Goal: Task Accomplishment & Management: Use online tool/utility

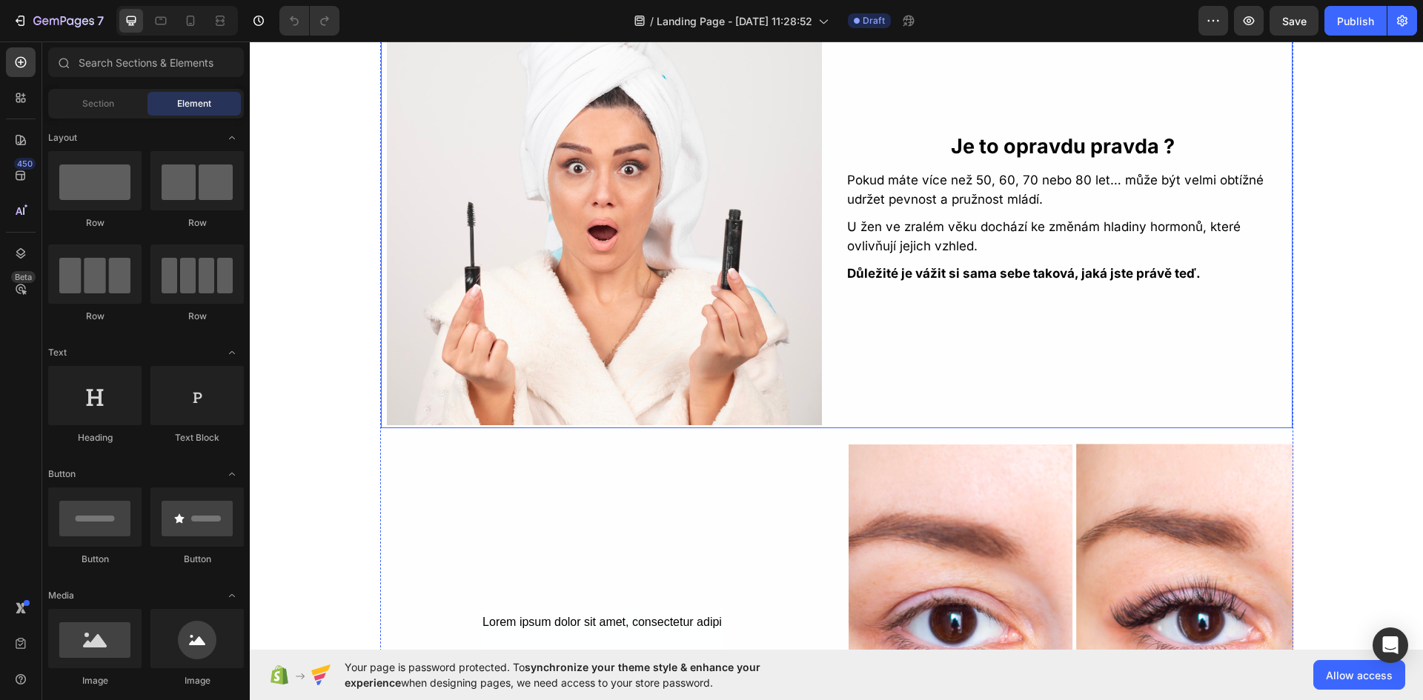
scroll to position [1482, 0]
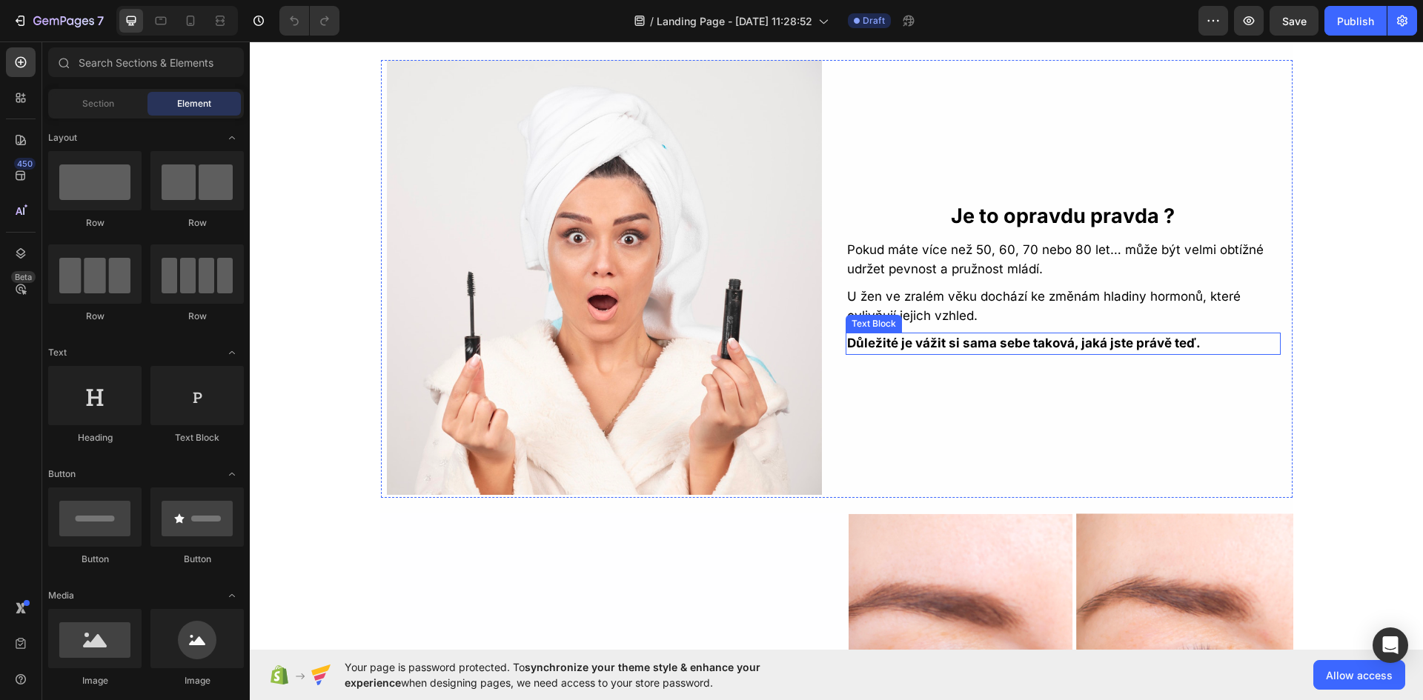
click at [1017, 346] on strong "Důležité je vážit si sama sebe taková, jaká jste právě teď." at bounding box center [1024, 343] width 354 height 15
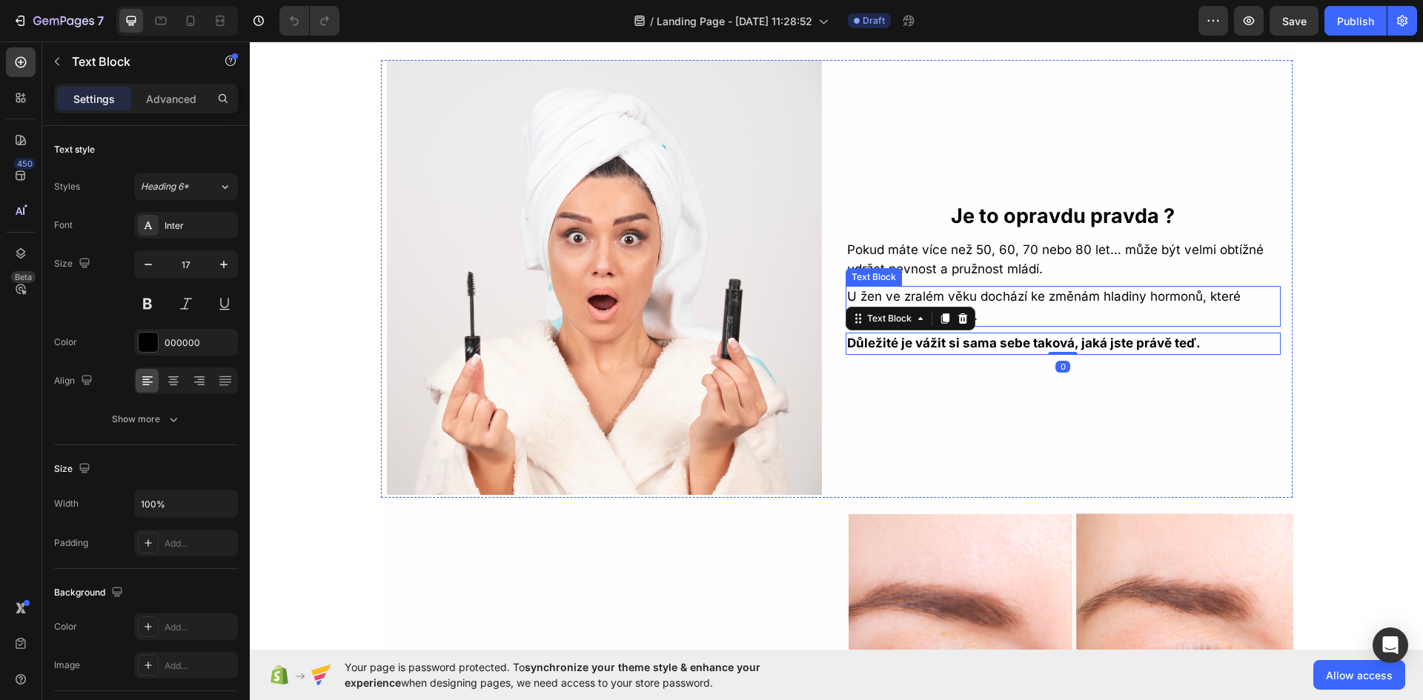
click at [1003, 311] on p "U žen ve zralém věku dochází ke změnám hladiny hormonů, které ovlivňují jejich …" at bounding box center [1063, 307] width 432 height 38
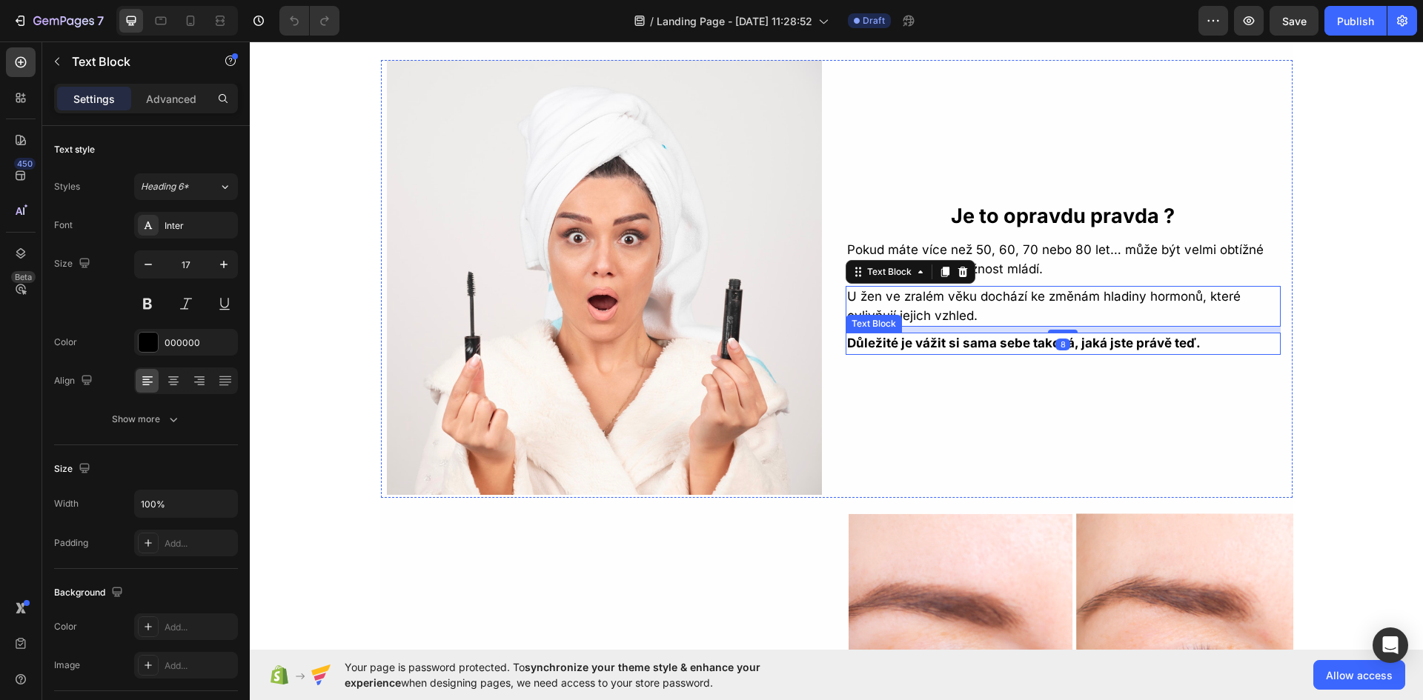
click at [1006, 346] on strong "Důležité je vážit si sama sebe taková, jaká jste právě teď." at bounding box center [1024, 343] width 354 height 15
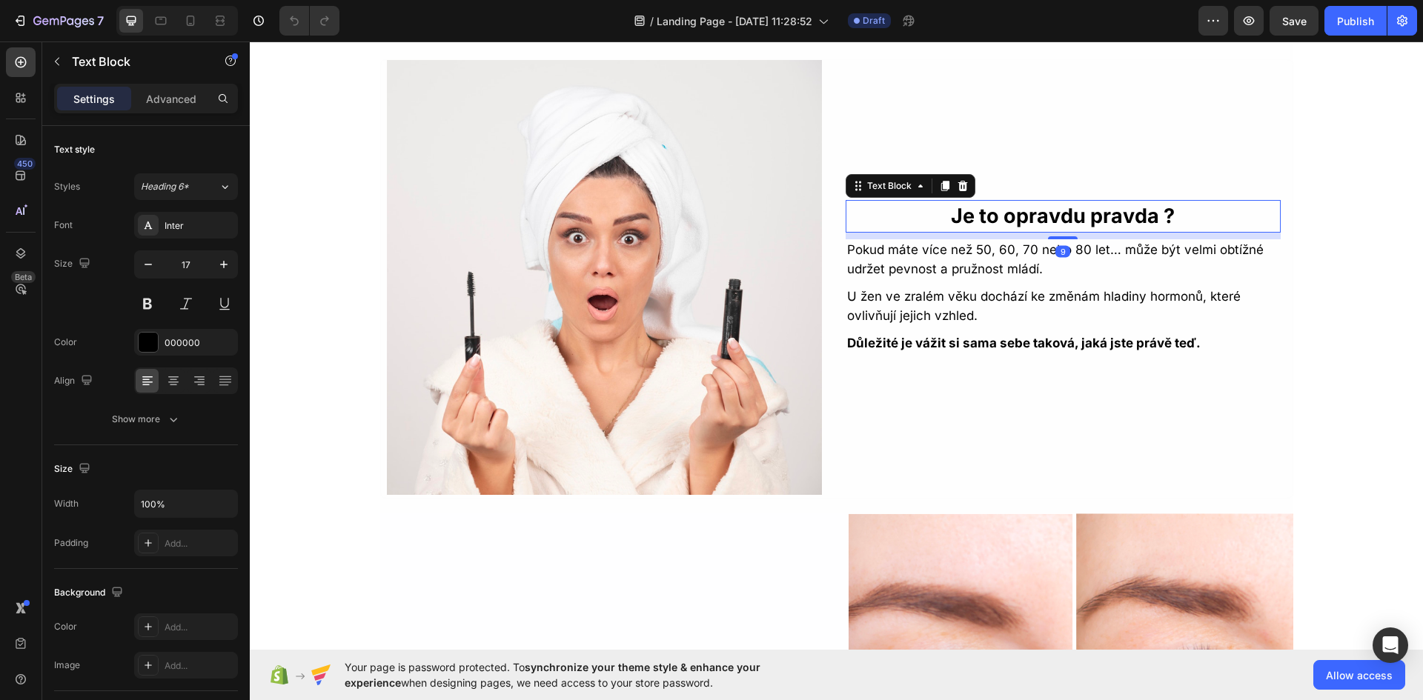
click at [1013, 225] on p "Je to opravdu pravda ?" at bounding box center [1063, 217] width 432 height 30
click at [940, 186] on icon at bounding box center [944, 186] width 8 height 10
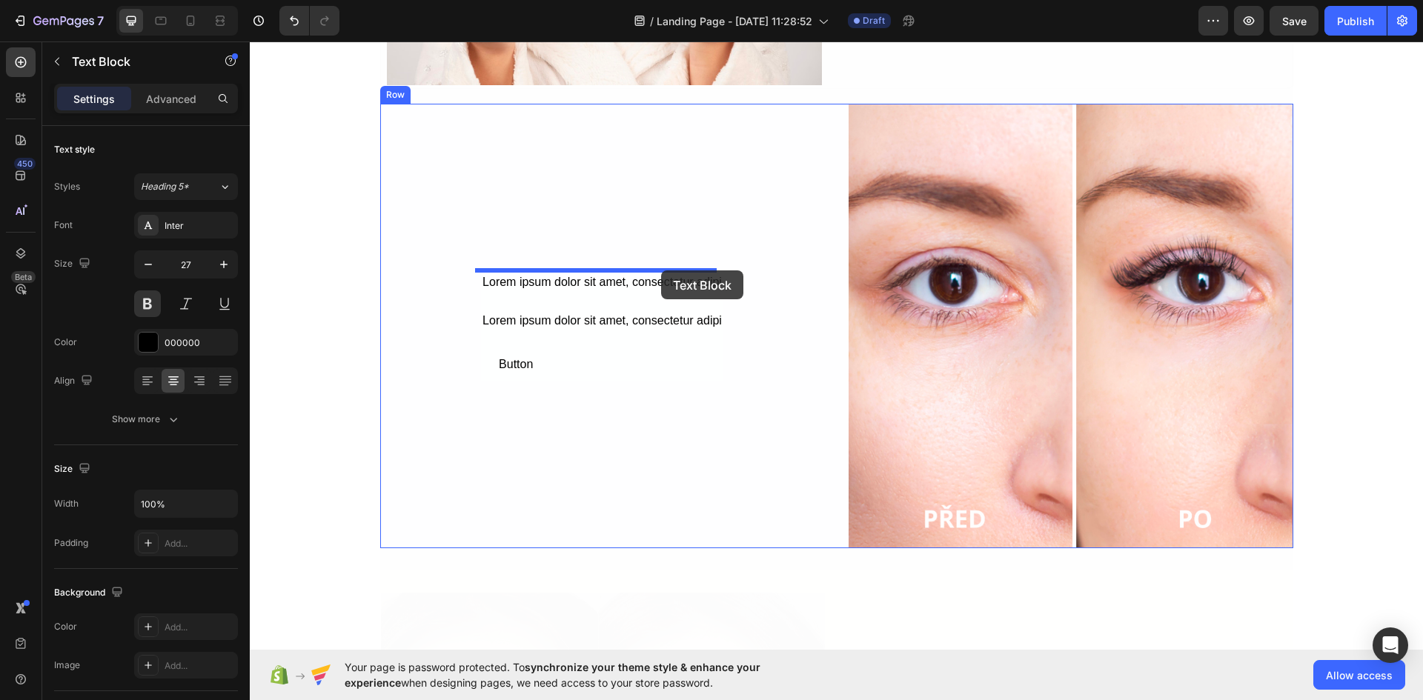
scroll to position [1834, 0]
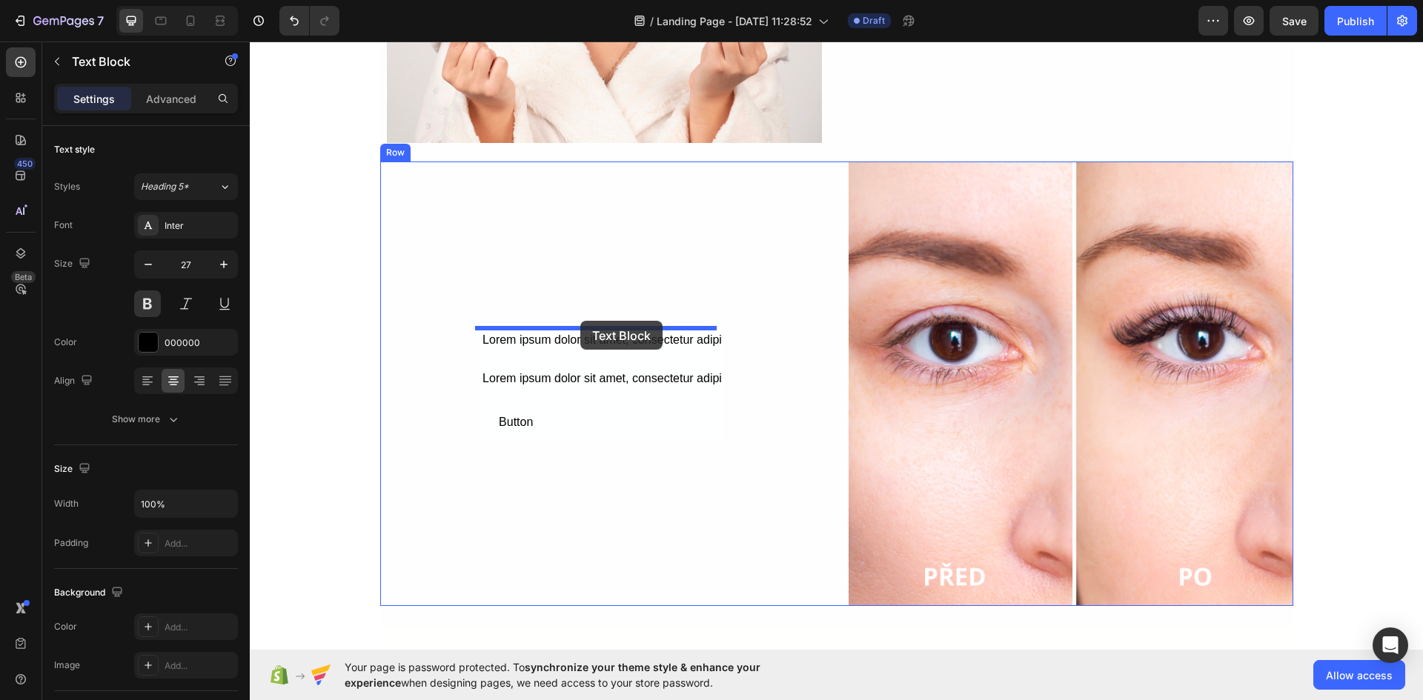
drag, startPoint x: 1026, startPoint y: 236, endPoint x: 580, endPoint y: 322, distance: 454.5
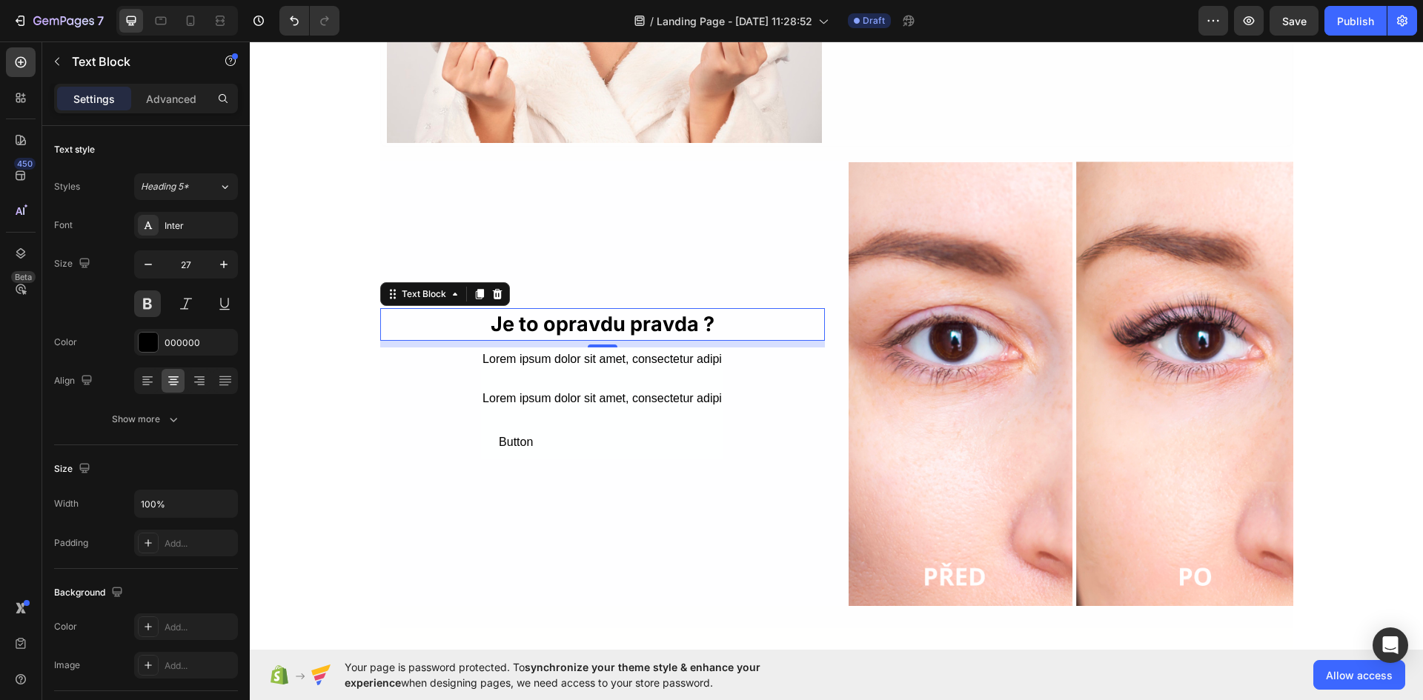
click at [622, 326] on p "Je to opravdu pravda ?" at bounding box center [603, 325] width 442 height 30
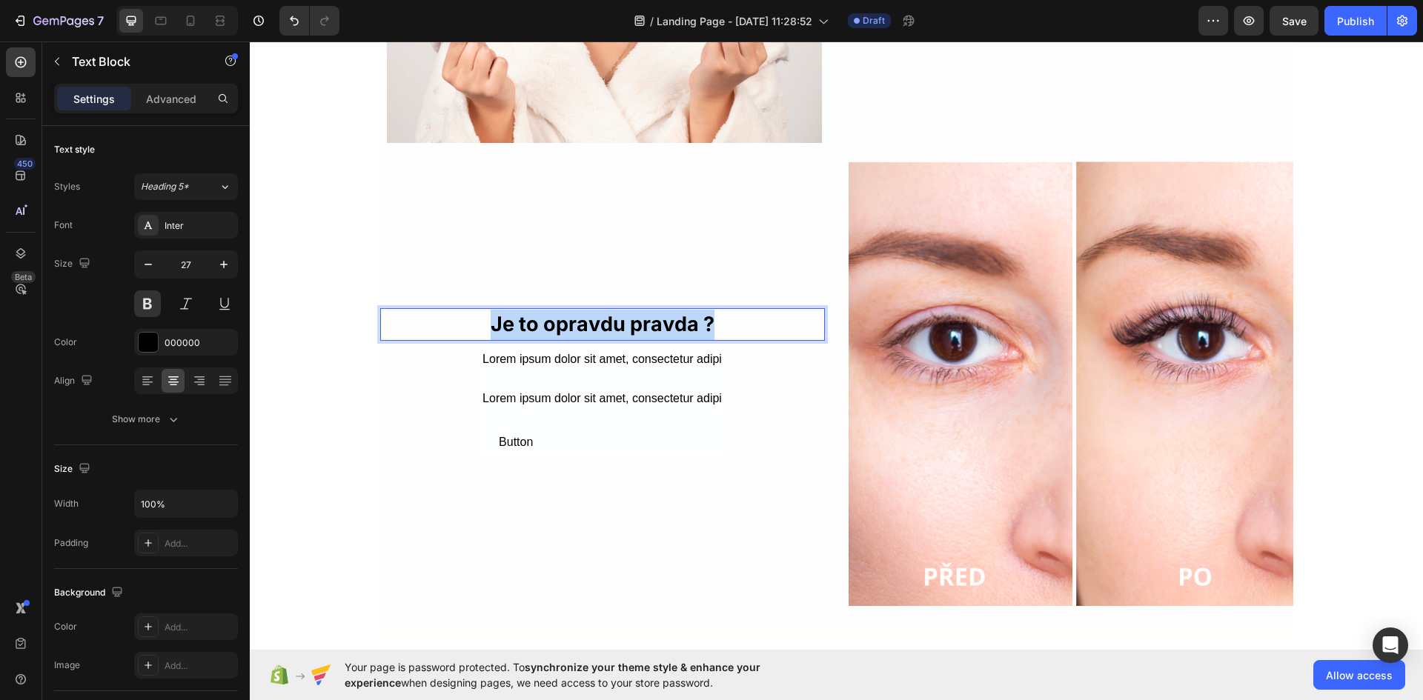
click at [622, 326] on p "Je to opravdu pravda ?" at bounding box center [603, 325] width 442 height 30
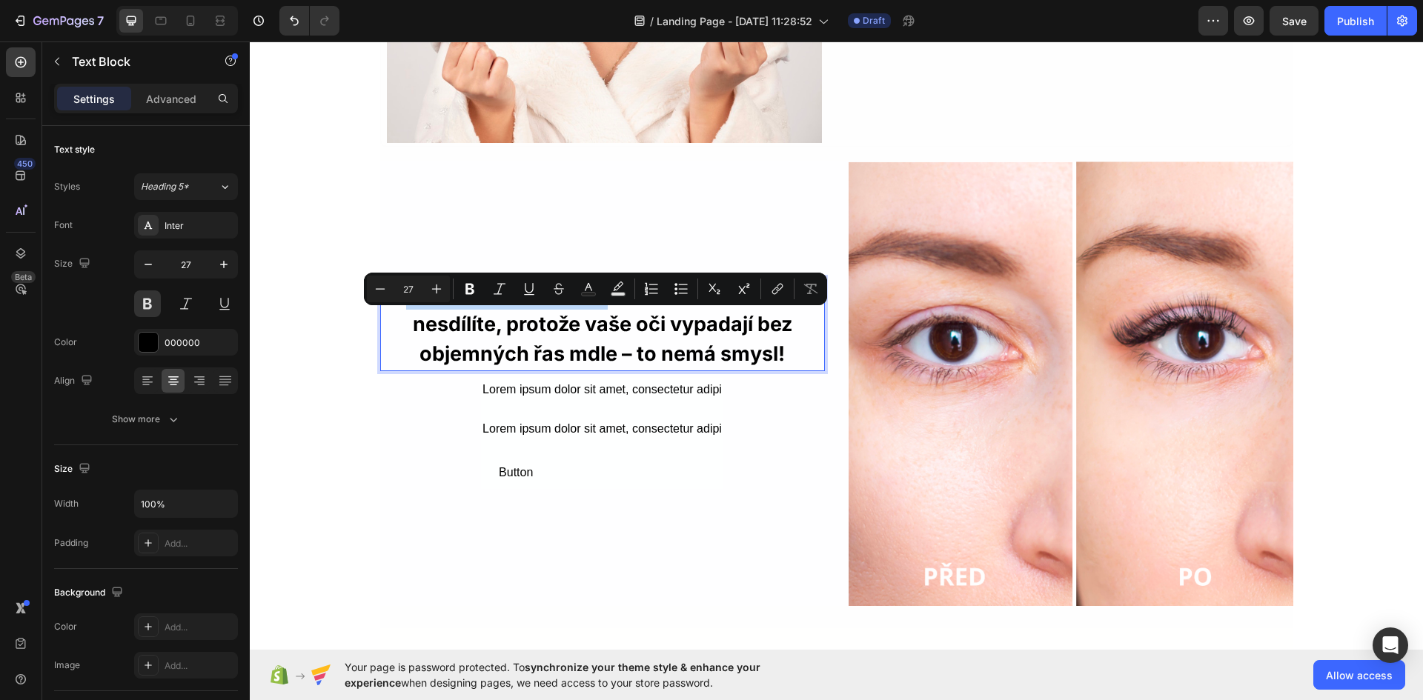
scroll to position [1804, 0]
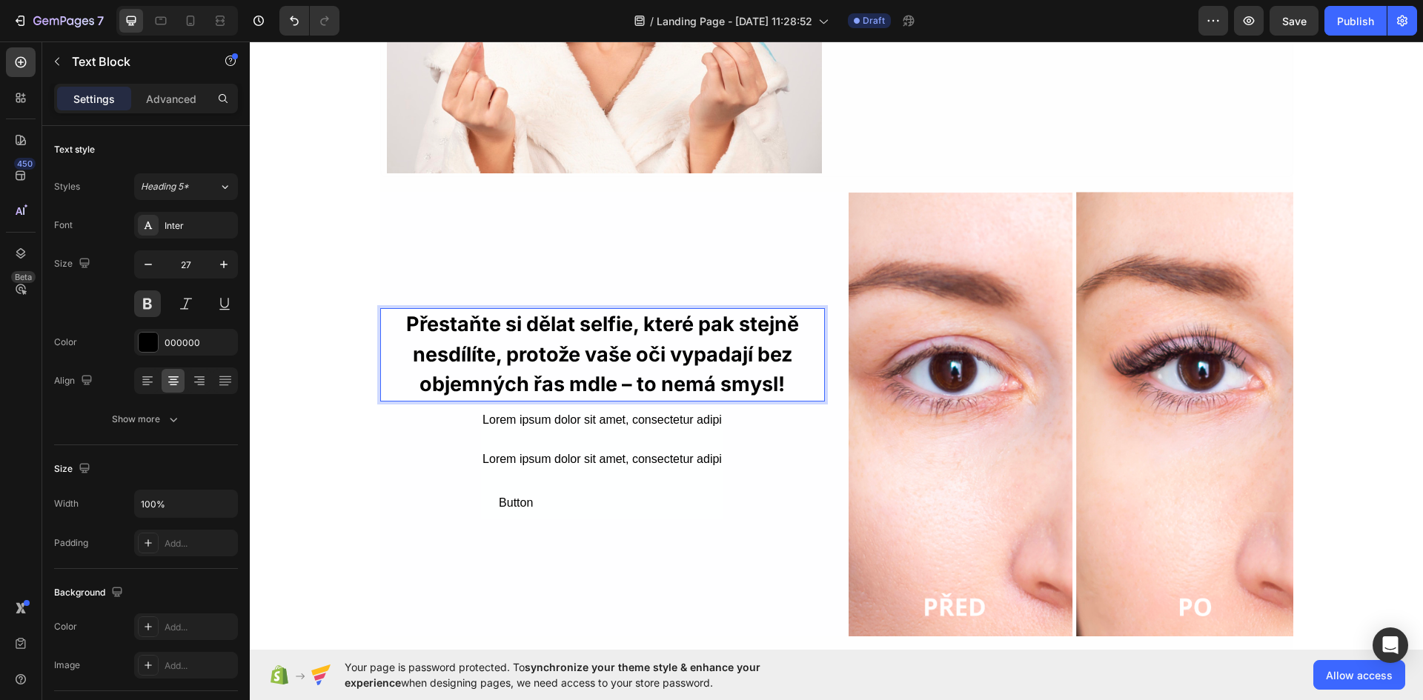
click at [771, 382] on p "Přestaňte si dělat selfie, které pak stejně nesdílíte, protože vaše oči vypadaj…" at bounding box center [603, 355] width 442 height 90
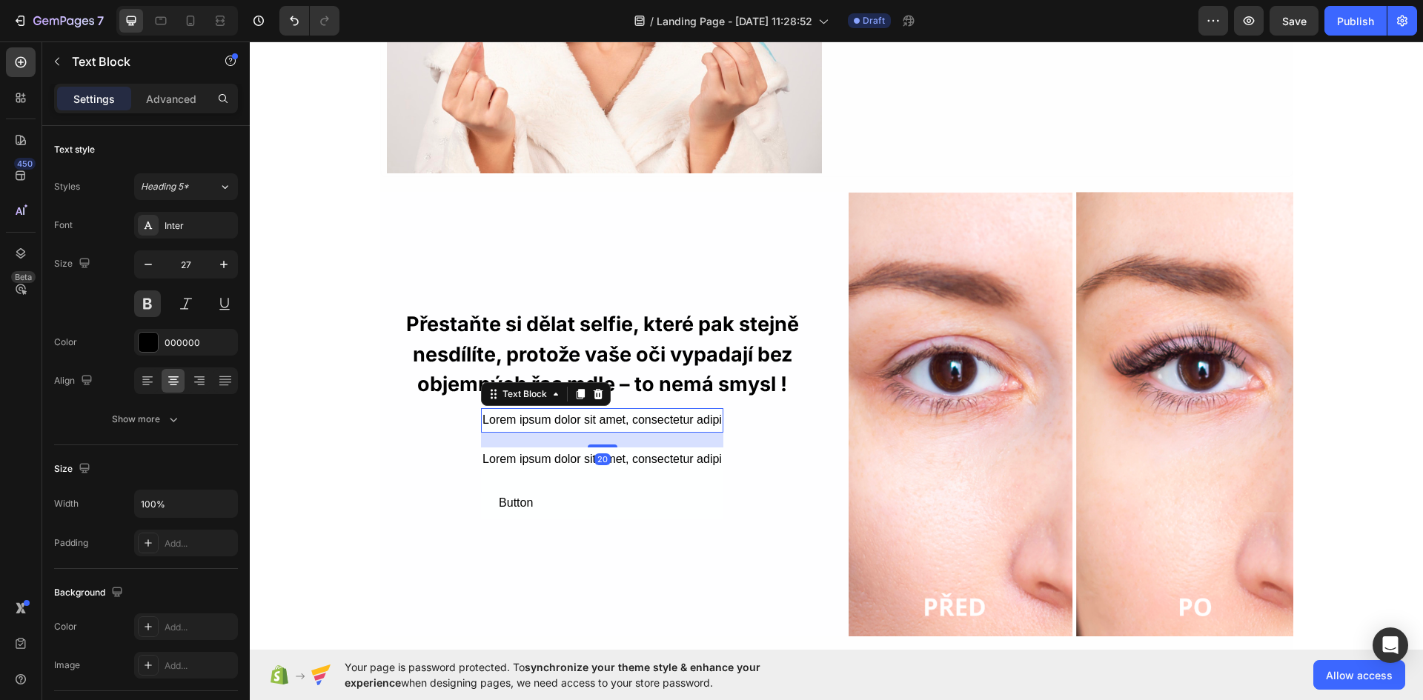
click at [568, 422] on div "Lorem ipsum dolor sit amet, consectetur adipi" at bounding box center [602, 420] width 242 height 24
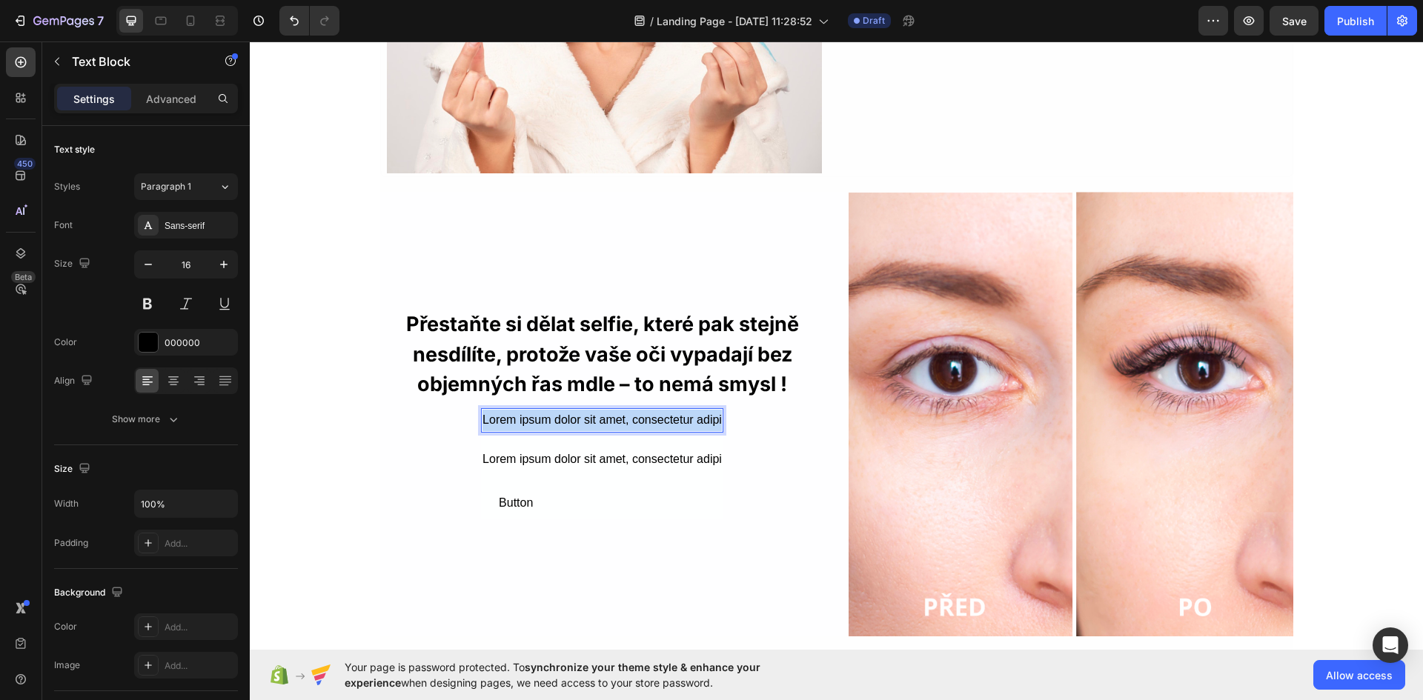
click at [568, 422] on p "Lorem ipsum dolor sit amet, consectetur adipi" at bounding box center [601, 420] width 239 height 21
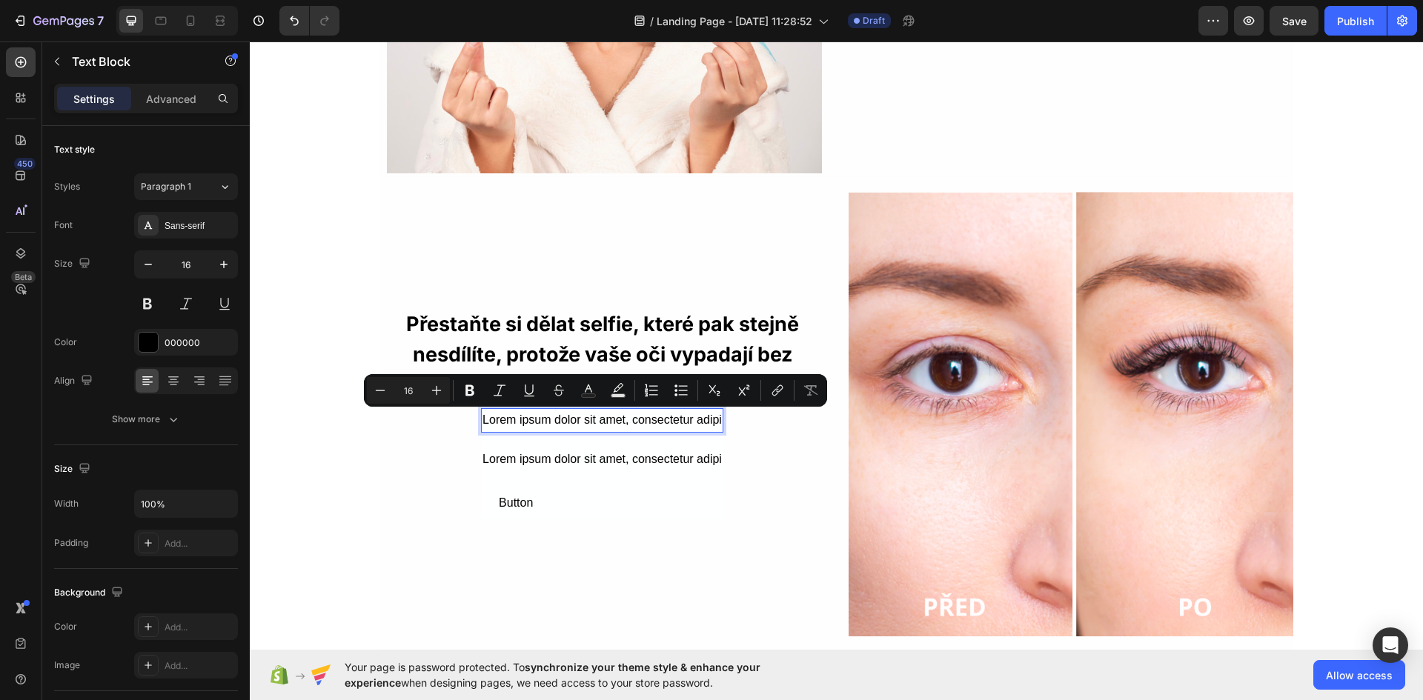
scroll to position [1793, 0]
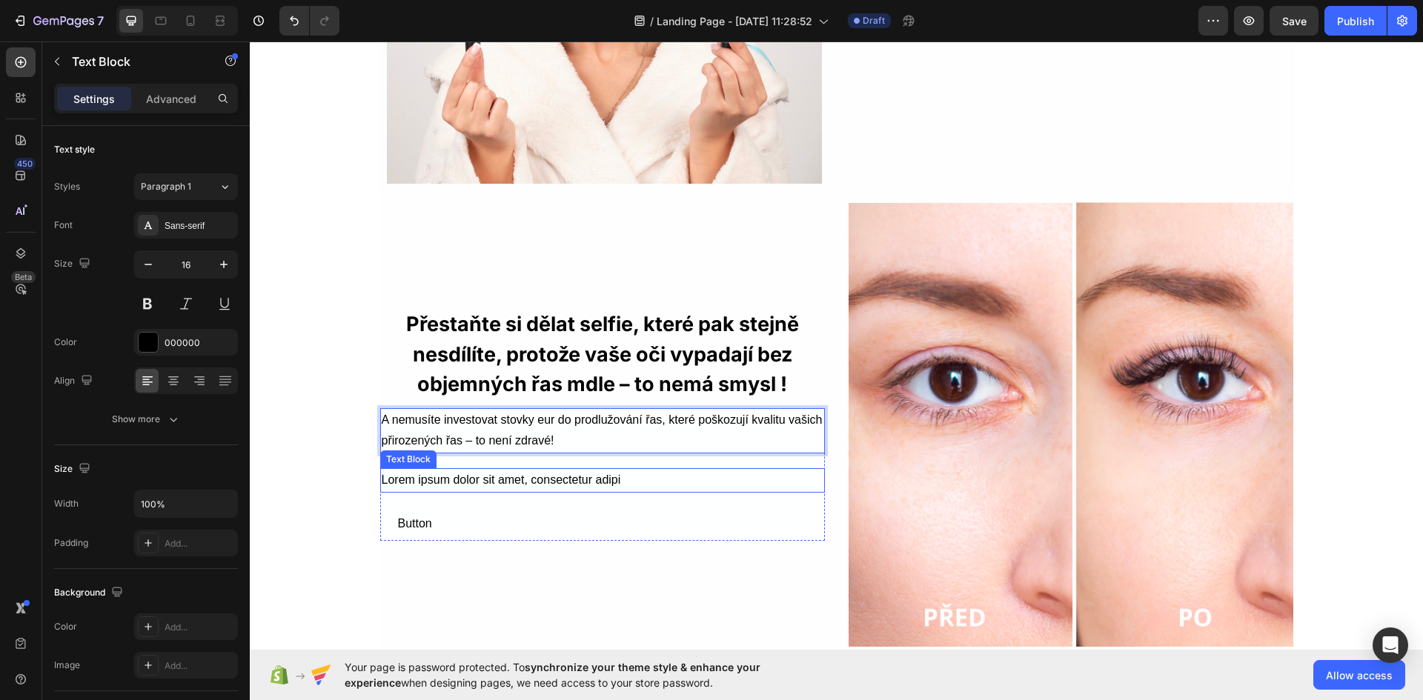
click at [540, 484] on div "Lorem ipsum dolor sit amet, consectetur adipi" at bounding box center [602, 480] width 445 height 24
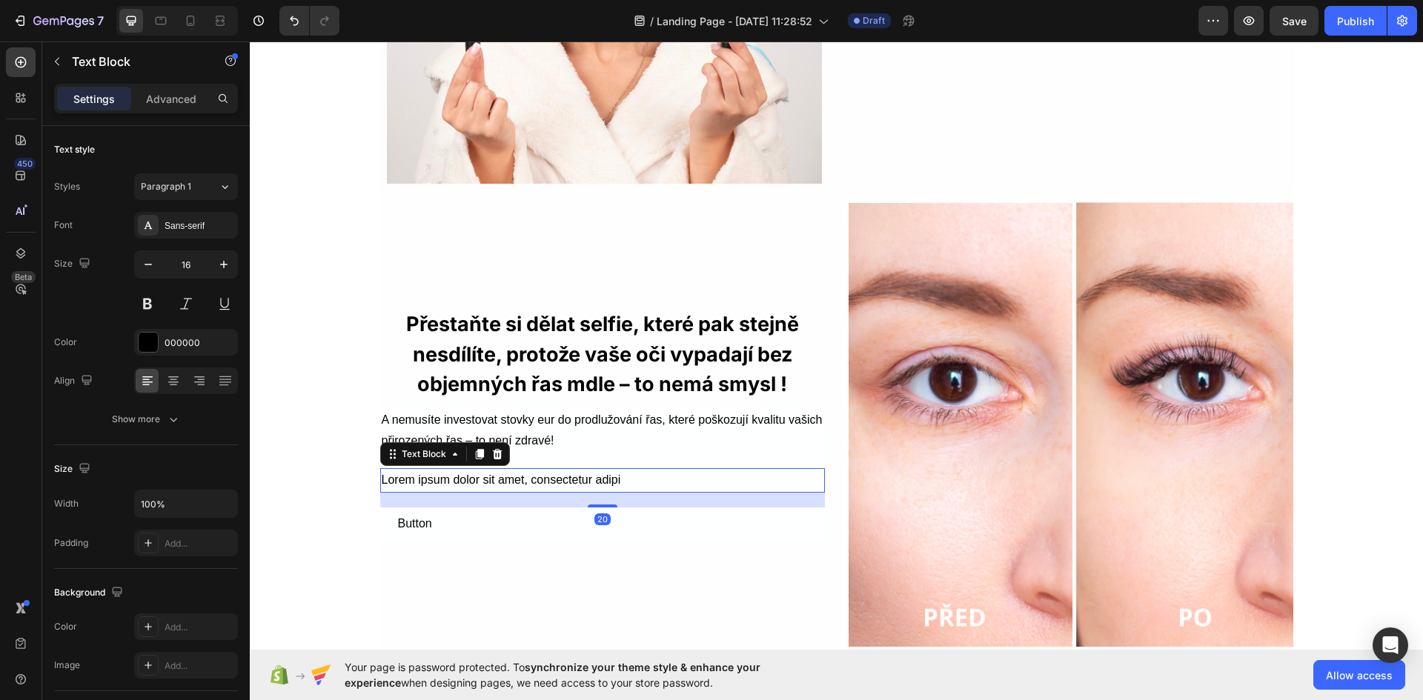
click at [491, 460] on icon at bounding box center [497, 454] width 12 height 12
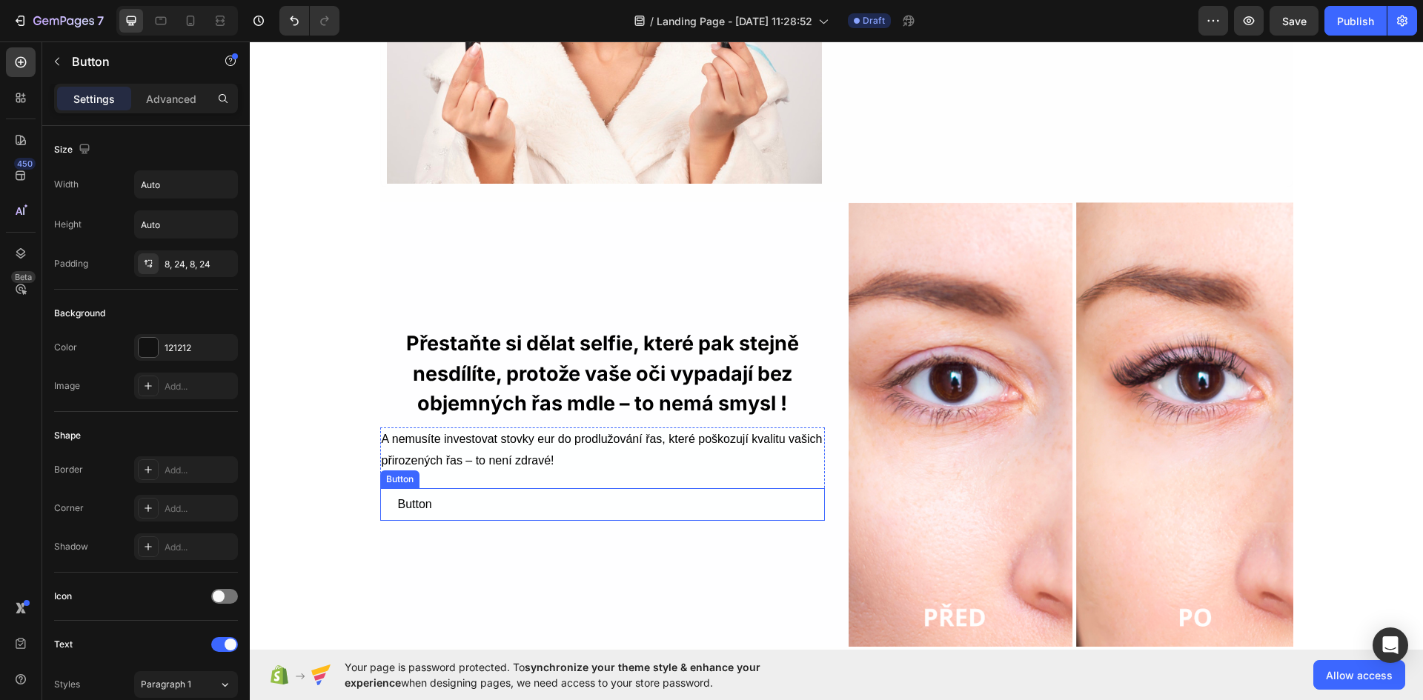
click at [482, 505] on div "Button Button" at bounding box center [602, 504] width 445 height 33
click at [491, 508] on div "Button Button 0" at bounding box center [602, 504] width 445 height 33
click at [416, 510] on div "Button" at bounding box center [415, 504] width 34 height 21
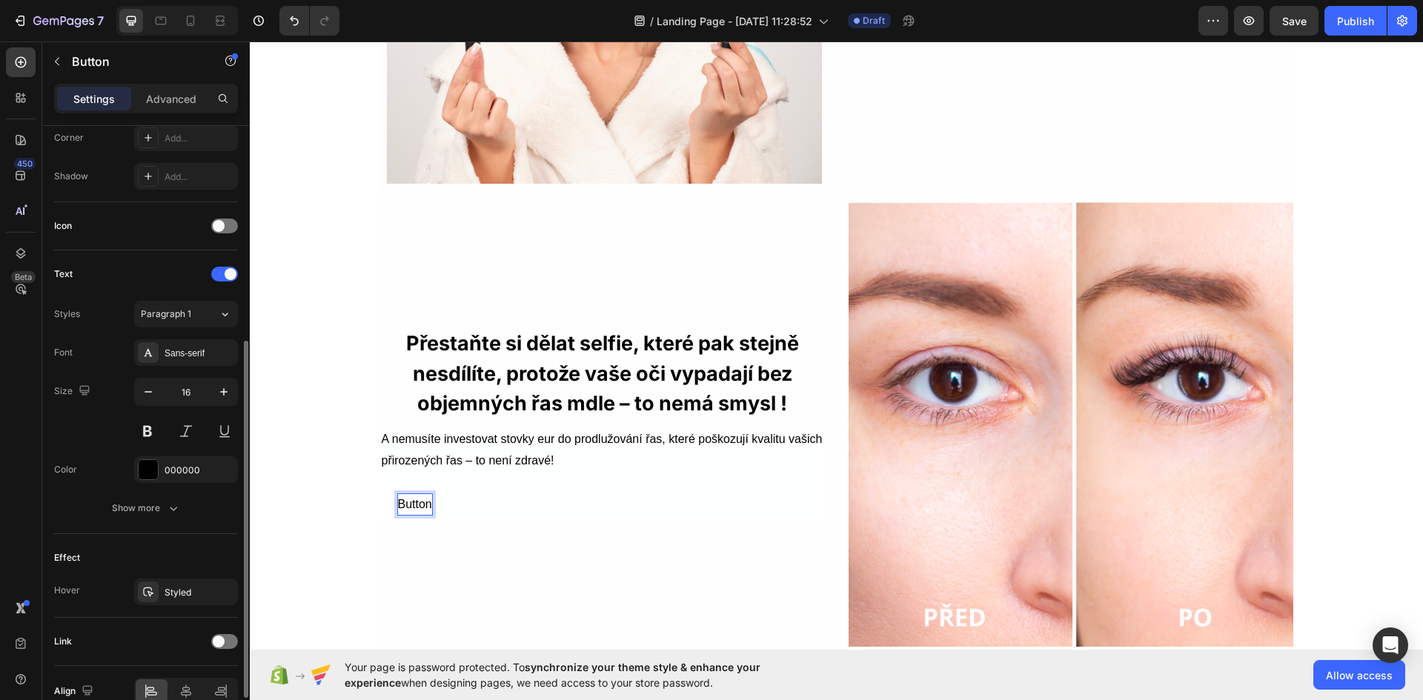
scroll to position [446, 0]
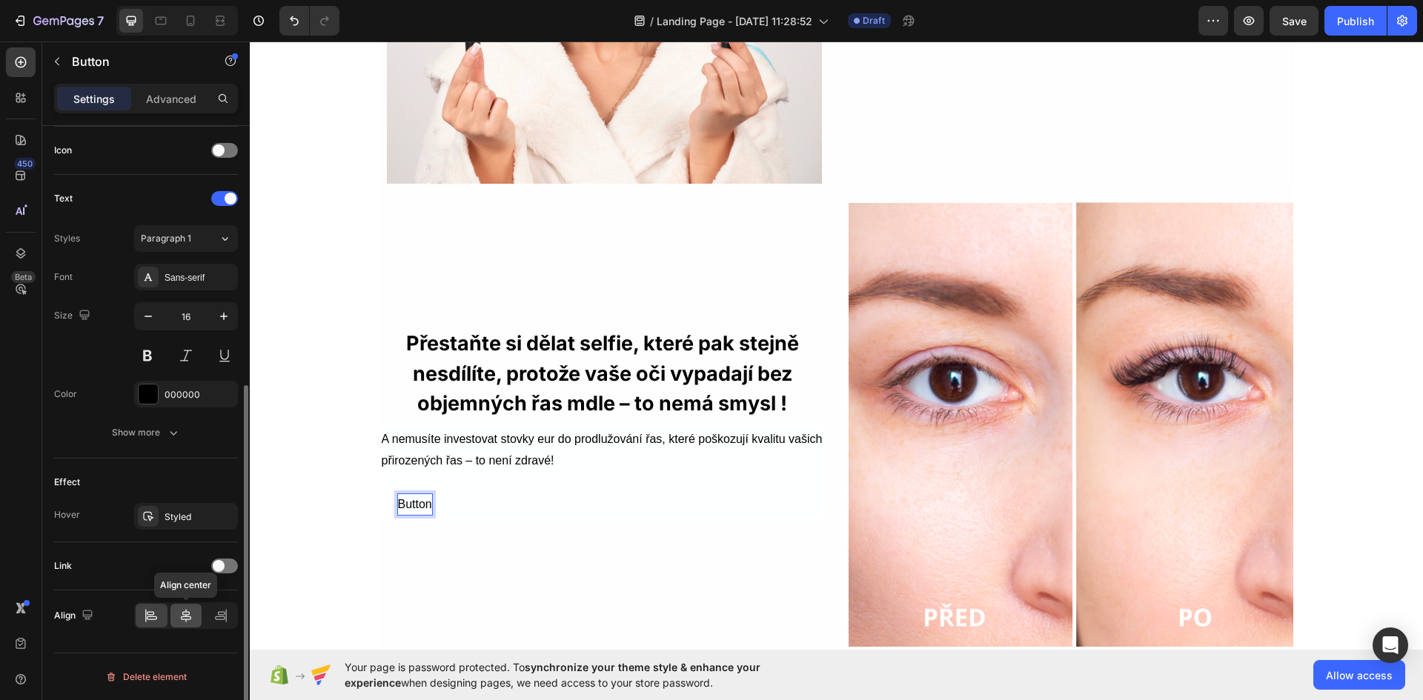
click at [183, 625] on div at bounding box center [186, 616] width 32 height 24
click at [606, 499] on p "Button" at bounding box center [602, 504] width 34 height 21
click at [591, 504] on p "Button" at bounding box center [602, 504] width 34 height 21
click at [592, 504] on p "Button" at bounding box center [602, 504] width 34 height 21
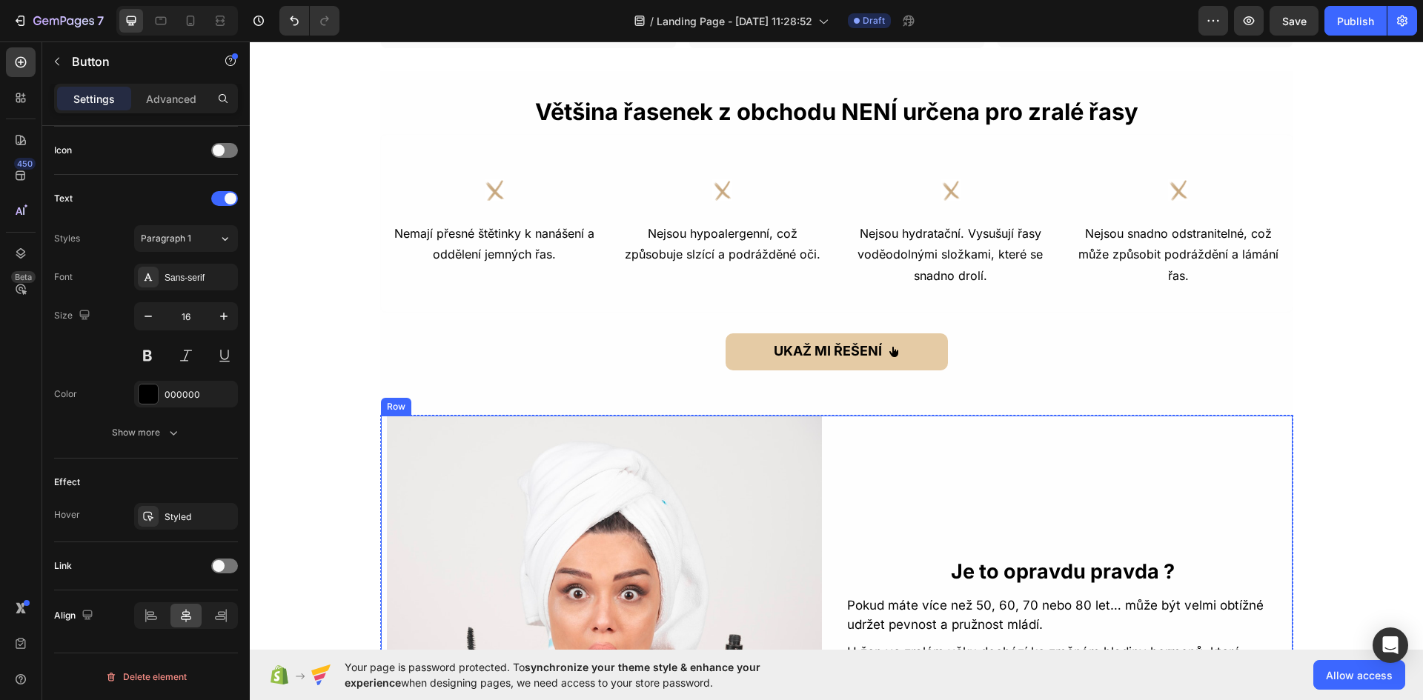
scroll to position [1052, 0]
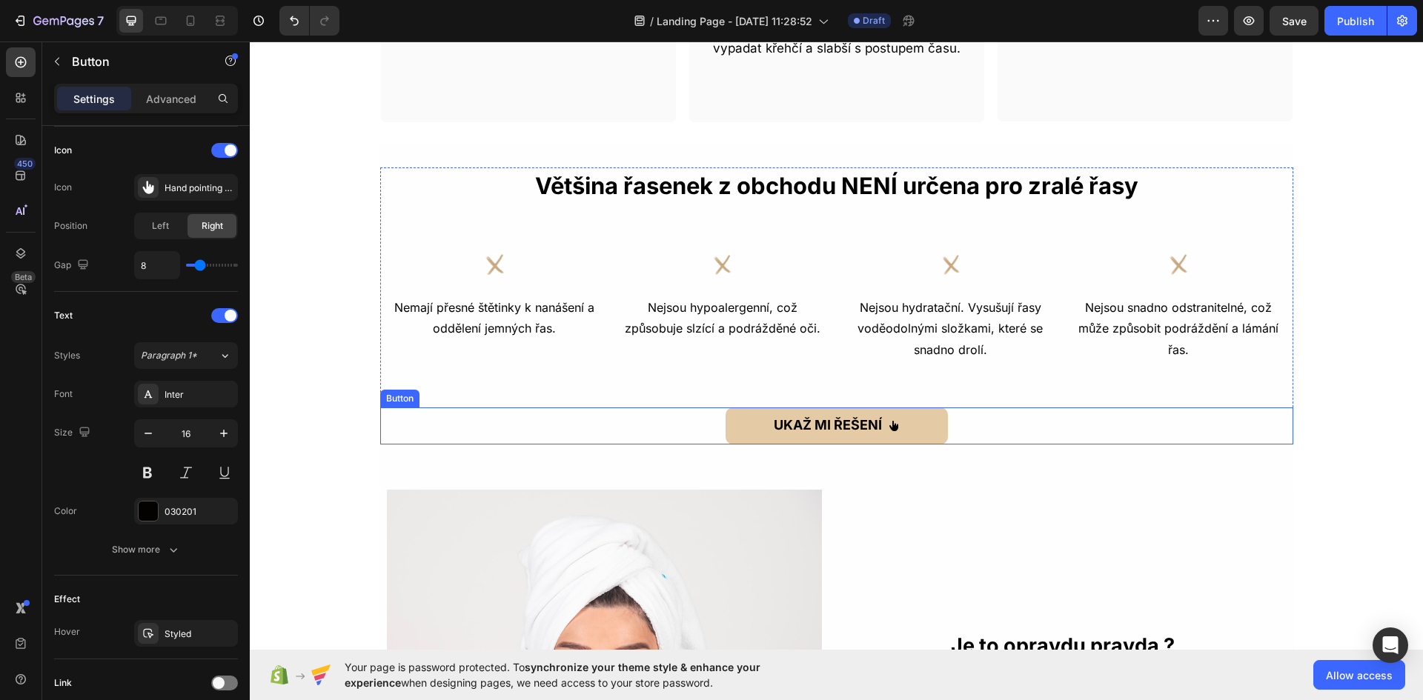
click at [959, 429] on div "UKAŽ MI ŘEŠENÍ Button" at bounding box center [836, 426] width 913 height 37
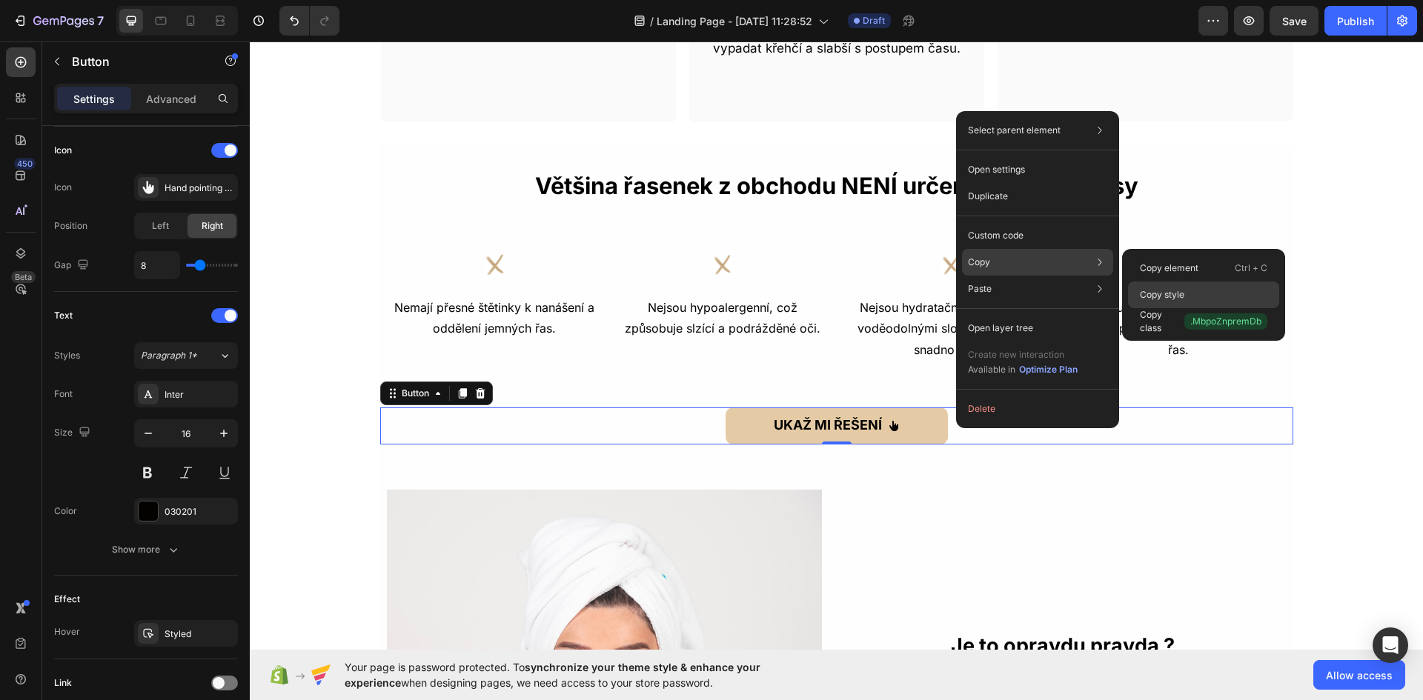
click at [1162, 298] on p "Copy style" at bounding box center [1162, 294] width 44 height 13
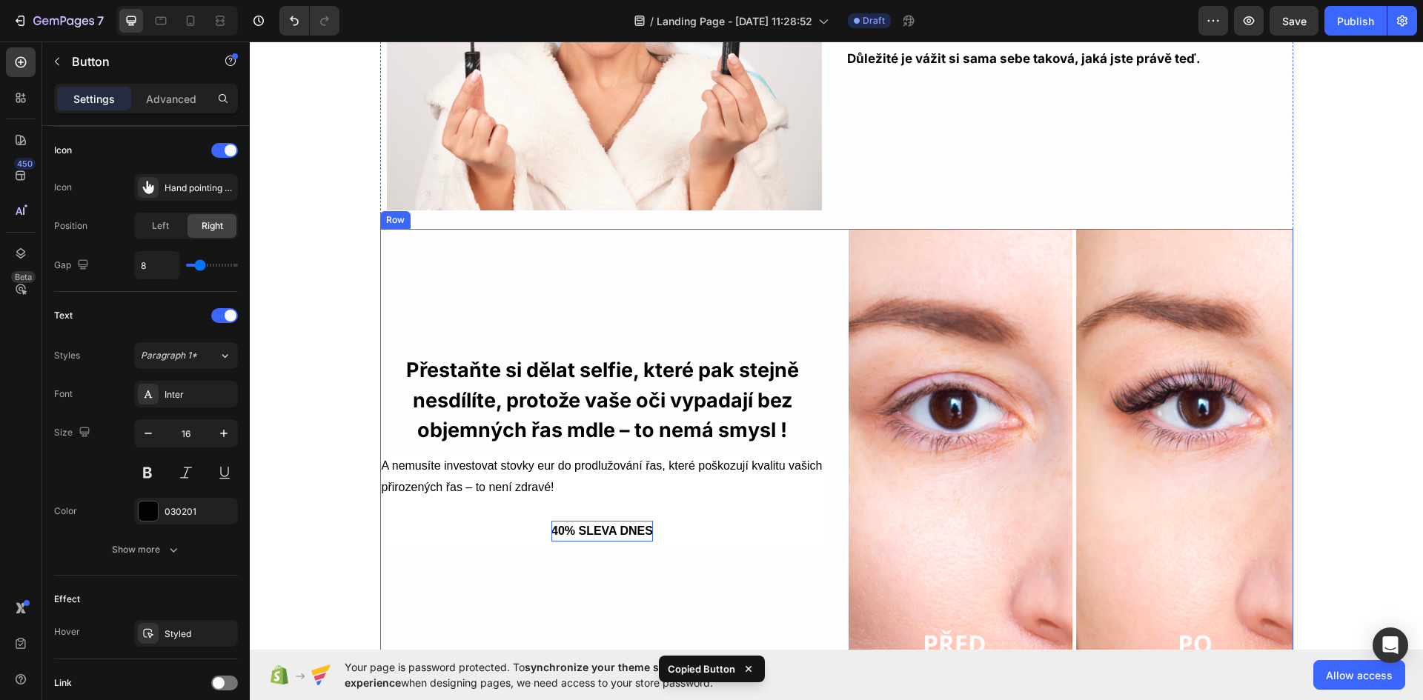
scroll to position [1793, 0]
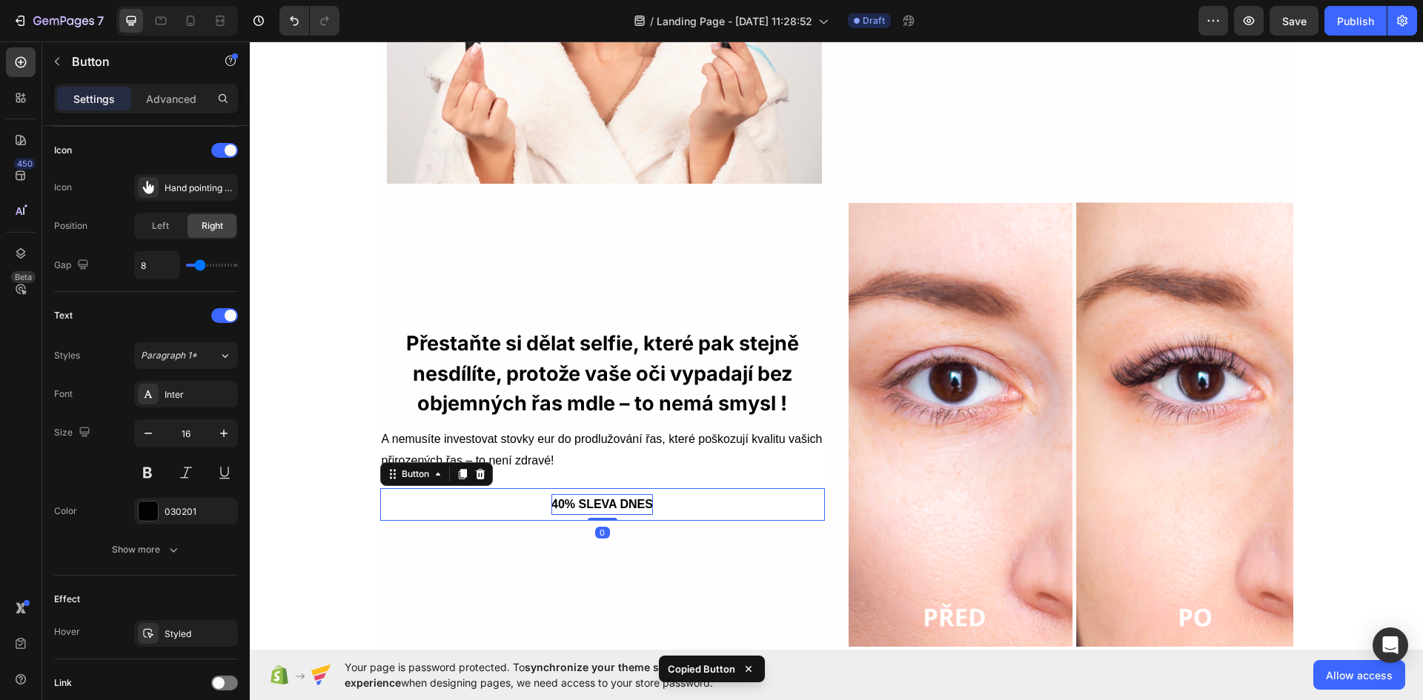
click at [679, 499] on div "40% SLEVA DNES Button 0" at bounding box center [602, 504] width 445 height 33
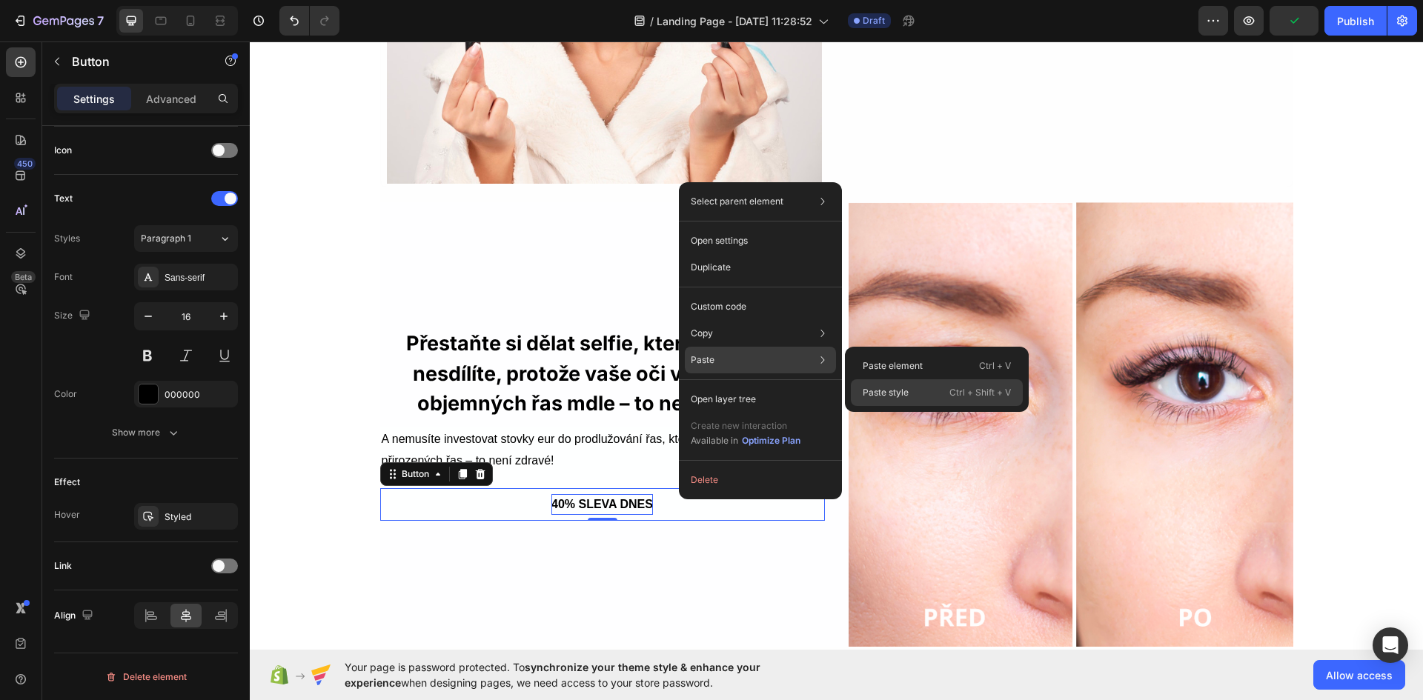
click at [894, 396] on p "Paste style" at bounding box center [886, 392] width 46 height 13
type input "300"
type input "50"
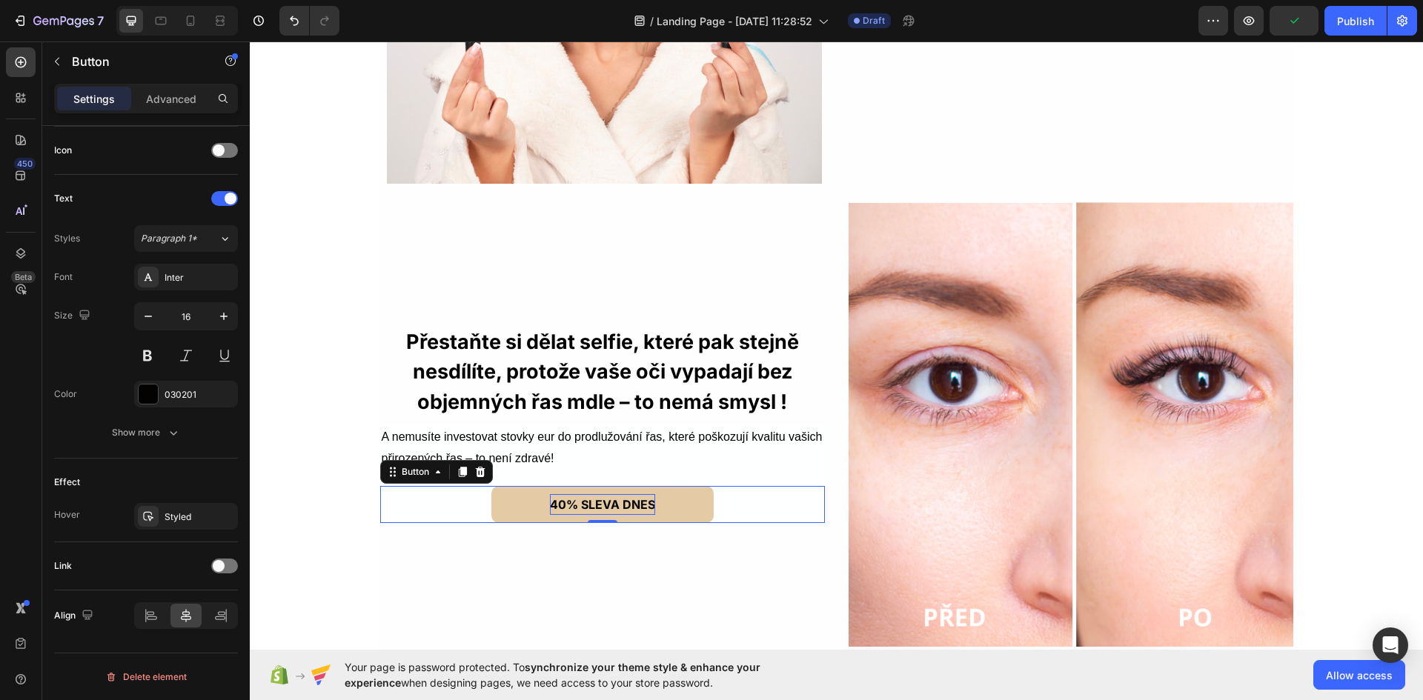
click at [730, 515] on div "40% SLEVA DNES Button 0" at bounding box center [602, 504] width 445 height 37
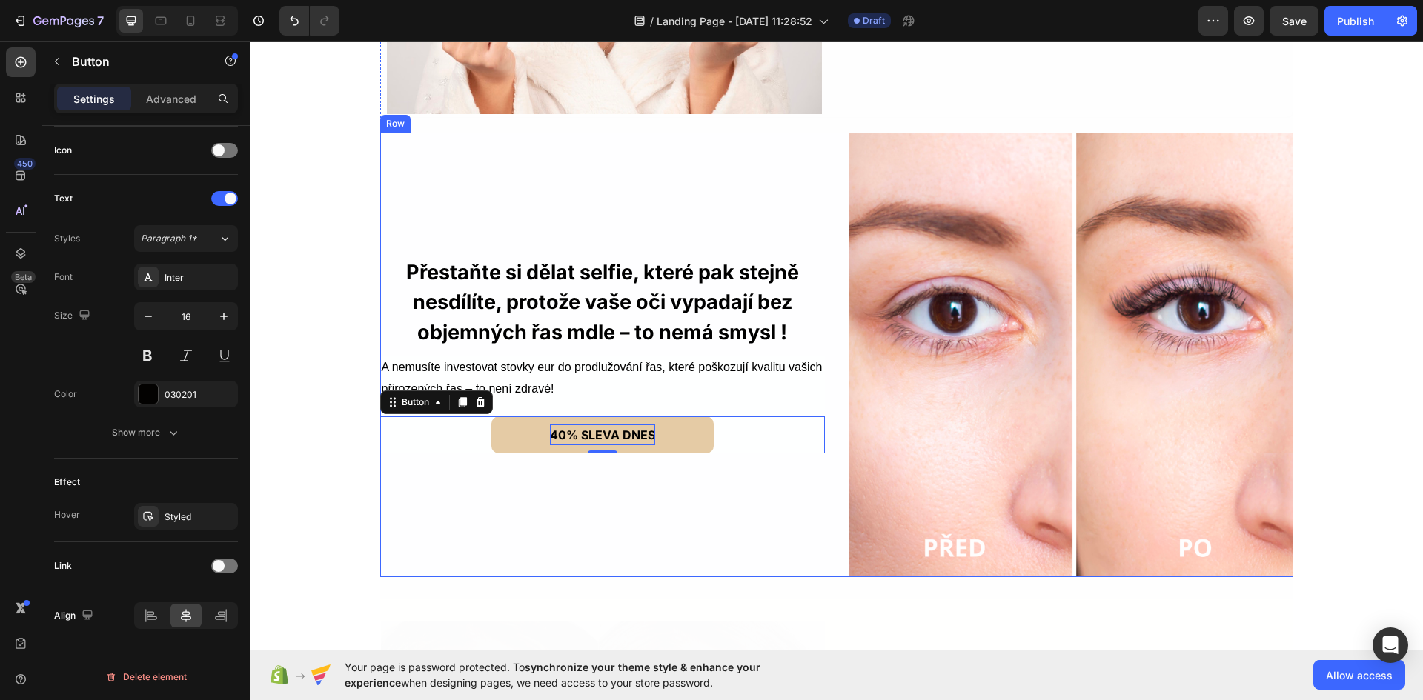
scroll to position [1868, 0]
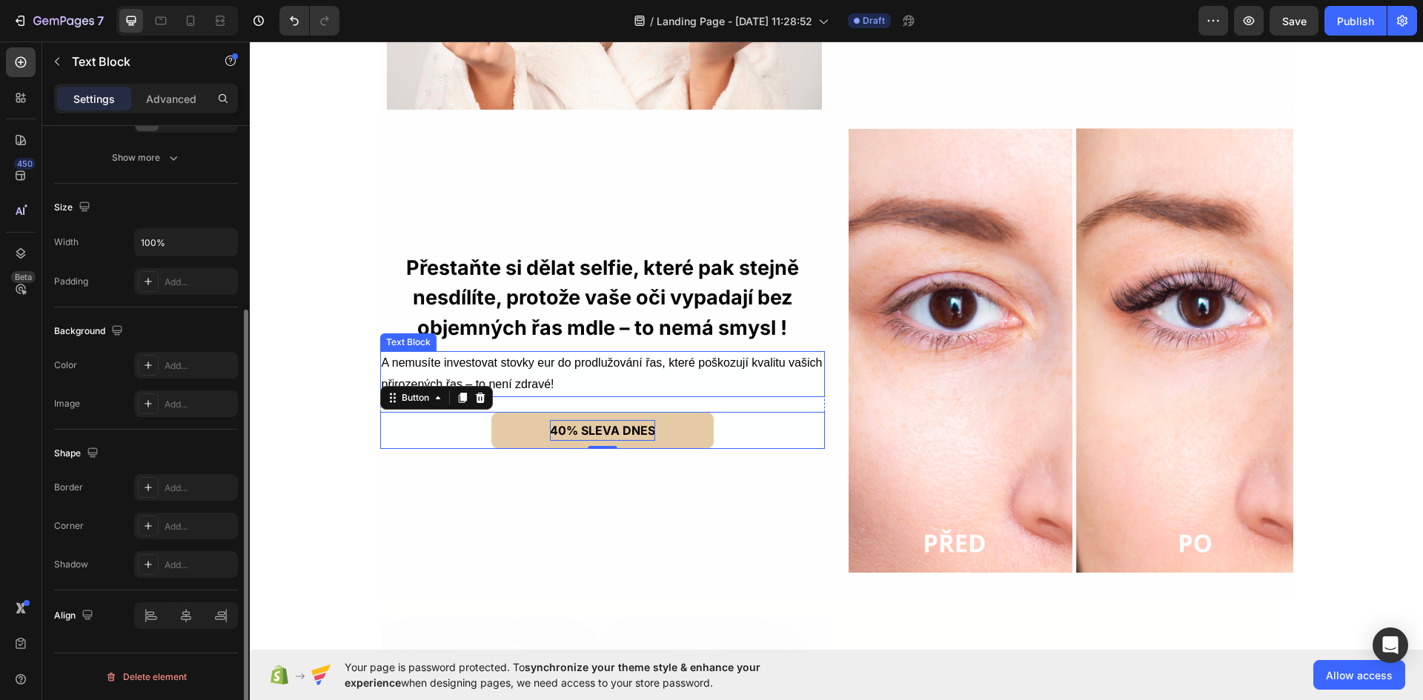
click at [588, 372] on p "A nemusíte investovat stovky eur do prodlužování řas, které poškozují kvalitu v…" at bounding box center [603, 374] width 442 height 43
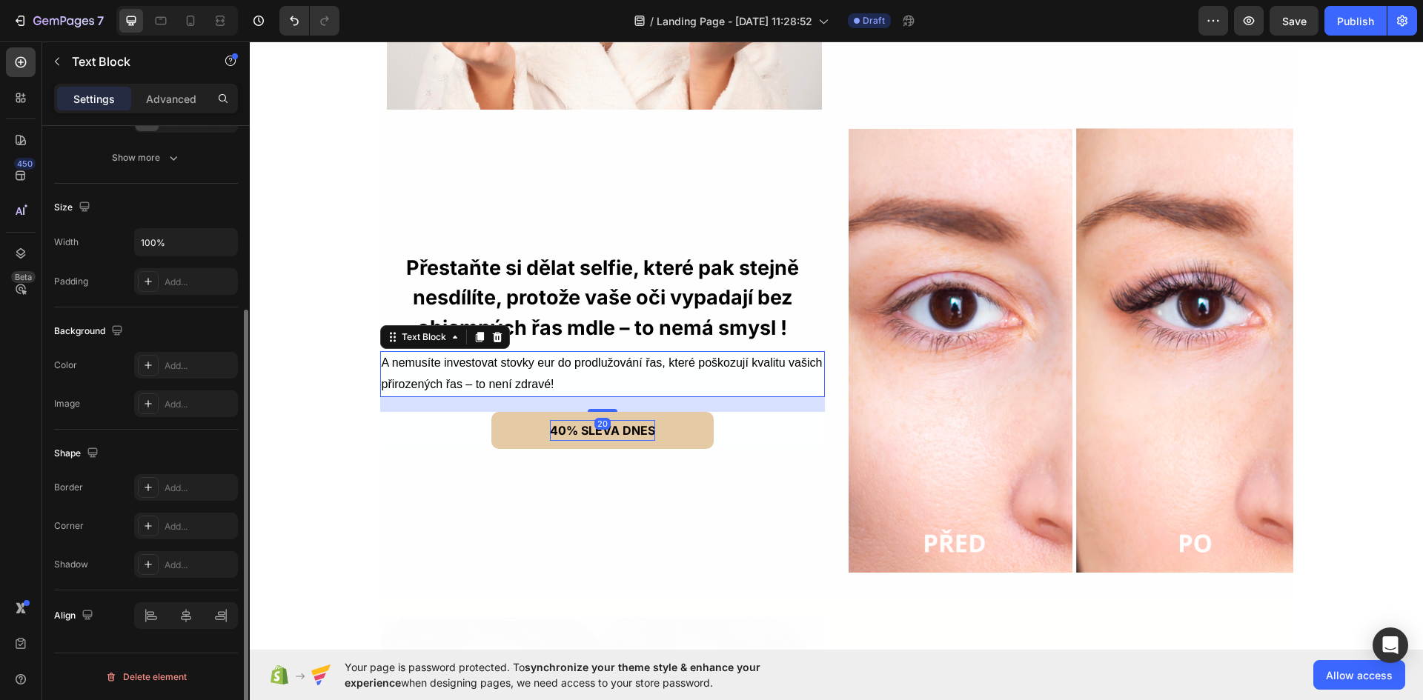
scroll to position [0, 0]
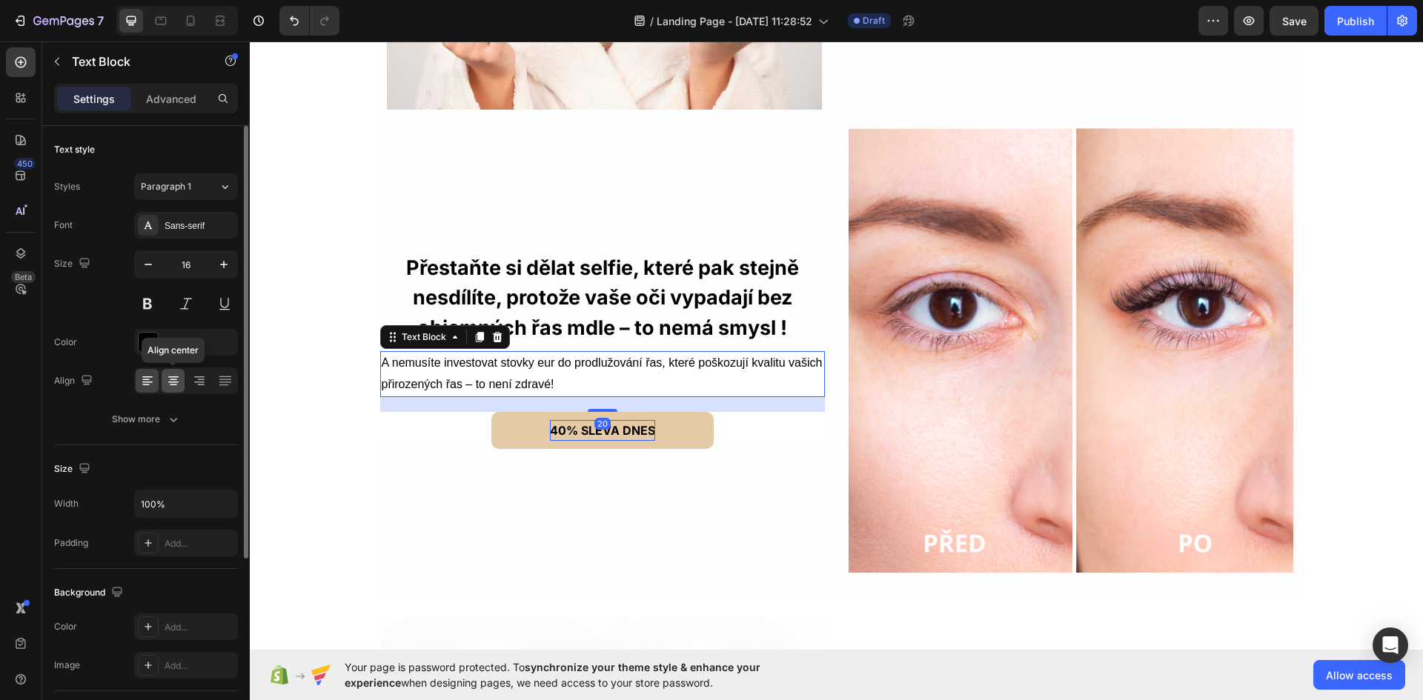
click at [179, 380] on icon at bounding box center [173, 381] width 15 height 15
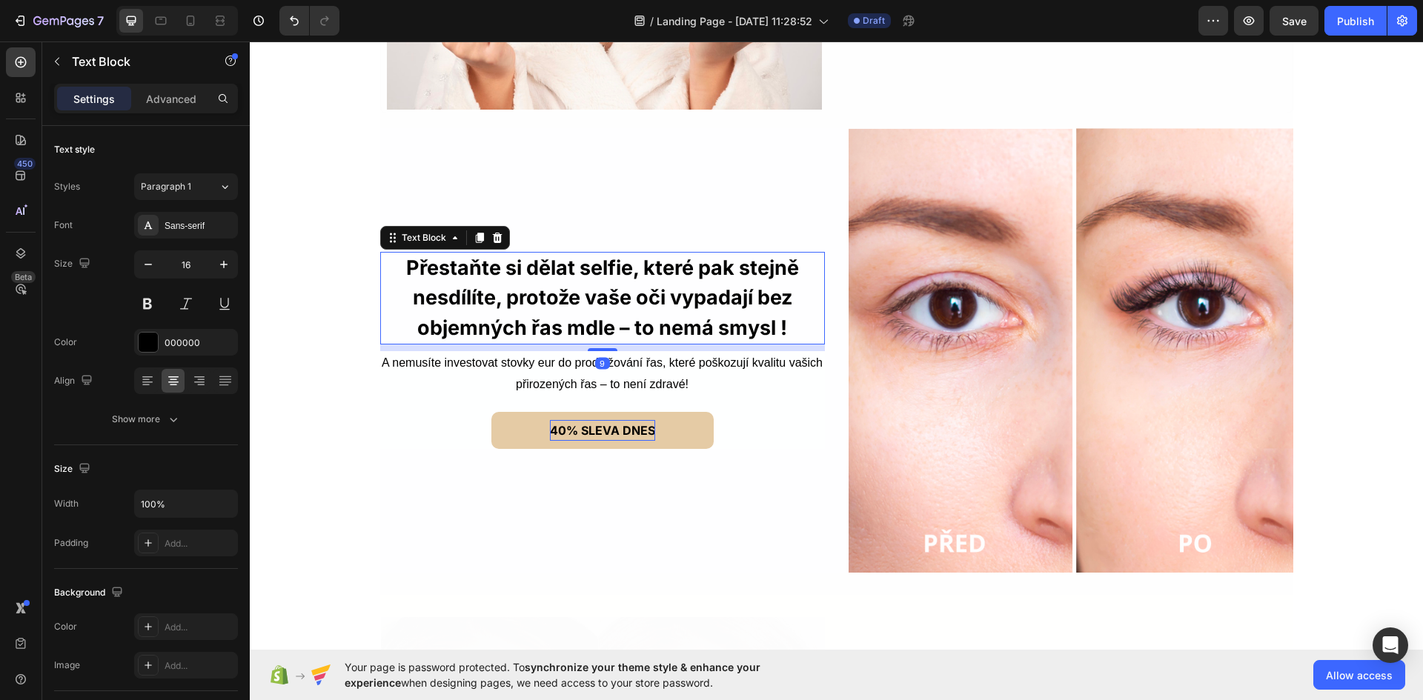
click at [608, 298] on p "Přestaňte si dělat selfie, které pak stejně nesdílíte, protože vaše oči vypadaj…" at bounding box center [603, 298] width 442 height 90
click at [176, 95] on p "Advanced" at bounding box center [171, 99] width 50 height 16
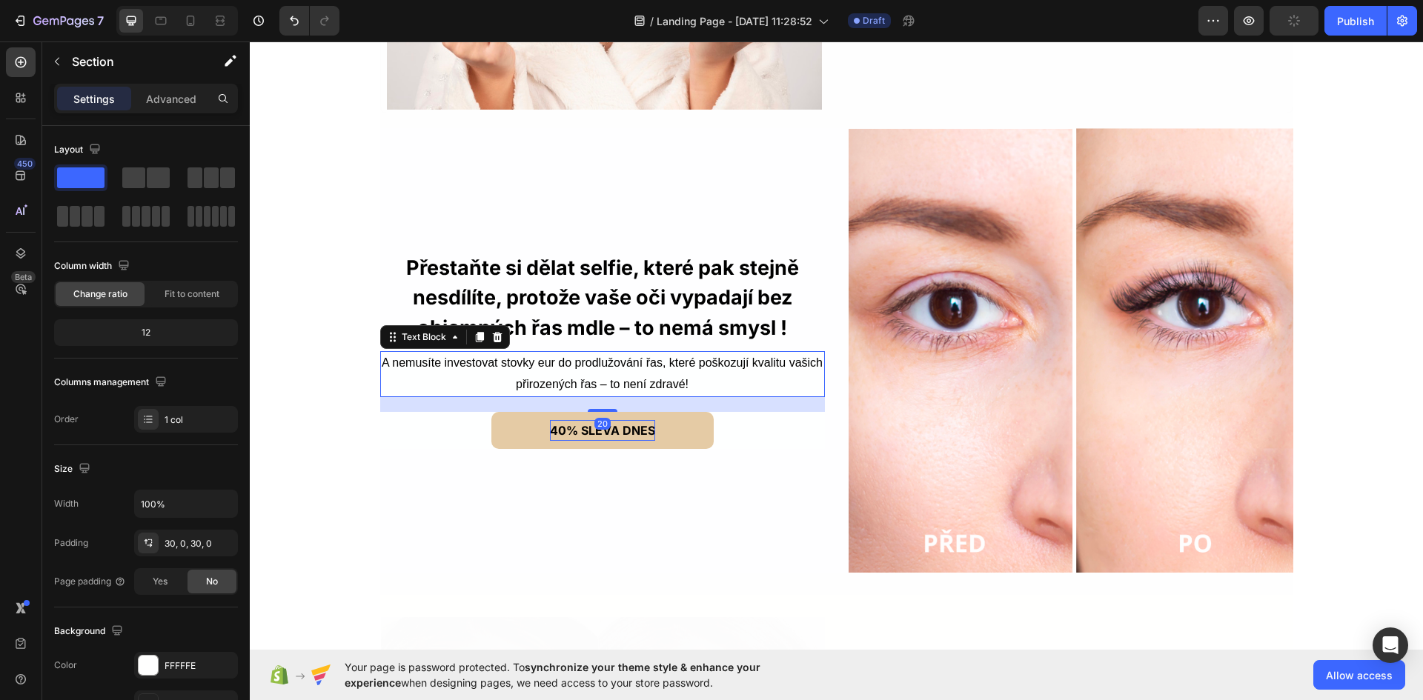
click at [640, 374] on p "A nemusíte investovat stovky eur do prodlužování řas, které poškozují kvalitu v…" at bounding box center [603, 374] width 442 height 43
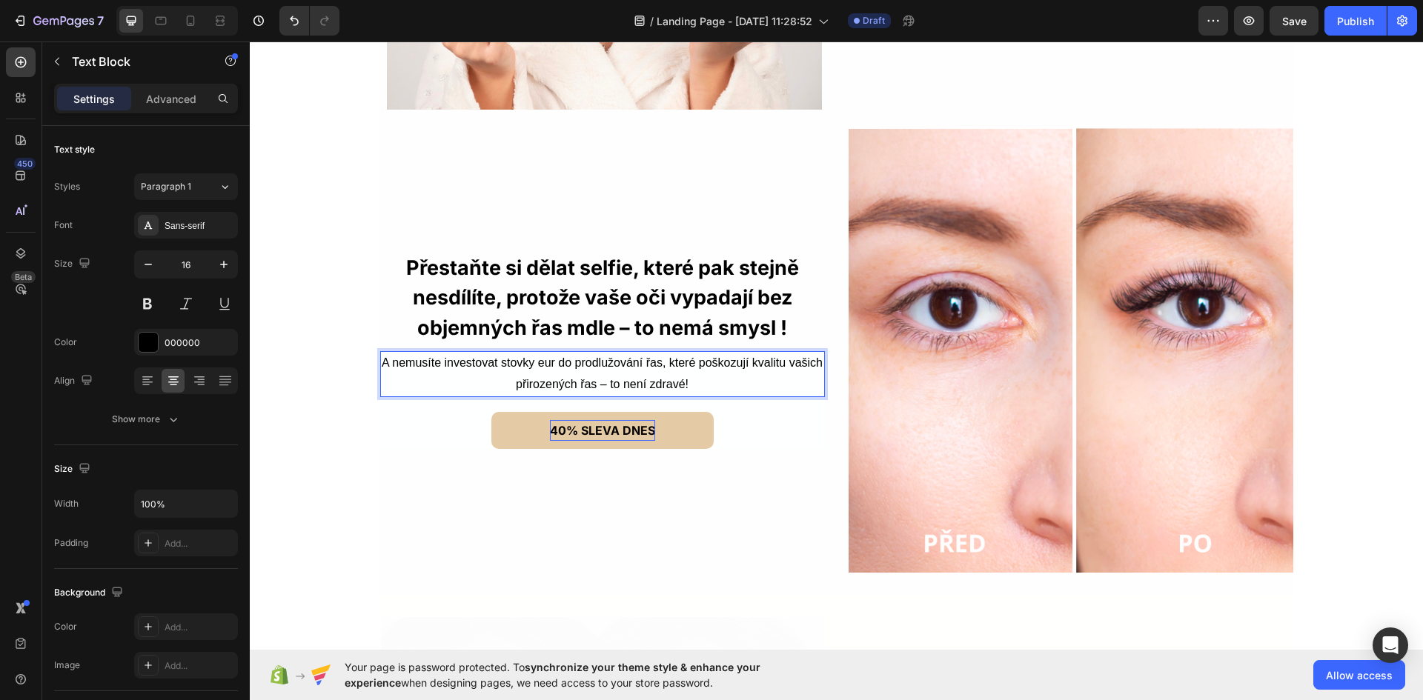
click at [661, 362] on p "A nemusíte investovat stovky eur do prodlužování řas, které poškozují kvalitu v…" at bounding box center [603, 374] width 442 height 43
click at [664, 362] on p "A nemusíte investovat stovky eur do prodlužování řas, které poškozují kvalitu v…" at bounding box center [603, 374] width 442 height 43
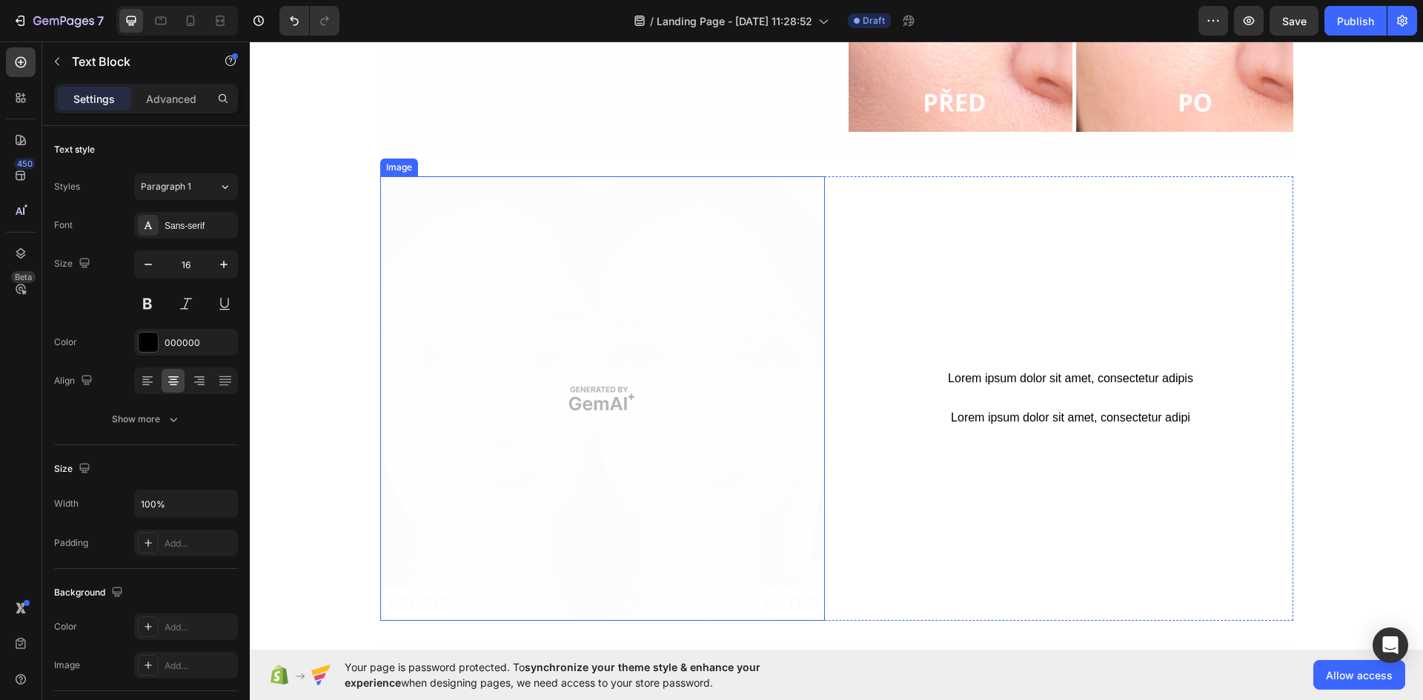
scroll to position [2312, 0]
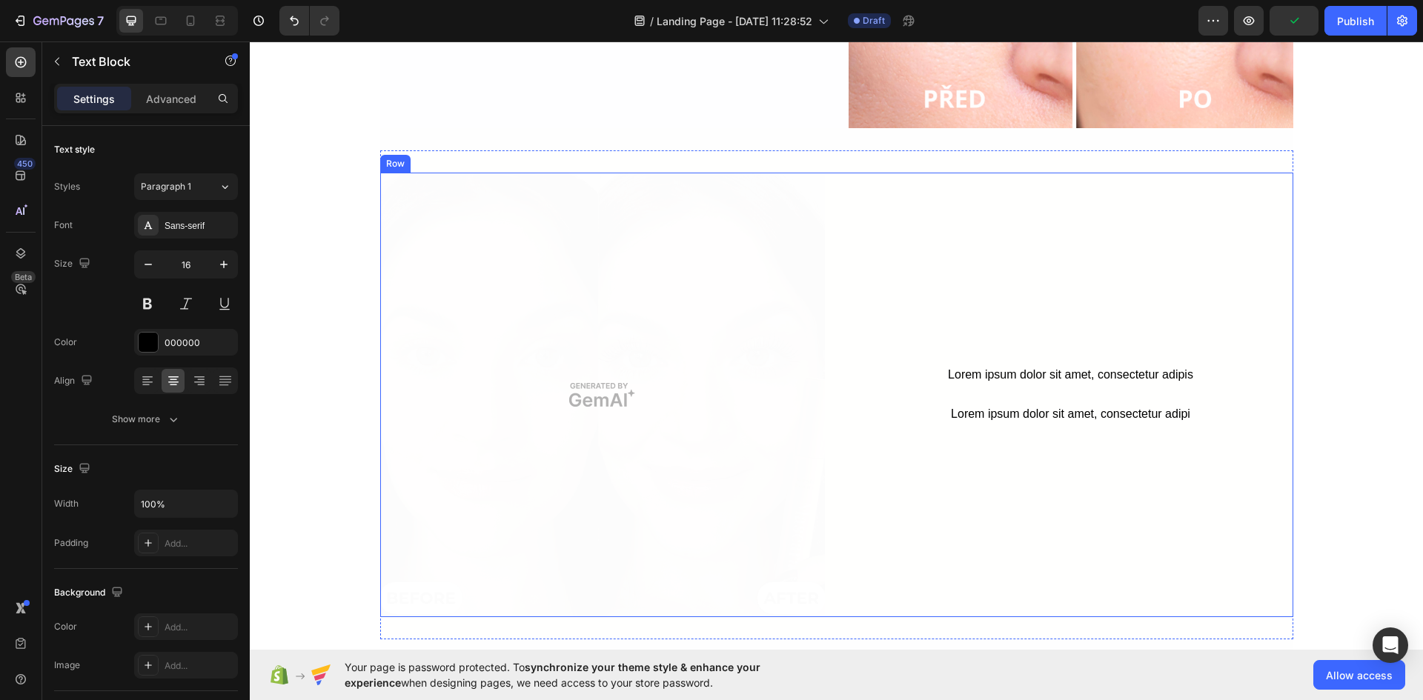
click at [878, 246] on div "Lorem ipsum dolor sit amet, consectetur adipis Text Block Lorem ipsum dolor sit…" at bounding box center [1071, 395] width 445 height 445
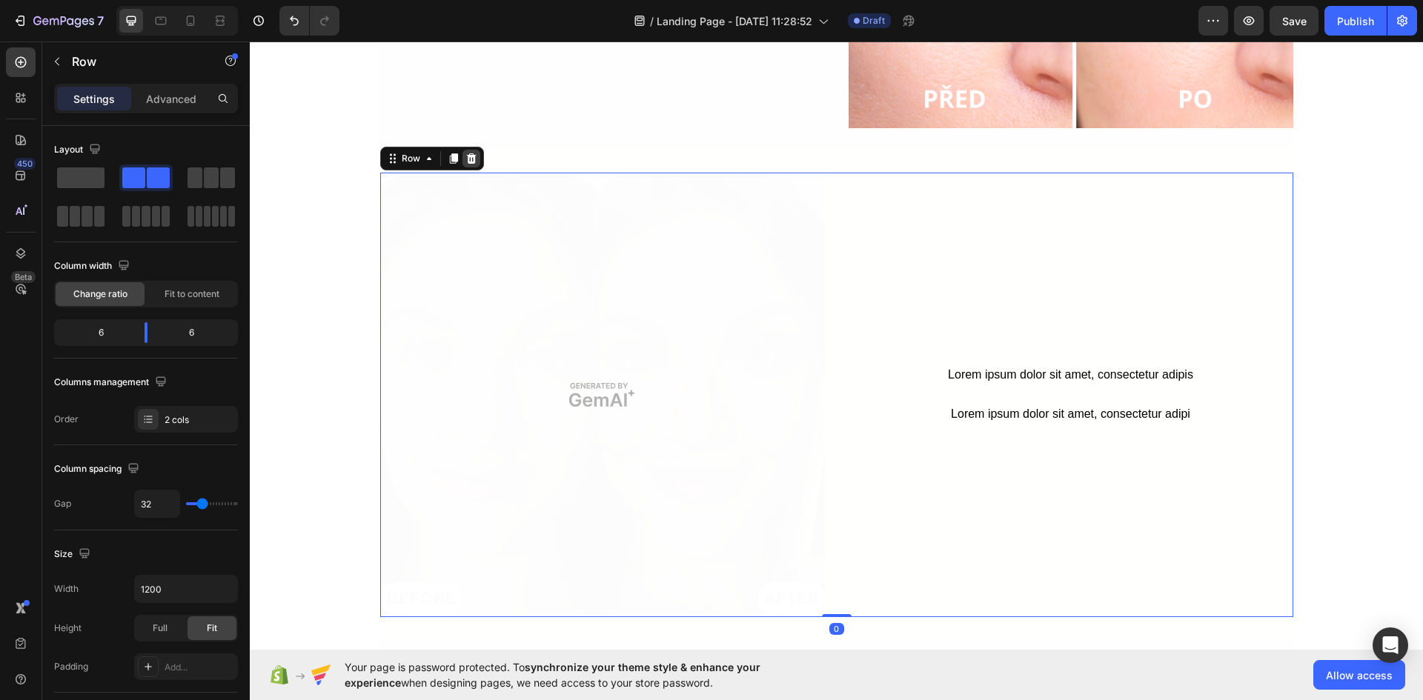
click at [471, 159] on div at bounding box center [471, 159] width 18 height 18
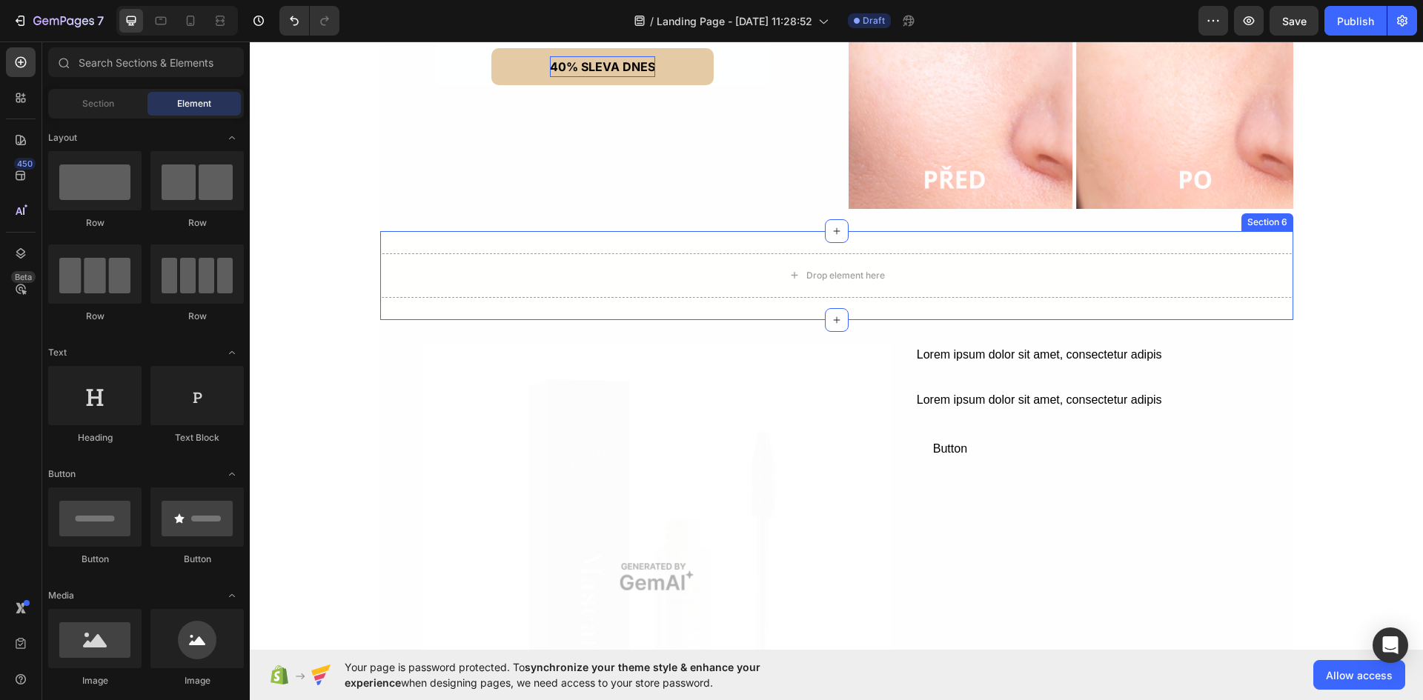
scroll to position [2238, 0]
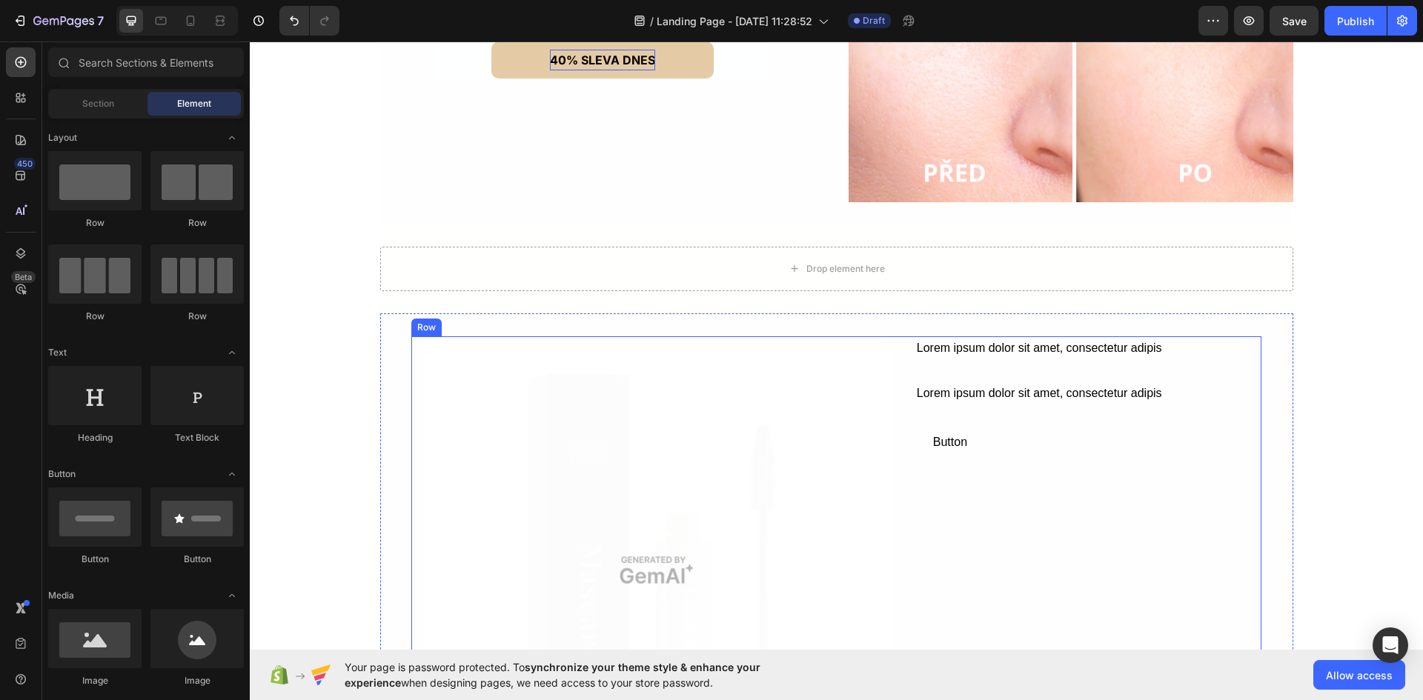
click at [905, 413] on div "Image Lorem ipsum dolor sit amet, consectetur adipis Text Block Lorem ipsum dol…" at bounding box center [837, 571] width 852 height 470
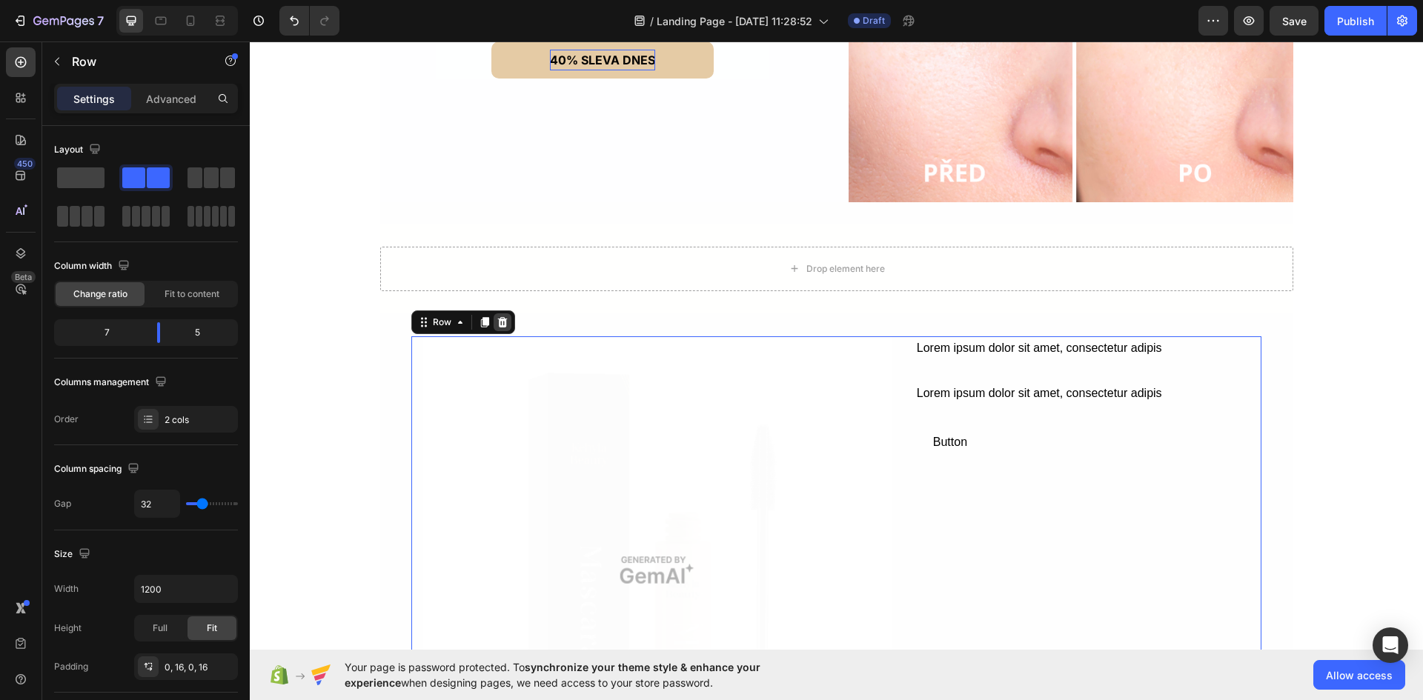
click at [497, 319] on icon at bounding box center [502, 322] width 10 height 10
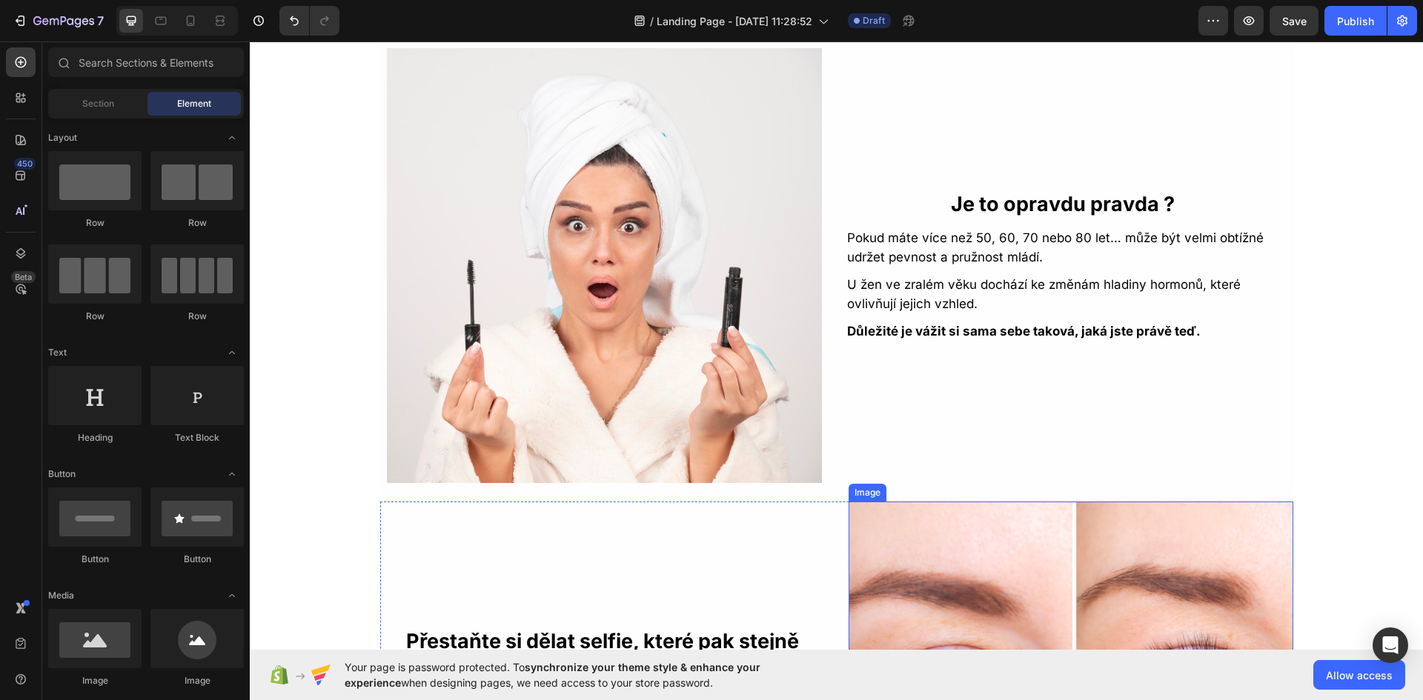
scroll to position [1275, 0]
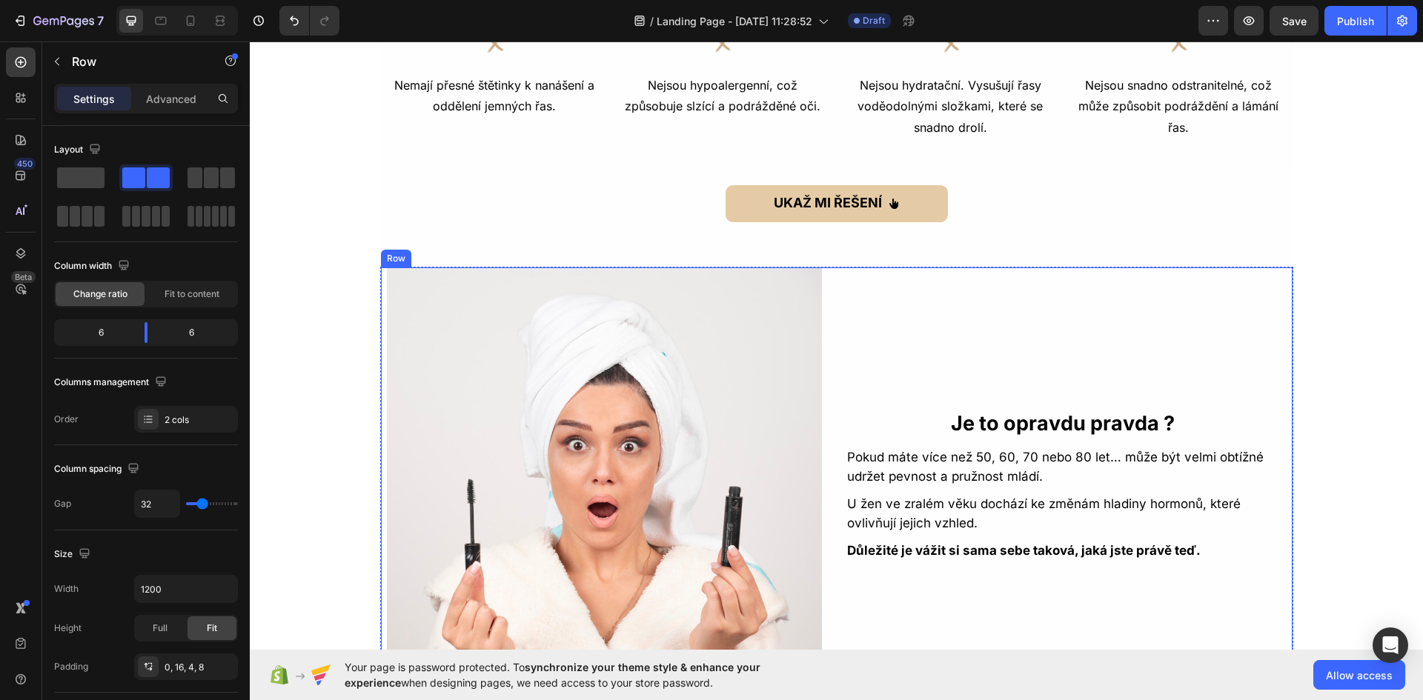
click at [867, 304] on div "Je to opravdu pravda ? Text Block Pokud máte více než 50, 60, 70 nebo 80 let… m…" at bounding box center [1063, 485] width 435 height 435
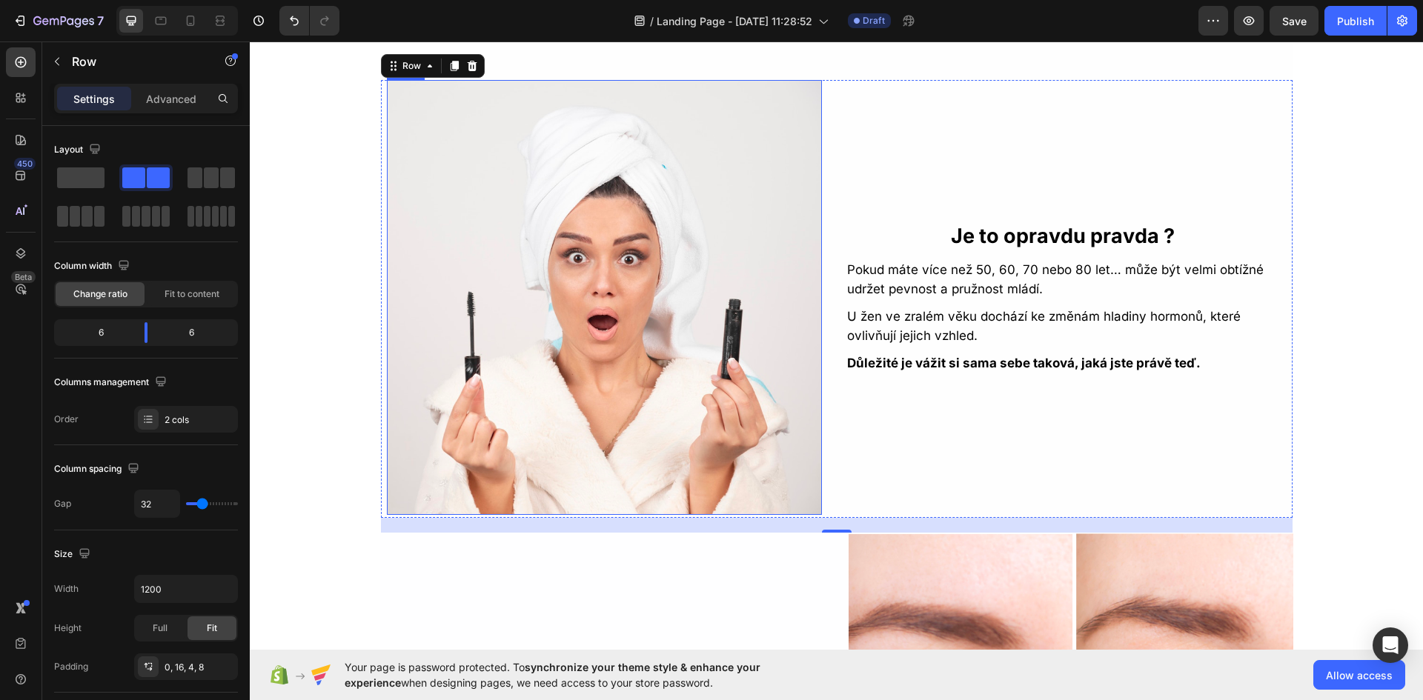
scroll to position [1349, 0]
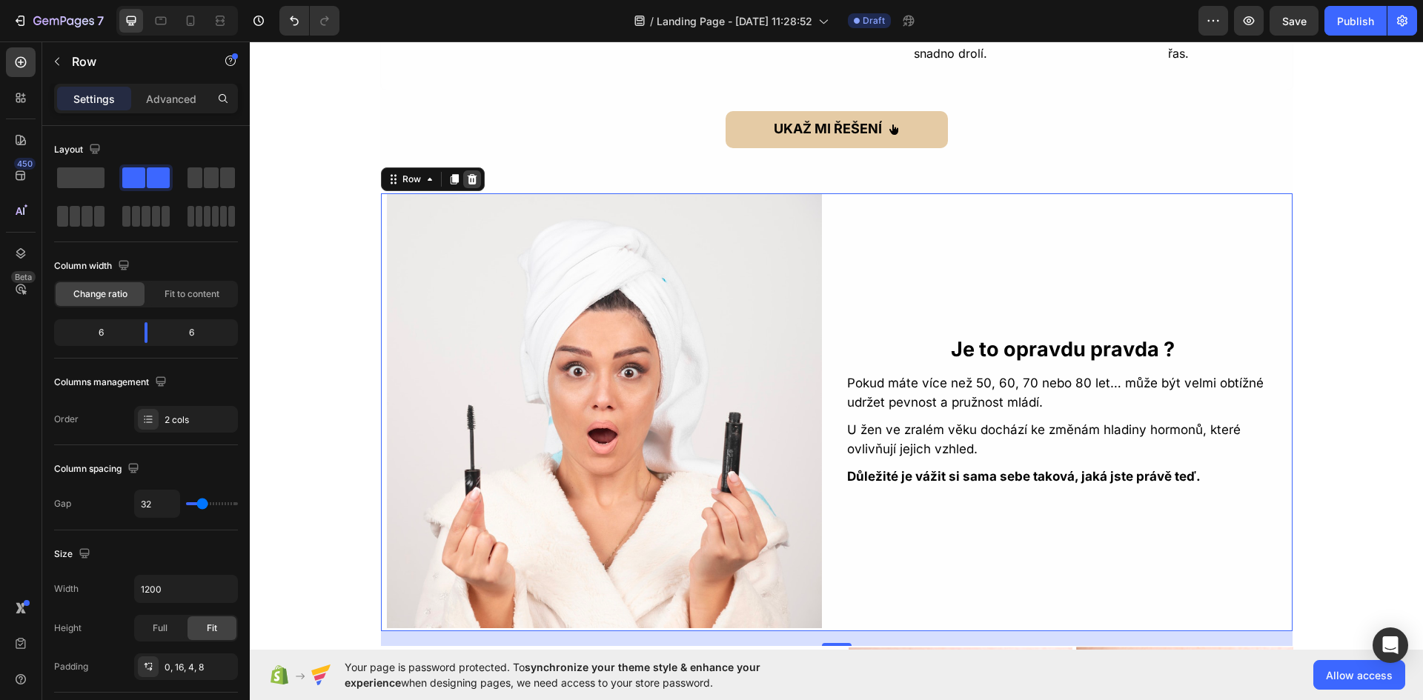
click at [450, 177] on icon at bounding box center [454, 179] width 8 height 10
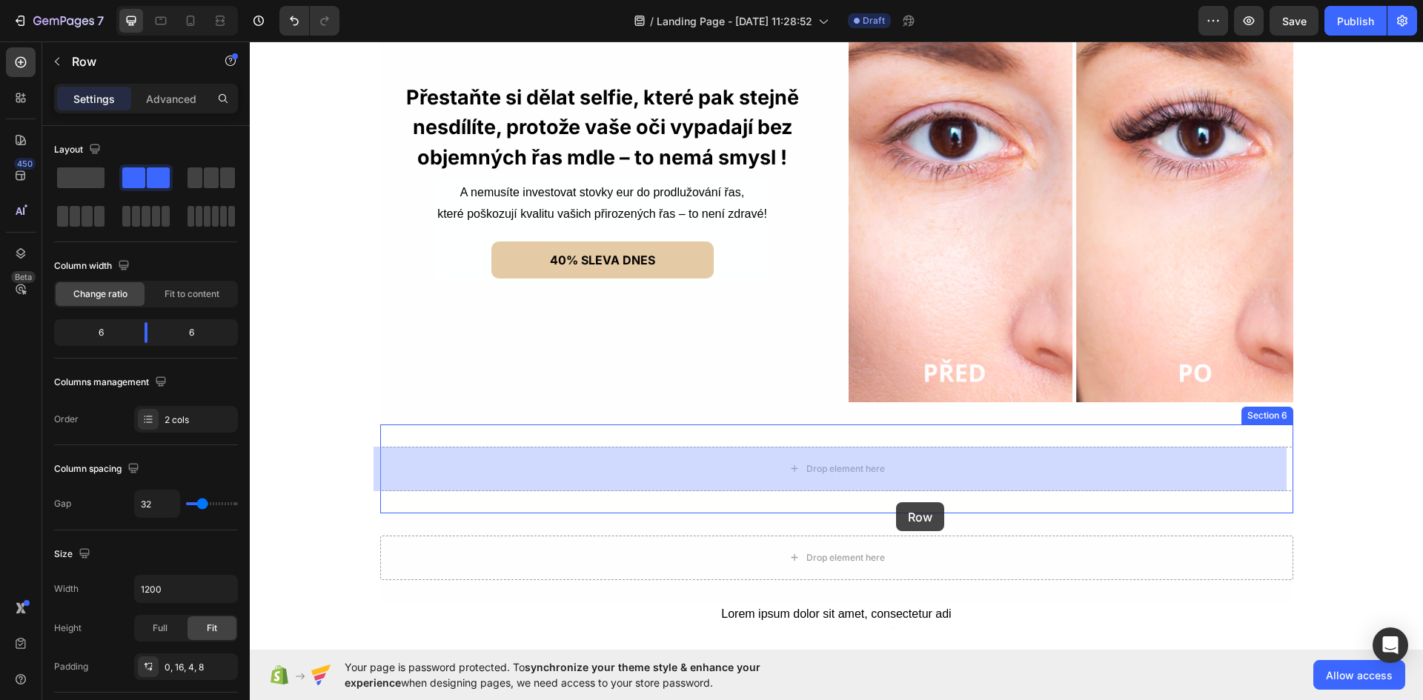
scroll to position [2495, 0]
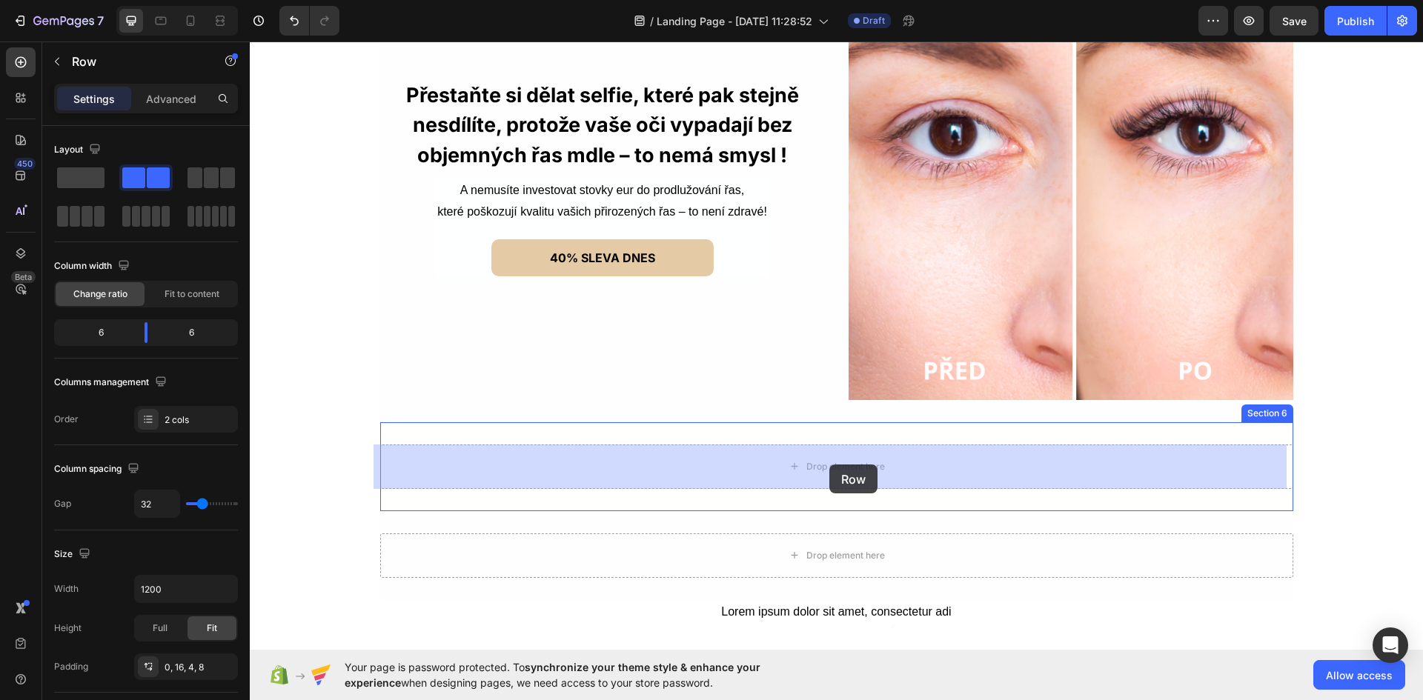
drag, startPoint x: 946, startPoint y: 278, endPoint x: 829, endPoint y: 465, distance: 220.4
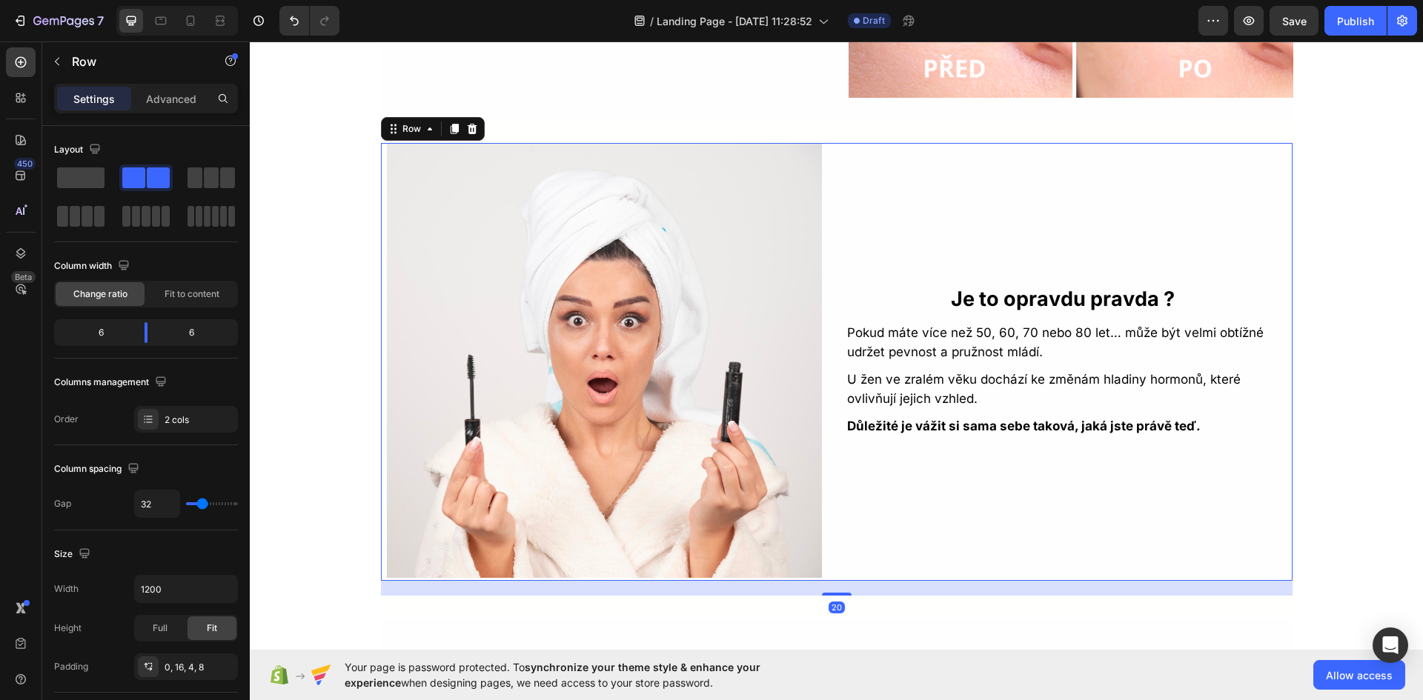
scroll to position [2411, 0]
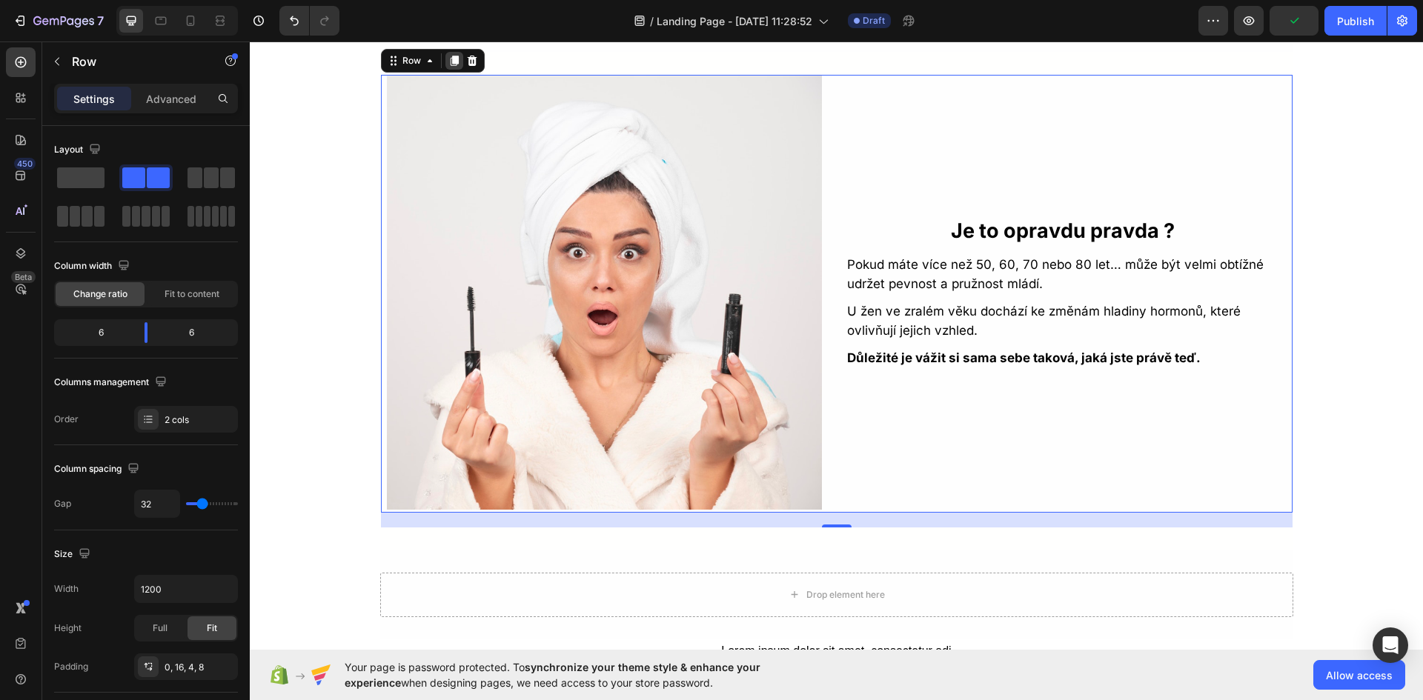
click at [450, 64] on icon at bounding box center [454, 61] width 8 height 10
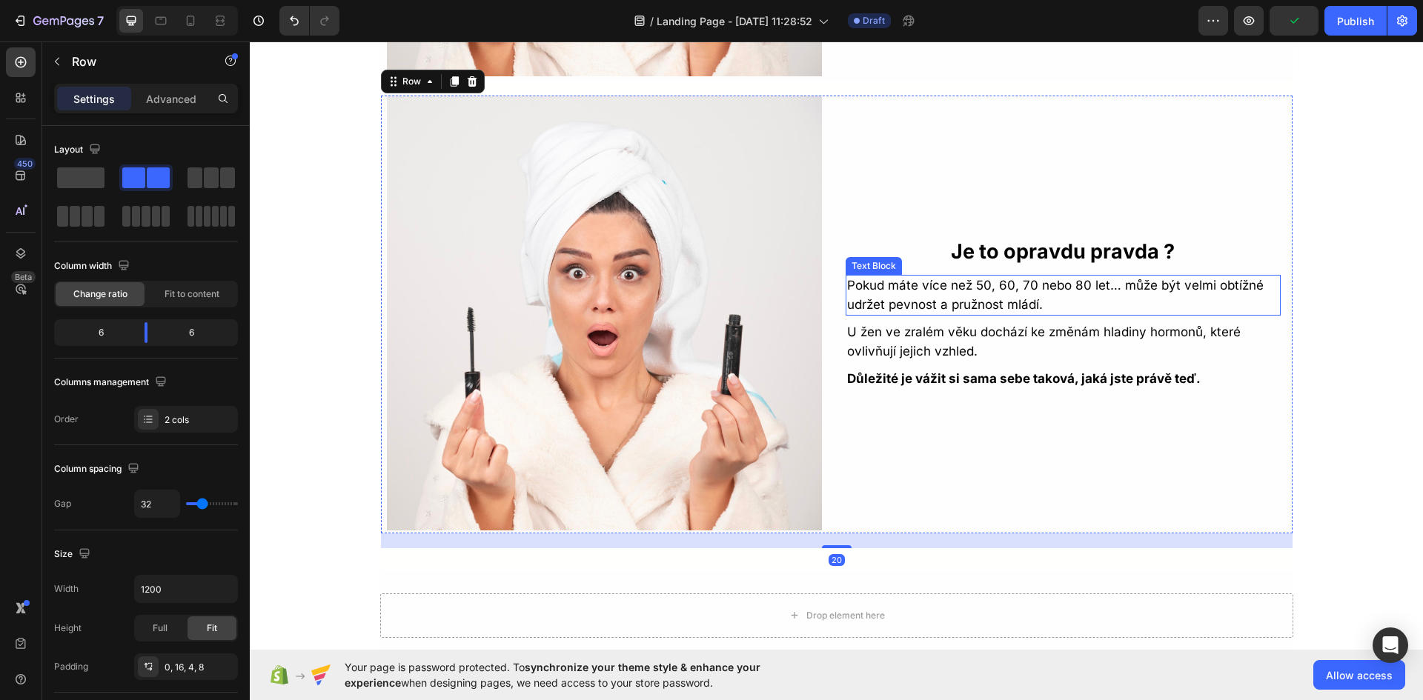
scroll to position [2845, 0]
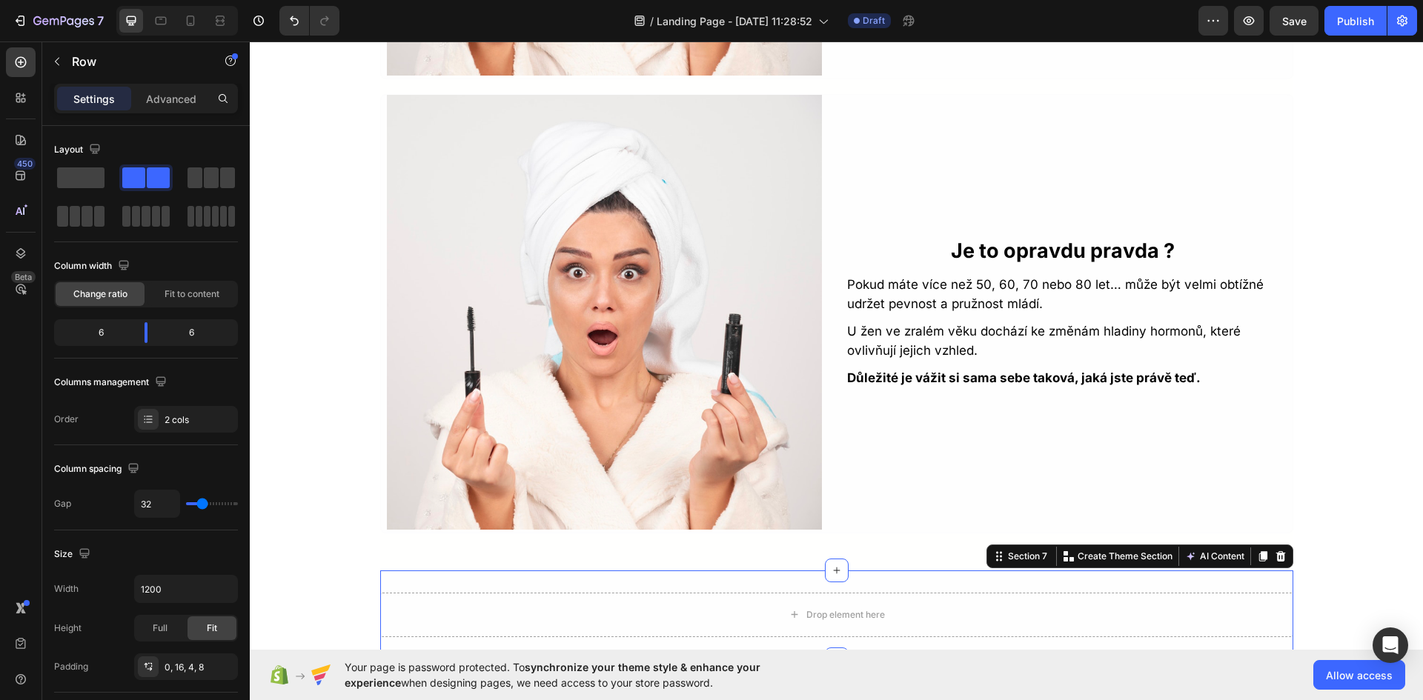
click at [811, 586] on div "Drop element here Section 7 You can create reusable sections Create Theme Secti…" at bounding box center [836, 615] width 913 height 89
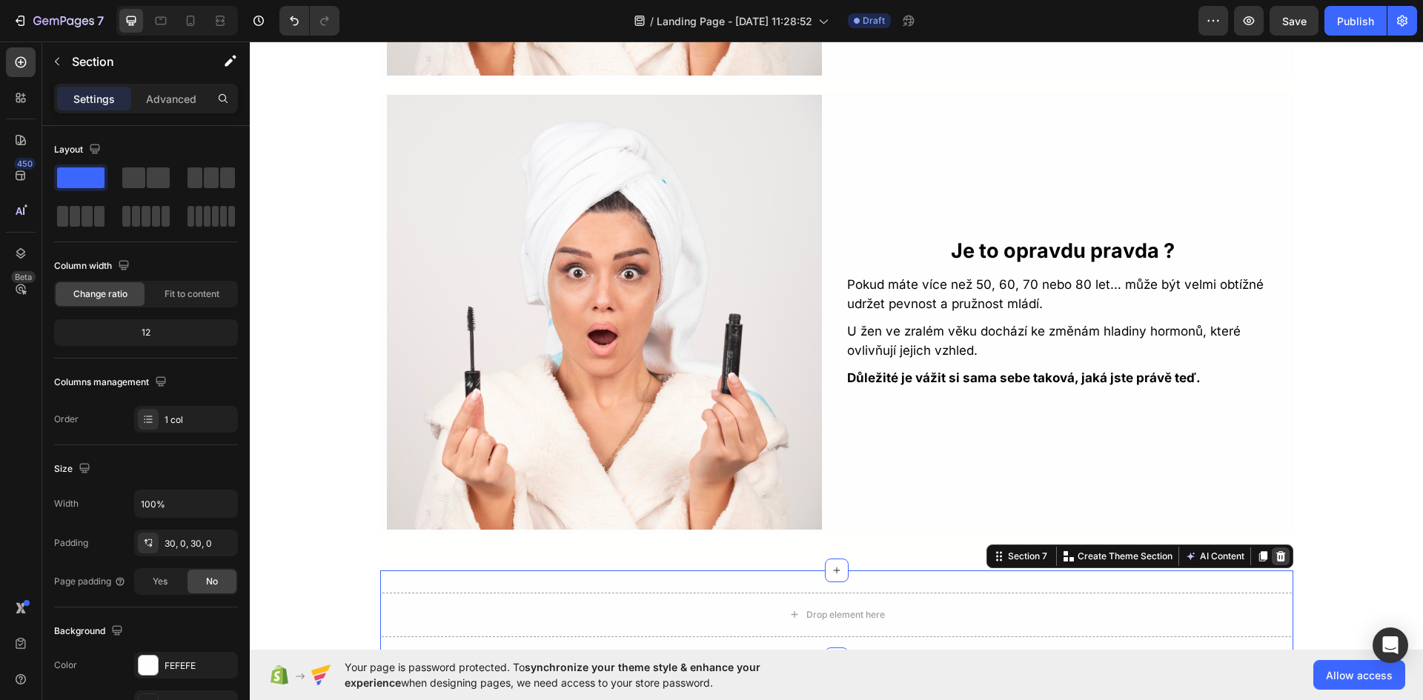
click at [1275, 553] on icon at bounding box center [1280, 556] width 10 height 10
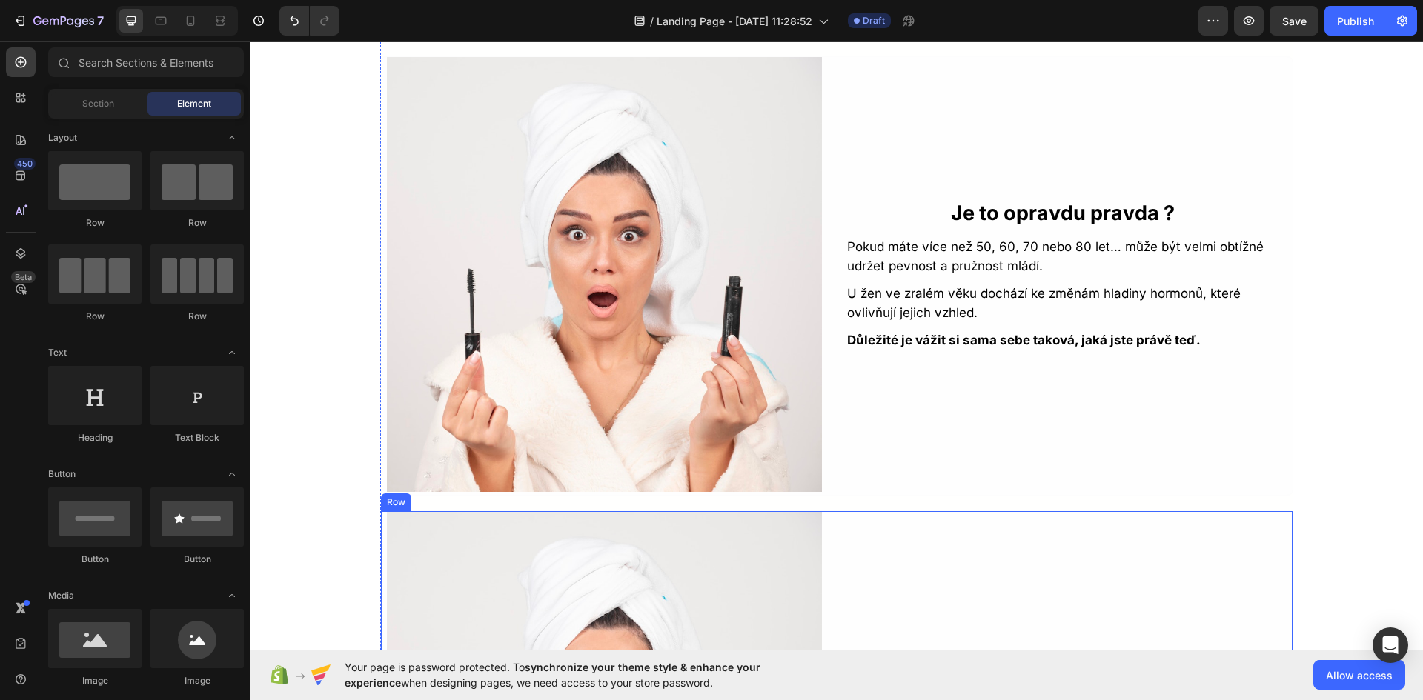
scroll to position [2252, 0]
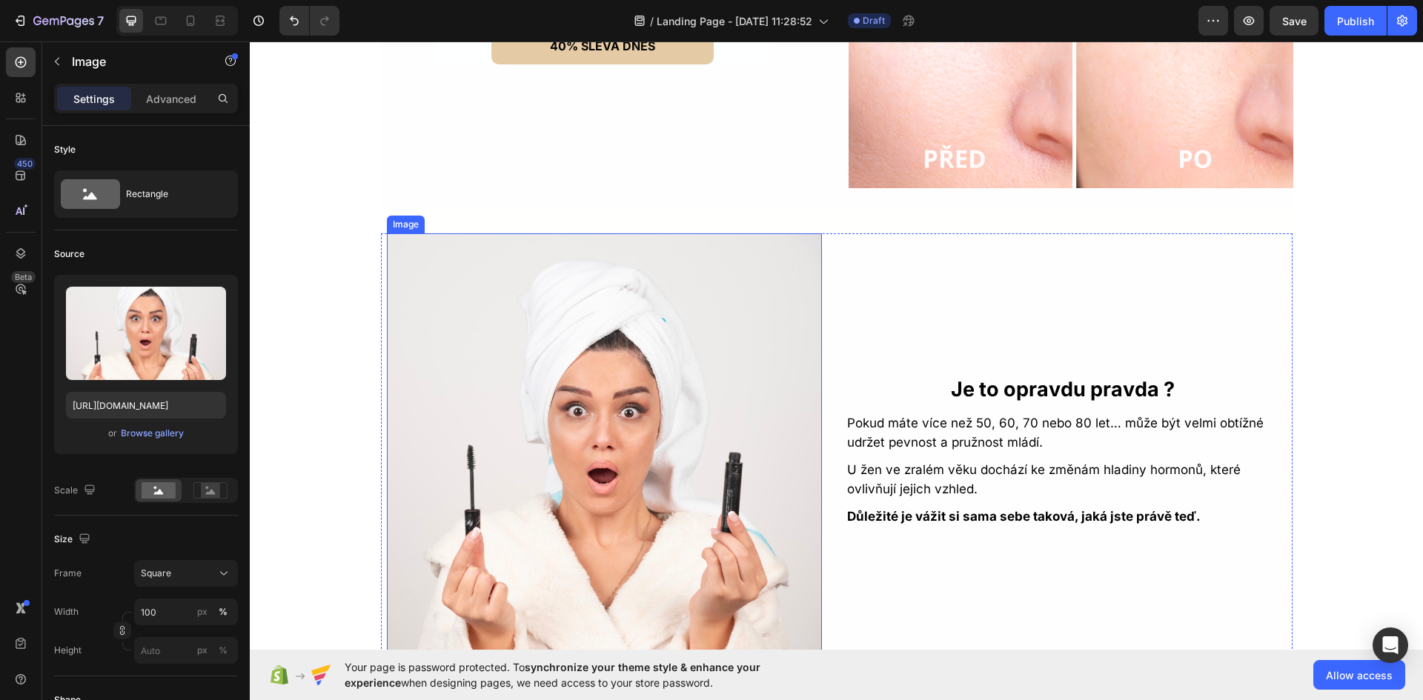
click at [665, 422] on img at bounding box center [604, 450] width 435 height 435
click at [154, 437] on div "Browse gallery" at bounding box center [152, 433] width 63 height 13
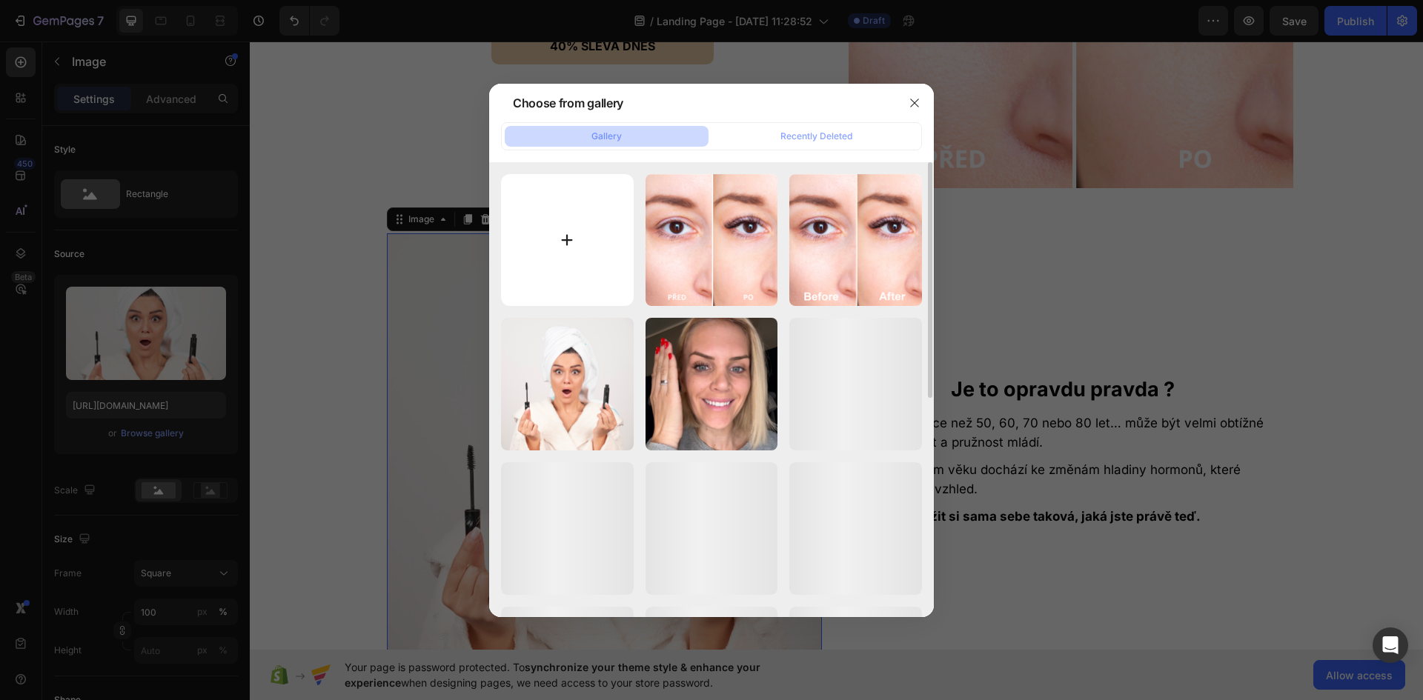
click at [597, 199] on input "file" at bounding box center [567, 240] width 133 height 133
type input "C:\fakepath\před (1).png"
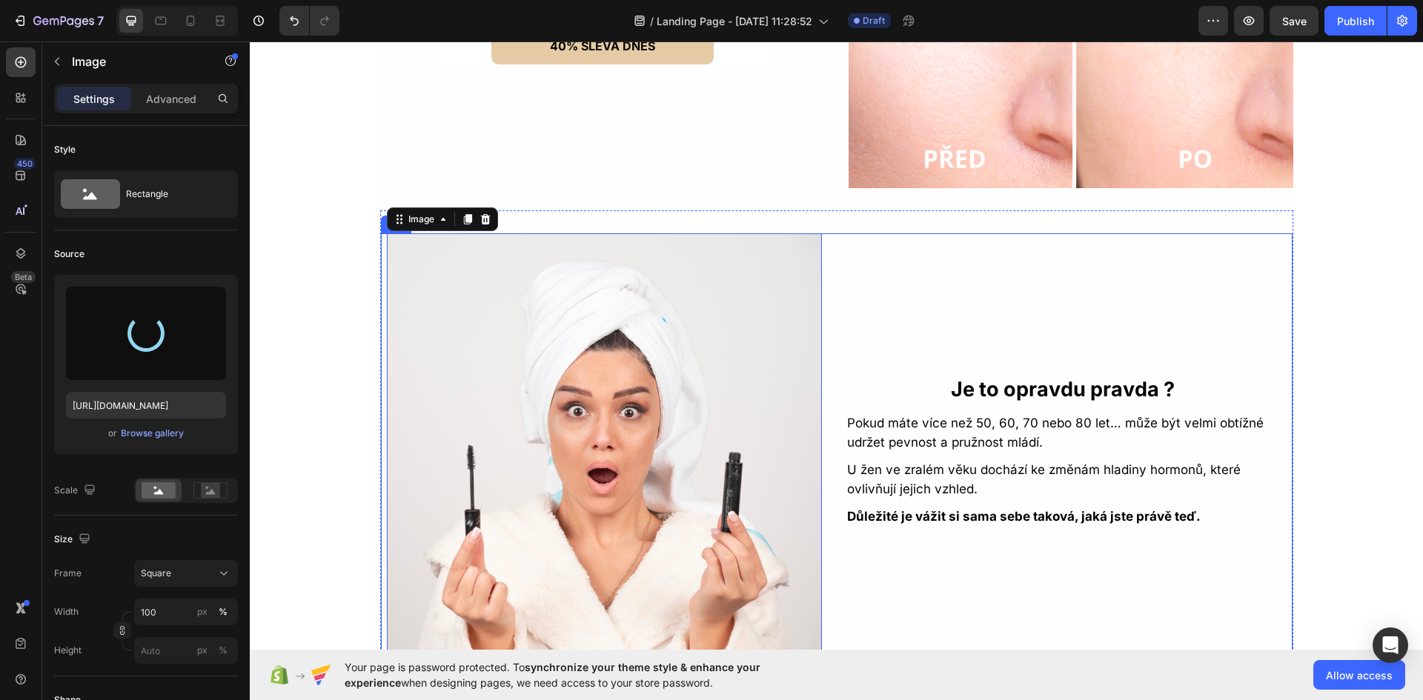
type input "https://cdn.shopify.com/s/files/1/0925/2287/3175/files/gempages_576139604462142…"
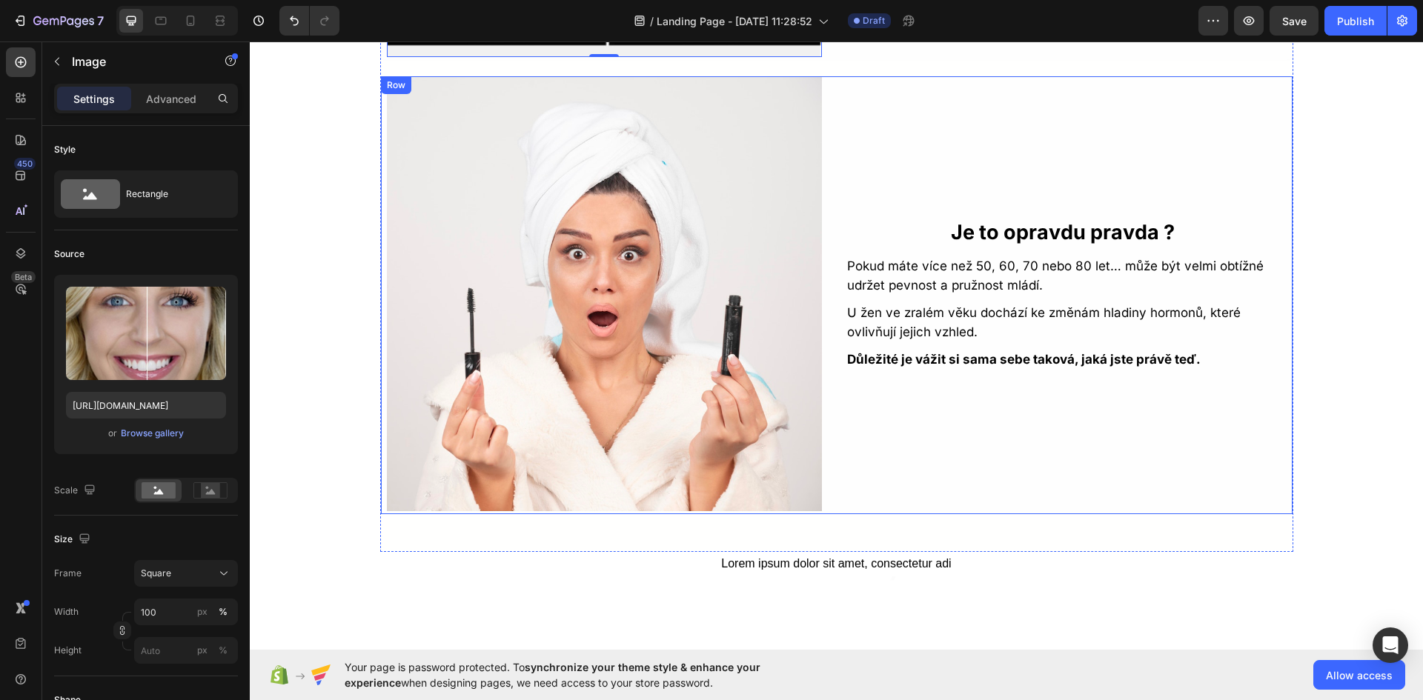
scroll to position [2845, 0]
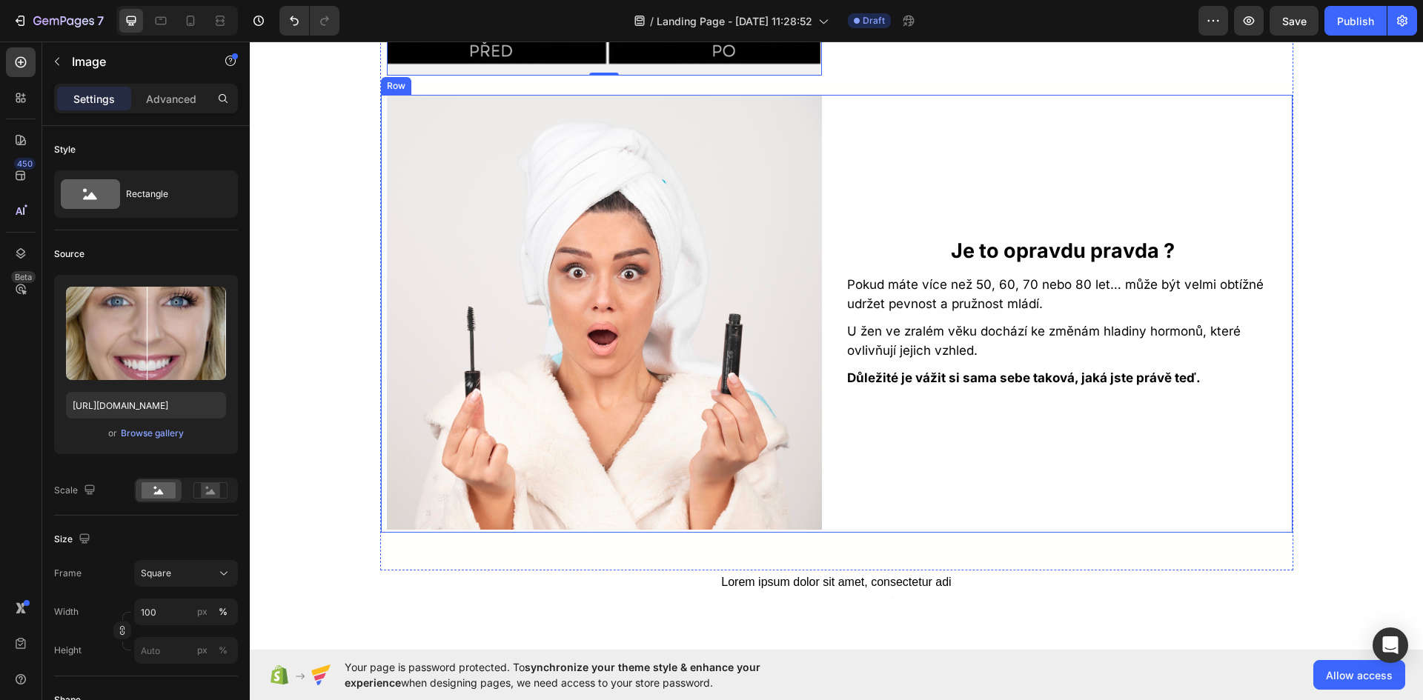
click at [943, 451] on div "Je to opravdu pravda ? Text Block Pokud máte více než 50, 60, 70 nebo 80 let… m…" at bounding box center [1063, 312] width 435 height 435
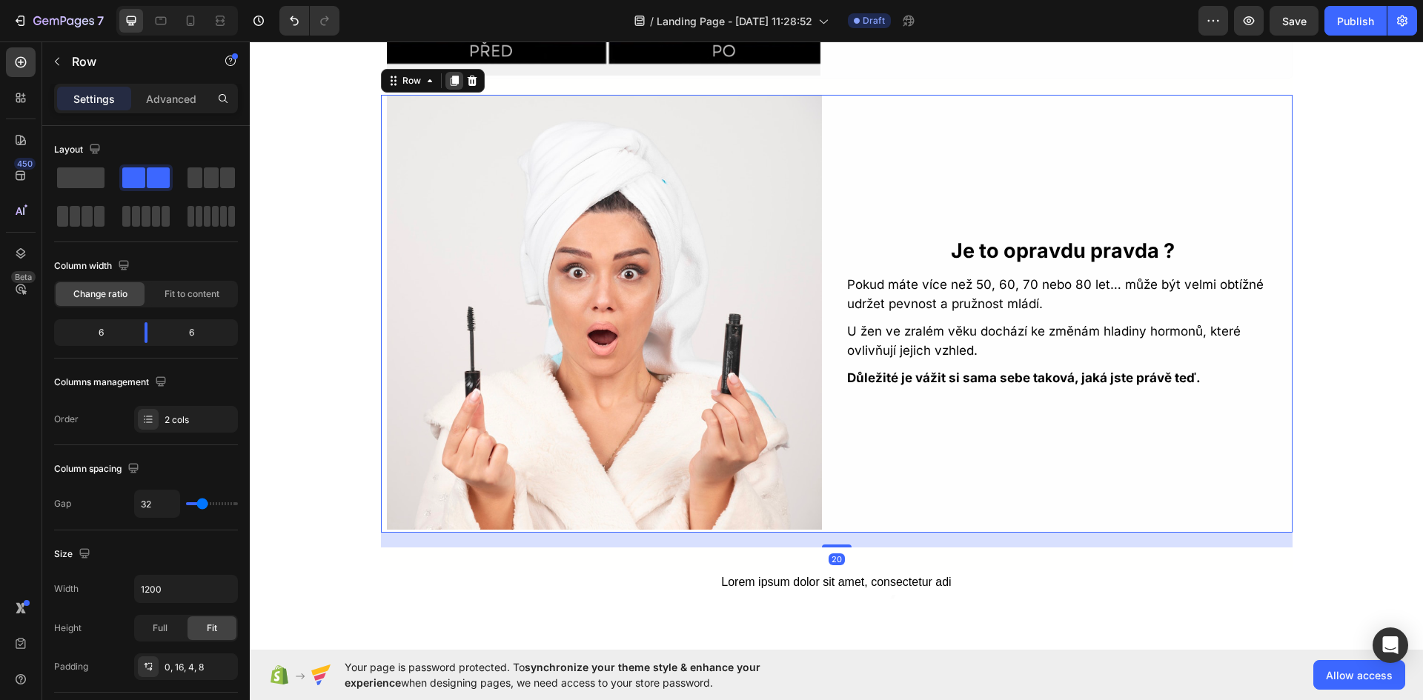
click at [450, 84] on icon at bounding box center [454, 81] width 8 height 10
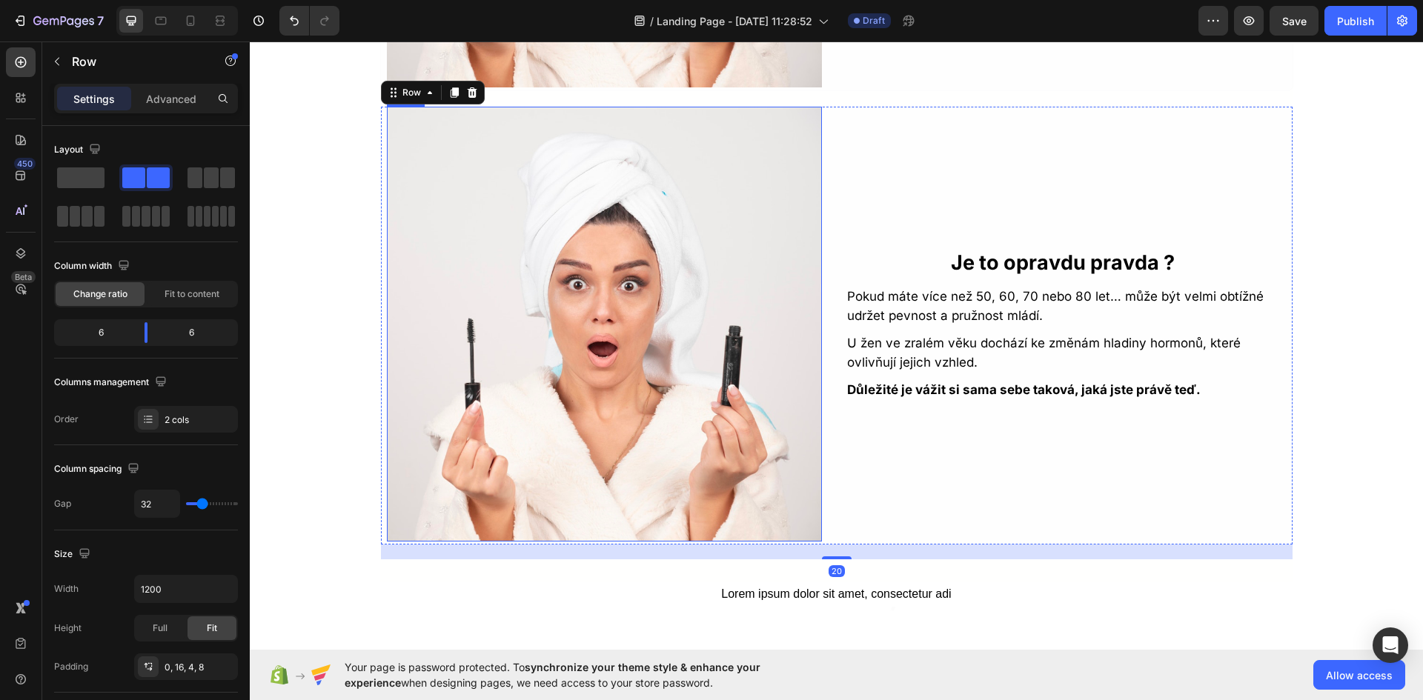
scroll to position [3299, 0]
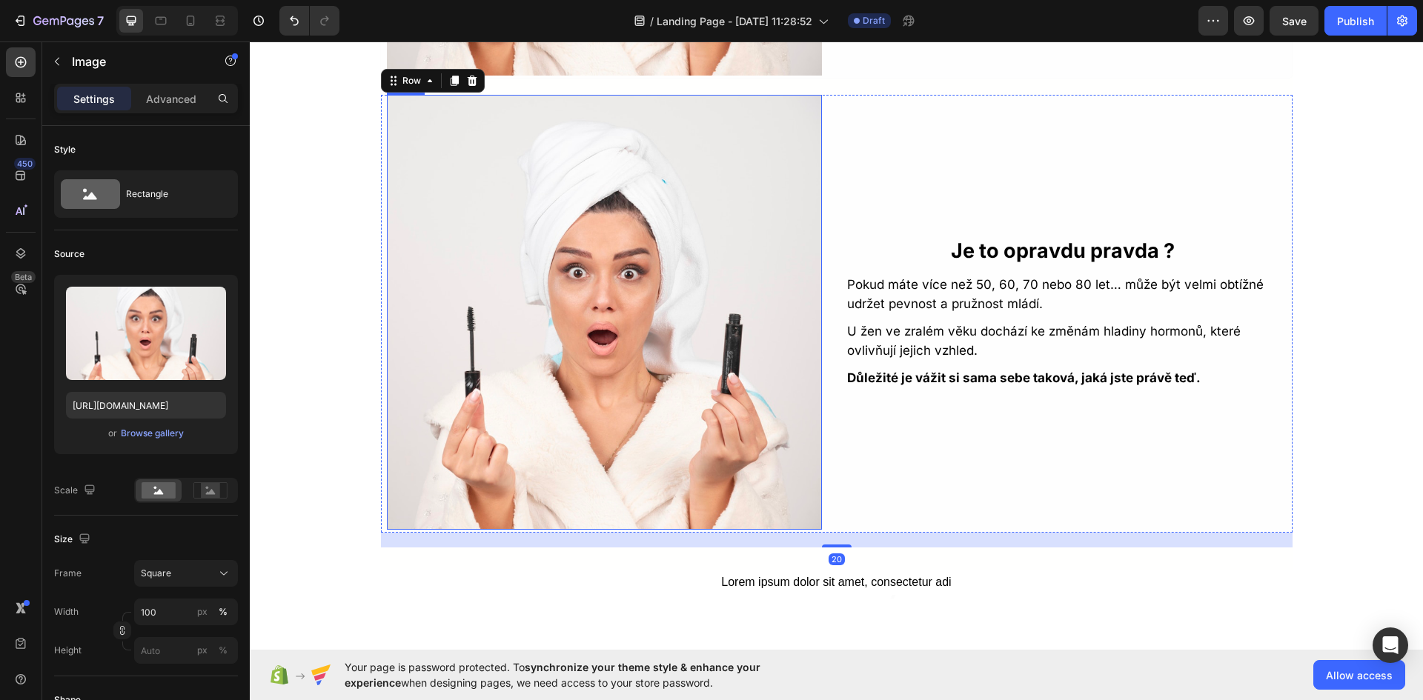
click at [583, 368] on img at bounding box center [604, 312] width 435 height 435
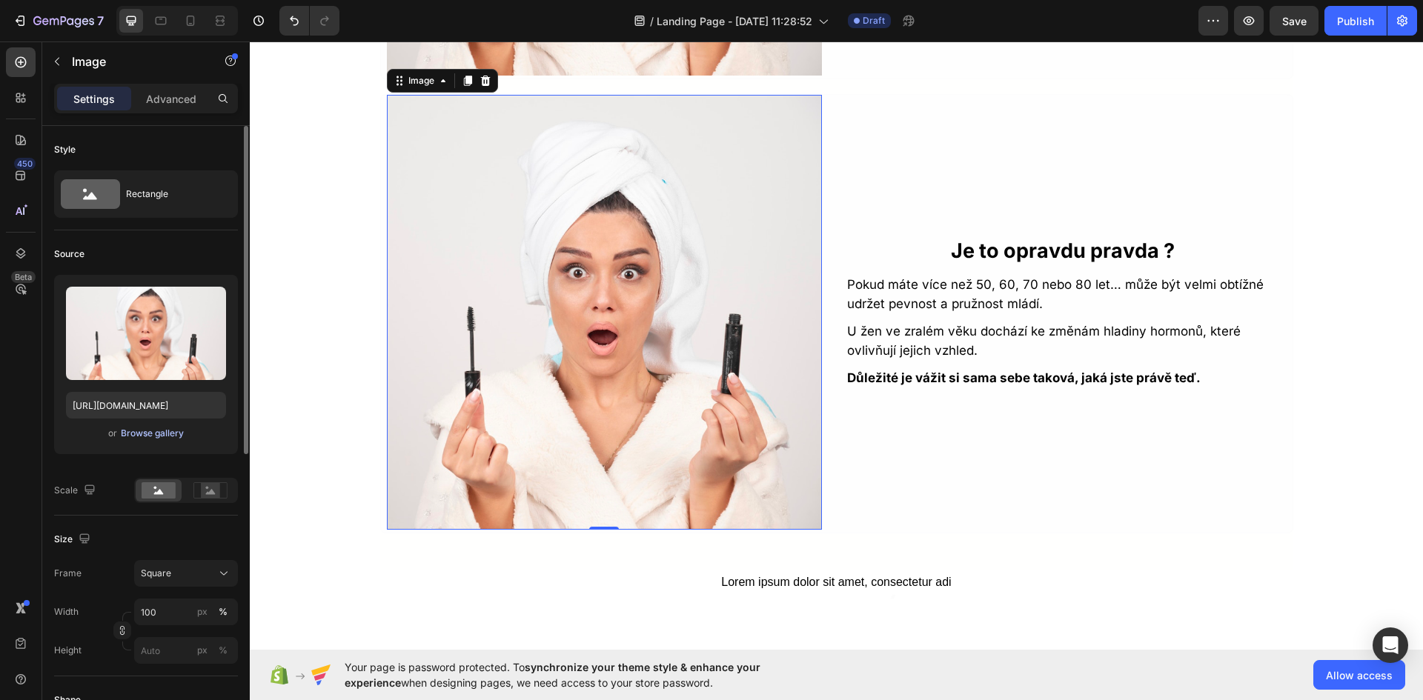
click at [165, 434] on div "Browse gallery" at bounding box center [152, 433] width 63 height 13
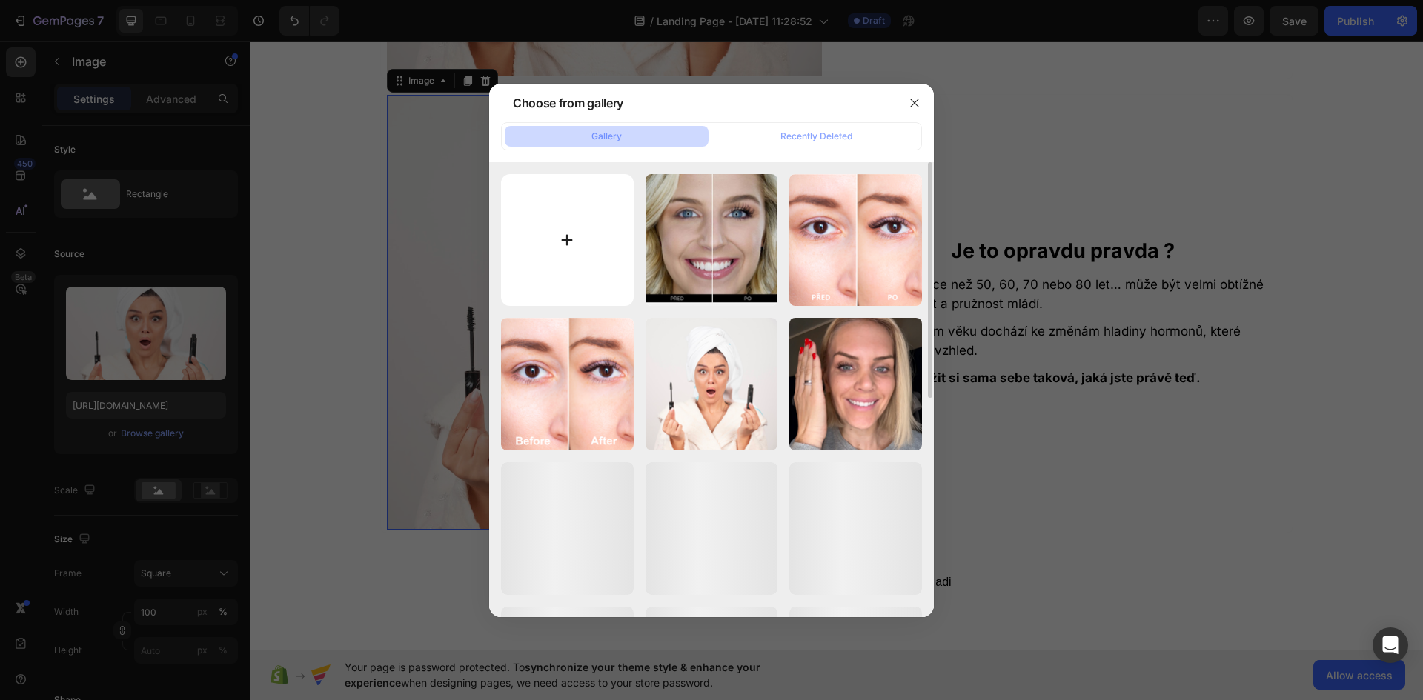
click at [554, 236] on input "file" at bounding box center [567, 240] width 133 height 133
type input "C:\fakepath\Mascara_Images-homepage1.png"
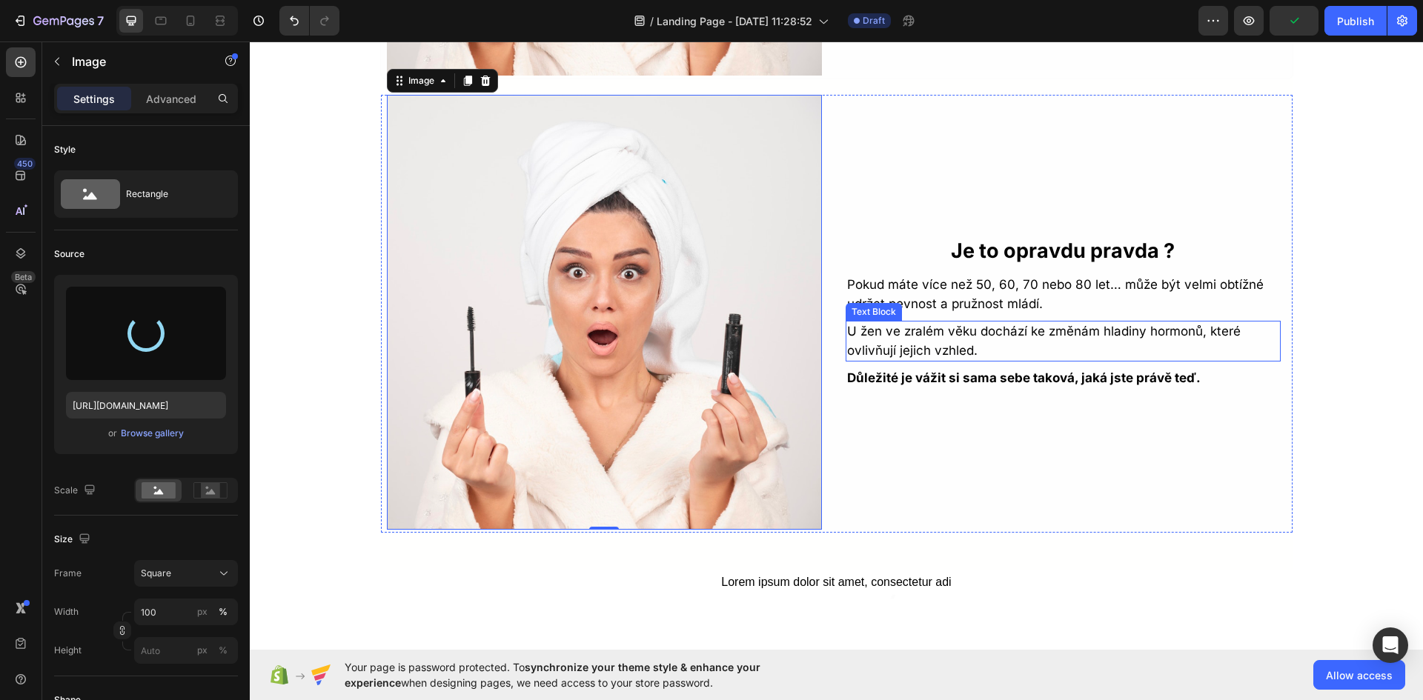
type input "https://cdn.shopify.com/s/files/1/0925/2287/3175/files/gempages_576139604462142…"
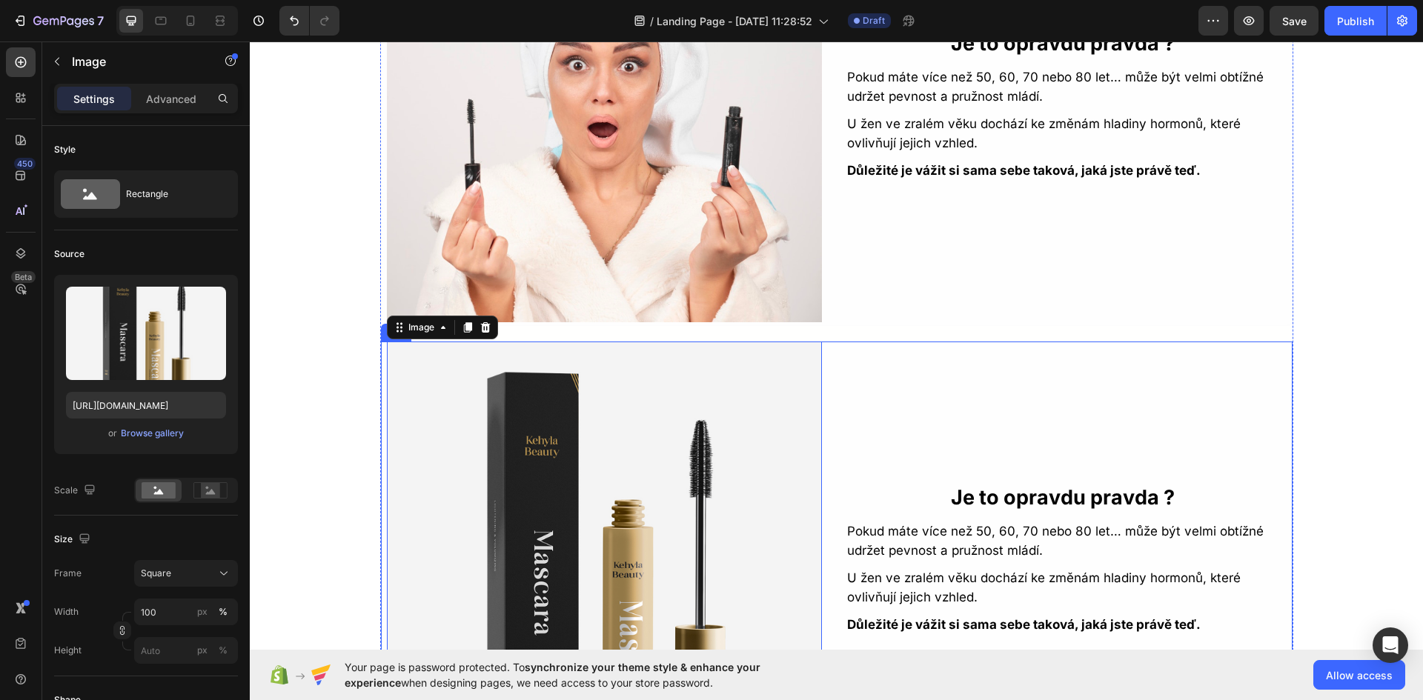
scroll to position [2929, 0]
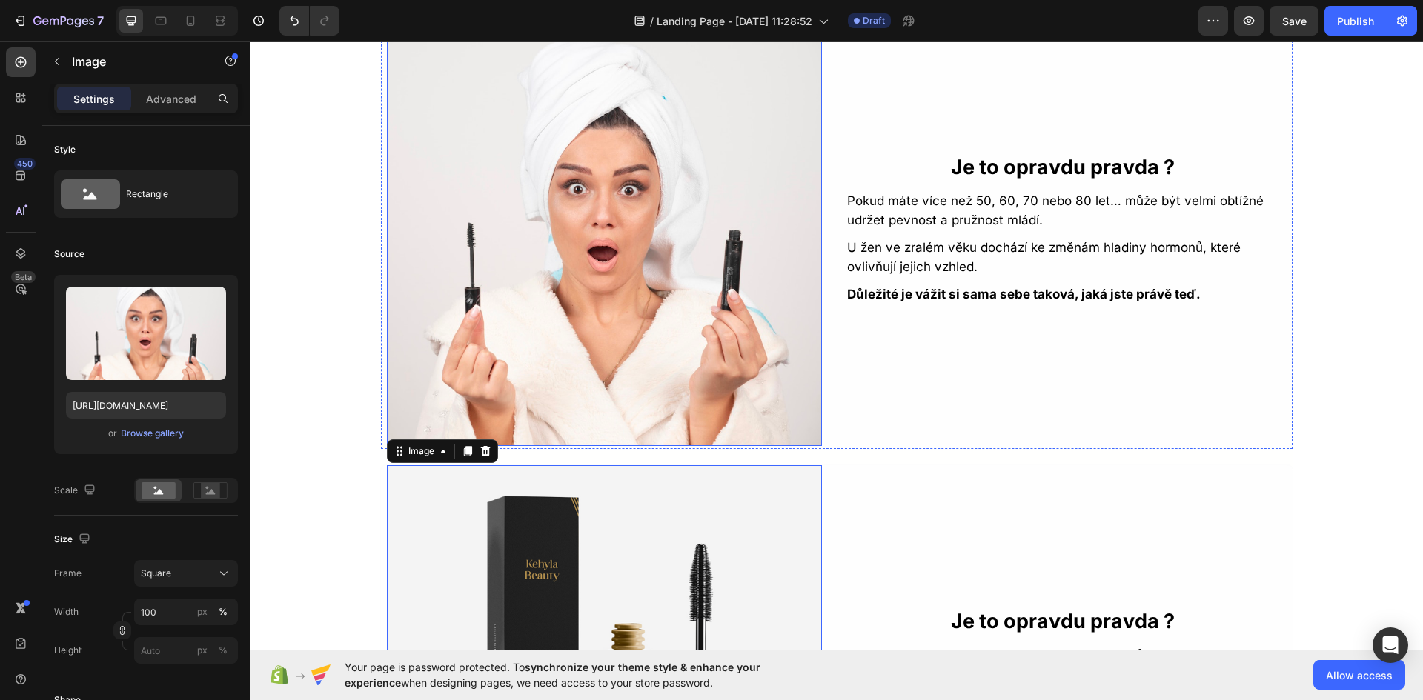
click at [665, 268] on img at bounding box center [604, 228] width 435 height 435
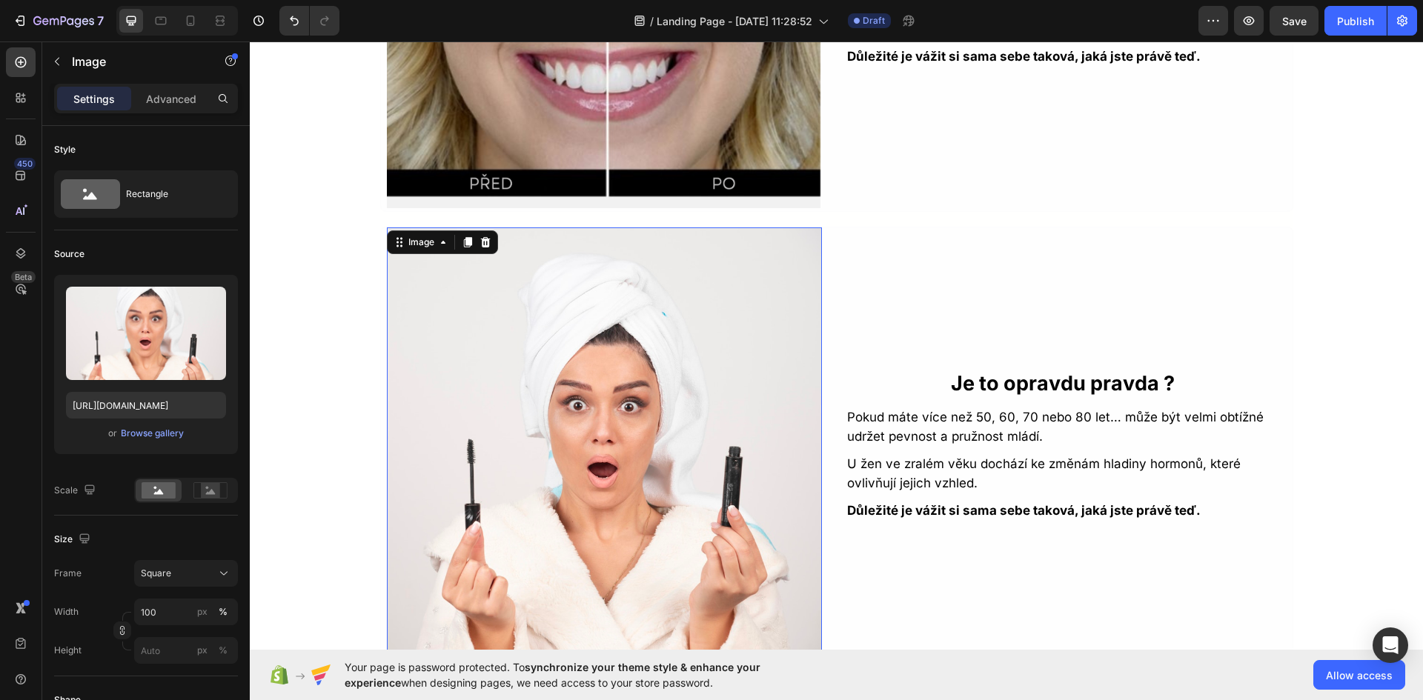
scroll to position [2706, 0]
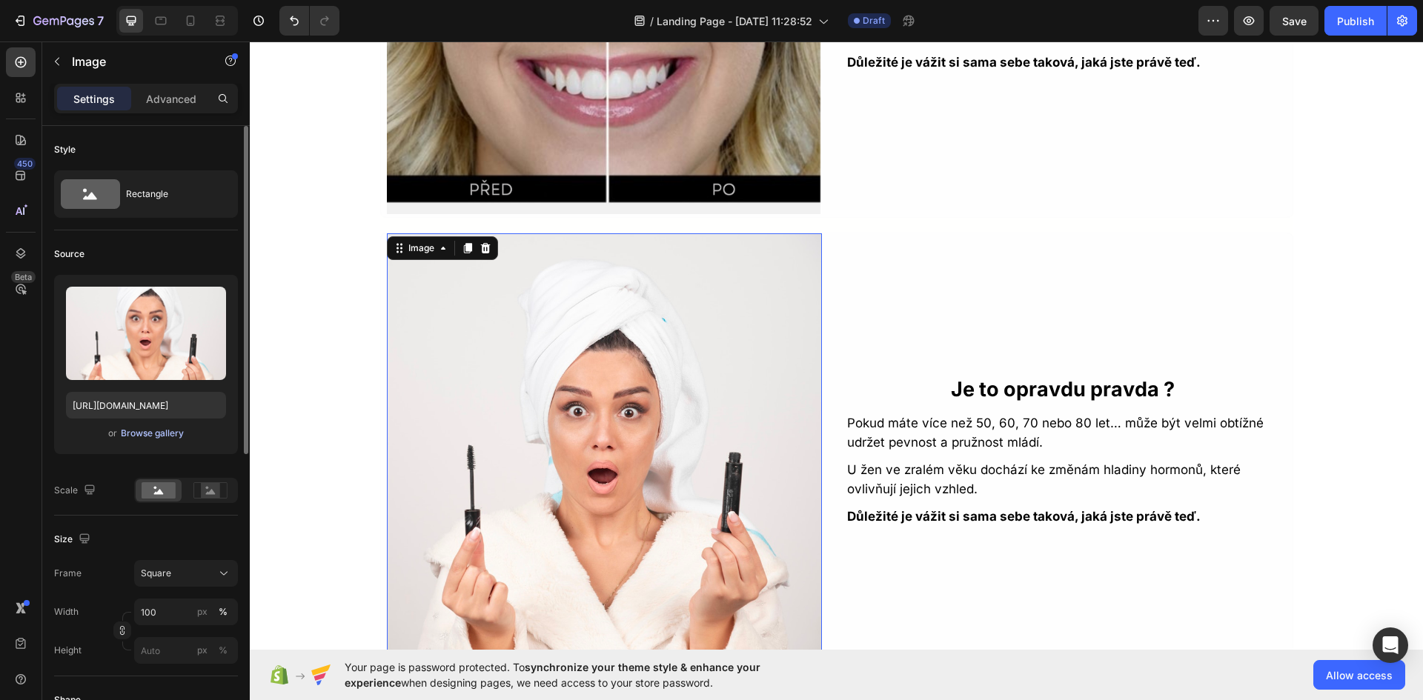
click at [160, 437] on div "Browse gallery" at bounding box center [152, 433] width 63 height 13
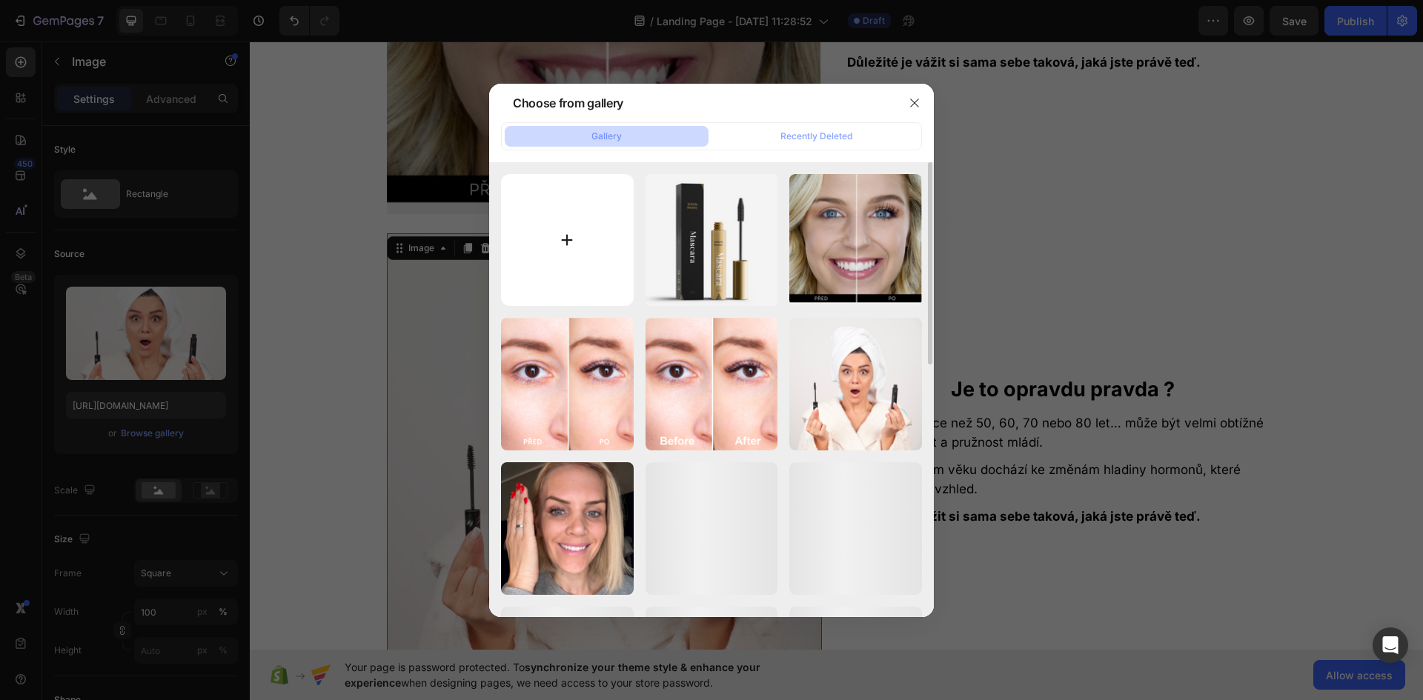
click at [567, 230] on input "file" at bounding box center [567, 240] width 133 height 133
type input "C:\fakepath\před (2).png"
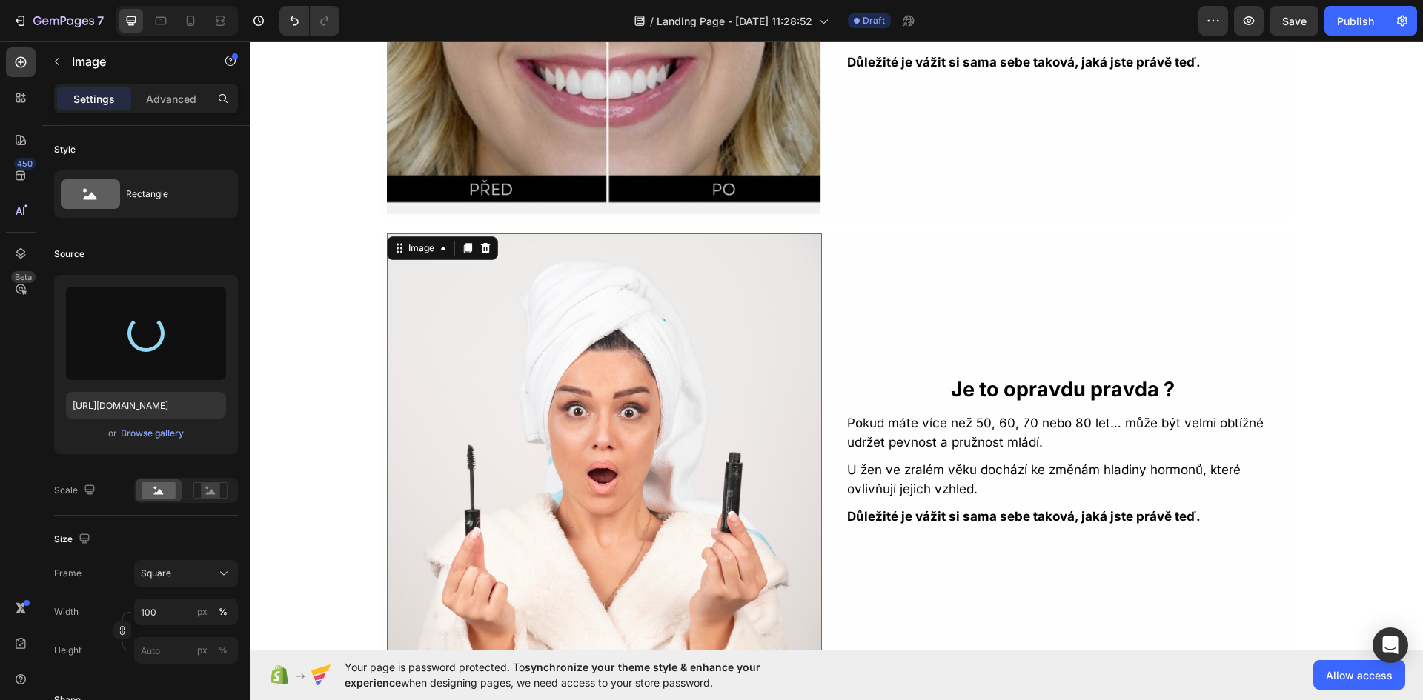
type input "https://cdn.shopify.com/s/files/1/0925/2287/3175/files/gempages_576139604462142…"
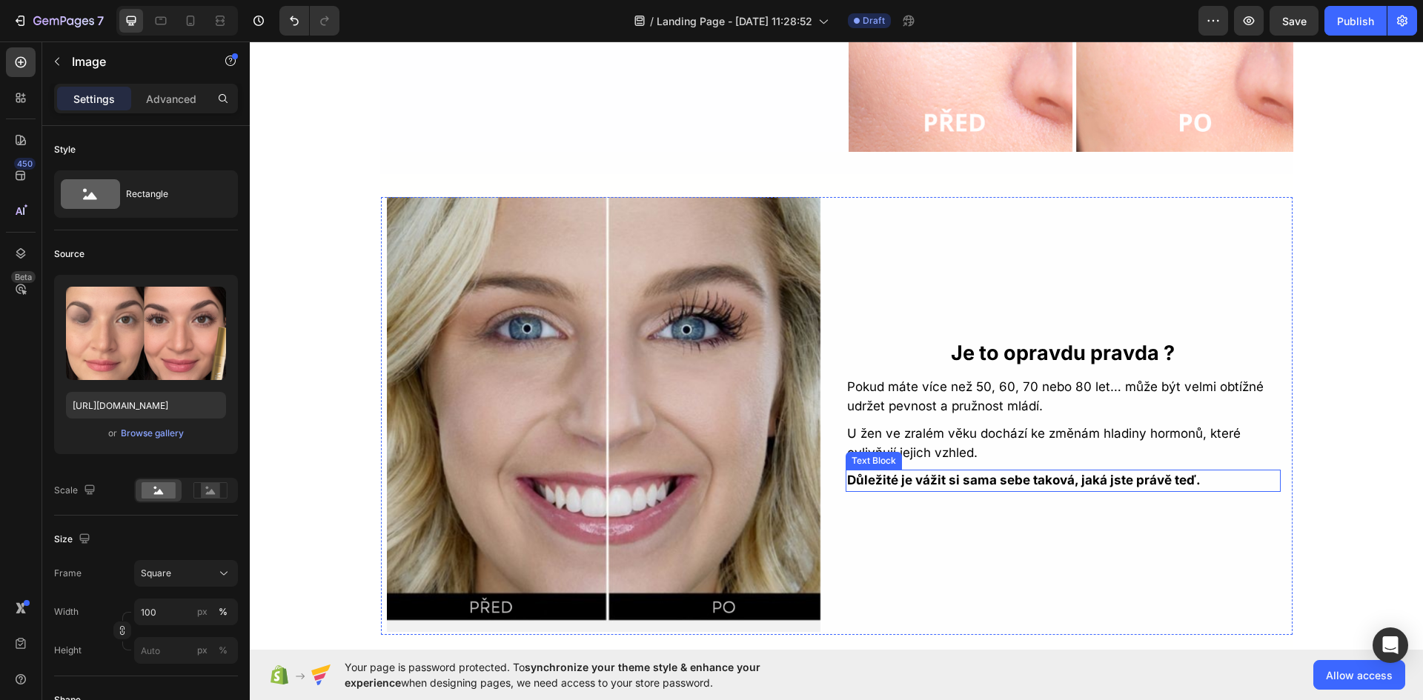
scroll to position [2336, 0]
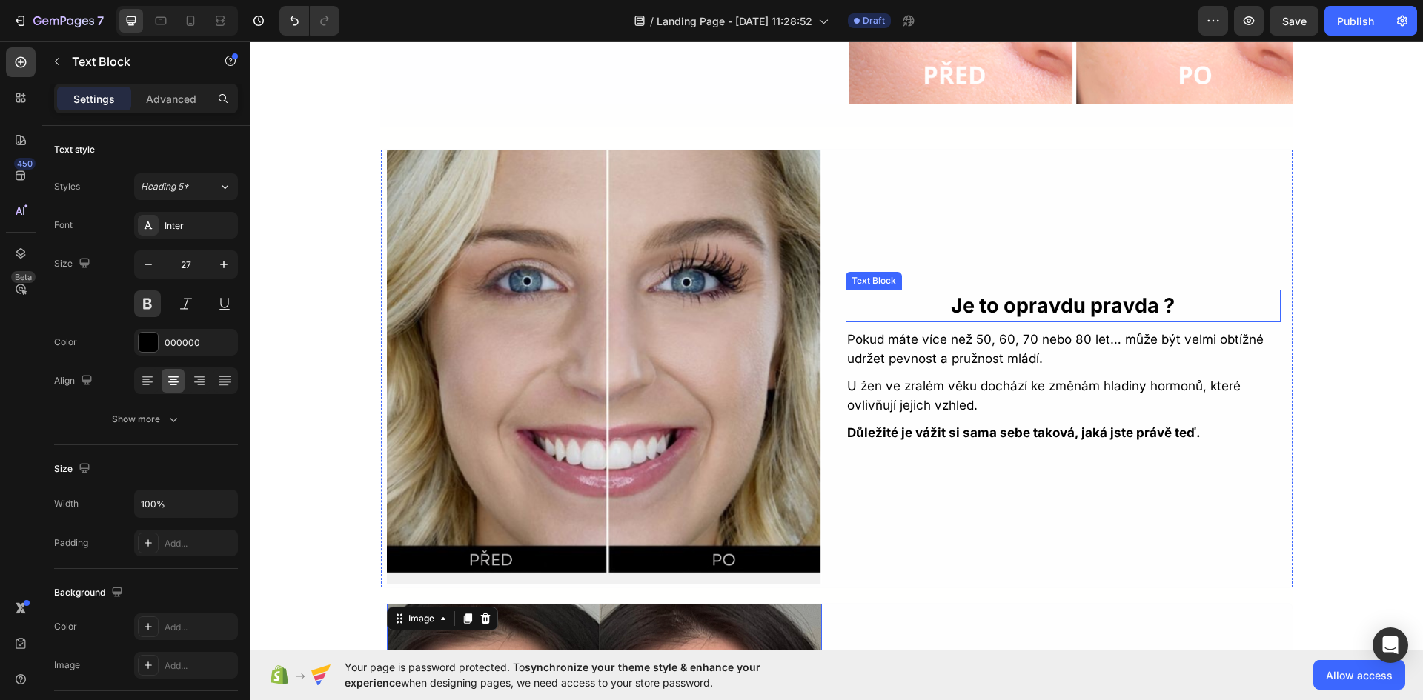
click at [1049, 300] on p "Je to opravdu pravda ?" at bounding box center [1063, 306] width 432 height 30
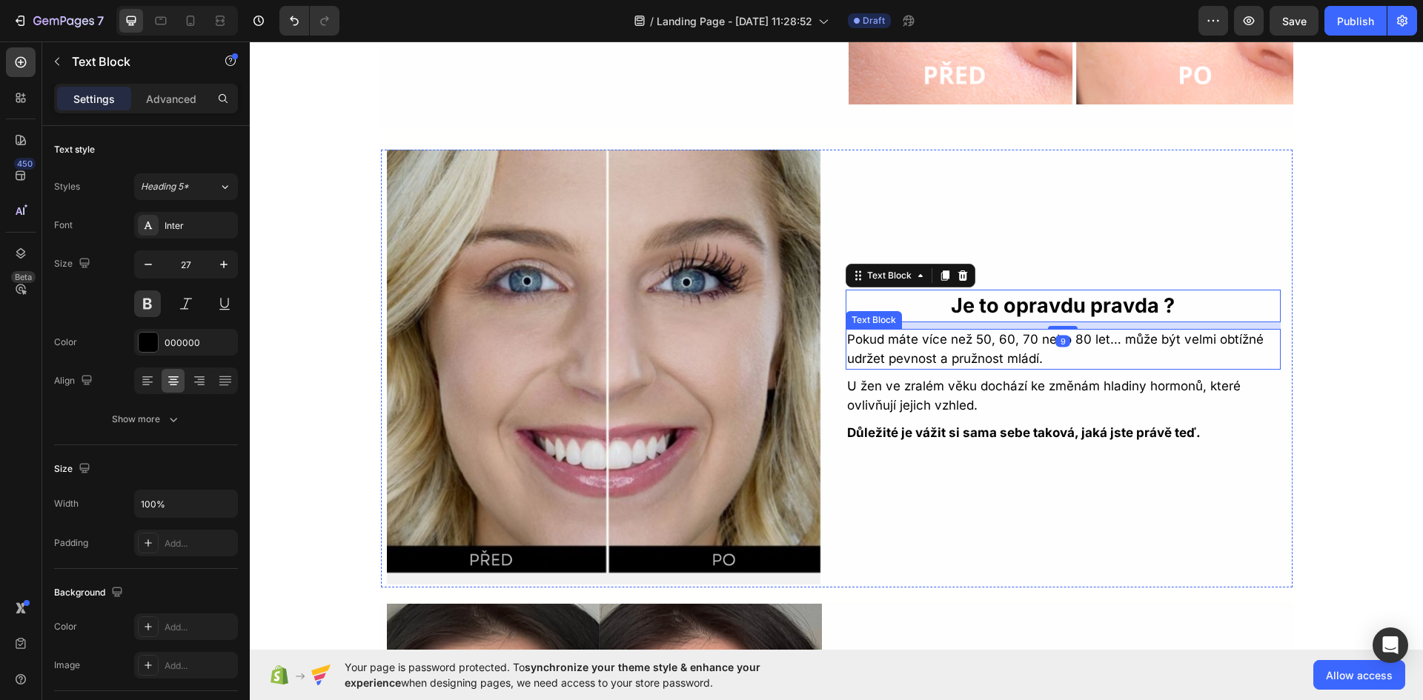
click at [922, 340] on p "Pokud máte více než 50, 60, 70 nebo 80 let… může být velmi obtížné udržet pevno…" at bounding box center [1063, 350] width 432 height 38
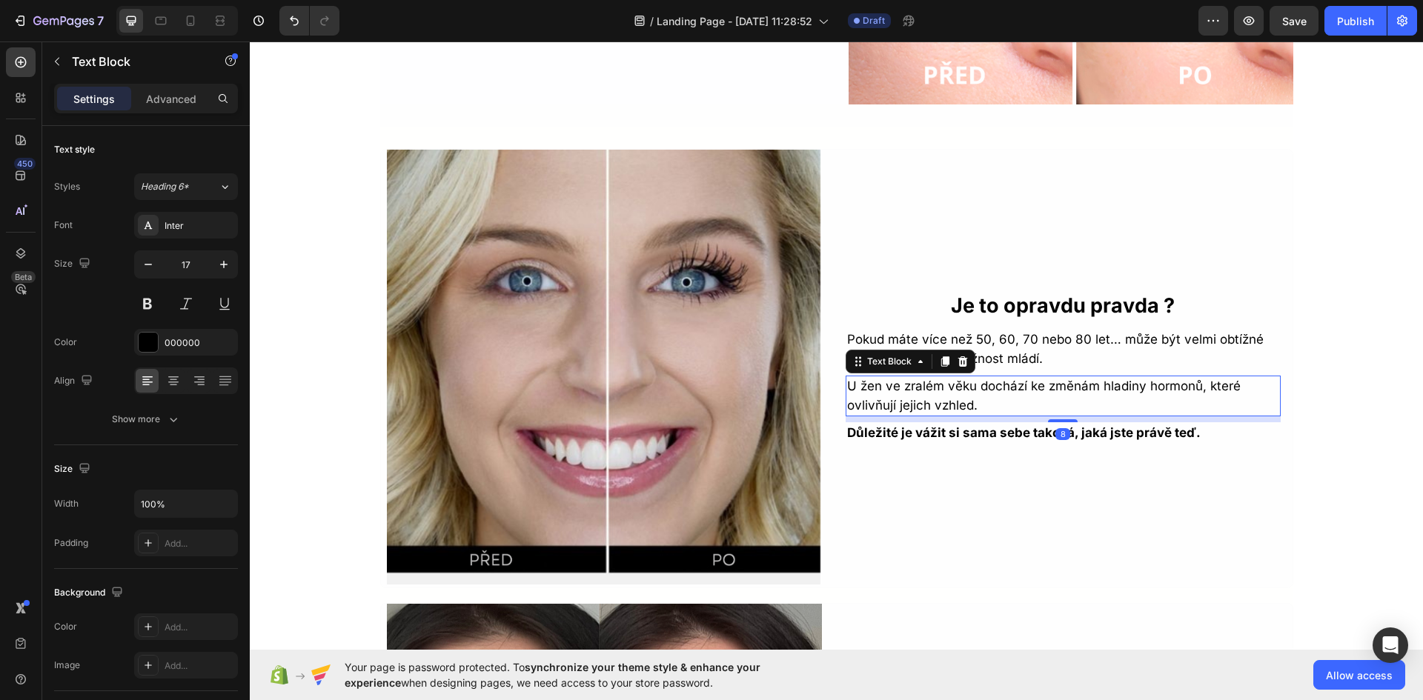
click at [879, 398] on p "U žen ve zralém věku dochází ke změnám hladiny hormonů, které ovlivňují jejich …" at bounding box center [1063, 396] width 432 height 38
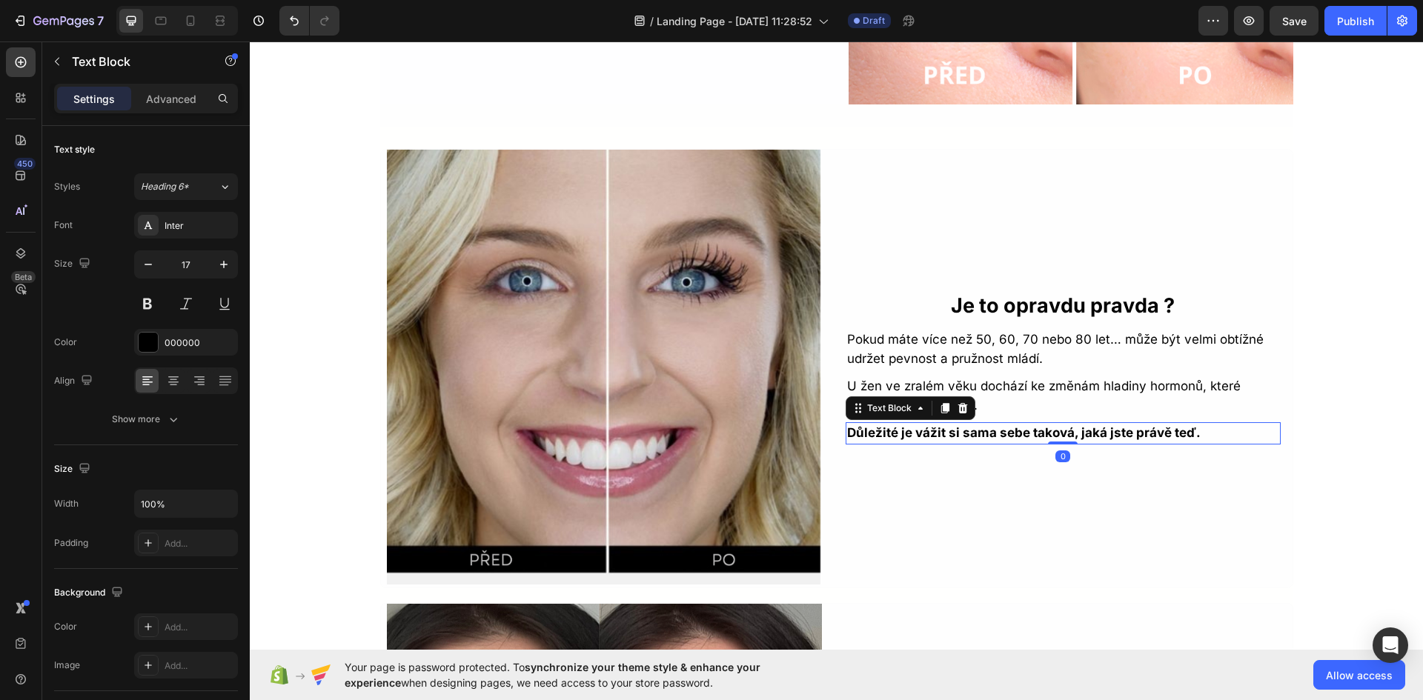
click at [923, 434] on strong "Důležité je vážit si sama sebe taková, jaká jste právě teď." at bounding box center [1024, 432] width 354 height 15
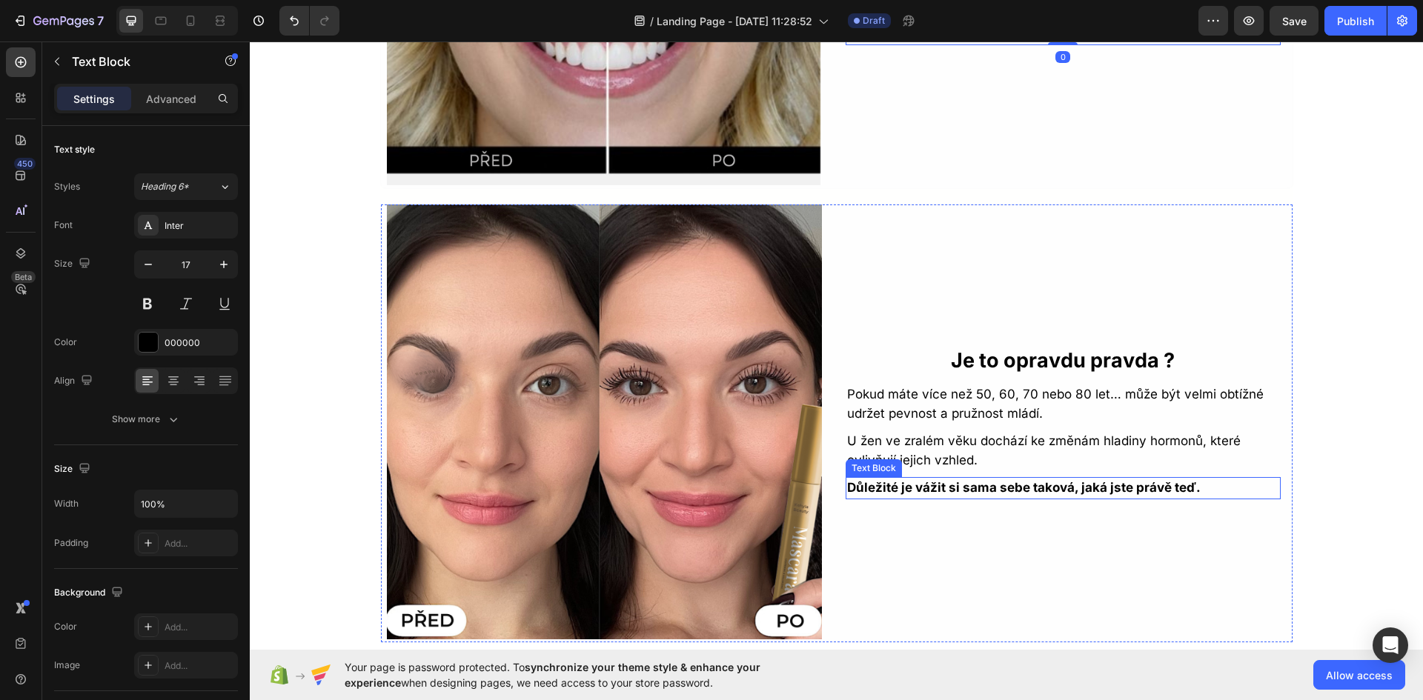
scroll to position [2781, 0]
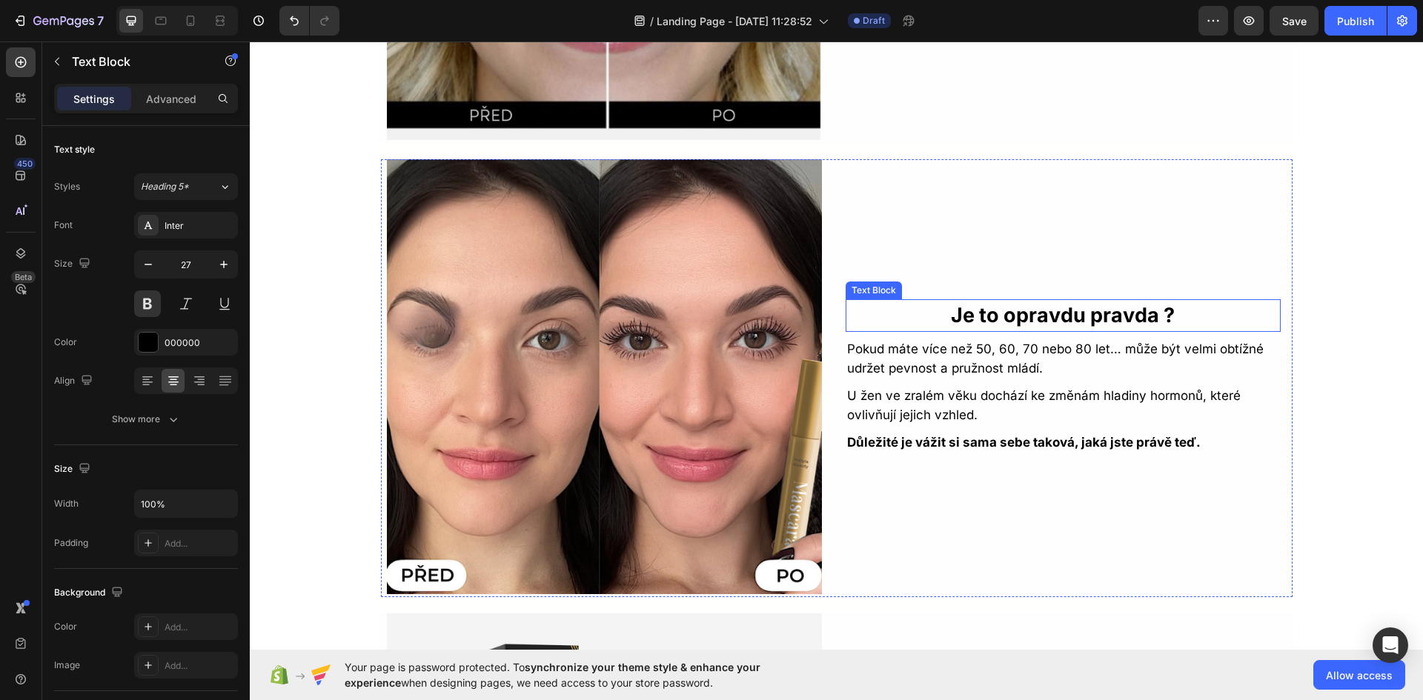
click at [1036, 320] on p "Je to opravdu pravda ?" at bounding box center [1063, 316] width 432 height 30
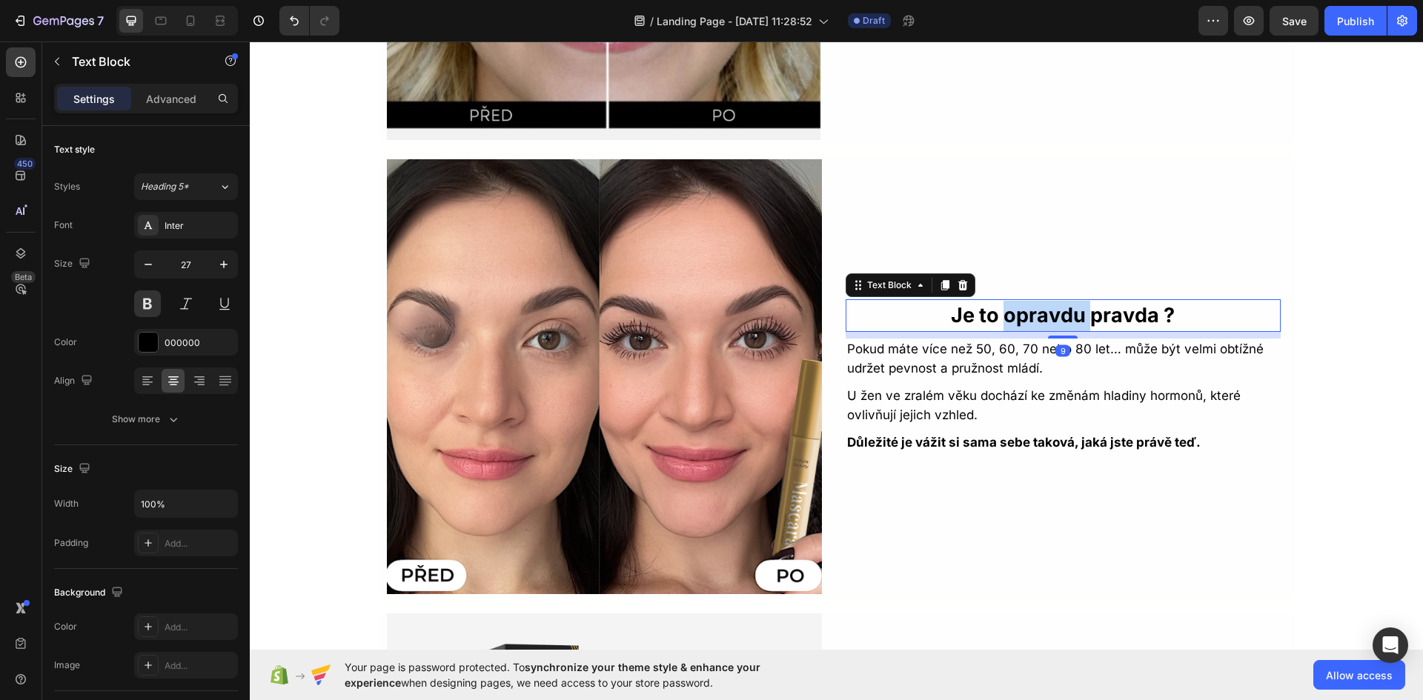
click at [1036, 320] on p "Je to opravdu pravda ?" at bounding box center [1063, 316] width 432 height 30
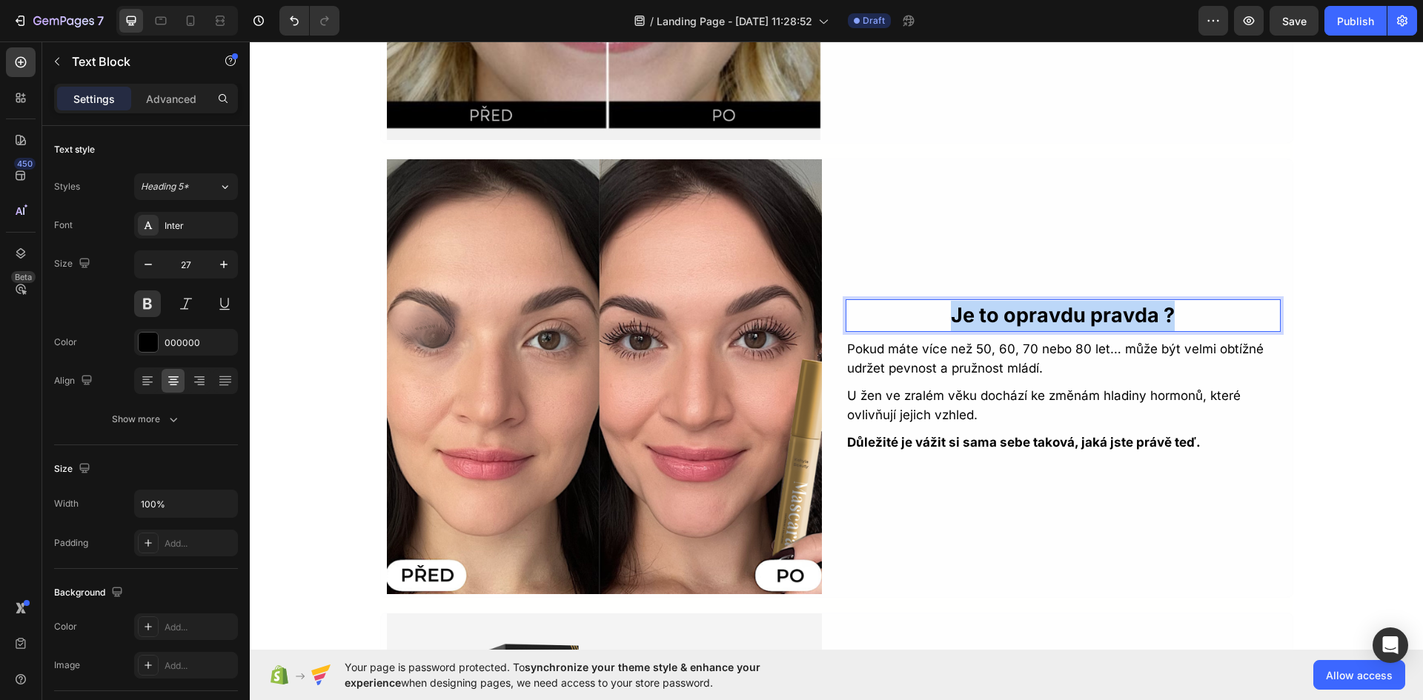
click at [1036, 320] on p "Je to opravdu pravda ?" at bounding box center [1063, 316] width 432 height 30
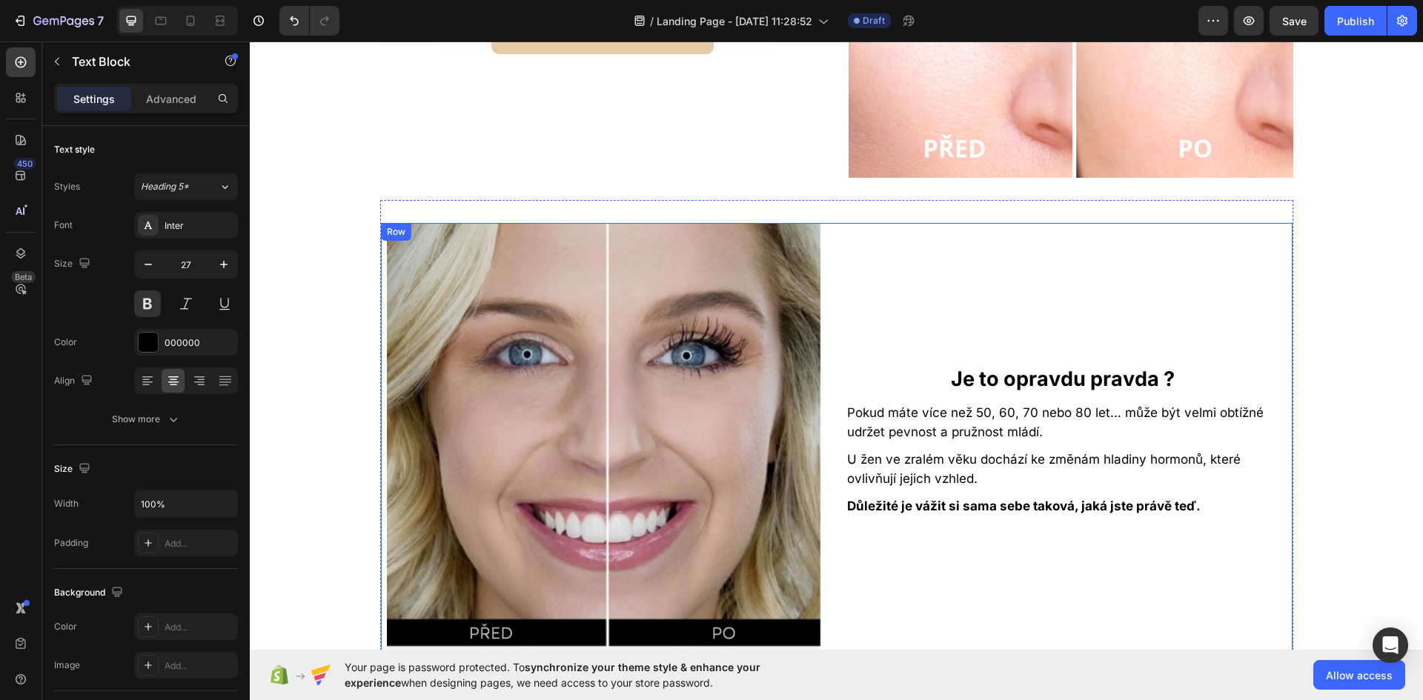
scroll to position [2262, 0]
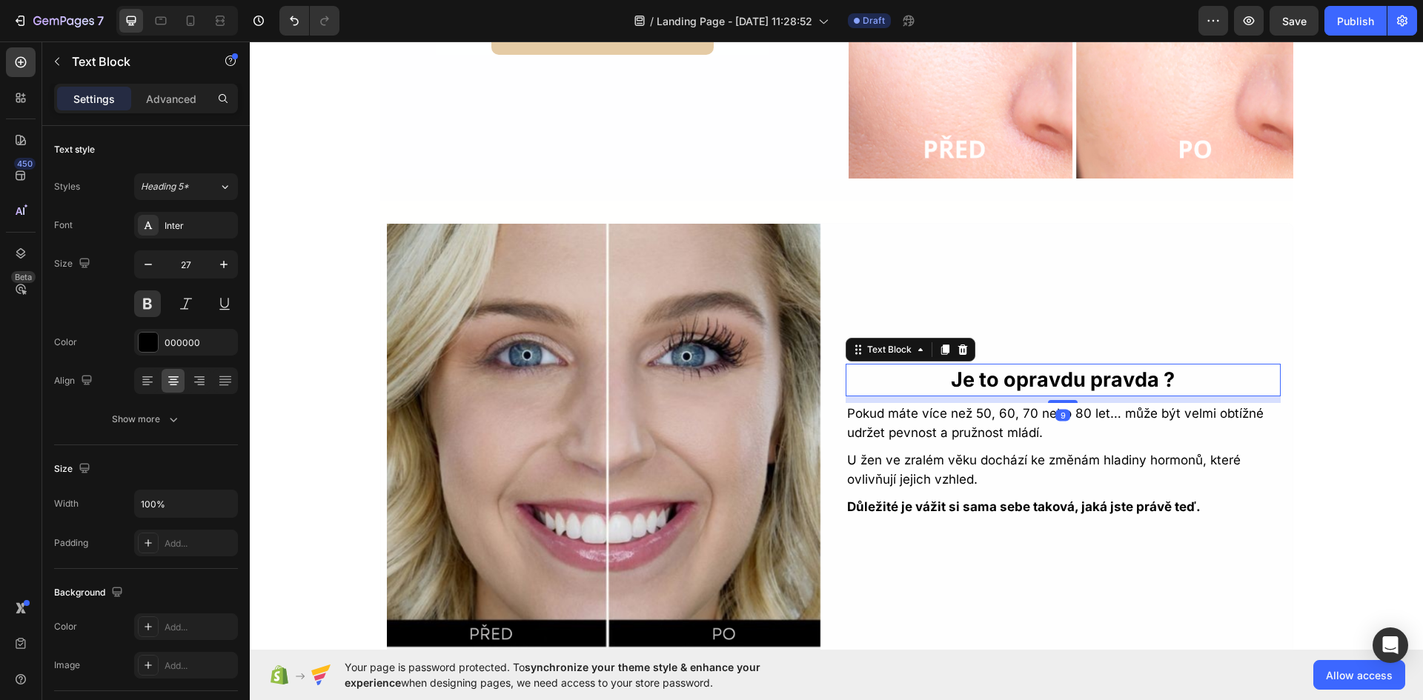
click at [1061, 371] on p "Je to opravdu pravda ?" at bounding box center [1063, 380] width 432 height 30
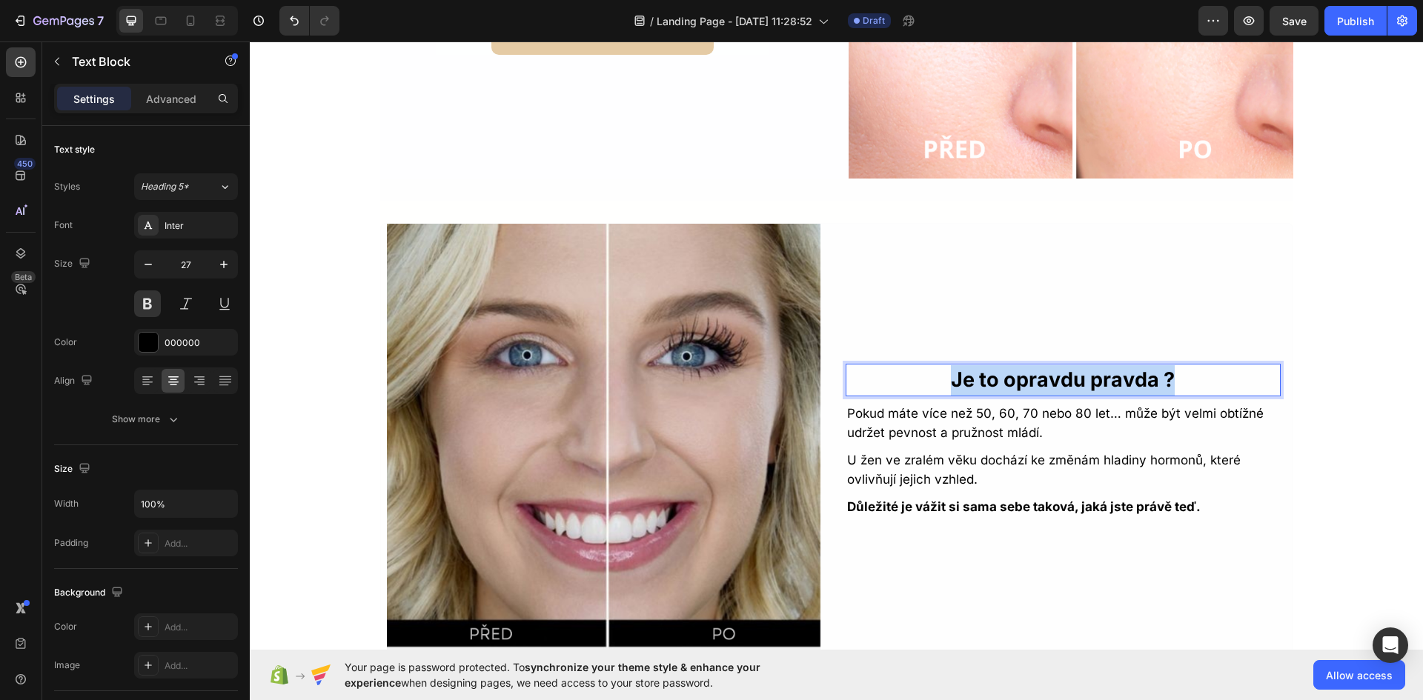
click at [1061, 371] on p "Je to opravdu pravda ?" at bounding box center [1063, 380] width 432 height 30
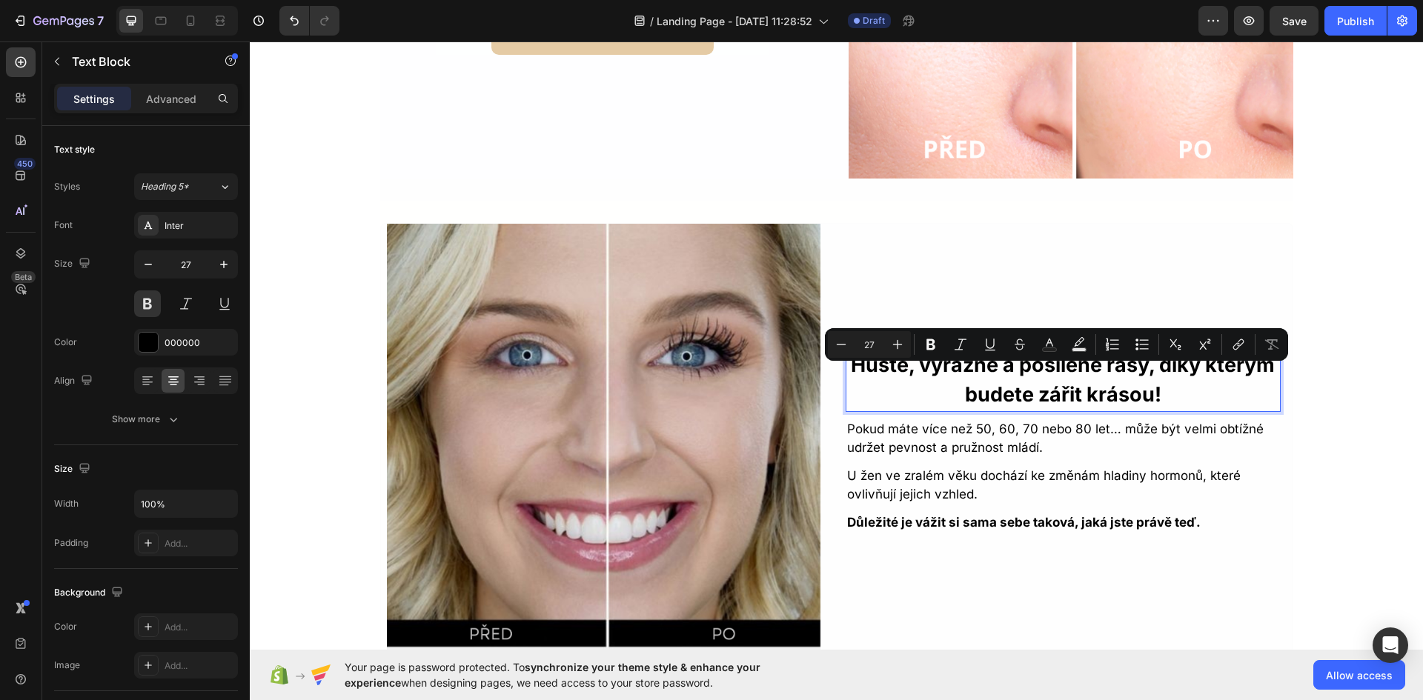
scroll to position [2247, 0]
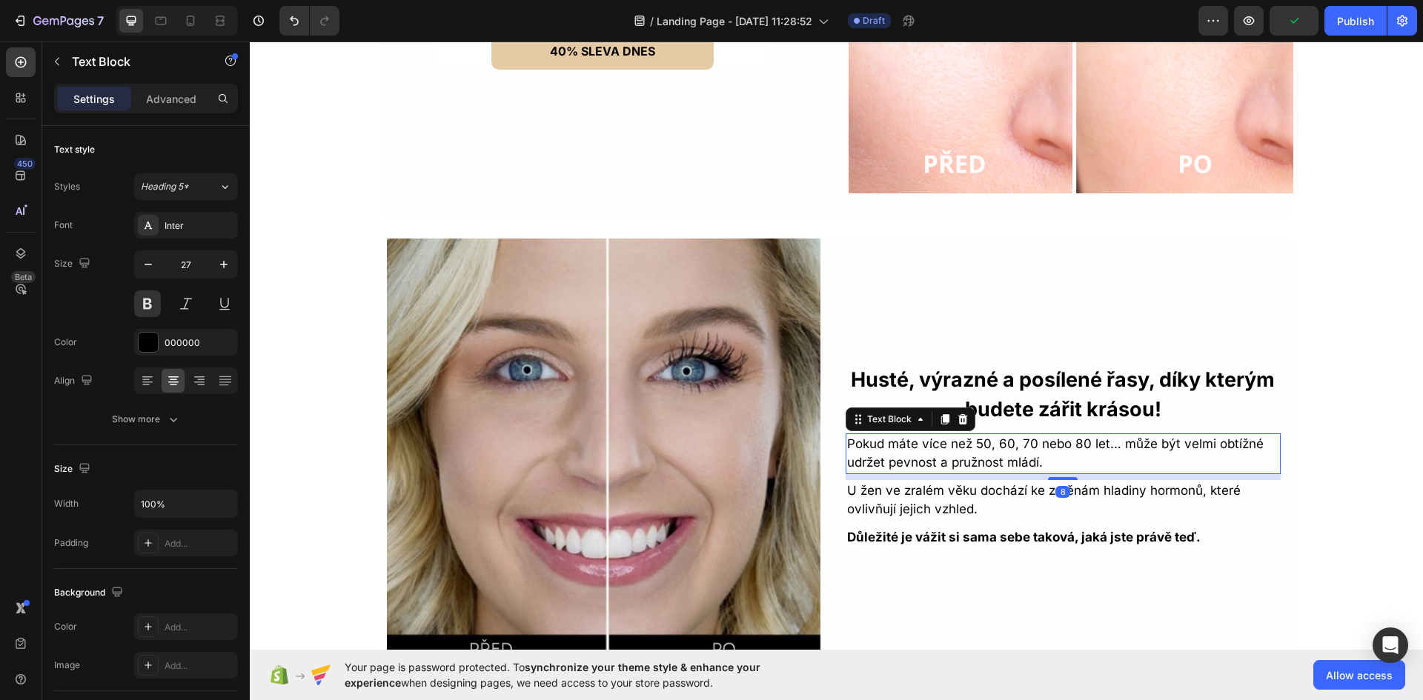
click at [998, 451] on p "Pokud máte více než 50, 60, 70 nebo 80 let… může být velmi obtížné udržet pevno…" at bounding box center [1063, 454] width 432 height 38
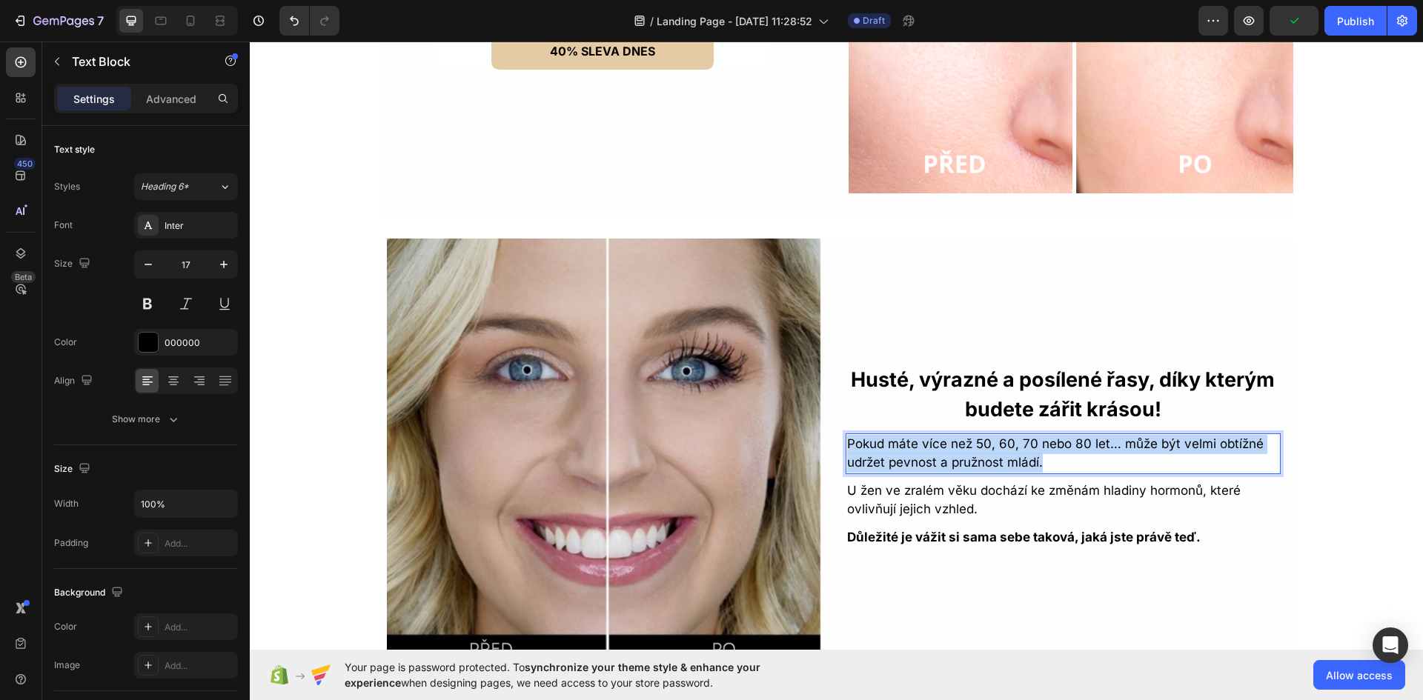
click at [998, 451] on p "Pokud máte více než 50, 60, 70 nebo 80 let… může být velmi obtížné udržet pevno…" at bounding box center [1063, 454] width 432 height 38
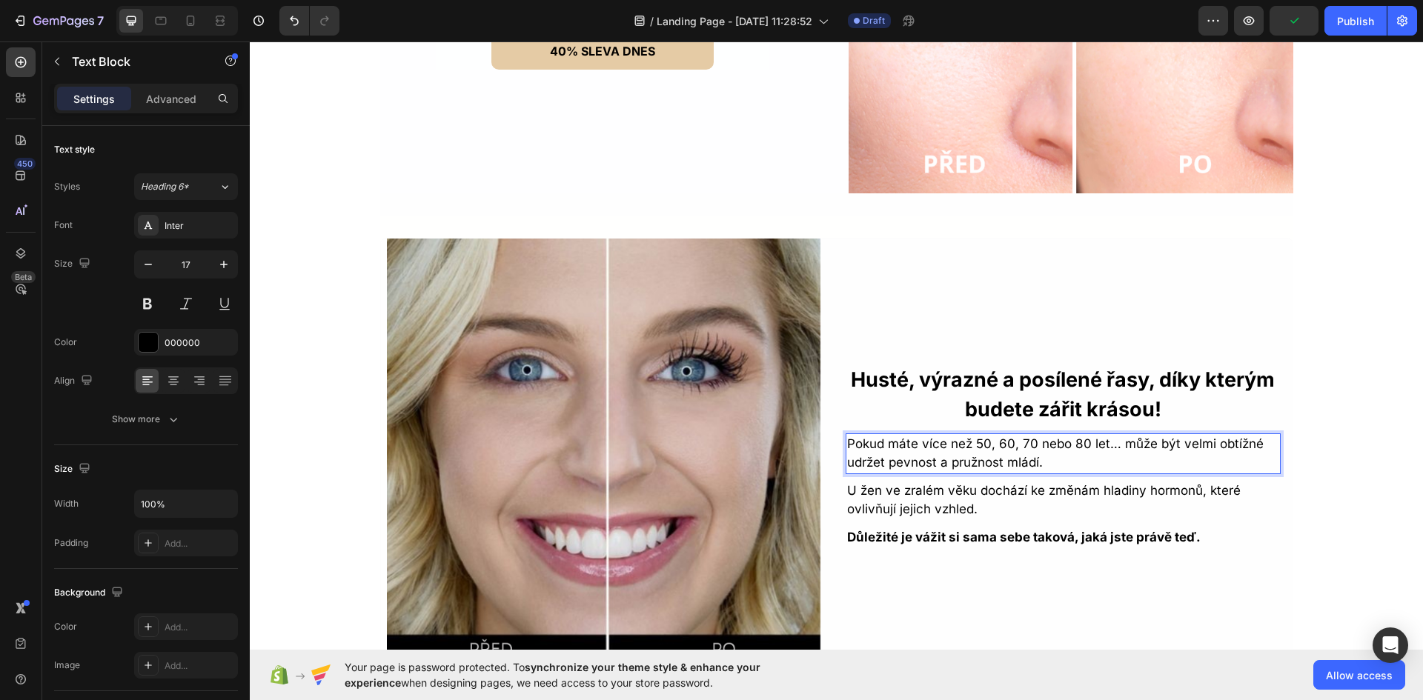
scroll to position [2256, 0]
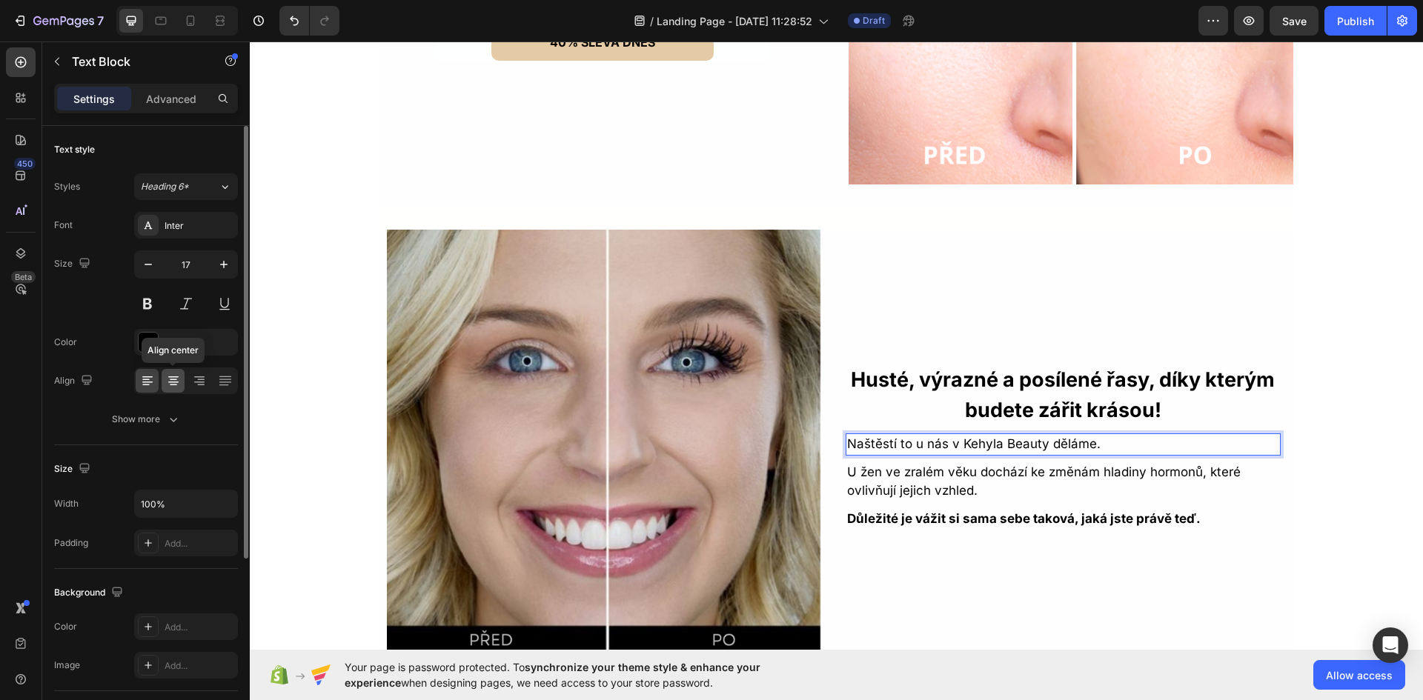
click at [179, 380] on icon at bounding box center [173, 381] width 15 height 15
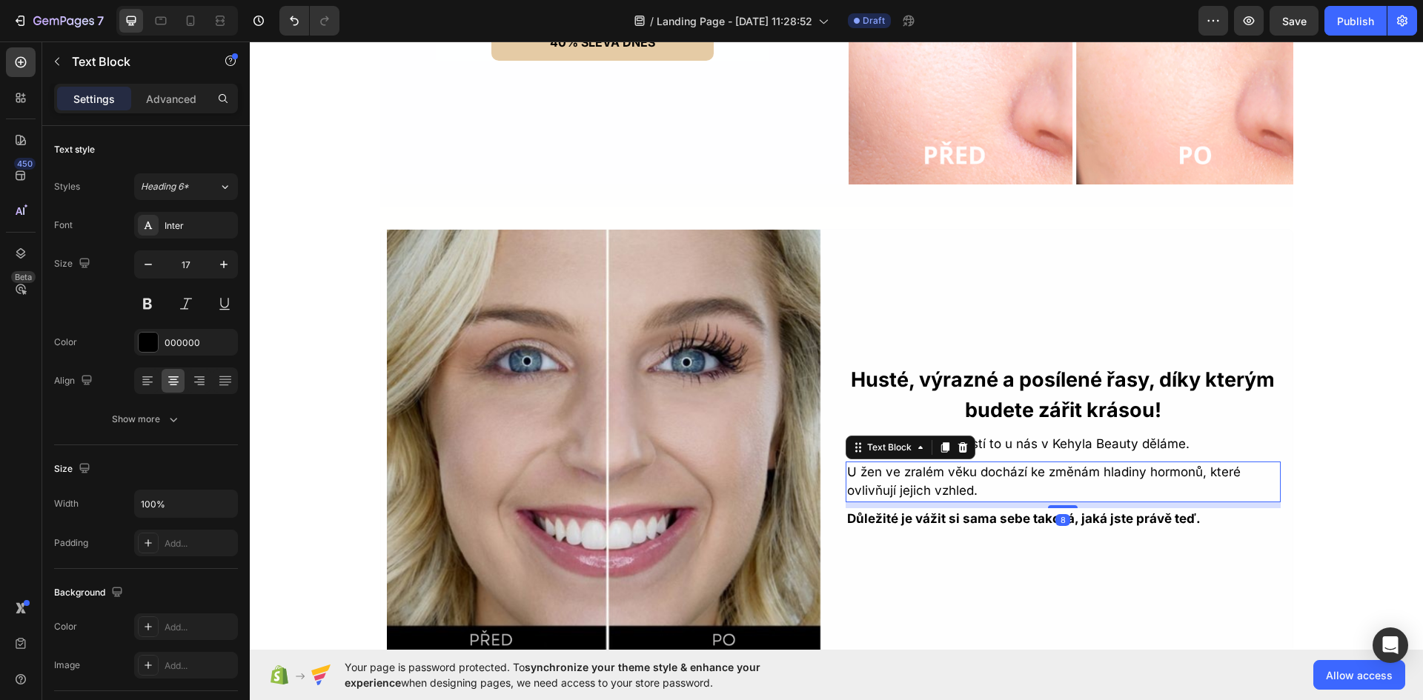
click at [994, 484] on p "U žen ve zralém věku dochází ke změnám hladiny hormonů, které ovlivňují jejich …" at bounding box center [1063, 482] width 432 height 38
click at [954, 445] on div at bounding box center [963, 448] width 18 height 18
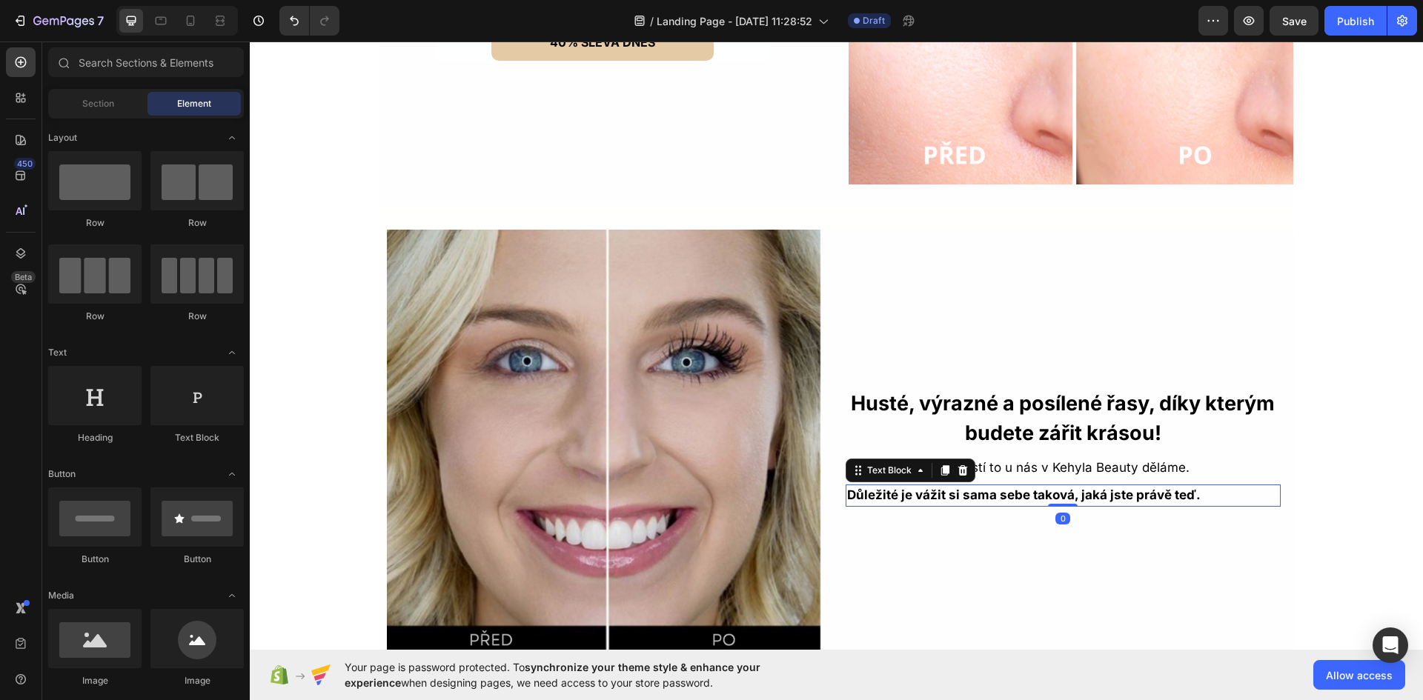
click at [972, 497] on strong "Důležité je vážit si sama sebe taková, jaká jste právě teď." at bounding box center [1024, 495] width 354 height 15
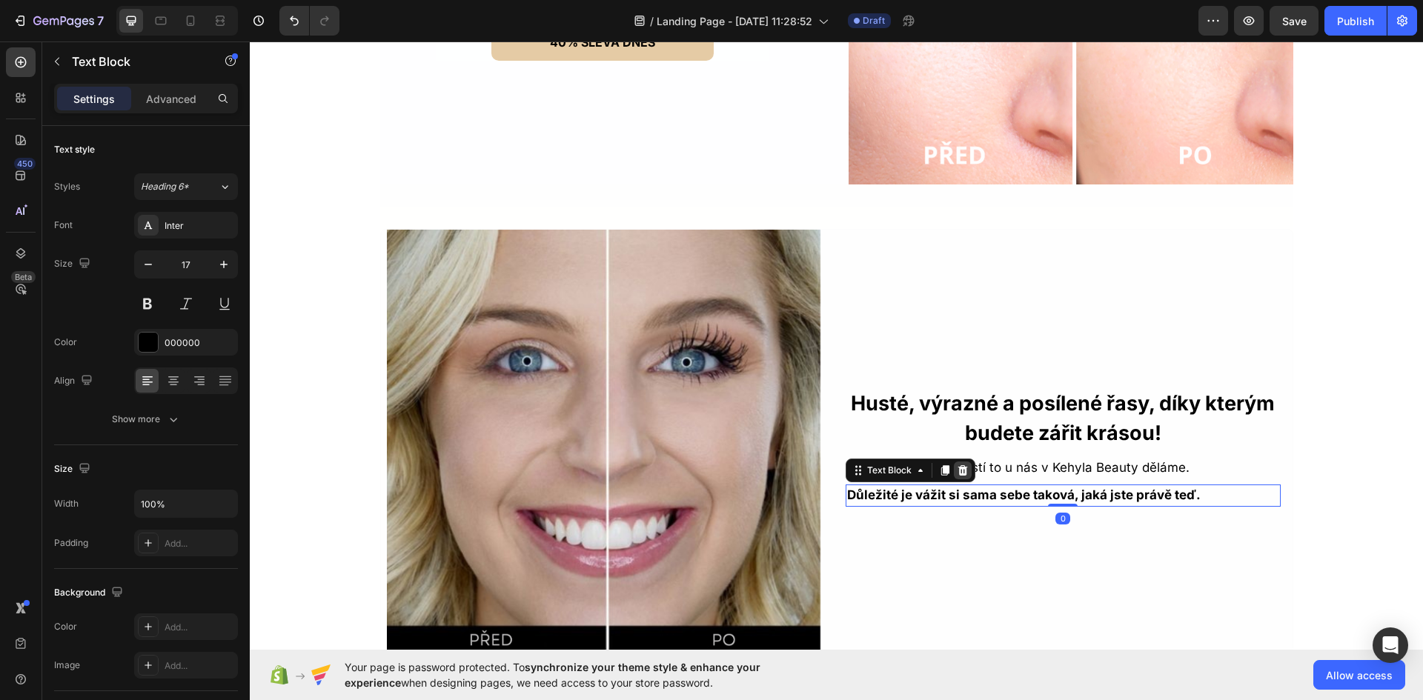
click at [957, 465] on icon at bounding box center [963, 471] width 12 height 12
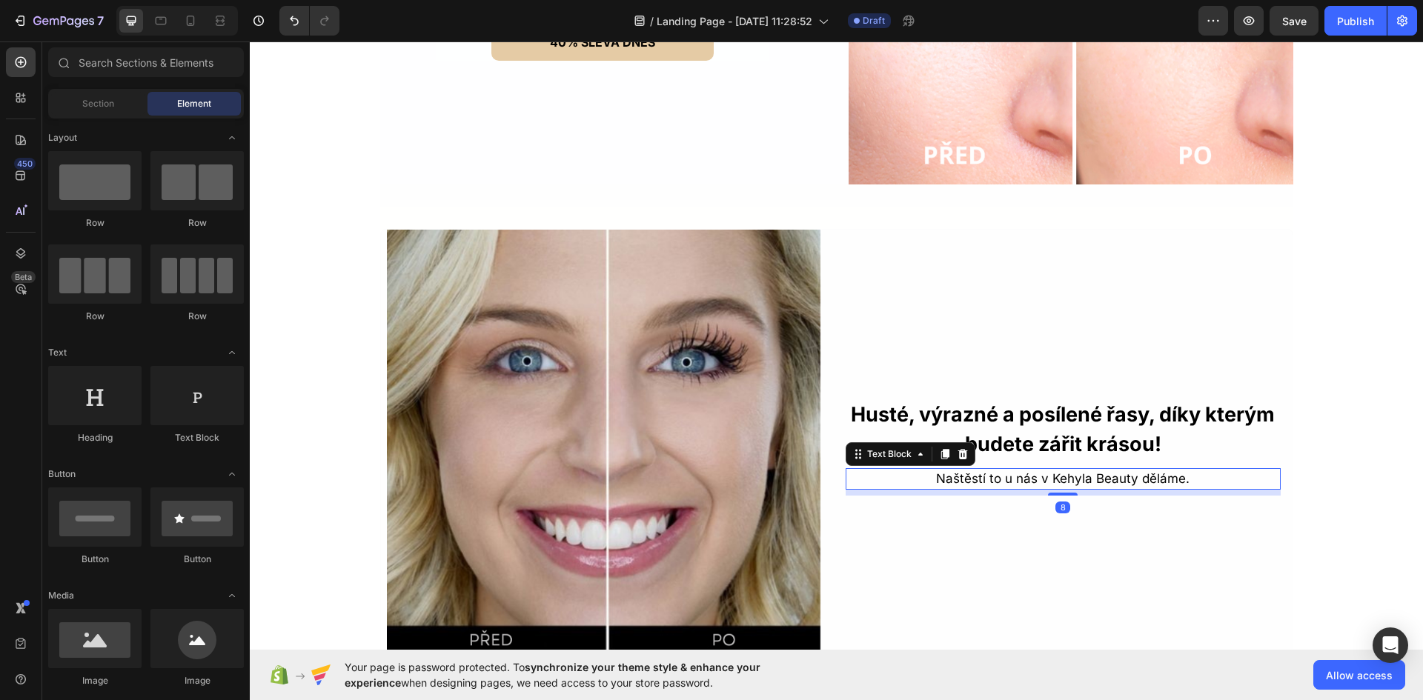
click at [1104, 480] on p "Naštěstí to u nás v Kehyla Beauty děláme." at bounding box center [1063, 479] width 432 height 19
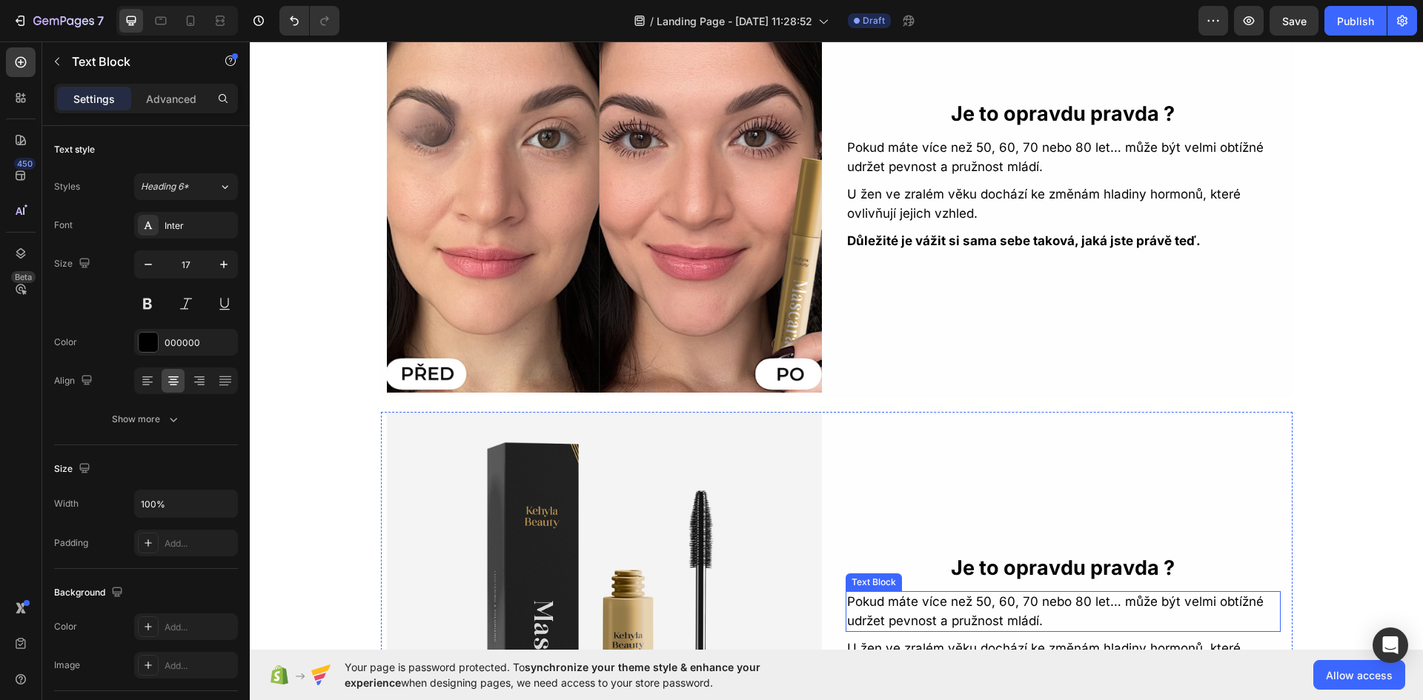
scroll to position [2849, 0]
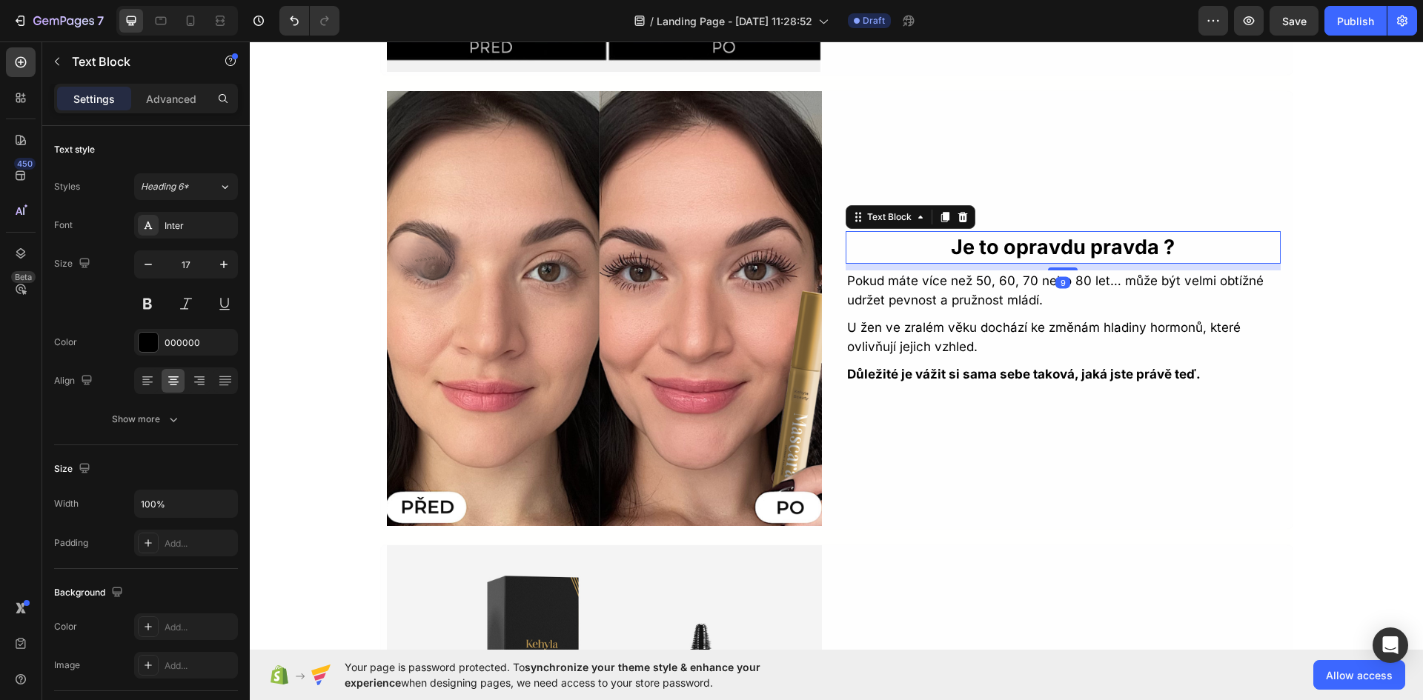
click at [1075, 253] on p "Je to opravdu pravda ?" at bounding box center [1063, 248] width 432 height 30
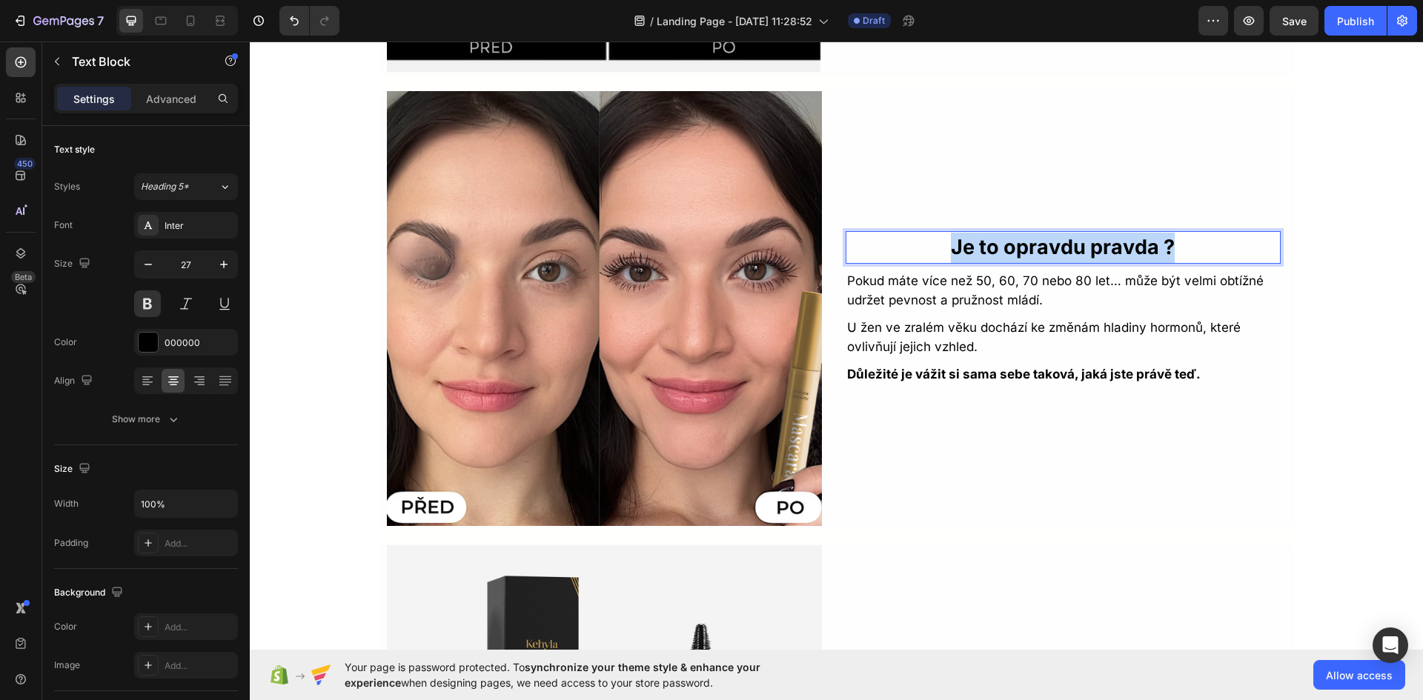
click at [1075, 253] on p "Je to opravdu pravda ?" at bounding box center [1063, 248] width 432 height 30
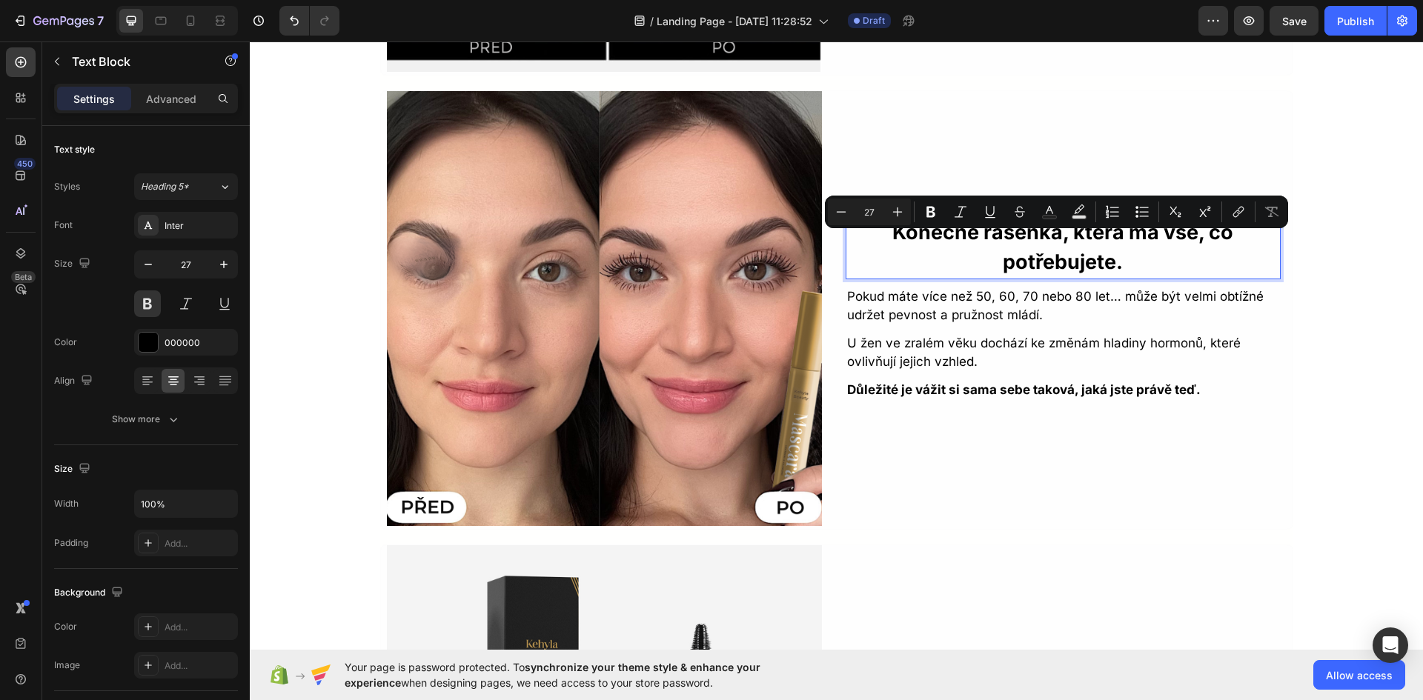
scroll to position [2834, 0]
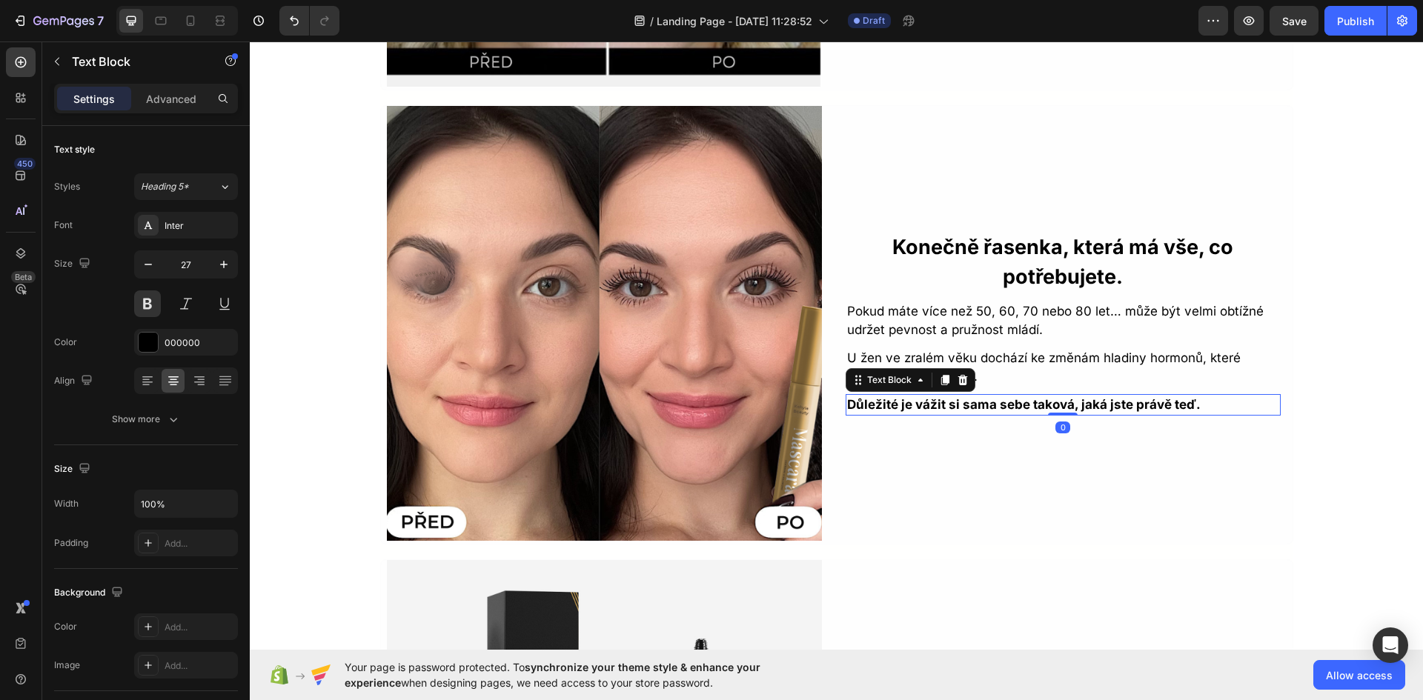
click at [1000, 399] on strong "Důležité je vážit si sama sebe taková, jaká jste právě teď." at bounding box center [1024, 404] width 354 height 15
click at [960, 374] on div at bounding box center [963, 380] width 18 height 18
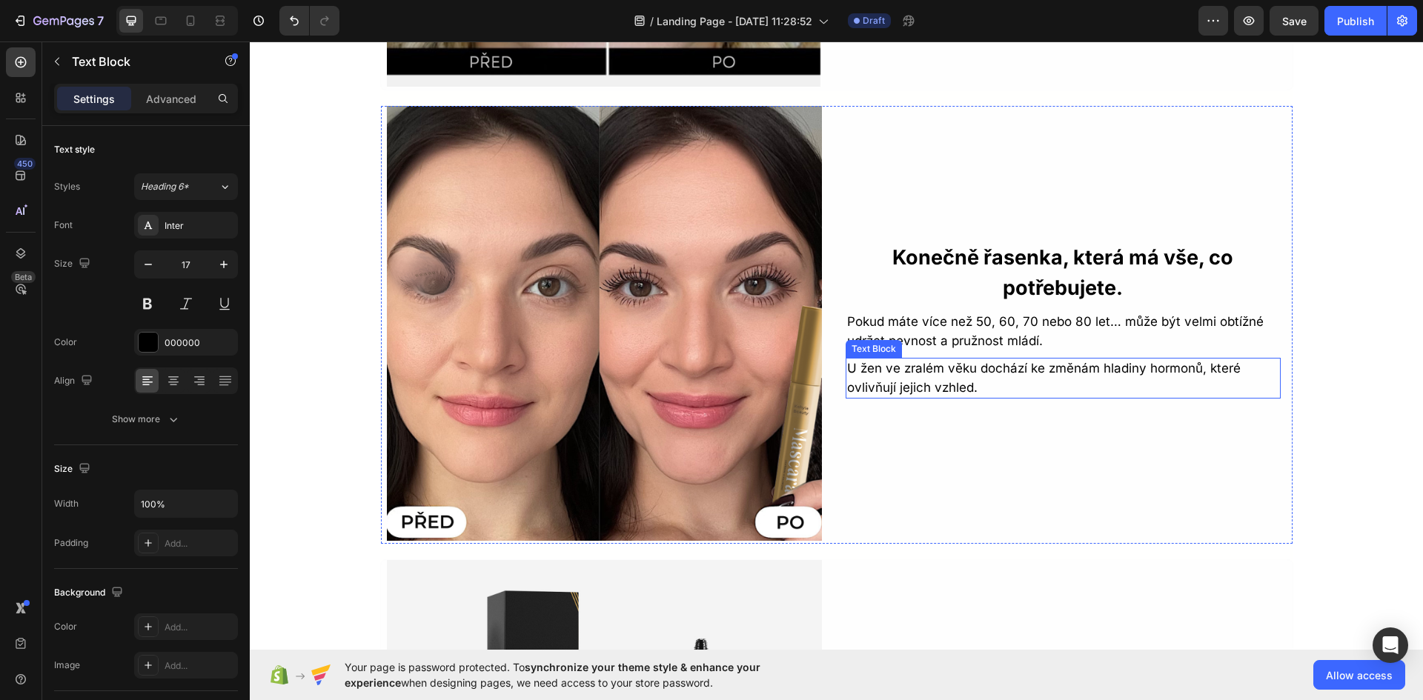
click at [959, 378] on p "U žen ve zralém věku dochází ke změnám hladiny hormonů, které ovlivňují jejich …" at bounding box center [1063, 378] width 432 height 38
click at [957, 342] on icon at bounding box center [963, 344] width 12 height 12
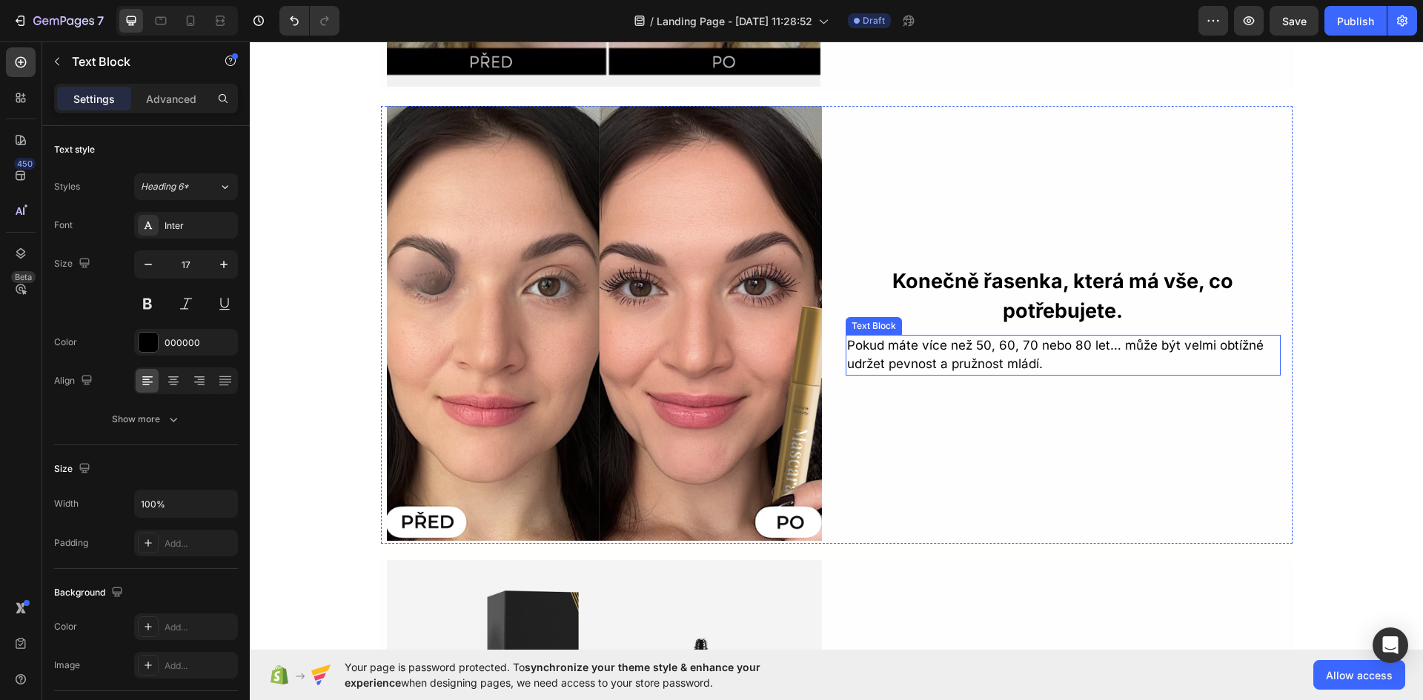
click at [1003, 345] on p "Pokud máte více než 50, 60, 70 nebo 80 let… může být velmi obtížné udržet pevno…" at bounding box center [1063, 355] width 432 height 38
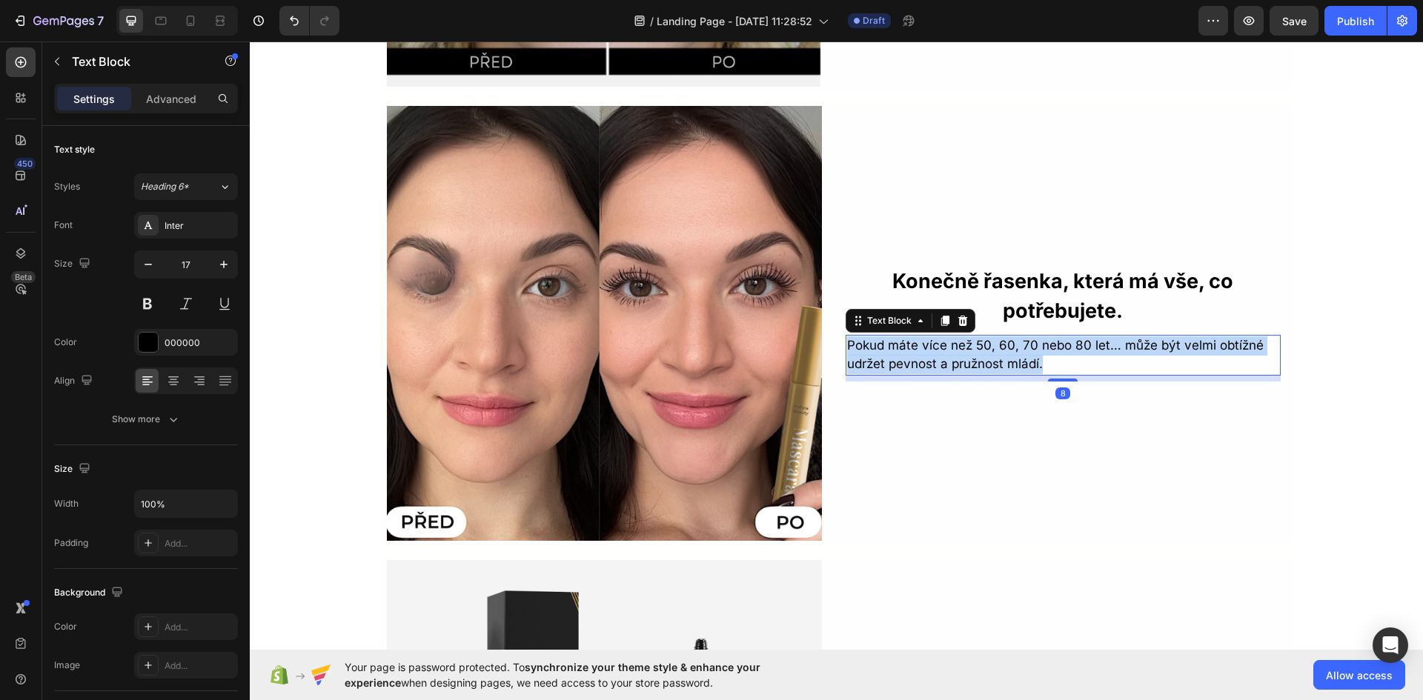
click at [1003, 345] on p "Pokud máte více než 50, 60, 70 nebo 80 let… může být velmi obtížné udržet pevno…" at bounding box center [1063, 355] width 432 height 38
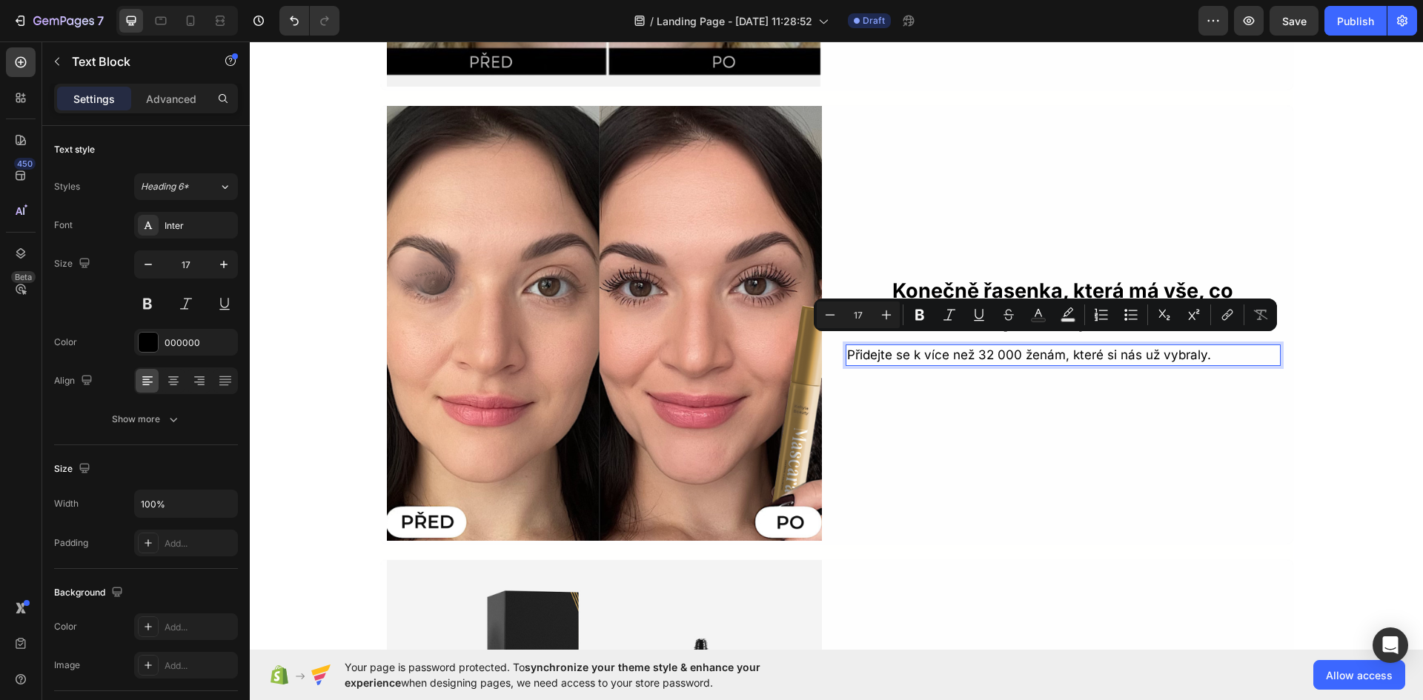
scroll to position [2844, 0]
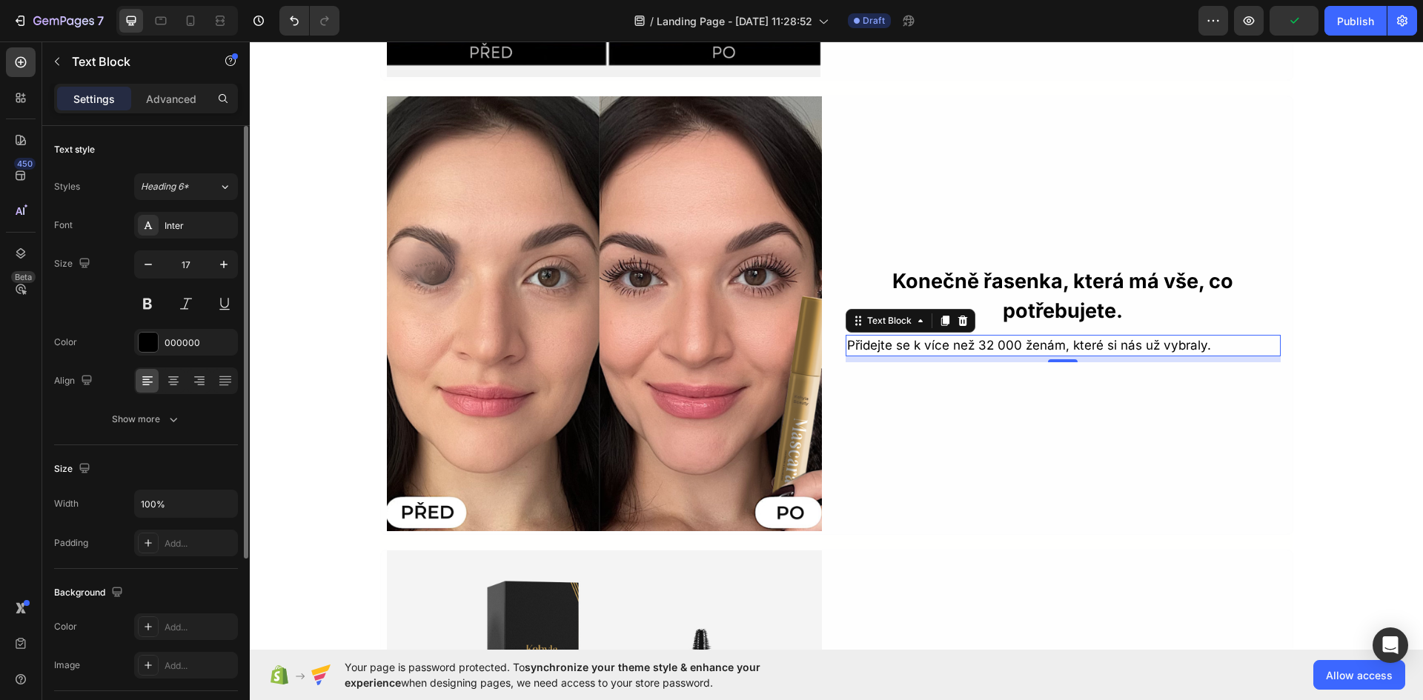
click at [185, 380] on div at bounding box center [186, 381] width 104 height 27
click at [176, 379] on icon at bounding box center [173, 381] width 15 height 15
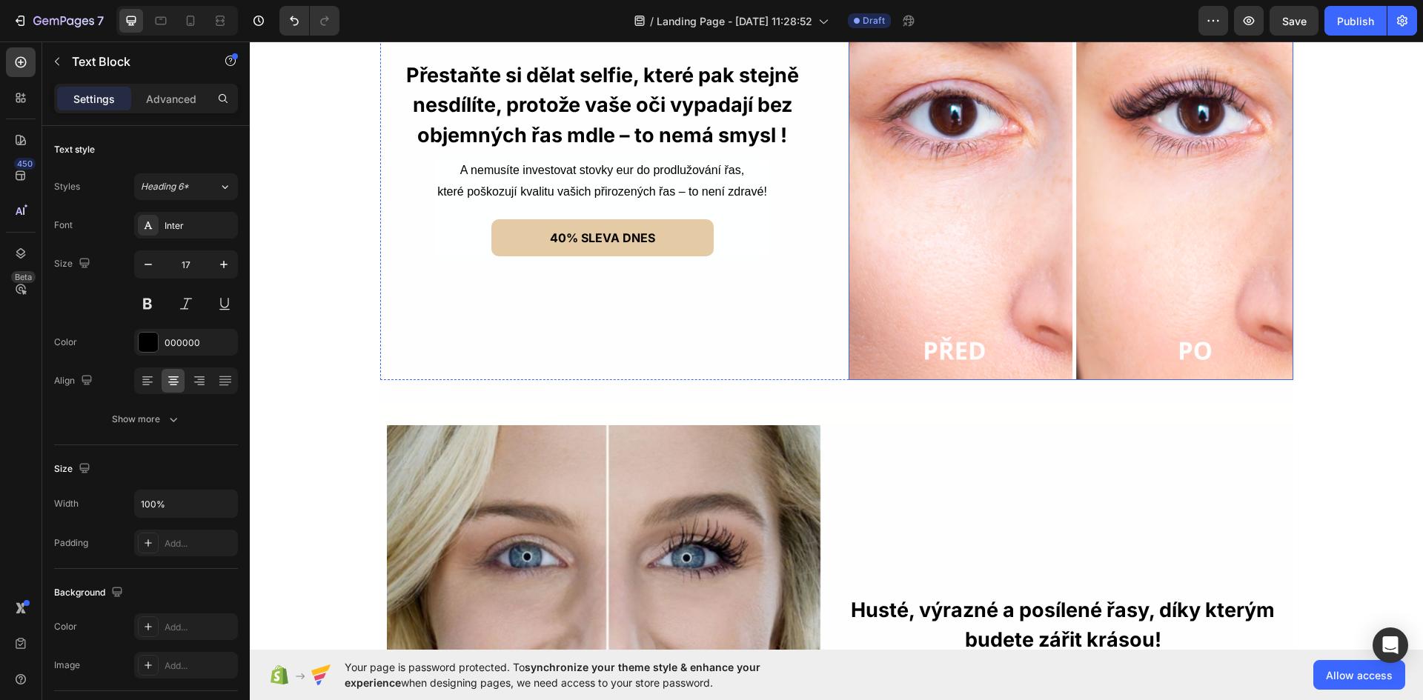
scroll to position [1880, 0]
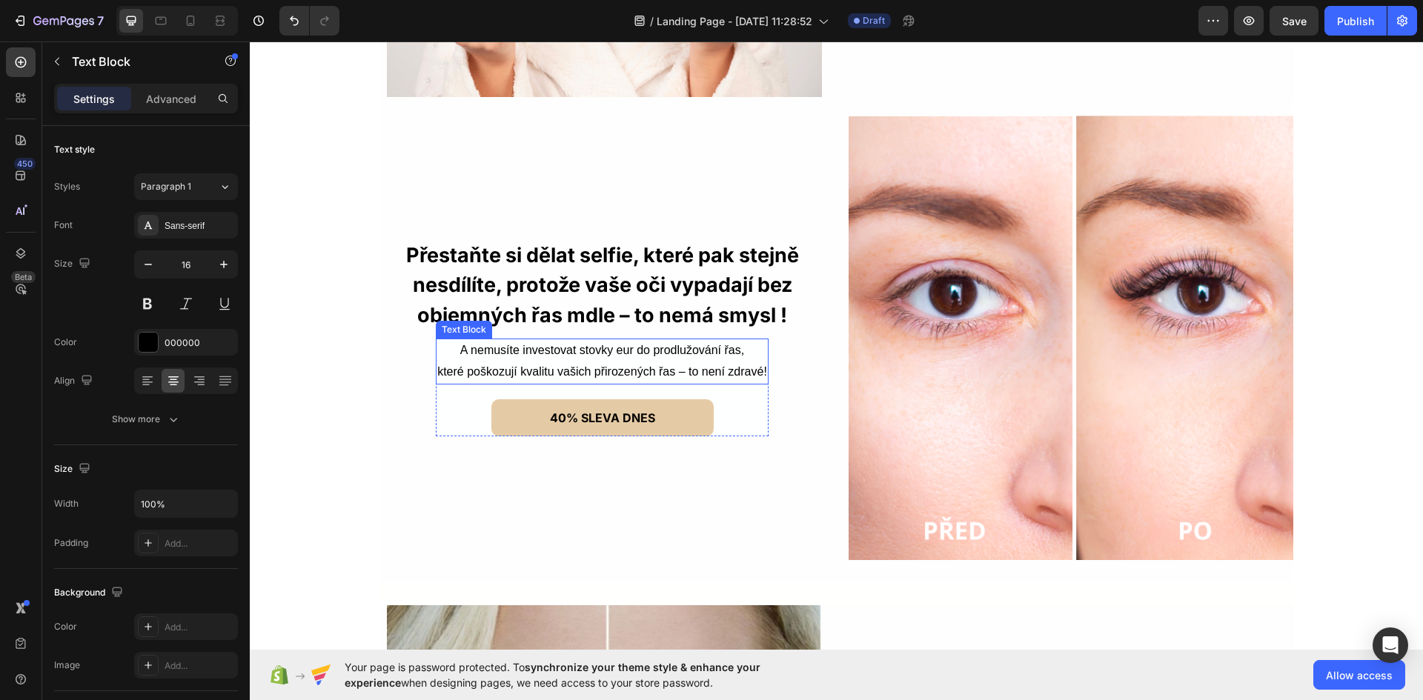
click at [631, 357] on p "A nemusíte investovat stovky eur do prodlužování řas," at bounding box center [602, 350] width 330 height 21
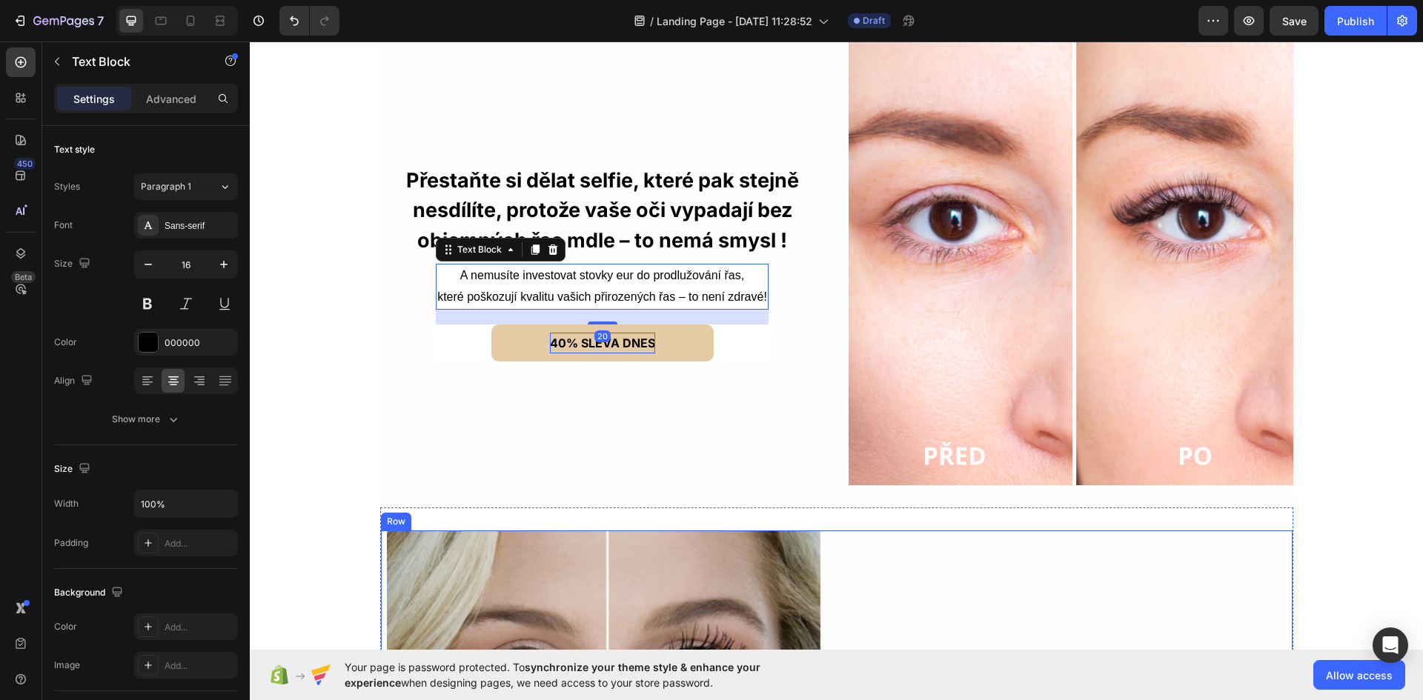
scroll to position [1954, 0]
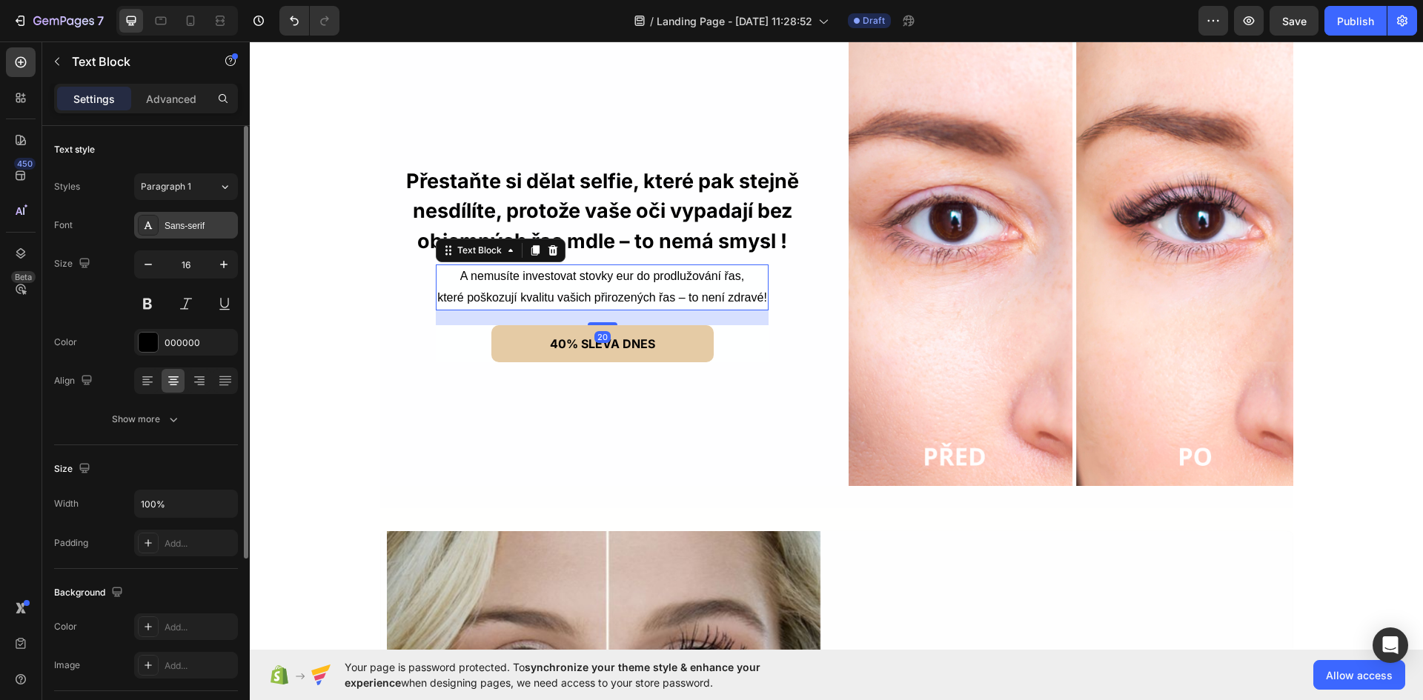
click at [225, 222] on div "Sans-serif" at bounding box center [200, 225] width 70 height 13
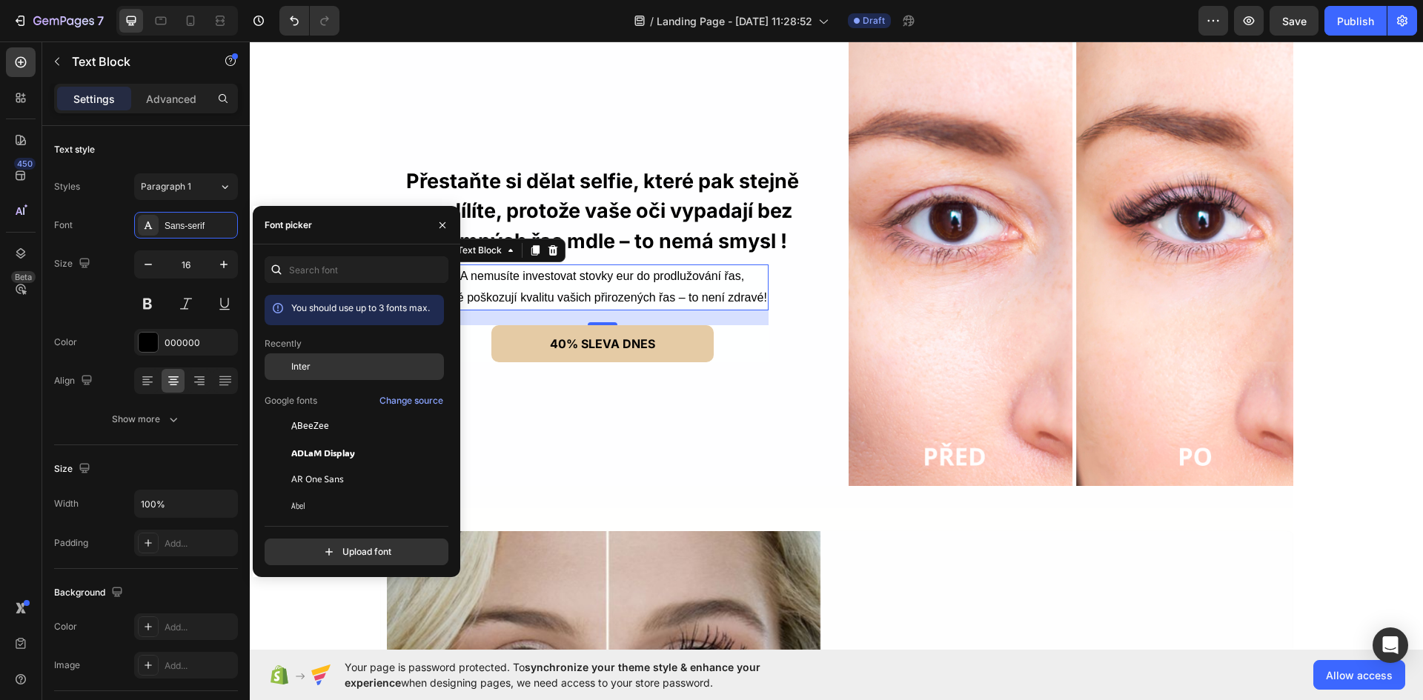
click at [318, 365] on div "Inter" at bounding box center [366, 366] width 150 height 13
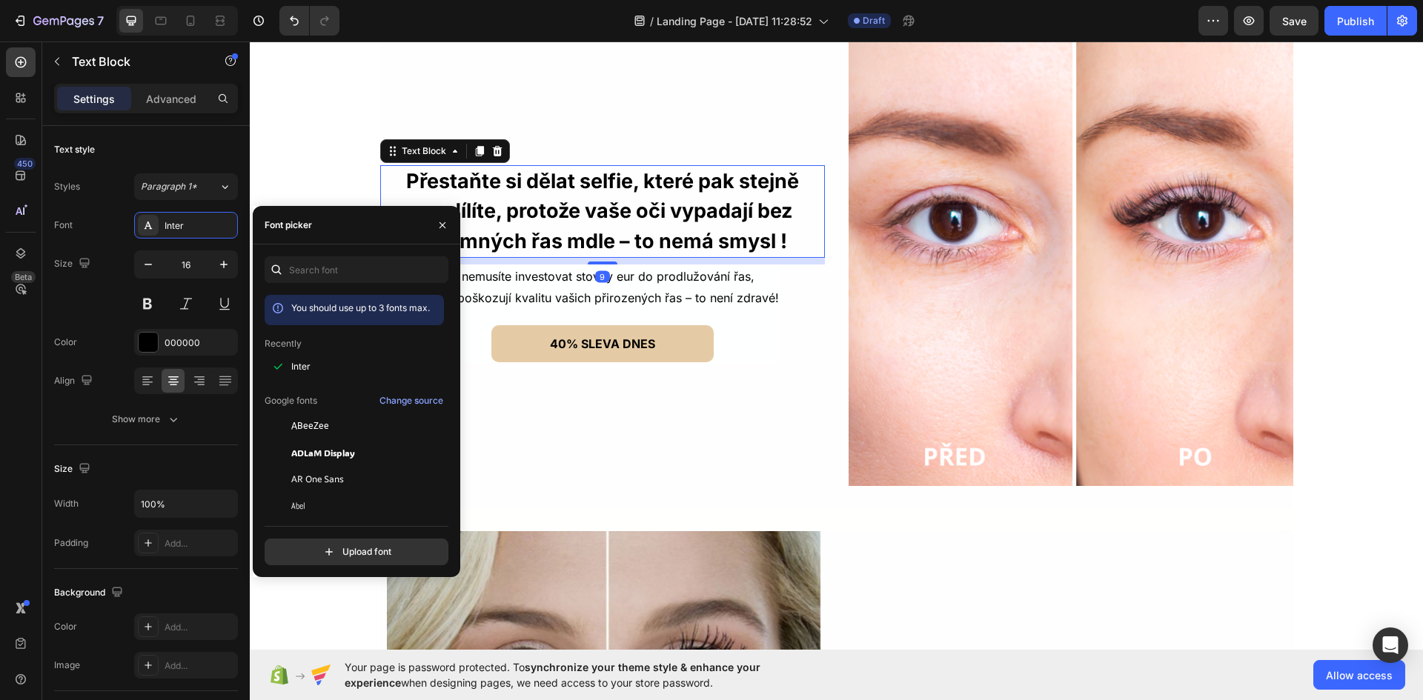
click at [631, 205] on p "Přestaňte si dělat selfie, které pak stejně nesdílíte, protože vaše oči vypadaj…" at bounding box center [603, 212] width 442 height 90
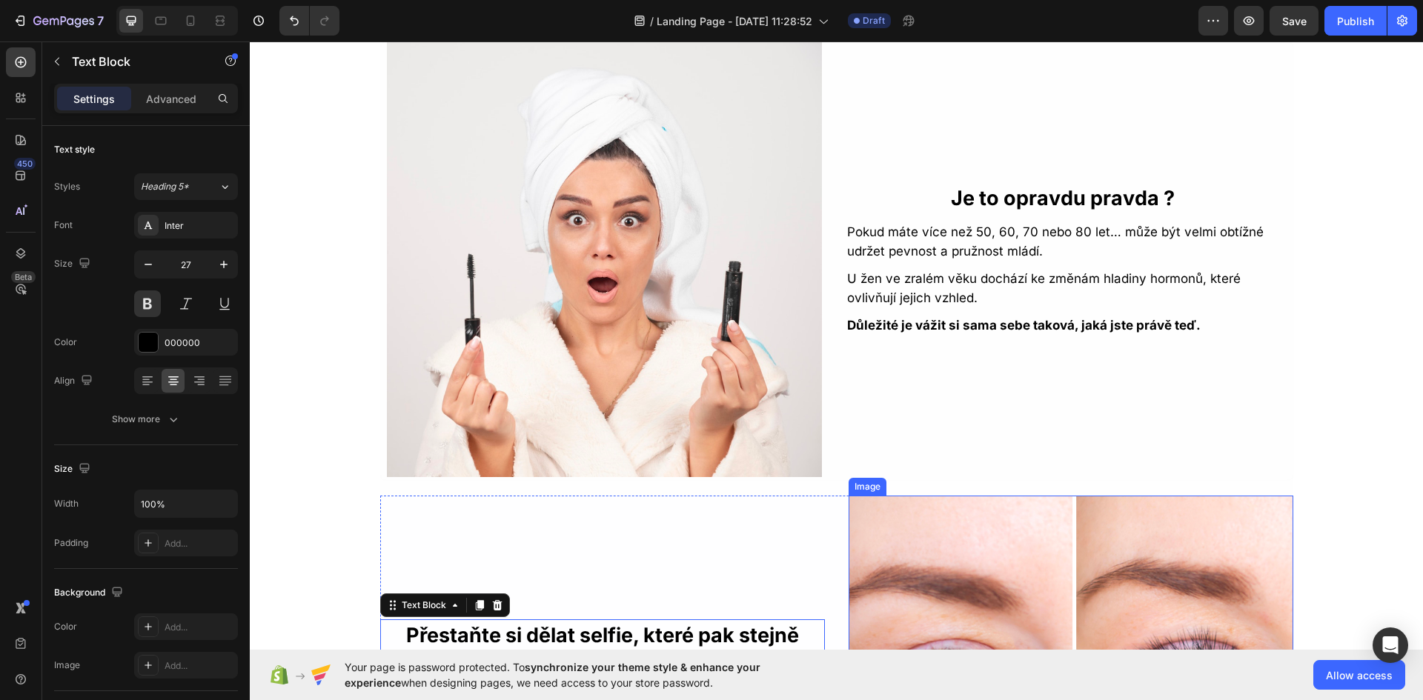
scroll to position [1361, 0]
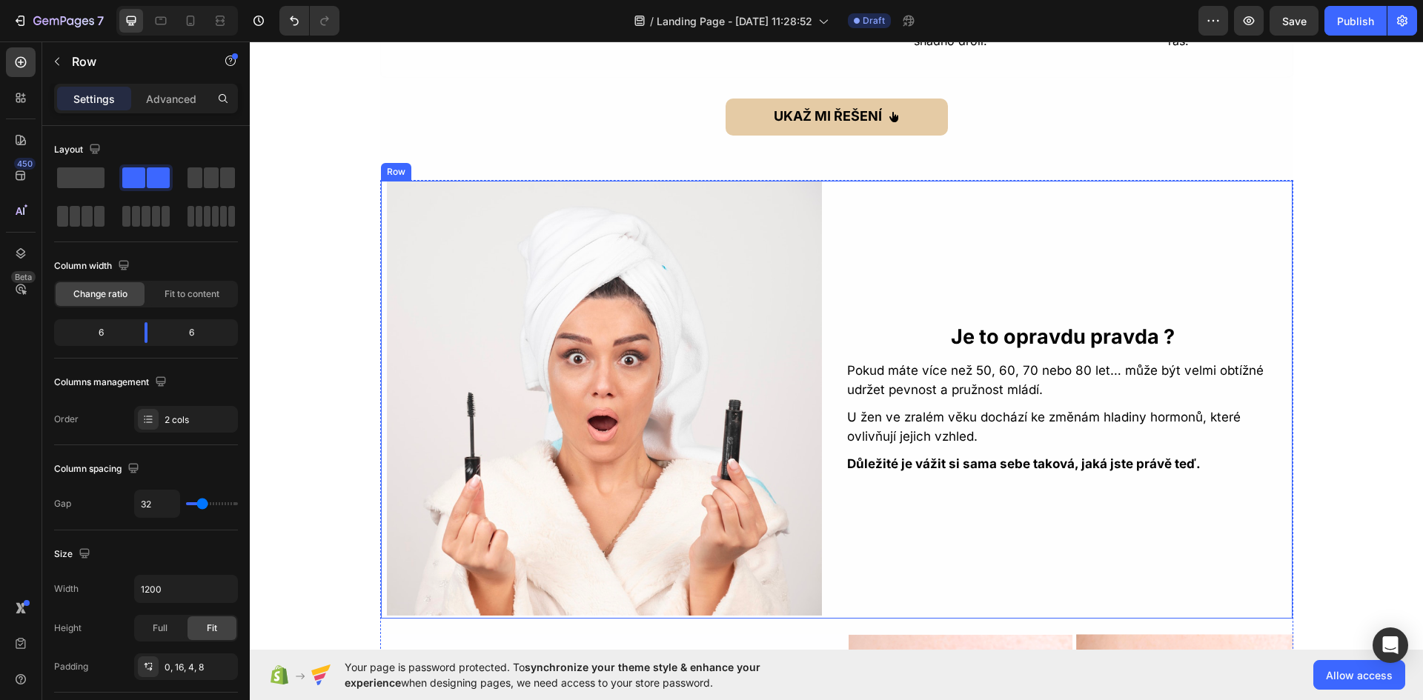
click at [949, 402] on div "Je to opravdu pravda ? Text Block Pokud máte více než 50, 60, 70 nebo 80 let… m…" at bounding box center [1063, 398] width 435 height 435
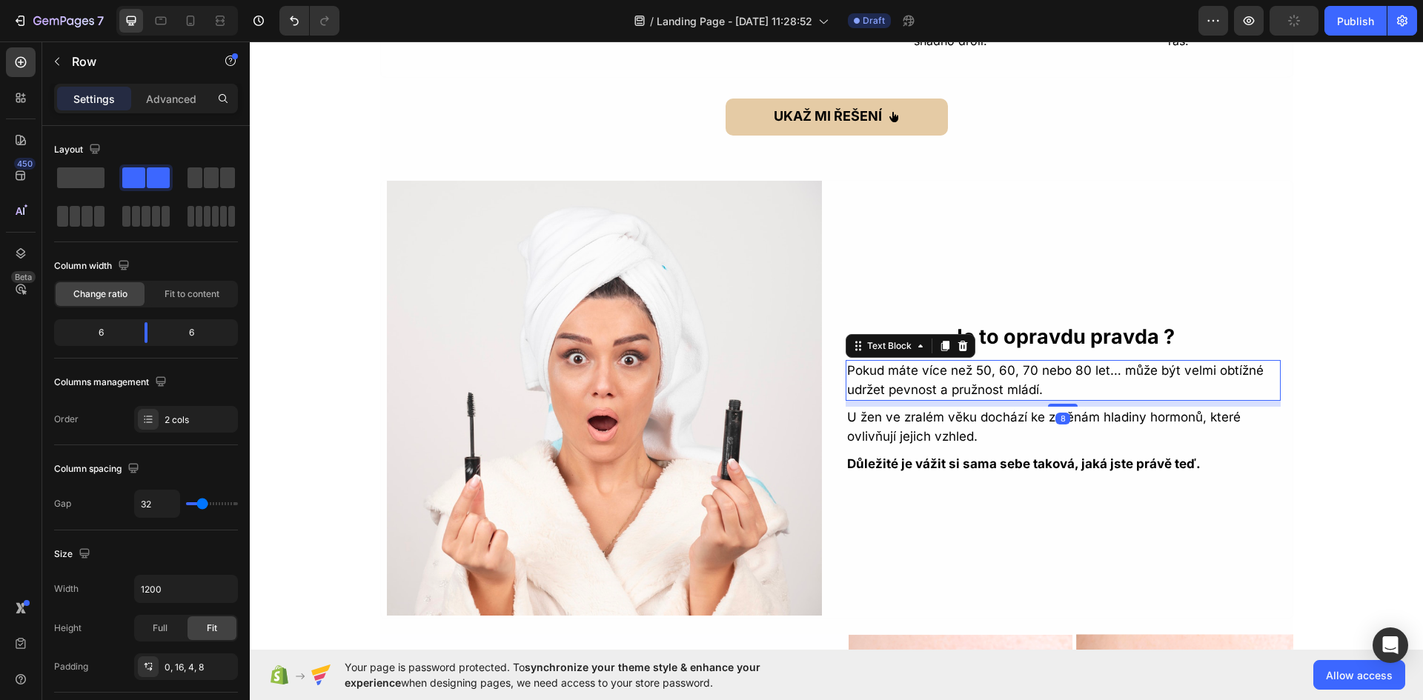
click at [924, 385] on p "Pokud máte více než 50, 60, 70 nebo 80 let… může být velmi obtížné udržet pevno…" at bounding box center [1063, 381] width 432 height 38
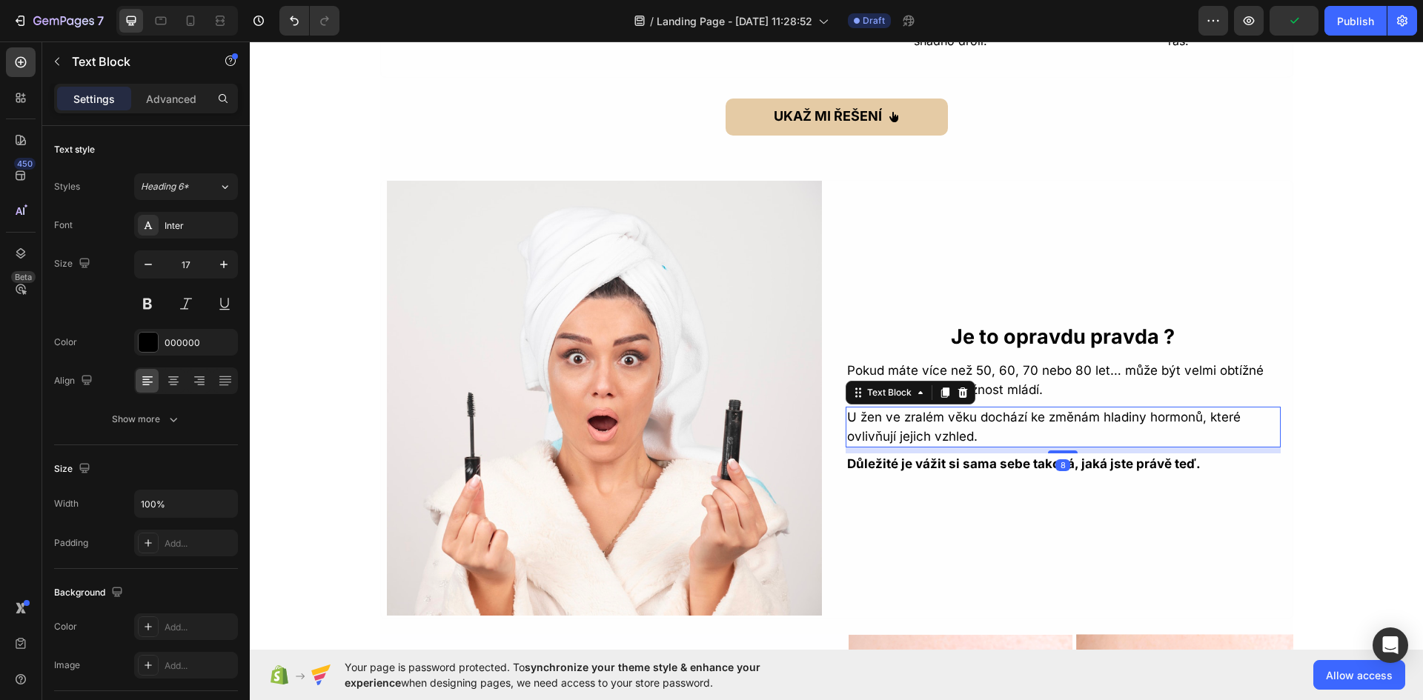
click at [925, 422] on p "U žen ve zralém věku dochází ke změnám hladiny hormonů, které ovlivňují jejich …" at bounding box center [1063, 427] width 432 height 38
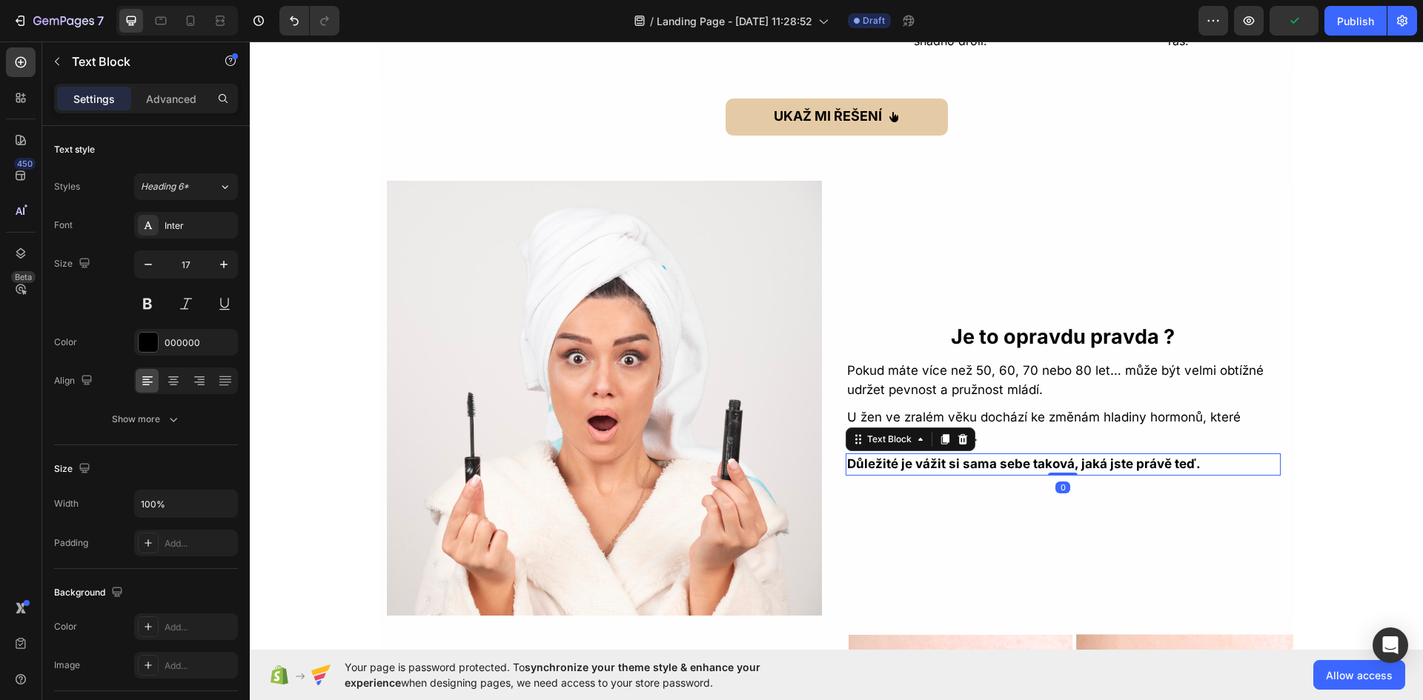
click at [932, 472] on p "Důležité je vážit si sama sebe taková, jaká jste právě teď." at bounding box center [1063, 464] width 432 height 19
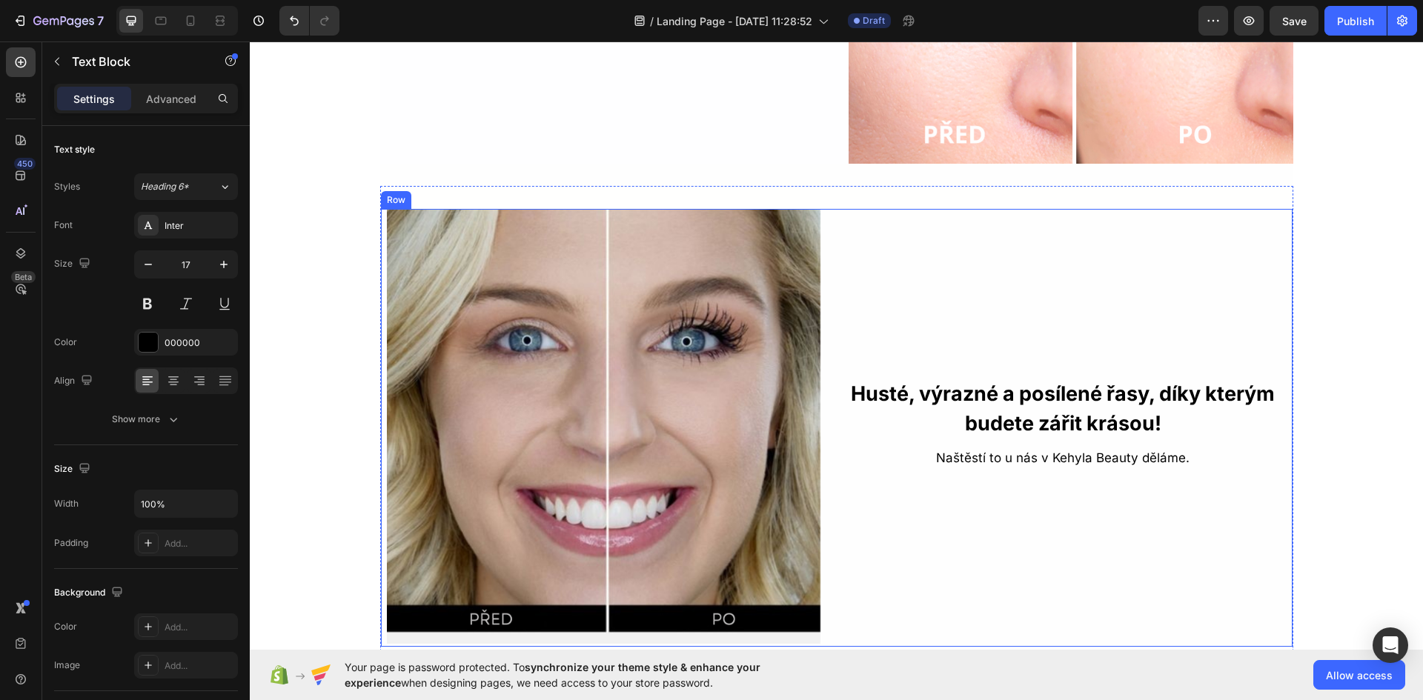
scroll to position [2399, 0]
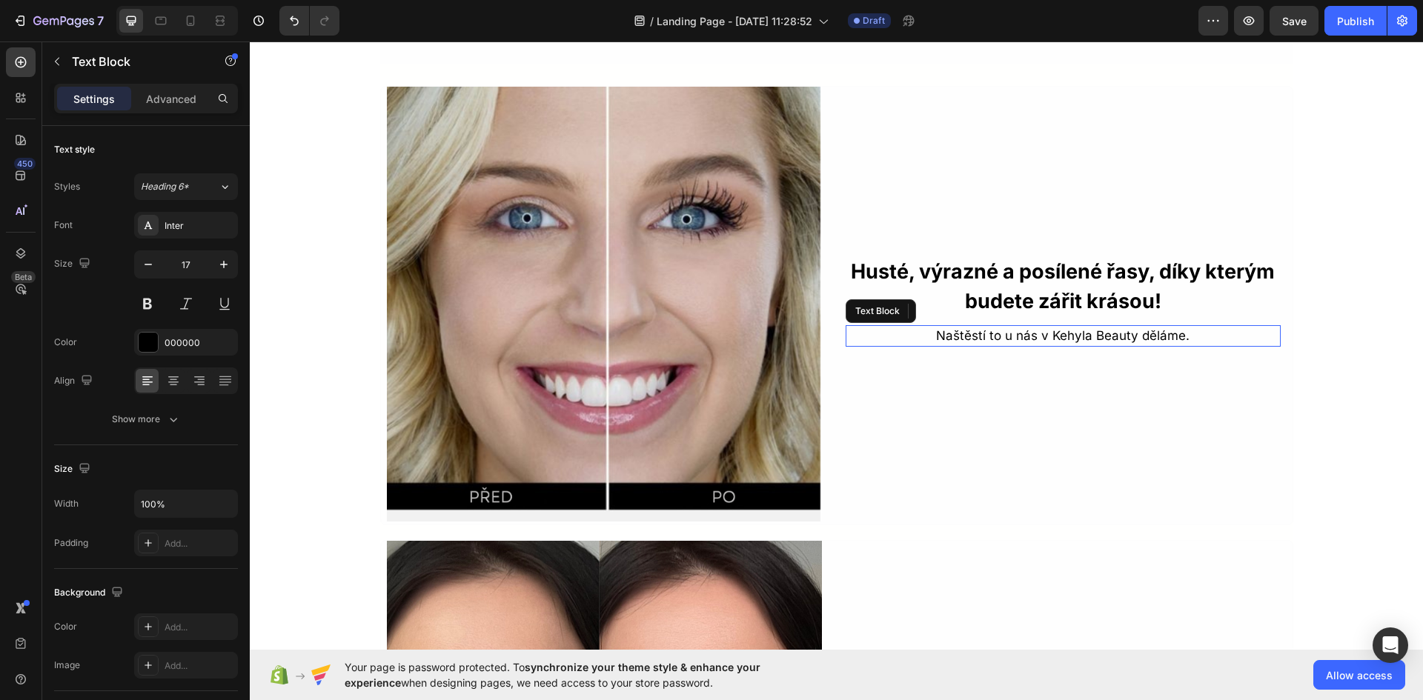
click at [1020, 337] on p "Naštěstí to u nás v Kehyla Beauty děláme." at bounding box center [1063, 336] width 432 height 19
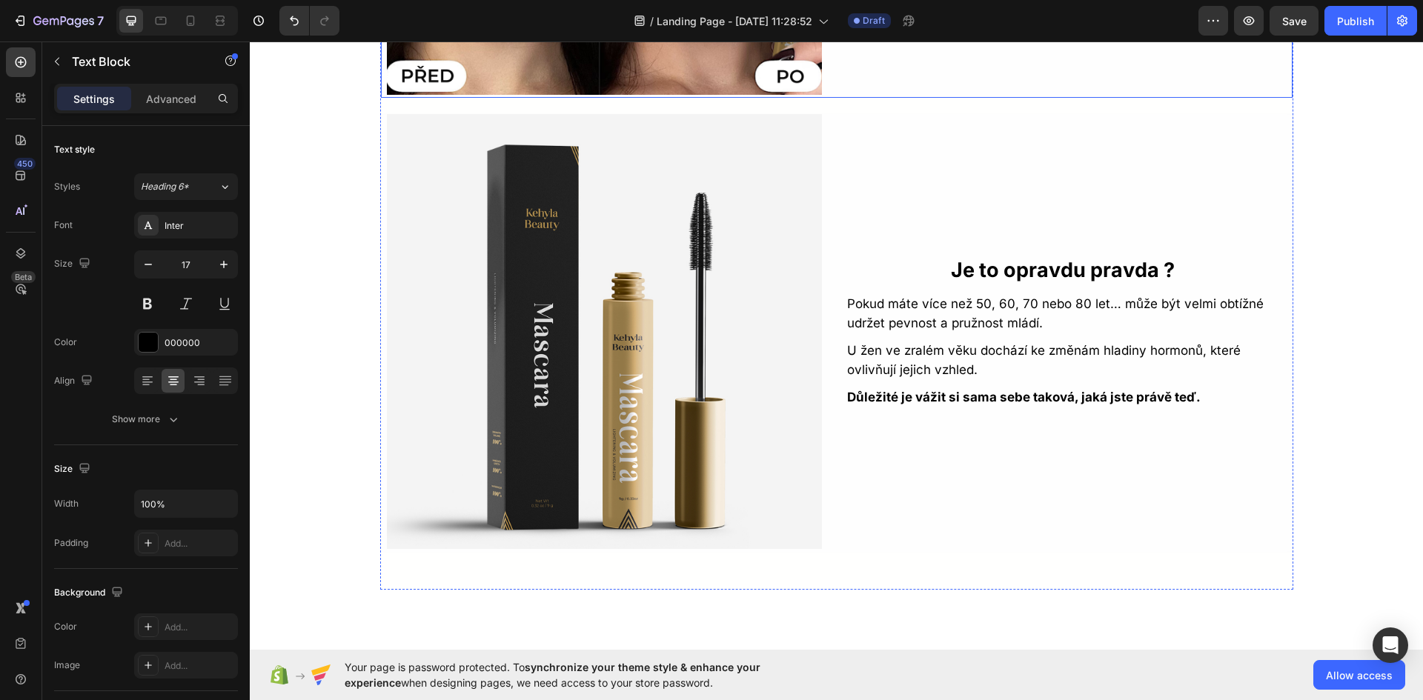
scroll to position [3288, 0]
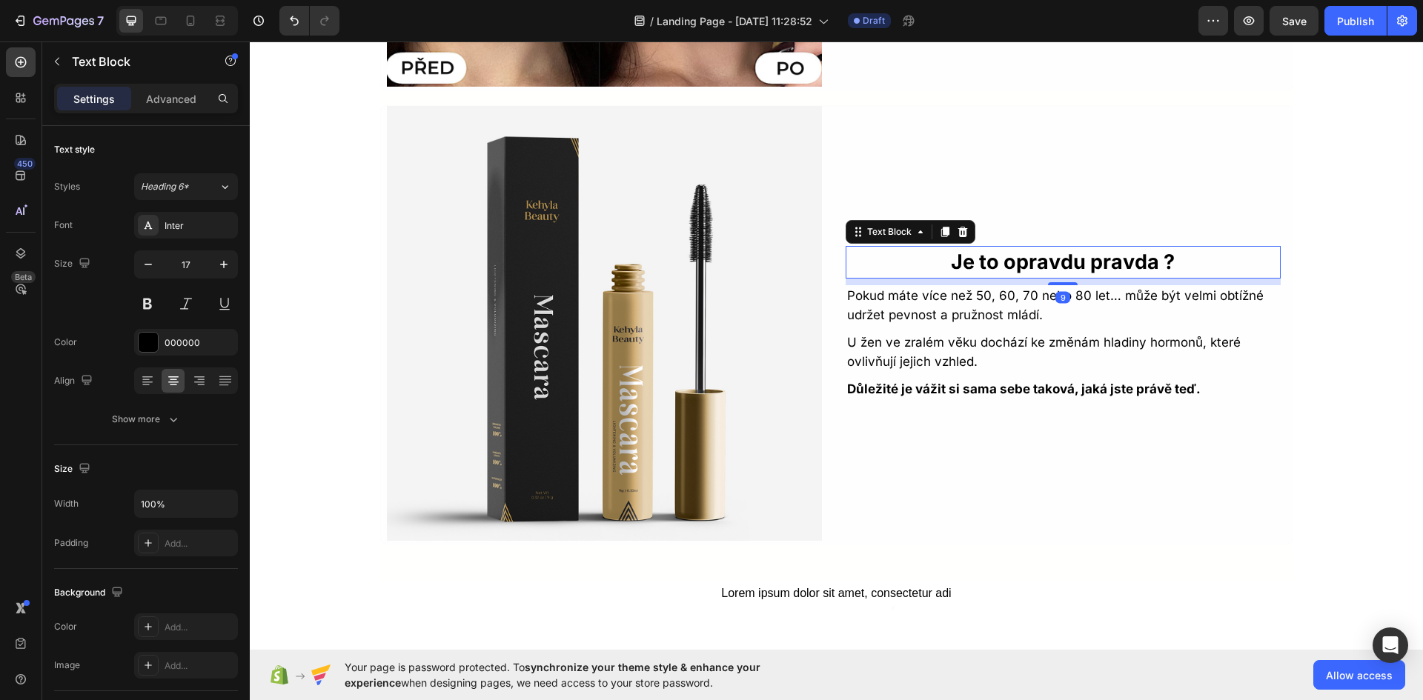
click at [1077, 262] on p "Je to opravdu pravda ?" at bounding box center [1063, 263] width 432 height 30
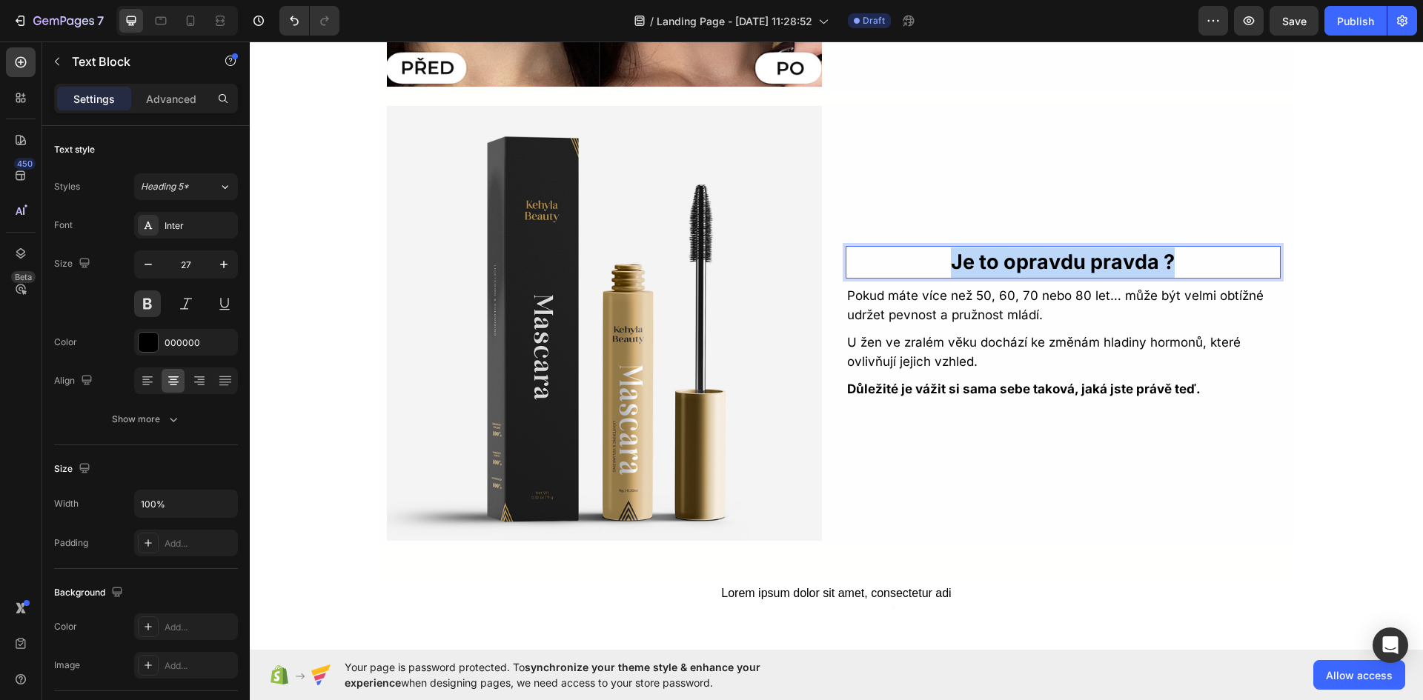
click at [1077, 262] on p "Je to opravdu pravda ?" at bounding box center [1063, 263] width 432 height 30
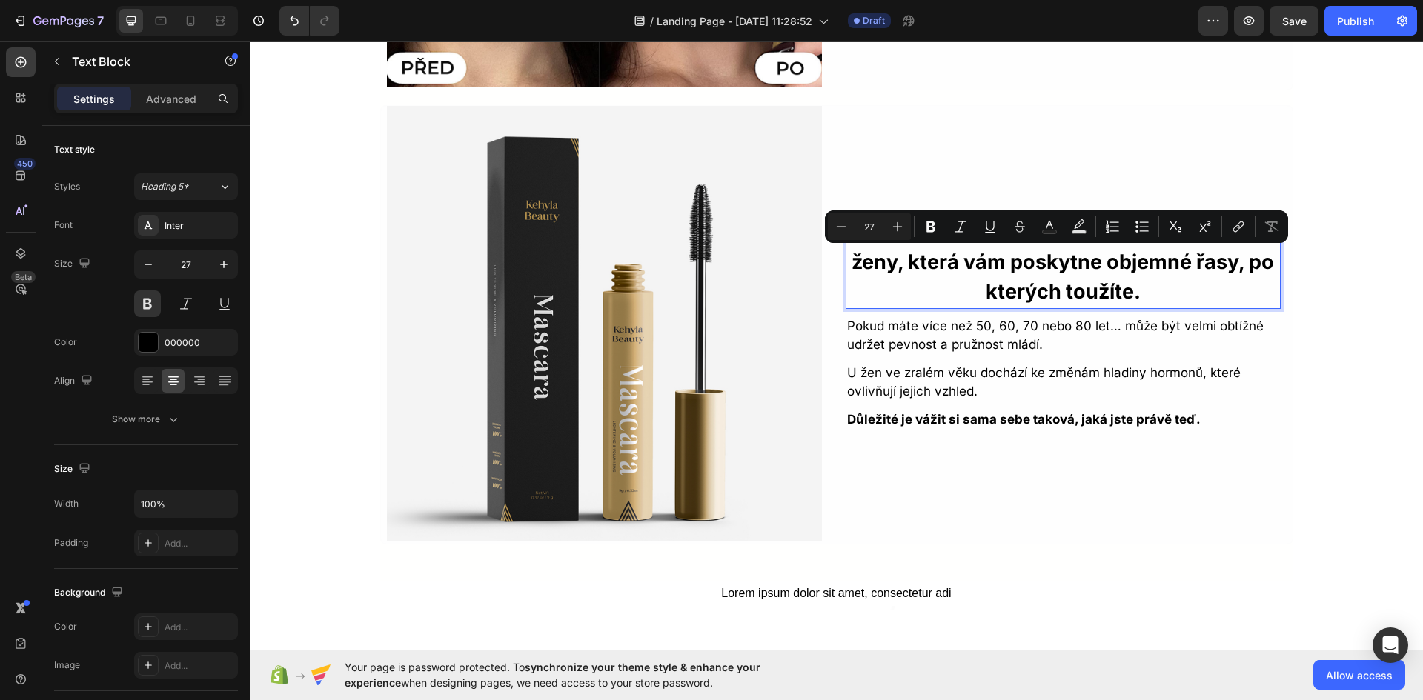
scroll to position [3258, 0]
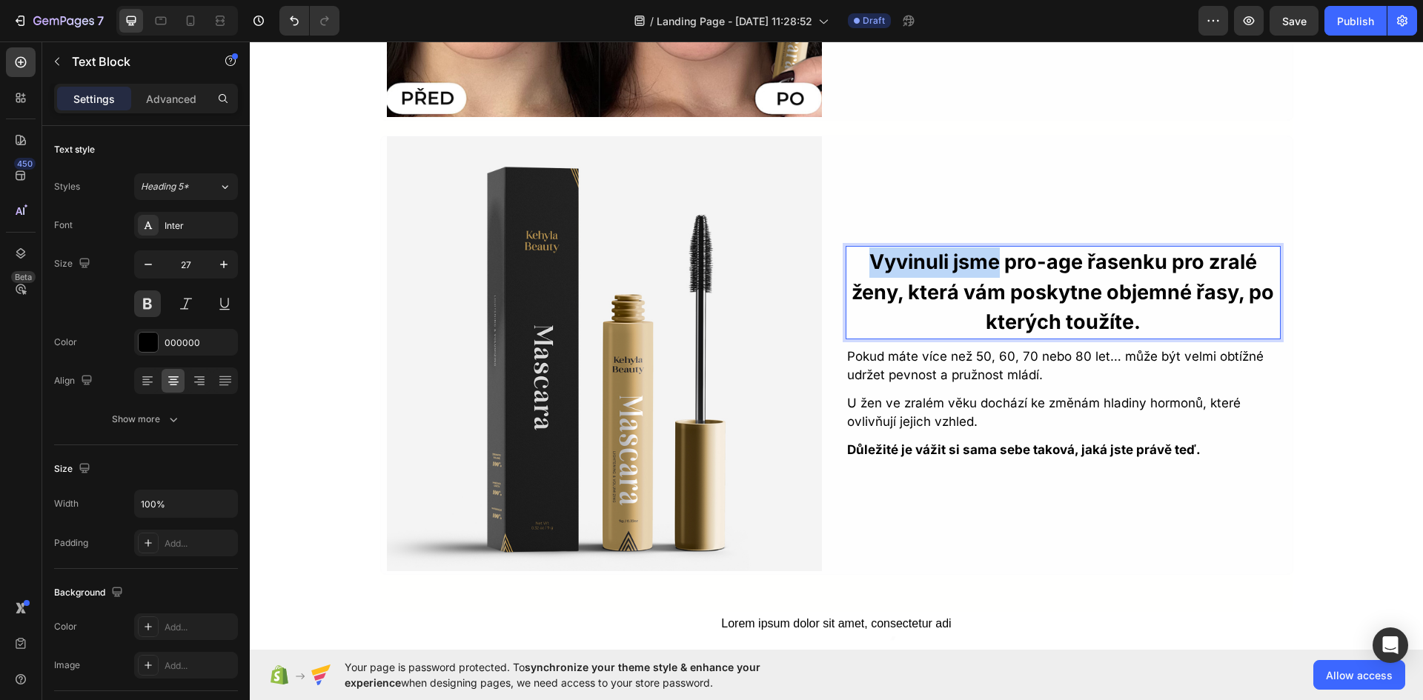
drag, startPoint x: 849, startPoint y: 262, endPoint x: 989, endPoint y: 266, distance: 140.1
click at [989, 266] on p "Vyvinuli jsme pro-age řasenku pro zralé ženy, která vám poskytne objemné řasy, …" at bounding box center [1063, 293] width 432 height 90
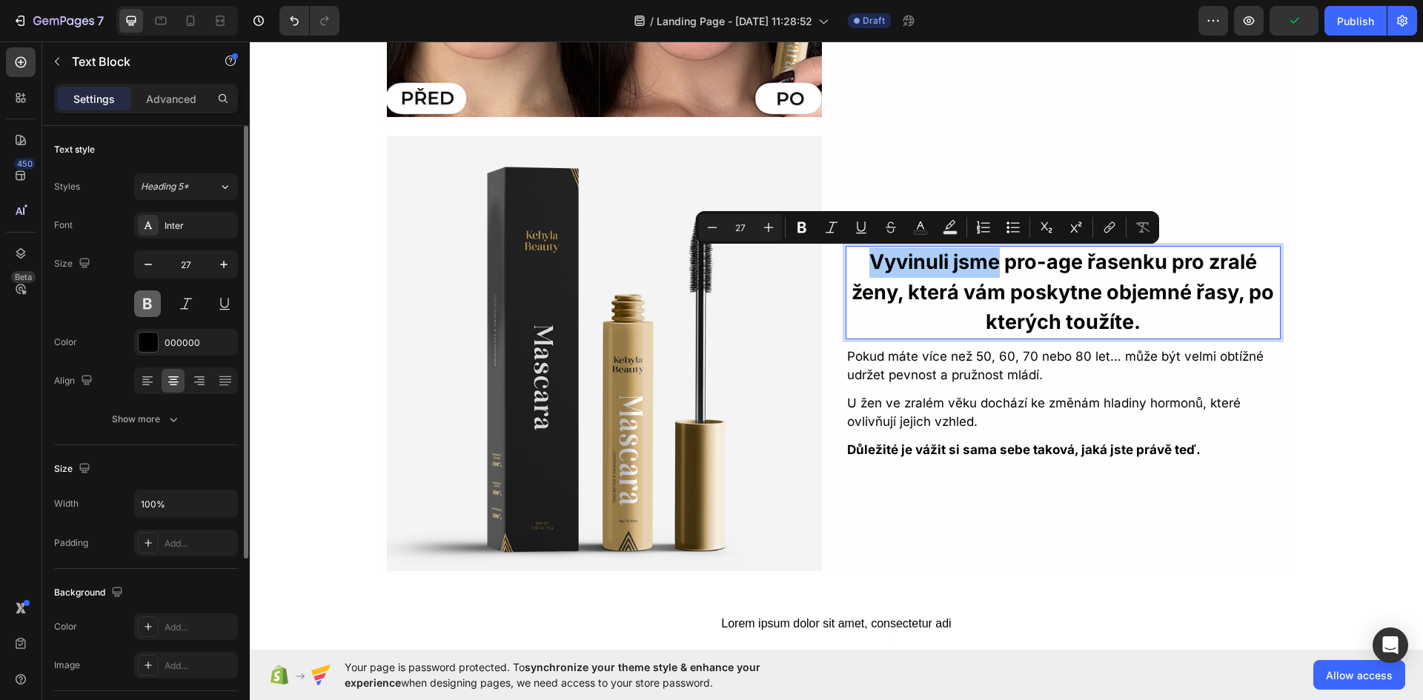
click at [156, 298] on button at bounding box center [147, 304] width 27 height 27
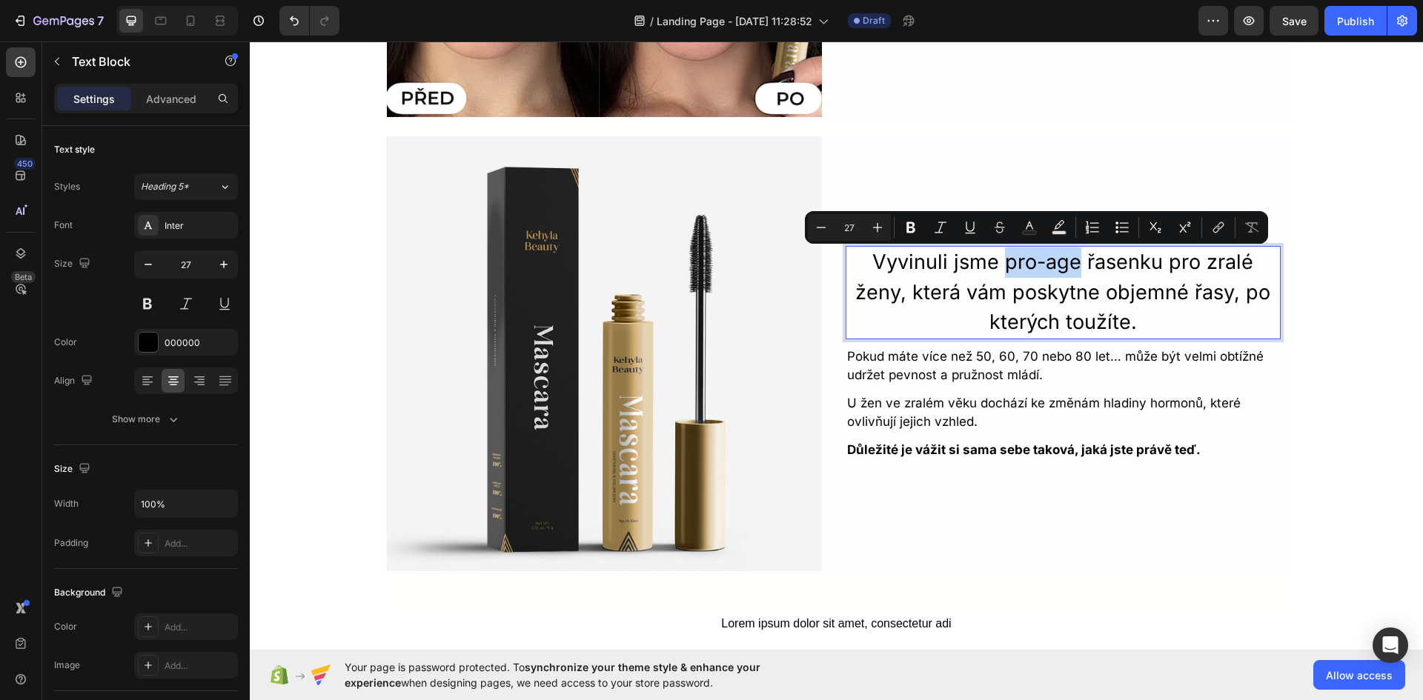
drag, startPoint x: 1001, startPoint y: 261, endPoint x: 1072, endPoint y: 265, distance: 71.2
click at [1072, 265] on p "Vyvinuli jsme pro-age řasenku pro zralé ženy, která vám poskytne objemné řasy, …" at bounding box center [1063, 293] width 432 height 90
click at [915, 230] on icon "Editor contextual toolbar" at bounding box center [910, 227] width 9 height 11
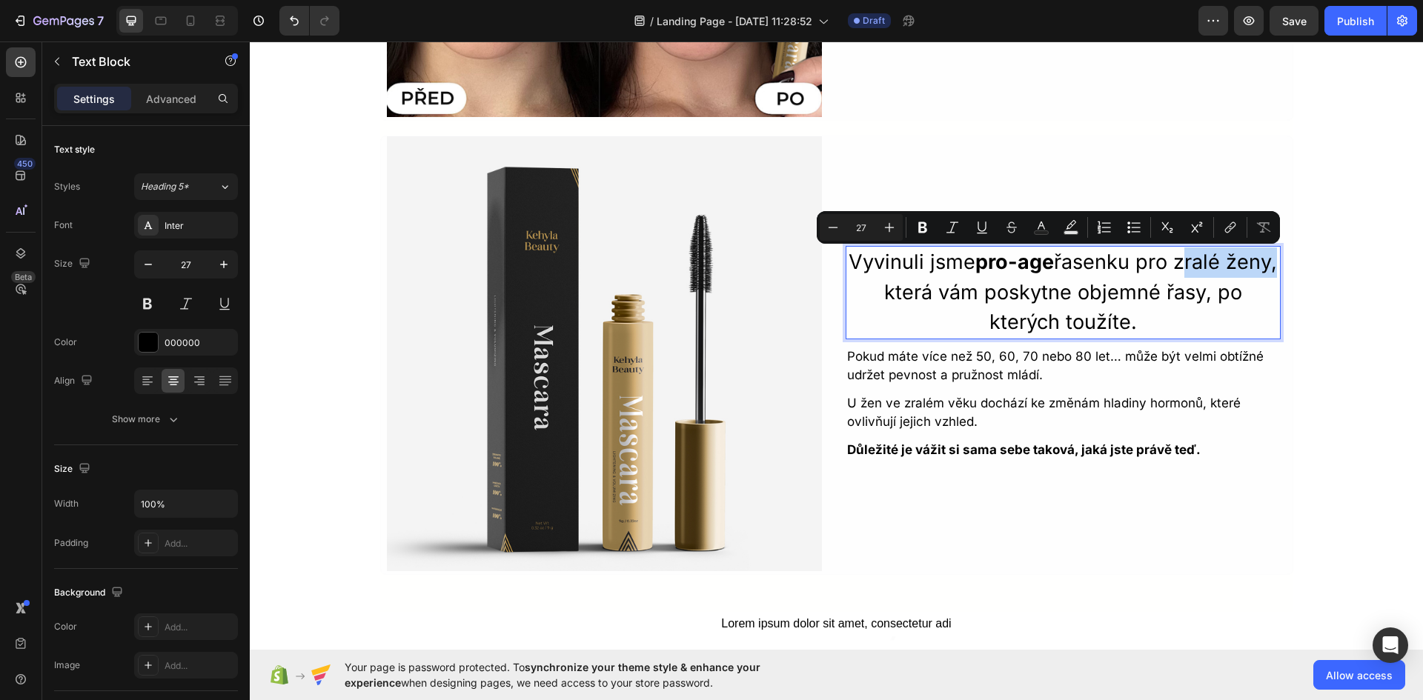
drag, startPoint x: 1201, startPoint y: 262, endPoint x: 898, endPoint y: 295, distance: 304.1
click at [898, 295] on p "Vyvinuli jsme pro-age řasenku pro zralé ženy, která vám poskytne objemné řasy, …" at bounding box center [1063, 293] width 432 height 90
click at [932, 223] on button "Bold" at bounding box center [922, 227] width 27 height 27
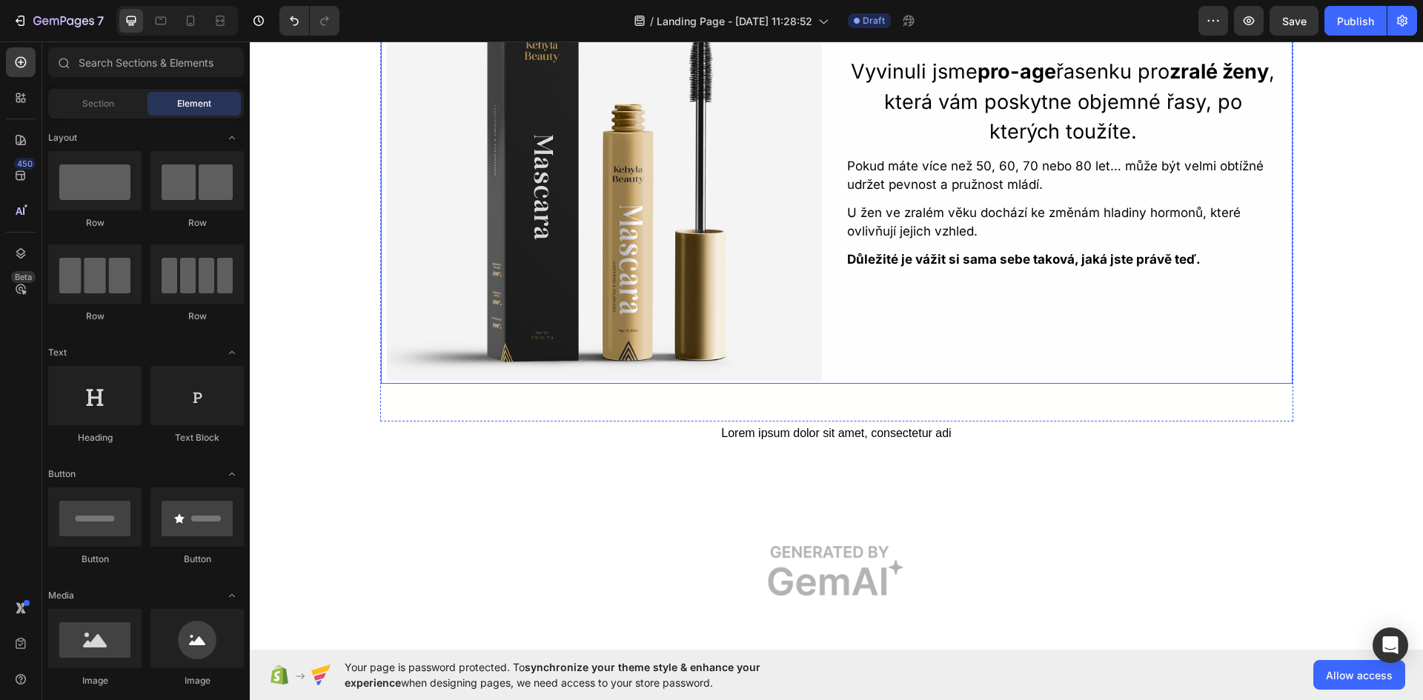
scroll to position [3467, 0]
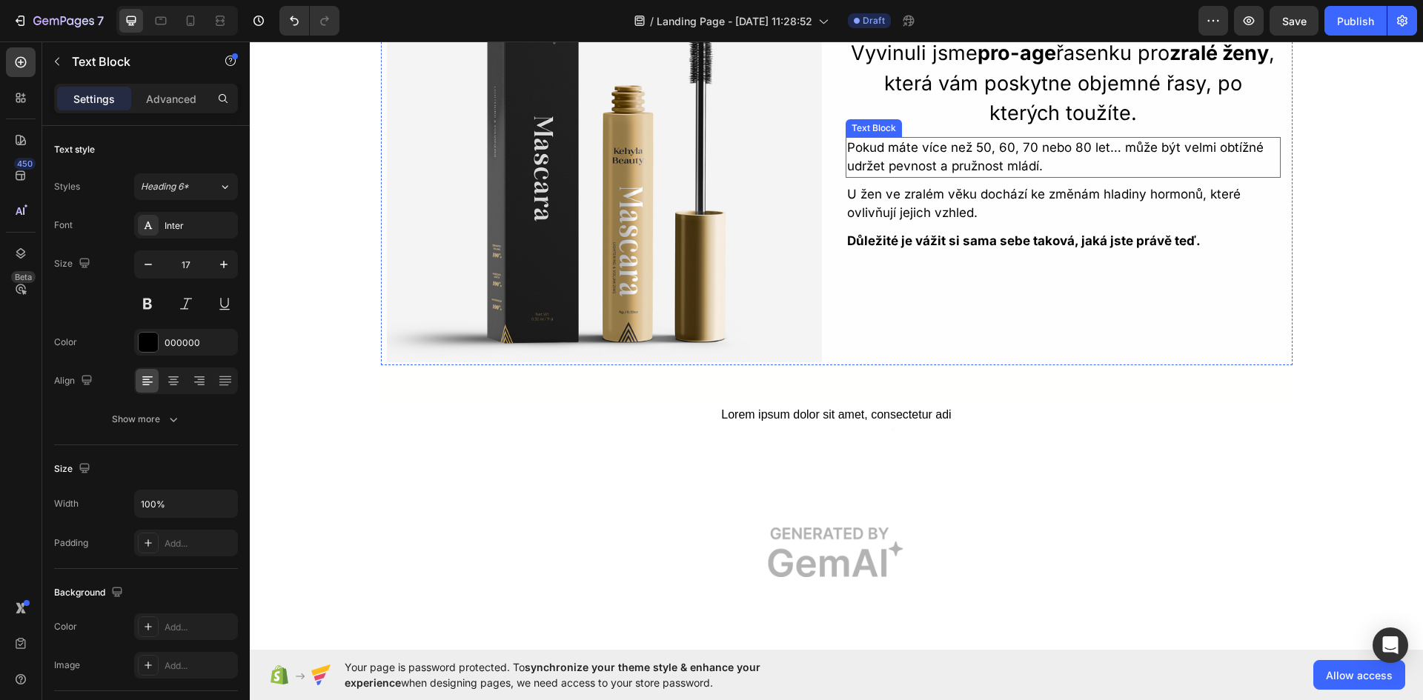
click at [959, 156] on p "Pokud máte více než 50, 60, 70 nebo 80 let… může být velmi obtížné udržet pevno…" at bounding box center [1063, 158] width 432 height 38
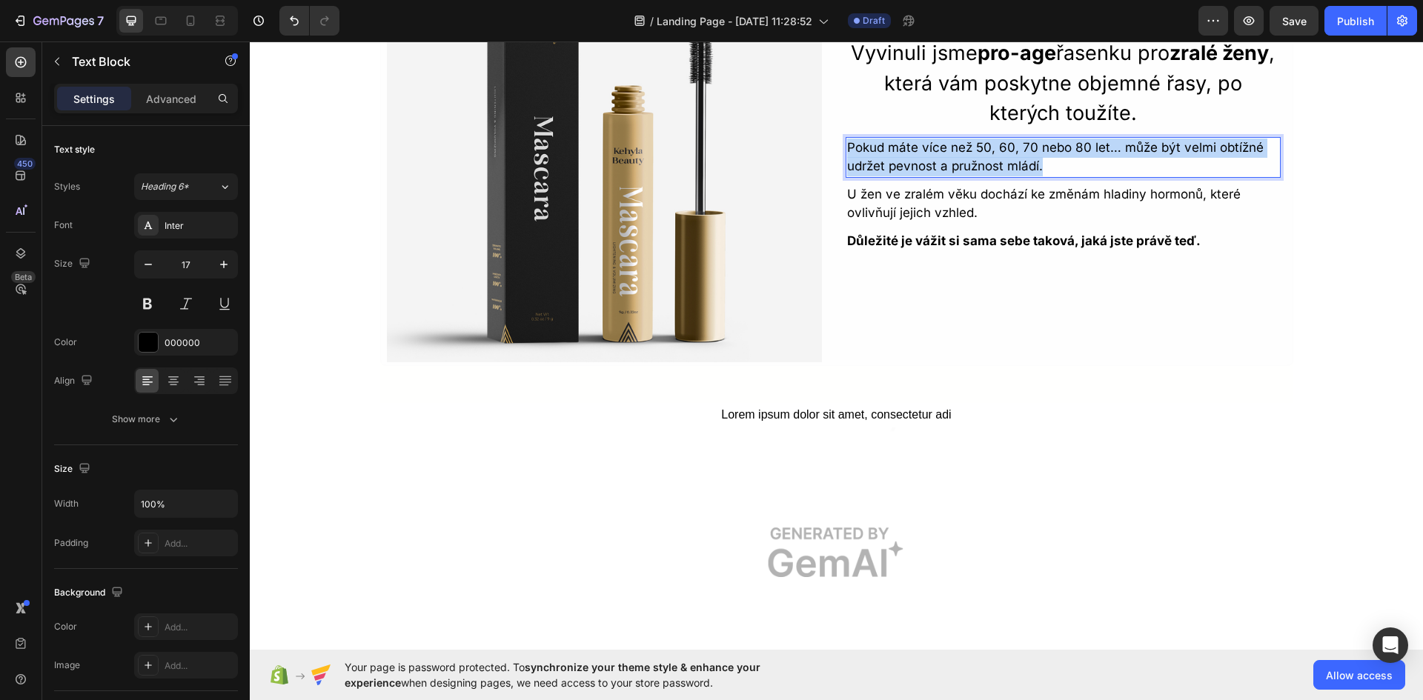
click at [959, 156] on p "Pokud máte více než 50, 60, 70 nebo 80 let… může být velmi obtížné udržet pevno…" at bounding box center [1063, 158] width 432 height 38
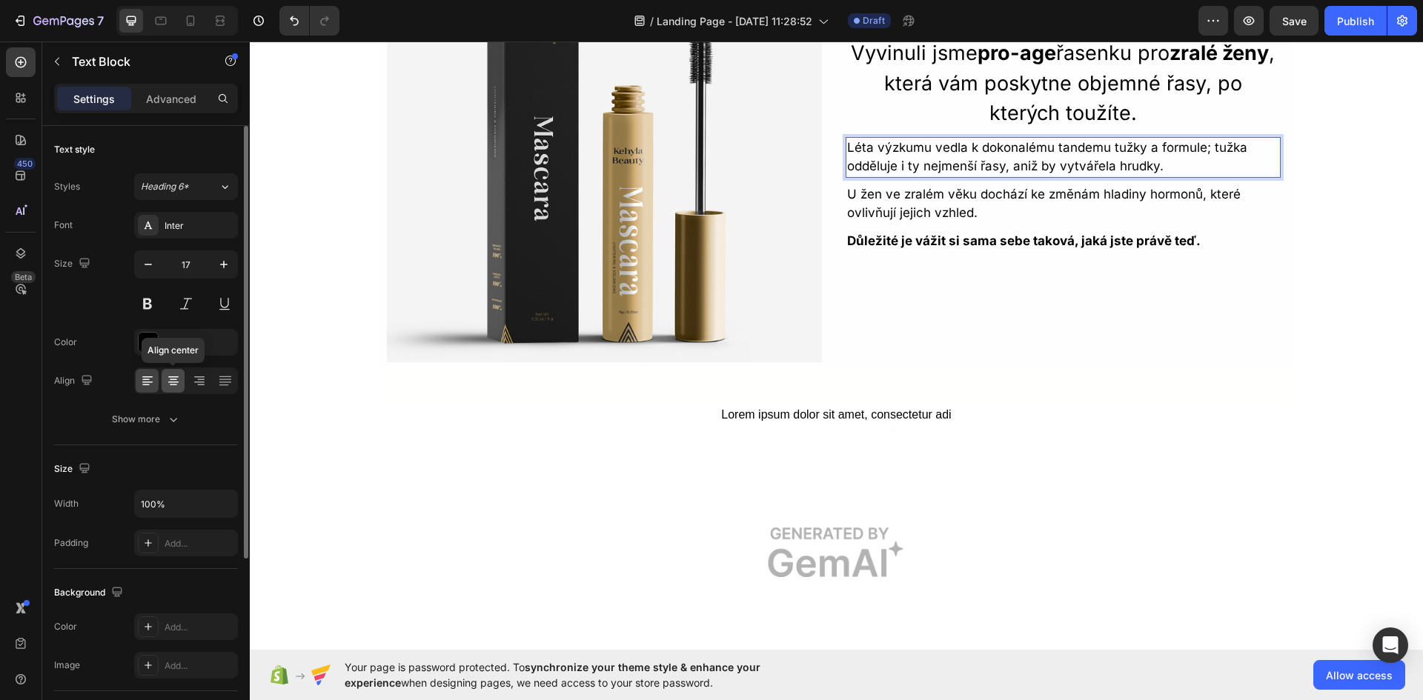
click at [169, 385] on icon at bounding box center [173, 381] width 15 height 15
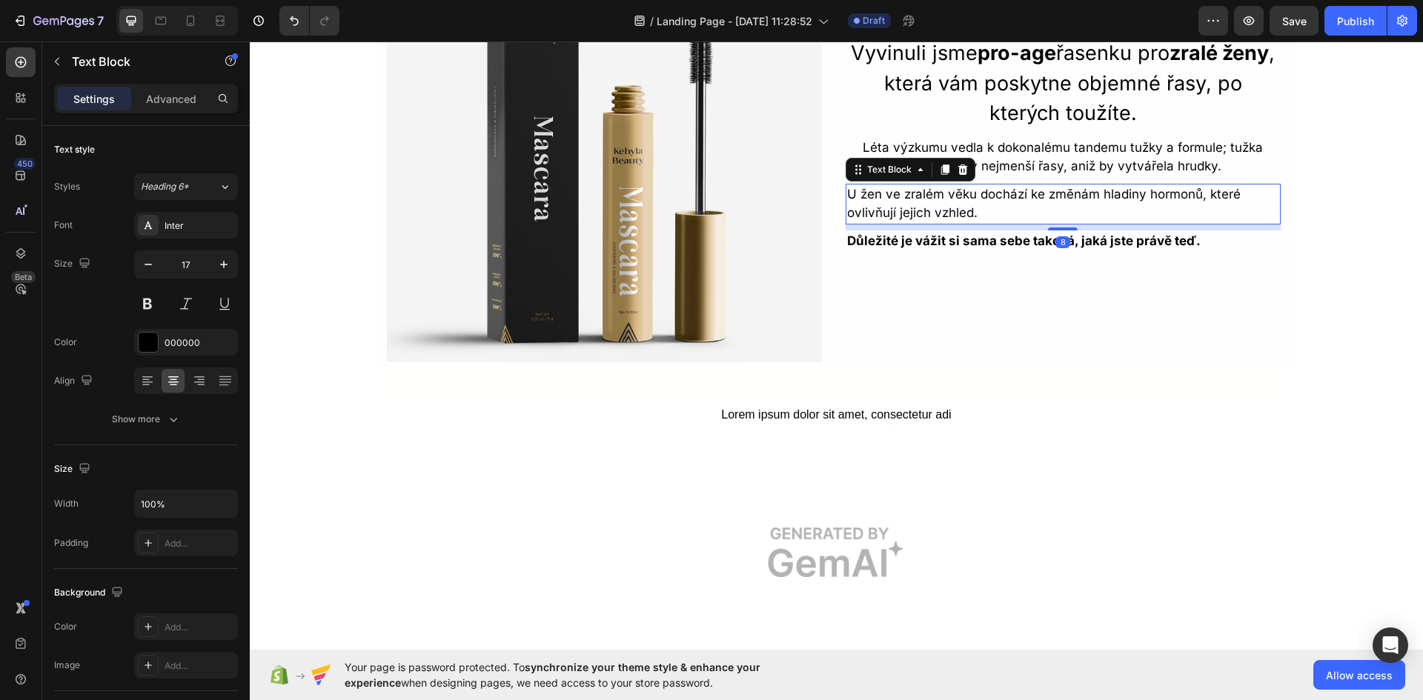
click at [955, 202] on p "U žen ve zralém věku dochází ke změnám hladiny hormonů, které ovlivňují jejich …" at bounding box center [1063, 204] width 432 height 38
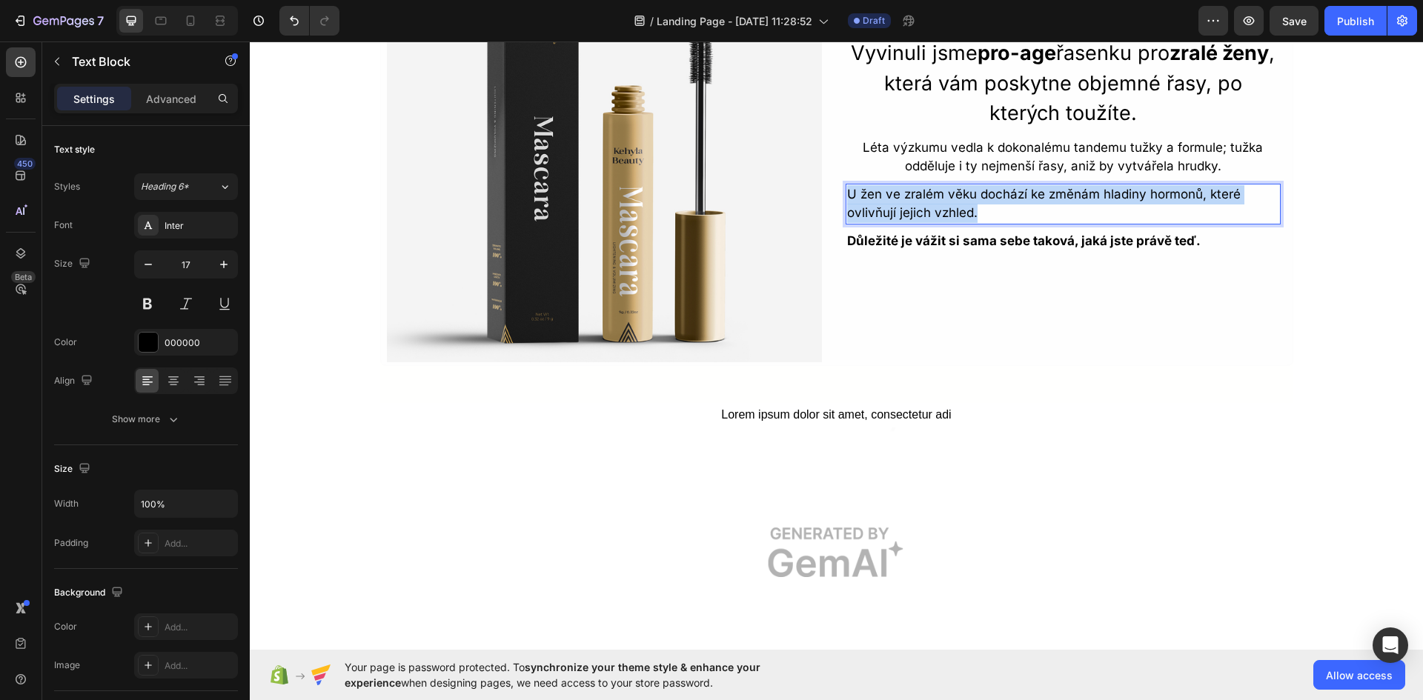
click at [955, 202] on p "U žen ve zralém věku dochází ke změnám hladiny hormonů, které ovlivňují jejich …" at bounding box center [1063, 204] width 432 height 38
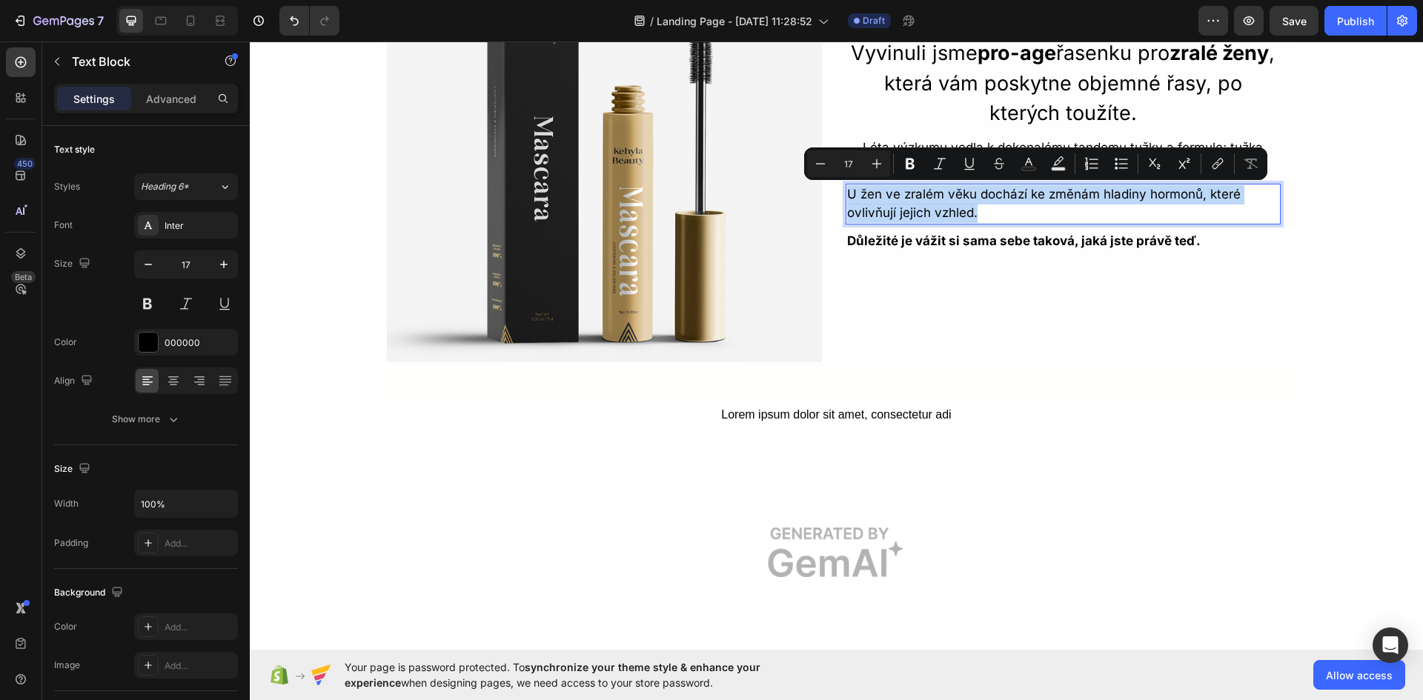
scroll to position [3476, 0]
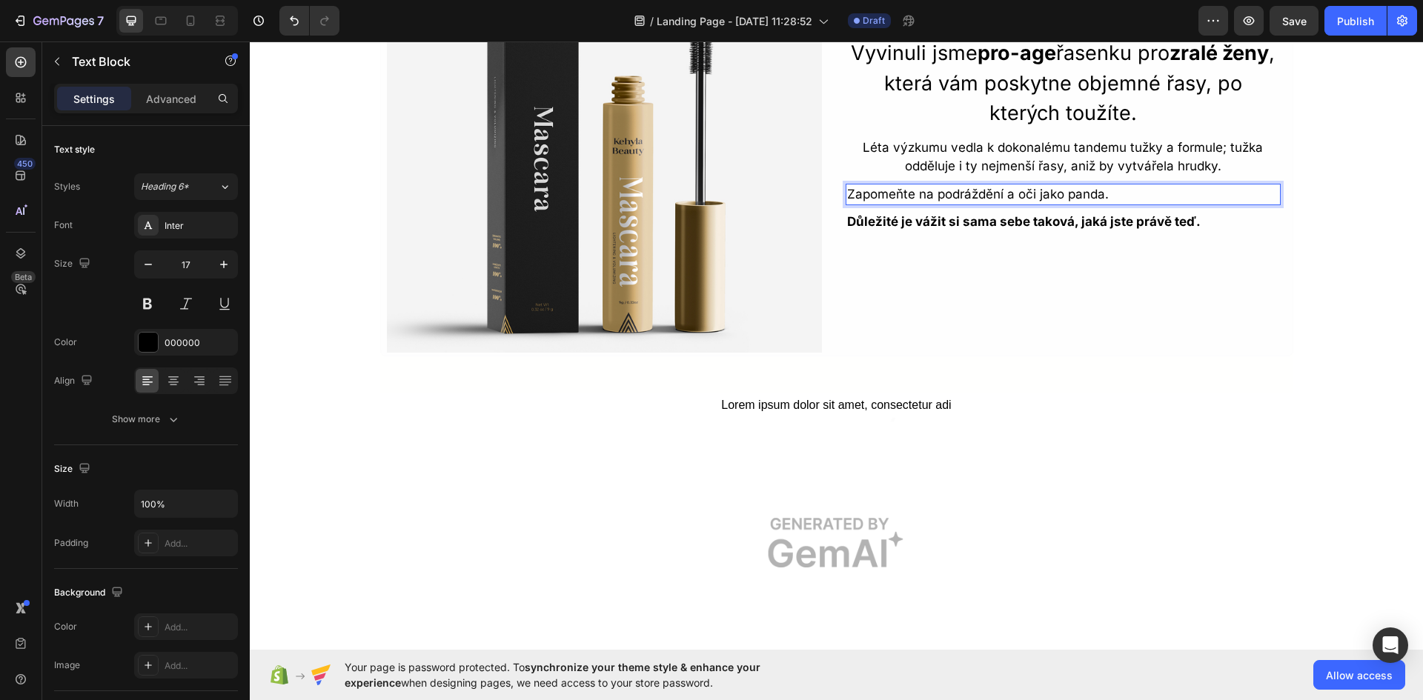
click at [1025, 198] on p "Zapomeňte na podráždění a oči jako panda." at bounding box center [1063, 194] width 432 height 19
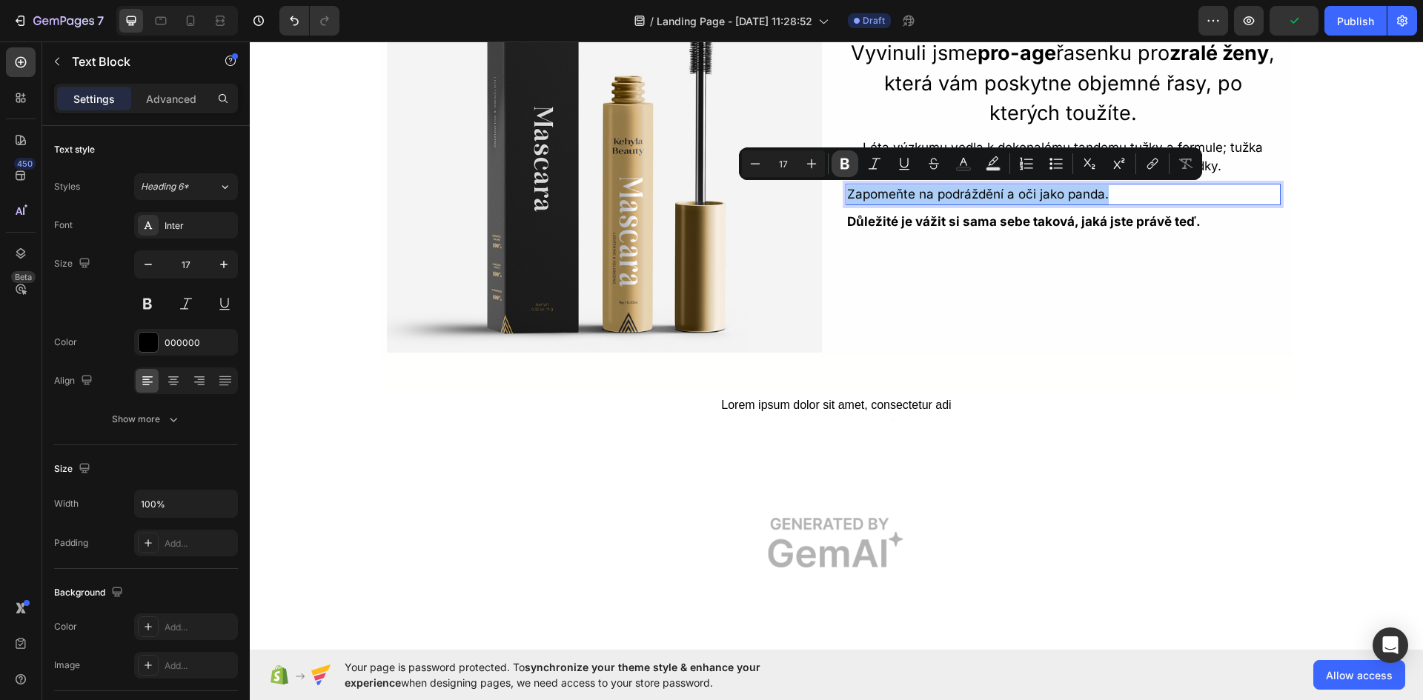
click at [850, 165] on icon "Editor contextual toolbar" at bounding box center [844, 163] width 15 height 15
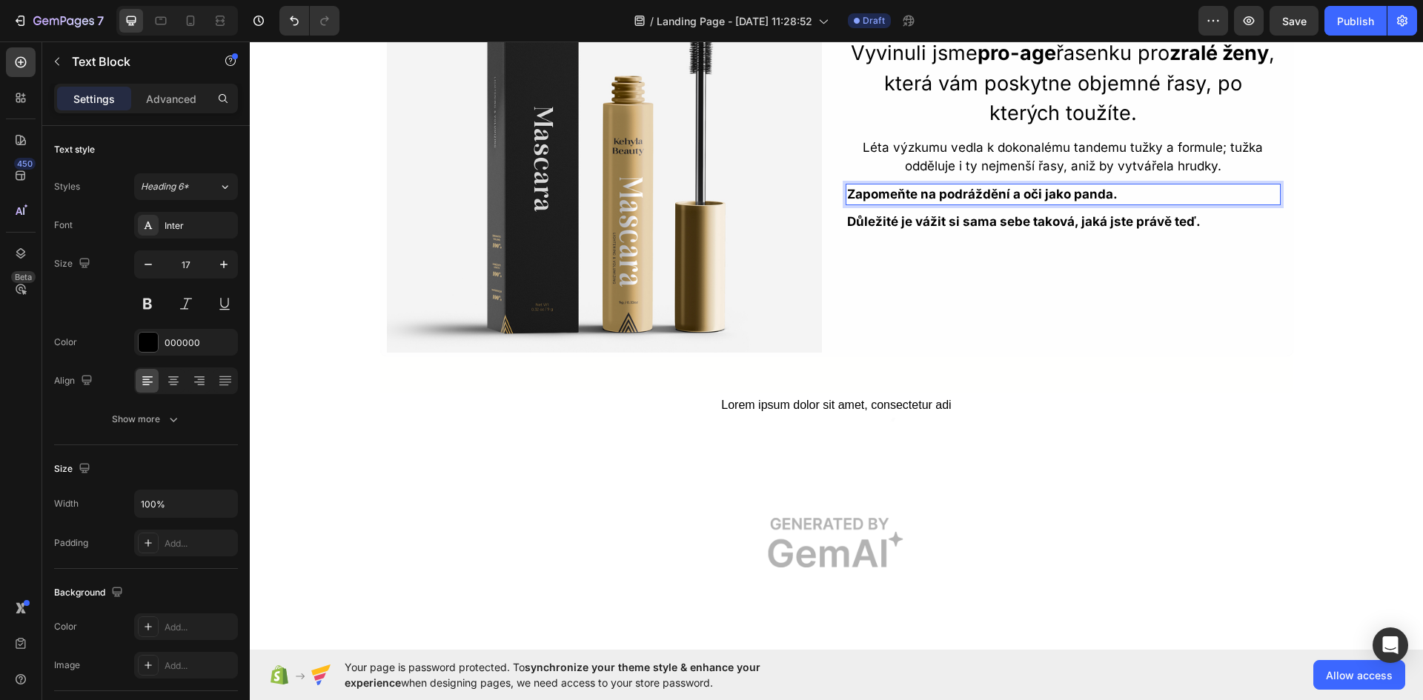
click at [968, 196] on strong "Zapomeňte na podráždění a oči jako panda." at bounding box center [982, 194] width 271 height 15
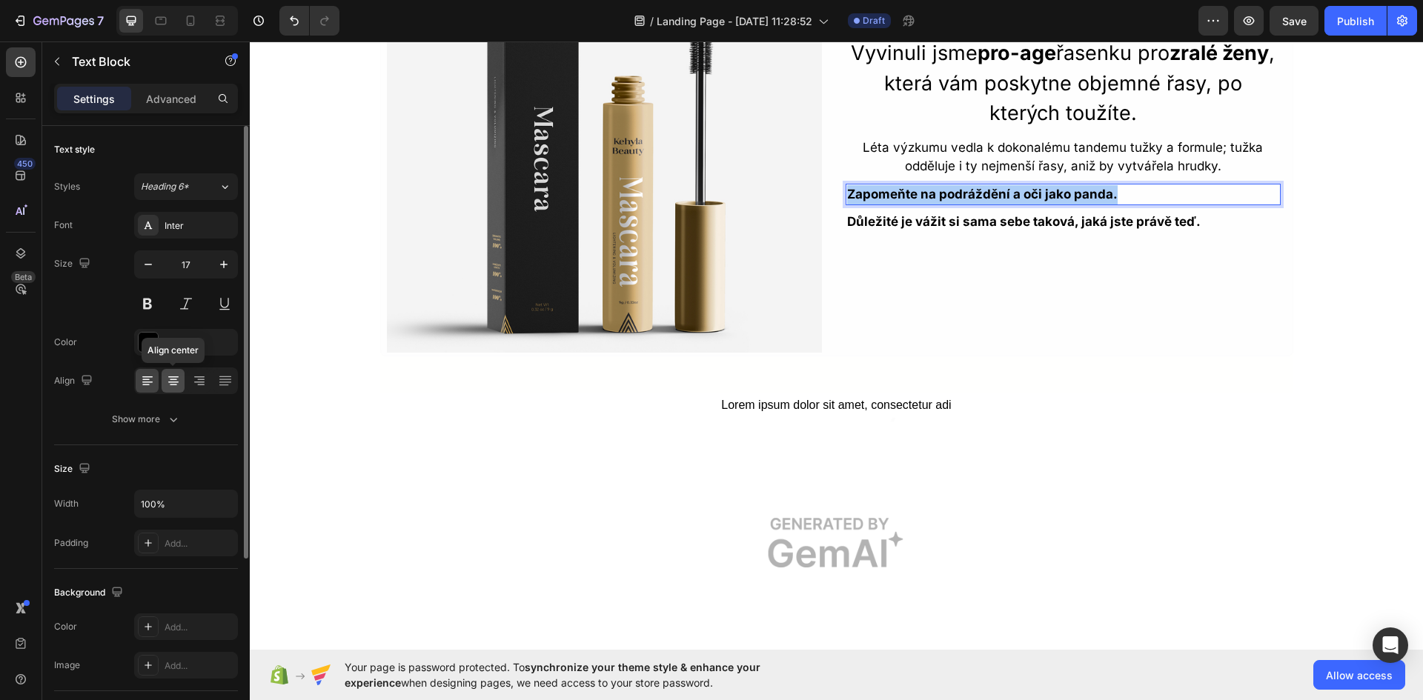
click at [181, 391] on div at bounding box center [173, 381] width 23 height 24
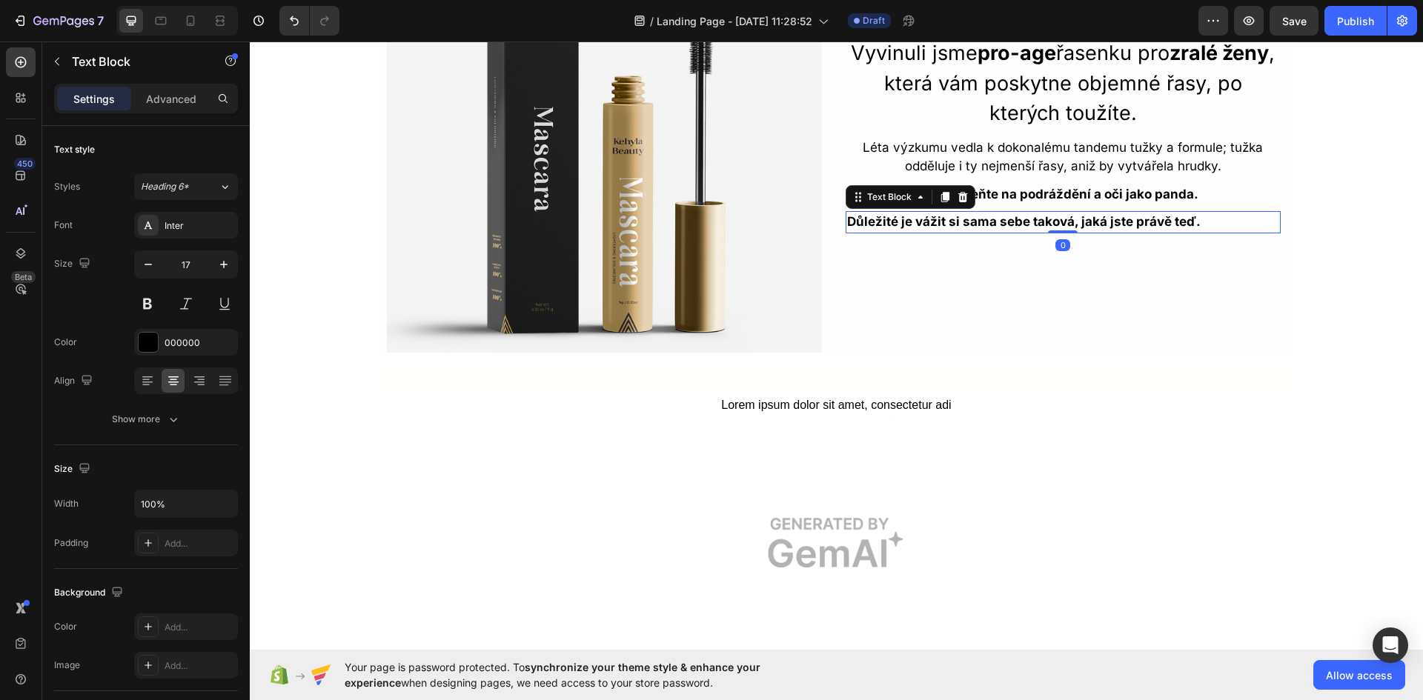
click at [988, 220] on strong "Důležité je vážit si sama sebe taková, jaká jste právě teď." at bounding box center [1024, 221] width 354 height 15
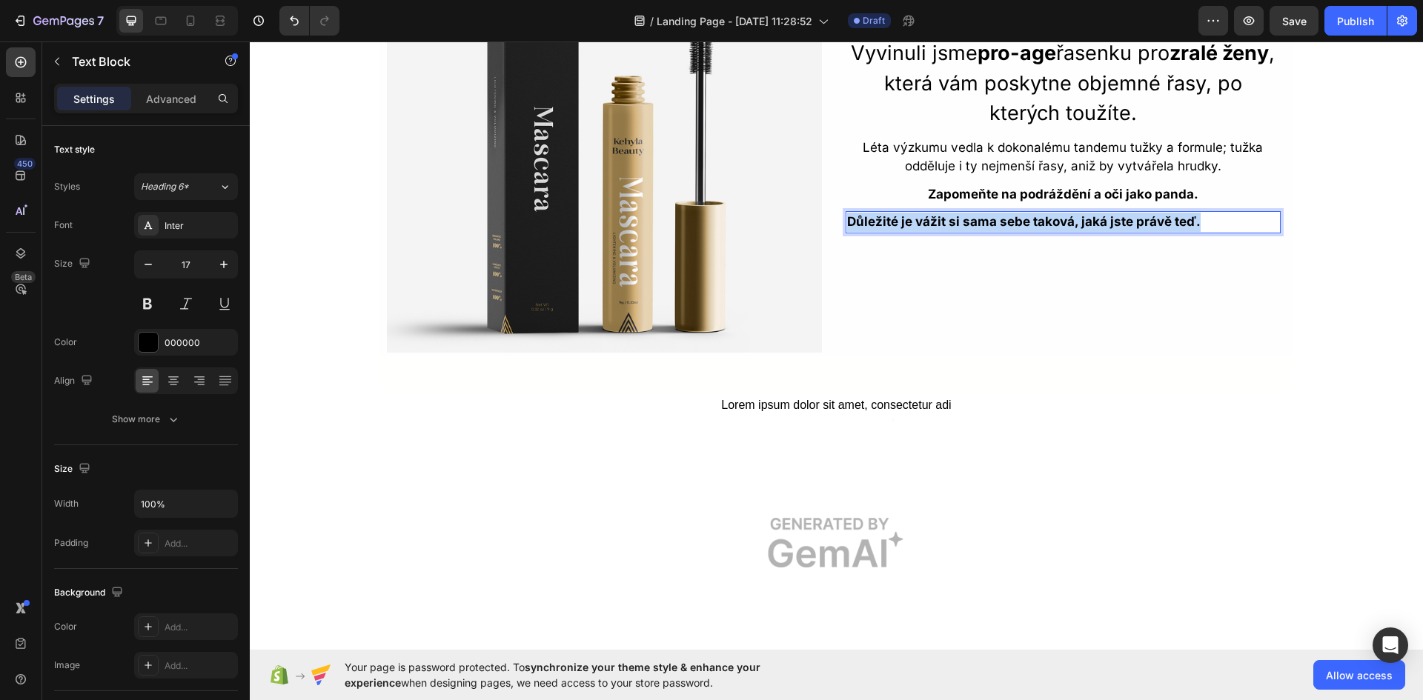
click at [988, 220] on strong "Důležité je vážit si sama sebe taková, jaká jste právě teď." at bounding box center [1024, 221] width 354 height 15
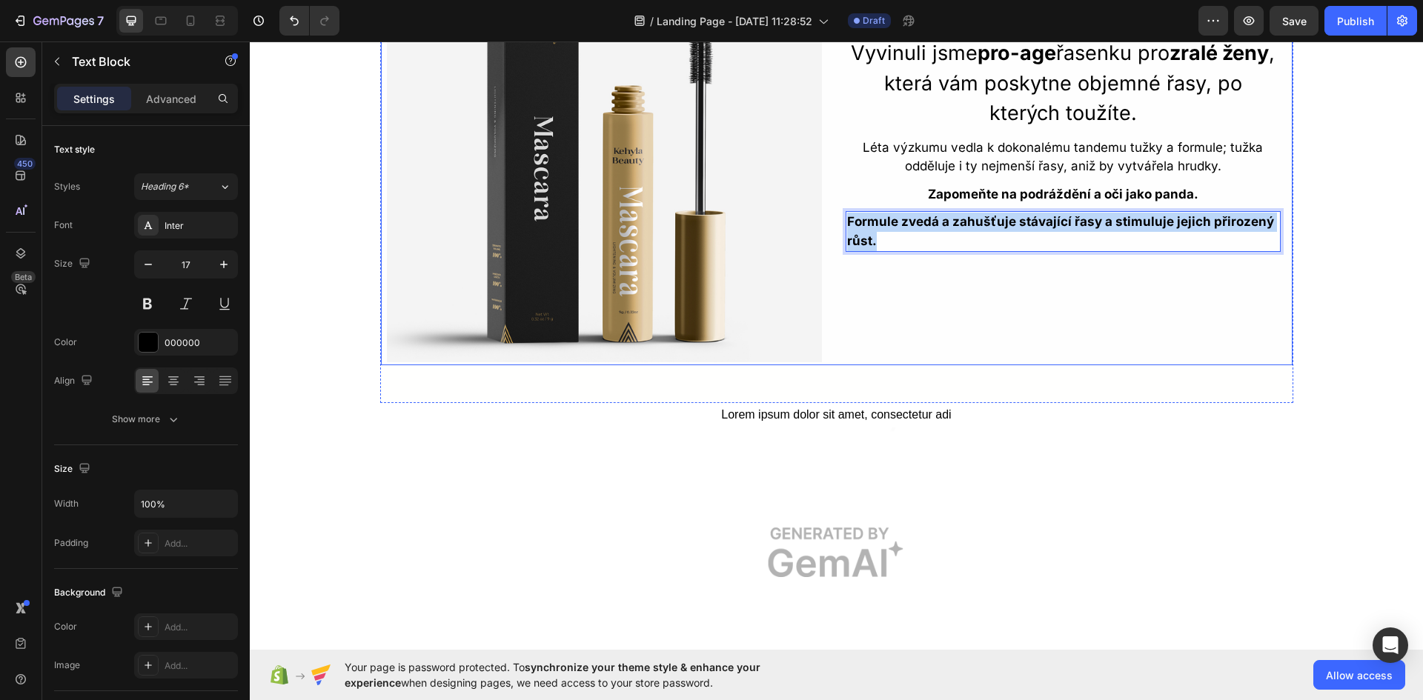
drag, startPoint x: 885, startPoint y: 243, endPoint x: 821, endPoint y: 221, distance: 67.5
click at [821, 221] on div "Image Vyvinuli jsme pro-age řasenku pro zralé ženy , která vám poskytne objemné…" at bounding box center [836, 146] width 913 height 439
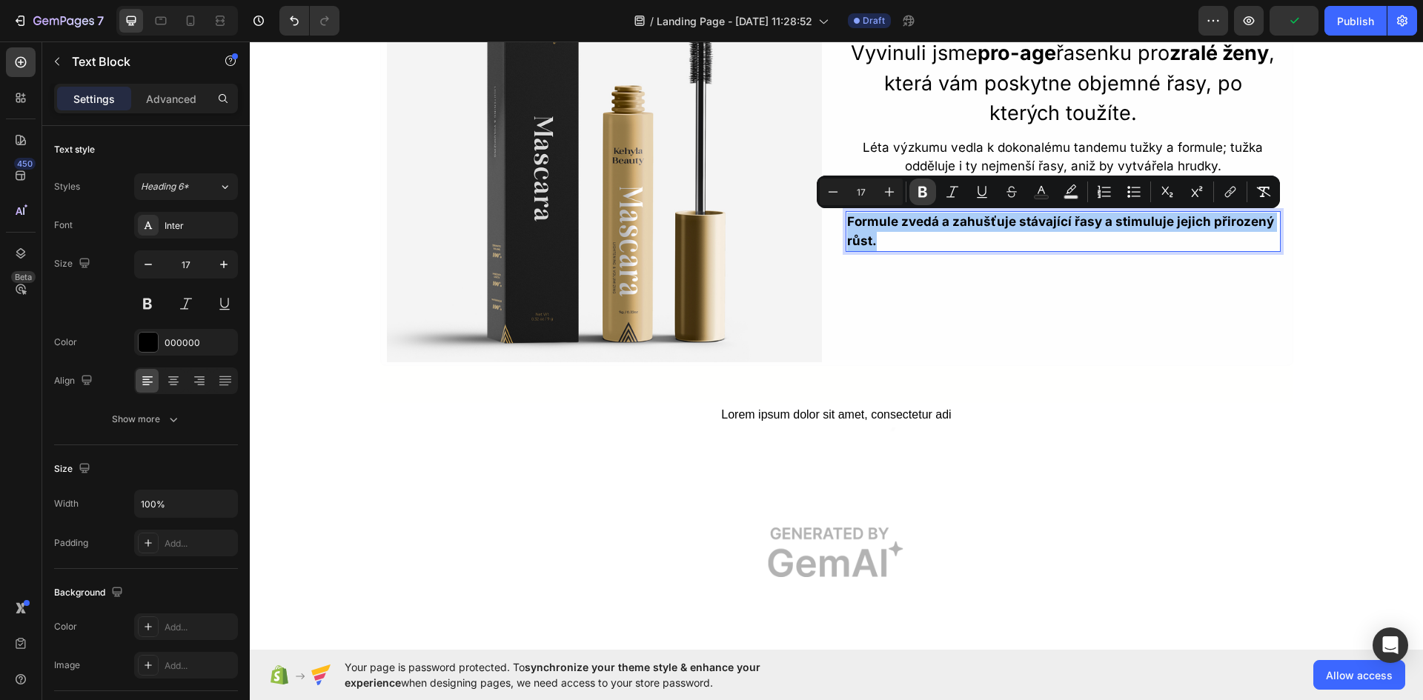
click at [929, 193] on icon "Editor contextual toolbar" at bounding box center [922, 192] width 15 height 15
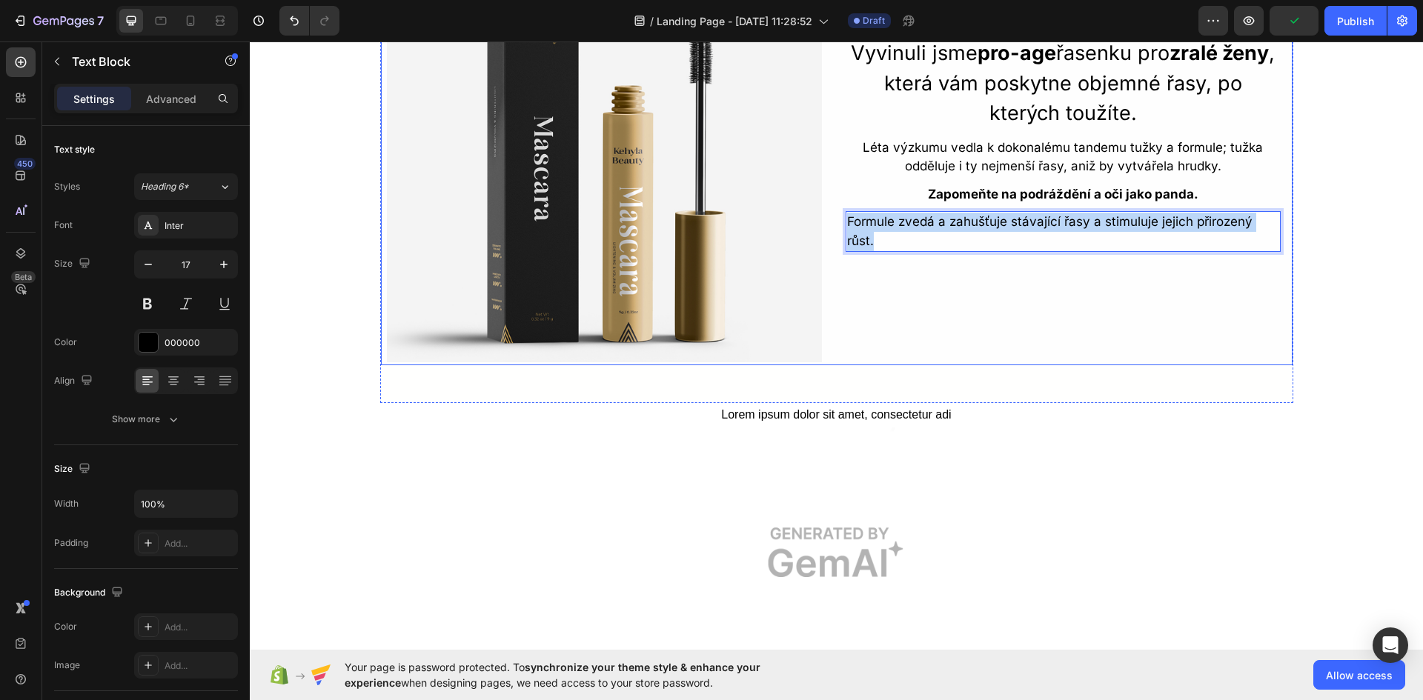
drag, startPoint x: 894, startPoint y: 241, endPoint x: 836, endPoint y: 214, distance: 63.7
click at [836, 214] on div "Image Vyvinuli jsme pro-age řasenku pro zralé ženy , která vám poskytne objemné…" at bounding box center [836, 146] width 913 height 439
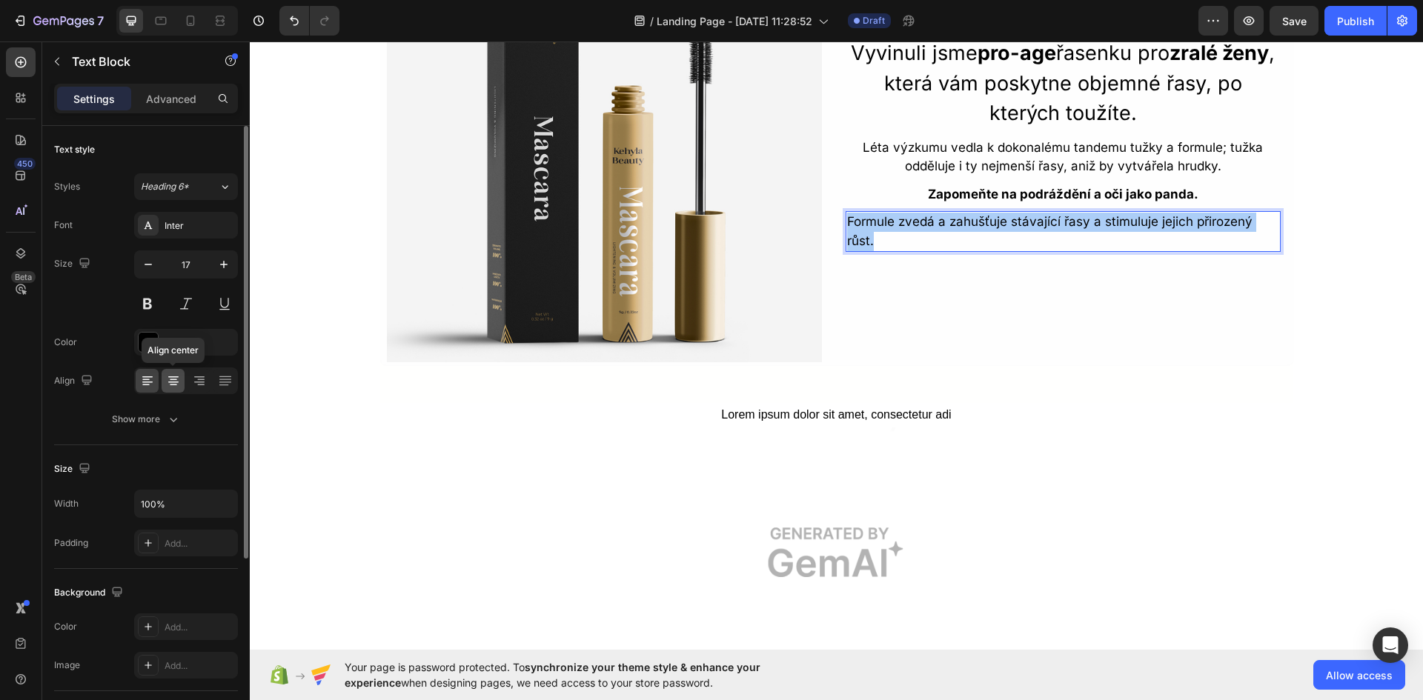
click at [178, 382] on icon at bounding box center [173, 381] width 15 height 15
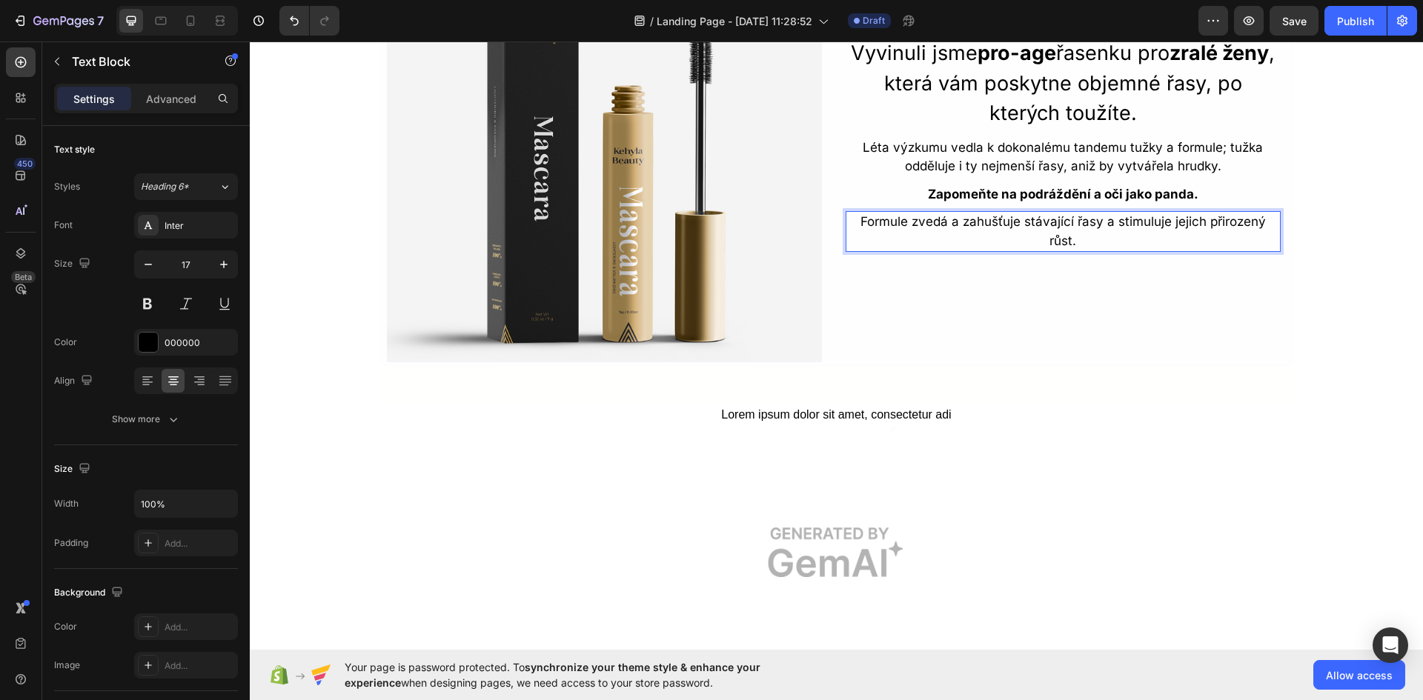
click at [1111, 233] on p "Formule zvedá a zahušťuje stávající řasy a stimuluje jejich přirozený růst." at bounding box center [1063, 232] width 432 height 38
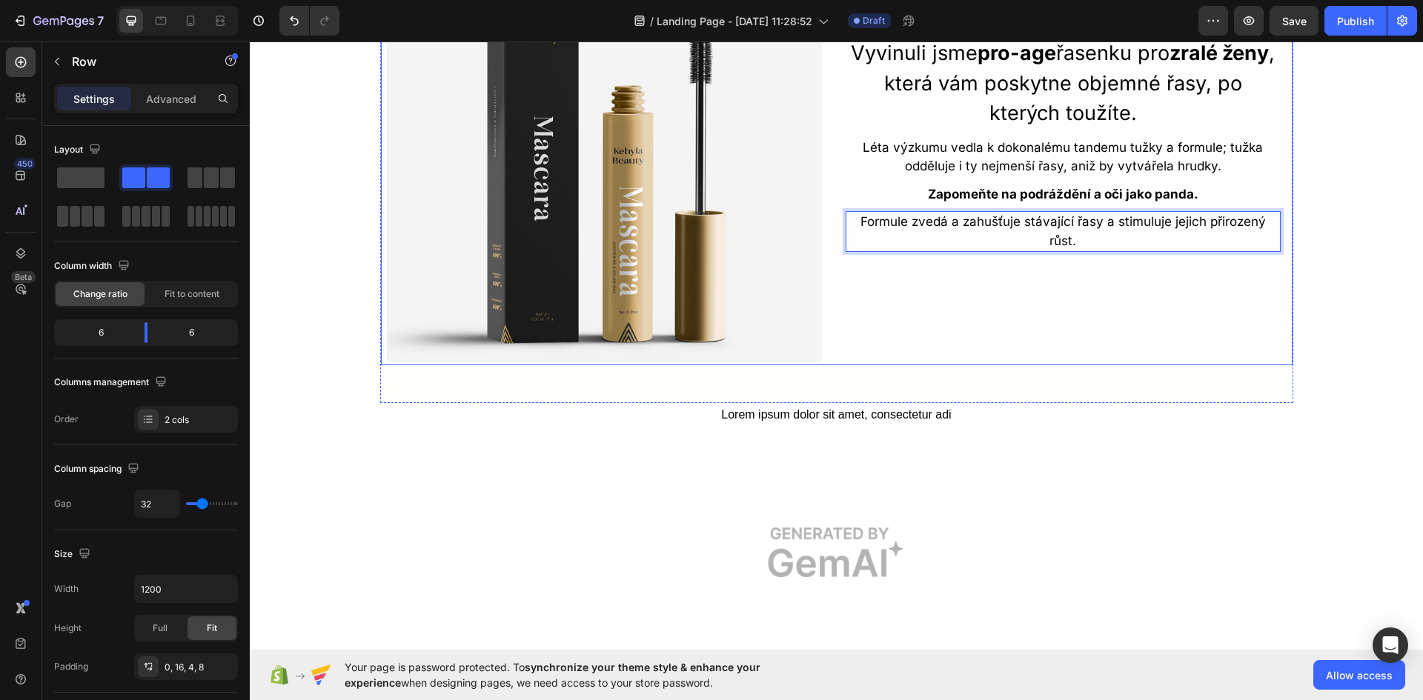
click at [1047, 311] on div "Vyvinuli jsme pro-age řasenku pro zralé ženy , která vám poskytne objemné řasy,…" at bounding box center [1063, 144] width 435 height 435
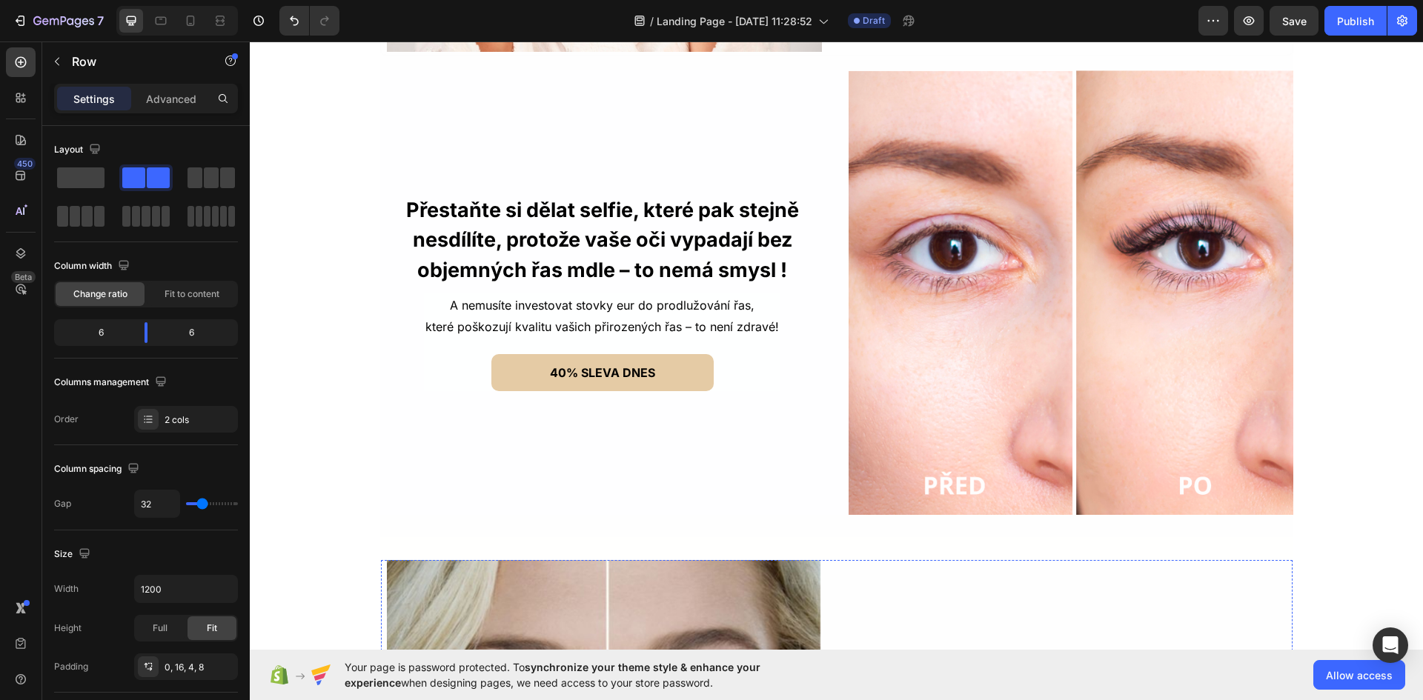
scroll to position [1911, 0]
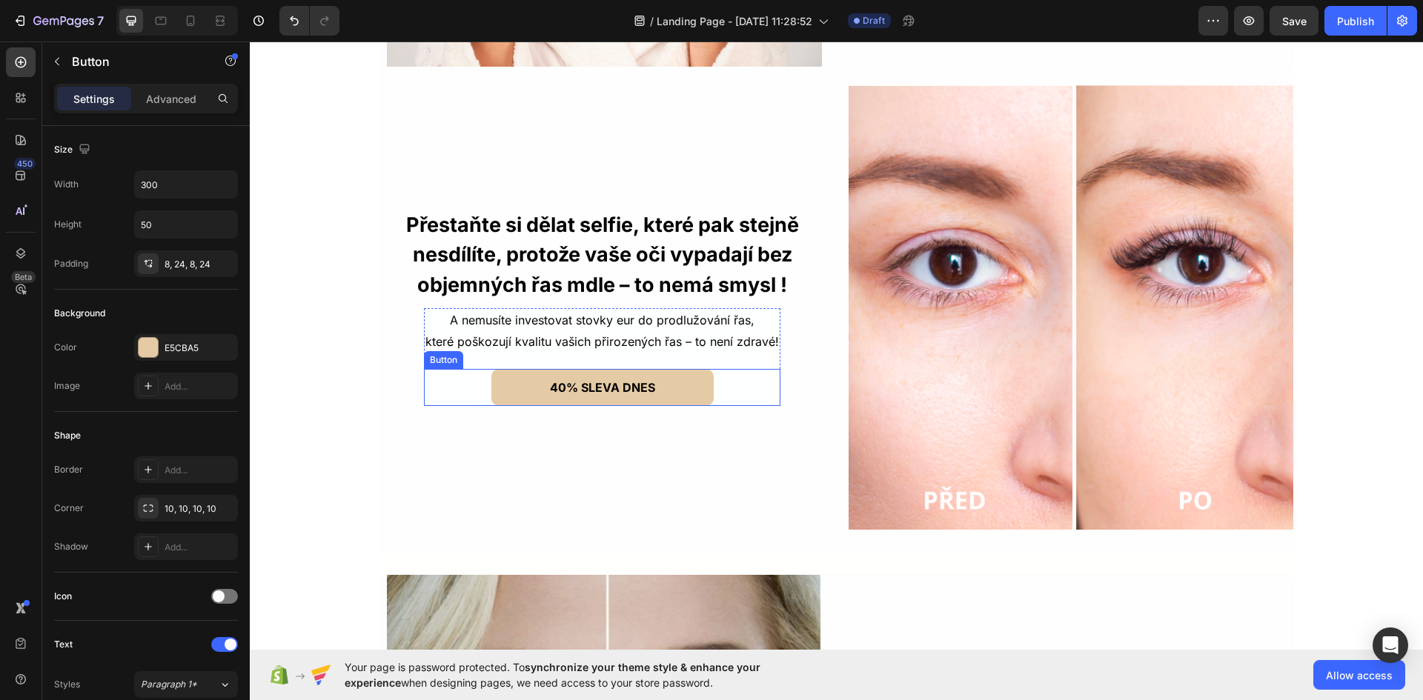
click at [716, 385] on div "40% SLEVA DNES Button" at bounding box center [602, 387] width 356 height 37
click at [500, 357] on icon at bounding box center [506, 355] width 12 height 12
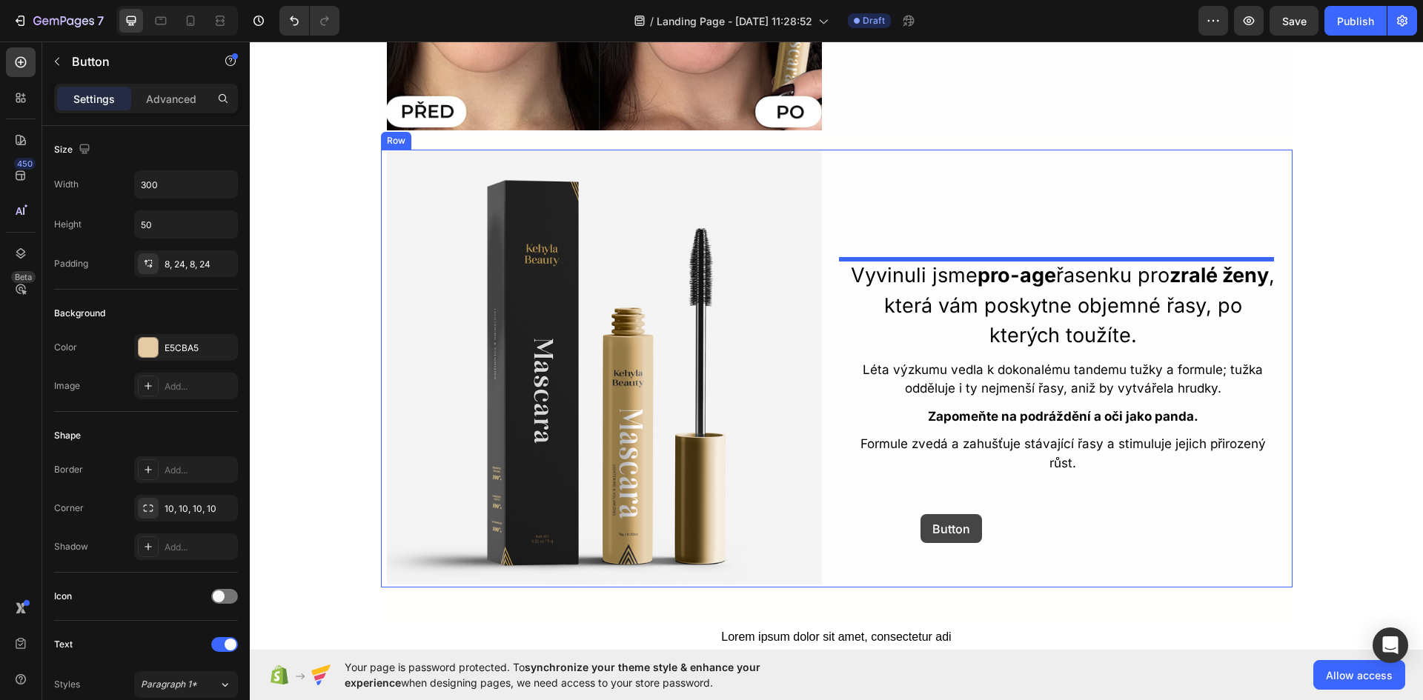
scroll to position [3288, 0]
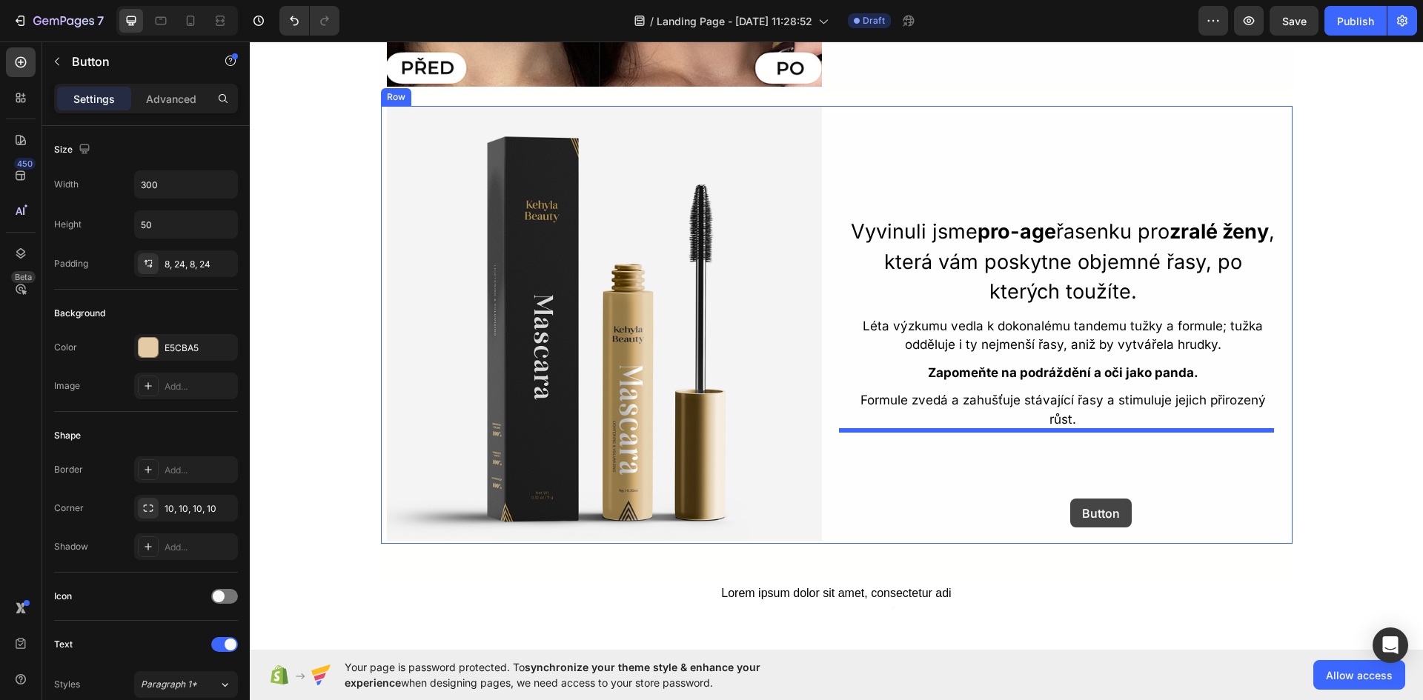
drag, startPoint x: 428, startPoint y: 376, endPoint x: 1070, endPoint y: 499, distance: 653.3
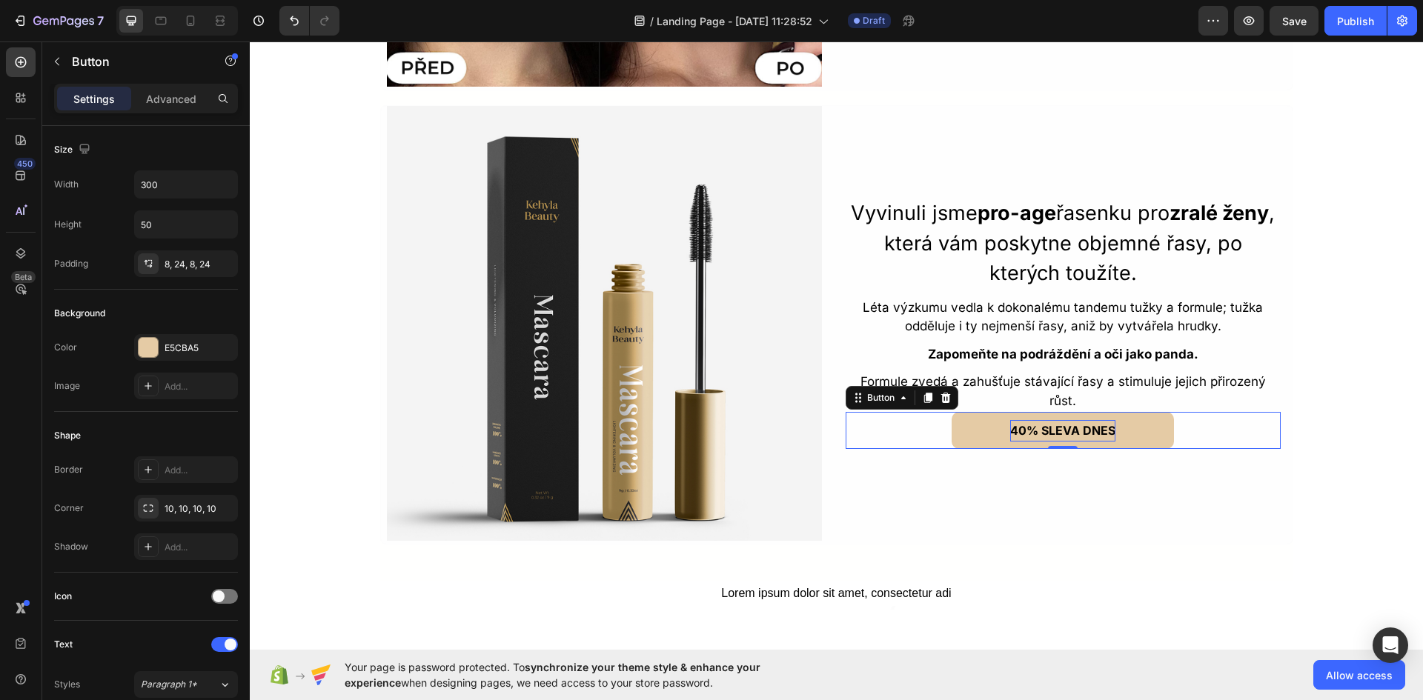
click at [1103, 437] on strong "40% SLEVA DNES" at bounding box center [1062, 430] width 105 height 15
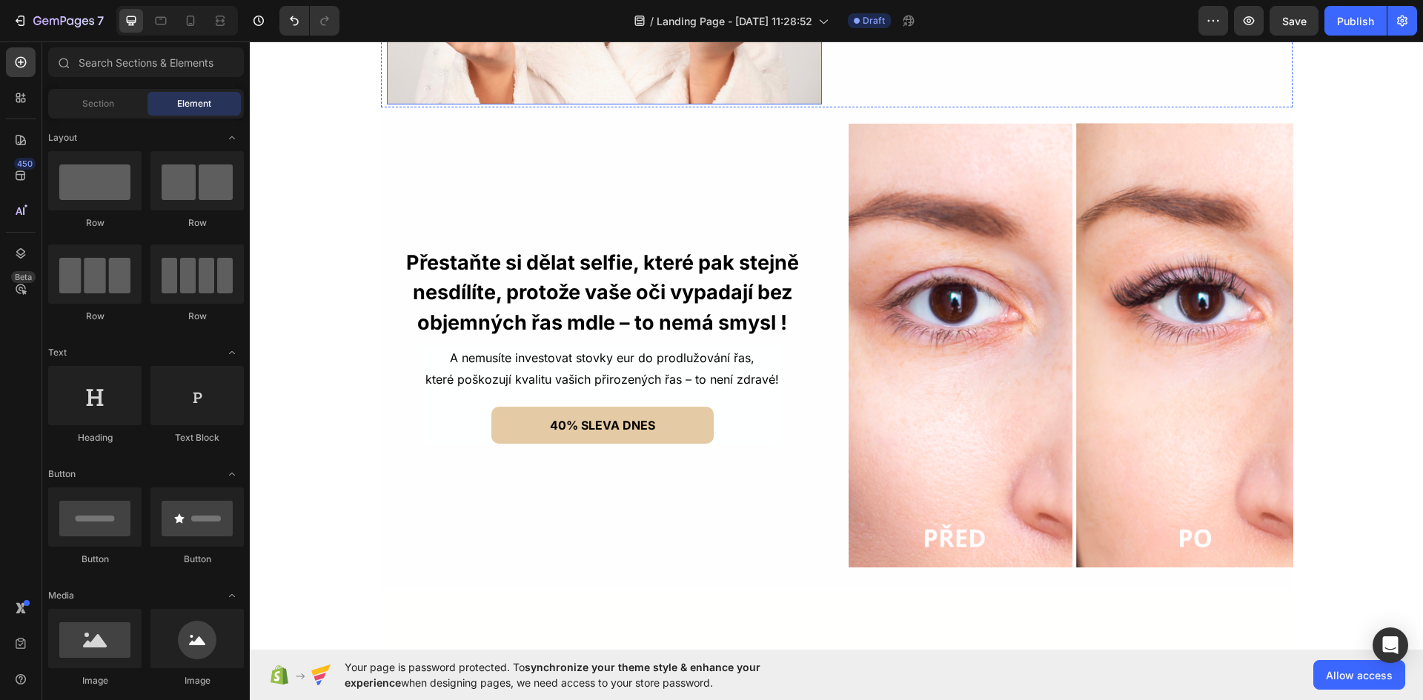
scroll to position [1880, 0]
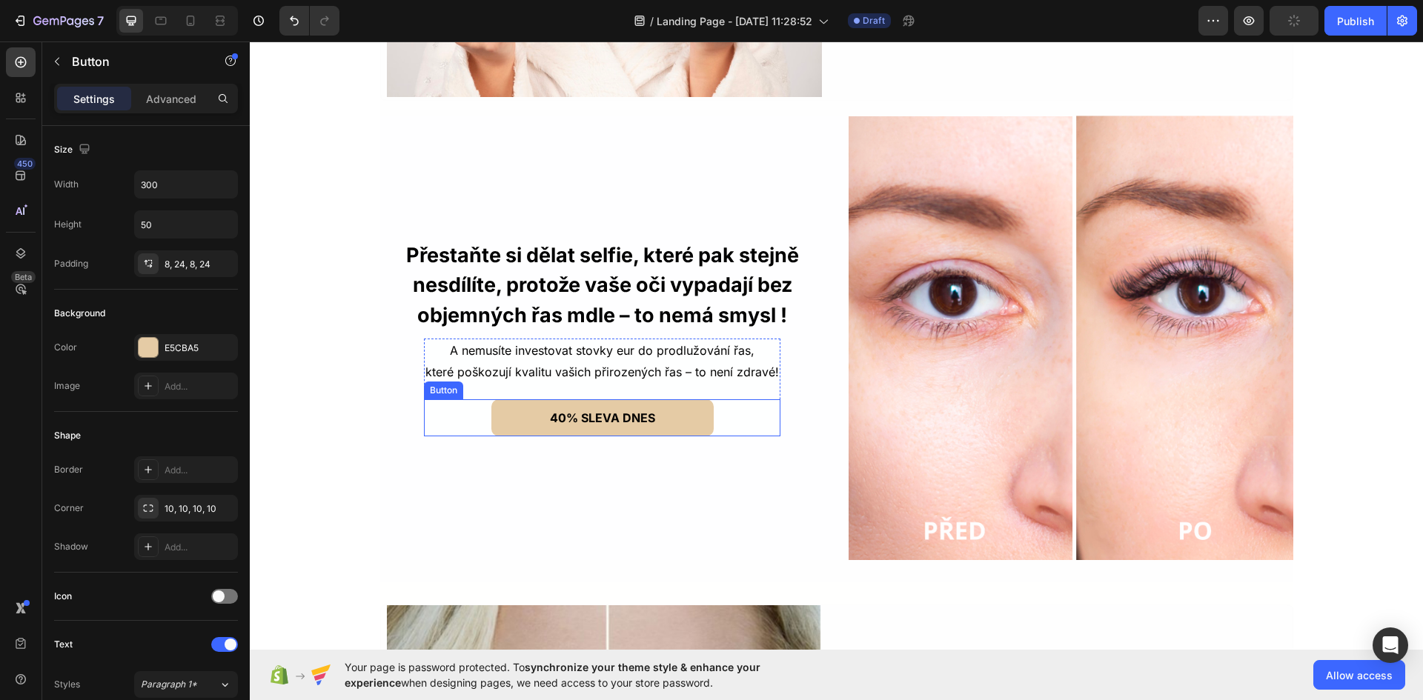
click at [727, 416] on div "40% SLEVA DNES Button" at bounding box center [602, 417] width 356 height 37
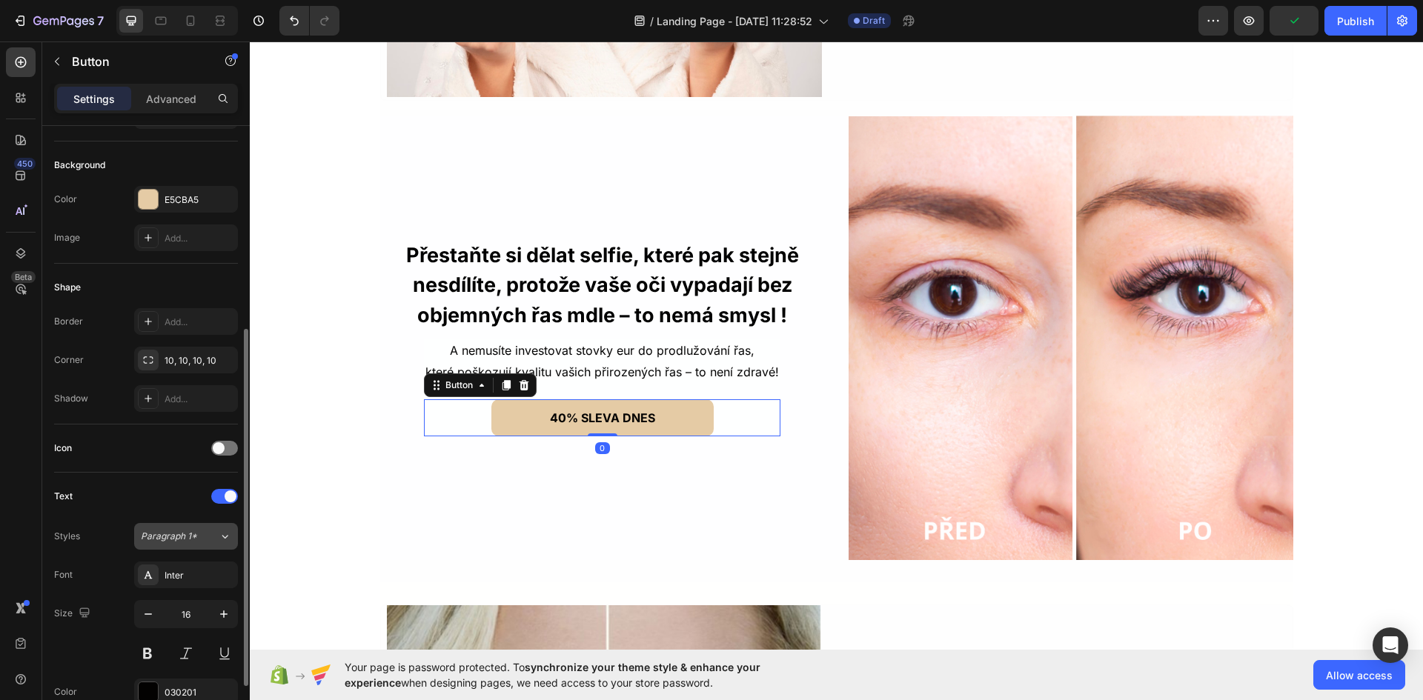
scroll to position [222, 0]
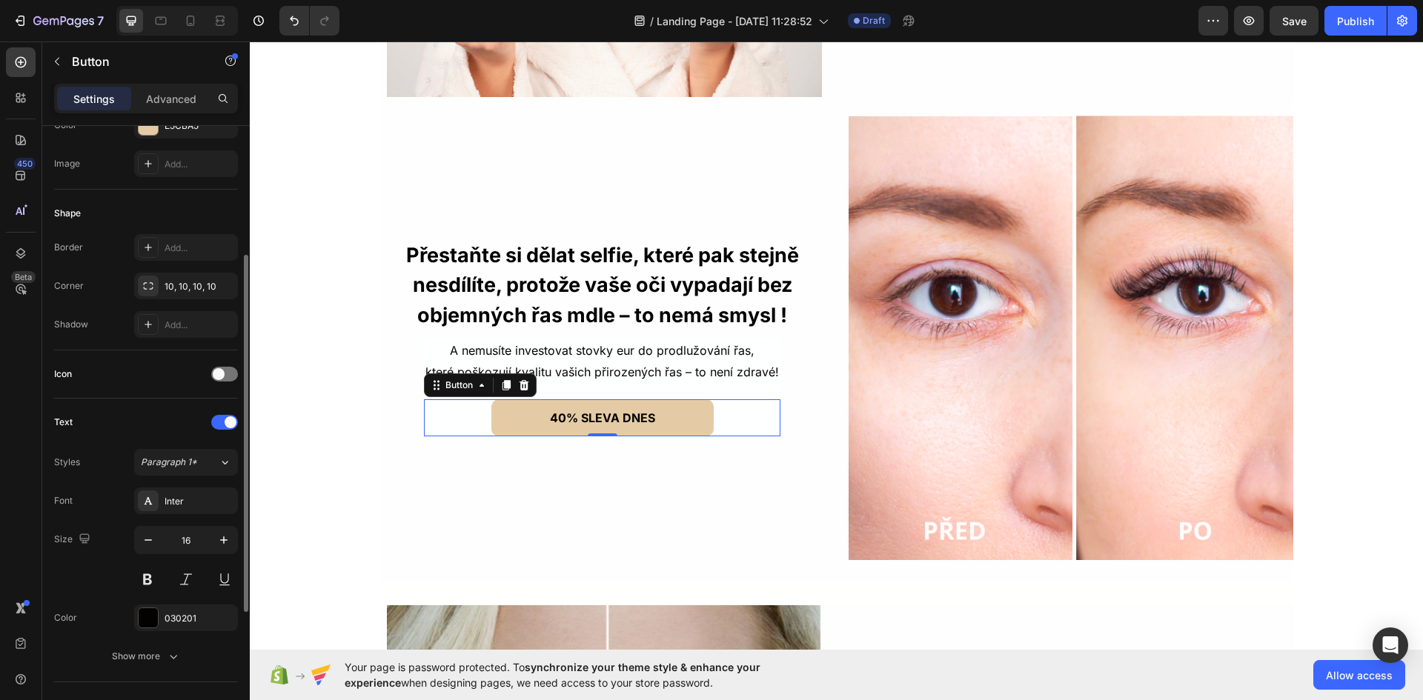
click at [228, 365] on div "Icon" at bounding box center [146, 374] width 184 height 24
click at [228, 370] on div at bounding box center [224, 374] width 27 height 15
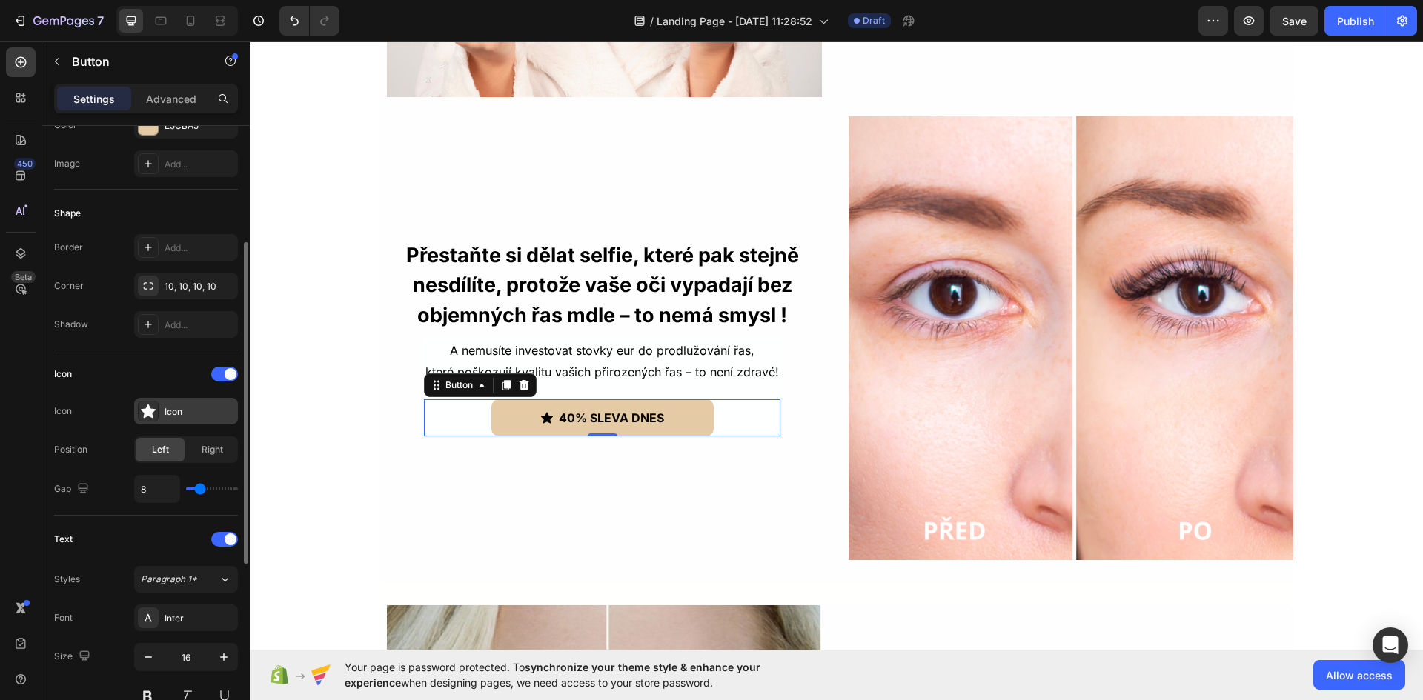
click at [189, 421] on div "Icon" at bounding box center [186, 411] width 104 height 27
click at [207, 457] on div "Right" at bounding box center [211, 450] width 49 height 24
click at [180, 400] on div "Icon" at bounding box center [186, 411] width 104 height 27
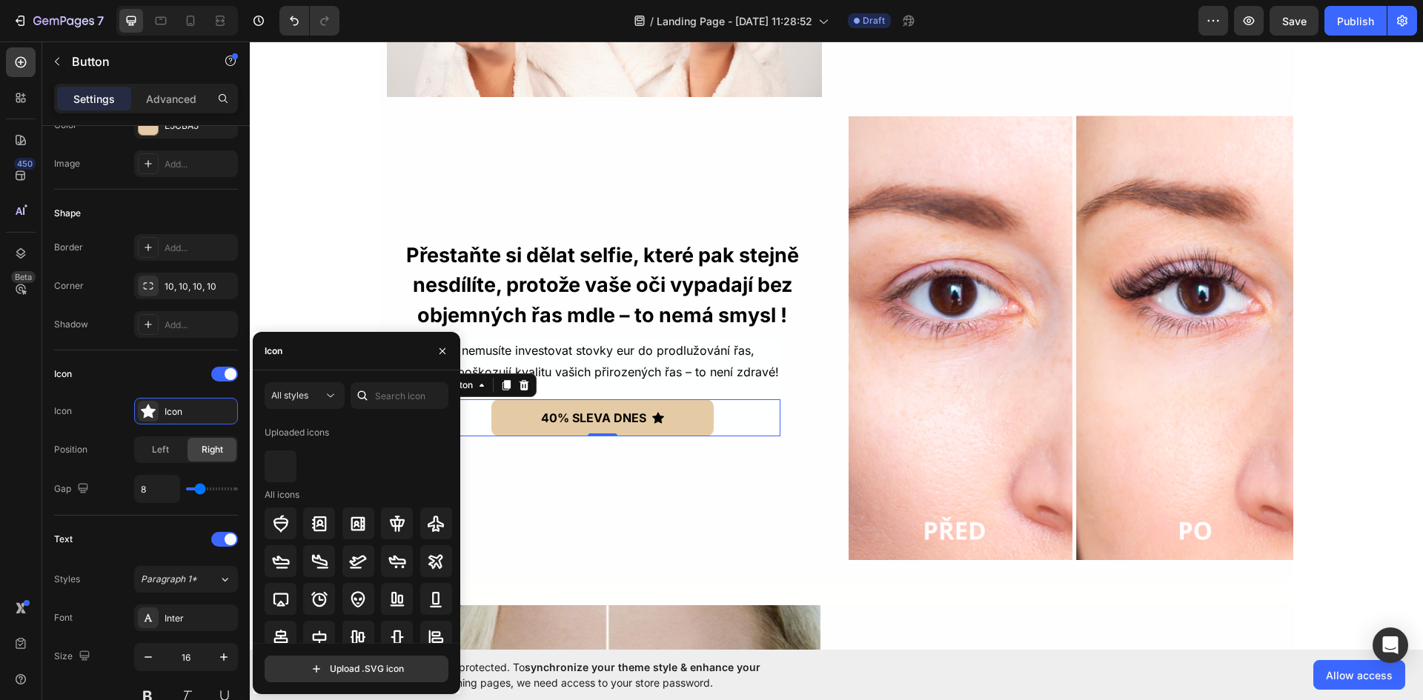
click at [359, 391] on icon at bounding box center [362, 395] width 15 height 15
click at [378, 390] on input "text" at bounding box center [400, 395] width 98 height 27
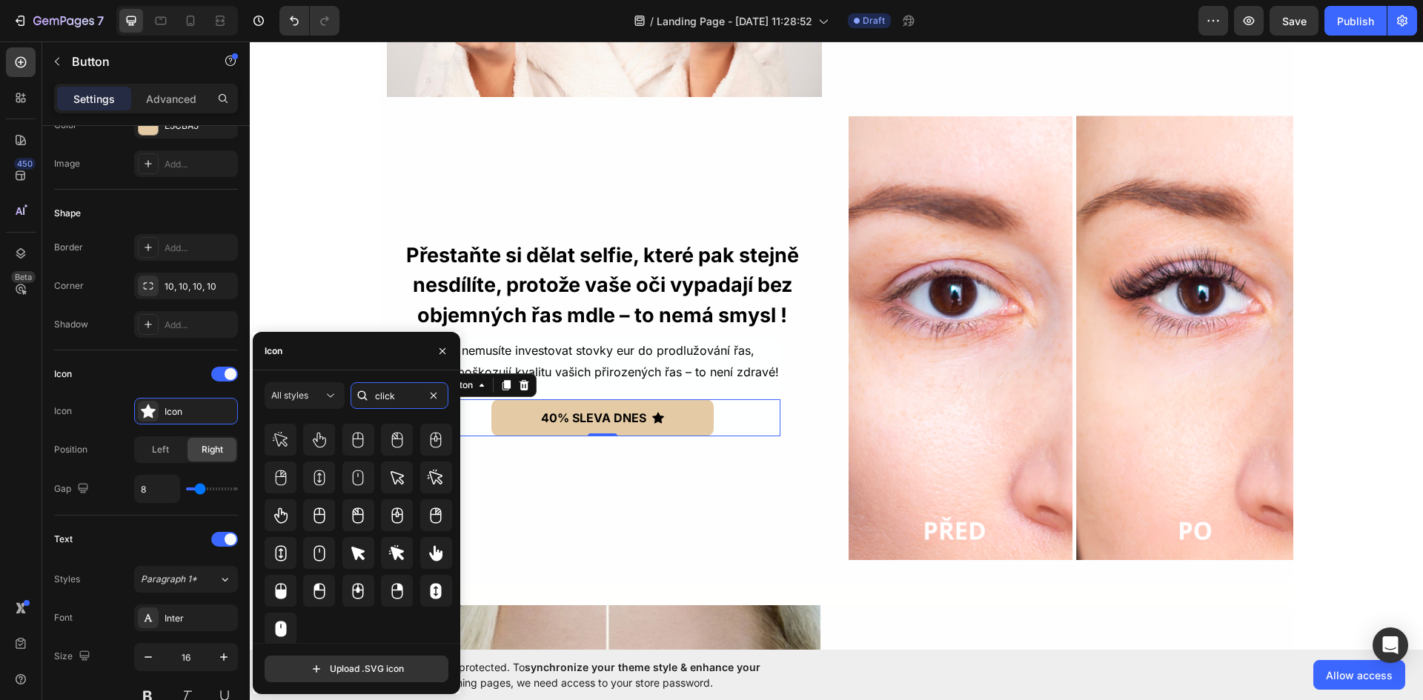
scroll to position [93, 0]
type input "click"
click at [427, 551] on icon at bounding box center [436, 552] width 18 height 18
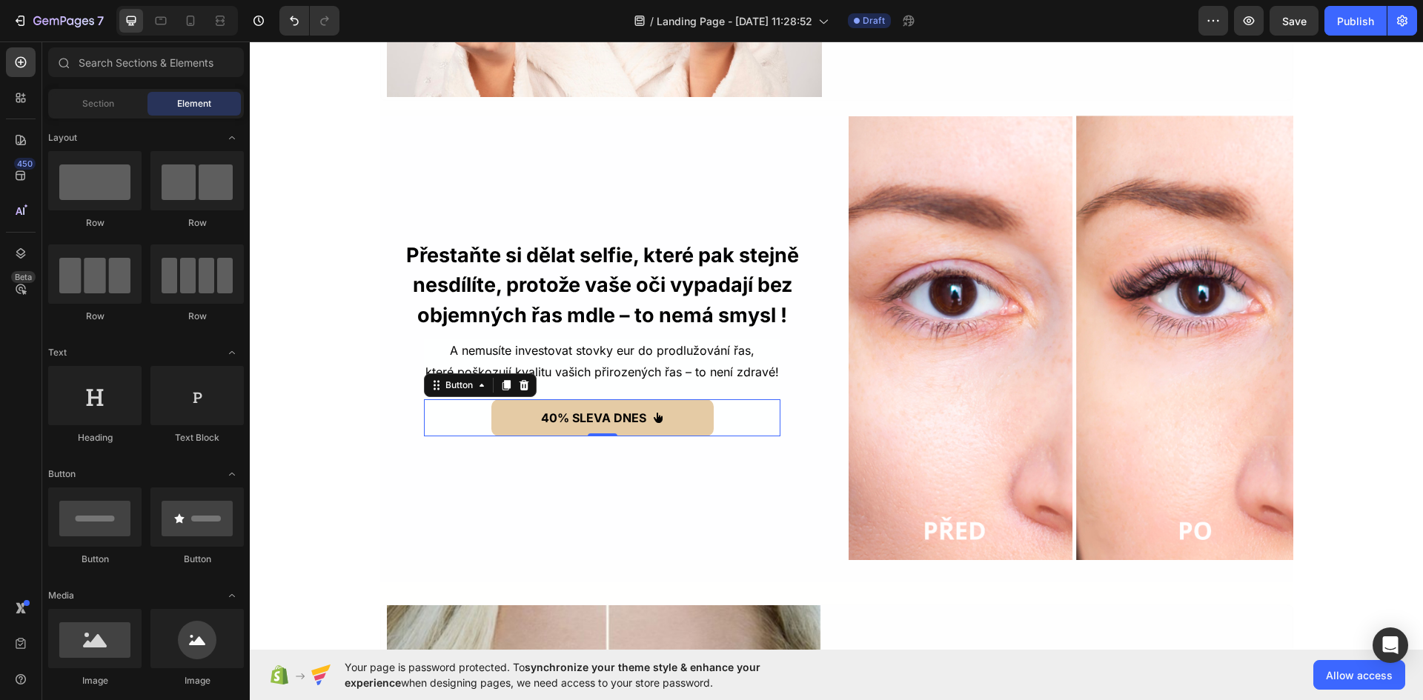
click at [1350, 401] on div "Image Je to opravdu pravda ? Text Block Pokud máte více než 50, 60, 70 nebo 80 …" at bounding box center [836, 391] width 1173 height 4398
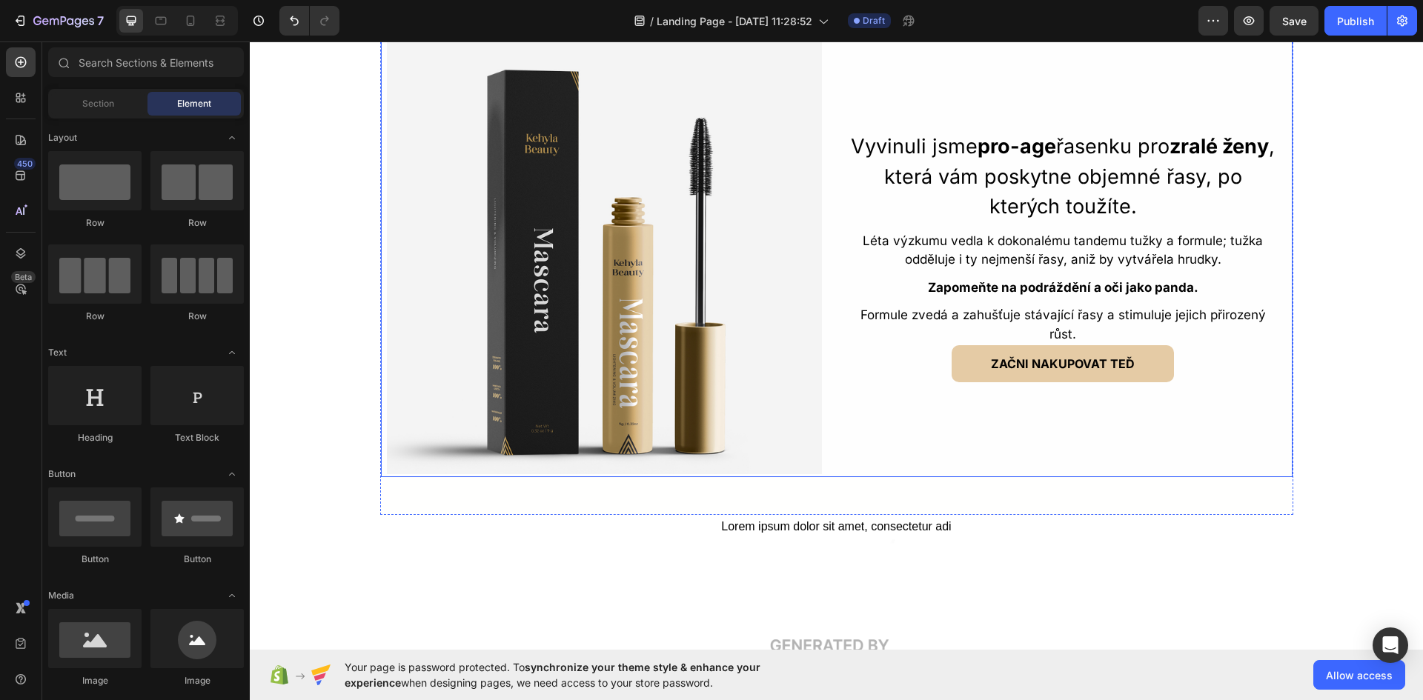
scroll to position [3362, 0]
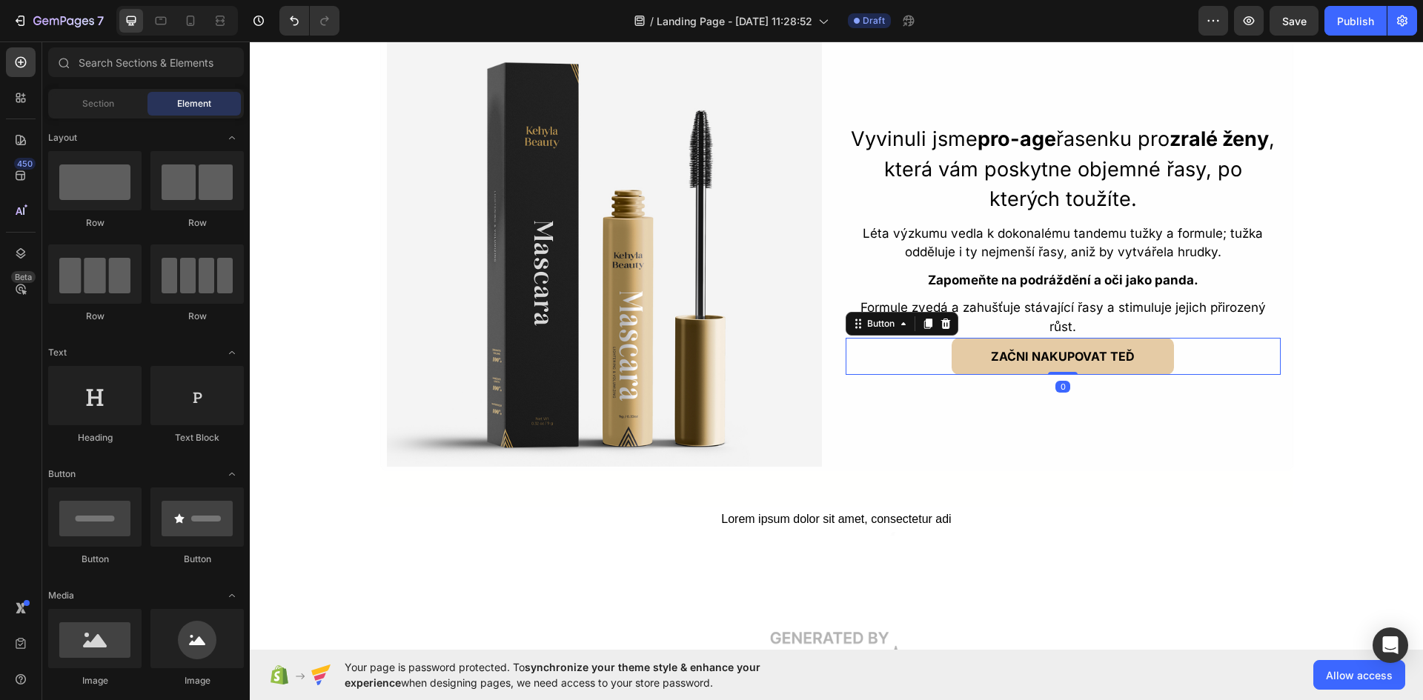
click at [1150, 357] on button "ZAČNI NAKUPOVAT TEĎ" at bounding box center [1063, 356] width 222 height 37
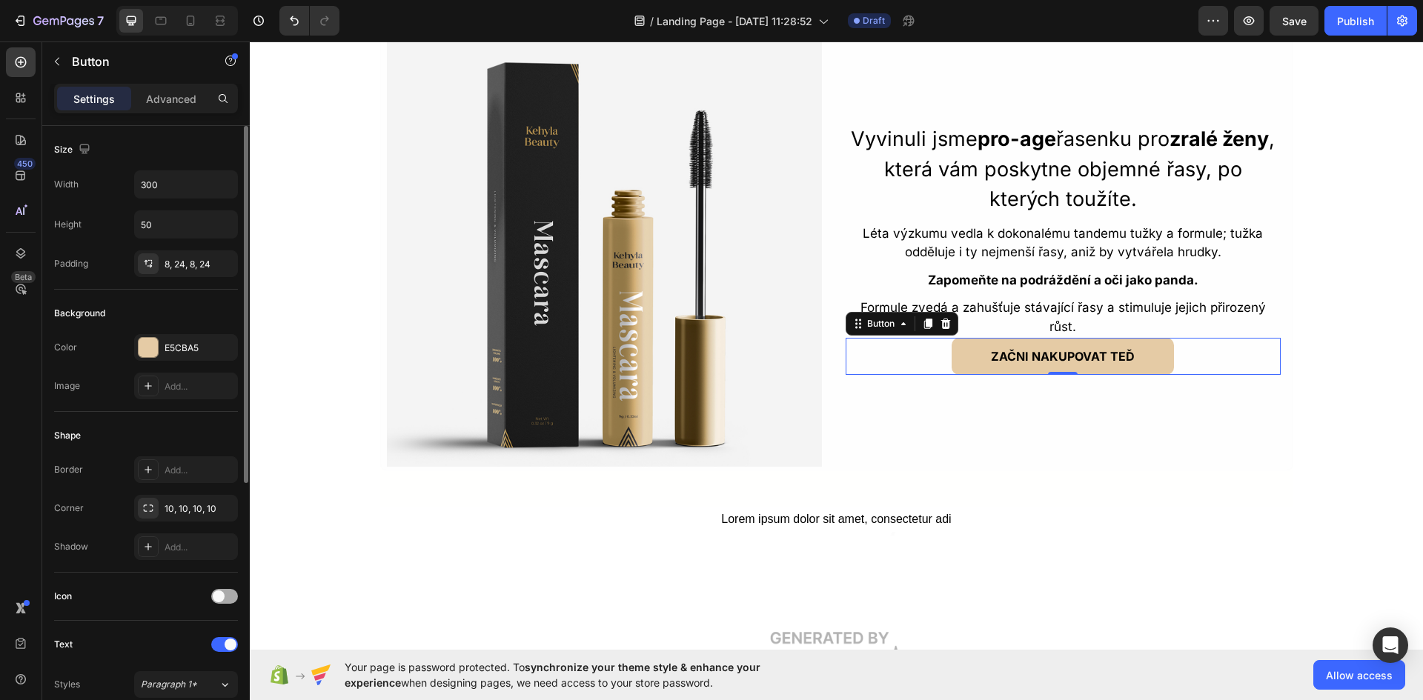
click at [224, 600] on div at bounding box center [224, 596] width 27 height 15
click at [208, 628] on div "Icon" at bounding box center [200, 634] width 70 height 13
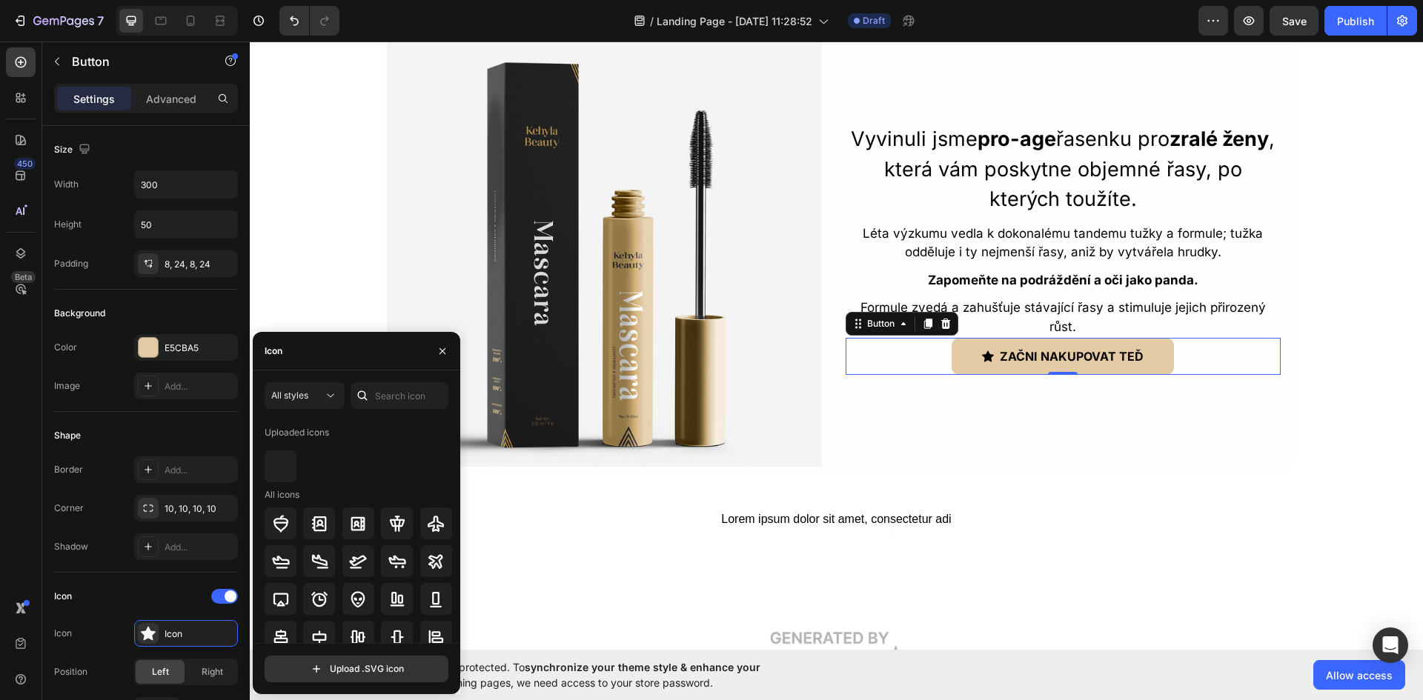
click at [374, 394] on div at bounding box center [363, 395] width 24 height 27
click at [403, 399] on input "text" at bounding box center [400, 395] width 98 height 27
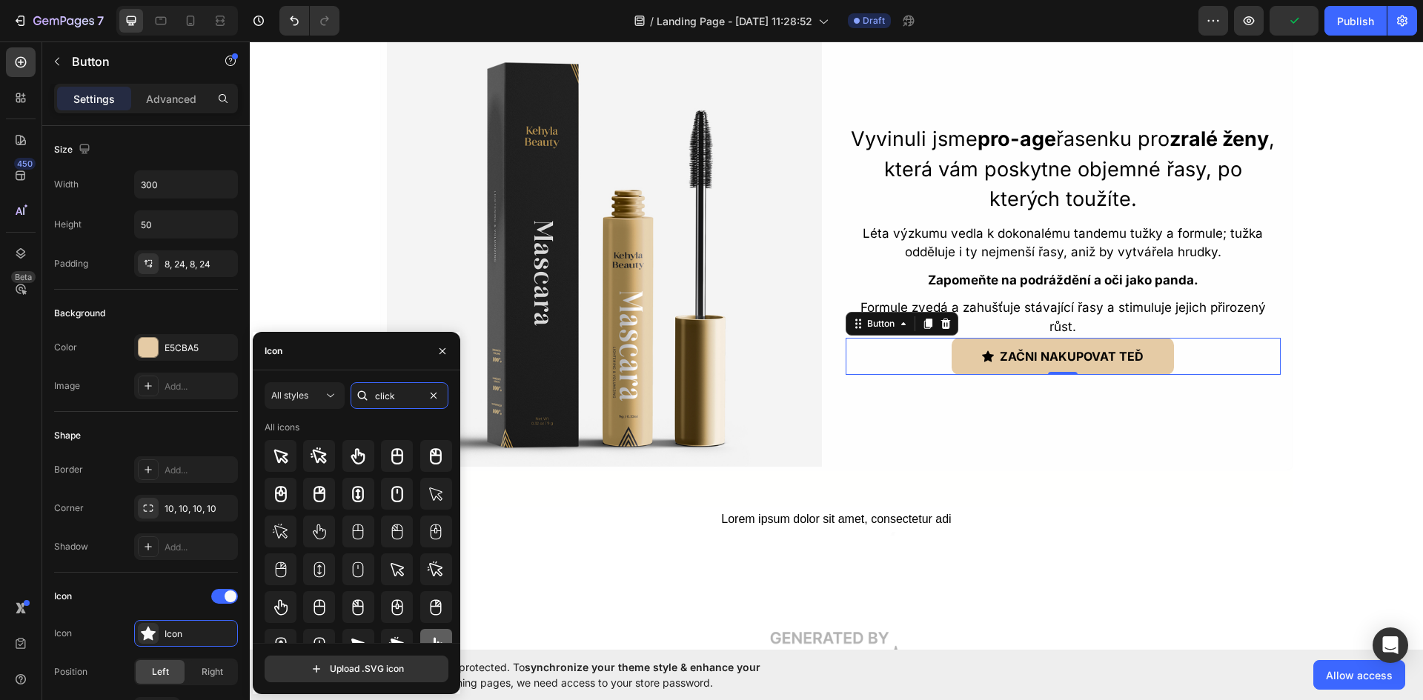
type input "click"
click at [428, 640] on icon at bounding box center [436, 646] width 18 height 18
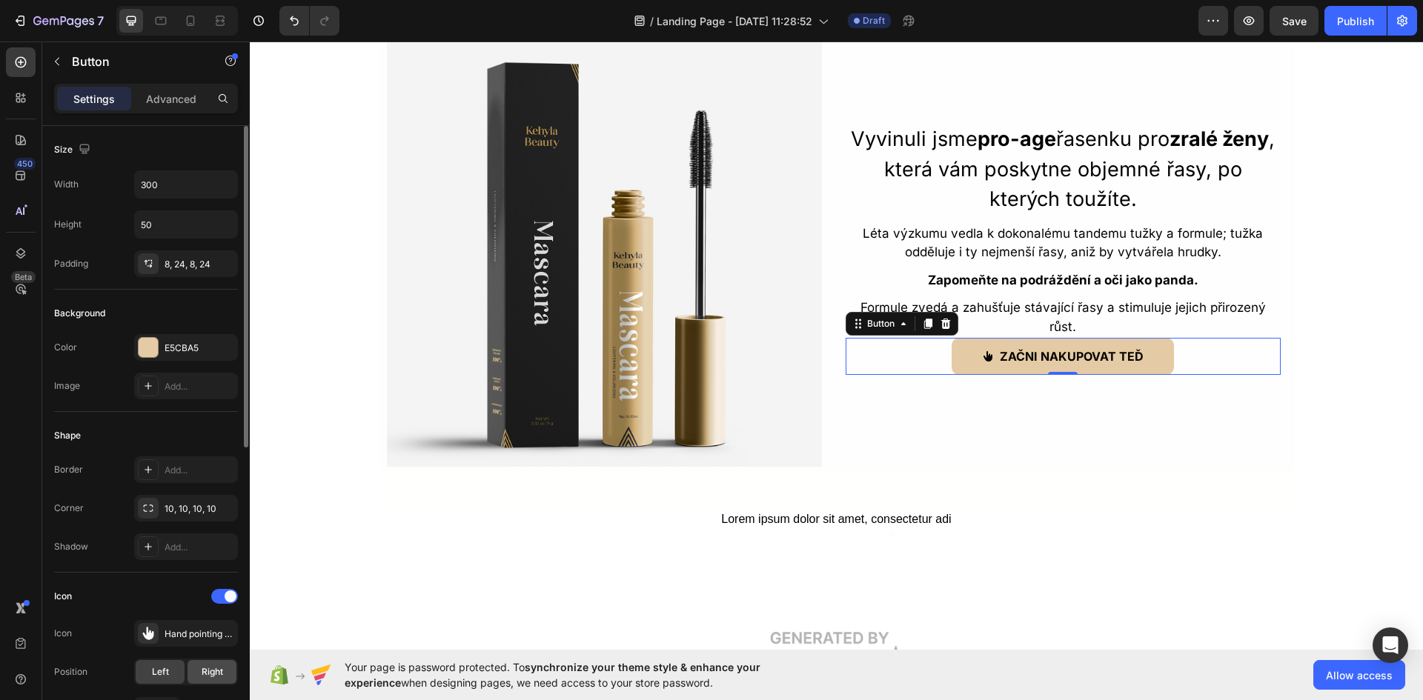
click at [198, 678] on div "Right" at bounding box center [211, 672] width 49 height 24
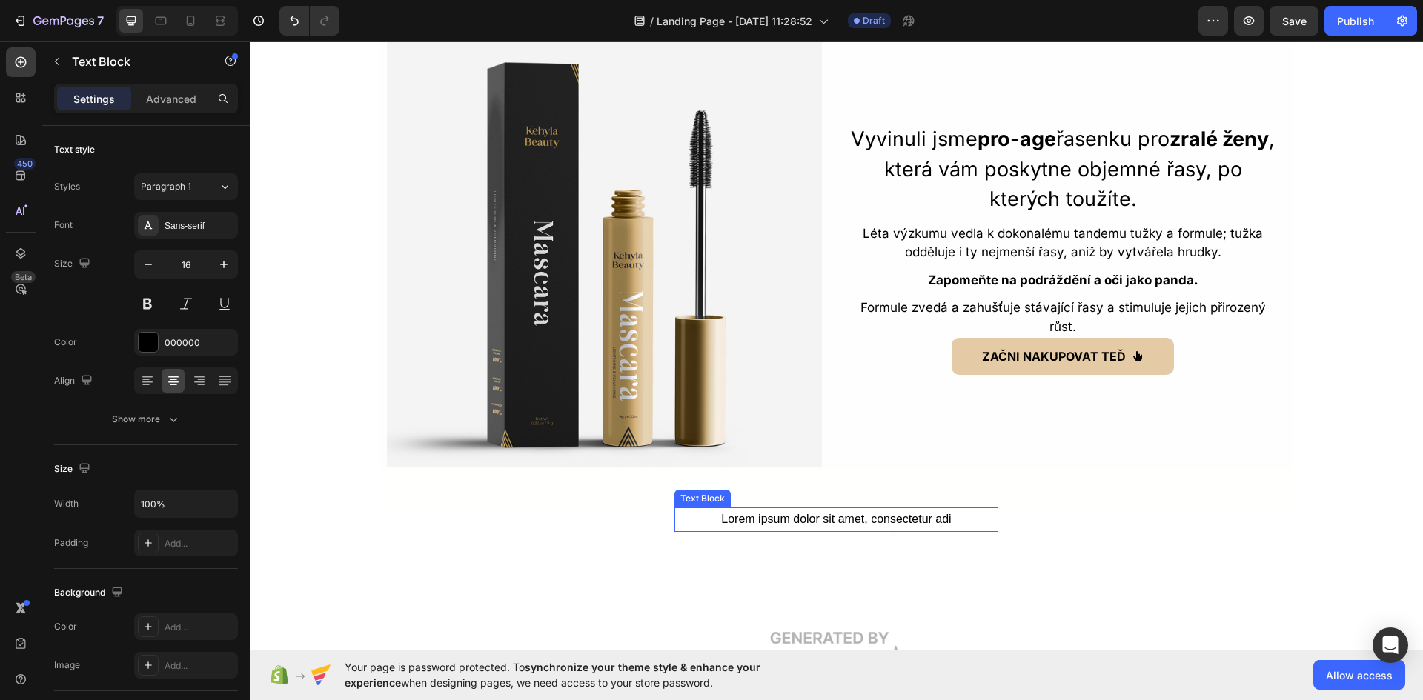
click at [943, 519] on div "Lorem ipsum dolor sit amet, consectetur adi" at bounding box center [836, 520] width 324 height 24
click at [786, 493] on icon at bounding box center [792, 494] width 12 height 12
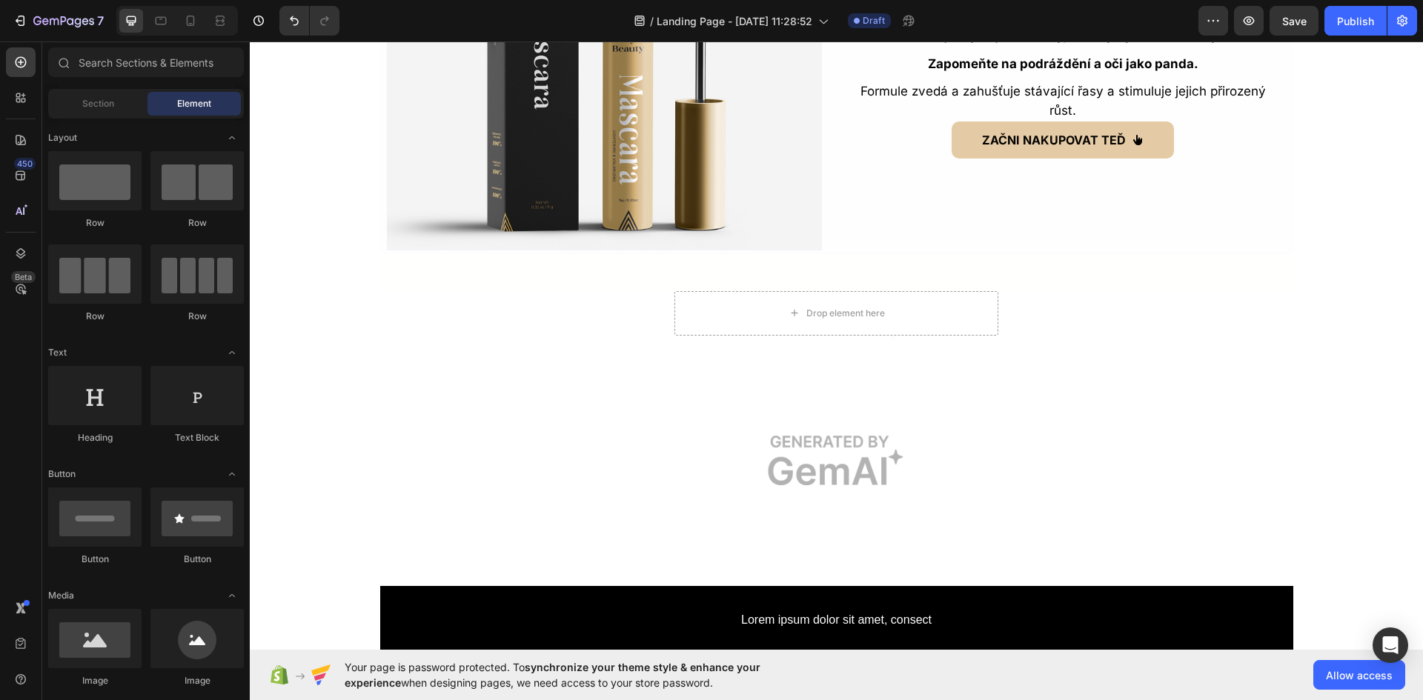
scroll to position [3585, 0]
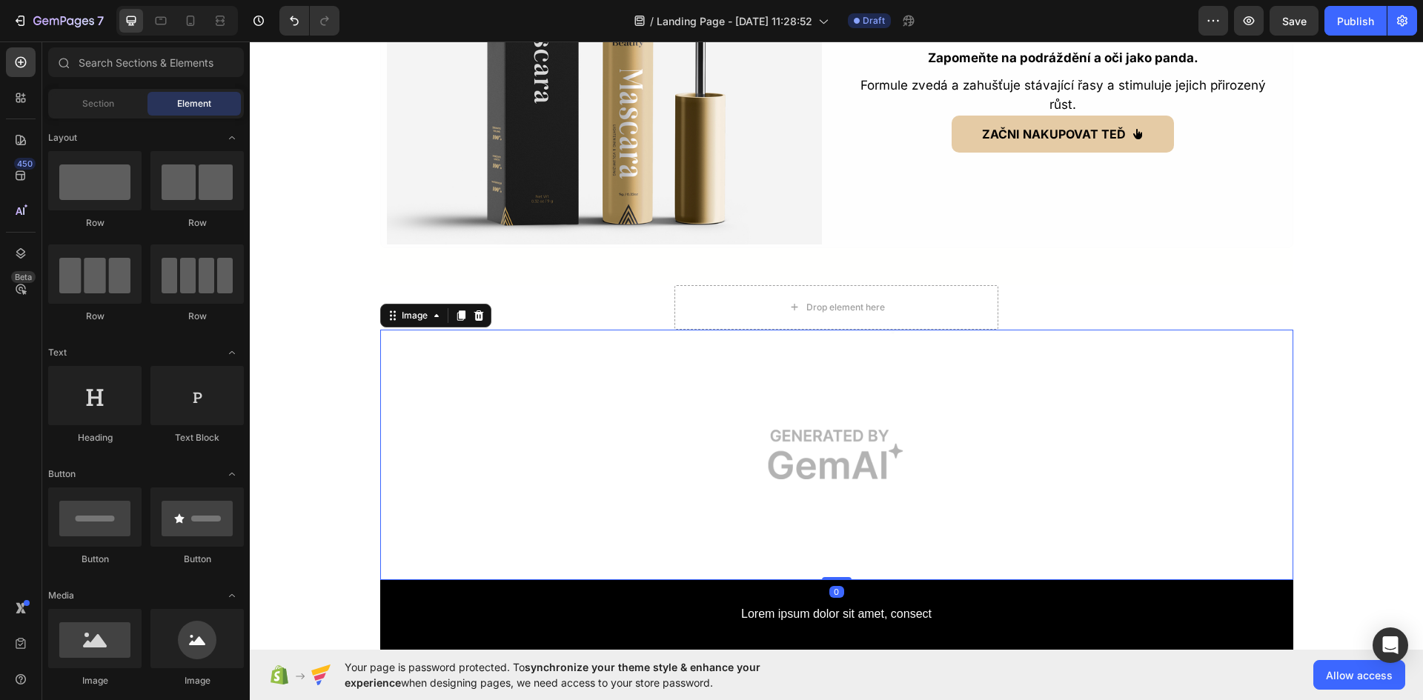
click at [762, 448] on img at bounding box center [836, 455] width 913 height 250
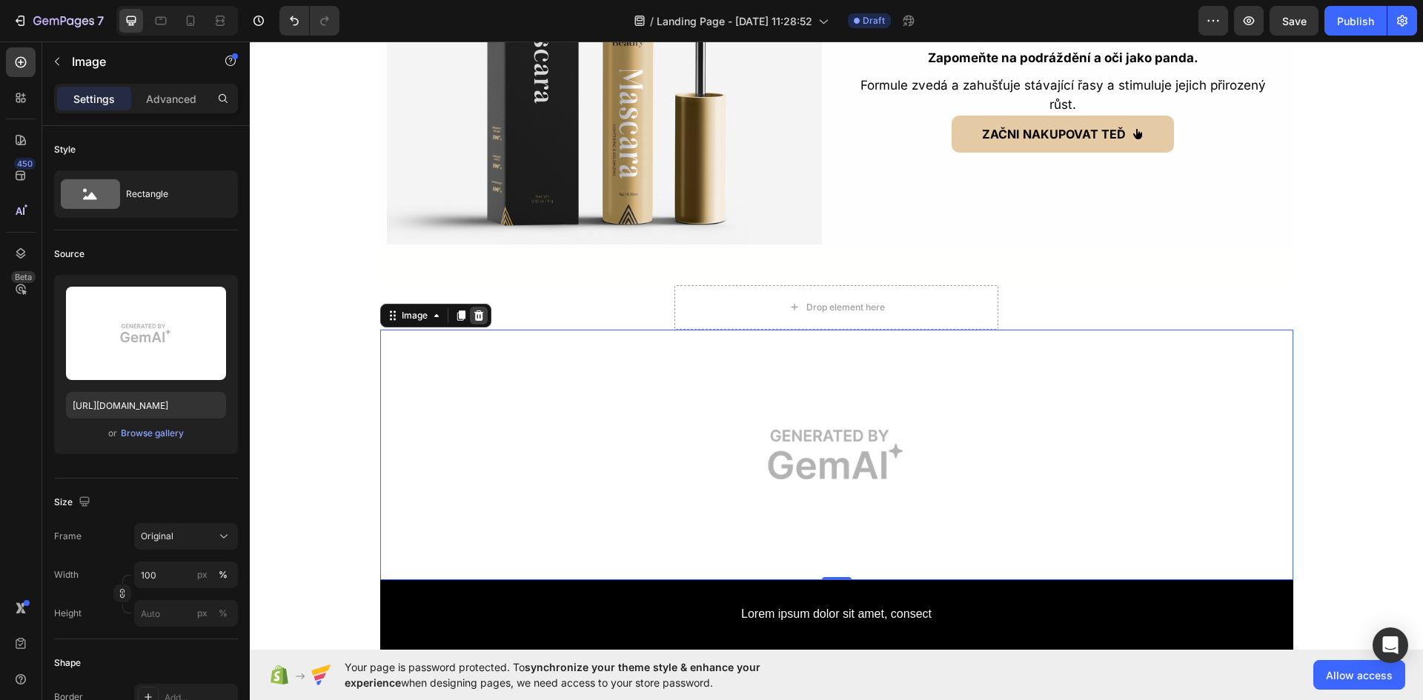
click at [480, 311] on div at bounding box center [479, 316] width 18 height 18
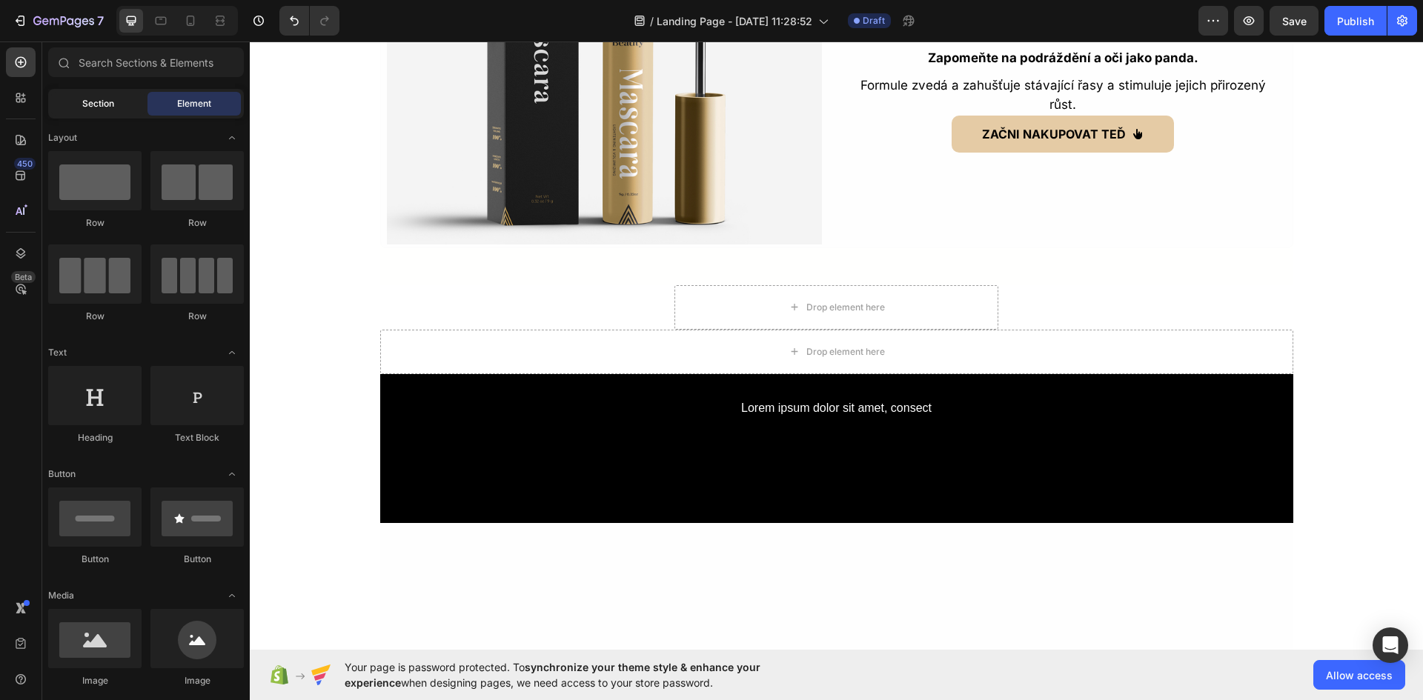
click at [97, 111] on div "Section" at bounding box center [97, 104] width 93 height 24
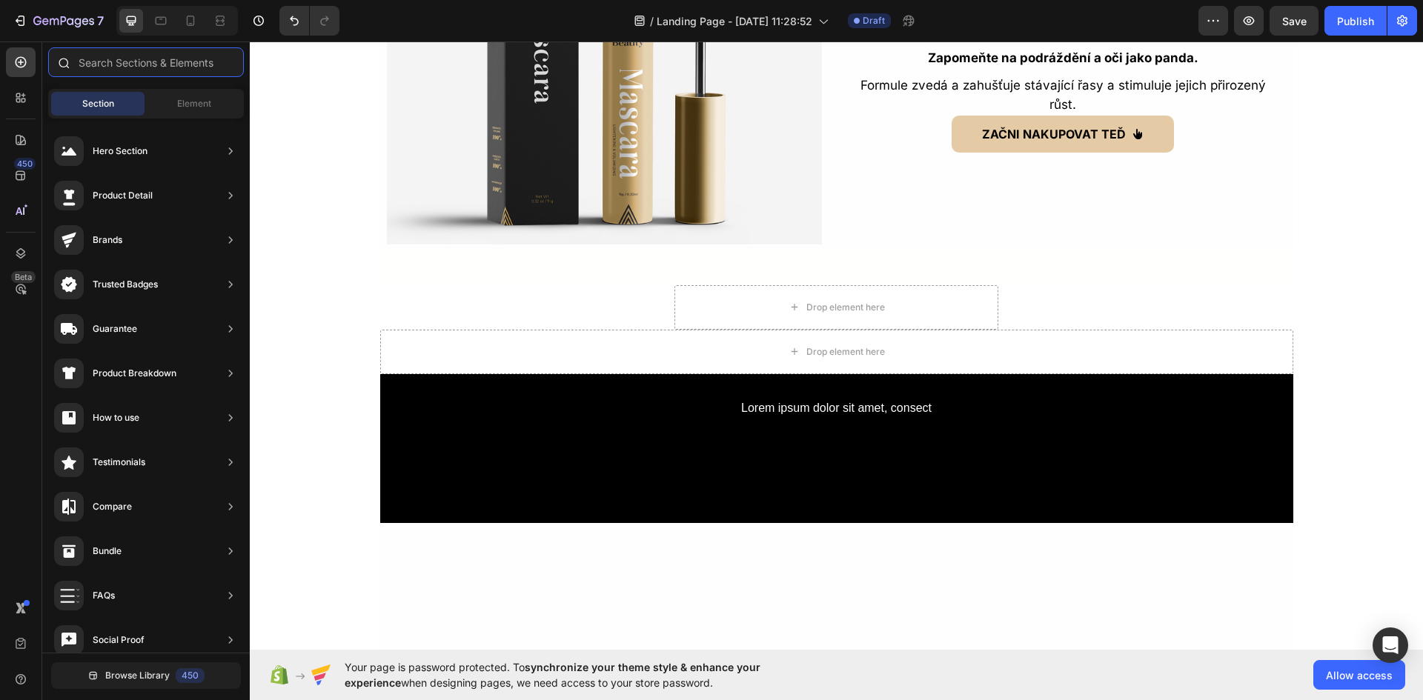
click at [193, 60] on input "text" at bounding box center [146, 62] width 196 height 30
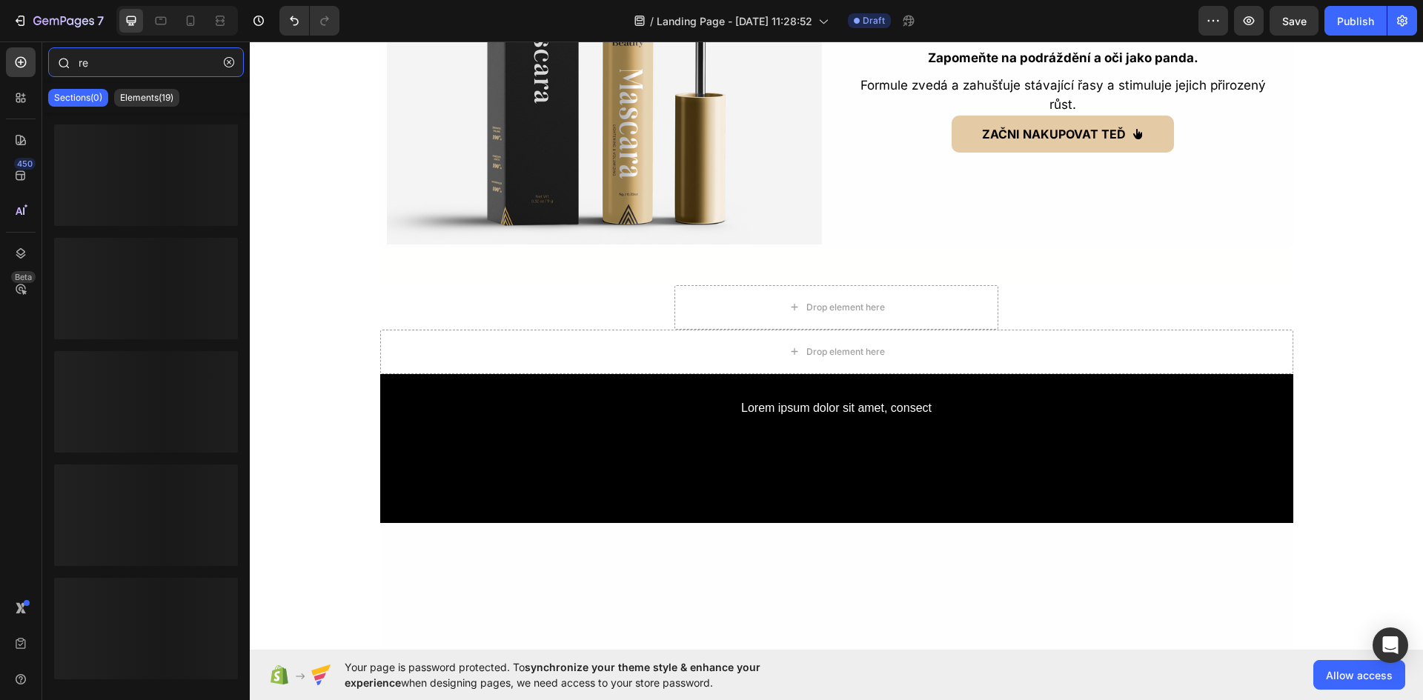
type input "r"
type input "a"
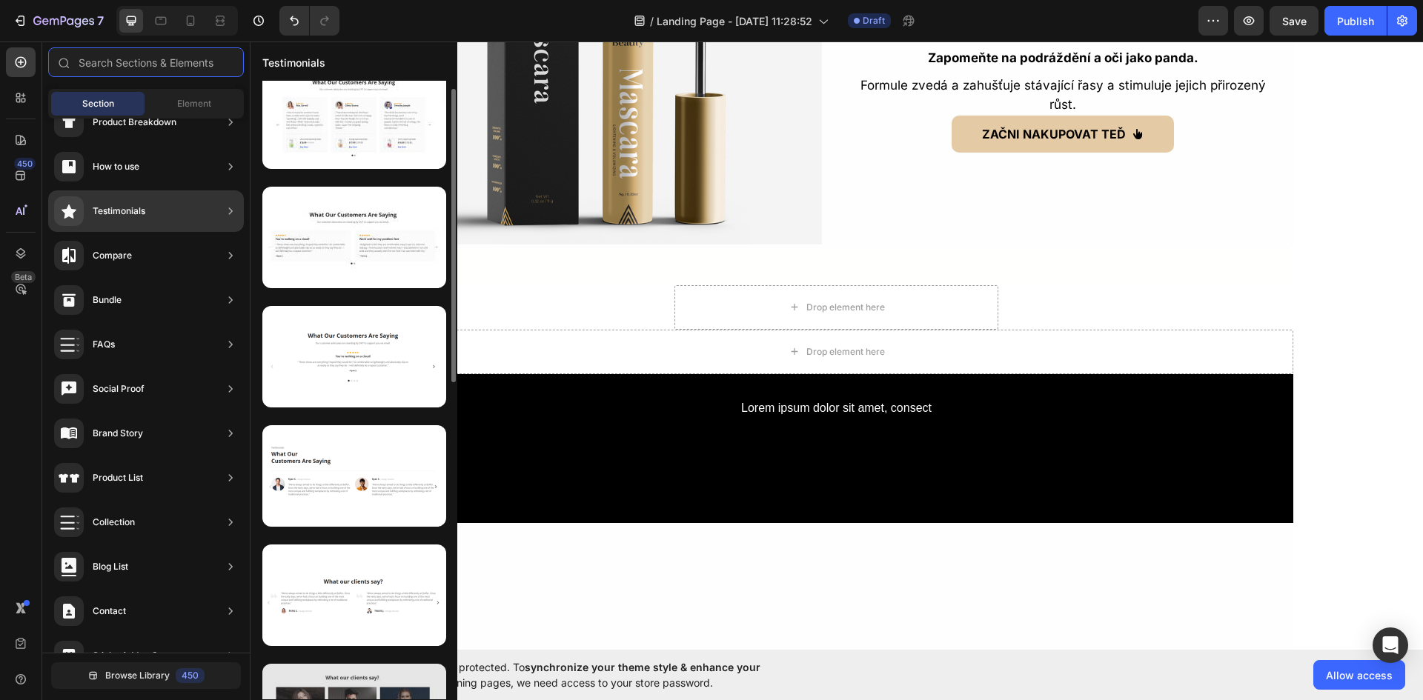
scroll to position [0, 0]
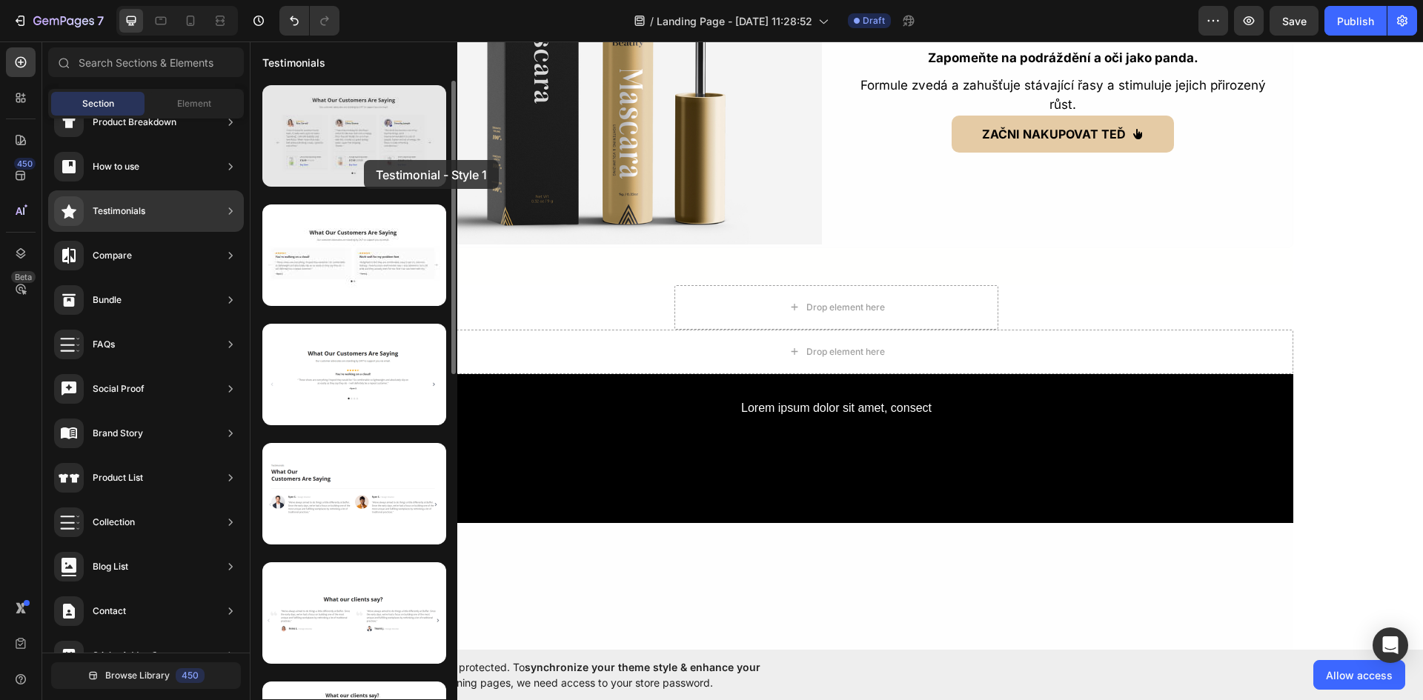
click at [364, 160] on div at bounding box center [354, 136] width 184 height 102
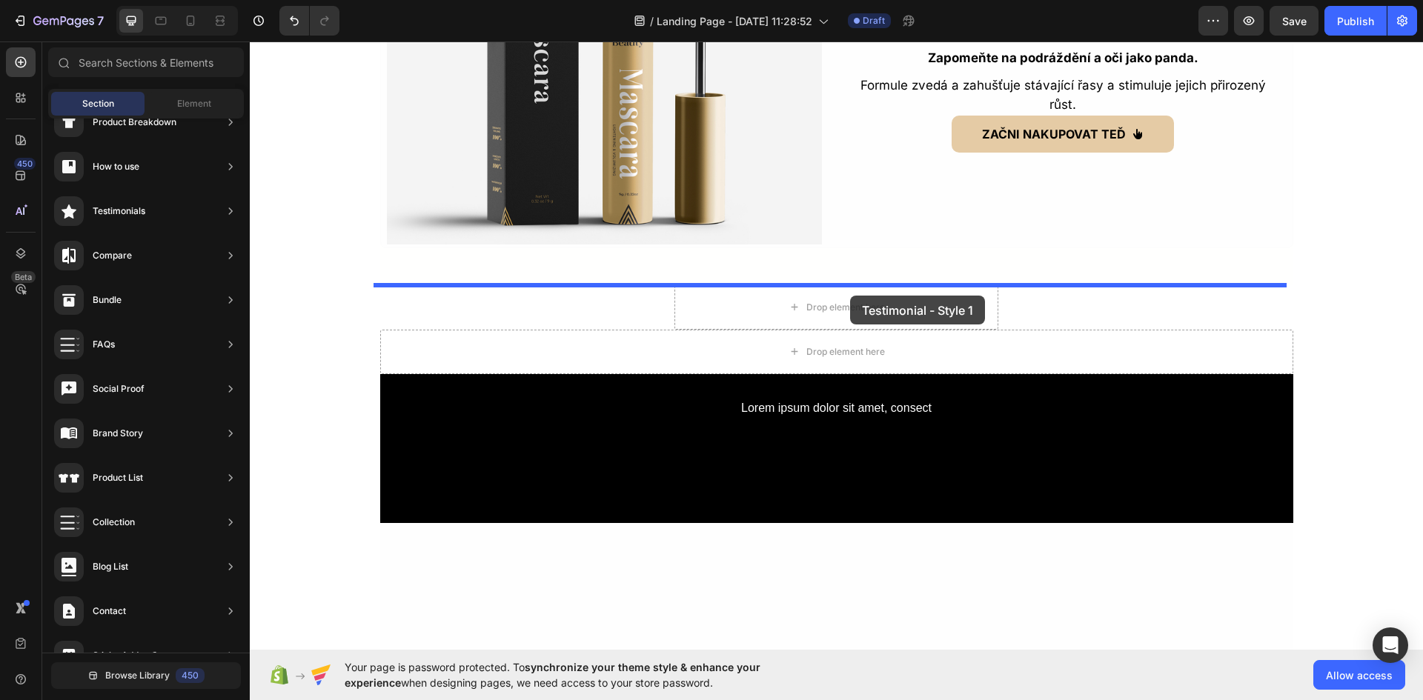
drag, startPoint x: 614, startPoint y: 202, endPoint x: 850, endPoint y: 296, distance: 254.5
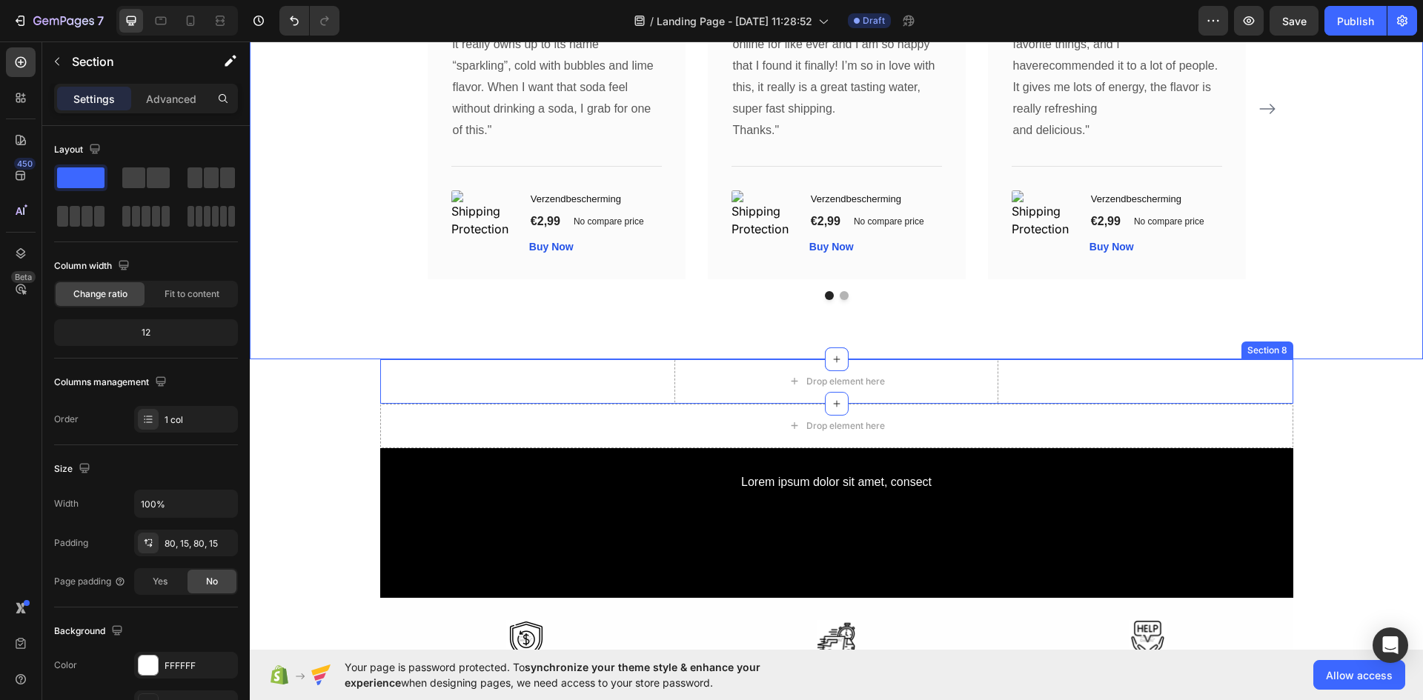
scroll to position [222, 0]
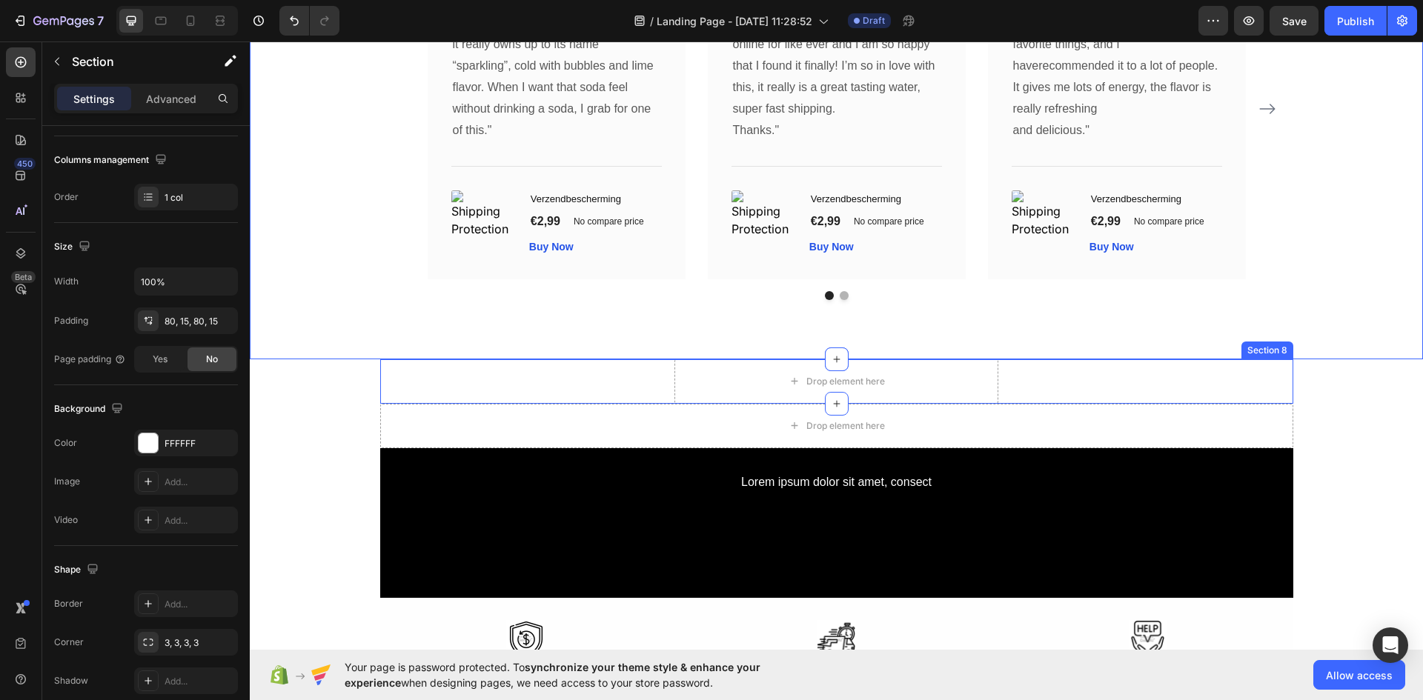
click at [565, 380] on div "Drop element here Row" at bounding box center [836, 381] width 913 height 44
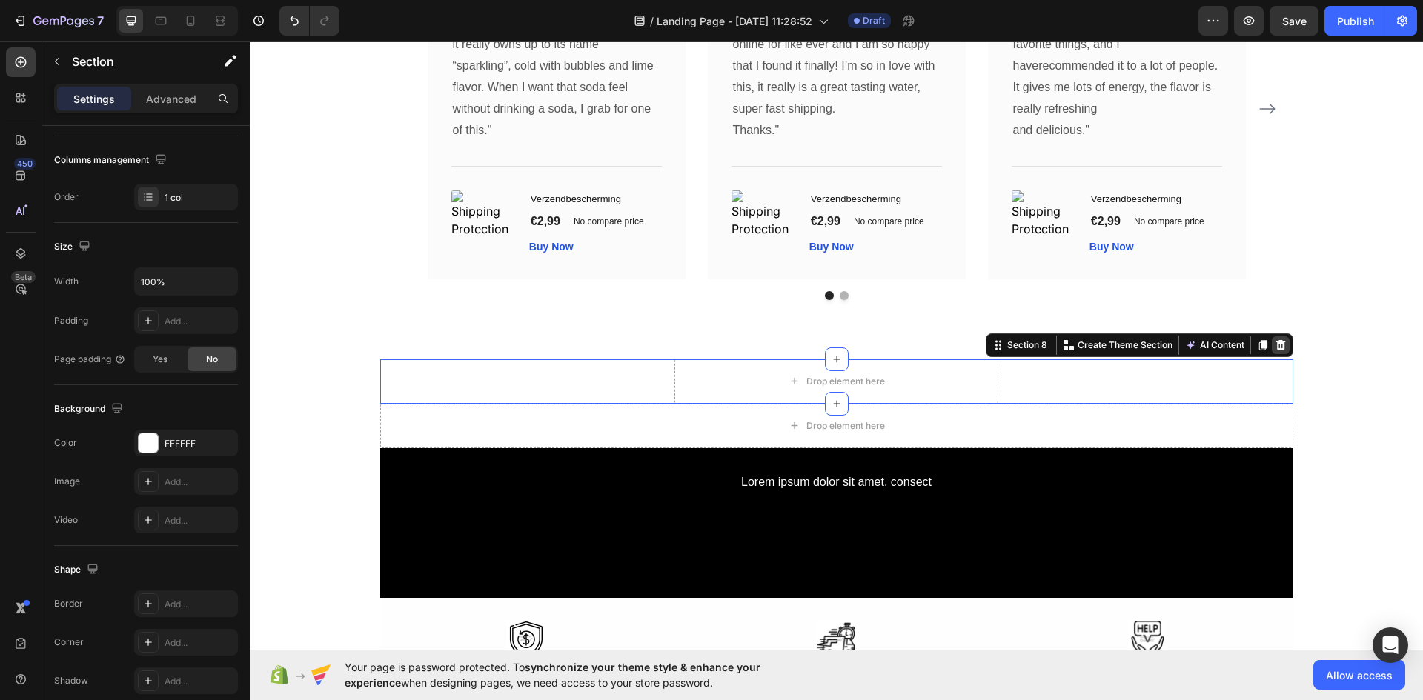
click at [1275, 351] on icon at bounding box center [1281, 345] width 12 height 12
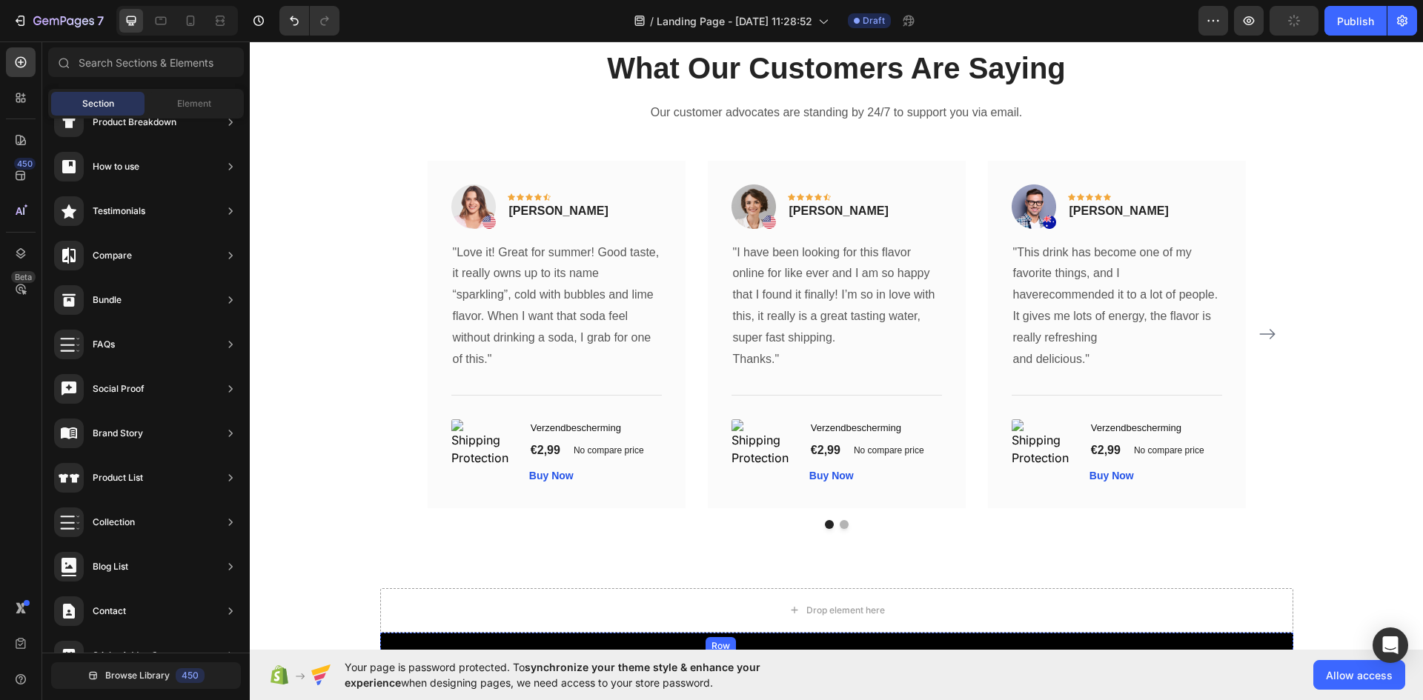
scroll to position [3881, 0]
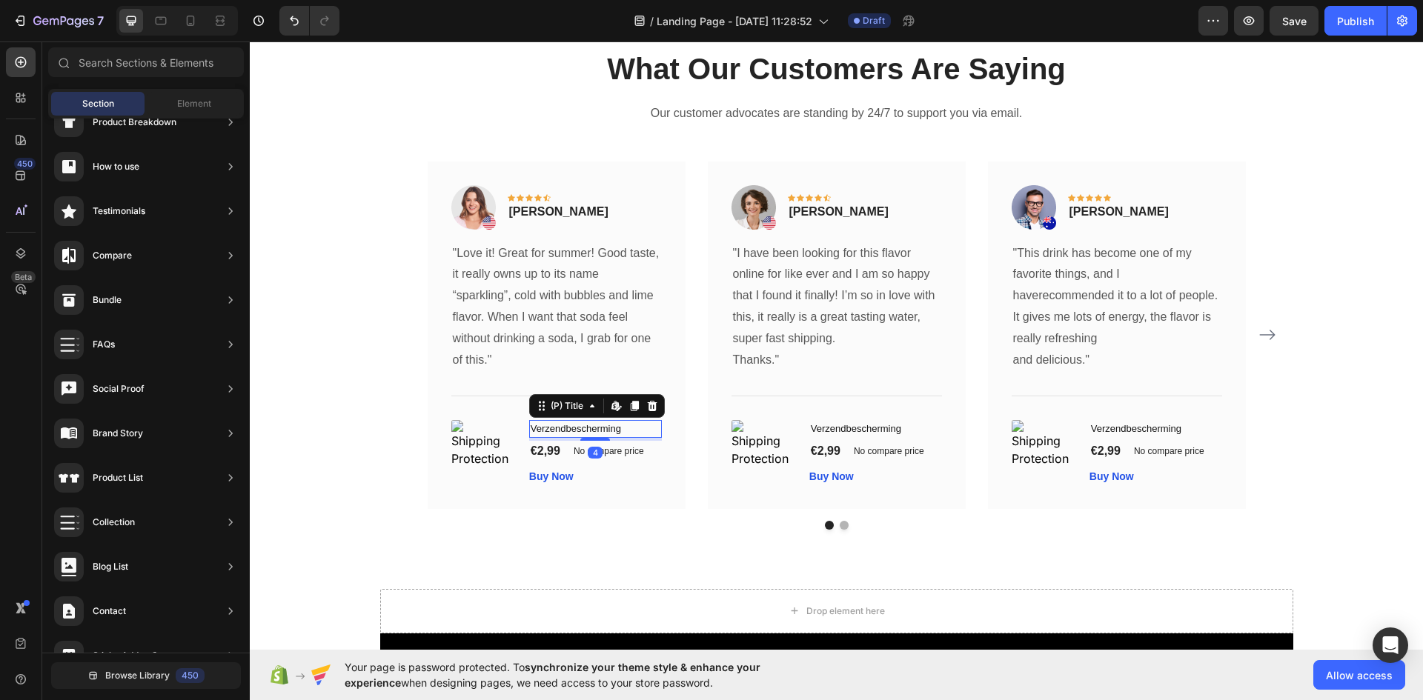
click at [646, 434] on h1 "Verzendbescherming" at bounding box center [595, 429] width 133 height 18
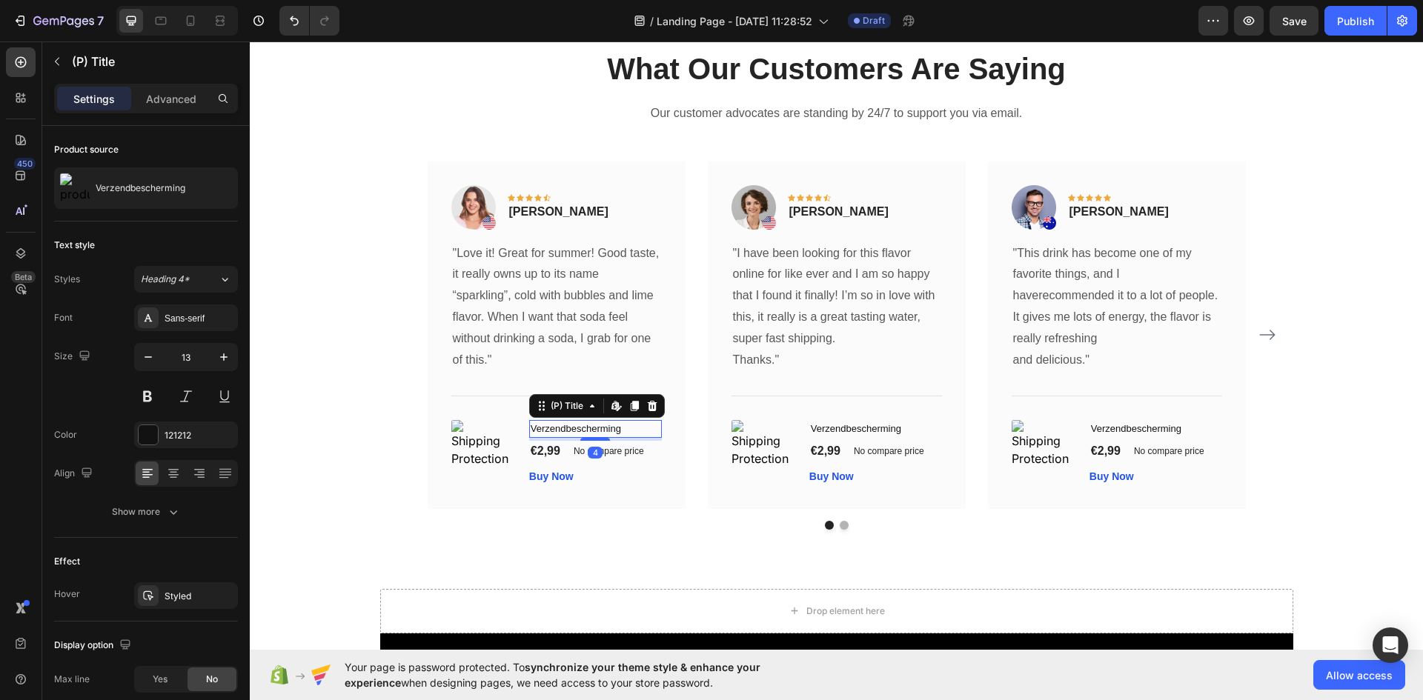
click at [650, 407] on icon at bounding box center [652, 406] width 10 height 10
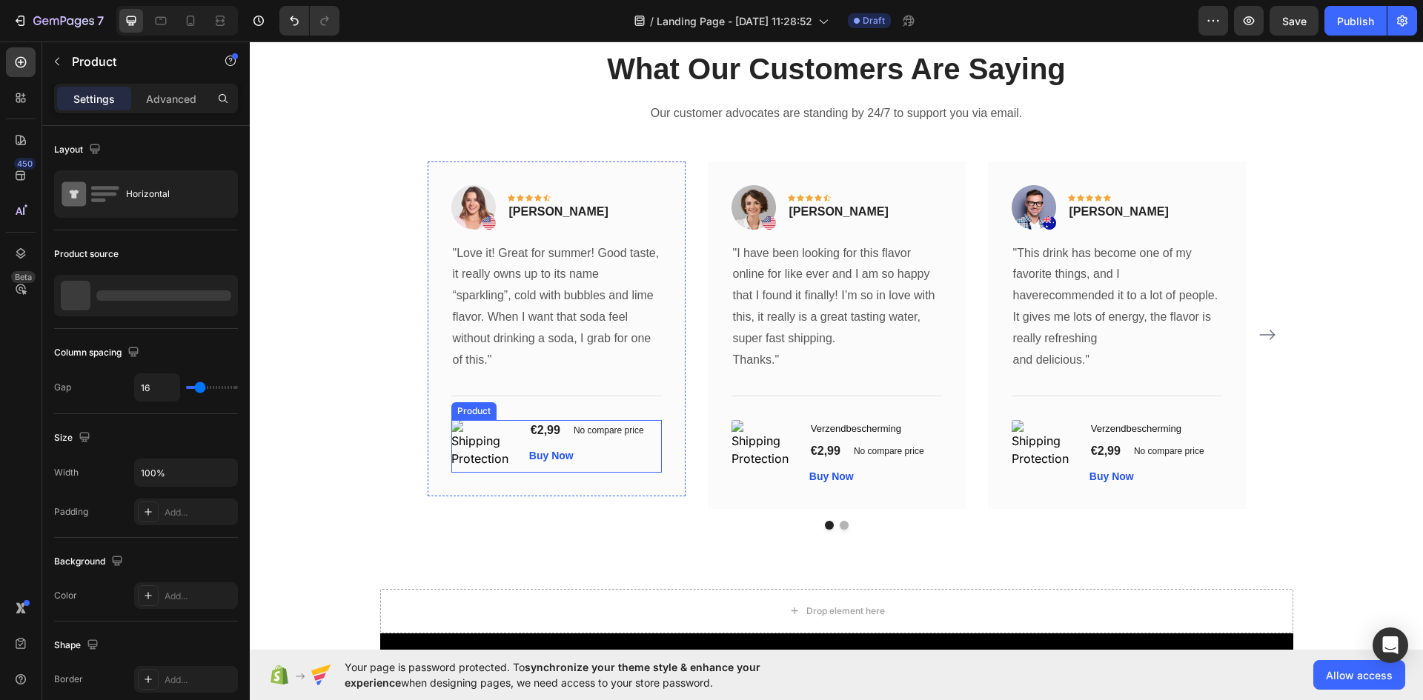
click at [513, 441] on div "(P) Images & Gallery €2,99 (P) Price (P) Price No compare price (P) Price Row B…" at bounding box center [556, 446] width 210 height 52
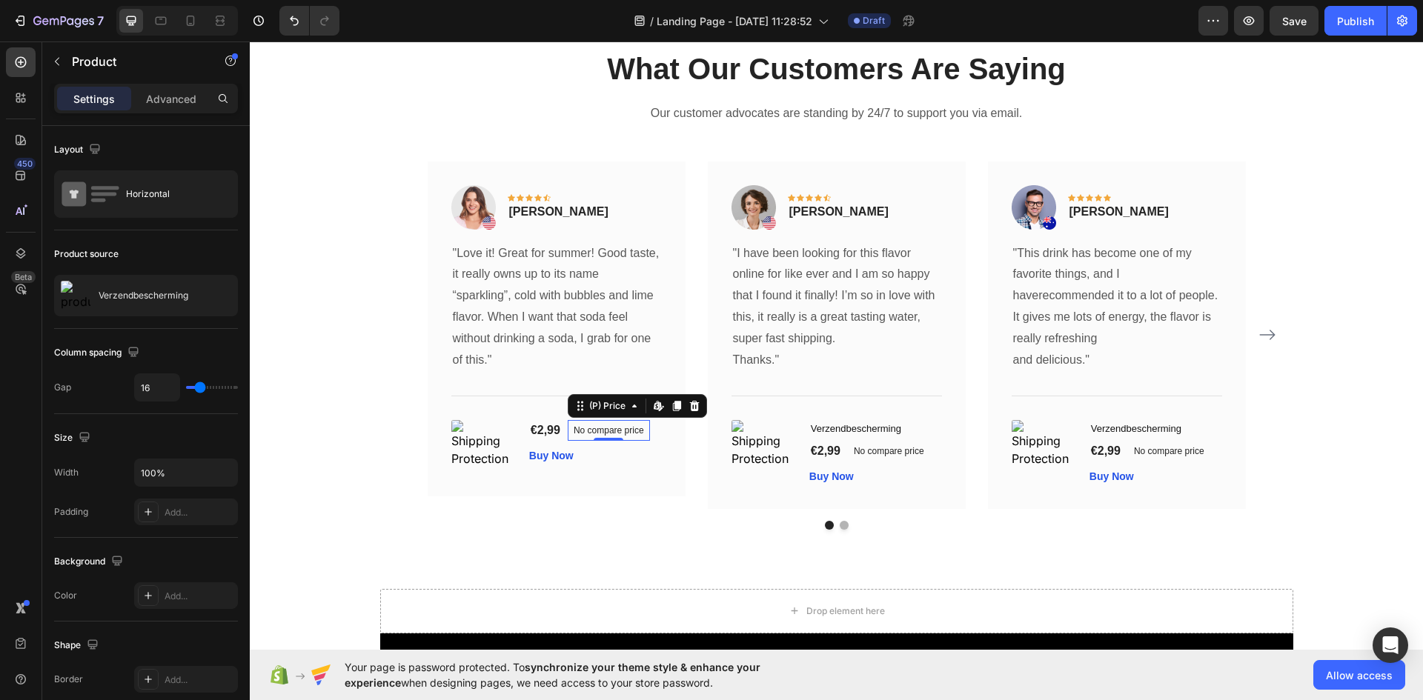
click at [574, 435] on p "No compare price" at bounding box center [609, 430] width 70 height 9
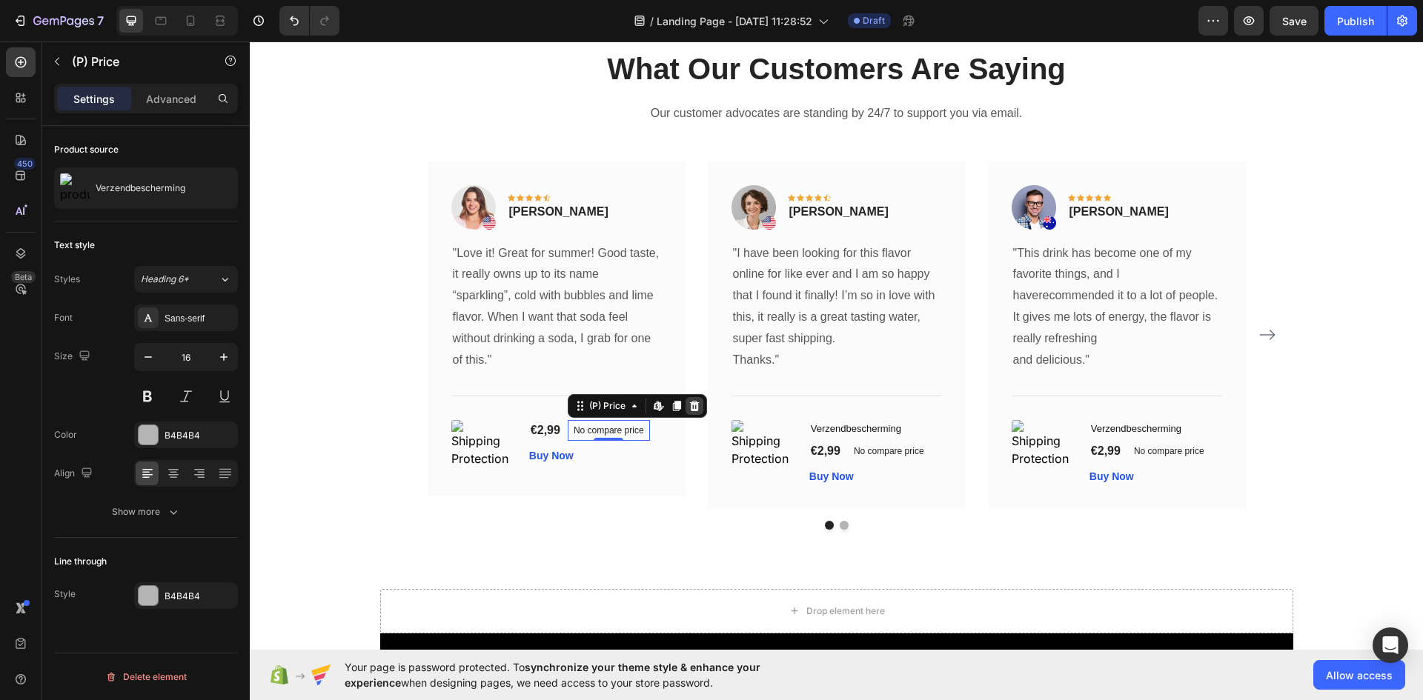
click at [692, 408] on icon at bounding box center [694, 406] width 12 height 12
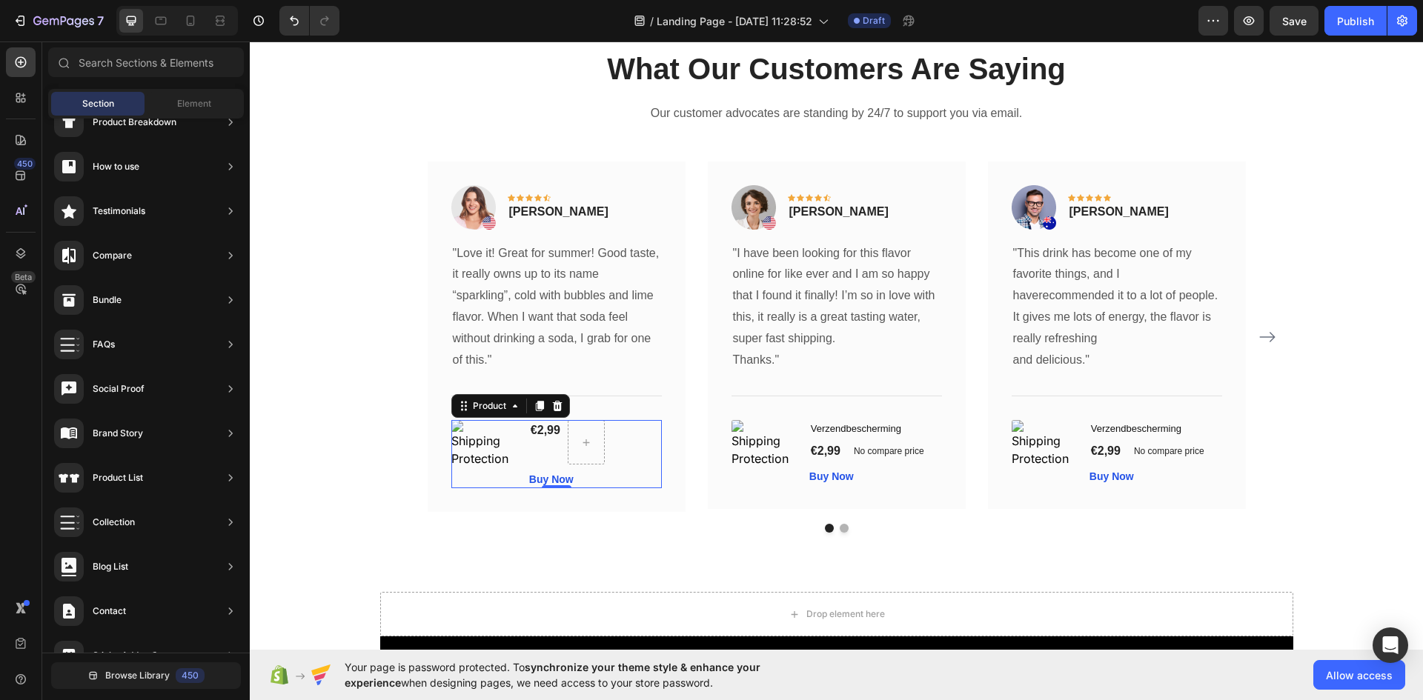
click at [500, 485] on div "(P) Images & Gallery" at bounding box center [484, 454] width 66 height 68
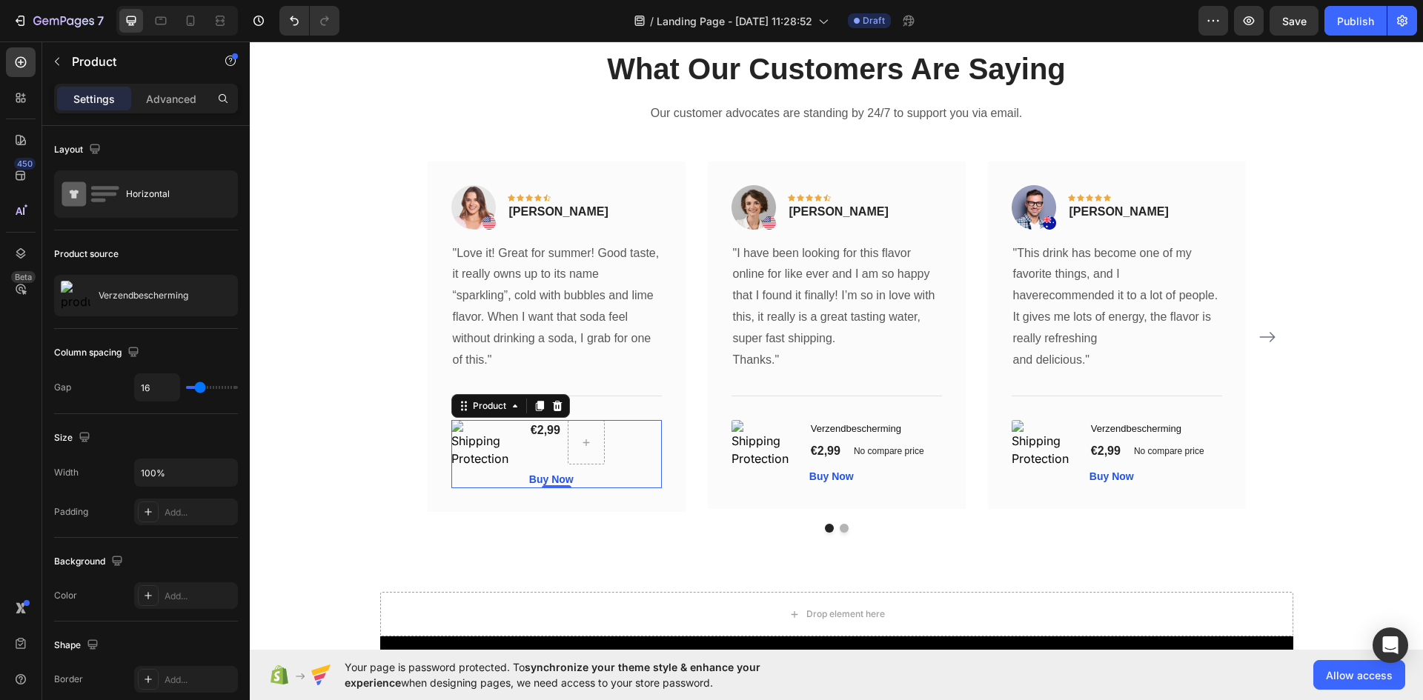
click at [557, 407] on div at bounding box center [557, 406] width 18 height 18
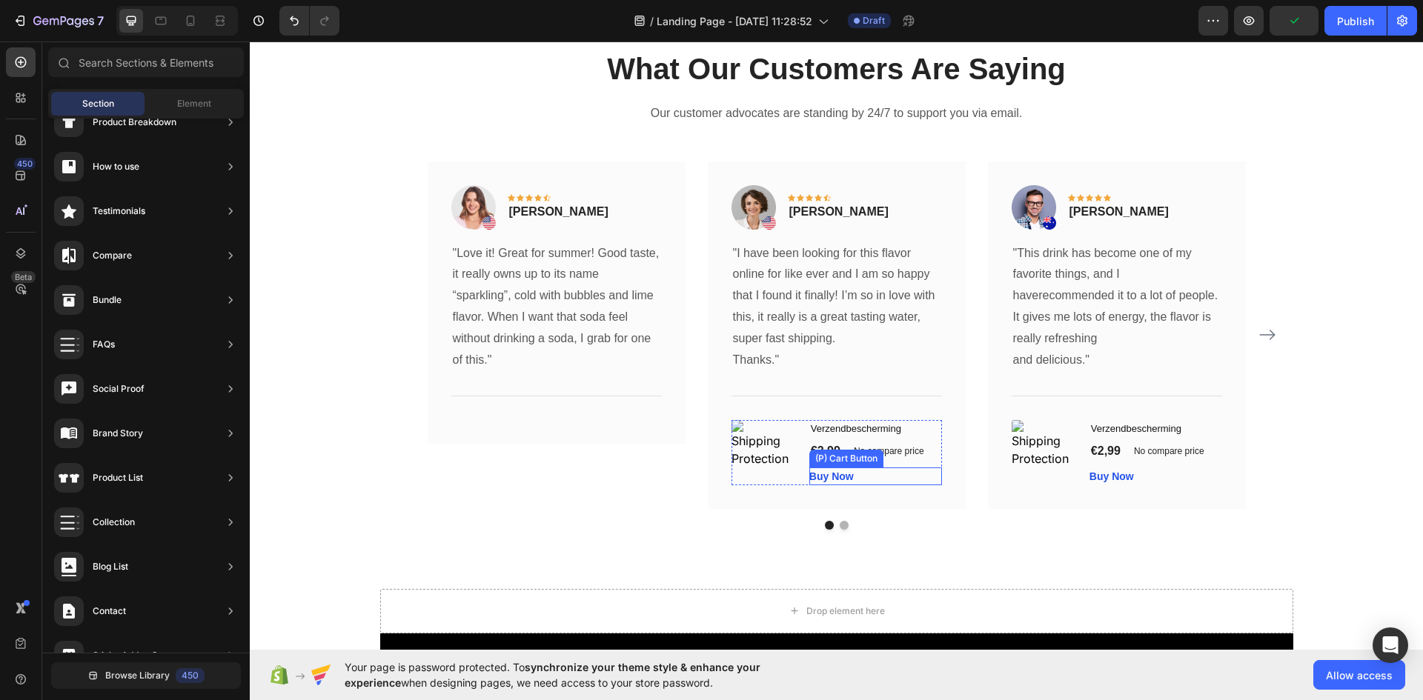
click at [880, 480] on div "Buy Now (P) Cart Button" at bounding box center [875, 477] width 133 height 18
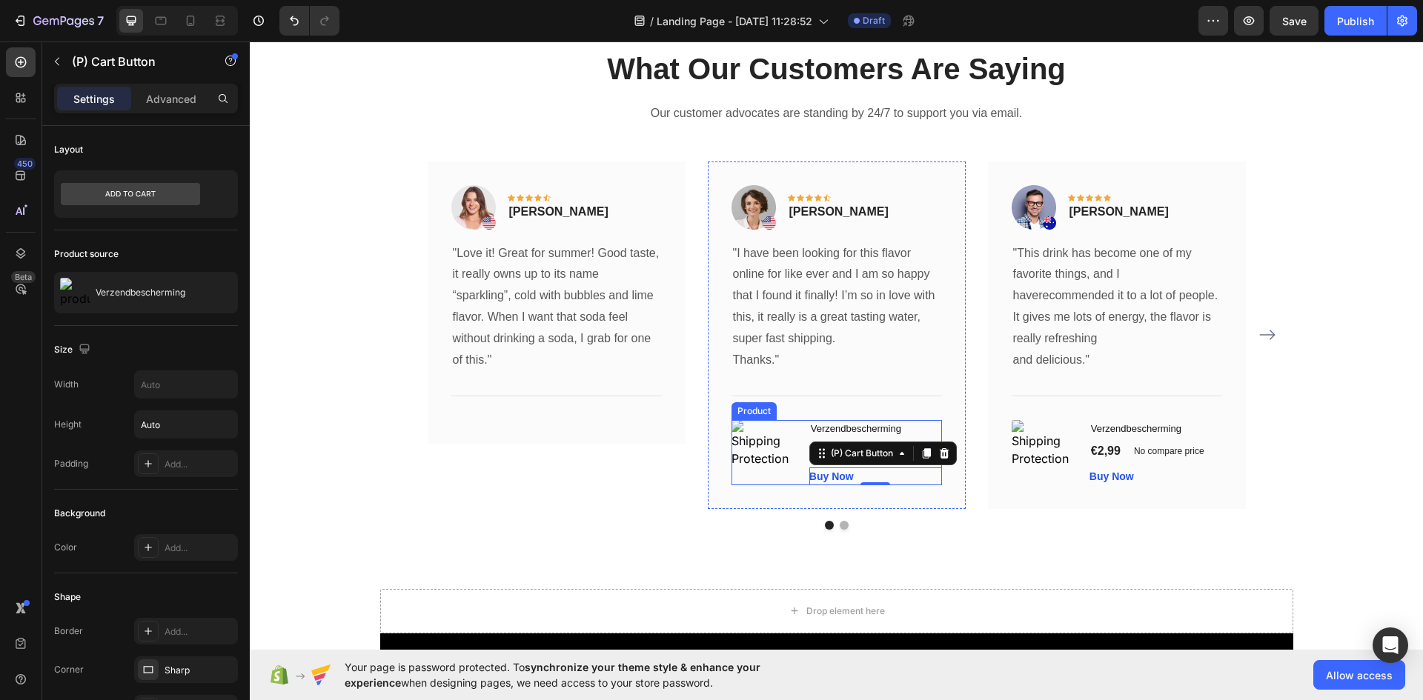
click at [738, 477] on div "(P) Images & Gallery" at bounding box center [764, 452] width 66 height 65
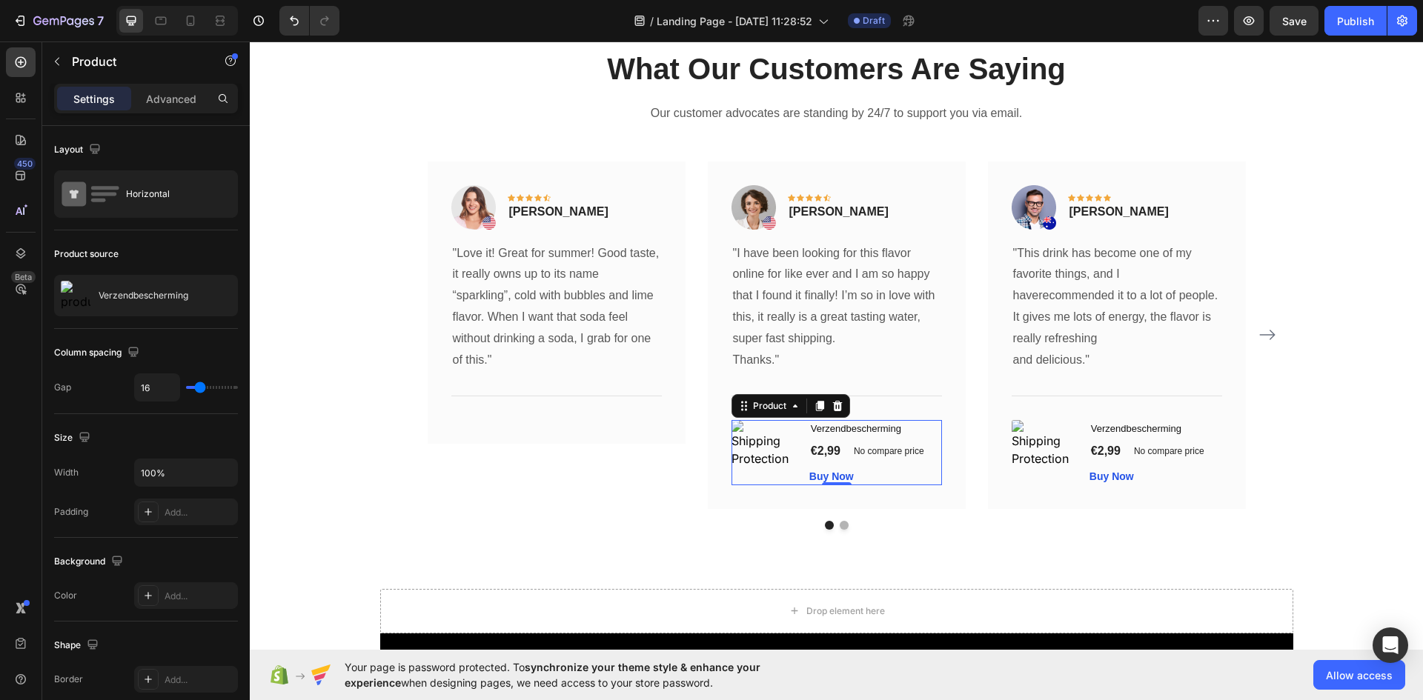
click at [837, 402] on div at bounding box center [838, 406] width 18 height 18
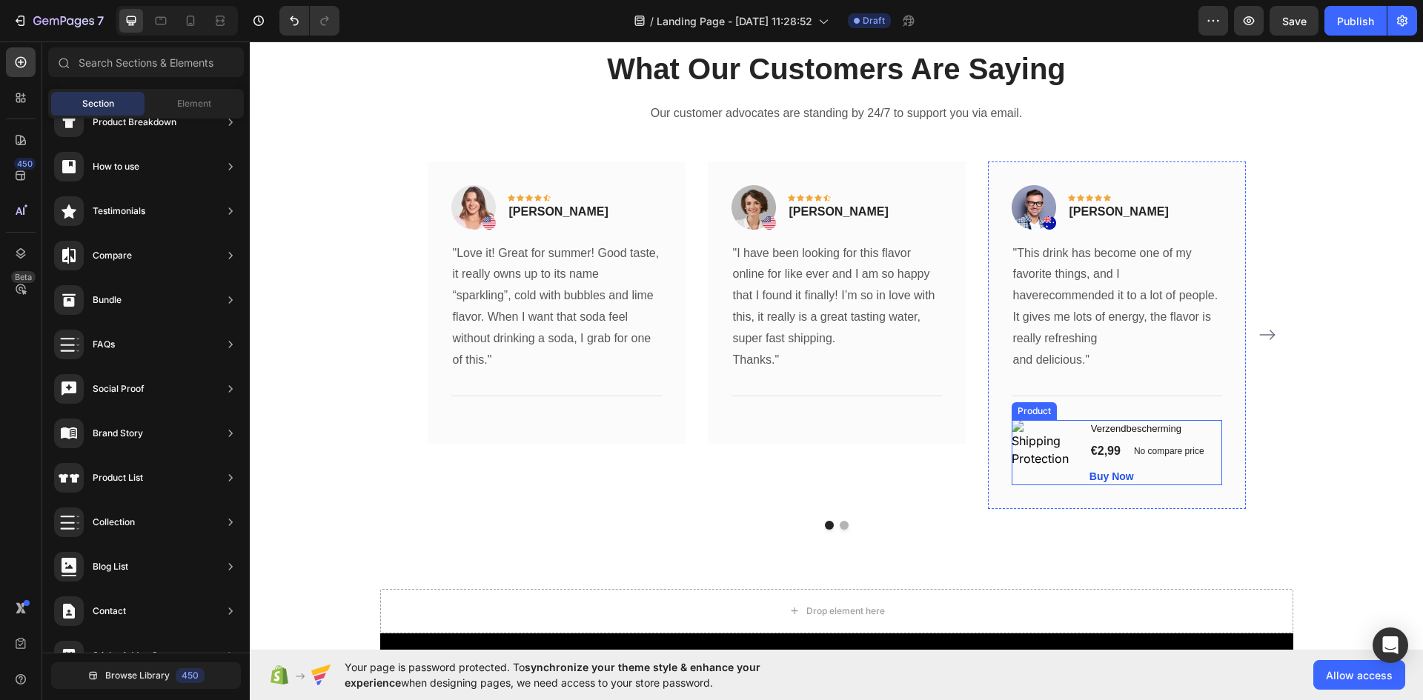
click at [1037, 478] on div "(P) Images & Gallery" at bounding box center [1045, 452] width 66 height 65
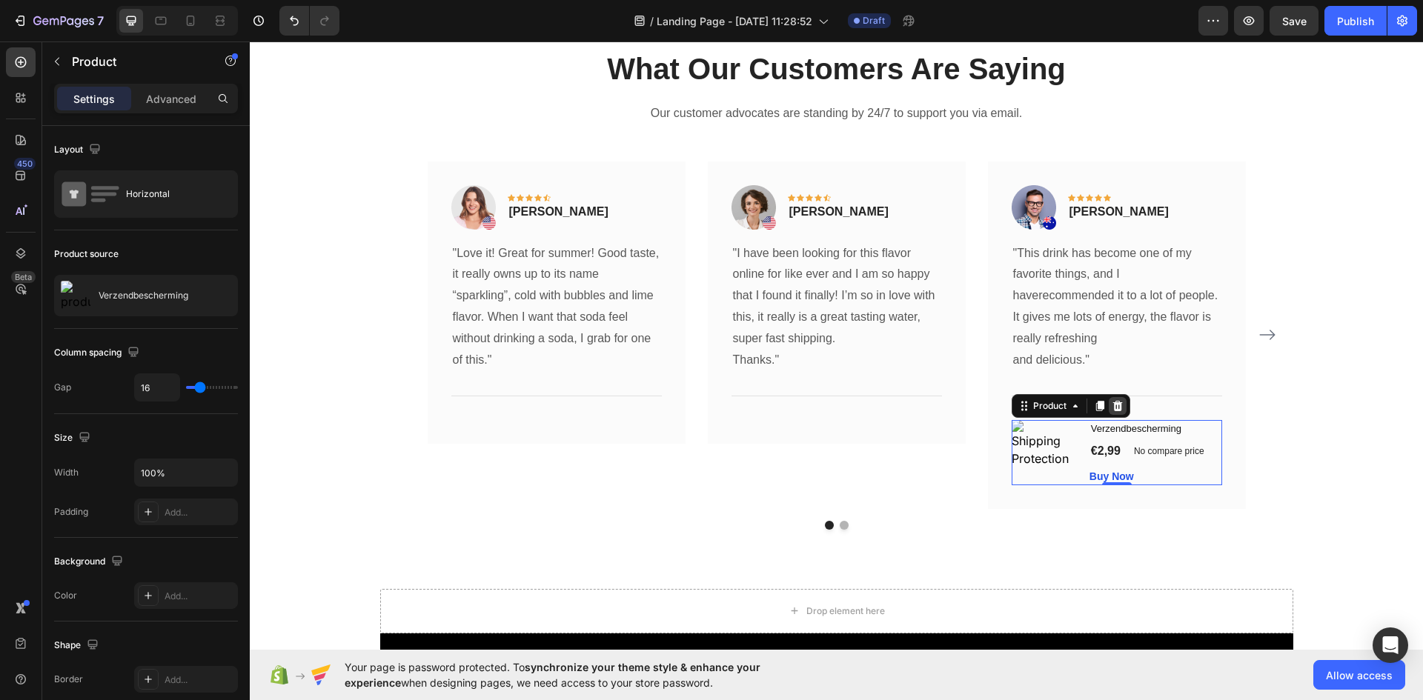
click at [1112, 408] on icon at bounding box center [1117, 406] width 10 height 10
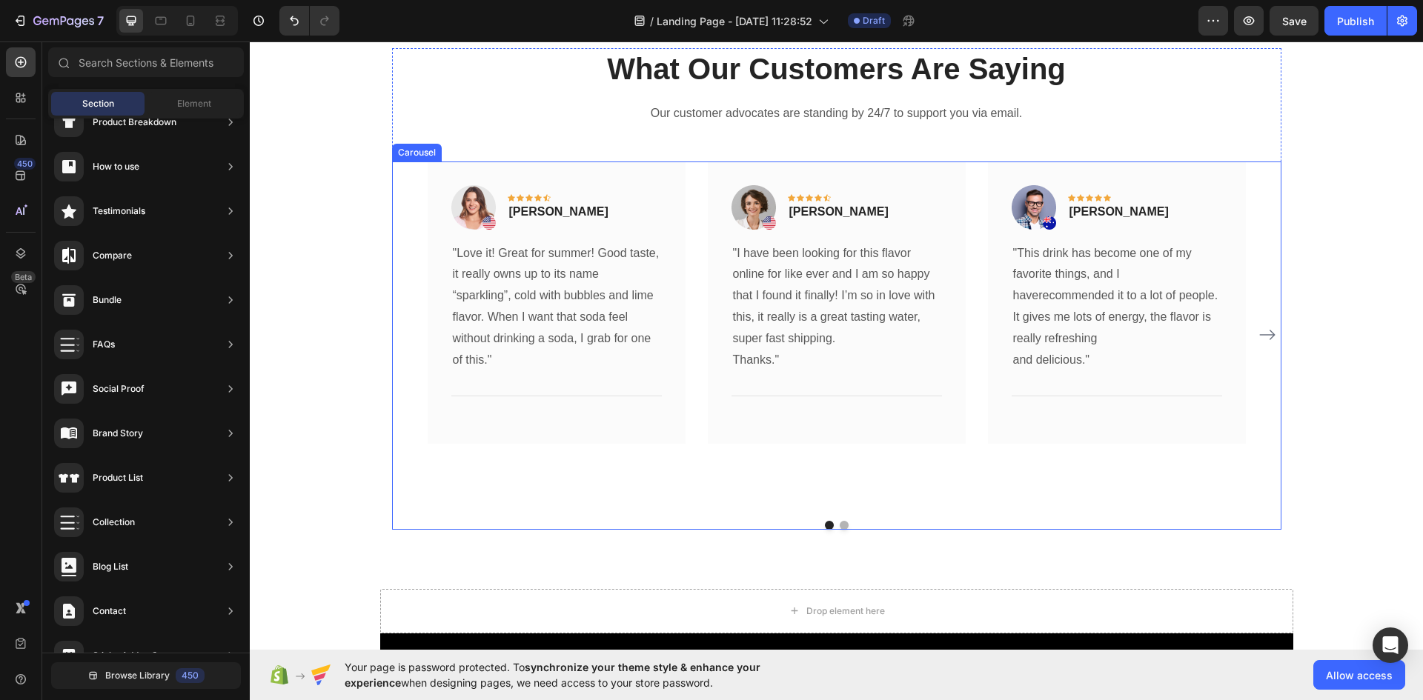
click at [1261, 329] on icon "Carousel Next Arrow" at bounding box center [1267, 335] width 18 height 18
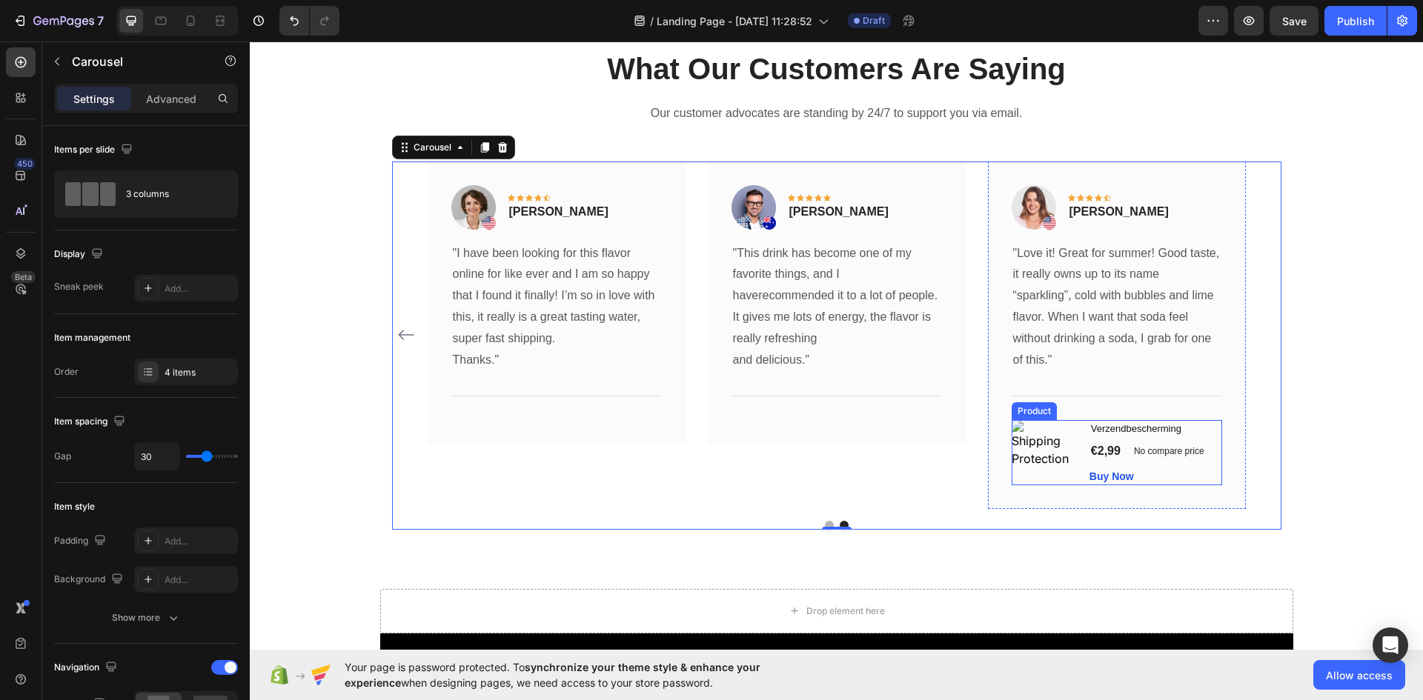
click at [1027, 477] on div "(P) Images & Gallery" at bounding box center [1045, 452] width 66 height 65
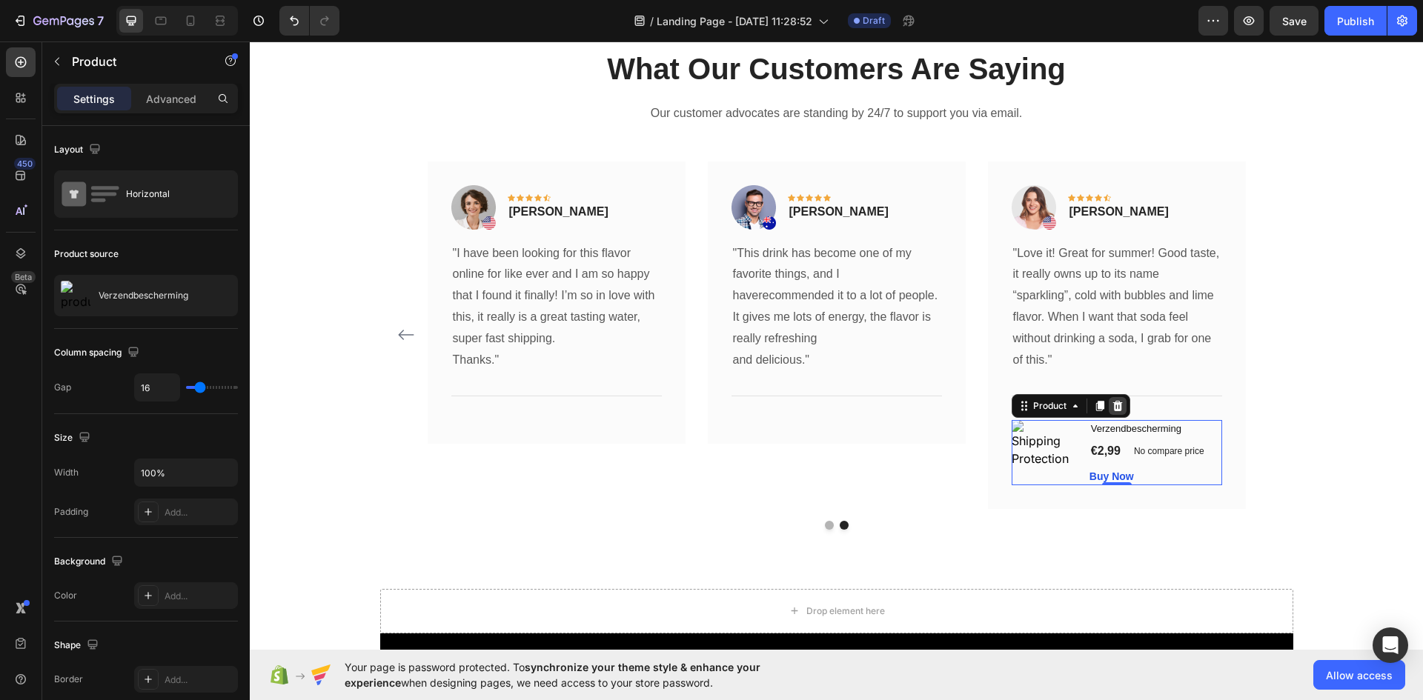
click at [1112, 411] on icon at bounding box center [1117, 406] width 10 height 10
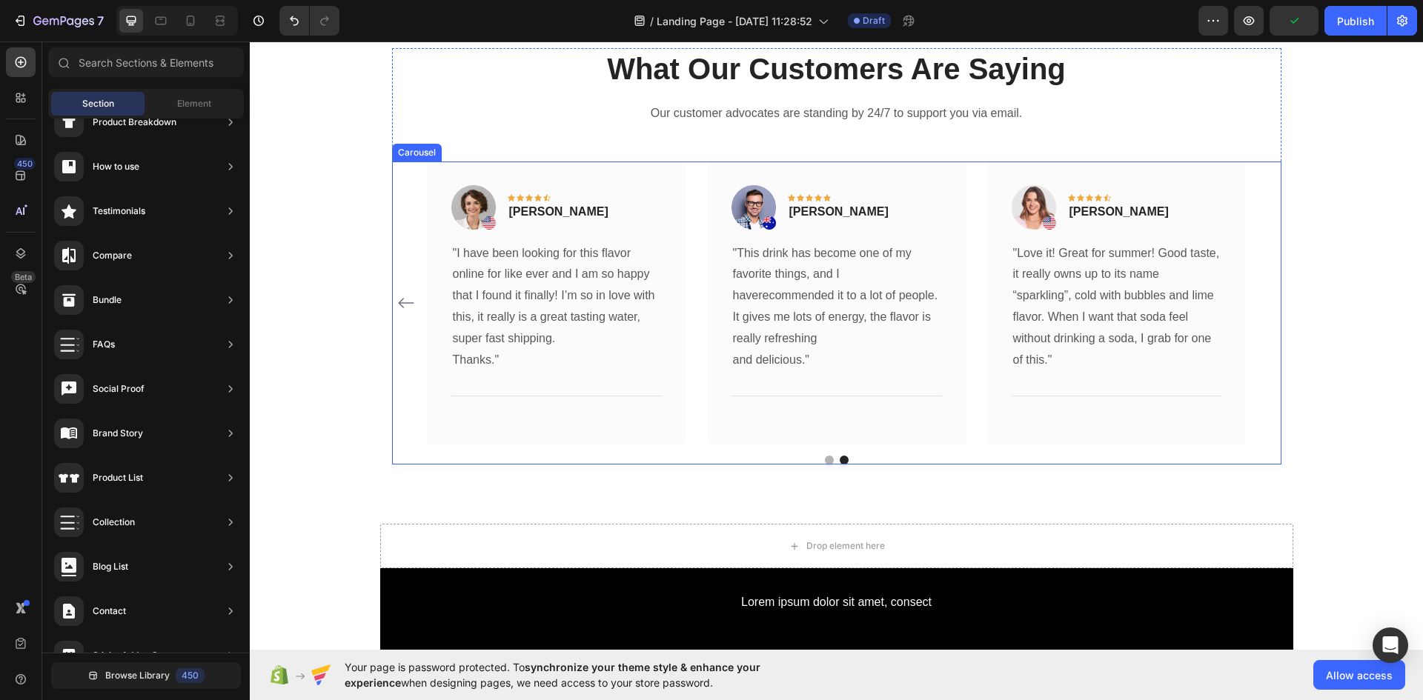
click at [825, 457] on button "Dot" at bounding box center [829, 460] width 9 height 9
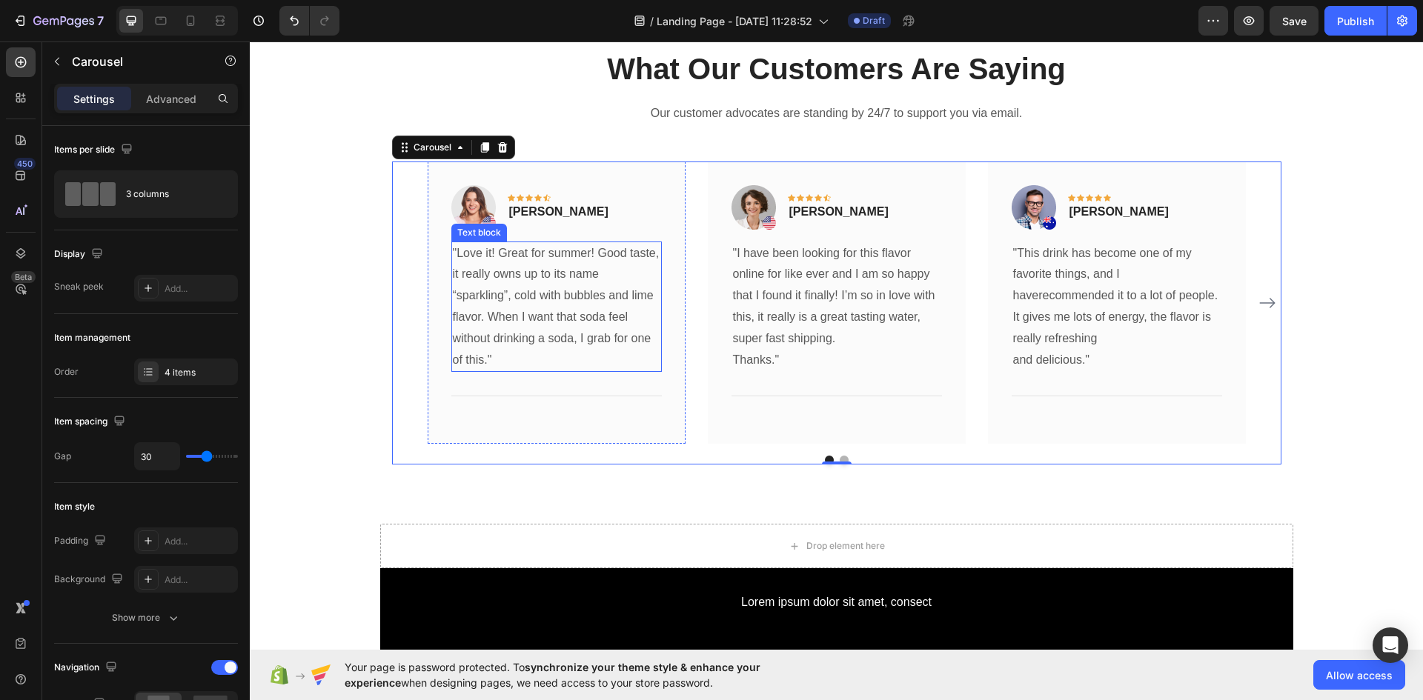
click at [540, 302] on p ""Love it! Great for summer! Good taste, it really owns up to its name “sparklin…" at bounding box center [557, 307] width 208 height 128
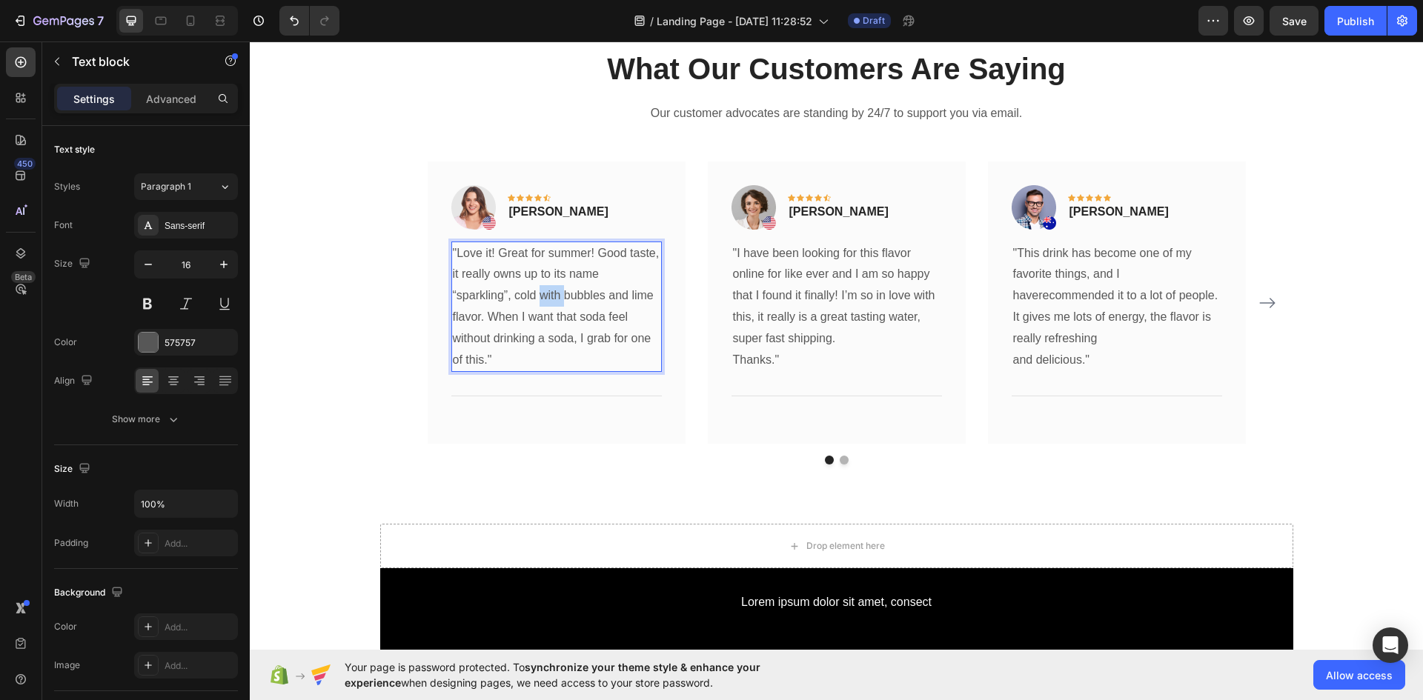
click at [540, 302] on p ""Love it! Great for summer! Good taste, it really owns up to its name “sparklin…" at bounding box center [557, 307] width 208 height 128
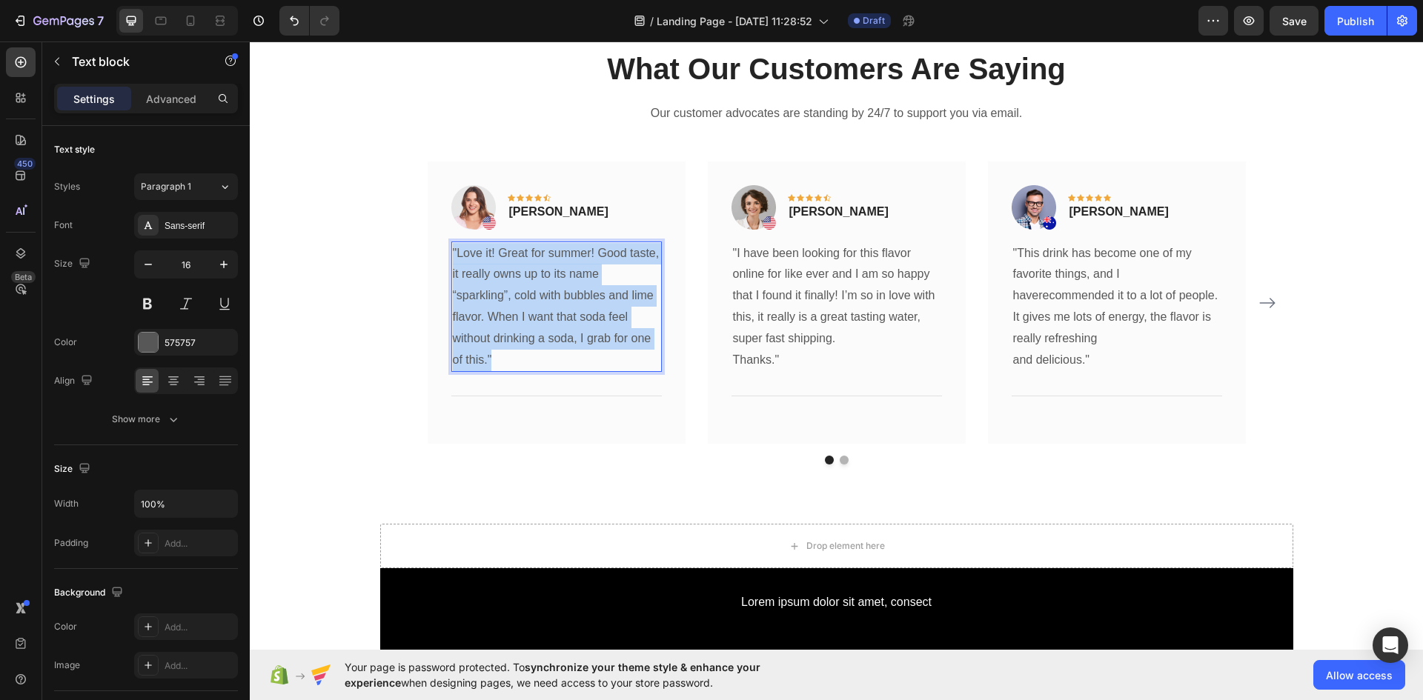
click at [540, 302] on p ""Love it! Great for summer! Good taste, it really owns up to its name “sparklin…" at bounding box center [557, 307] width 208 height 128
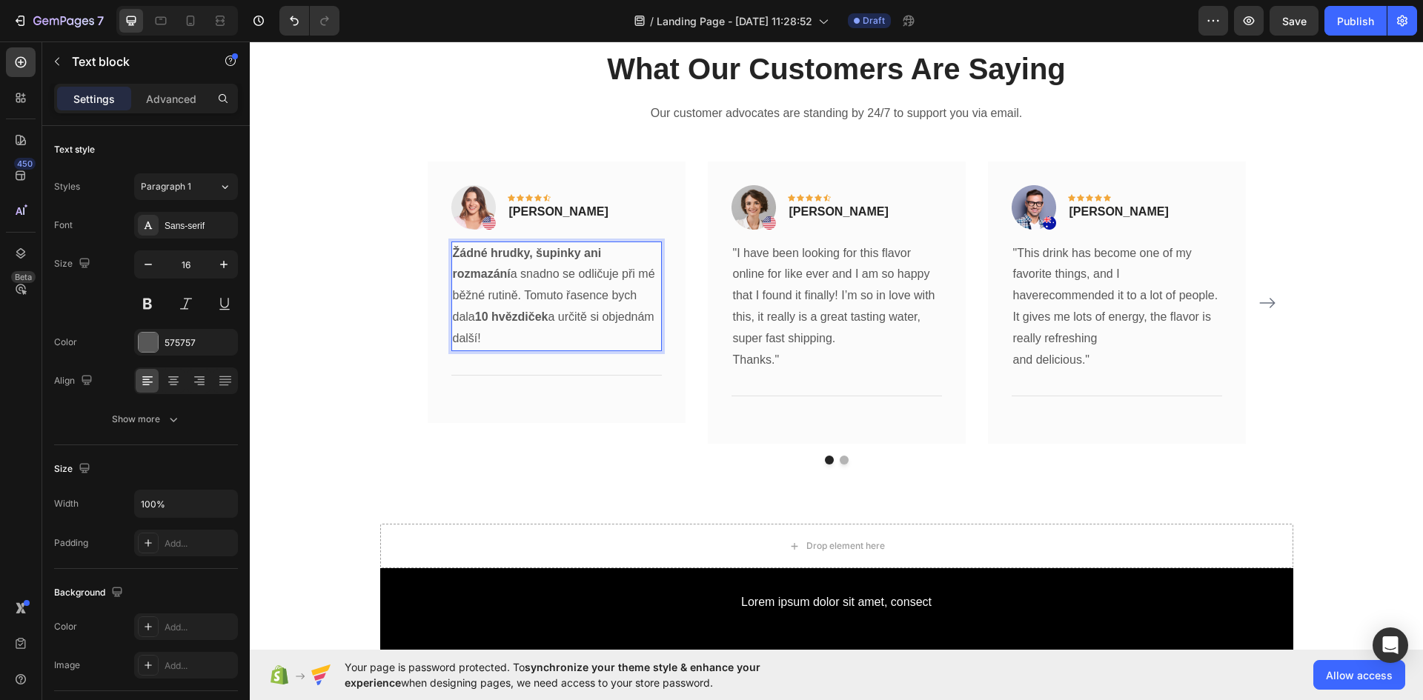
click at [526, 336] on p "Žádné hrudky, šupinky ani rozmazání a snadno se odličuje při mé běžné rutině. T…" at bounding box center [557, 296] width 208 height 107
click at [545, 214] on p "Rita Carroll" at bounding box center [558, 212] width 99 height 18
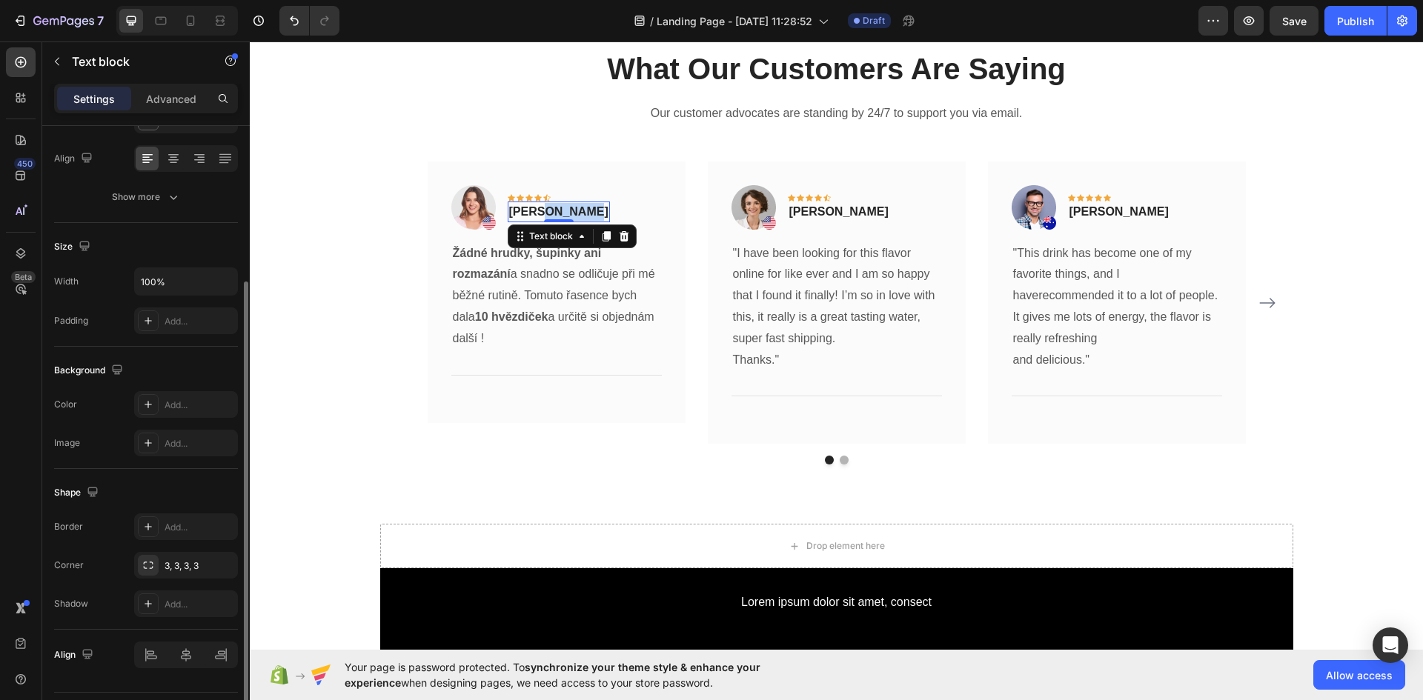
click at [545, 214] on p "Rita Carroll" at bounding box center [558, 212] width 99 height 18
click at [526, 211] on p "Rita Carroll" at bounding box center [558, 212] width 99 height 18
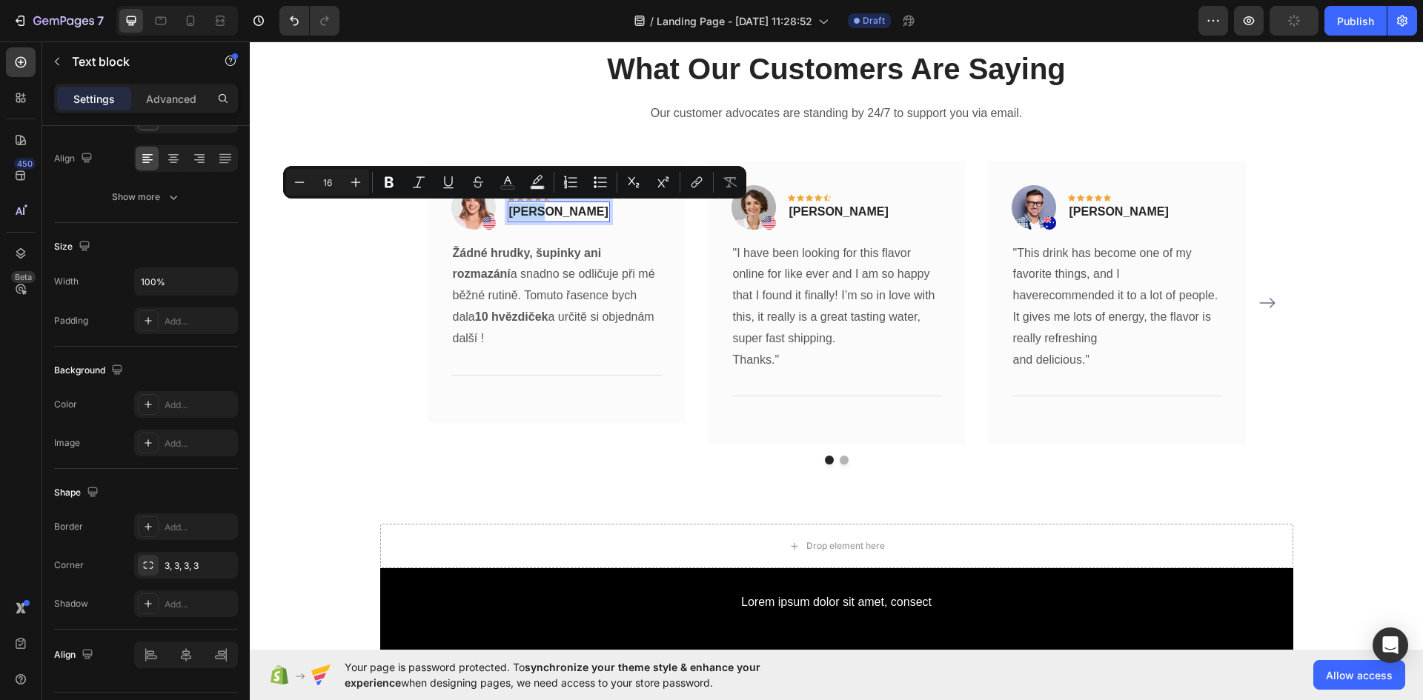
drag, startPoint x: 525, startPoint y: 211, endPoint x: 507, endPoint y: 212, distance: 17.8
click at [509, 212] on p "Rita Carroll" at bounding box center [558, 212] width 99 height 18
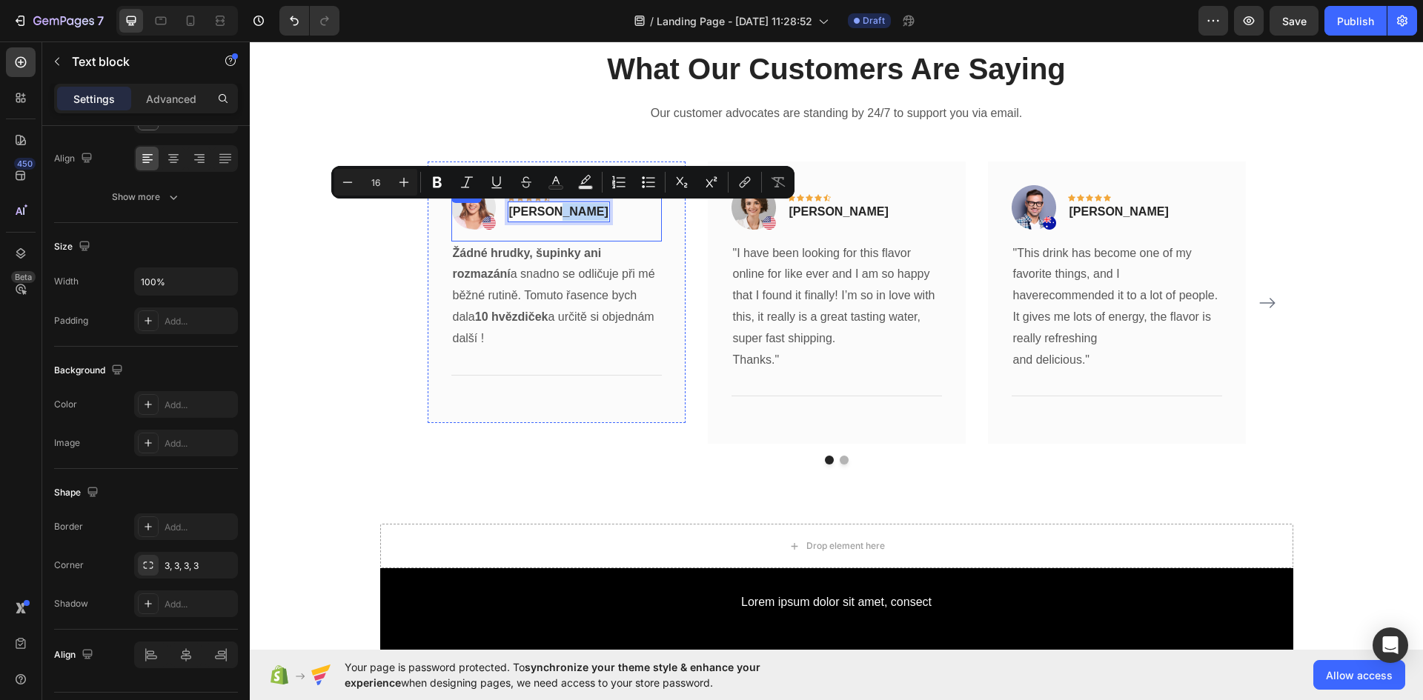
drag, startPoint x: 551, startPoint y: 212, endPoint x: 583, endPoint y: 213, distance: 31.2
click at [583, 213] on div "Image Icon Icon Icon Icon Icon Row Lenka Carroll Text block 0 Row" at bounding box center [556, 213] width 210 height 56
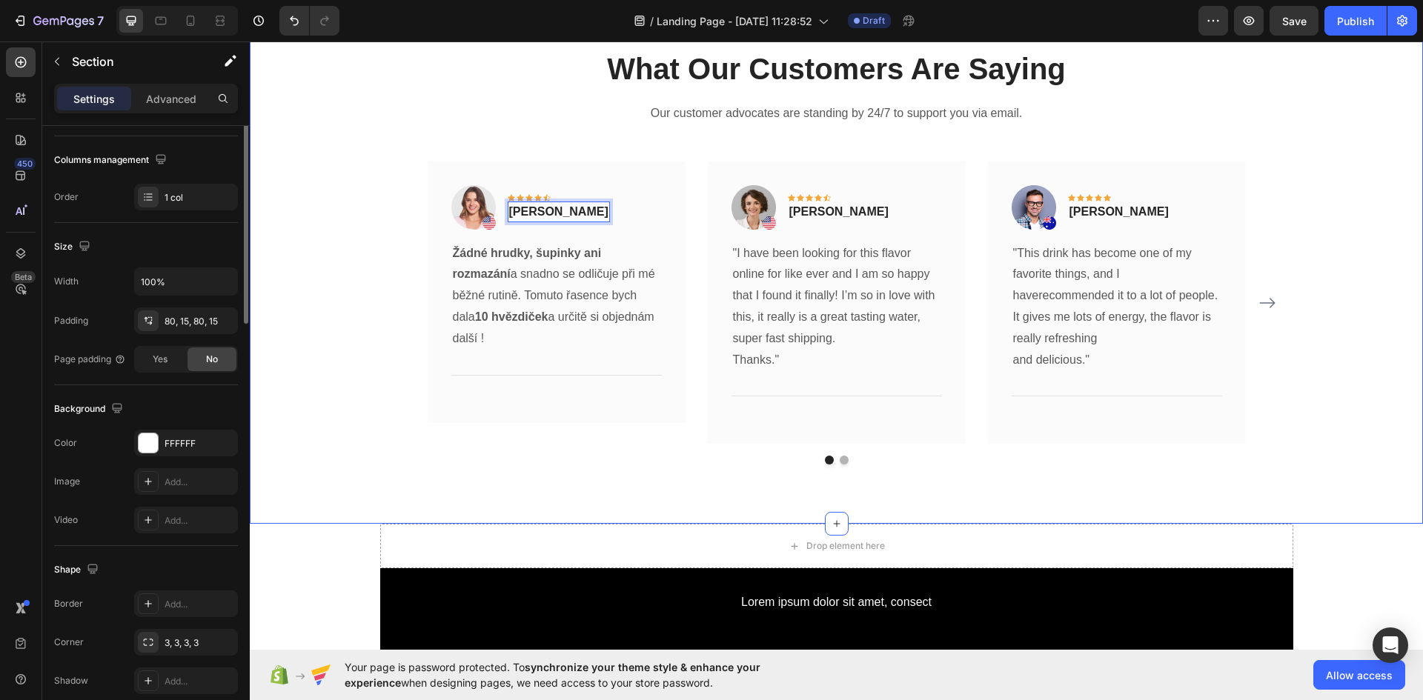
click at [348, 367] on div "What Our Customers Are Saying Heading Our customer advocates are standing by 24…" at bounding box center [836, 256] width 1151 height 417
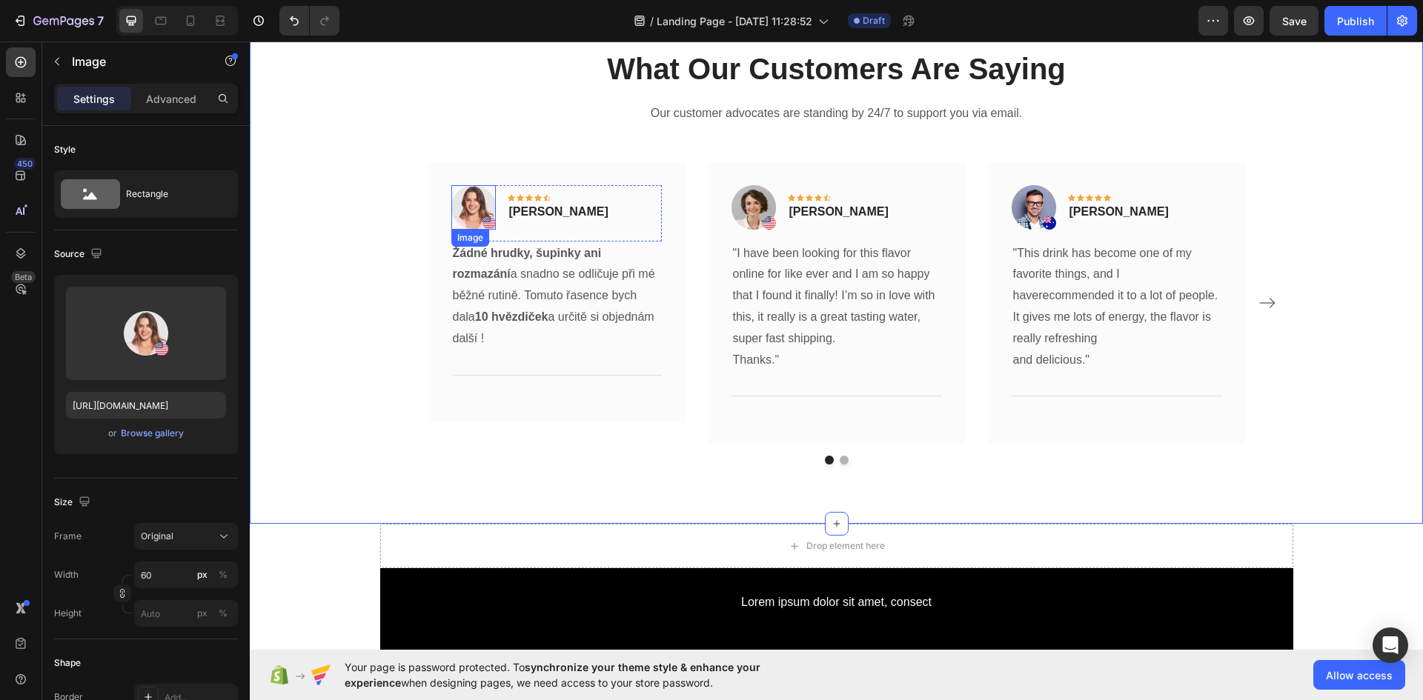
click at [485, 220] on img at bounding box center [473, 207] width 44 height 44
click at [385, 237] on div "What Our Customers Are Saying Heading Our customer advocates are standing by 24…" at bounding box center [836, 256] width 1151 height 417
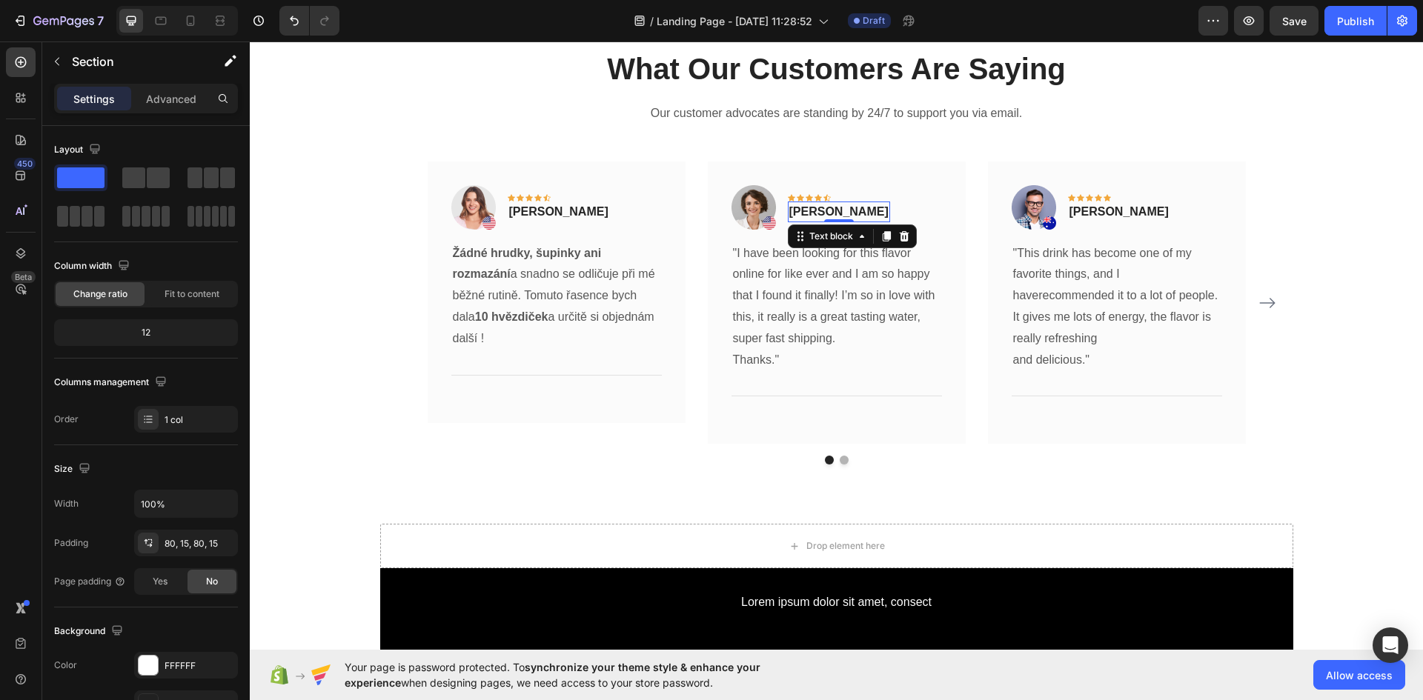
click at [824, 214] on p "Olivia Rowse" at bounding box center [838, 212] width 99 height 18
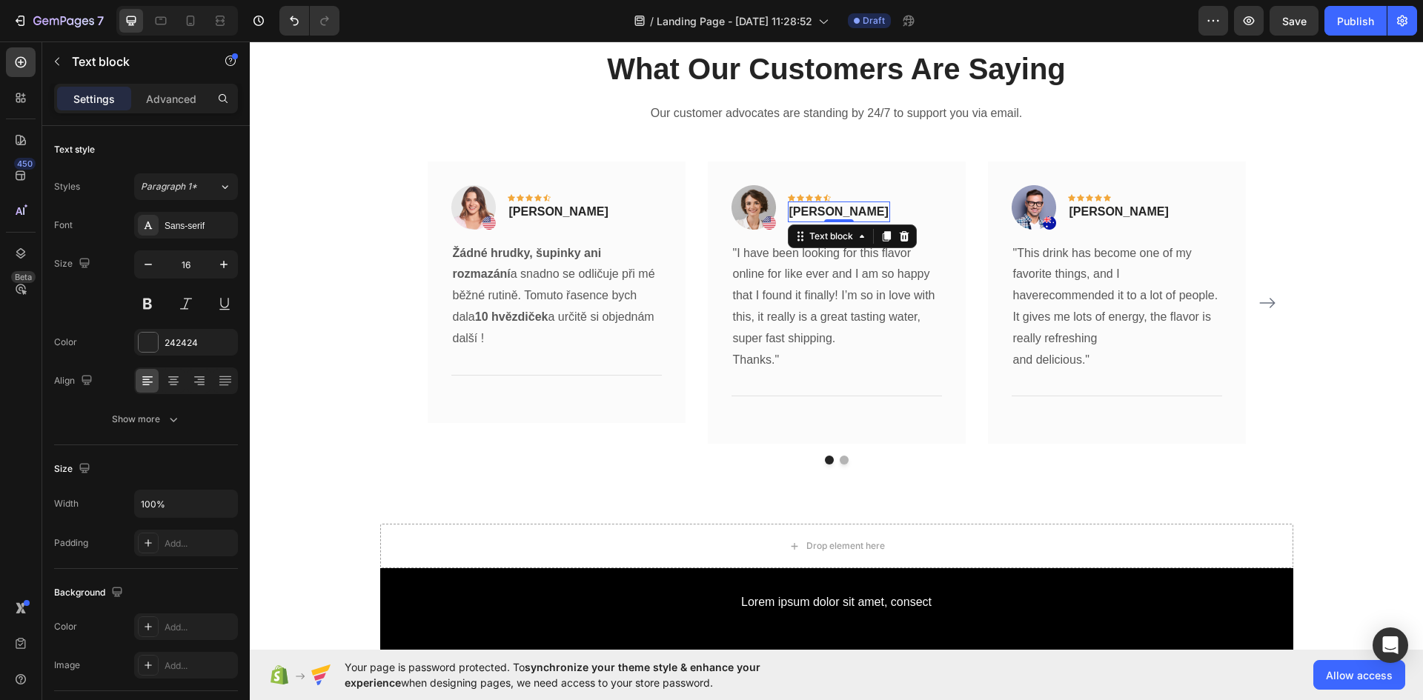
click at [824, 214] on p "Olivia Rowse" at bounding box center [838, 212] width 99 height 18
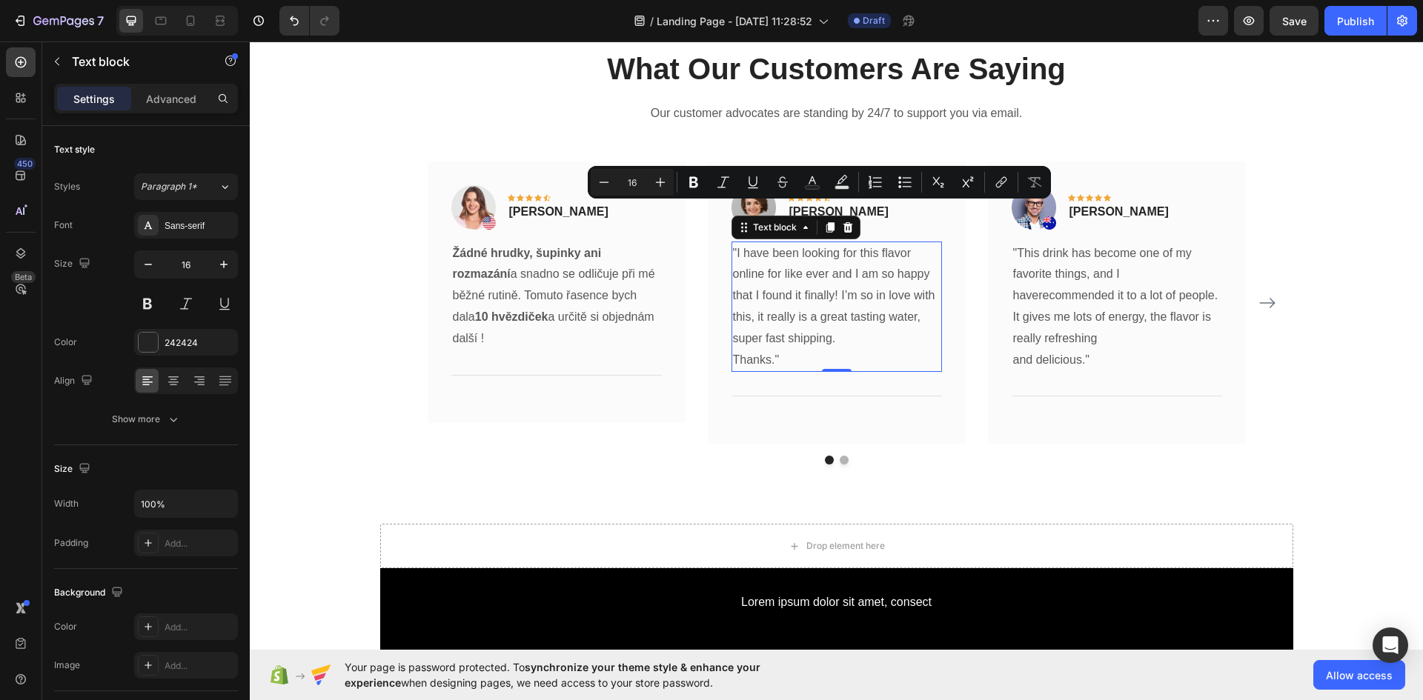
click at [823, 305] on p ""I have been looking for this flavor online for like ever and I am so happy tha…" at bounding box center [837, 296] width 208 height 107
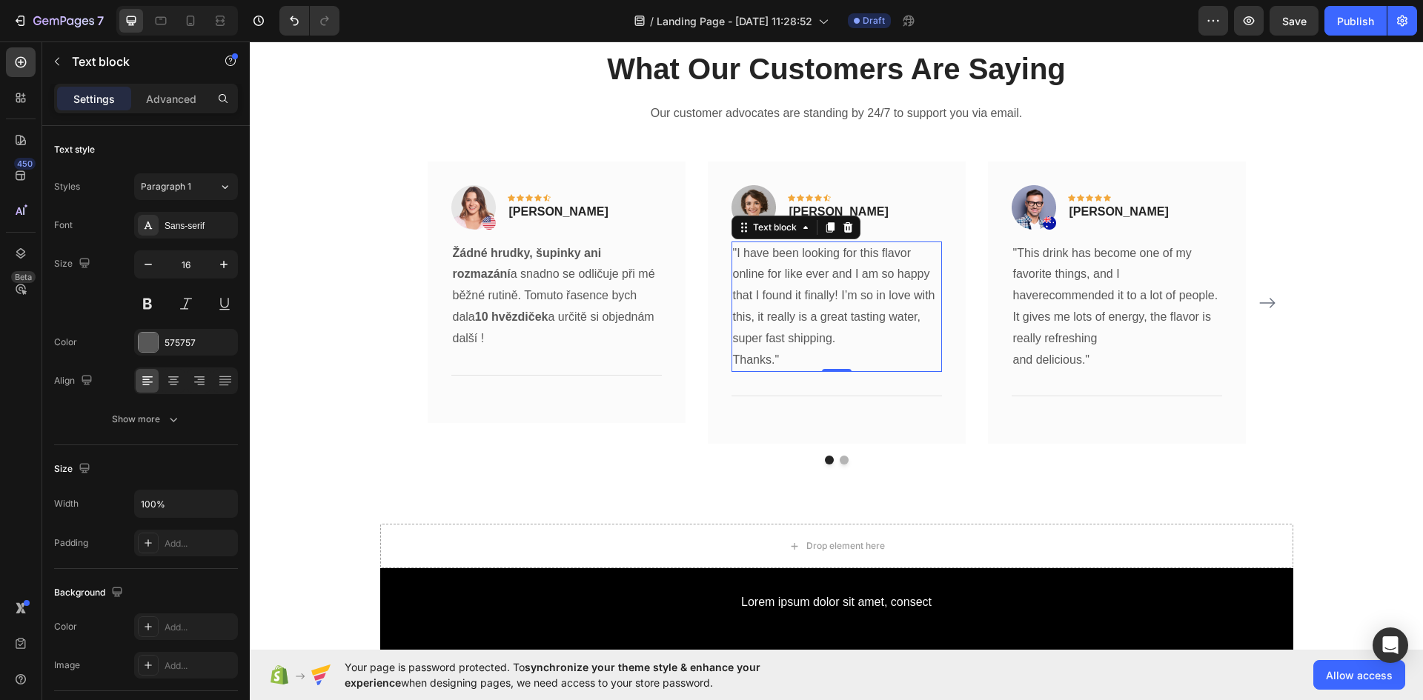
click at [823, 305] on p ""I have been looking for this flavor online for like ever and I am so happy tha…" at bounding box center [837, 296] width 208 height 107
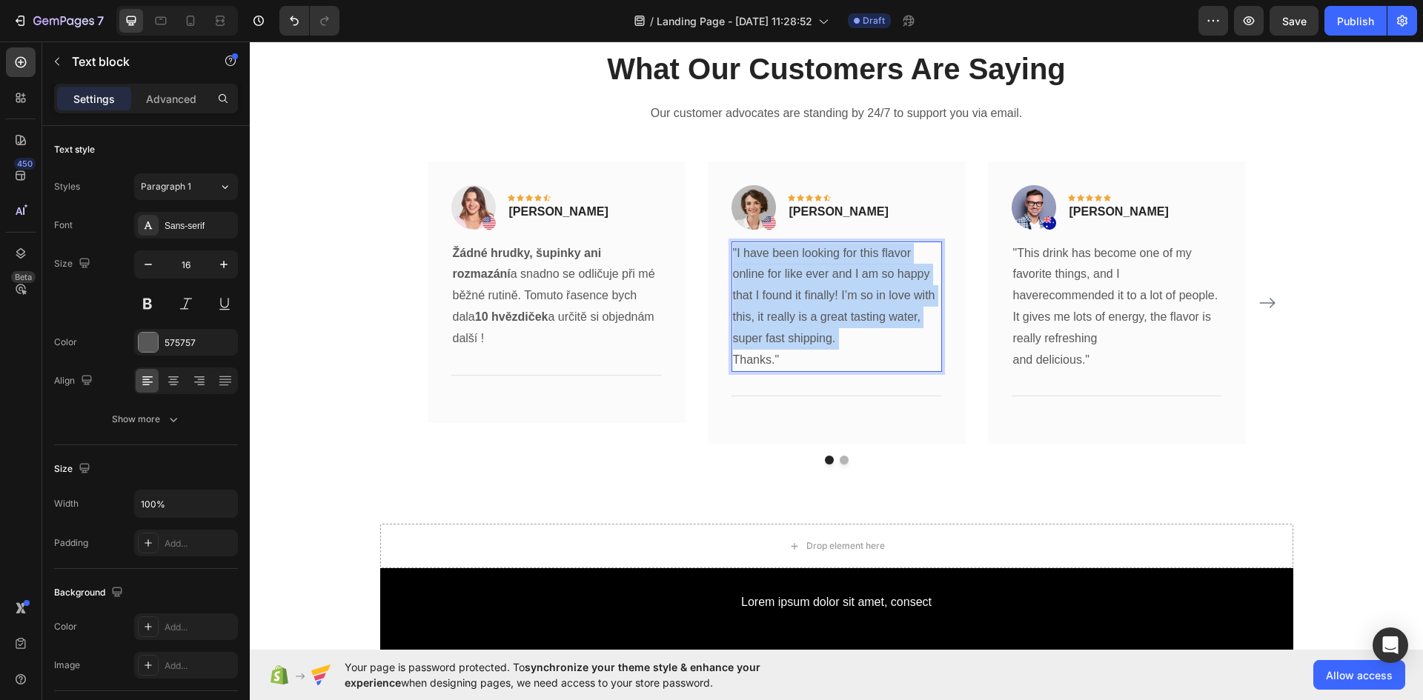
click at [823, 305] on p ""I have been looking for this flavor online for like ever and I am so happy tha…" at bounding box center [837, 296] width 208 height 107
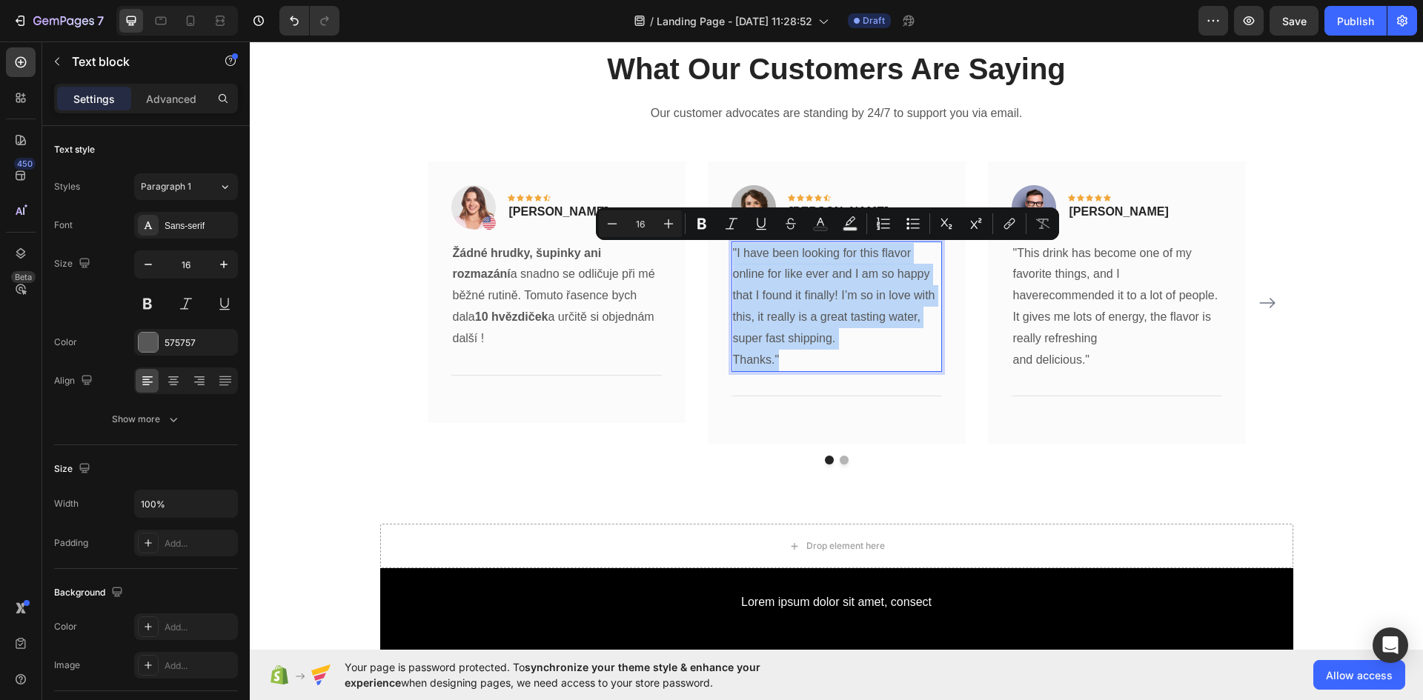
drag, startPoint x: 794, startPoint y: 359, endPoint x: 723, endPoint y: 254, distance: 126.0
click at [723, 254] on div "Image Icon Icon Icon Icon Icon Row Olivia Rowse Text block Row "I have been loo…" at bounding box center [837, 303] width 258 height 283
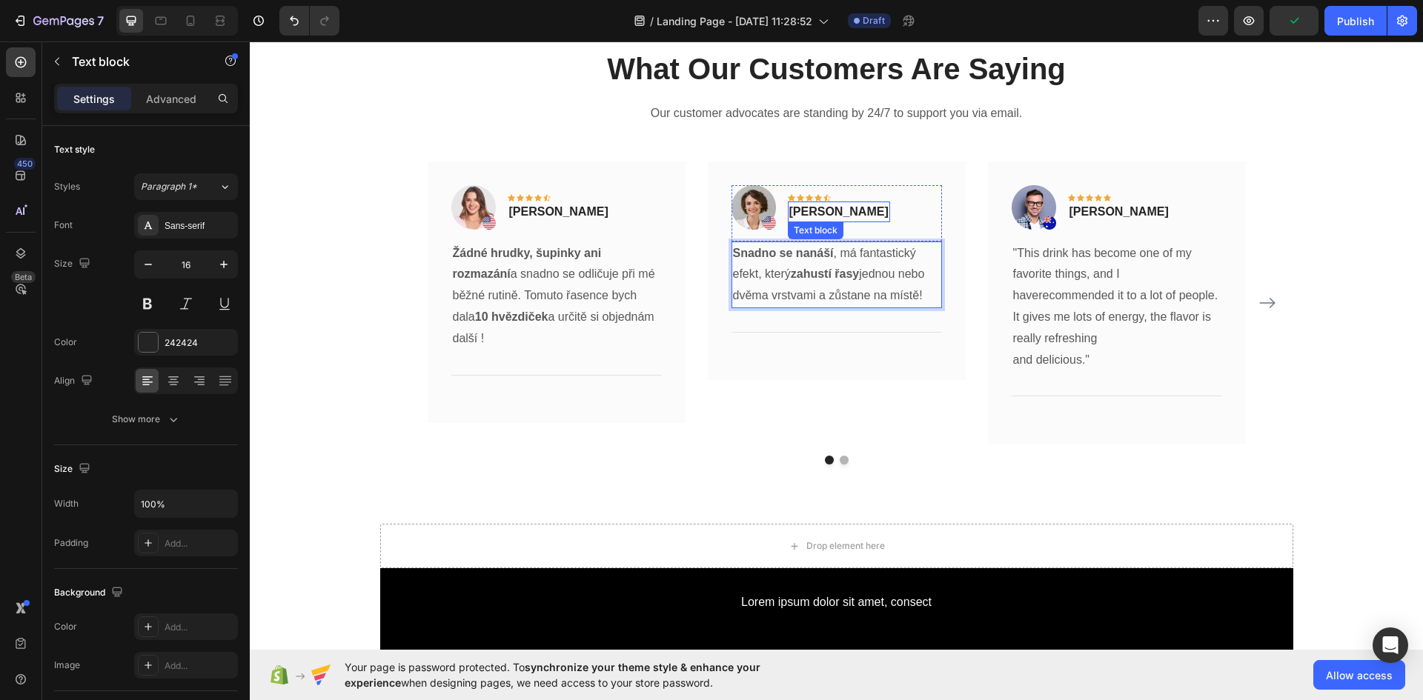
click at [800, 212] on p "Olivia Rowse" at bounding box center [838, 212] width 99 height 18
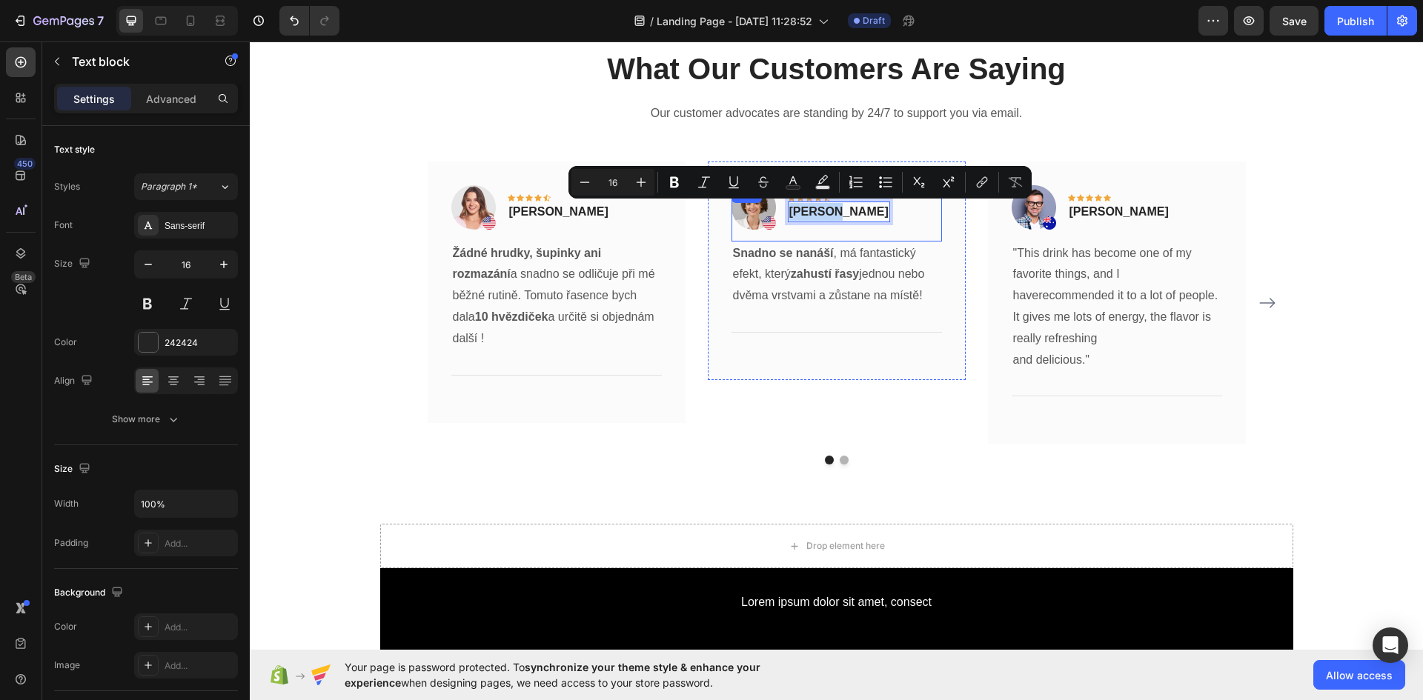
drag, startPoint x: 817, startPoint y: 213, endPoint x: 778, endPoint y: 215, distance: 38.6
click at [778, 215] on div "Image Icon Icon Icon Icon Icon Row Olivia Rowse Text block 0 Row" at bounding box center [836, 213] width 210 height 56
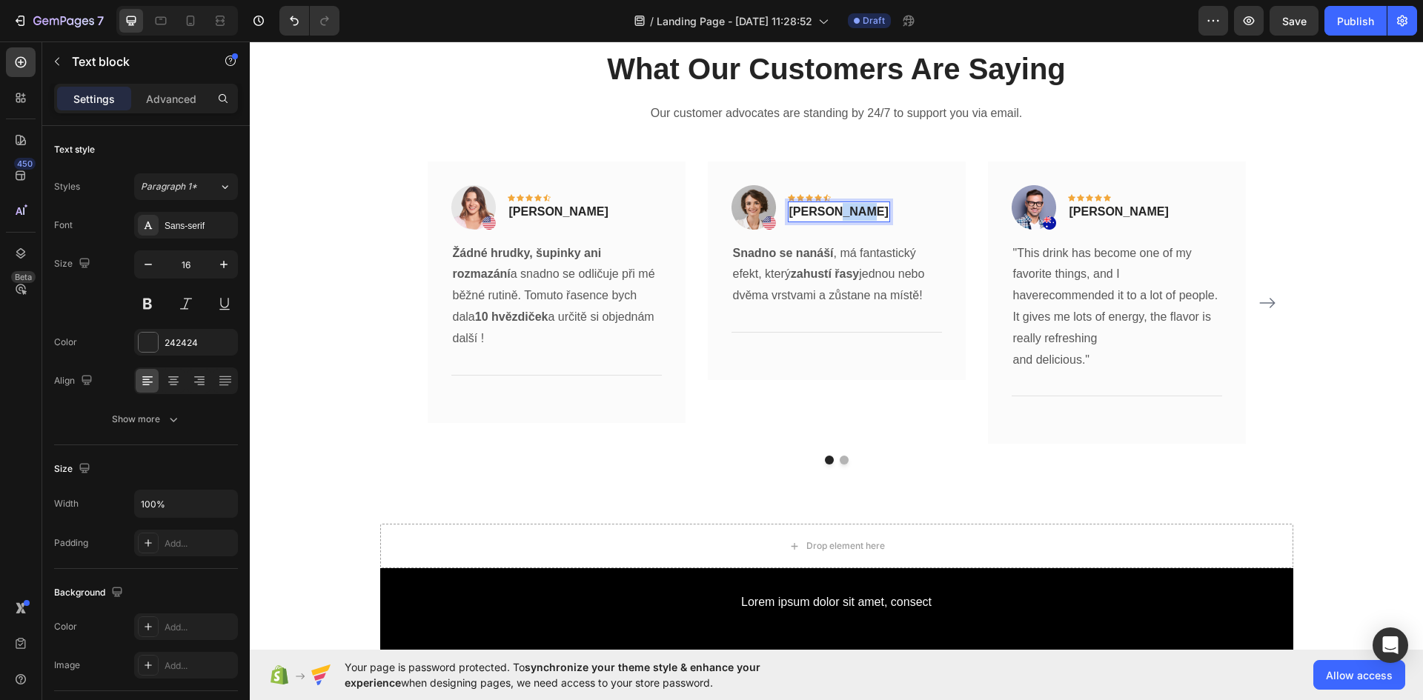
drag, startPoint x: 825, startPoint y: 213, endPoint x: 854, endPoint y: 216, distance: 29.7
click at [854, 216] on div "Petra Rowse" at bounding box center [839, 212] width 102 height 21
click at [740, 255] on strong "Snadno se nanáší" at bounding box center [783, 253] width 101 height 13
click at [920, 297] on p ""Snadno se nanáší , má fantastický efekt, který zahustí řasy jednou nebo dvěma …" at bounding box center [837, 275] width 208 height 64
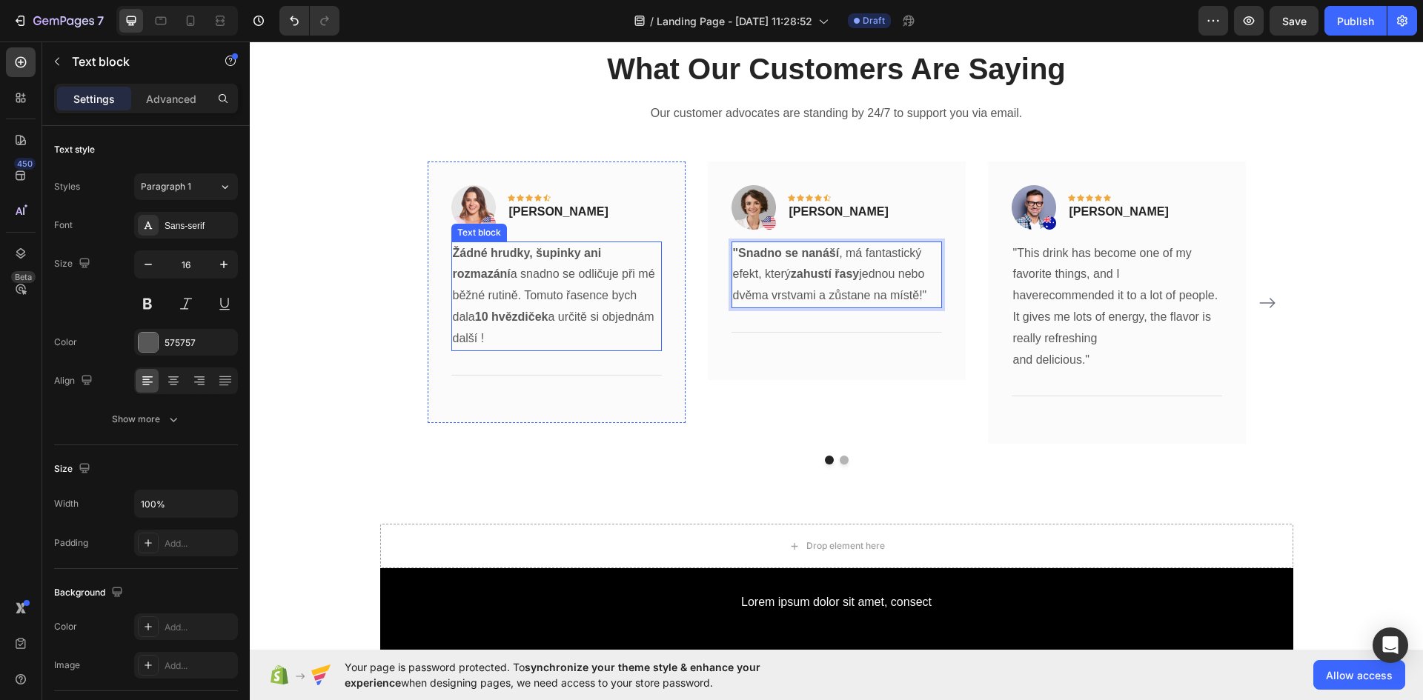
click at [453, 253] on strong "Žádné hrudky, šupinky ani rozmazání" at bounding box center [527, 264] width 149 height 34
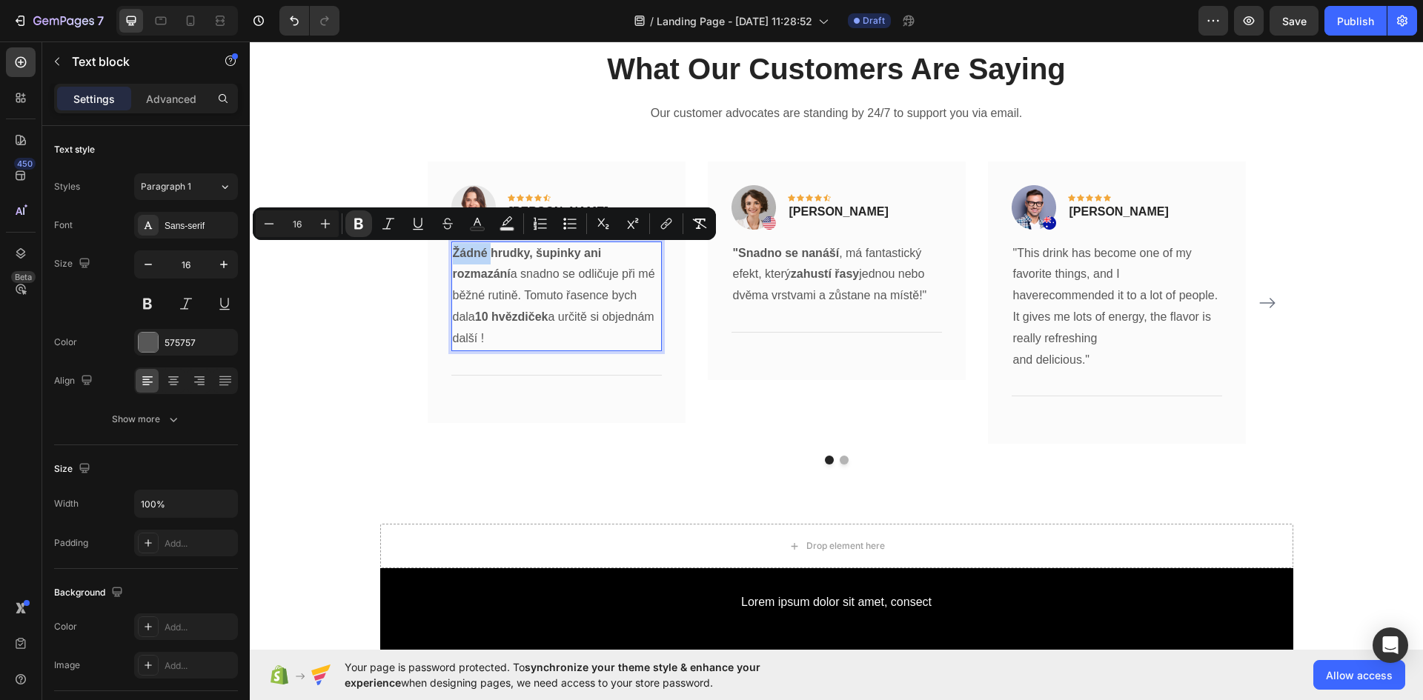
click at [453, 253] on strong "Žádné hrudky, šupinky ani rozmazání" at bounding box center [527, 264] width 149 height 34
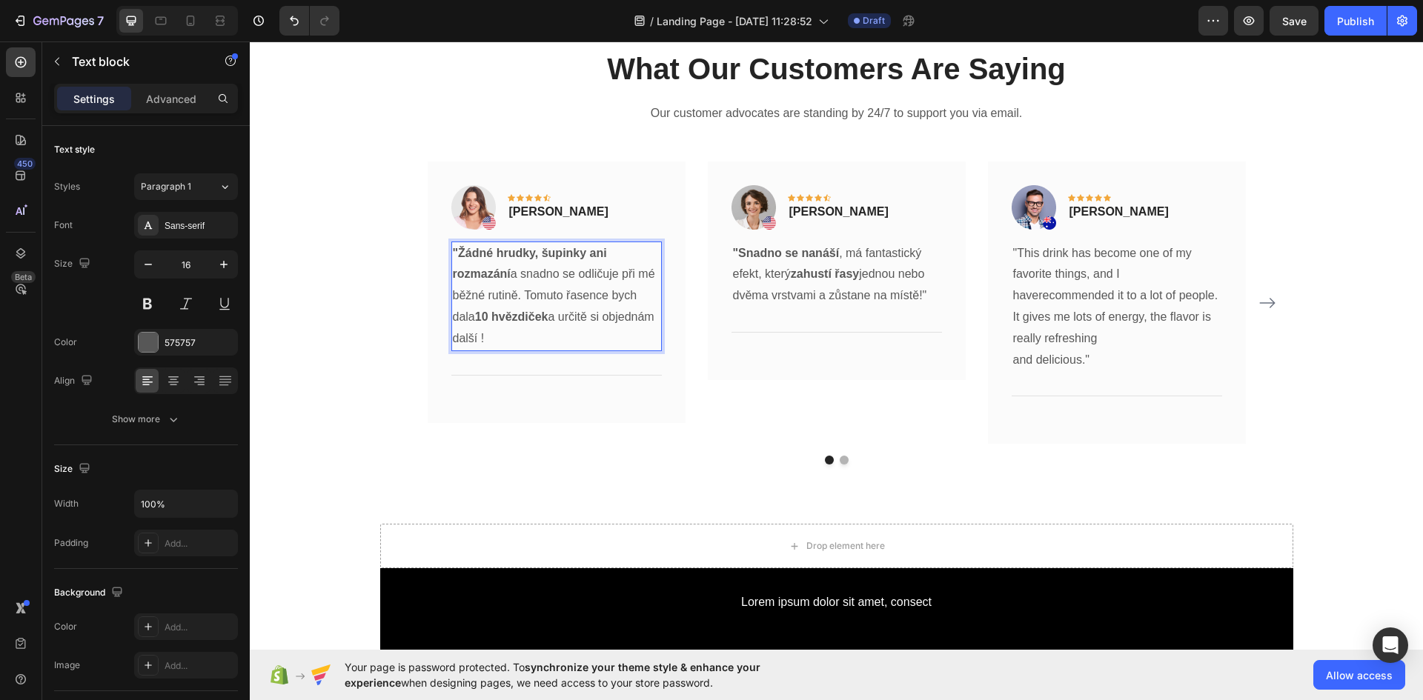
click at [583, 347] on p ""Žádné hrudky, šupinky ani rozmazání a snadno se odličuje při mé běžné rutině. …" at bounding box center [557, 296] width 208 height 107
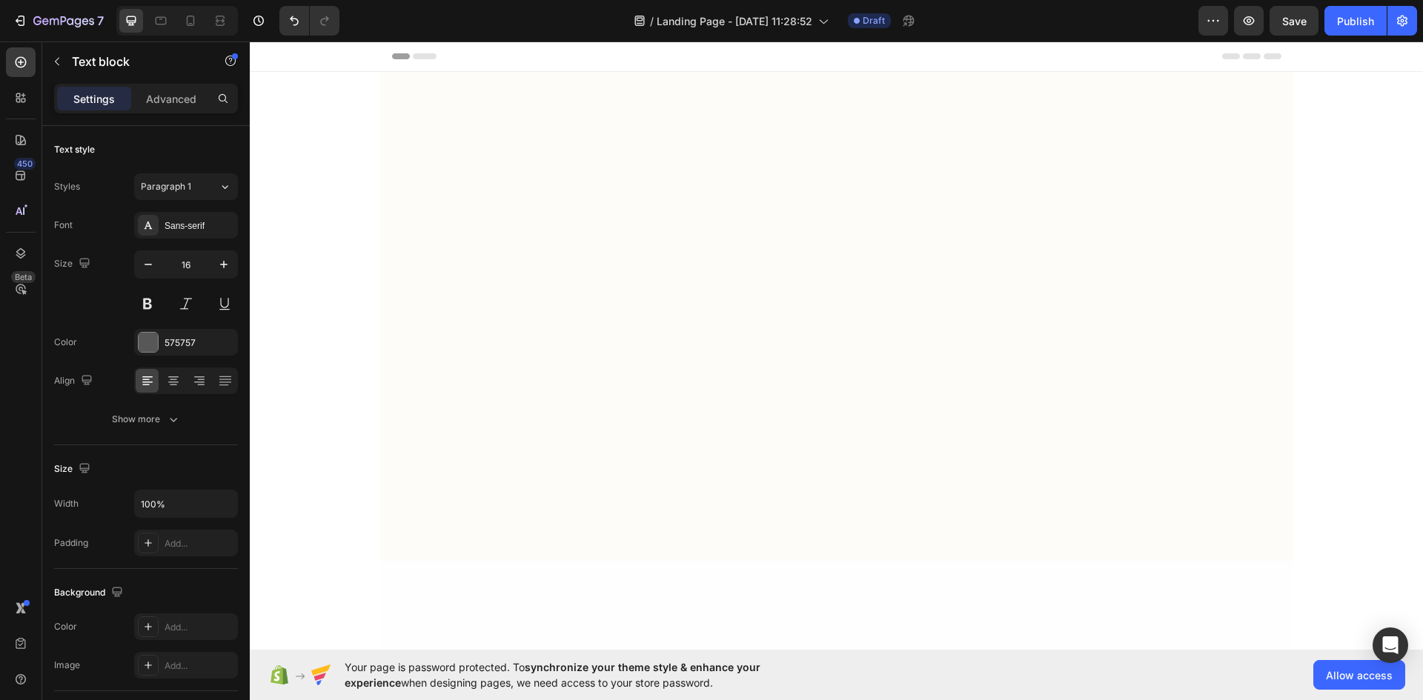
scroll to position [3881, 0]
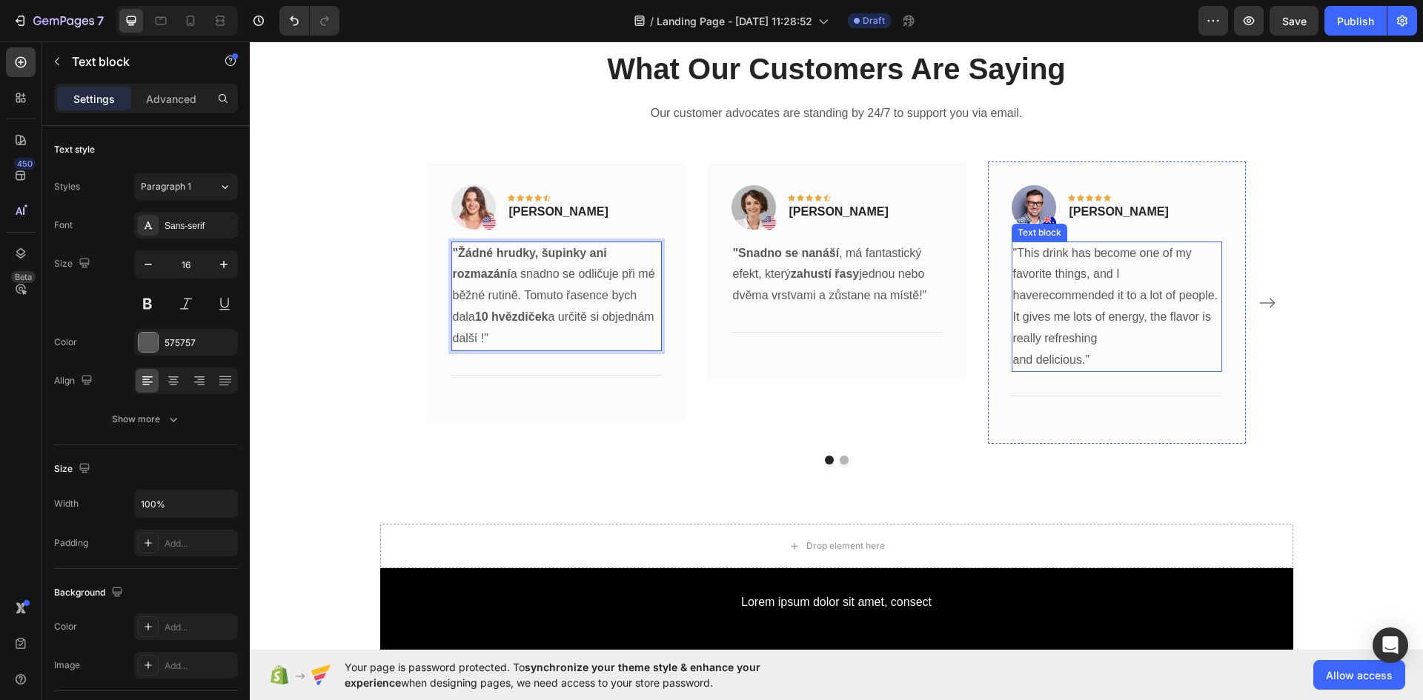
click at [1096, 362] on p ""This drink has become one of my favorite things, and I haverecommended it to a…" at bounding box center [1117, 307] width 208 height 128
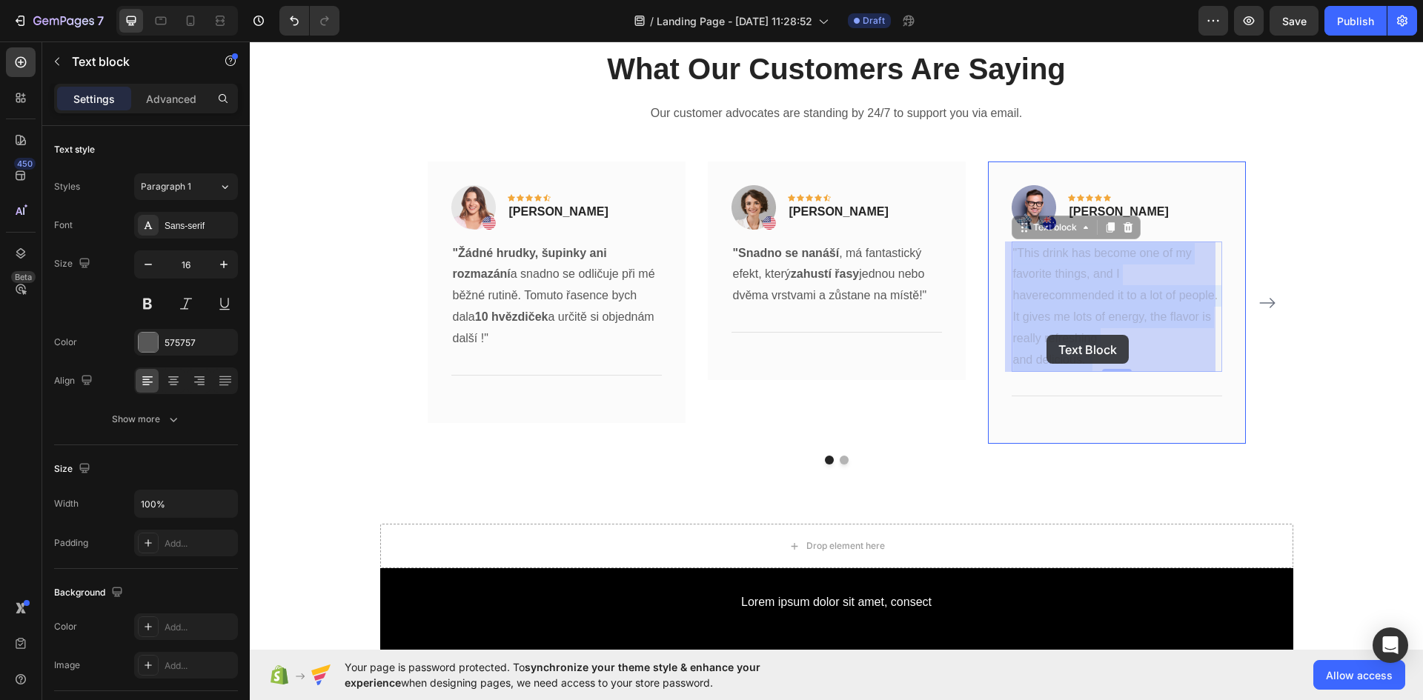
drag, startPoint x: 1080, startPoint y: 362, endPoint x: 1046, endPoint y: 335, distance: 42.7
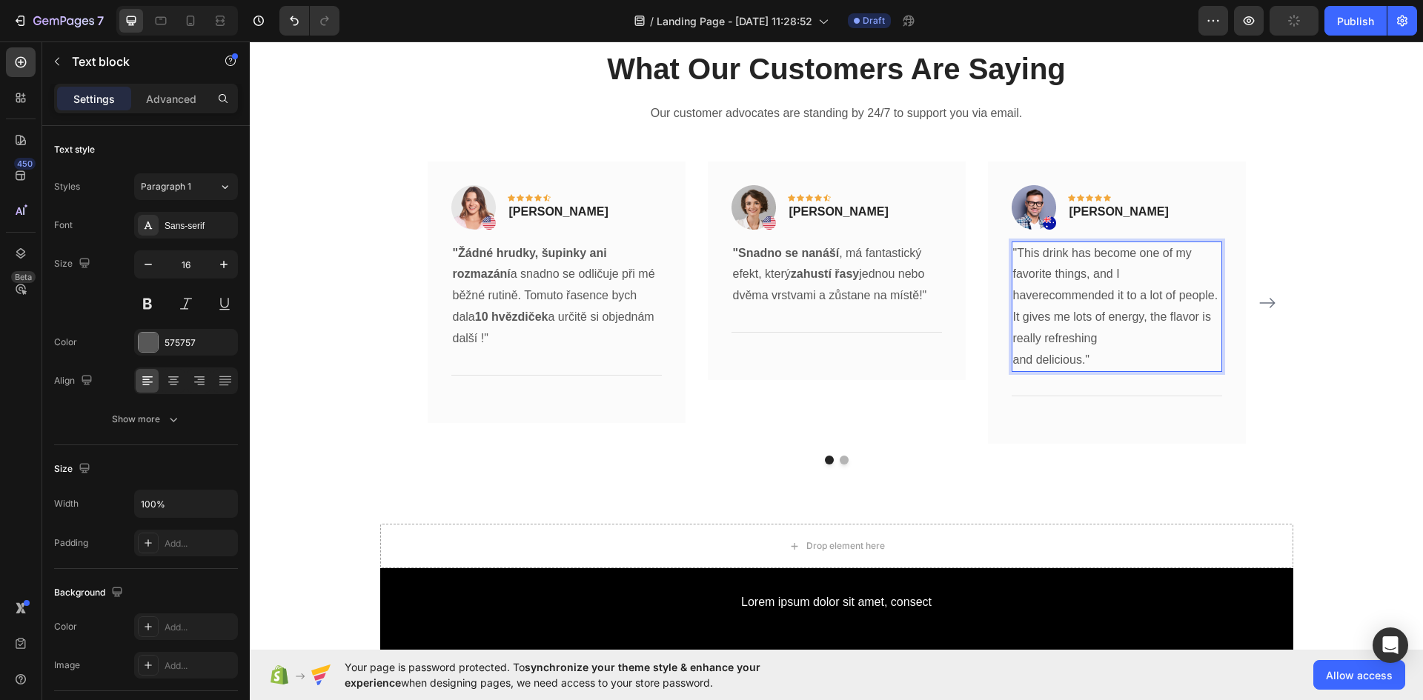
click at [1080, 362] on p ""This drink has become one of my favorite things, and I haverecommended it to a…" at bounding box center [1117, 307] width 208 height 128
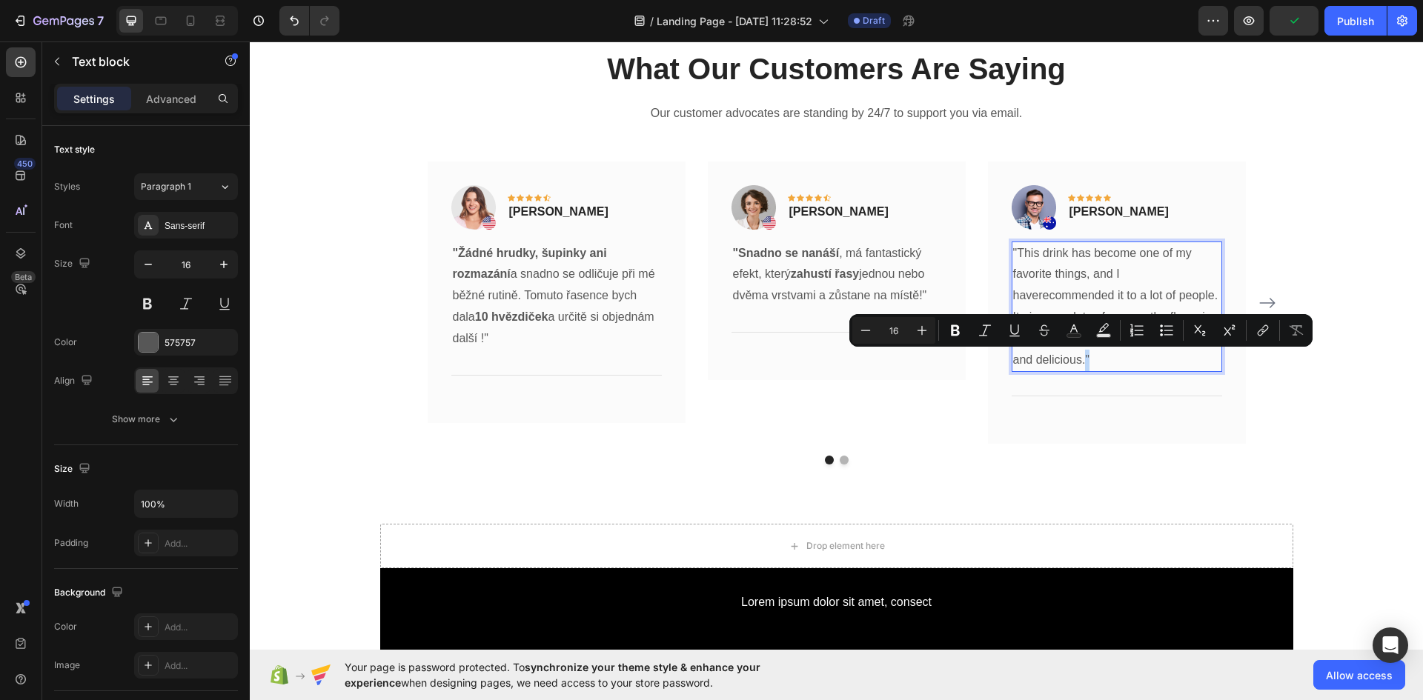
click at [1078, 362] on p ""This drink has become one of my favorite things, and I haverecommended it to a…" at bounding box center [1117, 307] width 208 height 128
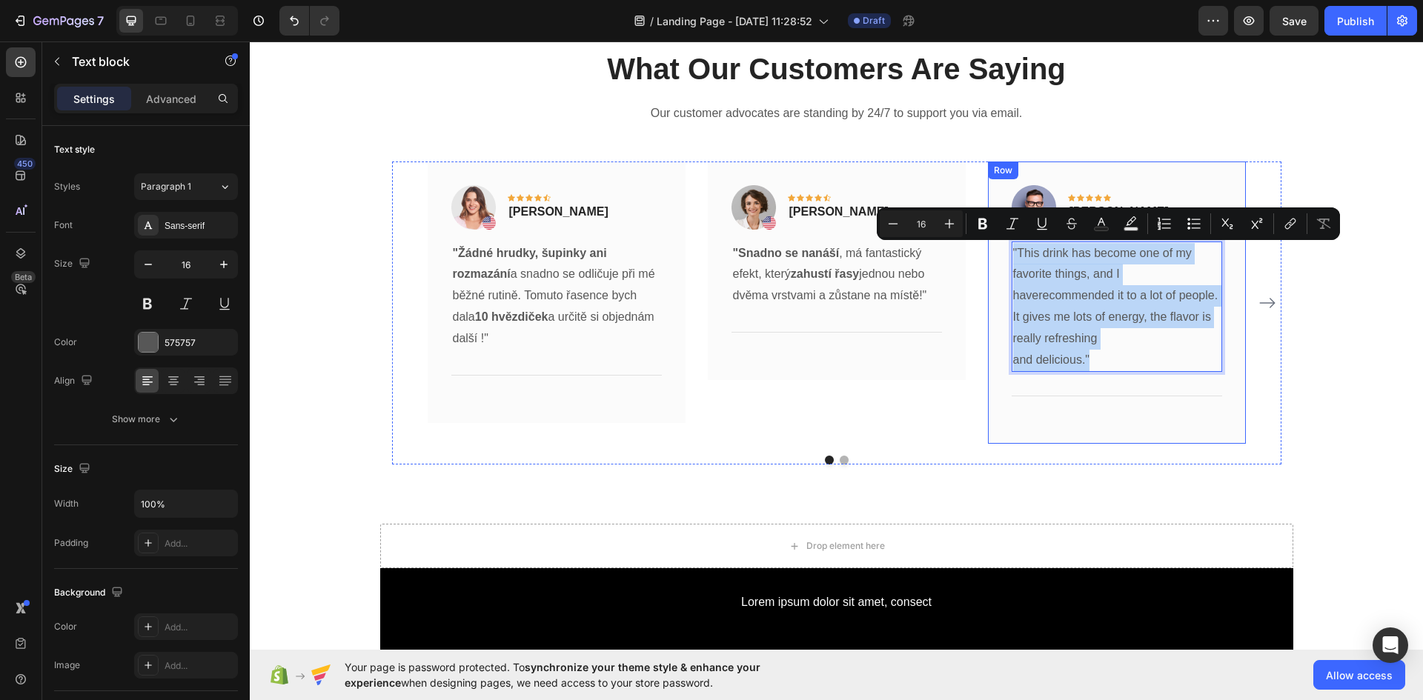
drag, startPoint x: 1078, startPoint y: 362, endPoint x: 1001, endPoint y: 250, distance: 135.9
click at [1001, 250] on div "Image Icon Icon Icon Icon Icon Row Timothy Joseph Text block Row "This drink ha…" at bounding box center [1117, 303] width 258 height 283
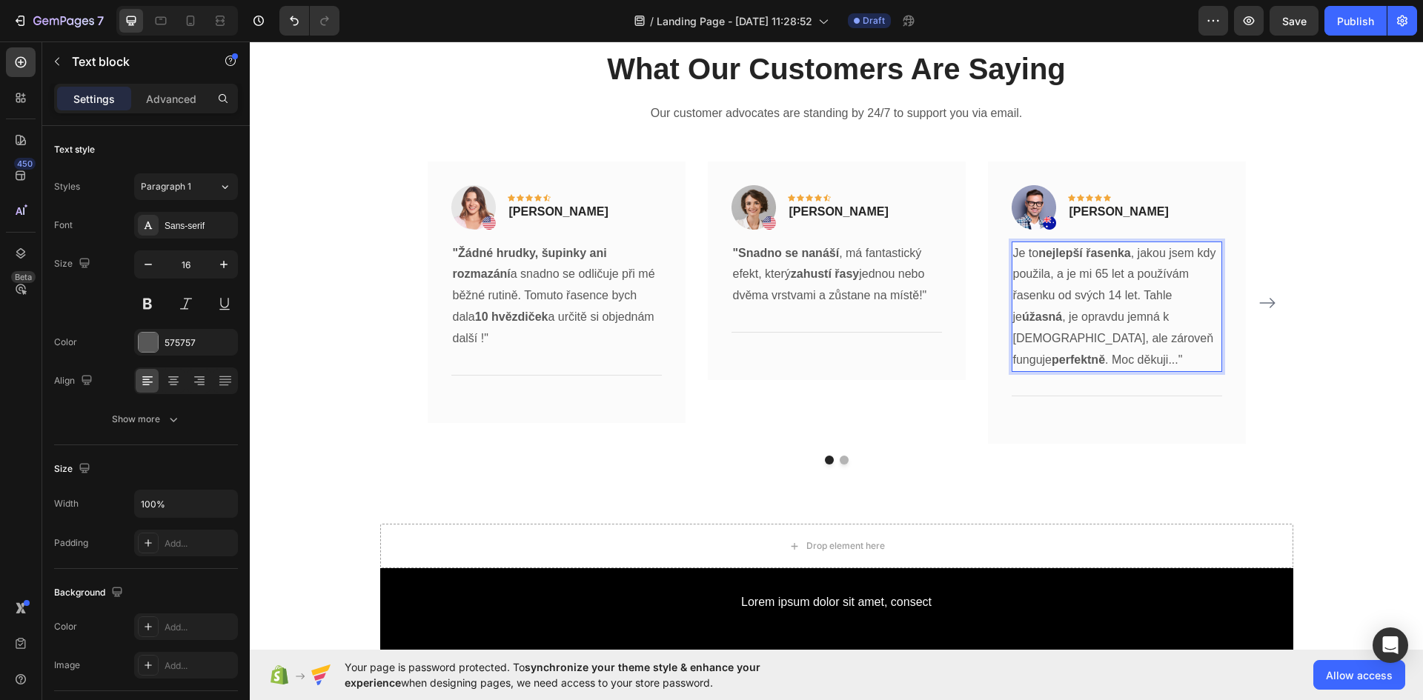
click at [1013, 250] on p "Je to nejlepší řasenka , jakou jsem kdy použila, a je mi 65 let a používám řase…" at bounding box center [1117, 307] width 208 height 128
click at [1013, 251] on p "Je to nejlepší řasenka , jakou jsem kdy použila, a je mi 65 let a používám řase…" at bounding box center [1117, 307] width 208 height 128
click at [1135, 213] on p "Timothy Joseph" at bounding box center [1118, 212] width 99 height 18
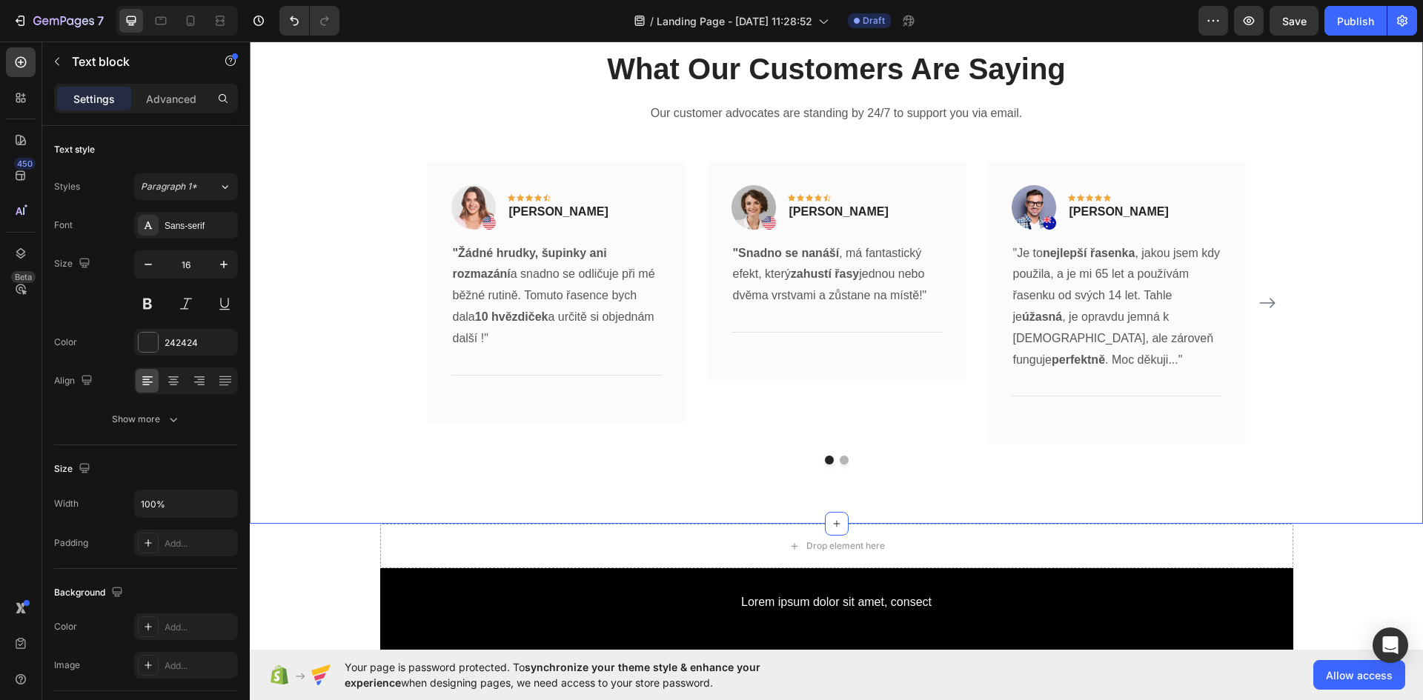
click at [1332, 213] on div "What Our Customers Are Saying Heading Our customer advocates are standing by 24…" at bounding box center [836, 256] width 1151 height 417
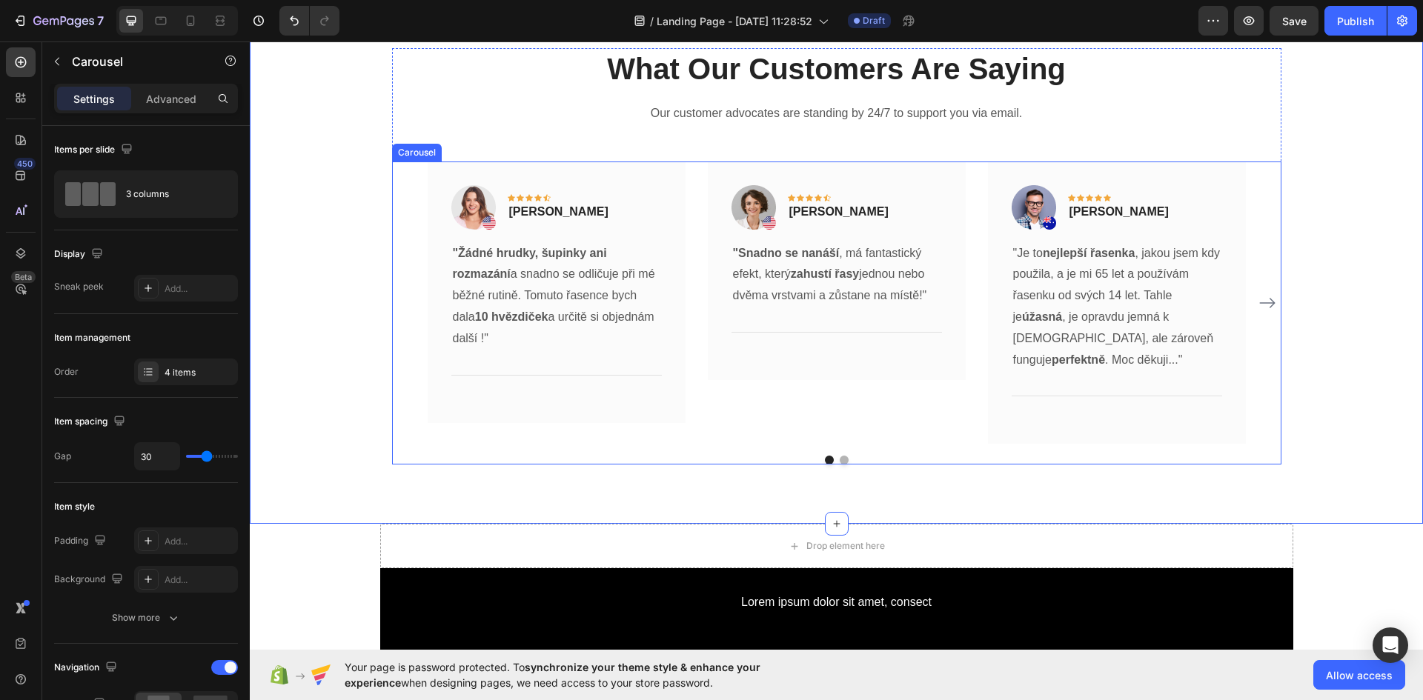
click at [1260, 302] on icon "Carousel Next Arrow" at bounding box center [1267, 303] width 16 height 10
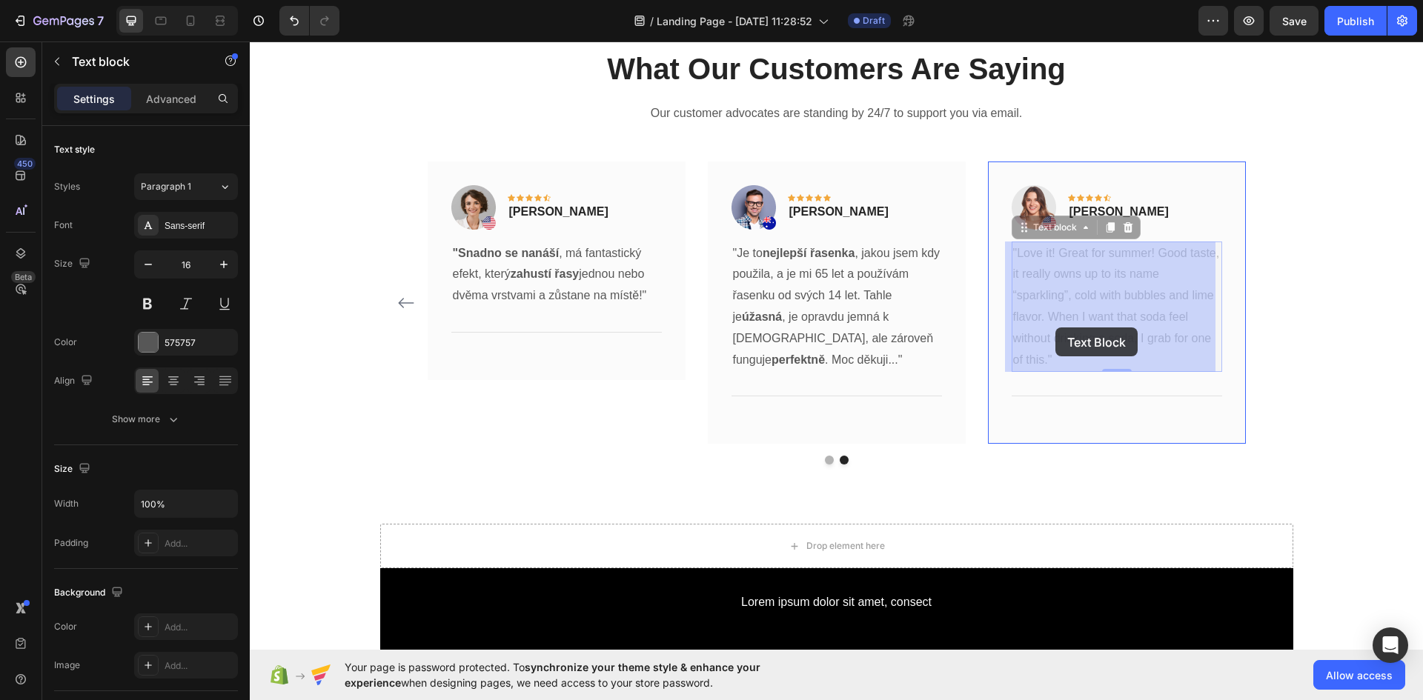
drag, startPoint x: 1055, startPoint y: 362, endPoint x: 1055, endPoint y: 328, distance: 34.1
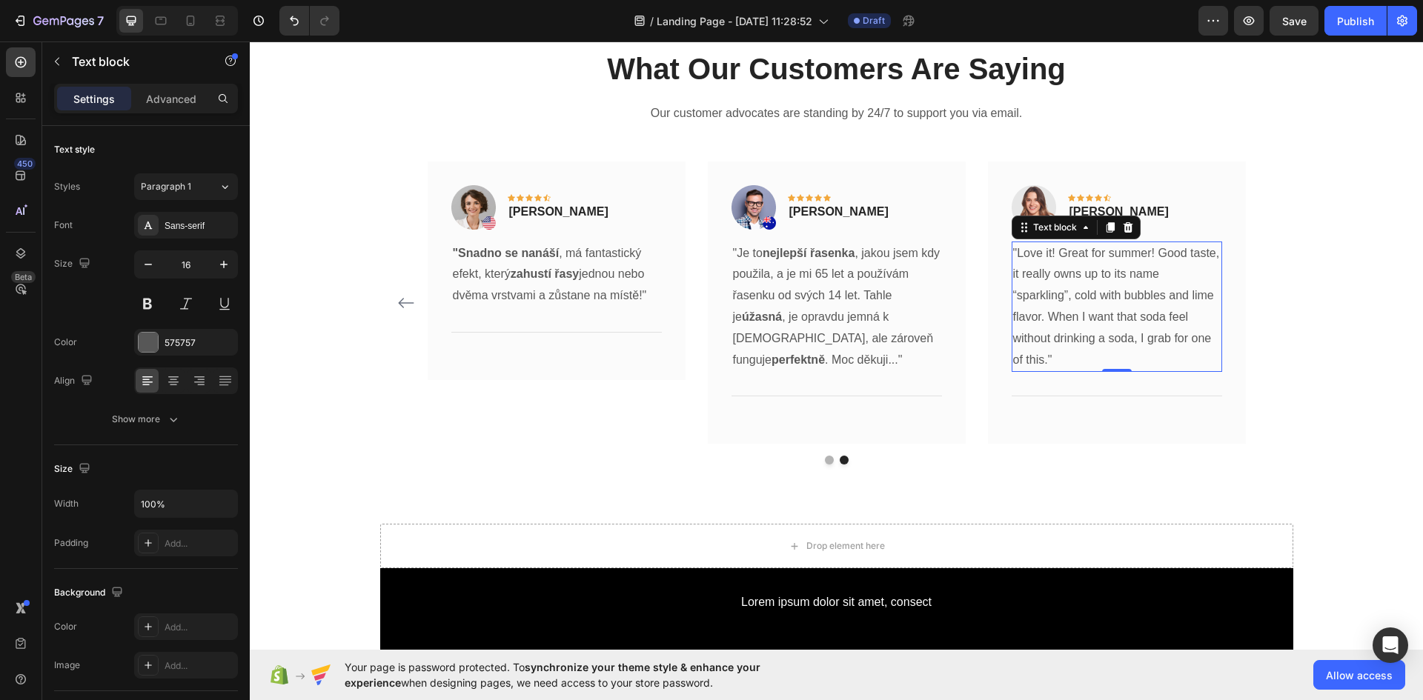
click at [1058, 356] on p ""Love it! Great for summer! Good taste, it really owns up to its name “sparklin…" at bounding box center [1117, 307] width 208 height 128
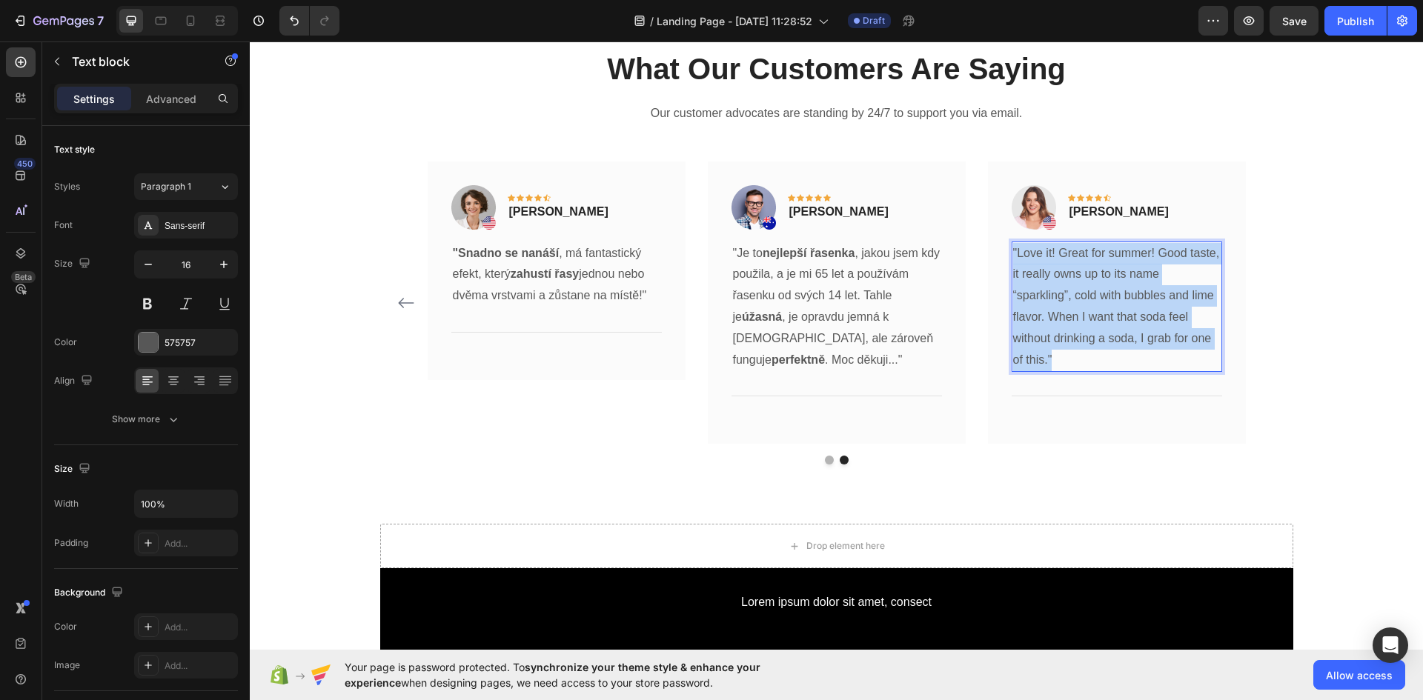
drag, startPoint x: 1054, startPoint y: 359, endPoint x: 1004, endPoint y: 257, distance: 113.0
click at [1004, 257] on div "Image Icon Icon Icon Icon Icon Row Rita Carroll Text block Row "Love it! Great …" at bounding box center [1117, 303] width 258 height 283
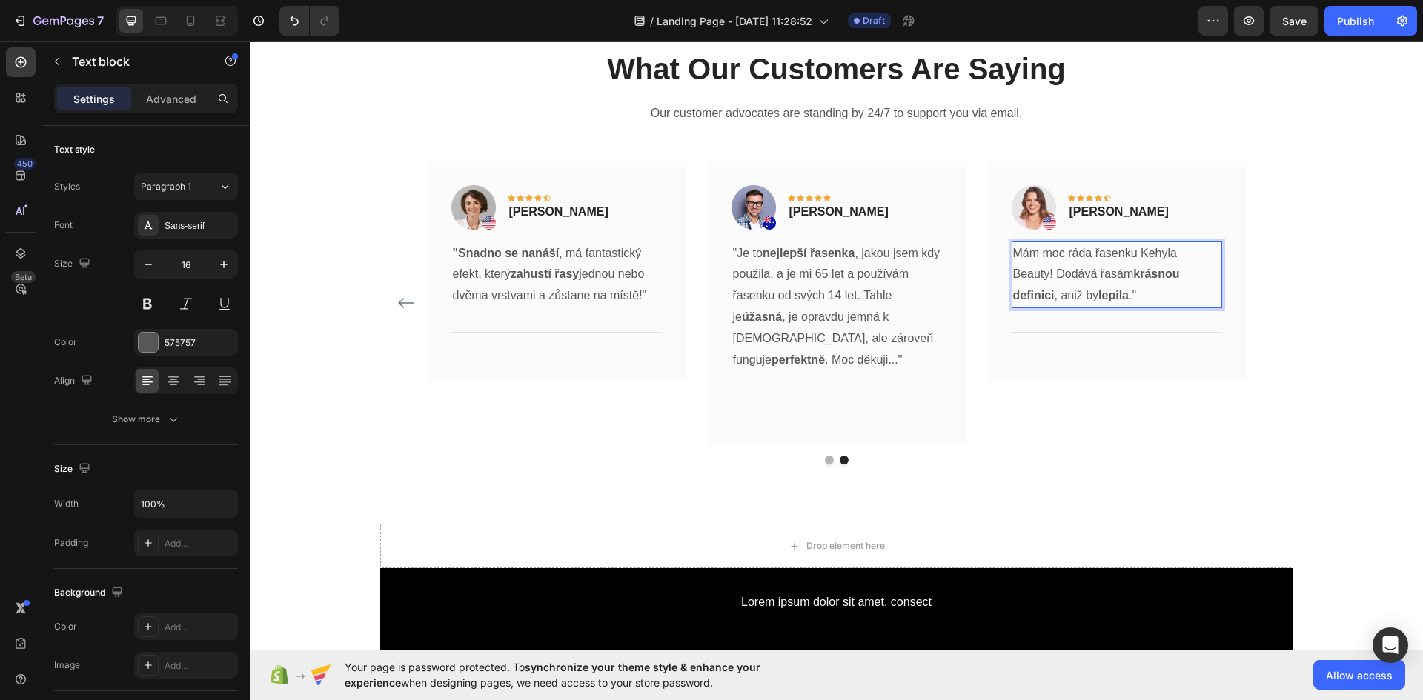
click at [1013, 253] on p "Mám moc ráda řasenku Kehyla Beauty! Dodává řasám krásnou definici , aniž by lep…" at bounding box center [1117, 275] width 208 height 64
click at [1085, 216] on p "Rita Carroll" at bounding box center [1118, 212] width 99 height 18
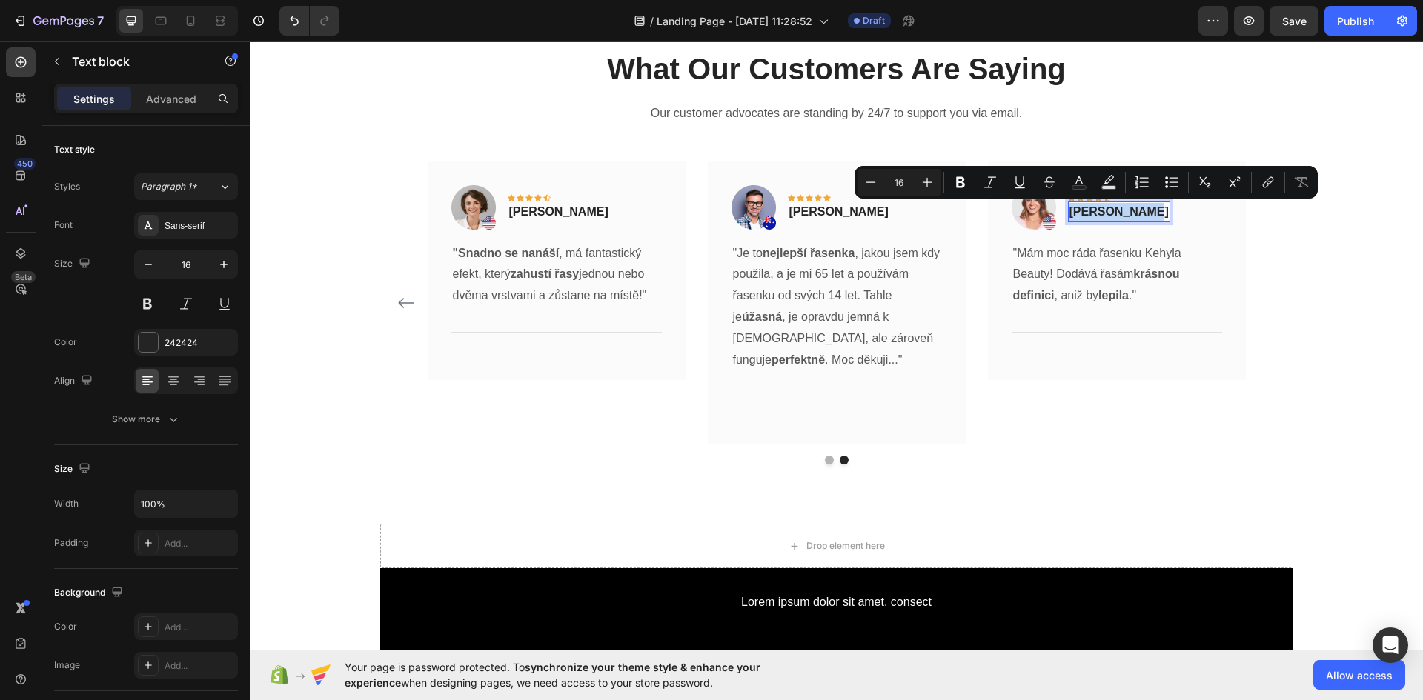
click at [1085, 216] on p "Rita Carroll" at bounding box center [1118, 212] width 99 height 18
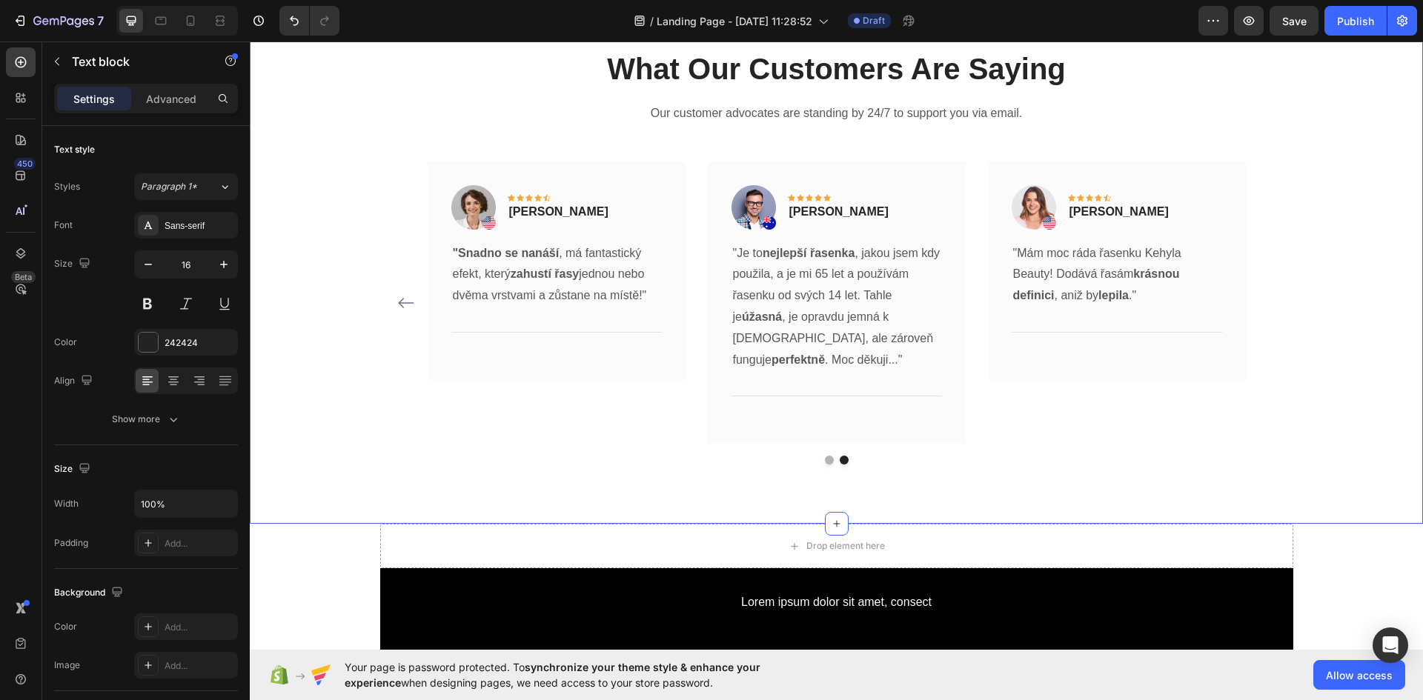
click at [1395, 285] on div "What Our Customers Are Saying Heading Our customer advocates are standing by 24…" at bounding box center [836, 256] width 1151 height 417
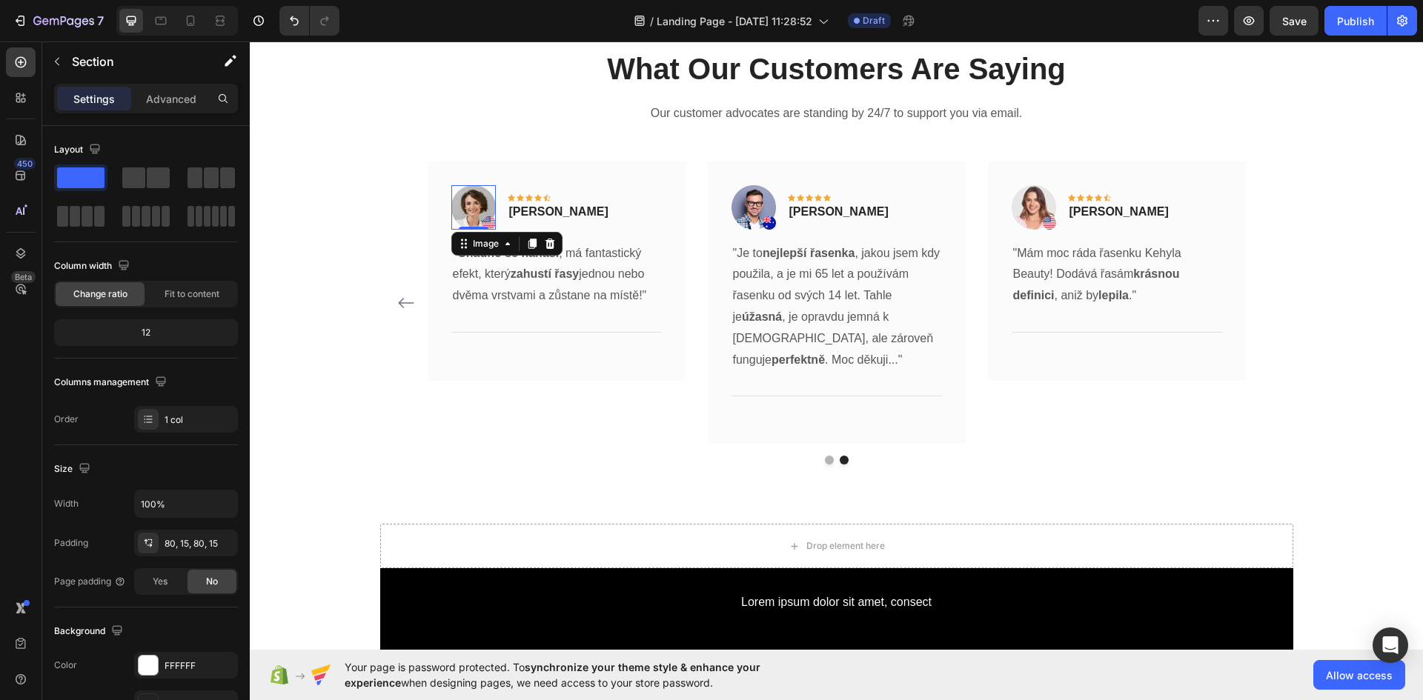
click at [468, 202] on img at bounding box center [473, 207] width 44 height 44
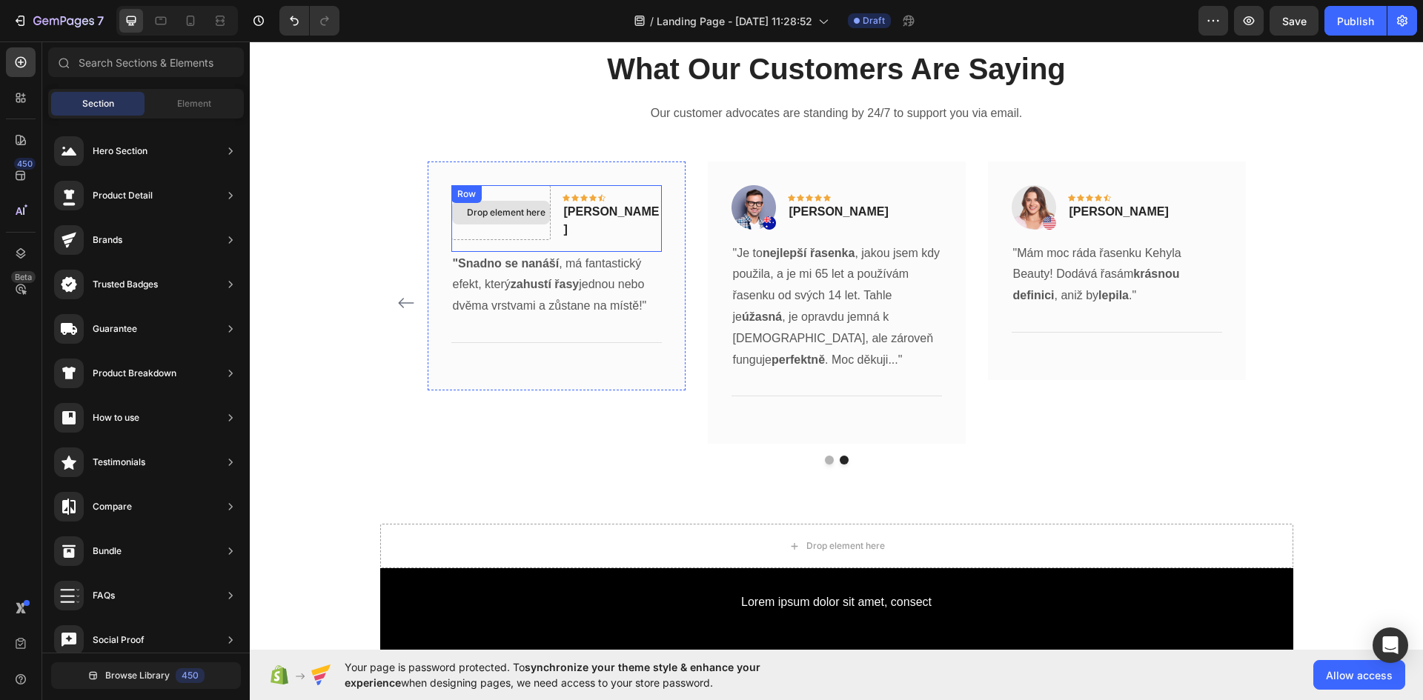
click at [531, 215] on div "Drop element here" at bounding box center [501, 213] width 98 height 24
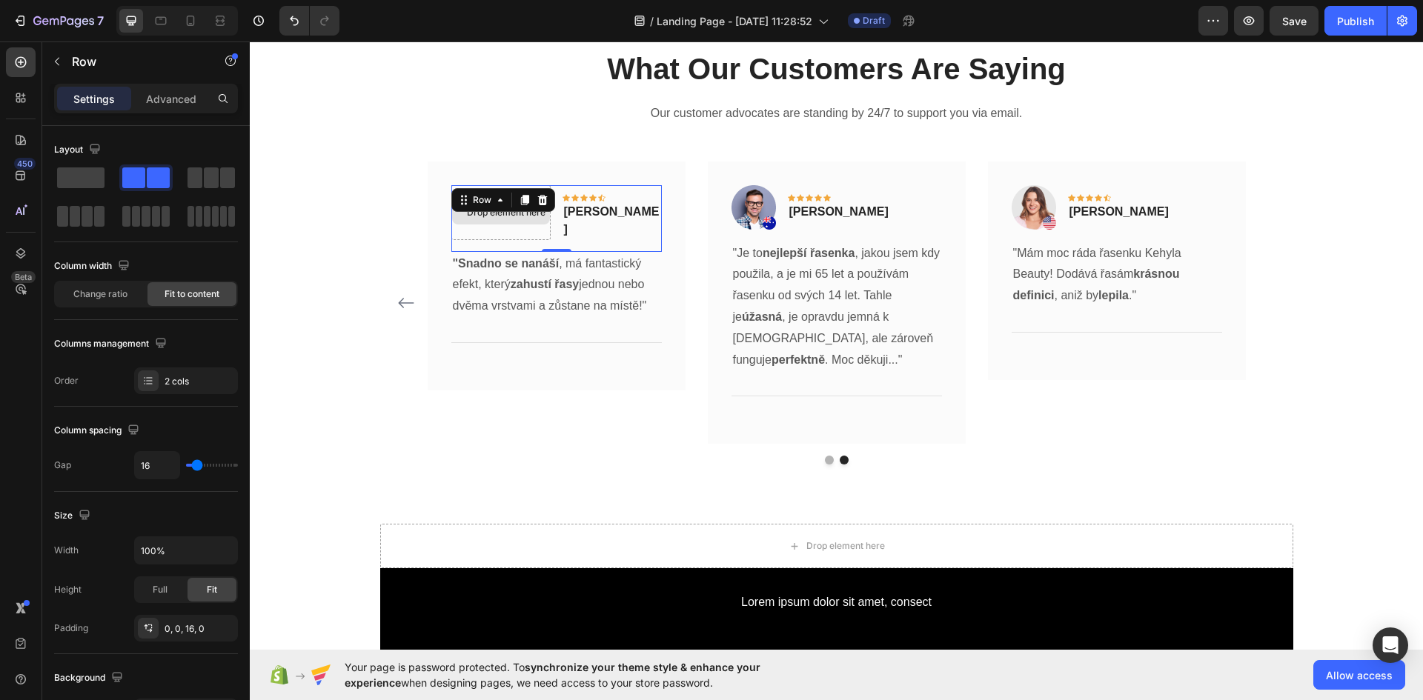
click at [550, 226] on div "Drop element here" at bounding box center [500, 212] width 99 height 55
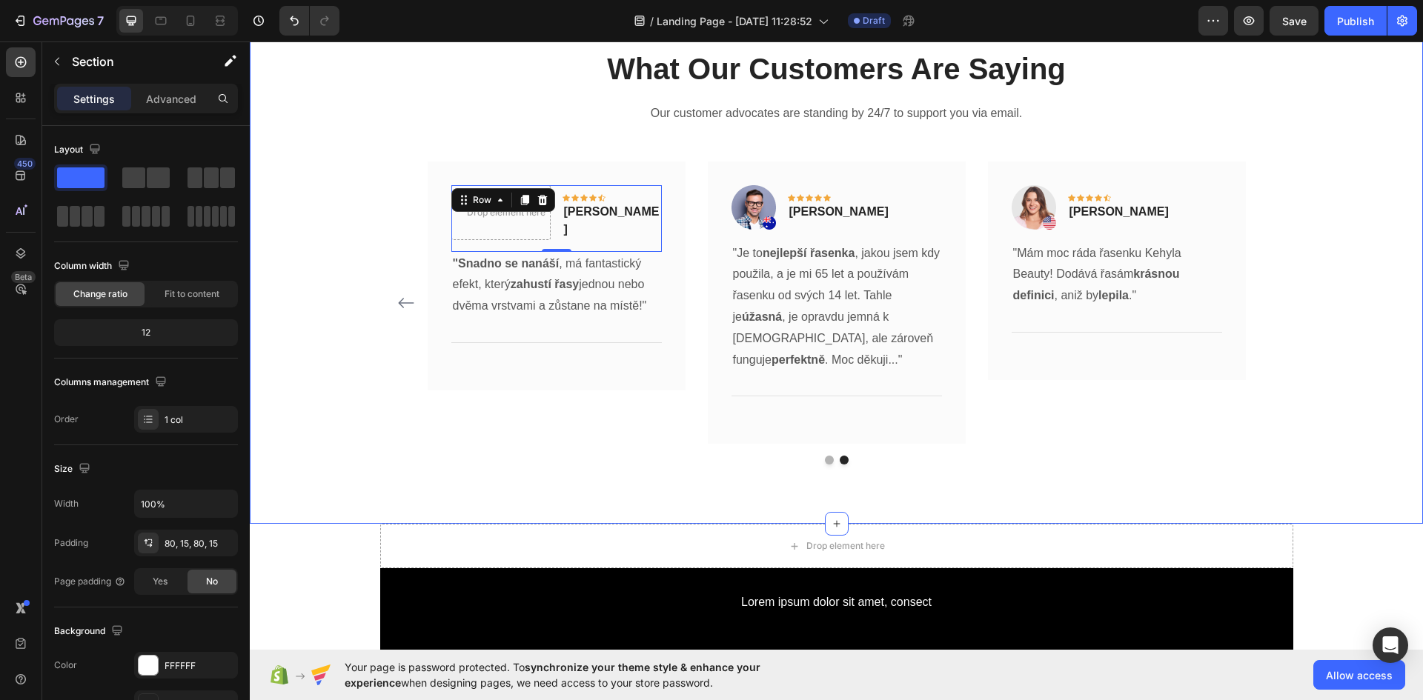
click at [1329, 390] on div "What Our Customers Are Saying Heading Our customer advocates are standing by 24…" at bounding box center [836, 256] width 1151 height 417
click at [300, 30] on button "Undo/Redo" at bounding box center [294, 21] width 30 height 30
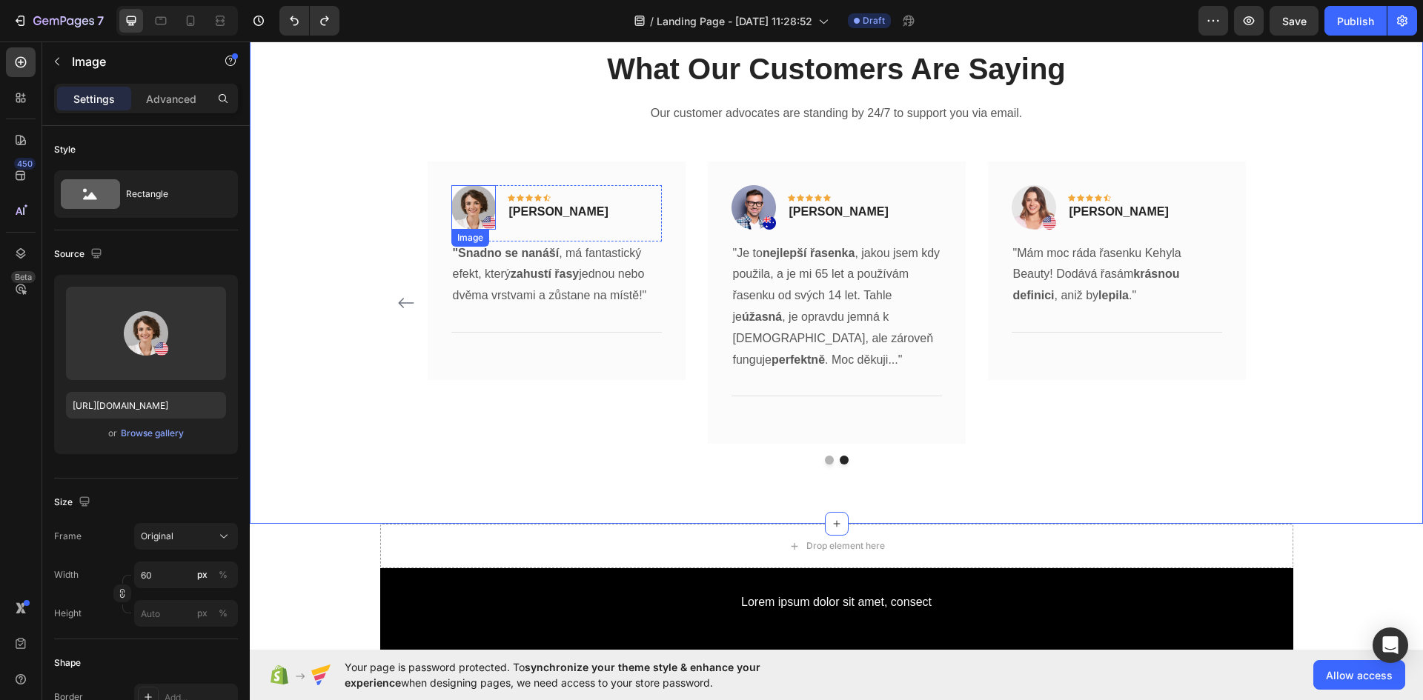
click at [470, 202] on img at bounding box center [473, 207] width 44 height 44
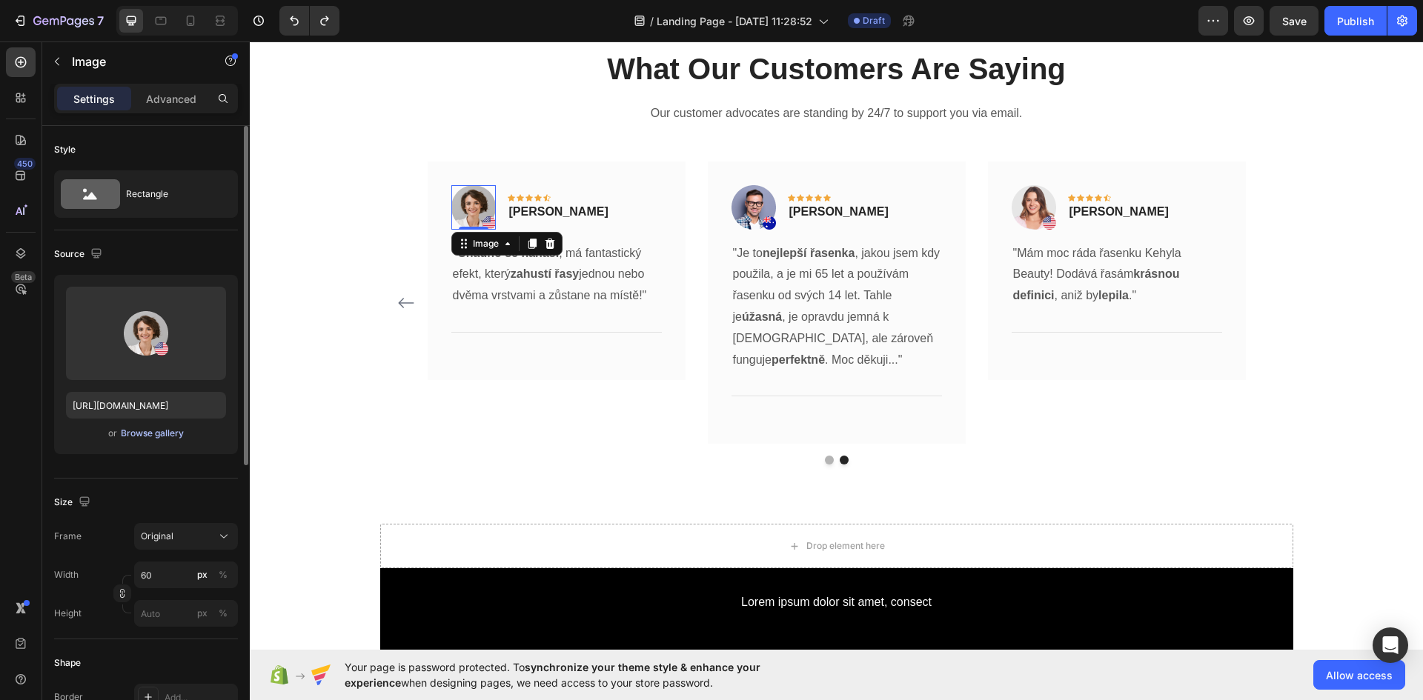
click at [144, 426] on button "Browse gallery" at bounding box center [152, 433] width 64 height 15
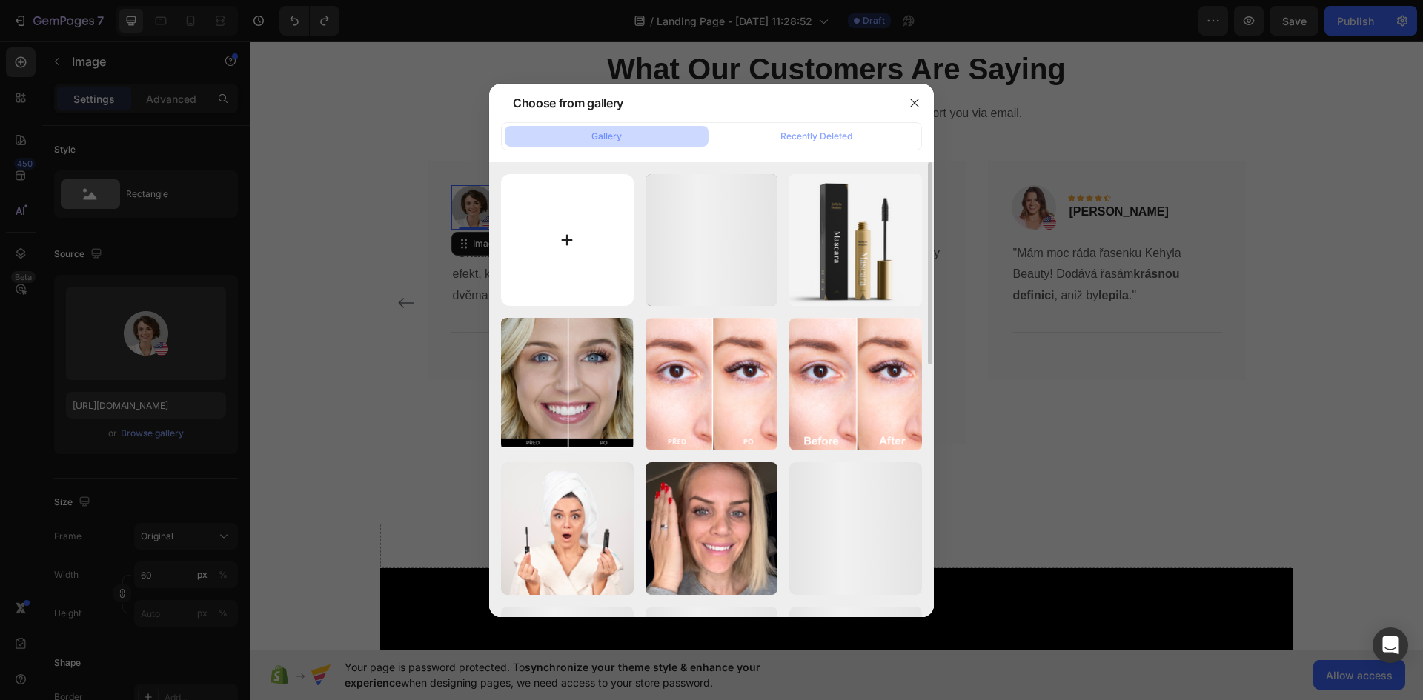
click at [572, 256] on input "file" at bounding box center [567, 240] width 133 height 133
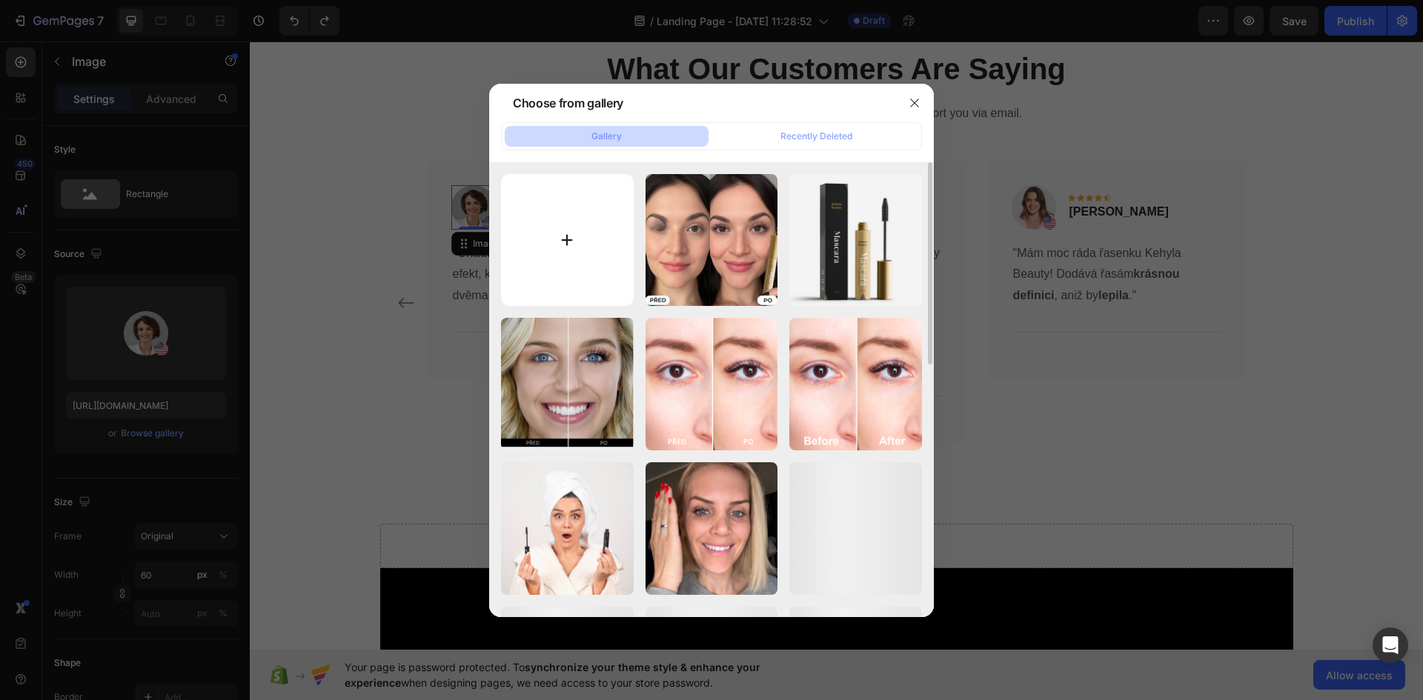
type input "C:\fakepath\quelle-couleur-de-cheveux-femme-60-ans-choisir-blond-fonce-colorati…"
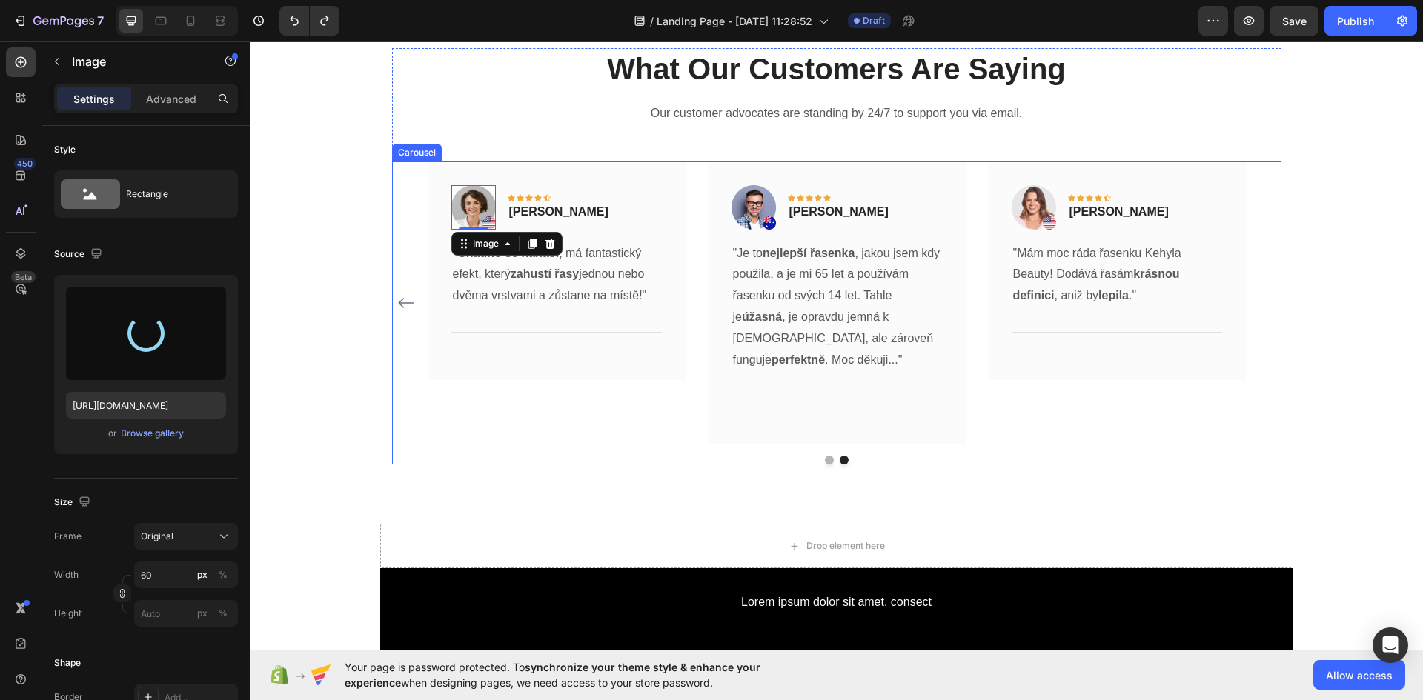
type input "https://cdn.shopify.com/s/files/1/0925/2287/3175/files/gempages_576139604462142…"
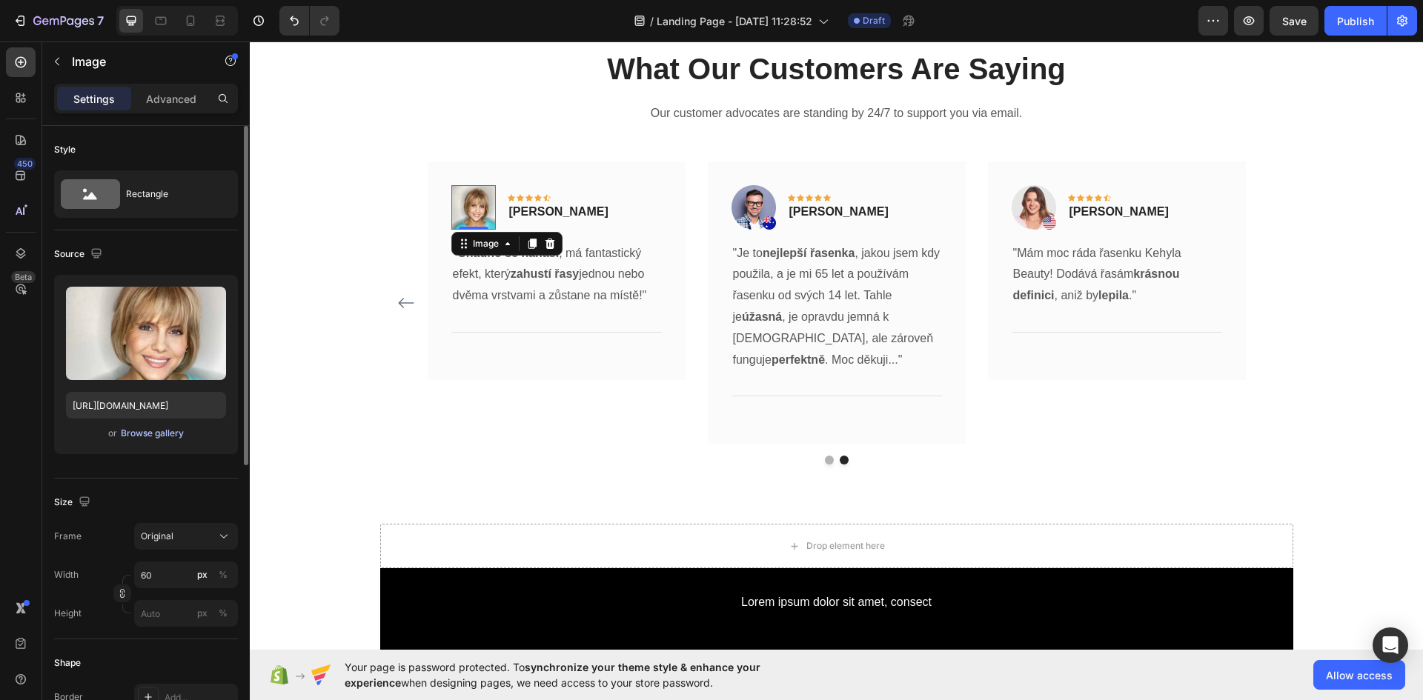
click at [160, 435] on div "Browse gallery" at bounding box center [152, 433] width 63 height 13
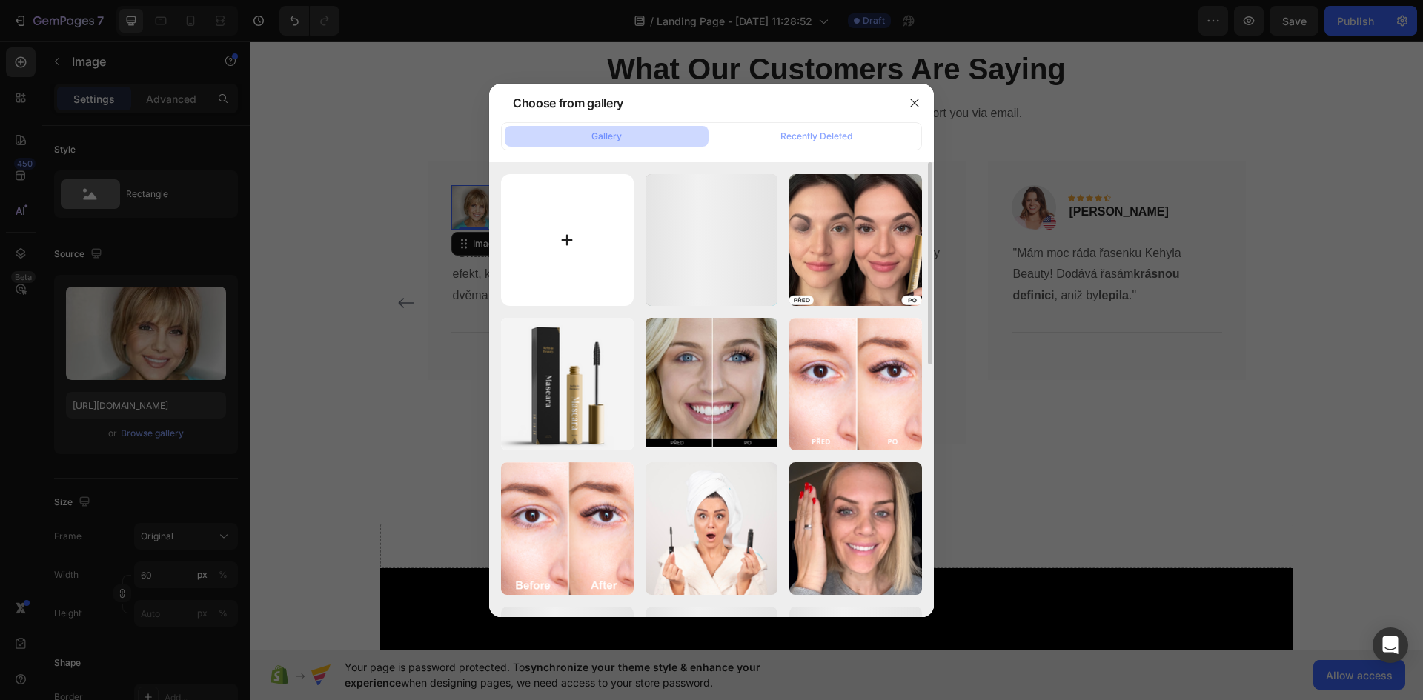
click at [601, 230] on input "file" at bounding box center [567, 240] width 133 height 133
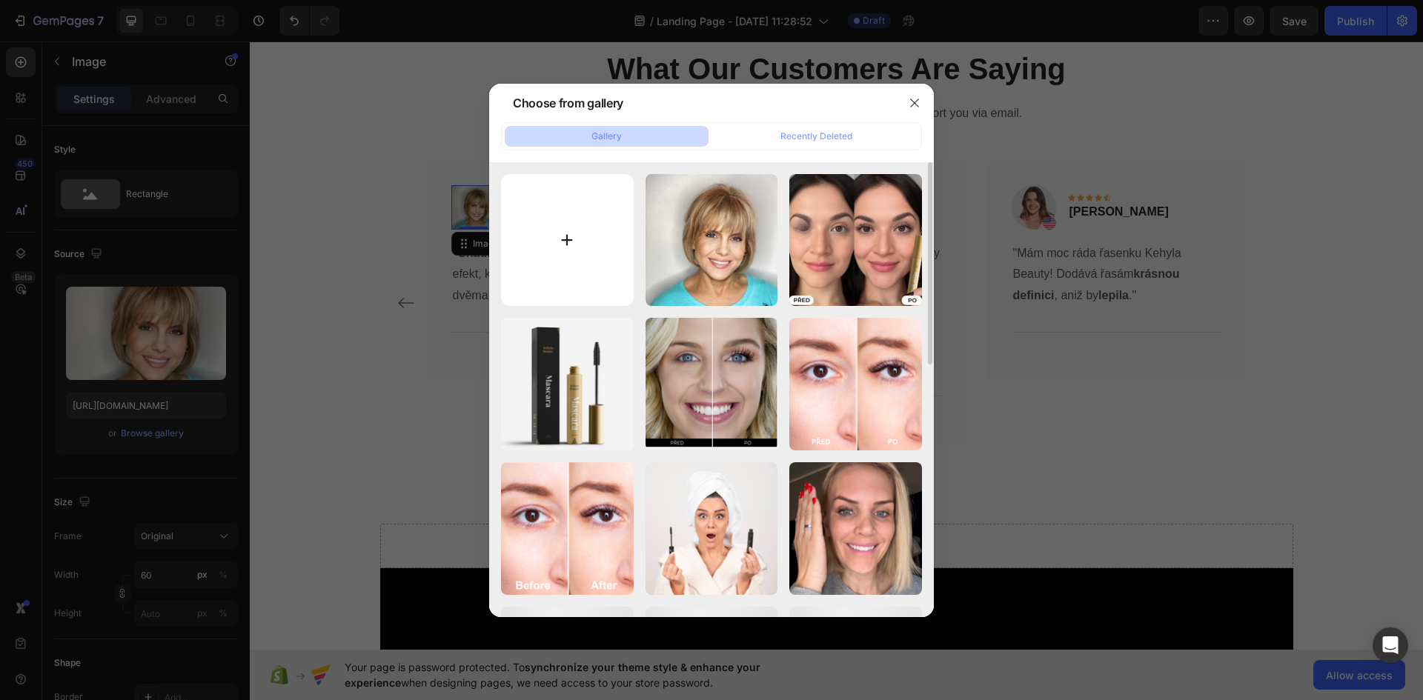
type input "C:\fakepath\images (1).jpeg"
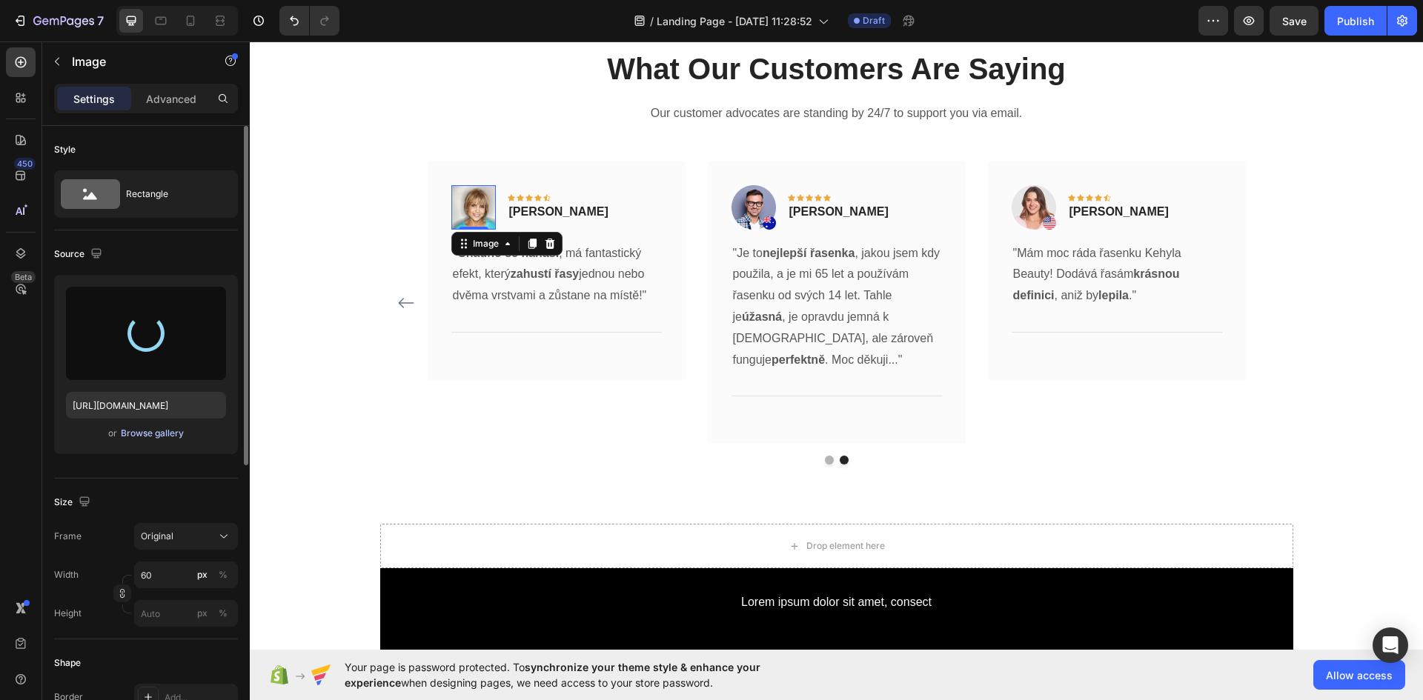
click at [160, 428] on div "Browse gallery" at bounding box center [152, 433] width 63 height 13
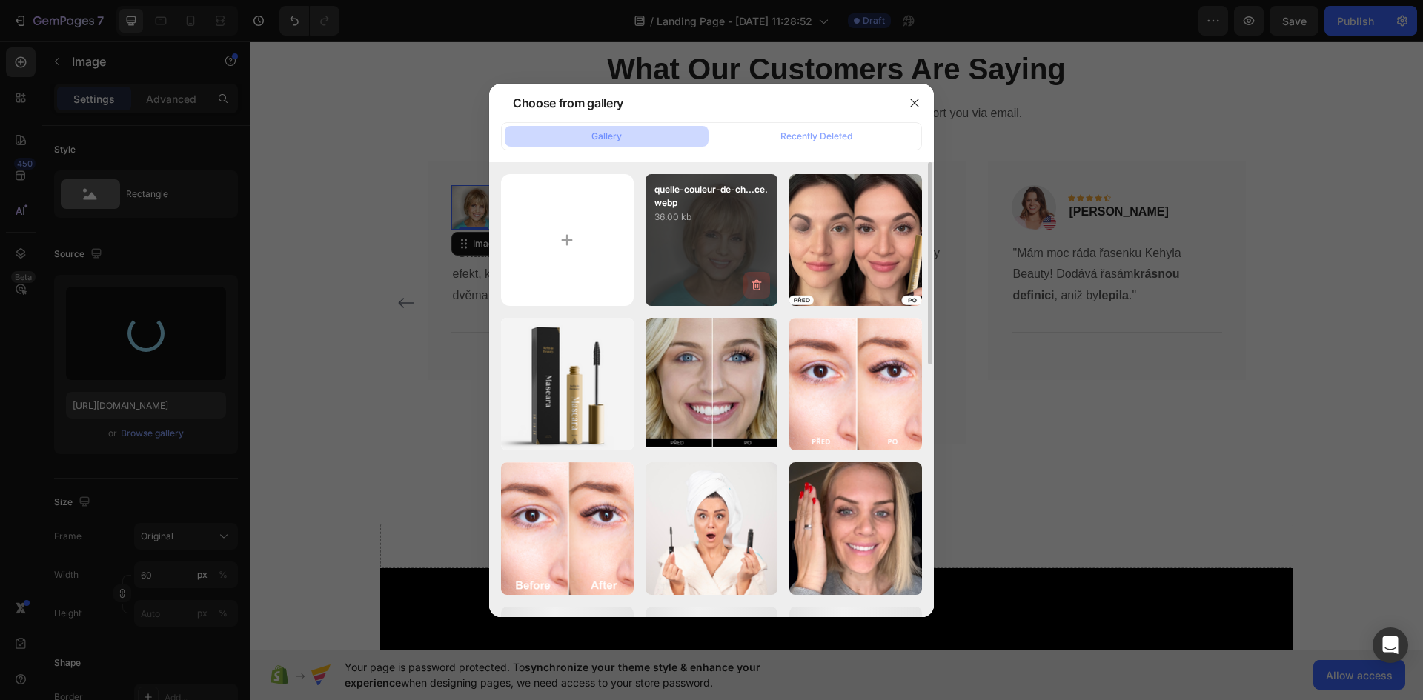
click at [758, 276] on button "button" at bounding box center [756, 285] width 27 height 27
type input "https://cdn.shopify.com/s/files/1/0925/2287/3175/files/gempages_576139604462142…"
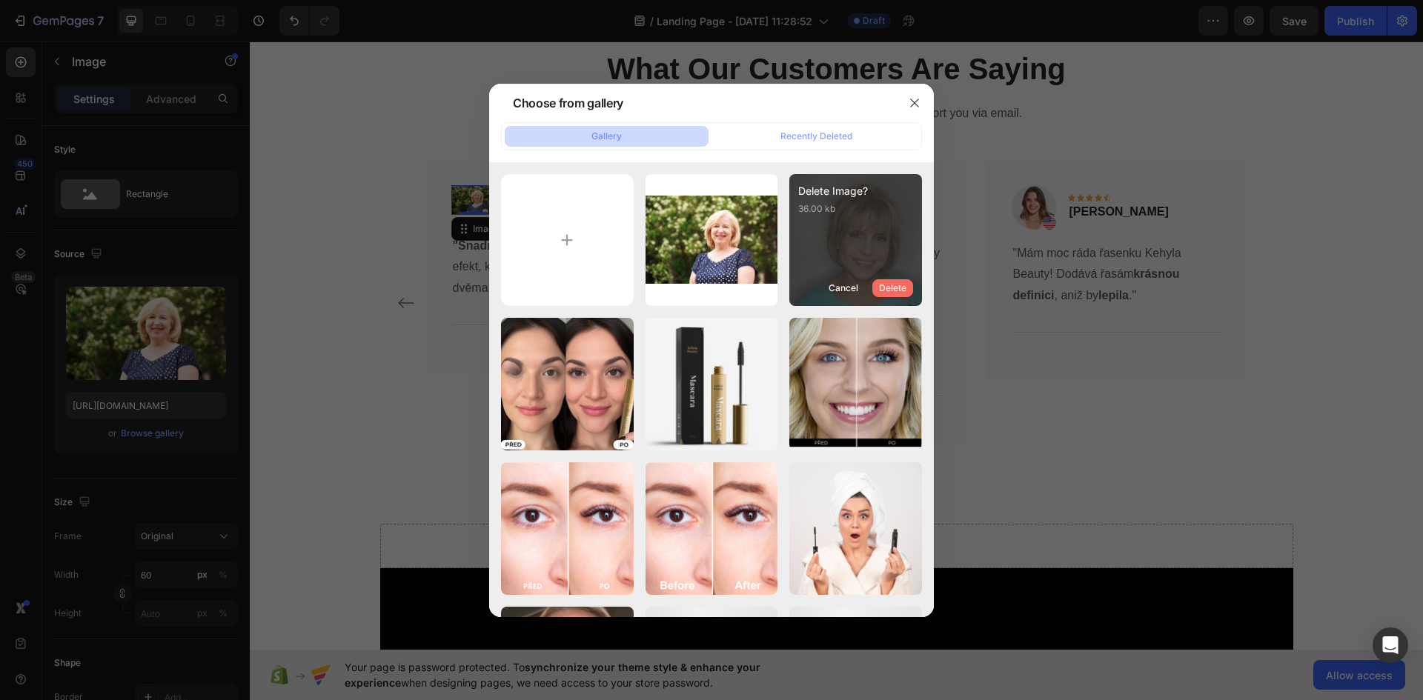
click at [896, 286] on div "Delete" at bounding box center [892, 288] width 27 height 13
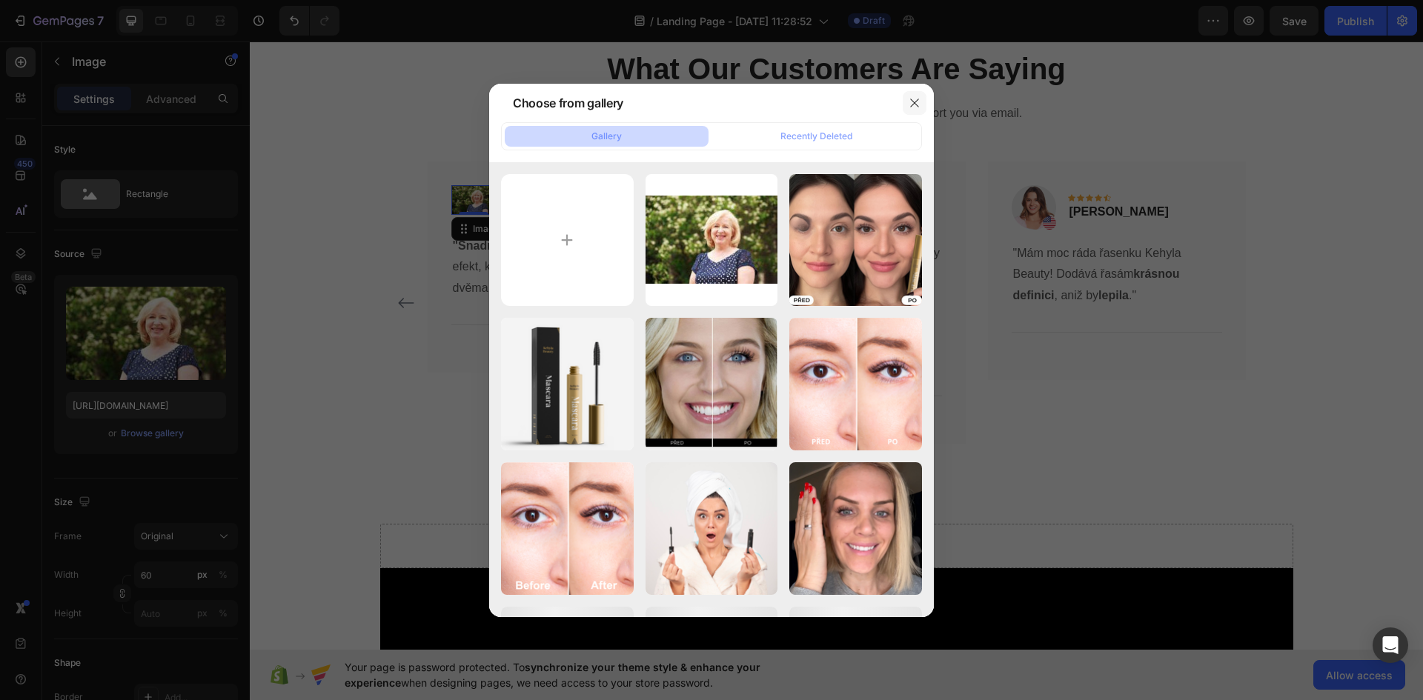
click at [912, 107] on icon "button" at bounding box center [915, 103] width 12 height 12
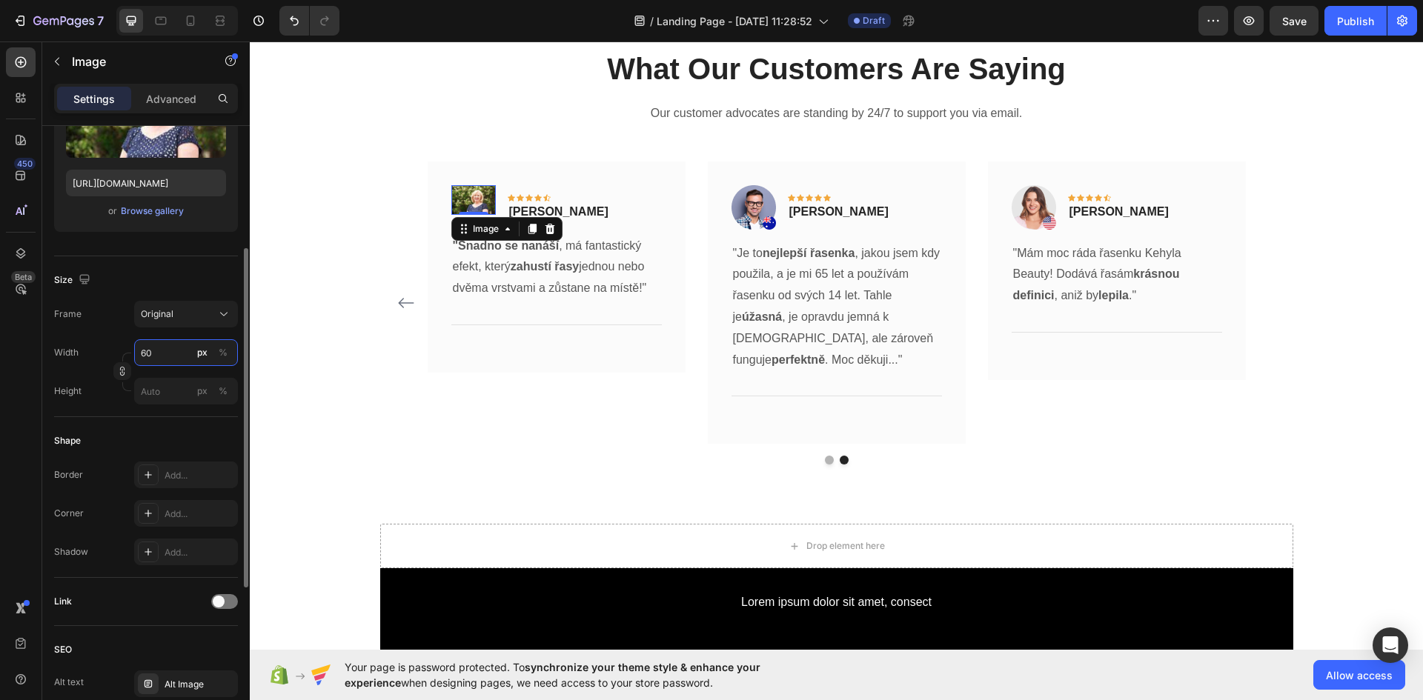
scroll to position [296, 0]
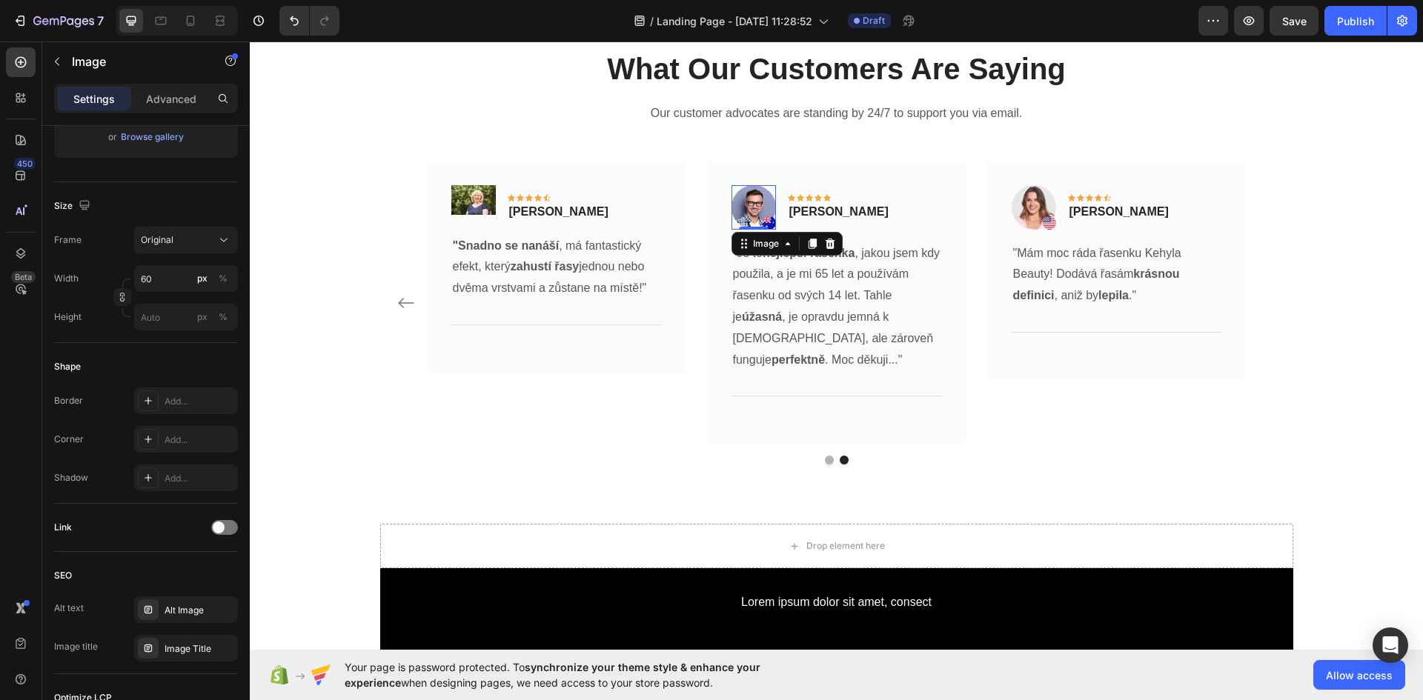
click at [755, 205] on img at bounding box center [753, 207] width 44 height 44
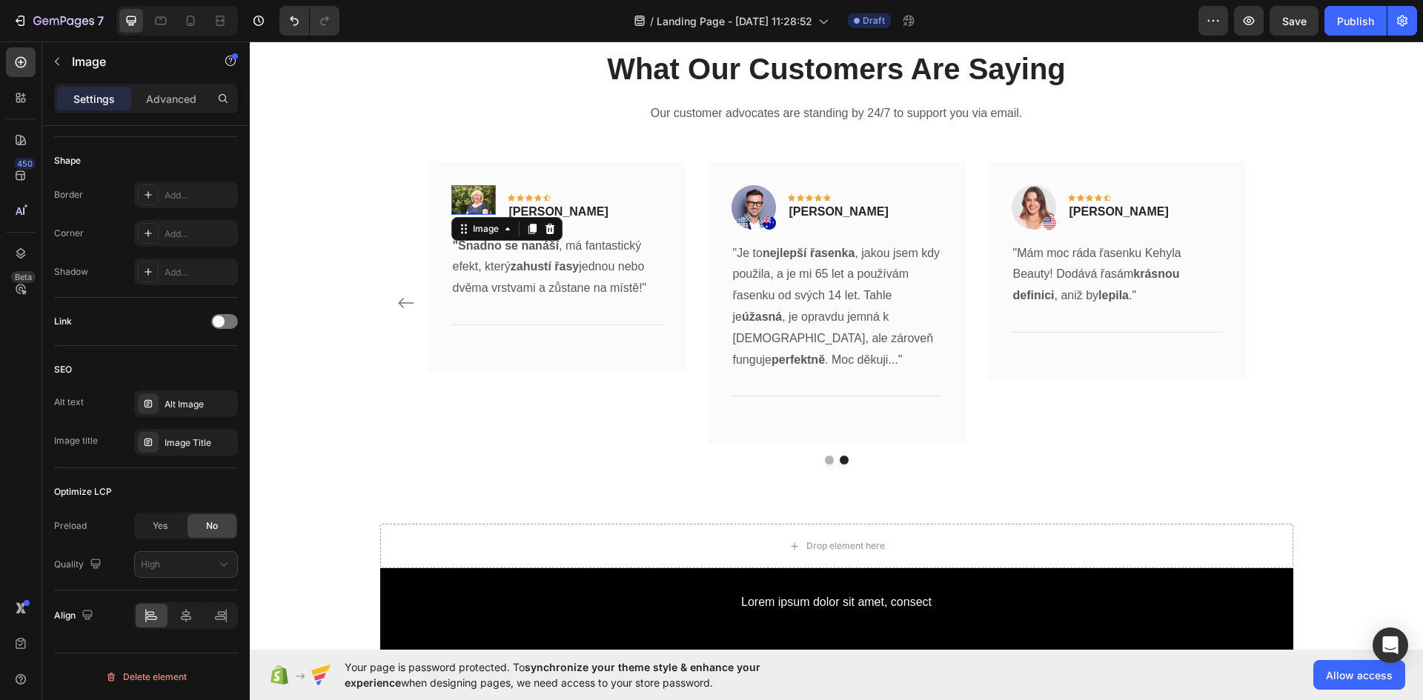
click at [462, 201] on img at bounding box center [473, 200] width 44 height 30
click at [169, 565] on div "High" at bounding box center [179, 564] width 76 height 13
click at [180, 499] on p "Medium" at bounding box center [183, 500] width 84 height 13
click at [181, 565] on div "Medium" at bounding box center [179, 564] width 76 height 13
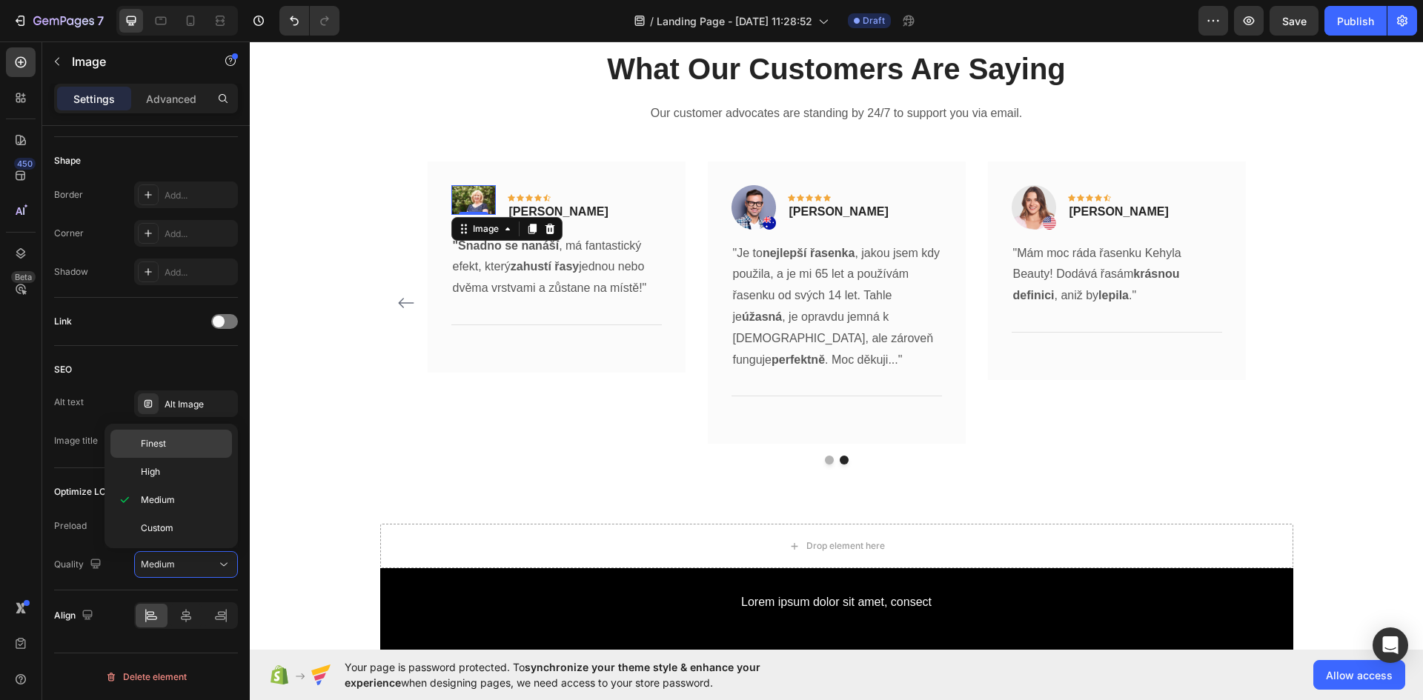
click at [182, 445] on p "Finest" at bounding box center [183, 443] width 84 height 13
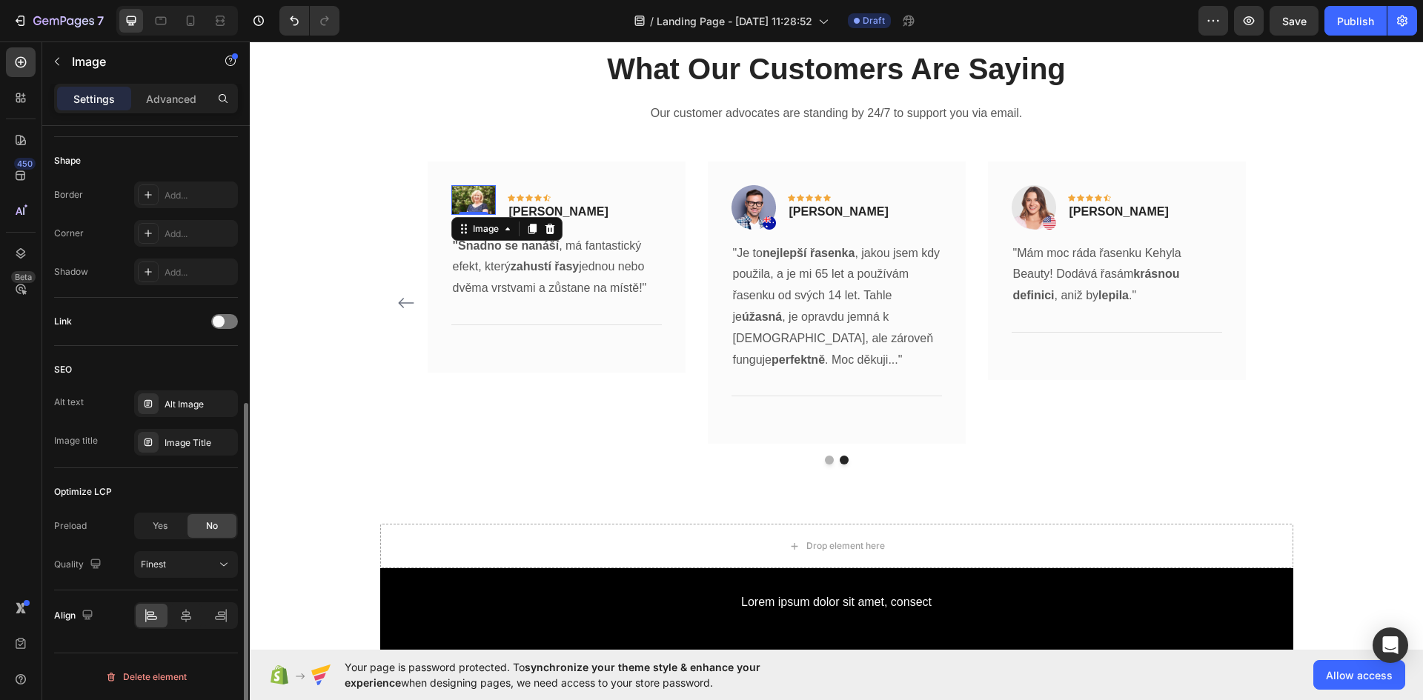
click at [181, 551] on div "Preload Yes No Quality Finest" at bounding box center [146, 545] width 184 height 65
click at [181, 555] on button "Finest" at bounding box center [186, 564] width 104 height 27
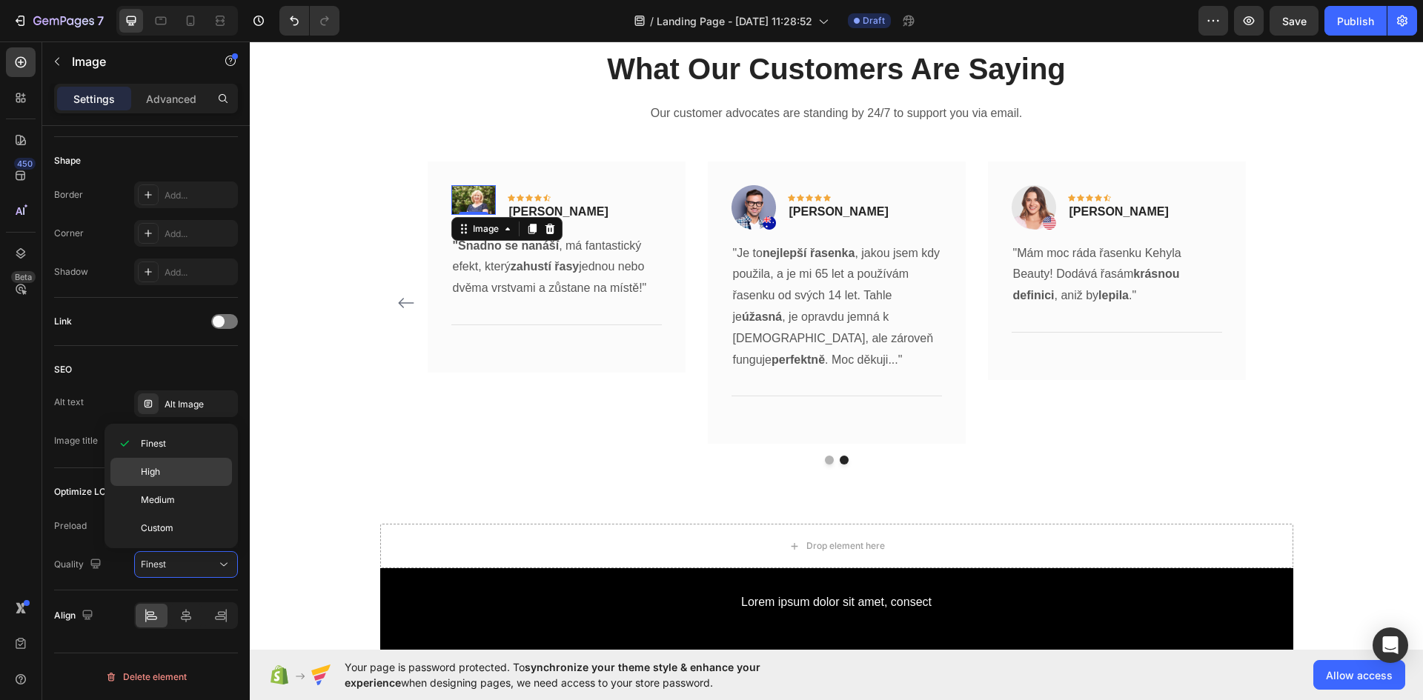
click at [182, 477] on p "High" at bounding box center [183, 471] width 84 height 13
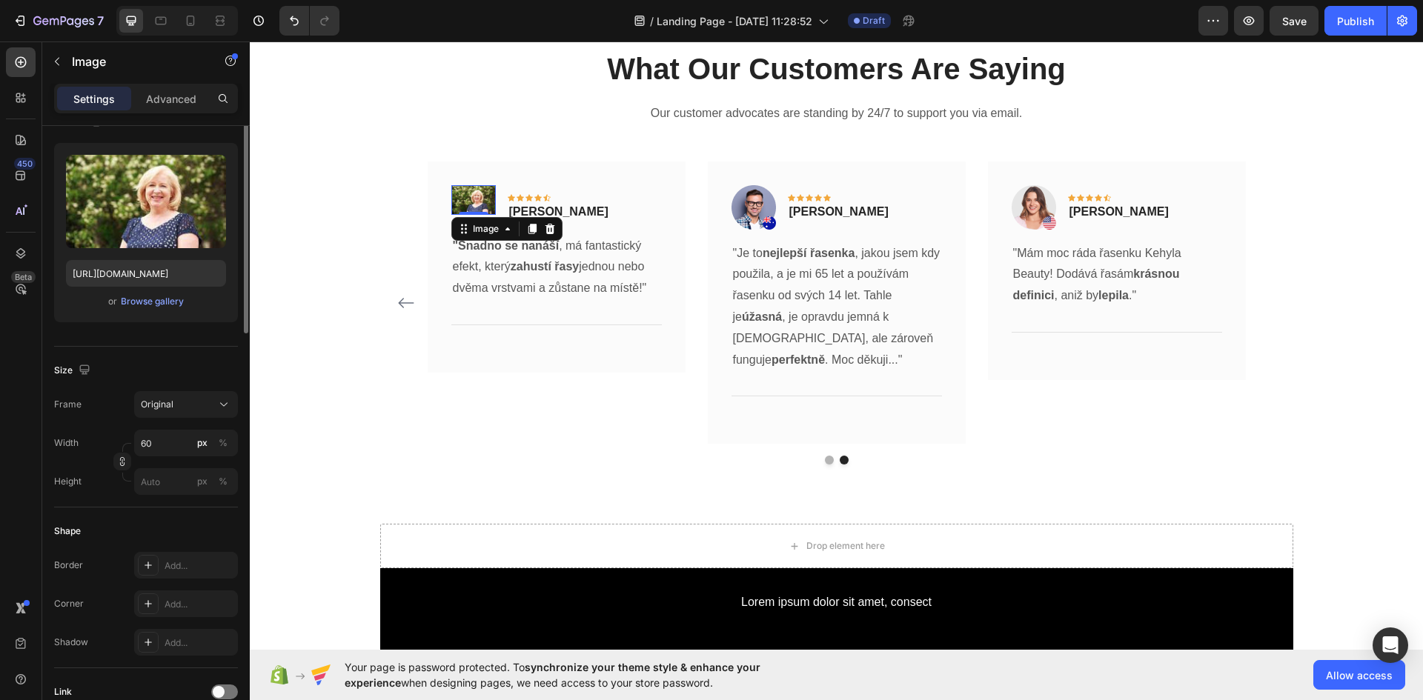
scroll to position [0, 0]
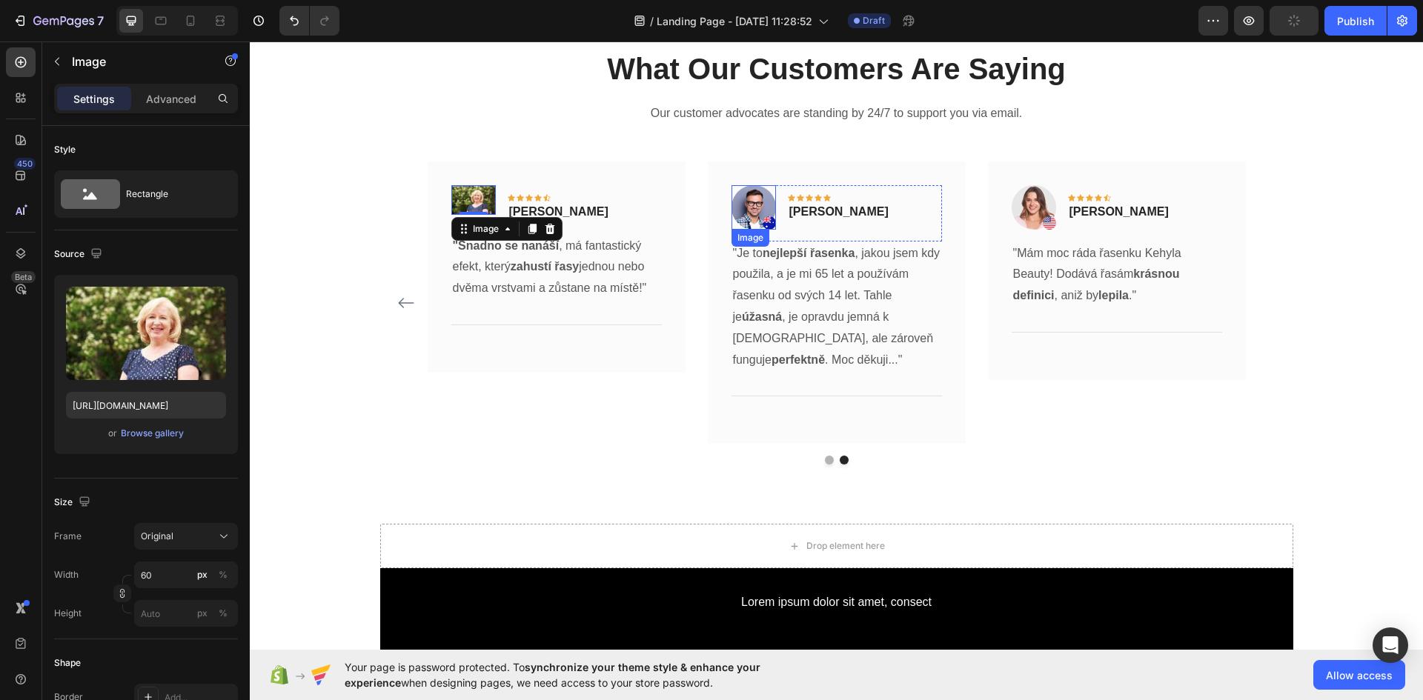
click at [760, 204] on img at bounding box center [753, 207] width 44 height 44
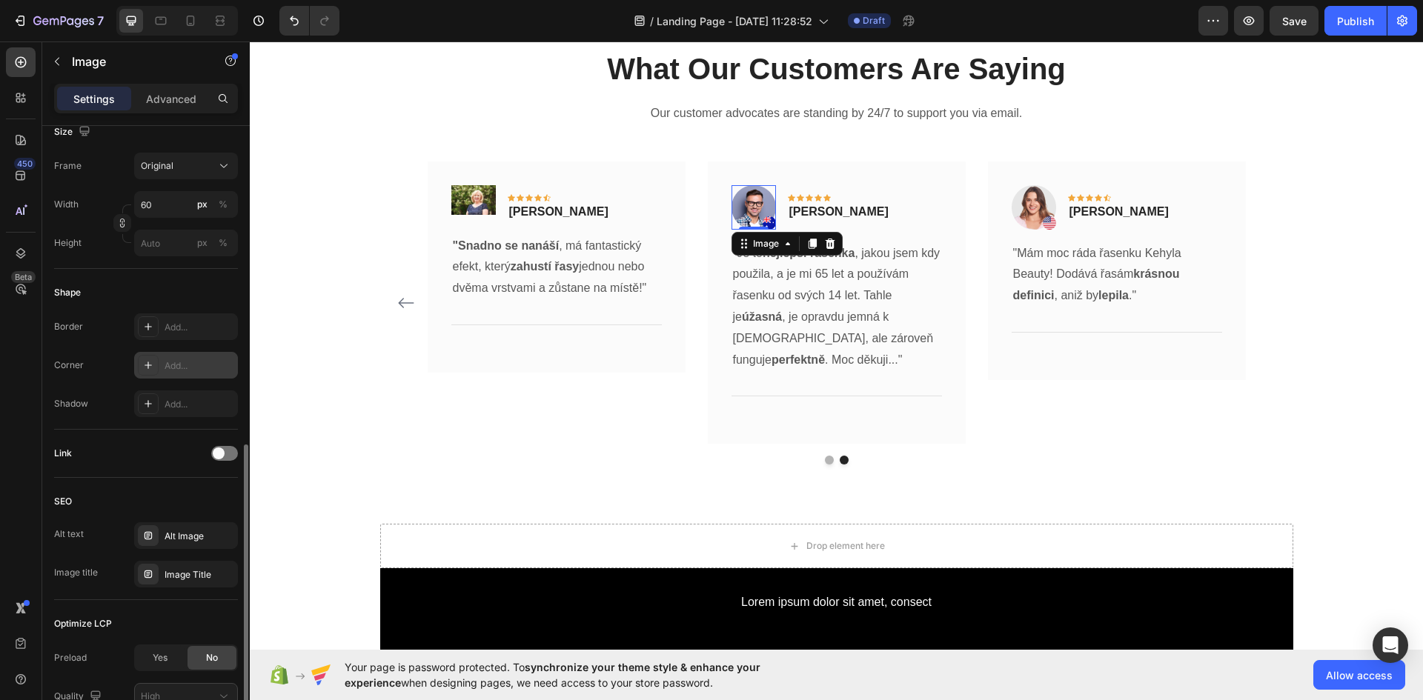
scroll to position [502, 0]
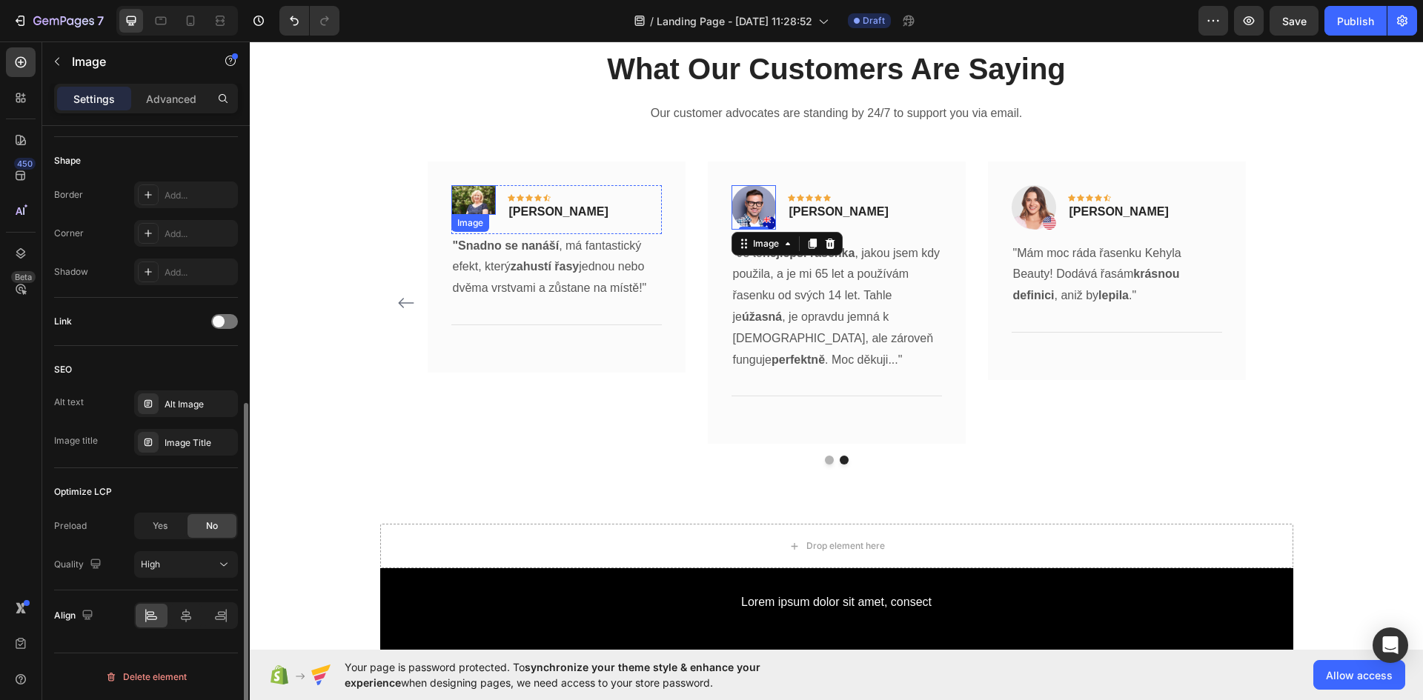
click at [471, 202] on img at bounding box center [473, 200] width 44 height 30
click at [185, 228] on div "Add..." at bounding box center [200, 234] width 70 height 13
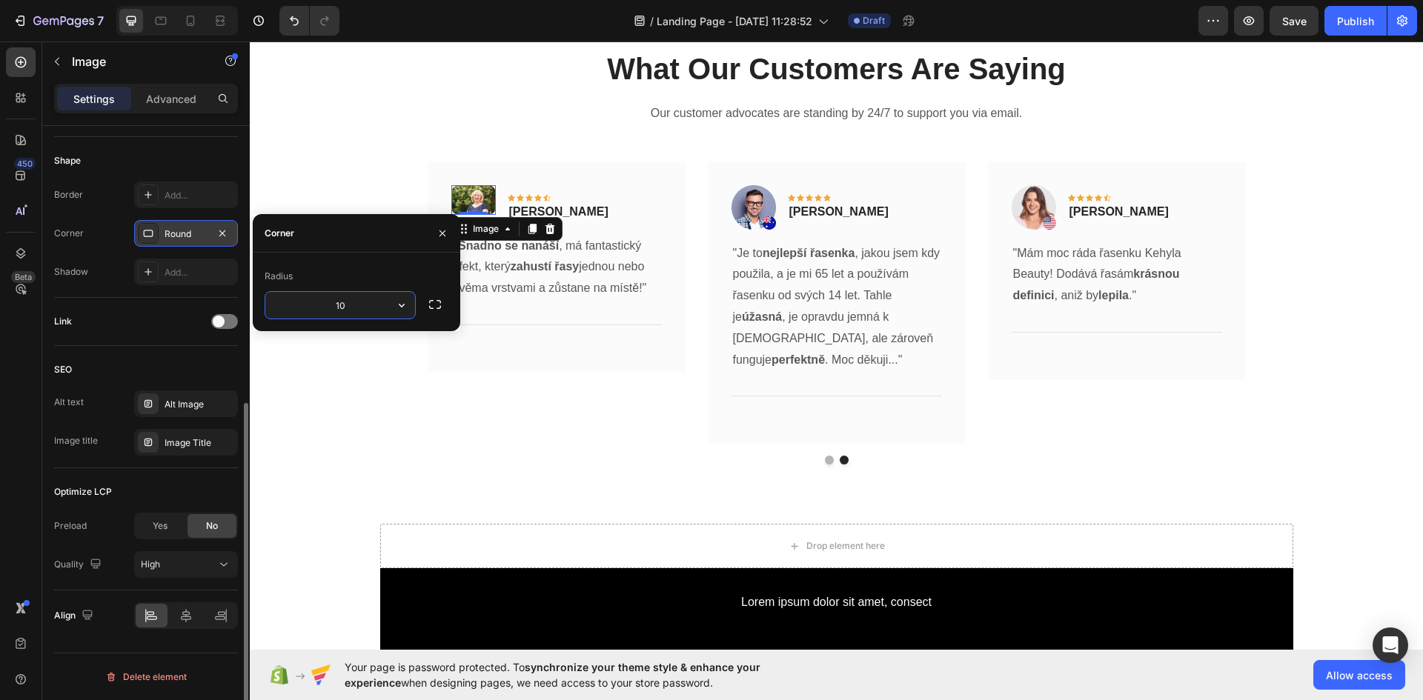
type input "1"
type input "2"
click at [437, 239] on icon "button" at bounding box center [443, 234] width 12 height 12
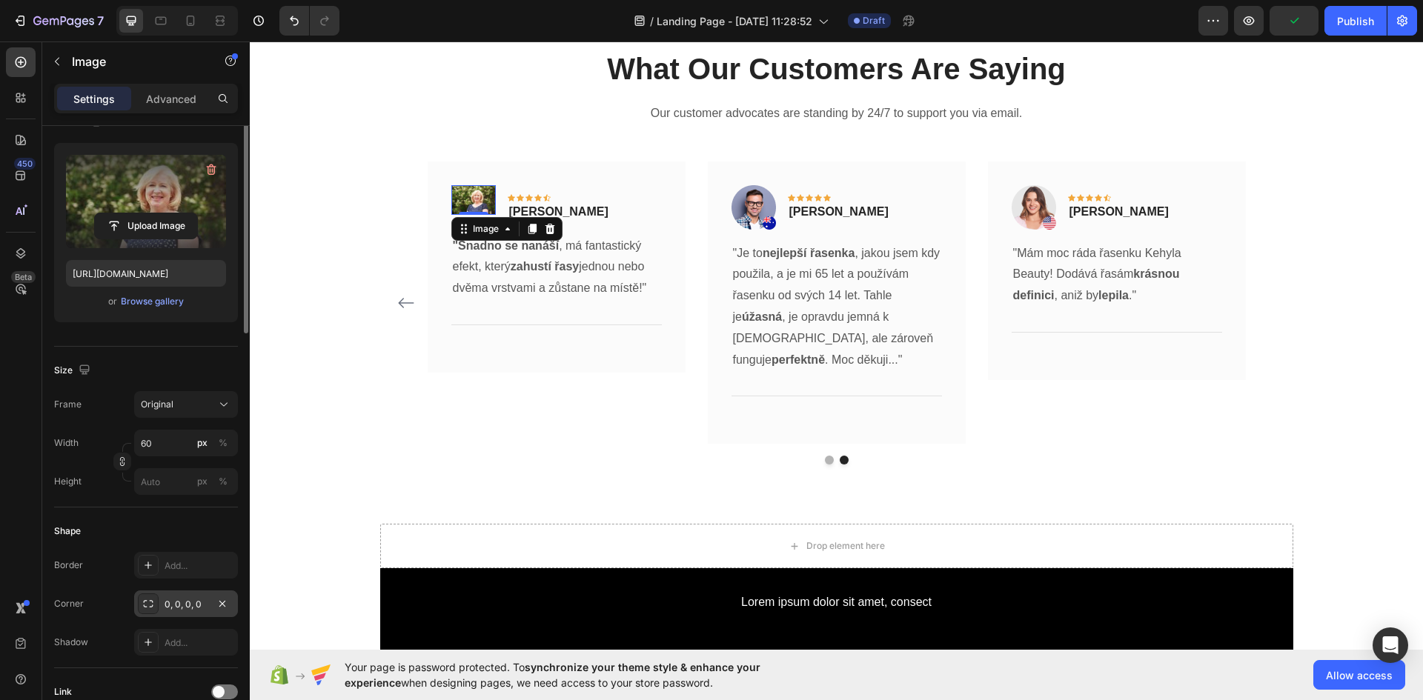
scroll to position [0, 0]
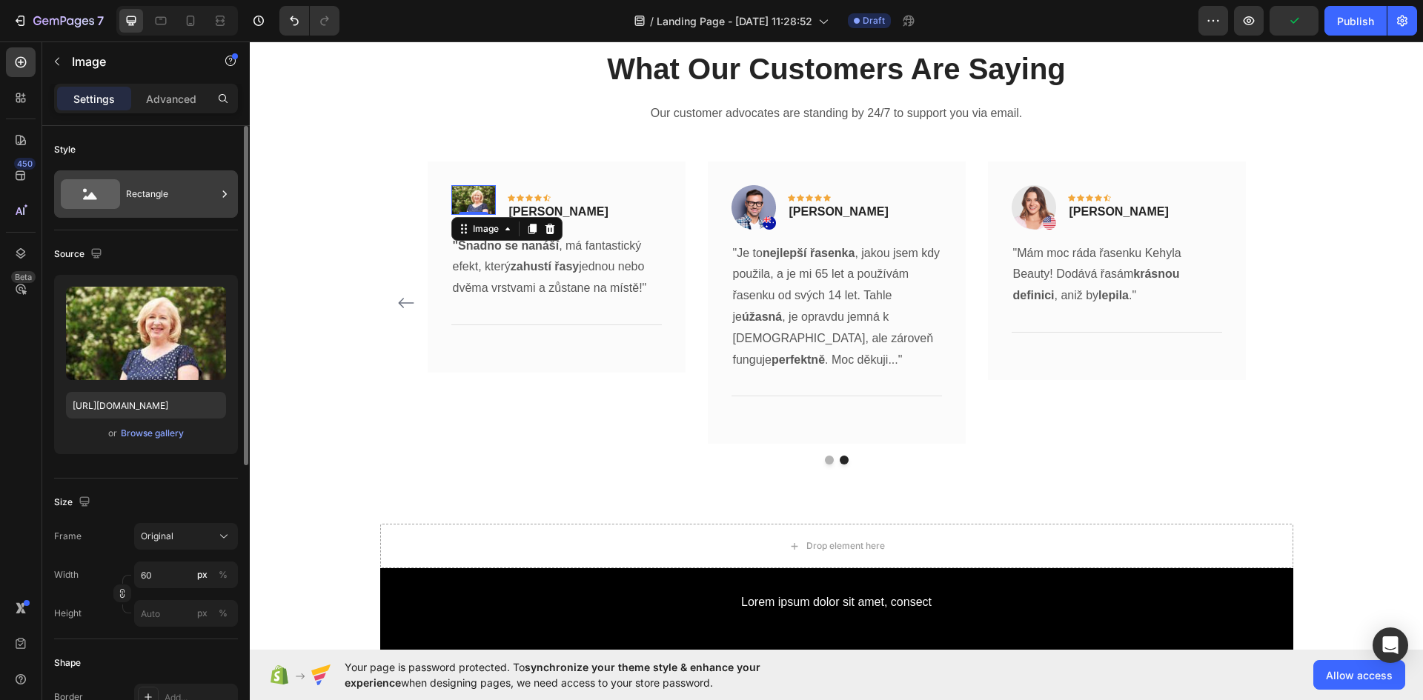
click at [170, 189] on div "Rectangle" at bounding box center [171, 194] width 90 height 34
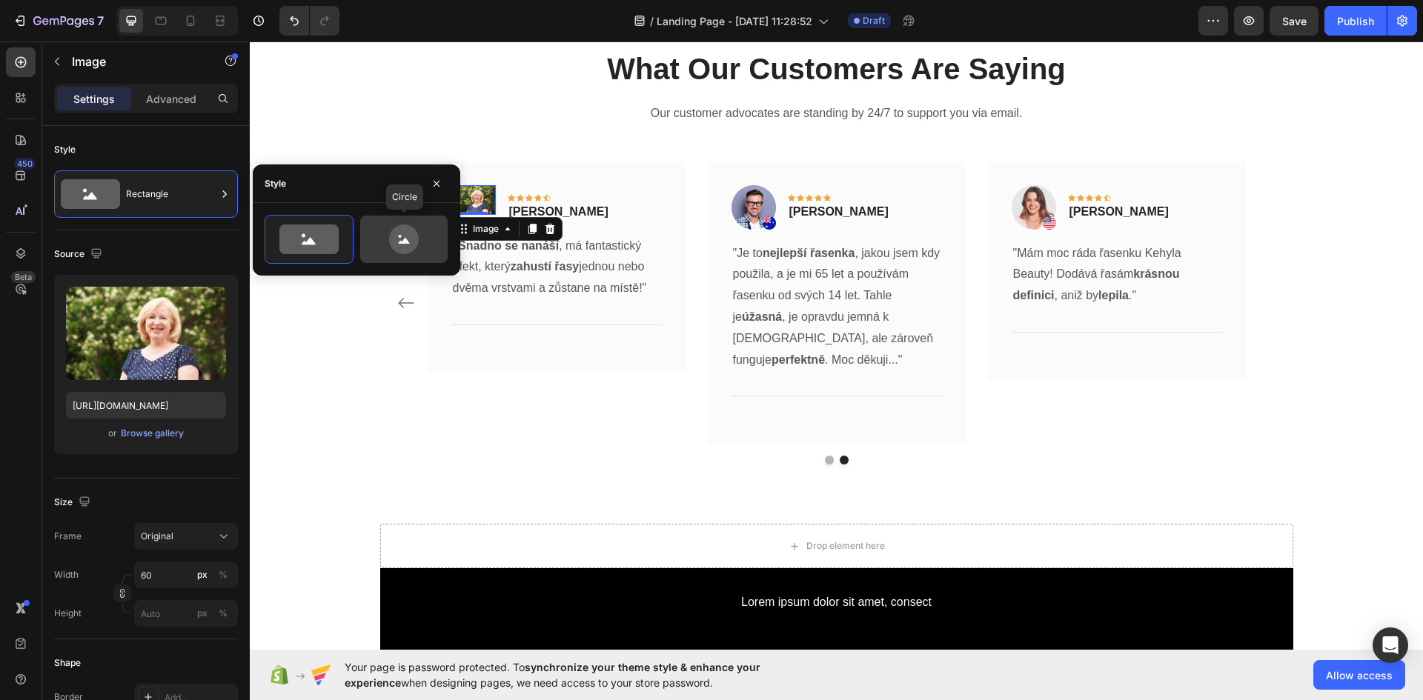
click at [408, 250] on icon at bounding box center [404, 240] width 30 height 30
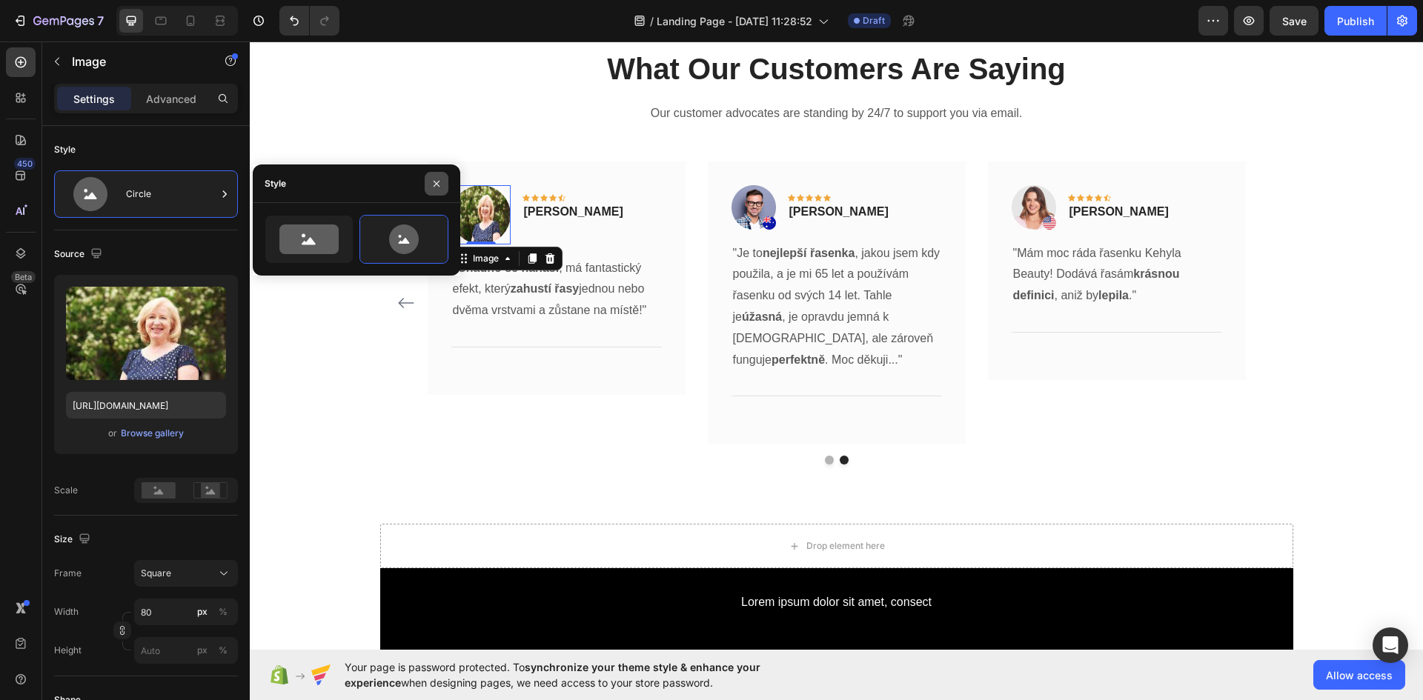
click at [428, 185] on button "button" at bounding box center [437, 184] width 24 height 24
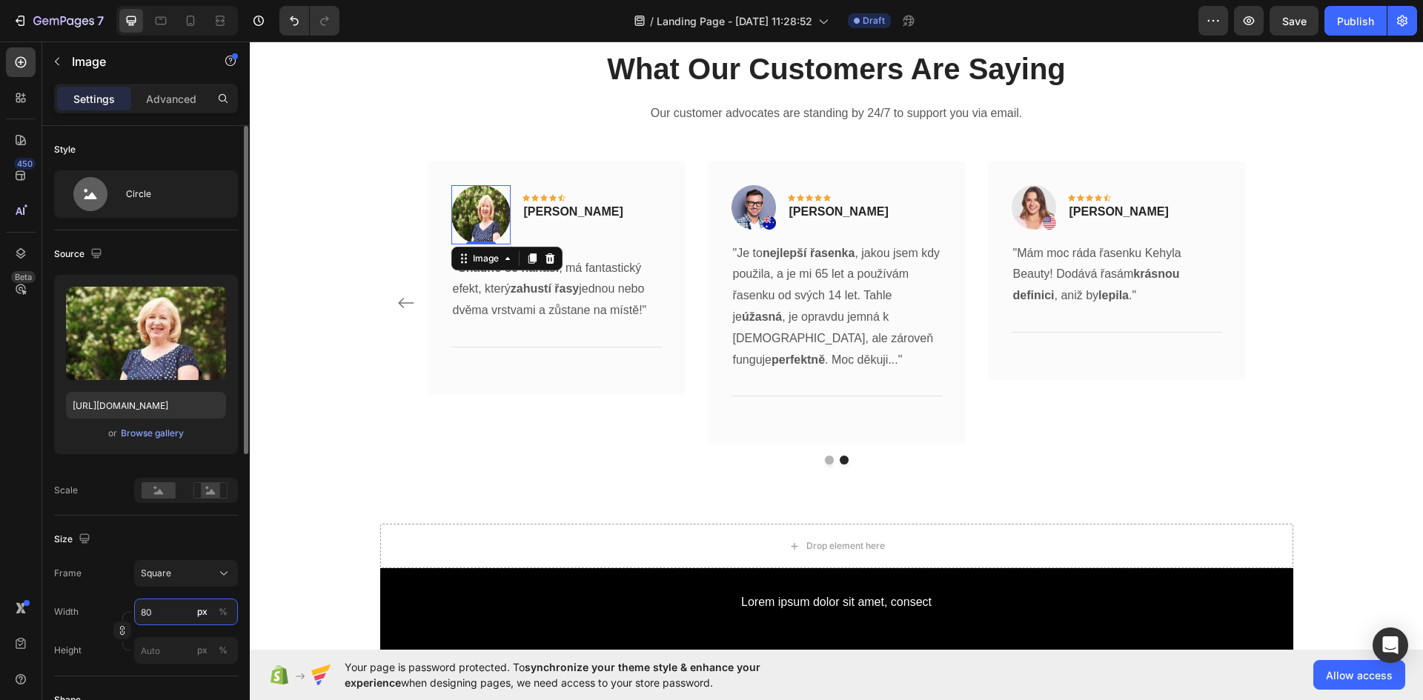
type input "2"
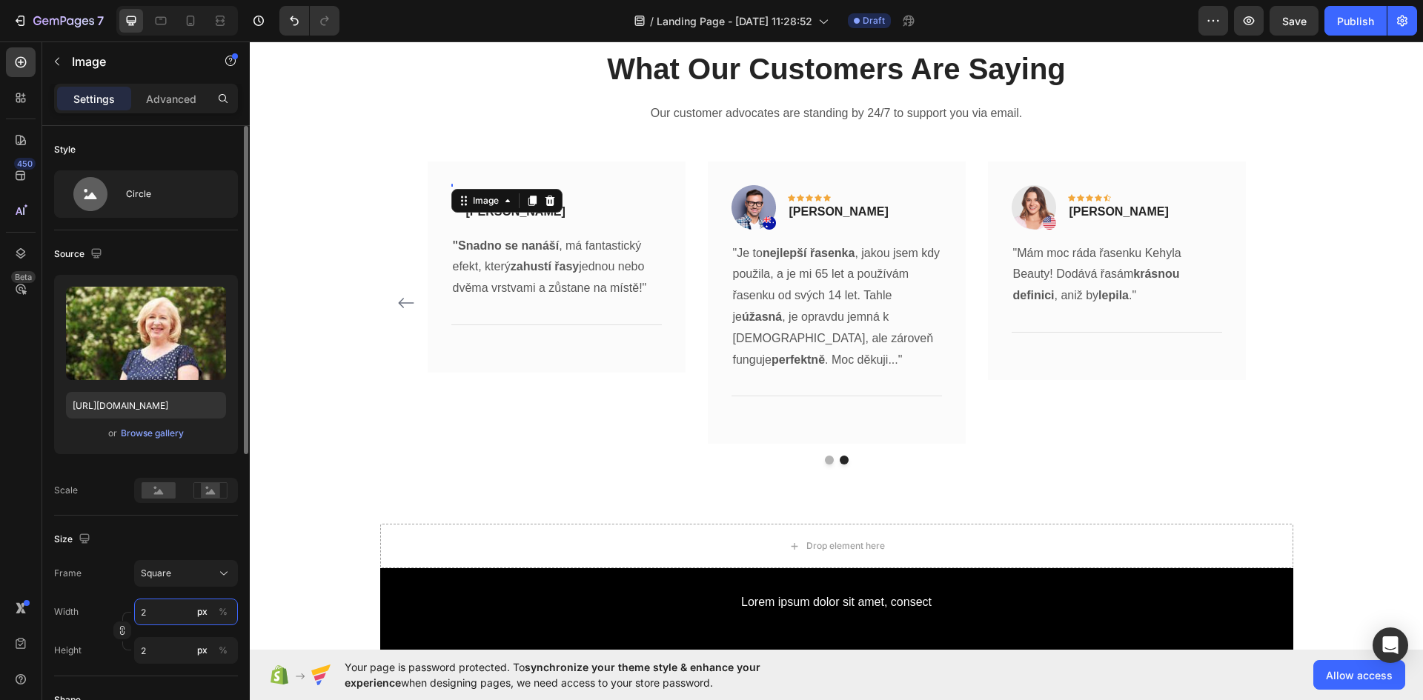
type input "20"
type input "2"
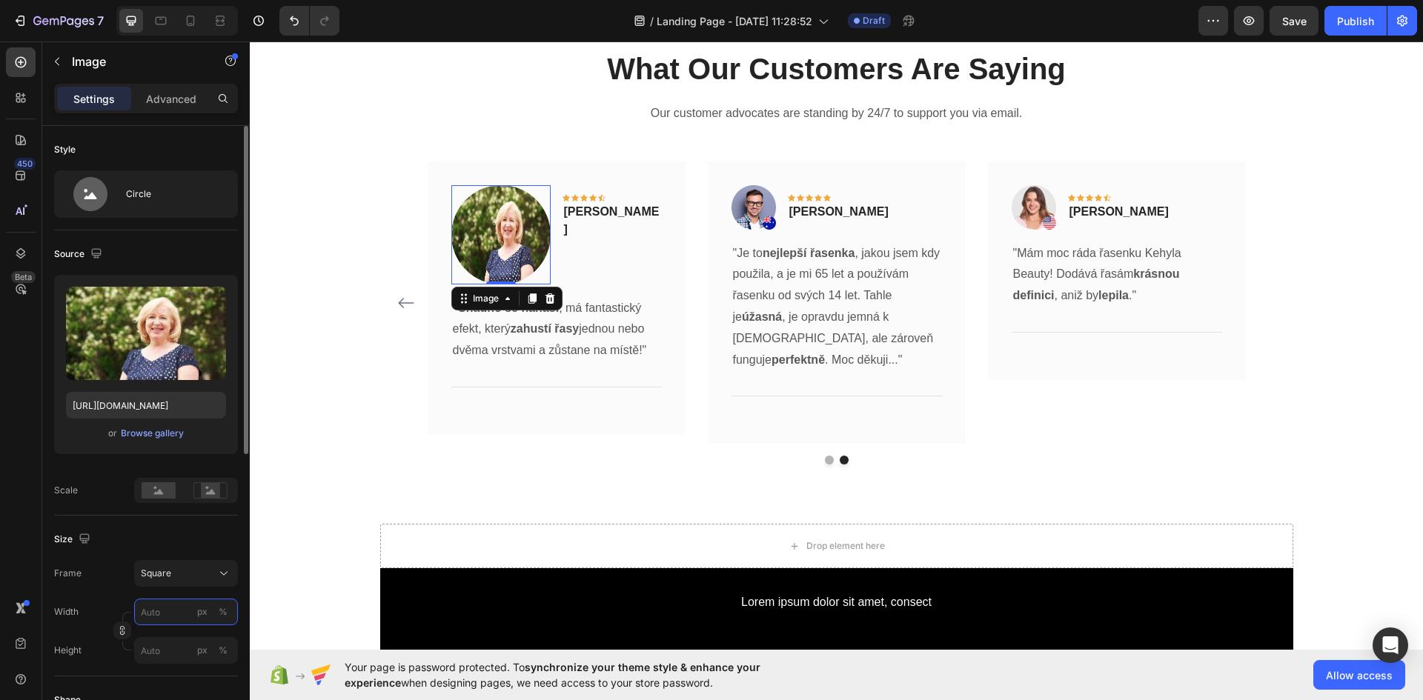
type input "5"
type input "50"
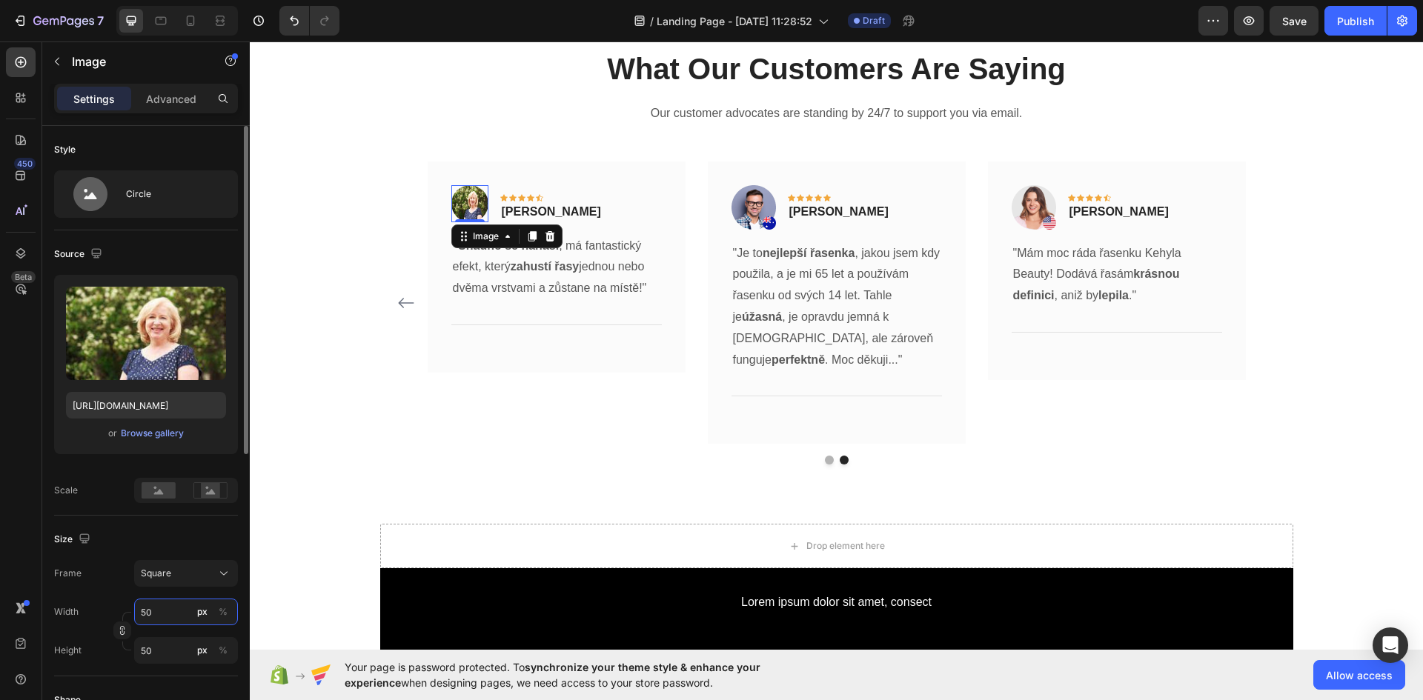
type input "5"
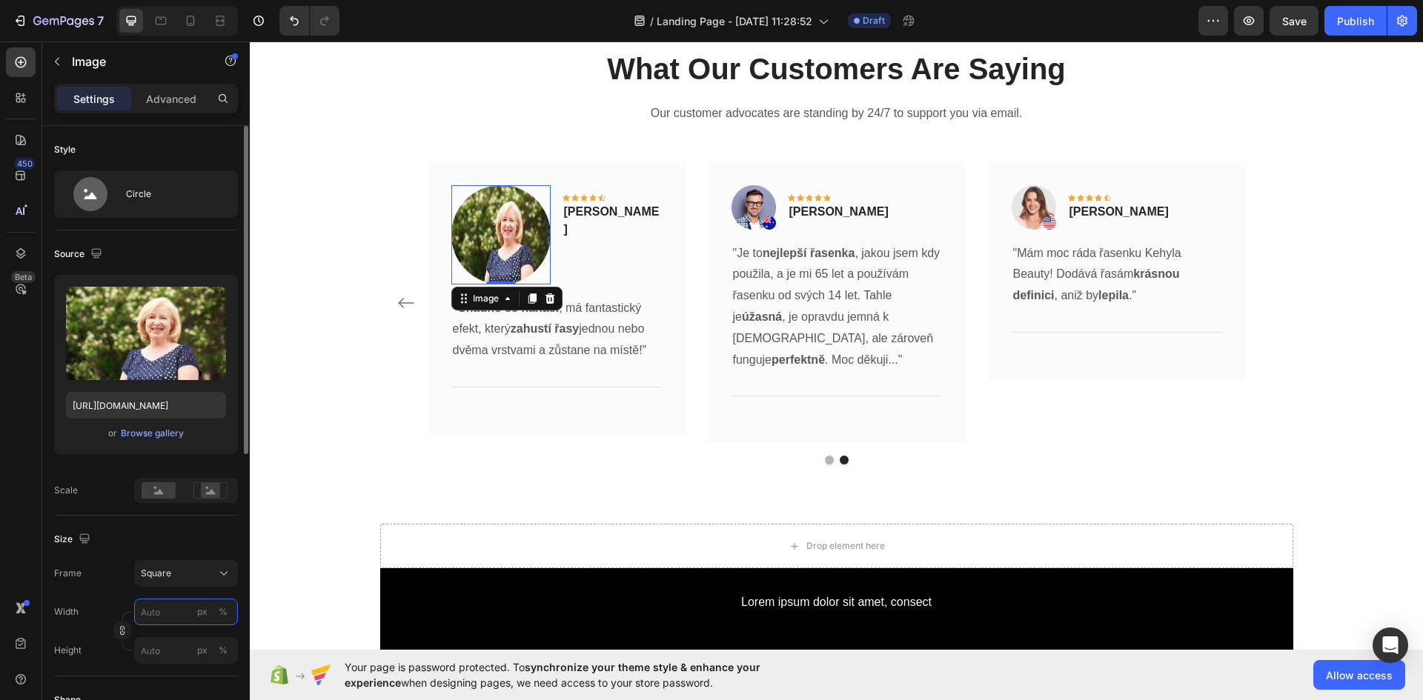
type input "5"
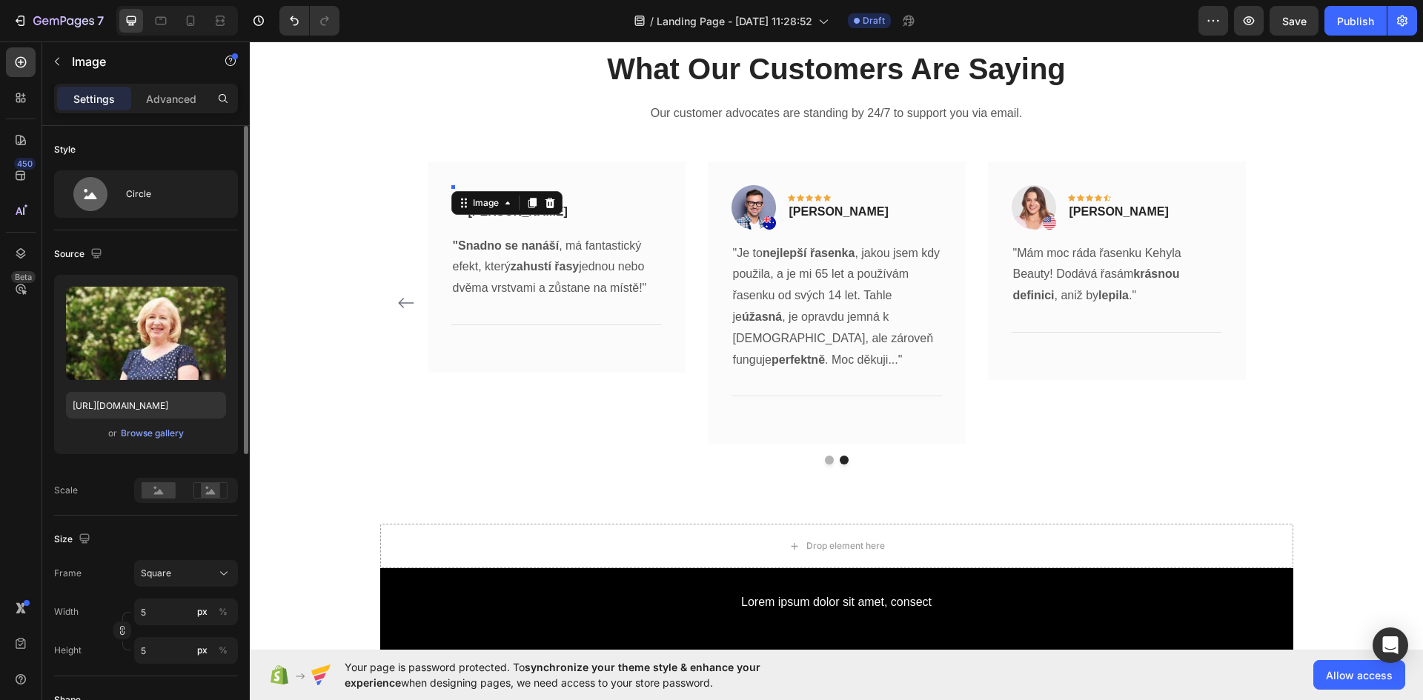
click at [153, 548] on div "Size" at bounding box center [146, 540] width 184 height 24
type input "1"
type input "10"
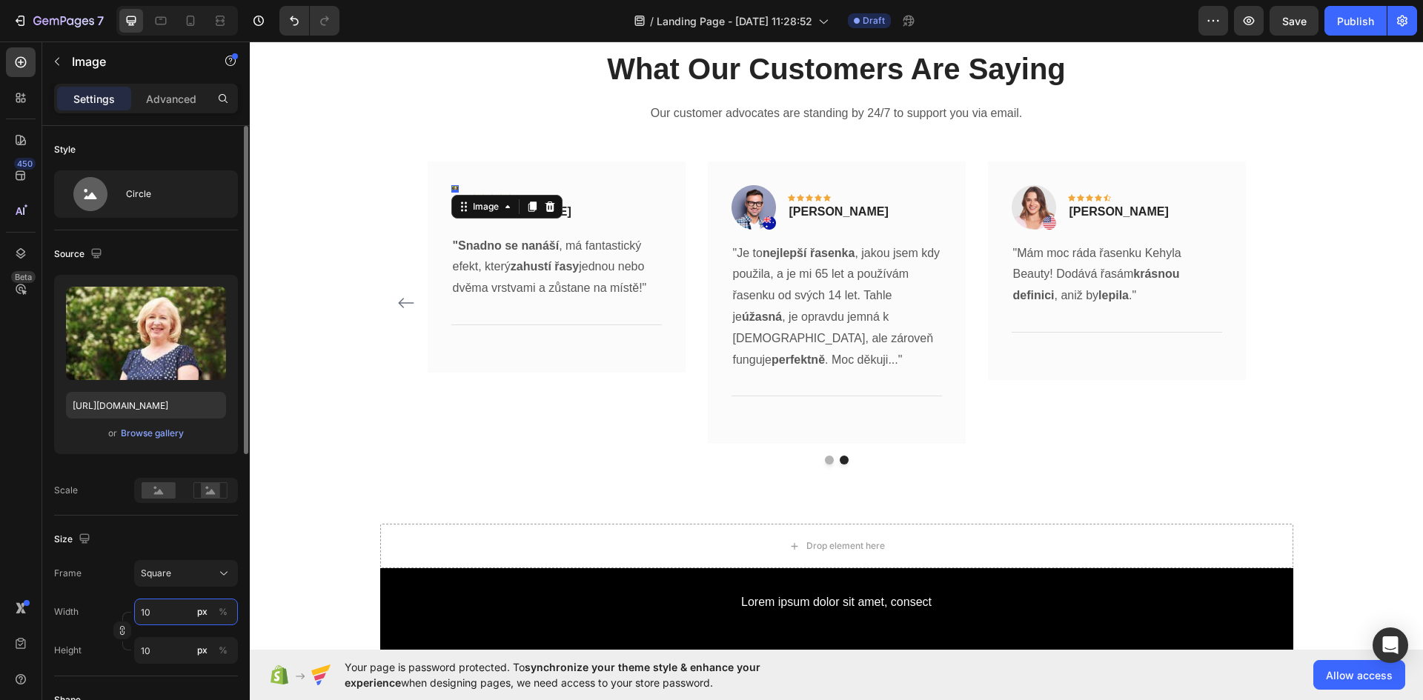
type input "100"
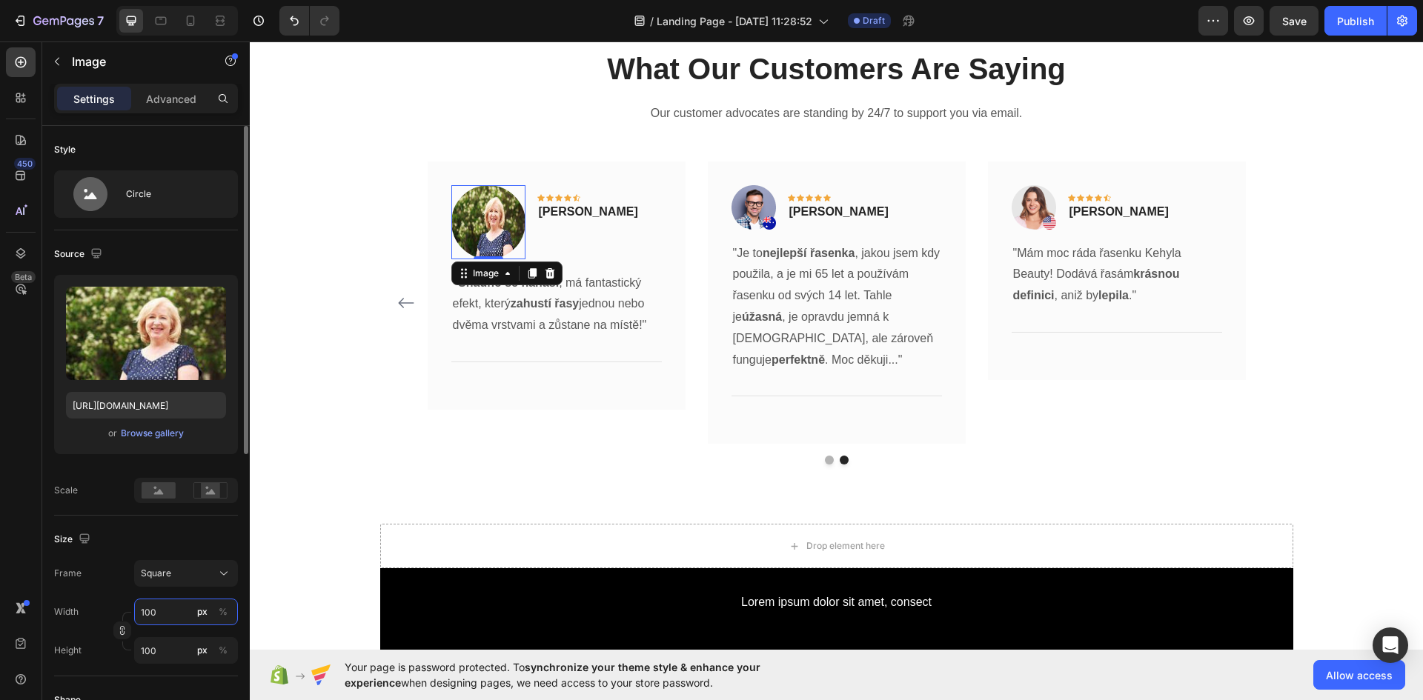
type input "10"
type input "1"
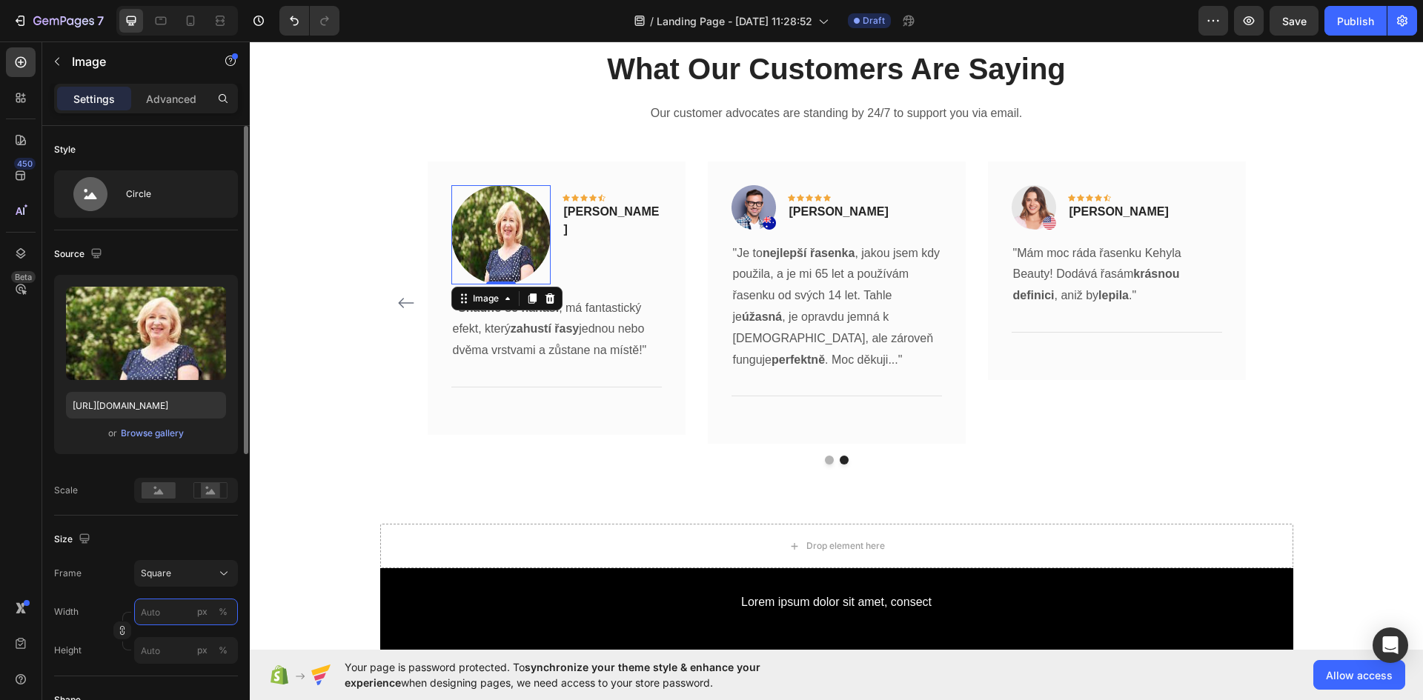
type input "8"
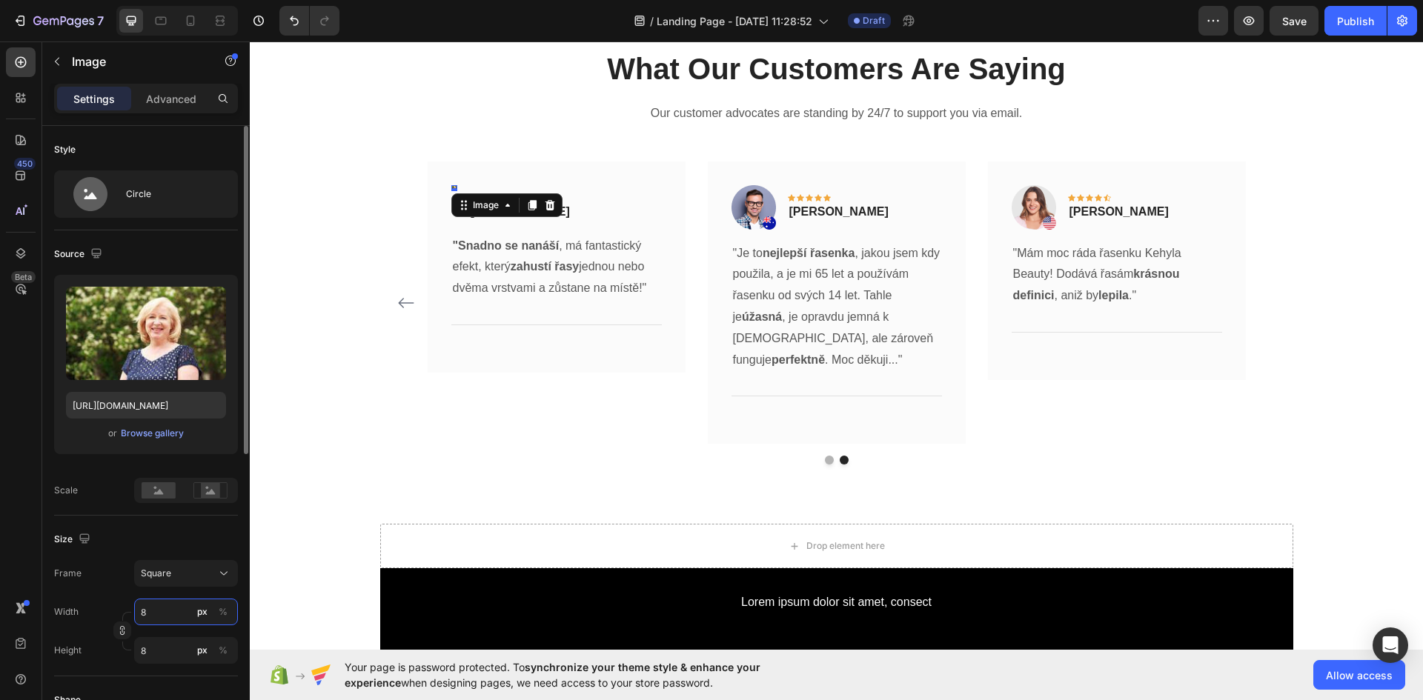
type input "80"
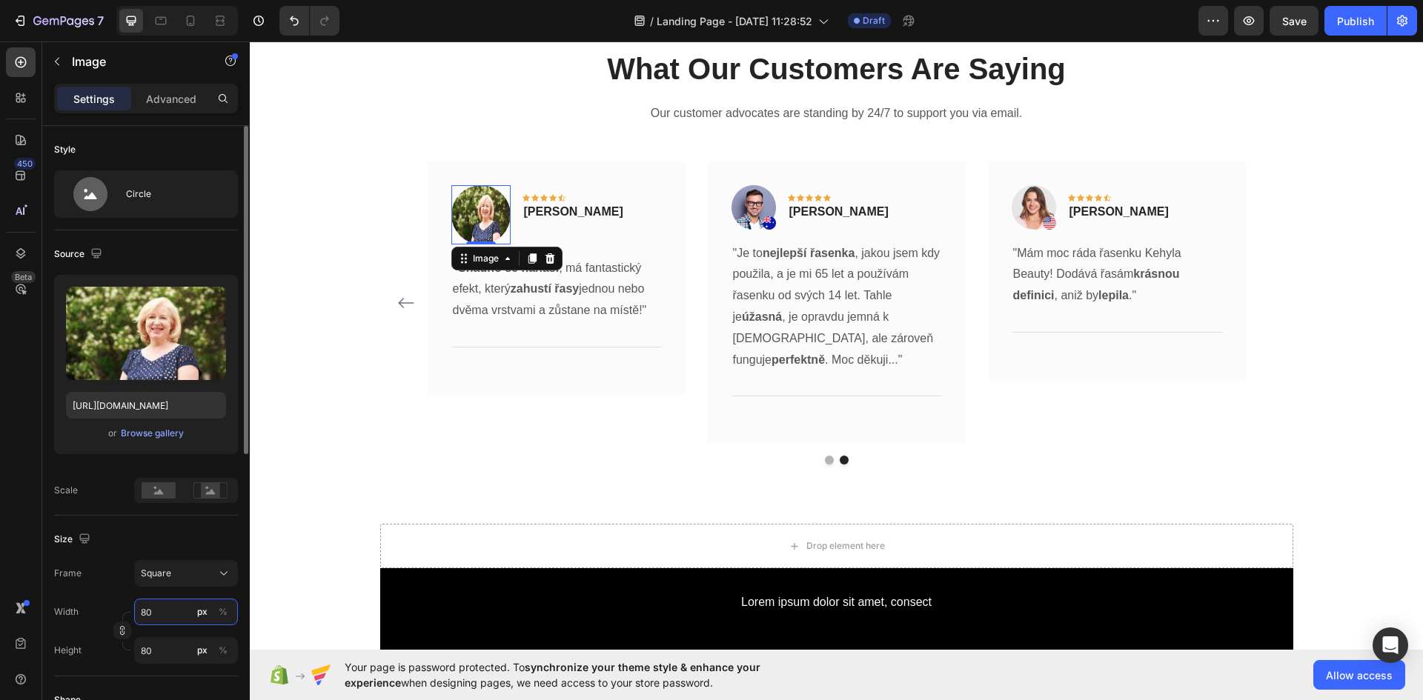
type input "8"
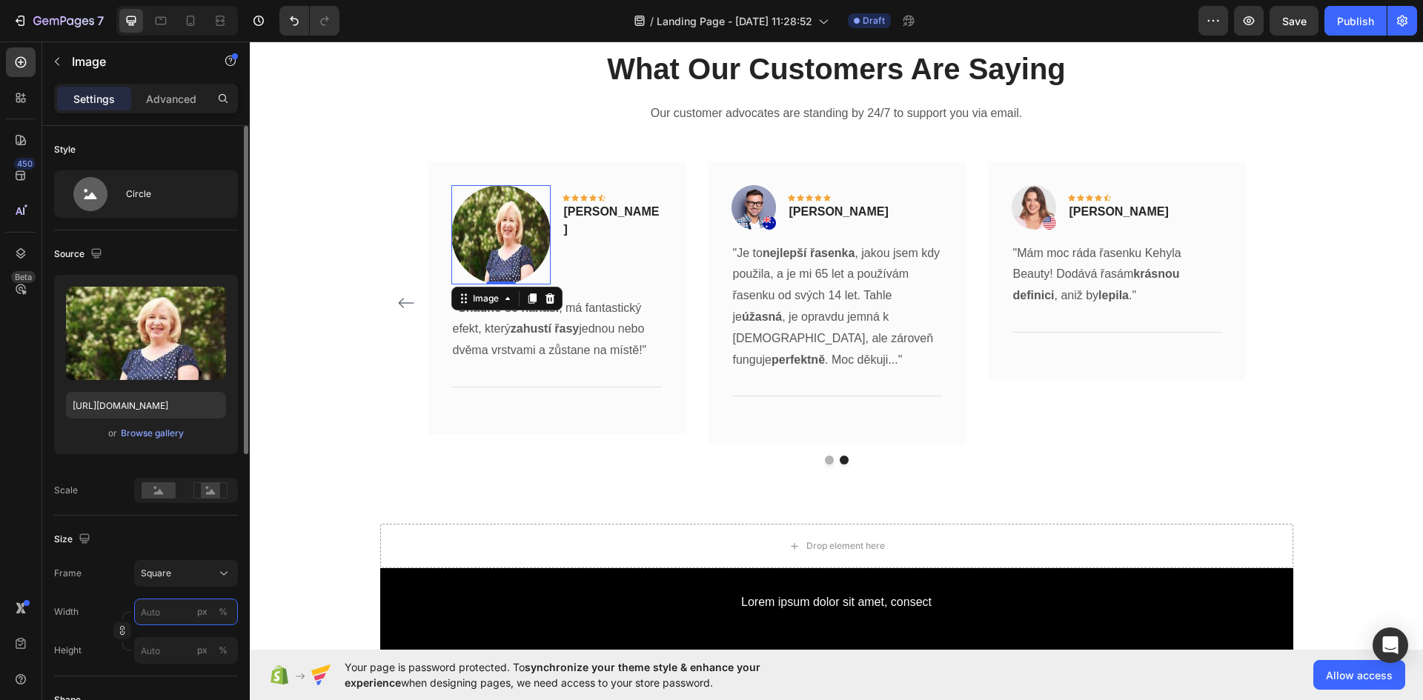
type input "8"
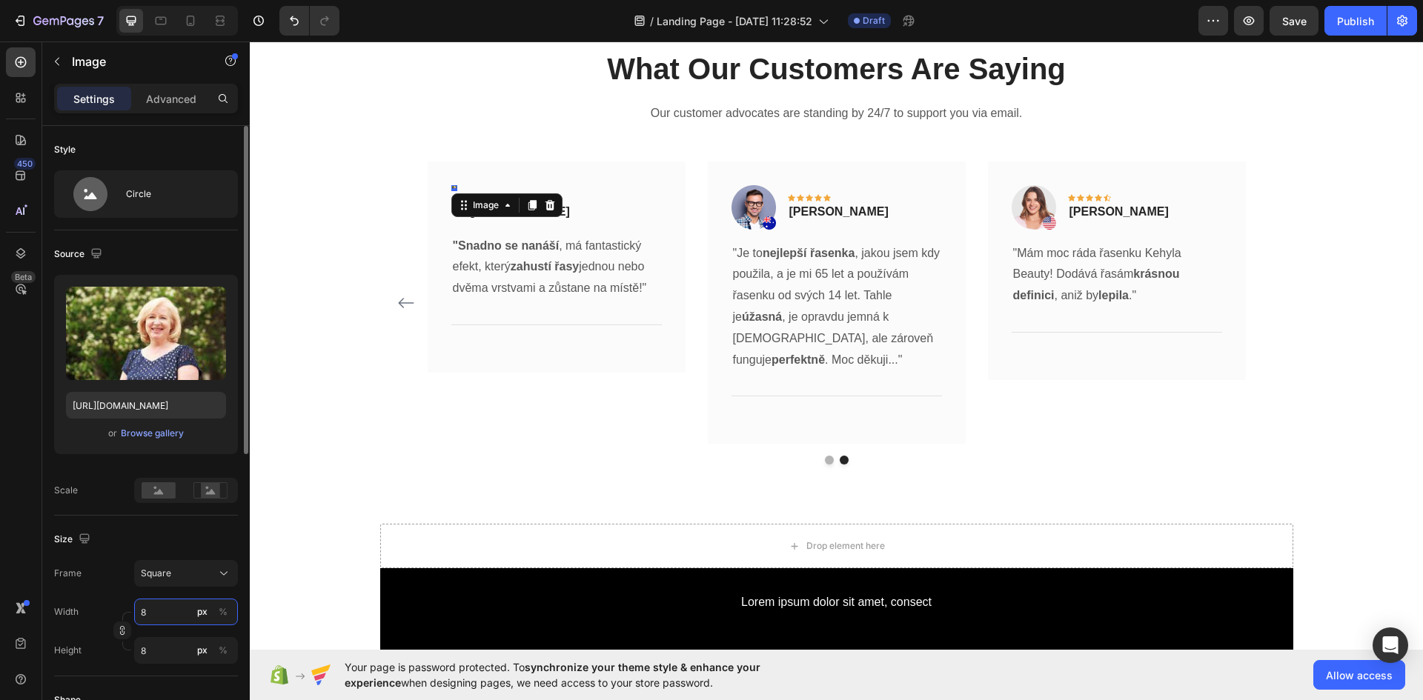
type input "86"
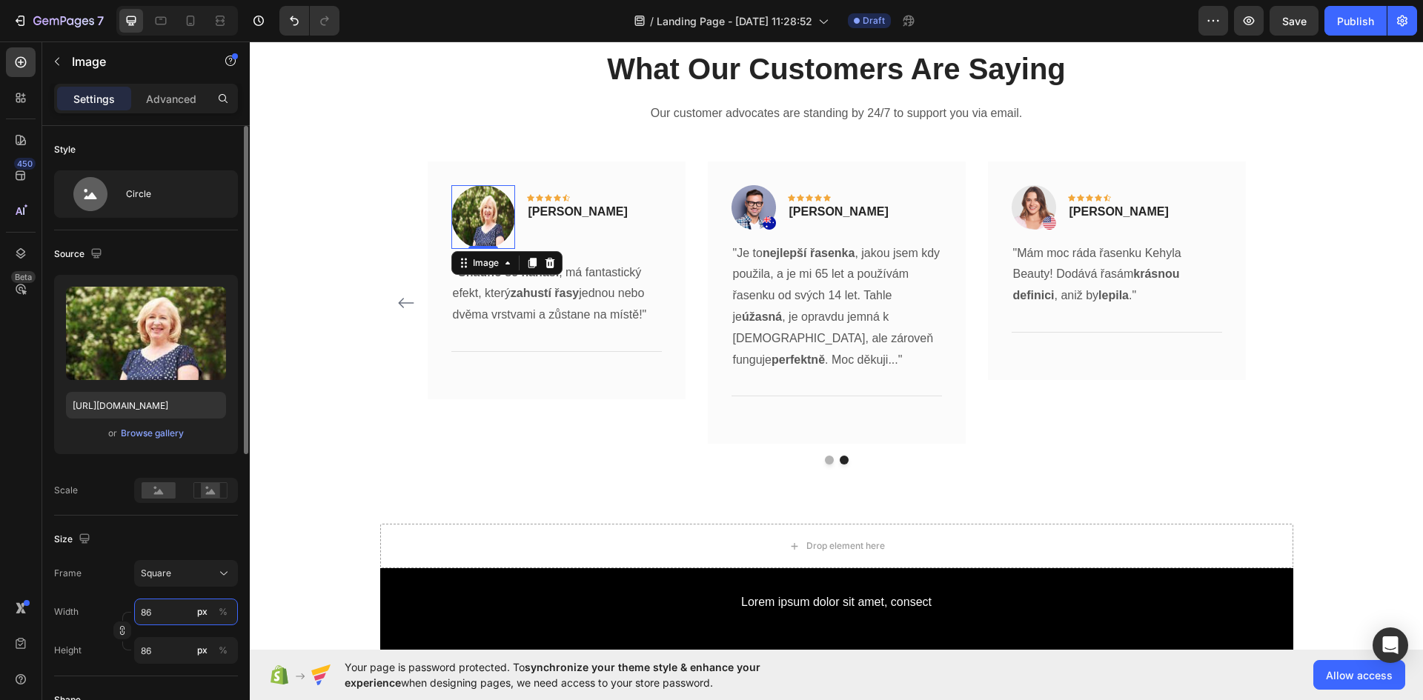
type input "860"
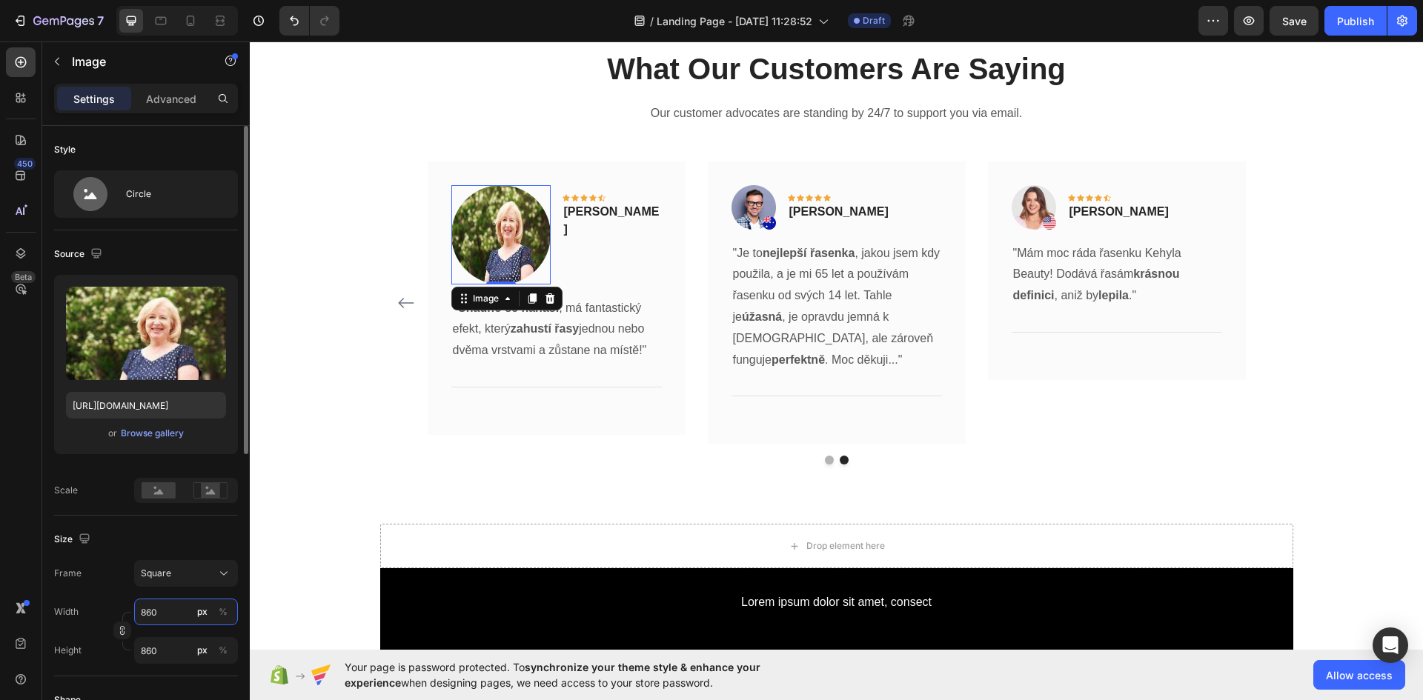
type input "86"
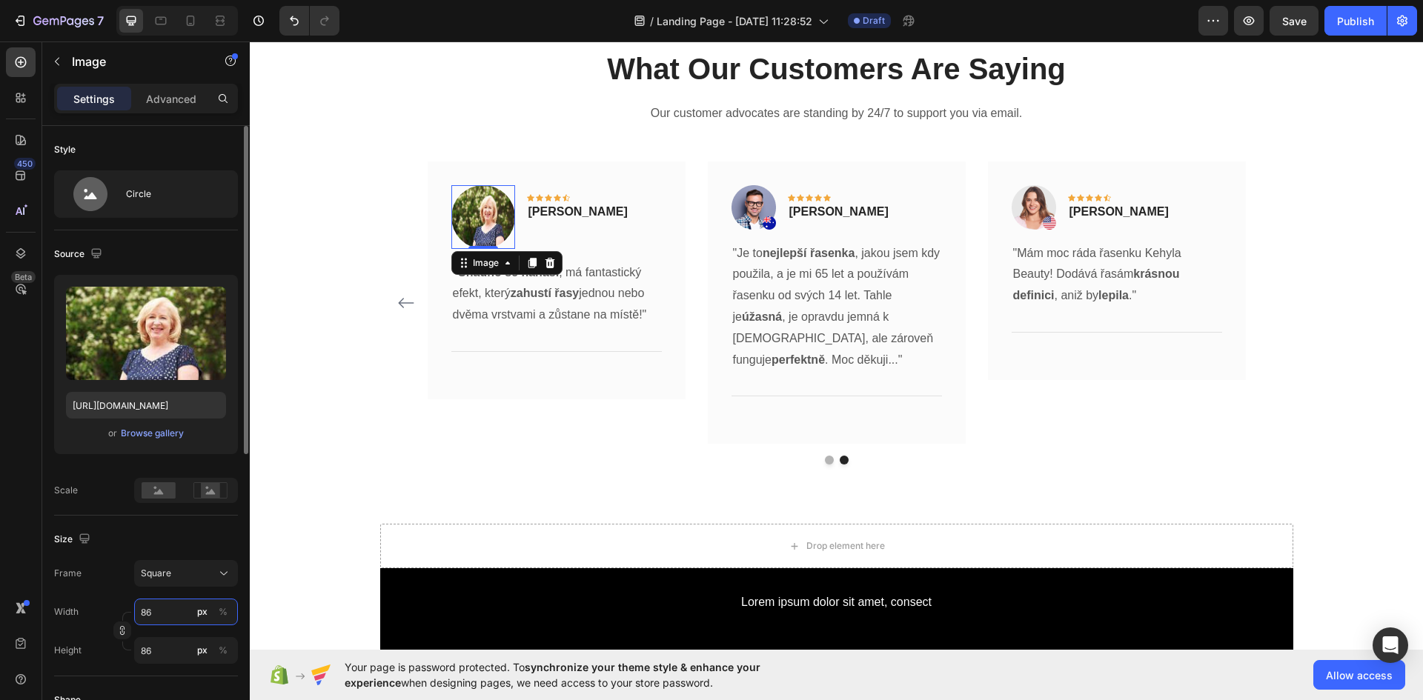
type input "8"
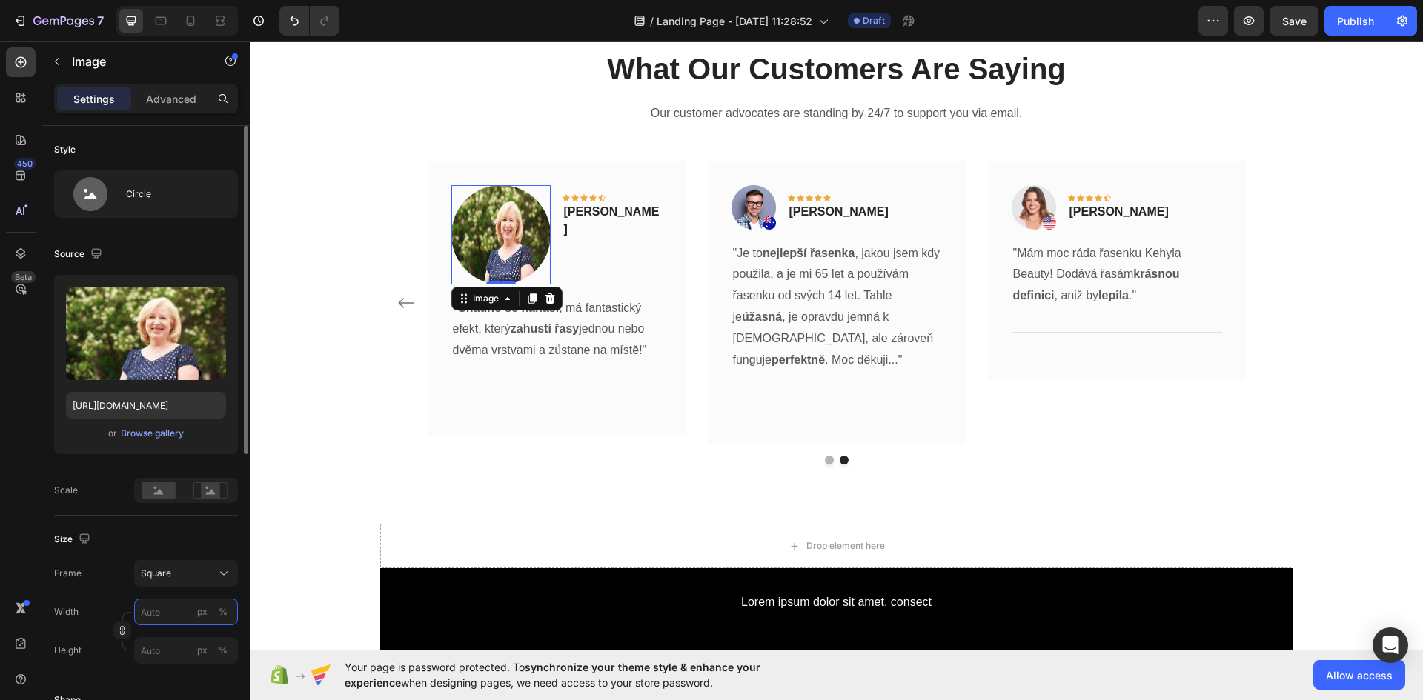
type input "6"
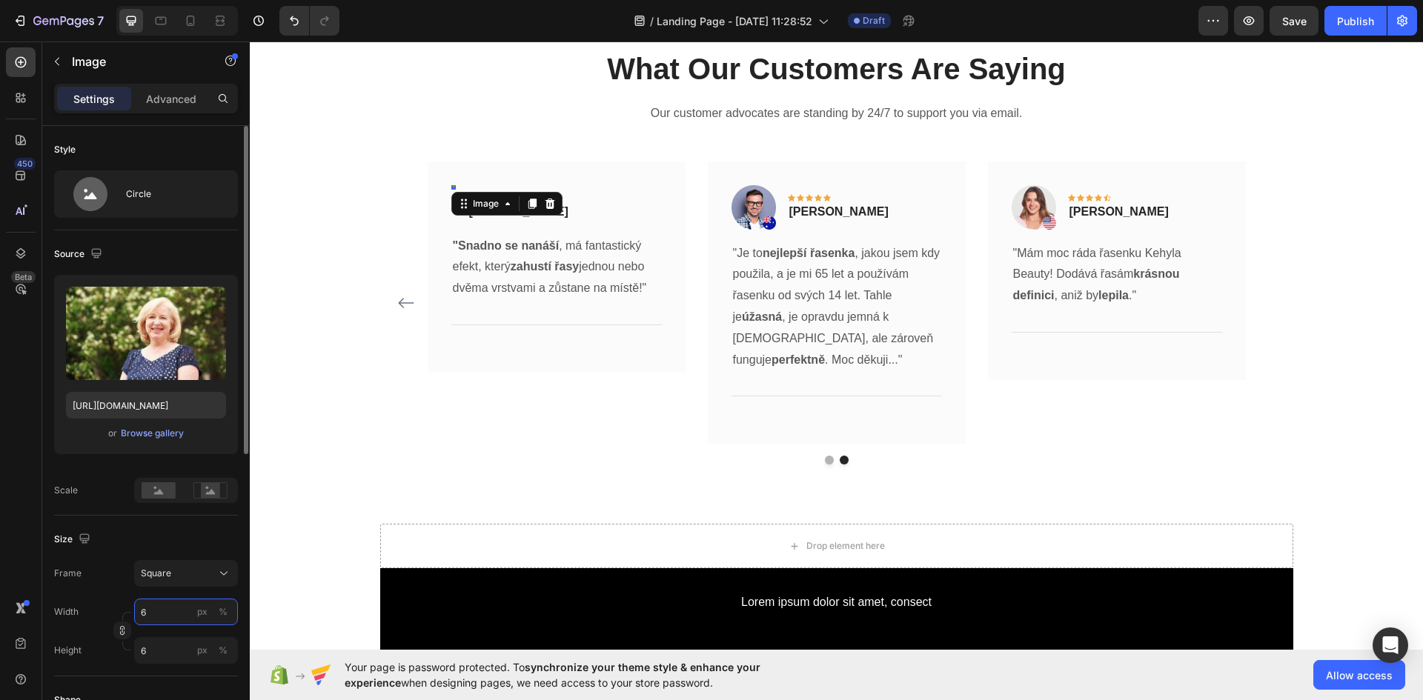
type input "60"
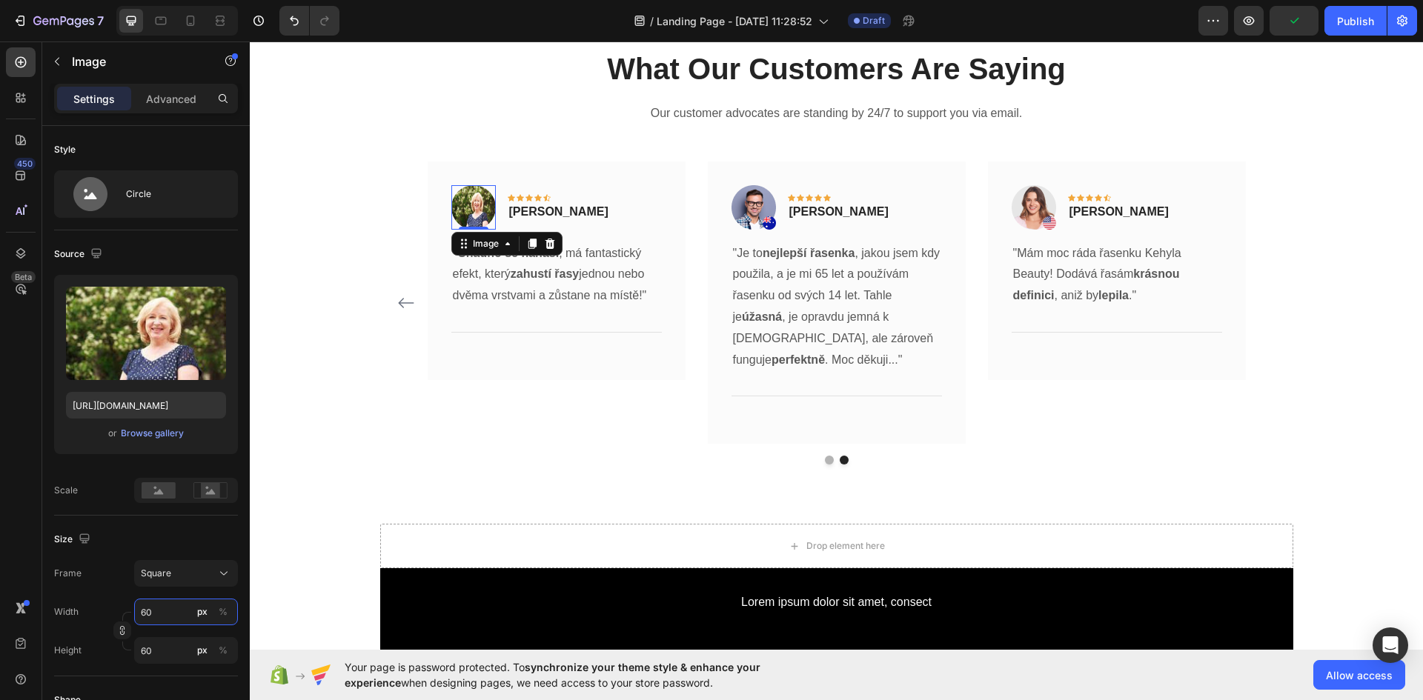
type input "60"
click at [166, 427] on div "Browse gallery" at bounding box center [152, 433] width 63 height 13
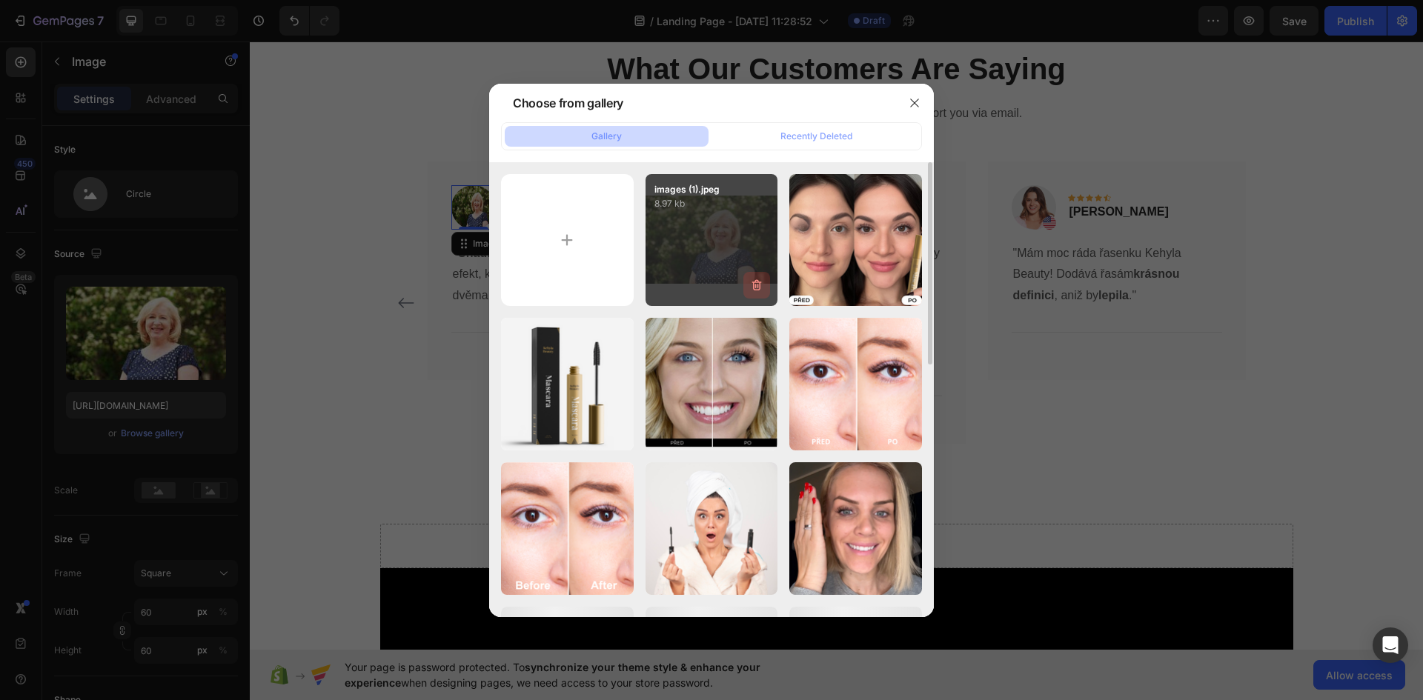
click at [752, 284] on icon "button" at bounding box center [756, 285] width 15 height 15
click at [753, 279] on div "Delete Image? 8.97 kb Cancel Delete" at bounding box center [711, 240] width 133 height 133
click at [751, 288] on div "Delete" at bounding box center [747, 288] width 27 height 13
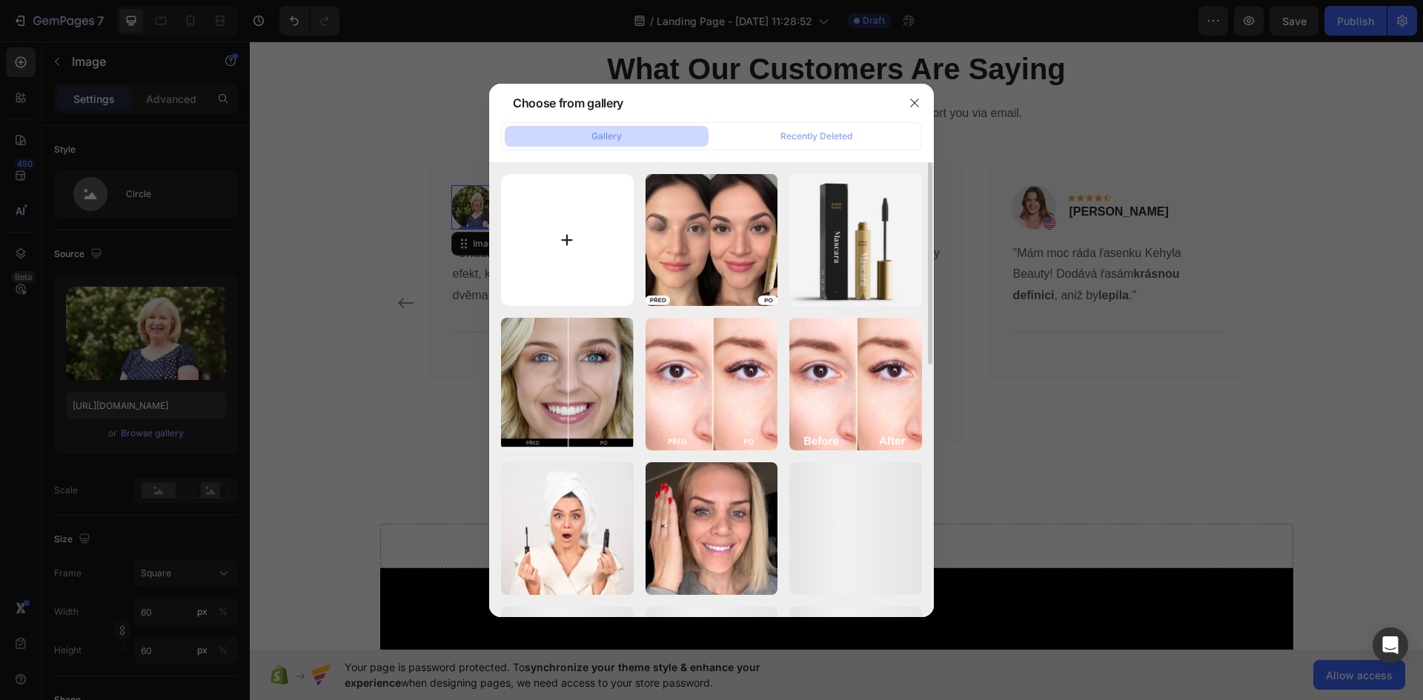
click at [573, 245] on input "file" at bounding box center [567, 240] width 133 height 133
type input "C:\fakepath\images (1) (1).jpeg"
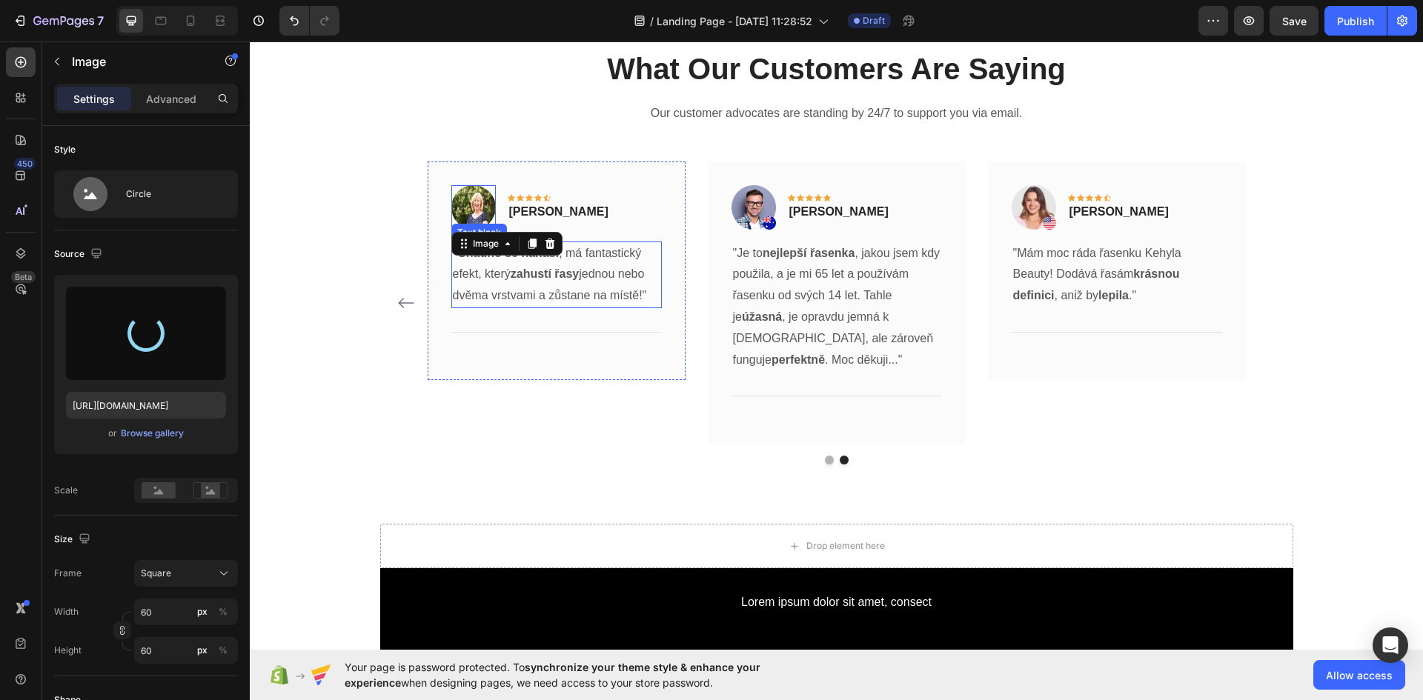
type input "https://cdn.shopify.com/s/files/1/0925/2287/3175/files/gempages_576139604462142…"
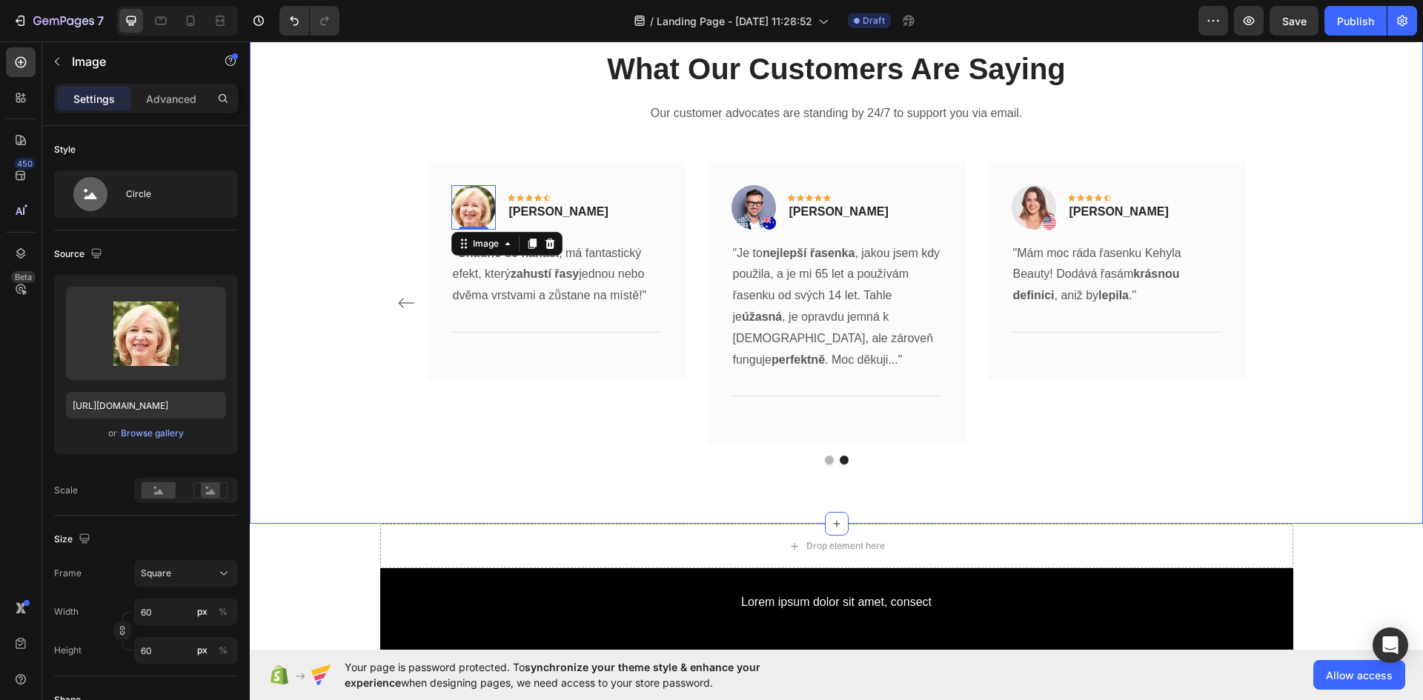
click at [1331, 179] on div "What Our Customers Are Saying Heading Our customer advocates are standing by 24…" at bounding box center [836, 256] width 1151 height 417
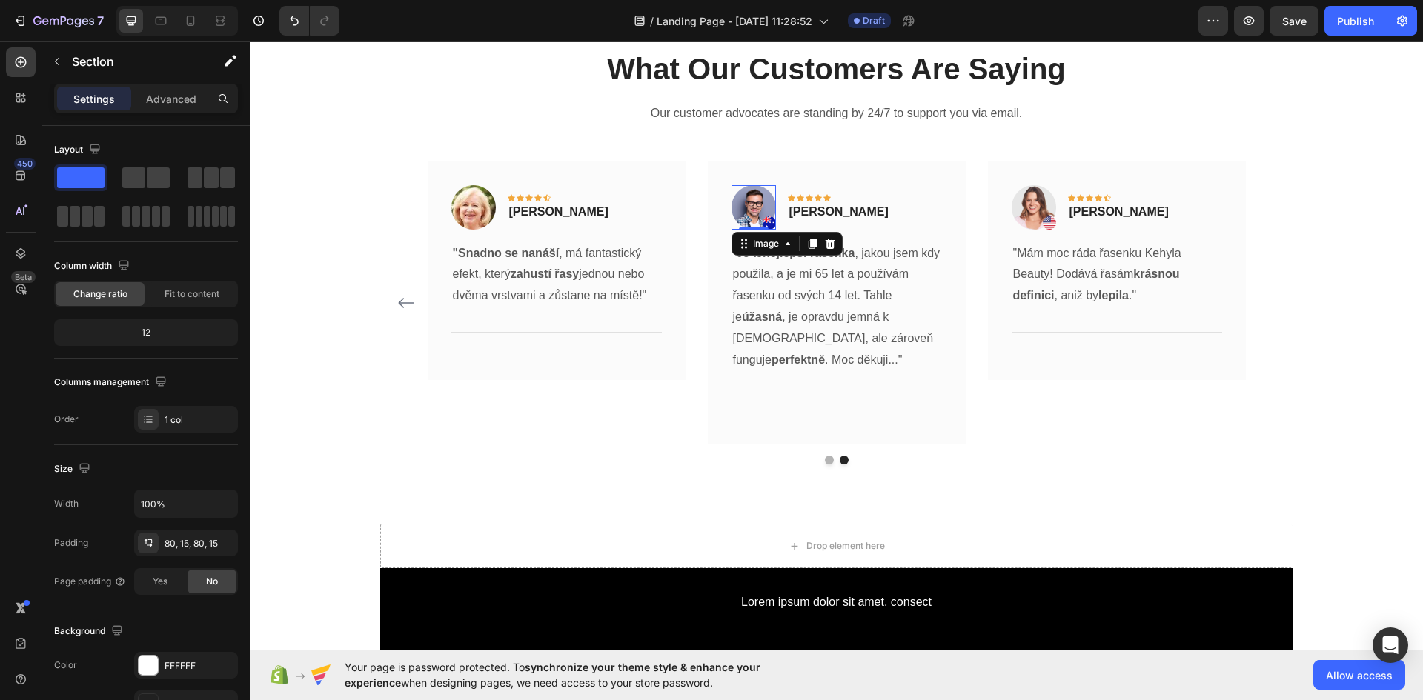
click at [743, 216] on img at bounding box center [753, 207] width 44 height 44
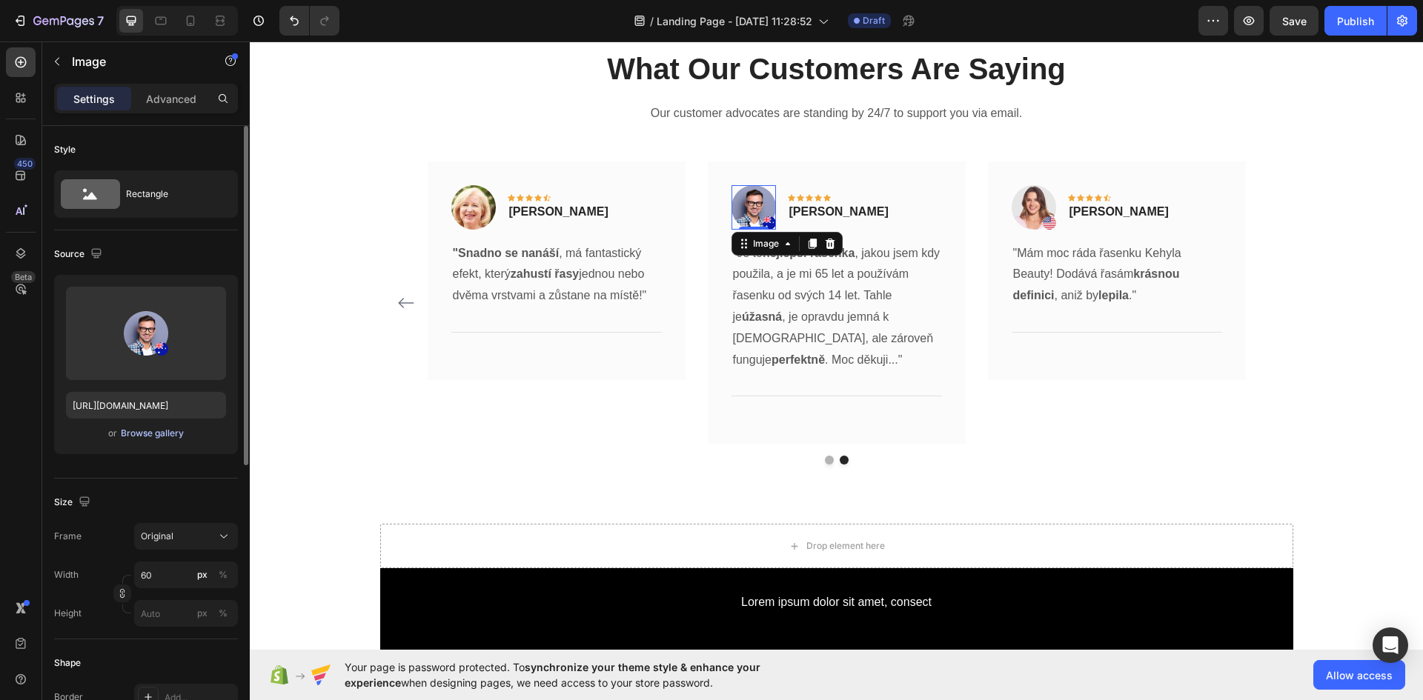
click at [170, 436] on div "Browse gallery" at bounding box center [152, 433] width 63 height 13
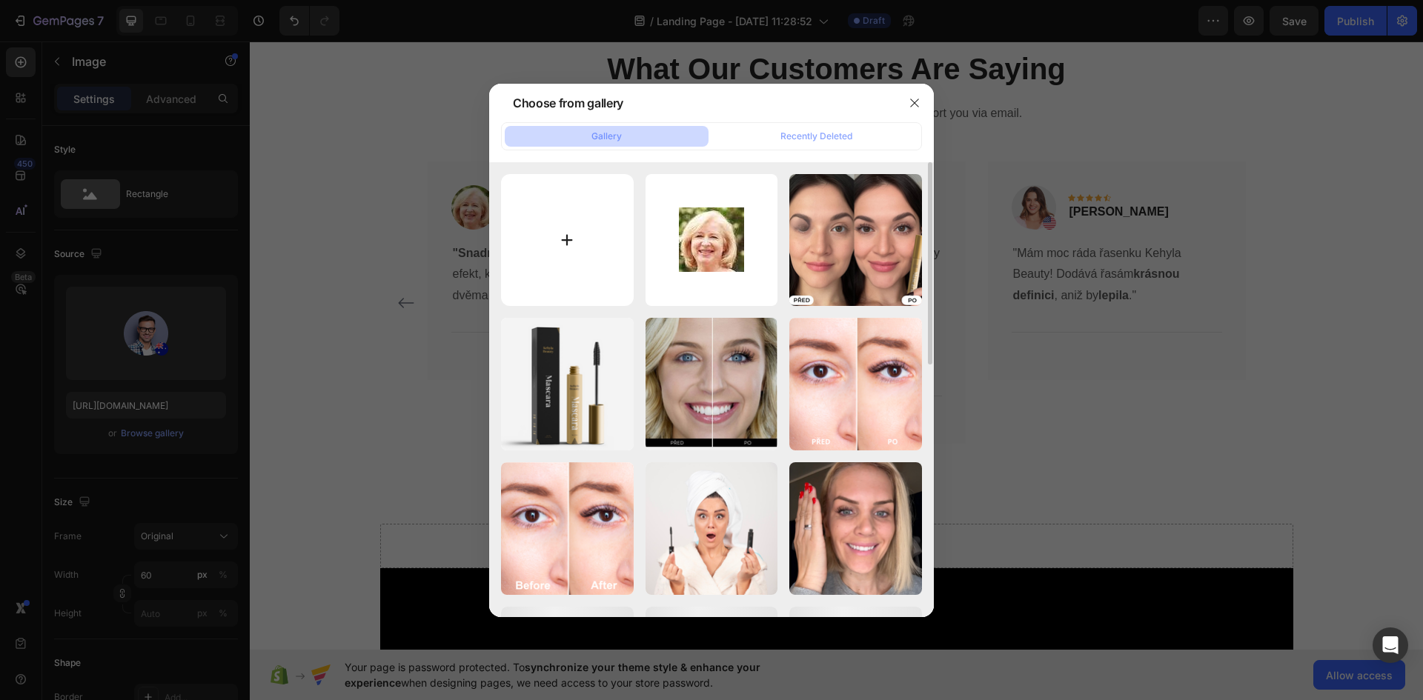
click at [554, 269] on input "file" at bounding box center [567, 240] width 133 height 133
type input "C:\fakepath\Coupe-de-cheveux-court-femme-60-ans-32.webp"
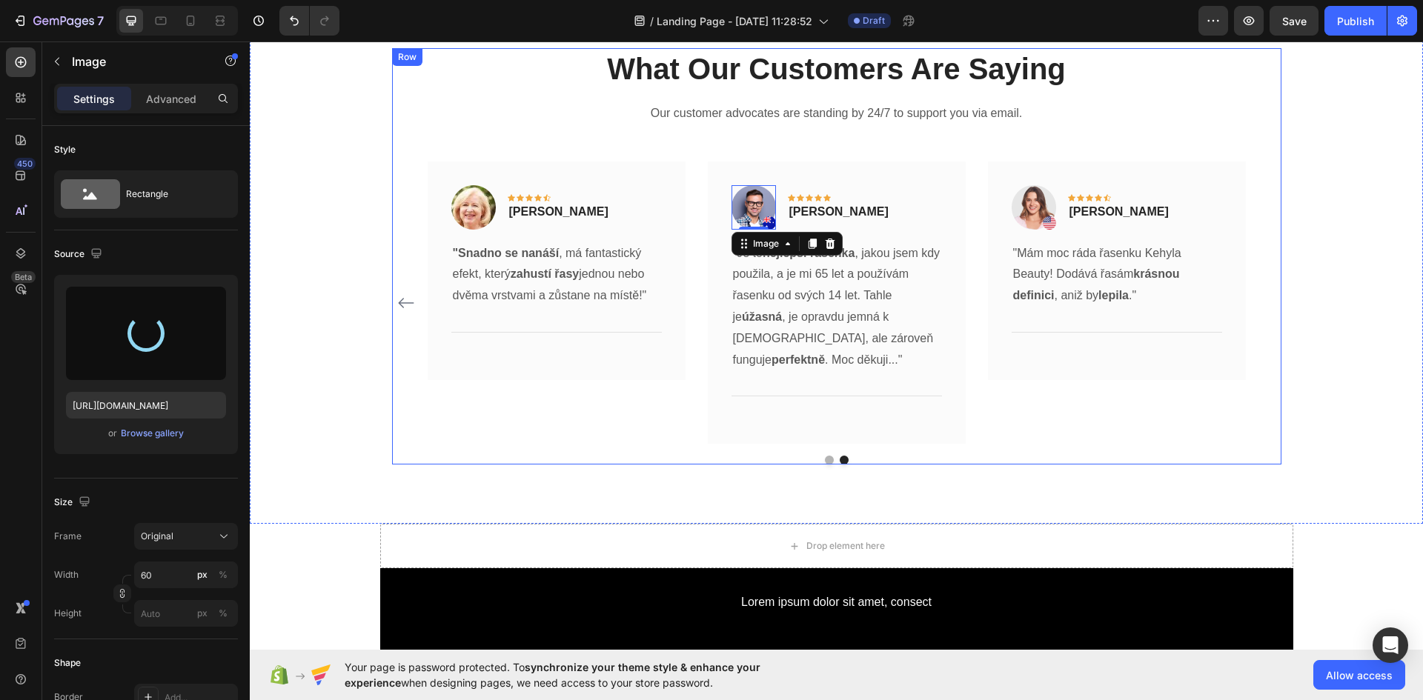
type input "https://cdn.shopify.com/s/files/1/0925/2287/3175/files/gempages_576139604462142…"
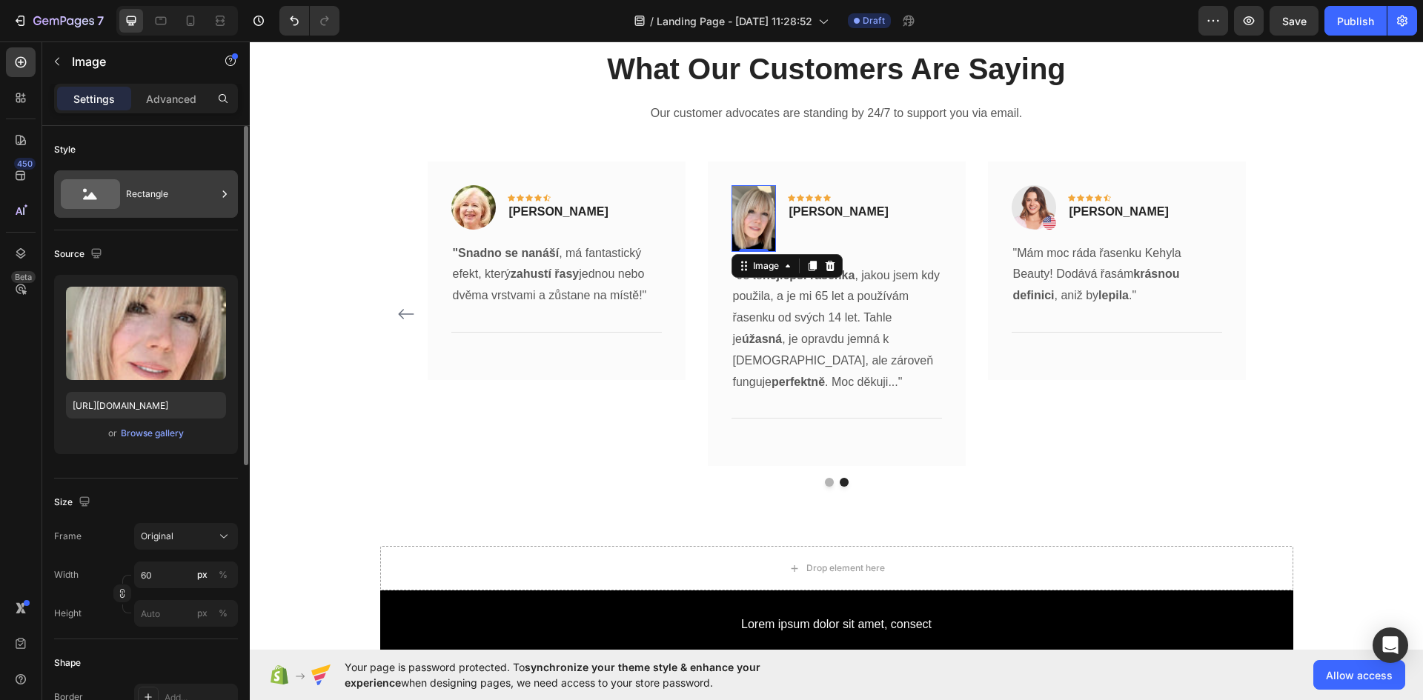
click at [173, 194] on div "Rectangle" at bounding box center [171, 194] width 90 height 34
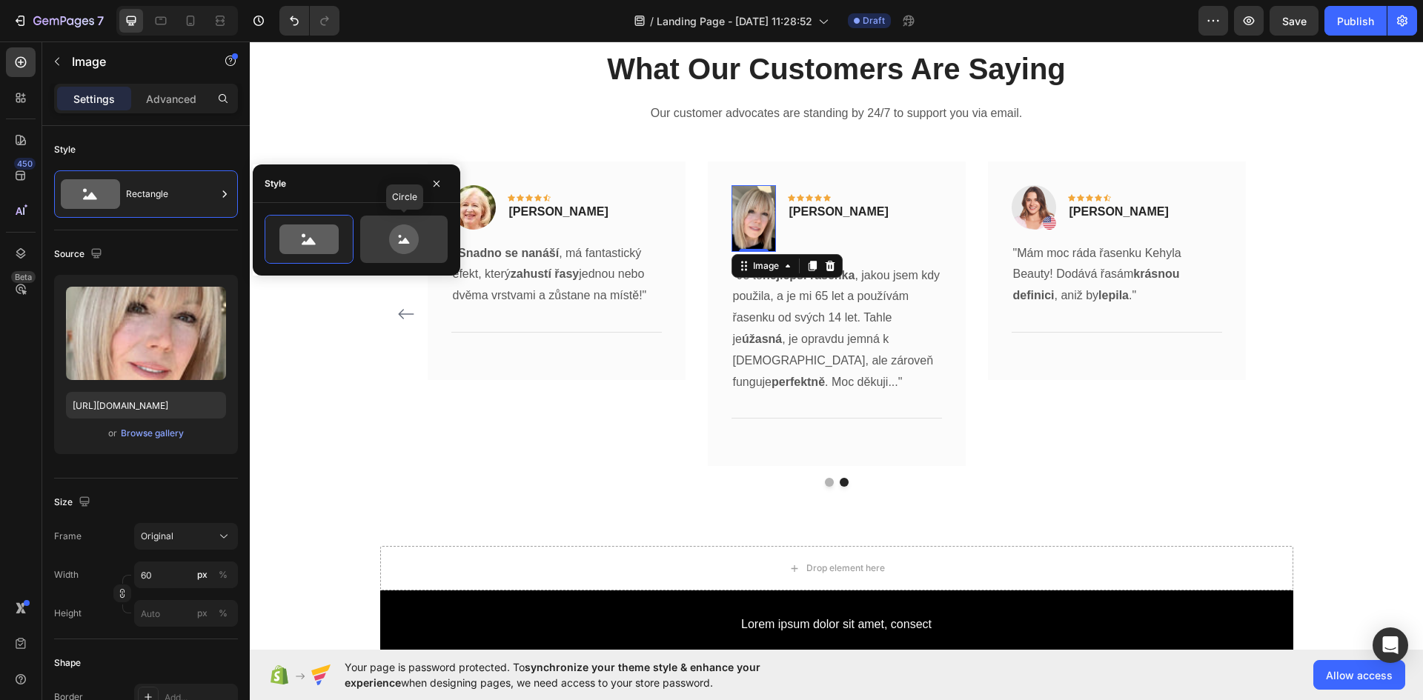
click at [401, 228] on icon at bounding box center [404, 240] width 30 height 30
type input "80"
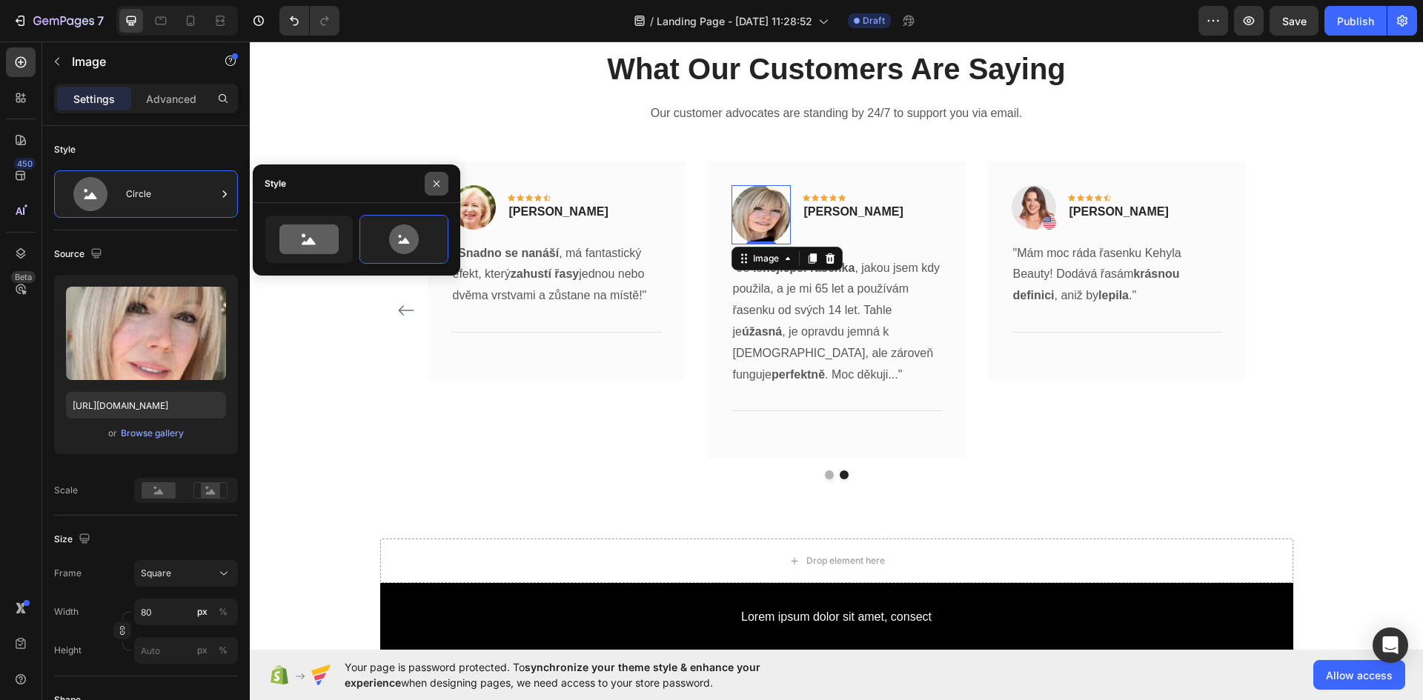
click at [434, 190] on button "button" at bounding box center [437, 184] width 24 height 24
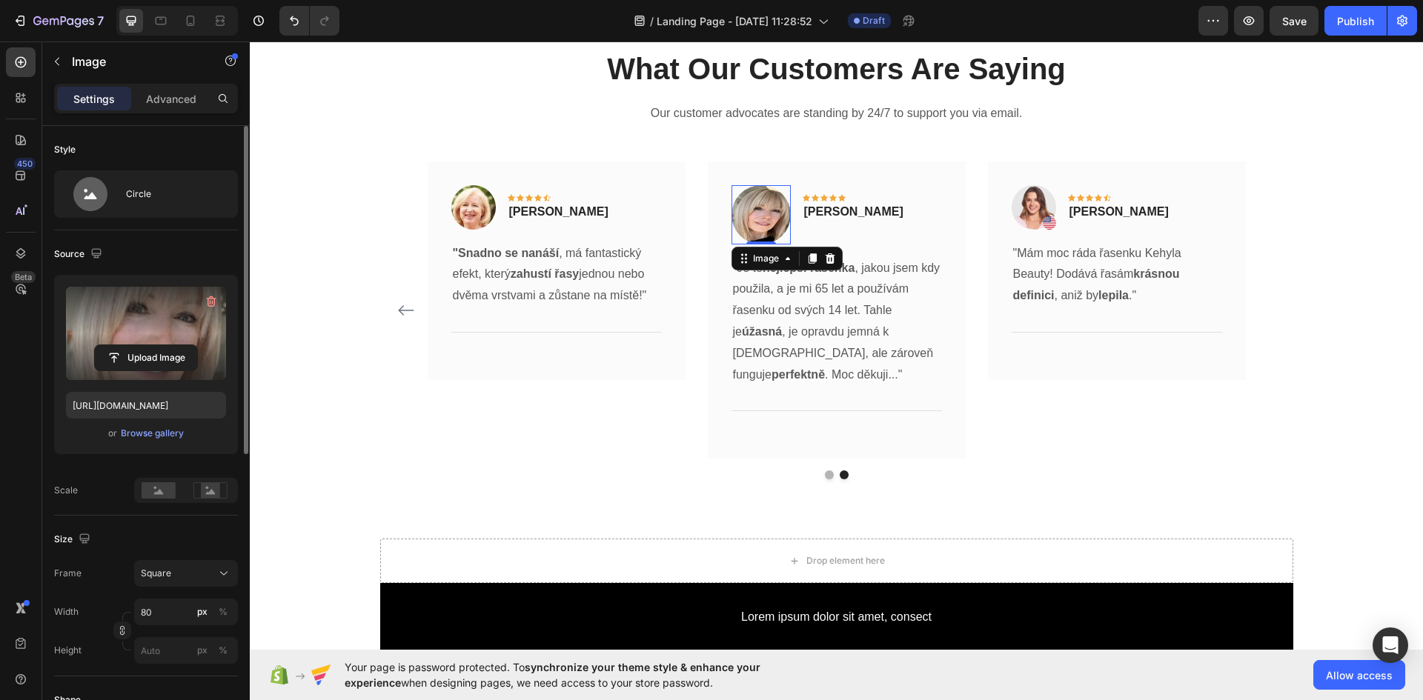
click at [170, 331] on label at bounding box center [146, 333] width 160 height 93
click at [170, 345] on input "file" at bounding box center [146, 357] width 102 height 25
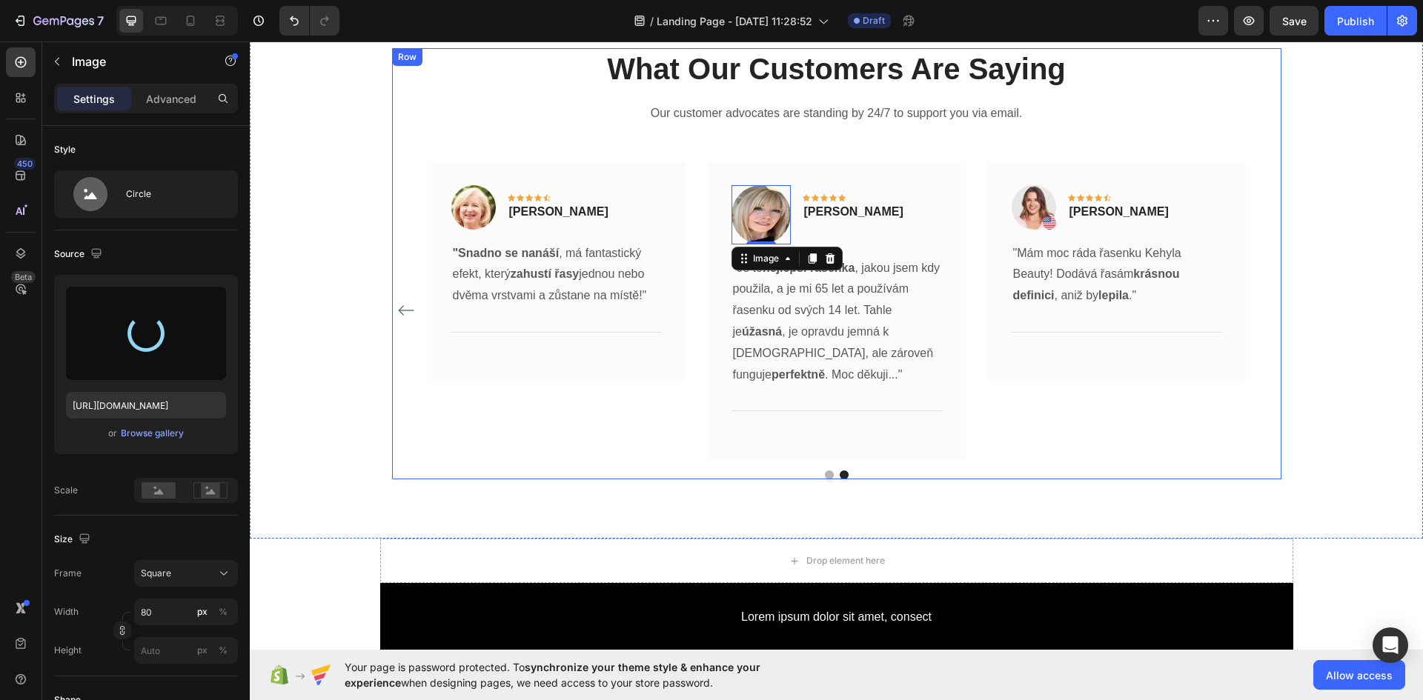
type input "https://cdn.shopify.com/s/files/1/0925/2287/3175/files/gempages_576139604462142…"
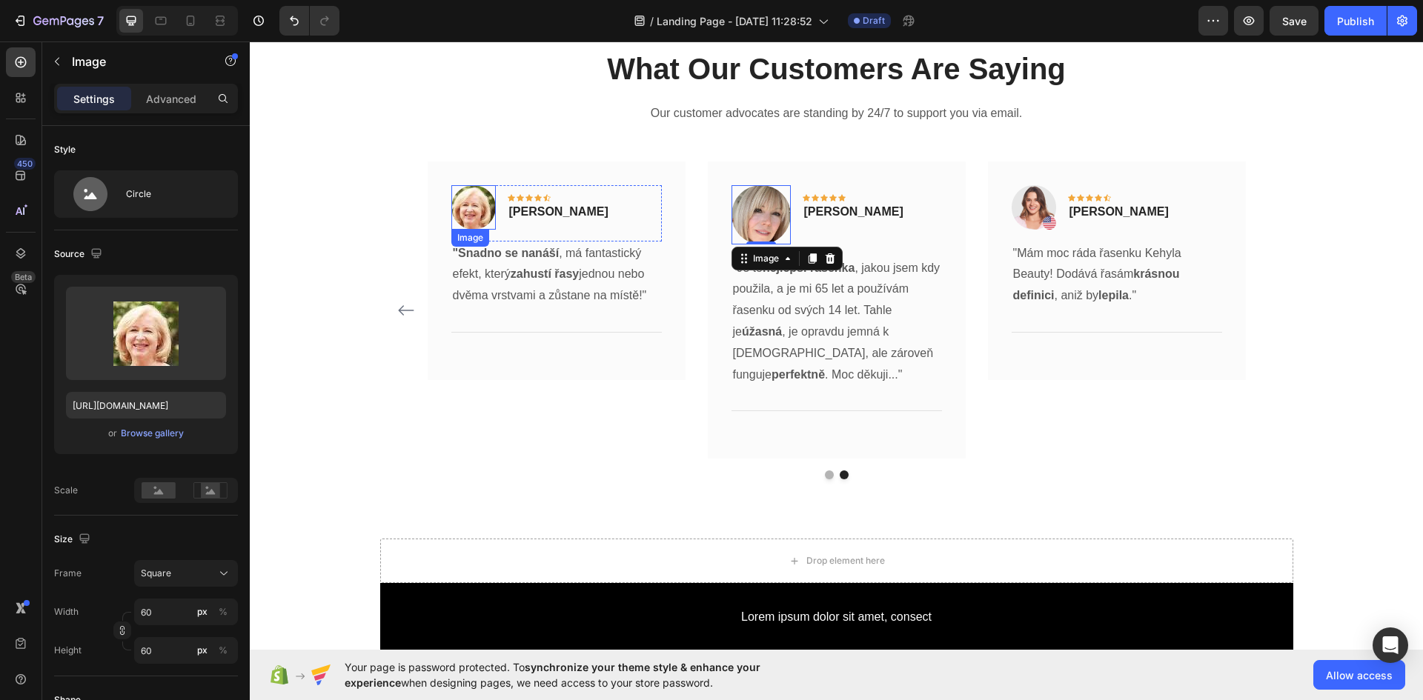
click at [467, 219] on img at bounding box center [473, 207] width 44 height 44
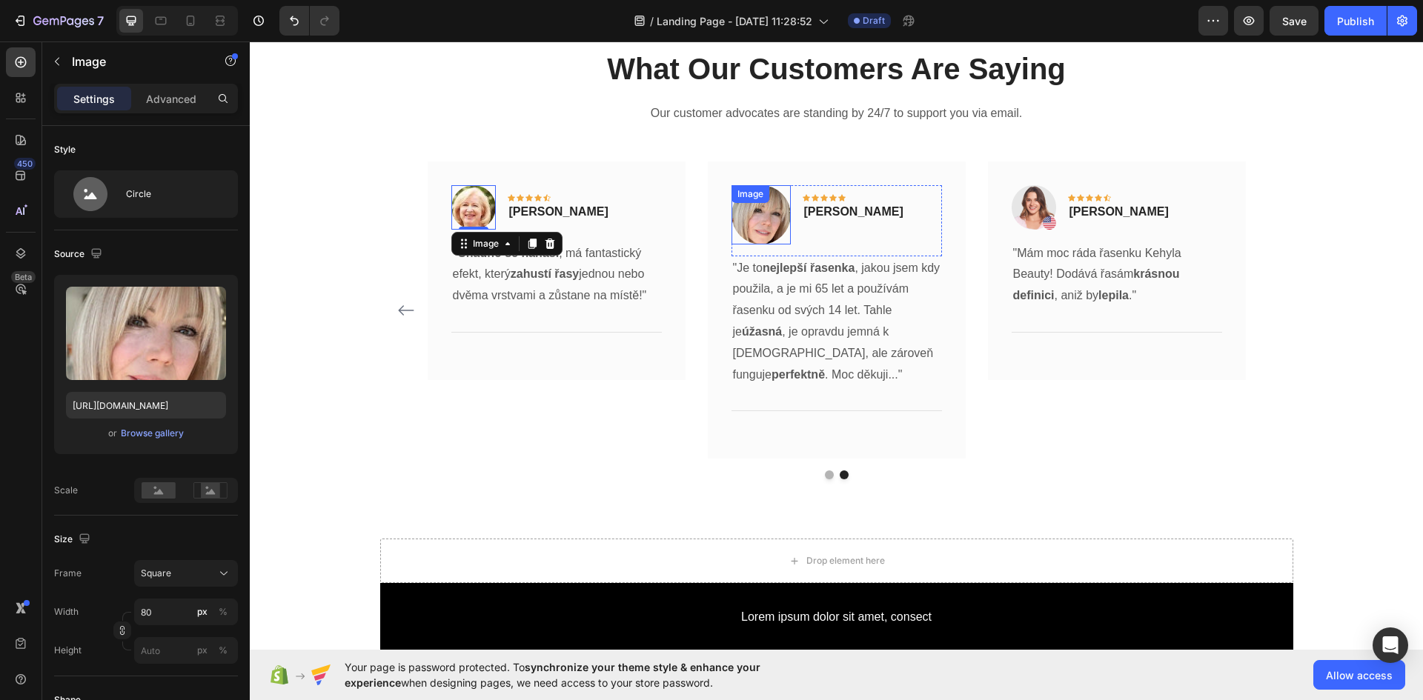
click at [735, 210] on div "Image" at bounding box center [760, 214] width 59 height 59
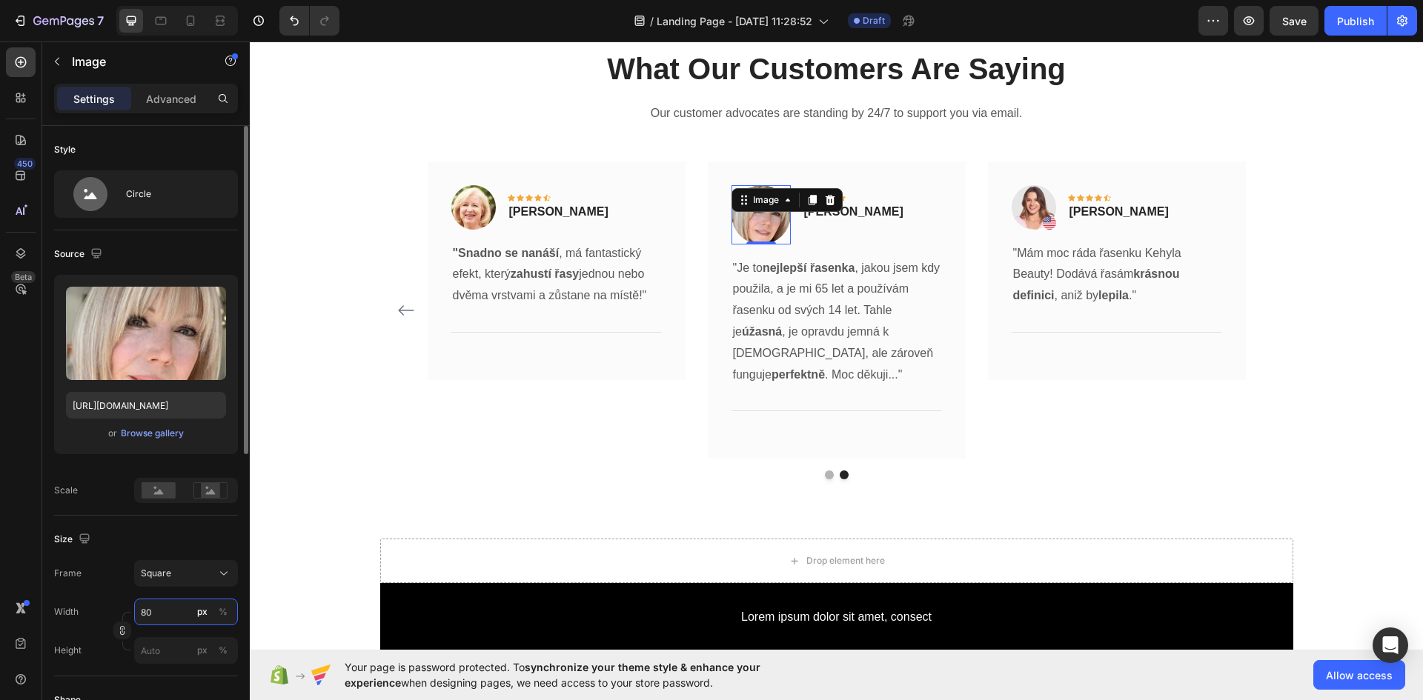
click at [160, 605] on input "80" at bounding box center [186, 612] width 104 height 27
type input "6"
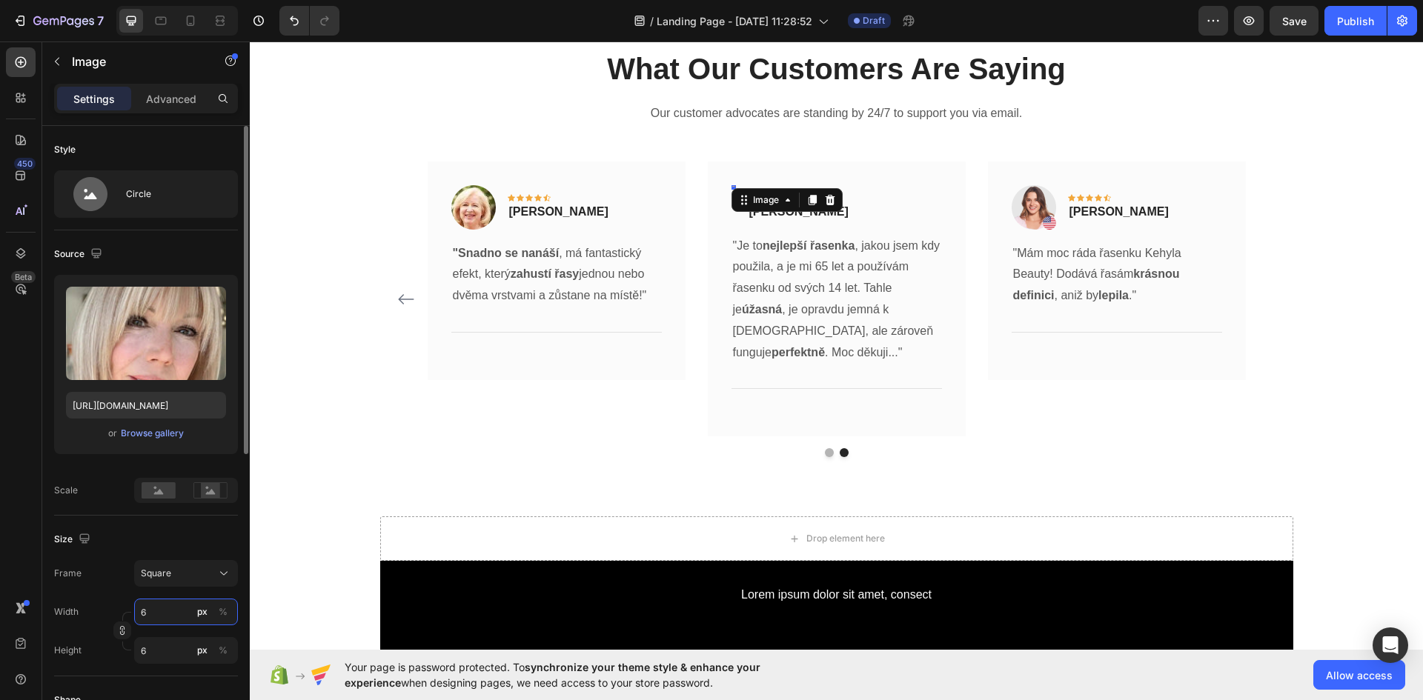
type input "60"
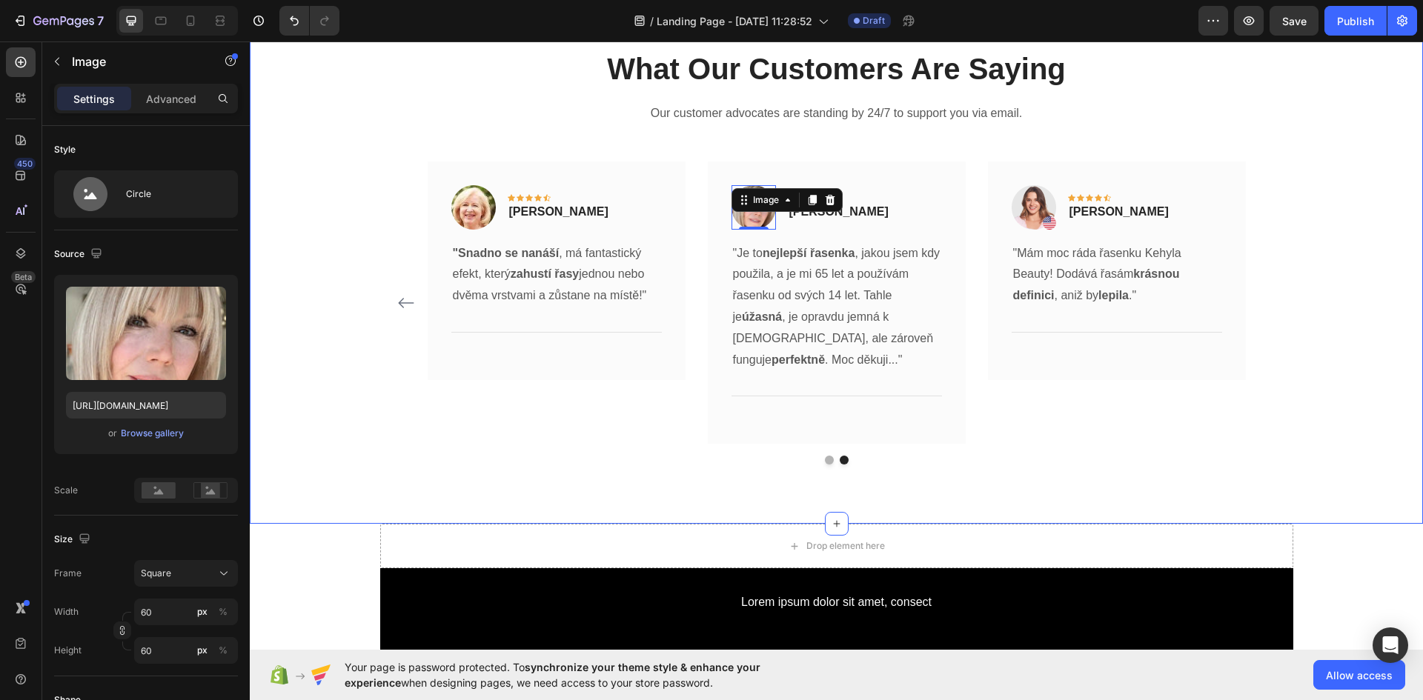
click at [357, 204] on div "What Our Customers Are Saying Heading Our customer advocates are standing by 24…" at bounding box center [836, 256] width 1151 height 417
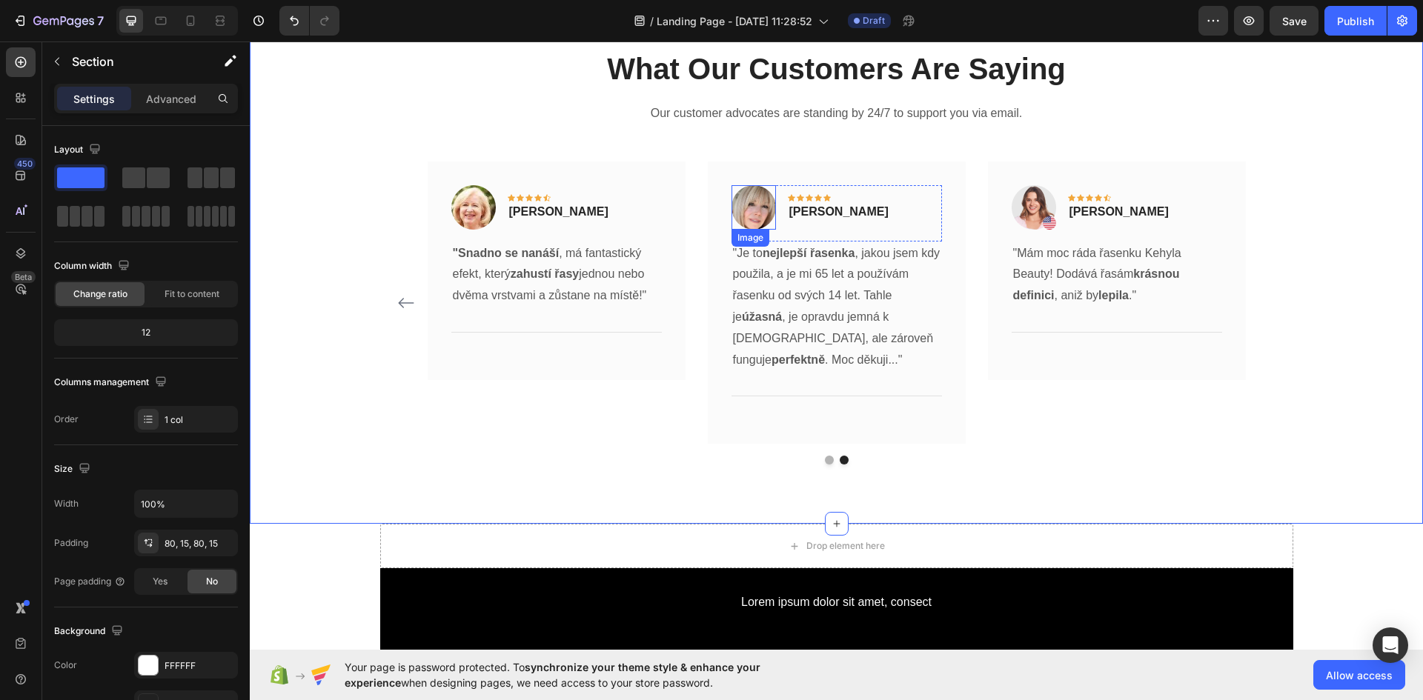
click at [754, 203] on img at bounding box center [753, 207] width 44 height 44
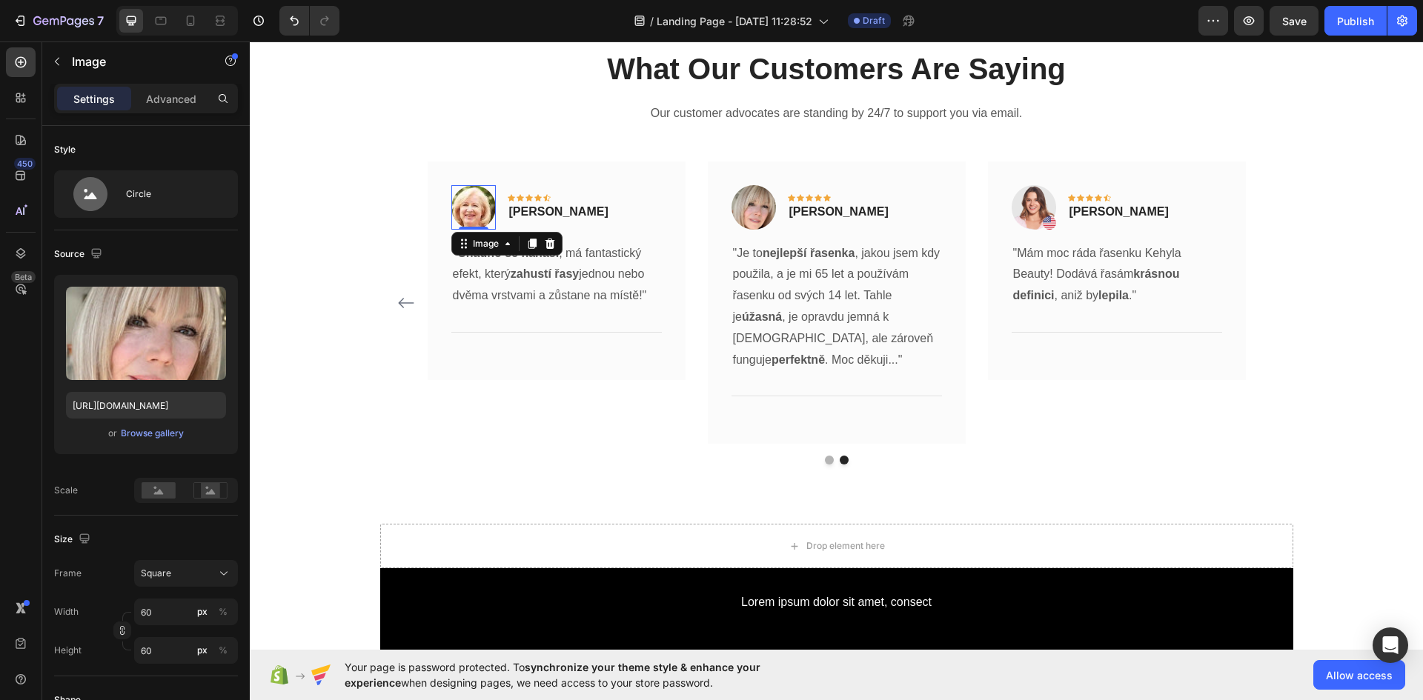
click at [475, 205] on img at bounding box center [473, 207] width 44 height 44
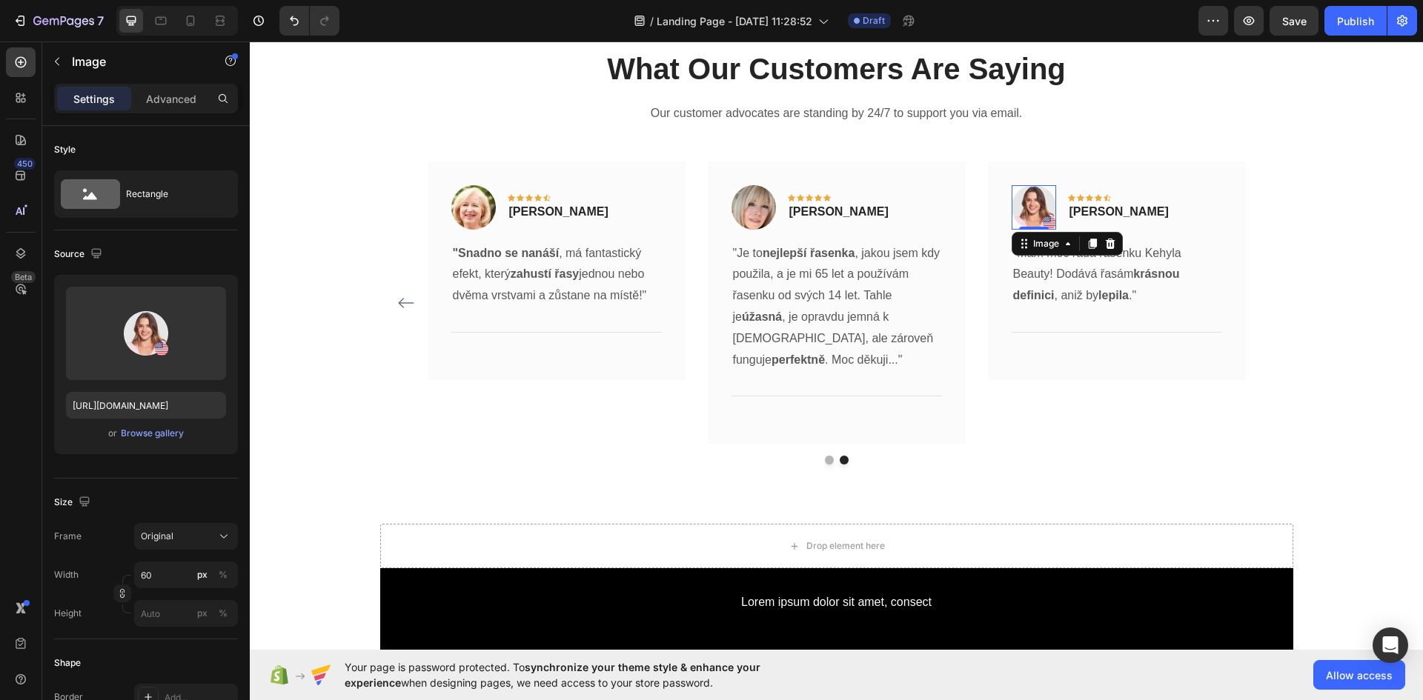
click at [1037, 204] on img at bounding box center [1034, 207] width 44 height 44
click at [156, 434] on div "Browse gallery" at bounding box center [152, 433] width 63 height 13
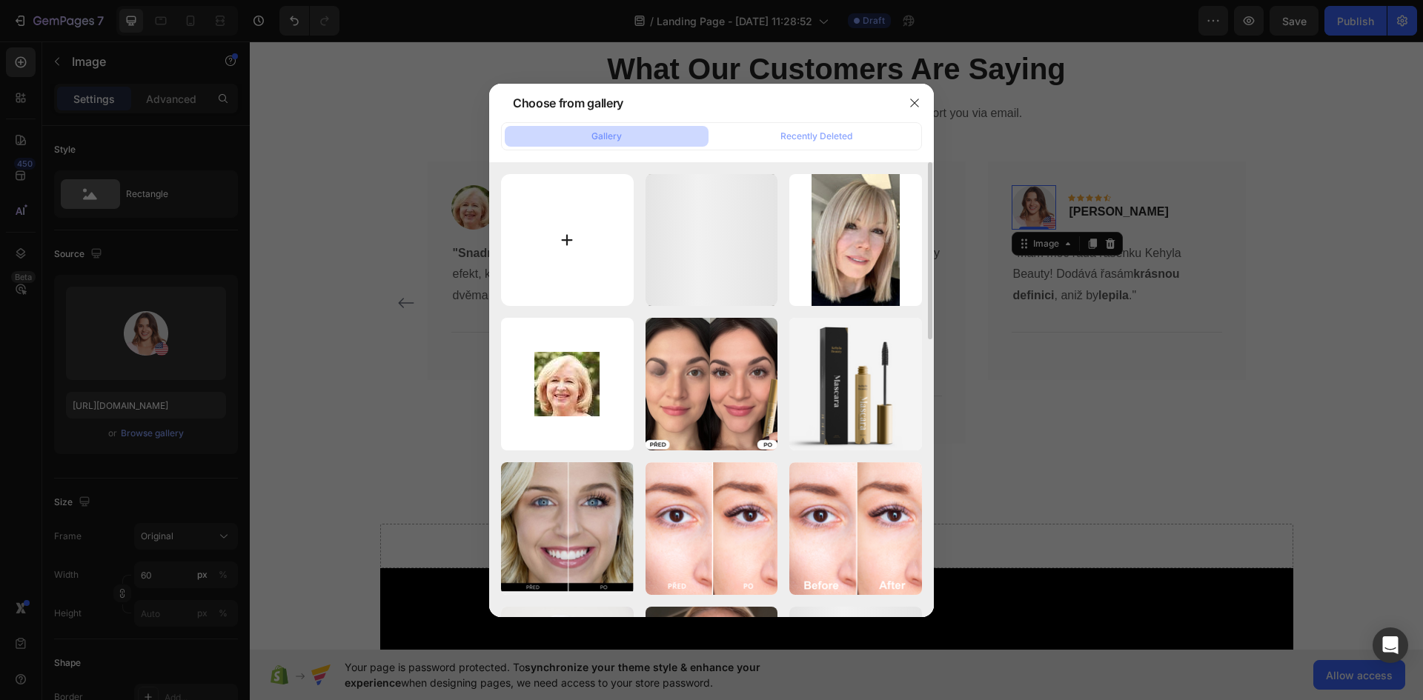
click at [562, 246] on input "file" at bounding box center [567, 240] width 133 height 133
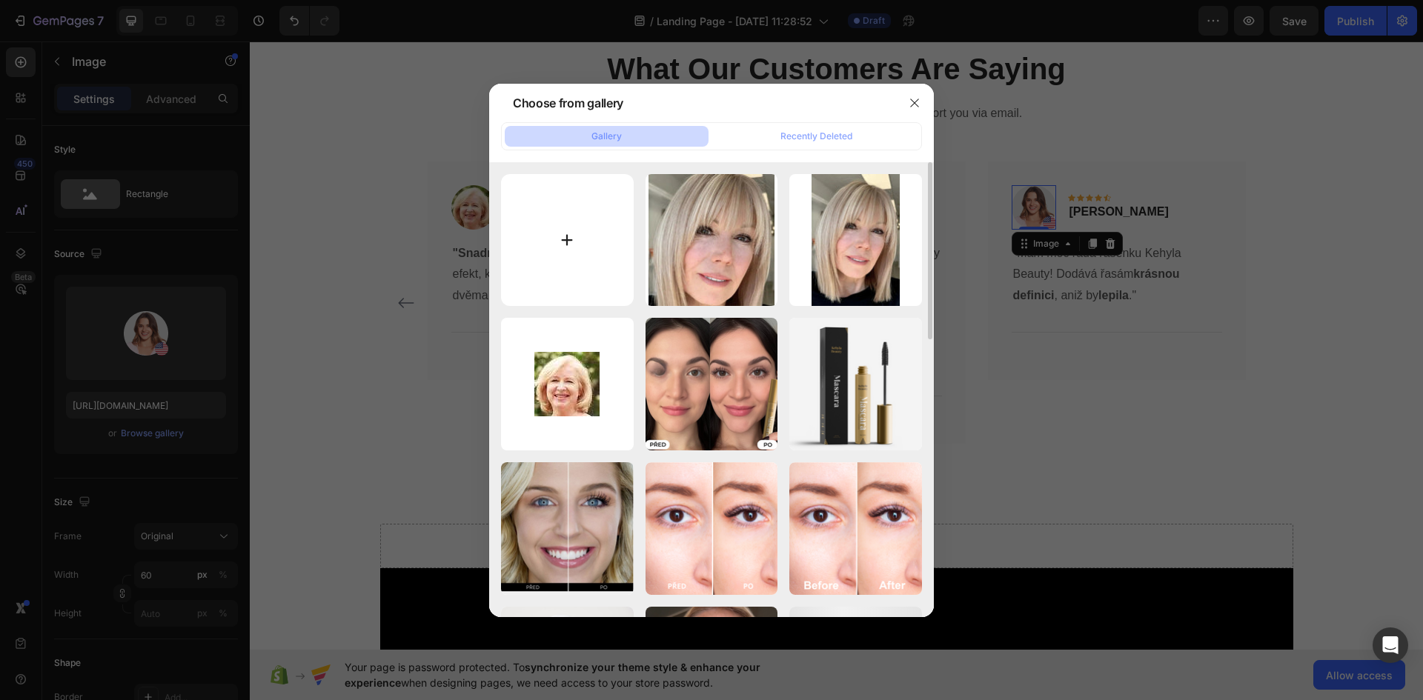
type input "C:\fakepath\mature-beautiful-woman-happy-face-260nw-1842901642 (1).jpg"
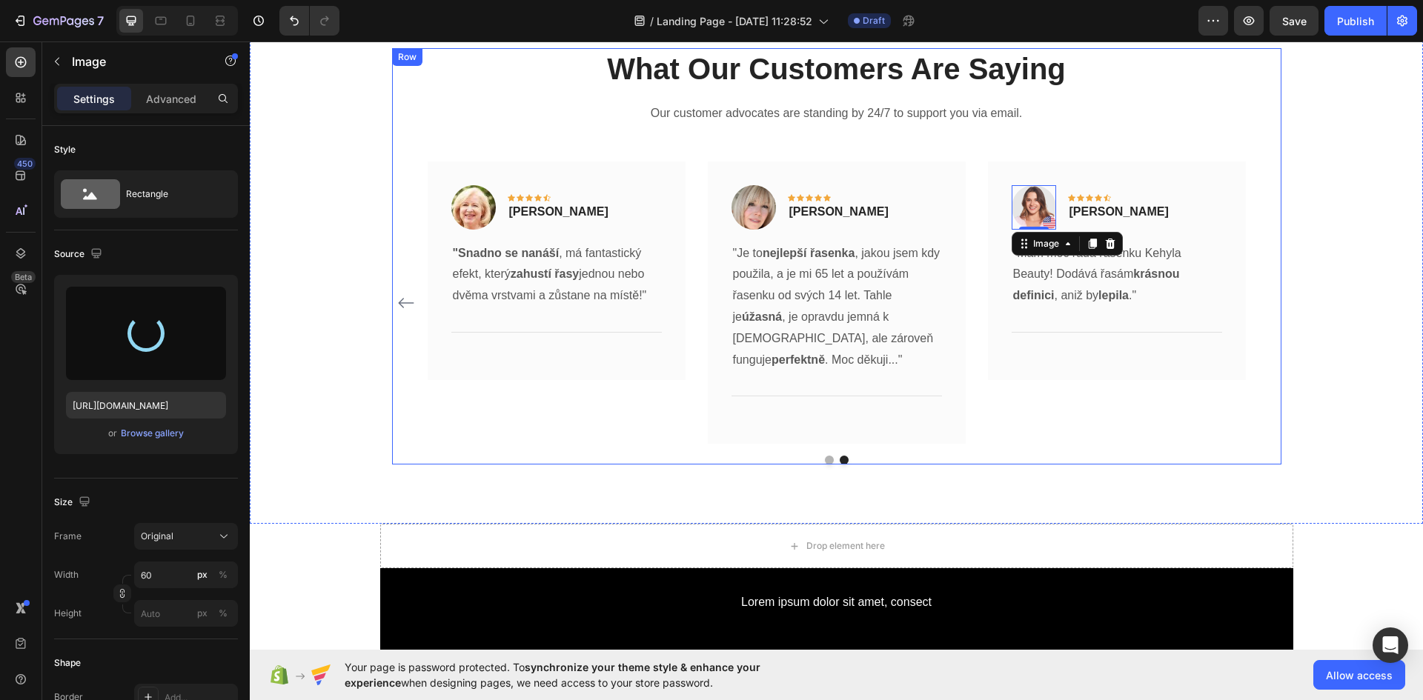
type input "https://cdn.shopify.com/s/files/1/0925/2287/3175/files/gempages_576139604462142…"
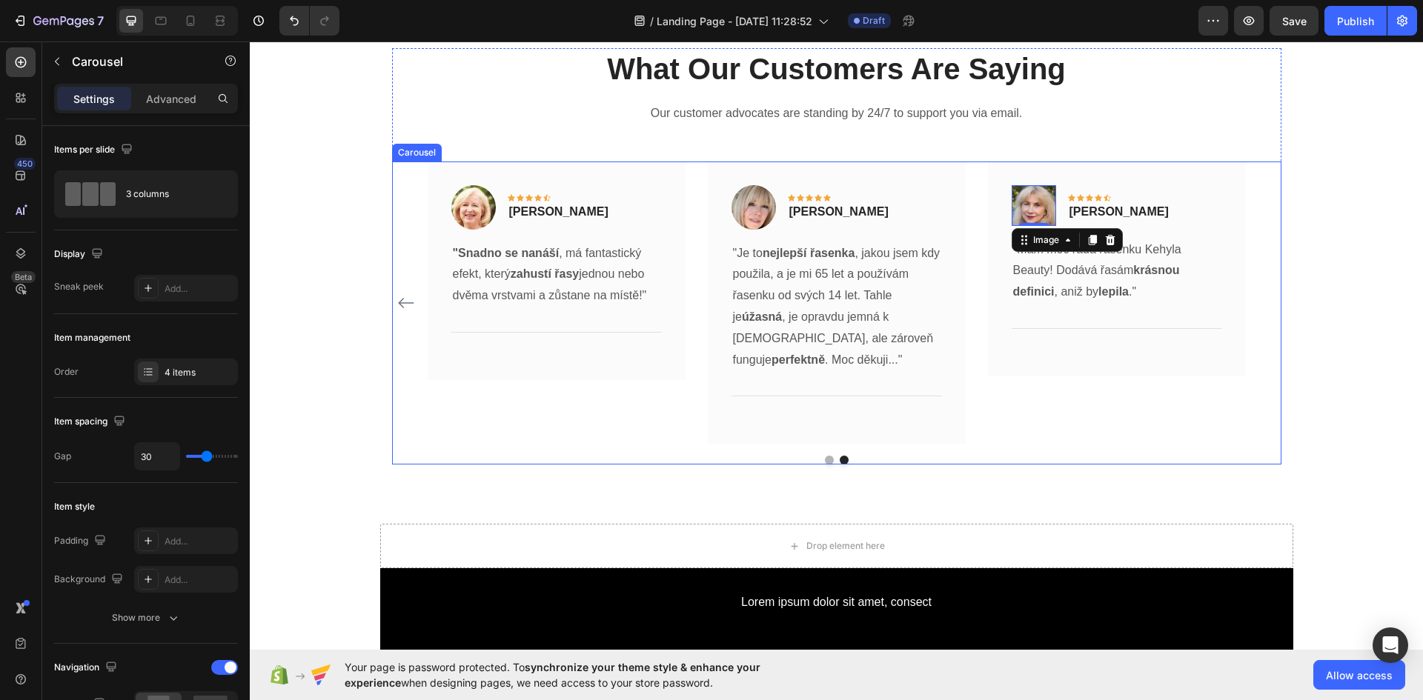
click at [397, 301] on icon "Carousel Back Arrow" at bounding box center [406, 303] width 18 height 18
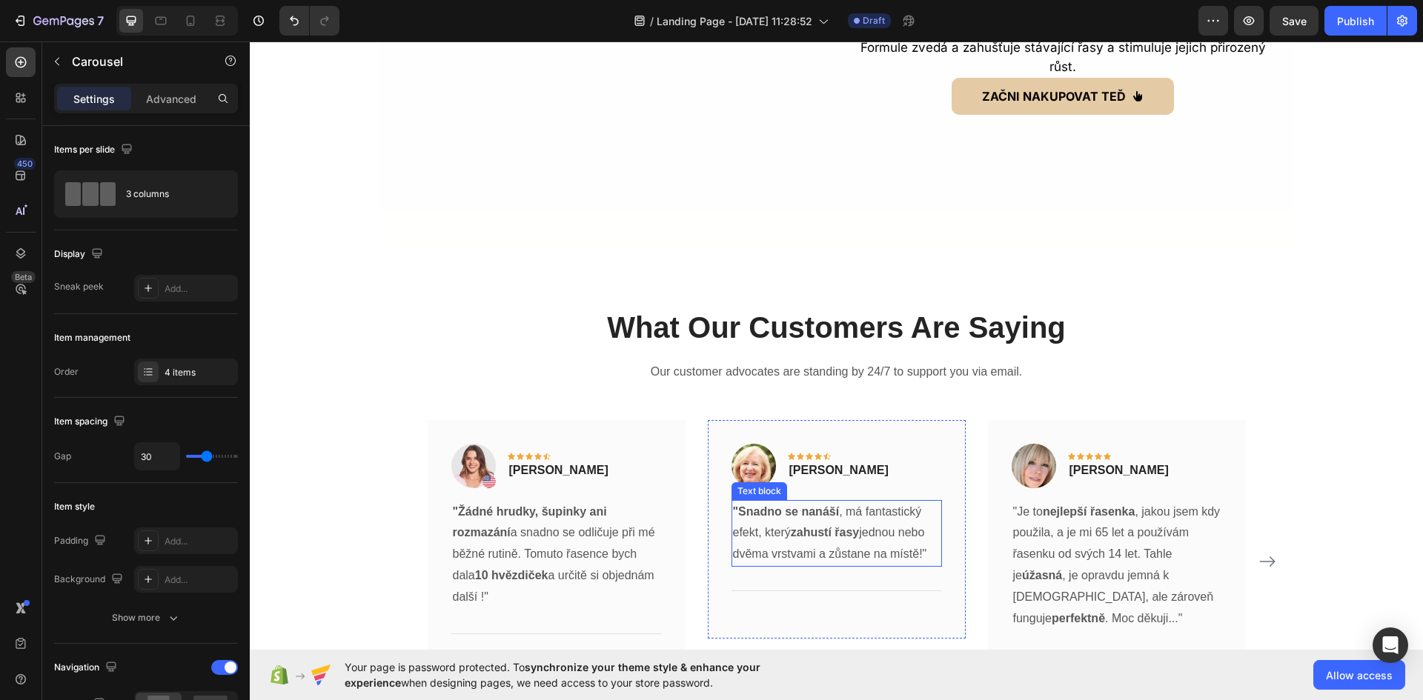
scroll to position [3807, 0]
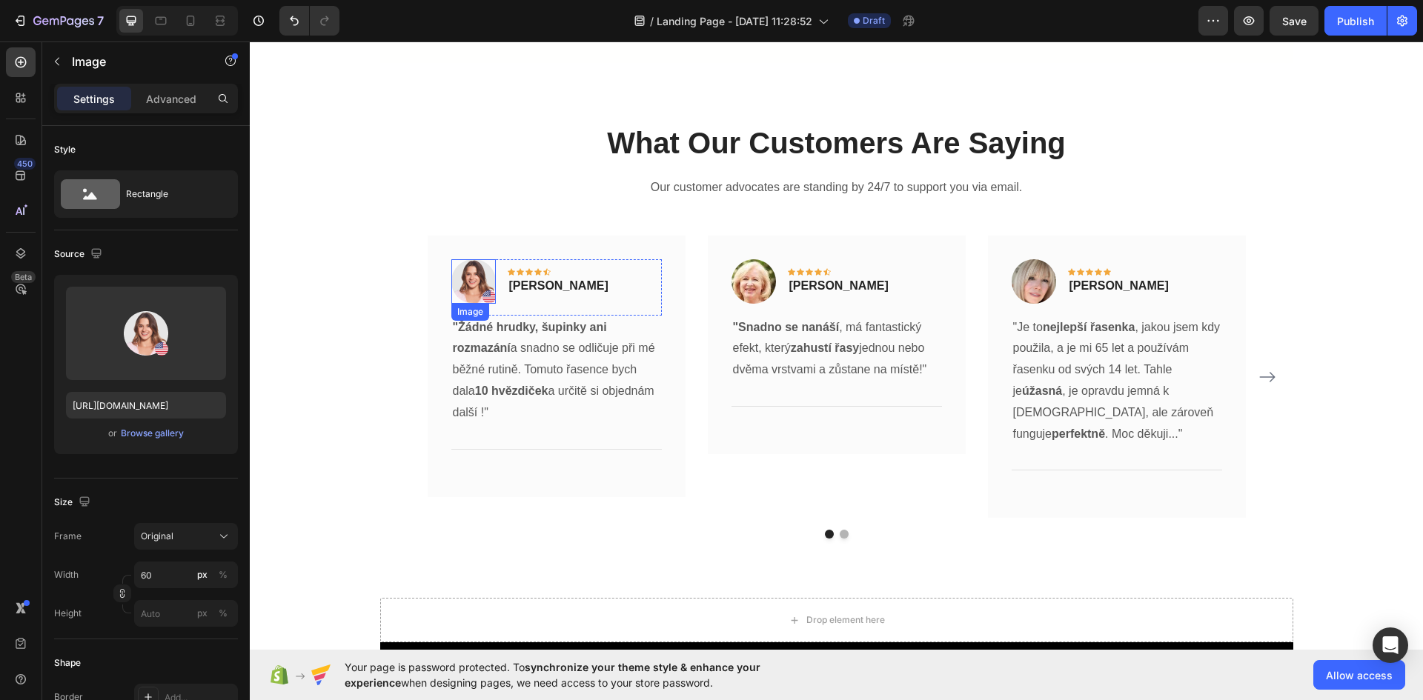
click at [457, 282] on img at bounding box center [473, 281] width 44 height 44
click at [159, 435] on div "Browse gallery" at bounding box center [152, 433] width 63 height 13
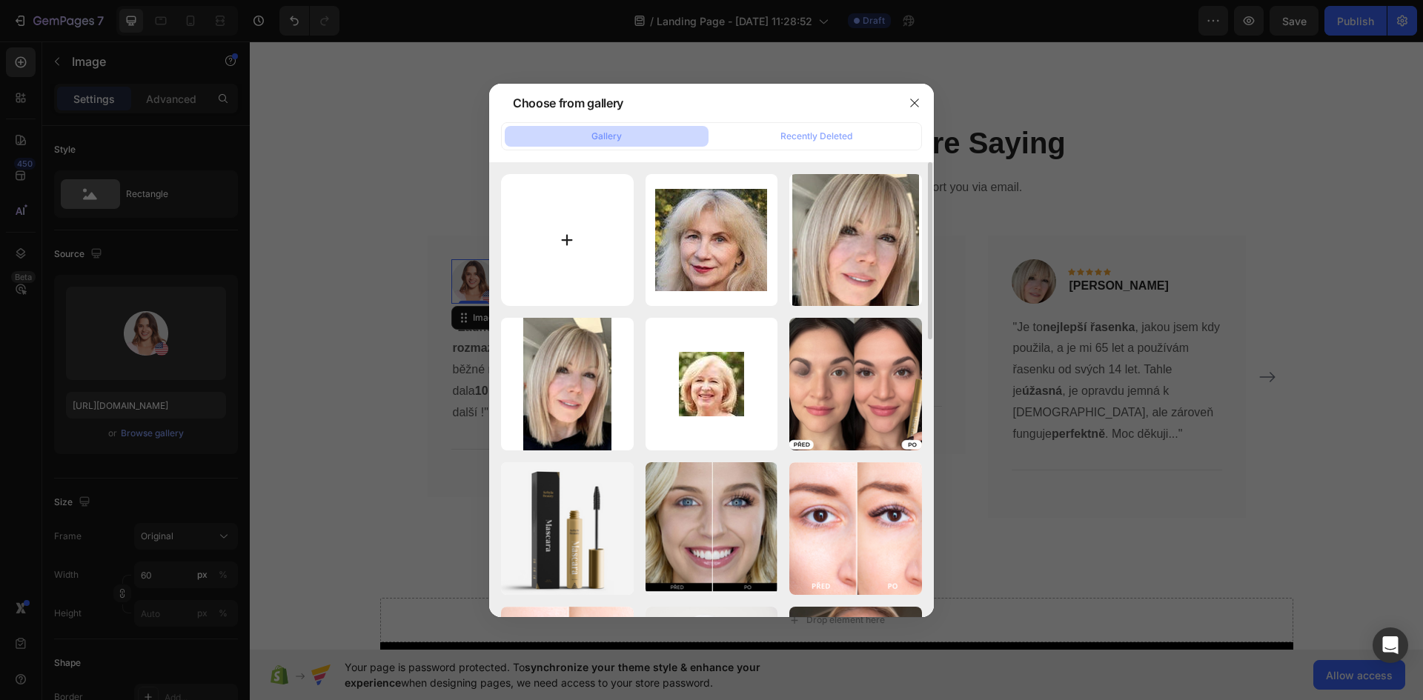
click at [569, 247] on input "file" at bounding box center [567, 240] width 133 height 133
type input "C:\fakepath\istockphoto-1342055100-612x612.png"
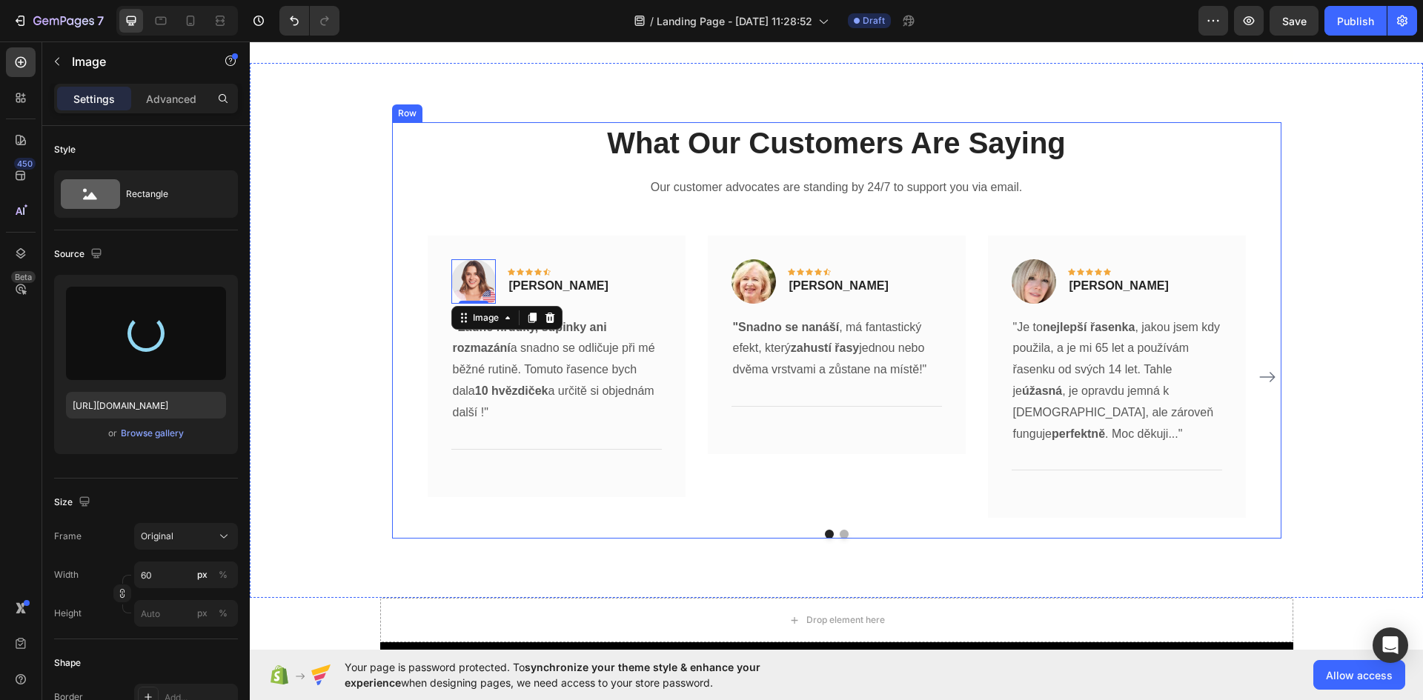
type input "https://cdn.shopify.com/s/files/1/0925/2287/3175/files/gempages_576139604462142…"
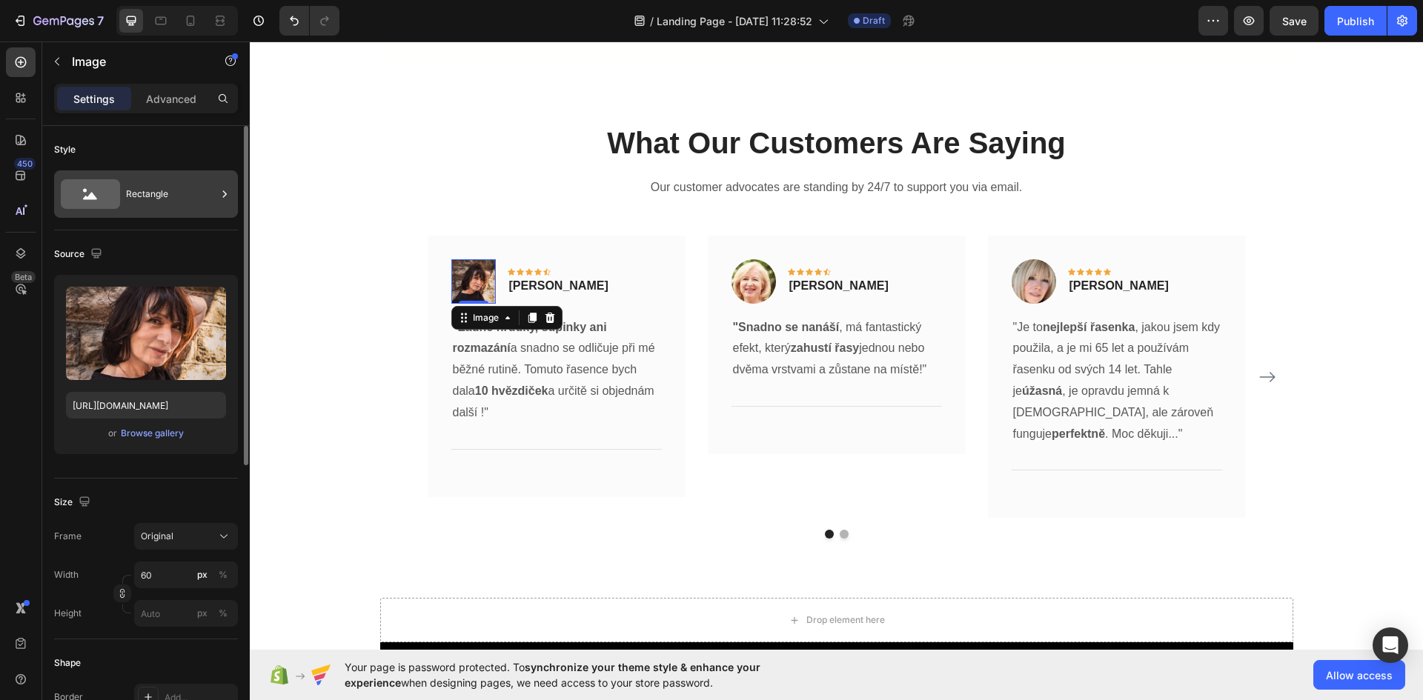
click at [170, 176] on div "Rectangle" at bounding box center [146, 193] width 184 height 47
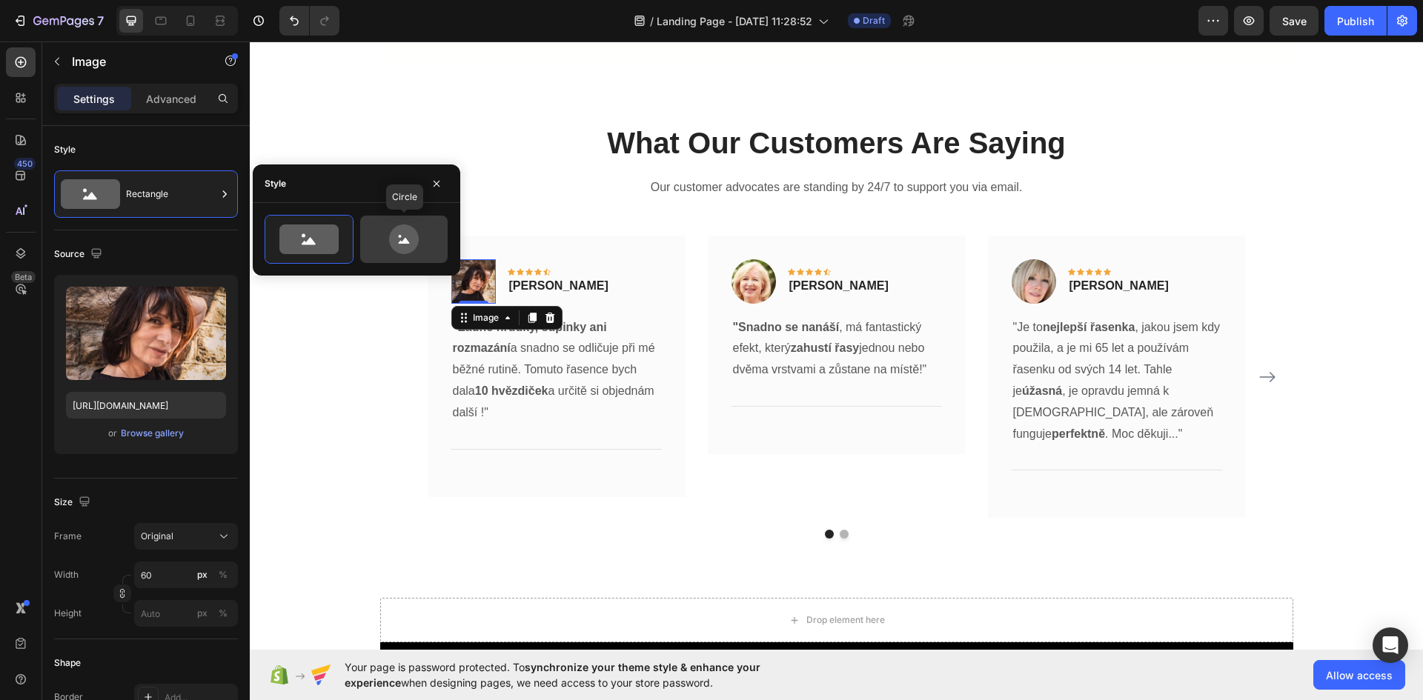
click at [389, 244] on icon at bounding box center [404, 240] width 70 height 30
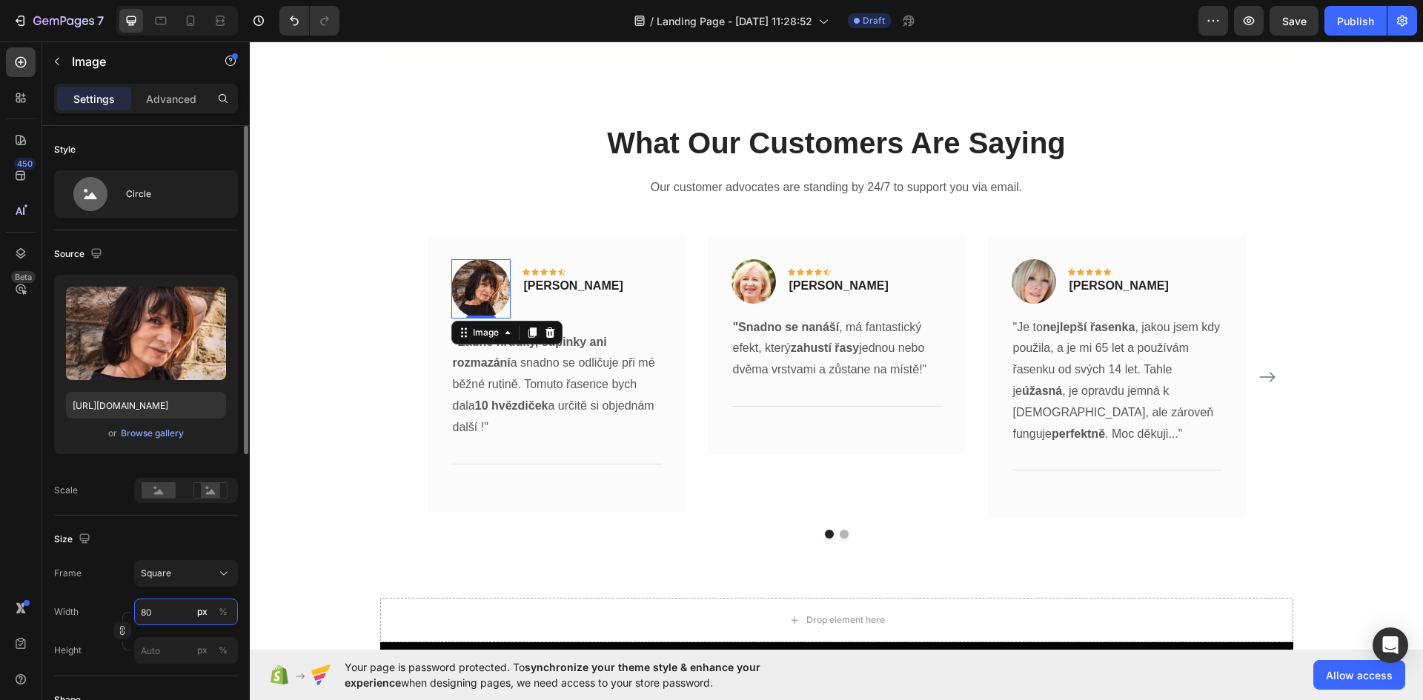
click at [167, 617] on input "80" at bounding box center [186, 612] width 104 height 27
type input "6"
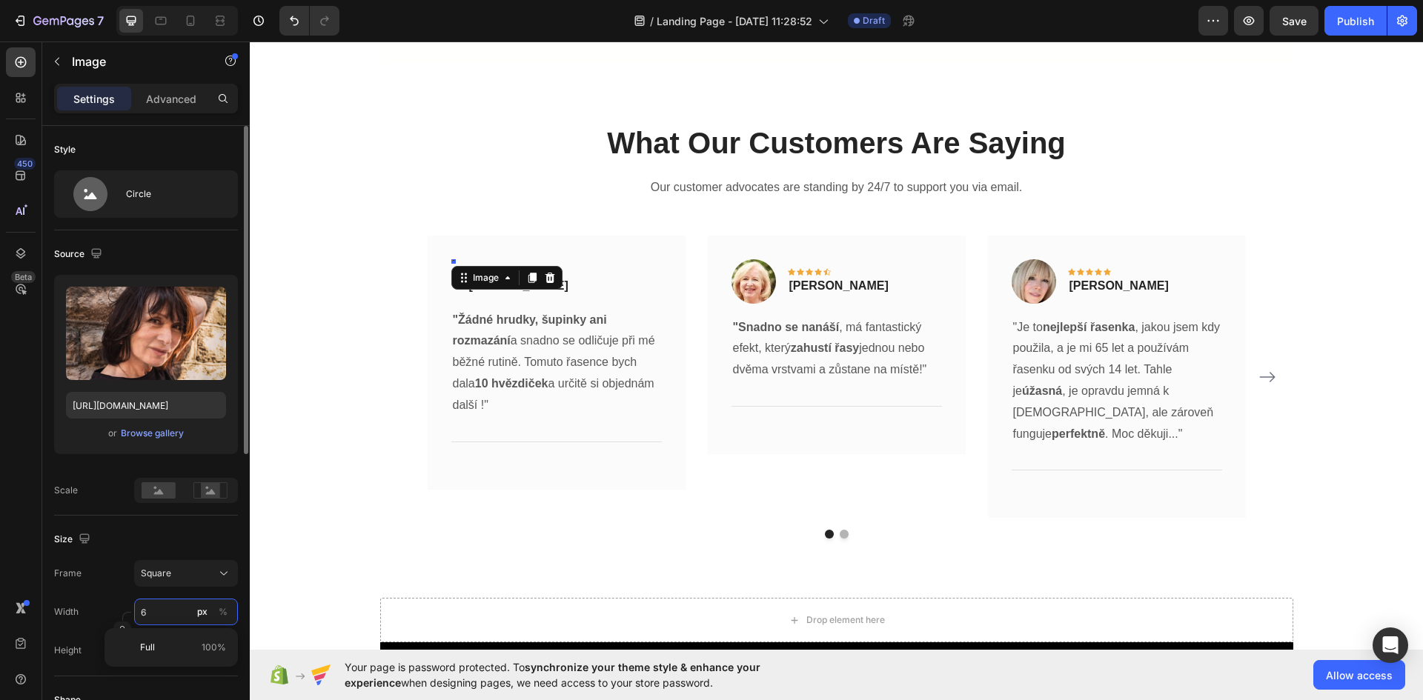
type input "60"
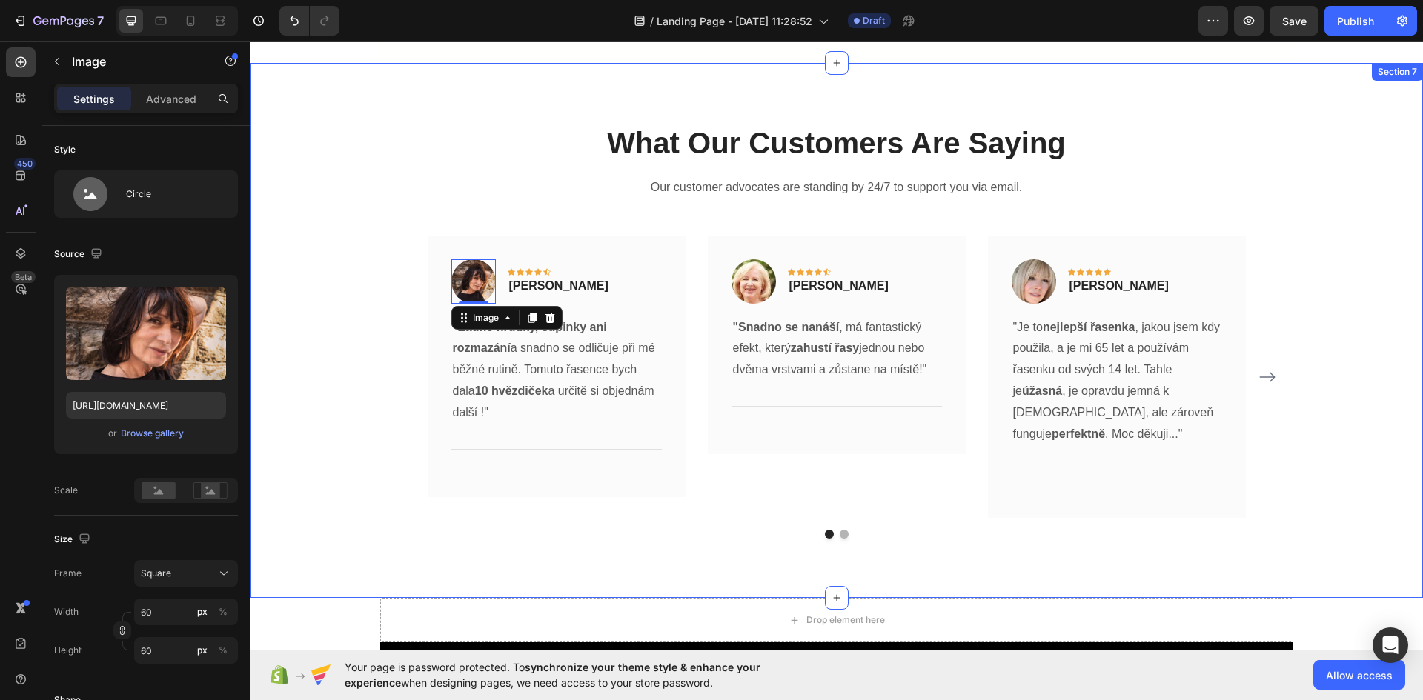
click at [282, 391] on div "What Our Customers Are Saying Heading Our customer advocates are standing by 24…" at bounding box center [836, 330] width 1151 height 417
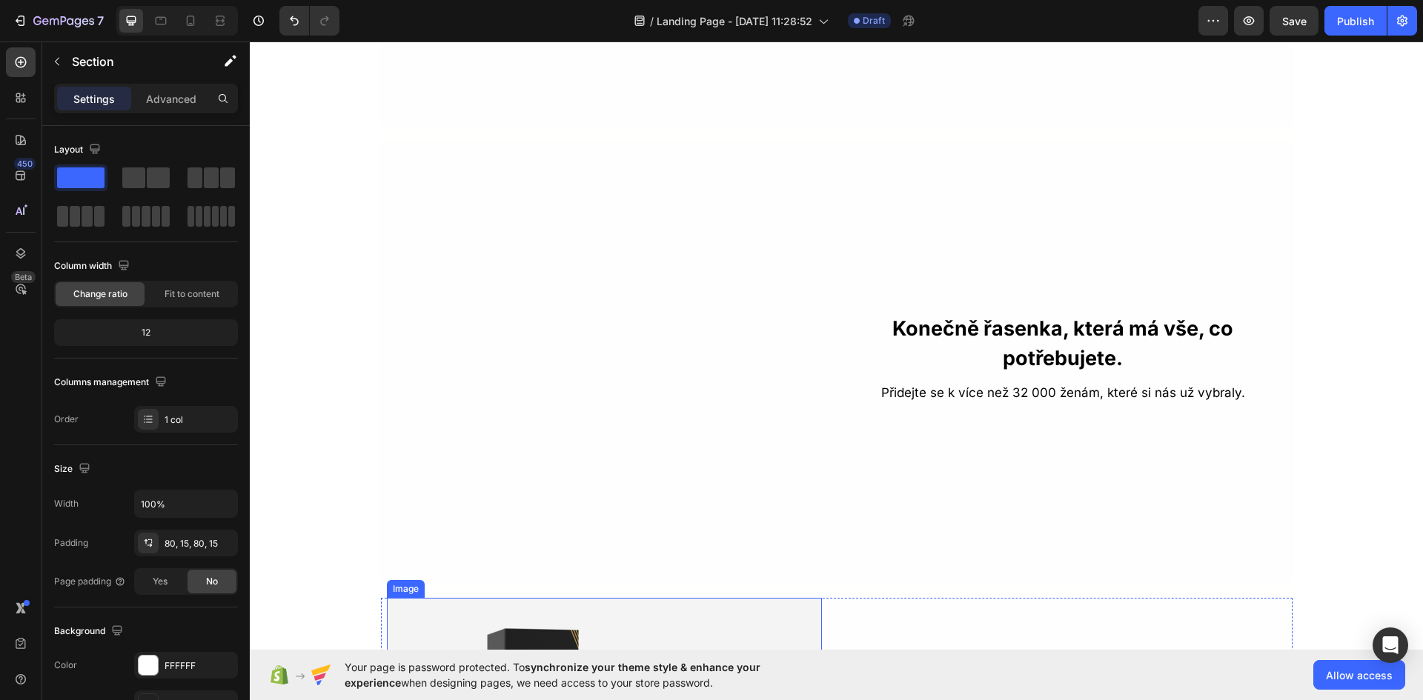
scroll to position [2769, 0]
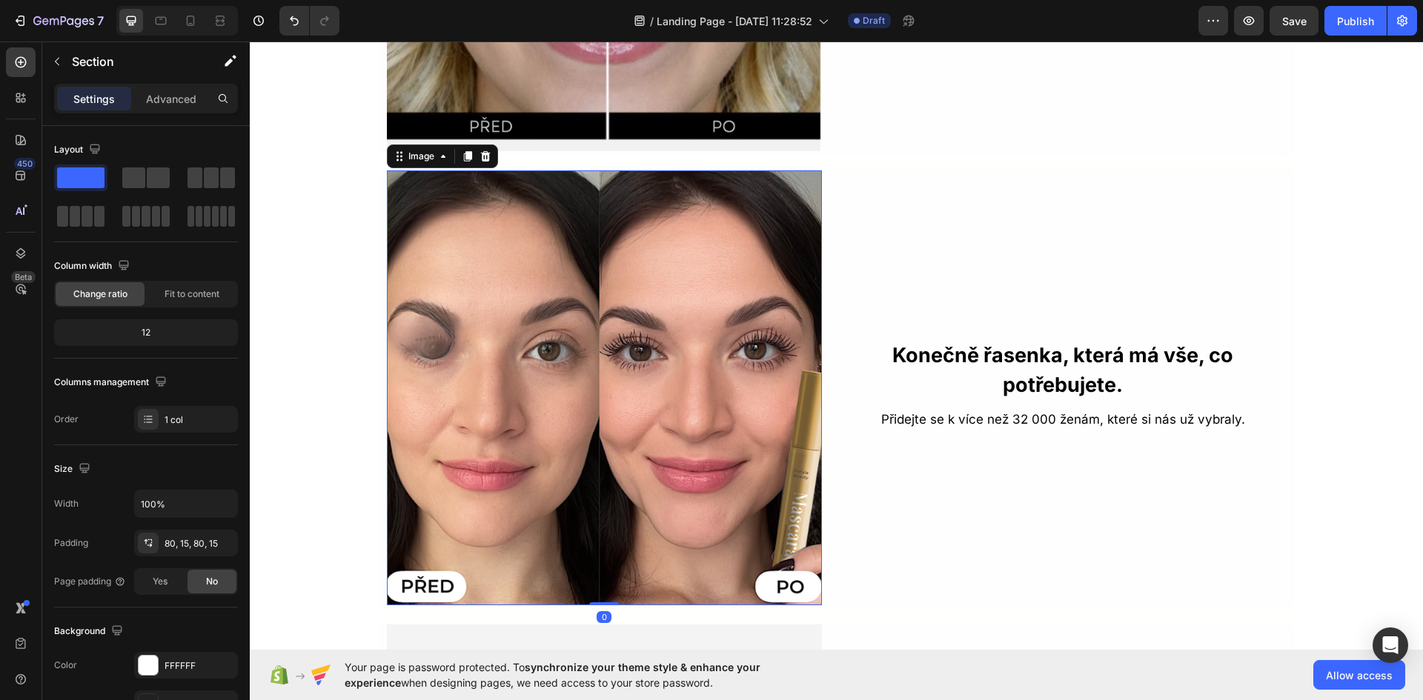
click at [545, 361] on img at bounding box center [604, 387] width 435 height 435
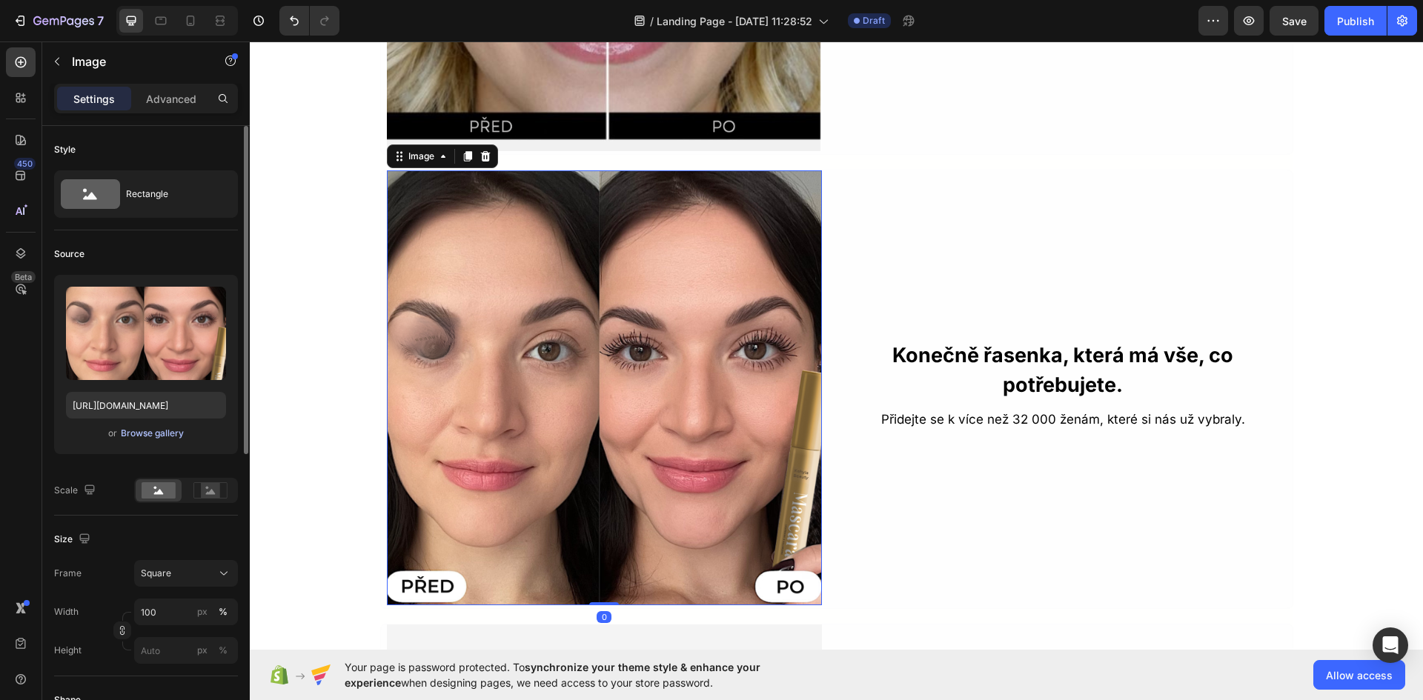
click at [165, 433] on div "Browse gallery" at bounding box center [152, 433] width 63 height 13
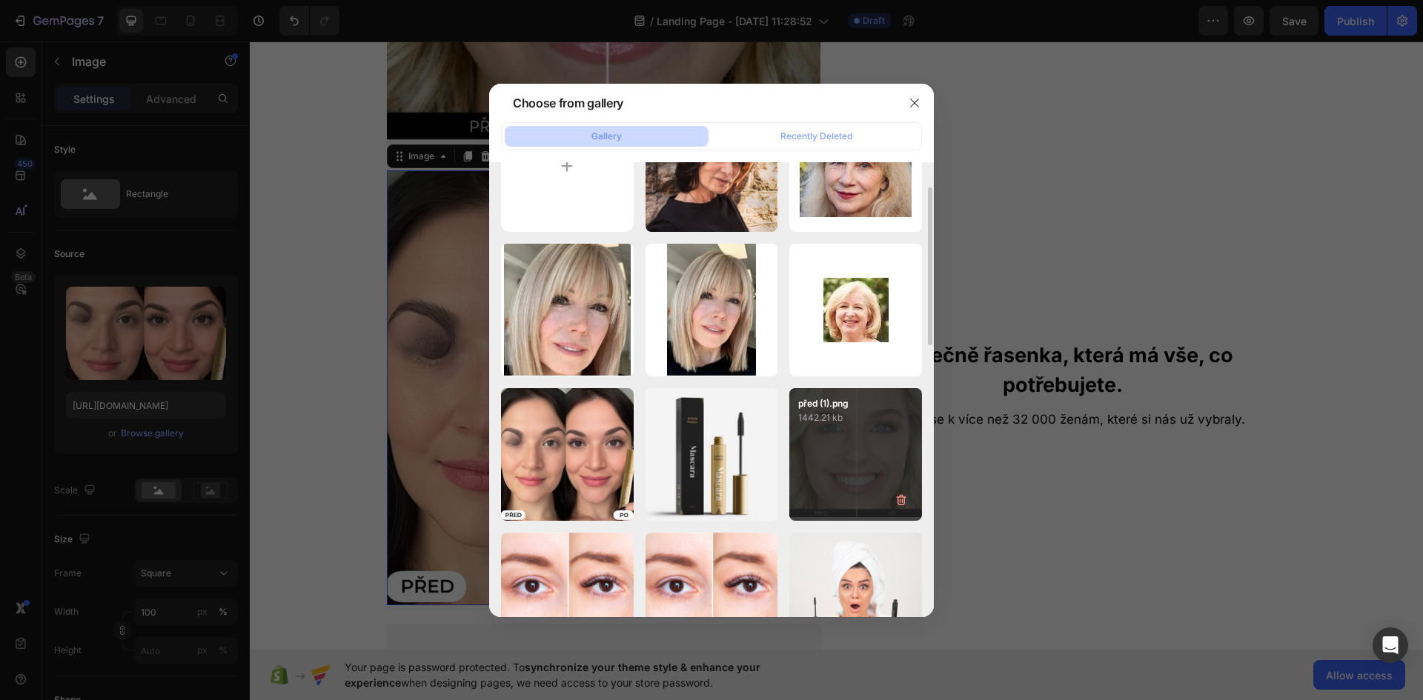
scroll to position [222, 0]
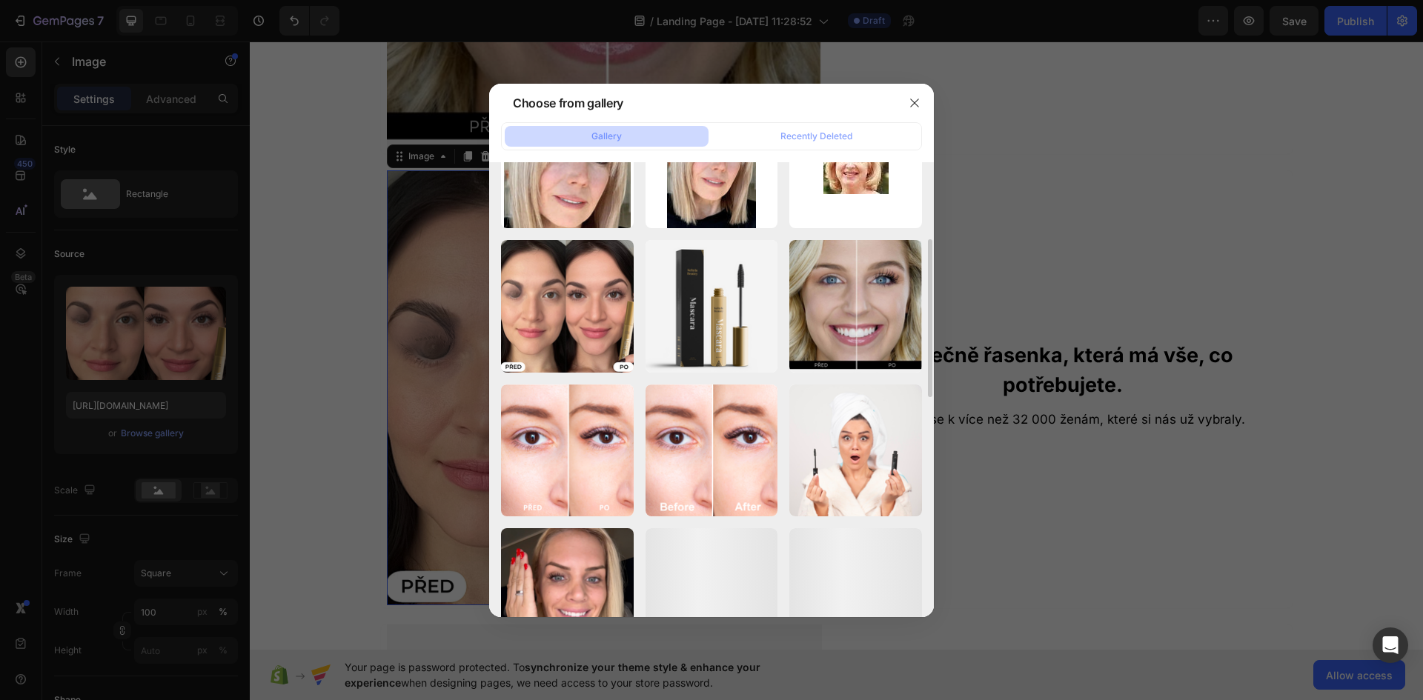
drag, startPoint x: 758, startPoint y: 497, endPoint x: 781, endPoint y: 340, distance: 158.8
click at [781, 340] on div "istockphoto-134205510...12.png 533.33 kb mature-beautiful-woma...1).jpg 9.88 kb…" at bounding box center [711, 595] width 421 height 1287
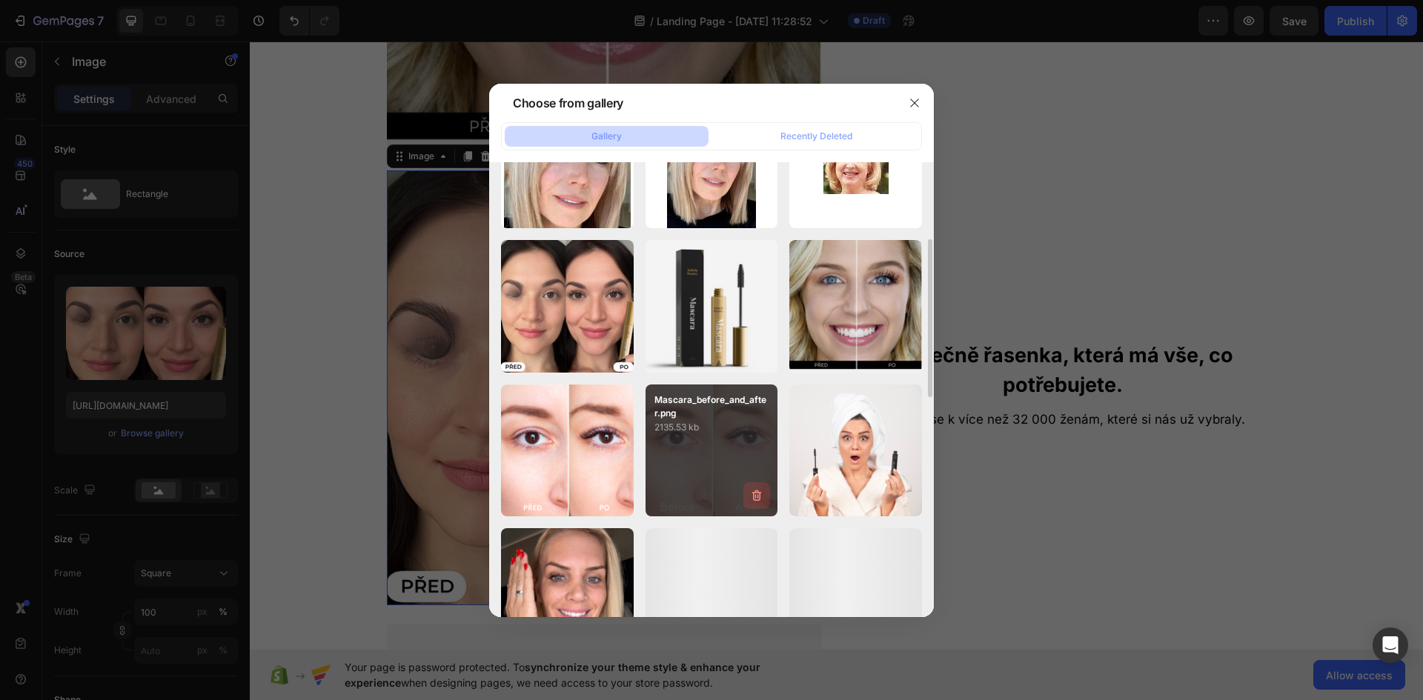
click at [757, 501] on icon "button" at bounding box center [757, 496] width 10 height 11
click at [749, 503] on div "Delete" at bounding box center [747, 498] width 27 height 13
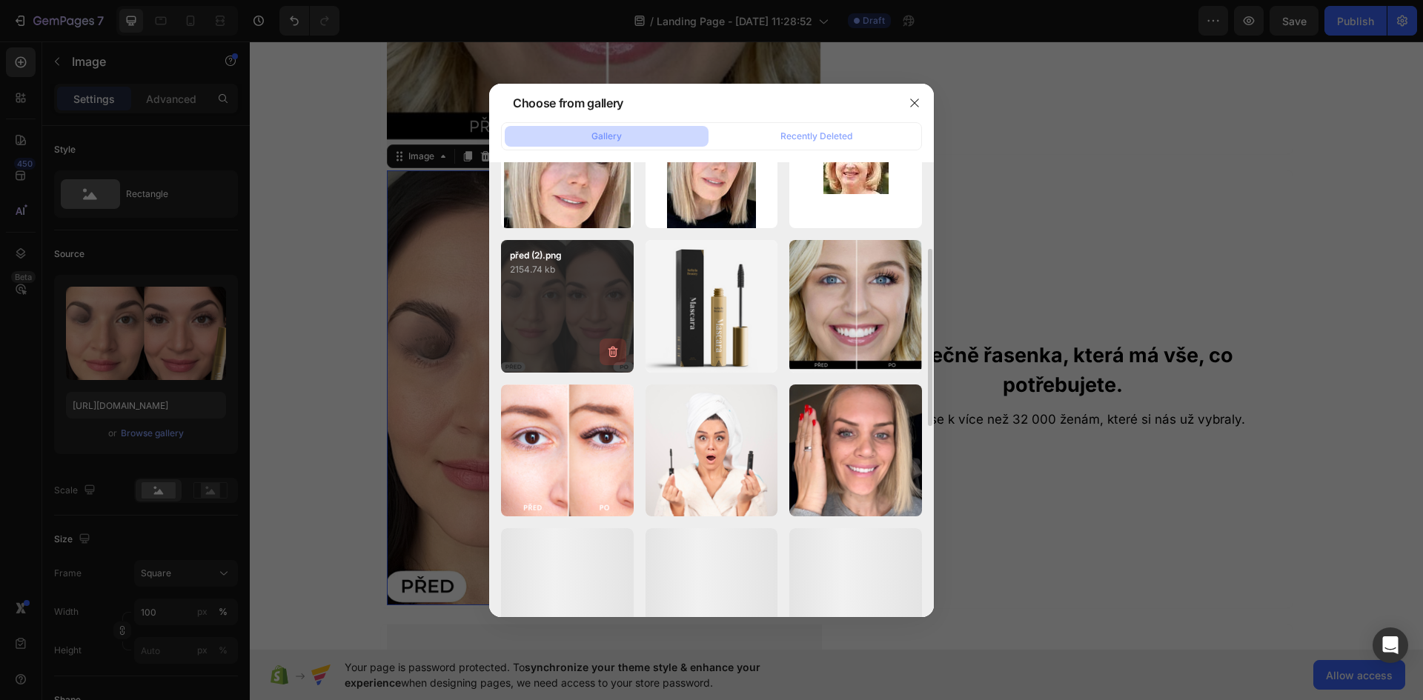
click at [609, 356] on icon "button" at bounding box center [612, 352] width 15 height 15
click at [612, 356] on div "Delete" at bounding box center [604, 354] width 27 height 13
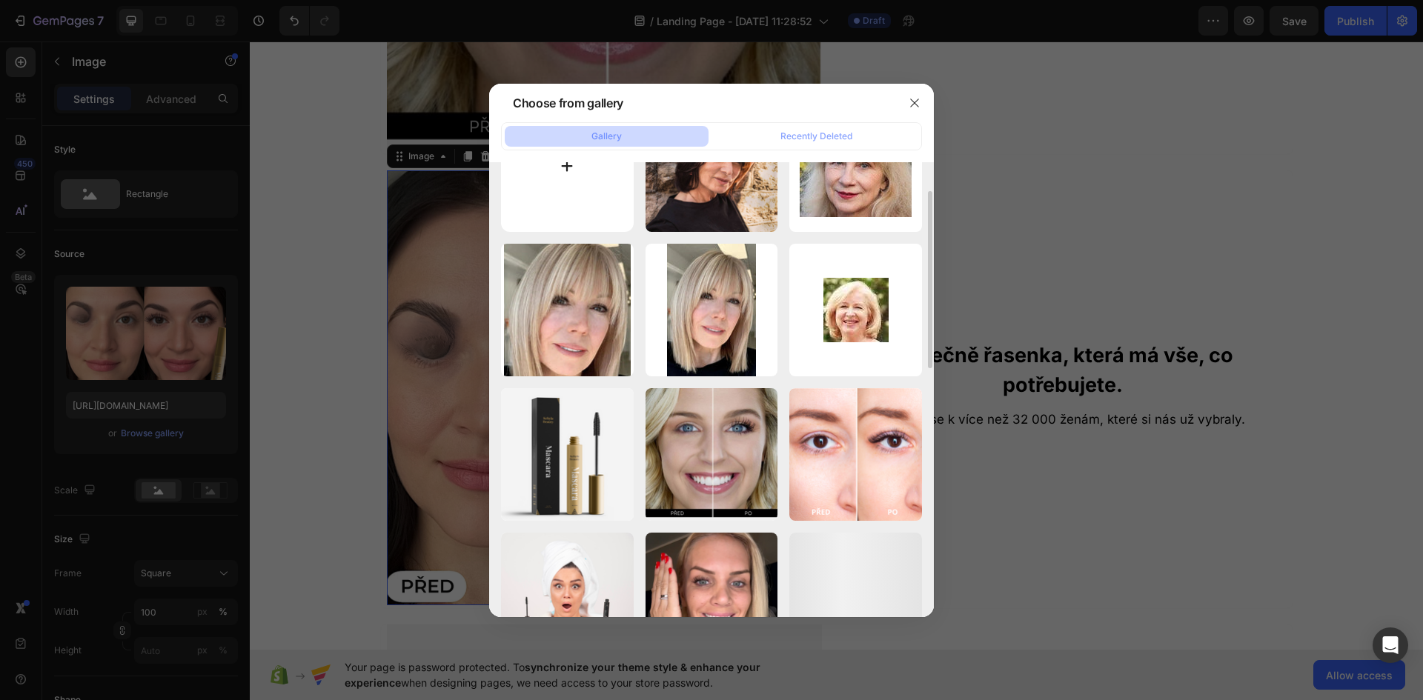
scroll to position [0, 0]
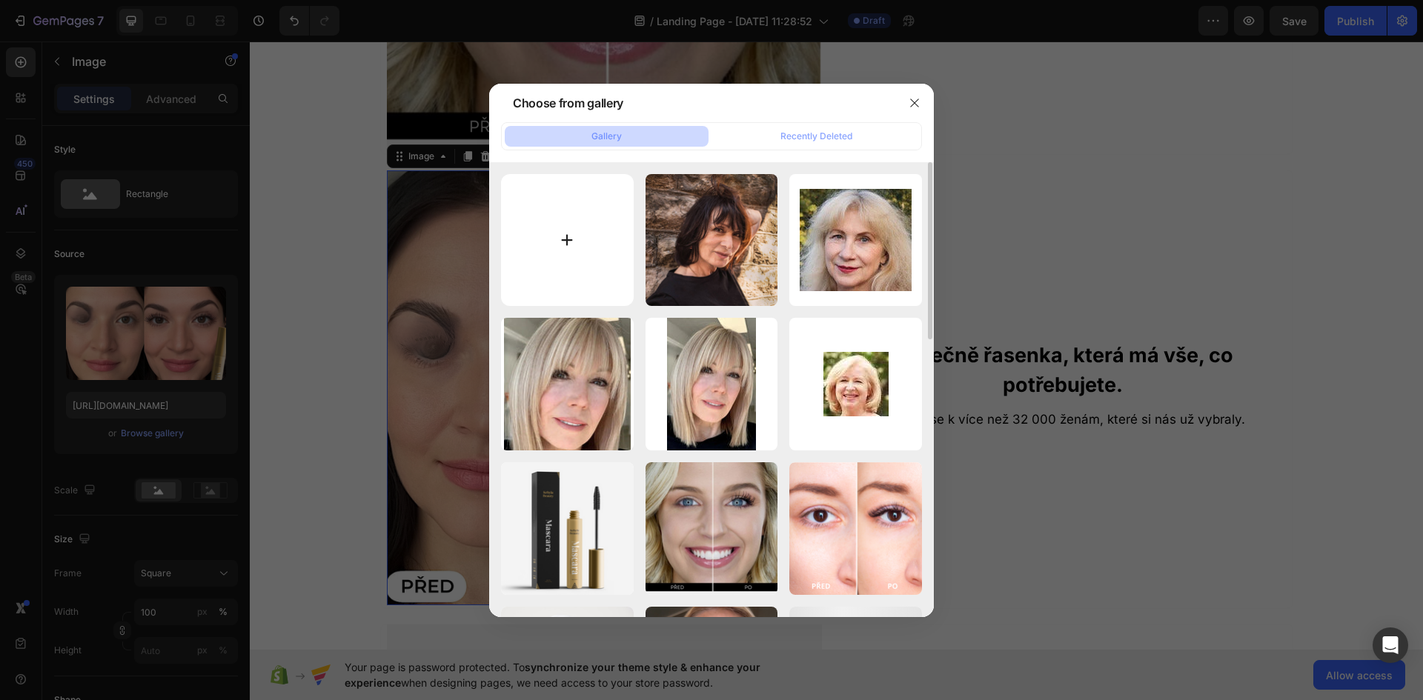
click at [590, 261] on input "file" at bounding box center [567, 240] width 133 height 133
type input "C:\fakepath\před (3).png"
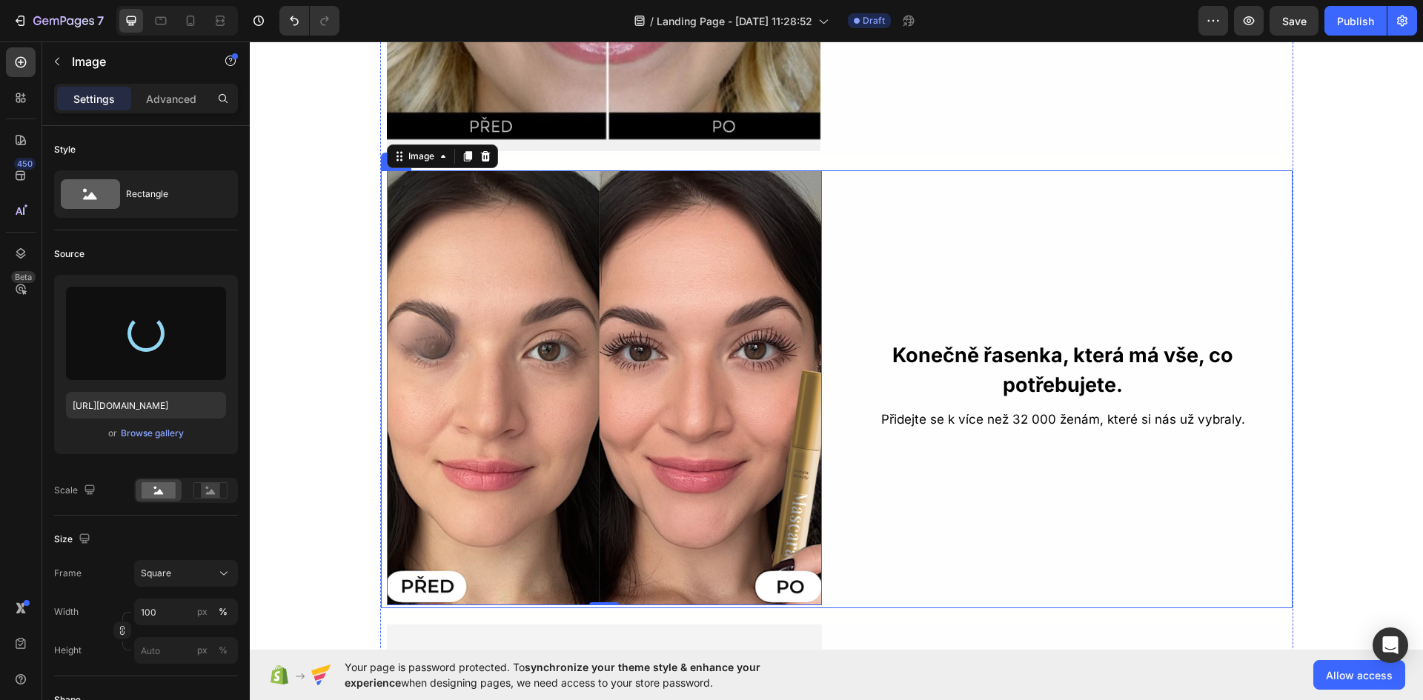
type input "https://cdn.shopify.com/s/files/1/0925/2287/3175/files/gempages_576139604462142…"
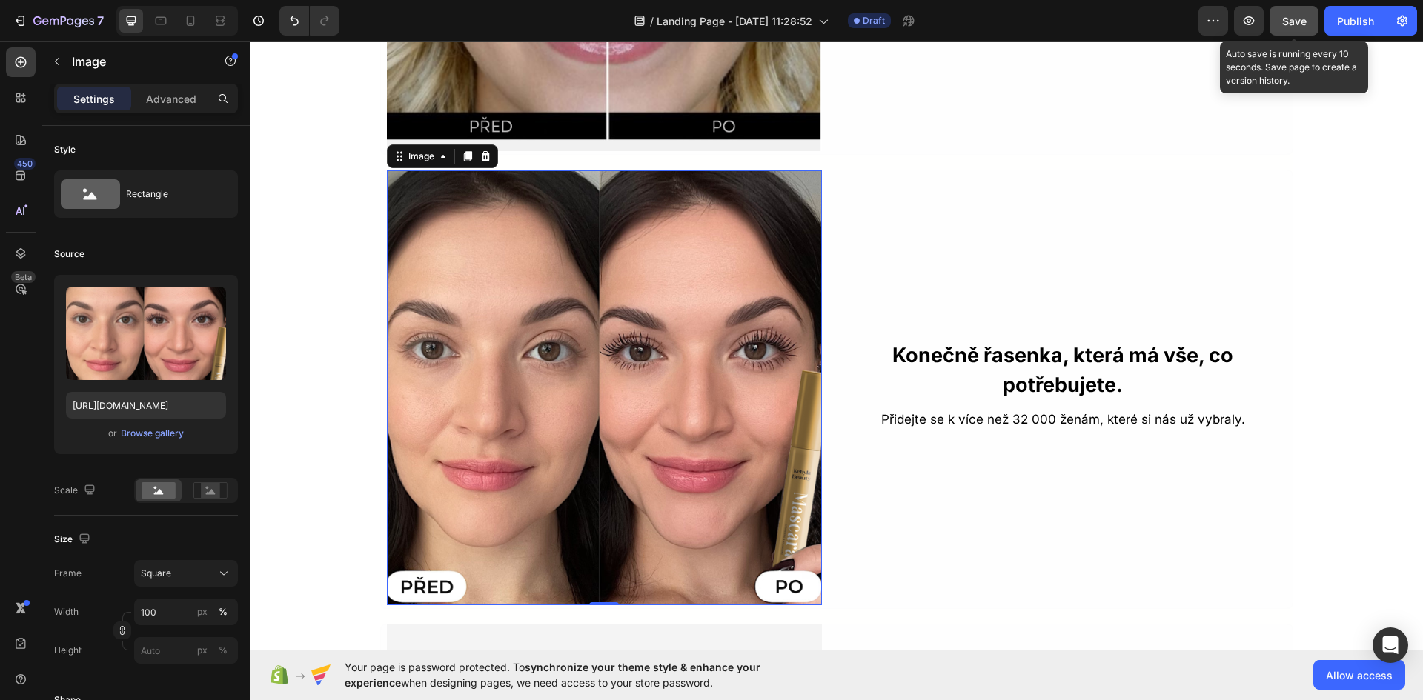
click at [1288, 33] on button "Save" at bounding box center [1293, 21] width 49 height 30
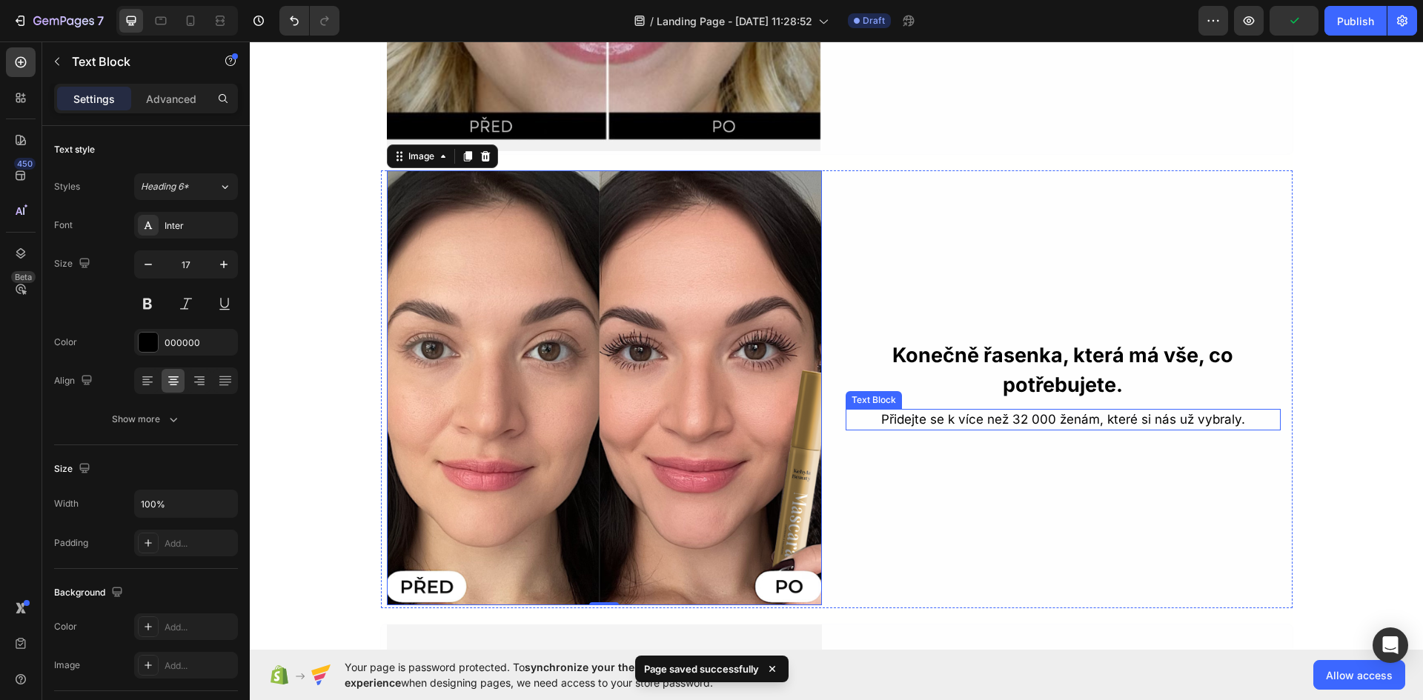
click at [1096, 422] on p "Přidejte se k více než 32 000 ženám, které si nás už vybraly." at bounding box center [1063, 420] width 432 height 19
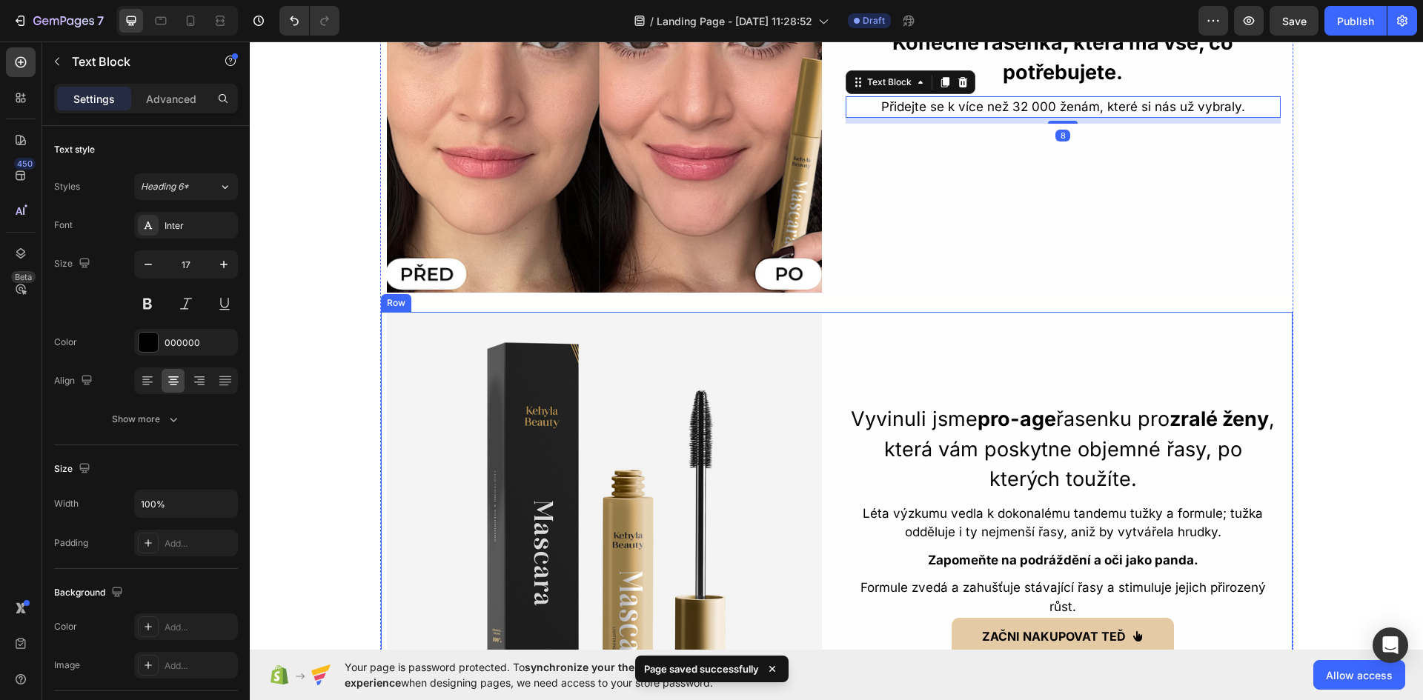
scroll to position [3214, 0]
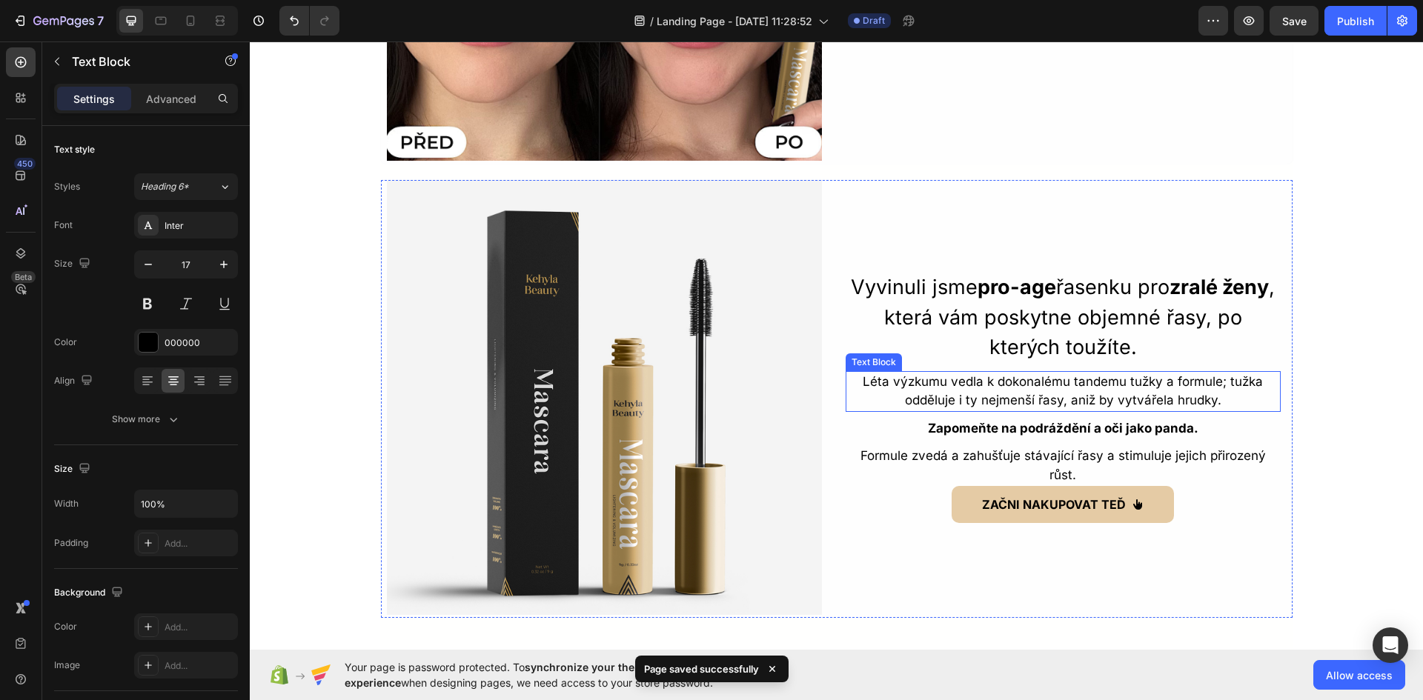
click at [1035, 389] on p "Léta výzkumu vedla k dokonalému tandemu tužky a formule; tužka odděluje i ty ne…" at bounding box center [1063, 392] width 432 height 38
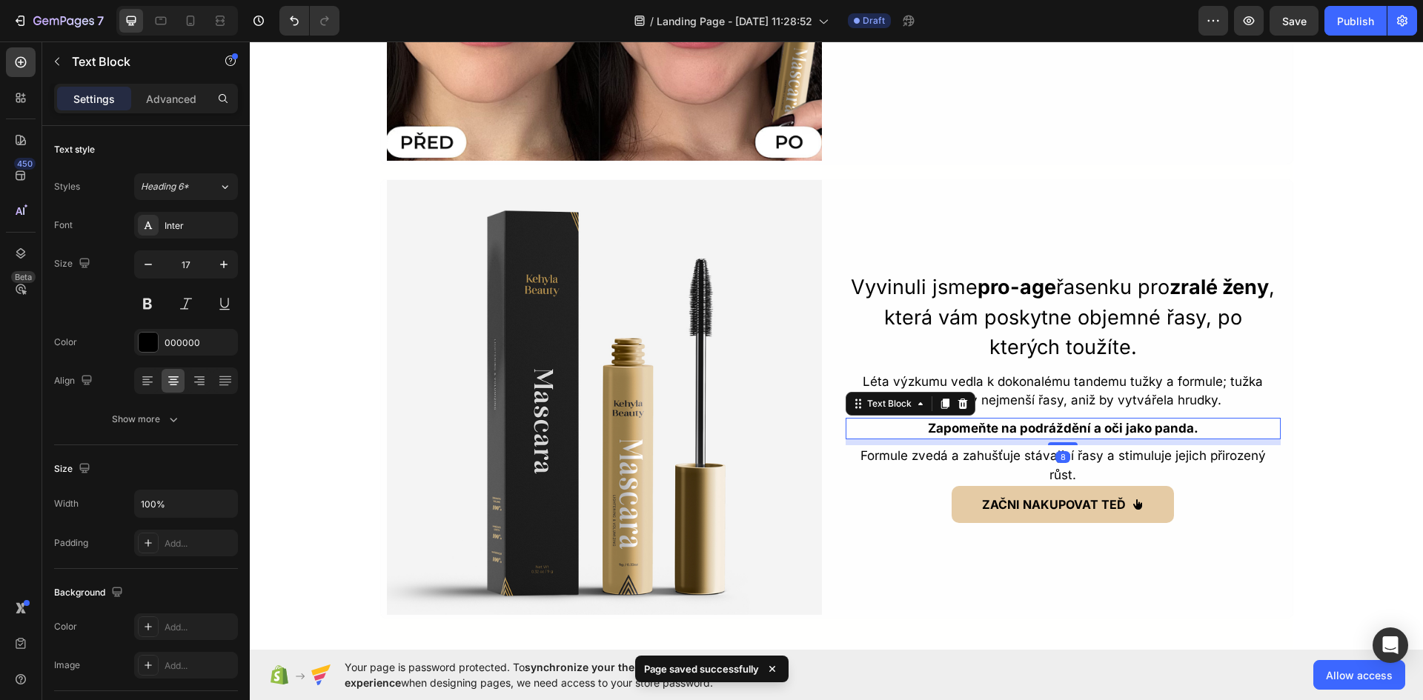
click at [1040, 431] on strong "Zapomeňte na podráždění a oči jako panda." at bounding box center [1063, 428] width 271 height 15
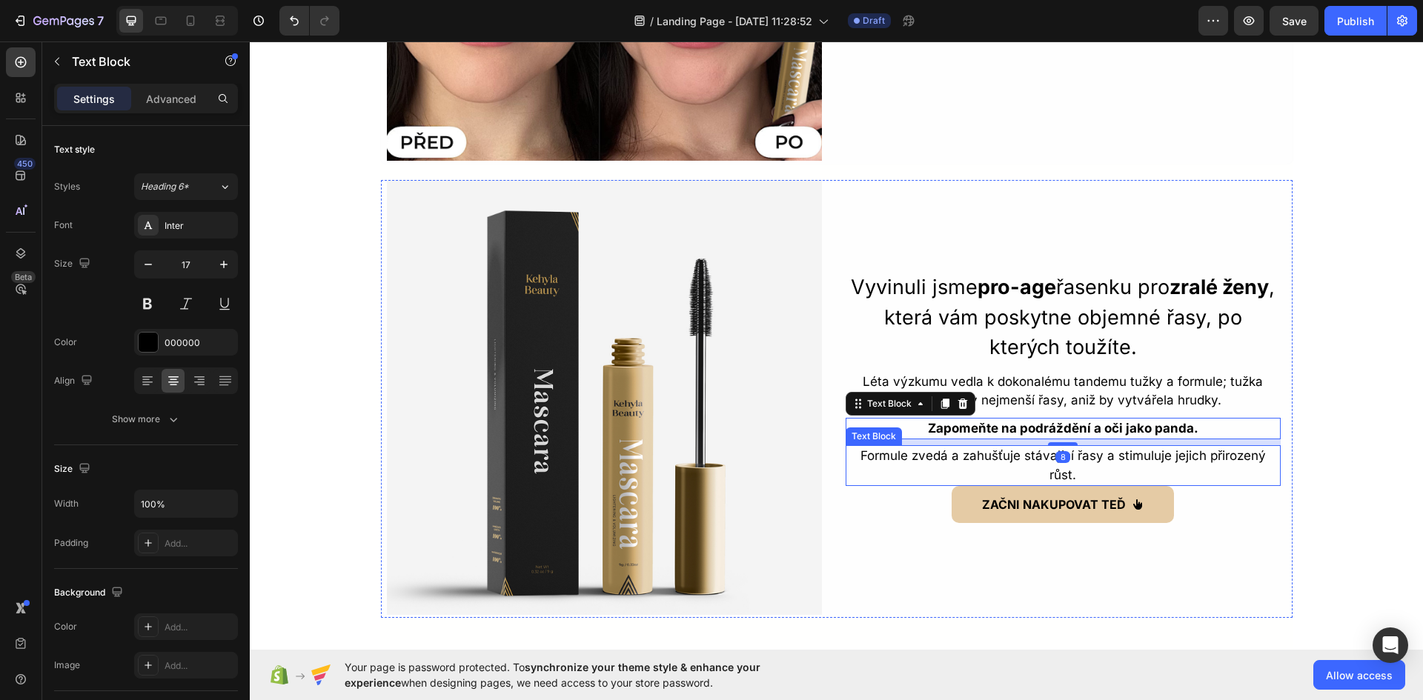
click at [1035, 462] on p "Formule zvedá a zahušťuje stávající řasy a stimuluje jejich přirozený růst." at bounding box center [1063, 466] width 432 height 38
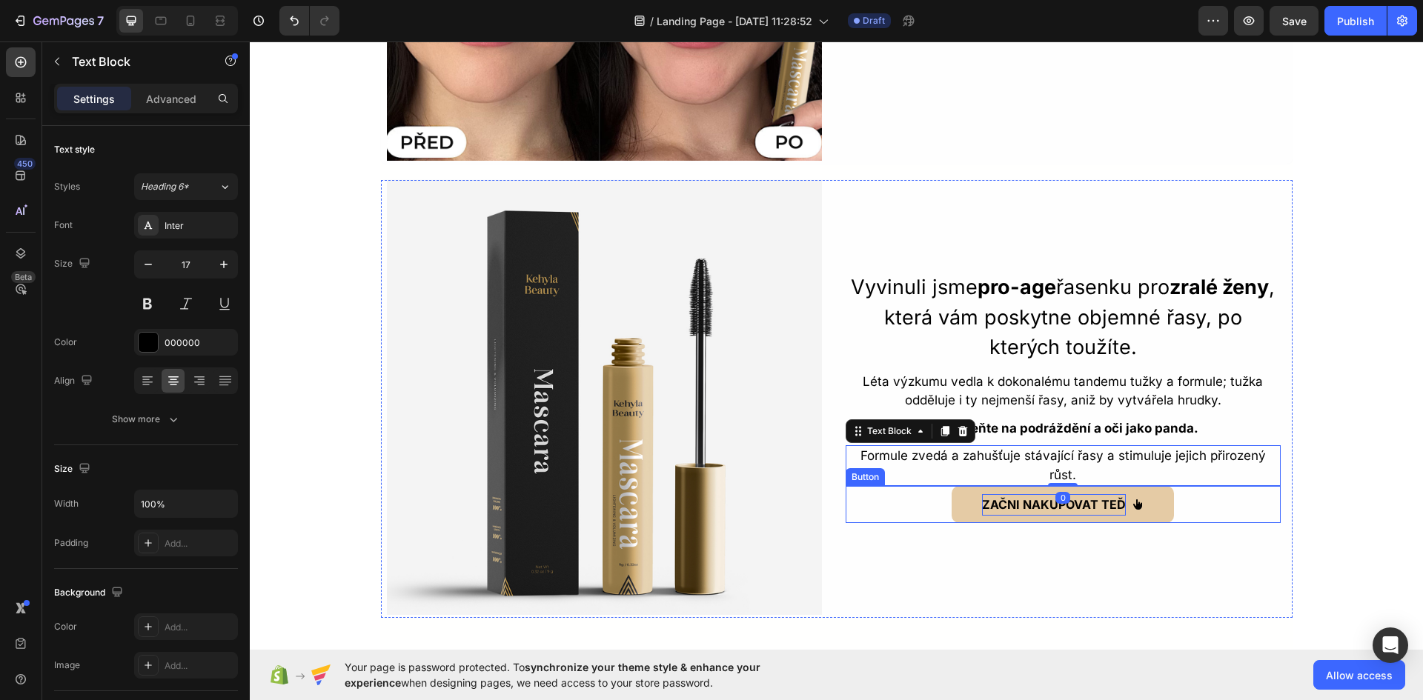
click at [1006, 503] on strong "ZAČNI NAKUPOVAT TEĎ" at bounding box center [1054, 504] width 144 height 15
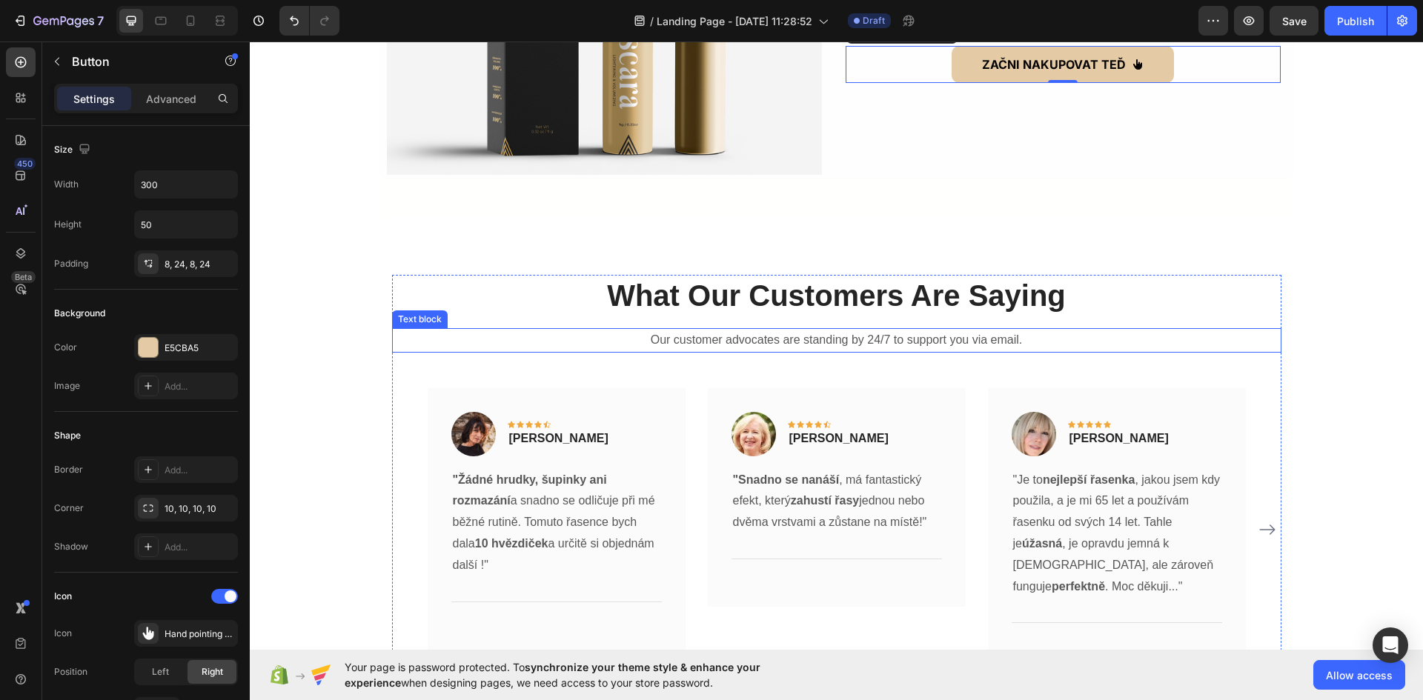
scroll to position [3659, 0]
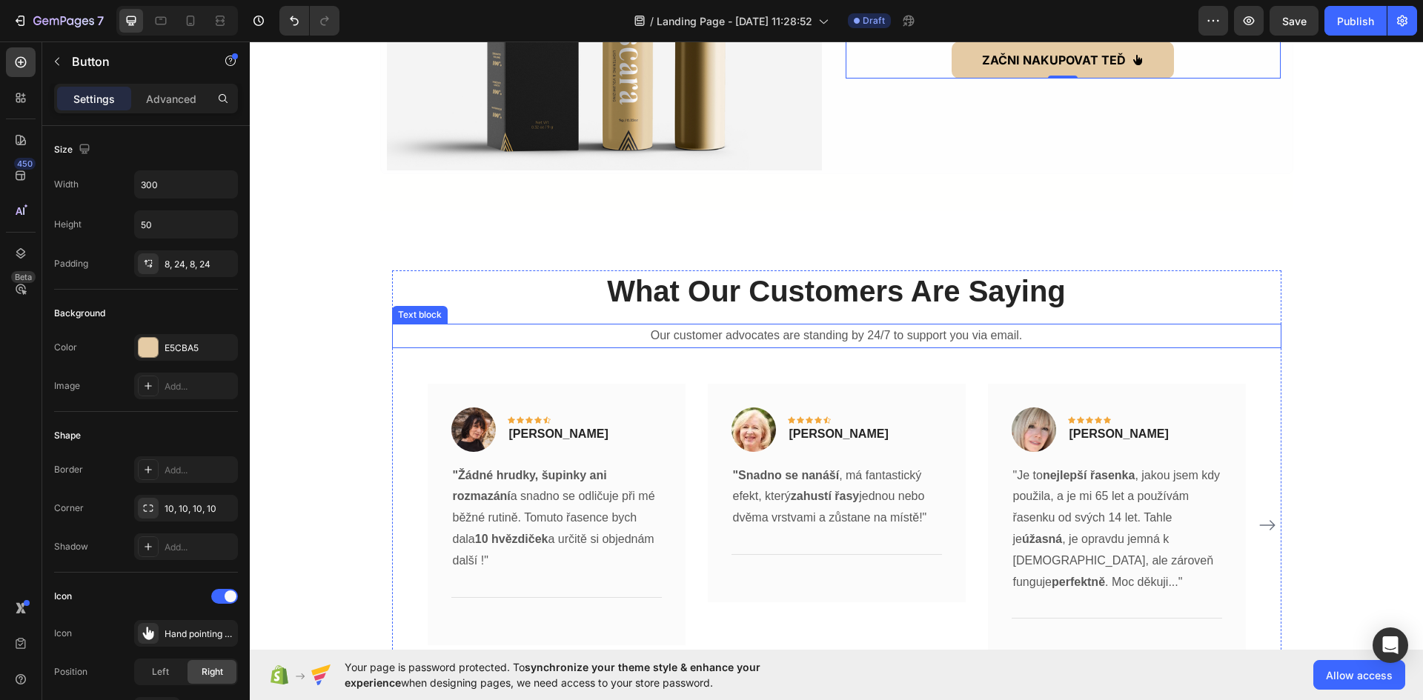
click at [812, 331] on p "Our customer advocates are standing by 24/7 to support you via email." at bounding box center [837, 335] width 886 height 21
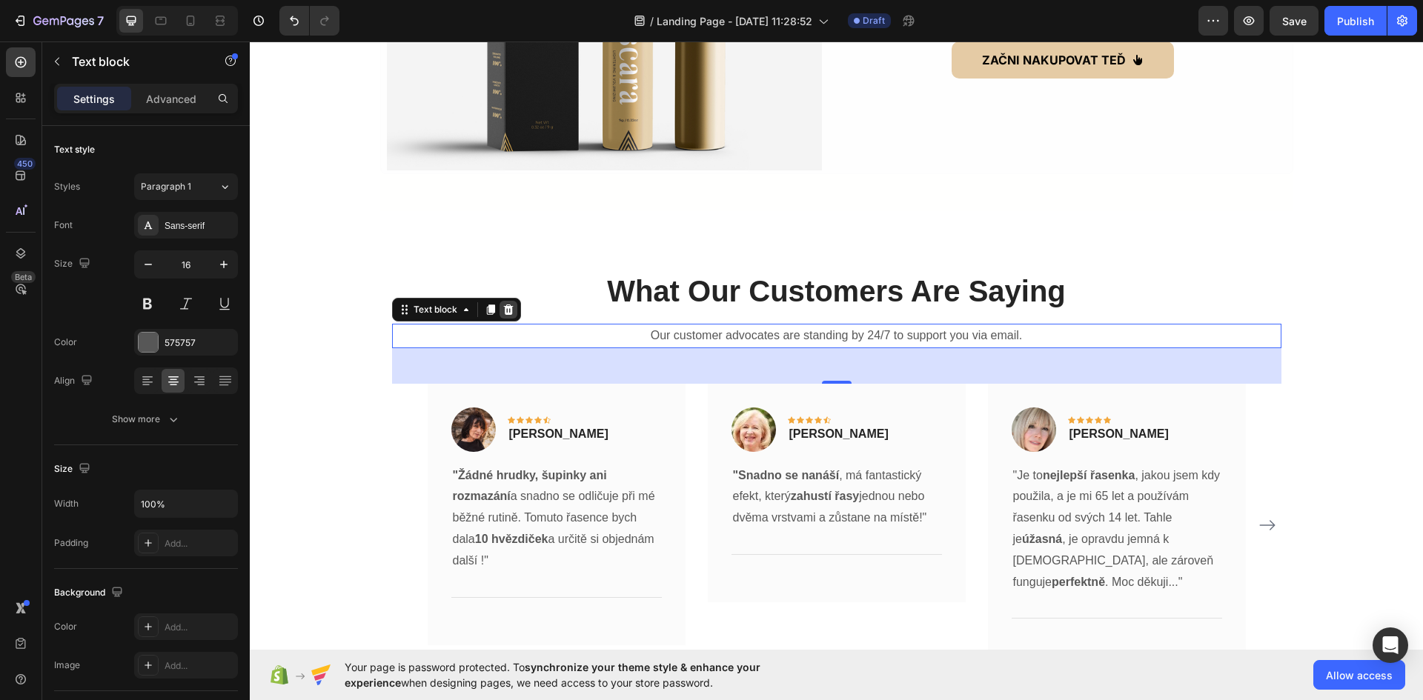
click at [507, 308] on icon at bounding box center [508, 310] width 12 height 12
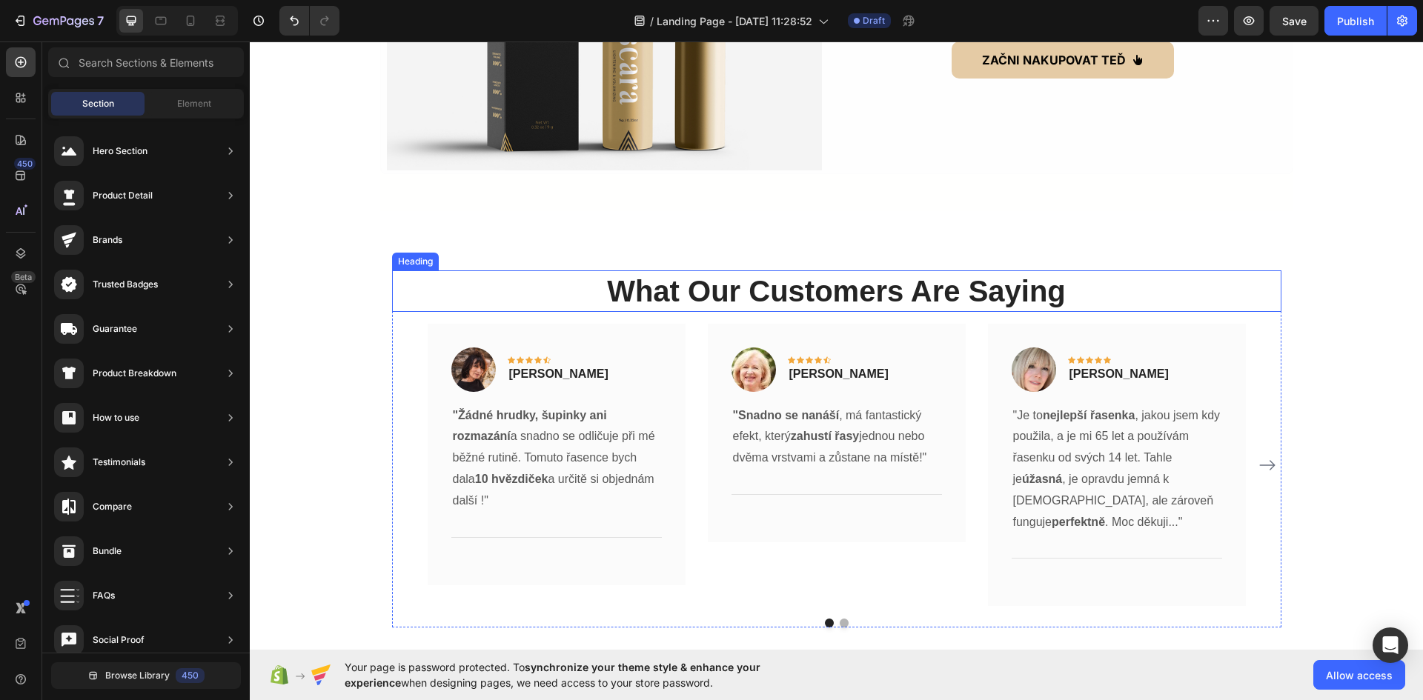
click at [773, 291] on p "What Our Customers Are Saying" at bounding box center [837, 291] width 886 height 39
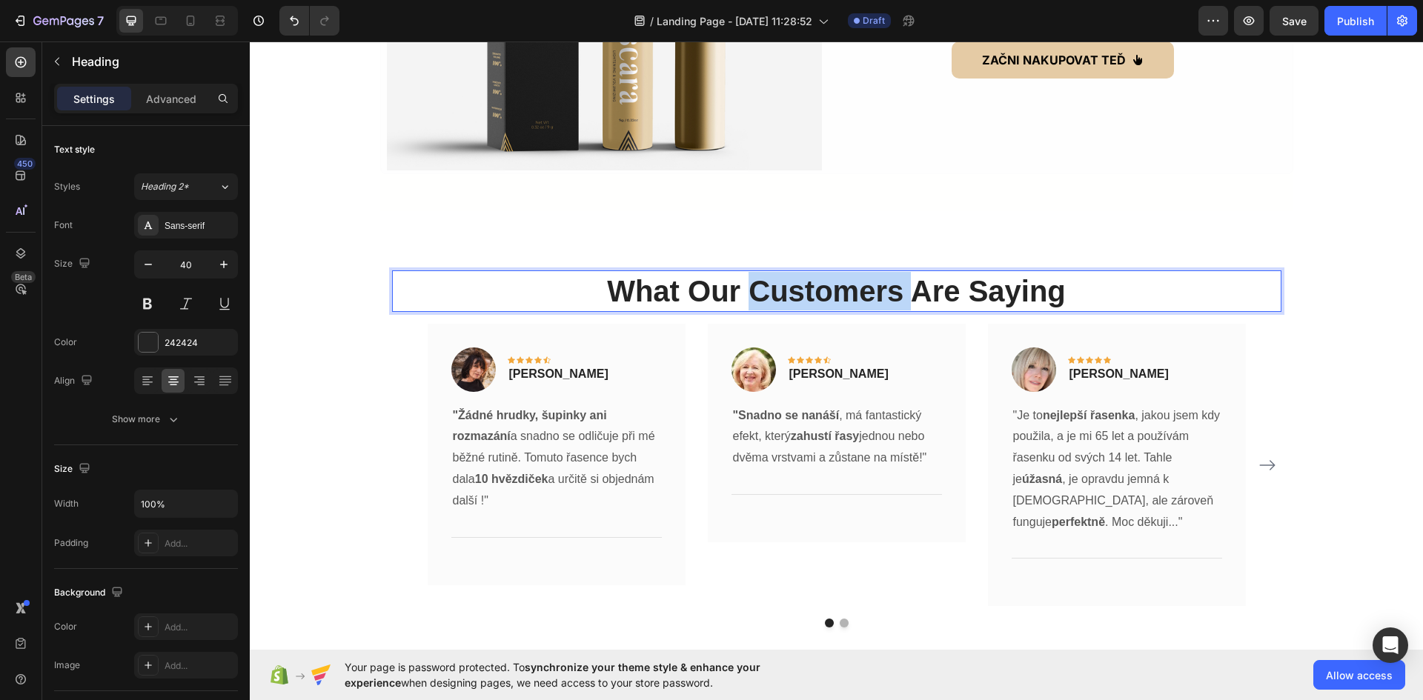
click at [773, 291] on p "What Our Customers Are Saying" at bounding box center [837, 291] width 886 height 39
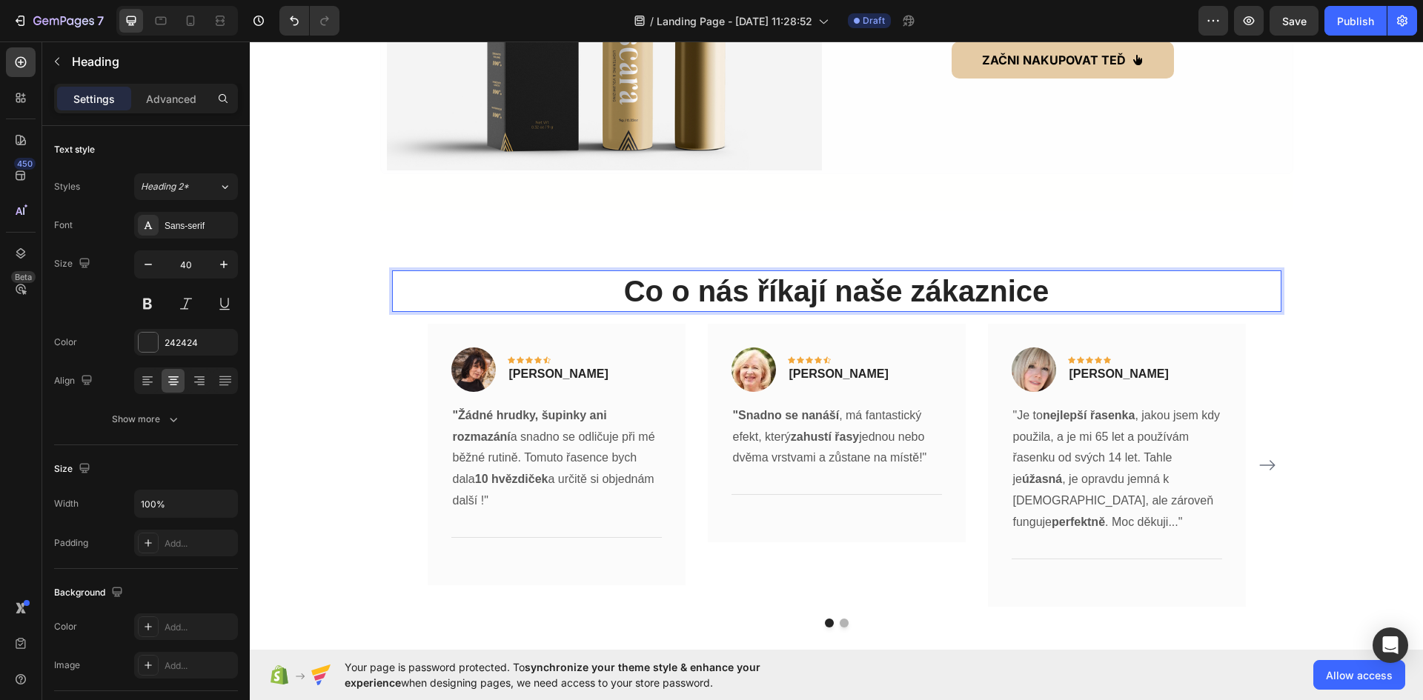
click at [802, 299] on p "Co o nás říkají naše zákaznice" at bounding box center [837, 291] width 886 height 39
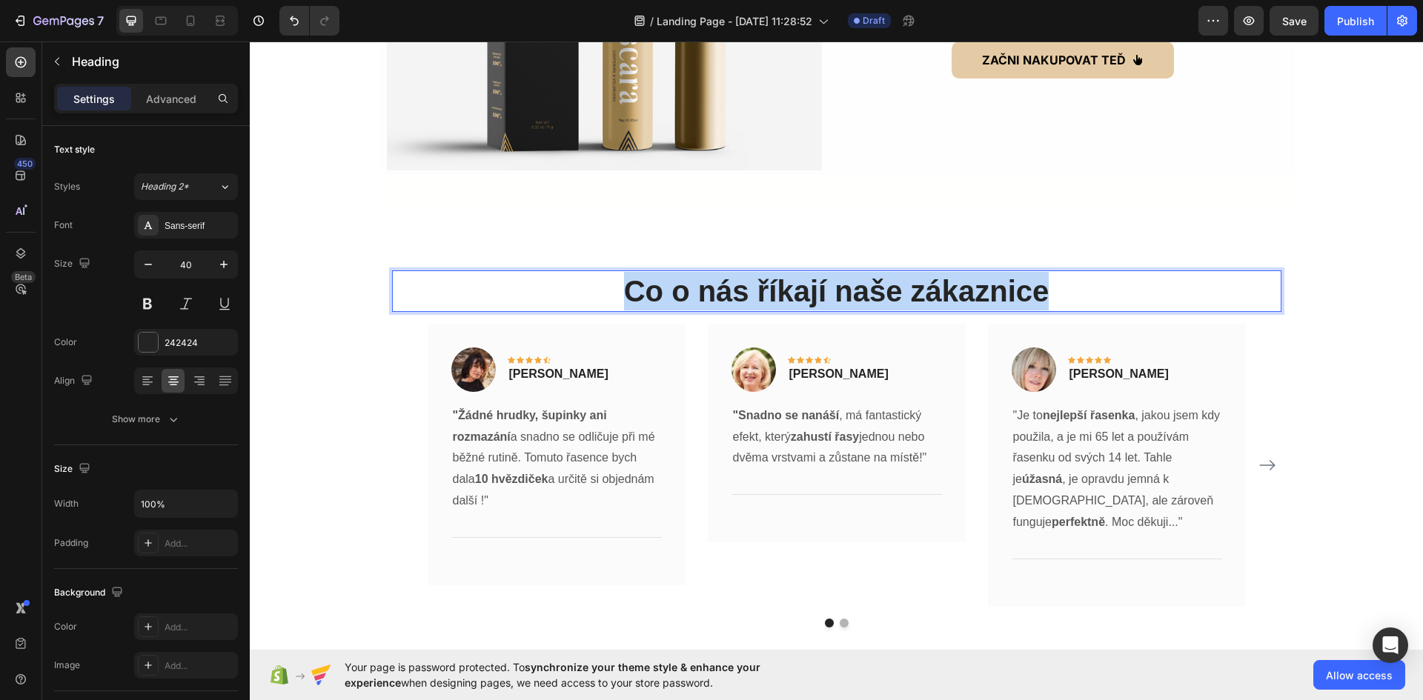
click at [802, 299] on p "Co o nás říkají naše zákaznice" at bounding box center [837, 291] width 886 height 39
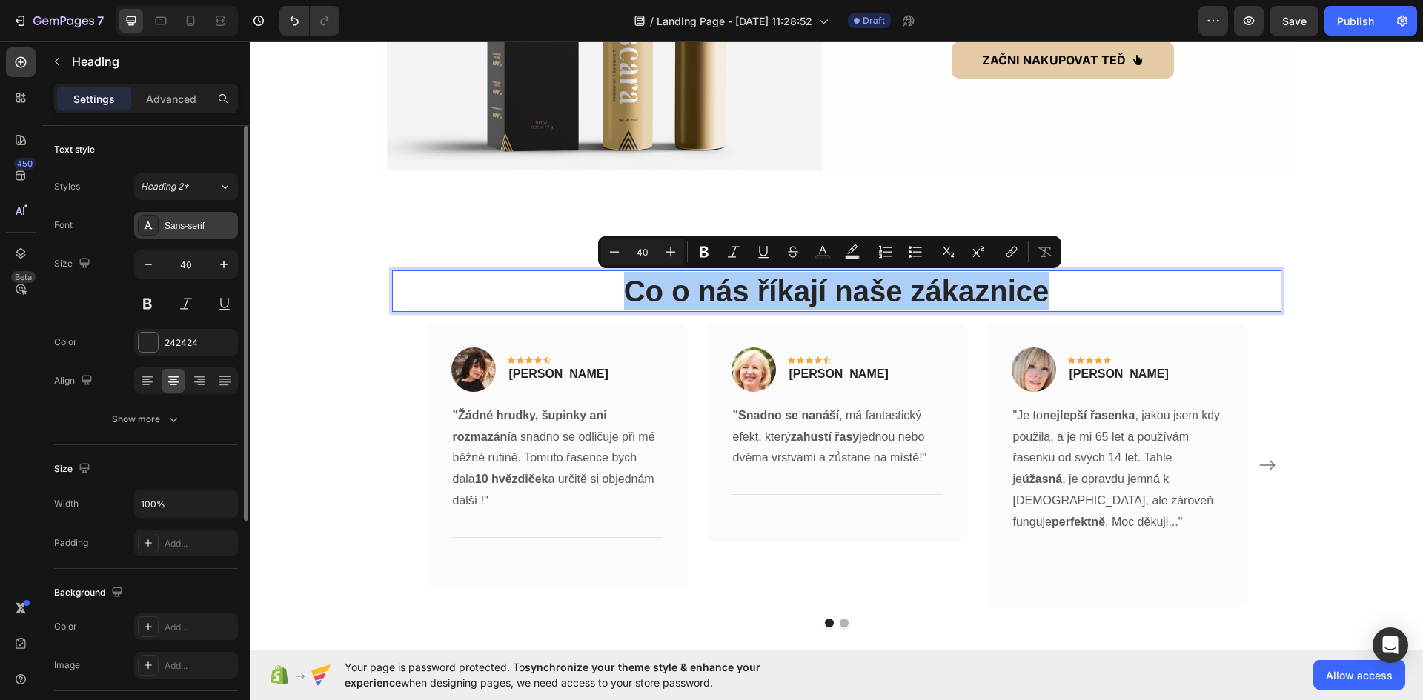
click at [210, 233] on div "Sans-serif" at bounding box center [186, 225] width 104 height 27
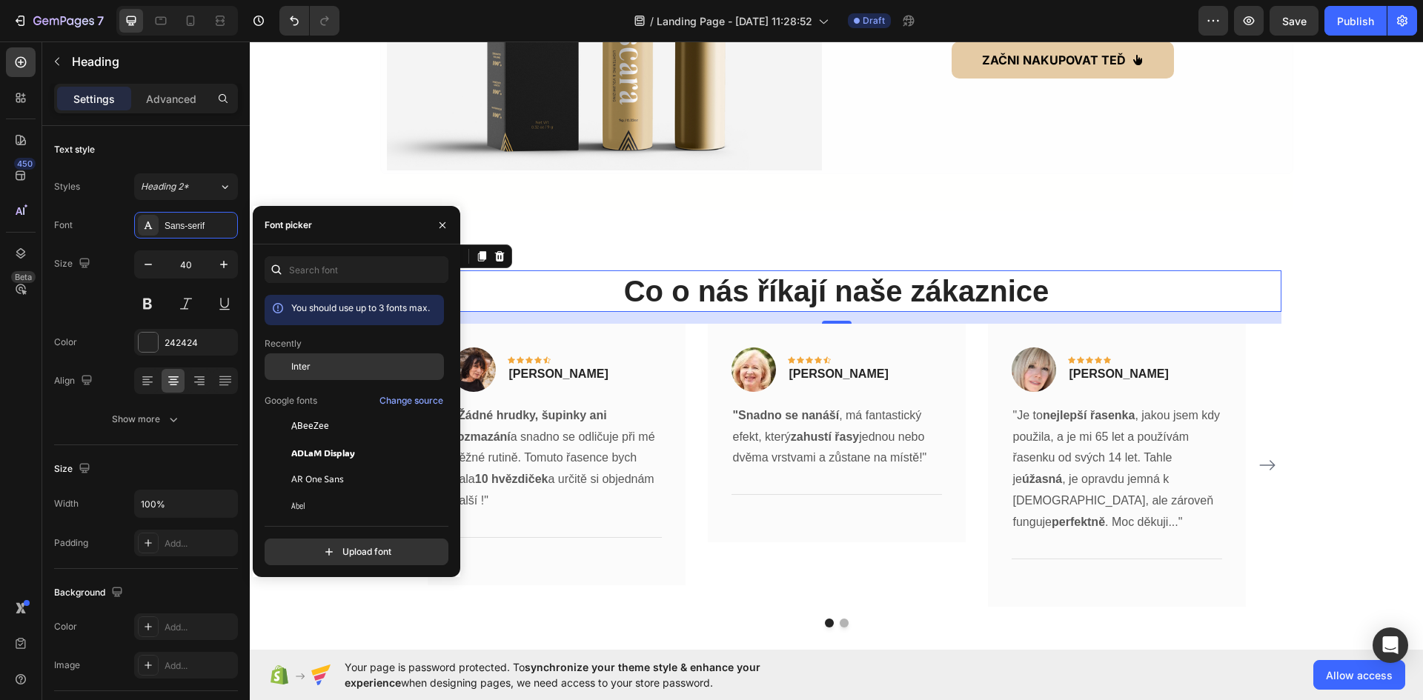
click at [287, 360] on div at bounding box center [278, 367] width 27 height 27
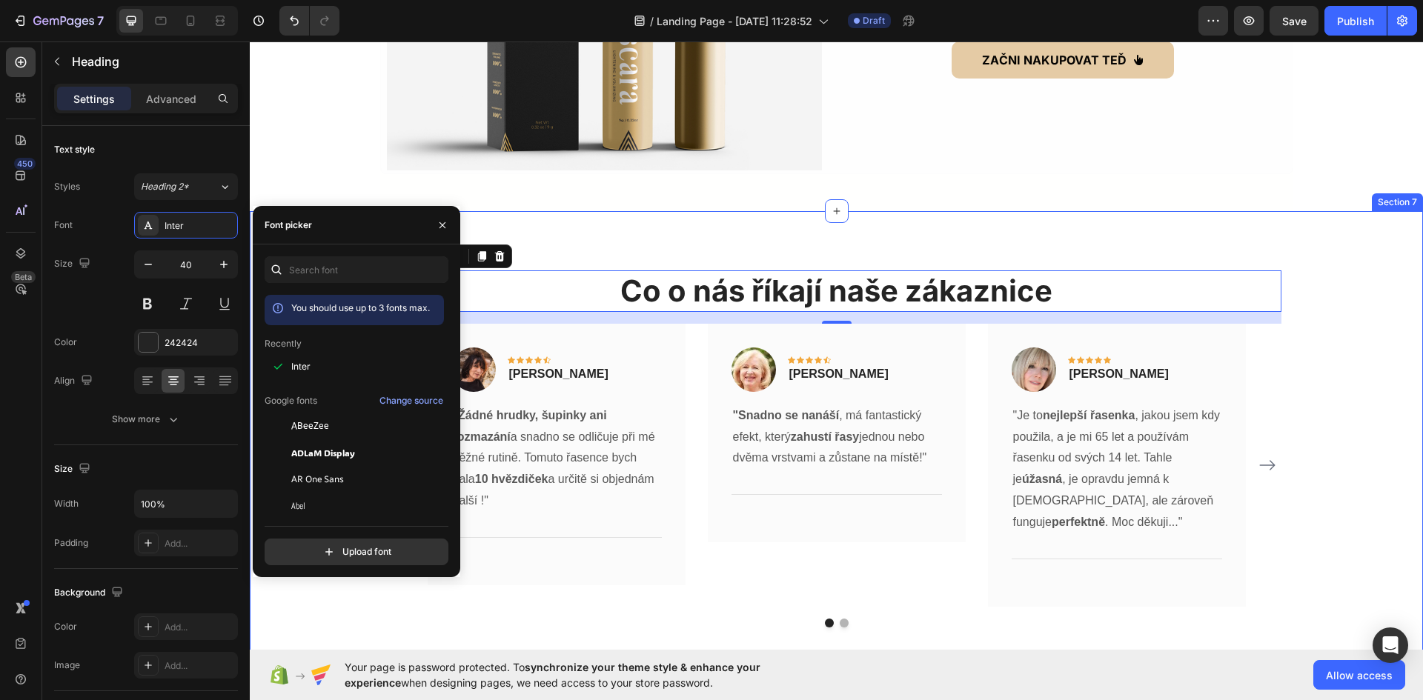
click at [1359, 353] on div "Co o nás říkají naše zákaznice Heading 16 Image Icon Icon Icon Icon Icon Row Le…" at bounding box center [836, 449] width 1151 height 357
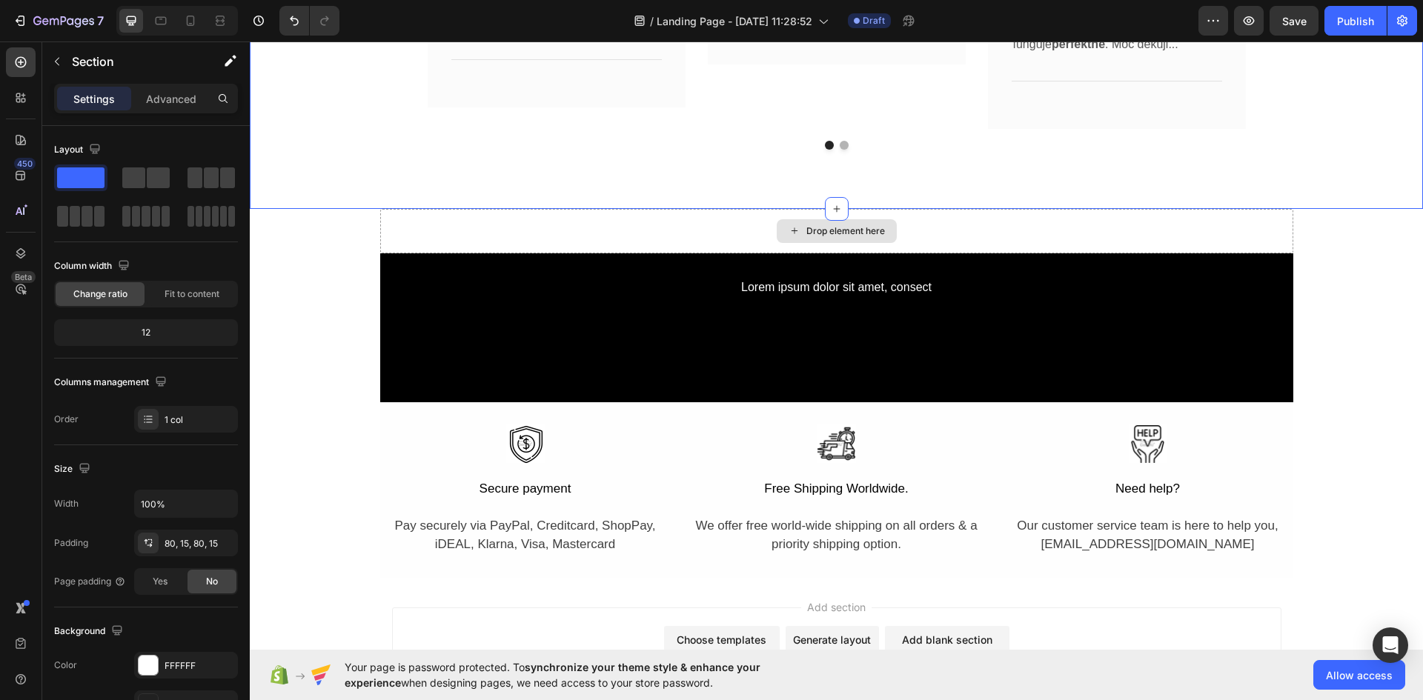
scroll to position [4178, 0]
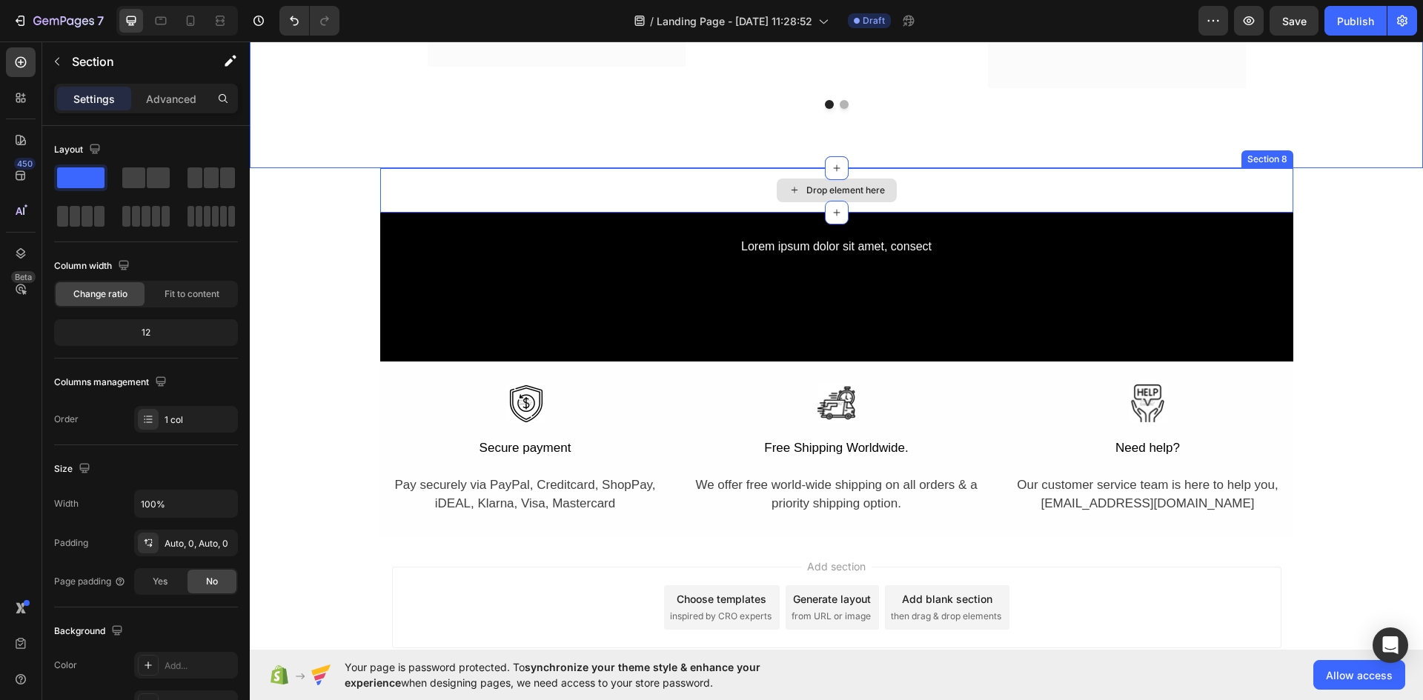
click at [445, 199] on div "Drop element here" at bounding box center [836, 190] width 913 height 44
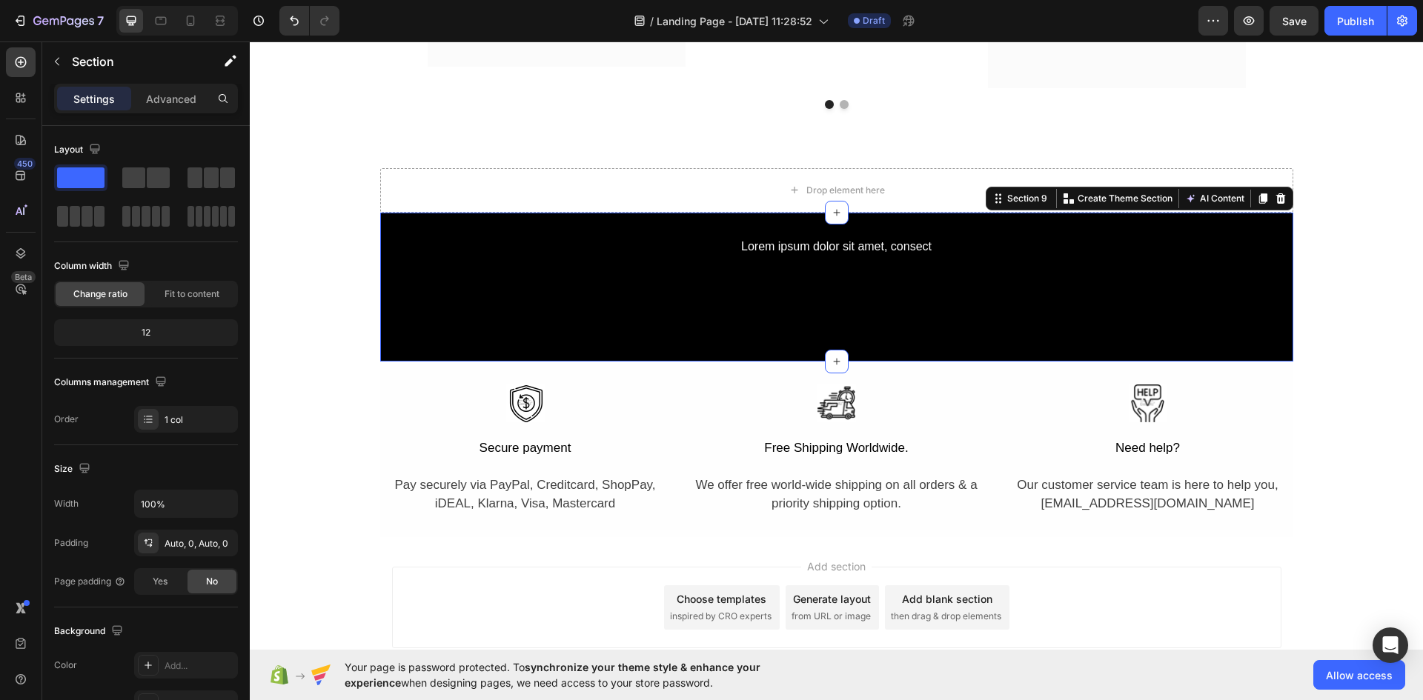
click at [468, 273] on div "Lorem ipsum dolor sit amet, consect Text Block Button Button Row" at bounding box center [836, 287] width 913 height 105
click at [1275, 202] on icon at bounding box center [1280, 198] width 10 height 10
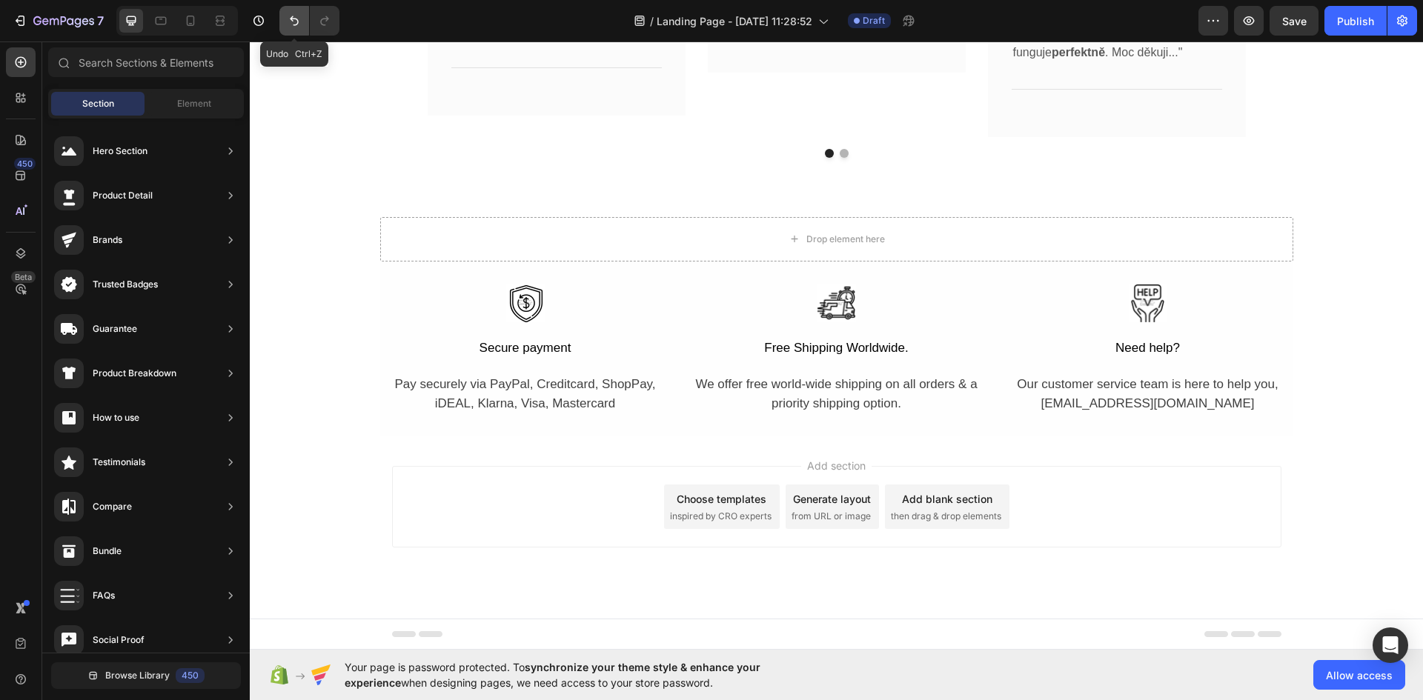
click at [294, 17] on icon "Undo/Redo" at bounding box center [294, 20] width 15 height 15
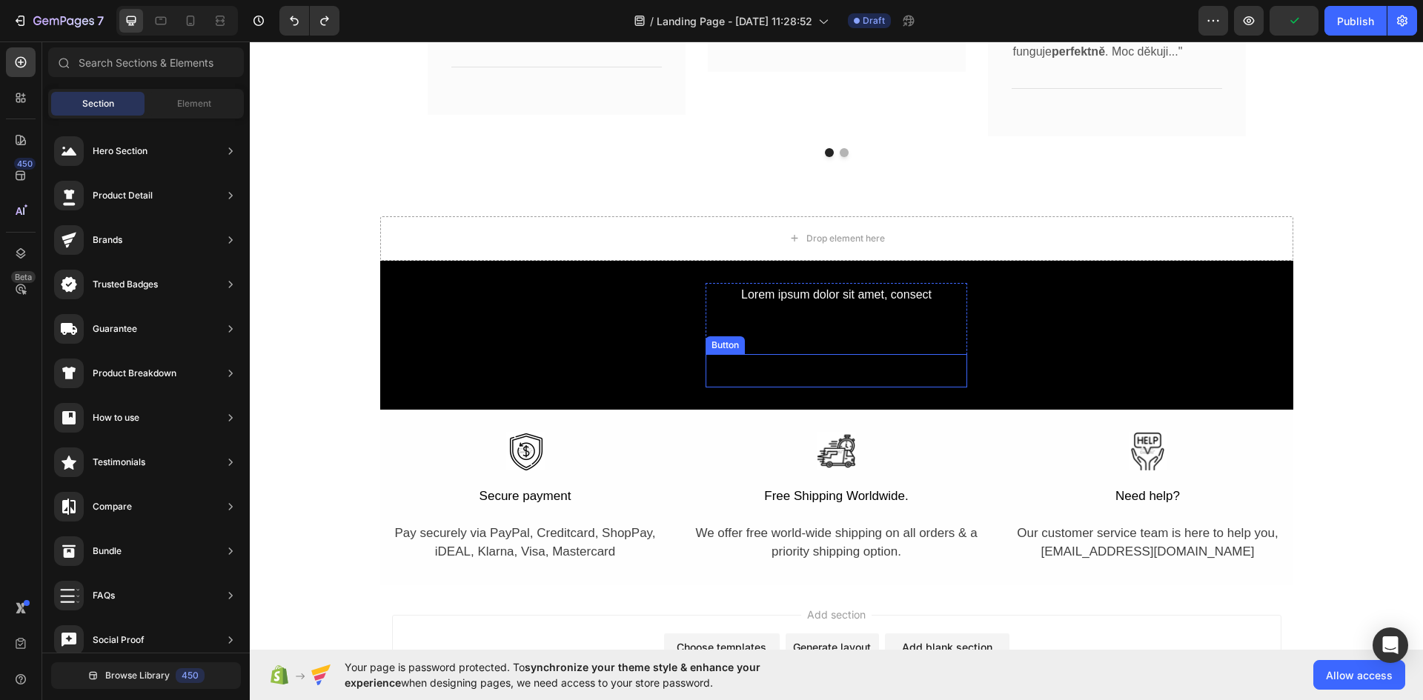
scroll to position [4103, 0]
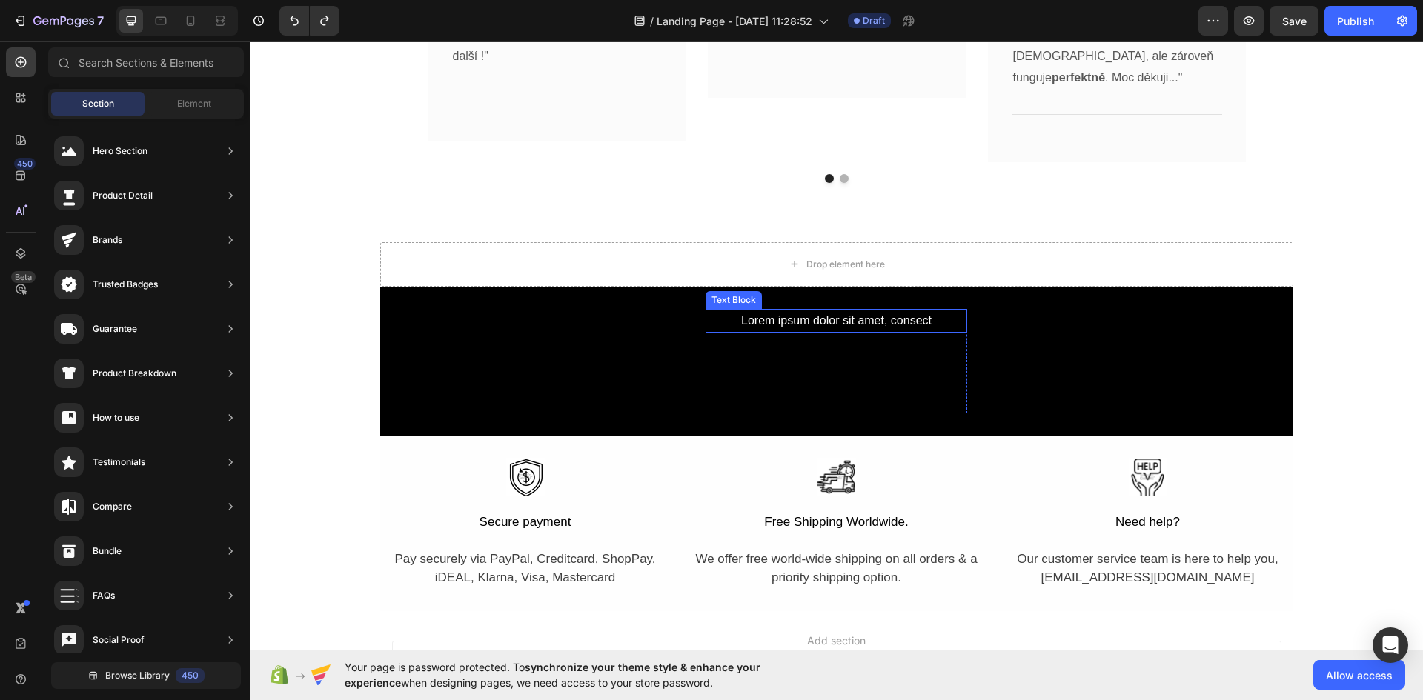
click at [785, 321] on div "Lorem ipsum dolor sit amet, consect" at bounding box center [837, 321] width 262 height 24
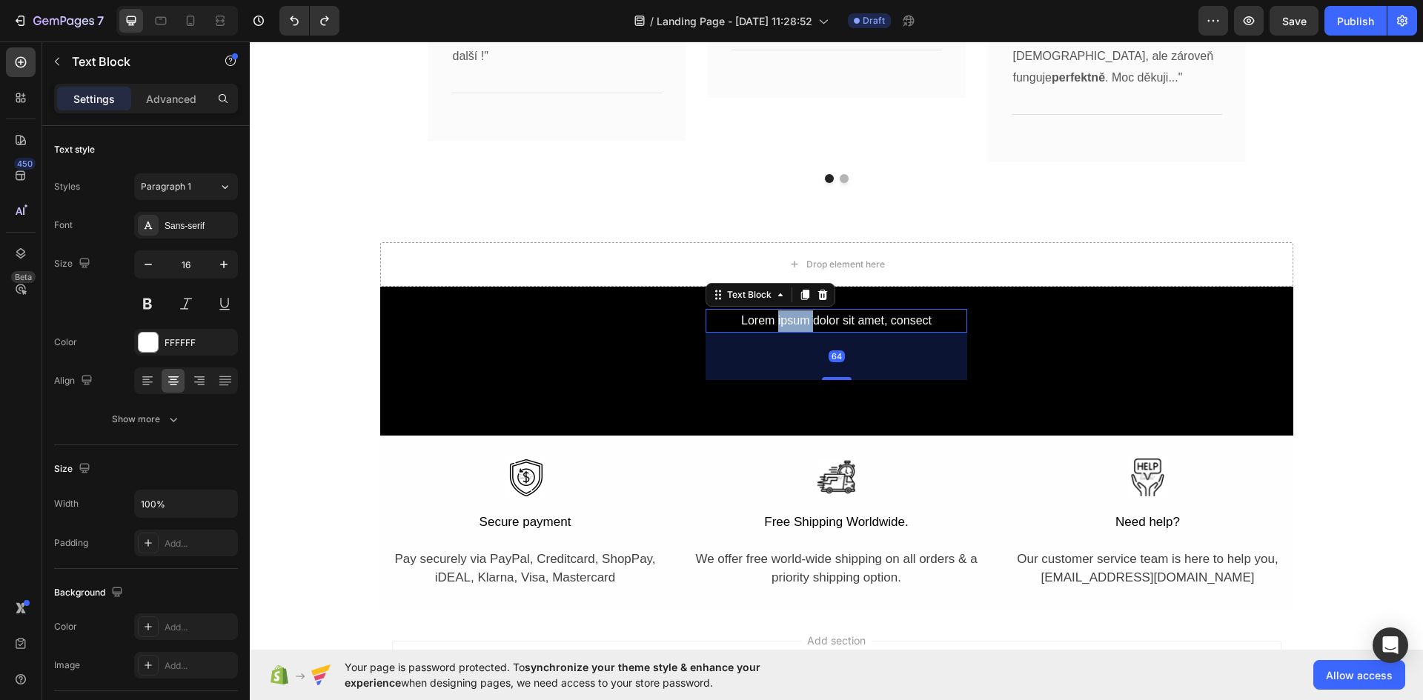
click at [785, 321] on div "Lorem ipsum dolor sit amet, consect" at bounding box center [837, 321] width 262 height 24
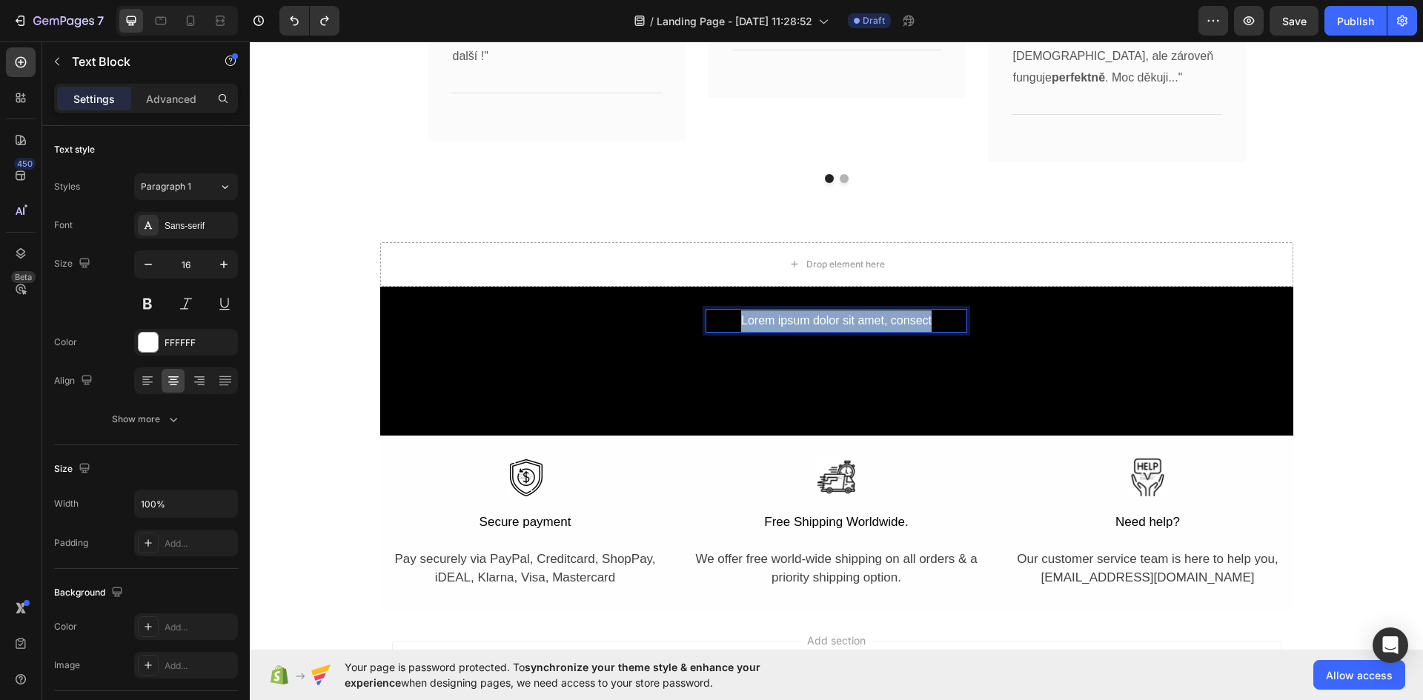
click at [785, 321] on p "Lorem ipsum dolor sit amet, consect" at bounding box center [836, 321] width 259 height 21
click at [777, 326] on p "Získejte svůj ještě předtím, než bude vyprodán" at bounding box center [836, 321] width 259 height 21
click at [777, 325] on p "Získejte svůj ještě předtím, než bude vyprodán" at bounding box center [836, 321] width 259 height 21
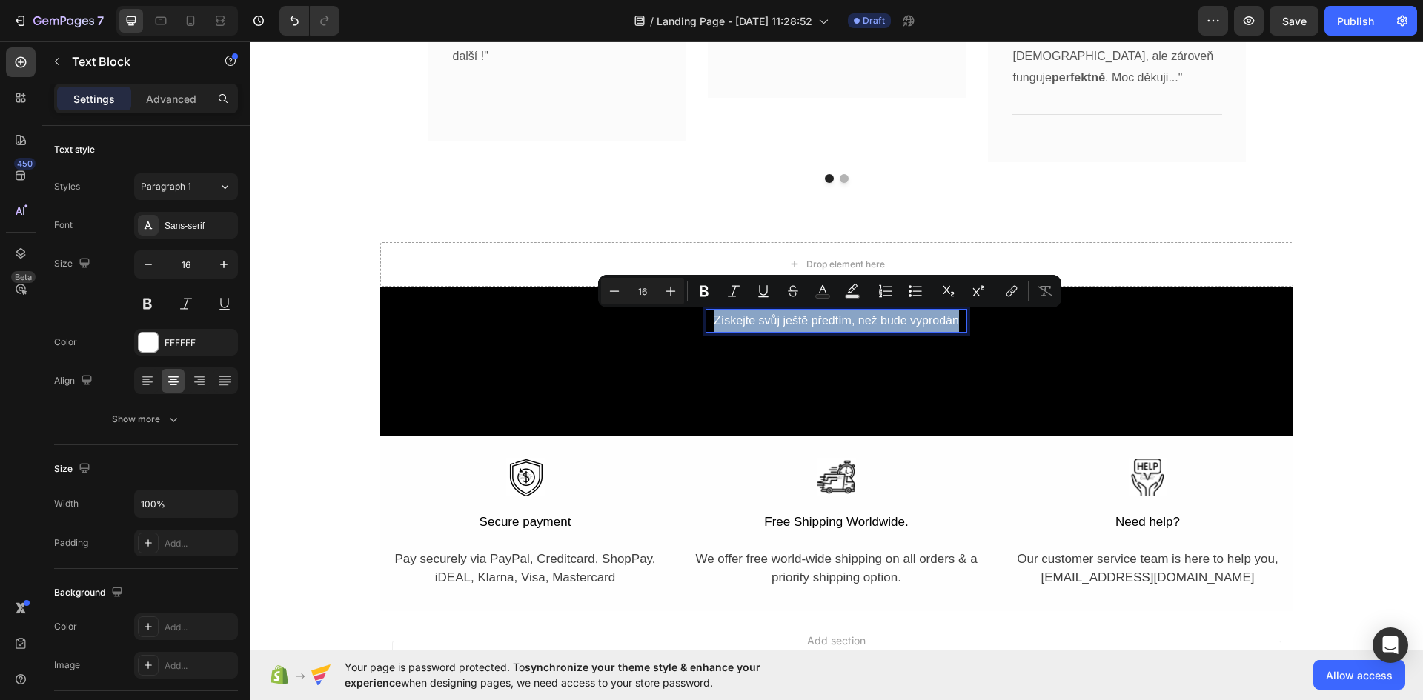
click at [777, 325] on p "Získejte svůj ještě předtím, než bude vyprodán" at bounding box center [836, 321] width 259 height 21
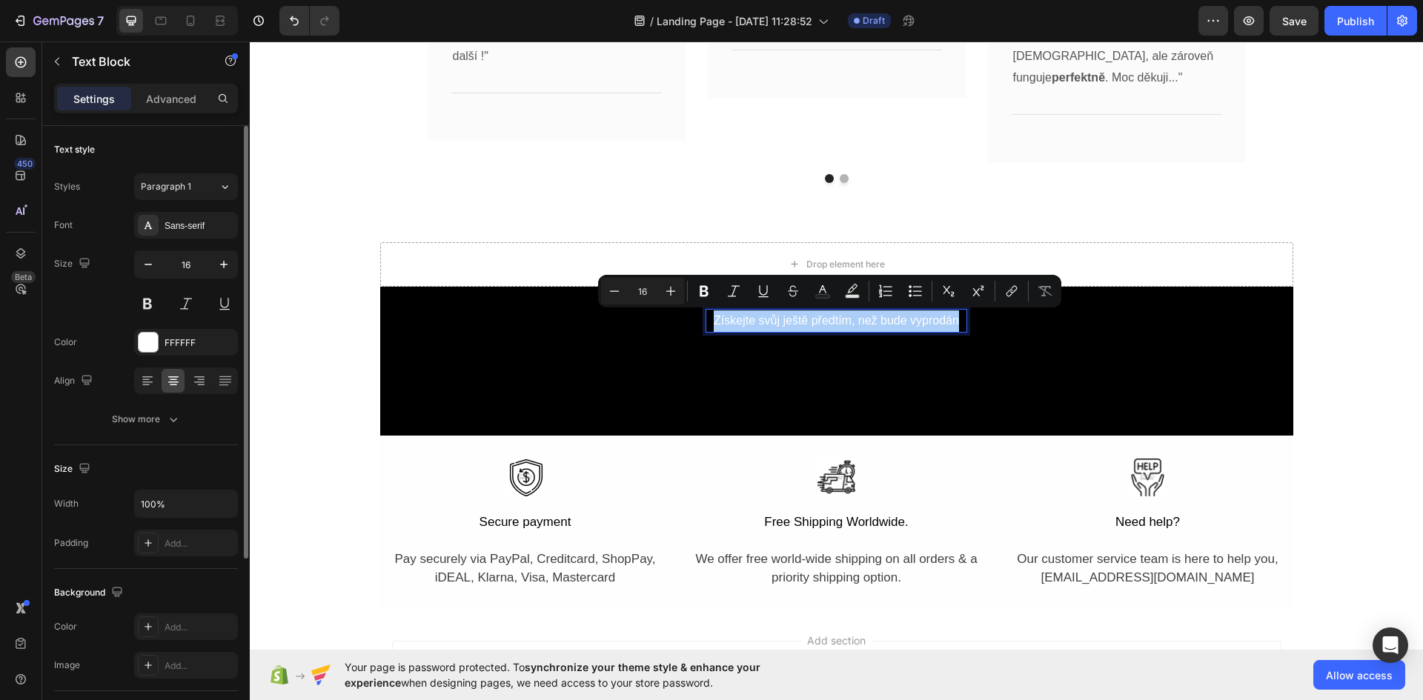
click at [148, 173] on div "Styles Paragraph 1 Font Sans-serif Size 16 Color FFFFFF Align Show more" at bounding box center [146, 301] width 184 height 262
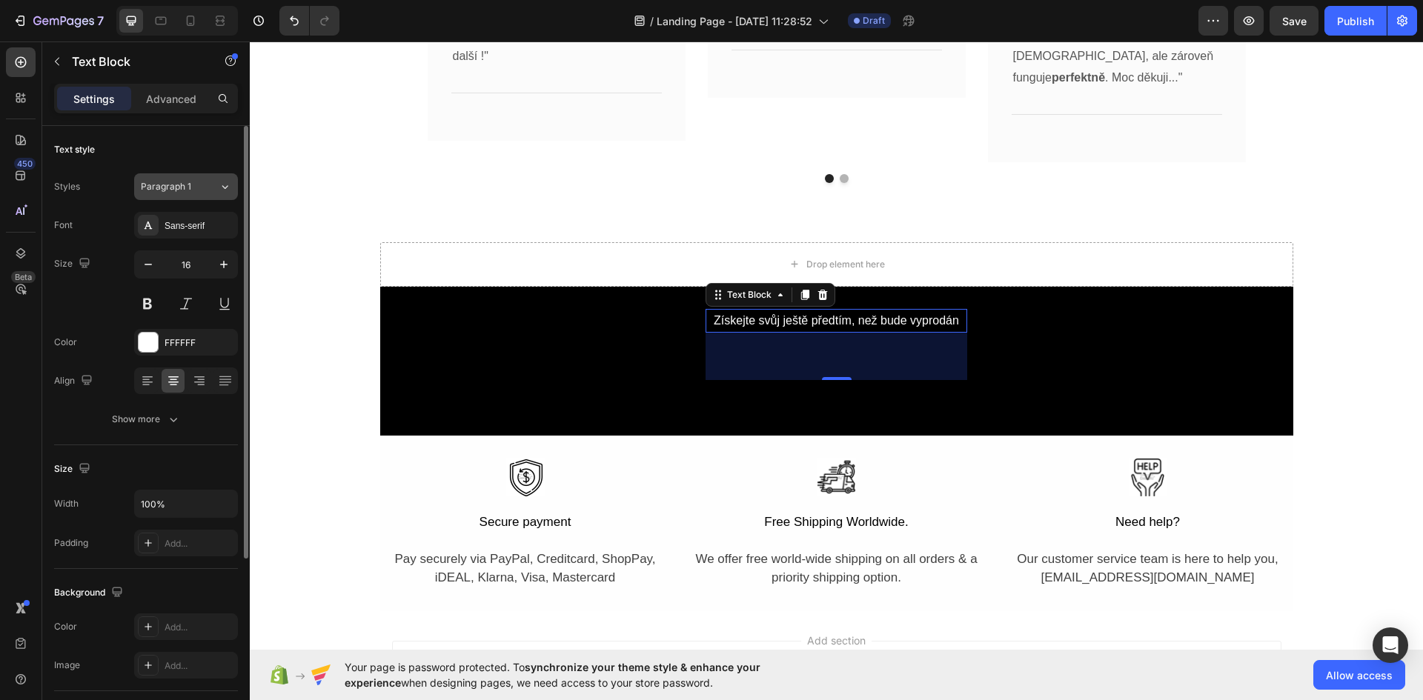
click at [163, 179] on button "Paragraph 1" at bounding box center [186, 186] width 104 height 27
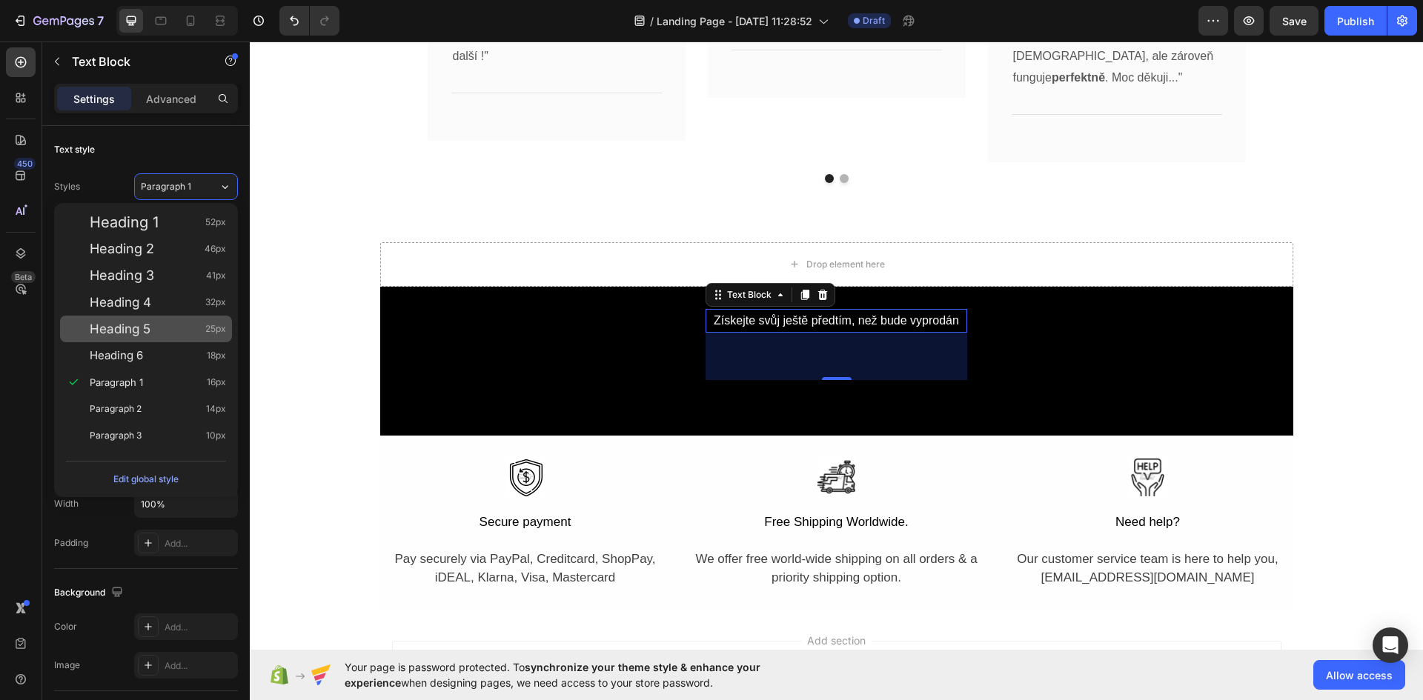
click at [168, 333] on div "Heading 5 25px" at bounding box center [158, 329] width 136 height 15
type input "25"
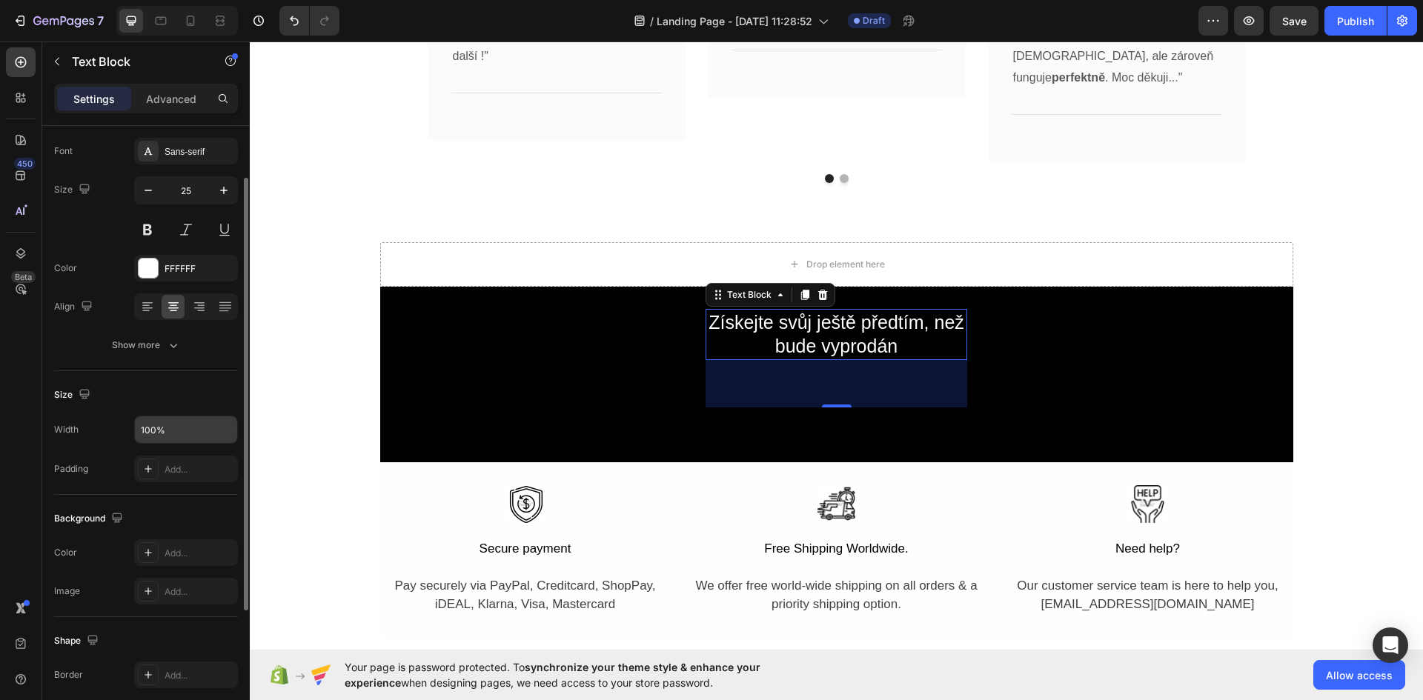
scroll to position [148, 0]
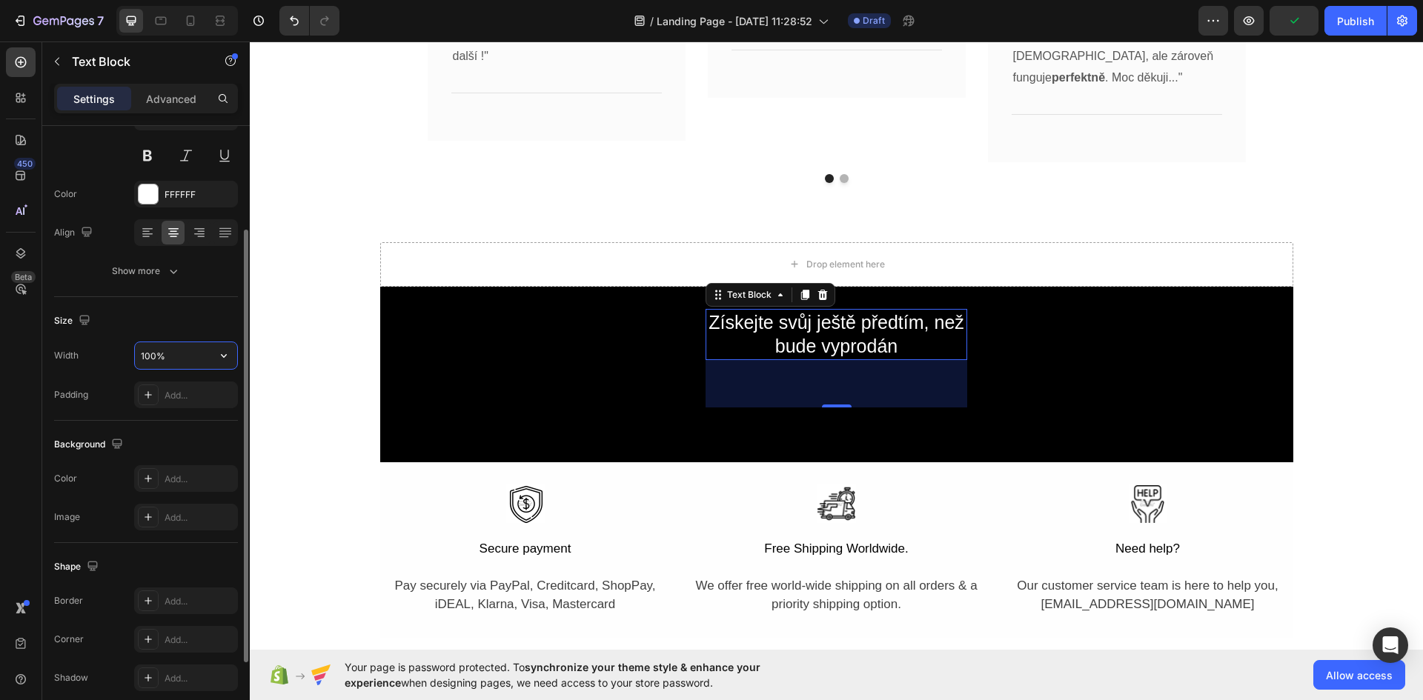
click at [182, 358] on input "100%" at bounding box center [186, 355] width 102 height 27
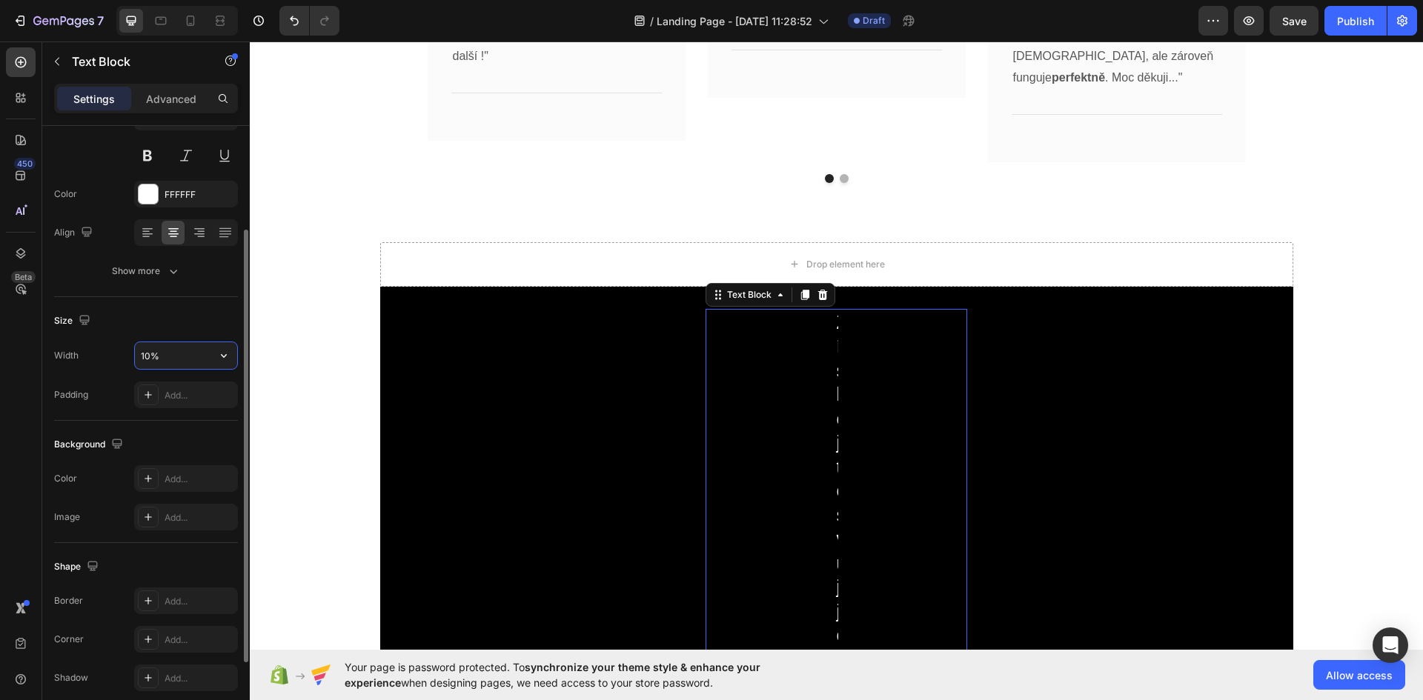
type input "100%"
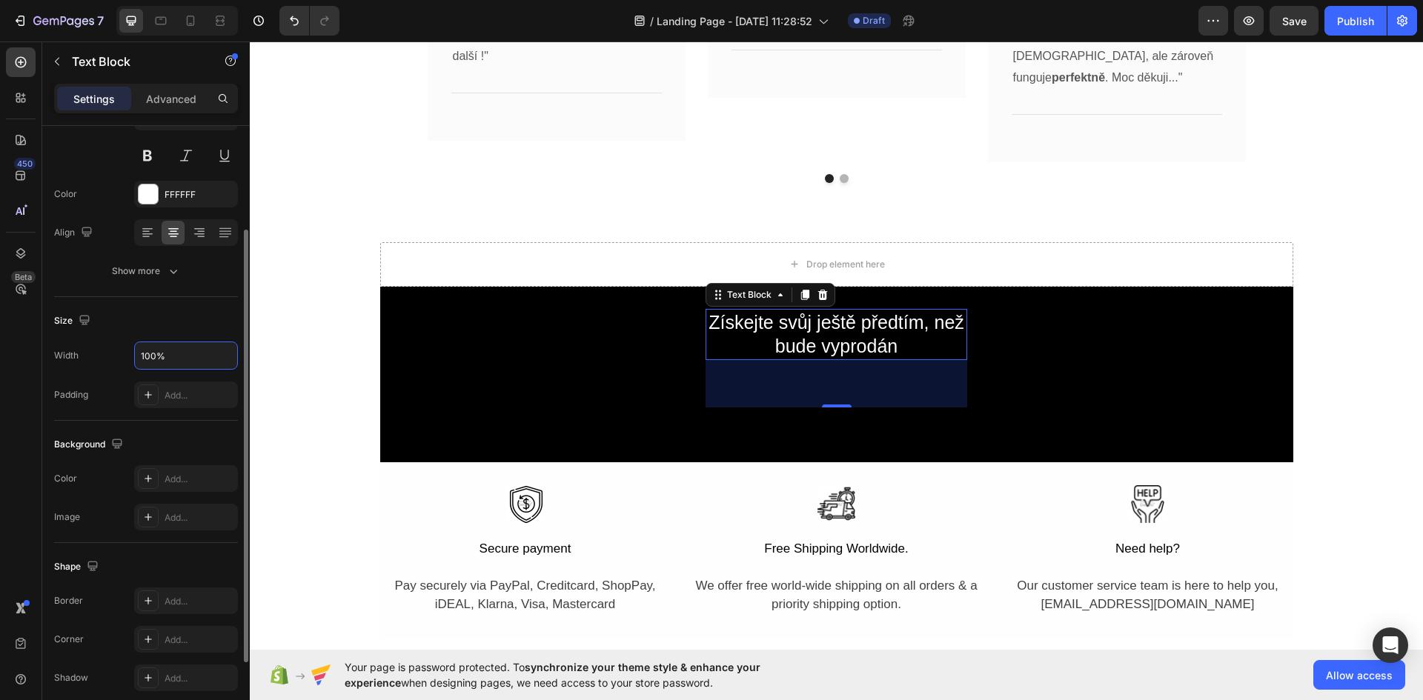
click at [167, 322] on div "Size" at bounding box center [146, 321] width 184 height 24
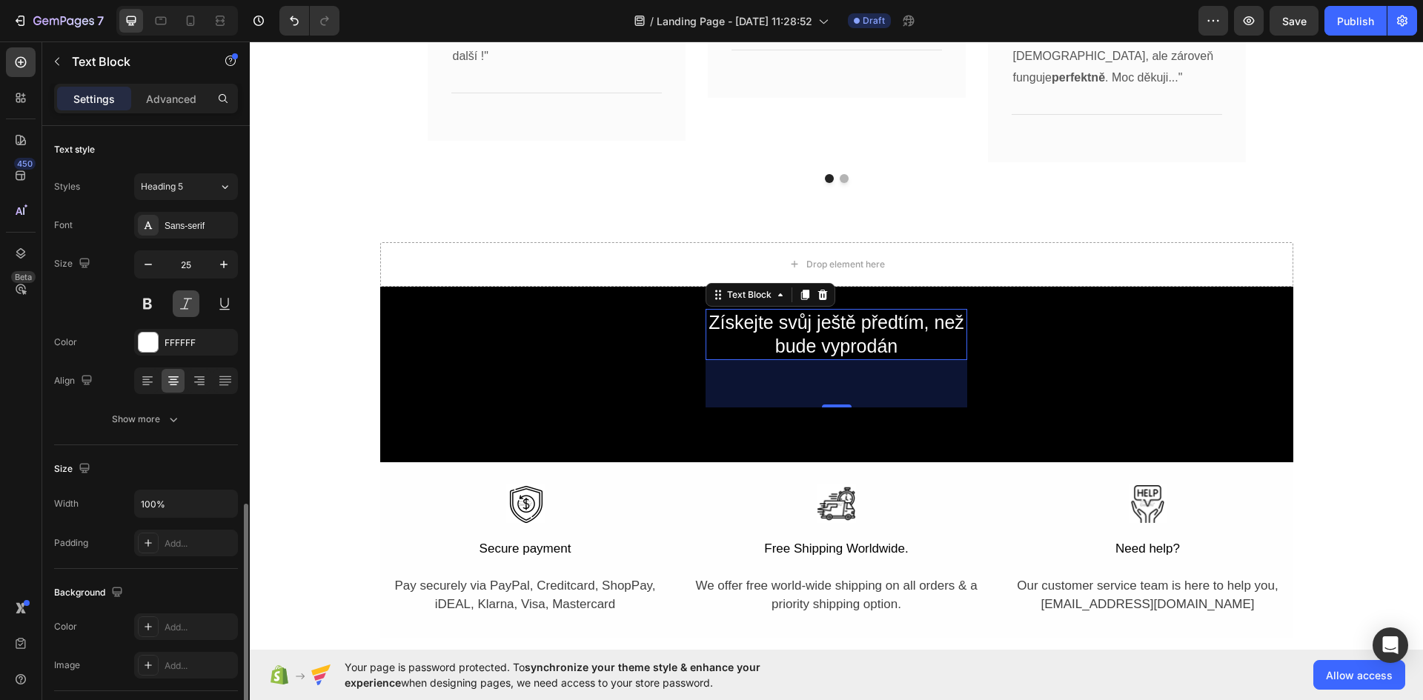
scroll to position [262, 0]
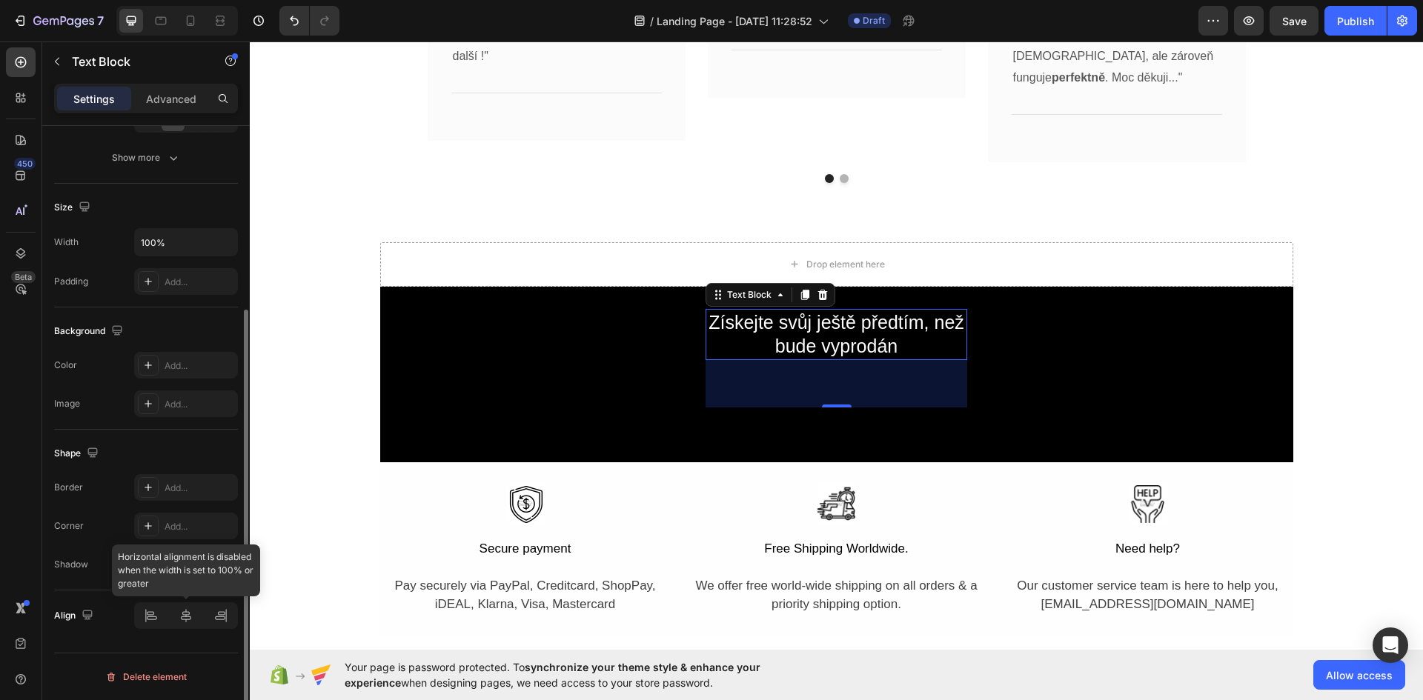
click at [188, 617] on div at bounding box center [186, 616] width 104 height 27
click at [184, 106] on p "Advanced" at bounding box center [171, 99] width 50 height 16
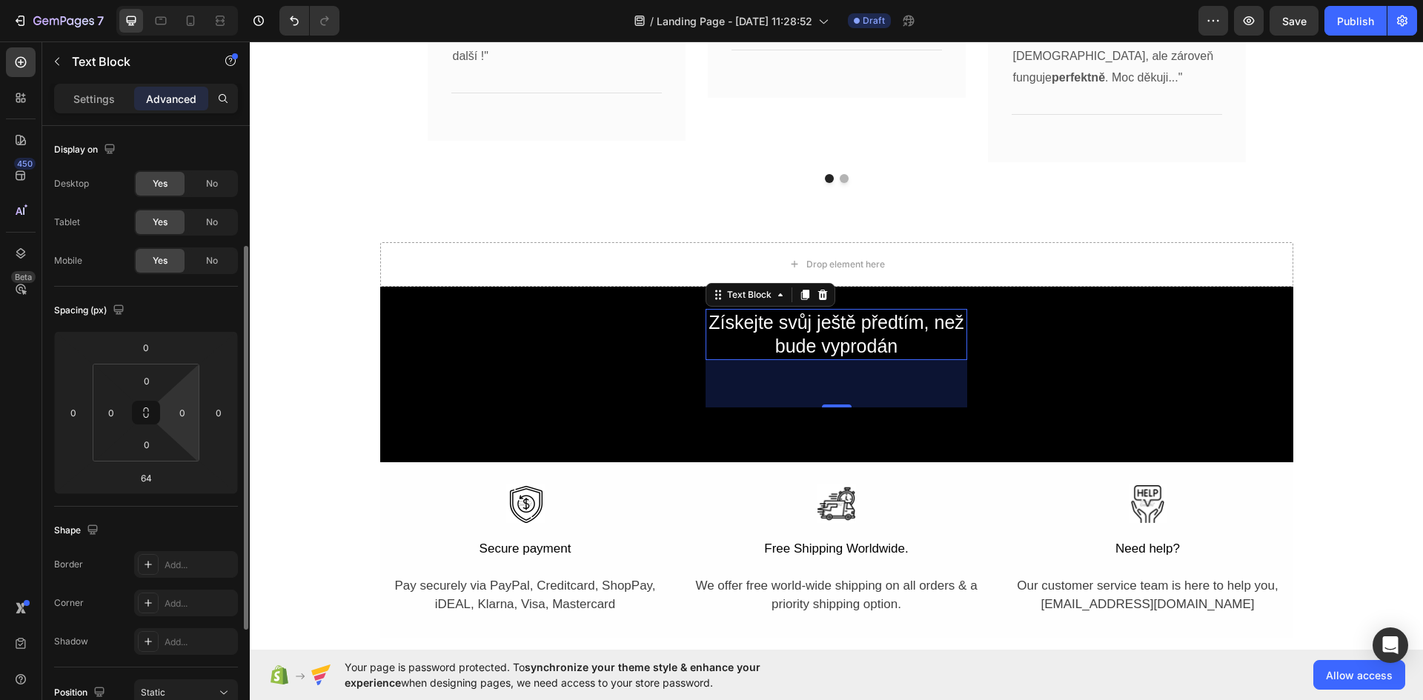
scroll to position [222, 0]
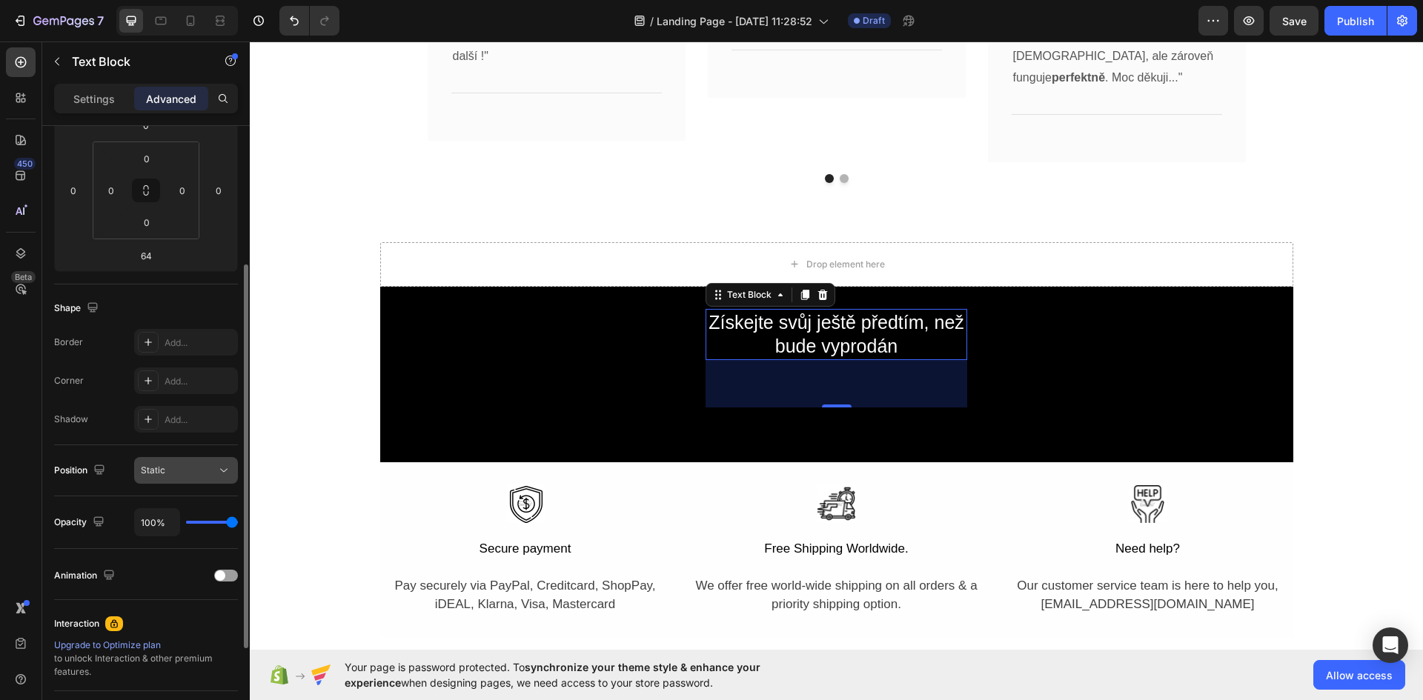
click at [224, 479] on button "Static" at bounding box center [186, 470] width 104 height 27
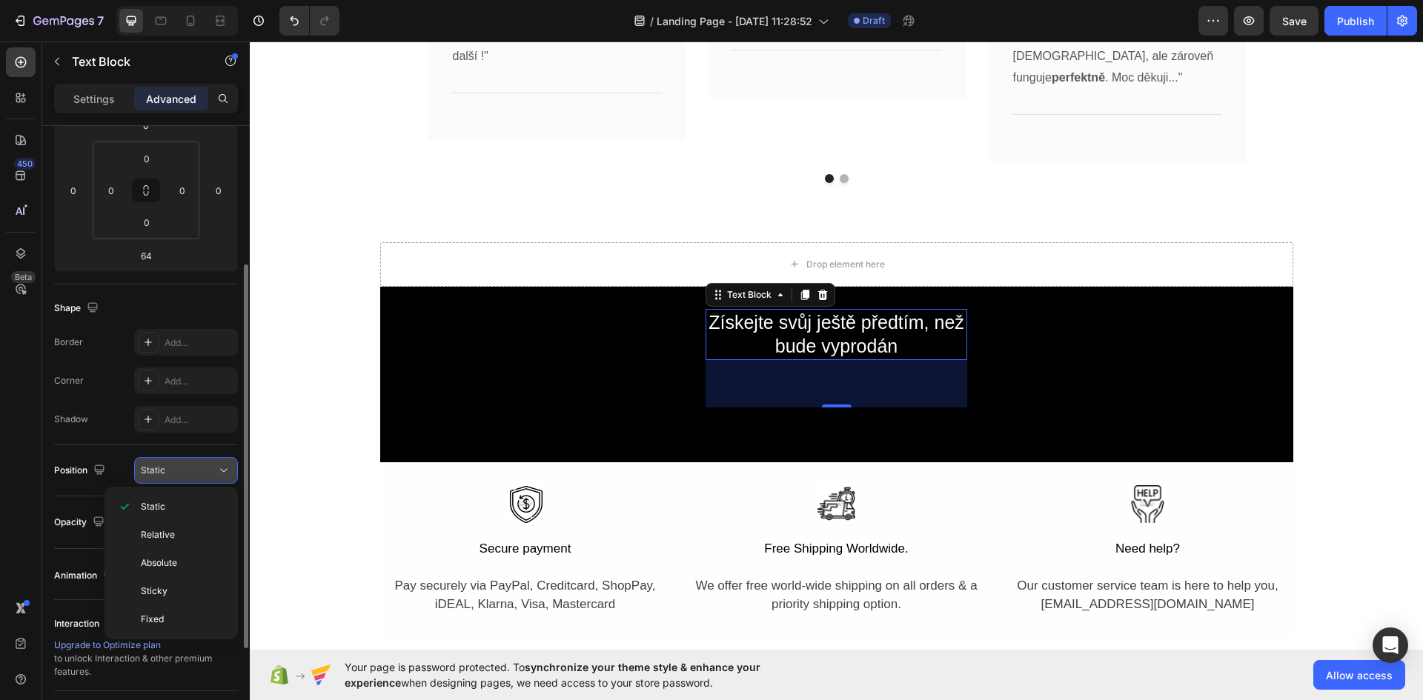
click at [224, 479] on button "Static" at bounding box center [186, 470] width 104 height 27
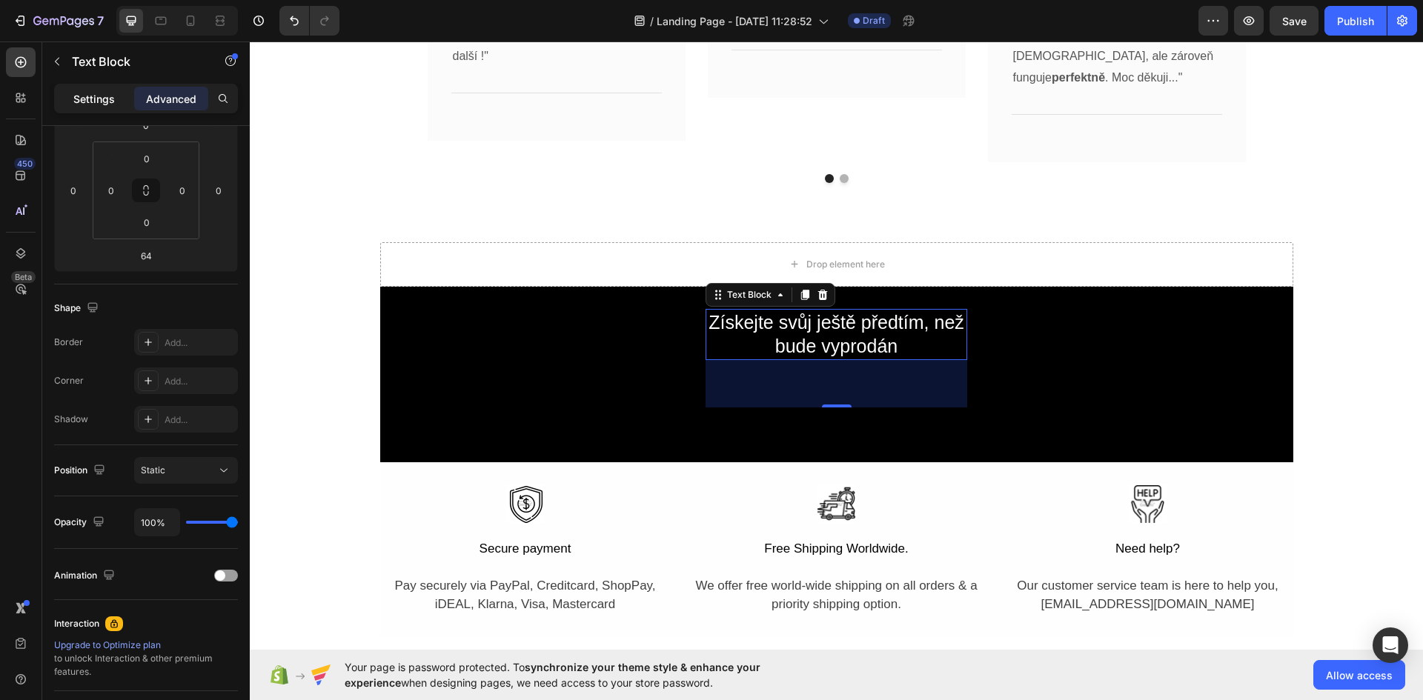
click at [110, 96] on p "Settings" at bounding box center [94, 99] width 42 height 16
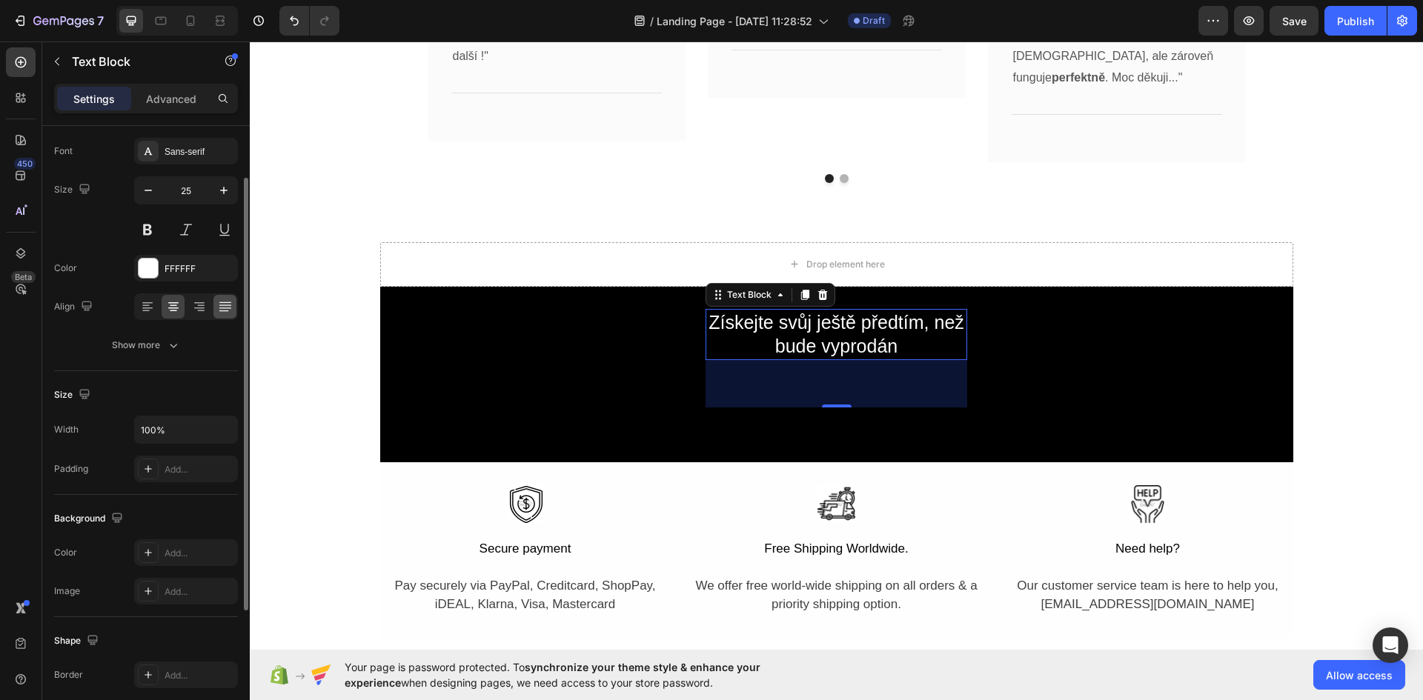
scroll to position [0, 0]
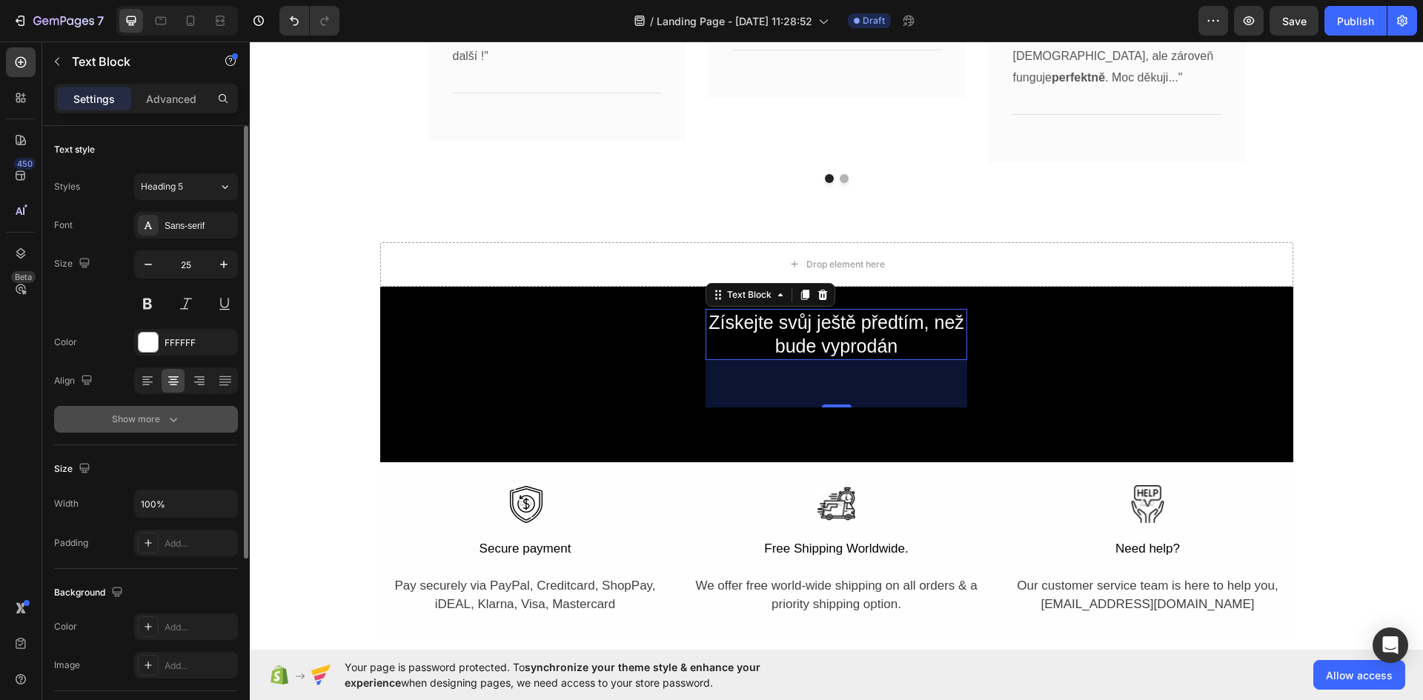
click at [176, 429] on button "Show more" at bounding box center [146, 419] width 184 height 27
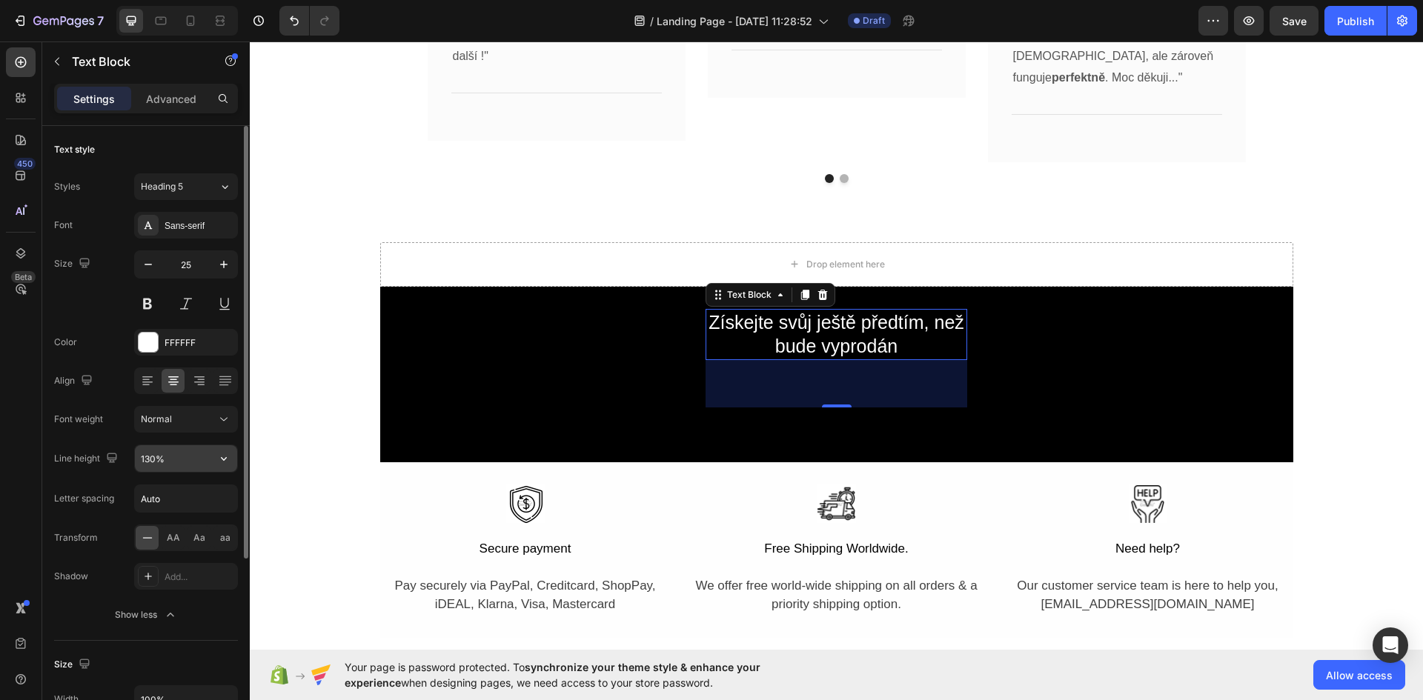
click at [182, 458] on input "130%" at bounding box center [186, 458] width 102 height 27
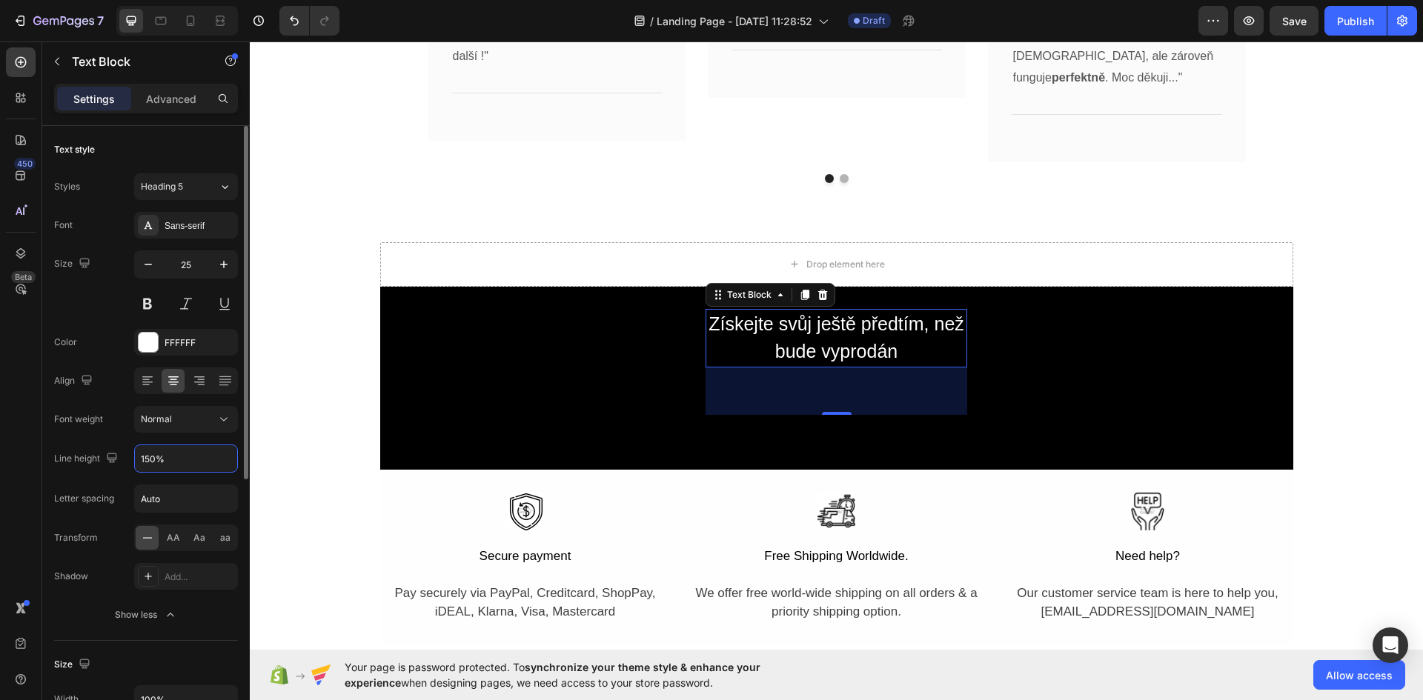
type input "150%"
click at [78, 437] on div "Font Sans-serif Size 25 Color FFFFFF Align Font weight Normal Line height 150% …" at bounding box center [146, 420] width 184 height 416
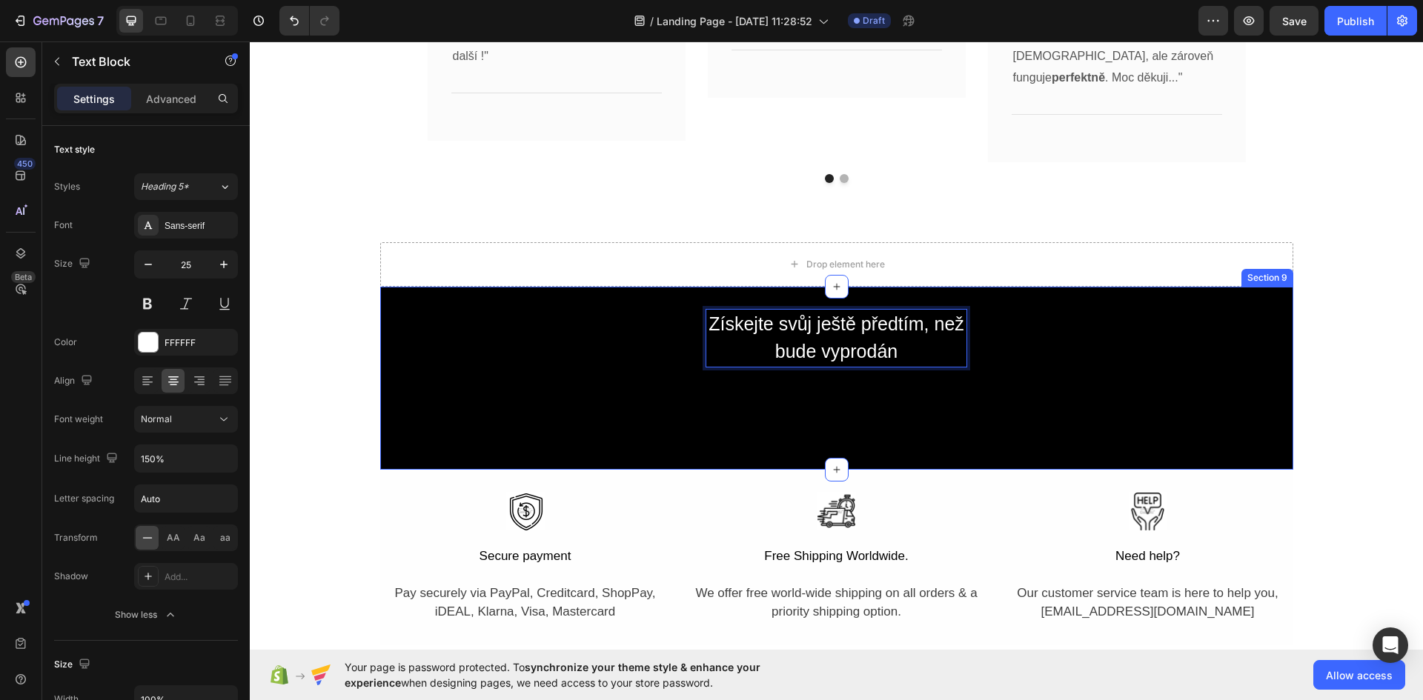
drag, startPoint x: 702, startPoint y: 338, endPoint x: 691, endPoint y: 338, distance: 11.1
click at [691, 338] on div "Získejte svůj ještě předtím, než bude vyprodán Text Block 64 Button Button Row" at bounding box center [836, 378] width 913 height 139
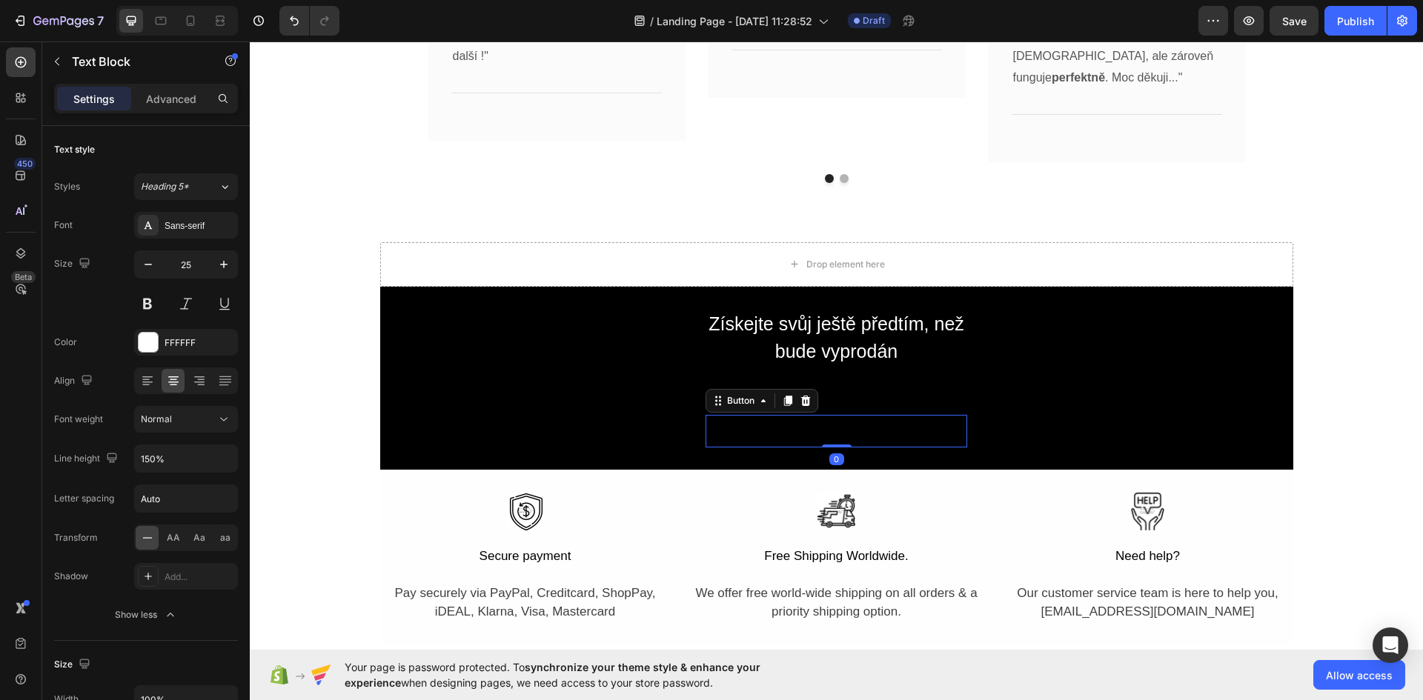
click at [771, 433] on div "Button Button 0" at bounding box center [837, 431] width 262 height 33
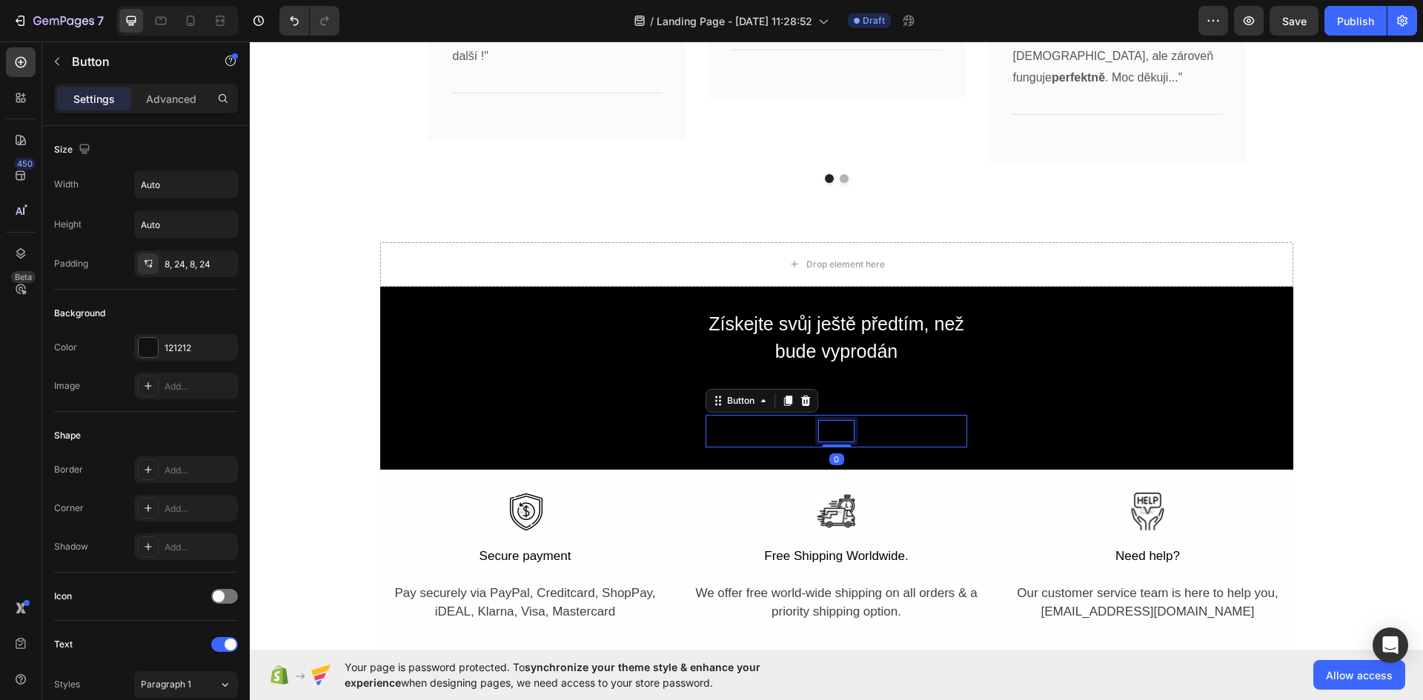
click at [827, 434] on div "Button" at bounding box center [836, 431] width 34 height 21
click at [827, 434] on p "Button" at bounding box center [836, 431] width 34 height 21
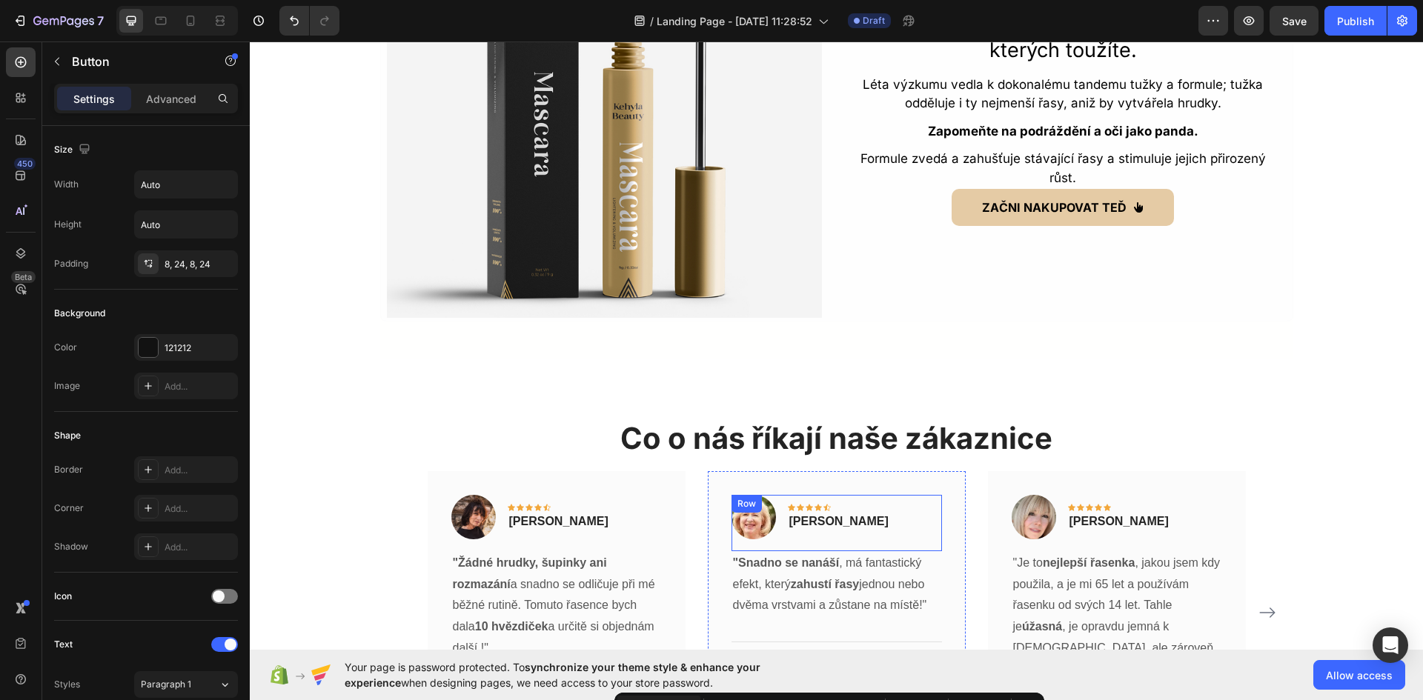
scroll to position [3511, 0]
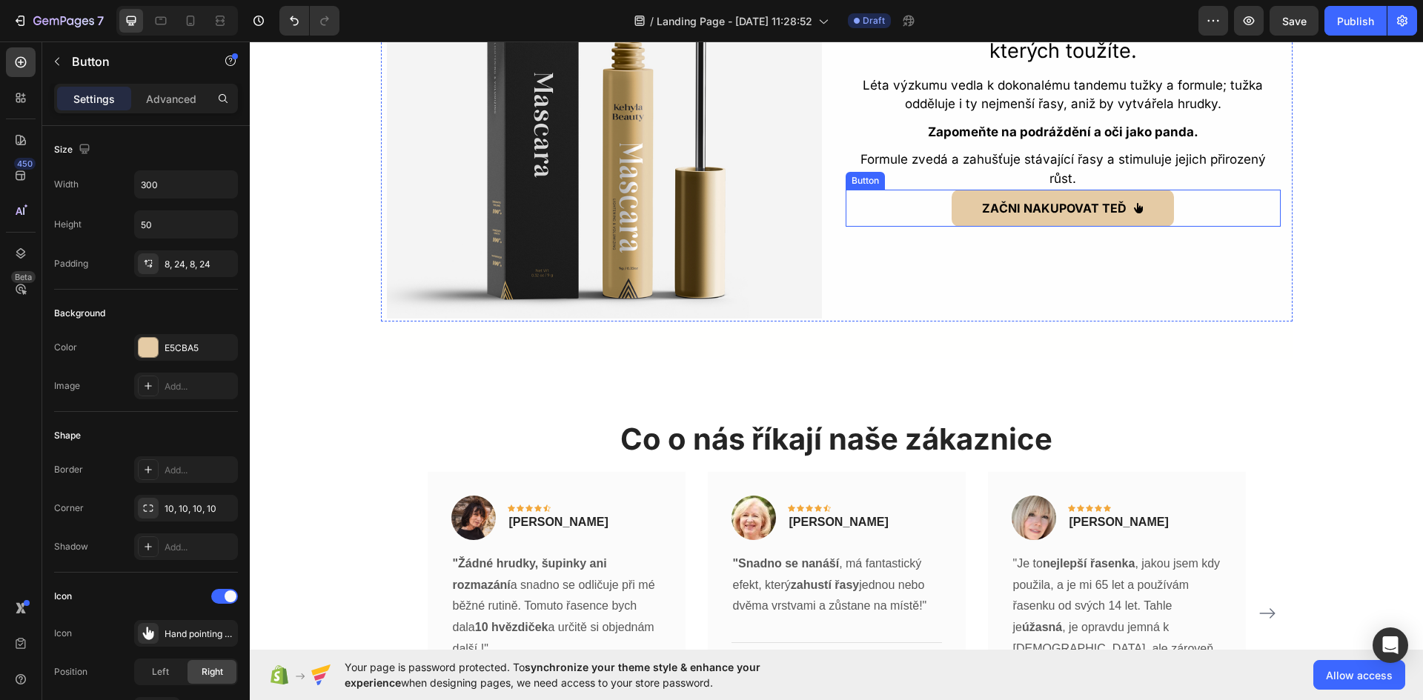
click at [937, 217] on div "ZAČNI NAKUPOVAT TEĎ Button" at bounding box center [1063, 208] width 435 height 37
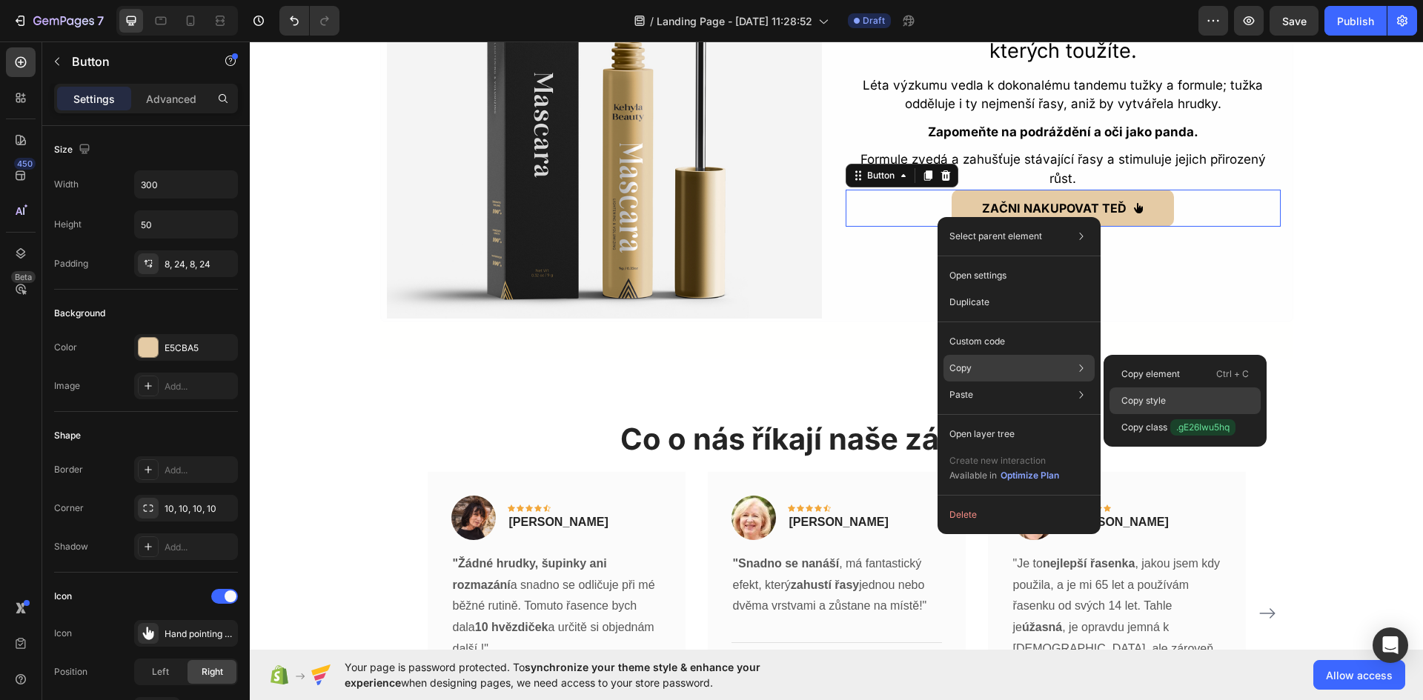
click at [1158, 414] on div "Copy style" at bounding box center [1184, 427] width 151 height 27
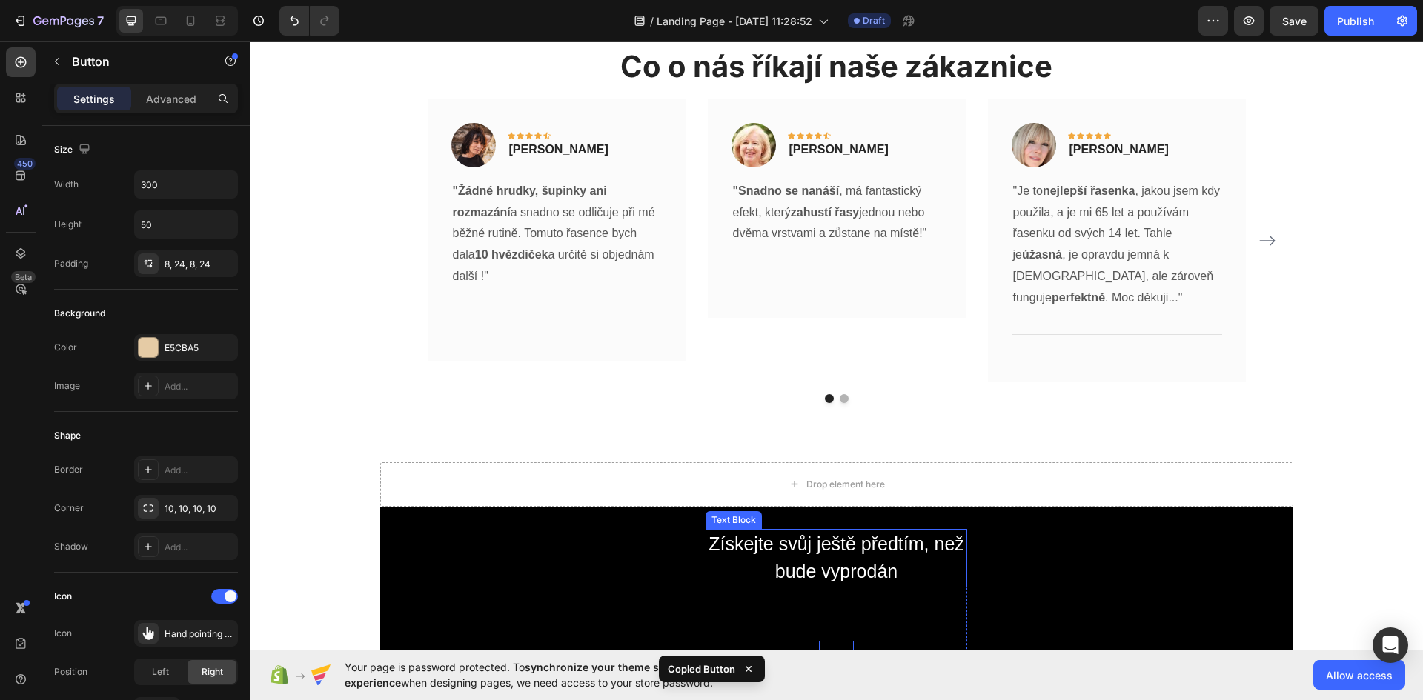
scroll to position [4029, 0]
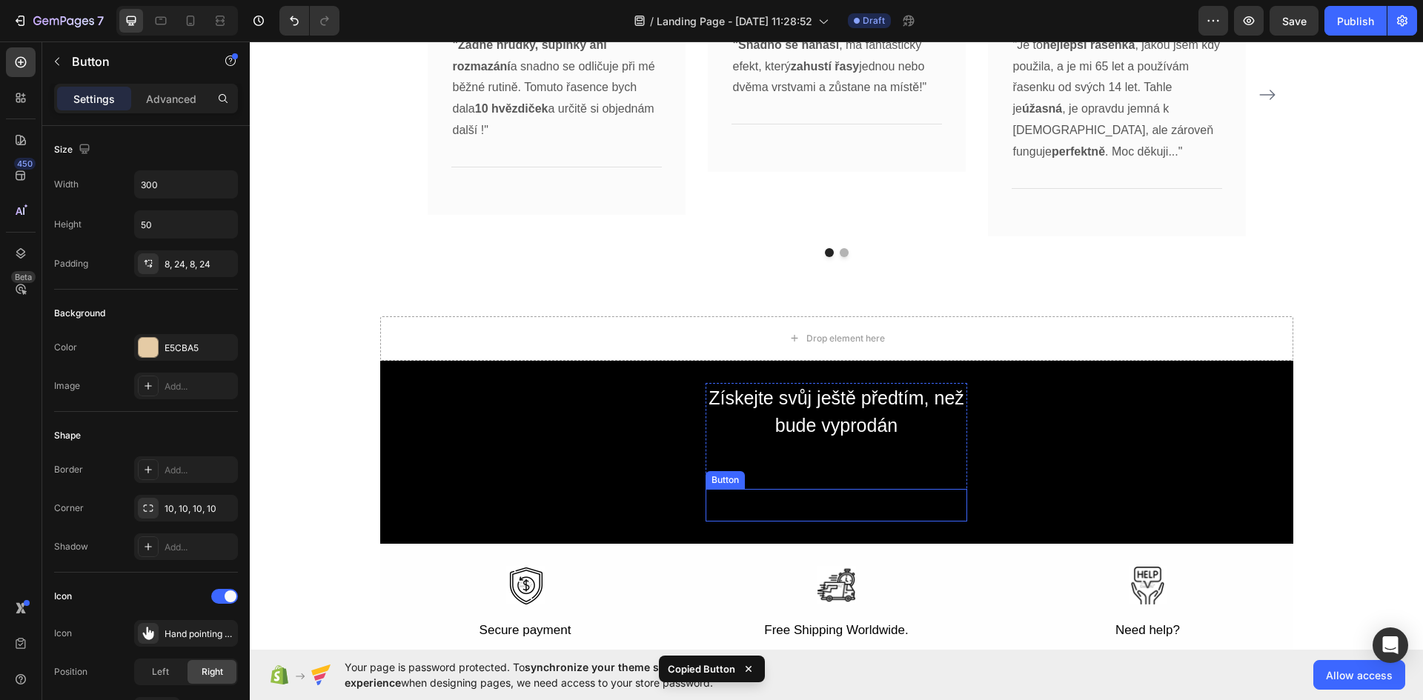
click at [783, 504] on div "Button Button" at bounding box center [837, 505] width 262 height 33
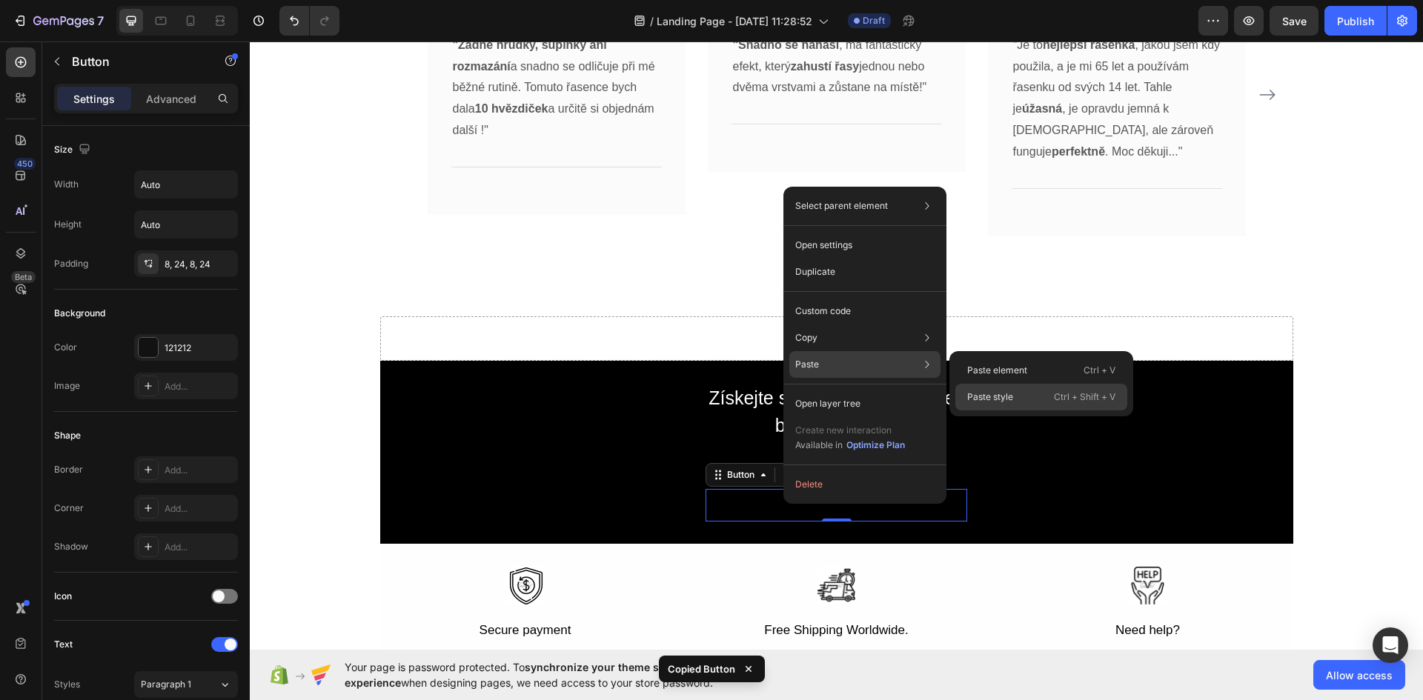
click at [1000, 402] on p "Paste style" at bounding box center [990, 397] width 46 height 13
type input "300"
type input "50"
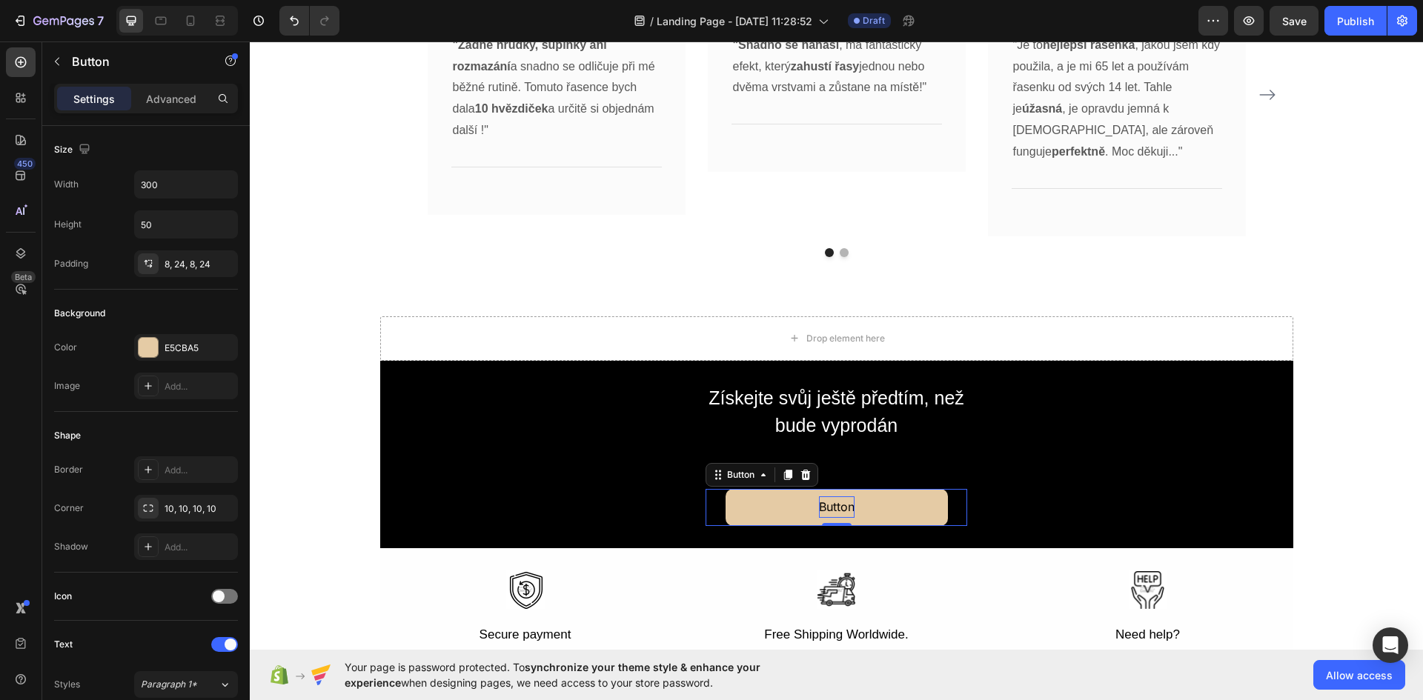
click at [835, 501] on div "Button" at bounding box center [837, 507] width 36 height 21
click at [834, 501] on p "Button" at bounding box center [837, 507] width 36 height 21
click at [834, 503] on p "Button" at bounding box center [837, 507] width 36 height 21
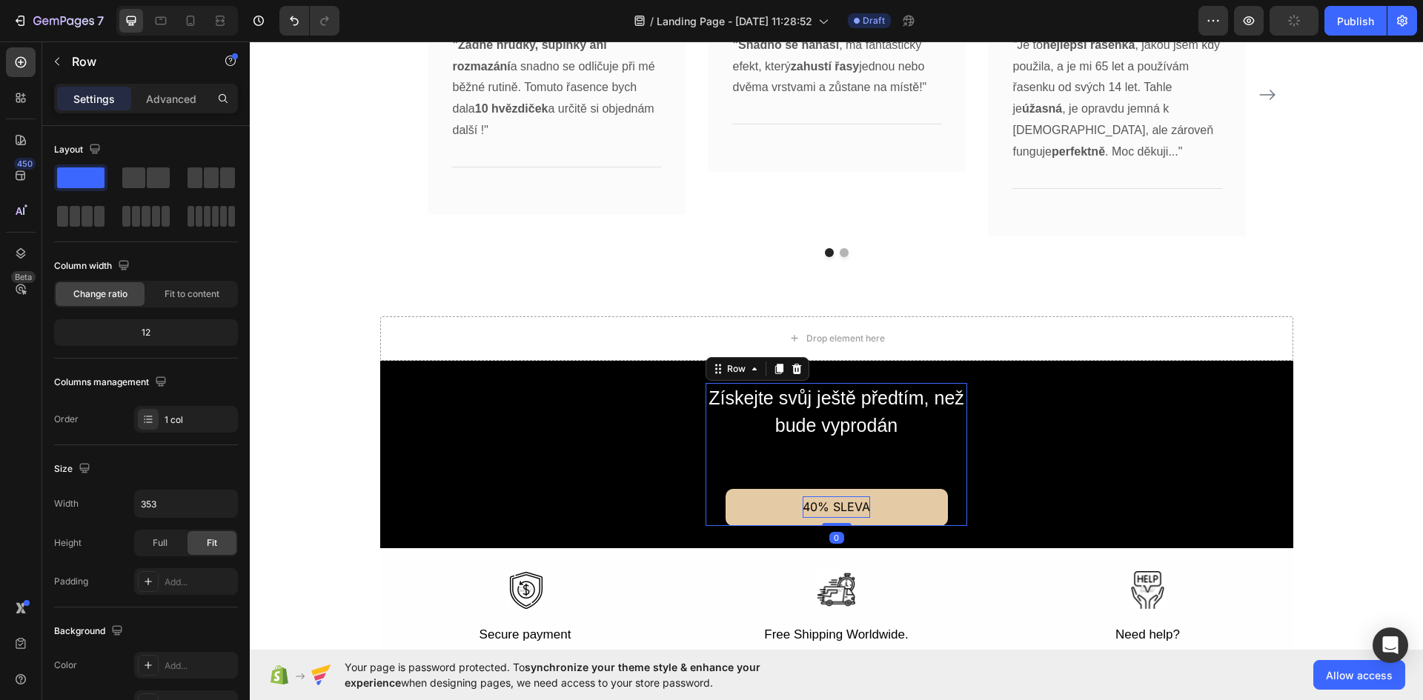
click at [833, 451] on div "Získejte svůj ještě předtím, než bude vyprodán Text Block 40% SLEVA Button" at bounding box center [837, 454] width 262 height 143
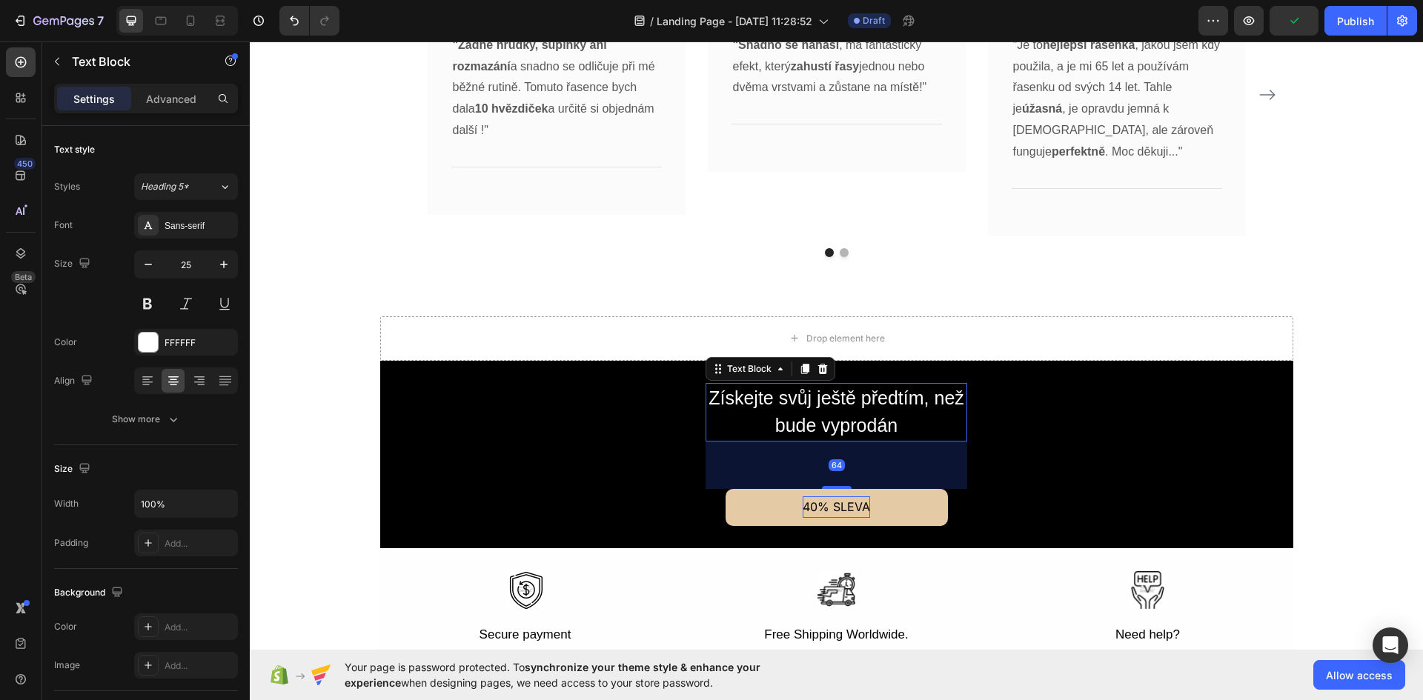
click at [825, 410] on p "Získejte svůj ještě předtím, než bude vyprodán" at bounding box center [836, 413] width 259 height 56
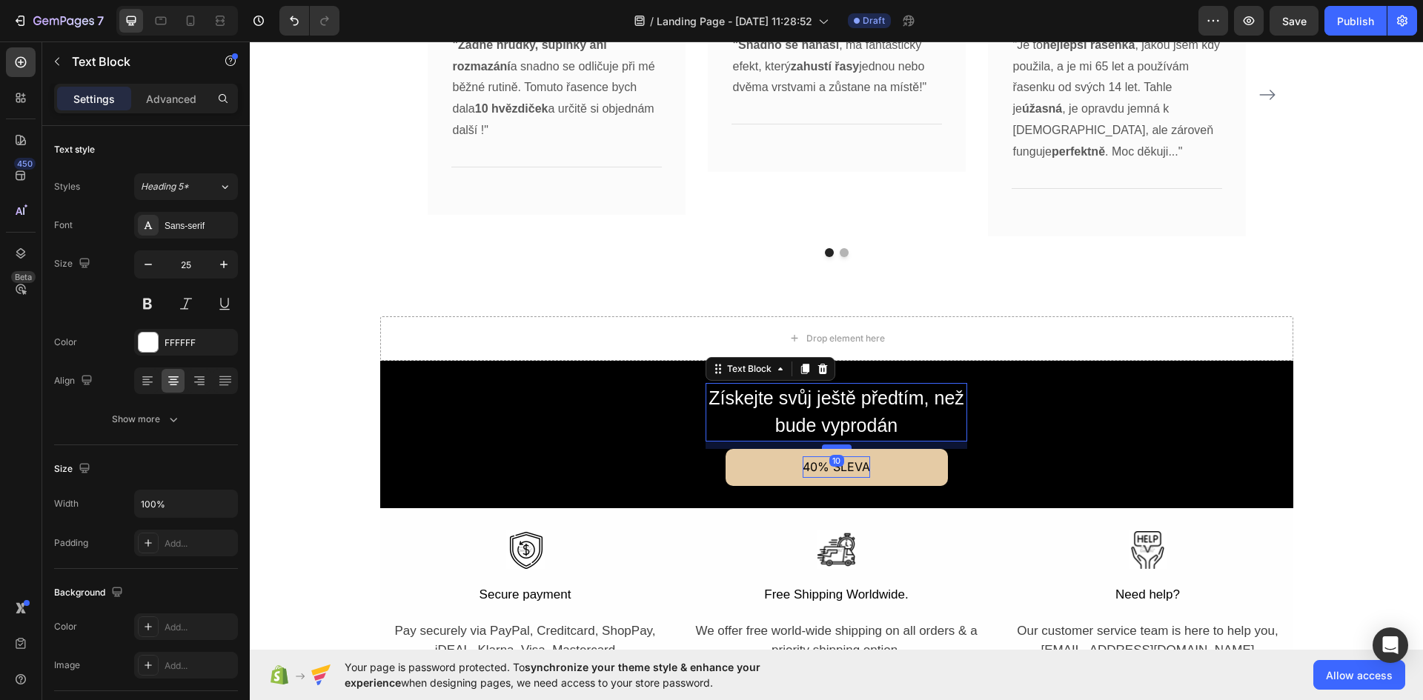
drag, startPoint x: 832, startPoint y: 487, endPoint x: 837, endPoint y: 447, distance: 40.4
click at [837, 447] on div at bounding box center [837, 447] width 30 height 4
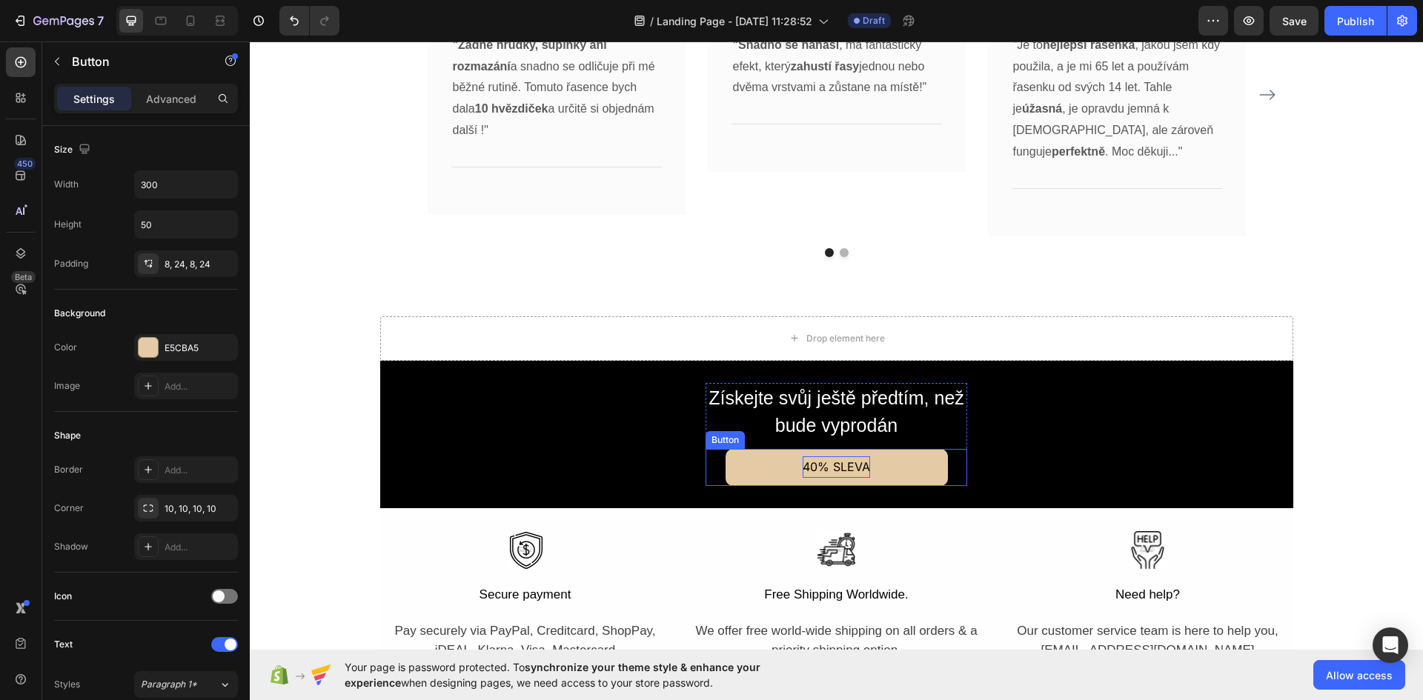
click at [844, 463] on p "40% SLEVA" at bounding box center [836, 467] width 67 height 21
click at [843, 408] on p "Získejte svůj ještě předtím, než bude vyprodán" at bounding box center [836, 413] width 259 height 56
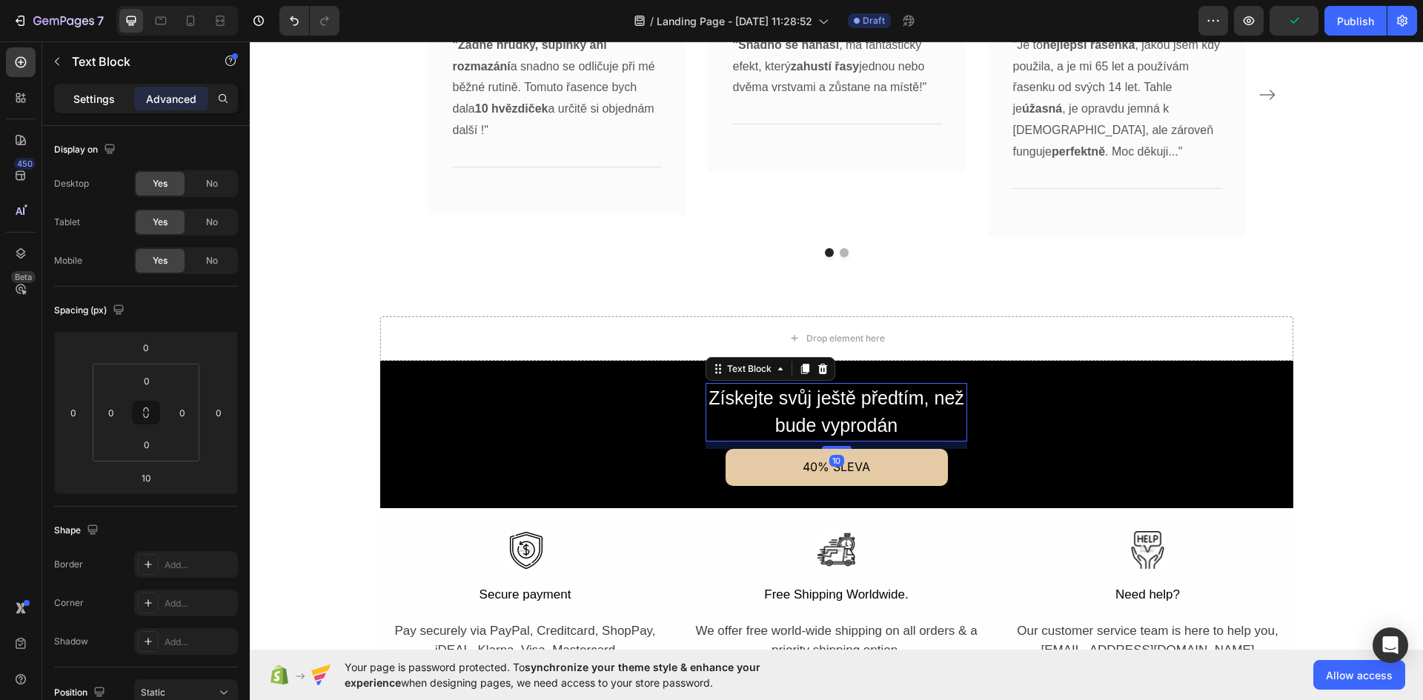
click at [110, 87] on div "Settings" at bounding box center [94, 99] width 74 height 24
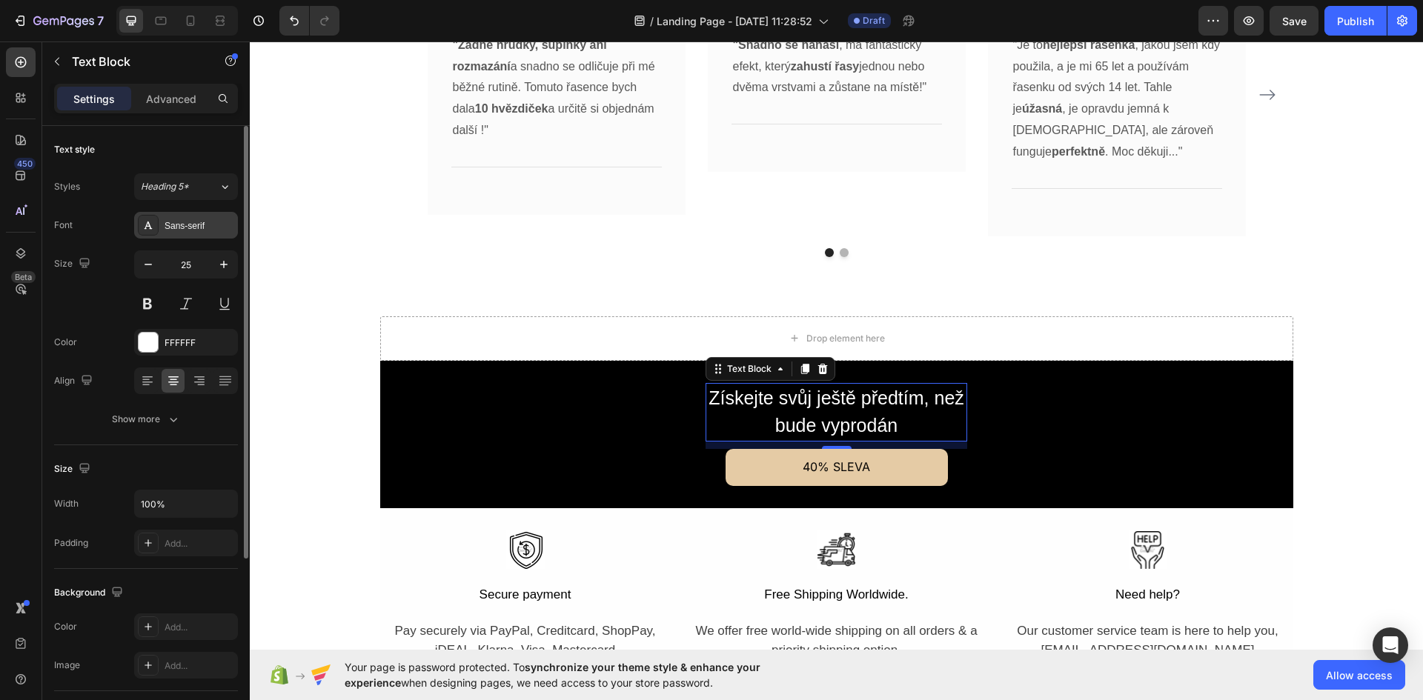
click at [197, 217] on div "Sans-serif" at bounding box center [186, 225] width 104 height 27
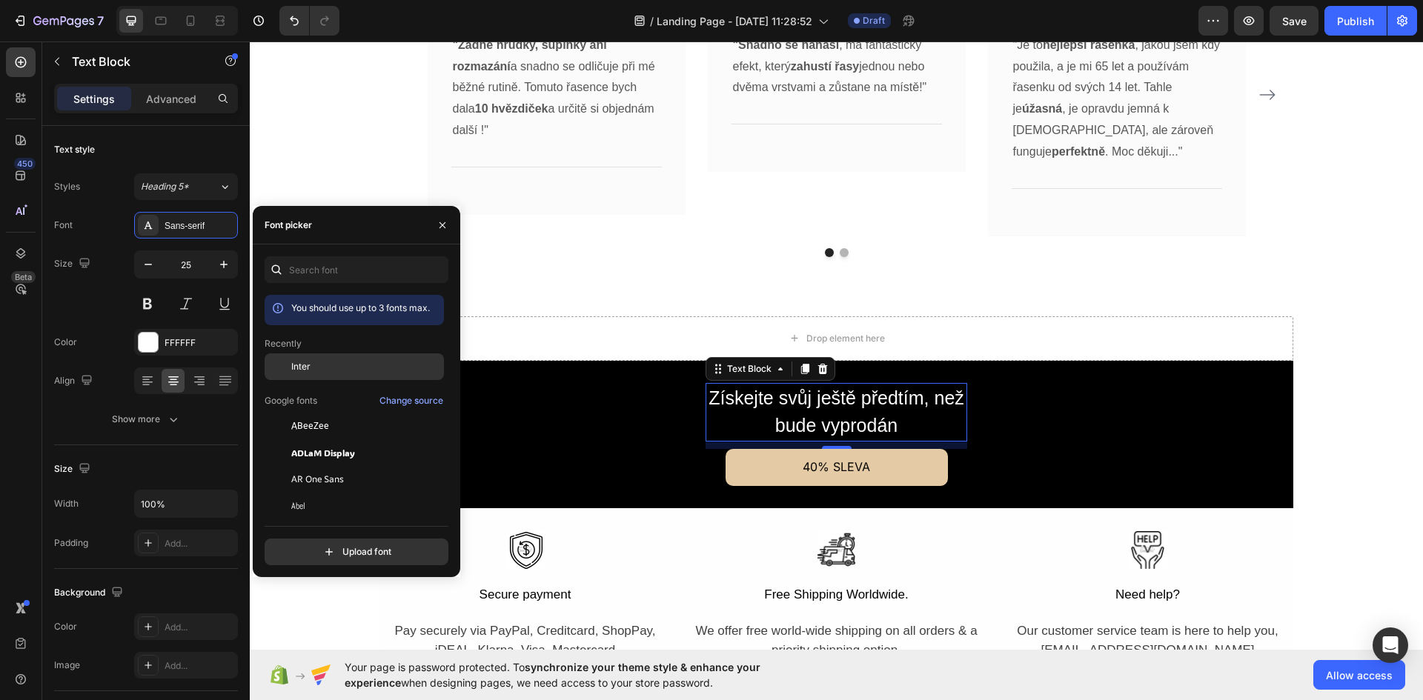
click at [320, 365] on div "Inter" at bounding box center [366, 366] width 150 height 13
click at [955, 420] on p "Získejte svůj ještě předtím, než bude vyprodán" at bounding box center [836, 413] width 259 height 56
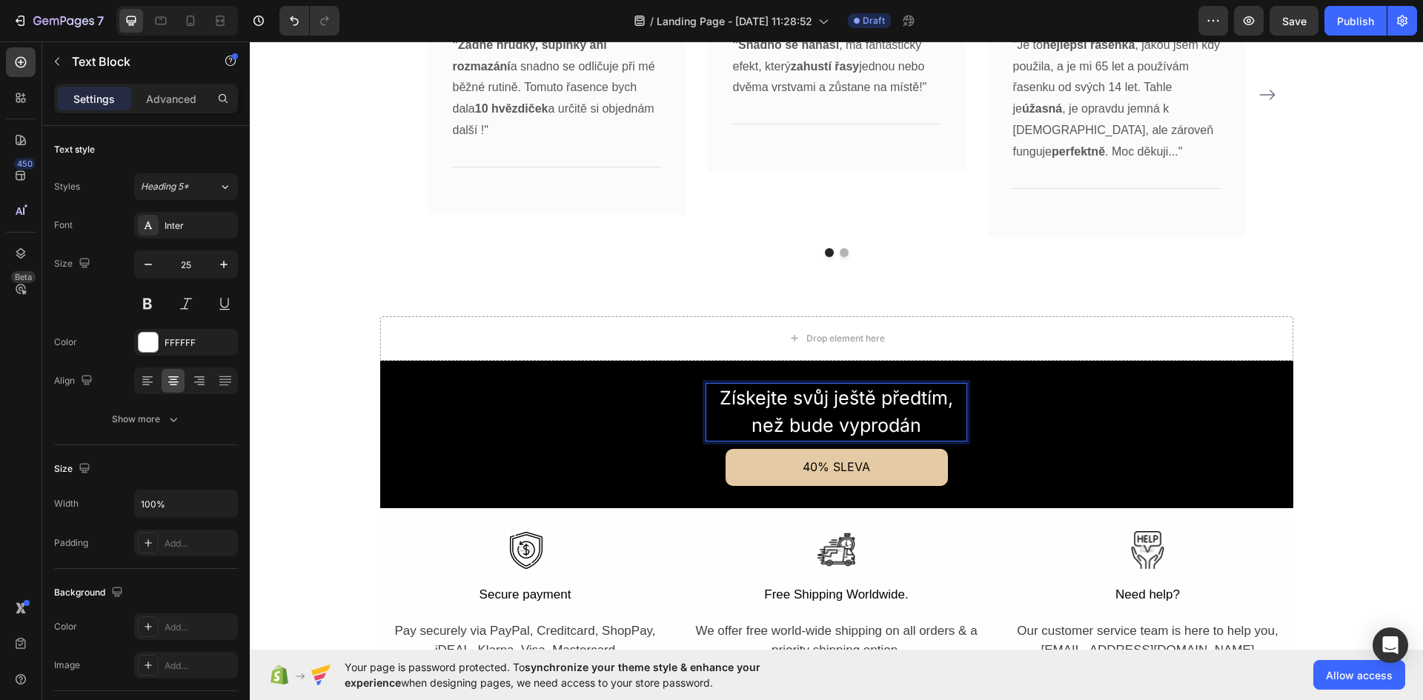
click at [959, 414] on p "Získejte svůj ještě předtím, než bude vyprodán" at bounding box center [836, 413] width 259 height 56
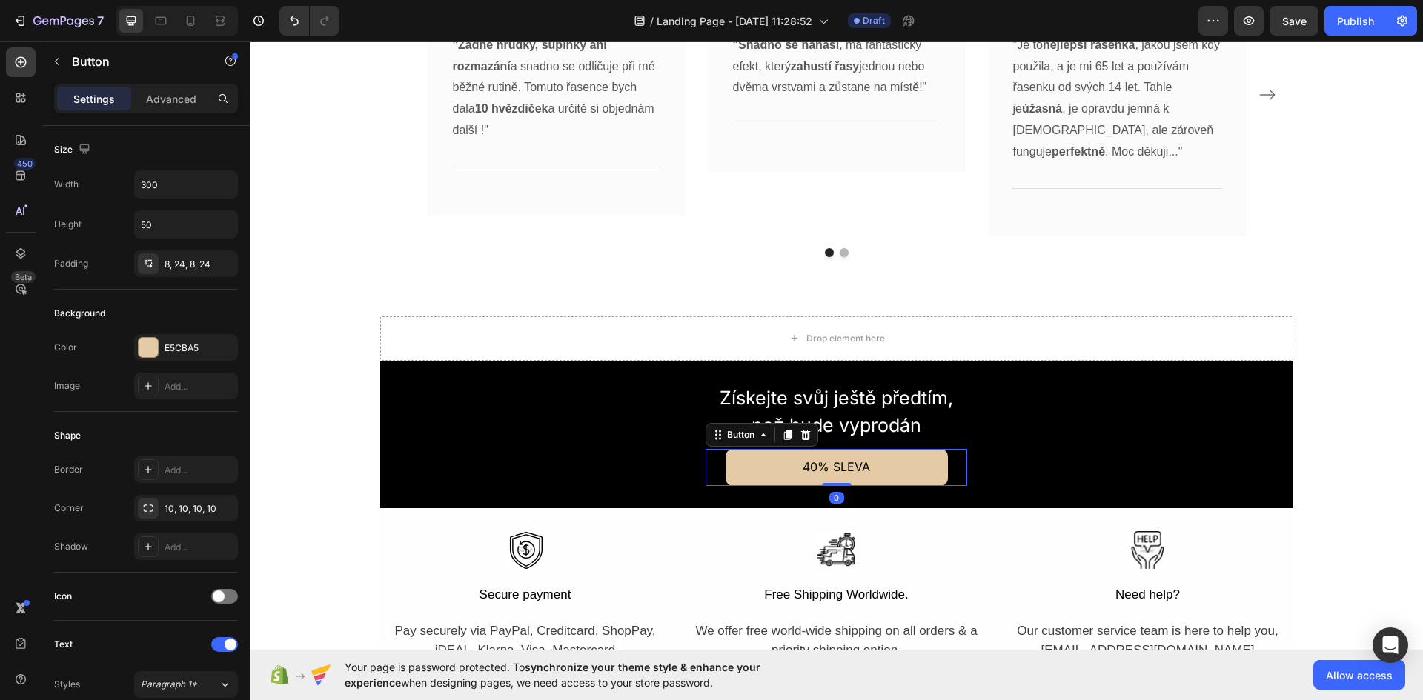
click at [926, 468] on button "40% SLEVA" at bounding box center [837, 467] width 222 height 37
click at [213, 597] on span at bounding box center [219, 597] width 12 height 12
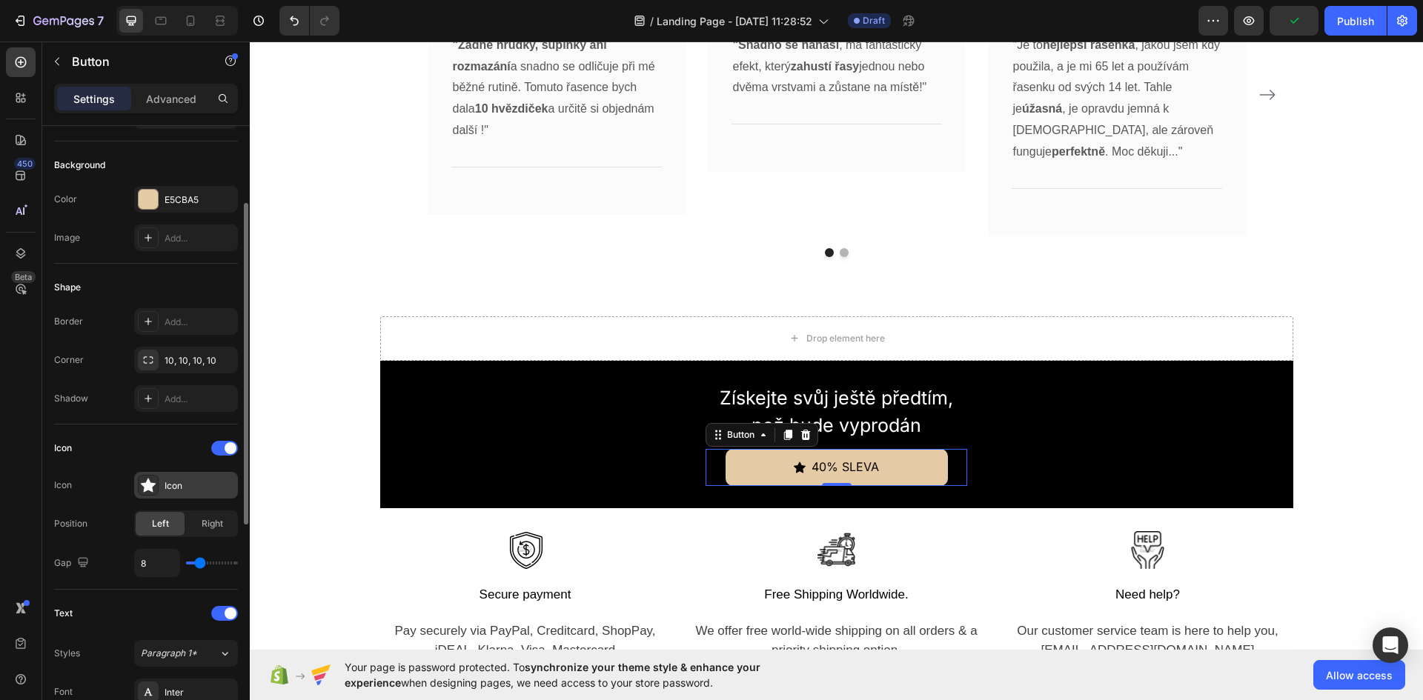
click at [190, 493] on div "Icon" at bounding box center [186, 485] width 104 height 27
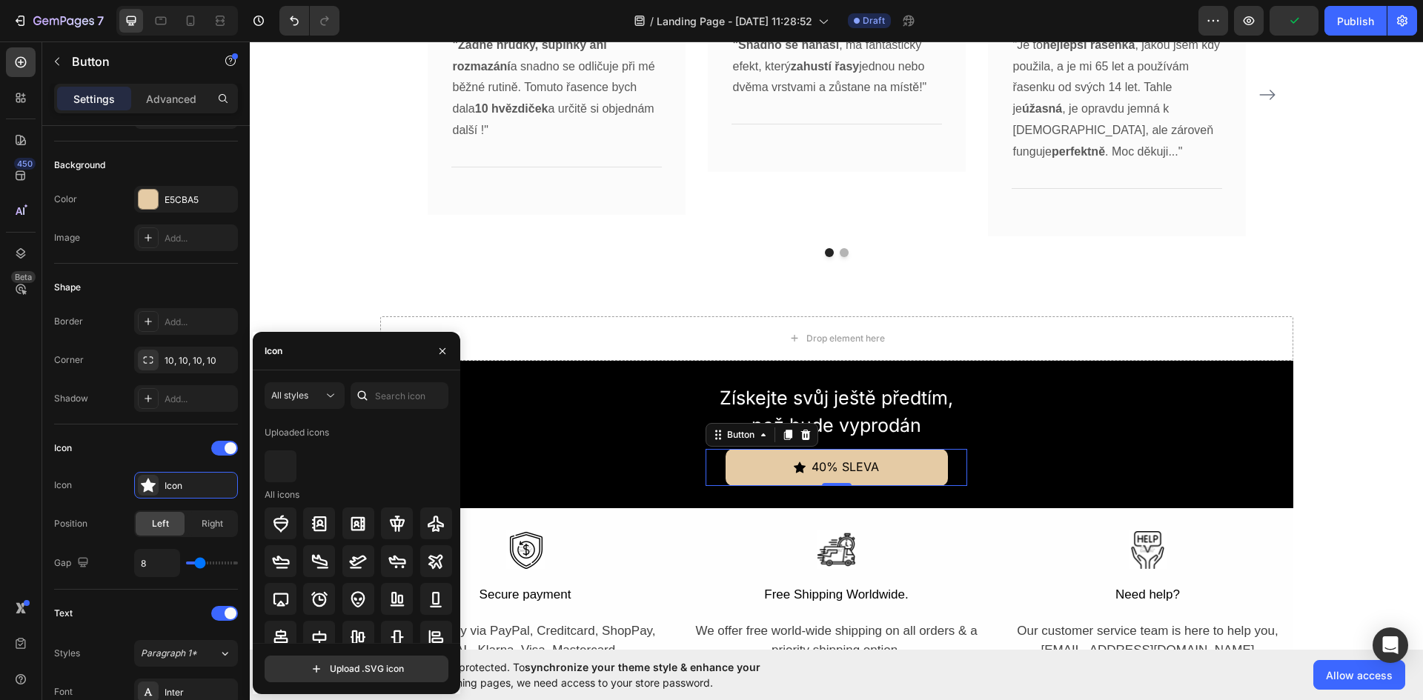
click at [371, 394] on div at bounding box center [363, 395] width 24 height 27
click at [388, 393] on input "text" at bounding box center [400, 395] width 98 height 27
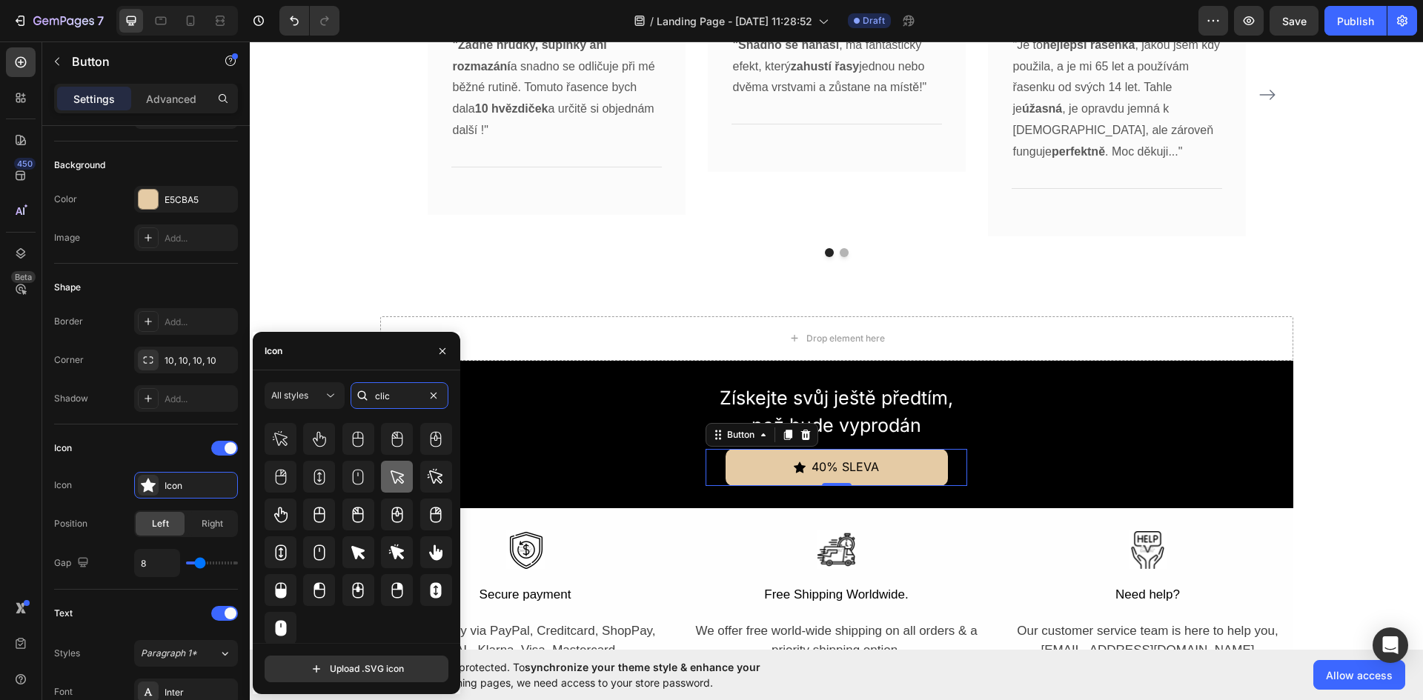
scroll to position [93, 0]
type input "clic"
click at [427, 556] on icon at bounding box center [436, 552] width 18 height 18
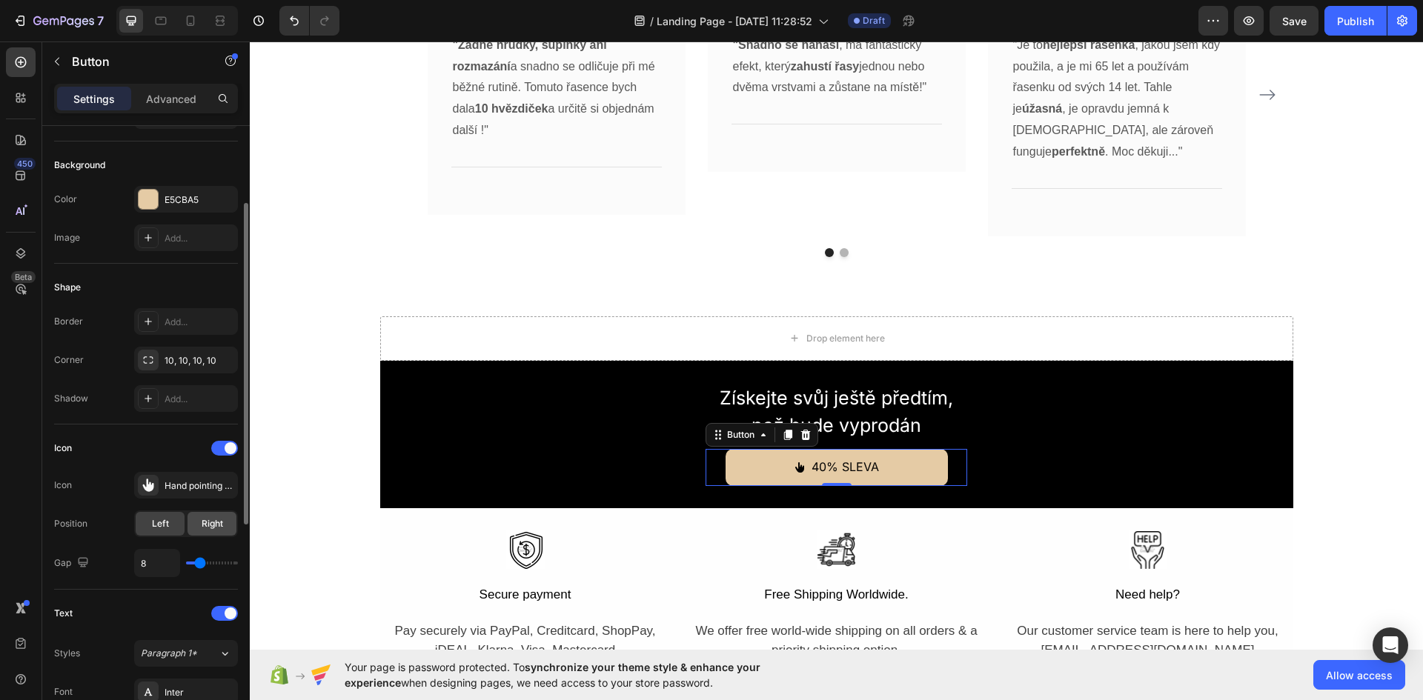
click at [219, 527] on span "Right" at bounding box center [212, 523] width 21 height 13
click at [820, 466] on p "40% SLEVA" at bounding box center [827, 467] width 67 height 21
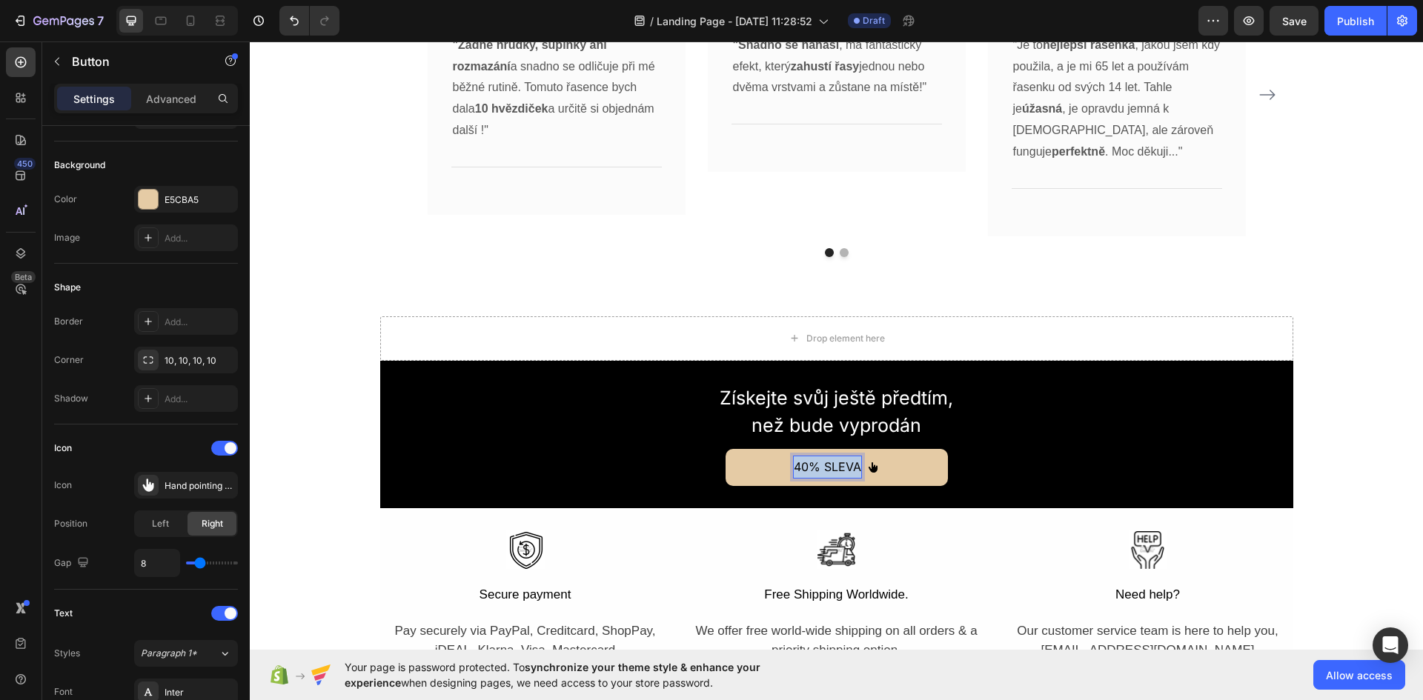
click at [820, 466] on p "40% SLEVA" at bounding box center [827, 467] width 67 height 21
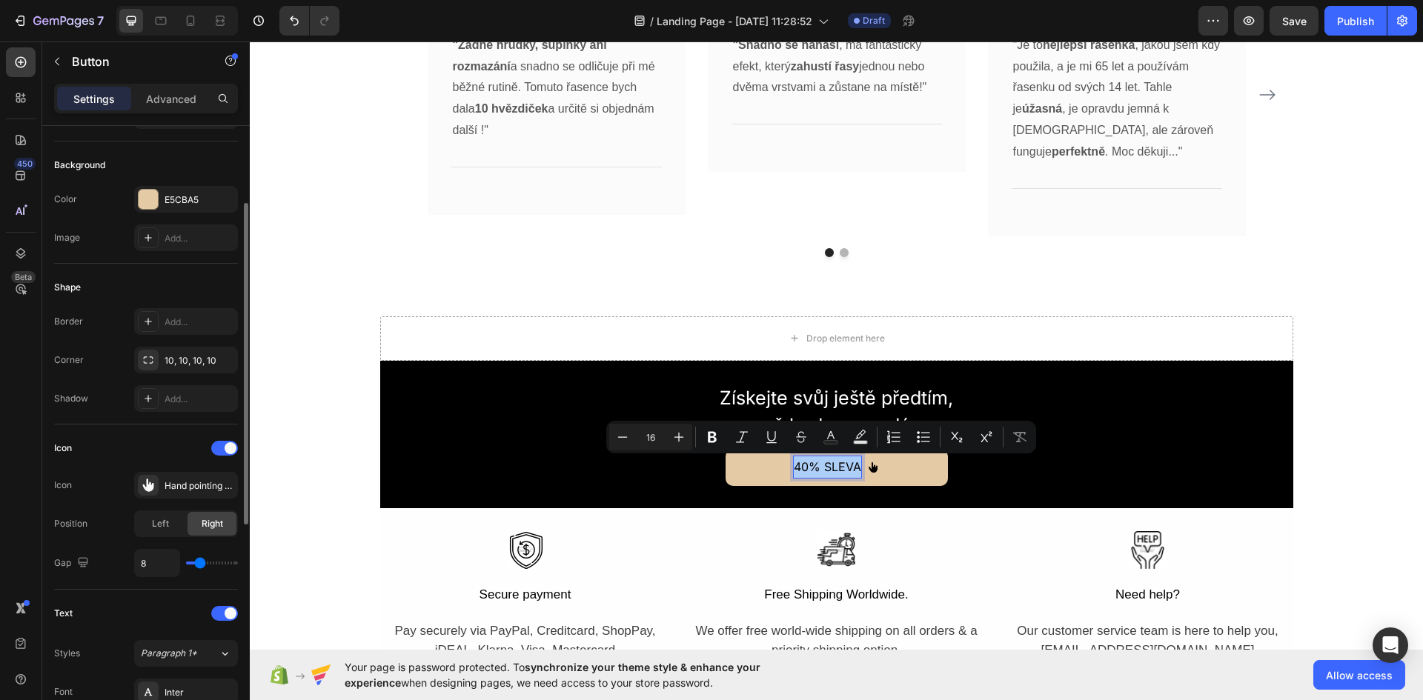
click at [87, 190] on div "Color E5CBA5" at bounding box center [146, 199] width 184 height 27
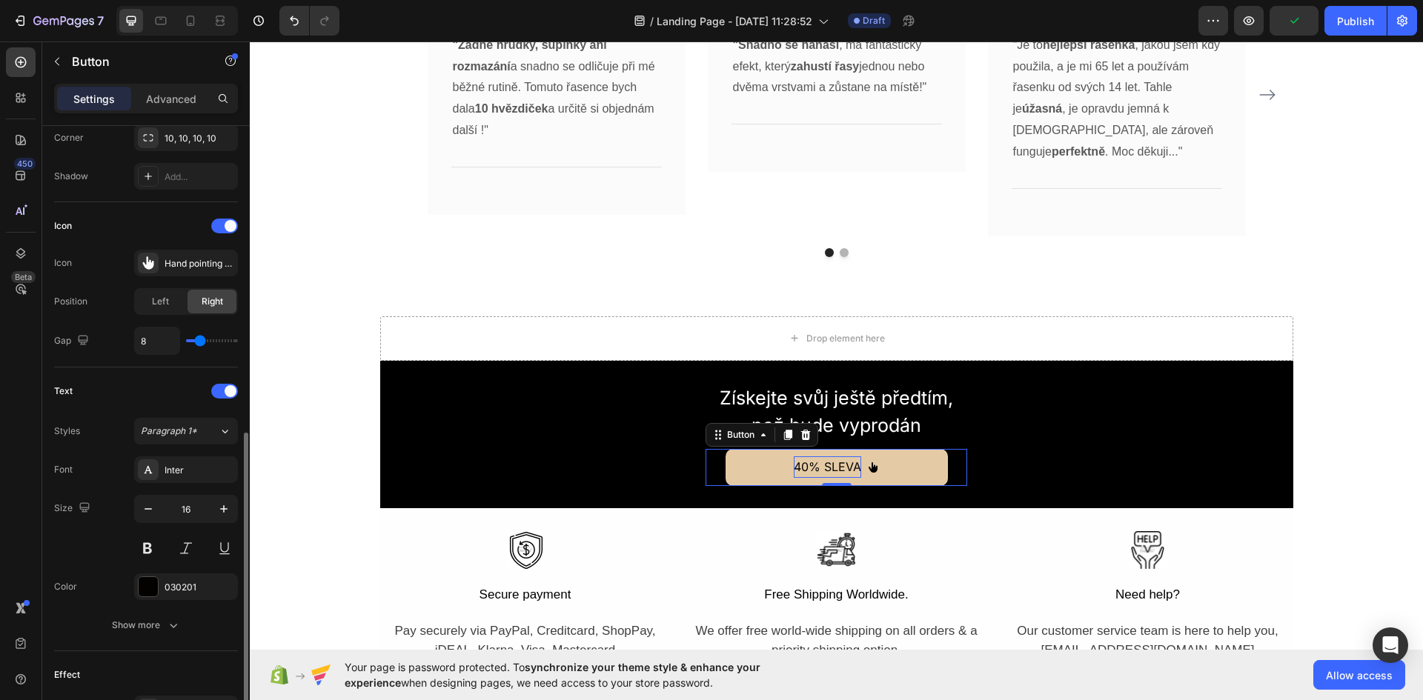
scroll to position [445, 0]
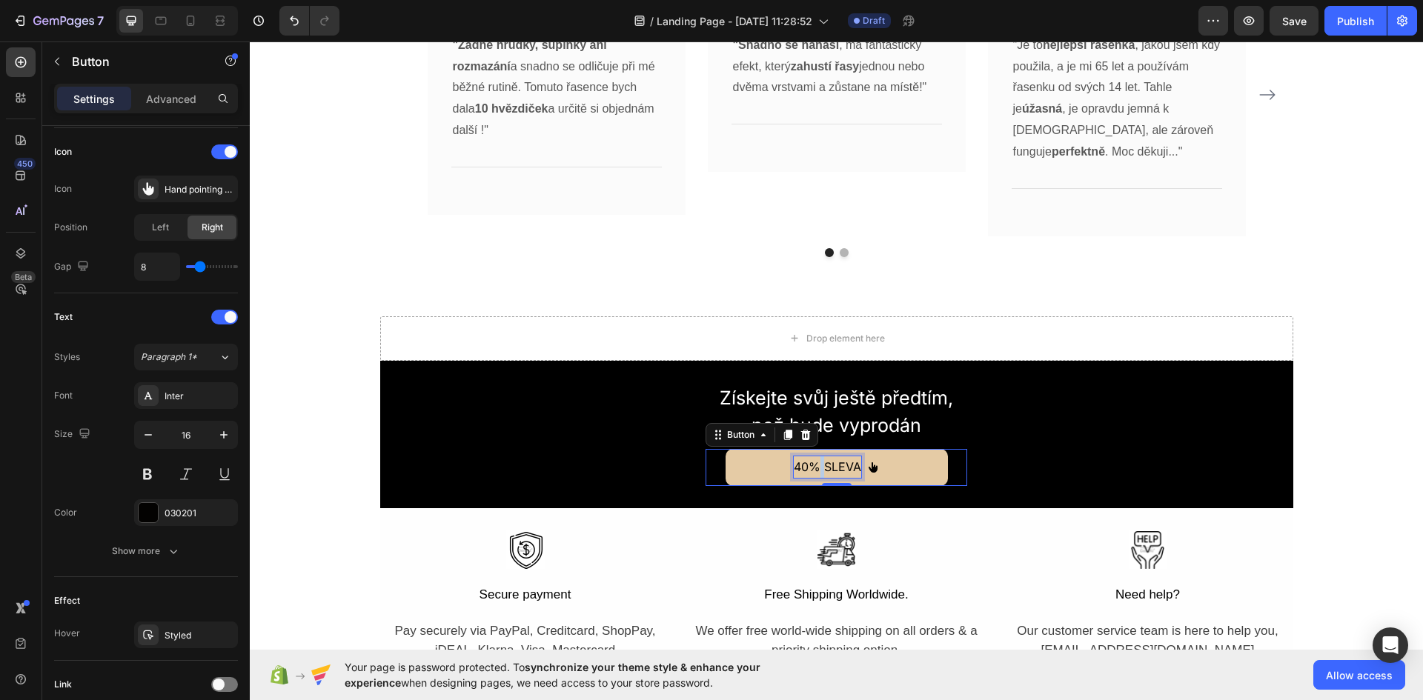
click at [813, 460] on p "40% SLEVA" at bounding box center [827, 467] width 67 height 21
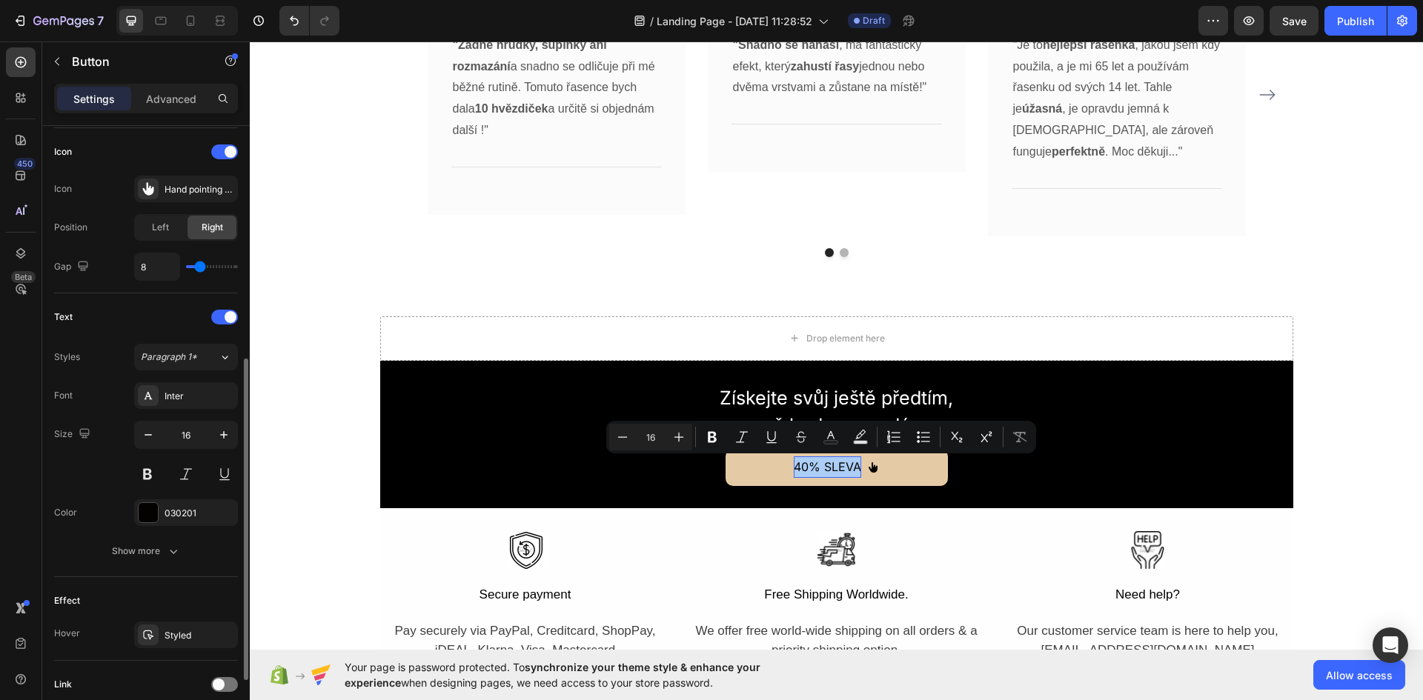
click at [147, 494] on div "Font Inter Size 16 Color 030201 Show more" at bounding box center [146, 473] width 184 height 182
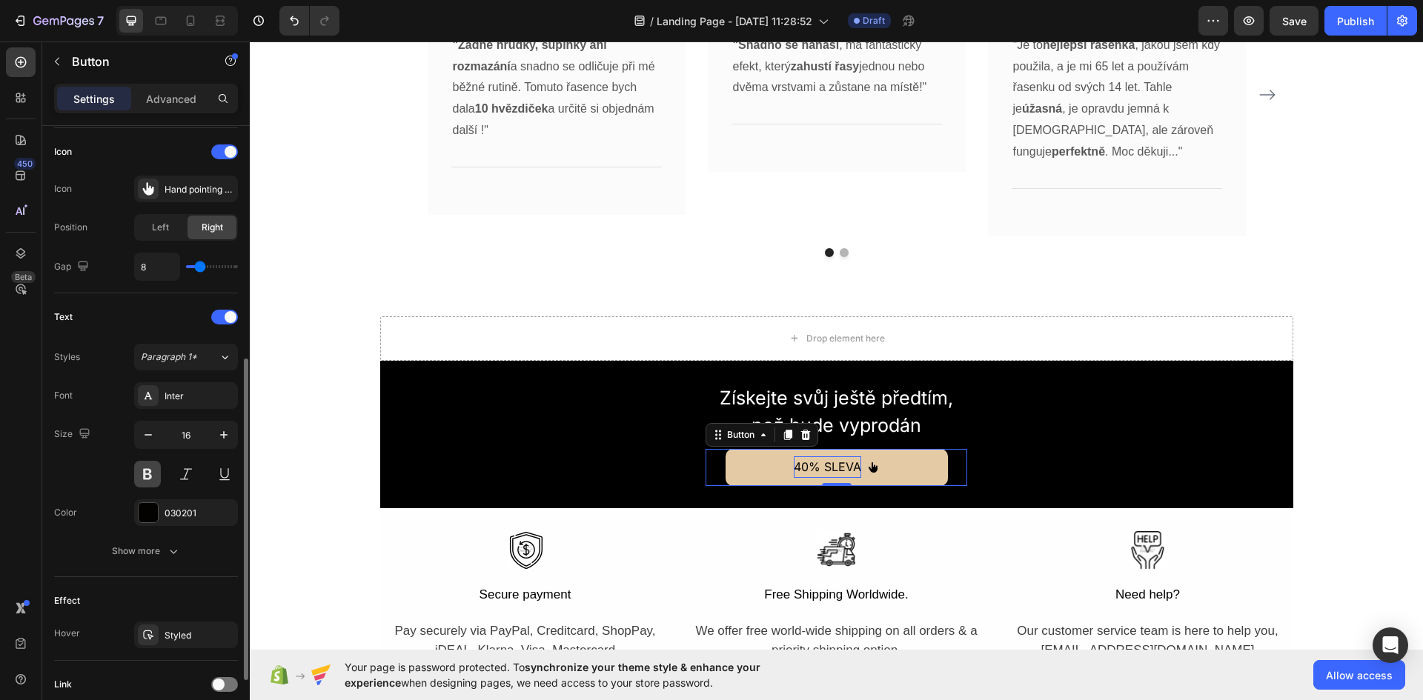
click at [149, 476] on button at bounding box center [147, 474] width 27 height 27
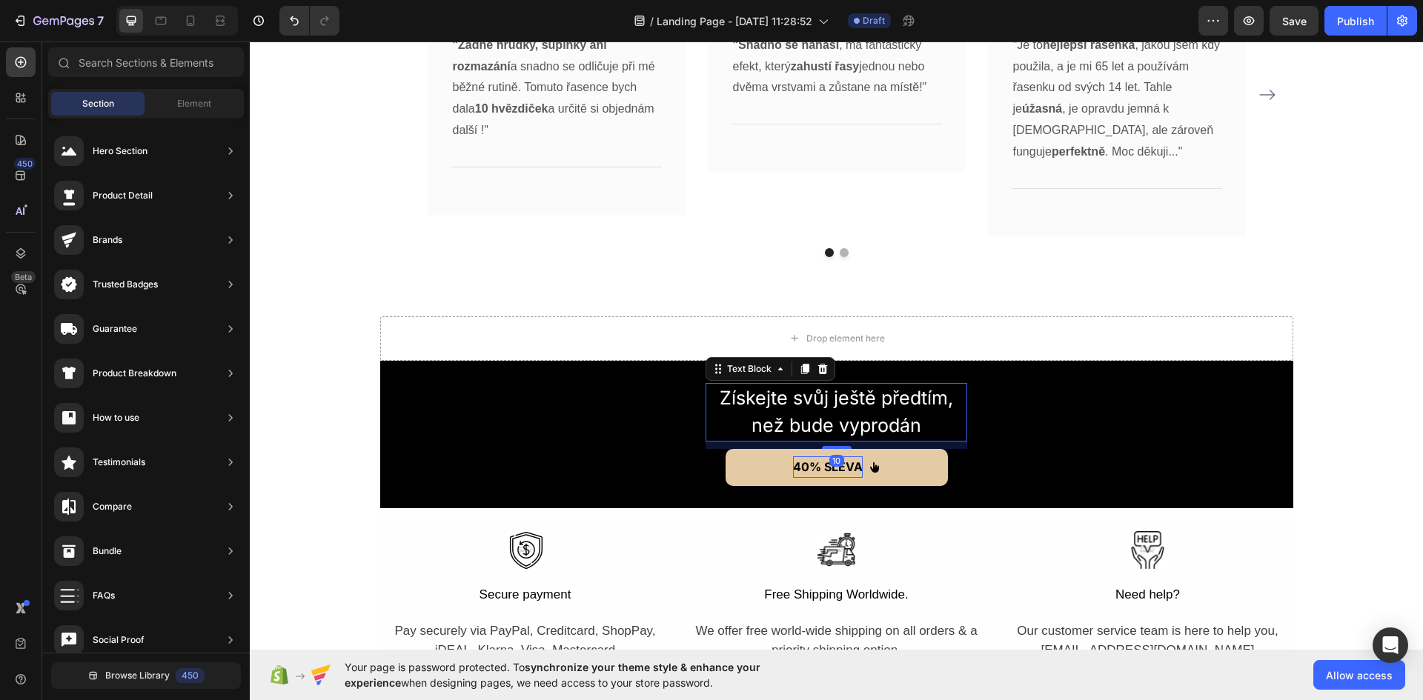
click at [855, 412] on p "Získejte svůj ještě předtím, než bude vyprodán" at bounding box center [836, 413] width 259 height 56
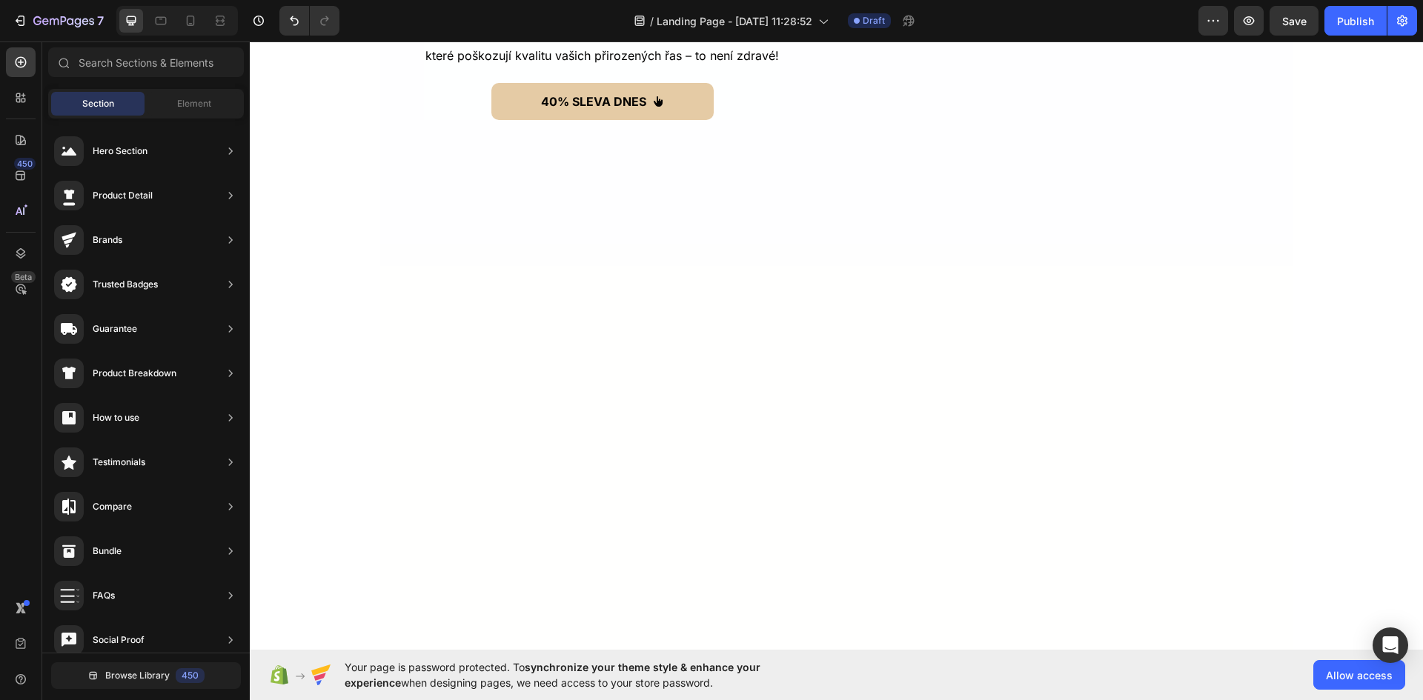
scroll to position [0, 0]
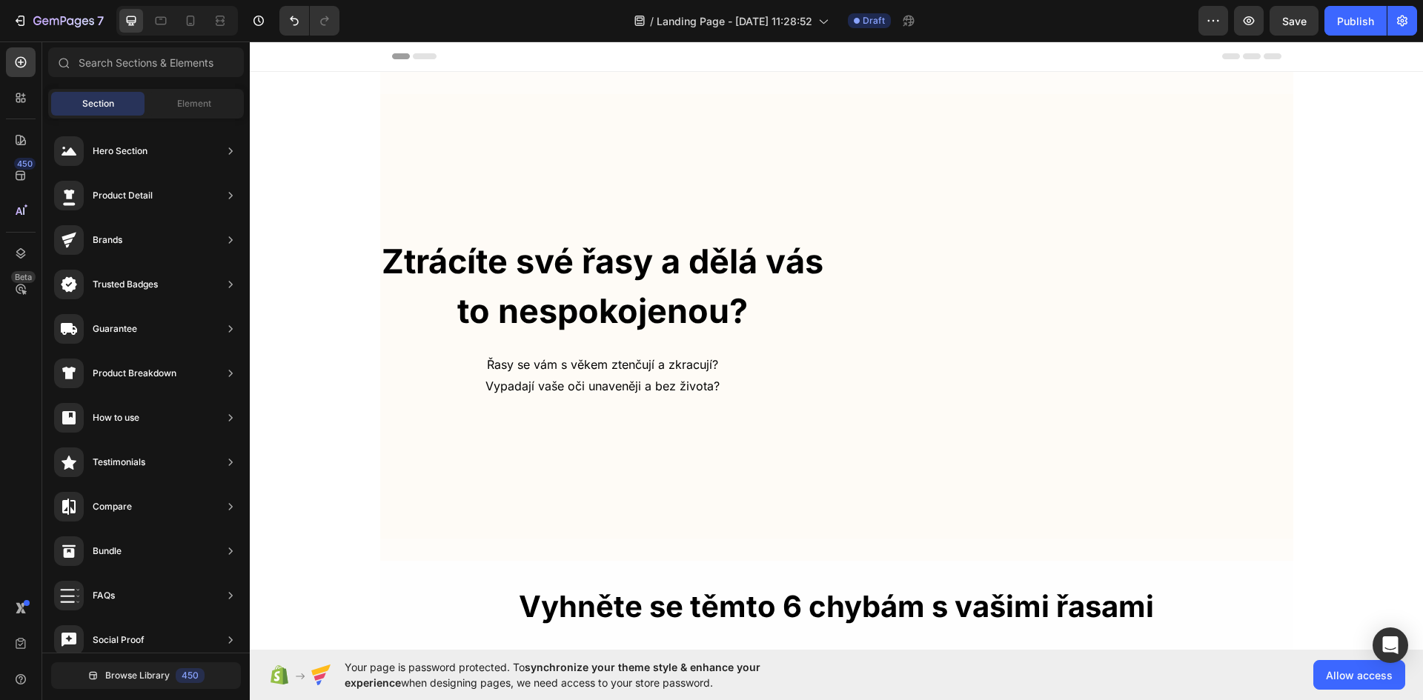
click at [1264, 55] on icon at bounding box center [1273, 56] width 18 height 6
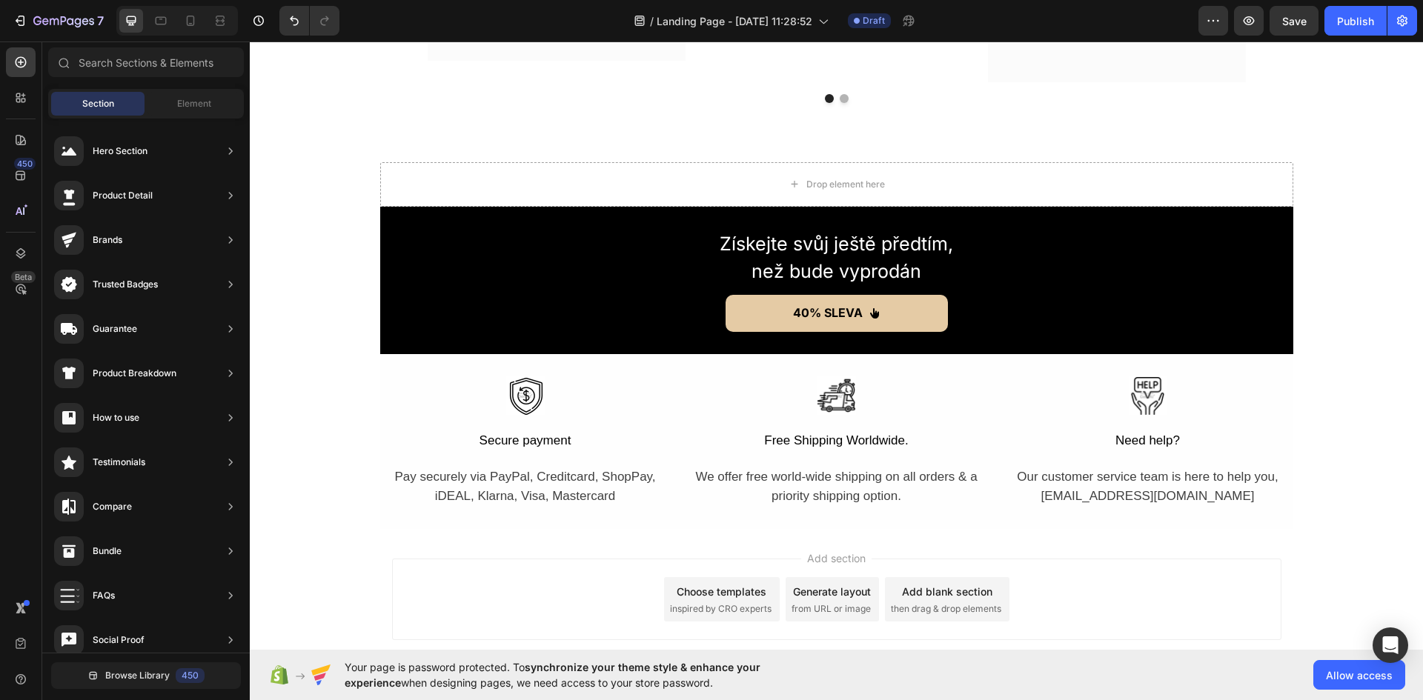
scroll to position [4239, 0]
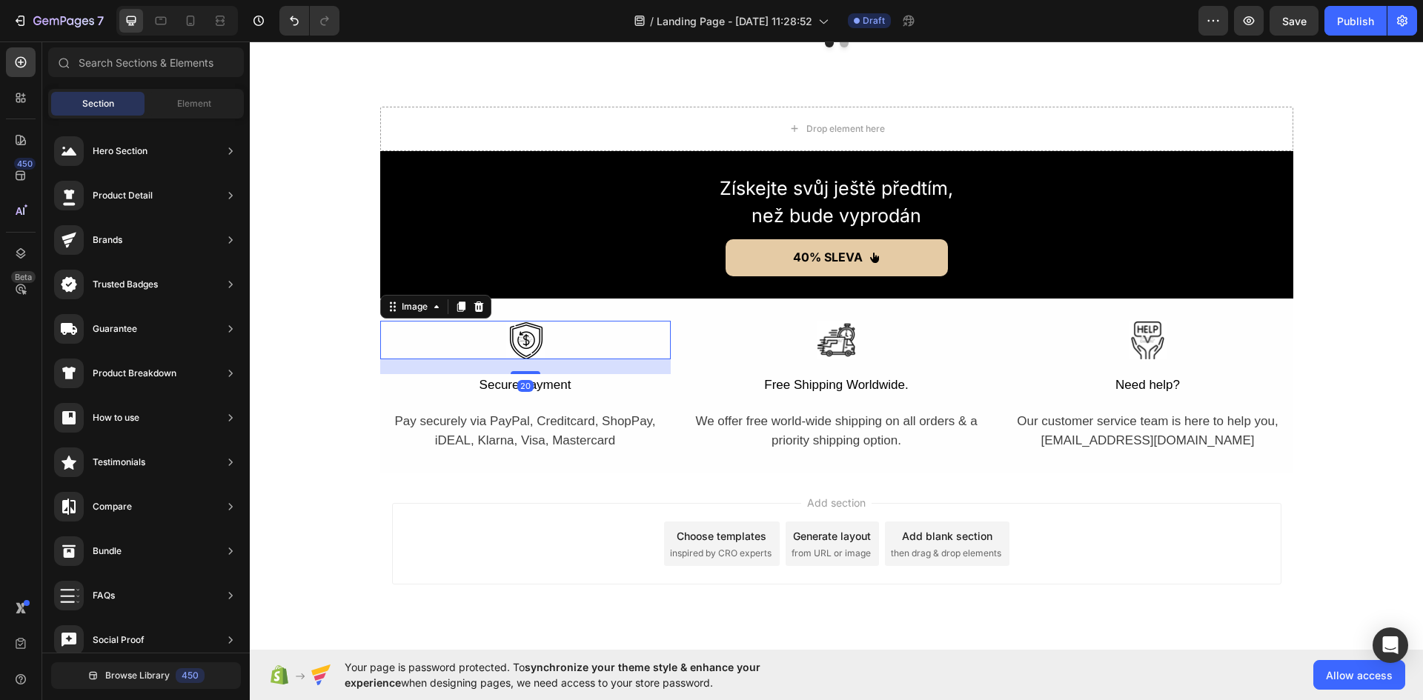
click at [496, 342] on div at bounding box center [525, 340] width 291 height 39
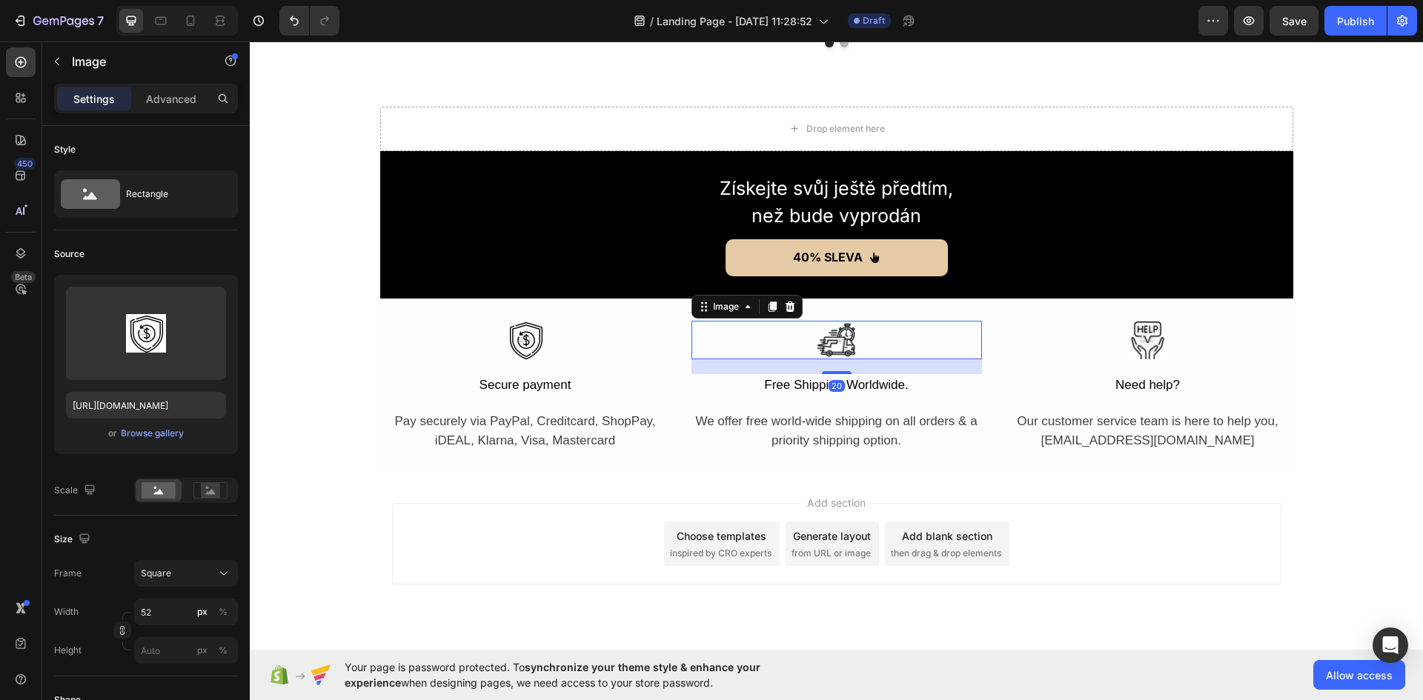
click at [791, 343] on div at bounding box center [836, 340] width 291 height 39
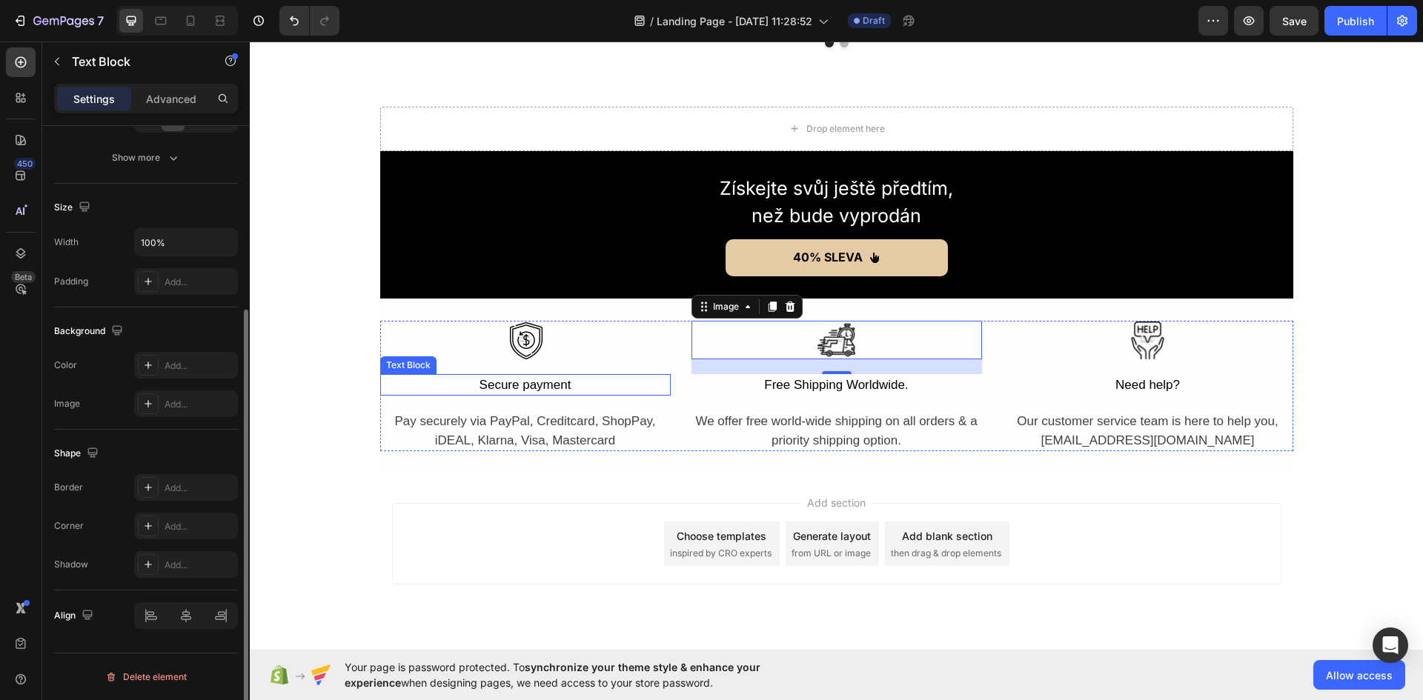
click at [534, 388] on div "Secure payment" at bounding box center [525, 385] width 291 height 22
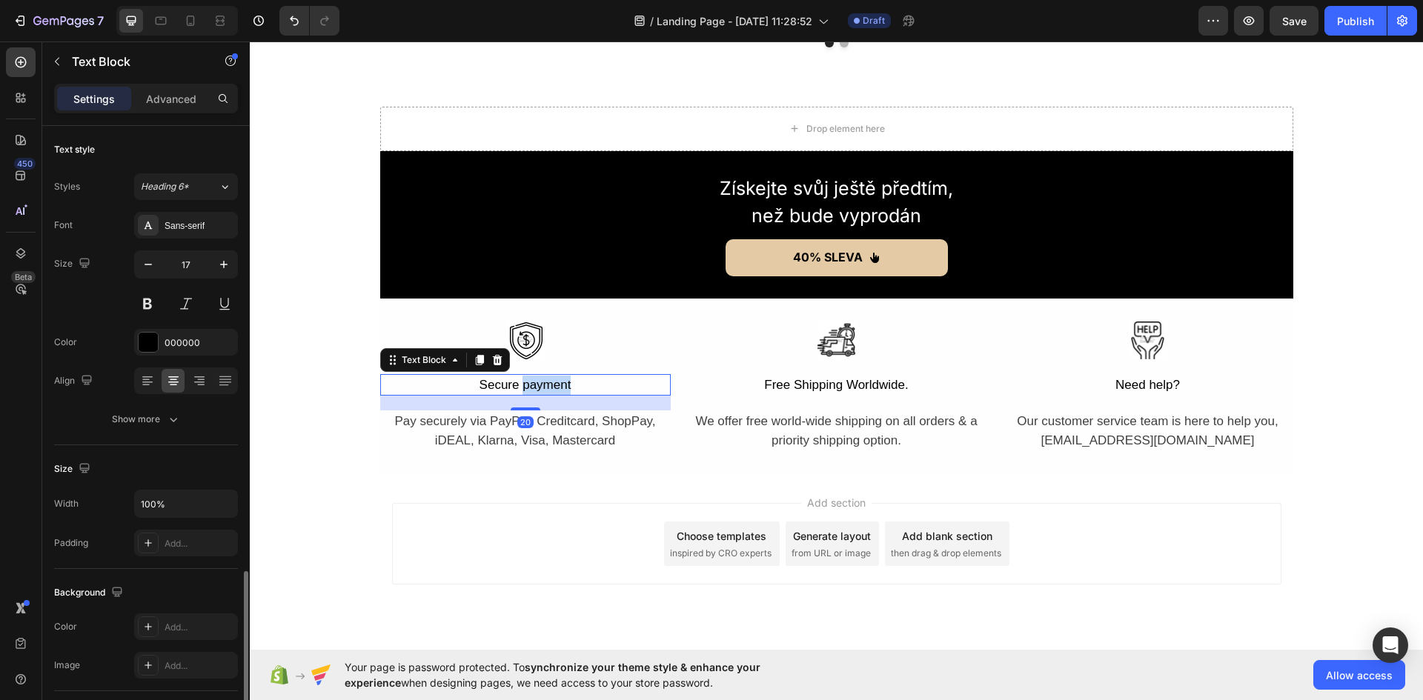
click at [534, 388] on div "Secure payment" at bounding box center [525, 385] width 291 height 22
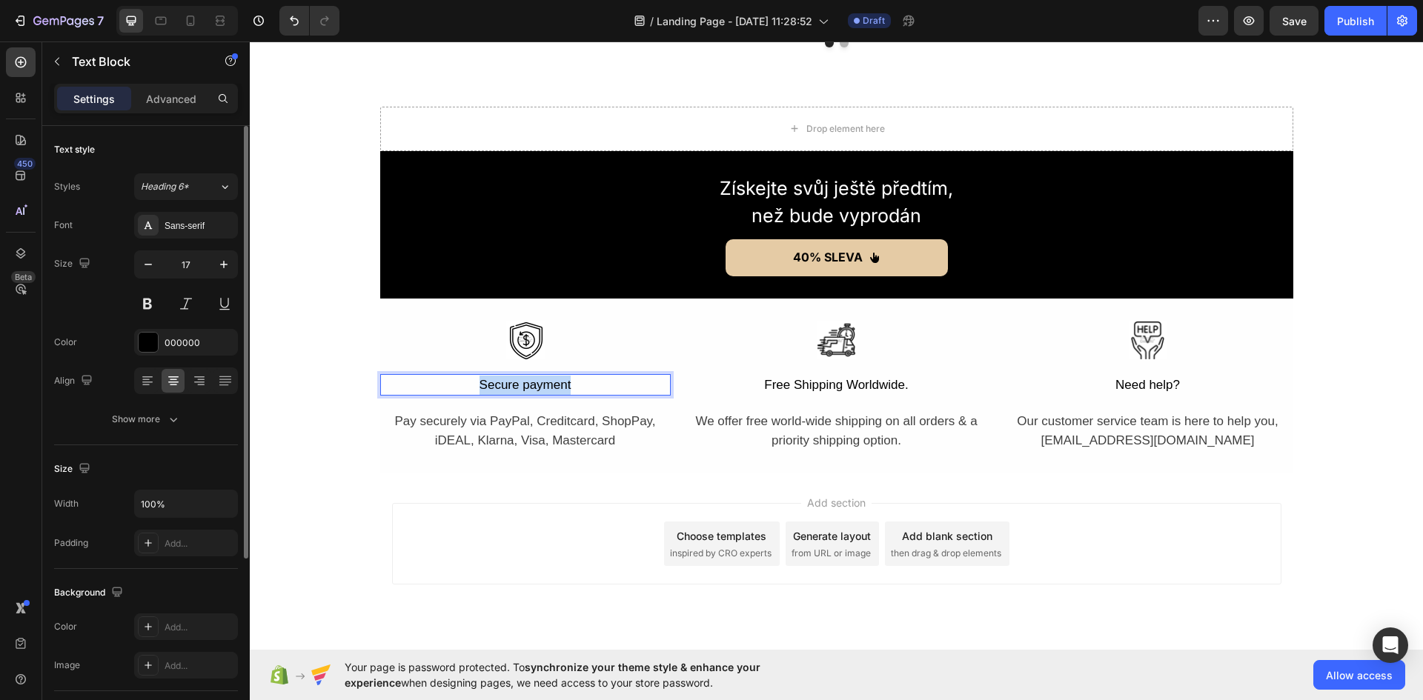
click at [534, 388] on p "Secure payment" at bounding box center [526, 385] width 288 height 19
click at [552, 425] on div "Pay securely via PayPal, Creditcard, ShopPay, iDEAL, Klarna, Visa, Mastercard" at bounding box center [525, 431] width 291 height 41
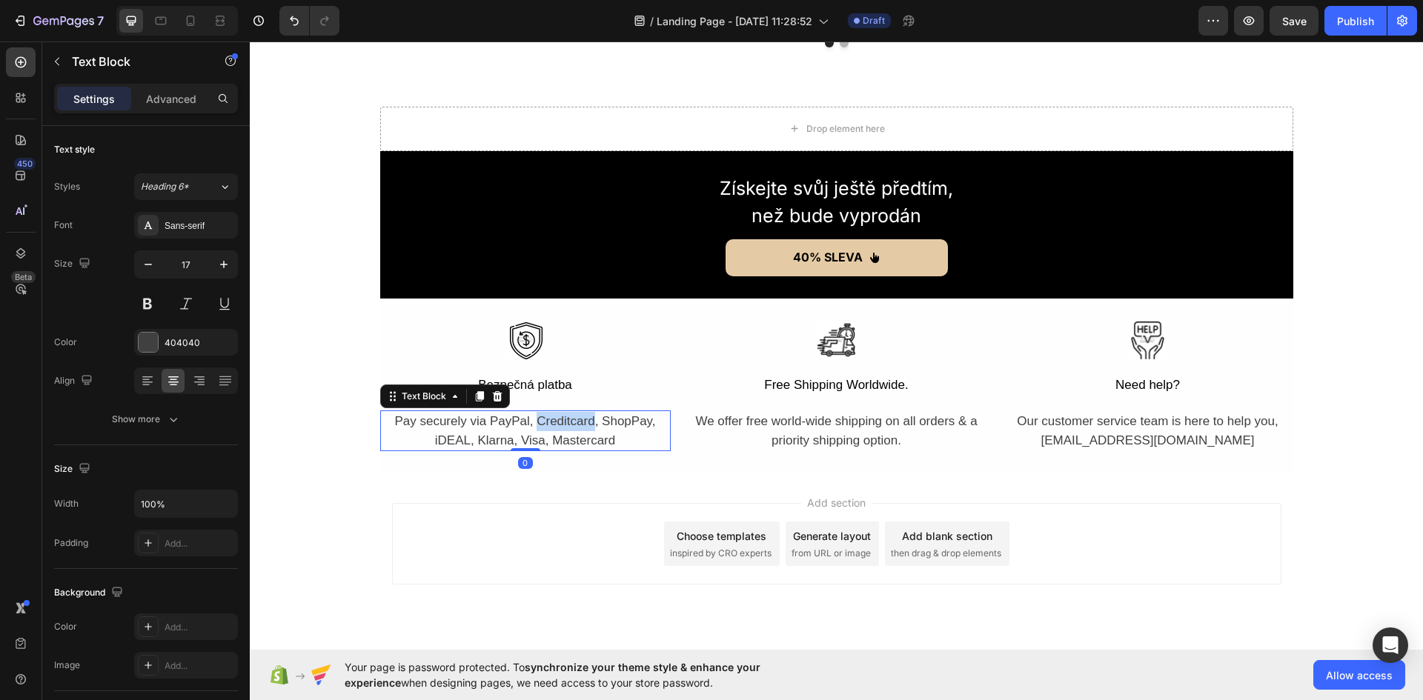
click at [552, 425] on div "Pay securely via PayPal, Creditcard, ShopPay, iDEAL, Klarna, Visa, Mastercard" at bounding box center [525, 431] width 291 height 41
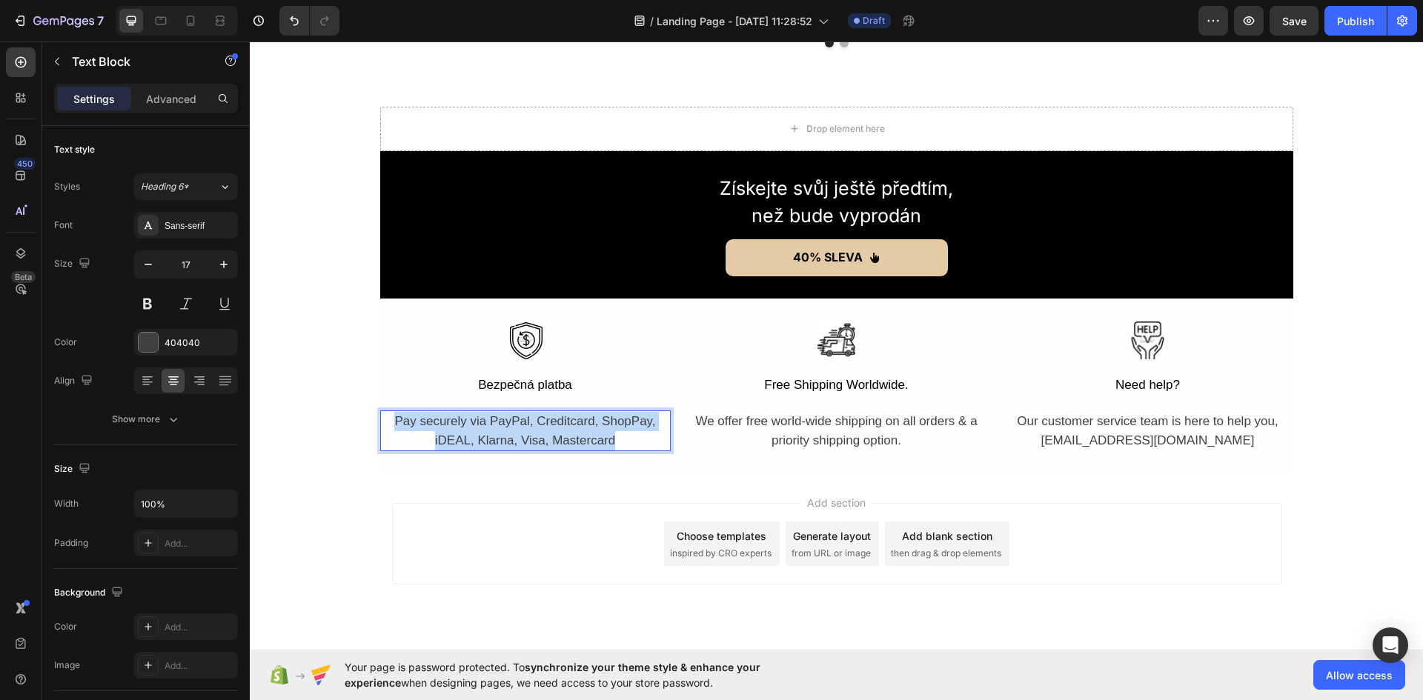
click at [552, 425] on p "Pay securely via PayPal, Creditcard, ShopPay, iDEAL, Klarna, Visa, Mastercard" at bounding box center [526, 431] width 288 height 38
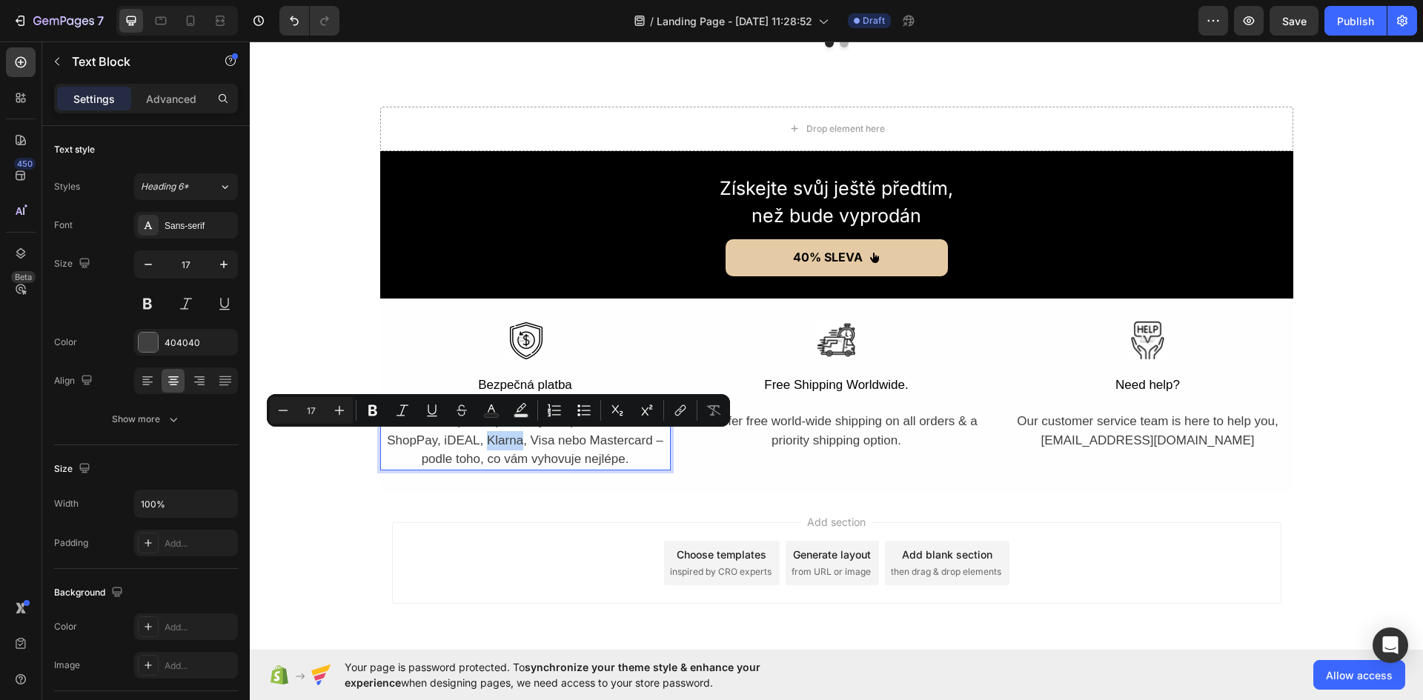
drag, startPoint x: 516, startPoint y: 438, endPoint x: 480, endPoint y: 443, distance: 35.9
click at [480, 443] on p "Plaťte bezpečně přes PayPal, platební kartu, ShopPay, iDEAL, Klarna, Visa nebo …" at bounding box center [526, 440] width 288 height 57
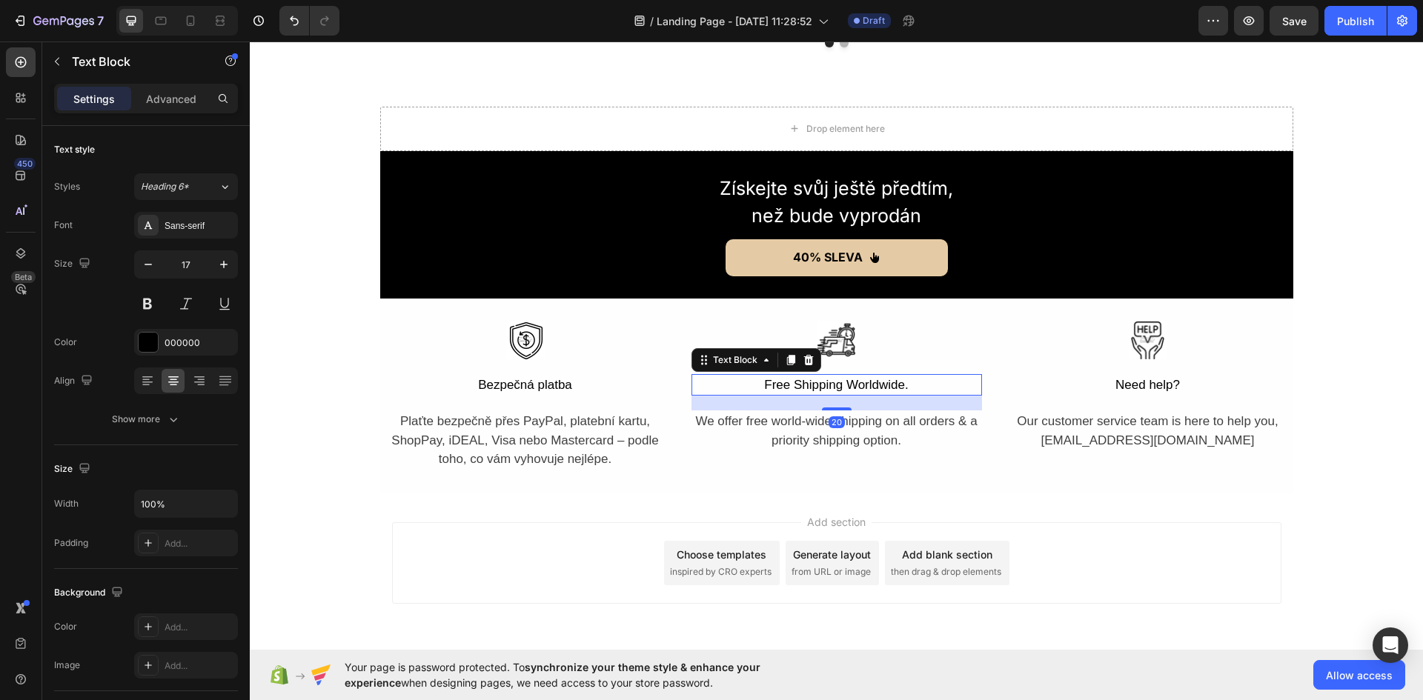
click at [806, 385] on div "Free Shipping Worldwide." at bounding box center [836, 385] width 291 height 22
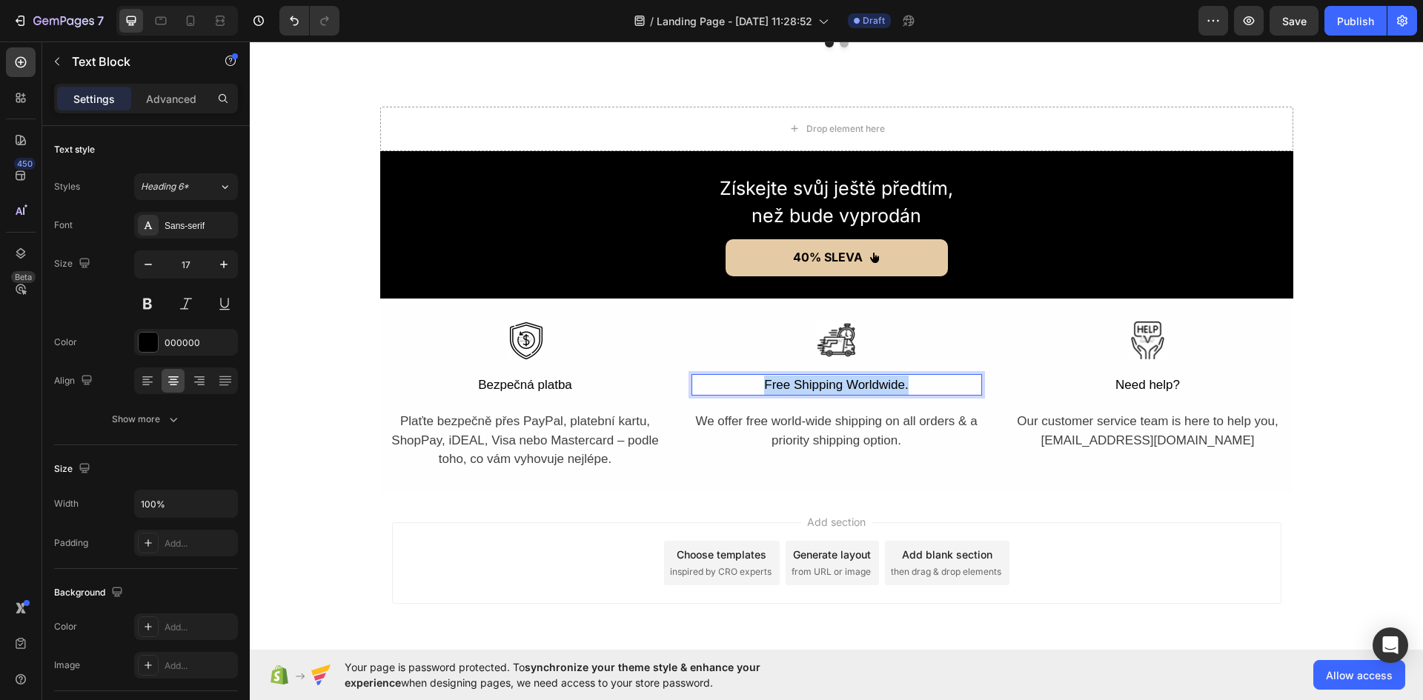
click at [806, 385] on p "Free Shipping Worldwide." at bounding box center [837, 385] width 288 height 19
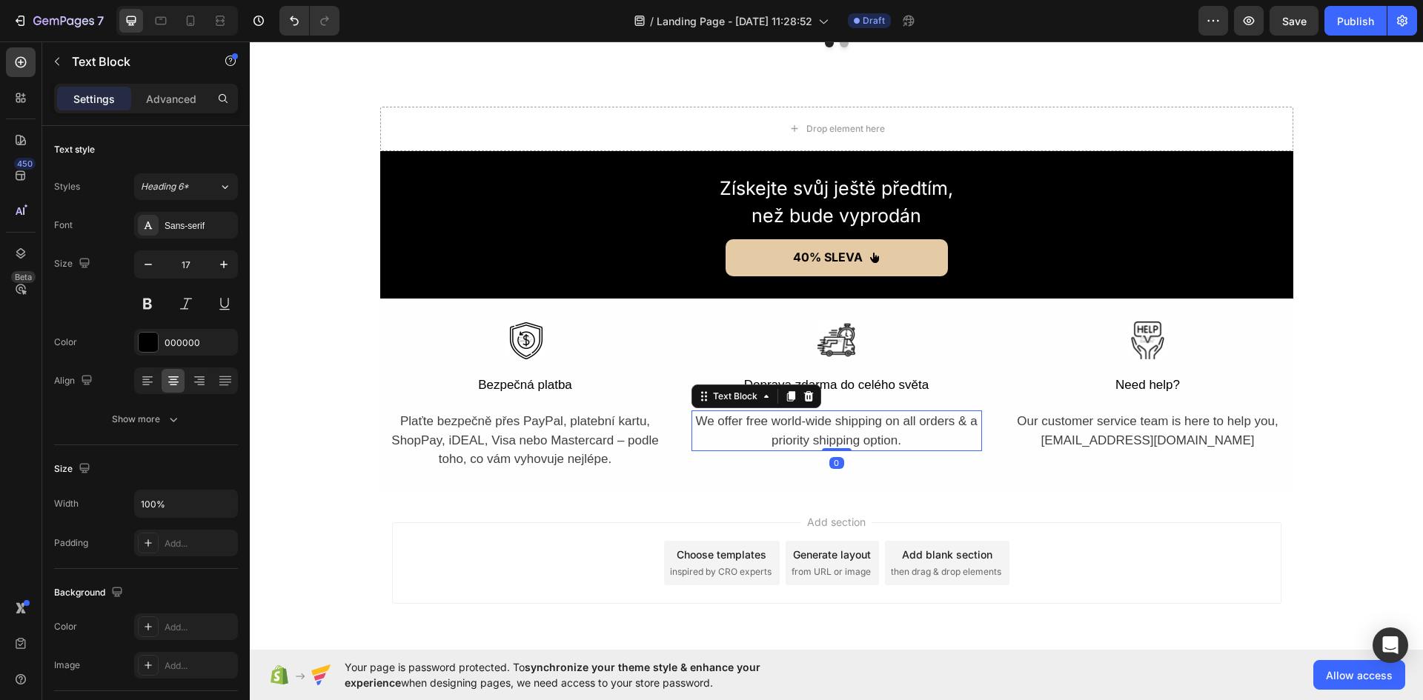
click at [819, 436] on div "We offer free world-wide shipping on all orders & a priority shipping option." at bounding box center [836, 431] width 291 height 41
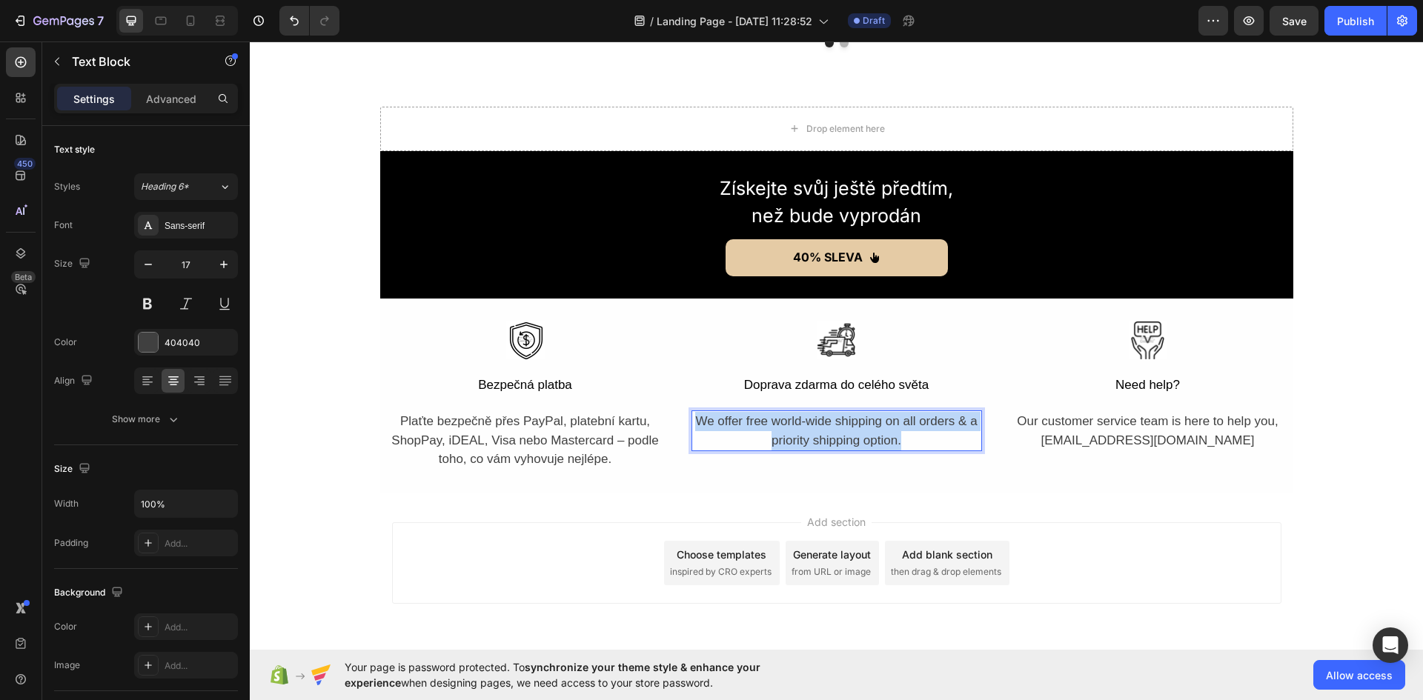
click at [819, 436] on p "We offer free world-wide shipping on all orders & a priority shipping option." at bounding box center [837, 431] width 288 height 38
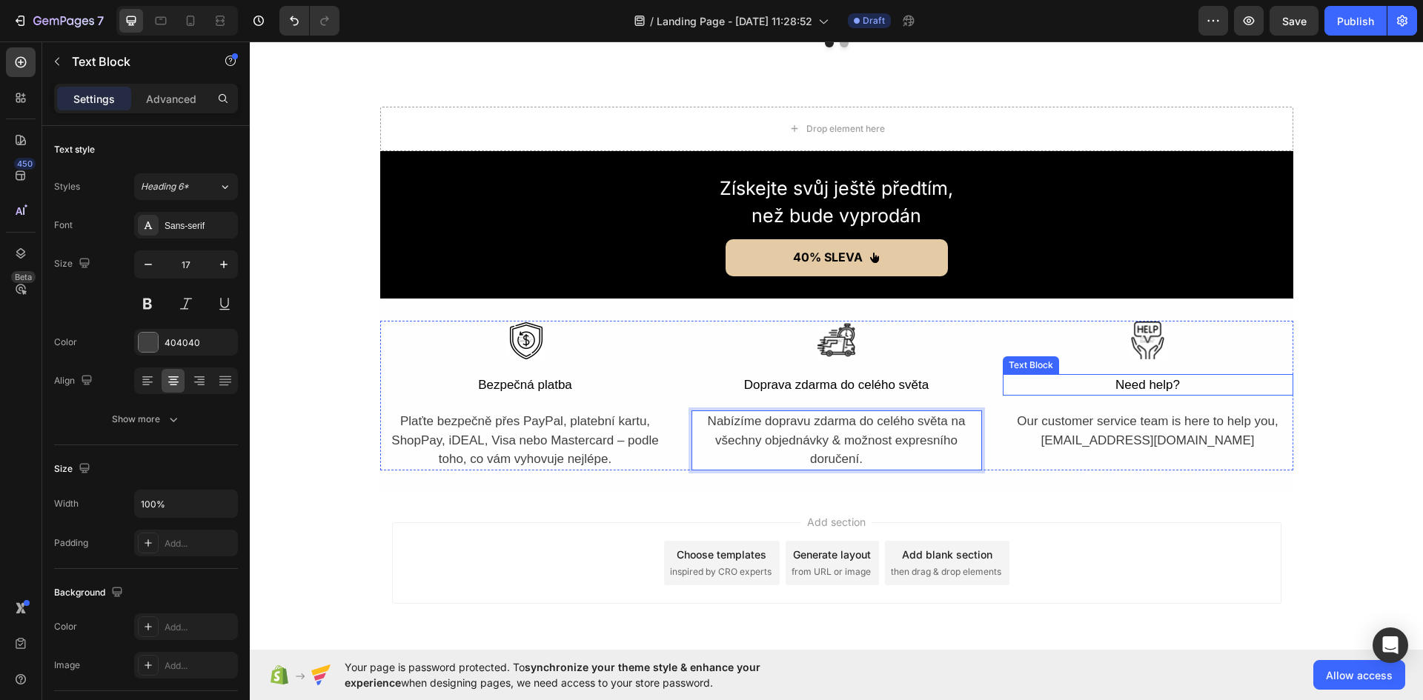
click at [1112, 391] on div "Need help?" at bounding box center [1148, 385] width 291 height 22
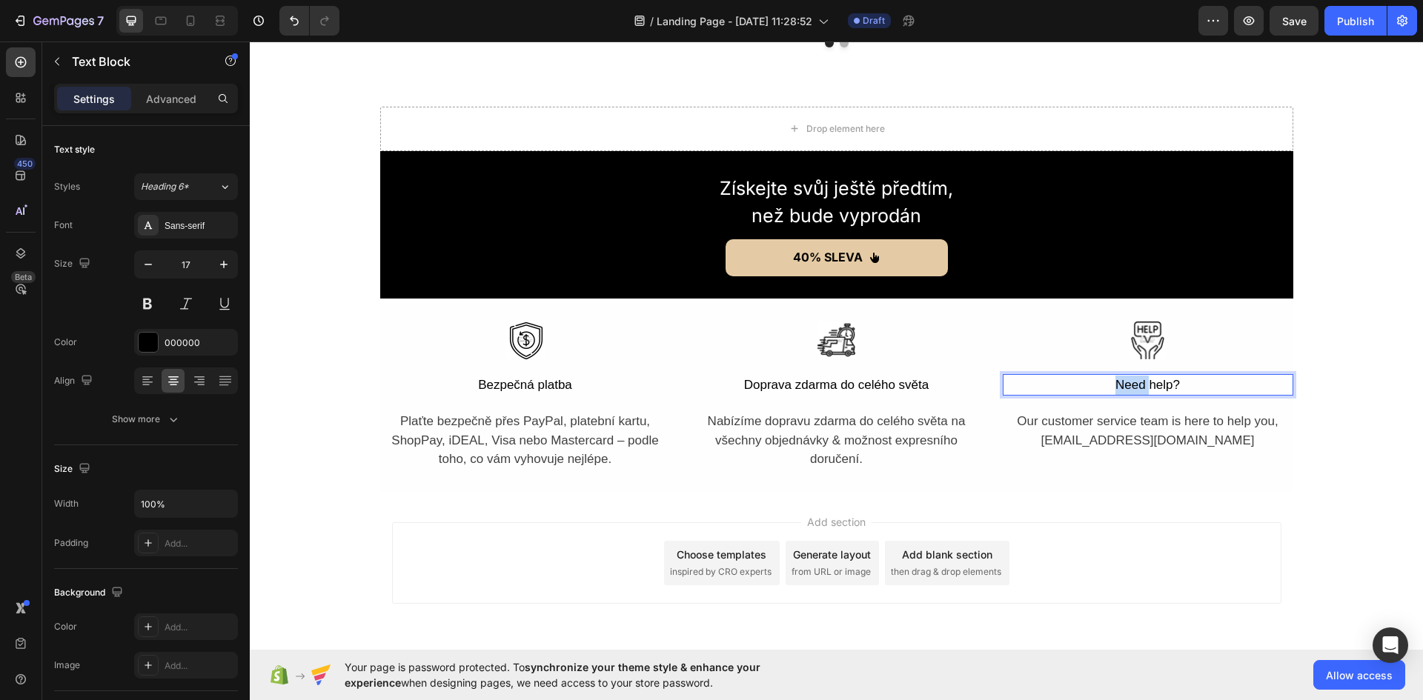
click at [1112, 391] on div "Need help?" at bounding box center [1148, 385] width 291 height 22
click at [1112, 391] on p "Need help?" at bounding box center [1148, 385] width 288 height 19
click at [1190, 386] on p "Potřebujete pomoc?" at bounding box center [1148, 385] width 288 height 19
click at [1136, 439] on div "Our customer service team is here to help you, info@kehyla-beauty.com" at bounding box center [1148, 431] width 291 height 41
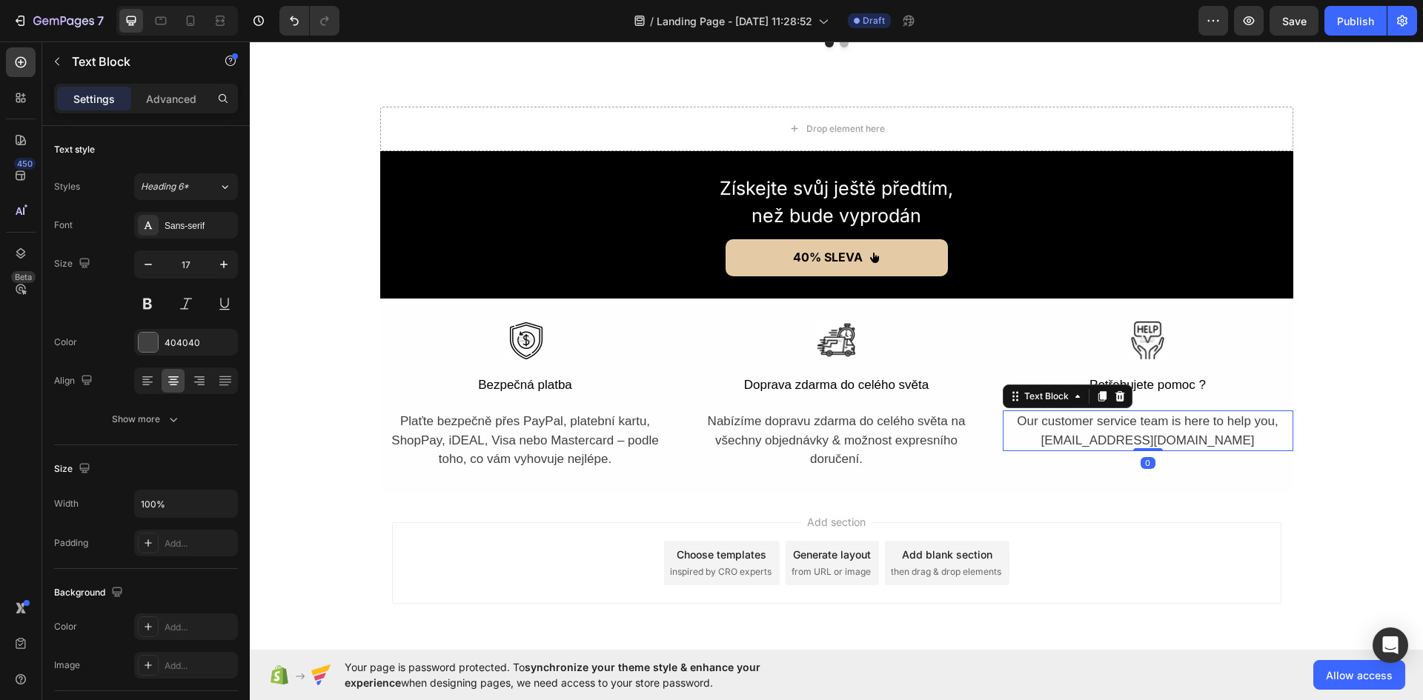
click at [1136, 439] on div "Our customer service team is here to help you, info@kehyla-beauty.com" at bounding box center [1148, 431] width 291 height 41
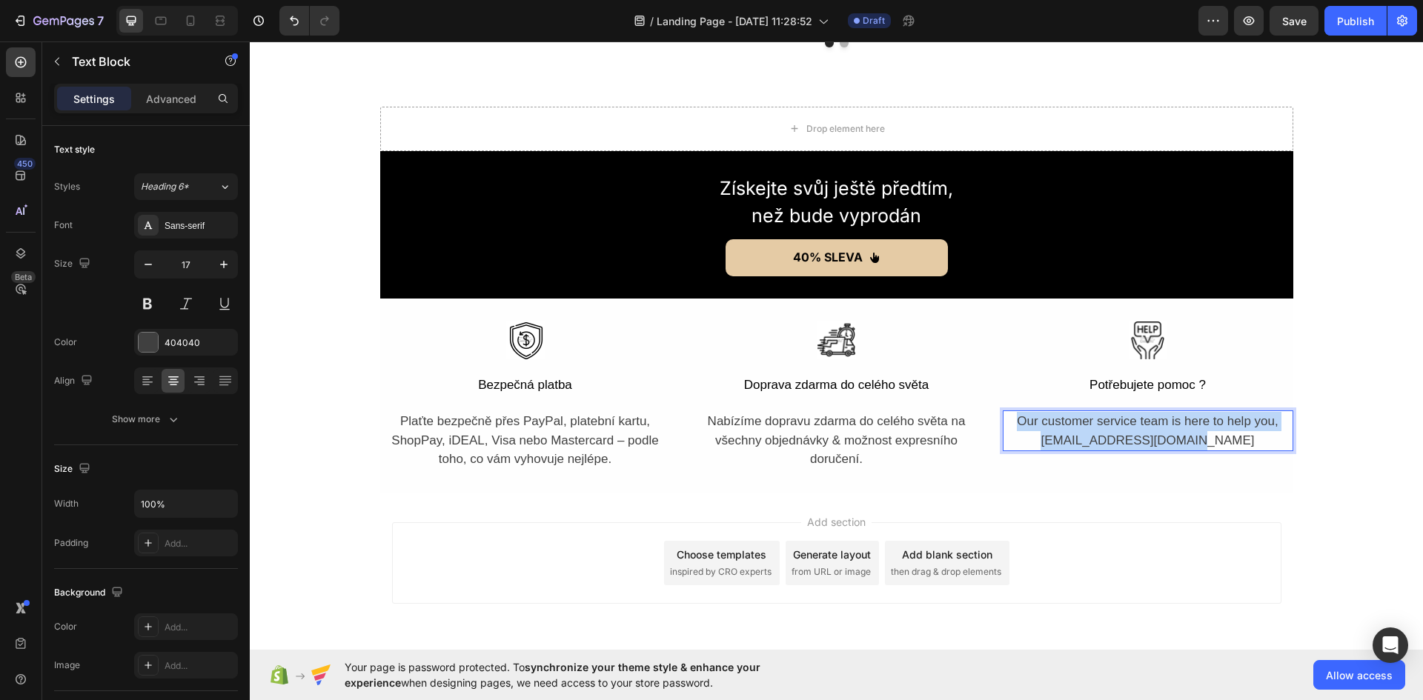
click at [1136, 439] on p "Our customer service team is here to help you, info@kehyla-beauty.com" at bounding box center [1148, 431] width 288 height 38
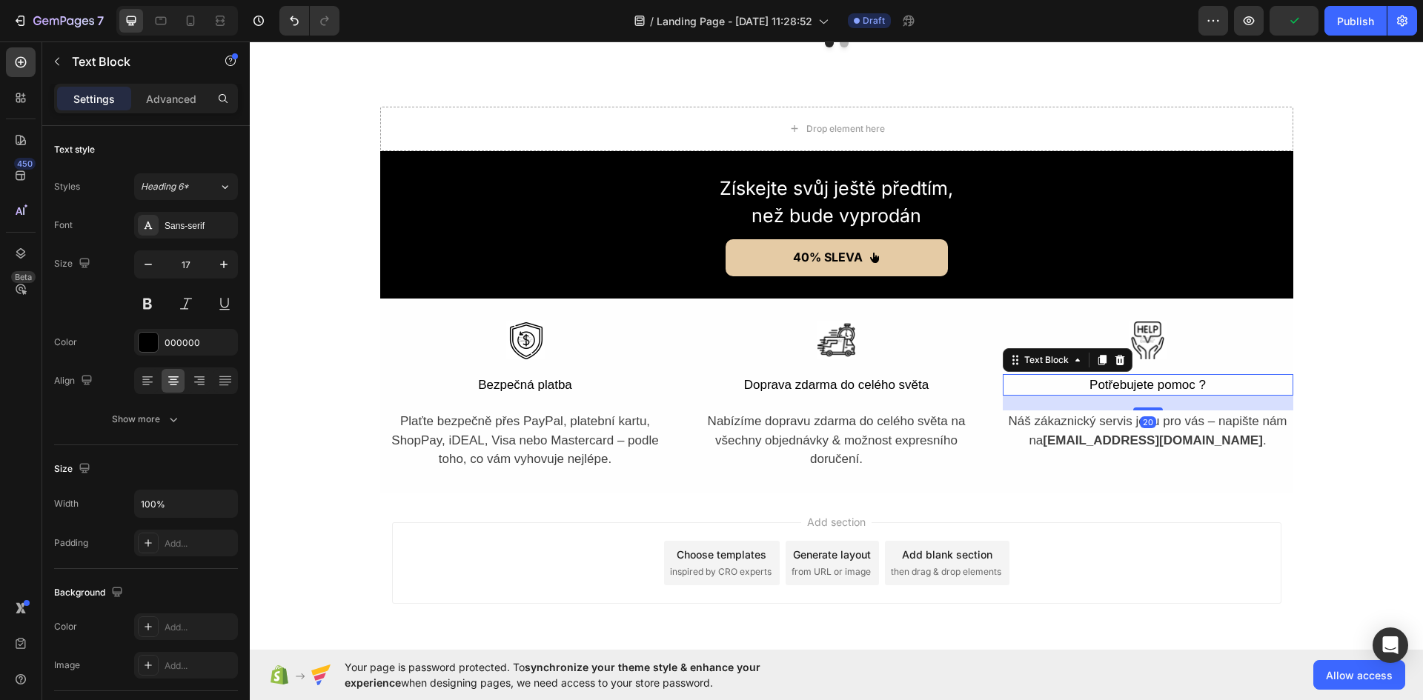
click at [1143, 384] on p "Potřebujete pomoc ?" at bounding box center [1148, 385] width 288 height 19
click at [1121, 384] on p "Potřebujete pomoc ?" at bounding box center [1148, 385] width 288 height 19
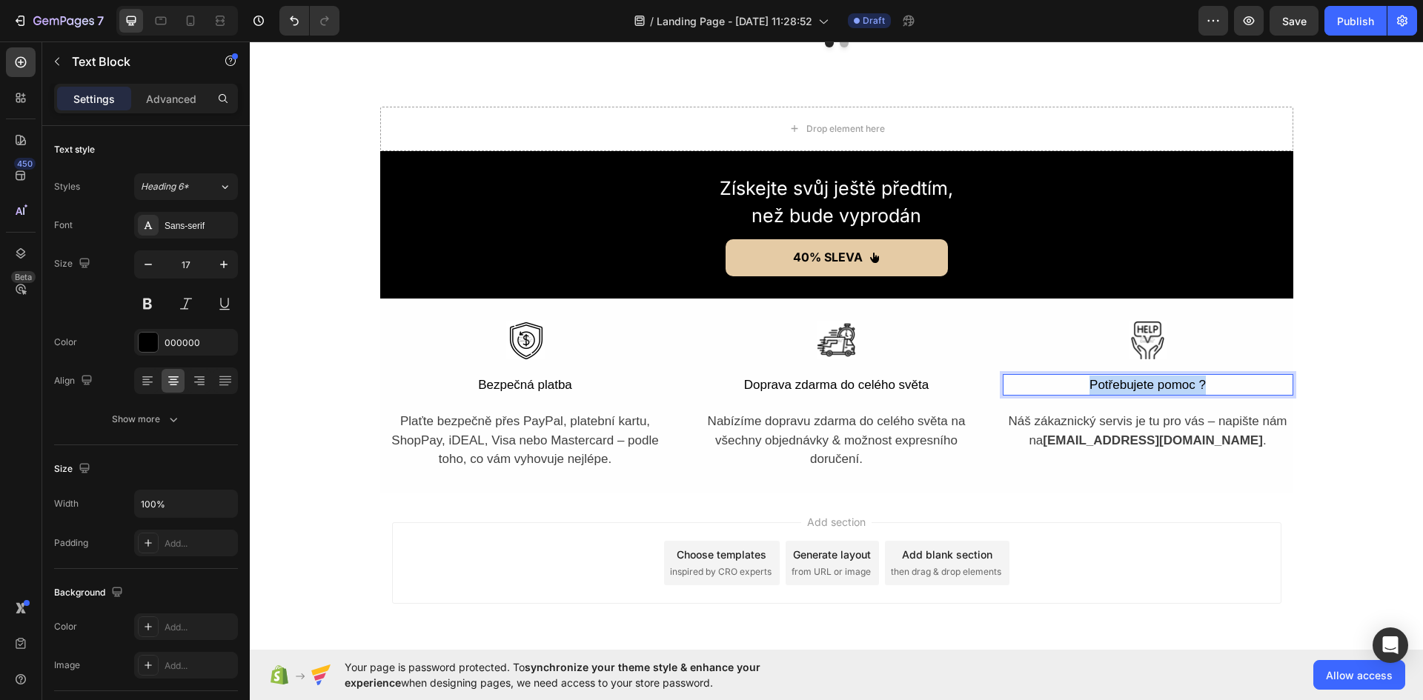
click at [1121, 384] on p "Potřebujete pomoc ?" at bounding box center [1148, 385] width 288 height 19
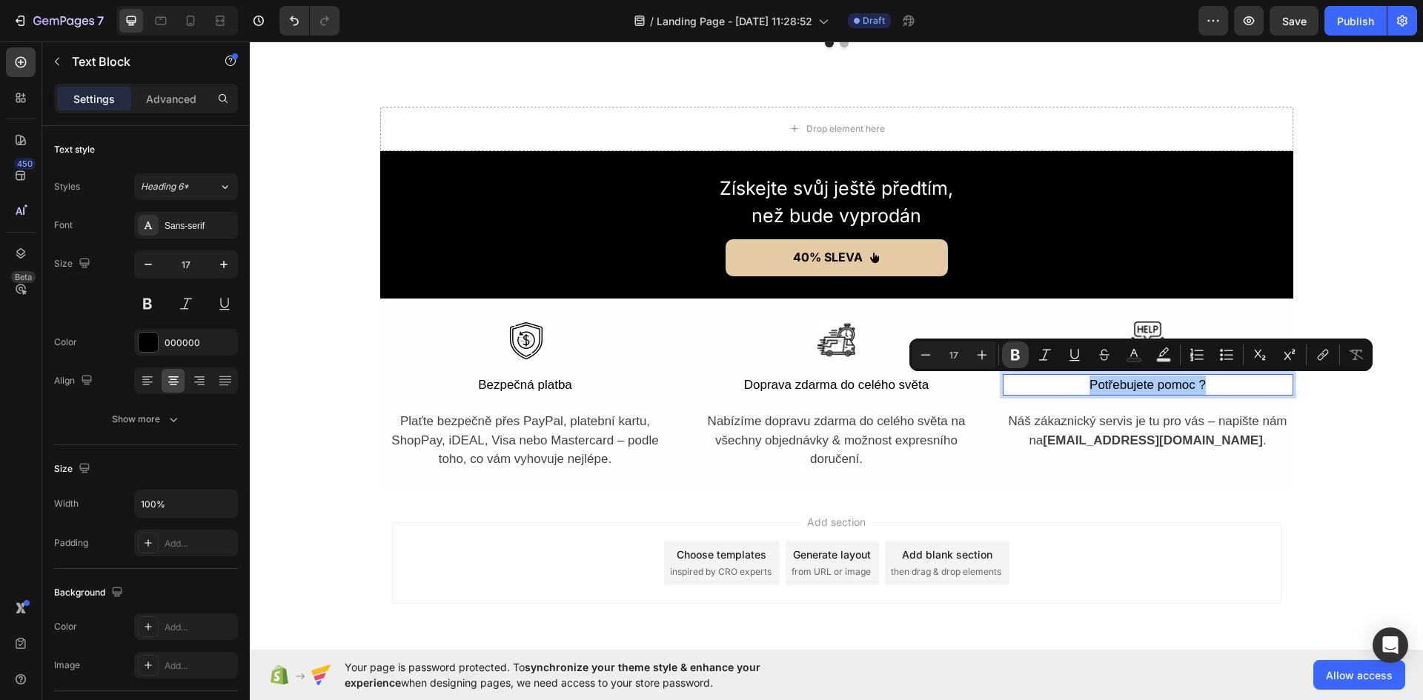
click at [1017, 361] on icon "Editor contextual toolbar" at bounding box center [1015, 355] width 15 height 15
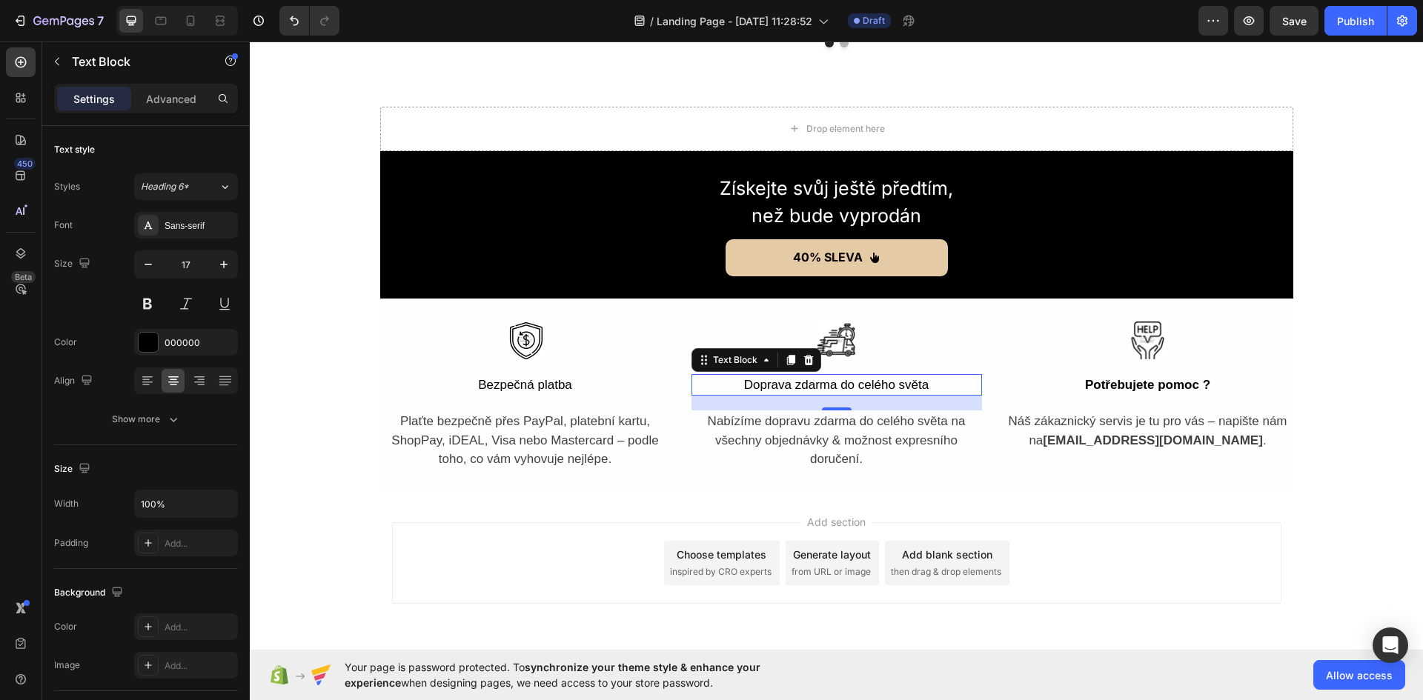
click at [851, 384] on p "Doprava zdarma do celého světa" at bounding box center [837, 385] width 288 height 19
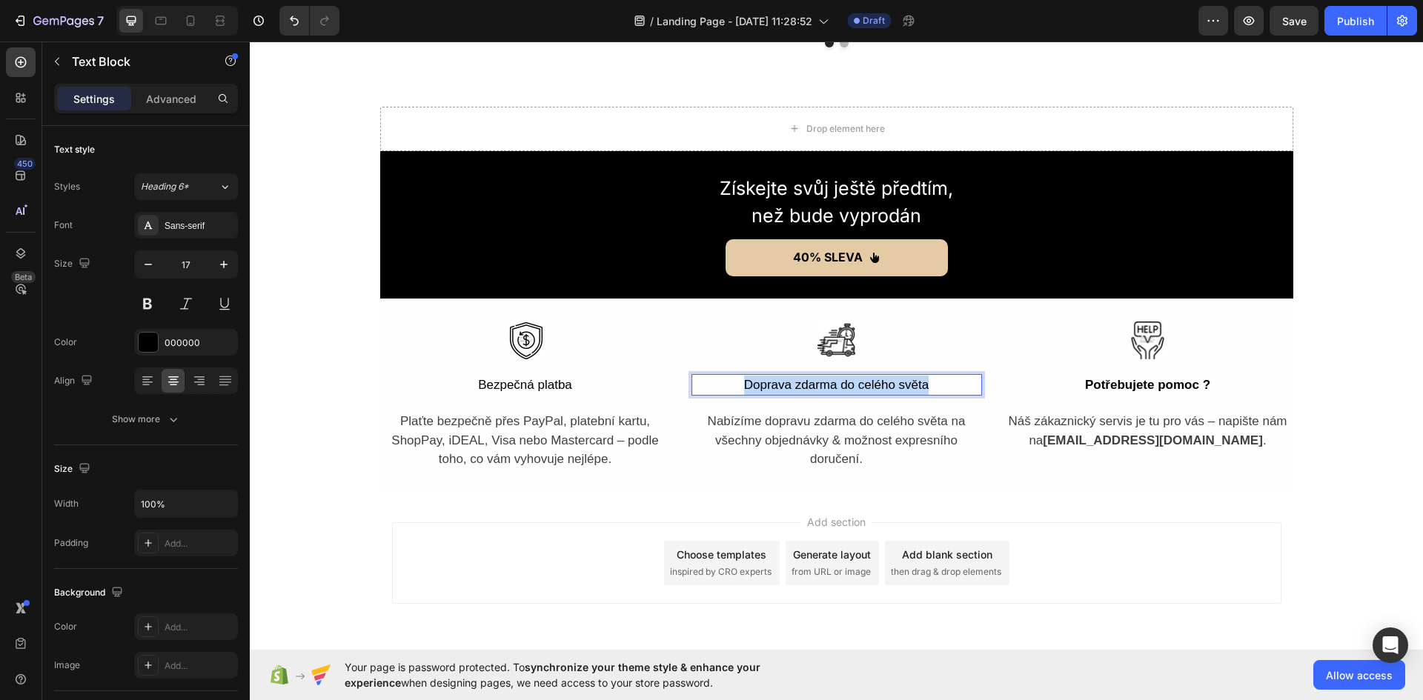
click at [851, 384] on p "Doprava zdarma do celého světa" at bounding box center [837, 385] width 288 height 19
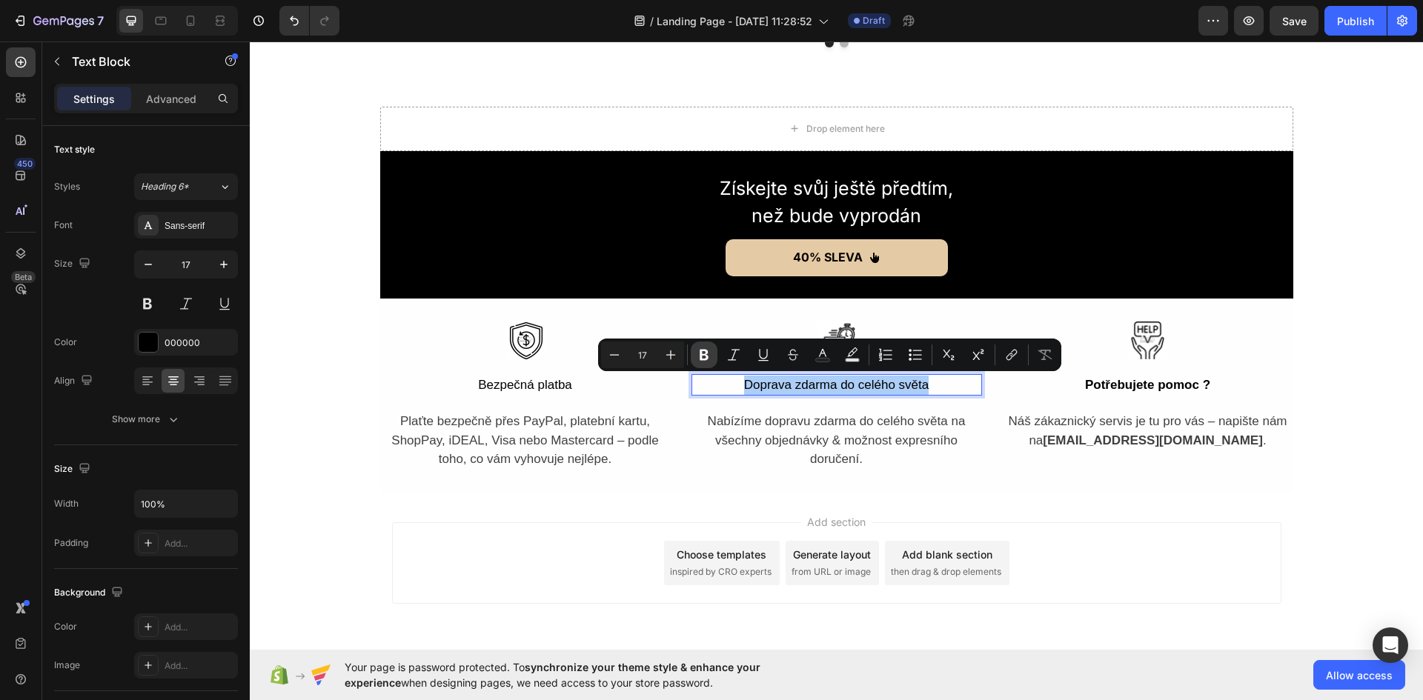
click at [711, 355] on icon "Editor contextual toolbar" at bounding box center [704, 355] width 15 height 15
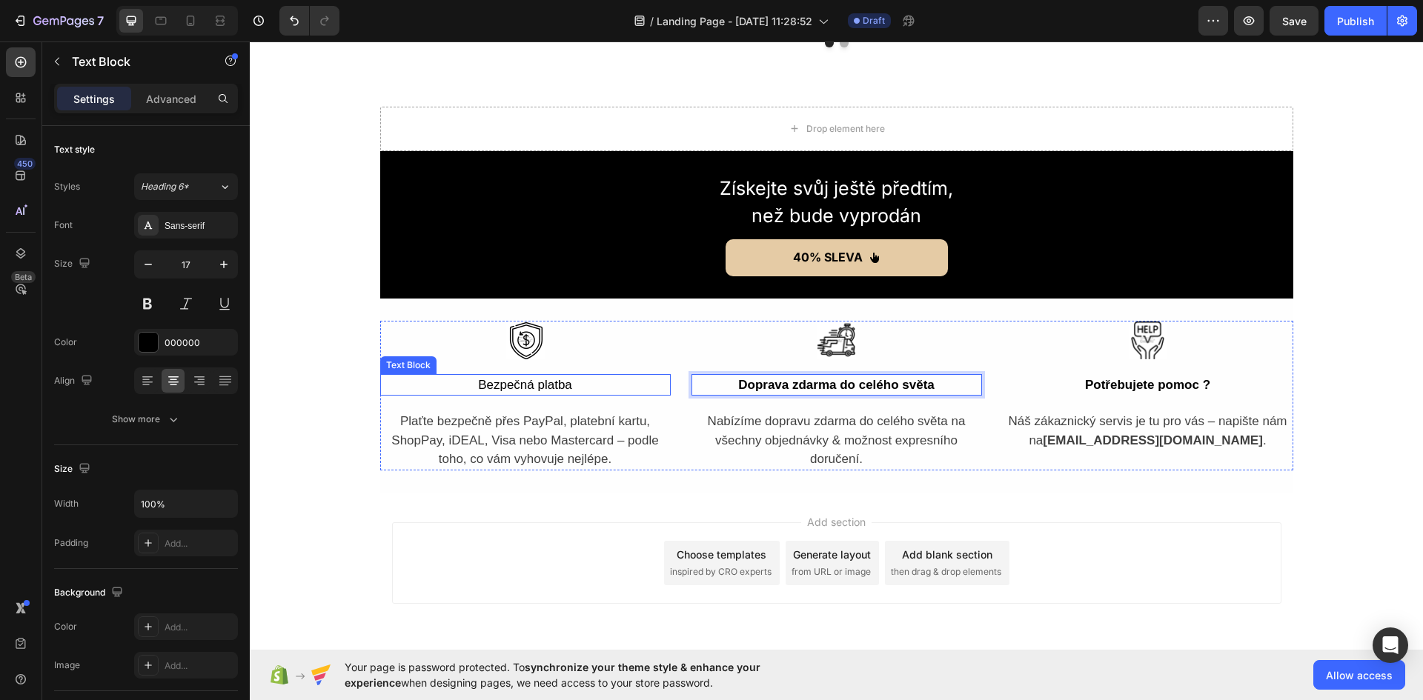
click at [519, 388] on p "Bezpečná platba" at bounding box center [526, 385] width 288 height 19
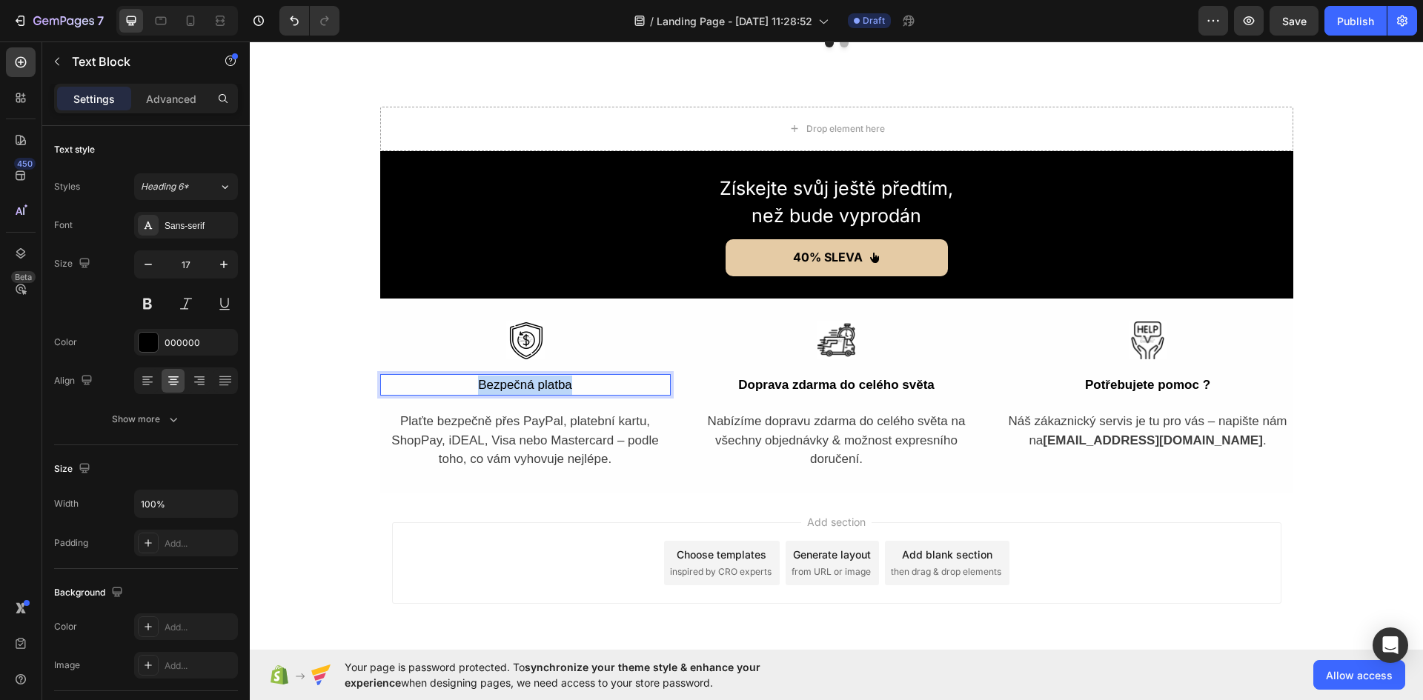
click at [519, 388] on p "Bezpečná platba" at bounding box center [526, 385] width 288 height 19
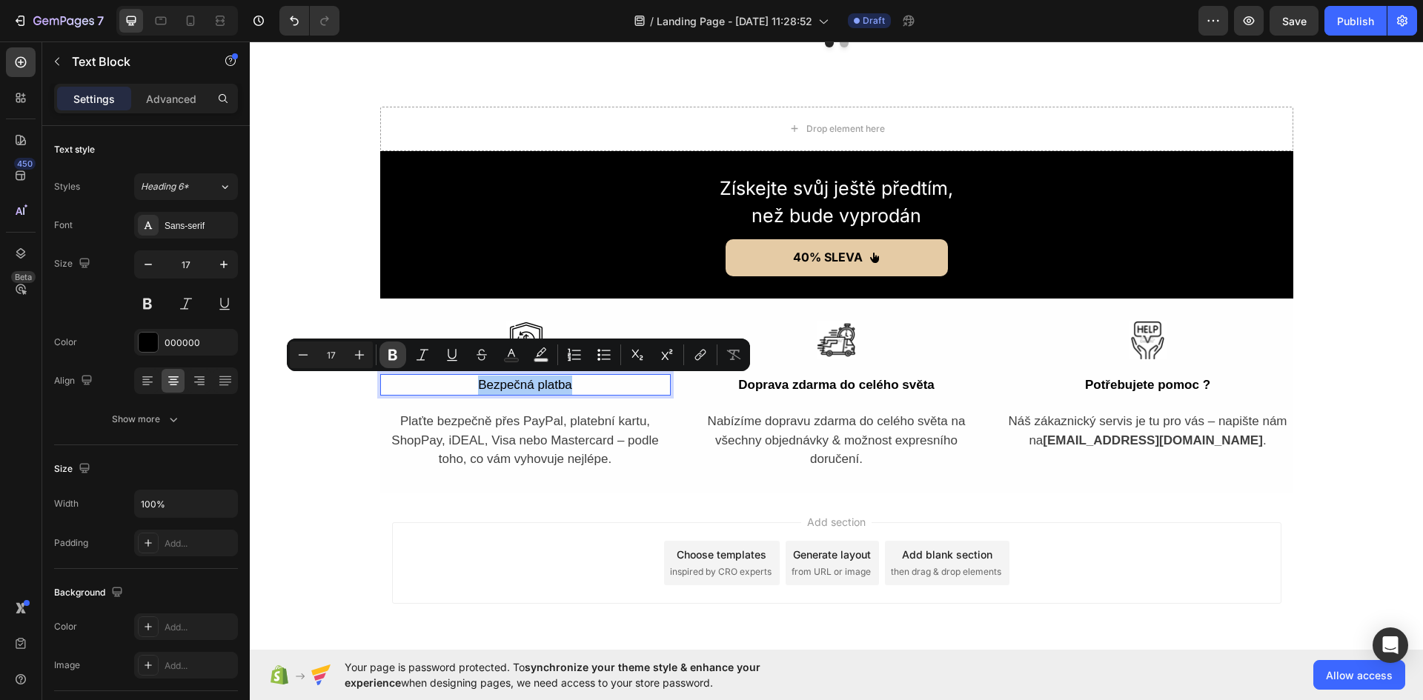
click at [396, 358] on icon "Editor contextual toolbar" at bounding box center [392, 355] width 9 height 11
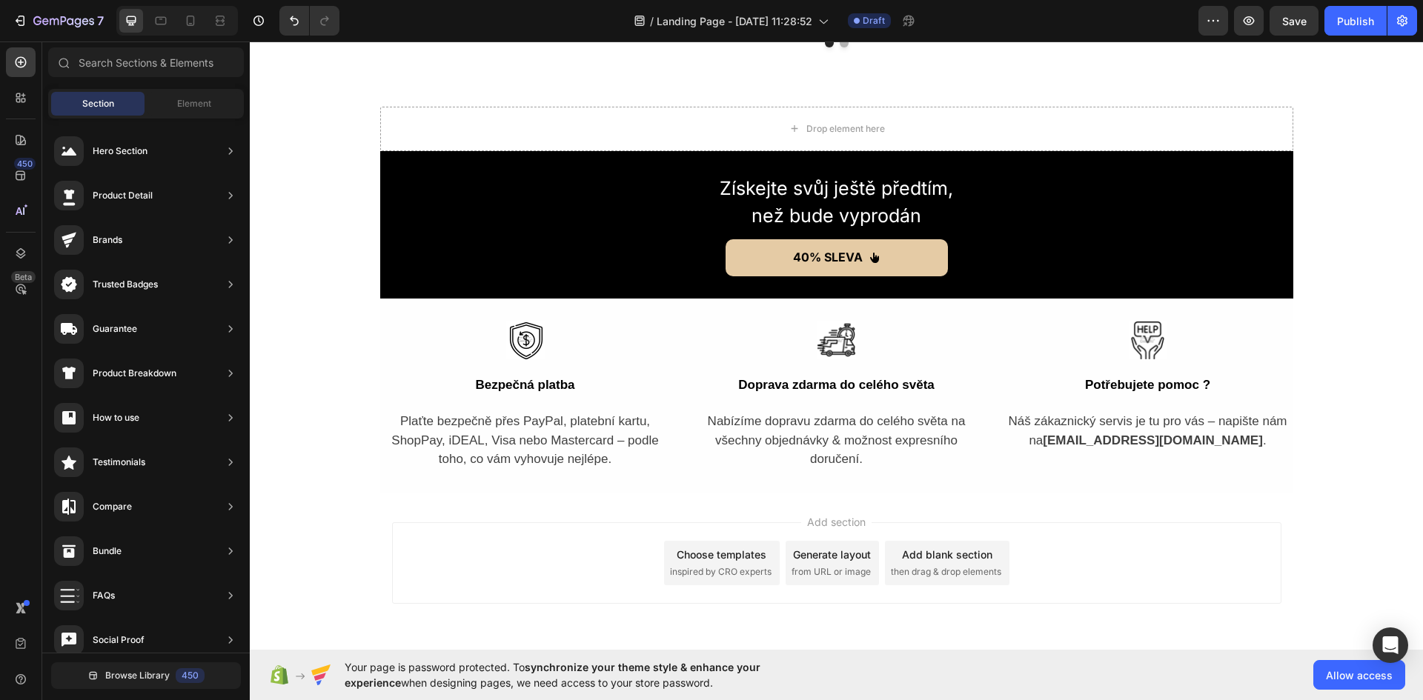
click at [554, 379] on strong "Bezpečná platba" at bounding box center [524, 385] width 99 height 14
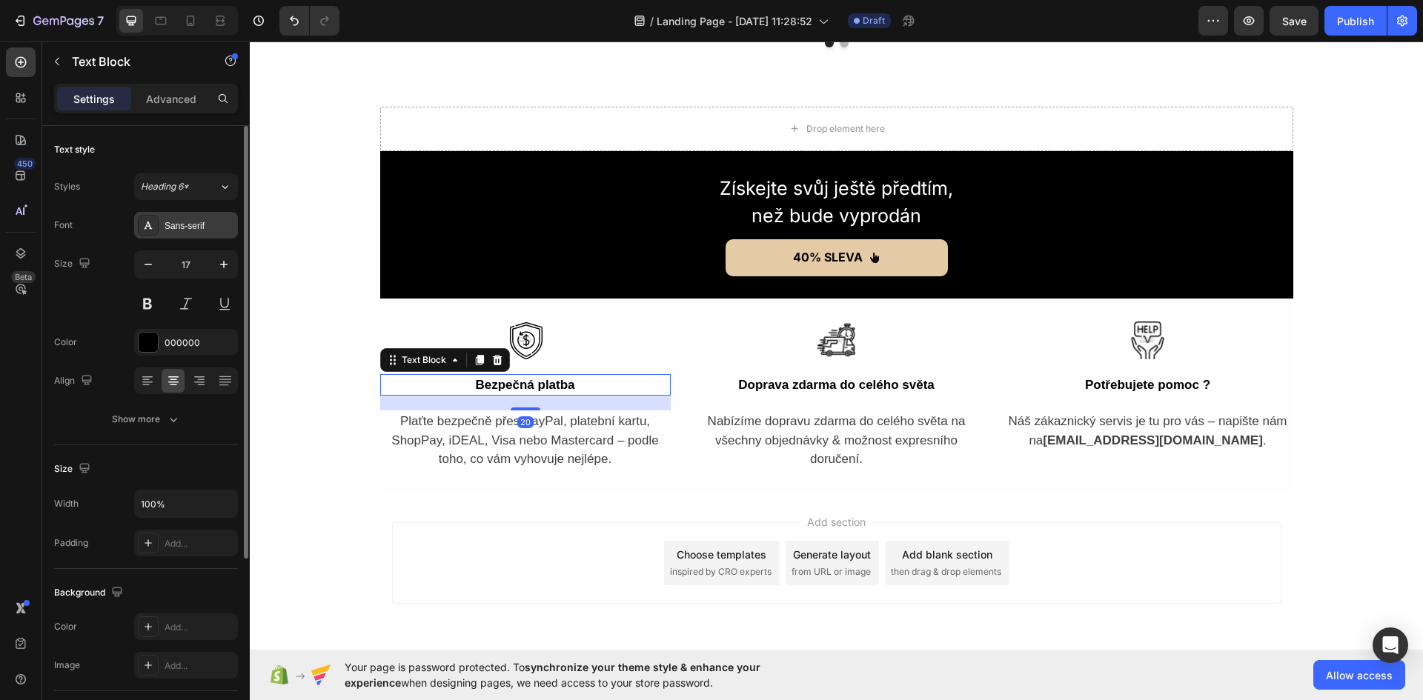
click at [200, 230] on div "Sans-serif" at bounding box center [200, 225] width 70 height 13
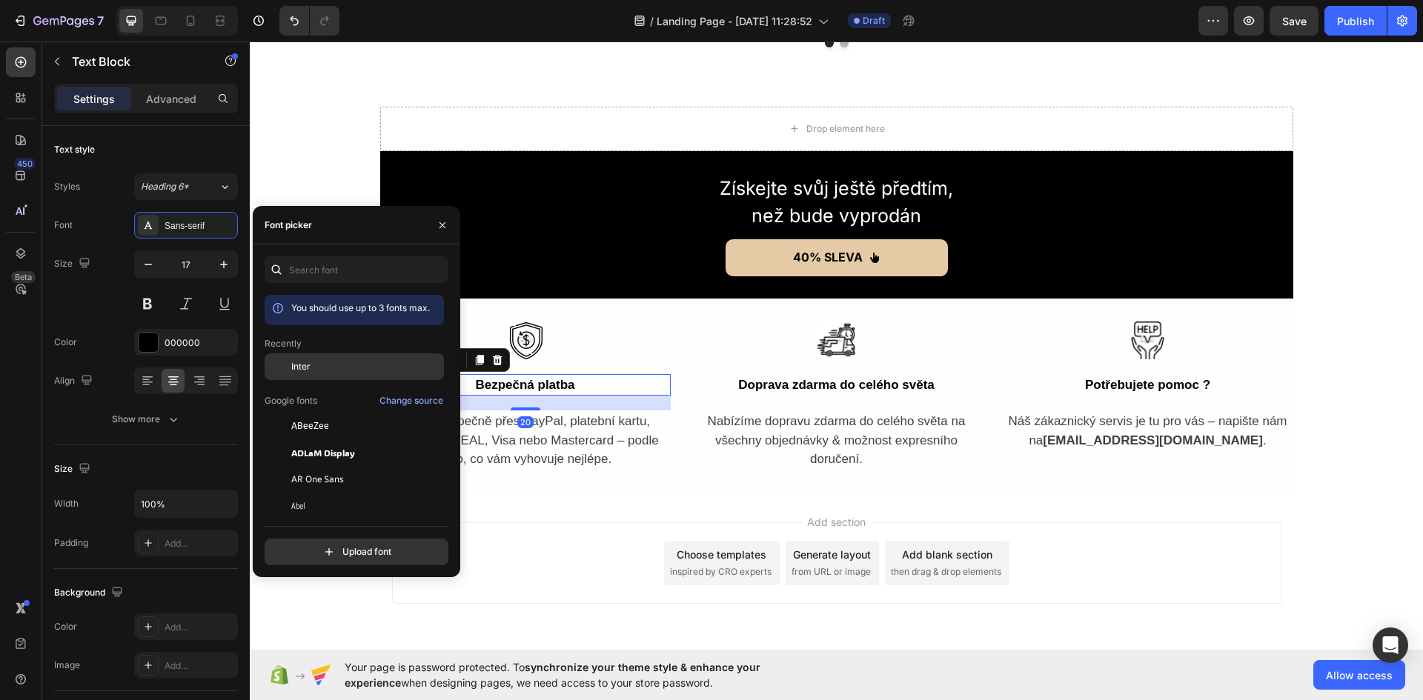
click at [350, 466] on div "Inter" at bounding box center [354, 479] width 179 height 27
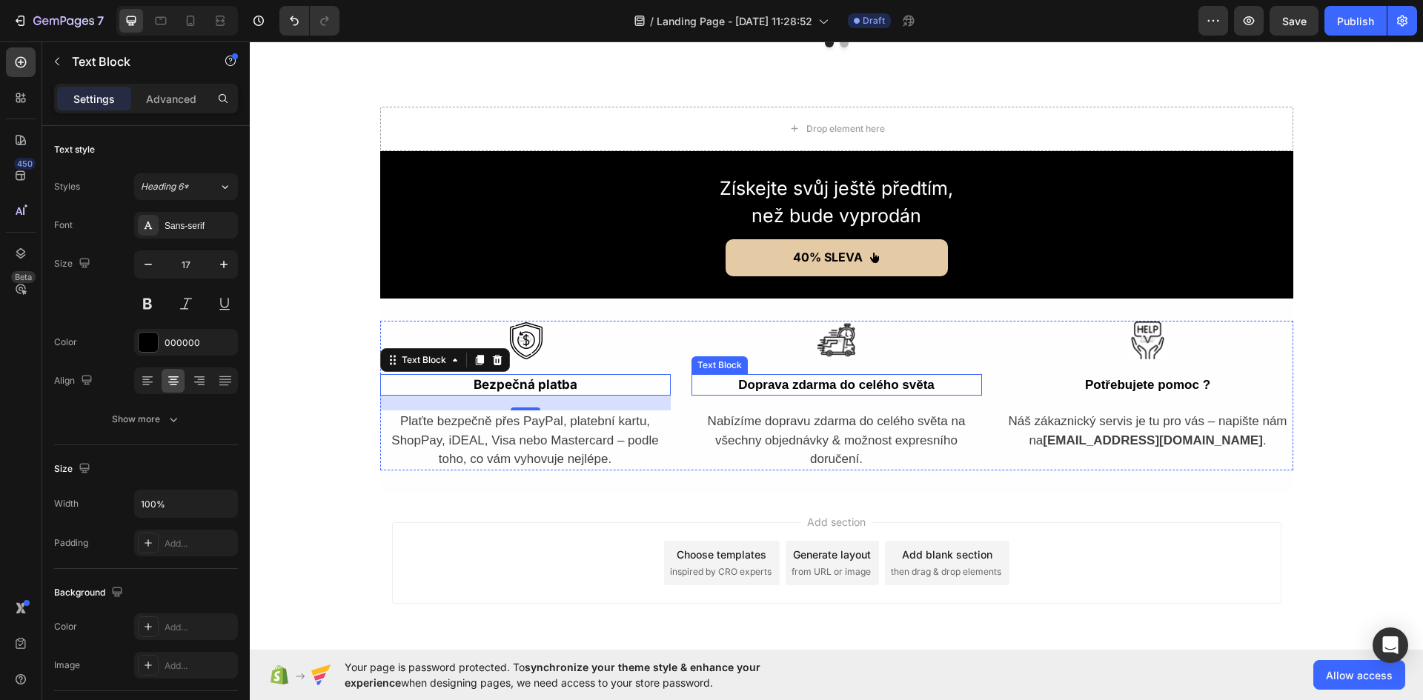
click at [881, 379] on strong "Doprava zdarma do celého světa" at bounding box center [836, 385] width 196 height 14
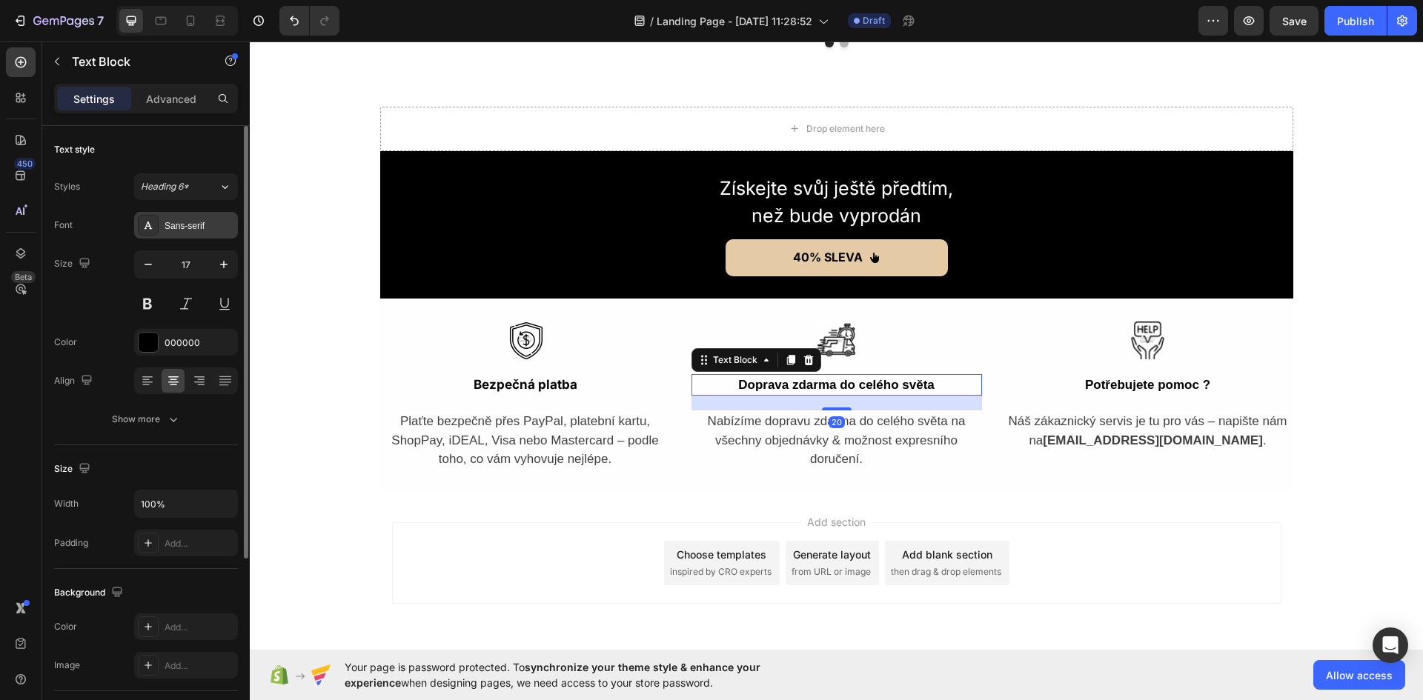
click at [205, 218] on div "Sans-serif" at bounding box center [186, 225] width 104 height 27
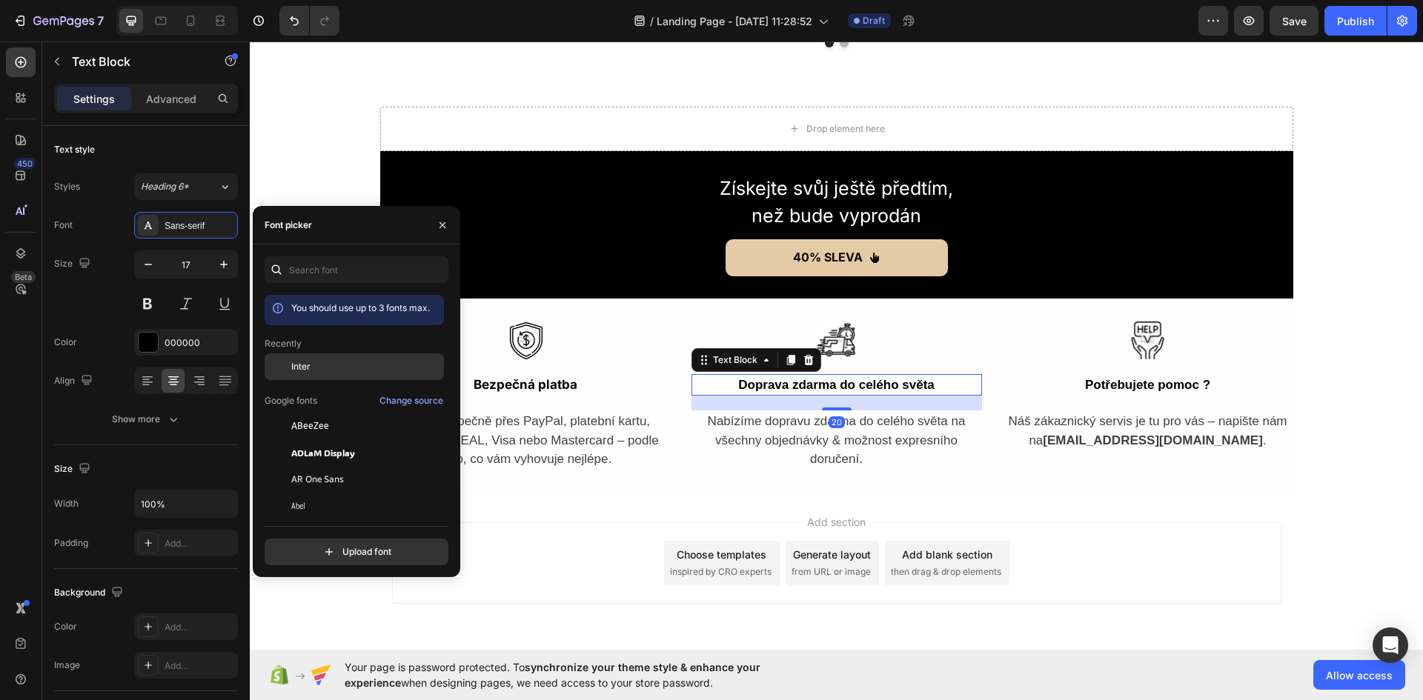
click at [322, 466] on div "Inter" at bounding box center [354, 479] width 179 height 27
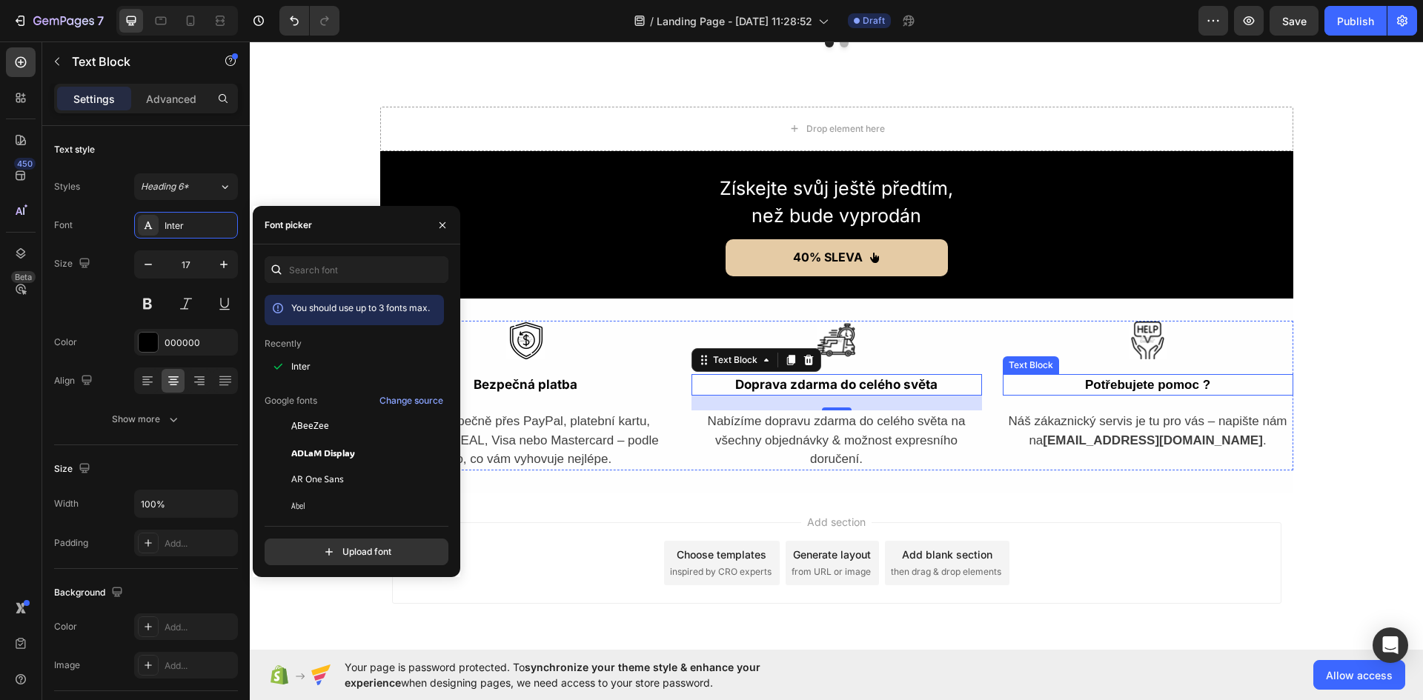
click at [1151, 388] on strong "Potřebujete pomoc ?" at bounding box center [1147, 385] width 125 height 14
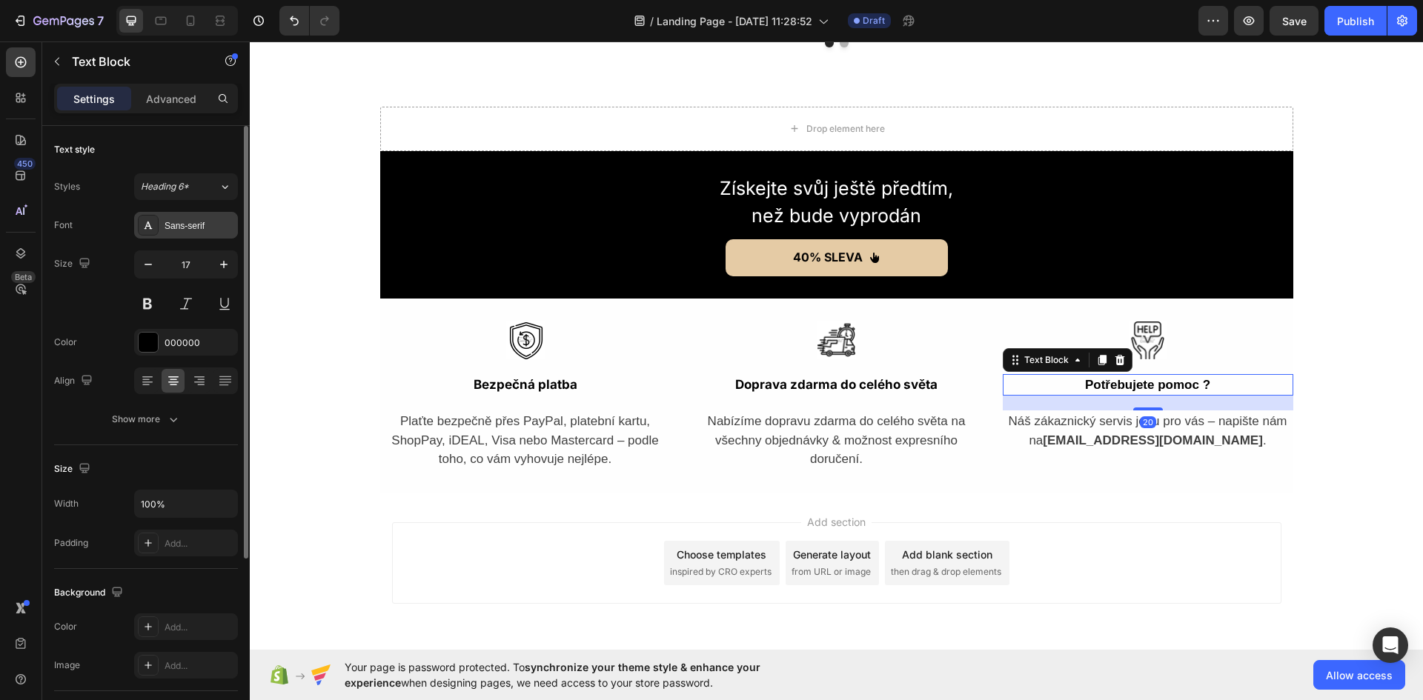
click at [198, 228] on div "Sans-serif" at bounding box center [200, 225] width 70 height 13
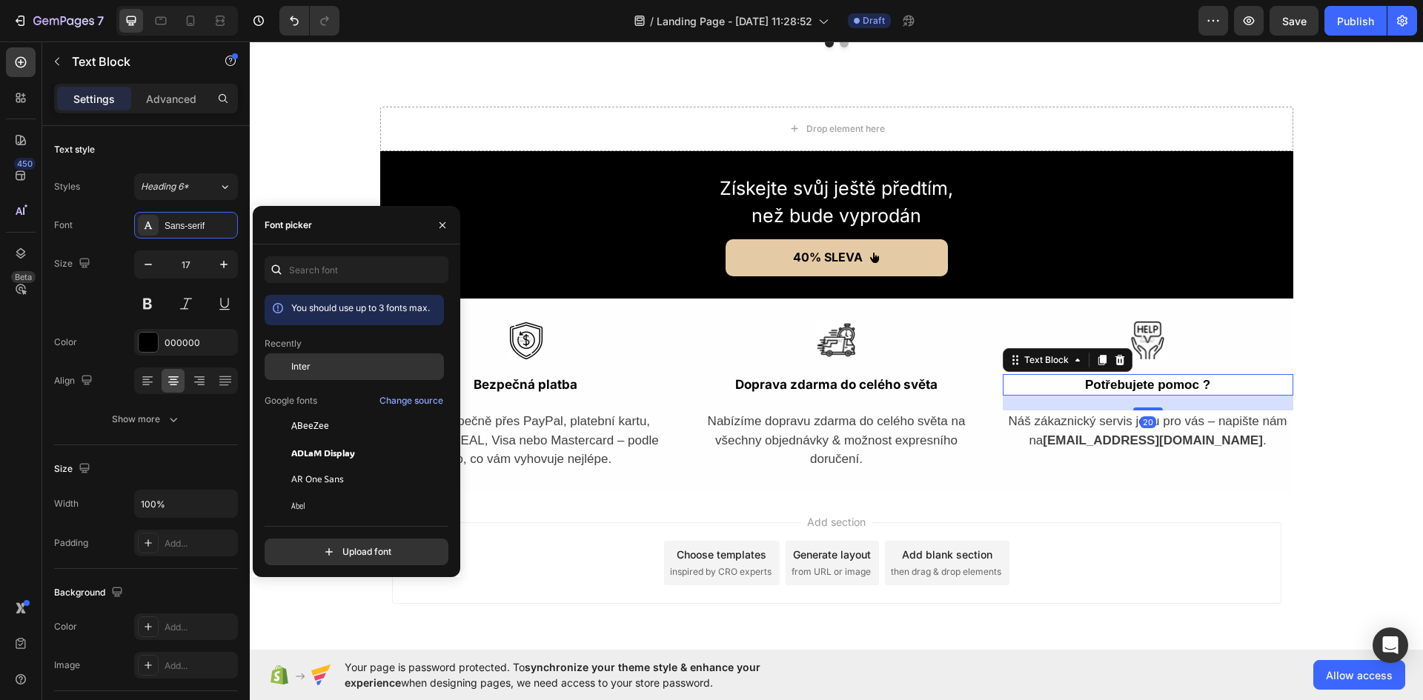
click at [347, 367] on div "Inter" at bounding box center [366, 366] width 150 height 13
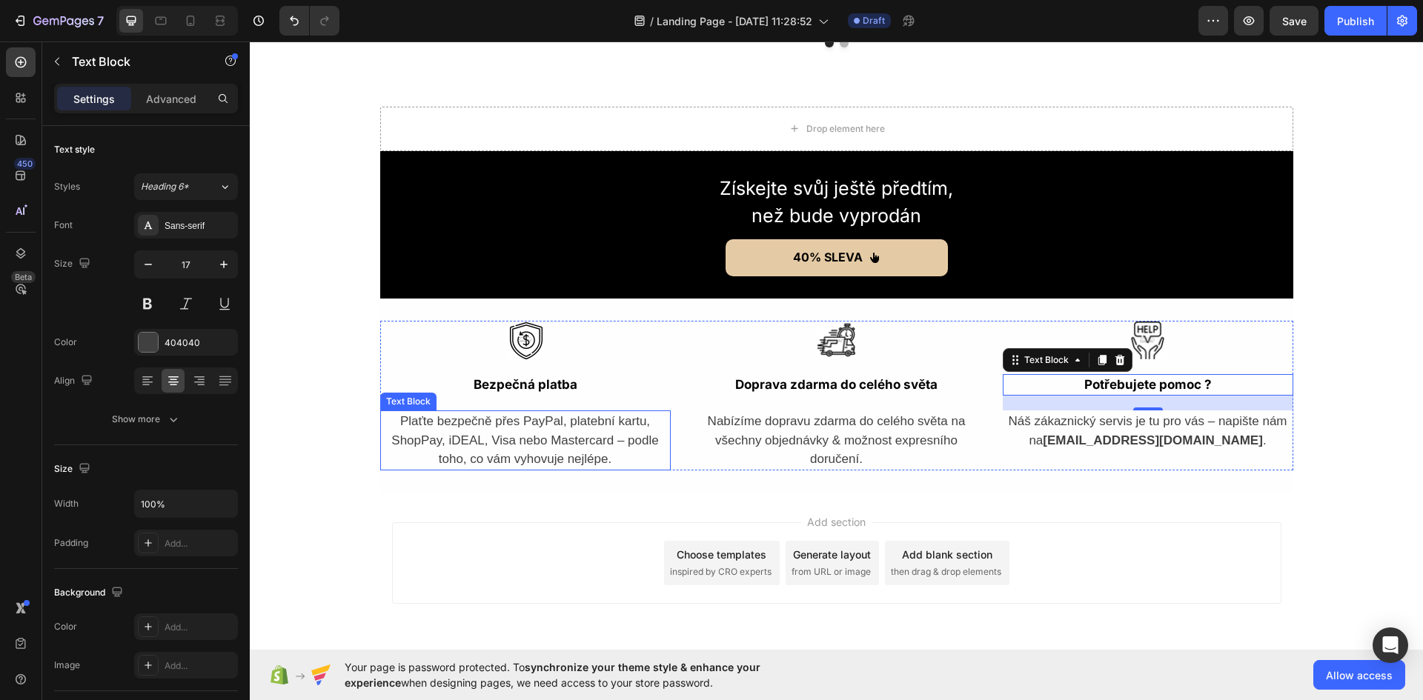
click at [568, 440] on p "Plaťte bezpečně přes PayPal, platební kartu, ShopPay, iDEAL, Visa nebo Masterca…" at bounding box center [526, 440] width 288 height 57
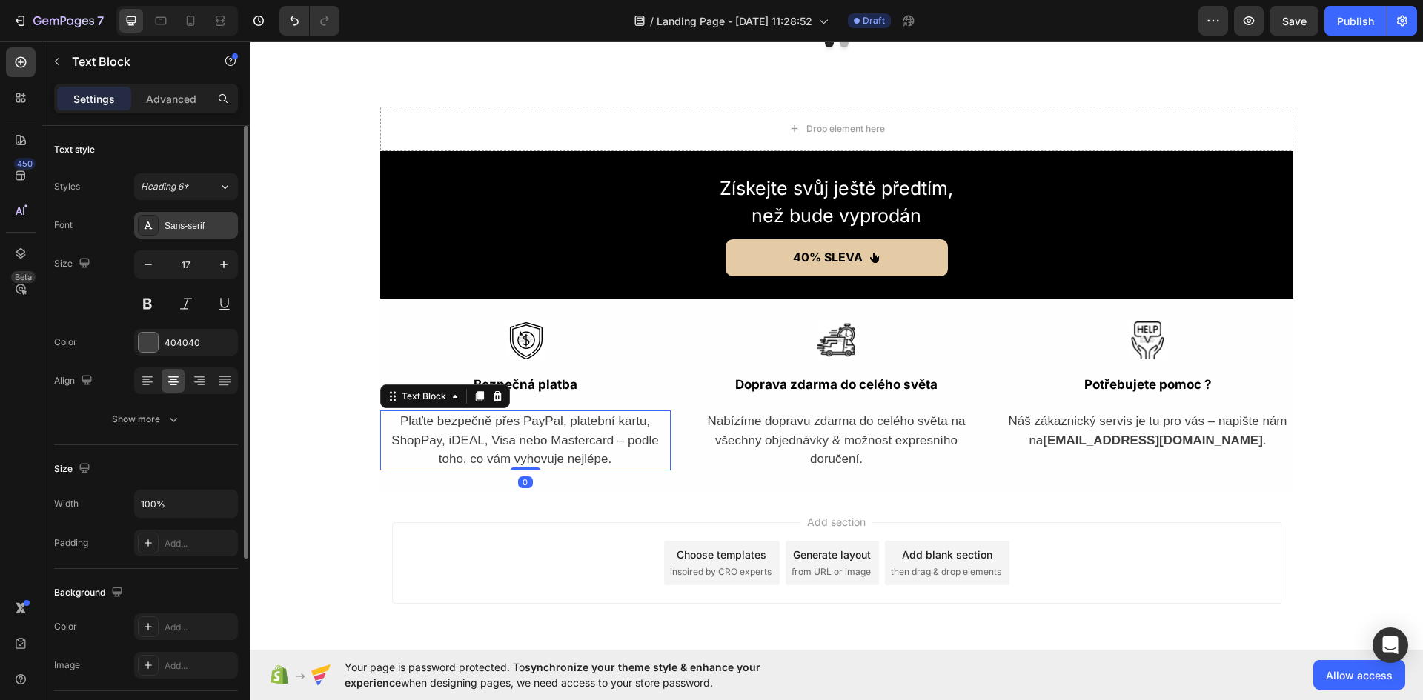
click at [180, 230] on div "Sans-serif" at bounding box center [200, 225] width 70 height 13
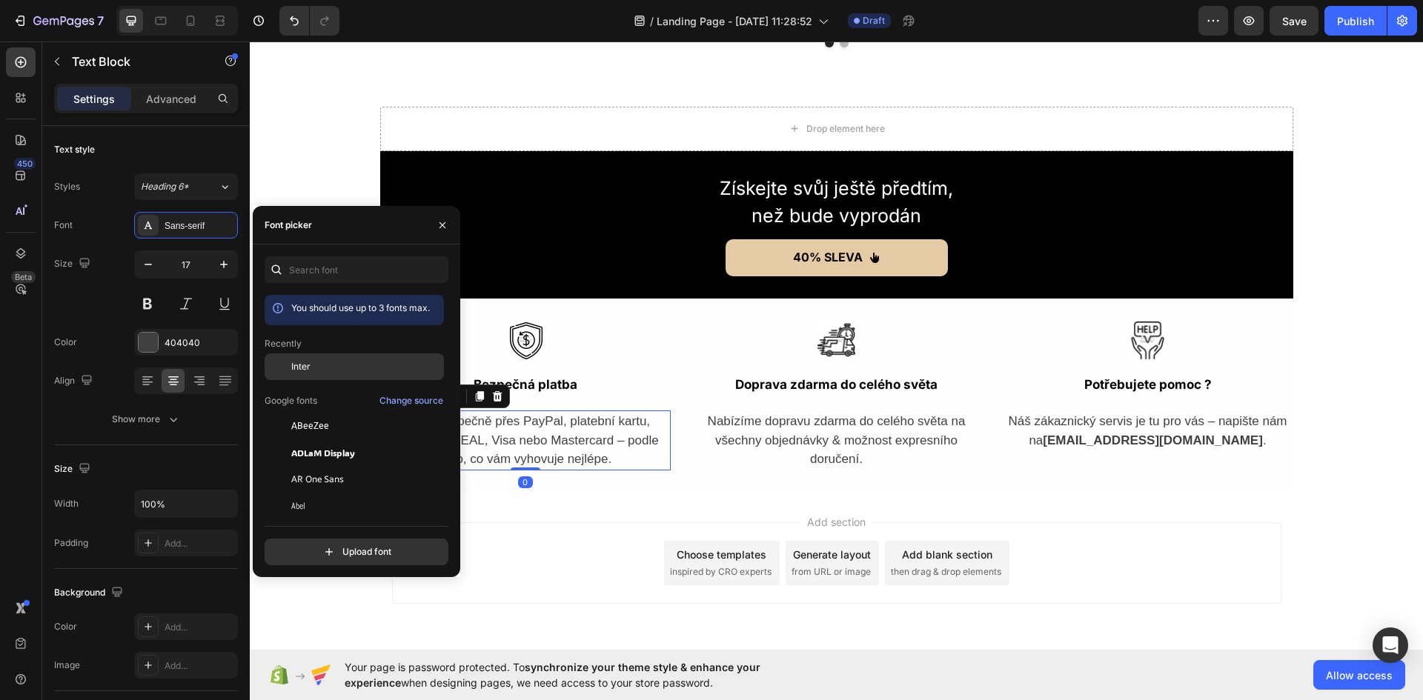
click at [311, 361] on div "Inter" at bounding box center [366, 366] width 150 height 13
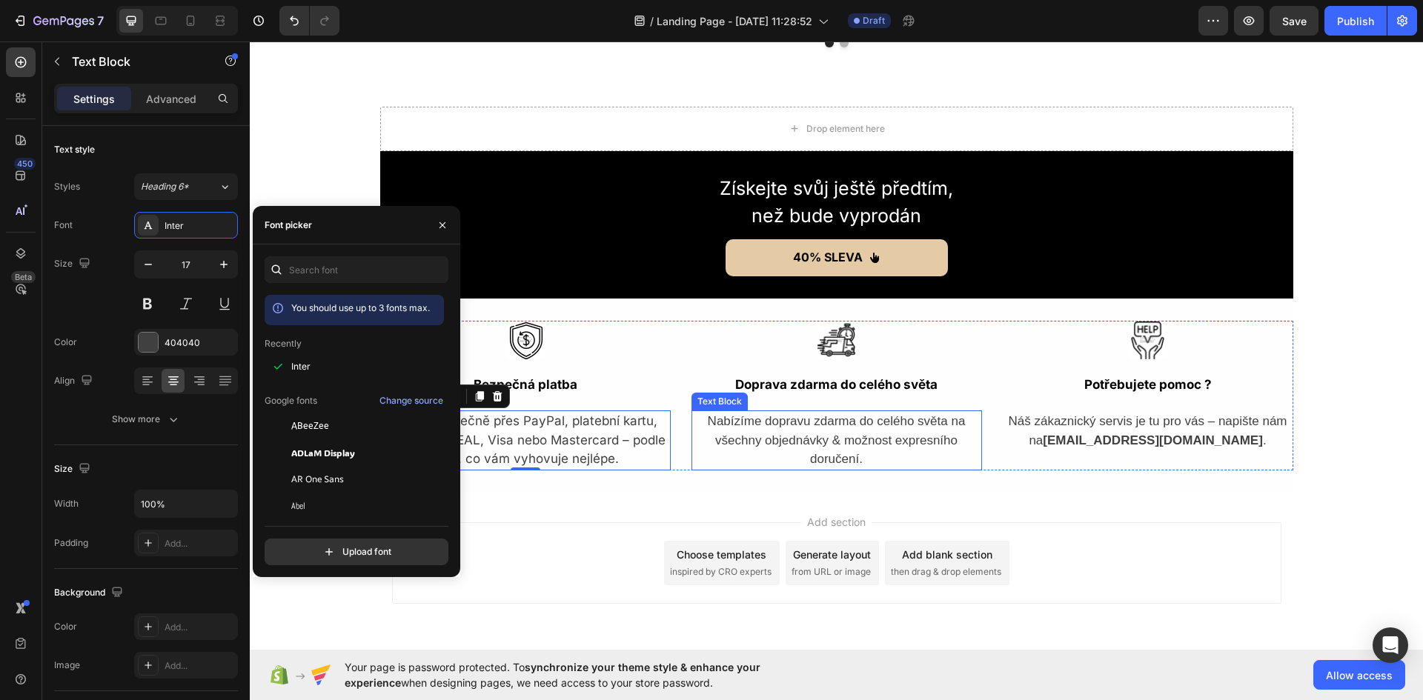
click at [828, 441] on p "Nabízíme dopravu zdarma do celého světa na všechny objednávky & možnost expresn…" at bounding box center [837, 440] width 288 height 57
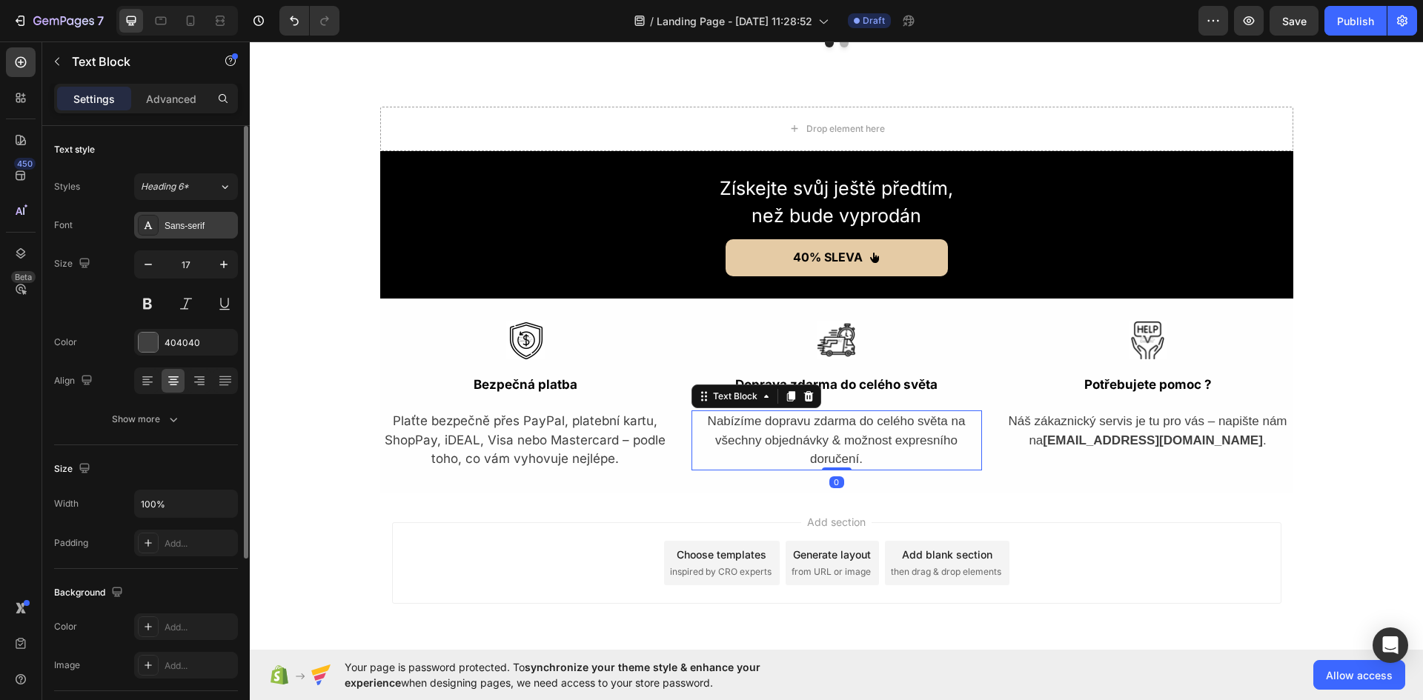
click at [176, 230] on div "Sans-serif" at bounding box center [200, 225] width 70 height 13
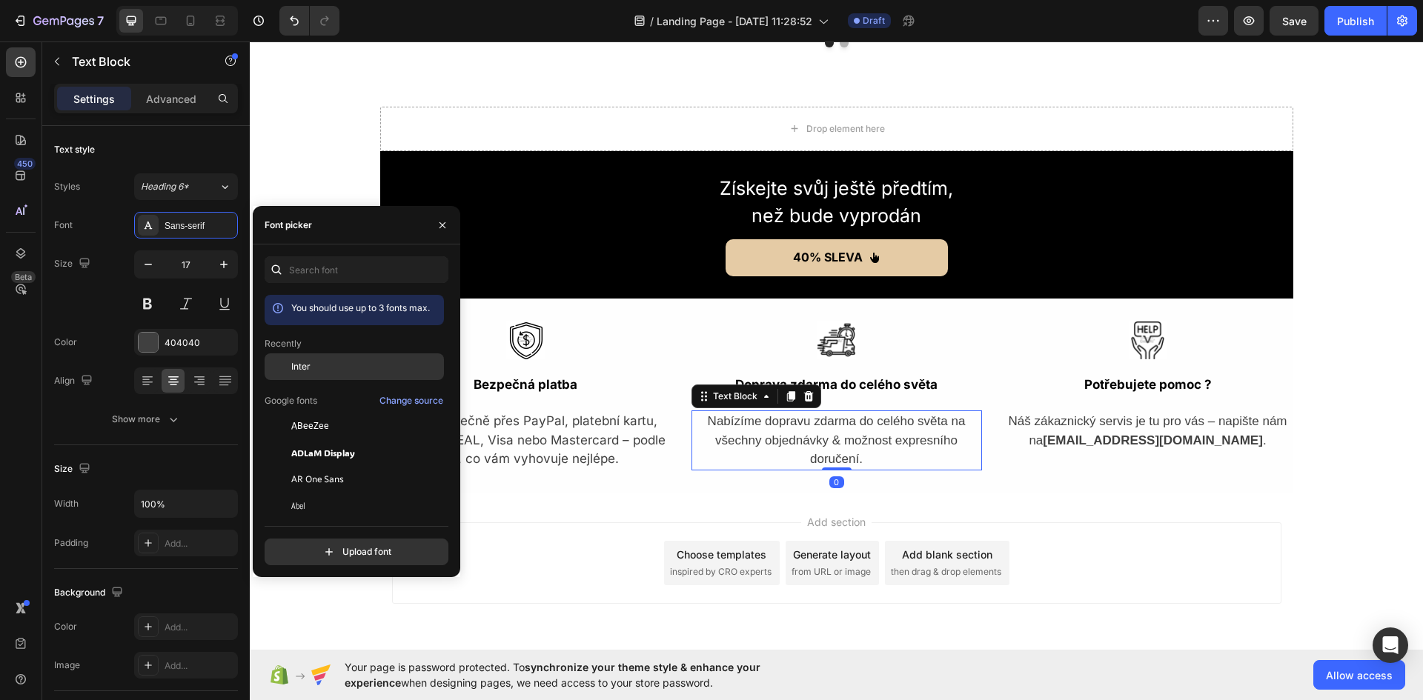
click at [319, 466] on div "Inter" at bounding box center [354, 479] width 179 height 27
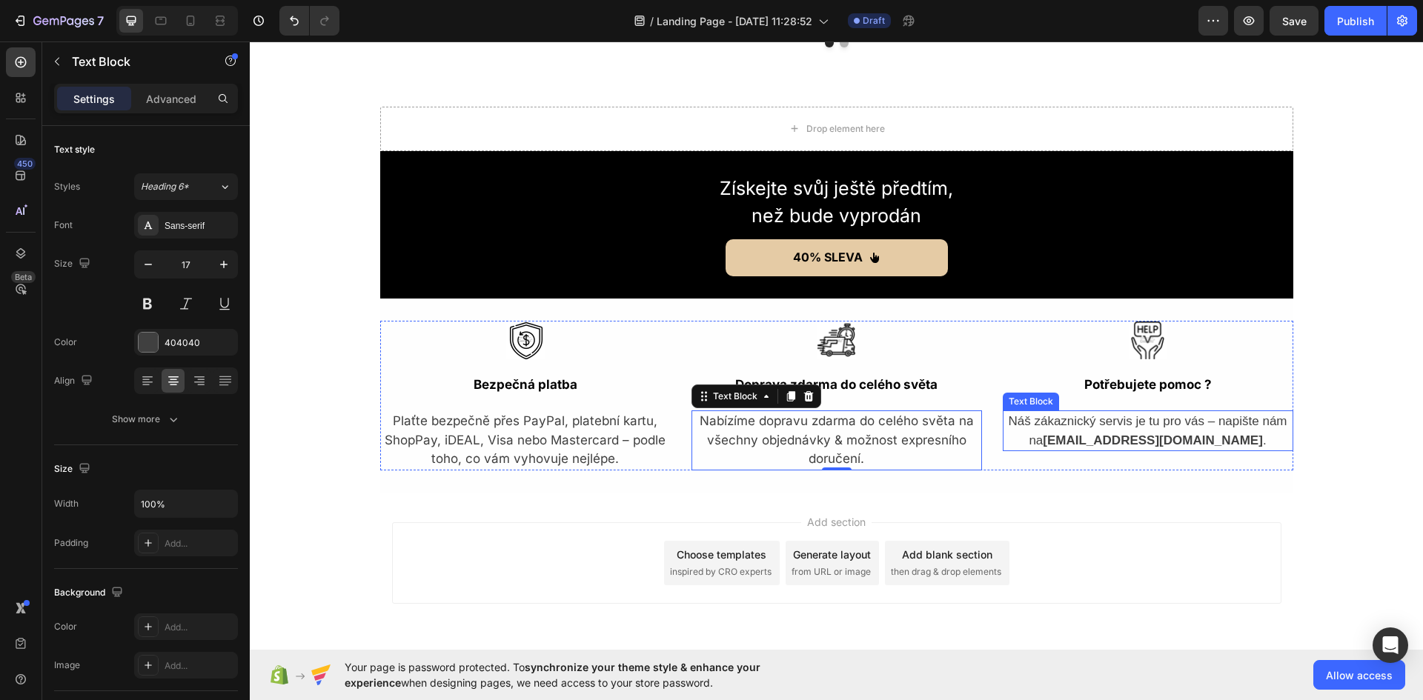
click at [1095, 439] on strong "[EMAIL_ADDRESS][DOMAIN_NAME]" at bounding box center [1153, 441] width 220 height 14
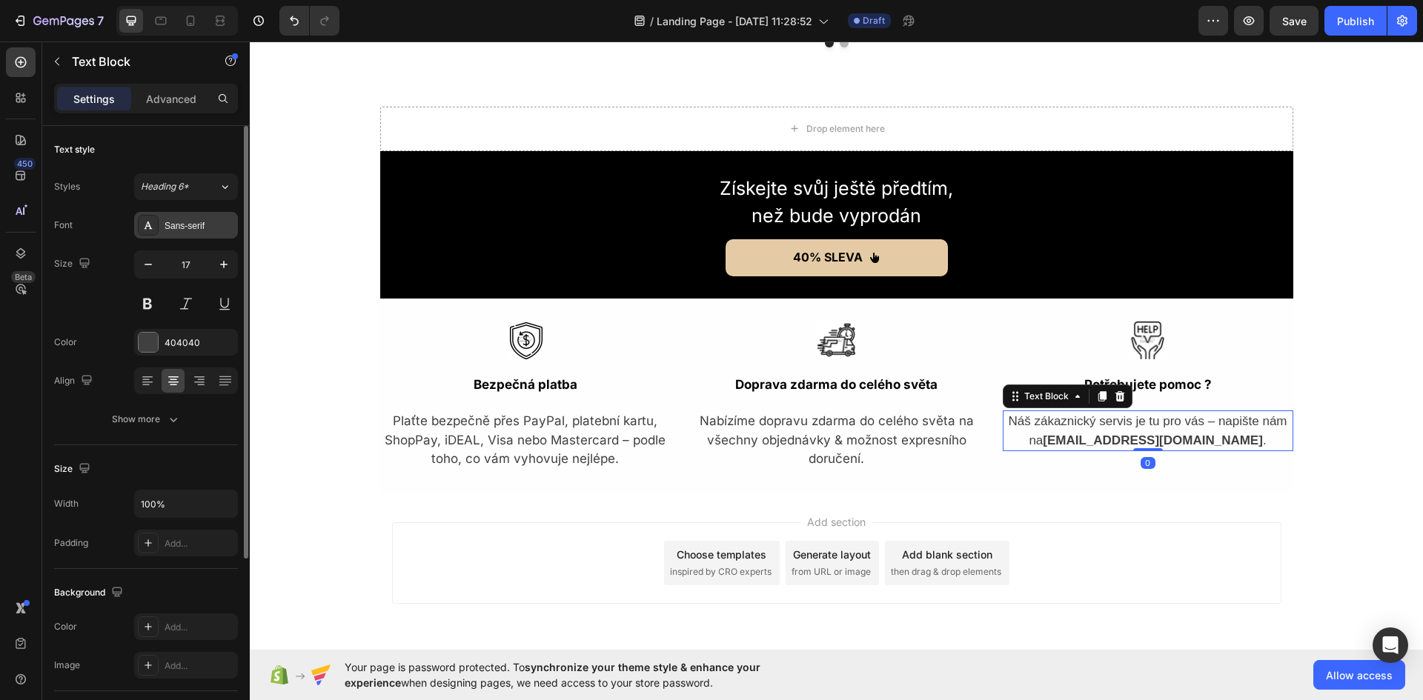
click at [167, 229] on div "Sans-serif" at bounding box center [200, 225] width 70 height 13
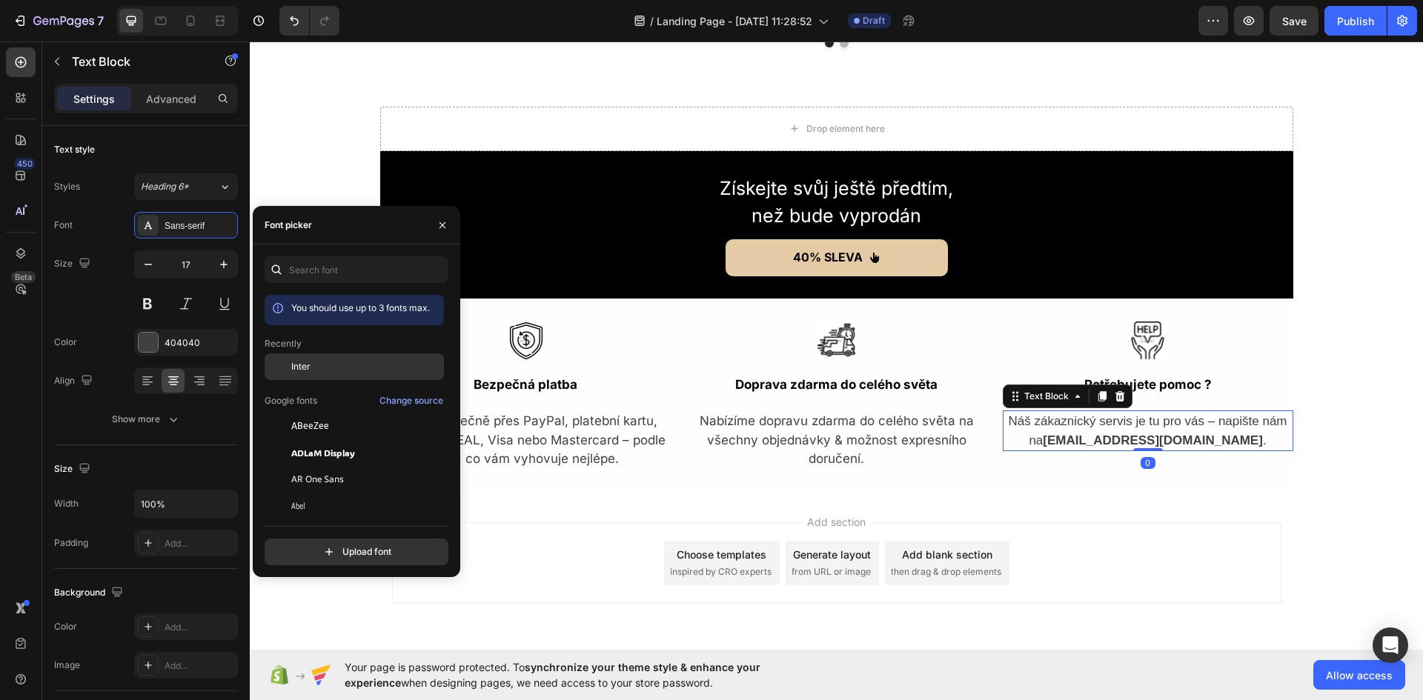
click at [333, 364] on div "Inter" at bounding box center [366, 366] width 150 height 13
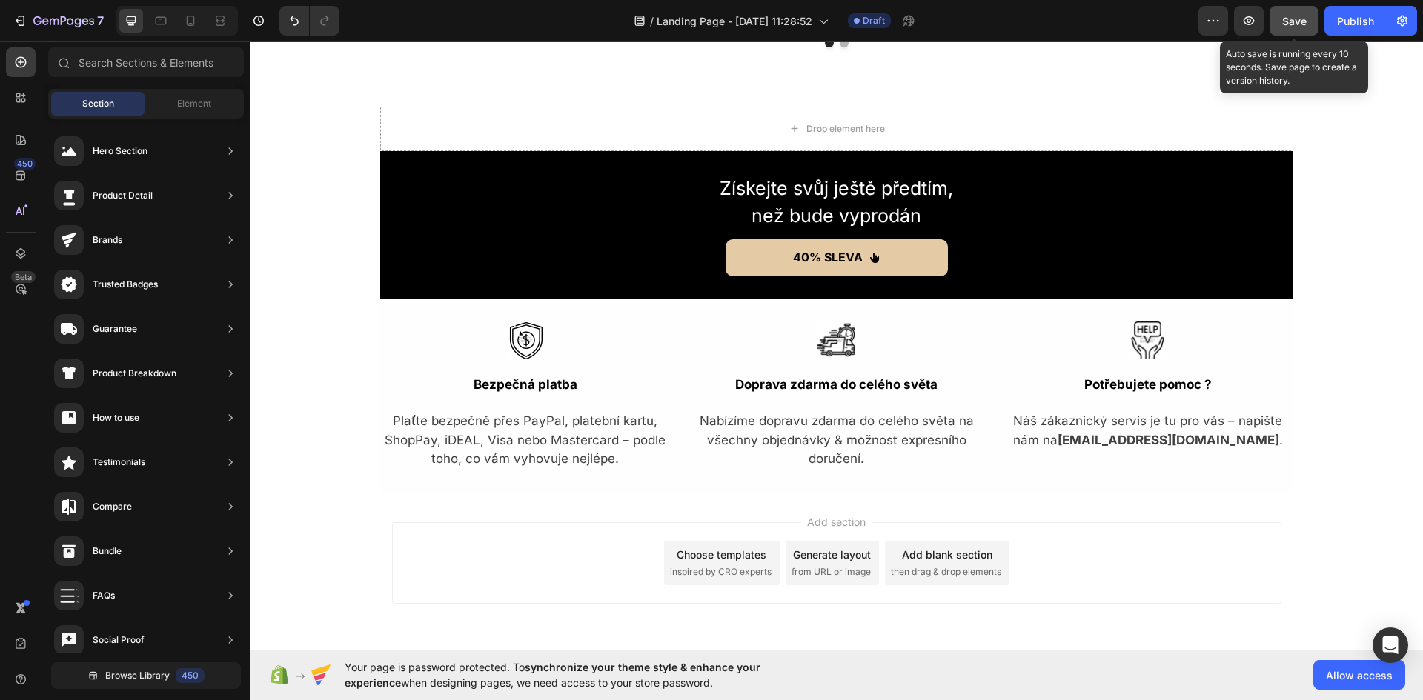
click at [1298, 10] on button "Save" at bounding box center [1293, 21] width 49 height 30
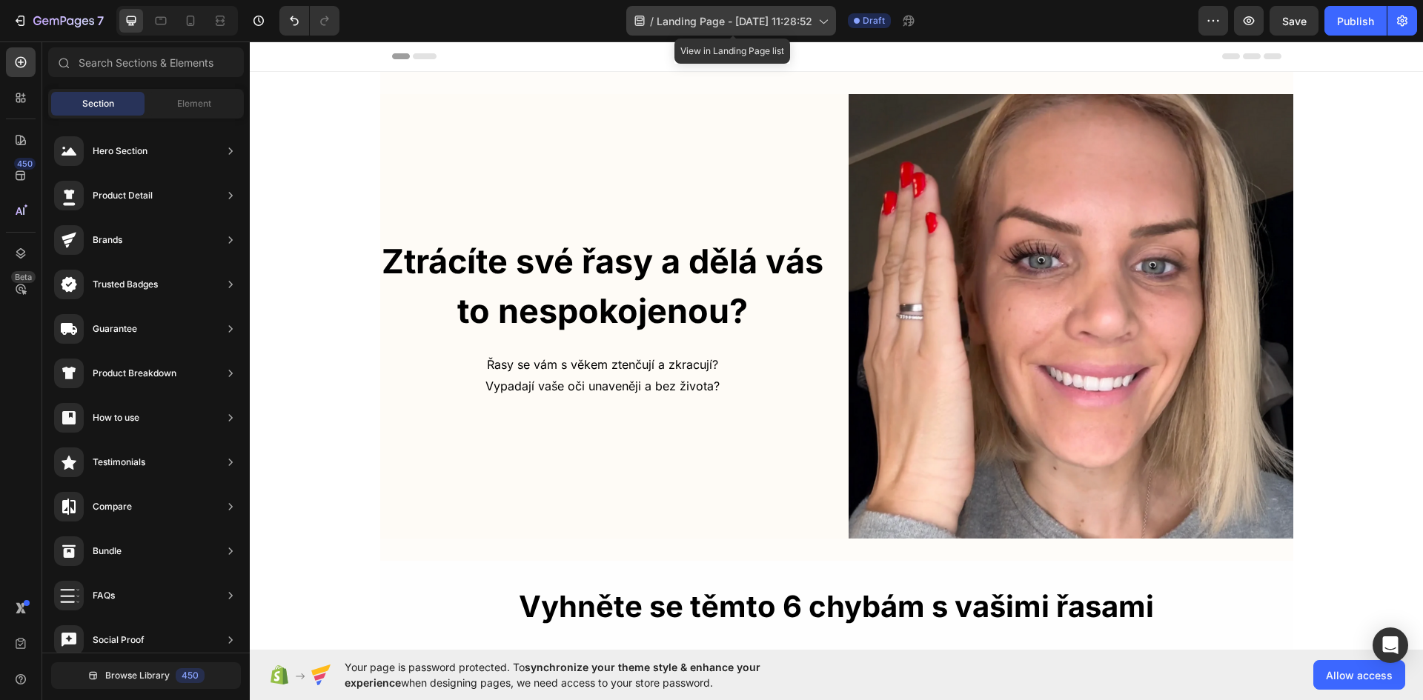
click at [830, 24] on icon at bounding box center [822, 20] width 15 height 15
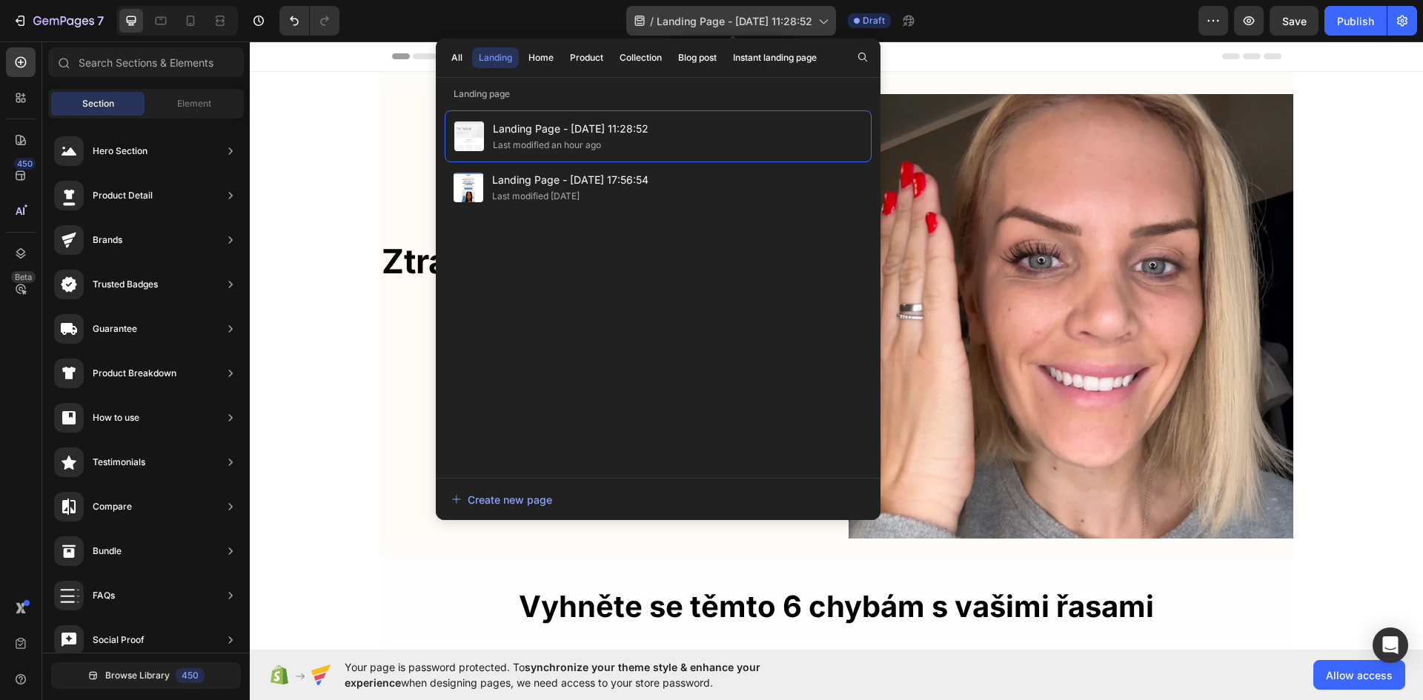
click at [829, 24] on icon at bounding box center [822, 20] width 15 height 15
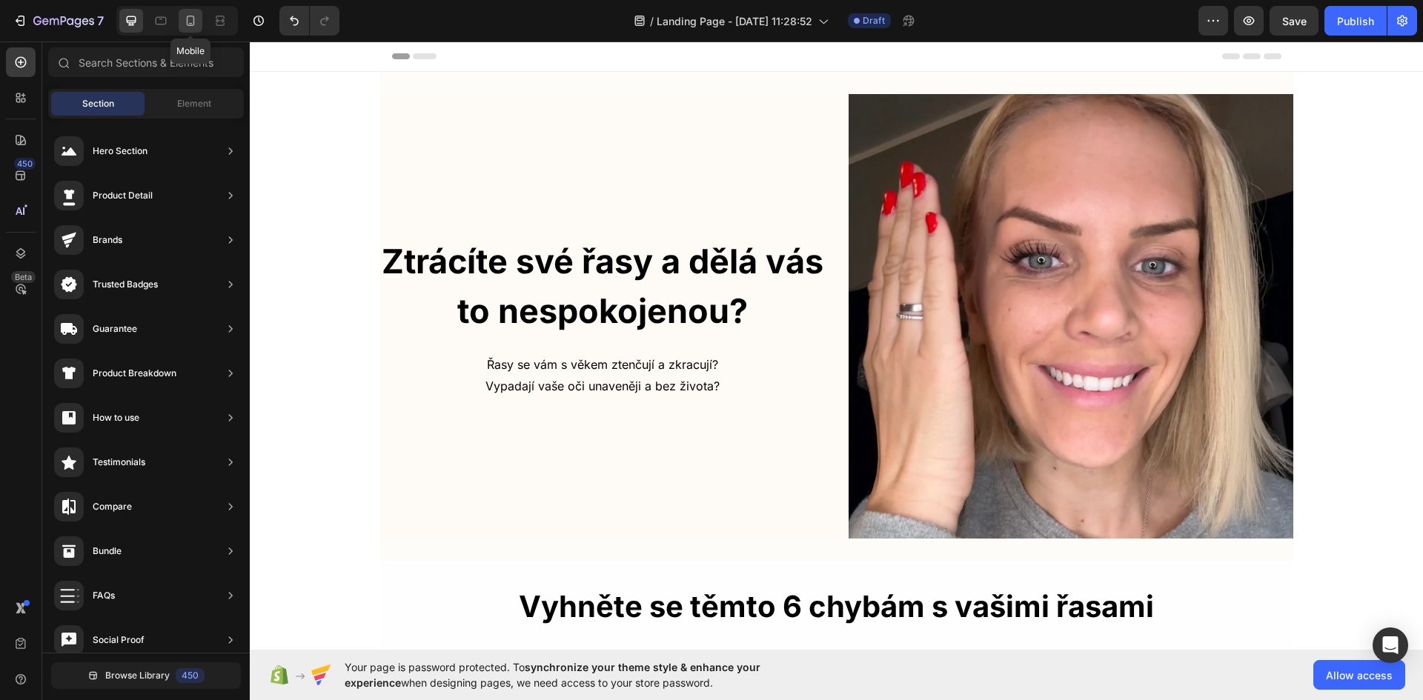
click at [188, 24] on icon at bounding box center [190, 20] width 15 height 15
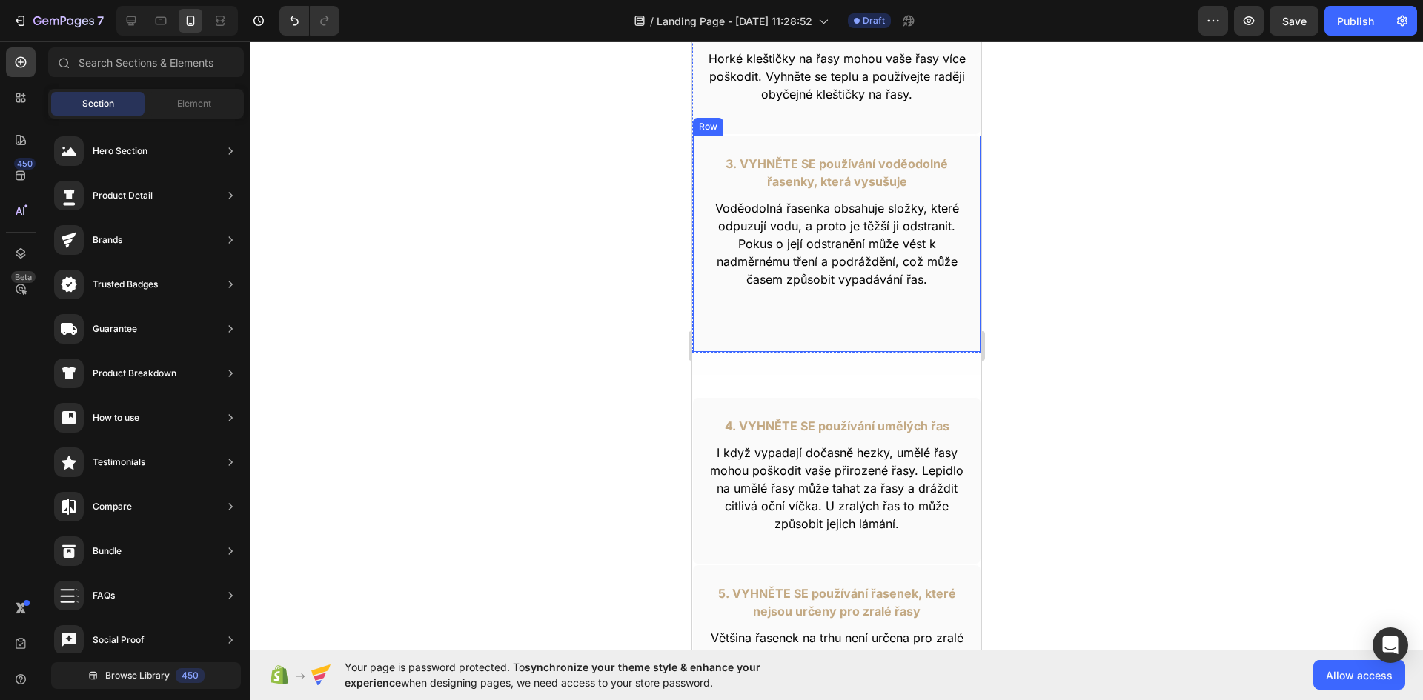
scroll to position [963, 0]
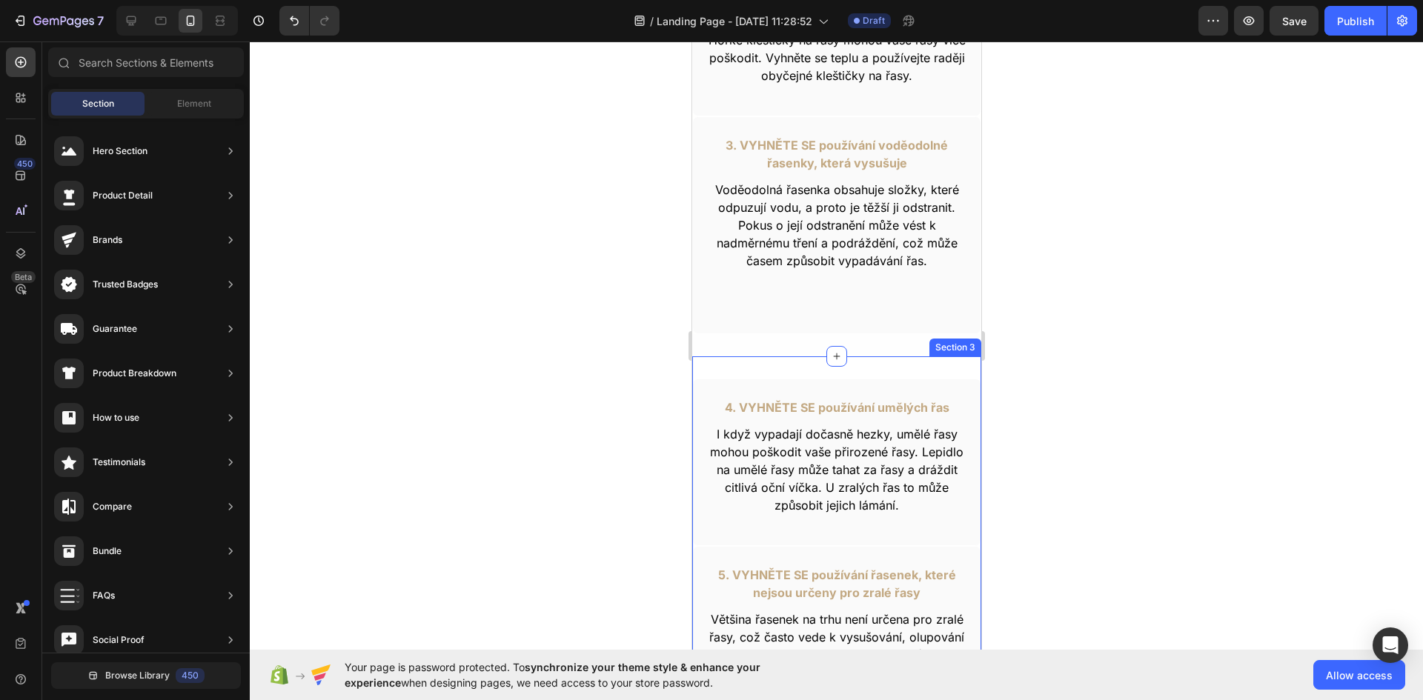
click at [887, 369] on div "4. VYHNĚTE SE používání umělých řas Text Block I když vypadají dočasně hezky, u…" at bounding box center [835, 637] width 289 height 562
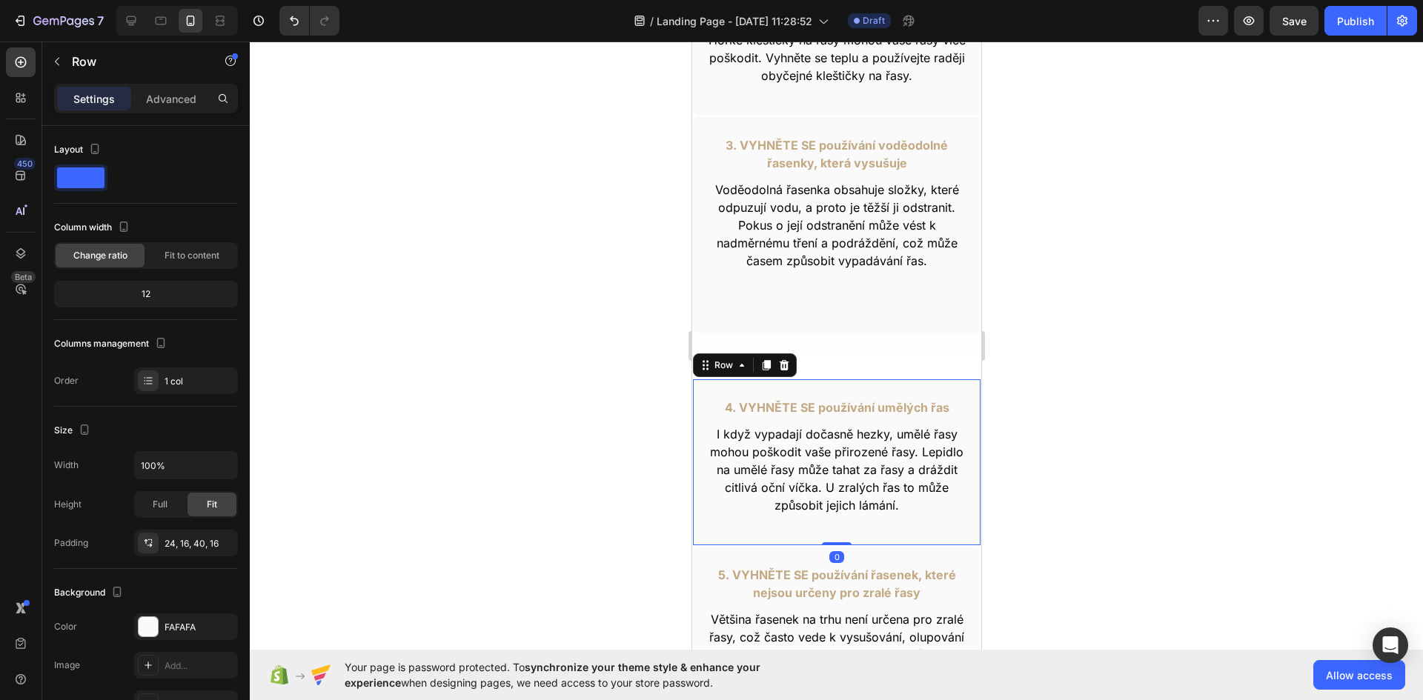
click at [959, 389] on div "4. VYHNĚTE SE používání umělých řas Text Block I když vypadají dočasně hezky, u…" at bounding box center [835, 462] width 289 height 167
click at [173, 96] on p "Advanced" at bounding box center [171, 99] width 50 height 16
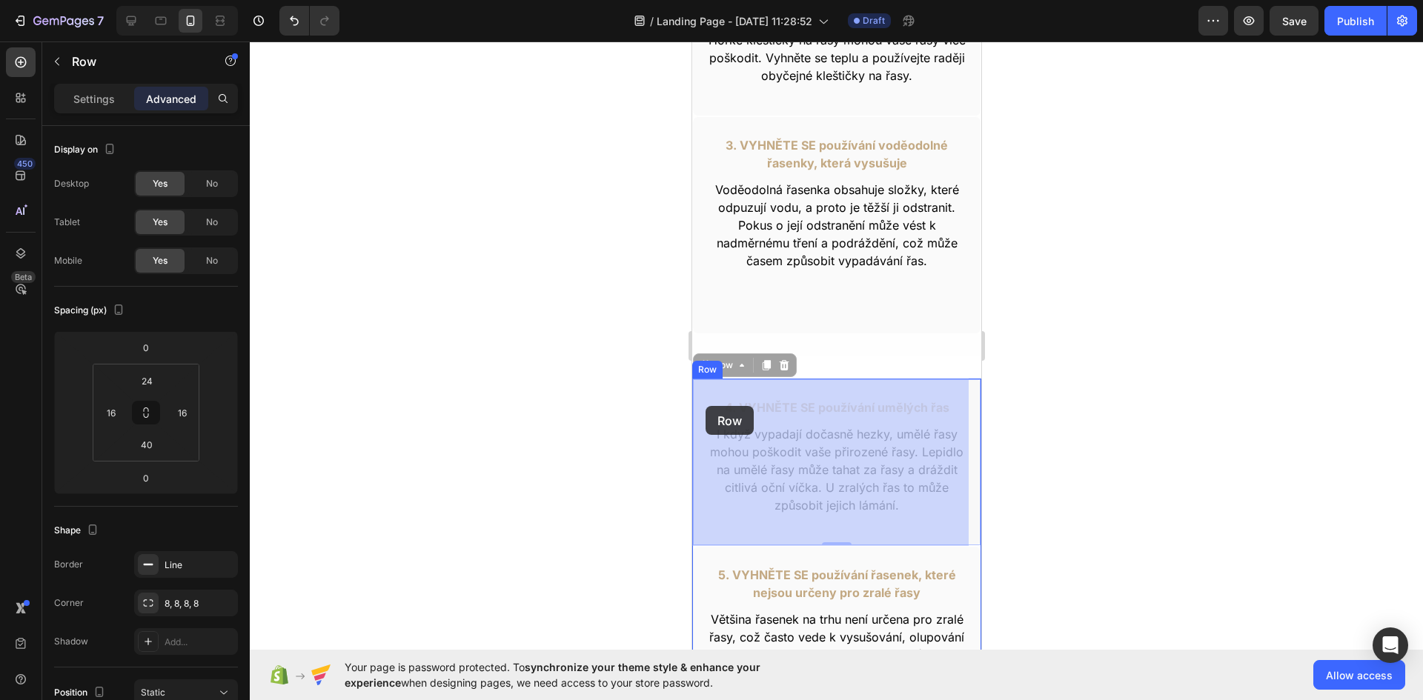
drag, startPoint x: 697, startPoint y: 388, endPoint x: 701, endPoint y: 371, distance: 16.9
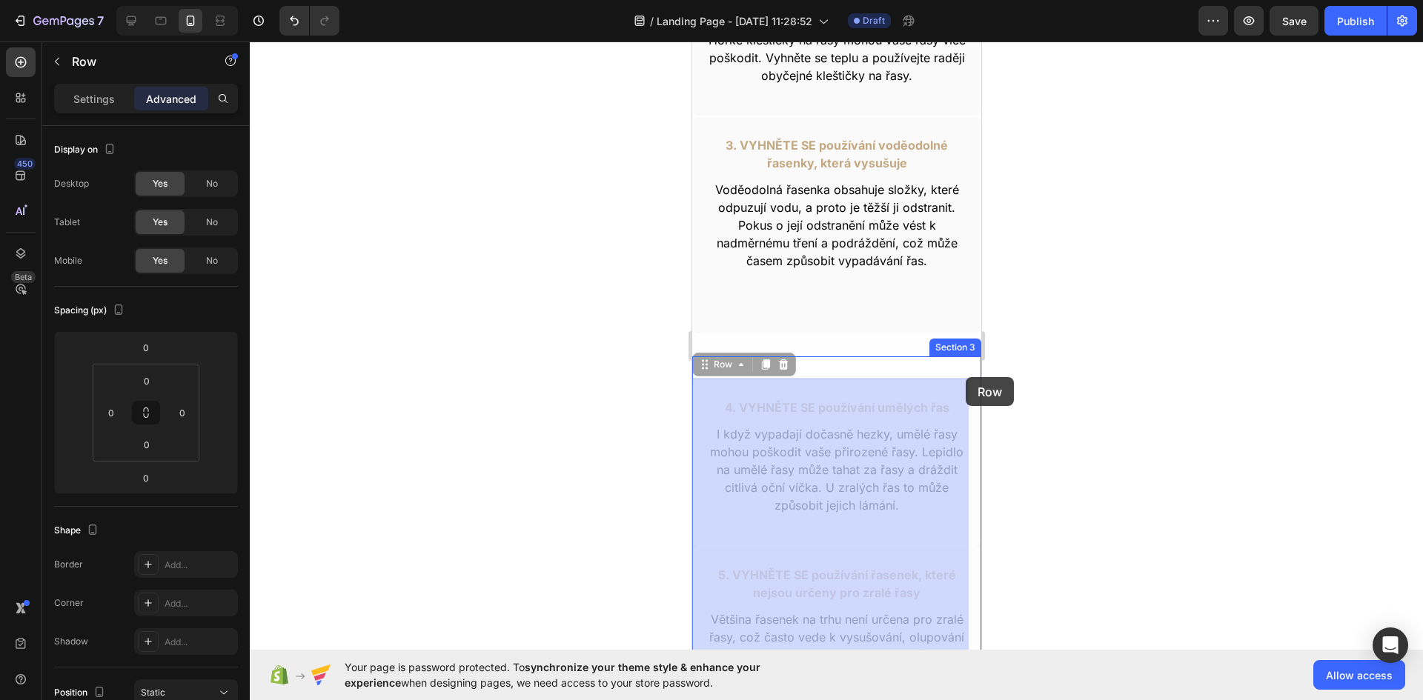
drag, startPoint x: 966, startPoint y: 545, endPoint x: 963, endPoint y: 371, distance: 174.2
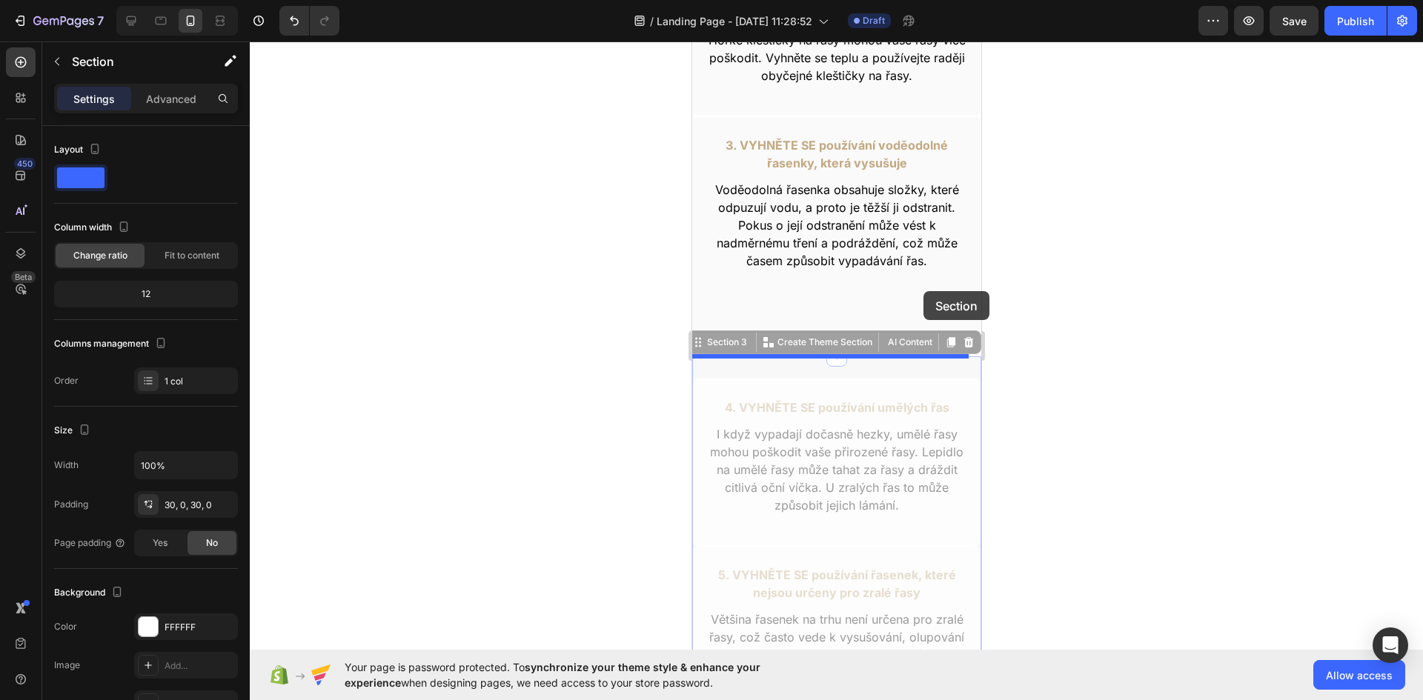
drag, startPoint x: 952, startPoint y: 365, endPoint x: 923, endPoint y: 291, distance: 79.1
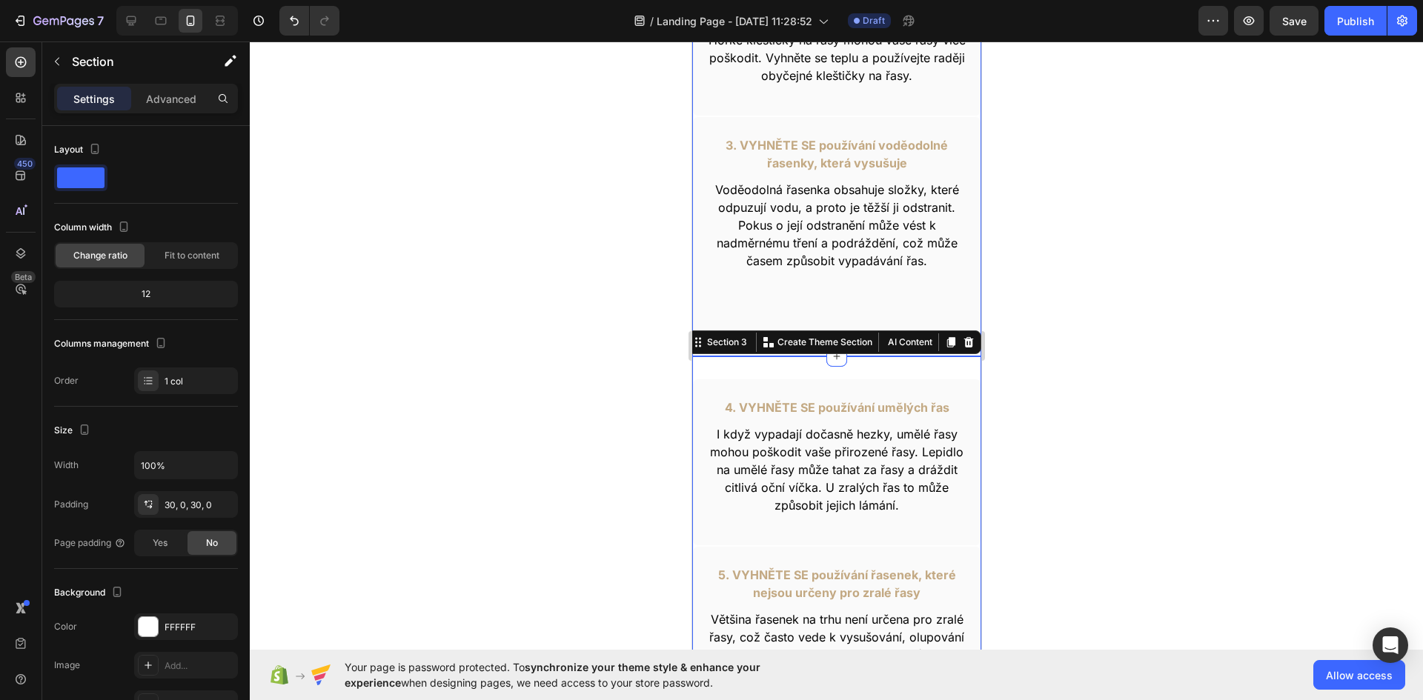
click at [1059, 393] on div at bounding box center [836, 371] width 1173 height 659
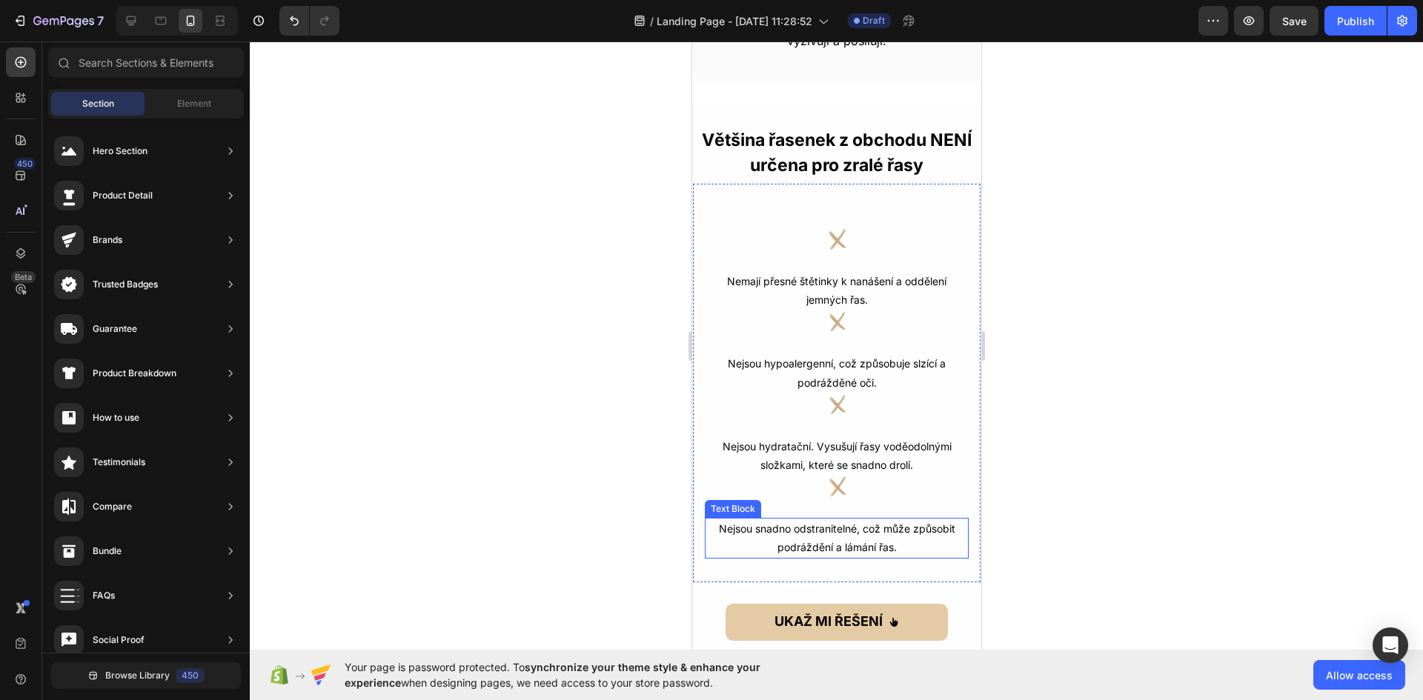
scroll to position [1705, 0]
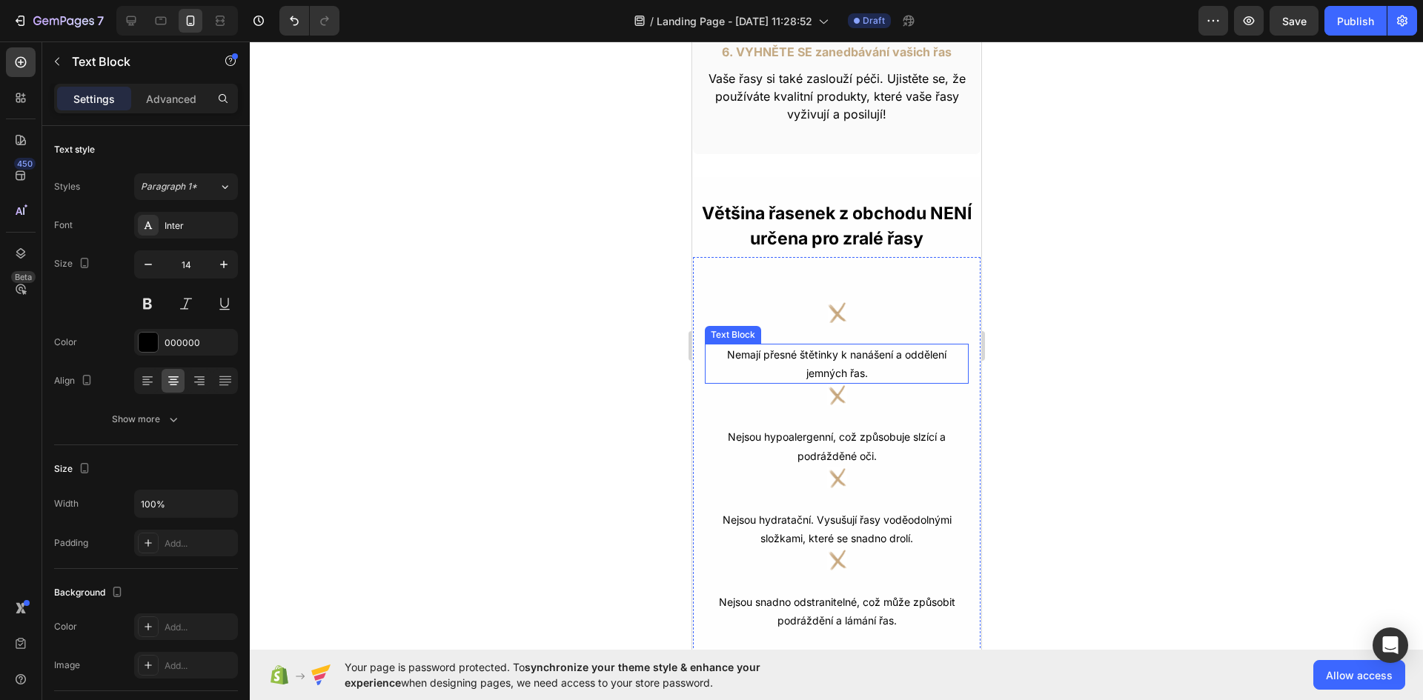
click at [847, 359] on p "Nemají přesné štětinky k nanášení a oddělení jemných řas." at bounding box center [836, 363] width 261 height 37
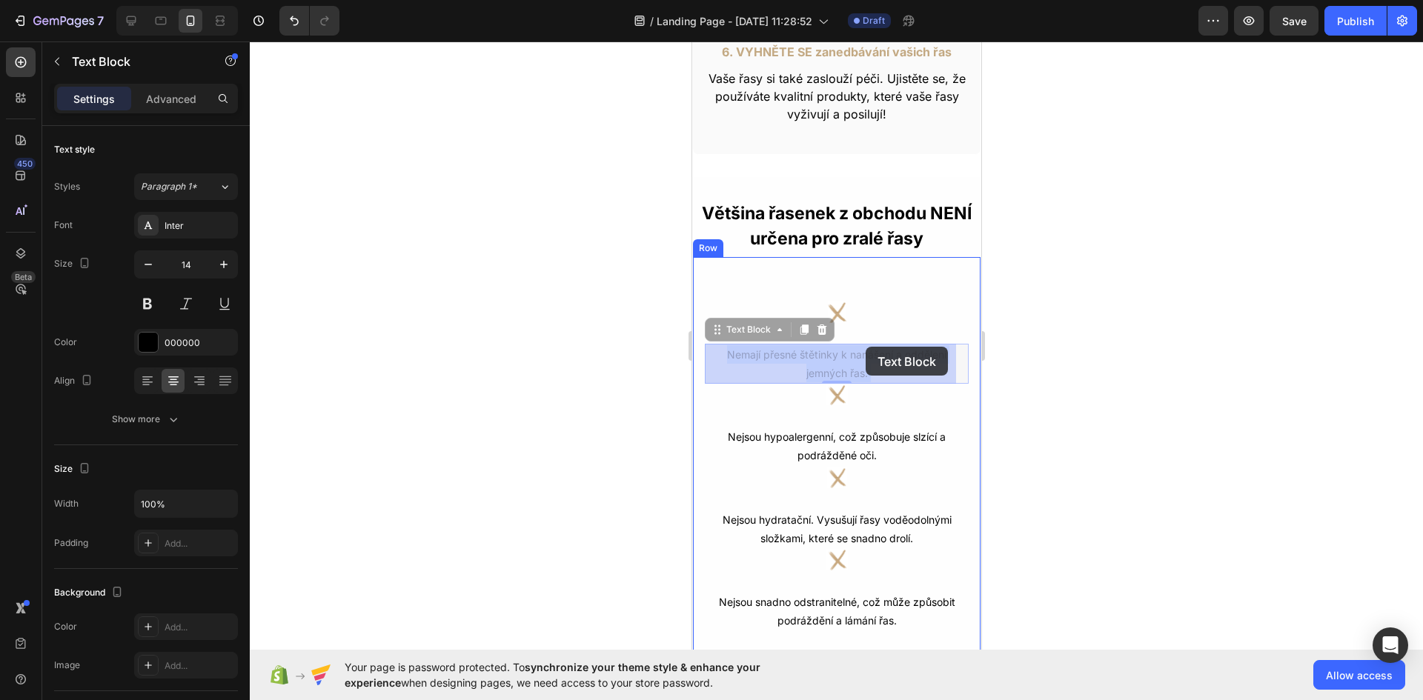
drag, startPoint x: 864, startPoint y: 365, endPoint x: 865, endPoint y: 347, distance: 17.8
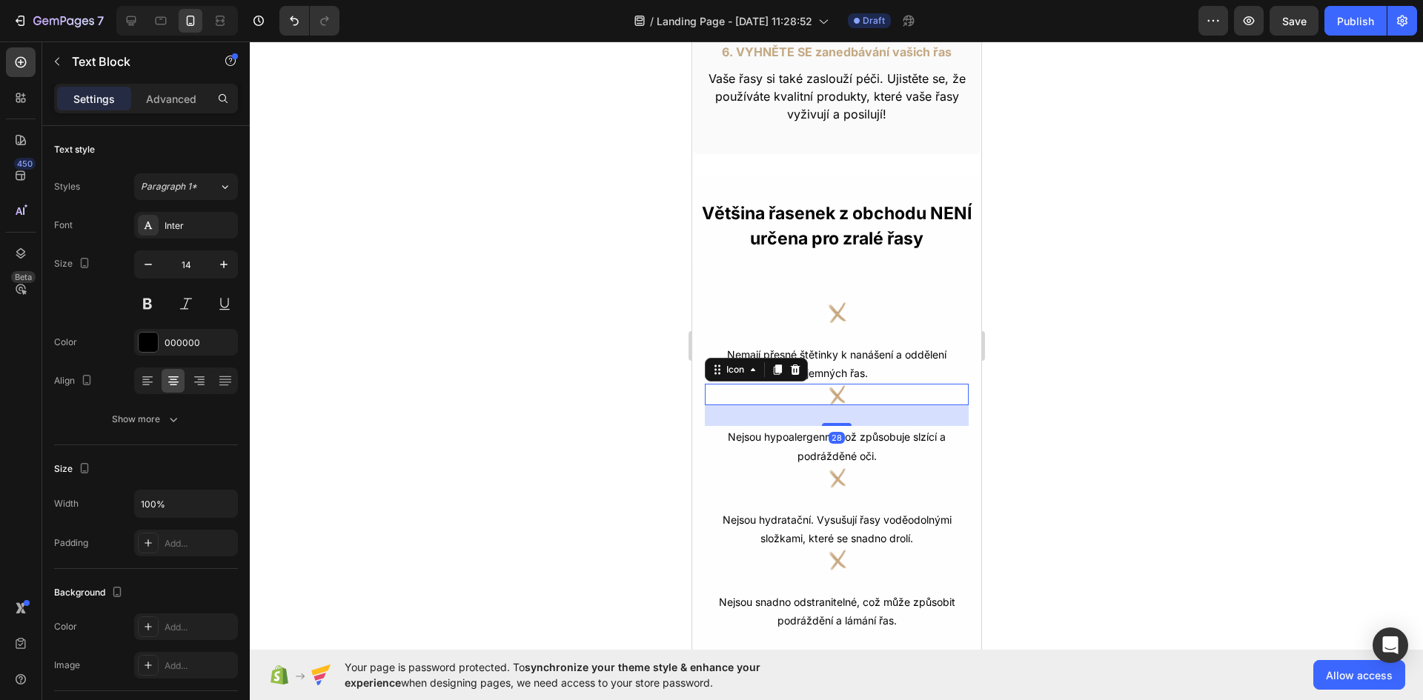
click at [846, 403] on div "Icon 28" at bounding box center [836, 394] width 264 height 21
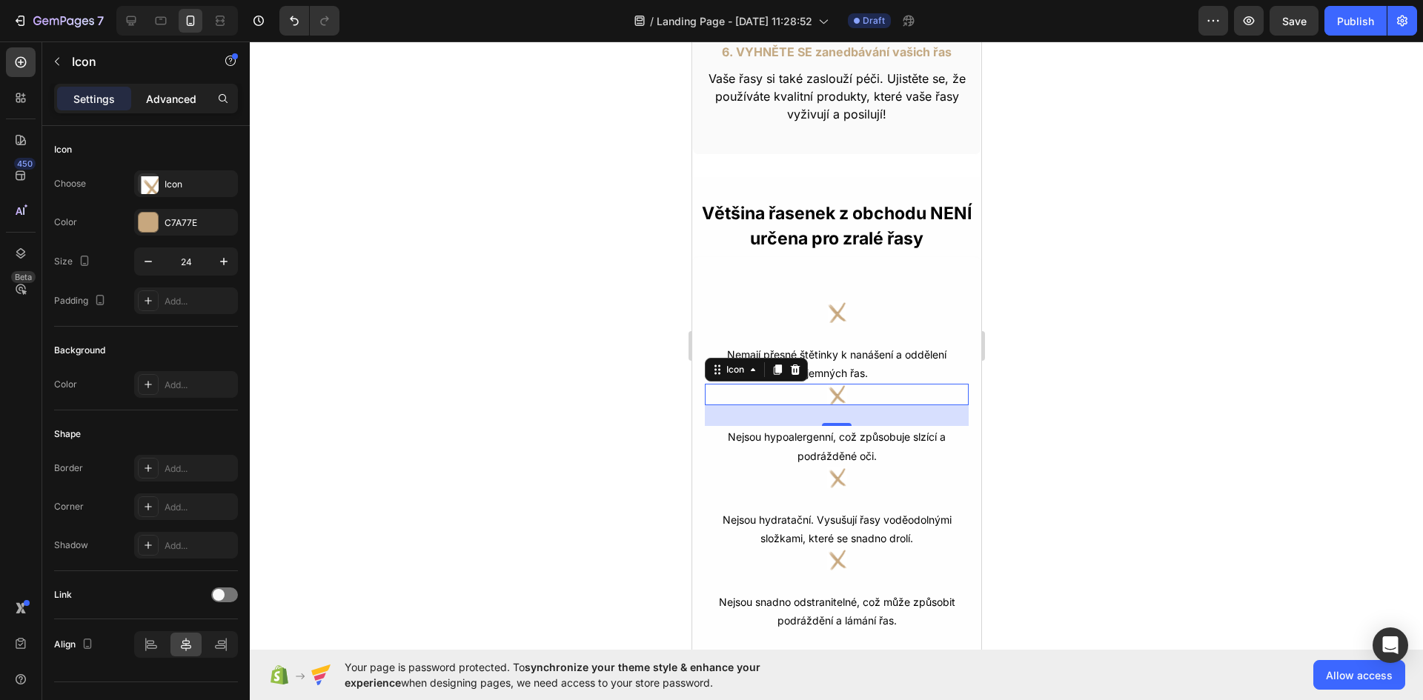
click at [176, 99] on p "Advanced" at bounding box center [171, 99] width 50 height 16
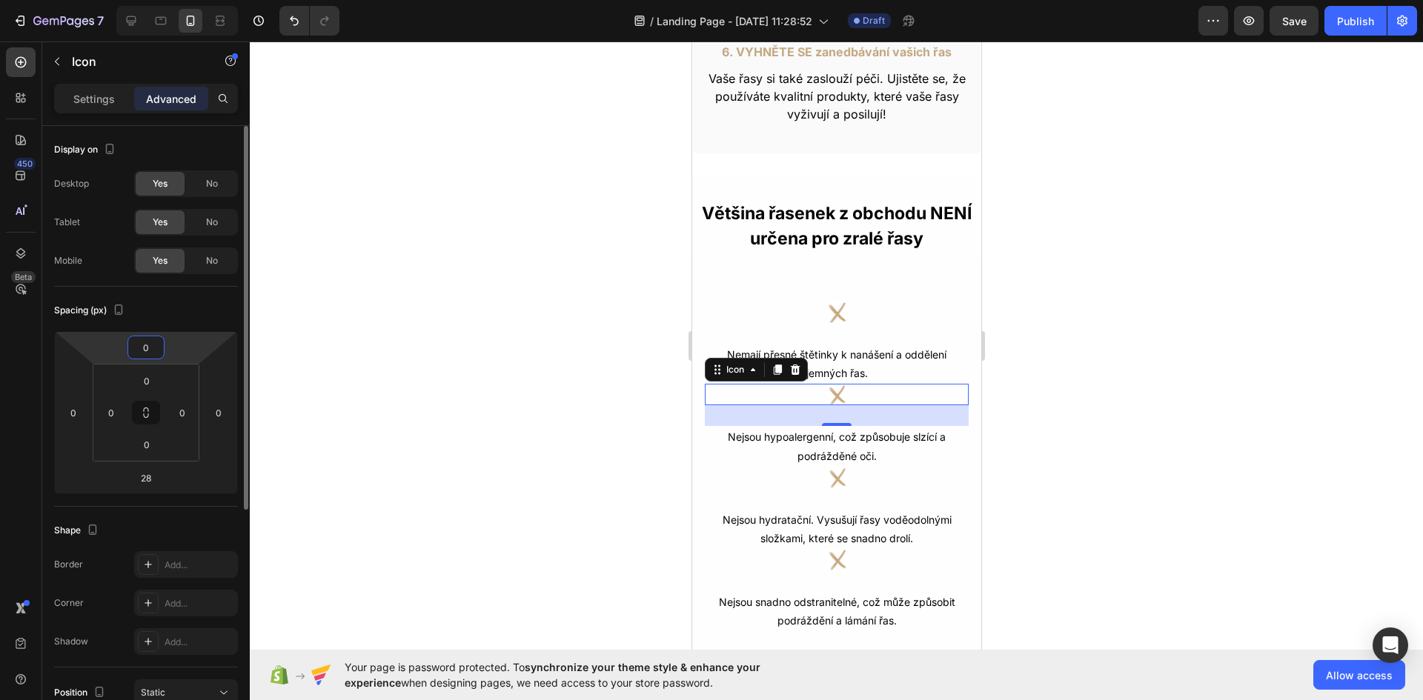
click at [148, 349] on input "0" at bounding box center [146, 347] width 30 height 22
type input "20"
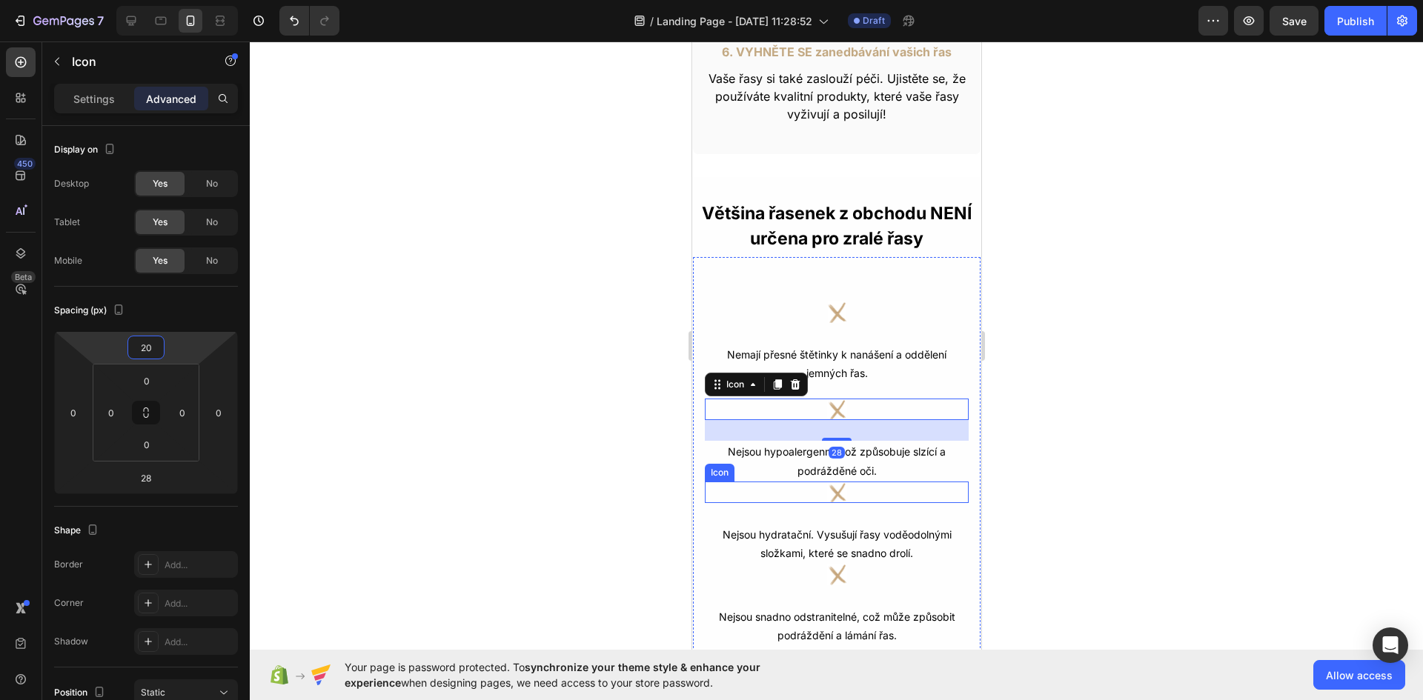
click at [832, 495] on image at bounding box center [836, 492] width 21 height 21
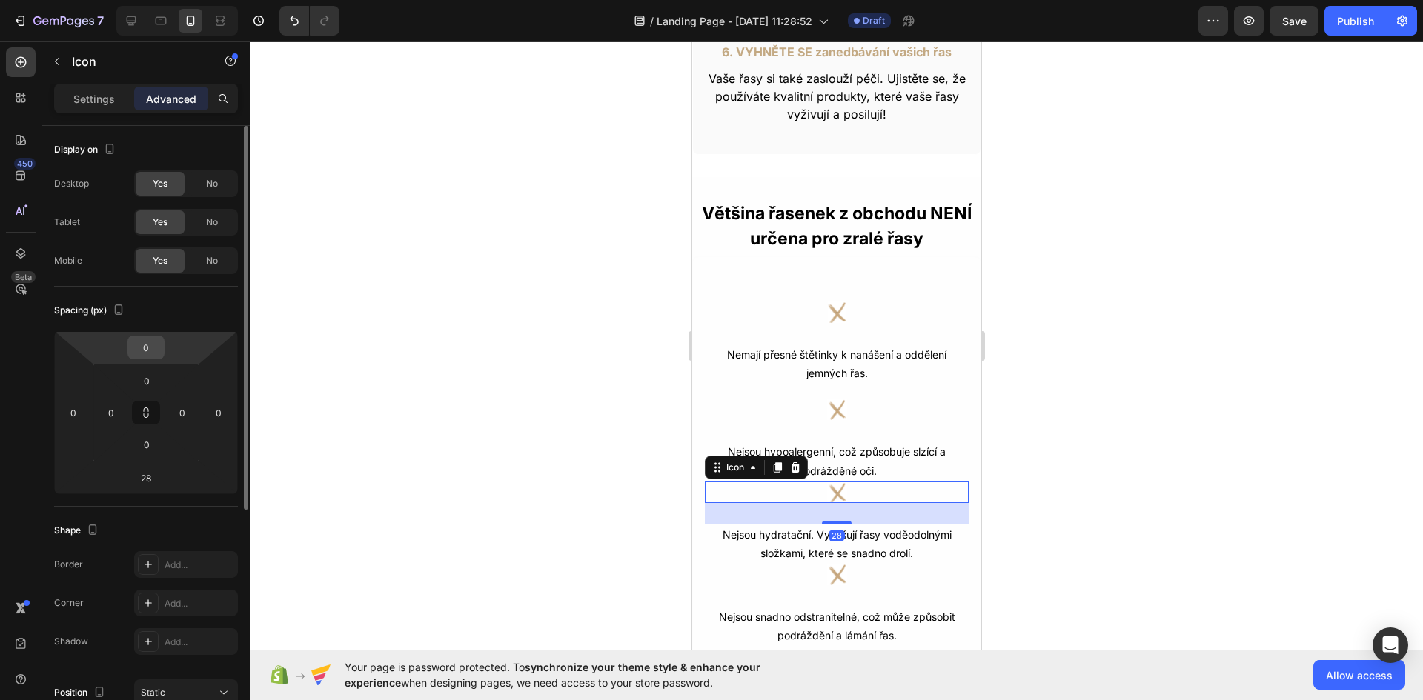
click at [130, 348] on div "0" at bounding box center [145, 348] width 37 height 24
click at [147, 352] on input "0" at bounding box center [146, 347] width 30 height 22
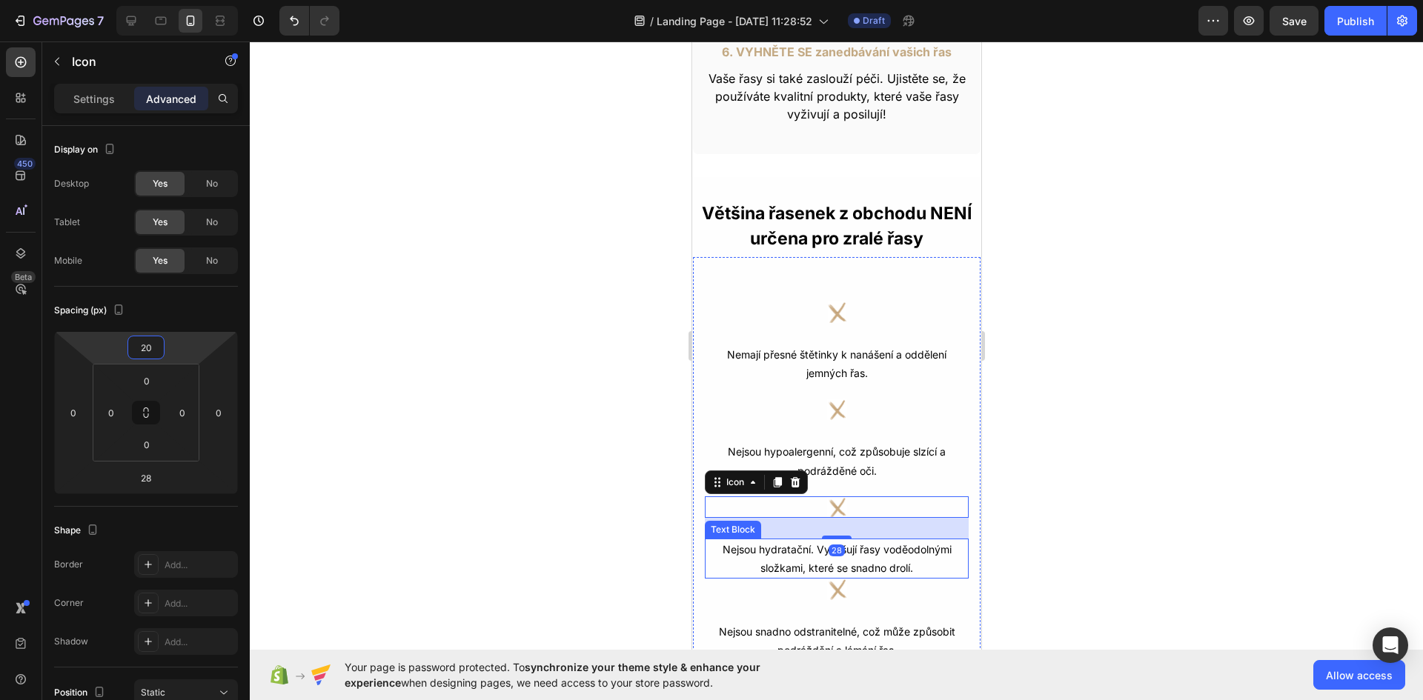
scroll to position [1779, 0]
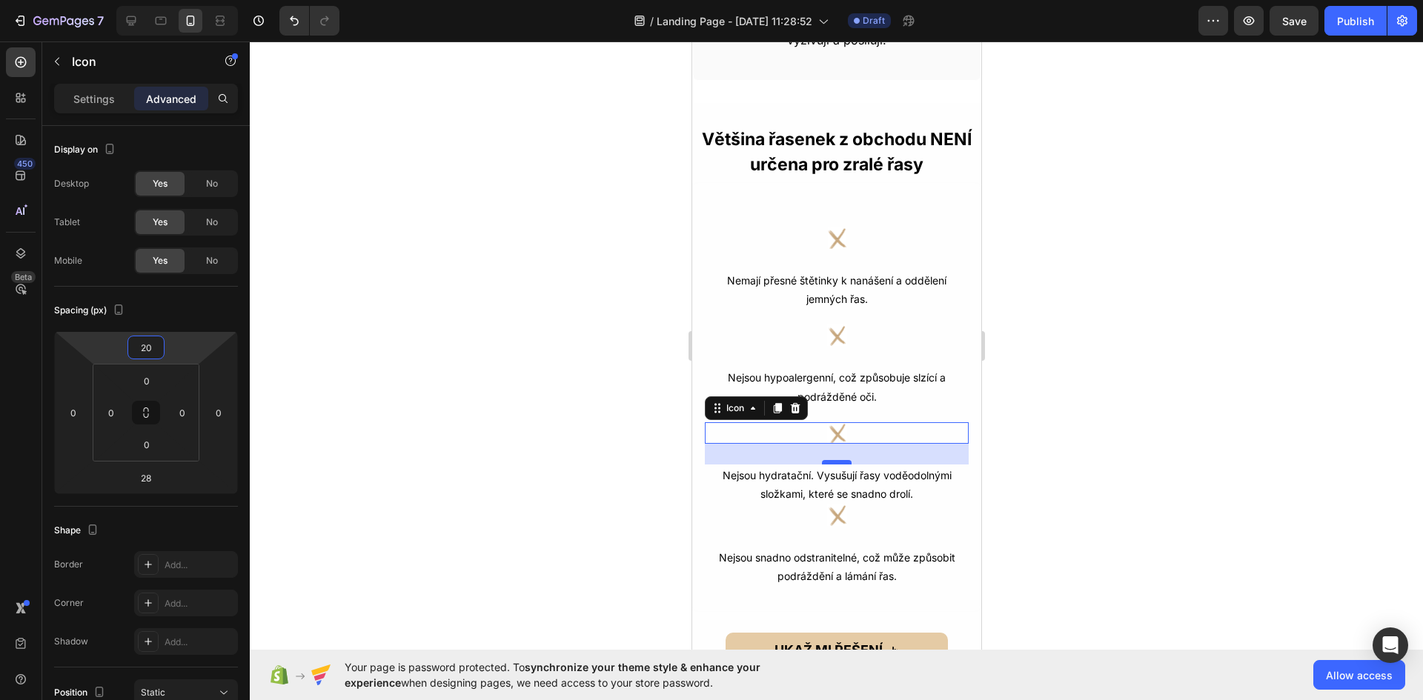
type input "20"
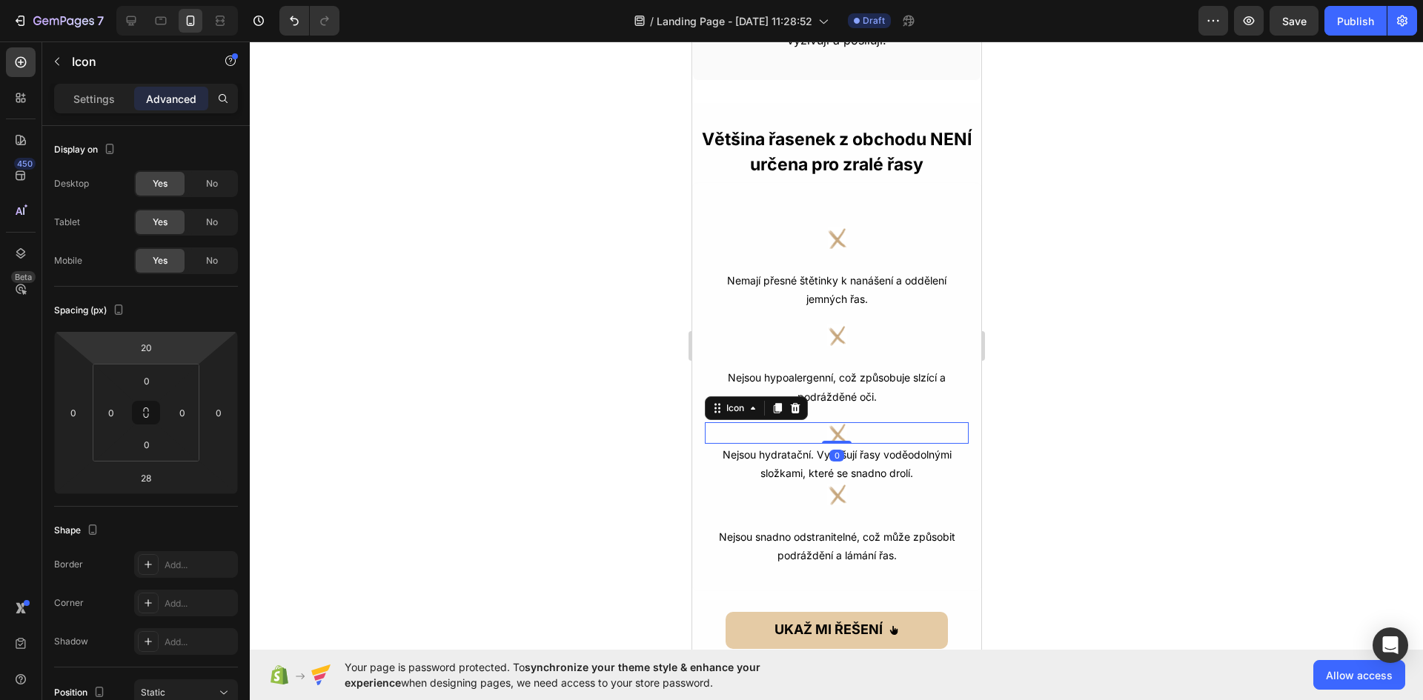
drag, startPoint x: 834, startPoint y: 459, endPoint x: 852, endPoint y: 428, distance: 35.8
click at [852, 428] on div "Icon 0" at bounding box center [836, 432] width 264 height 21
type input "0"
click at [1107, 466] on div at bounding box center [836, 371] width 1173 height 659
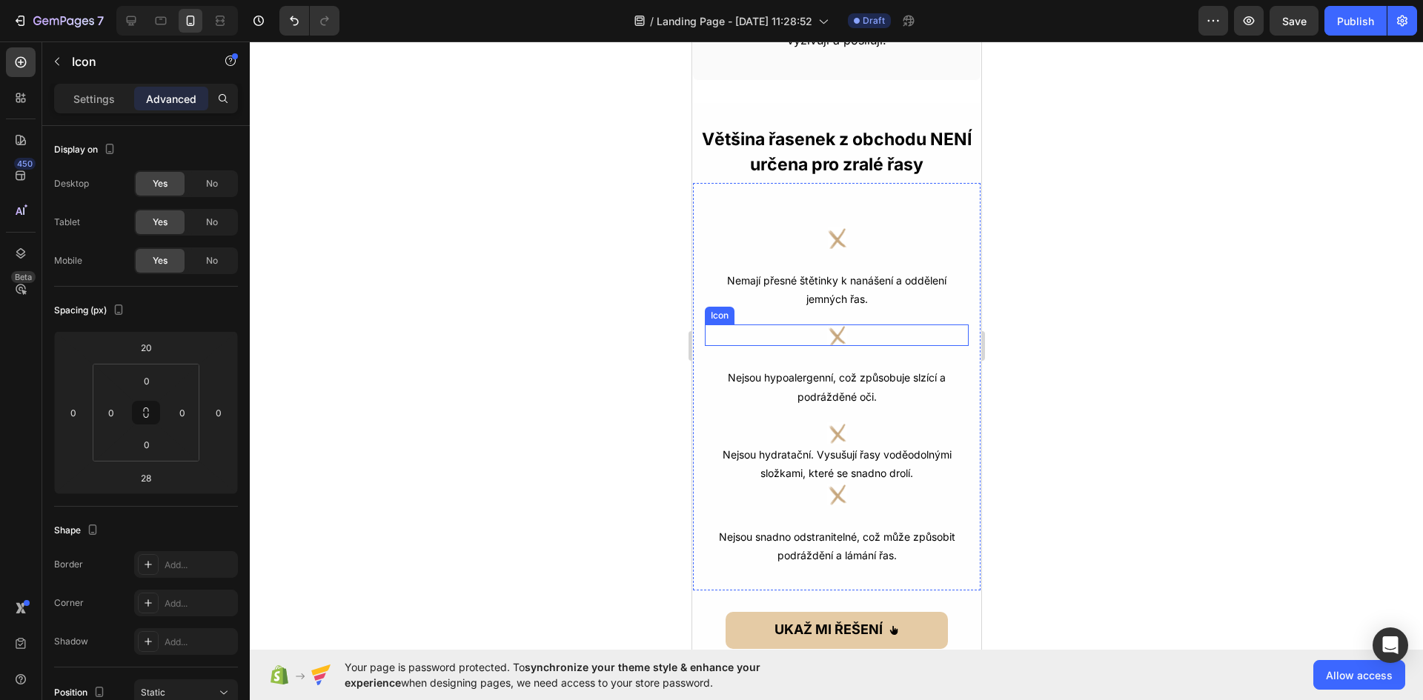
click at [831, 337] on image at bounding box center [836, 335] width 21 height 21
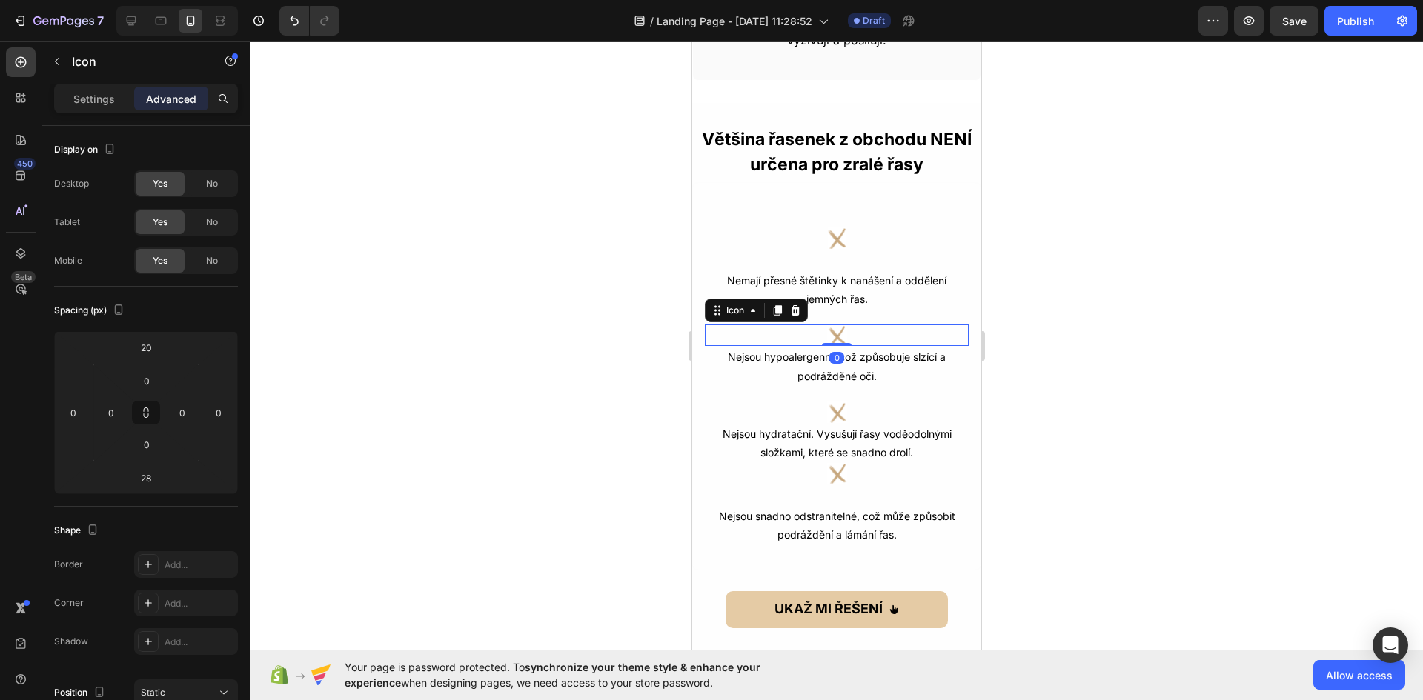
drag, startPoint x: 832, startPoint y: 367, endPoint x: 841, endPoint y: 337, distance: 30.9
click at [841, 337] on div "Icon 0" at bounding box center [836, 335] width 264 height 21
type input "0"
click at [1050, 356] on div at bounding box center [836, 371] width 1173 height 659
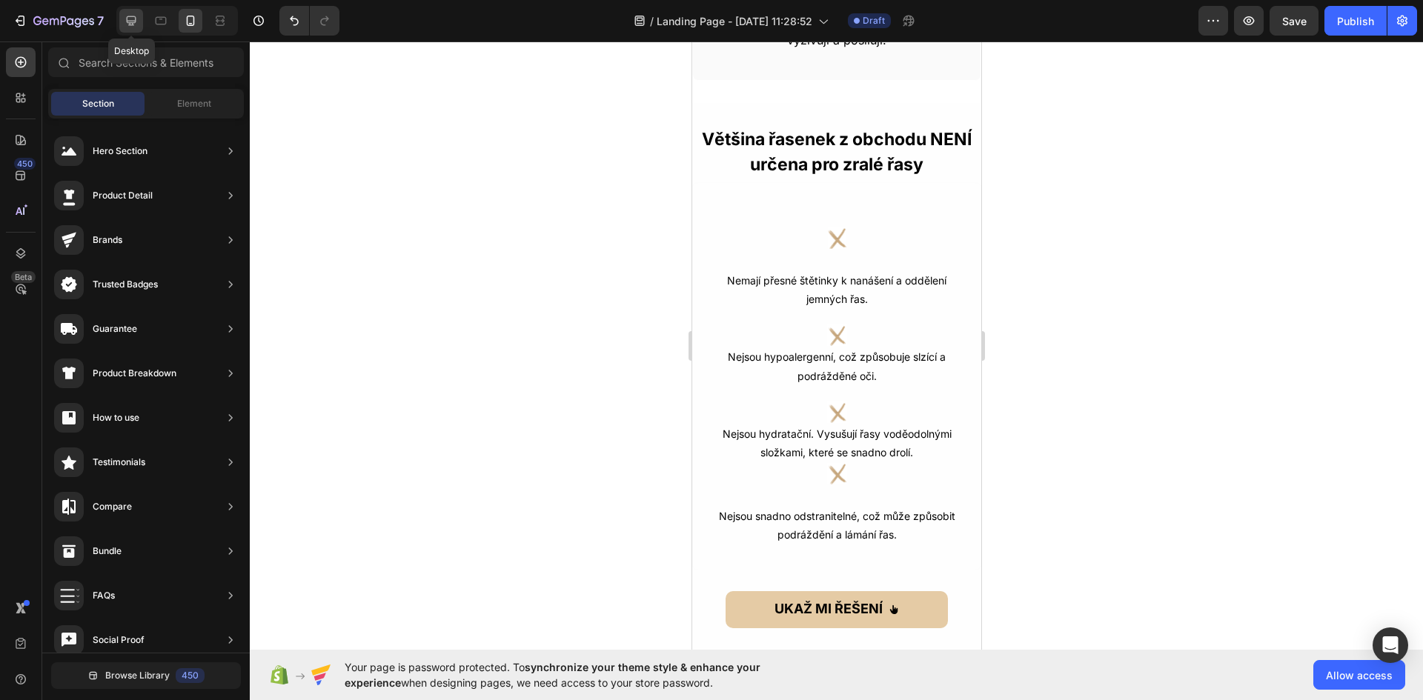
click at [127, 24] on icon at bounding box center [131, 20] width 15 height 15
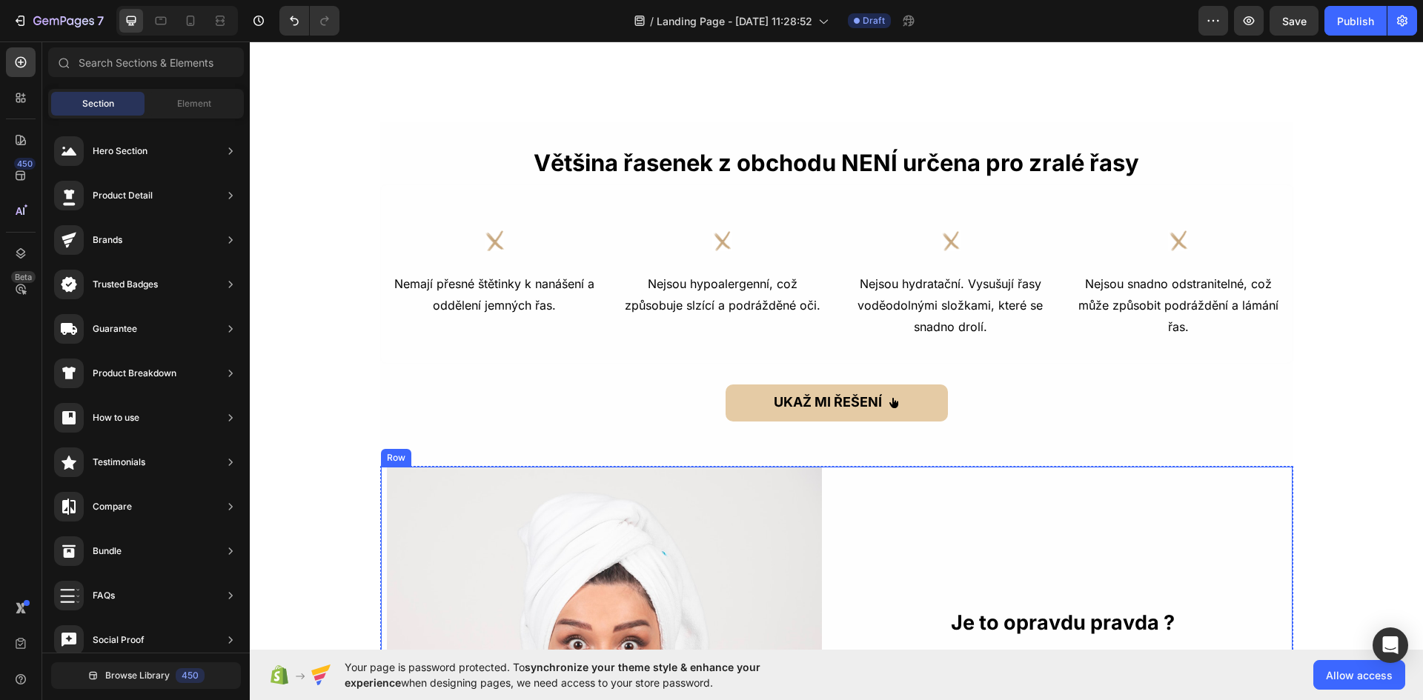
scroll to position [1467, 0]
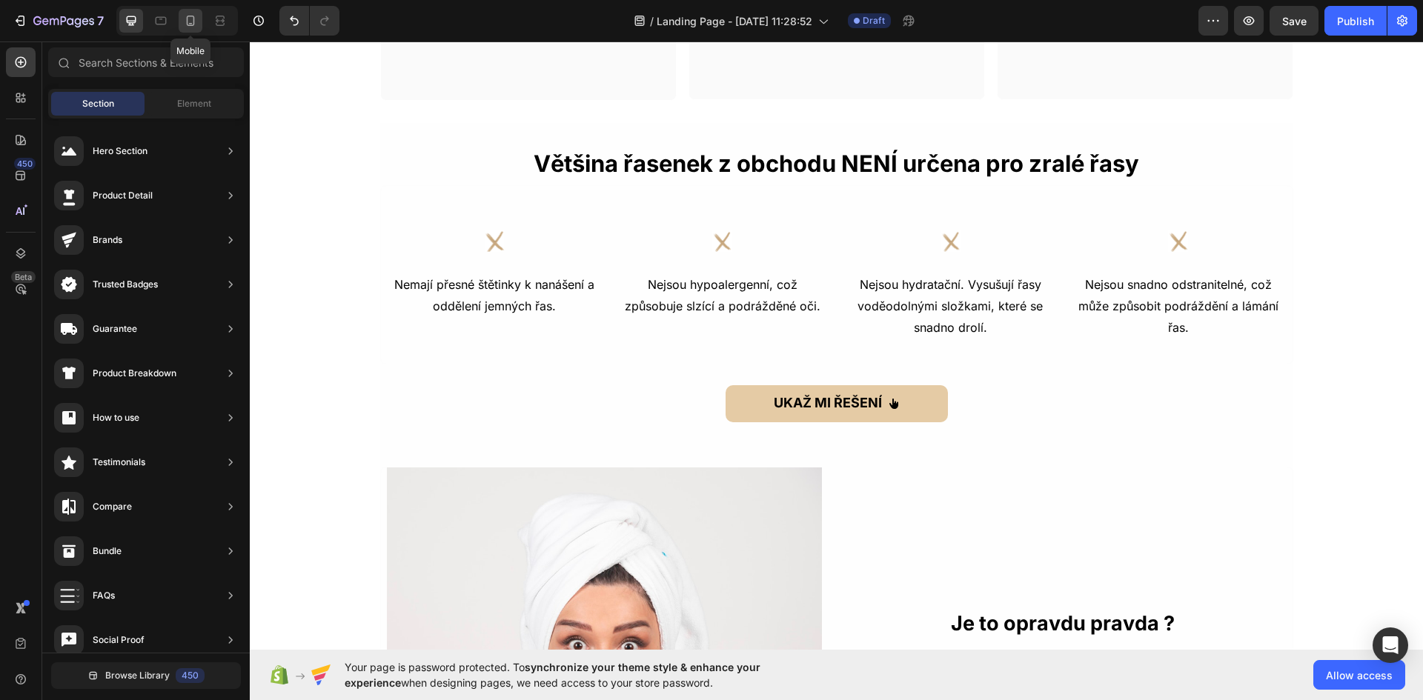
click at [189, 10] on div at bounding box center [191, 21] width 24 height 24
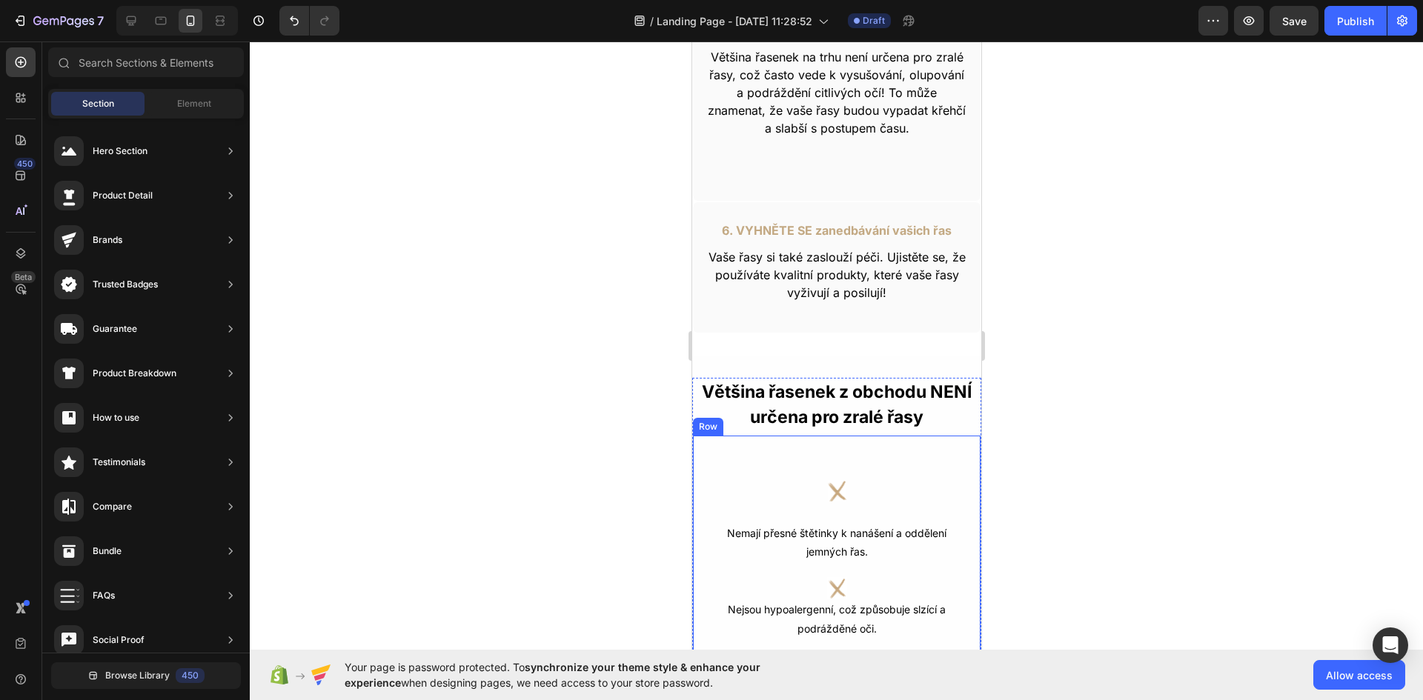
scroll to position [1690, 0]
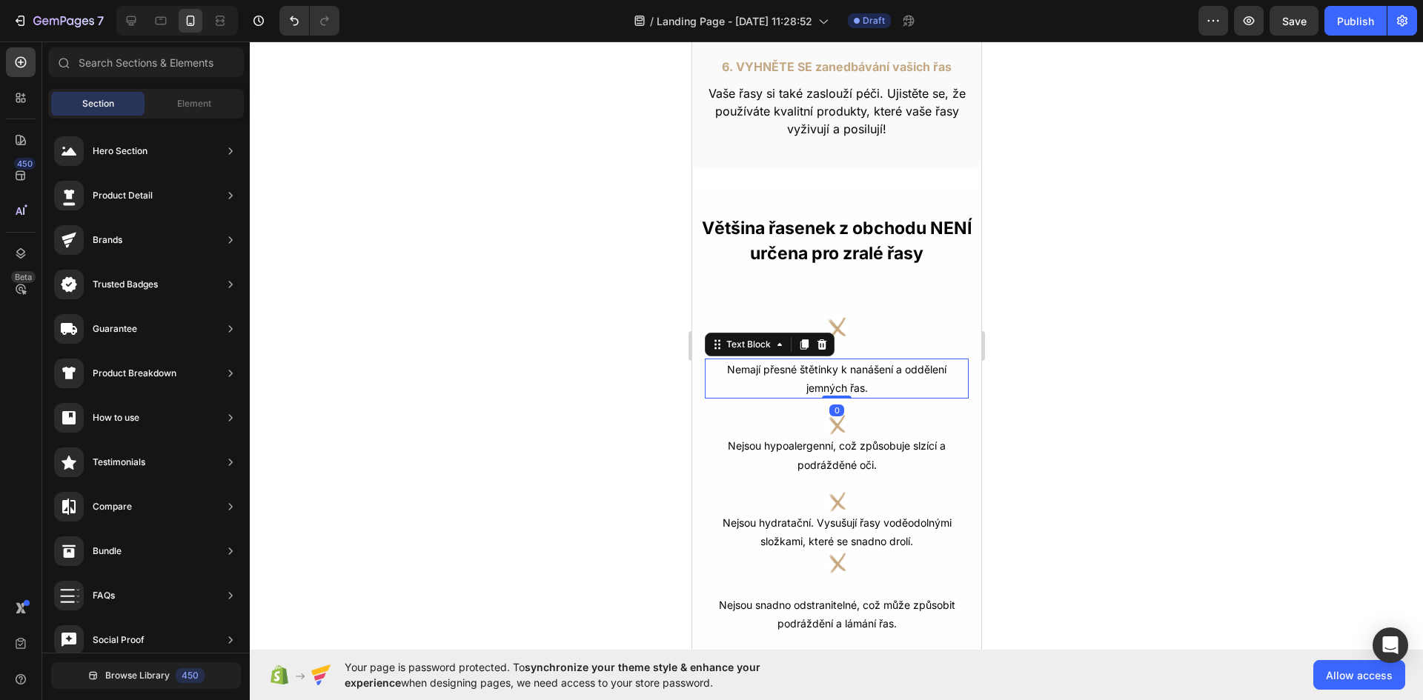
click at [834, 371] on p "Nemají přesné štětinky k nanášení a oddělení jemných řas." at bounding box center [836, 378] width 261 height 37
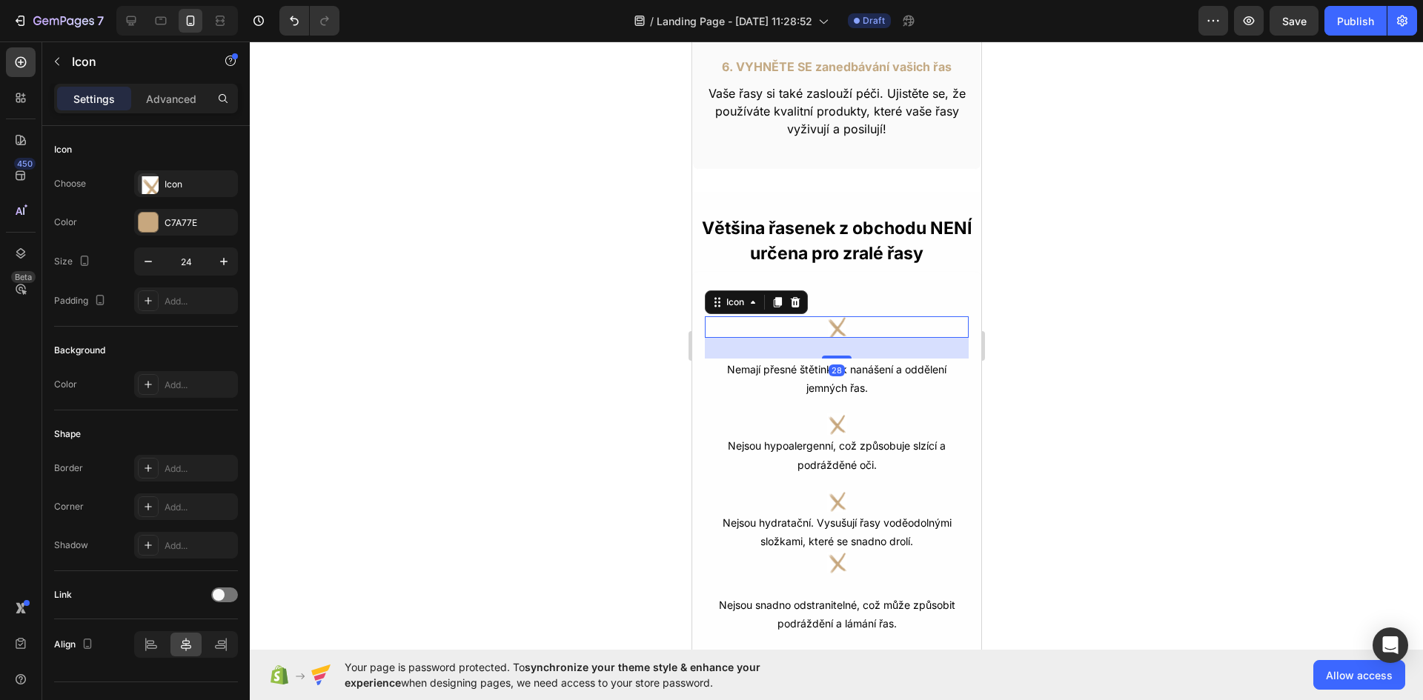
click at [827, 322] on image at bounding box center [836, 326] width 21 height 21
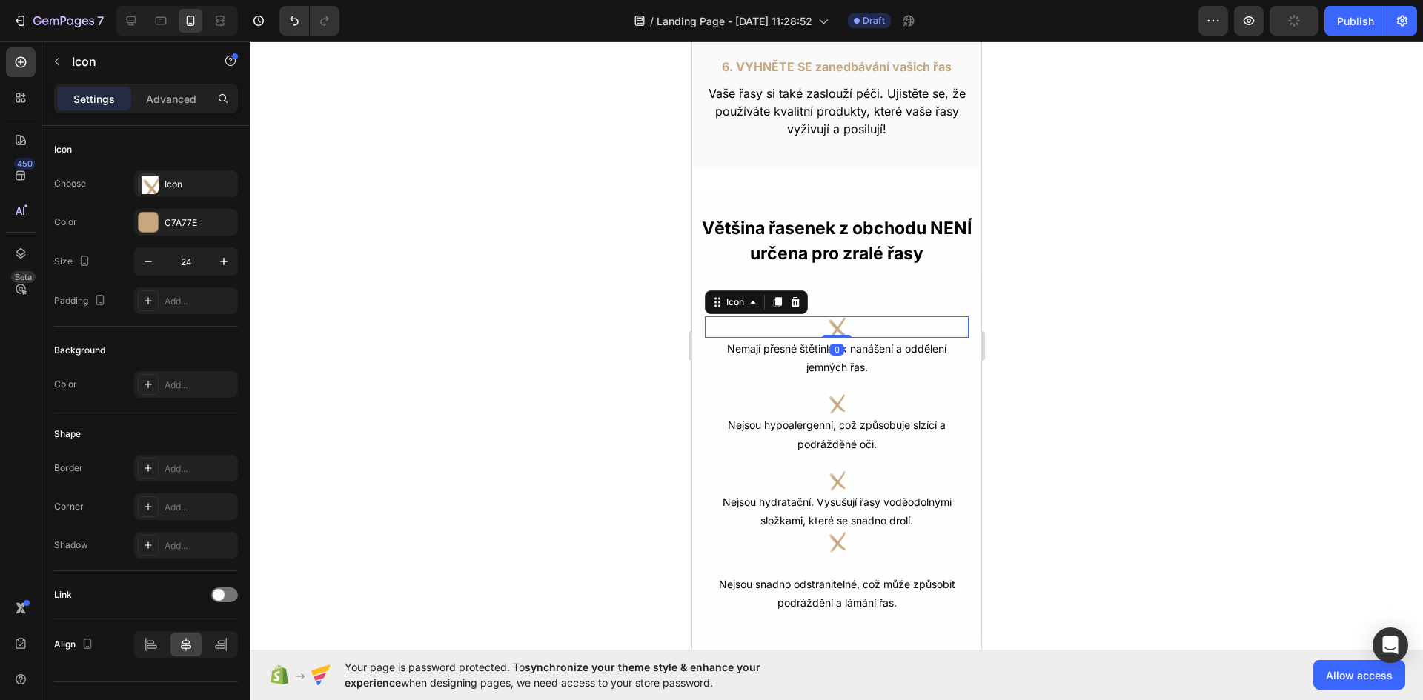
drag, startPoint x: 835, startPoint y: 358, endPoint x: 843, endPoint y: 325, distance: 33.4
click at [843, 325] on div "Icon 0" at bounding box center [836, 326] width 264 height 21
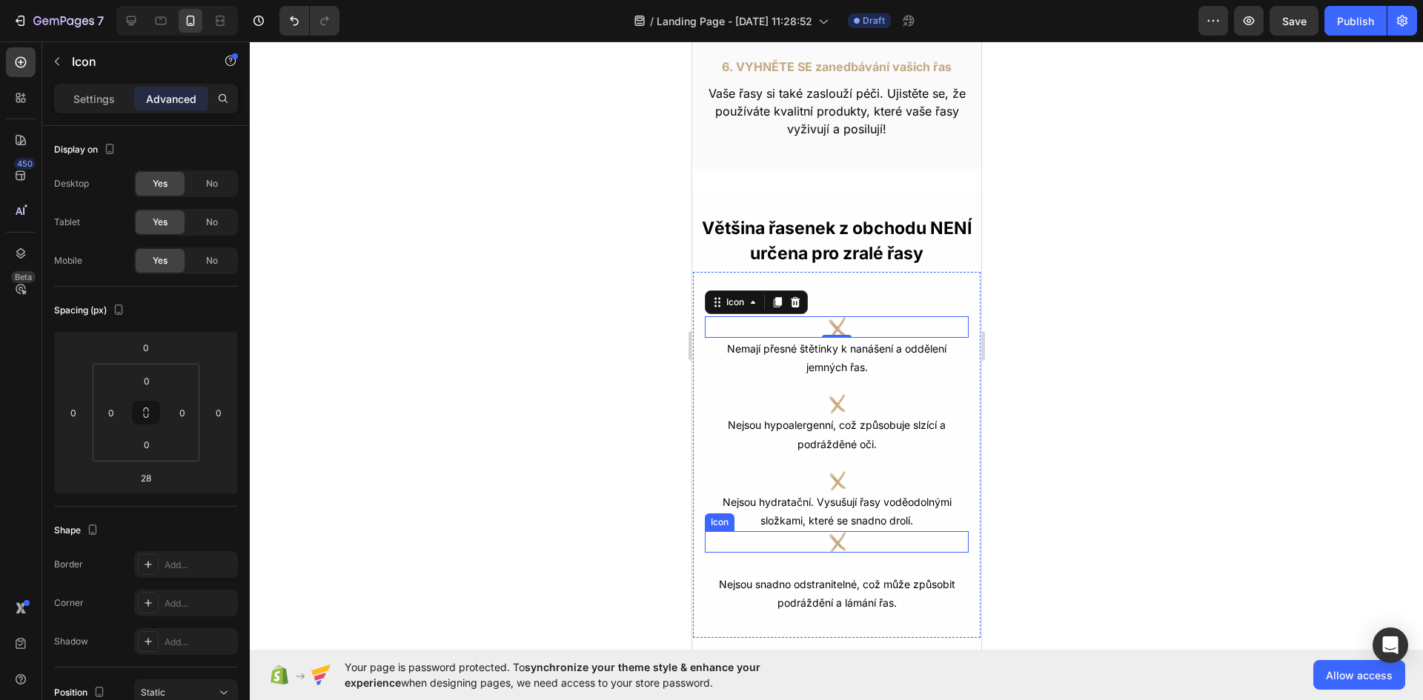
click at [836, 542] on image at bounding box center [836, 541] width 21 height 21
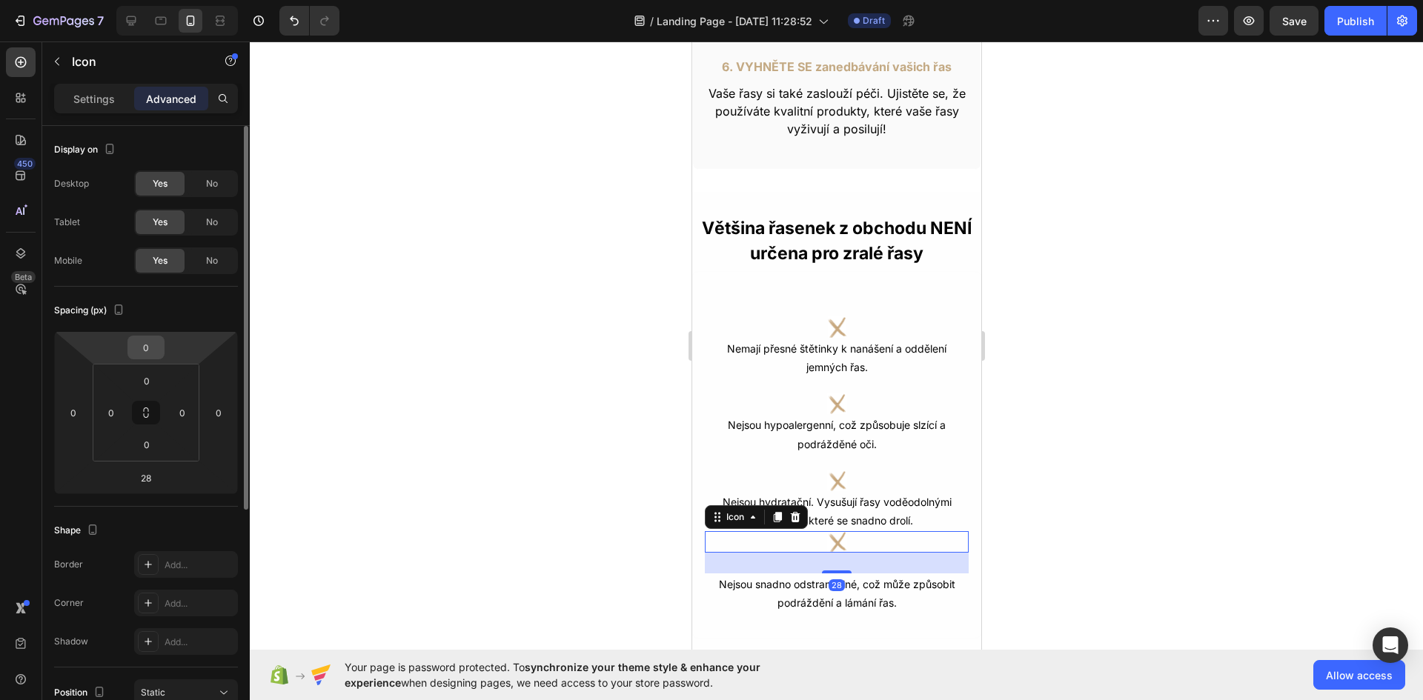
click at [140, 344] on input "0" at bounding box center [146, 347] width 30 height 22
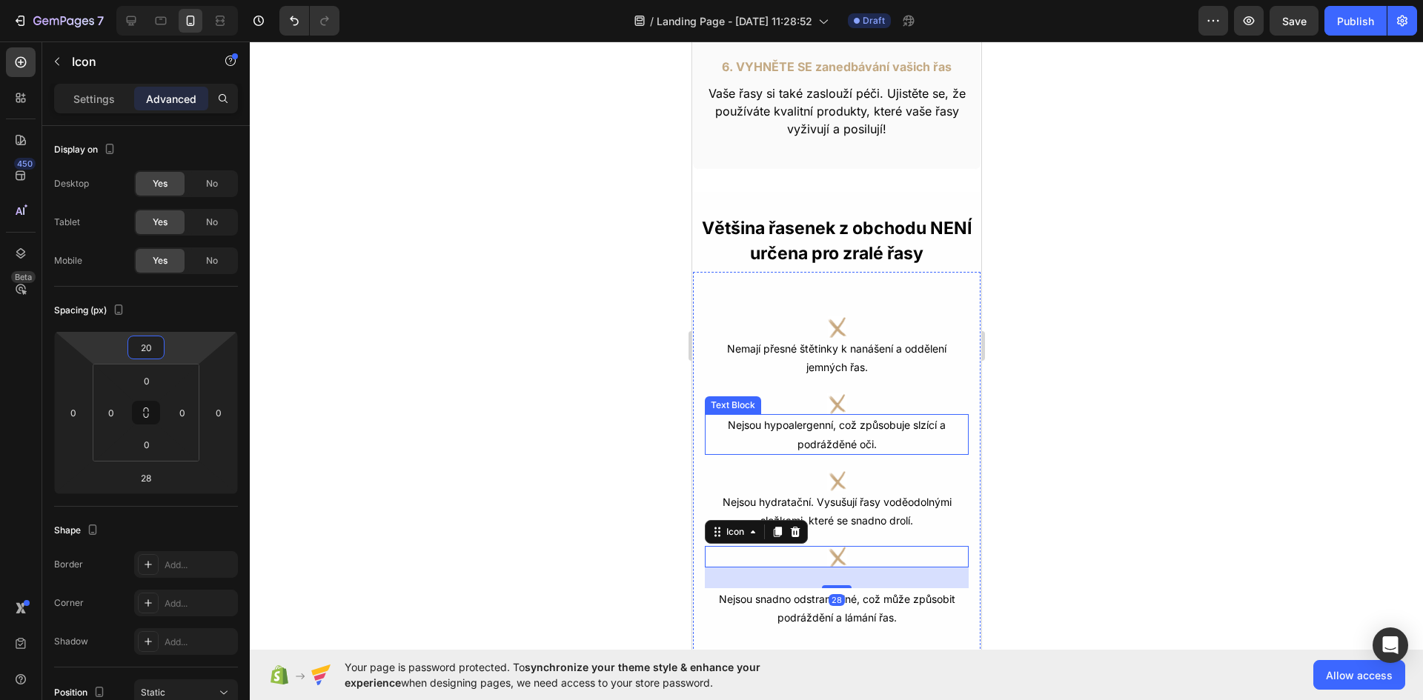
type input "20"
click at [1155, 453] on div at bounding box center [836, 371] width 1173 height 659
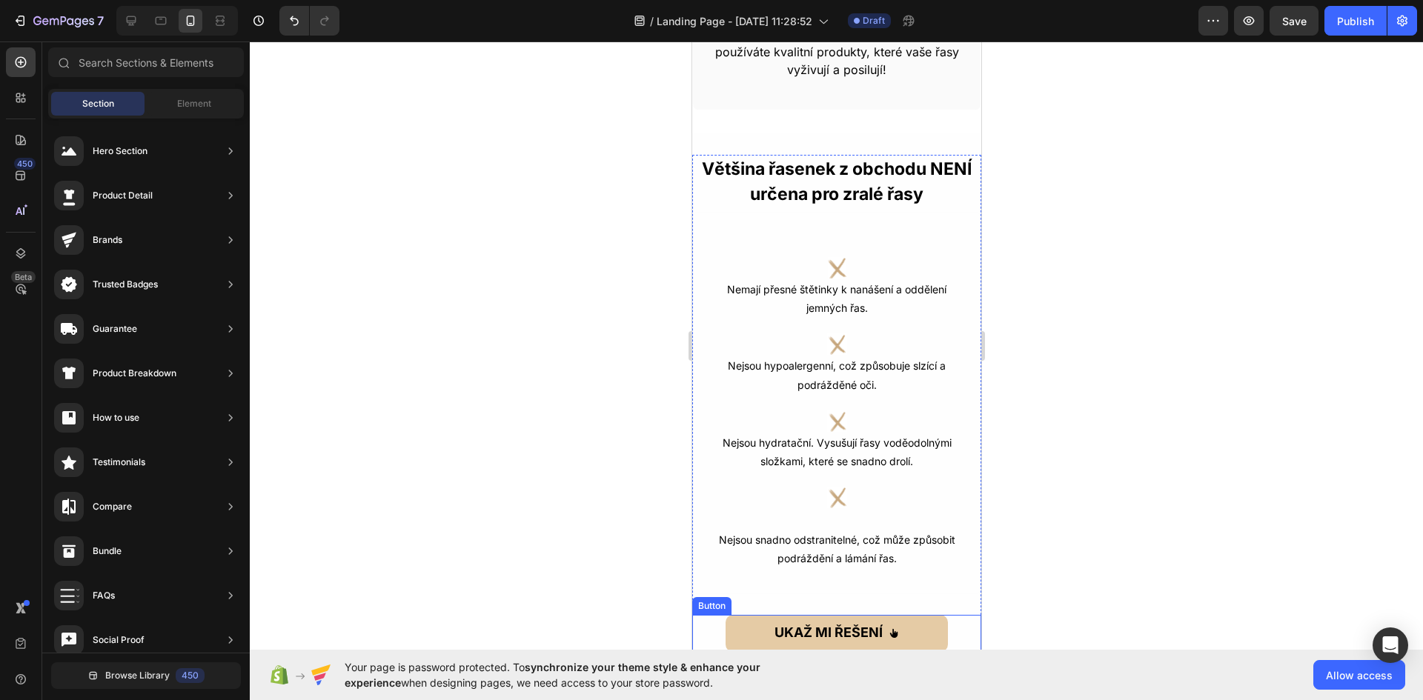
scroll to position [1838, 0]
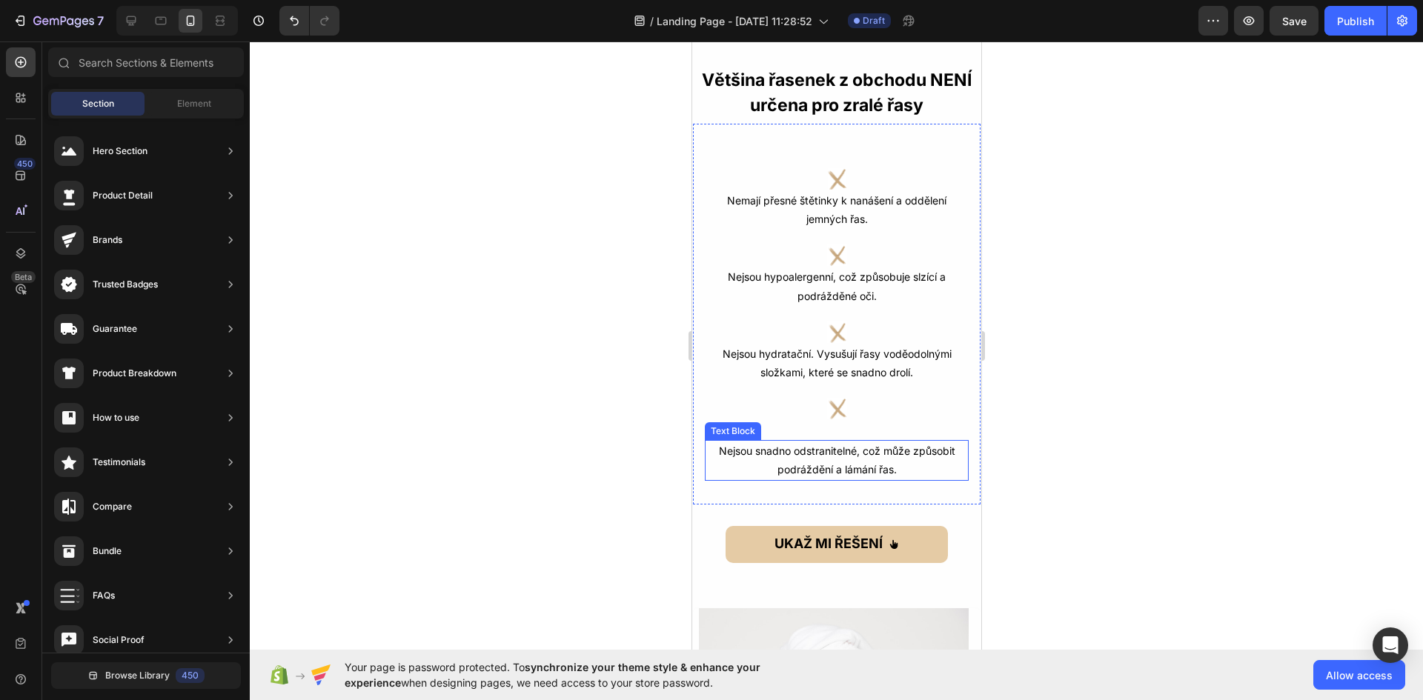
click at [832, 454] on p "Nejsou snadno odstranitelné, což může způsobit podráždění a lámání řas." at bounding box center [836, 460] width 261 height 37
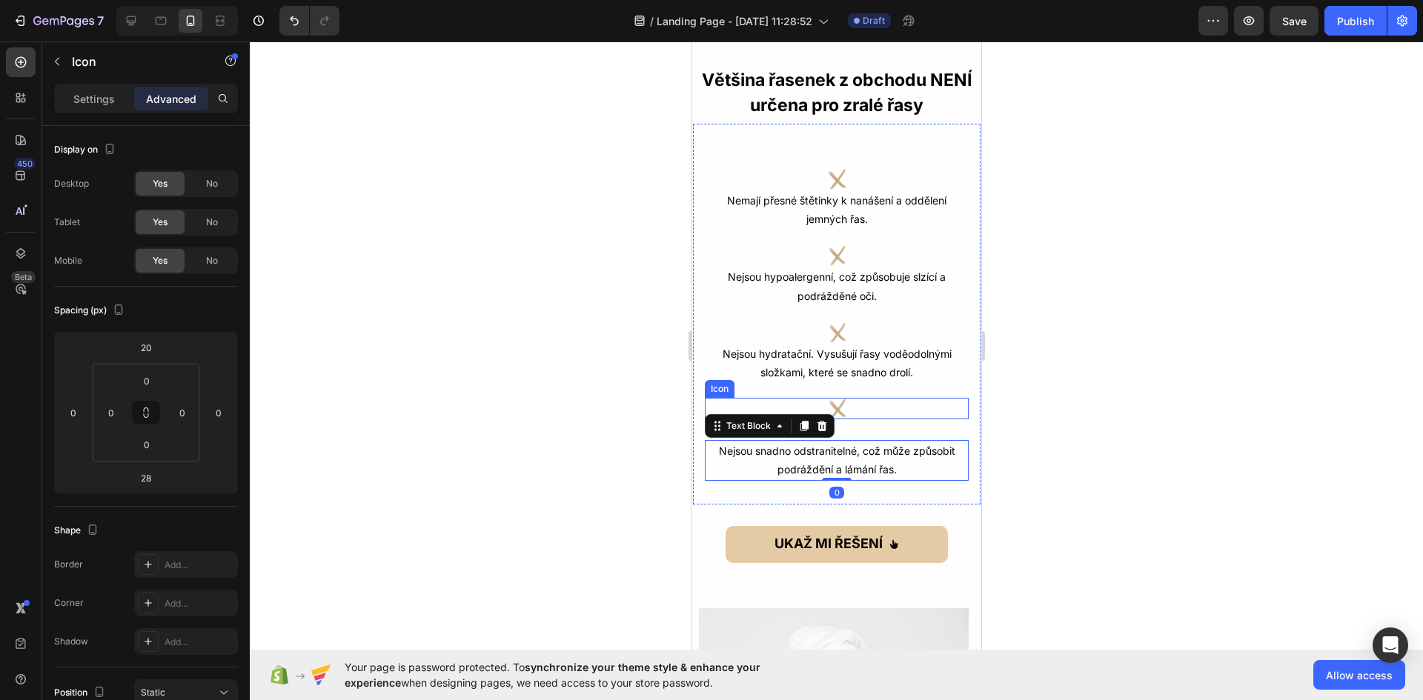
click at [842, 412] on div "Icon" at bounding box center [836, 408] width 264 height 21
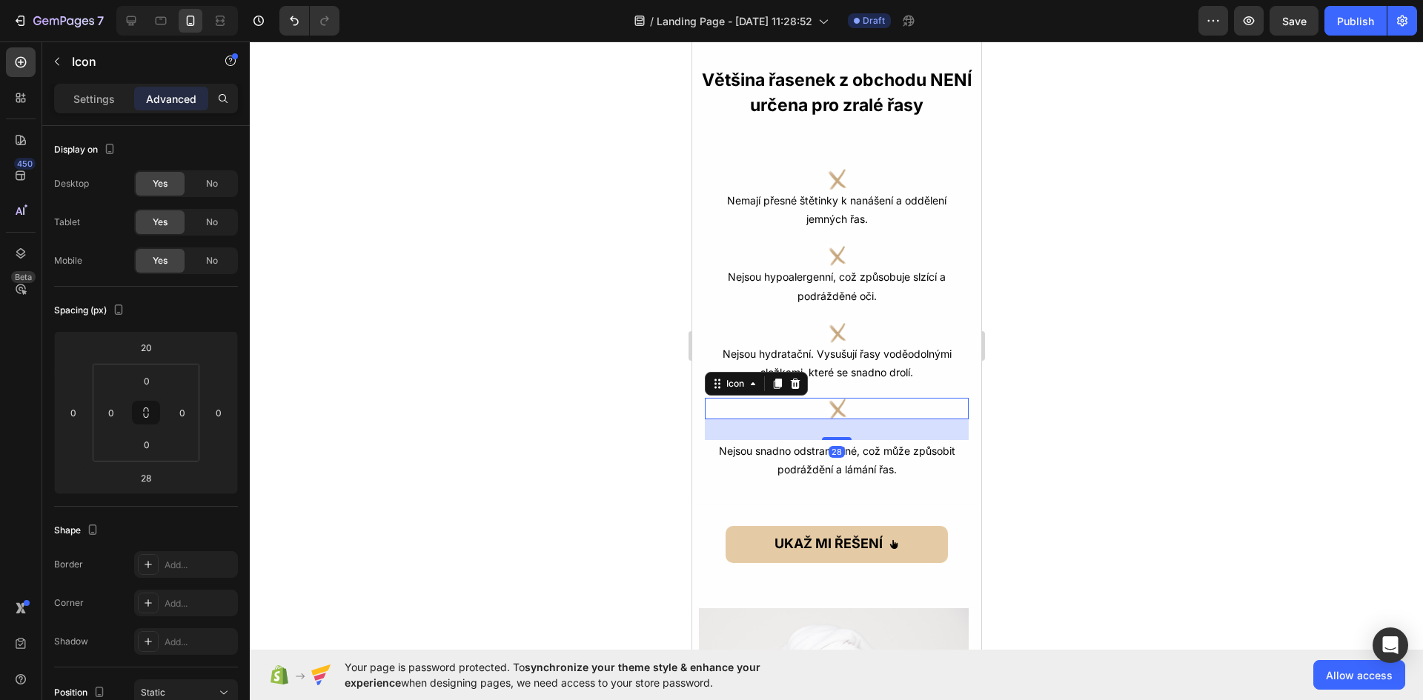
drag, startPoint x: 835, startPoint y: 440, endPoint x: 843, endPoint y: 418, distance: 23.4
click at [843, 418] on div "Icon 28" at bounding box center [836, 408] width 264 height 21
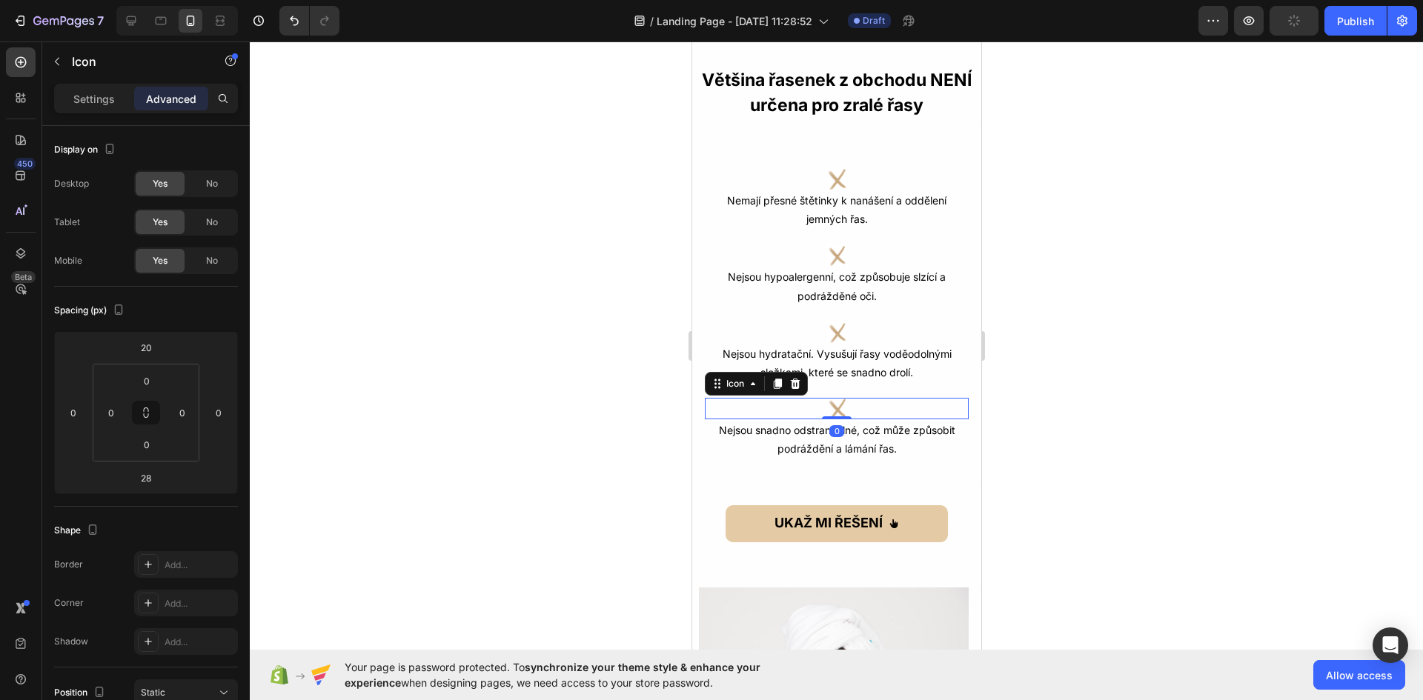
drag, startPoint x: 834, startPoint y: 437, endPoint x: 1721, endPoint y: 459, distance: 886.6
click at [840, 407] on div "Icon 0" at bounding box center [836, 408] width 264 height 21
type input "0"
click at [1186, 429] on div at bounding box center [836, 371] width 1173 height 659
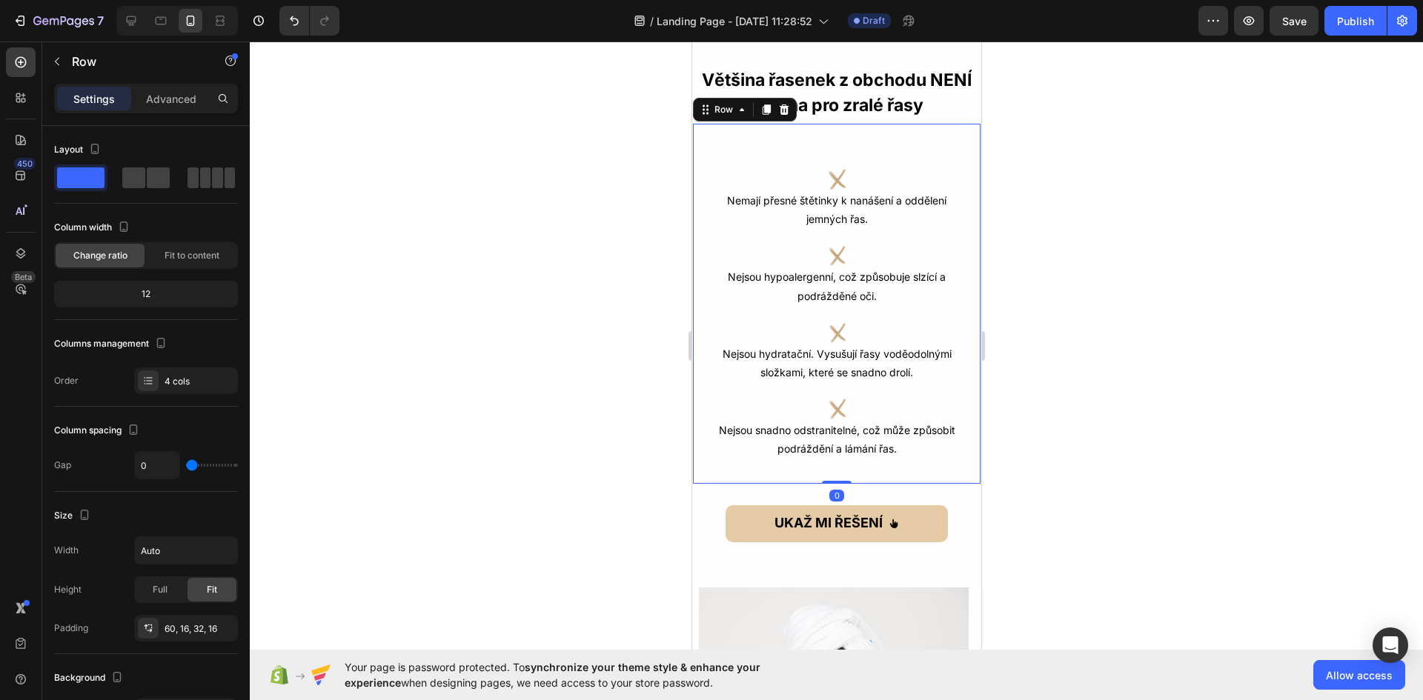
click at [842, 133] on div "Icon Nemají přesné štětinky k nanášení a oddělení jemných řas. Text Block Icon …" at bounding box center [835, 304] width 289 height 362
click at [182, 102] on p "Advanced" at bounding box center [171, 99] width 50 height 16
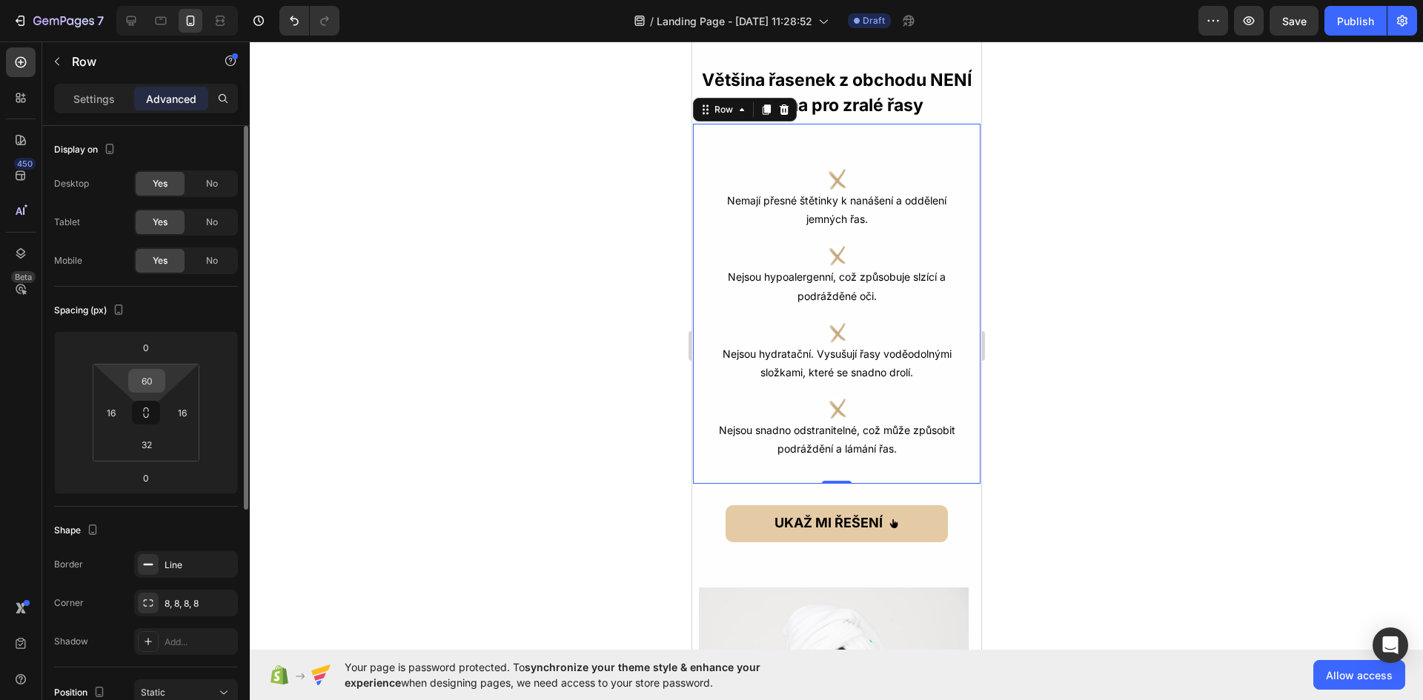
click at [150, 388] on input "60" at bounding box center [147, 381] width 30 height 22
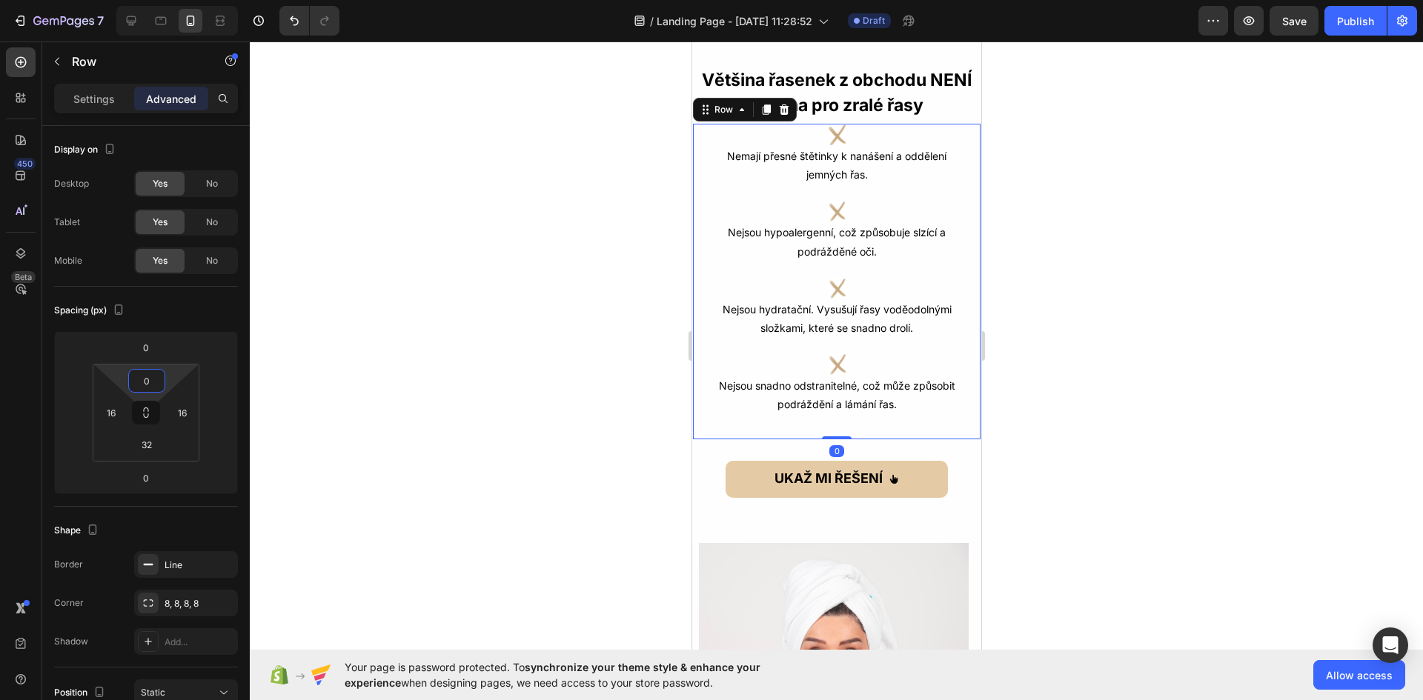
type input "0"
click at [1117, 407] on div at bounding box center [836, 371] width 1173 height 659
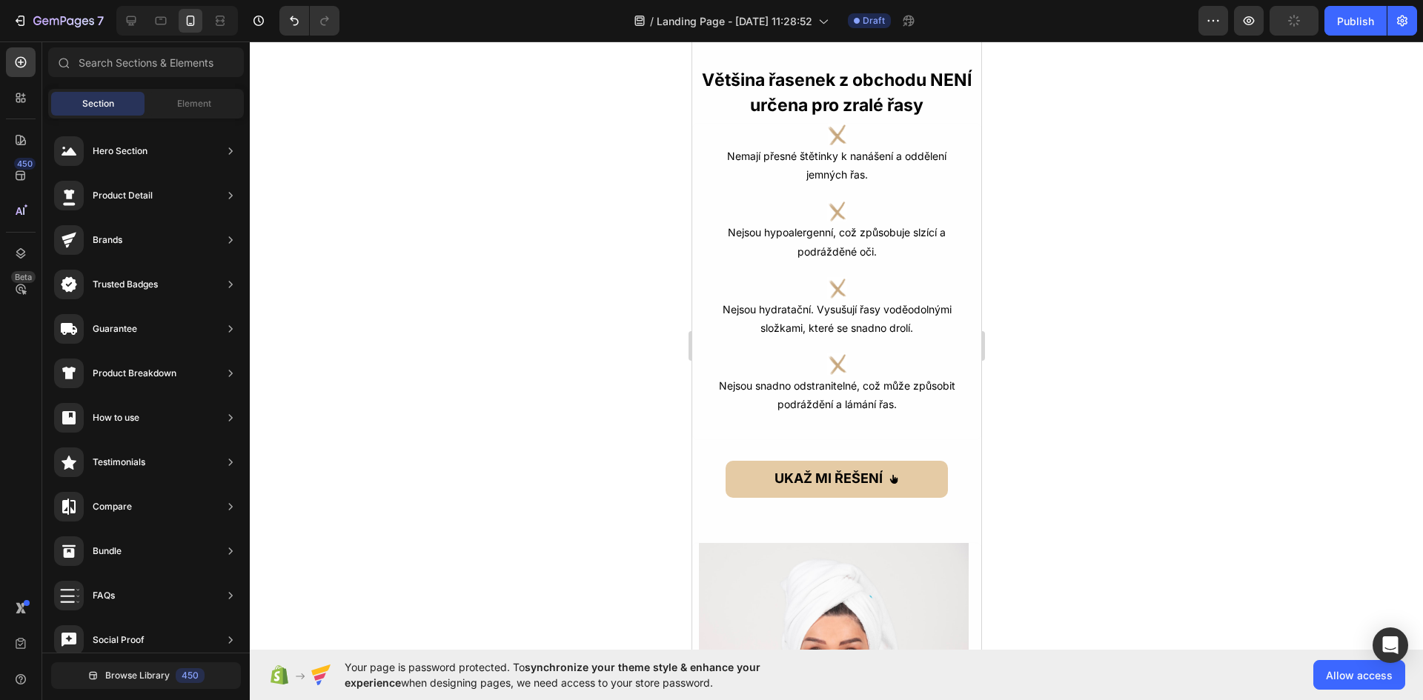
click at [1115, 218] on div at bounding box center [836, 371] width 1173 height 659
click at [853, 419] on div "Icon Nemají přesné štětinky k nanášení a oddělení jemných řas. Text Block Icon …" at bounding box center [835, 281] width 289 height 317
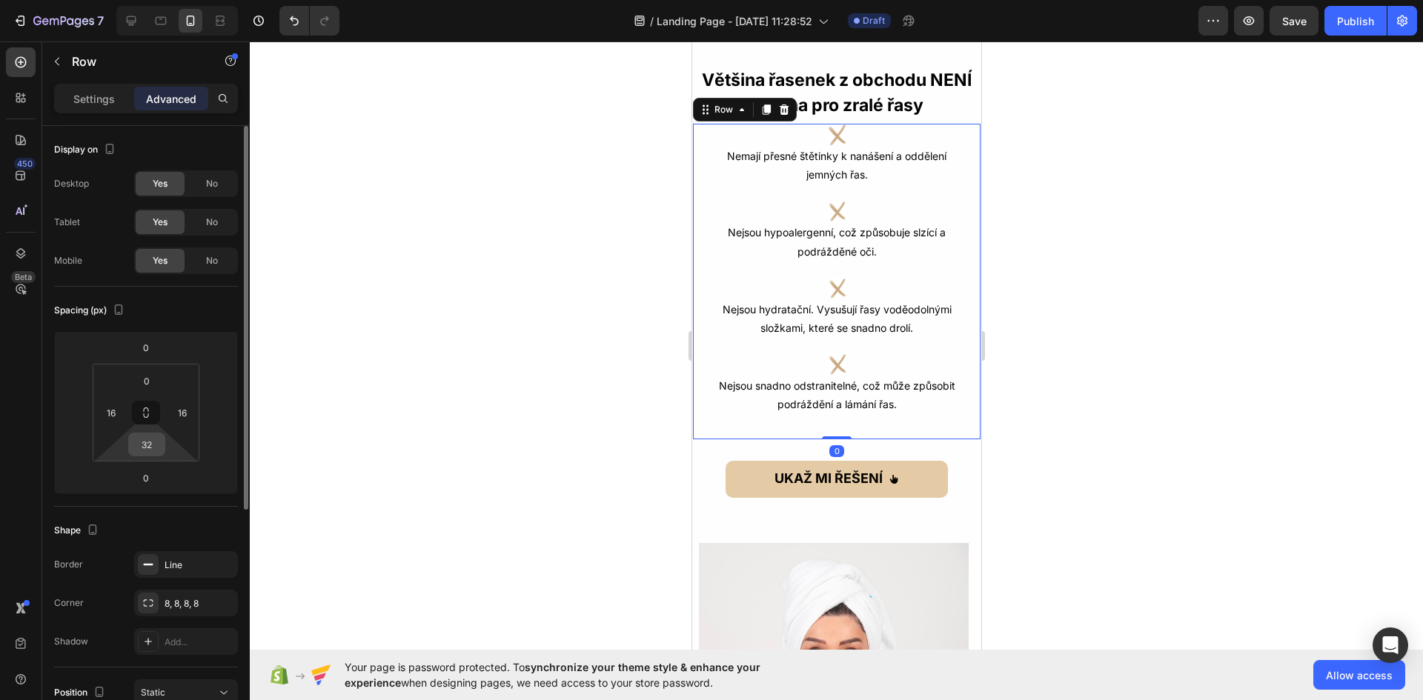
click at [143, 436] on input "32" at bounding box center [147, 445] width 30 height 22
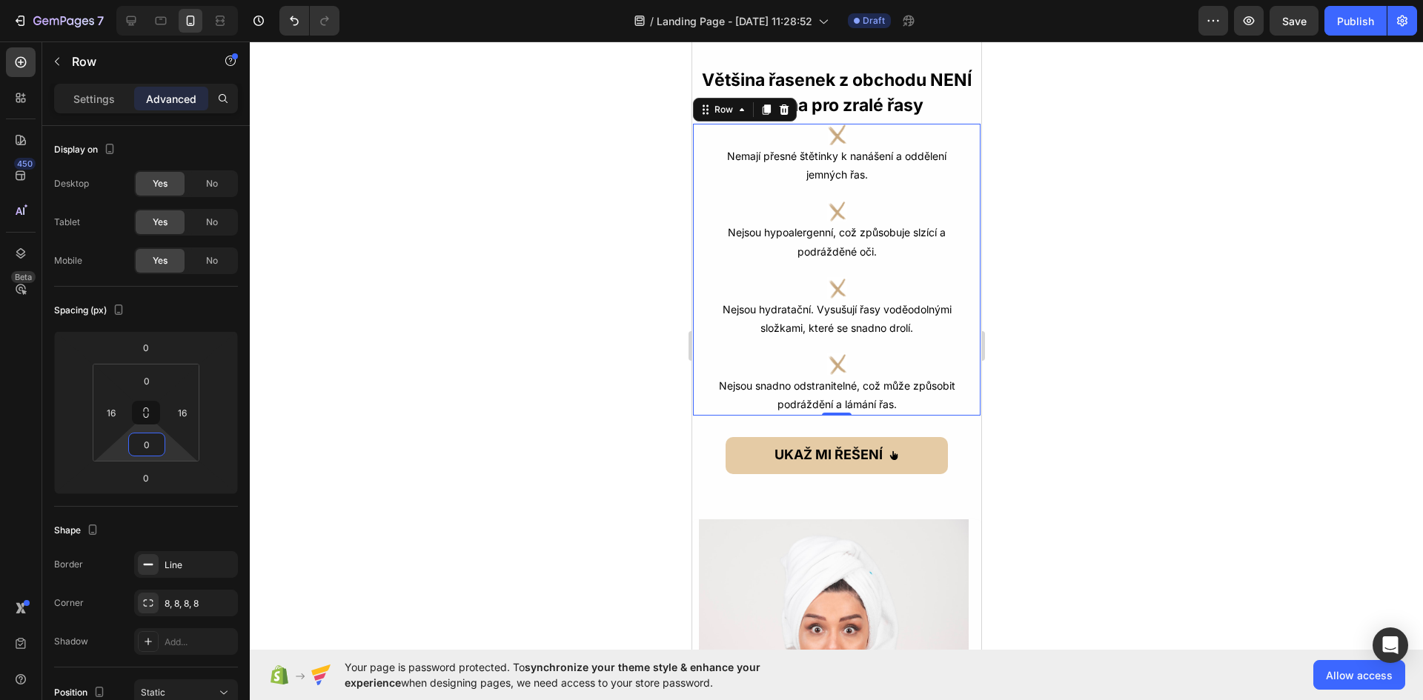
type input "0"
click at [1199, 443] on div at bounding box center [836, 371] width 1173 height 659
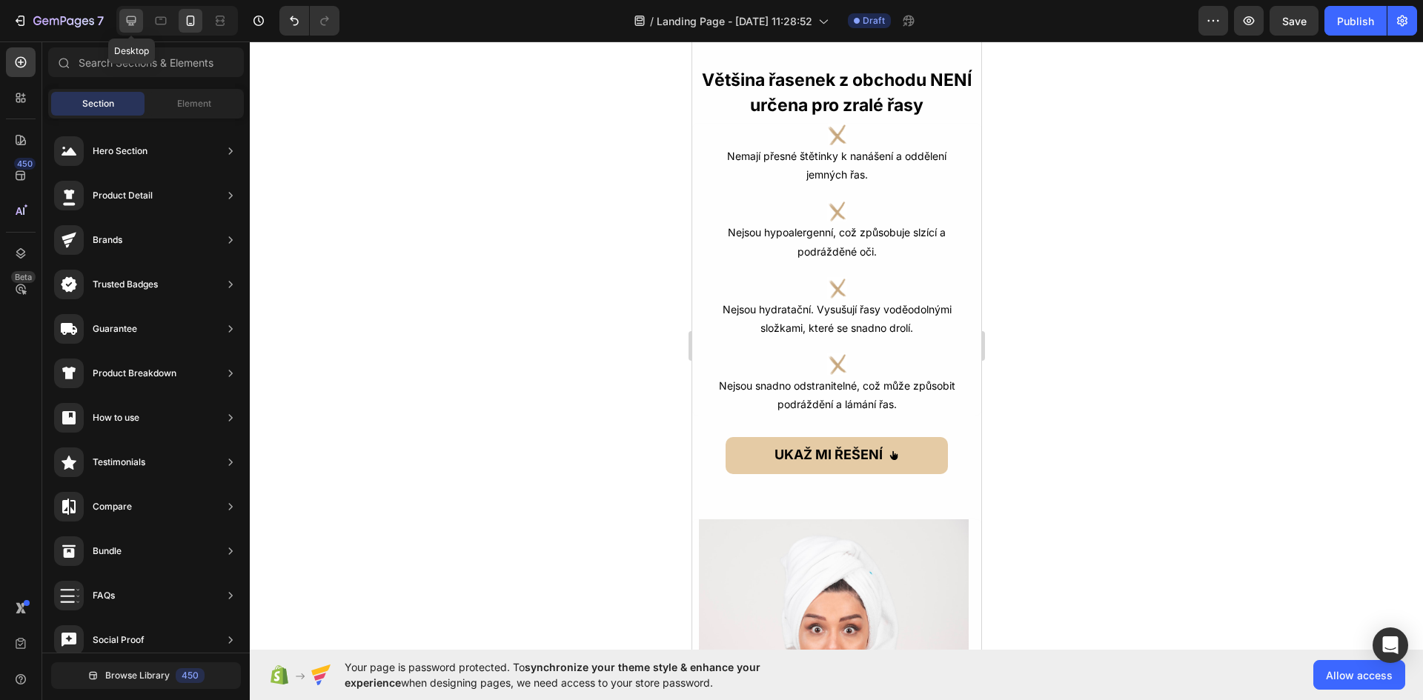
click at [130, 22] on icon at bounding box center [132, 21] width 10 height 10
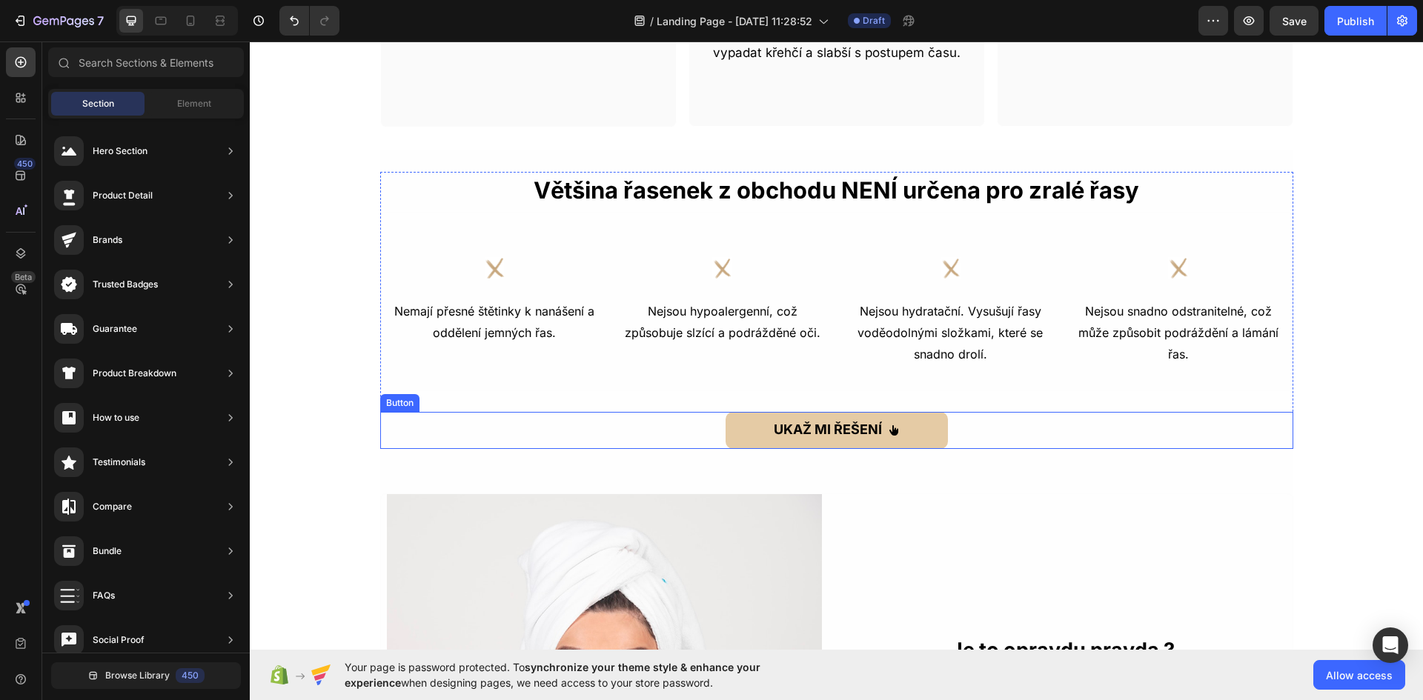
scroll to position [1393, 0]
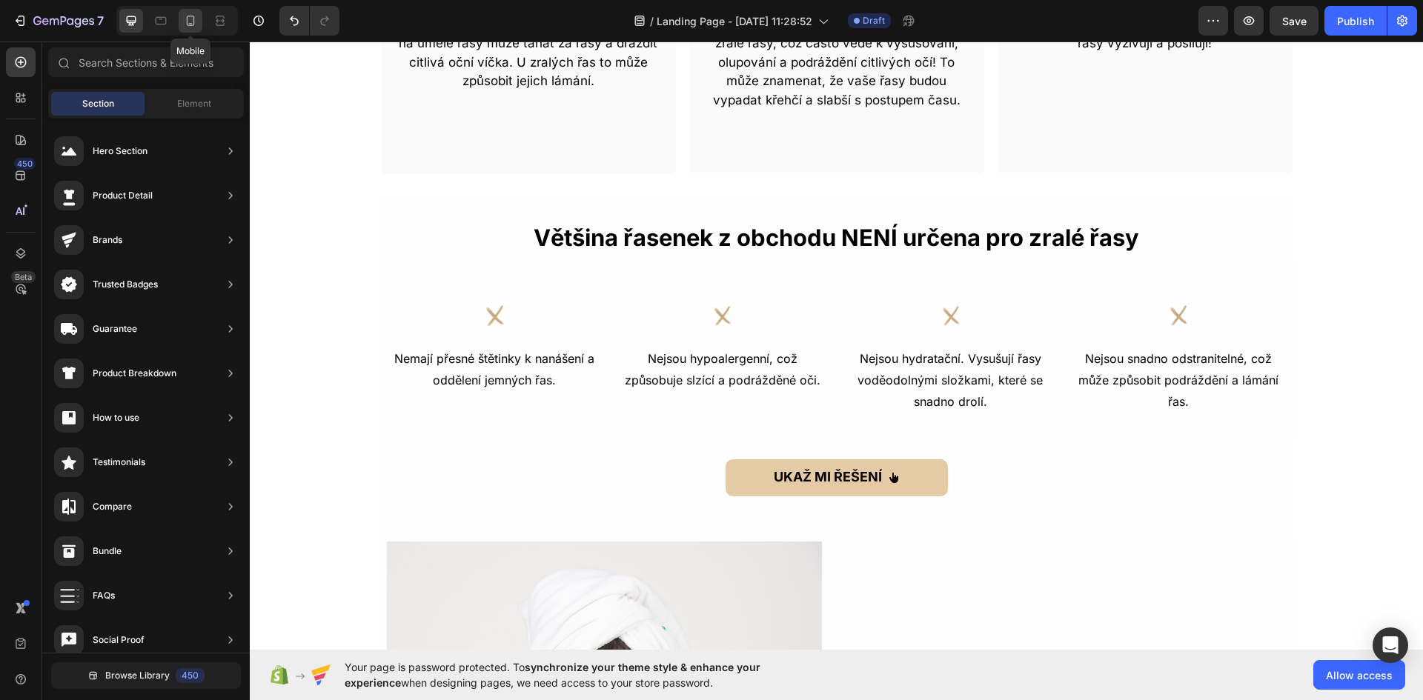
click at [196, 17] on icon at bounding box center [190, 20] width 15 height 15
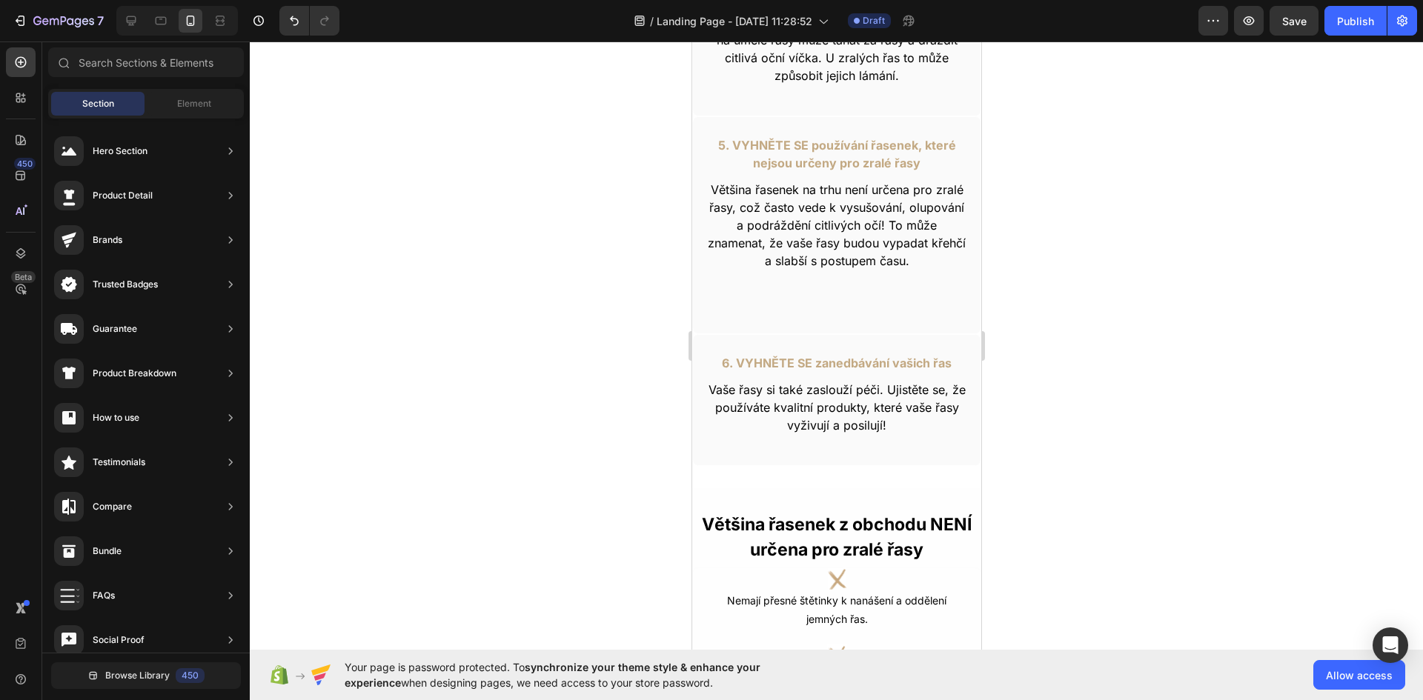
scroll to position [1413, 0]
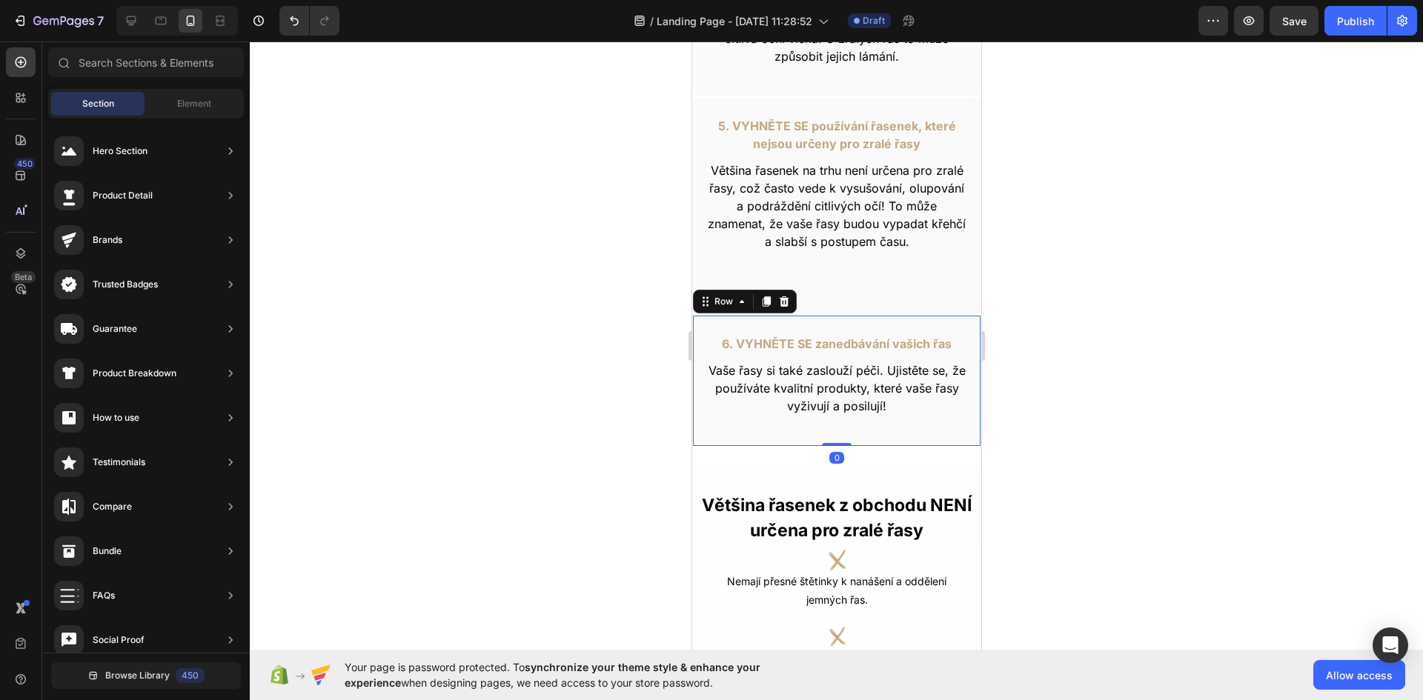
click at [905, 326] on div "6. VYHNĚTE SE zanedbávání vašich řas Text Block Vaše řasy si také zaslouží péči…" at bounding box center [835, 381] width 289 height 132
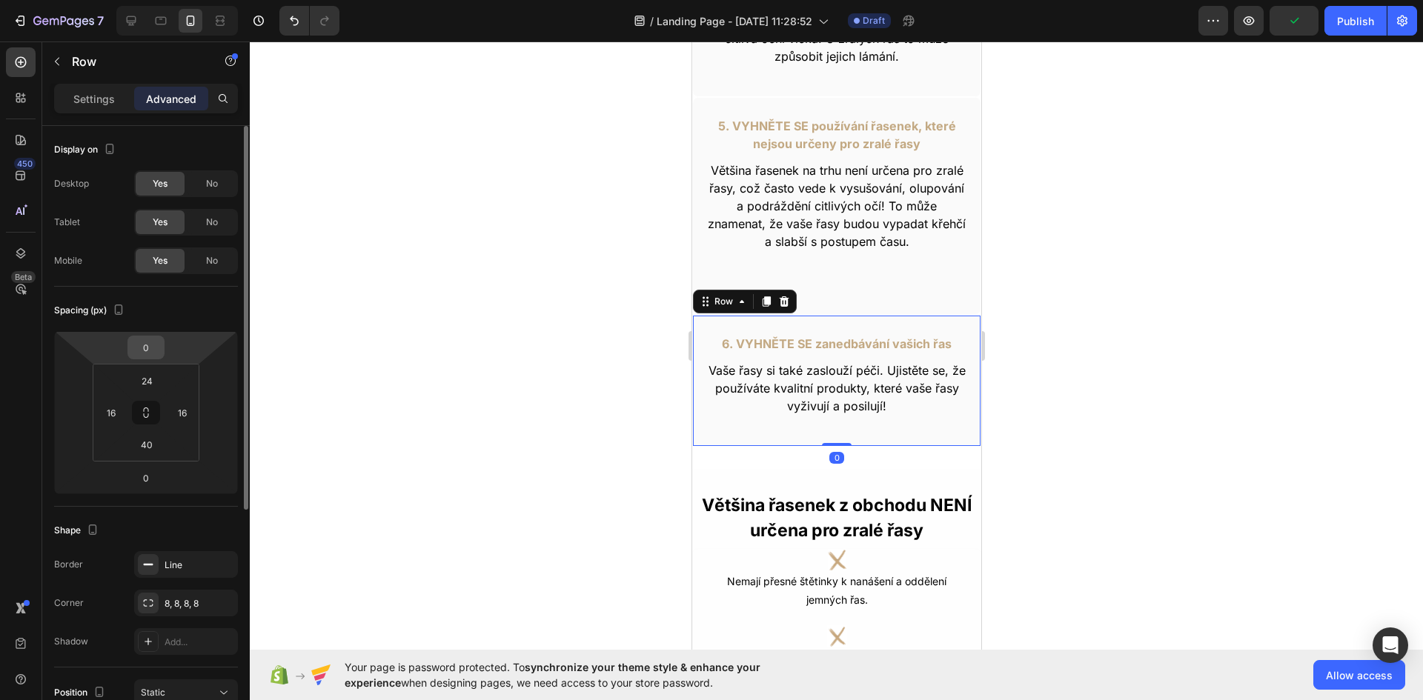
click at [153, 344] on input "0" at bounding box center [146, 347] width 30 height 22
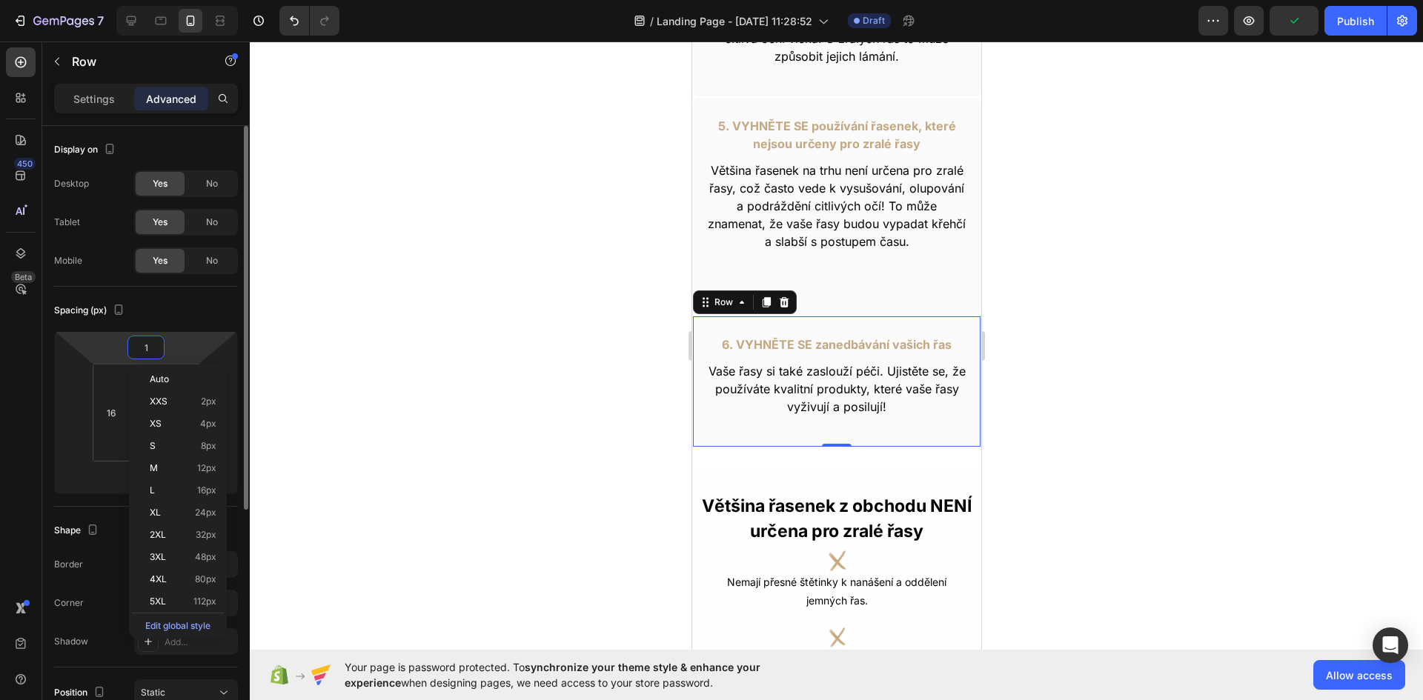
type input "10"
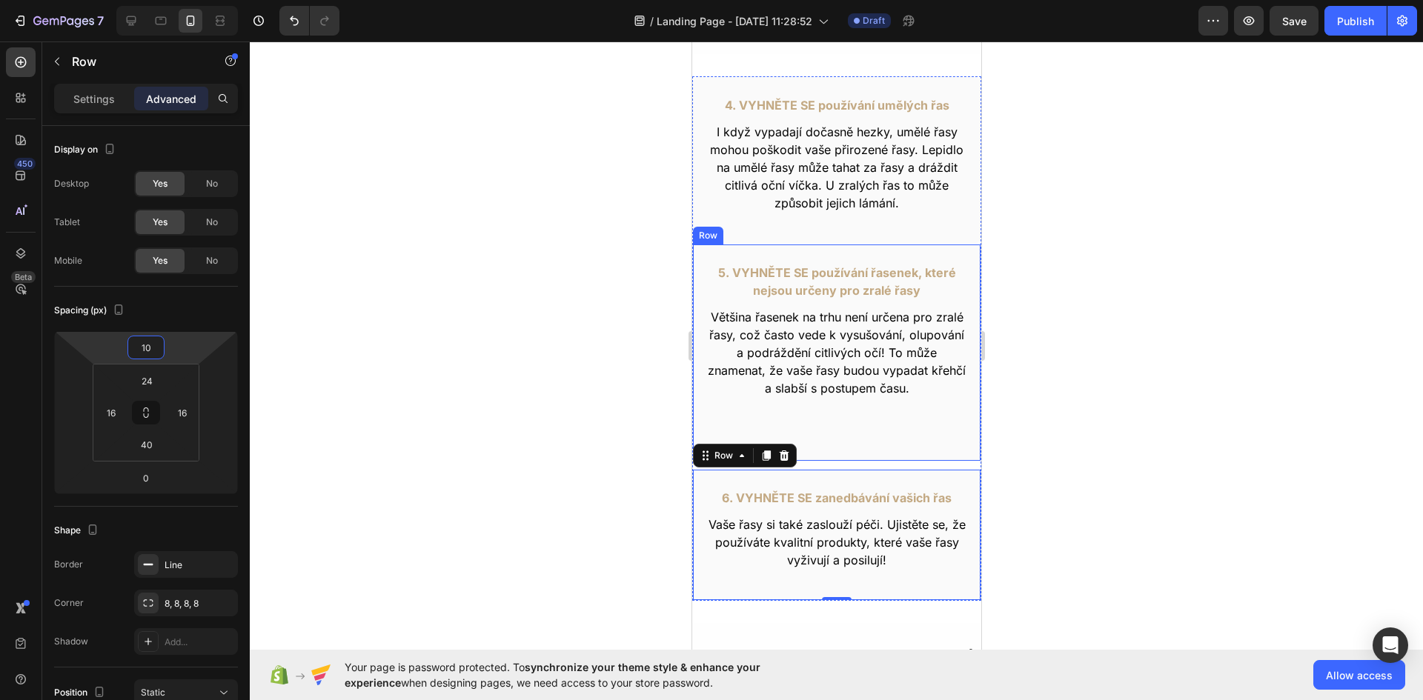
scroll to position [1264, 0]
click at [834, 249] on div "5. VYHNĚTE SE používání řasenek, které nejsou určeny pro zralé řasy Text Block …" at bounding box center [835, 354] width 289 height 218
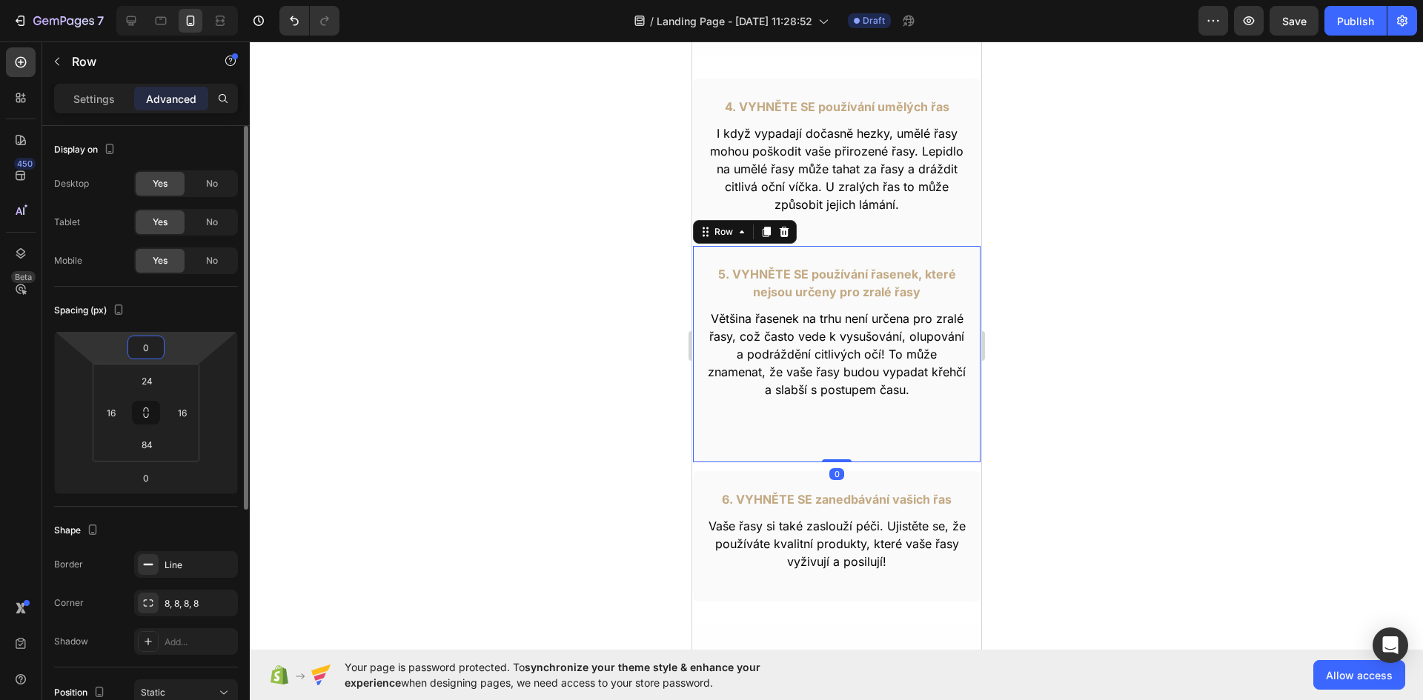
click at [150, 353] on input "0" at bounding box center [146, 347] width 30 height 22
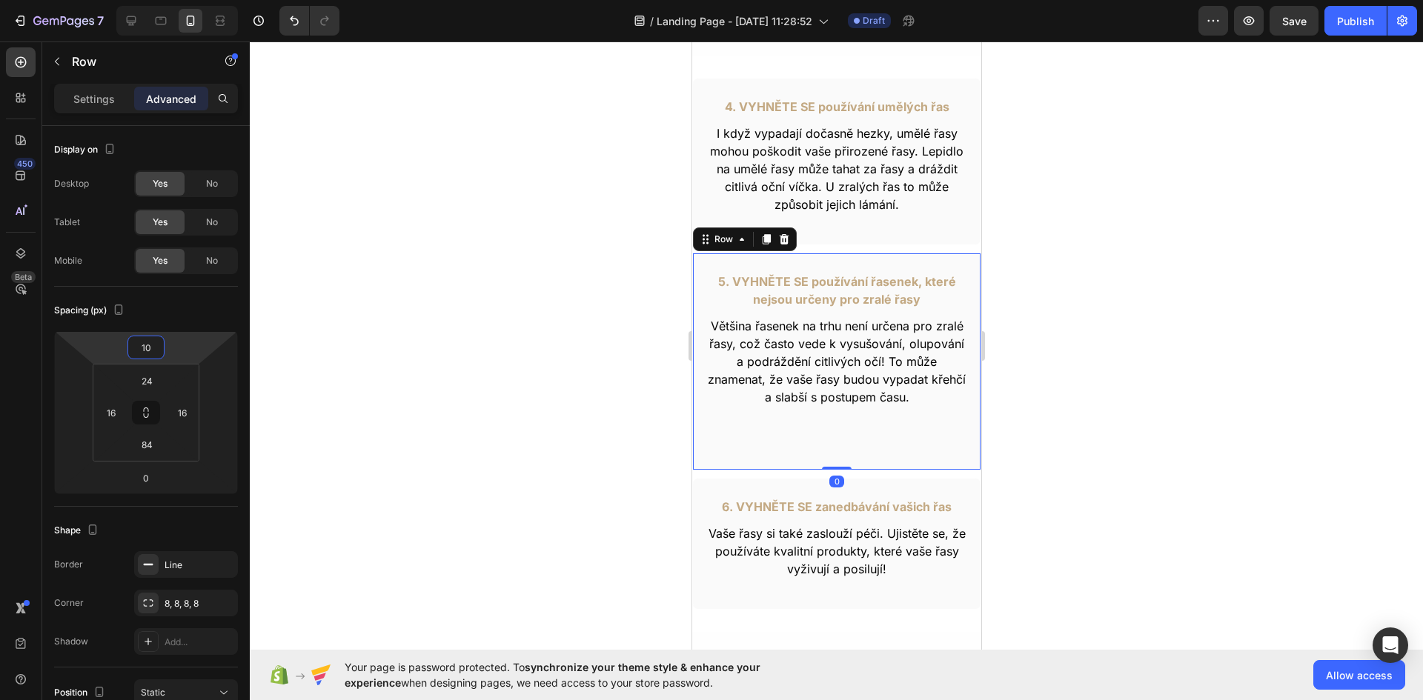
type input "10"
click at [1244, 336] on div at bounding box center [836, 371] width 1173 height 659
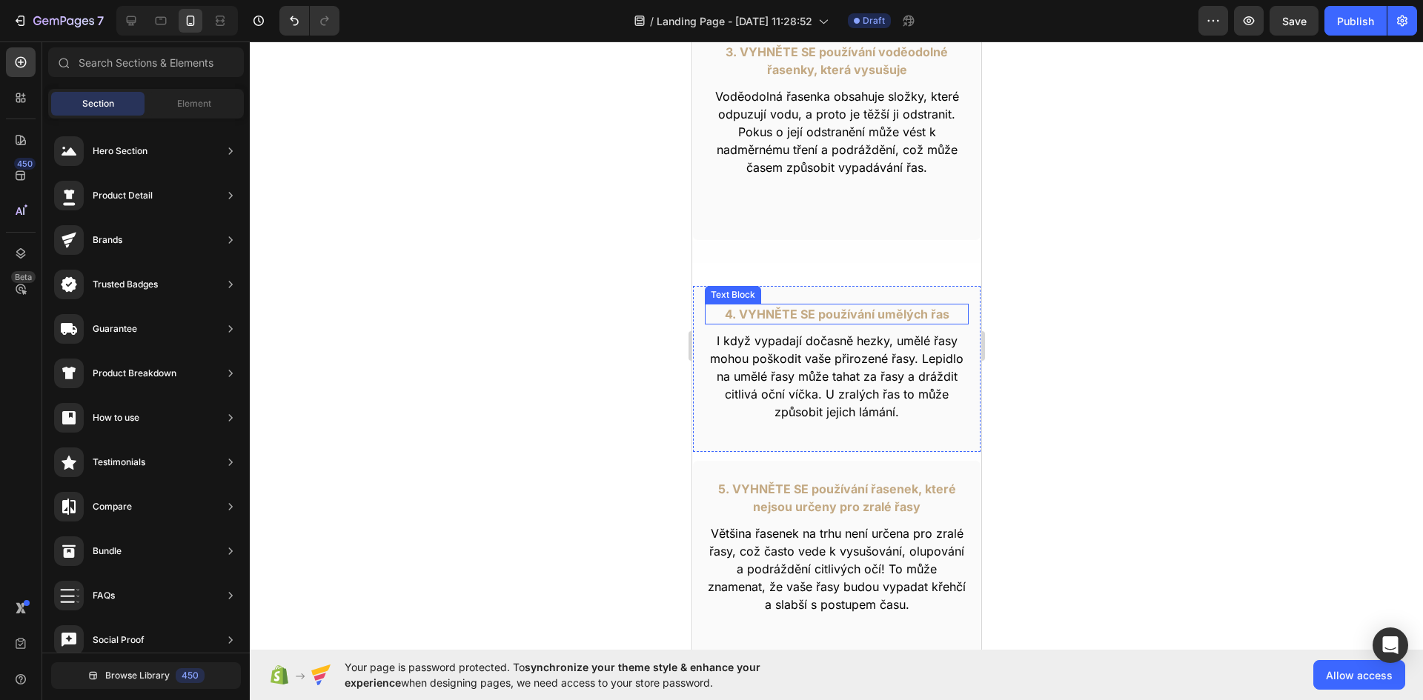
scroll to position [1042, 0]
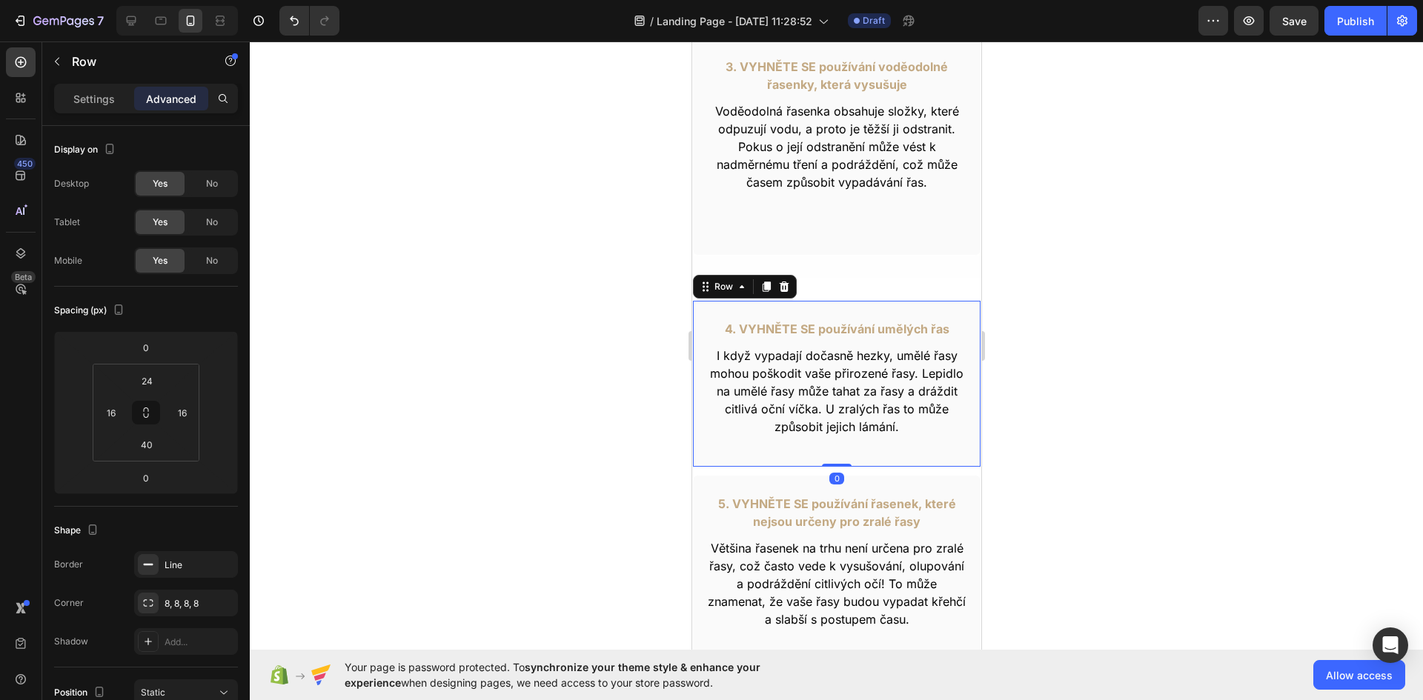
click at [849, 308] on div "4. VYHNĚTE SE používání umělých řas Text Block I když vypadají dočasně hezky, u…" at bounding box center [835, 383] width 289 height 167
click at [150, 373] on input "24" at bounding box center [147, 381] width 30 height 22
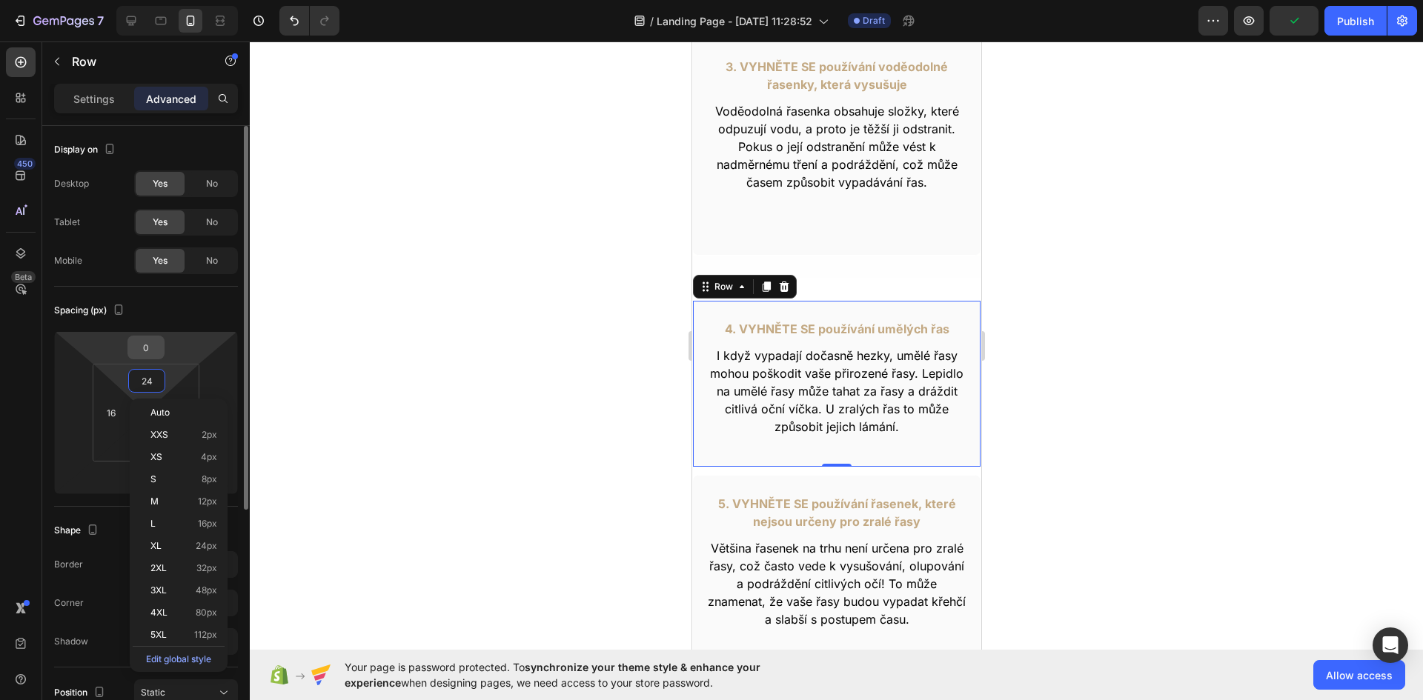
click at [152, 348] on input "0" at bounding box center [146, 347] width 30 height 22
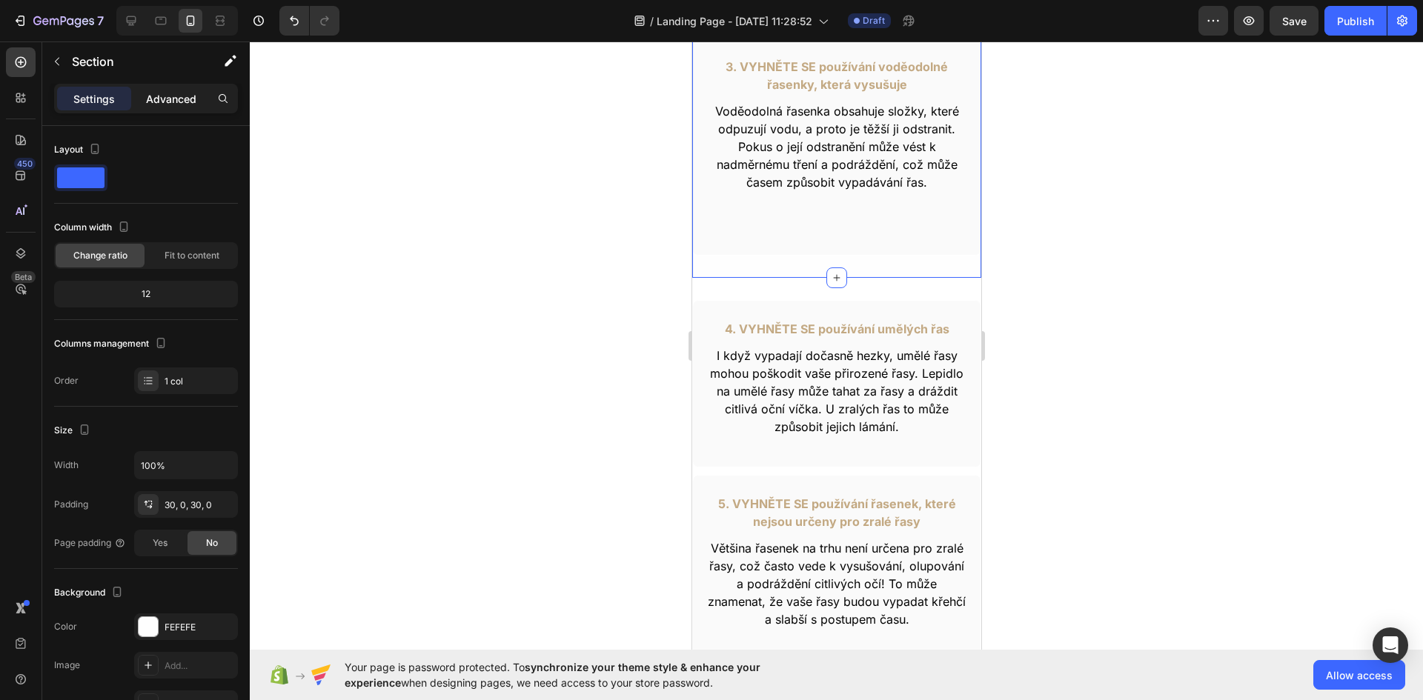
click at [182, 104] on p "Advanced" at bounding box center [171, 99] width 50 height 16
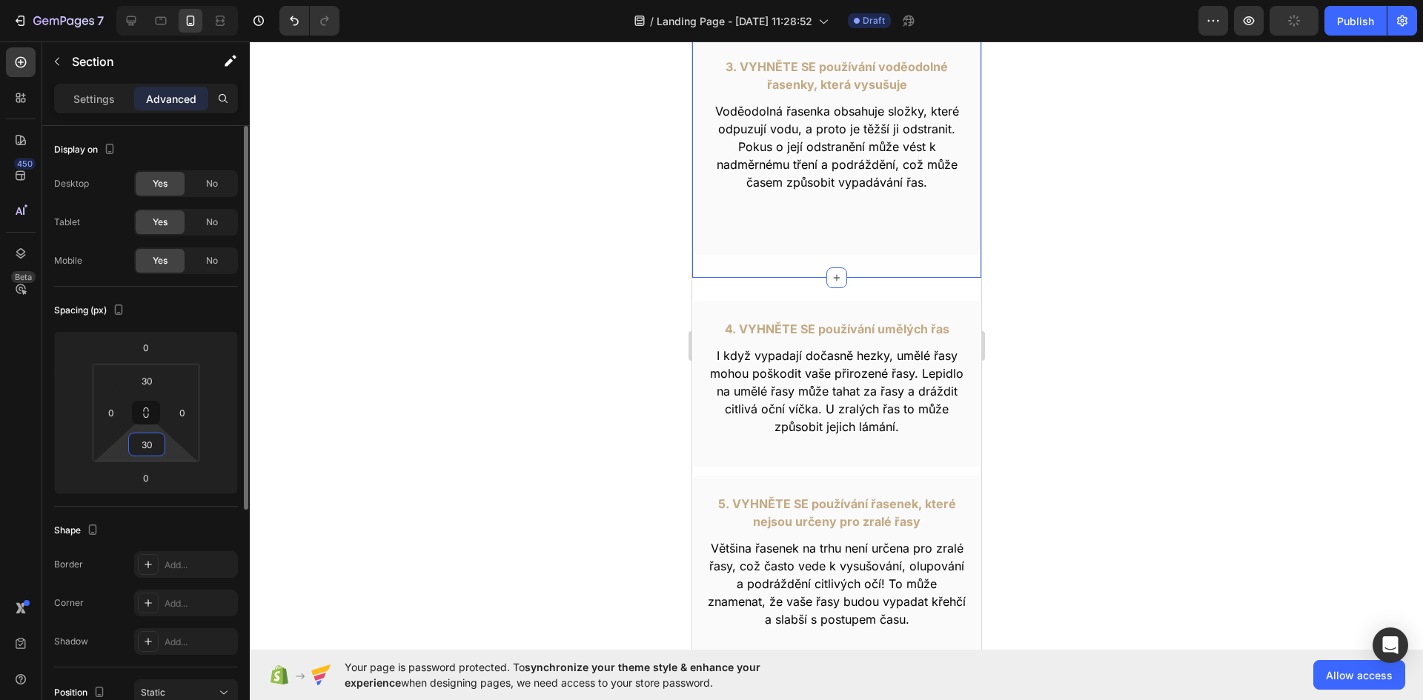
click at [146, 437] on input "30" at bounding box center [147, 445] width 30 height 22
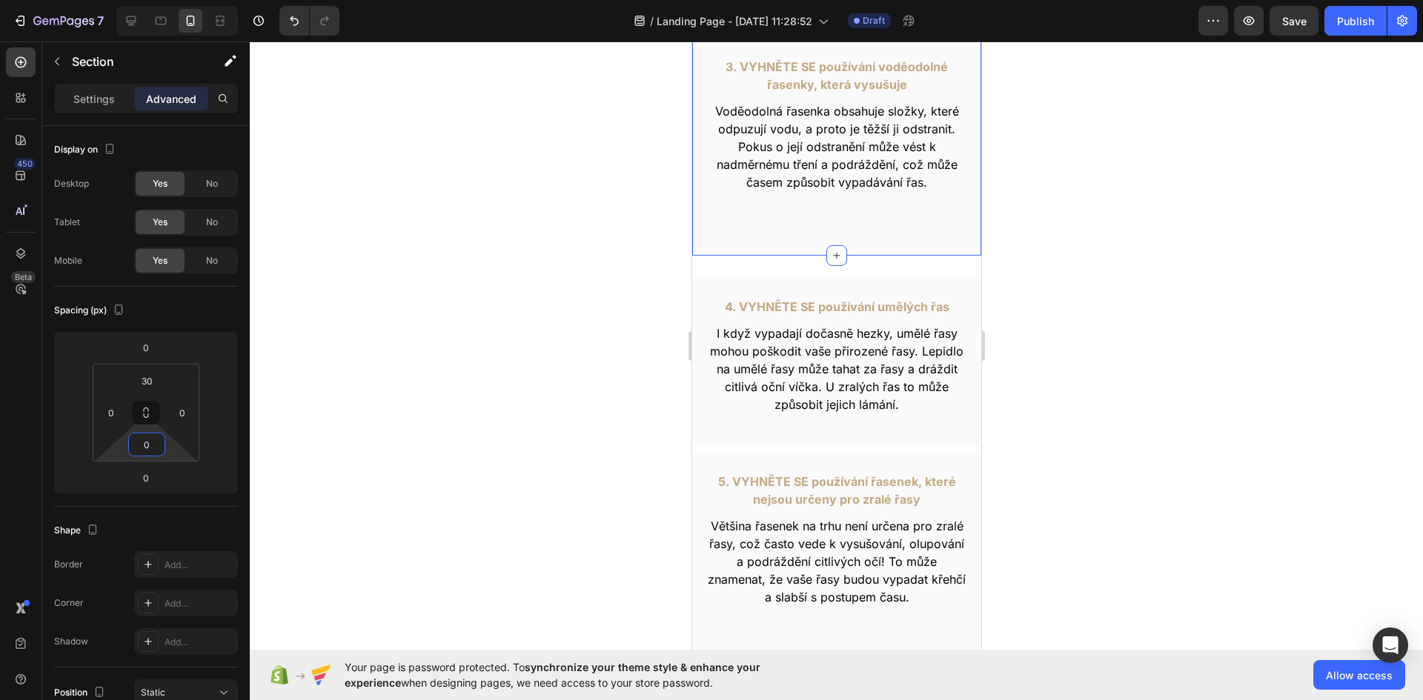
type input "0"
click at [1192, 402] on div at bounding box center [836, 371] width 1173 height 659
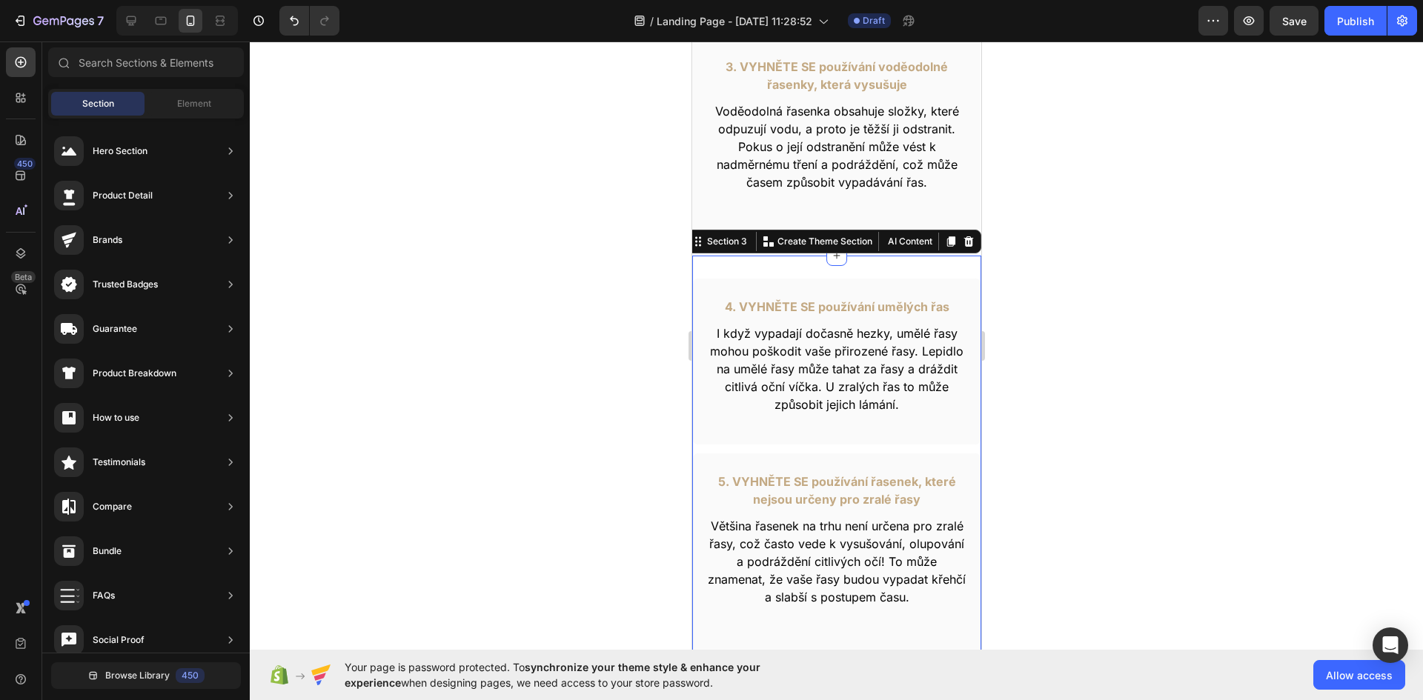
click at [844, 259] on div "4. VYHNĚTE SE používání umělých řas Text Block I když vypadají dočasně hezky, u…" at bounding box center [835, 544] width 289 height 577
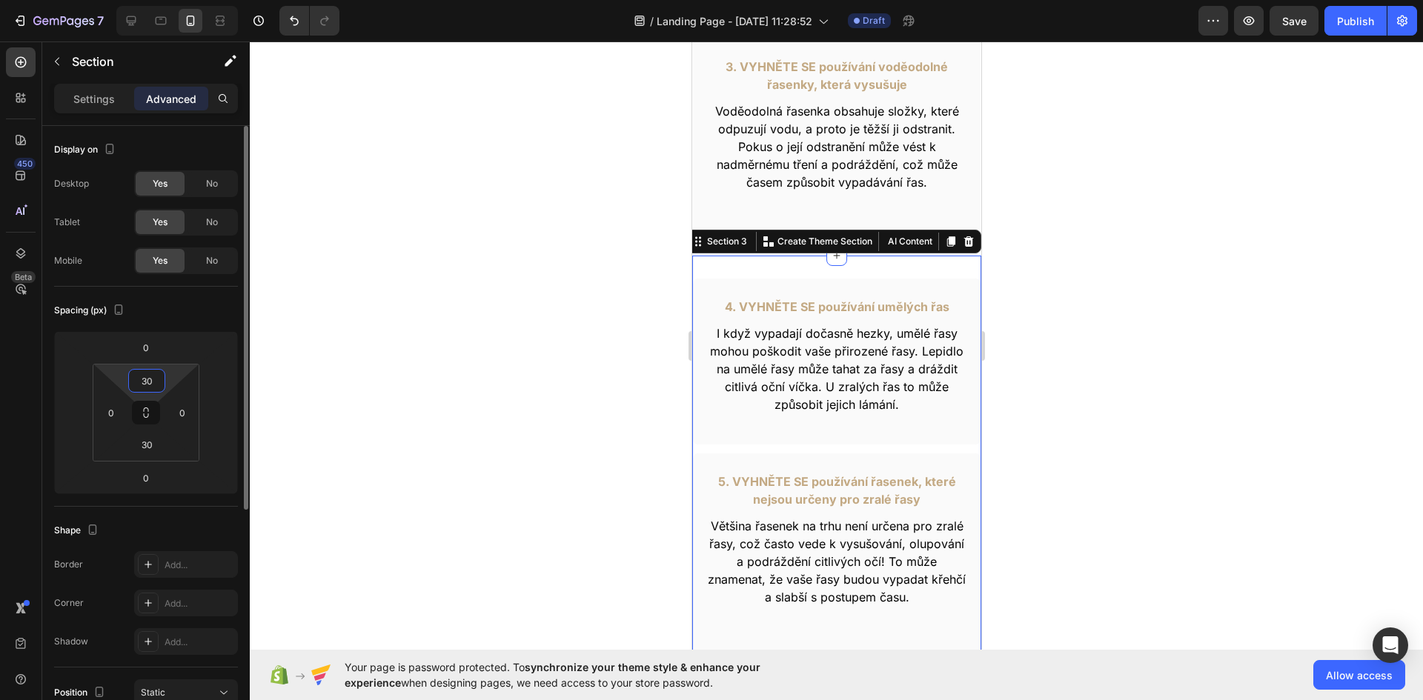
click at [153, 381] on input "30" at bounding box center [147, 381] width 30 height 22
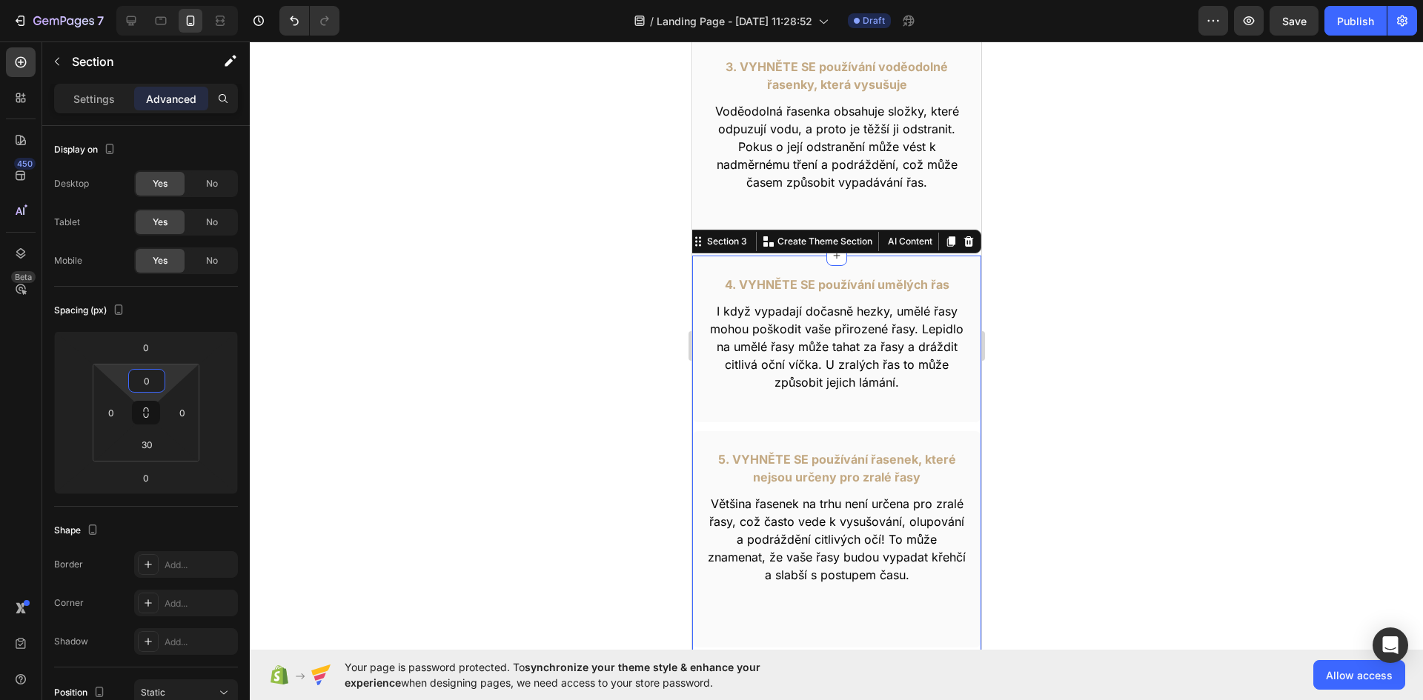
type input "0"
click at [1327, 366] on div at bounding box center [836, 371] width 1173 height 659
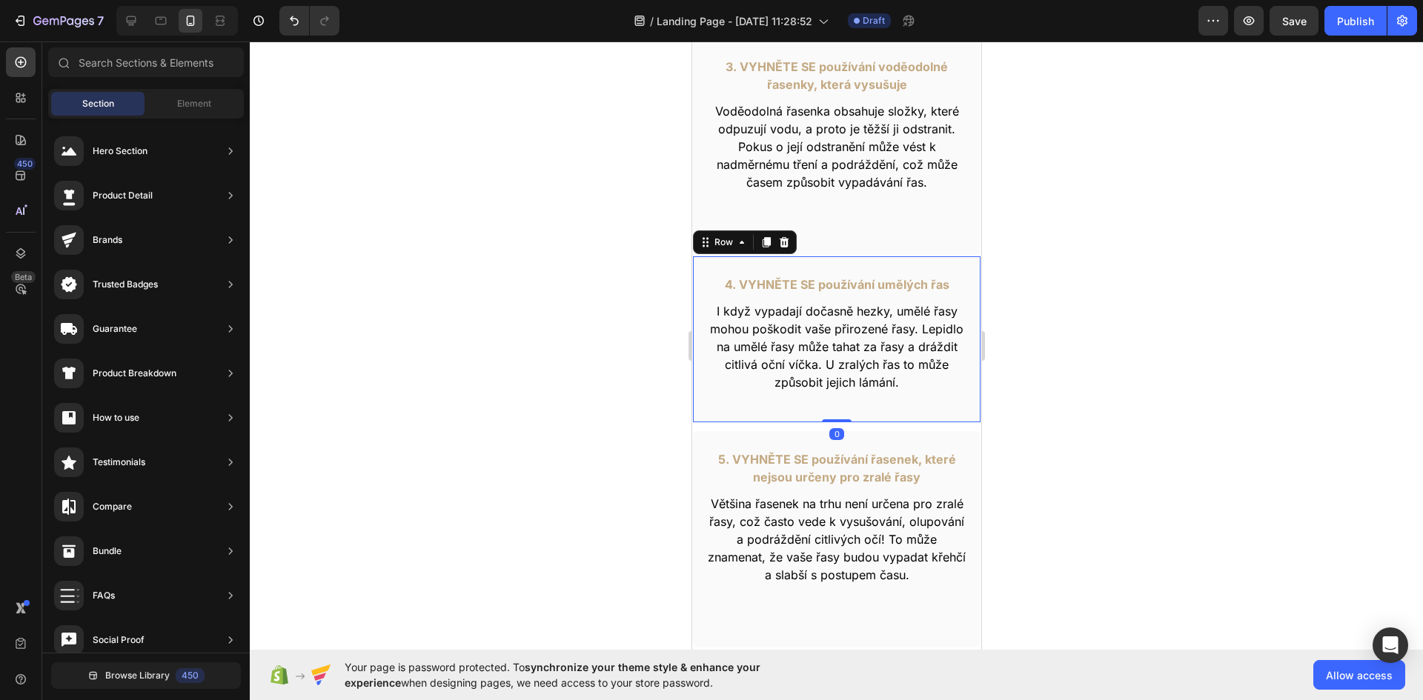
click at [929, 259] on div "4. VYHNĚTE SE používání umělých řas Text Block I když vypadají dočasně hezky, u…" at bounding box center [835, 339] width 289 height 167
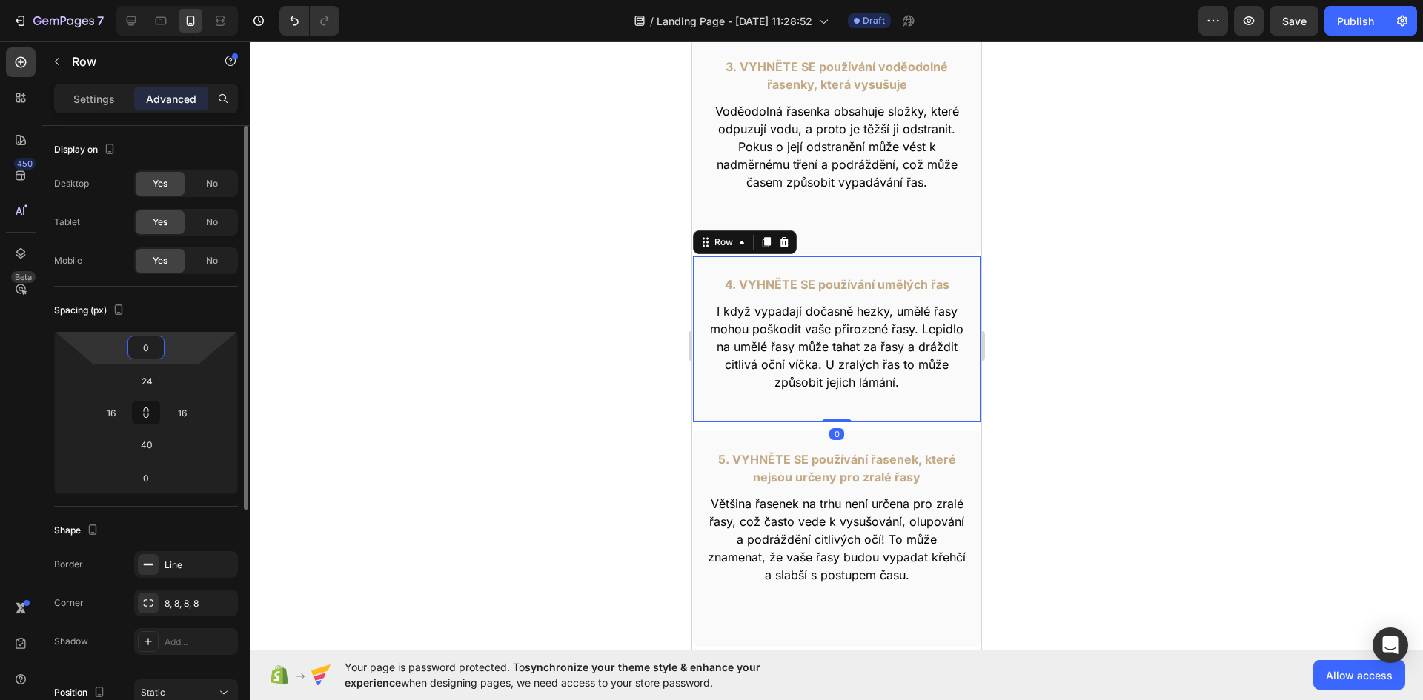
click at [150, 352] on input "0" at bounding box center [146, 347] width 30 height 22
type input "10"
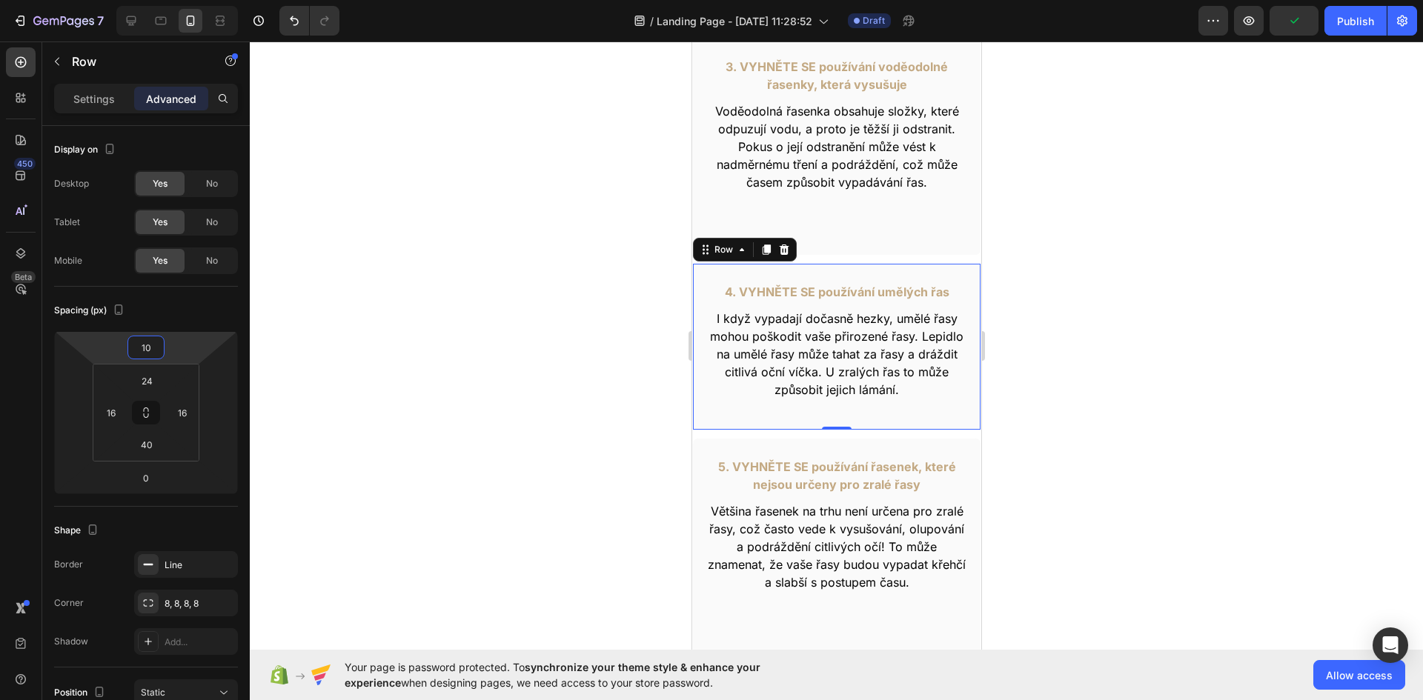
click at [1214, 331] on div at bounding box center [836, 371] width 1173 height 659
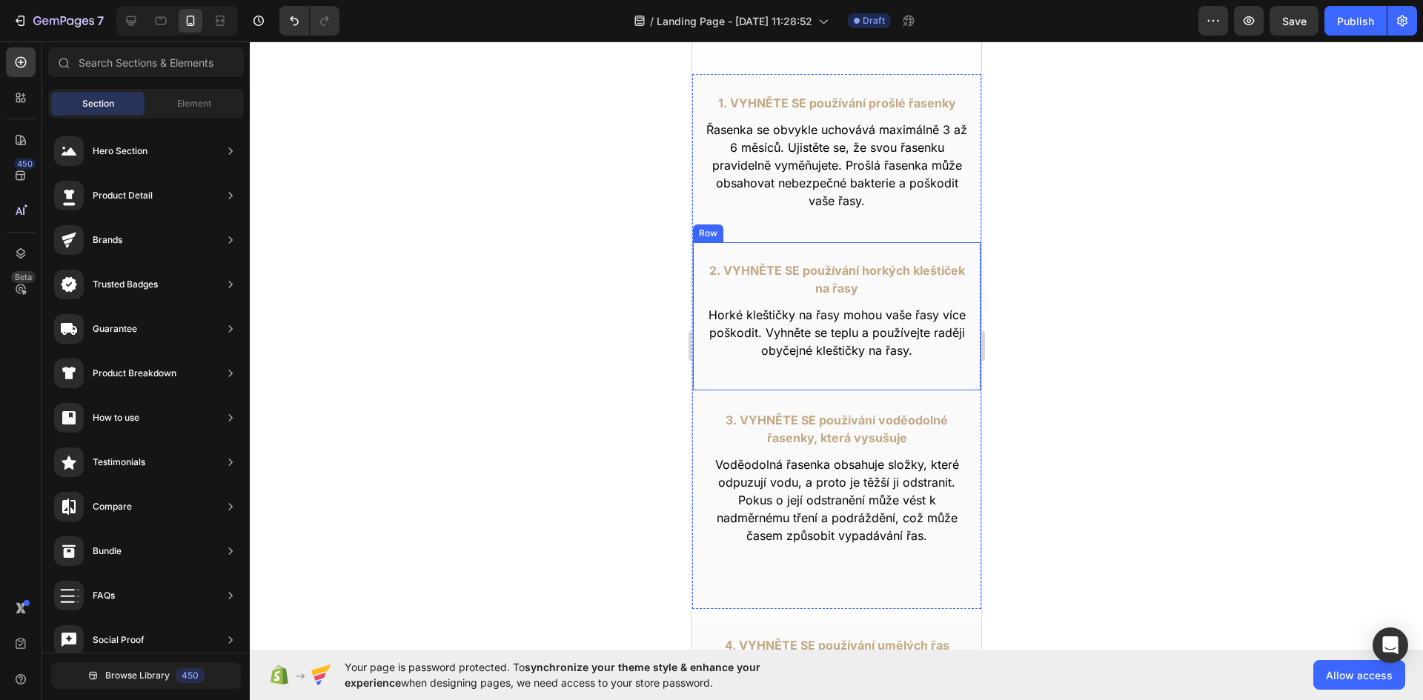
scroll to position [671, 0]
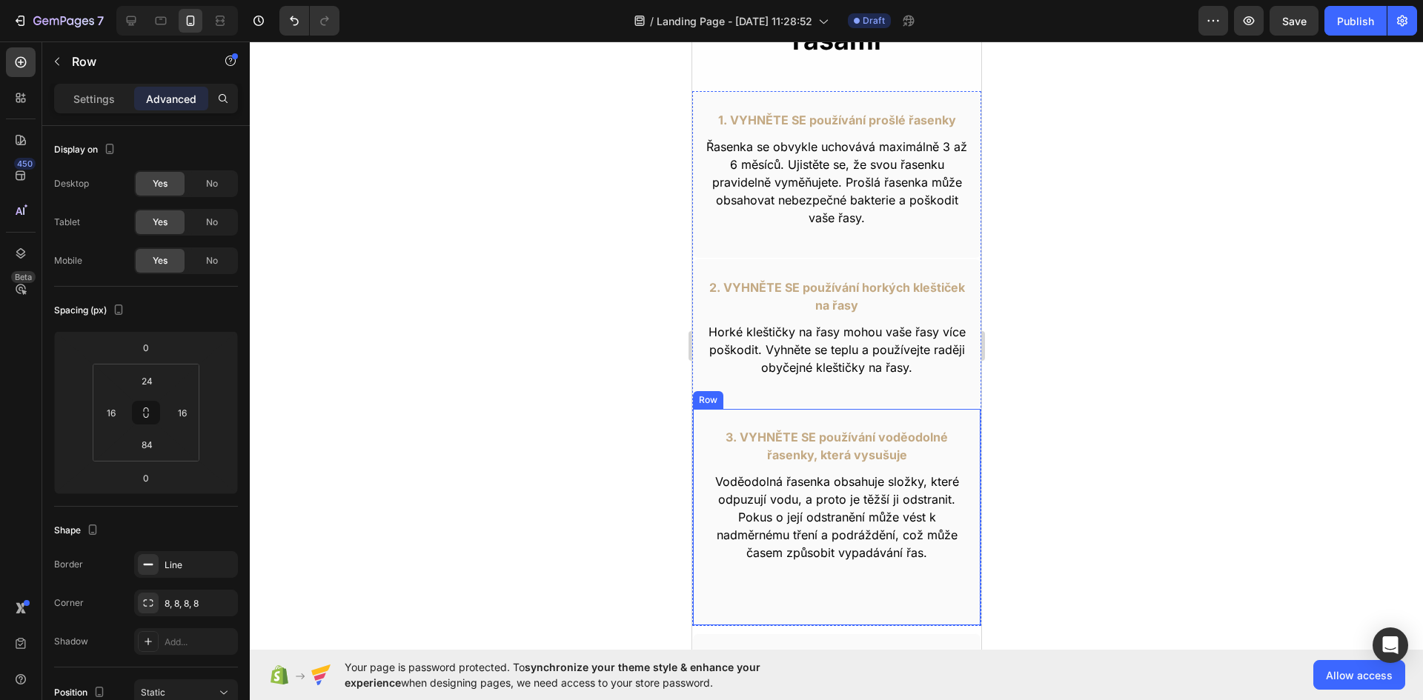
click at [825, 411] on div "3. VYHNĚTE SE používání voděodolné řasenky, která vysušuje Text Block Voděodoln…" at bounding box center [835, 517] width 289 height 218
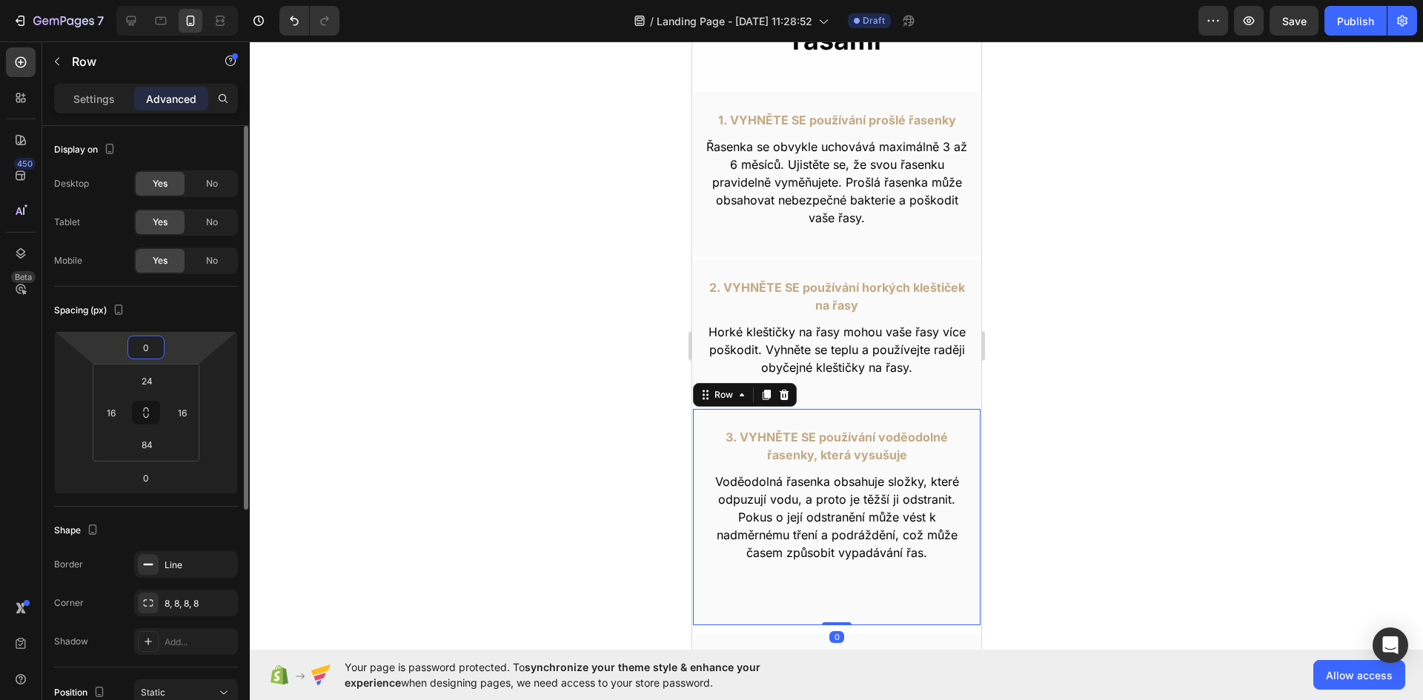
click at [147, 353] on input "0" at bounding box center [146, 347] width 30 height 22
type input "10"
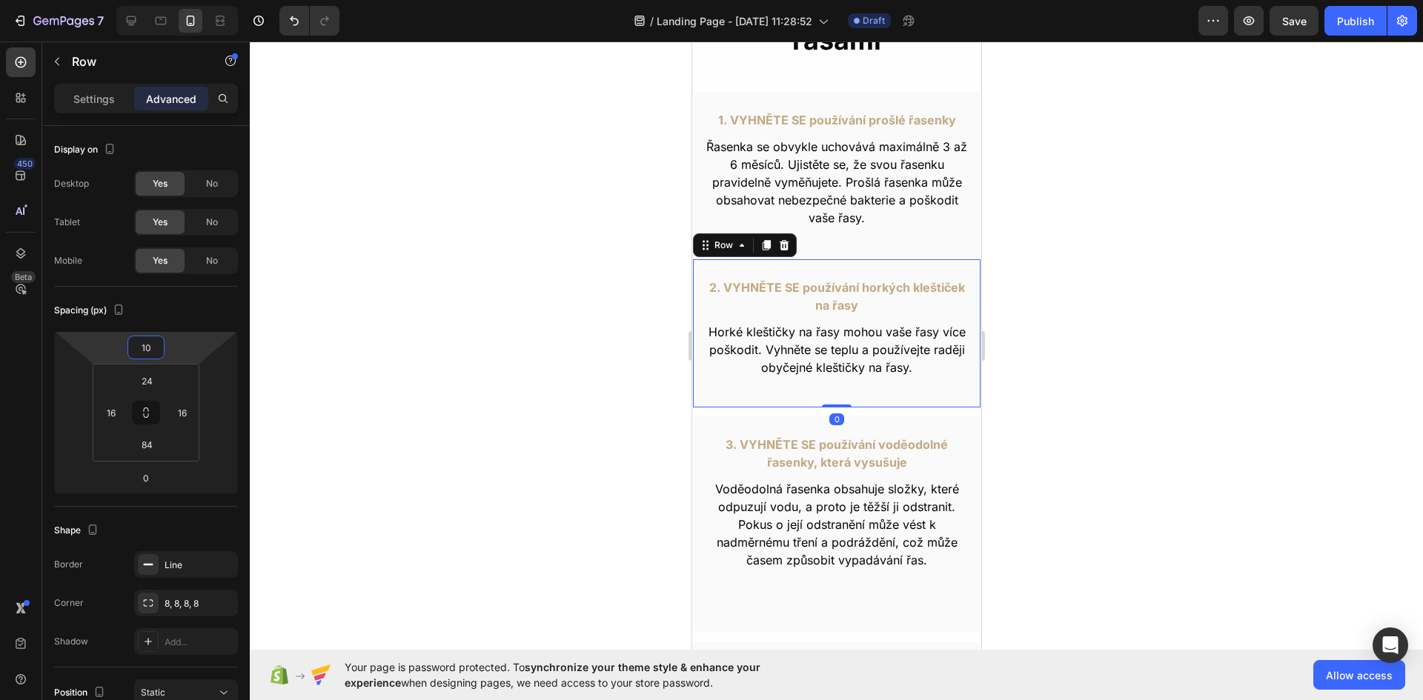
click at [846, 263] on div "2. VYHNĚTE SE používání horkých kleštiček na řasy Text Block Horké kleštičky na…" at bounding box center [835, 334] width 289 height 150
click at [157, 357] on input "0" at bounding box center [146, 347] width 30 height 22
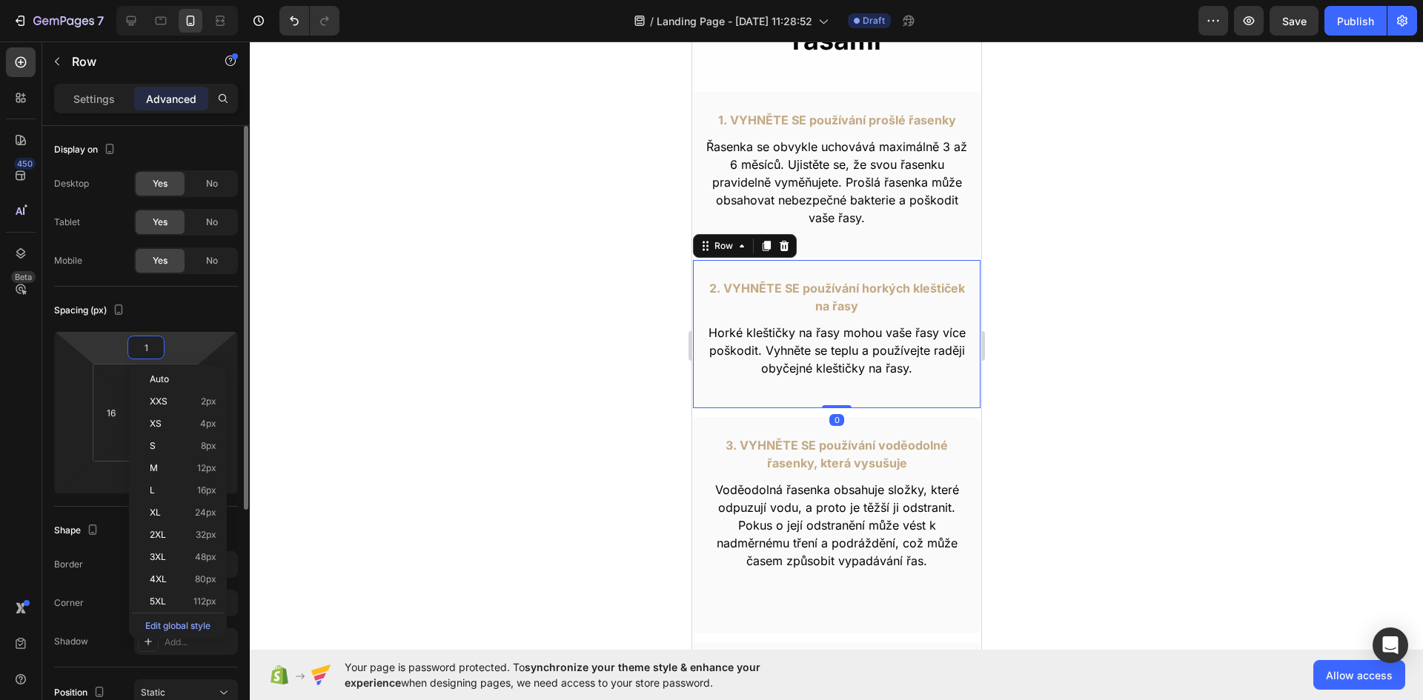
type input "10"
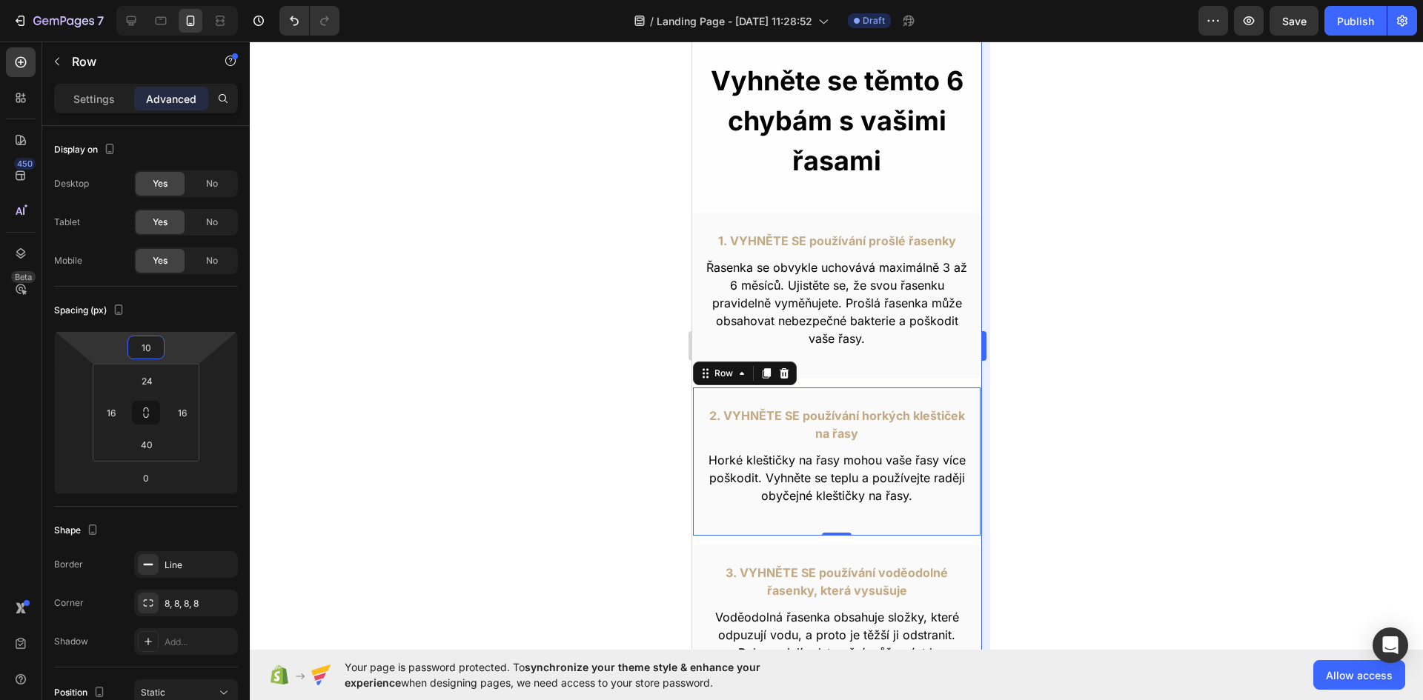
scroll to position [523, 0]
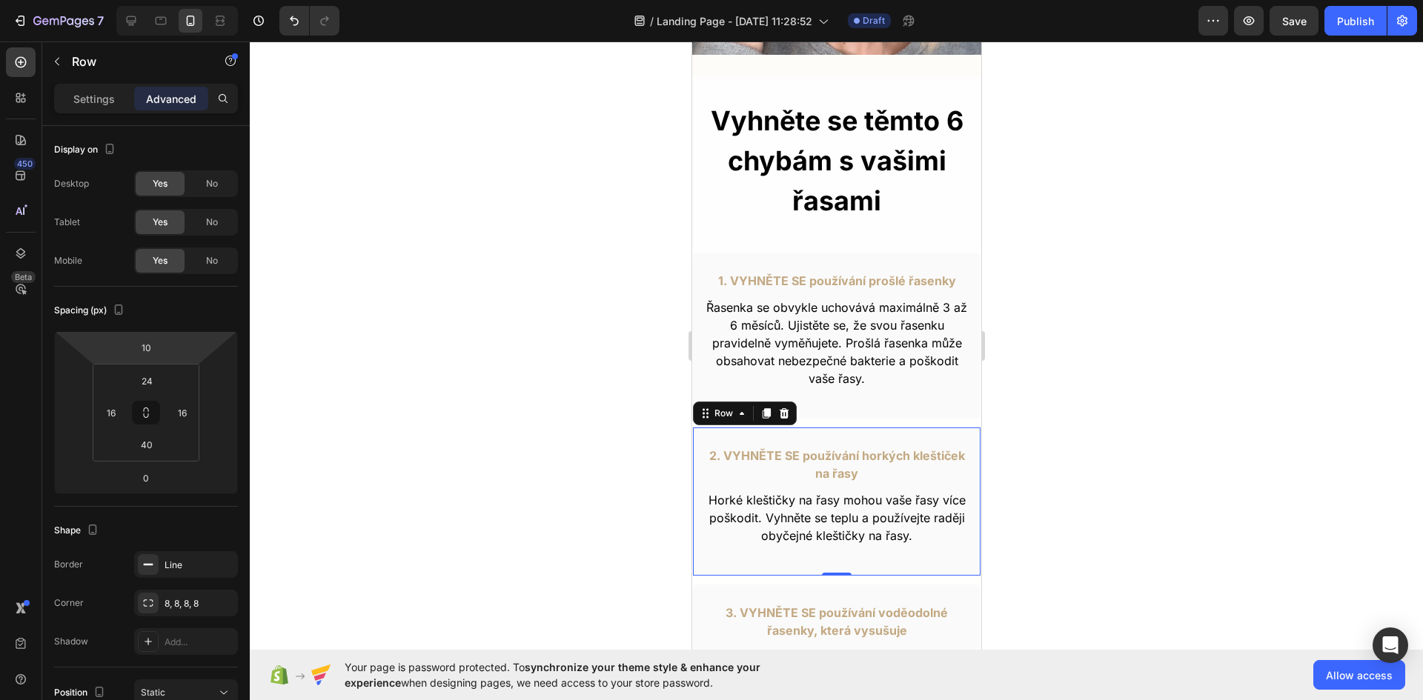
click at [1134, 245] on div at bounding box center [836, 371] width 1173 height 659
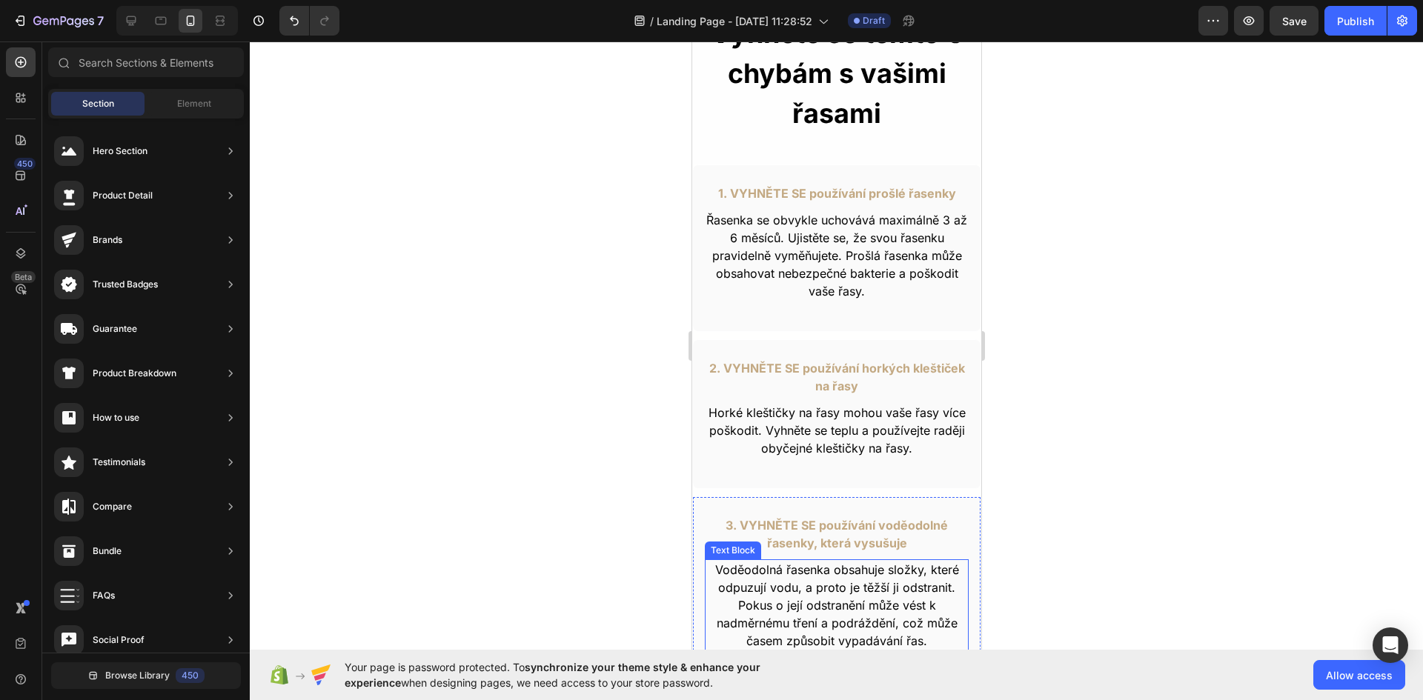
scroll to position [597, 0]
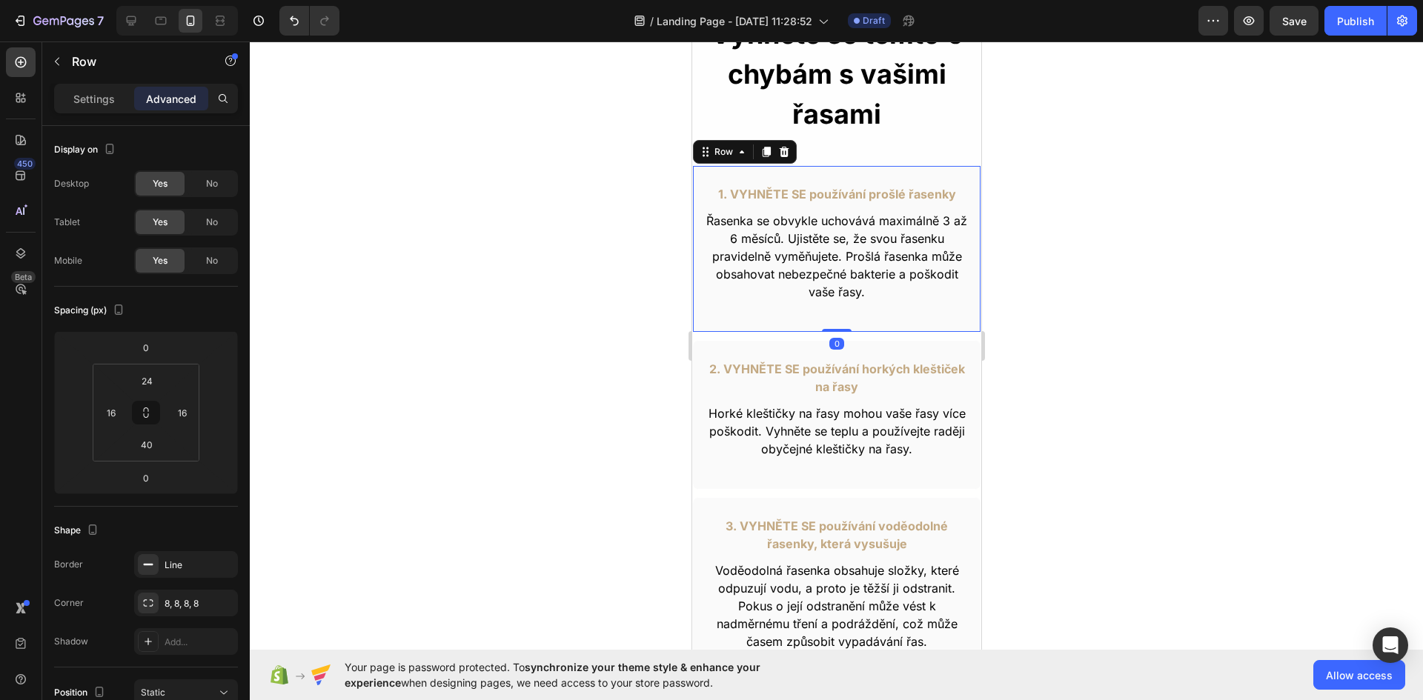
click at [696, 174] on div "1. VYHNĚTE SE používání prošlé řasenky Text Block Řasenka se obvykle uchovává m…" at bounding box center [835, 248] width 289 height 167
click at [129, 19] on icon at bounding box center [131, 20] width 15 height 15
type input "110"
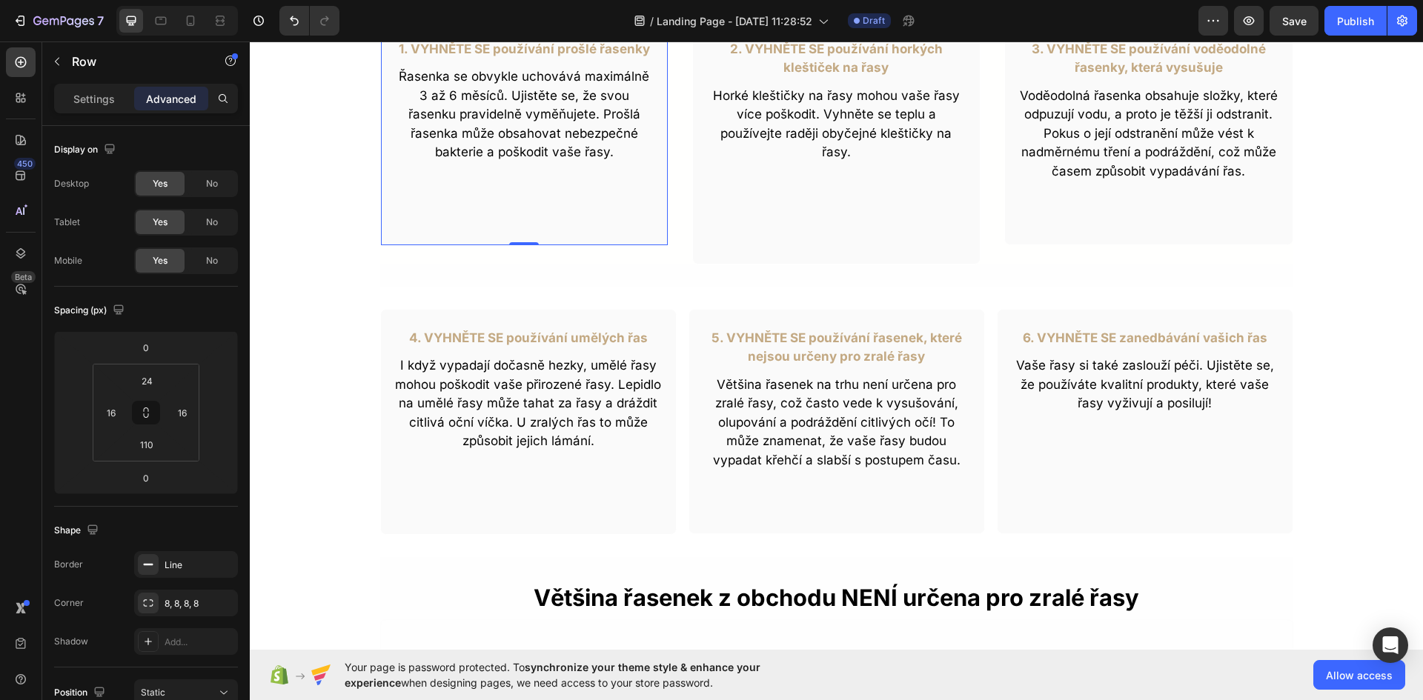
scroll to position [519, 0]
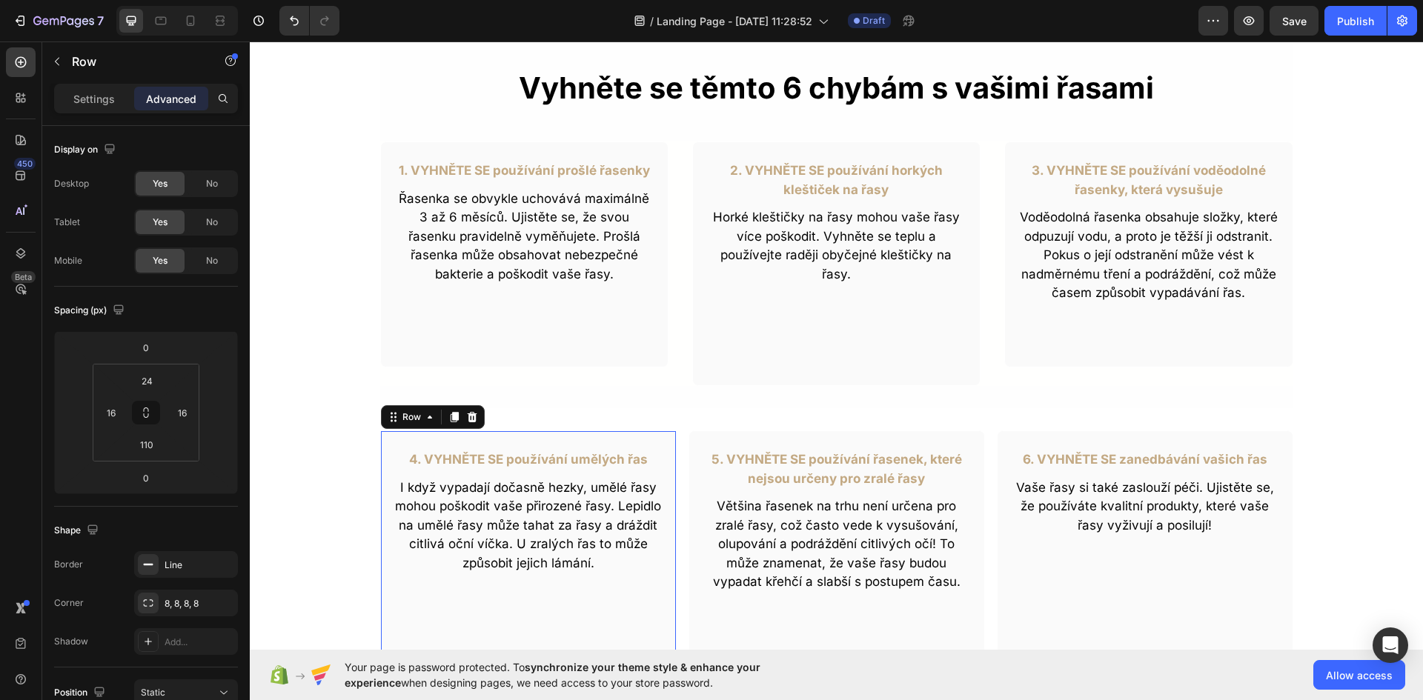
click at [479, 437] on div "4. VYHNĚTE SE používání umělých řas Text Block I když vypadají dočasně hezky, u…" at bounding box center [528, 544] width 296 height 226
click at [450, 415] on icon at bounding box center [454, 417] width 8 height 10
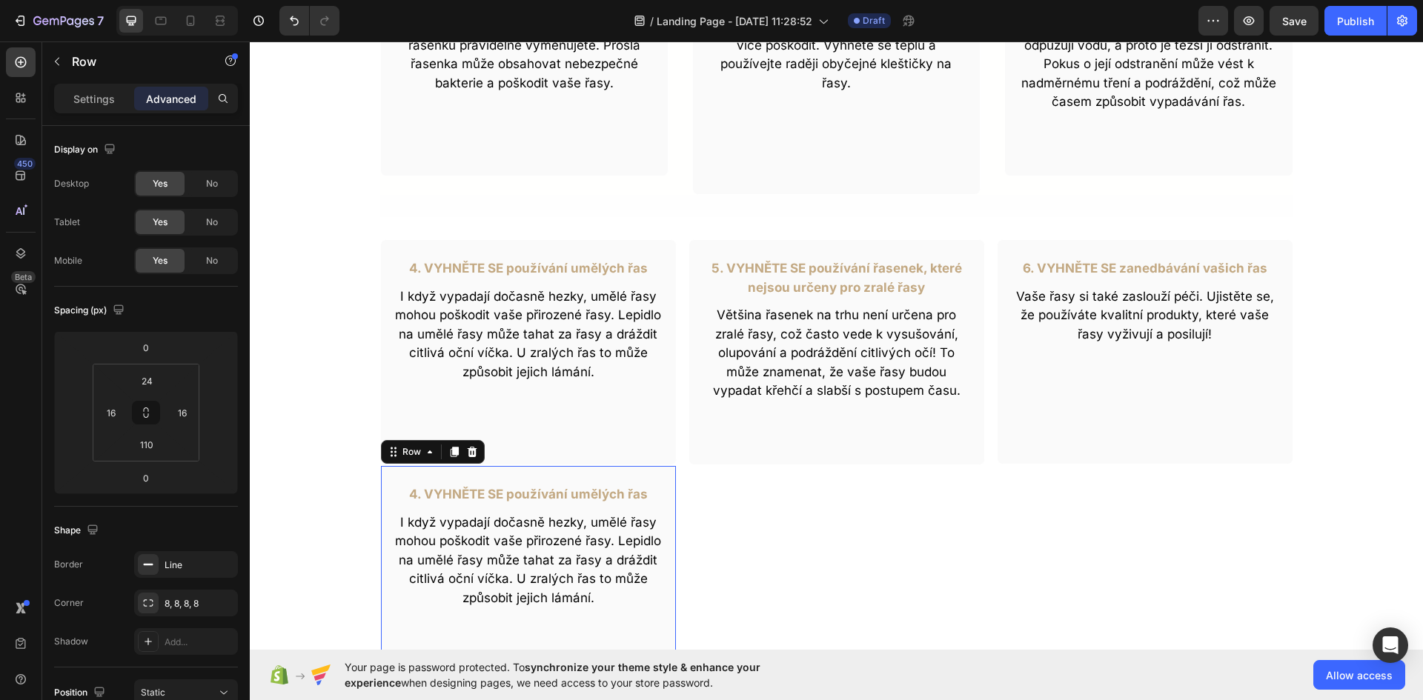
scroll to position [637, 0]
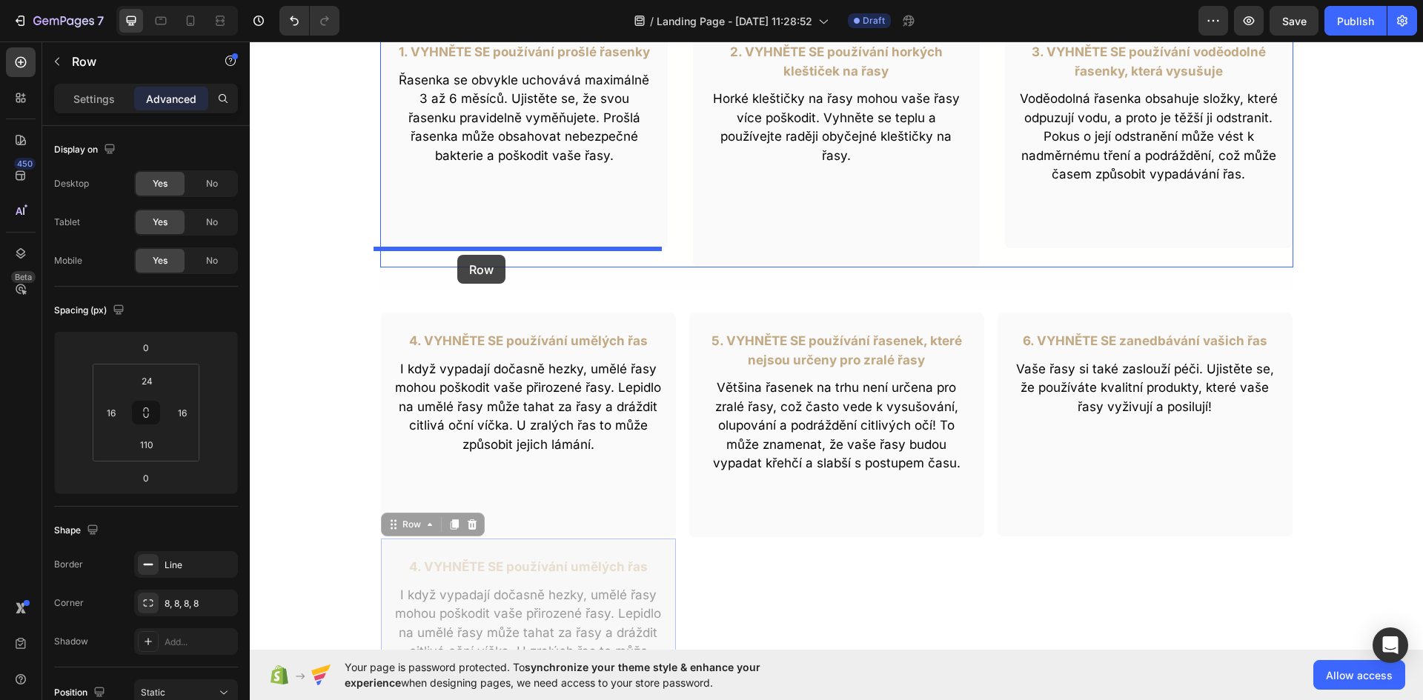
drag, startPoint x: 388, startPoint y: 525, endPoint x: 457, endPoint y: 255, distance: 279.3
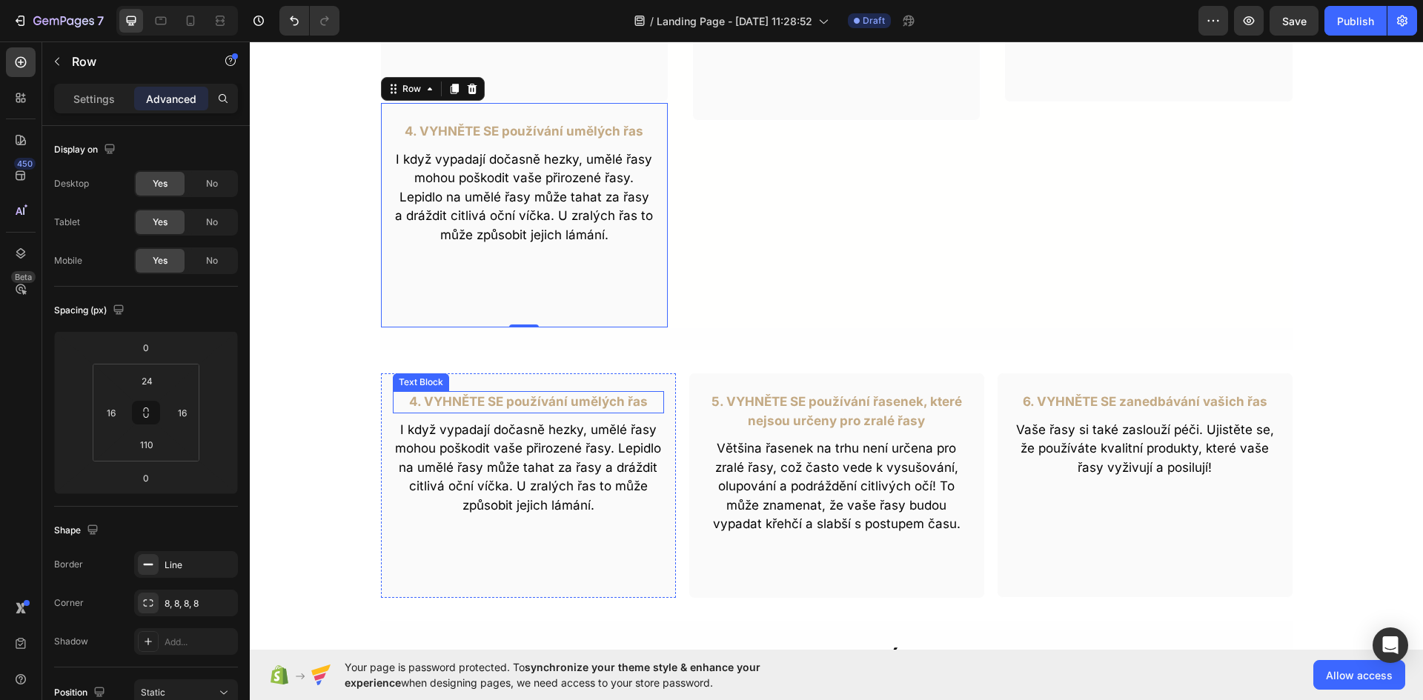
scroll to position [786, 0]
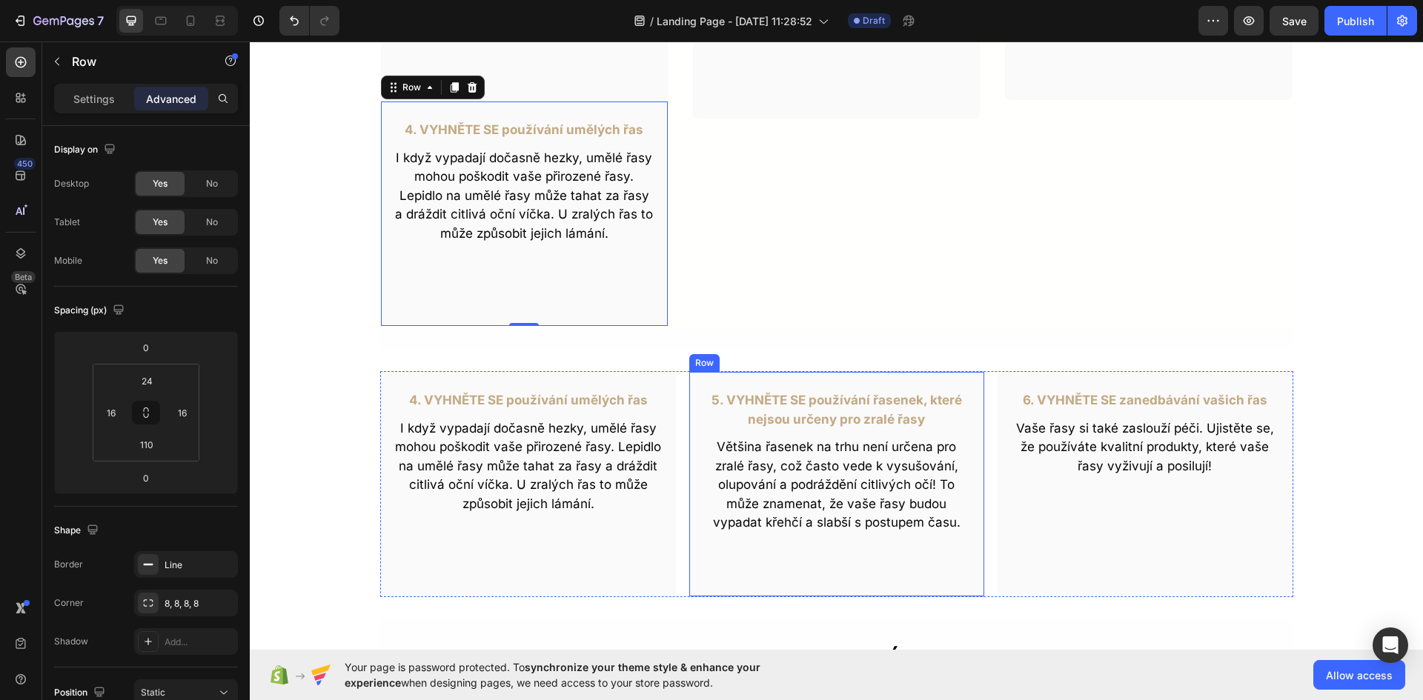
click at [689, 396] on div "5. VYHNĚTE SE používání řasenek, které nejsou určeny pro zralé řasy Text Block …" at bounding box center [836, 484] width 296 height 226
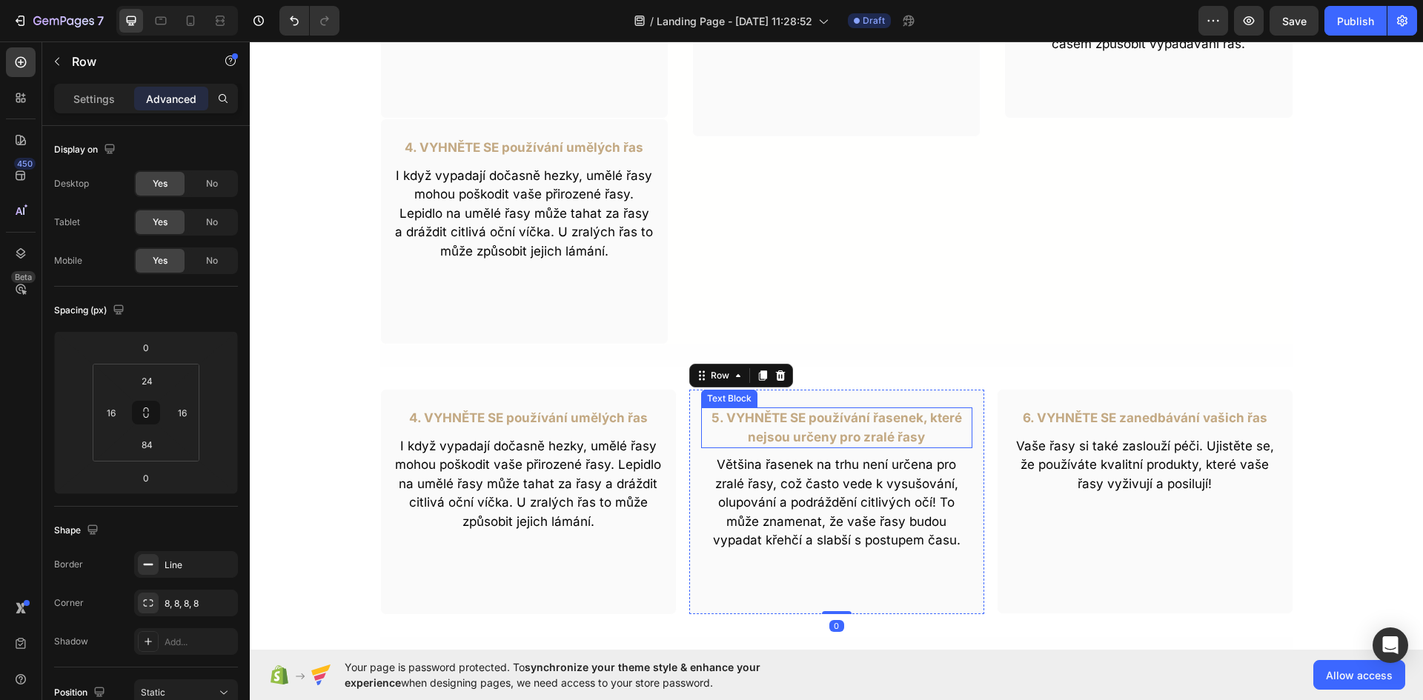
scroll to position [637, 0]
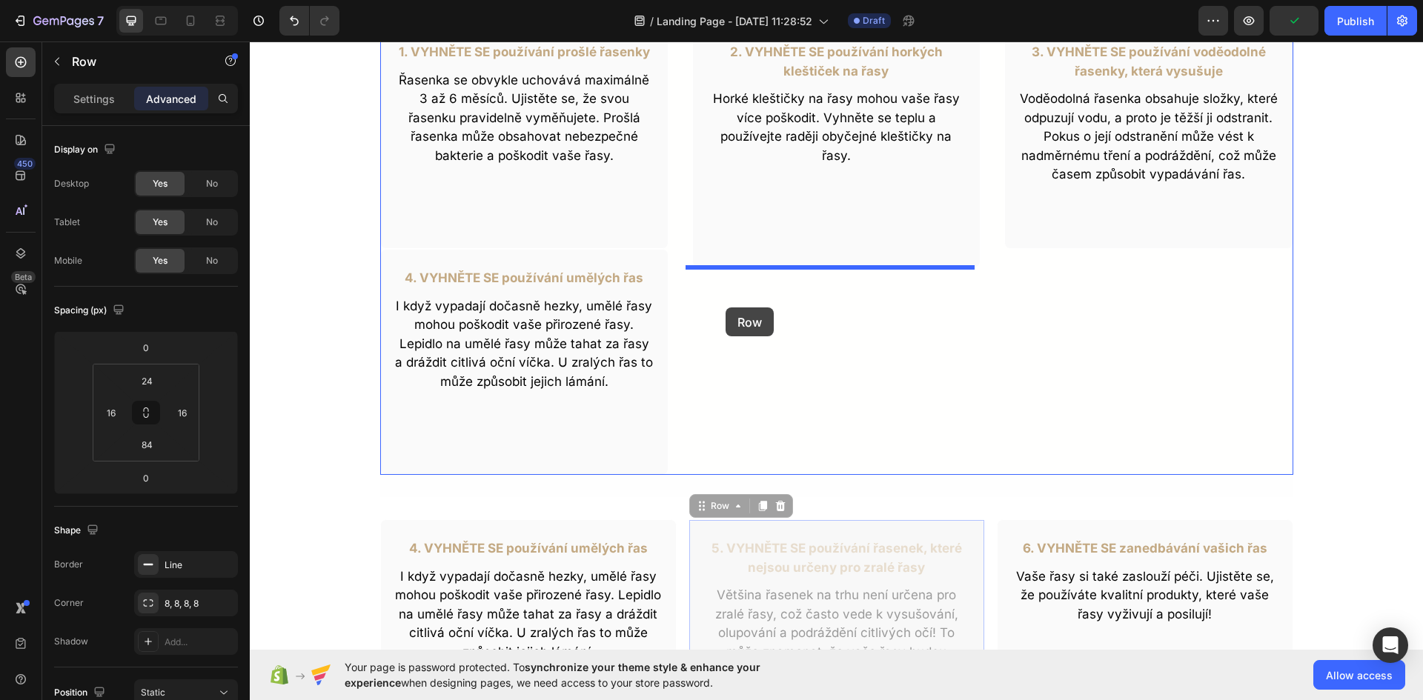
drag, startPoint x: 693, startPoint y: 507, endPoint x: 726, endPoint y: 308, distance: 202.0
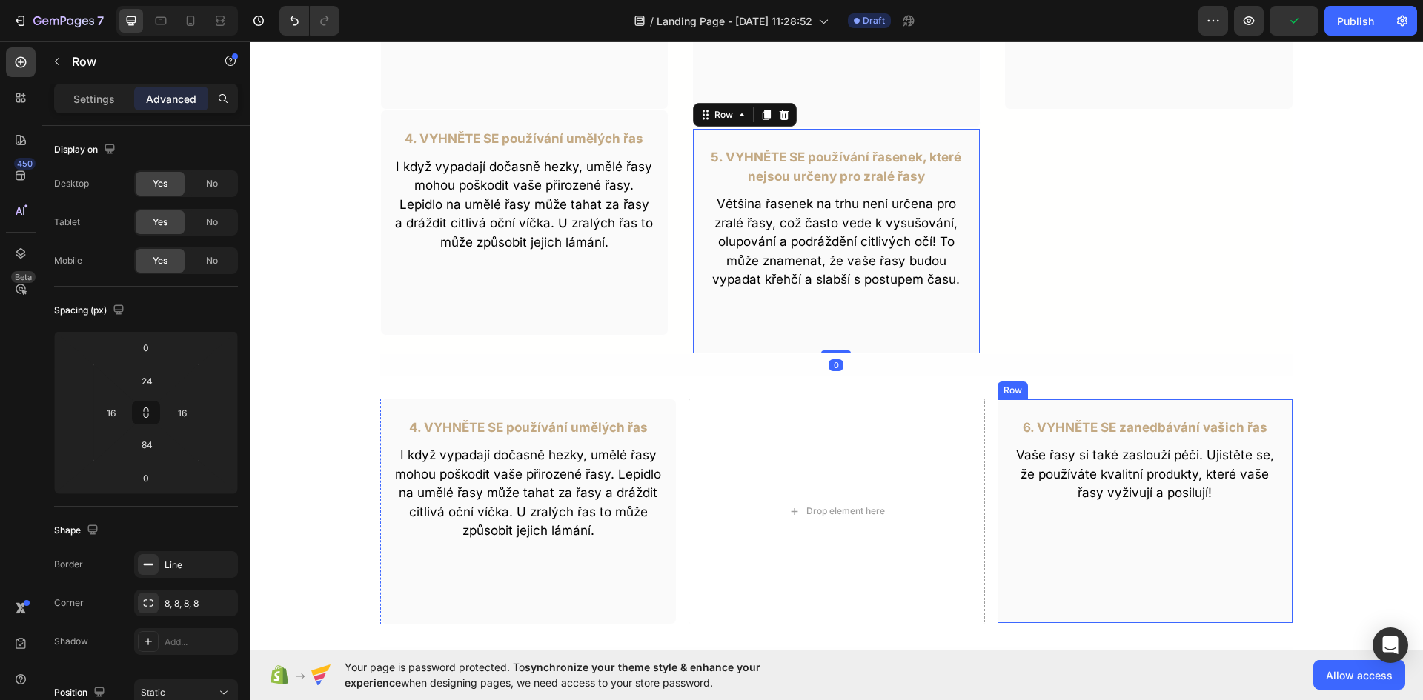
scroll to position [786, 0]
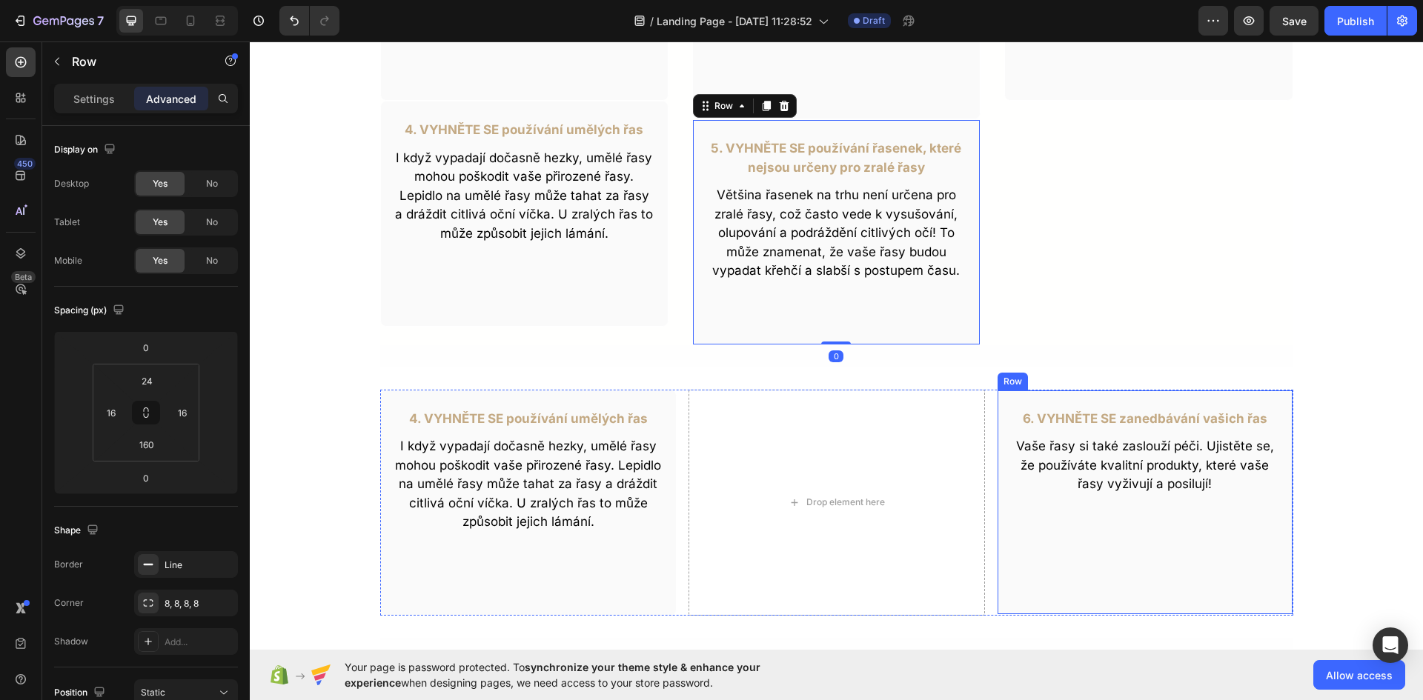
click at [1002, 401] on div "6. VYHNĚTE SE zanedbávání vašich řas Text Block Vaše řasy si také zaslouží péči…" at bounding box center [1145, 502] width 296 height 225
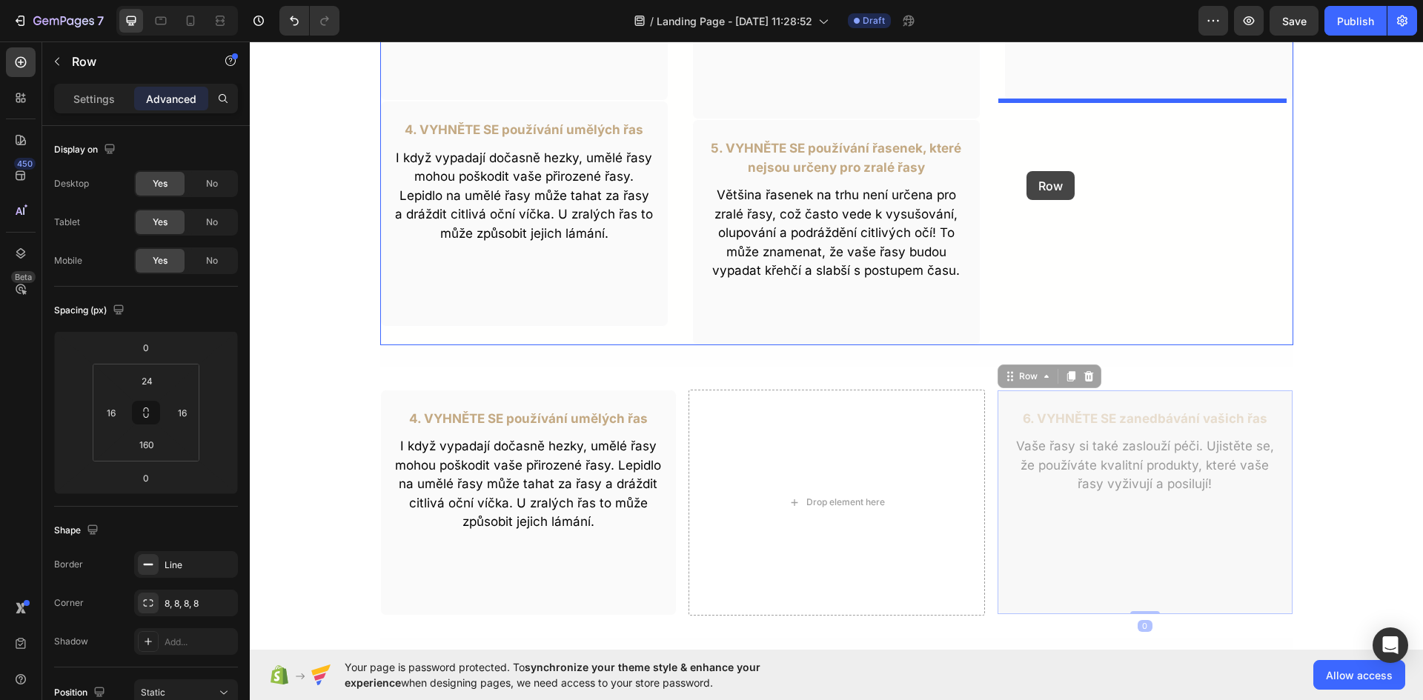
drag, startPoint x: 1003, startPoint y: 381, endPoint x: 1026, endPoint y: 171, distance: 211.1
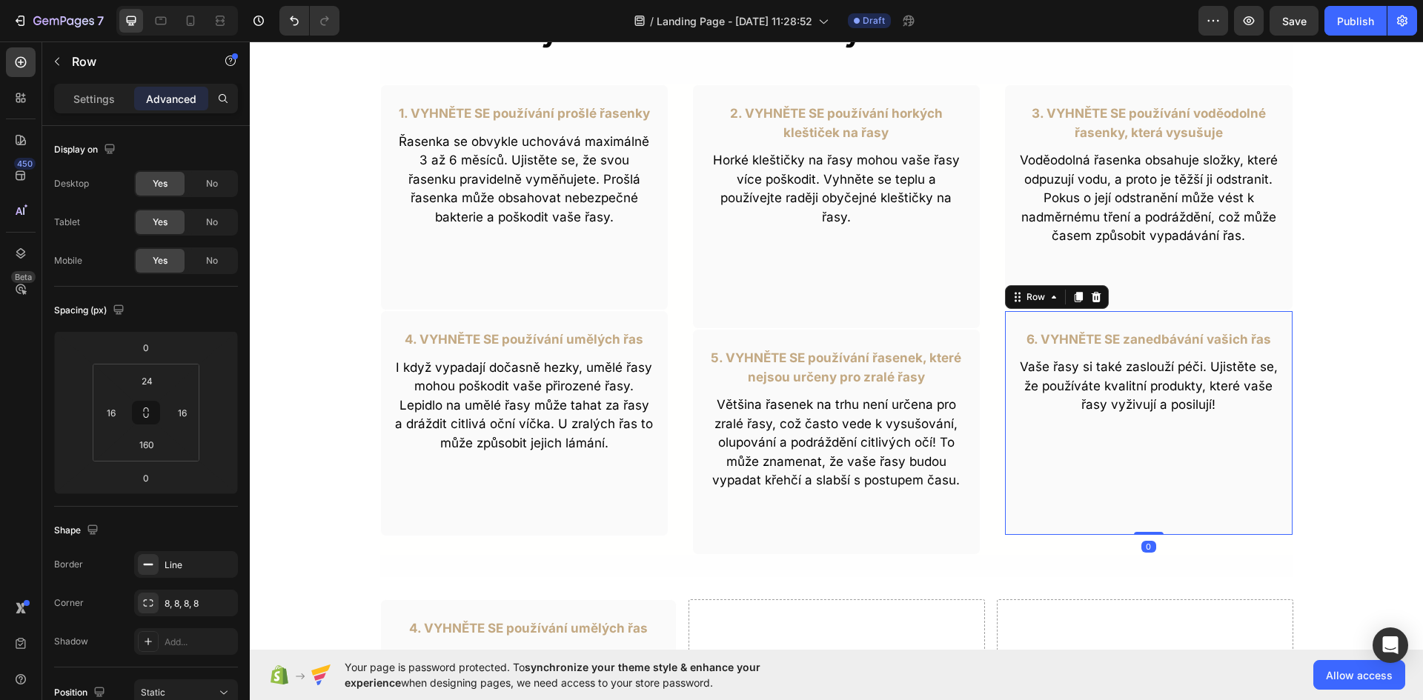
scroll to position [563, 0]
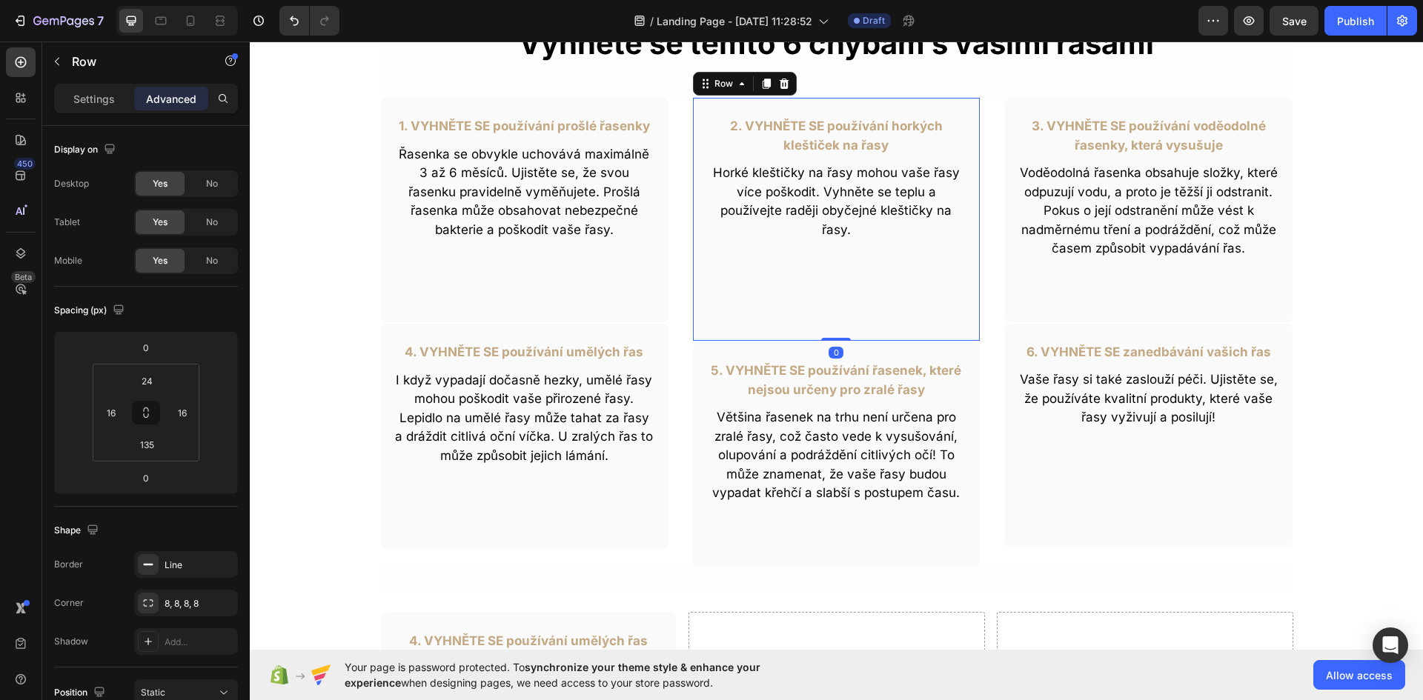
click at [849, 297] on div "2. VYHNĚTE SE používání horkých kleštiček na řasy Text Block Horké kleštičky na…" at bounding box center [836, 219] width 288 height 245
click at [645, 334] on div "4. VYHNĚTE SE používání umělých řas Text Block I když vypadají dočasně hezky, u…" at bounding box center [524, 436] width 288 height 226
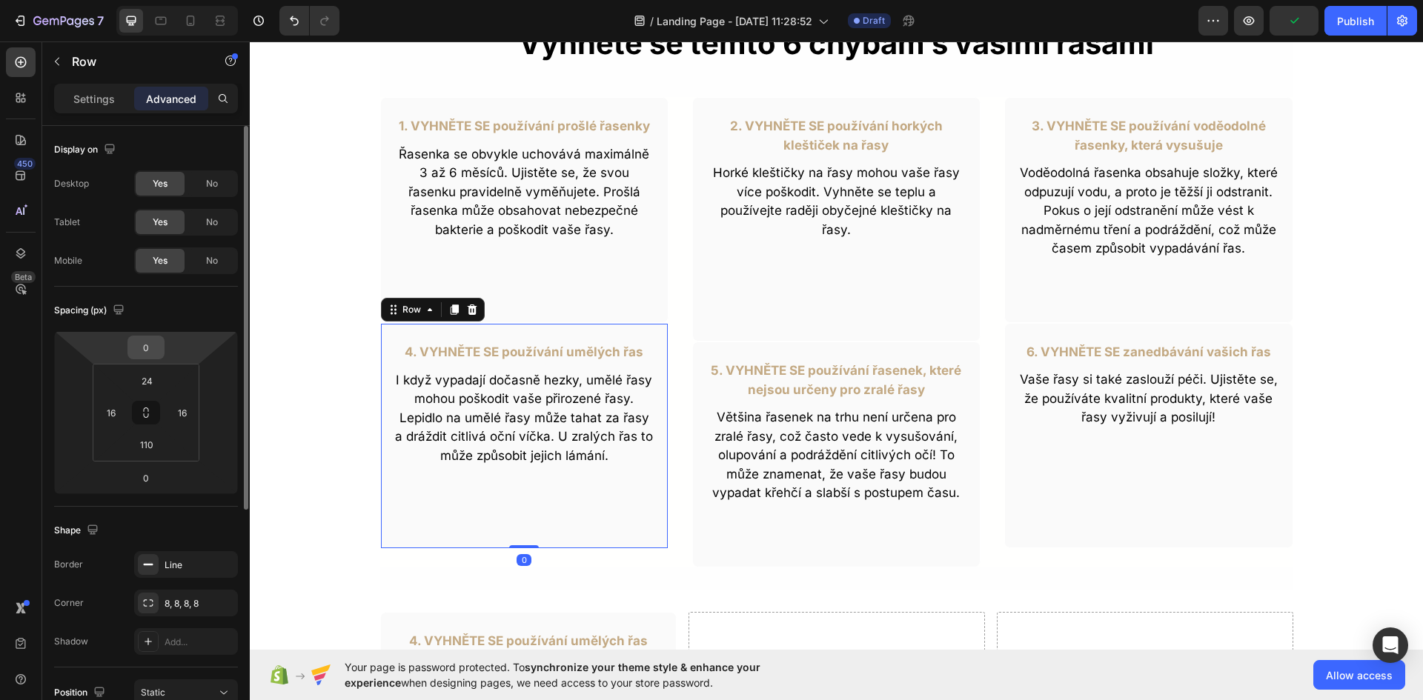
click at [145, 355] on input "0" at bounding box center [146, 347] width 30 height 22
type input "10"
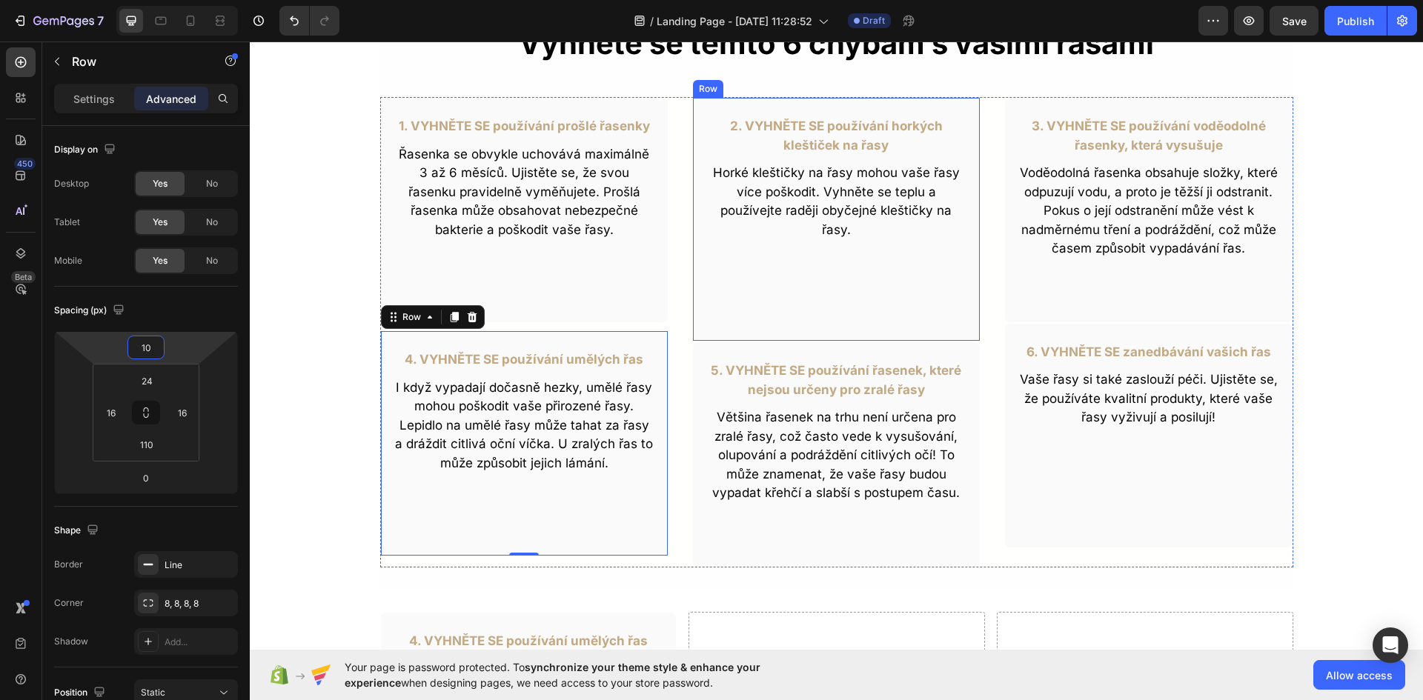
click at [761, 316] on div "2. VYHNĚTE SE používání horkých kleštiček na řasy Text Block Horké kleštičky na…" at bounding box center [836, 219] width 288 height 245
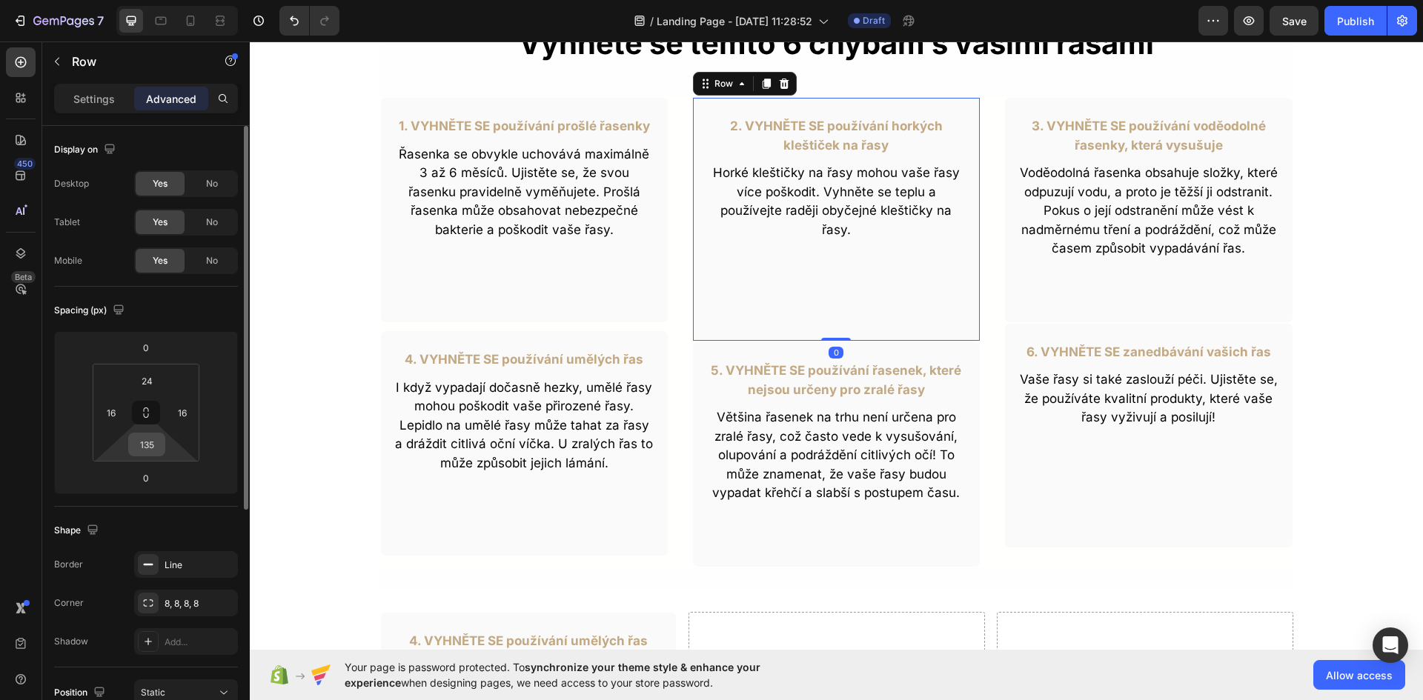
click at [148, 441] on input "135" at bounding box center [147, 445] width 30 height 22
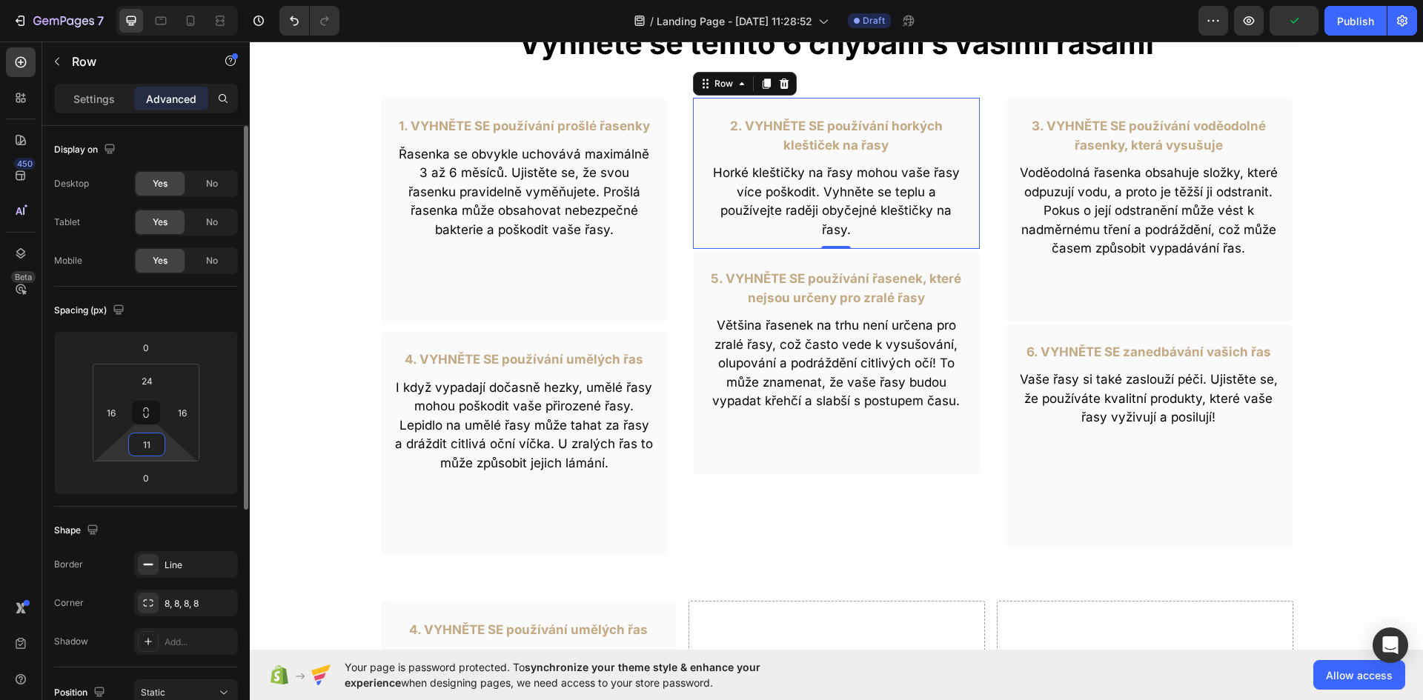
type input "110"
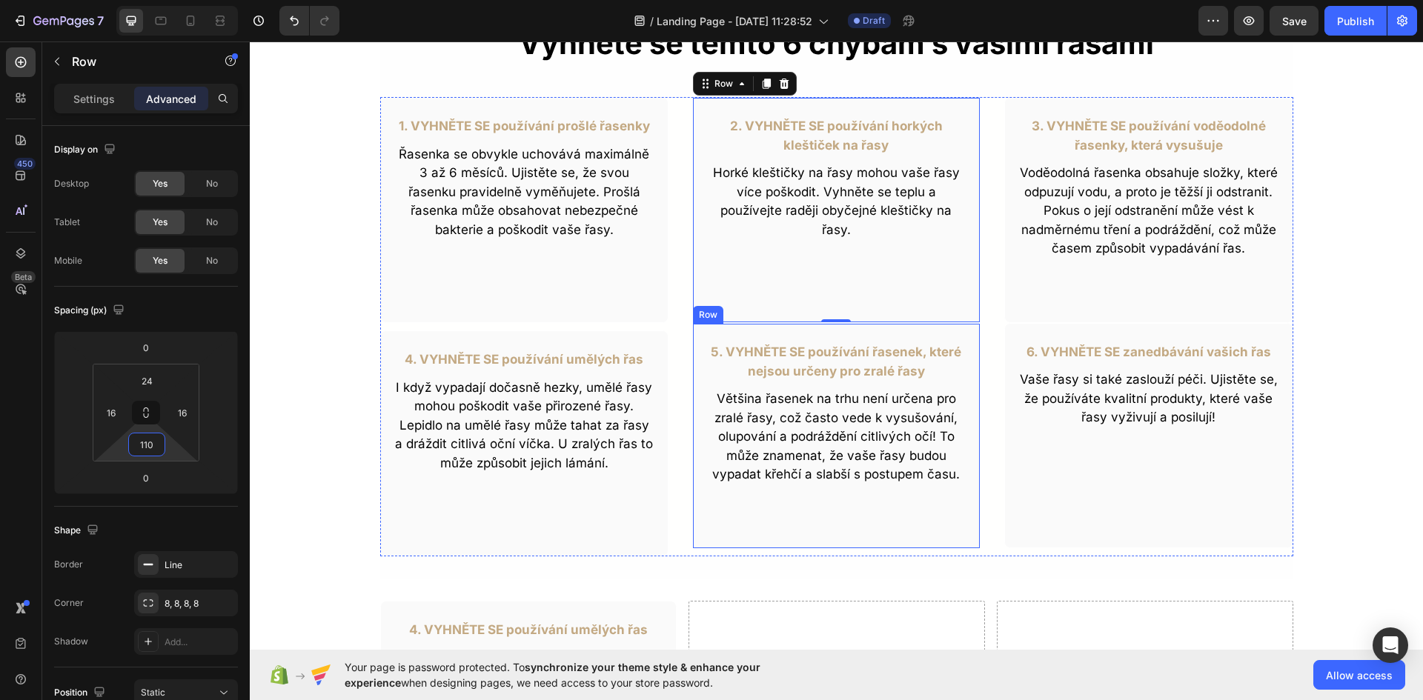
click at [697, 337] on div "5. VYHNĚTE SE používání řasenek, které nejsou určeny pro zralé řasy Text Block …" at bounding box center [836, 436] width 288 height 226
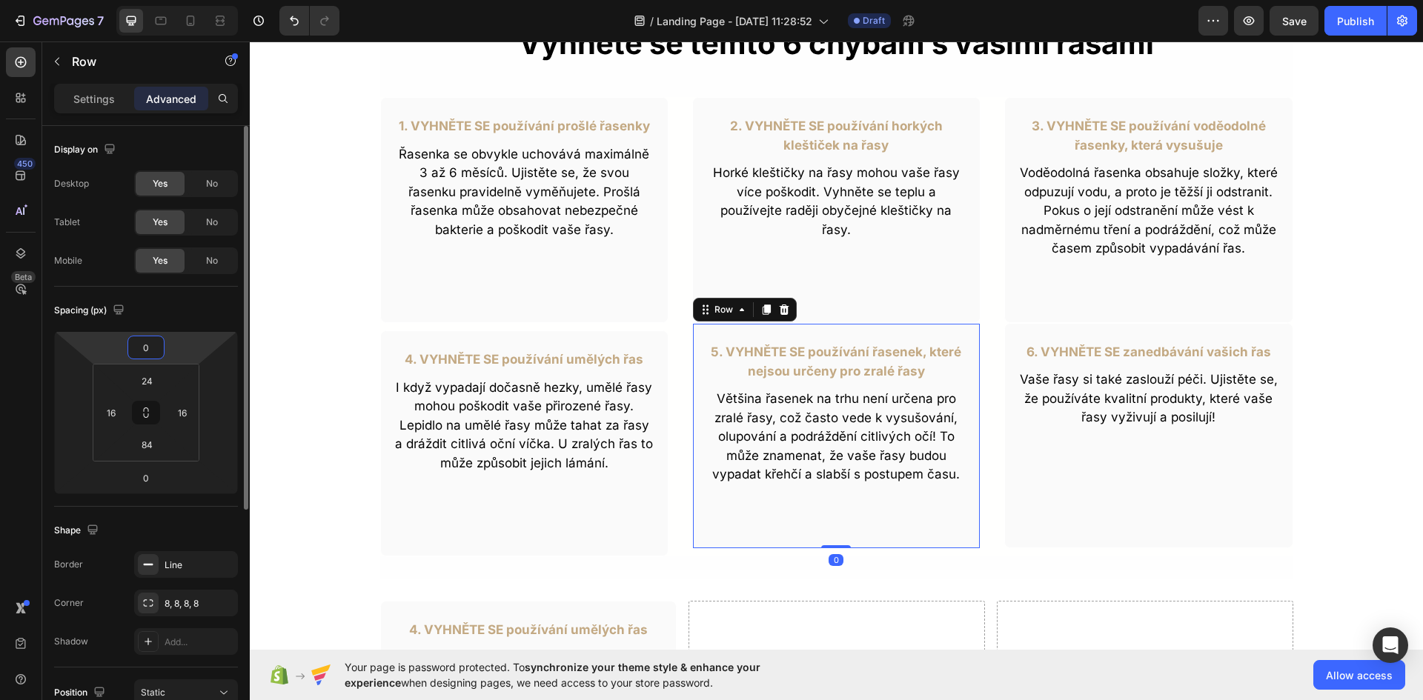
click at [143, 351] on input "0" at bounding box center [146, 347] width 30 height 22
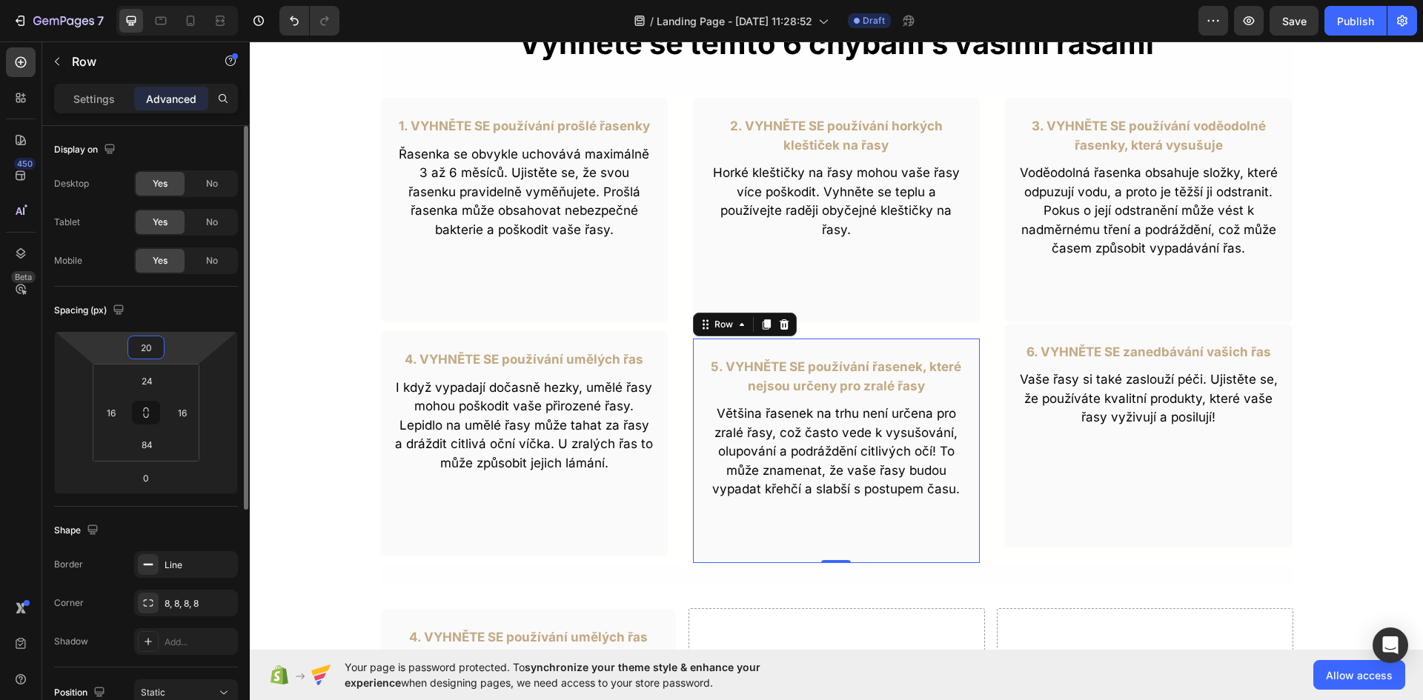
type input "2"
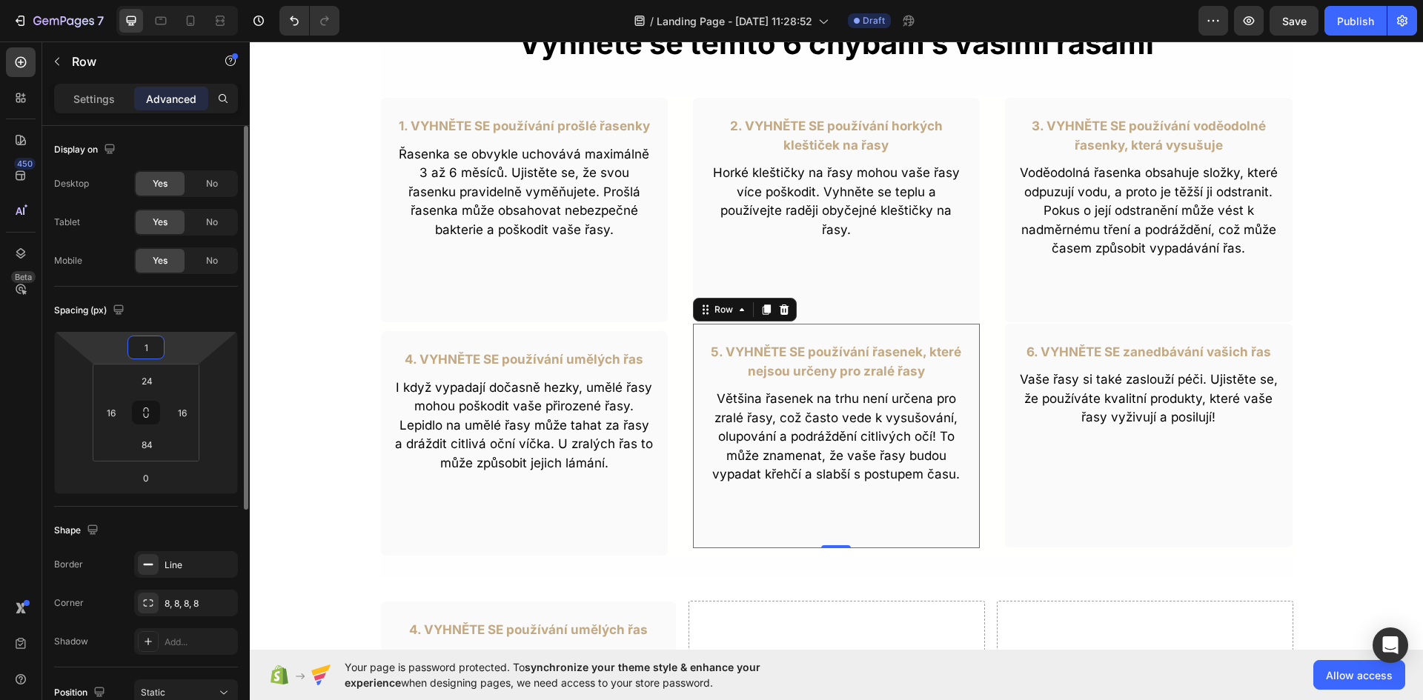
type input "10"
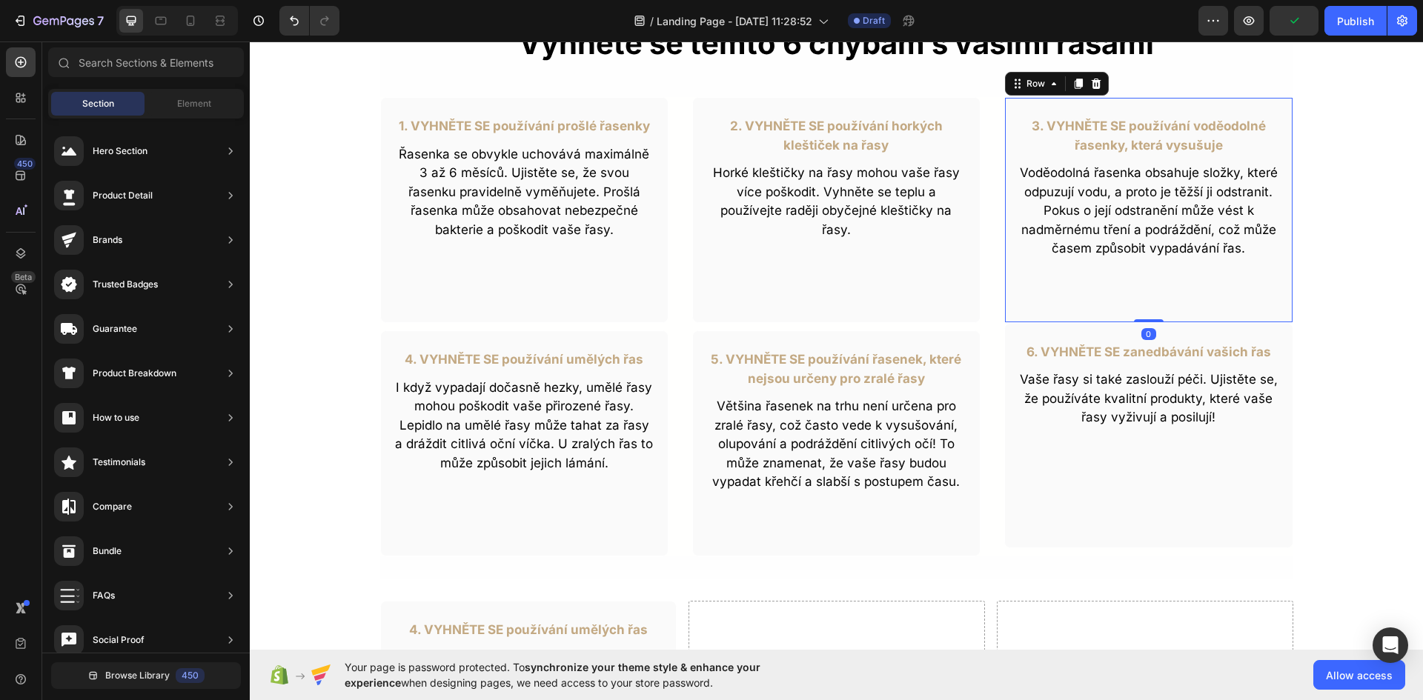
click at [1078, 292] on div "3. VYHNĚTE SE používání voděodolné řasenky, která vysušuje Text Block Voděodoln…" at bounding box center [1148, 210] width 288 height 226
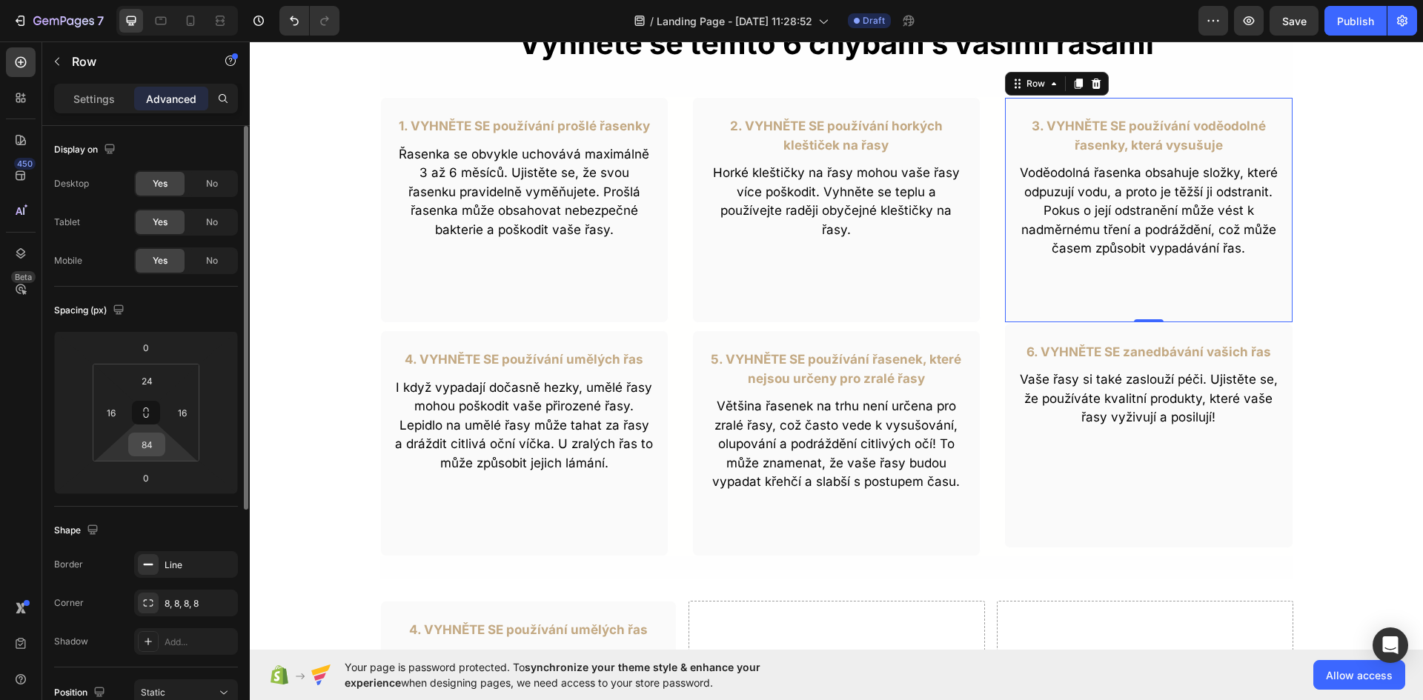
click at [149, 441] on input "84" at bounding box center [147, 445] width 30 height 22
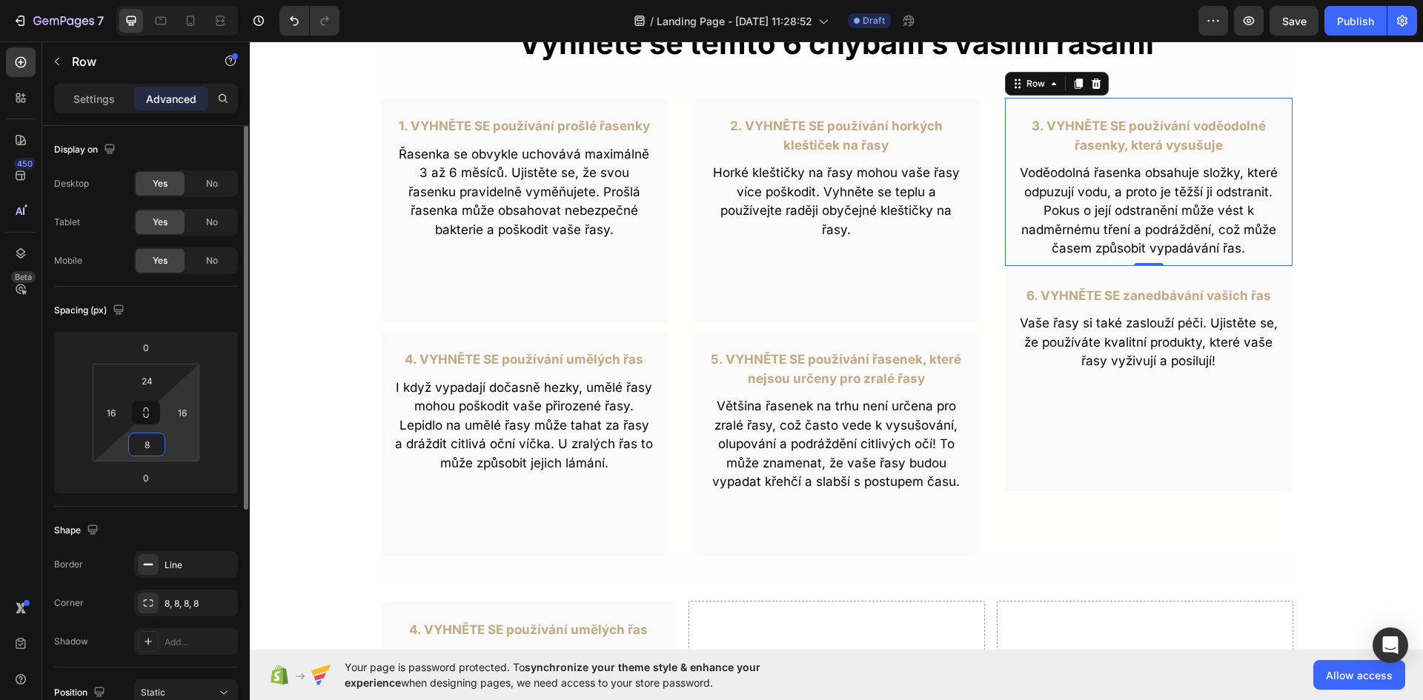
type input "80"
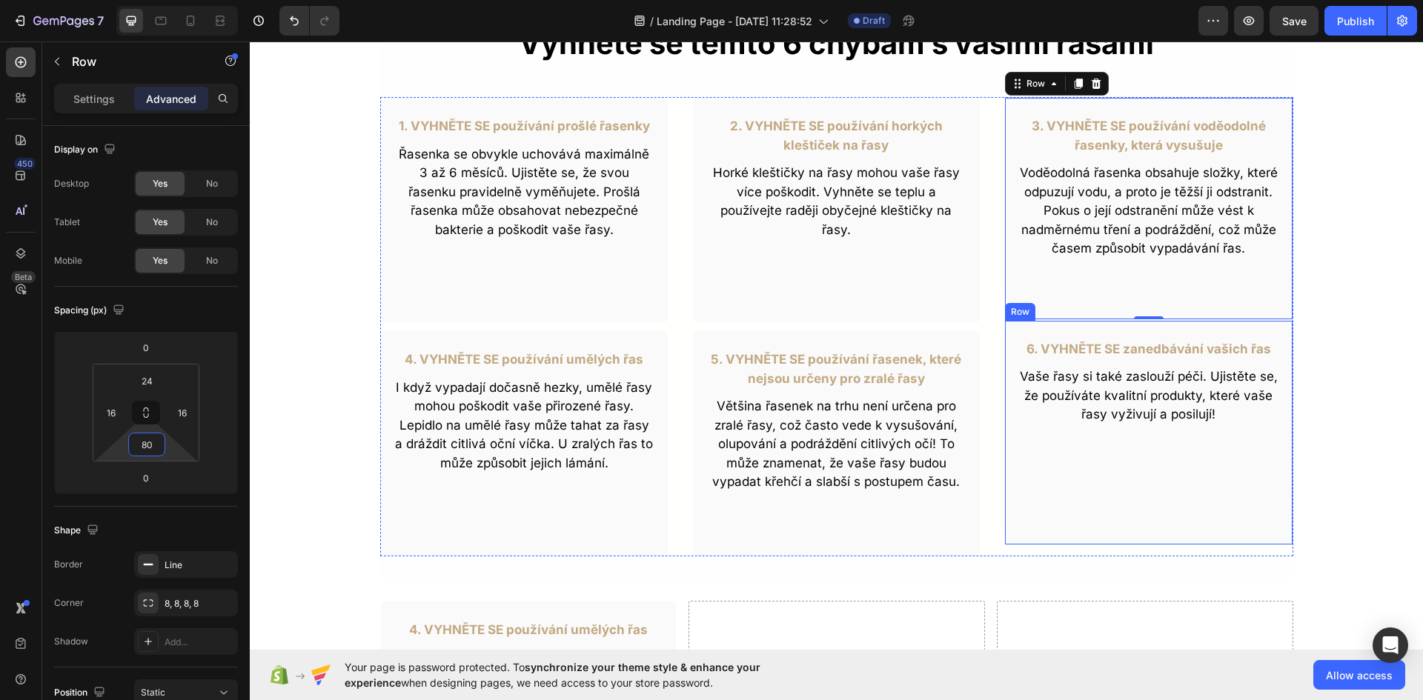
click at [1043, 332] on div "6. VYHNĚTE SE zanedbávání vašich řas Text Block Vaše řasy si také zaslouží péči…" at bounding box center [1148, 432] width 288 height 225
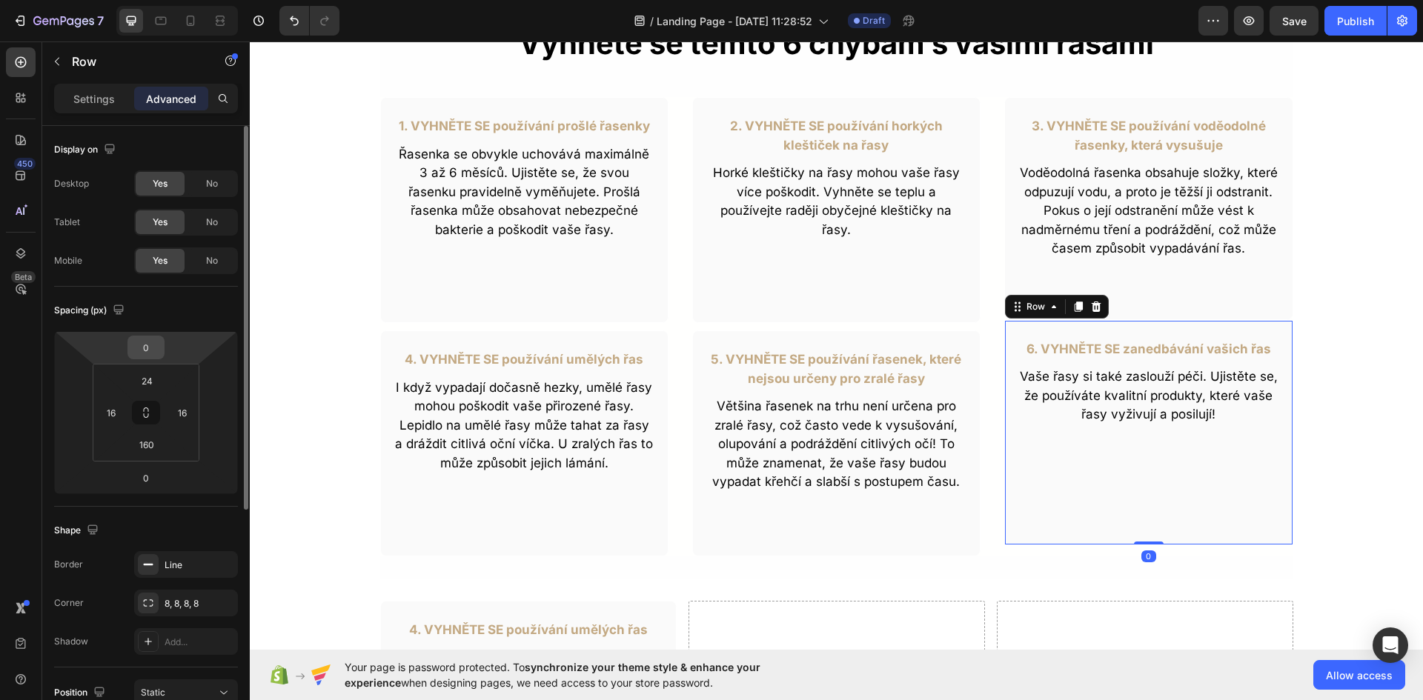
click at [156, 352] on input "0" at bounding box center [146, 347] width 30 height 22
type input "10"
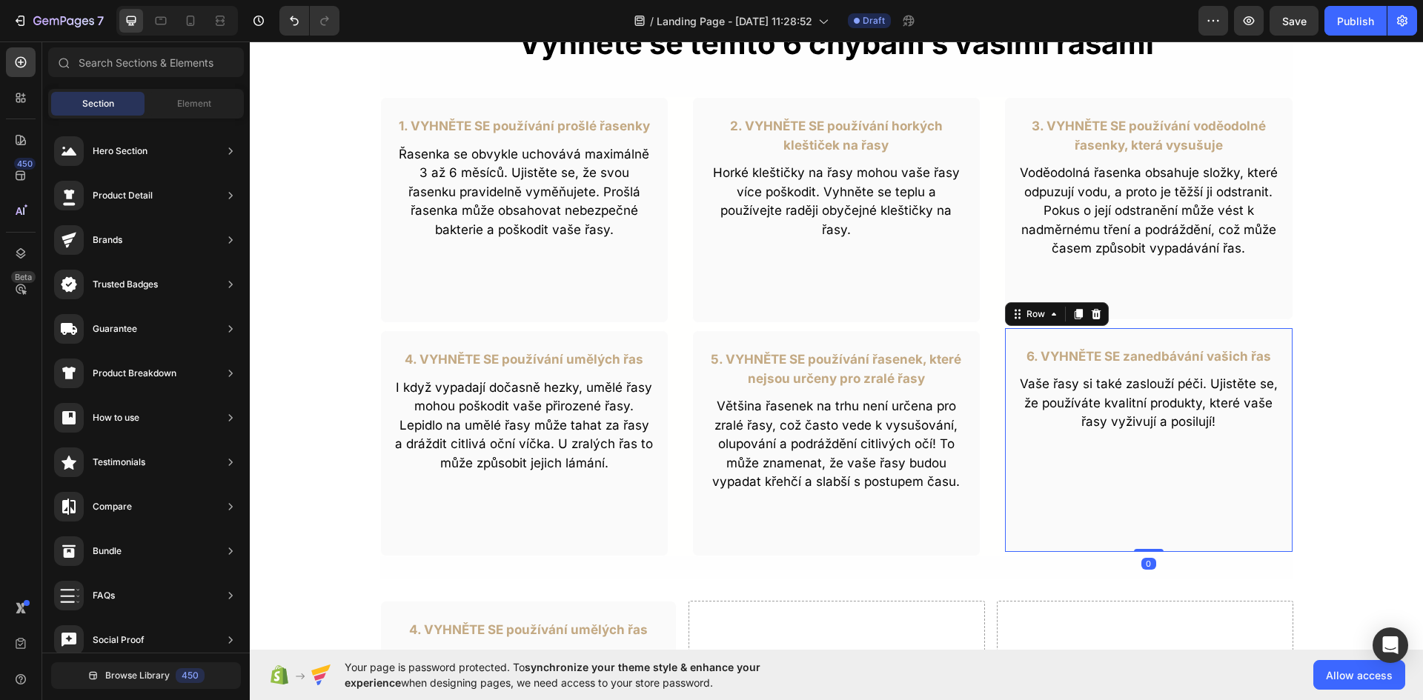
click at [839, 302] on div "2. VYHNĚTE SE používání horkých kleštiček na řasy Text Block Horké kleštičky na…" at bounding box center [836, 210] width 288 height 226
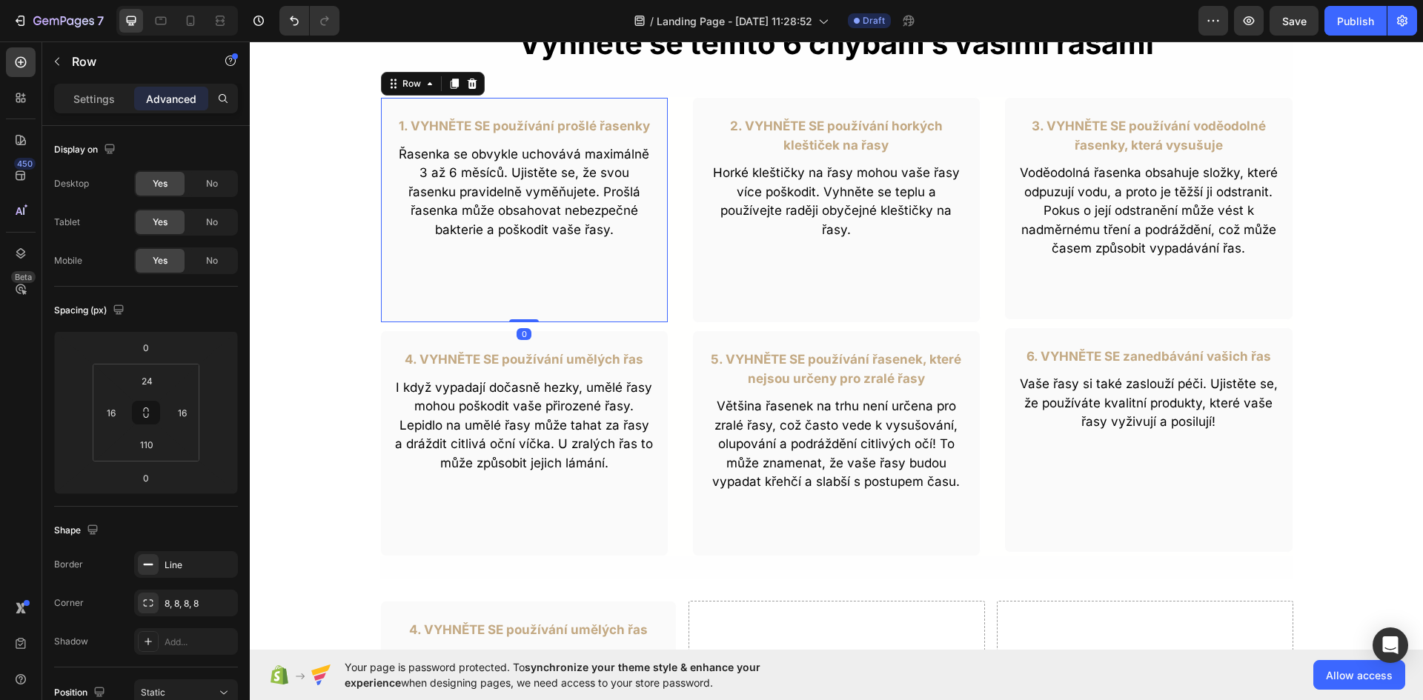
click at [648, 318] on div "1. VYHNĚTE SE používání prošlé řasenky Text Block Řasenka se obvykle uchovává m…" at bounding box center [524, 210] width 288 height 226
click at [820, 296] on div "2. VYHNĚTE SE používání horkých kleštiček na řasy Text Block Horké kleštičky na…" at bounding box center [836, 210] width 288 height 226
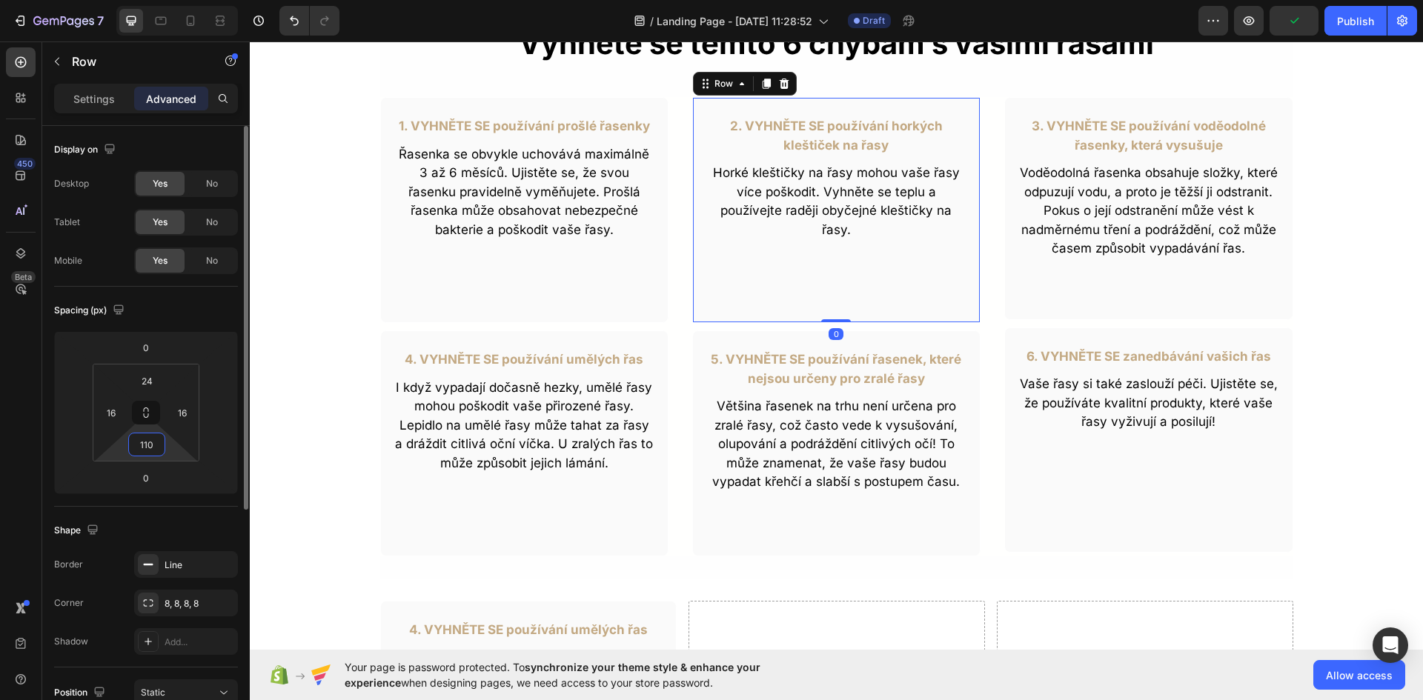
click at [153, 443] on input "110" at bounding box center [147, 445] width 30 height 22
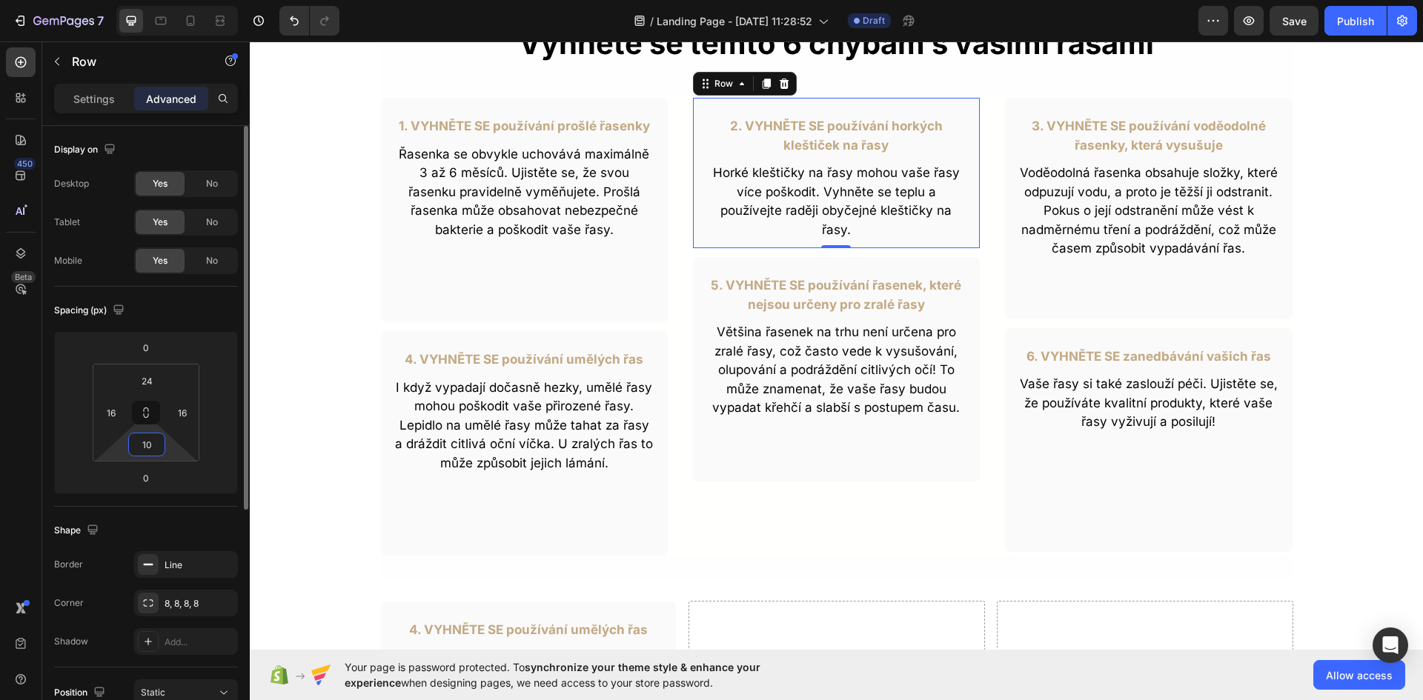
type input "105"
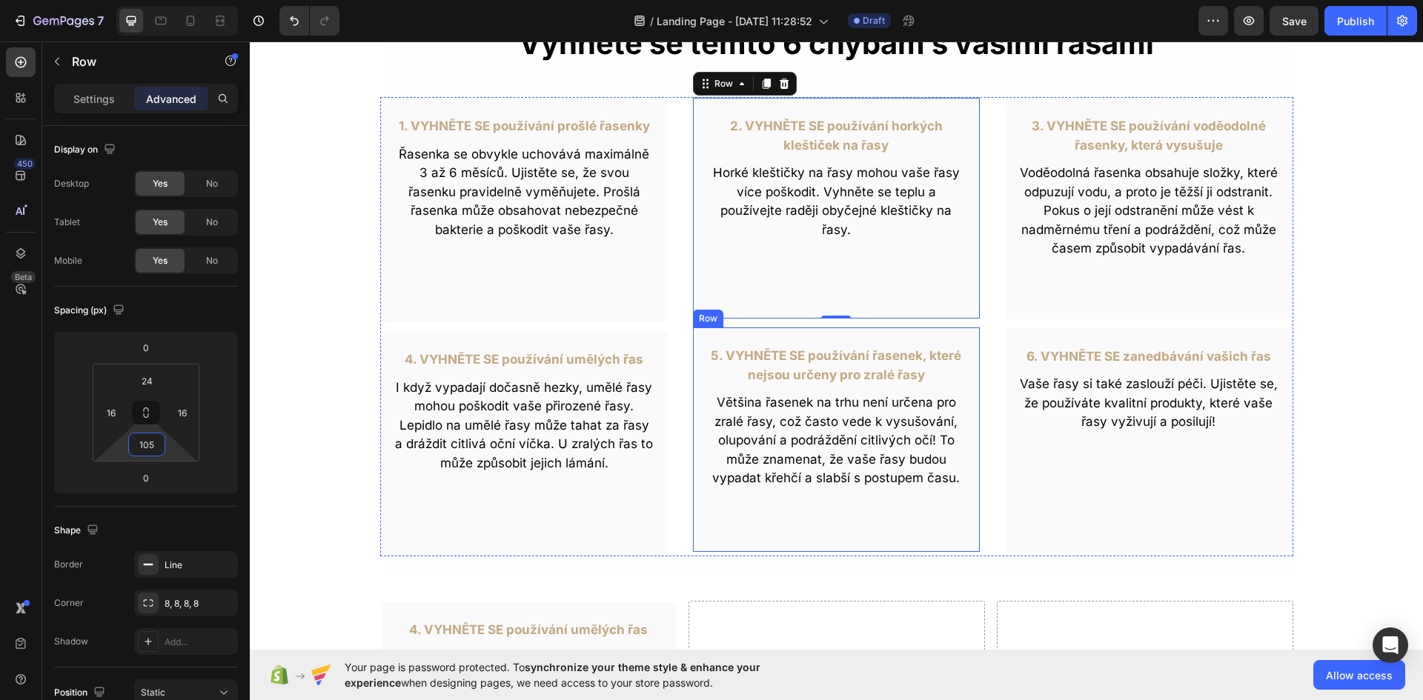
click at [703, 341] on div "5. VYHNĚTE SE používání řasenek, které nejsou určeny pro zralé řasy Text Block …" at bounding box center [836, 440] width 288 height 226
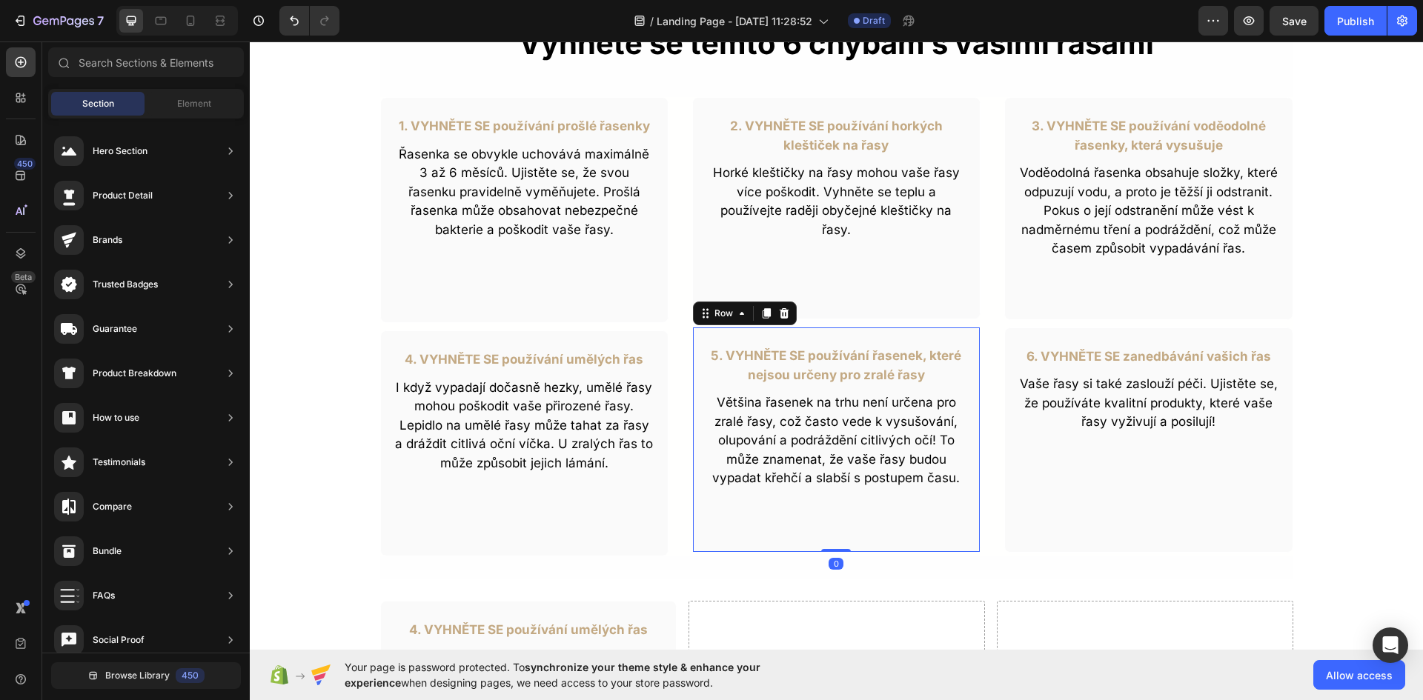
click at [843, 275] on div "2. VYHNĚTE SE používání horkých kleštiček na řasy Text Block Horké kleštičky na…" at bounding box center [836, 208] width 288 height 222
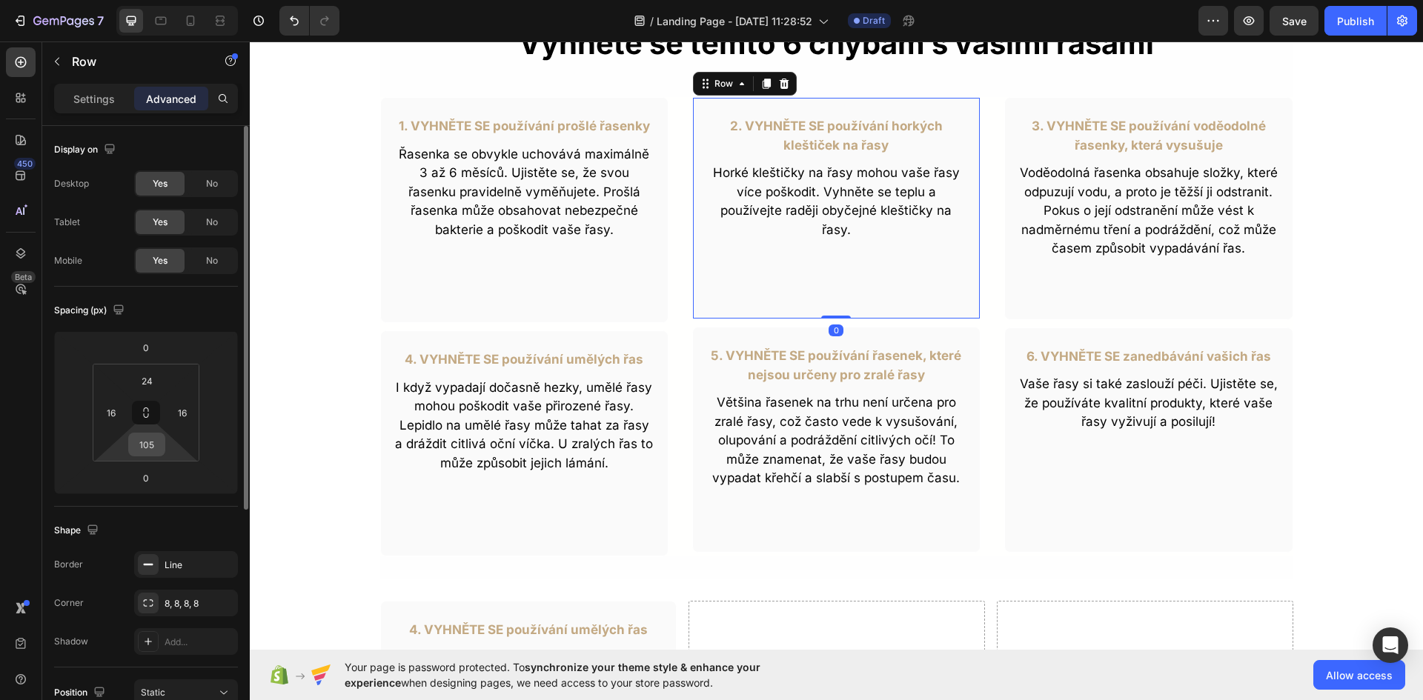
click at [150, 437] on input "105" at bounding box center [147, 445] width 30 height 22
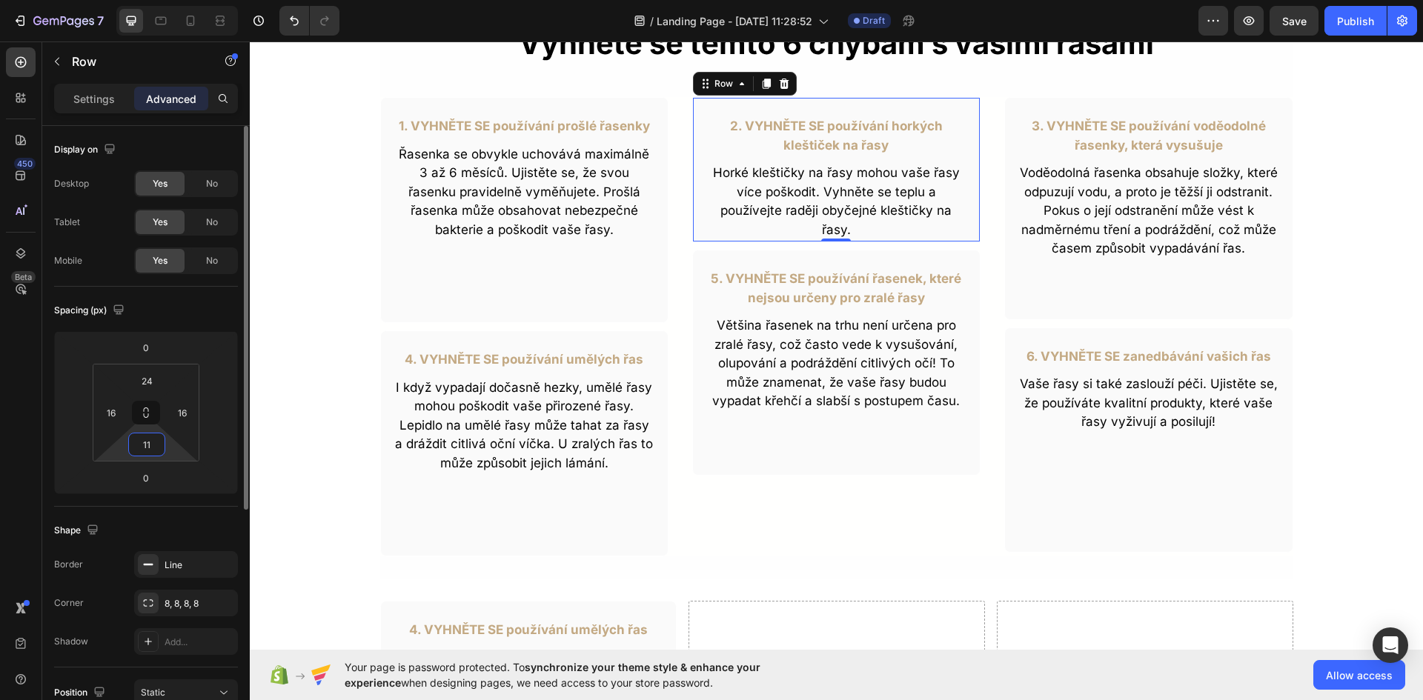
type input "110"
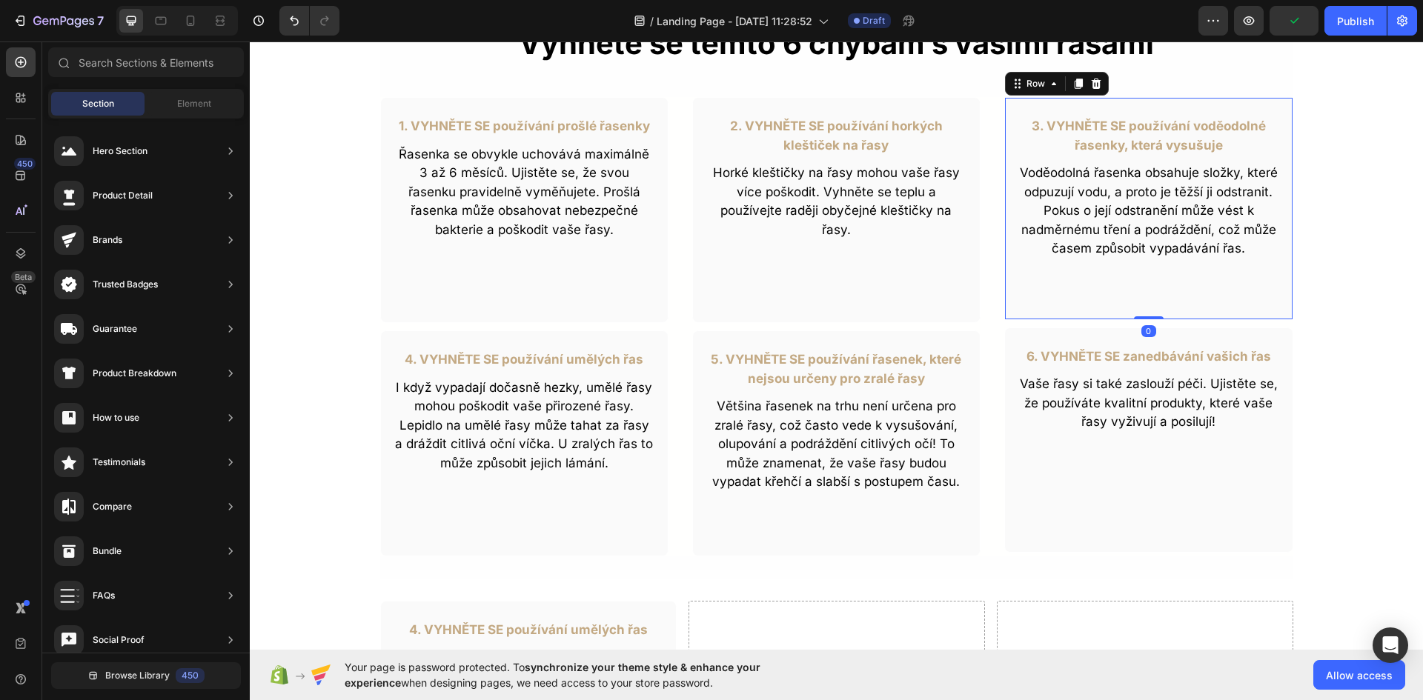
click at [1115, 303] on div "3. VYHNĚTE SE používání voděodolné řasenky, která vysušuje Text Block Voděodoln…" at bounding box center [1148, 208] width 288 height 223
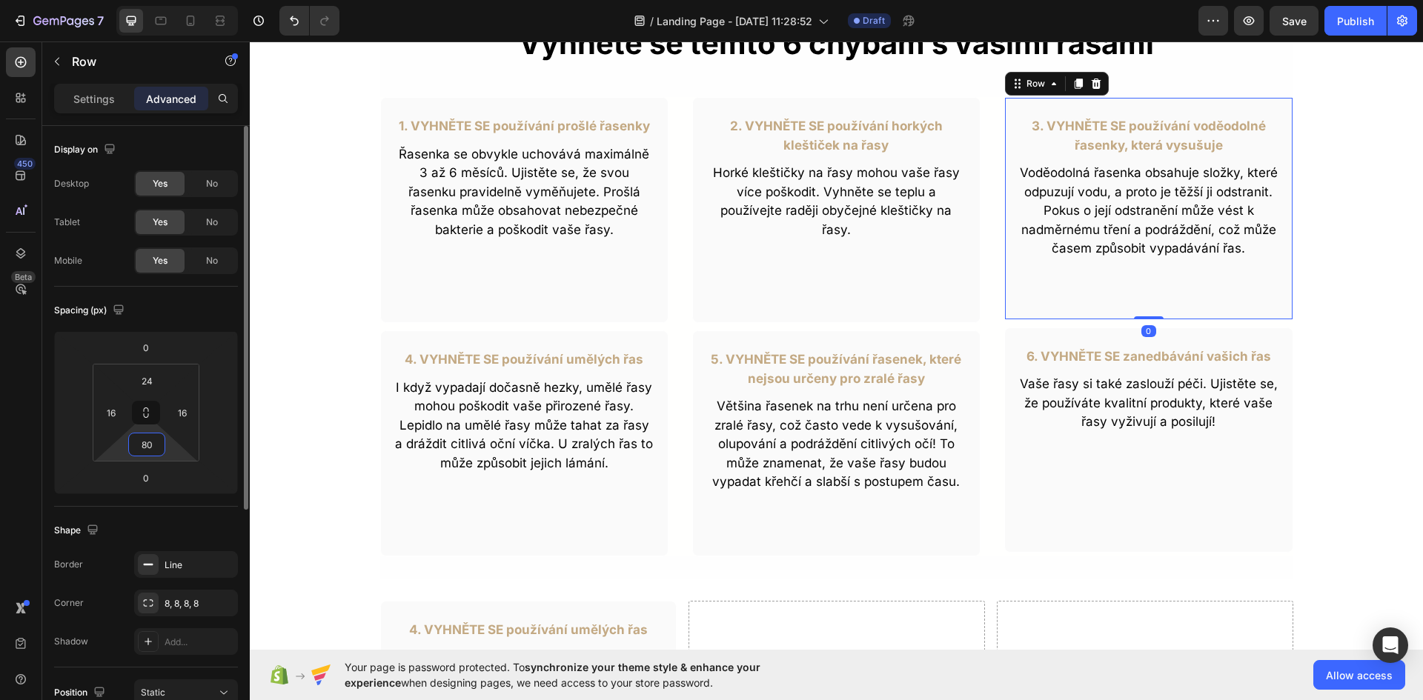
click at [150, 447] on input "80" at bounding box center [147, 445] width 30 height 22
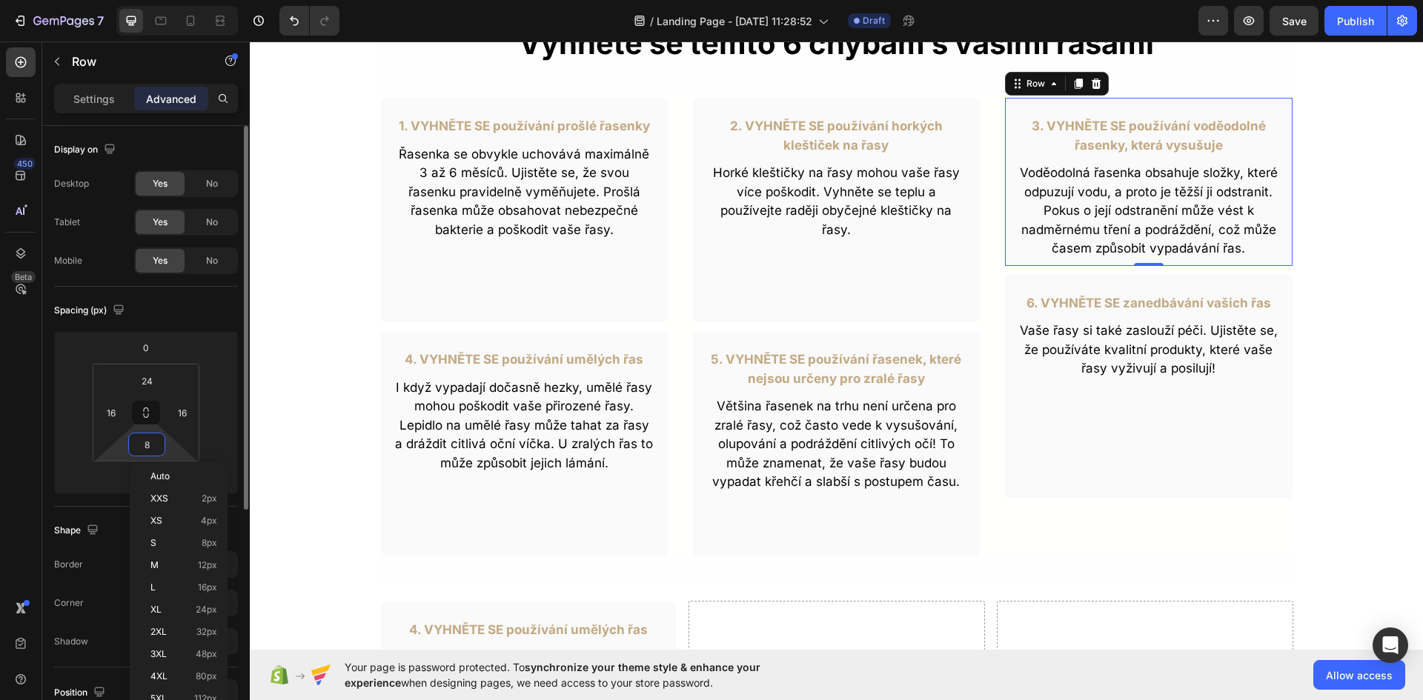
type input "85"
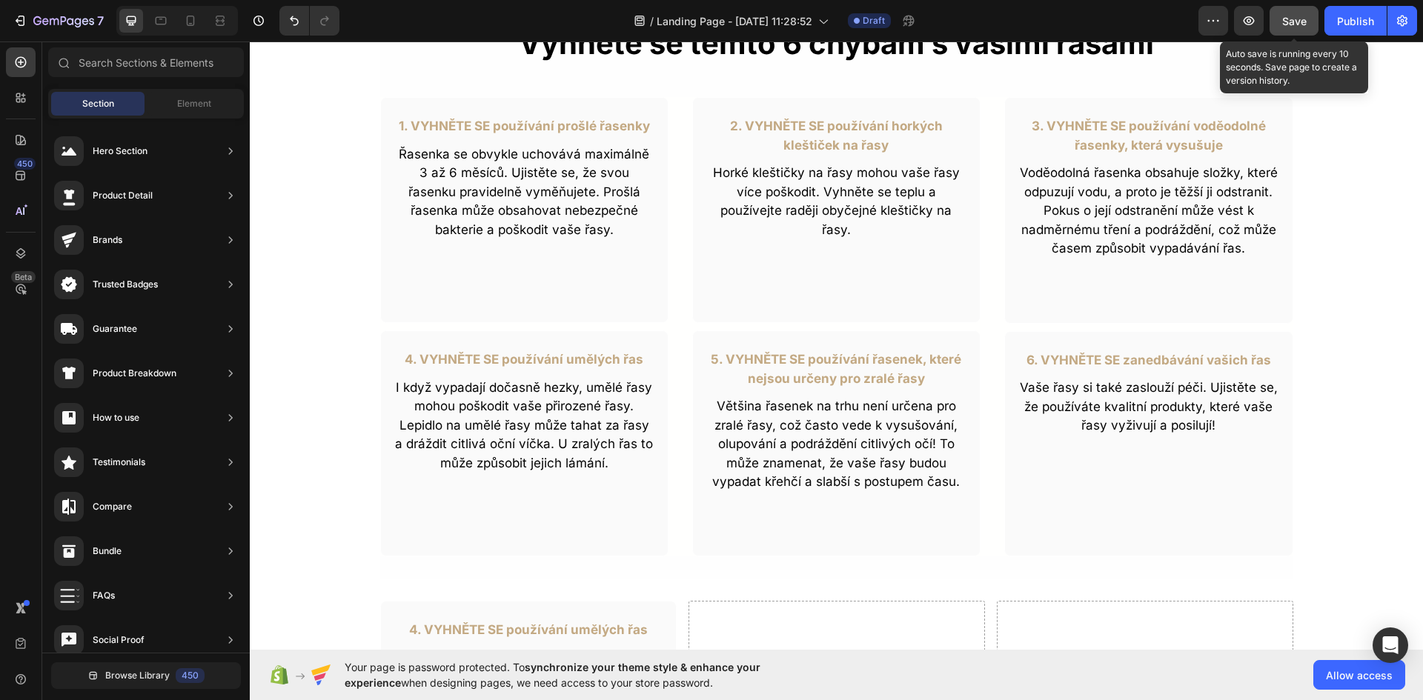
click at [1304, 13] on div "Save" at bounding box center [1294, 21] width 24 height 16
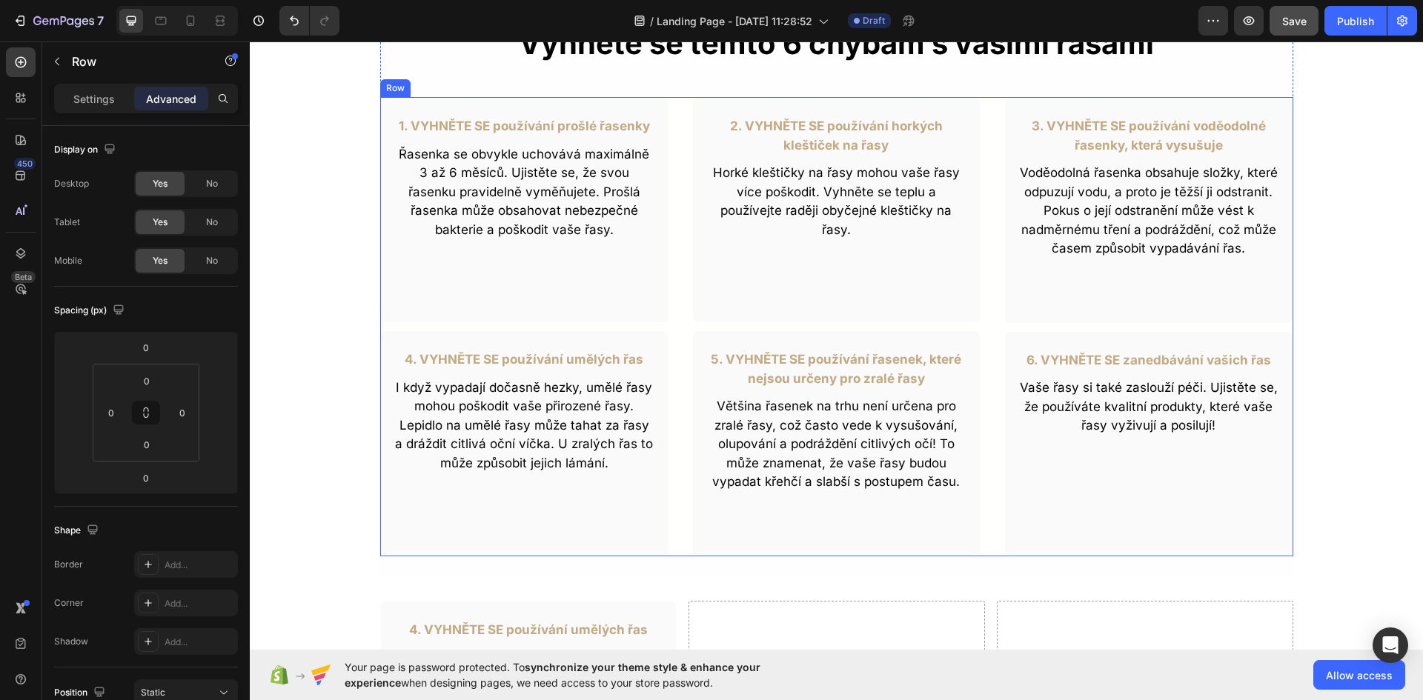
click at [670, 130] on div "1. VYHNĚTE SE používání prošlé řasenky Text Block Řasenka se obvykle uchovává m…" at bounding box center [836, 326] width 913 height 459
click at [90, 103] on p "Settings" at bounding box center [94, 99] width 42 height 16
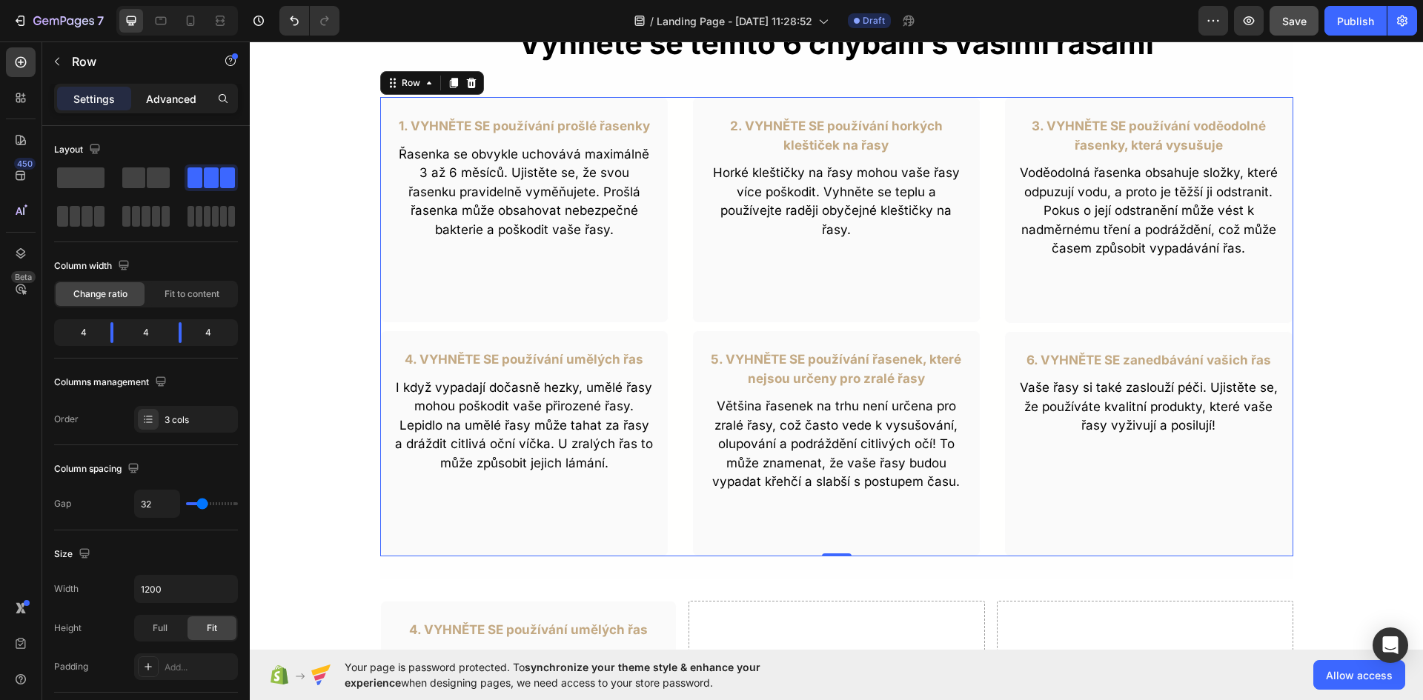
click at [155, 100] on p "Advanced" at bounding box center [171, 99] width 50 height 16
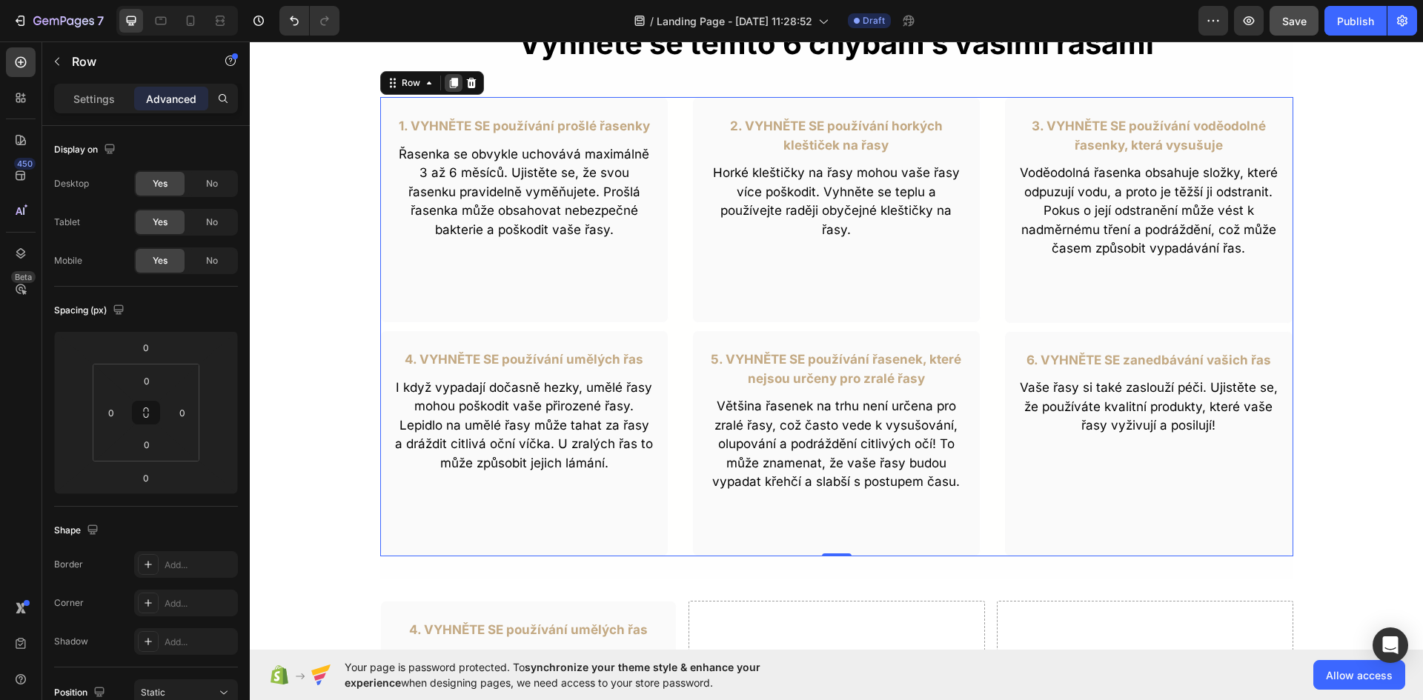
click at [446, 90] on div at bounding box center [454, 83] width 18 height 18
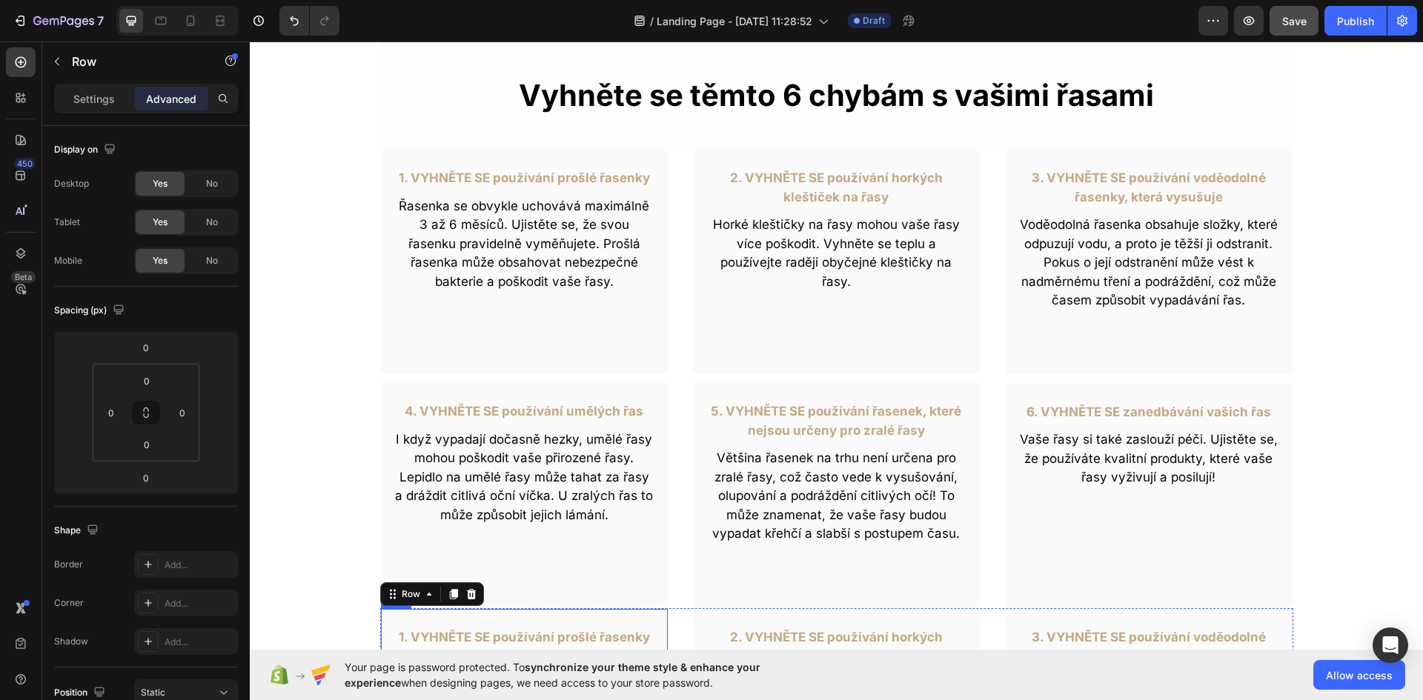
scroll to position [508, 0]
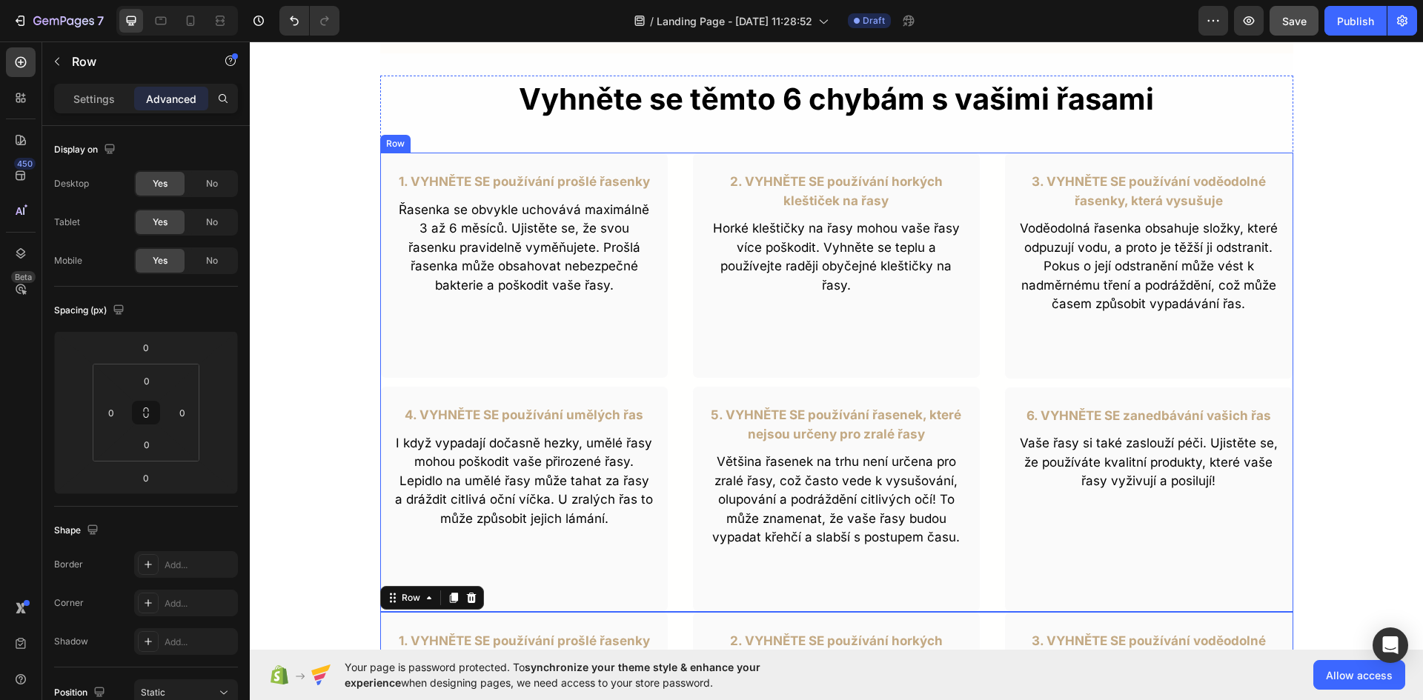
click at [414, 381] on div "1. VYHNĚTE SE používání prošlé řasenky Text Block Řasenka se obvykle uchovává m…" at bounding box center [524, 382] width 288 height 459
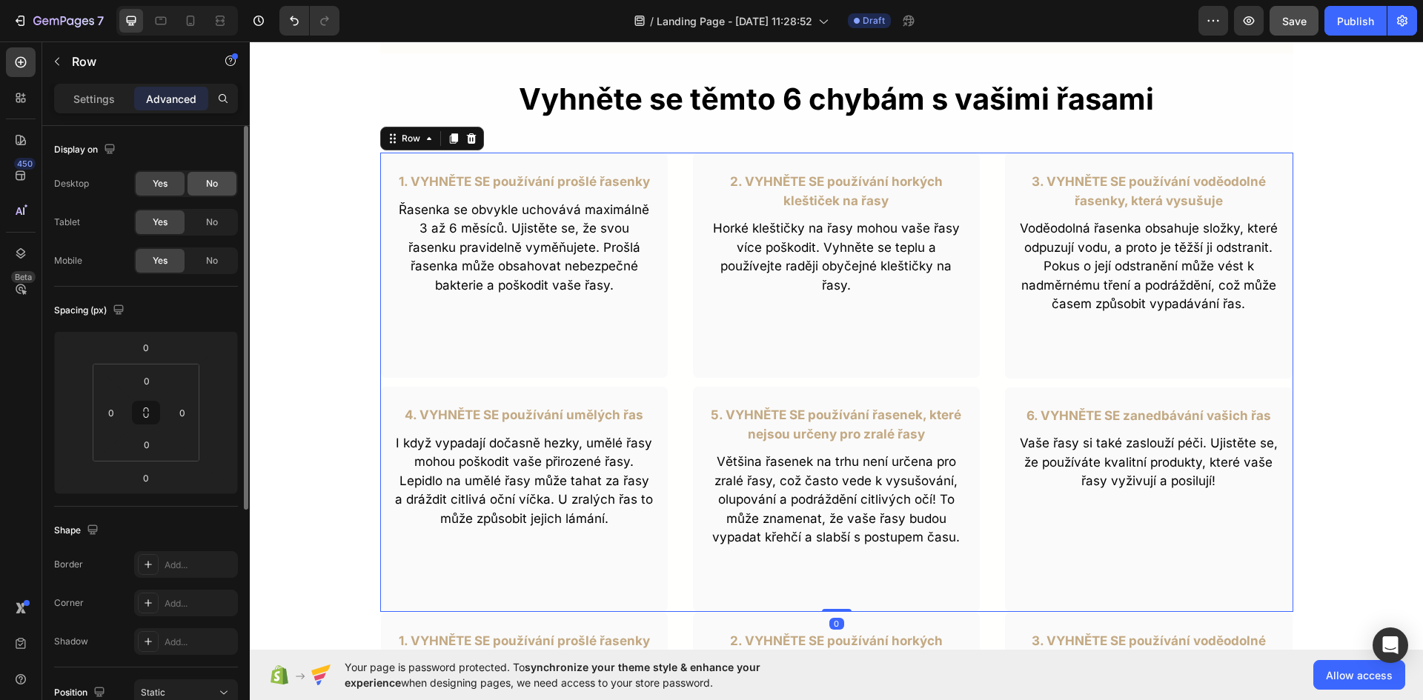
click at [207, 181] on span "No" at bounding box center [212, 183] width 12 height 13
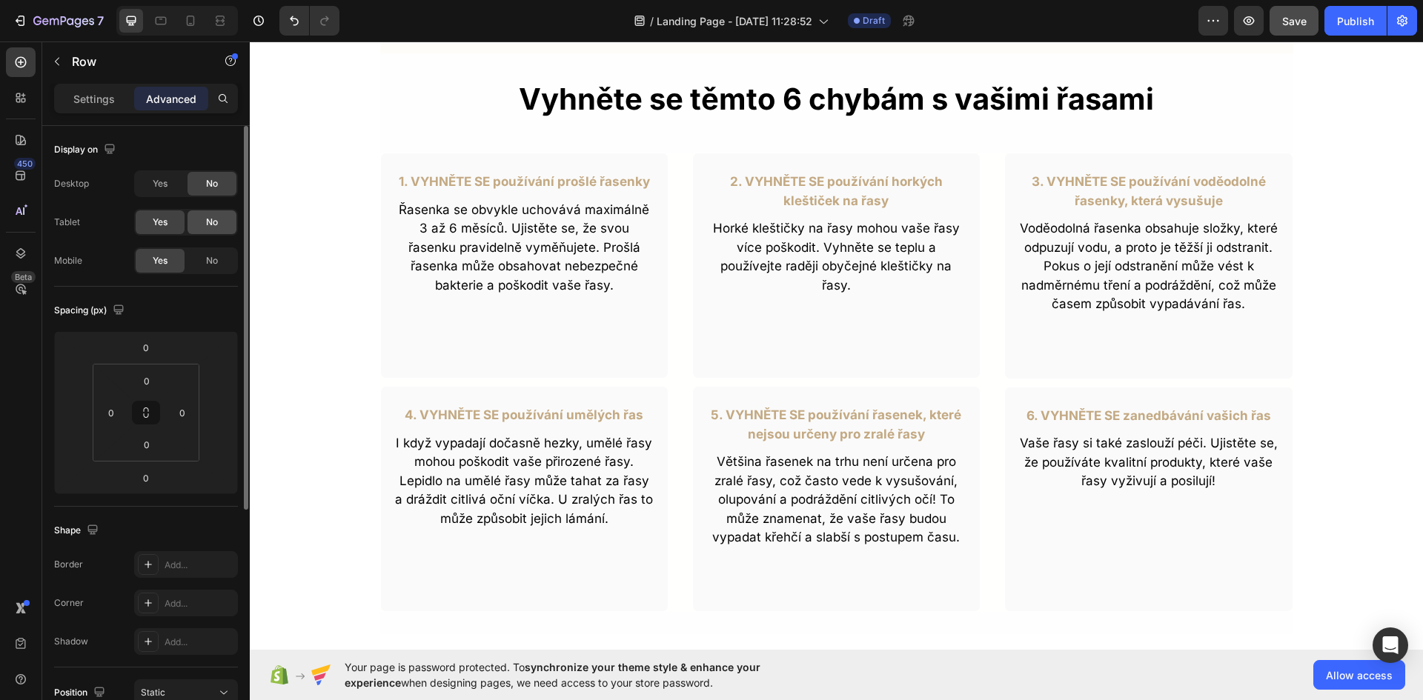
click at [210, 225] on span "No" at bounding box center [212, 222] width 12 height 13
click at [157, 176] on div "Yes" at bounding box center [160, 184] width 49 height 24
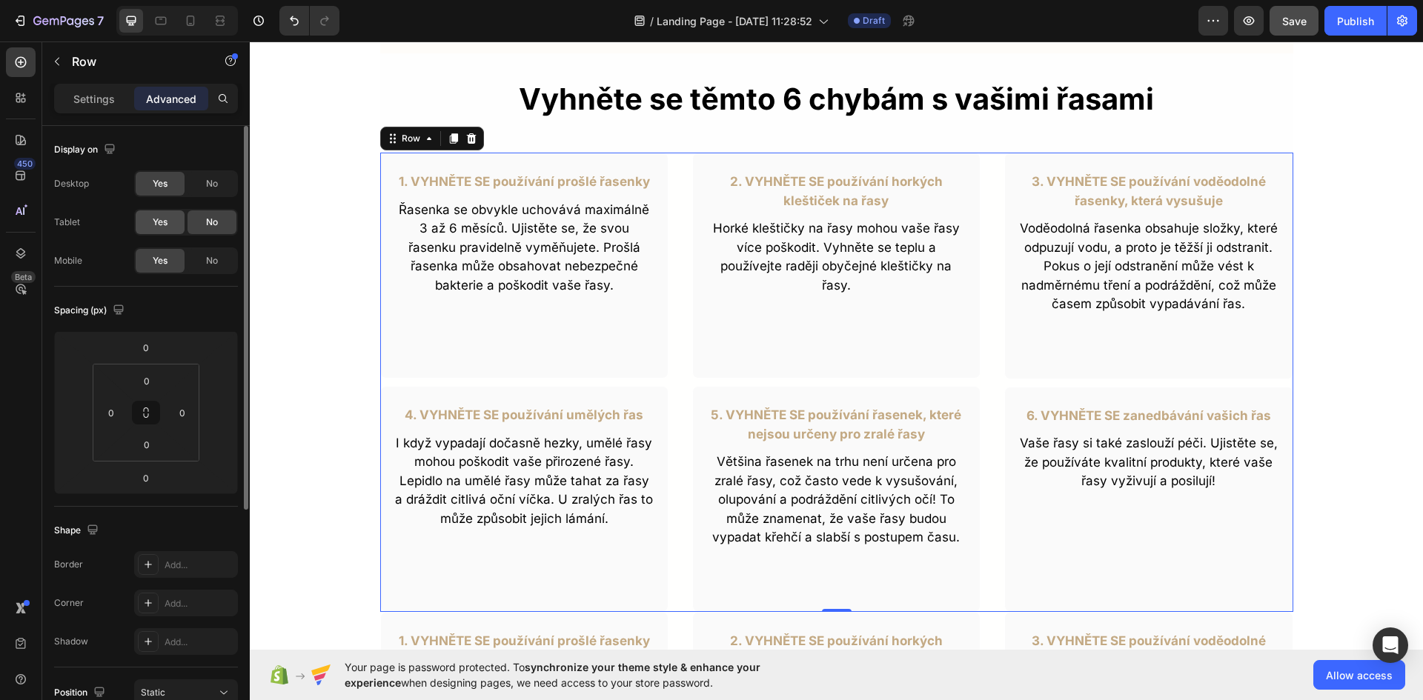
click at [165, 219] on span "Yes" at bounding box center [160, 222] width 15 height 13
click at [206, 255] on div "No" at bounding box center [211, 261] width 49 height 24
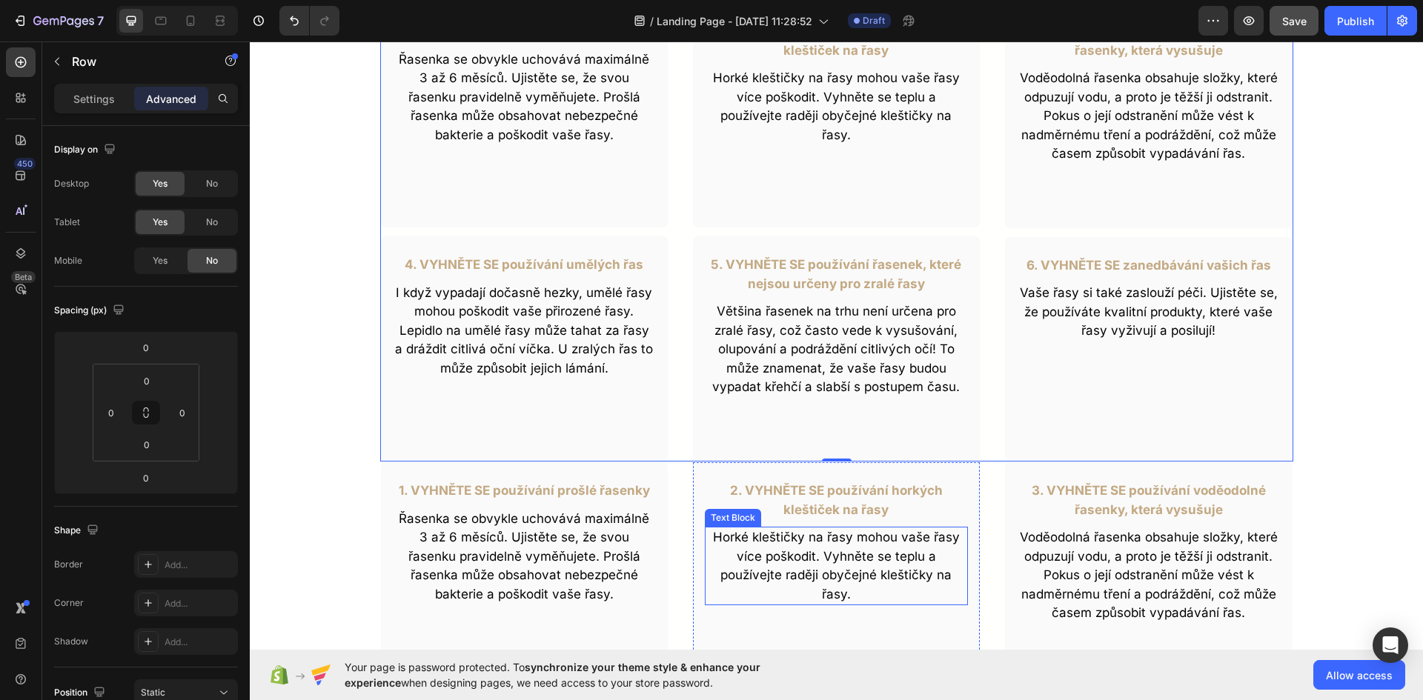
scroll to position [804, 0]
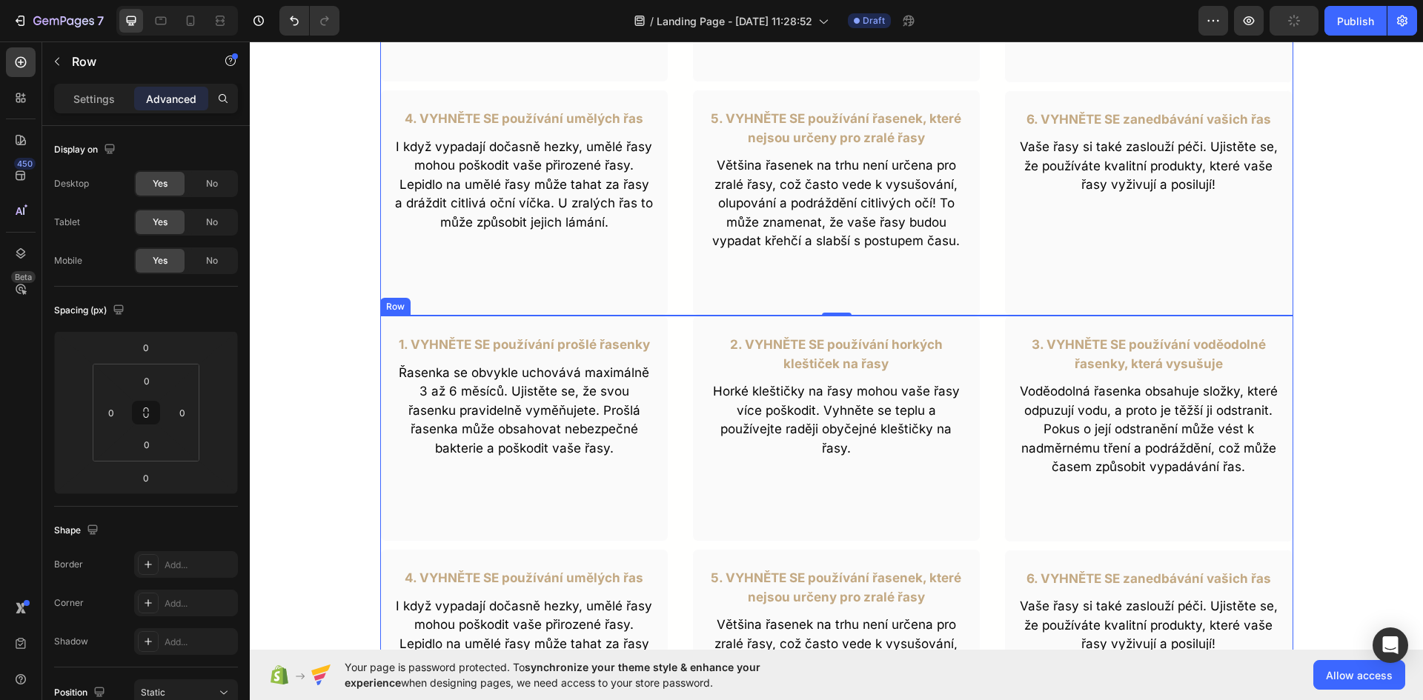
click at [671, 382] on div "1. VYHNĚTE SE používání prošlé řasenky Text Block Řasenka se obvykle uchovává m…" at bounding box center [836, 545] width 913 height 459
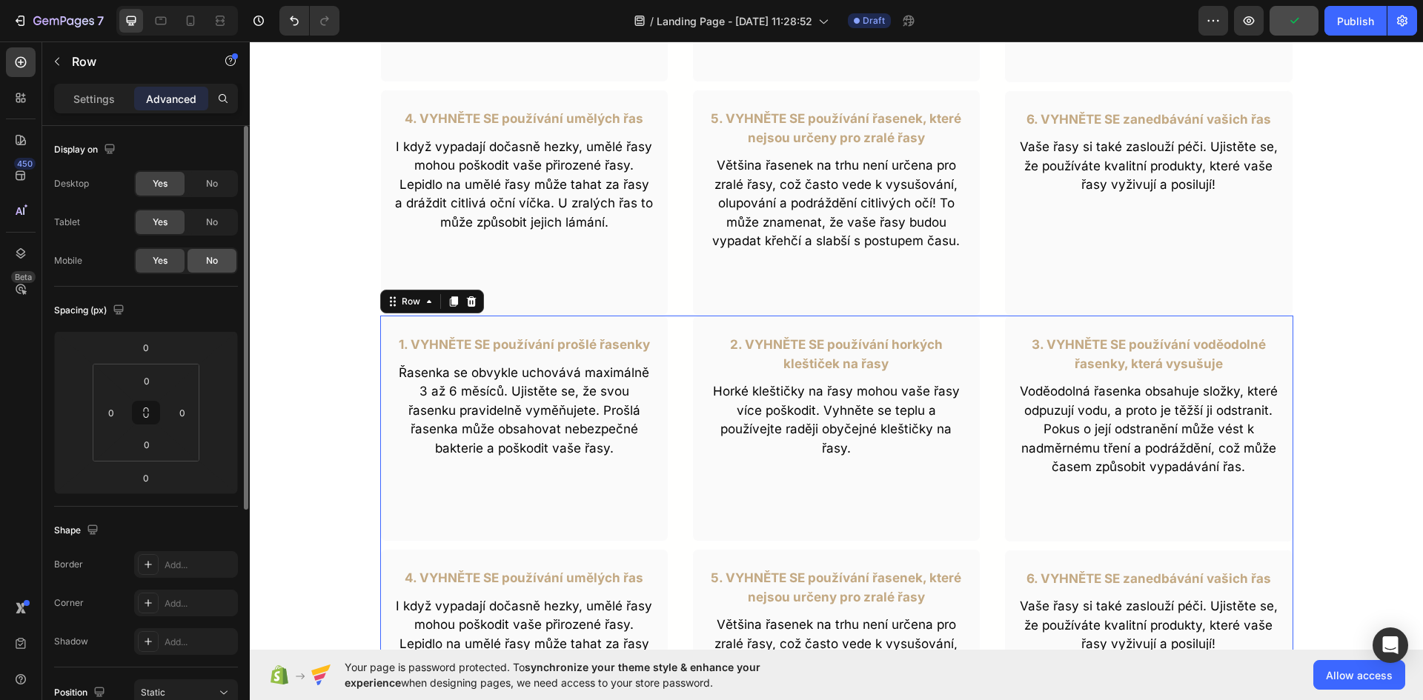
click at [204, 265] on div "No" at bounding box center [211, 261] width 49 height 24
click at [161, 257] on span "Yes" at bounding box center [160, 260] width 15 height 13
click at [209, 228] on span "No" at bounding box center [212, 222] width 12 height 13
click at [218, 507] on div "Display on Desktop Yes No Tablet Yes No Mobile Yes No" at bounding box center [146, 587] width 184 height 161
click at [213, 182] on span "No" at bounding box center [212, 183] width 12 height 13
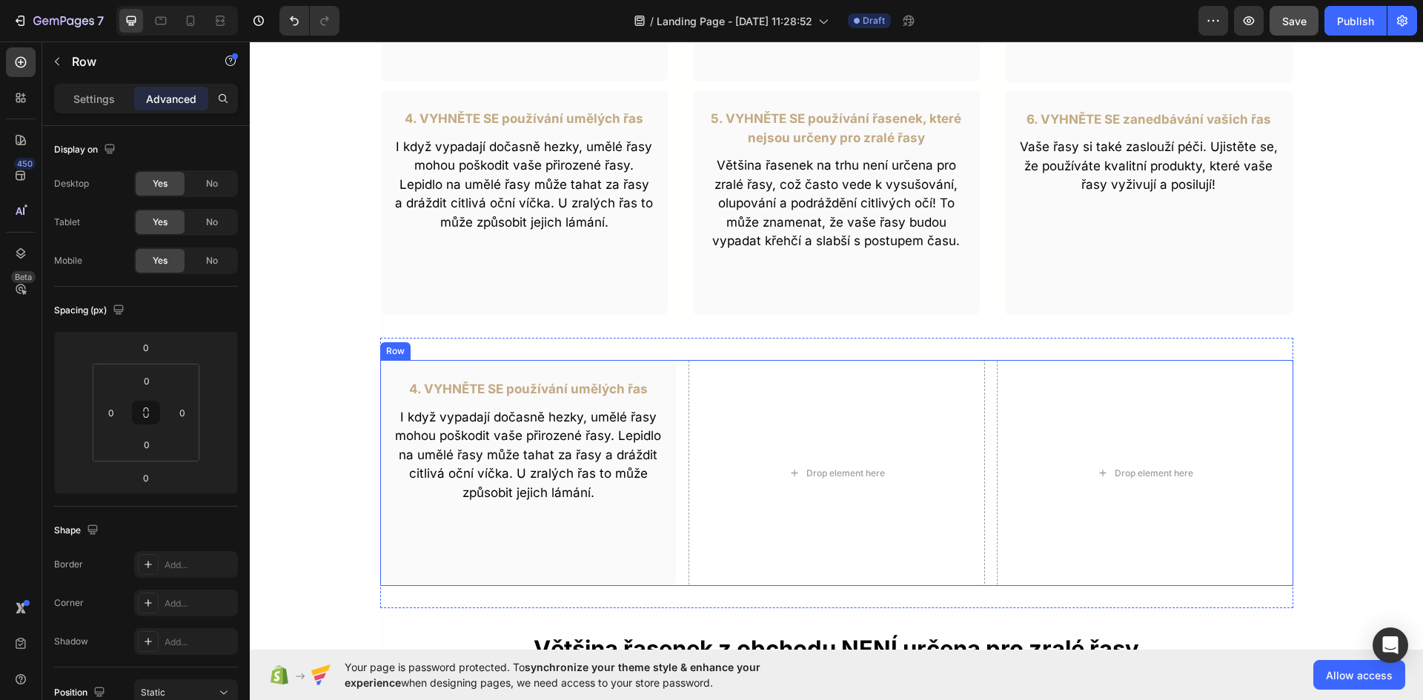
click at [675, 425] on div "4. VYHNĚTE SE používání umělých řas Text Block I když vypadají dočasně hezky, u…" at bounding box center [836, 473] width 913 height 226
click at [468, 351] on icon at bounding box center [471, 346] width 12 height 12
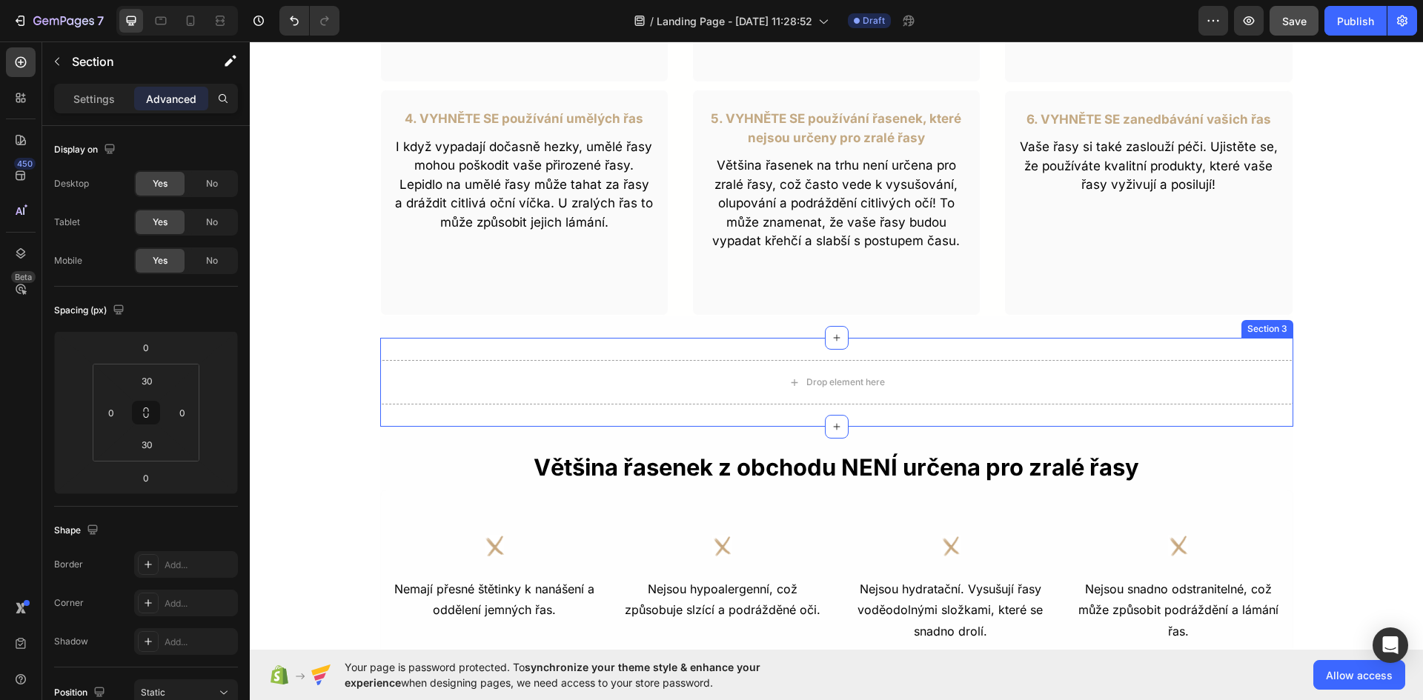
click at [549, 412] on div "Drop element here Section 3" at bounding box center [836, 382] width 913 height 89
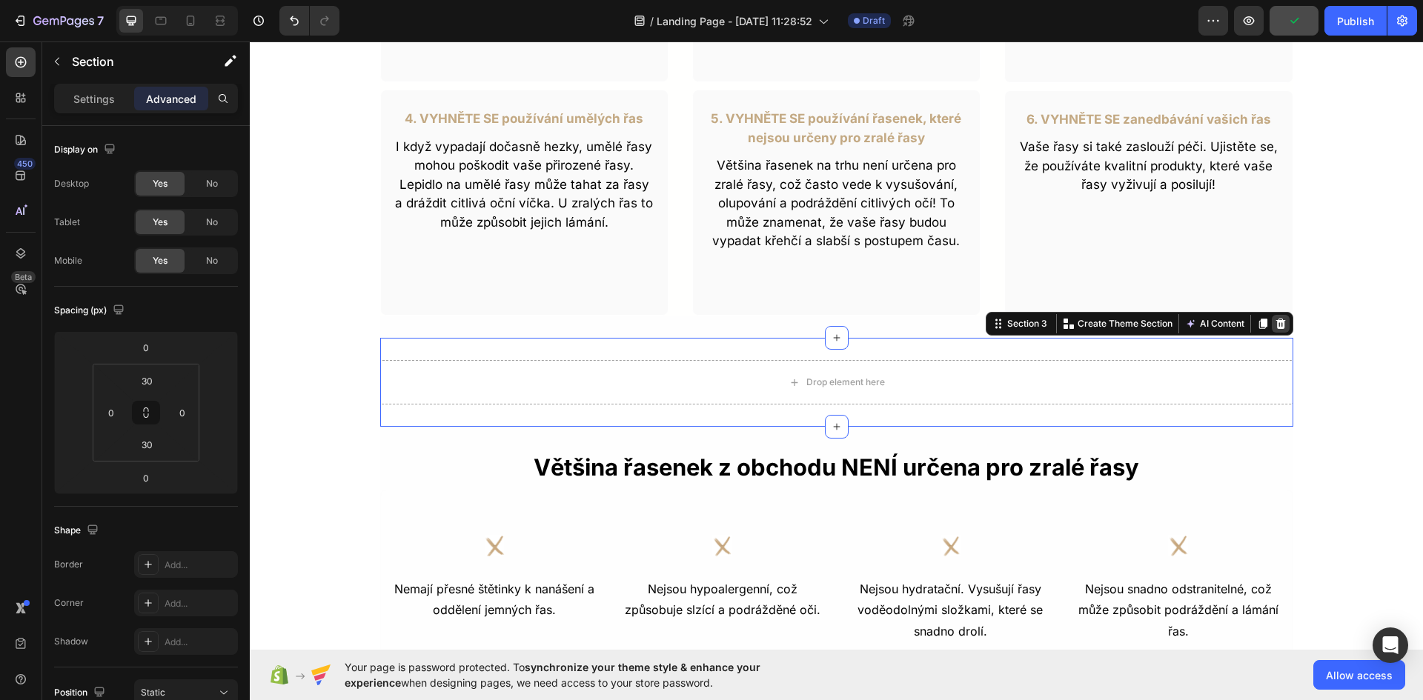
click at [1275, 319] on icon at bounding box center [1281, 324] width 12 height 12
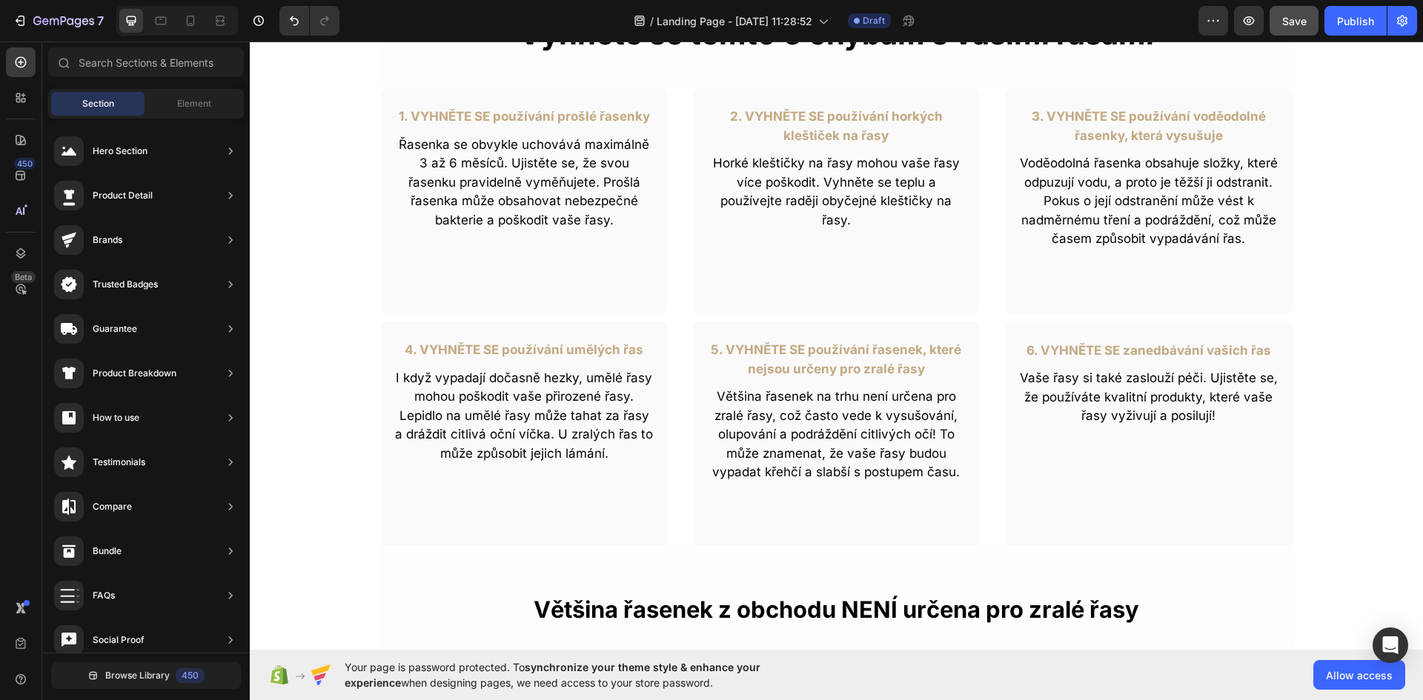
scroll to position [582, 0]
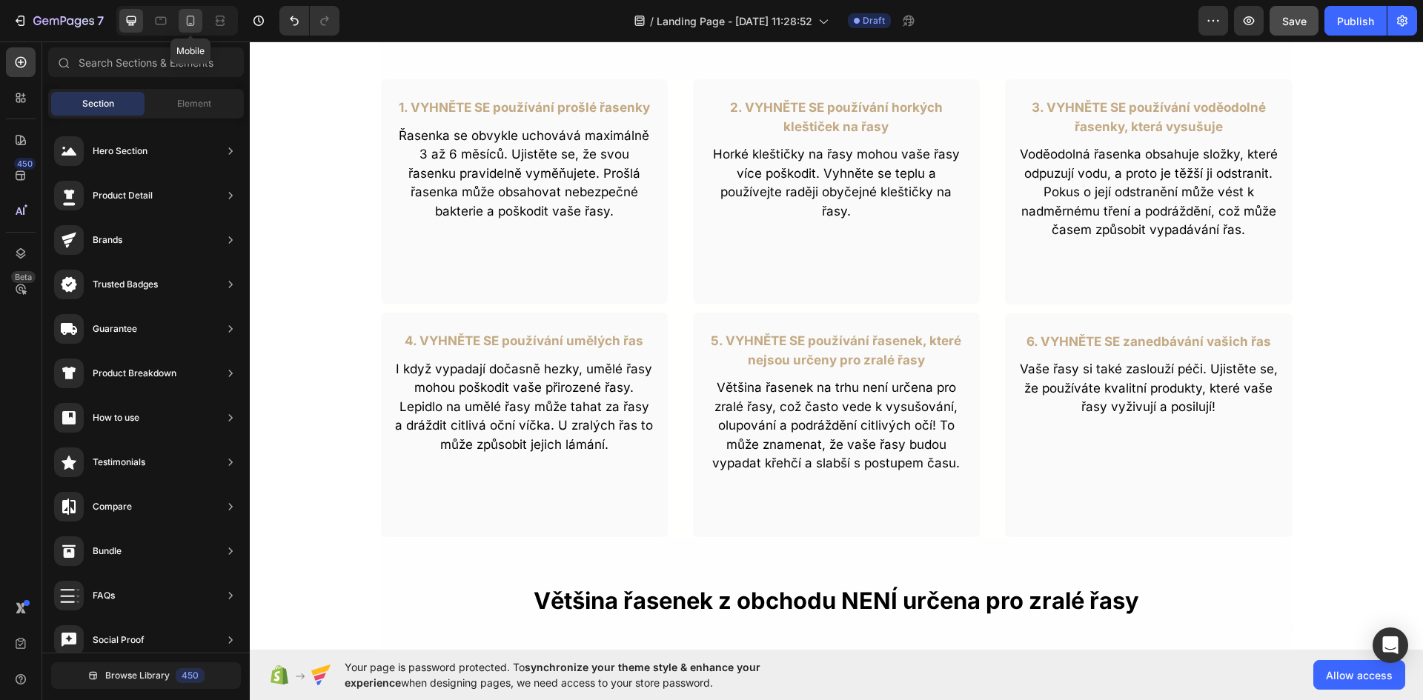
click at [193, 16] on icon at bounding box center [191, 21] width 8 height 10
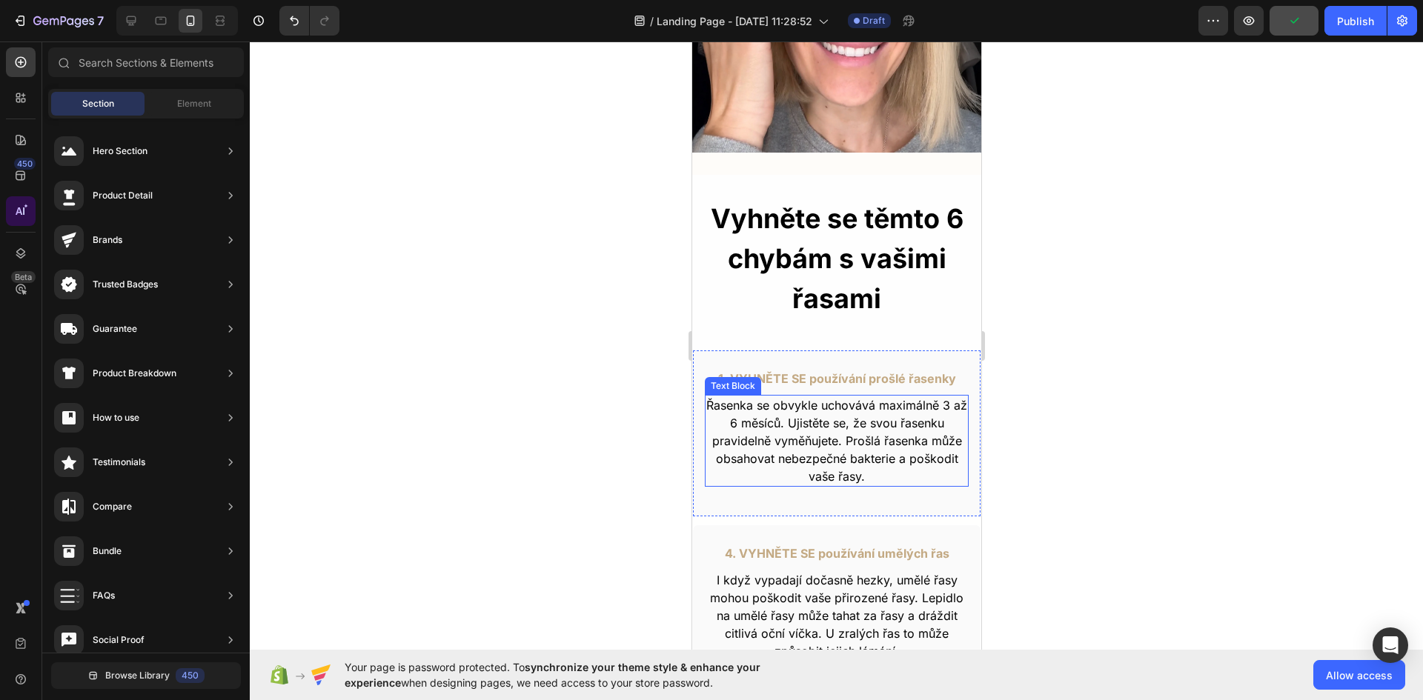
scroll to position [434, 0]
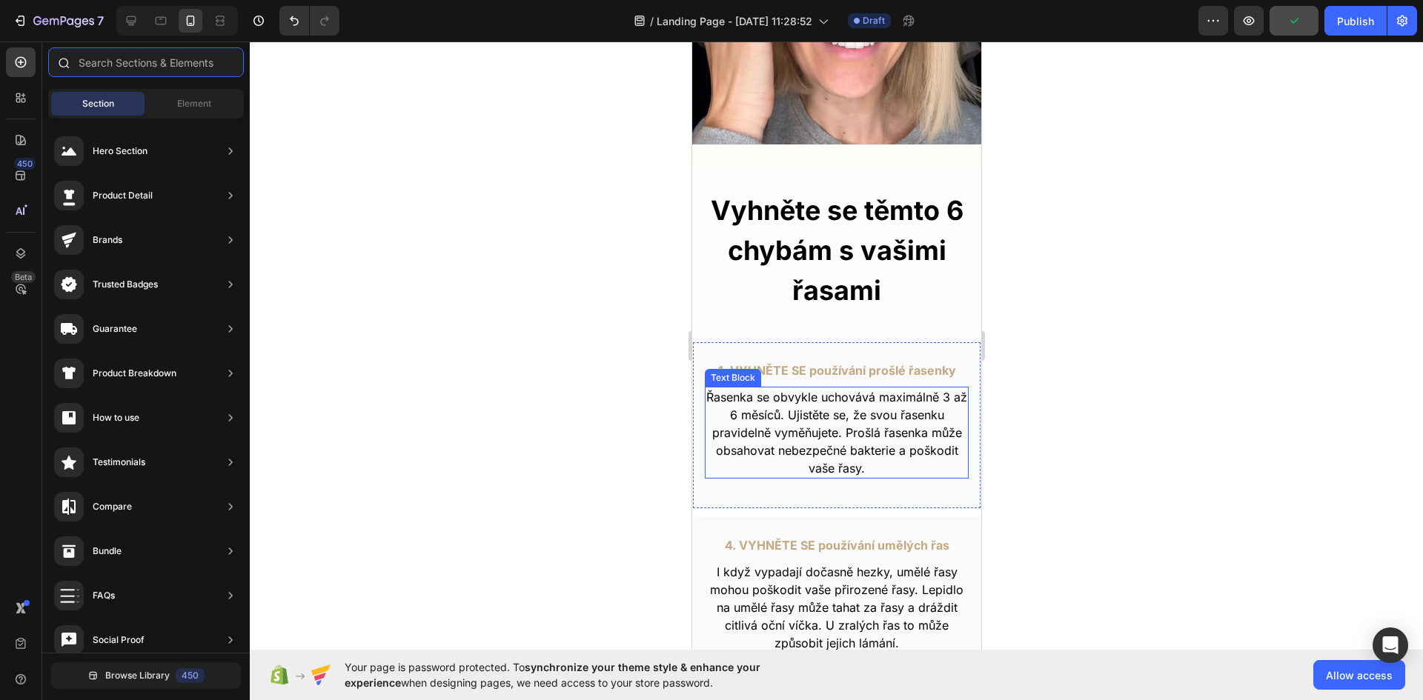
click at [125, 50] on input "text" at bounding box center [146, 62] width 196 height 30
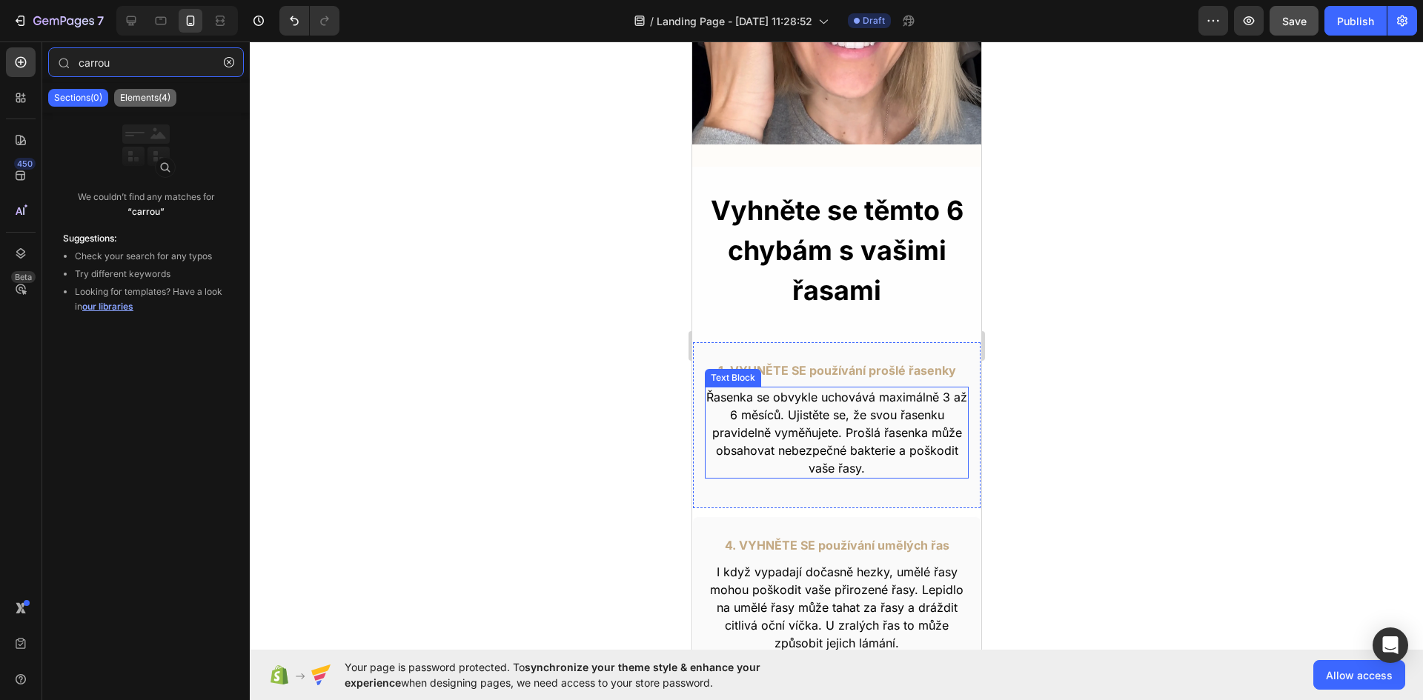
type input "carrou"
click at [144, 92] on p "Elements(4)" at bounding box center [145, 98] width 50 height 12
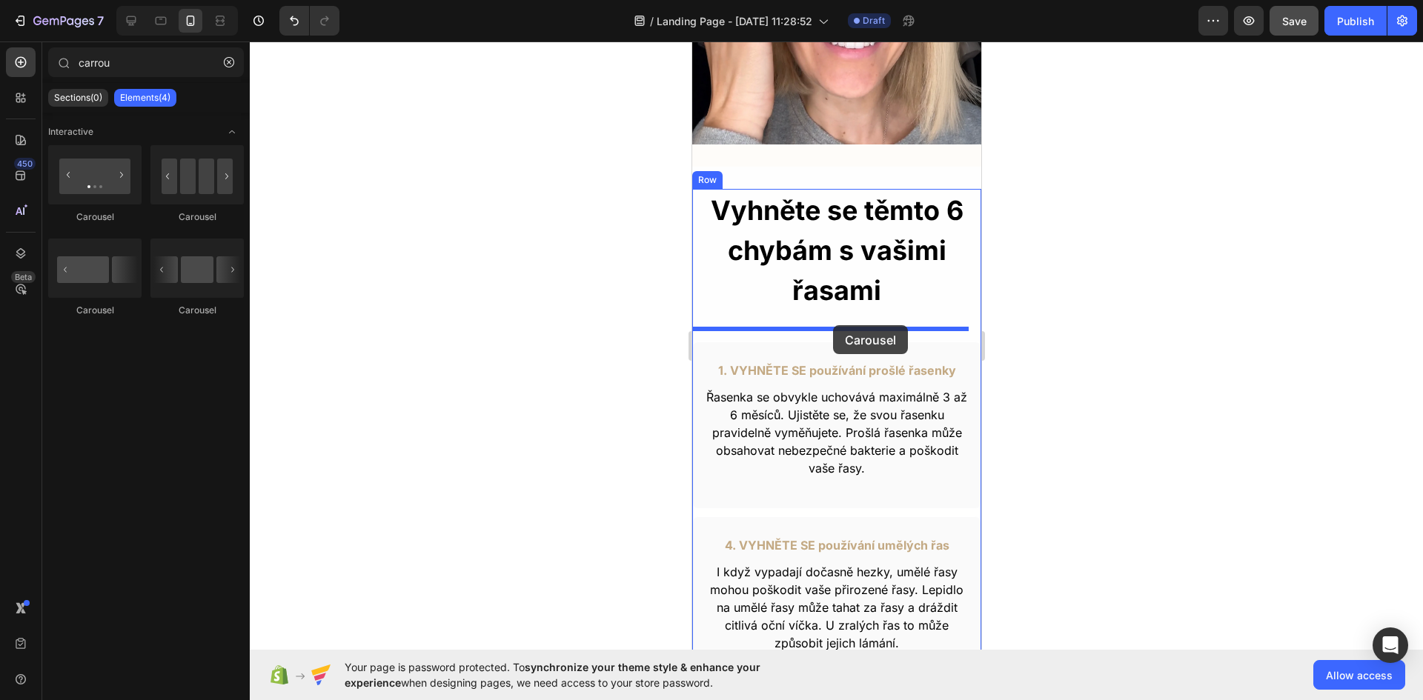
drag, startPoint x: 791, startPoint y: 320, endPoint x: 832, endPoint y: 325, distance: 41.1
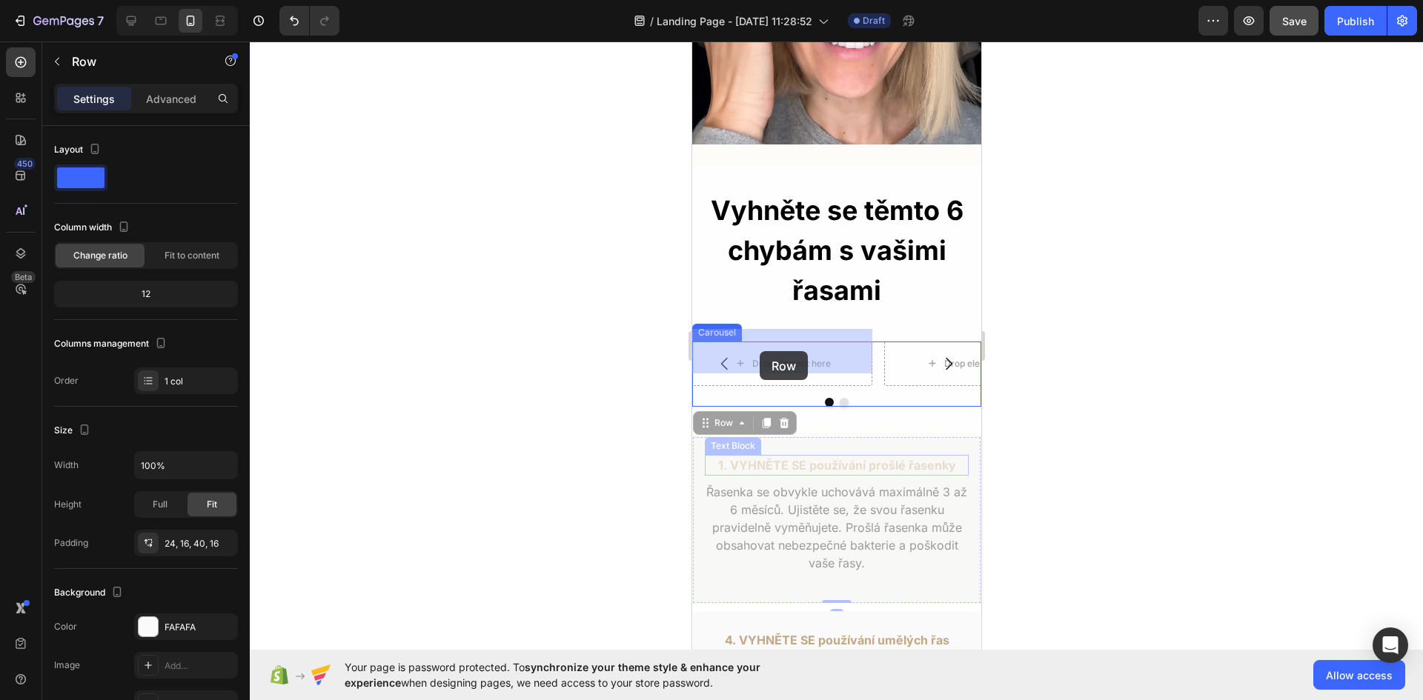
drag, startPoint x: 701, startPoint y: 455, endPoint x: 759, endPoint y: 351, distance: 118.8
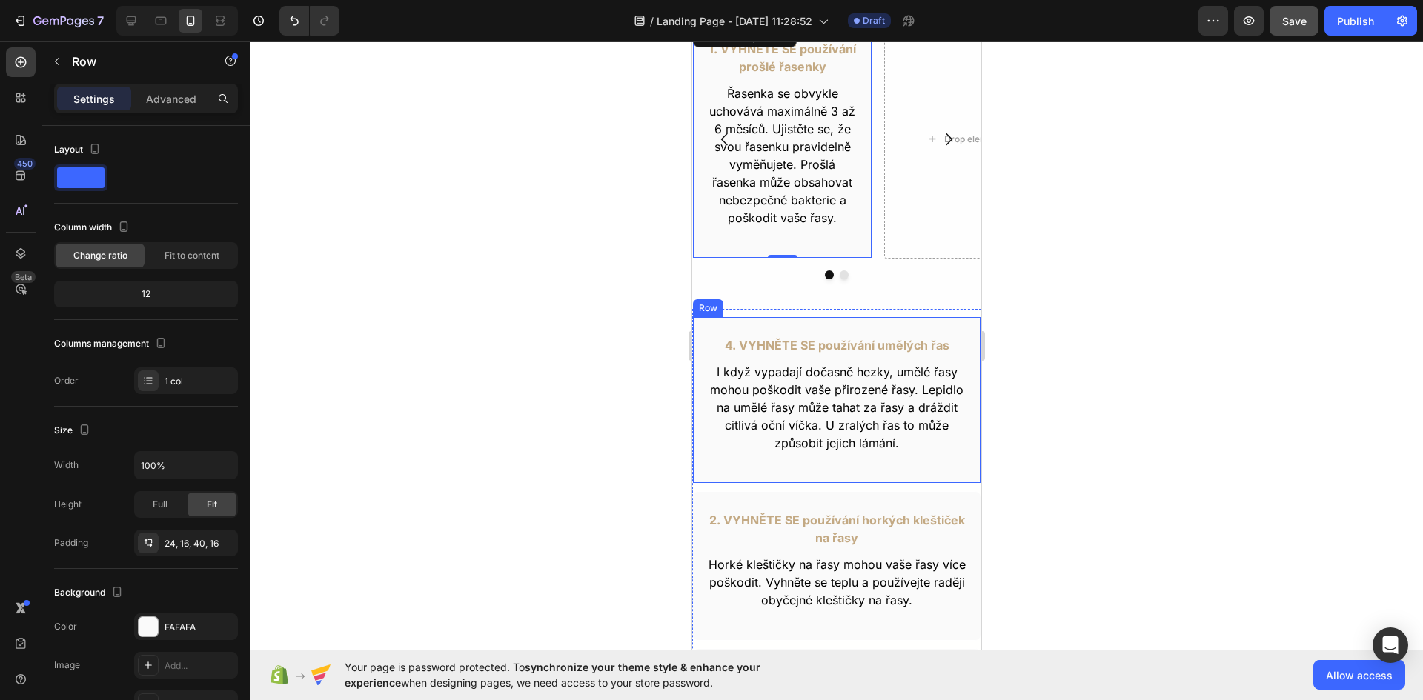
scroll to position [730, 0]
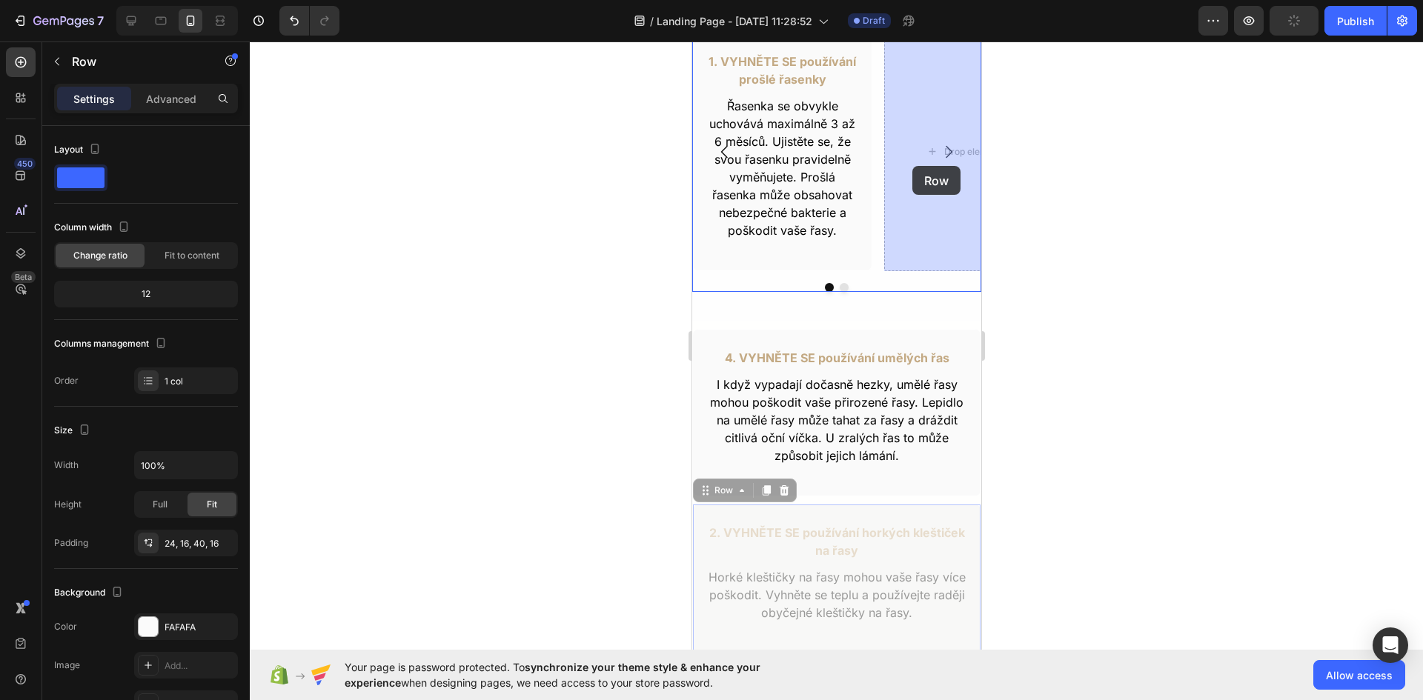
drag, startPoint x: 700, startPoint y: 520, endPoint x: 912, endPoint y: 166, distance: 412.2
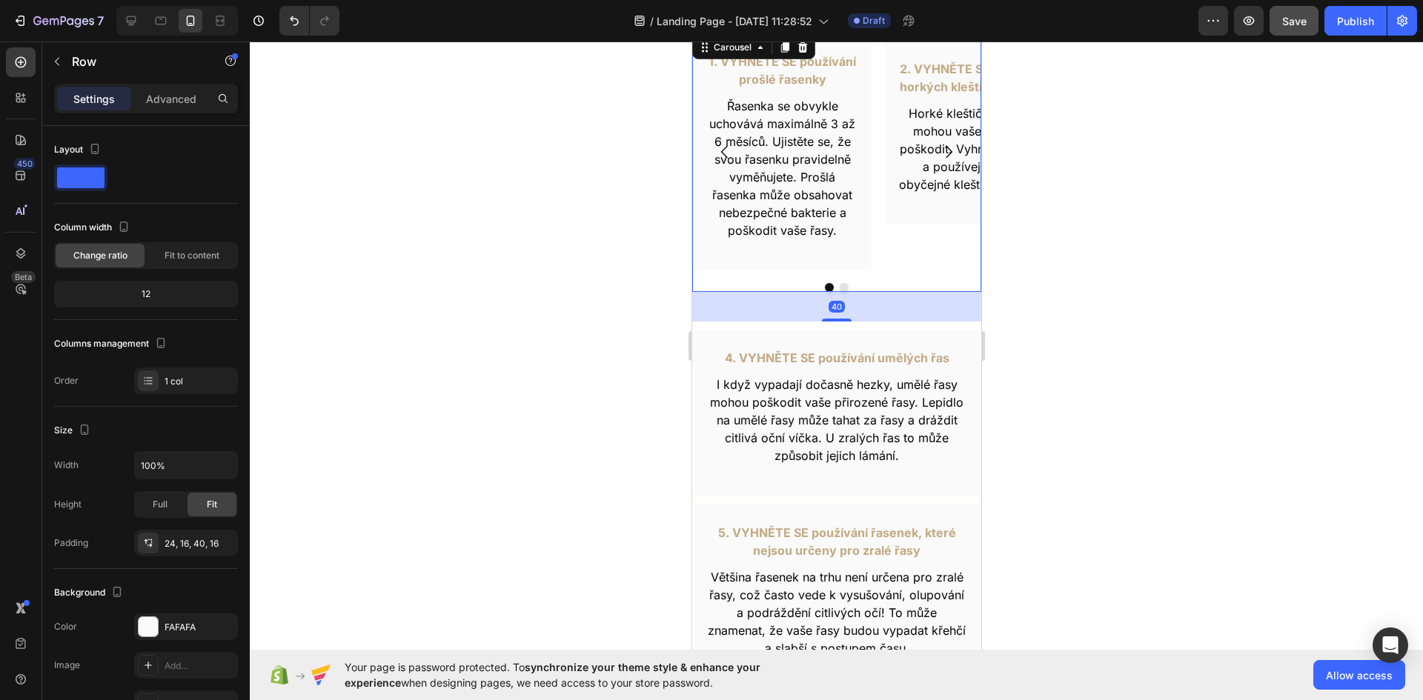
click at [939, 149] on icon "Carousel Next Arrow" at bounding box center [948, 152] width 18 height 18
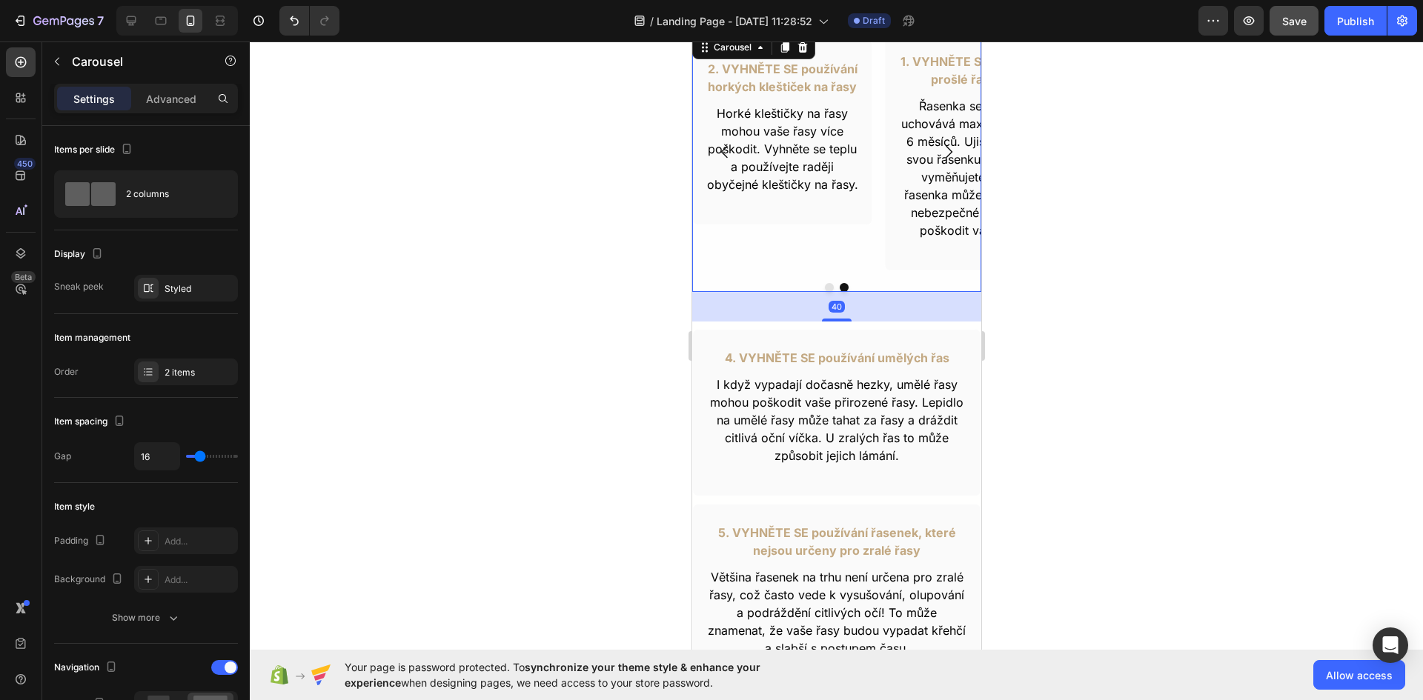
click at [939, 149] on icon "Carousel Next Arrow" at bounding box center [948, 152] width 18 height 18
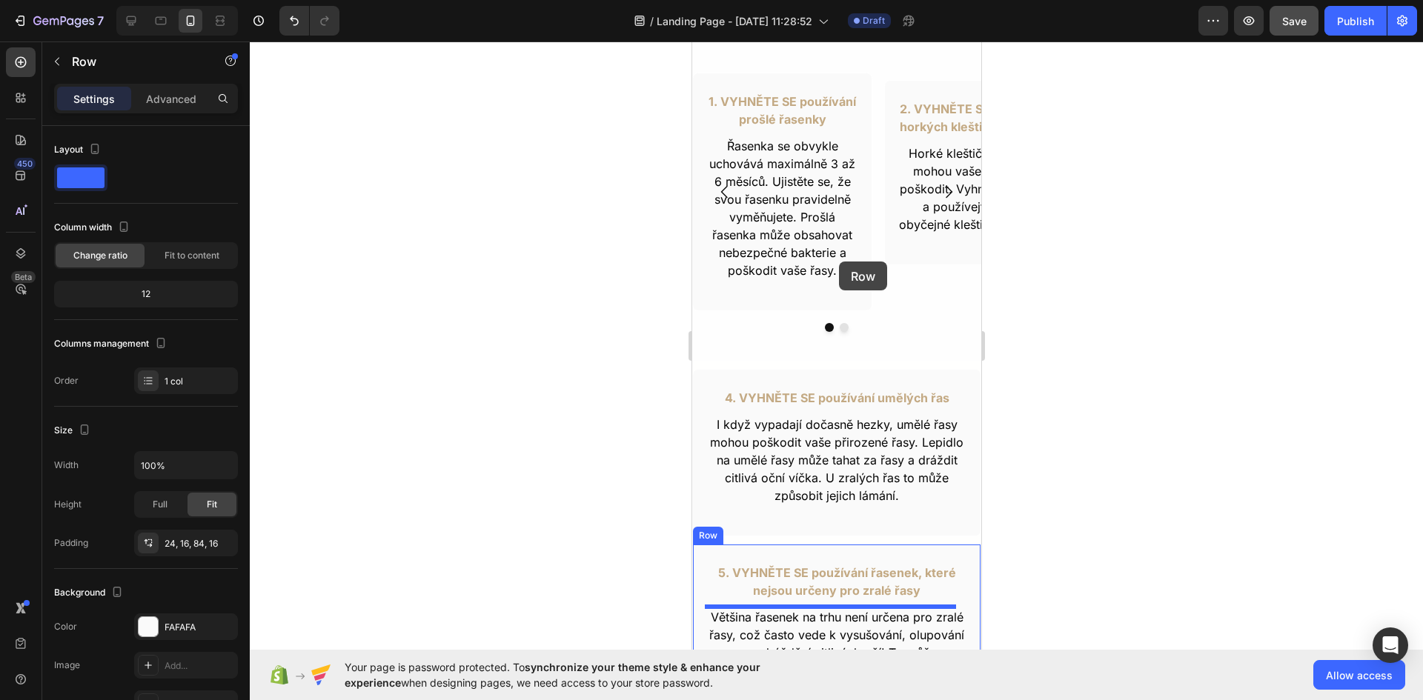
scroll to position [582, 0]
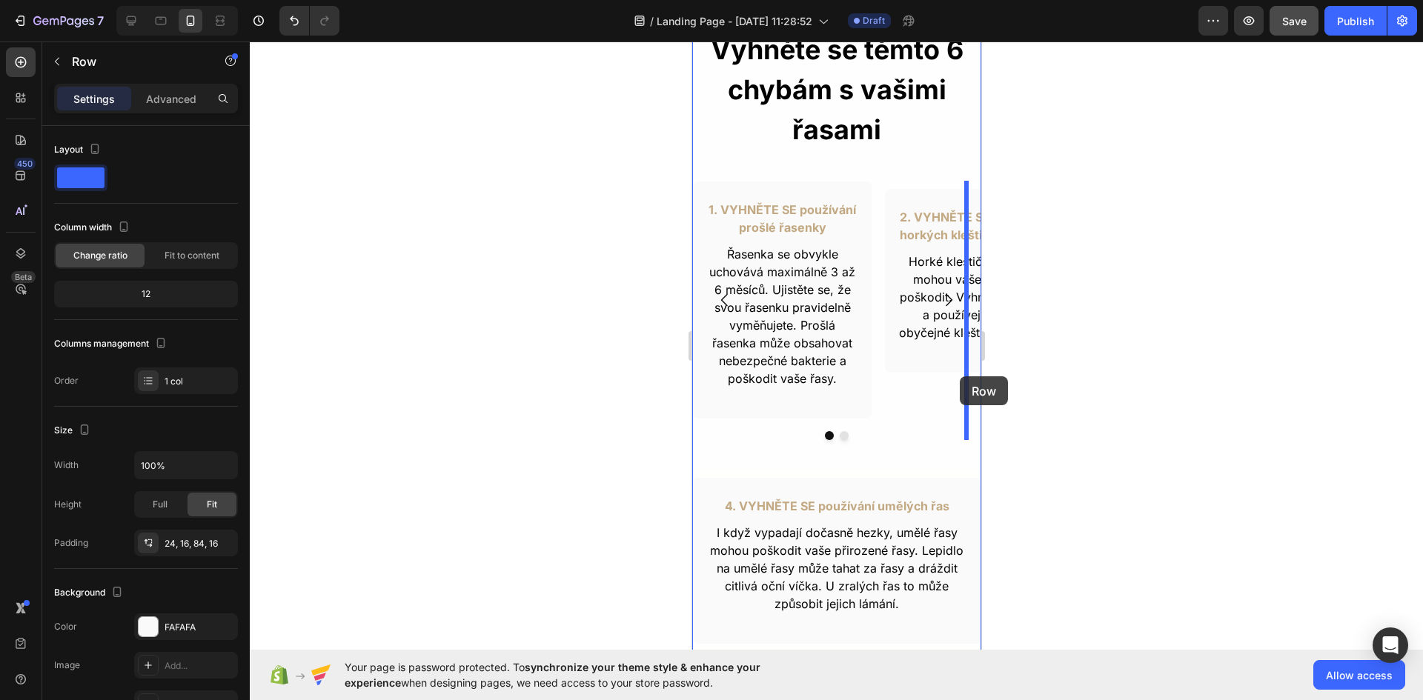
drag, startPoint x: 698, startPoint y: 457, endPoint x: 959, endPoint y: 376, distance: 272.9
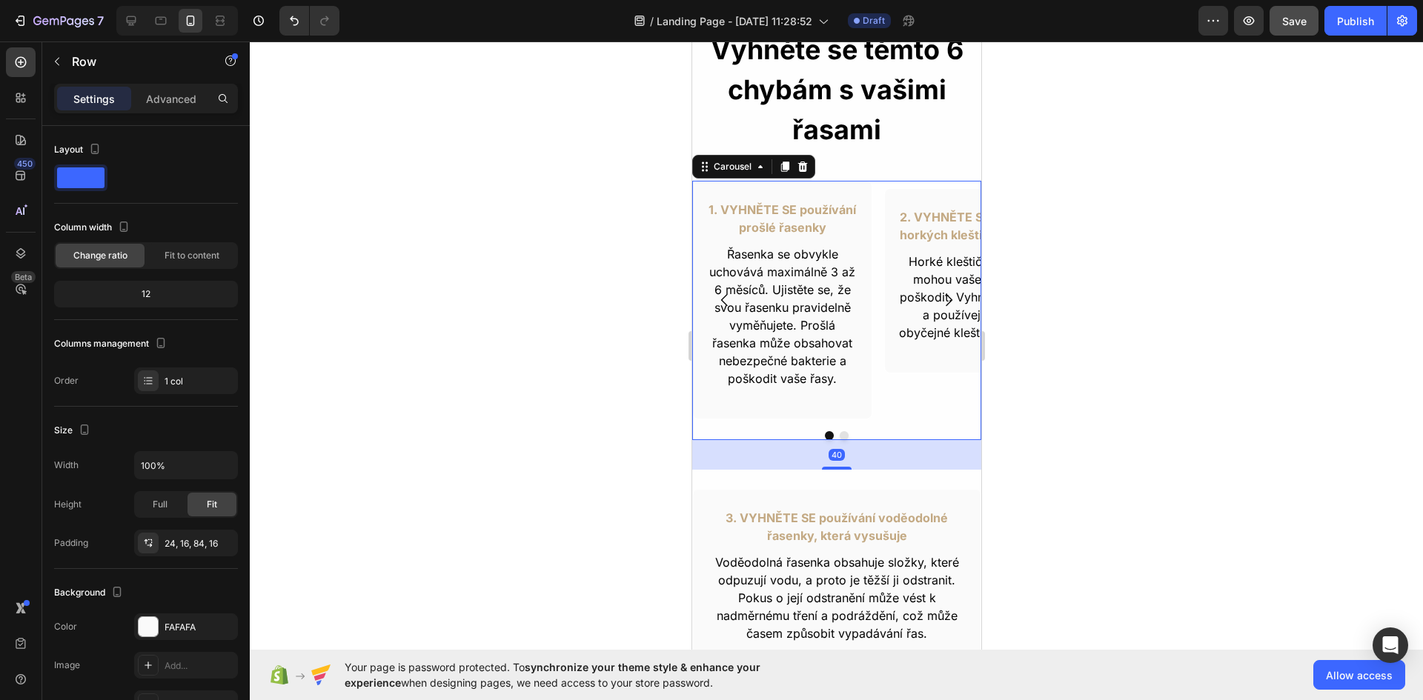
click at [939, 299] on icon "Carousel Next Arrow" at bounding box center [948, 300] width 18 height 18
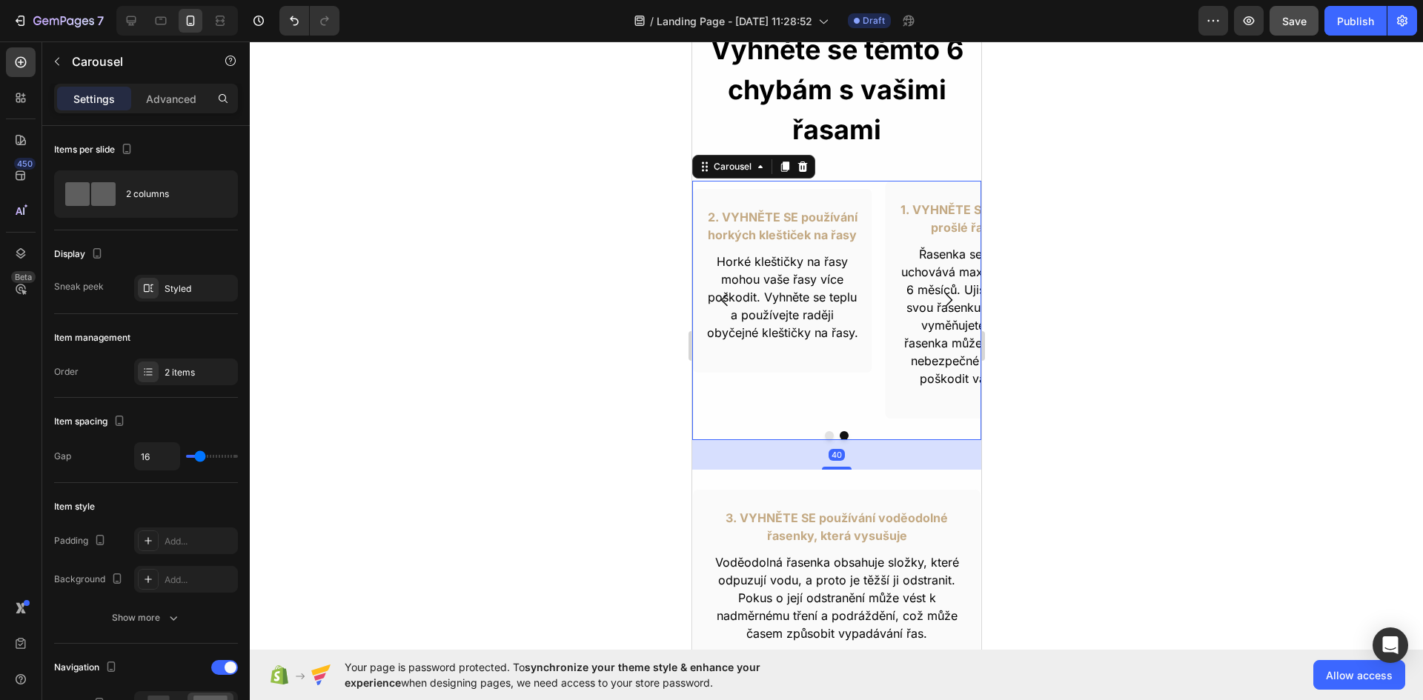
click at [939, 299] on icon "Carousel Next Arrow" at bounding box center [948, 300] width 18 height 18
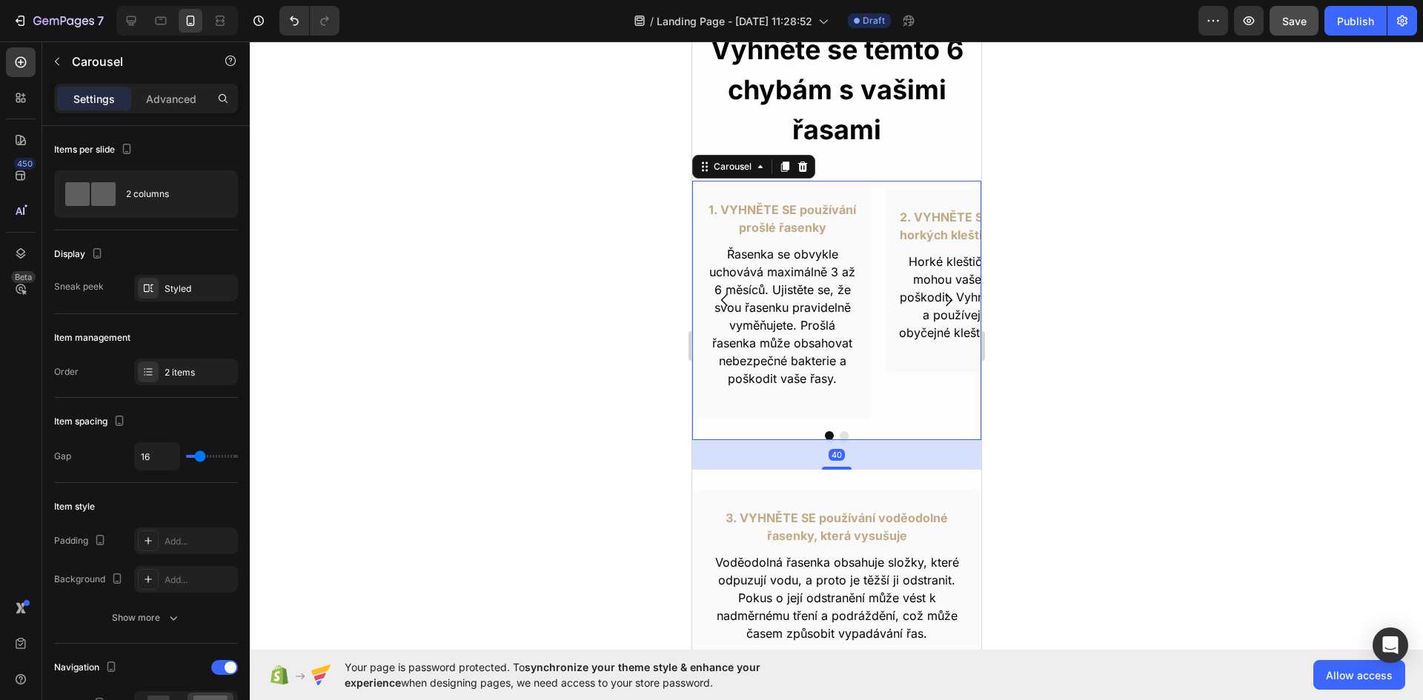
click at [939, 299] on icon "Carousel Next Arrow" at bounding box center [948, 300] width 18 height 18
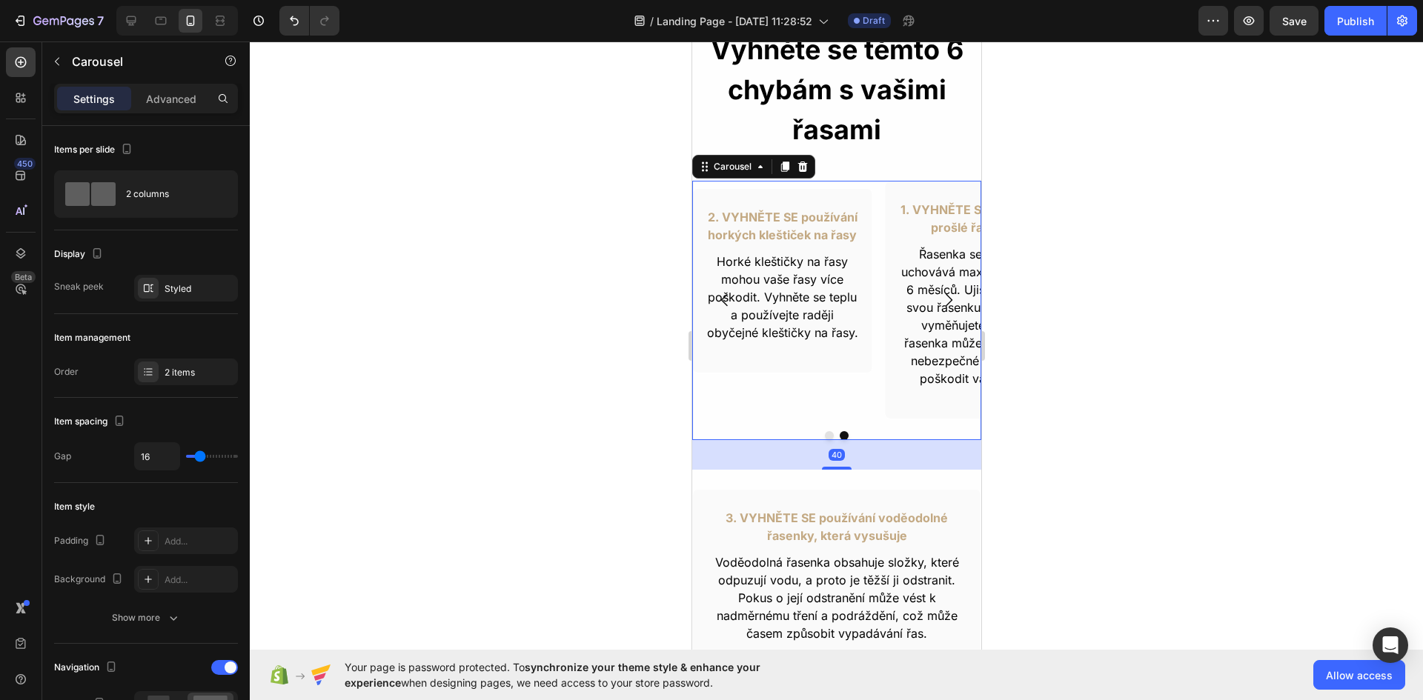
click at [721, 302] on icon "Carousel Back Arrow" at bounding box center [724, 300] width 18 height 18
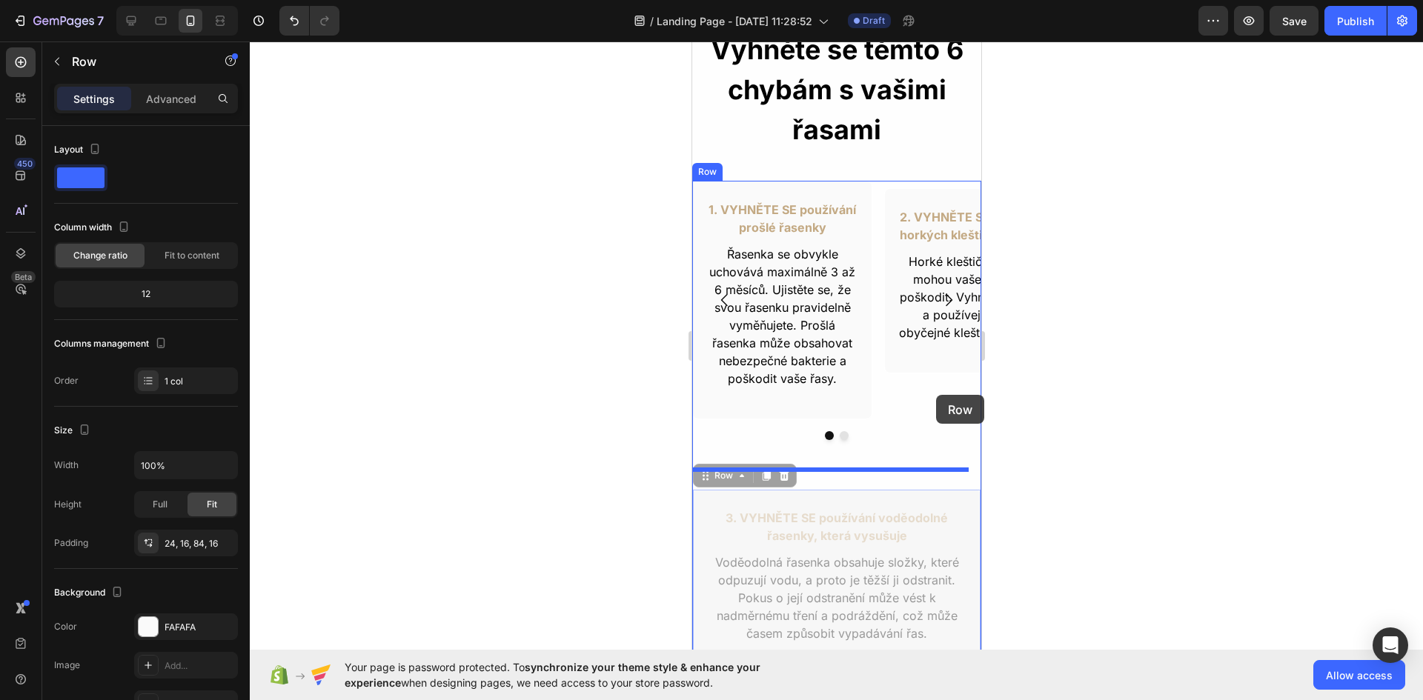
drag, startPoint x: 737, startPoint y: 502, endPoint x: 935, endPoint y: 395, distance: 224.8
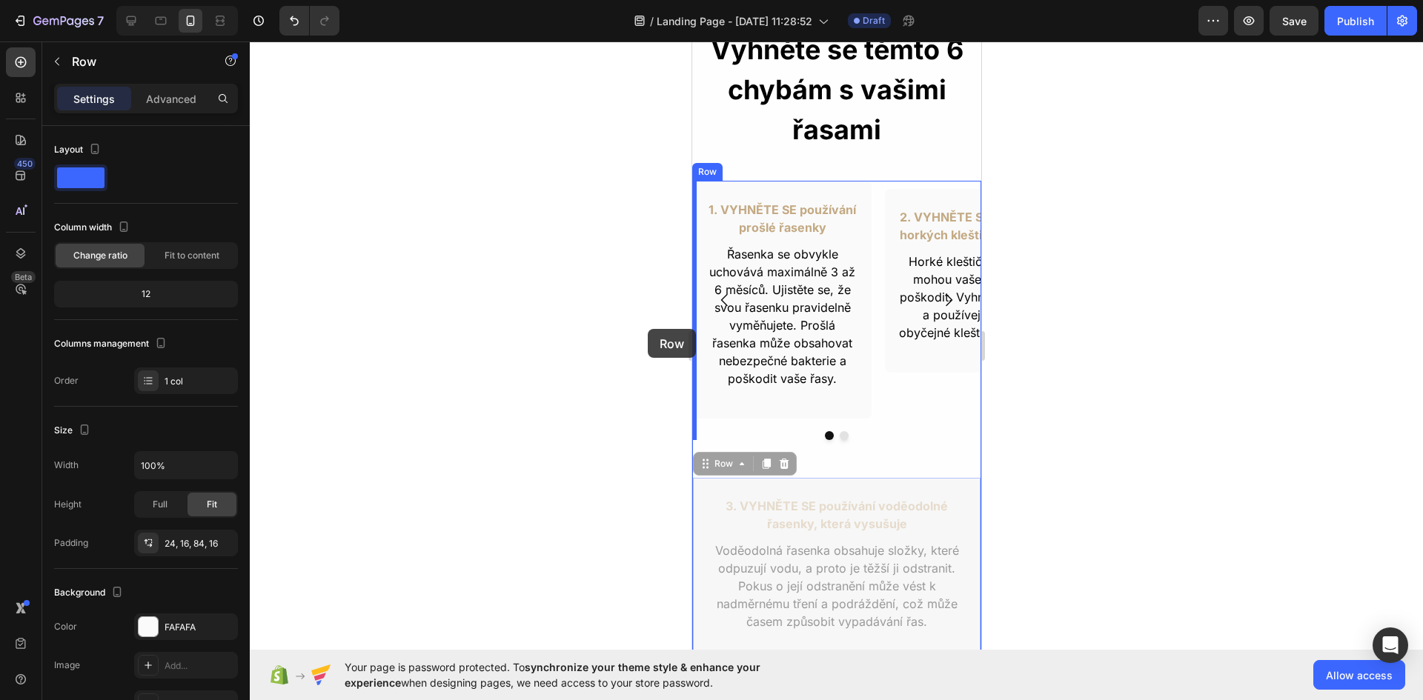
drag, startPoint x: 703, startPoint y: 506, endPoint x: 1339, endPoint y: 371, distance: 650.9
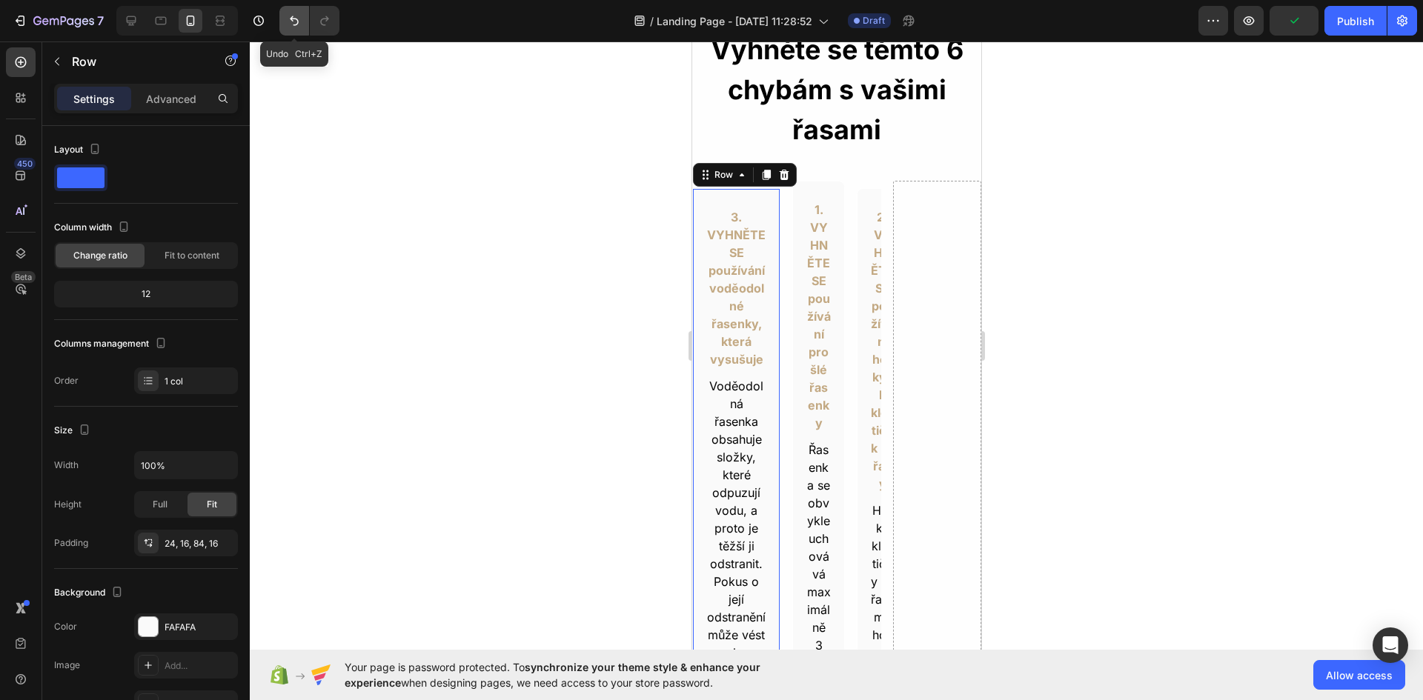
click at [293, 22] on icon "Undo/Redo" at bounding box center [294, 20] width 15 height 15
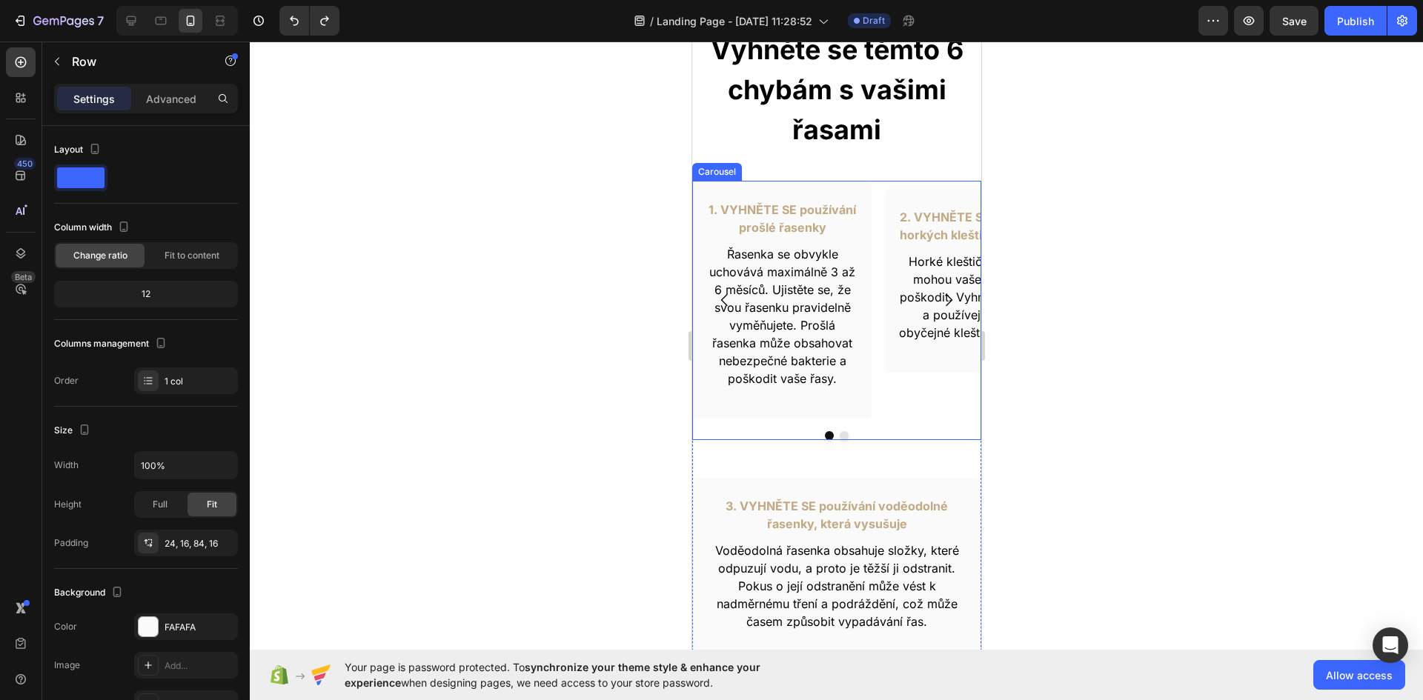
click at [939, 301] on icon "Carousel Next Arrow" at bounding box center [948, 300] width 18 height 18
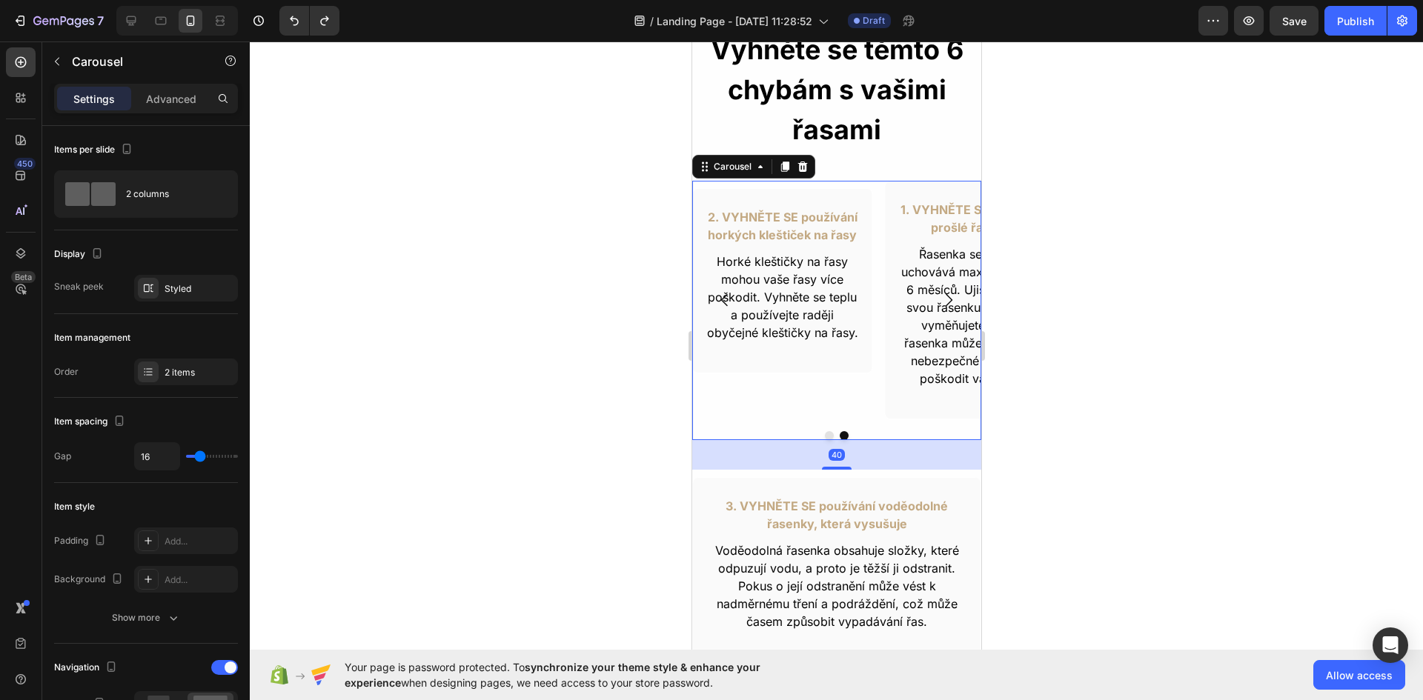
click at [939, 301] on icon "Carousel Next Arrow" at bounding box center [948, 300] width 18 height 18
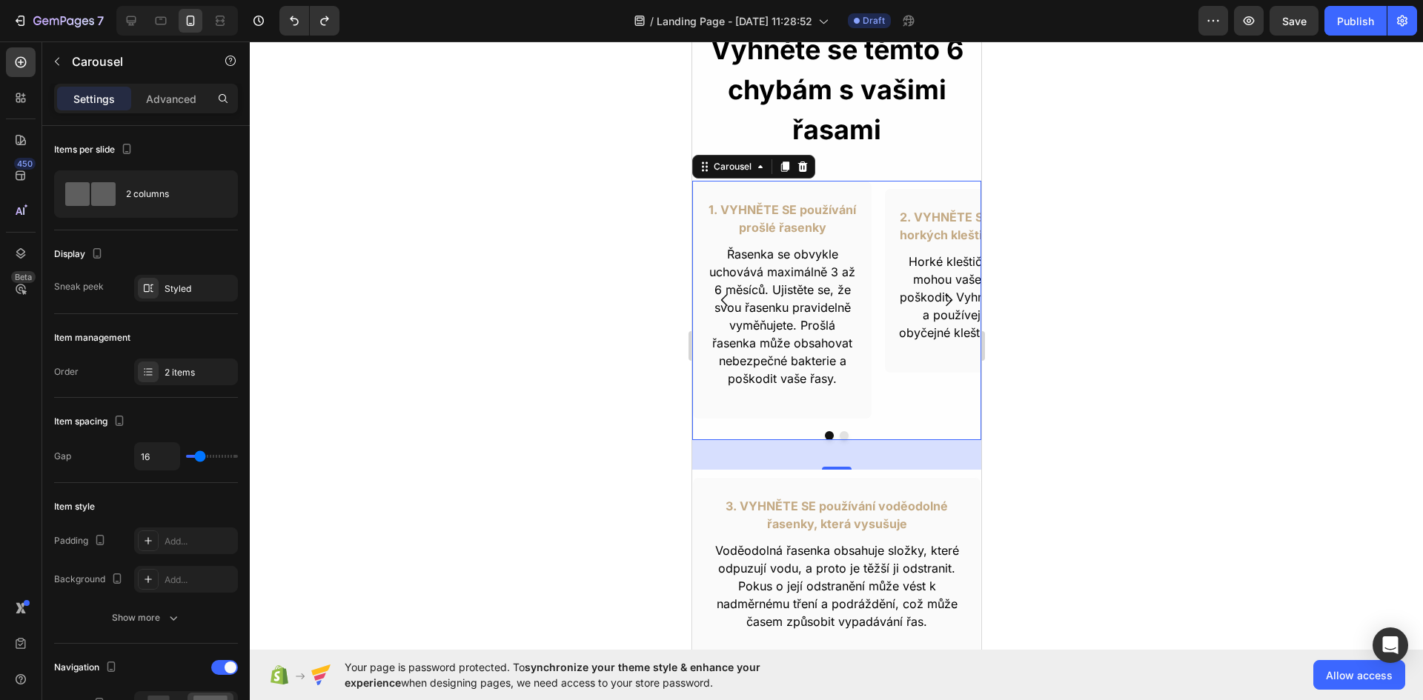
click at [939, 301] on icon "Carousel Next Arrow" at bounding box center [948, 300] width 18 height 18
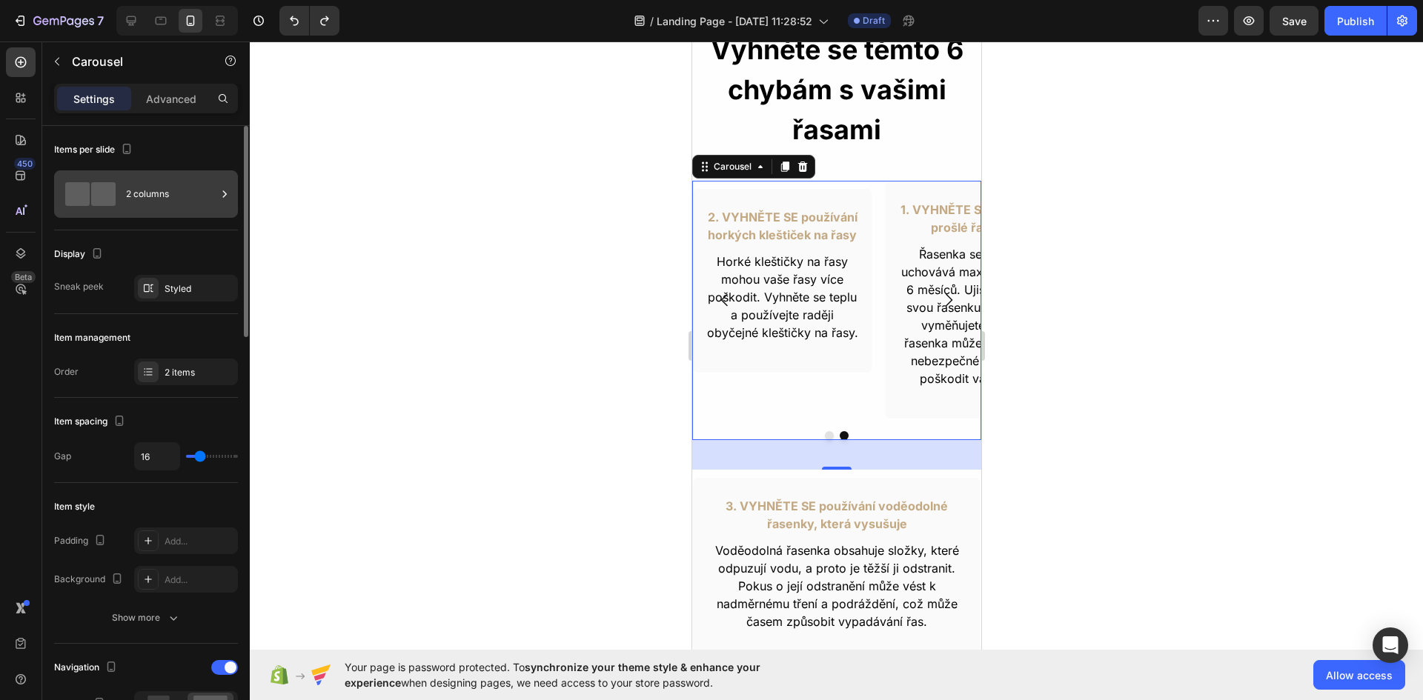
click at [126, 193] on div "2 columns" at bounding box center [171, 194] width 90 height 34
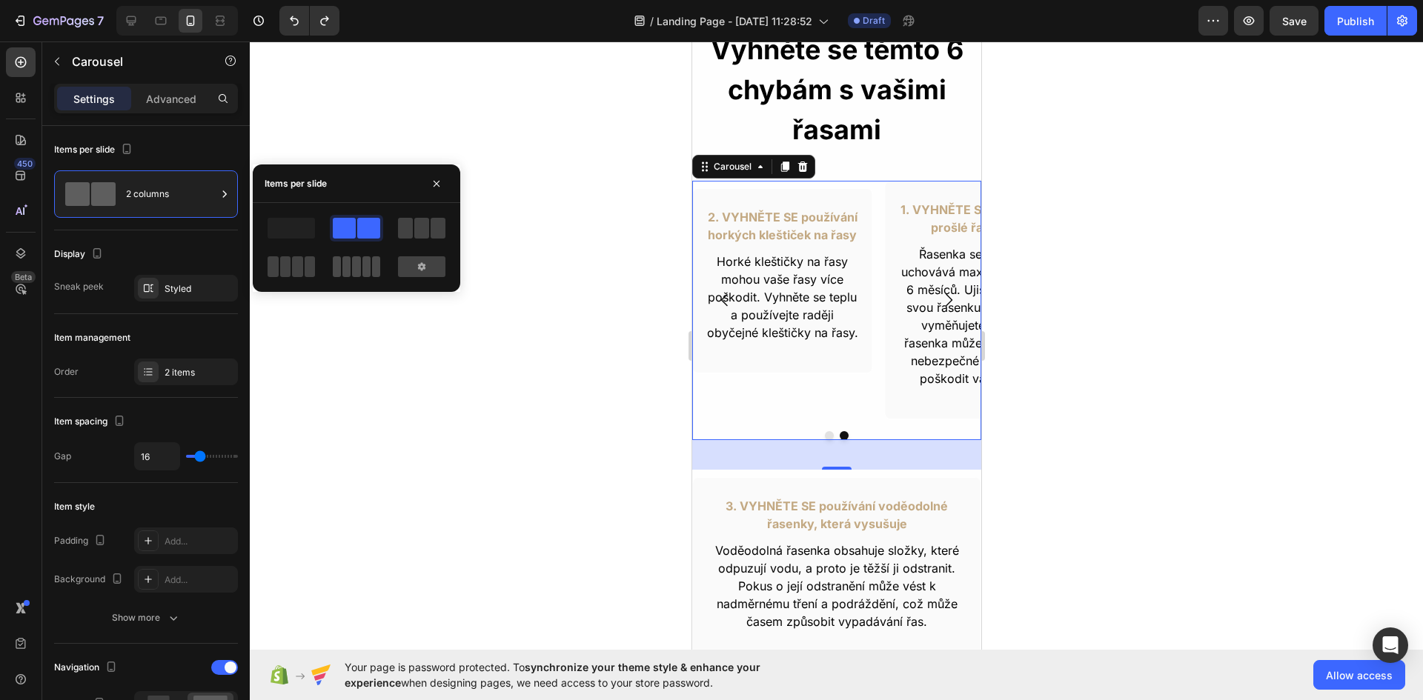
click at [372, 271] on span at bounding box center [376, 266] width 8 height 21
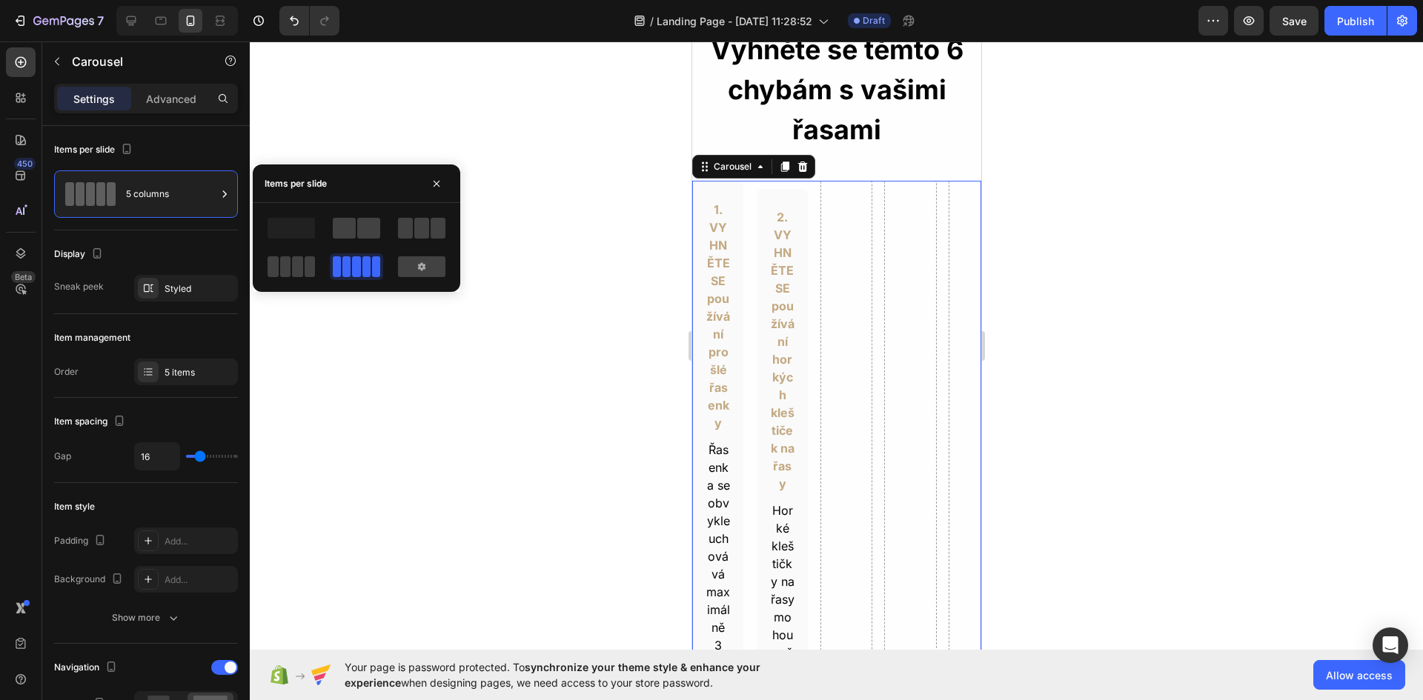
click at [448, 259] on div at bounding box center [357, 247] width 208 height 65
click at [423, 271] on icon at bounding box center [422, 267] width 12 height 12
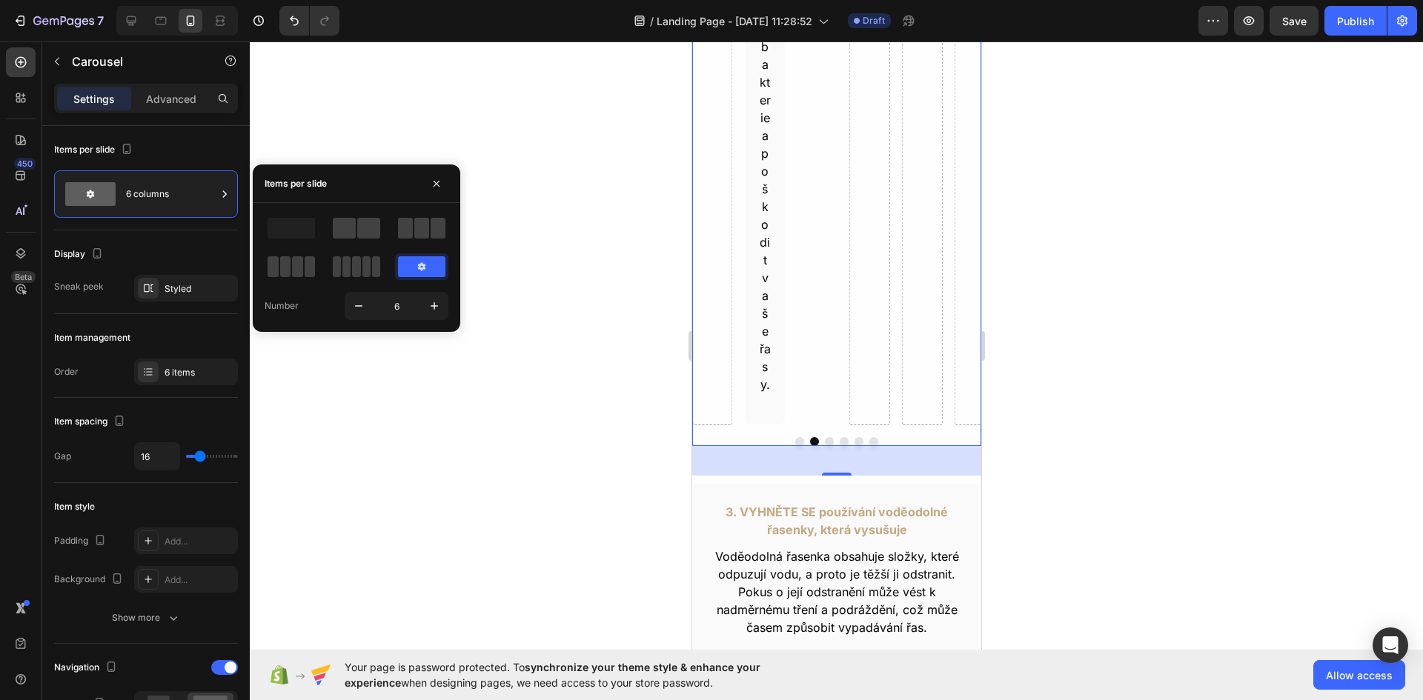
scroll to position [3250, 0]
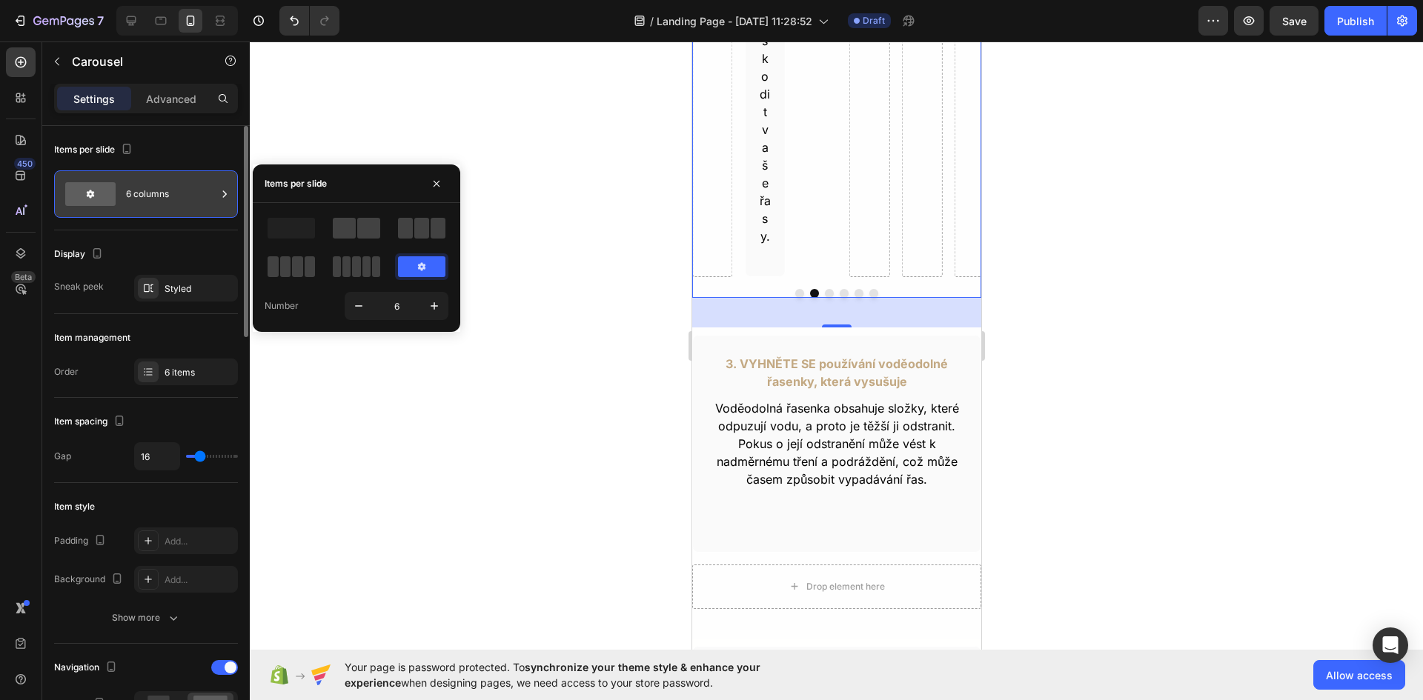
click at [170, 204] on div "6 columns" at bounding box center [171, 194] width 90 height 34
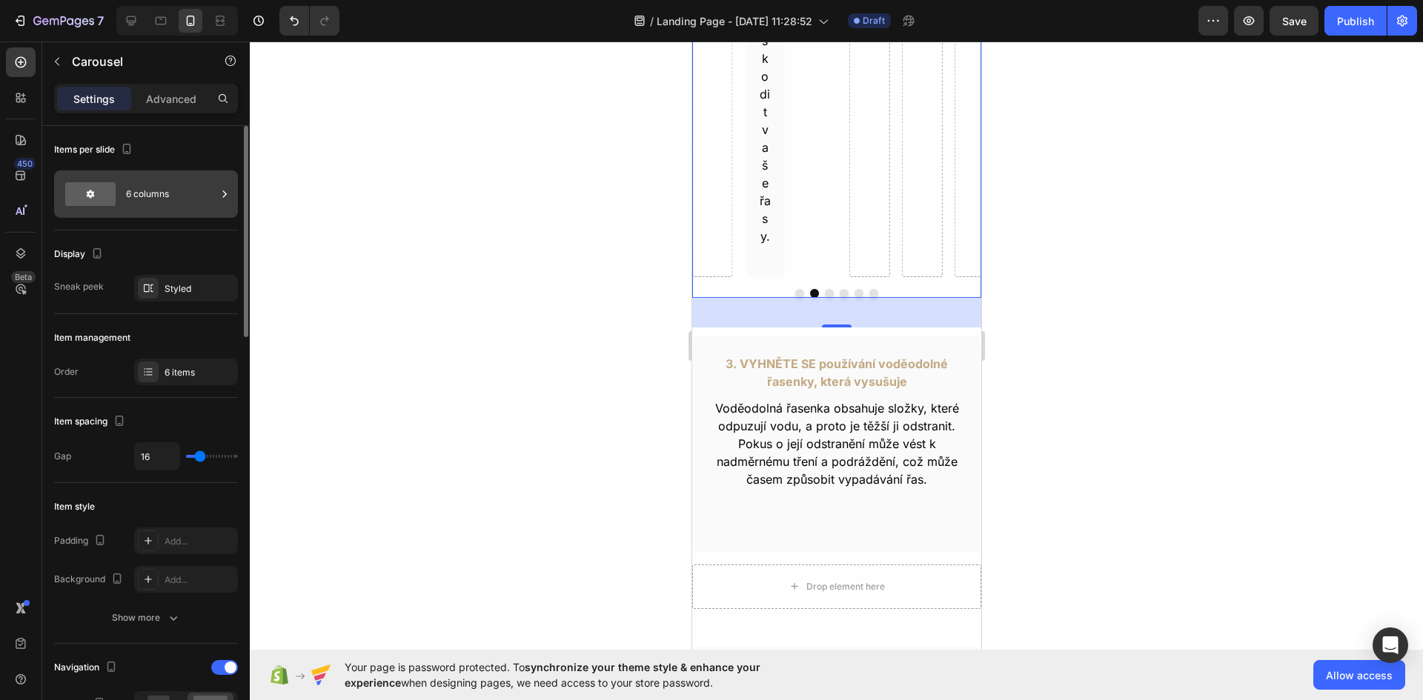
click at [170, 204] on div "6 columns" at bounding box center [171, 194] width 90 height 34
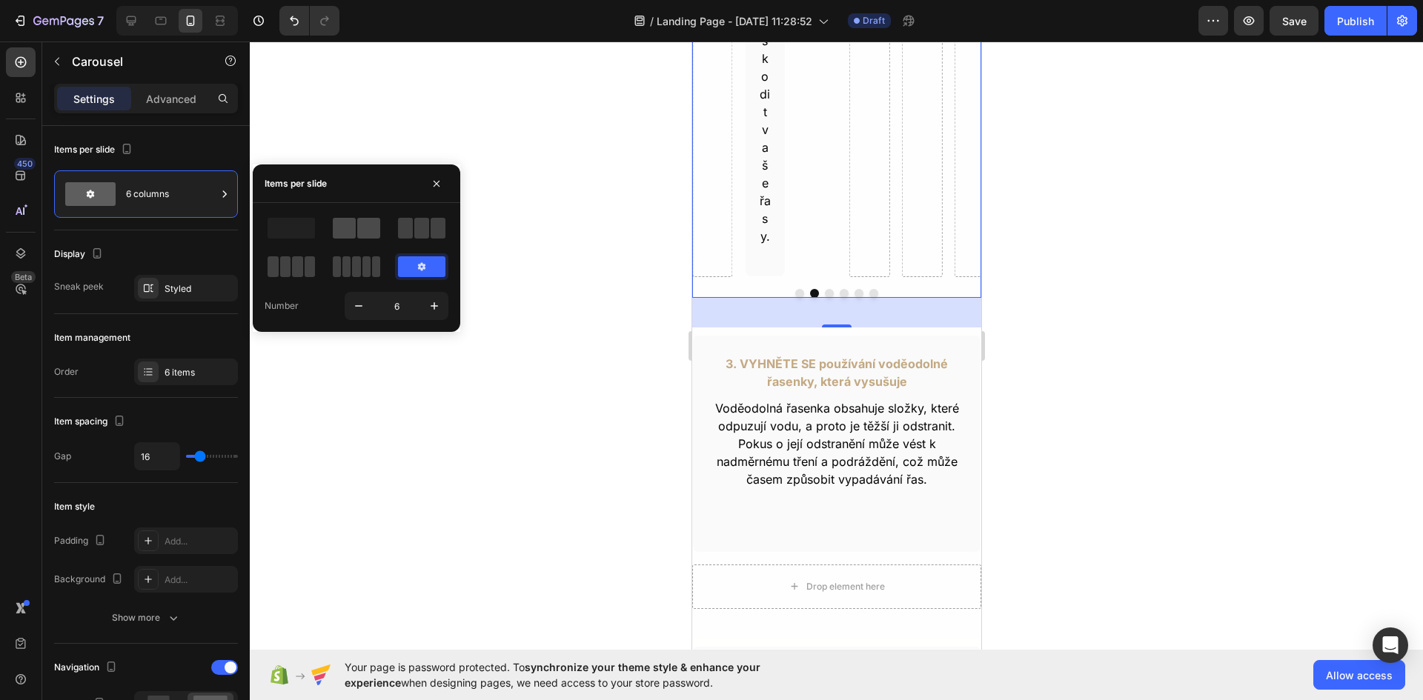
click at [365, 225] on span at bounding box center [368, 228] width 23 height 21
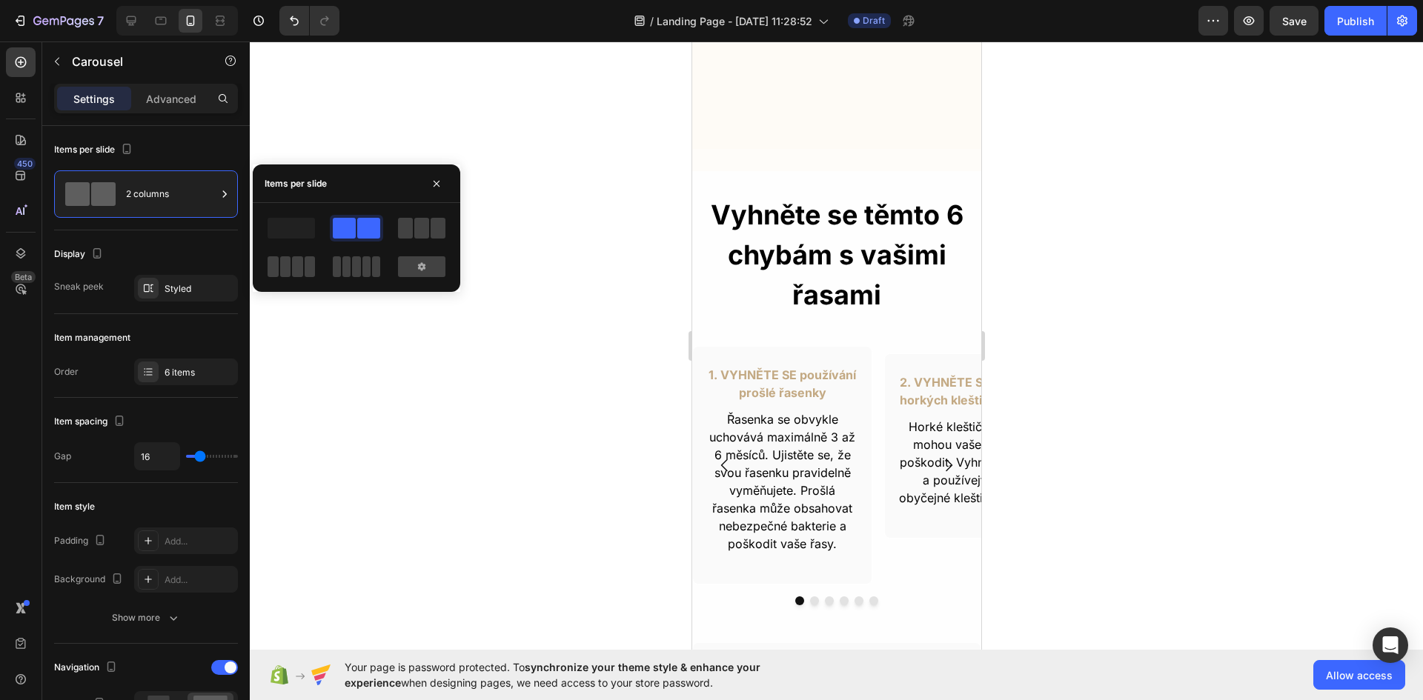
scroll to position [454, 0]
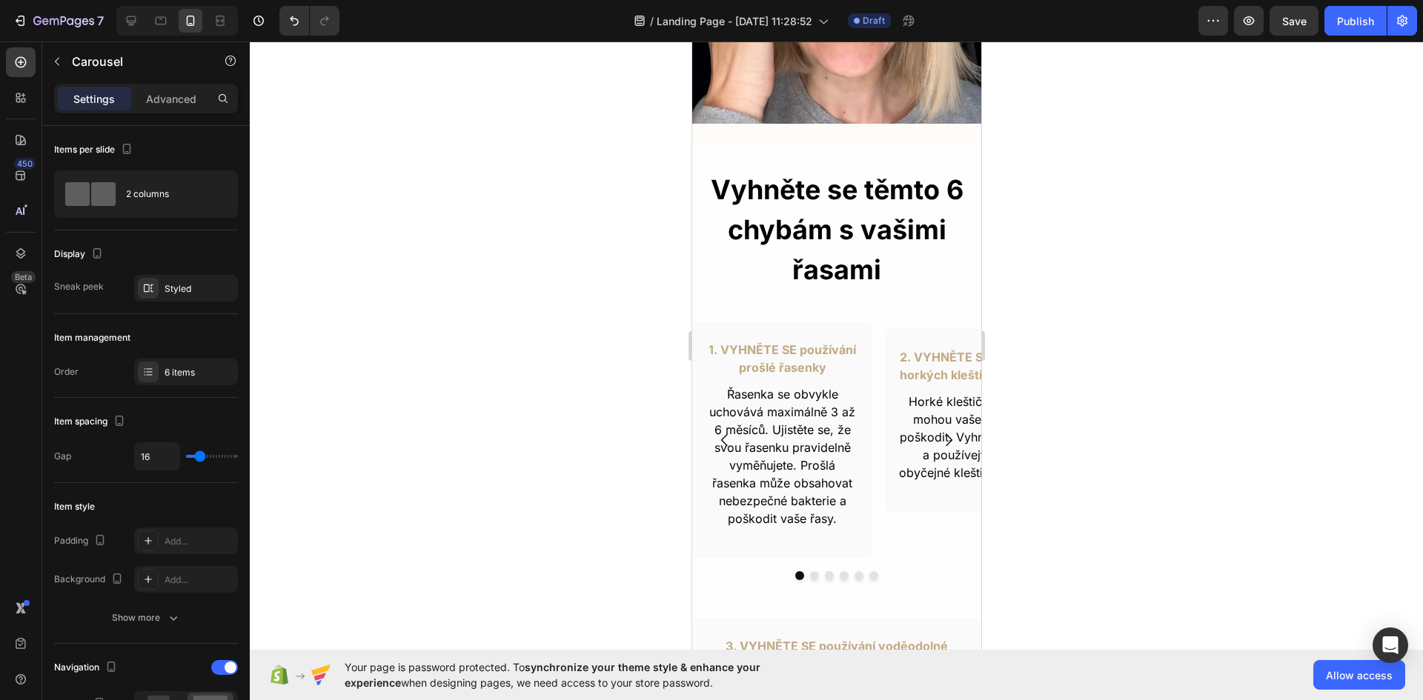
click at [939, 432] on icon "Carousel Next Arrow" at bounding box center [948, 440] width 18 height 18
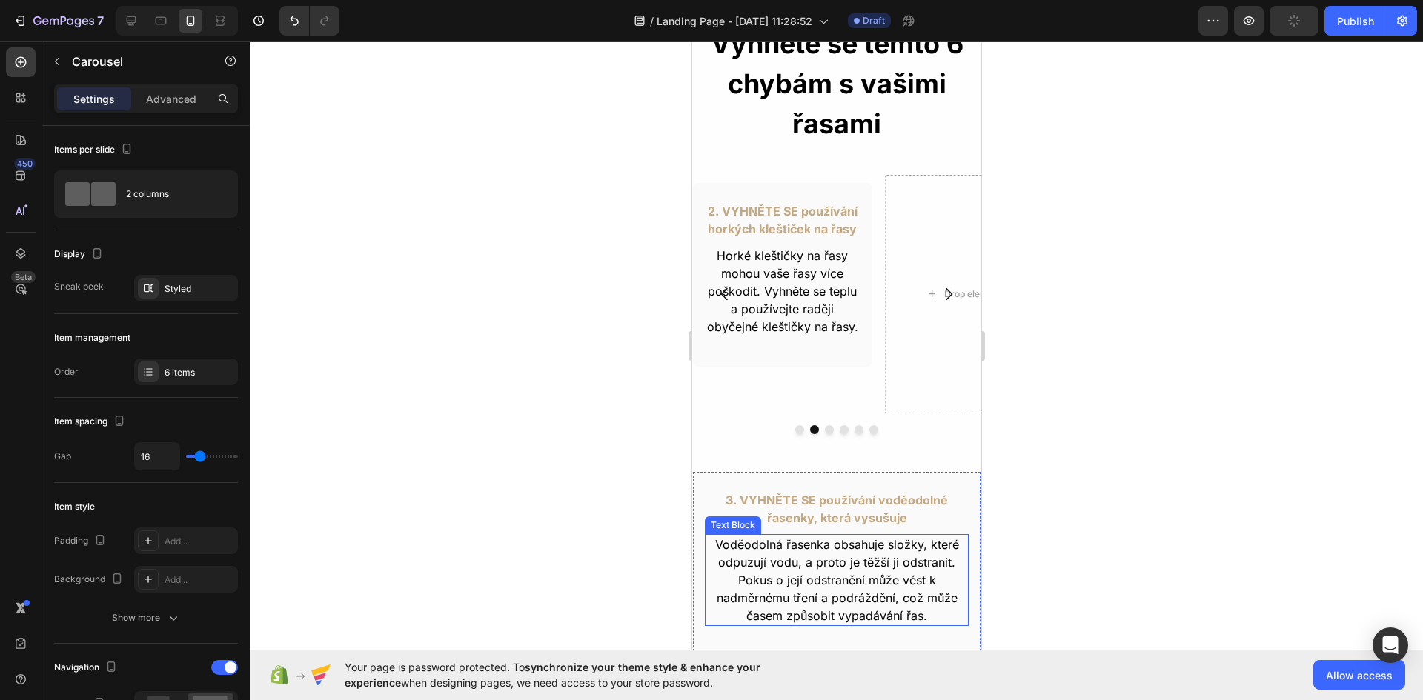
scroll to position [603, 0]
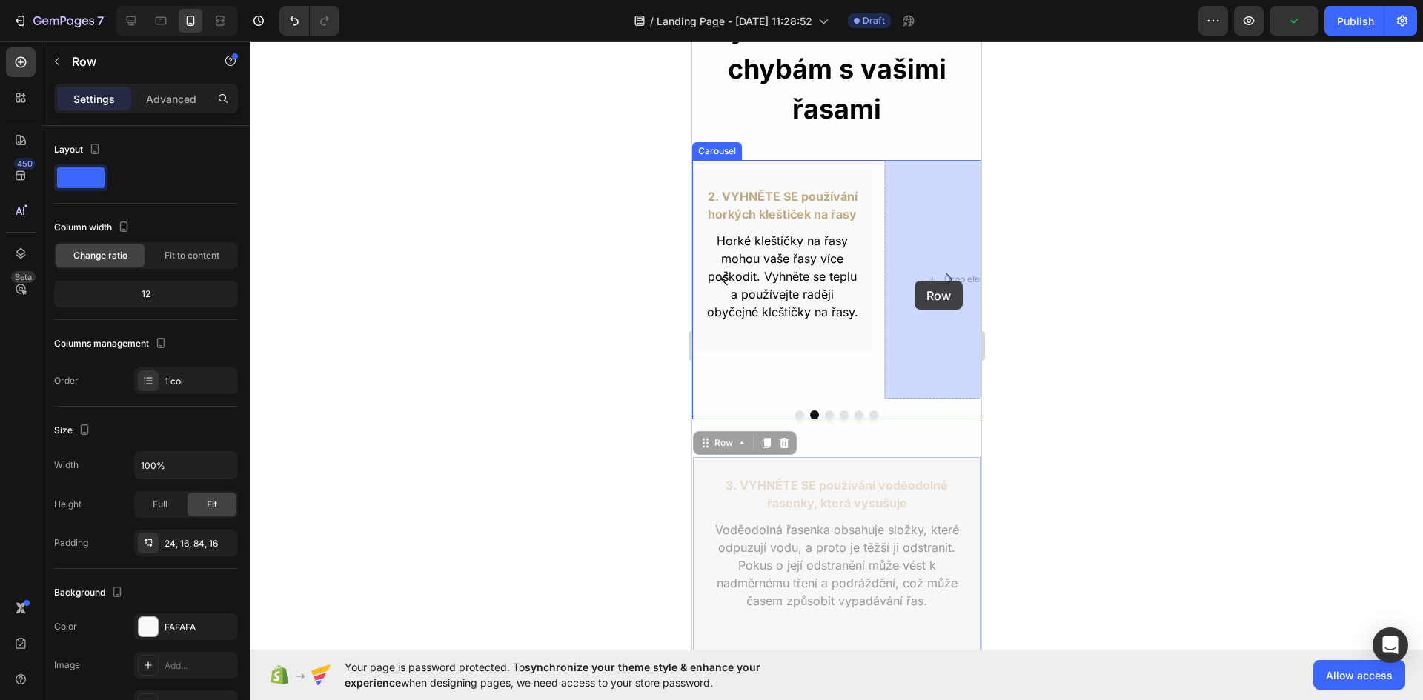
drag, startPoint x: 697, startPoint y: 481, endPoint x: 914, endPoint y: 281, distance: 295.3
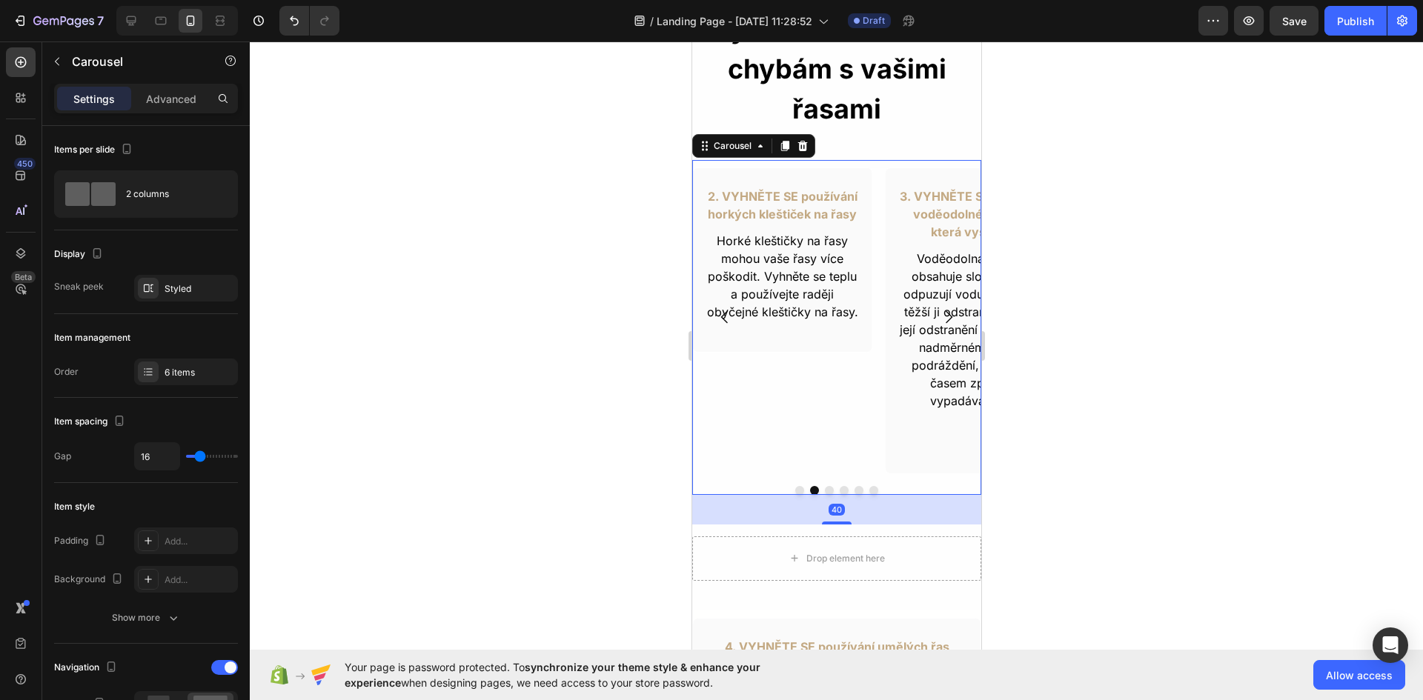
click at [945, 311] on icon "Carousel Next Arrow" at bounding box center [948, 317] width 7 height 13
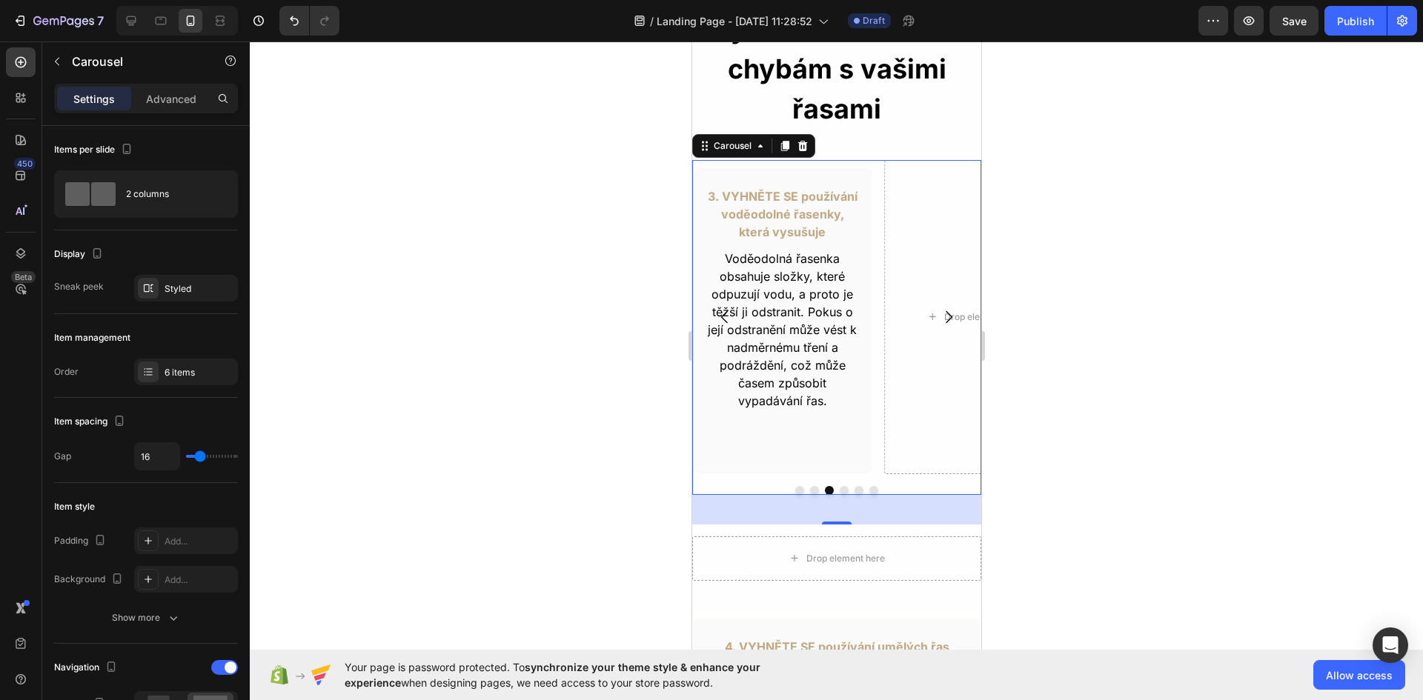
click at [945, 311] on icon "Carousel Next Arrow" at bounding box center [948, 317] width 7 height 13
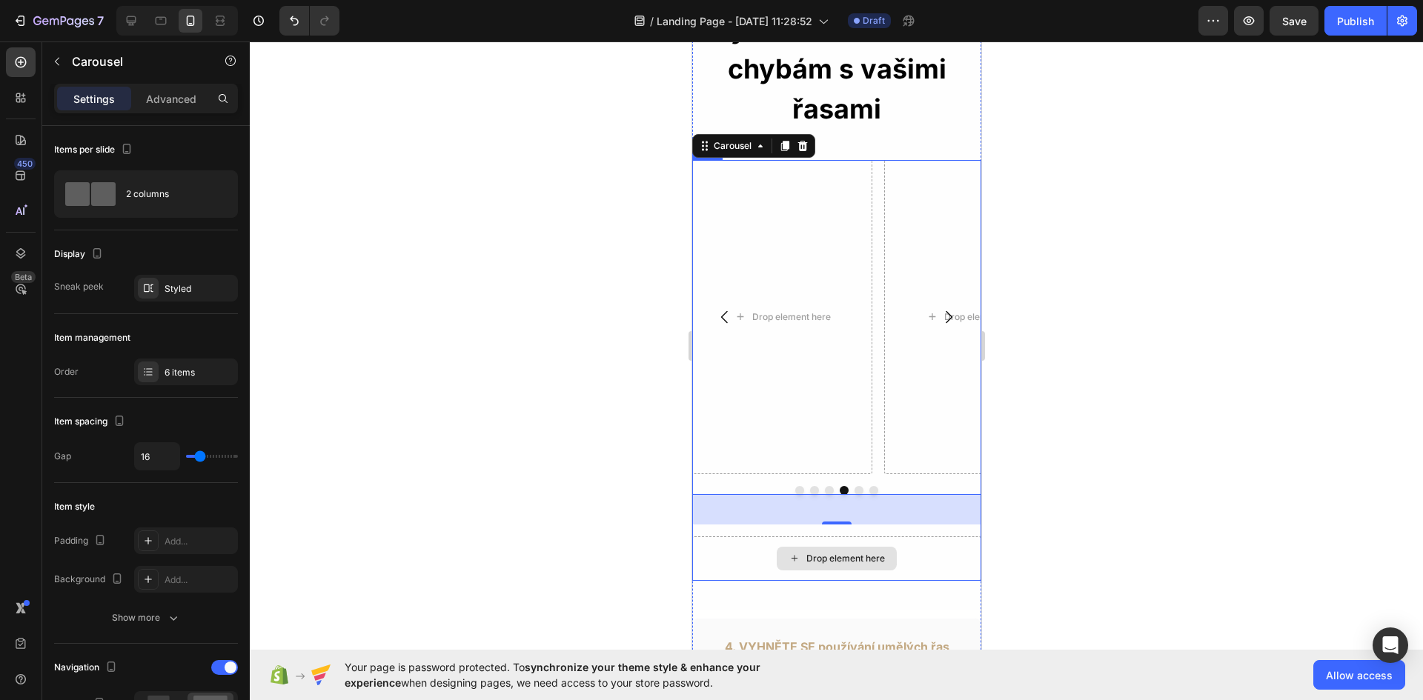
scroll to position [751, 0]
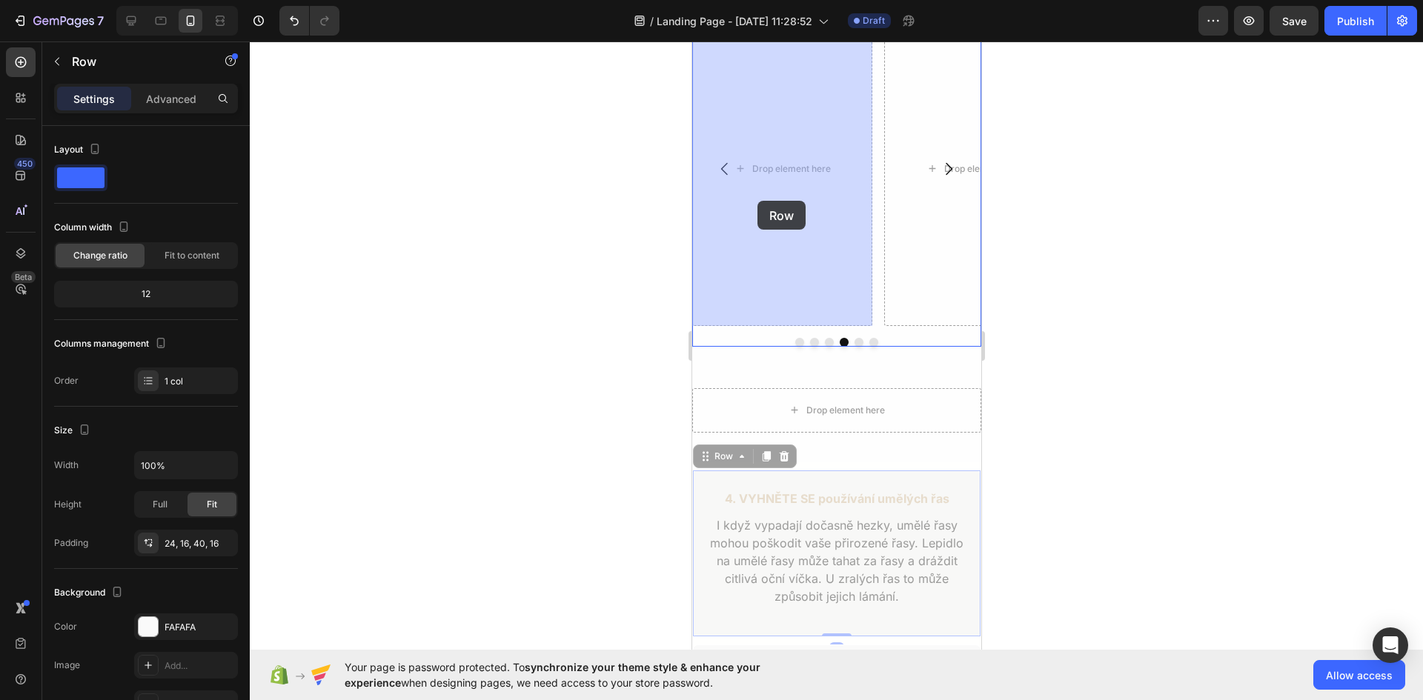
drag, startPoint x: 698, startPoint y: 486, endPoint x: 757, endPoint y: 201, distance: 291.3
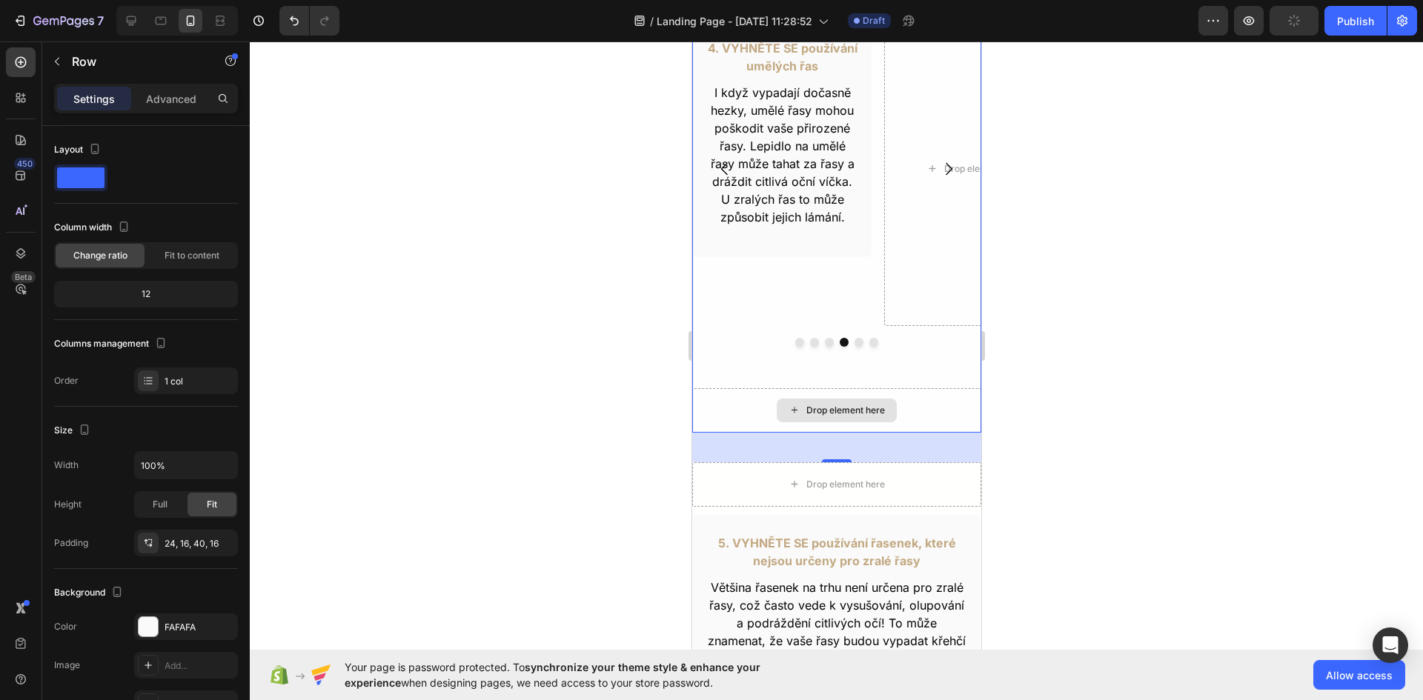
click at [949, 401] on div "Drop element here" at bounding box center [835, 410] width 289 height 44
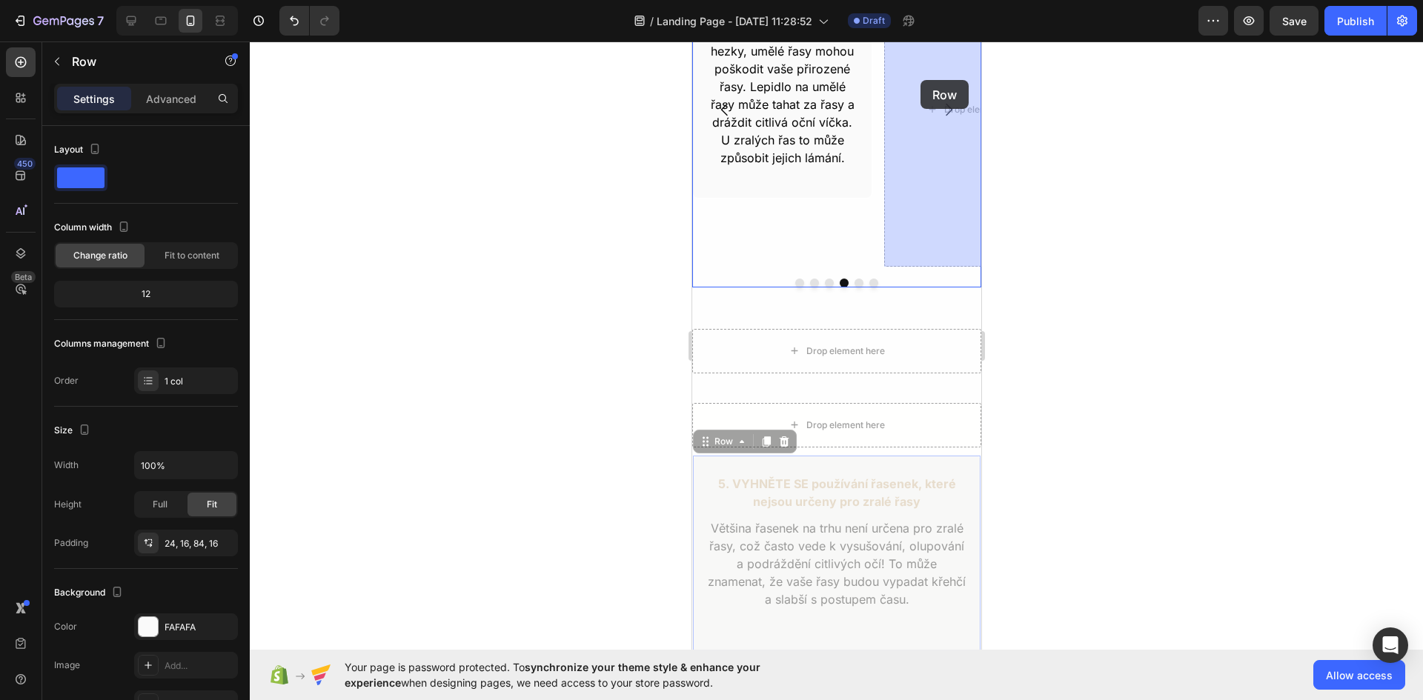
scroll to position [766, 0]
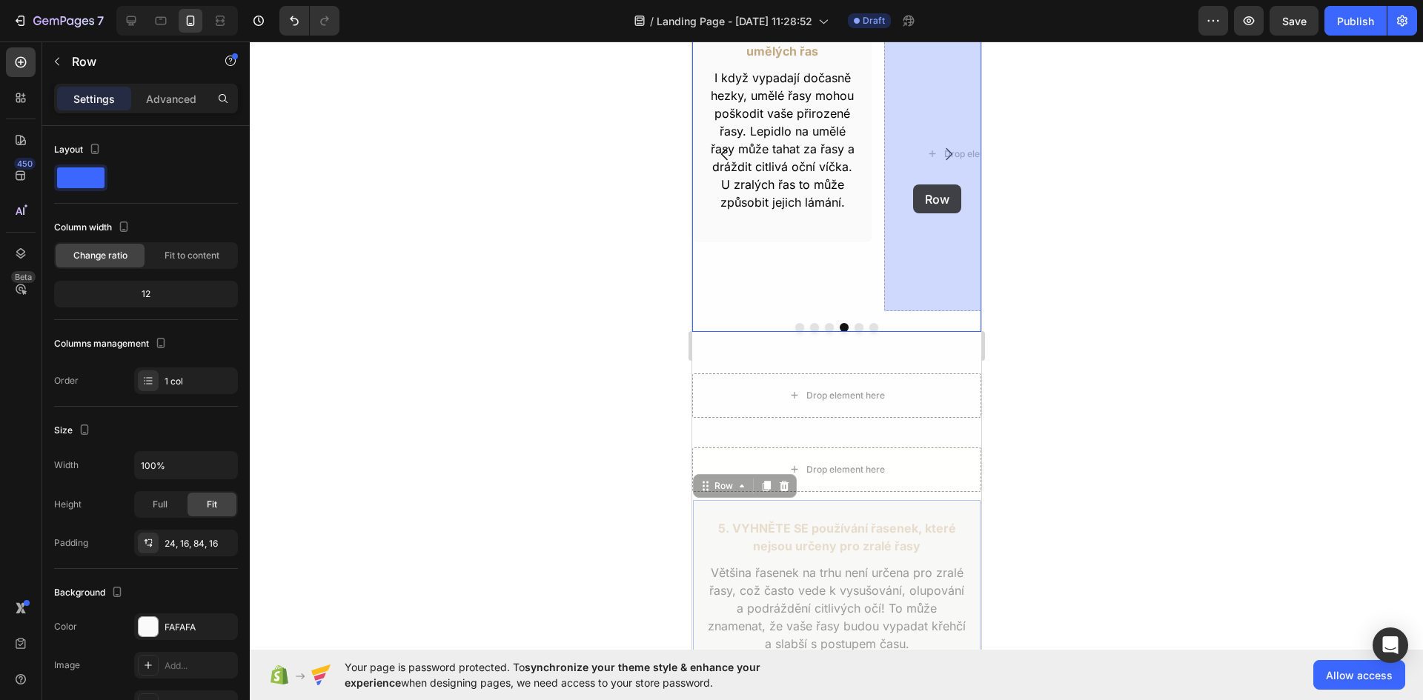
drag, startPoint x: 695, startPoint y: 396, endPoint x: 912, endPoint y: 185, distance: 303.4
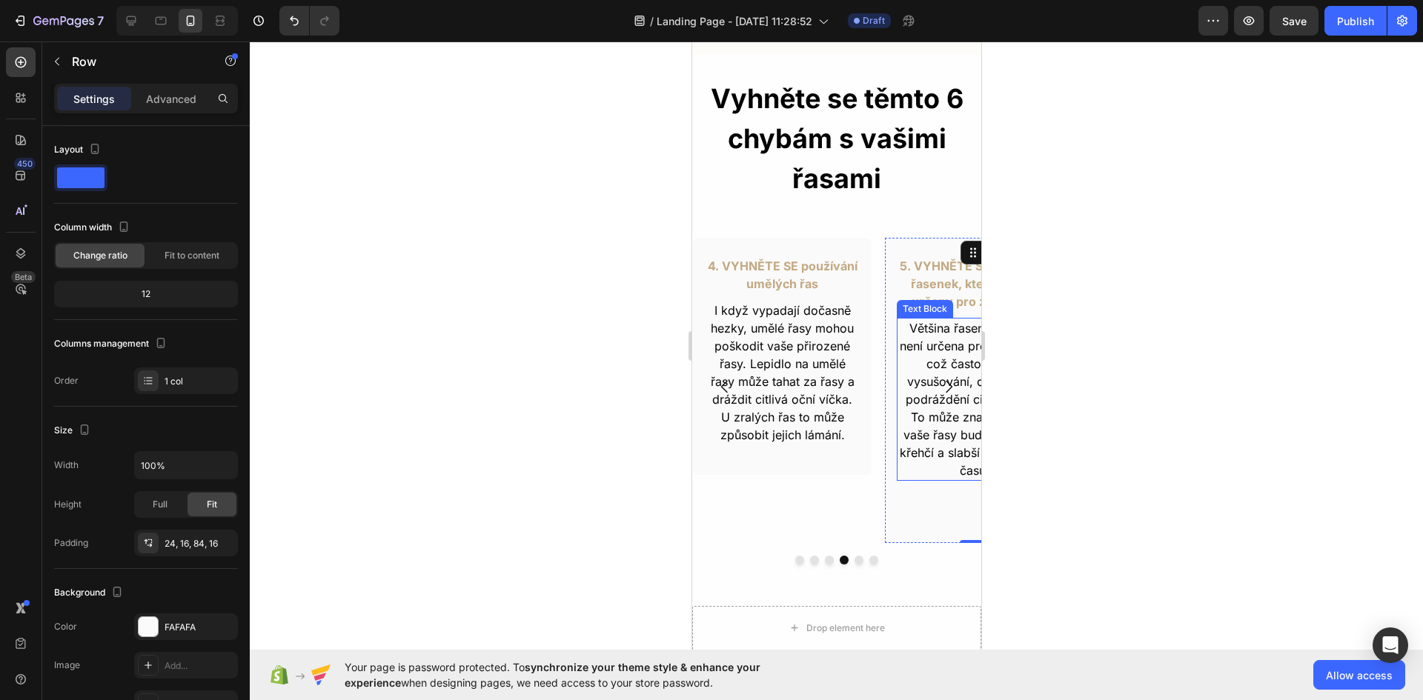
scroll to position [543, 0]
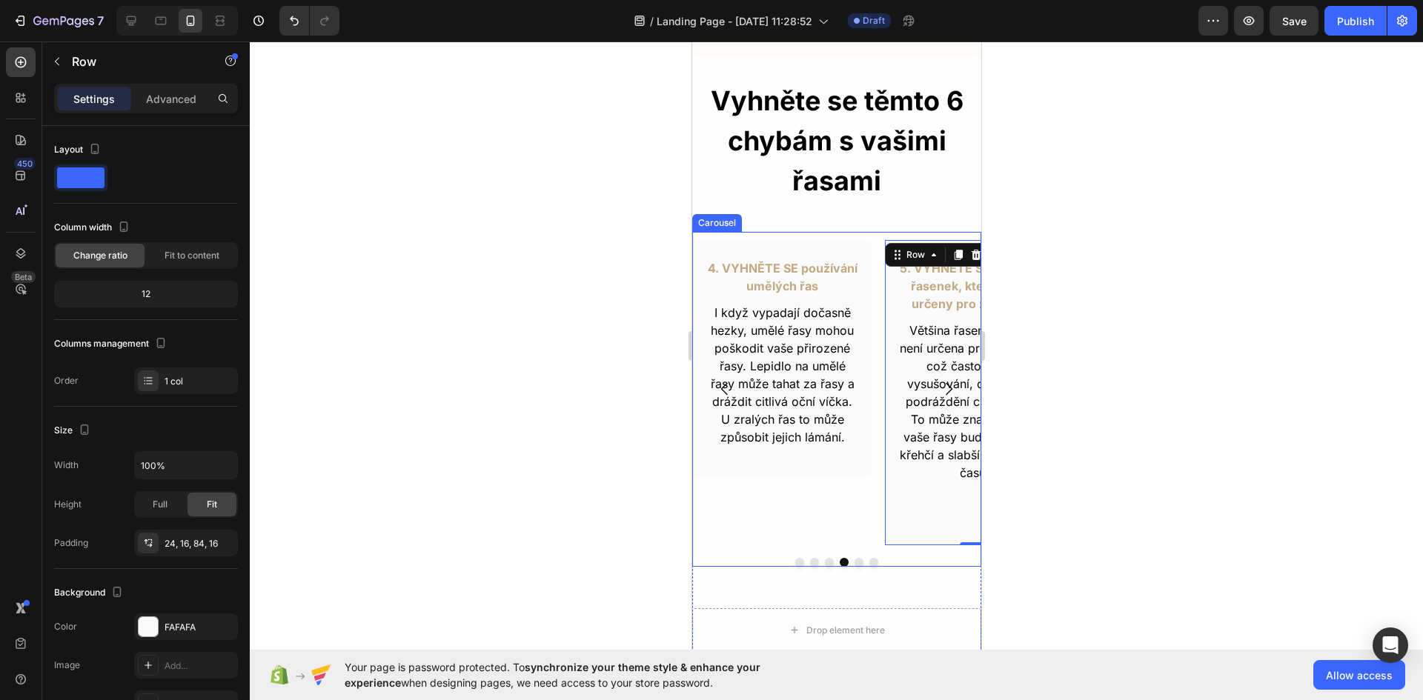
click at [939, 380] on icon "Carousel Next Arrow" at bounding box center [948, 389] width 18 height 18
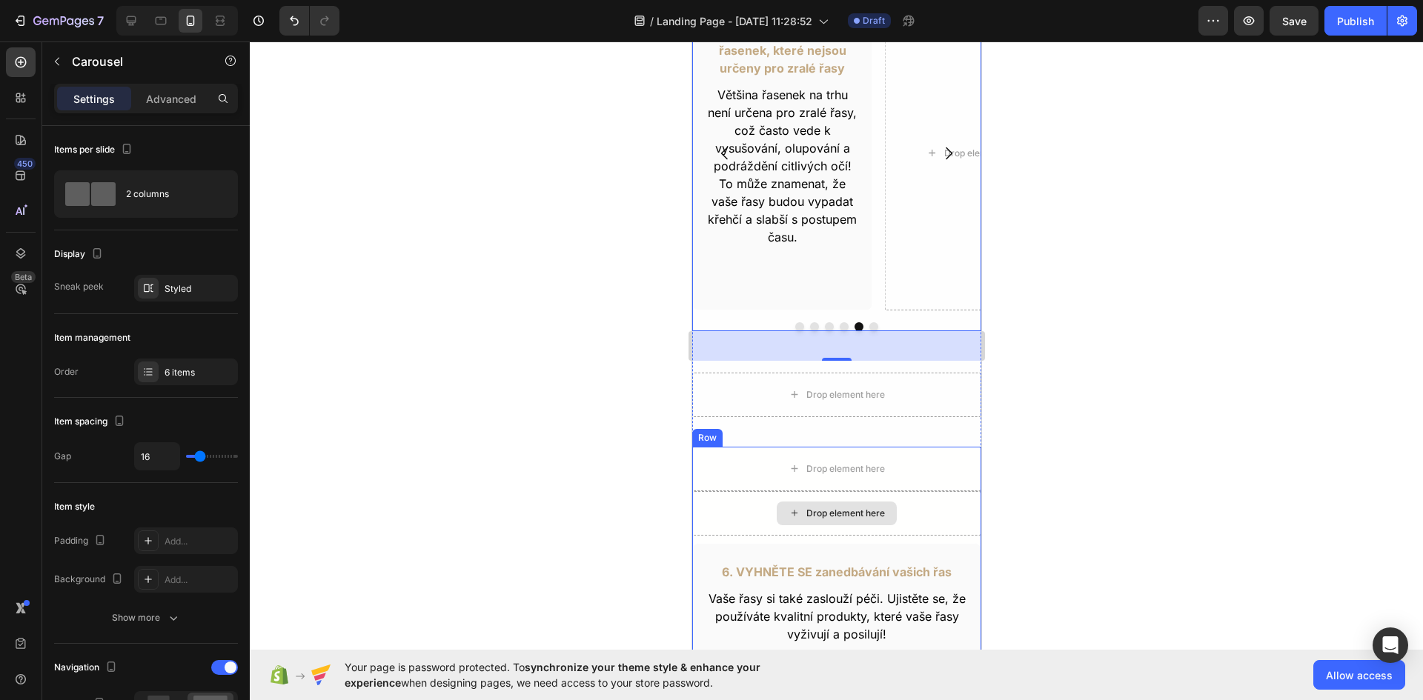
scroll to position [766, 0]
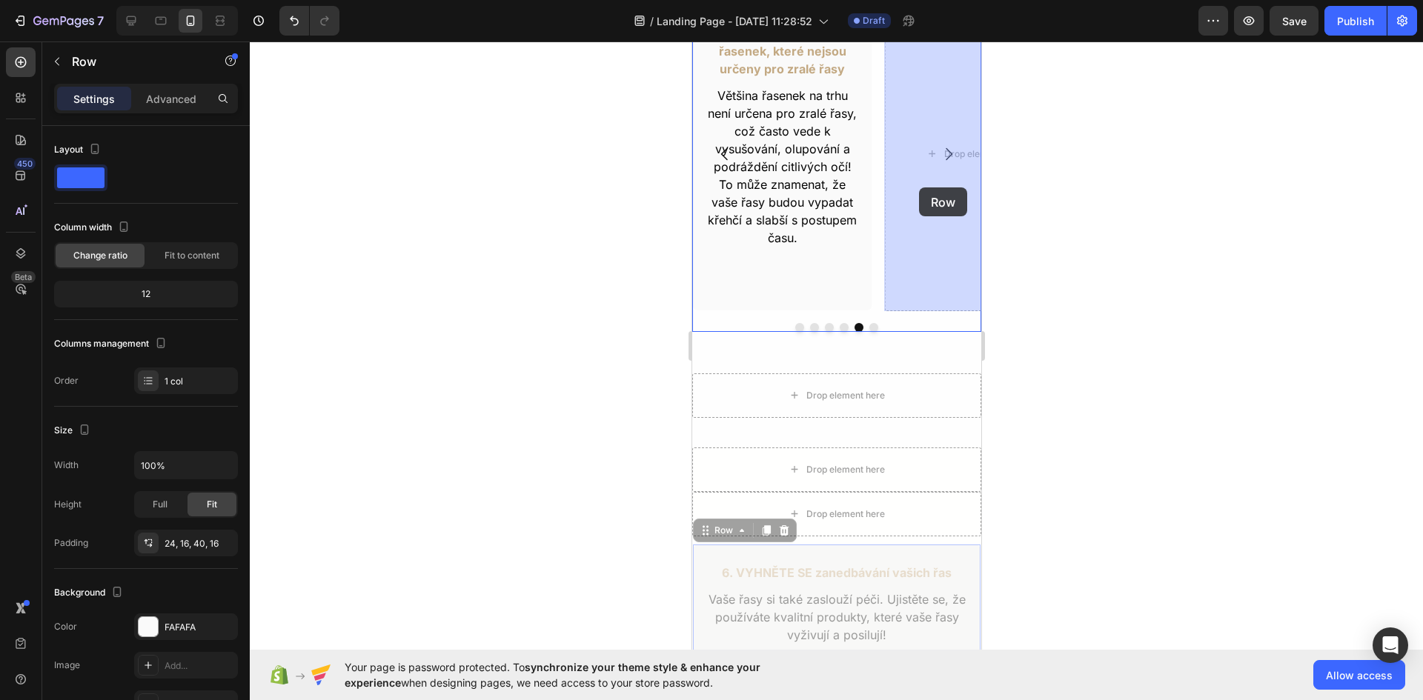
drag, startPoint x: 709, startPoint y: 557, endPoint x: 918, endPoint y: 187, distance: 424.8
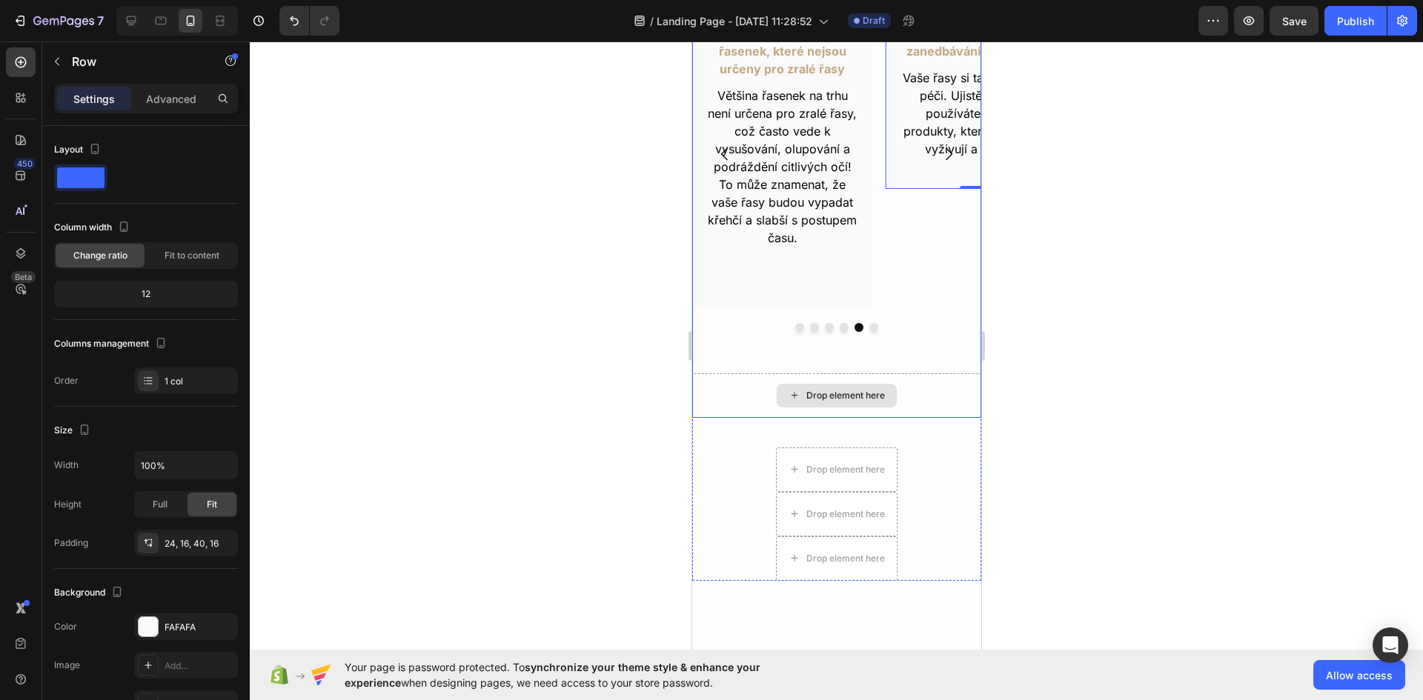
click at [929, 392] on div "Drop element here" at bounding box center [835, 396] width 289 height 44
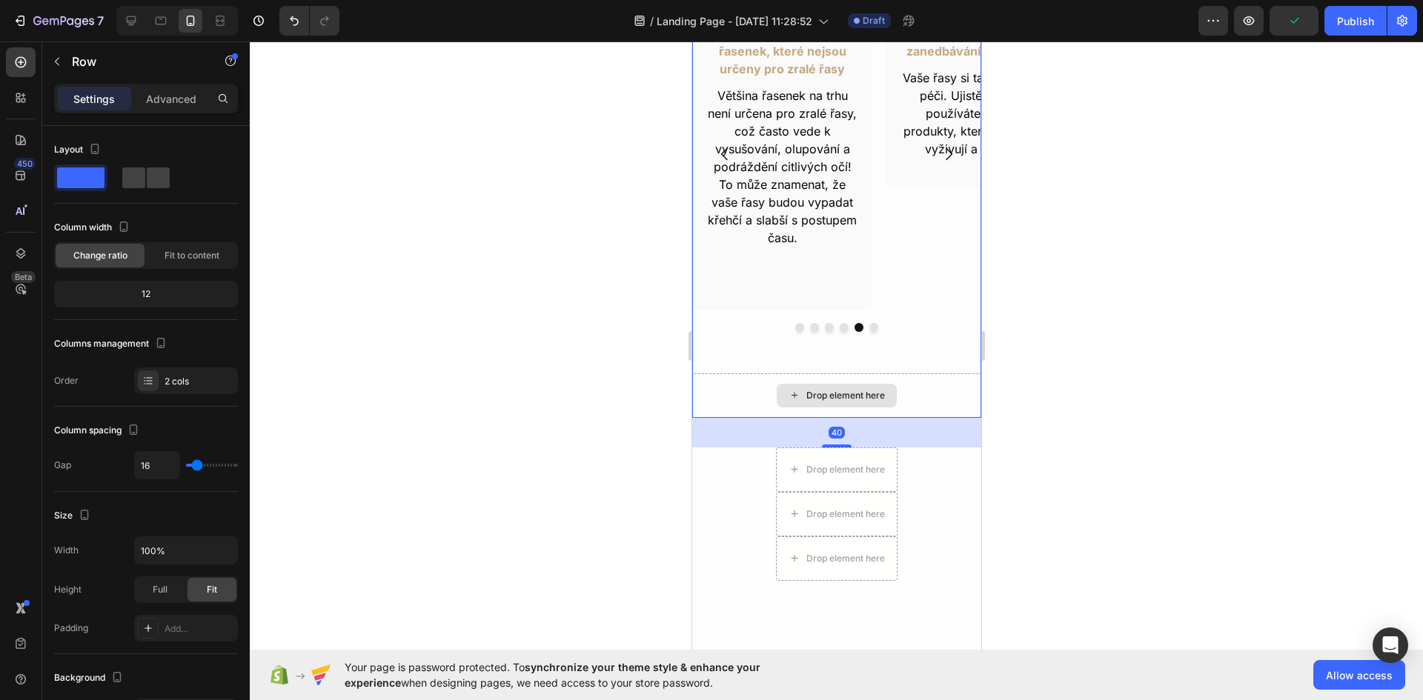
click at [721, 382] on div "Drop element here" at bounding box center [835, 396] width 289 height 44
click at [897, 385] on div "Drop element here" at bounding box center [835, 396] width 289 height 44
click at [940, 497] on div "Vyhněte se těmto 6 chybám s vašimi řasami Heading 1. VYHNĚTE SE používání prošl…" at bounding box center [835, 212] width 289 height 737
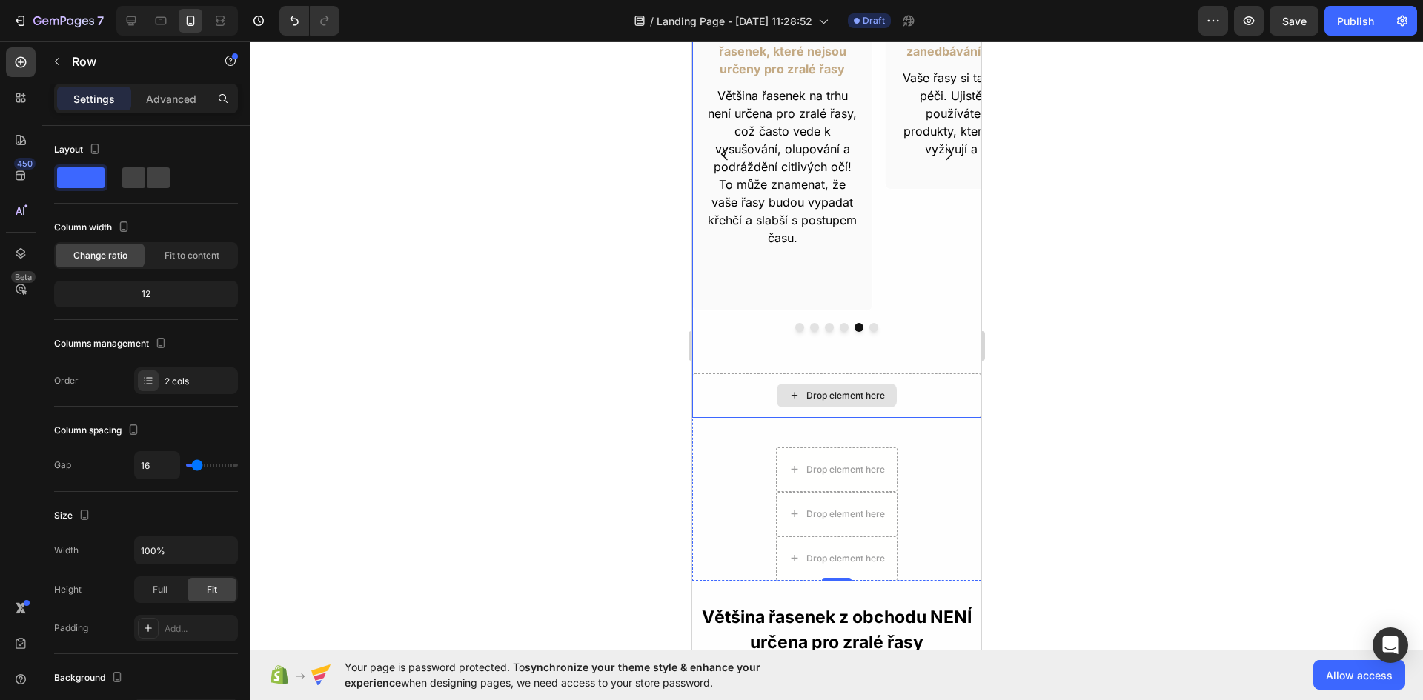
click at [733, 390] on div "Drop element here" at bounding box center [835, 396] width 289 height 44
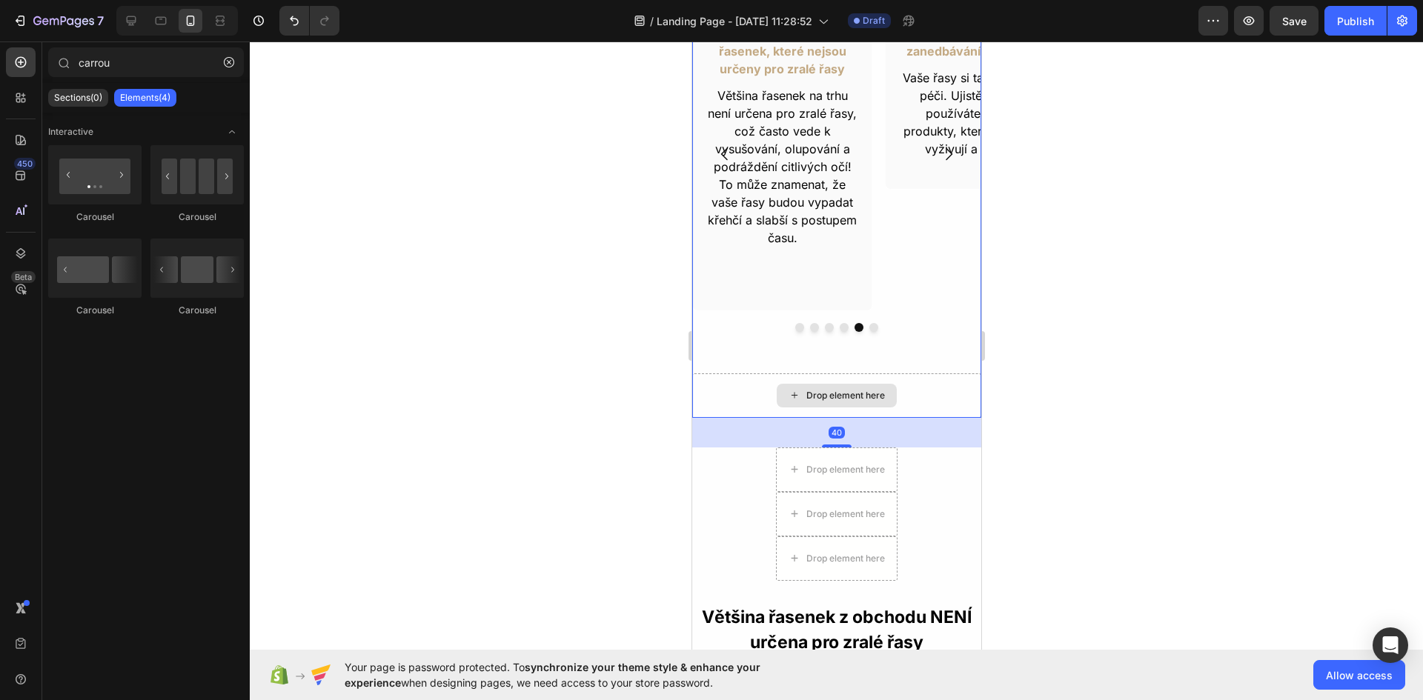
click at [817, 390] on div "Drop element here" at bounding box center [845, 396] width 79 height 12
click at [833, 398] on div "Drop element here" at bounding box center [845, 396] width 79 height 12
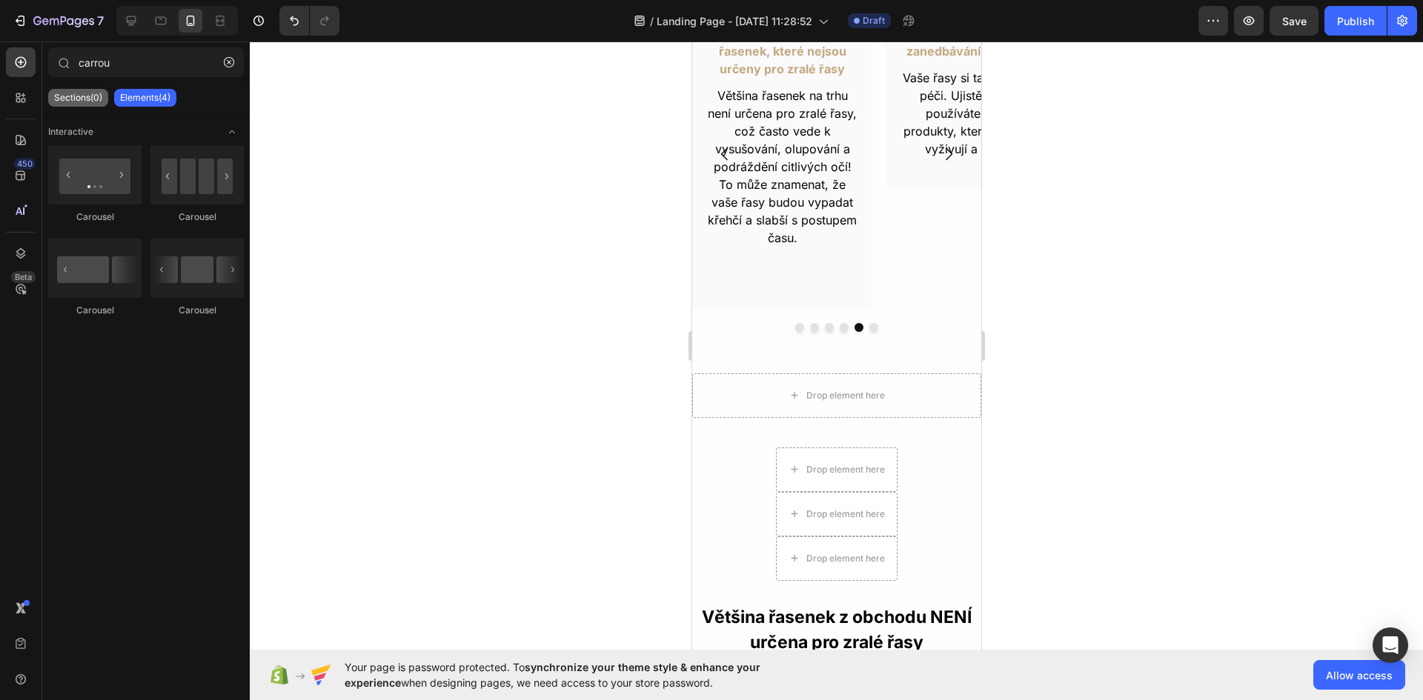
click at [93, 97] on p "Sections(0)" at bounding box center [78, 98] width 48 height 12
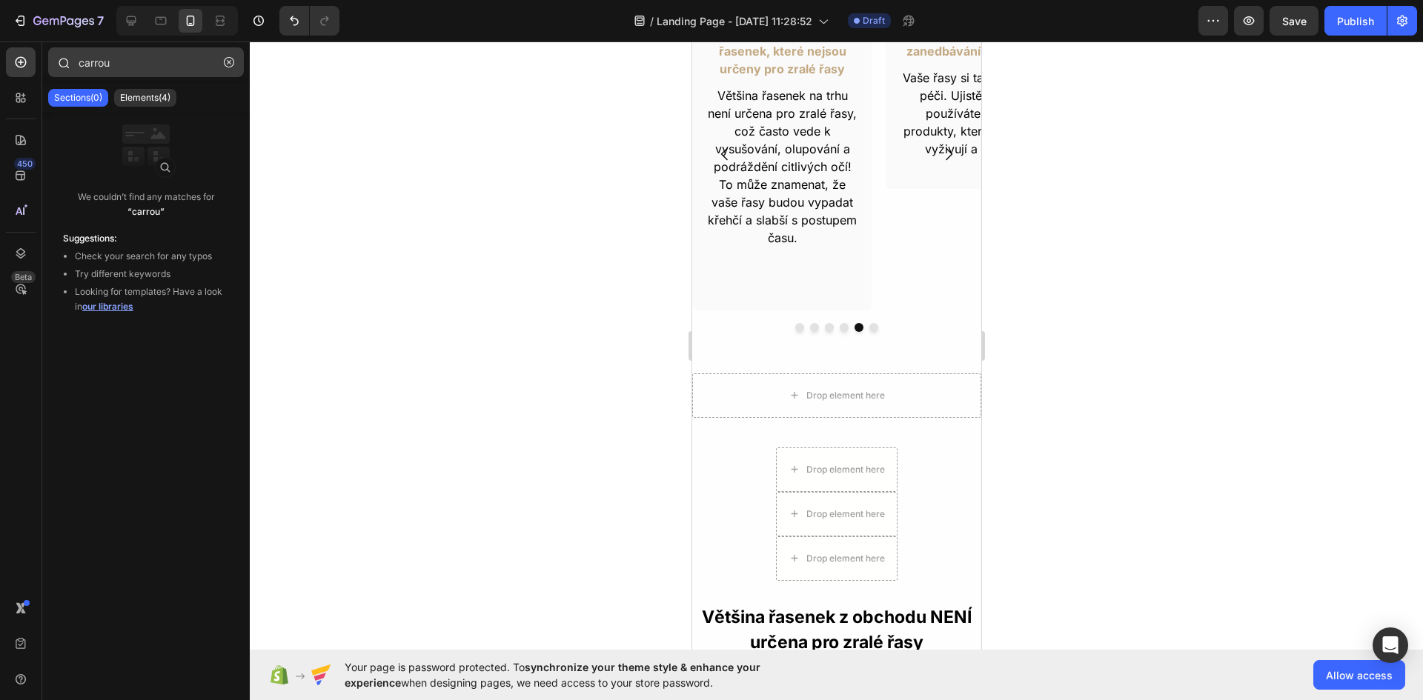
click at [236, 64] on button "button" at bounding box center [229, 62] width 24 height 24
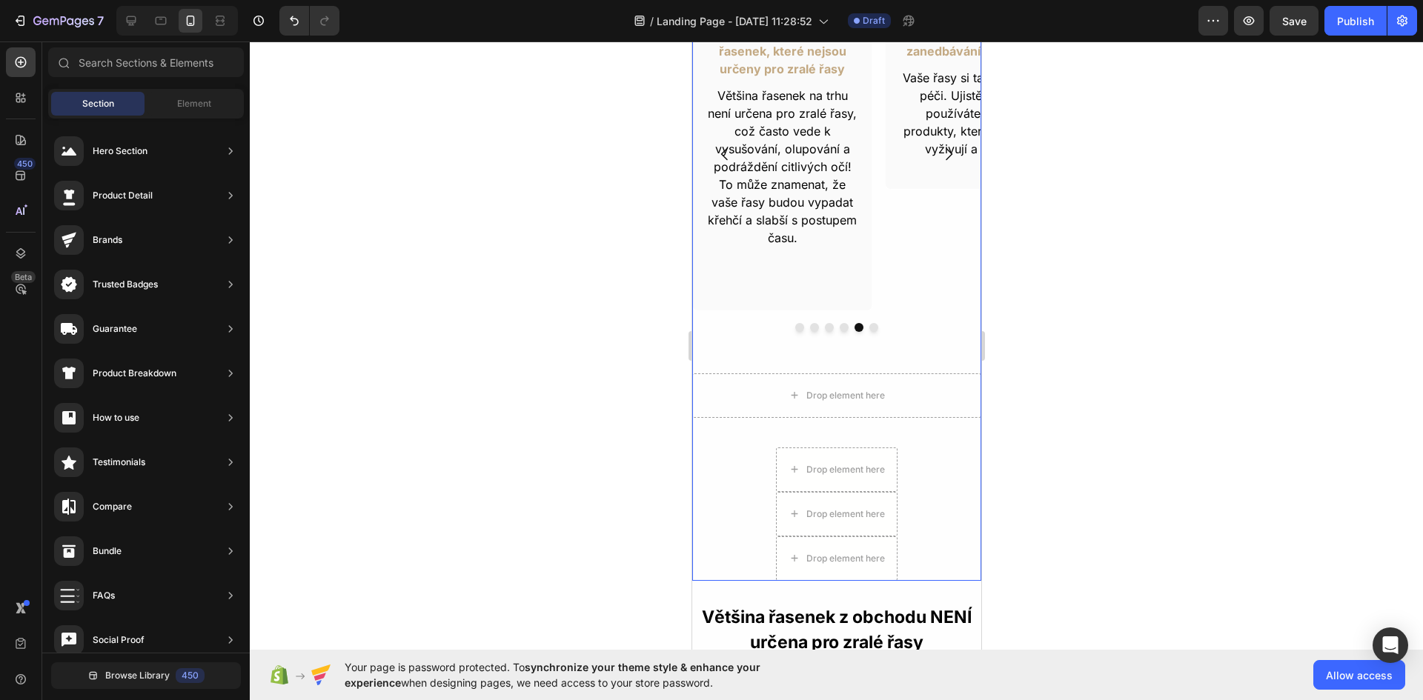
click at [732, 497] on div "Vyhněte se těmto 6 chybám s vašimi řasami Heading 1. VYHNĚTE SE používání prošl…" at bounding box center [835, 212] width 289 height 737
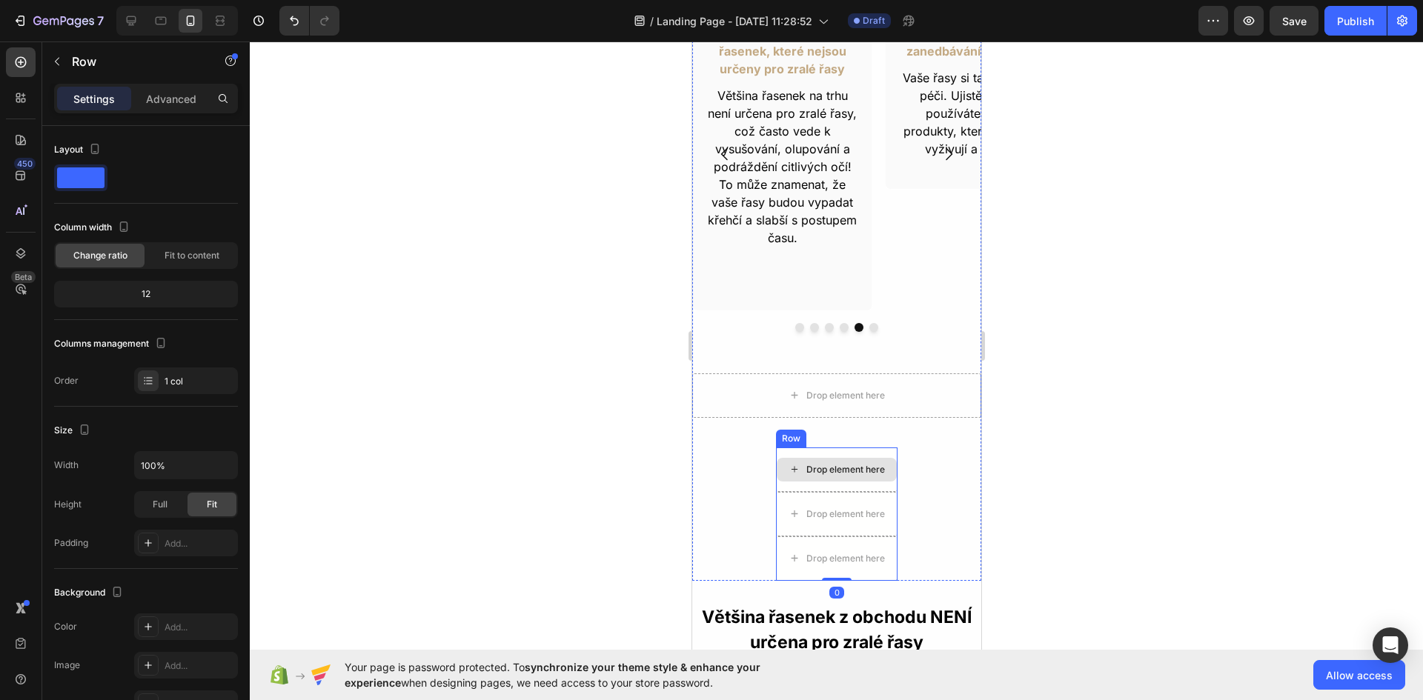
click at [825, 474] on div "Drop element here" at bounding box center [845, 470] width 79 height 12
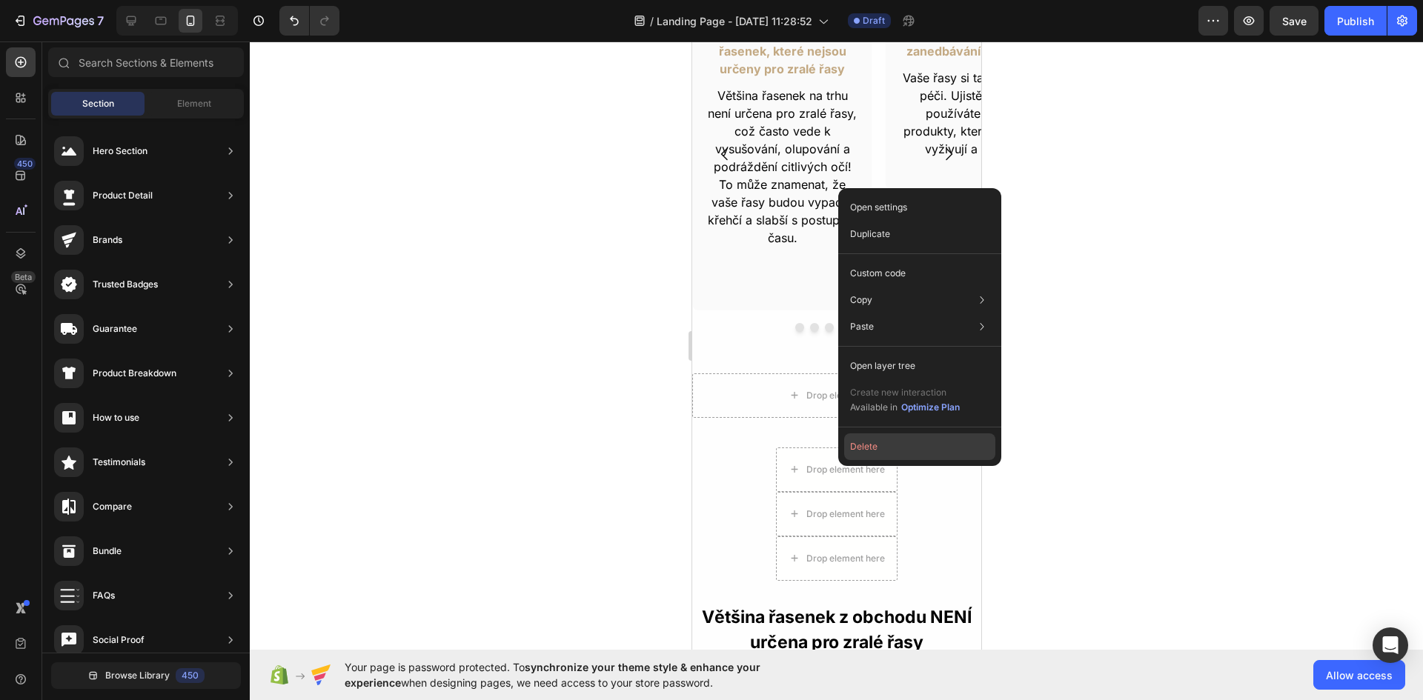
click at [860, 445] on button "Delete" at bounding box center [919, 447] width 151 height 27
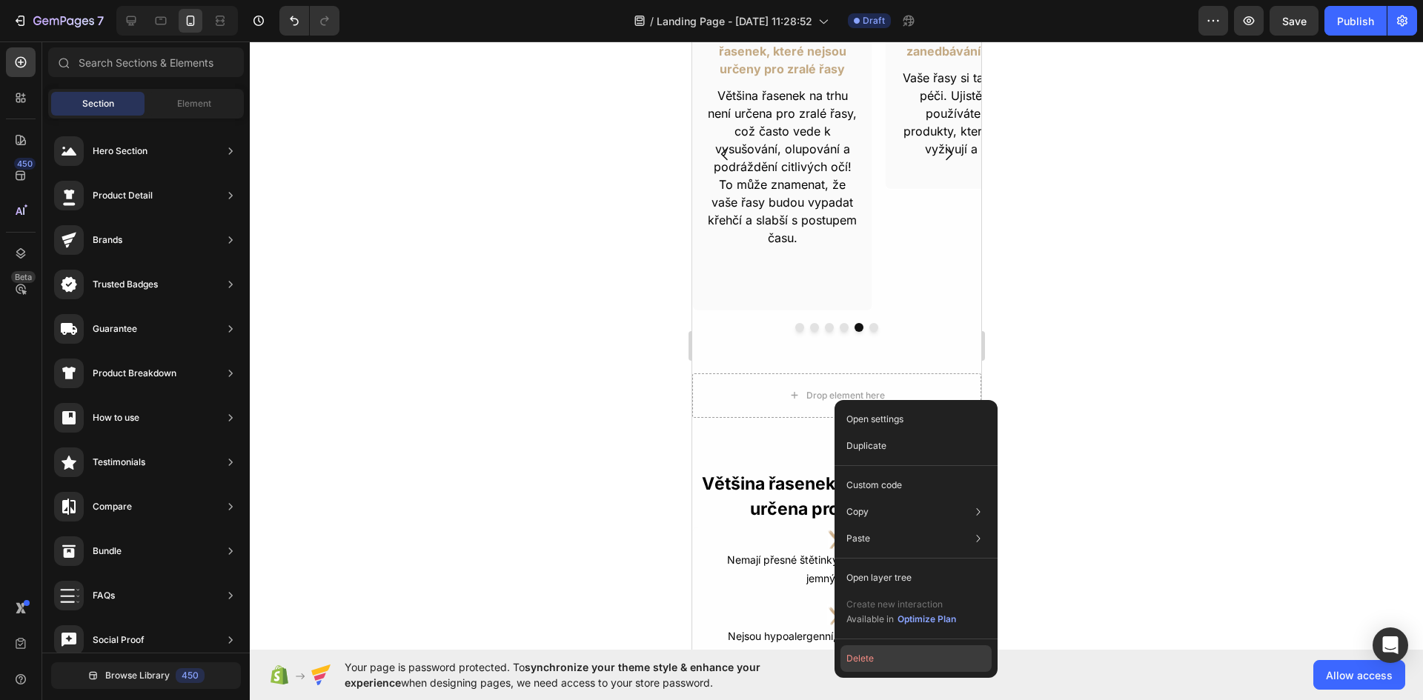
click at [889, 650] on button "Delete" at bounding box center [915, 658] width 151 height 27
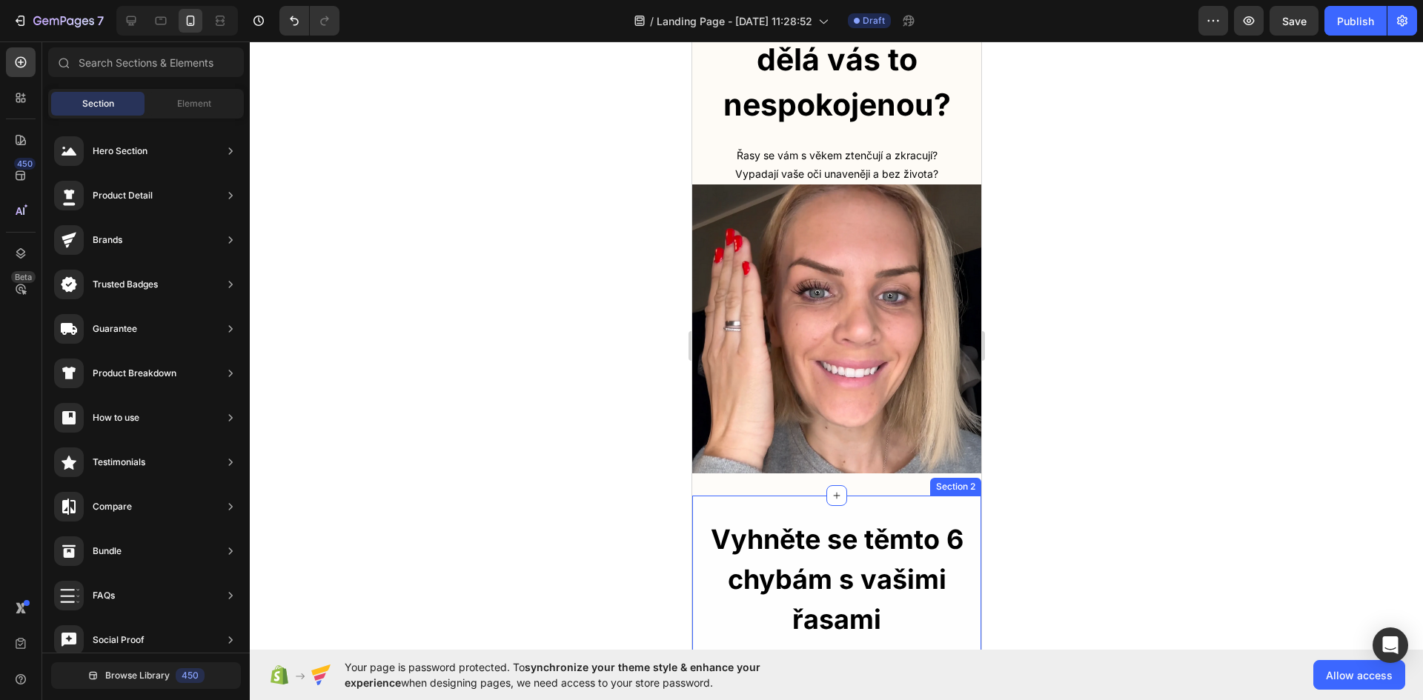
scroll to position [99, 0]
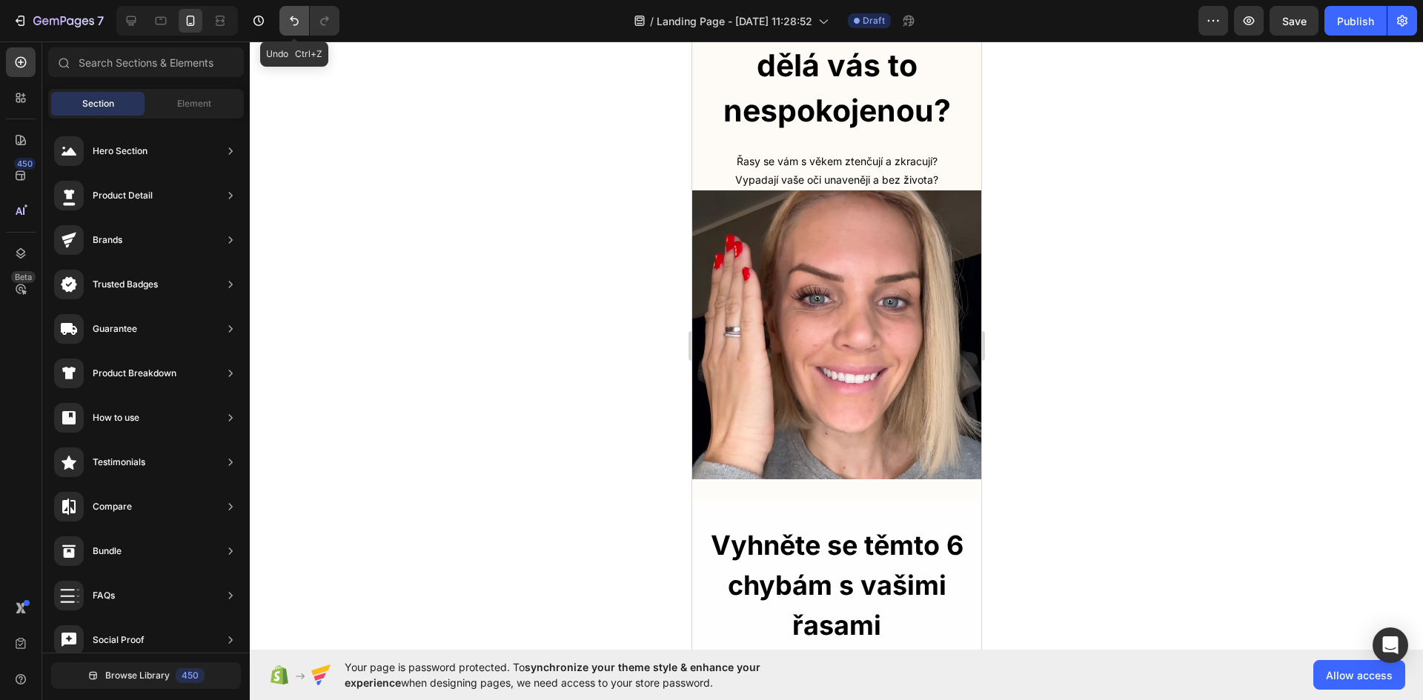
click at [293, 22] on icon "Undo/Redo" at bounding box center [294, 20] width 15 height 15
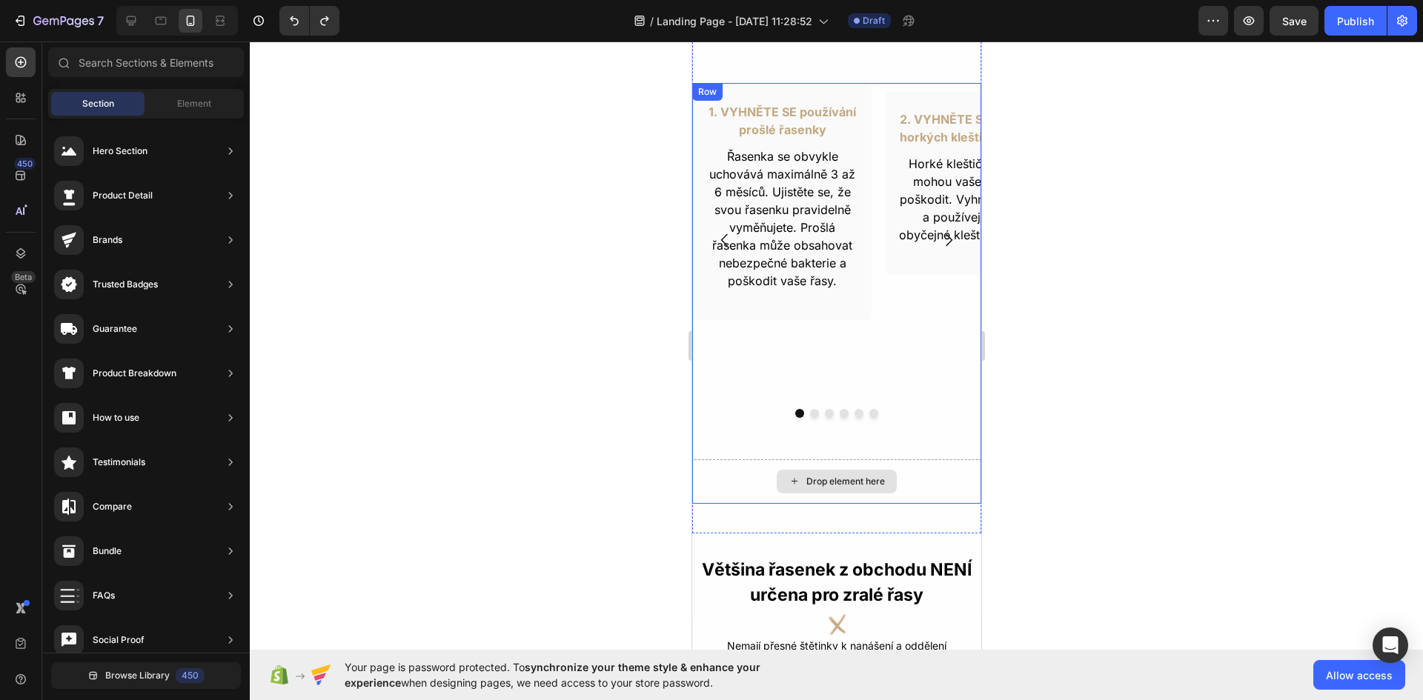
scroll to position [840, 0]
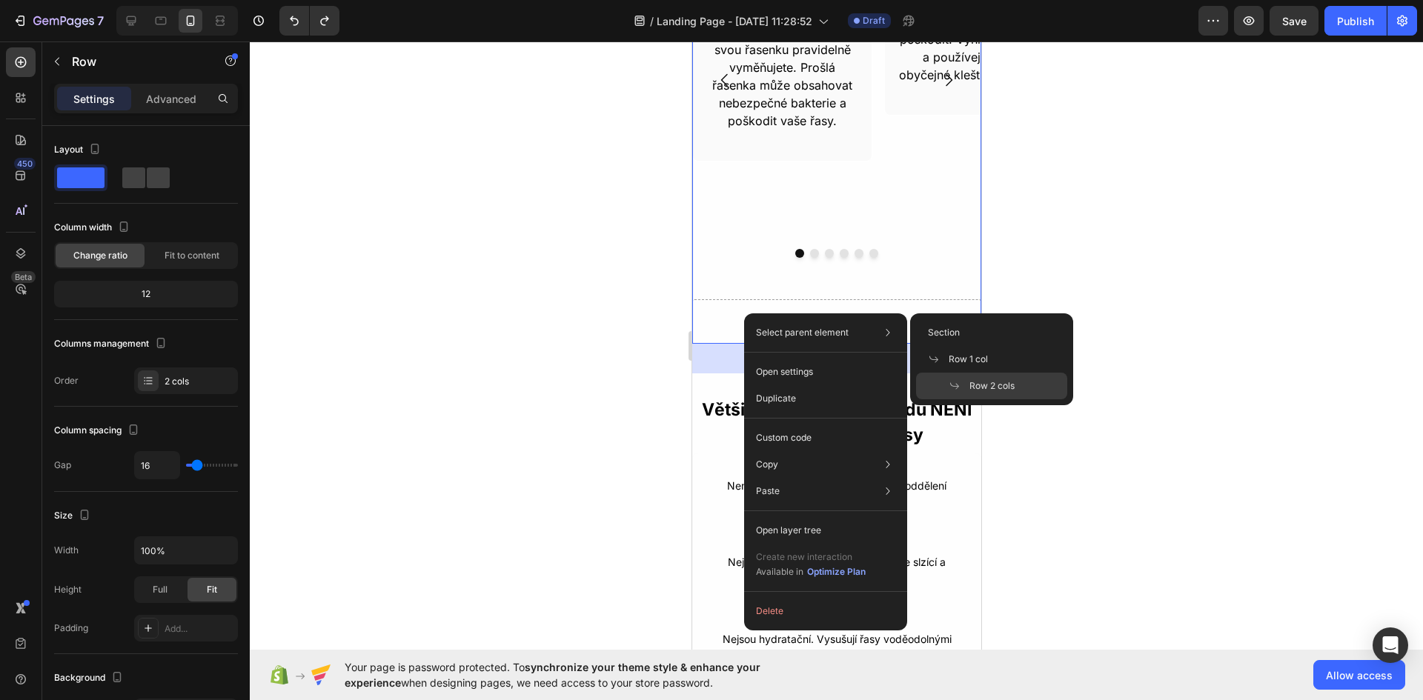
click at [1301, 376] on div at bounding box center [836, 371] width 1173 height 659
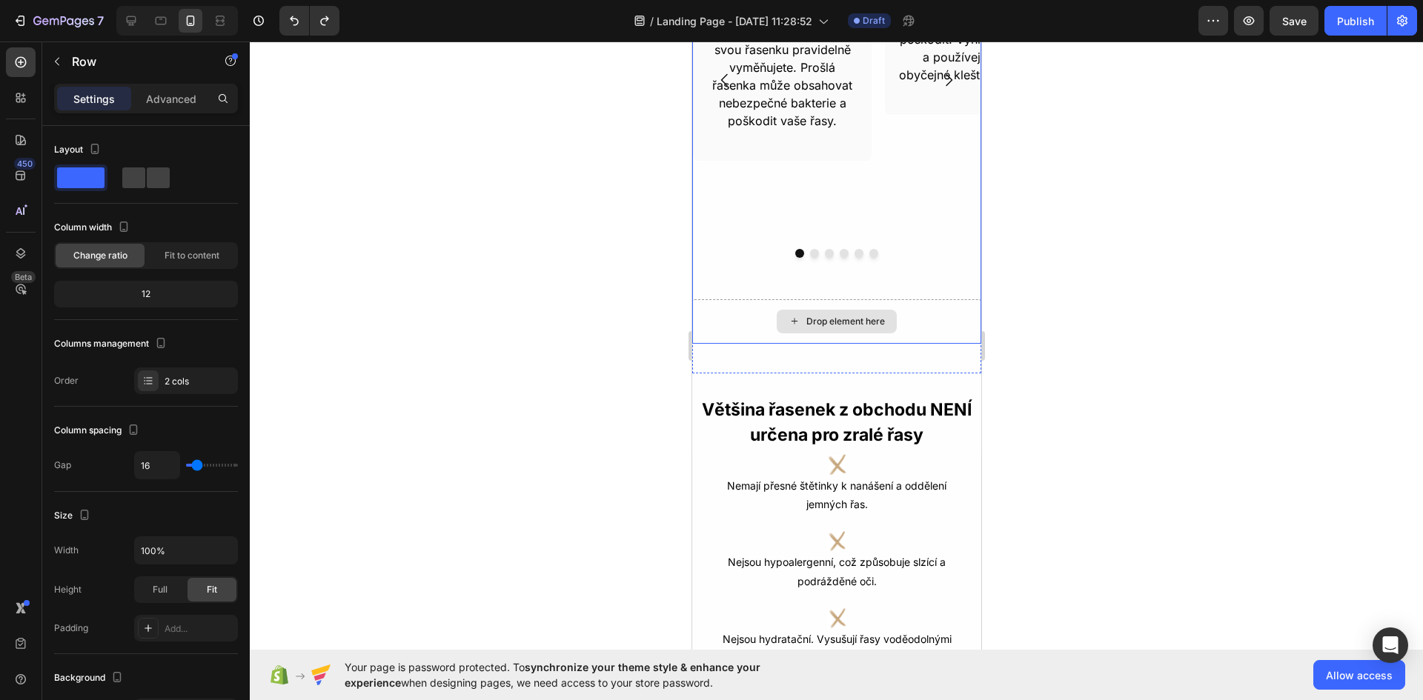
click at [892, 316] on div "Drop element here" at bounding box center [835, 321] width 289 height 44
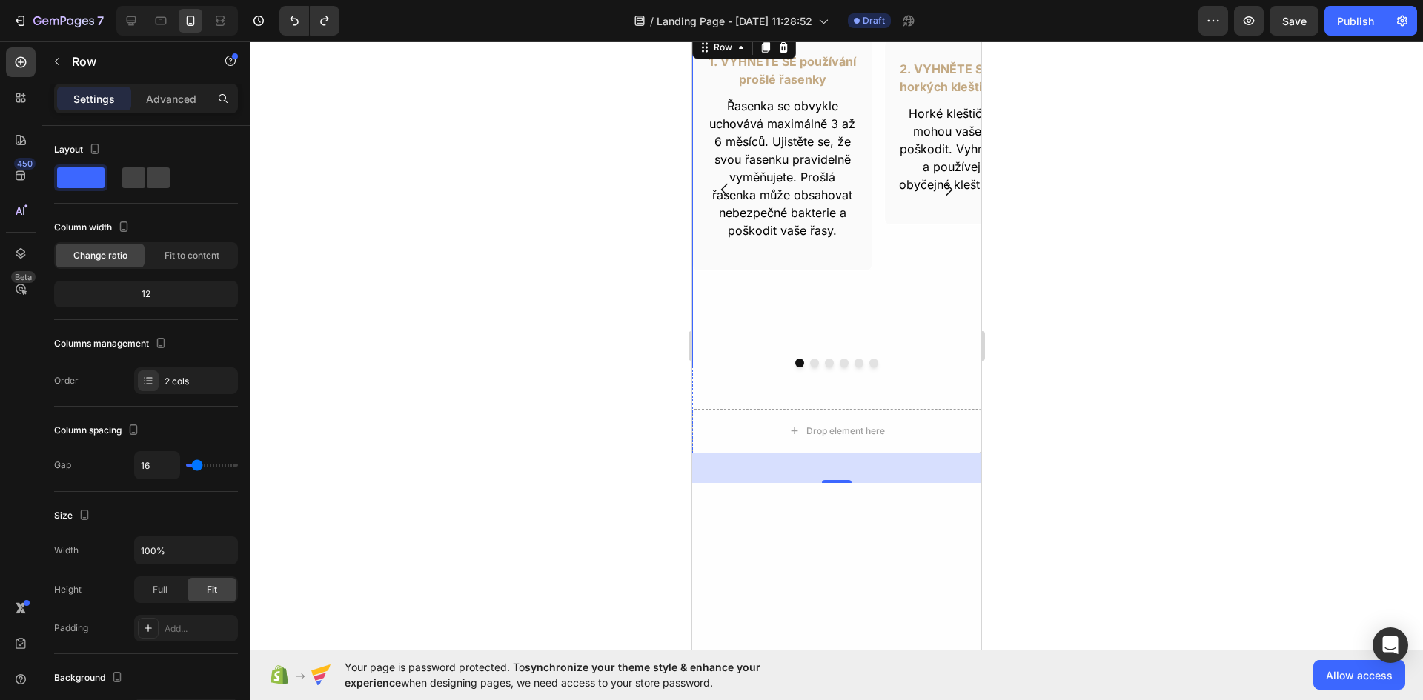
scroll to position [469, 0]
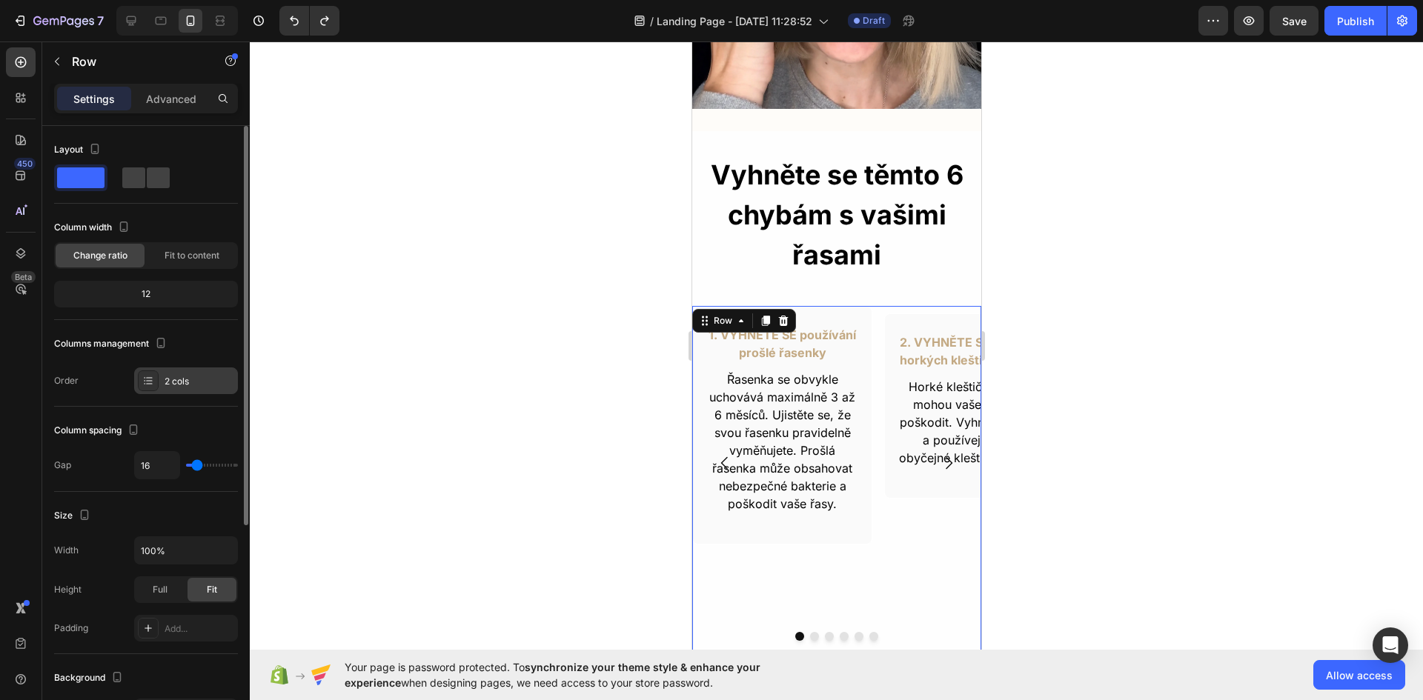
click at [164, 391] on div "2 cols" at bounding box center [186, 381] width 104 height 27
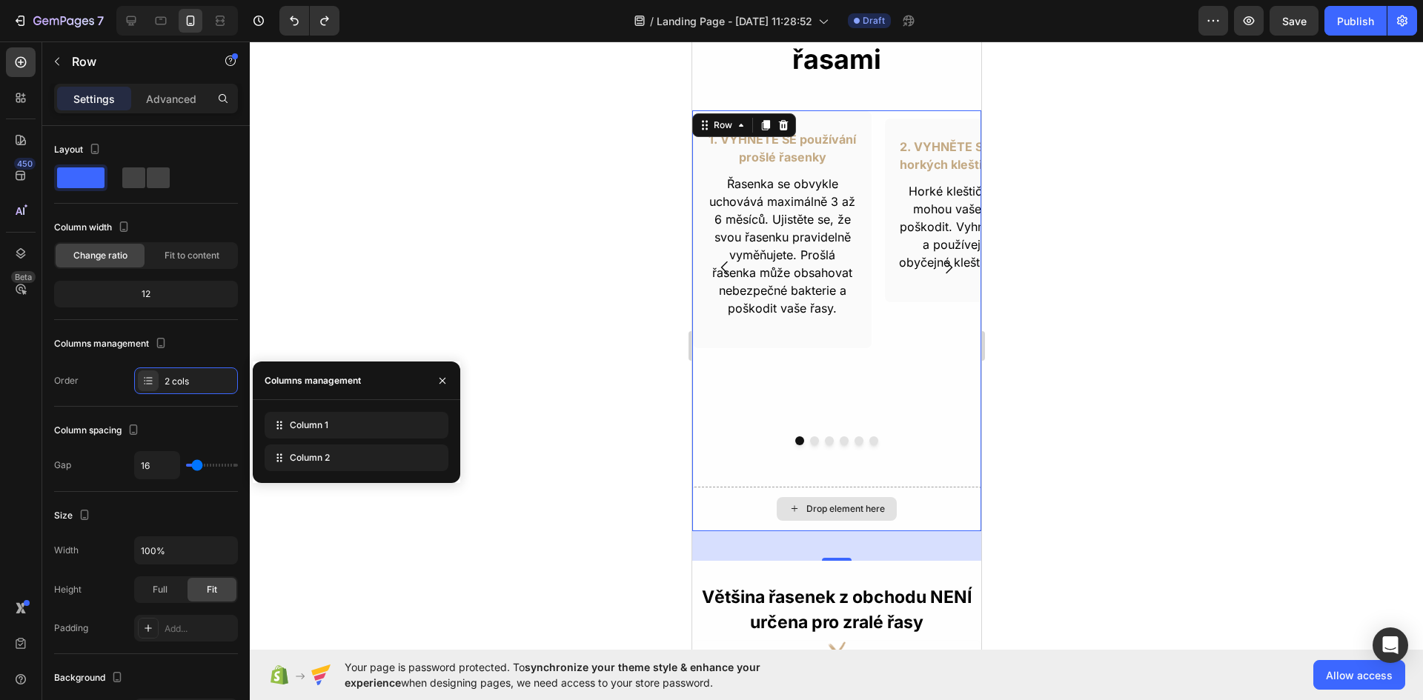
scroll to position [691, 0]
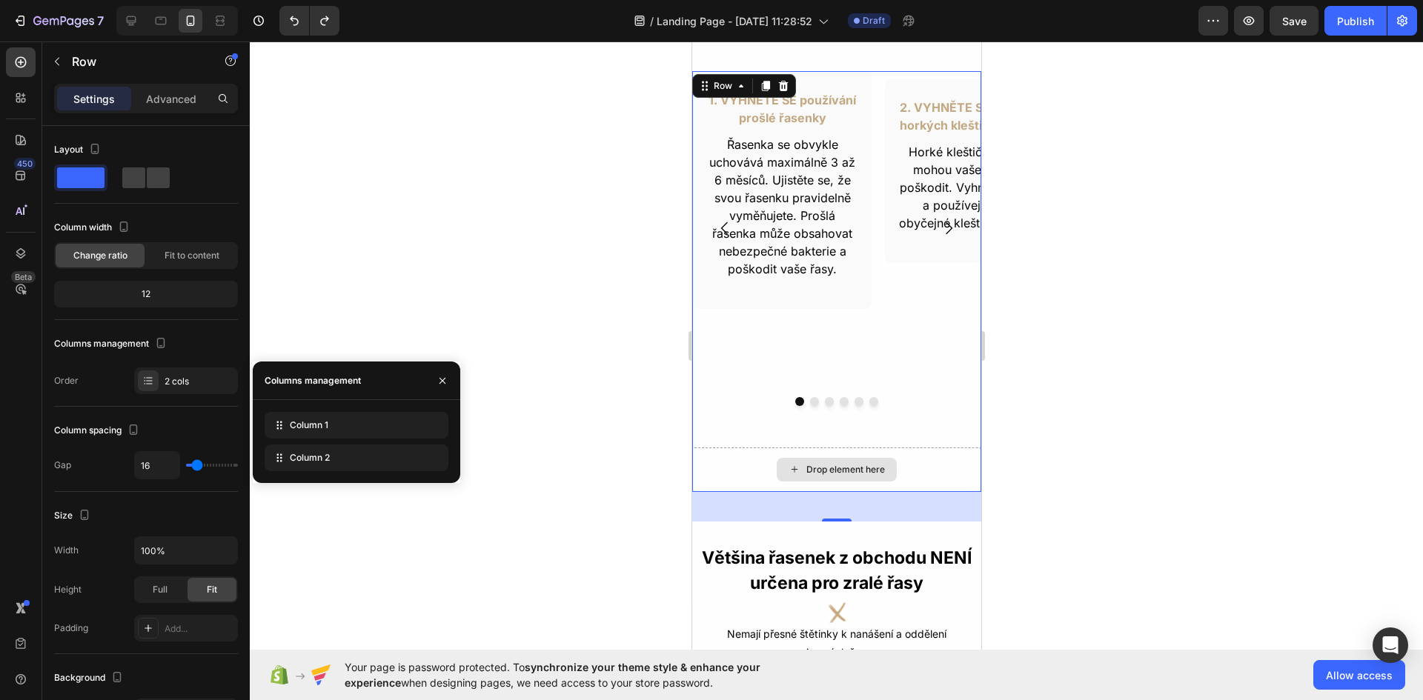
click at [954, 467] on div "Drop element here" at bounding box center [835, 470] width 289 height 44
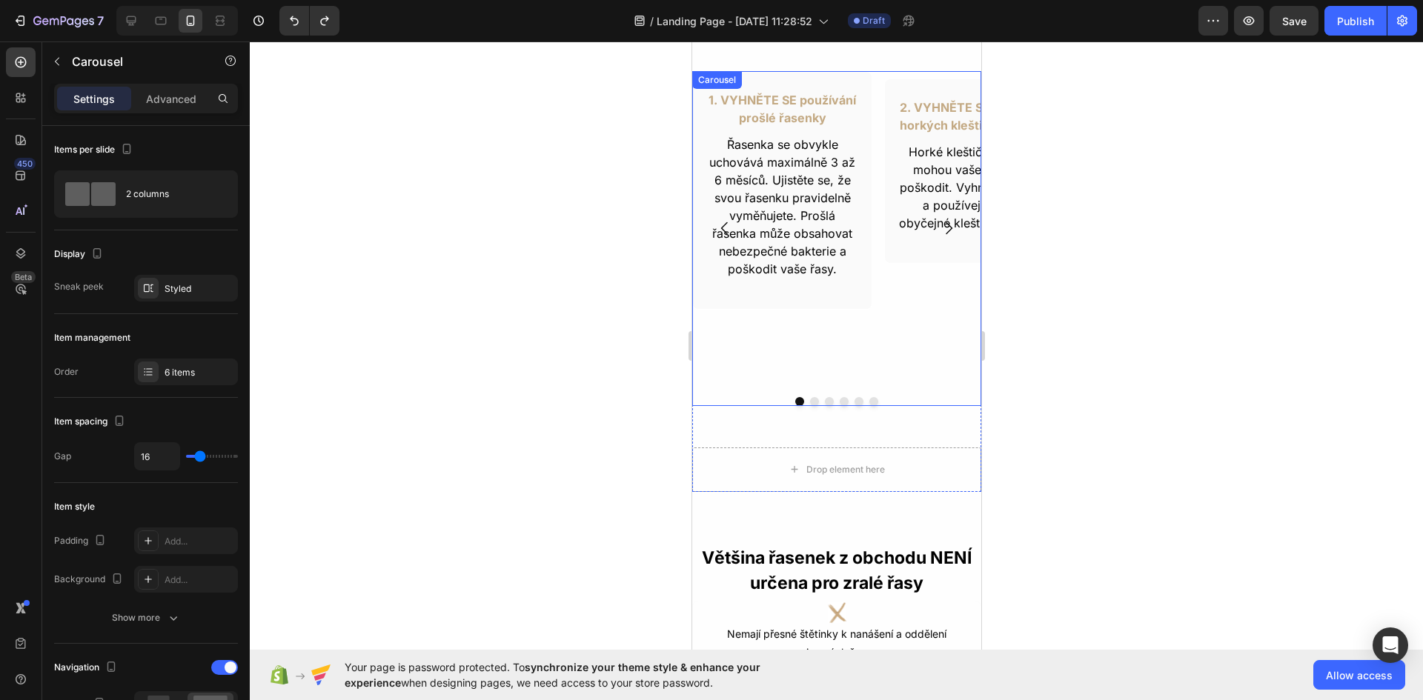
click at [772, 362] on div "1. VYHNĚTE SE používání prošlé řasenky Text Block Řasenka se obvykle uchovává m…" at bounding box center [781, 228] width 180 height 314
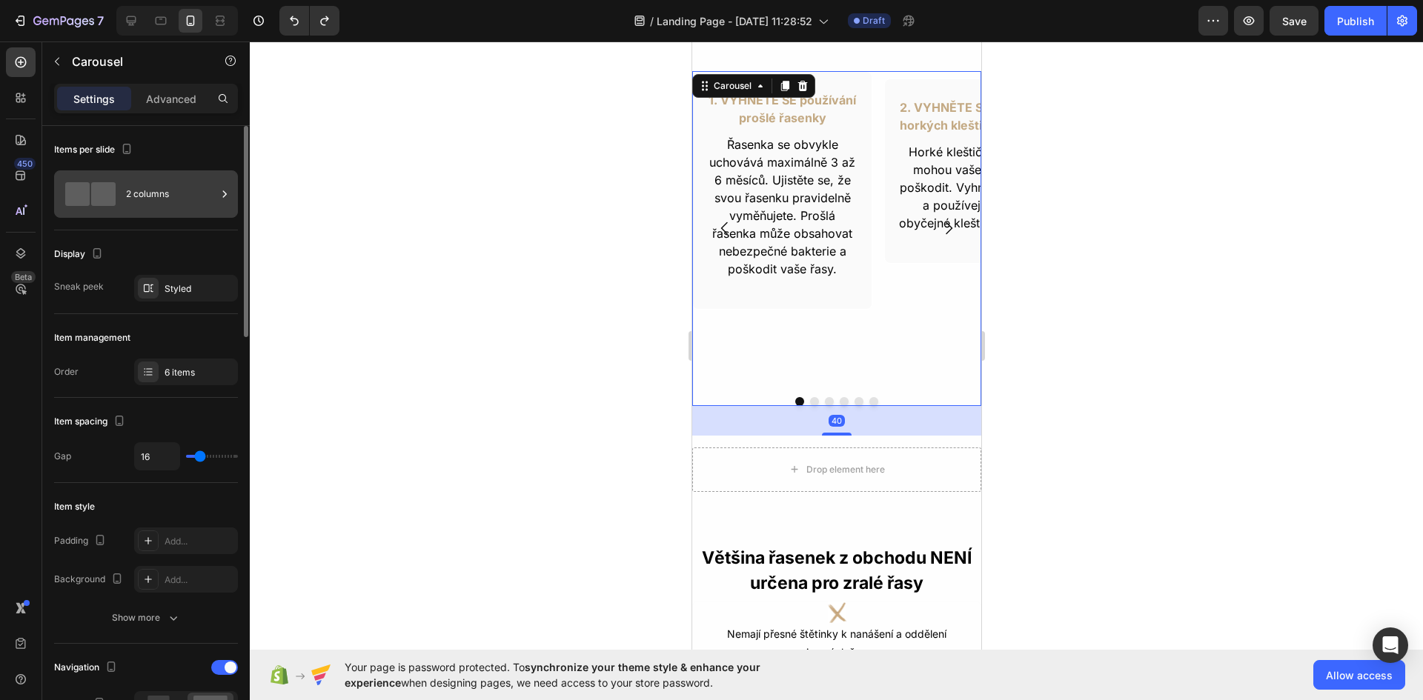
click at [160, 199] on div "2 columns" at bounding box center [171, 194] width 90 height 34
click at [125, 199] on div "2 columns" at bounding box center [146, 193] width 184 height 47
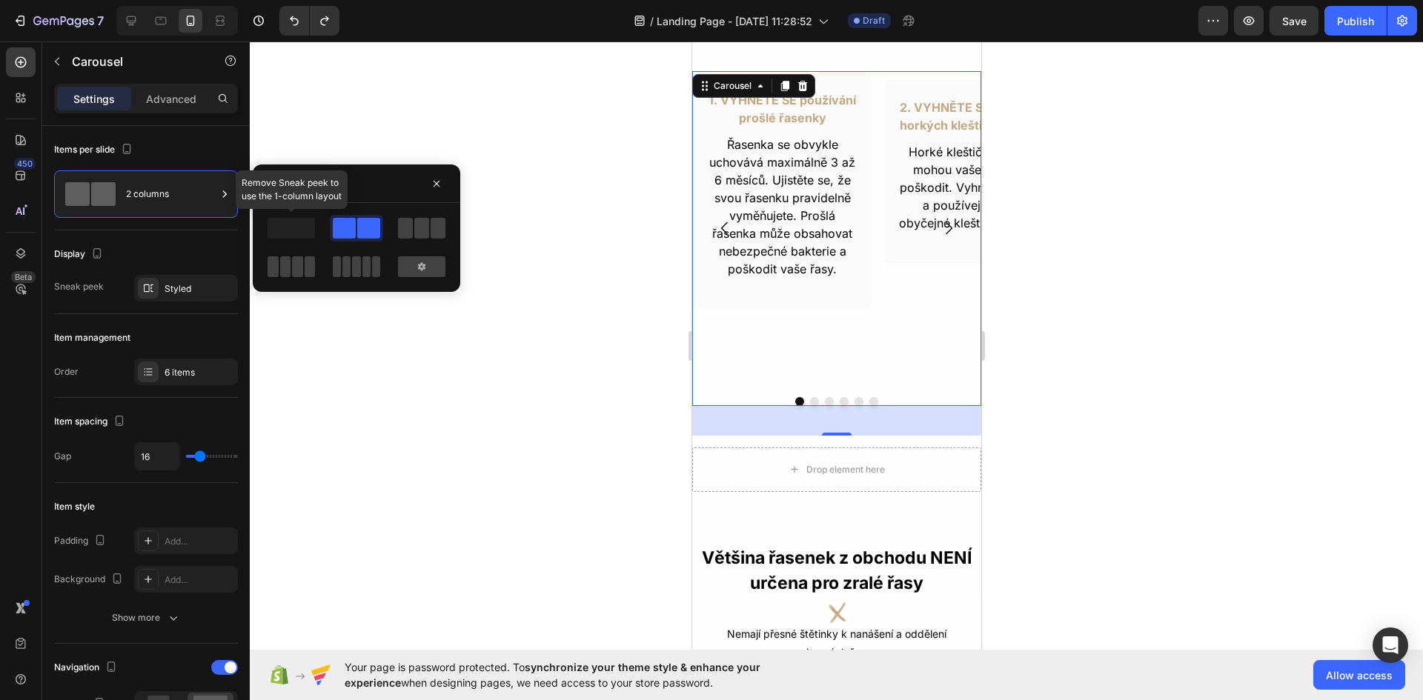
click at [308, 230] on span at bounding box center [291, 228] width 47 height 21
click at [928, 472] on div "Drop element here" at bounding box center [835, 470] width 289 height 44
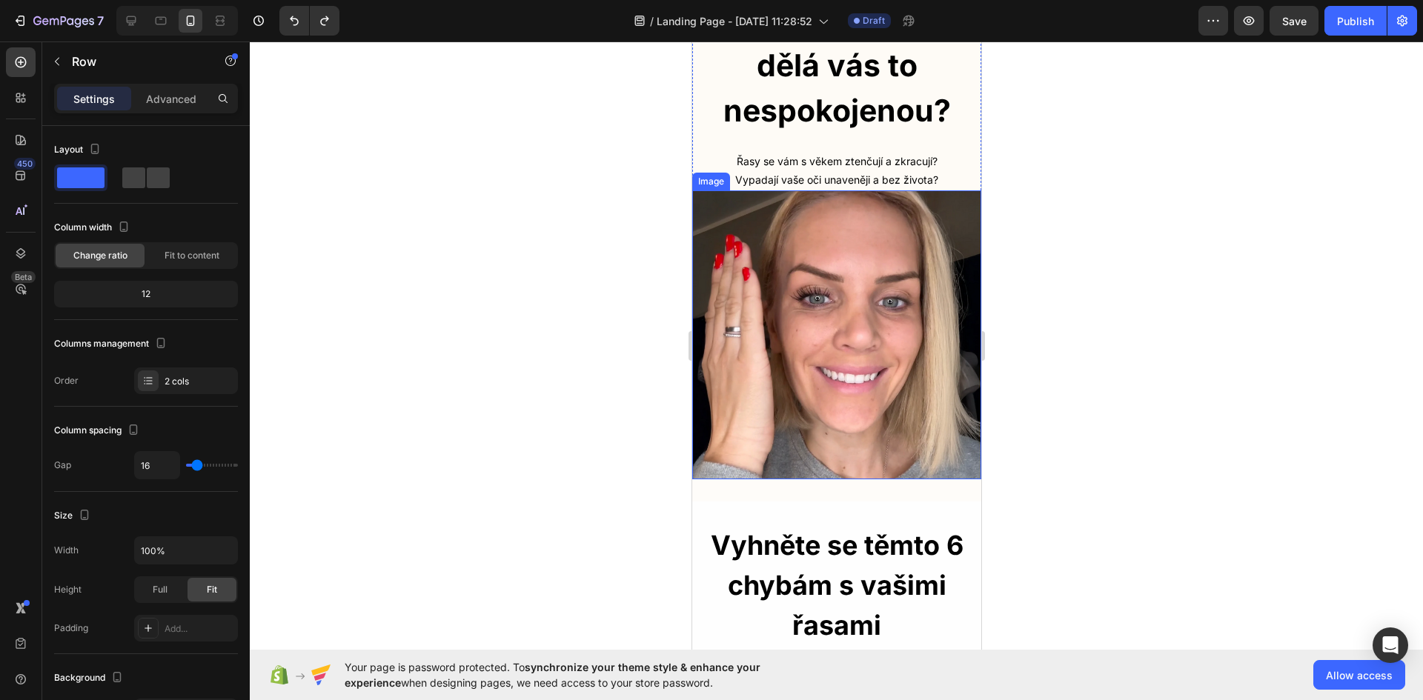
scroll to position [0, 0]
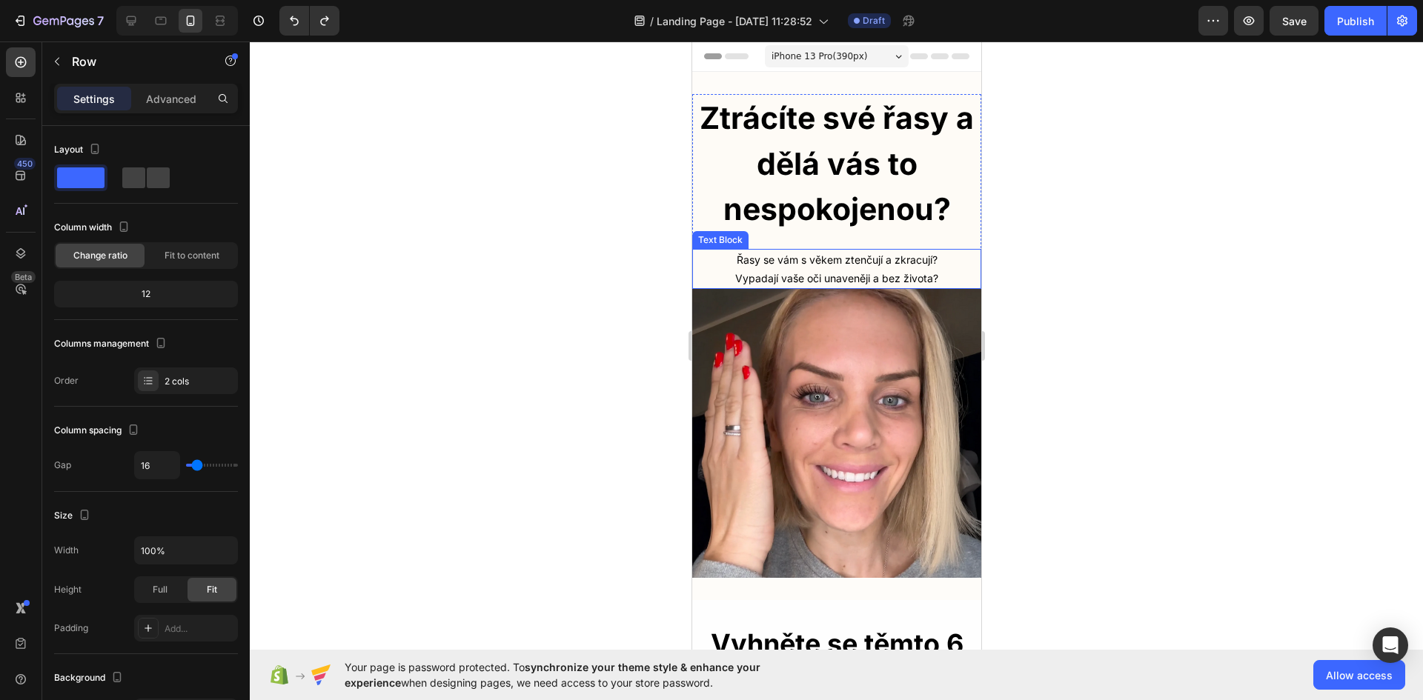
click at [894, 260] on p "Řasy se vám s věkem ztenčují a zkracují? Vypadají vaše oči unaveněji a bez živo…" at bounding box center [836, 268] width 286 height 37
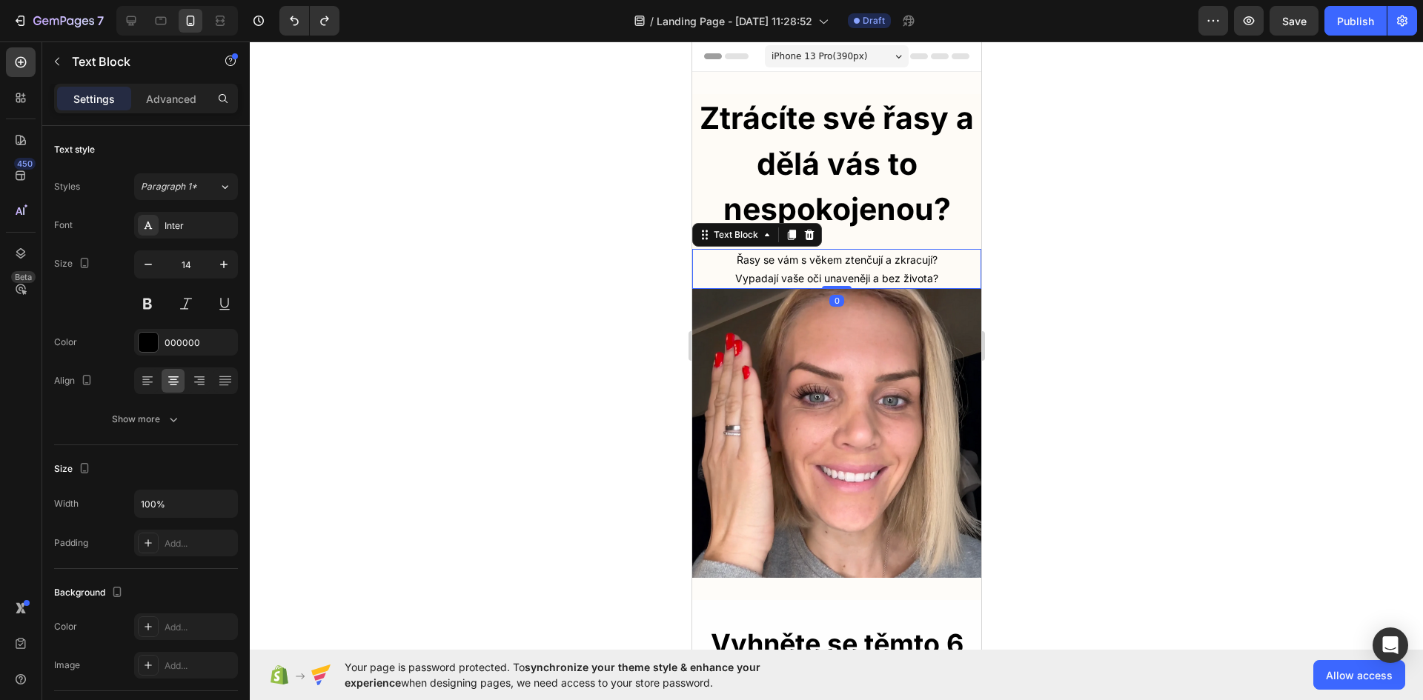
click at [1259, 299] on div at bounding box center [836, 371] width 1173 height 659
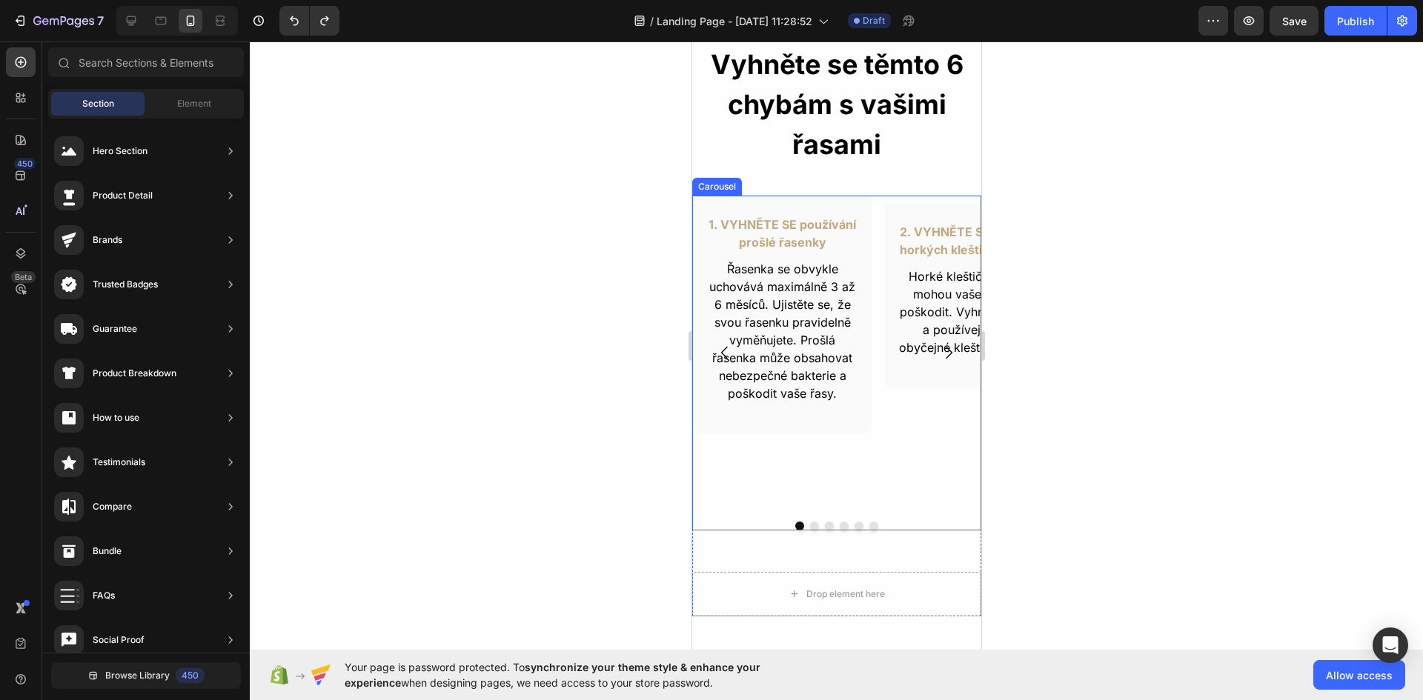
scroll to position [593, 0]
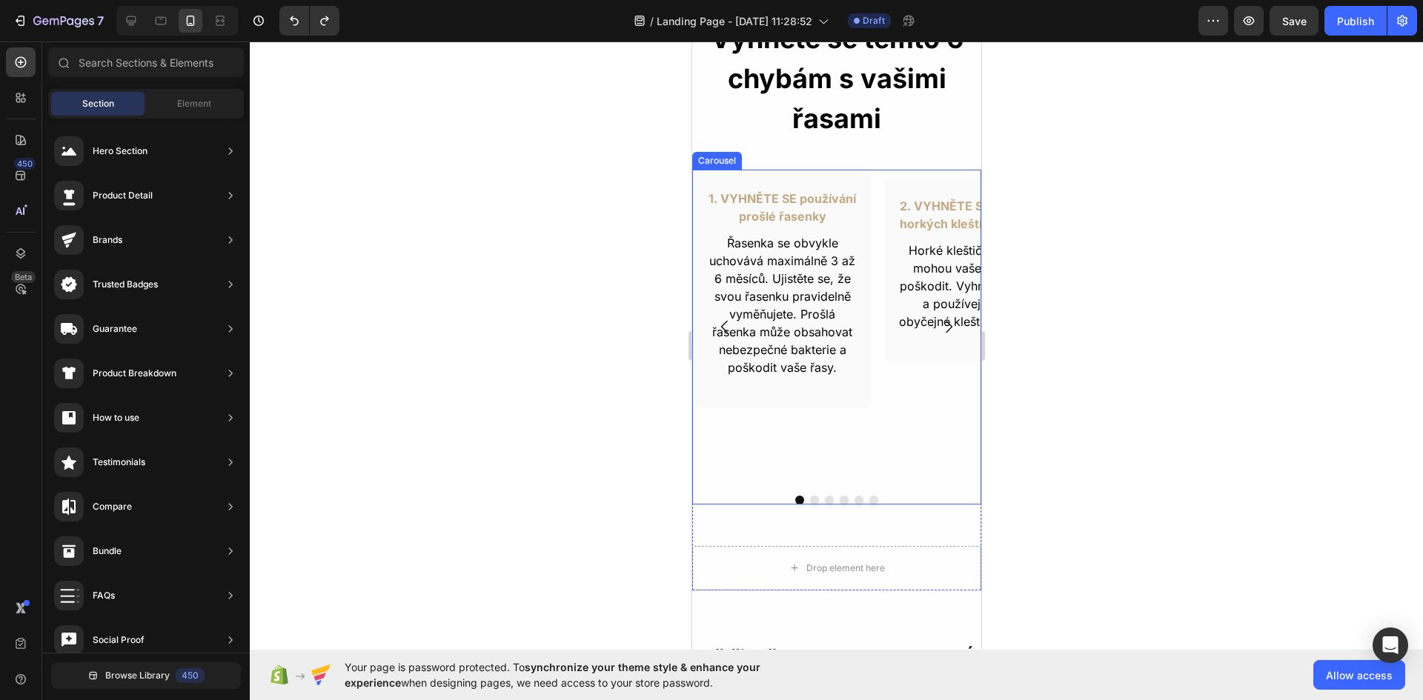
click at [834, 474] on div "1. VYHNĚTE SE používání prošlé řasenky Text Block Řasenka se obvykle uchovává m…" at bounding box center [781, 327] width 180 height 314
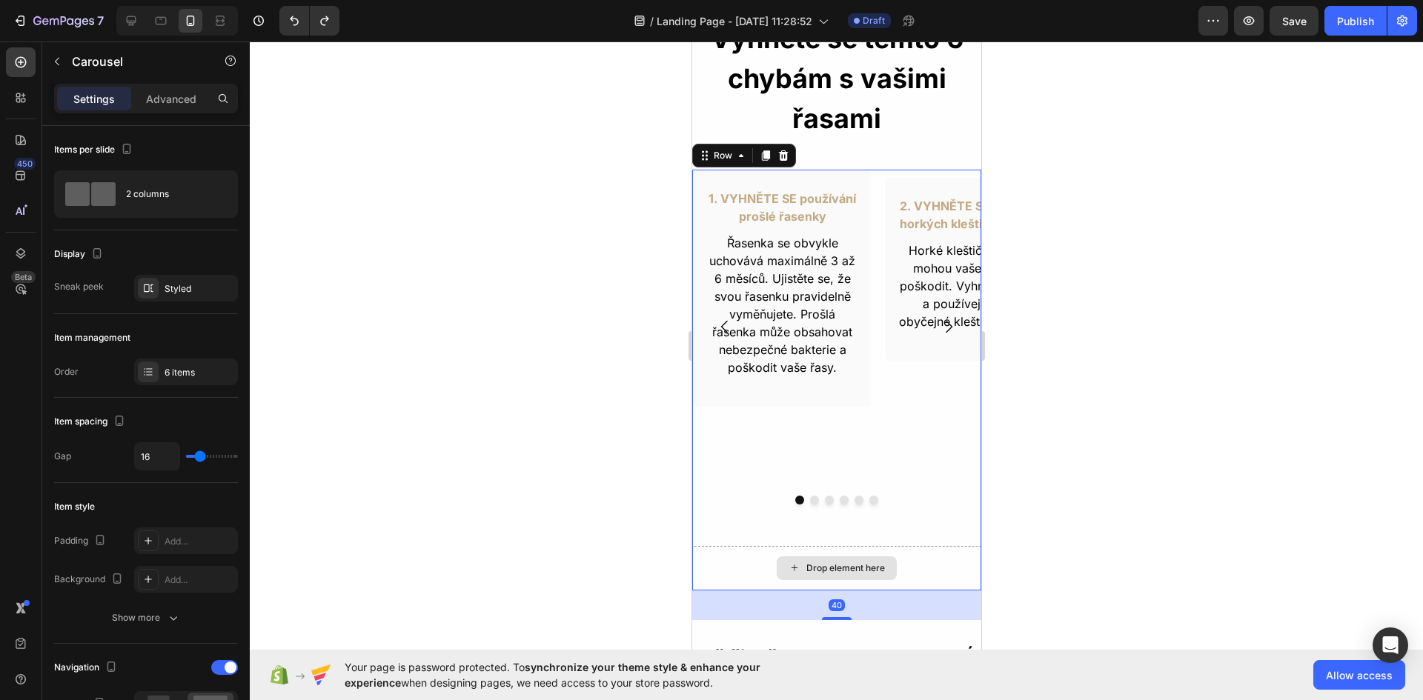
click at [716, 562] on div "Drop element here" at bounding box center [835, 568] width 289 height 44
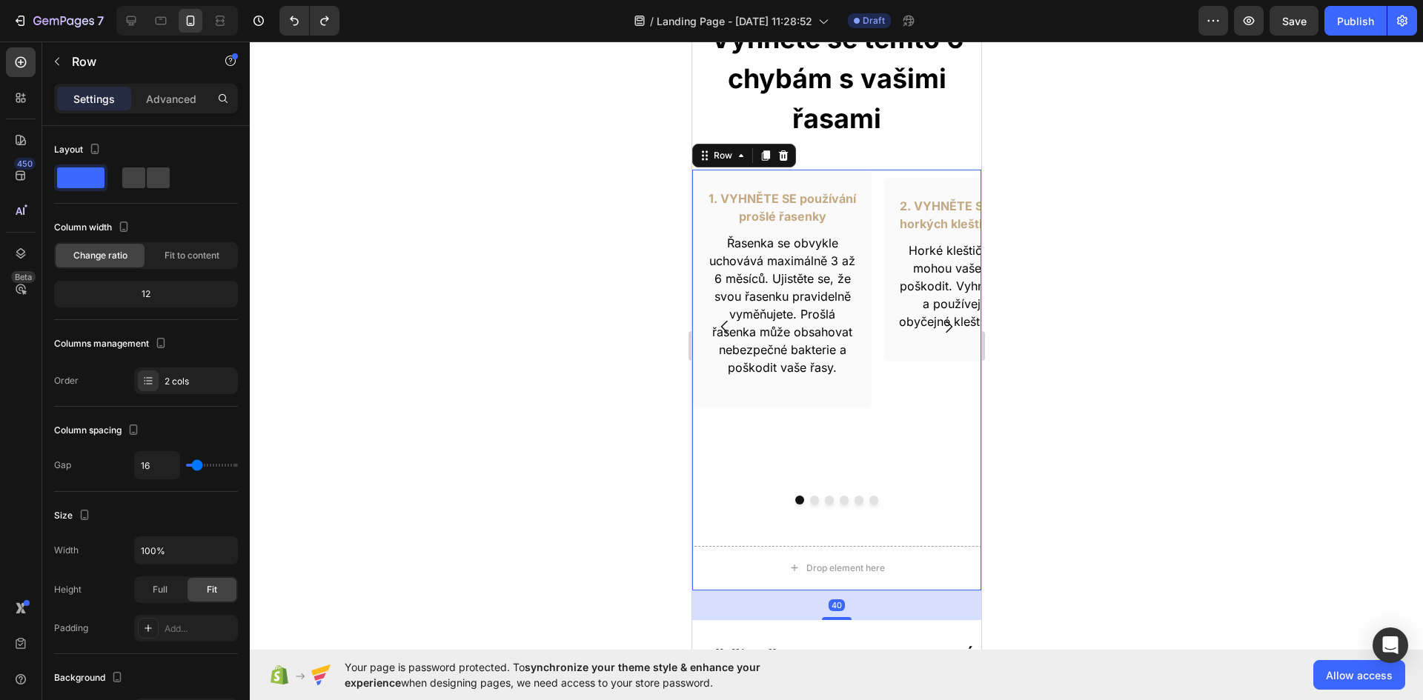
click at [719, 519] on div "1. VYHNĚTE SE používání prošlé řasenky Text Block Řasenka se obvykle uchovává m…" at bounding box center [835, 352] width 289 height 365
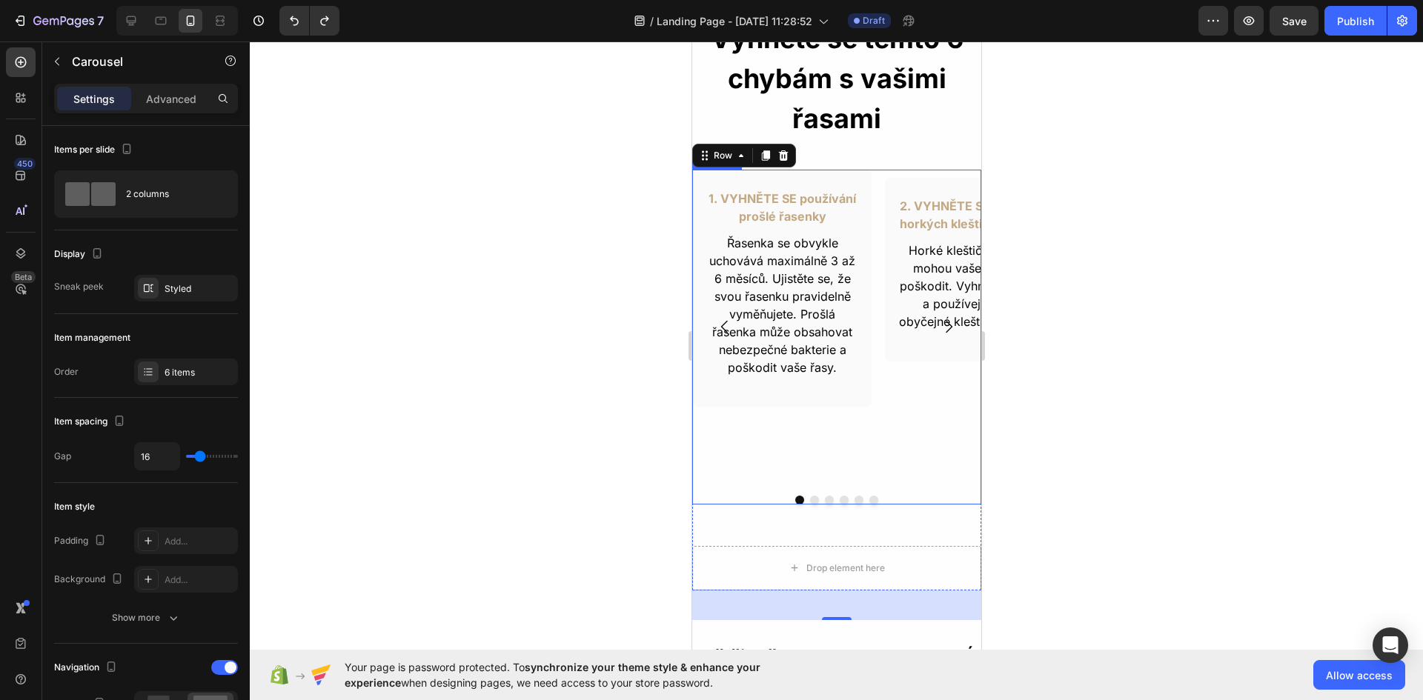
click at [766, 488] on div "1. VYHNĚTE SE používání prošlé řasenky Text Block Řasenka se obvykle uchovává m…" at bounding box center [835, 337] width 289 height 335
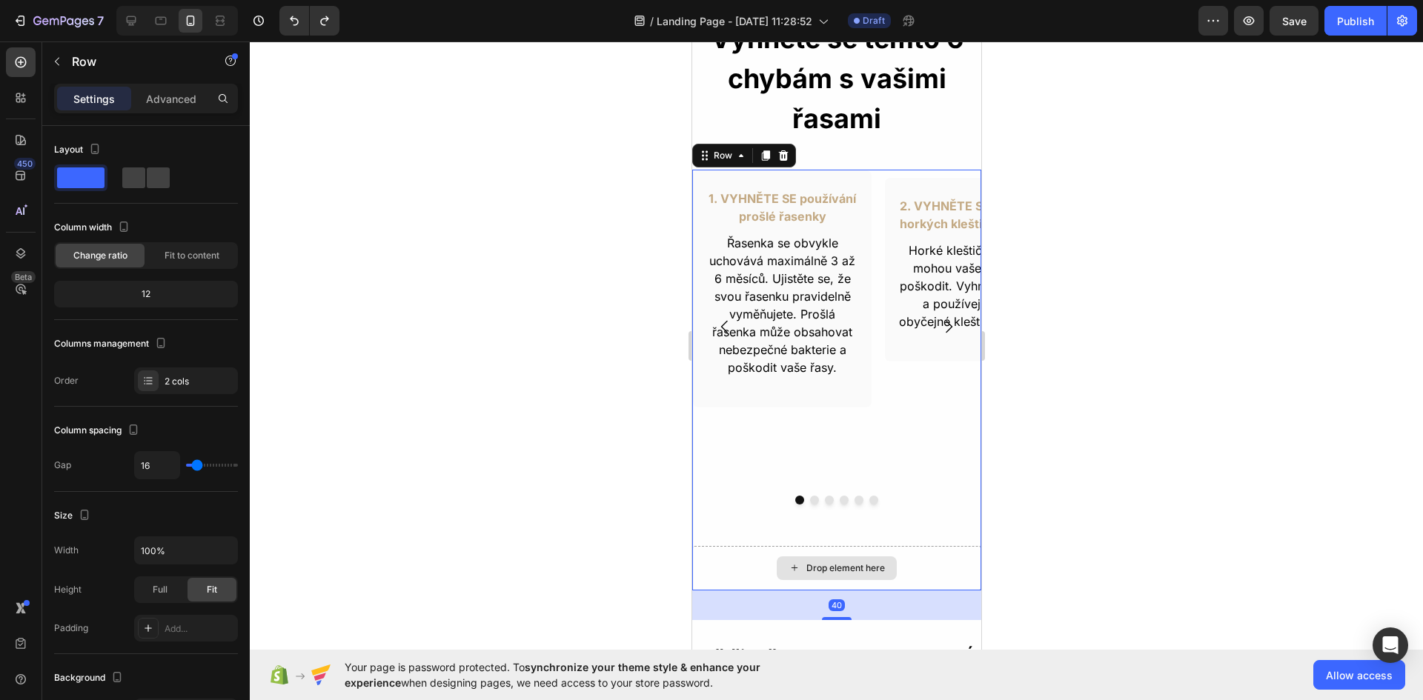
click at [728, 567] on div "Drop element here" at bounding box center [835, 568] width 289 height 44
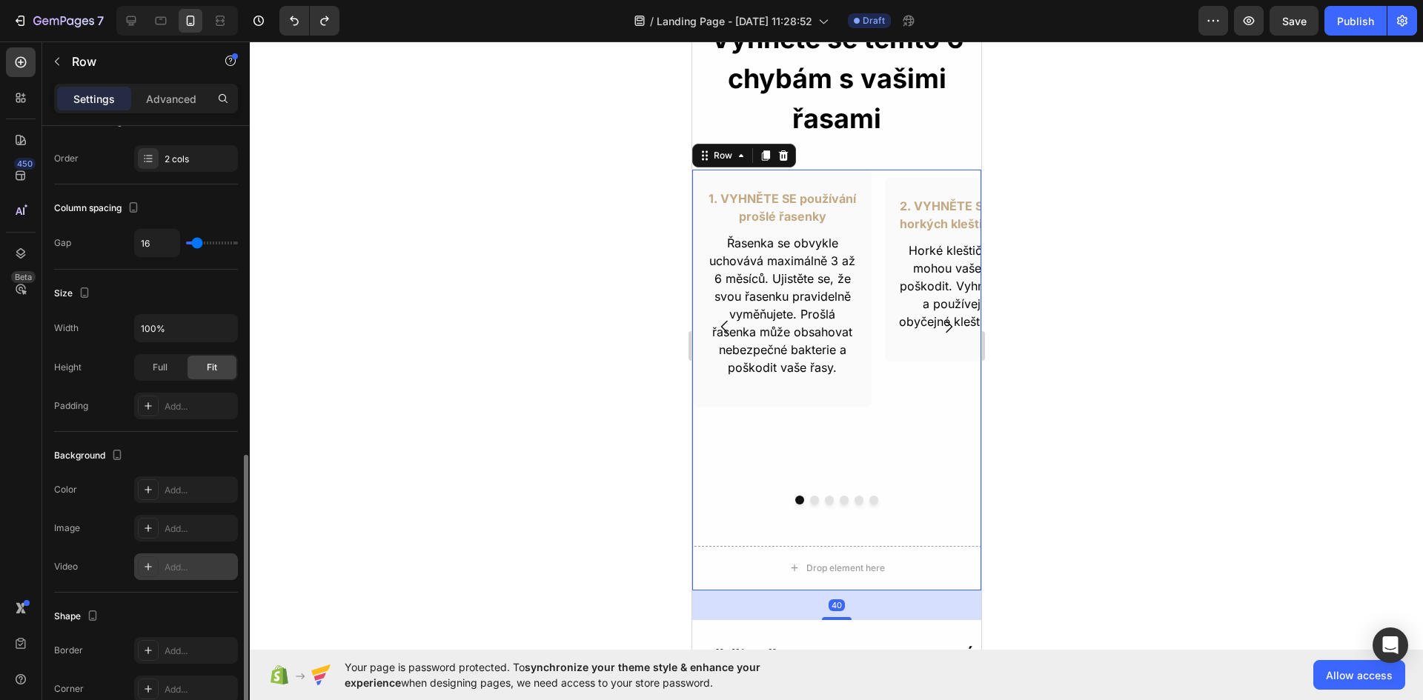
scroll to position [334, 0]
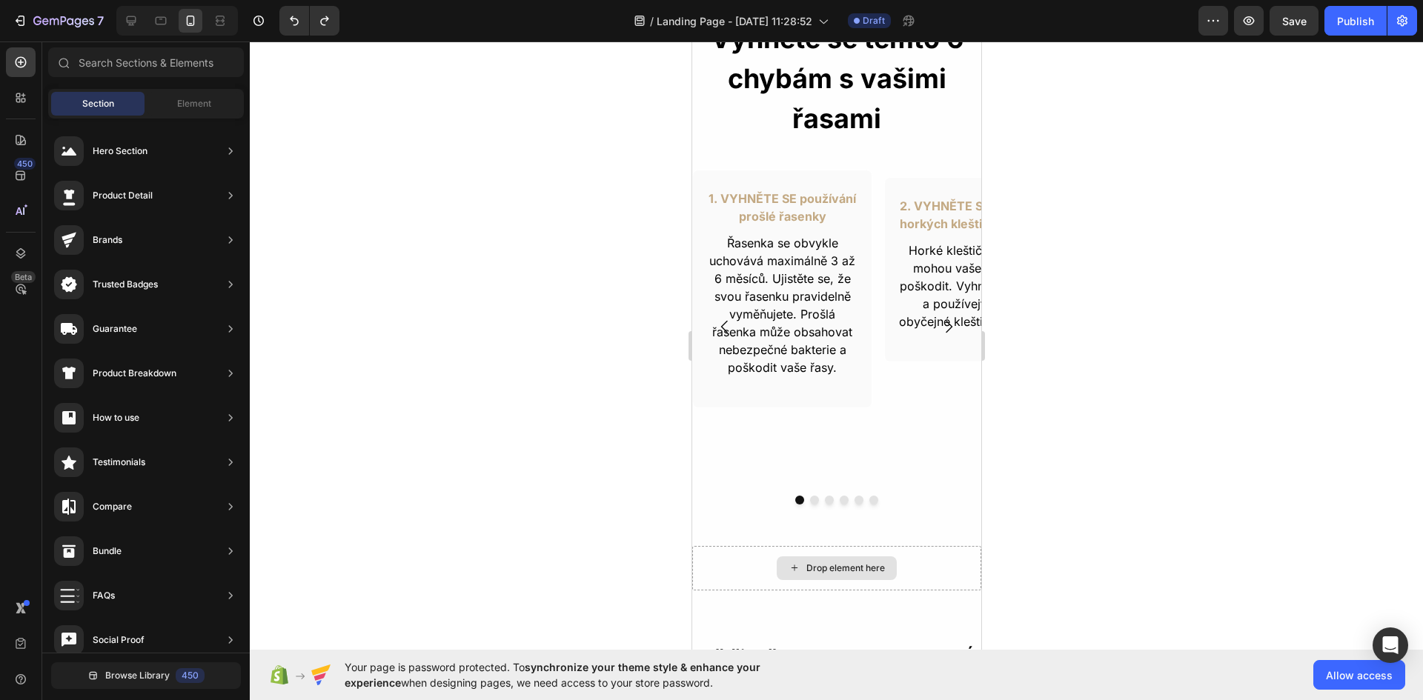
click at [820, 565] on div "Drop element here" at bounding box center [845, 568] width 79 height 12
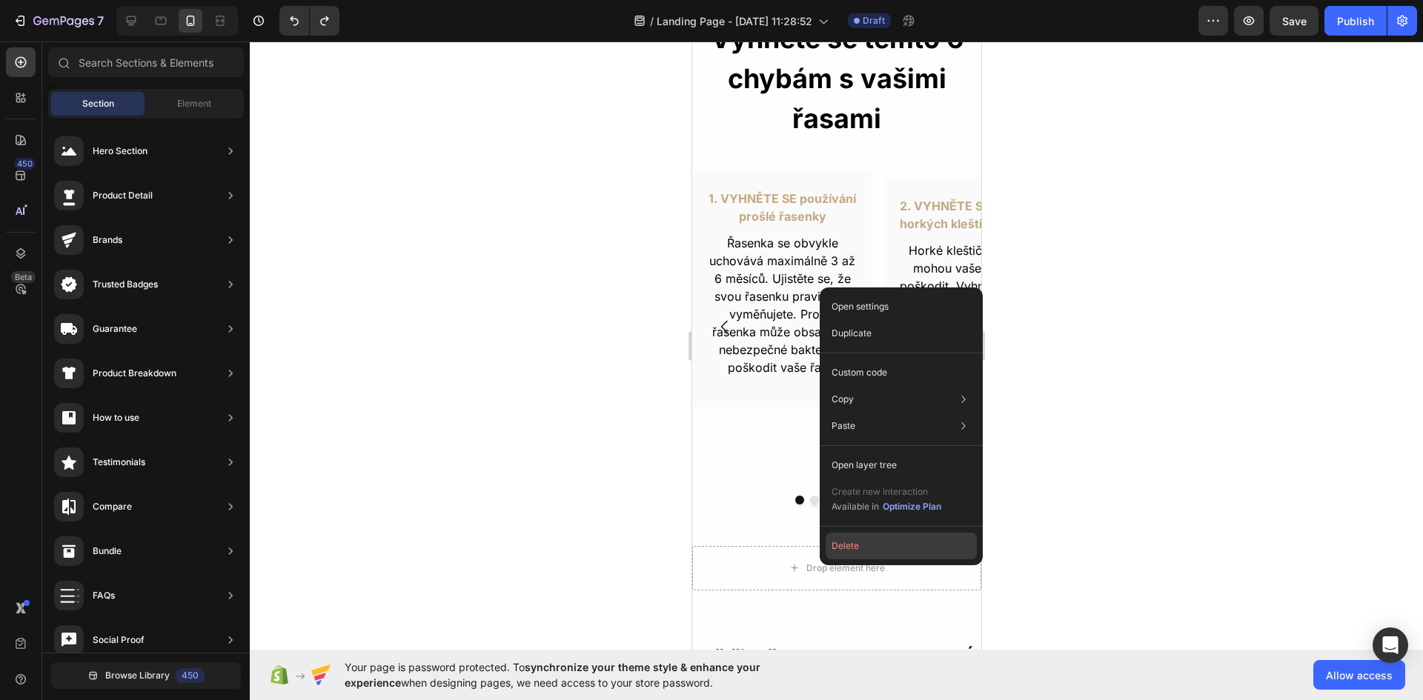
click at [837, 542] on button "Delete" at bounding box center [901, 546] width 151 height 27
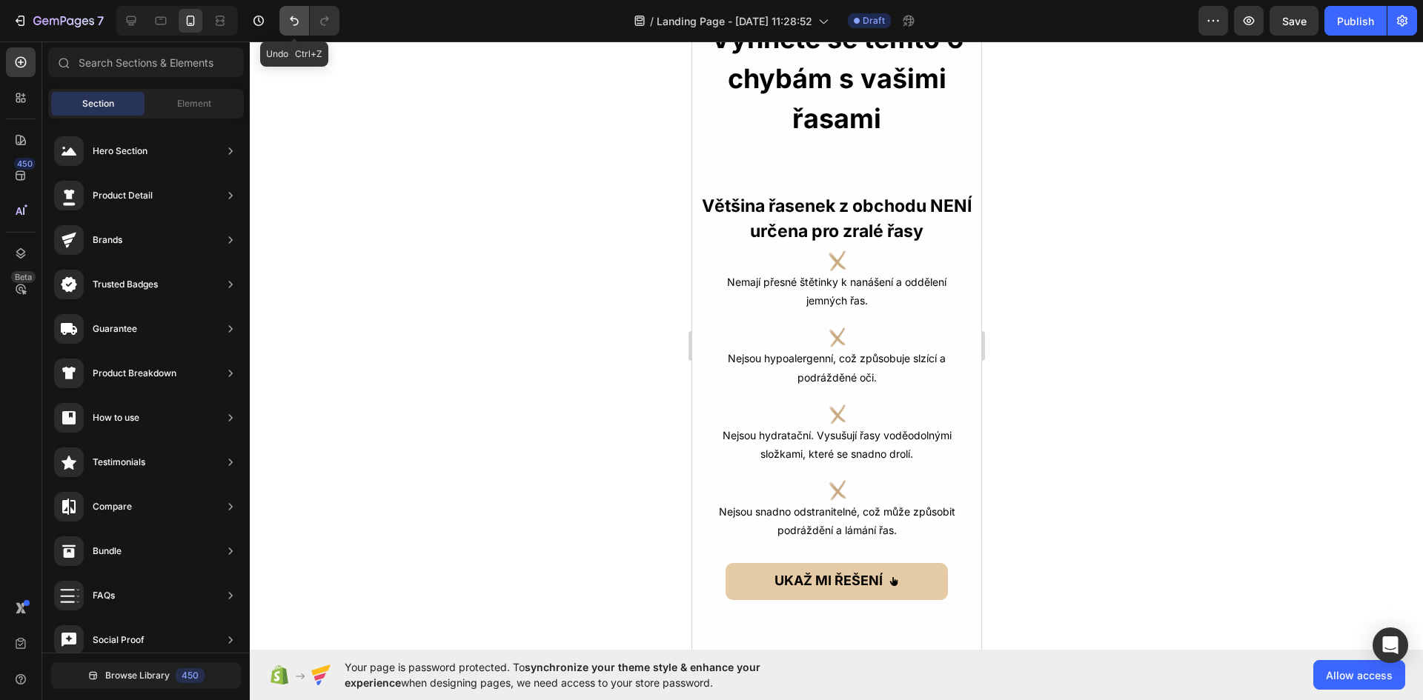
click at [288, 17] on icon "Undo/Redo" at bounding box center [294, 20] width 15 height 15
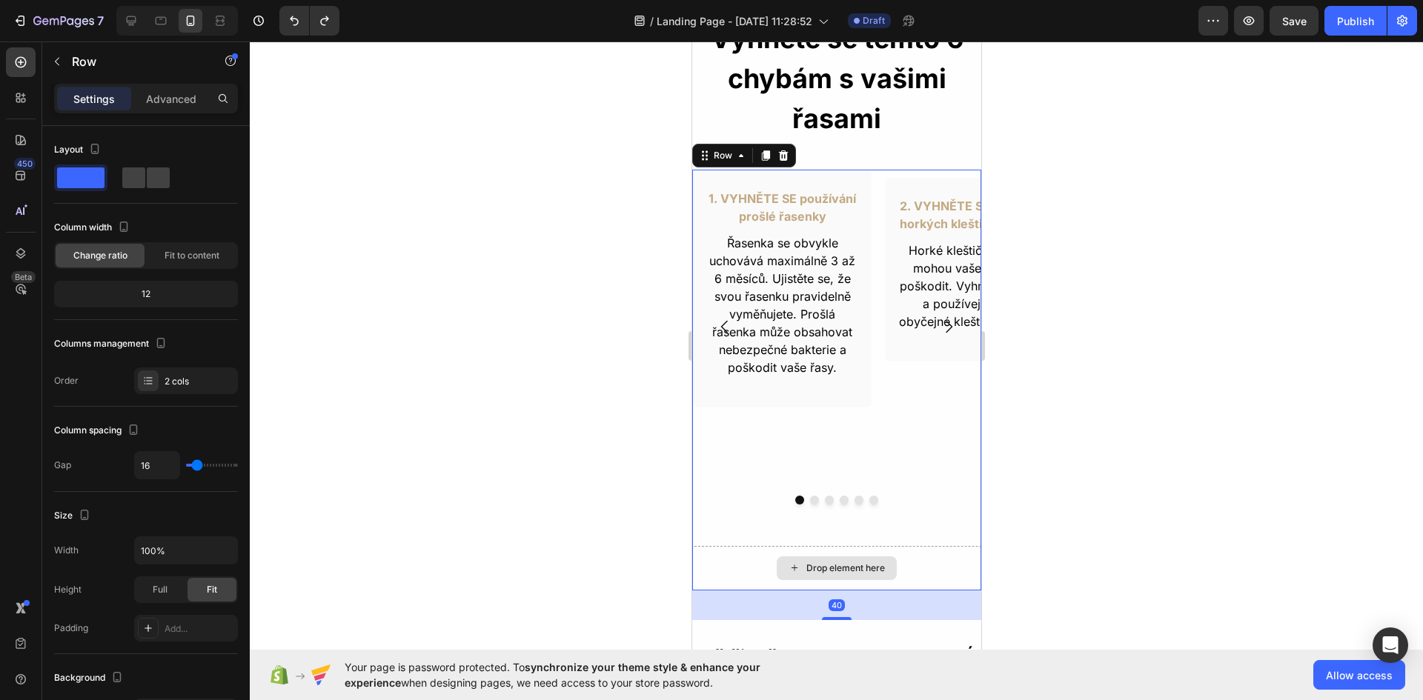
click at [717, 565] on div "Drop element here" at bounding box center [835, 568] width 289 height 44
click at [44, 61] on div "Row" at bounding box center [126, 61] width 169 height 39
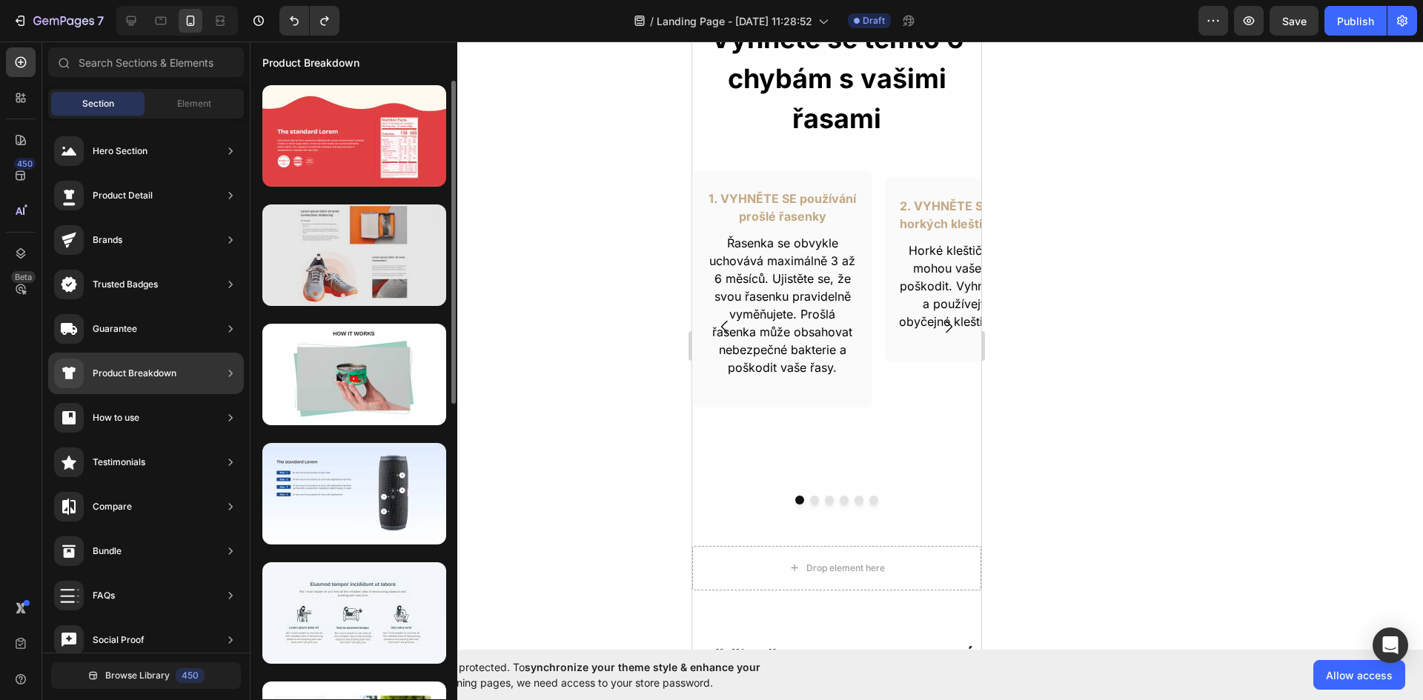
click at [339, 239] on div at bounding box center [354, 256] width 184 height 102
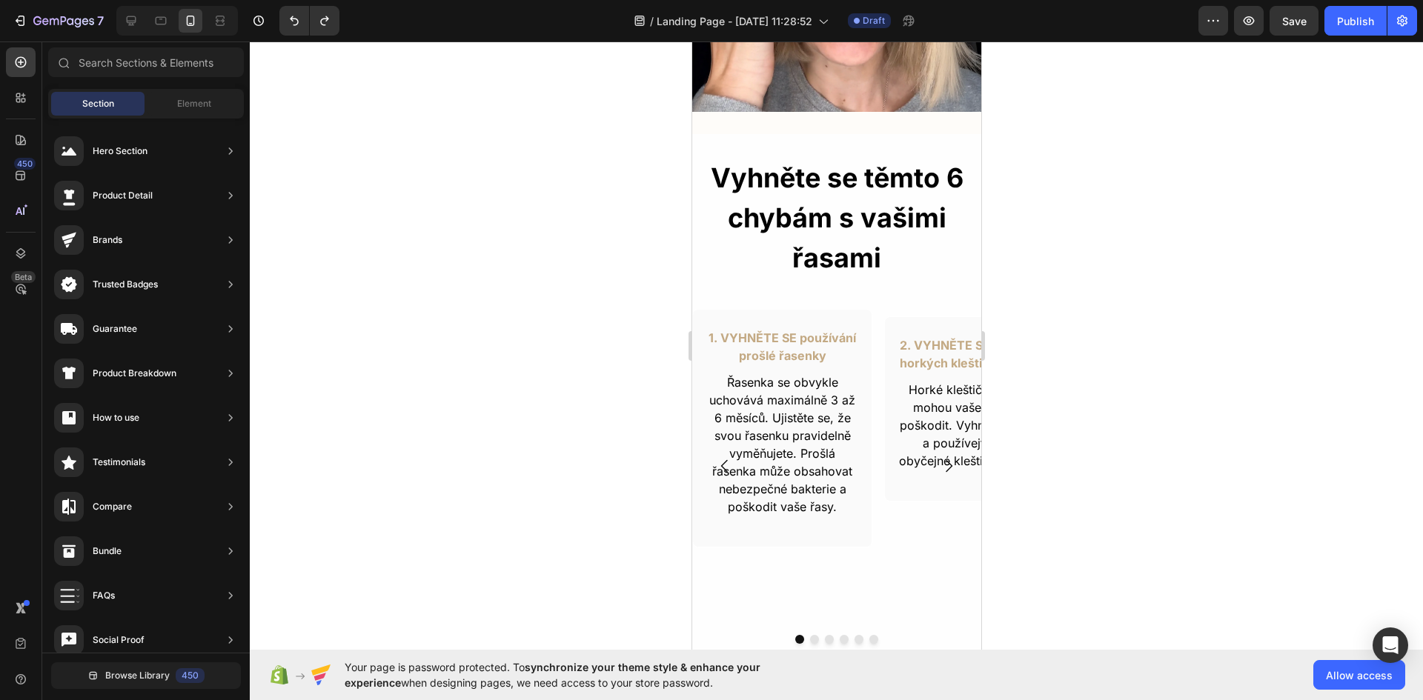
scroll to position [465, 0]
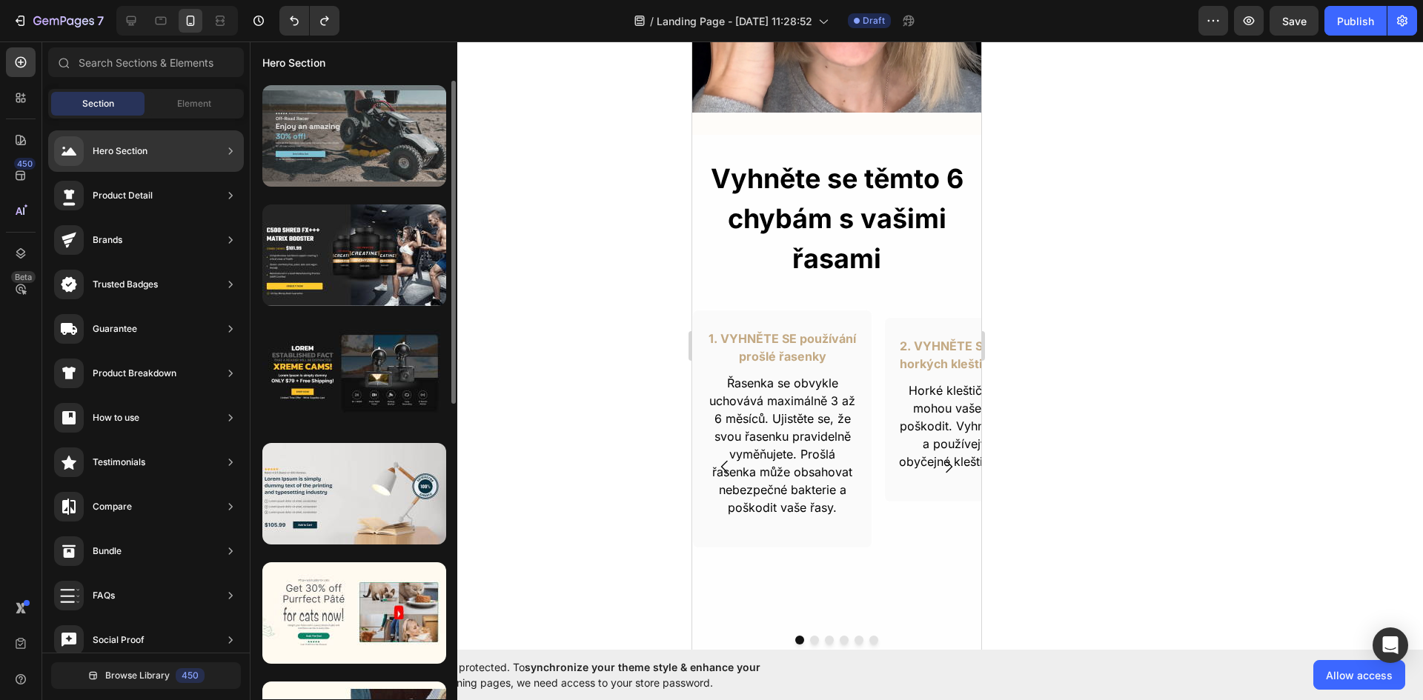
click at [372, 150] on div at bounding box center [354, 136] width 184 height 102
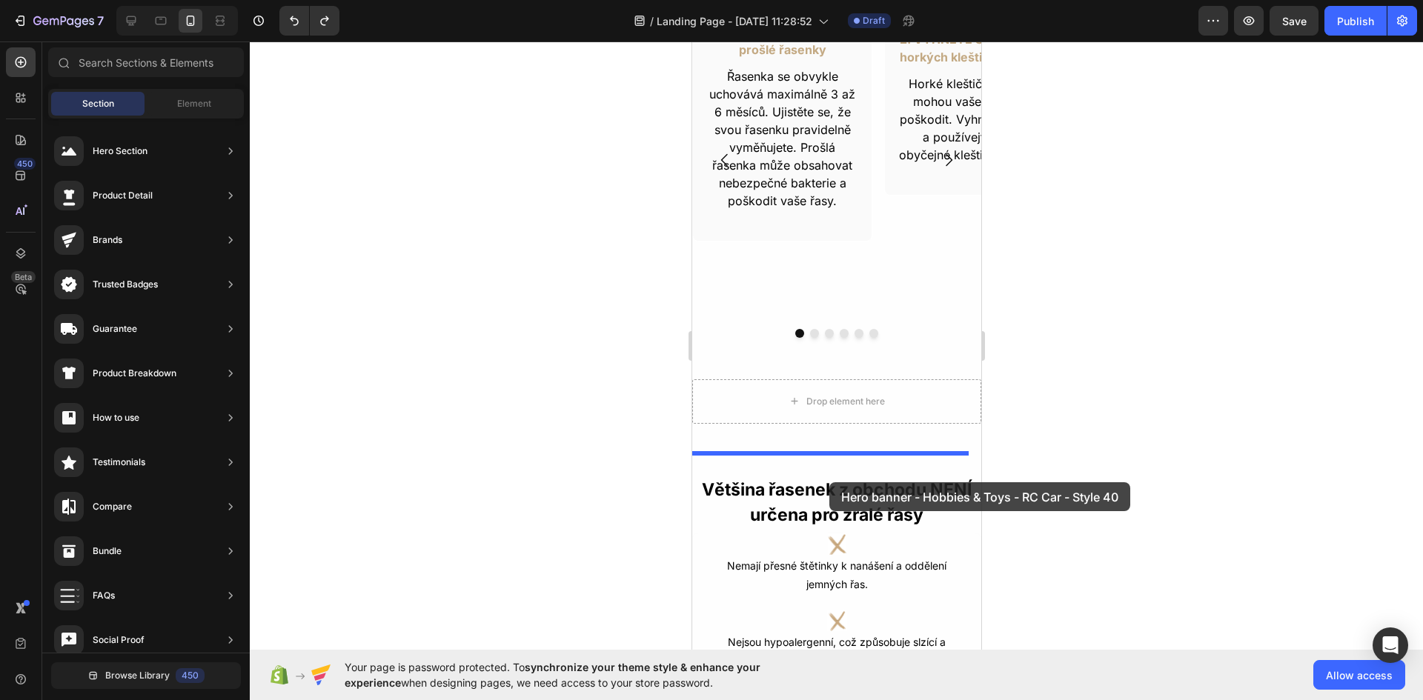
scroll to position [762, 0]
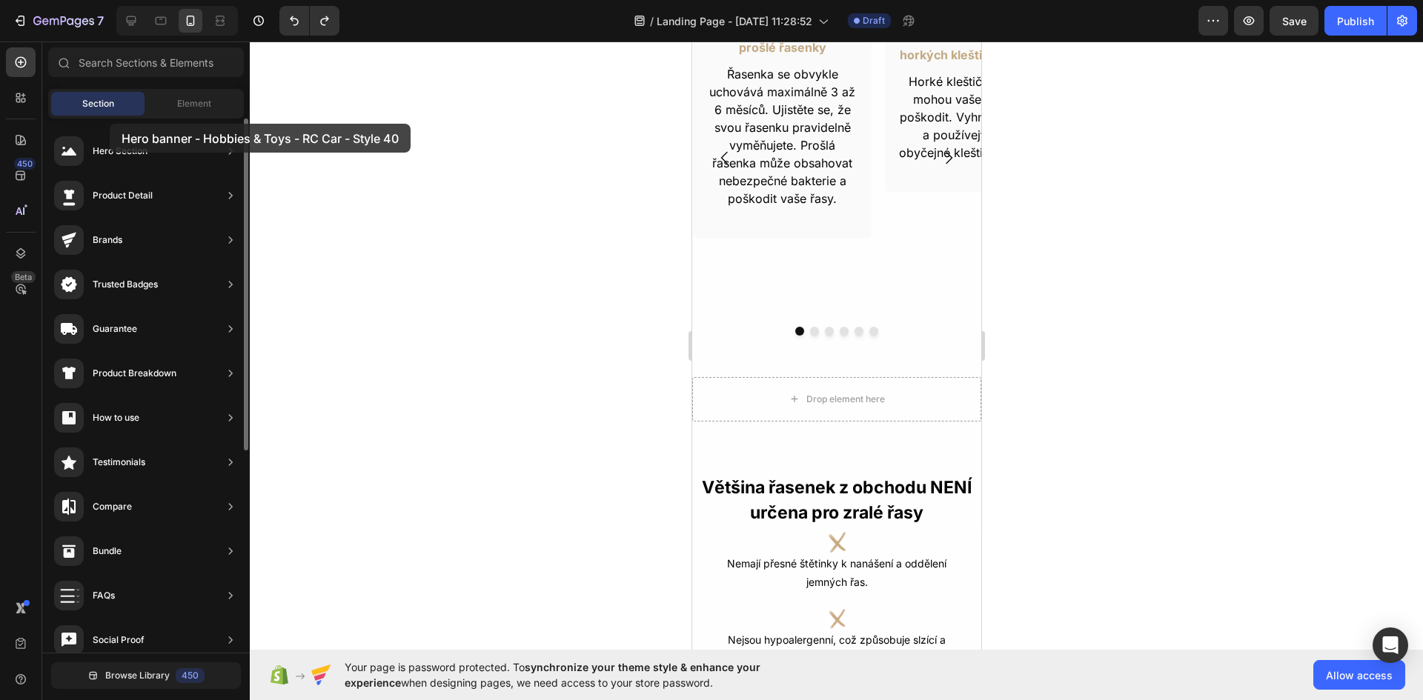
drag, startPoint x: 372, startPoint y: 150, endPoint x: 107, endPoint y: 124, distance: 265.8
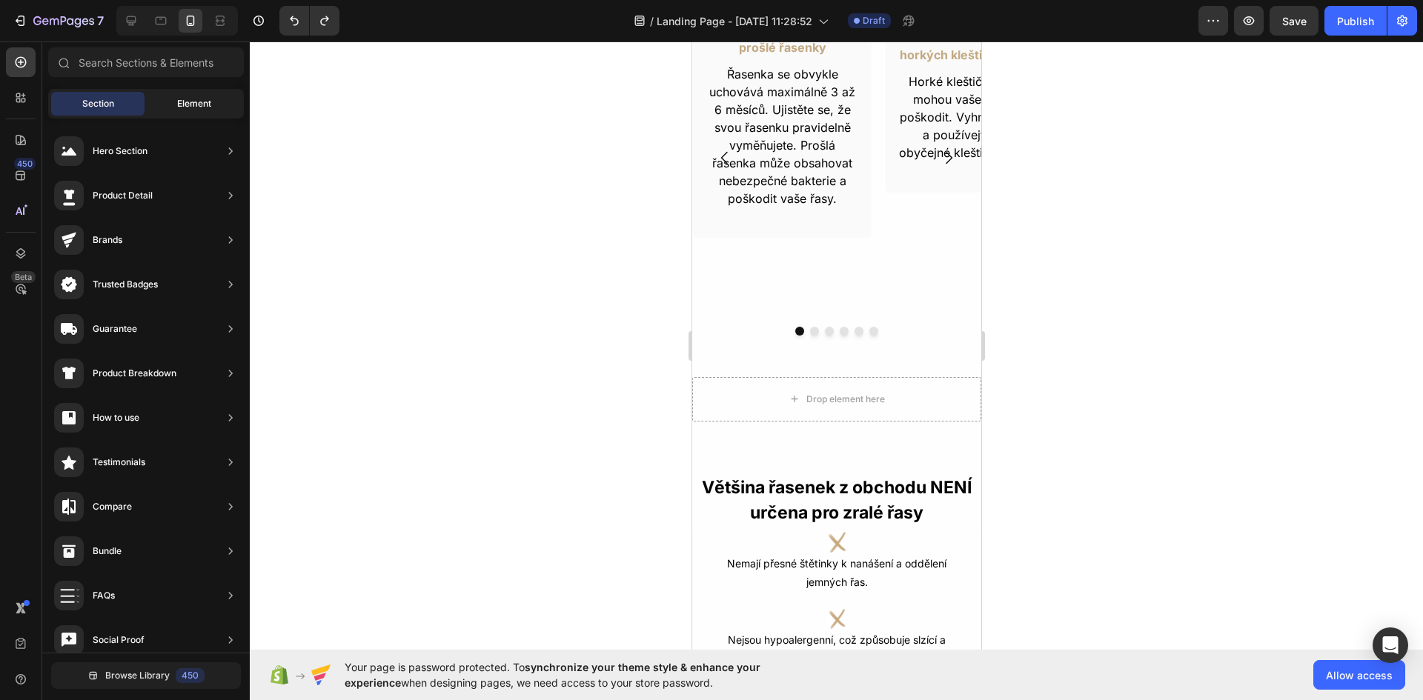
click at [175, 102] on div "Element" at bounding box center [193, 104] width 93 height 24
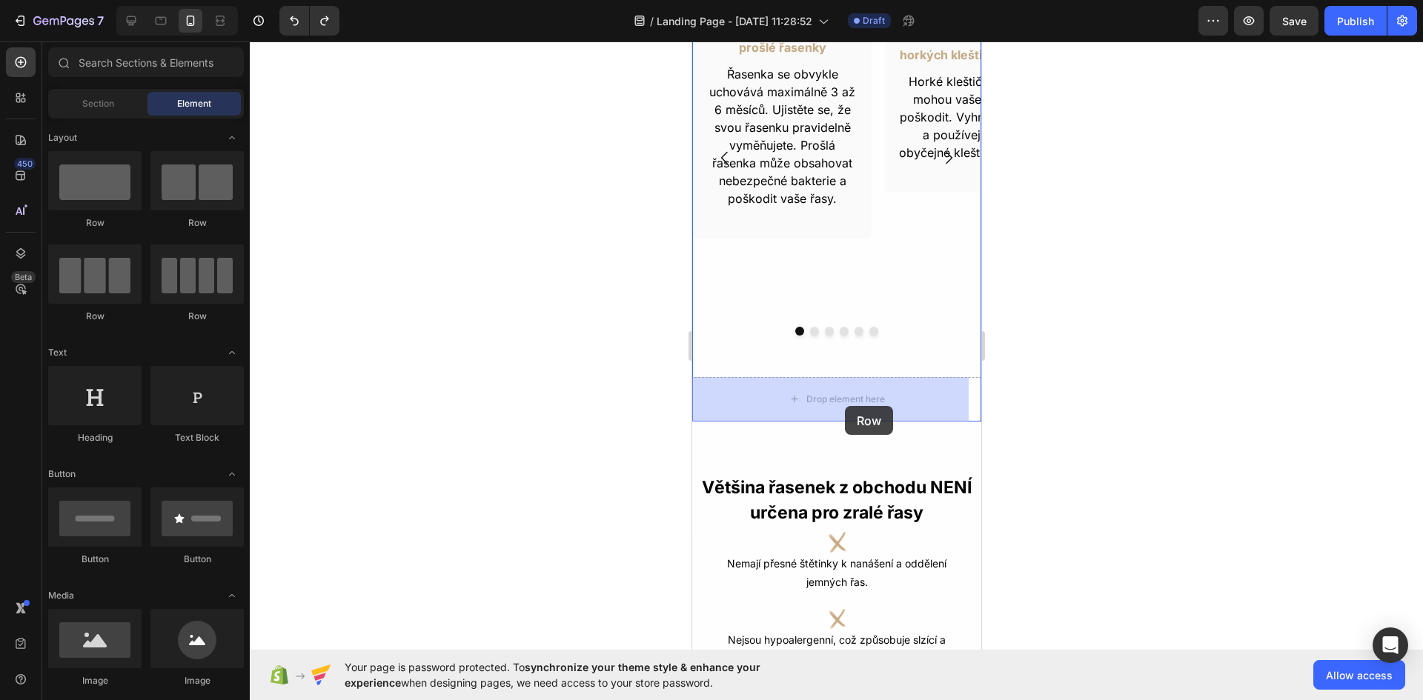
drag, startPoint x: 786, startPoint y: 245, endPoint x: 844, endPoint y: 406, distance: 171.8
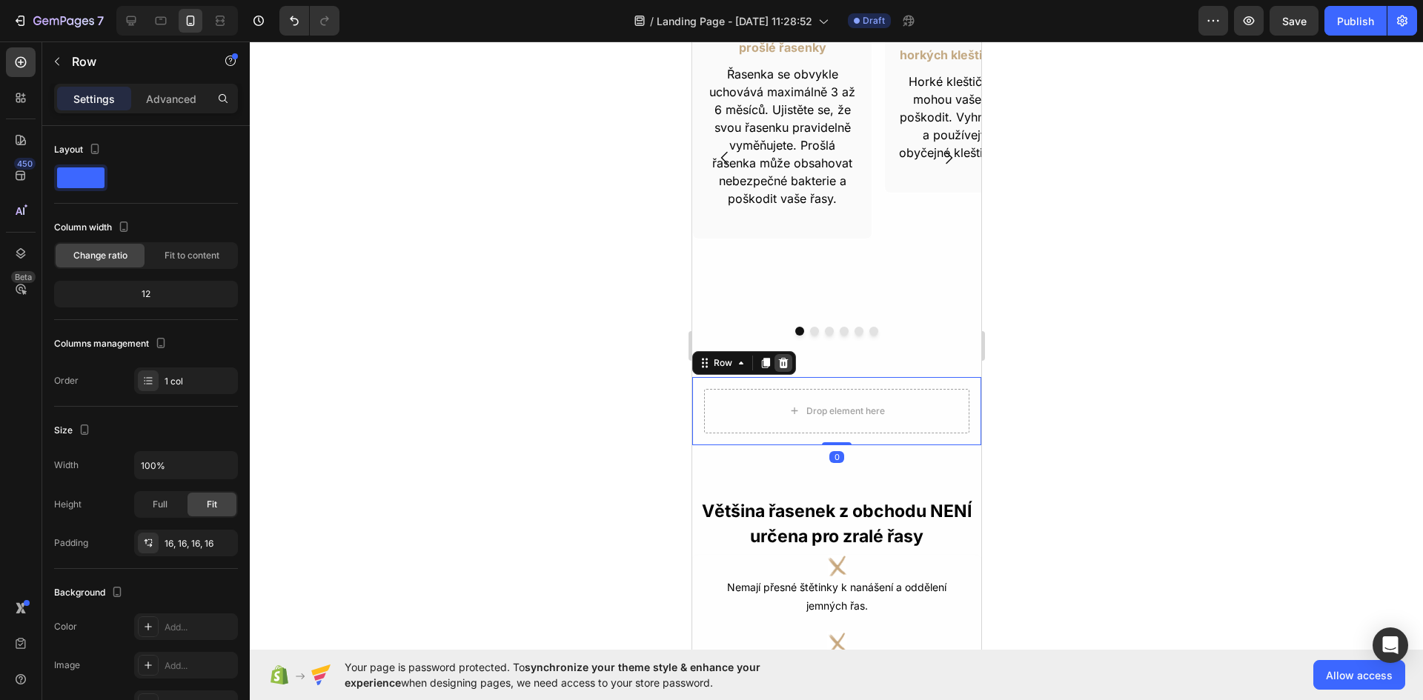
click at [783, 357] on icon at bounding box center [783, 363] width 12 height 12
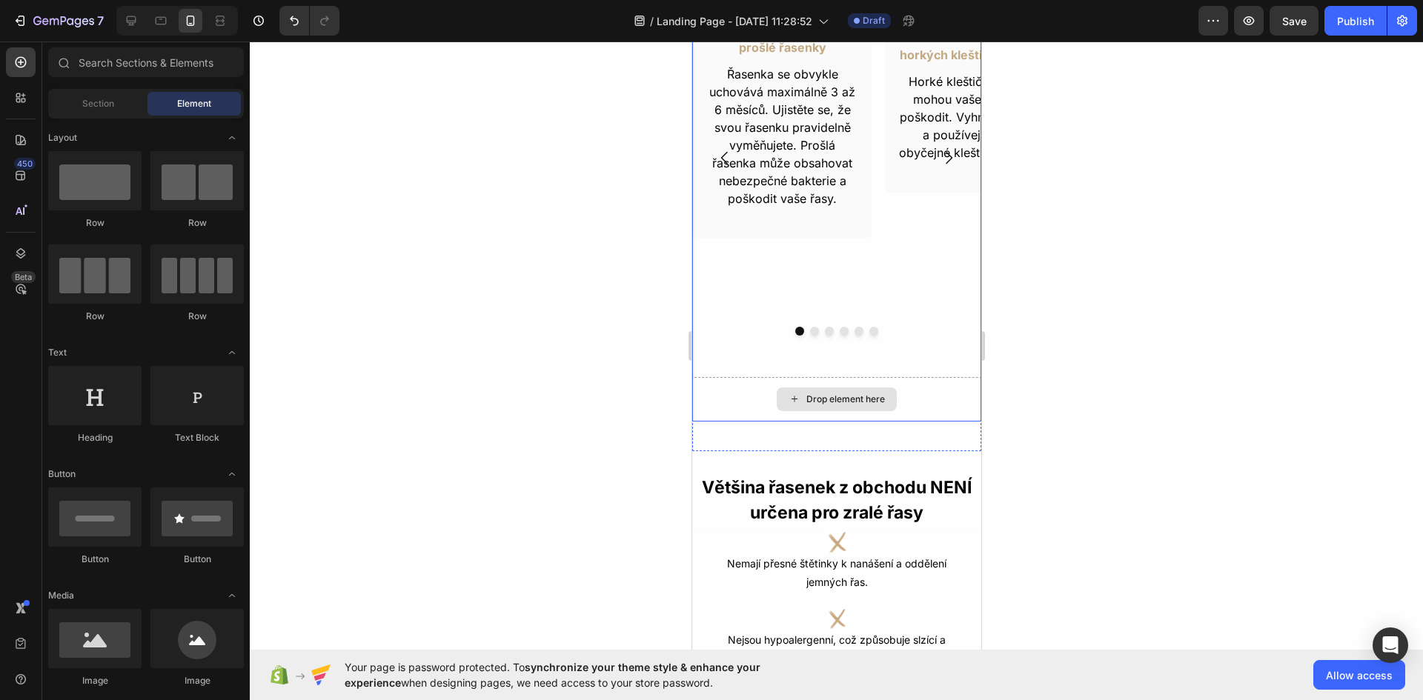
click at [738, 411] on div "Drop element here" at bounding box center [835, 399] width 289 height 44
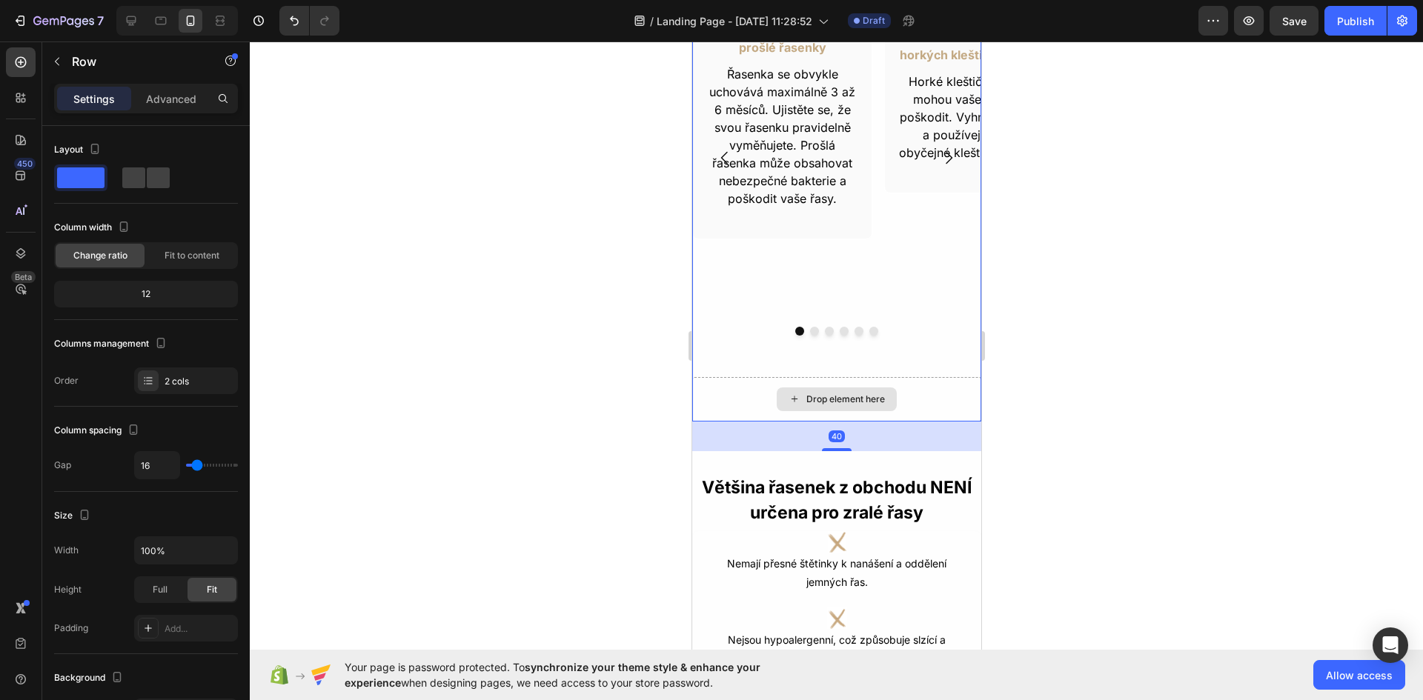
click at [731, 401] on div "Drop element here" at bounding box center [835, 399] width 289 height 44
click at [190, 255] on span "Fit to content" at bounding box center [192, 255] width 55 height 13
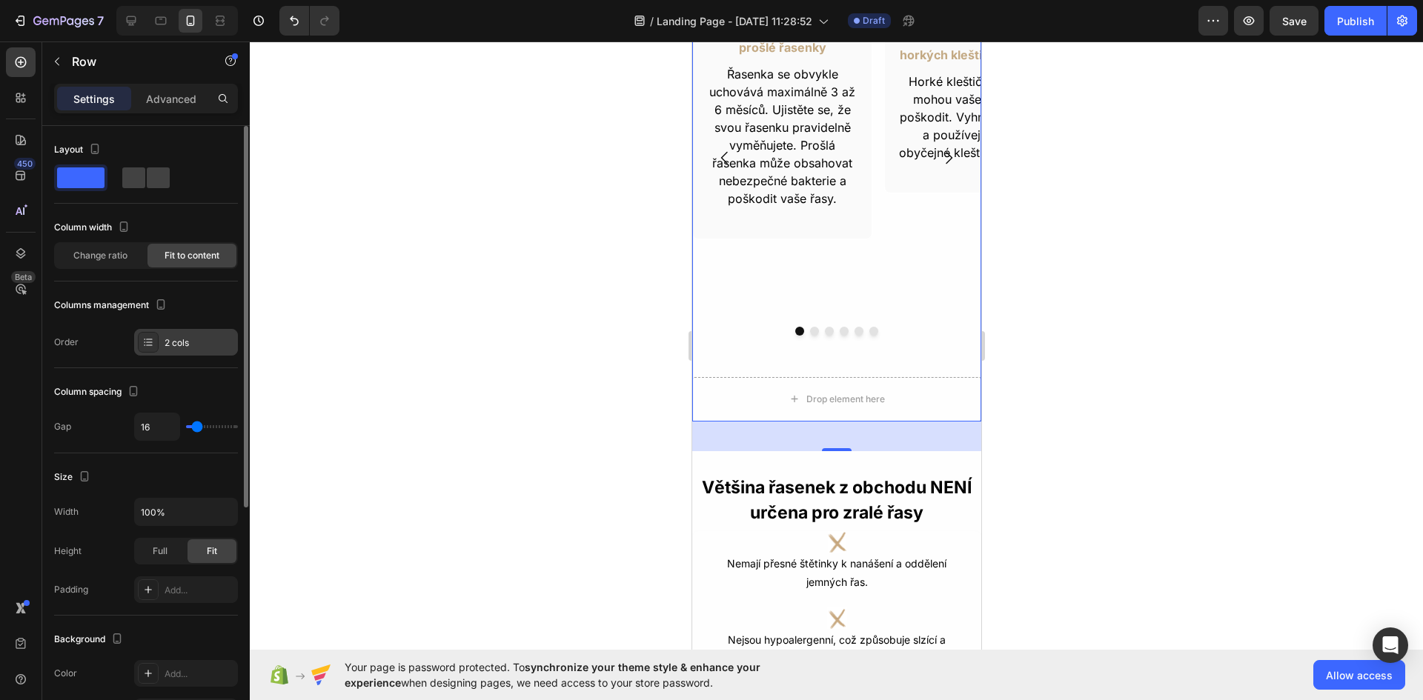
click at [175, 341] on div "2 cols" at bounding box center [200, 342] width 70 height 13
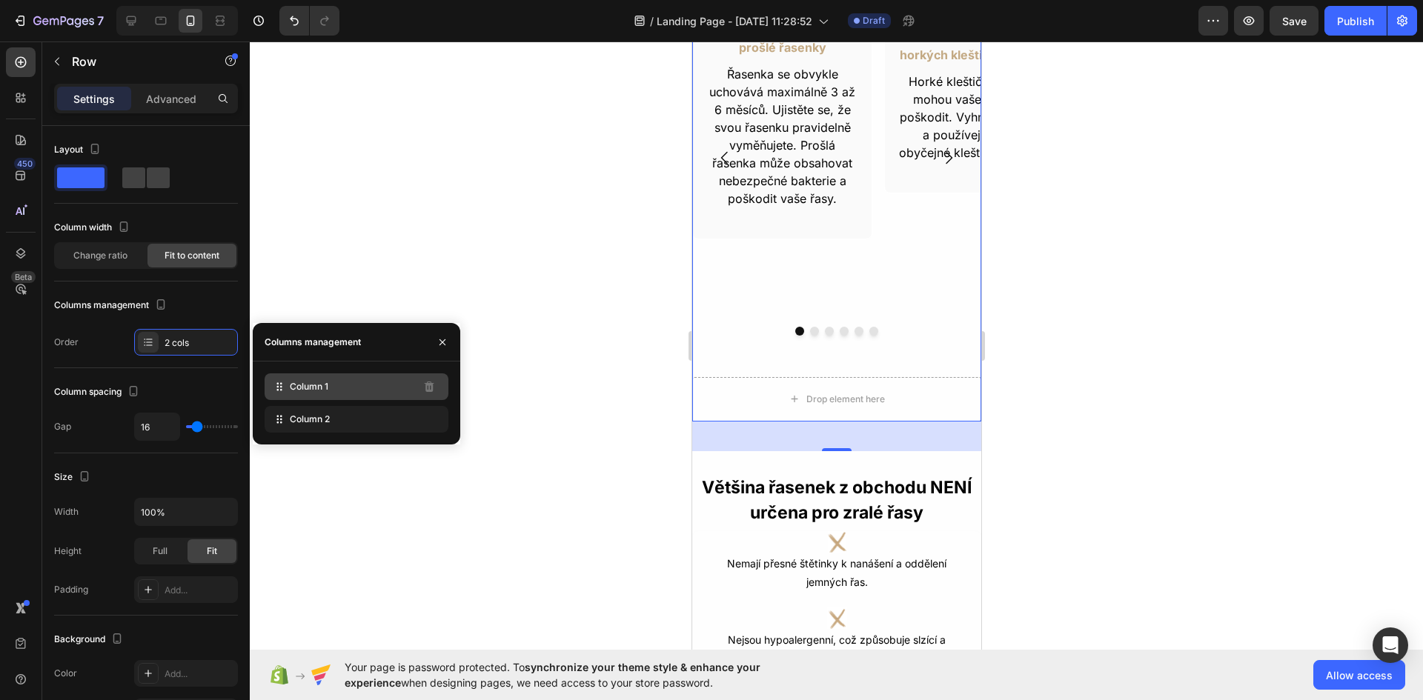
click at [348, 382] on div "Column 1" at bounding box center [357, 387] width 184 height 27
click at [433, 425] on div "Column 1" at bounding box center [357, 419] width 184 height 27
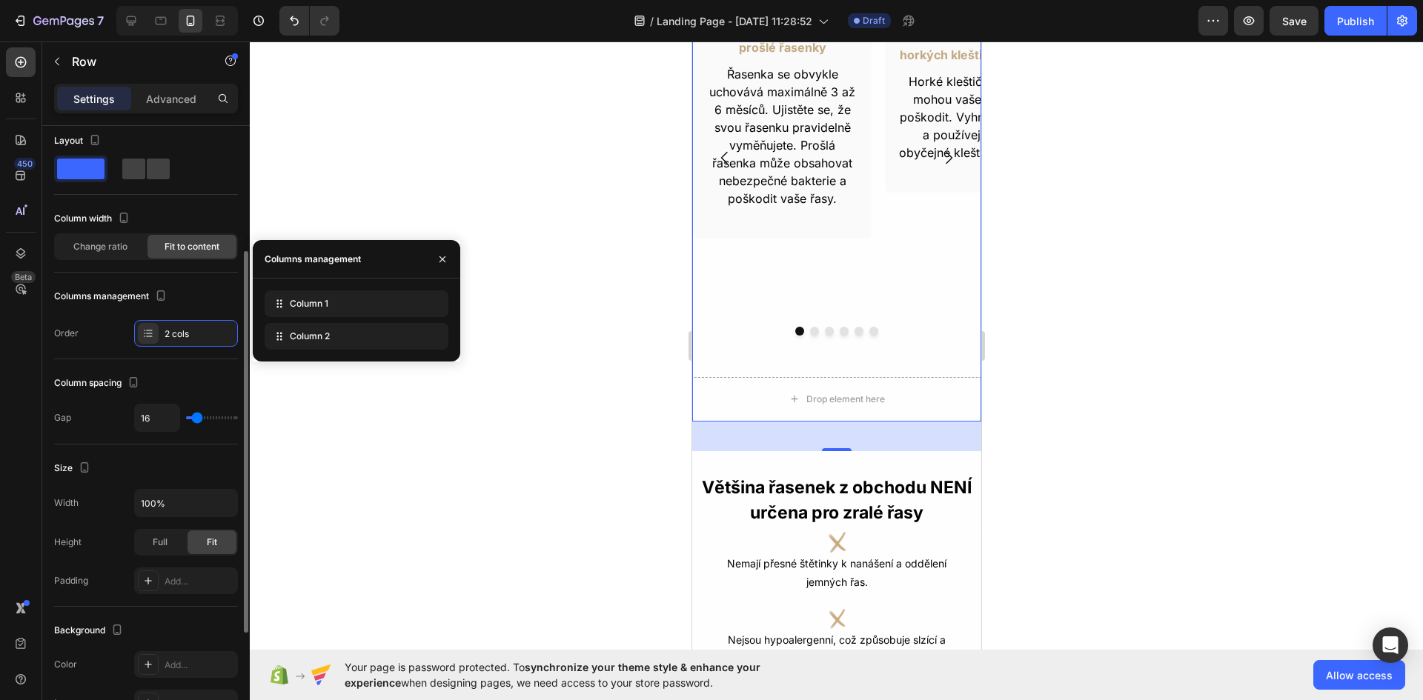
scroll to position [0, 0]
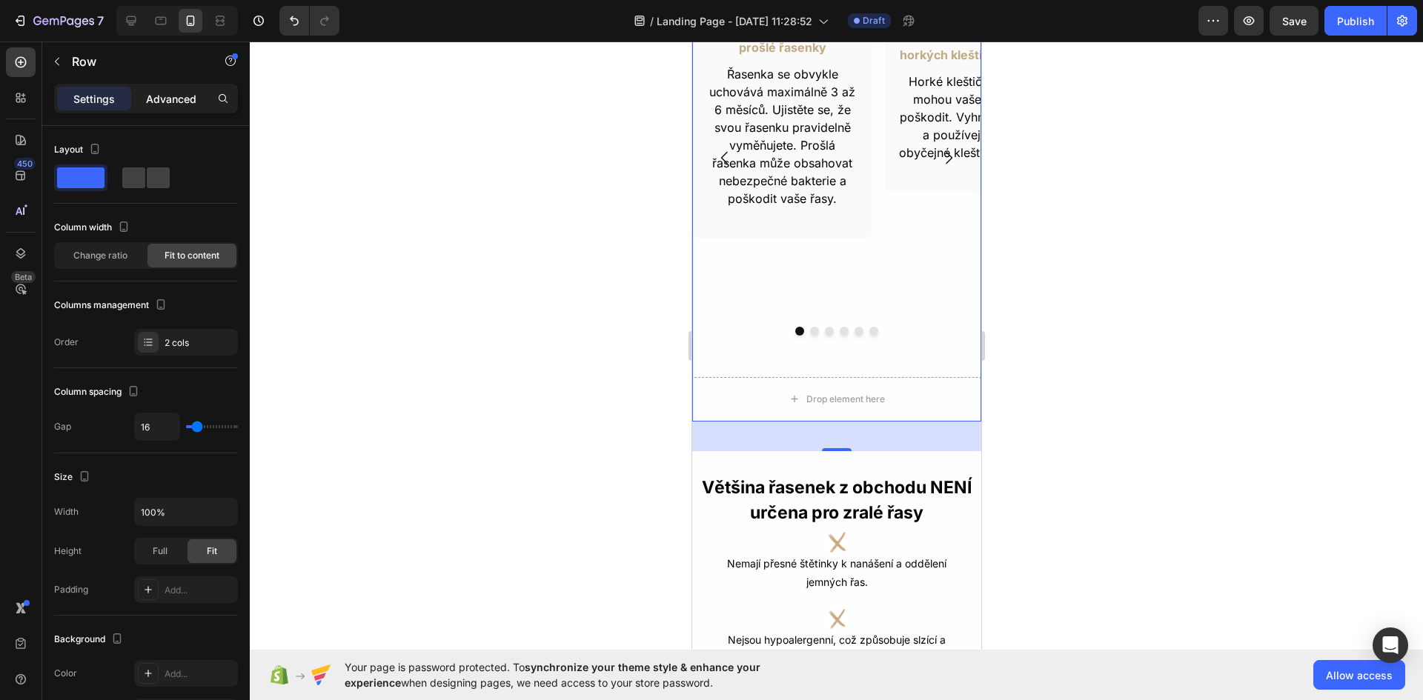
click at [167, 93] on p "Advanced" at bounding box center [171, 99] width 50 height 16
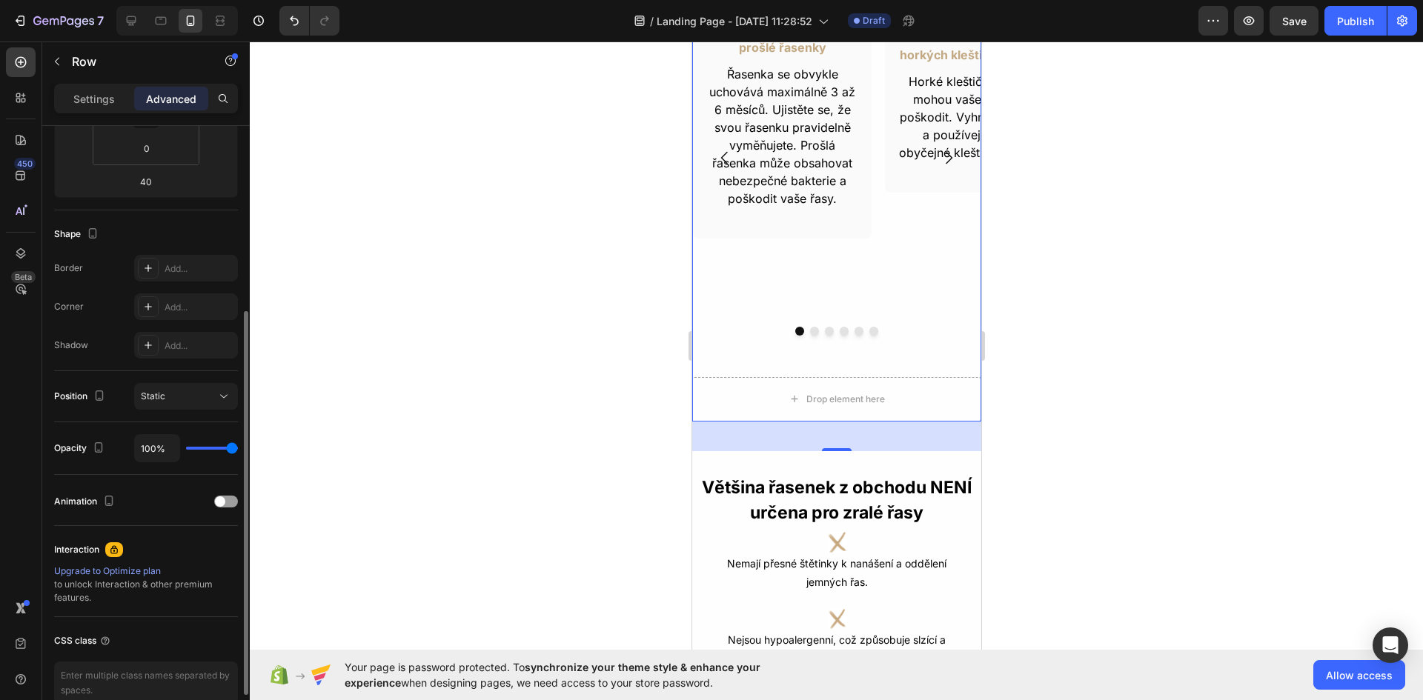
scroll to position [372, 0]
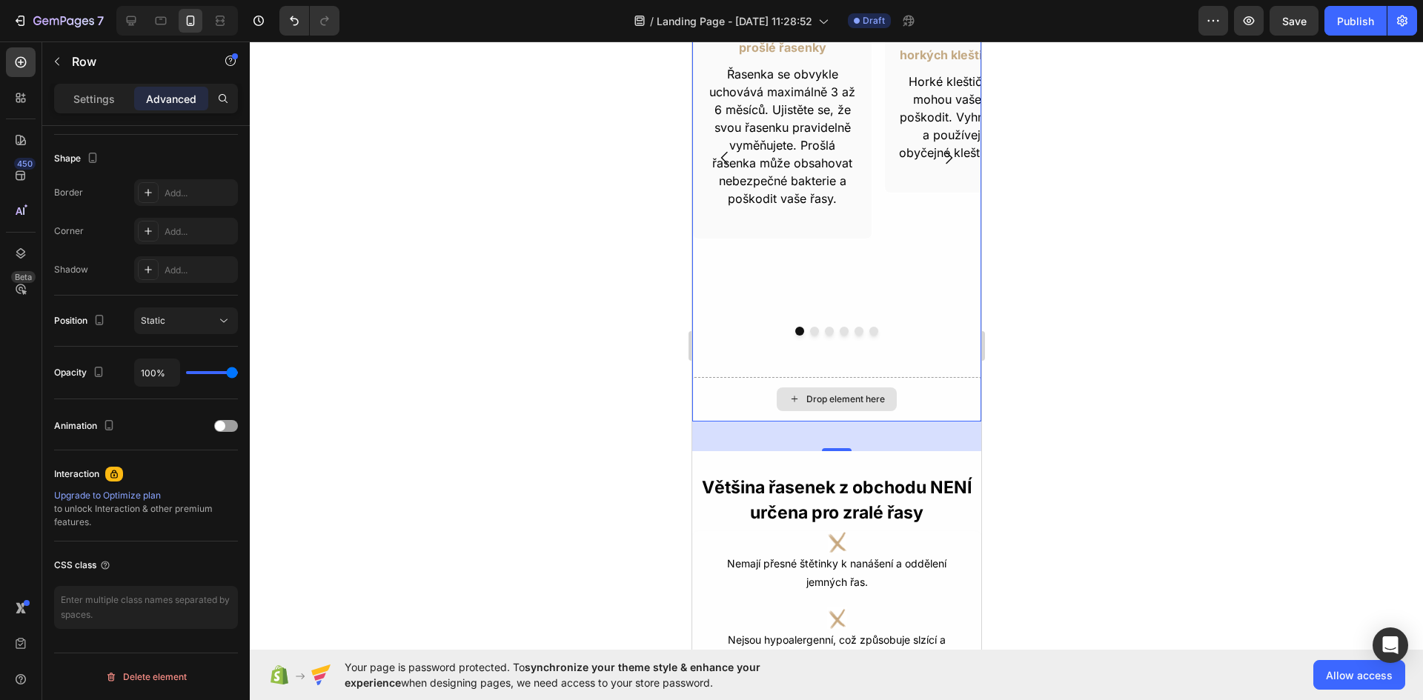
click at [873, 392] on div "Drop element here" at bounding box center [836, 400] width 120 height 24
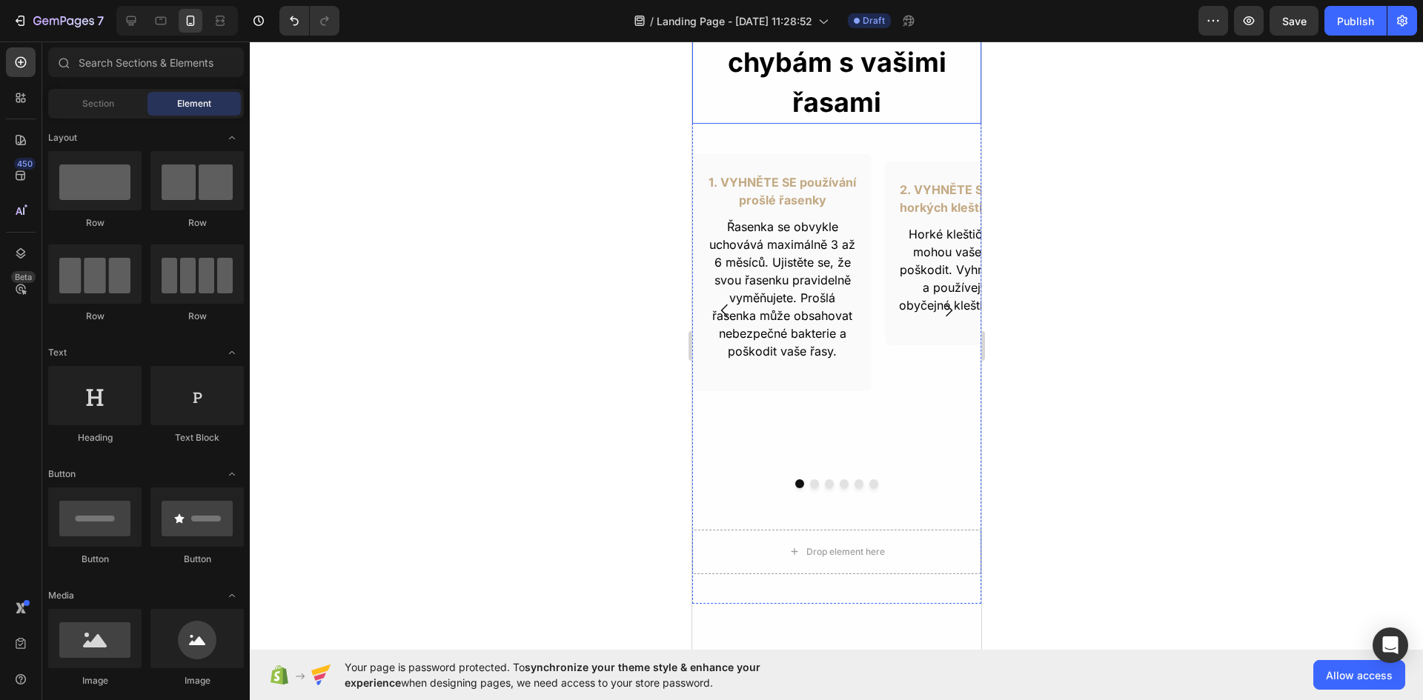
scroll to position [465, 0]
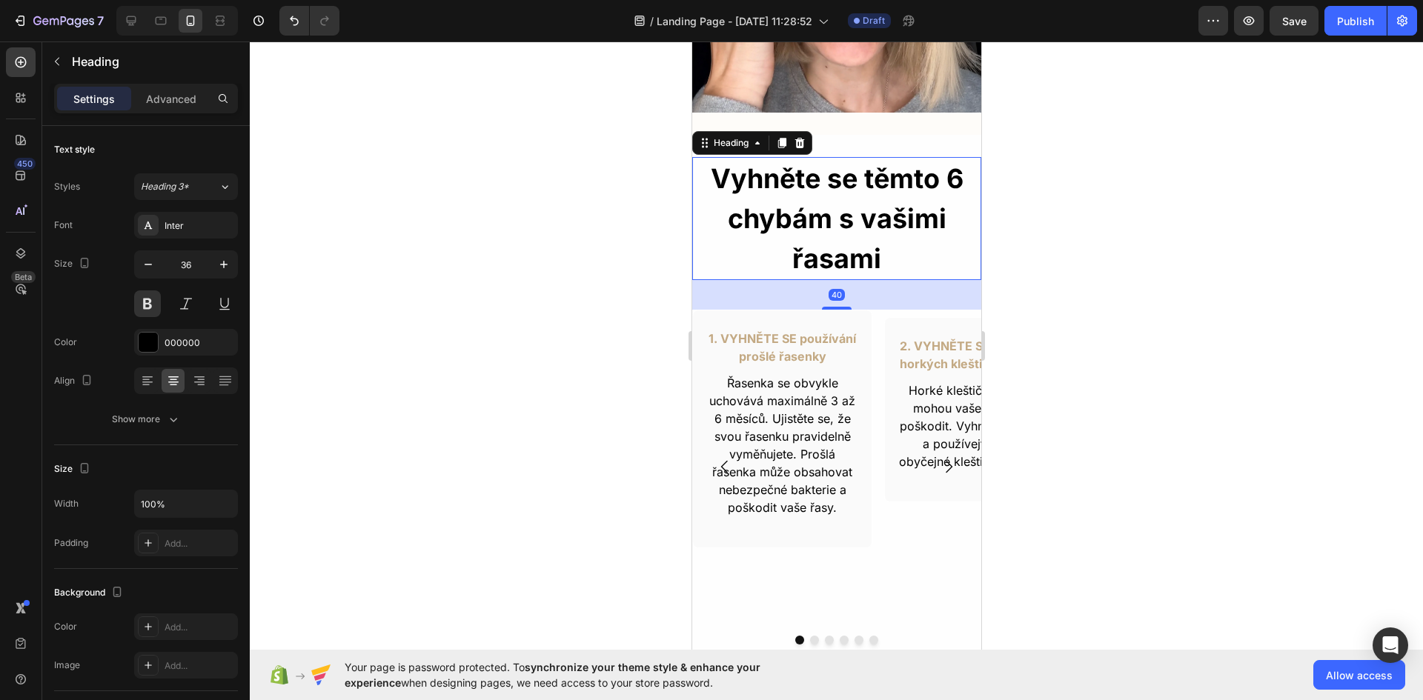
click at [720, 218] on h2 "Vyhněte se těmto 6 chybám s vašimi řasami" at bounding box center [835, 218] width 289 height 123
click at [697, 352] on div "1. VYHNĚTE SE používání prošlé řasenky Text Block Řasenka se obvykle uchovává m…" at bounding box center [781, 429] width 180 height 239
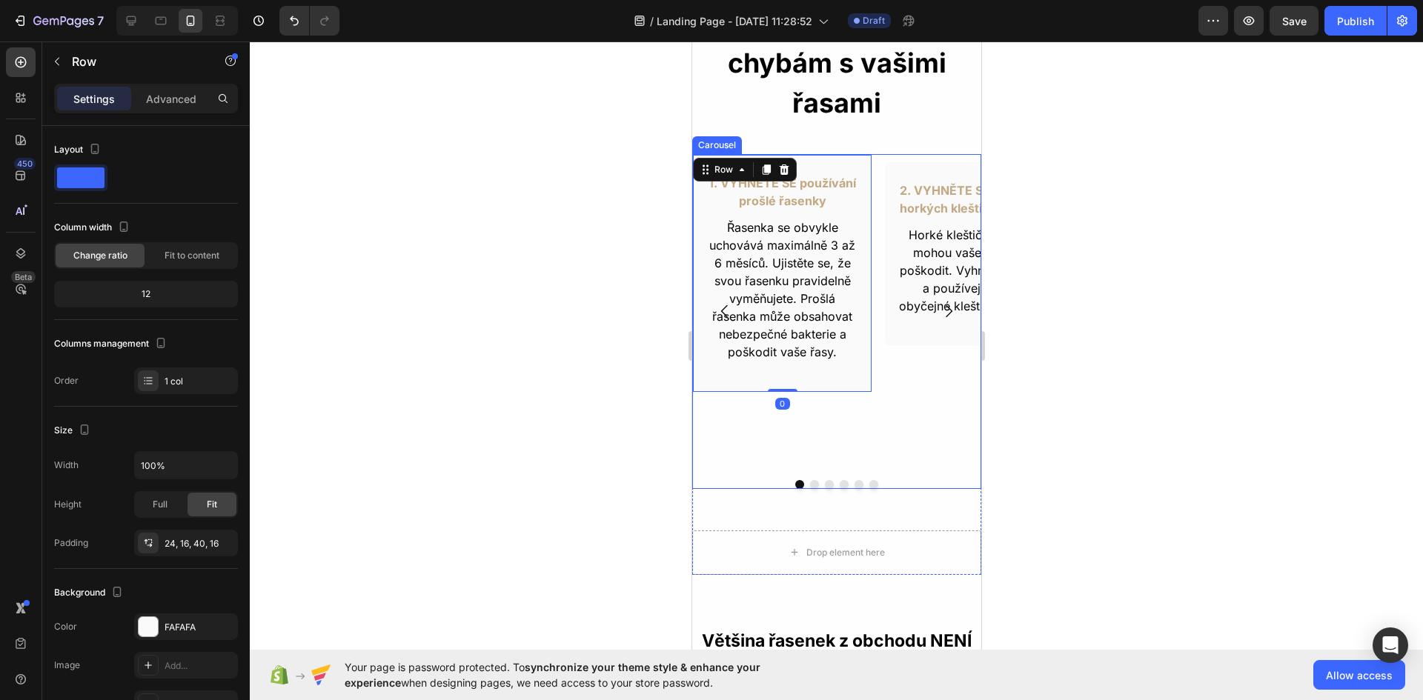
scroll to position [614, 0]
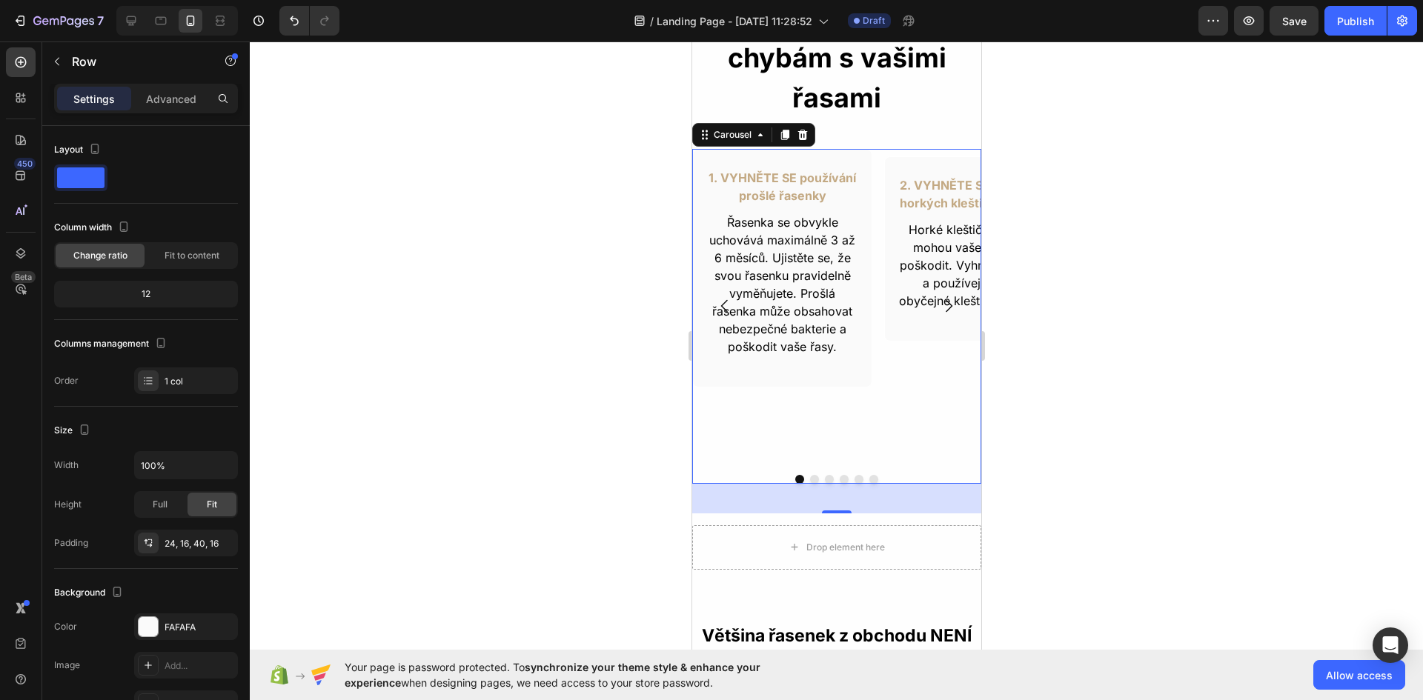
click at [753, 433] on div "1. VYHNĚTE SE používání prošlé řasenky Text Block Řasenka se obvykle uchovává m…" at bounding box center [781, 306] width 180 height 314
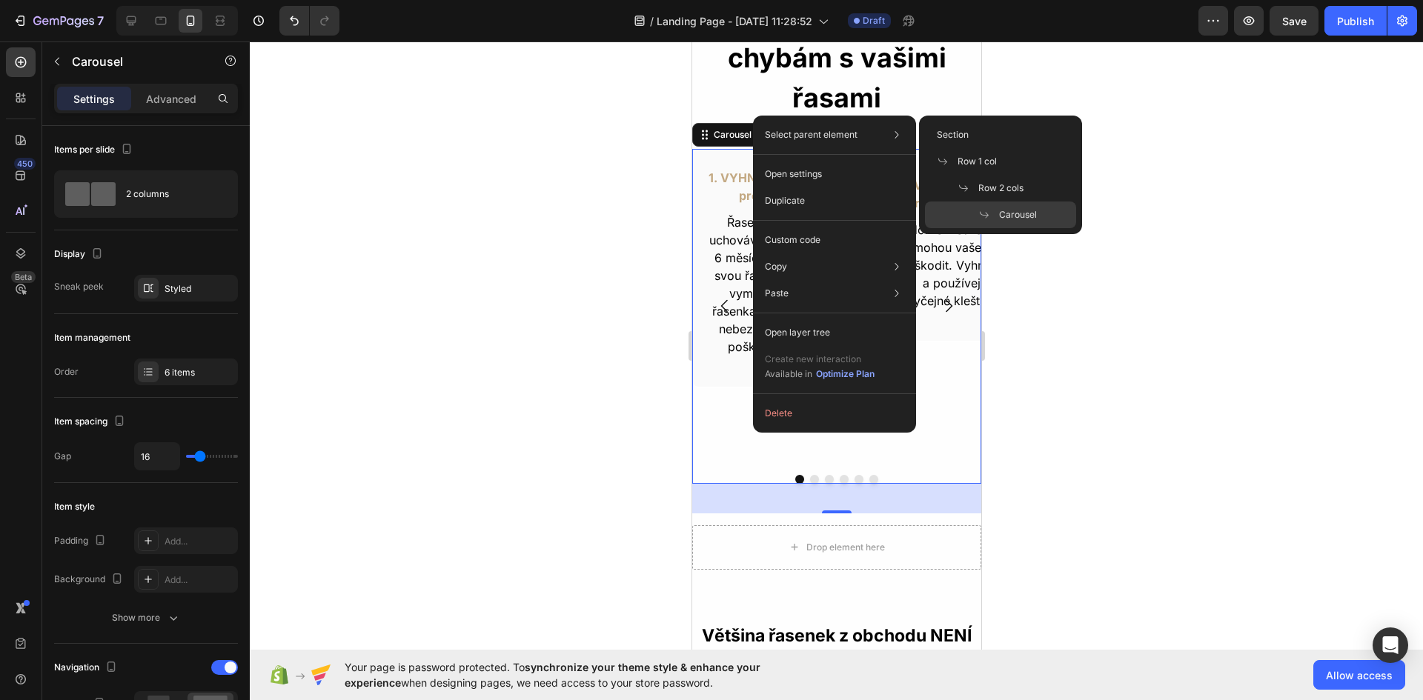
click at [1041, 230] on div "Section Row 1 col Row 2 cols Carousel" at bounding box center [1000, 175] width 163 height 119
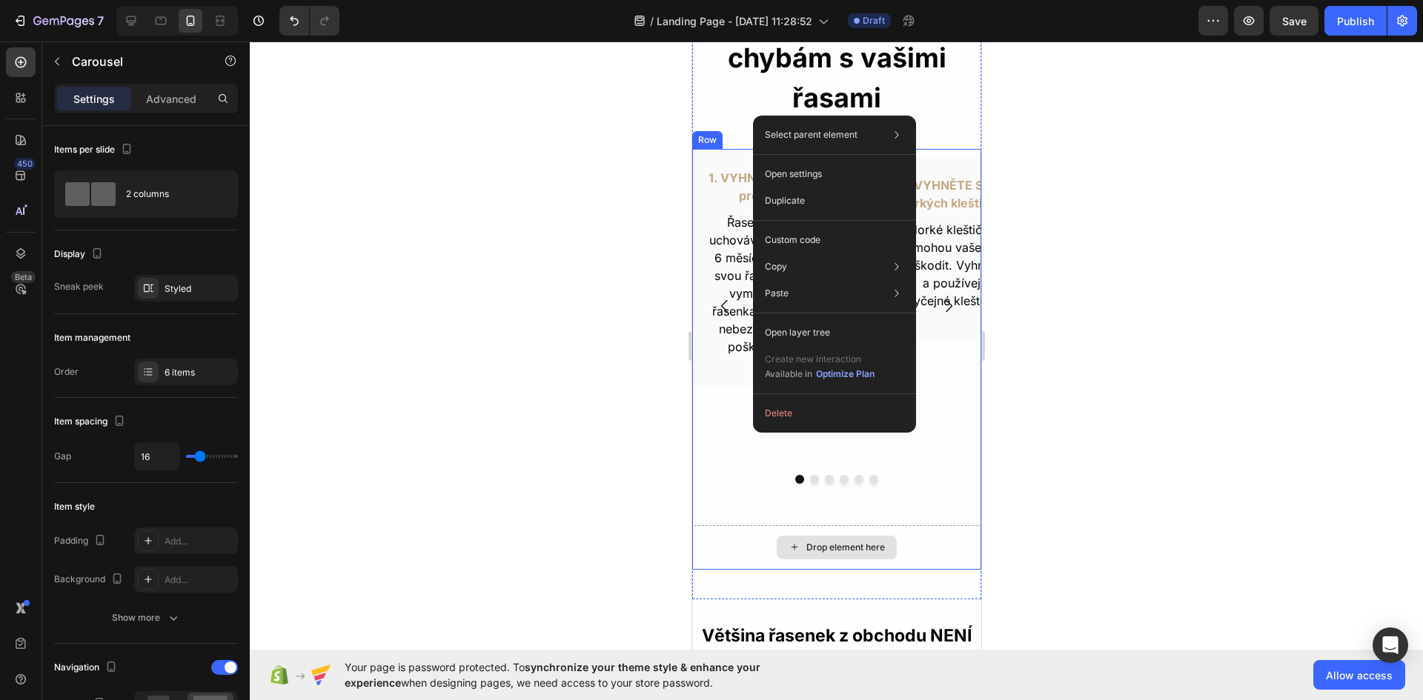
click at [822, 554] on div "Drop element here" at bounding box center [836, 548] width 120 height 24
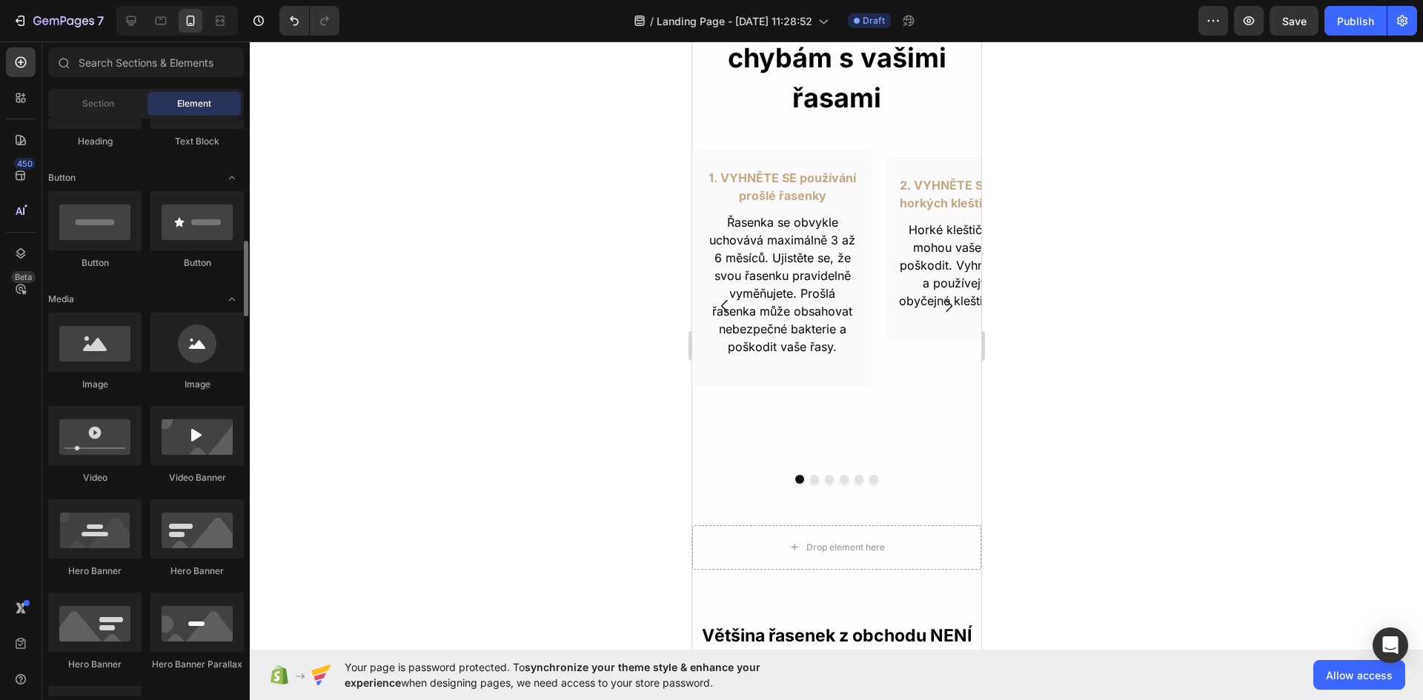
scroll to position [371, 0]
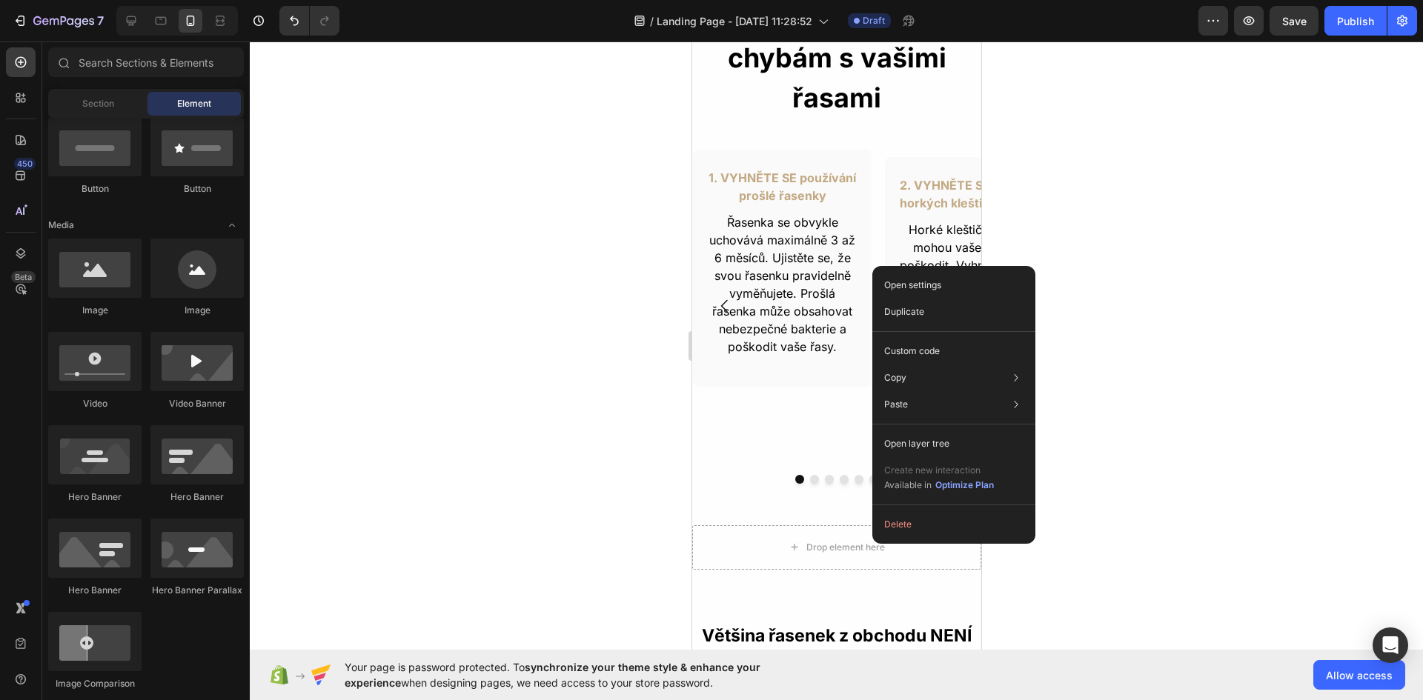
click at [1123, 379] on div at bounding box center [836, 371] width 1173 height 659
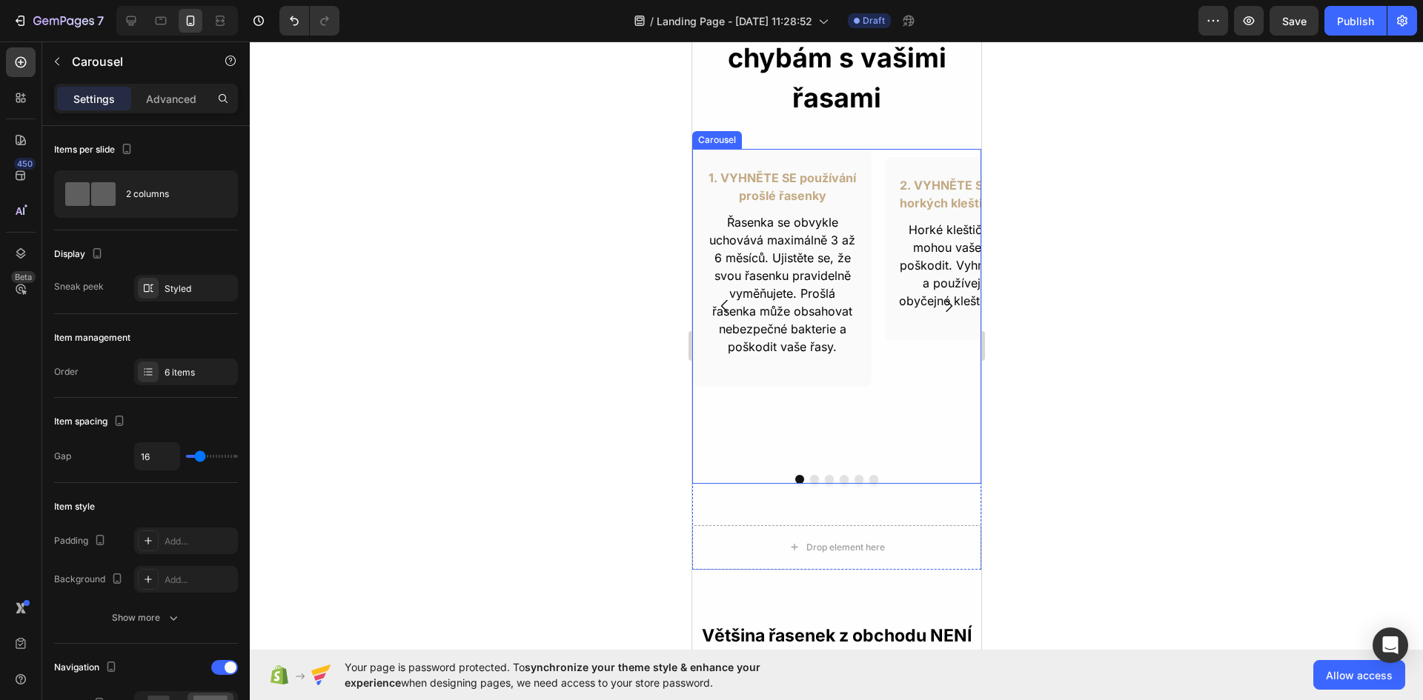
click at [846, 457] on div "1. VYHNĚTE SE používání prošlé řasenky Text Block Řasenka se obvykle uchovává m…" at bounding box center [781, 306] width 180 height 314
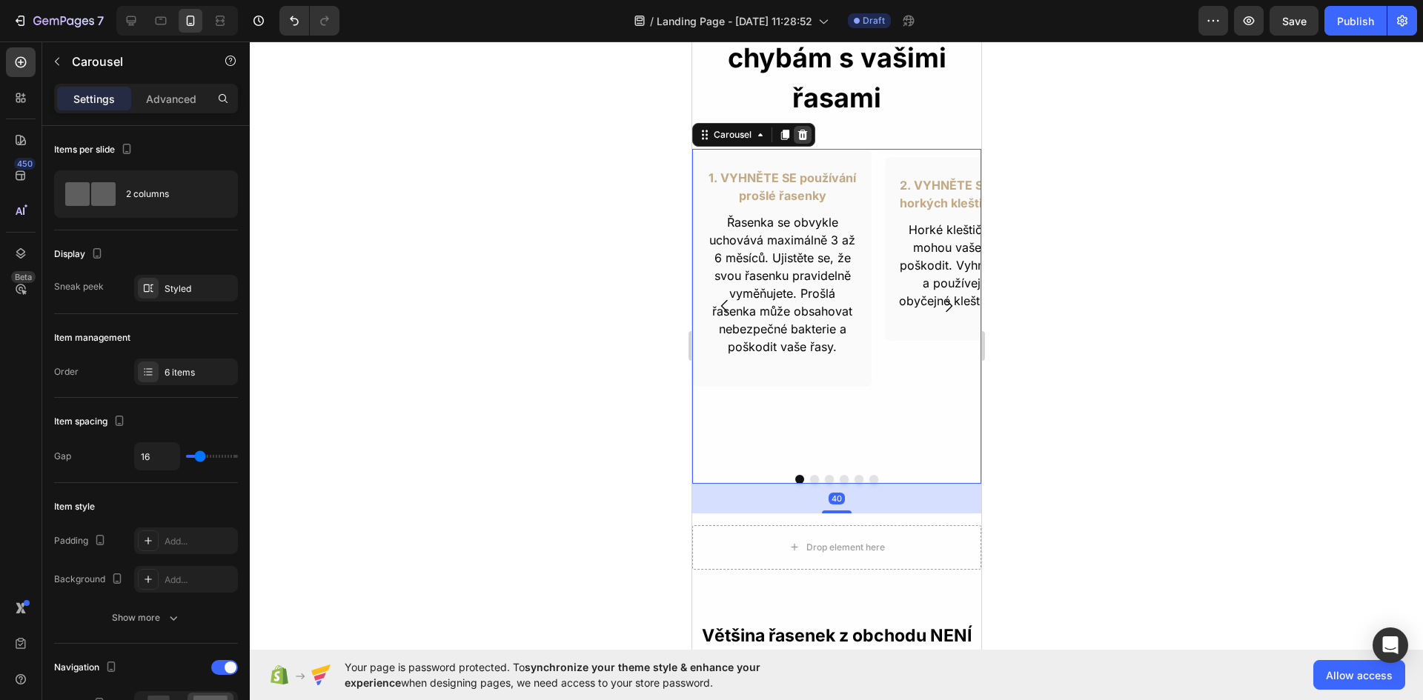
click at [809, 130] on div at bounding box center [802, 135] width 18 height 18
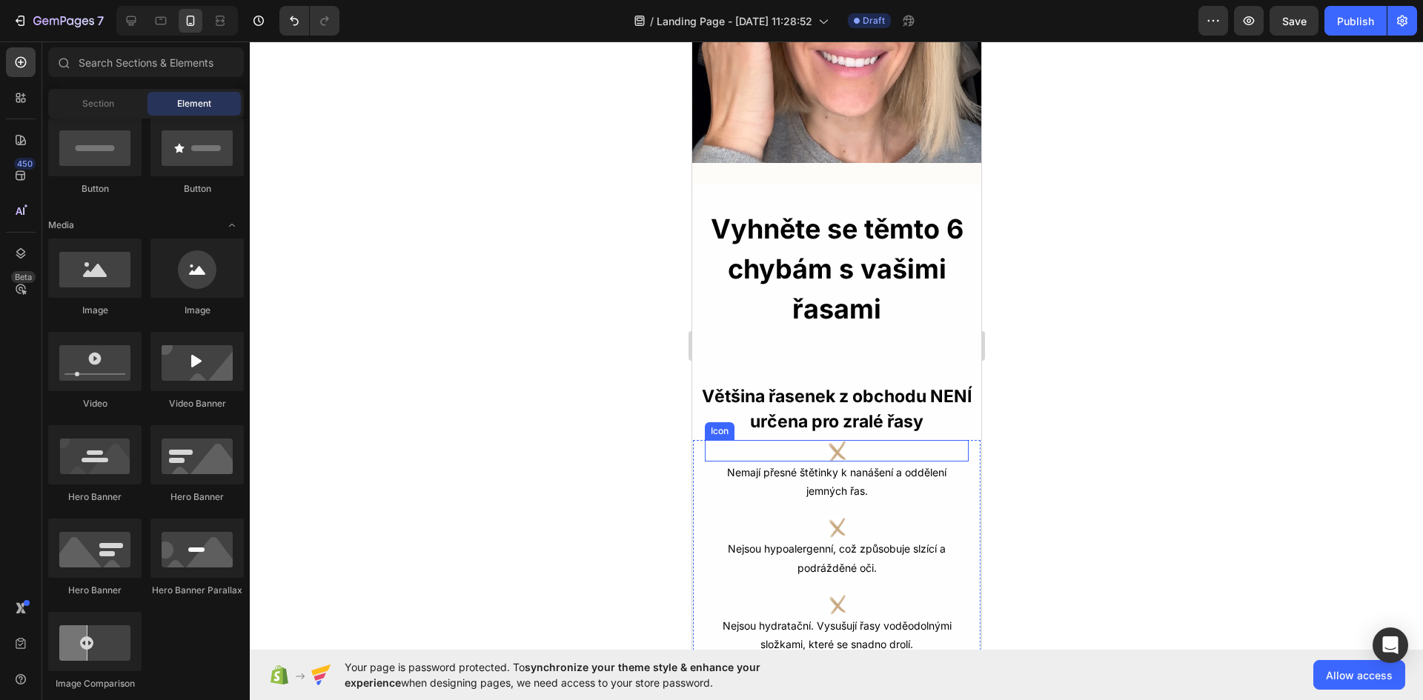
scroll to position [317, 0]
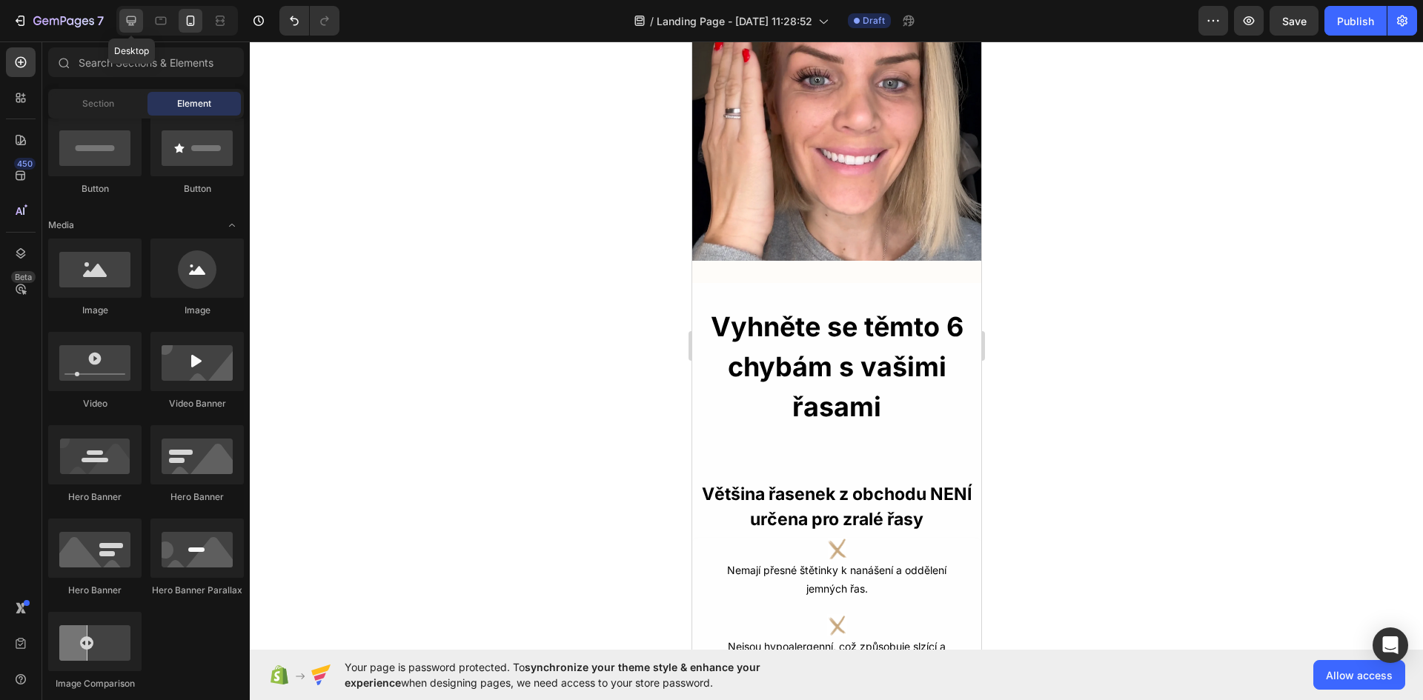
click at [132, 16] on icon at bounding box center [132, 21] width 10 height 10
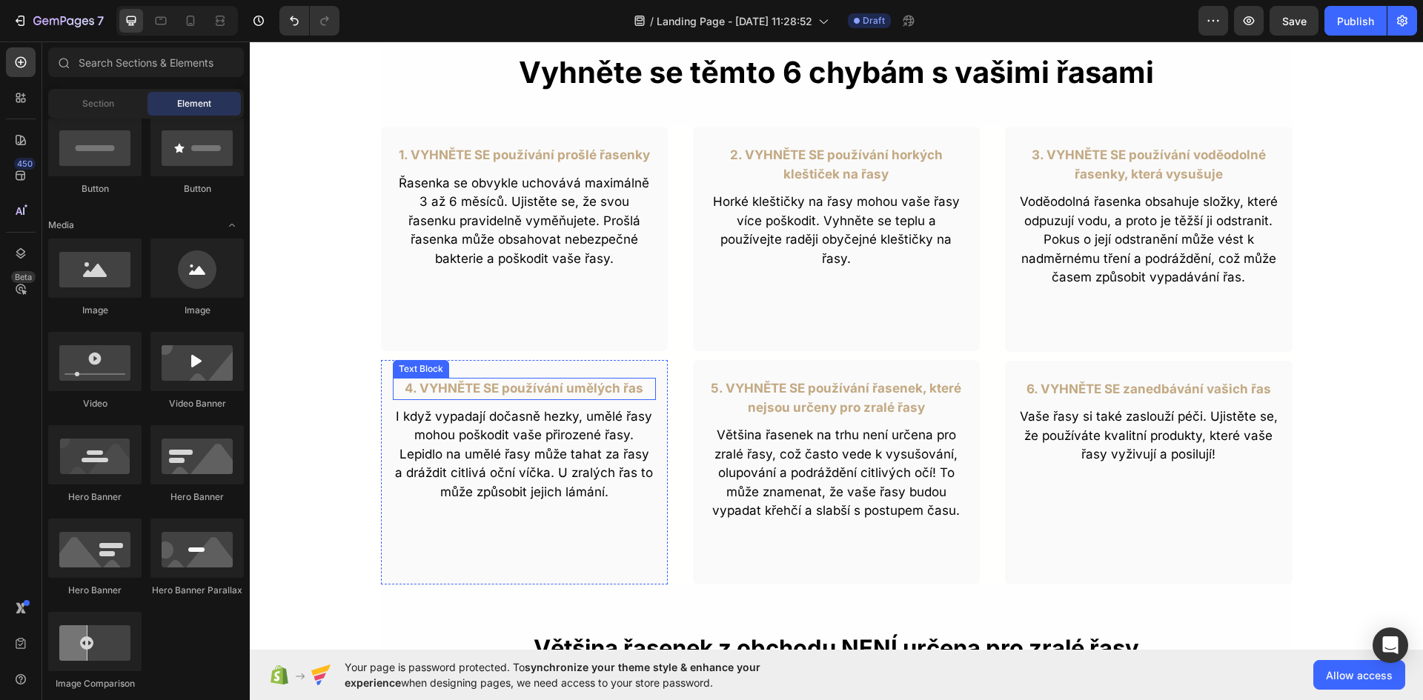
scroll to position [568, 0]
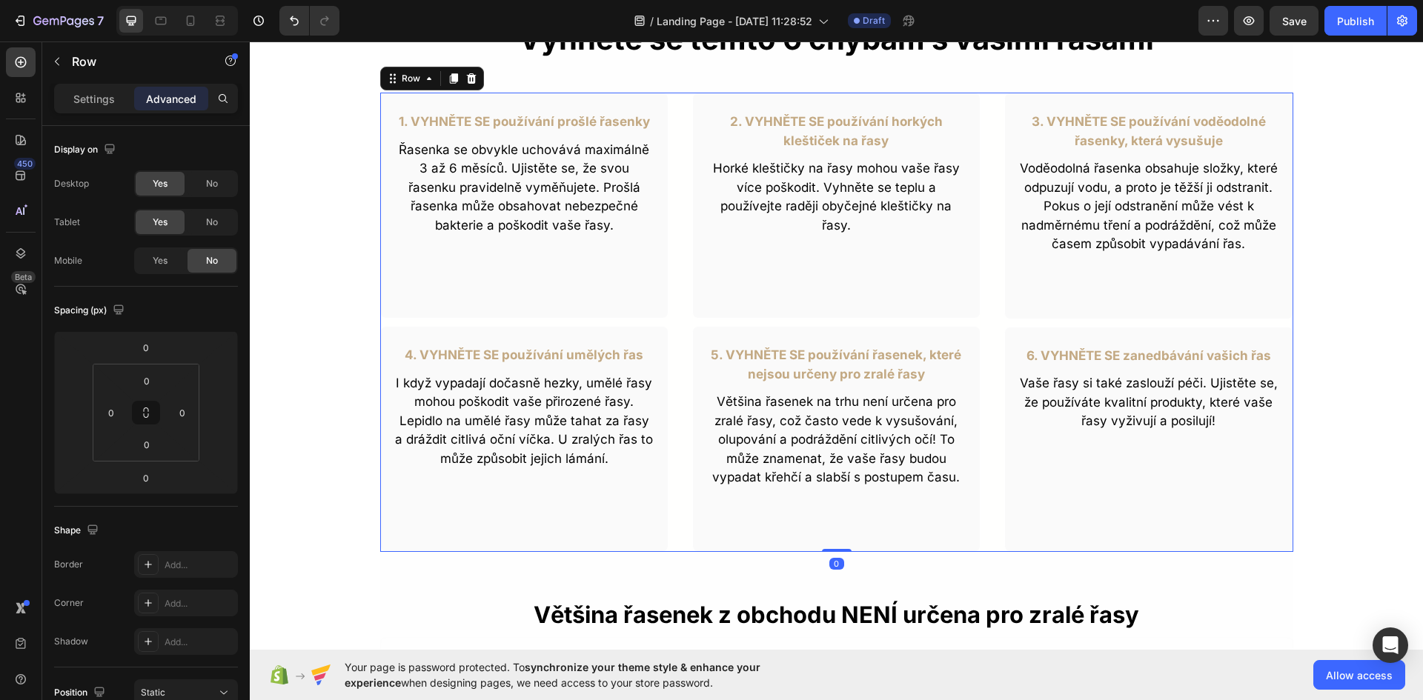
click at [388, 322] on div "1. VYHNĚTE SE používání prošlé řasenky Text Block Řasenka se obvykle uchovává m…" at bounding box center [524, 322] width 288 height 459
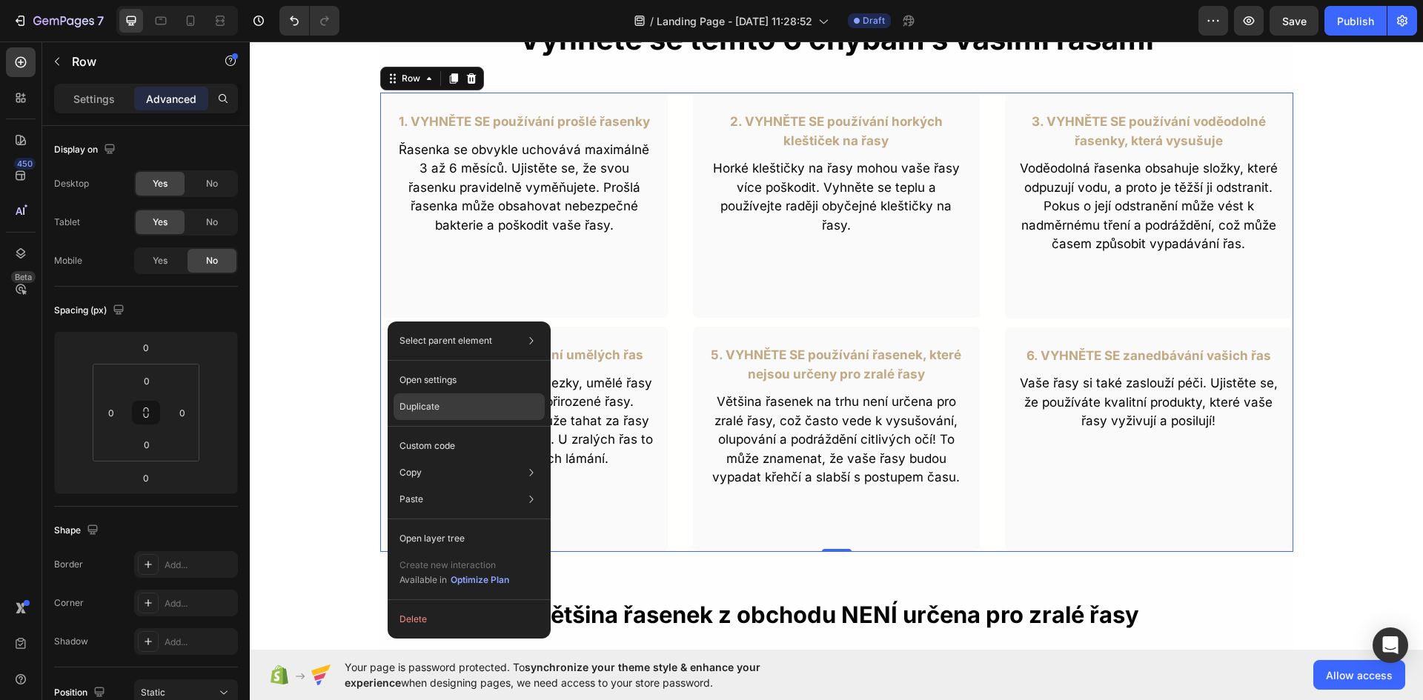
click at [448, 433] on div "Duplicate" at bounding box center [469, 446] width 151 height 27
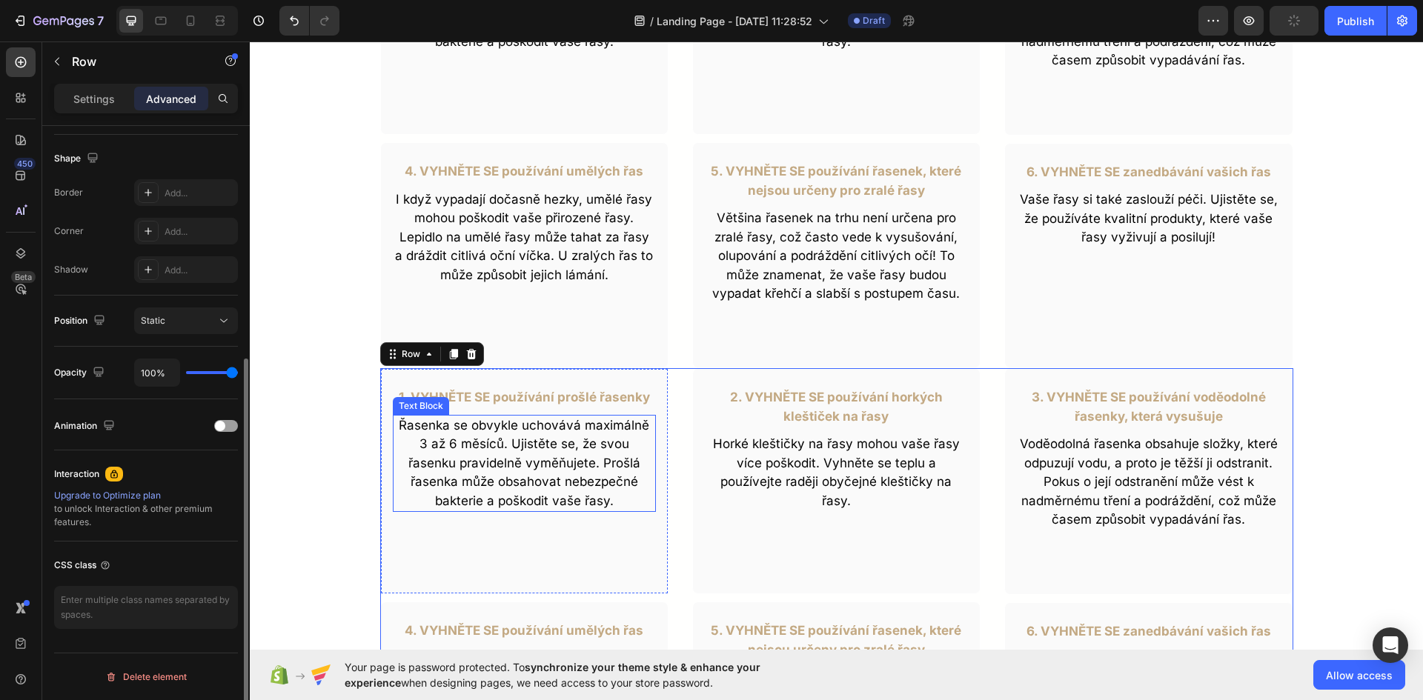
scroll to position [1026, 0]
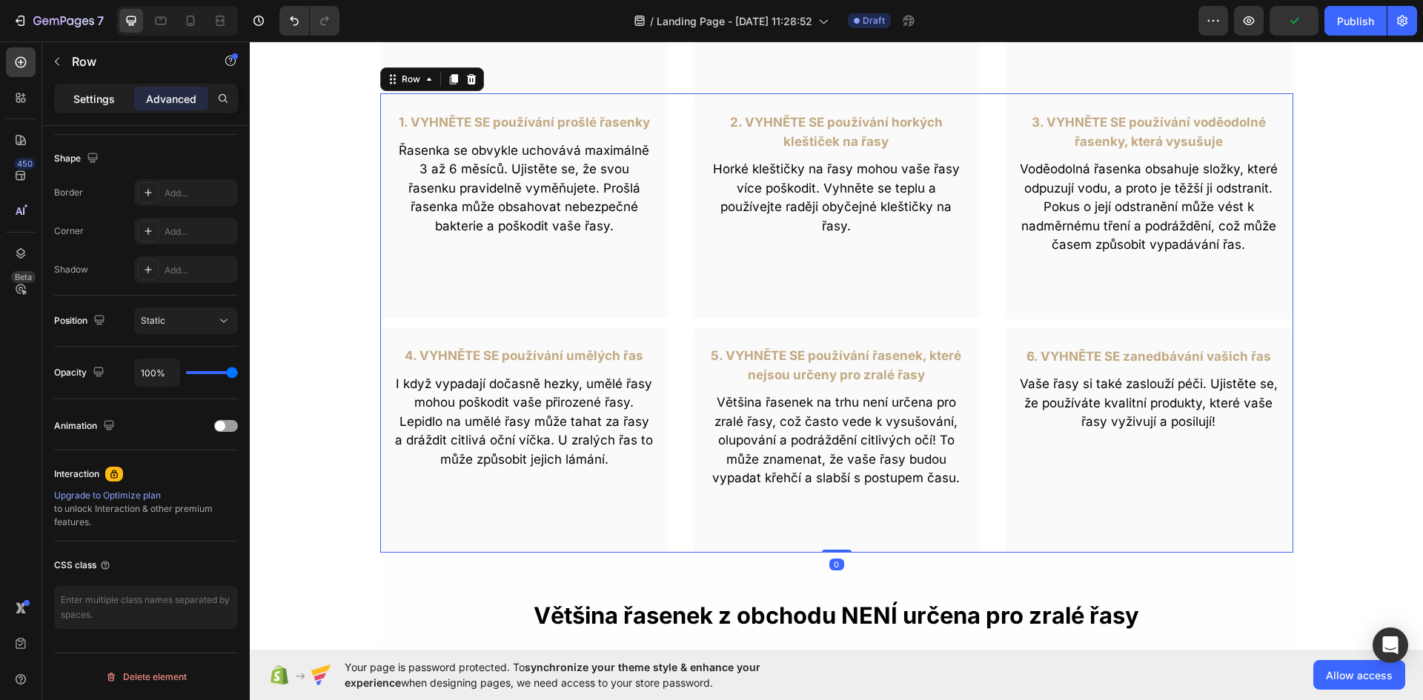
click at [118, 99] on div "Settings" at bounding box center [94, 99] width 74 height 24
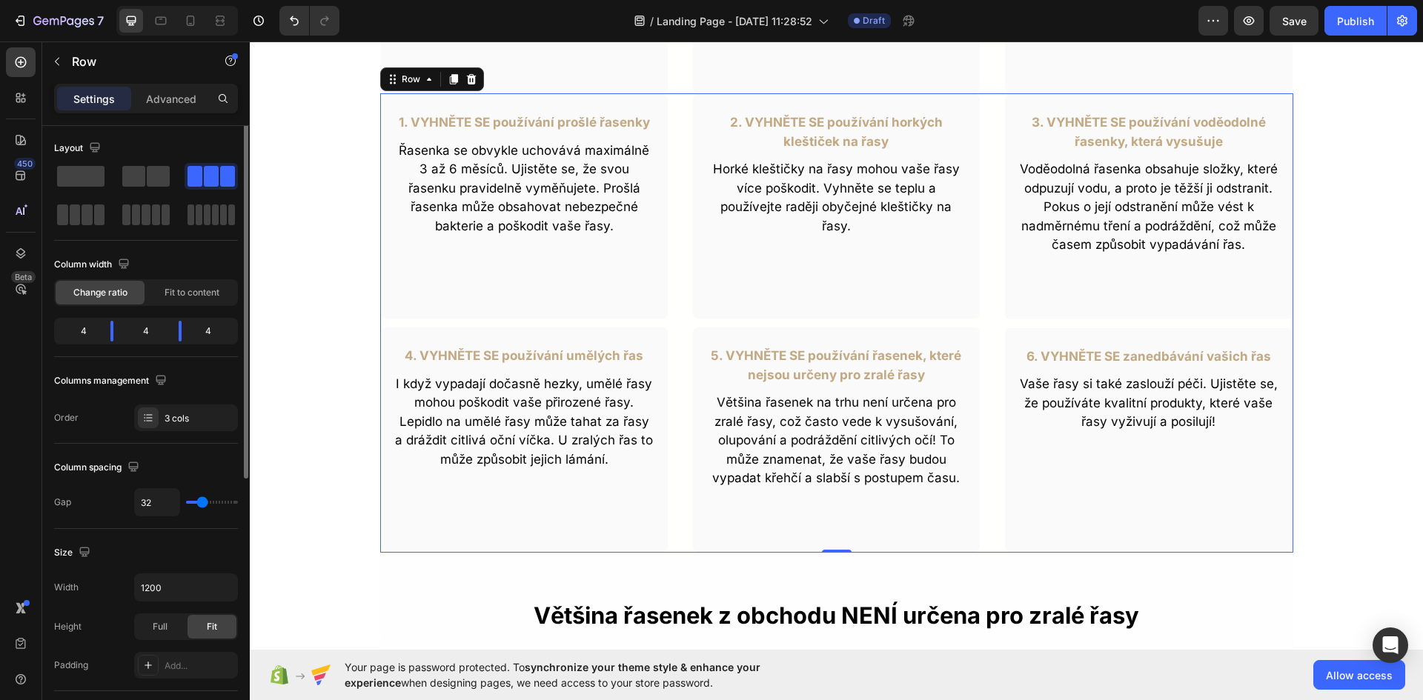
scroll to position [0, 0]
click at [164, 108] on div "Advanced" at bounding box center [171, 99] width 74 height 24
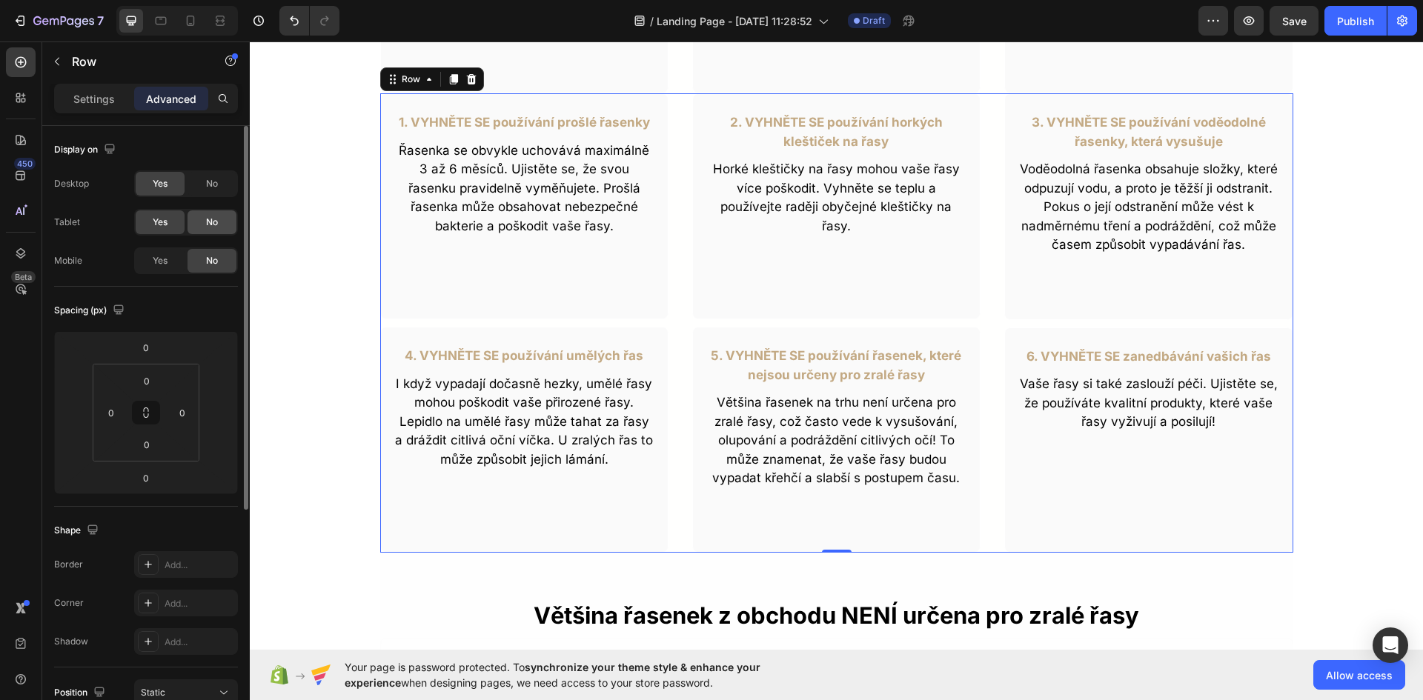
click at [200, 222] on div "No" at bounding box center [211, 222] width 49 height 24
click at [213, 185] on span "No" at bounding box center [212, 183] width 12 height 13
click at [160, 262] on span "Yes" at bounding box center [160, 260] width 15 height 13
click at [208, 172] on div "No" at bounding box center [211, 184] width 49 height 24
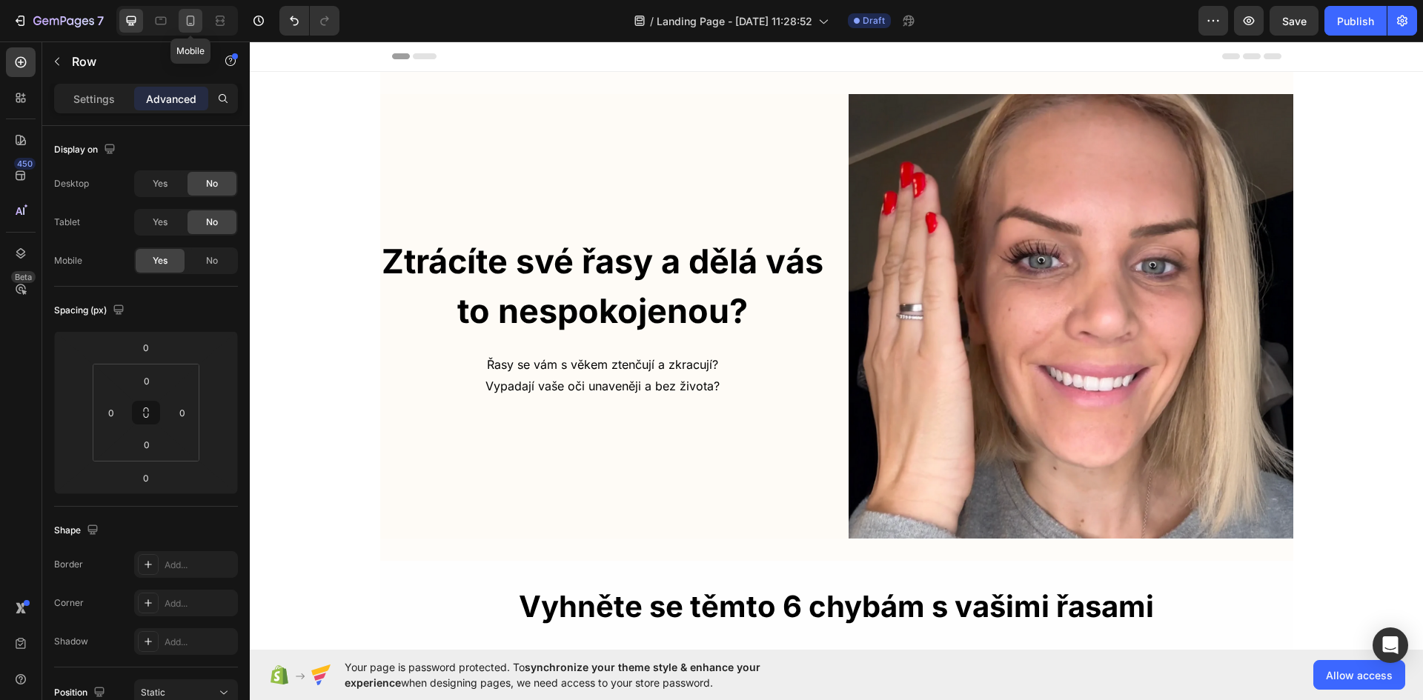
click at [193, 13] on icon at bounding box center [190, 20] width 15 height 15
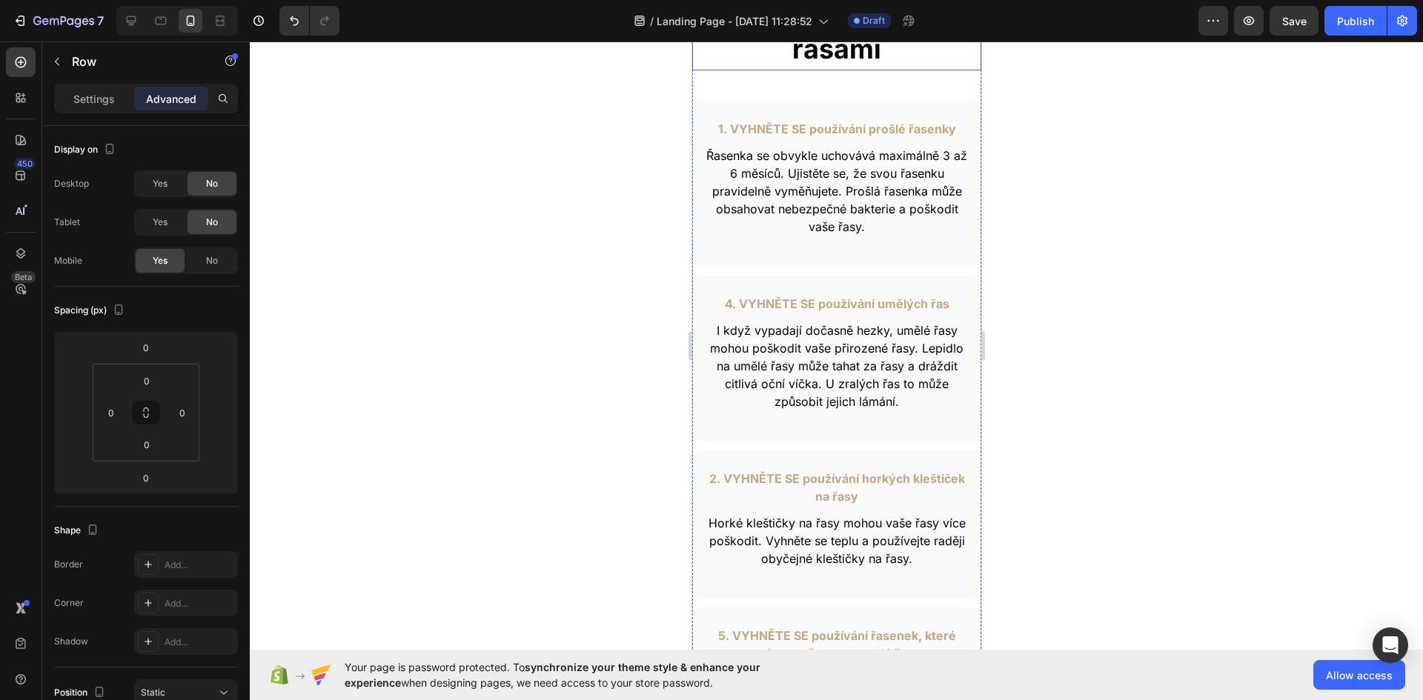
scroll to position [668, 0]
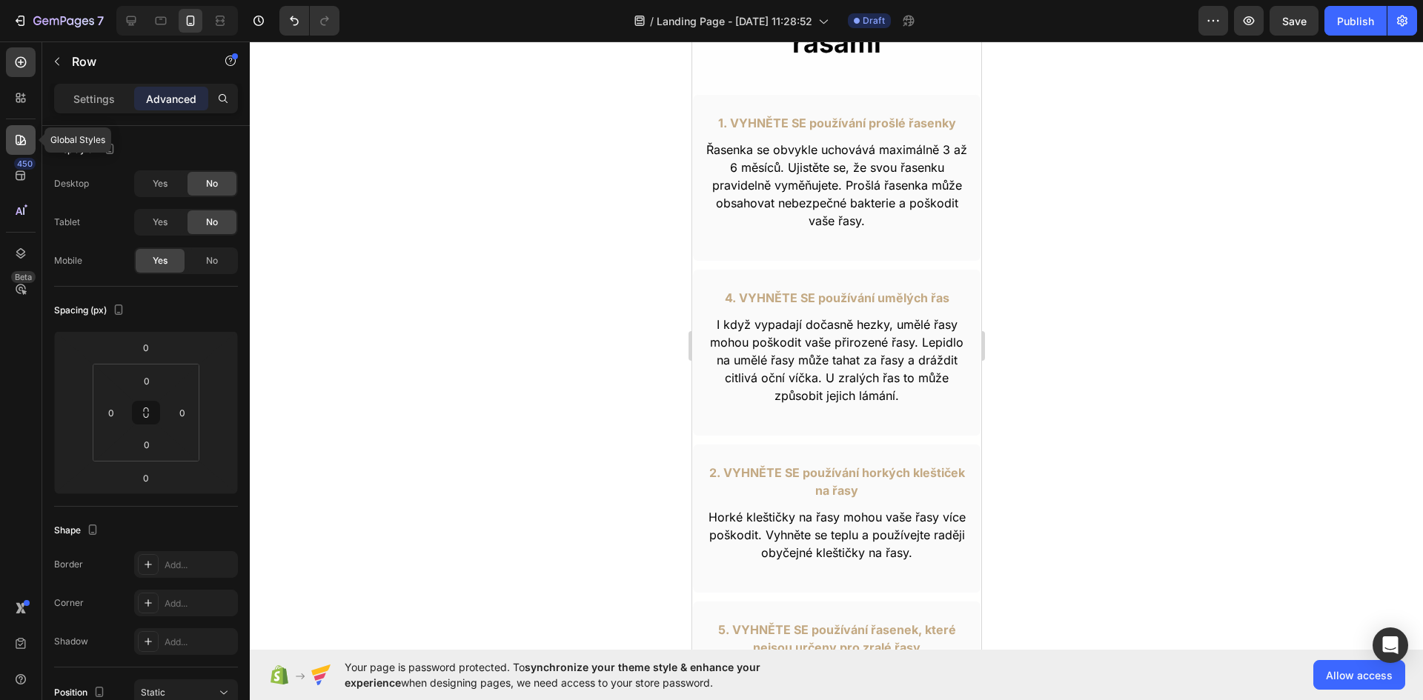
click at [13, 138] on icon at bounding box center [20, 140] width 15 height 15
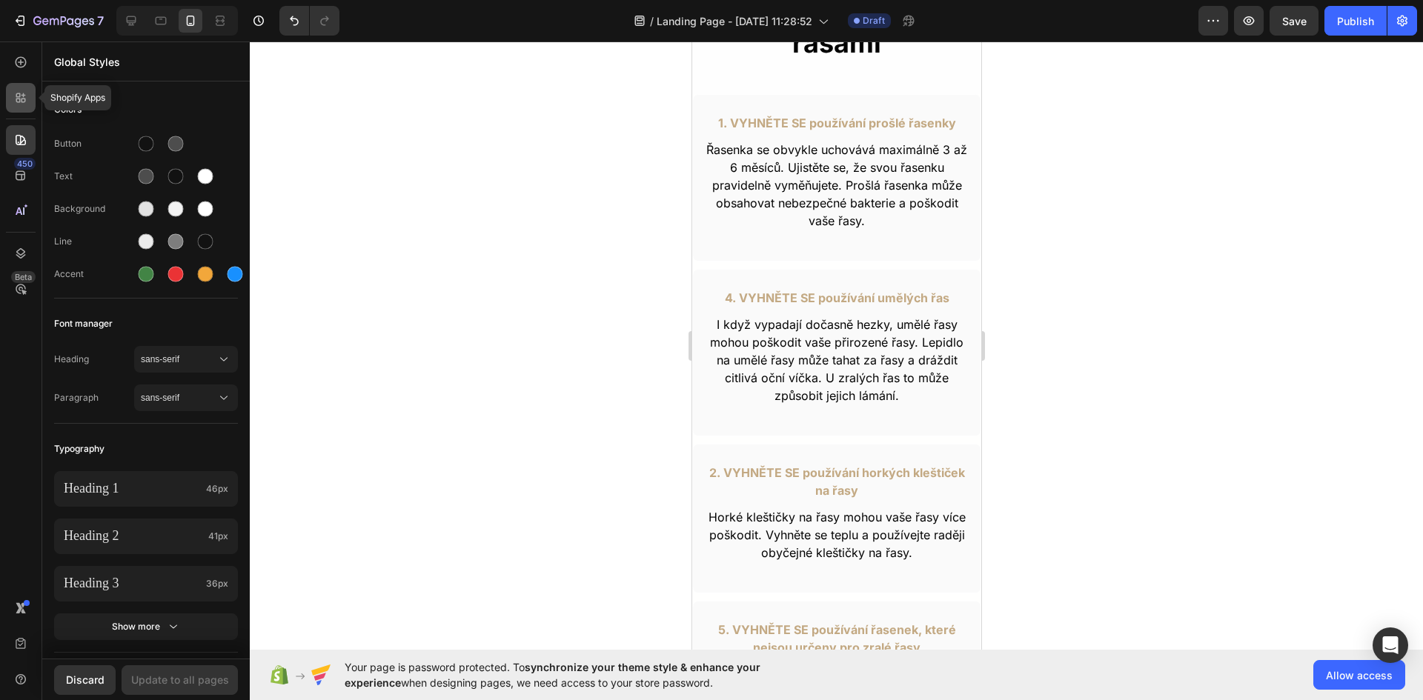
click at [19, 99] on icon at bounding box center [18, 101] width 4 height 4
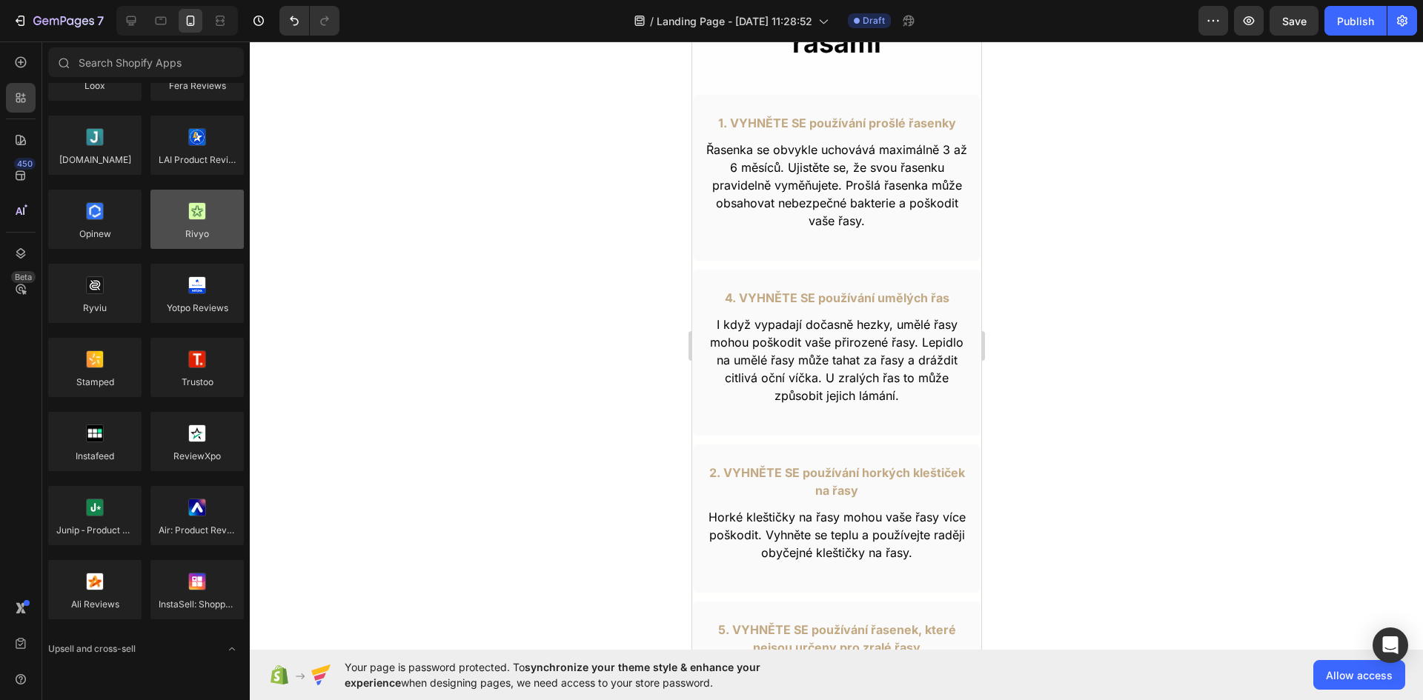
scroll to position [0, 0]
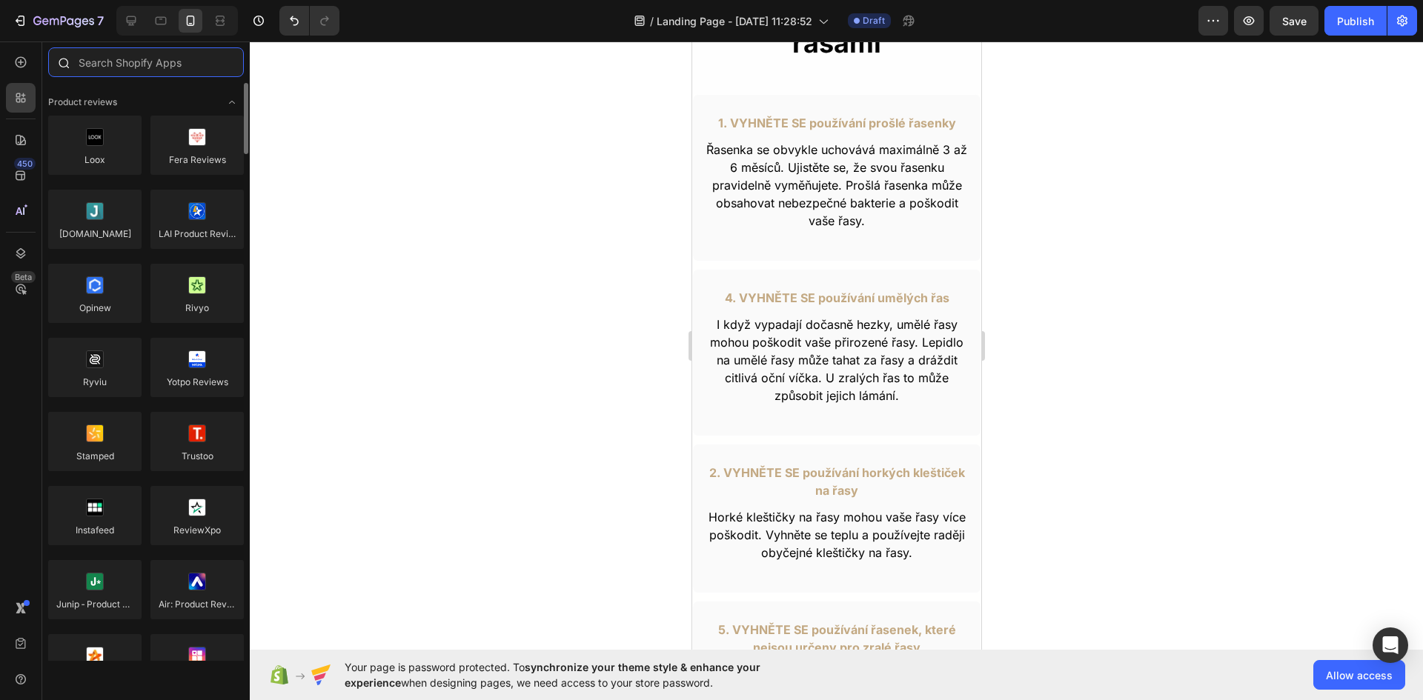
click at [117, 63] on input "text" at bounding box center [146, 62] width 196 height 30
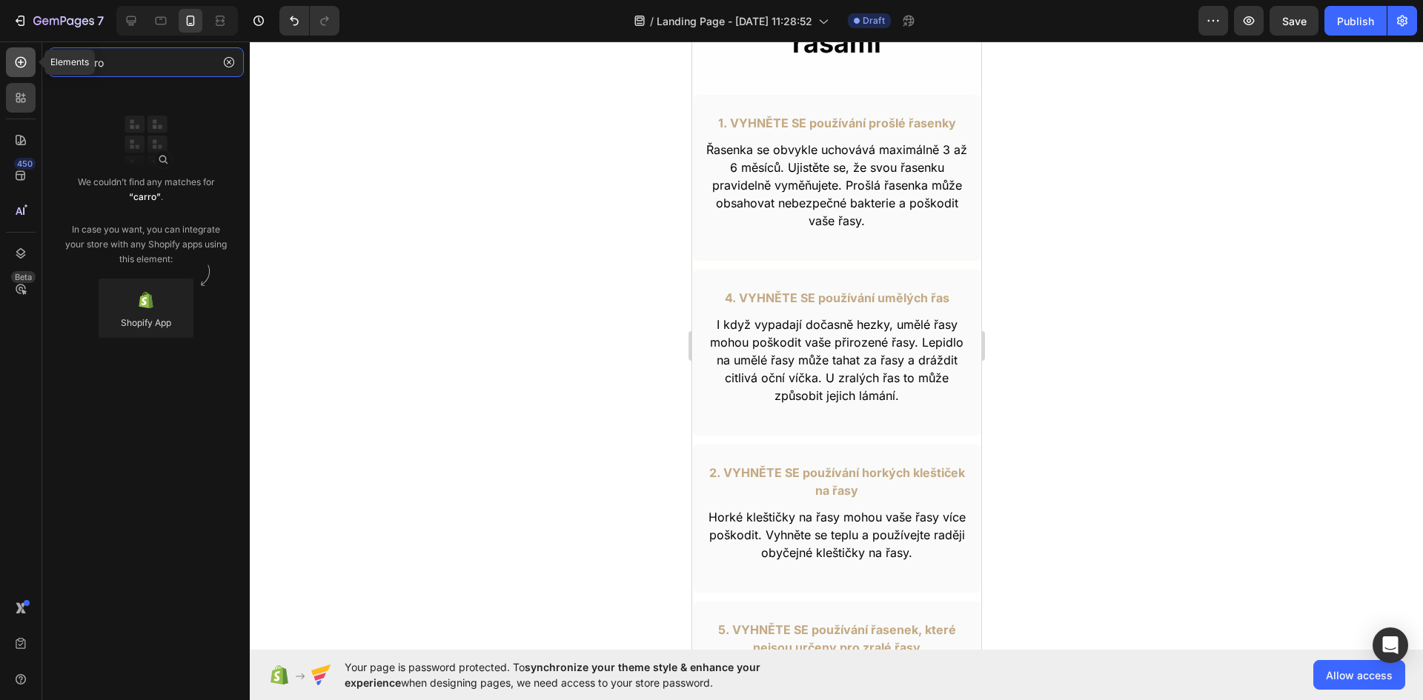
type input "carro"
click at [27, 55] on div at bounding box center [21, 62] width 30 height 30
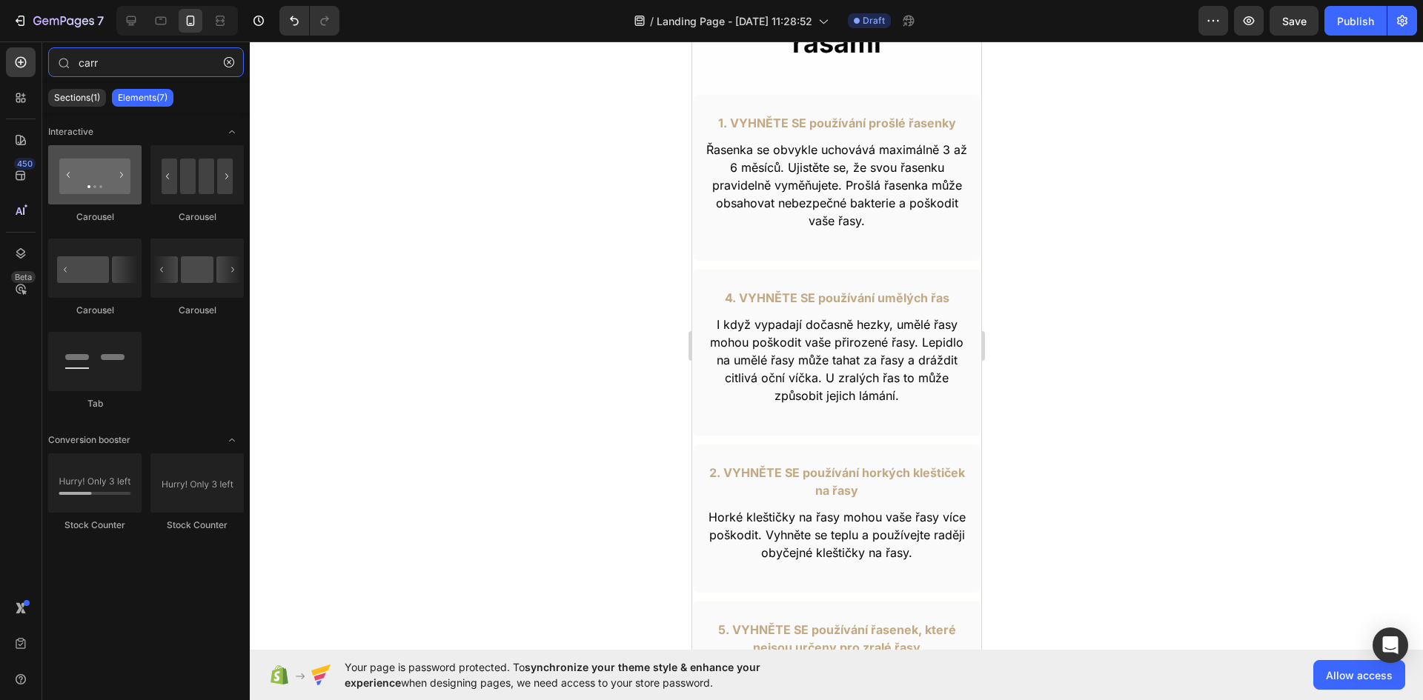
type input "carr"
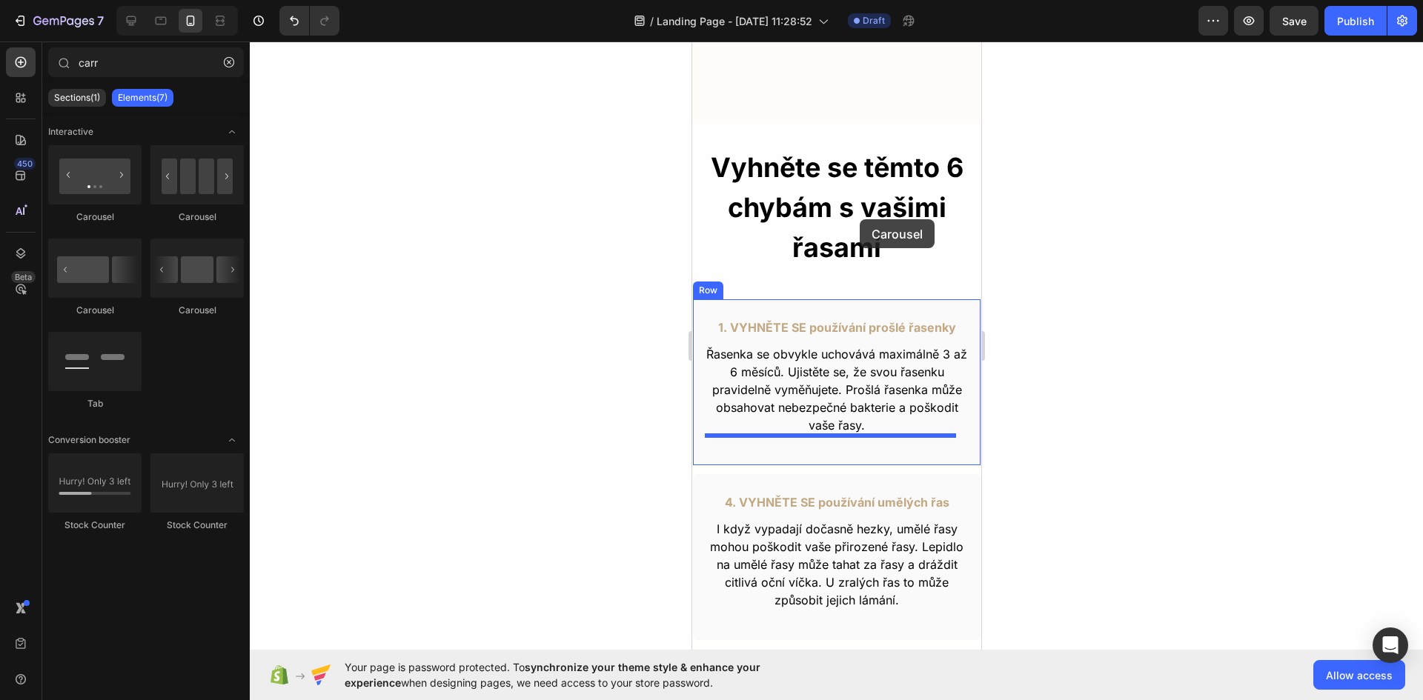
scroll to position [372, 0]
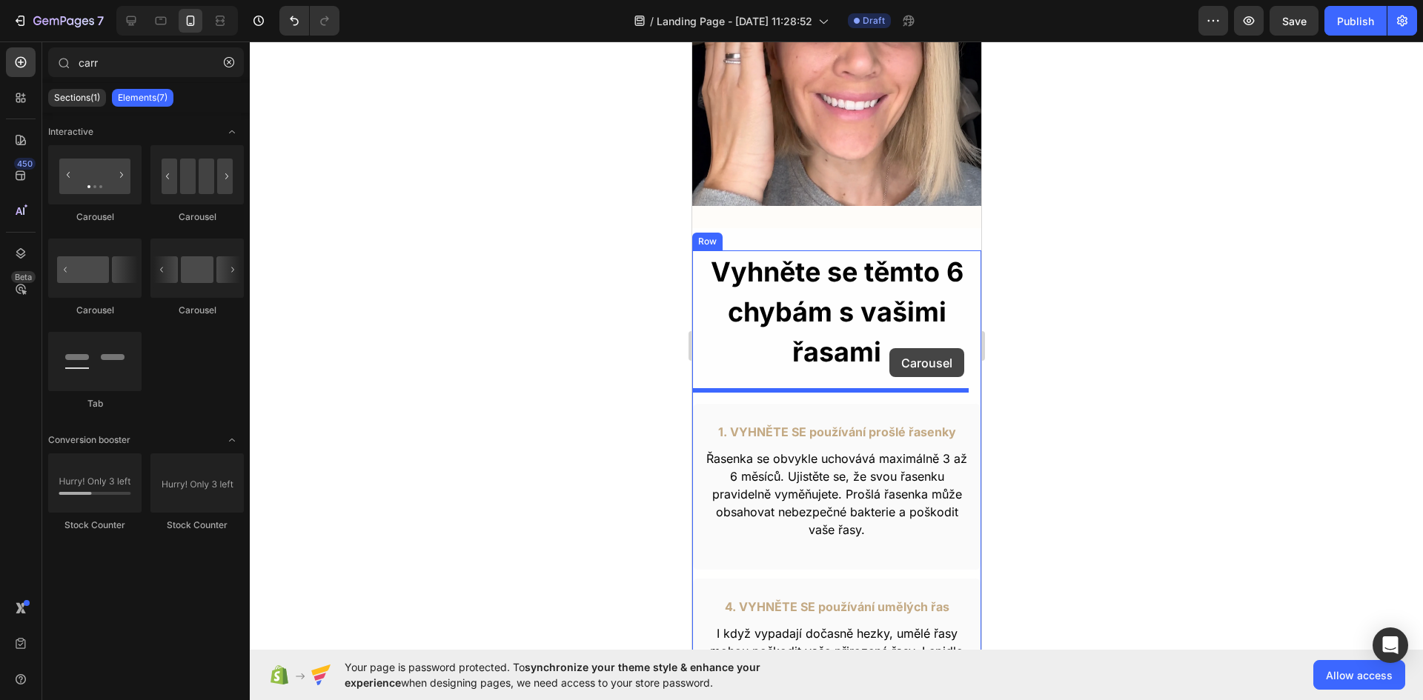
drag, startPoint x: 809, startPoint y: 225, endPoint x: 889, endPoint y: 348, distance: 147.4
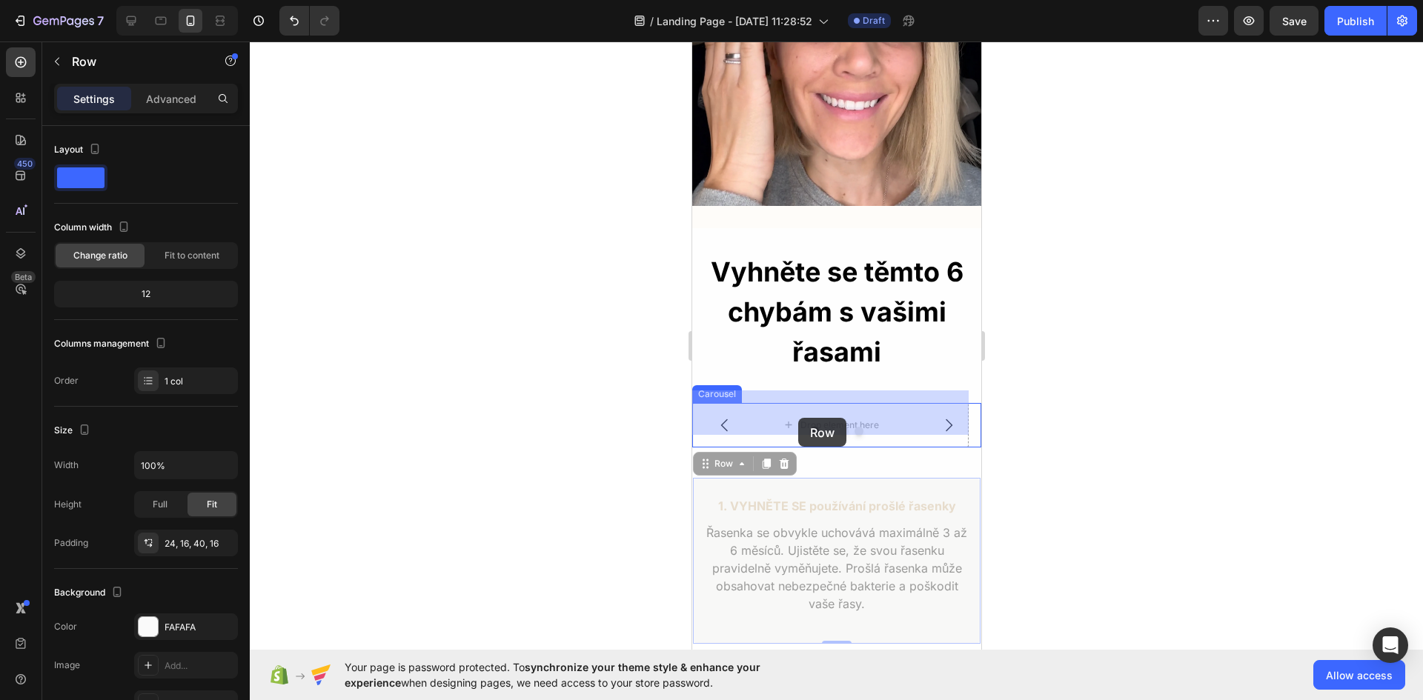
drag, startPoint x: 699, startPoint y: 491, endPoint x: 797, endPoint y: 418, distance: 122.9
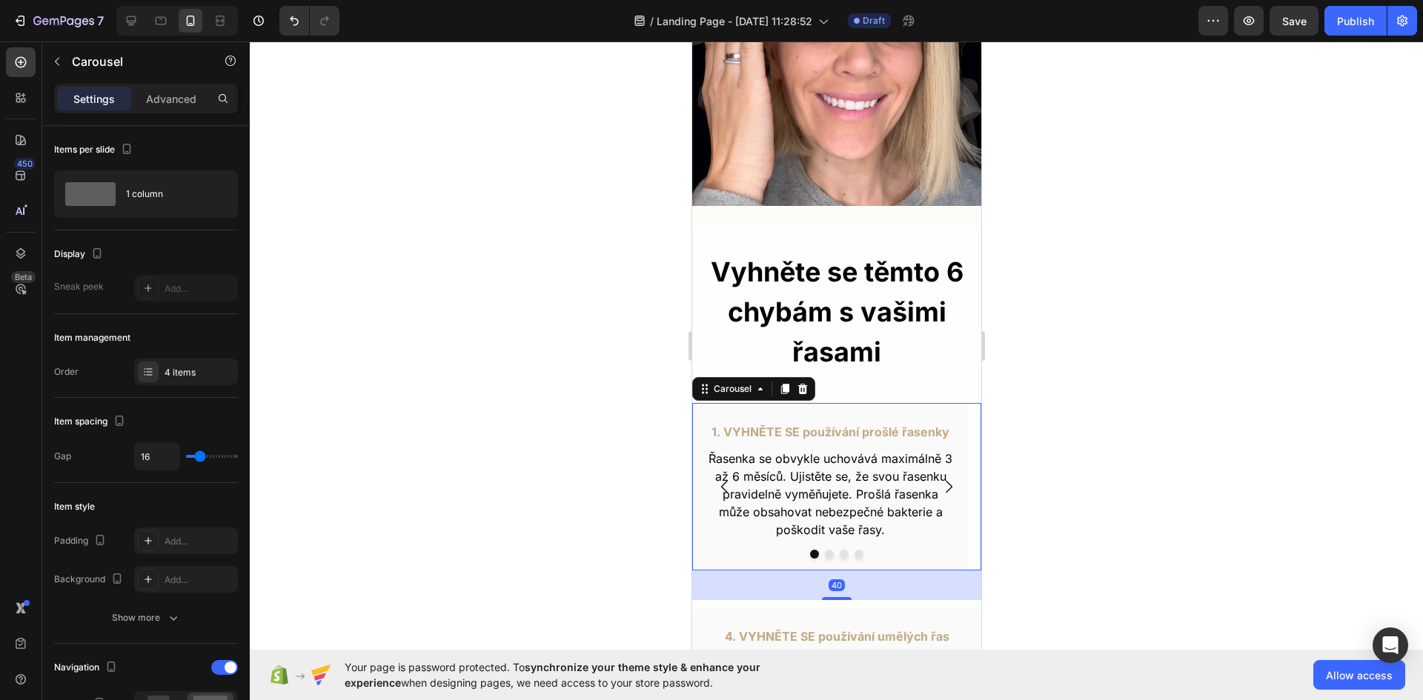
click at [939, 478] on icon "Carousel Next Arrow" at bounding box center [948, 487] width 18 height 18
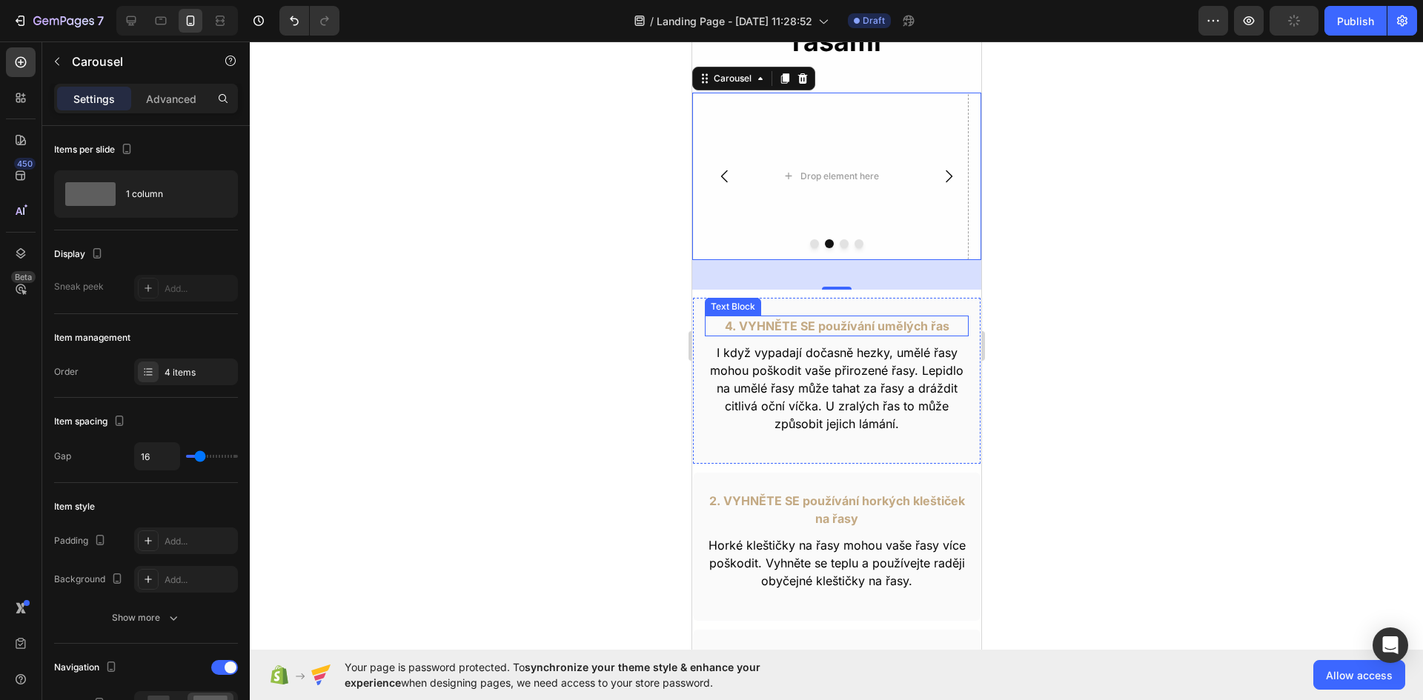
scroll to position [743, 0]
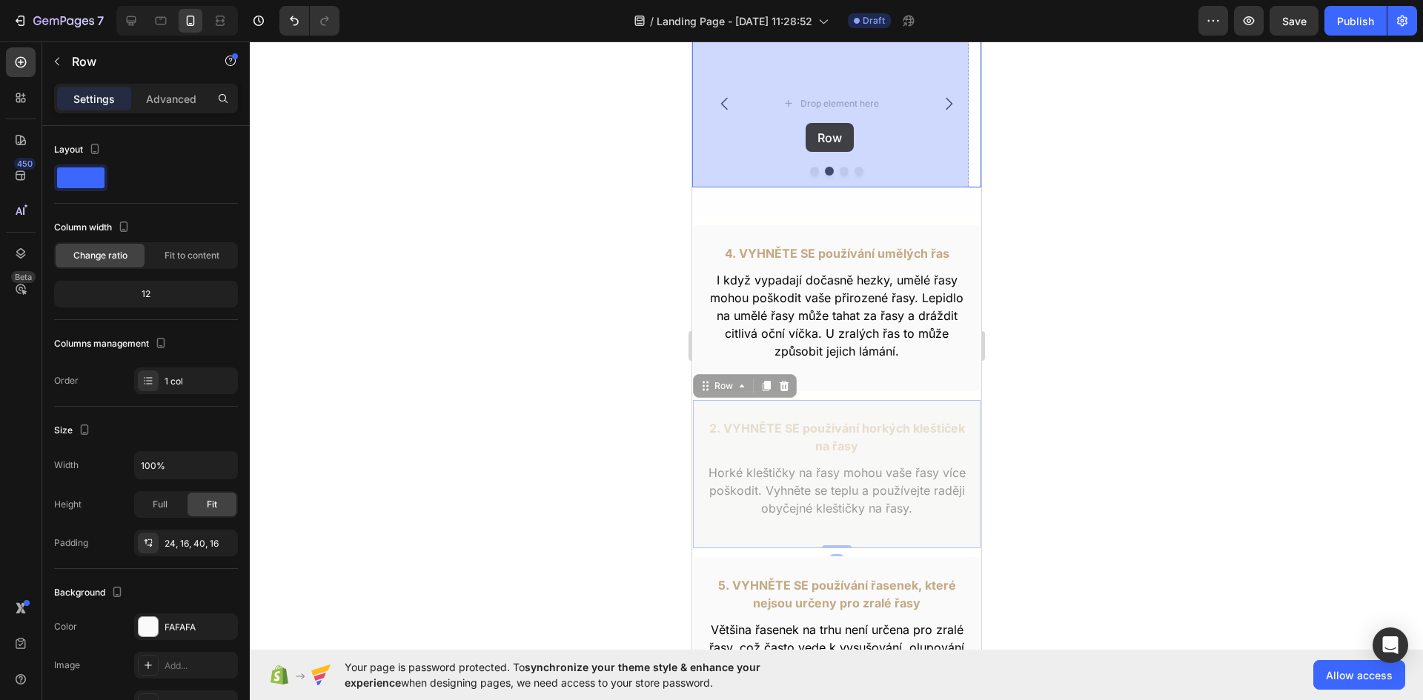
drag, startPoint x: 698, startPoint y: 432, endPoint x: 805, endPoint y: 123, distance: 326.9
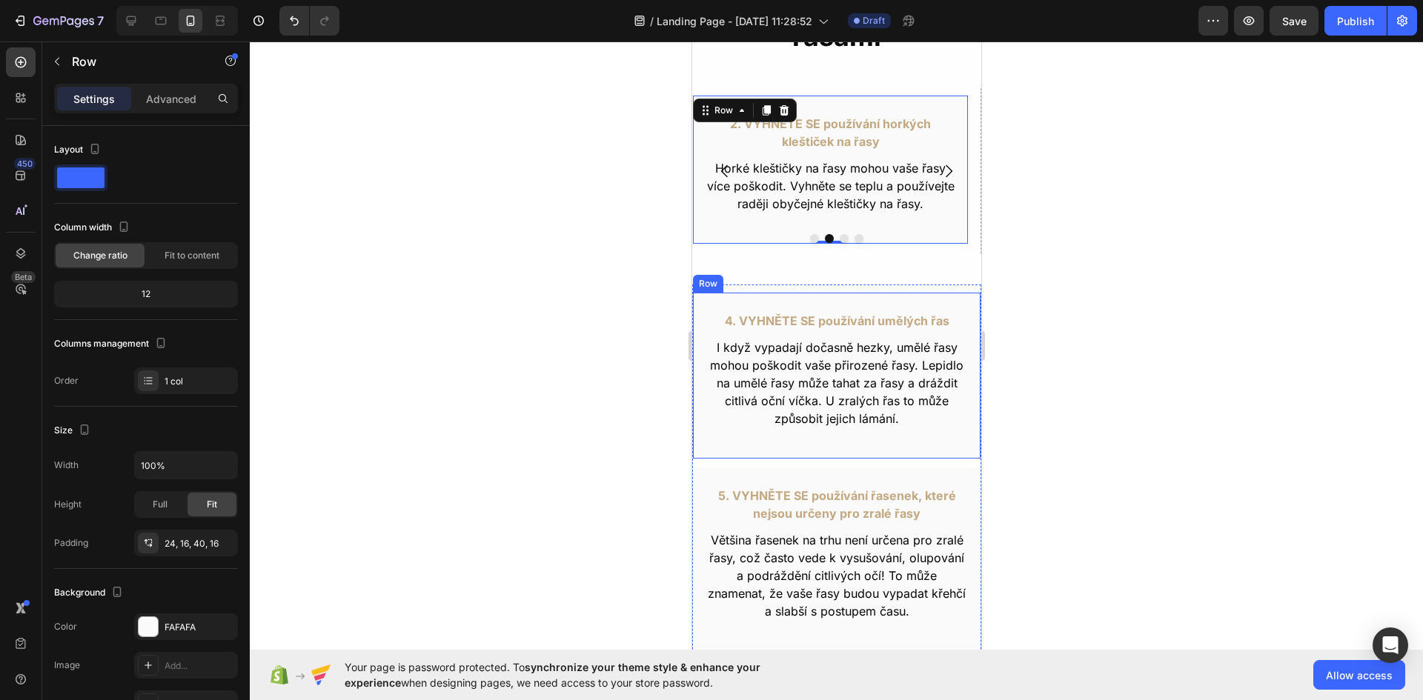
scroll to position [668, 0]
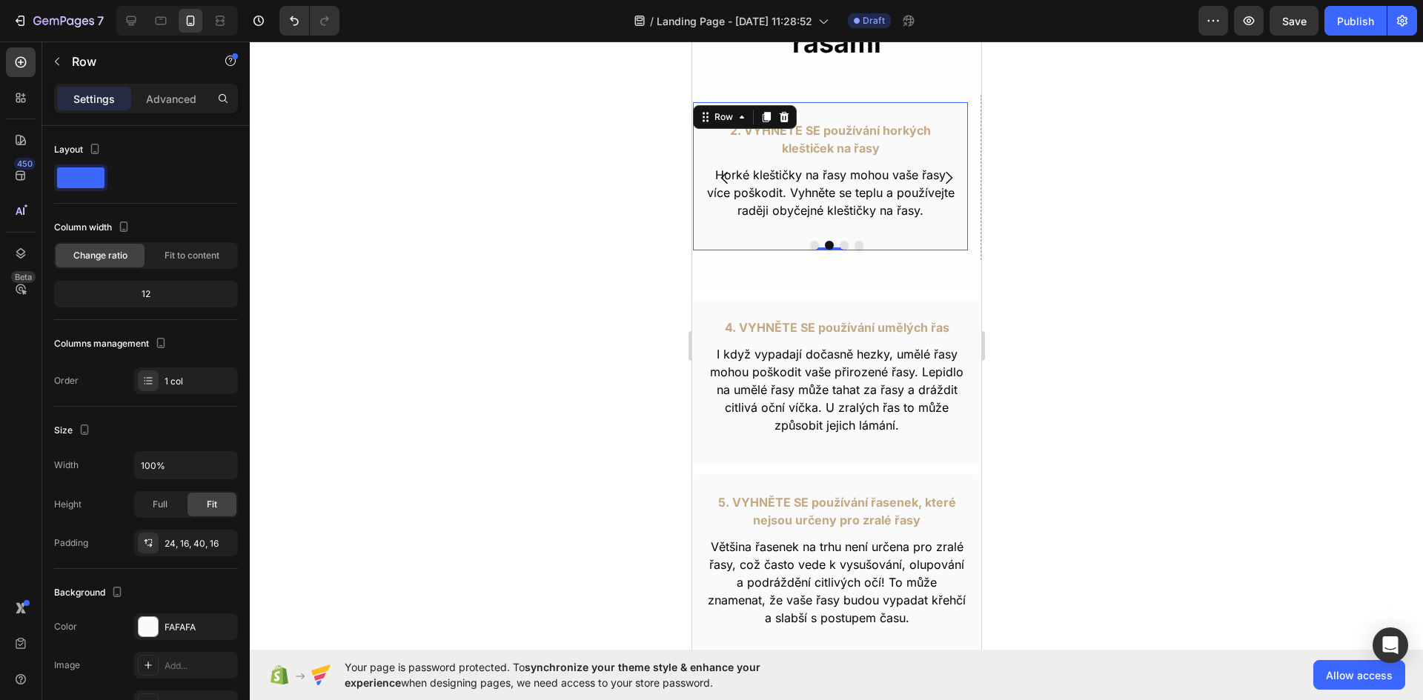
click at [743, 237] on div "2. VYHNĚTE SE používání horkých kleštiček na řasy Text Block Horké kleštičky na…" at bounding box center [829, 177] width 276 height 150
click at [754, 292] on div "4. VYHNĚTE SE používání umělých řas Text Block I když vypadají dočasně hezky, u…" at bounding box center [835, 378] width 289 height 175
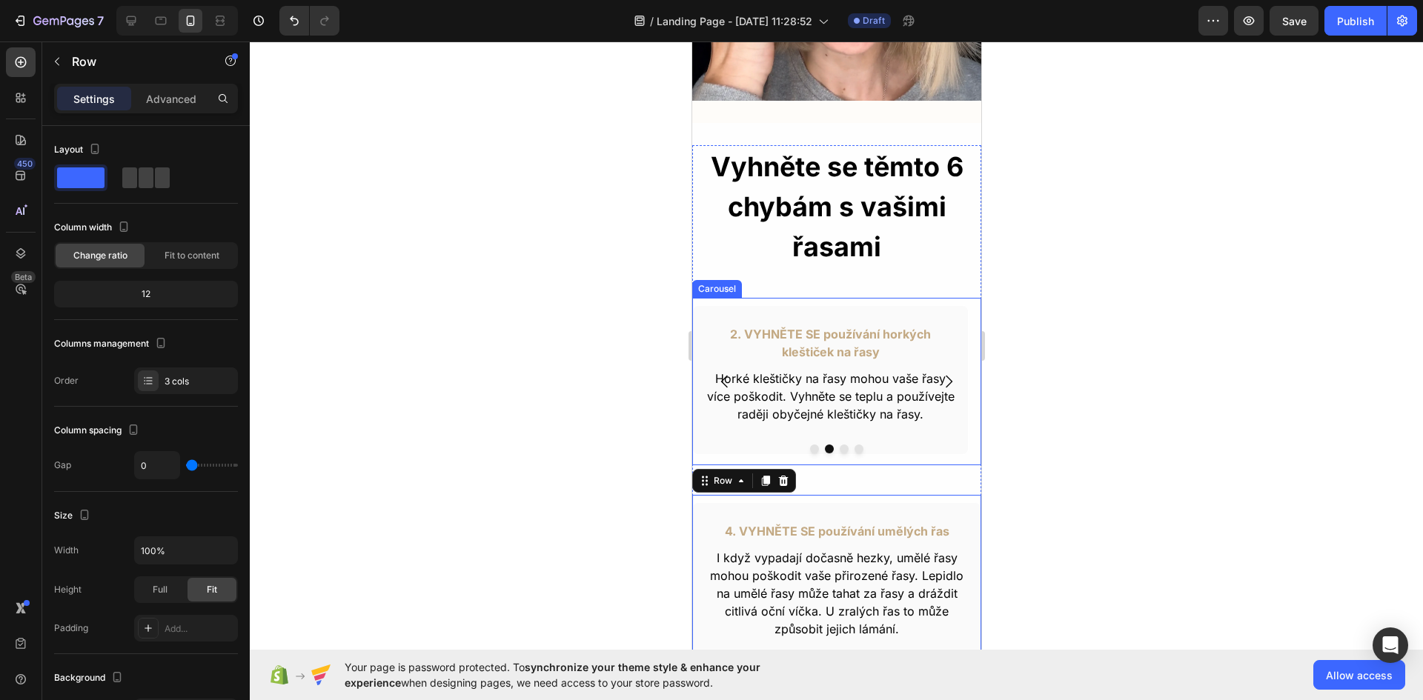
scroll to position [446, 0]
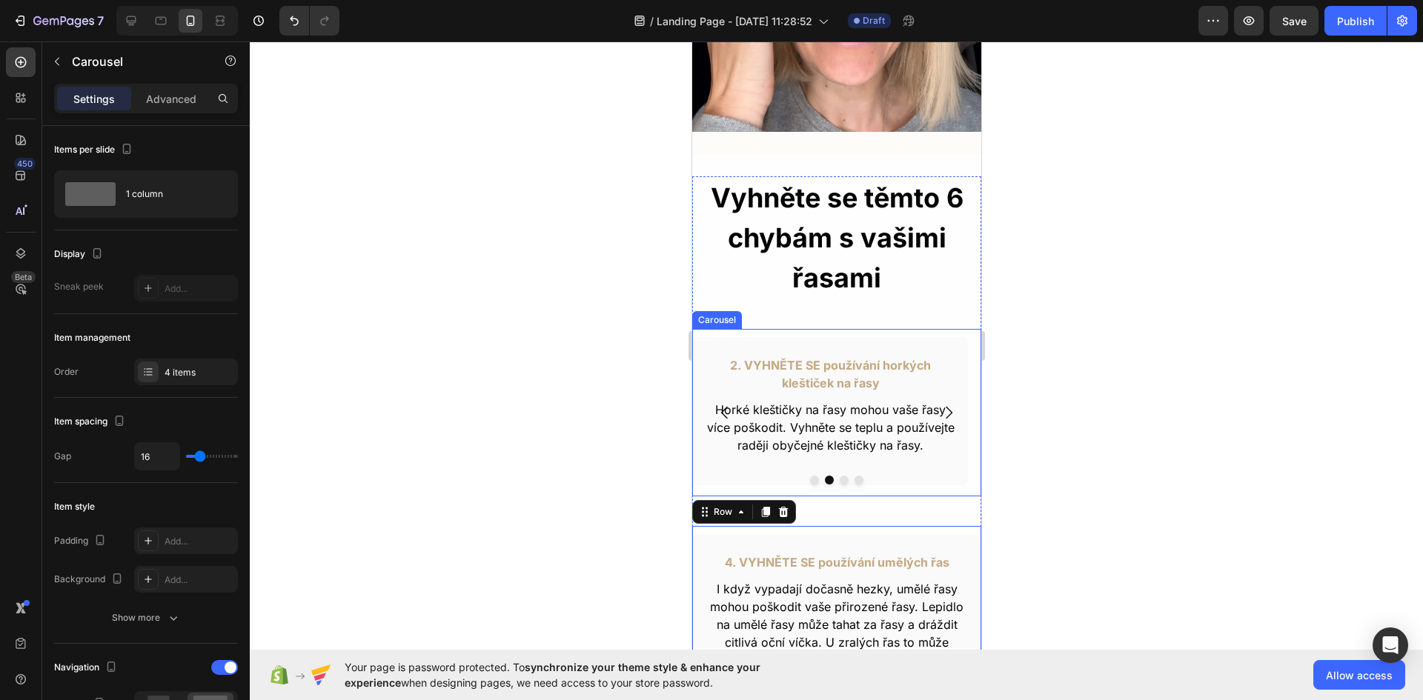
click at [939, 404] on icon "Carousel Next Arrow" at bounding box center [948, 413] width 18 height 18
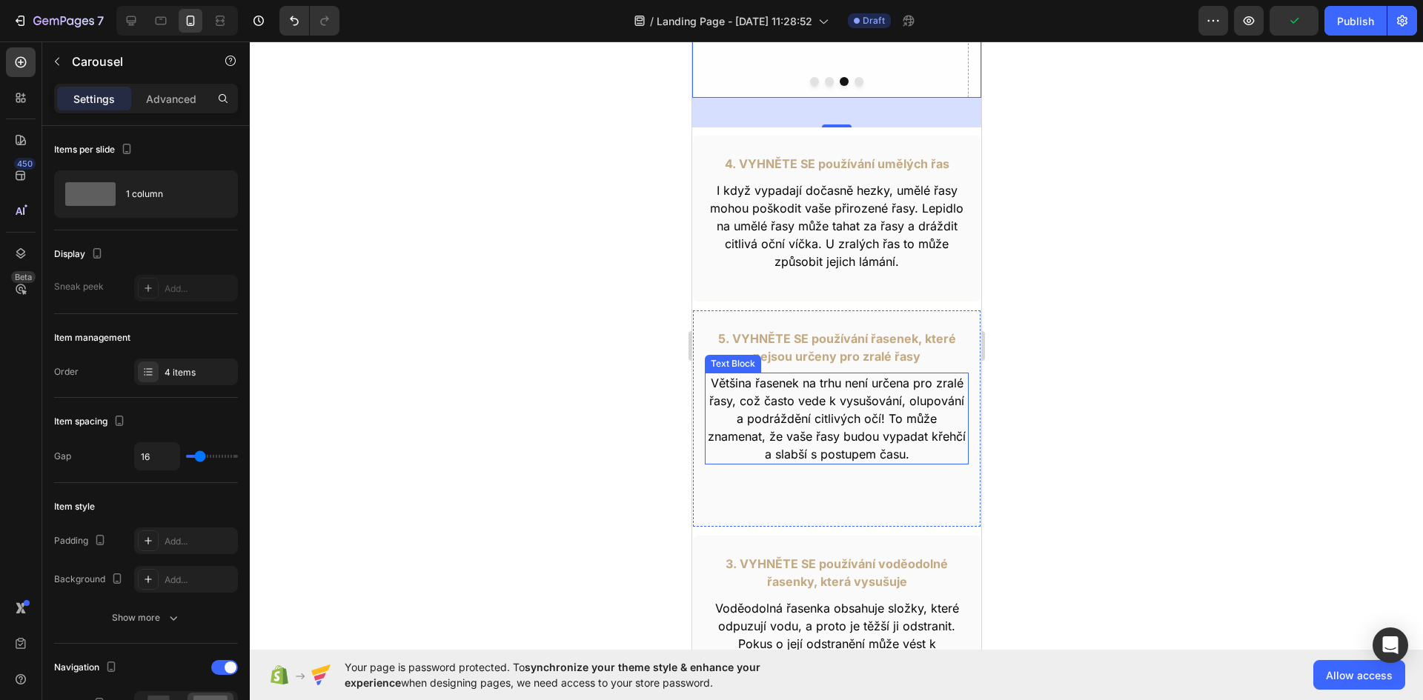
scroll to position [965, 0]
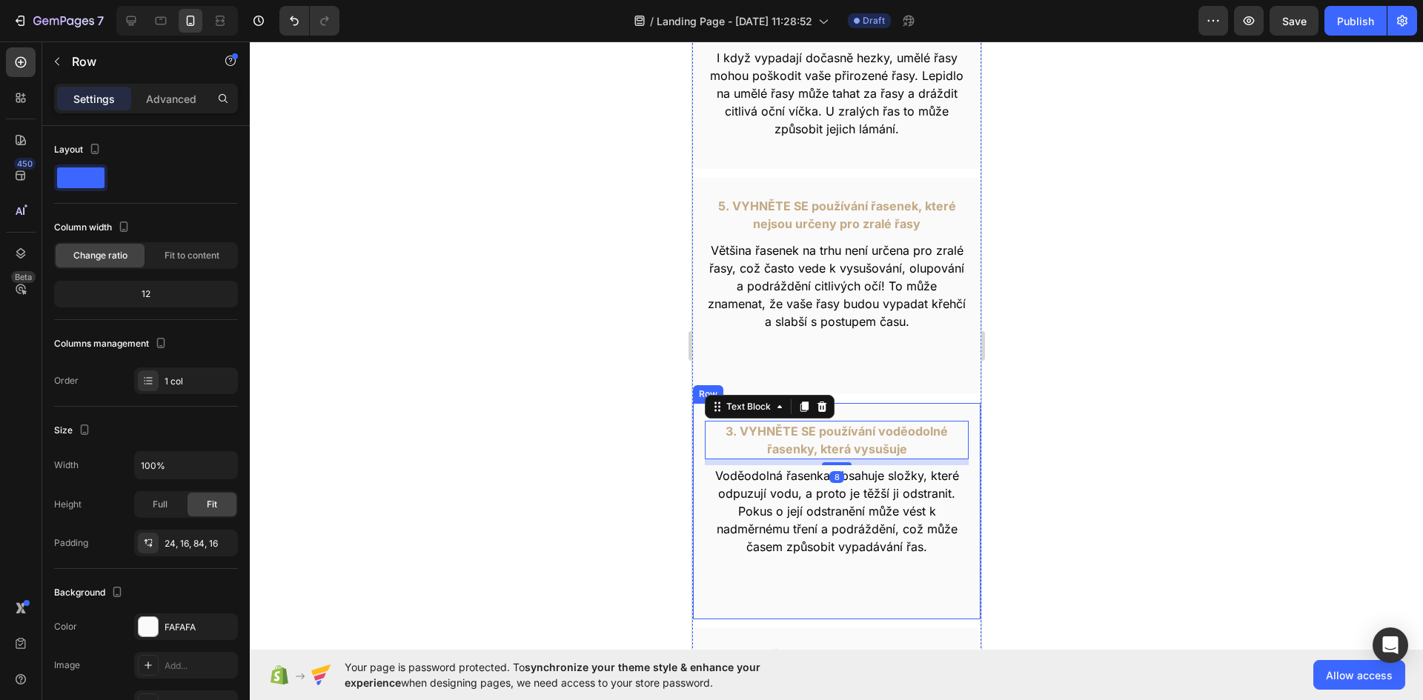
click at [698, 440] on div "3. VYHNĚTE SE používání voděodolné řasenky, která vysušuje Text Block 8 Voděodo…" at bounding box center [835, 511] width 289 height 218
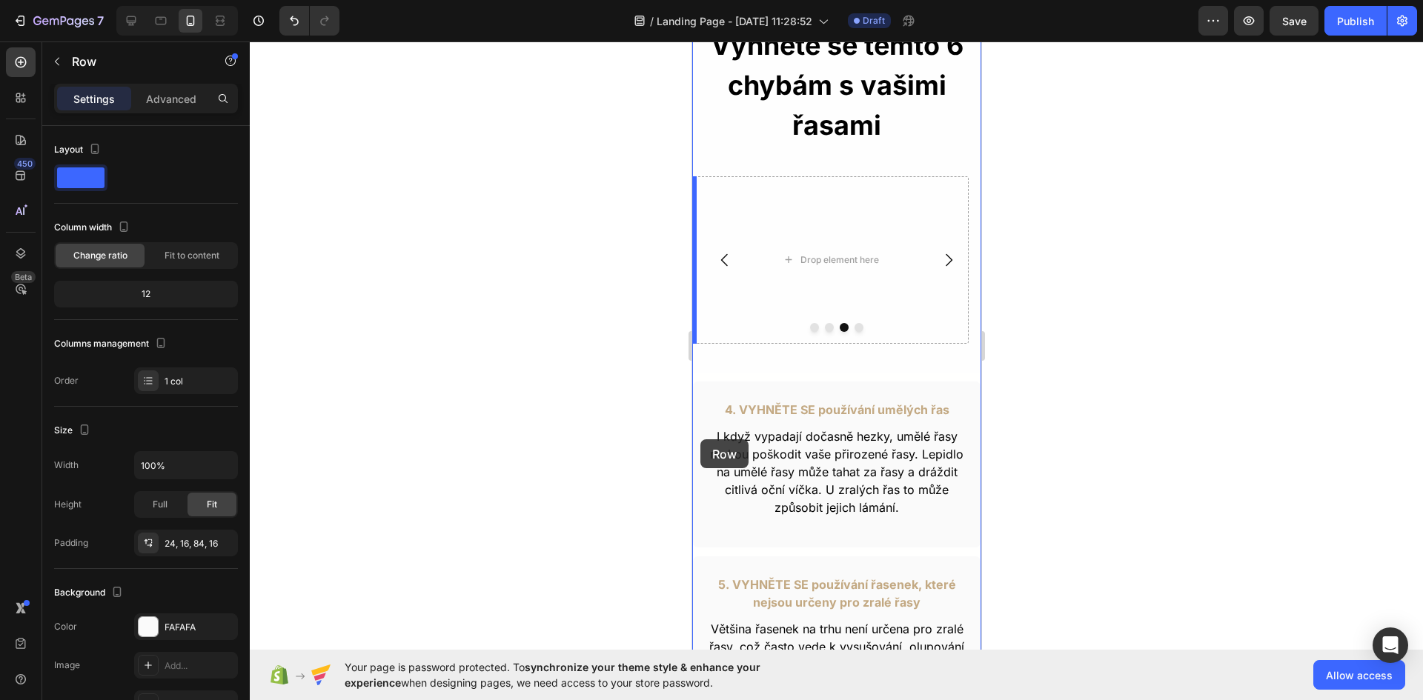
scroll to position [520, 0]
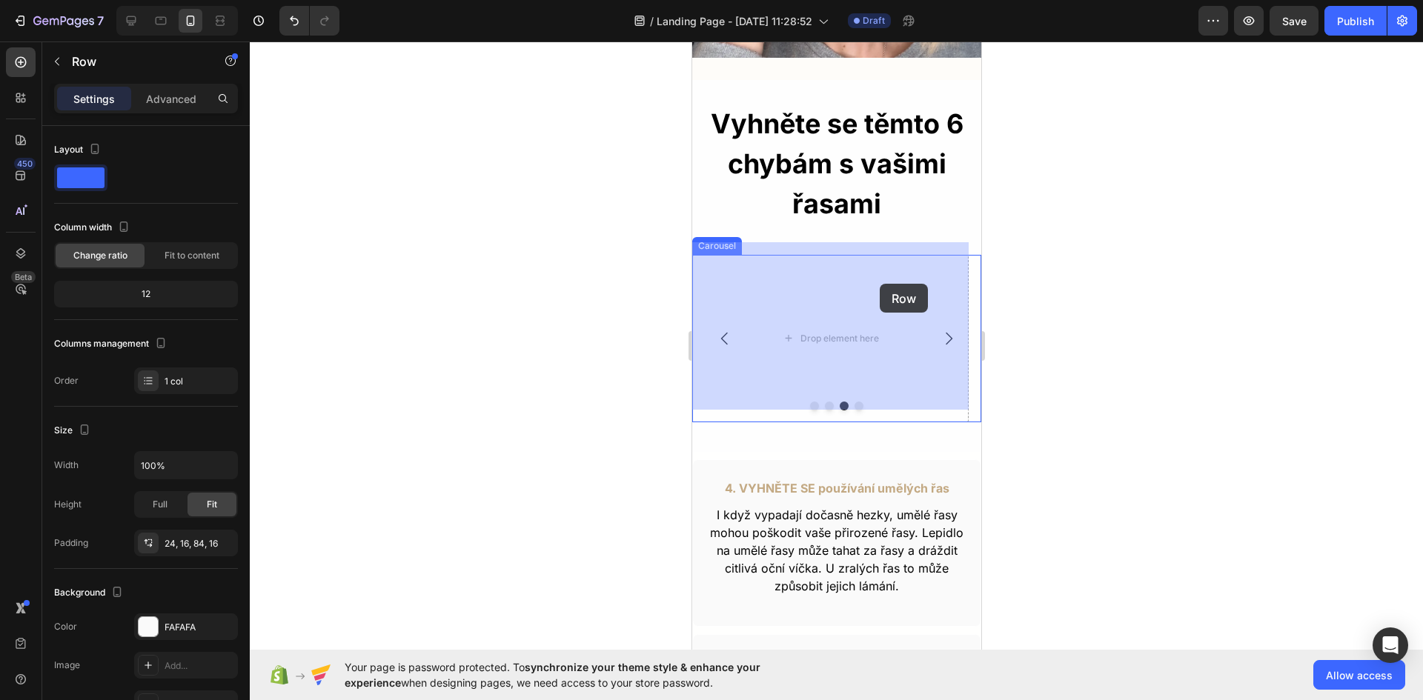
drag, startPoint x: 698, startPoint y: 440, endPoint x: 870, endPoint y: 295, distance: 225.1
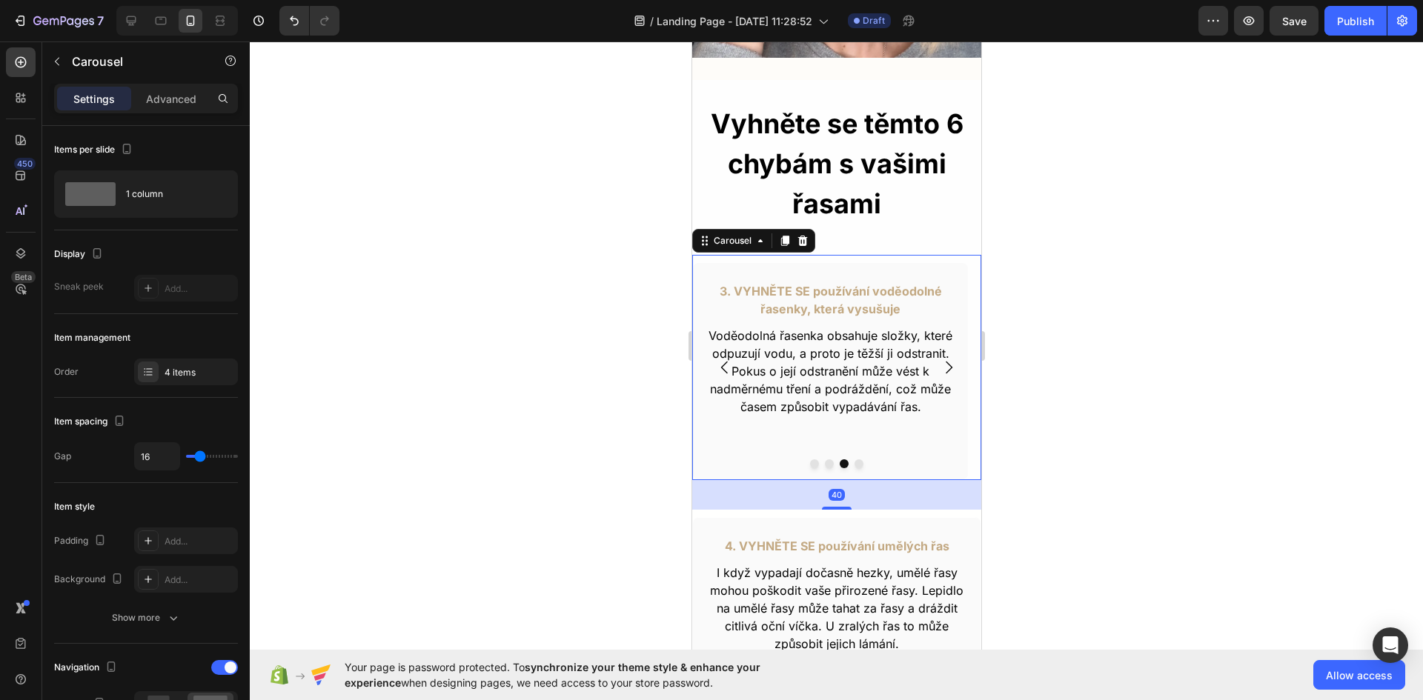
click at [939, 359] on icon "Carousel Next Arrow" at bounding box center [948, 368] width 18 height 18
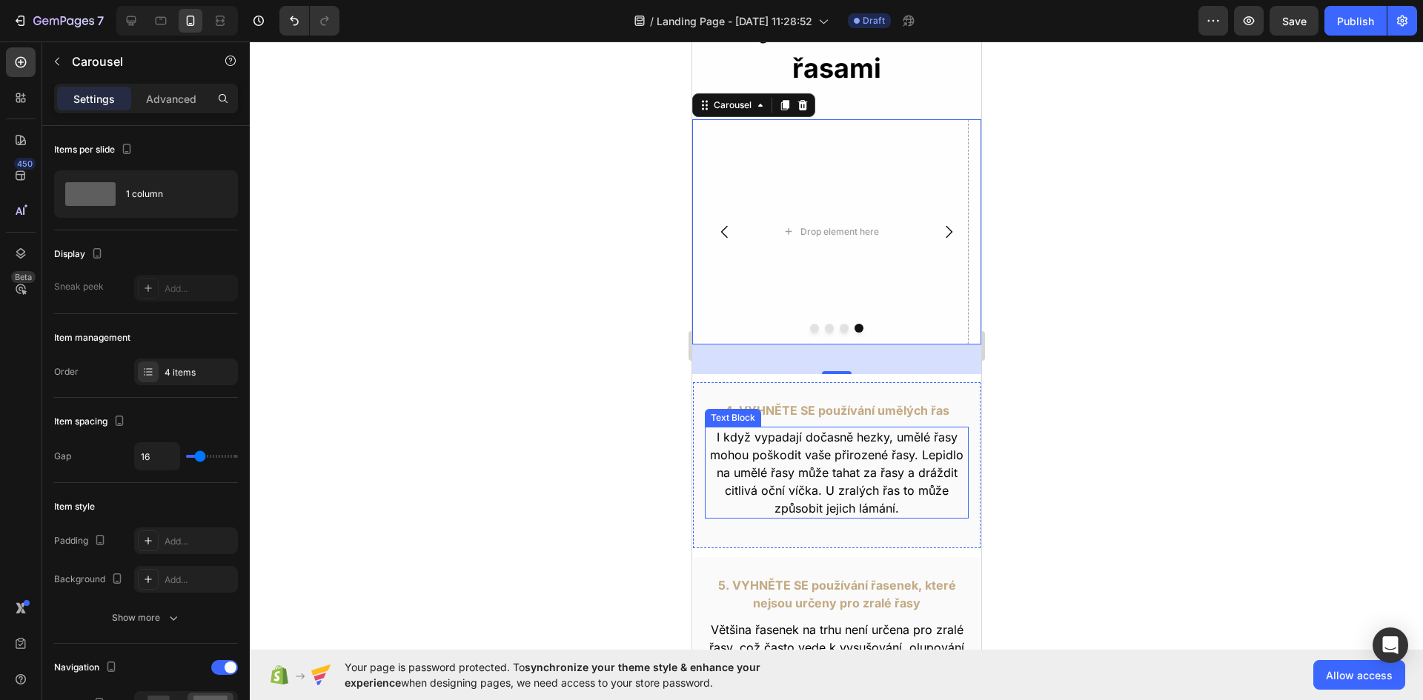
scroll to position [594, 0]
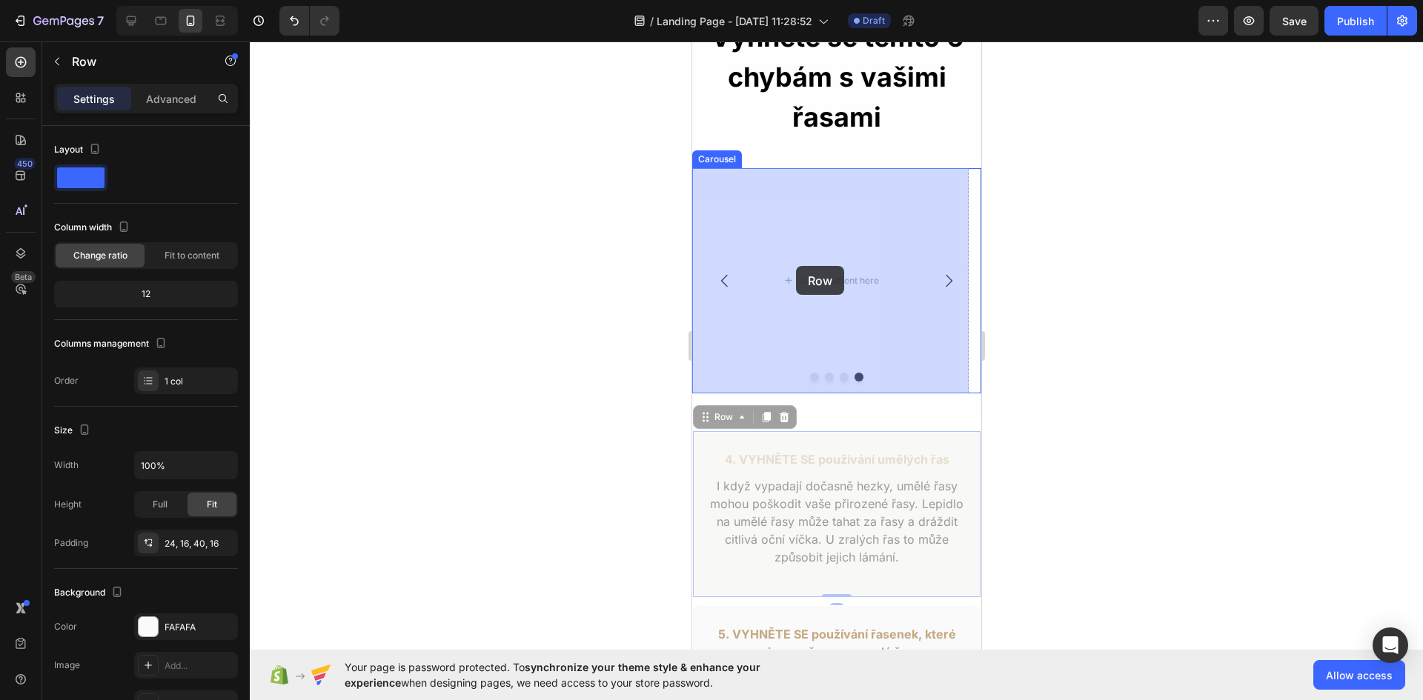
drag, startPoint x: 696, startPoint y: 452, endPoint x: 795, endPoint y: 266, distance: 210.9
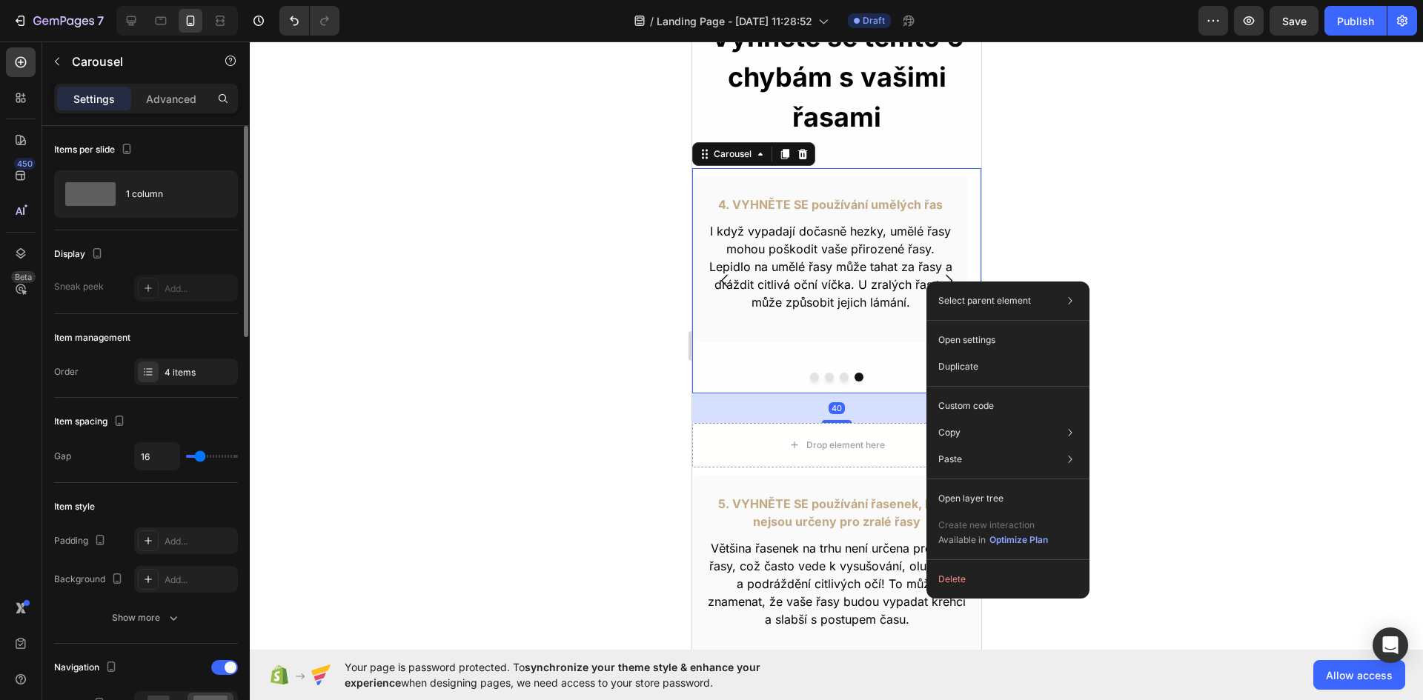
click at [204, 408] on div "Item spacing Gap 16" at bounding box center [146, 440] width 184 height 85
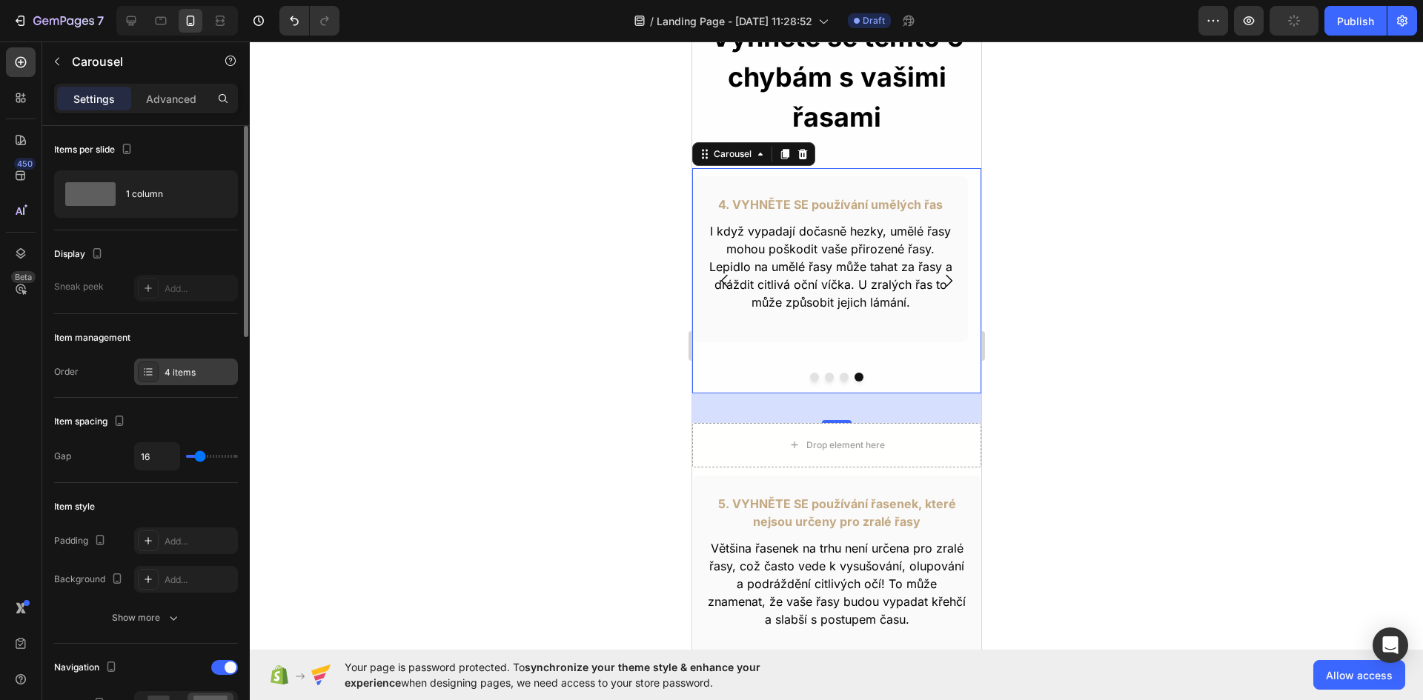
click at [199, 376] on div "4 items" at bounding box center [200, 372] width 70 height 13
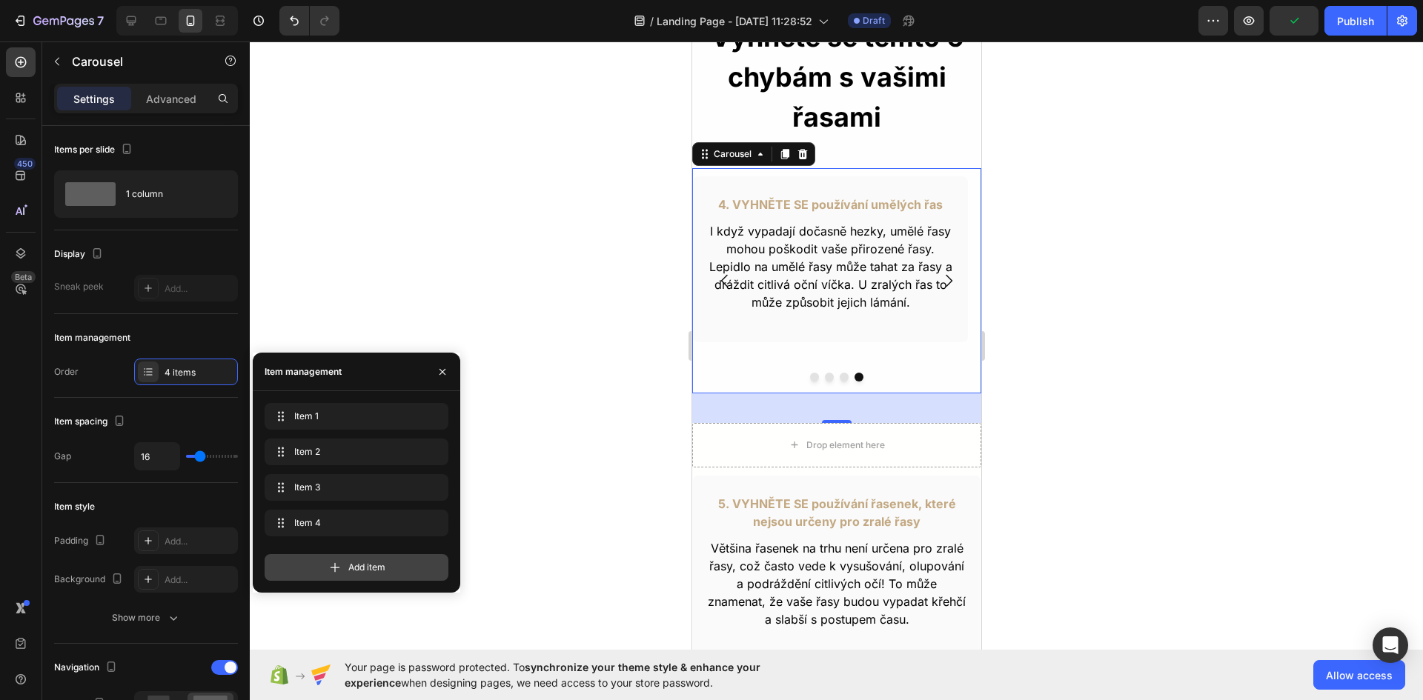
click at [351, 561] on span "Add item" at bounding box center [366, 567] width 37 height 13
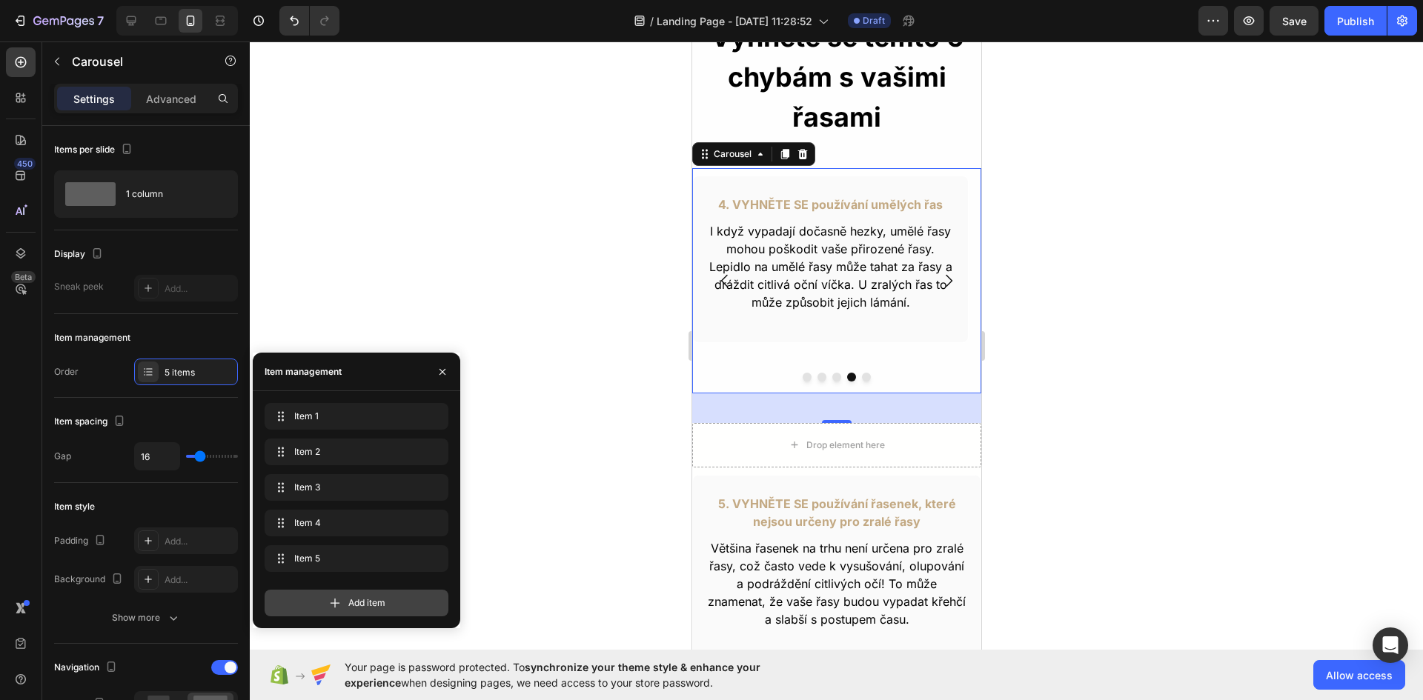
click at [365, 600] on span "Add item" at bounding box center [366, 603] width 37 height 13
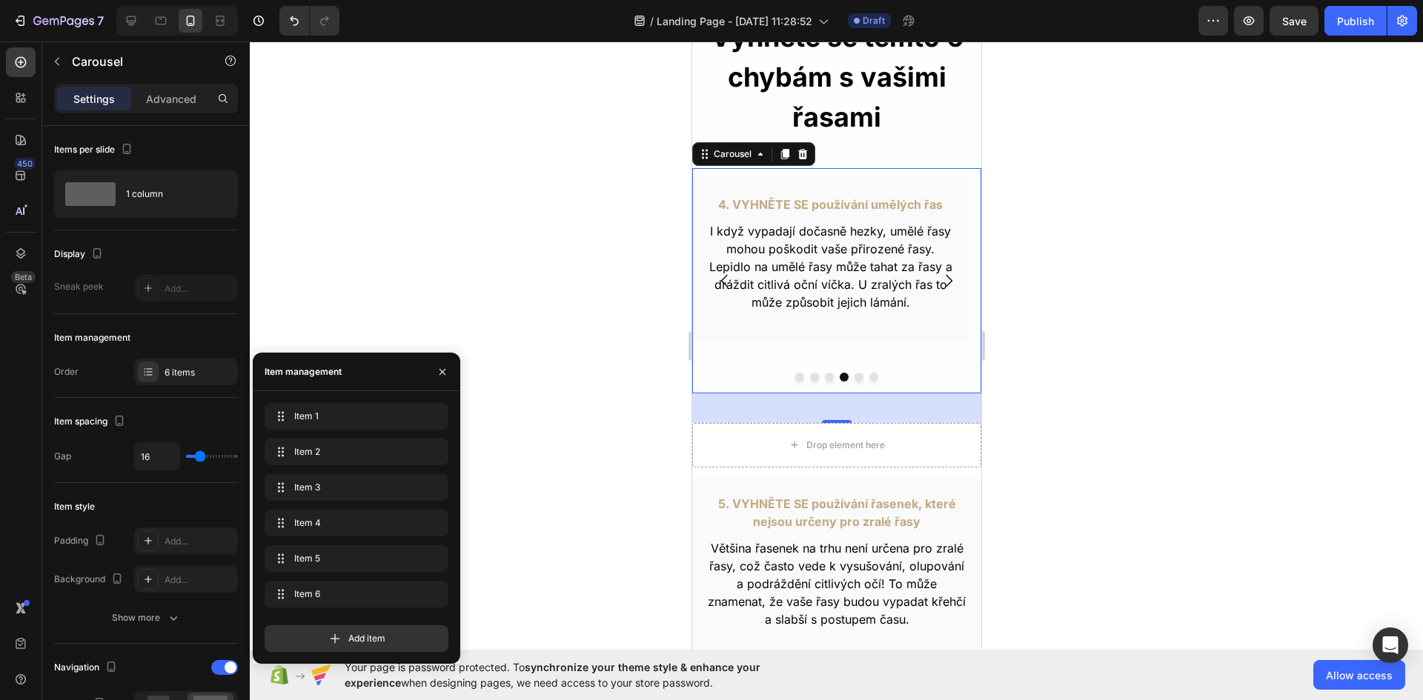
click at [939, 279] on icon "Carousel Next Arrow" at bounding box center [948, 281] width 18 height 18
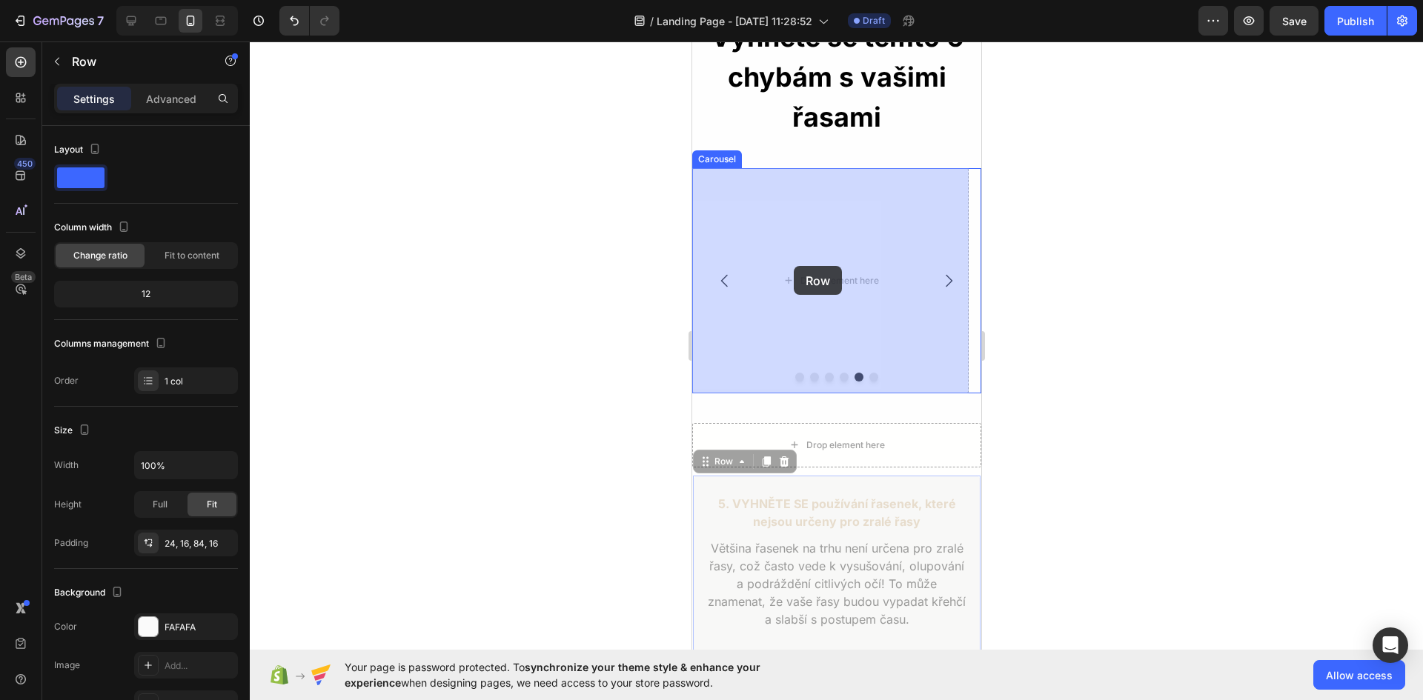
drag, startPoint x: 699, startPoint y: 482, endPoint x: 793, endPoint y: 266, distance: 236.0
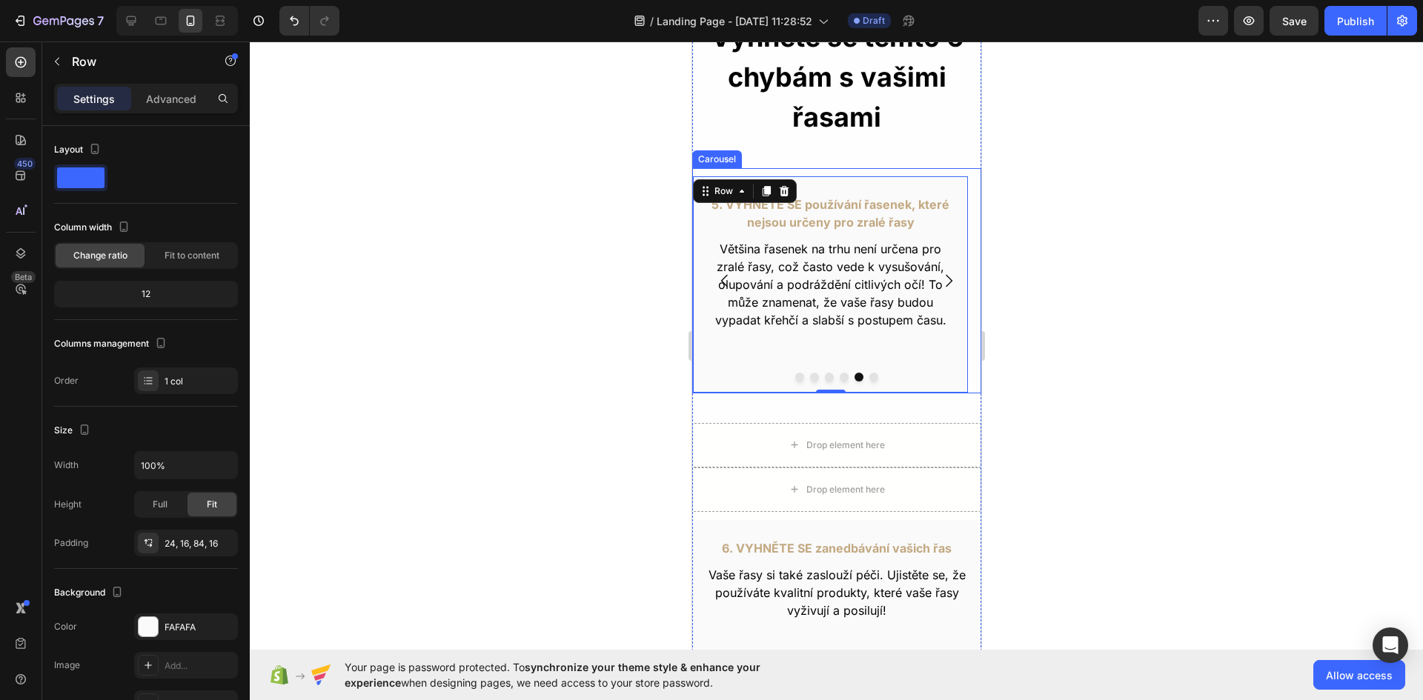
click at [939, 276] on icon "Carousel Next Arrow" at bounding box center [948, 281] width 18 height 18
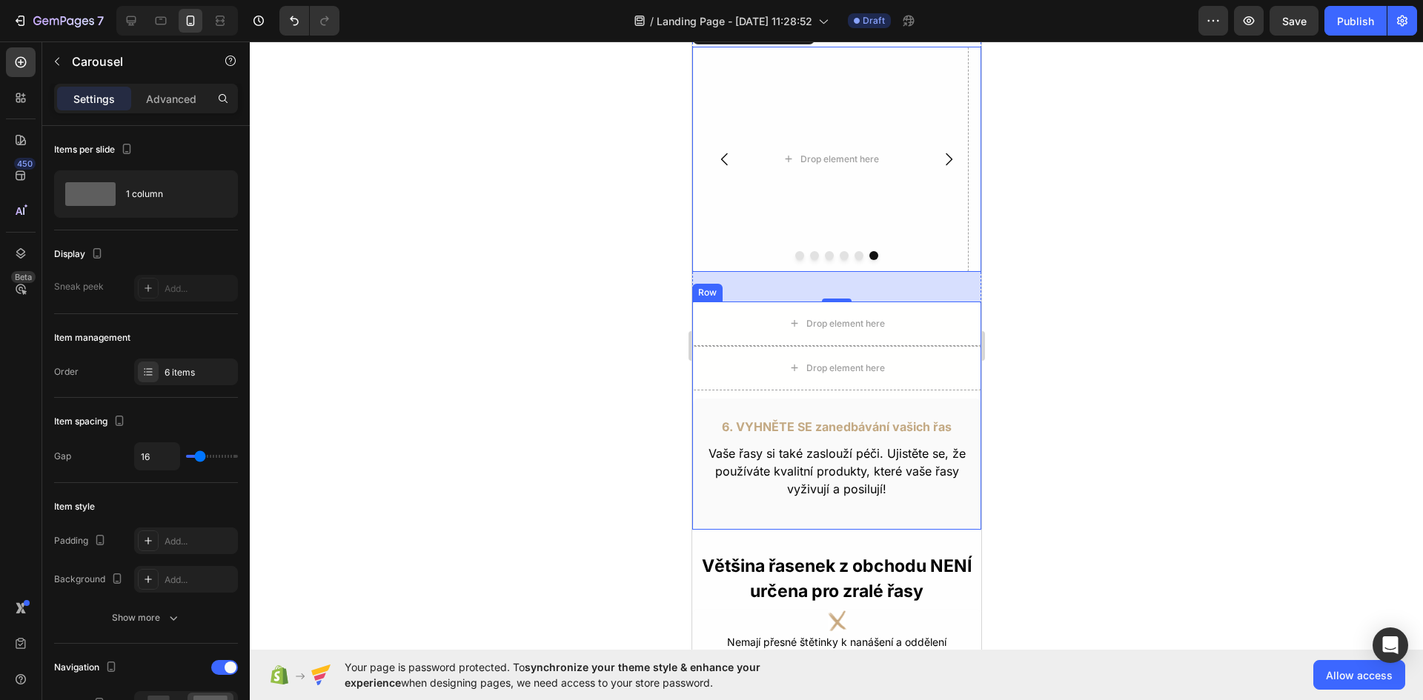
scroll to position [743, 0]
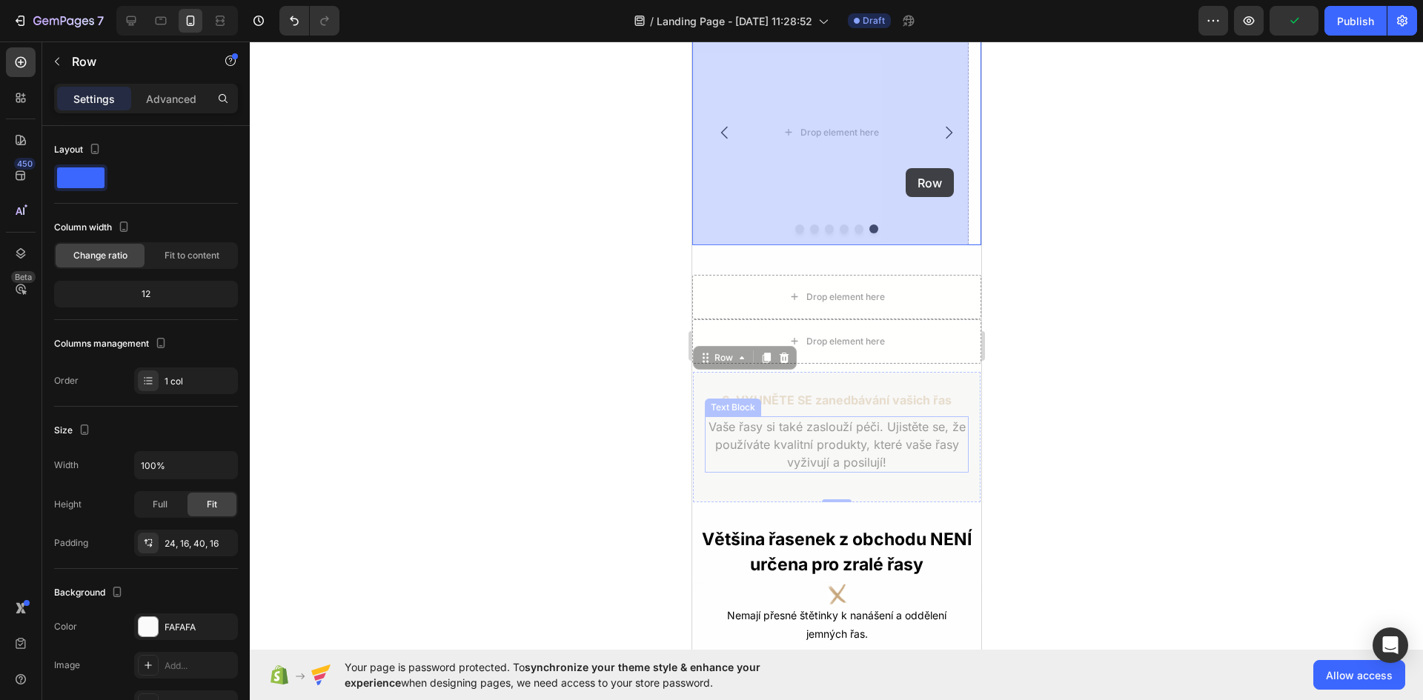
drag, startPoint x: 701, startPoint y: 438, endPoint x: 905, endPoint y: 168, distance: 338.1
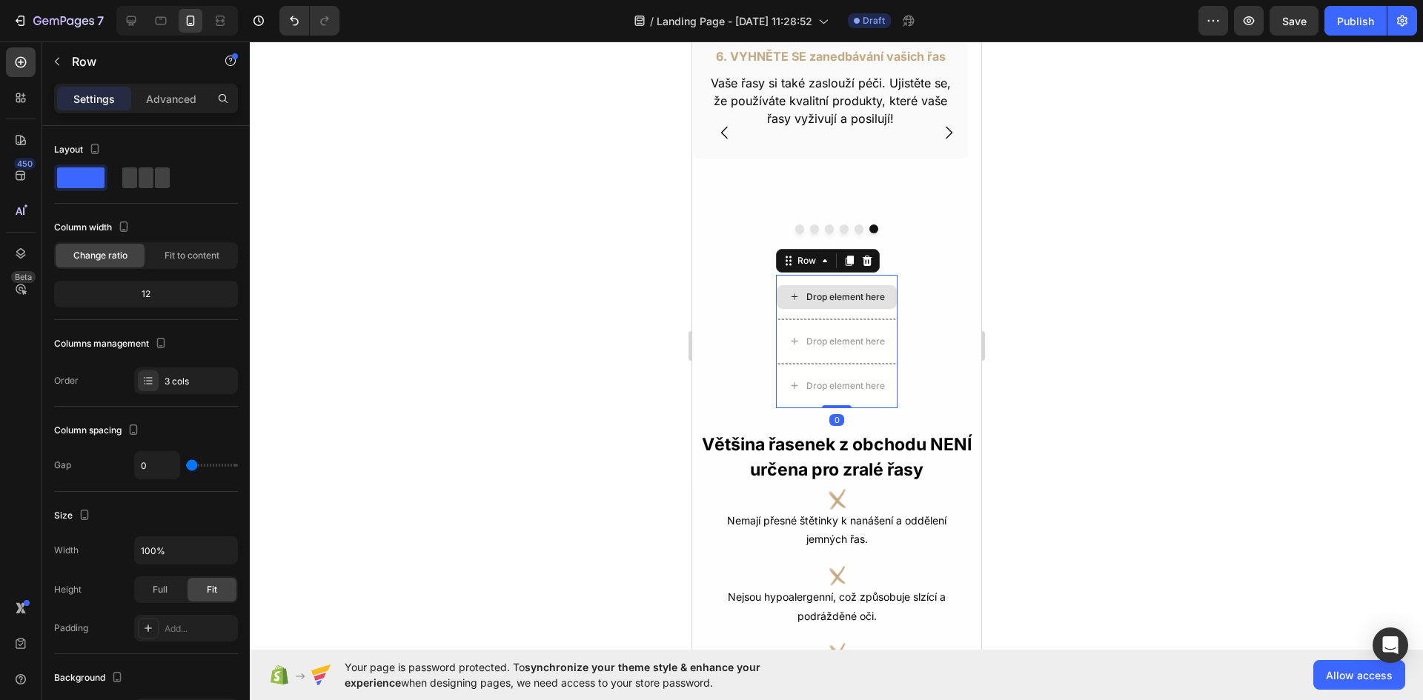
click at [843, 276] on div "Drop element here" at bounding box center [836, 297] width 122 height 44
click at [860, 256] on icon at bounding box center [866, 261] width 12 height 12
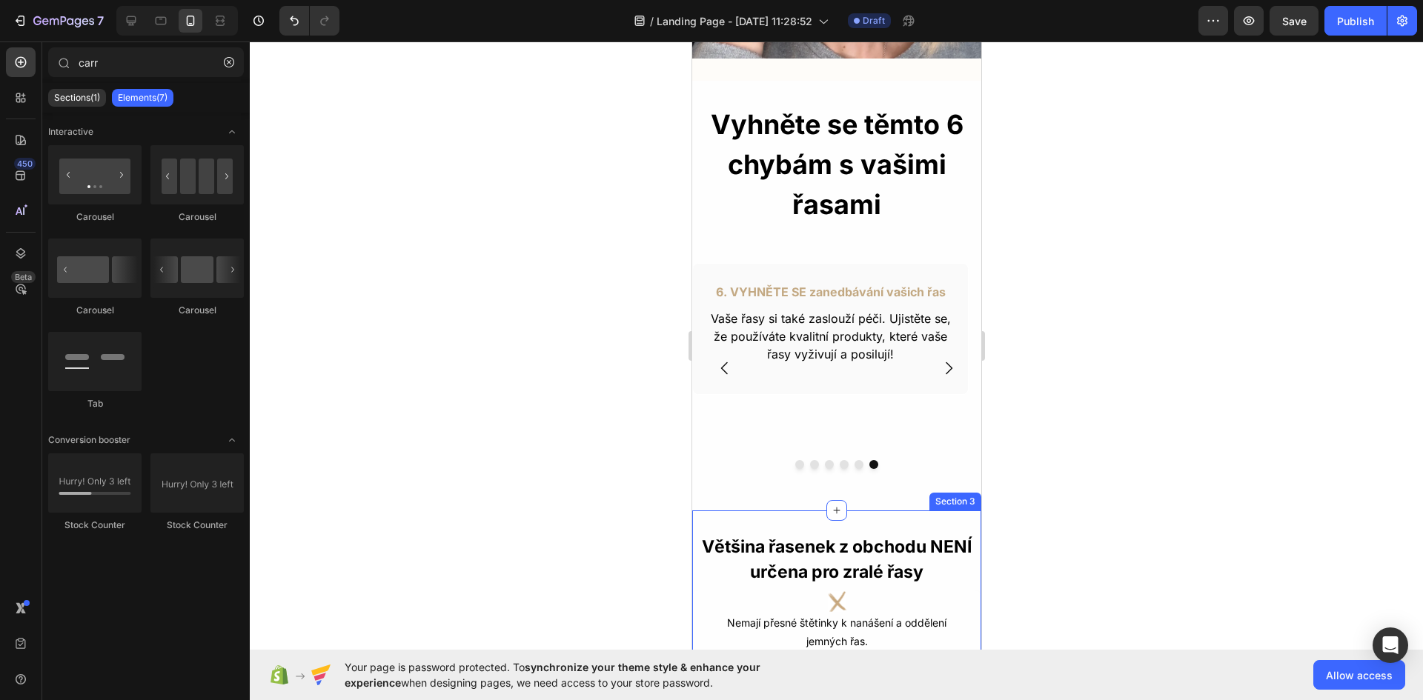
scroll to position [520, 0]
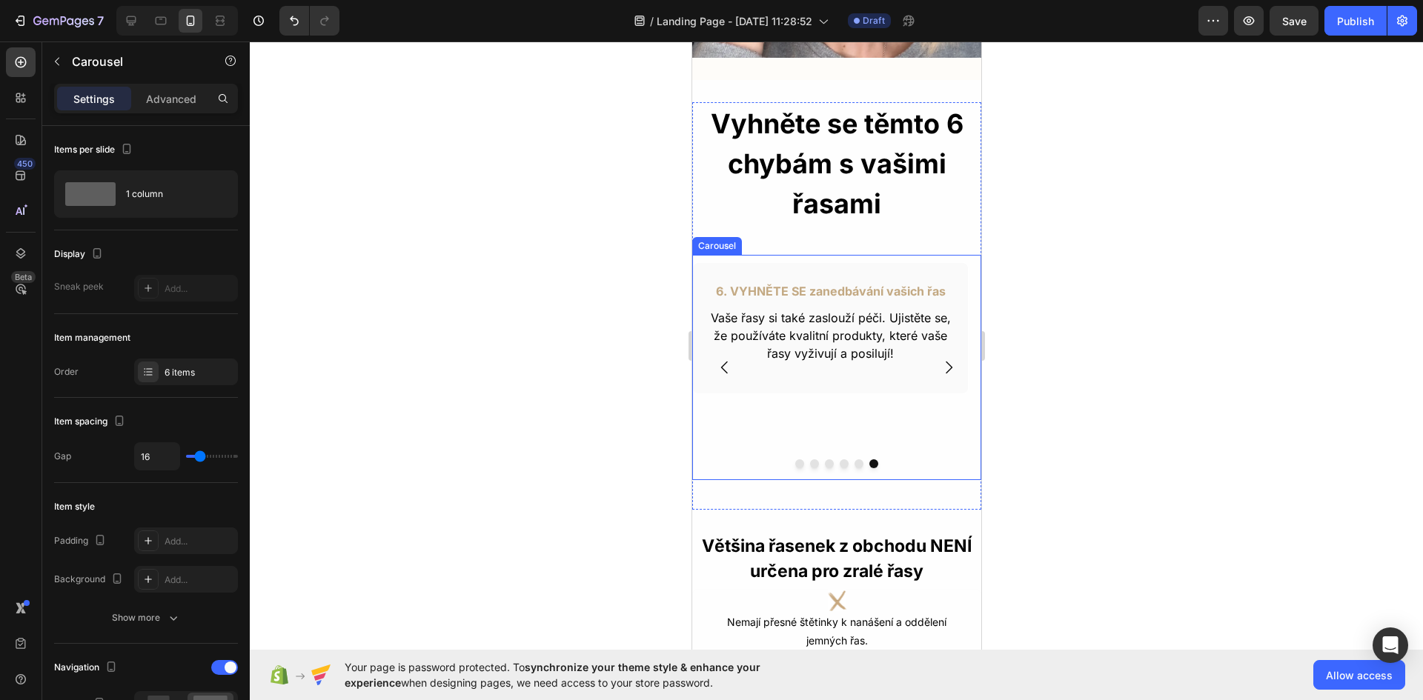
click at [812, 414] on div "6. VYHNĚTE SE zanedbávání vašich řas Text Block Vaše řasy si také zaslouží péči…" at bounding box center [829, 374] width 276 height 225
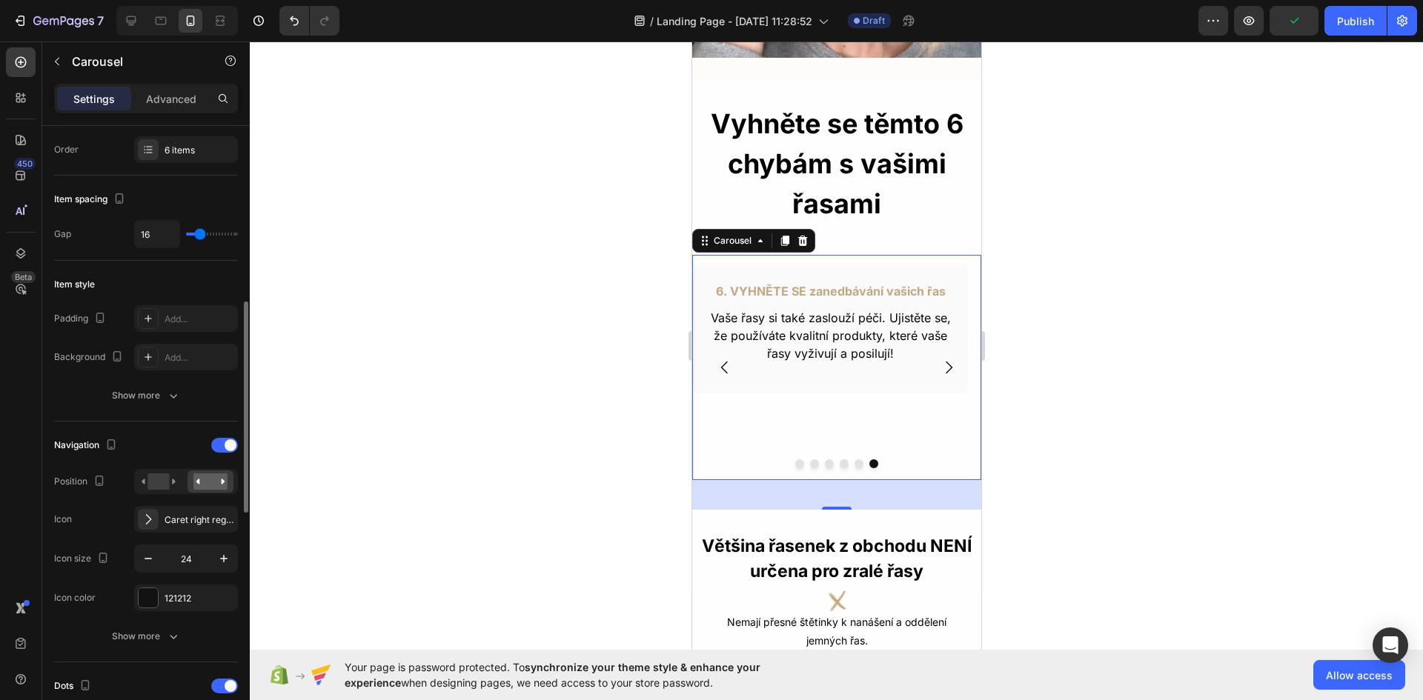
scroll to position [296, 0]
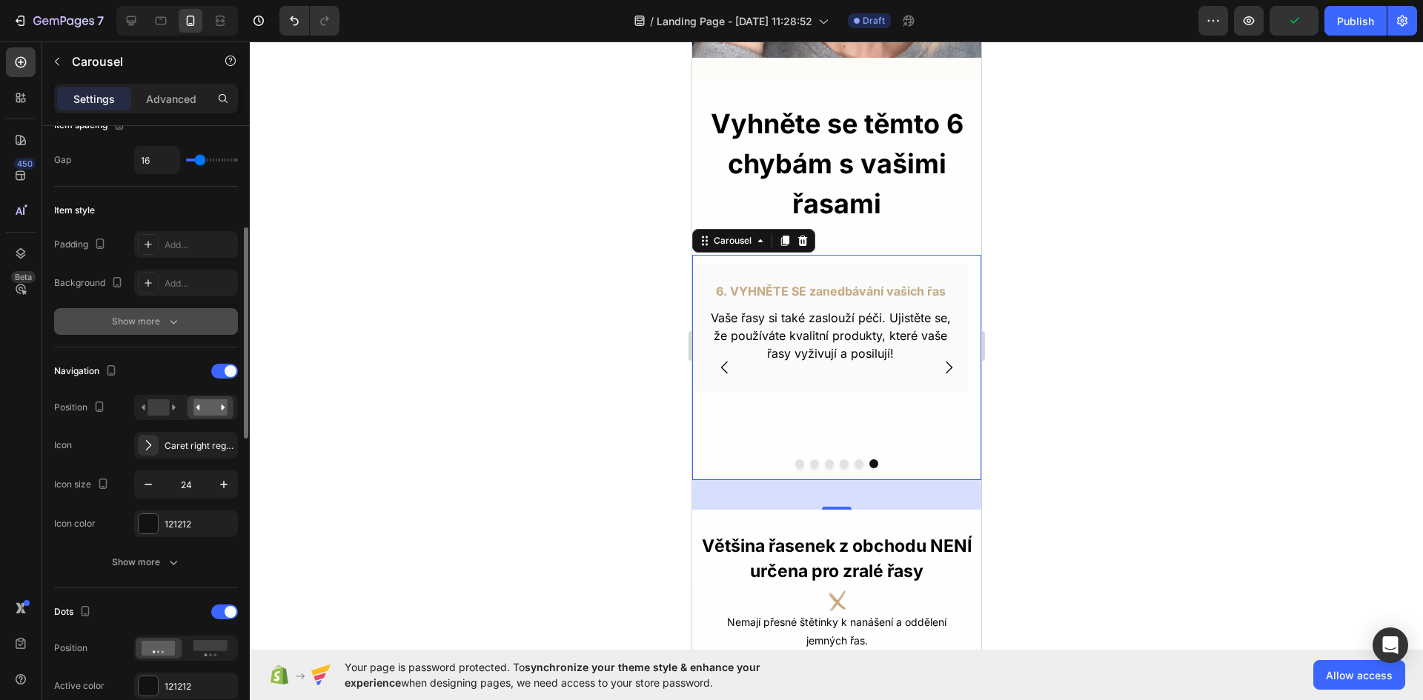
click at [159, 322] on div "Show more" at bounding box center [146, 321] width 69 height 15
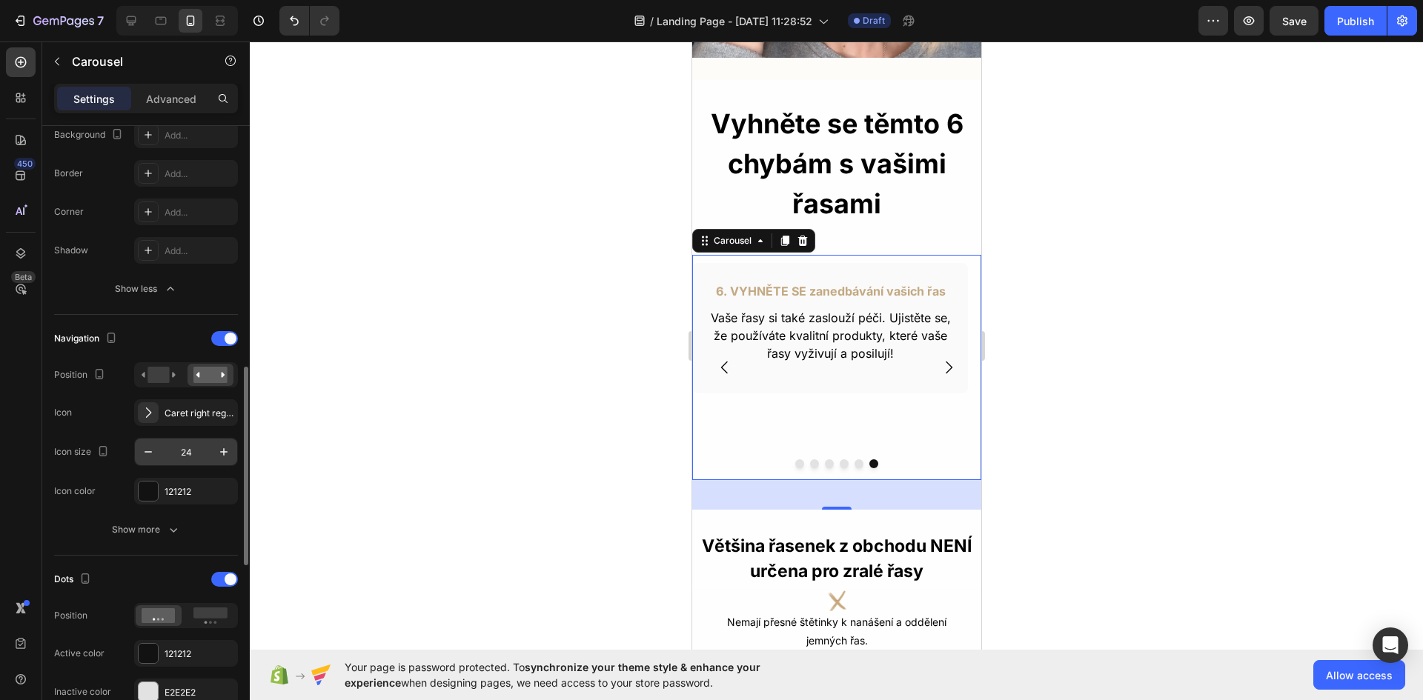
scroll to position [519, 0]
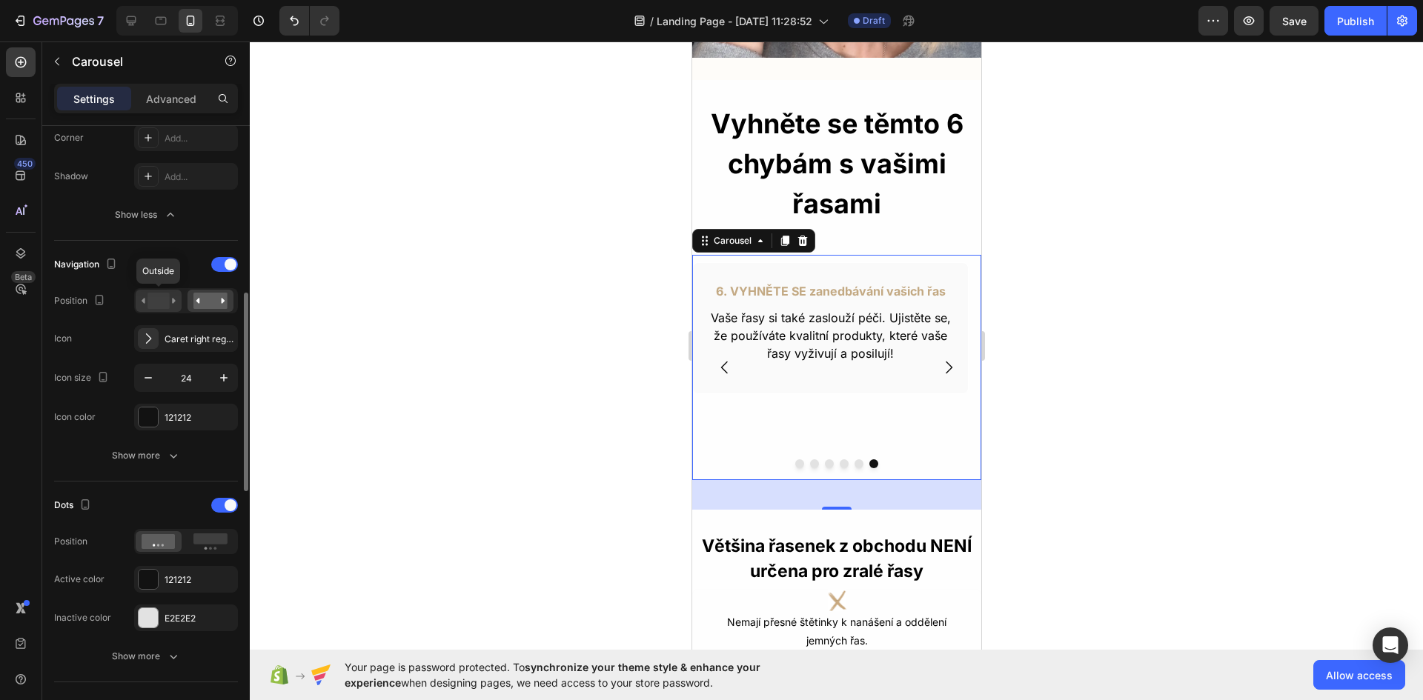
click at [144, 299] on icon at bounding box center [144, 300] width 4 height 5
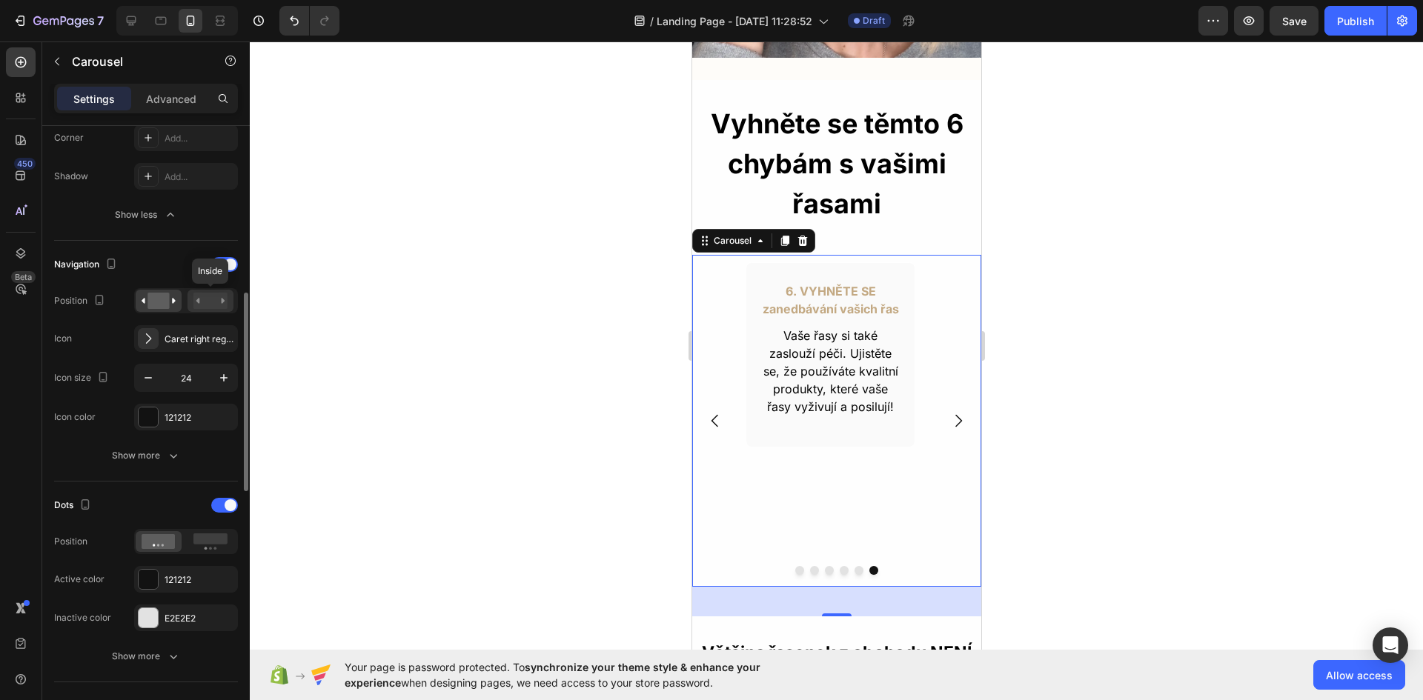
click at [202, 297] on rect at bounding box center [210, 301] width 34 height 16
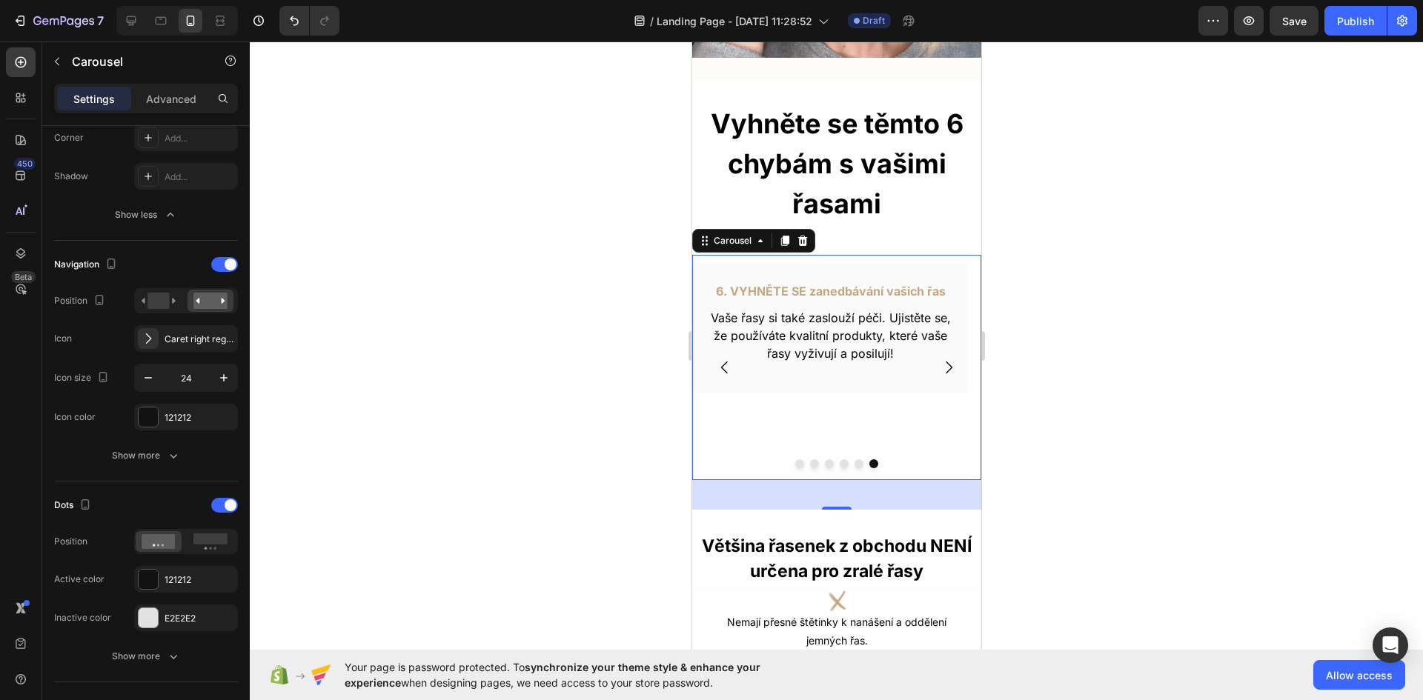
click at [939, 359] on icon "Carousel Next Arrow" at bounding box center [948, 368] width 18 height 18
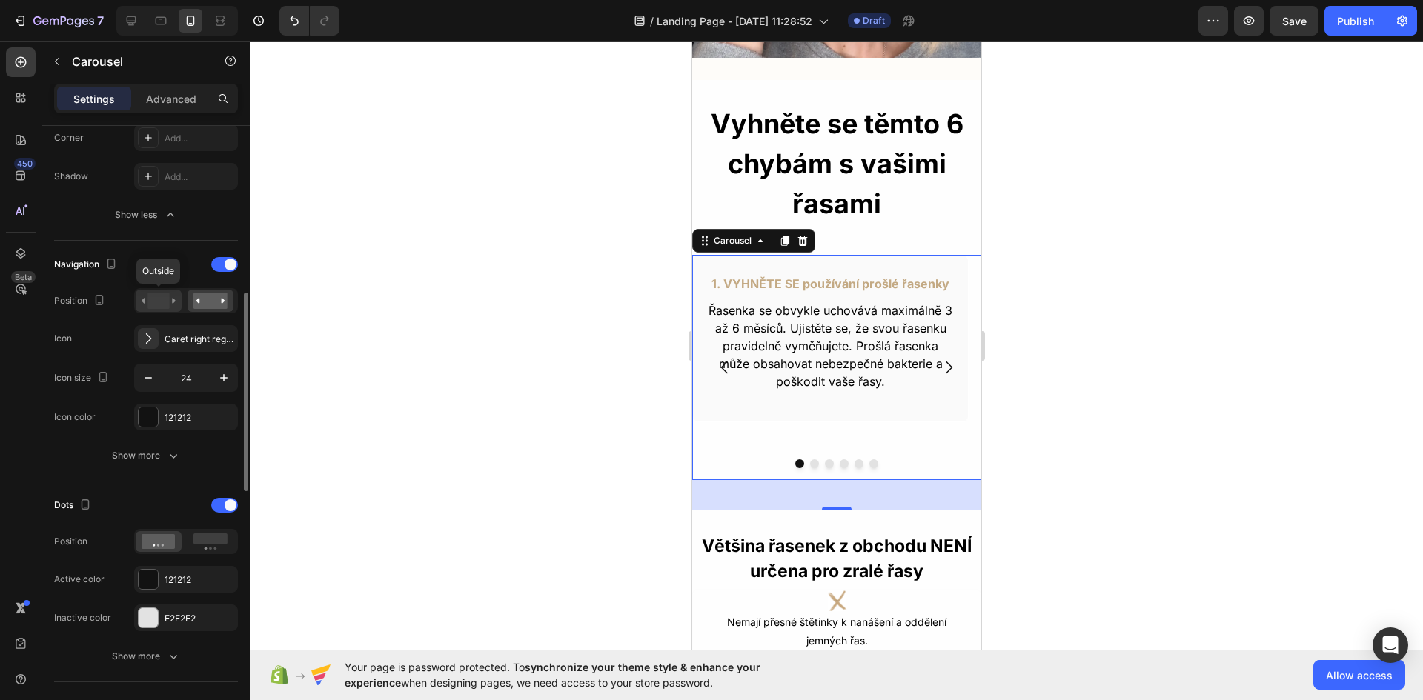
click at [147, 293] on icon at bounding box center [159, 301] width 34 height 16
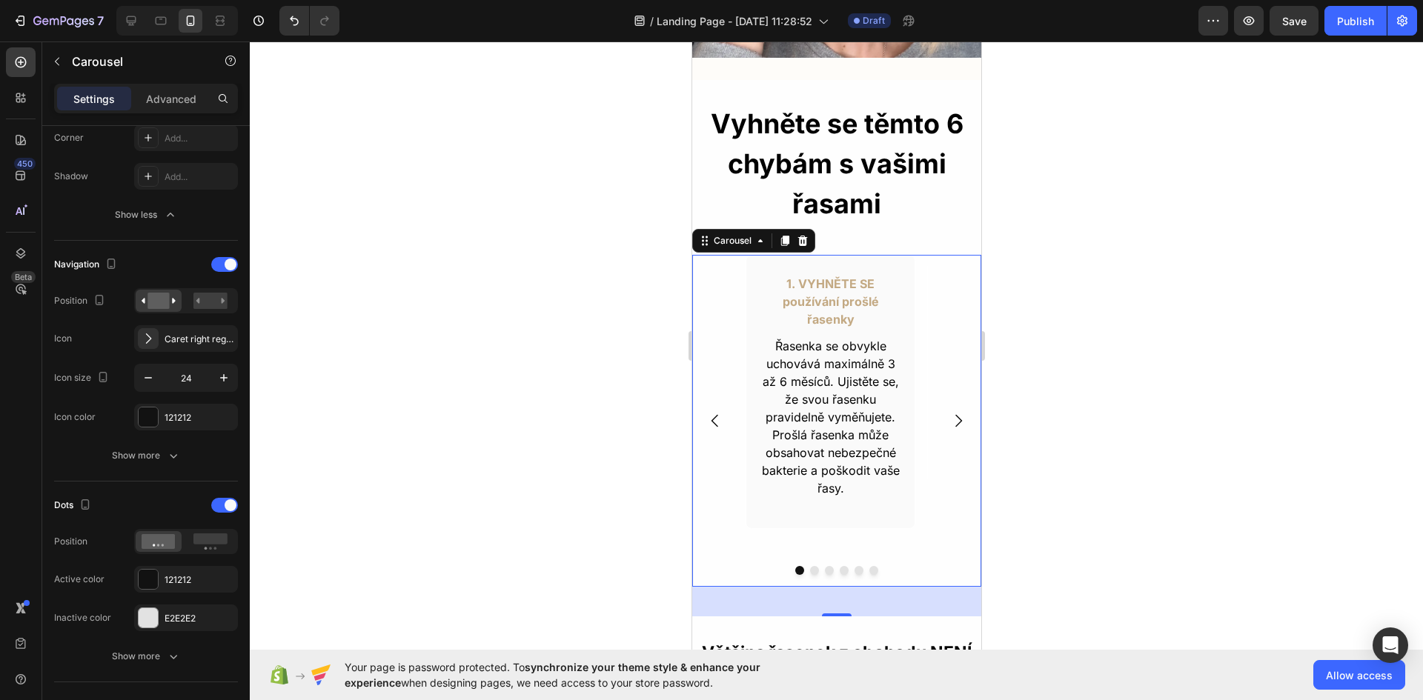
click at [955, 415] on icon "Carousel Next Arrow" at bounding box center [958, 421] width 7 height 13
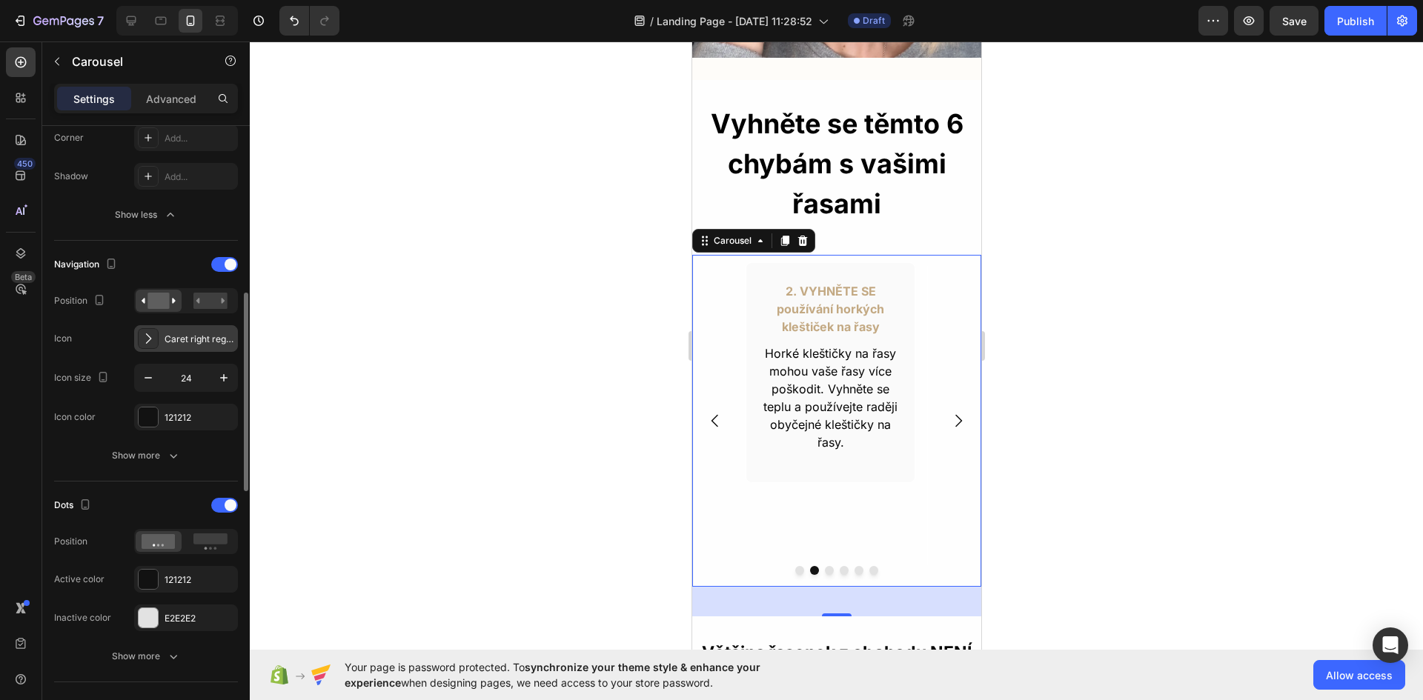
click at [158, 345] on div at bounding box center [148, 338] width 21 height 21
click at [225, 265] on span at bounding box center [231, 265] width 12 height 12
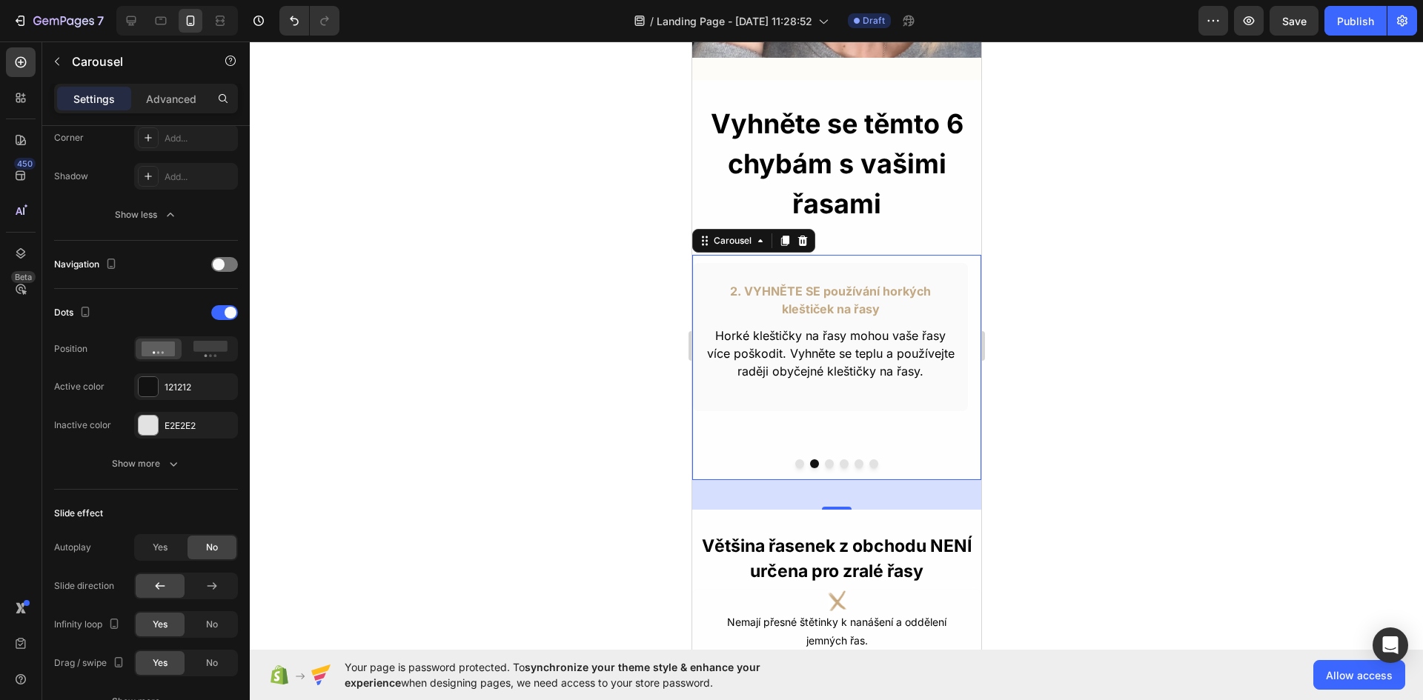
click at [824, 459] on button "Dot" at bounding box center [828, 463] width 9 height 9
click at [839, 459] on button "Dot" at bounding box center [843, 463] width 9 height 9
click at [854, 459] on button "Dot" at bounding box center [858, 463] width 9 height 9
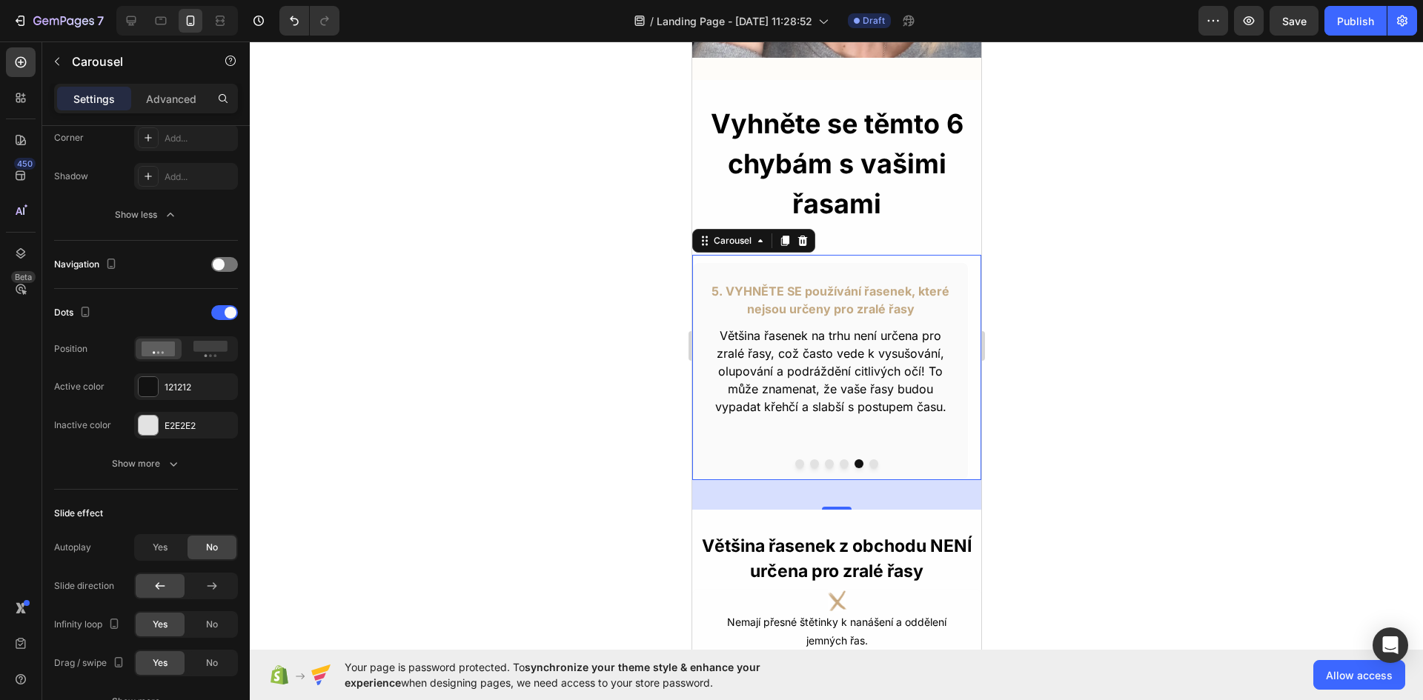
click at [869, 459] on button "Dot" at bounding box center [873, 463] width 9 height 9
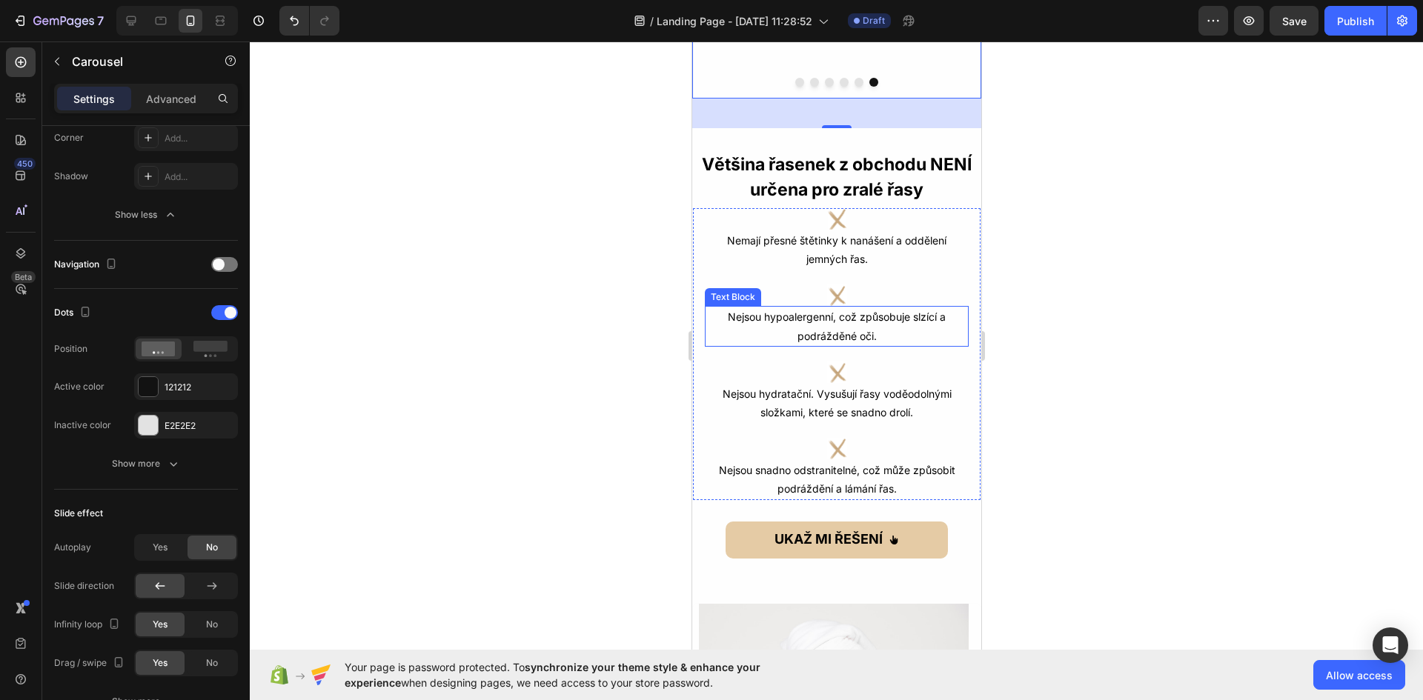
scroll to position [891, 0]
click at [137, 19] on icon at bounding box center [131, 20] width 15 height 15
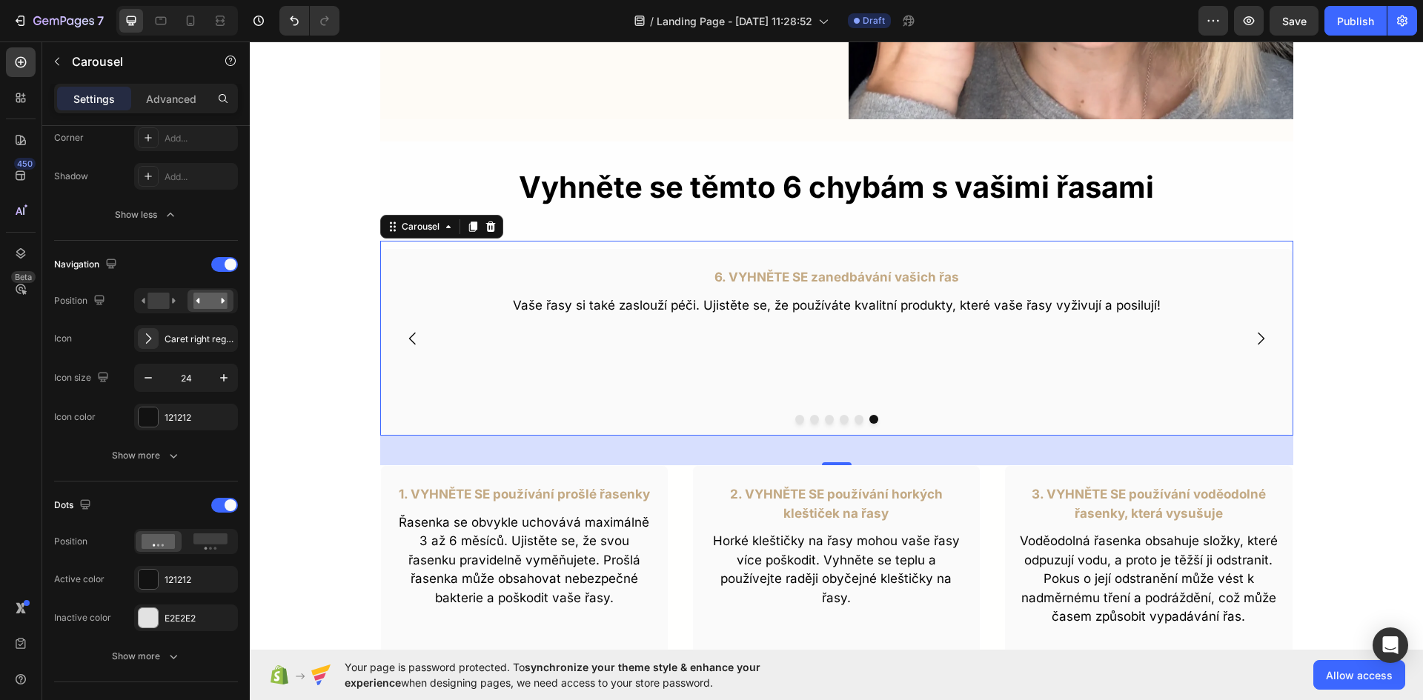
scroll to position [371, 0]
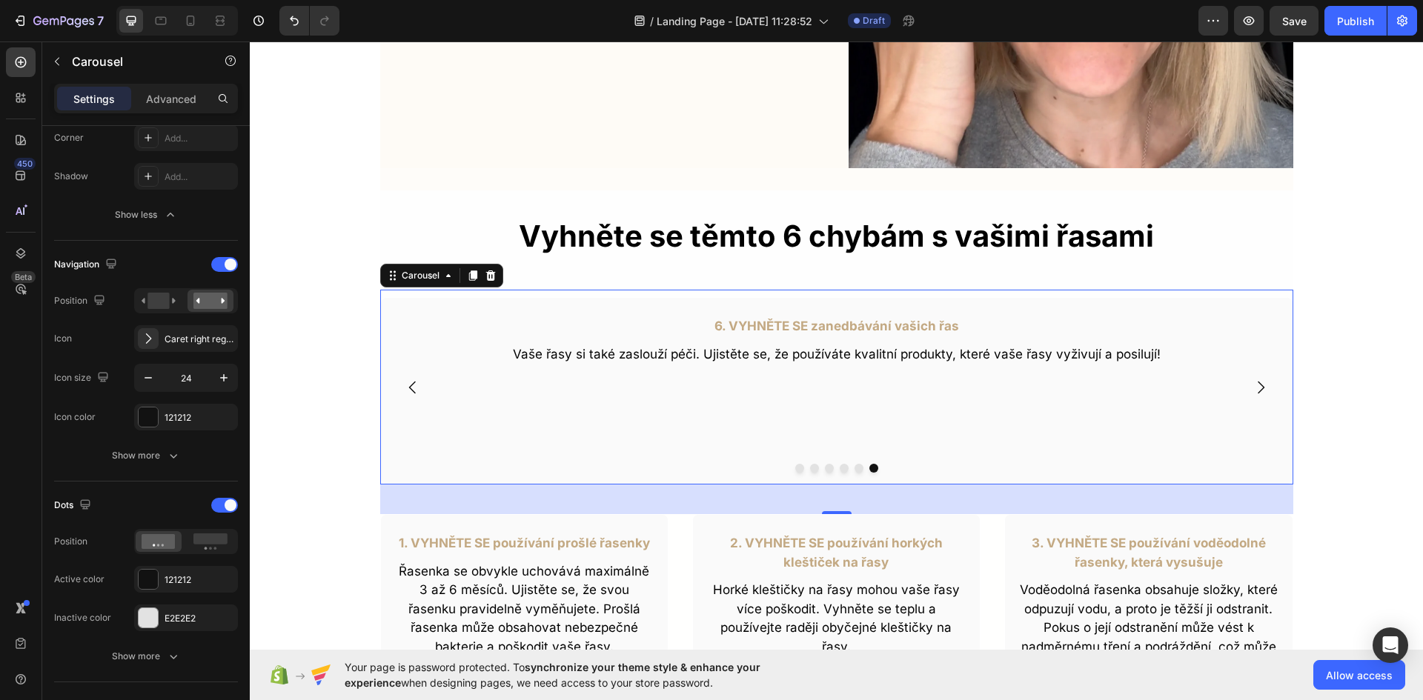
click at [399, 291] on div "6. VYHNĚTE SE zanedbávání vašich řas Text Block Vaše řasy si také zaslouží péči…" at bounding box center [836, 387] width 913 height 195
click at [168, 104] on p "Advanced" at bounding box center [171, 99] width 50 height 16
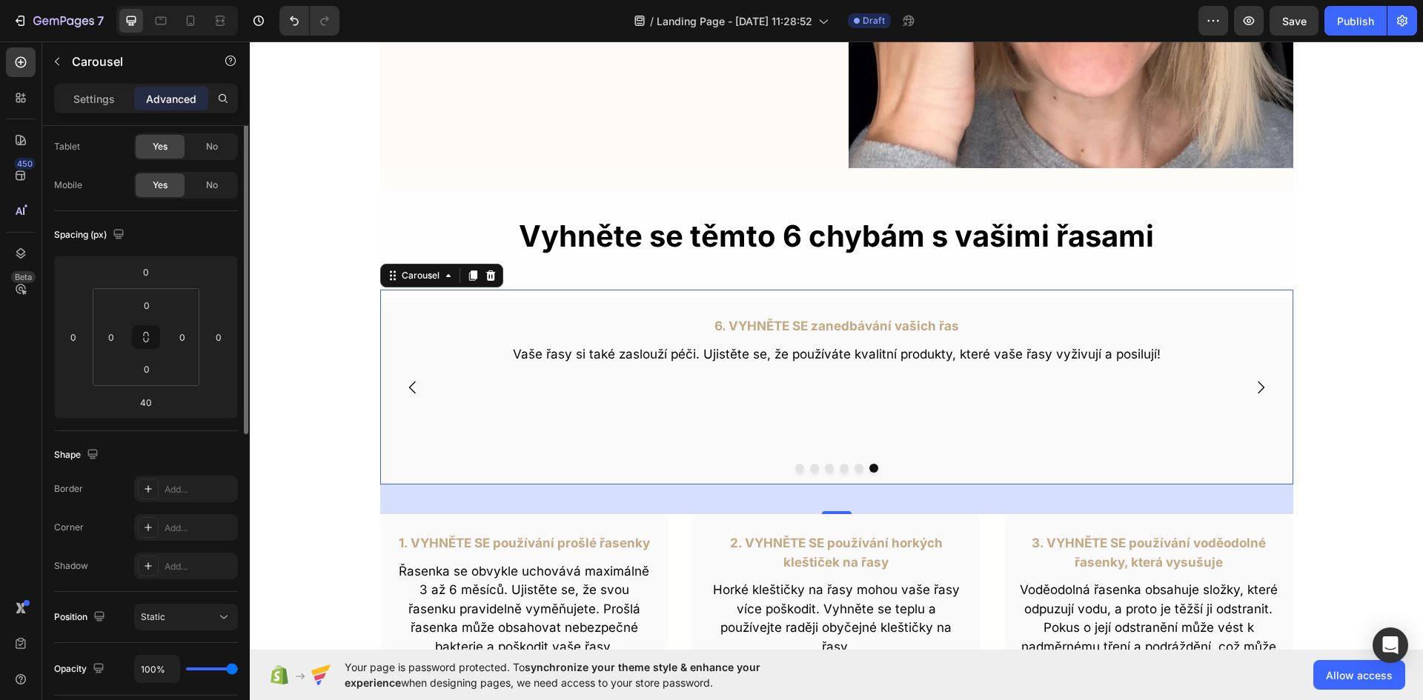
scroll to position [0, 0]
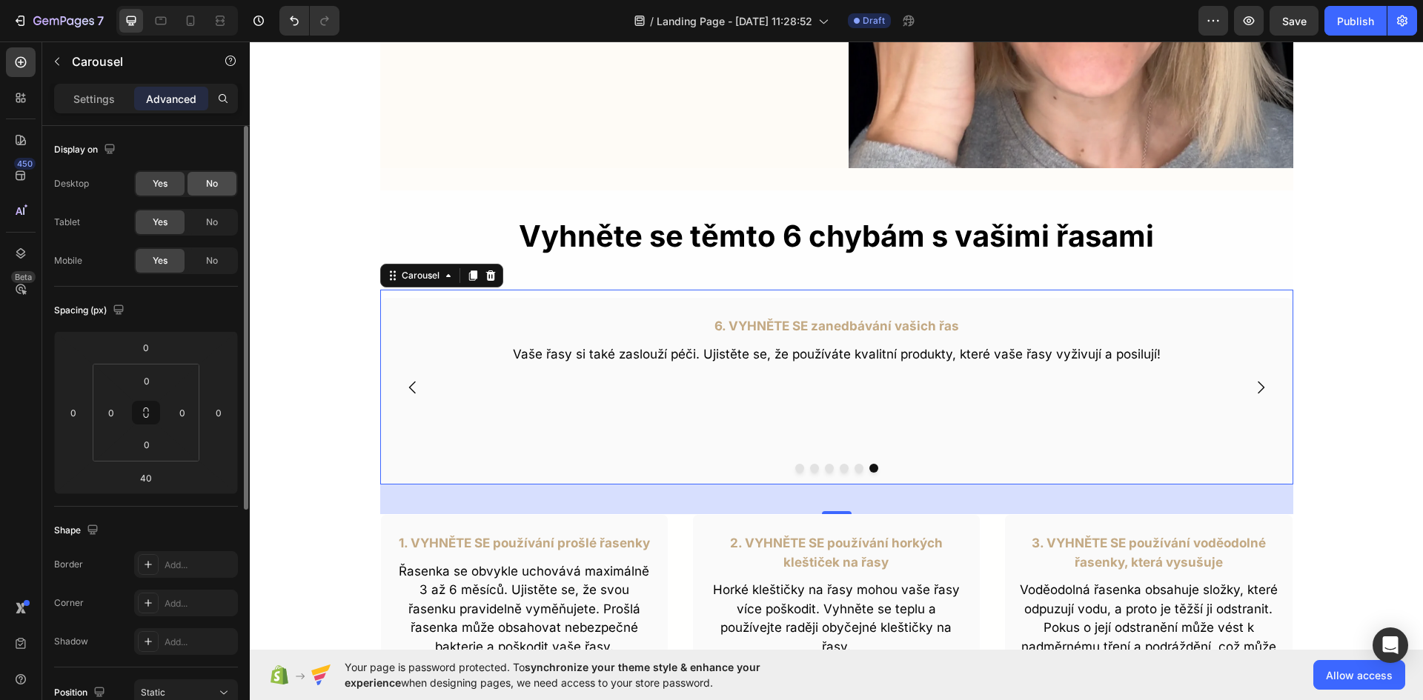
click at [209, 184] on span "No" at bounding box center [212, 183] width 12 height 13
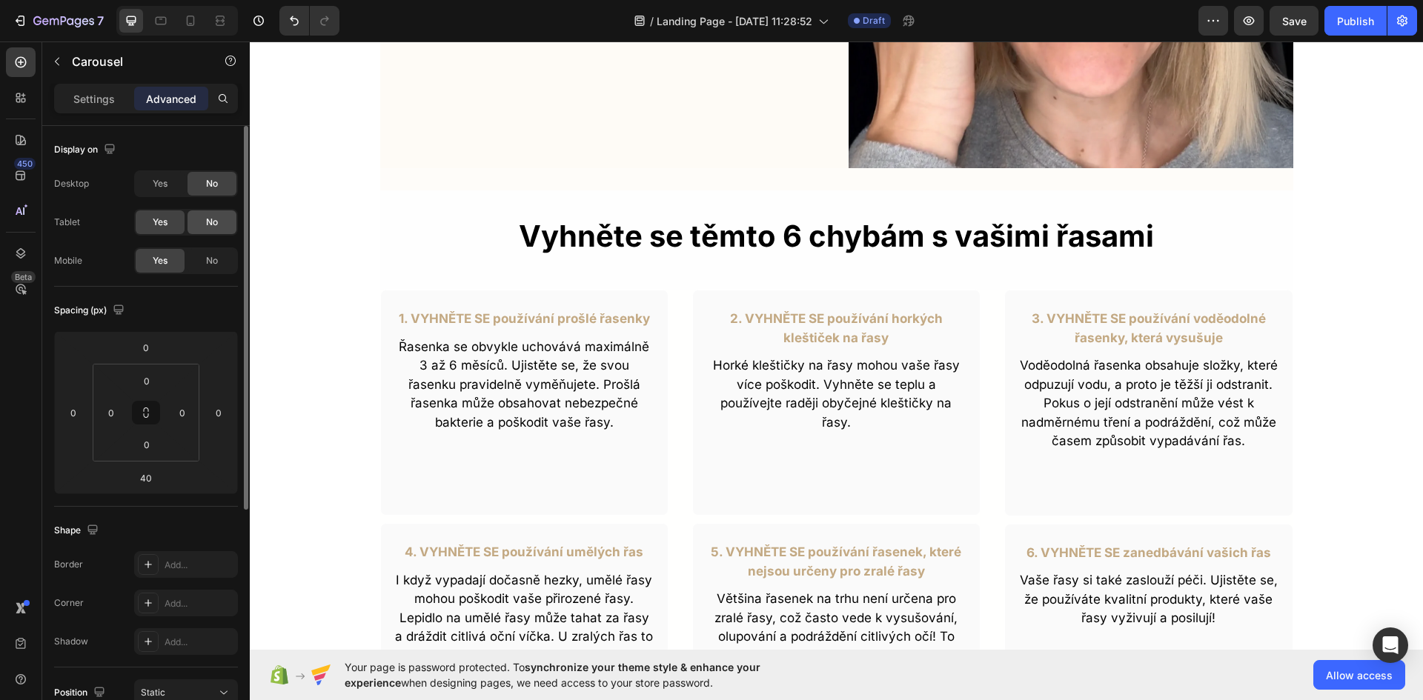
click at [216, 229] on div "No" at bounding box center [211, 222] width 49 height 24
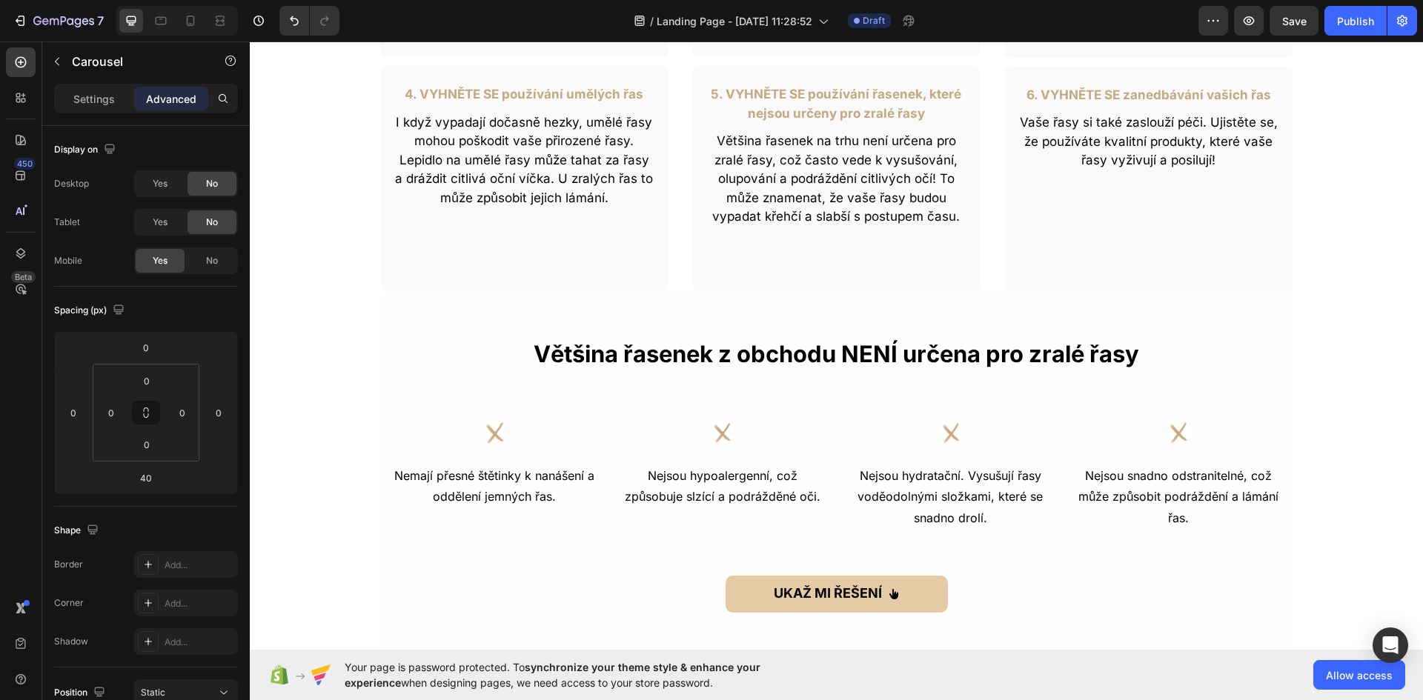
scroll to position [1038, 0]
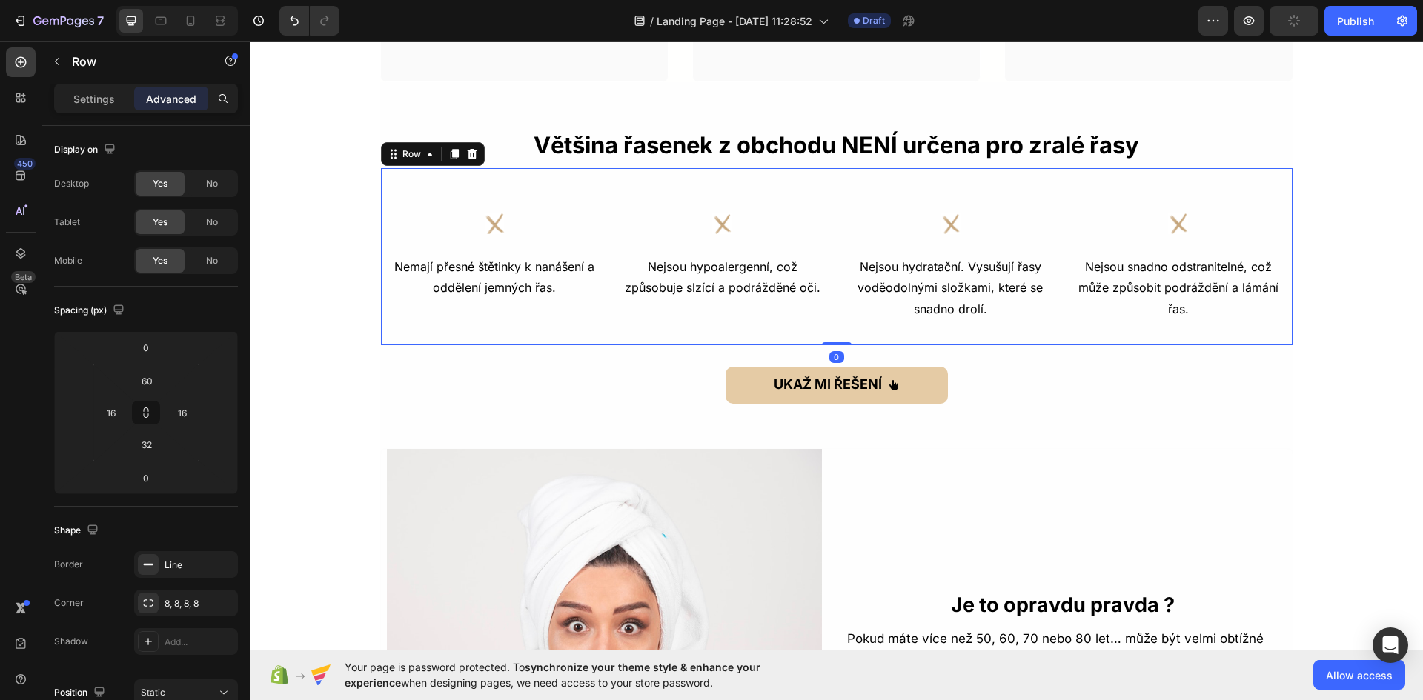
click at [394, 182] on div "Icon Nemají přesné štětinky k nanášení a oddělení jemných řas. Text Block Icon …" at bounding box center [836, 256] width 913 height 179
click at [450, 156] on icon at bounding box center [454, 154] width 8 height 10
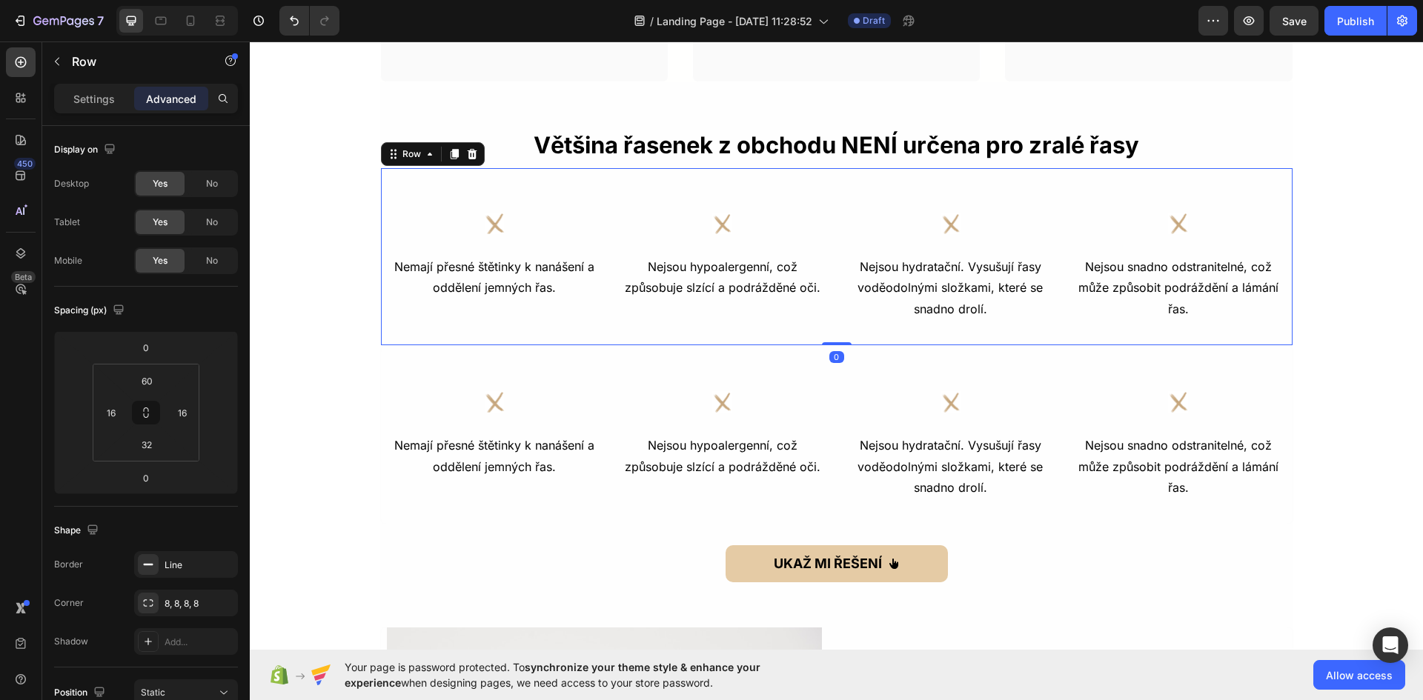
click at [393, 177] on div "Icon Nemají přesné štětinky k nanášení a oddělení jemných řas. Text Block Icon …" at bounding box center [836, 256] width 913 height 179
click at [208, 183] on span "No" at bounding box center [212, 183] width 12 height 13
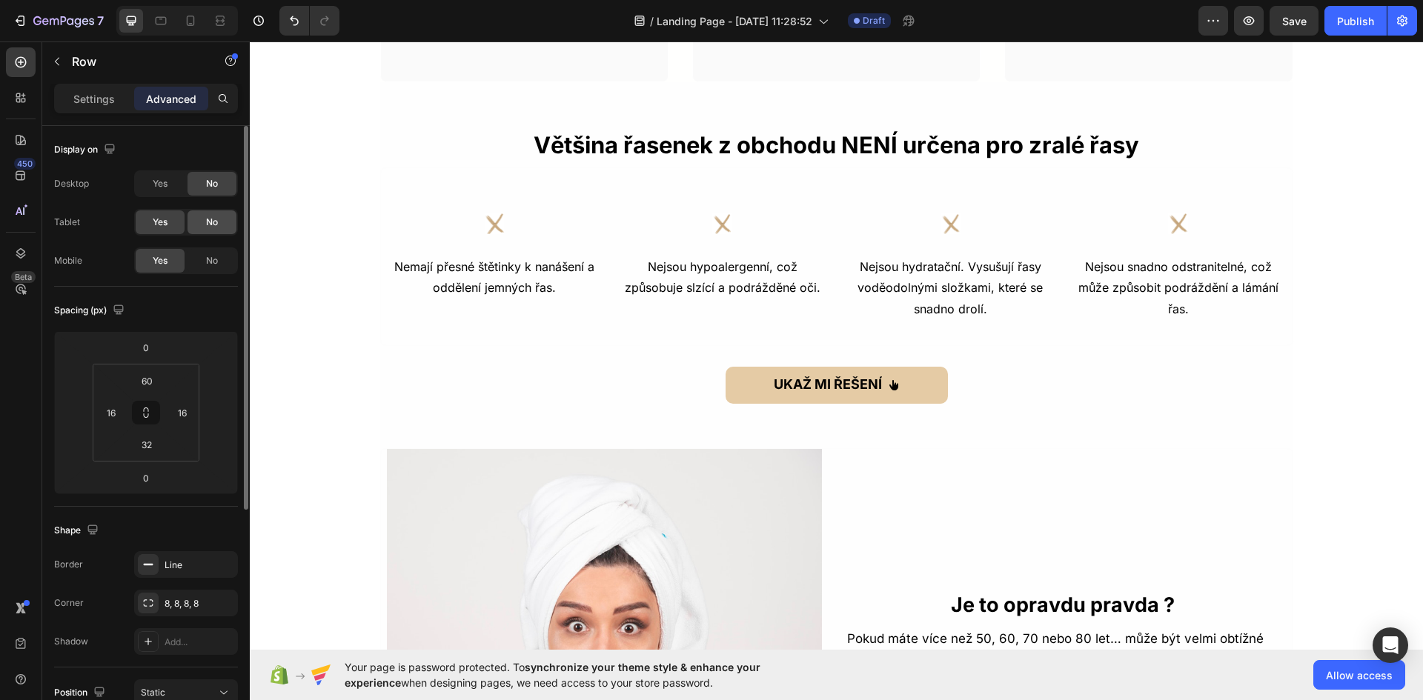
click at [221, 221] on div "No" at bounding box center [211, 222] width 49 height 24
click at [159, 188] on span "Yes" at bounding box center [160, 183] width 15 height 13
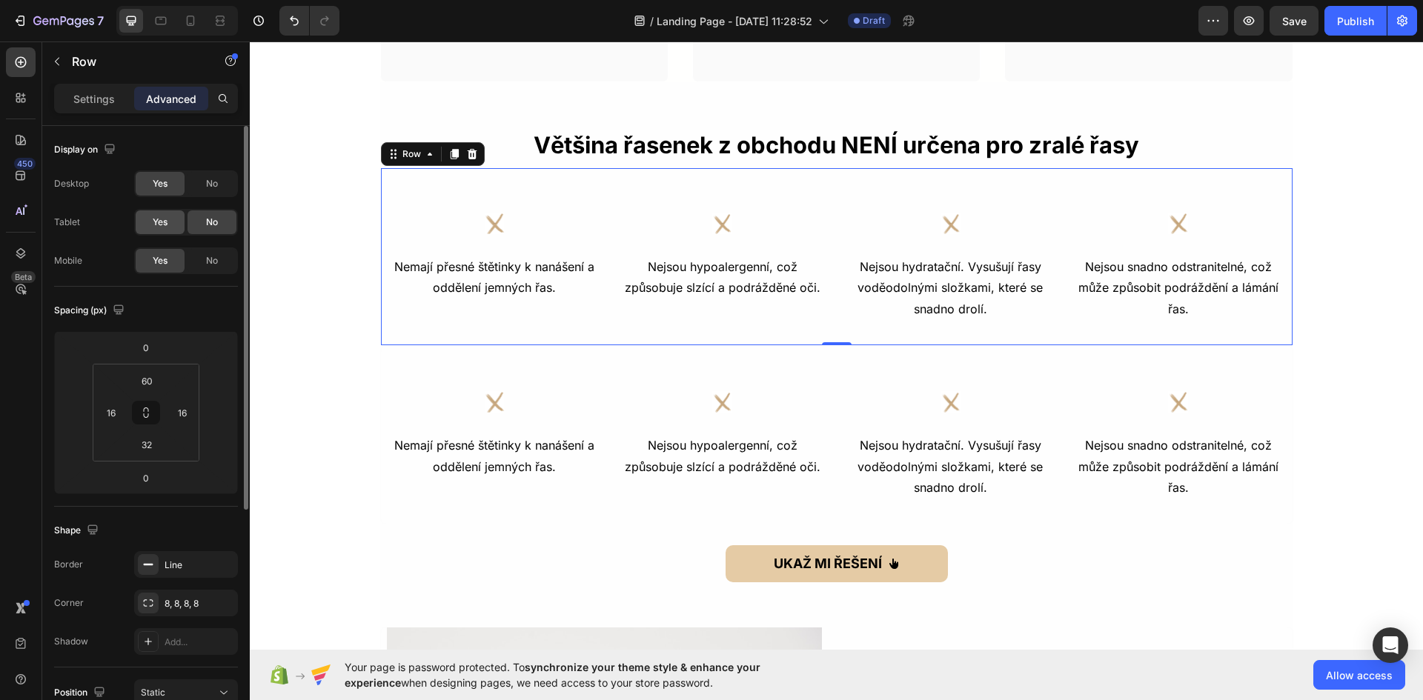
click at [175, 216] on div "Yes" at bounding box center [160, 222] width 49 height 24
click at [207, 264] on span "No" at bounding box center [212, 260] width 12 height 13
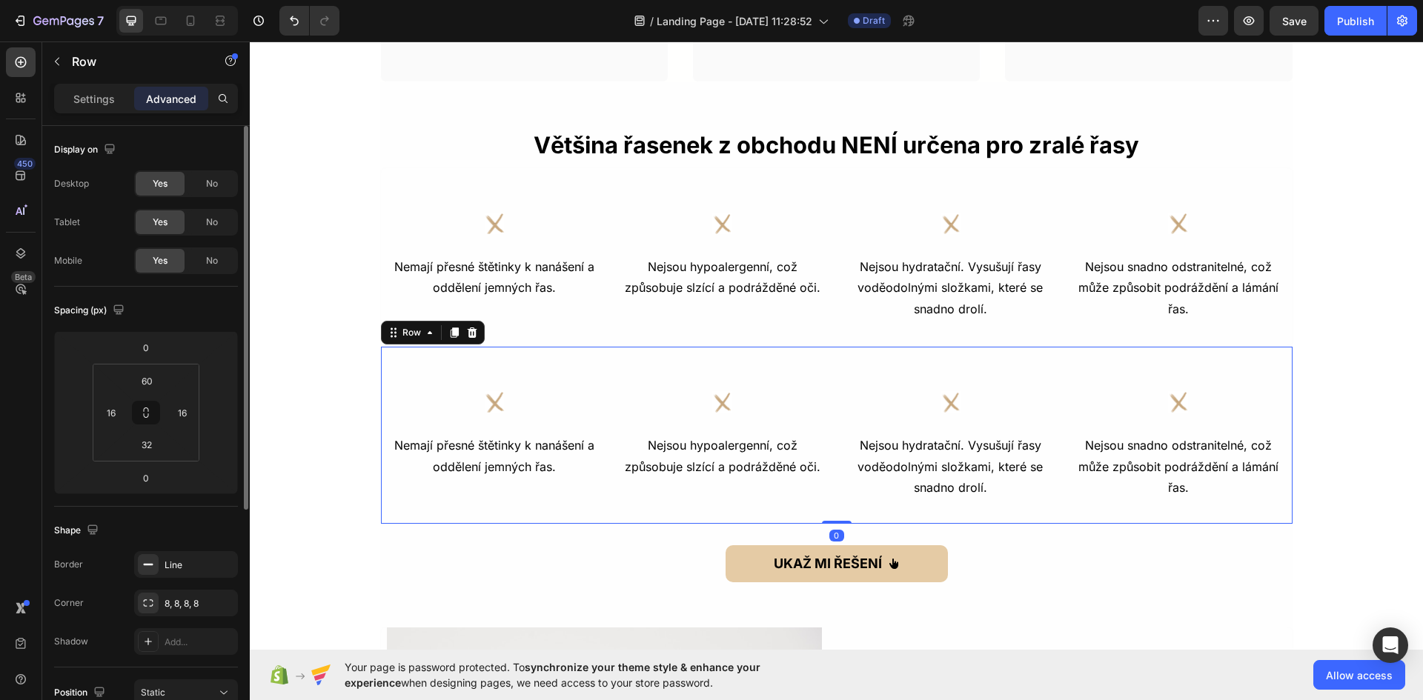
click at [426, 374] on div "Icon Nemají přesné štětinky k nanášení a oddělení jemných řas. Text Block Icon …" at bounding box center [836, 435] width 913 height 179
click at [213, 185] on span "No" at bounding box center [212, 183] width 12 height 13
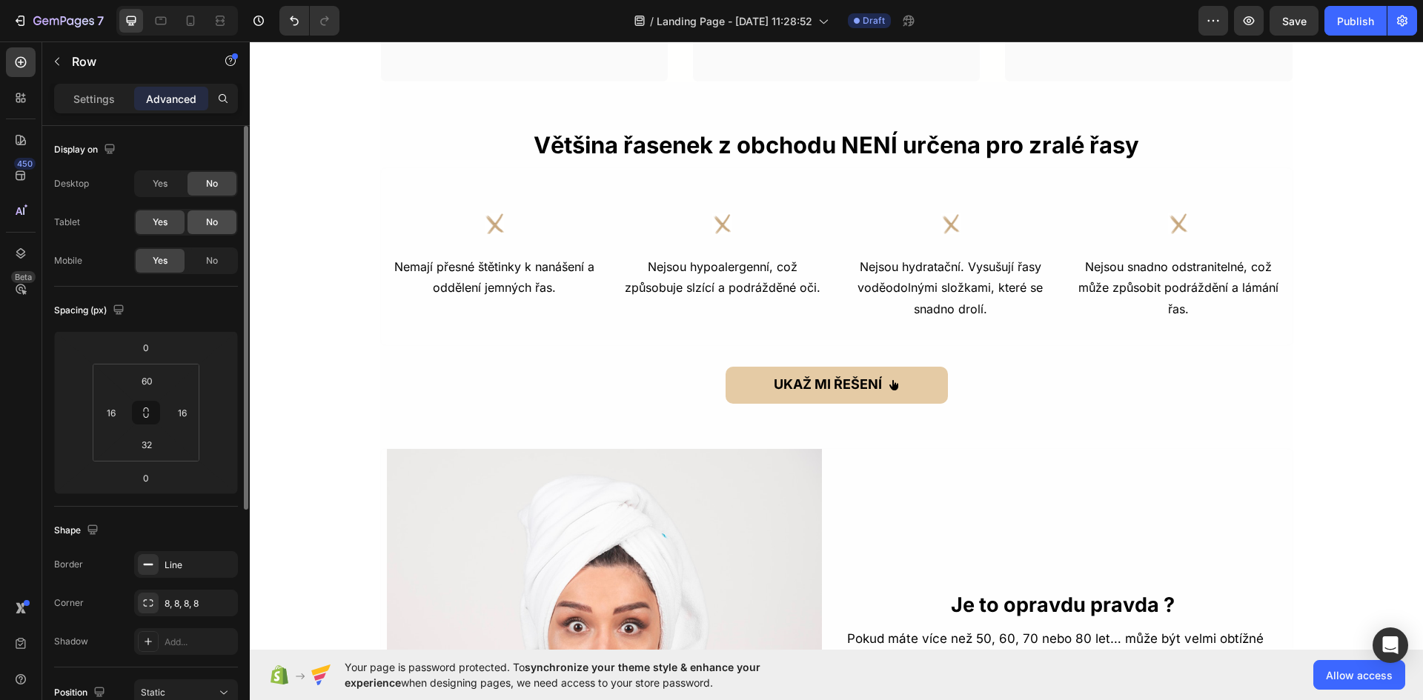
click at [220, 224] on div "No" at bounding box center [211, 222] width 49 height 24
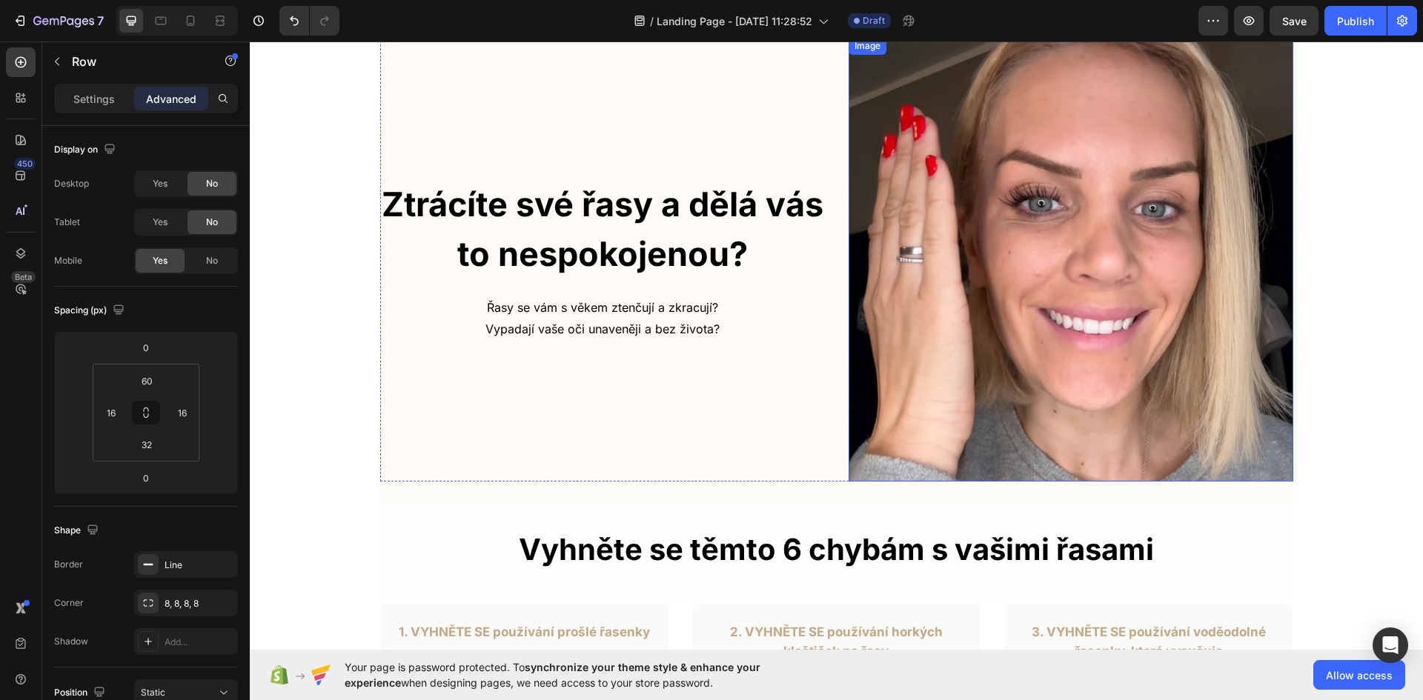
scroll to position [0, 0]
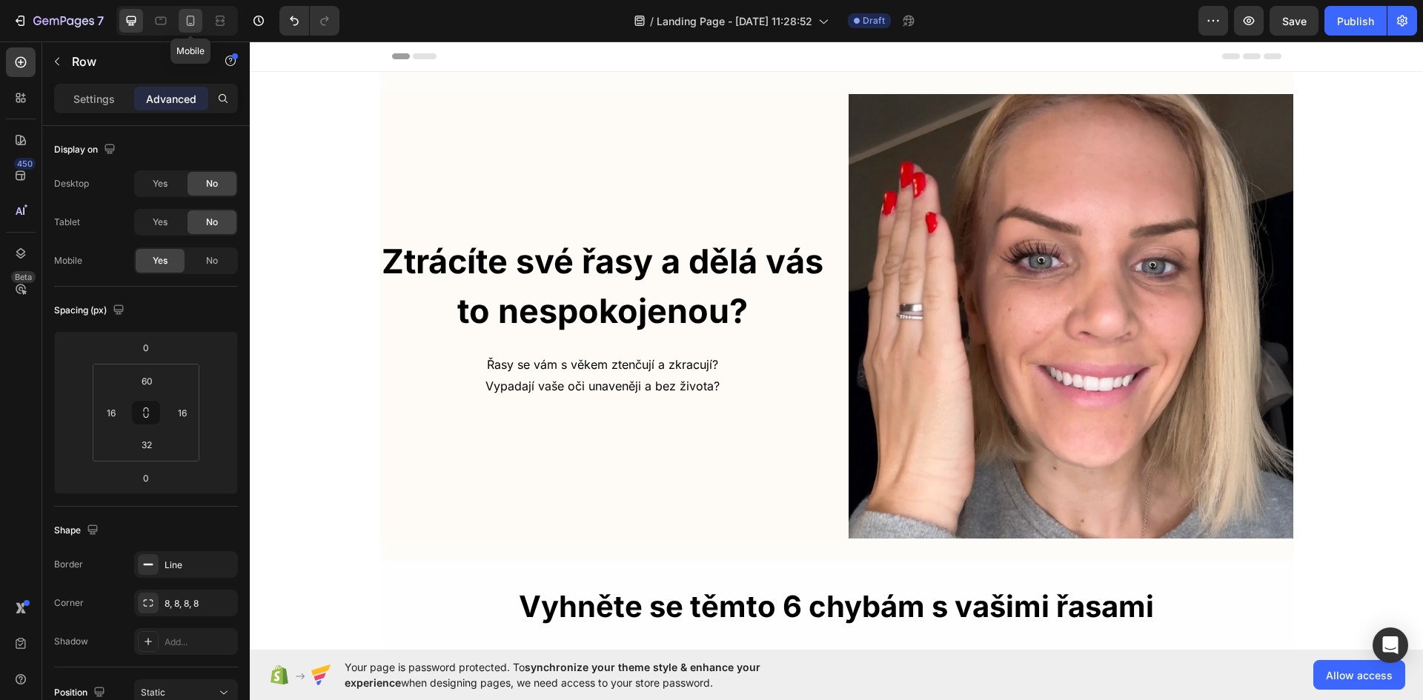
click at [188, 24] on icon at bounding box center [190, 20] width 15 height 15
type input "0"
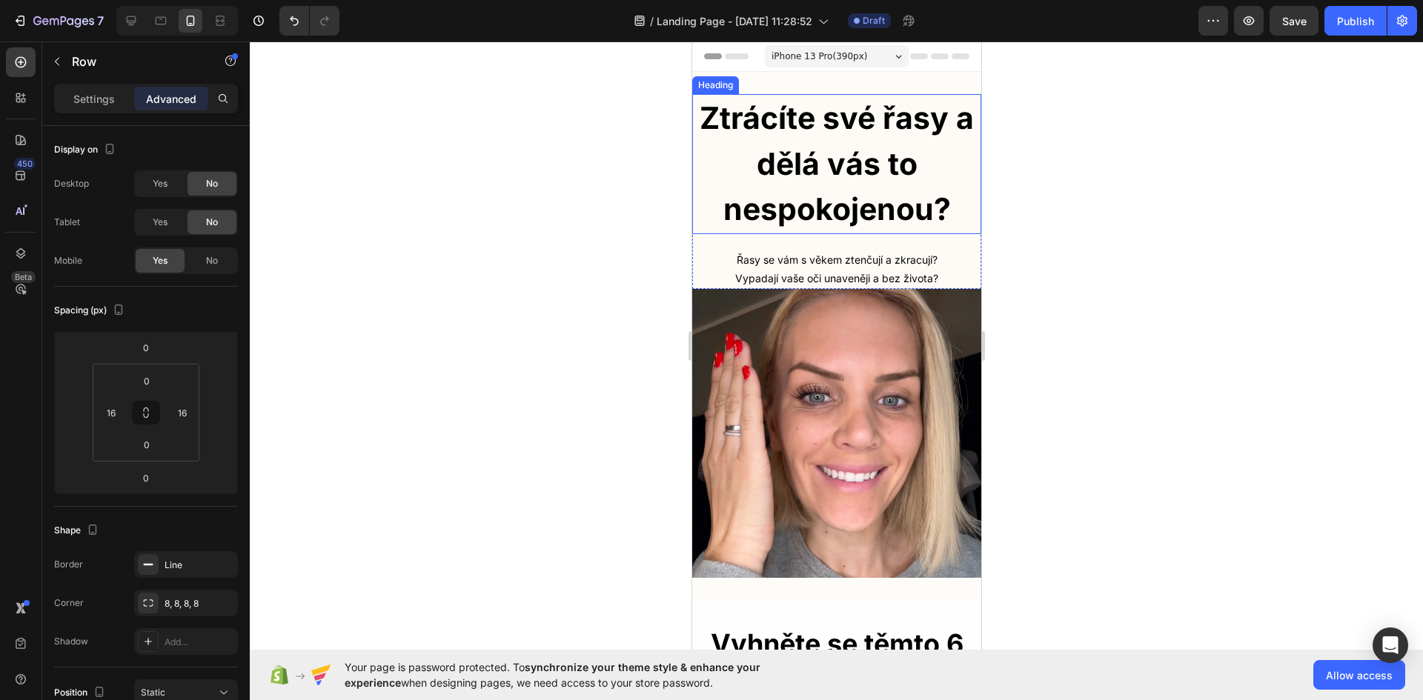
click at [880, 184] on h2 "Ztrácíte své řasy a dělá vás to nespokojenou?" at bounding box center [835, 164] width 289 height 140
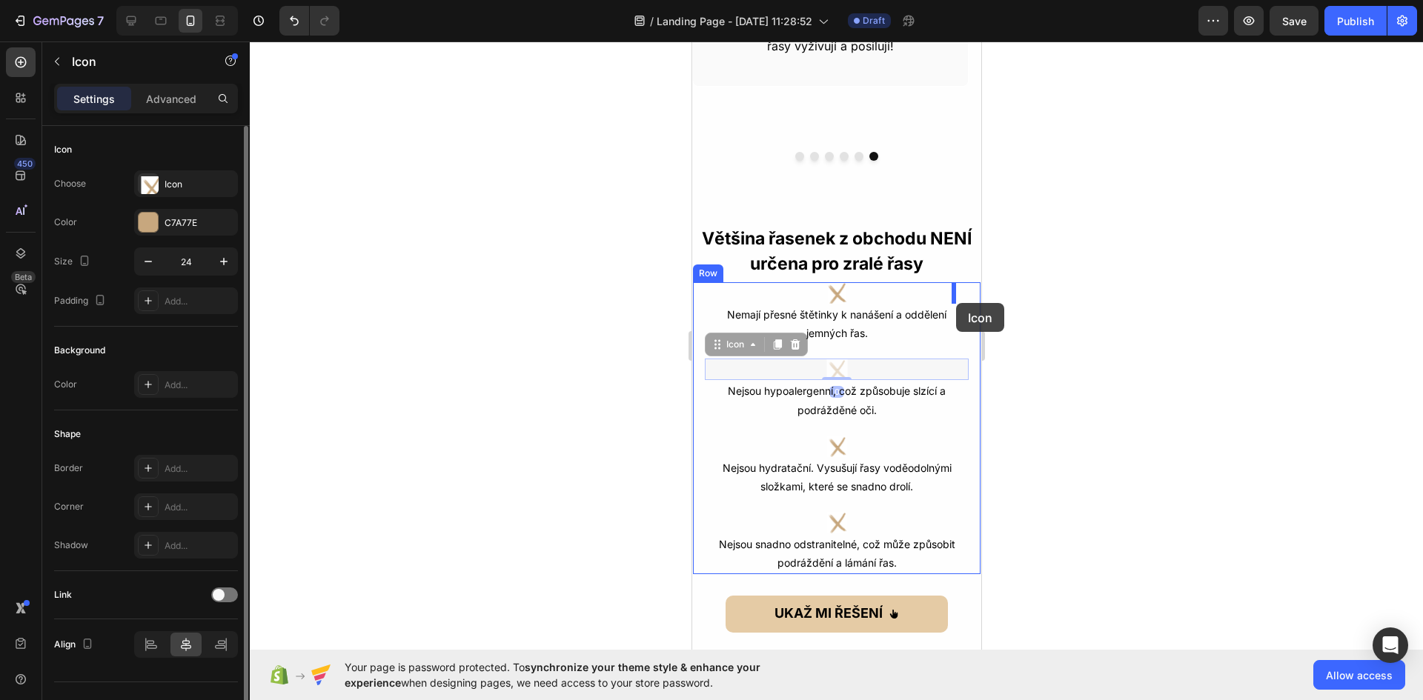
drag, startPoint x: 831, startPoint y: 371, endPoint x: 955, endPoint y: 303, distance: 142.0
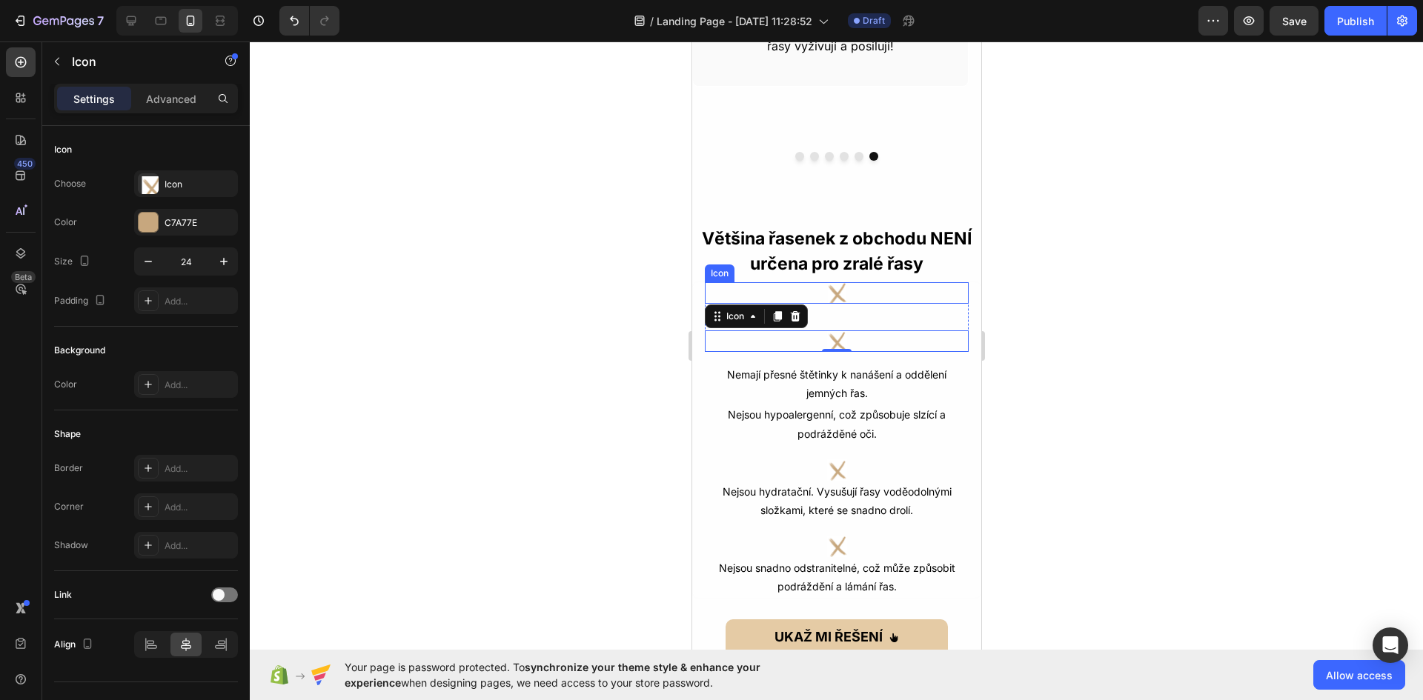
click at [835, 292] on image at bounding box center [836, 292] width 21 height 21
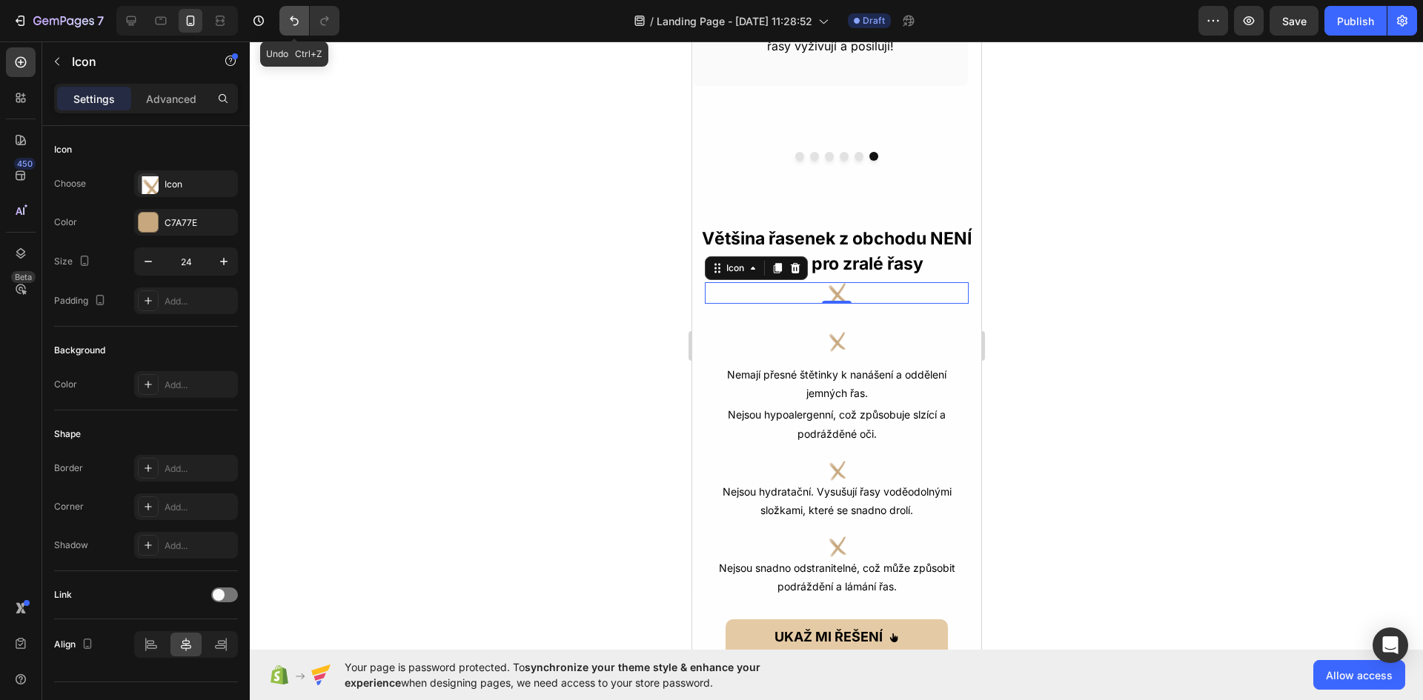
click at [293, 31] on button "Undo/Redo" at bounding box center [294, 21] width 30 height 30
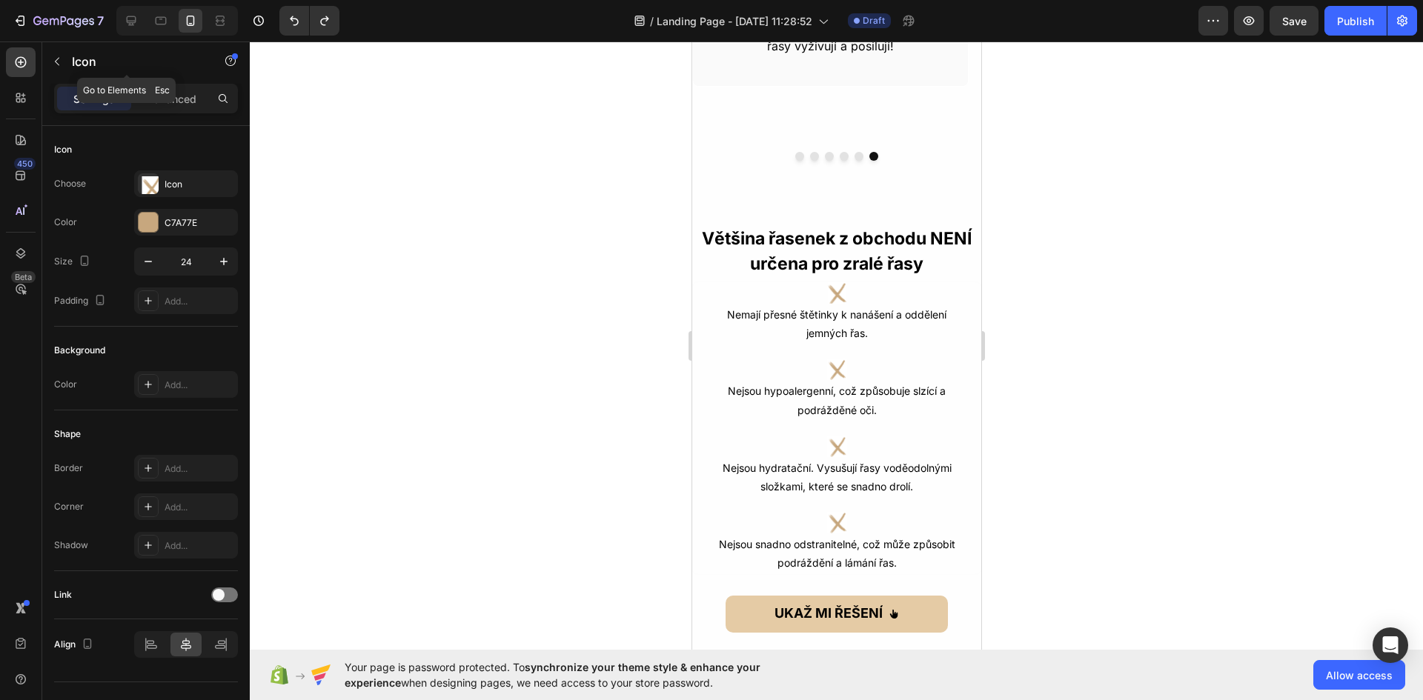
click at [62, 57] on icon "button" at bounding box center [57, 62] width 12 height 12
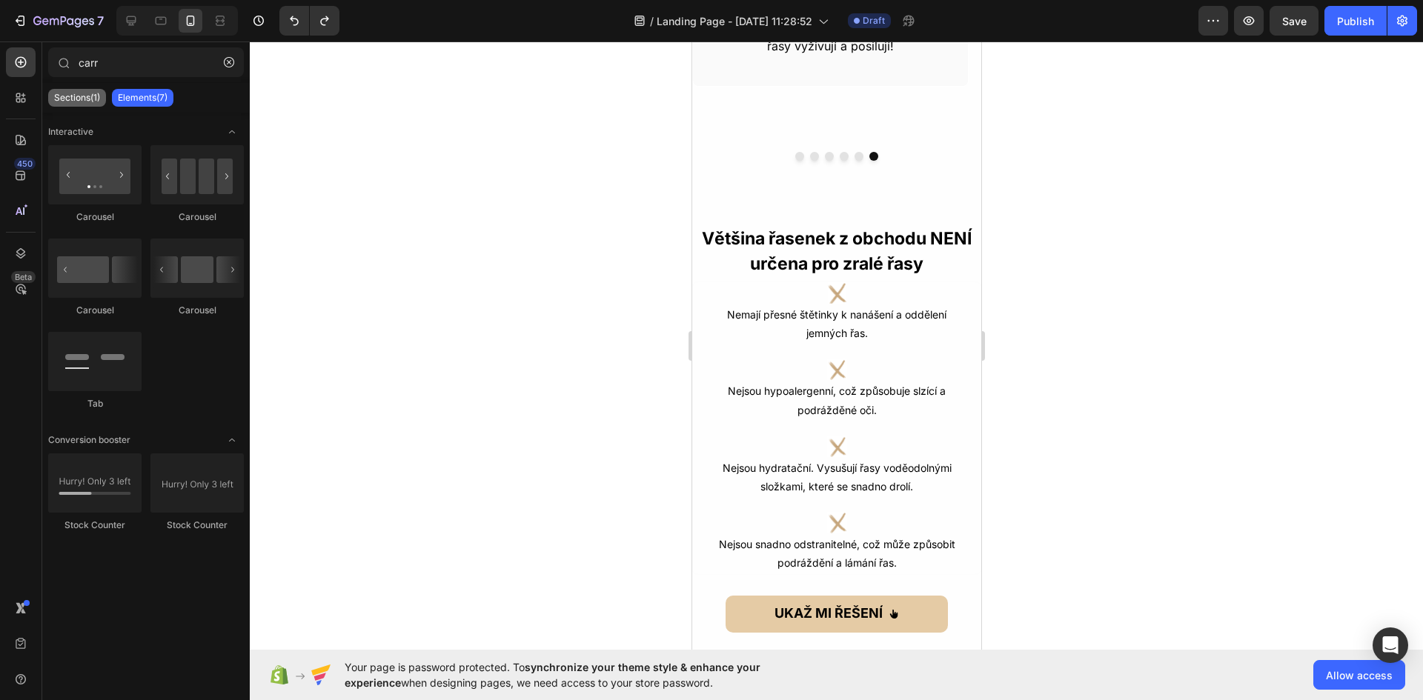
click at [93, 92] on p "Sections(1)" at bounding box center [77, 98] width 46 height 12
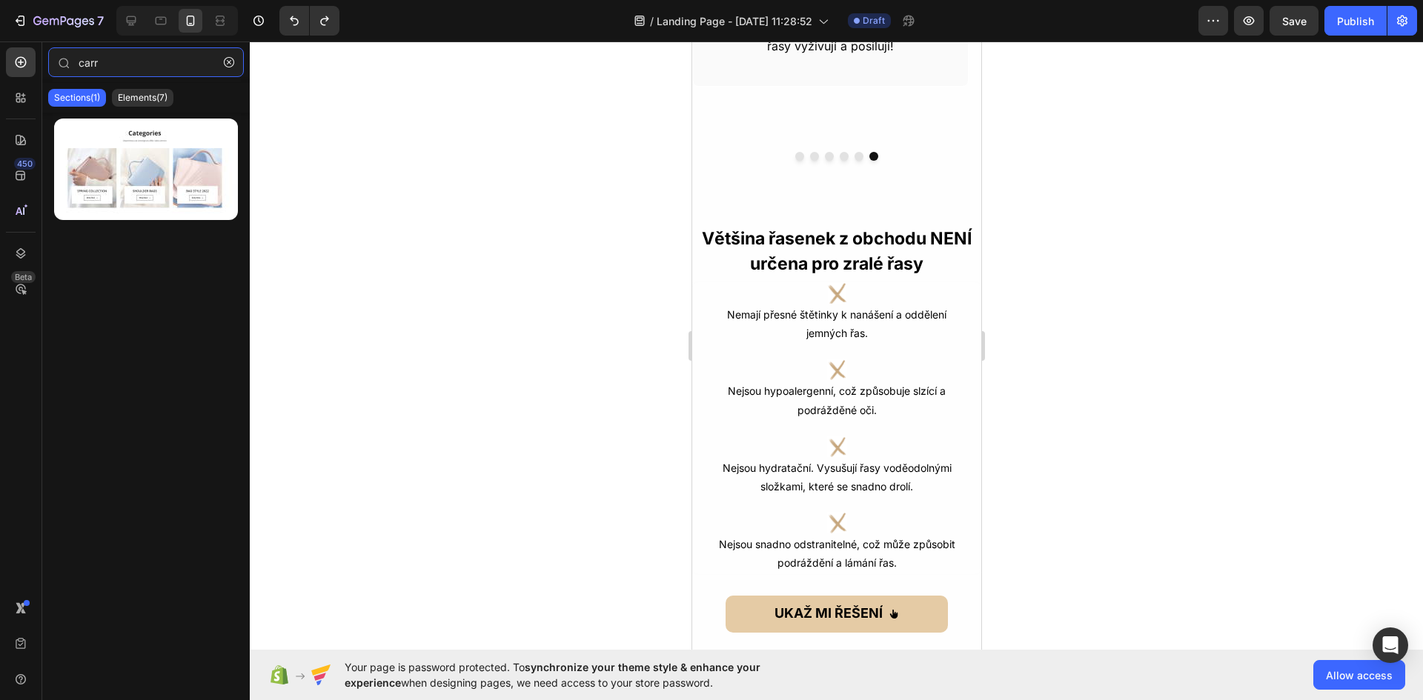
drag, startPoint x: 113, startPoint y: 56, endPoint x: 65, endPoint y: 47, distance: 49.0
click at [65, 47] on div "carr Sections(1) Elements(7) Interactive Carousel Carousel Carousel Carousel Ta…" at bounding box center [146, 371] width 208 height 659
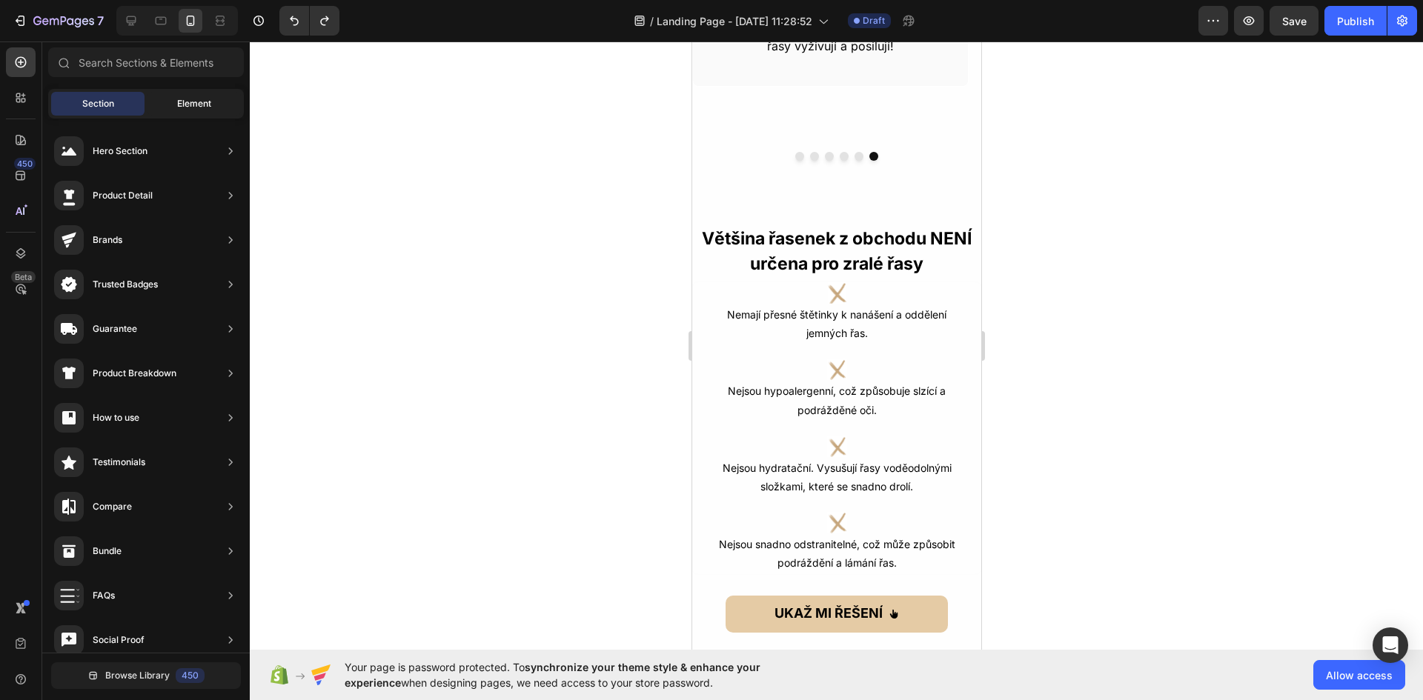
click at [193, 100] on span "Element" at bounding box center [194, 103] width 34 height 13
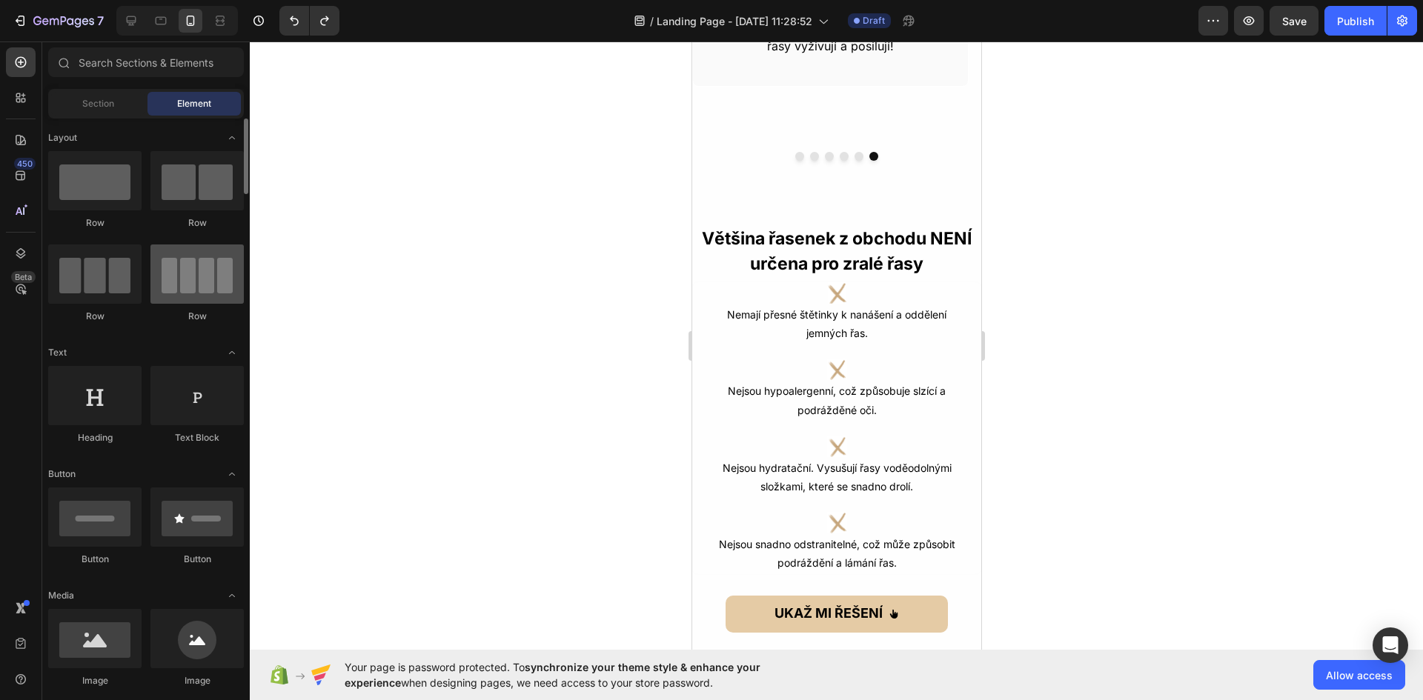
click at [223, 285] on div at bounding box center [196, 274] width 93 height 59
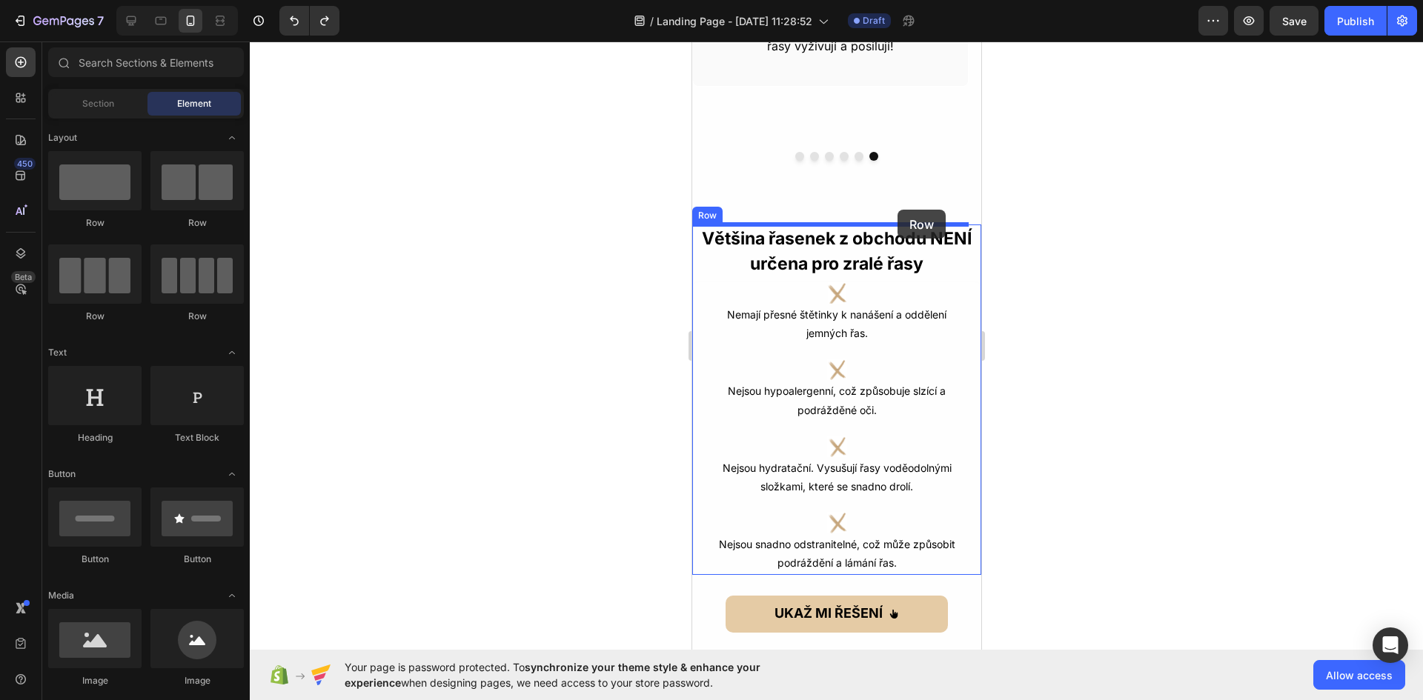
drag, startPoint x: 901, startPoint y: 322, endPoint x: 897, endPoint y: 210, distance: 112.7
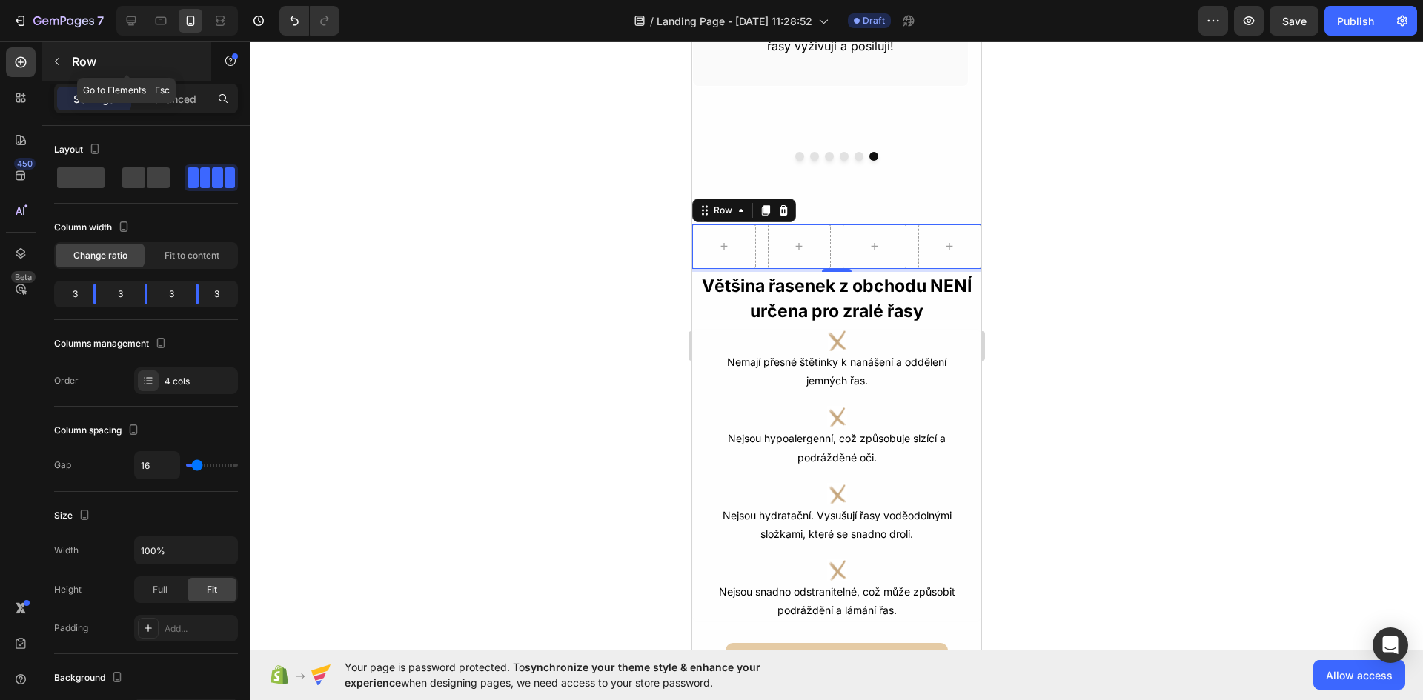
click at [57, 58] on icon "button" at bounding box center [57, 62] width 12 height 12
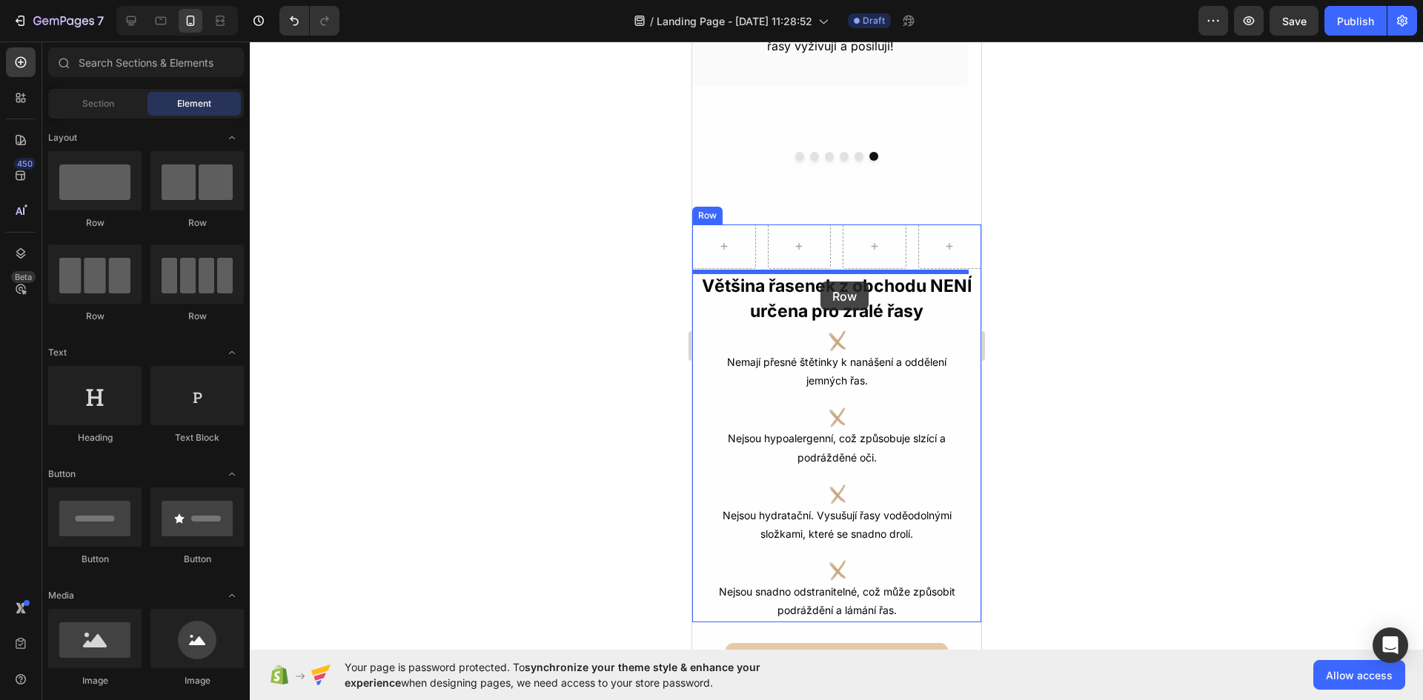
drag, startPoint x: 875, startPoint y: 326, endPoint x: 820, endPoint y: 282, distance: 71.2
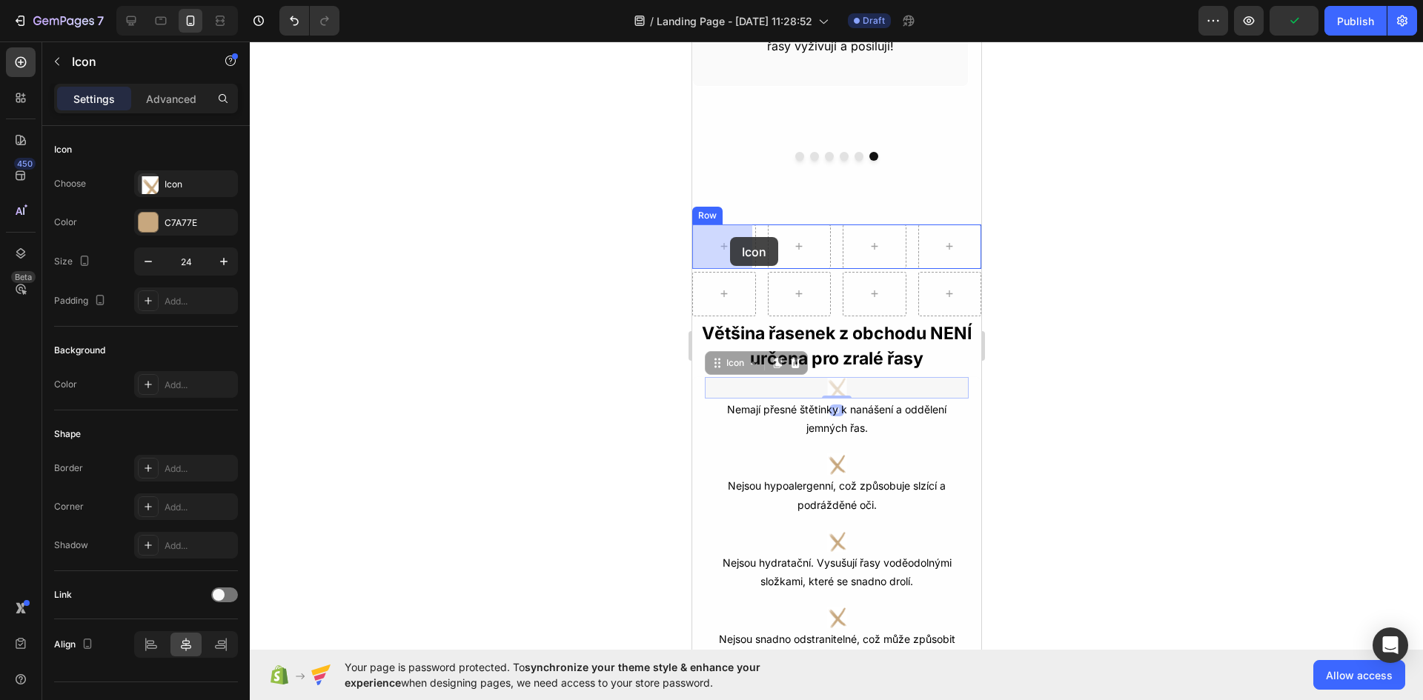
drag, startPoint x: 831, startPoint y: 388, endPoint x: 729, endPoint y: 237, distance: 182.1
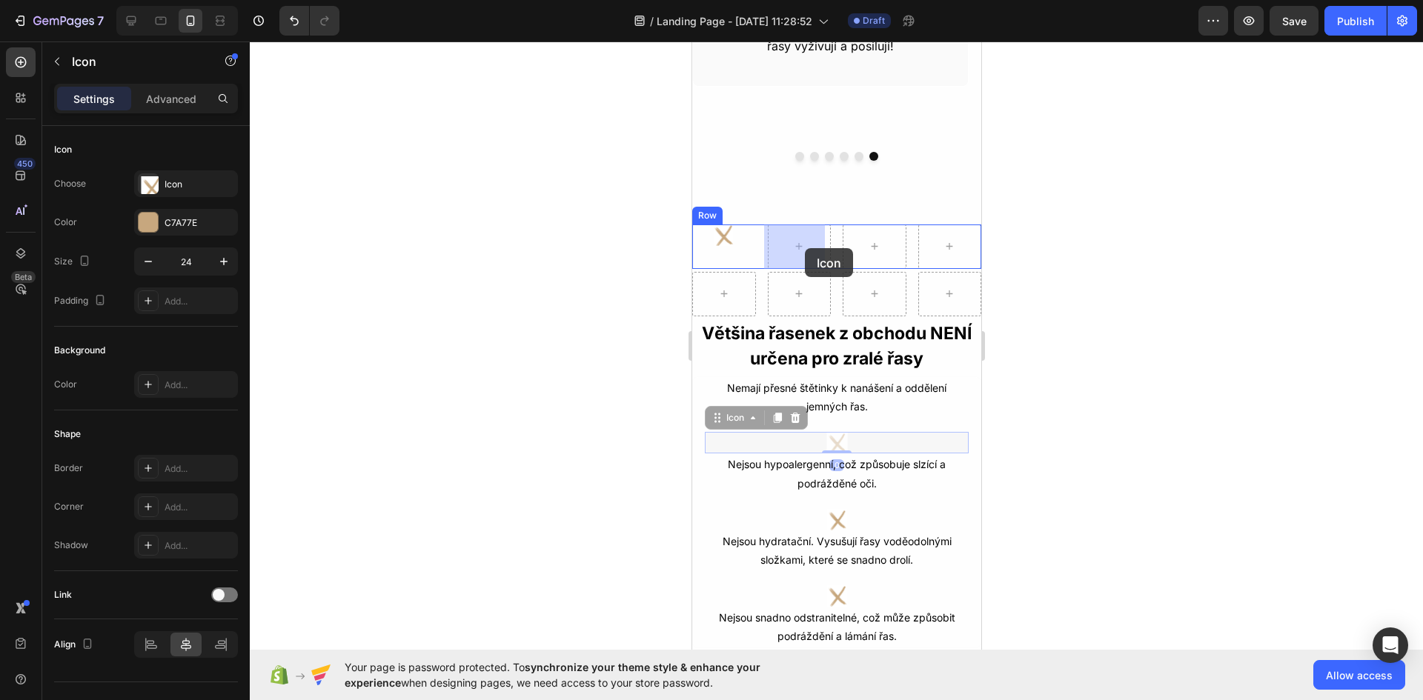
drag, startPoint x: 832, startPoint y: 443, endPoint x: 802, endPoint y: 248, distance: 198.0
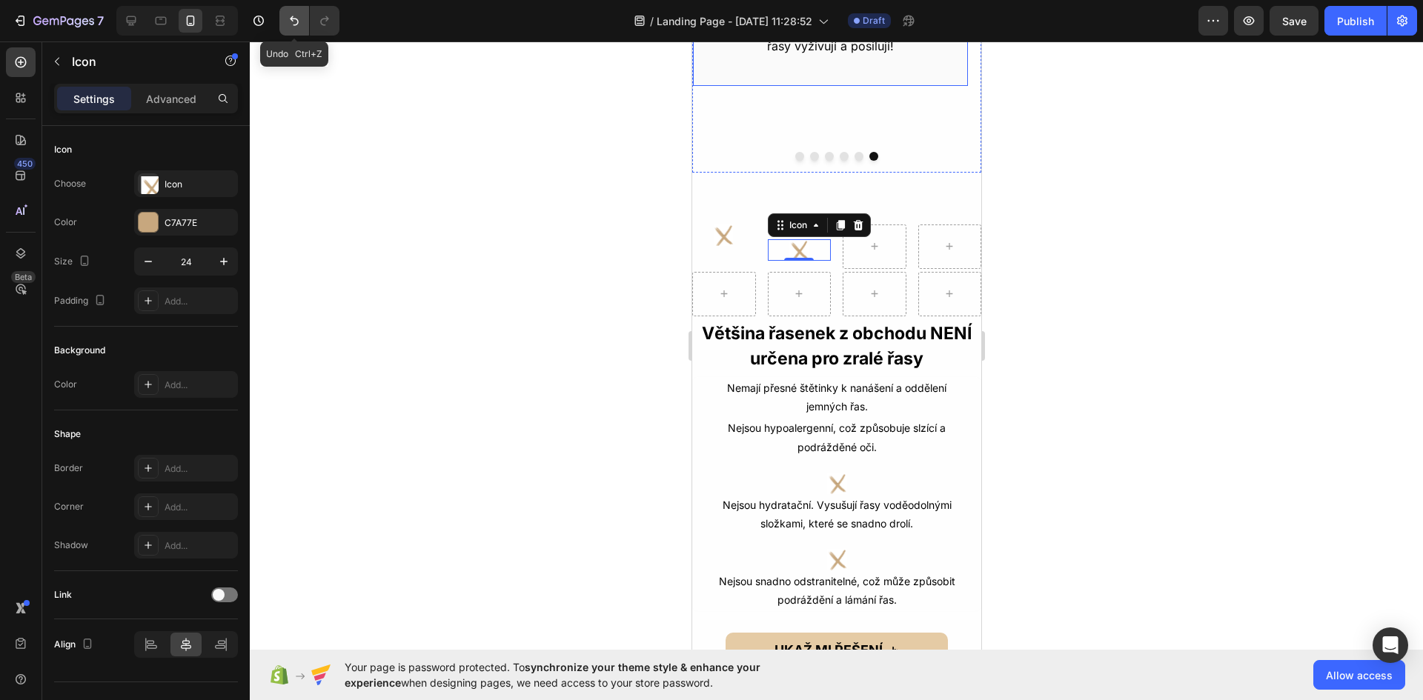
click at [291, 23] on icon "Undo/Redo" at bounding box center [294, 20] width 15 height 15
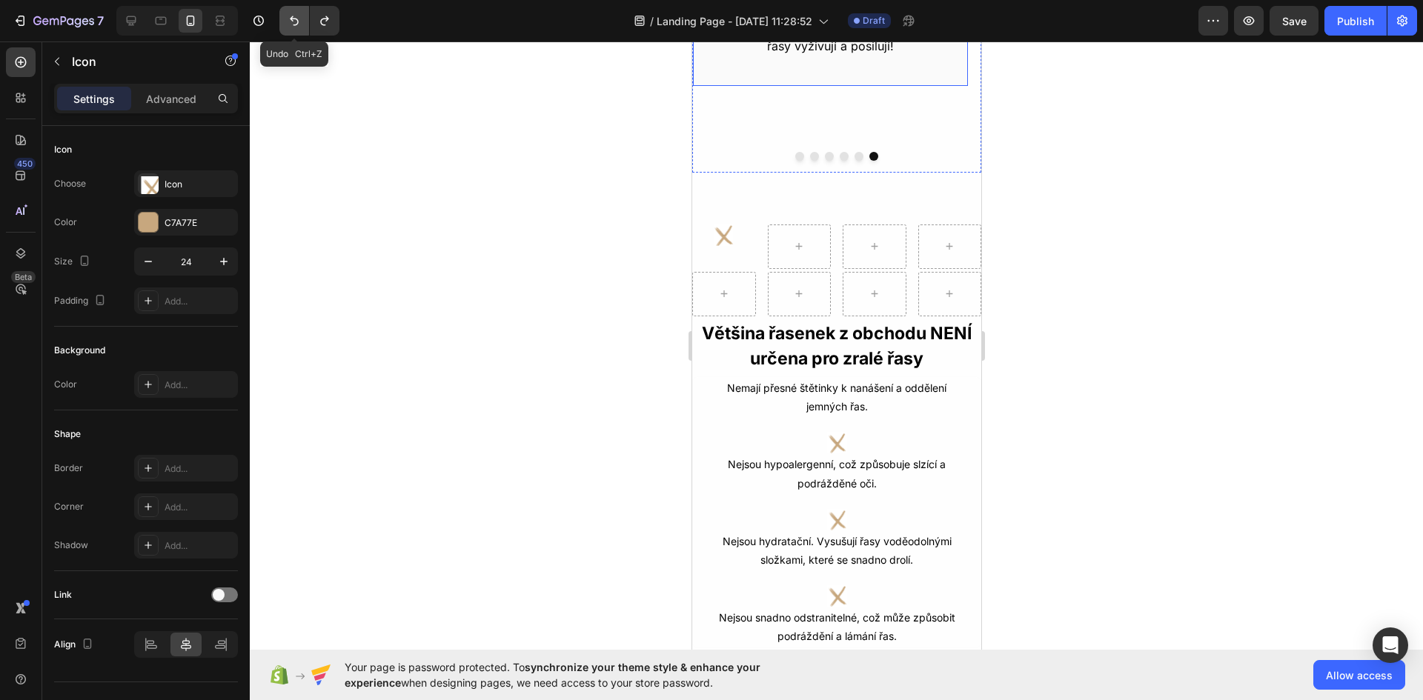
click at [291, 23] on icon "Undo/Redo" at bounding box center [294, 20] width 15 height 15
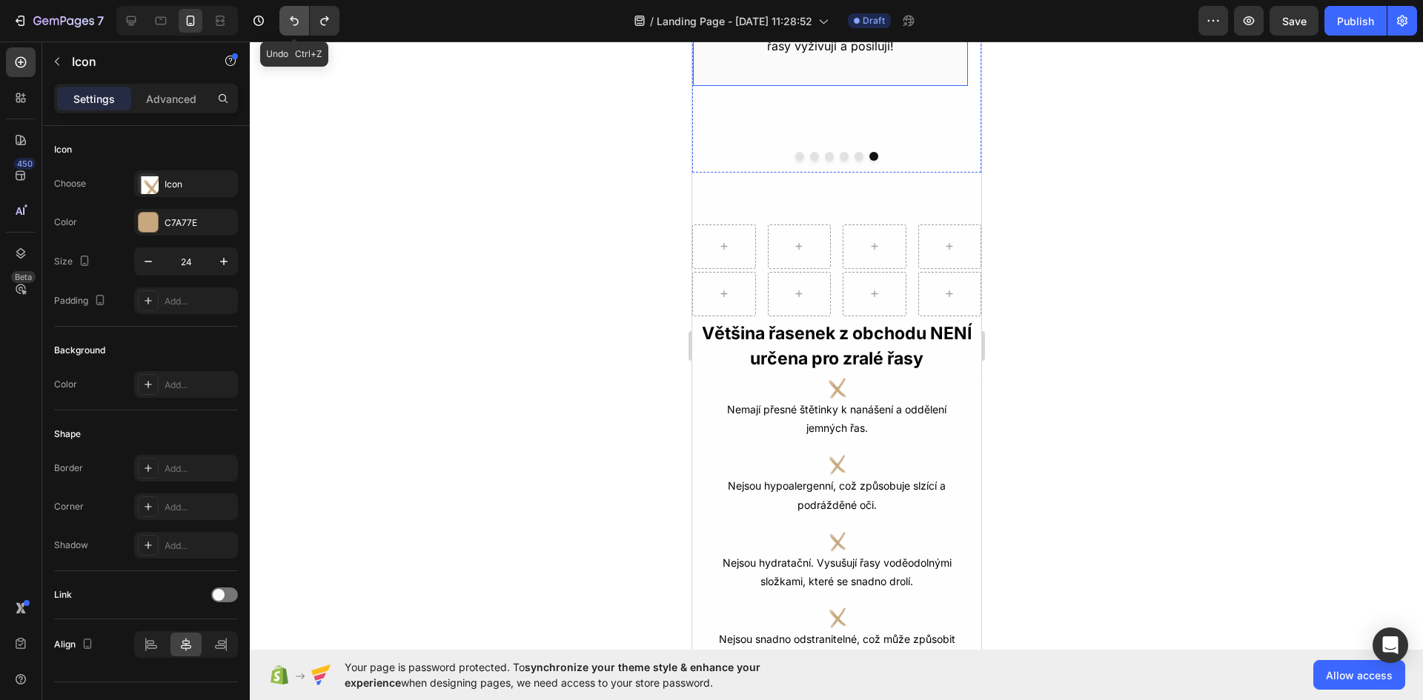
click at [291, 23] on icon "Undo/Redo" at bounding box center [294, 20] width 15 height 15
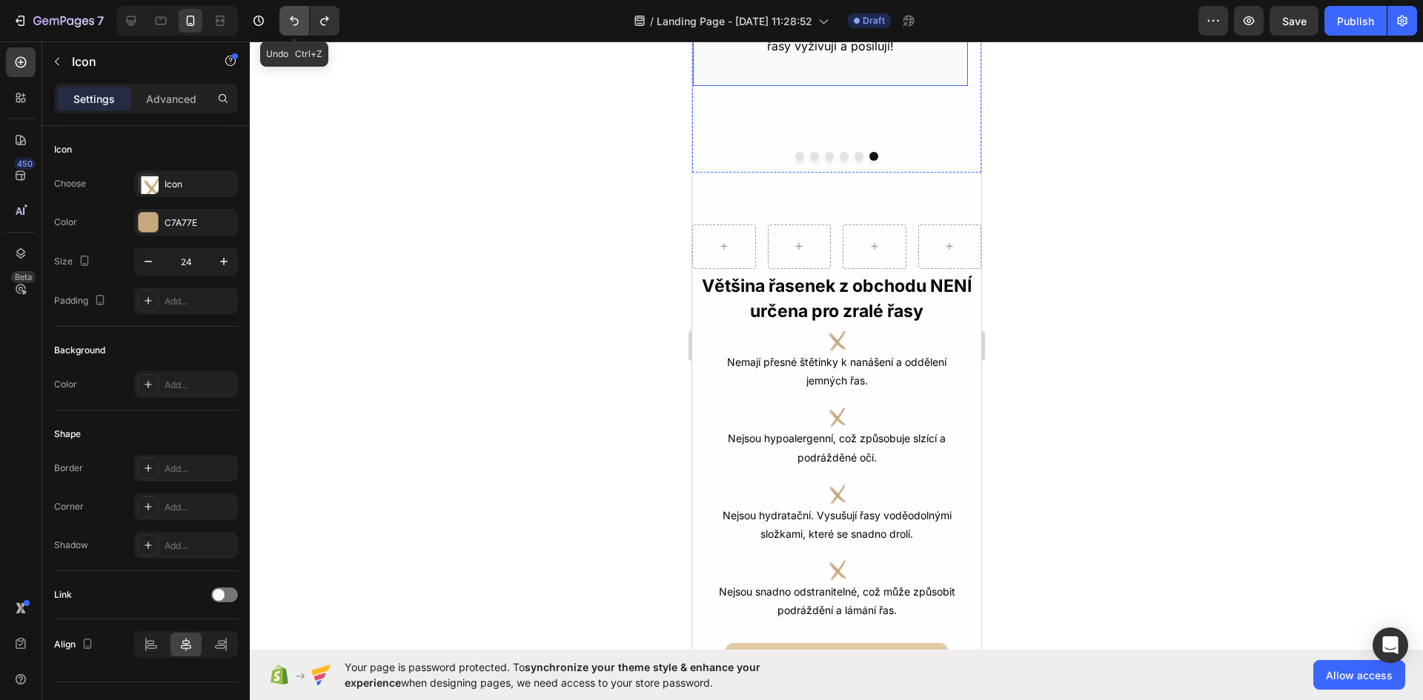
click at [291, 23] on icon "Undo/Redo" at bounding box center [294, 20] width 15 height 15
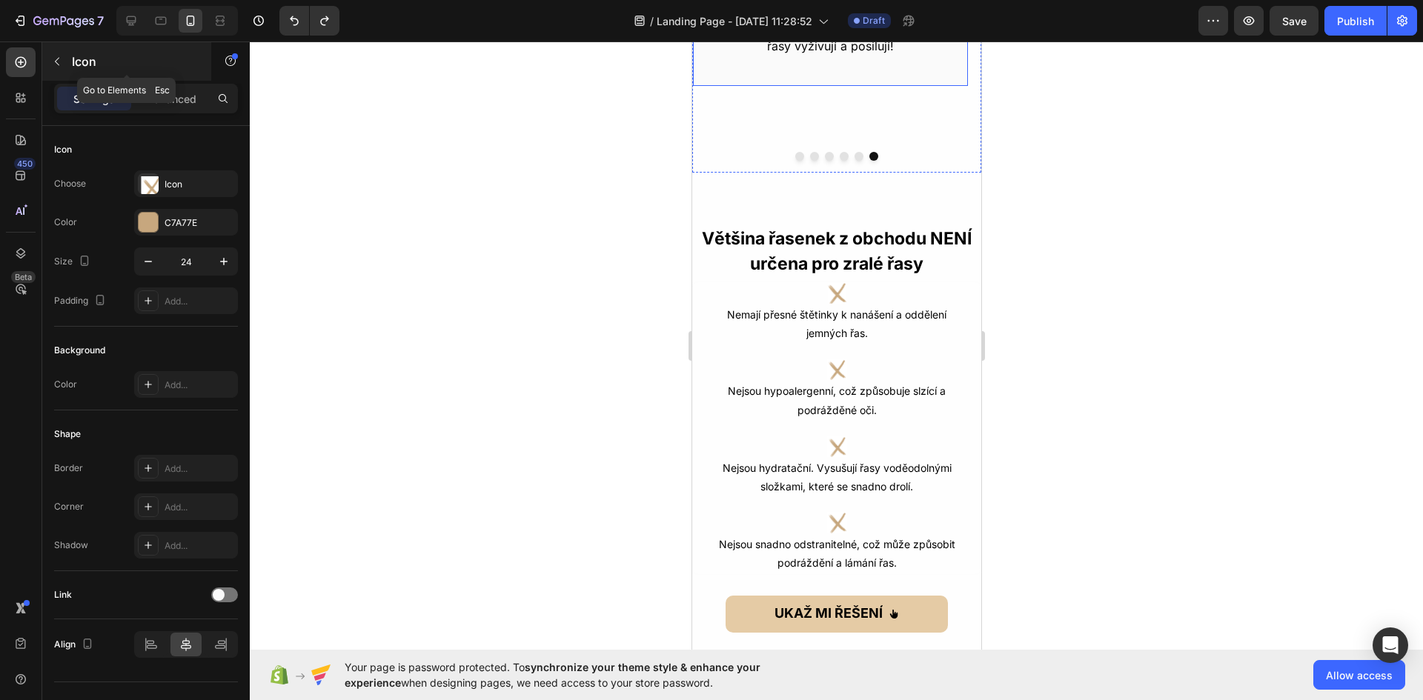
click at [55, 65] on icon "button" at bounding box center [57, 62] width 12 height 12
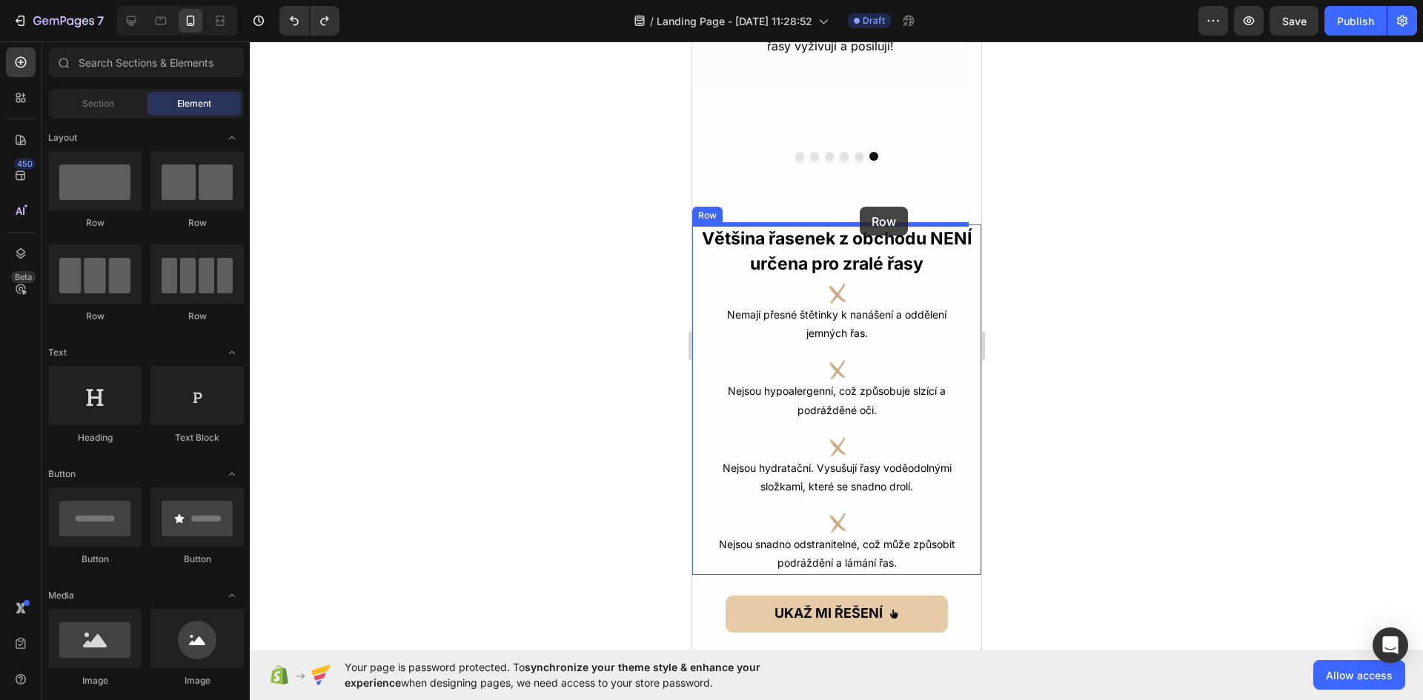
drag, startPoint x: 897, startPoint y: 233, endPoint x: 859, endPoint y: 207, distance: 45.8
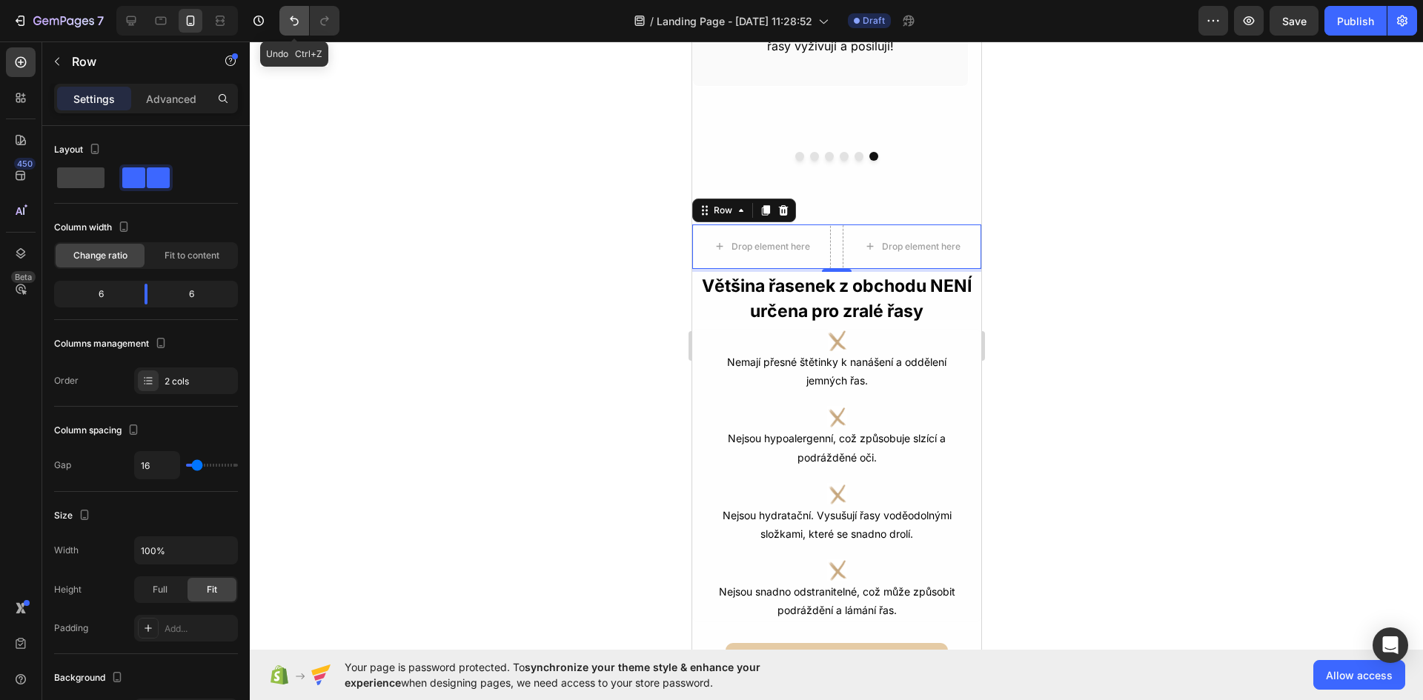
click at [293, 24] on icon "Undo/Redo" at bounding box center [294, 20] width 15 height 15
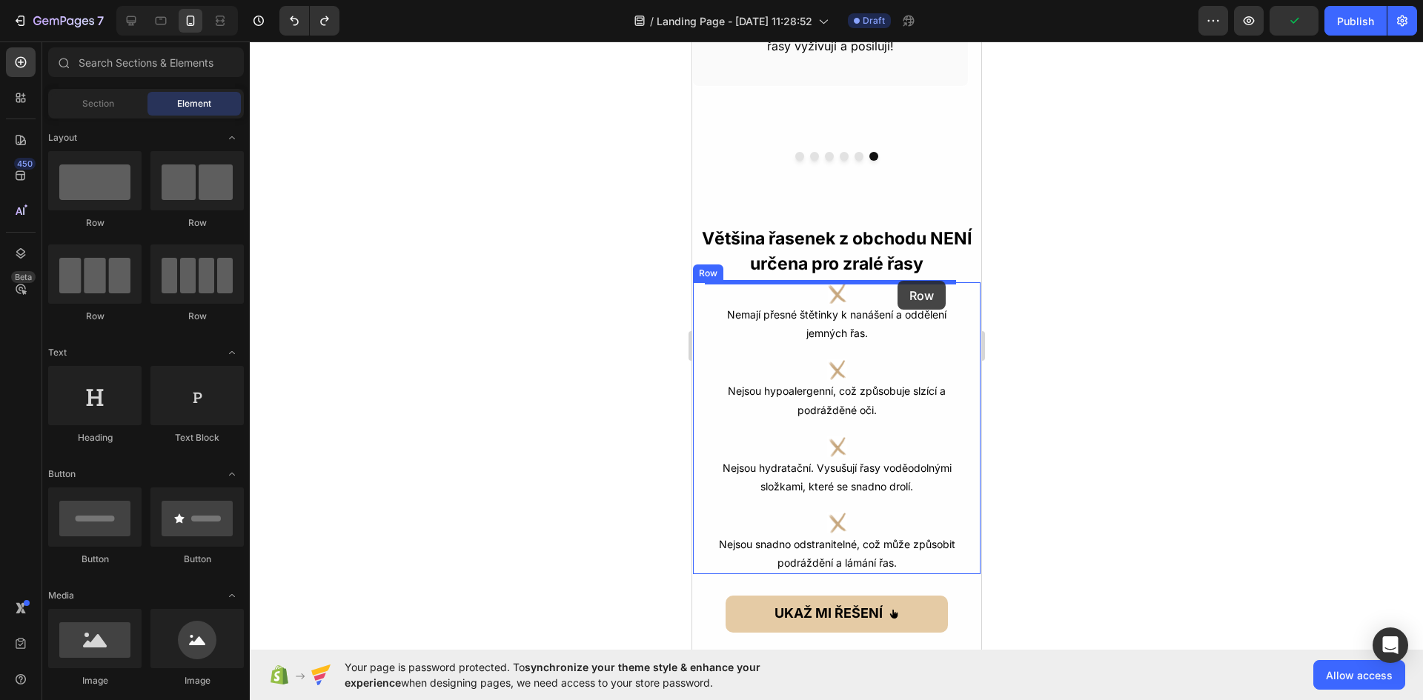
drag, startPoint x: 874, startPoint y: 236, endPoint x: 897, endPoint y: 281, distance: 49.7
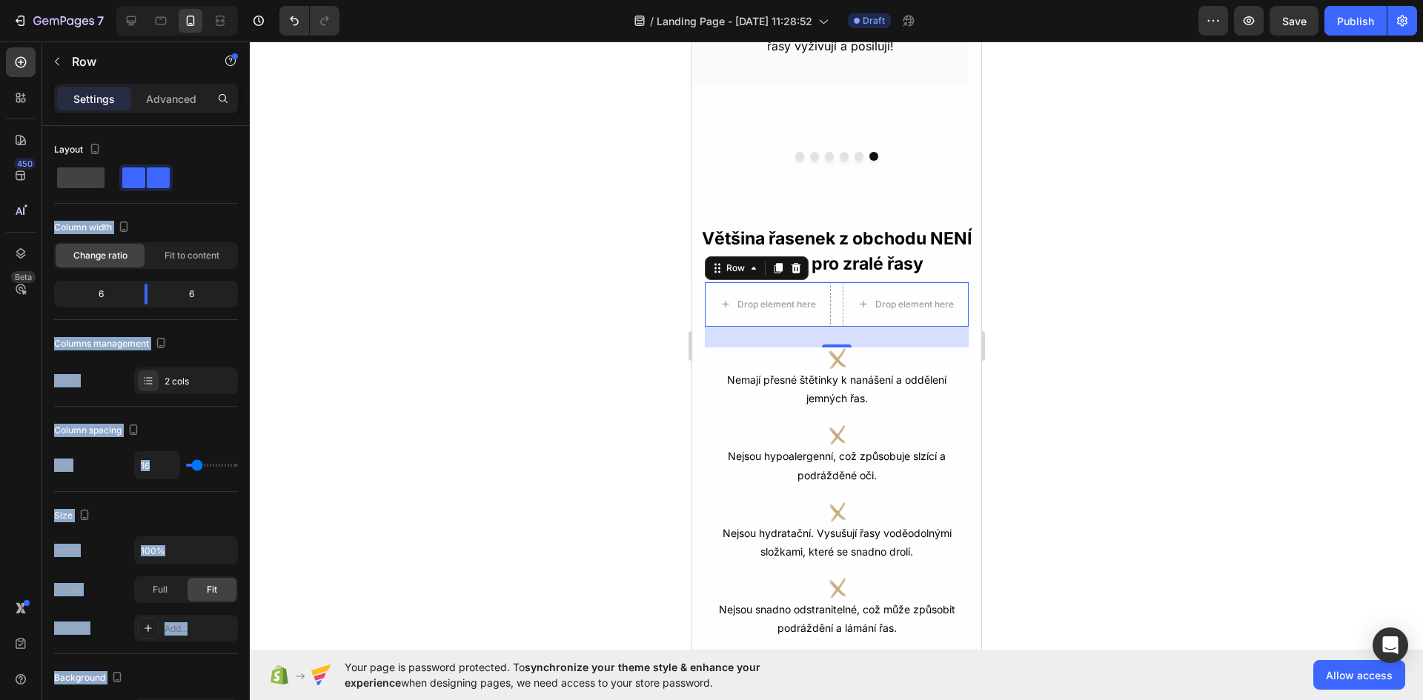
drag, startPoint x: 841, startPoint y: 220, endPoint x: 831, endPoint y: 336, distance: 116.8
click at [170, 202] on div "Layout" at bounding box center [146, 171] width 184 height 66
drag, startPoint x: 846, startPoint y: 222, endPoint x: 818, endPoint y: 341, distance: 122.6
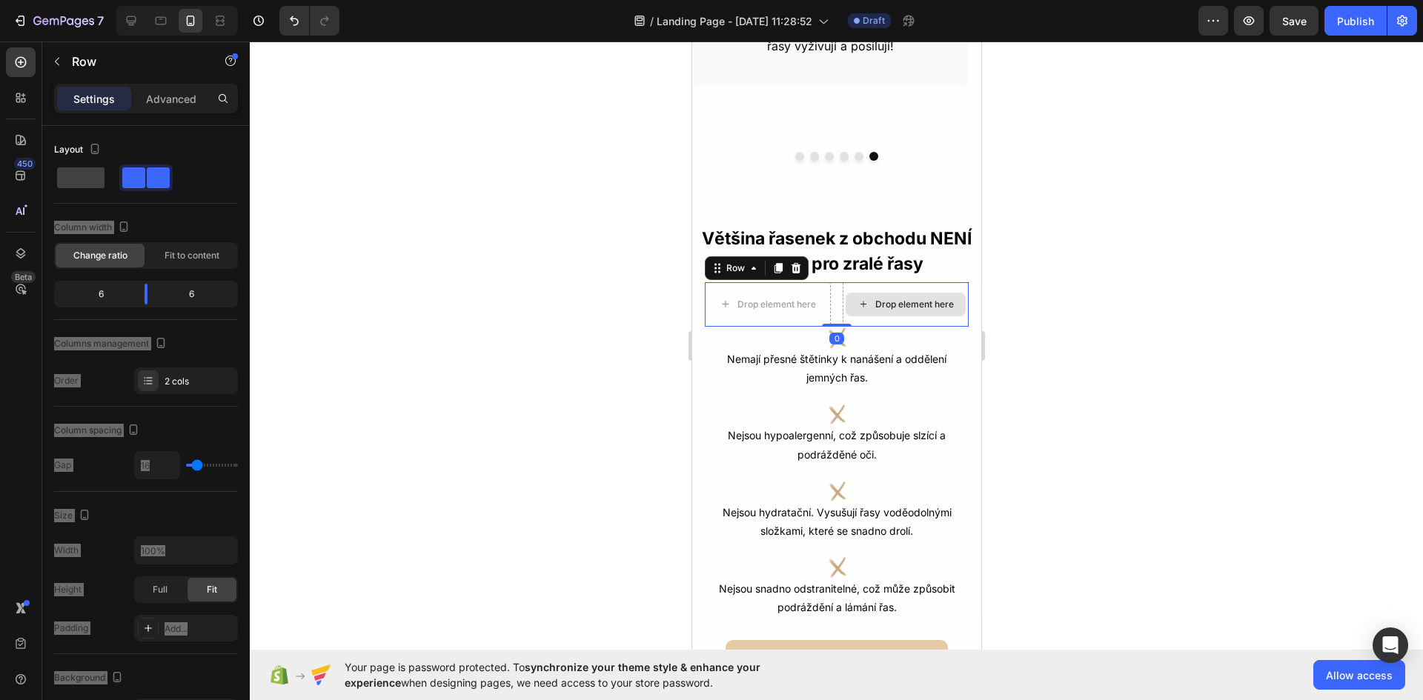
drag, startPoint x: 832, startPoint y: 344, endPoint x: 847, endPoint y: 319, distance: 29.2
click at [847, 319] on div "Drop element here Drop element here Row 0" at bounding box center [836, 304] width 264 height 44
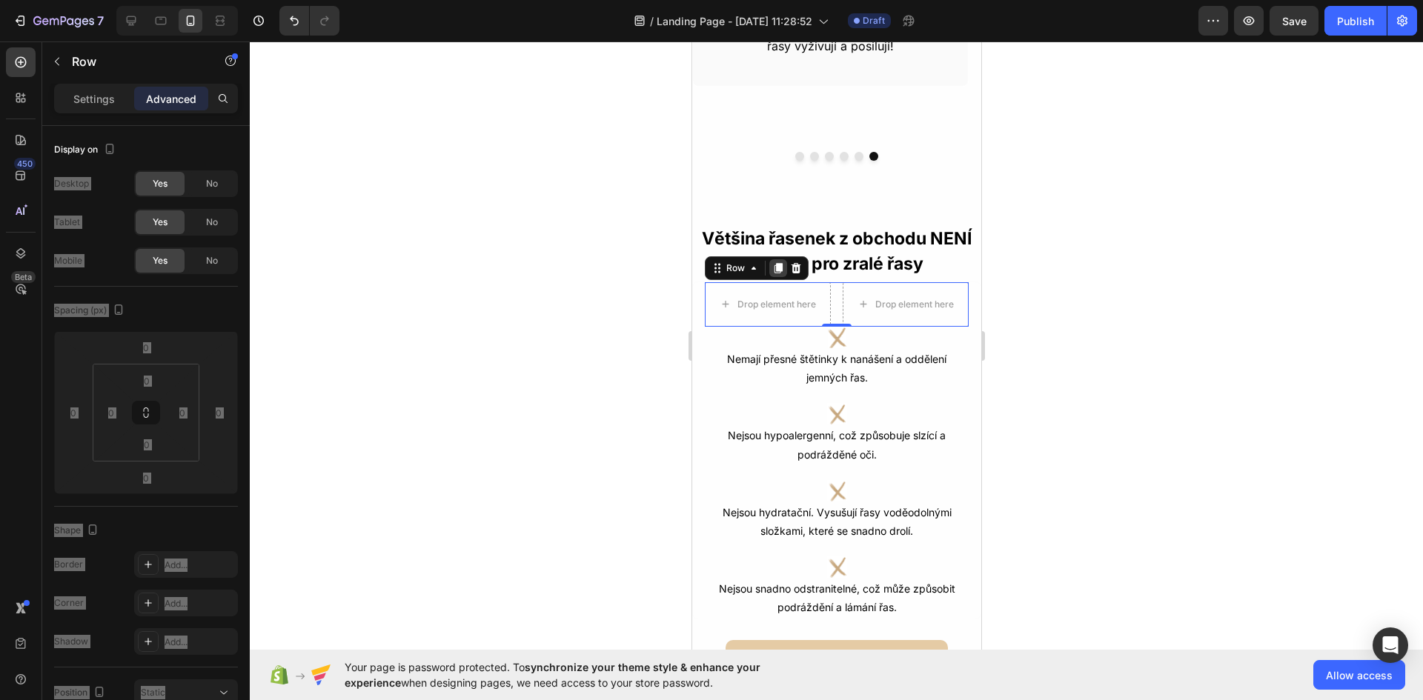
click at [781, 269] on icon at bounding box center [778, 268] width 8 height 10
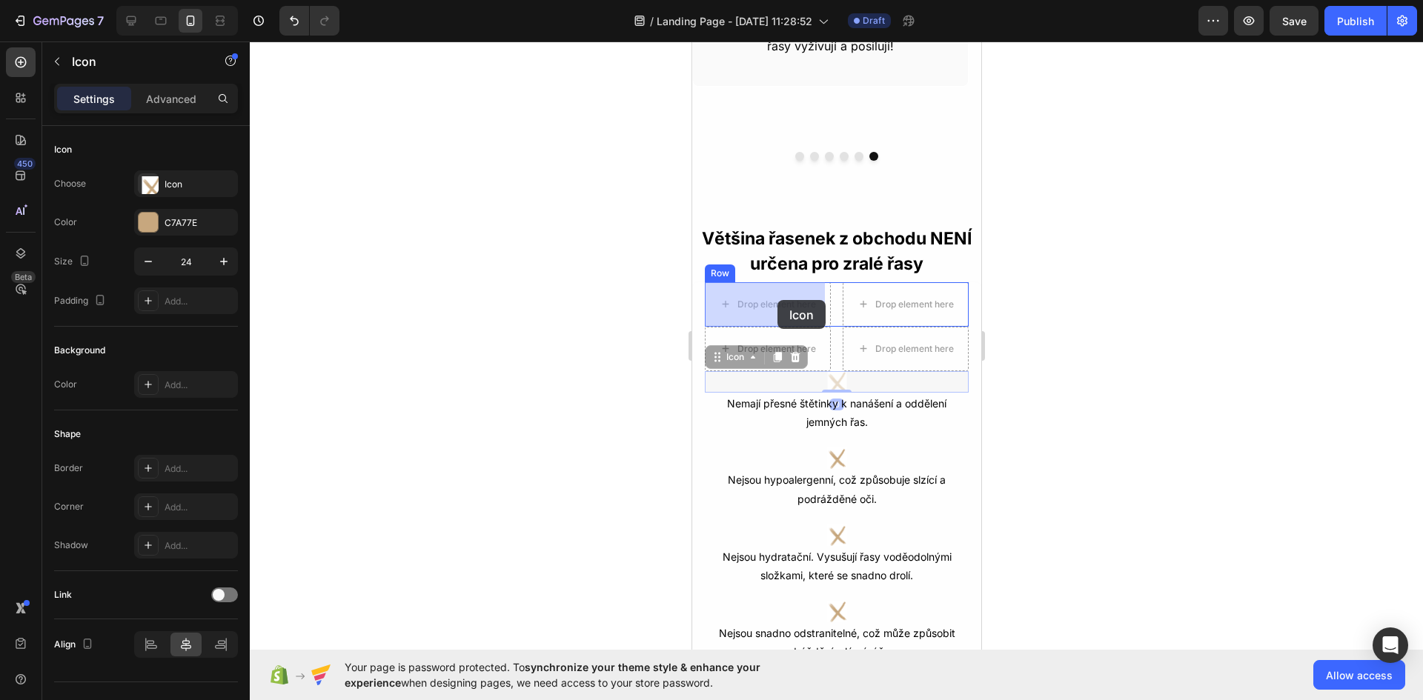
drag, startPoint x: 853, startPoint y: 387, endPoint x: 777, endPoint y: 300, distance: 115.5
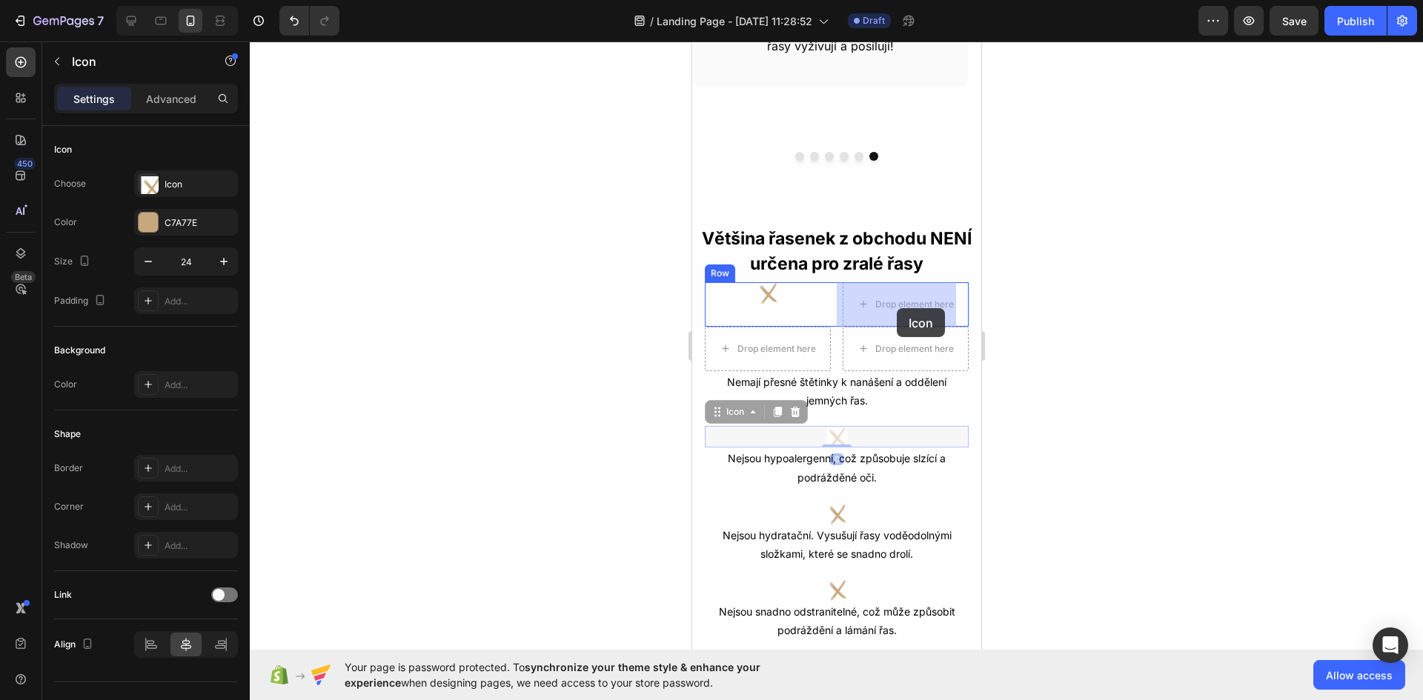
drag, startPoint x: 829, startPoint y: 439, endPoint x: 896, endPoint y: 308, distance: 146.5
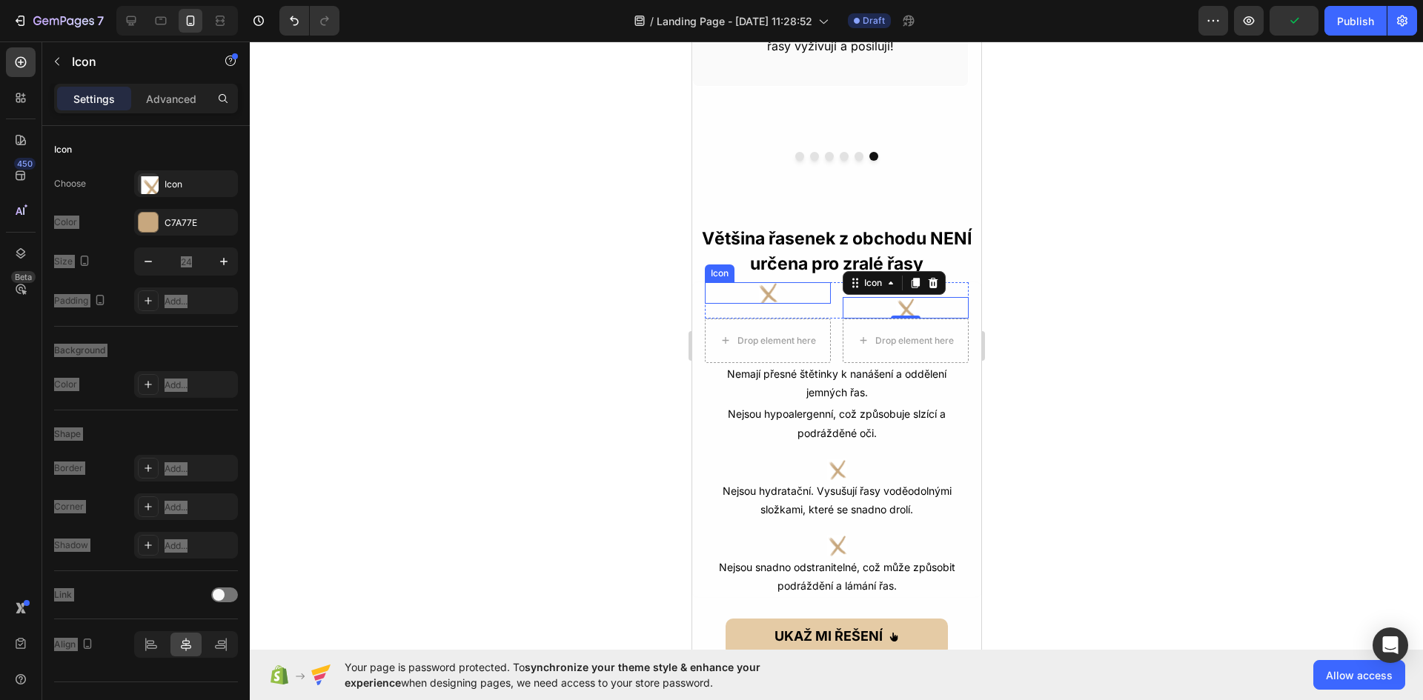
click at [769, 293] on image at bounding box center [767, 292] width 21 height 21
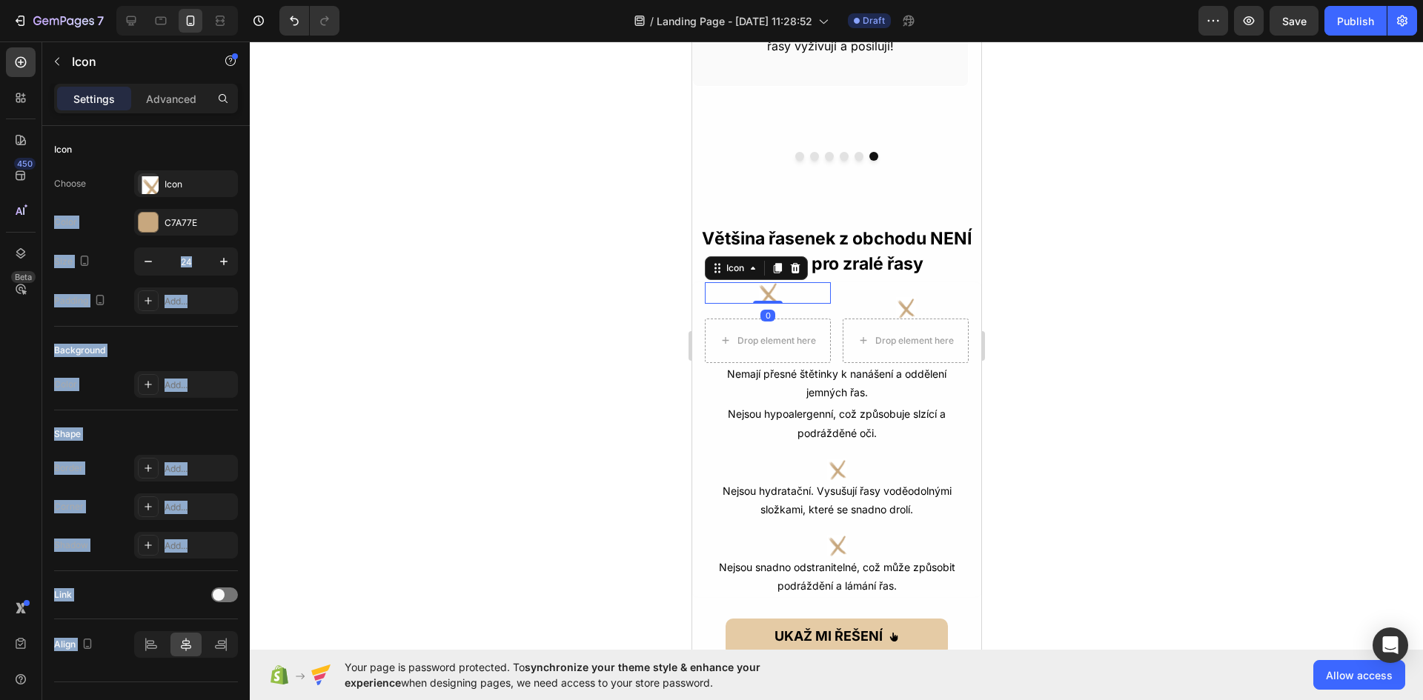
click at [577, 287] on div at bounding box center [836, 371] width 1173 height 659
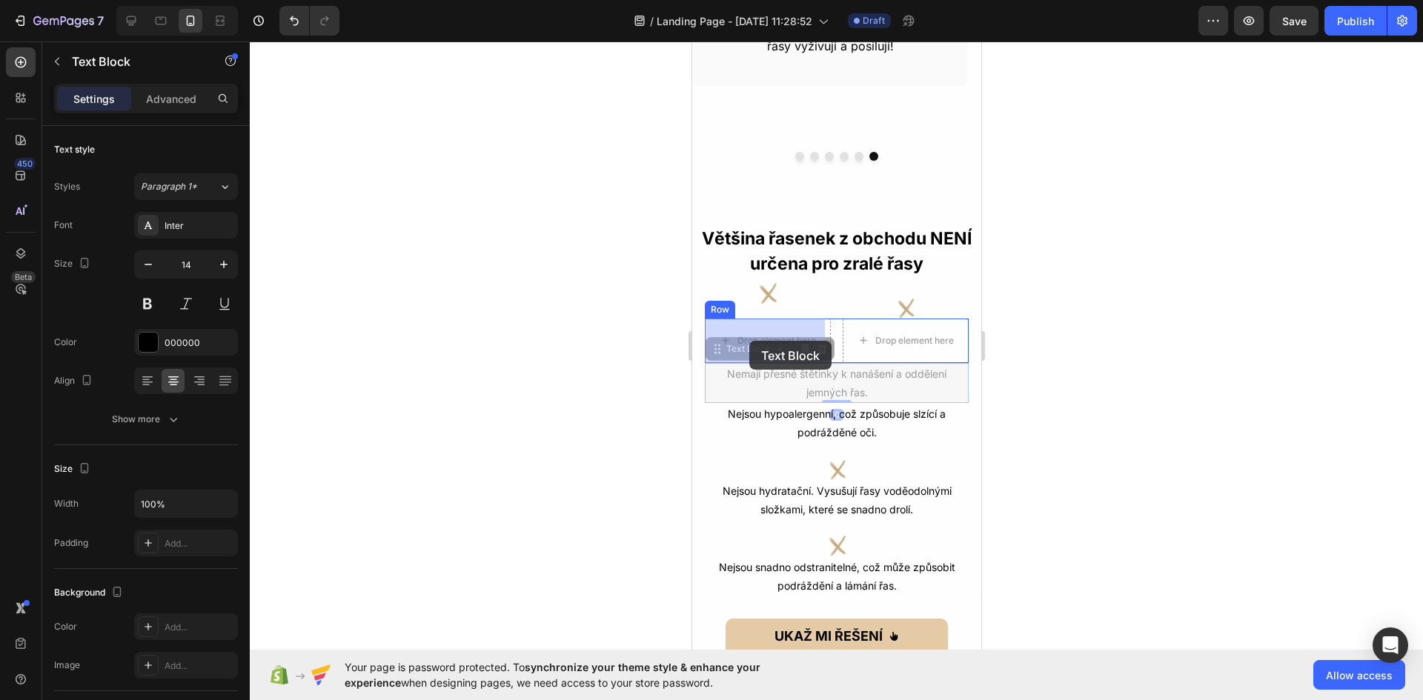
drag, startPoint x: 831, startPoint y: 387, endPoint x: 749, endPoint y: 341, distance: 94.2
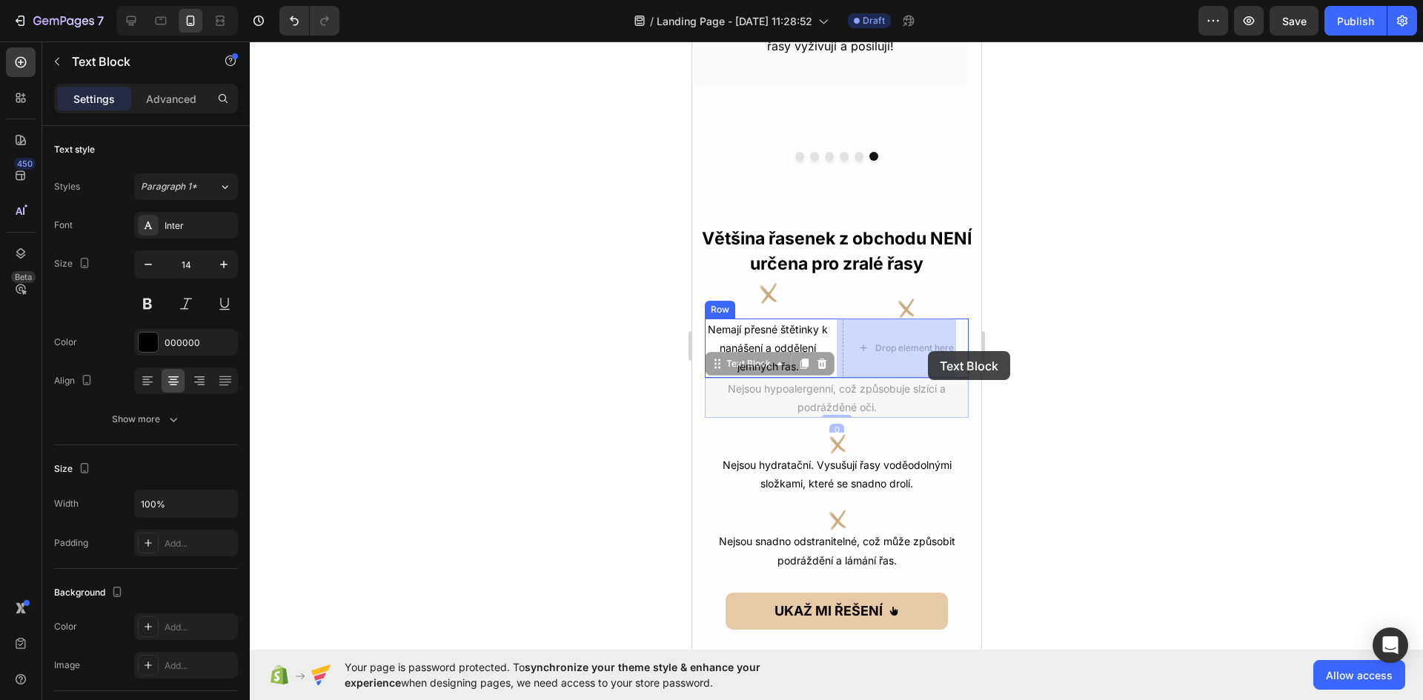
drag, startPoint x: 848, startPoint y: 397, endPoint x: 927, endPoint y: 361, distance: 87.2
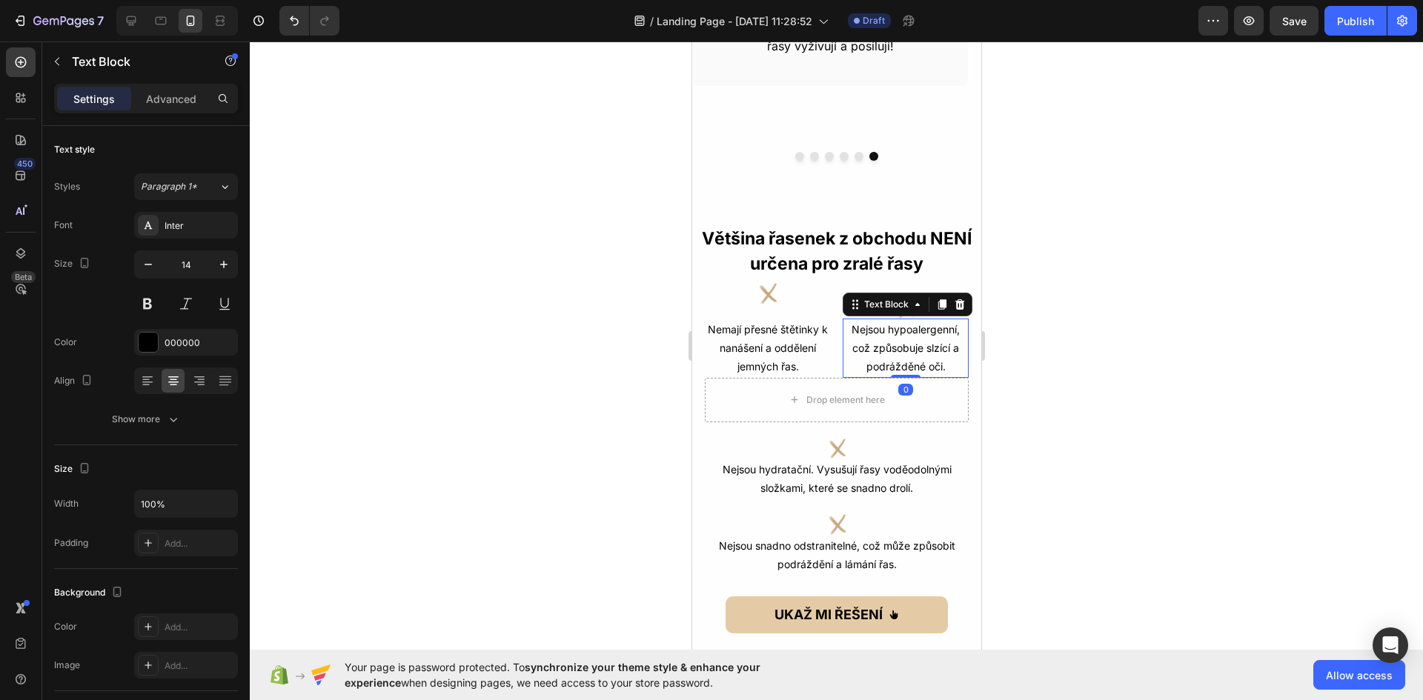
click at [1052, 385] on div at bounding box center [836, 371] width 1173 height 659
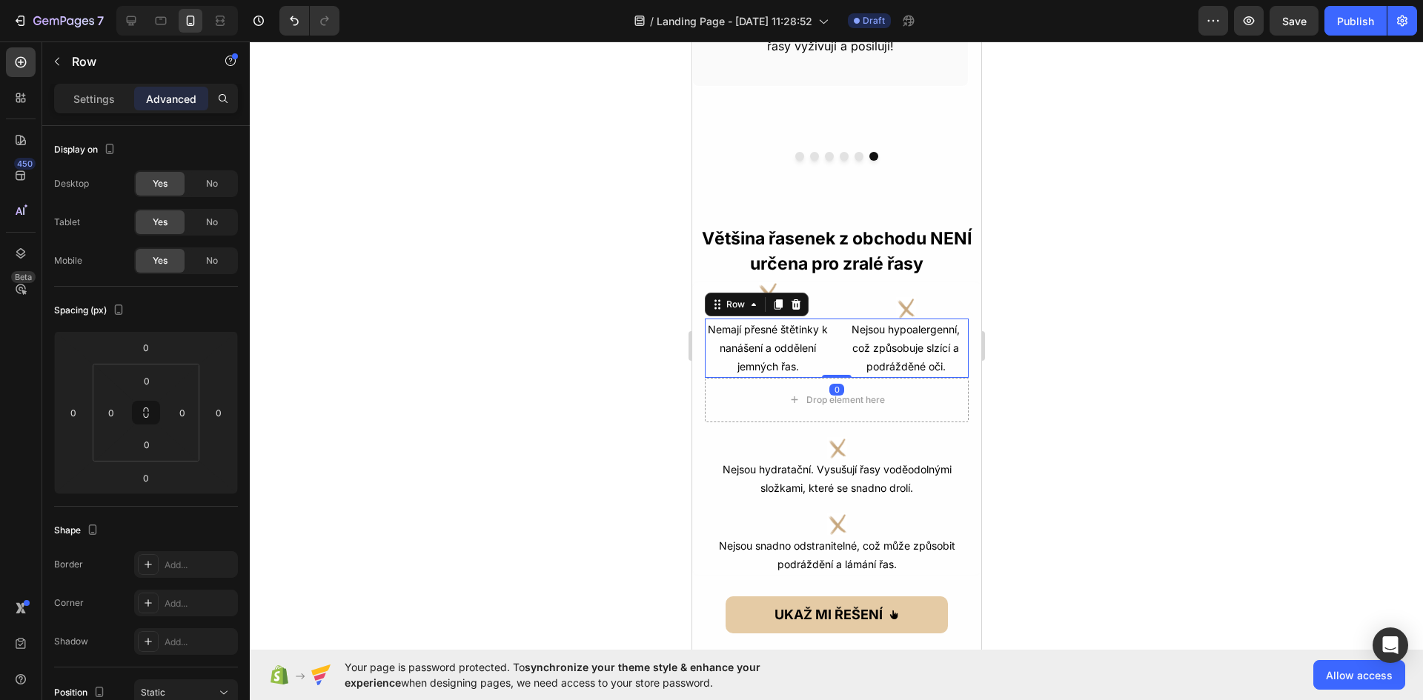
click at [823, 340] on div "Nemají přesné štětinky k nanášení a oddělení jemných řas. Text Block Nejsou hyp…" at bounding box center [836, 348] width 264 height 59
click at [780, 302] on icon at bounding box center [778, 304] width 8 height 10
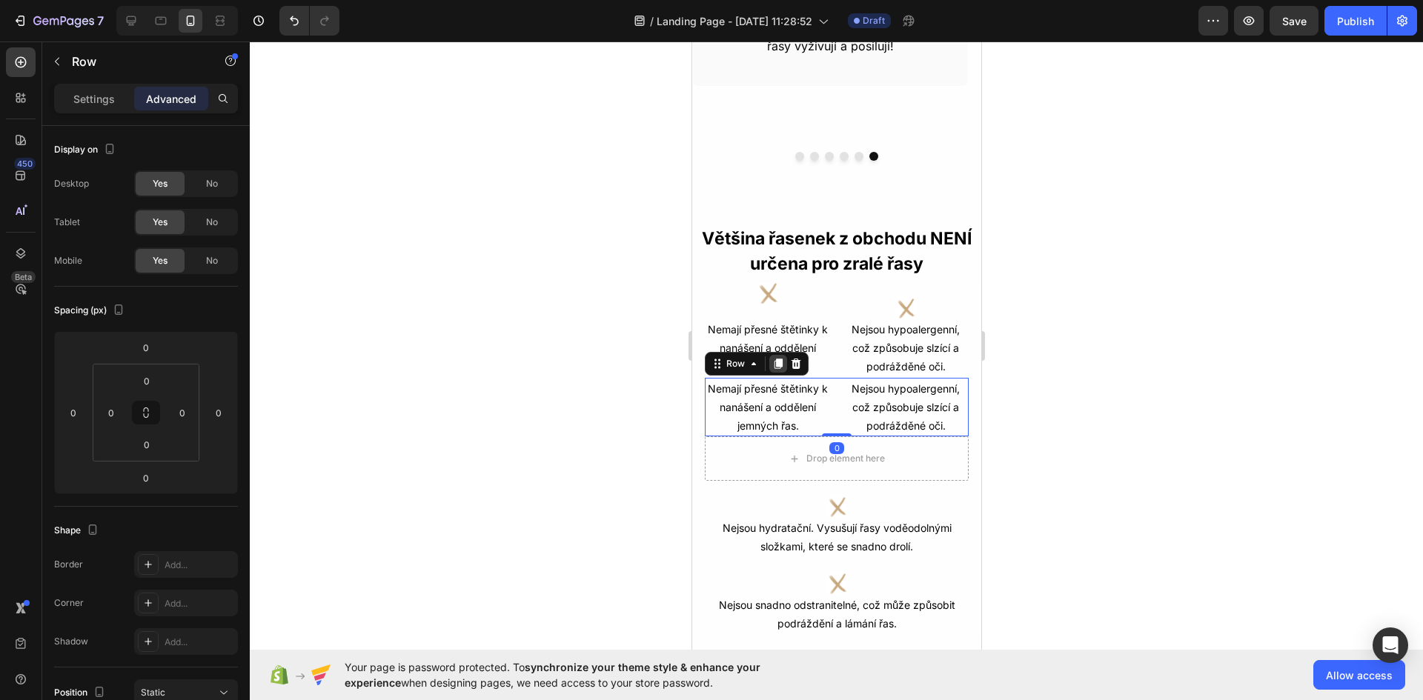
click at [778, 362] on icon at bounding box center [778, 364] width 8 height 10
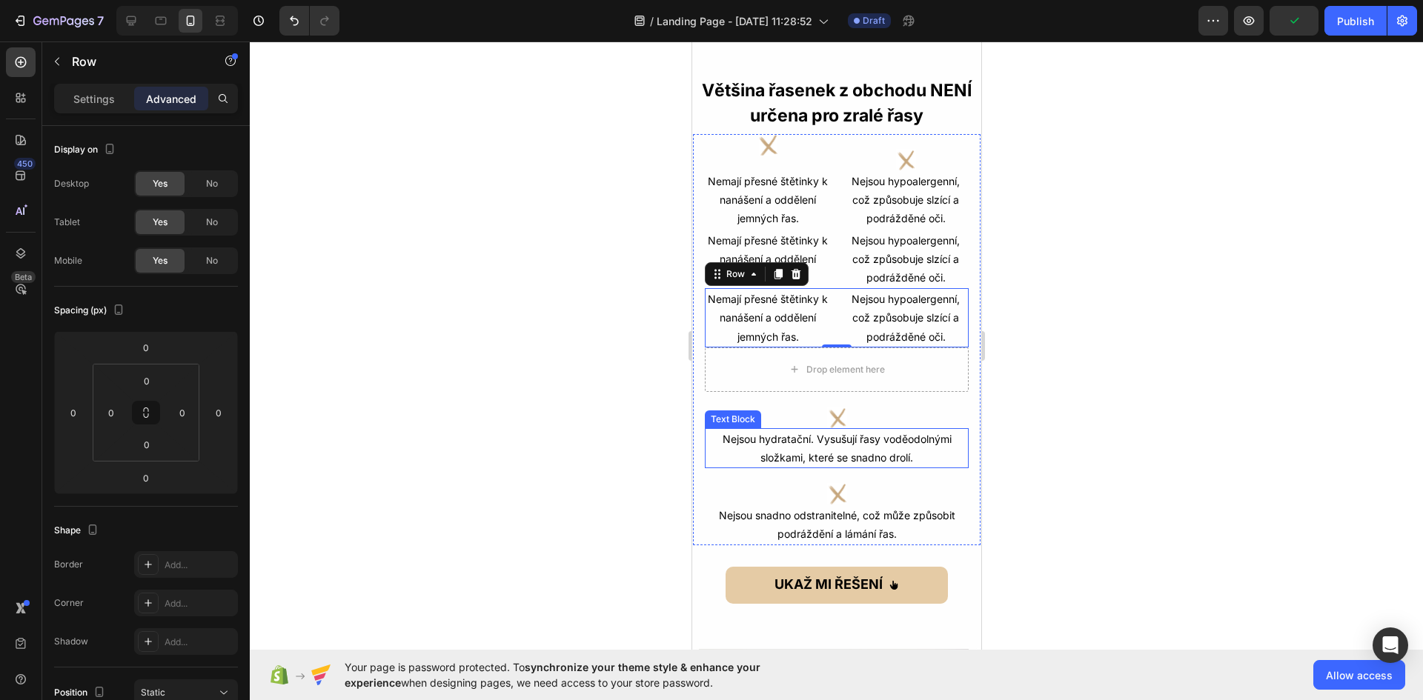
scroll to position [889, 0]
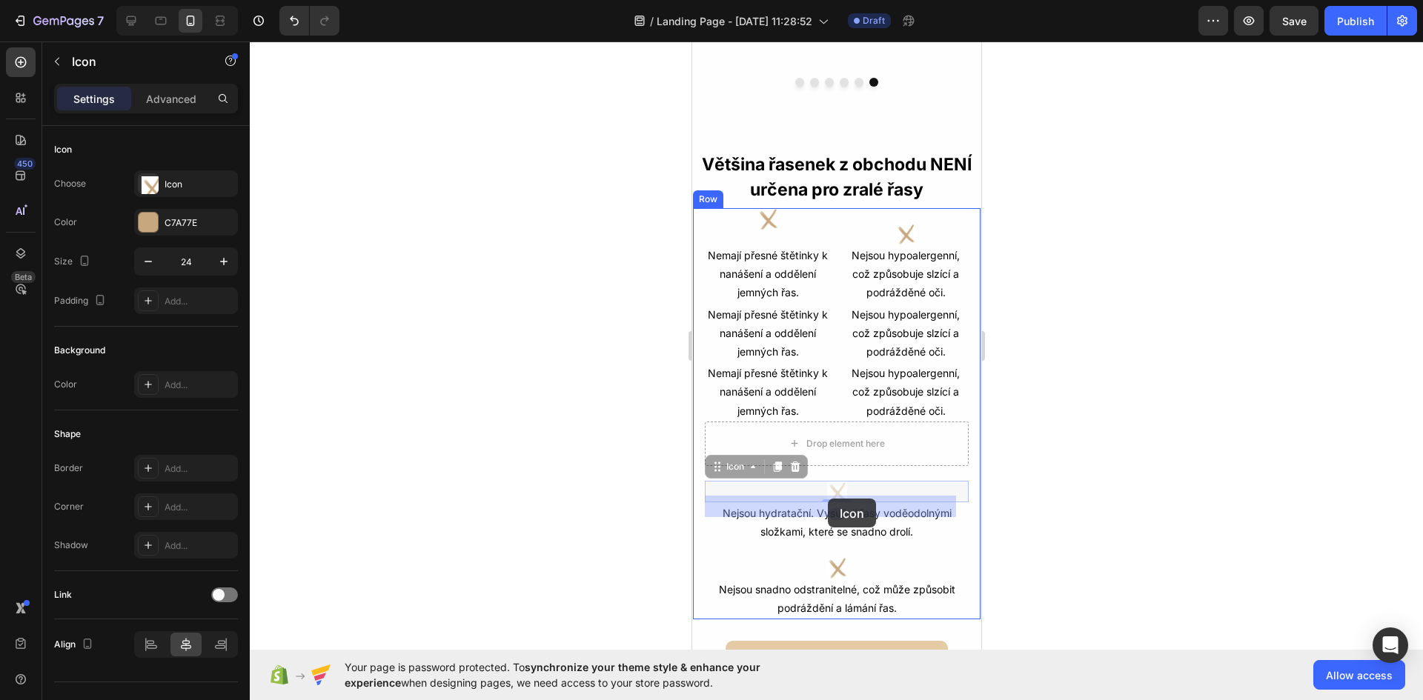
drag, startPoint x: 836, startPoint y: 491, endPoint x: 827, endPoint y: 499, distance: 12.1
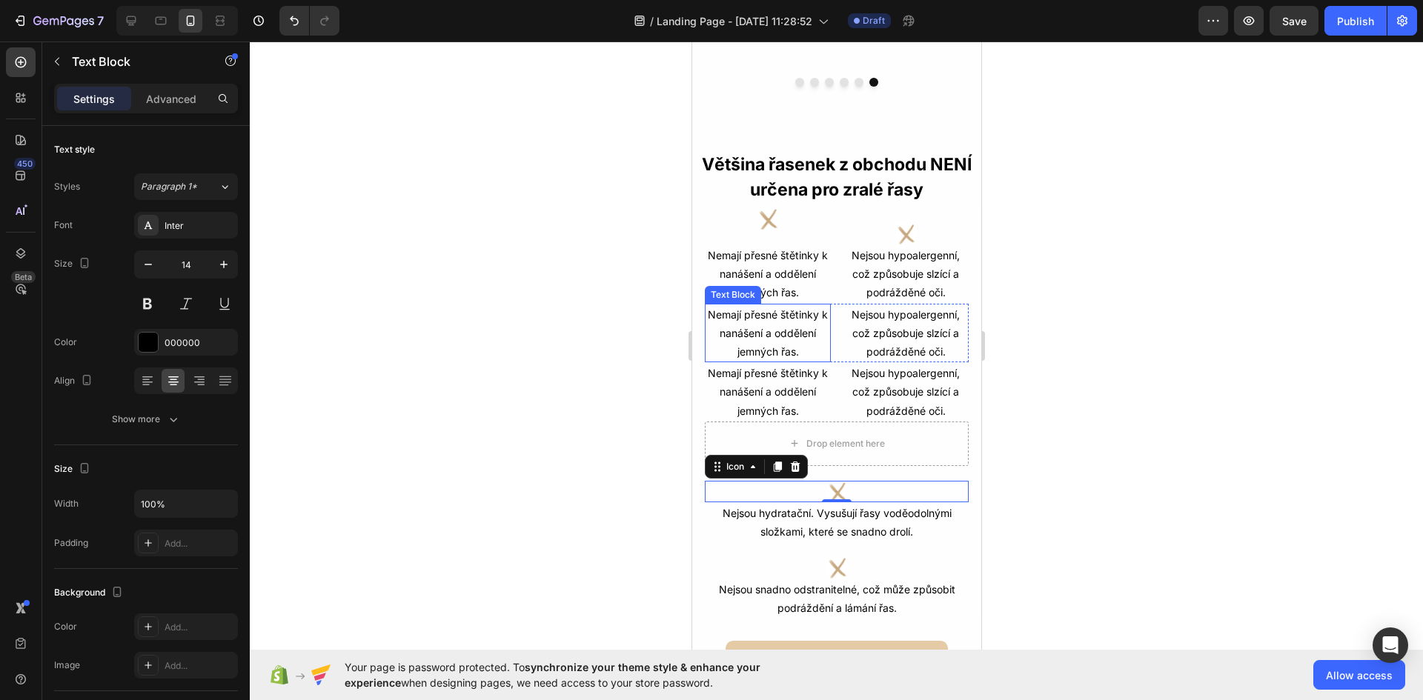
click at [783, 333] on p "Nemají přesné štětinky k nanášení a oddělení jemných řas." at bounding box center [767, 333] width 123 height 56
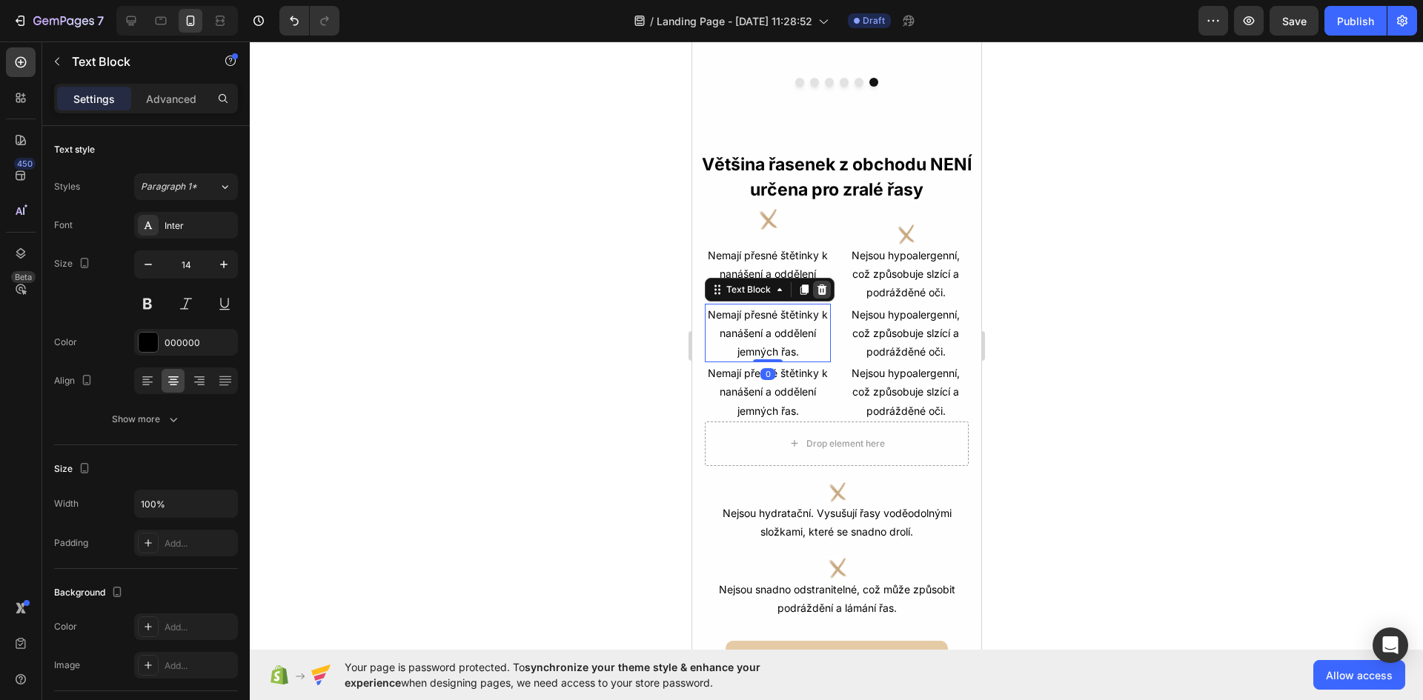
click at [823, 293] on icon at bounding box center [822, 289] width 10 height 10
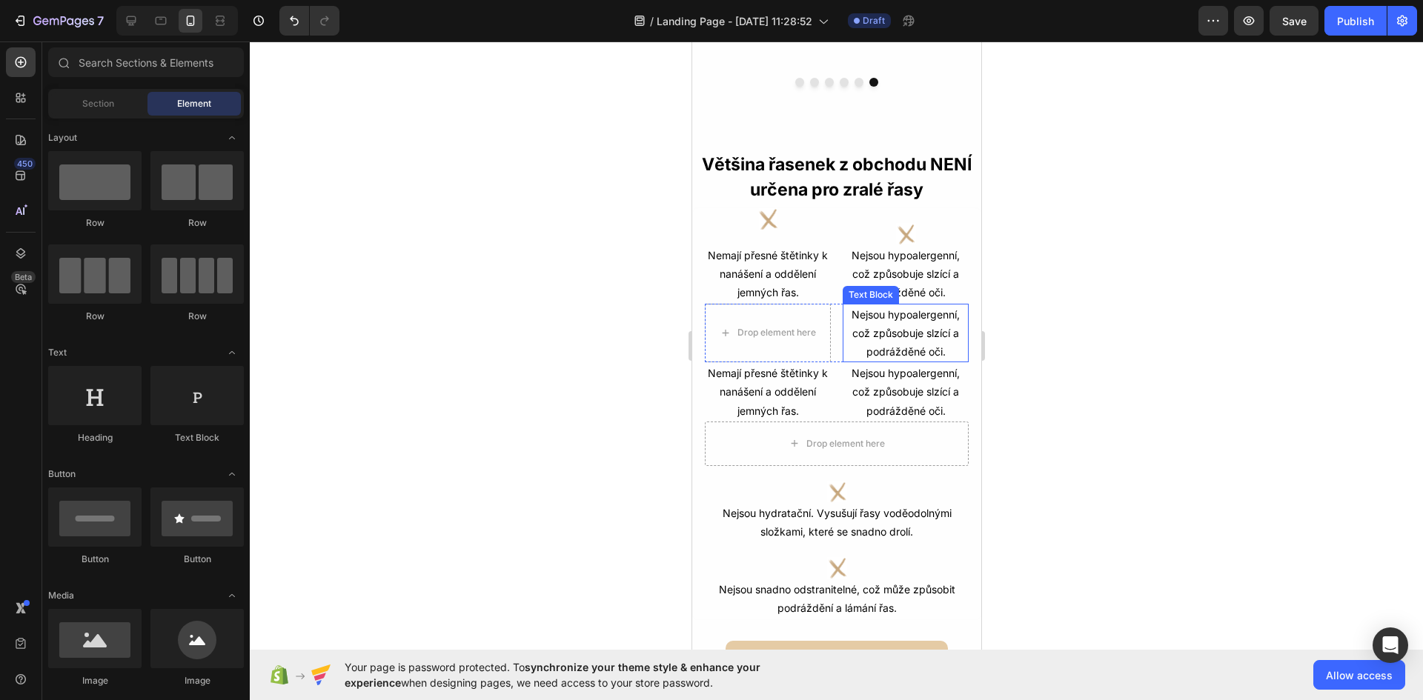
click at [891, 324] on p "Nejsou hypoalergenní, což způsobuje slzící a podrážděné oči." at bounding box center [904, 333] width 123 height 56
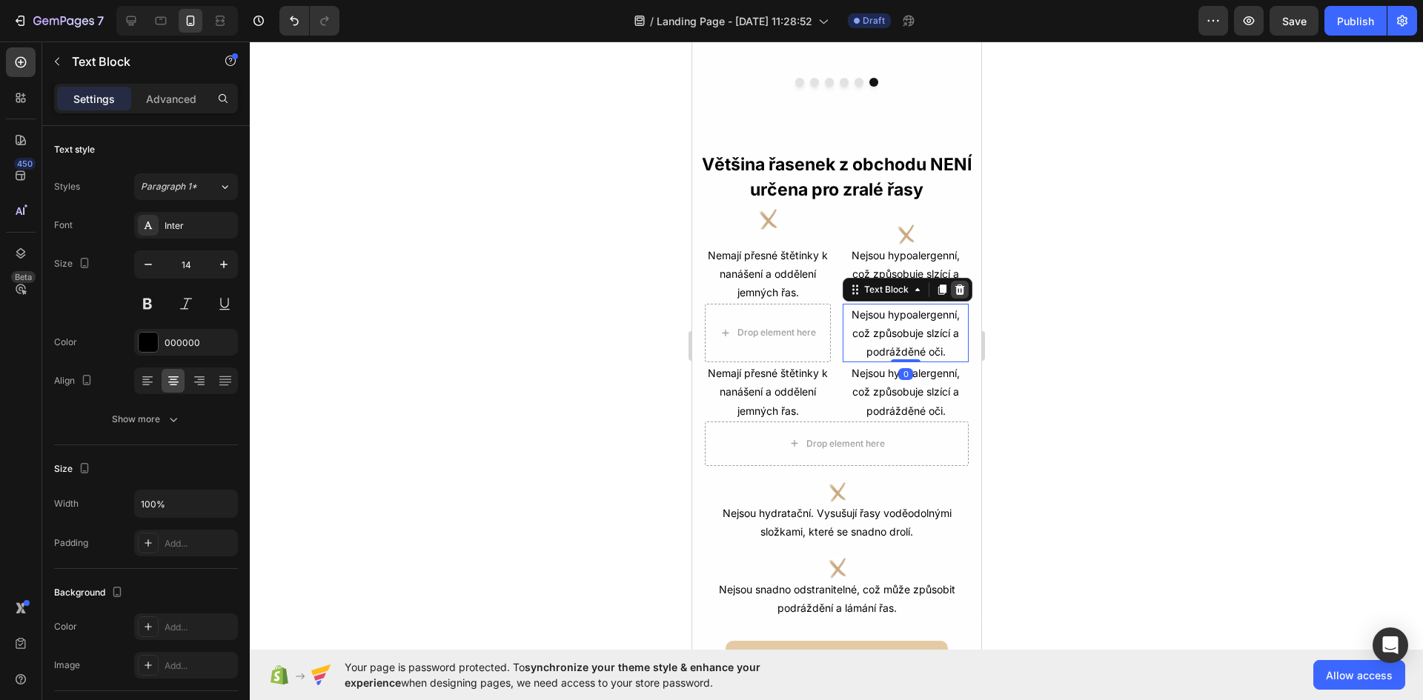
click at [955, 288] on icon at bounding box center [960, 289] width 10 height 10
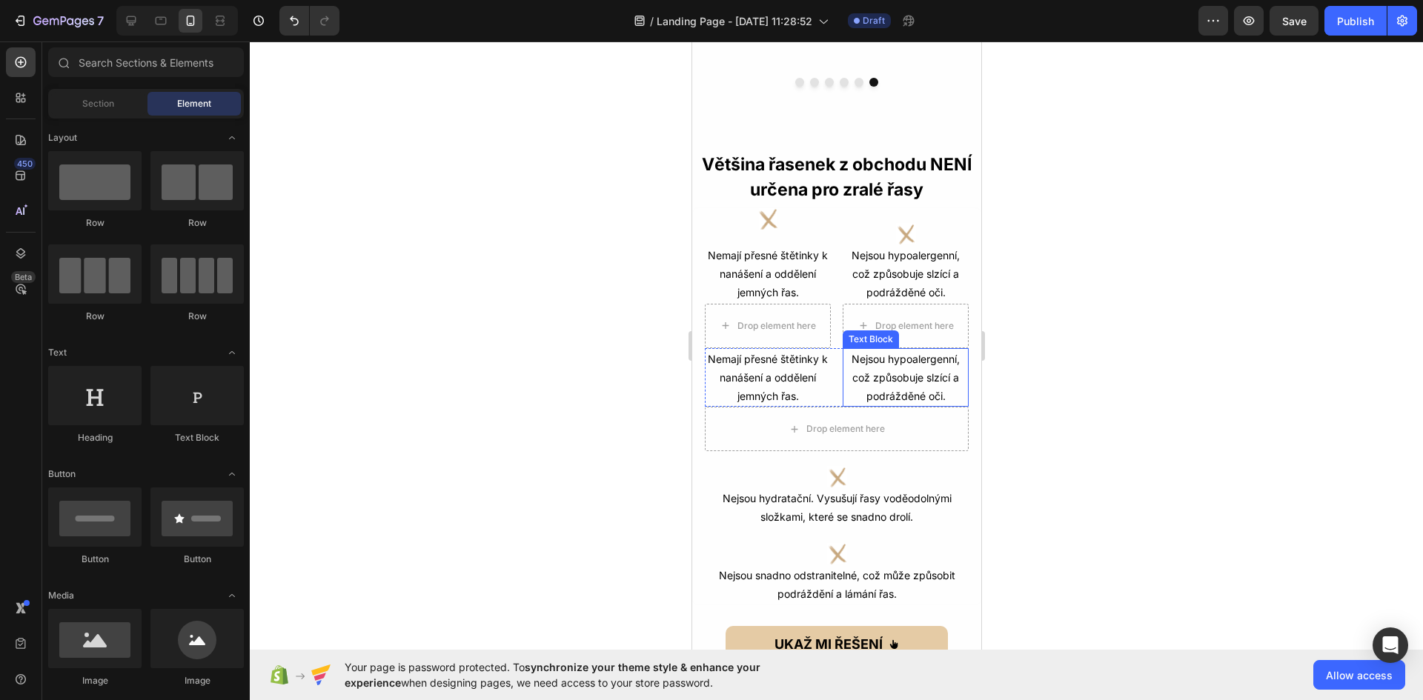
click at [909, 371] on p "Nejsou hypoalergenní, což způsobuje slzící a podrážděné oči." at bounding box center [904, 378] width 123 height 56
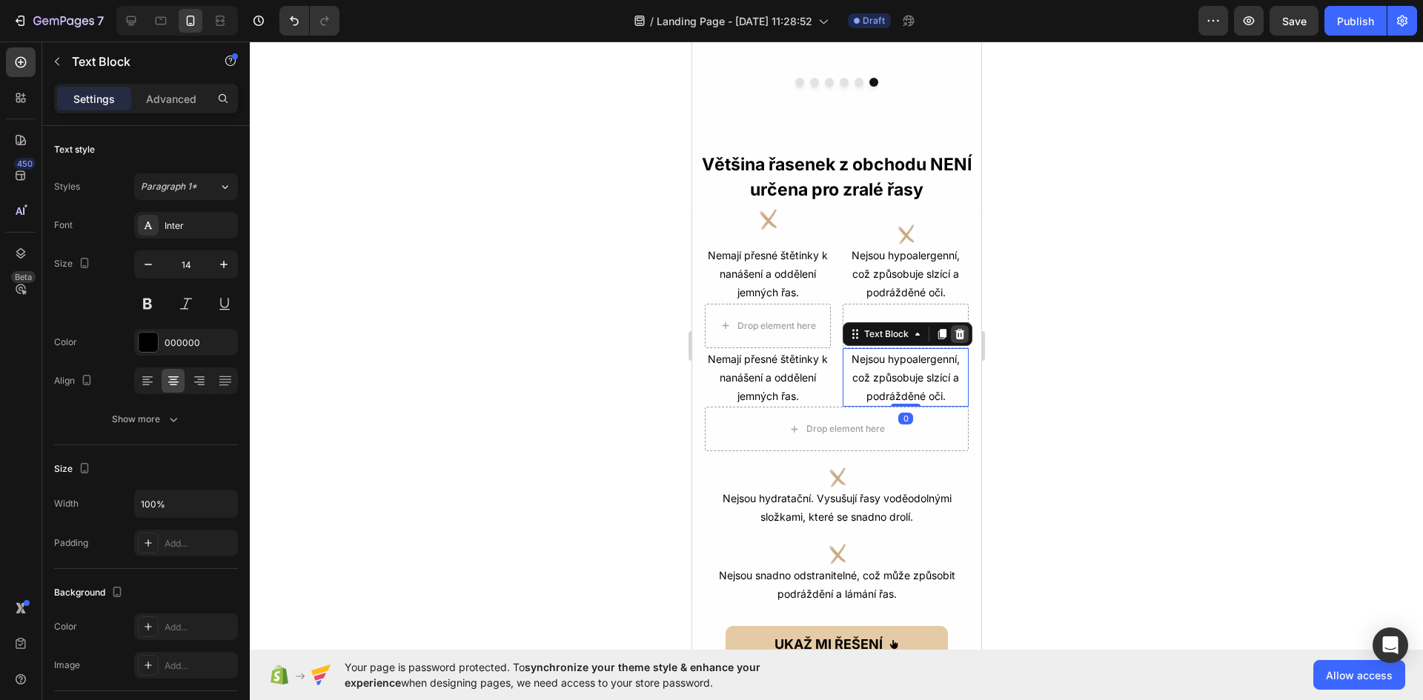
click at [955, 338] on icon at bounding box center [960, 333] width 10 height 10
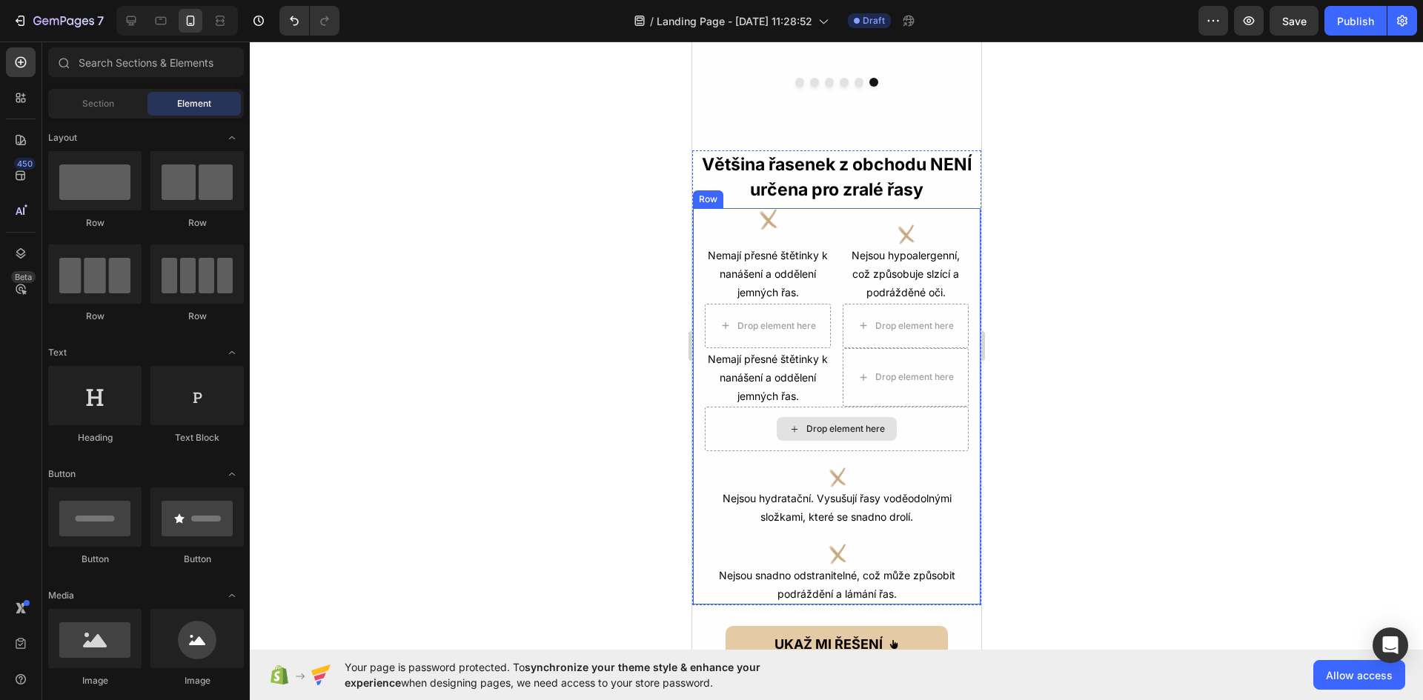
click at [857, 434] on div "Drop element here" at bounding box center [845, 429] width 79 height 12
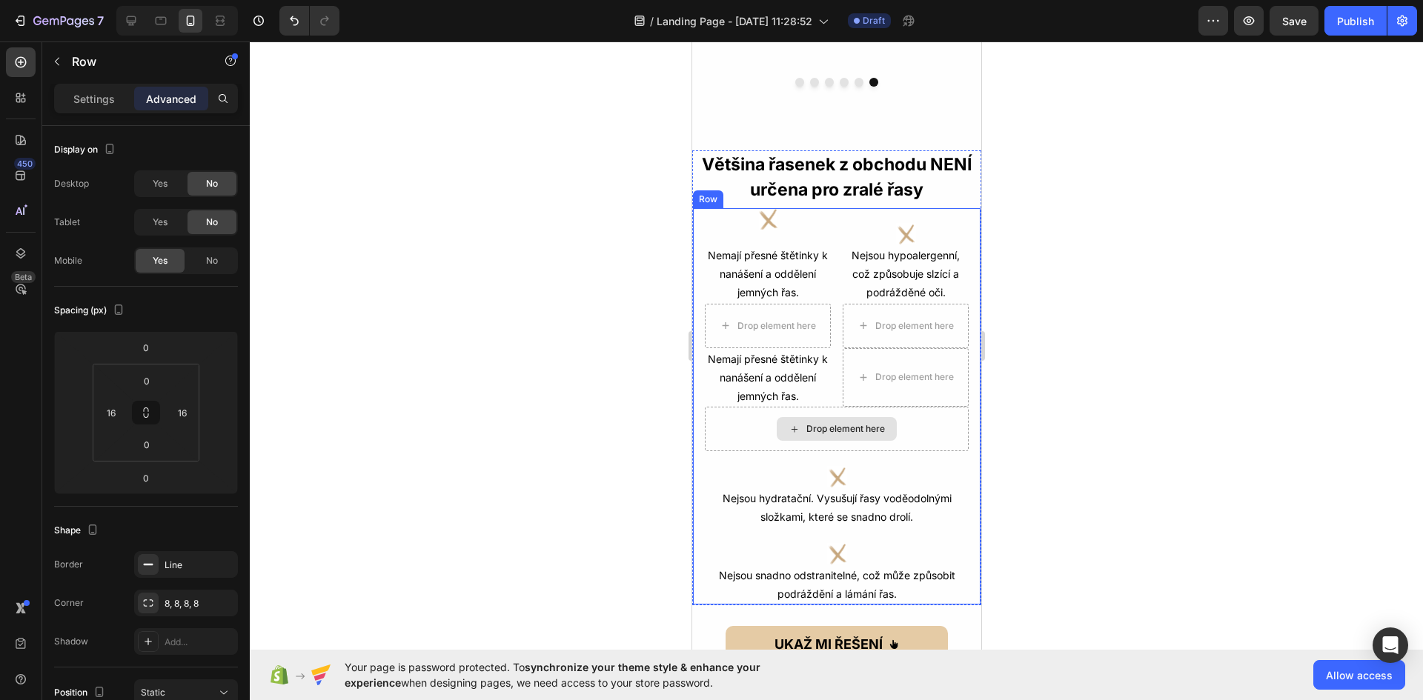
click at [928, 431] on div "Drop element here" at bounding box center [836, 429] width 264 height 44
click at [797, 371] on p "Nemají přesné štětinky k nanášení a oddělení jemných řas." at bounding box center [767, 378] width 123 height 56
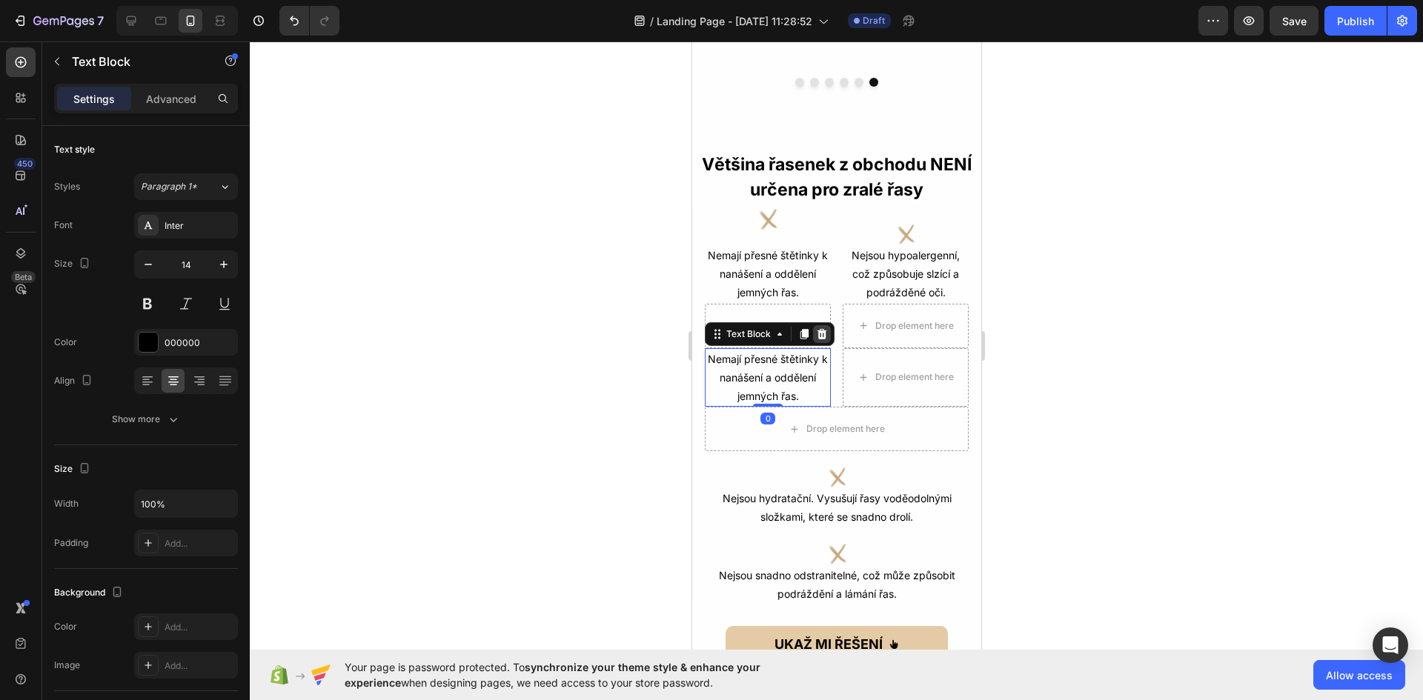
click at [824, 331] on icon at bounding box center [822, 333] width 10 height 10
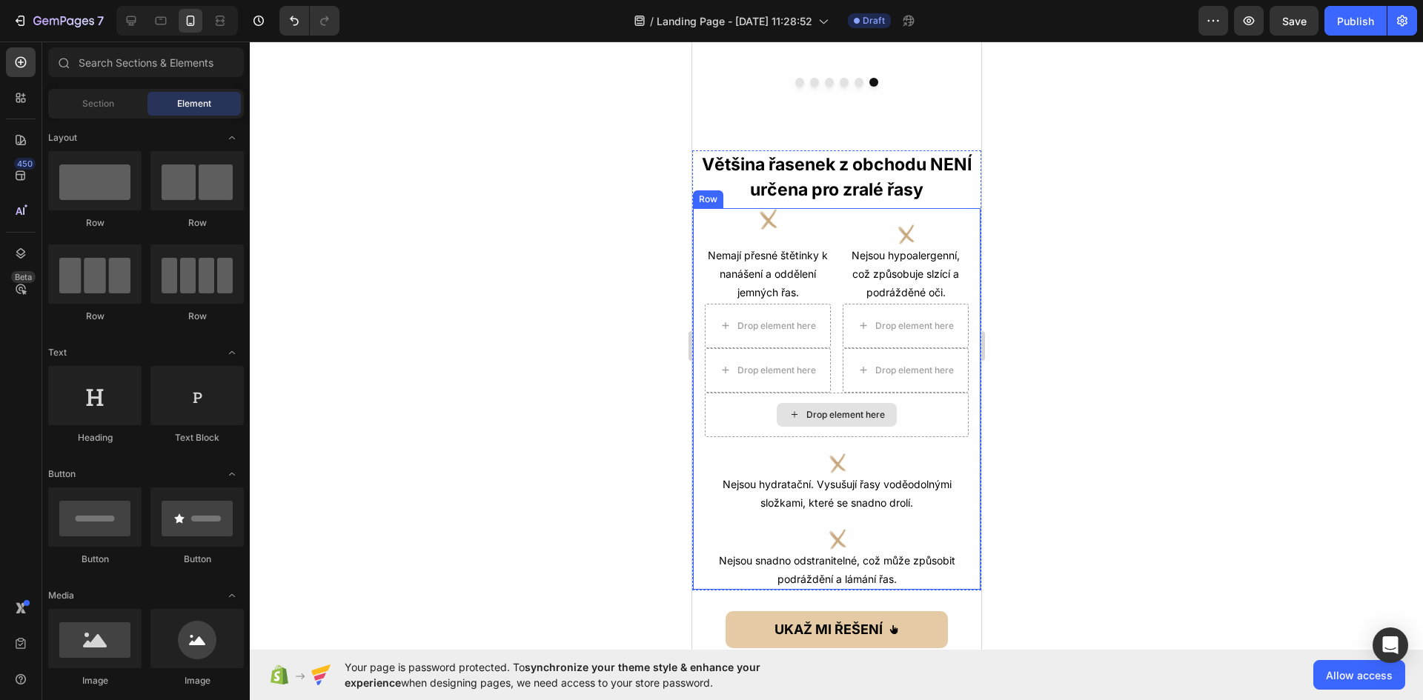
click at [714, 410] on div "Drop element here" at bounding box center [836, 415] width 264 height 44
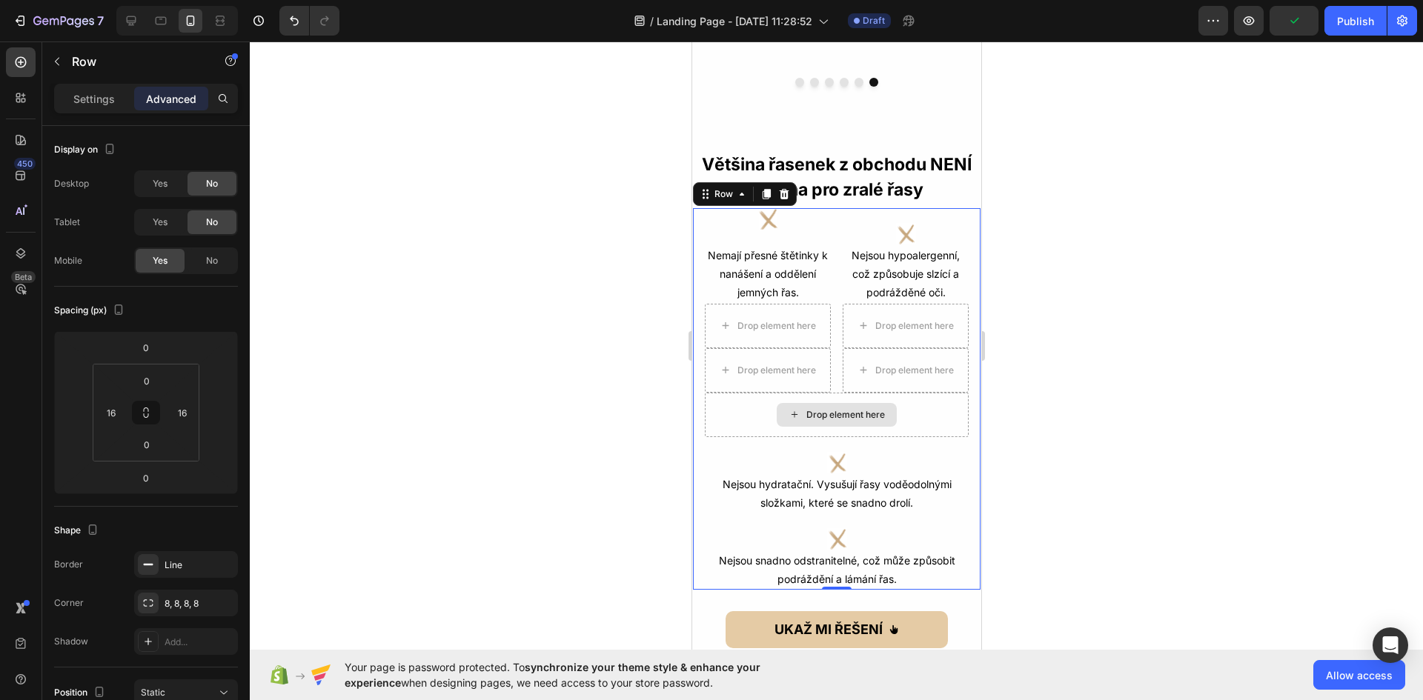
click at [758, 408] on div "Drop element here" at bounding box center [836, 415] width 264 height 44
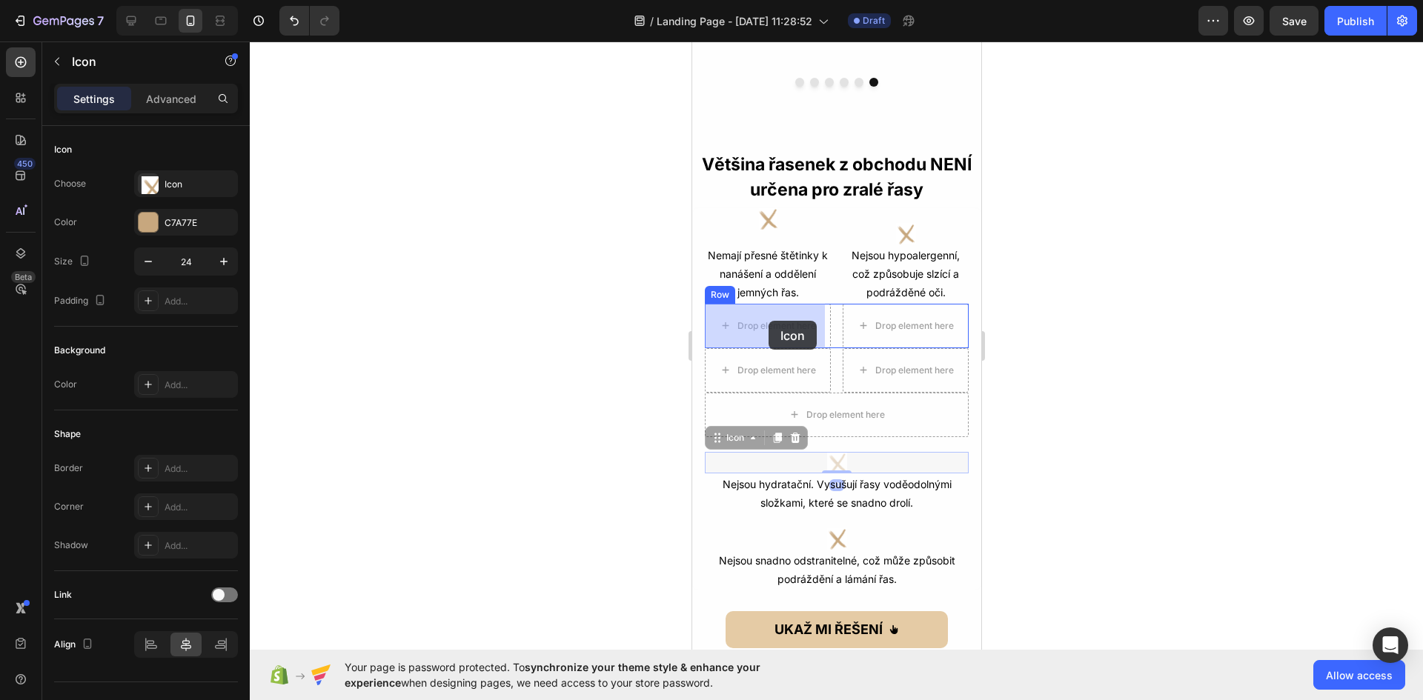
drag, startPoint x: 834, startPoint y: 457, endPoint x: 804, endPoint y: 333, distance: 126.5
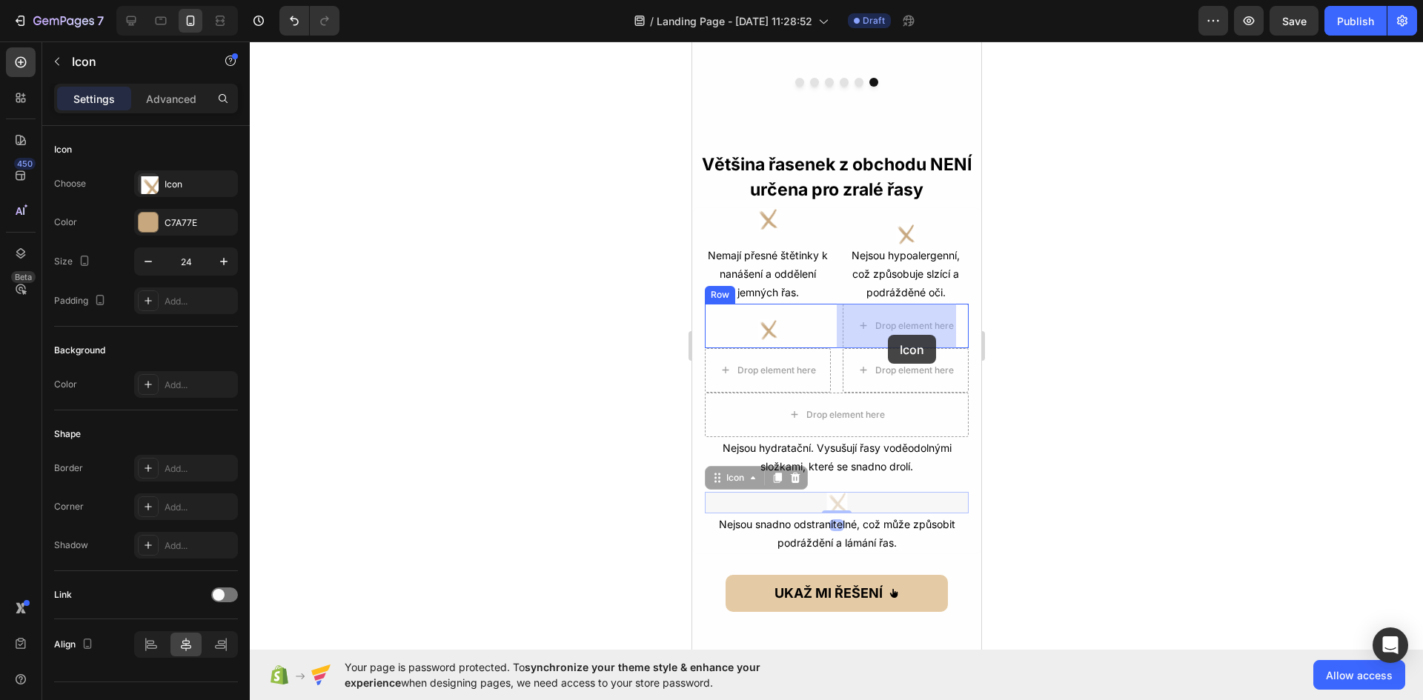
drag, startPoint x: 839, startPoint y: 501, endPoint x: 887, endPoint y: 335, distance: 172.9
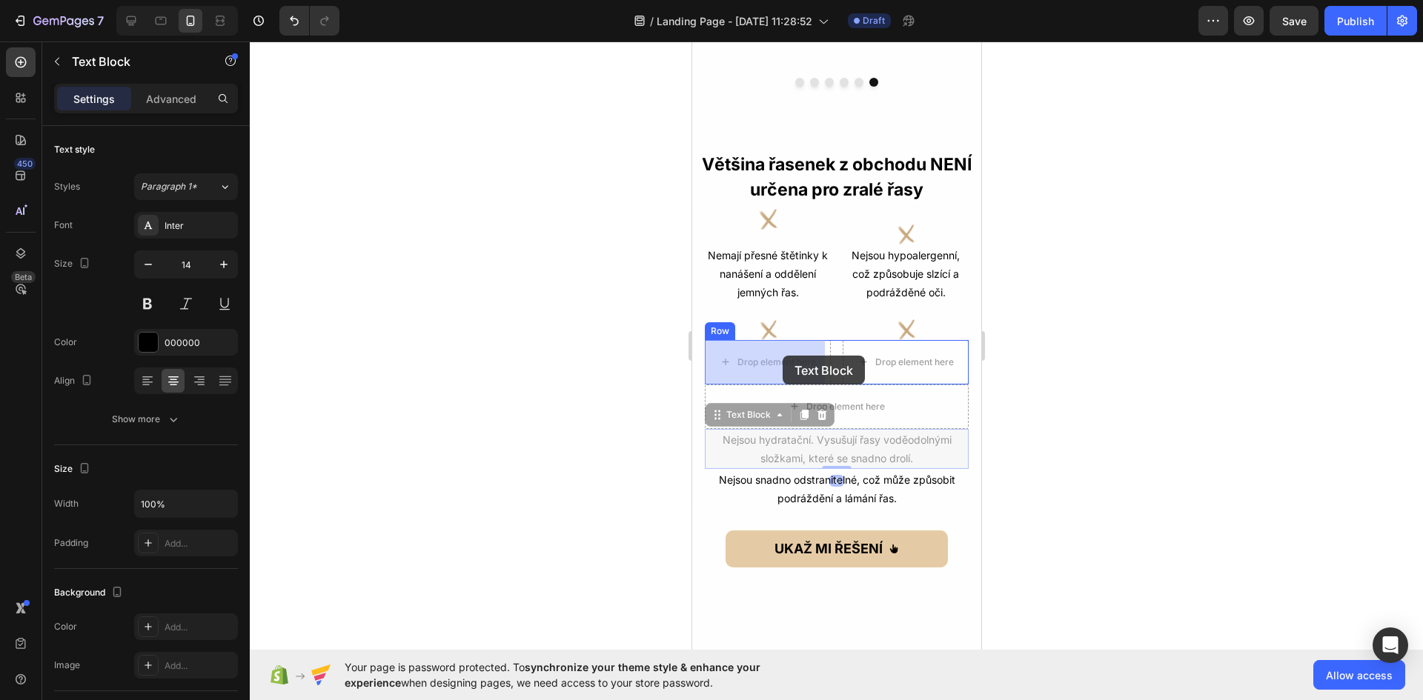
drag, startPoint x: 828, startPoint y: 442, endPoint x: 782, endPoint y: 356, distance: 97.5
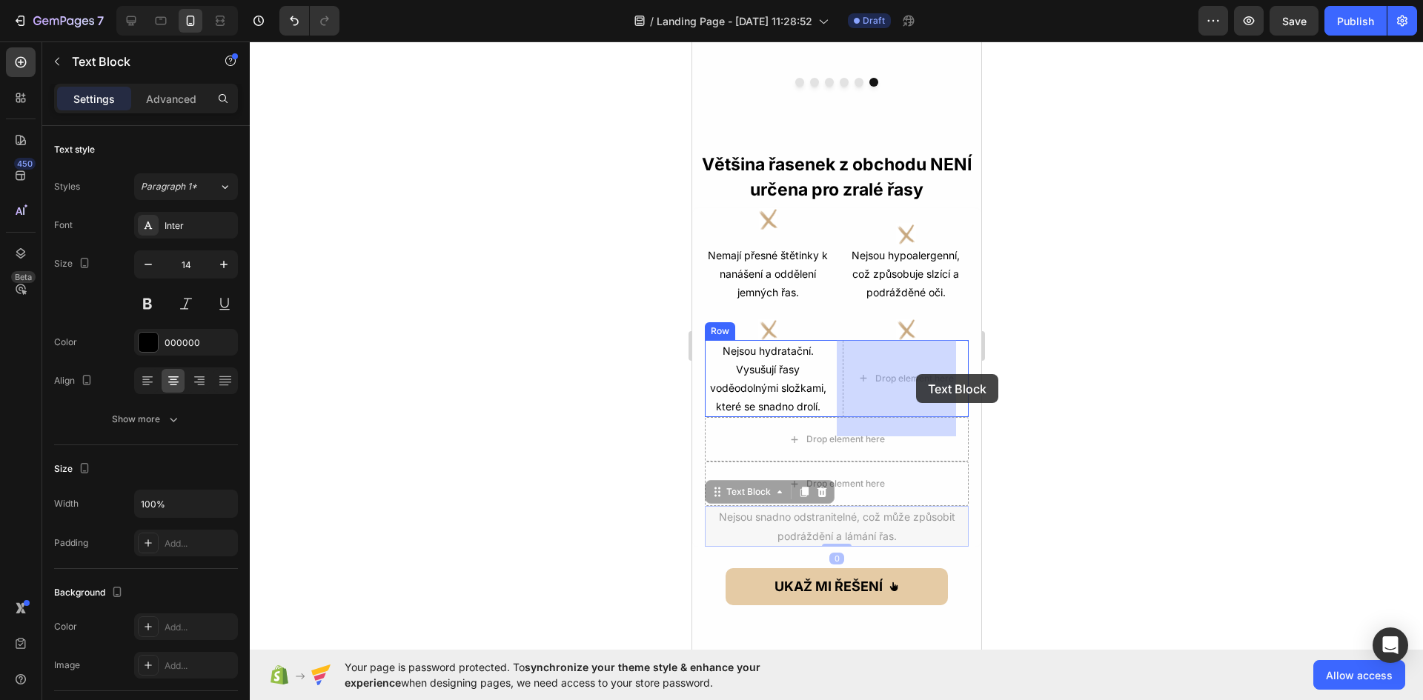
drag, startPoint x: 864, startPoint y: 546, endPoint x: 916, endPoint y: 374, distance: 179.6
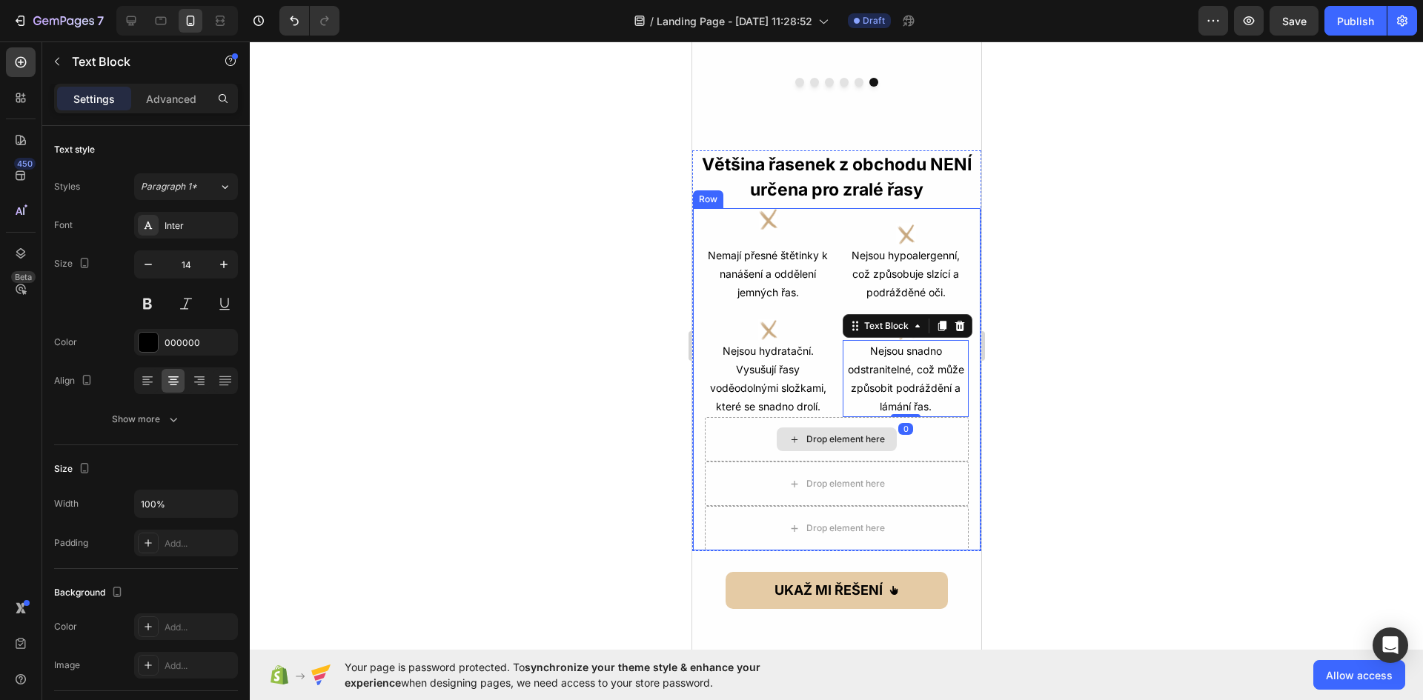
click at [731, 458] on div "Drop element here" at bounding box center [836, 439] width 264 height 44
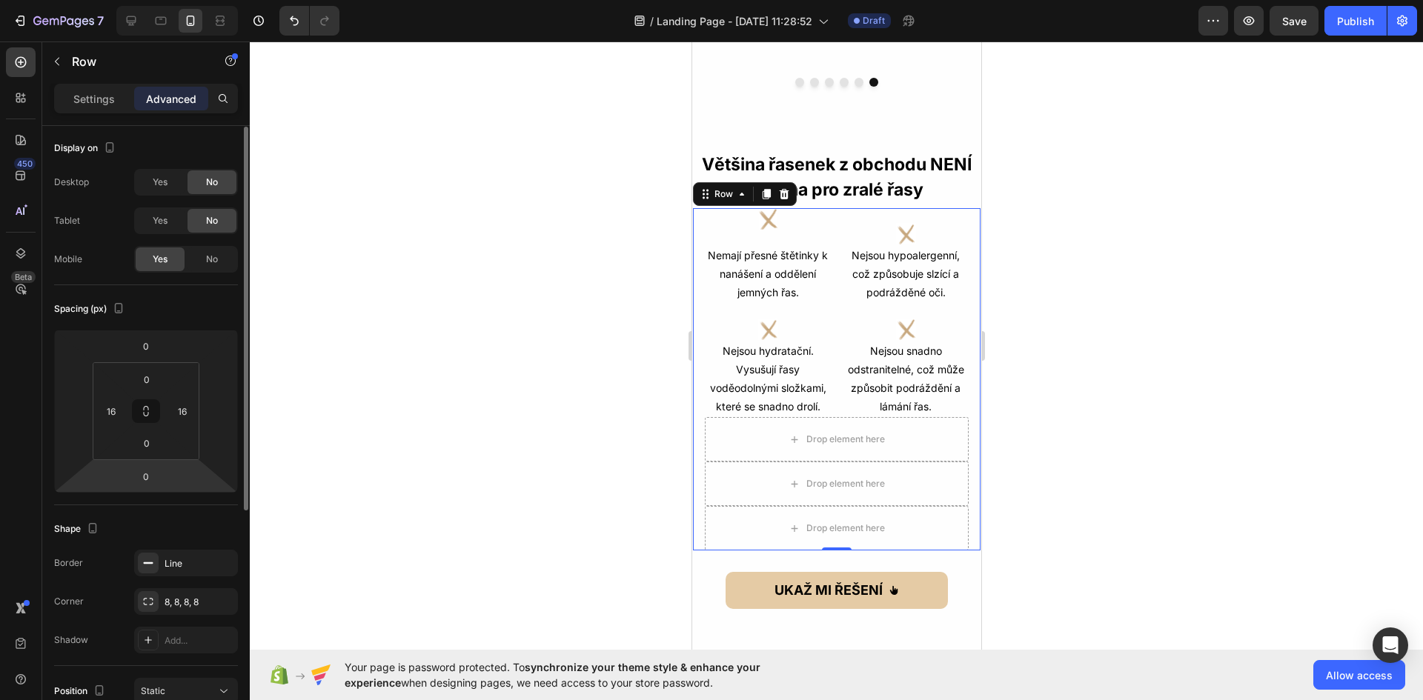
scroll to position [0, 0]
click at [99, 104] on p "Settings" at bounding box center [94, 99] width 42 height 16
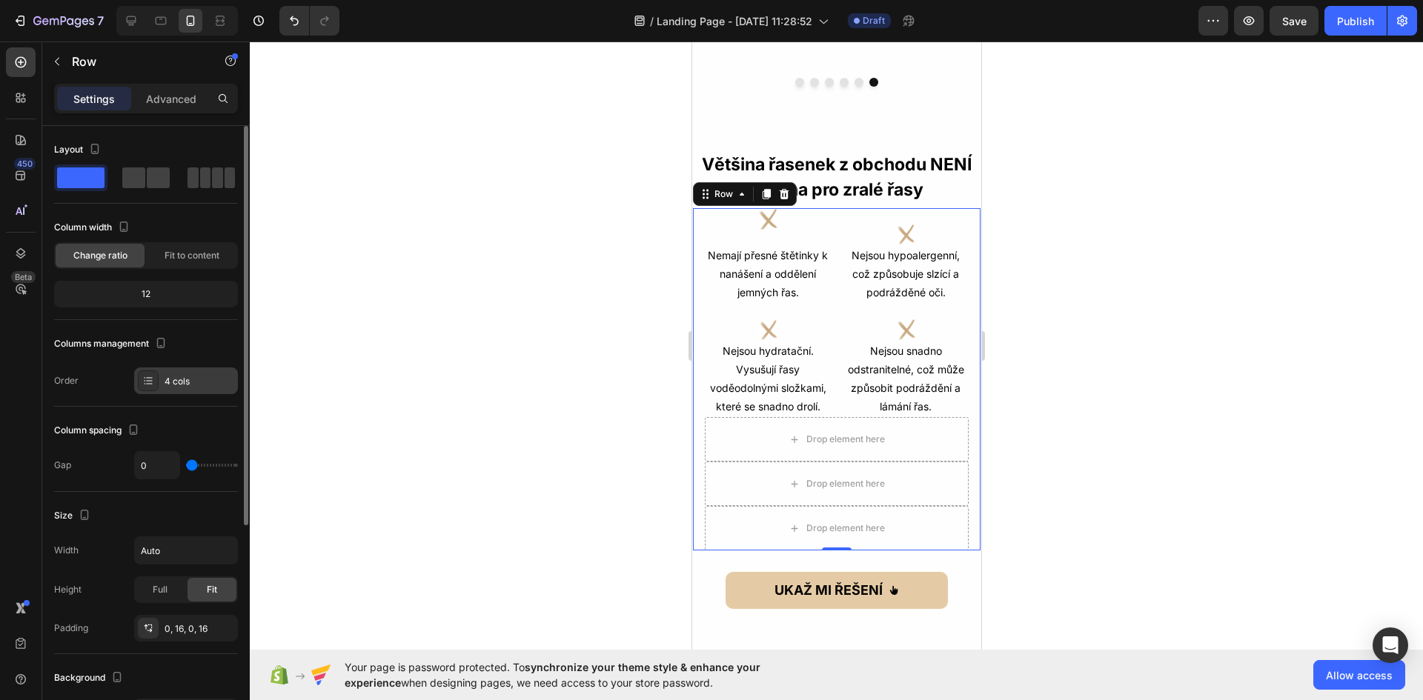
click at [205, 382] on div "4 cols" at bounding box center [200, 381] width 70 height 13
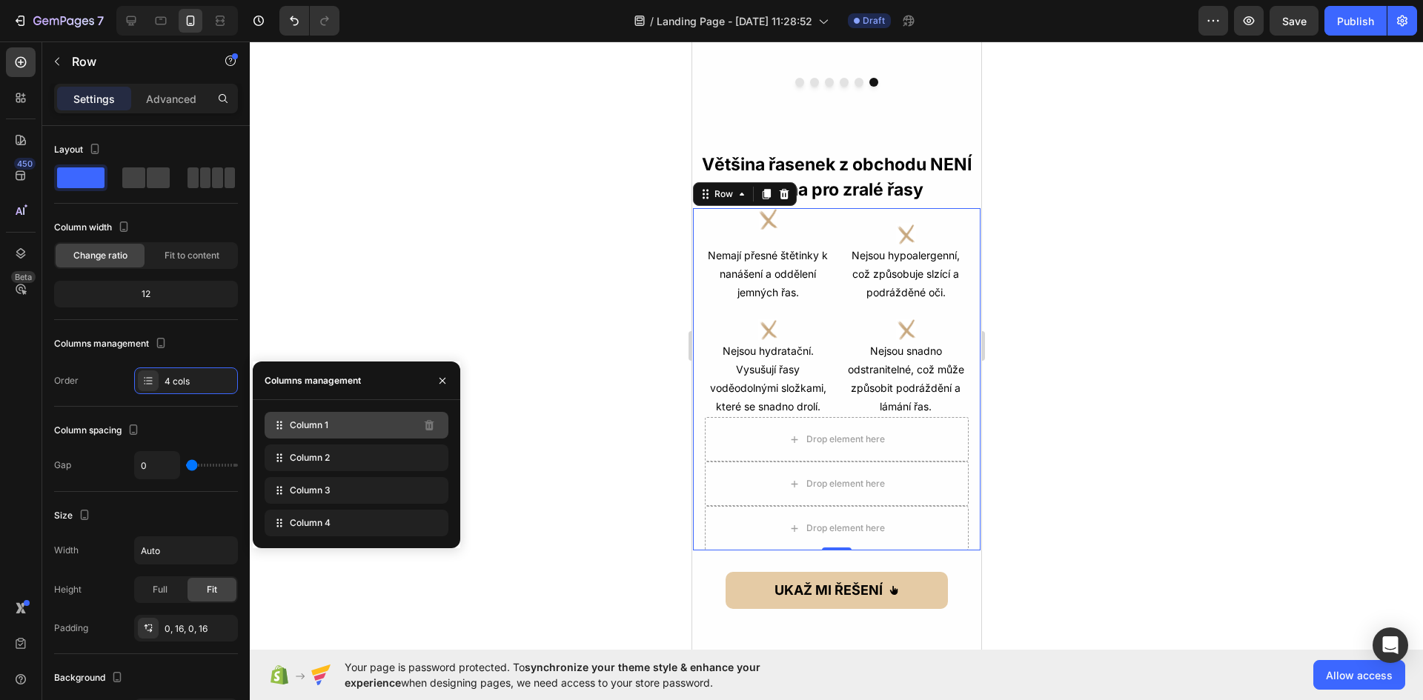
click at [365, 425] on div "Column 1" at bounding box center [357, 425] width 184 height 27
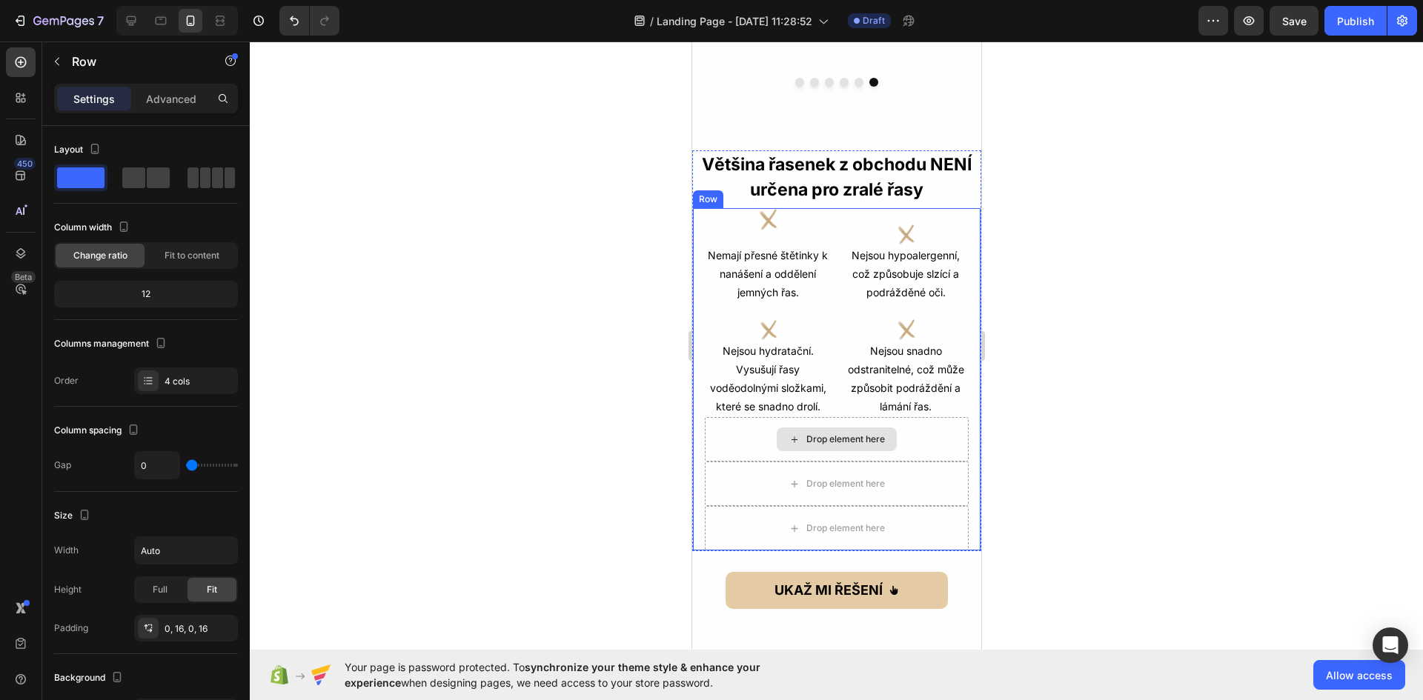
click at [704, 462] on div "Drop element here" at bounding box center [836, 439] width 264 height 44
click at [715, 462] on div "Drop element here" at bounding box center [836, 439] width 264 height 44
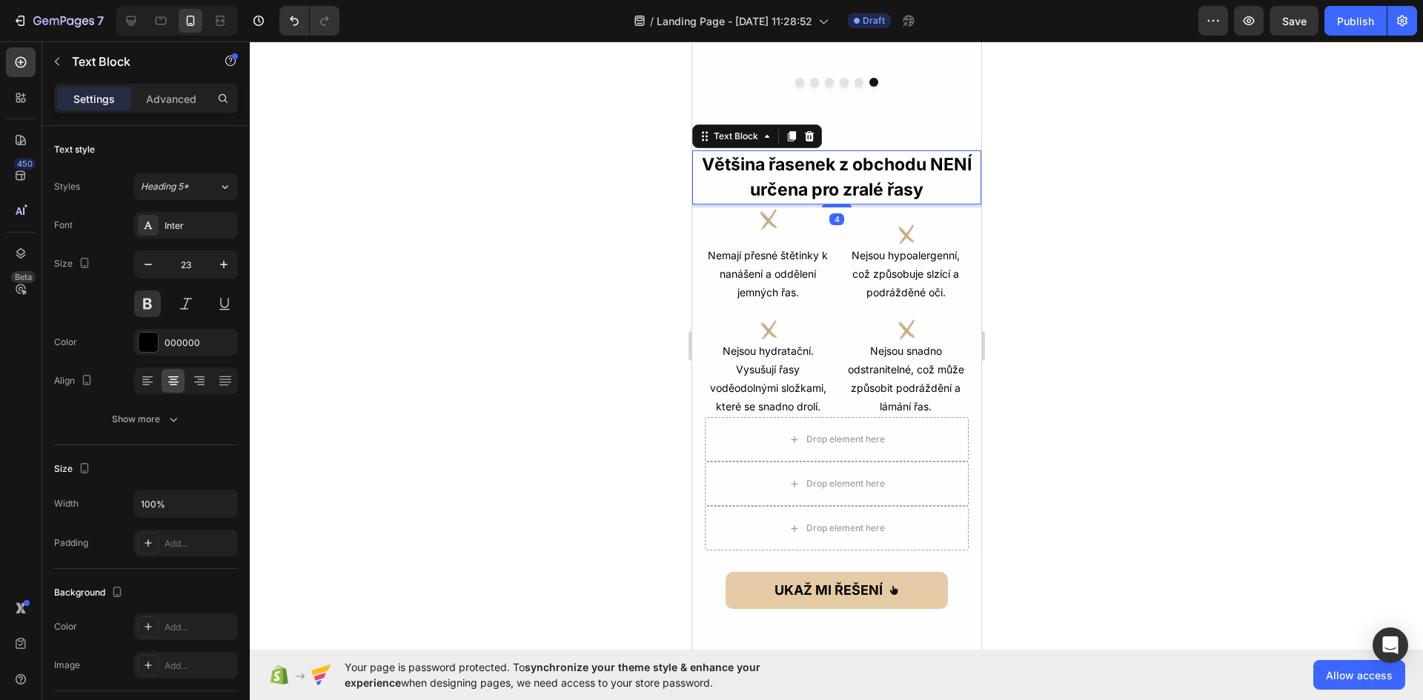
click at [841, 187] on p "Většina řasenek z obchodu NENÍ určena pro zralé řasy" at bounding box center [836, 177] width 286 height 51
click at [61, 56] on icon "button" at bounding box center [57, 62] width 12 height 12
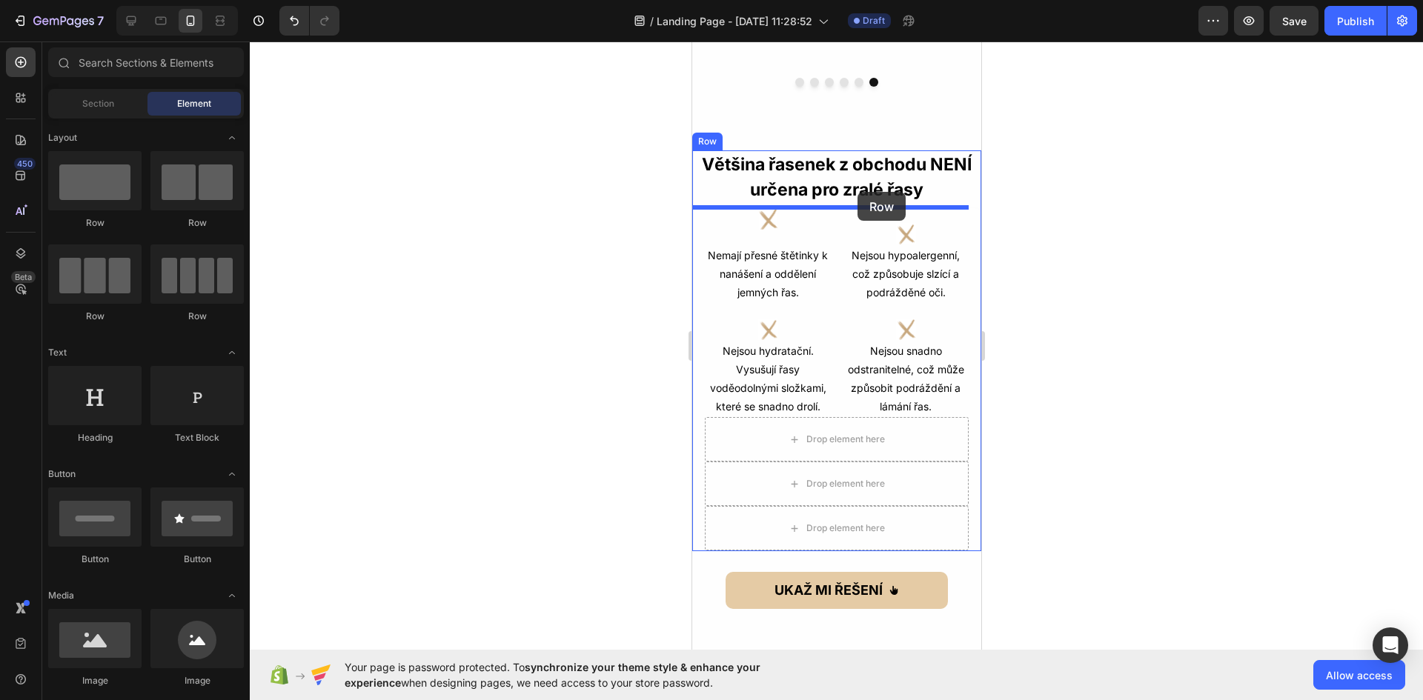
drag, startPoint x: 900, startPoint y: 237, endPoint x: 857, endPoint y: 192, distance: 62.4
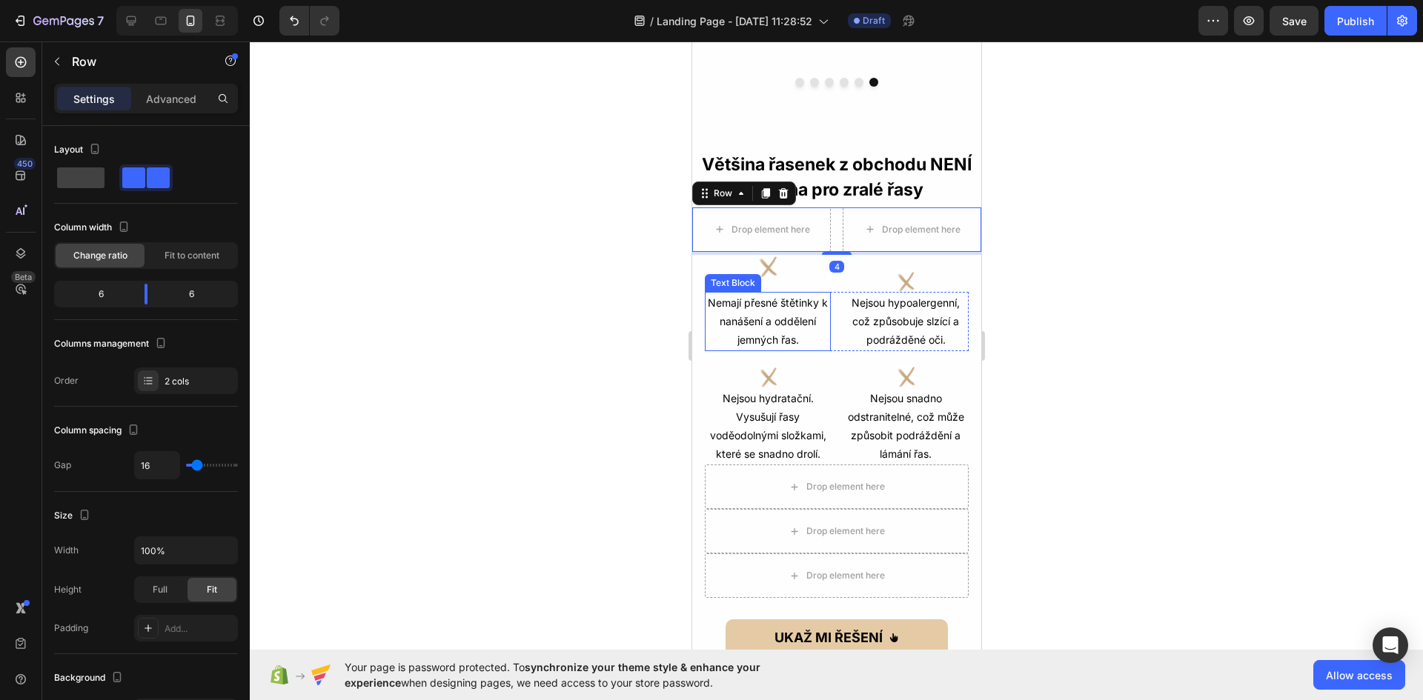
click at [704, 313] on div "Nemají přesné štětinky k nanášení a oddělení jemných řas." at bounding box center [767, 321] width 126 height 59
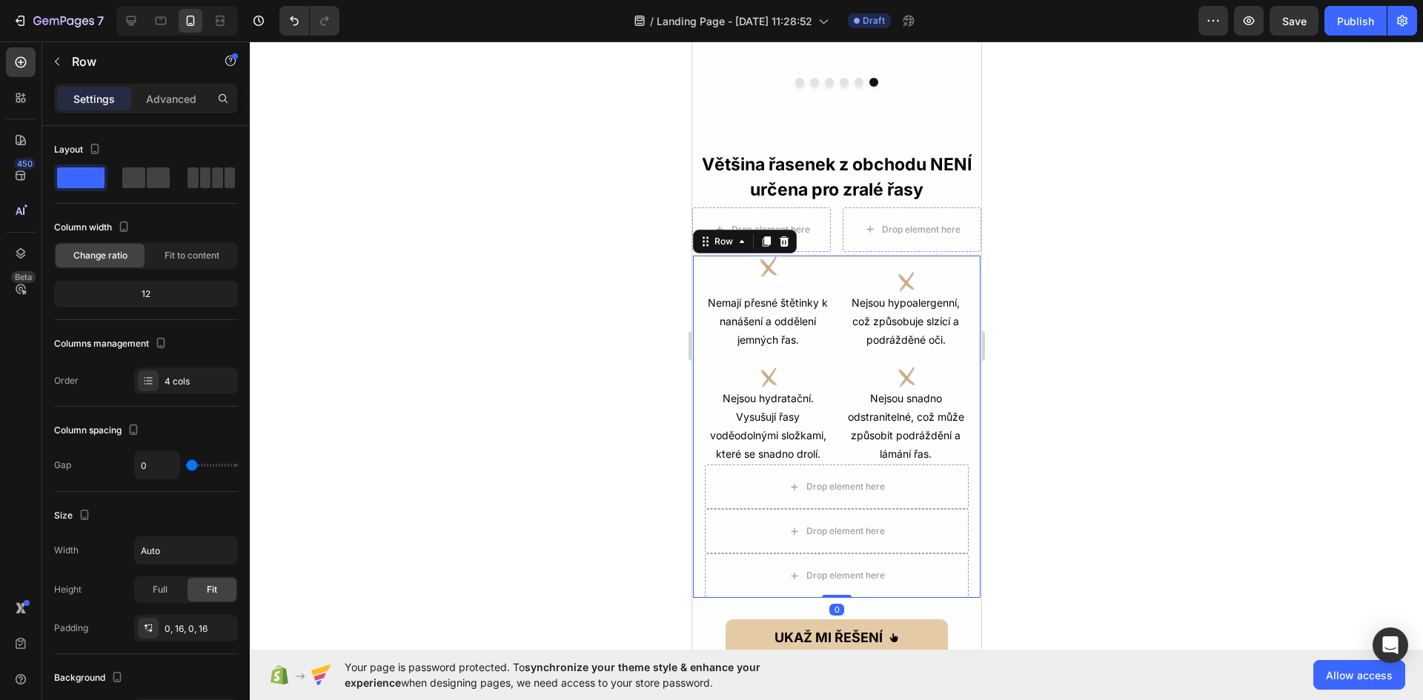
click at [695, 319] on div "Icon Icon Row Nemají přesné štětinky k nanášení a oddělení jemných řas. Text Bl…" at bounding box center [835, 427] width 289 height 344
click at [832, 231] on div "Drop element here Drop element here Row" at bounding box center [835, 230] width 289 height 44
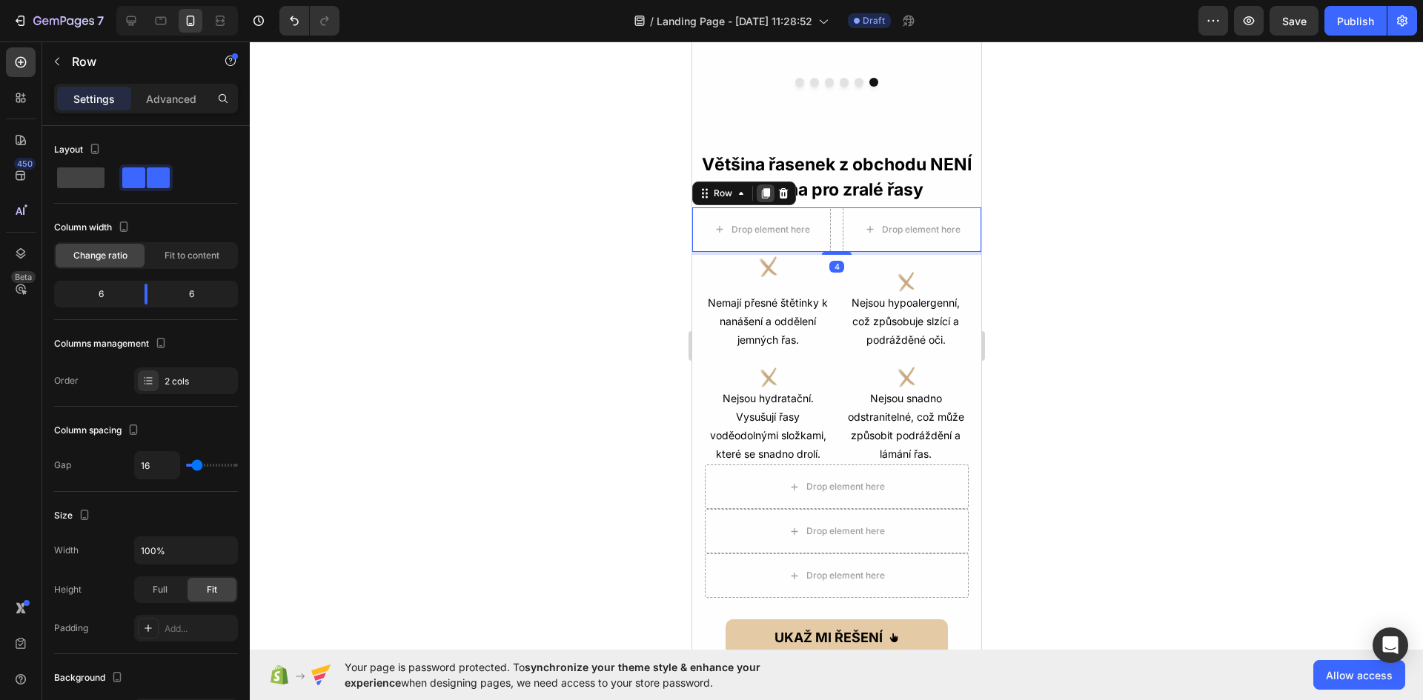
click at [771, 196] on div at bounding box center [765, 194] width 18 height 18
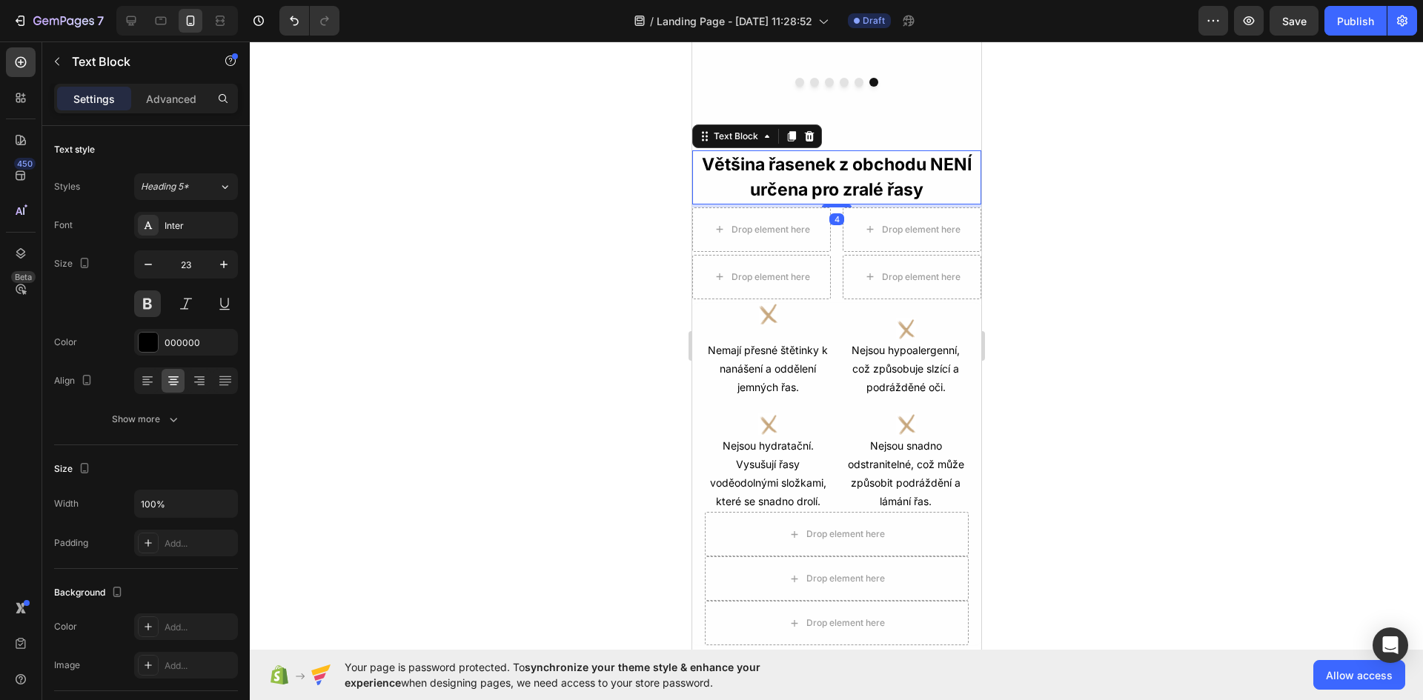
click at [771, 196] on p "Většina řasenek z obchodu NENÍ určena pro zralé řasy" at bounding box center [836, 177] width 286 height 51
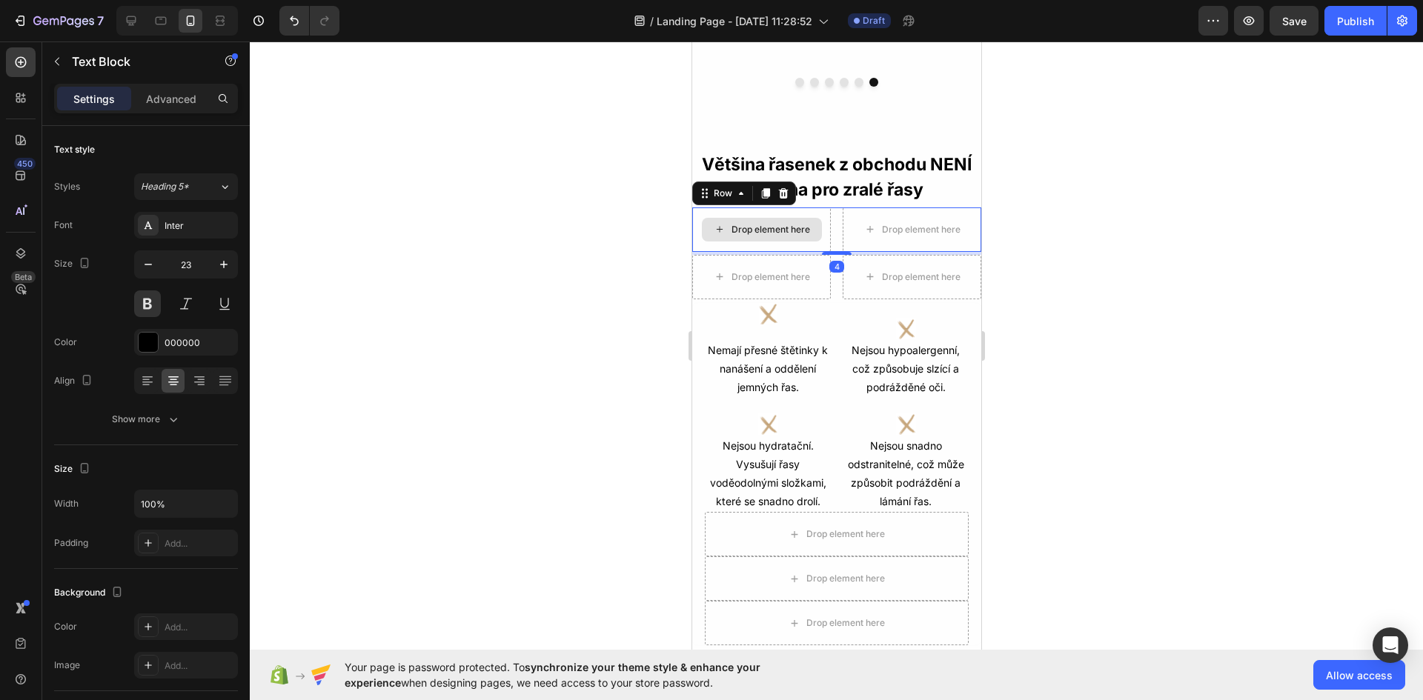
click at [694, 239] on div "Drop element here" at bounding box center [760, 230] width 139 height 44
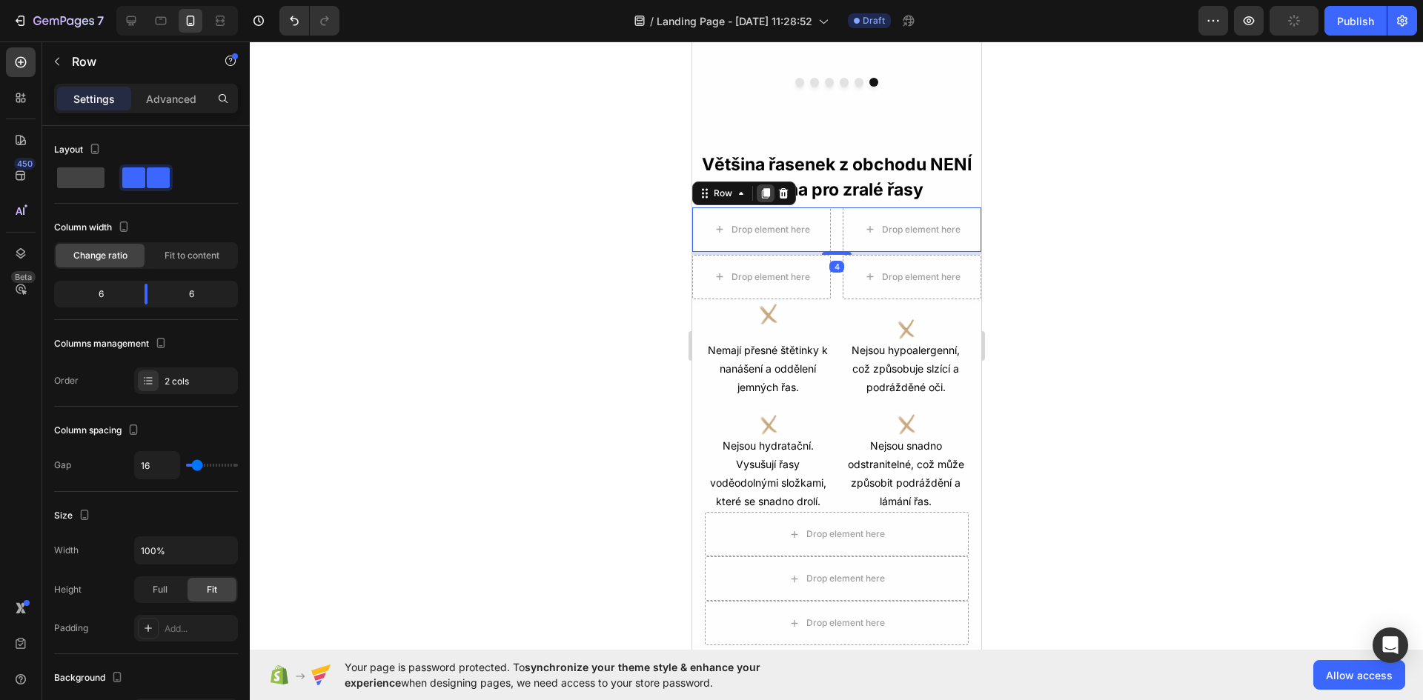
click at [766, 198] on icon at bounding box center [765, 193] width 8 height 10
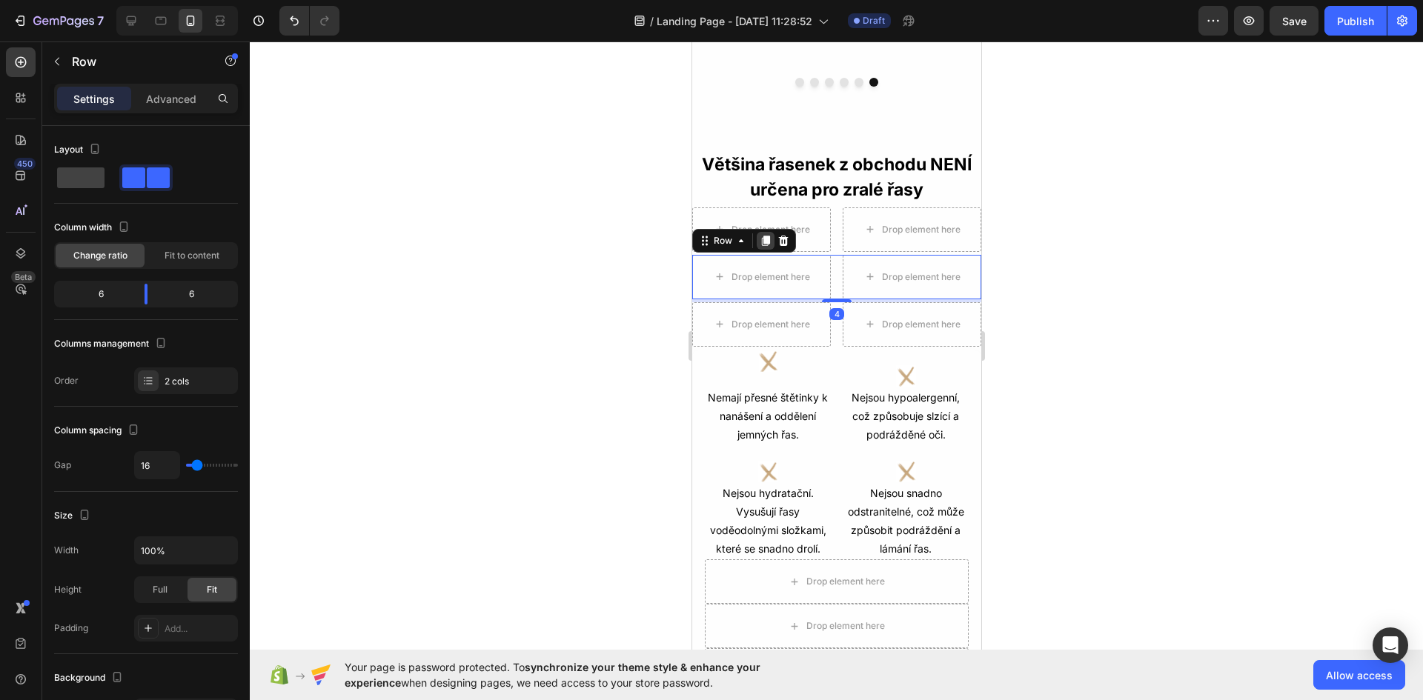
click at [763, 241] on icon at bounding box center [765, 241] width 8 height 10
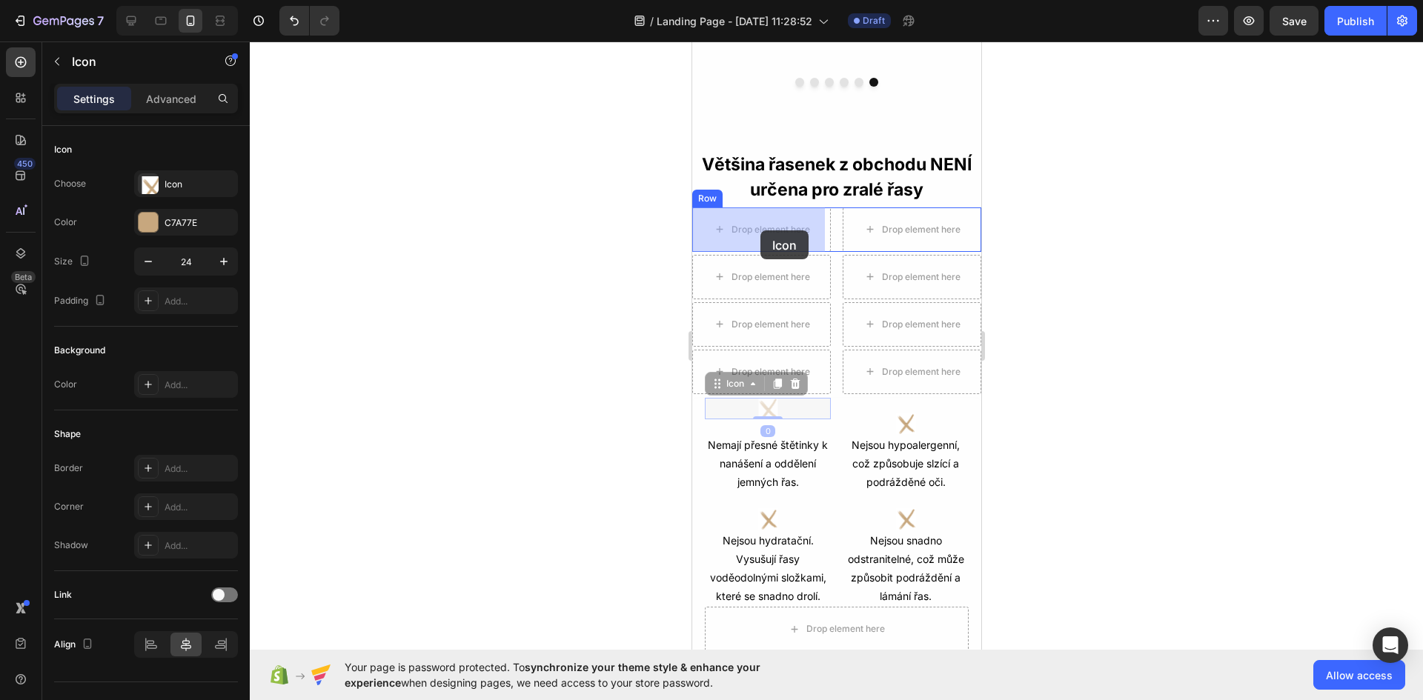
drag, startPoint x: 763, startPoint y: 405, endPoint x: 760, endPoint y: 230, distance: 174.9
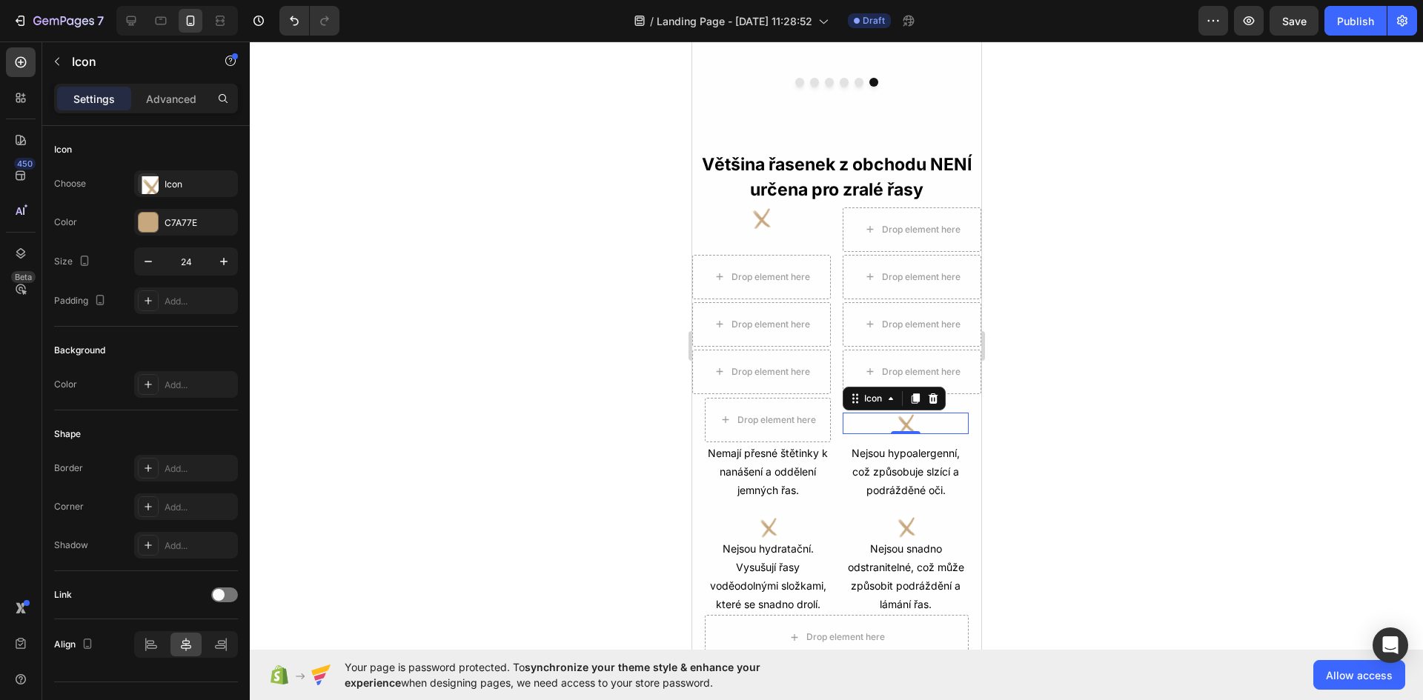
click at [900, 428] on image at bounding box center [905, 423] width 21 height 21
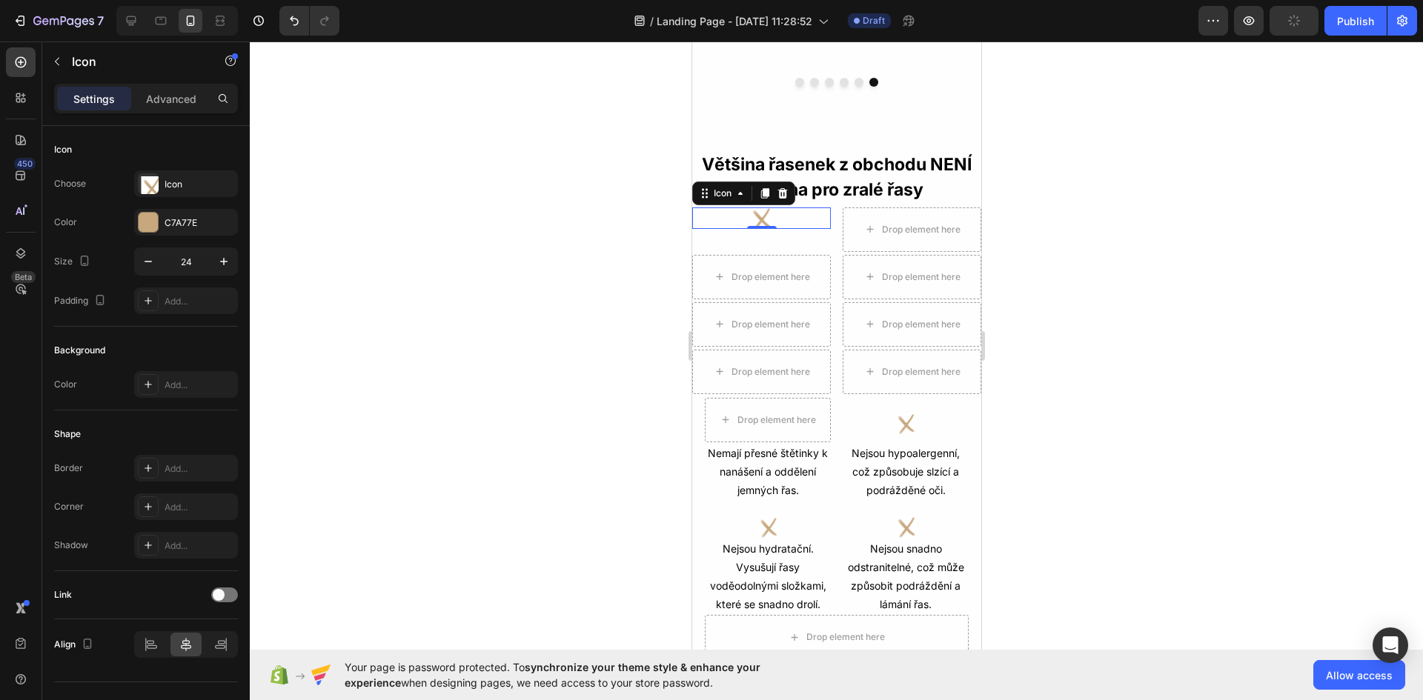
click at [763, 217] on image at bounding box center [760, 218] width 21 height 21
click at [295, 19] on icon "Undo/Redo" at bounding box center [294, 21] width 9 height 10
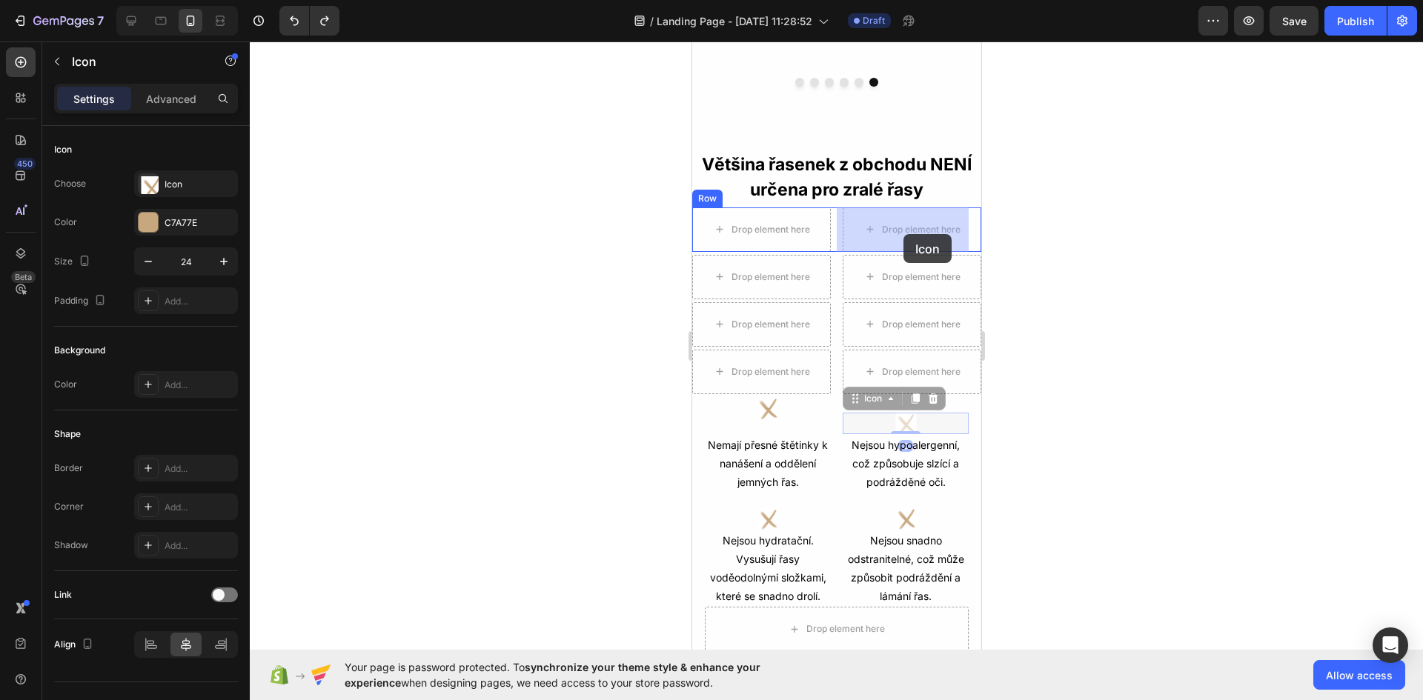
drag, startPoint x: 894, startPoint y: 422, endPoint x: 903, endPoint y: 234, distance: 187.7
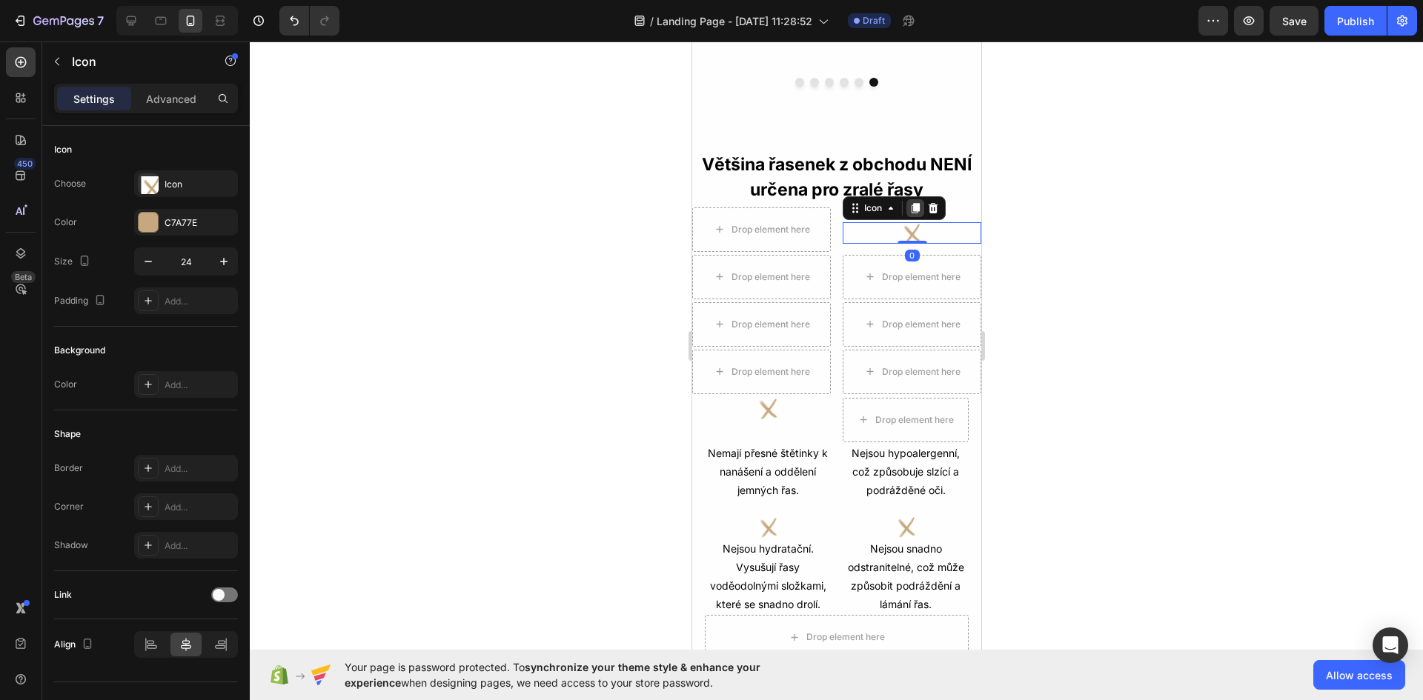
click at [911, 208] on icon at bounding box center [915, 208] width 8 height 10
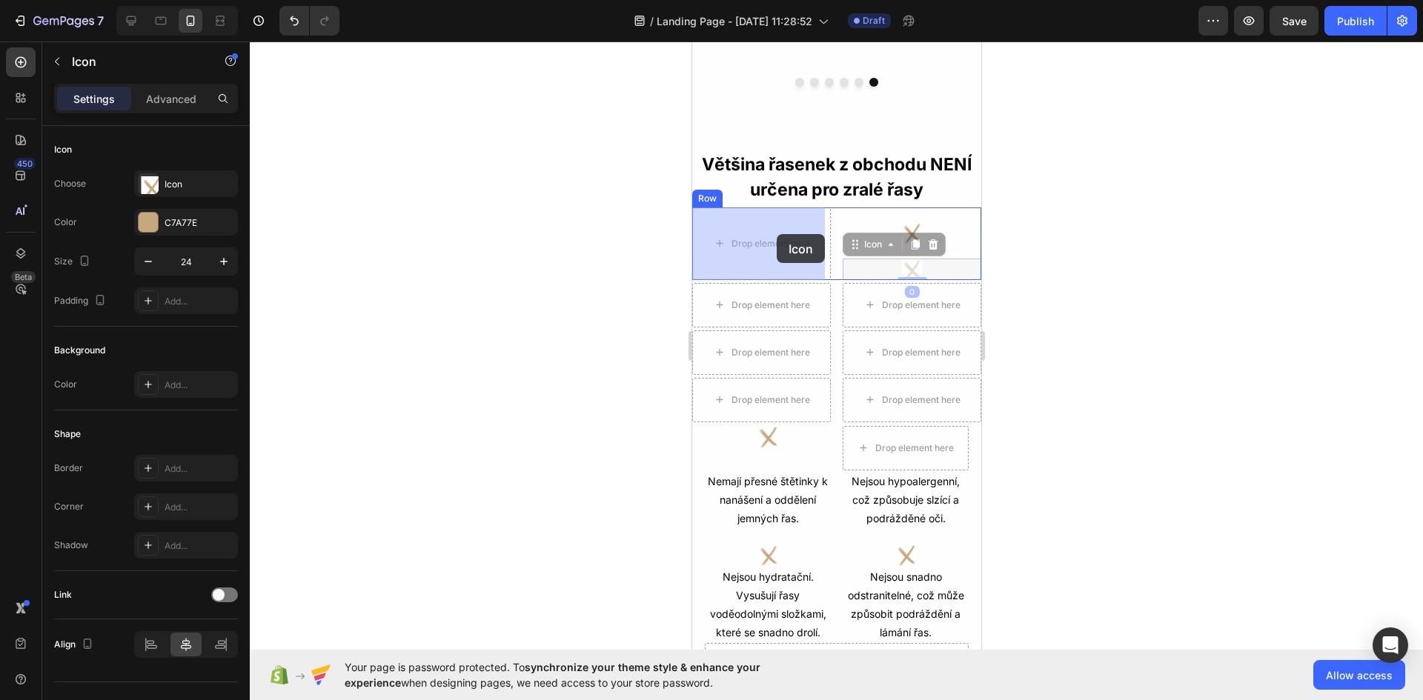
drag, startPoint x: 909, startPoint y: 269, endPoint x: 776, endPoint y: 234, distance: 137.2
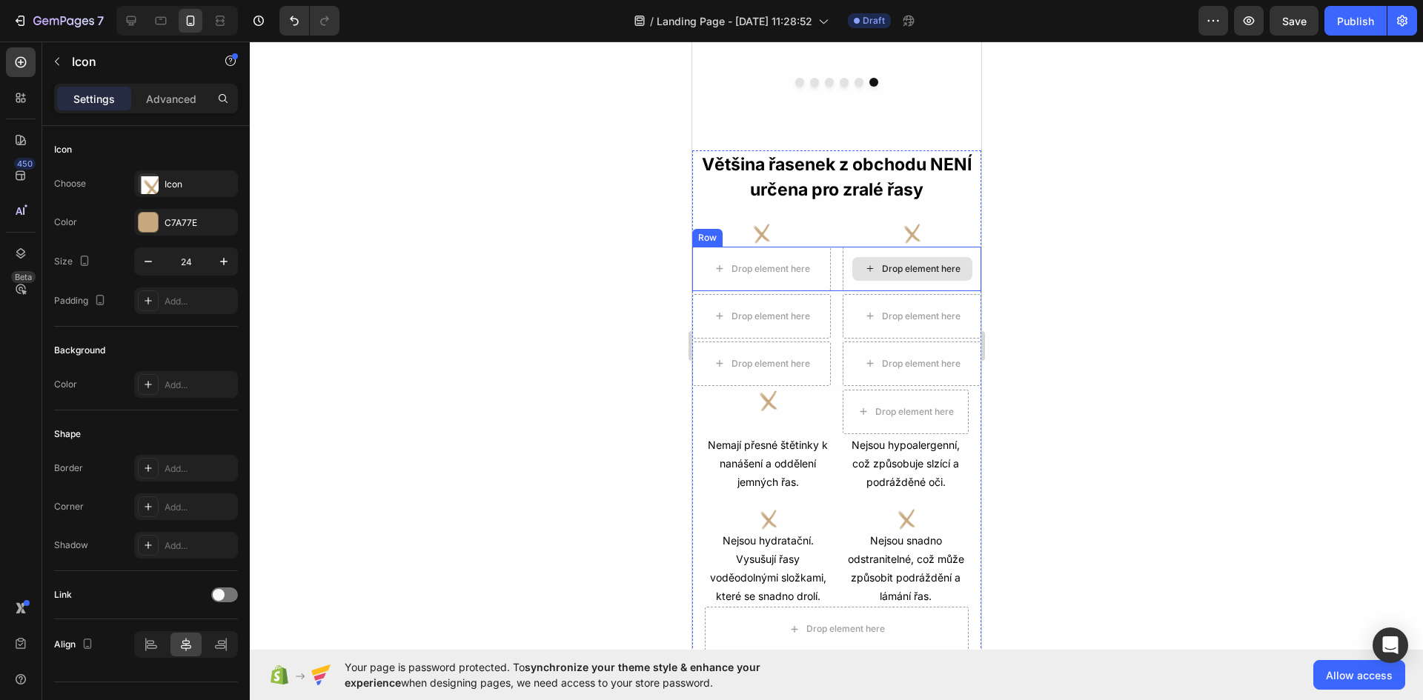
click at [852, 266] on div "Drop element here" at bounding box center [912, 269] width 120 height 24
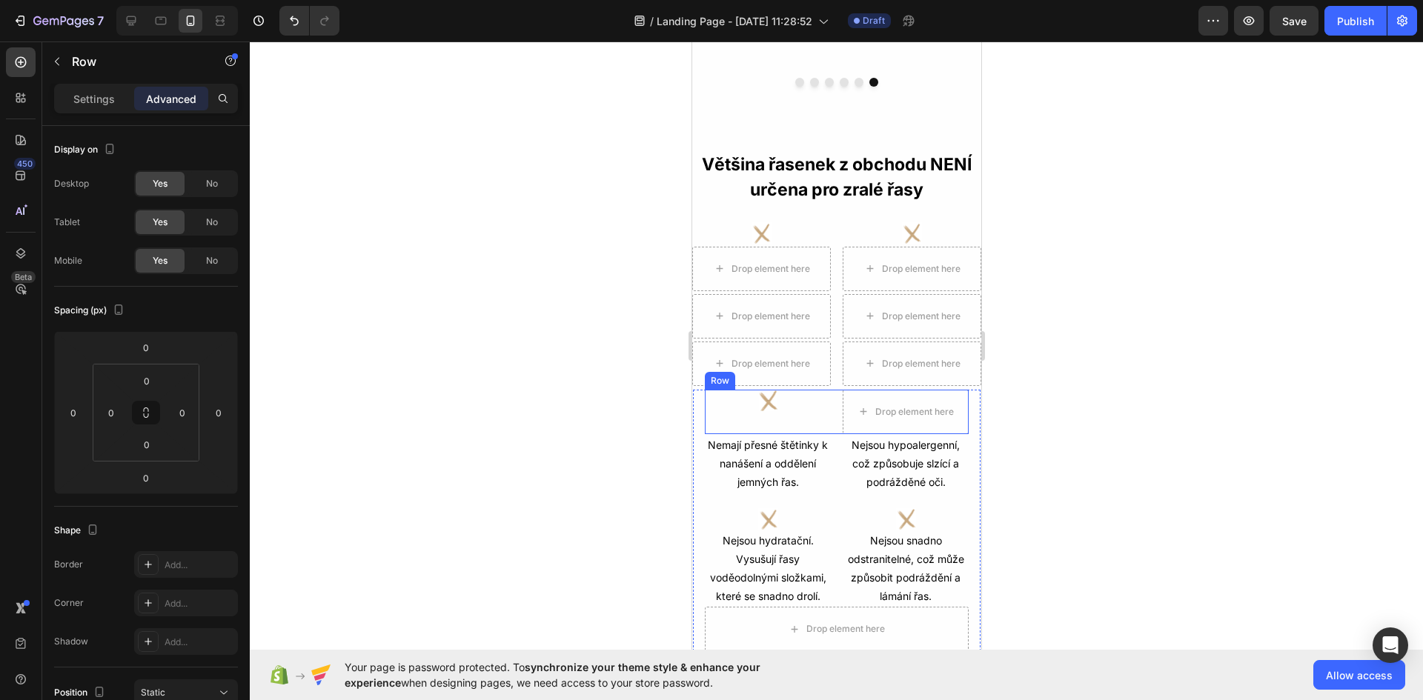
click at [834, 409] on div "Icon Drop element here Row" at bounding box center [836, 412] width 264 height 44
click at [797, 378] on icon at bounding box center [796, 376] width 10 height 10
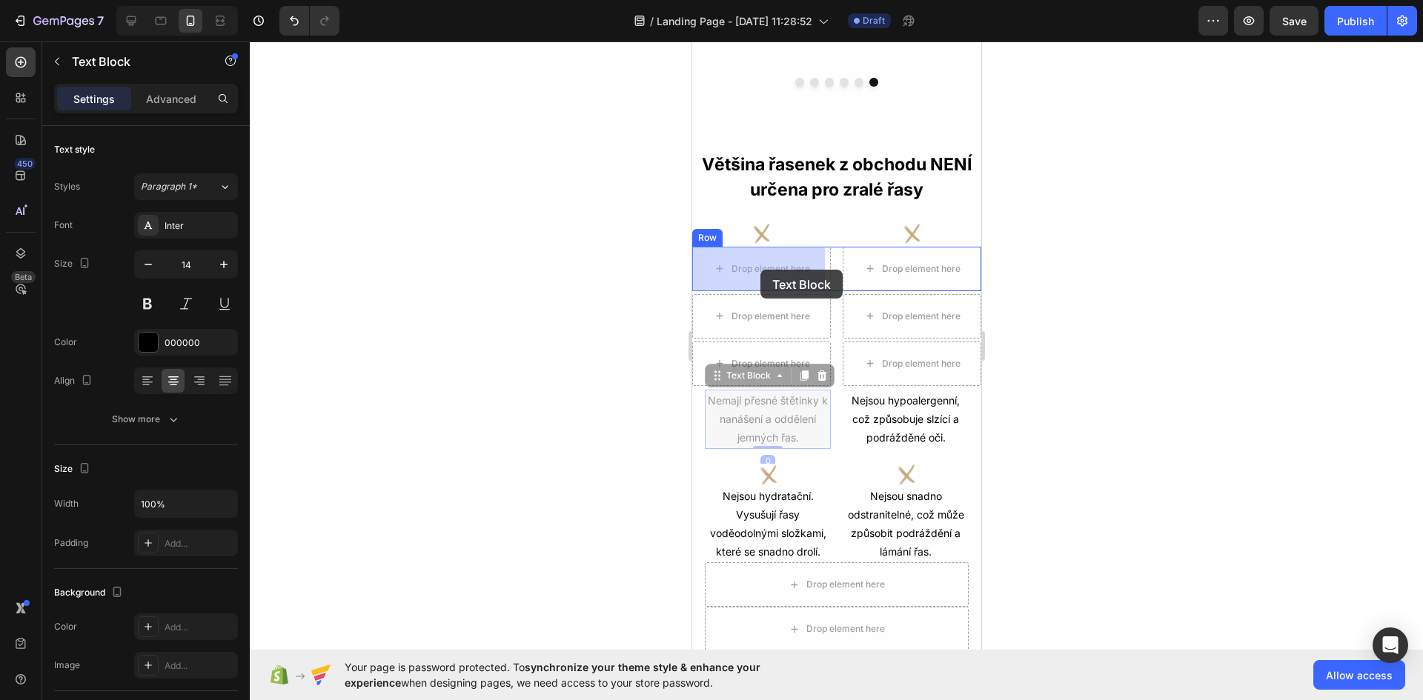
drag, startPoint x: 765, startPoint y: 419, endPoint x: 760, endPoint y: 270, distance: 149.1
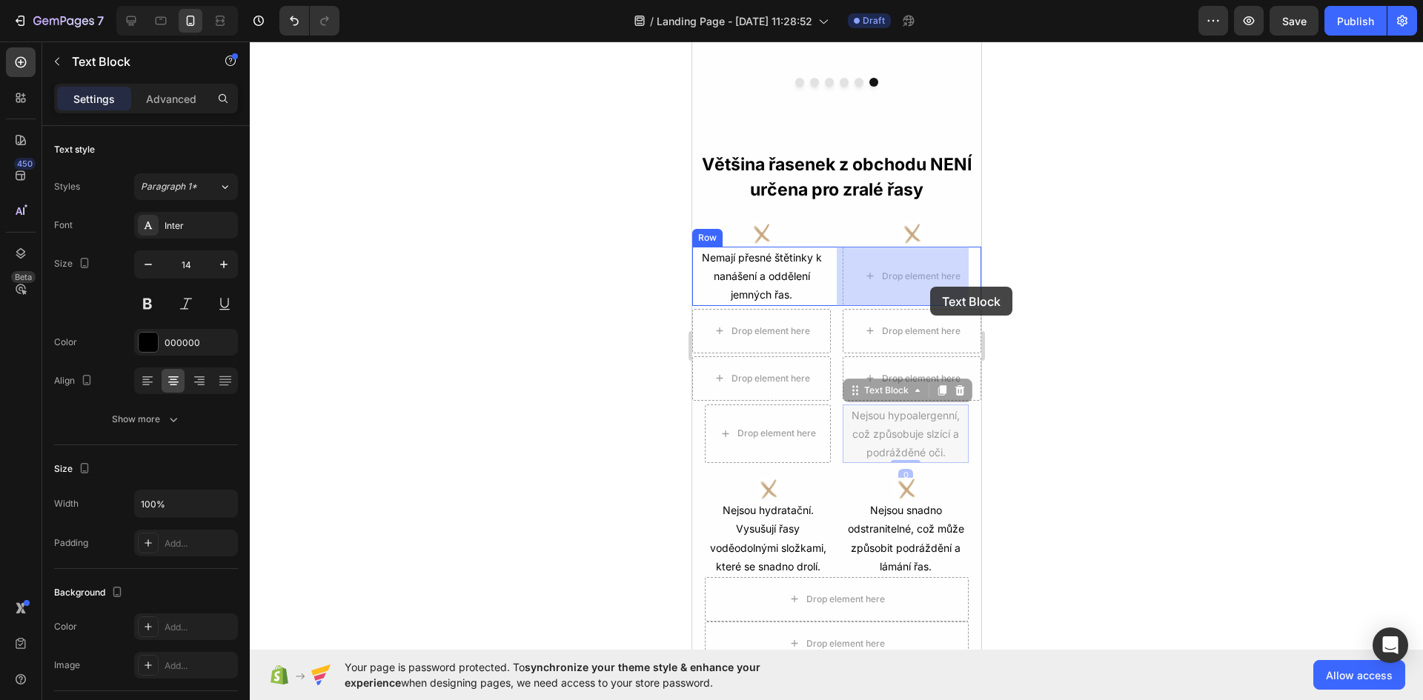
drag, startPoint x: 900, startPoint y: 430, endPoint x: 926, endPoint y: 287, distance: 145.4
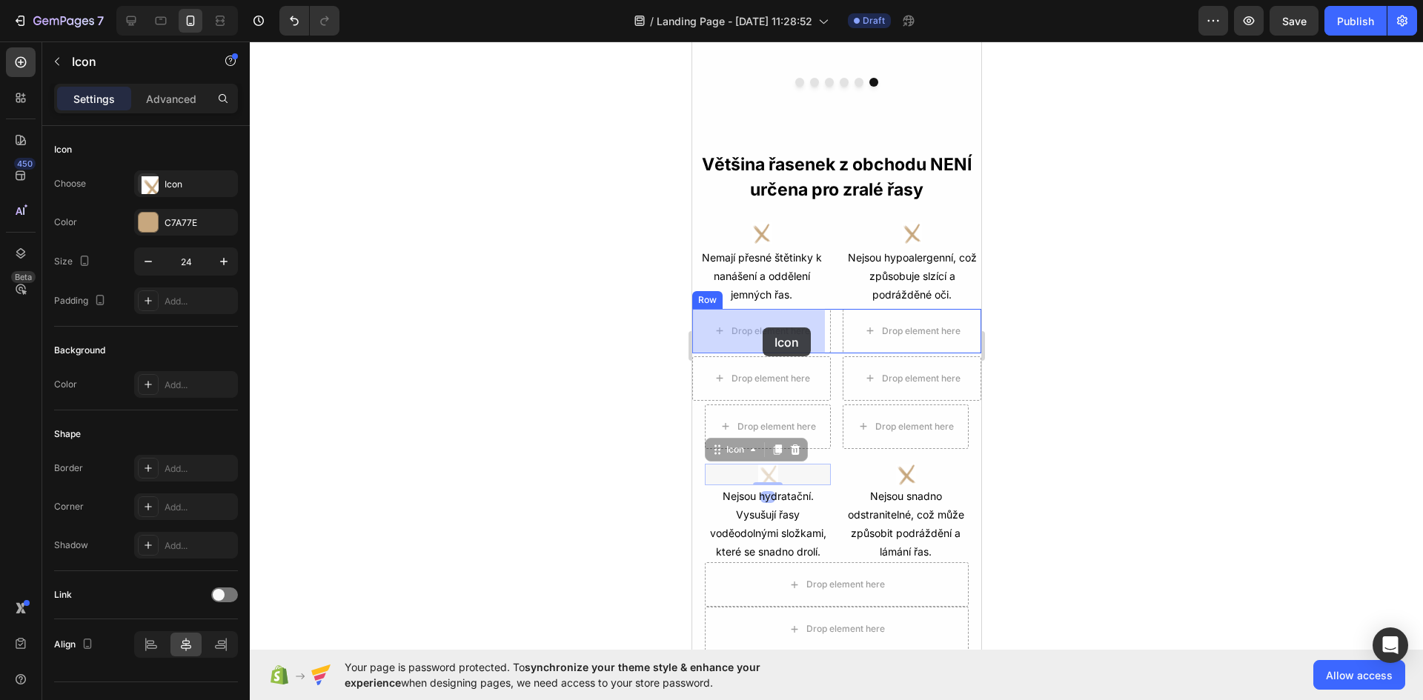
drag, startPoint x: 766, startPoint y: 479, endPoint x: 762, endPoint y: 328, distance: 152.0
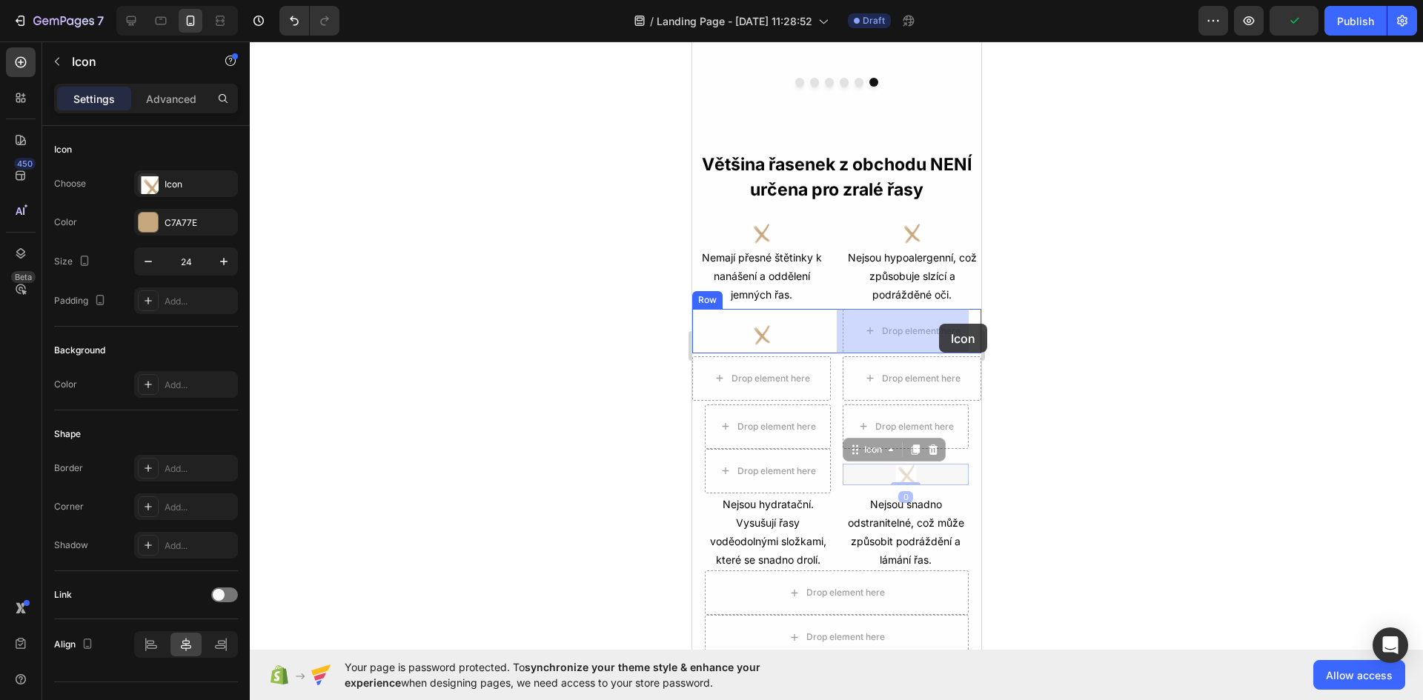
drag, startPoint x: 897, startPoint y: 483, endPoint x: 950, endPoint y: 345, distance: 148.2
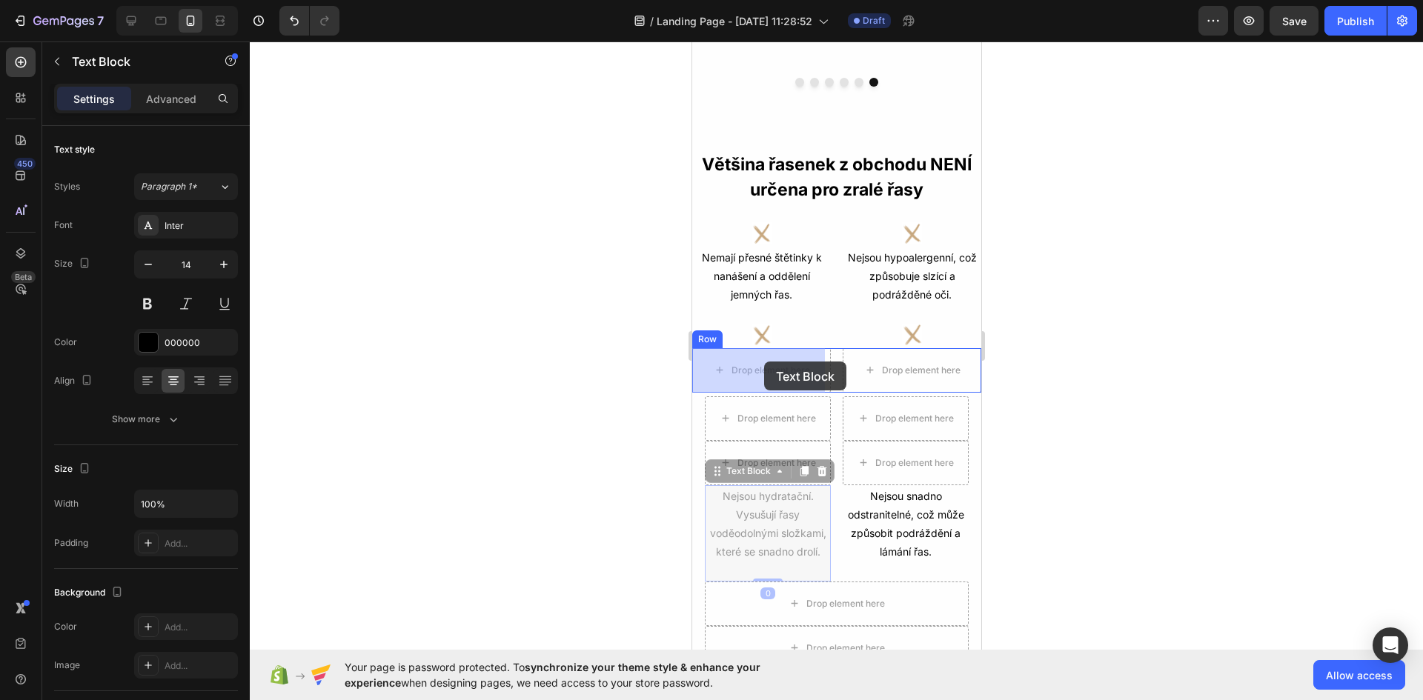
drag, startPoint x: 774, startPoint y: 530, endPoint x: 765, endPoint y: 368, distance: 162.5
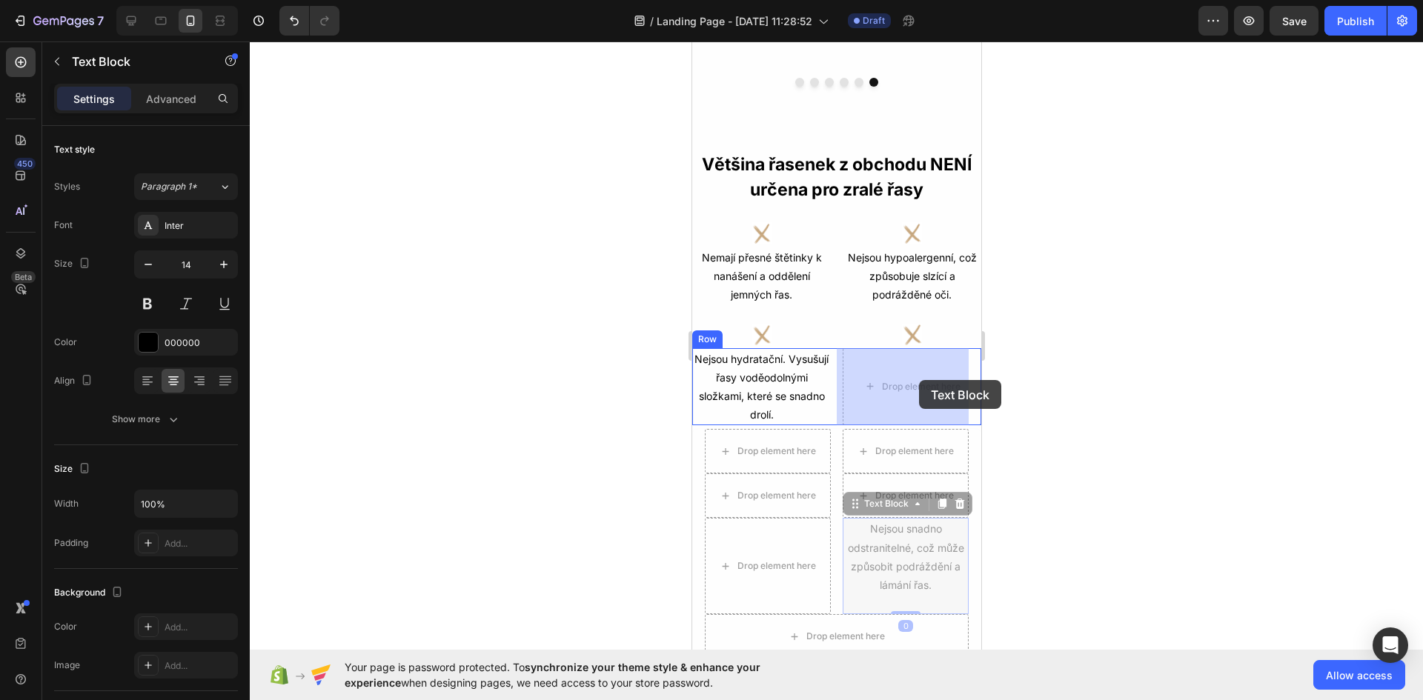
drag, startPoint x: 889, startPoint y: 564, endPoint x: 918, endPoint y: 380, distance: 186.2
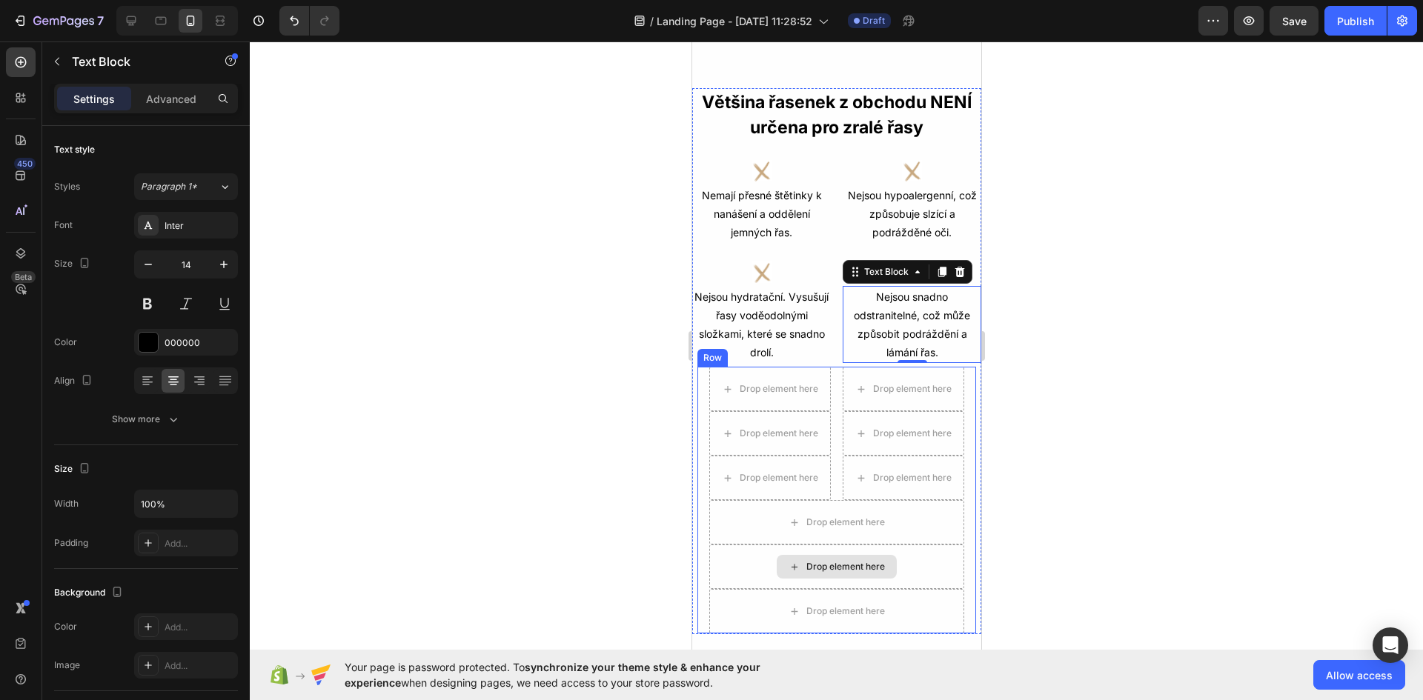
scroll to position [1038, 0]
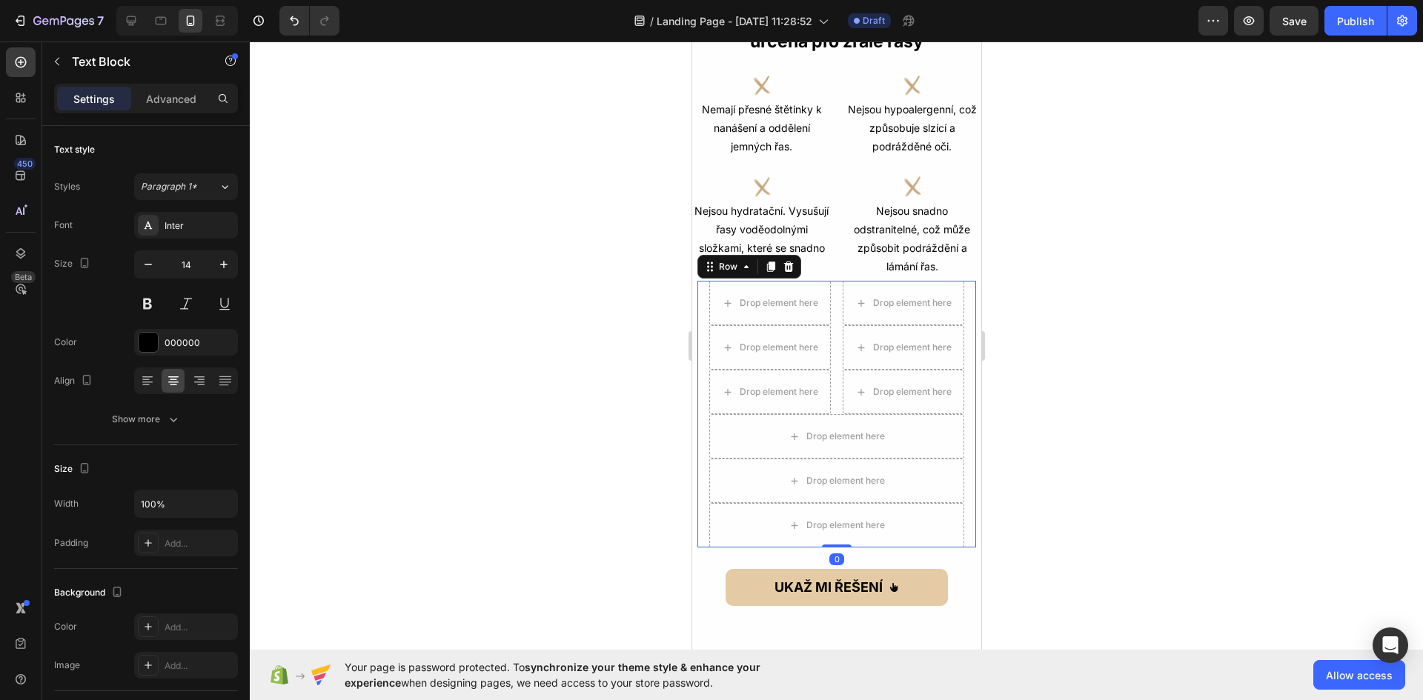
click at [698, 516] on div "Drop element here Drop element here Row Drop element here Drop element here Row…" at bounding box center [836, 414] width 280 height 268
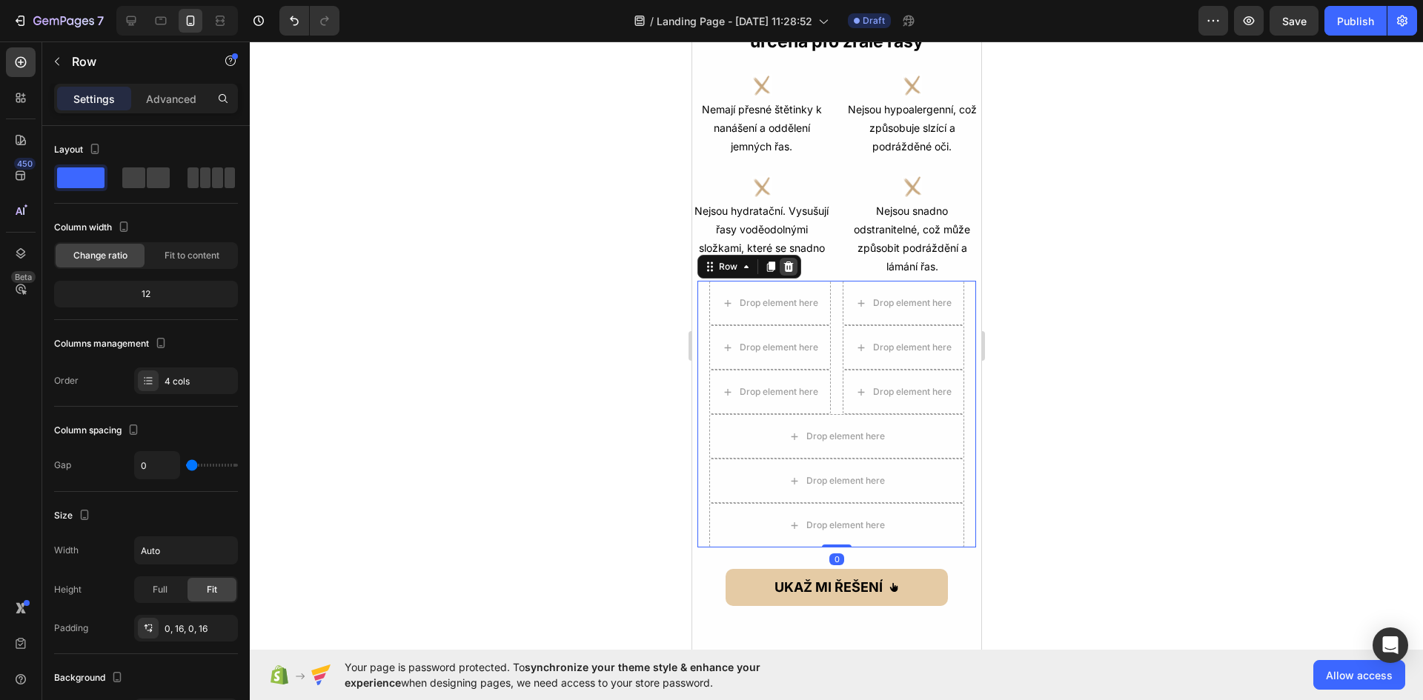
click at [788, 271] on icon at bounding box center [788, 267] width 12 height 12
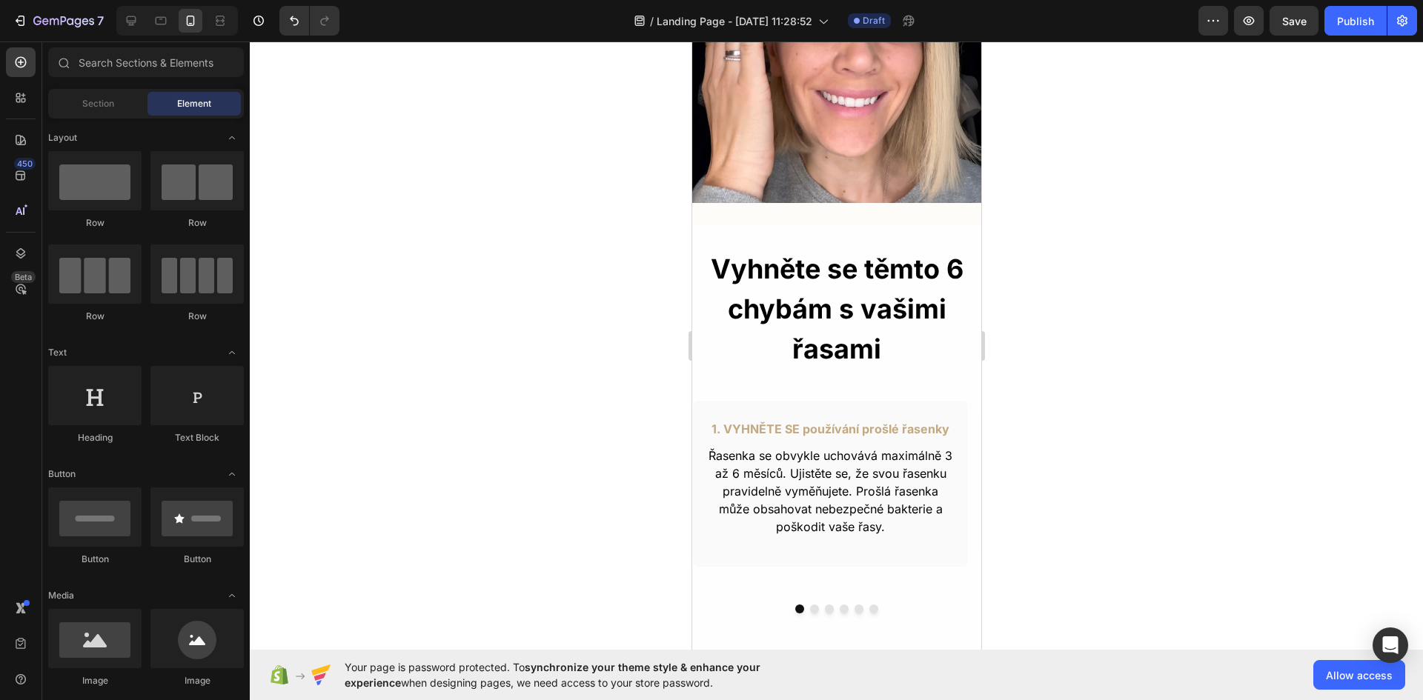
scroll to position [371, 0]
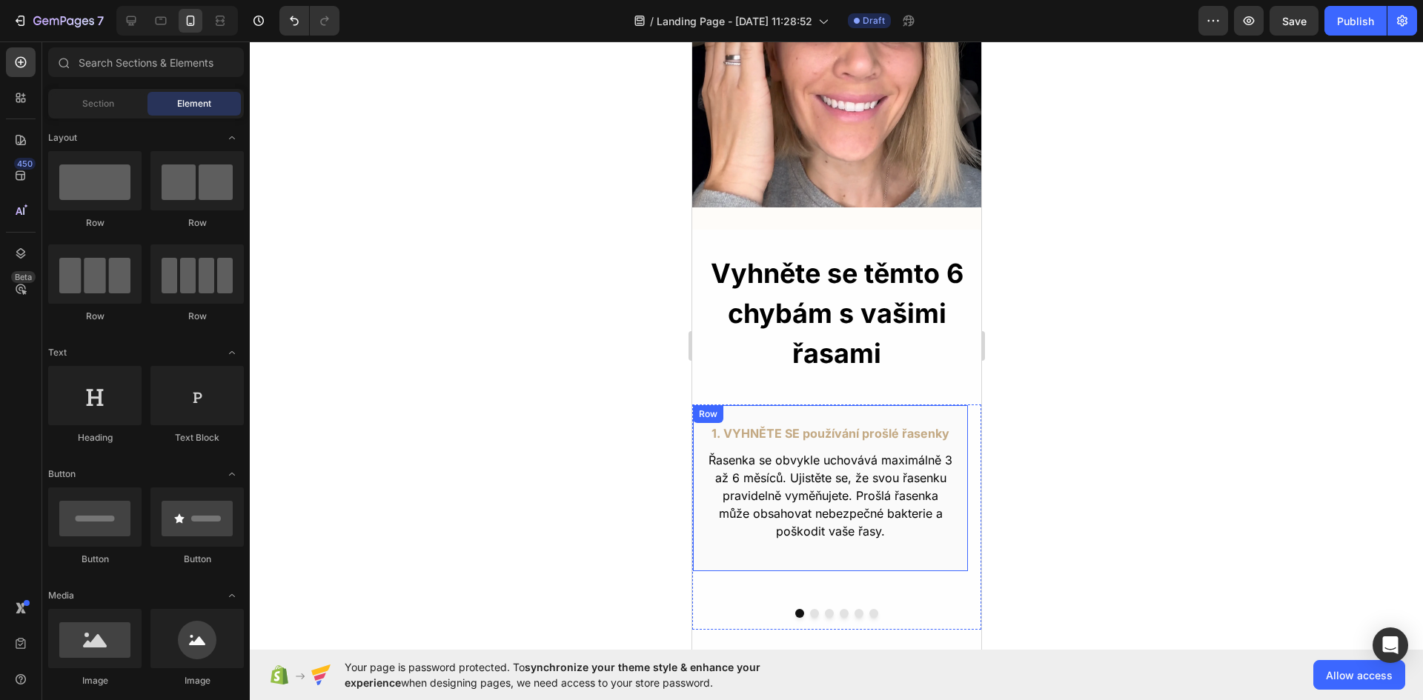
click at [701, 425] on div "1. VYHNĚTE SE používání prošlé řasenky Text Block Řasenka se obvykle uchovává m…" at bounding box center [829, 488] width 276 height 167
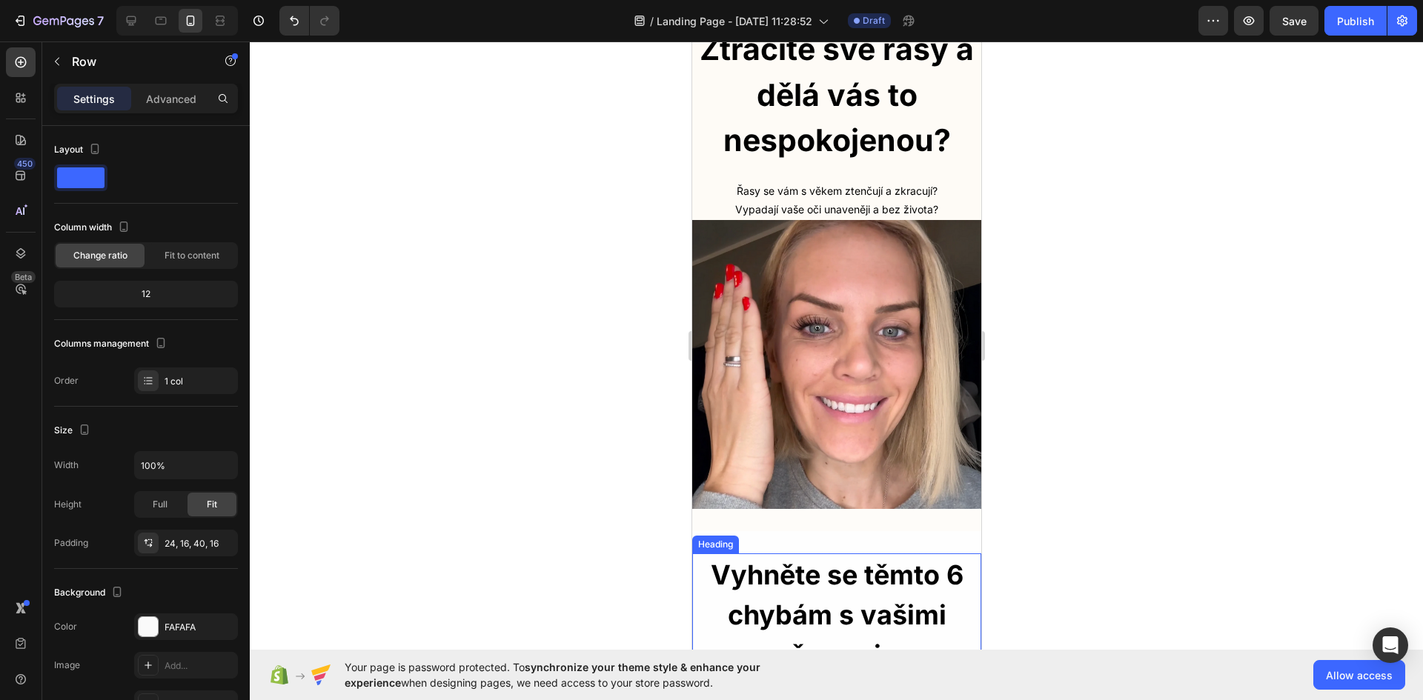
scroll to position [0, 0]
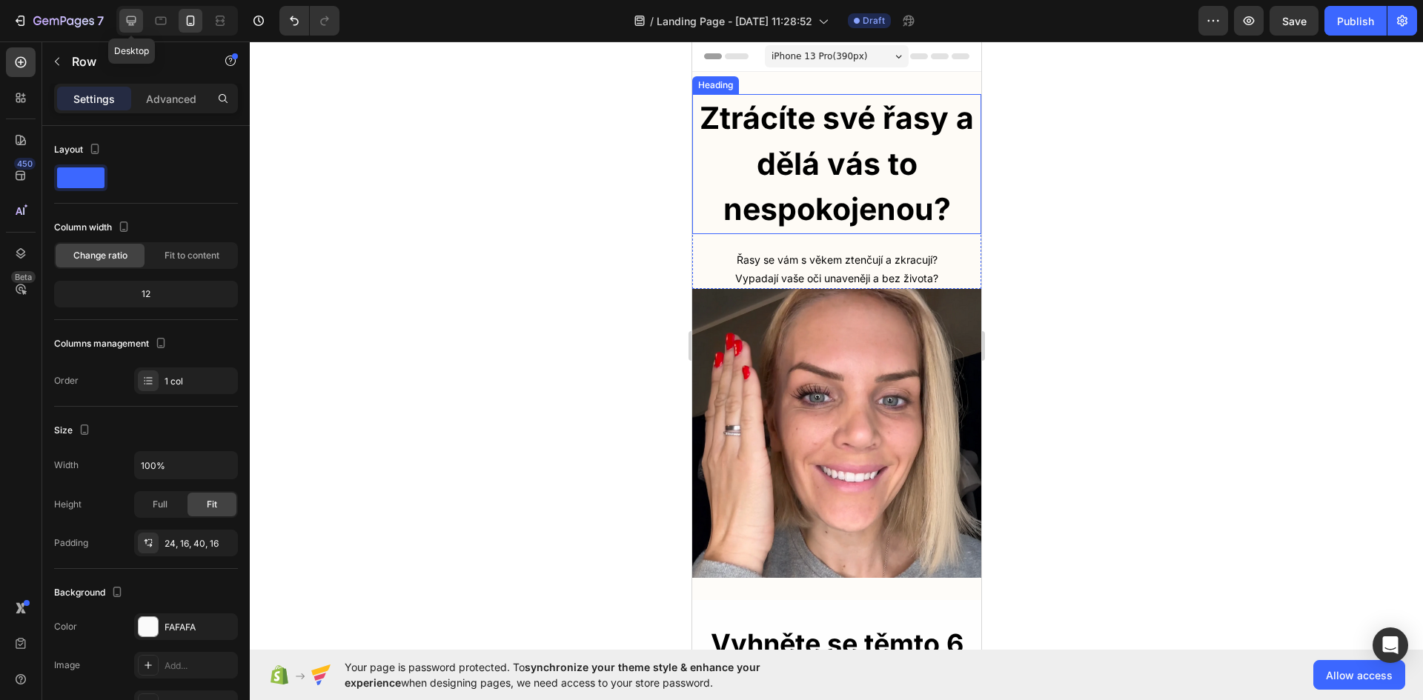
click at [125, 16] on icon at bounding box center [131, 20] width 15 height 15
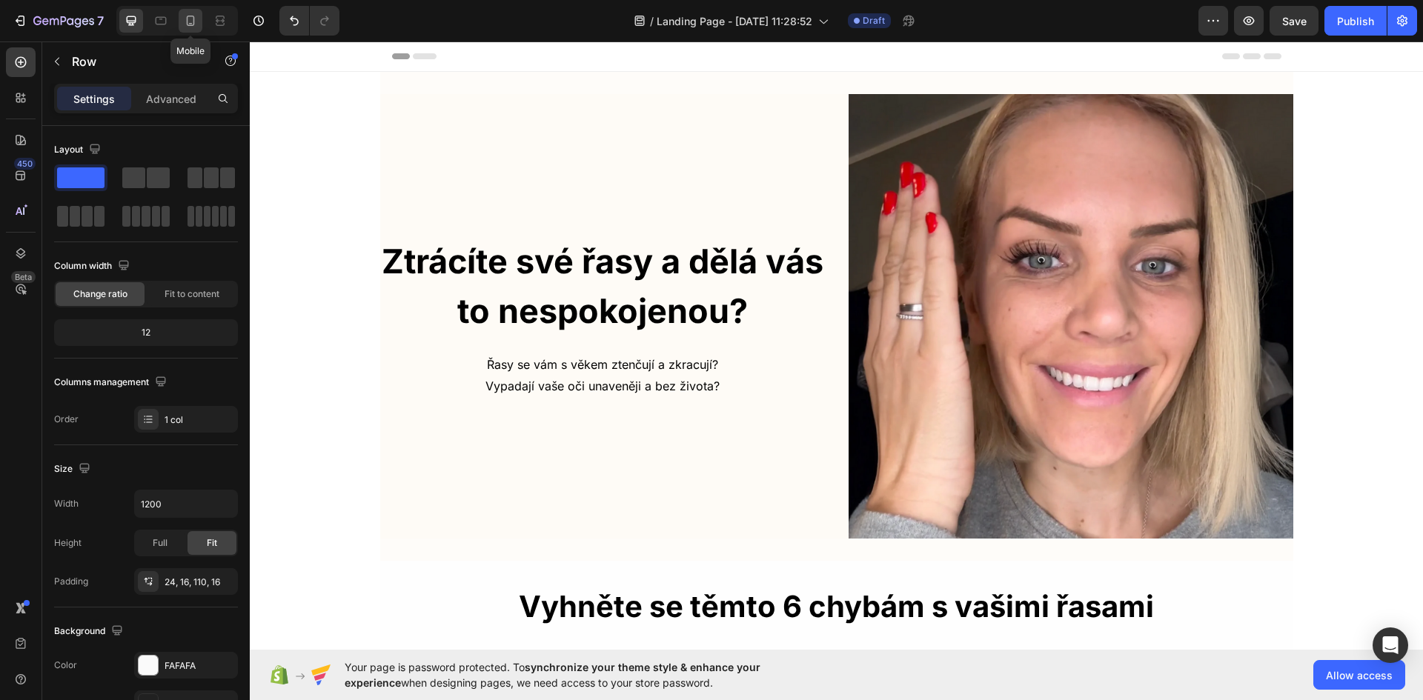
click at [196, 17] on icon at bounding box center [190, 20] width 15 height 15
type input "100%"
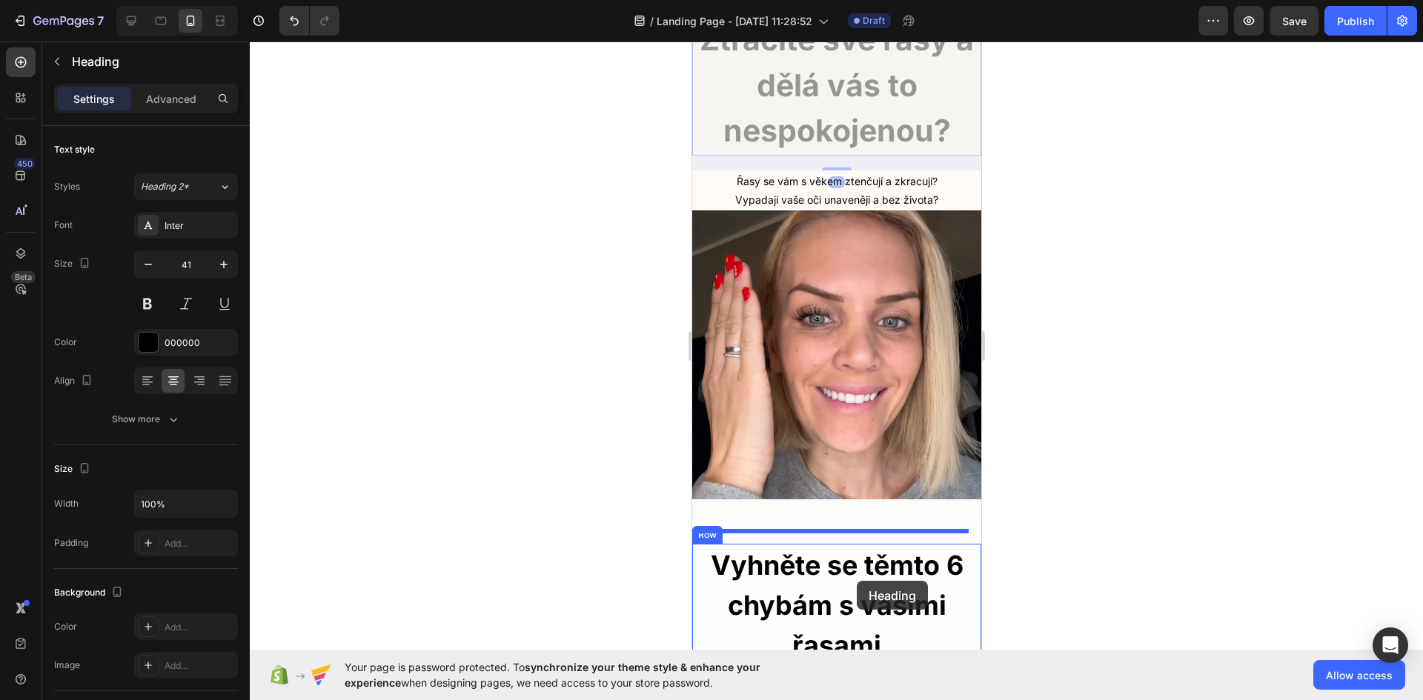
scroll to position [84, 0]
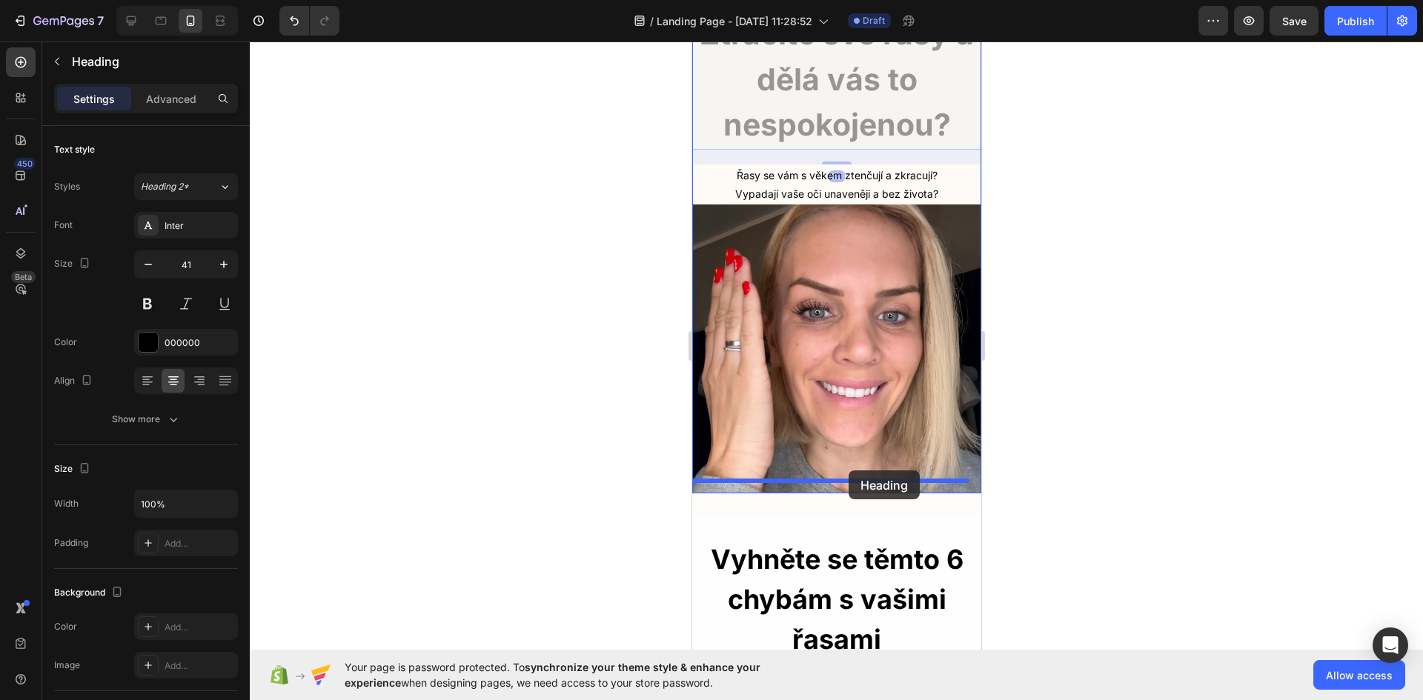
drag, startPoint x: 874, startPoint y: 174, endPoint x: 848, endPoint y: 471, distance: 297.6
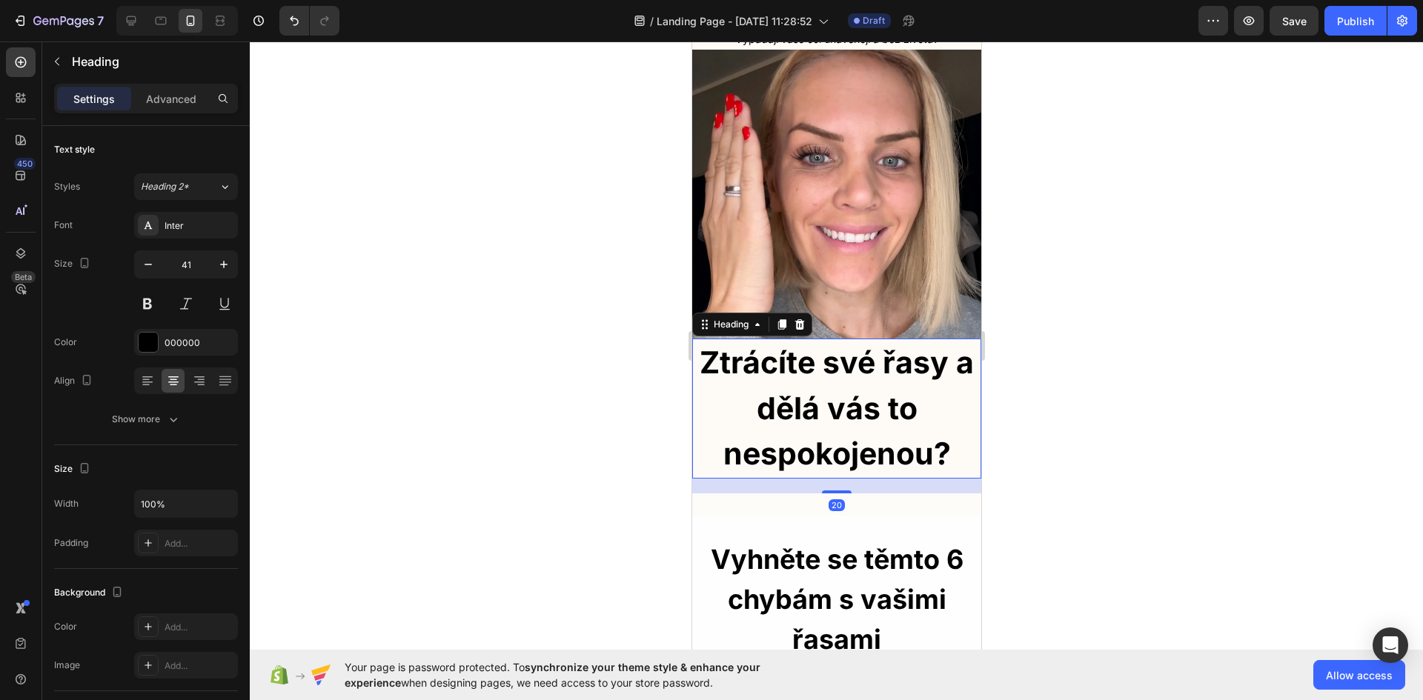
scroll to position [0, 0]
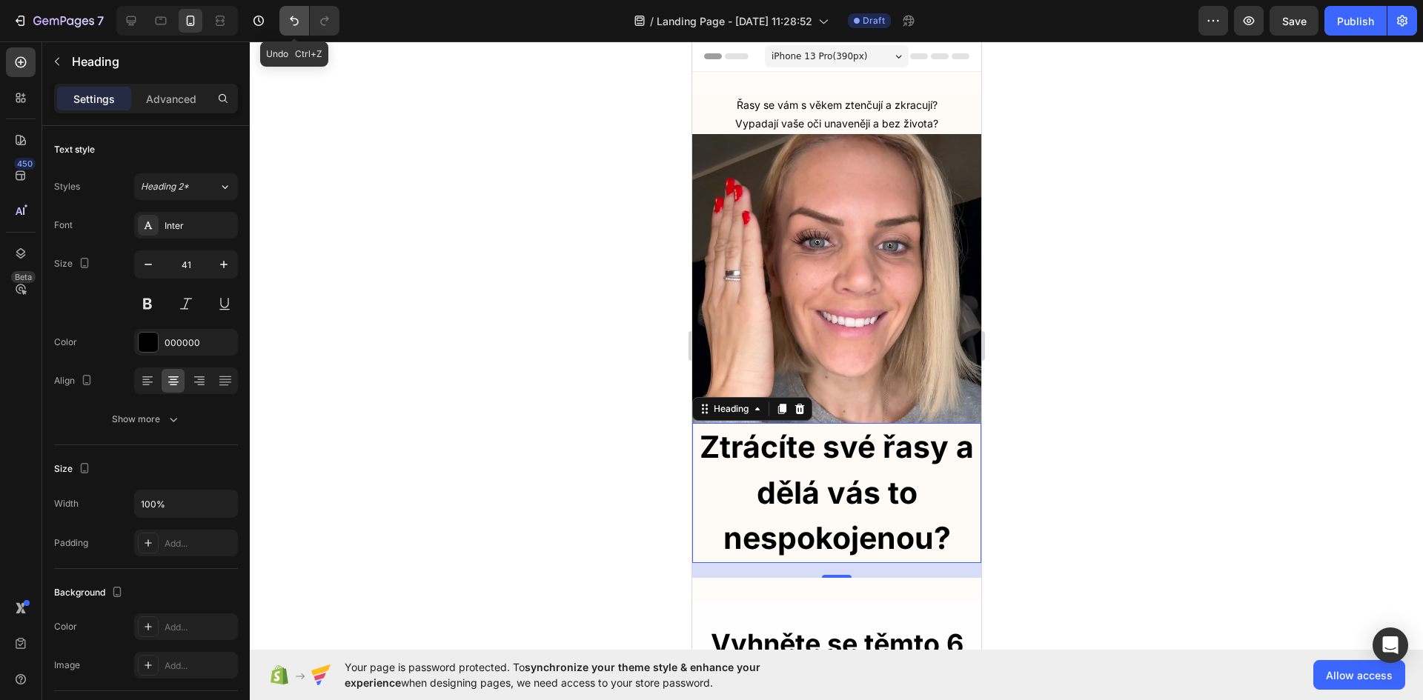
click at [292, 20] on icon "Undo/Redo" at bounding box center [294, 21] width 9 height 10
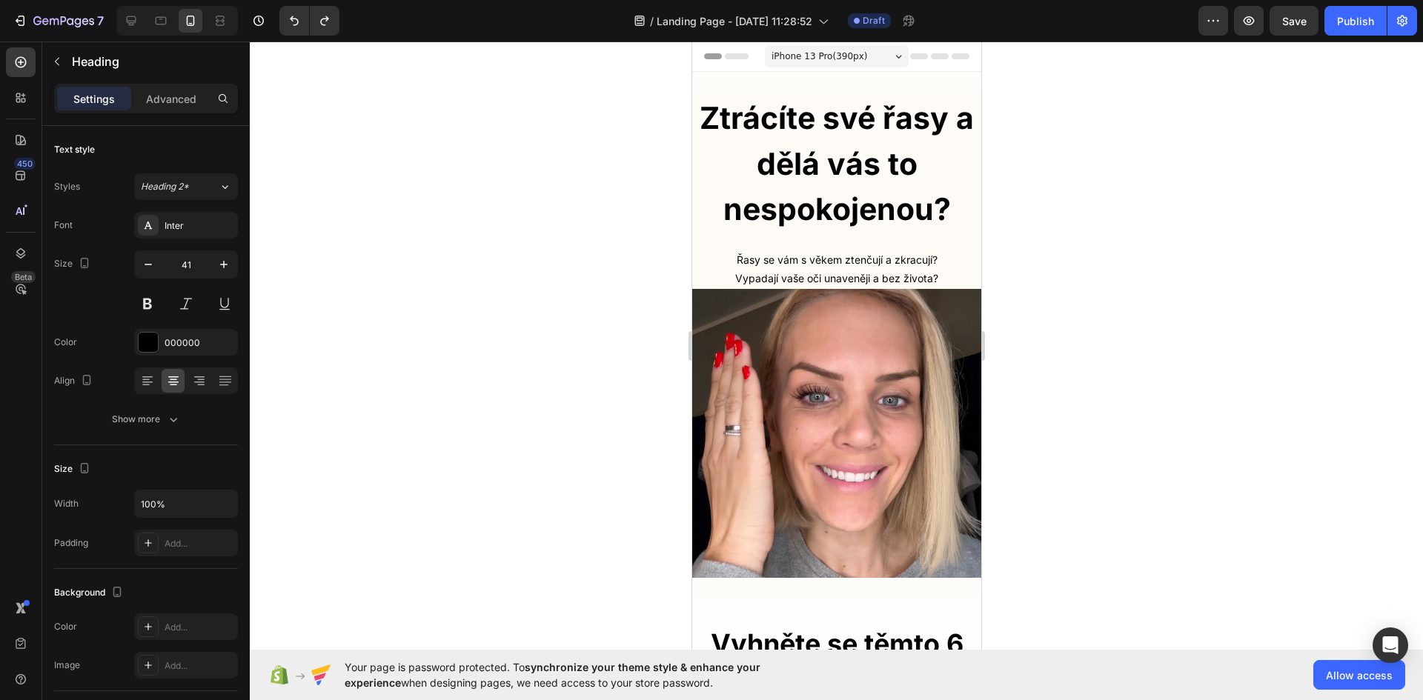
click at [592, 204] on div at bounding box center [836, 371] width 1173 height 659
click at [917, 167] on p "⁠⁠⁠⁠⁠⁠⁠ Ztrácíte své řasy a dělá vás to nespokojenou?" at bounding box center [836, 164] width 286 height 137
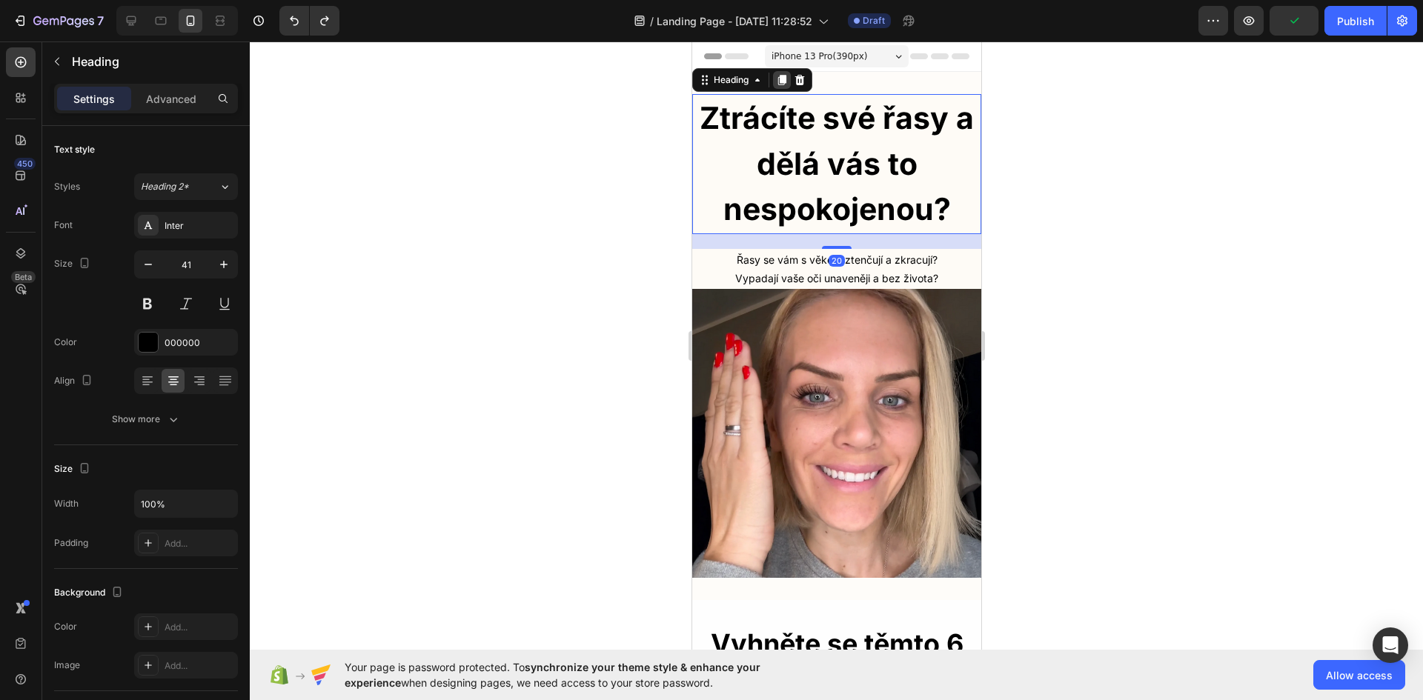
click at [775, 77] on icon at bounding box center [781, 80] width 12 height 12
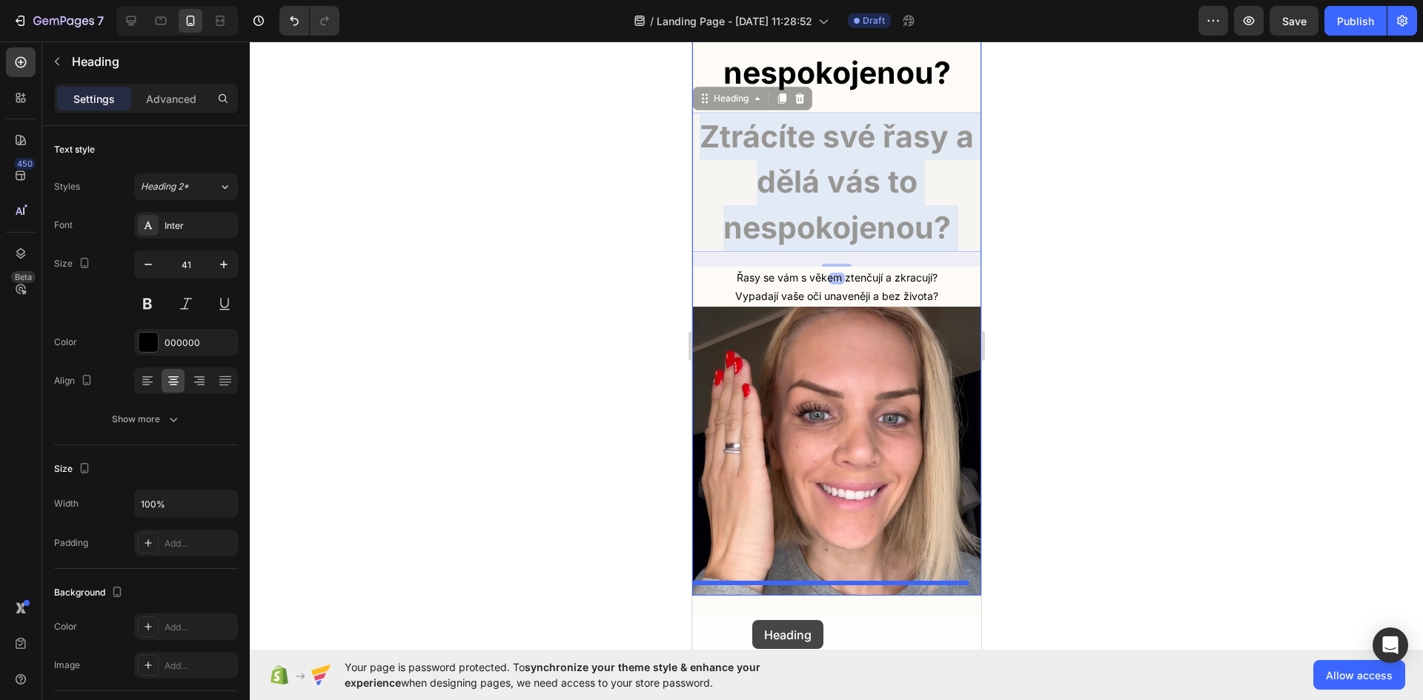
scroll to position [166, 0]
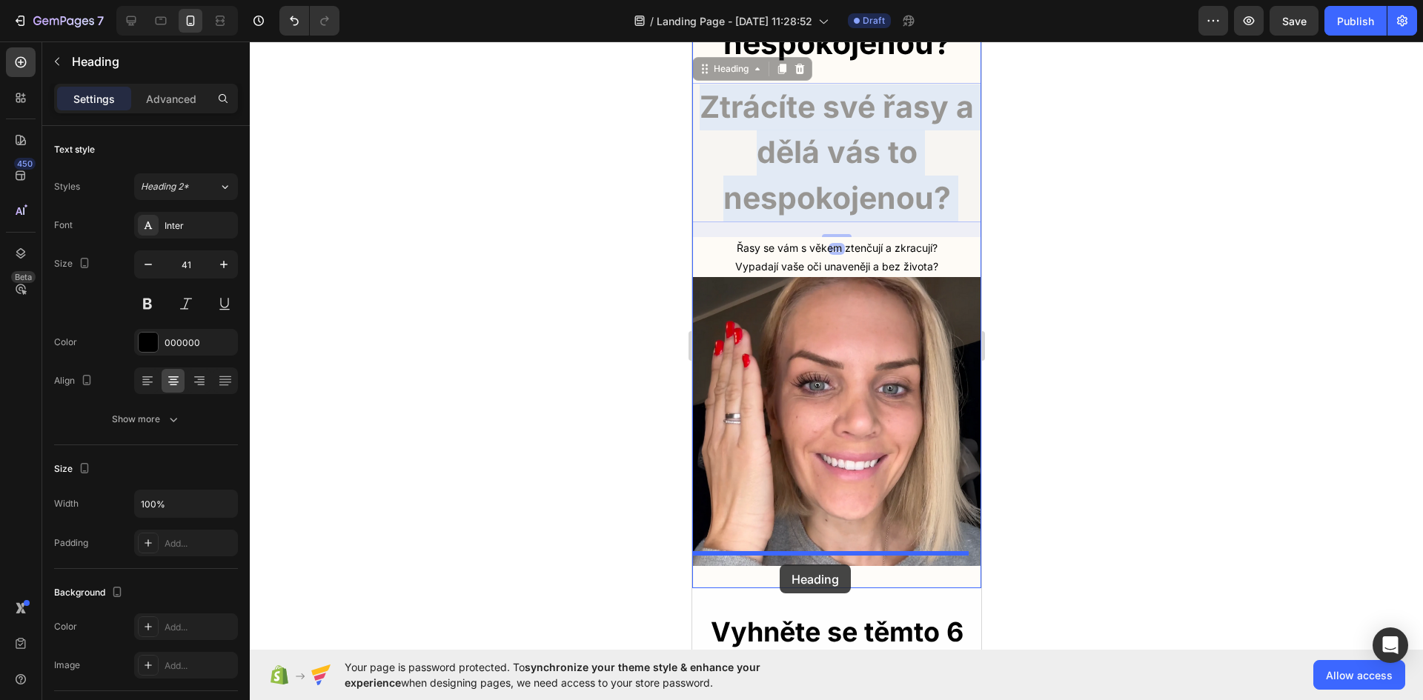
drag, startPoint x: 717, startPoint y: 342, endPoint x: 779, endPoint y: 565, distance: 230.7
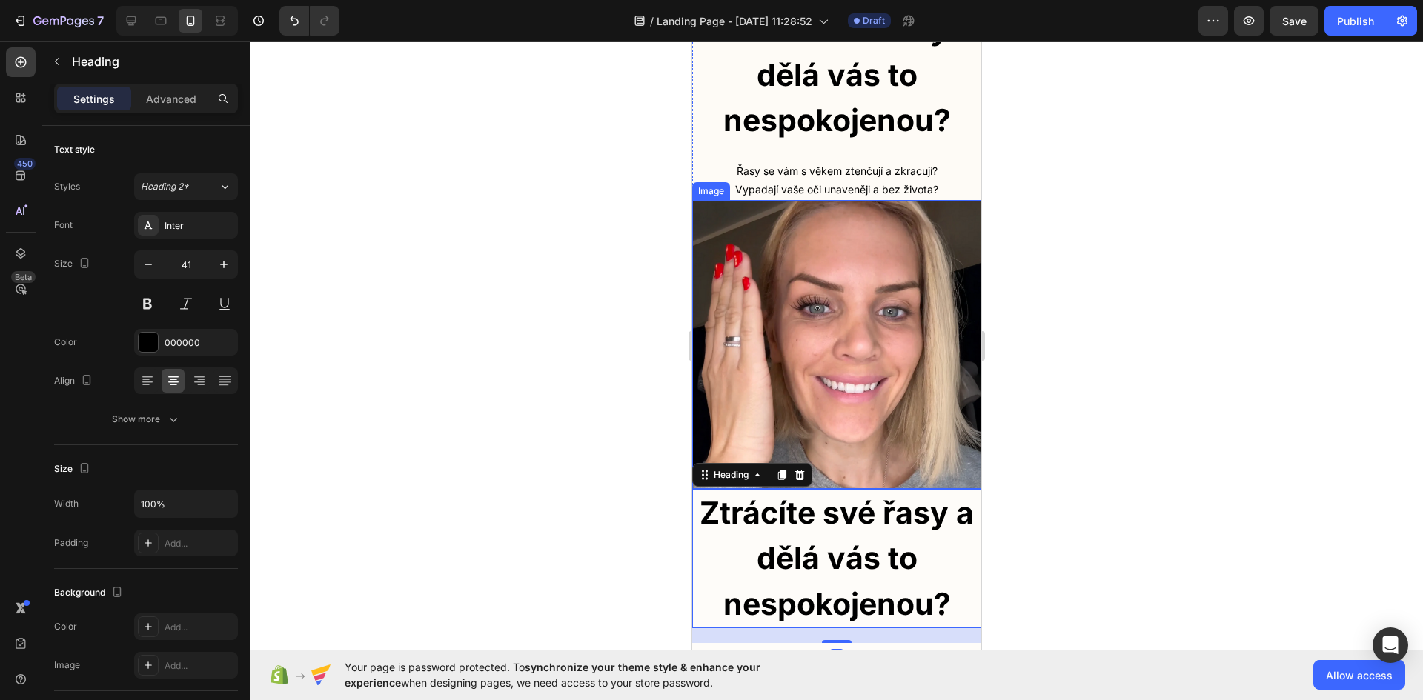
scroll to position [18, 0]
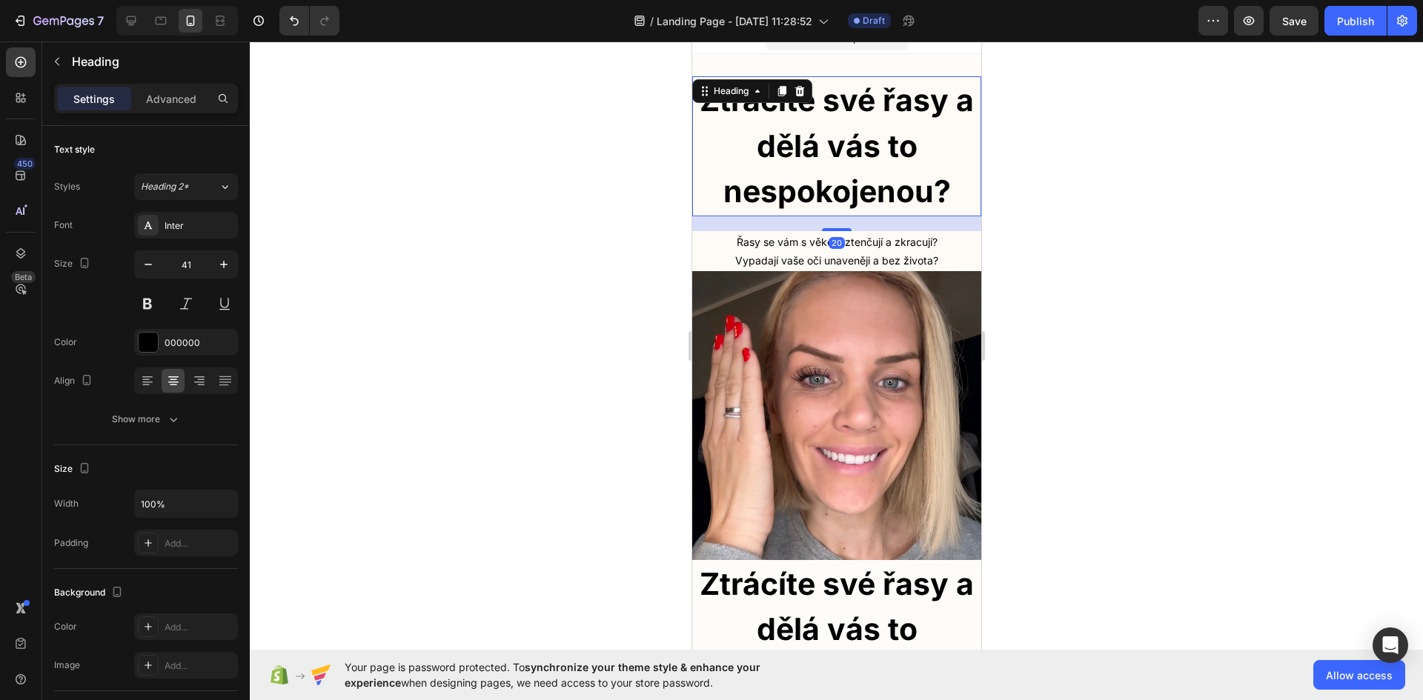
click at [883, 169] on p "⁠⁠⁠⁠⁠⁠⁠ Ztrácíte své řasy a dělá vás to nespokojenou?" at bounding box center [836, 146] width 286 height 137
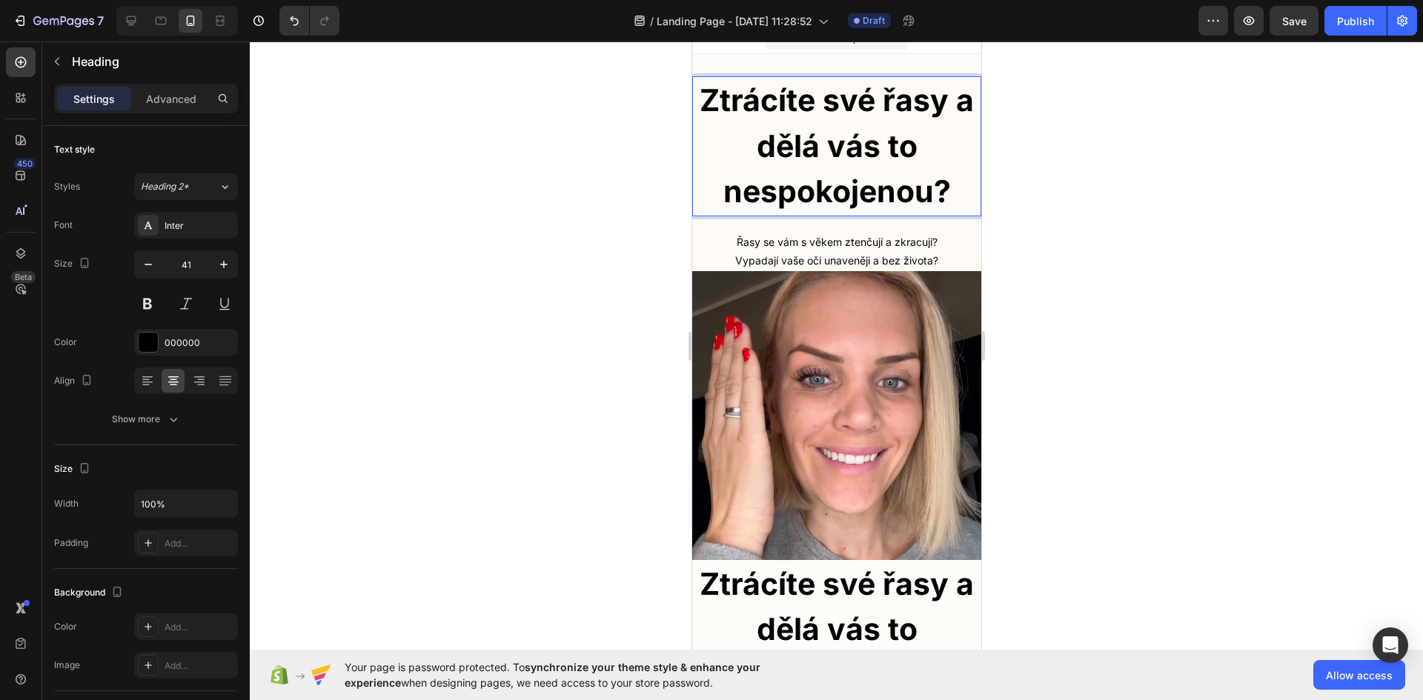
click at [1105, 234] on div at bounding box center [836, 371] width 1173 height 659
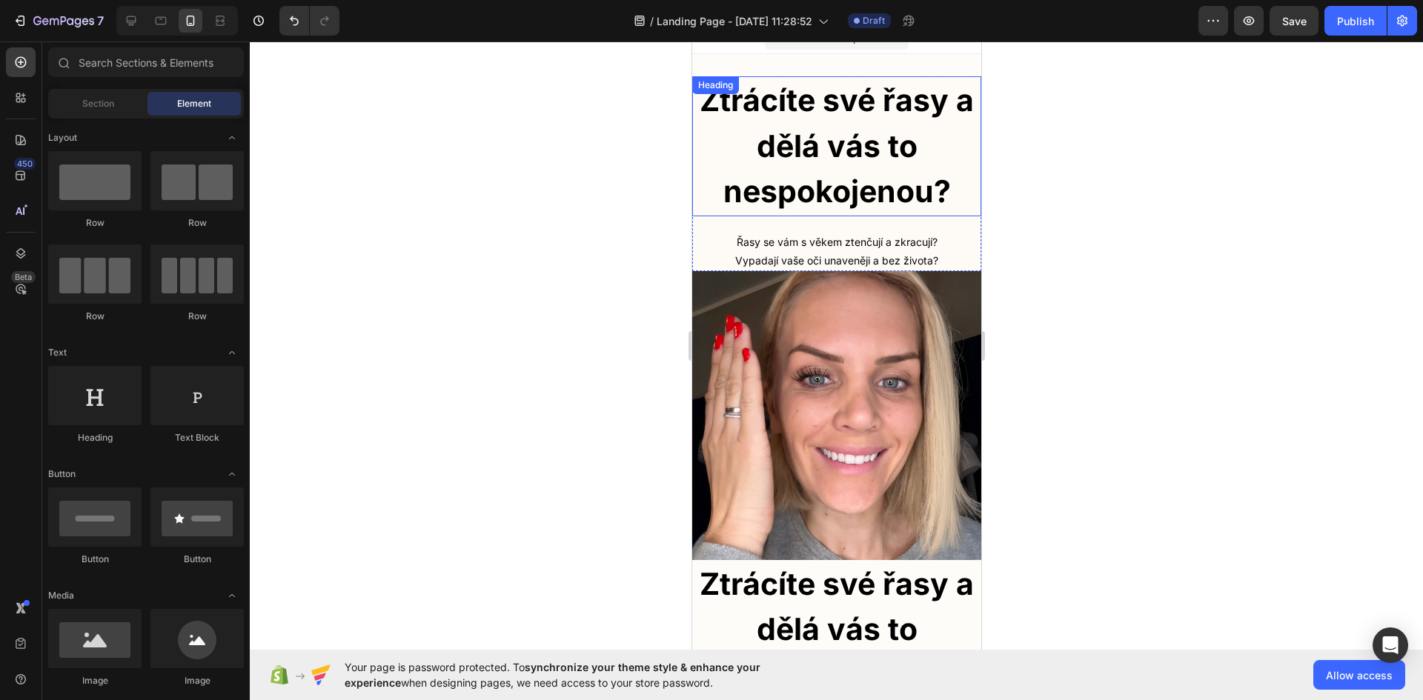
click at [960, 199] on p "⁠⁠⁠⁠⁠⁠⁠ Ztrácíte své řasy a dělá vás to nespokojenou?" at bounding box center [836, 146] width 286 height 137
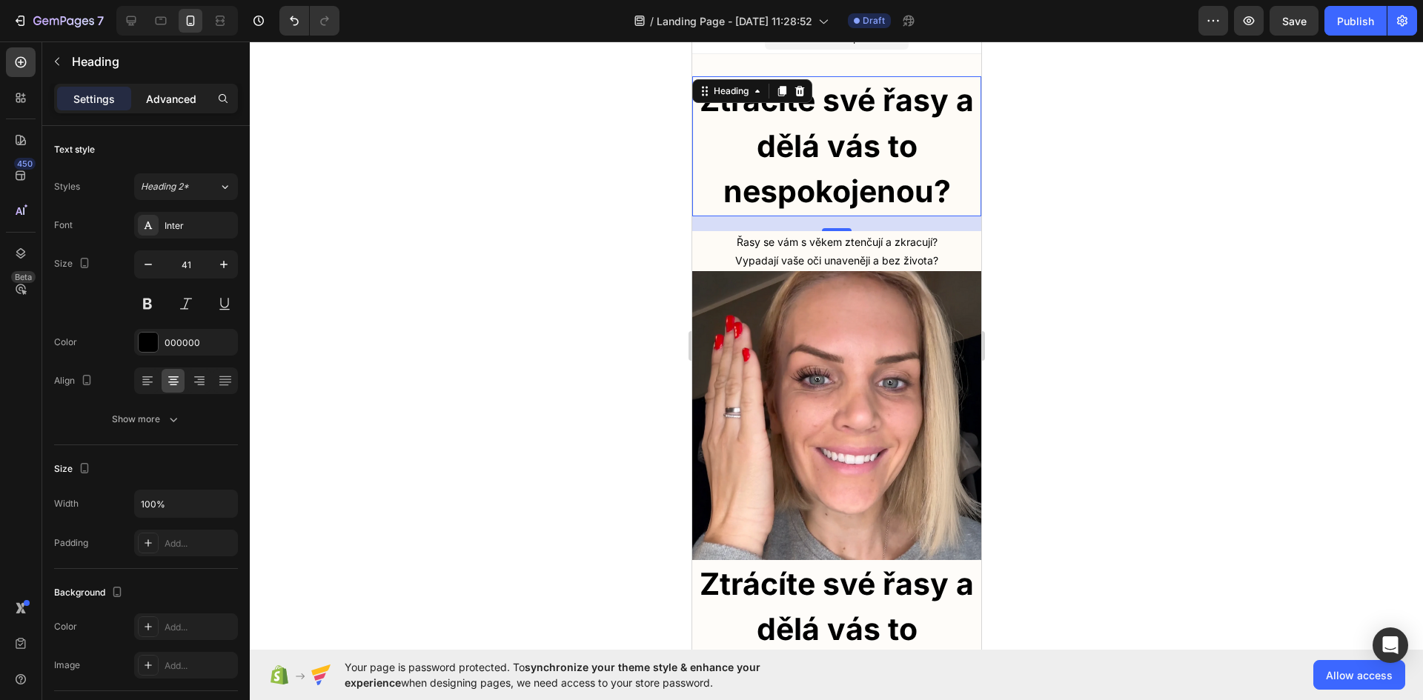
click at [176, 96] on p "Advanced" at bounding box center [171, 99] width 50 height 16
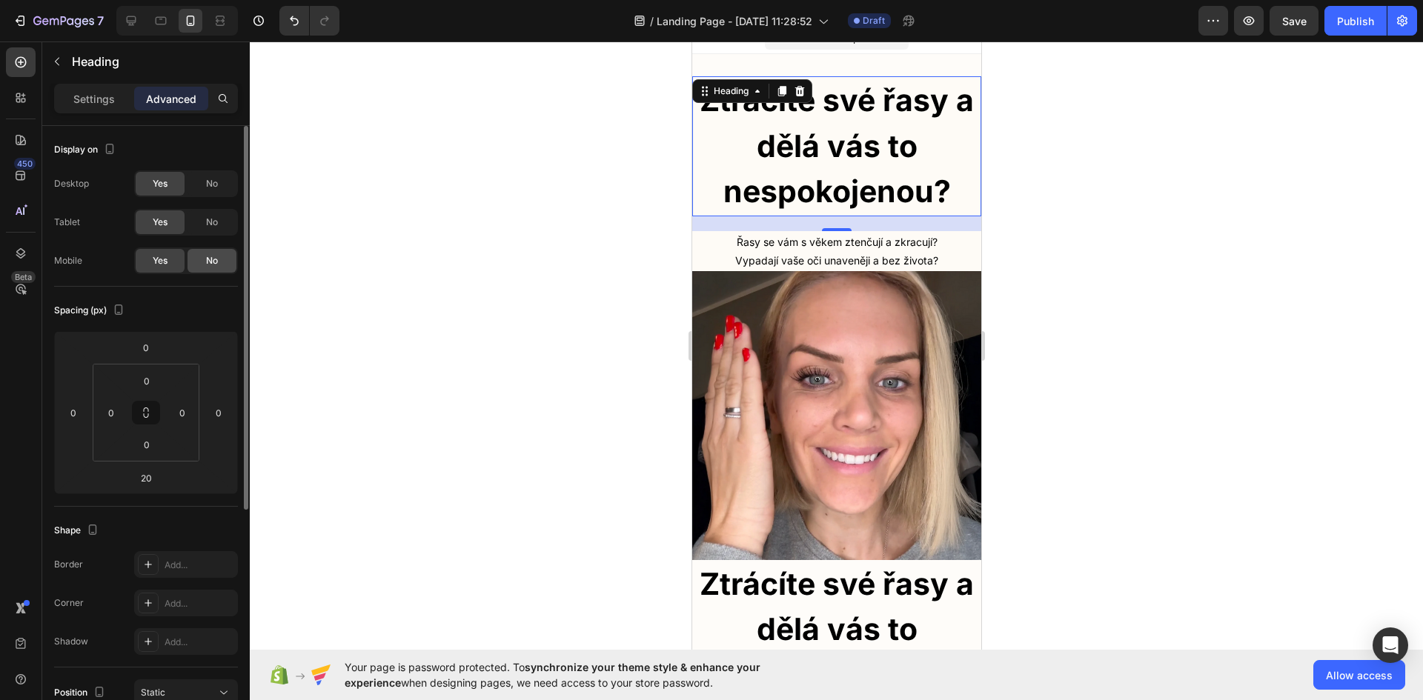
click at [210, 254] on span "No" at bounding box center [212, 260] width 12 height 13
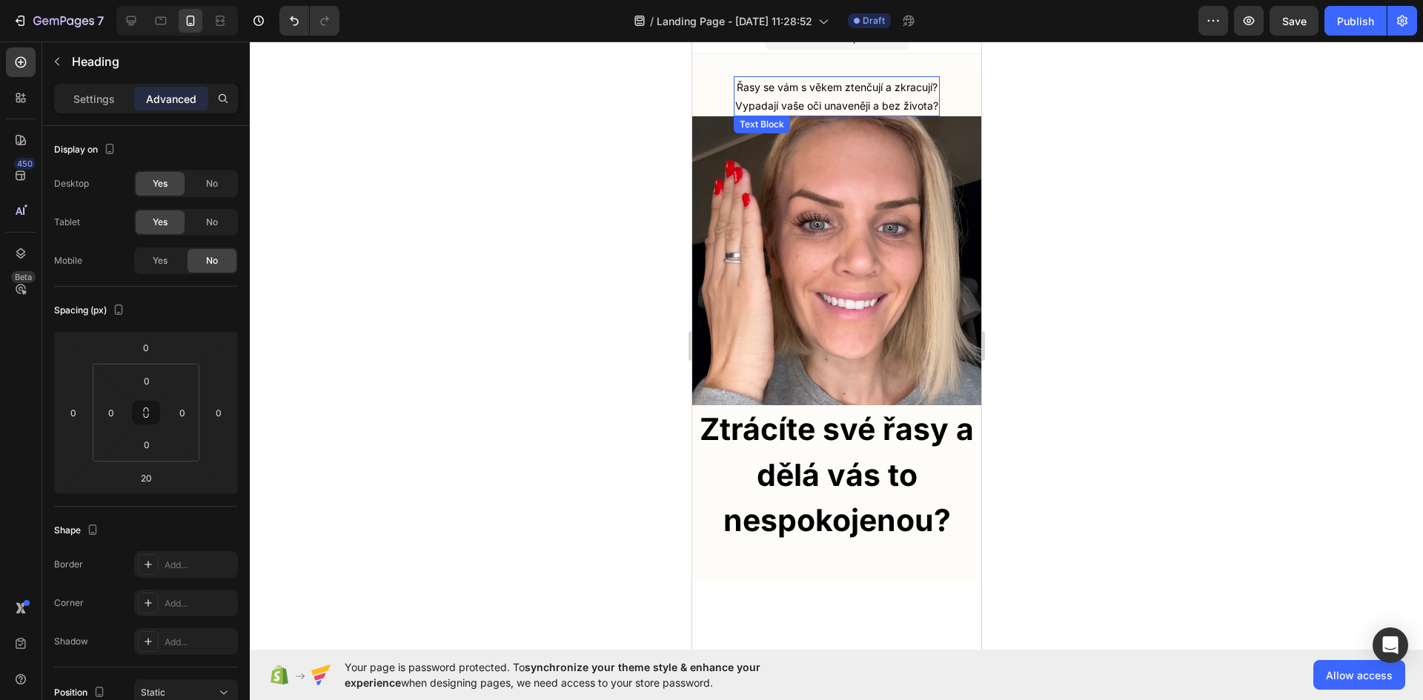
click at [852, 96] on p "Řasy se vám s věkem ztenčují a zkracují? Vypadají vaše oči unaveněji a bez živo…" at bounding box center [835, 96] width 203 height 37
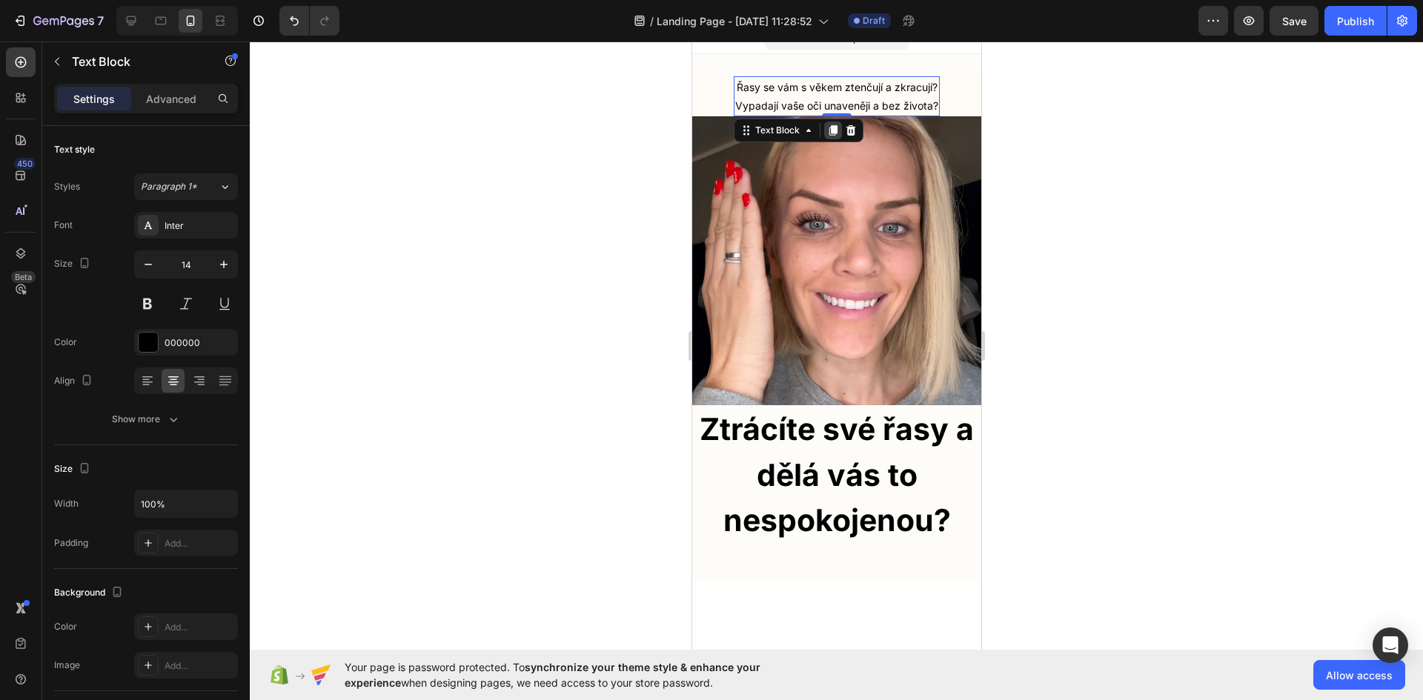
click at [827, 139] on div at bounding box center [832, 131] width 18 height 18
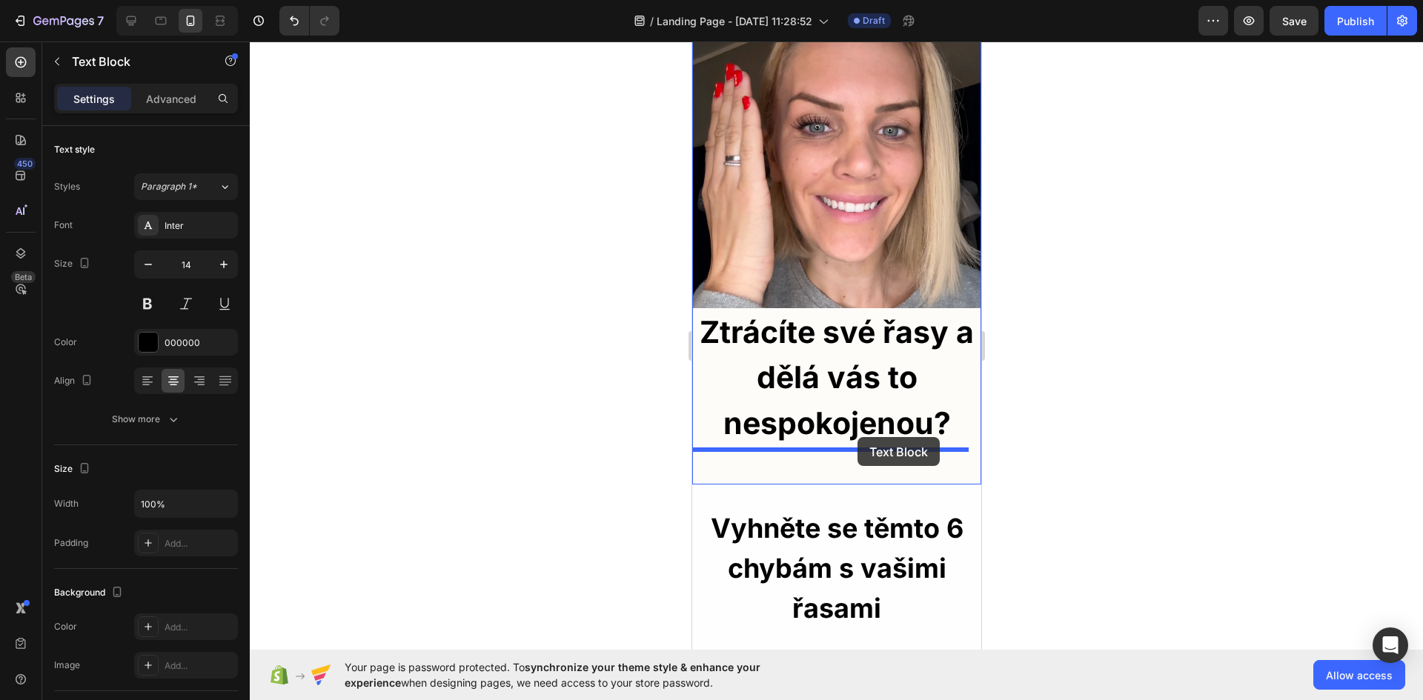
drag, startPoint x: 847, startPoint y: 141, endPoint x: 857, endPoint y: 437, distance: 296.6
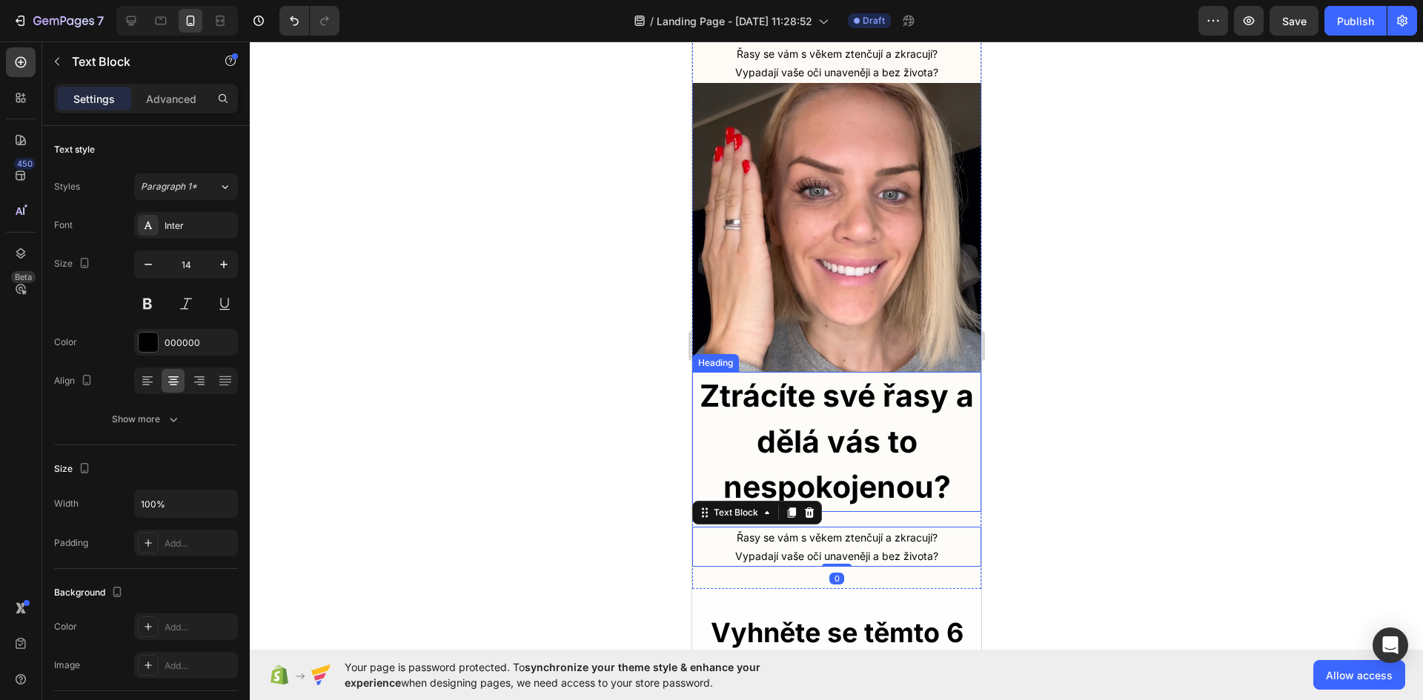
scroll to position [0, 0]
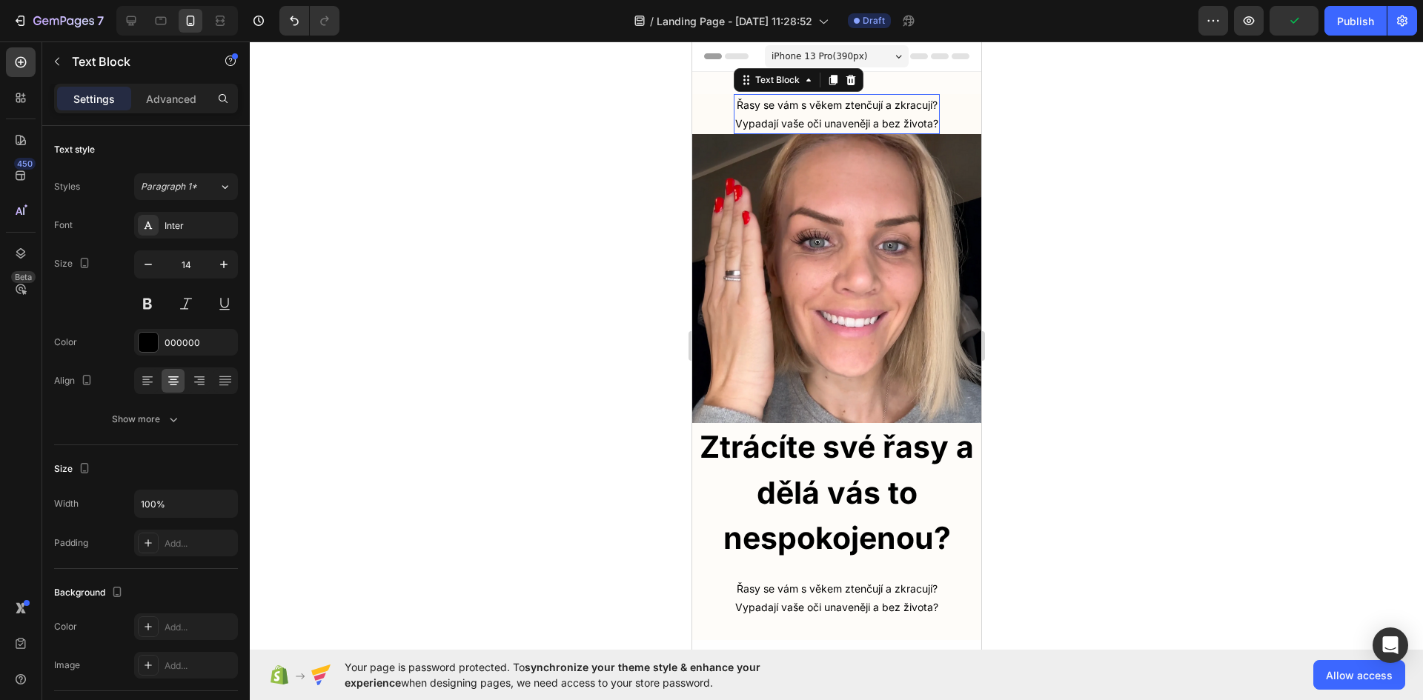
click at [782, 99] on p "Řasy se vám s věkem ztenčují a zkracují? Vypadají vaše oči unaveněji a bez živo…" at bounding box center [835, 114] width 203 height 37
click at [170, 89] on div "Advanced" at bounding box center [171, 99] width 74 height 24
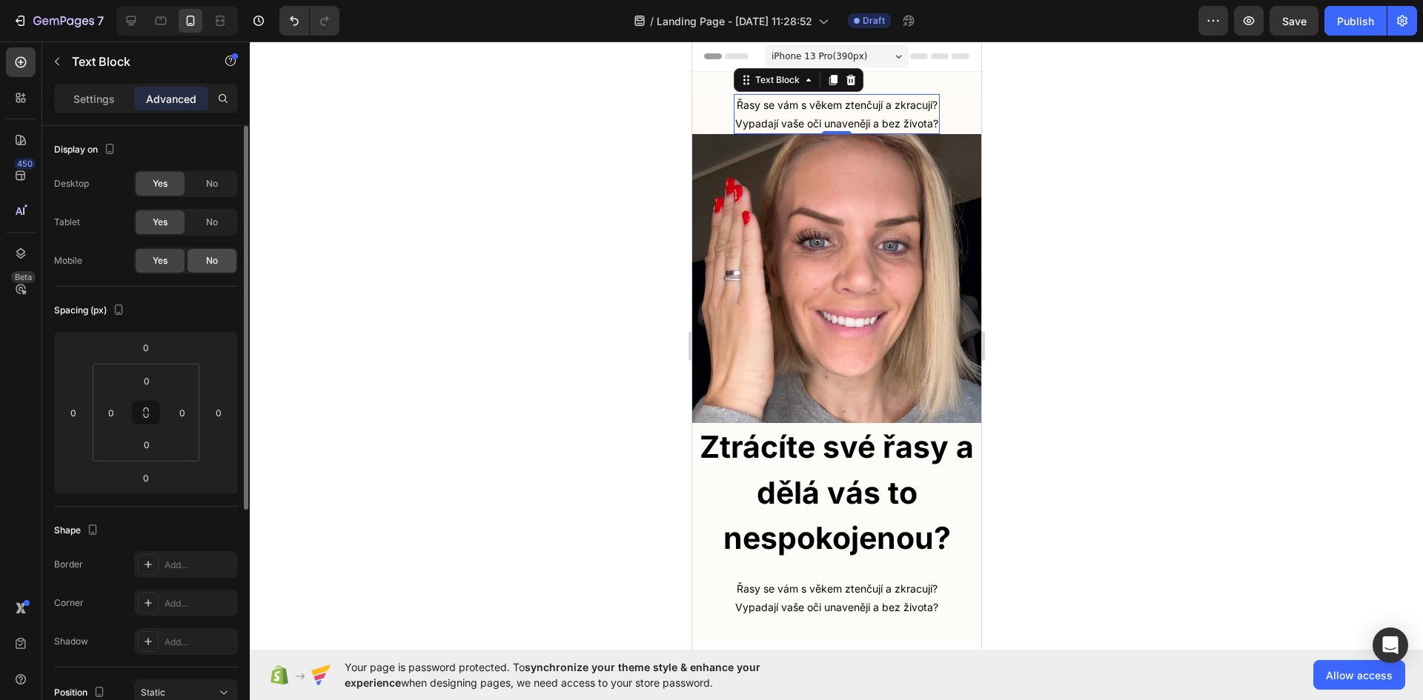
click at [209, 270] on div "No" at bounding box center [211, 261] width 49 height 24
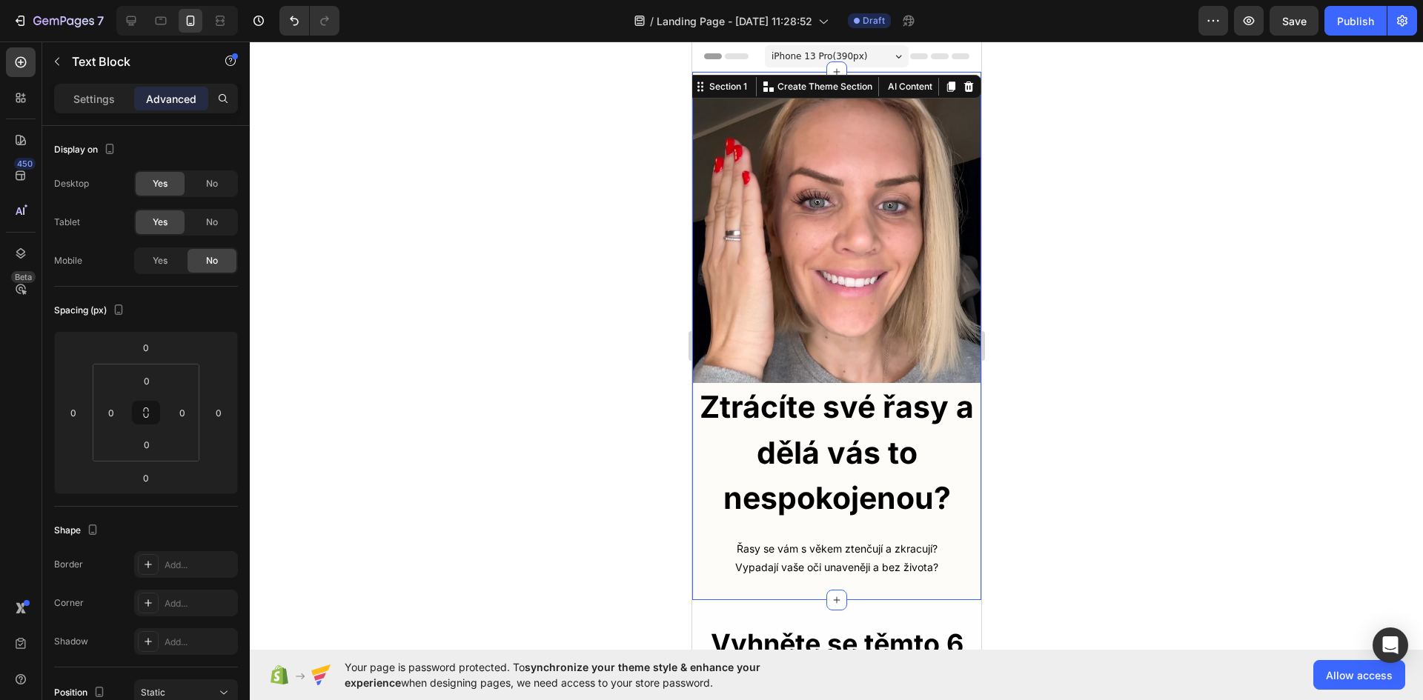
click at [859, 81] on div "⁠⁠⁠⁠⁠⁠⁠ Ztrácíte své řasy a dělá vás to nespokojenou? Heading Řasy se vám s věk…" at bounding box center [835, 336] width 289 height 528
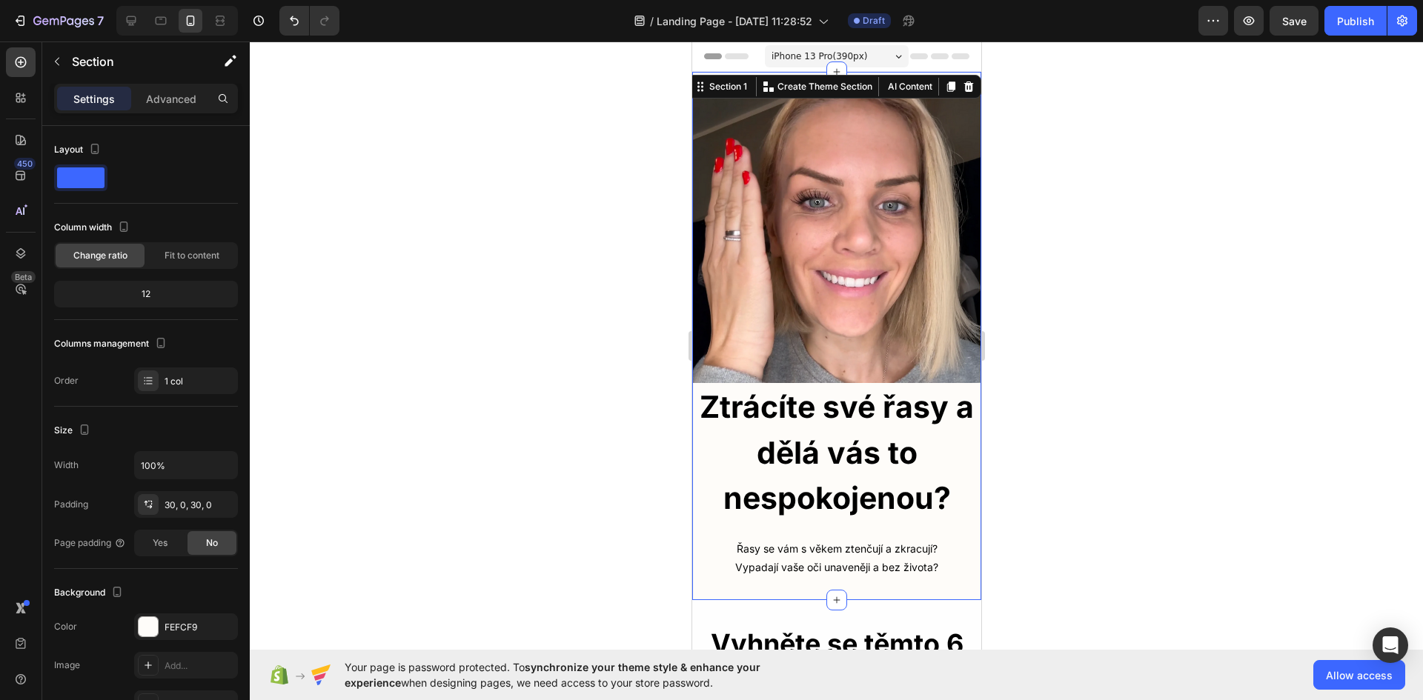
click at [1109, 196] on div at bounding box center [836, 371] width 1173 height 659
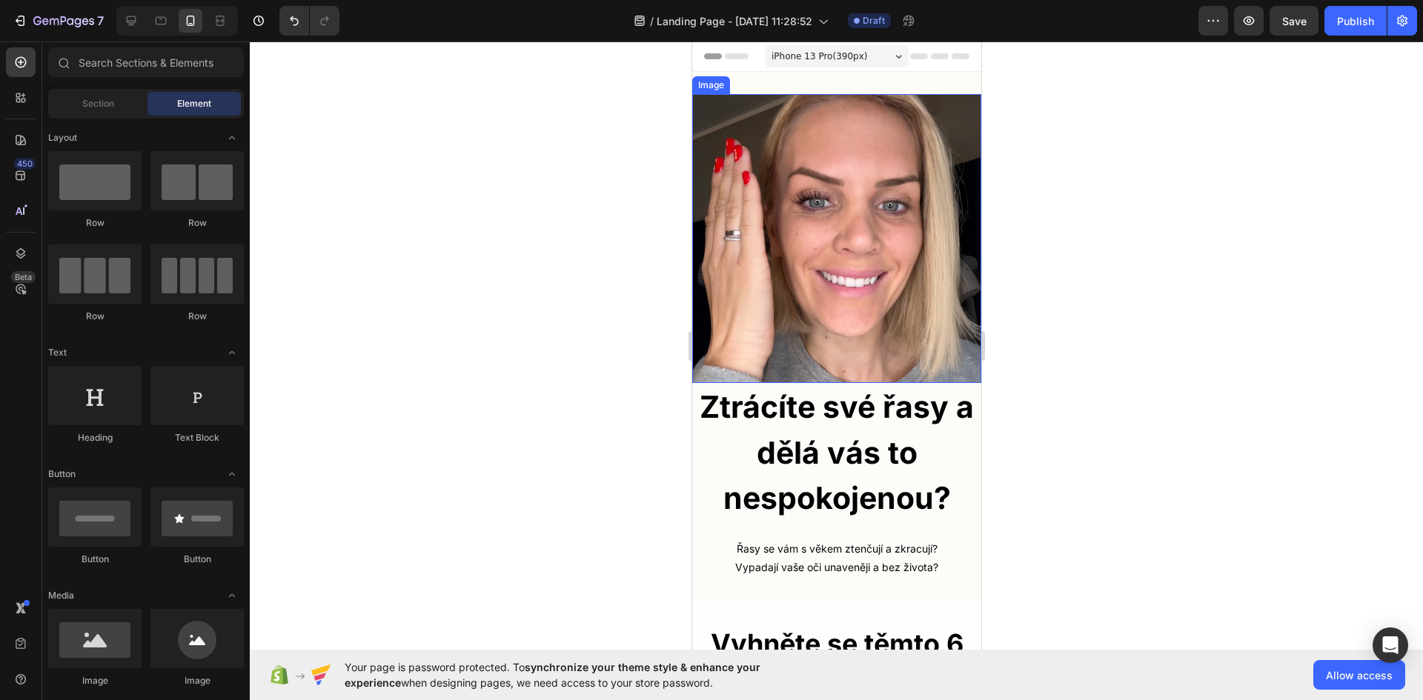
click at [826, 192] on img at bounding box center [835, 238] width 289 height 289
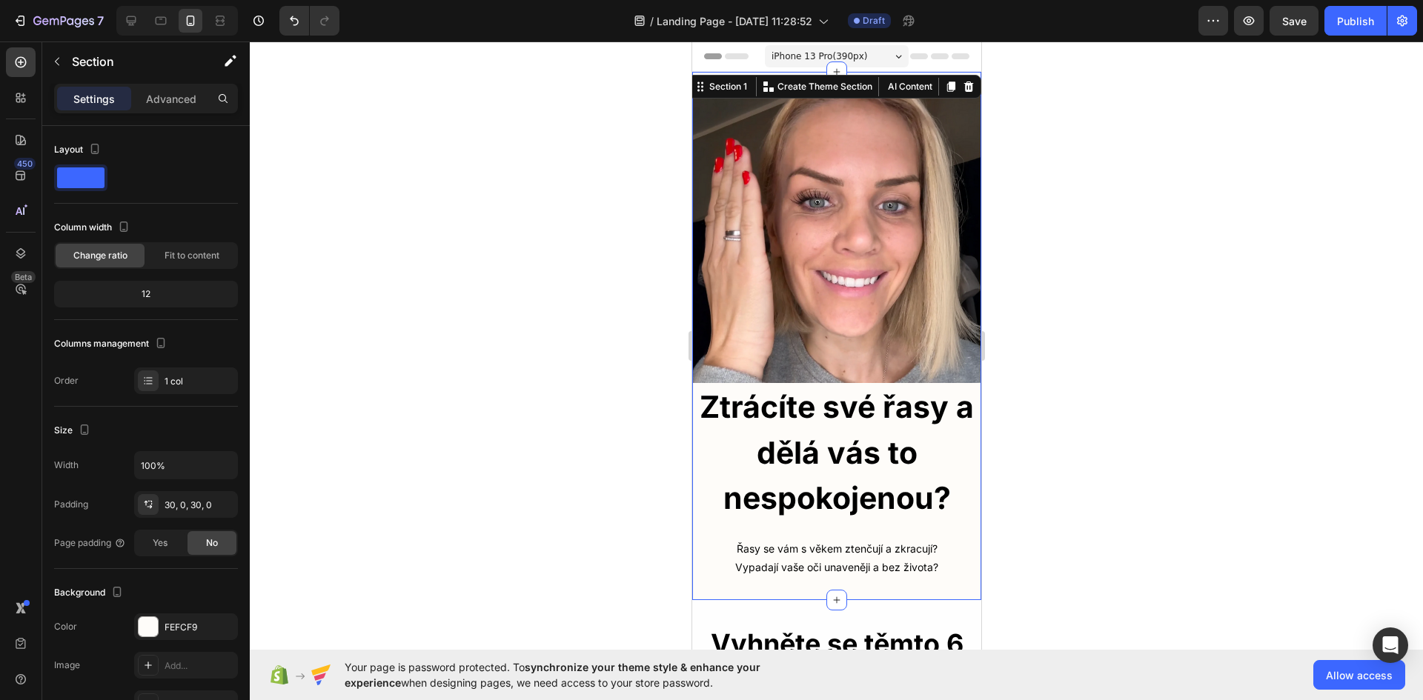
click at [917, 89] on div "⁠⁠⁠⁠⁠⁠⁠ Ztrácíte své řasy a dělá vás to nespokojenou? Heading Řasy se vám s věk…" at bounding box center [835, 336] width 289 height 528
click at [166, 100] on p "Advanced" at bounding box center [171, 99] width 50 height 16
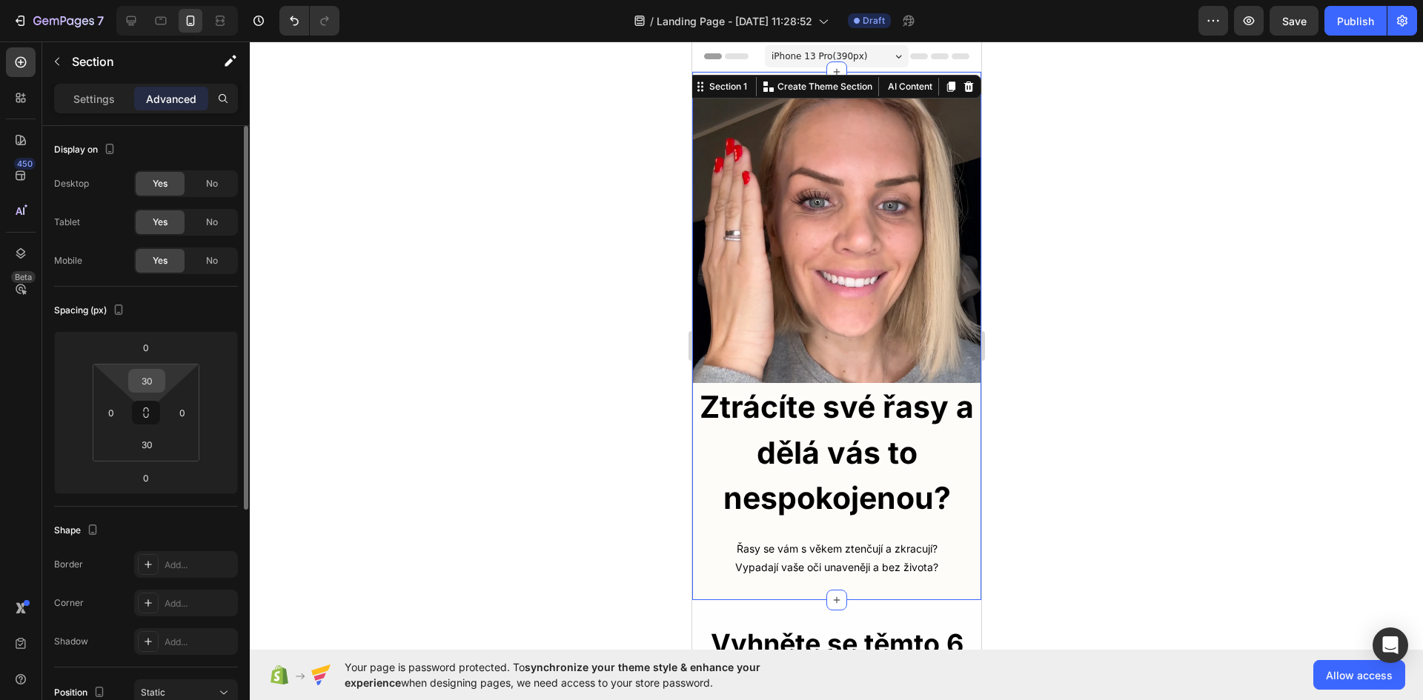
click at [143, 383] on input "30" at bounding box center [147, 381] width 30 height 22
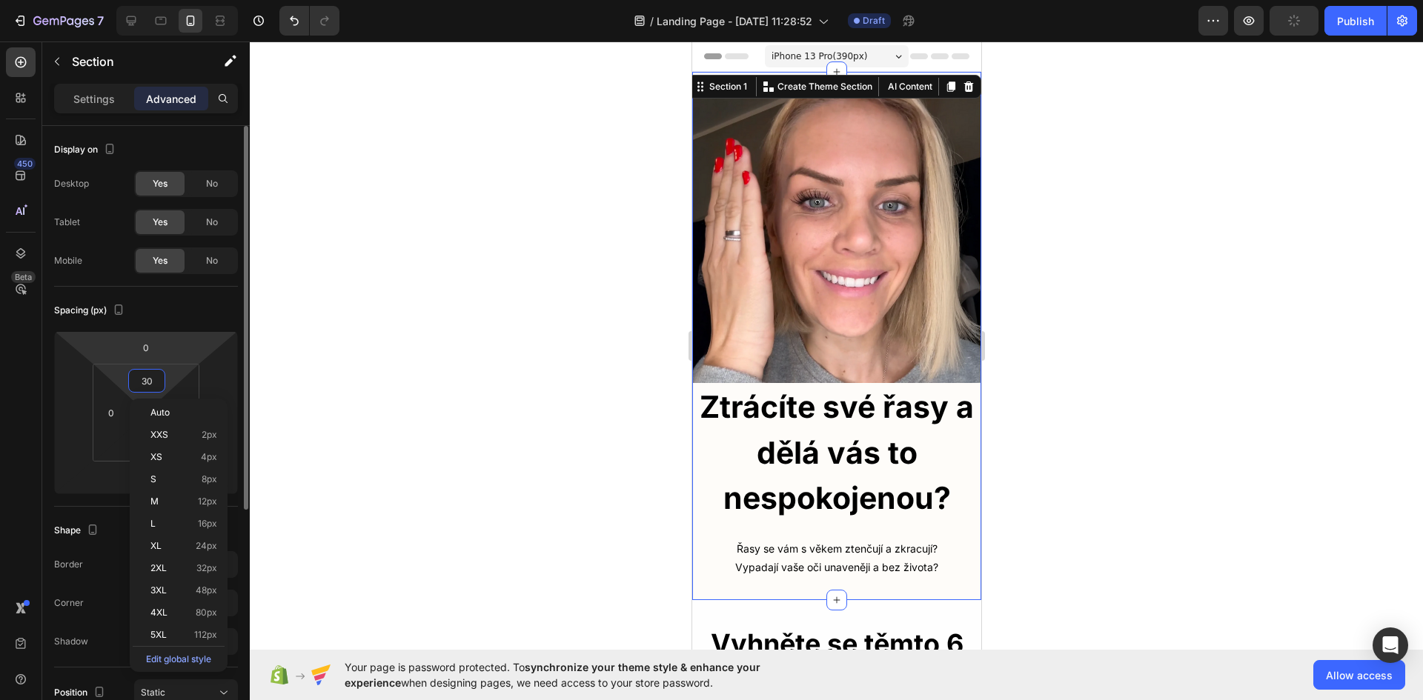
type input "0"
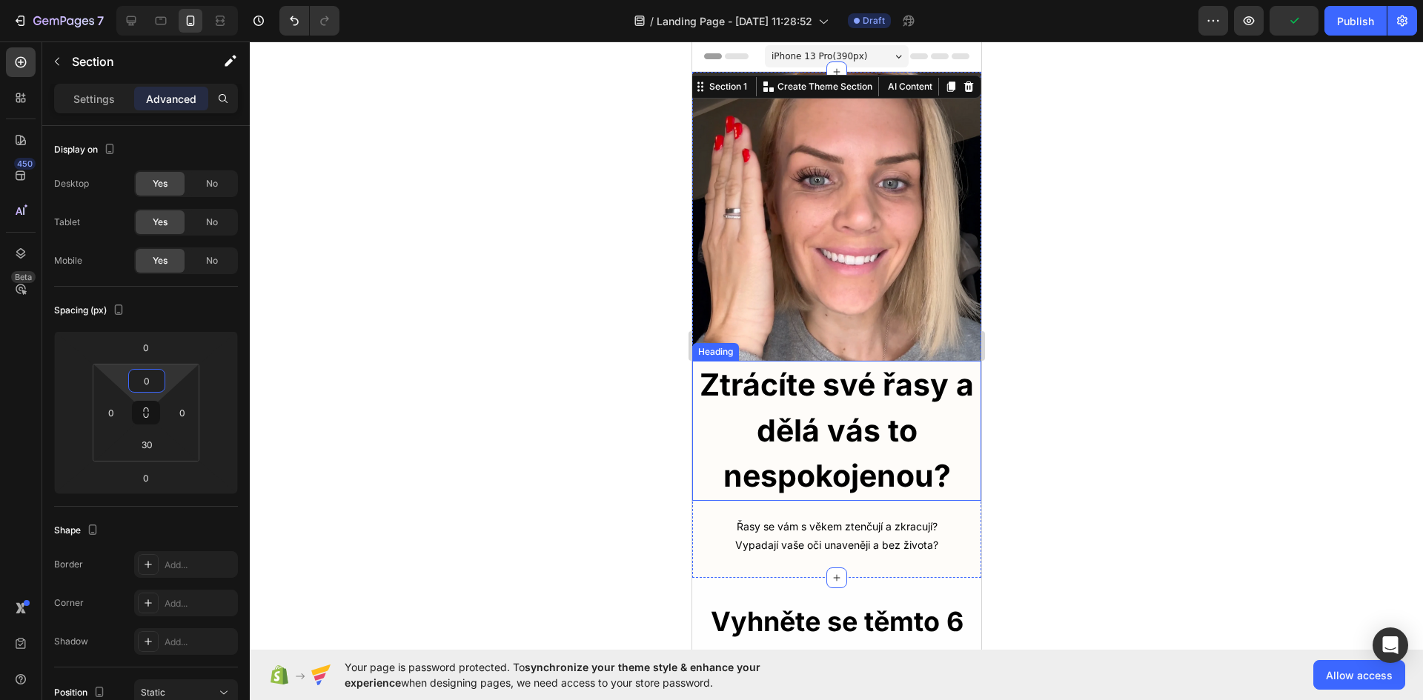
click at [1078, 349] on div at bounding box center [836, 371] width 1173 height 659
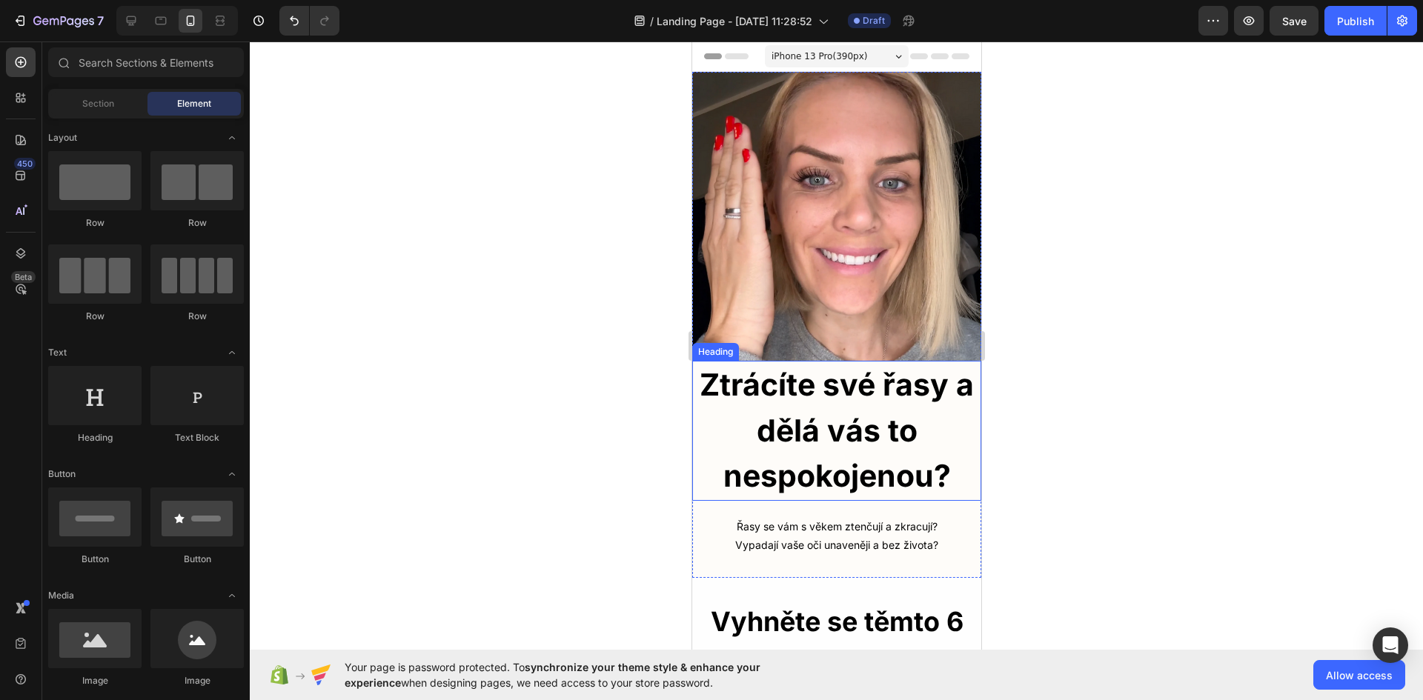
click at [791, 389] on strong "Ztrácíte své řasy a dělá vás to nespokojenou?" at bounding box center [836, 430] width 274 height 128
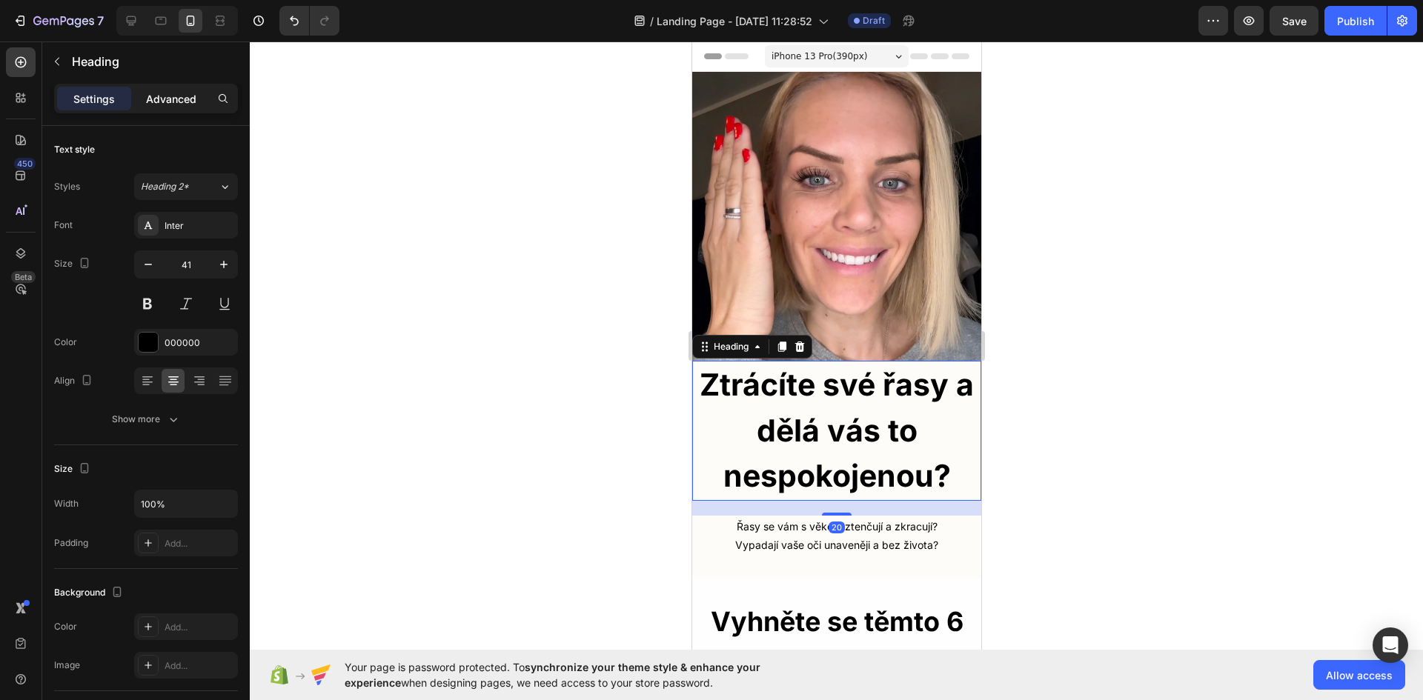
click at [181, 102] on p "Advanced" at bounding box center [171, 99] width 50 height 16
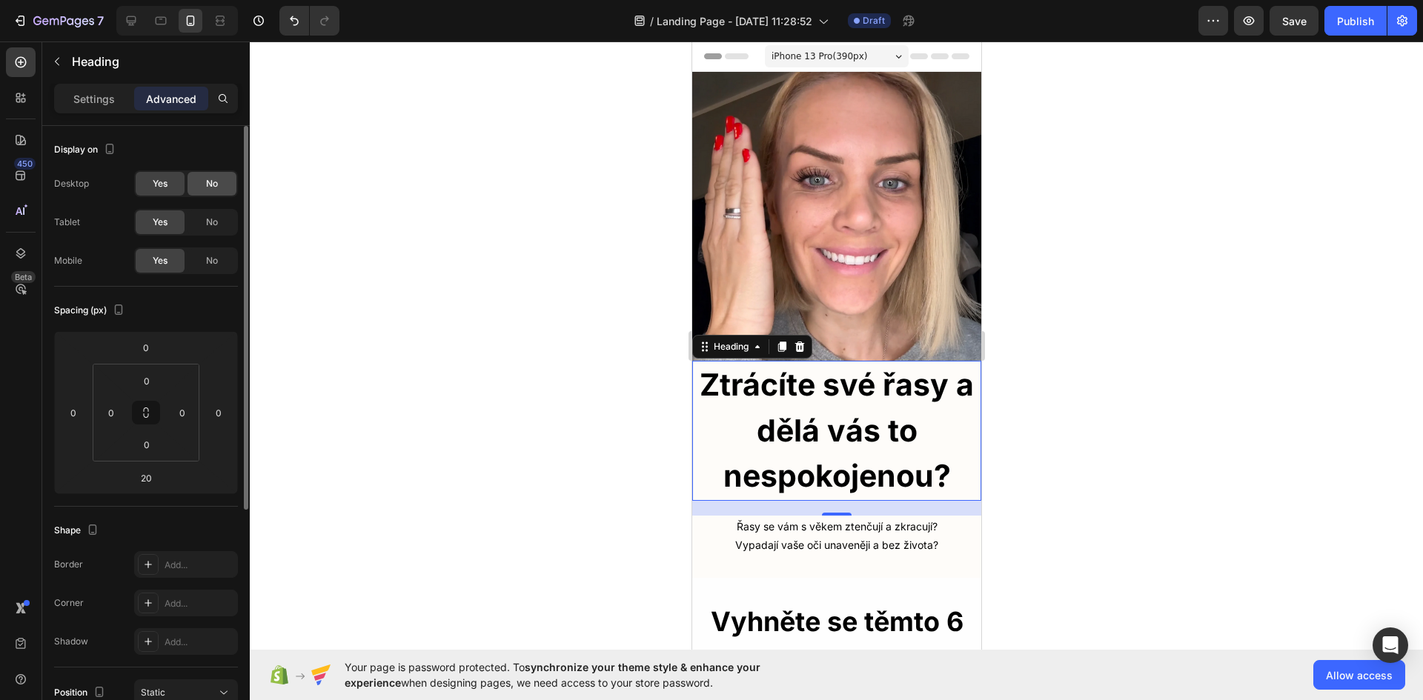
click at [218, 179] on span "No" at bounding box center [212, 183] width 12 height 13
click at [213, 224] on span "No" at bounding box center [212, 222] width 12 height 13
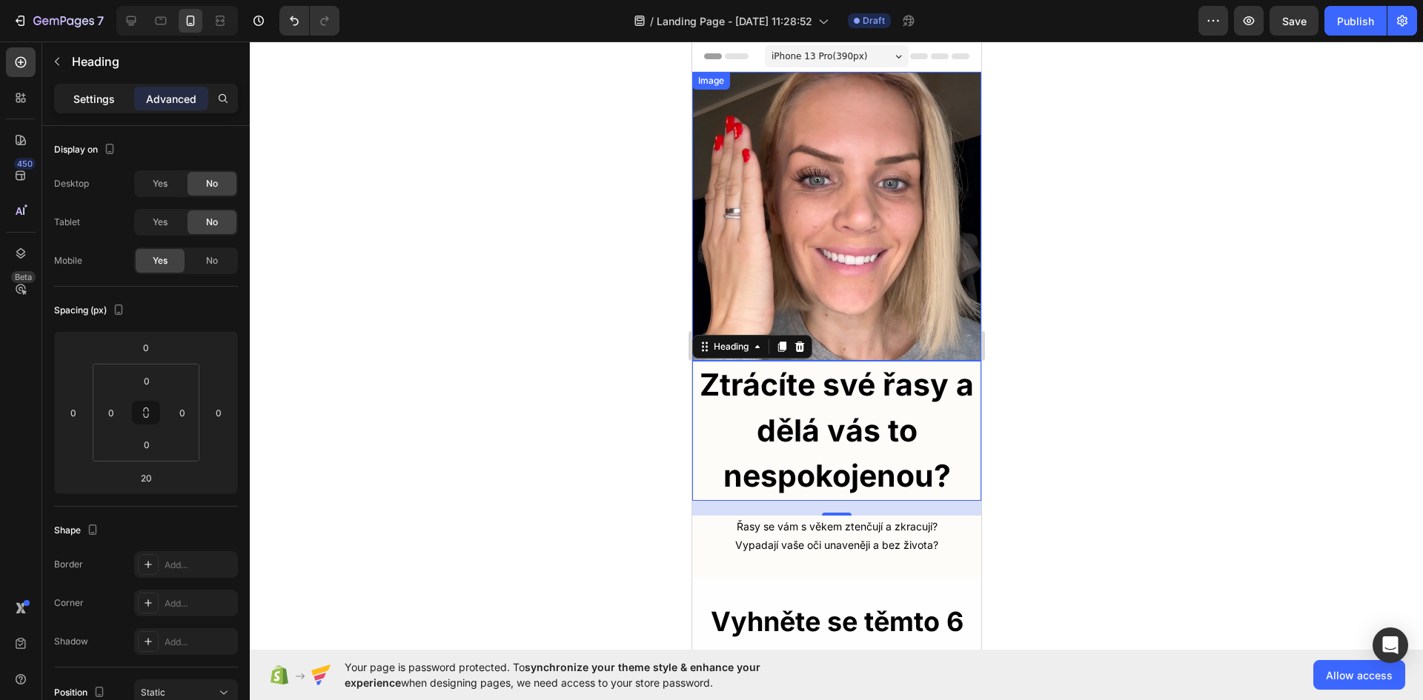
click at [67, 101] on div "Settings" at bounding box center [94, 99] width 74 height 24
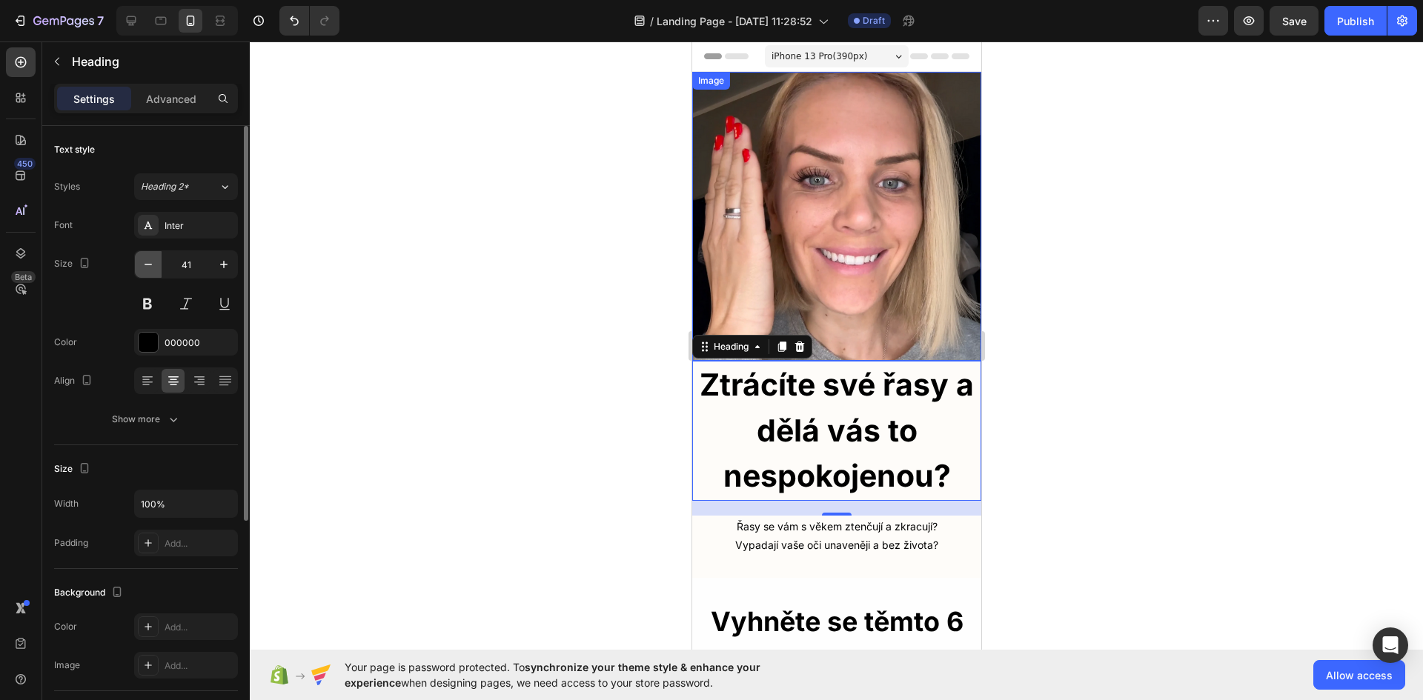
click at [147, 265] on icon "button" at bounding box center [148, 264] width 7 height 1
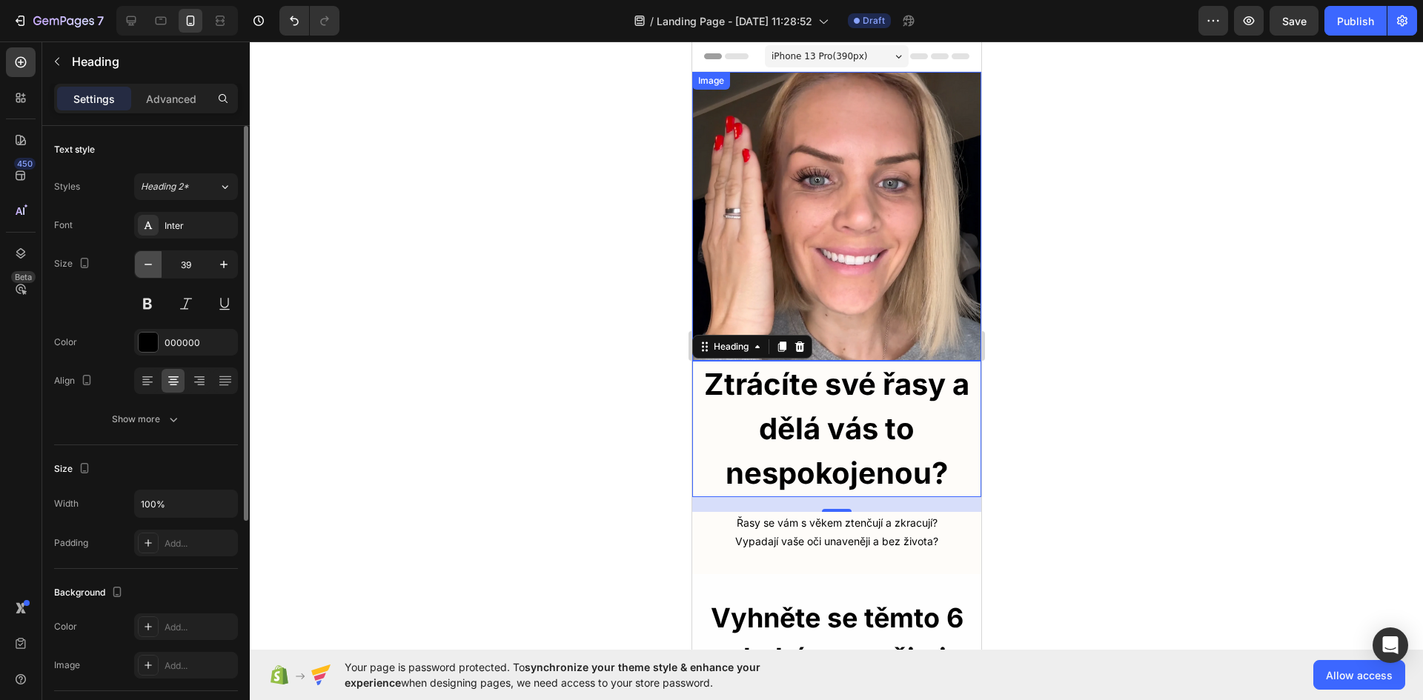
click at [147, 265] on icon "button" at bounding box center [148, 264] width 7 height 1
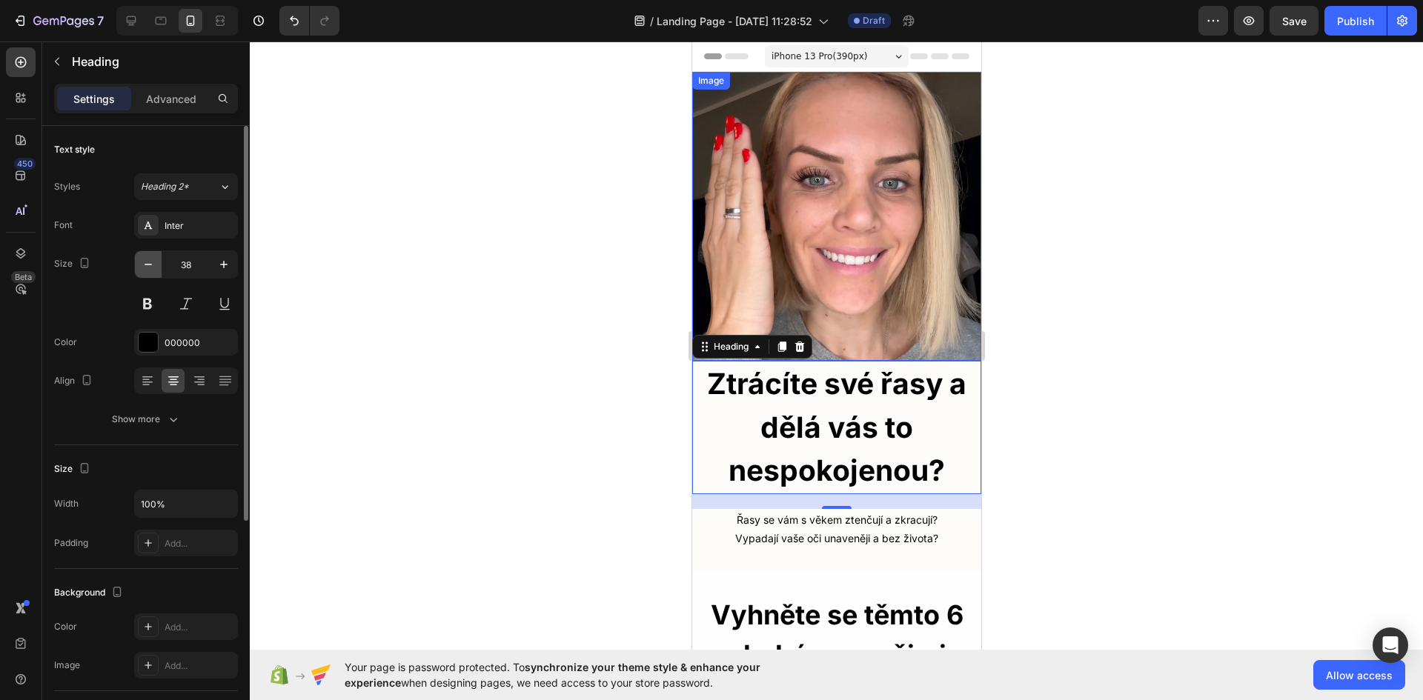
click at [147, 265] on icon "button" at bounding box center [148, 264] width 7 height 1
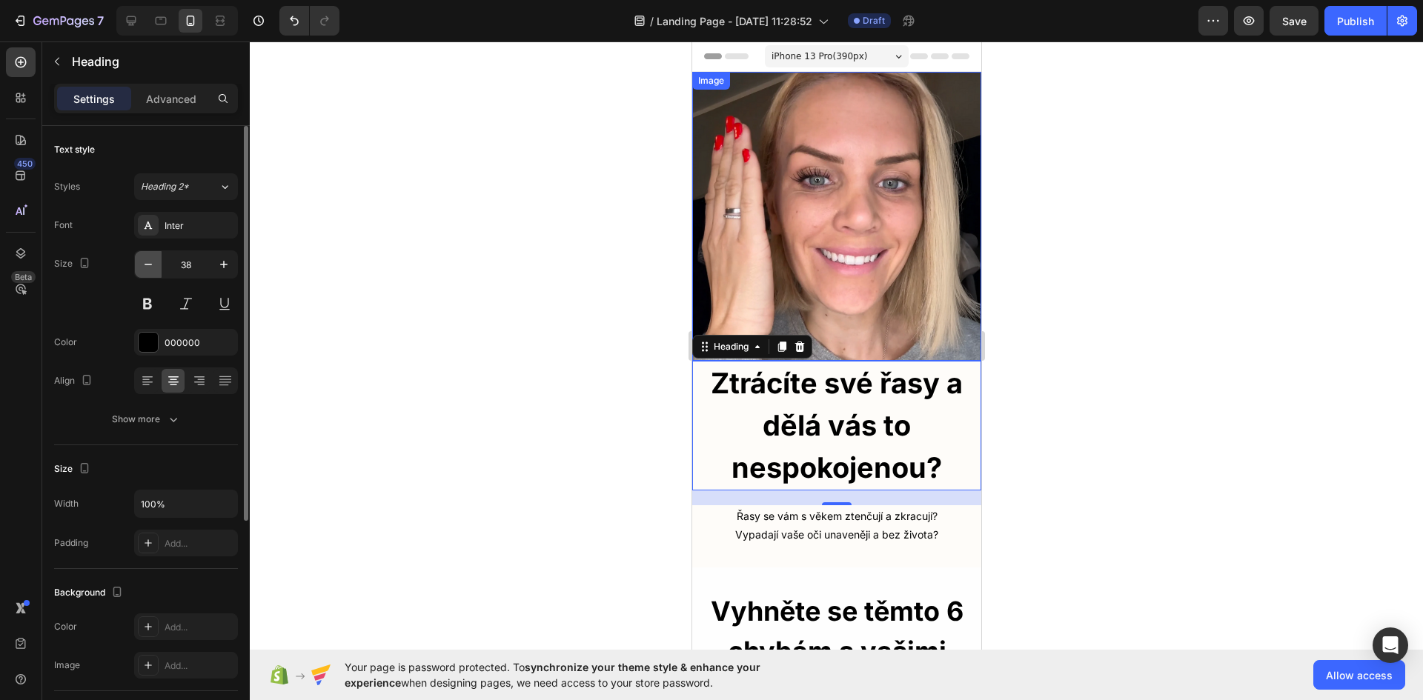
click at [147, 265] on icon "button" at bounding box center [148, 264] width 7 height 1
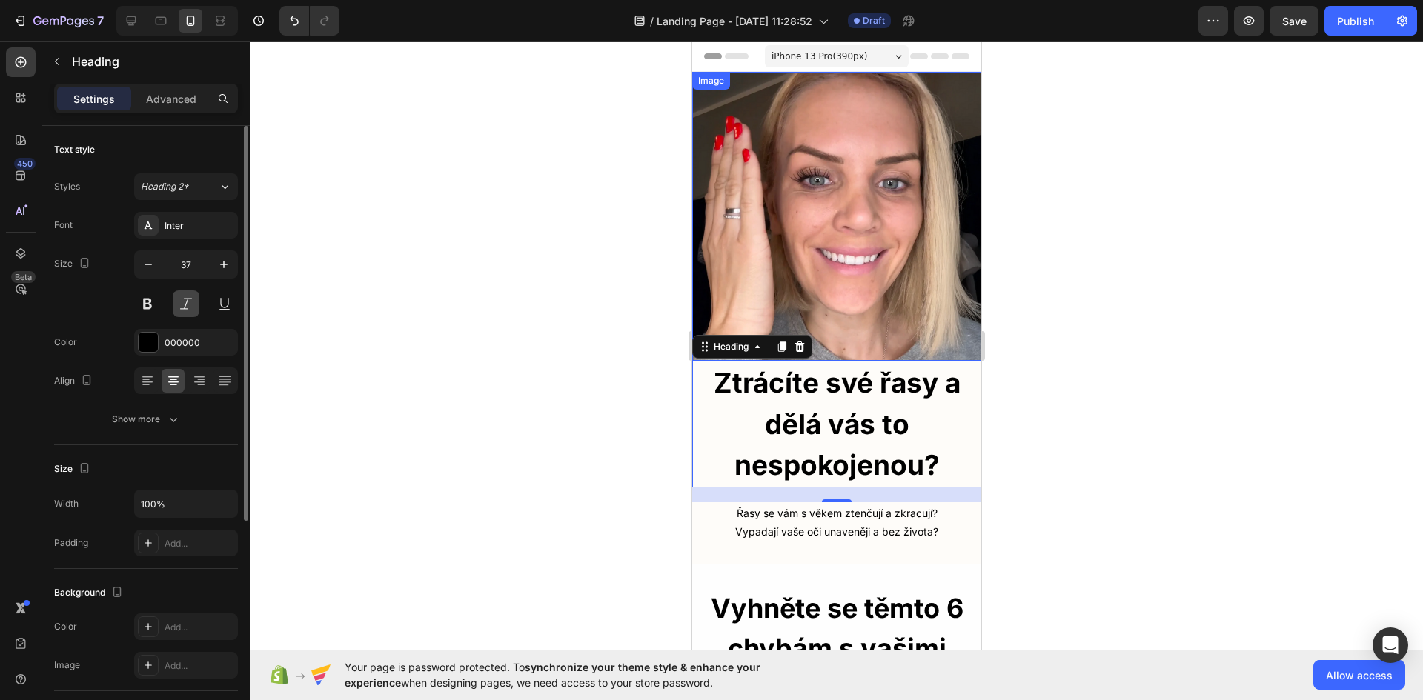
type input "36"
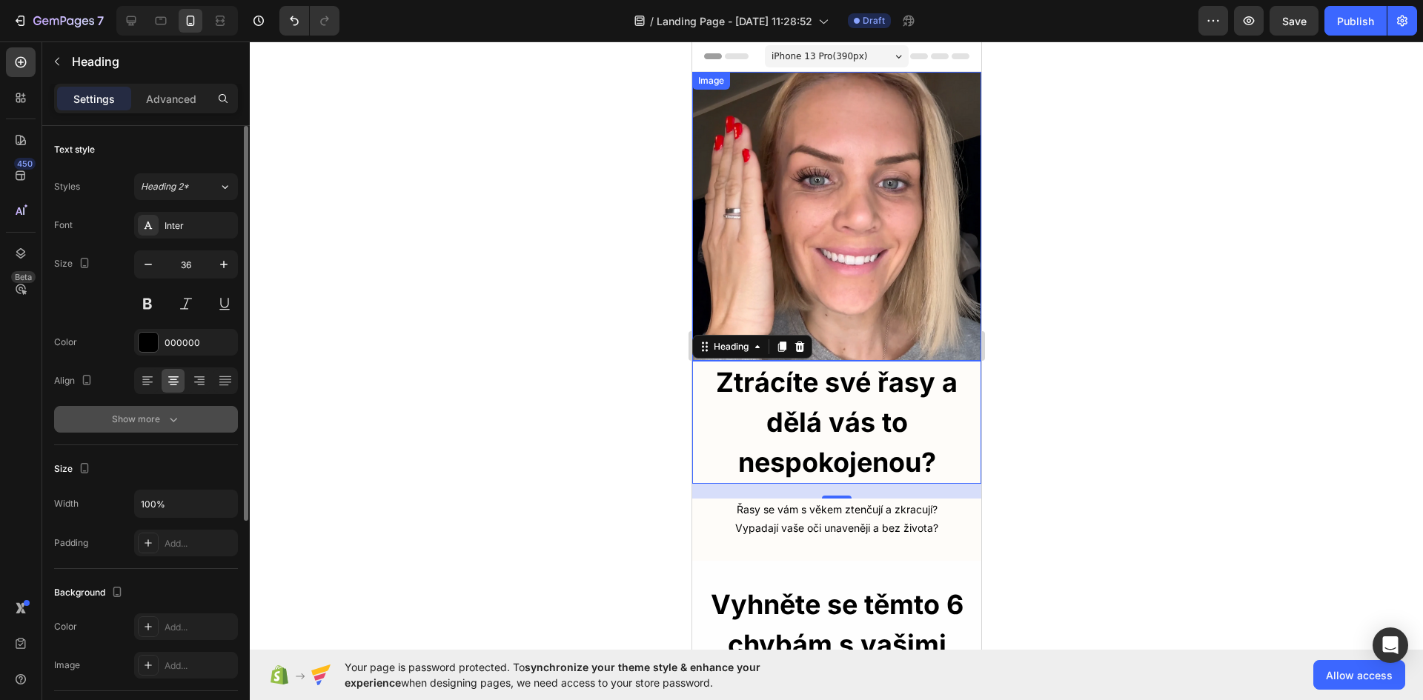
click at [179, 416] on icon "button" at bounding box center [173, 419] width 15 height 15
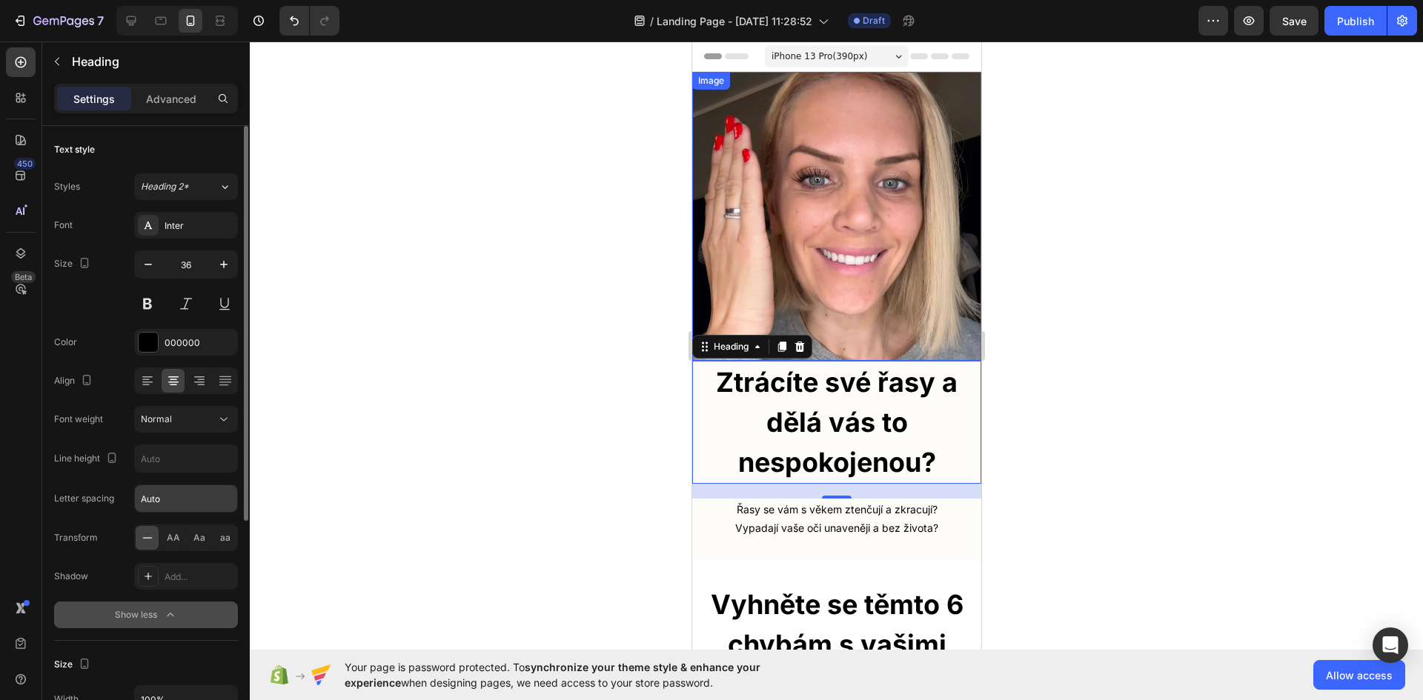
click at [169, 499] on input "Auto" at bounding box center [186, 498] width 102 height 27
click at [167, 464] on input "text" at bounding box center [186, 458] width 102 height 27
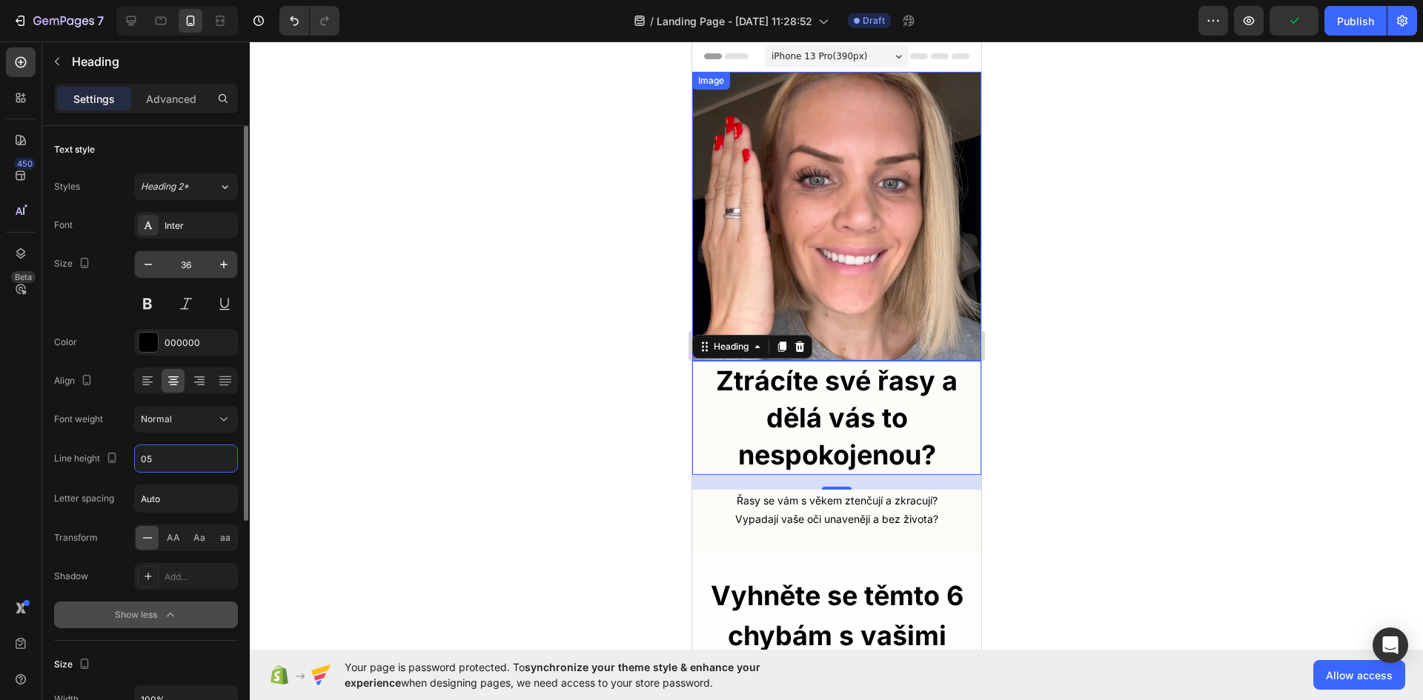
type input "0"
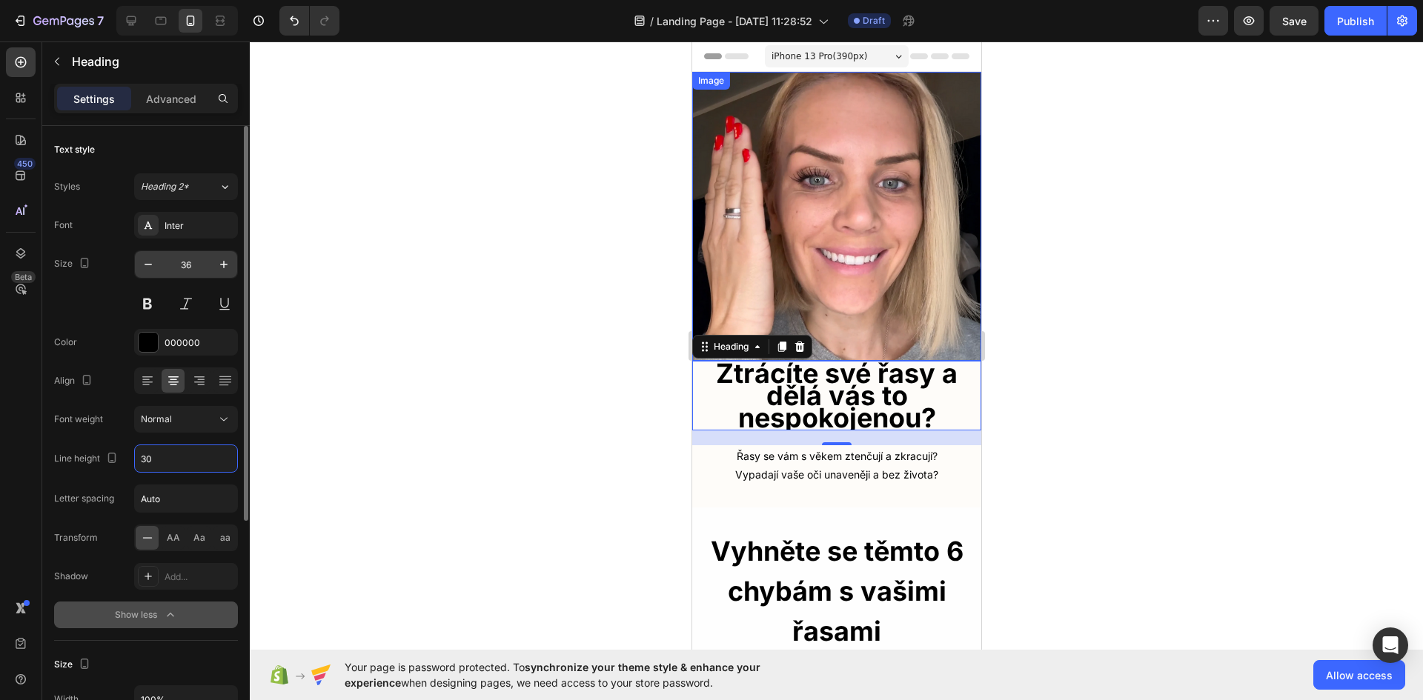
type input "3"
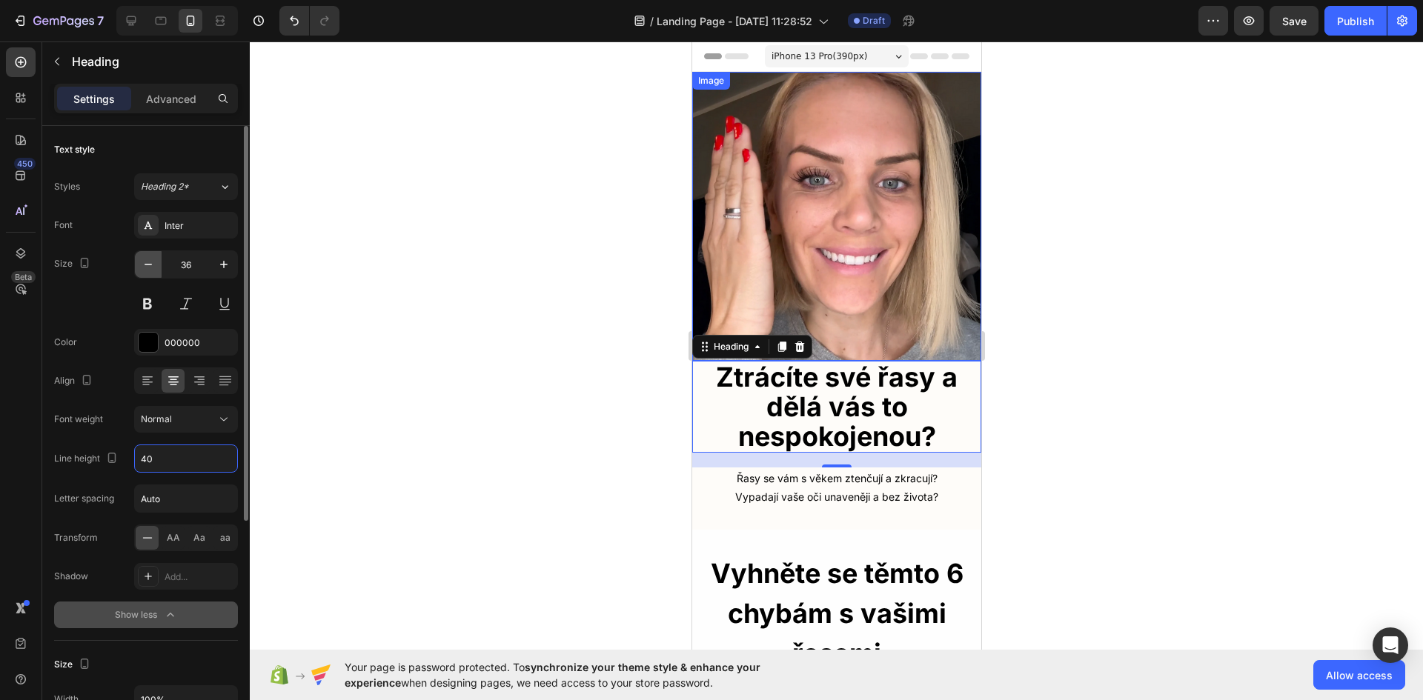
type input "40"
click at [153, 264] on icon "button" at bounding box center [148, 264] width 15 height 15
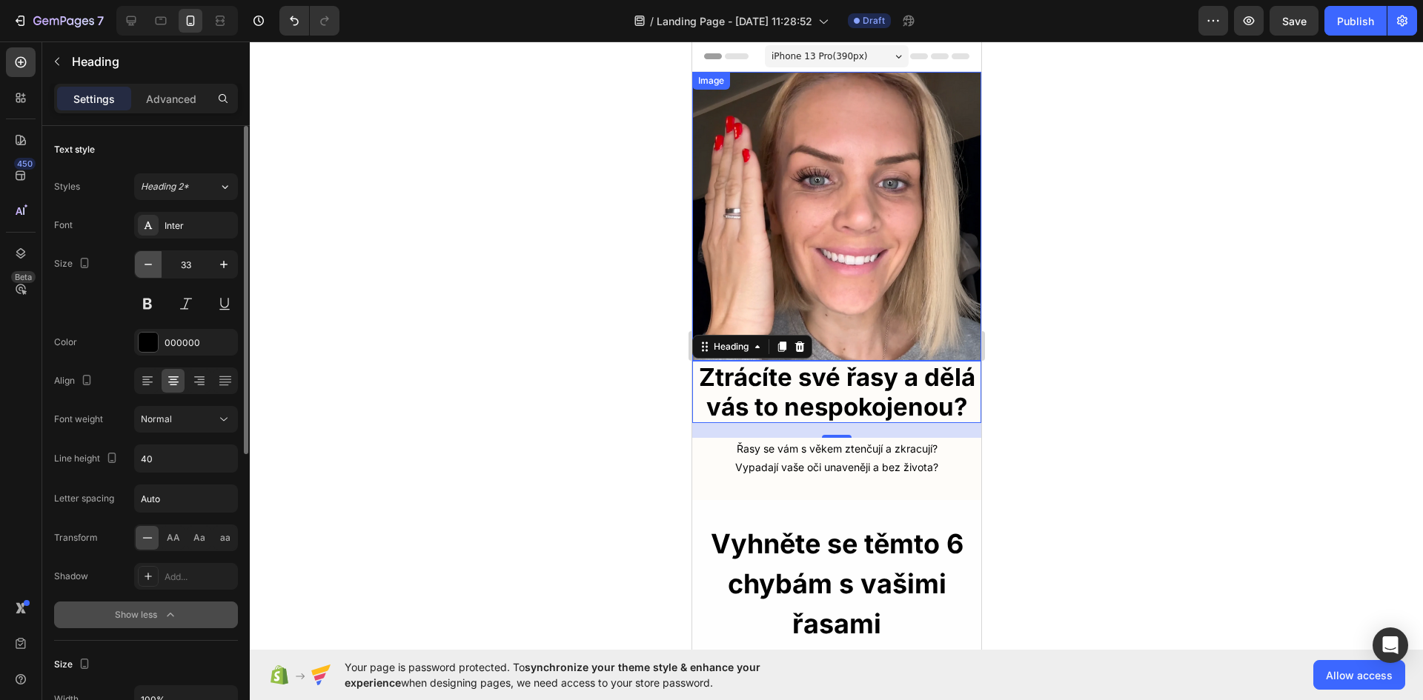
click at [153, 264] on icon "button" at bounding box center [148, 264] width 15 height 15
type input "30"
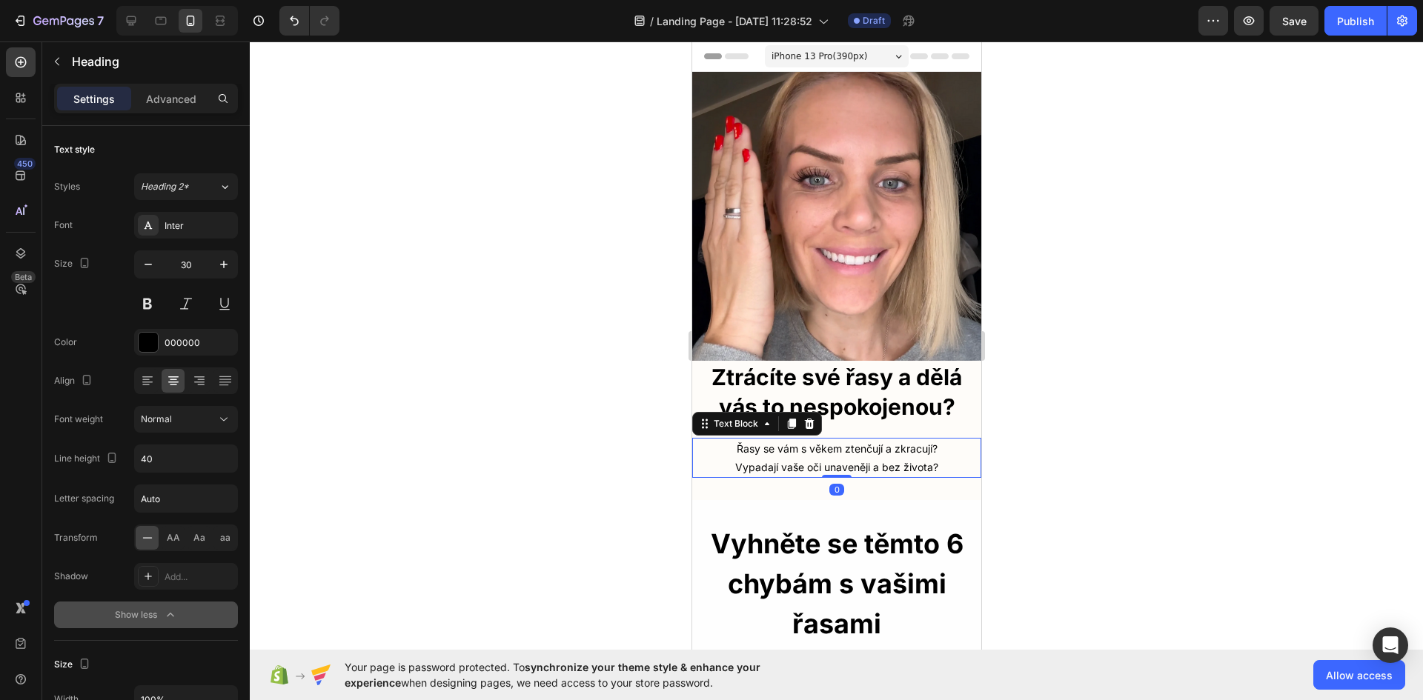
click at [798, 445] on p "Řasy se vám s věkem ztenčují a zkracují? Vypadají vaše oči unaveněji a bez živo…" at bounding box center [836, 457] width 286 height 37
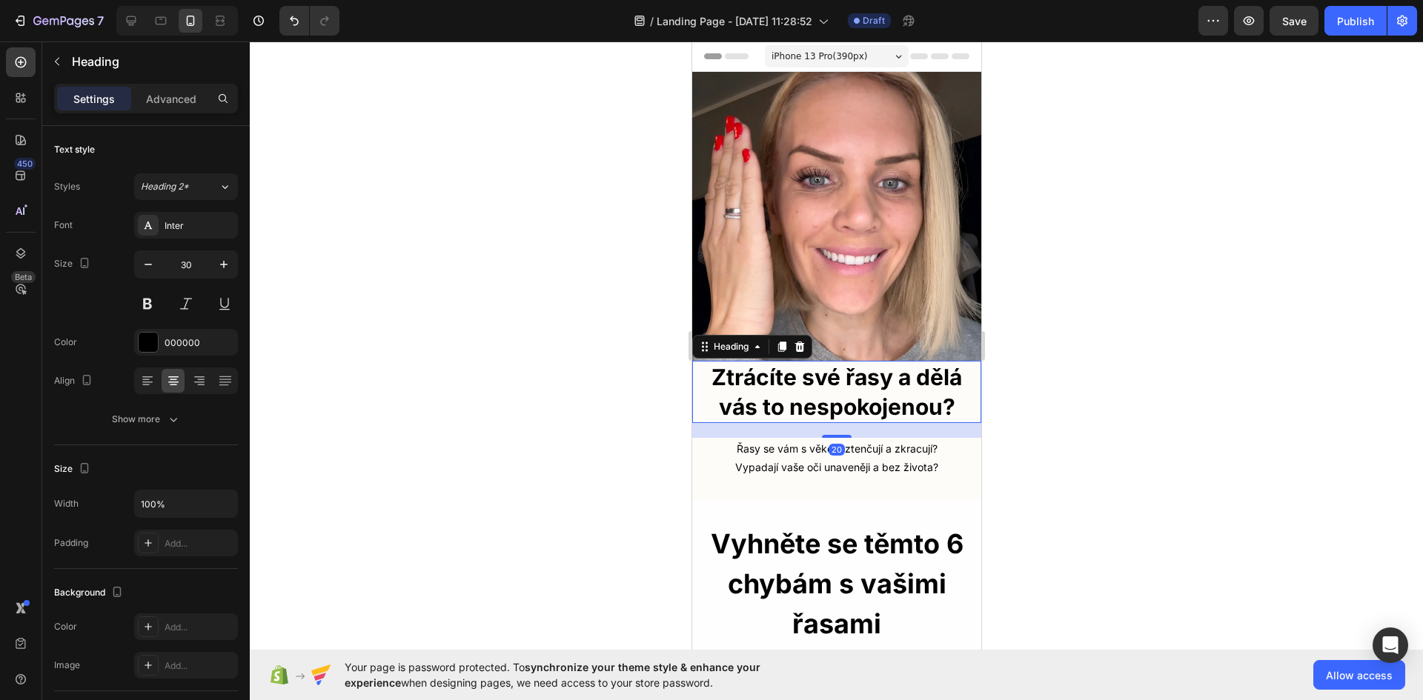
click at [859, 405] on strong "Ztrácíte své řasy a dělá vás to nespokojenou?" at bounding box center [836, 392] width 250 height 56
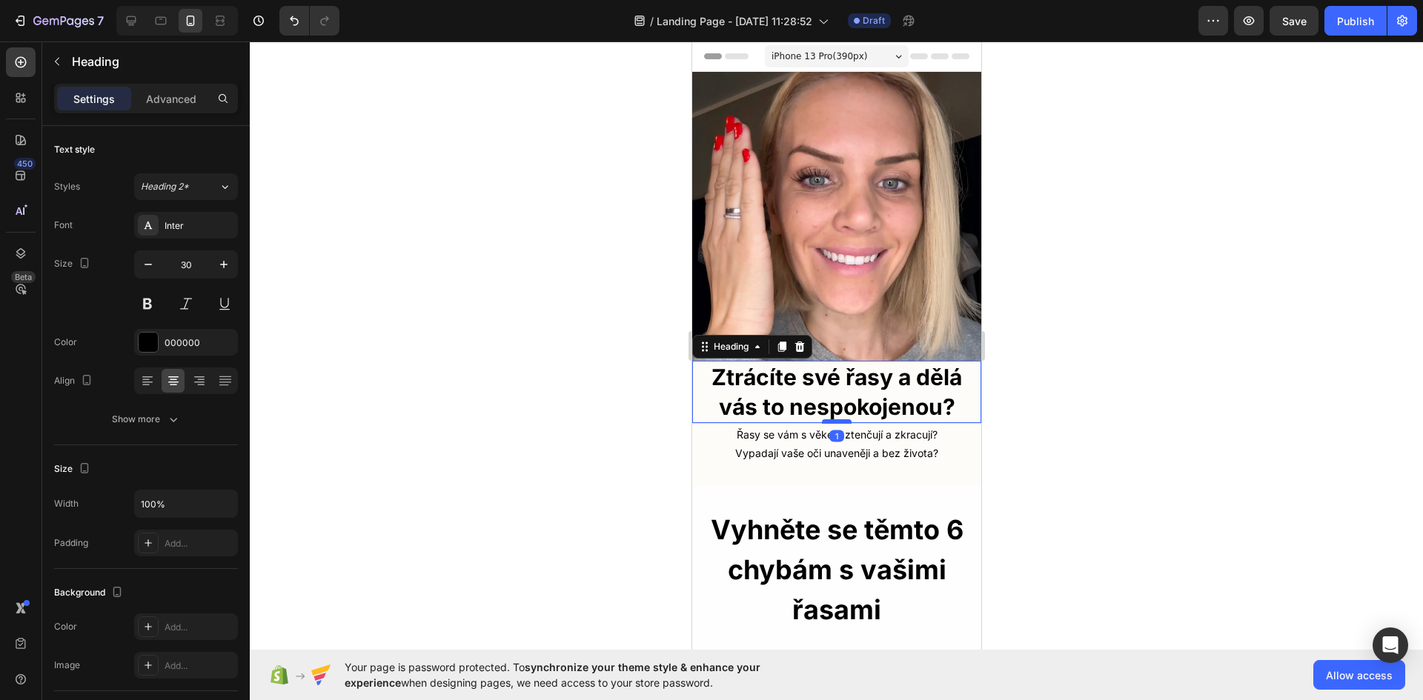
drag, startPoint x: 837, startPoint y: 425, endPoint x: 842, endPoint y: 411, distance: 14.8
click at [842, 419] on div at bounding box center [836, 421] width 30 height 4
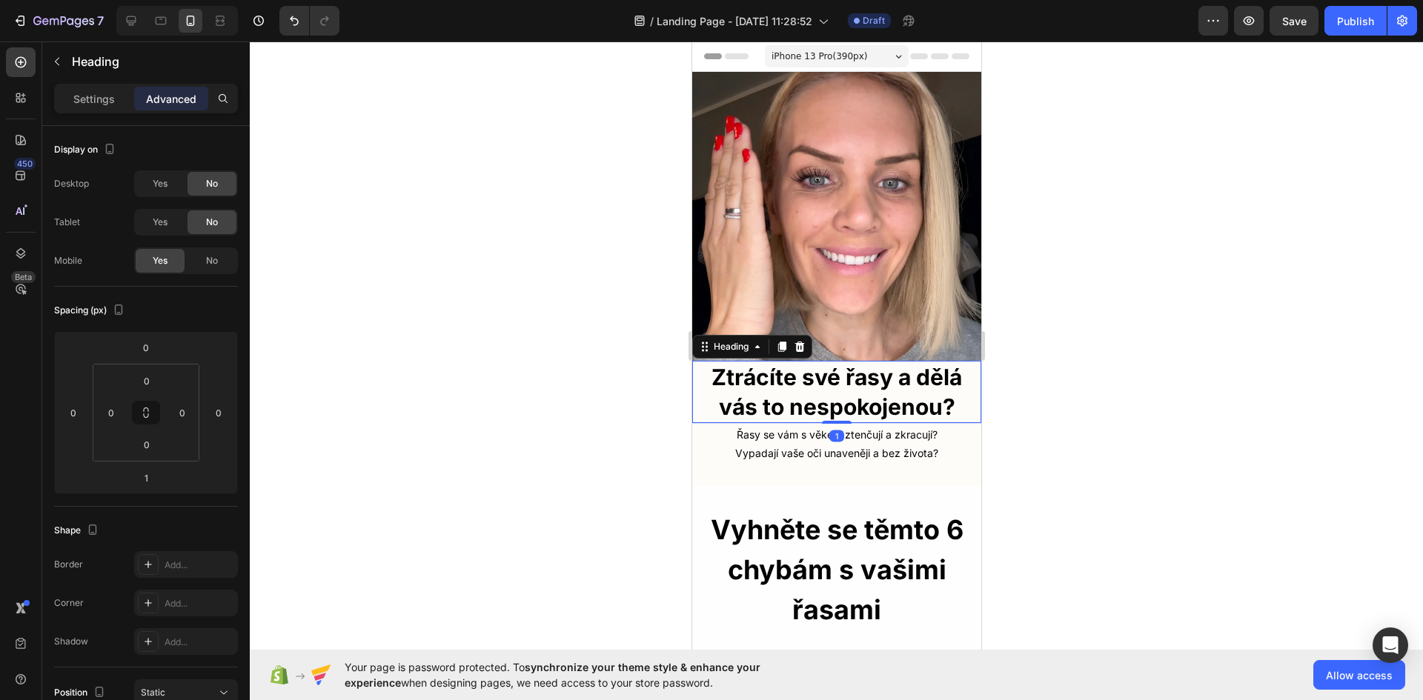
click at [1175, 462] on div at bounding box center [836, 371] width 1173 height 659
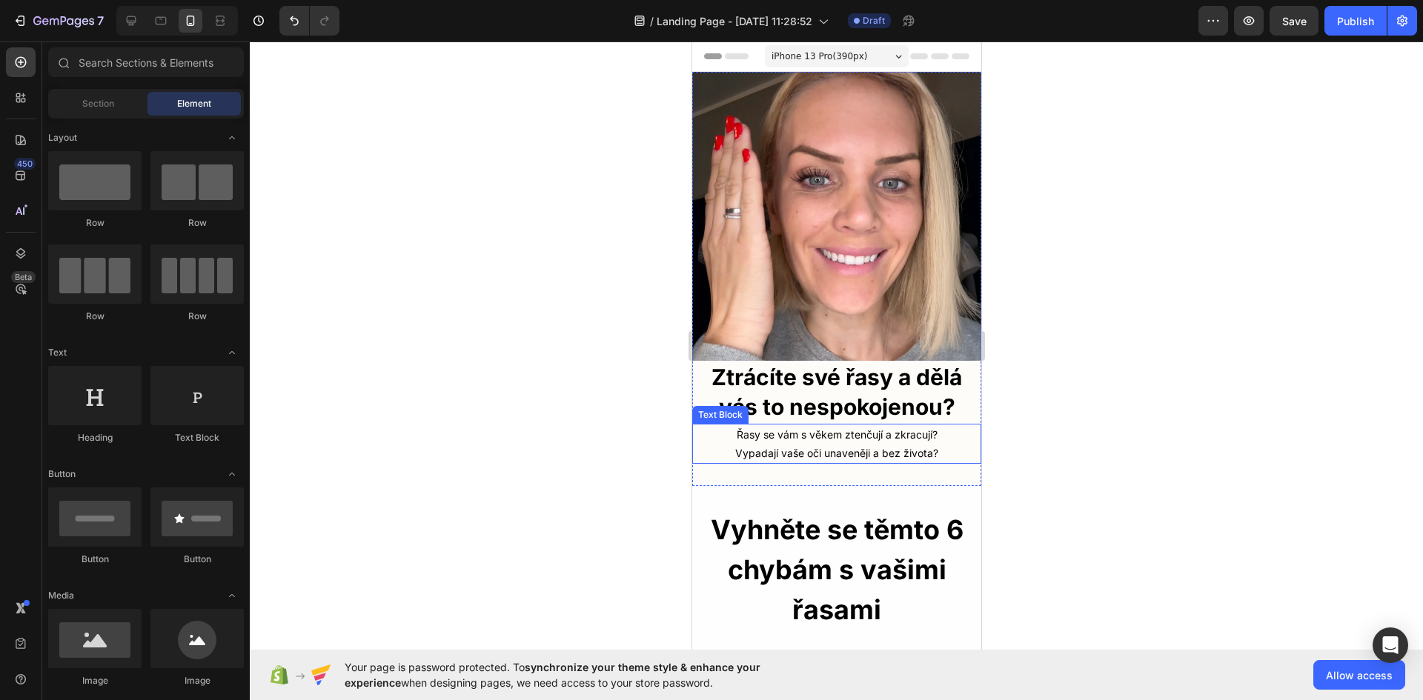
click at [857, 442] on p "Řasy se vám s věkem ztenčují a zkracují? Vypadají vaše oči unaveněji a bez živo…" at bounding box center [836, 443] width 286 height 37
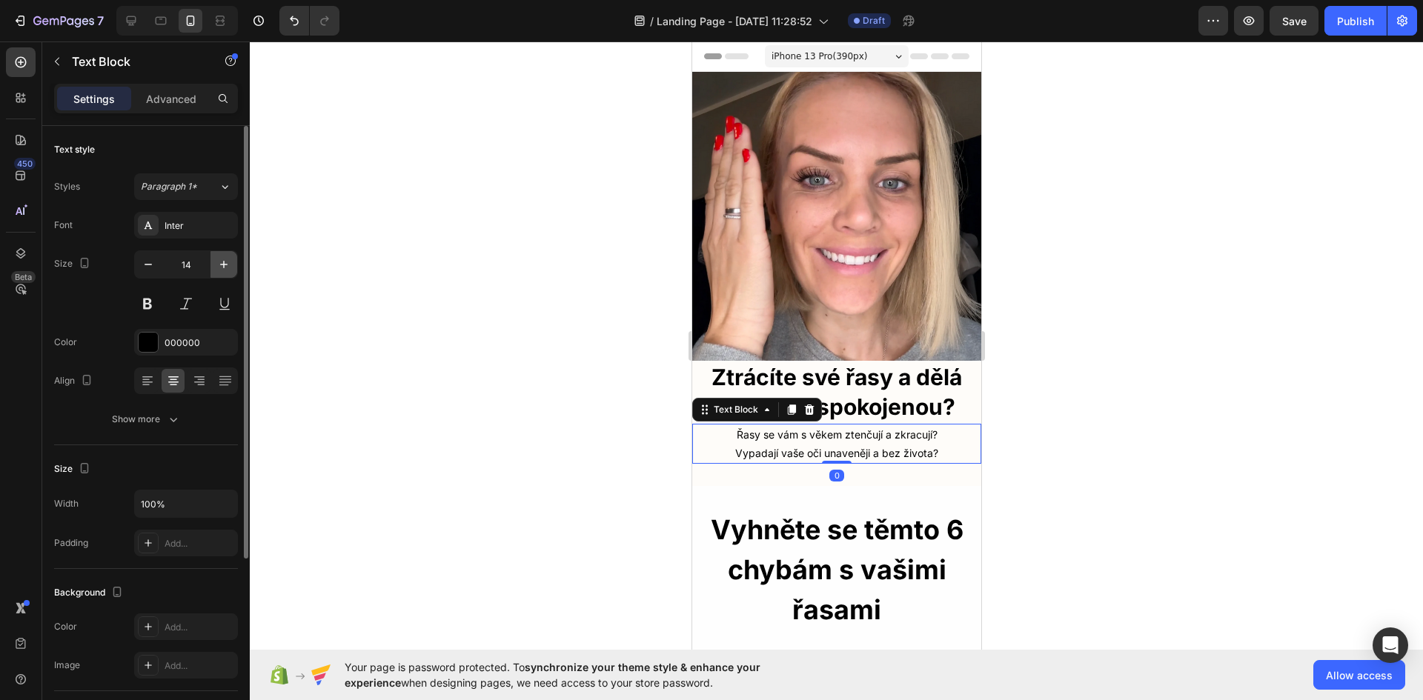
click at [223, 266] on icon "button" at bounding box center [223, 264] width 15 height 15
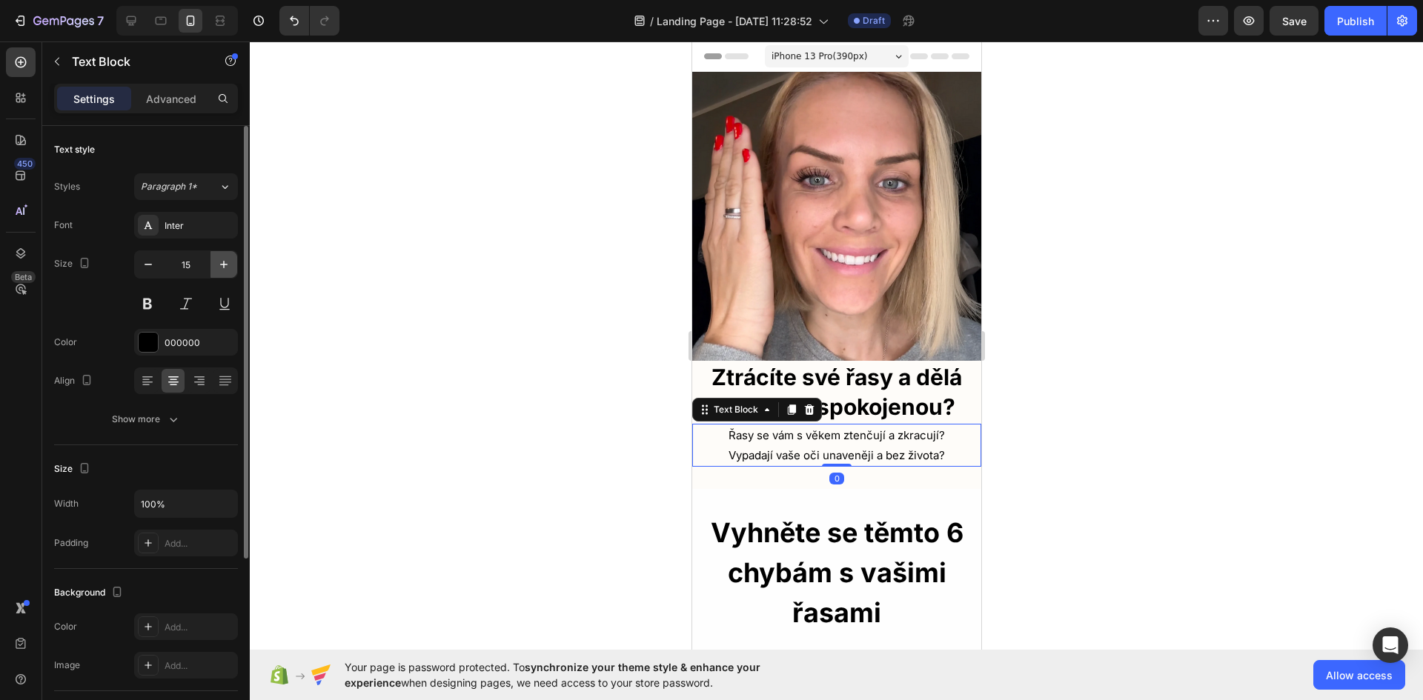
click at [223, 266] on icon "button" at bounding box center [223, 264] width 15 height 15
type input "16"
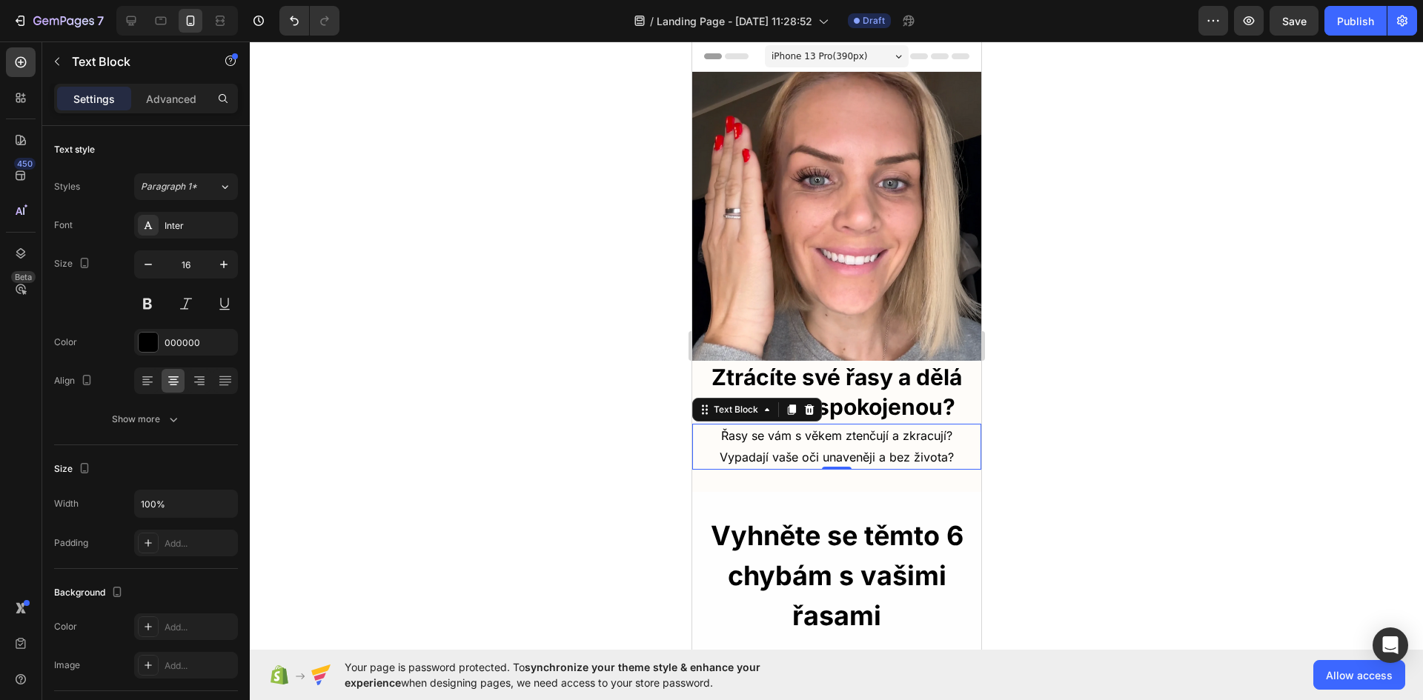
click at [156, 83] on div "Text Block" at bounding box center [126, 63] width 169 height 42
click at [157, 100] on p "Advanced" at bounding box center [171, 99] width 50 height 16
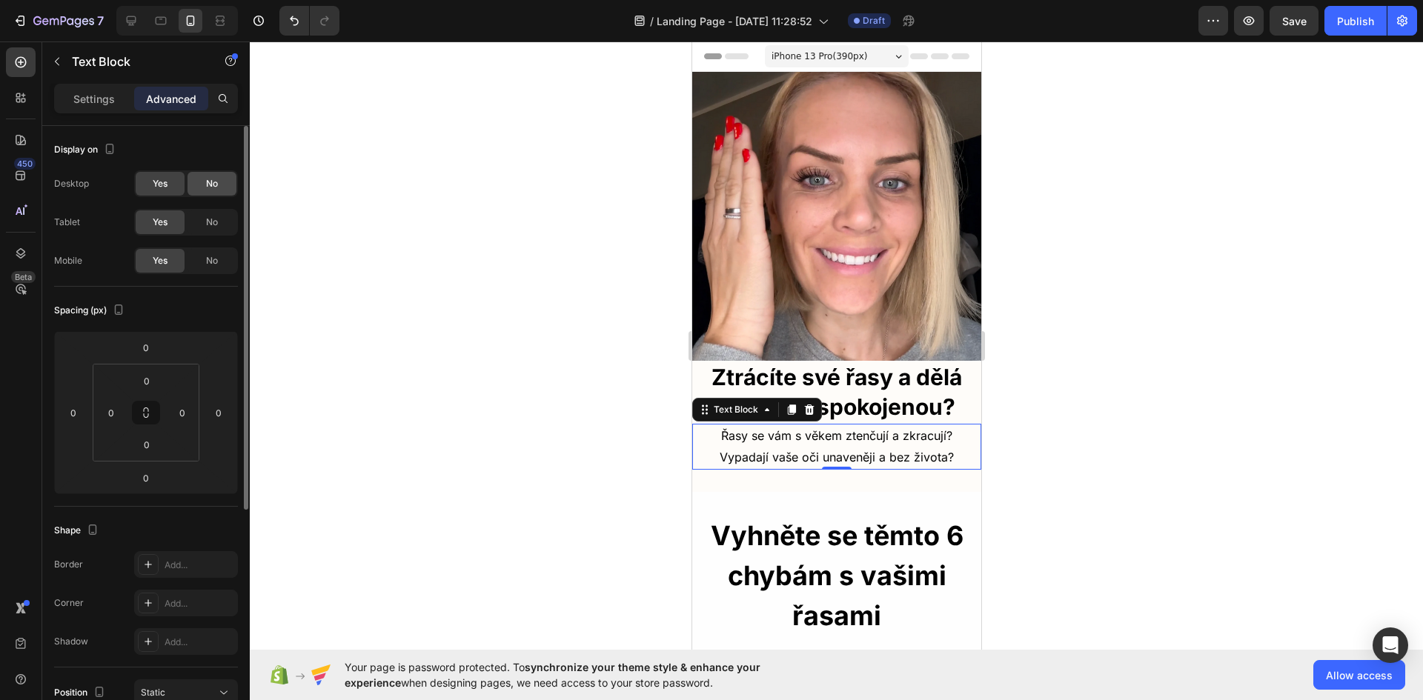
click at [217, 184] on span "No" at bounding box center [212, 183] width 12 height 13
click at [218, 215] on div "No" at bounding box center [211, 222] width 49 height 24
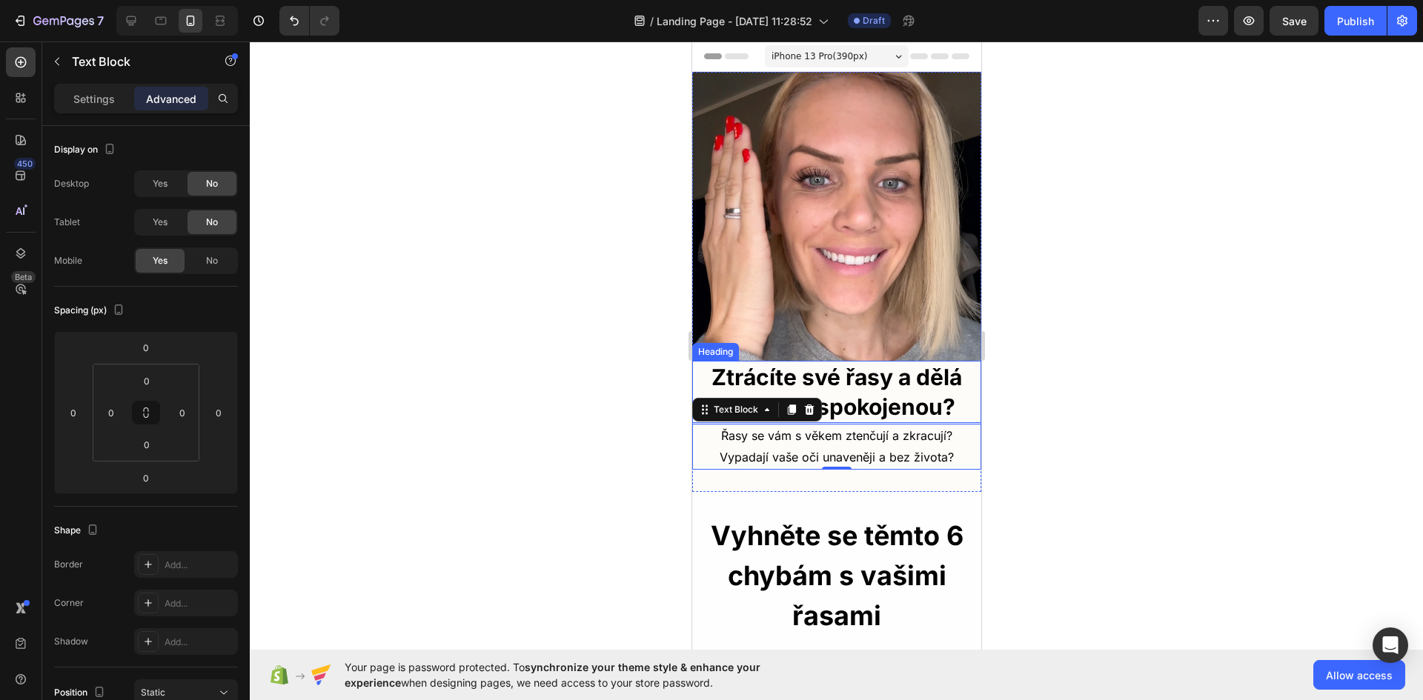
click at [846, 366] on strong "Ztrácíte své řasy a dělá vás to nespokojenou?" at bounding box center [836, 392] width 250 height 56
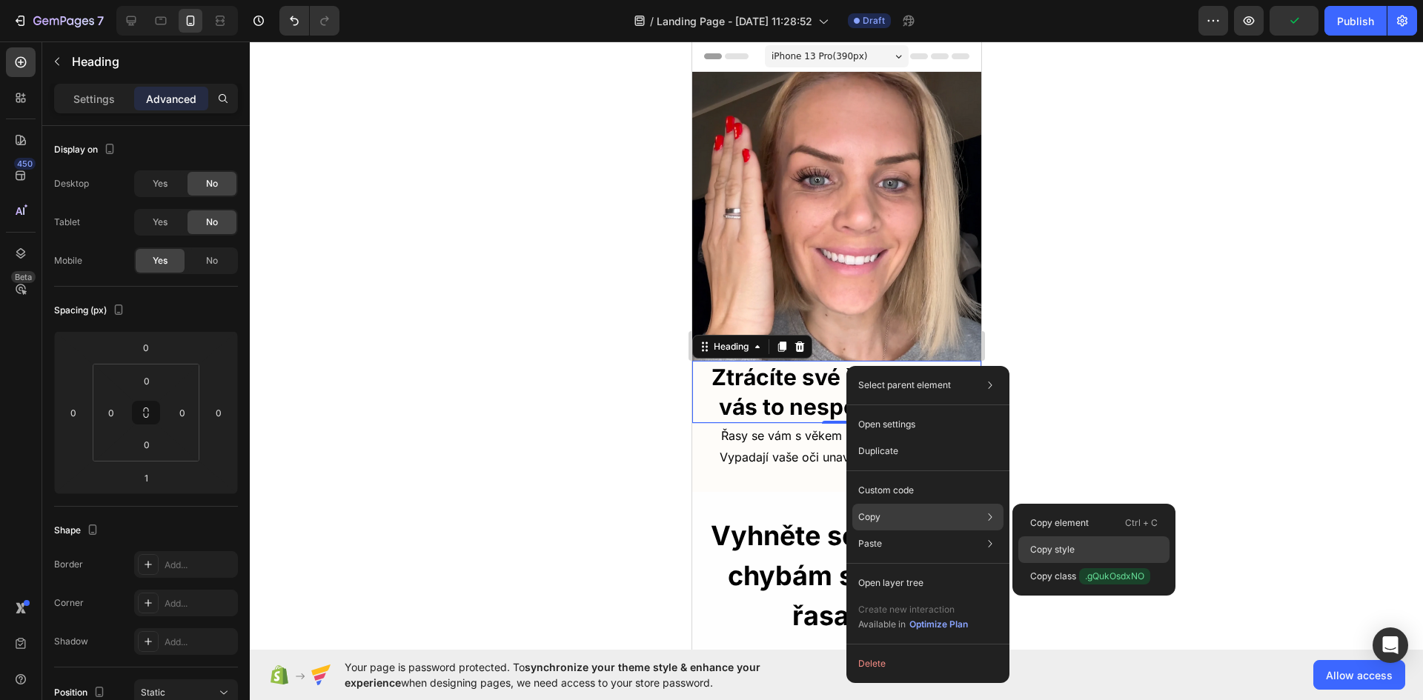
click at [1081, 563] on div "Copy style" at bounding box center [1093, 576] width 151 height 27
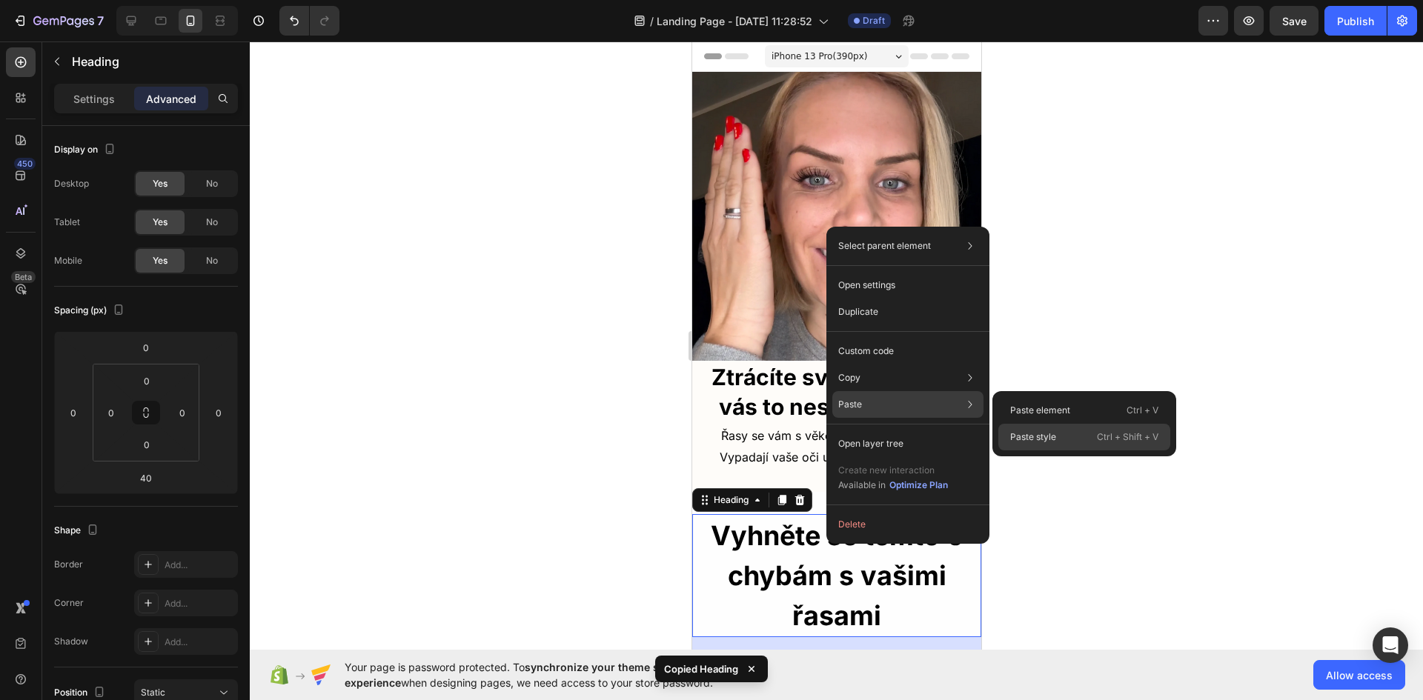
click at [1064, 432] on div "Paste style Ctrl + Shift + V" at bounding box center [1084, 437] width 172 height 27
type input "1"
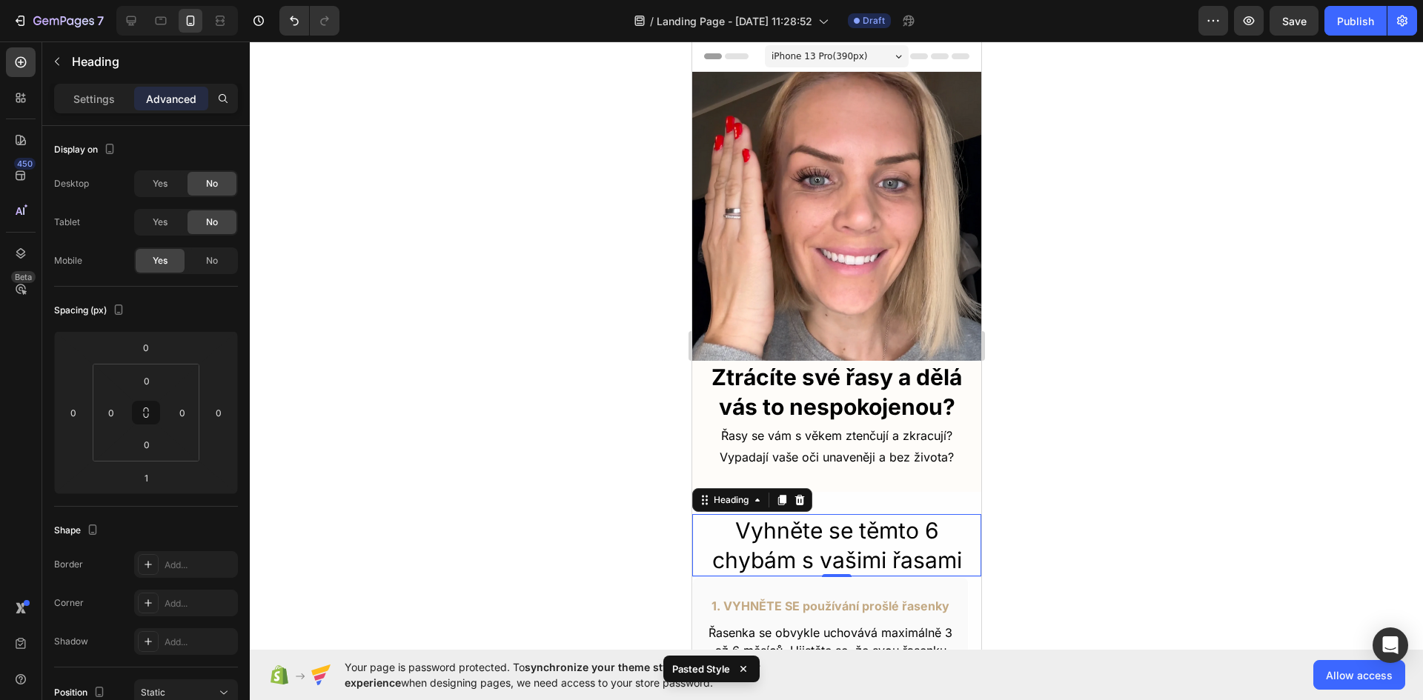
click at [831, 530] on h2 "Vyhněte se těmto 6 chybám s vašimi řasami" at bounding box center [835, 545] width 289 height 62
click at [117, 100] on div "Settings" at bounding box center [94, 99] width 74 height 24
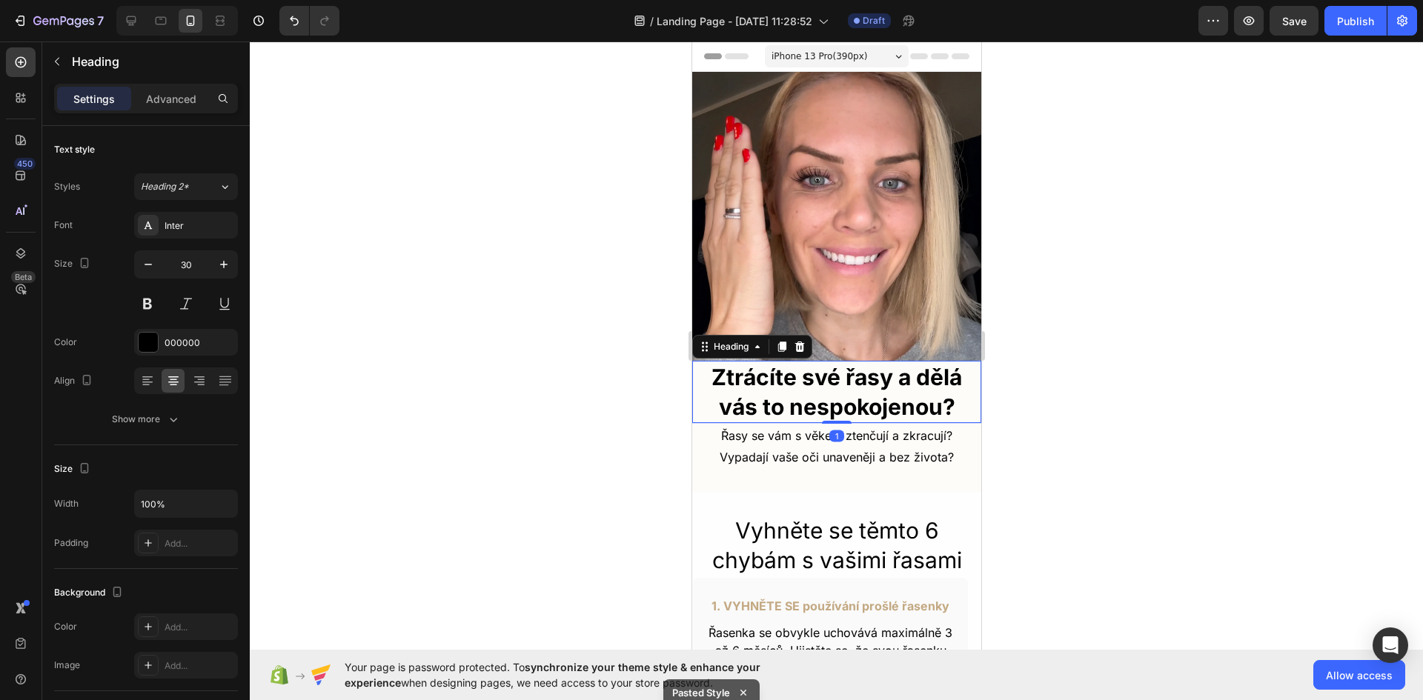
click at [832, 373] on strong "Ztrácíte své řasy a dělá vás to nespokojenou?" at bounding box center [836, 392] width 250 height 56
click at [814, 517] on p "Vyhněte se těmto 6 chybám s vašimi řasami" at bounding box center [836, 545] width 286 height 59
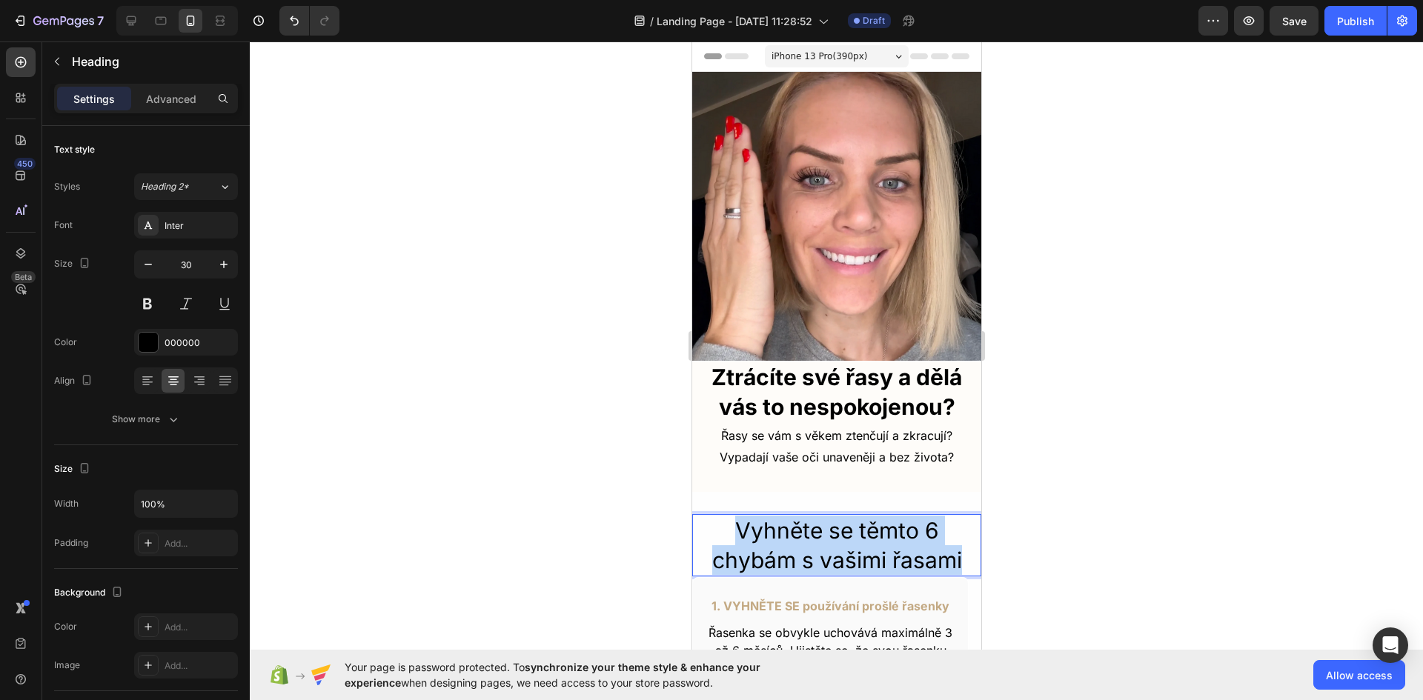
click at [814, 517] on p "Vyhněte se těmto 6 chybám s vašimi řasami" at bounding box center [836, 545] width 286 height 59
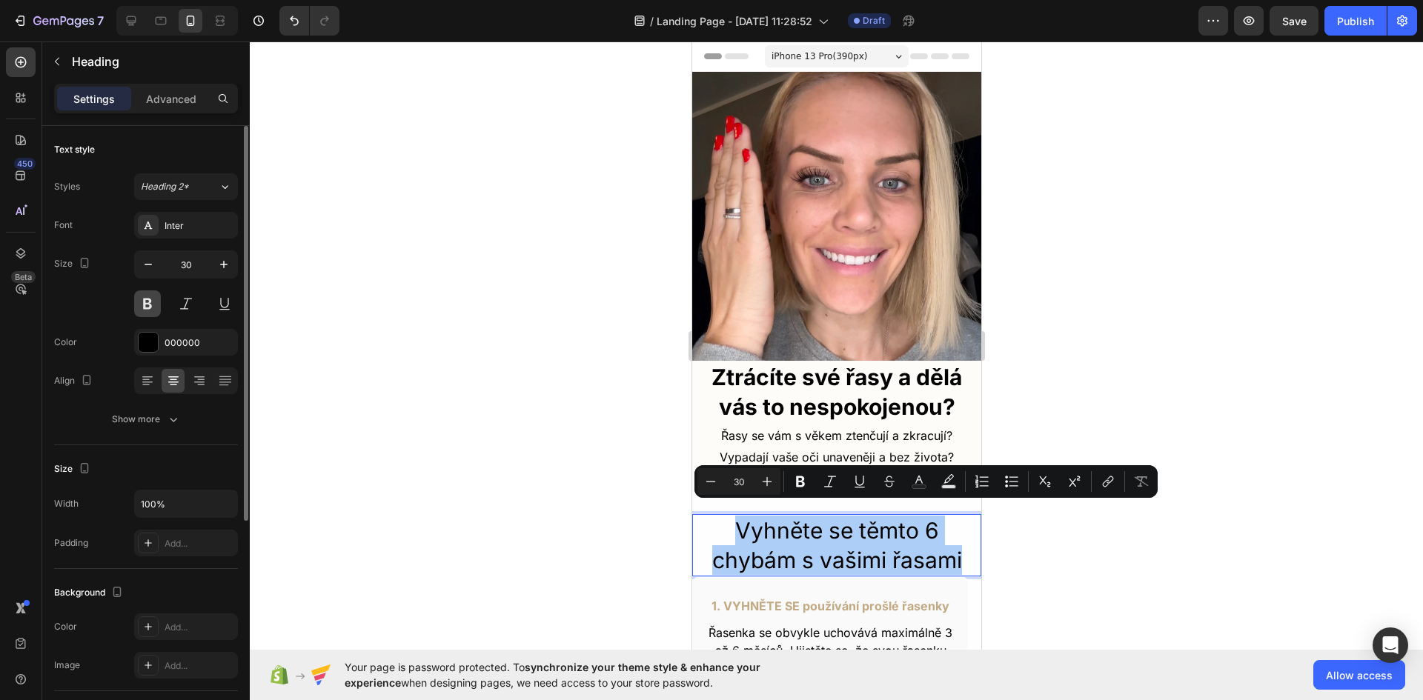
click at [147, 300] on button at bounding box center [147, 304] width 27 height 27
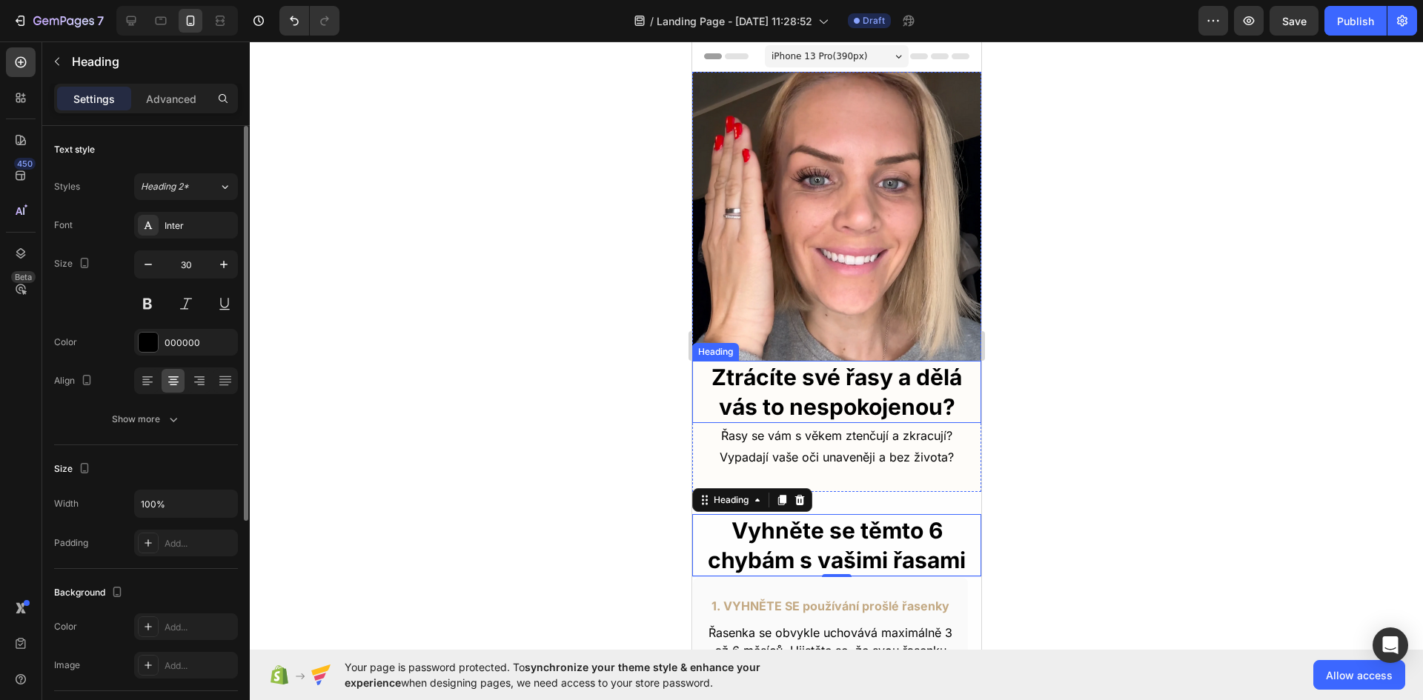
click at [798, 388] on strong "Ztrácíte své řasy a dělá vás to nespokojenou?" at bounding box center [836, 392] width 250 height 56
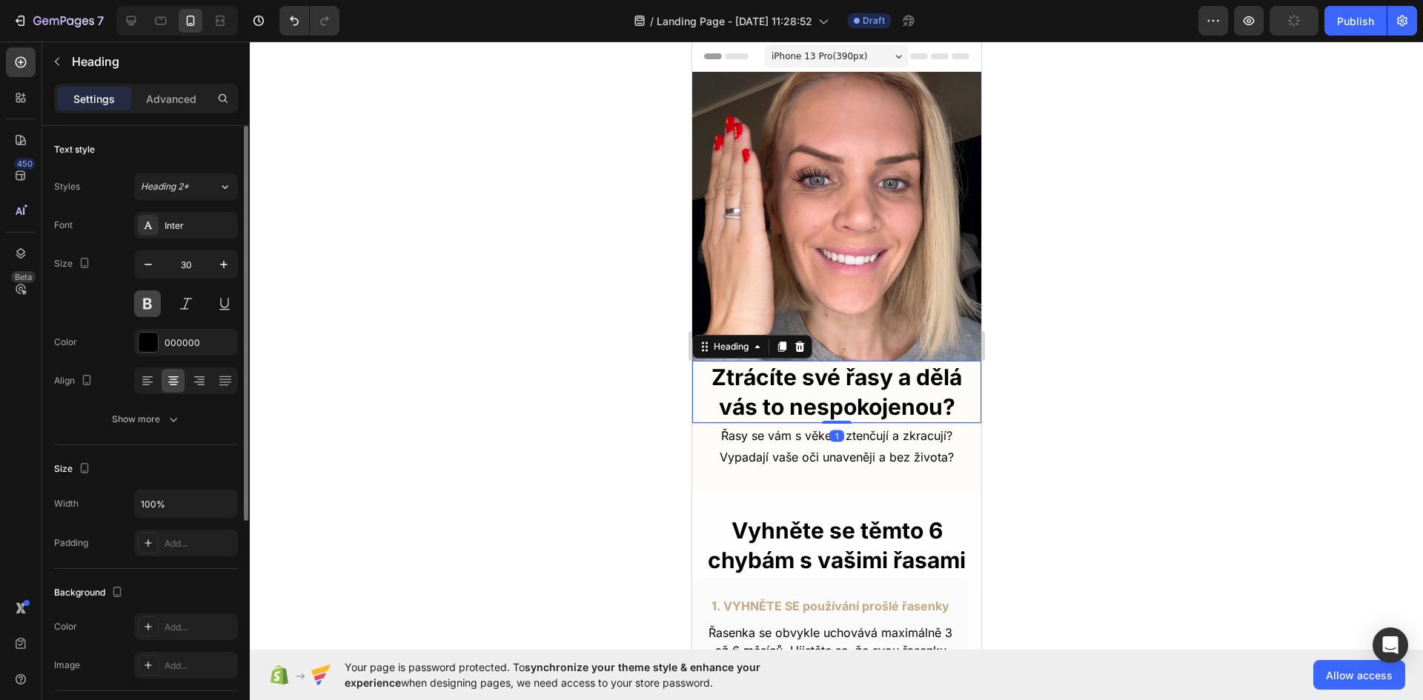
click at [143, 313] on button at bounding box center [147, 304] width 27 height 27
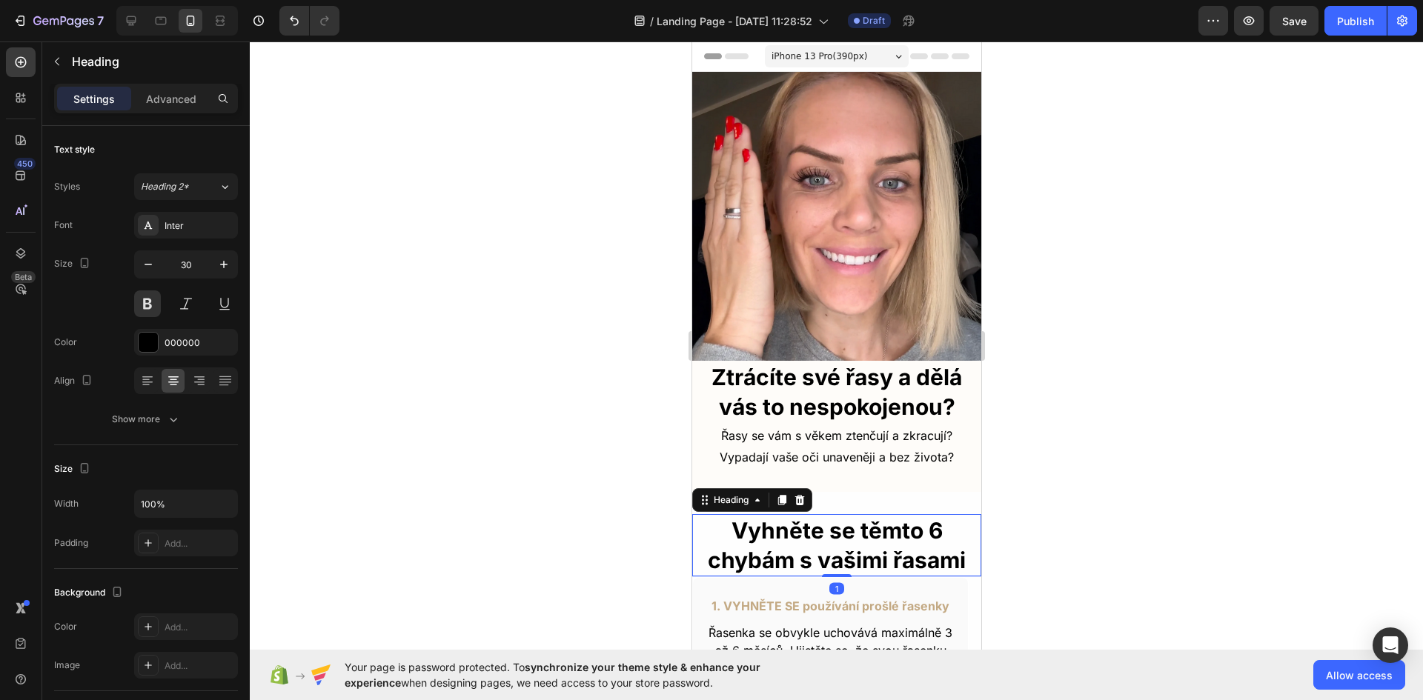
click at [856, 528] on p "Vyhněte se těmto 6 chybám s vašimi řasami" at bounding box center [836, 545] width 286 height 59
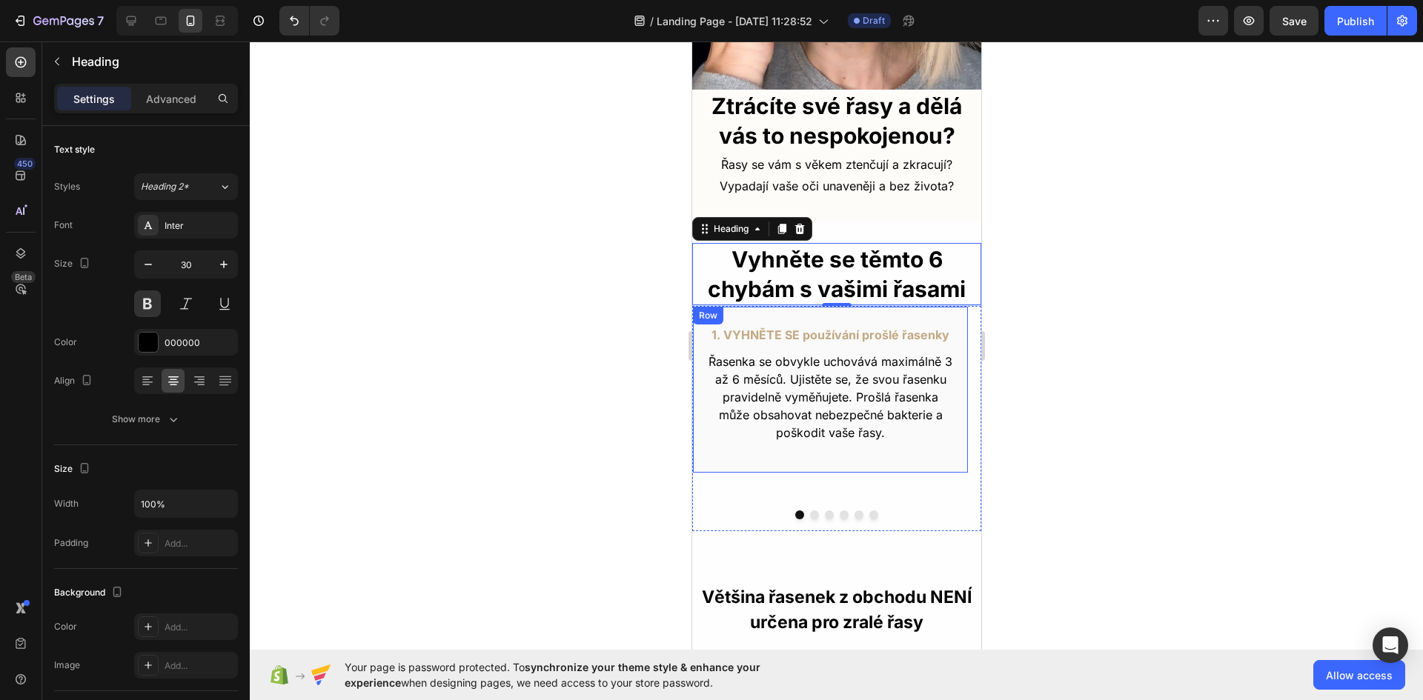
scroll to position [296, 0]
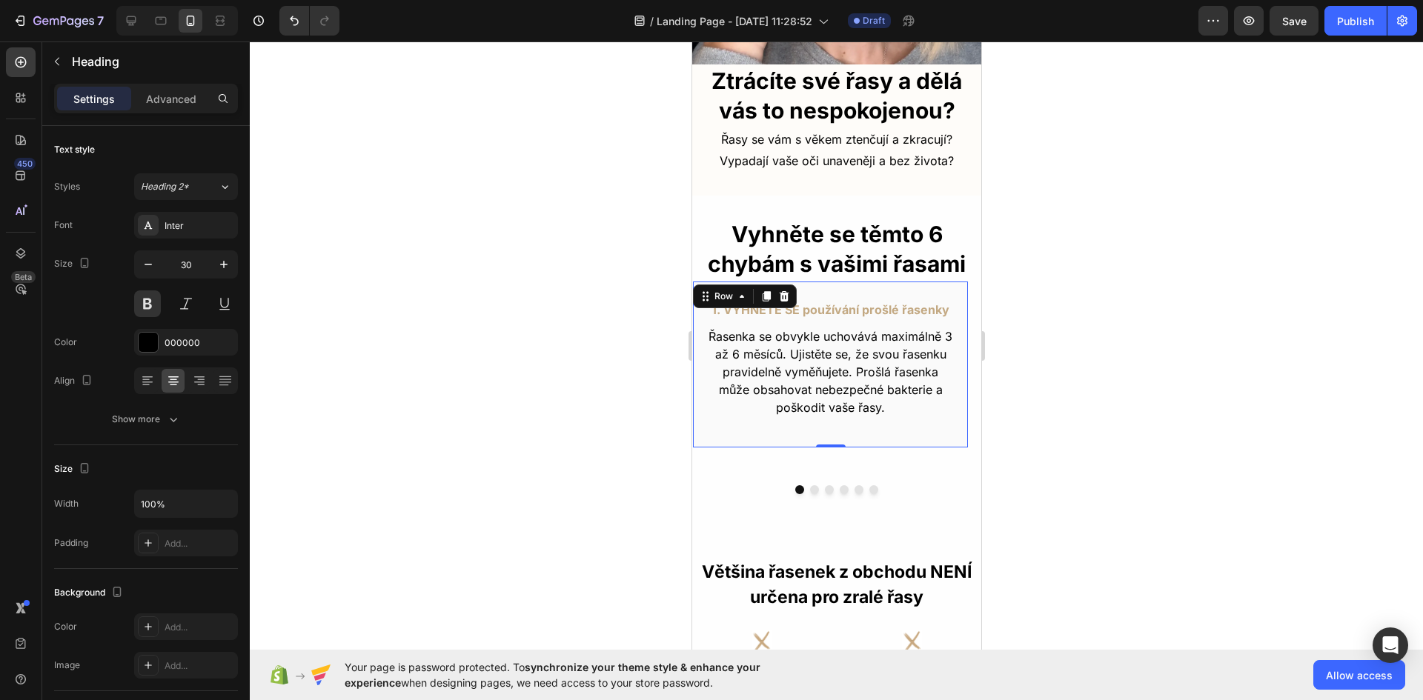
click at [901, 427] on div "1. VYHNĚTE SE používání prošlé řasenky Text Block Řasenka se obvykle uchovává m…" at bounding box center [829, 364] width 276 height 167
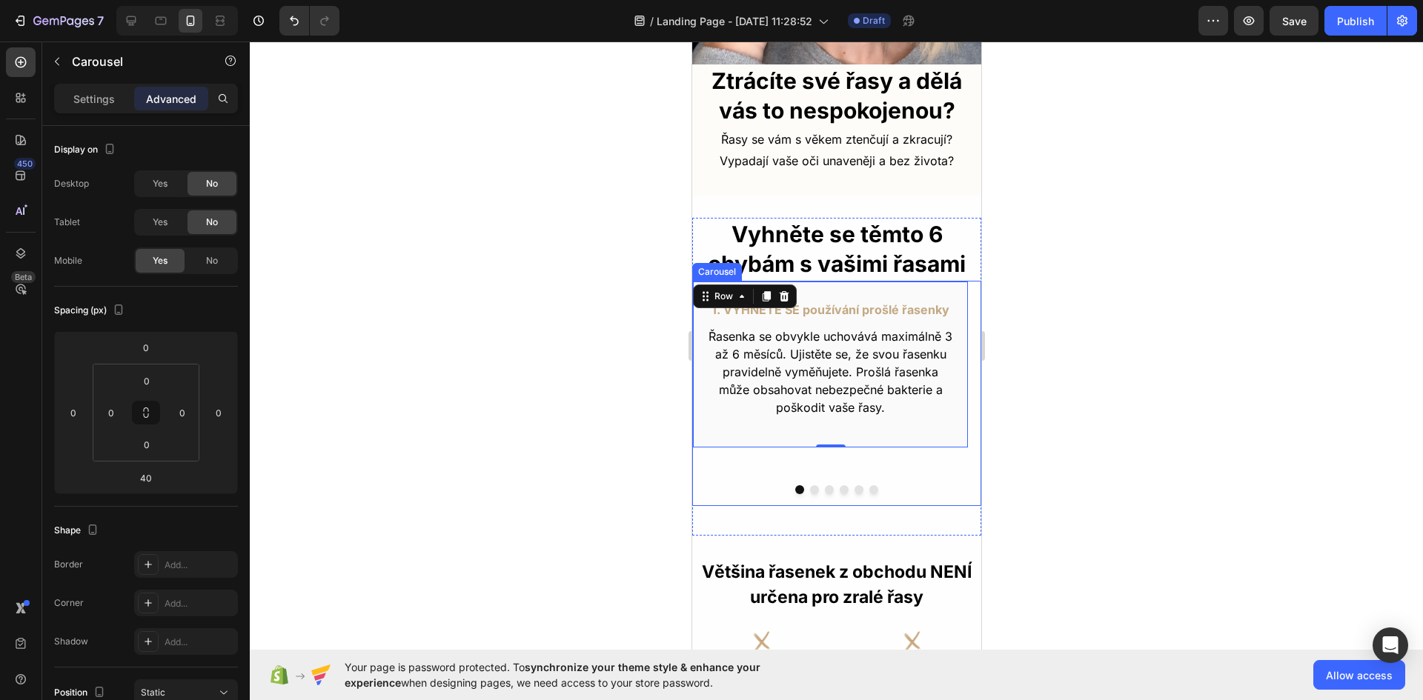
click at [852, 468] on div "1. VYHNĚTE SE používání prošlé řasenky Text Block Řasenka se obvykle uchovává m…" at bounding box center [829, 393] width 276 height 225
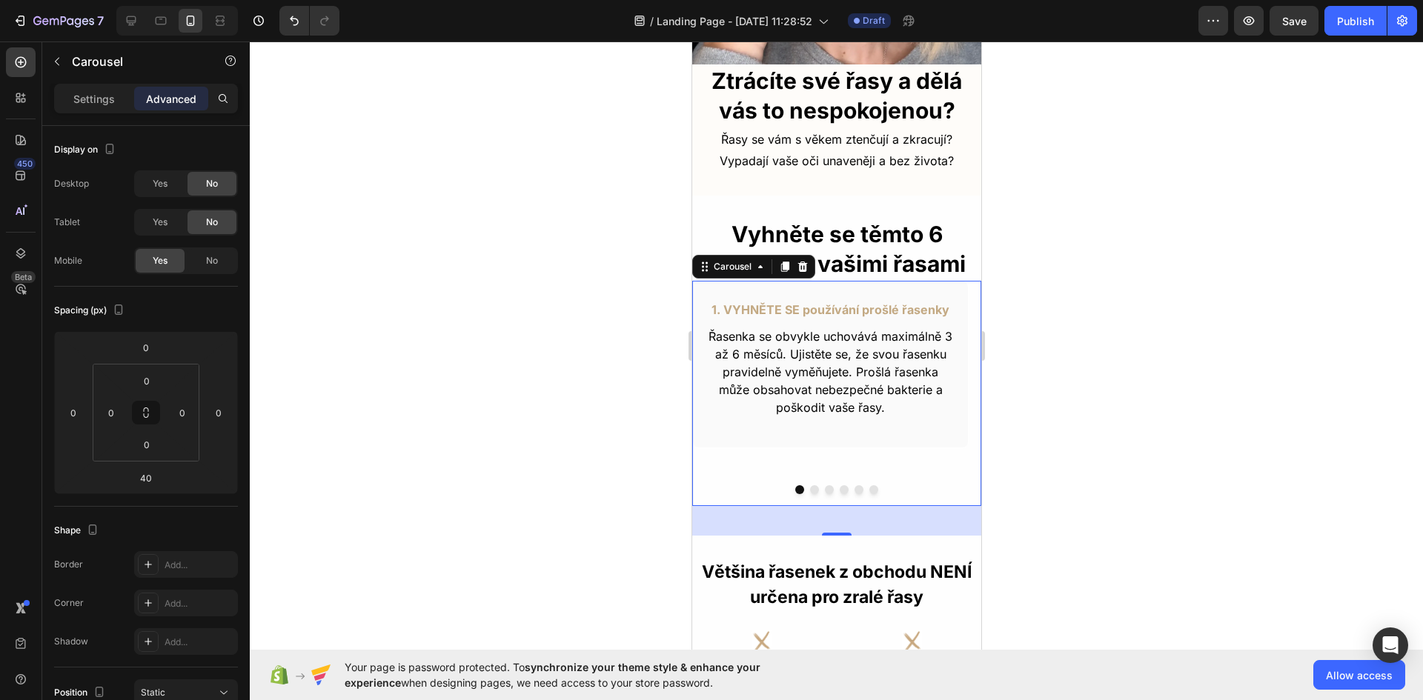
click at [894, 445] on div "1. VYHNĚTE SE používání prošlé řasenky Text Block Řasenka se obvykle uchovává m…" at bounding box center [829, 393] width 276 height 225
click at [1191, 459] on div at bounding box center [836, 371] width 1173 height 659
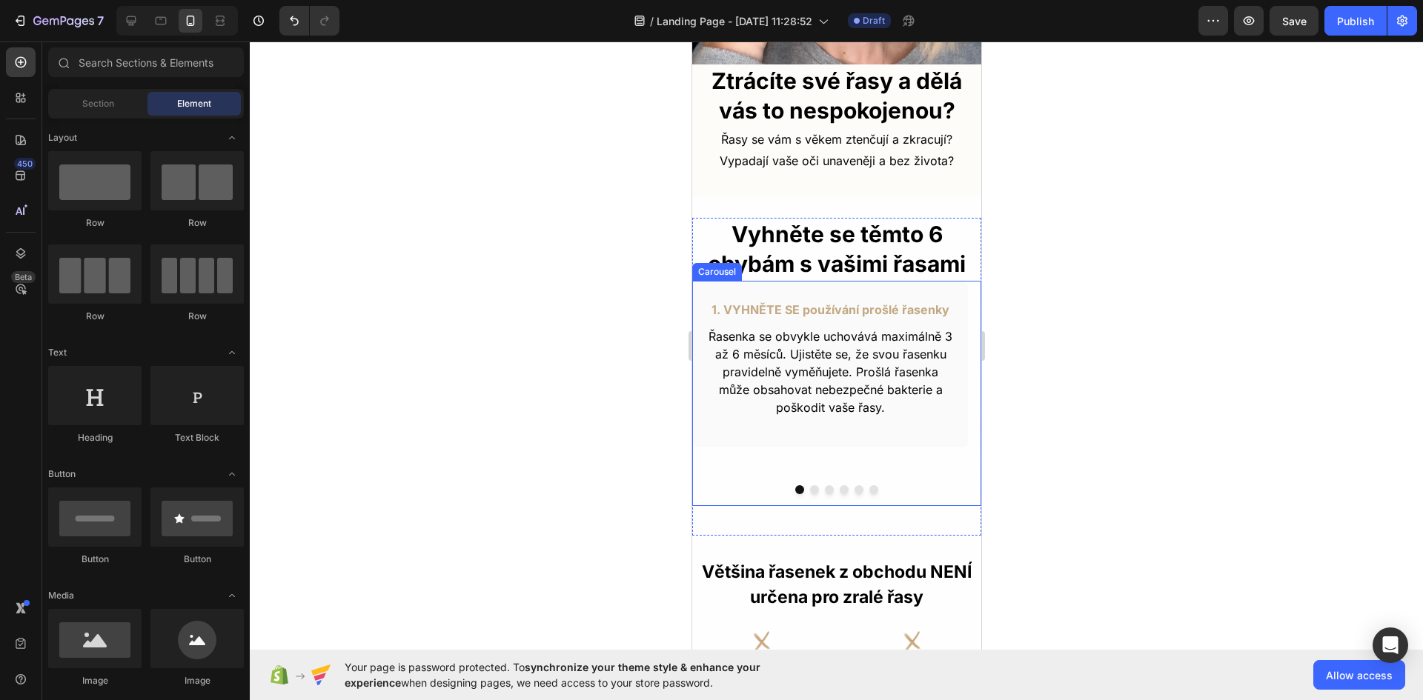
click at [800, 446] on div "1. VYHNĚTE SE používání prošlé řasenky Text Block Řasenka se obvykle uchovává m…" at bounding box center [829, 393] width 276 height 225
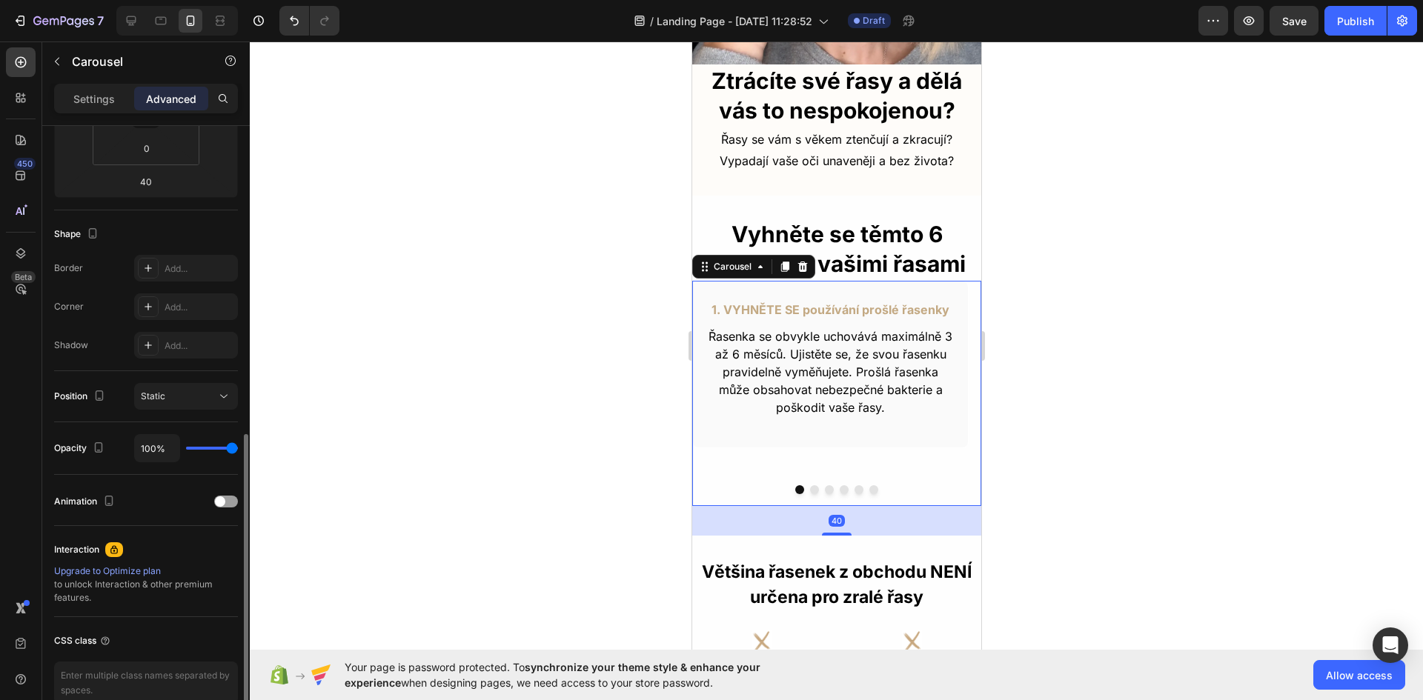
scroll to position [372, 0]
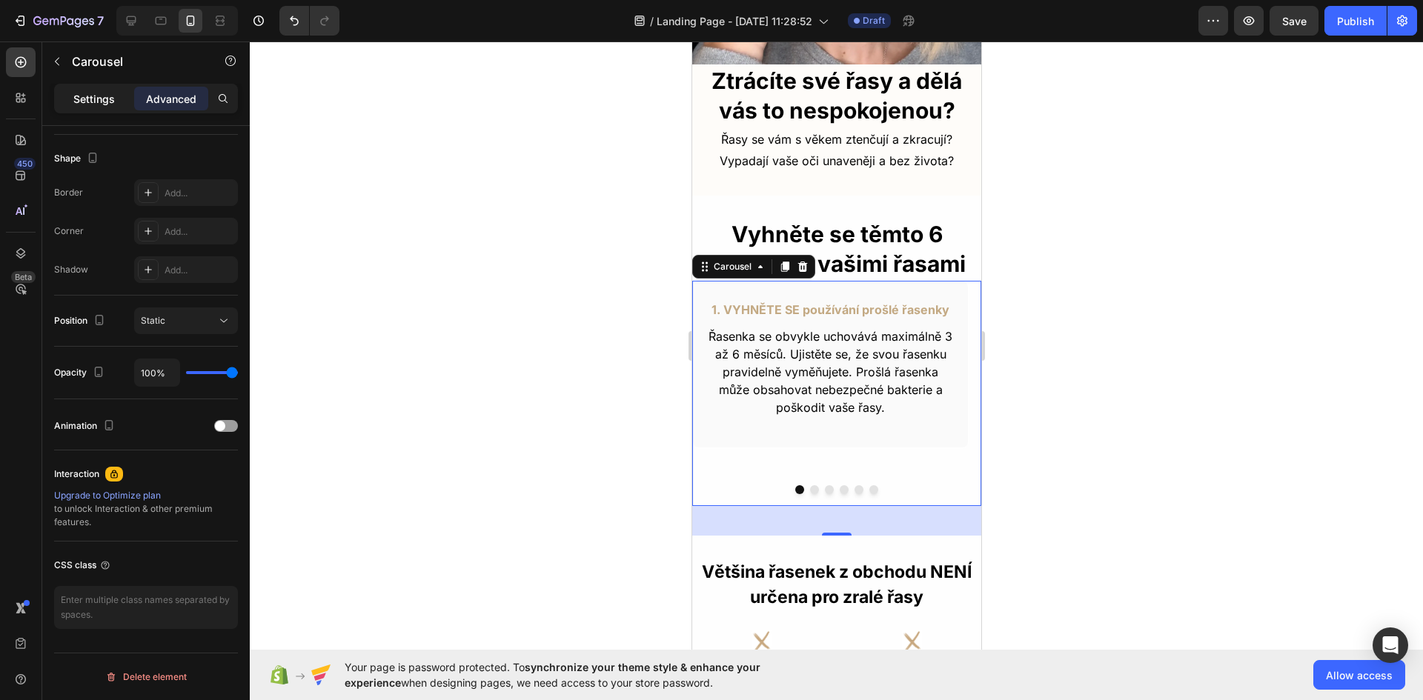
click at [82, 90] on div "Settings" at bounding box center [94, 99] width 74 height 24
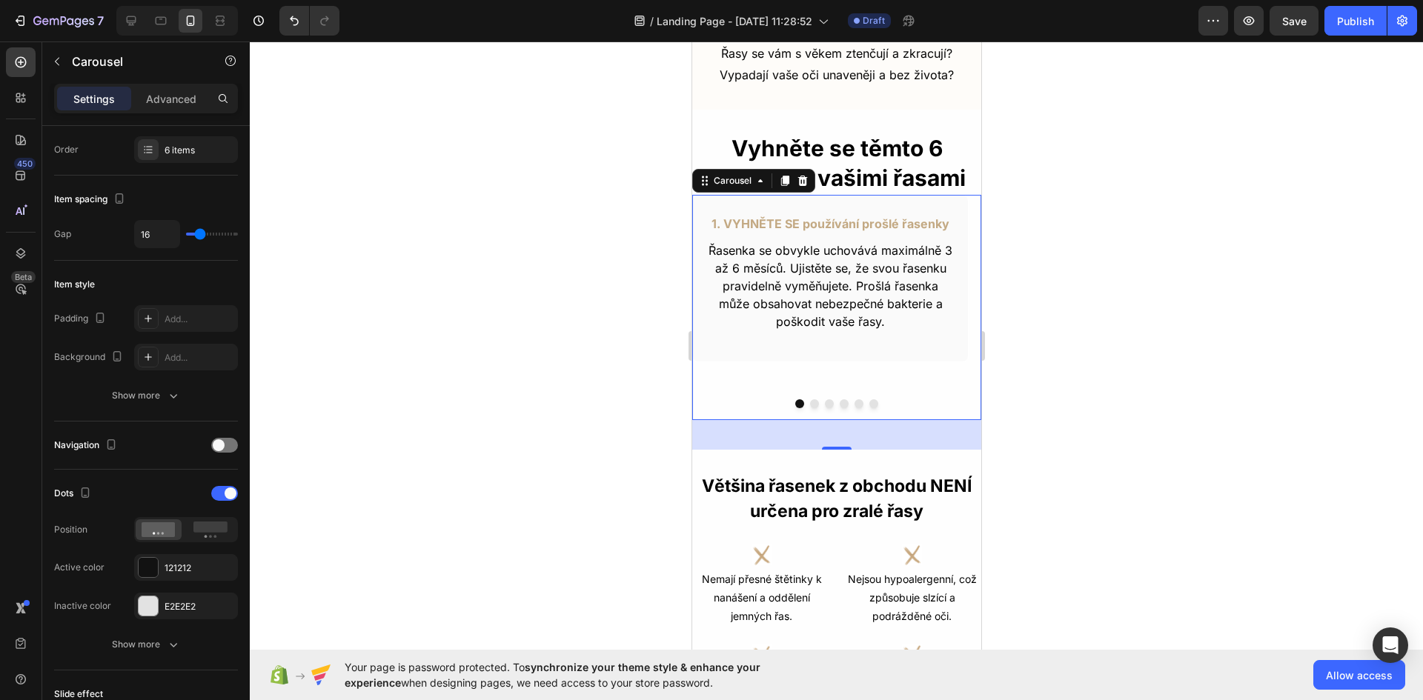
scroll to position [593, 0]
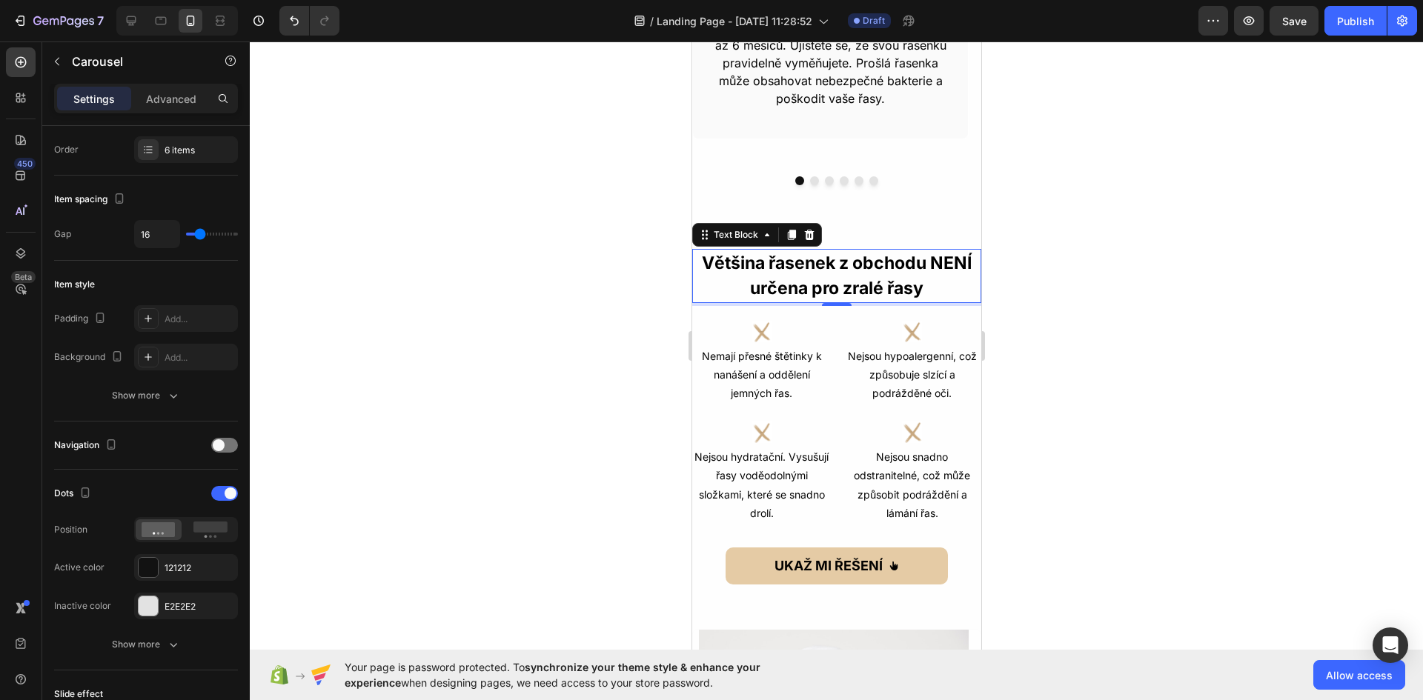
click at [869, 269] on p "Většina řasenek z obchodu NENÍ určena pro zralé řasy" at bounding box center [836, 275] width 286 height 51
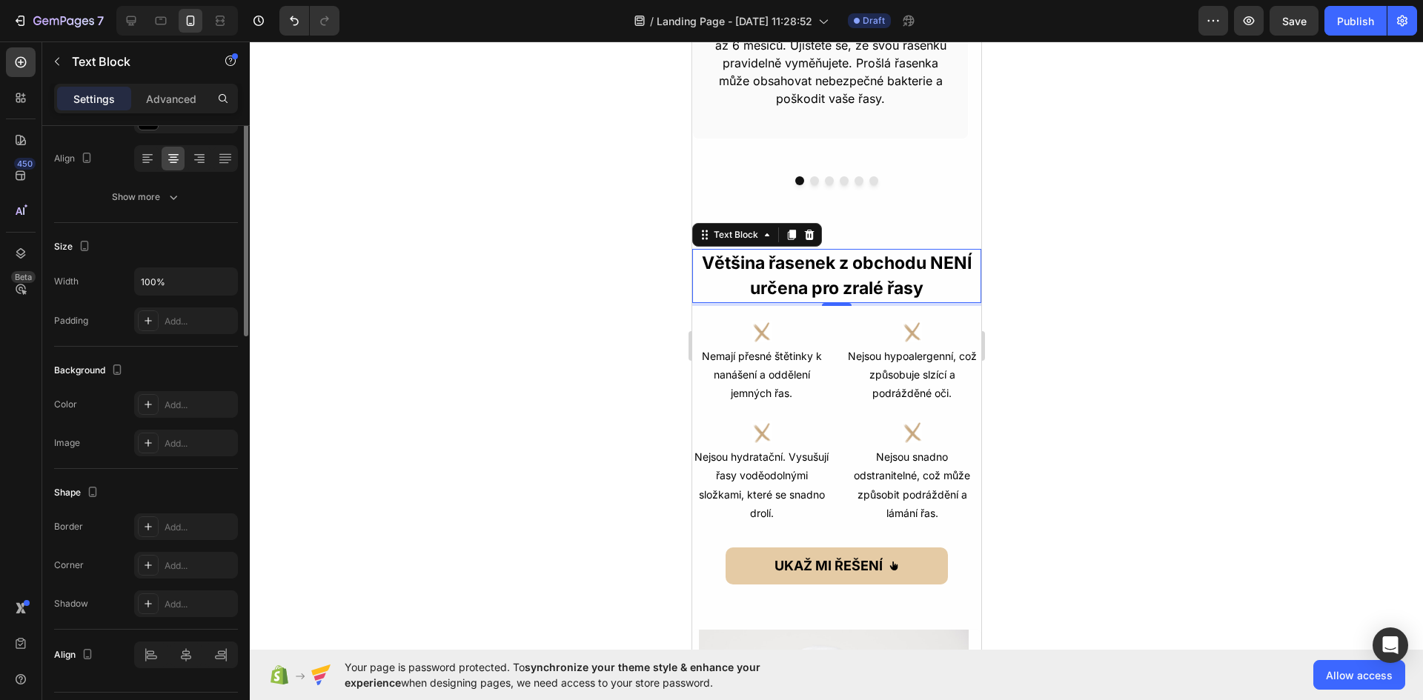
scroll to position [0, 0]
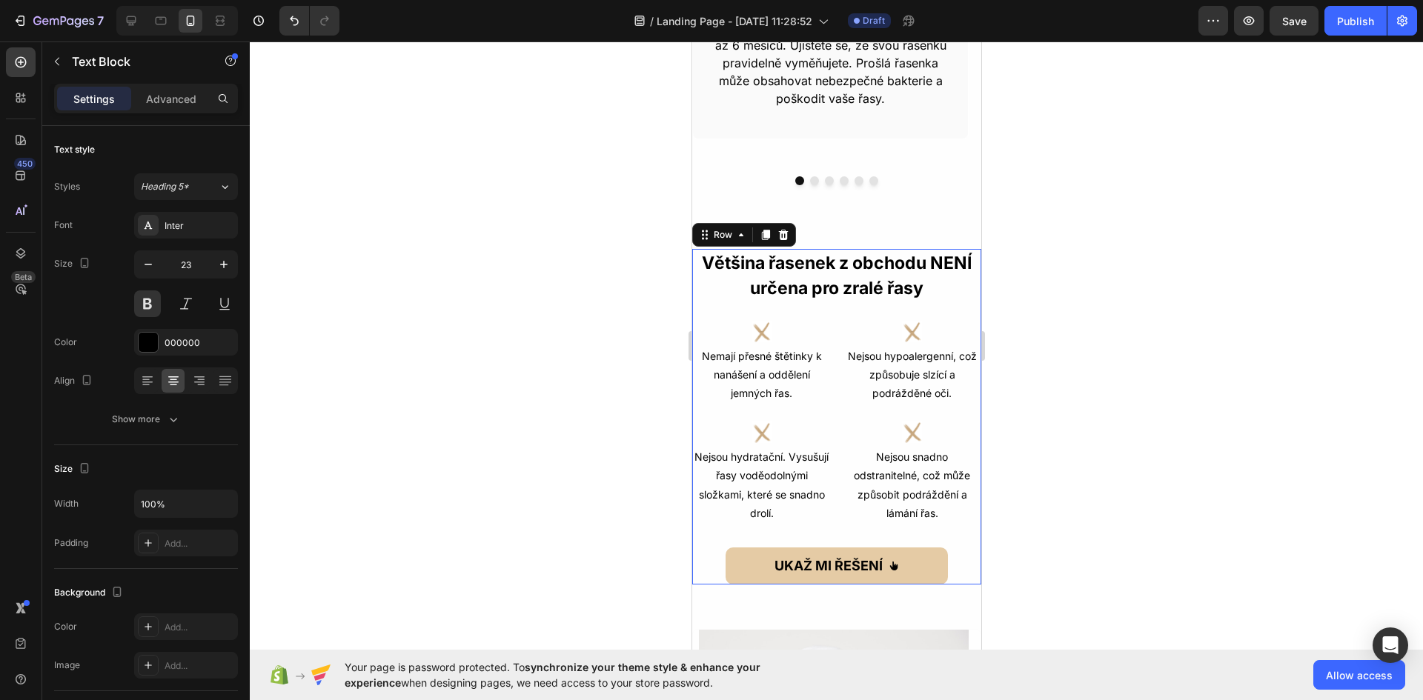
click at [966, 538] on div "Většina řasenek z obchodu NENÍ určena pro zralé řasy Text Block Icon Icon Row N…" at bounding box center [835, 417] width 289 height 336
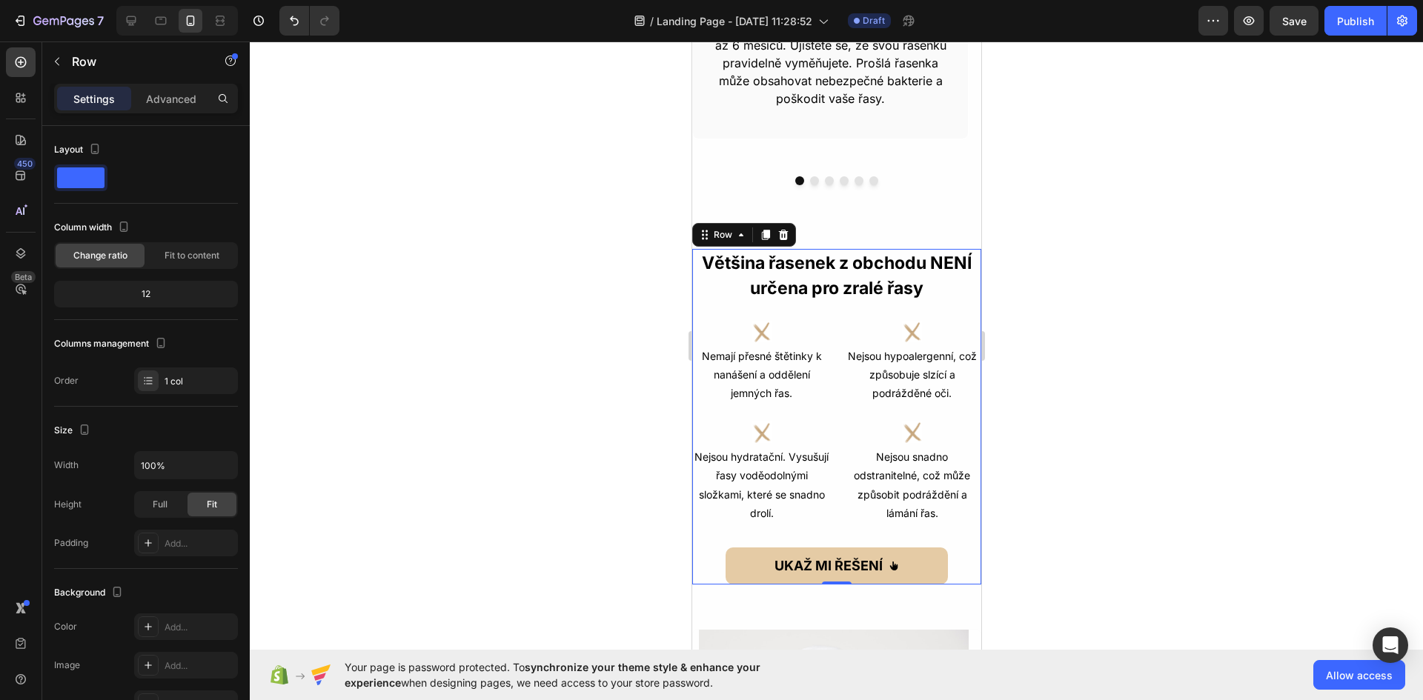
click at [1188, 284] on div at bounding box center [836, 371] width 1173 height 659
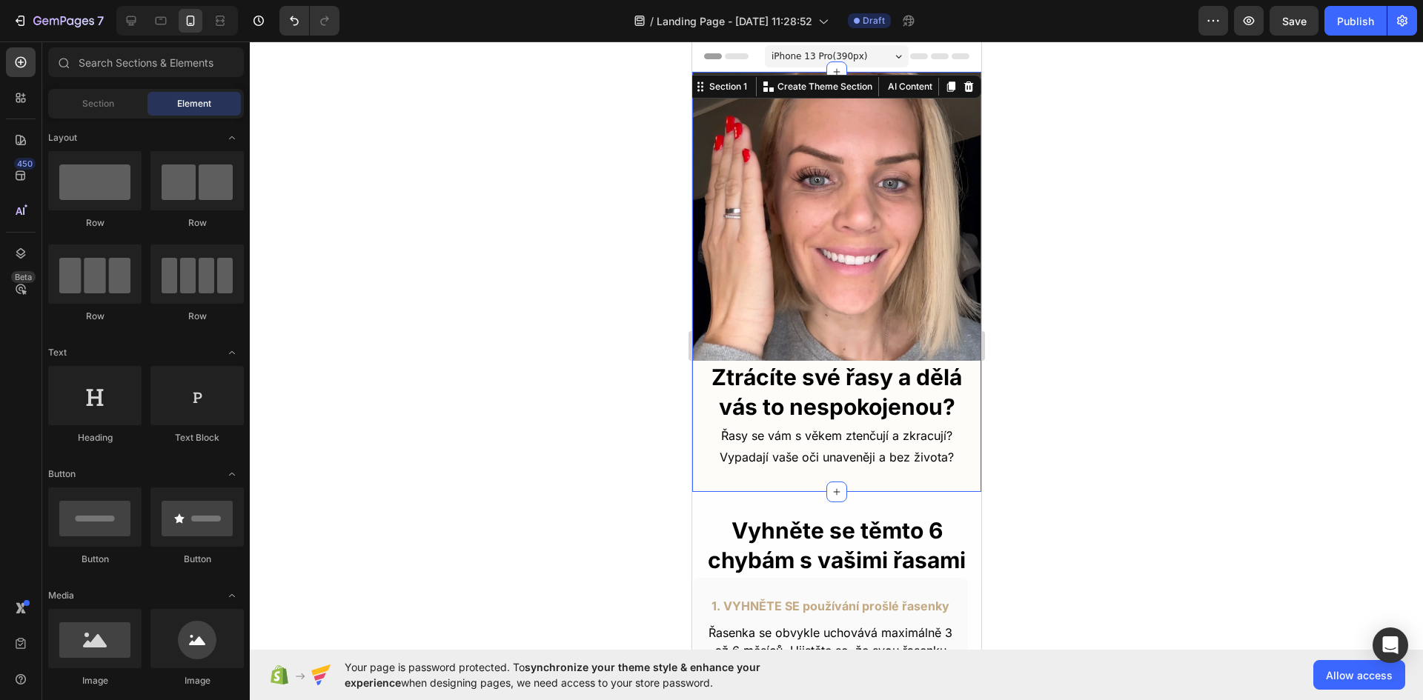
click at [843, 462] on div "Ztrácíte své řasy a dělá vás to nespokojenou? Heading Řasy se vám s věkem ztenč…" at bounding box center [835, 282] width 289 height 420
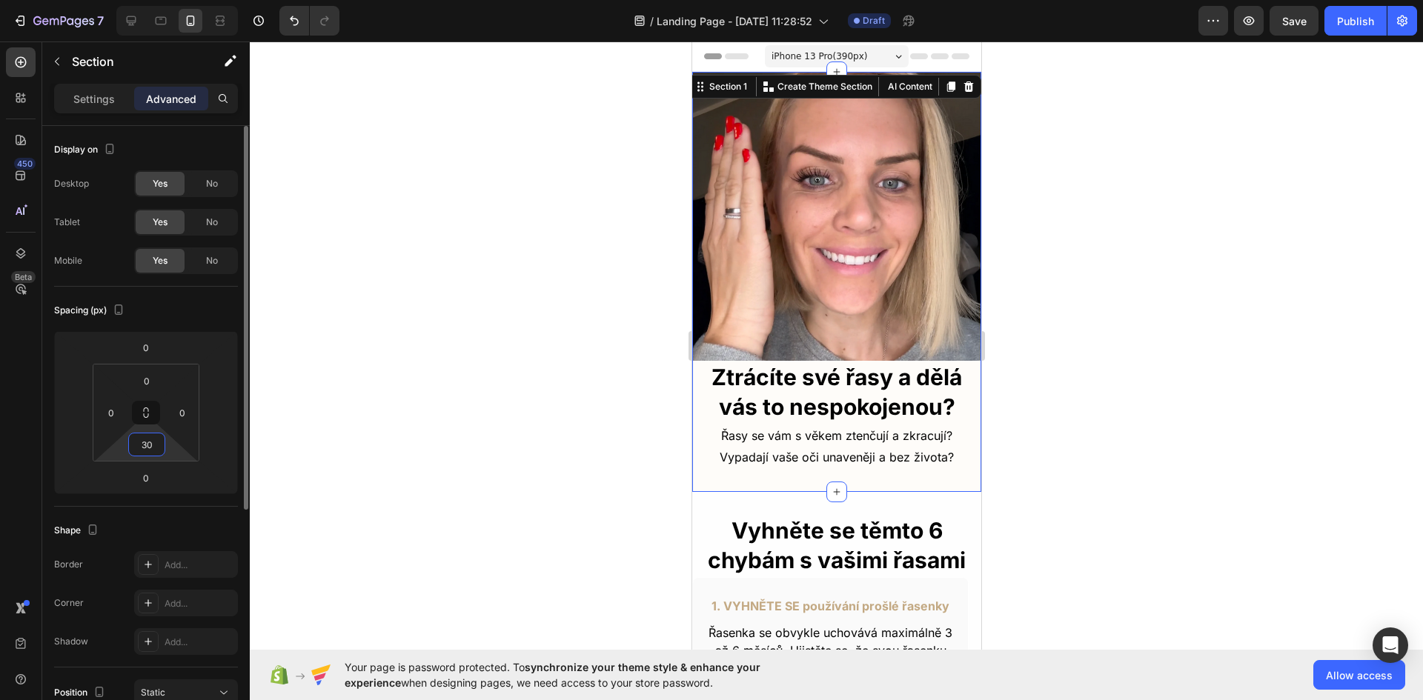
click at [153, 445] on input "30" at bounding box center [147, 445] width 30 height 22
type input "0"
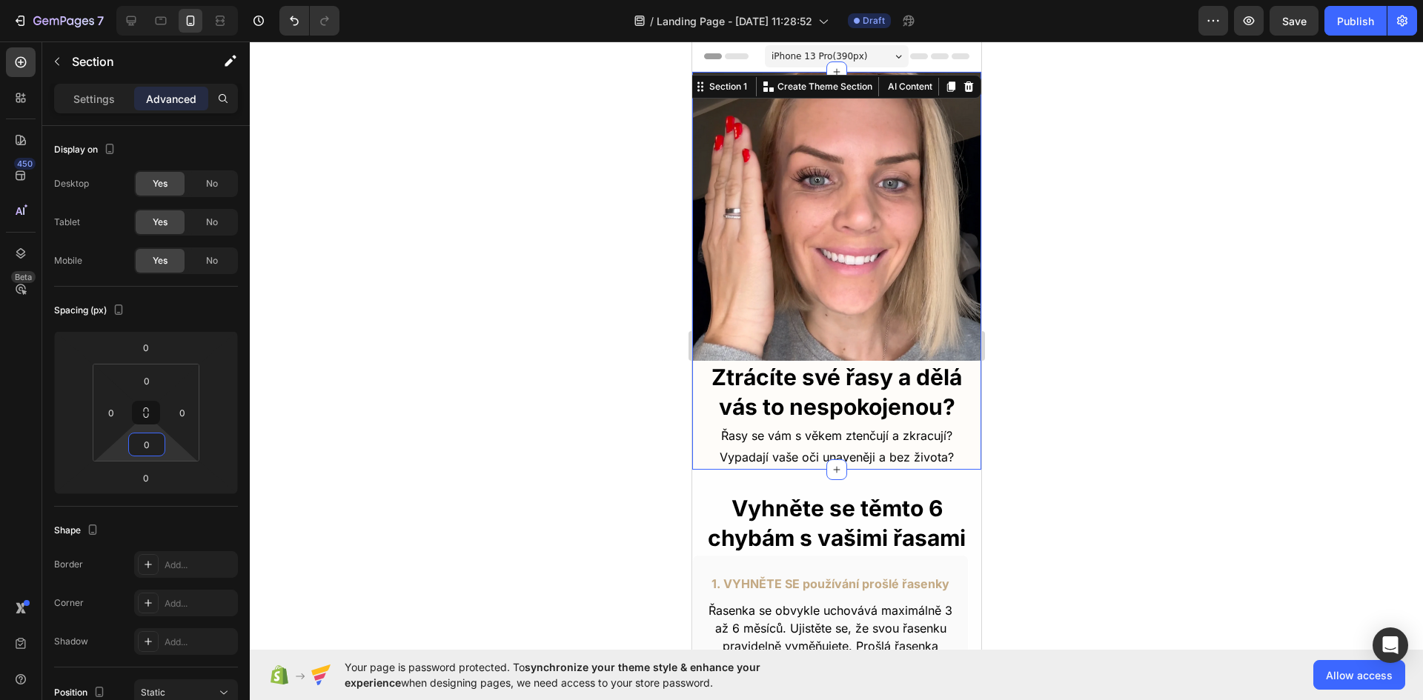
click at [1196, 479] on div at bounding box center [836, 371] width 1173 height 659
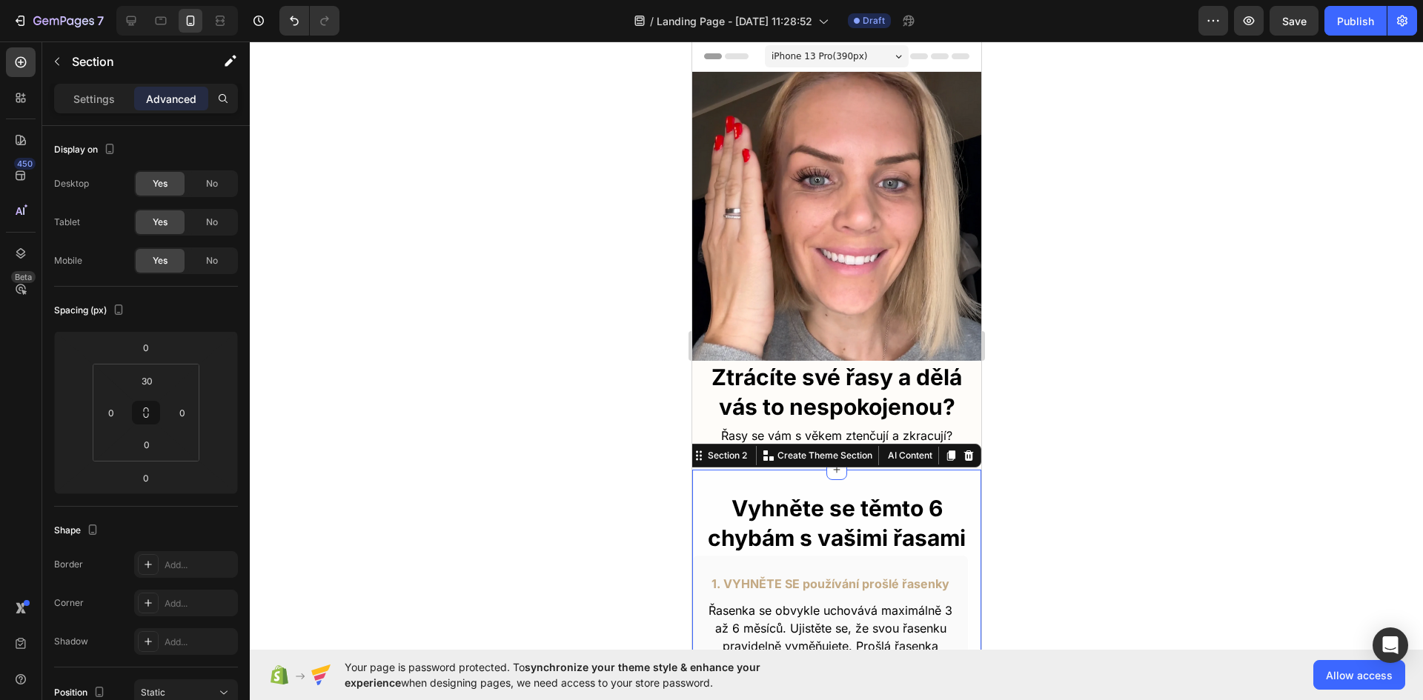
click at [848, 470] on div "Vyhněte se těmto 6 chybám s vašimi řasami Heading 1. VYHNĚTE SE používání prošl…" at bounding box center [835, 640] width 289 height 340
click at [156, 392] on div "30" at bounding box center [146, 381] width 37 height 24
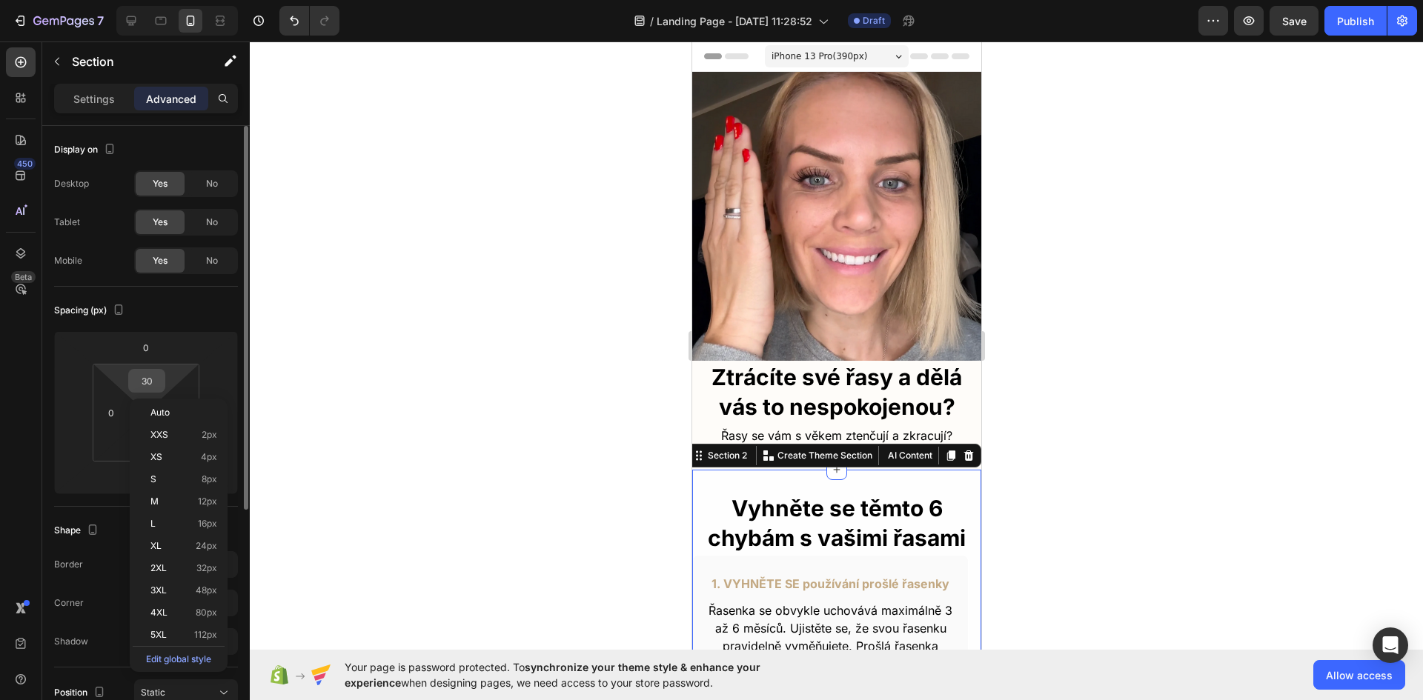
click at [140, 382] on input "30" at bounding box center [147, 381] width 30 height 22
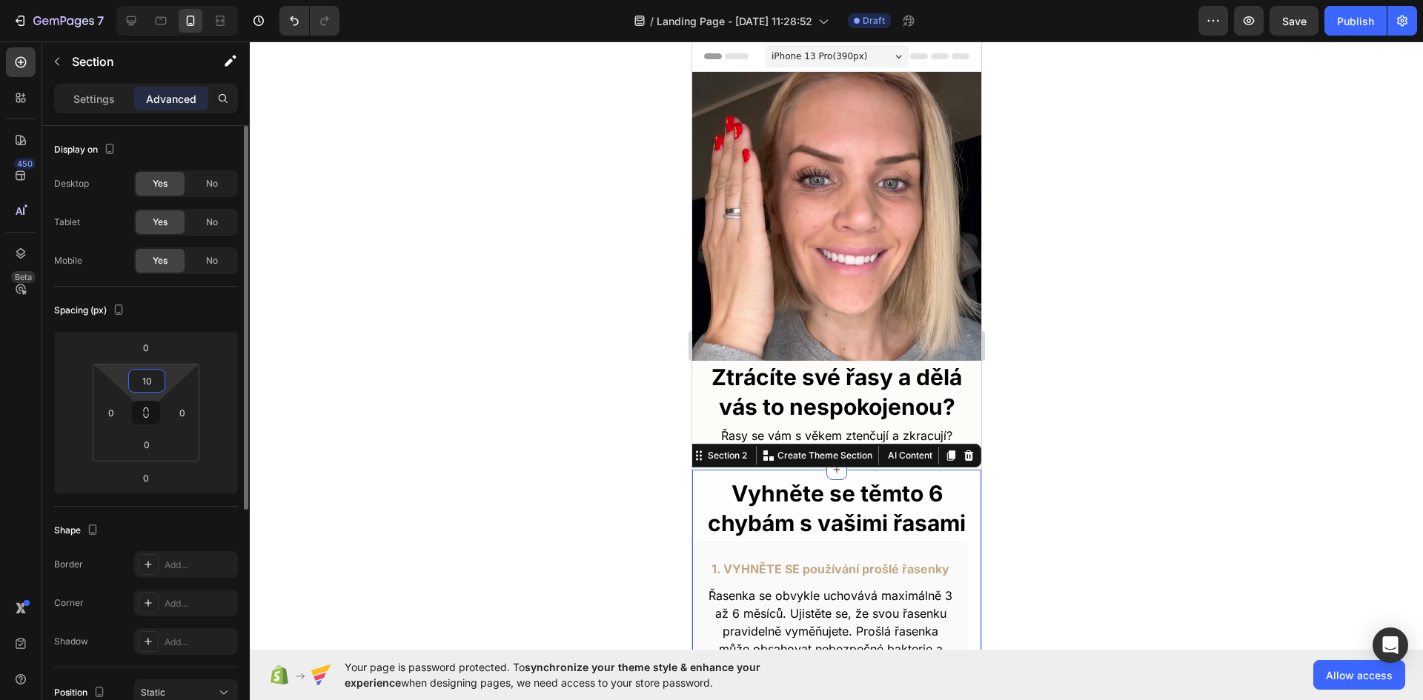
type input "1"
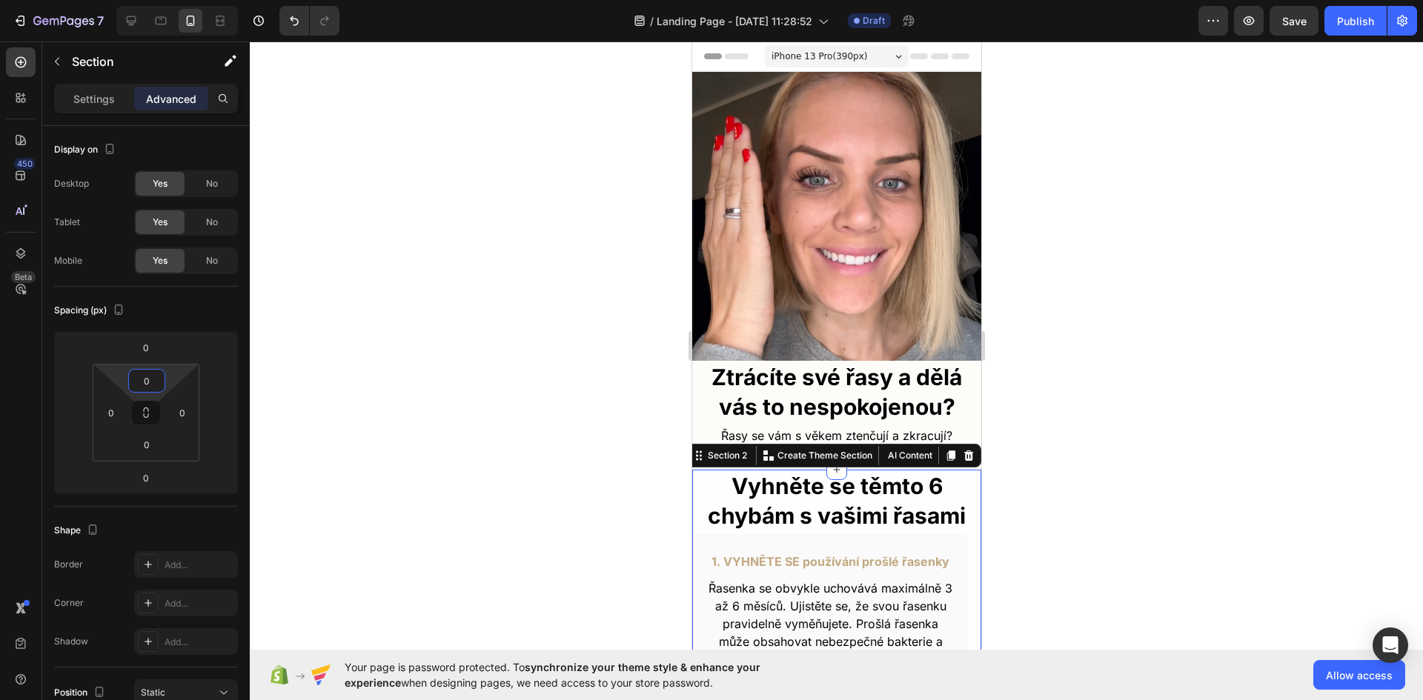
click at [1098, 443] on div at bounding box center [836, 371] width 1173 height 659
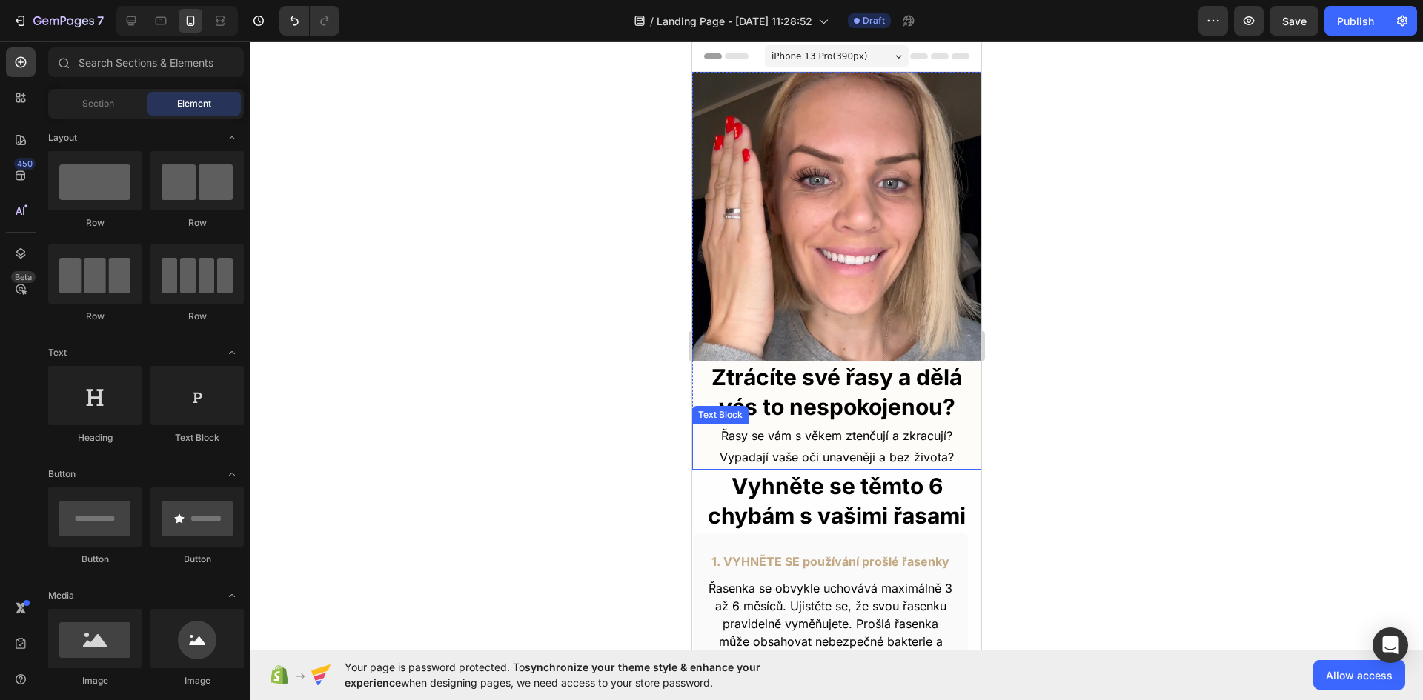
click at [838, 433] on p "Řasy se vám s věkem ztenčují a zkracují? Vypadají vaše oči unaveněji a bez živo…" at bounding box center [836, 446] width 286 height 43
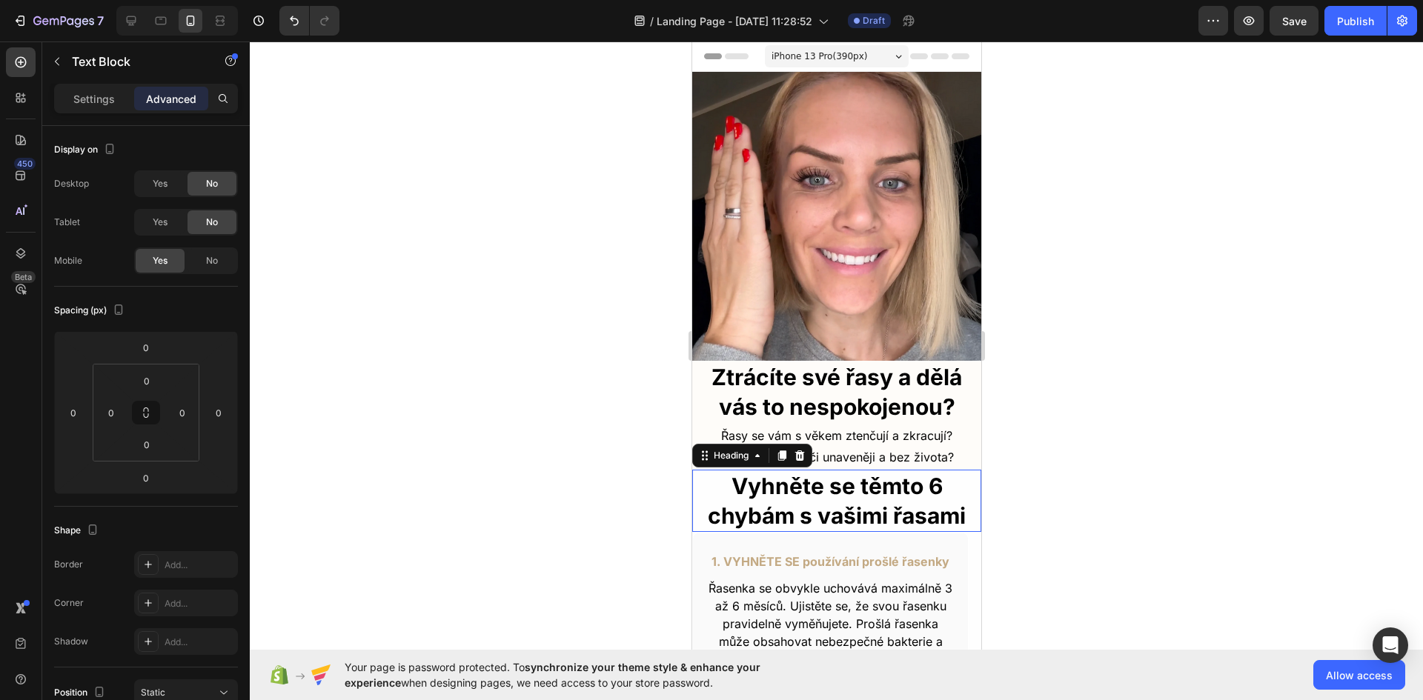
click at [833, 470] on h2 "Vyhněte se těmto 6 chybám s vašimi řasami" at bounding box center [835, 501] width 289 height 62
click at [833, 448] on p "Řasy se vám s věkem ztenčují a zkracují? Vypadají vaše oči unaveněji a bez živo…" at bounding box center [836, 446] width 286 height 43
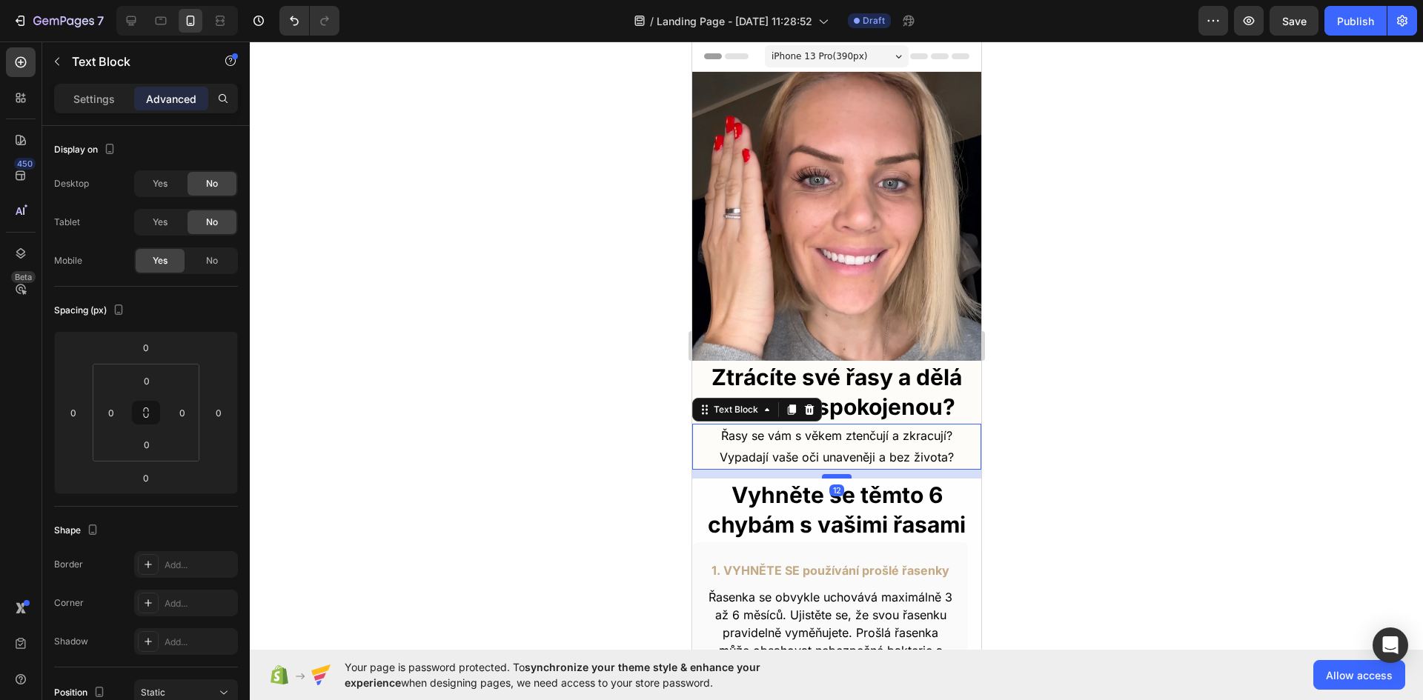
drag, startPoint x: 833, startPoint y: 455, endPoint x: 834, endPoint y: 464, distance: 9.0
click at [834, 474] on div at bounding box center [836, 476] width 30 height 4
type input "12"
click at [1115, 485] on div at bounding box center [836, 371] width 1173 height 659
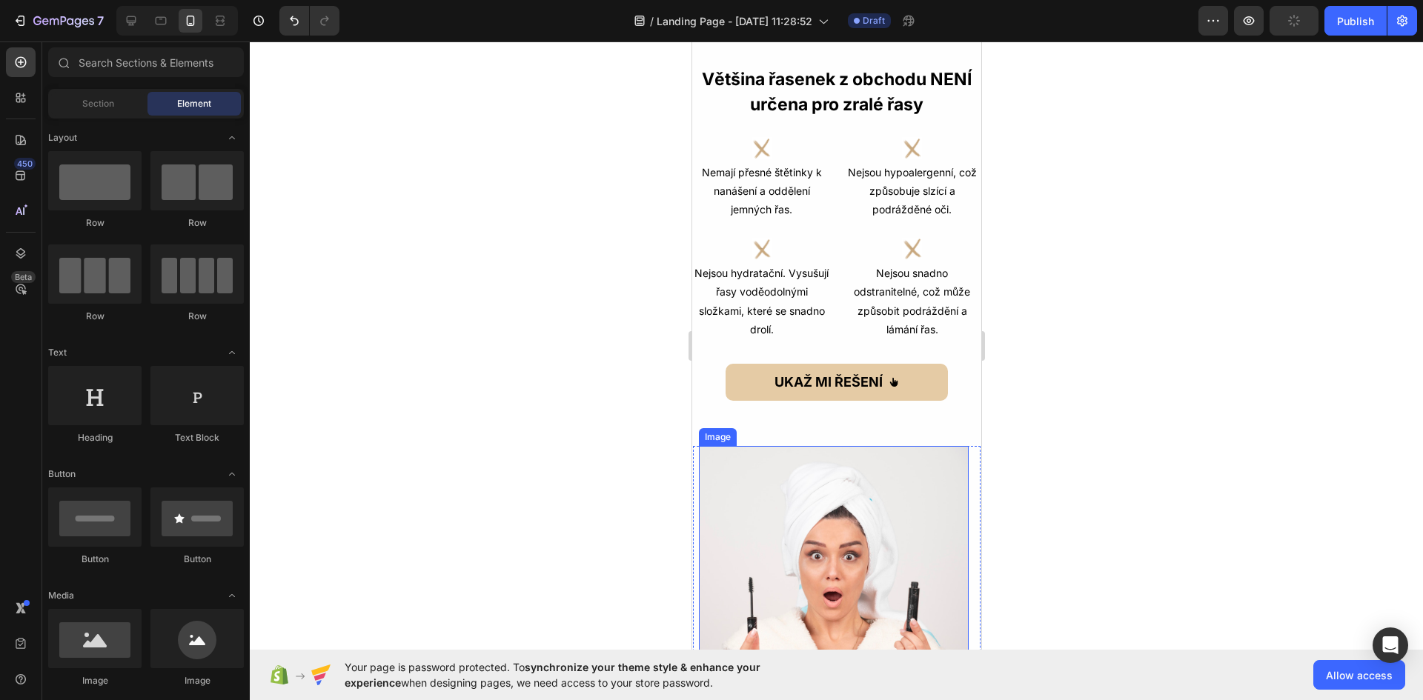
scroll to position [963, 0]
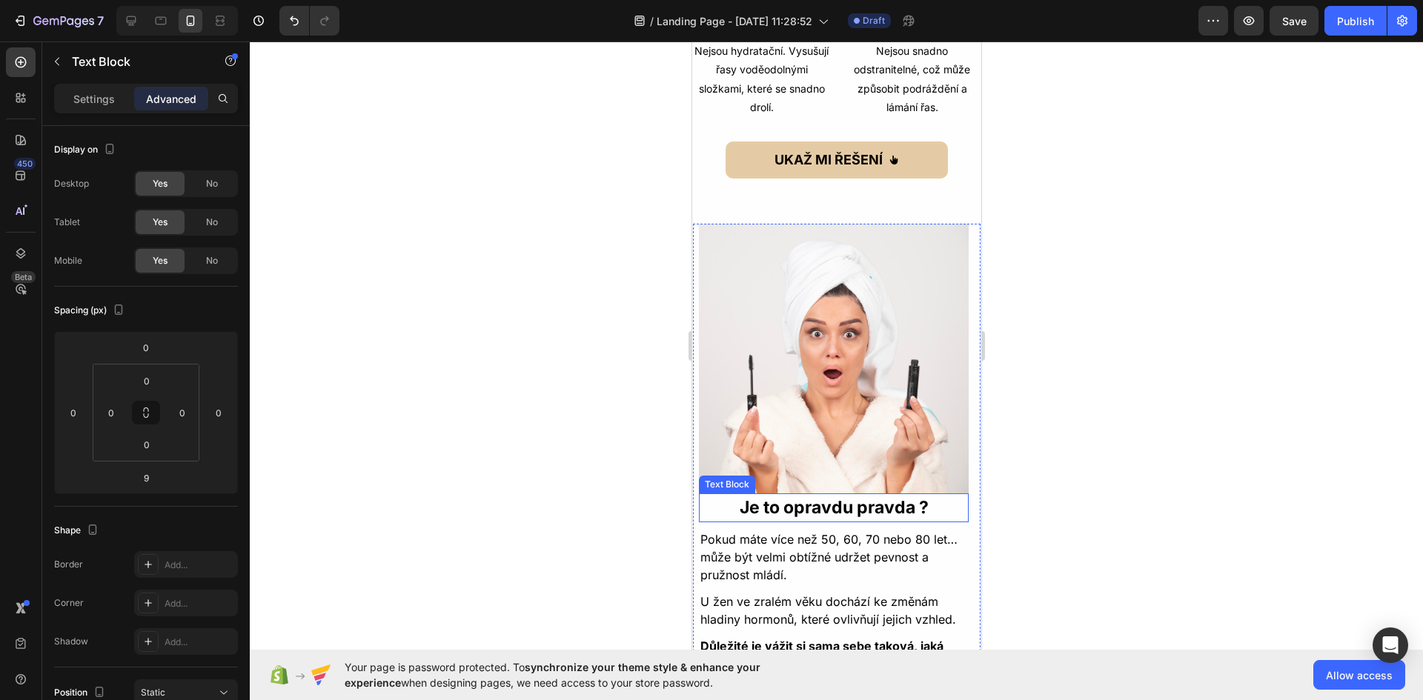
click at [860, 499] on p "Je to opravdu pravda ?" at bounding box center [833, 508] width 267 height 26
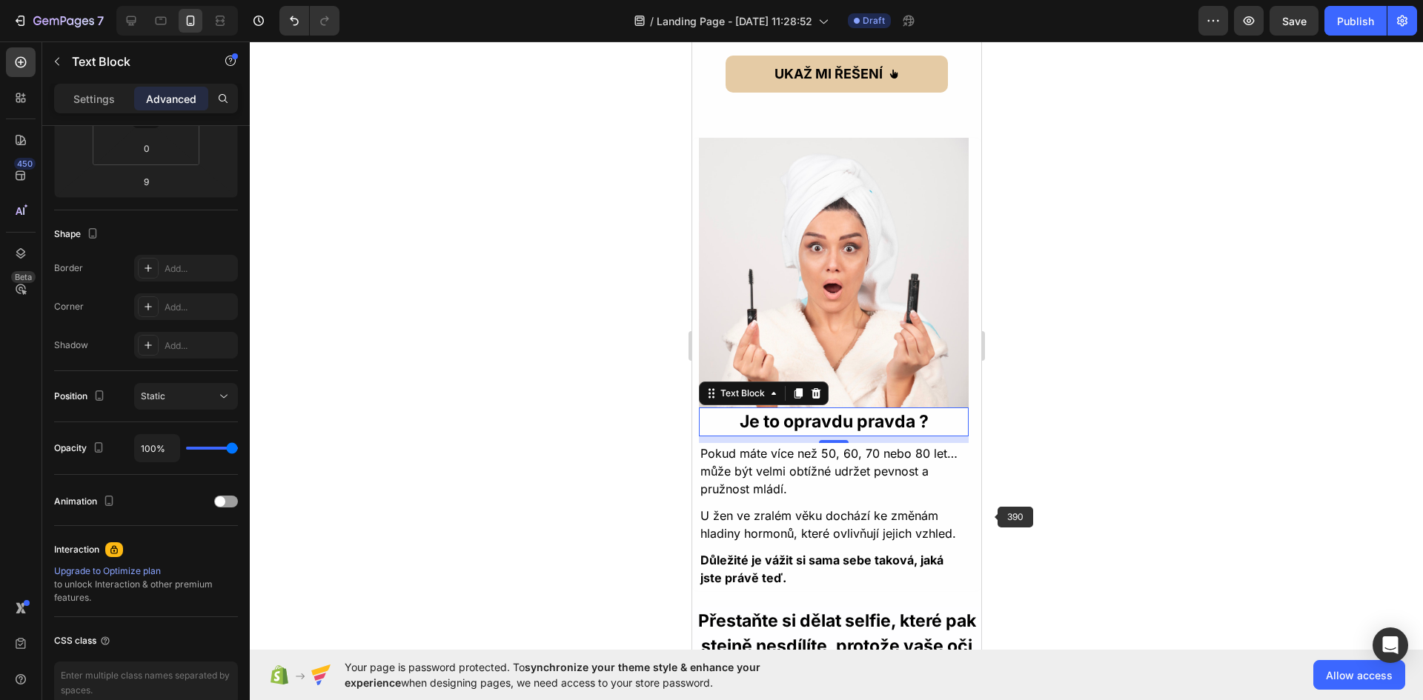
scroll to position [1186, 0]
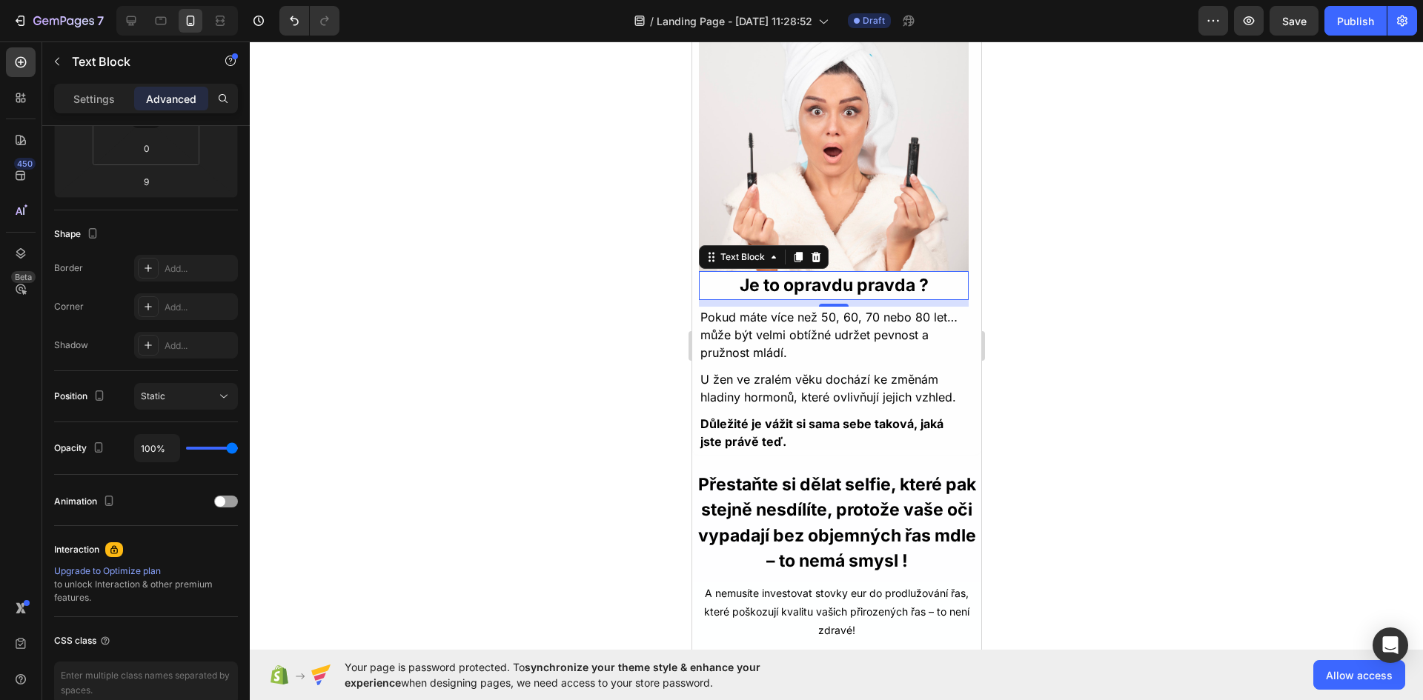
click at [1143, 451] on div at bounding box center [836, 371] width 1173 height 659
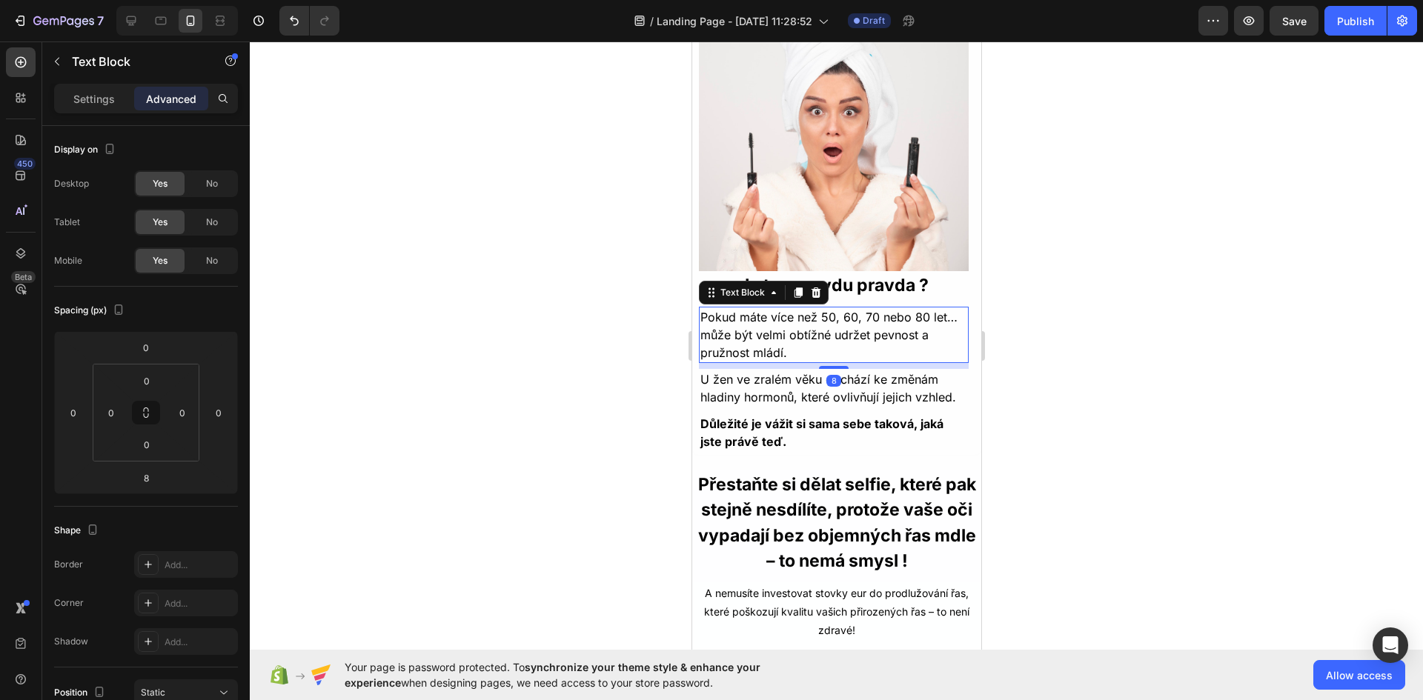
click at [886, 325] on p "Pokud máte více než 50, 60, 70 nebo 80 let… může být velmi obtížné udržet pevno…" at bounding box center [833, 334] width 267 height 53
click at [99, 104] on p "Settings" at bounding box center [94, 99] width 42 height 16
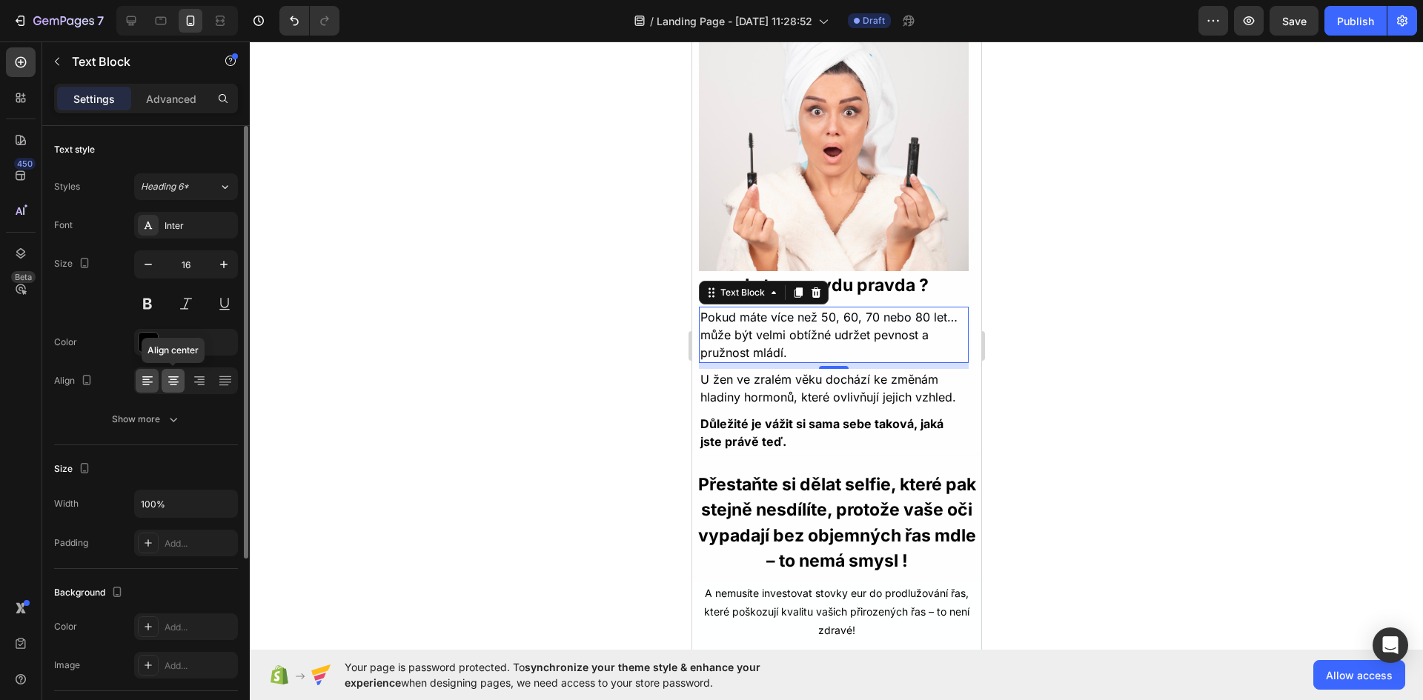
click at [170, 376] on icon at bounding box center [173, 381] width 15 height 15
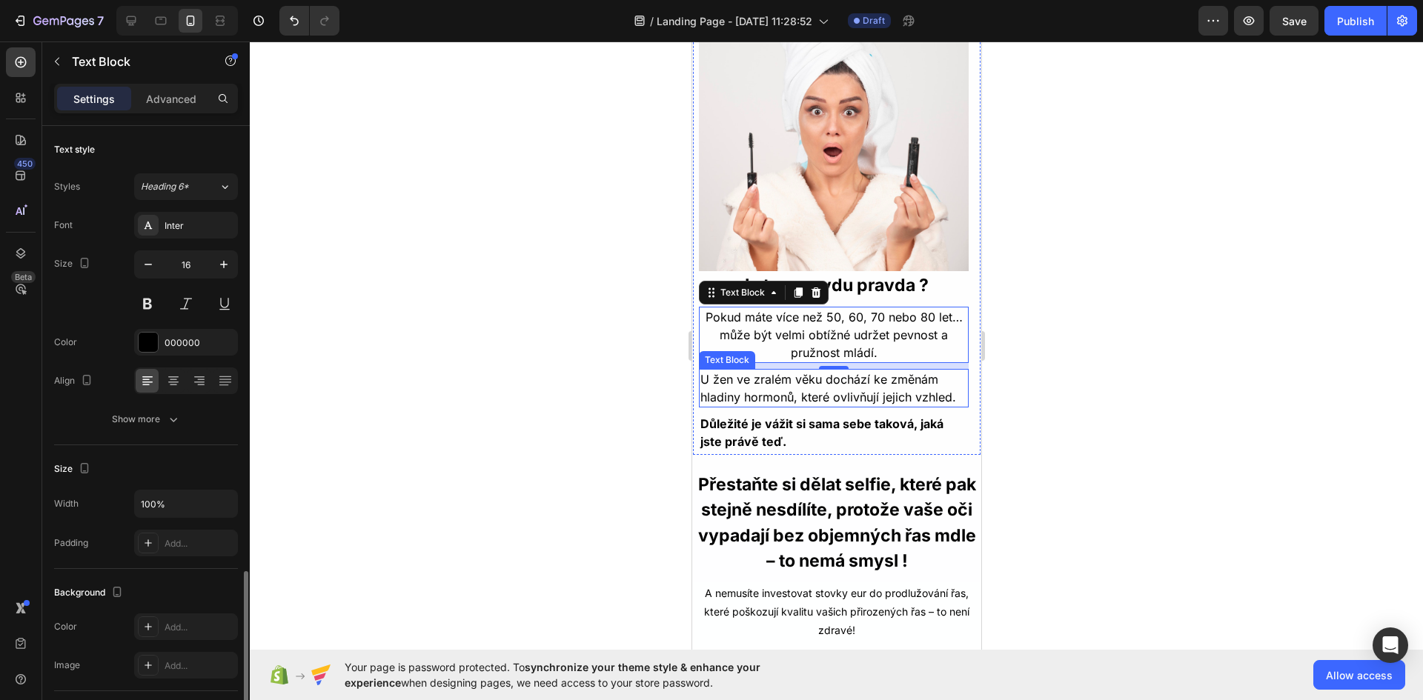
click at [766, 384] on p "U žen ve zralém věku dochází ke změnám hladiny hormonů, které ovlivňují jejich …" at bounding box center [833, 389] width 267 height 36
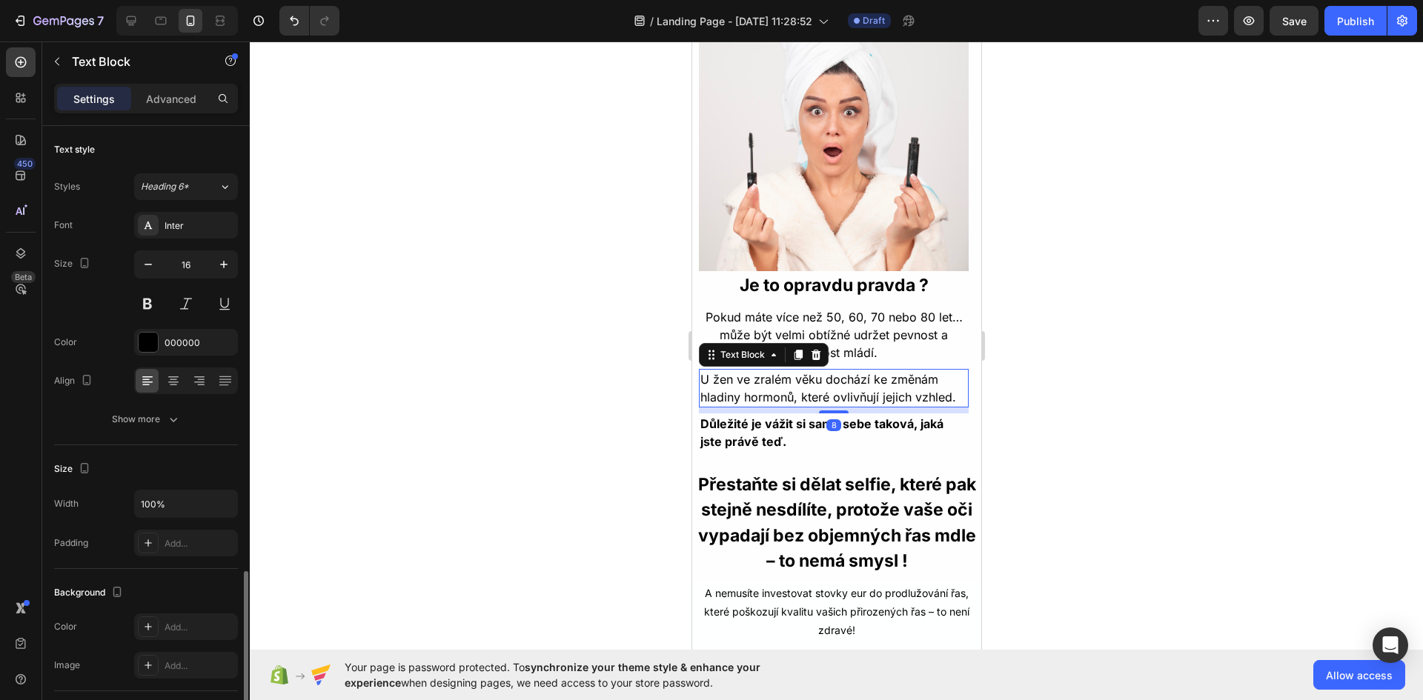
scroll to position [262, 0]
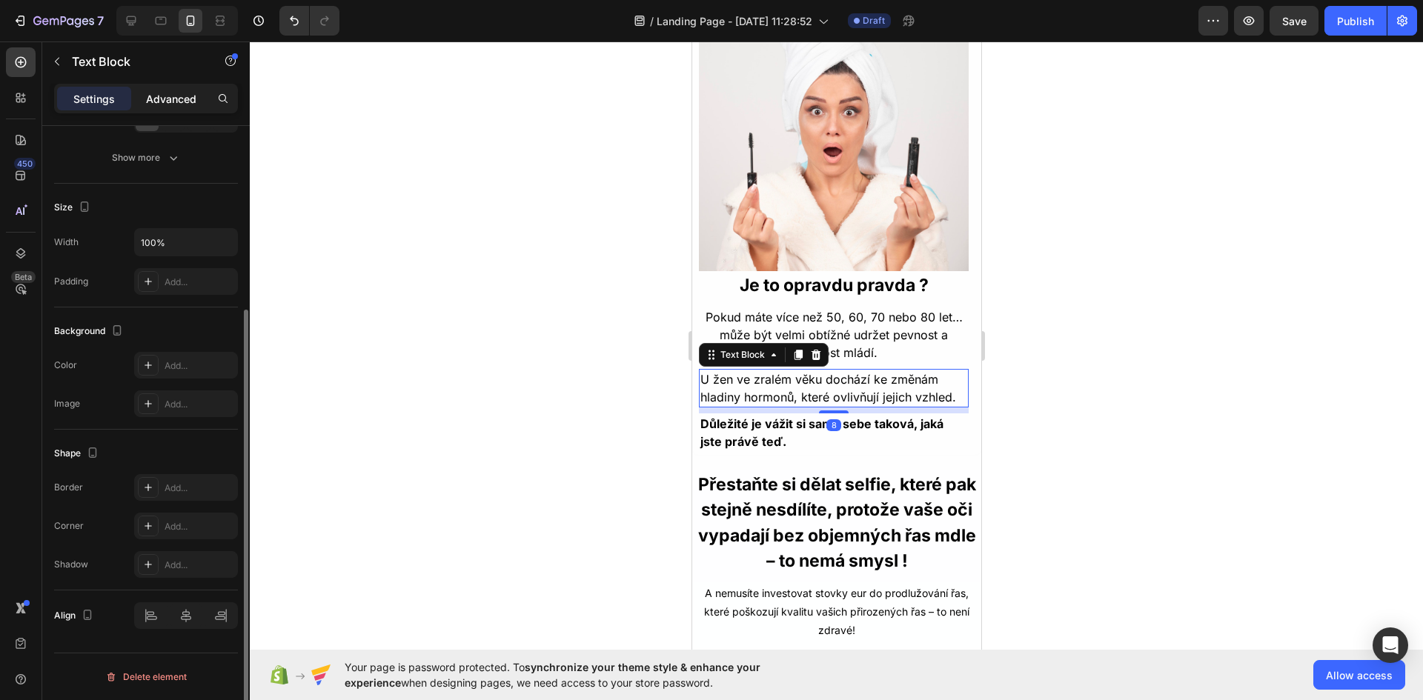
click at [154, 102] on p "Advanced" at bounding box center [171, 99] width 50 height 16
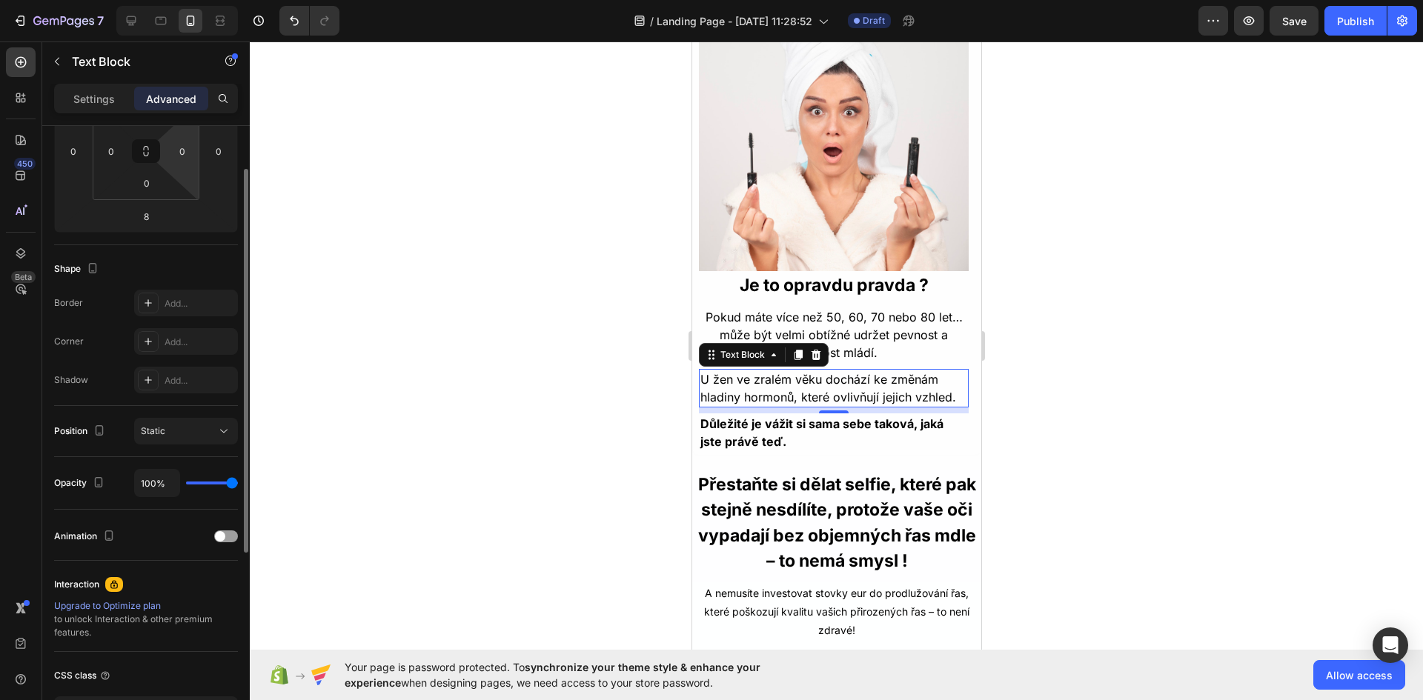
scroll to position [39, 0]
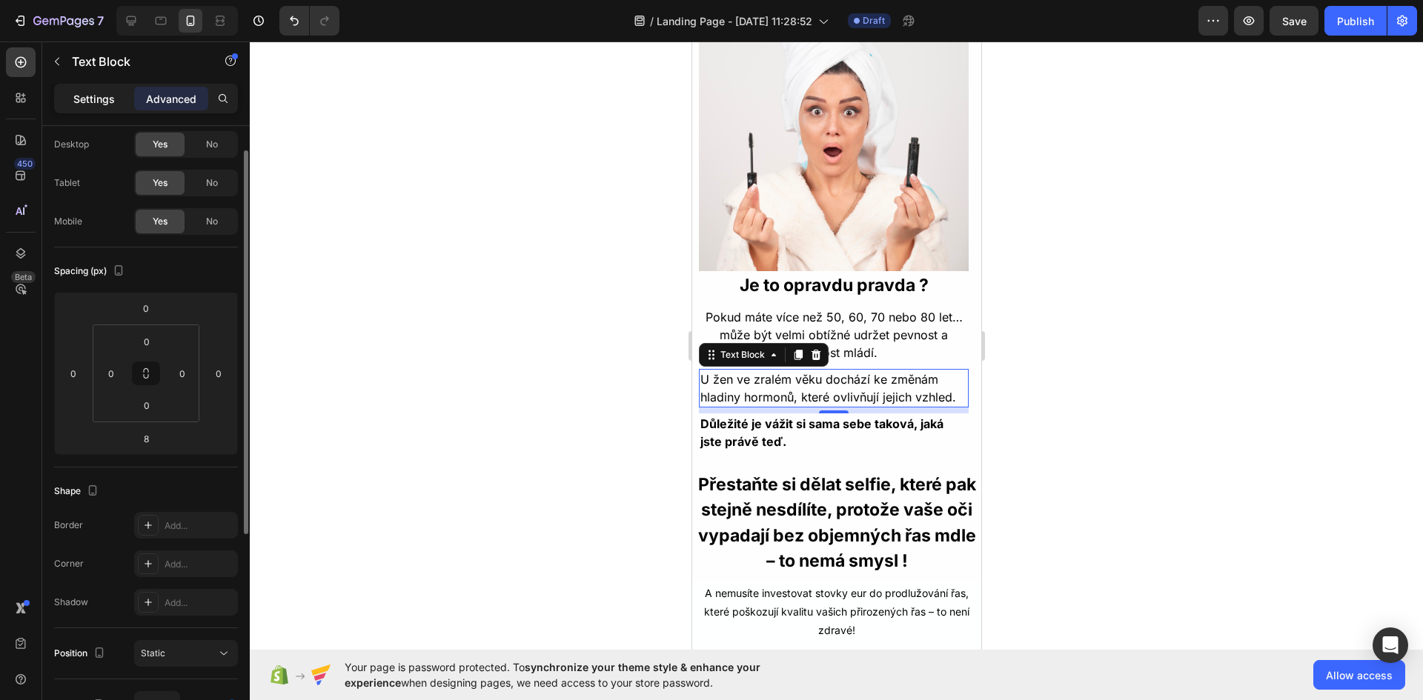
click at [113, 106] on p "Settings" at bounding box center [94, 99] width 42 height 16
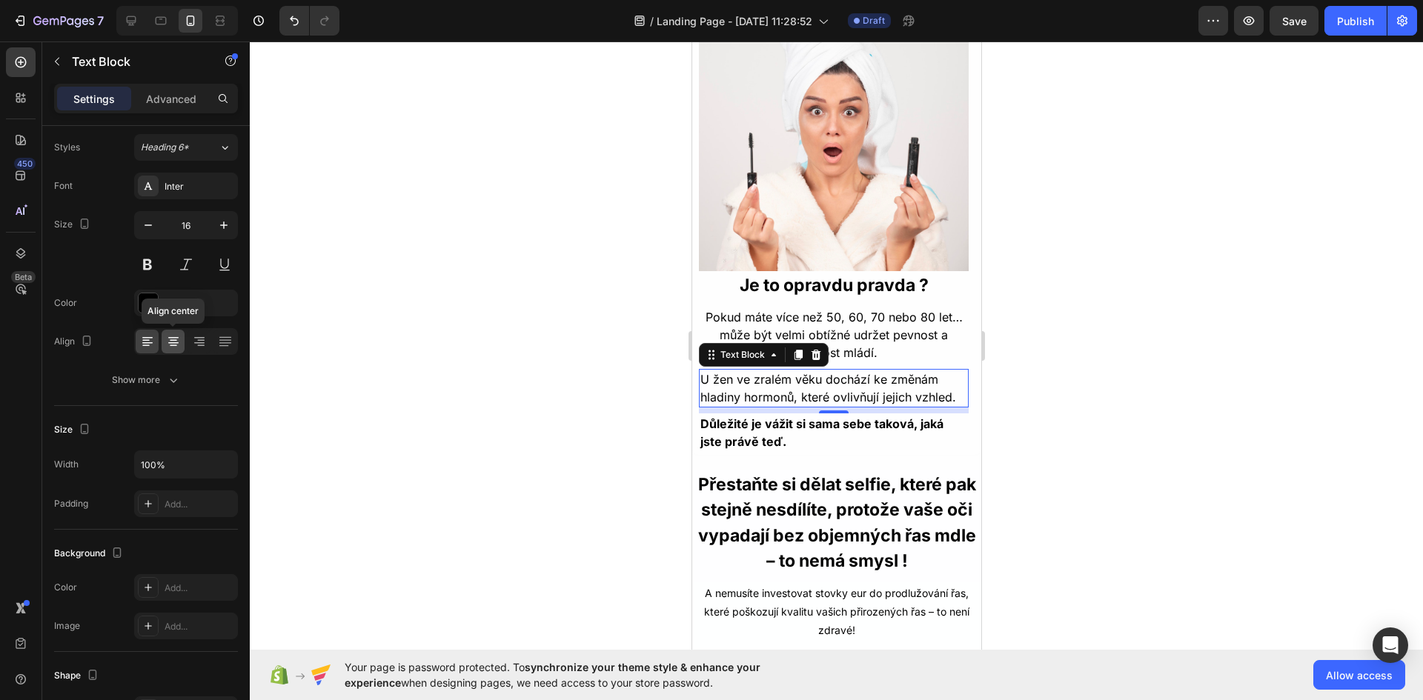
click at [182, 343] on div at bounding box center [173, 342] width 23 height 24
click at [897, 430] on strong "Důležité je vážit si sama sebe taková, jaká jste právě teď." at bounding box center [821, 432] width 243 height 33
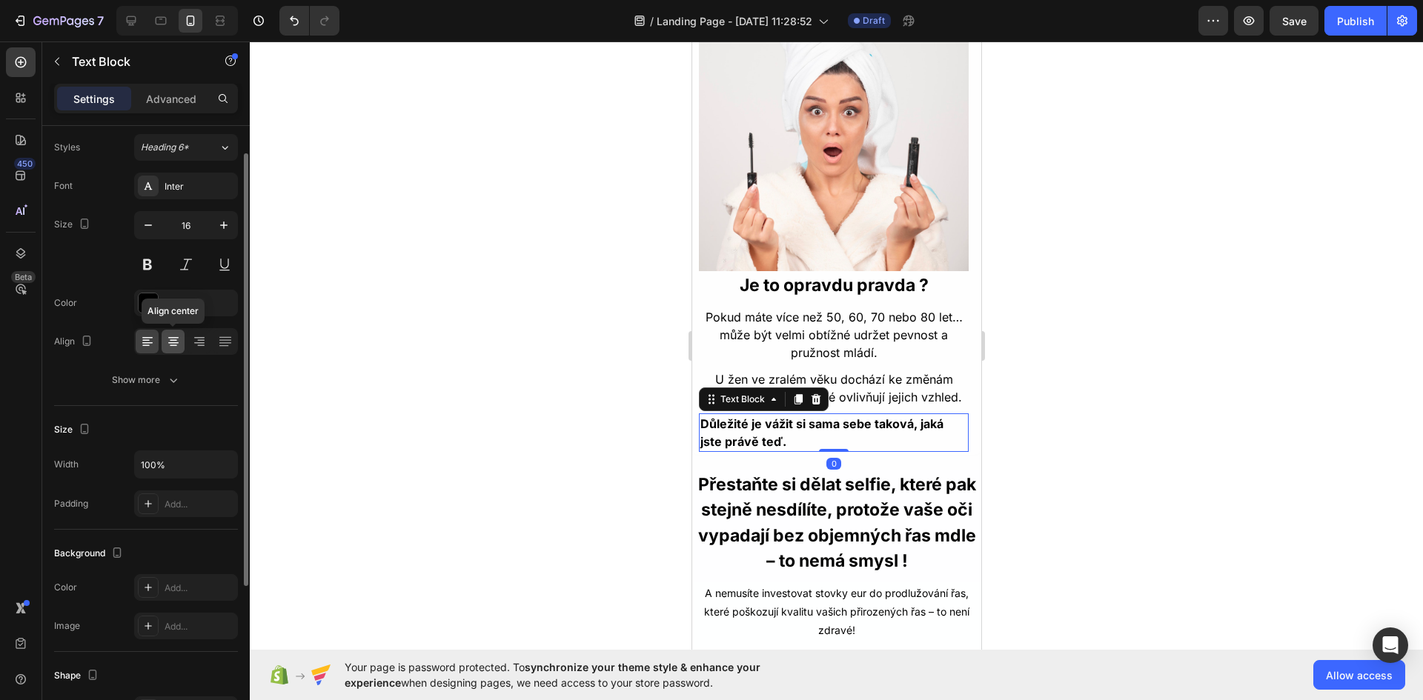
click at [174, 338] on icon at bounding box center [173, 337] width 10 height 1
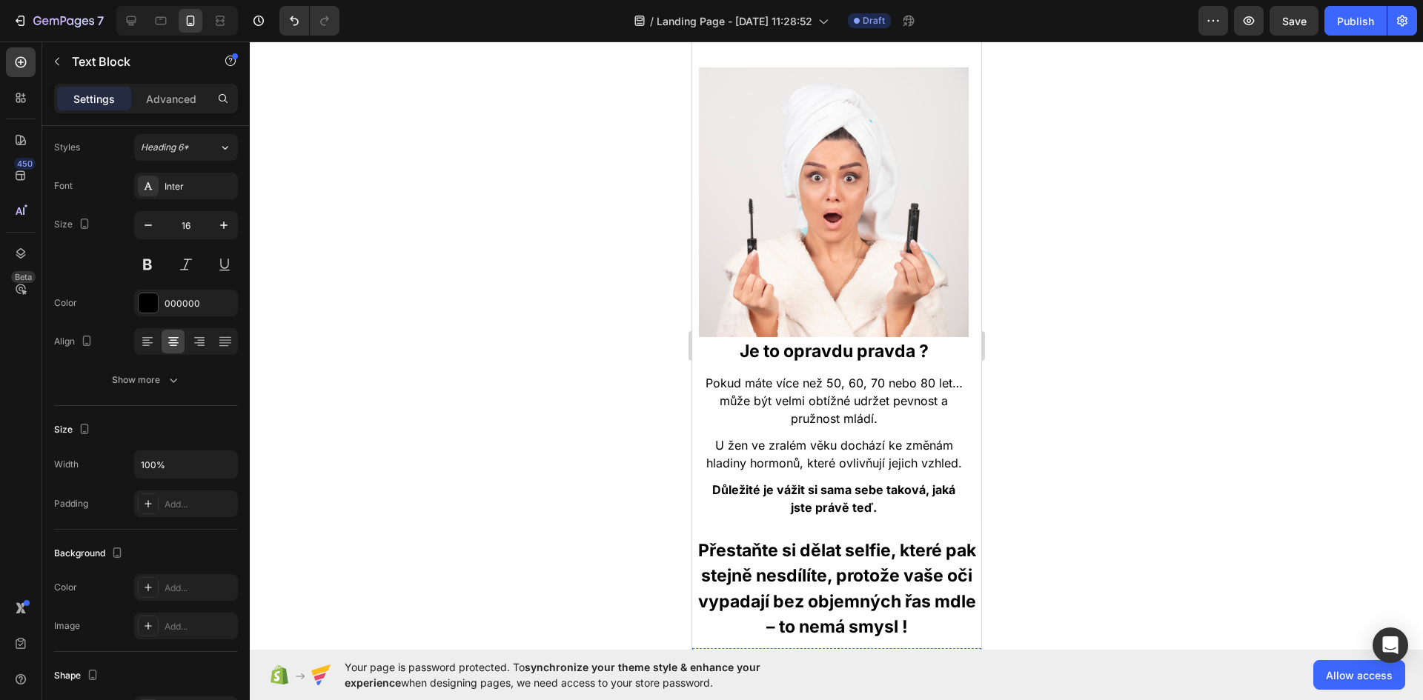
scroll to position [1112, 0]
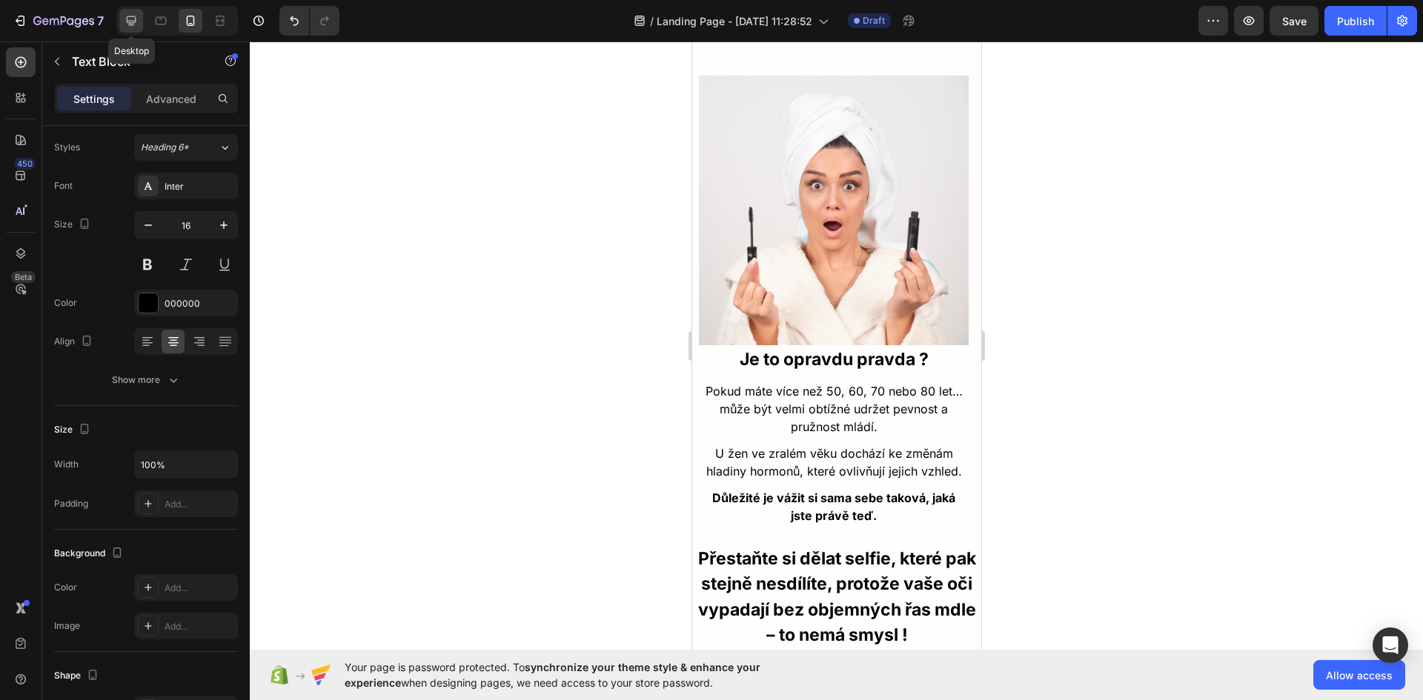
click at [122, 15] on div at bounding box center [131, 21] width 24 height 24
type input "17"
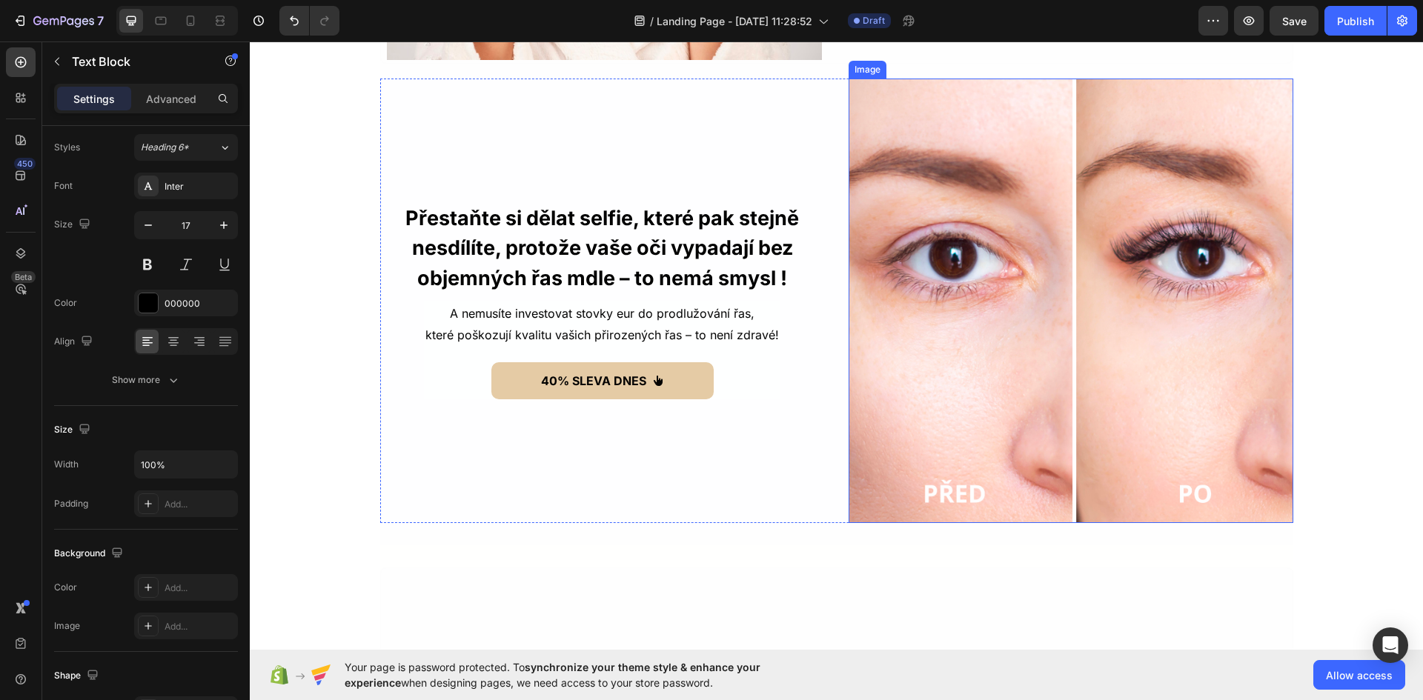
scroll to position [1668, 0]
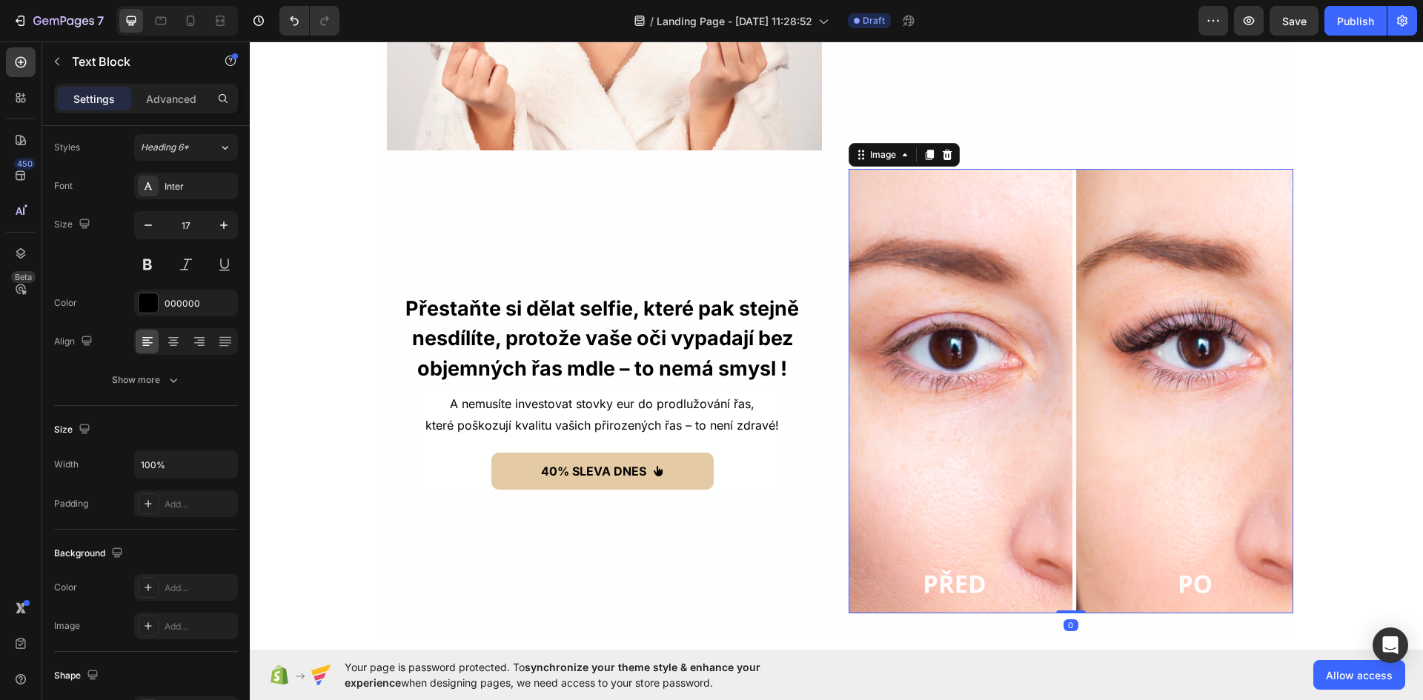
click at [1095, 358] on img at bounding box center [1071, 391] width 445 height 445
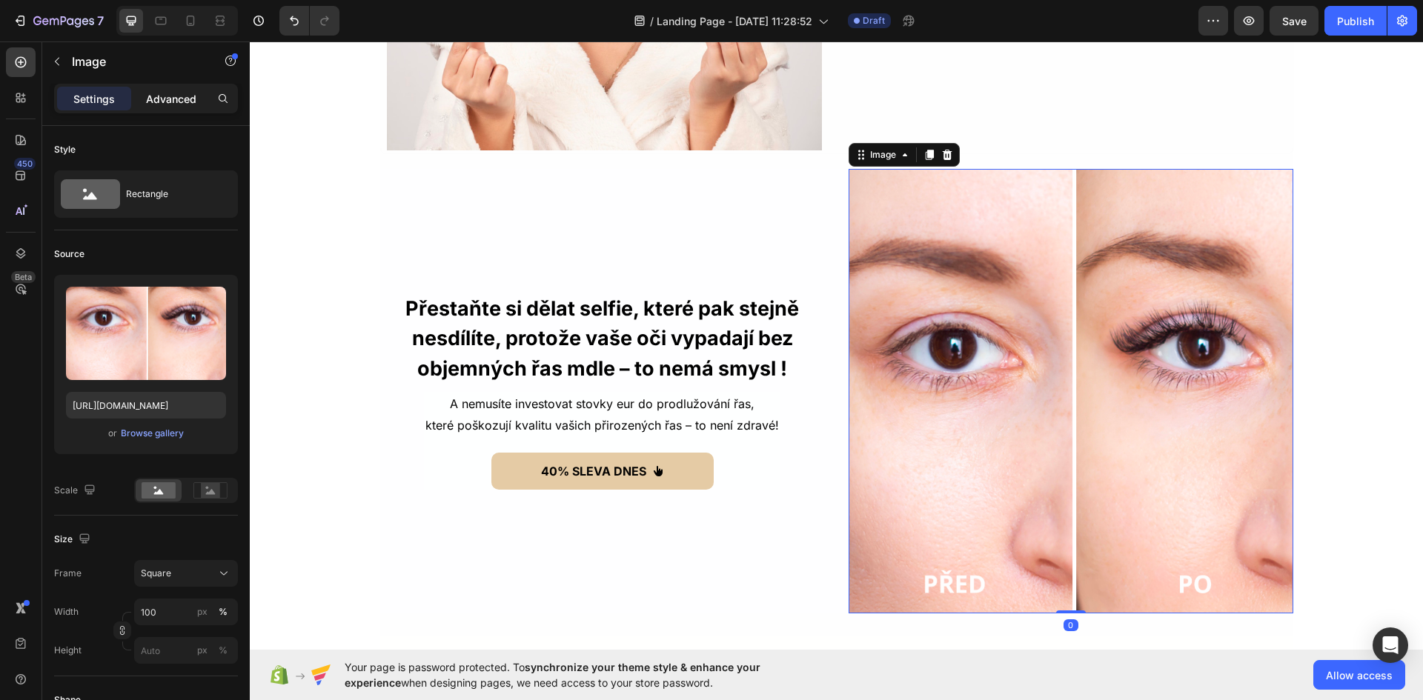
click at [158, 99] on p "Advanced" at bounding box center [171, 99] width 50 height 16
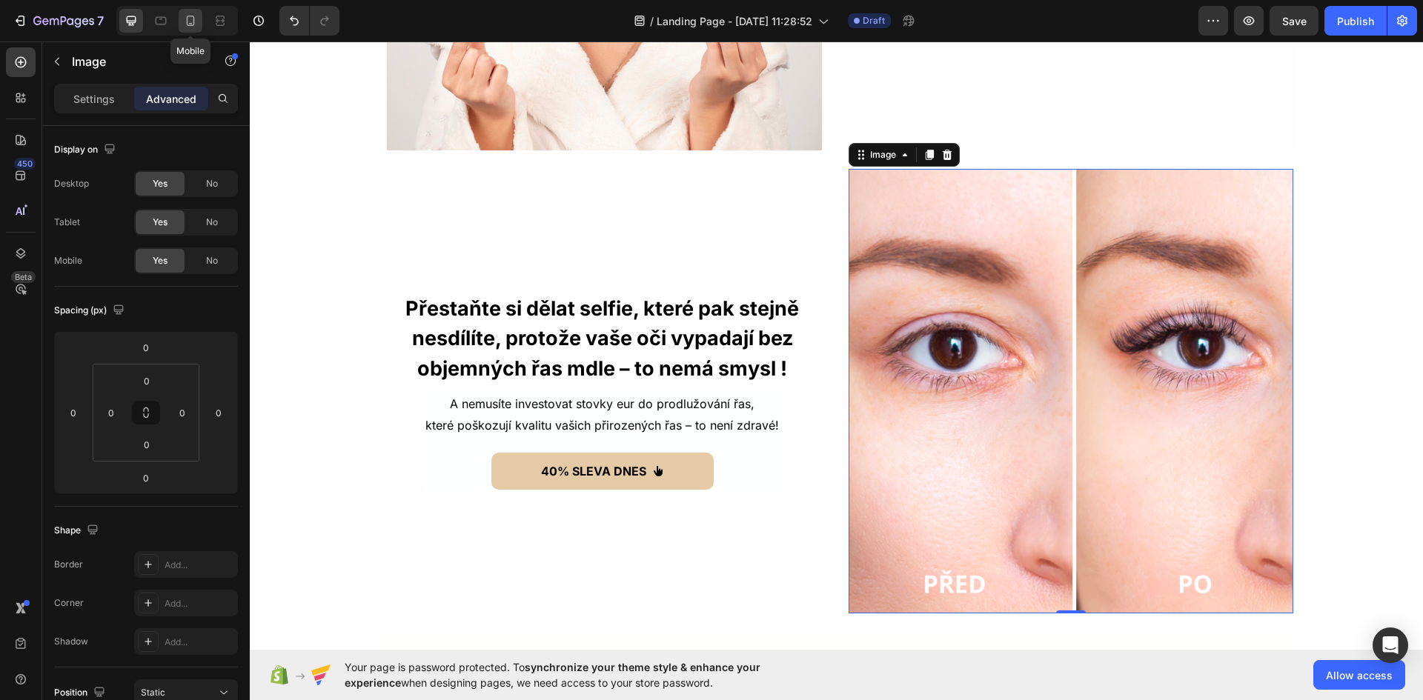
click at [193, 15] on icon at bounding box center [190, 20] width 15 height 15
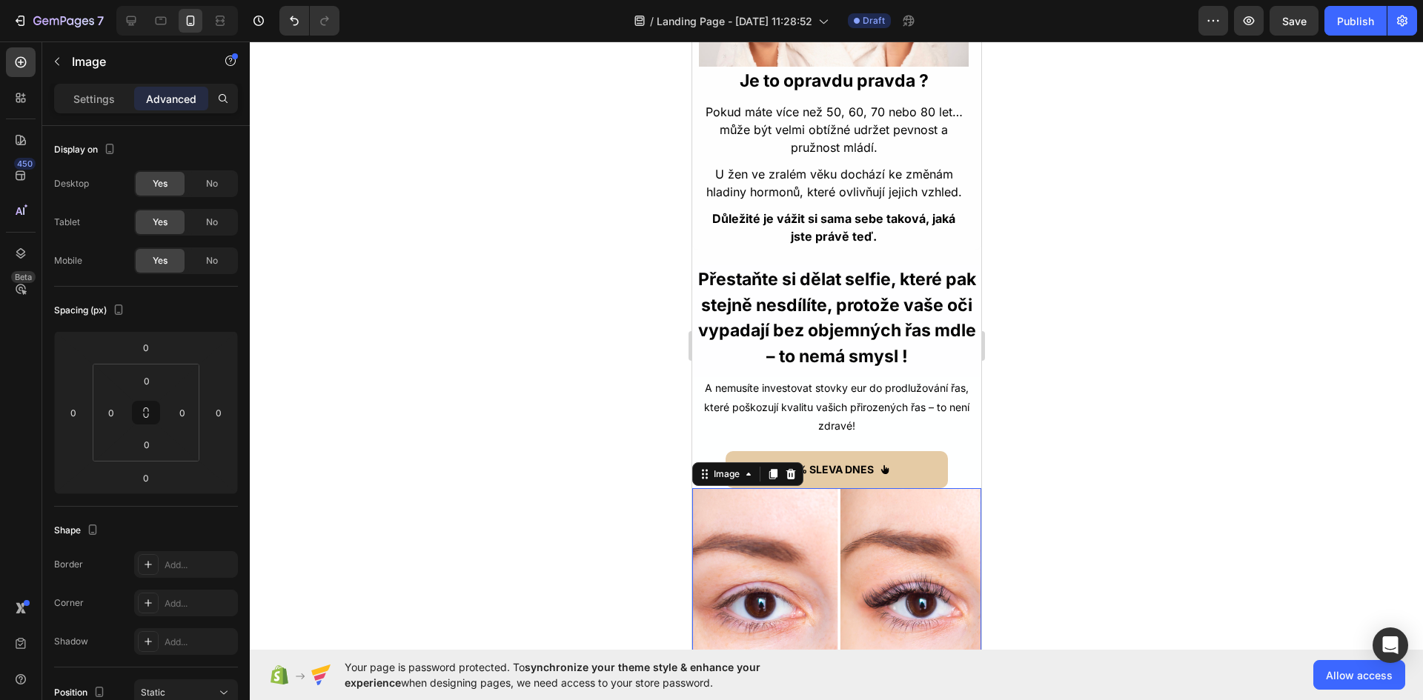
scroll to position [1478, 0]
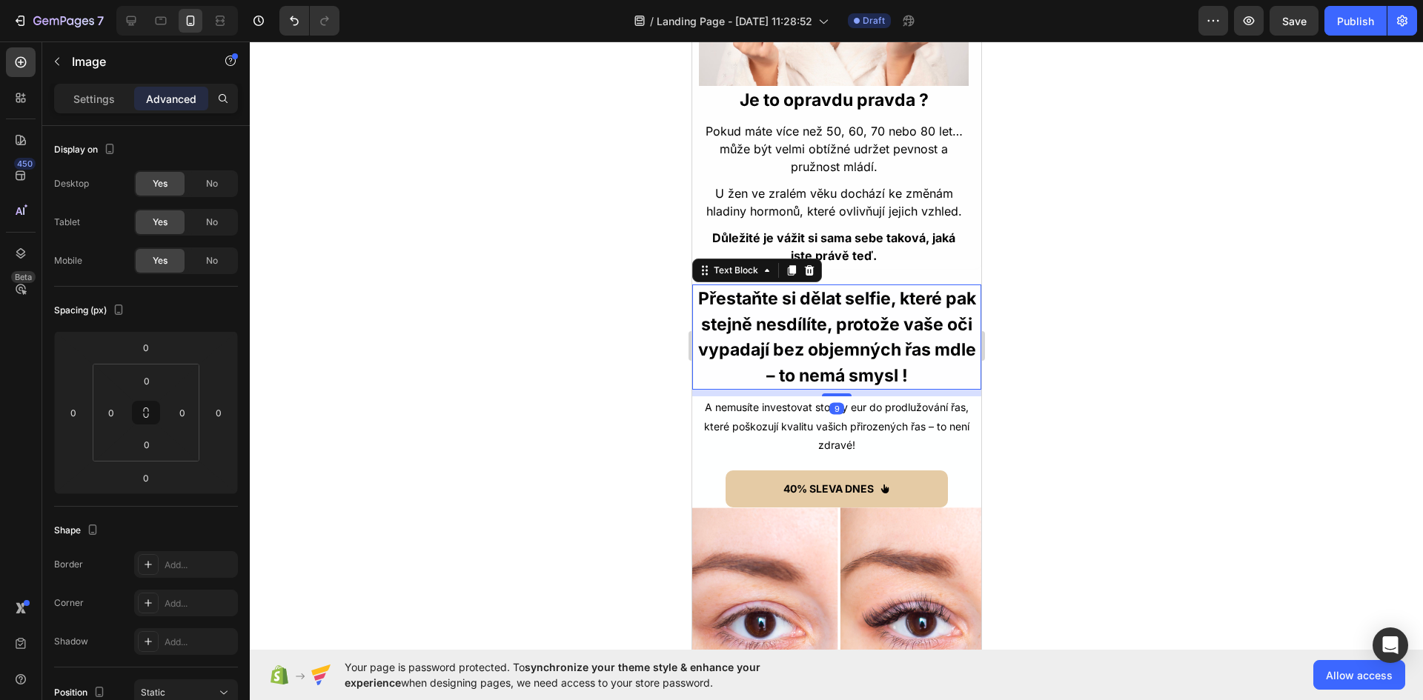
click at [854, 358] on p "Přestaňte si dělat selfie, které pak stejně nesdílíte, protože vaše oči vypadaj…" at bounding box center [836, 337] width 286 height 102
click at [791, 275] on icon at bounding box center [791, 271] width 8 height 10
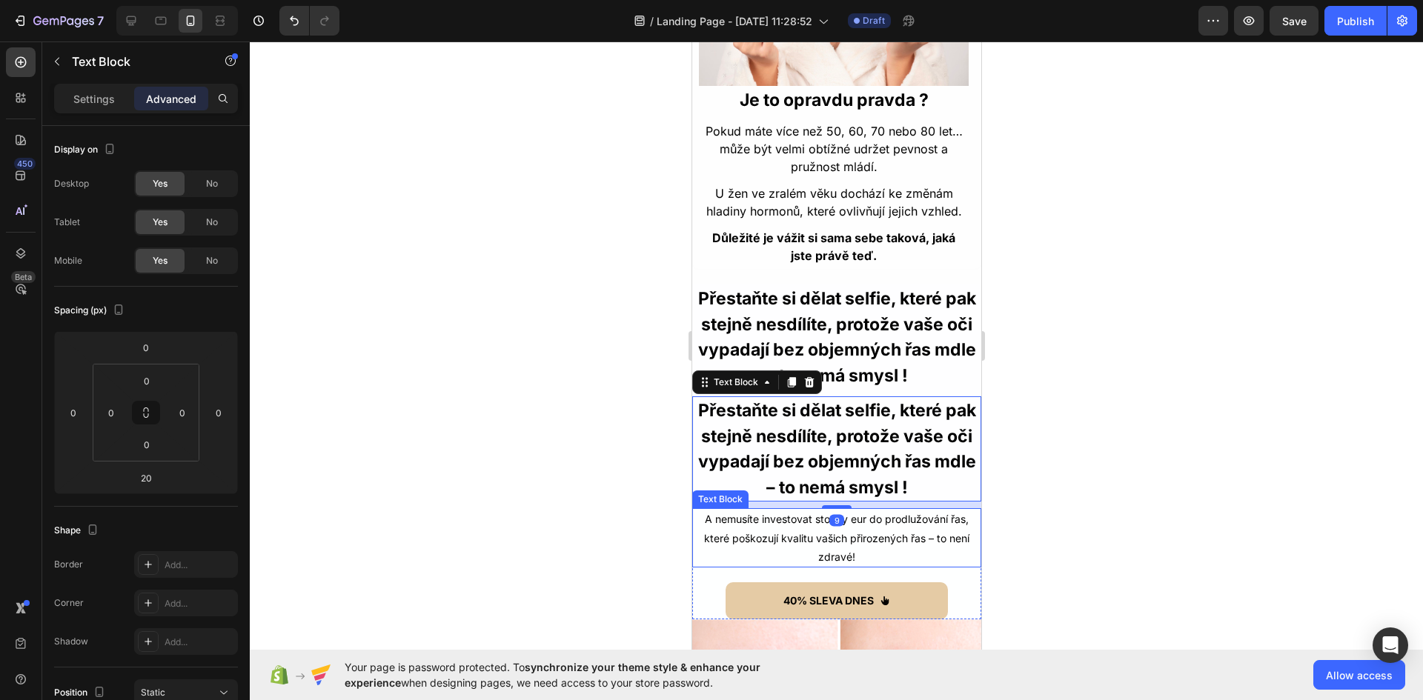
click at [751, 566] on p "které poškozují kvalitu vašich přirozených řas – to není zdravé!" at bounding box center [836, 547] width 286 height 37
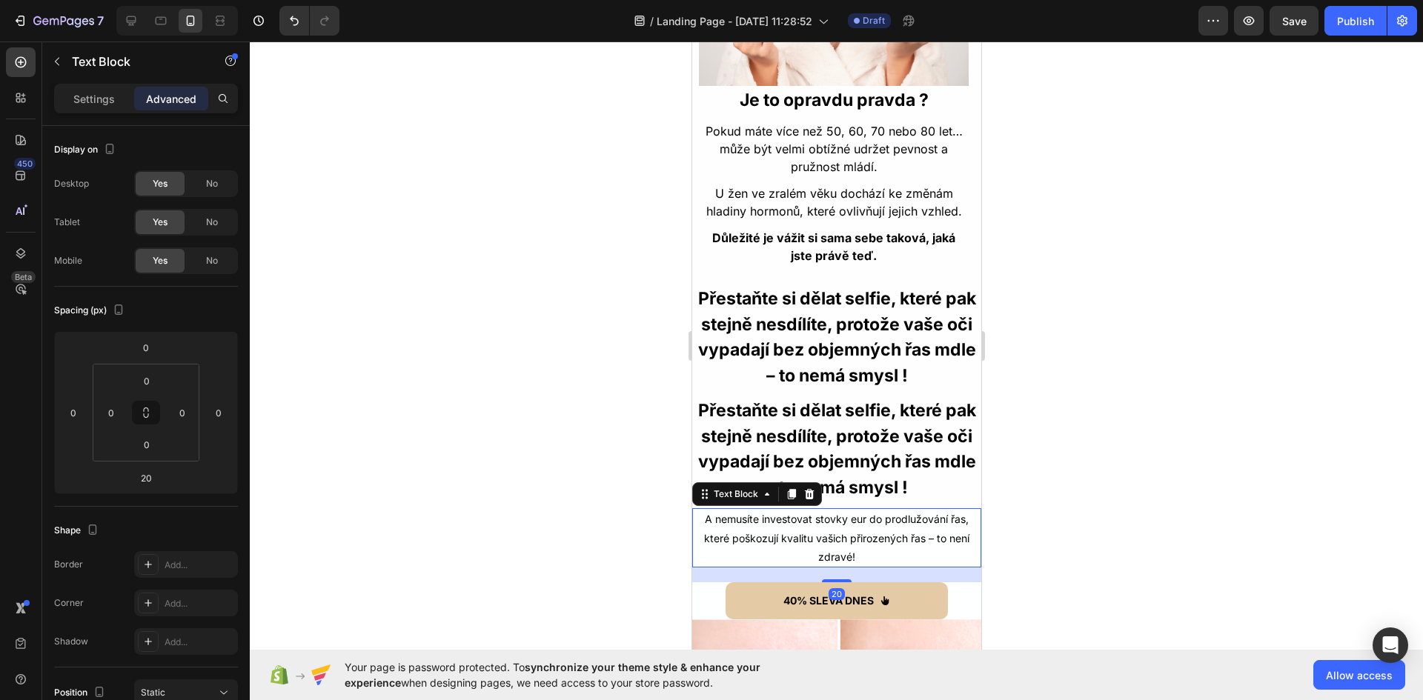
click at [793, 506] on div "Text Block" at bounding box center [756, 494] width 130 height 24
click at [794, 500] on icon at bounding box center [791, 494] width 12 height 12
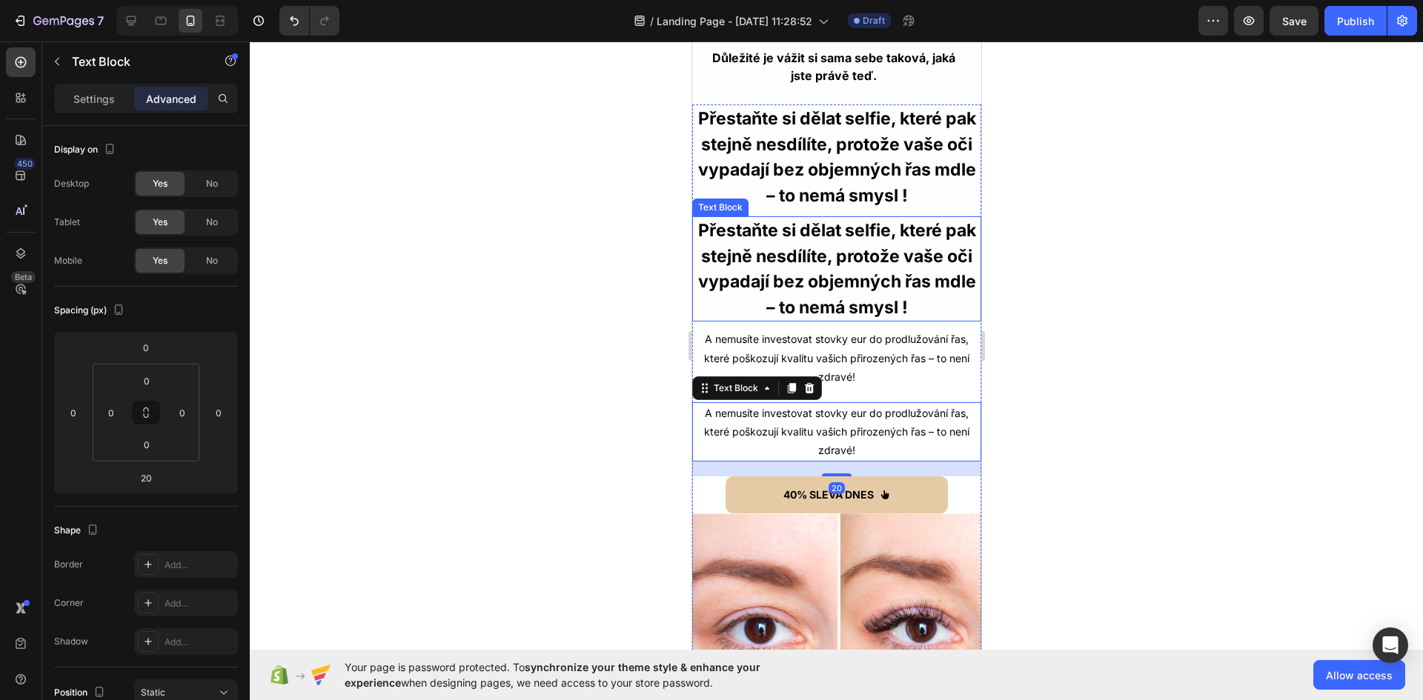
scroll to position [1579, 0]
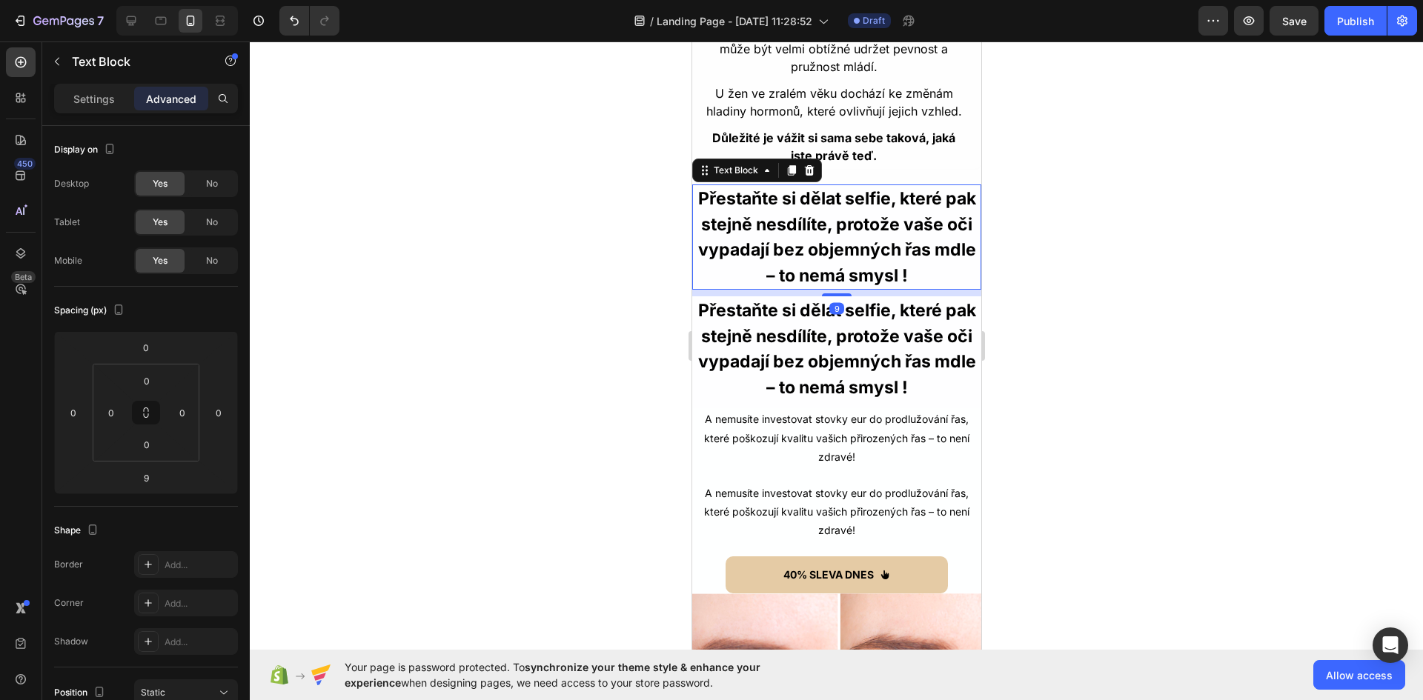
click at [828, 254] on p "Přestaňte si dělat selfie, které pak stejně nesdílíte, protože vaše oči vypadaj…" at bounding box center [836, 237] width 286 height 102
click at [215, 264] on span "No" at bounding box center [212, 260] width 12 height 13
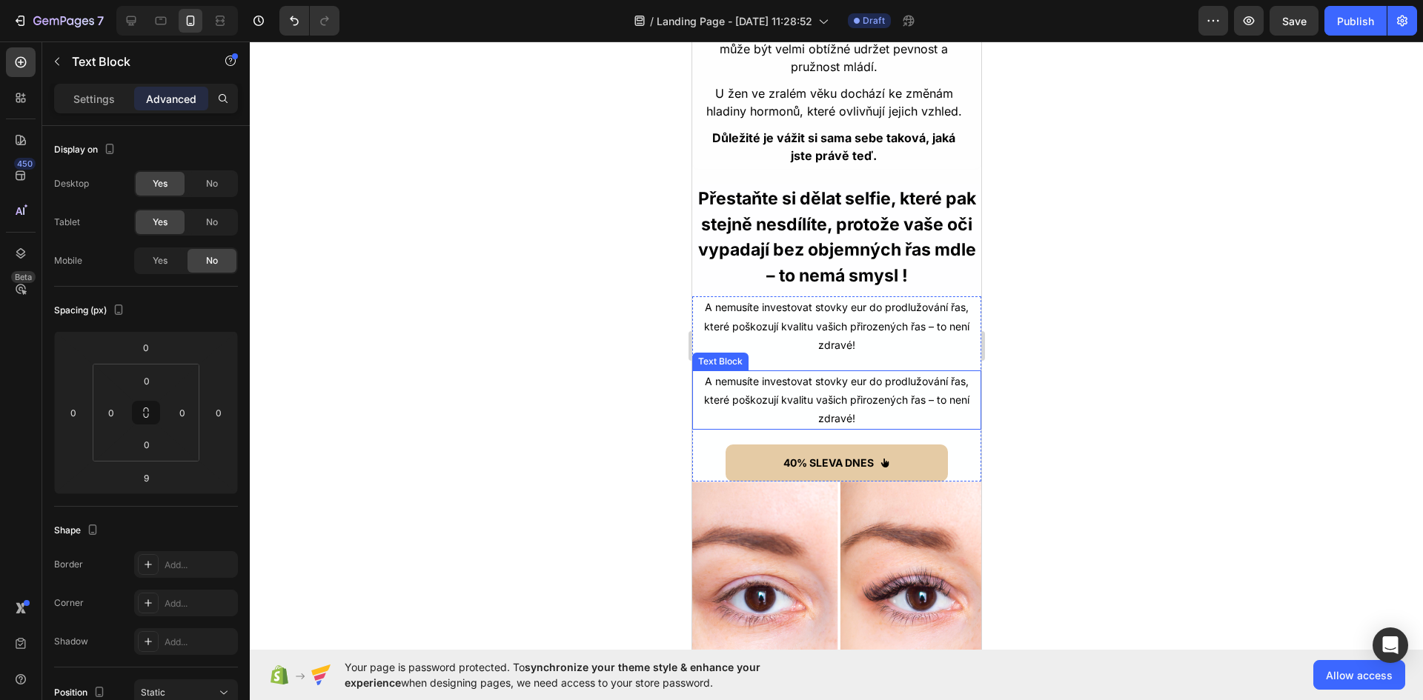
click at [814, 391] on p "A nemusíte investovat stovky eur do prodlužování řas," at bounding box center [836, 381] width 286 height 19
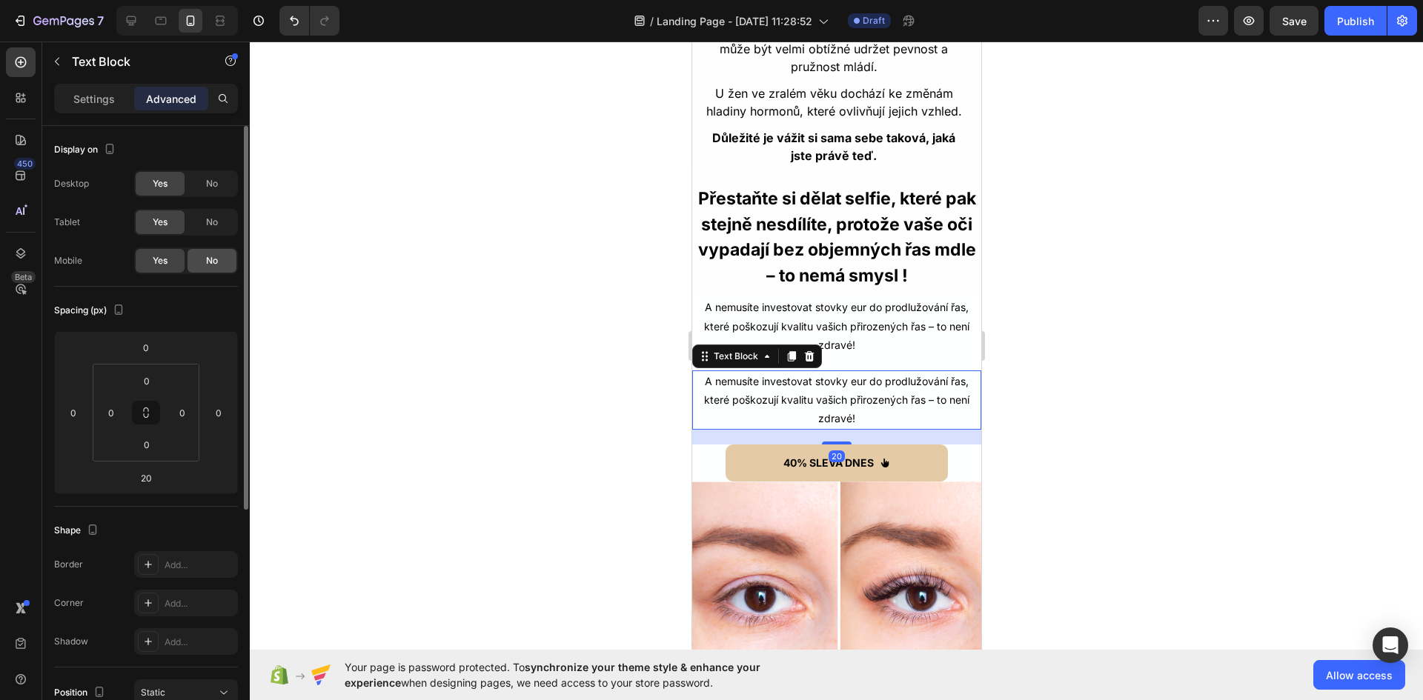
click at [206, 271] on div "No" at bounding box center [211, 261] width 49 height 24
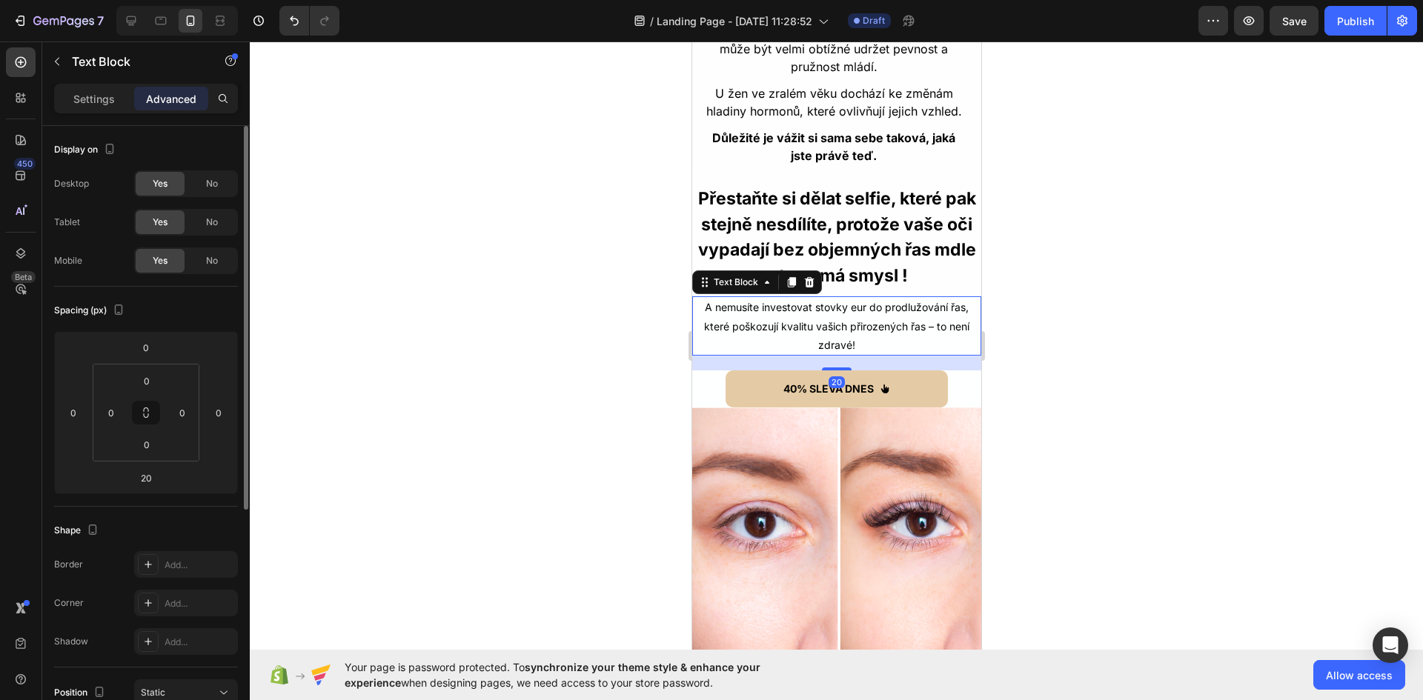
click at [846, 354] on p "které poškozují kvalitu vašich přirozených řas – to není zdravé!" at bounding box center [836, 335] width 286 height 37
click at [218, 184] on span "No" at bounding box center [212, 183] width 12 height 13
click at [217, 219] on span "No" at bounding box center [212, 222] width 12 height 13
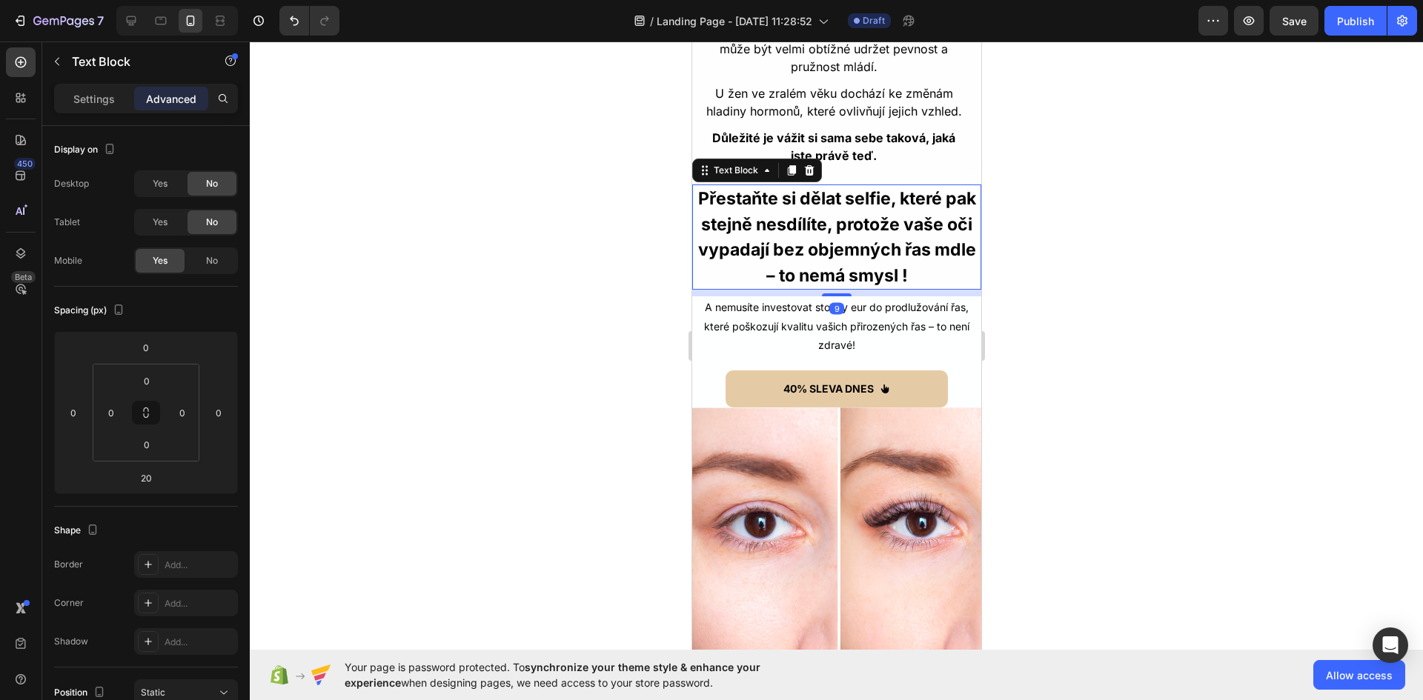
click at [808, 230] on p "Přestaňte si dělat selfie, které pak stejně nesdílíte, protože vaše oči vypadaj…" at bounding box center [836, 237] width 286 height 102
click at [226, 173] on div "No" at bounding box center [211, 184] width 49 height 24
click at [216, 219] on span "No" at bounding box center [212, 222] width 12 height 13
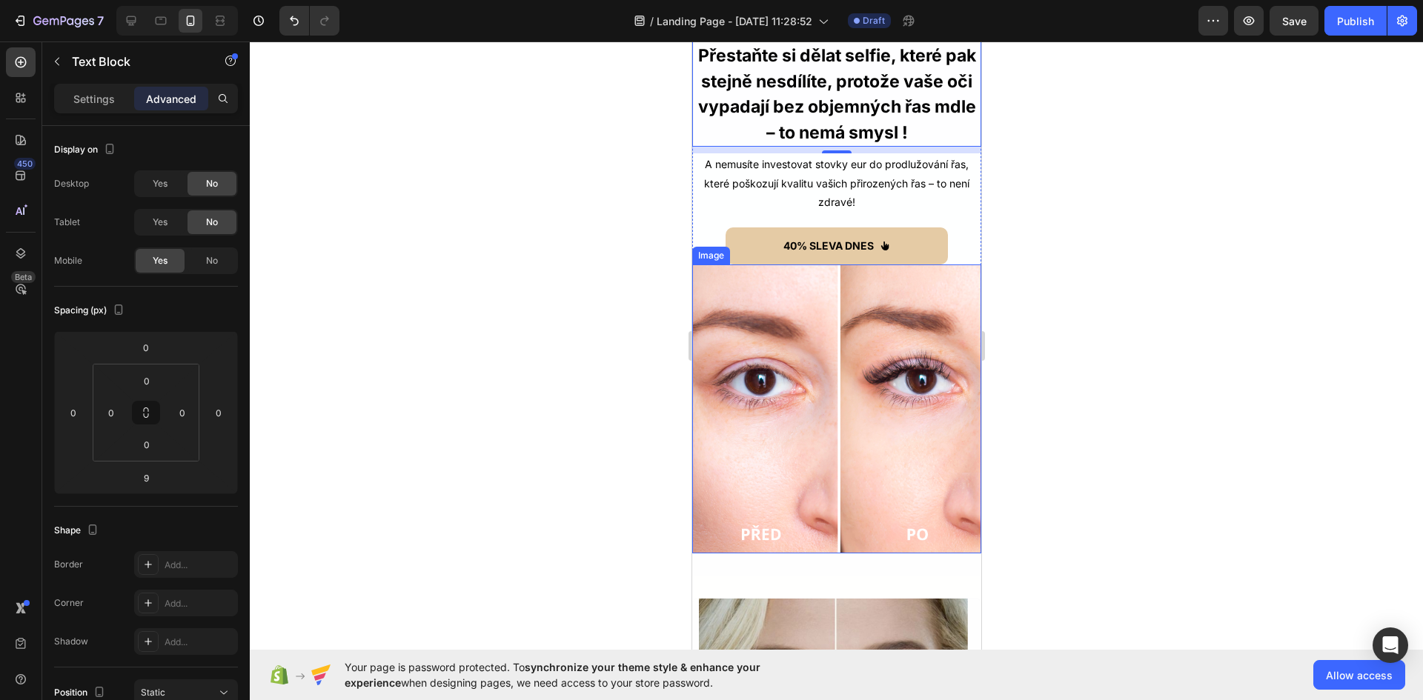
scroll to position [1727, 0]
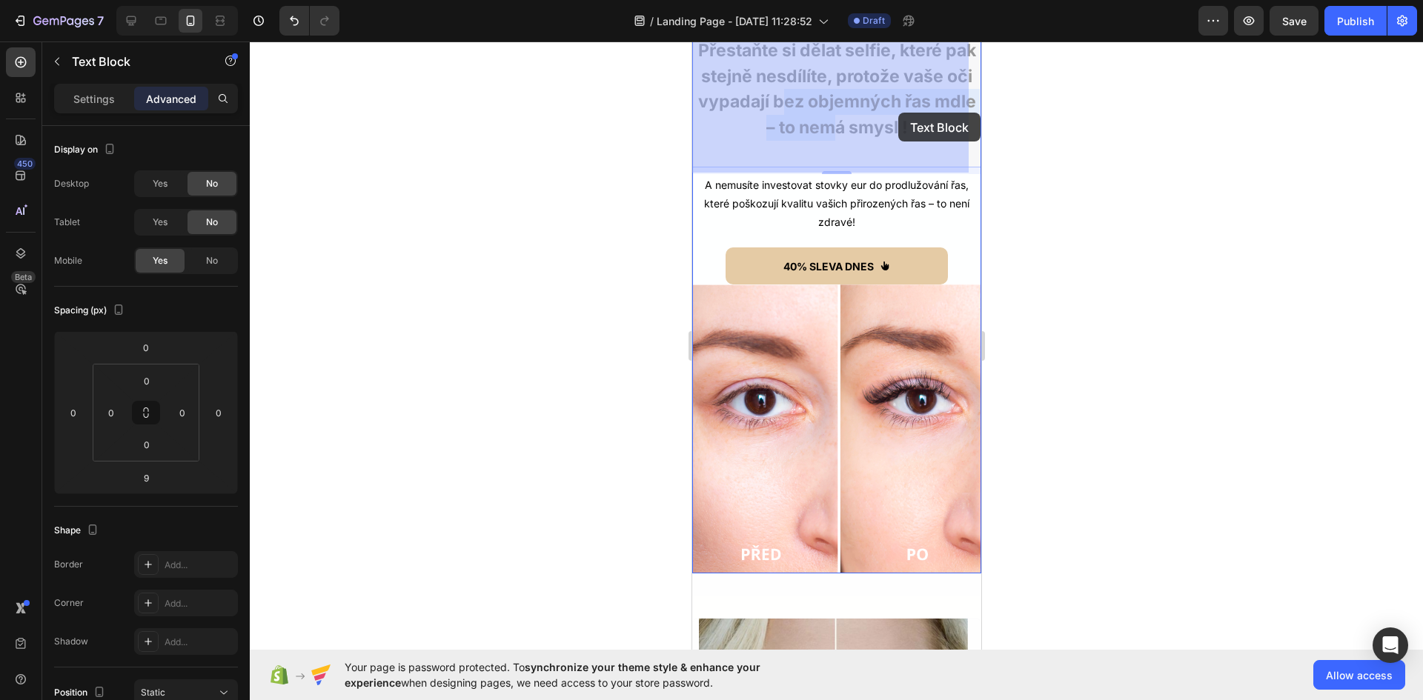
drag, startPoint x: 938, startPoint y: 138, endPoint x: 897, endPoint y: 113, distance: 47.9
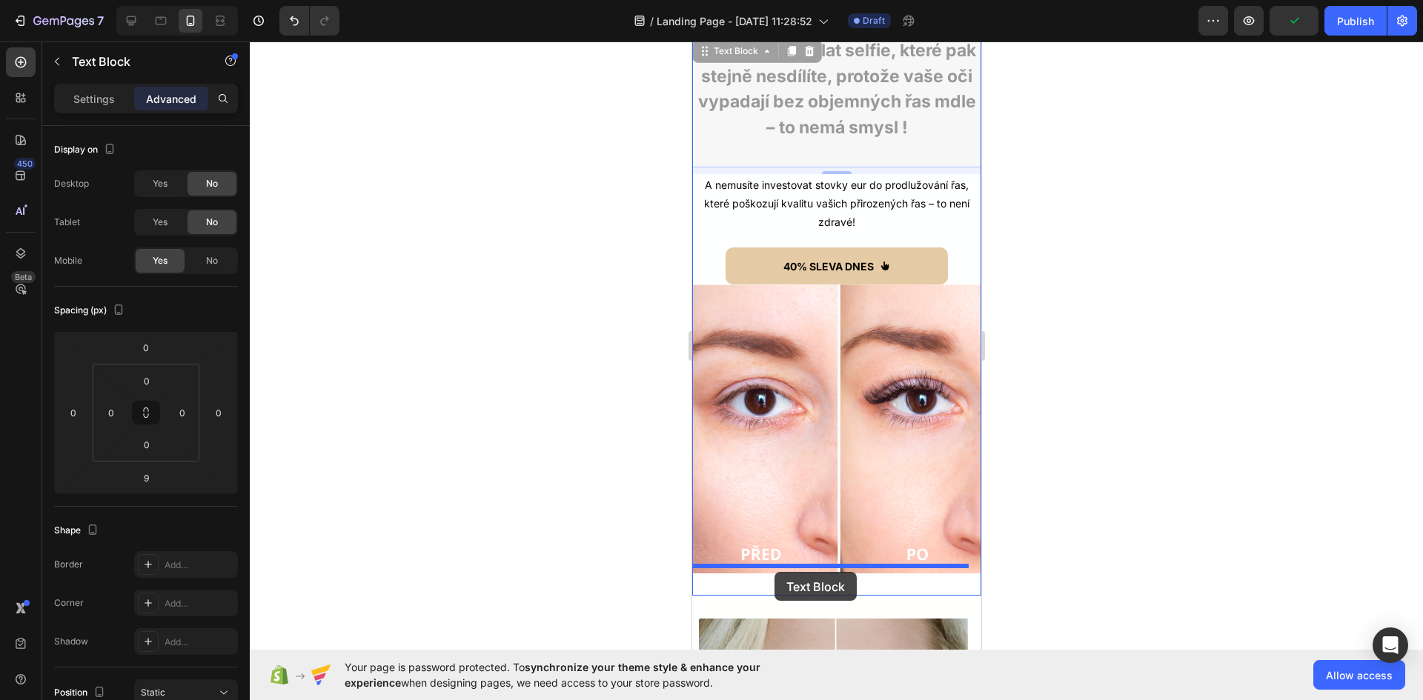
drag, startPoint x: 703, startPoint y: 56, endPoint x: 774, endPoint y: 572, distance: 520.7
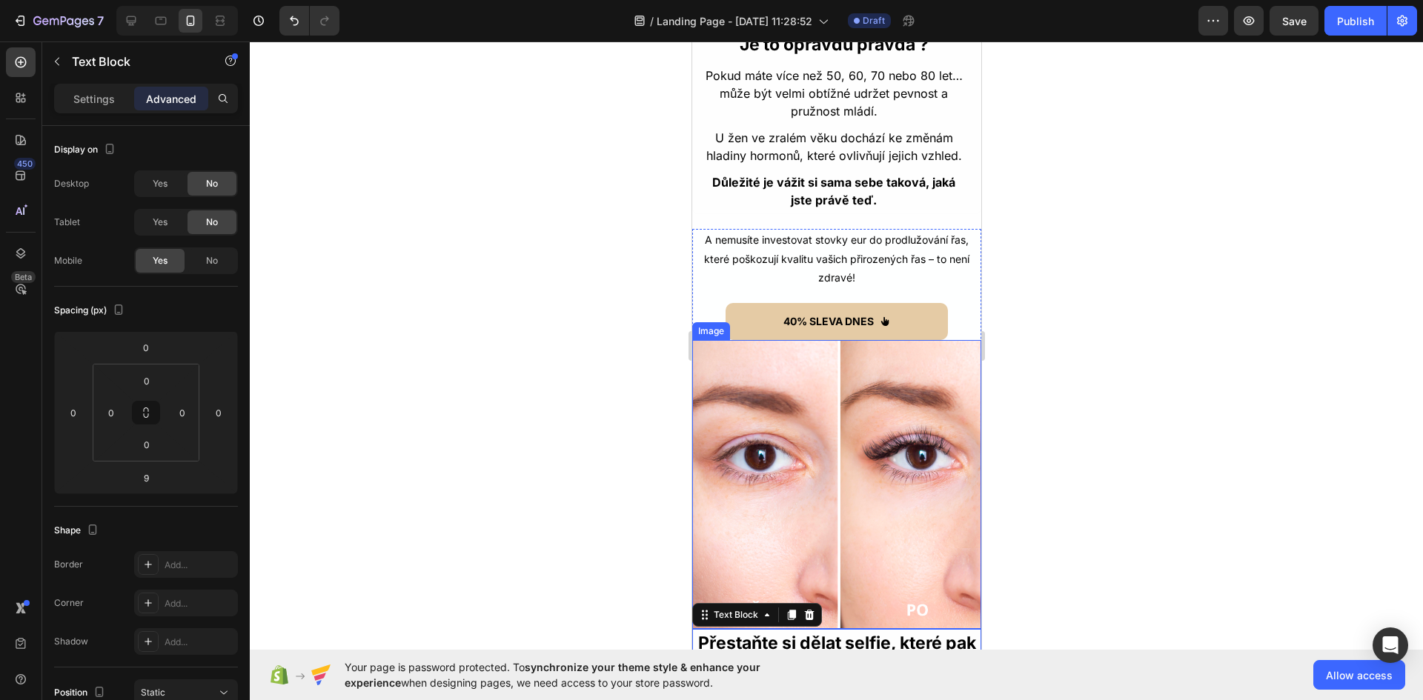
scroll to position [1504, 0]
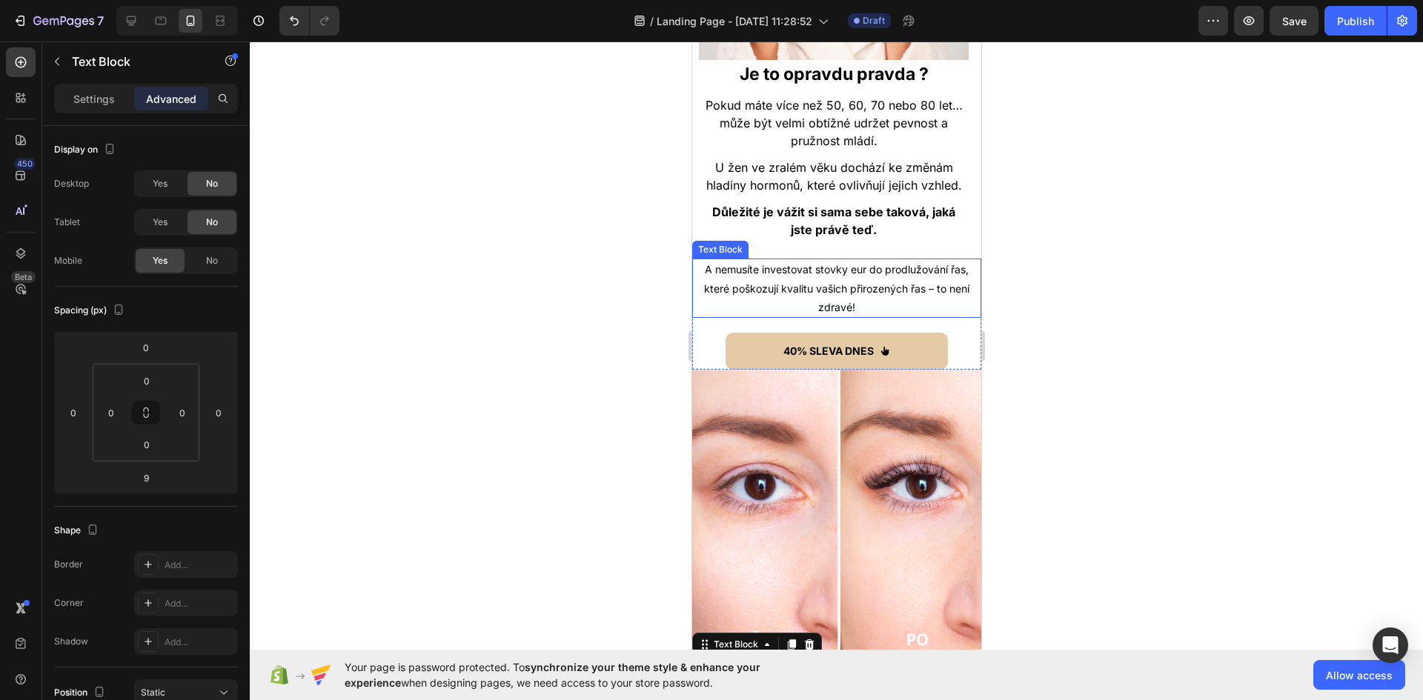
click at [717, 253] on div "Text Block" at bounding box center [719, 249] width 50 height 13
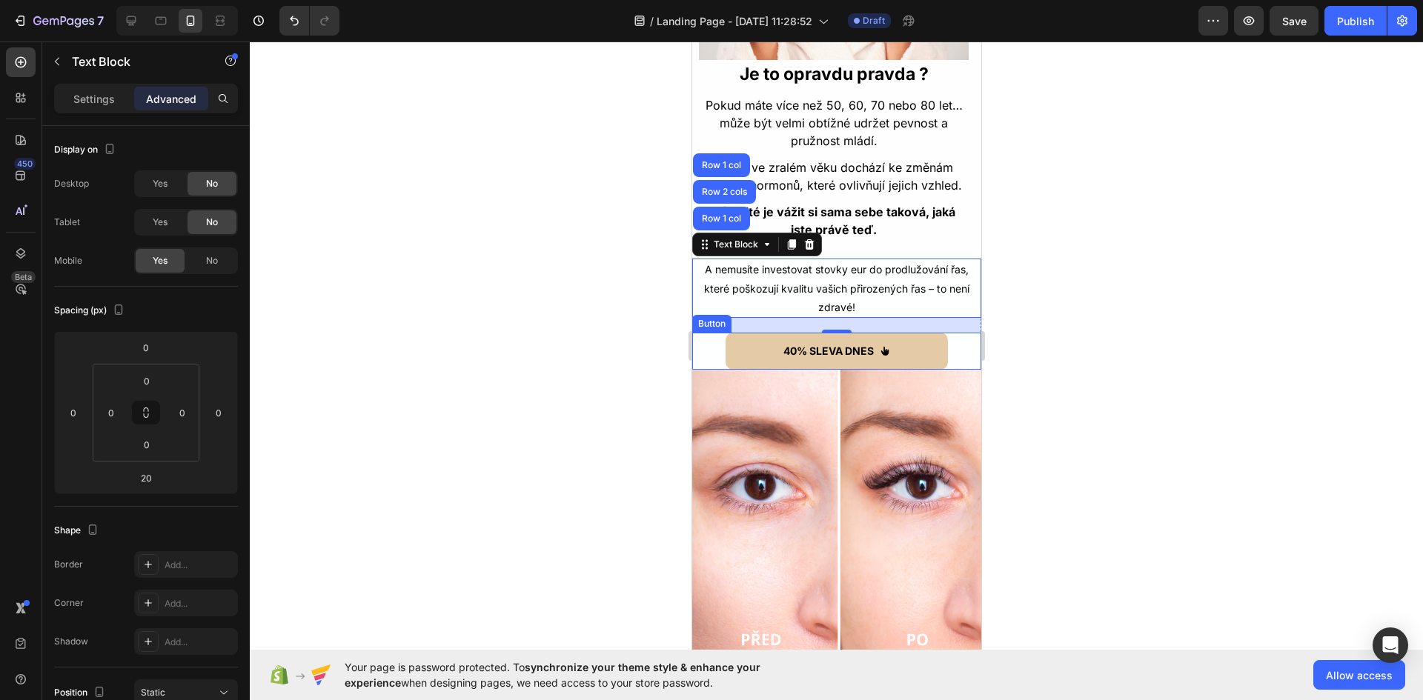
click at [706, 343] on div "40% SLEVA DNES Button" at bounding box center [835, 351] width 289 height 37
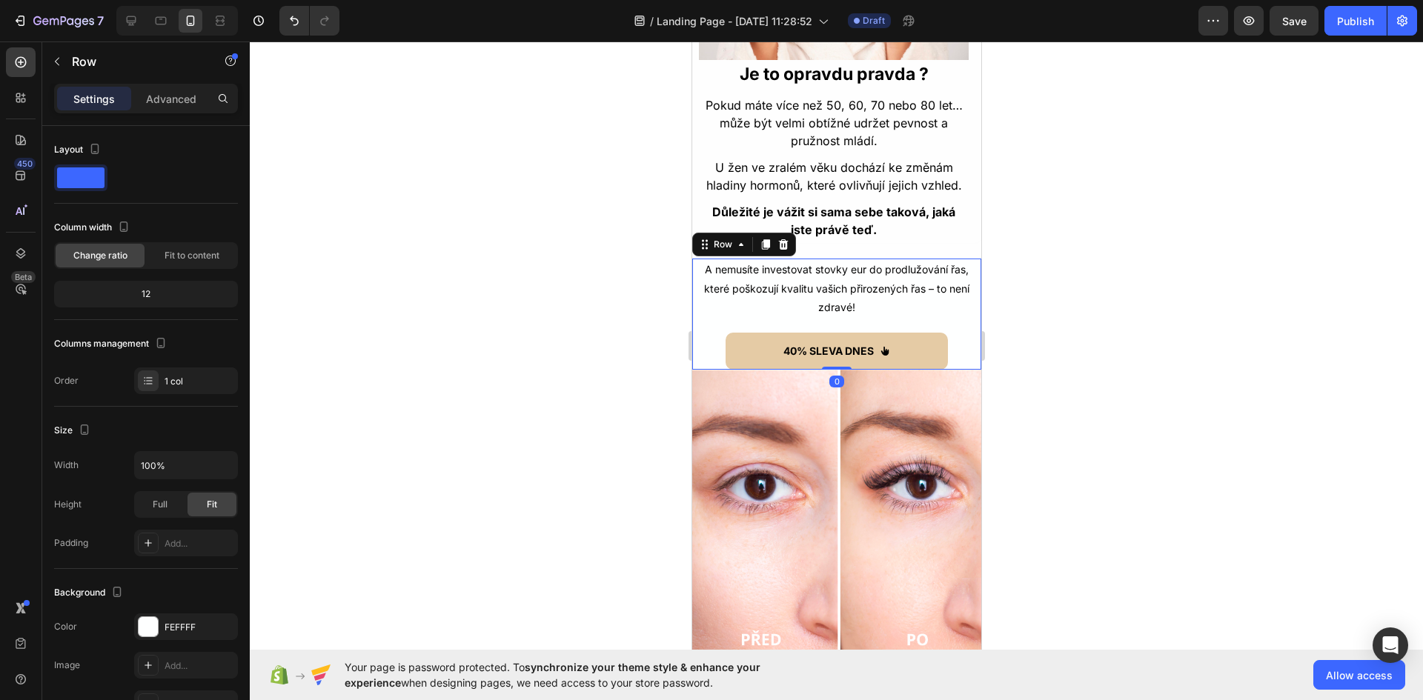
click at [846, 332] on div "A nemusíte investovat stovky eur do prodlužování řas, které poškozují kvalitu […" at bounding box center [835, 314] width 289 height 111
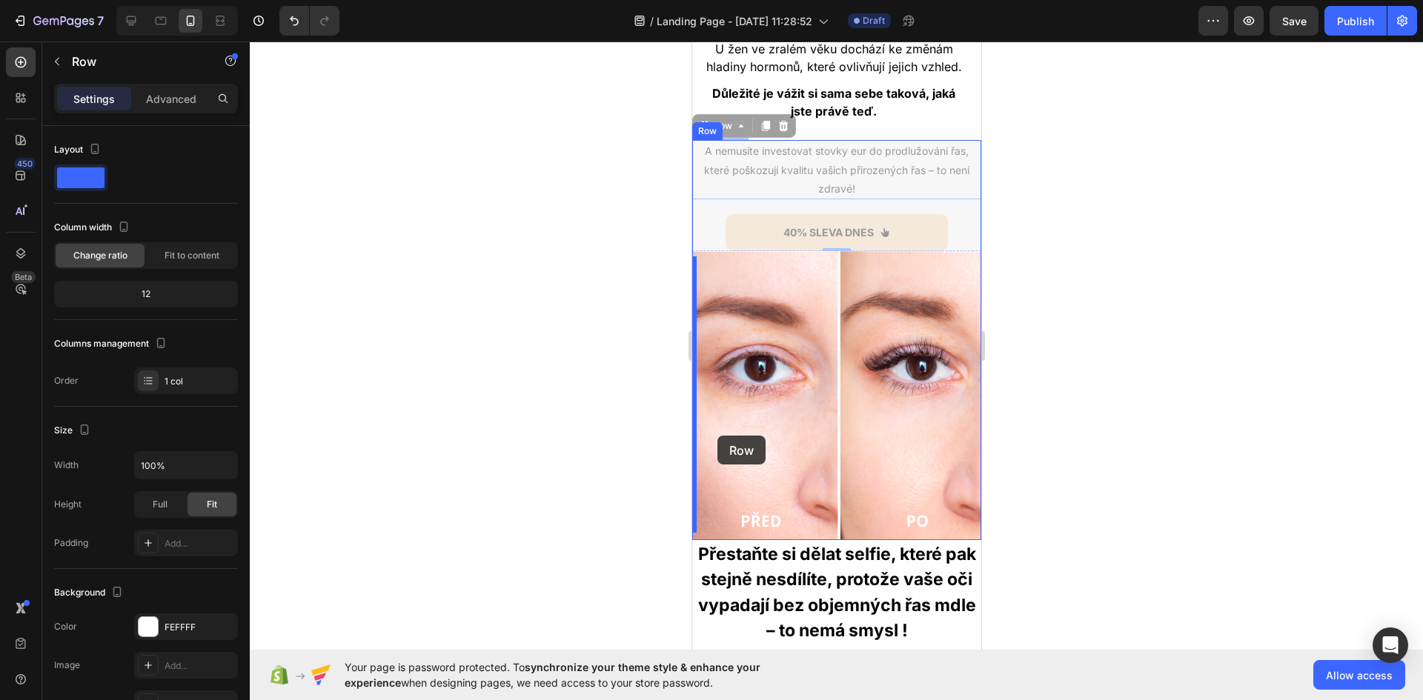
scroll to position [1801, 0]
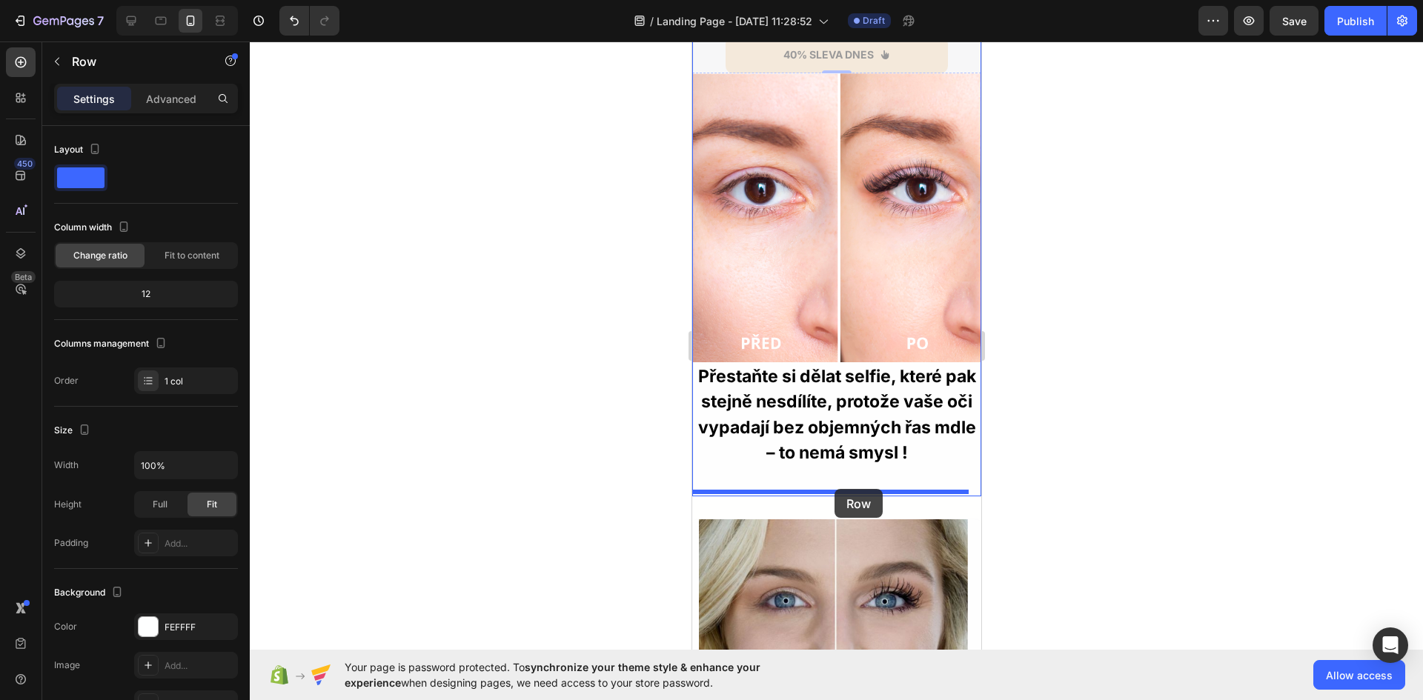
drag, startPoint x: 706, startPoint y: 252, endPoint x: 834, endPoint y: 489, distance: 269.2
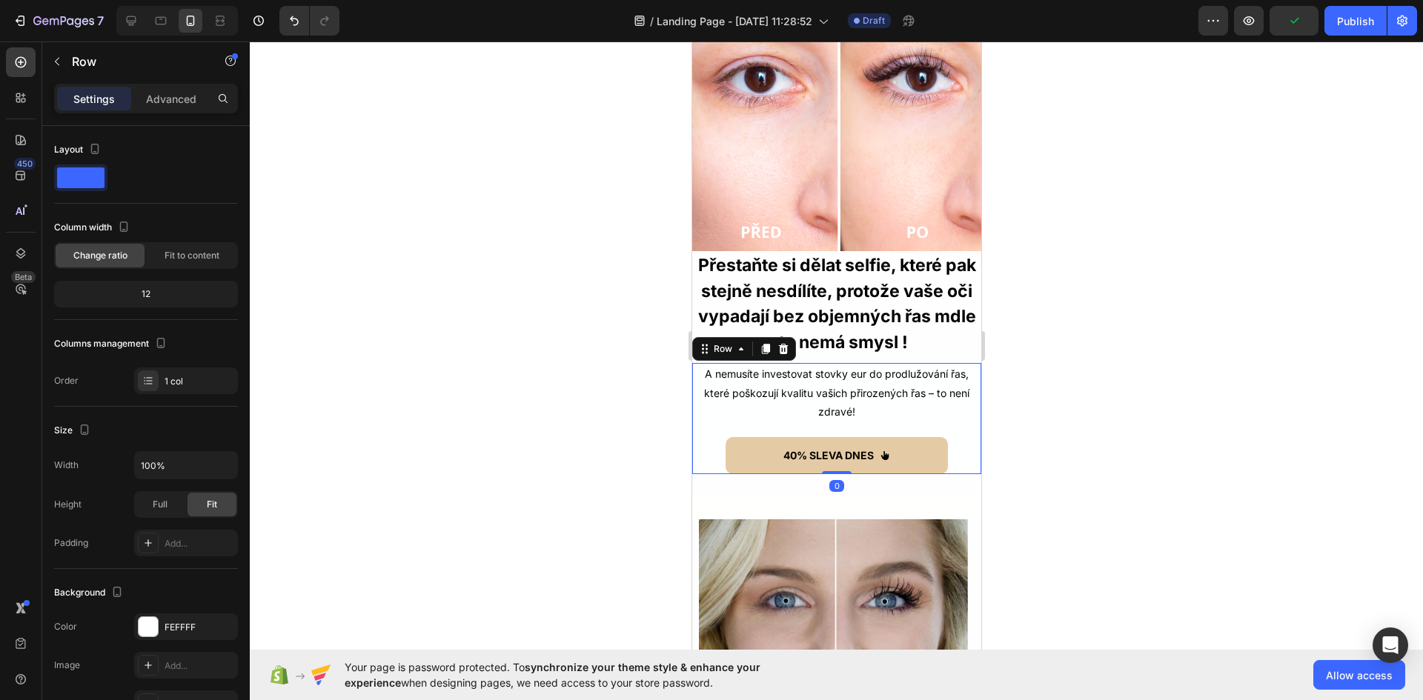
click at [1087, 437] on div at bounding box center [836, 371] width 1173 height 659
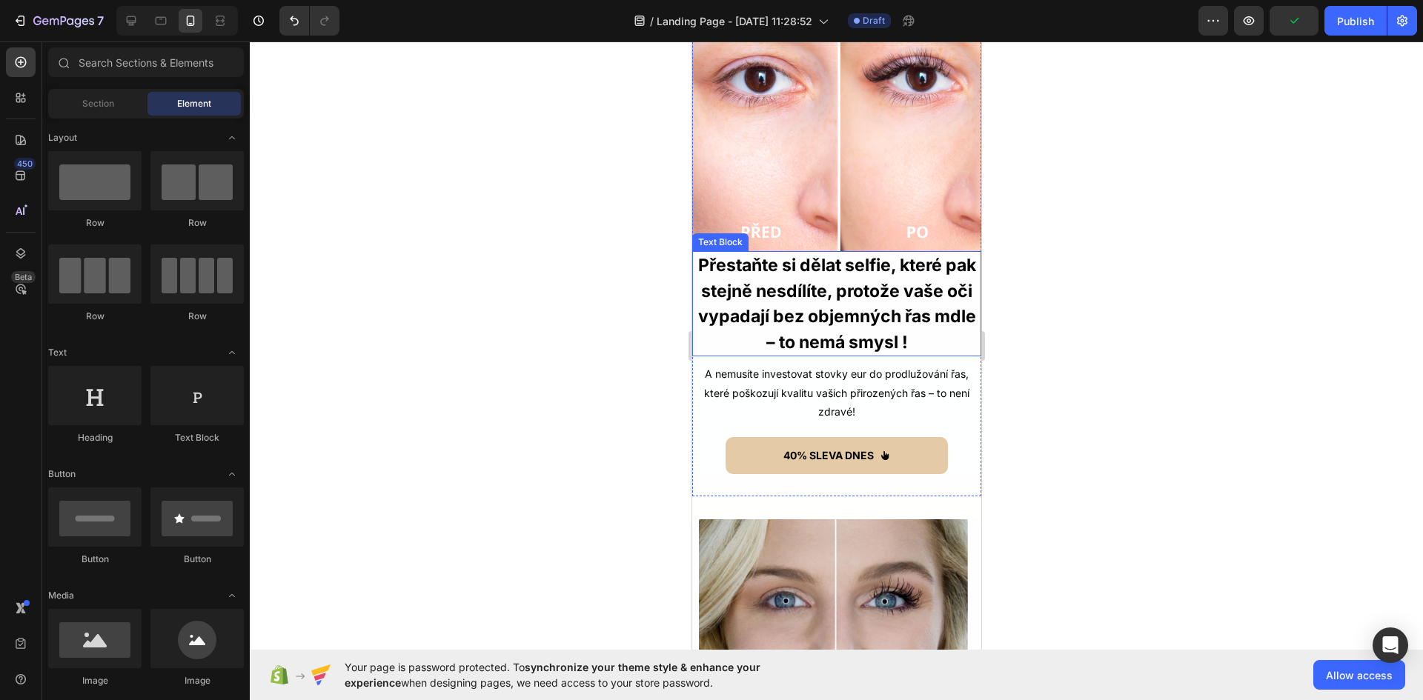
click at [855, 271] on p "Přestaňte si dělat selfie, které pak stejně nesdílíte, protože vaše oči vypadaj…" at bounding box center [836, 304] width 286 height 102
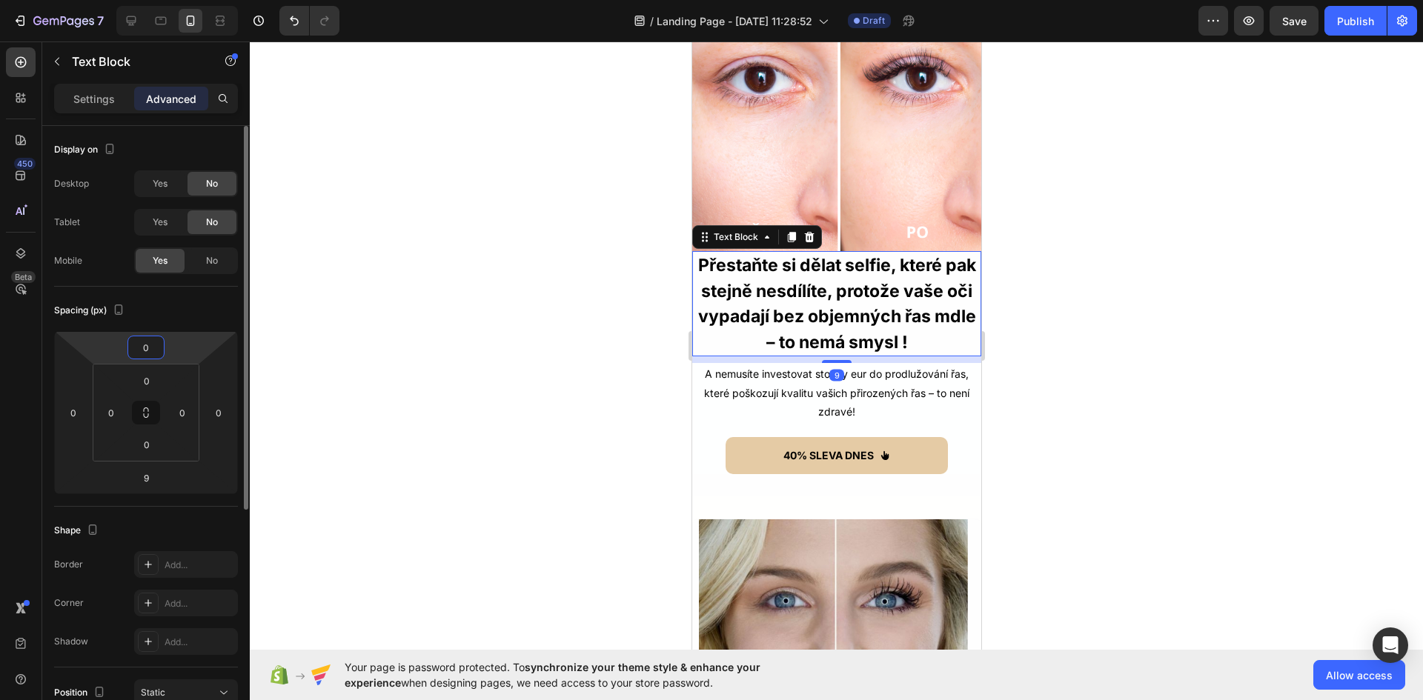
click at [145, 356] on input "0" at bounding box center [146, 347] width 30 height 22
type input "10"
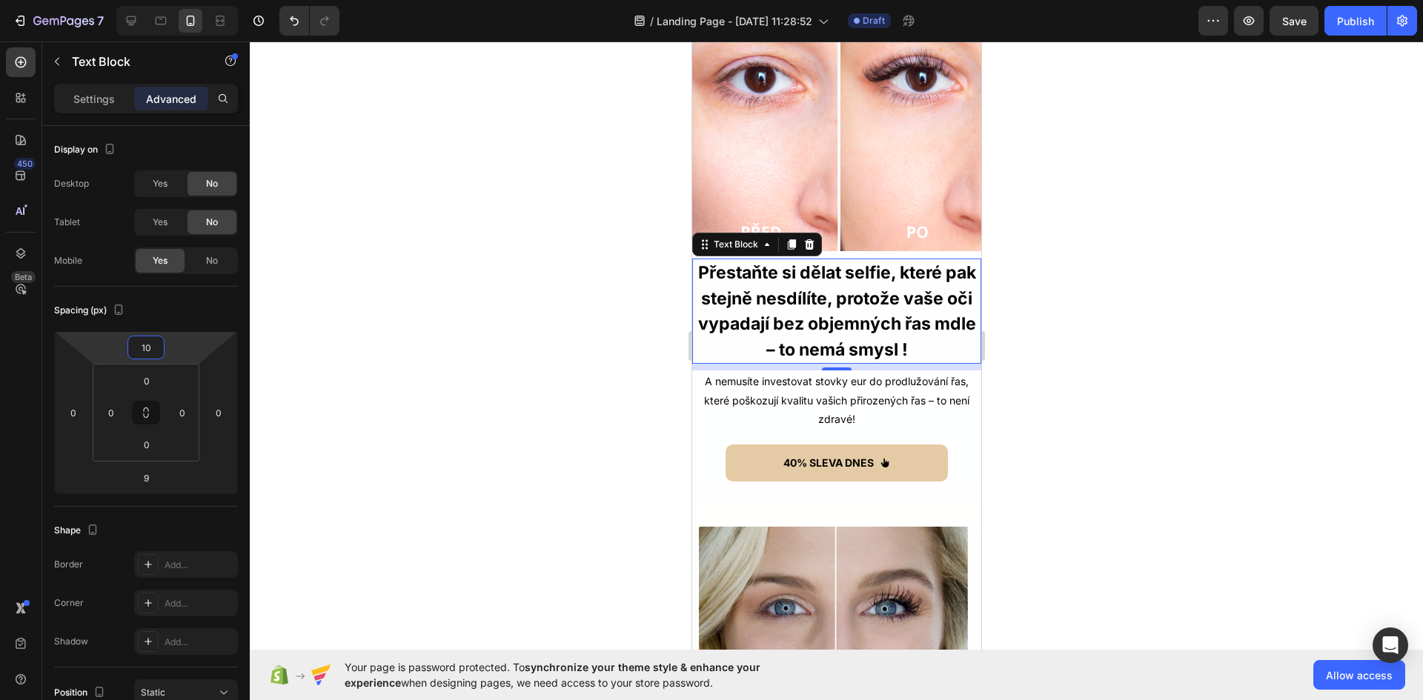
click at [1206, 342] on div at bounding box center [836, 371] width 1173 height 659
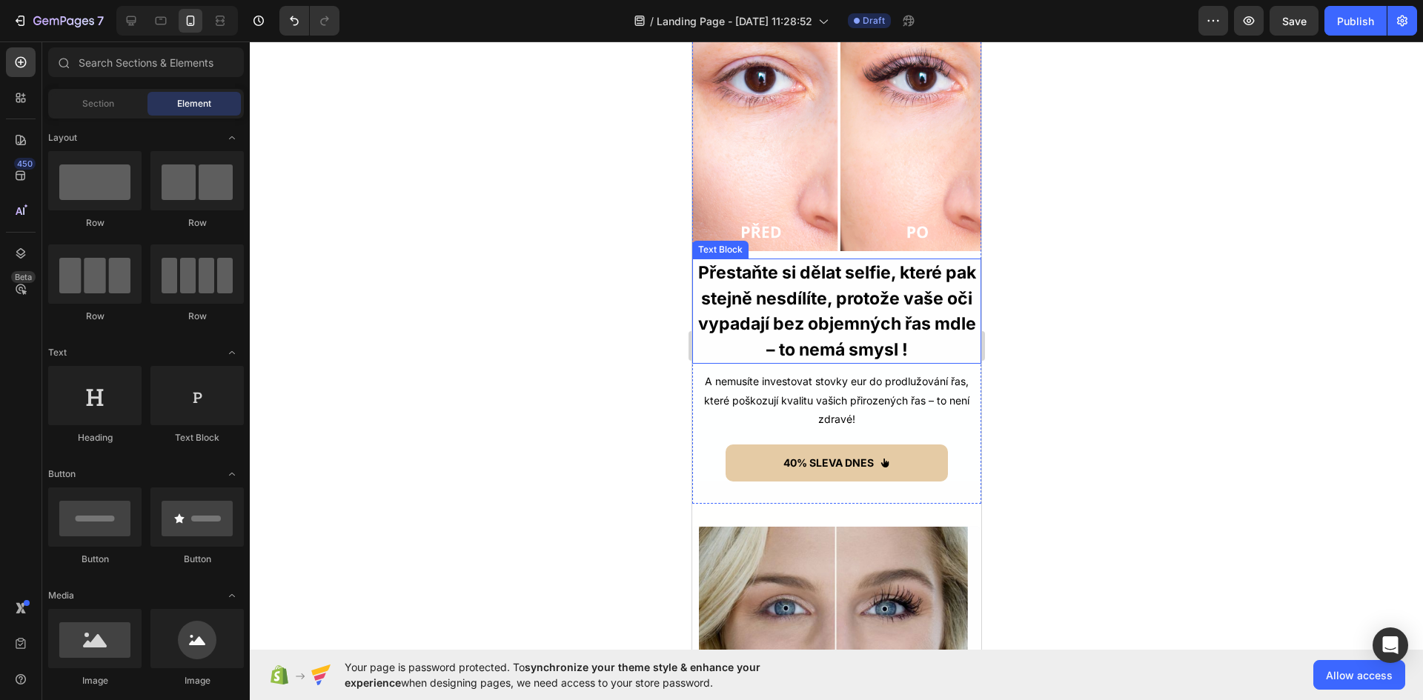
click at [866, 317] on p "Přestaňte si dělat selfie, které pak stejně nesdílíte, protože vaše oči vypadaj…" at bounding box center [836, 311] width 286 height 102
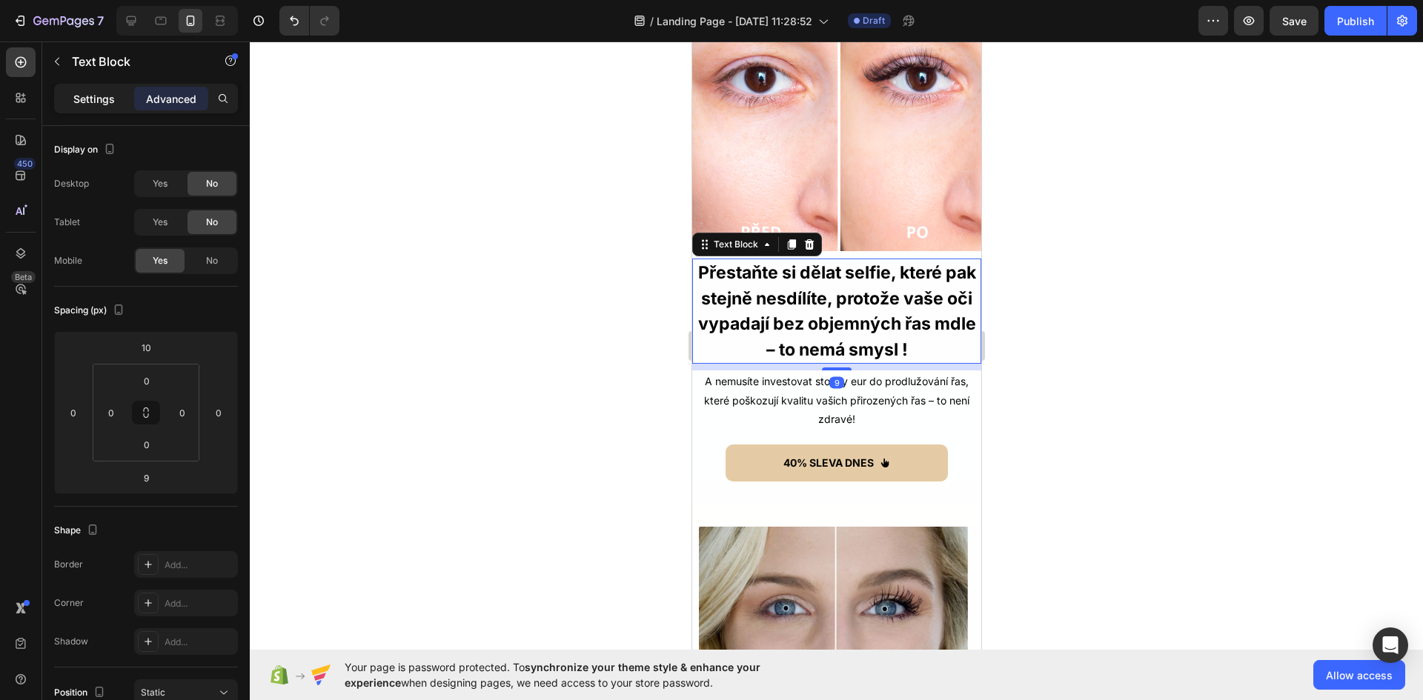
click at [94, 89] on div "Settings" at bounding box center [94, 99] width 74 height 24
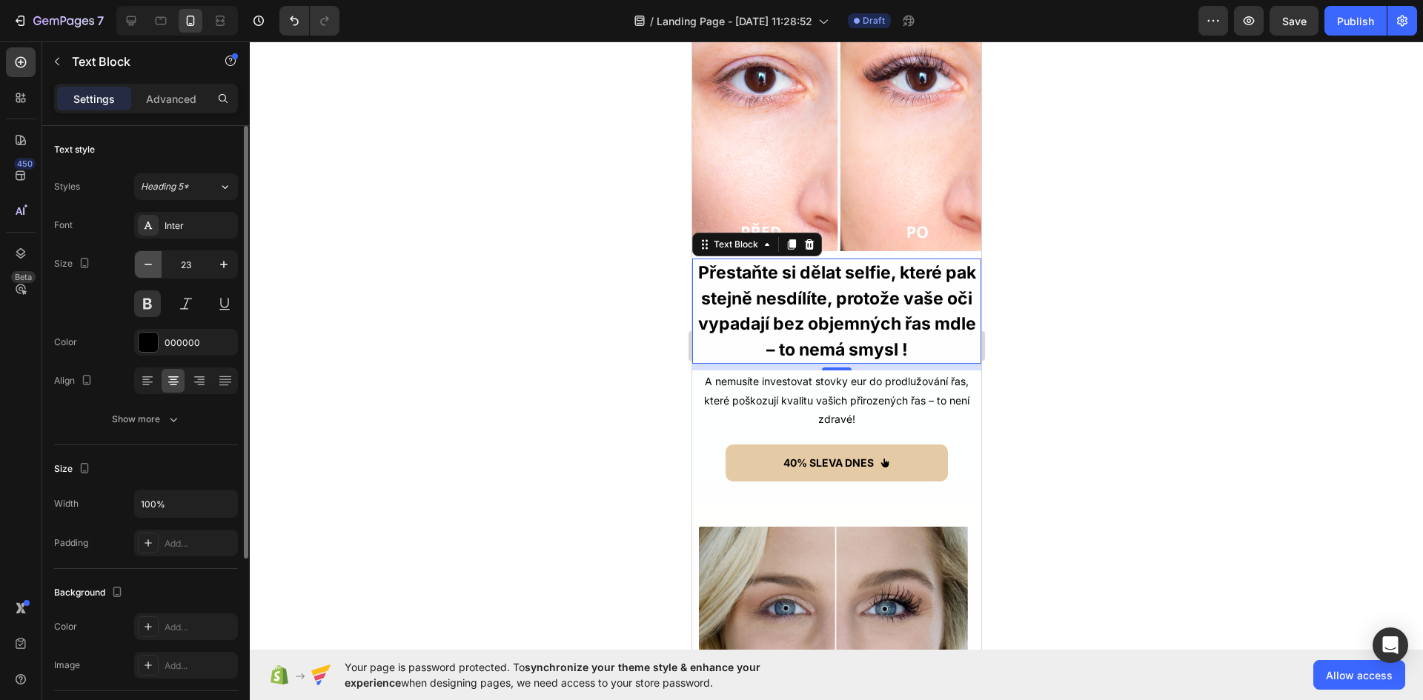
click at [158, 268] on button "button" at bounding box center [148, 264] width 27 height 27
type input "22"
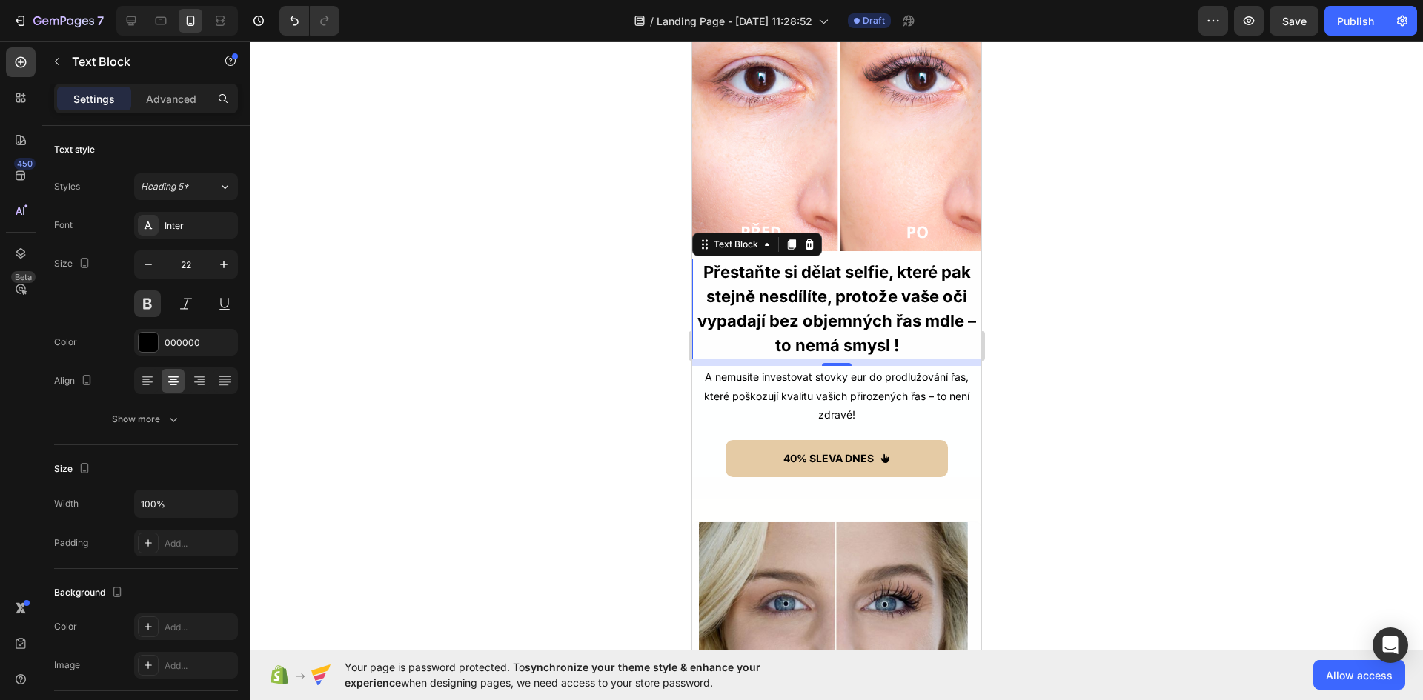
click at [1089, 332] on div at bounding box center [836, 371] width 1173 height 659
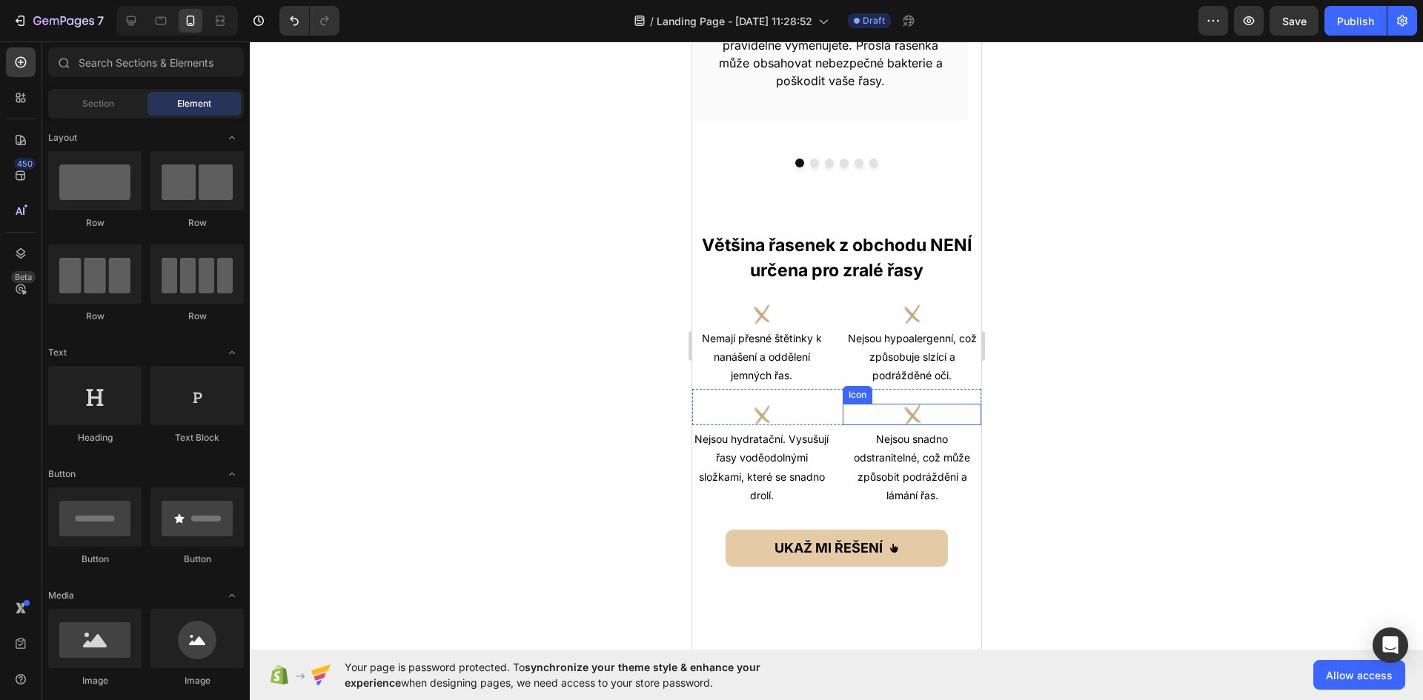
scroll to position [467, 0]
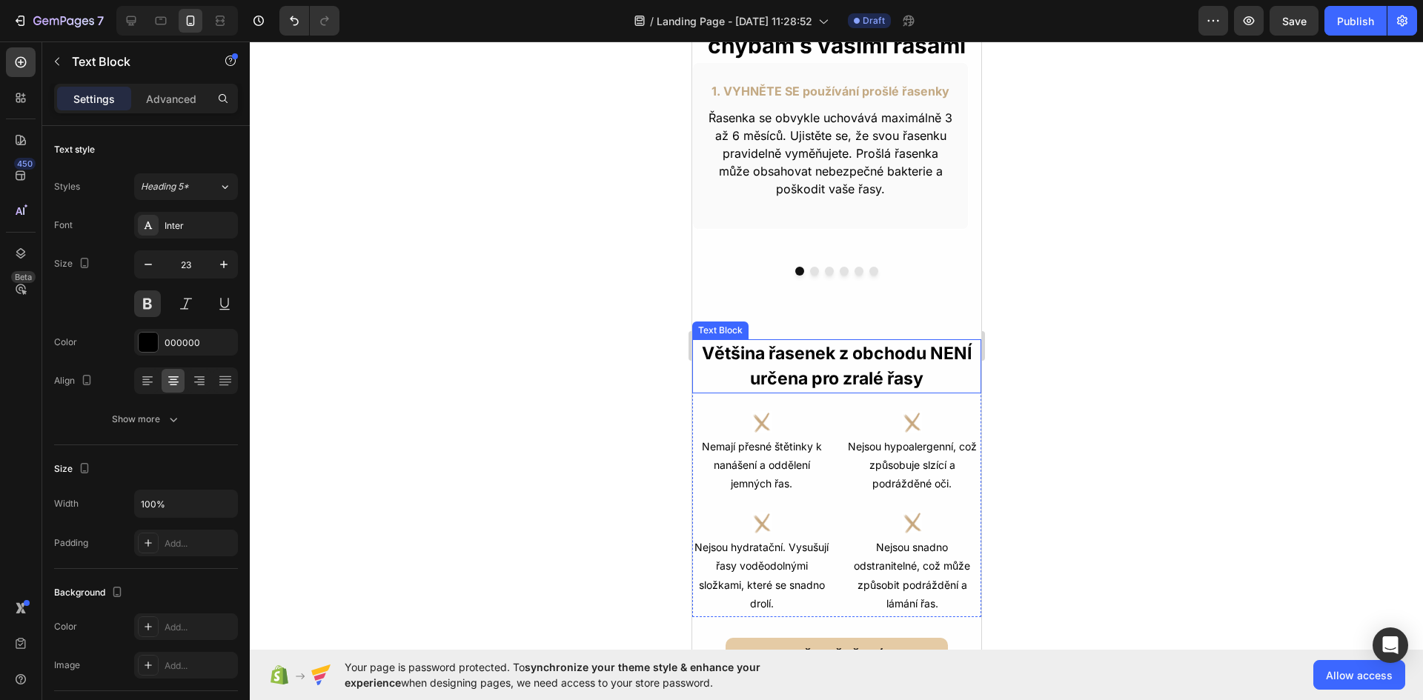
click at [839, 368] on p "Většina řasenek z obchodu NENÍ určena pro zralé řasy" at bounding box center [836, 366] width 286 height 51
click at [166, 93] on p "Advanced" at bounding box center [171, 99] width 50 height 16
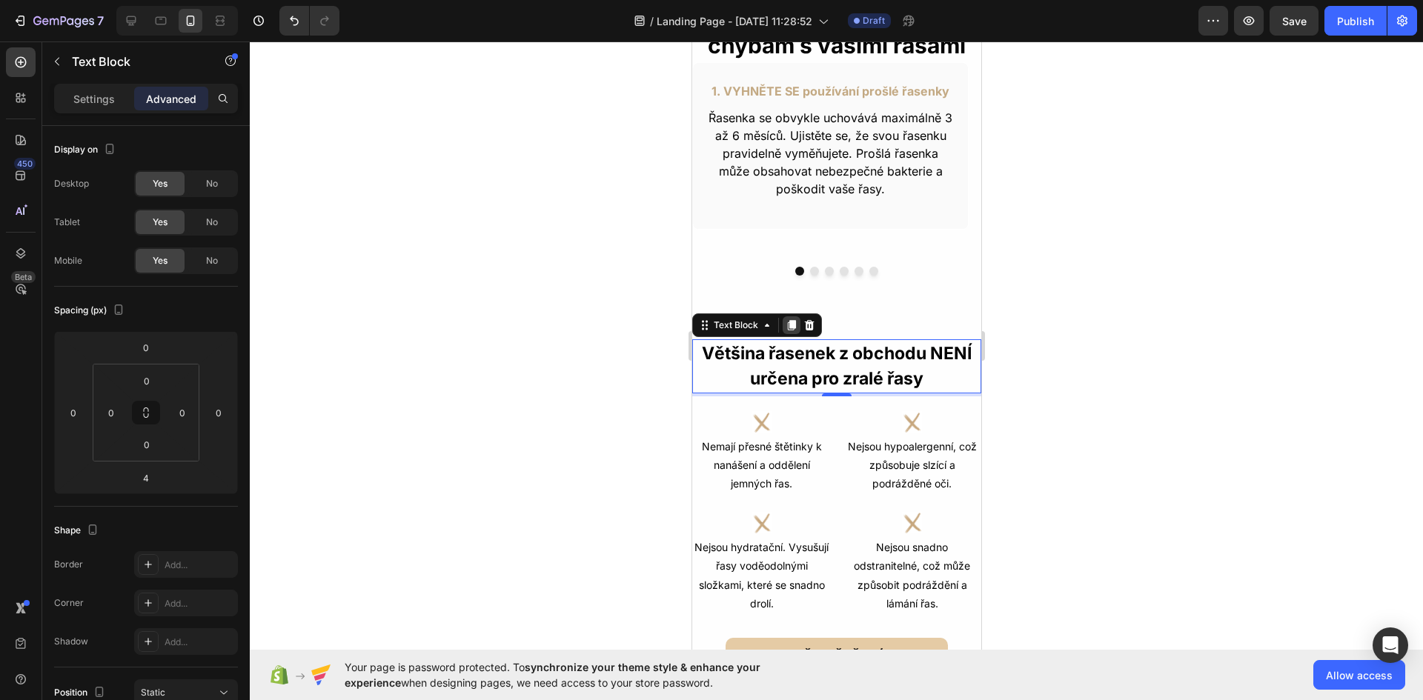
click at [790, 325] on icon at bounding box center [791, 325] width 8 height 10
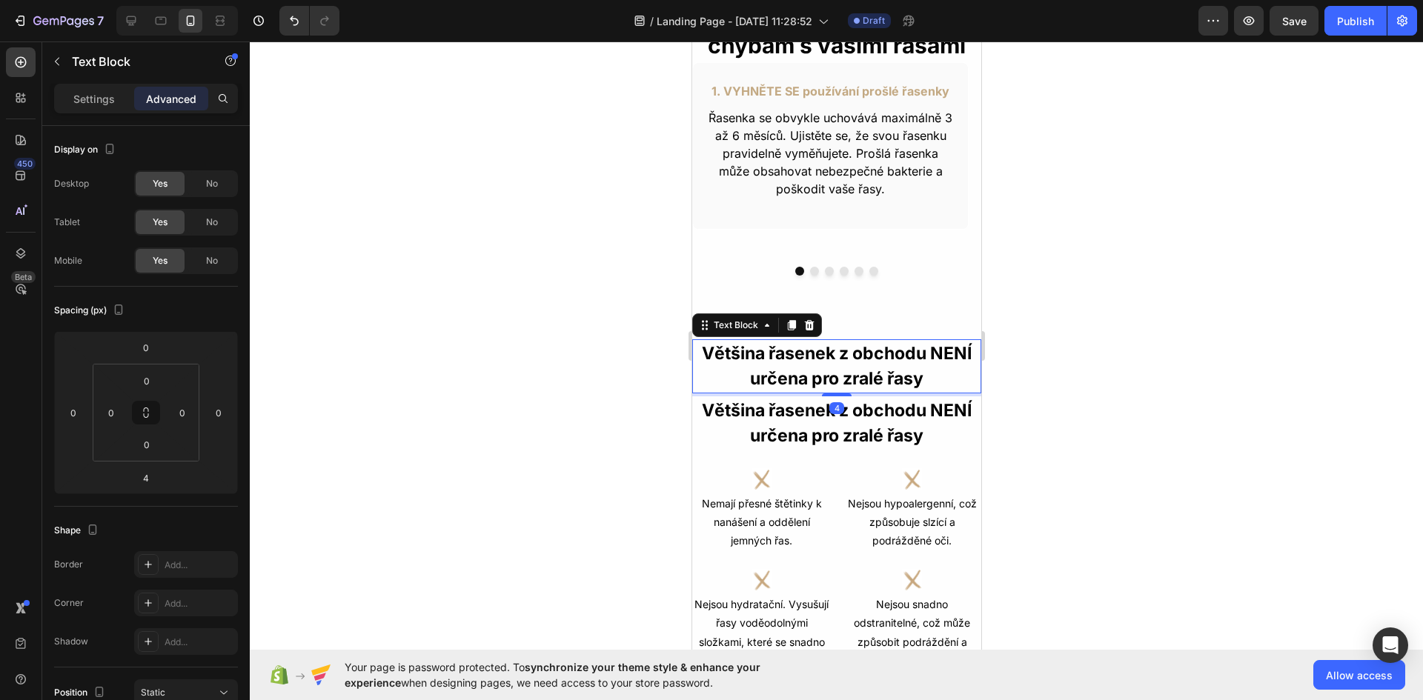
click at [857, 362] on p "Většina řasenek z obchodu NENÍ určena pro zralé řasy" at bounding box center [836, 366] width 286 height 51
click at [219, 177] on div "No" at bounding box center [211, 184] width 49 height 24
click at [216, 216] on span "No" at bounding box center [212, 222] width 12 height 13
click at [154, 179] on div "Yes" at bounding box center [160, 184] width 49 height 24
click at [166, 217] on span "Yes" at bounding box center [160, 222] width 15 height 13
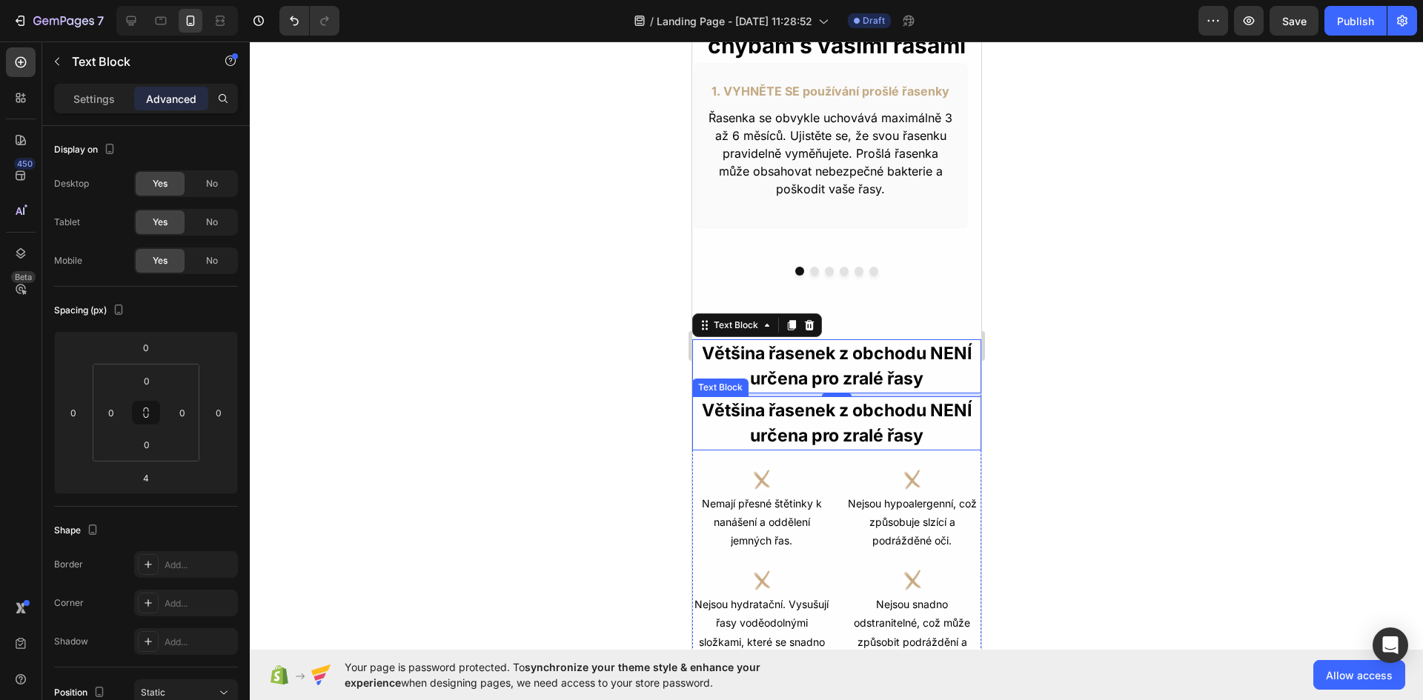
click at [841, 416] on p "Většina řasenek z obchodu NENÍ určena pro zralé řasy" at bounding box center [836, 423] width 286 height 51
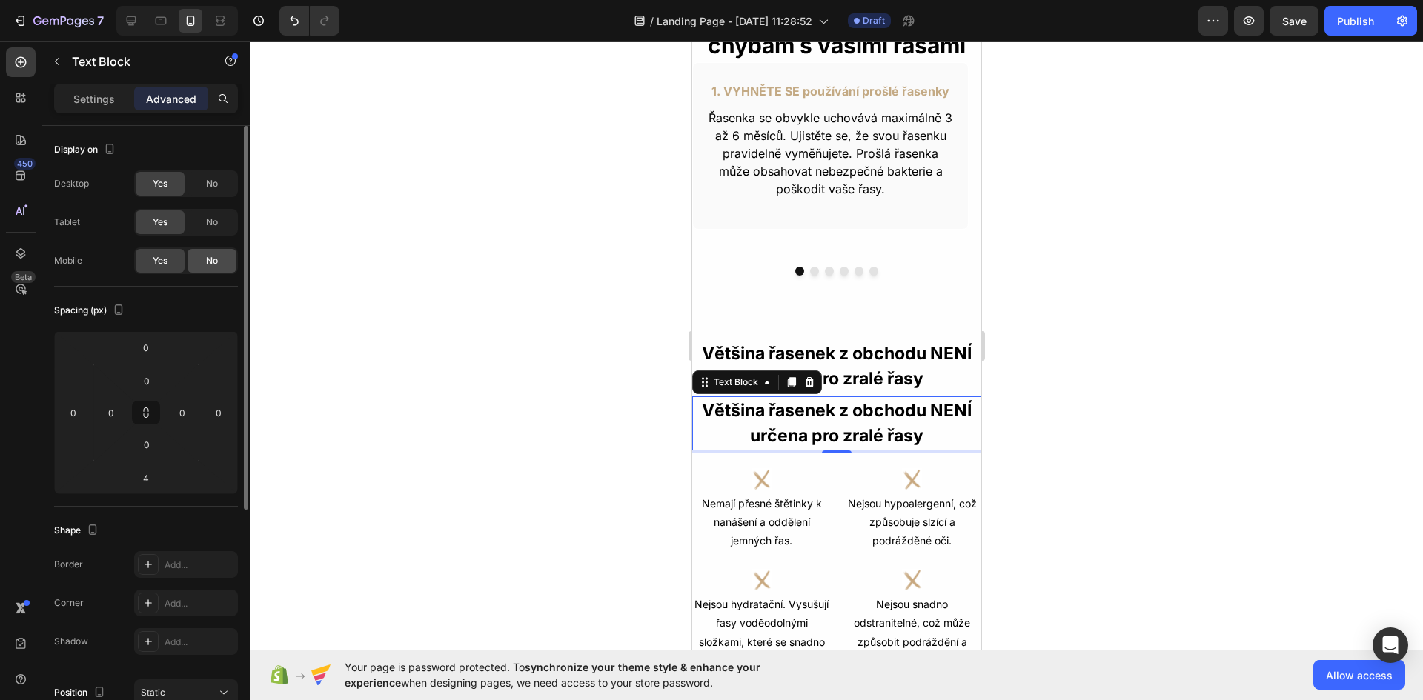
click at [225, 258] on div "No" at bounding box center [211, 261] width 49 height 24
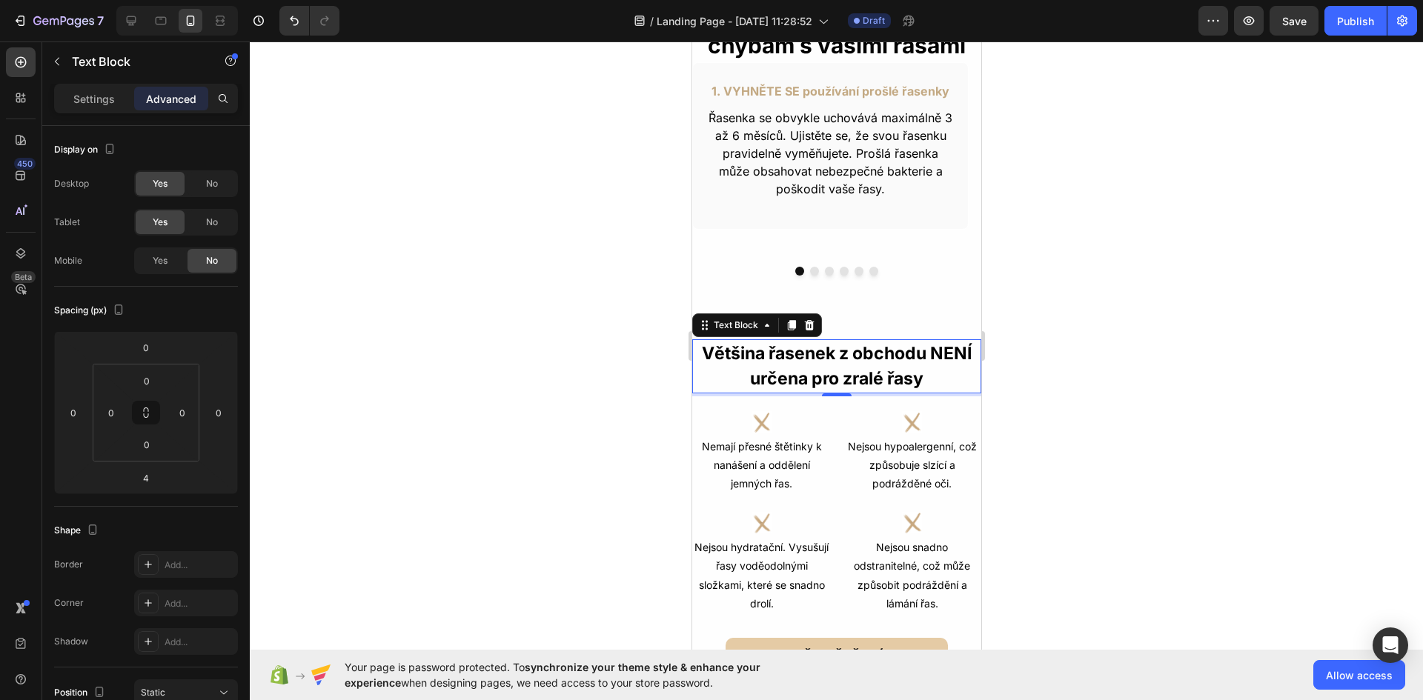
click at [811, 375] on p "Většina řasenek z obchodu NENÍ určena pro zralé řasy" at bounding box center [836, 366] width 286 height 51
click at [216, 183] on span "No" at bounding box center [212, 183] width 12 height 13
click at [218, 219] on span "No" at bounding box center [212, 222] width 12 height 13
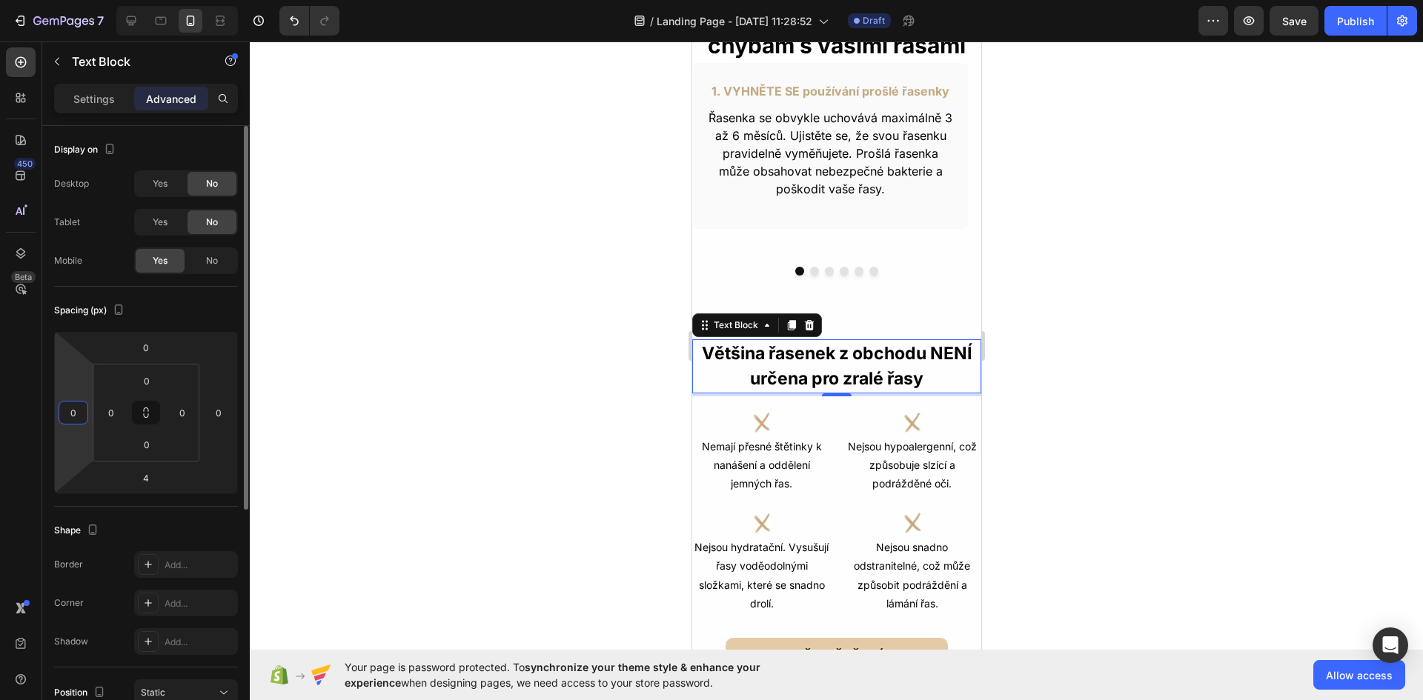
click at [75, 402] on input "0" at bounding box center [73, 413] width 22 height 22
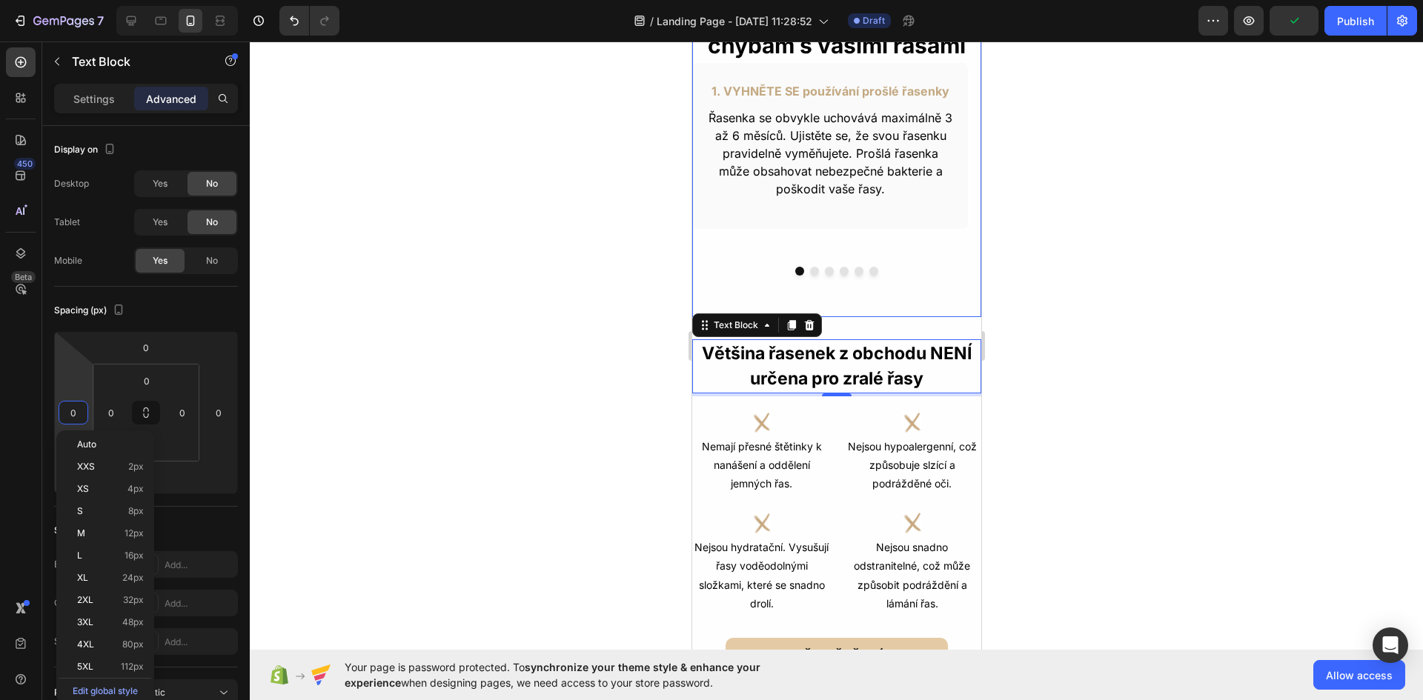
click at [952, 292] on div "1. VYHNĚTE SE používání prošlé řasenky Text Block Řasenka se obvykle uchovává m…" at bounding box center [835, 189] width 289 height 255
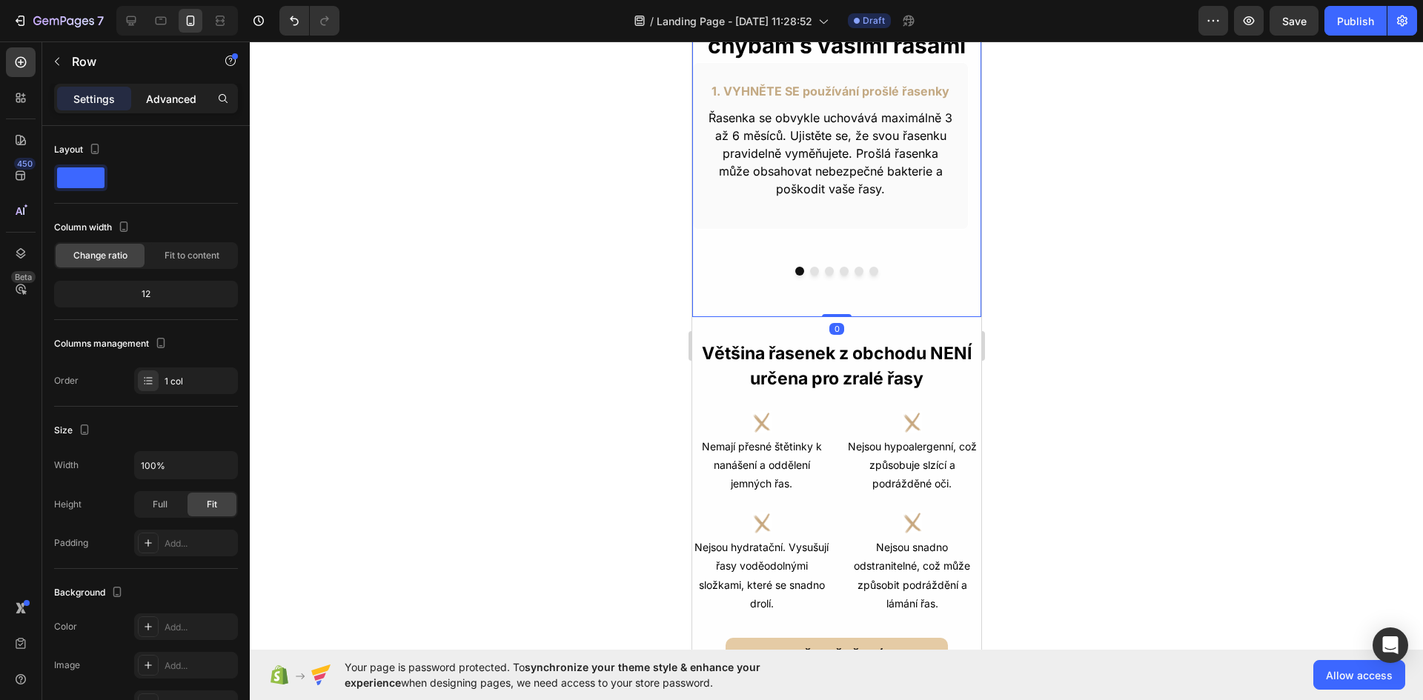
click at [202, 93] on div "Advanced" at bounding box center [171, 99] width 74 height 24
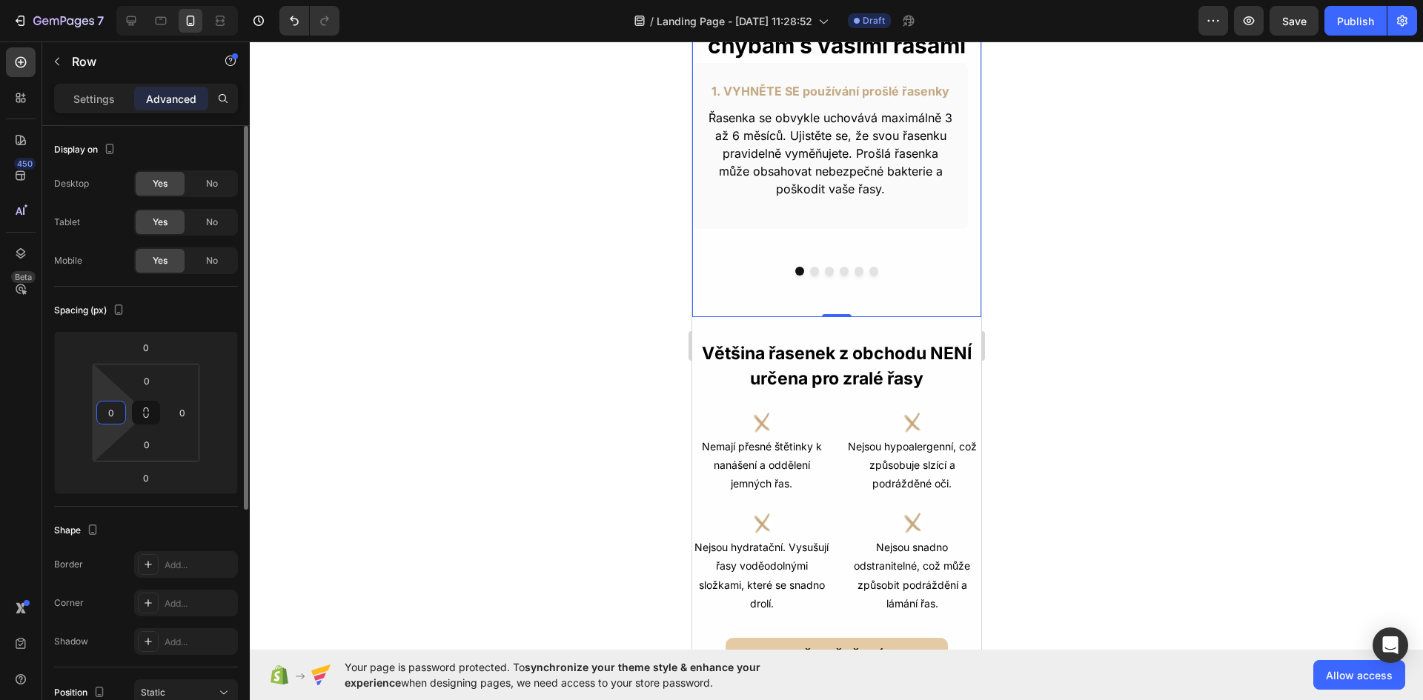
click at [108, 413] on input "0" at bounding box center [111, 413] width 22 height 22
click at [67, 403] on input "number" at bounding box center [73, 413] width 22 height 22
type input "5"
click at [233, 410] on div at bounding box center [219, 413] width 30 height 24
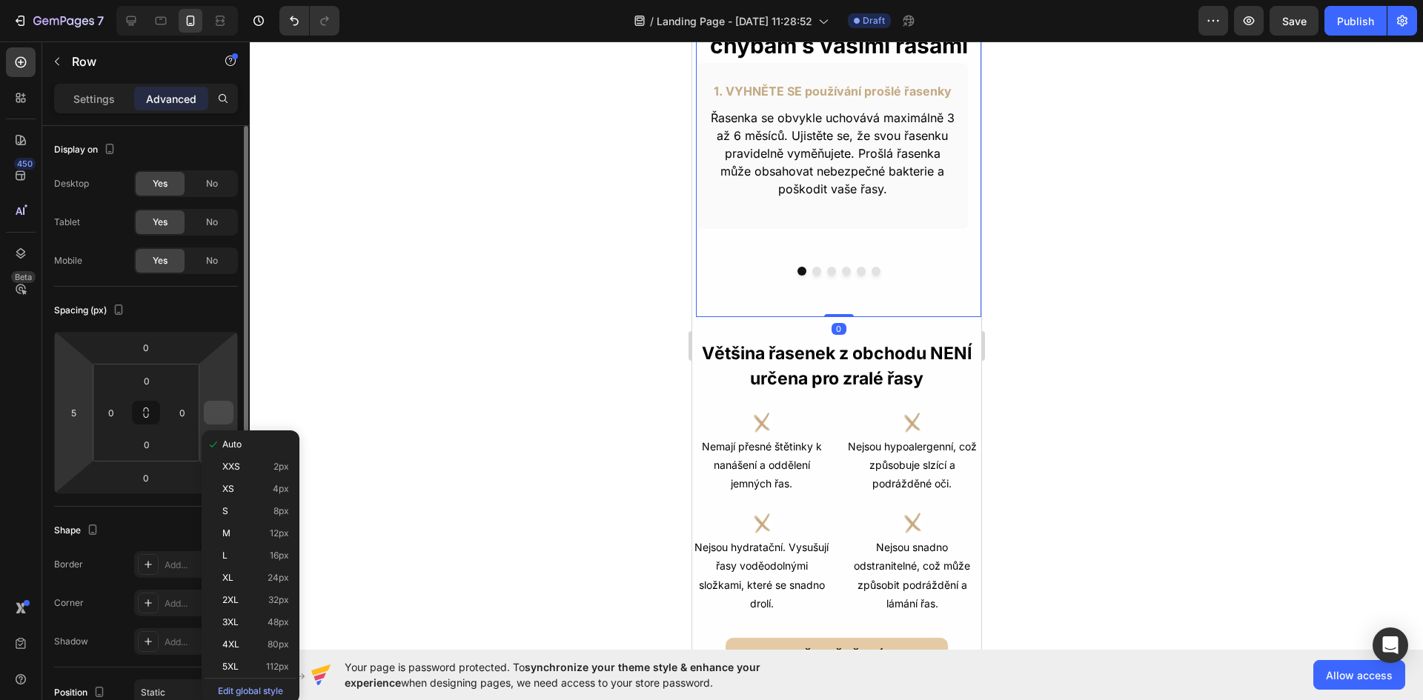
click at [217, 412] on input "number" at bounding box center [219, 413] width 22 height 22
type input "5"
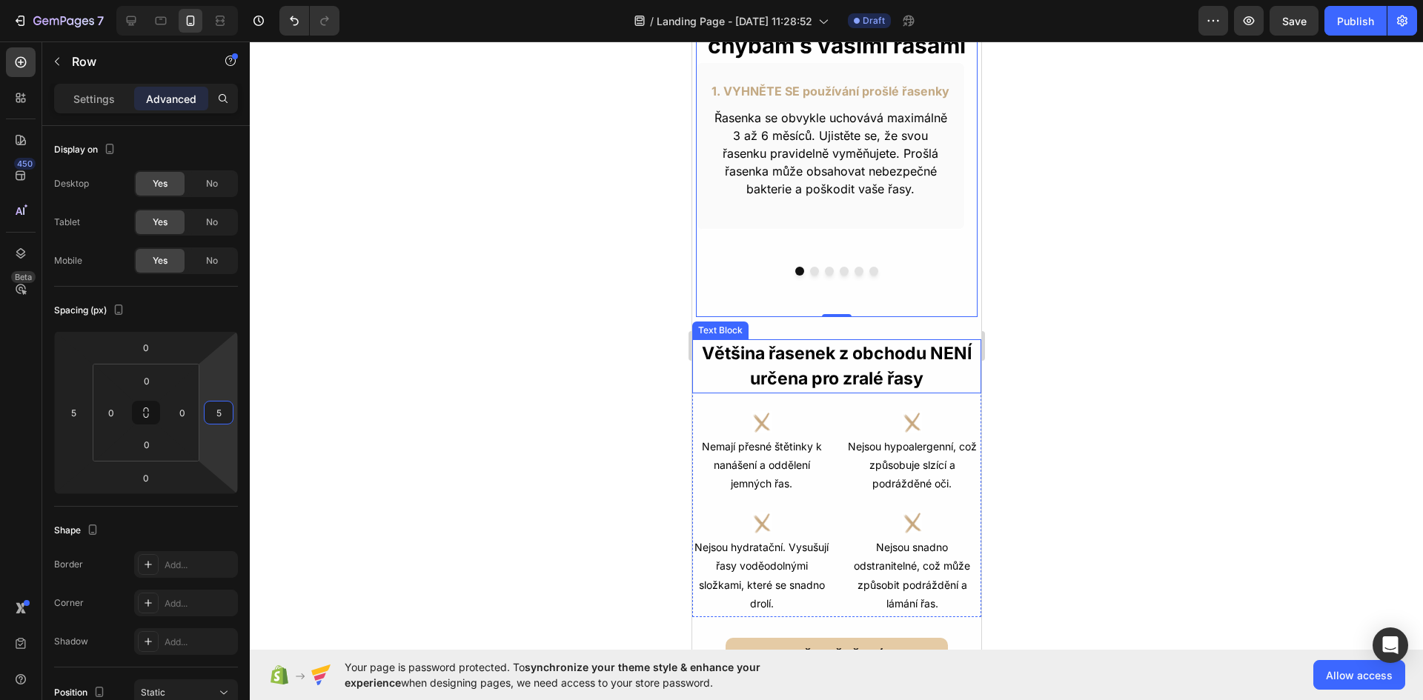
click at [1101, 239] on div at bounding box center [836, 371] width 1173 height 659
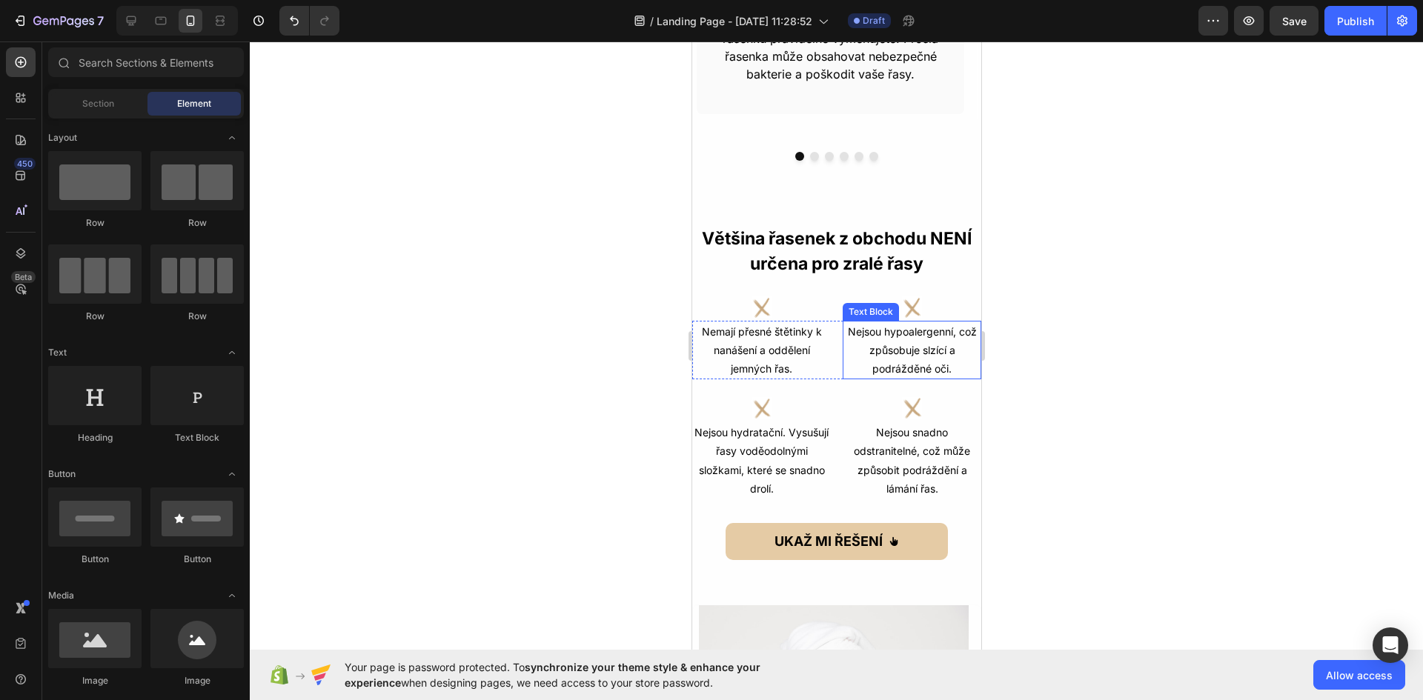
scroll to position [667, 0]
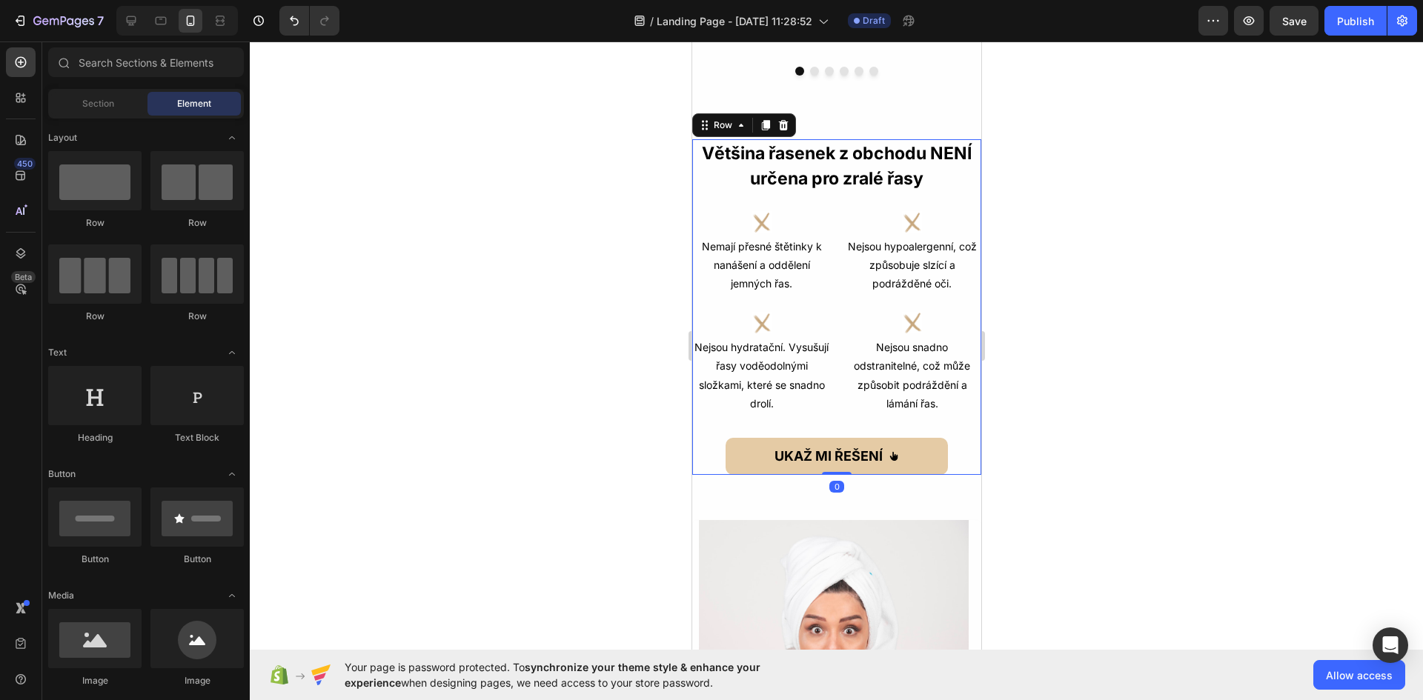
click at [708, 436] on div "Většina řasenek z obchodu NENÍ určena pro zralé řasy Text Block Většina řasenek…" at bounding box center [835, 307] width 289 height 336
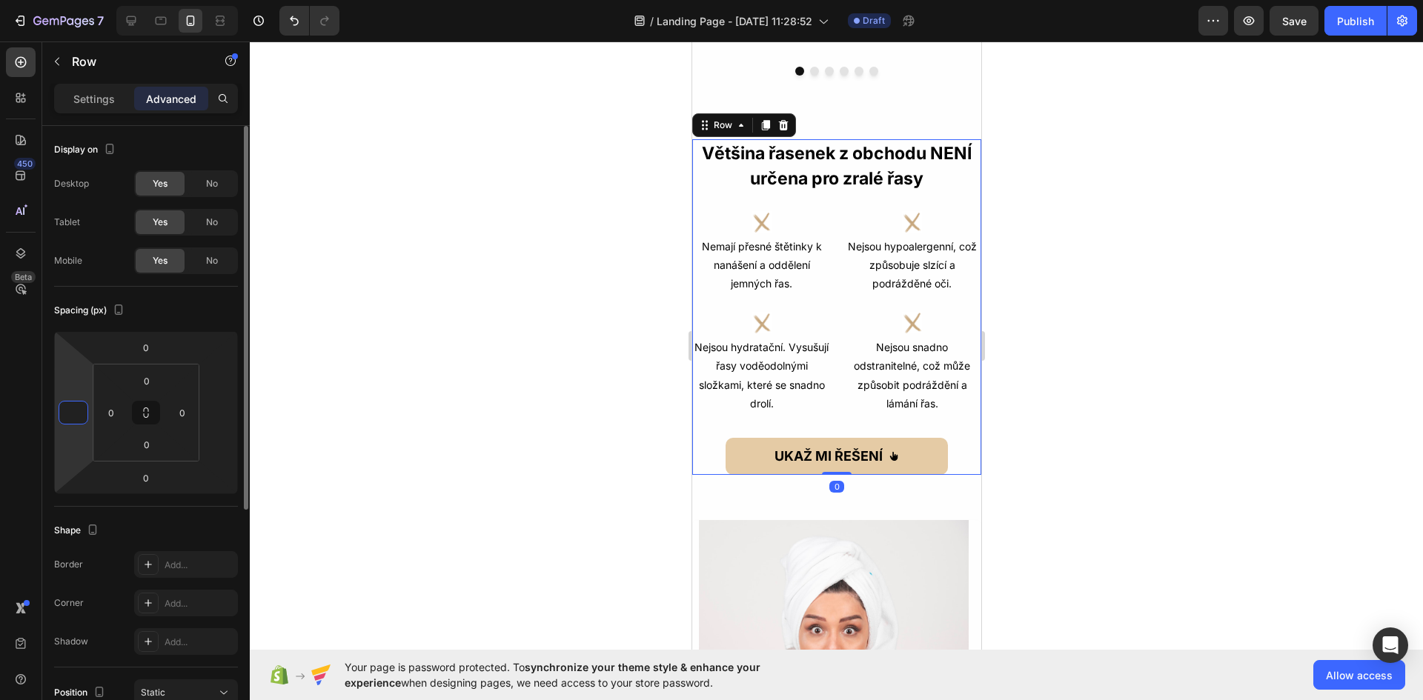
click at [79, 414] on input "number" at bounding box center [73, 413] width 22 height 22
type input "5"
click at [225, 408] on input "number" at bounding box center [219, 413] width 22 height 22
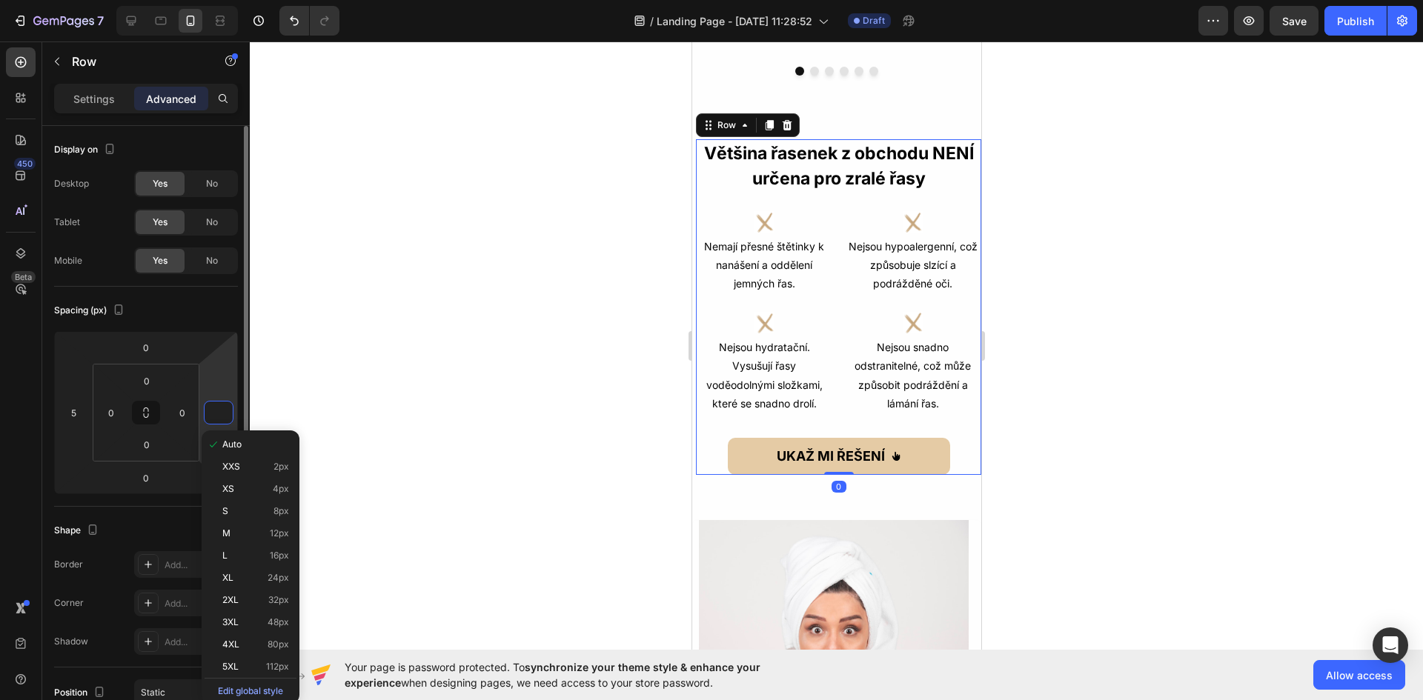
type input "5"
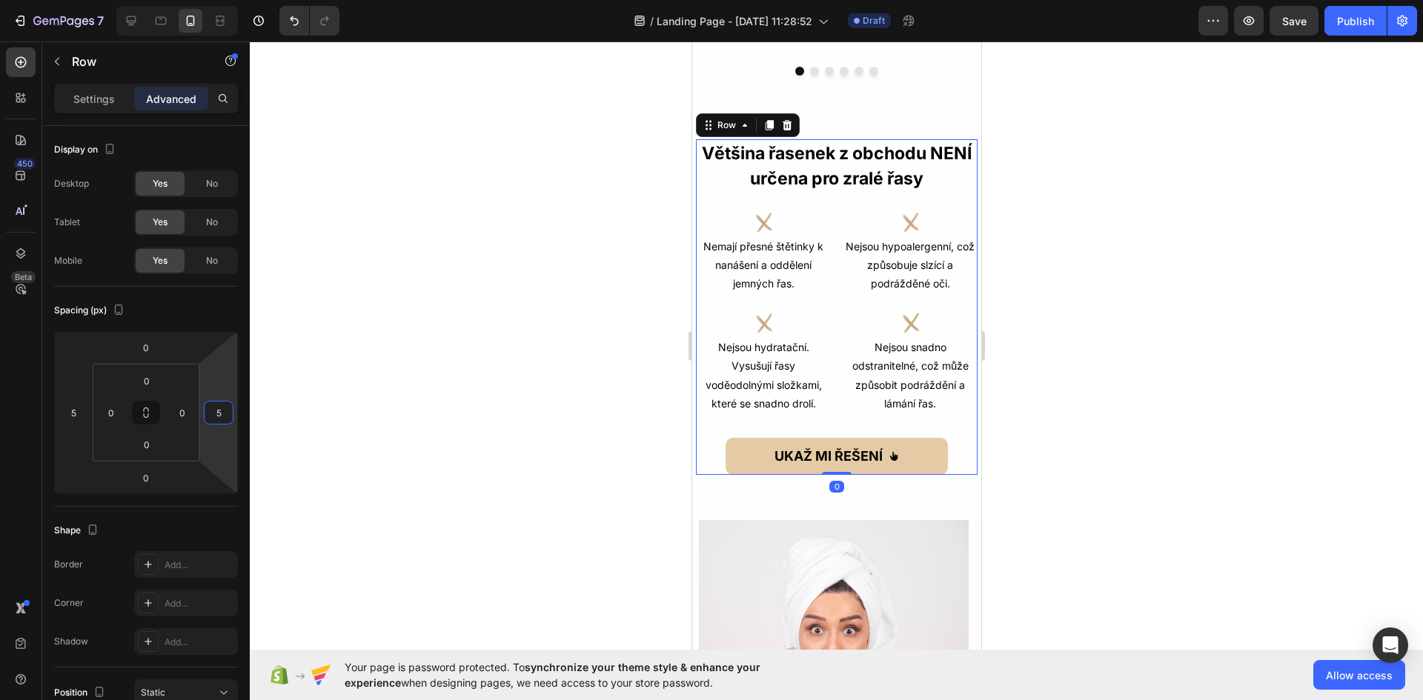
click at [1111, 314] on div at bounding box center [836, 371] width 1173 height 659
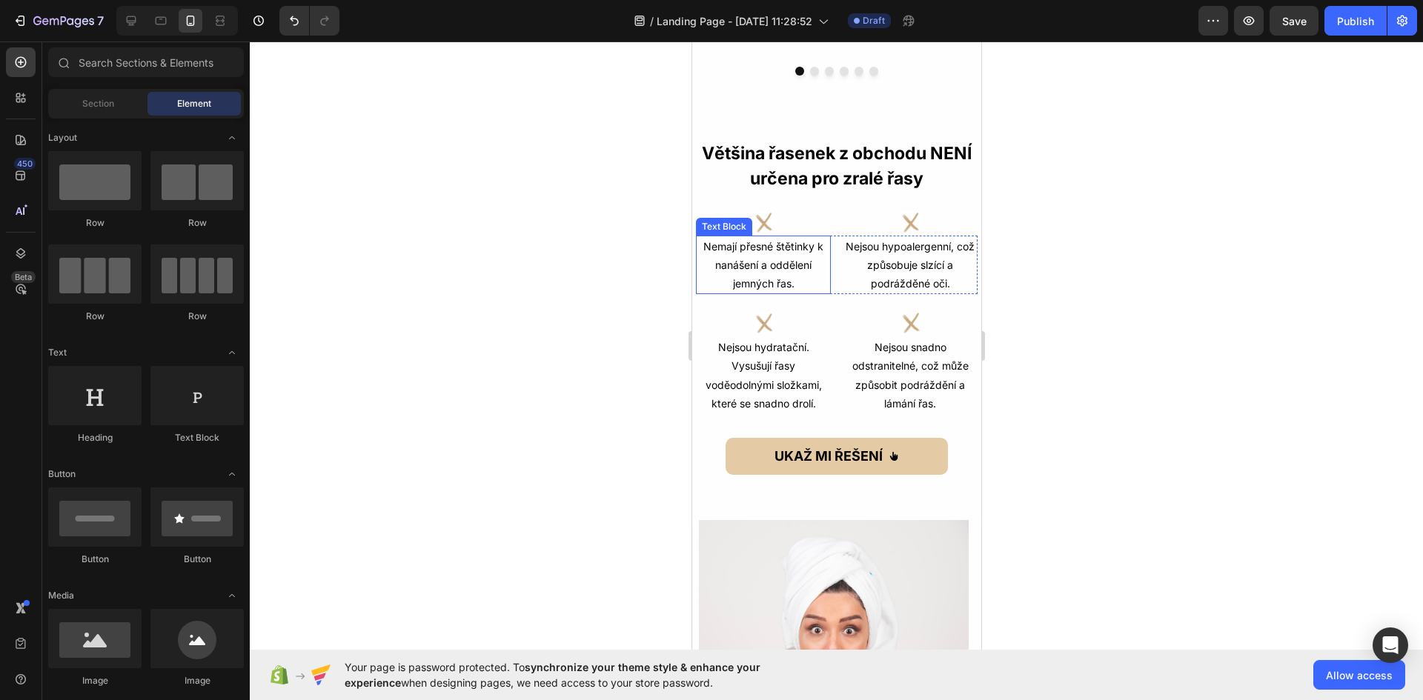
click at [771, 265] on p "Nemají přesné štětinky k nanášení a oddělení jemných řas." at bounding box center [763, 265] width 132 height 56
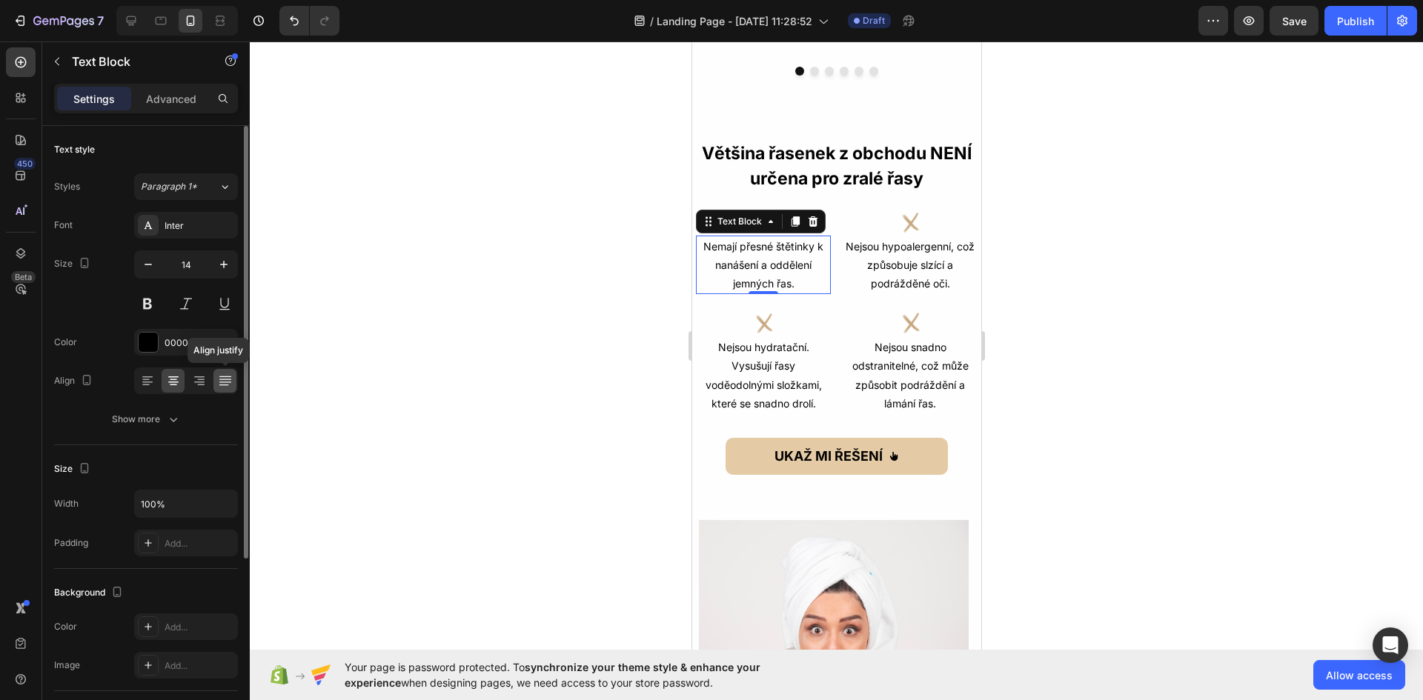
click at [222, 380] on icon at bounding box center [225, 381] width 15 height 15
click at [196, 378] on icon at bounding box center [199, 381] width 15 height 15
click at [166, 378] on icon at bounding box center [173, 381] width 15 height 15
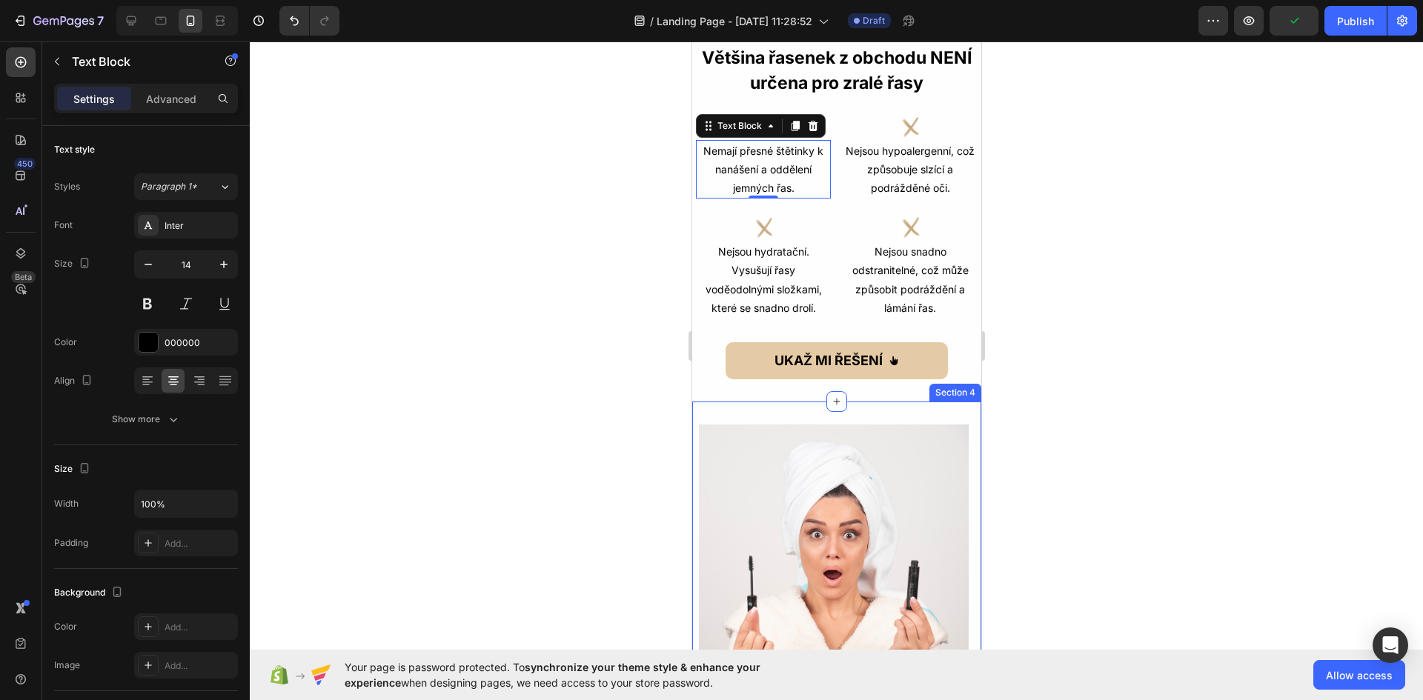
scroll to position [963, 0]
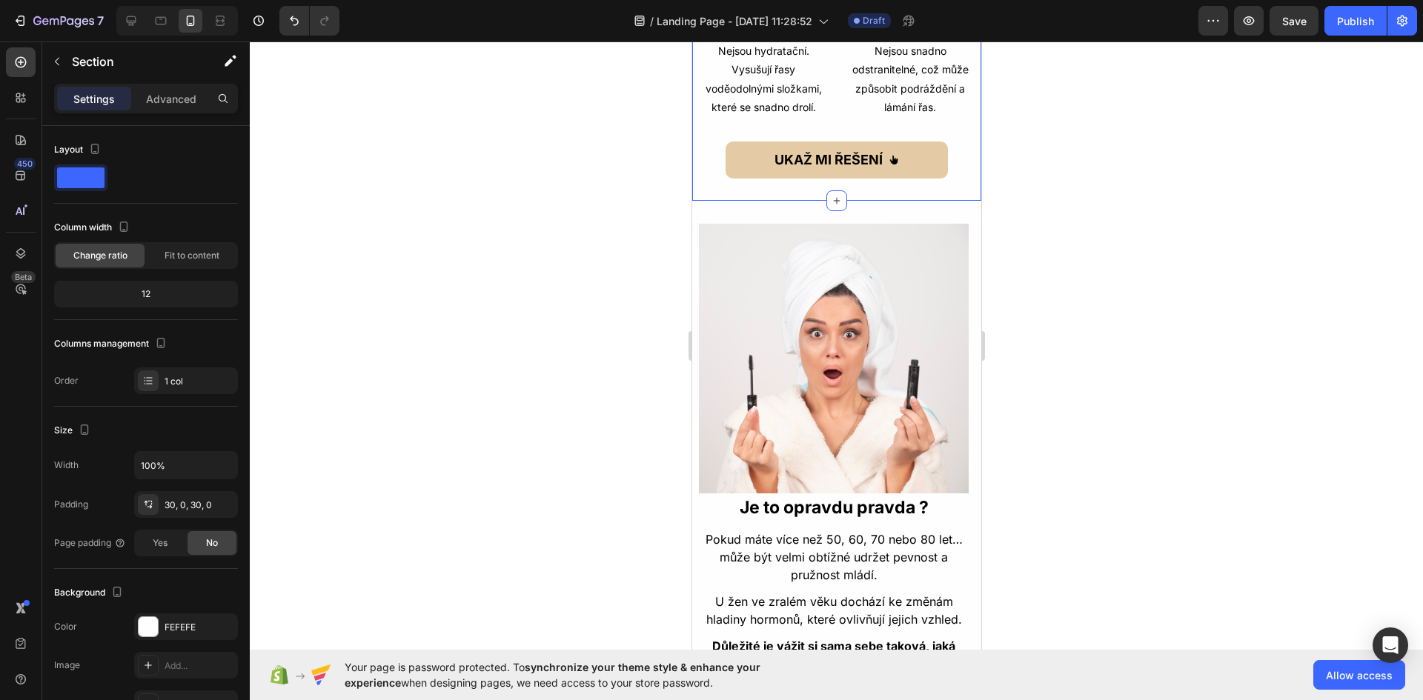
click at [852, 194] on div "Většina řasenek z obchodu NENÍ určena pro zralé řasy Text Block Většina řasenek…" at bounding box center [835, 11] width 289 height 380
click at [173, 108] on div "Advanced" at bounding box center [171, 99] width 74 height 24
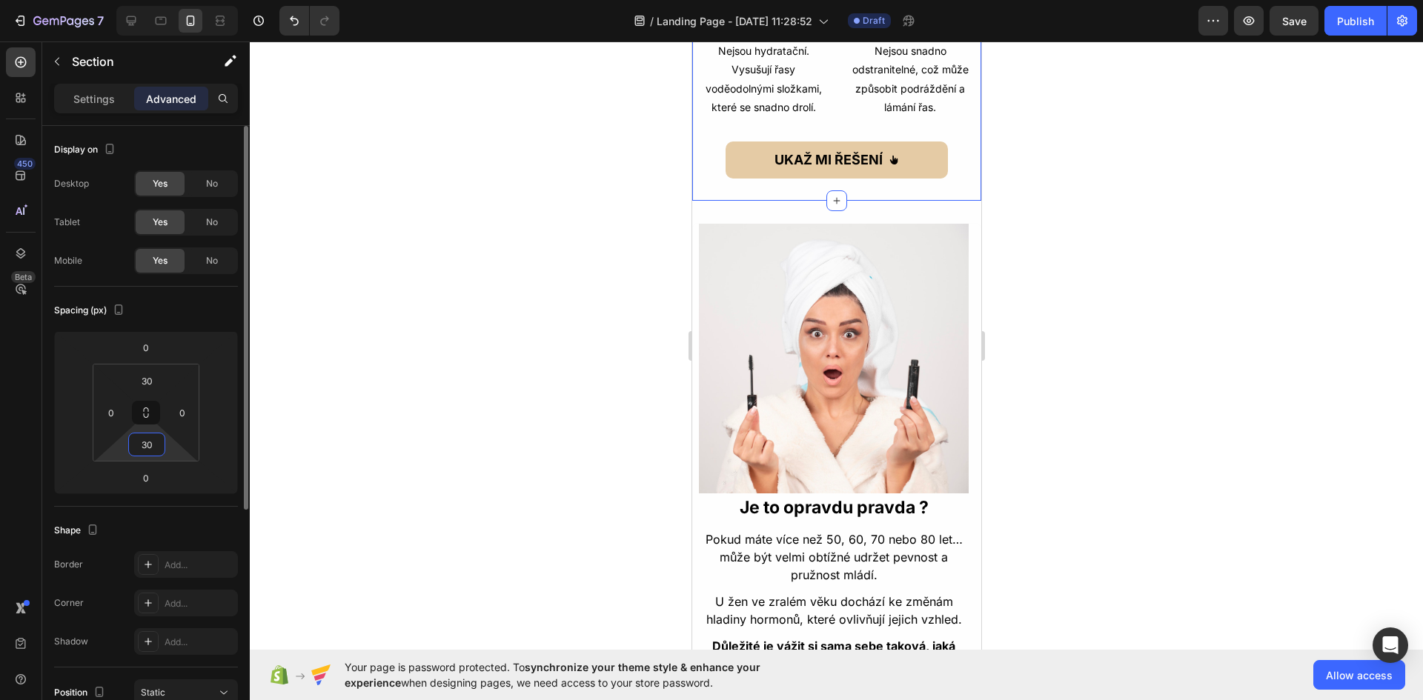
click at [157, 447] on input "30" at bounding box center [147, 445] width 30 height 22
type input "0"
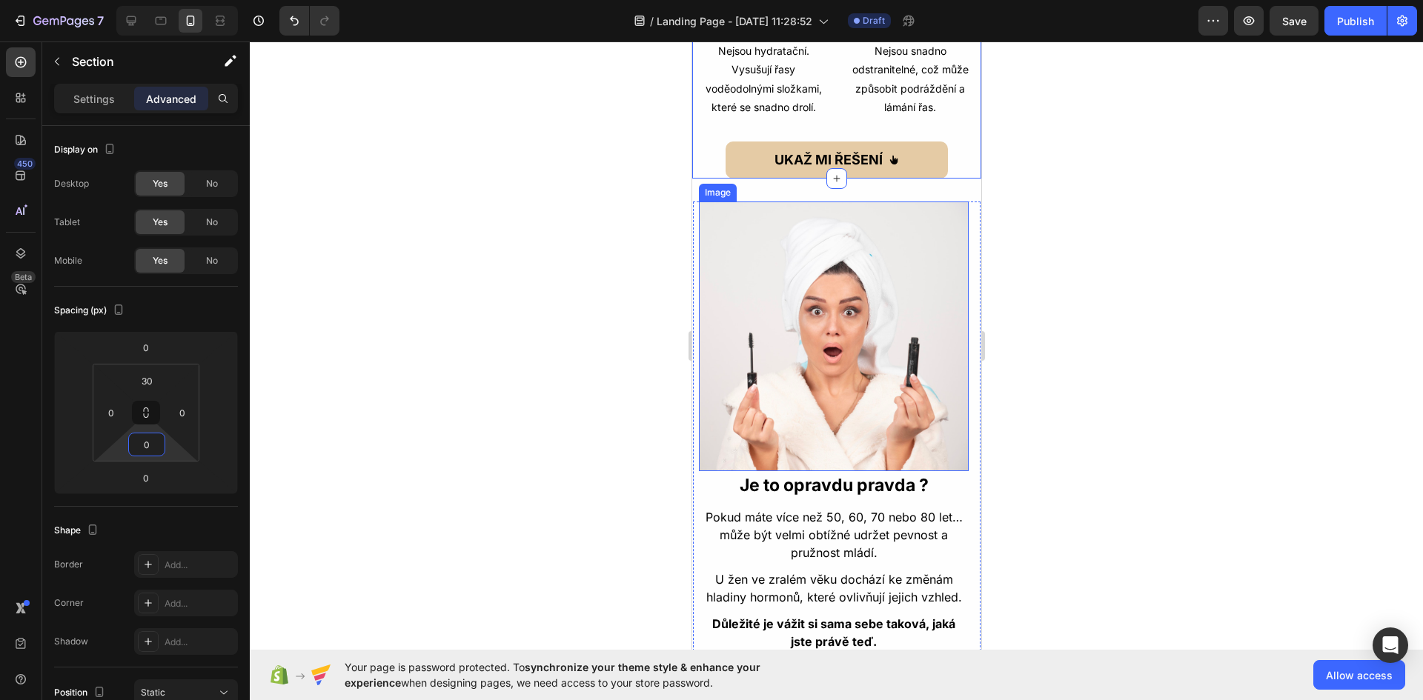
click at [1162, 401] on div at bounding box center [836, 371] width 1173 height 659
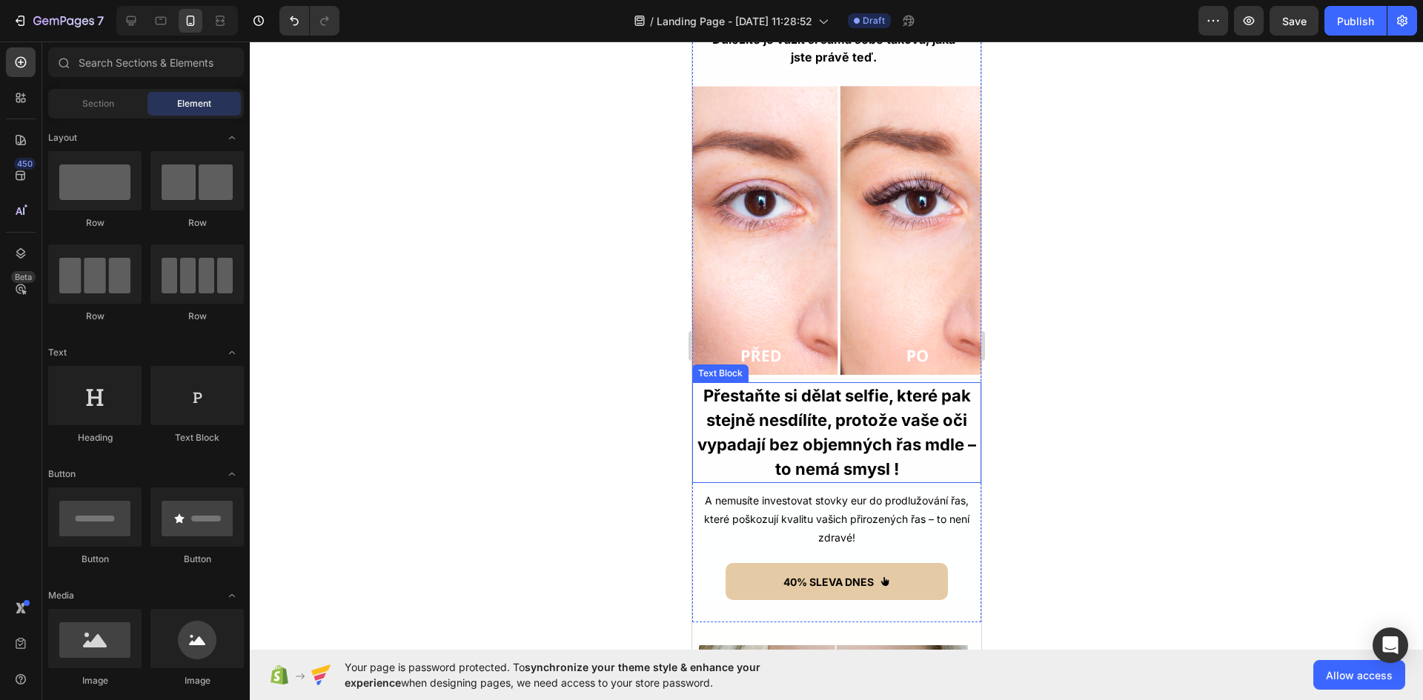
scroll to position [1630, 0]
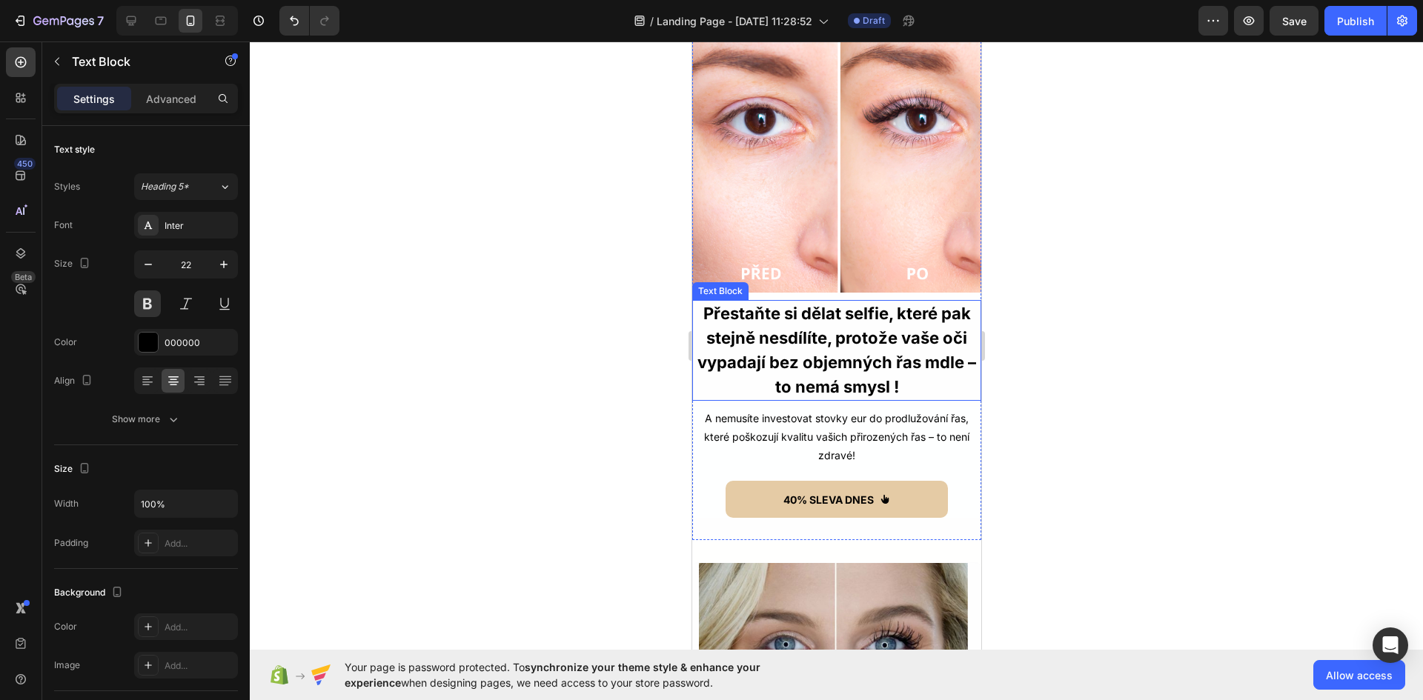
click at [734, 350] on p "Přestaňte si dělat selfie, které pak stejně nesdílíte, protože vaše oči vypadaj…" at bounding box center [836, 351] width 286 height 98
click at [170, 93] on p "Advanced" at bounding box center [171, 99] width 50 height 16
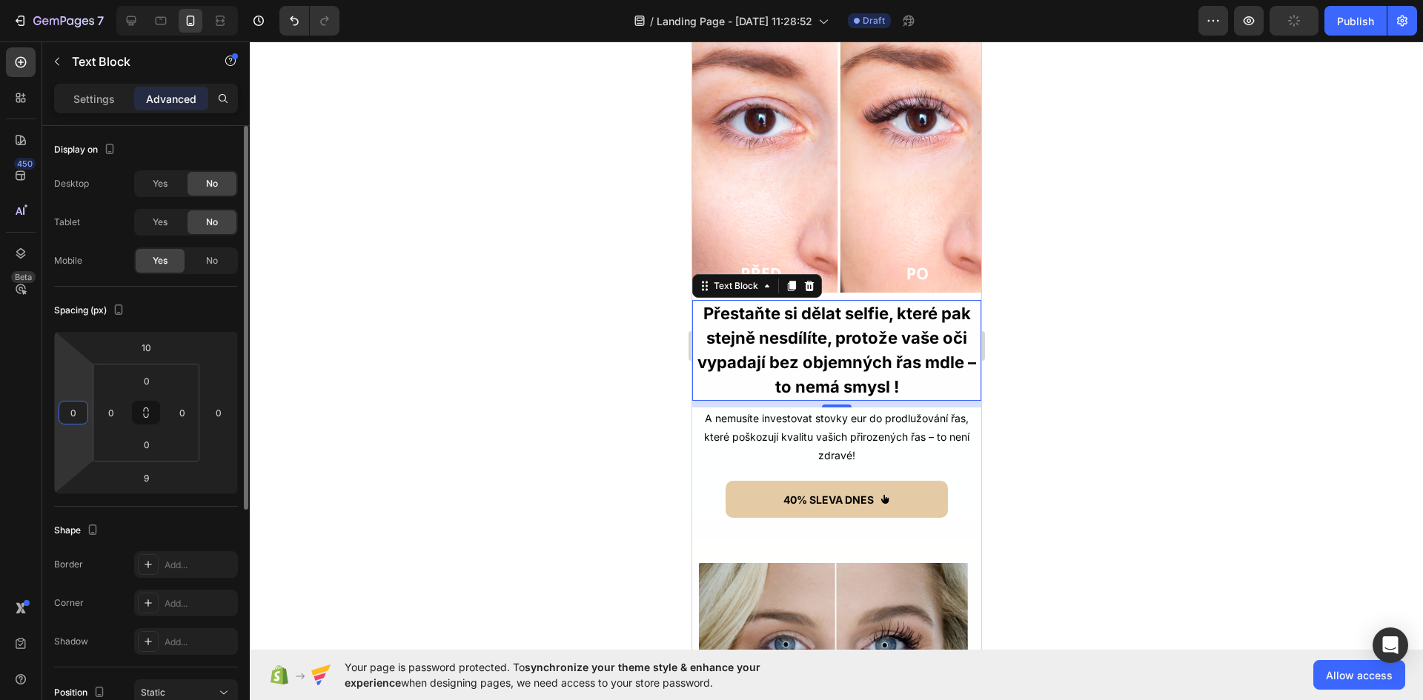
click at [79, 411] on input "0" at bounding box center [73, 413] width 22 height 22
type input "5"
click at [216, 408] on input "0" at bounding box center [219, 413] width 22 height 22
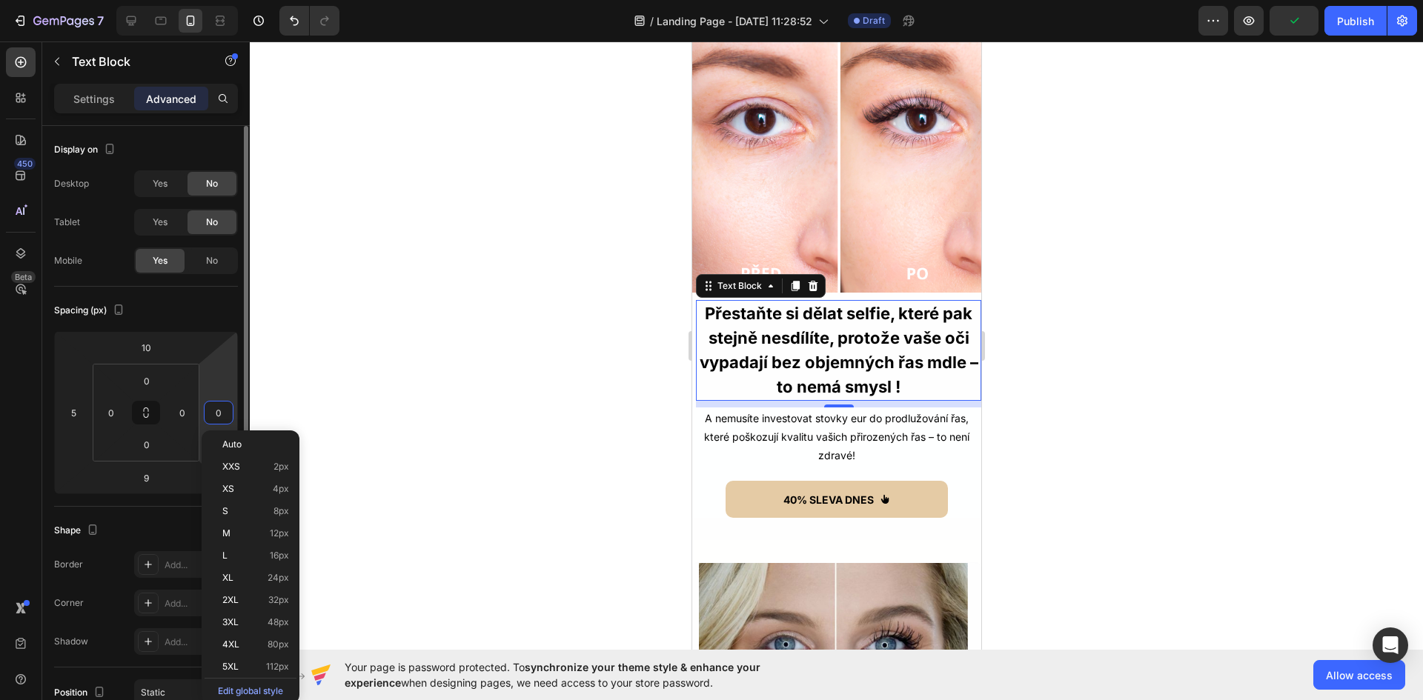
type input "5"
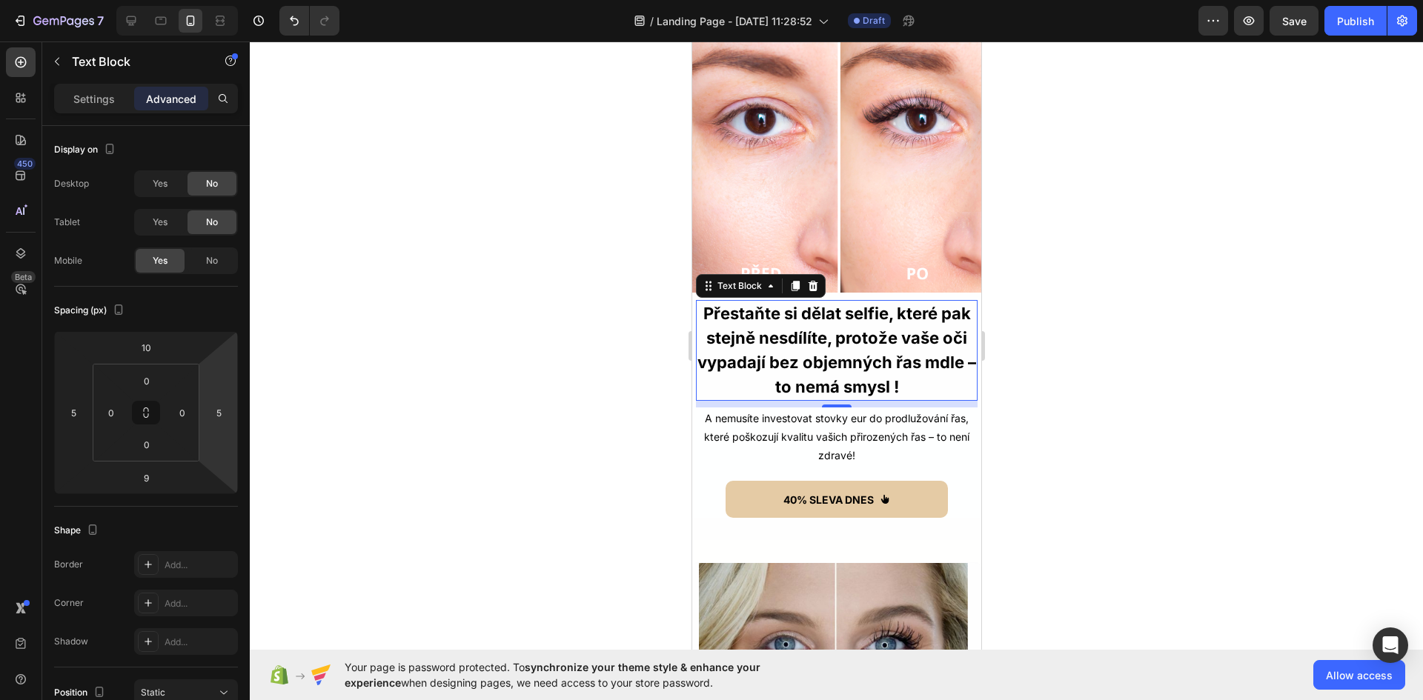
click at [1109, 356] on div at bounding box center [836, 371] width 1173 height 659
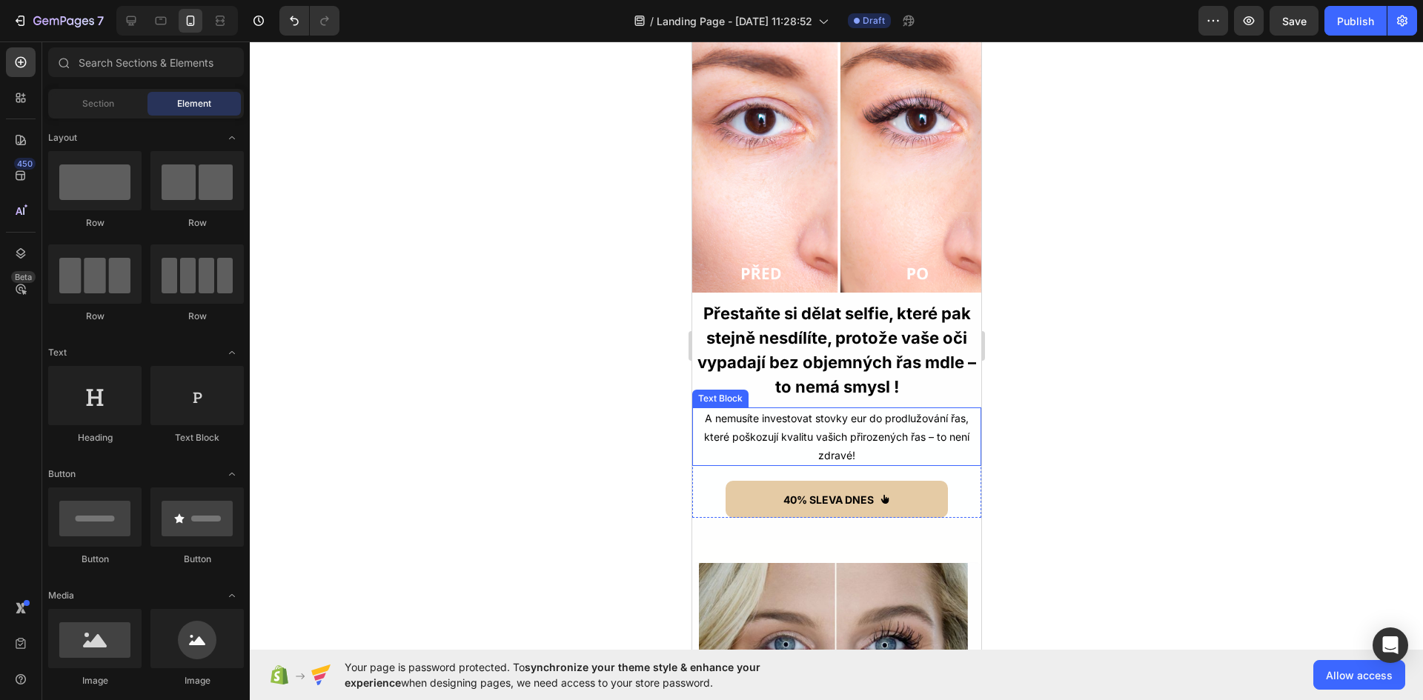
click at [863, 412] on p "A nemusíte investovat stovky eur do prodlužování řas," at bounding box center [836, 418] width 286 height 19
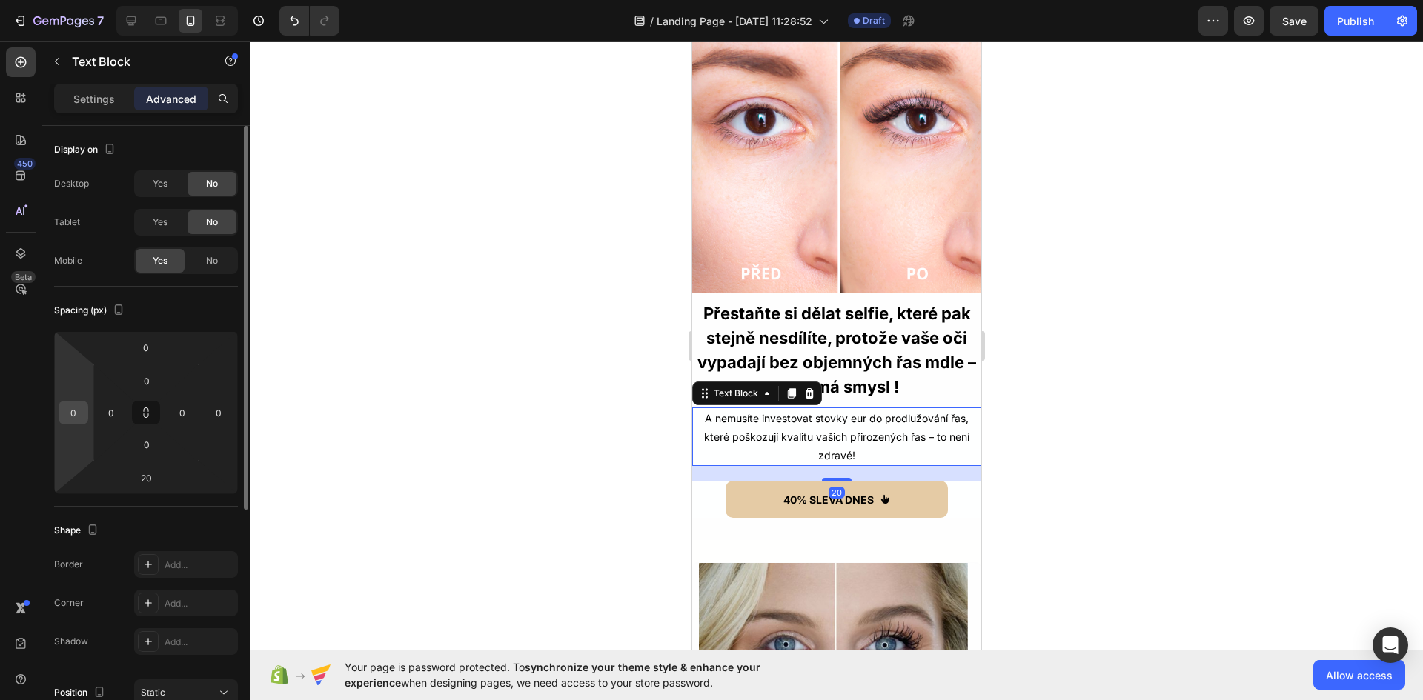
click at [73, 419] on input "0" at bounding box center [73, 413] width 22 height 22
type input "5"
click at [217, 416] on input "0" at bounding box center [219, 413] width 22 height 22
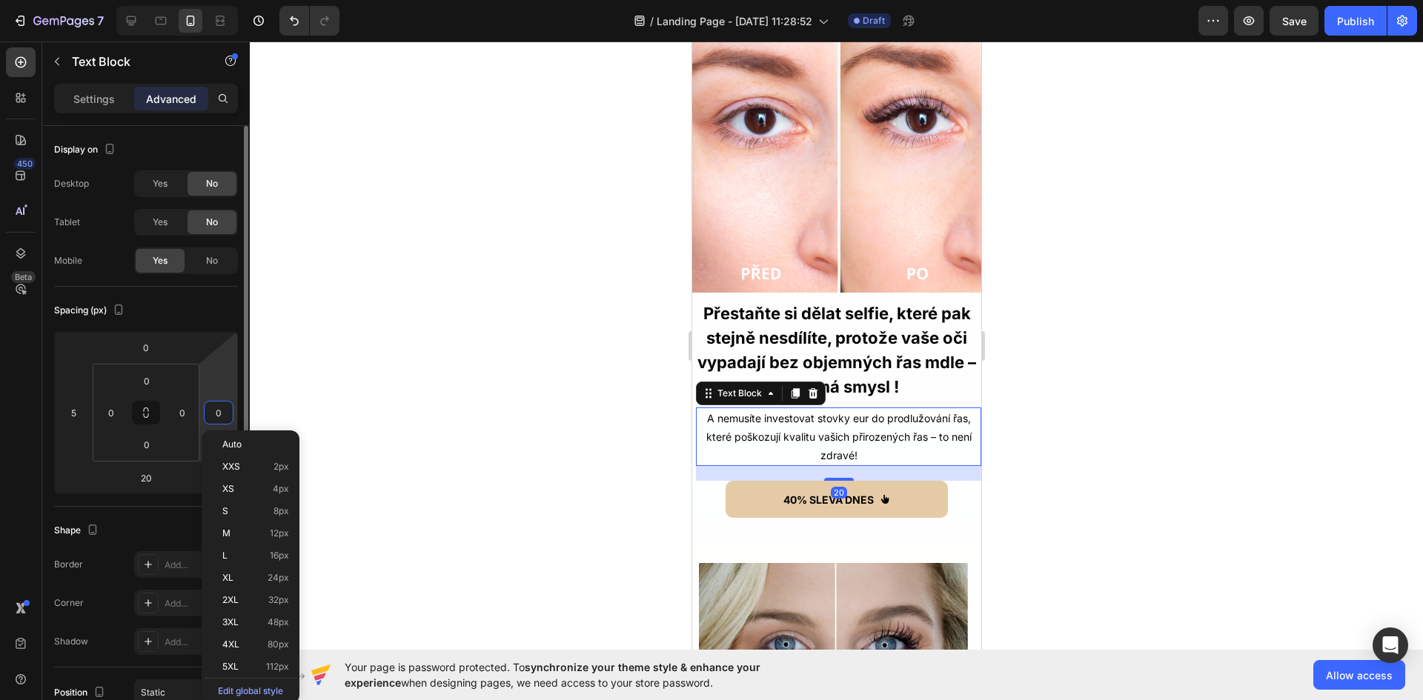
type input "5"
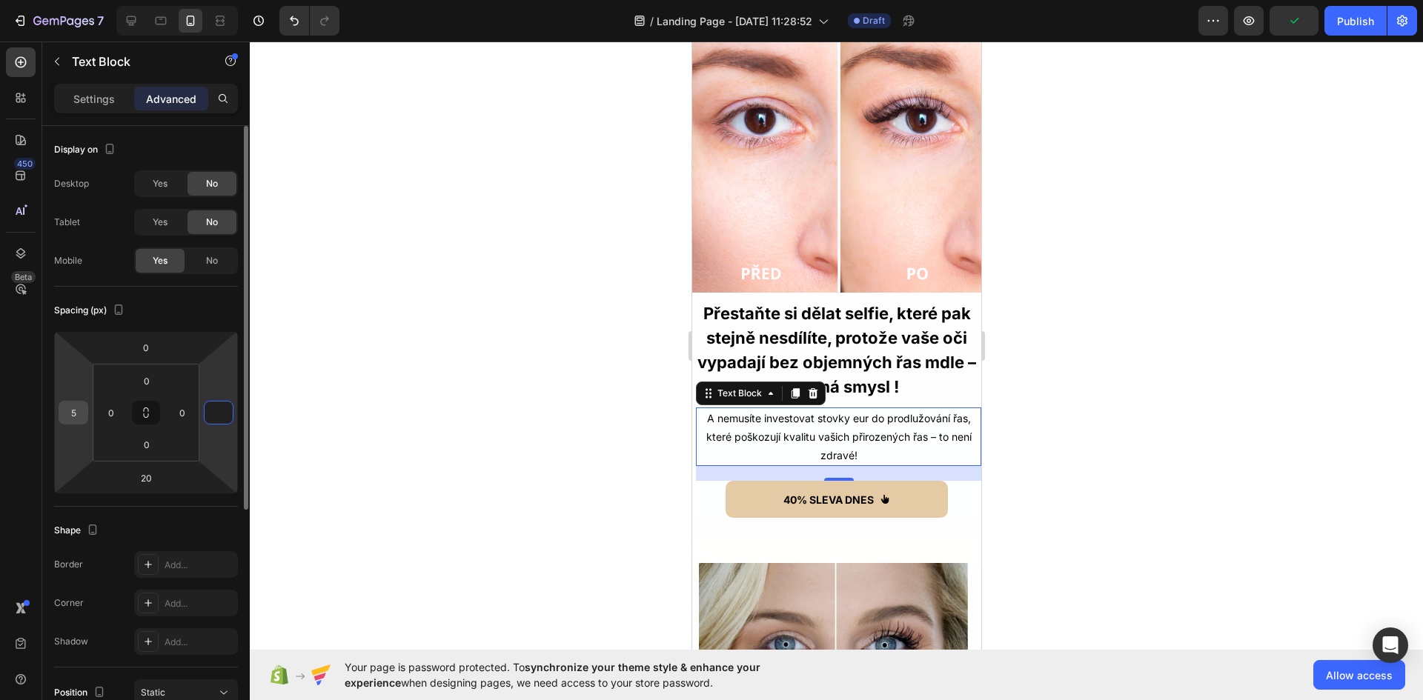
click at [77, 407] on input "5" at bounding box center [73, 413] width 22 height 22
type input "0"
click at [1100, 440] on div at bounding box center [836, 371] width 1173 height 659
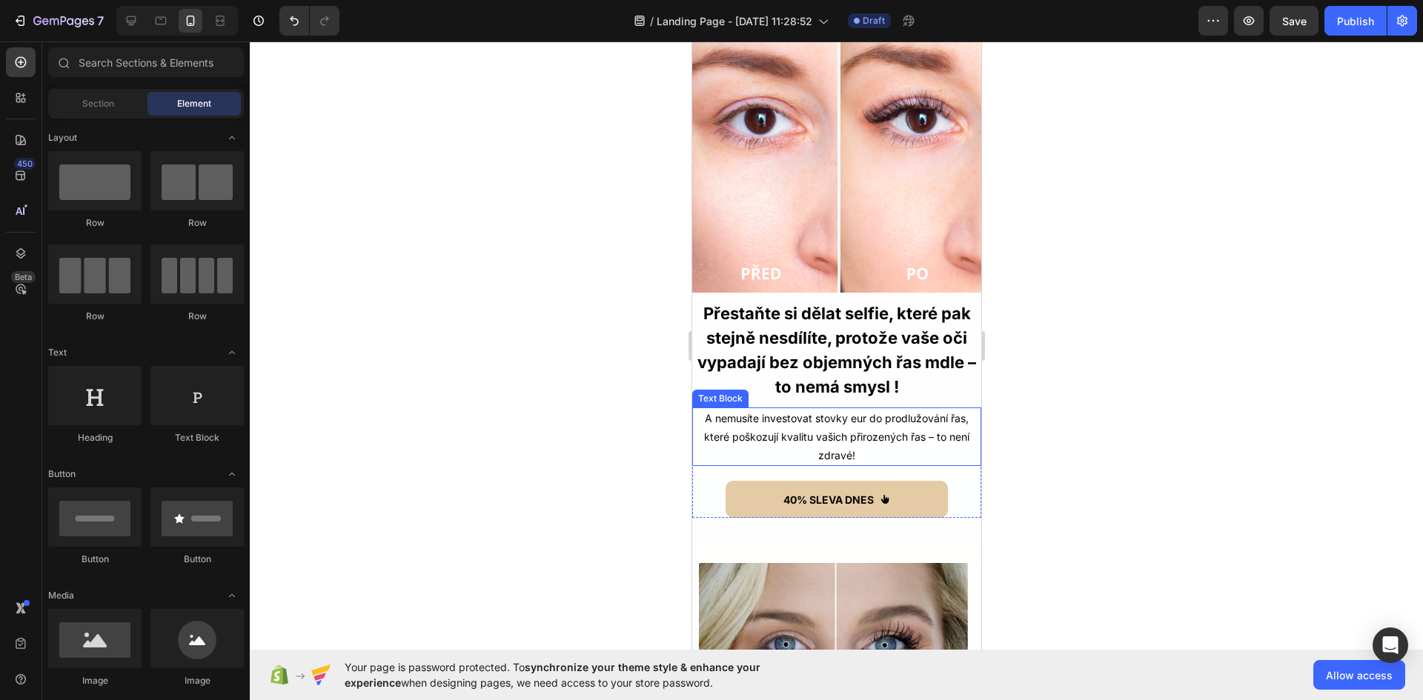
click at [832, 433] on p "které poškozují kvalitu vašich přirozených řas – to není zdravé!" at bounding box center [836, 446] width 286 height 37
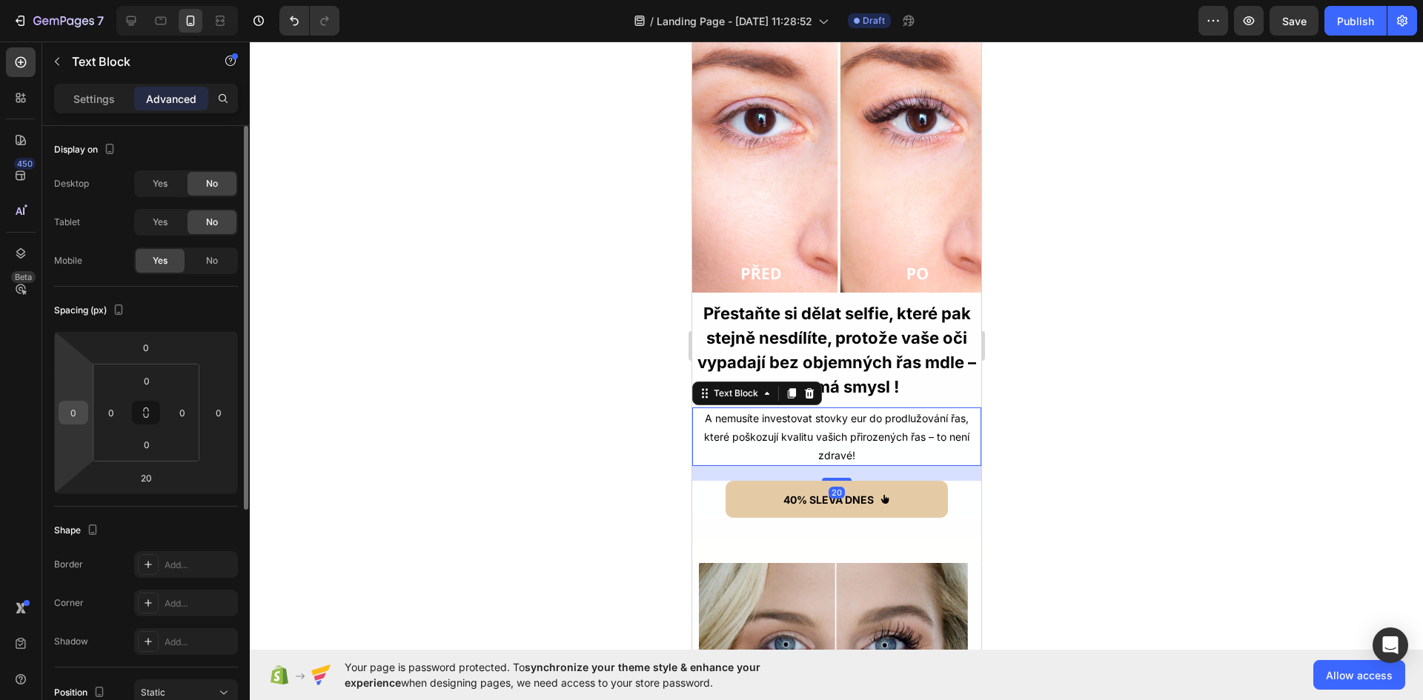
click at [76, 418] on input "0" at bounding box center [73, 413] width 22 height 22
type input "10"
click at [215, 411] on input "0" at bounding box center [219, 413] width 22 height 22
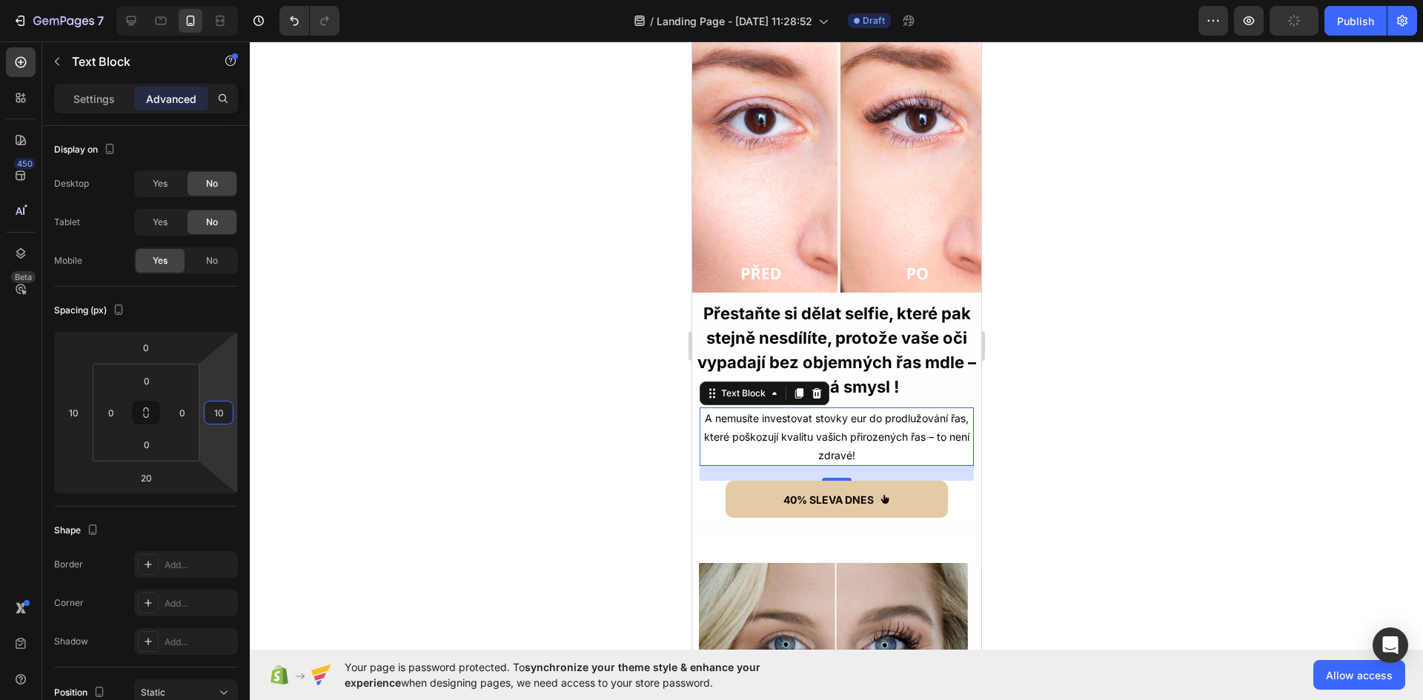
type input "10"
click at [708, 445] on p "které poškozují kvalitu vašich přirozených řas – to není zdravé!" at bounding box center [835, 446] width 271 height 37
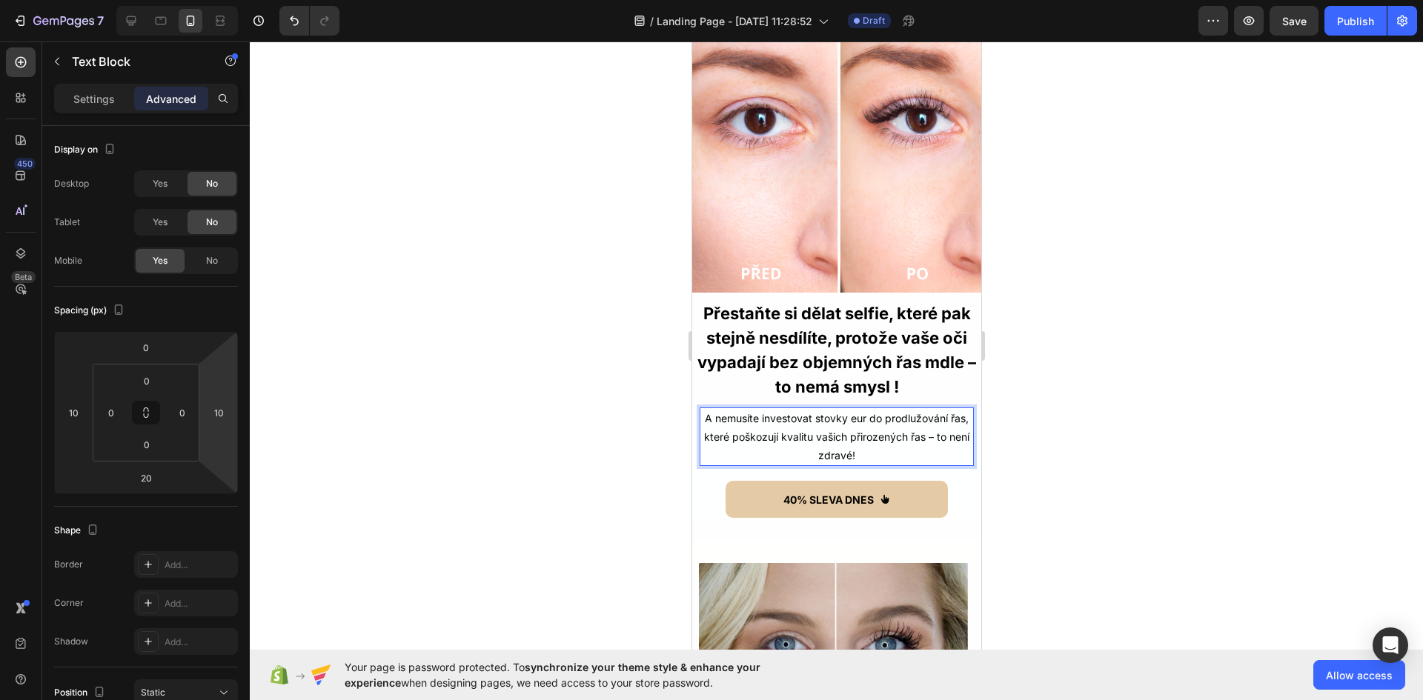
click at [1084, 451] on div at bounding box center [836, 371] width 1173 height 659
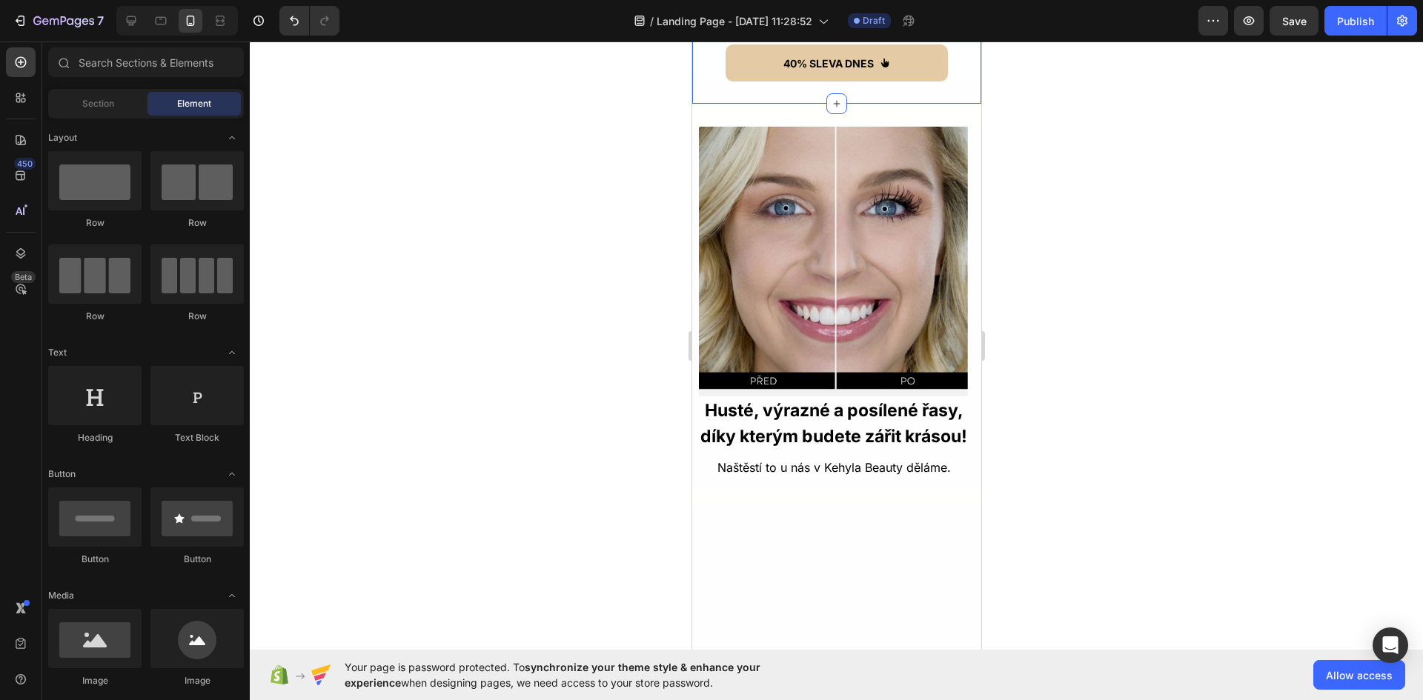
scroll to position [2149, 0]
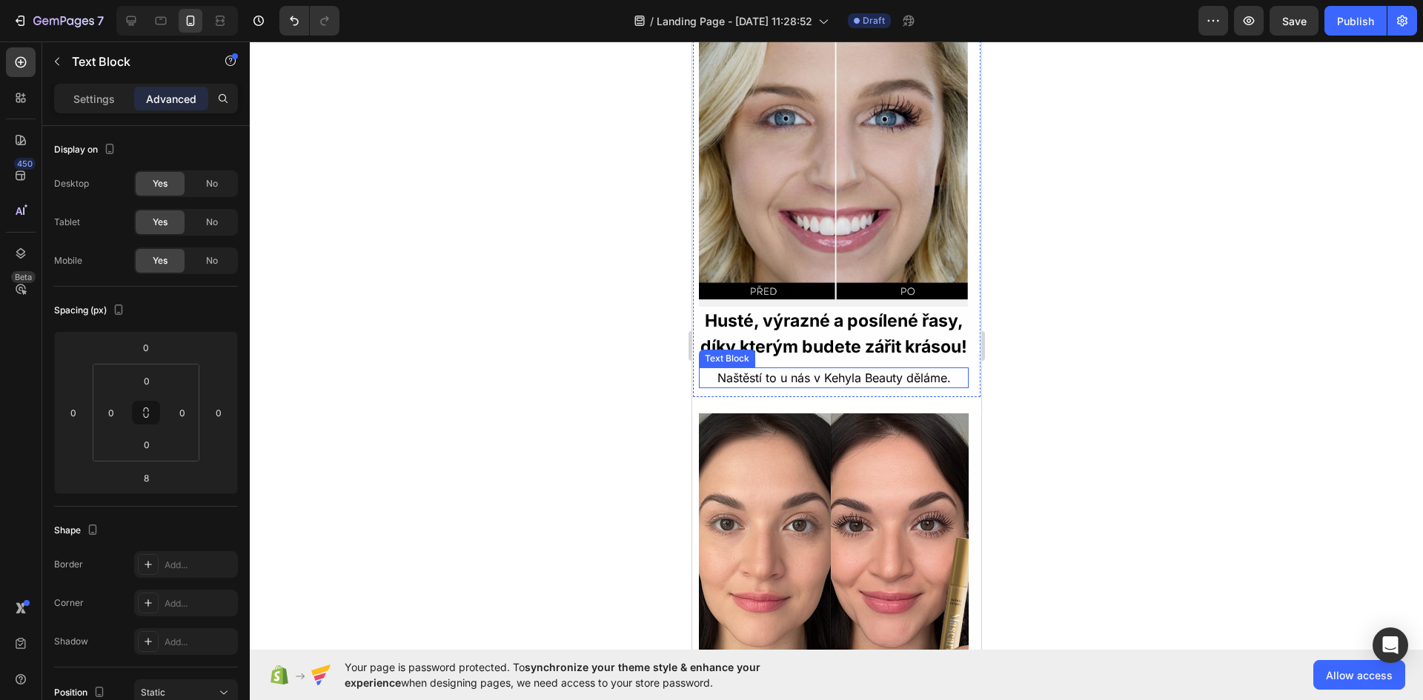
click at [846, 387] on p "Naštěstí to u nás v Kehyla Beauty děláme." at bounding box center [833, 378] width 267 height 18
click at [87, 96] on p "Settings" at bounding box center [94, 99] width 42 height 16
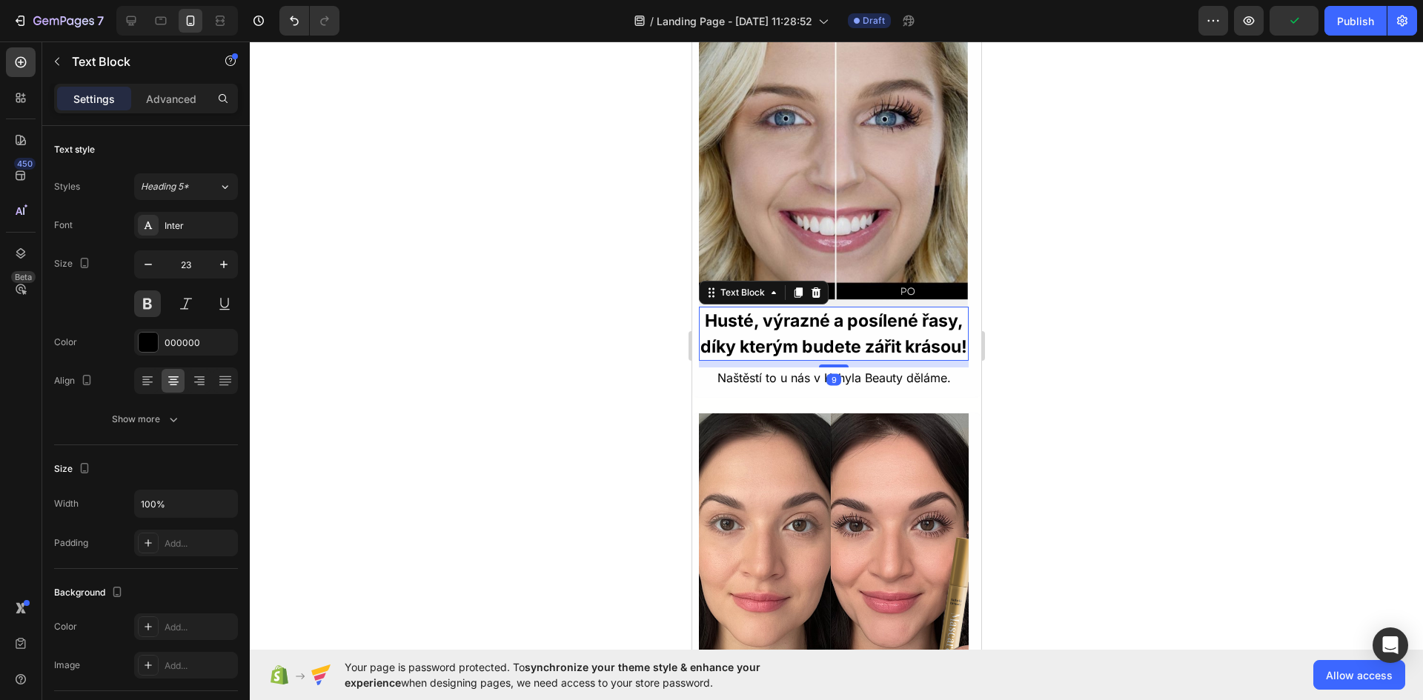
click at [861, 320] on p "Husté, výrazné a posílené řasy, díky kterým budete zářit krásou!" at bounding box center [833, 333] width 267 height 51
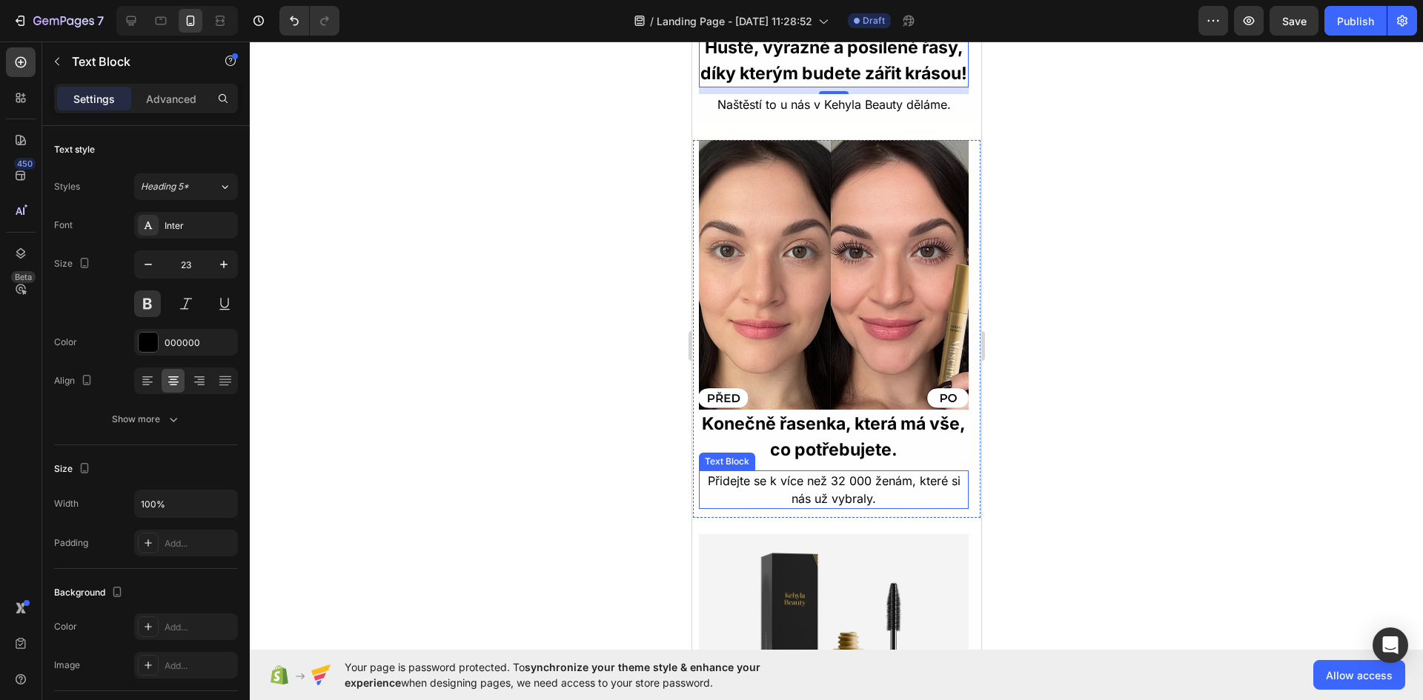
scroll to position [2446, 0]
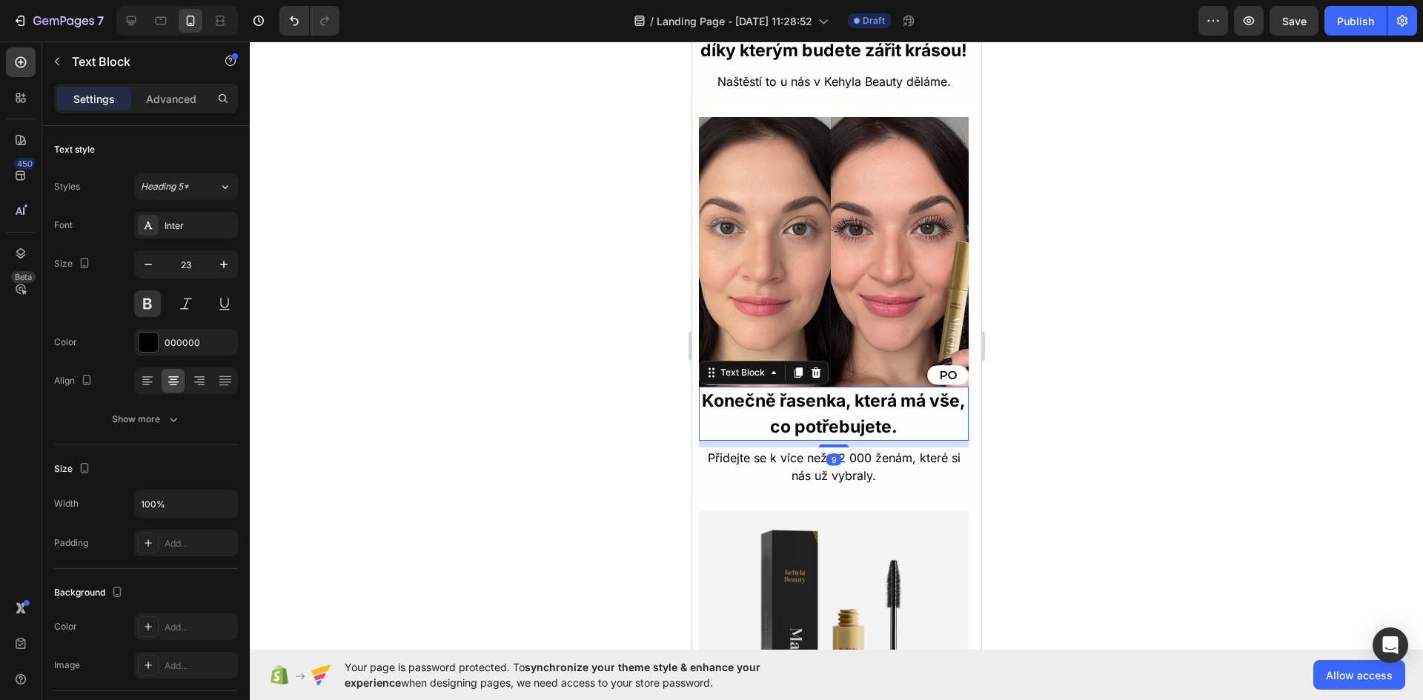
click at [857, 419] on p "Konečně řasenka, která má vše, co potřebujete." at bounding box center [833, 413] width 267 height 51
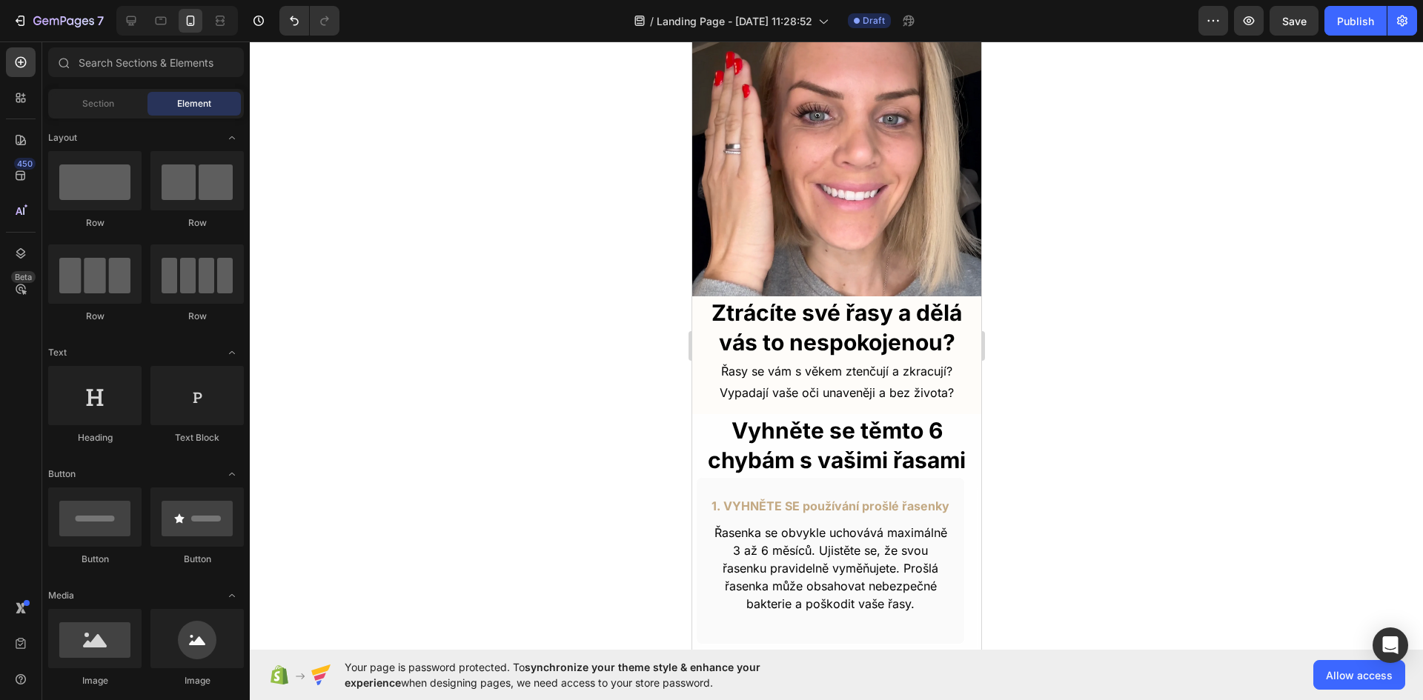
scroll to position [0, 0]
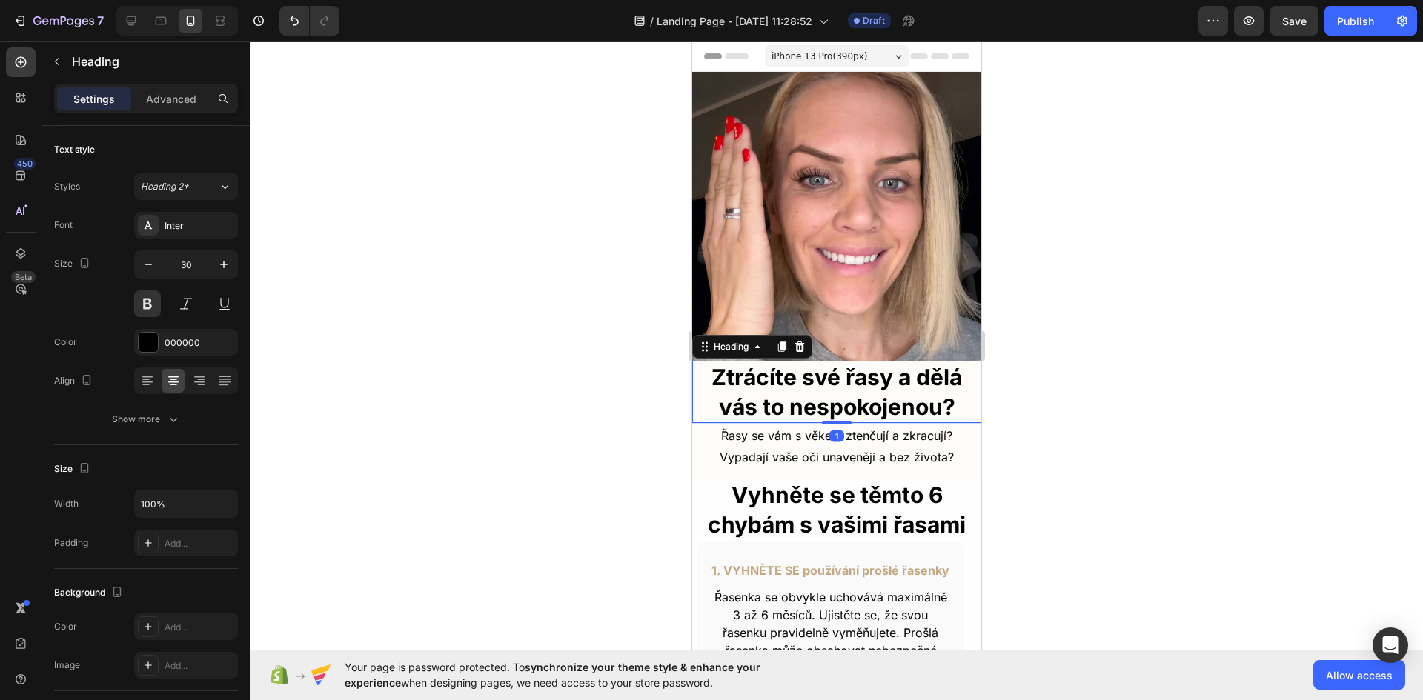
click at [820, 380] on h2 "Ztrácíte své řasy a dělá vás to nespokojenou?" at bounding box center [835, 392] width 289 height 62
click at [162, 95] on p "Advanced" at bounding box center [171, 99] width 50 height 16
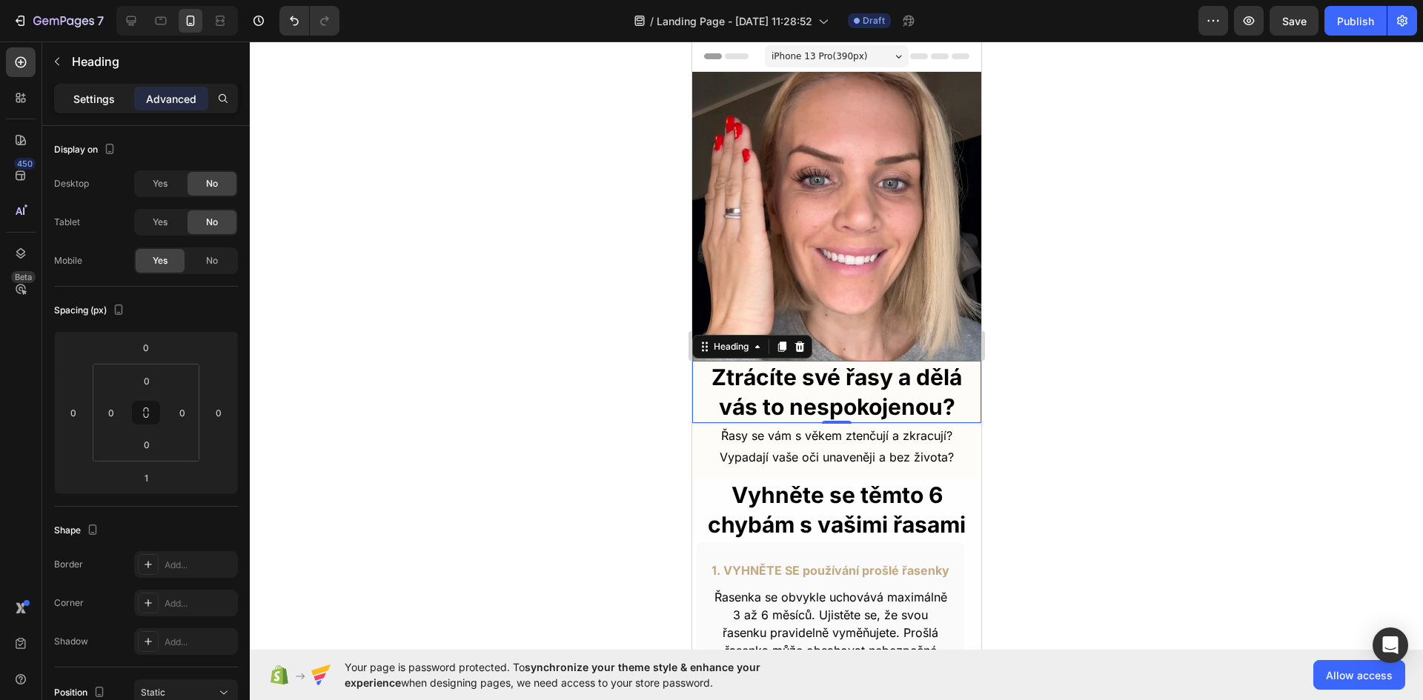
click at [87, 102] on p "Settings" at bounding box center [94, 99] width 42 height 16
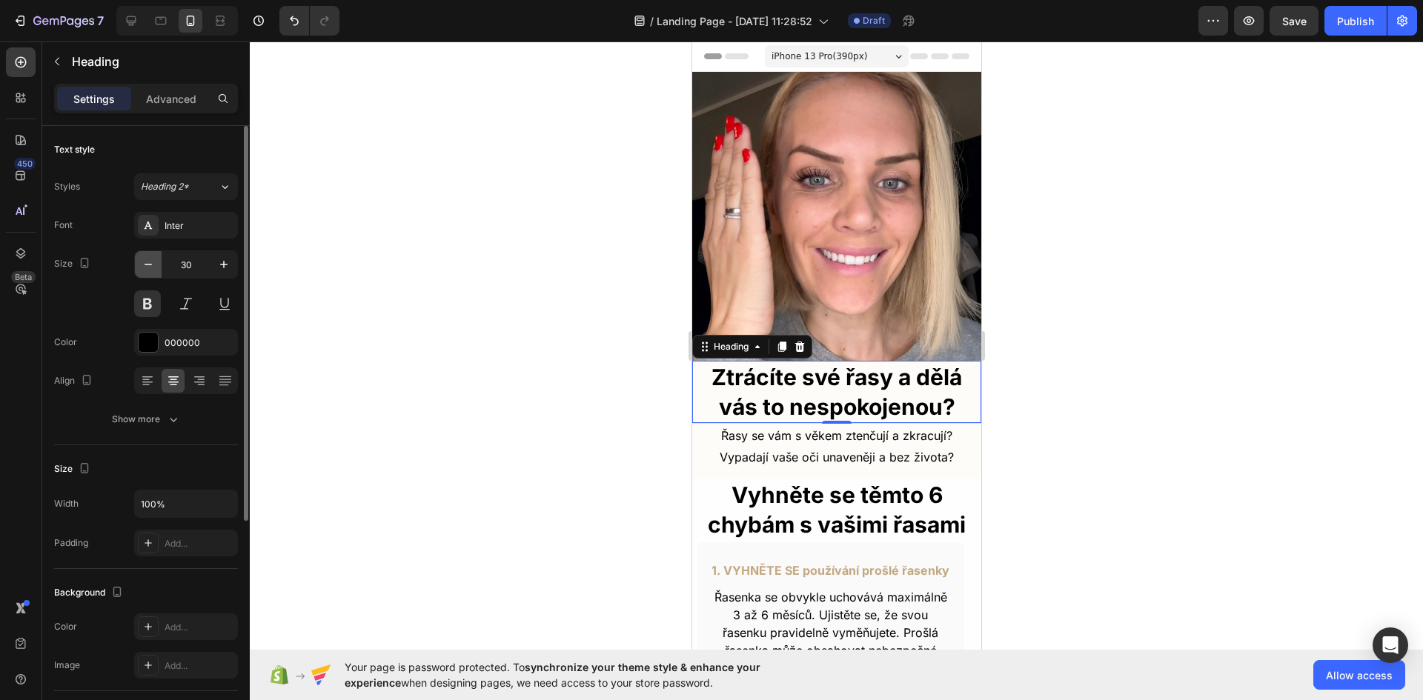
click at [148, 266] on icon "button" at bounding box center [148, 264] width 15 height 15
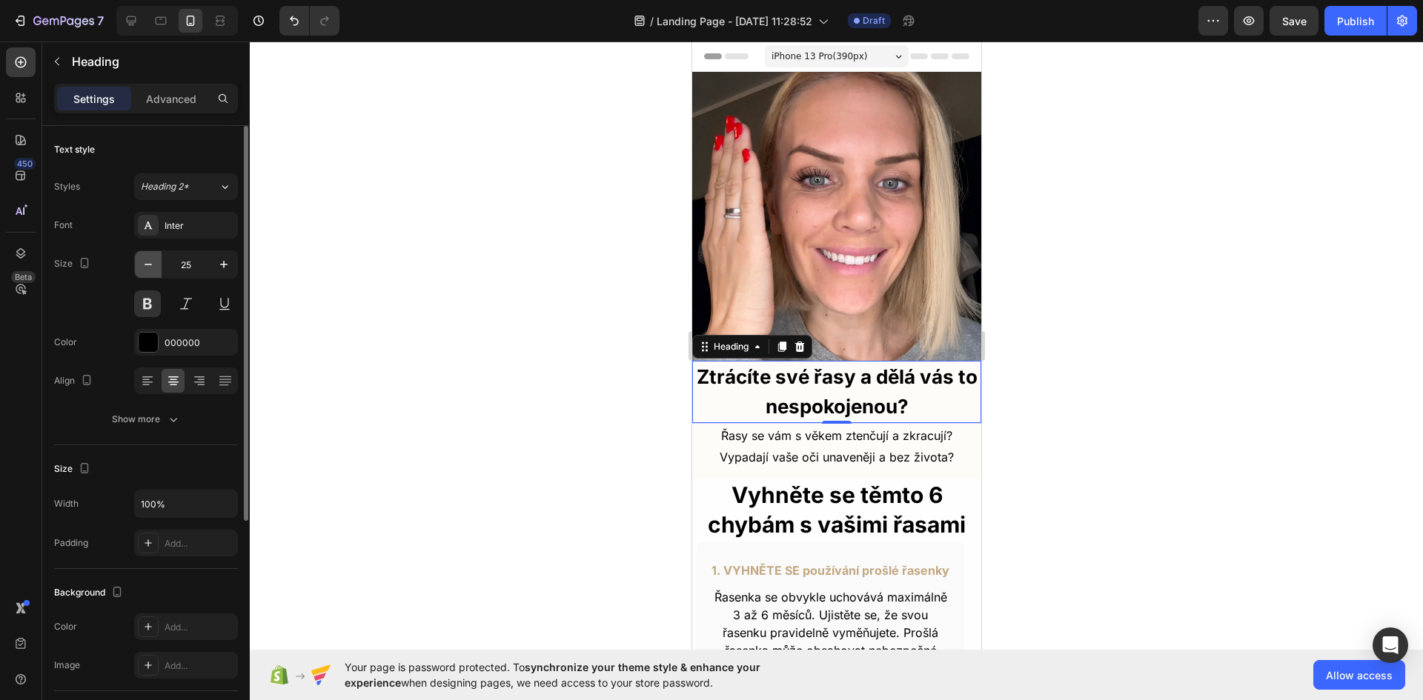
click at [148, 266] on icon "button" at bounding box center [148, 264] width 15 height 15
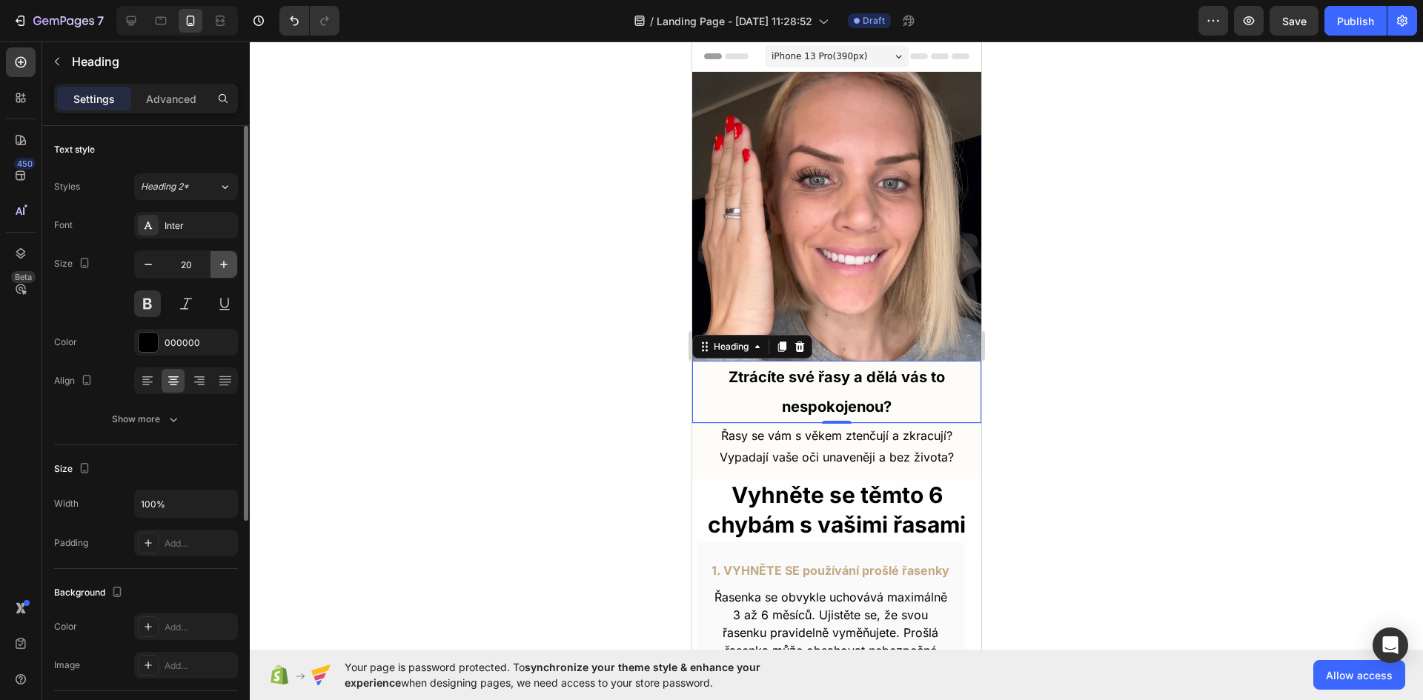
click at [220, 261] on icon "button" at bounding box center [223, 264] width 15 height 15
type input "24"
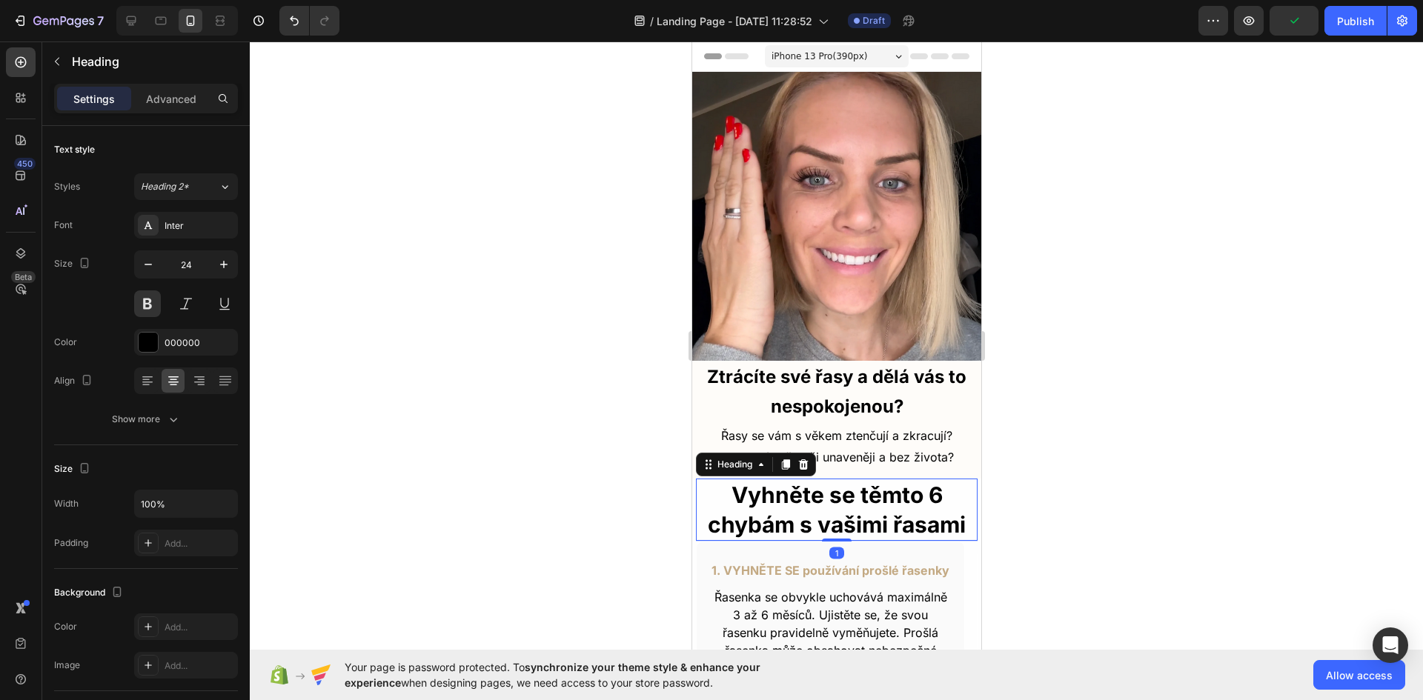
click at [755, 488] on h2 "Vyhněte se těmto 6 chybám s vašimi řasami" at bounding box center [836, 510] width 282 height 62
click at [855, 396] on strong "Ztrácíte své řasy a dělá vás to nespokojenou?" at bounding box center [835, 391] width 259 height 51
click at [750, 491] on h2 "Vyhněte se těmto 6 chybám s vašimi řasami" at bounding box center [836, 510] width 282 height 62
click at [170, 97] on p "Advanced" at bounding box center [171, 99] width 50 height 16
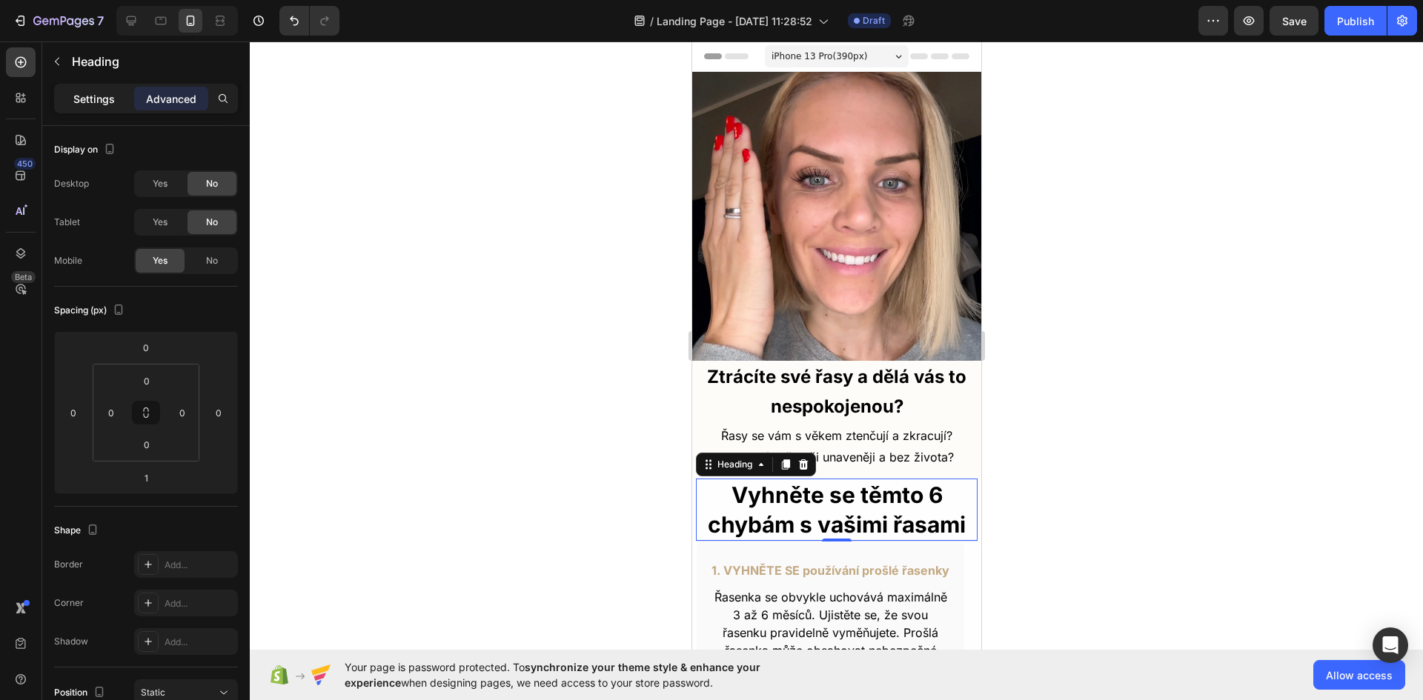
click at [87, 98] on p "Settings" at bounding box center [94, 99] width 42 height 16
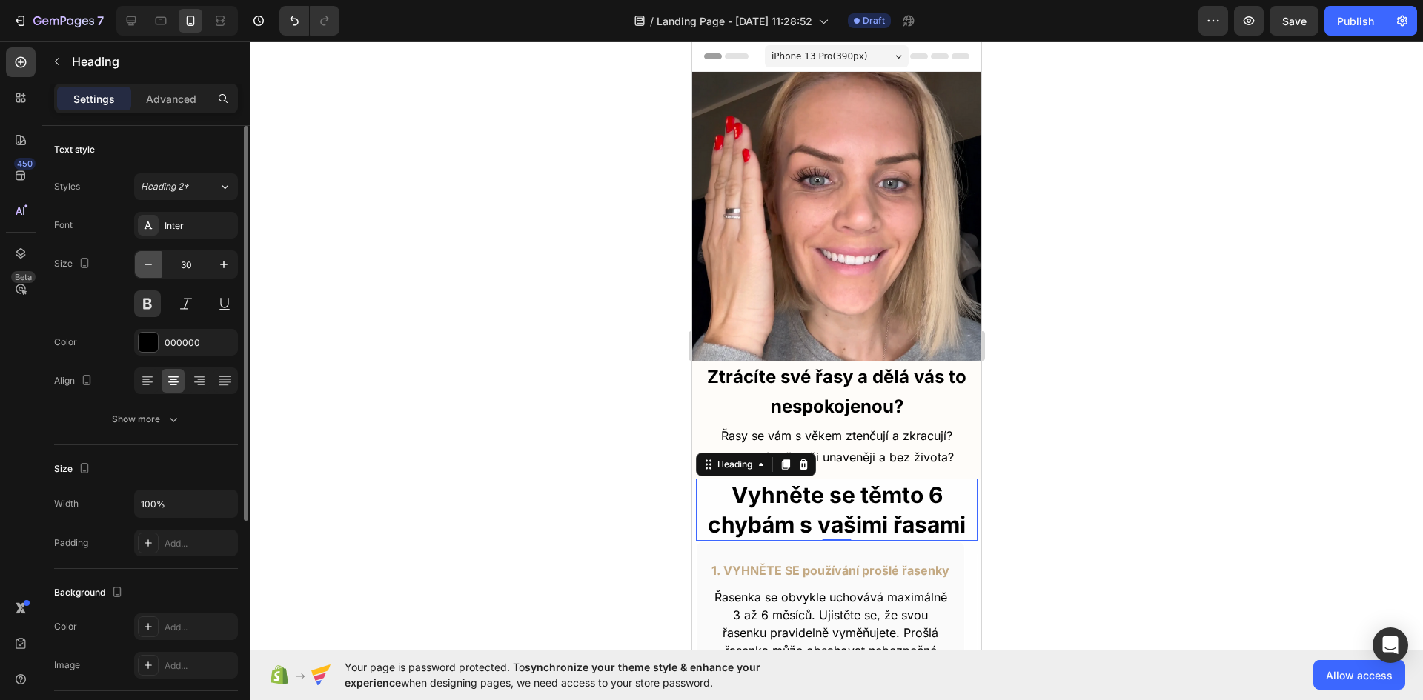
click at [150, 263] on icon "button" at bounding box center [148, 264] width 15 height 15
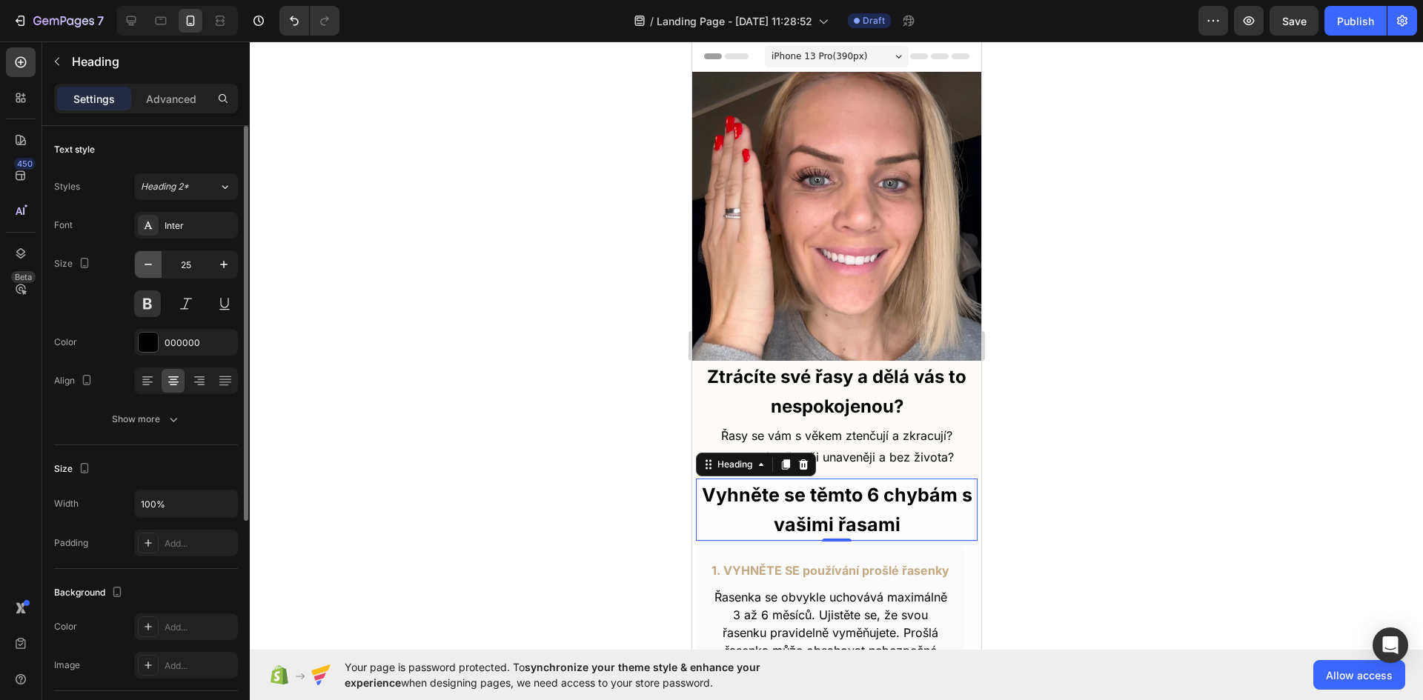
click at [150, 263] on icon "button" at bounding box center [148, 264] width 15 height 15
type input "24"
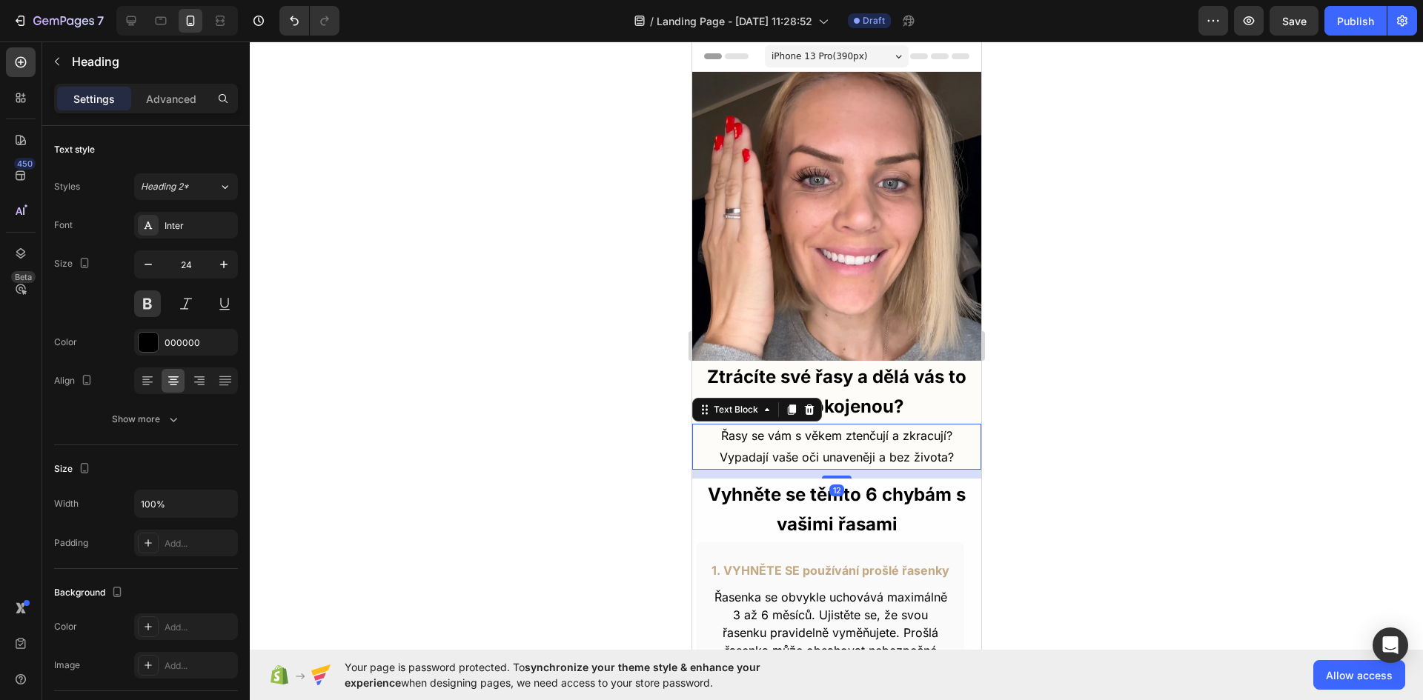
click at [877, 445] on p "Řasy se vám s věkem ztenčují a zkracují? Vypadají vaše oči unaveněji a bez živo…" at bounding box center [836, 446] width 286 height 43
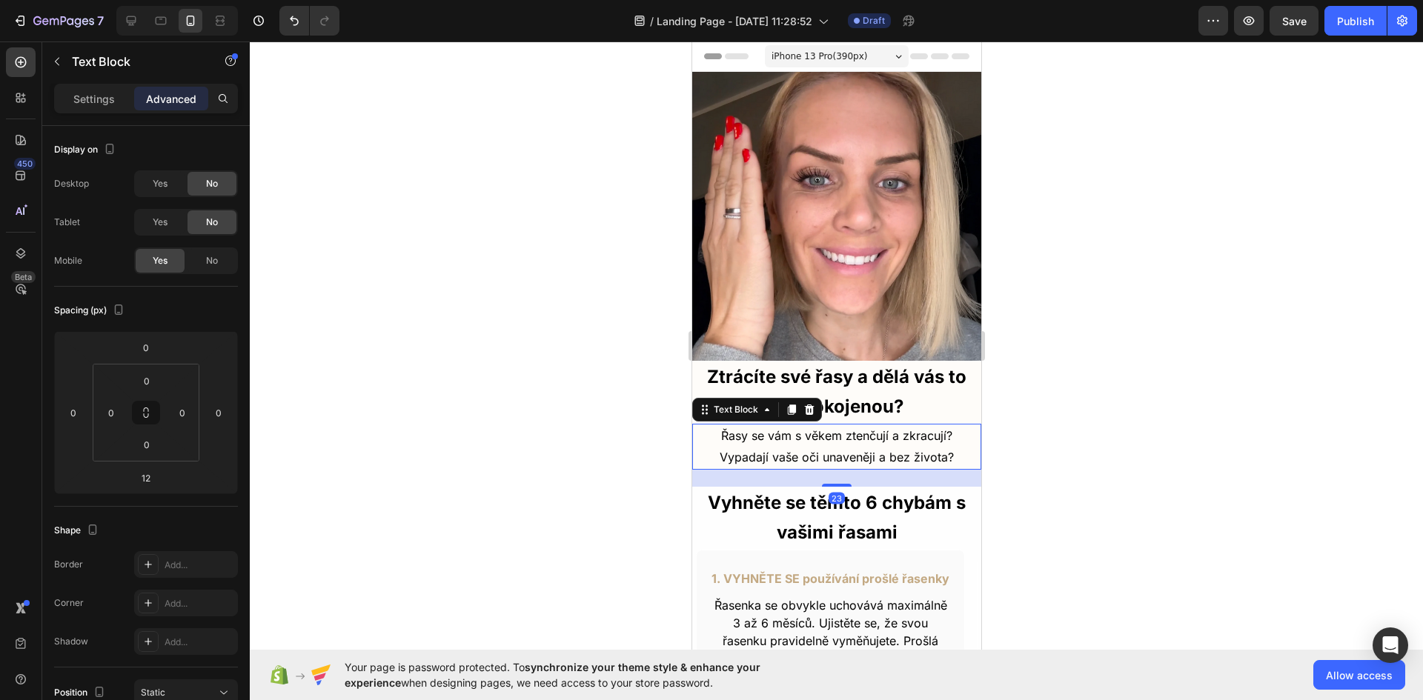
drag, startPoint x: 836, startPoint y: 465, endPoint x: 836, endPoint y: 474, distance: 9.6
click at [836, 484] on div at bounding box center [836, 485] width 30 height 3
type input "25"
click at [1124, 508] on div at bounding box center [836, 371] width 1173 height 659
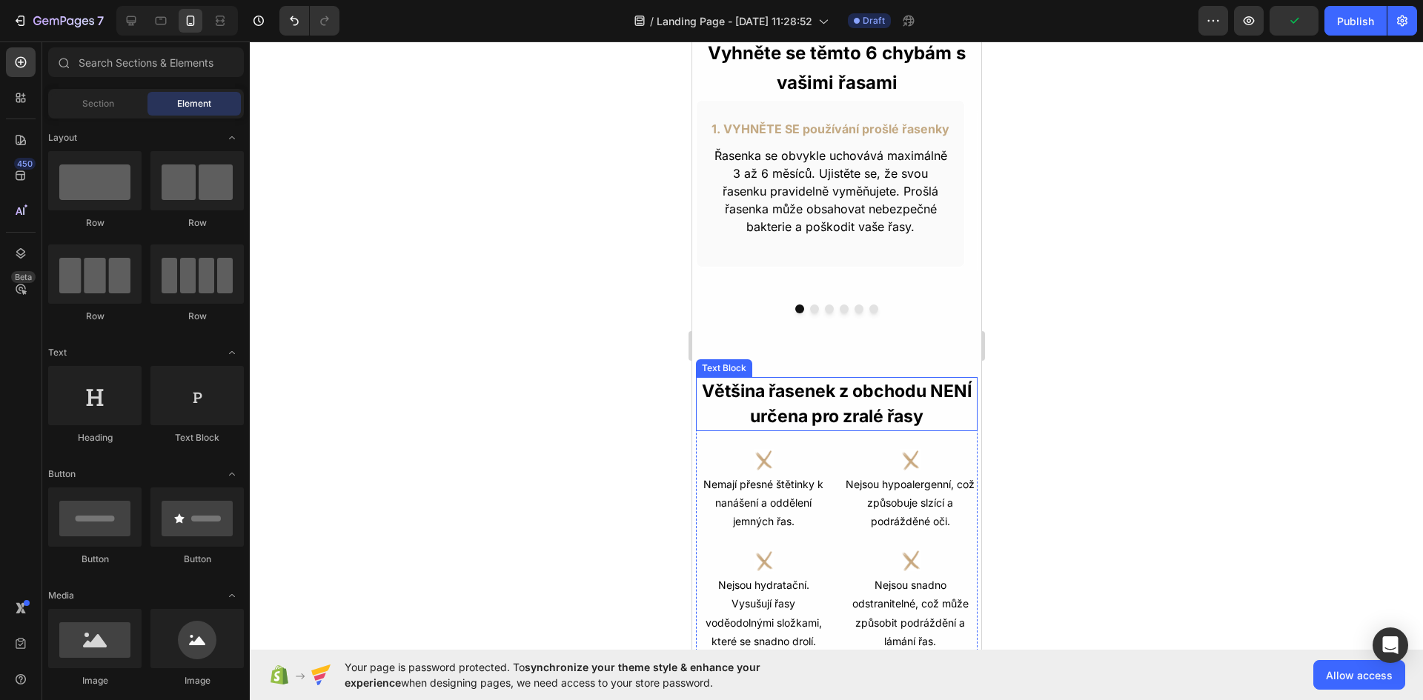
scroll to position [445, 0]
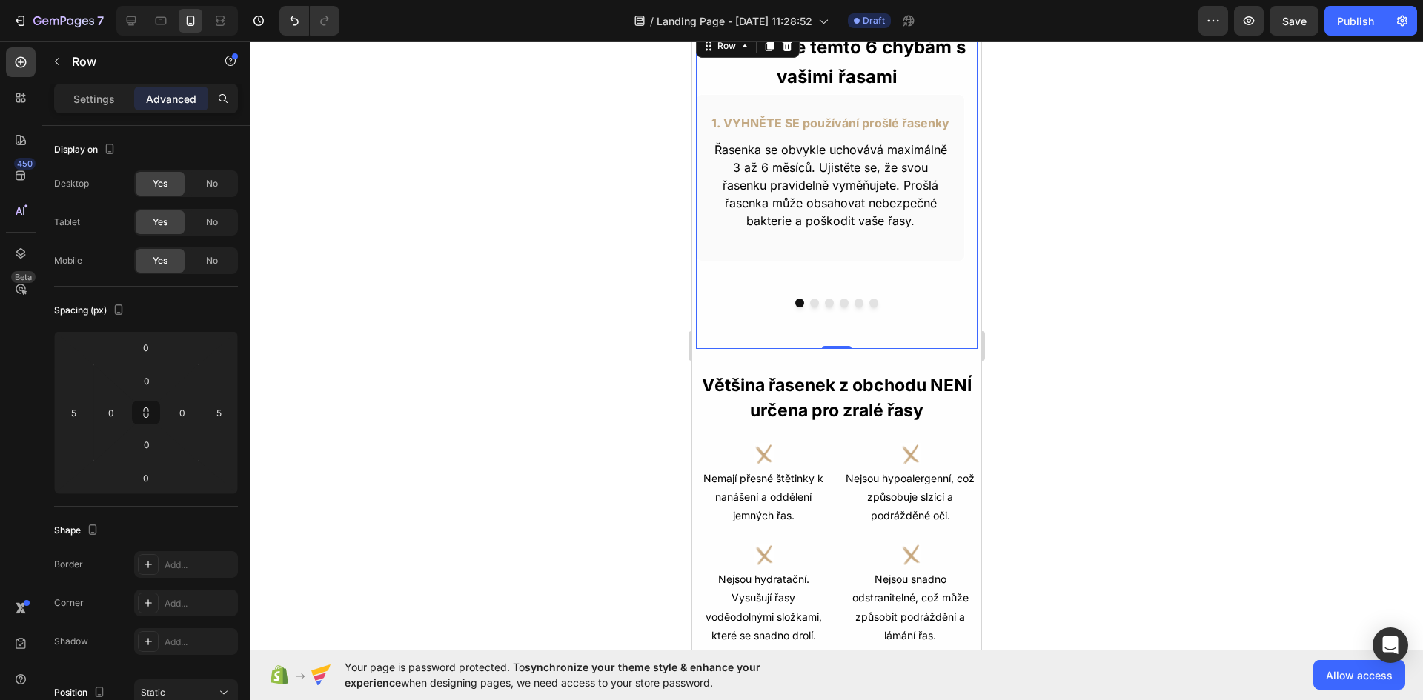
click at [824, 322] on div "1. VYHNĚTE SE používání prošlé řasenky Text Block Řasenka se obvykle uchovává m…" at bounding box center [836, 221] width 282 height 255
click at [837, 365] on div "Většina řasenek z obchodu NENÍ určena pro zralé řasy Text Block Většina řasenek…" at bounding box center [835, 528] width 289 height 358
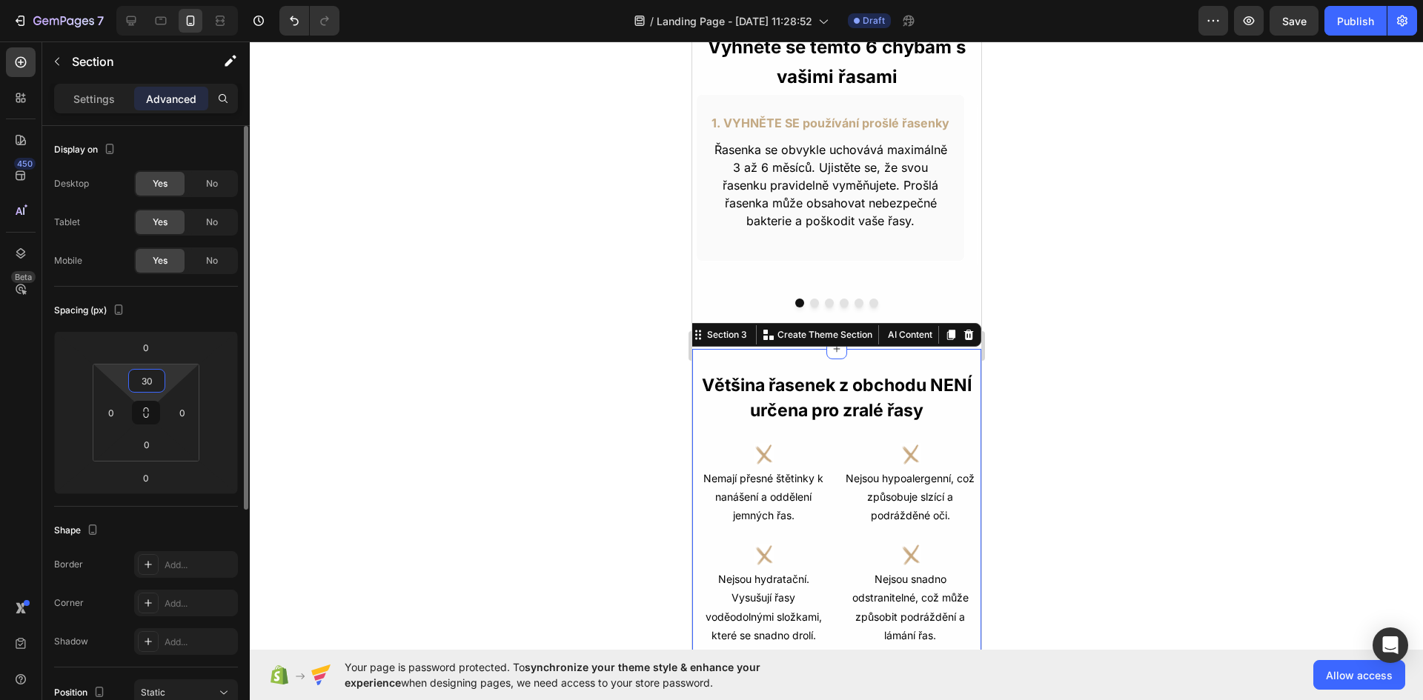
click at [150, 373] on input "30" at bounding box center [147, 381] width 30 height 22
type input "0"
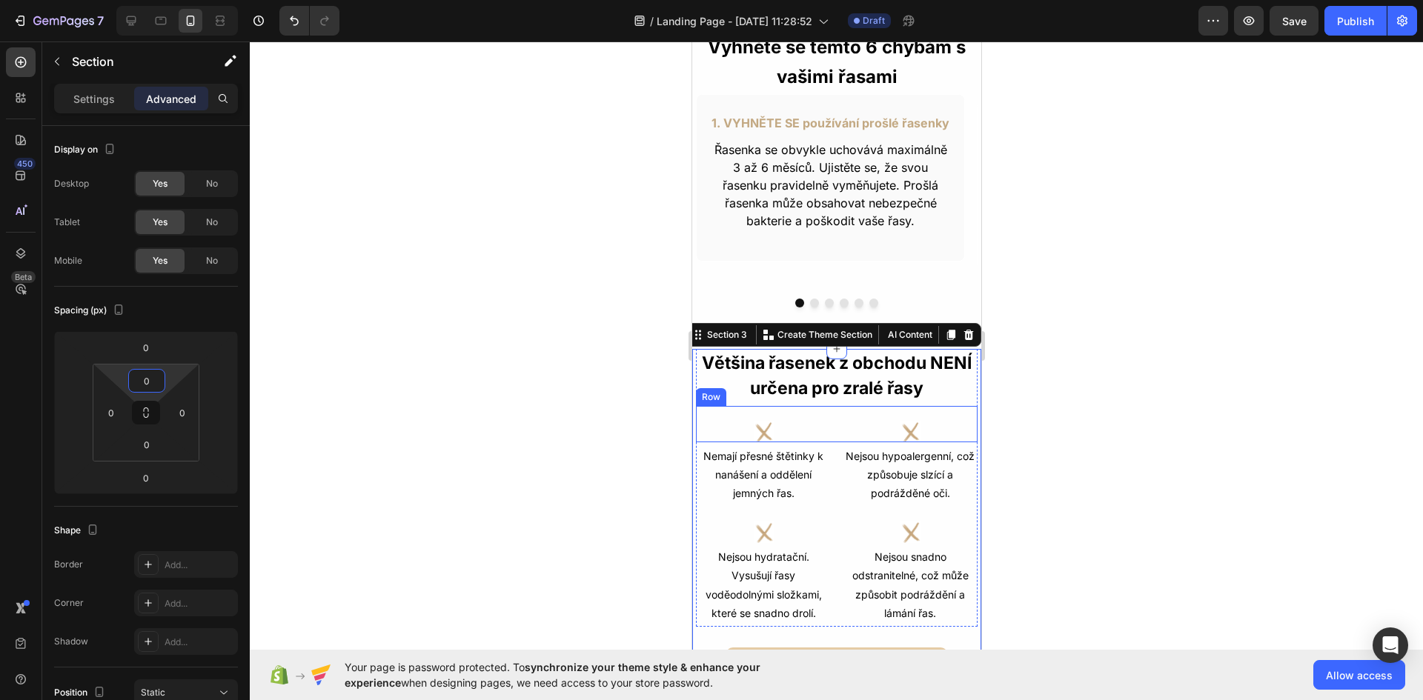
click at [1104, 409] on div at bounding box center [836, 371] width 1173 height 659
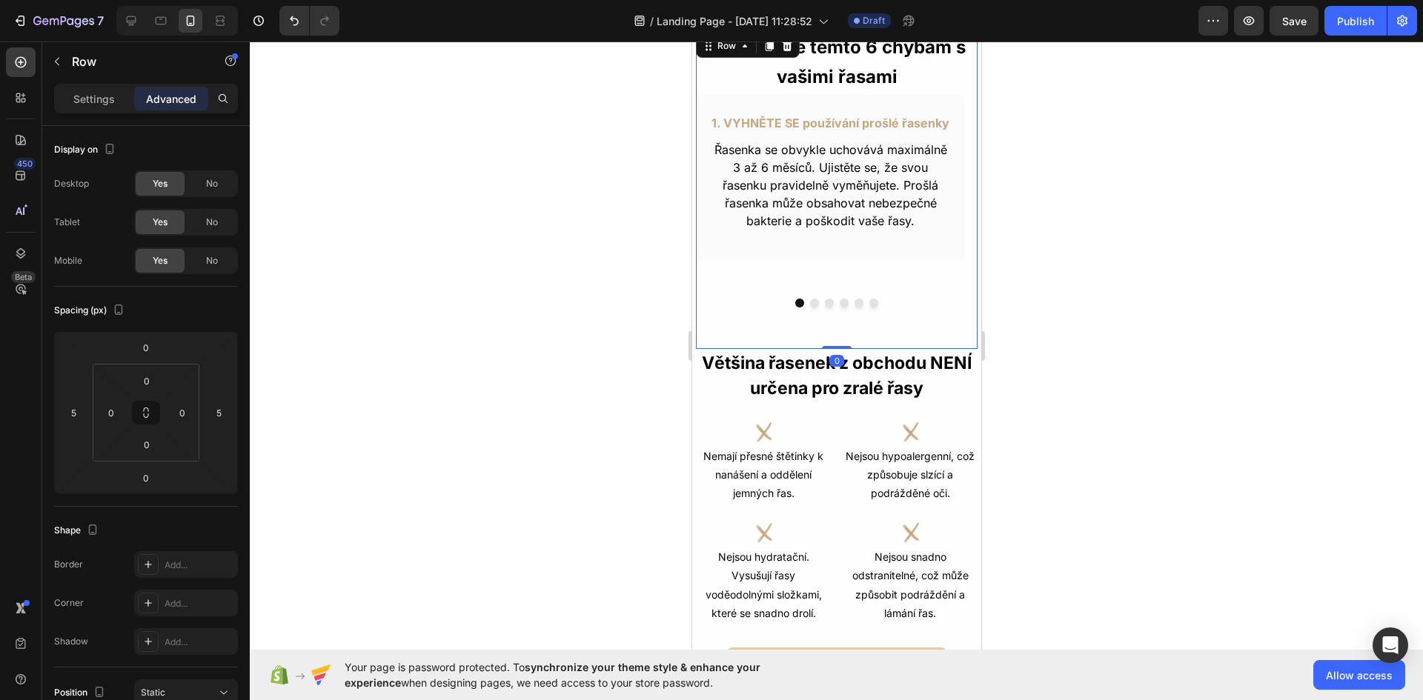
click at [834, 336] on div "1. VYHNĚTE SE používání prošlé řasenky Text Block Řasenka se obvykle uchovává m…" at bounding box center [836, 221] width 282 height 255
drag, startPoint x: 834, startPoint y: 346, endPoint x: 849, endPoint y: 296, distance: 51.8
click at [839, 295] on div "Vyhněte se těmto 6 chybám s vašimi řasami Heading 1. VYHNĚTE SE používání prošl…" at bounding box center [836, 190] width 282 height 318
click at [1043, 293] on div at bounding box center [836, 371] width 1173 height 659
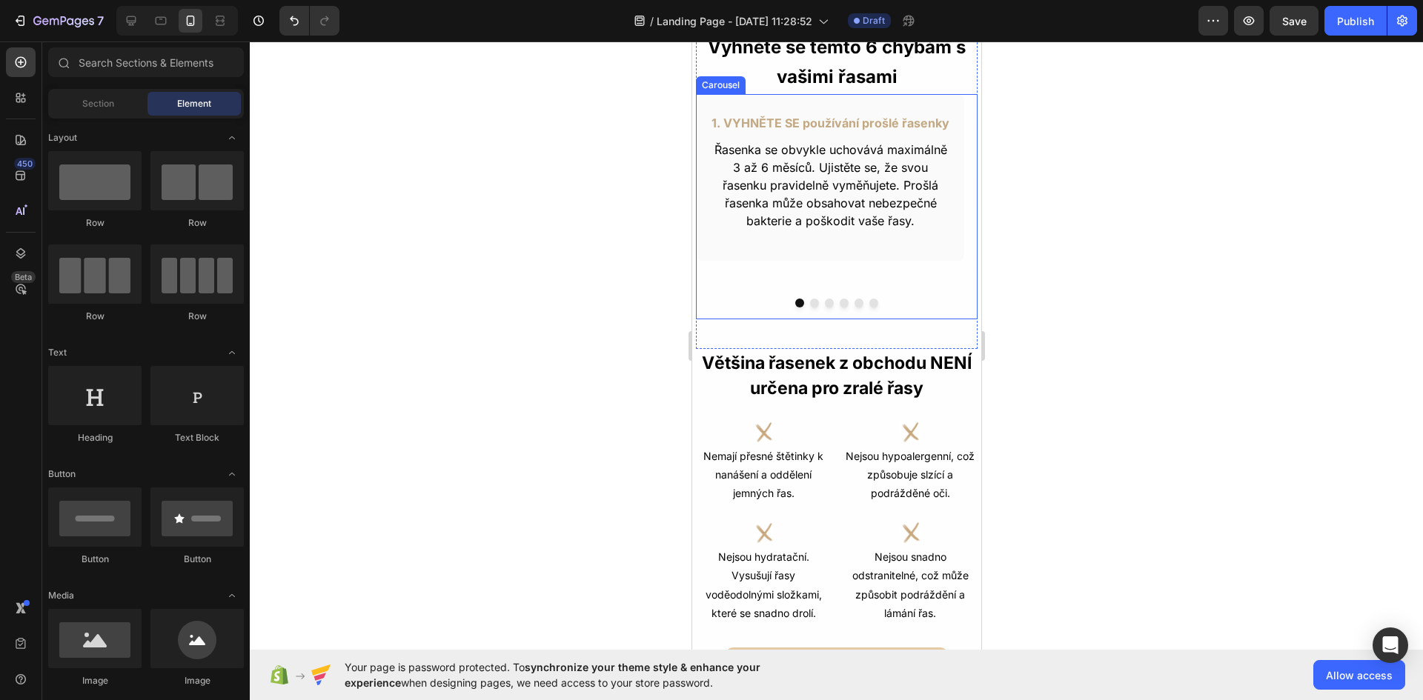
click at [826, 300] on div at bounding box center [836, 303] width 282 height 9
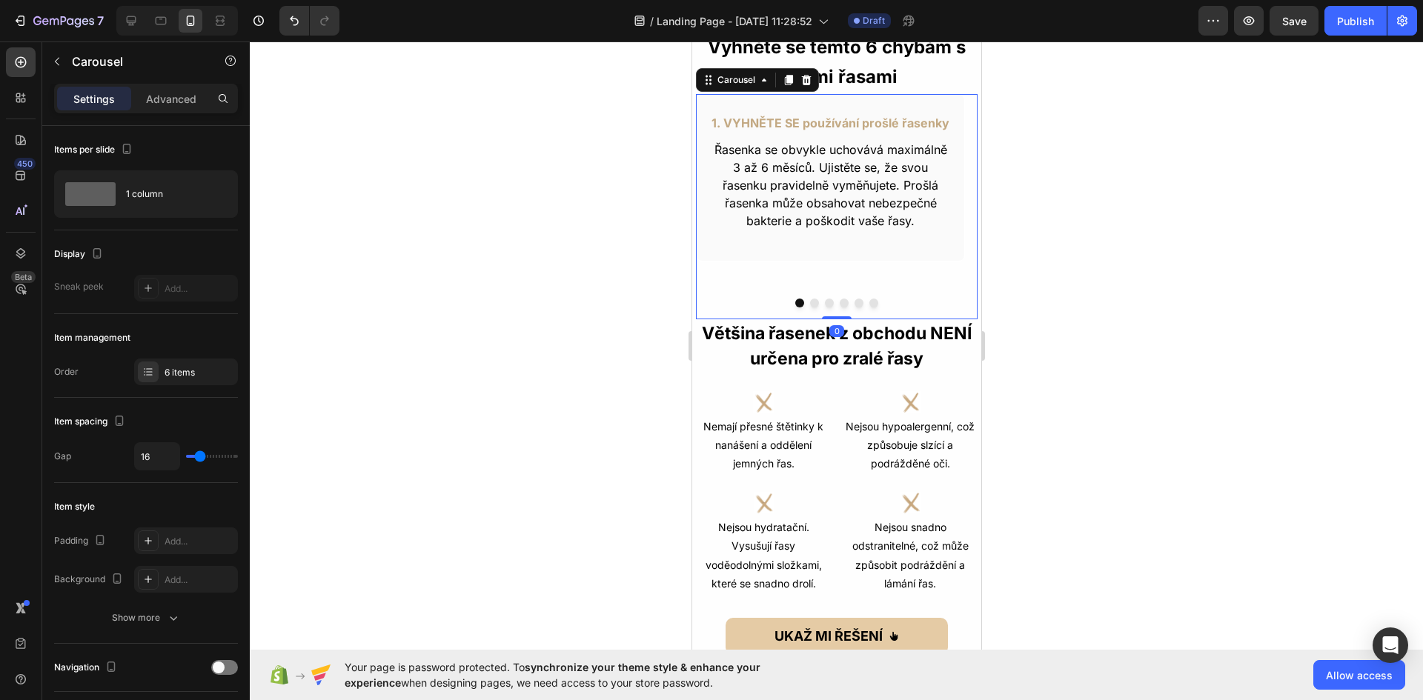
drag, startPoint x: 837, startPoint y: 345, endPoint x: 846, endPoint y: 299, distance: 46.9
click at [846, 299] on div "1. VYHNĚTE SE používání prošlé řasenky Text Block Řasenka se obvykle uchovává m…" at bounding box center [836, 206] width 282 height 225
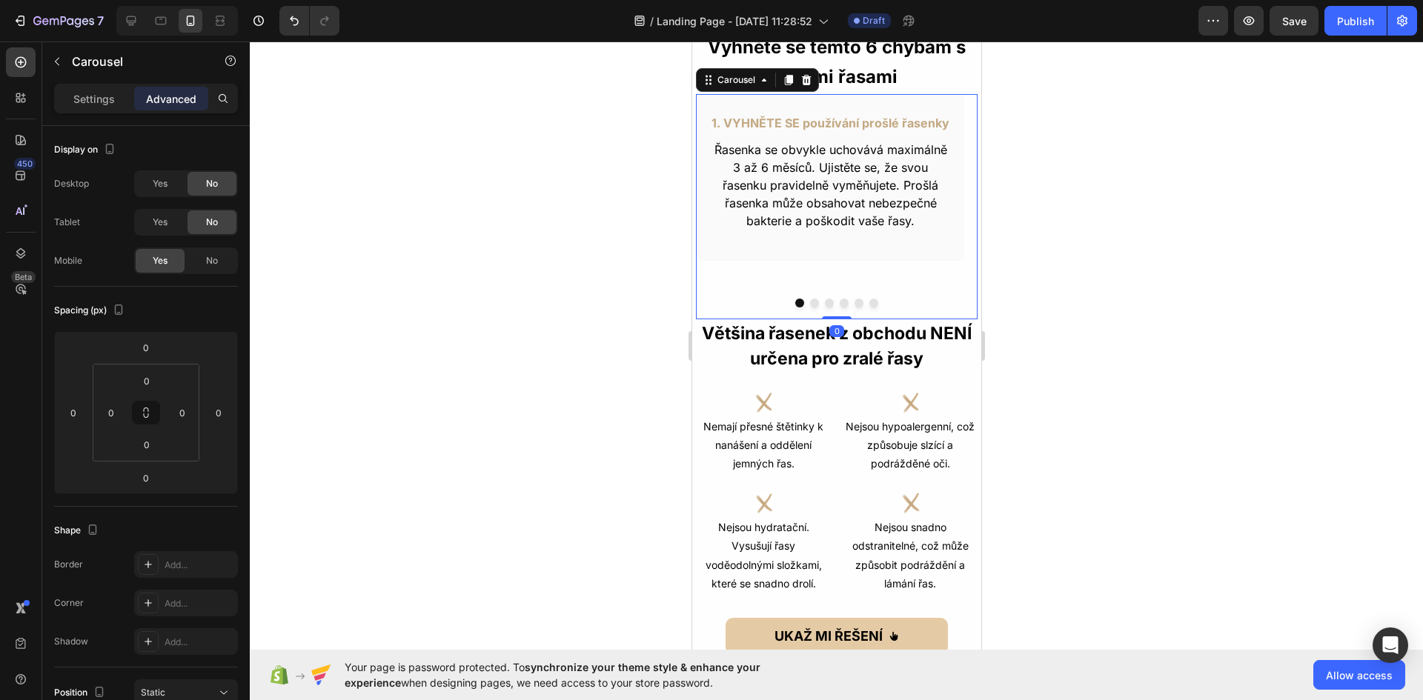
click at [1026, 300] on div at bounding box center [836, 371] width 1173 height 659
click at [823, 278] on div "1. VYHNĚTE SE používání prošlé řasenky Text Block Řasenka se obvykle uchovává m…" at bounding box center [829, 206] width 269 height 225
click at [110, 112] on div "Settings Advanced" at bounding box center [146, 99] width 184 height 30
click at [110, 107] on div "Settings" at bounding box center [94, 99] width 74 height 24
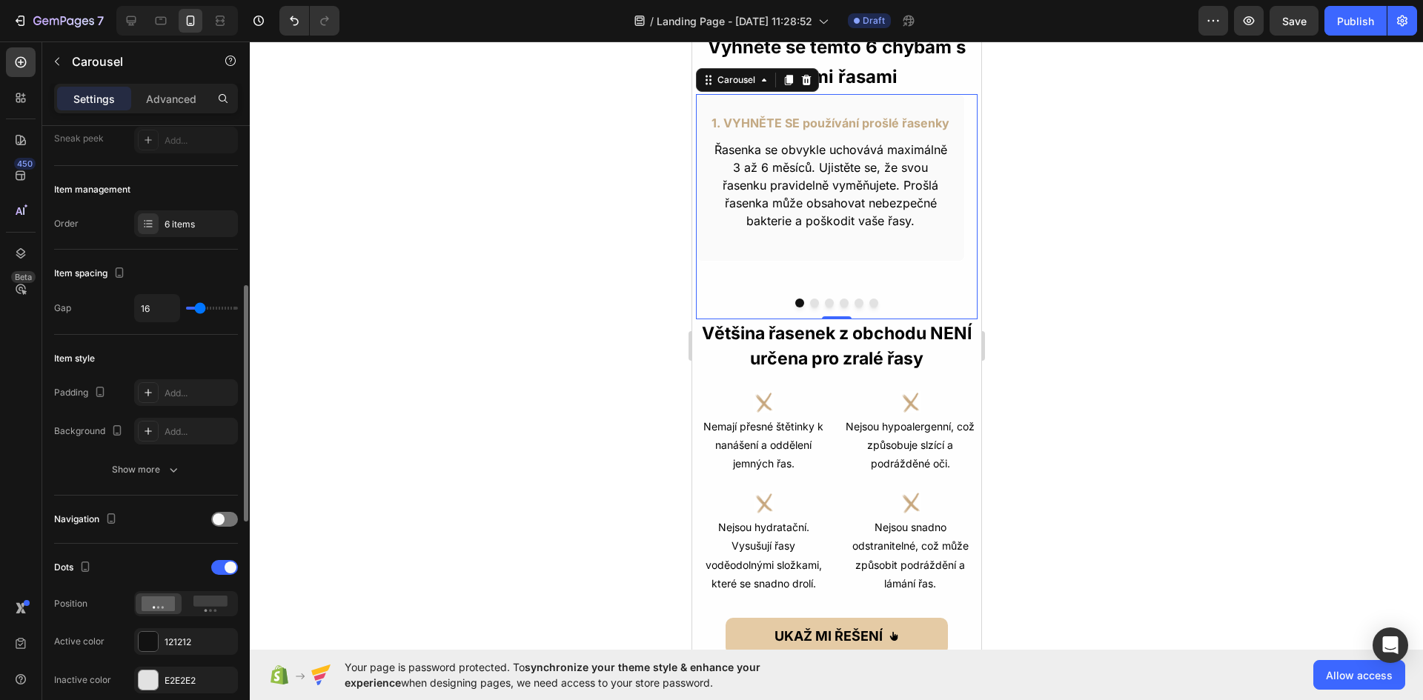
scroll to position [222, 0]
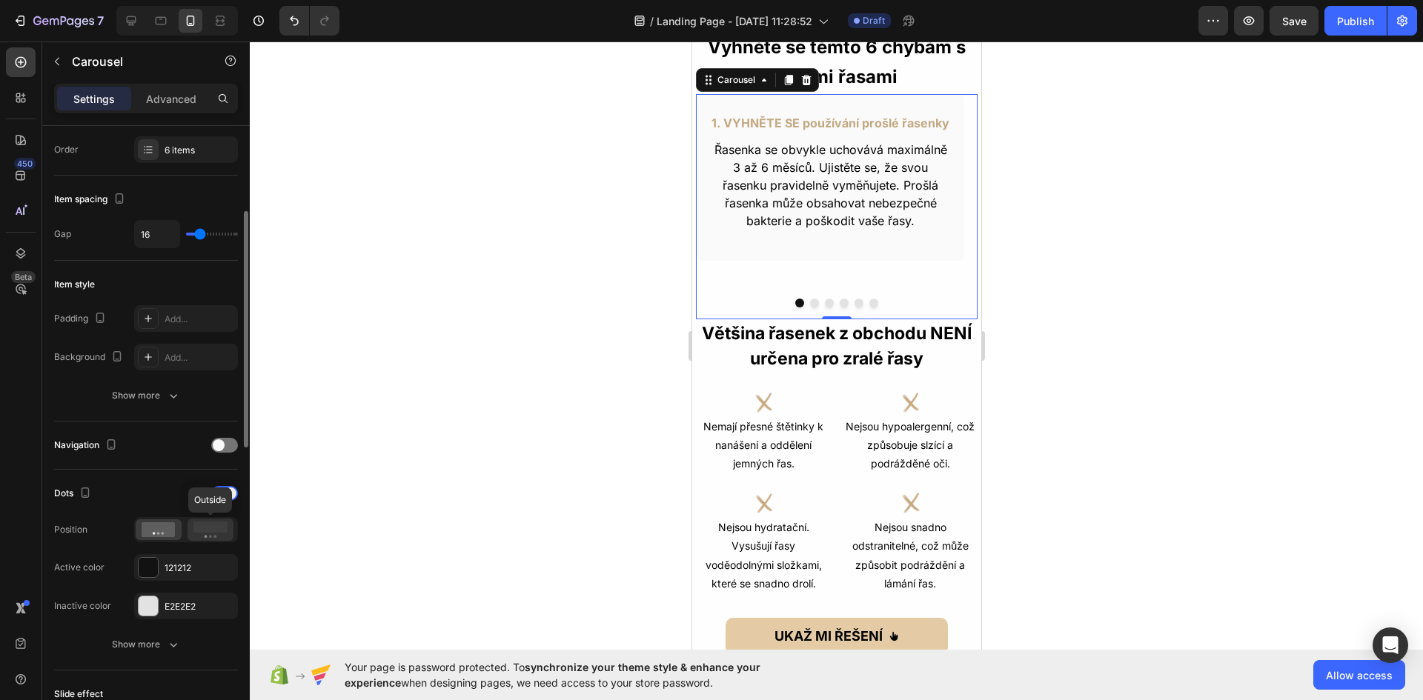
click at [202, 528] on rect at bounding box center [210, 527] width 34 height 11
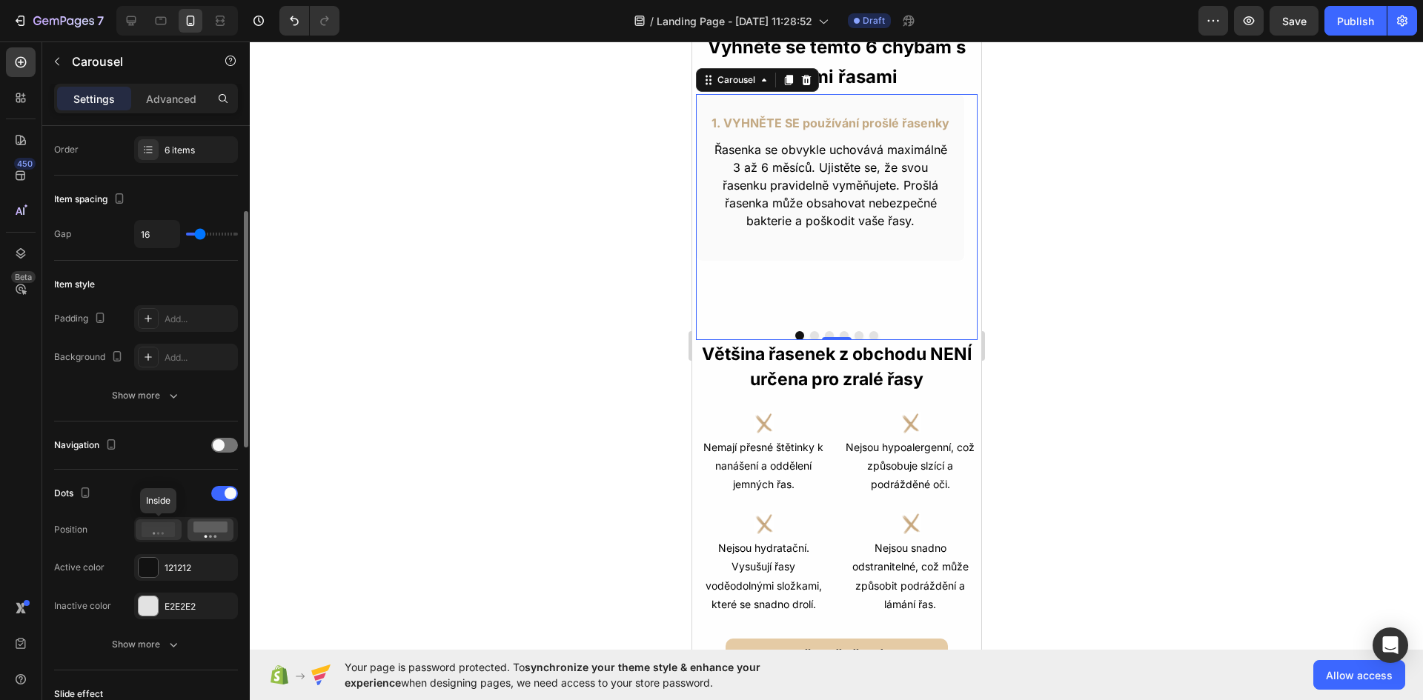
click at [144, 537] on icon at bounding box center [159, 529] width 34 height 15
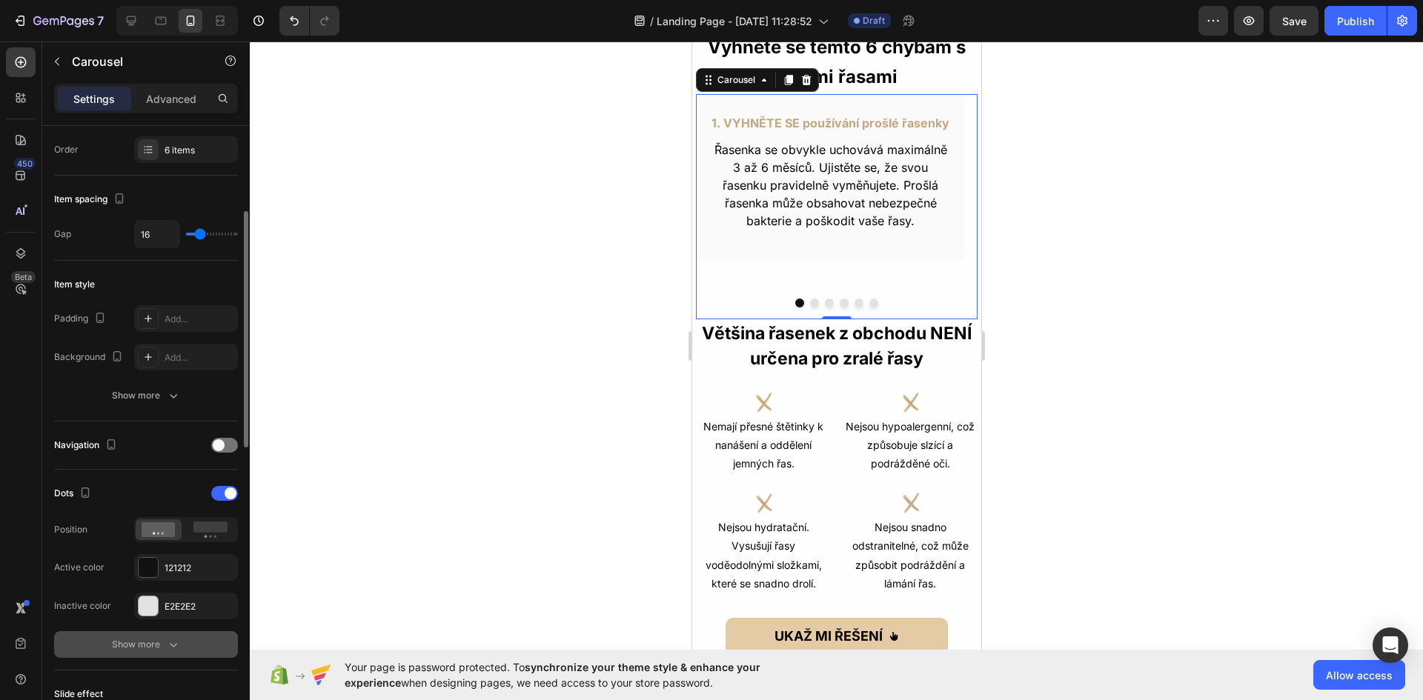
click at [157, 637] on button "Show more" at bounding box center [146, 644] width 184 height 27
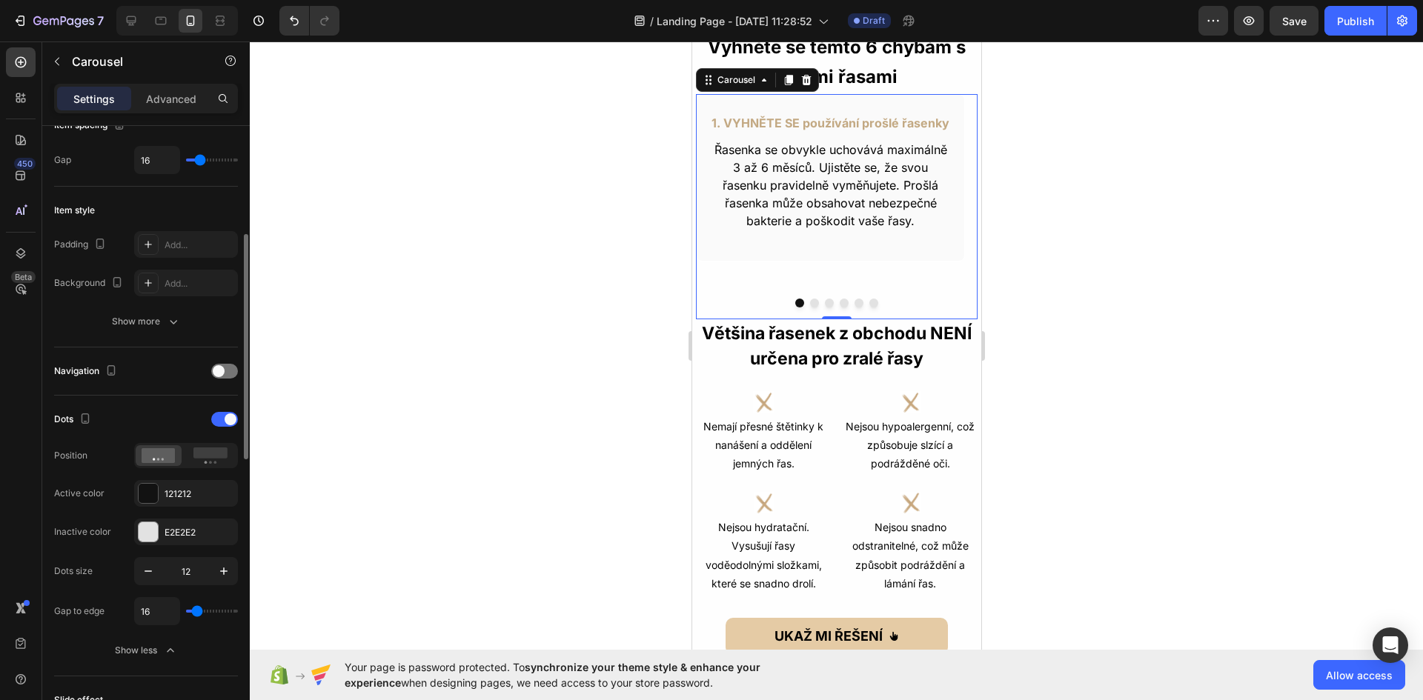
scroll to position [371, 0]
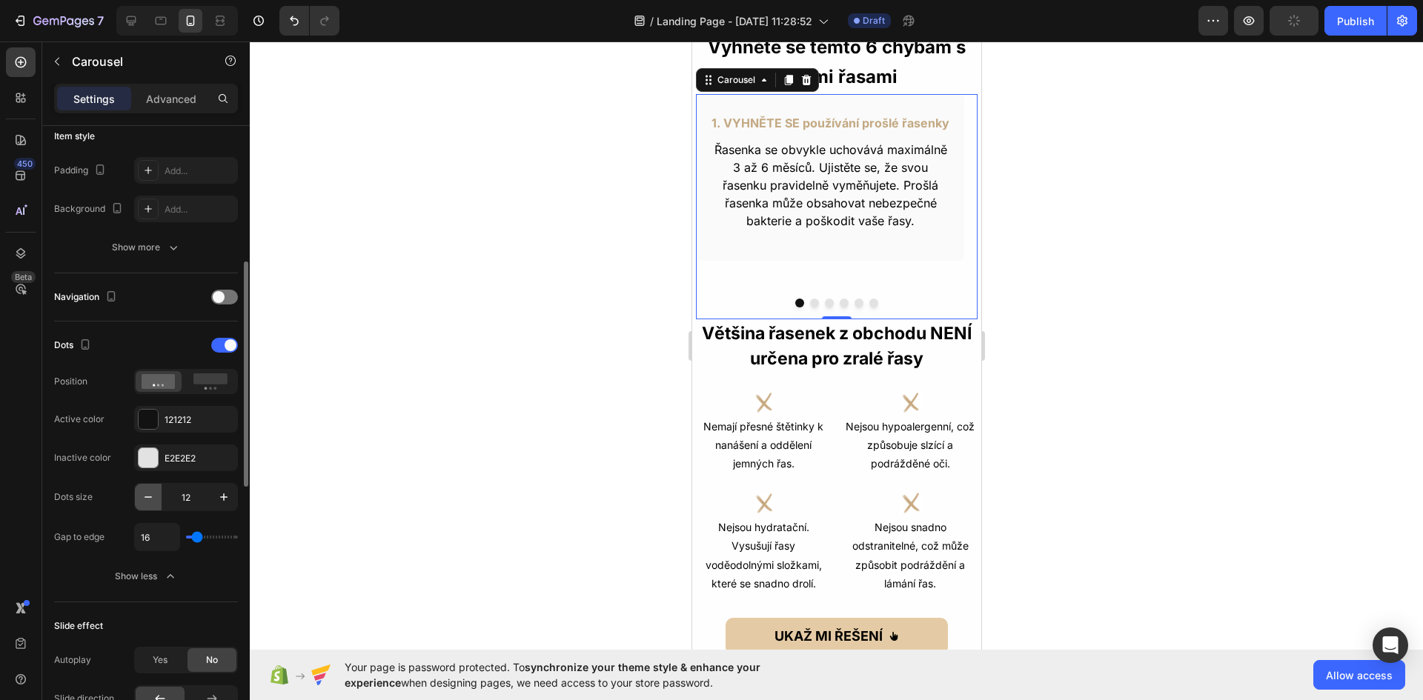
click at [152, 493] on icon "button" at bounding box center [148, 497] width 15 height 15
type input "8"
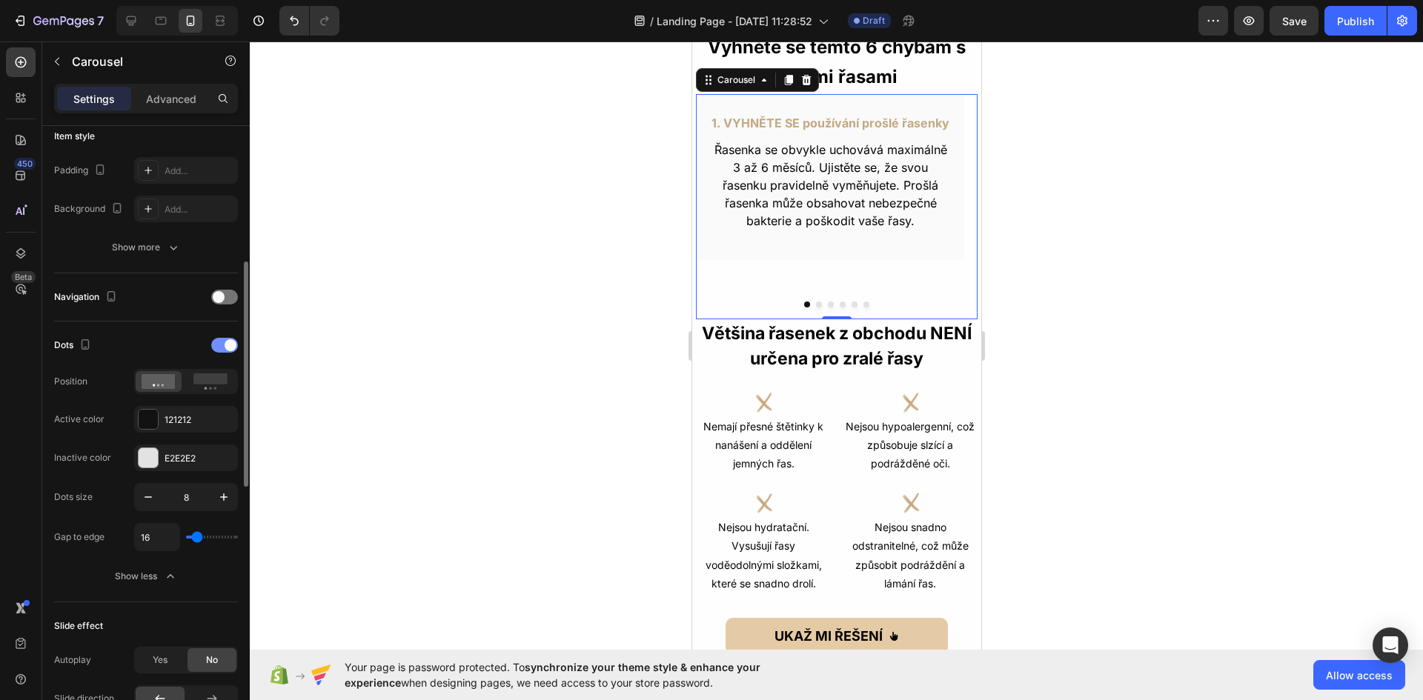
click at [232, 346] on span at bounding box center [231, 345] width 12 height 12
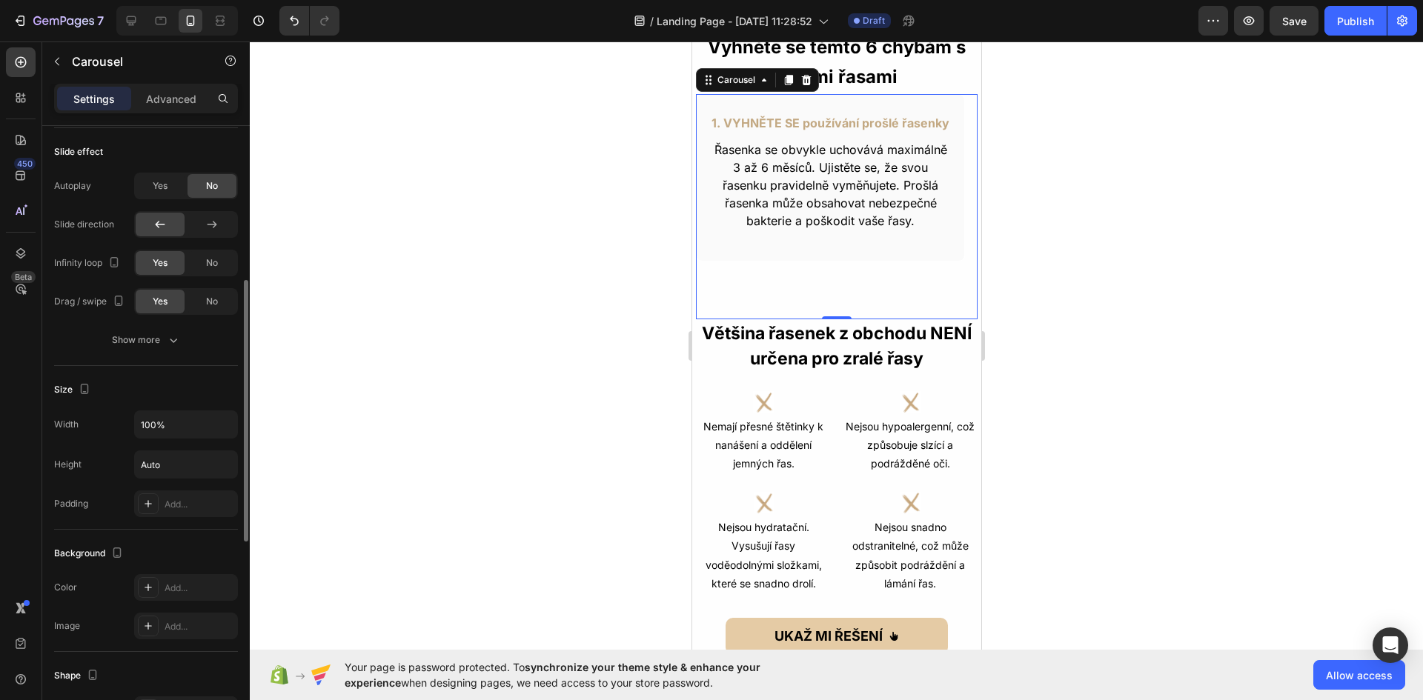
scroll to position [538, 0]
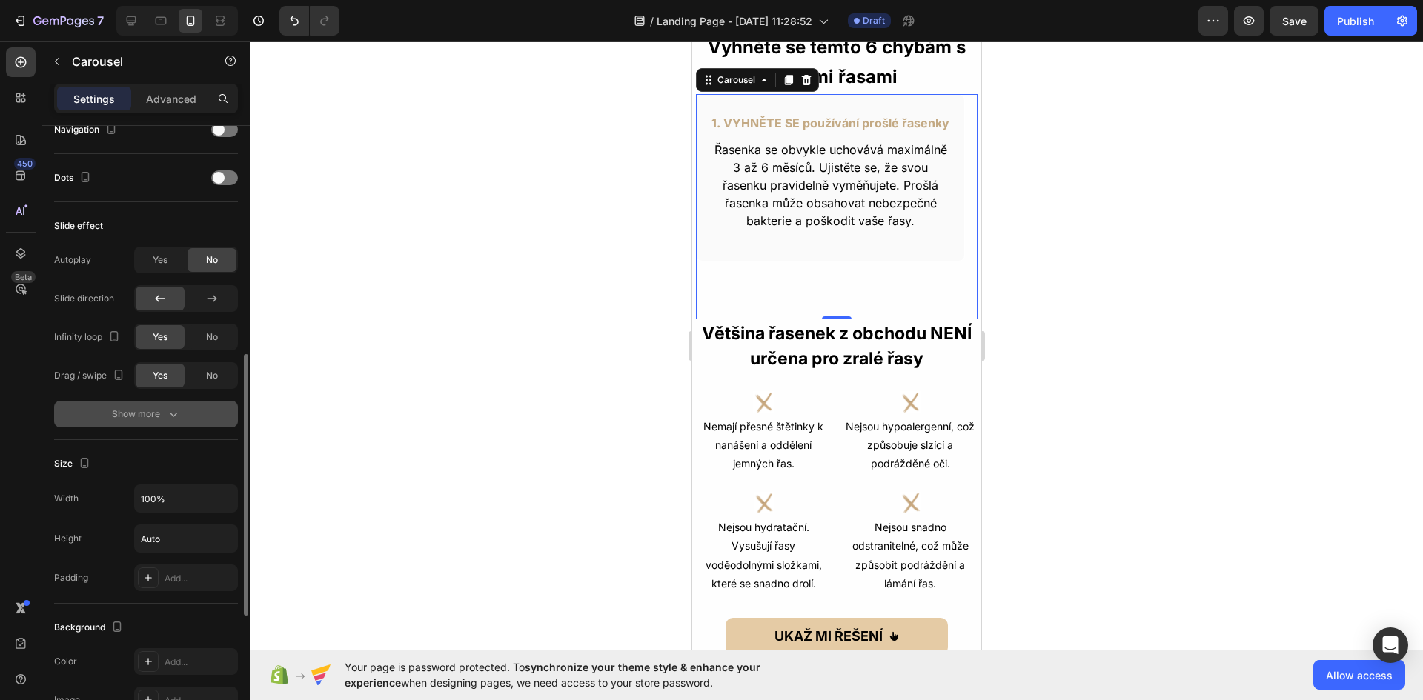
click at [167, 414] on icon "button" at bounding box center [173, 414] width 15 height 15
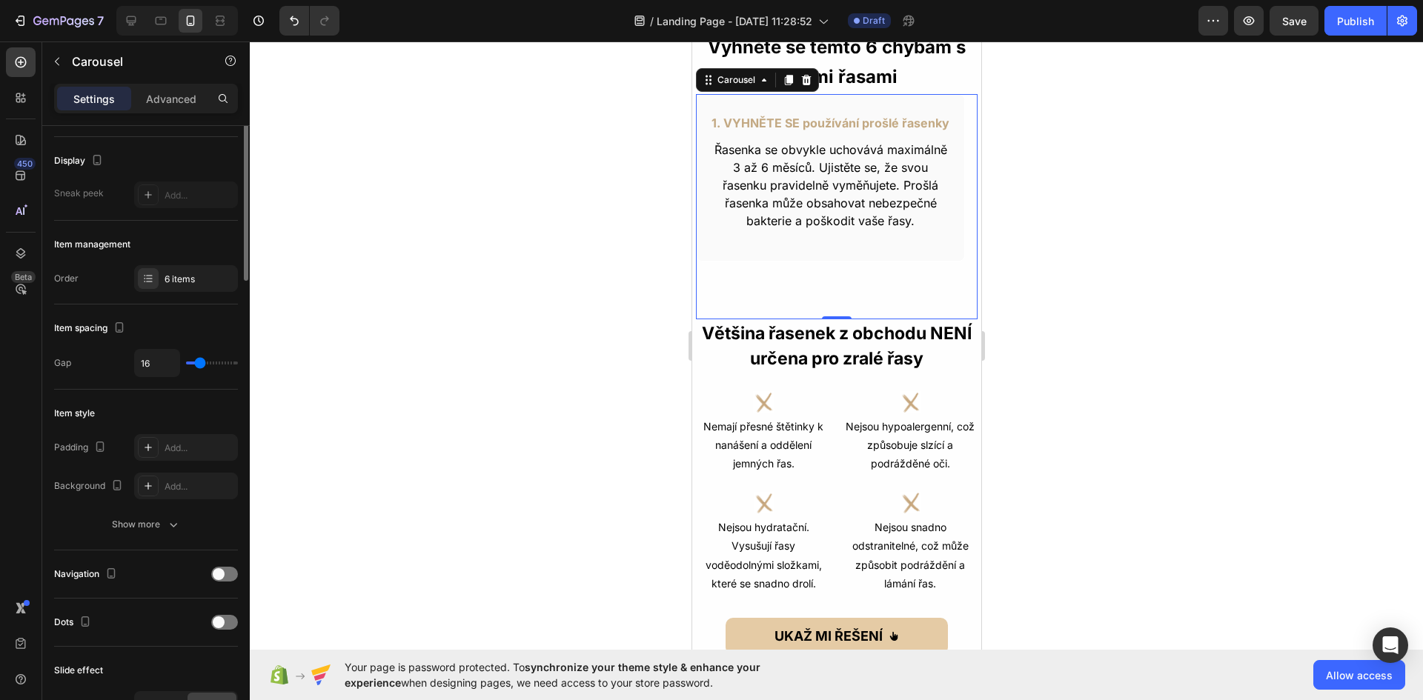
scroll to position [0, 0]
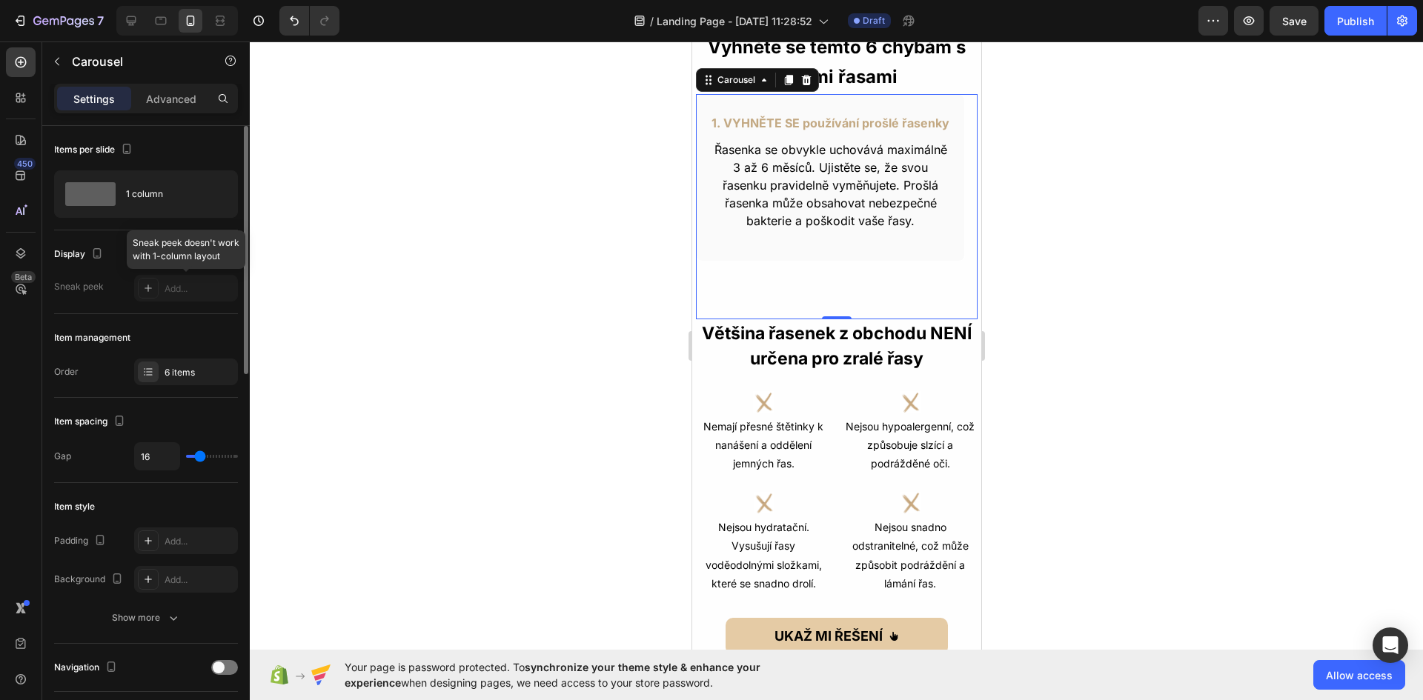
click at [176, 285] on div at bounding box center [186, 288] width 104 height 27
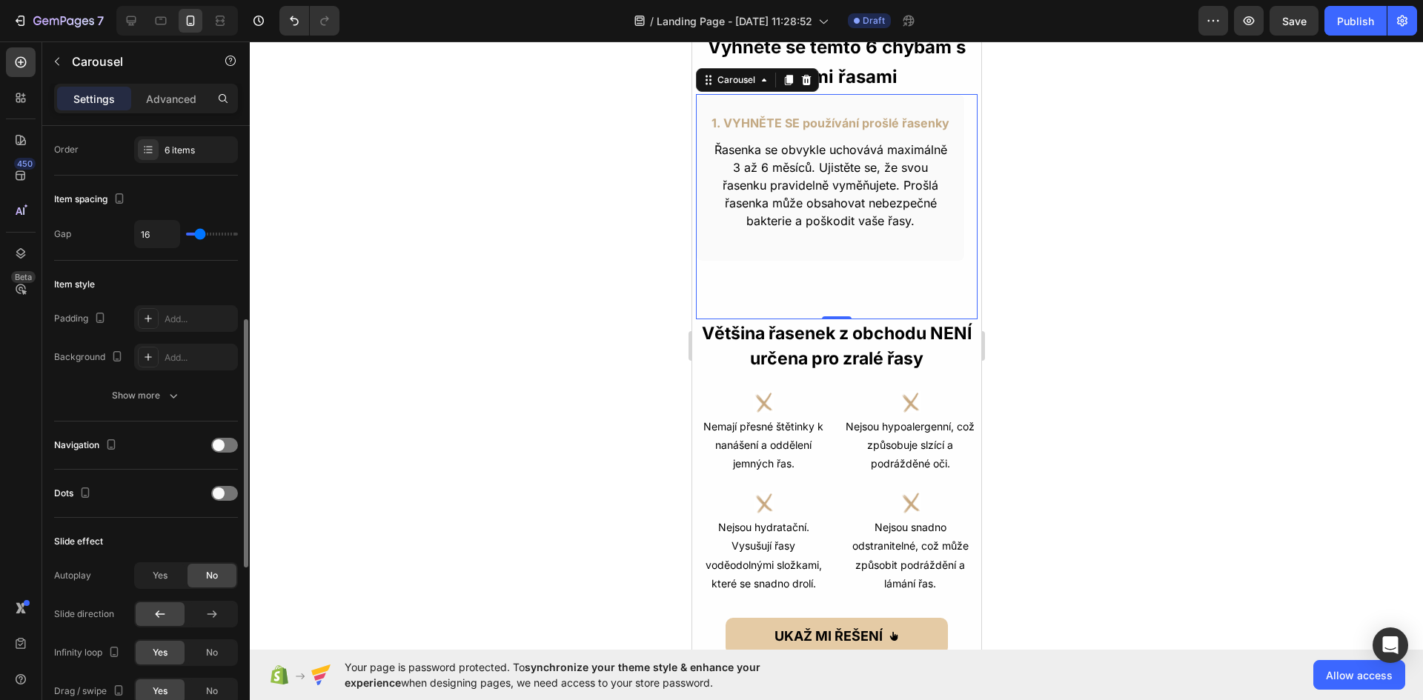
scroll to position [296, 0]
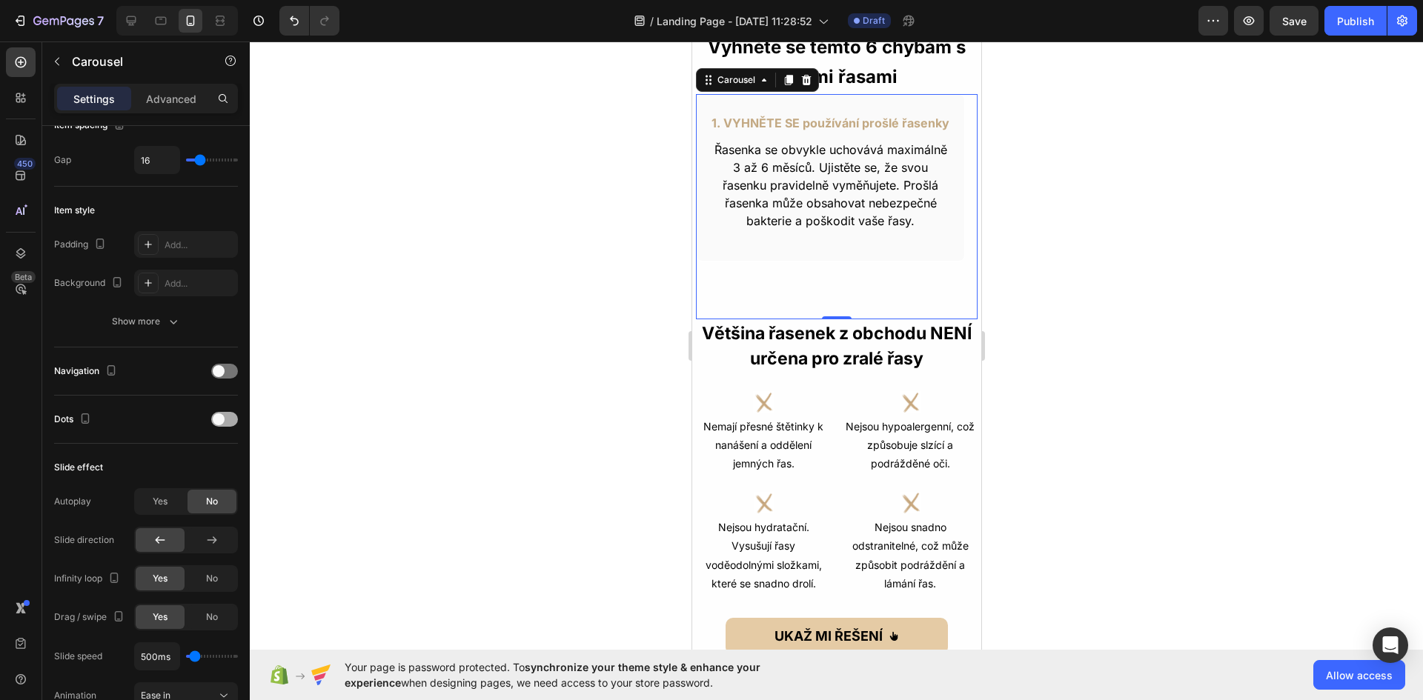
click at [229, 415] on div at bounding box center [224, 419] width 27 height 15
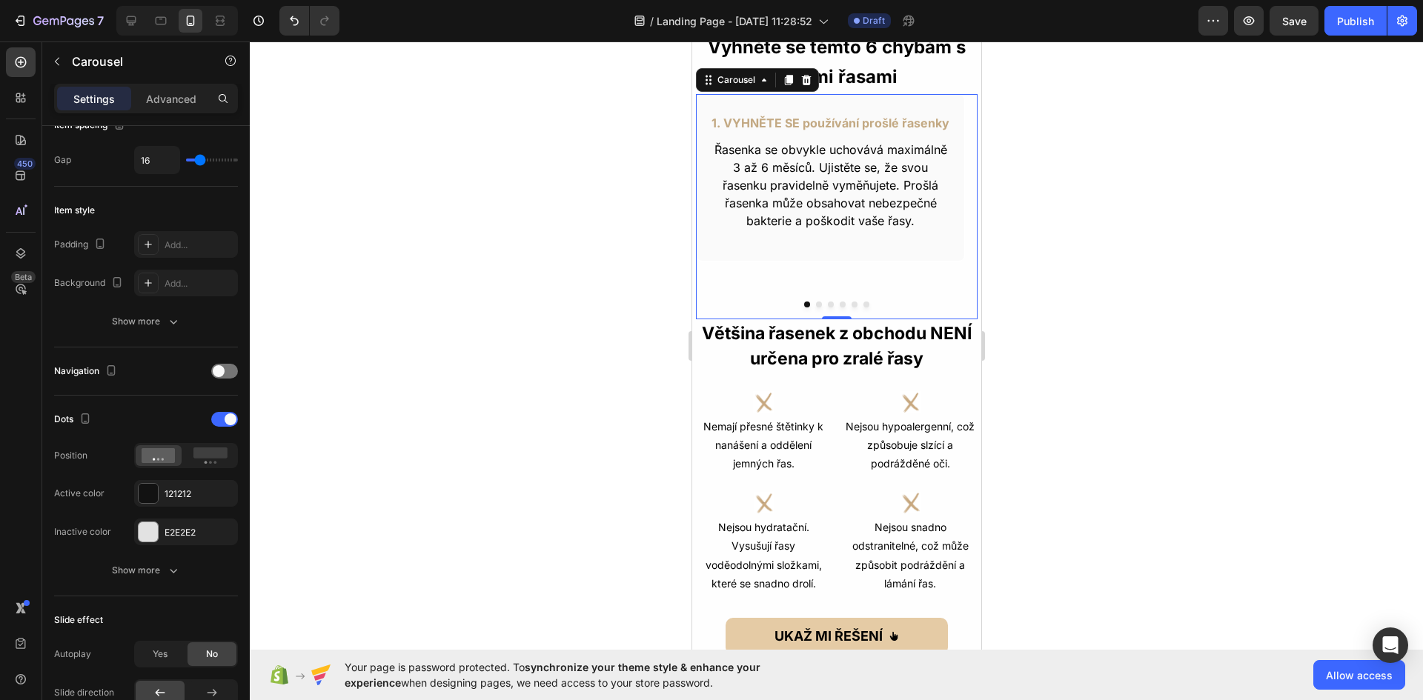
click at [1098, 359] on div at bounding box center [836, 371] width 1173 height 659
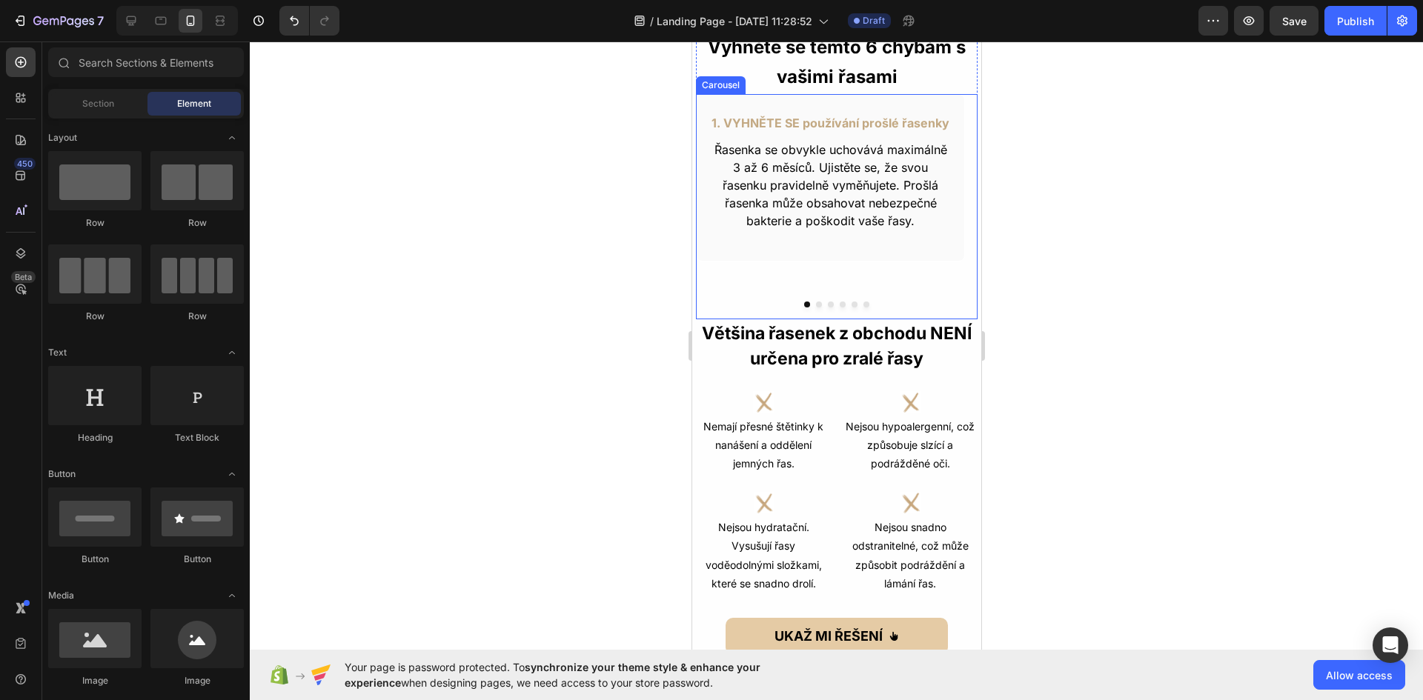
click at [843, 271] on div "1. VYHNĚTE SE používání prošlé řasenky Text Block Řasenka se obvykle uchovává m…" at bounding box center [829, 206] width 269 height 225
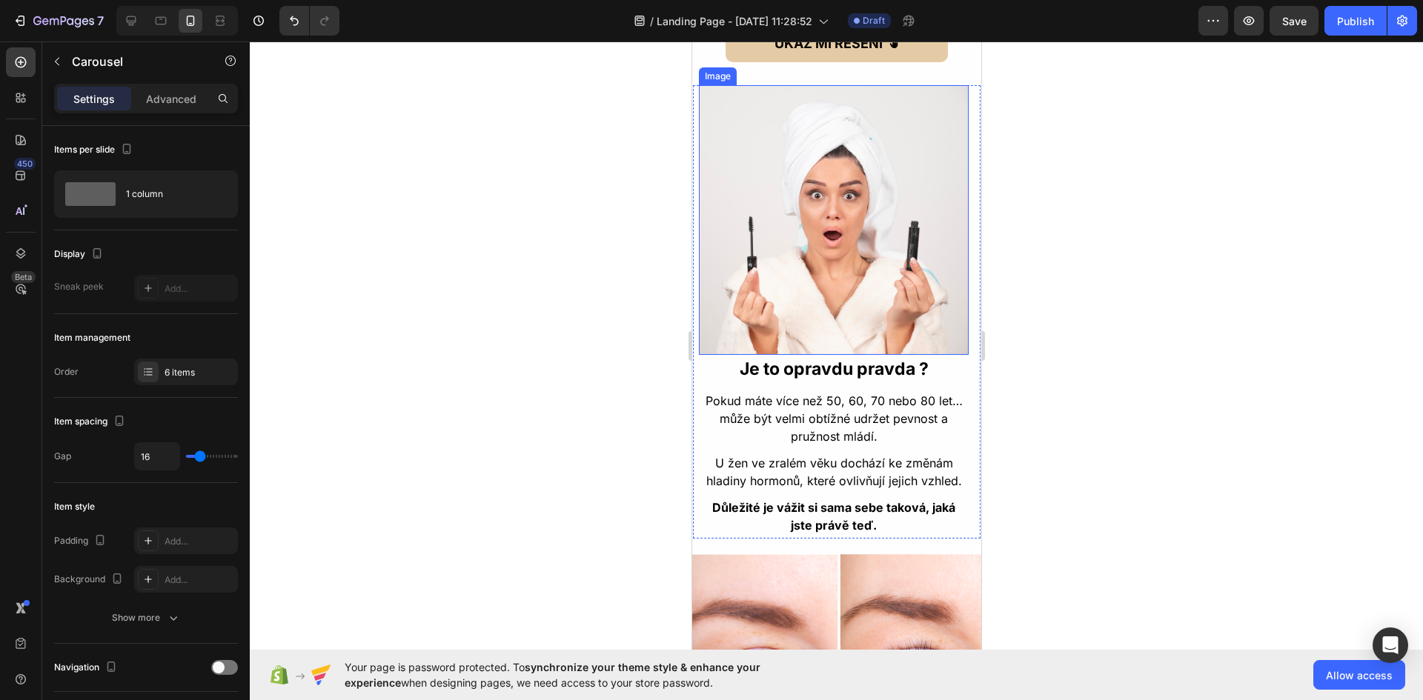
scroll to position [1112, 0]
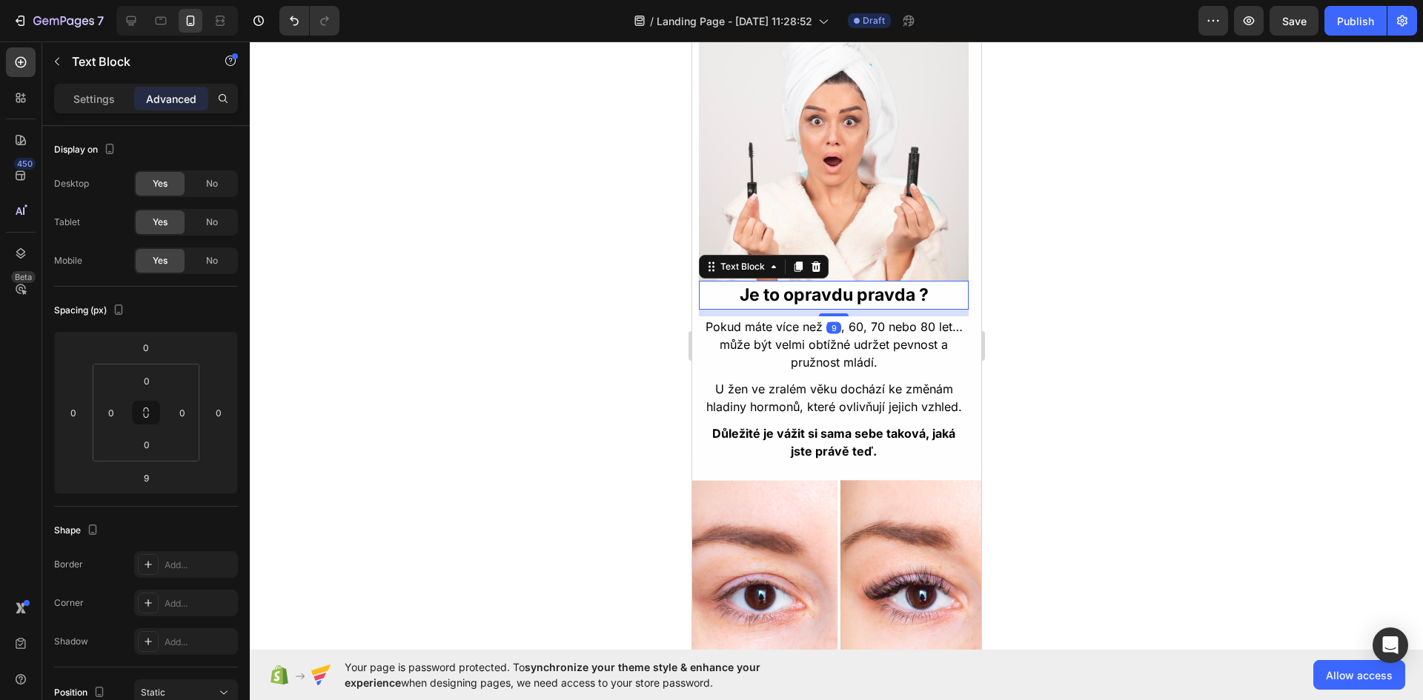
click at [840, 283] on p "Je to opravdu pravda ?" at bounding box center [833, 295] width 267 height 26
click at [99, 102] on p "Settings" at bounding box center [94, 99] width 42 height 16
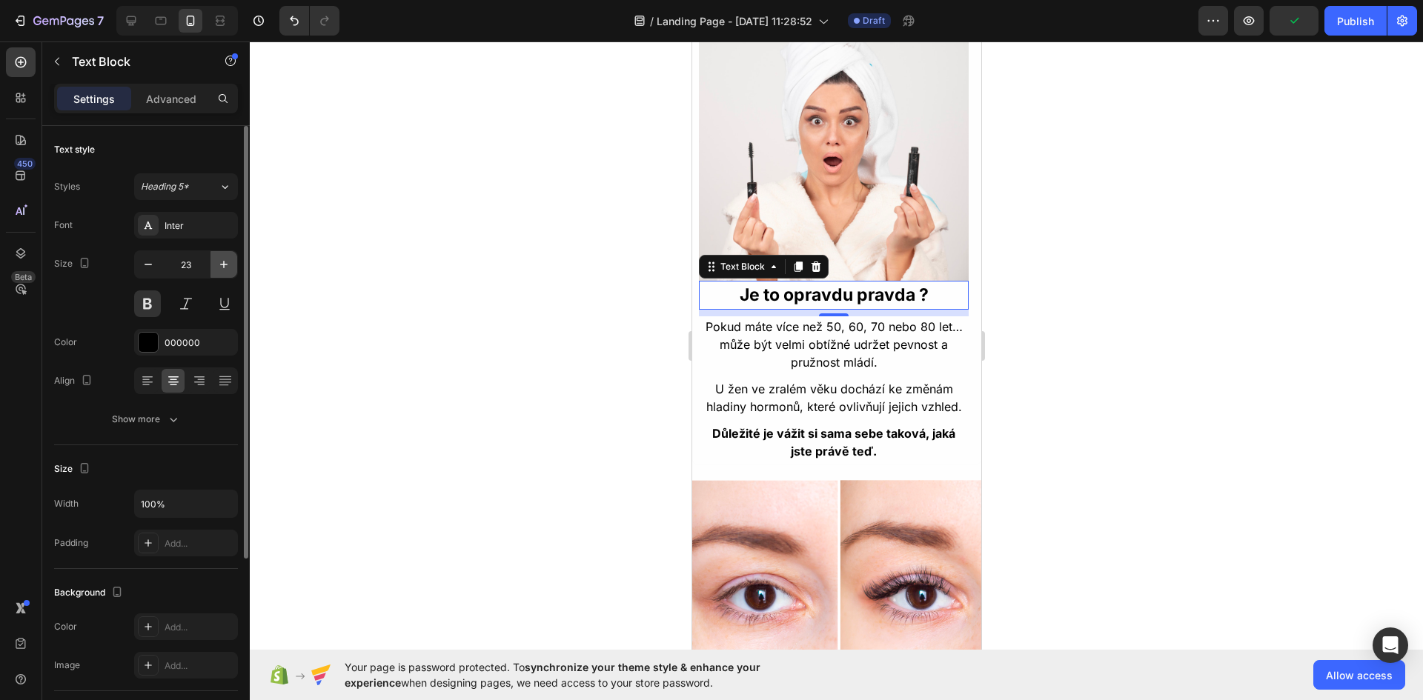
click at [212, 271] on button "button" at bounding box center [223, 264] width 27 height 27
click at [147, 273] on button "button" at bounding box center [148, 264] width 27 height 27
click at [146, 273] on button "button" at bounding box center [148, 264] width 27 height 27
type input "21"
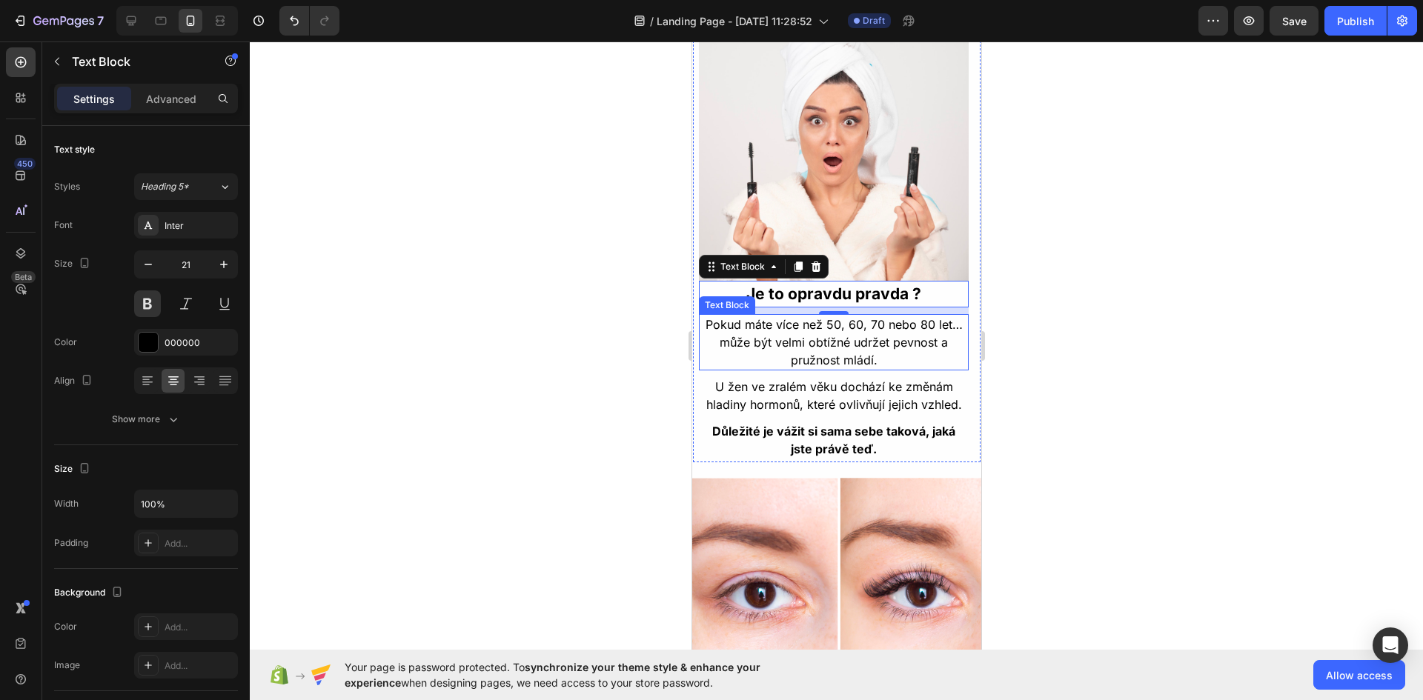
click at [1147, 336] on div at bounding box center [836, 371] width 1173 height 659
click at [866, 282] on p "Je to opravdu pravda ?" at bounding box center [833, 294] width 267 height 24
click at [176, 99] on p "Advanced" at bounding box center [171, 99] width 50 height 16
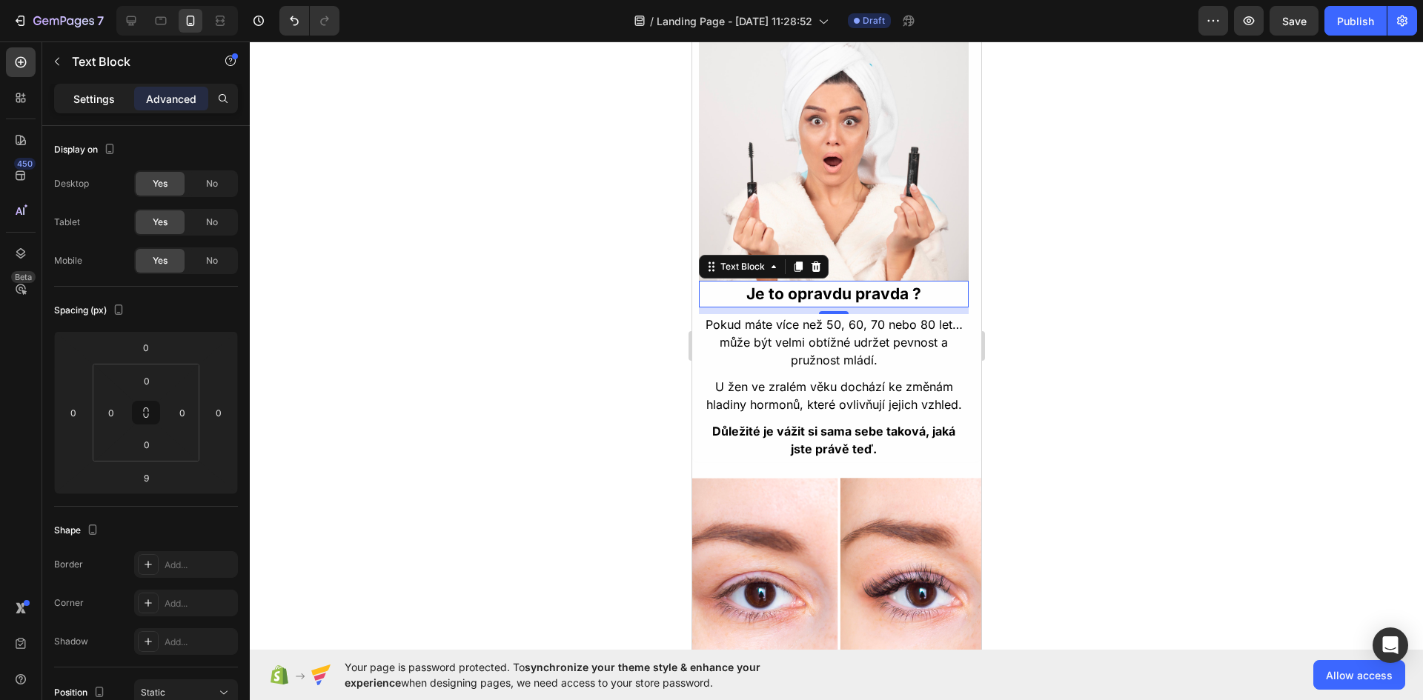
click at [106, 99] on p "Settings" at bounding box center [94, 99] width 42 height 16
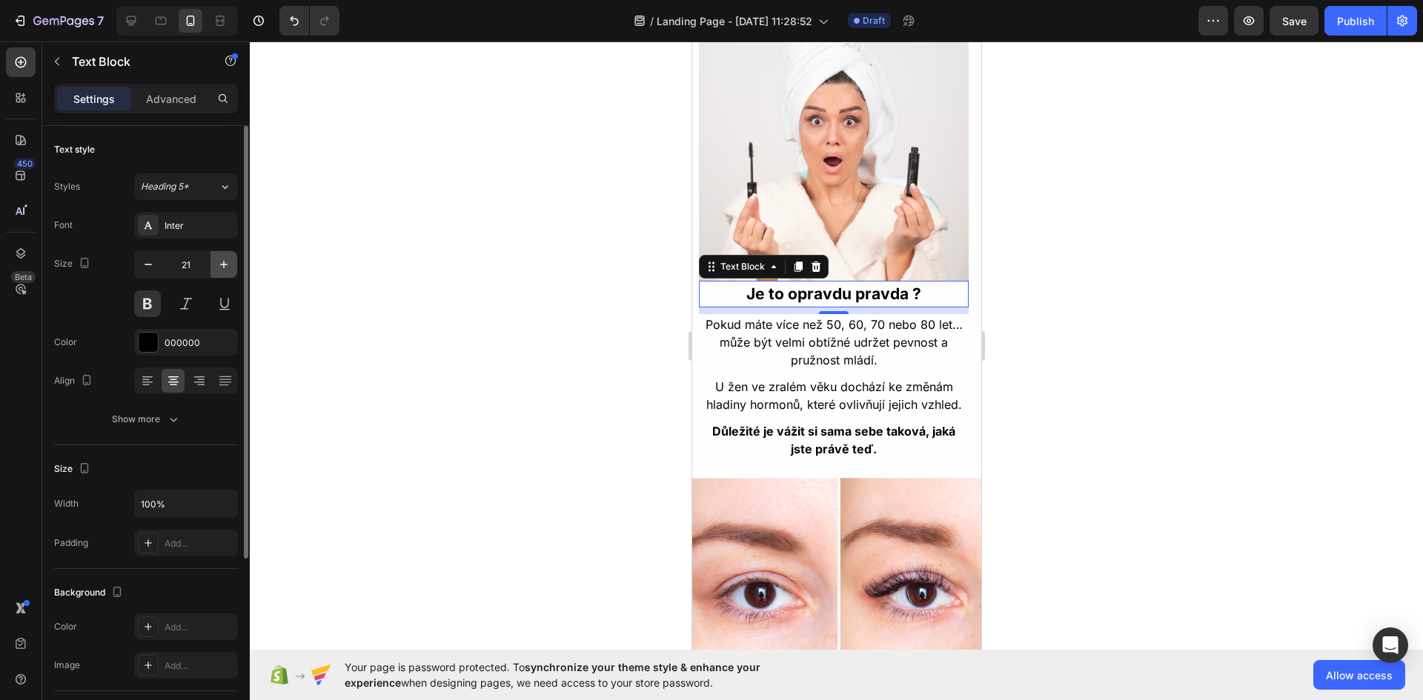
click at [221, 262] on icon "button" at bounding box center [223, 264] width 15 height 15
type input "23"
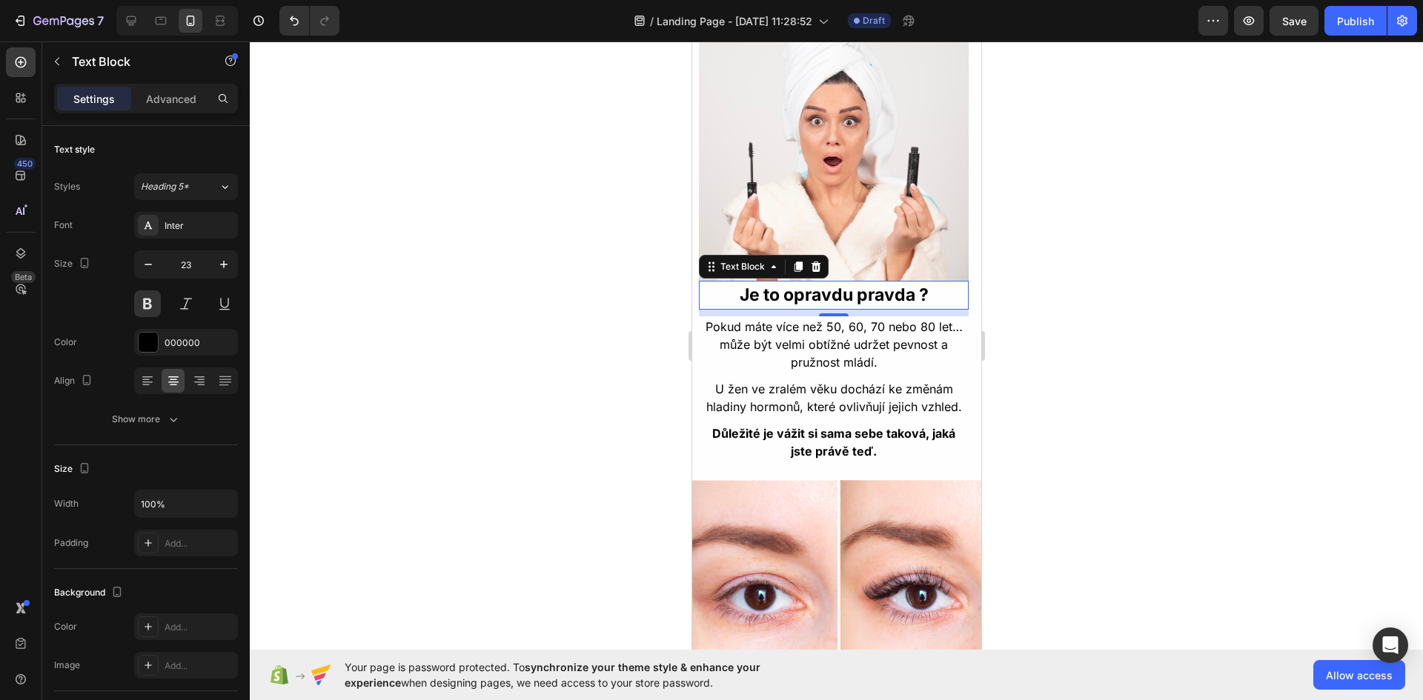
drag, startPoint x: 706, startPoint y: 280, endPoint x: 1381, endPoint y: 316, distance: 676.1
click at [706, 282] on p "Je to opravdu pravda ?" at bounding box center [833, 295] width 267 height 26
click at [626, 283] on div at bounding box center [836, 371] width 1173 height 659
click at [753, 282] on p "Je to opravdu pravda ?" at bounding box center [833, 295] width 267 height 26
click at [793, 261] on icon at bounding box center [797, 267] width 12 height 12
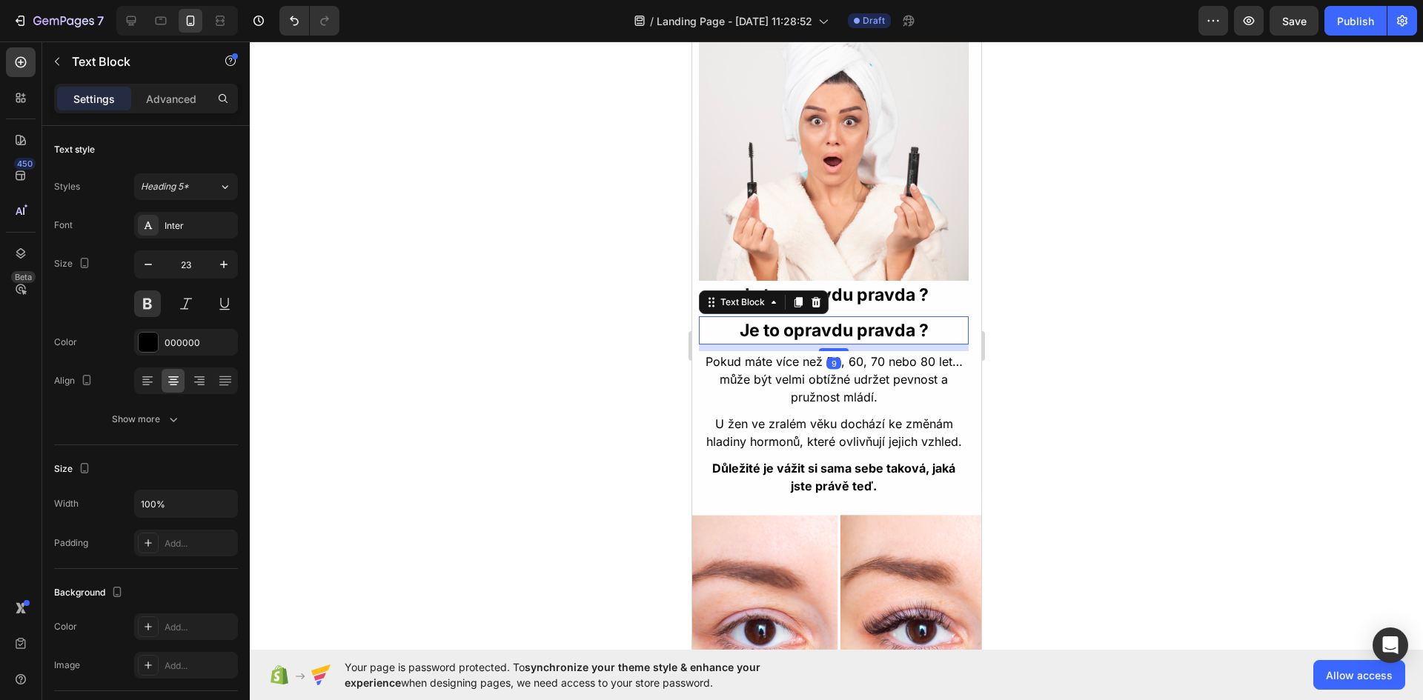
scroll to position [262, 0]
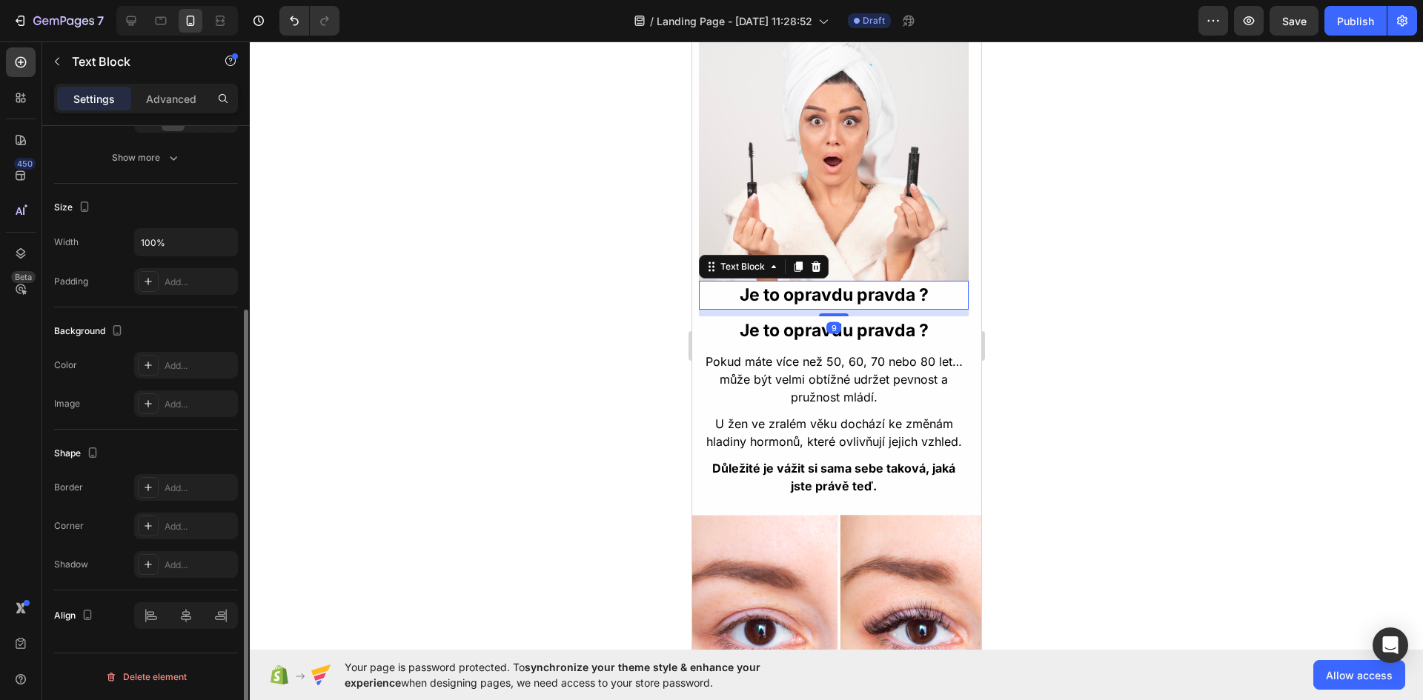
click at [911, 282] on p "Je to opravdu pravda ?" at bounding box center [833, 295] width 267 height 26
click at [163, 100] on p "Advanced" at bounding box center [171, 99] width 50 height 16
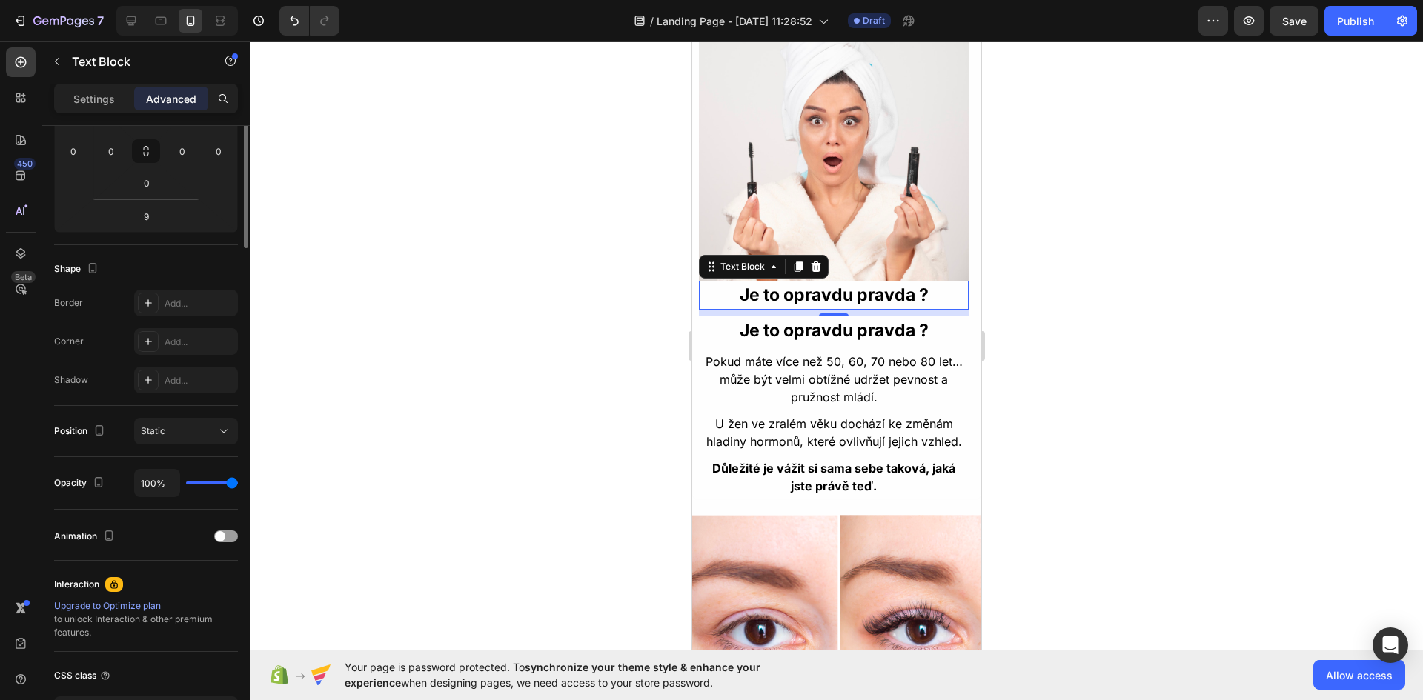
scroll to position [0, 0]
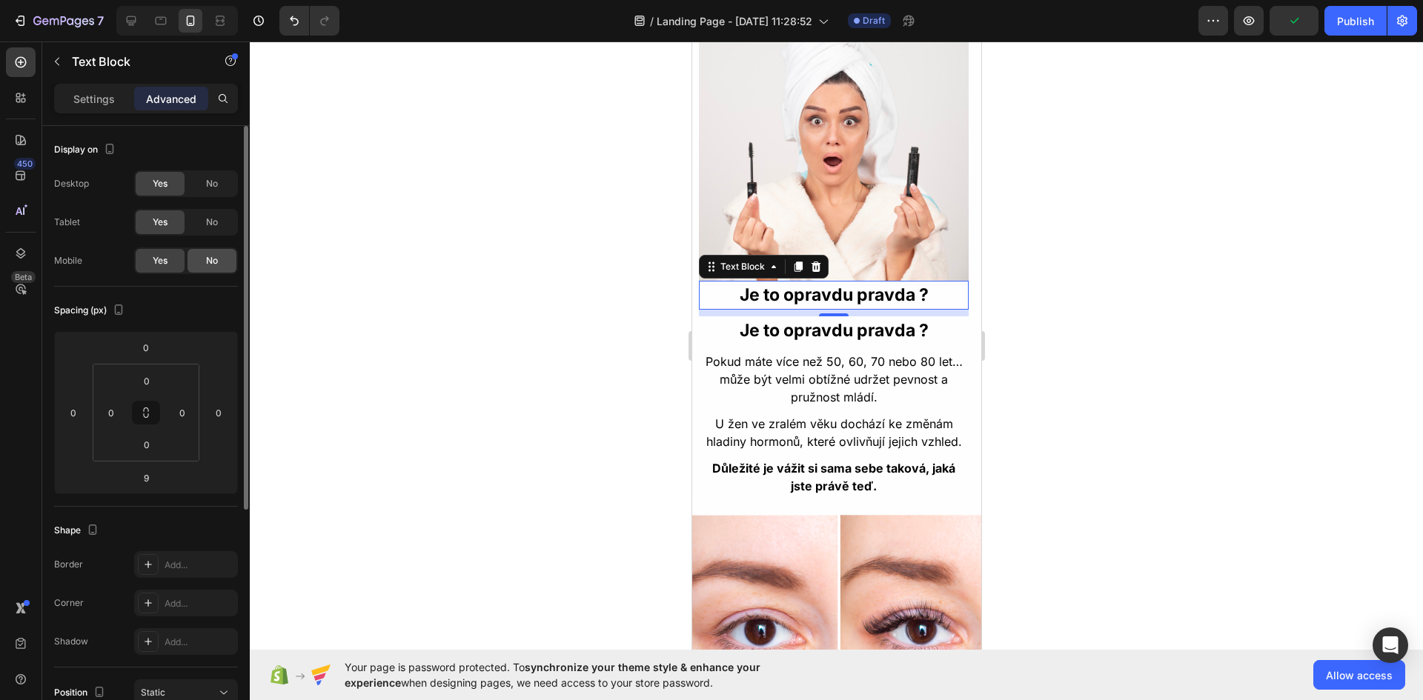
click at [213, 258] on span "No" at bounding box center [212, 260] width 12 height 13
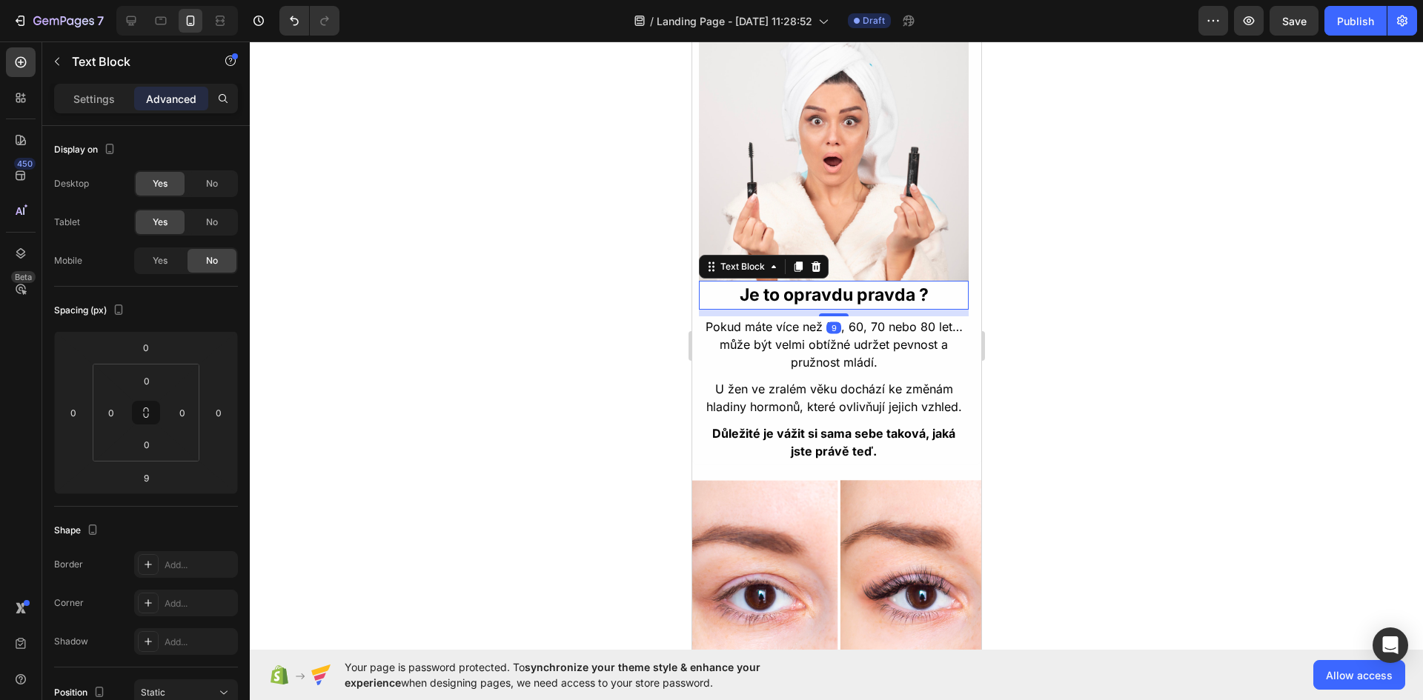
click at [855, 282] on p "Je to opravdu pravda ?" at bounding box center [833, 295] width 267 height 26
click at [207, 222] on span "No" at bounding box center [212, 222] width 12 height 13
click at [212, 179] on span "No" at bounding box center [212, 183] width 12 height 13
click at [91, 99] on p "Settings" at bounding box center [94, 99] width 42 height 16
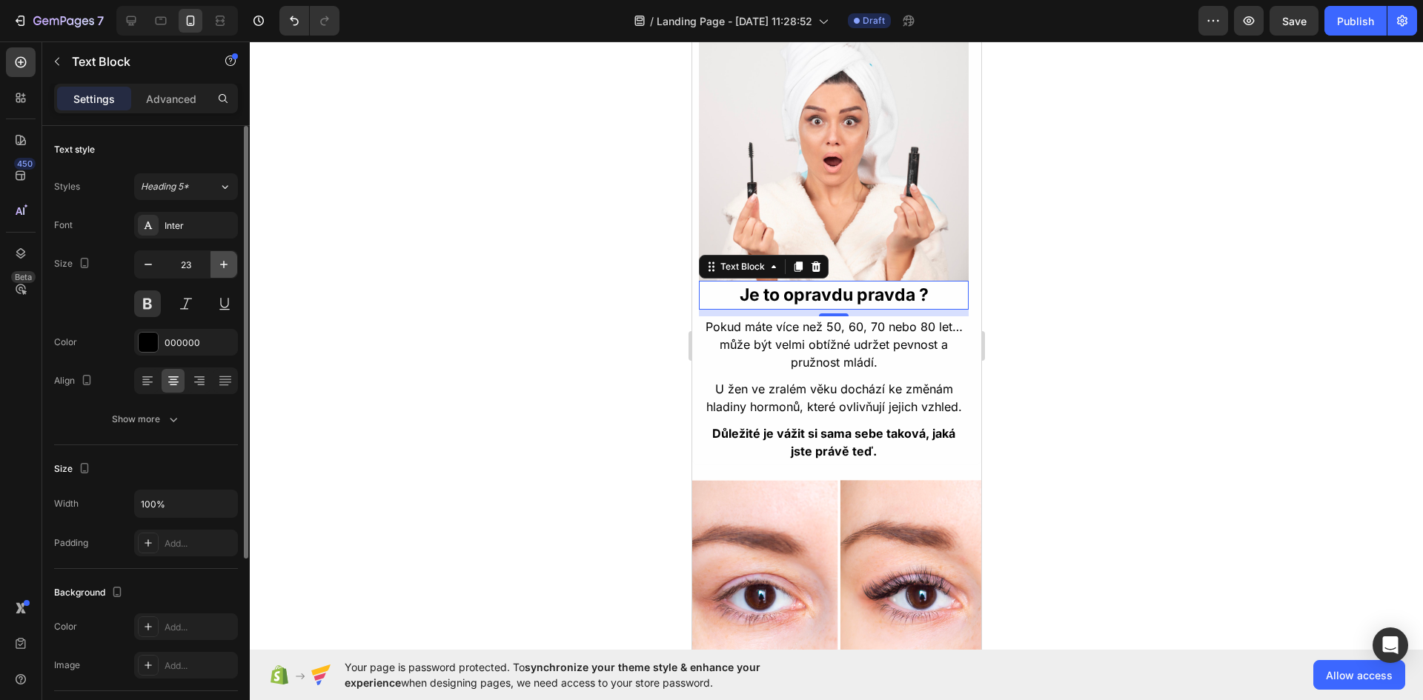
click at [230, 262] on icon "button" at bounding box center [223, 264] width 15 height 15
type input "24"
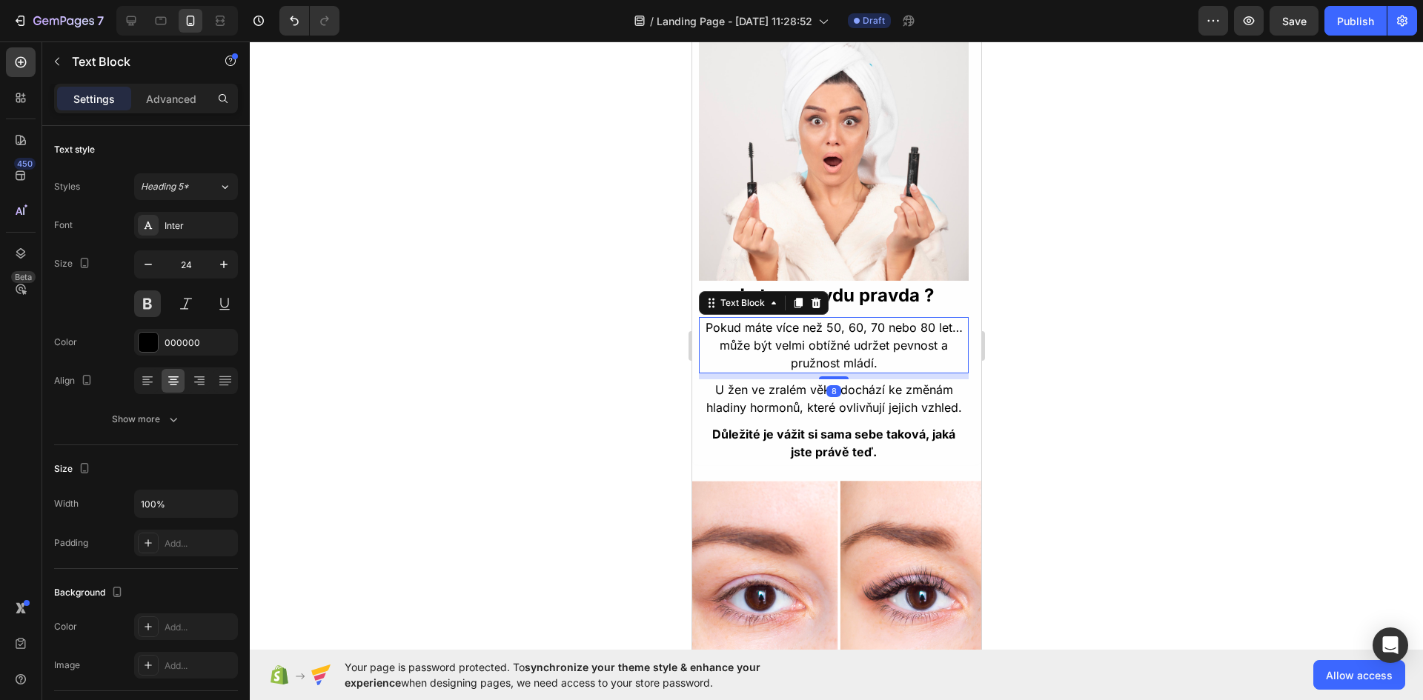
click at [884, 339] on p "Pokud máte více než 50, 60, 70 nebo 80 let… může být velmi obtížné udržet pevno…" at bounding box center [833, 345] width 267 height 53
click at [140, 263] on button "button" at bounding box center [148, 264] width 27 height 27
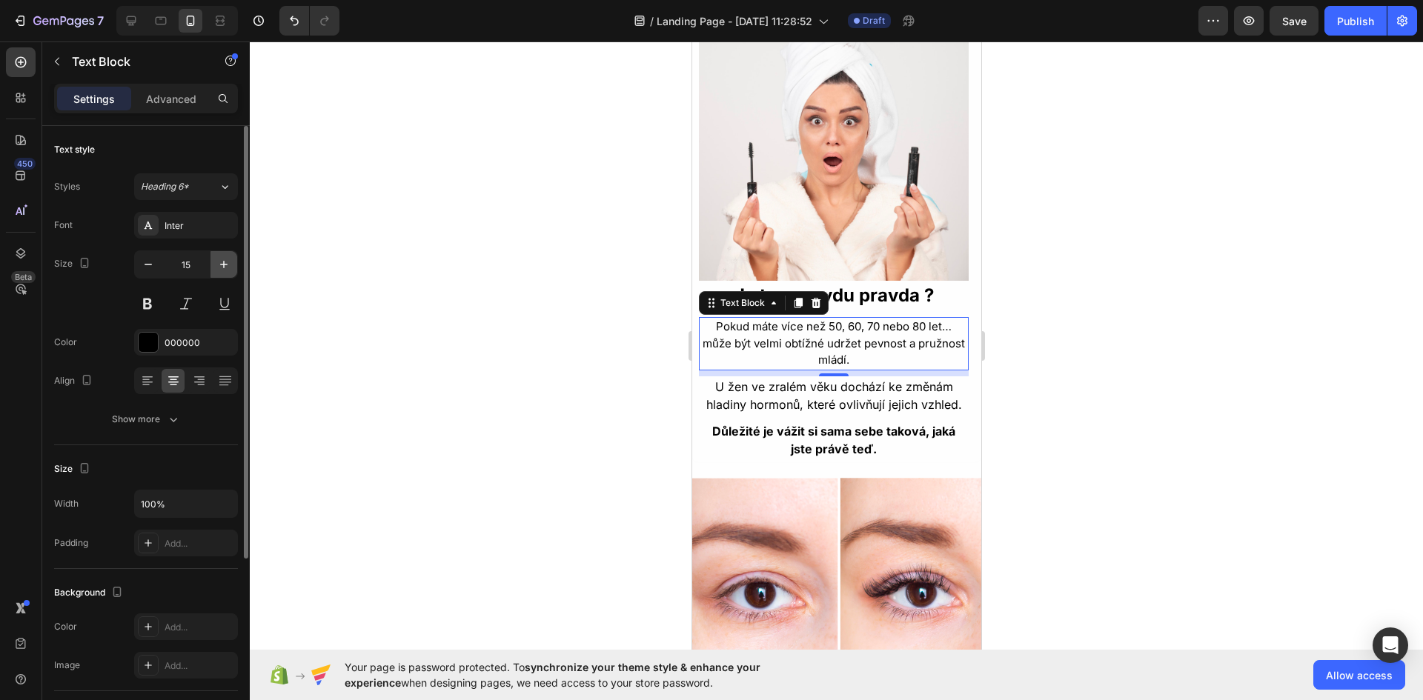
click at [223, 265] on icon "button" at bounding box center [223, 264] width 7 height 7
type input "16"
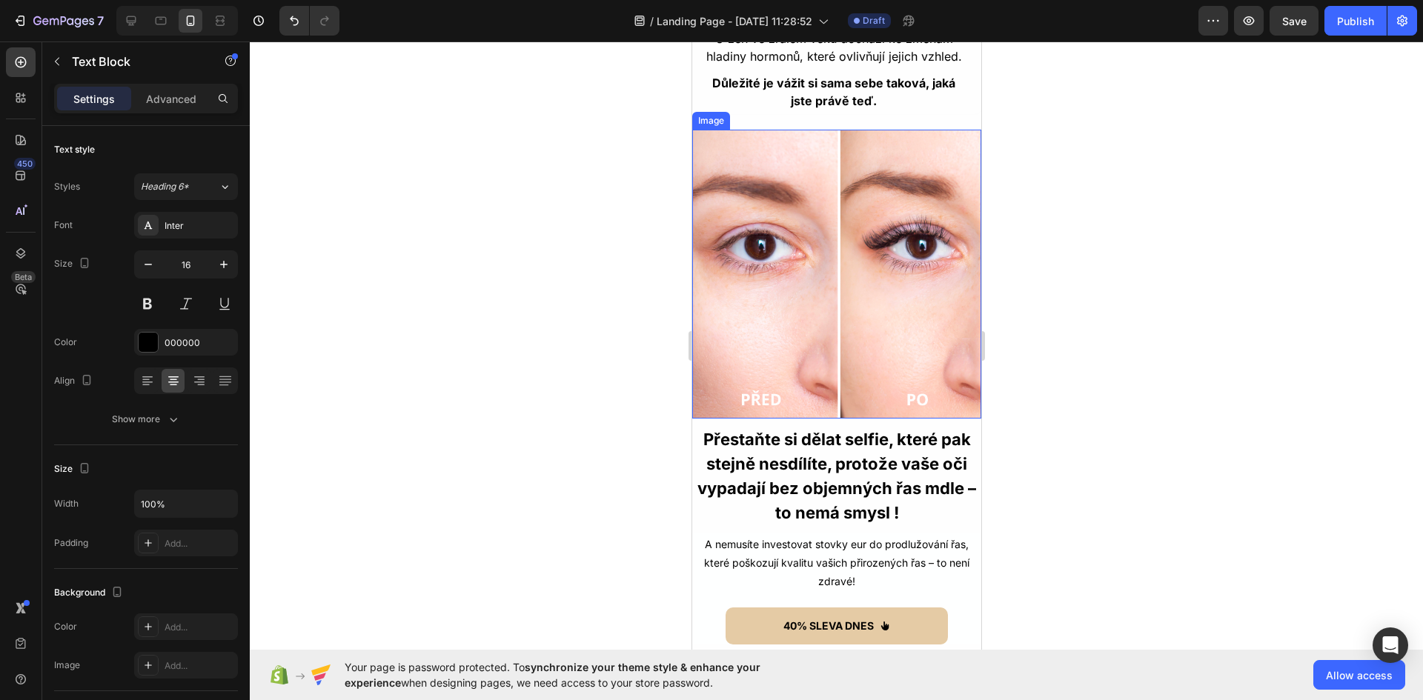
scroll to position [1705, 0]
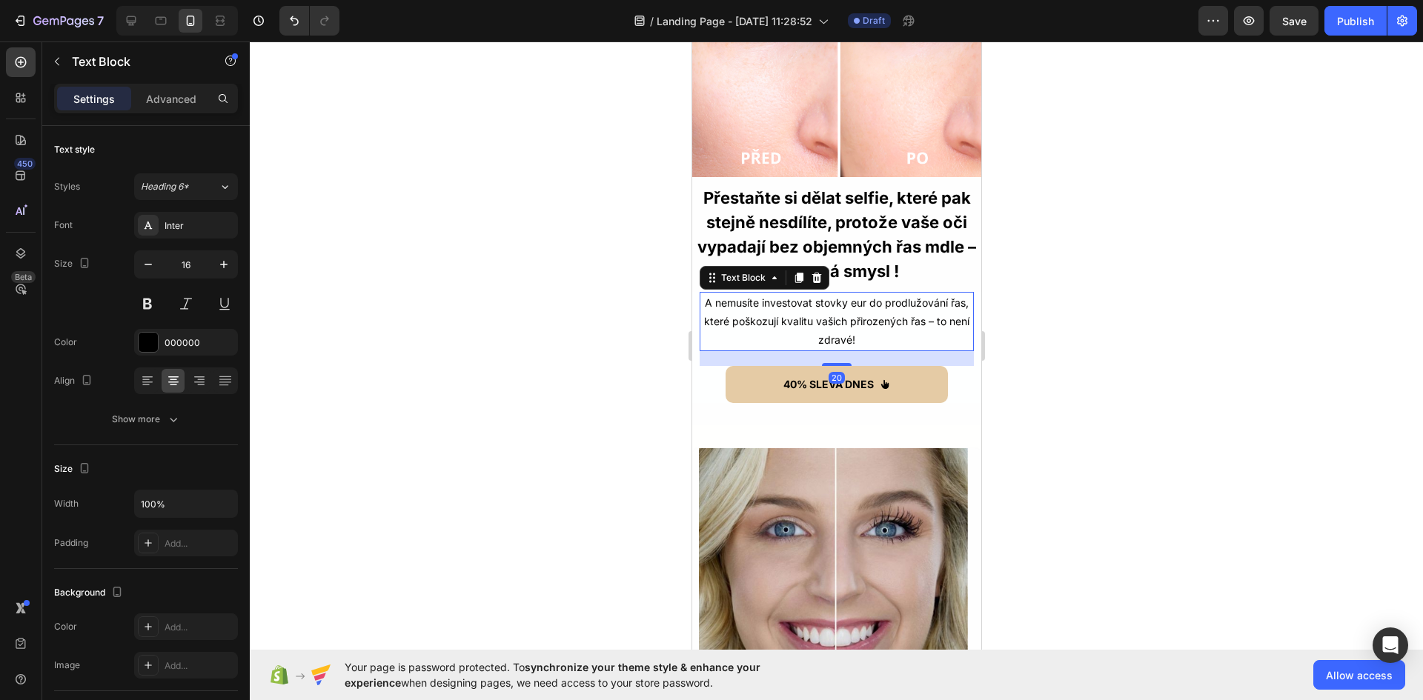
click at [811, 315] on p "A nemusíte investovat stovky eur do prodlužování řas, které poškozují kvalitu v…" at bounding box center [835, 321] width 271 height 56
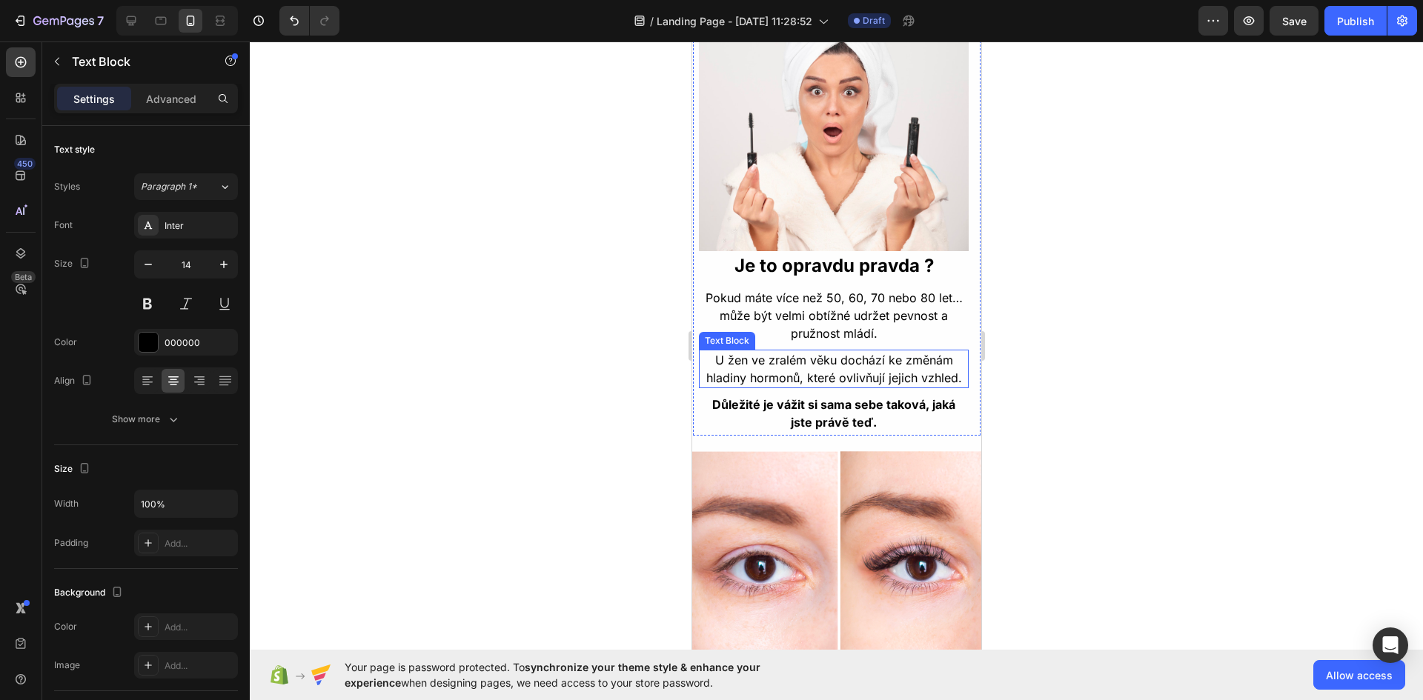
scroll to position [1112, 0]
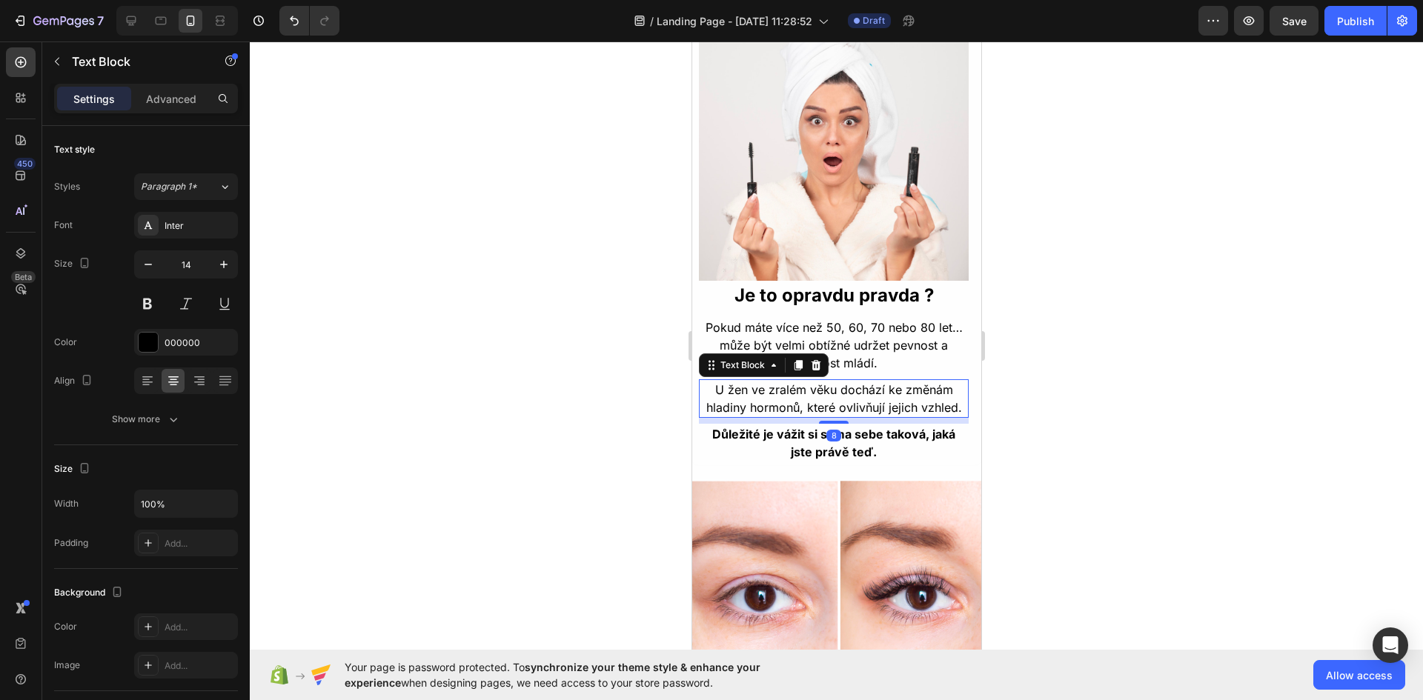
click at [844, 395] on p "U žen ve zralém věku dochází ke změnám hladiny hormonů, které ovlivňují jejich …" at bounding box center [833, 399] width 267 height 36
click at [191, 106] on p "Advanced" at bounding box center [171, 99] width 50 height 16
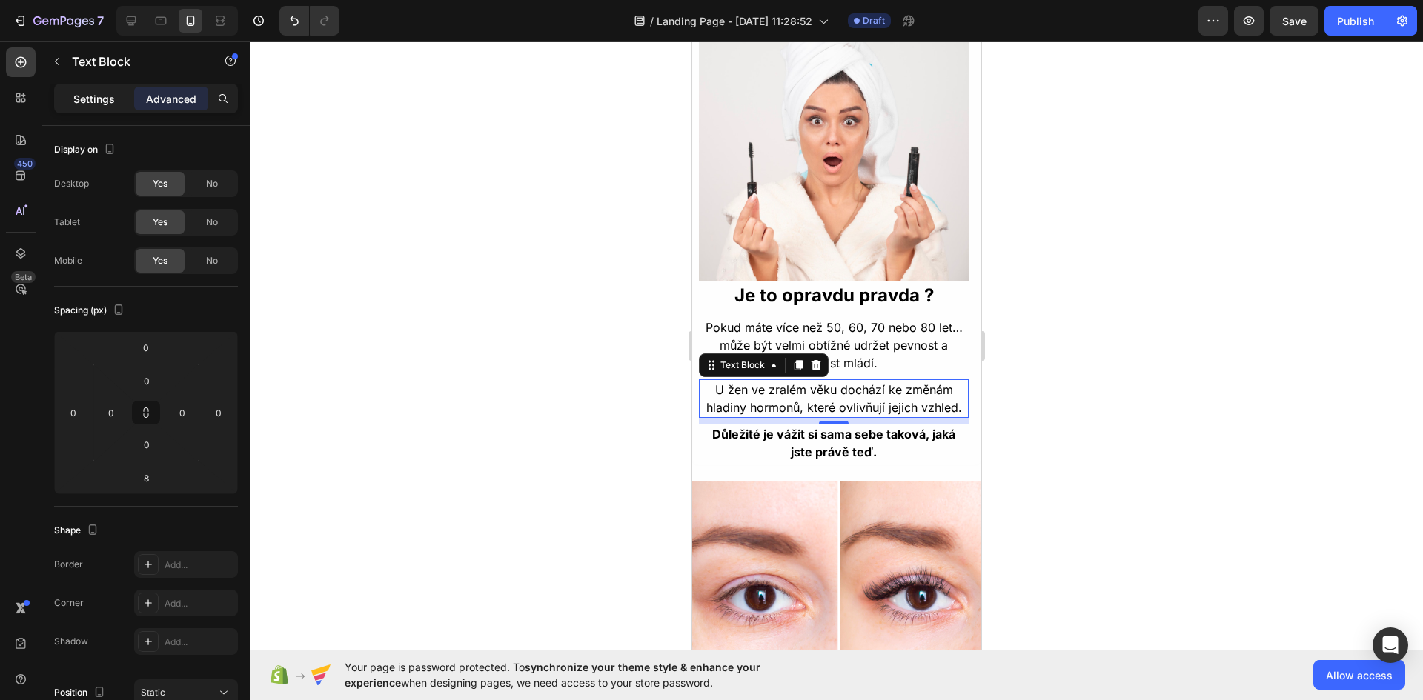
click at [93, 99] on p "Settings" at bounding box center [94, 99] width 42 height 16
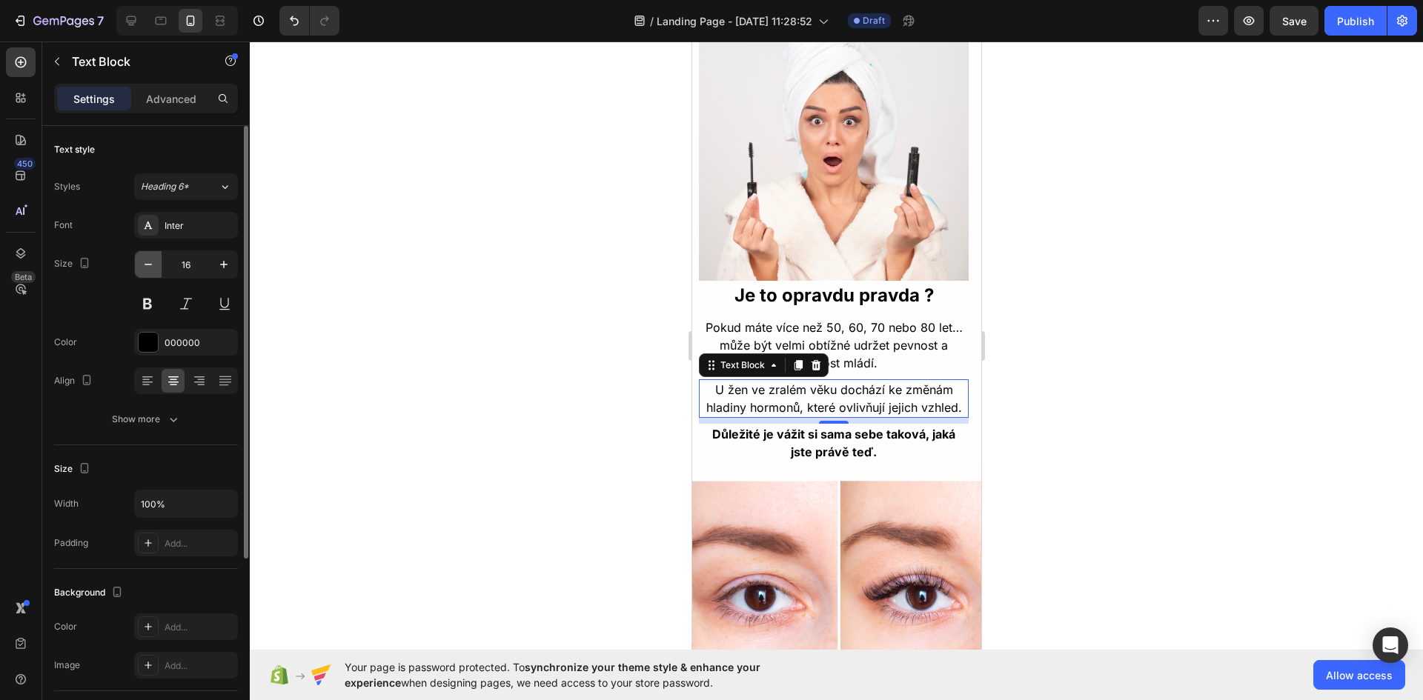
click at [154, 265] on icon "button" at bounding box center [148, 264] width 15 height 15
type input "14"
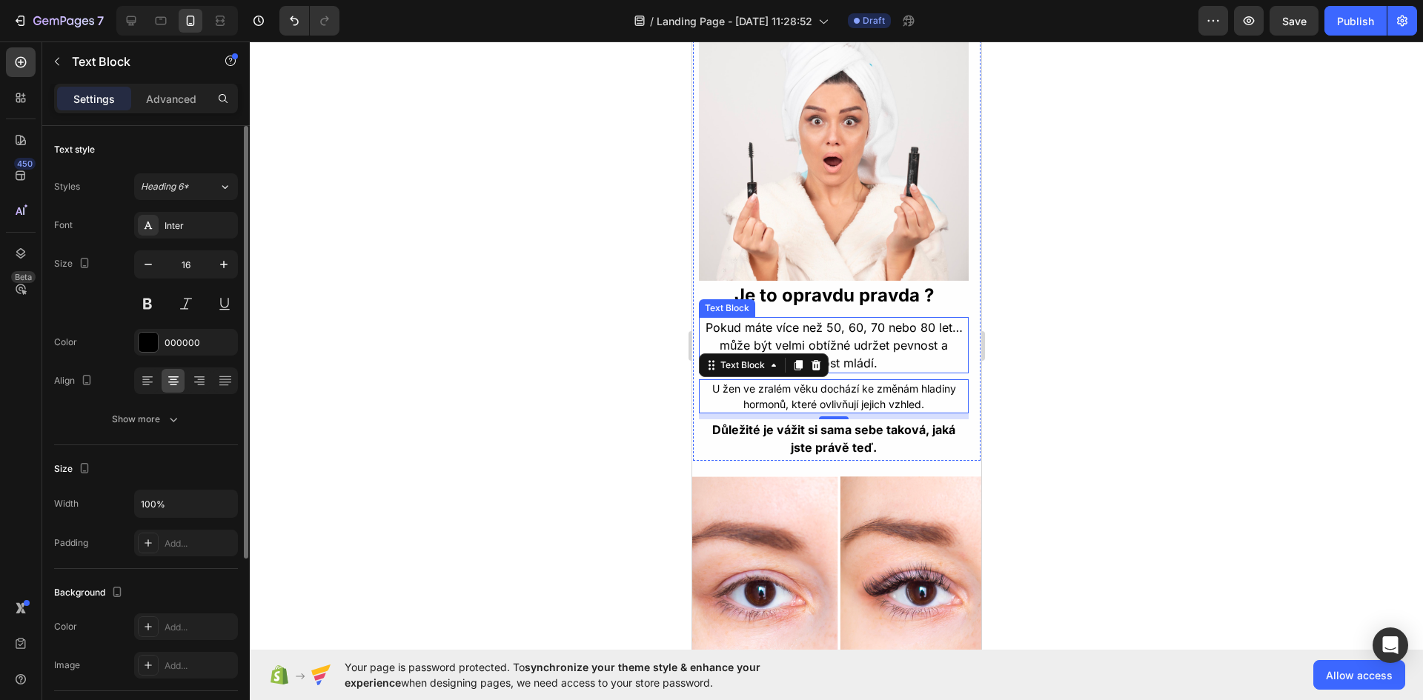
click at [906, 329] on p "Pokud máte více než 50, 60, 70 nebo 80 let… může být velmi obtížné udržet pevno…" at bounding box center [833, 345] width 267 height 53
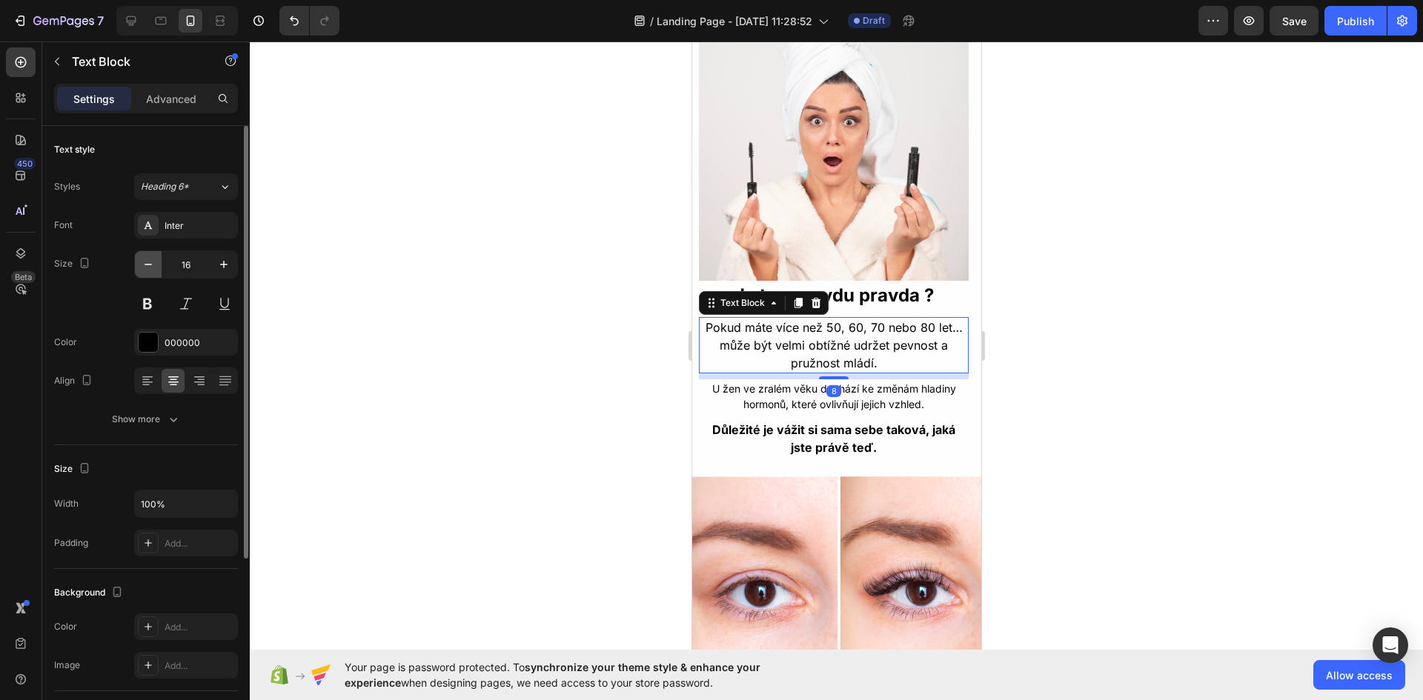
click at [153, 263] on icon "button" at bounding box center [148, 264] width 15 height 15
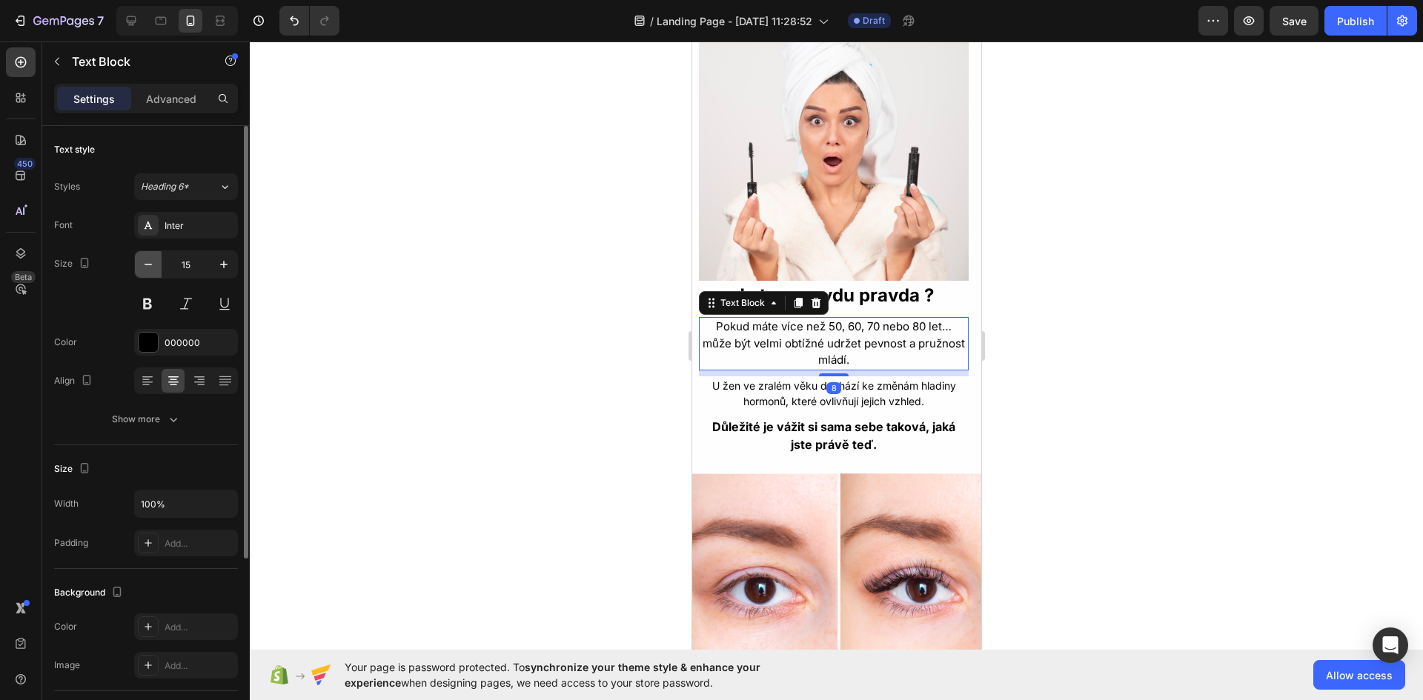
click at [153, 263] on icon "button" at bounding box center [148, 264] width 15 height 15
type input "14"
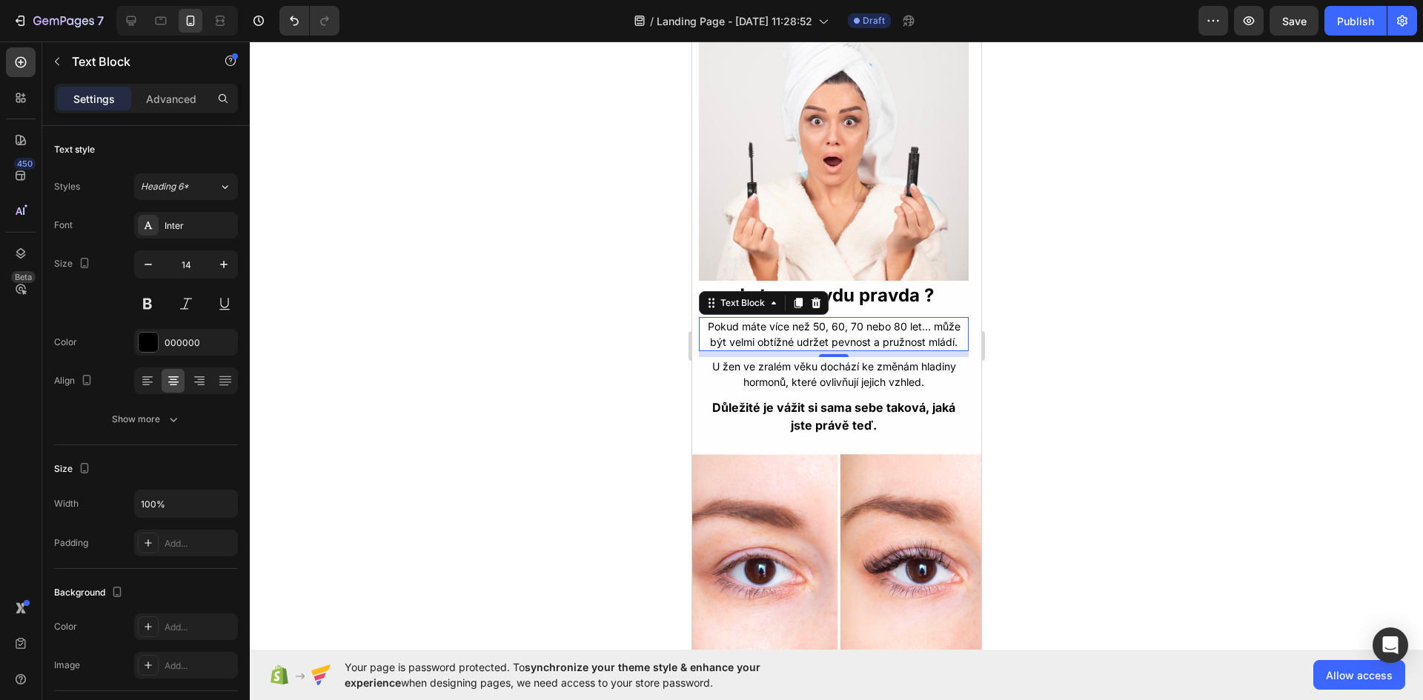
click at [1086, 345] on div at bounding box center [836, 371] width 1173 height 659
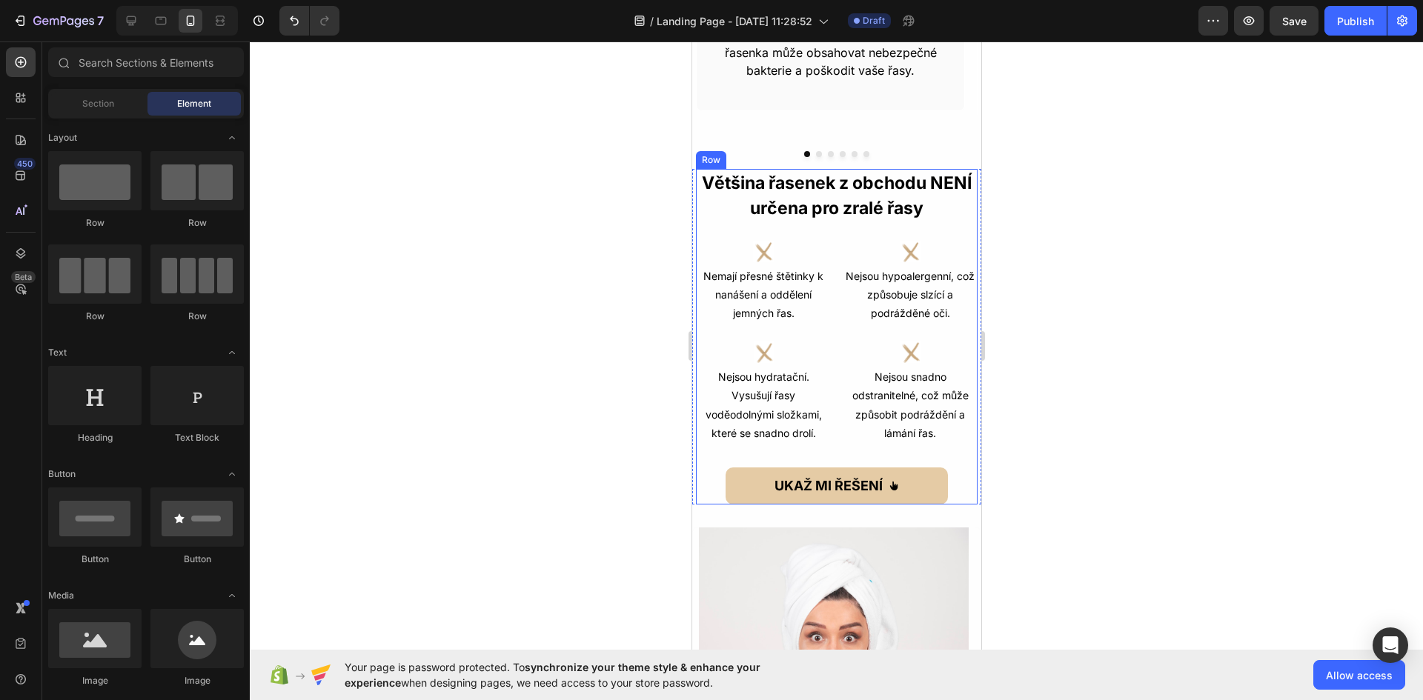
scroll to position [593, 0]
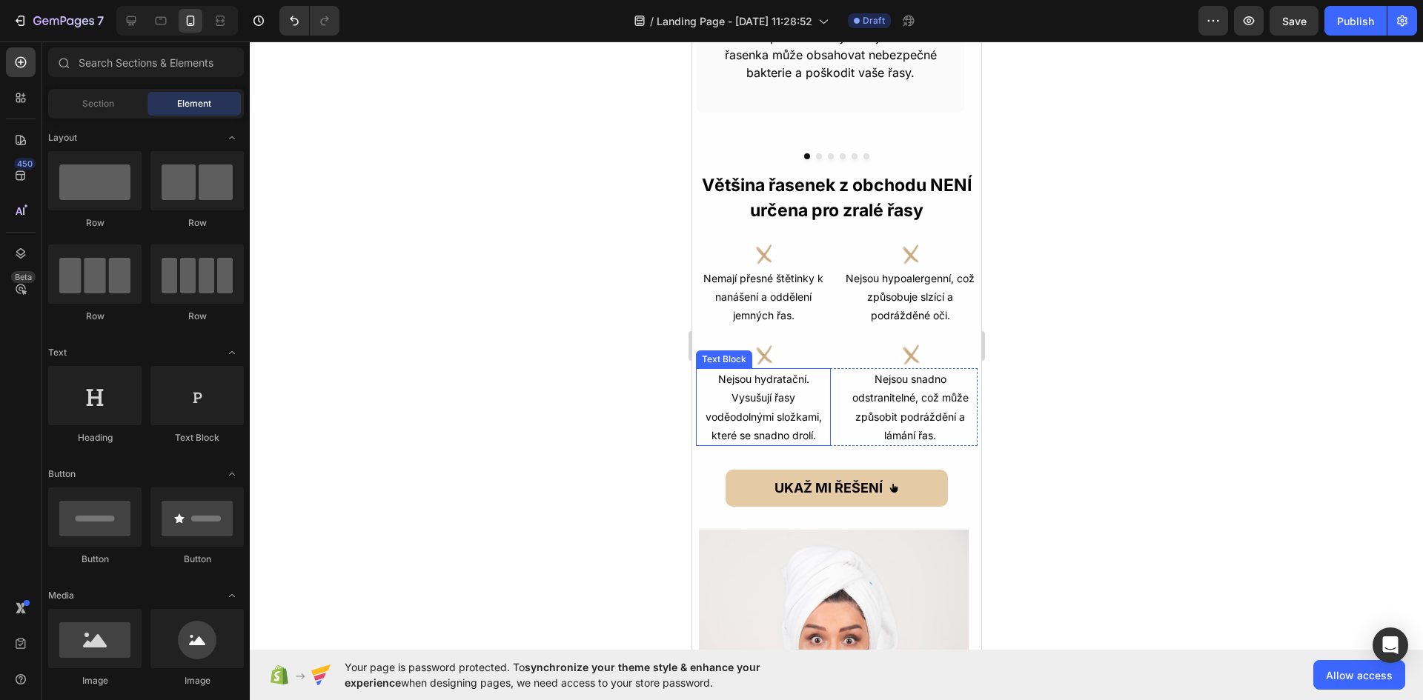
click at [773, 388] on p "Nejsou hydratační. Vysušují řasy voděodolnými složkami, které se snadno drolí." at bounding box center [763, 407] width 132 height 75
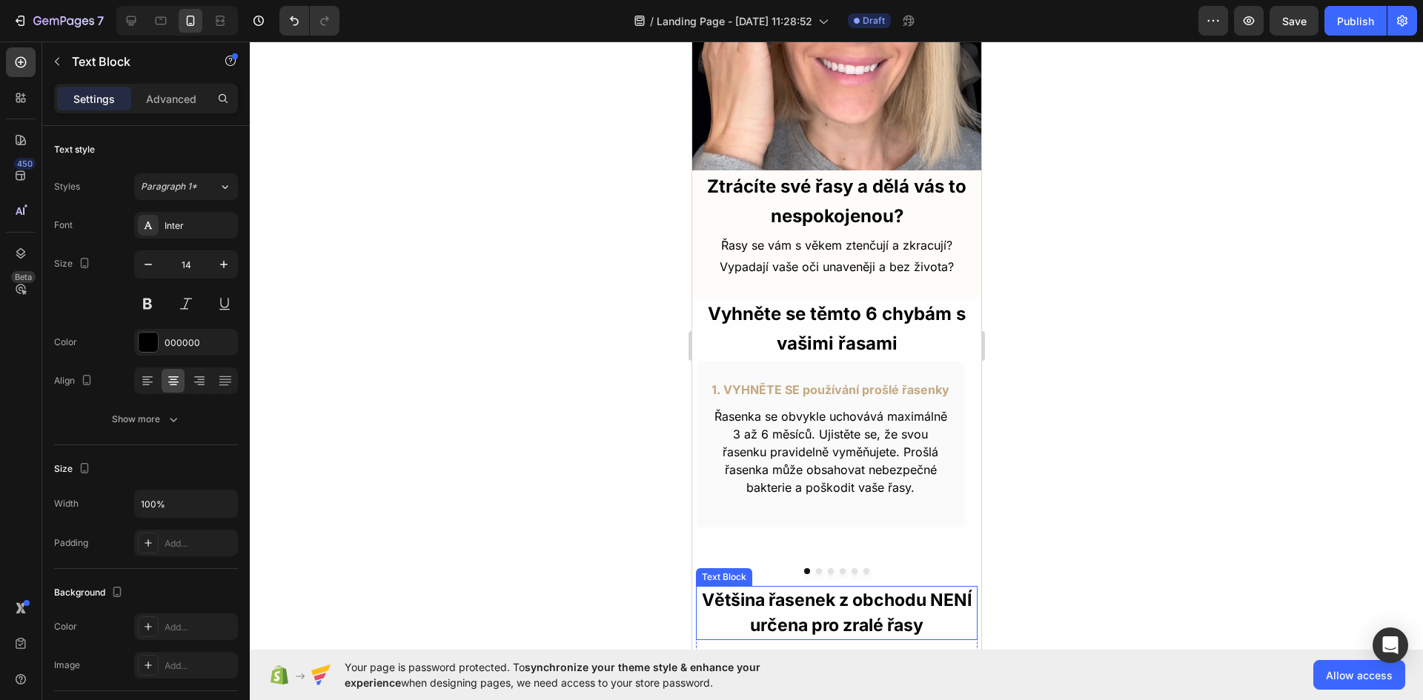
scroll to position [148, 0]
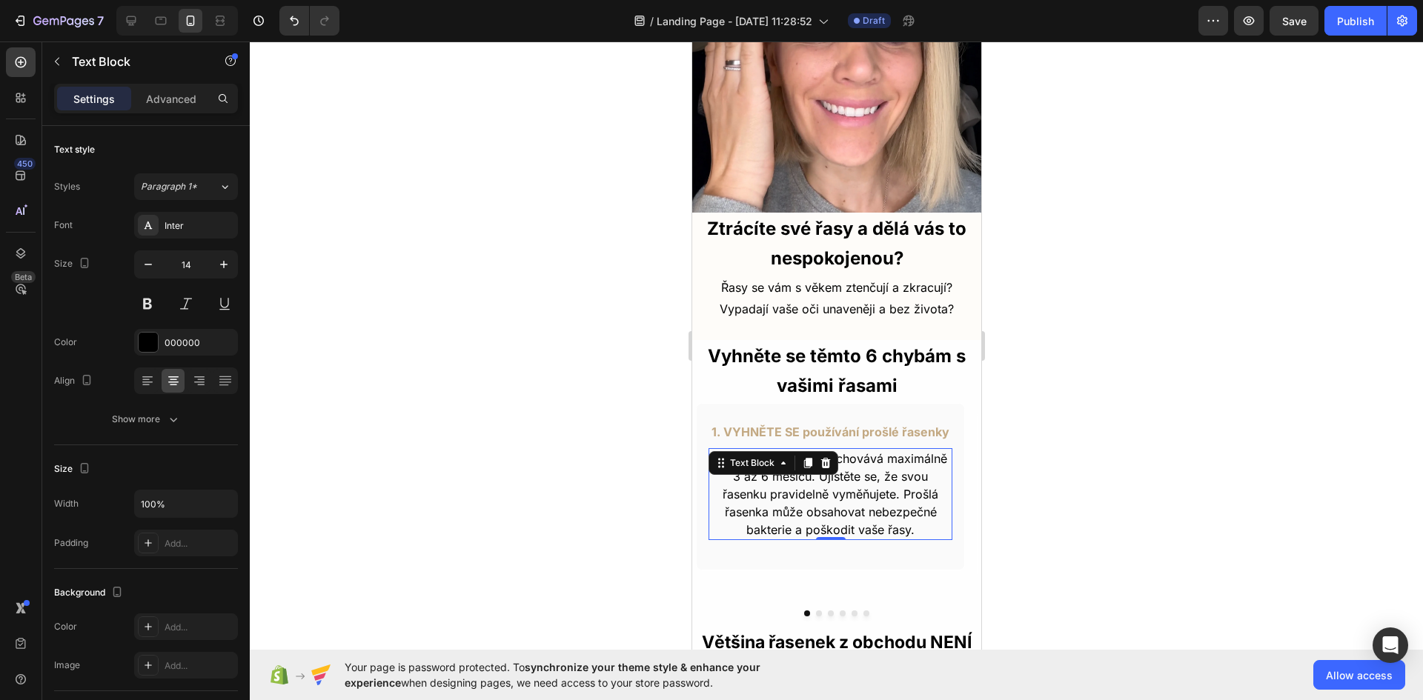
click at [826, 470] on p "Řasenka se obvykle uchovává maximálně 3 až 6 měsíců. Ujistěte se, že svou řasen…" at bounding box center [829, 494] width 241 height 89
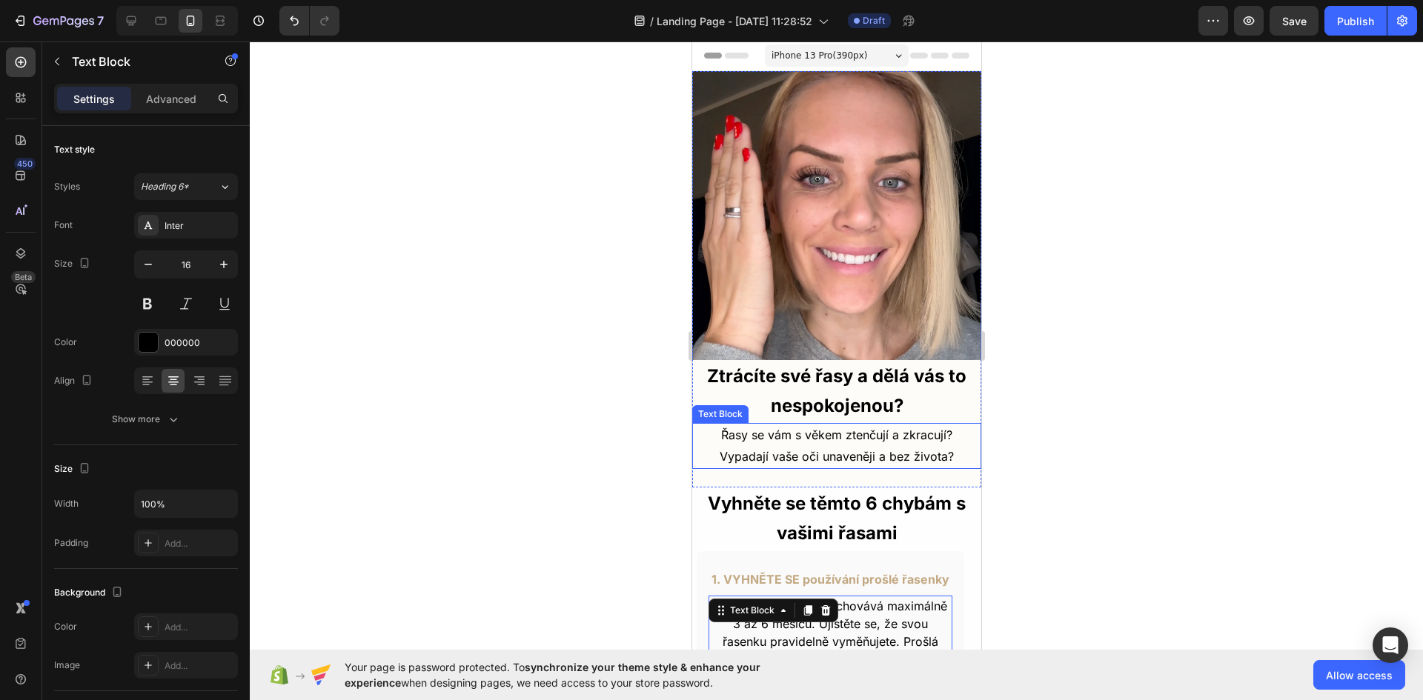
scroll to position [0, 0]
click at [861, 438] on p "Řasy se vám s věkem ztenčují a zkracují? Vypadají vaše oči unaveněji a bez živo…" at bounding box center [836, 446] width 286 height 43
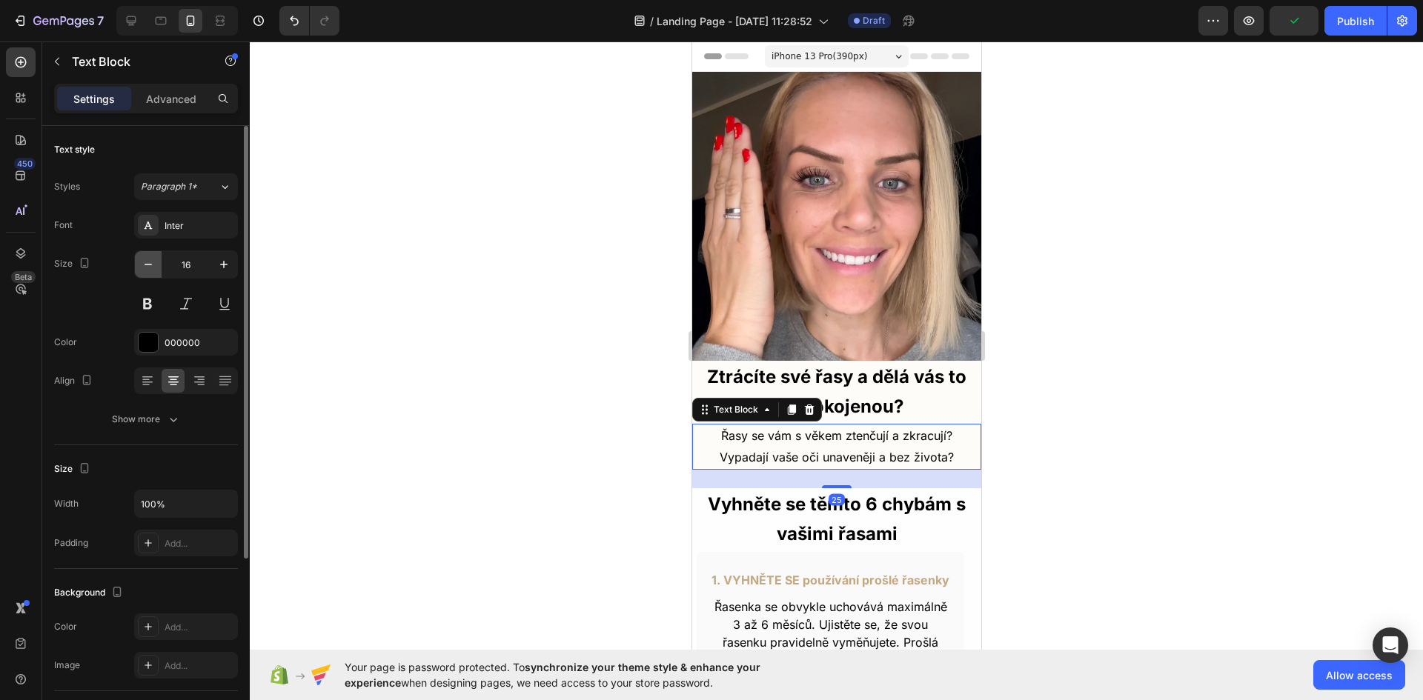
click at [142, 262] on icon "button" at bounding box center [148, 264] width 15 height 15
type input "15"
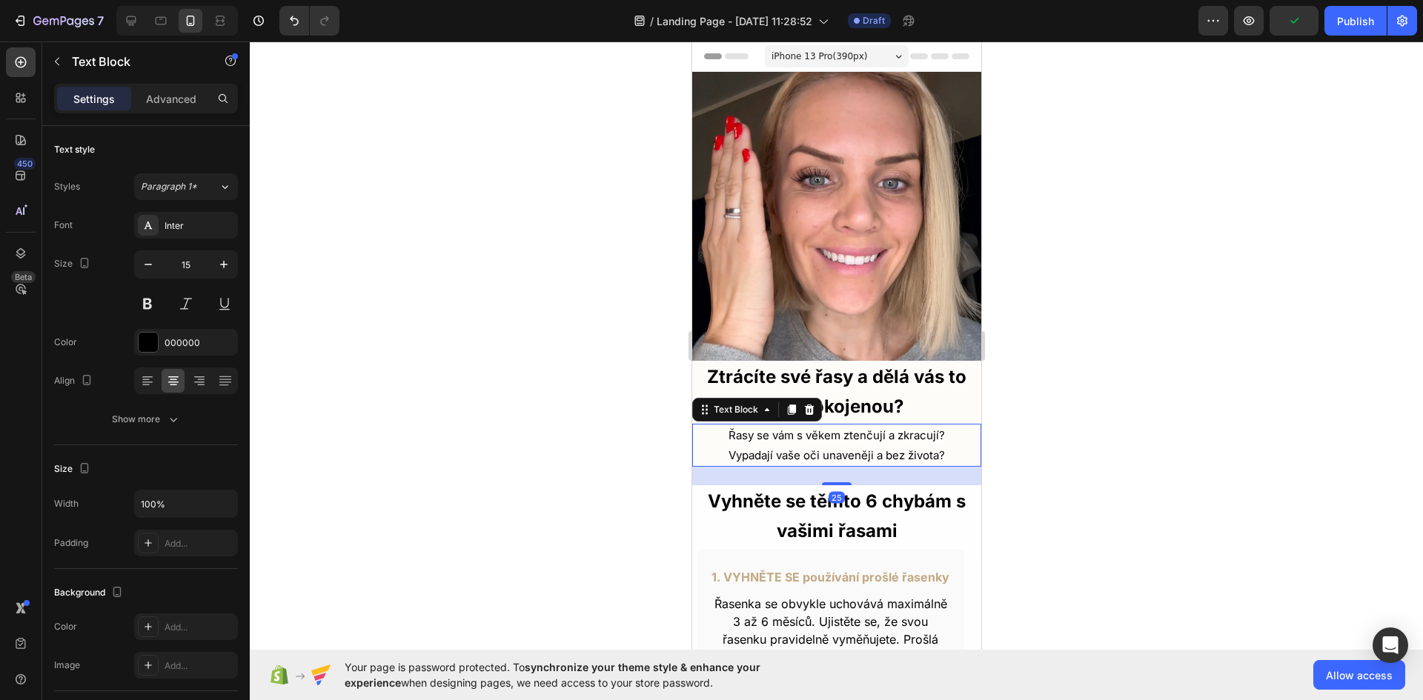
click at [1120, 429] on div at bounding box center [836, 371] width 1173 height 659
click at [811, 435] on p "Řasy se vám s věkem ztenčují a zkracují? Vypadají vaše oči unaveněji a bez živo…" at bounding box center [836, 445] width 286 height 40
click at [139, 271] on button "button" at bounding box center [148, 264] width 27 height 27
type input "14"
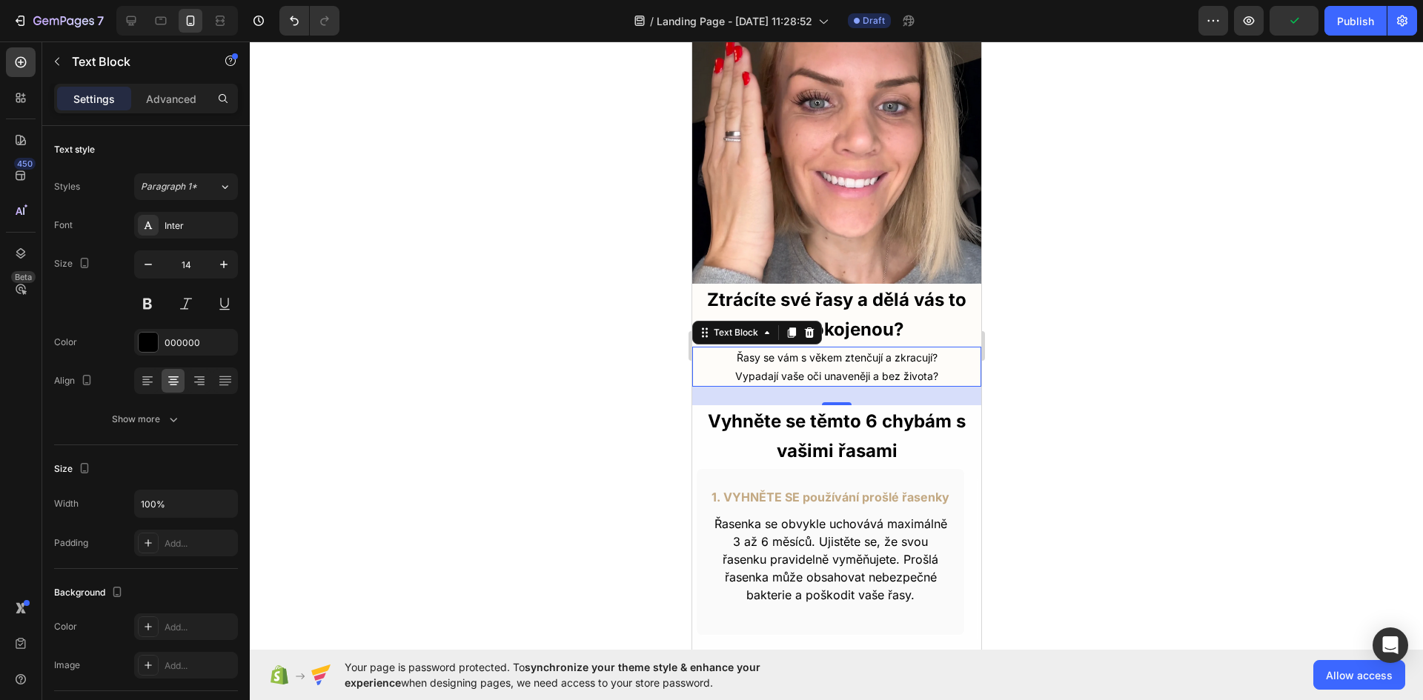
scroll to position [371, 0]
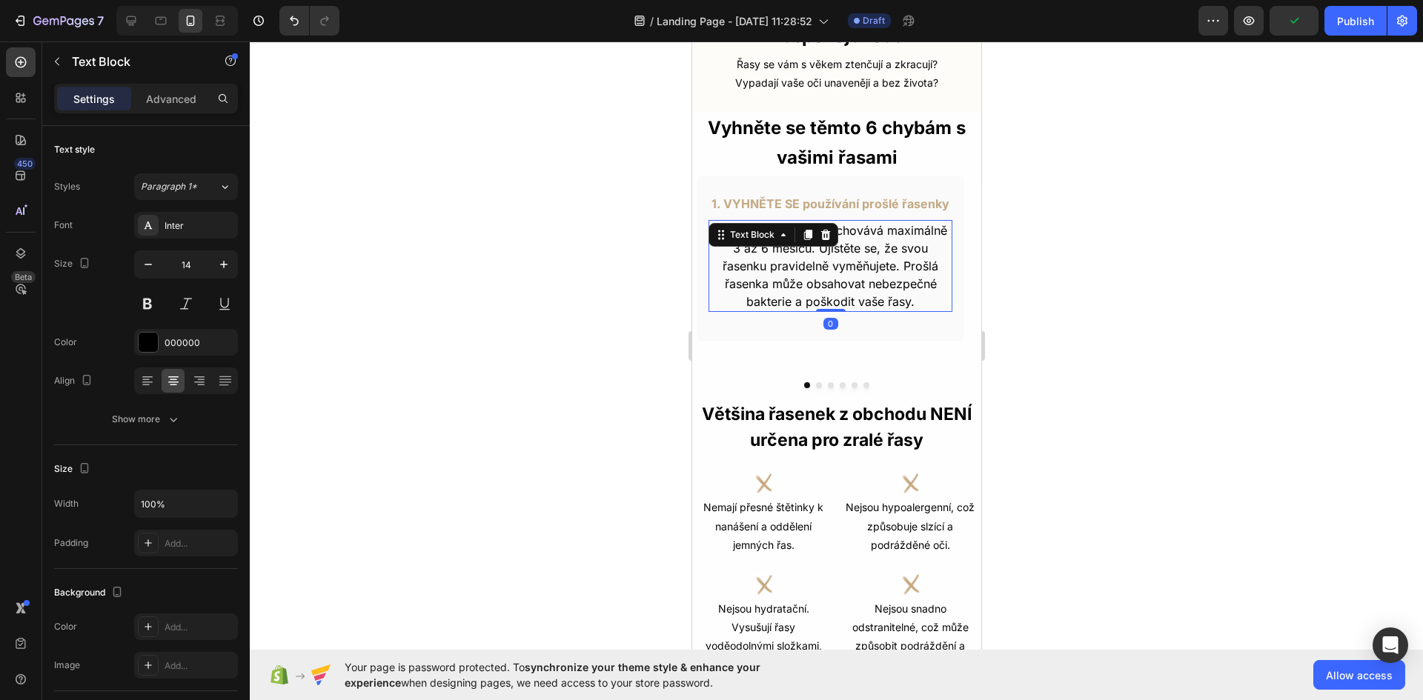
click at [857, 266] on p "Řasenka se obvykle uchovává maximálně 3 až 6 měsíců. Ujistěte se, že svou řasen…" at bounding box center [829, 266] width 241 height 89
click at [150, 262] on icon "button" at bounding box center [148, 264] width 15 height 15
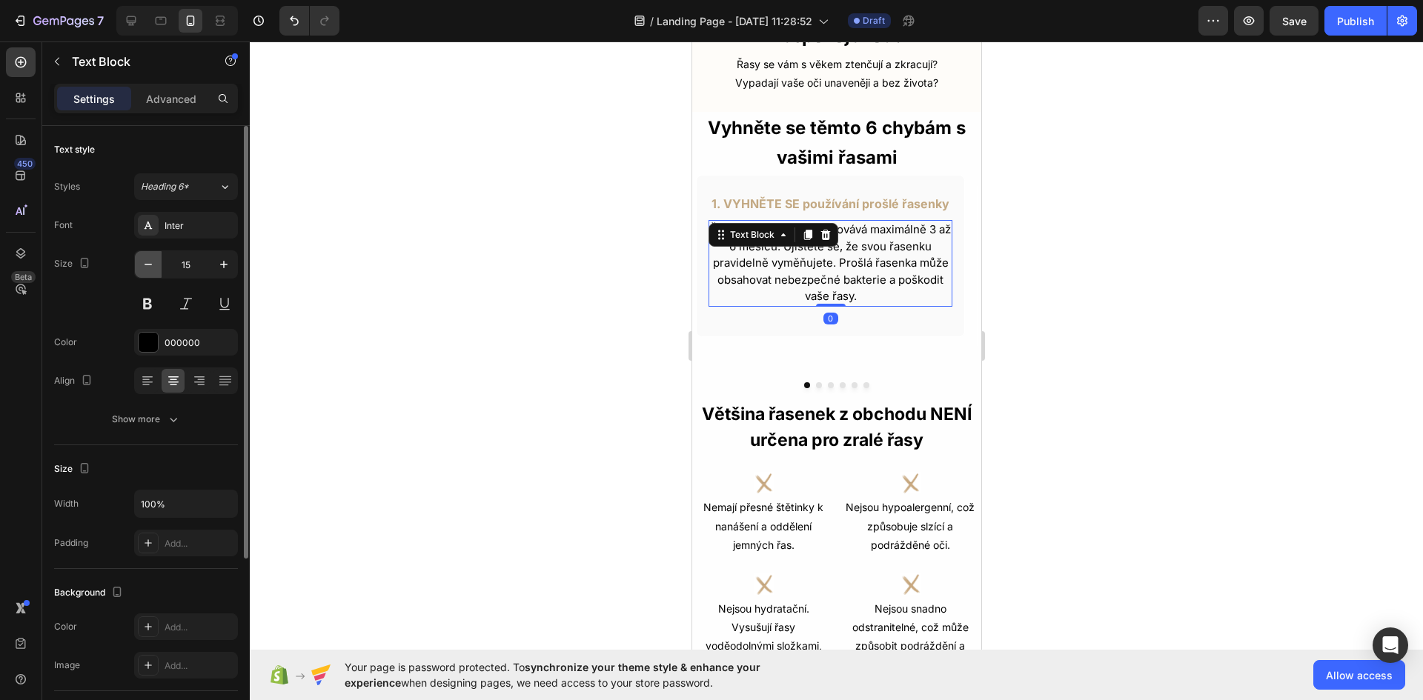
type input "14"
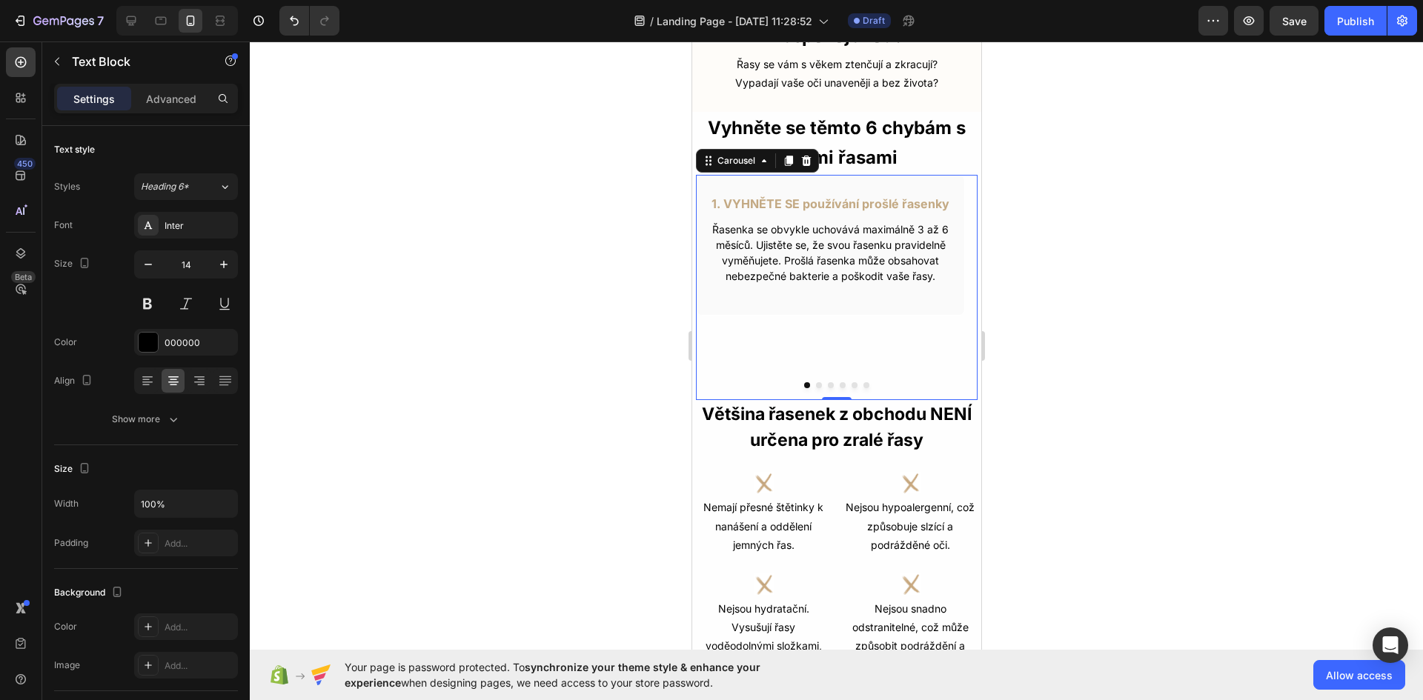
click at [815, 382] on button "Dot" at bounding box center [818, 385] width 6 height 6
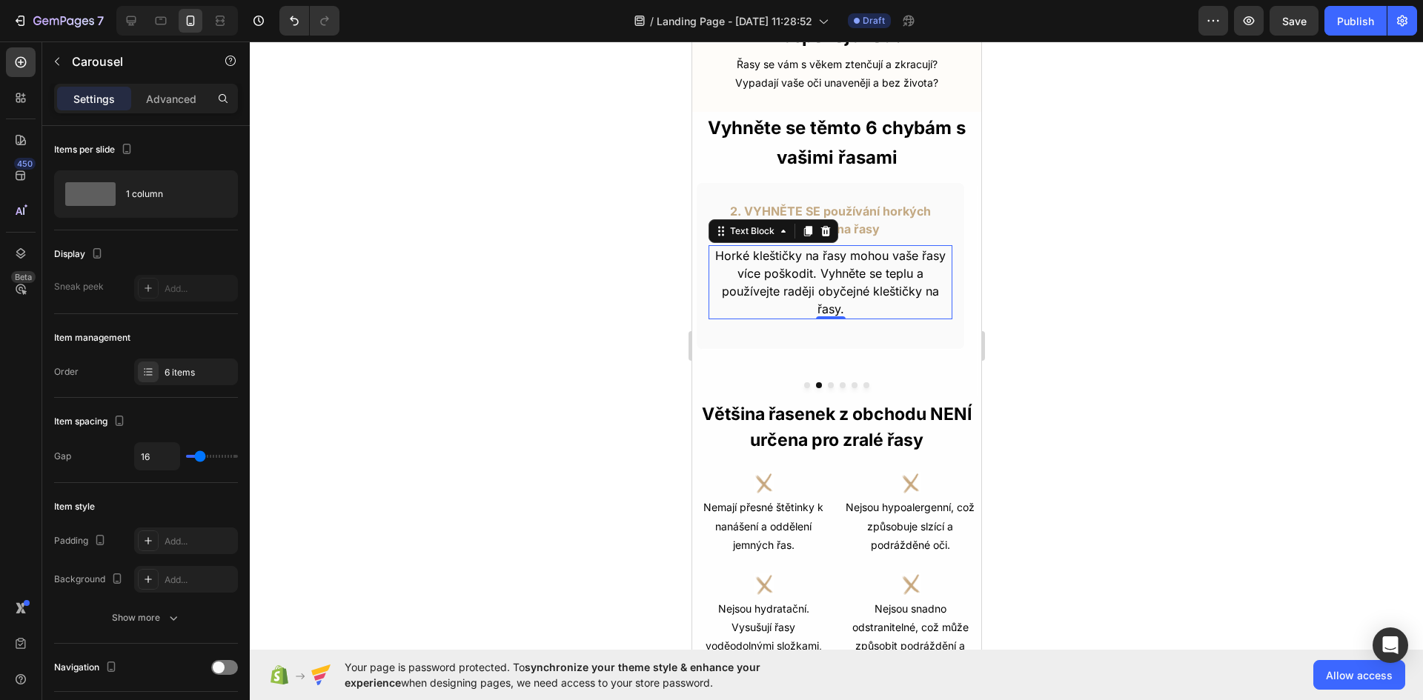
click at [812, 270] on p "Horké kleštičky na řasy mohou vaše řasy více poškodit. Vyhněte se teplu a použí…" at bounding box center [829, 282] width 241 height 71
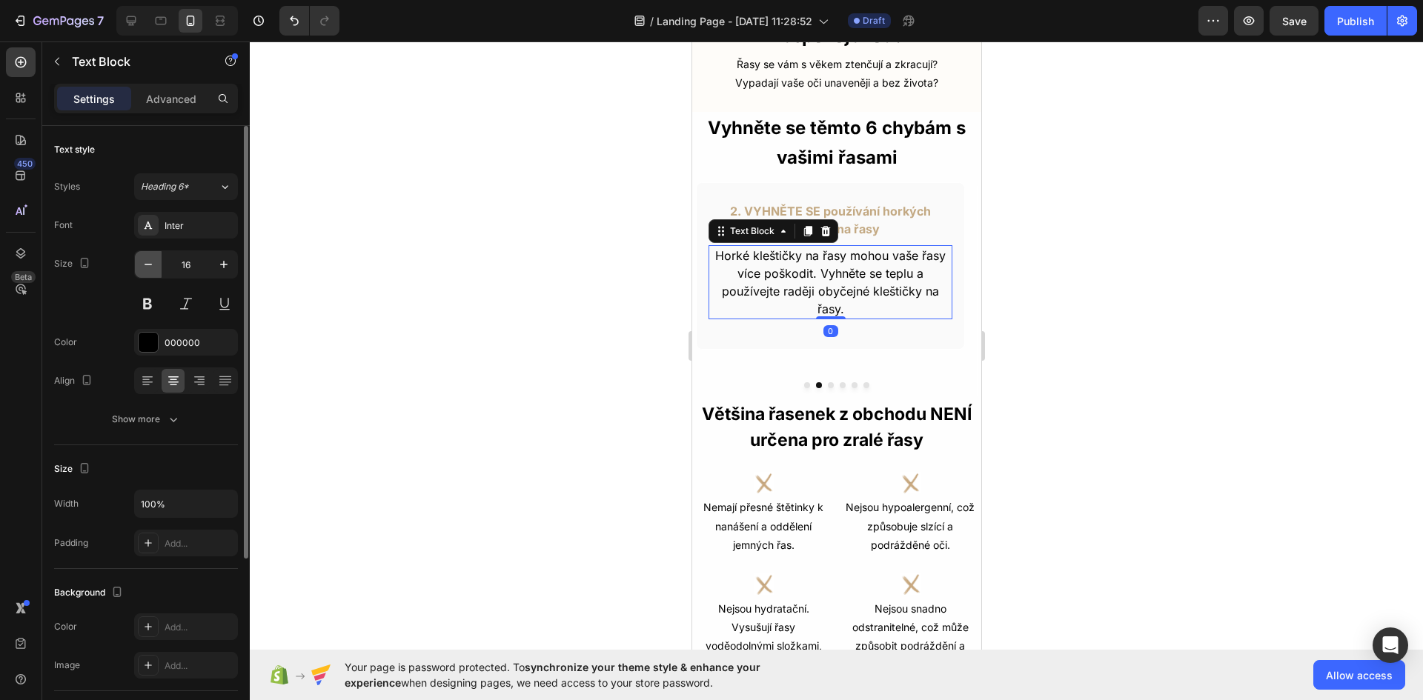
click at [156, 262] on button "button" at bounding box center [148, 264] width 27 height 27
type input "14"
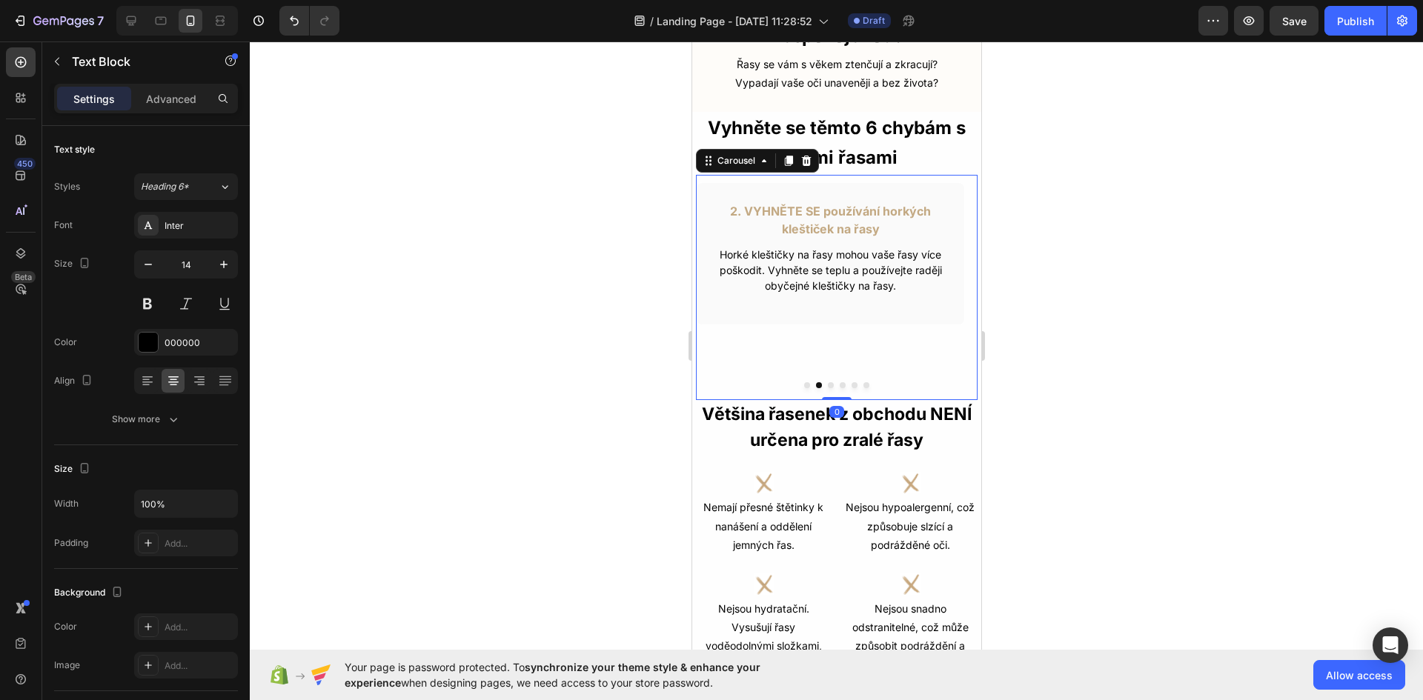
click at [827, 382] on button "Dot" at bounding box center [830, 385] width 6 height 6
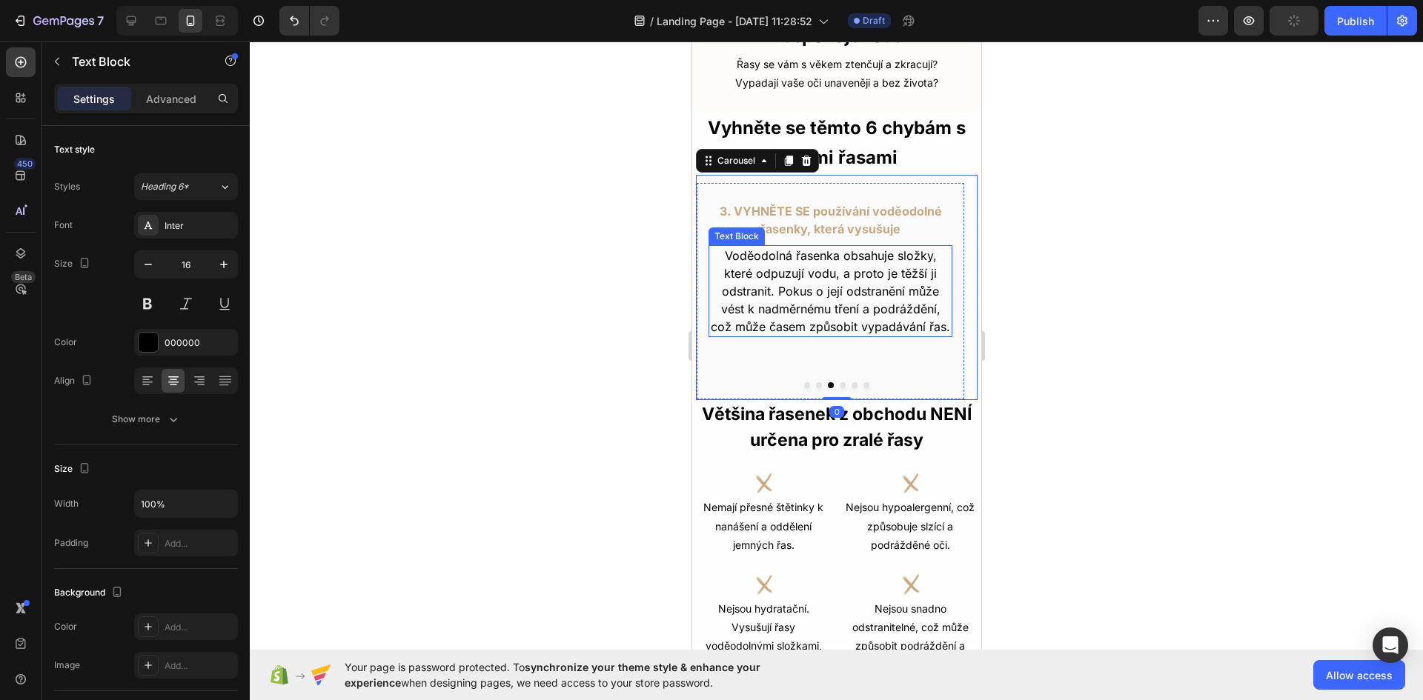
click at [897, 265] on p "Voděodolná řasenka obsahuje složky, které odpuzují vodu, a proto je těžší ji od…" at bounding box center [829, 291] width 241 height 89
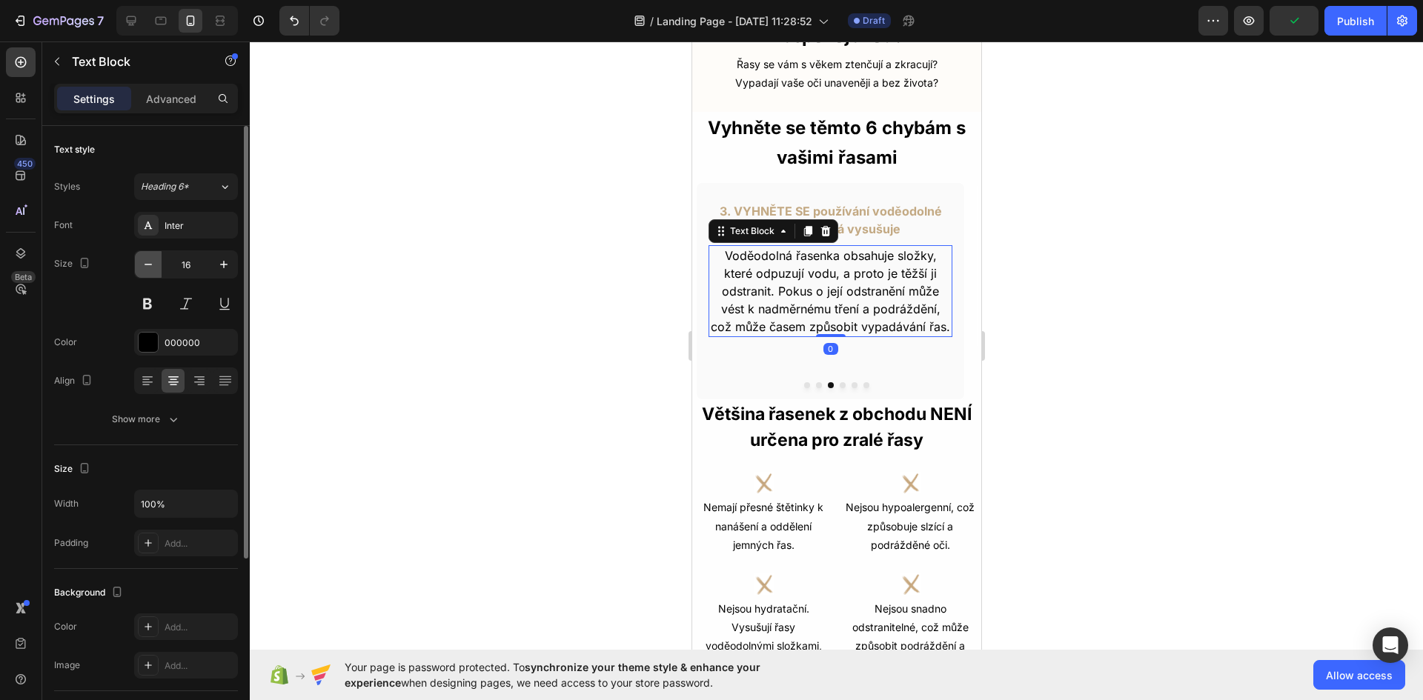
click at [147, 267] on icon "button" at bounding box center [148, 264] width 15 height 15
type input "14"
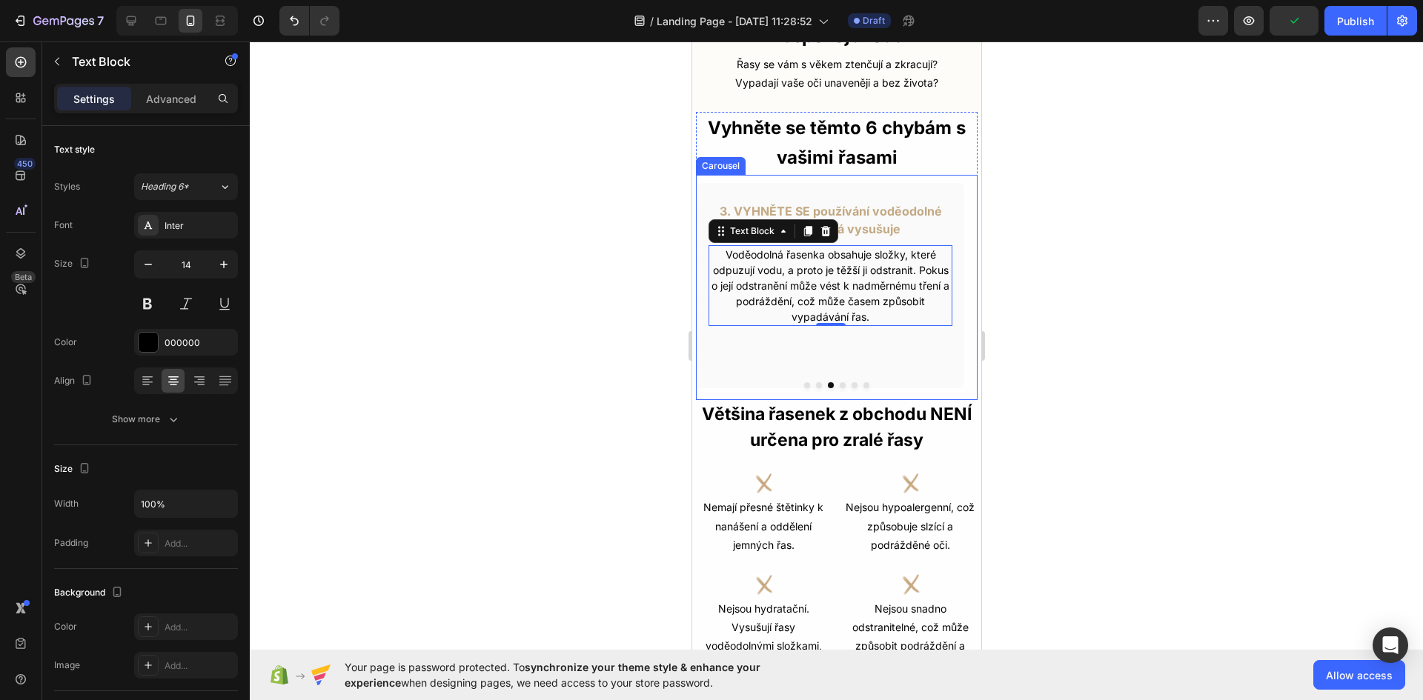
click at [839, 382] on button "Dot" at bounding box center [842, 385] width 6 height 6
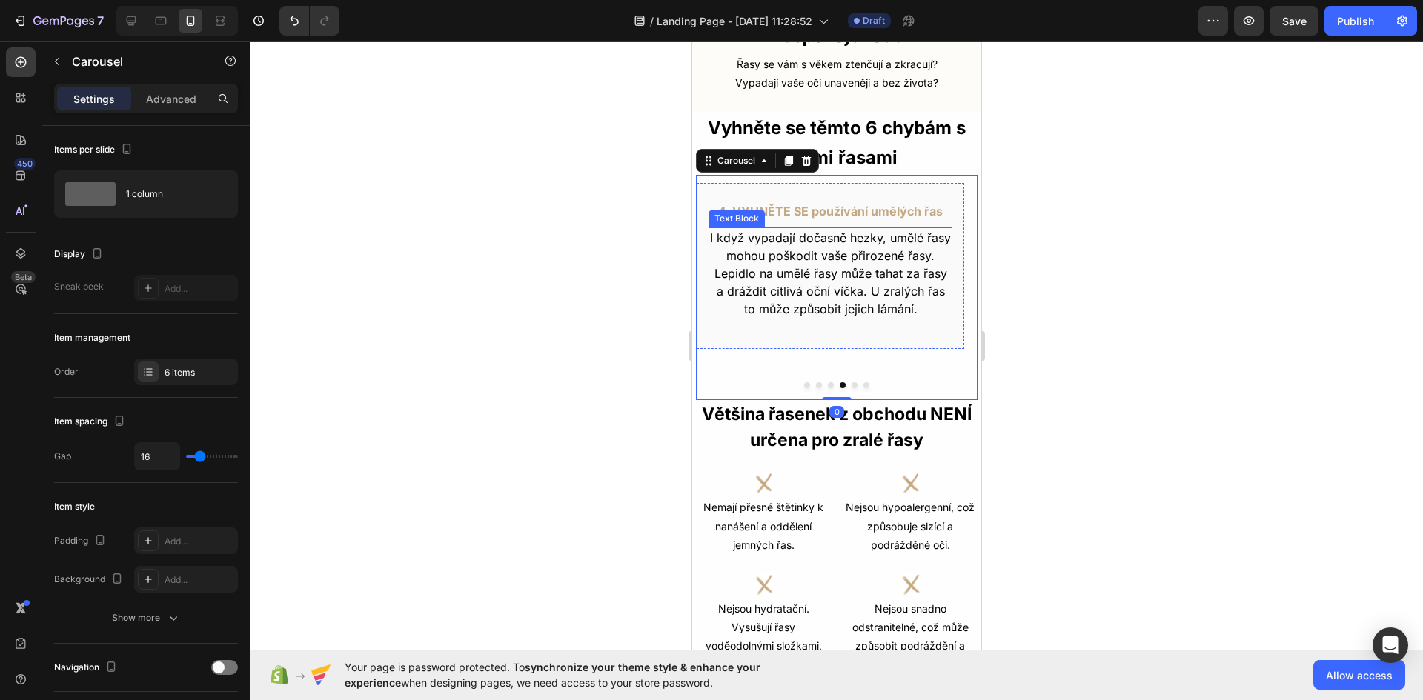
click at [837, 275] on p "I když vypadají dočasně hezky, umělé řasy mohou poškodit vaše přirozené řasy. L…" at bounding box center [829, 273] width 241 height 89
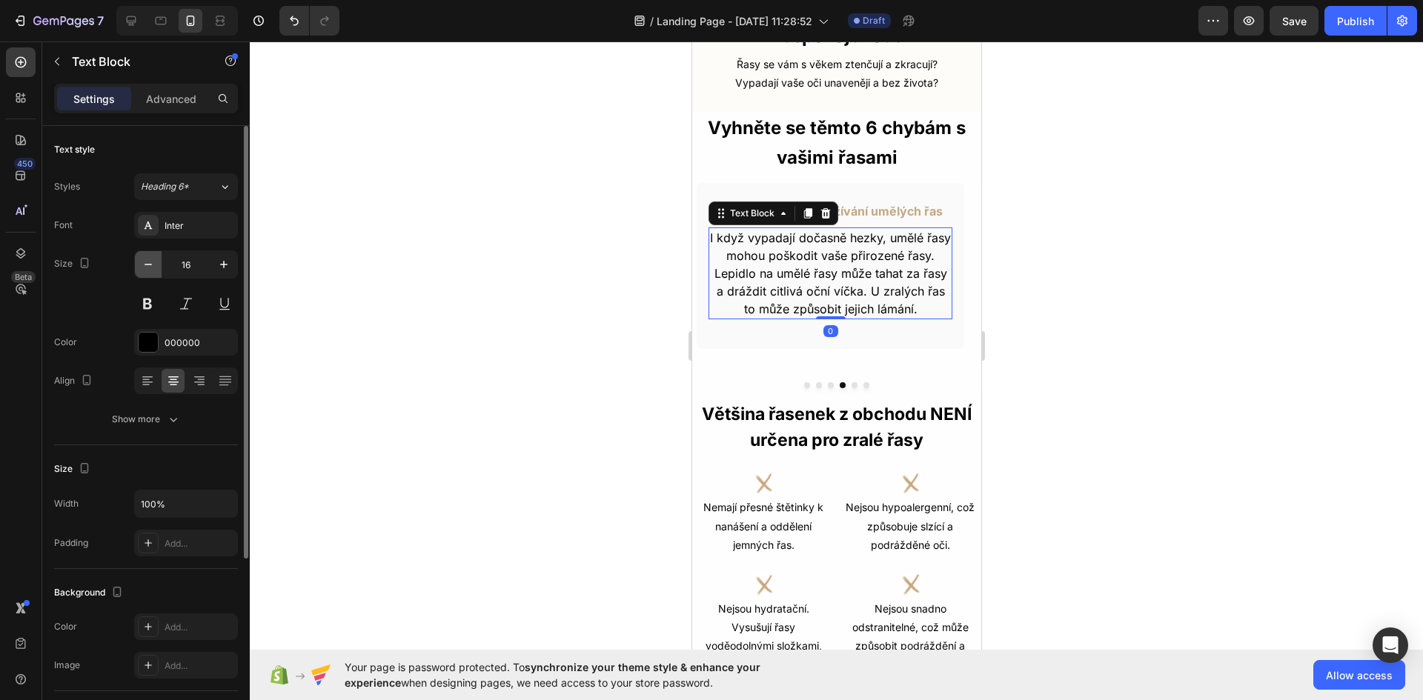
click at [136, 265] on button "button" at bounding box center [148, 264] width 27 height 27
type input "14"
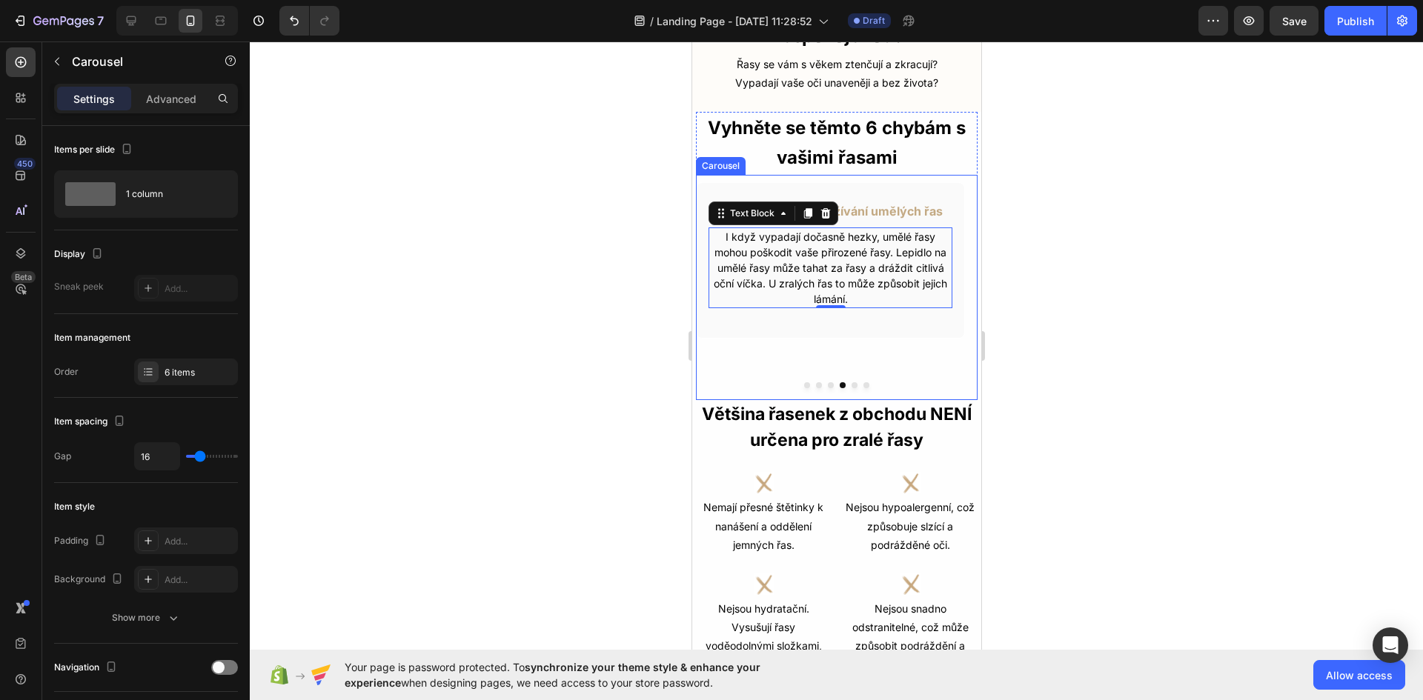
click at [851, 382] on button "Dot" at bounding box center [854, 385] width 6 height 6
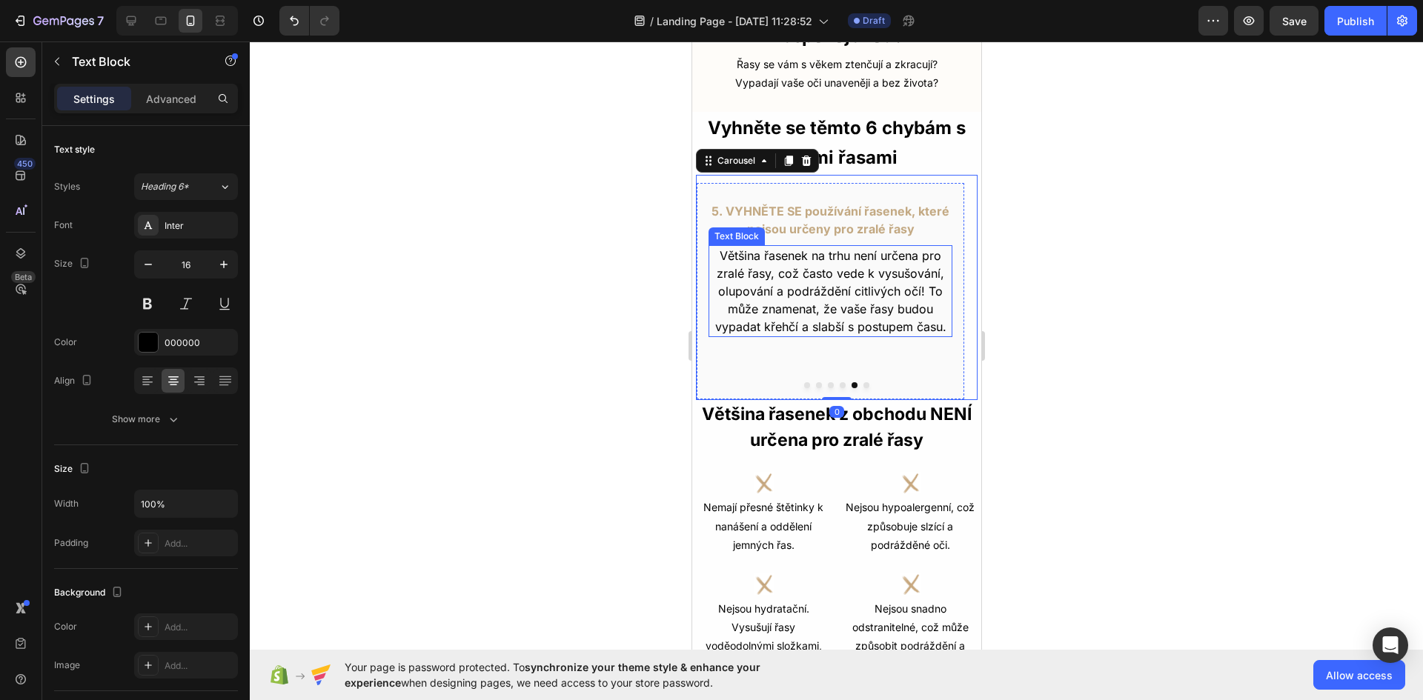
click at [846, 276] on p "Většina řasenek na trhu není určena pro zralé řasy, což často vede k vysušování…" at bounding box center [829, 291] width 241 height 89
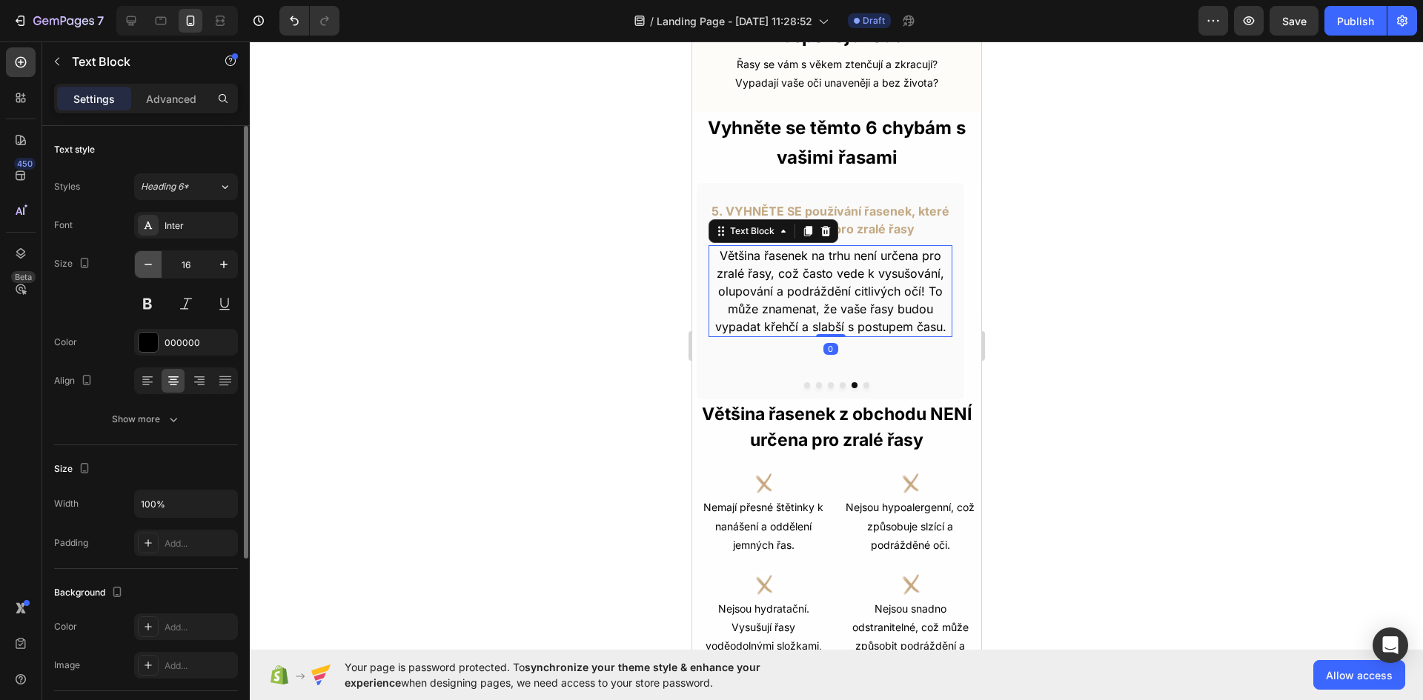
click at [153, 263] on icon "button" at bounding box center [148, 264] width 15 height 15
type input "14"
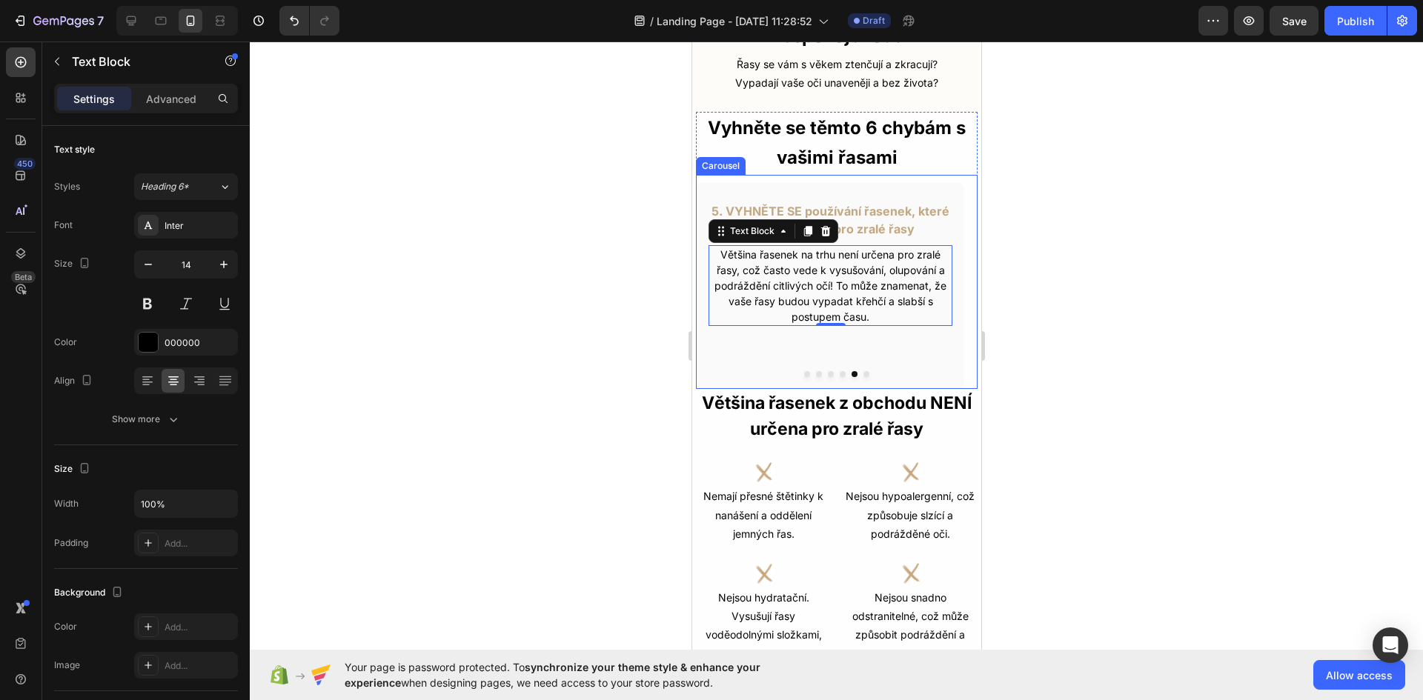
click at [862, 371] on div at bounding box center [836, 374] width 282 height 6
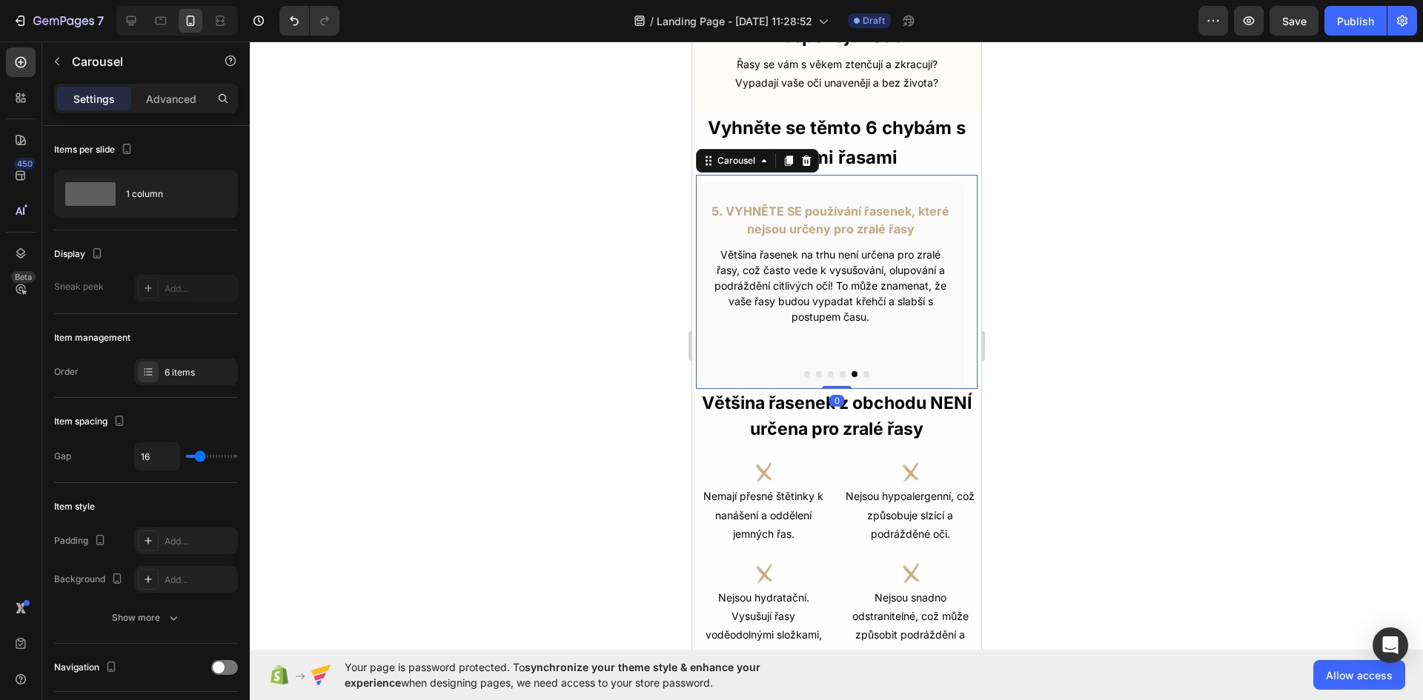
click at [863, 371] on button "Dot" at bounding box center [866, 374] width 6 height 6
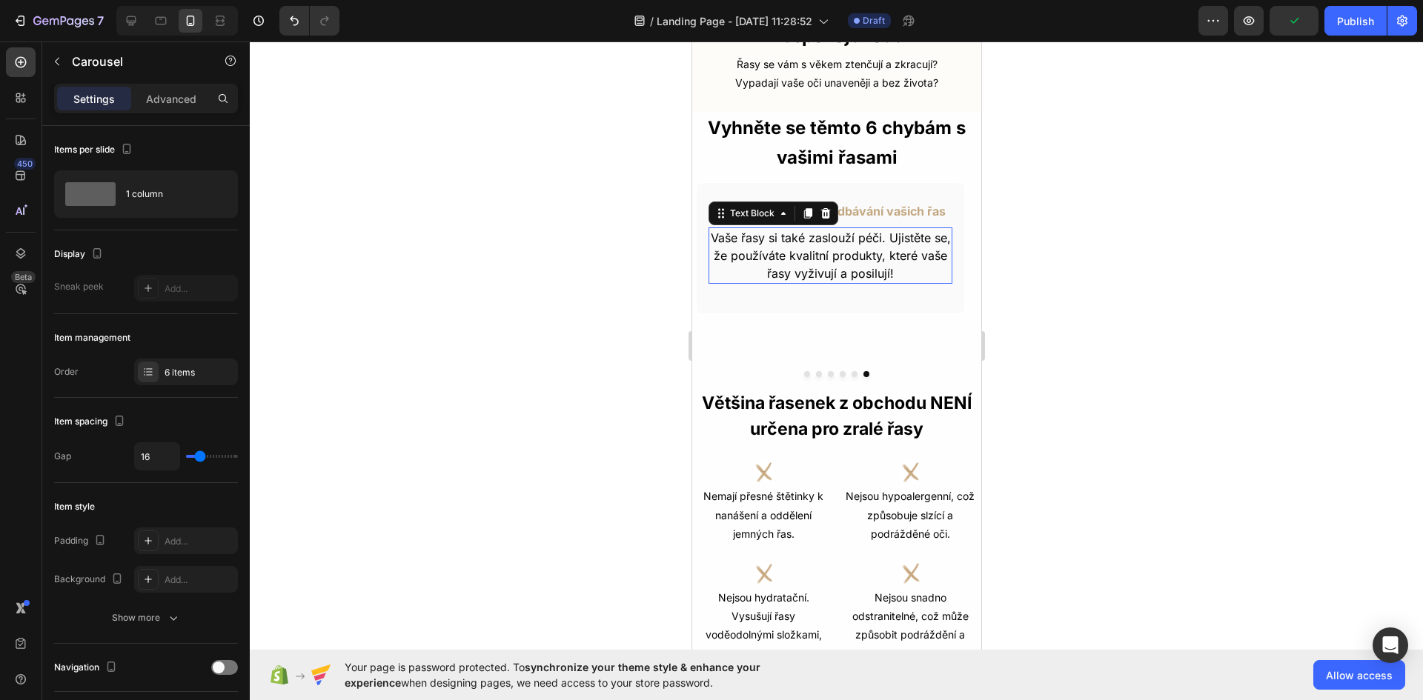
click at [843, 253] on p "Vaše řasy si také zaslouží péči. Ujistěte se, že používáte kvalitní produkty, k…" at bounding box center [829, 255] width 241 height 53
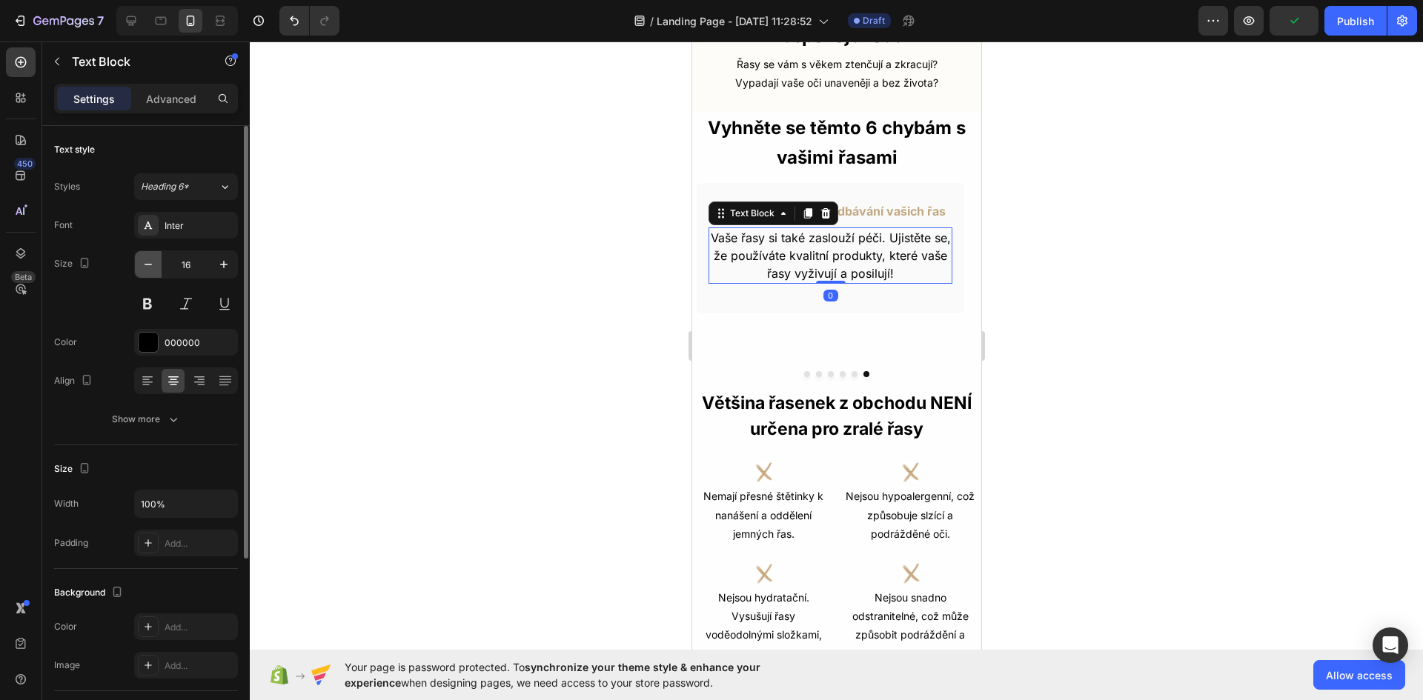
click at [152, 266] on icon "button" at bounding box center [148, 264] width 15 height 15
type input "14"
click at [1143, 342] on div at bounding box center [836, 371] width 1173 height 659
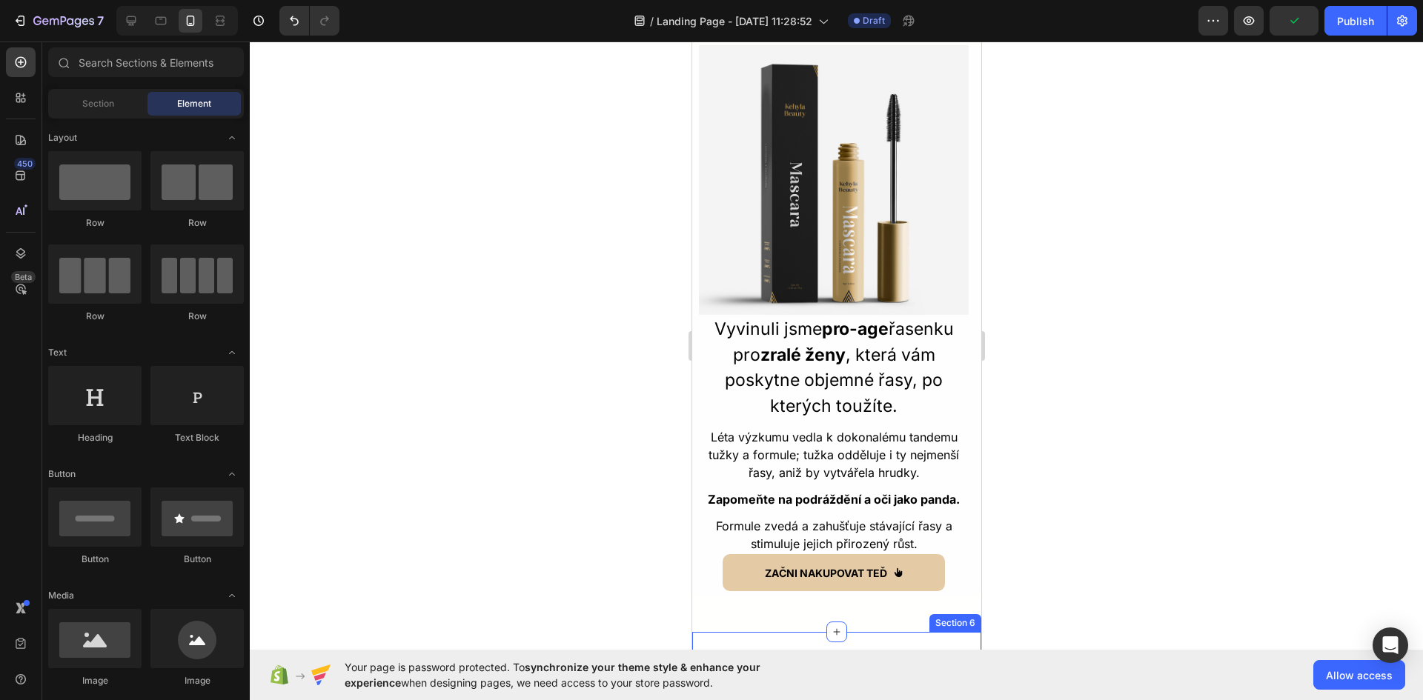
scroll to position [2964, 0]
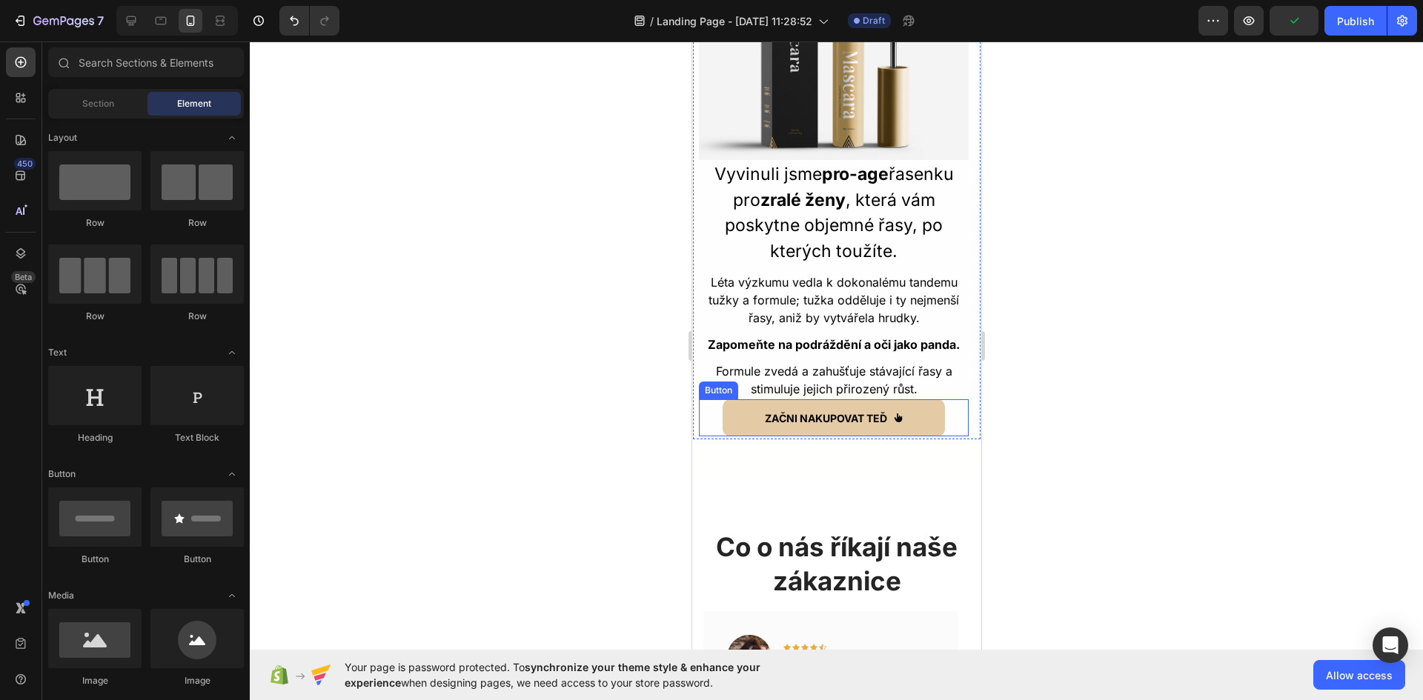
click at [948, 399] on div "ZAČNI NAKUPOVAT TEĎ Button" at bounding box center [833, 417] width 270 height 37
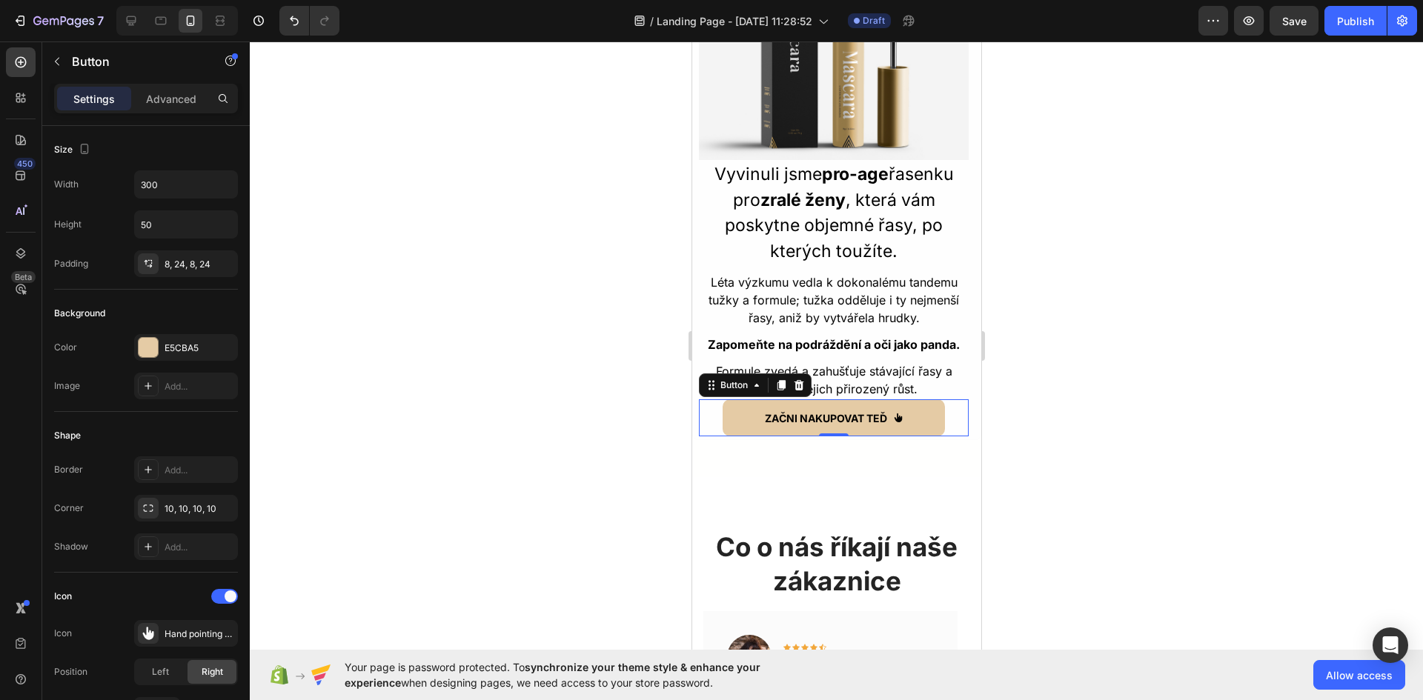
click at [173, 113] on div "Settings Advanced" at bounding box center [146, 105] width 208 height 42
click at [171, 96] on p "Advanced" at bounding box center [171, 99] width 50 height 16
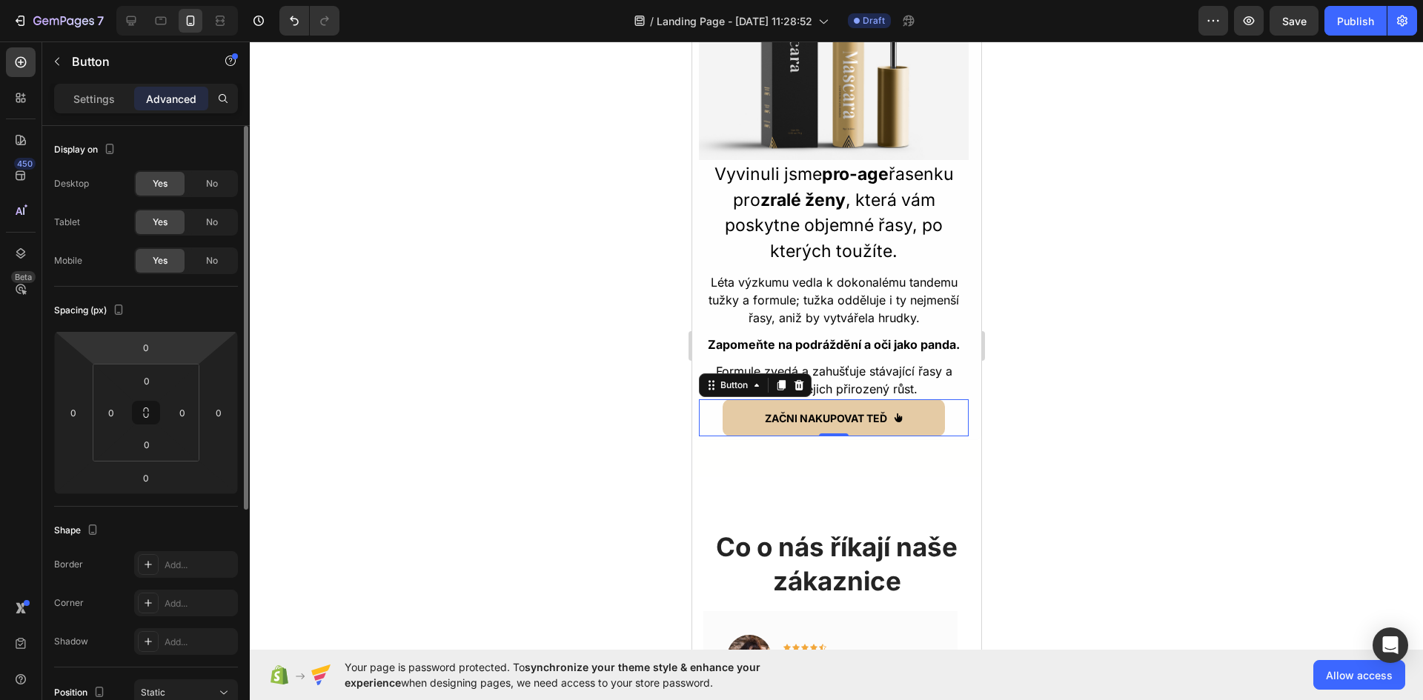
click at [147, 0] on html "7 Version history / Landing Page - Aug 26, 11:28:52 Draft Preview Save Publish …" at bounding box center [711, 0] width 1423 height 0
click at [161, 347] on div "0" at bounding box center [145, 348] width 37 height 24
click at [154, 347] on input "0" at bounding box center [146, 347] width 30 height 22
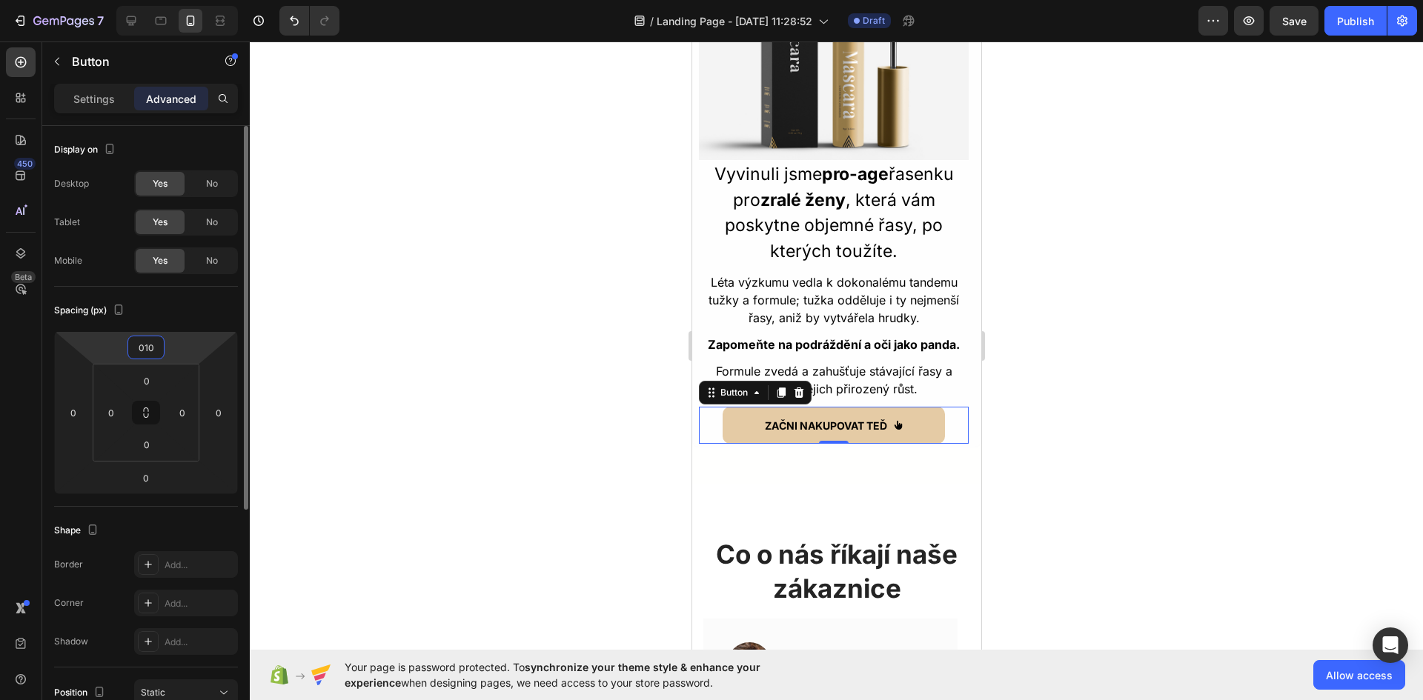
click at [144, 346] on input "010" at bounding box center [146, 347] width 30 height 22
type input "10"
click at [385, 362] on div at bounding box center [836, 371] width 1173 height 659
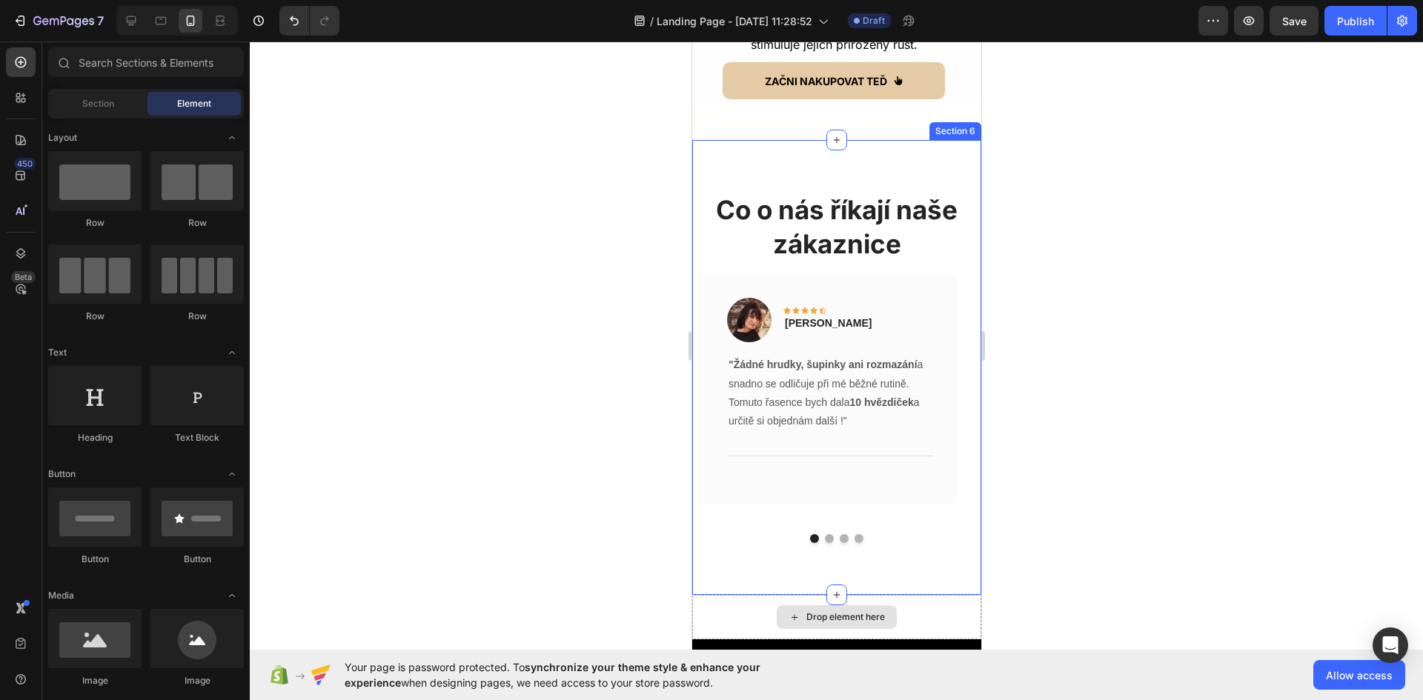
scroll to position [3335, 0]
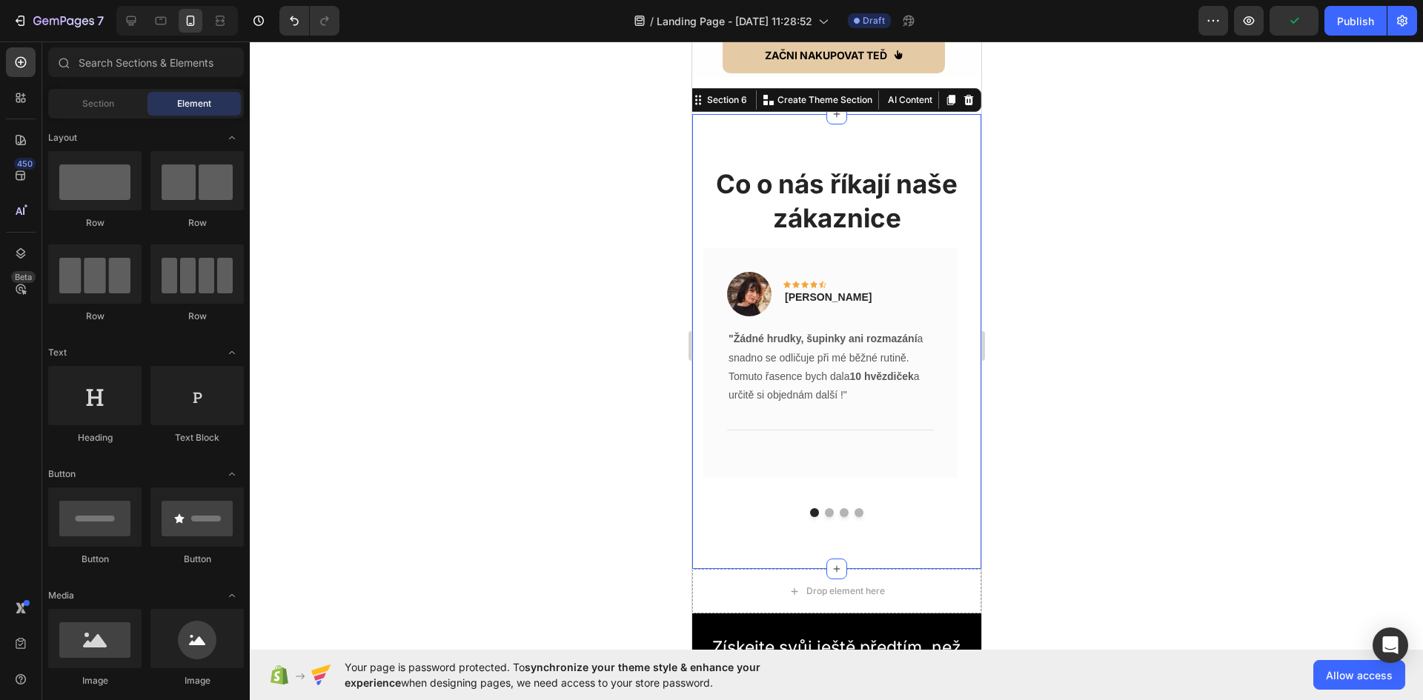
click at [857, 137] on div "Co o nás říkají naše zákaznice Heading Image Icon Icon Icon Icon Icon Row Lenka…" at bounding box center [835, 341] width 289 height 455
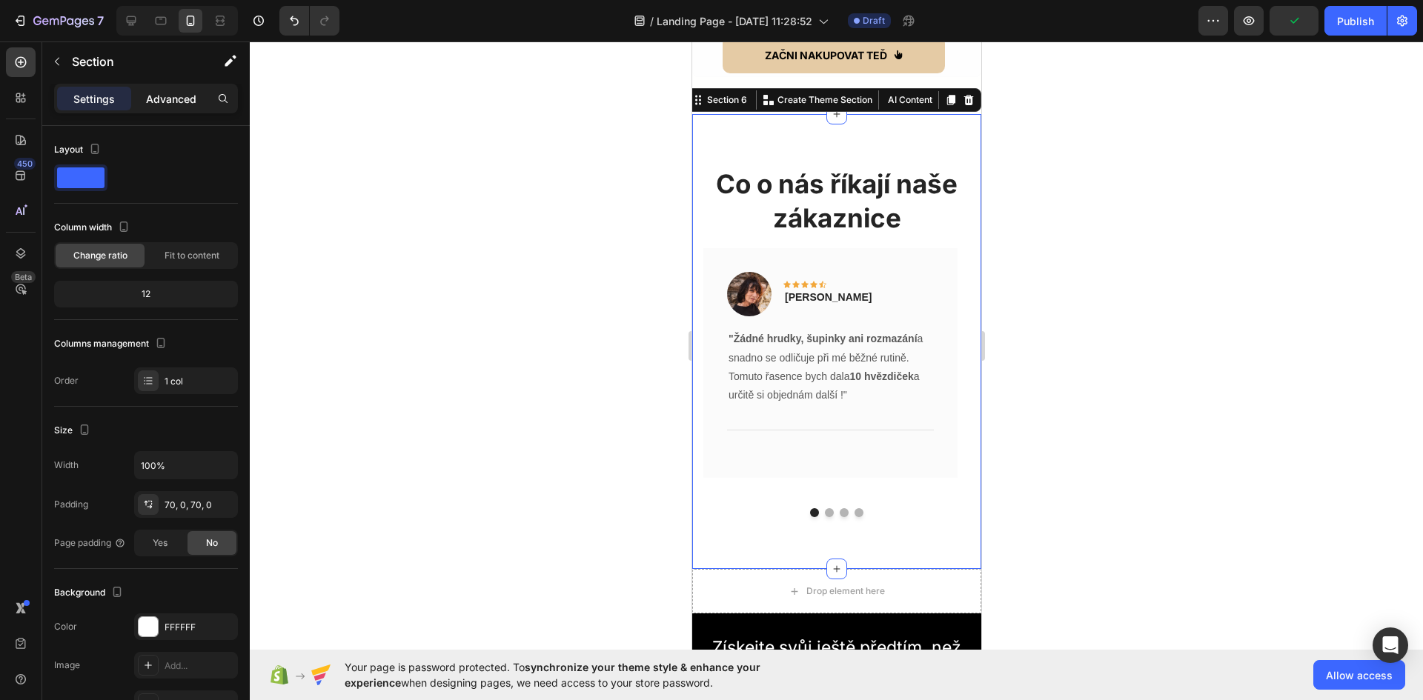
click at [185, 103] on p "Advanced" at bounding box center [171, 99] width 50 height 16
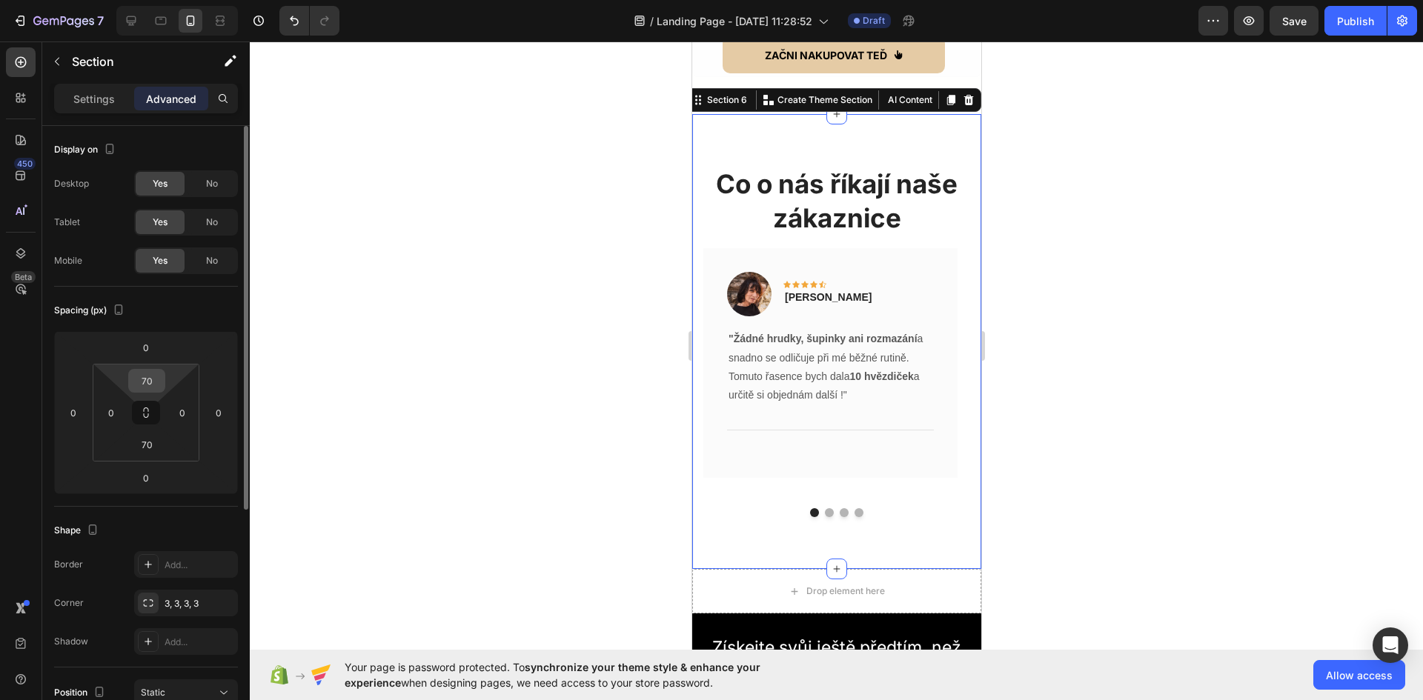
click at [150, 388] on input "70" at bounding box center [147, 381] width 30 height 22
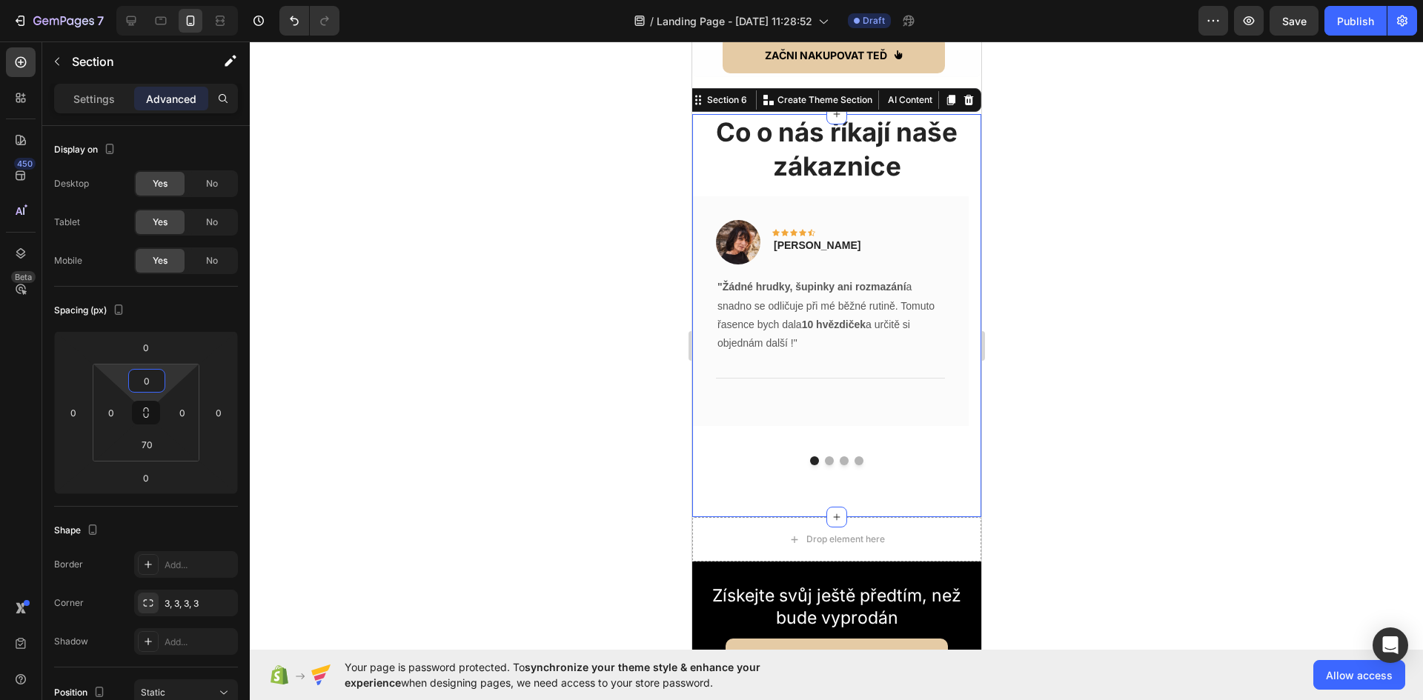
type input "0"
click at [1055, 352] on div at bounding box center [836, 371] width 1173 height 659
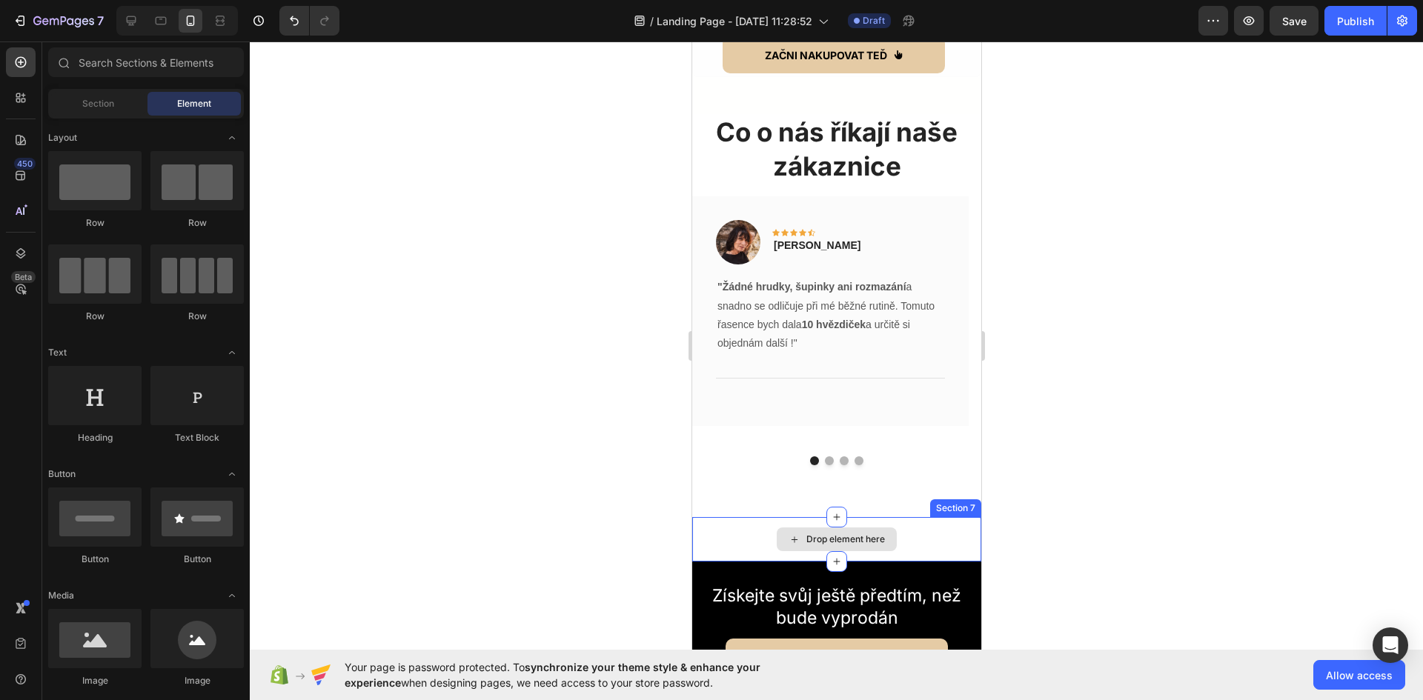
click at [936, 517] on div "Drop element here" at bounding box center [835, 539] width 289 height 44
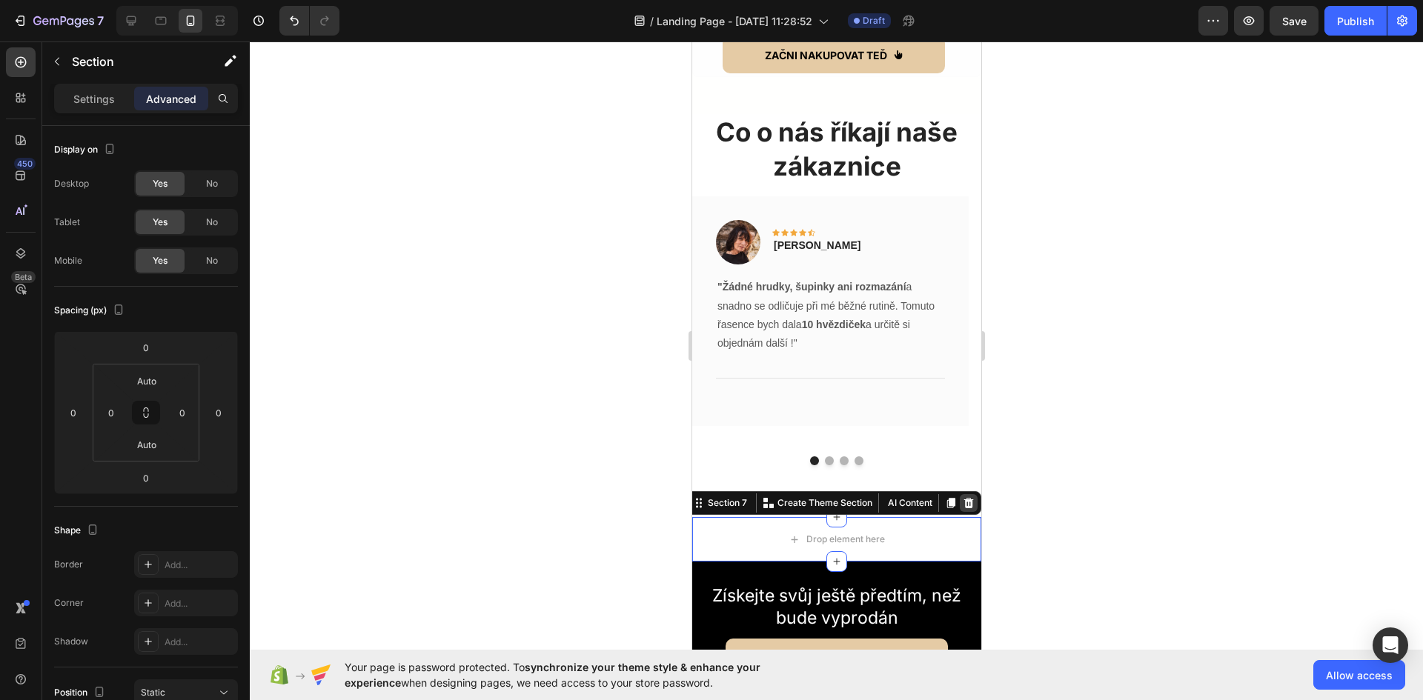
click at [963, 498] on icon at bounding box center [968, 503] width 10 height 10
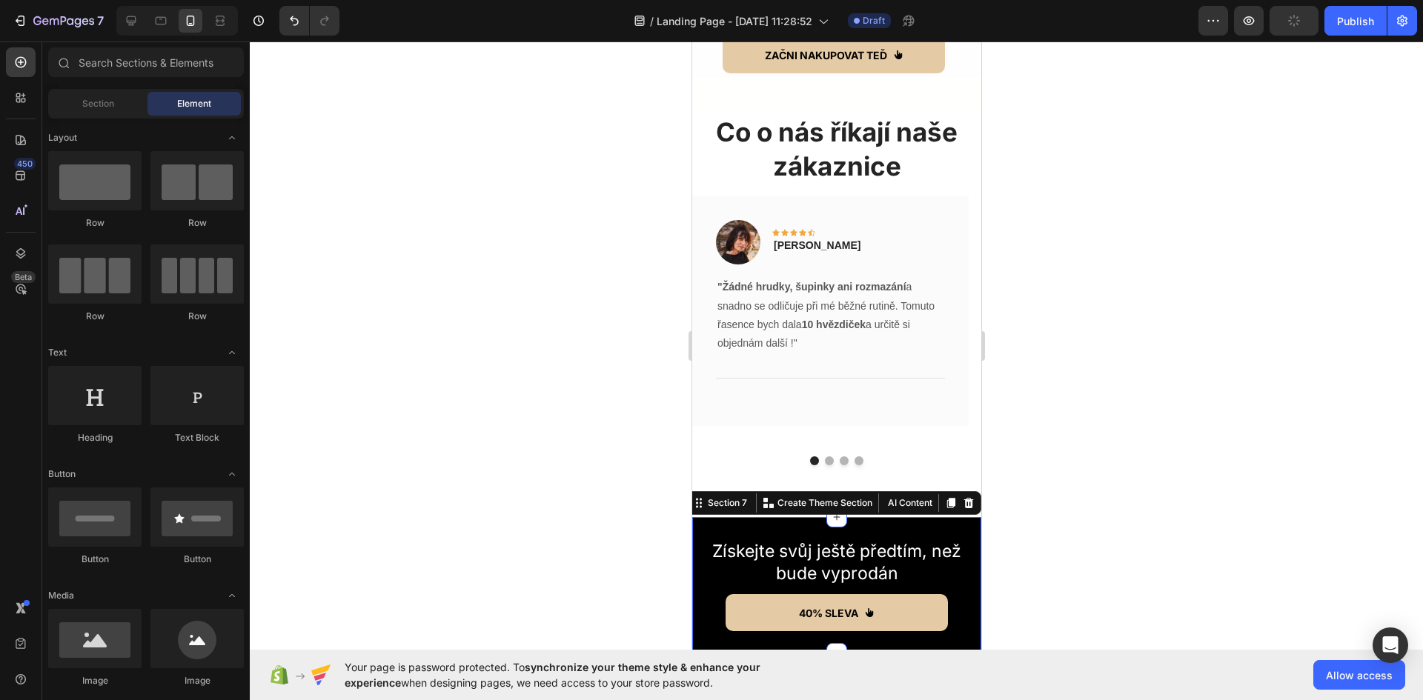
click at [768, 517] on div "Získejte svůj ještě předtím, než bude vyprodán Text Block 40% SLEVA Button Row …" at bounding box center [835, 585] width 289 height 136
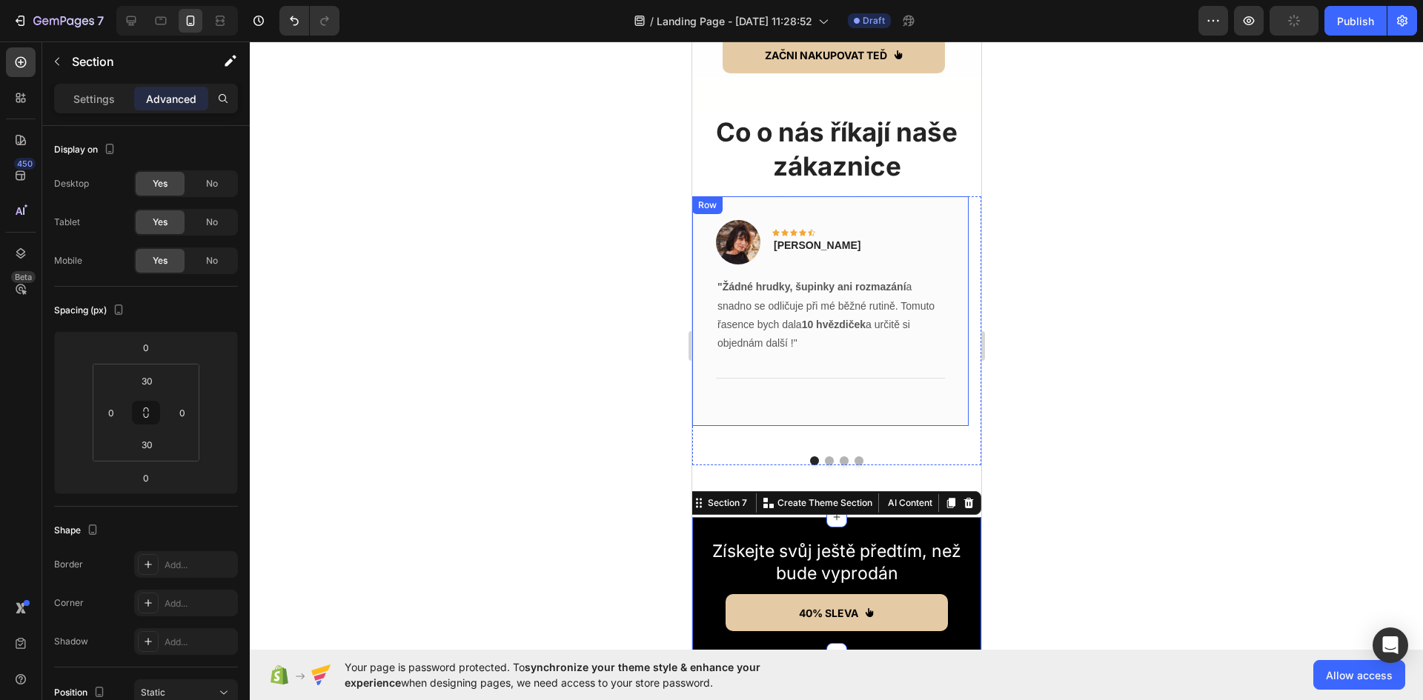
click at [875, 399] on div "Image Icon Icon Icon Icon Icon Row Lenka C. Text block Row "Žádné hrudky, šupin…" at bounding box center [829, 311] width 276 height 230
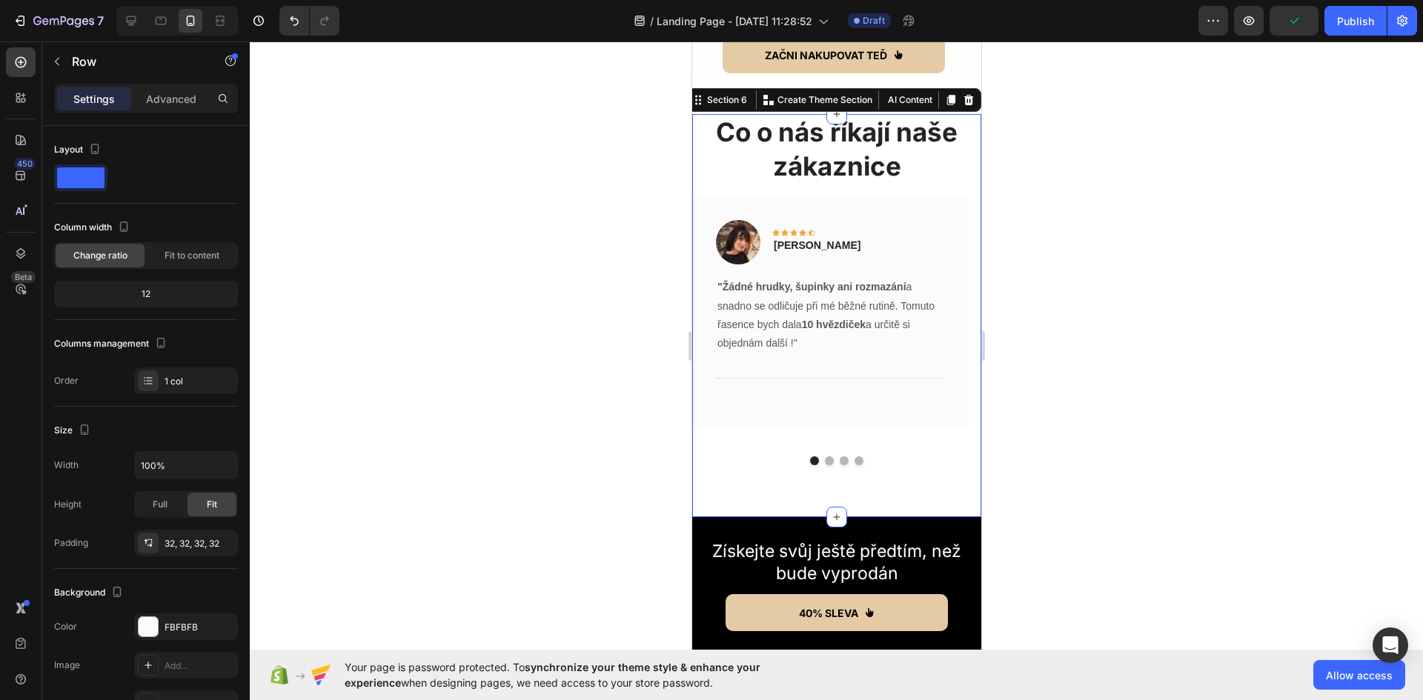
click at [871, 463] on div "Co o nás říkají naše zákaznice Heading Image Icon Icon Icon Icon Icon Row Lenka…" at bounding box center [835, 315] width 289 height 403
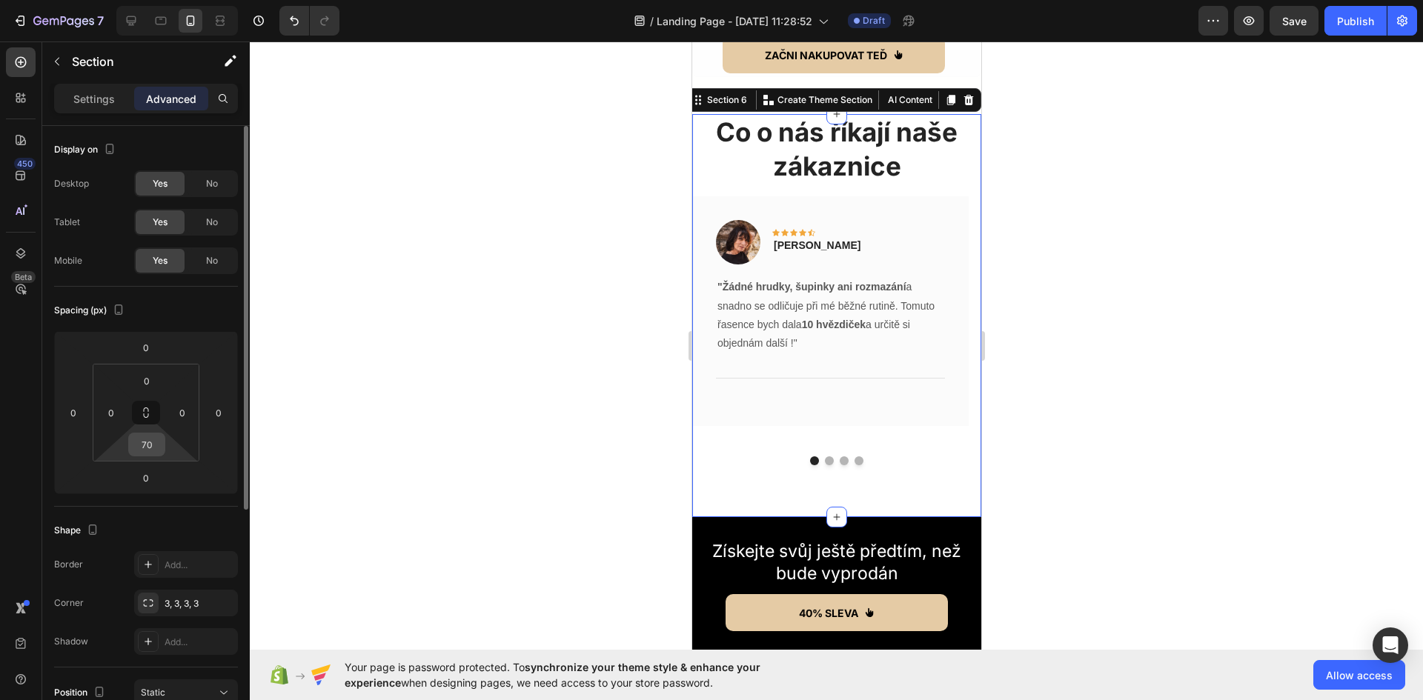
click at [156, 449] on input "70" at bounding box center [147, 445] width 30 height 22
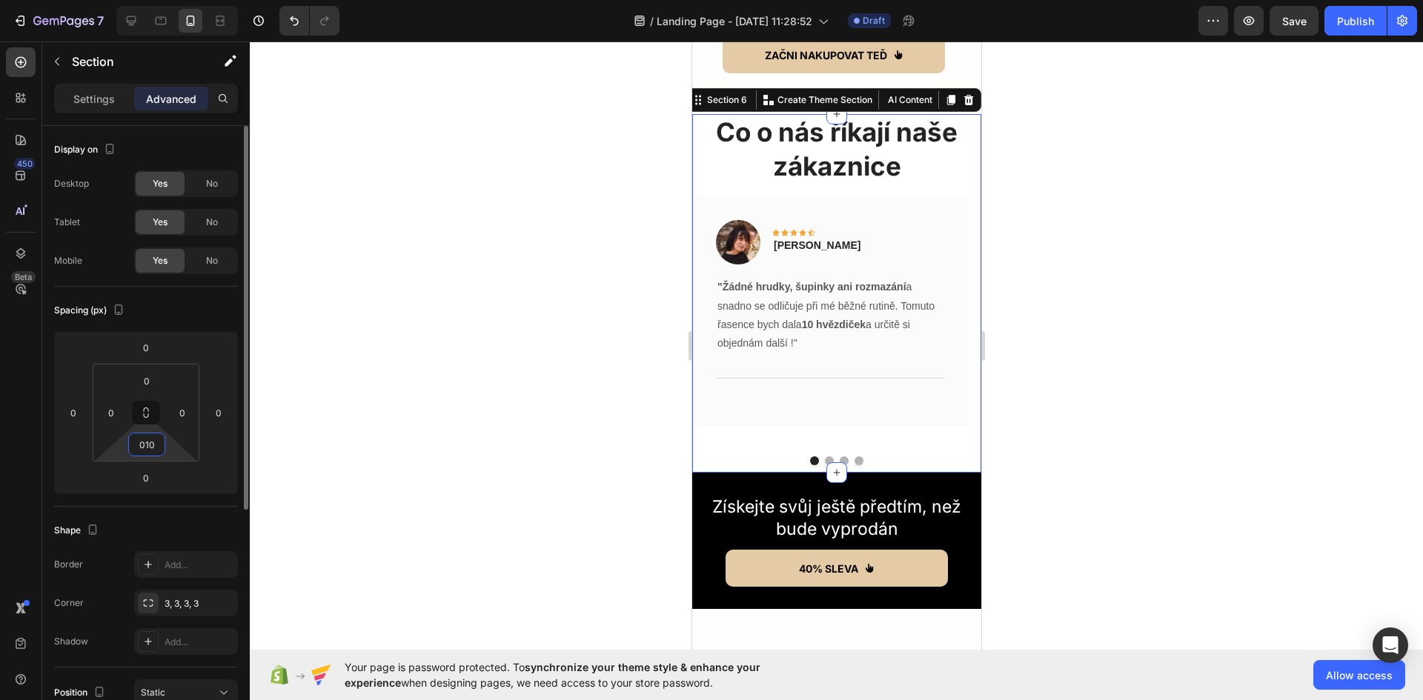
click at [145, 443] on input "010" at bounding box center [147, 445] width 30 height 22
type input "10"
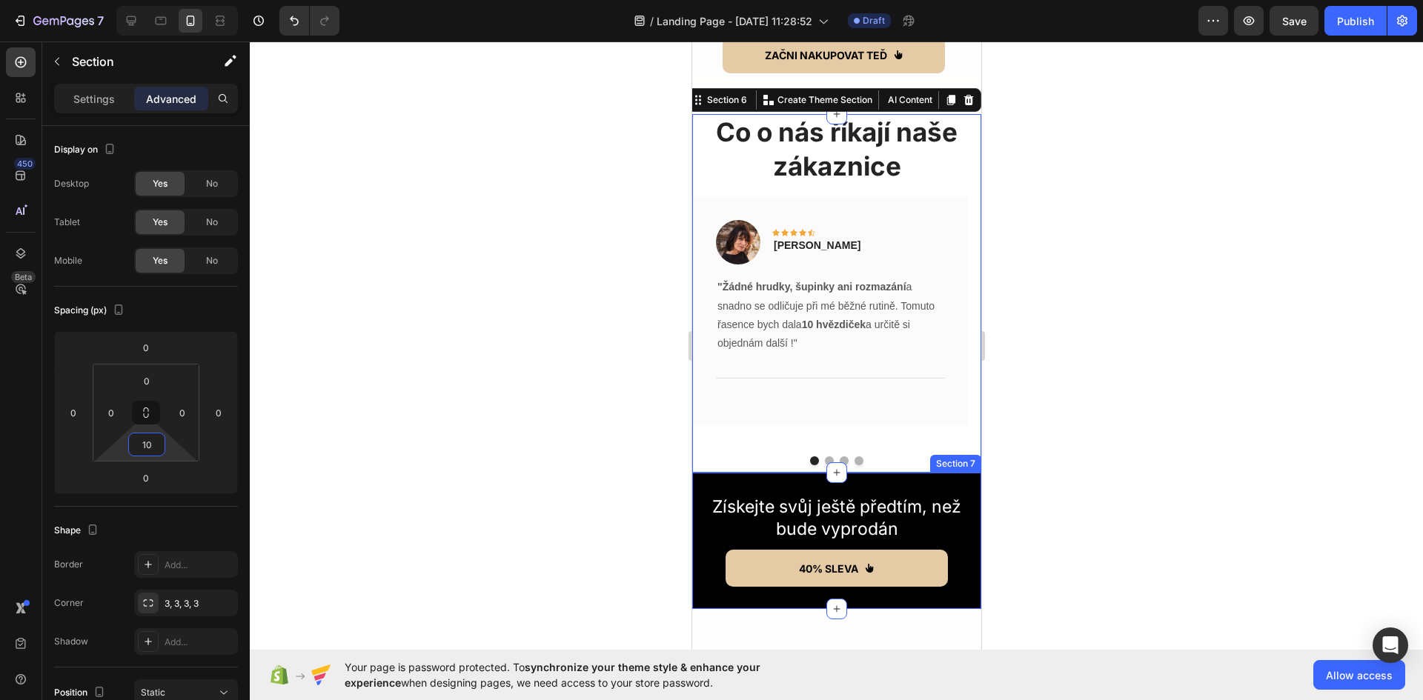
click at [1124, 422] on div at bounding box center [836, 371] width 1173 height 659
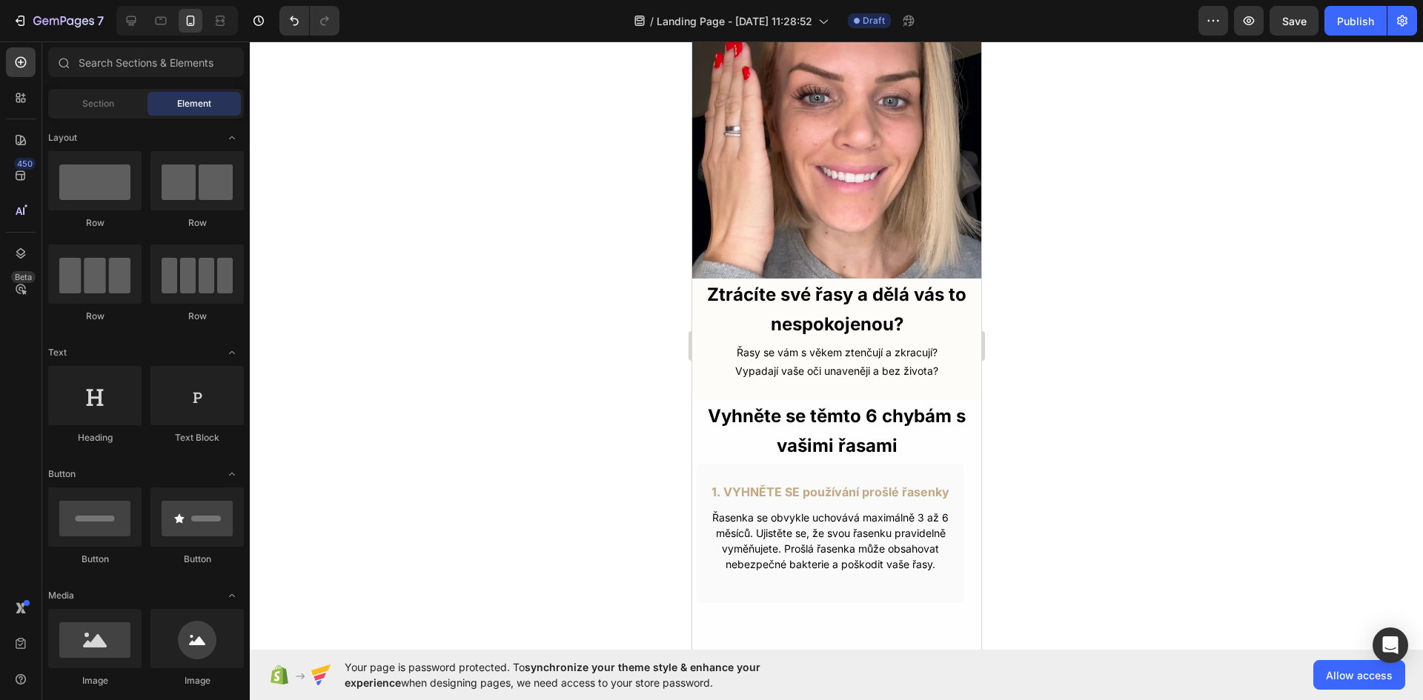
scroll to position [0, 0]
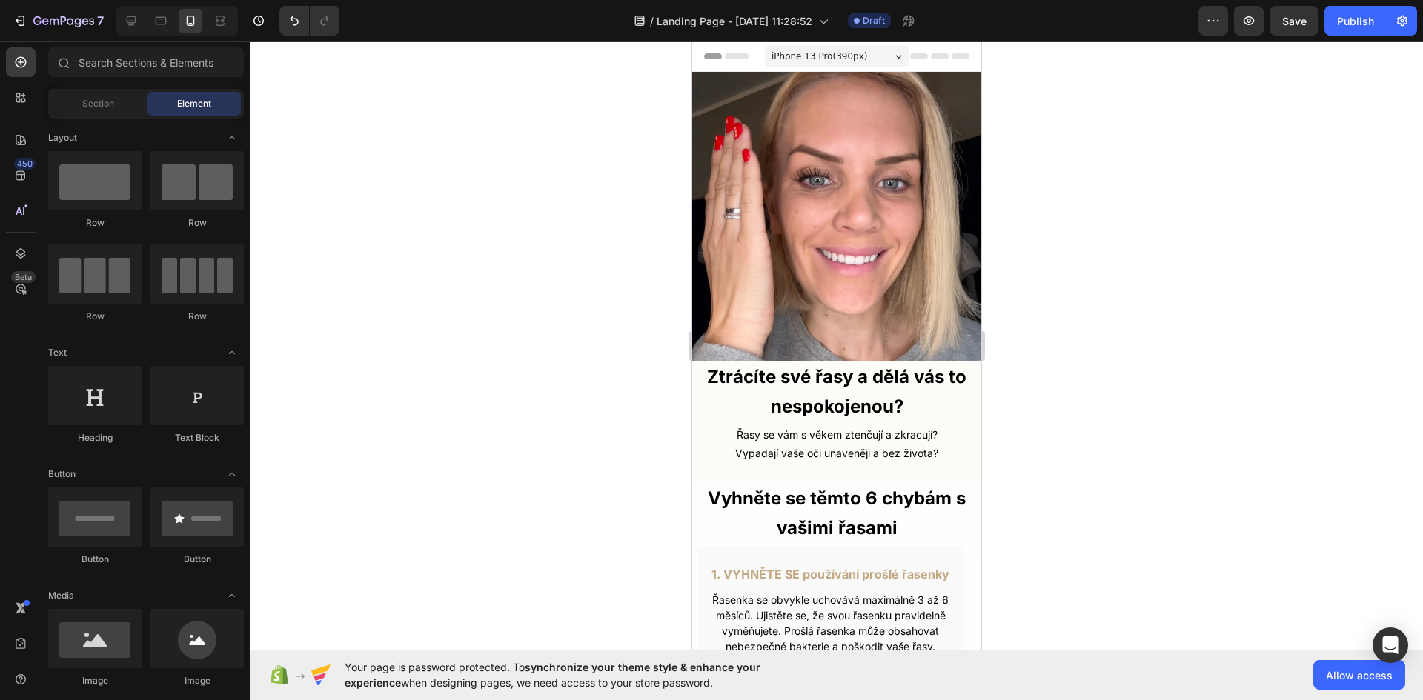
drag, startPoint x: 975, startPoint y: 487, endPoint x: 1682, endPoint y: 84, distance: 814.5
click at [130, 24] on icon at bounding box center [132, 21] width 10 height 10
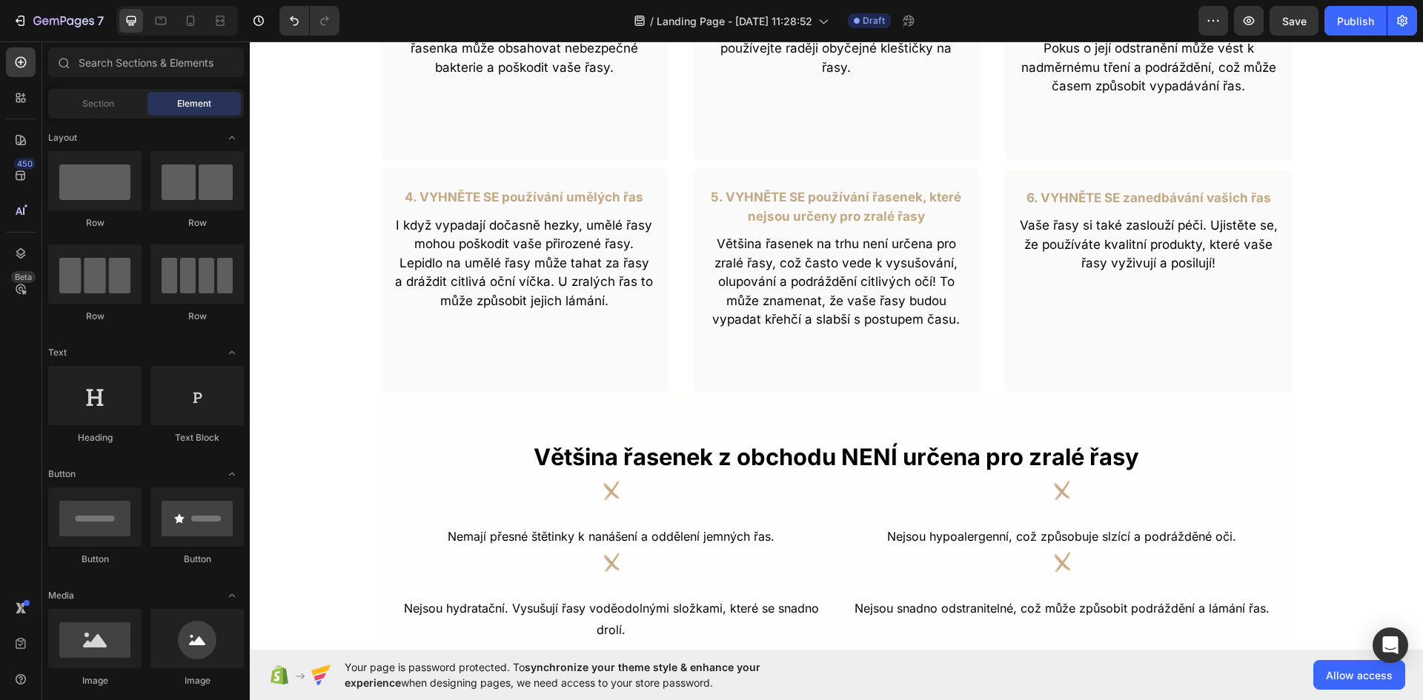
scroll to position [889, 0]
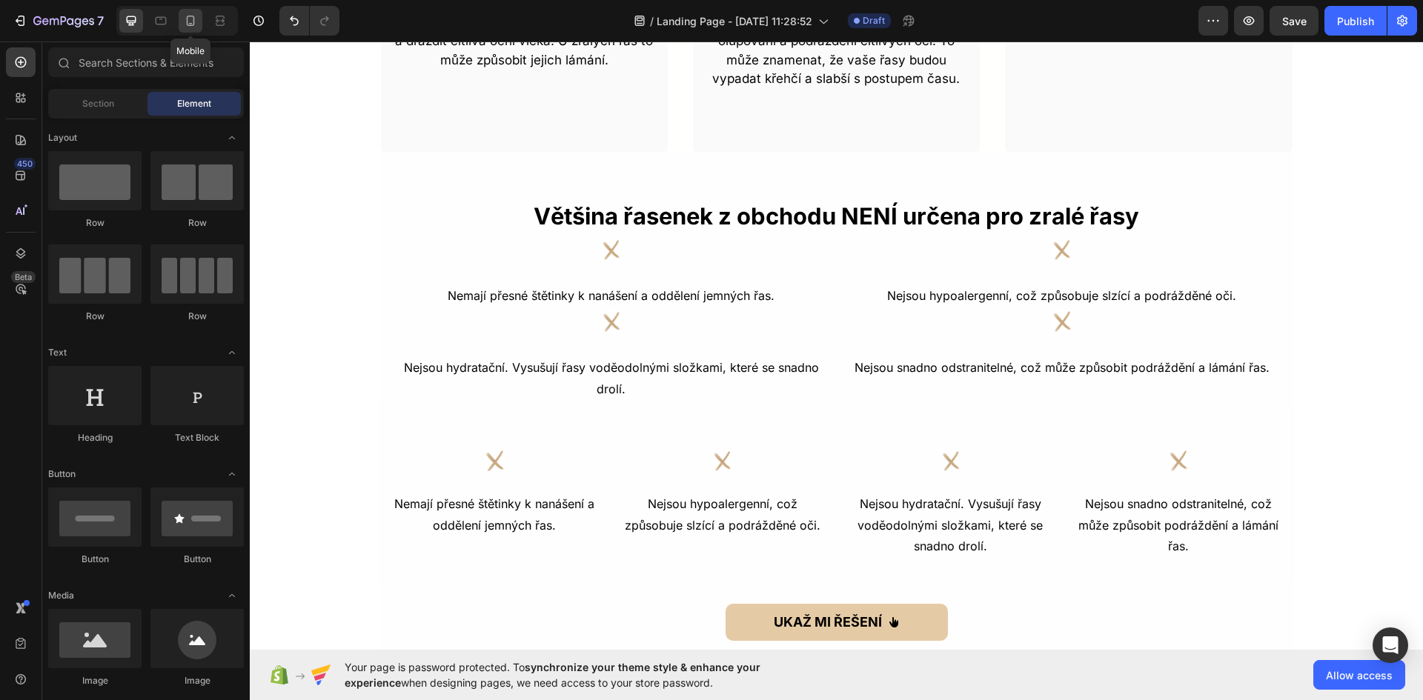
click at [191, 27] on icon at bounding box center [190, 20] width 15 height 15
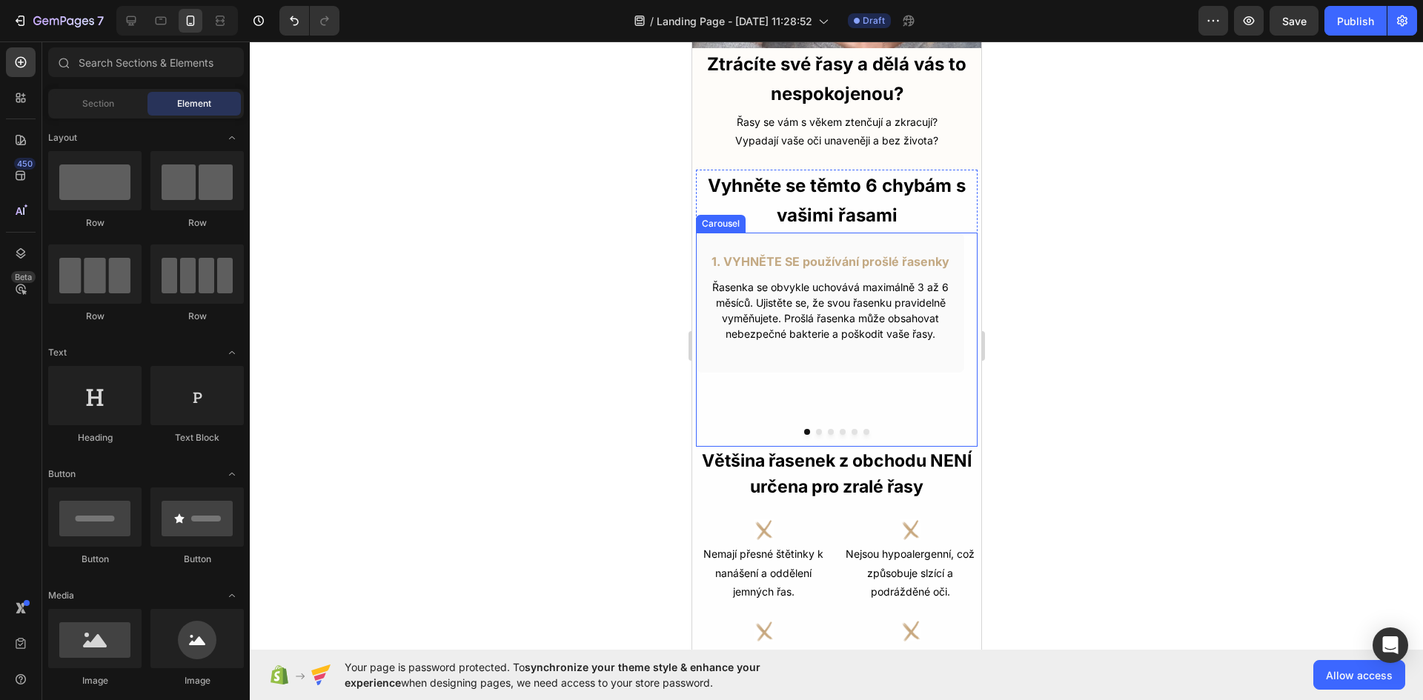
scroll to position [501, 0]
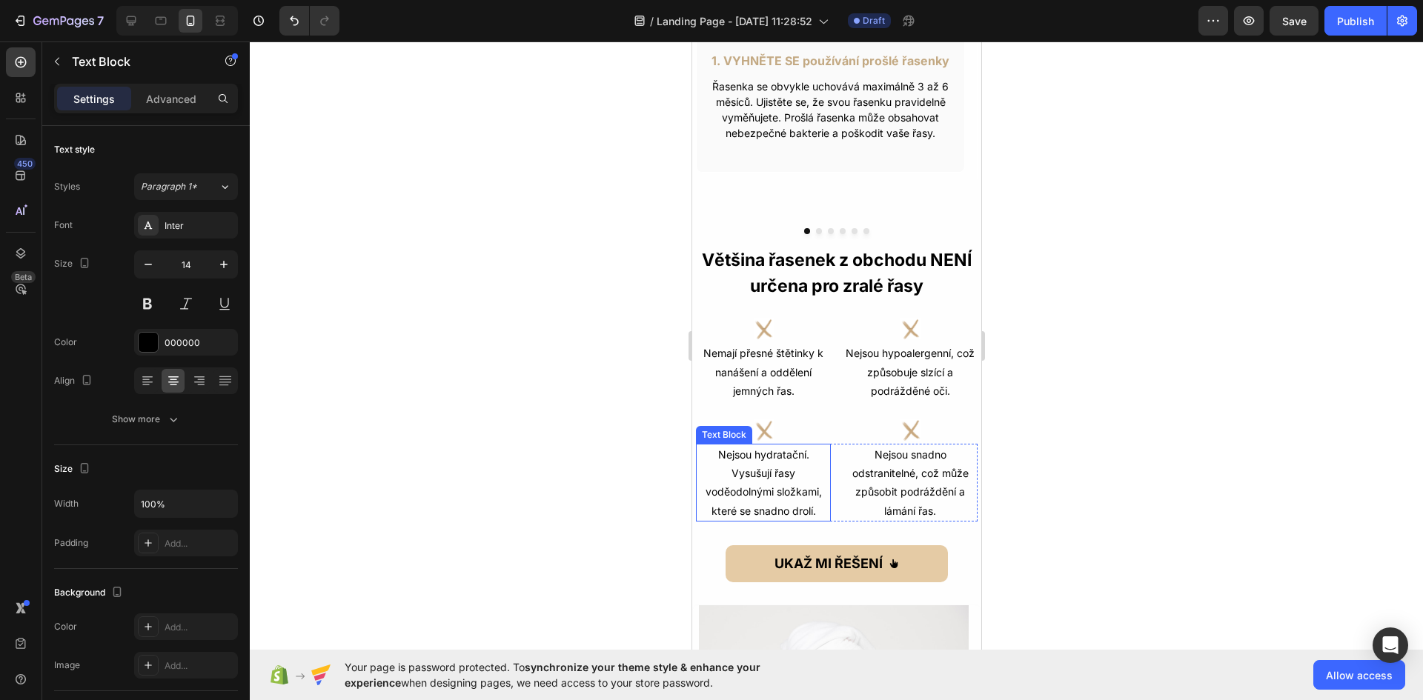
click at [698, 517] on p "Nejsou hydratační. Vysušují řasy voděodolnými složkami, které se snadno drolí." at bounding box center [763, 482] width 132 height 75
drag, startPoint x: 182, startPoint y: 87, endPoint x: 181, endPoint y: 102, distance: 14.2
click at [181, 102] on div "Advanced" at bounding box center [171, 99] width 74 height 24
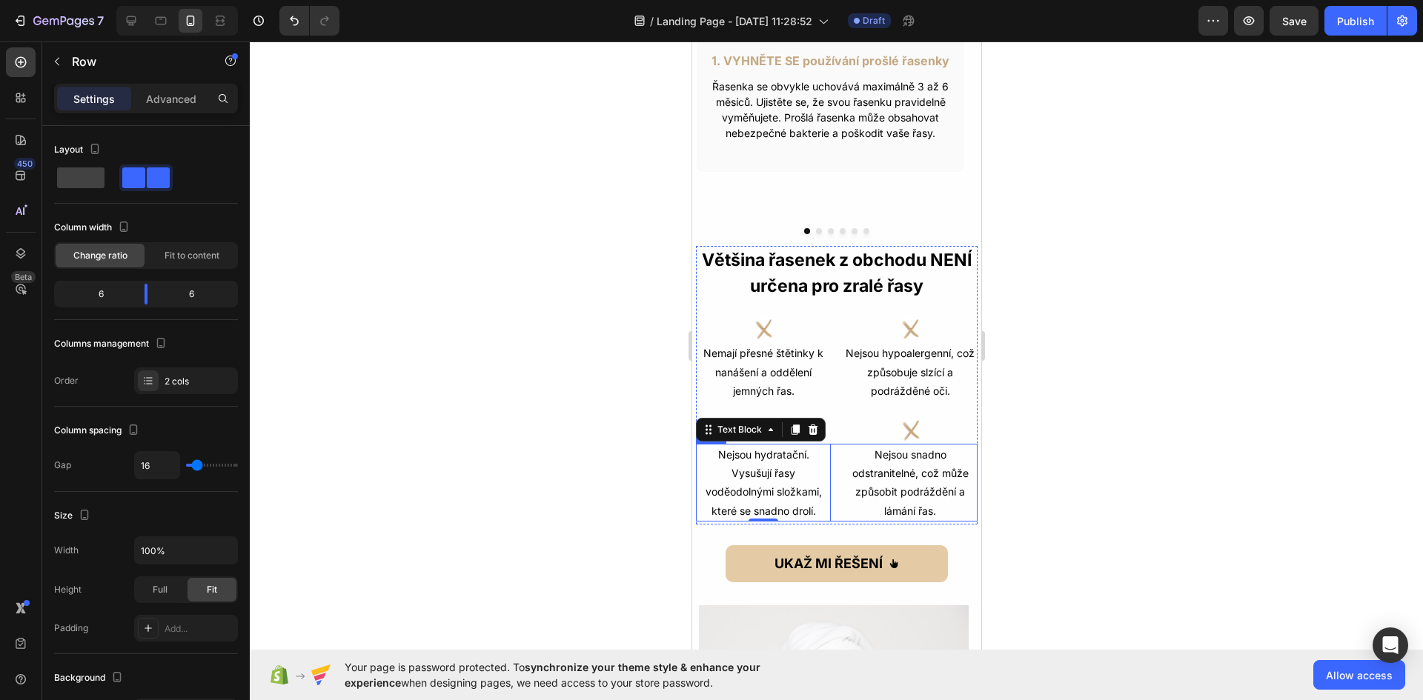
click at [828, 501] on div "Nejsou hydratační. Vysušují řasy voděodolnými složkami, které se snadno drolí. …" at bounding box center [836, 483] width 282 height 78
click at [174, 104] on p "Advanced" at bounding box center [171, 99] width 50 height 16
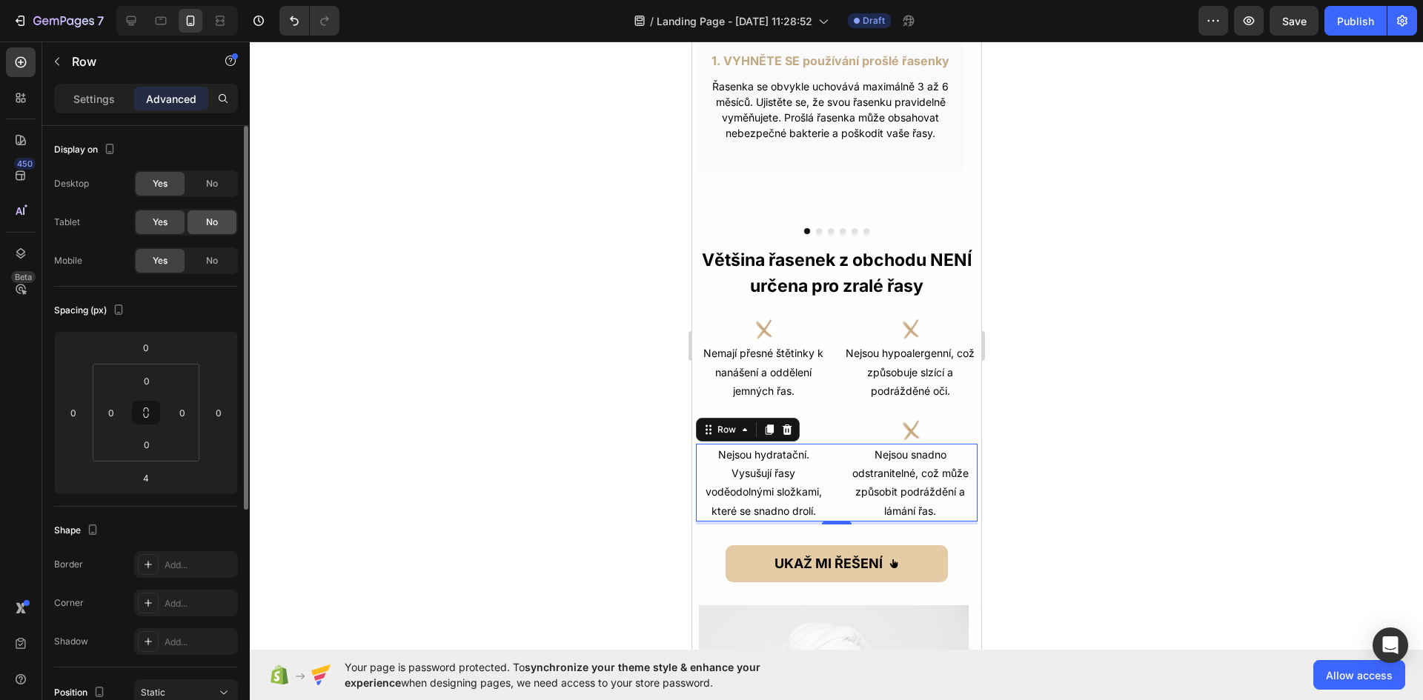
click at [204, 228] on div "No" at bounding box center [211, 222] width 49 height 24
click at [216, 184] on span "No" at bounding box center [212, 183] width 12 height 13
click at [831, 385] on div "Nemají přesné štětinky k nanášení a oddělení jemných řas. Text Block Nejsou hyp…" at bounding box center [836, 371] width 282 height 59
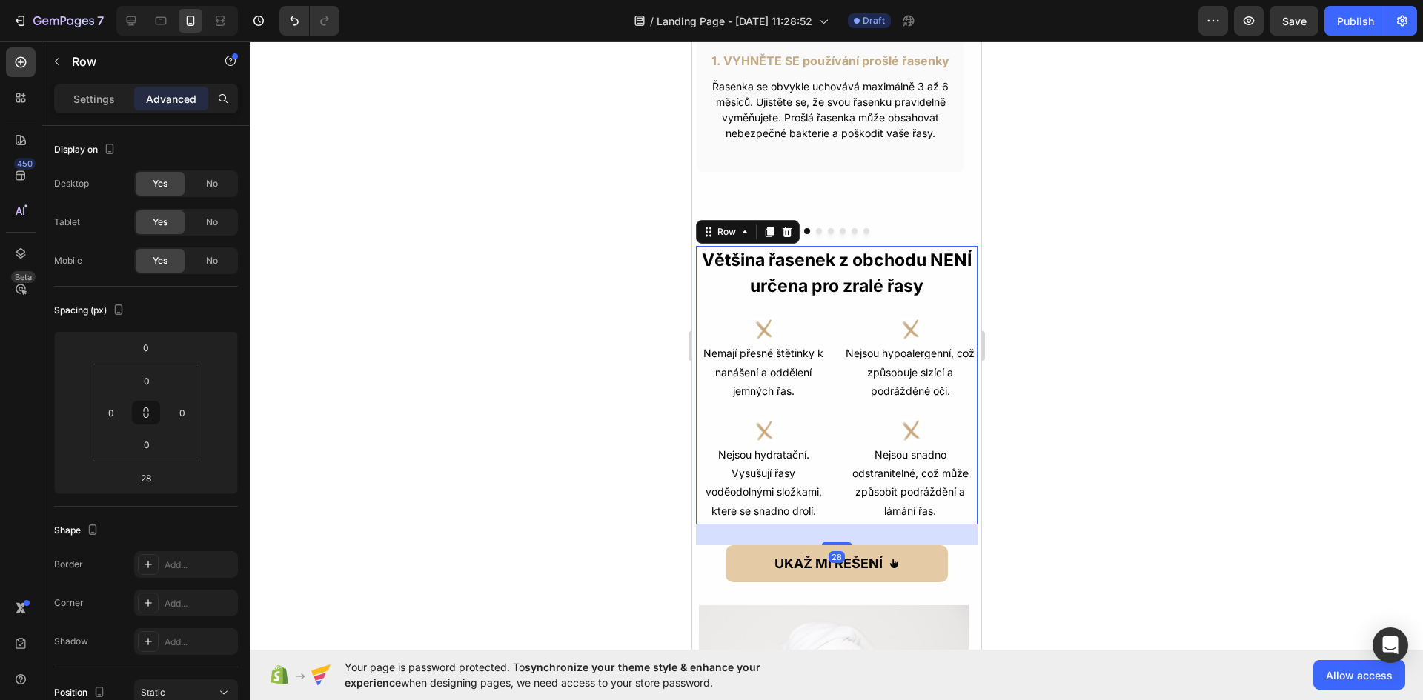
click at [829, 522] on div "Většina řasenek z obchodu NENÍ určena pro zralé řasy Text Block Většina řasenek…" at bounding box center [836, 385] width 282 height 278
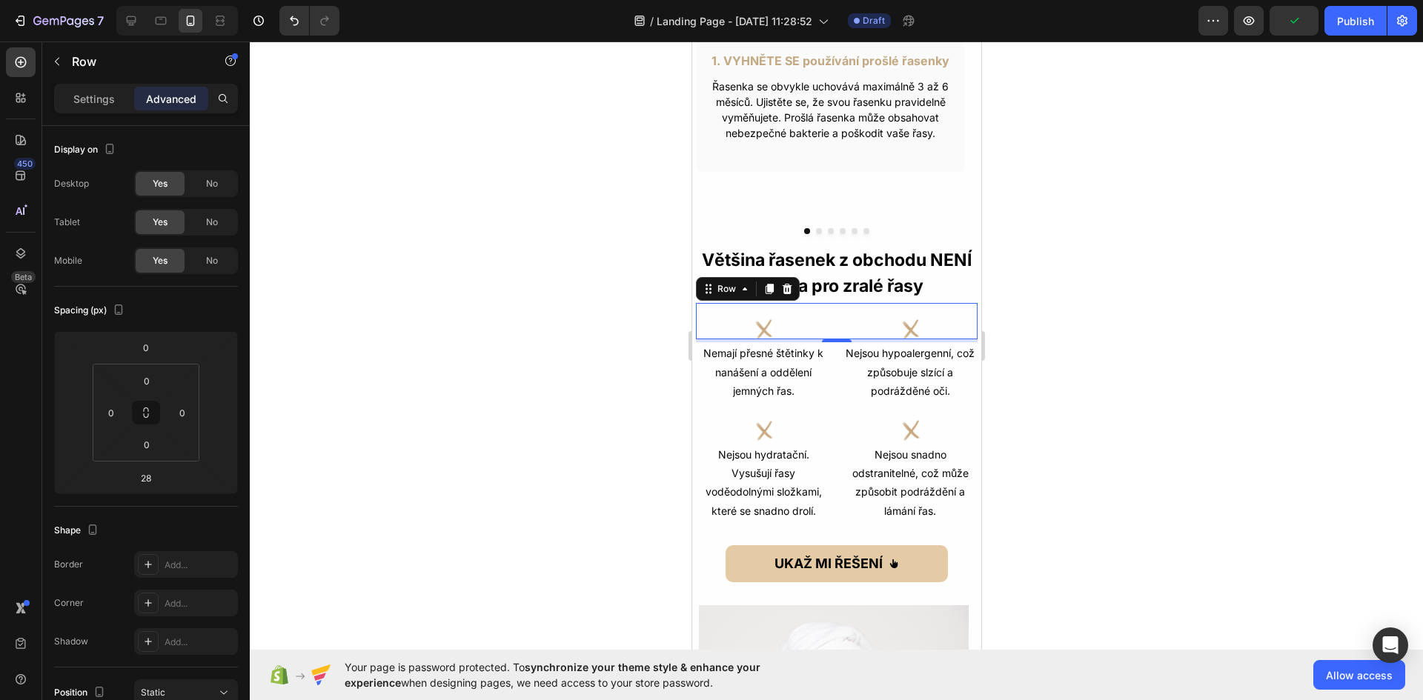
click at [703, 310] on div "Icon" at bounding box center [762, 321] width 135 height 36
click at [216, 214] on div "No" at bounding box center [211, 222] width 49 height 24
click at [216, 179] on span "No" at bounding box center [212, 183] width 12 height 13
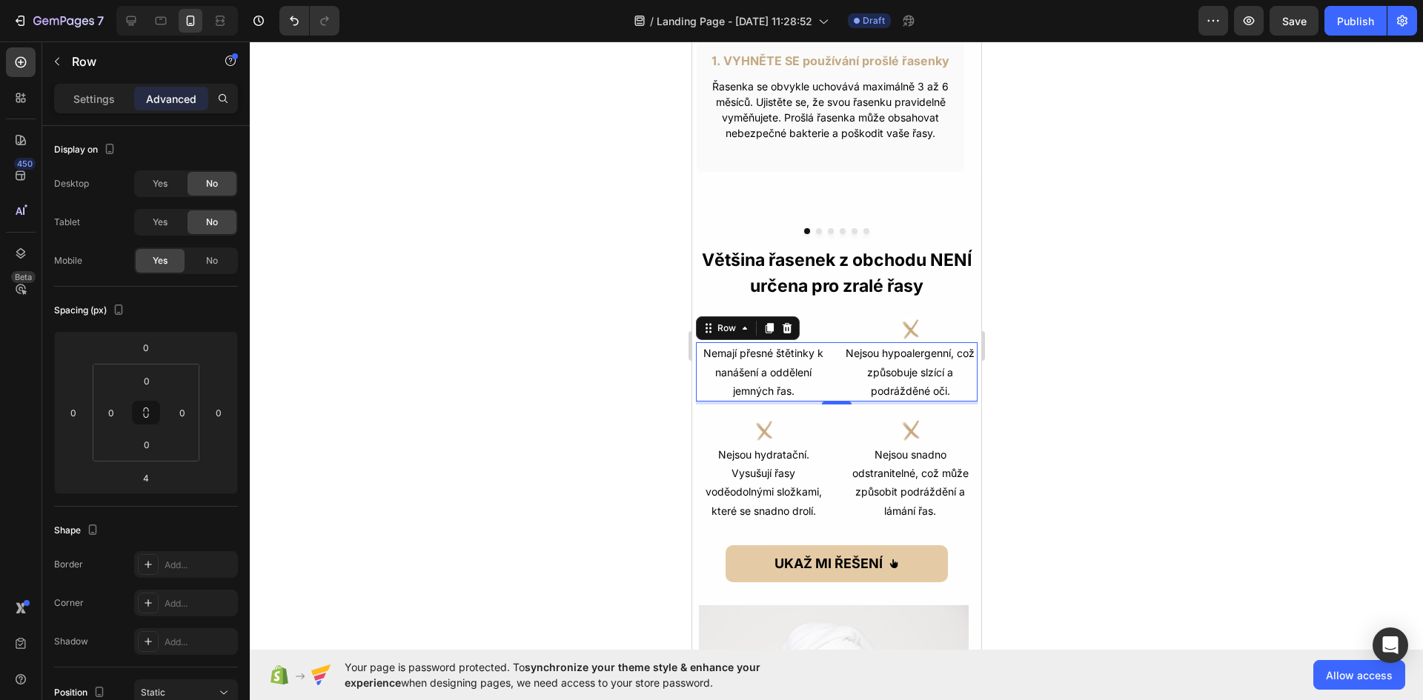
click at [827, 392] on div "Nemají přesné štětinky k nanášení a oddělení jemných řas. Text Block Nejsou hyp…" at bounding box center [836, 371] width 282 height 59
click at [195, 227] on div "No" at bounding box center [211, 222] width 49 height 24
click at [216, 182] on span "No" at bounding box center [212, 183] width 12 height 13
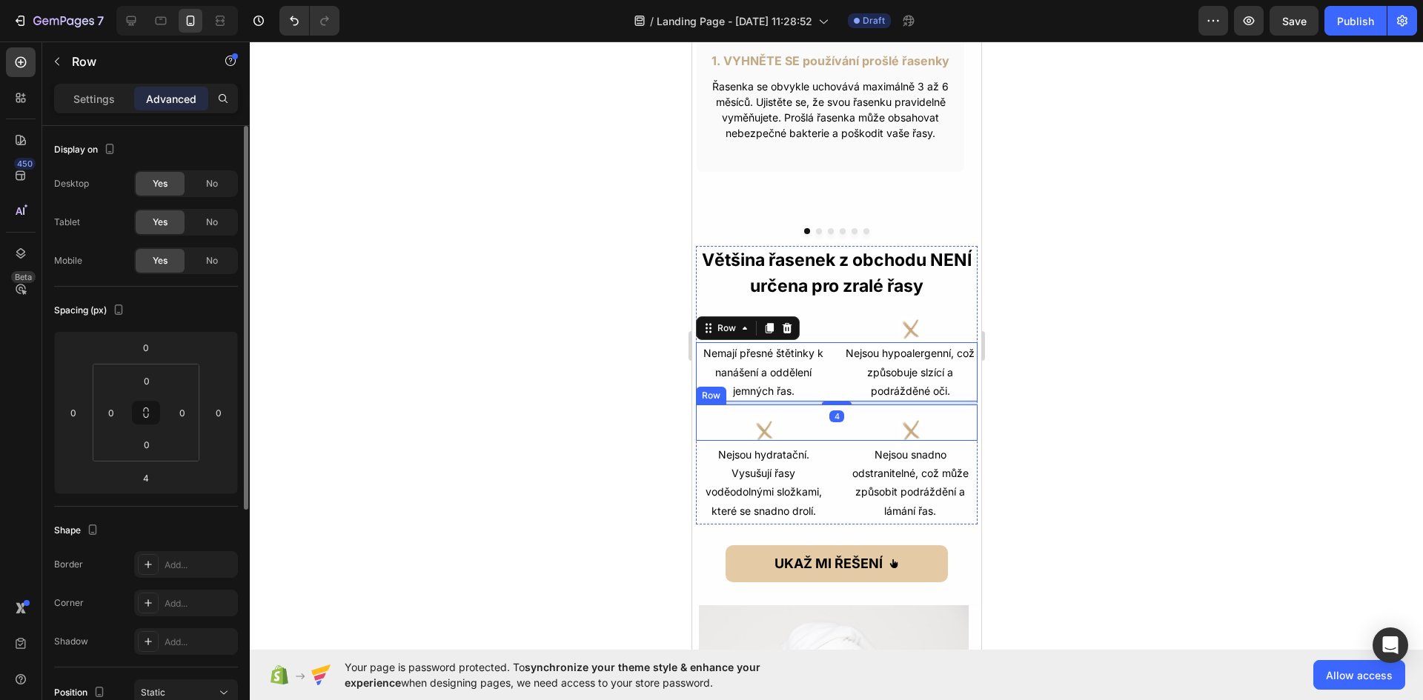
click at [832, 432] on div "Icon Icon Row" at bounding box center [836, 423] width 282 height 36
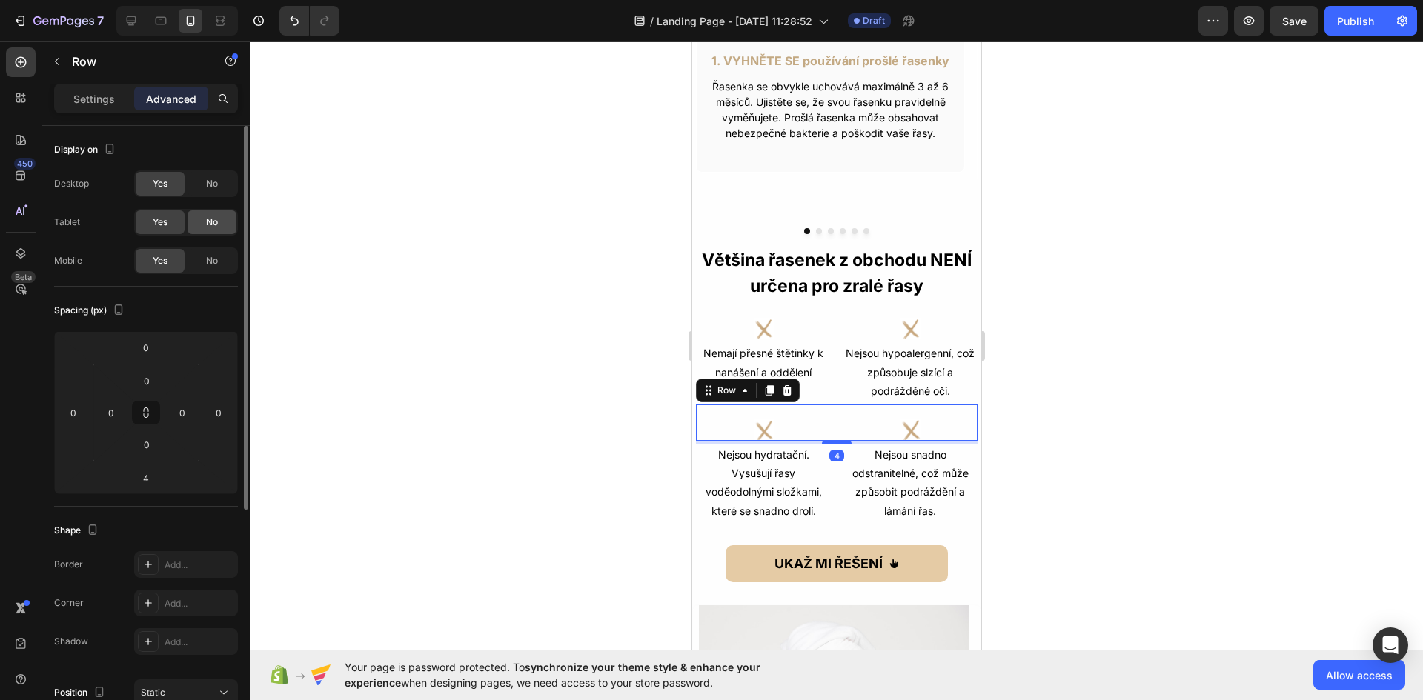
click at [228, 219] on div "No" at bounding box center [211, 222] width 49 height 24
click at [225, 193] on div "No" at bounding box center [211, 184] width 49 height 24
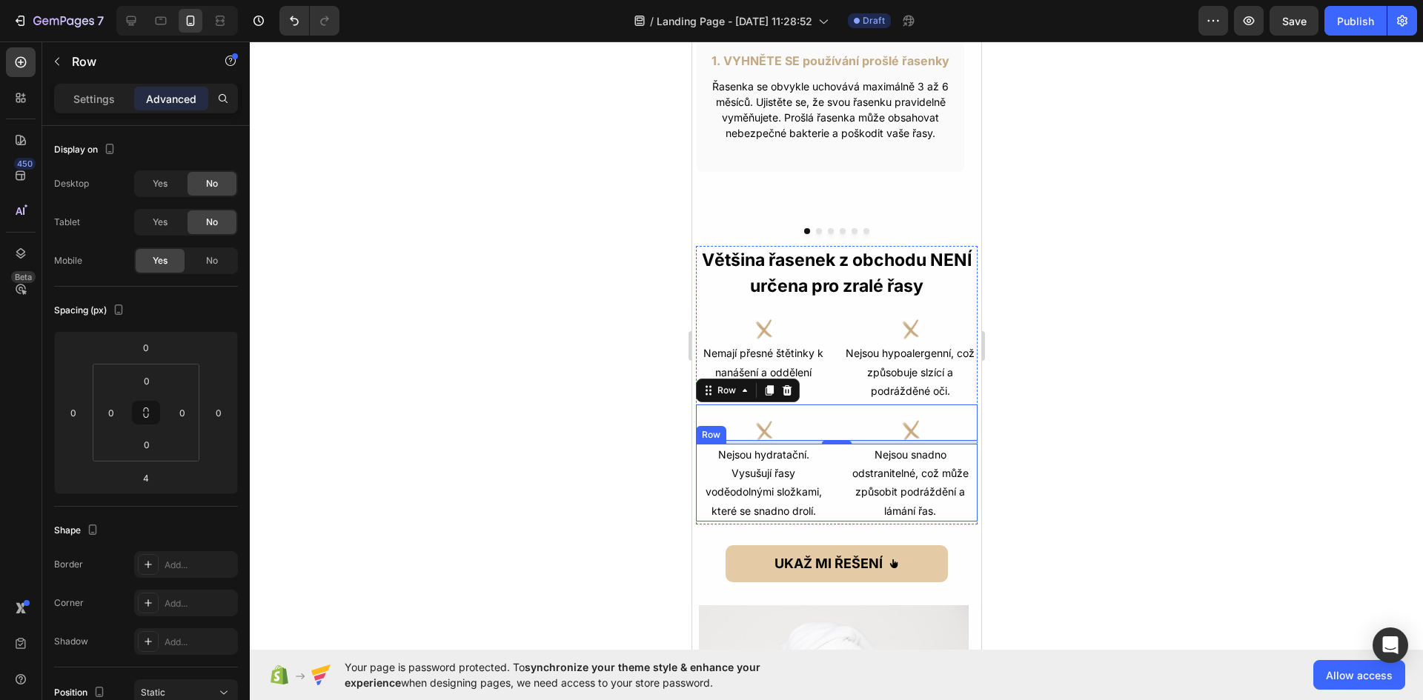
click at [833, 465] on div "Nejsou hydratační. Vysušují řasy voděodolnými složkami, které se snadno drolí. …" at bounding box center [836, 483] width 282 height 78
click at [90, 96] on p "Settings" at bounding box center [94, 99] width 42 height 16
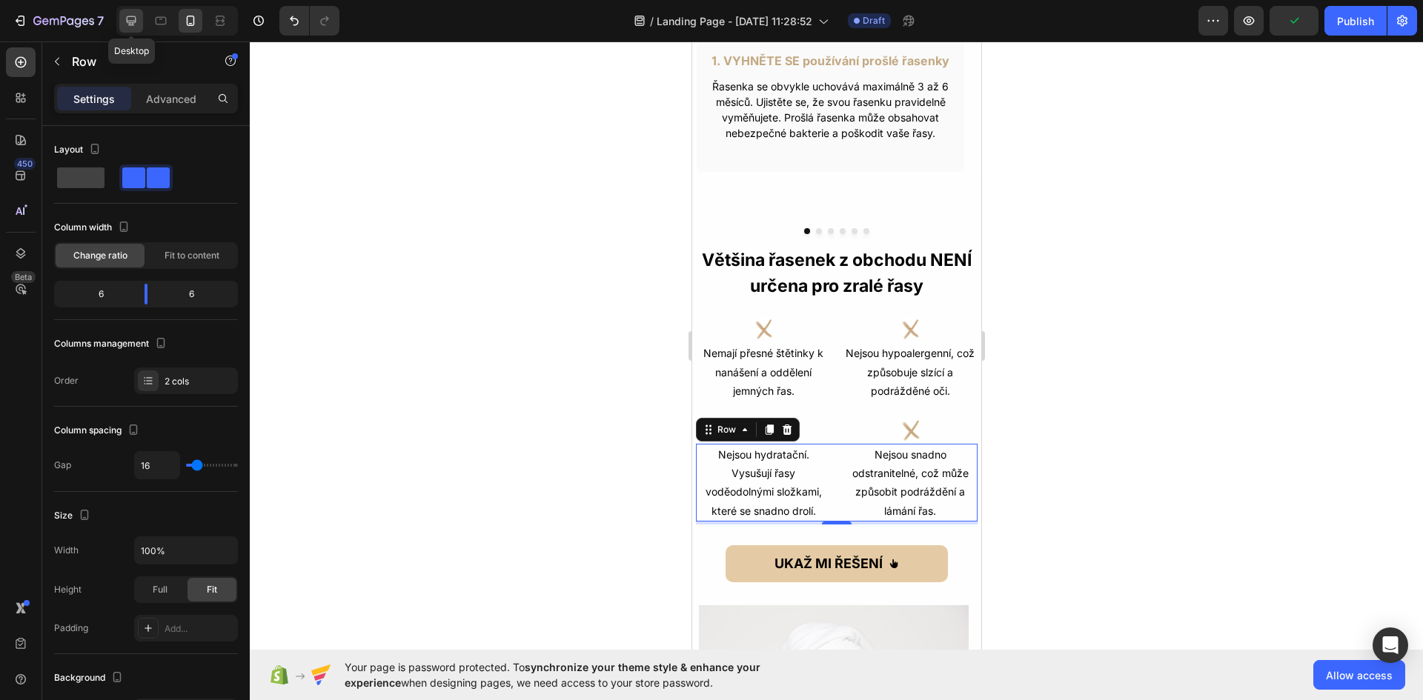
click at [135, 21] on icon at bounding box center [132, 21] width 10 height 10
type input "1200"
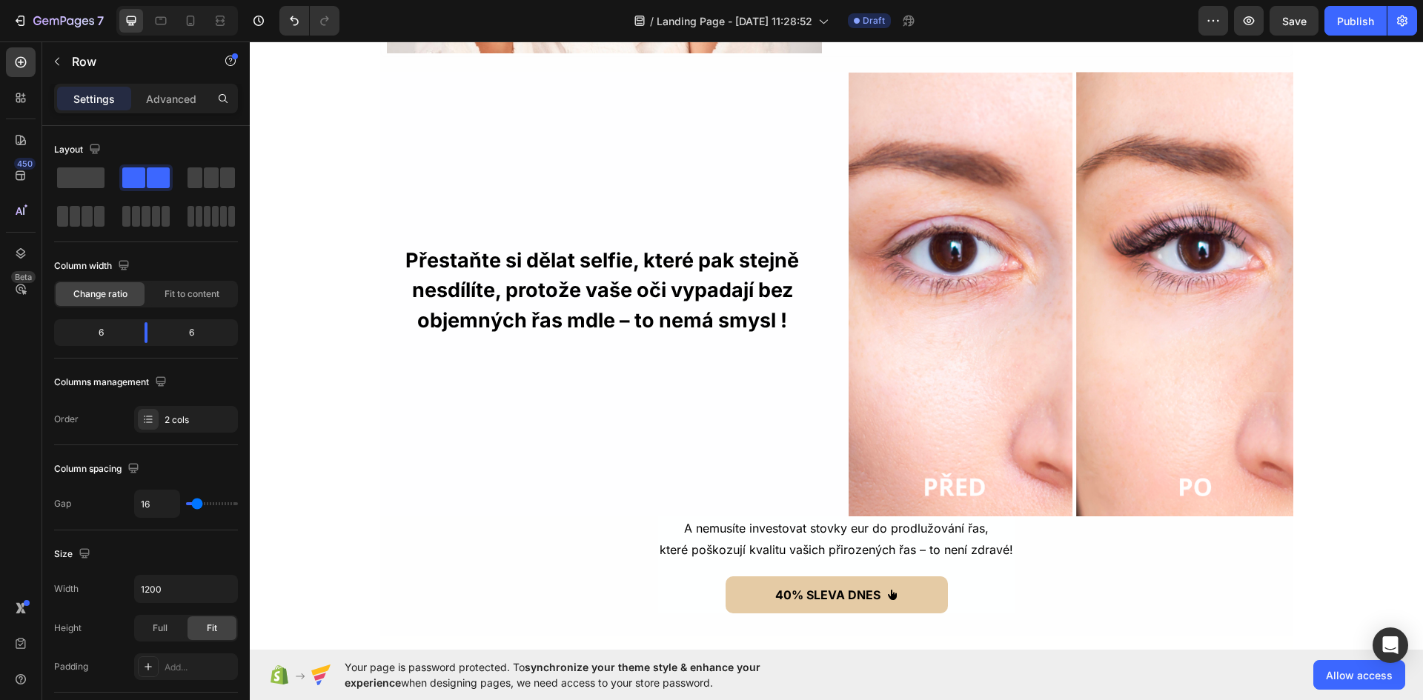
scroll to position [1783, 0]
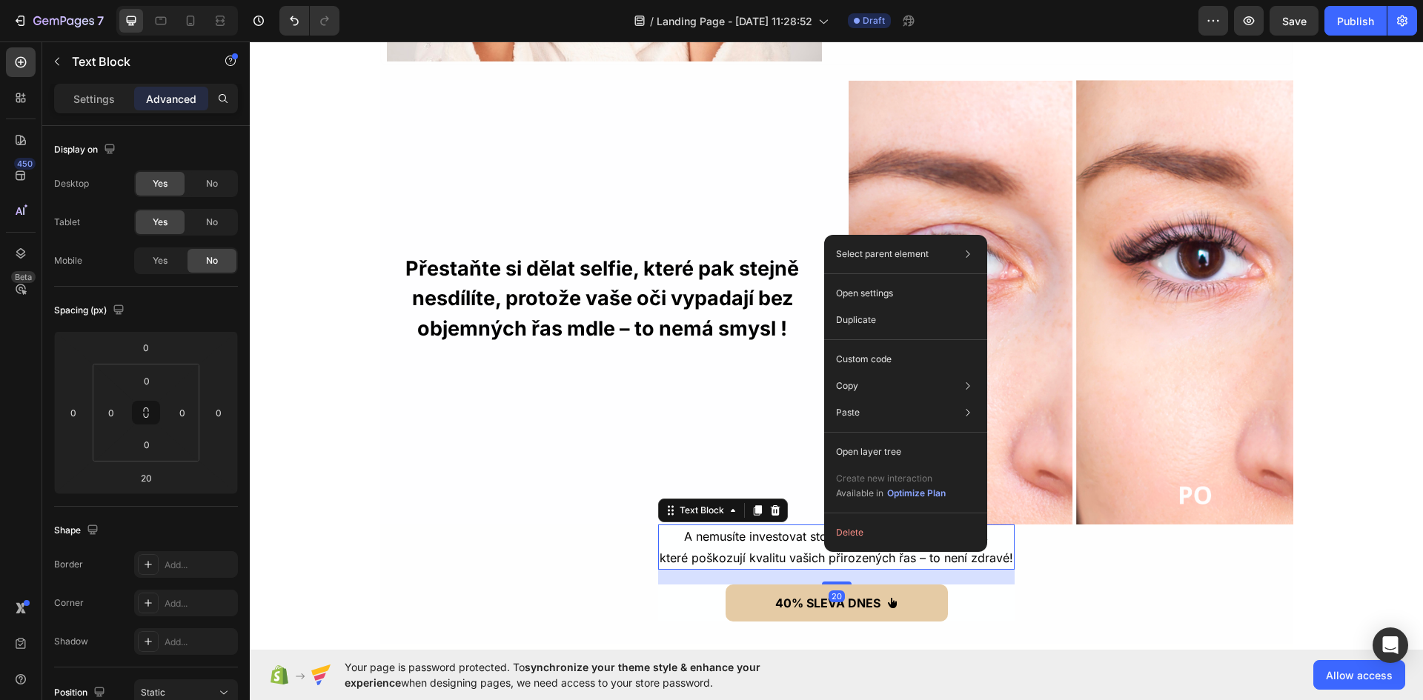
click at [727, 537] on p "A nemusíte investovat stovky eur do prodlužování řas," at bounding box center [837, 536] width 354 height 21
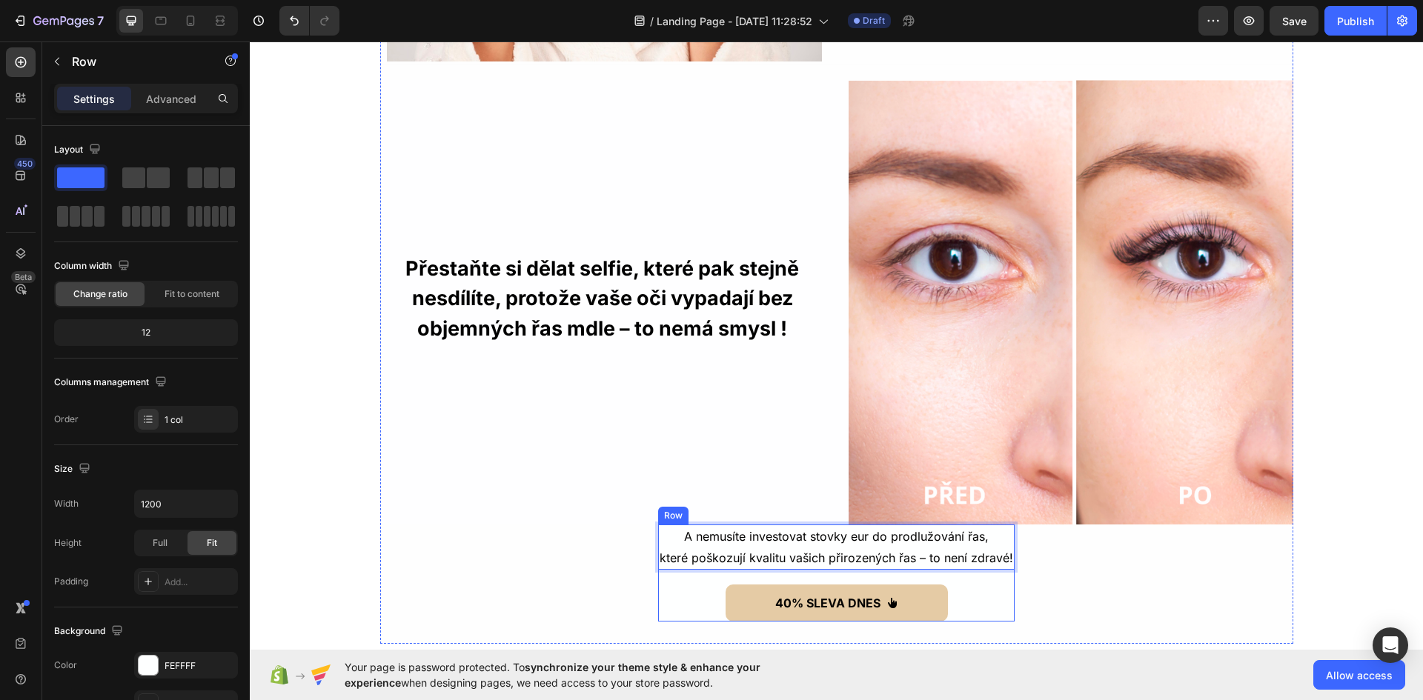
click at [705, 578] on div "A nemusíte investovat stovky eur do prodlužování řas, které poškozují kvalitu v…" at bounding box center [836, 574] width 356 height 98
click at [165, 102] on p "Advanced" at bounding box center [171, 99] width 50 height 16
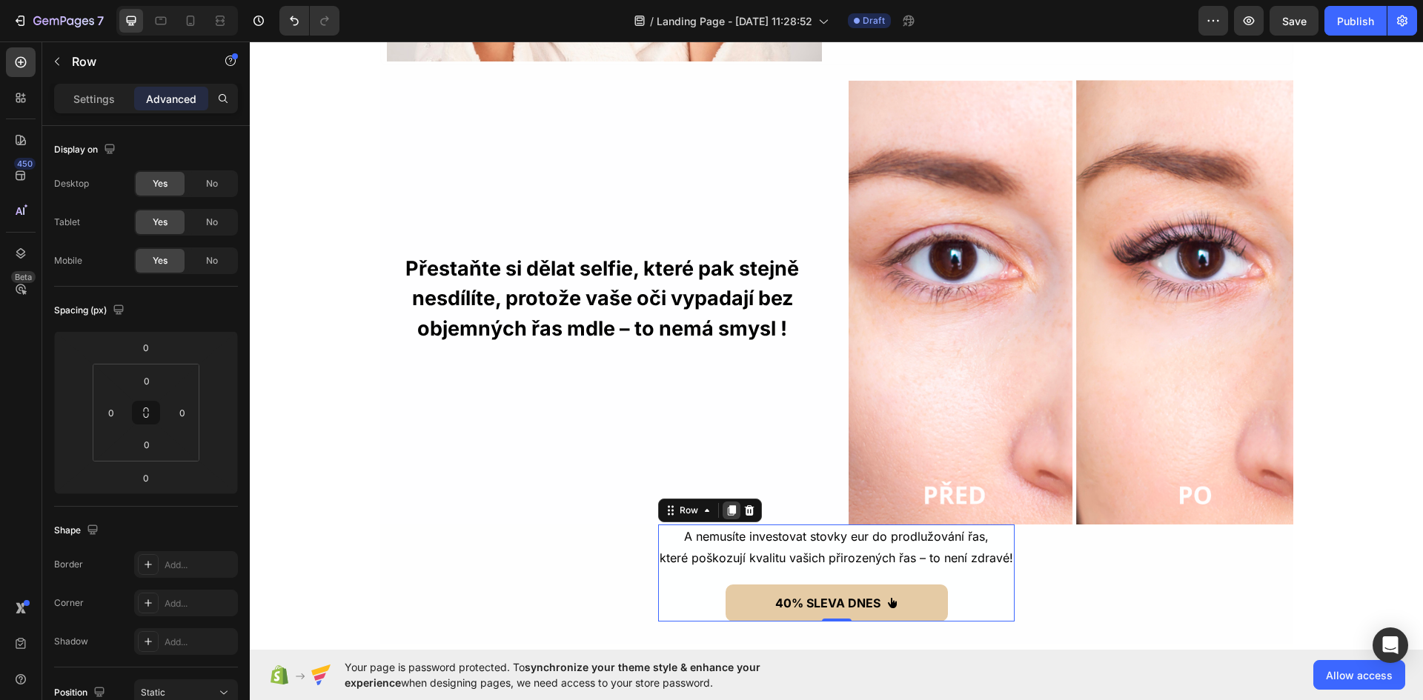
click at [728, 513] on icon at bounding box center [732, 510] width 8 height 10
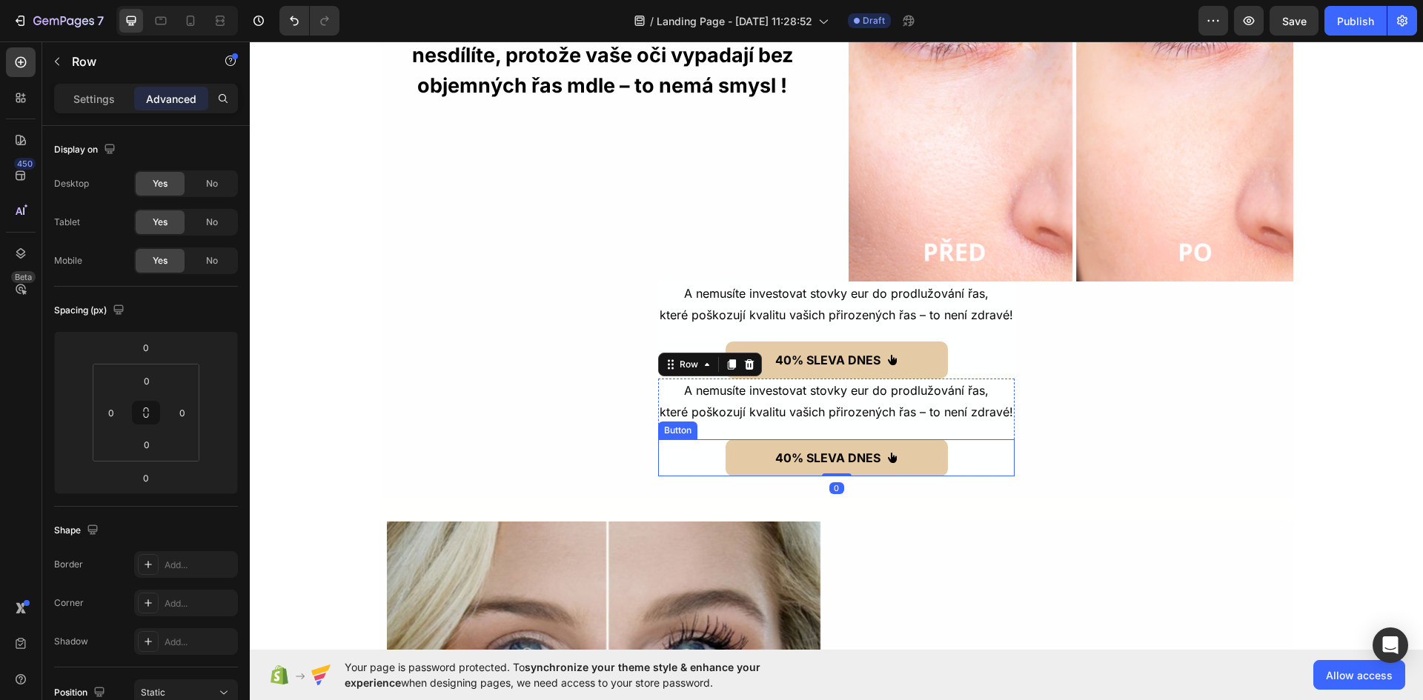
scroll to position [1941, 0]
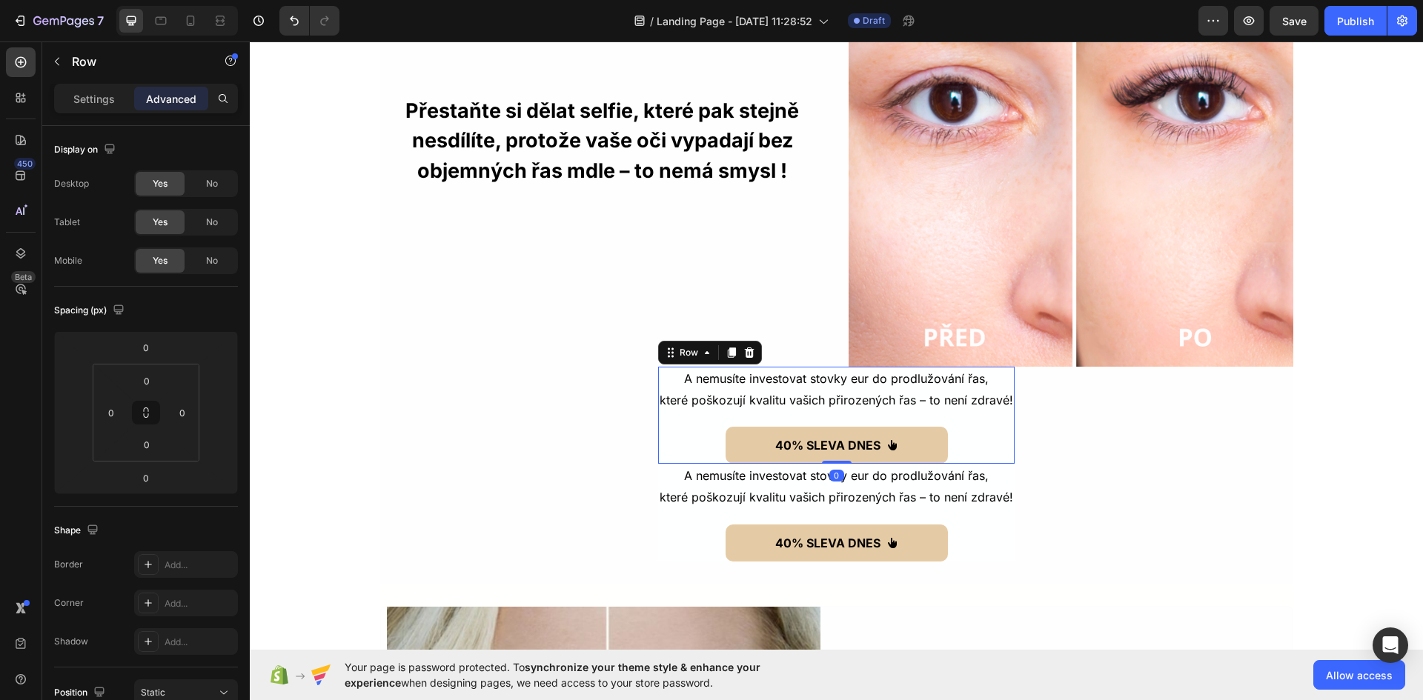
click at [719, 419] on div "A nemusíte investovat stovky eur do prodlužování řas, které poškozují kvalitu v…" at bounding box center [836, 416] width 356 height 98
click at [219, 183] on div "No" at bounding box center [211, 184] width 49 height 24
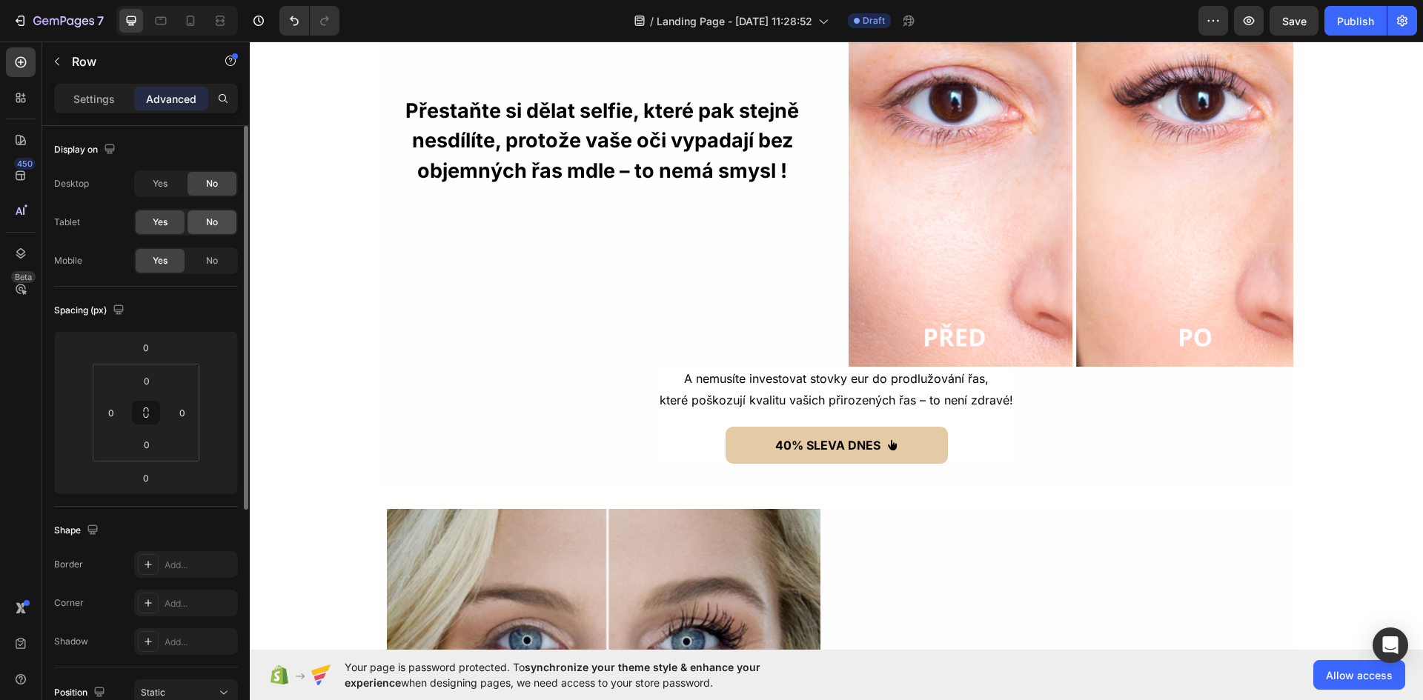
click at [205, 229] on div "No" at bounding box center [211, 222] width 49 height 24
click at [698, 416] on div "A nemusíte investovat stovky eur do prodlužování řas, které poškozují kvalitu v…" at bounding box center [836, 416] width 356 height 98
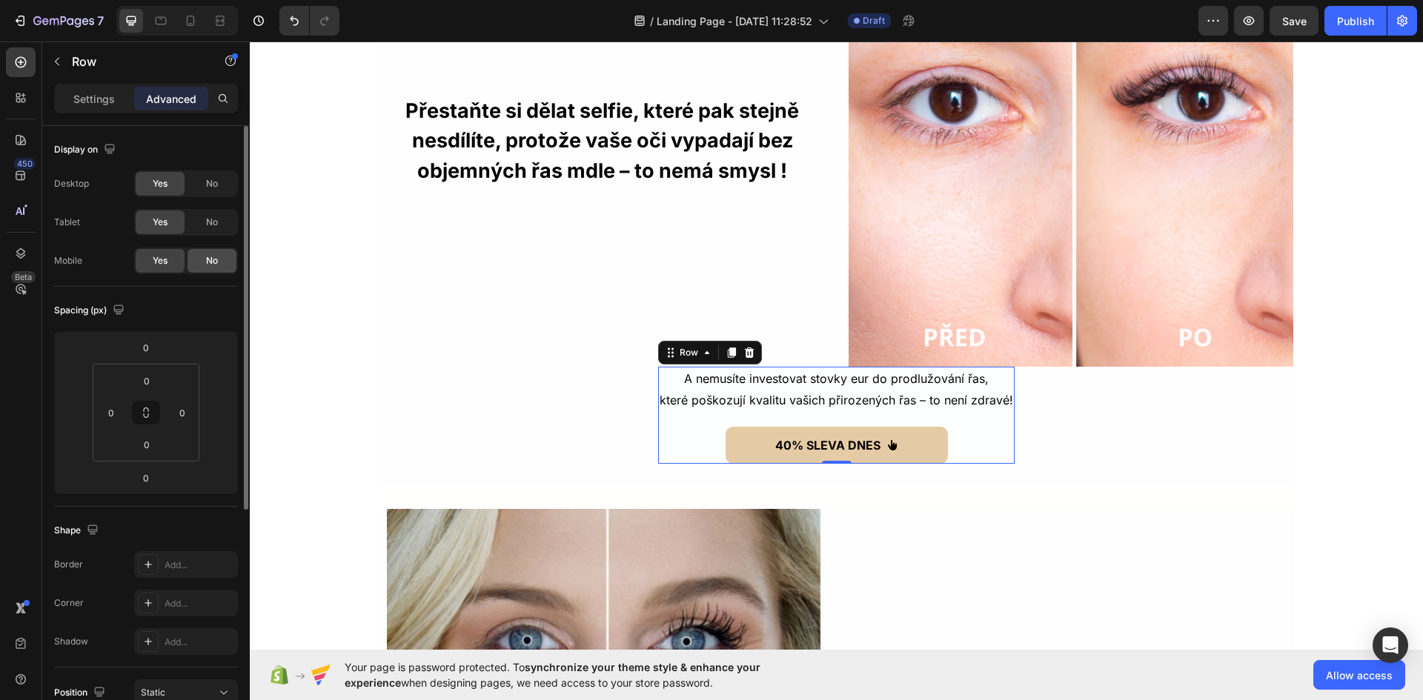
click at [199, 267] on div "No" at bounding box center [211, 261] width 49 height 24
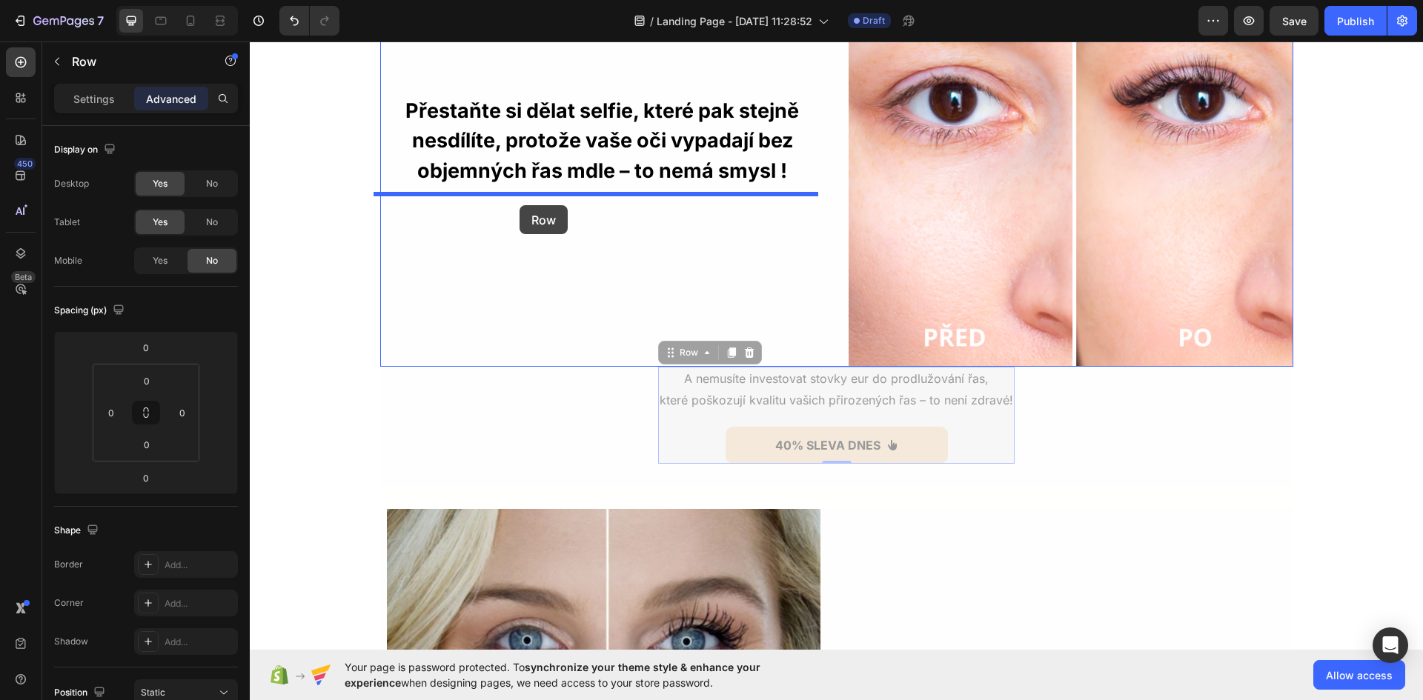
drag, startPoint x: 710, startPoint y: 419, endPoint x: 521, endPoint y: 205, distance: 285.1
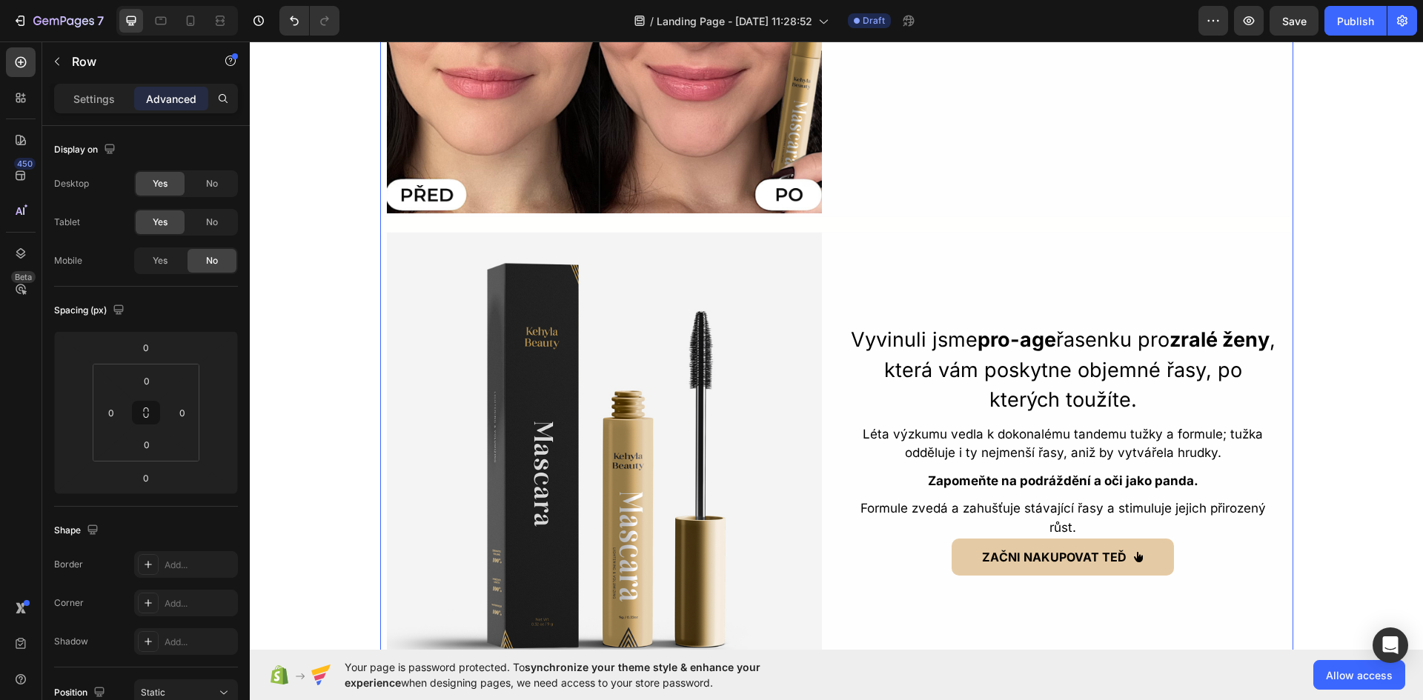
scroll to position [3226, 0]
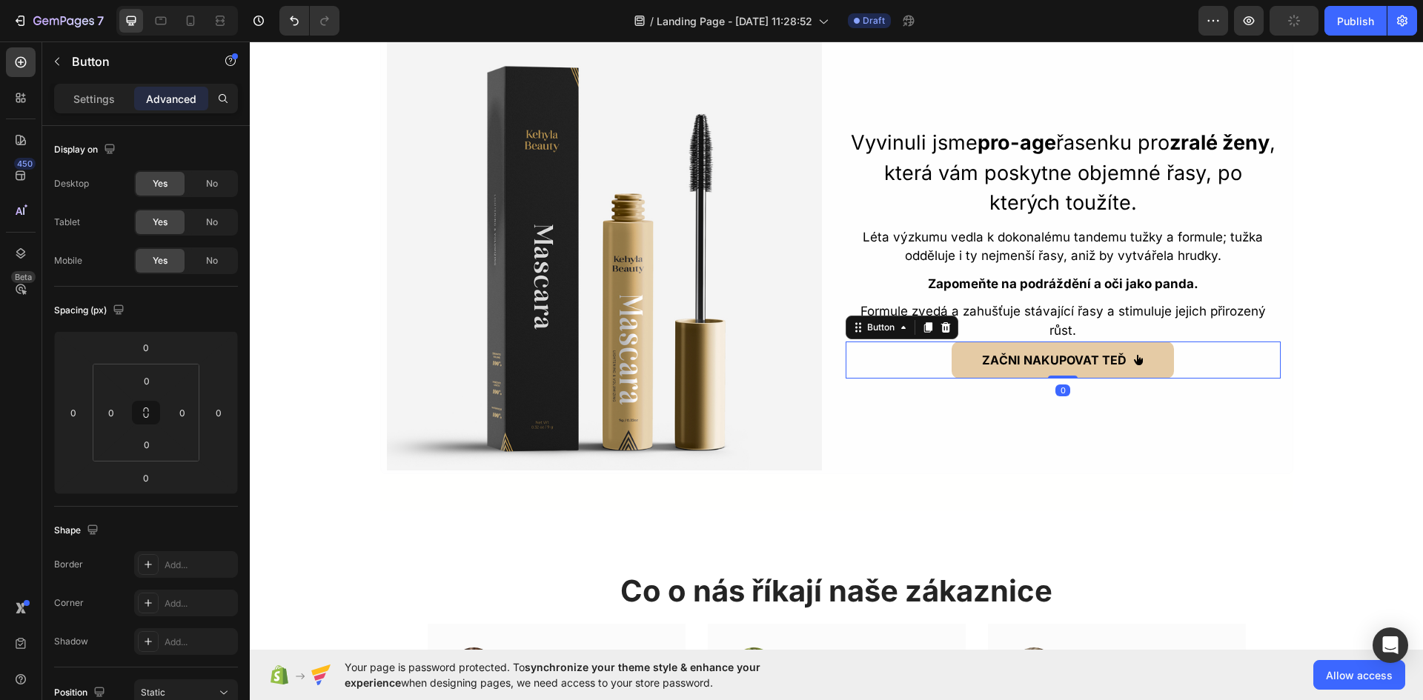
click at [1186, 356] on div "ZAČNI NAKUPOVAT TEĎ Button 0" at bounding box center [1063, 360] width 435 height 37
click at [147, 374] on input "0" at bounding box center [147, 381] width 30 height 22
type input "10"
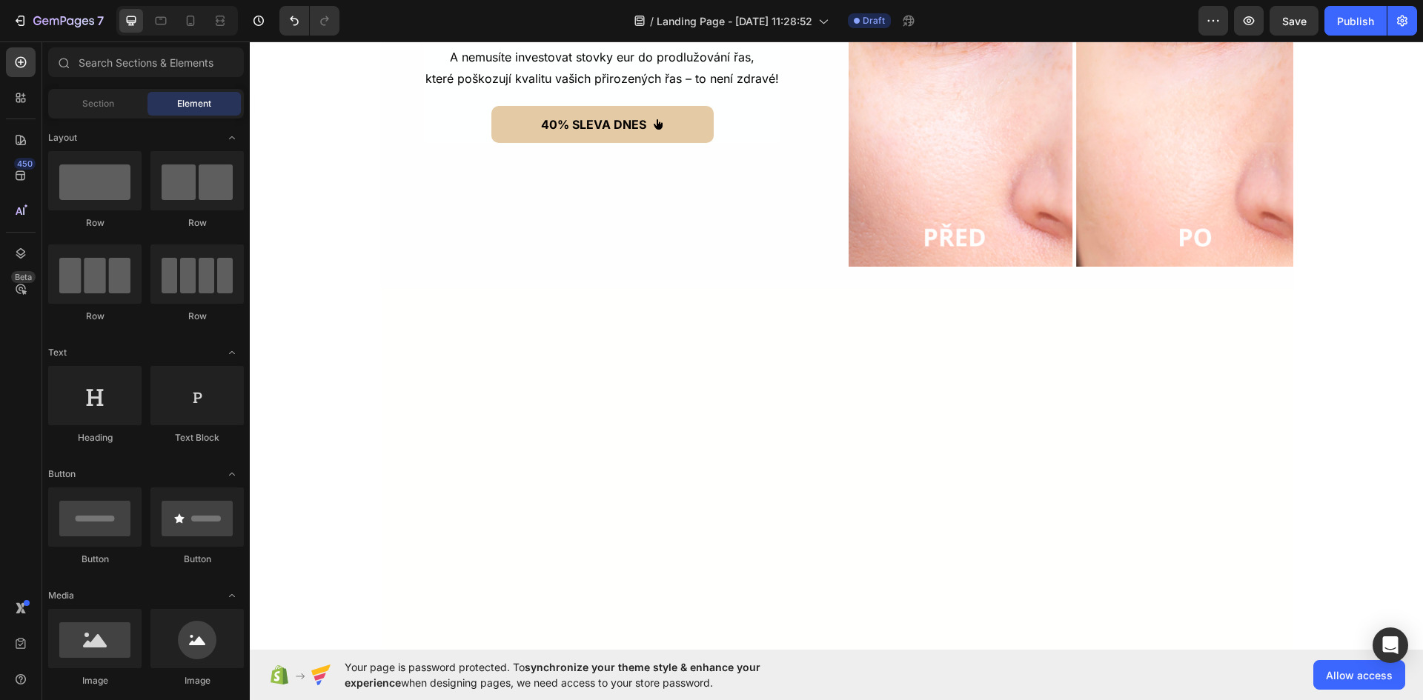
scroll to position [0, 0]
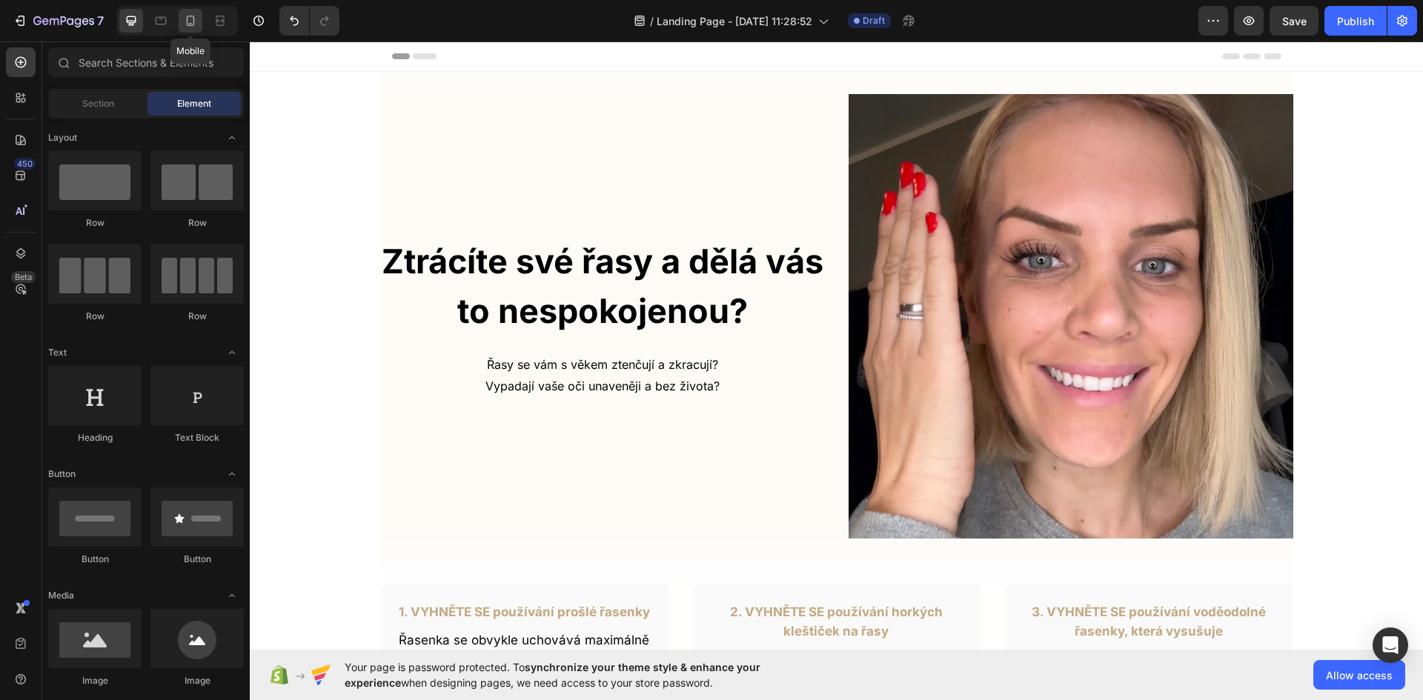
click at [184, 22] on icon at bounding box center [190, 20] width 15 height 15
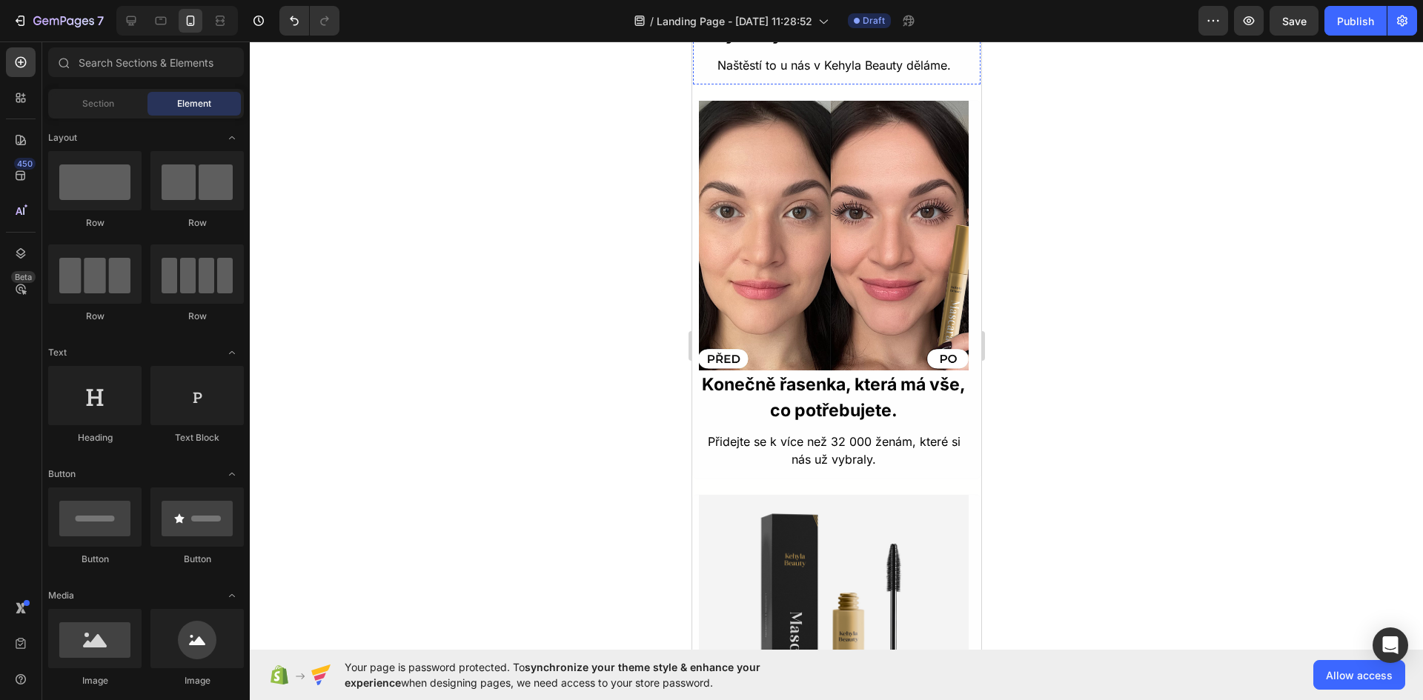
scroll to position [2520, 0]
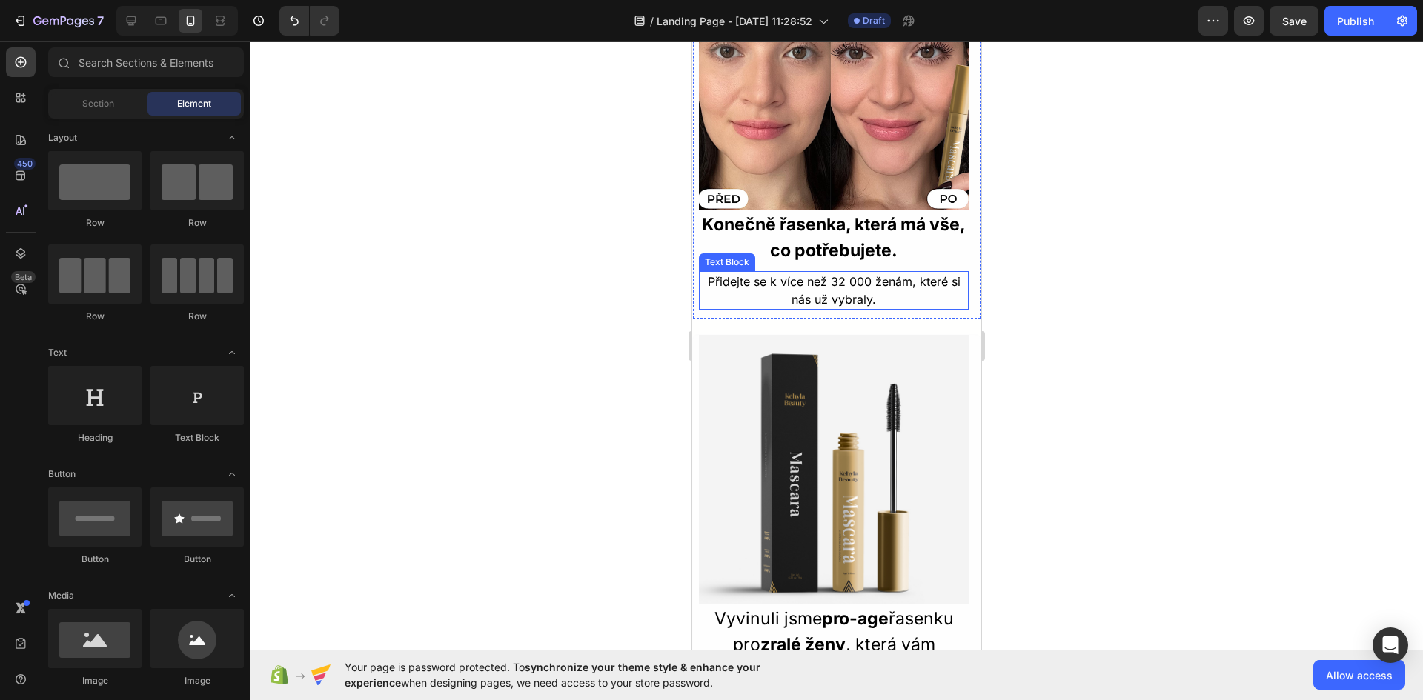
click at [824, 282] on p "Přidejte se k více než 32 000 ženám, které si nás už vybraly." at bounding box center [833, 291] width 267 height 36
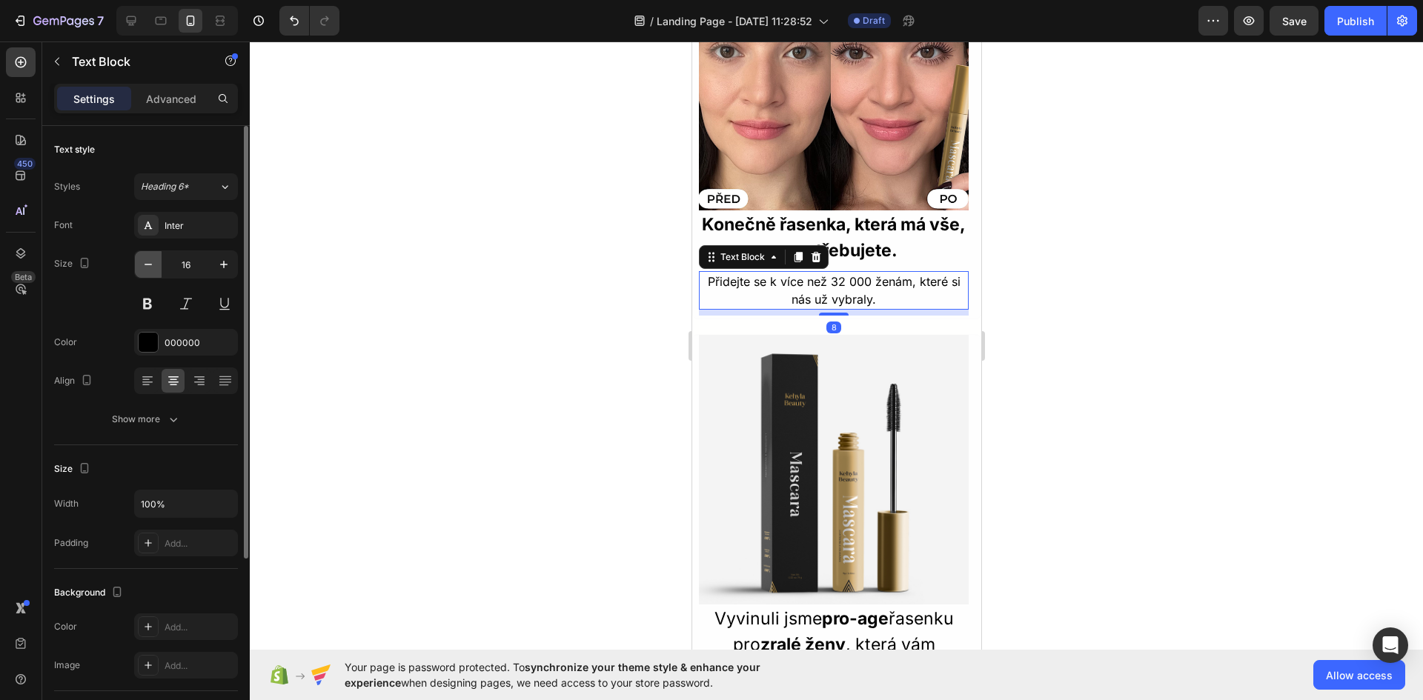
click at [143, 268] on icon "button" at bounding box center [148, 264] width 15 height 15
type input "14"
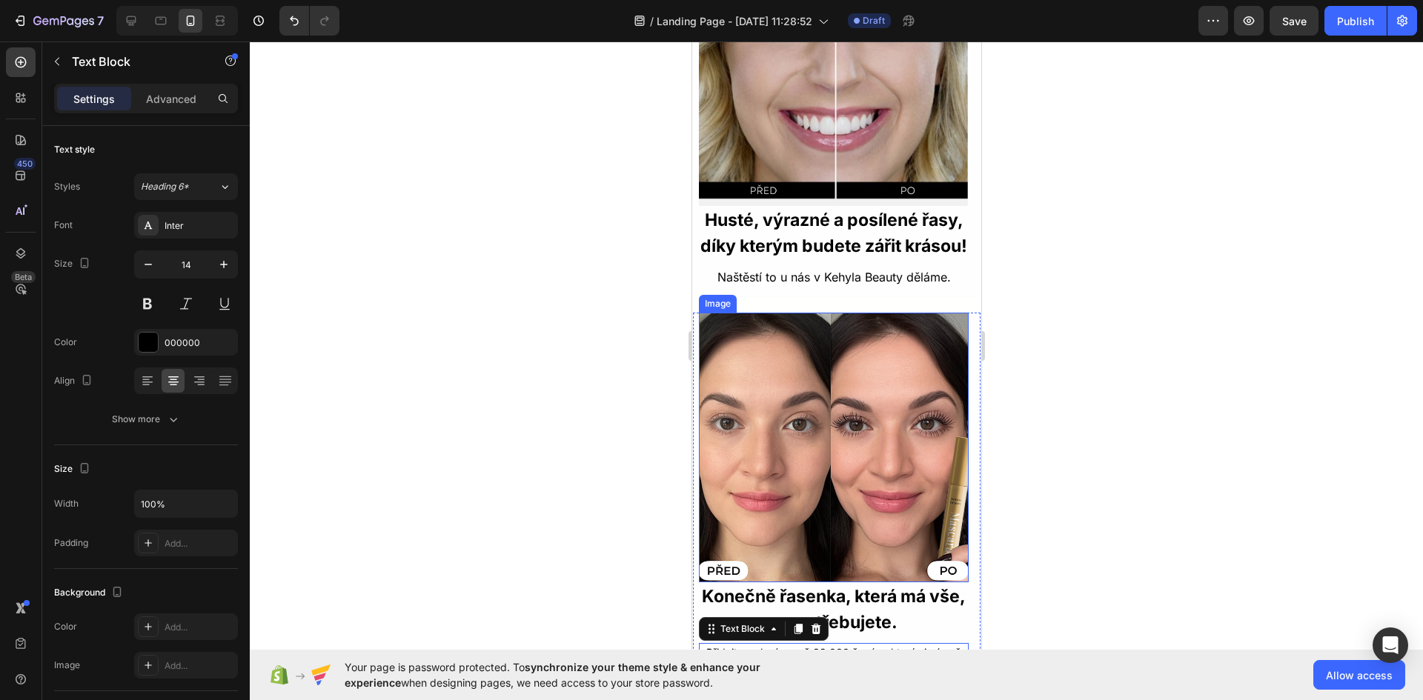
scroll to position [2075, 0]
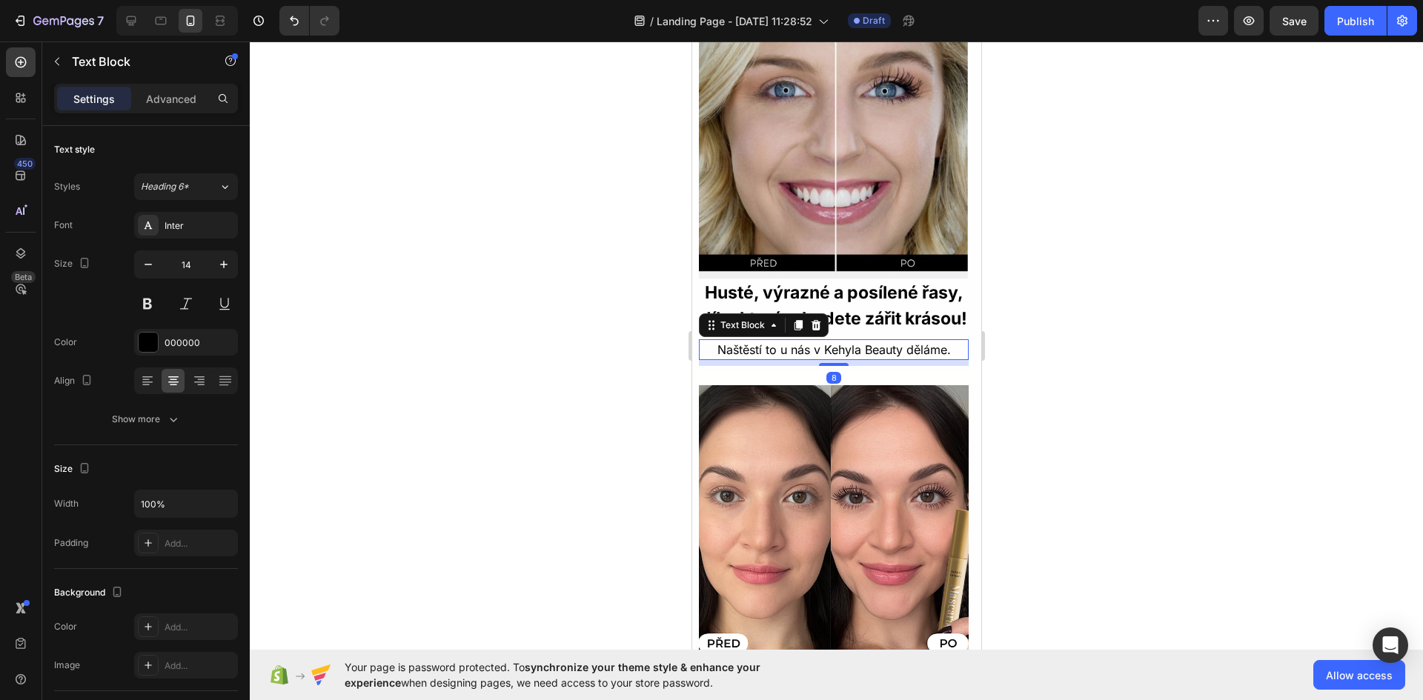
click at [804, 359] on p "Naštěstí to u nás v Kehyla Beauty děláme." at bounding box center [833, 350] width 267 height 18
click at [153, 255] on button "button" at bounding box center [148, 264] width 27 height 27
type input "14"
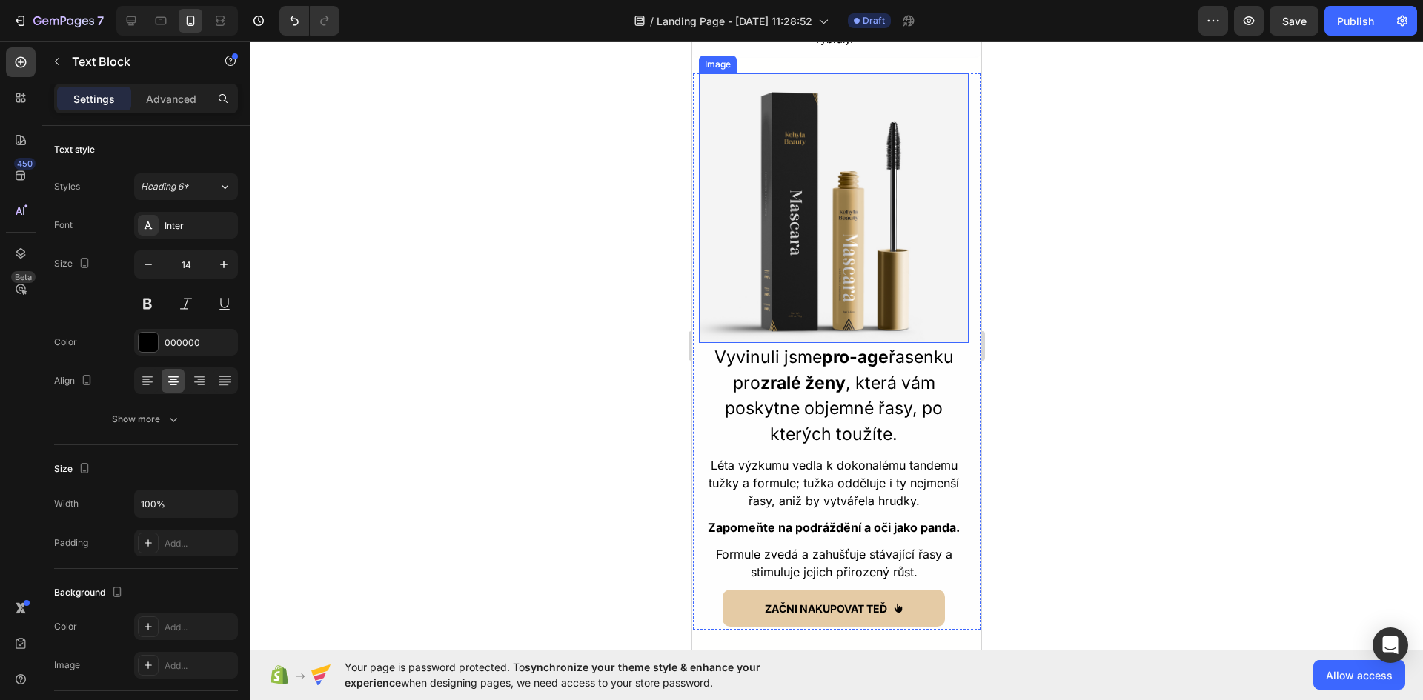
scroll to position [2816, 0]
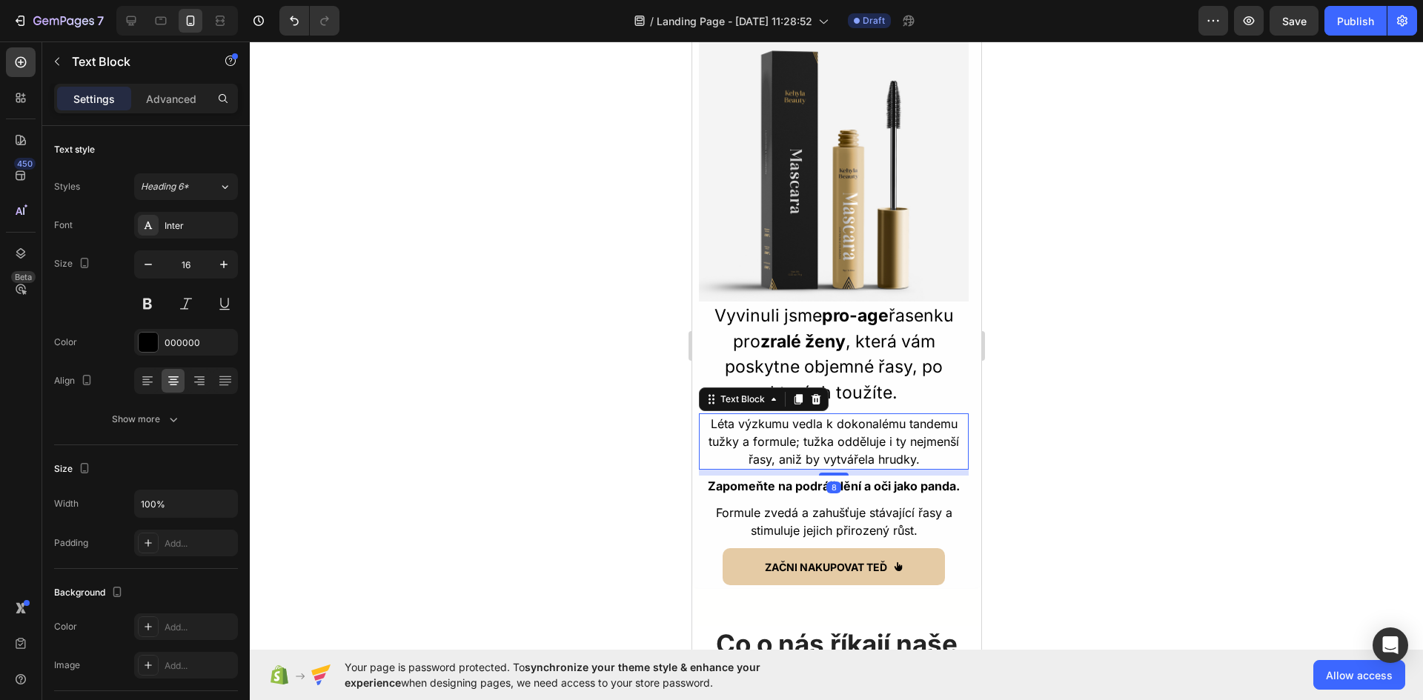
click at [854, 417] on p "Léta výzkumu vedla k dokonalému tandemu tužky a formule; tužka odděluje i ty ne…" at bounding box center [833, 441] width 267 height 53
click at [150, 268] on icon "button" at bounding box center [148, 264] width 15 height 15
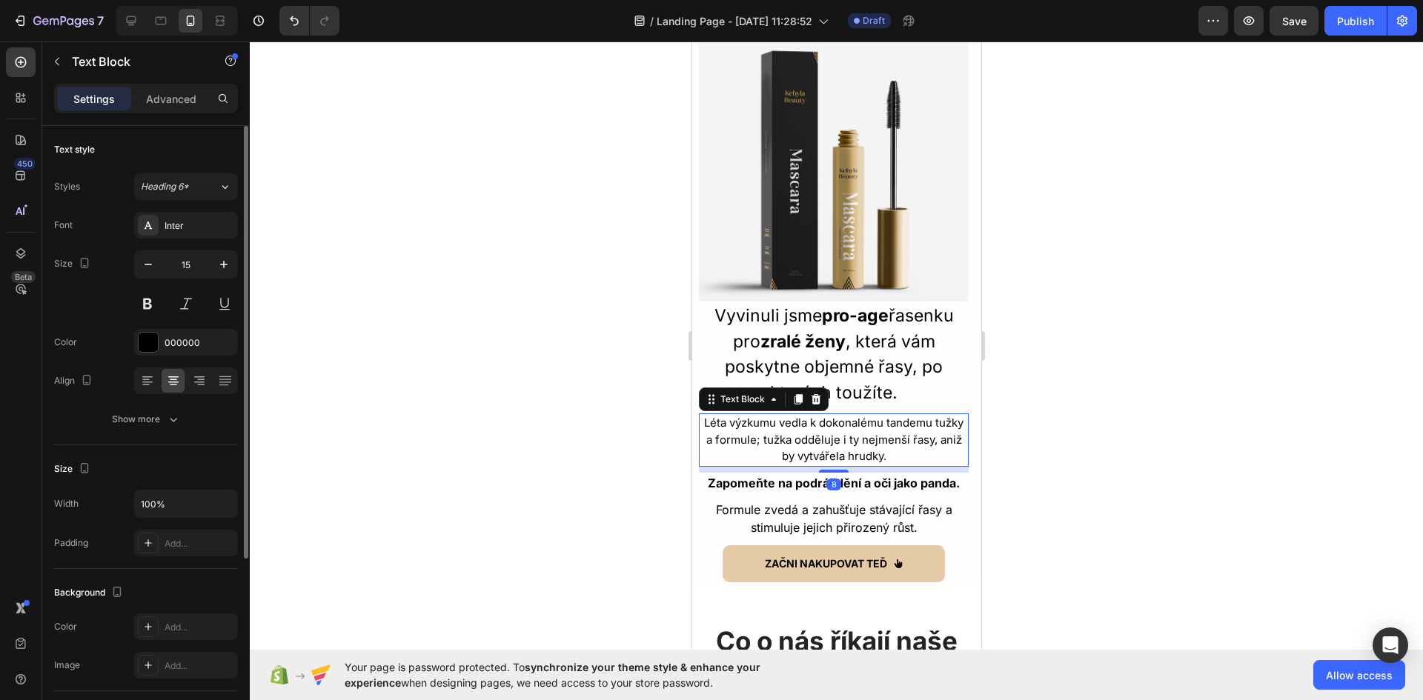
type input "14"
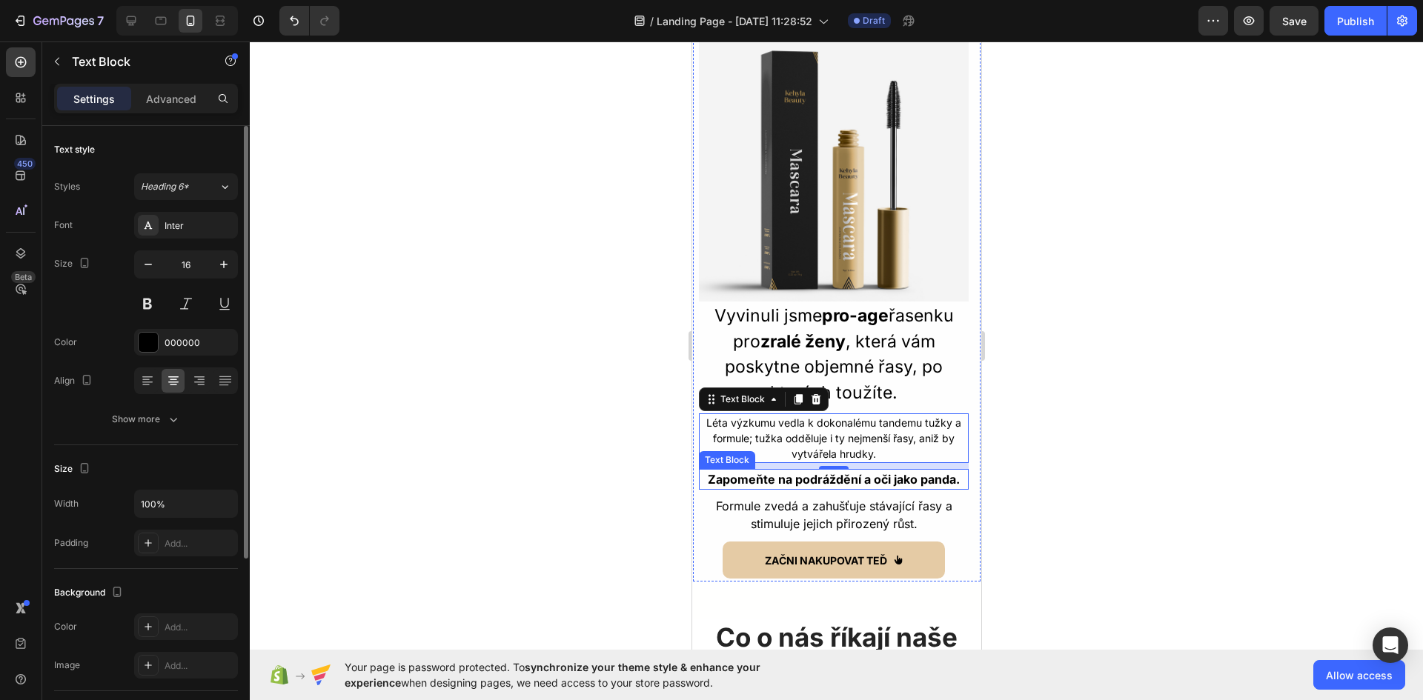
click at [789, 472] on strong "Zapomeňte na podráždění a oči jako panda." at bounding box center [833, 479] width 252 height 15
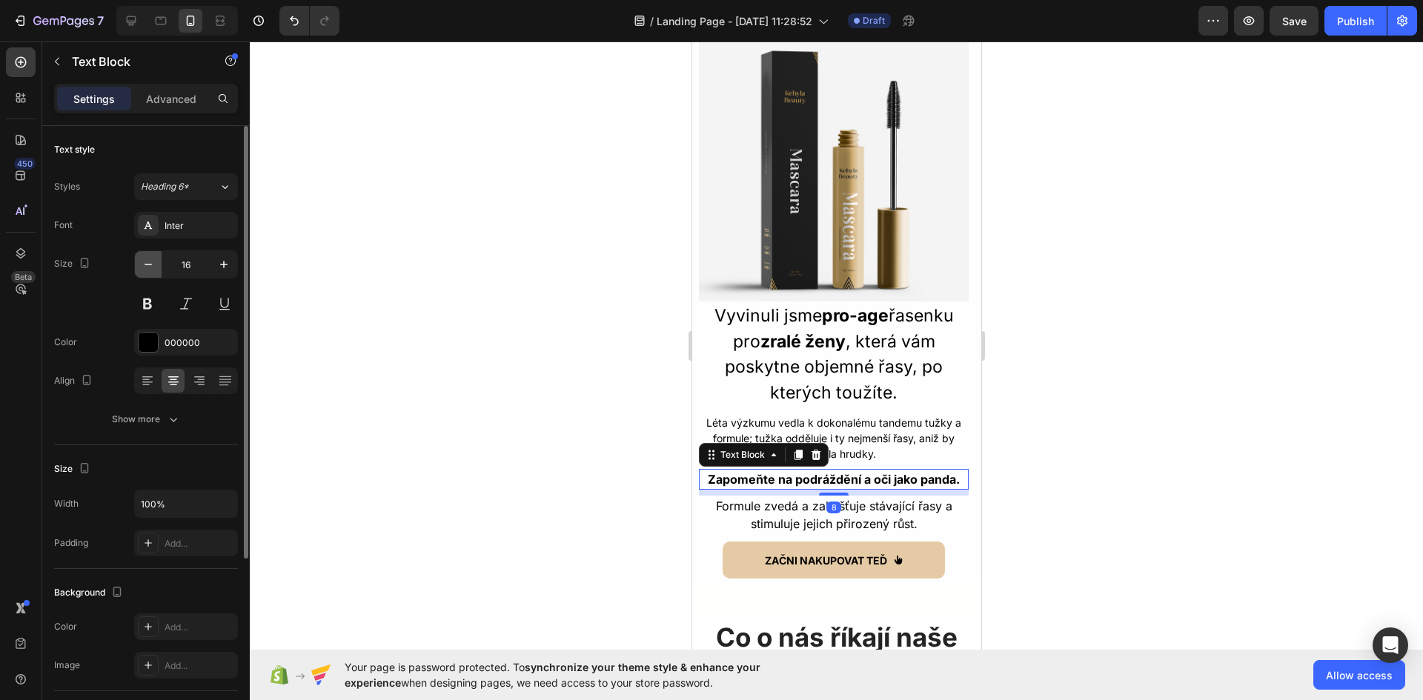
click at [142, 267] on icon "button" at bounding box center [148, 264] width 15 height 15
type input "14"
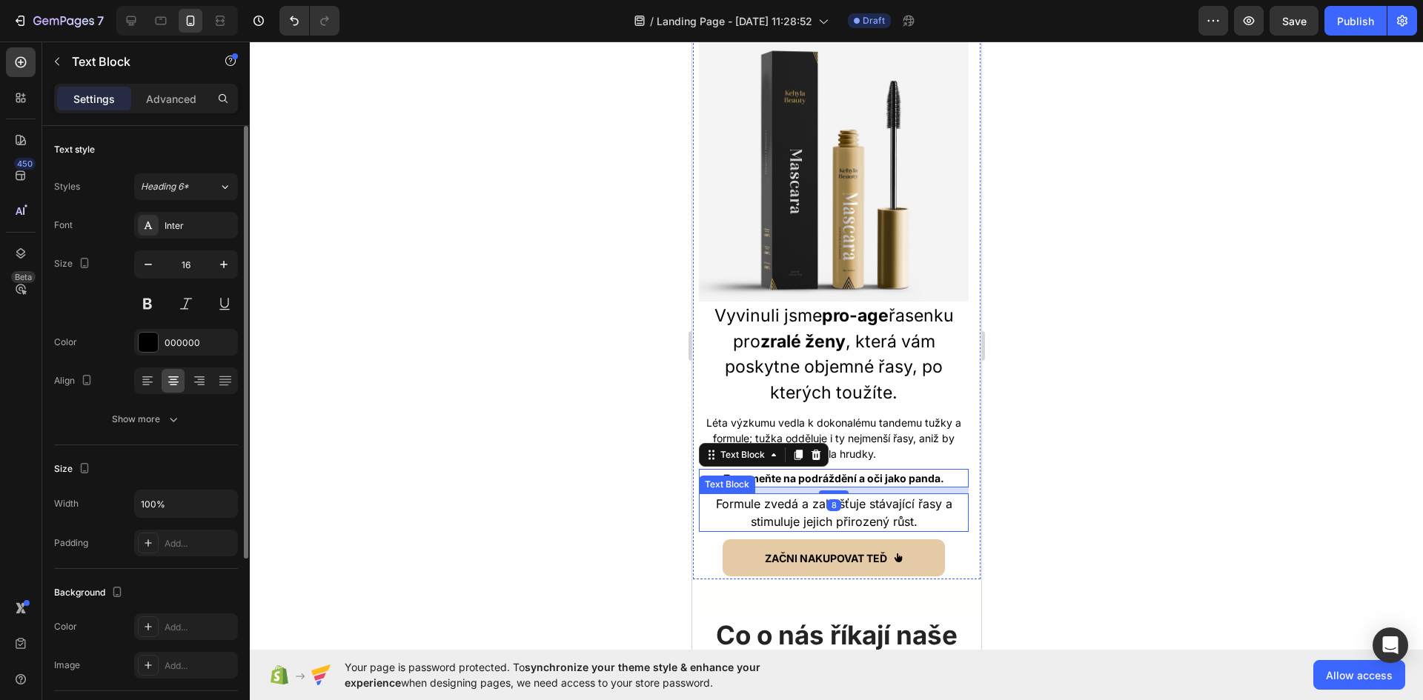
click at [765, 497] on p "Formule zvedá a zahušťuje stávající řasy a stimuluje jejich přirozený růst." at bounding box center [833, 513] width 267 height 36
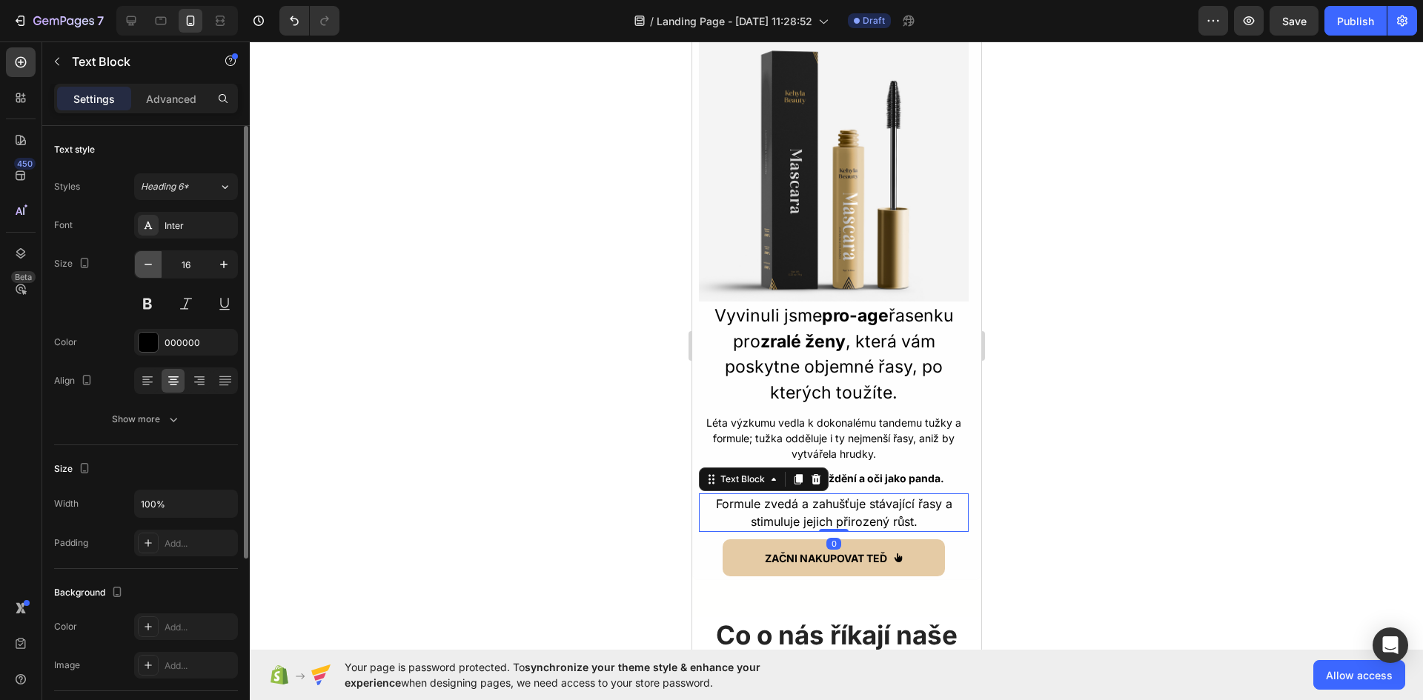
click at [139, 266] on button "button" at bounding box center [148, 264] width 27 height 27
type input "14"
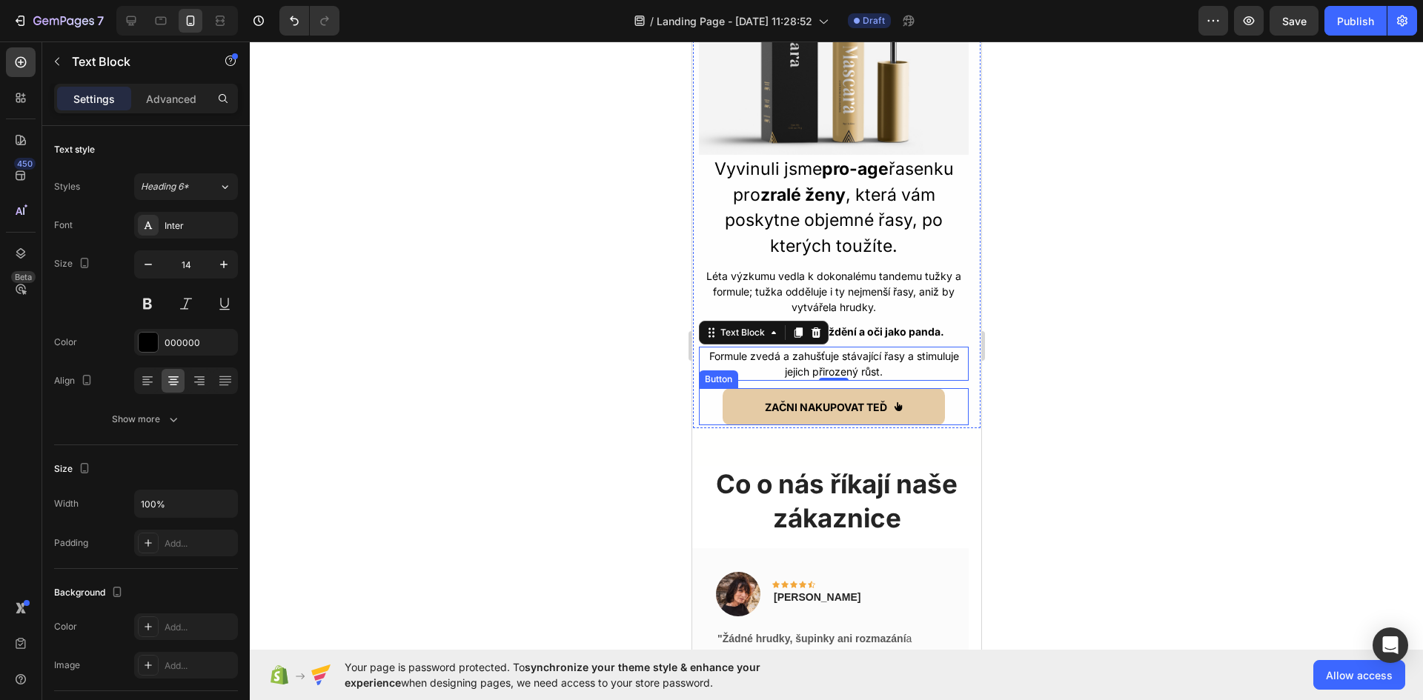
scroll to position [2964, 0]
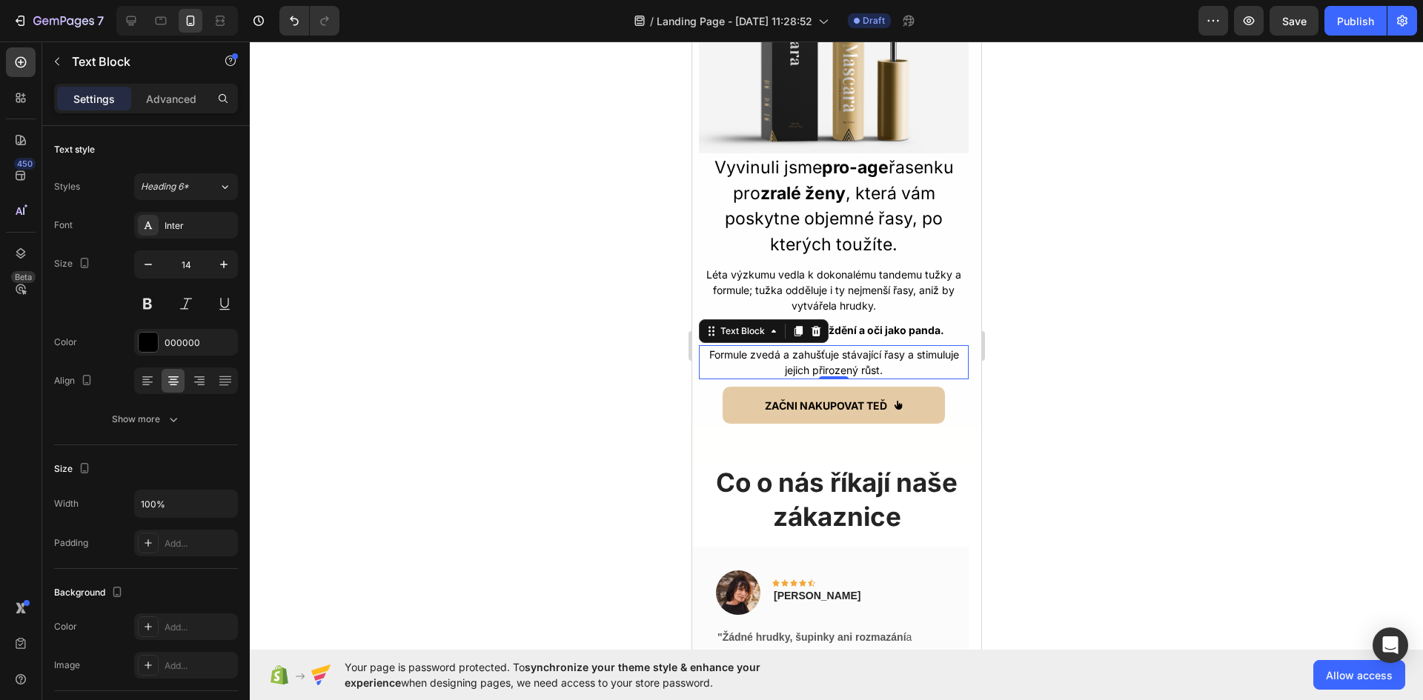
click at [1043, 382] on div at bounding box center [836, 371] width 1173 height 659
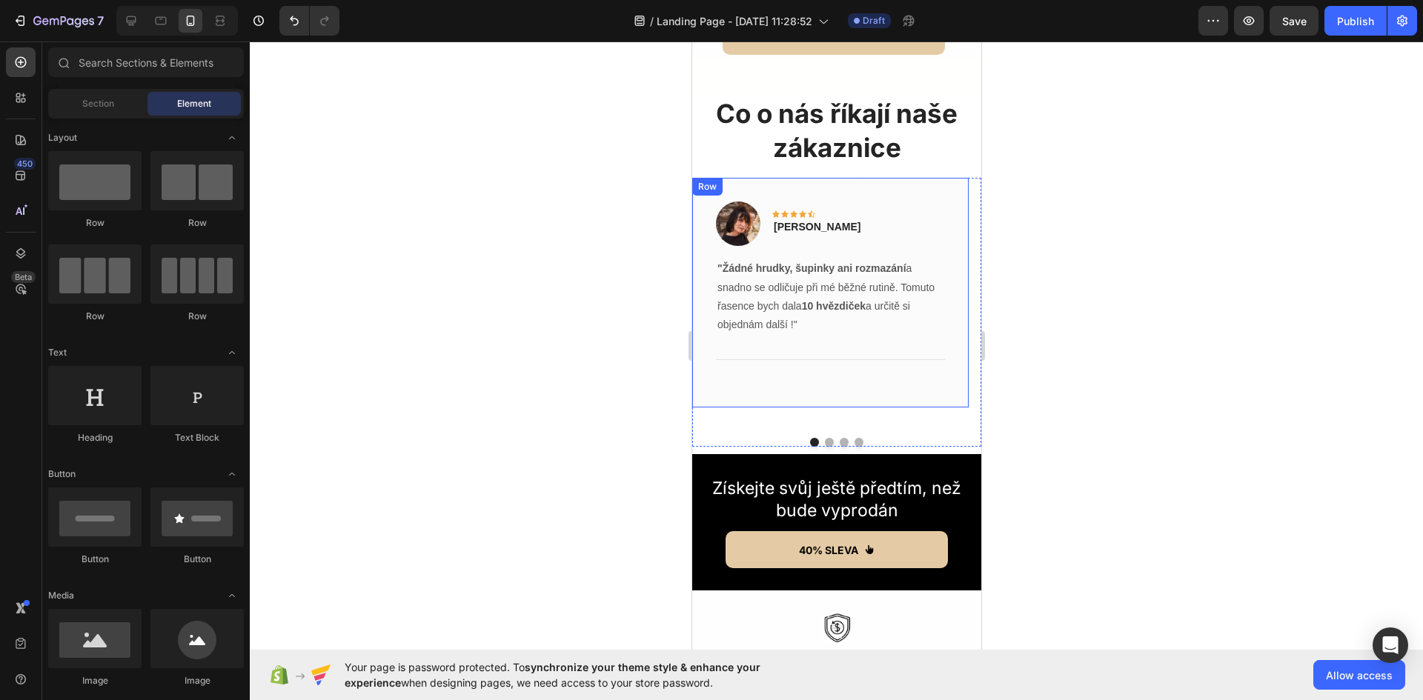
scroll to position [3409, 0]
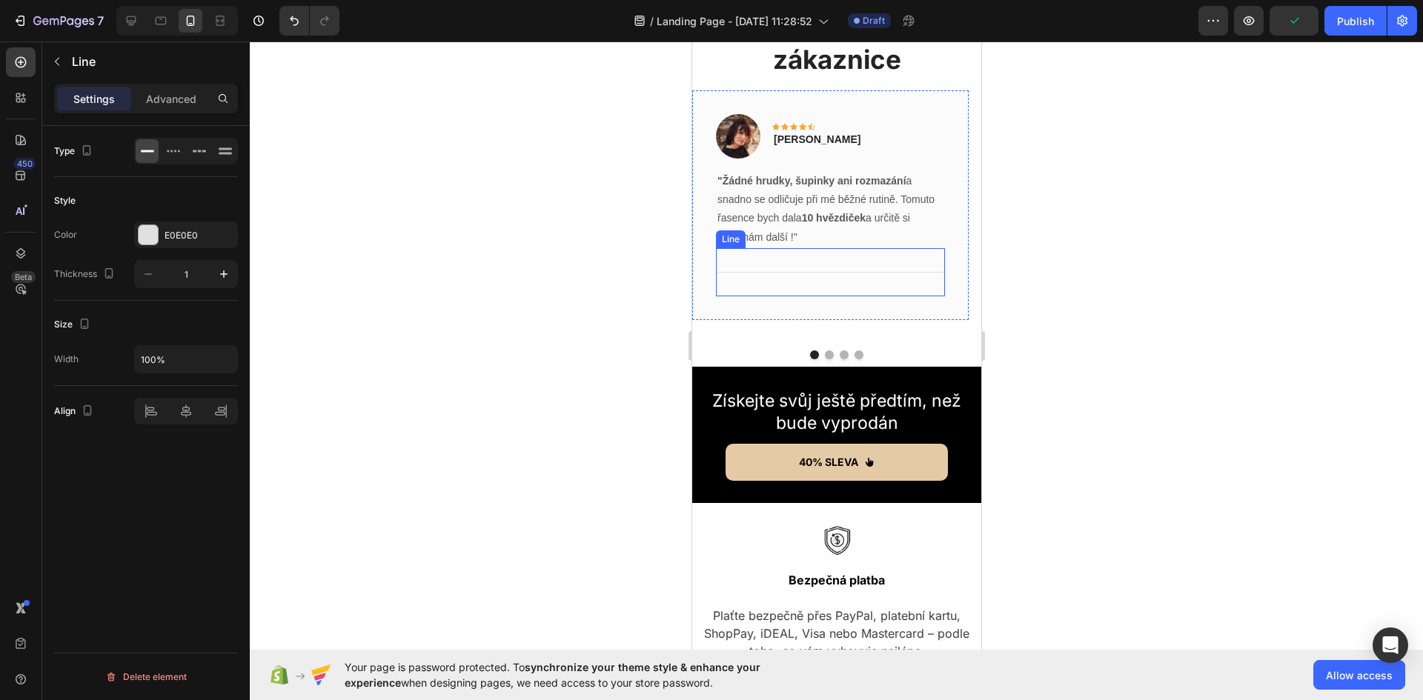
click at [836, 282] on div "Title Line" at bounding box center [829, 272] width 229 height 48
click at [1023, 305] on div at bounding box center [836, 371] width 1173 height 659
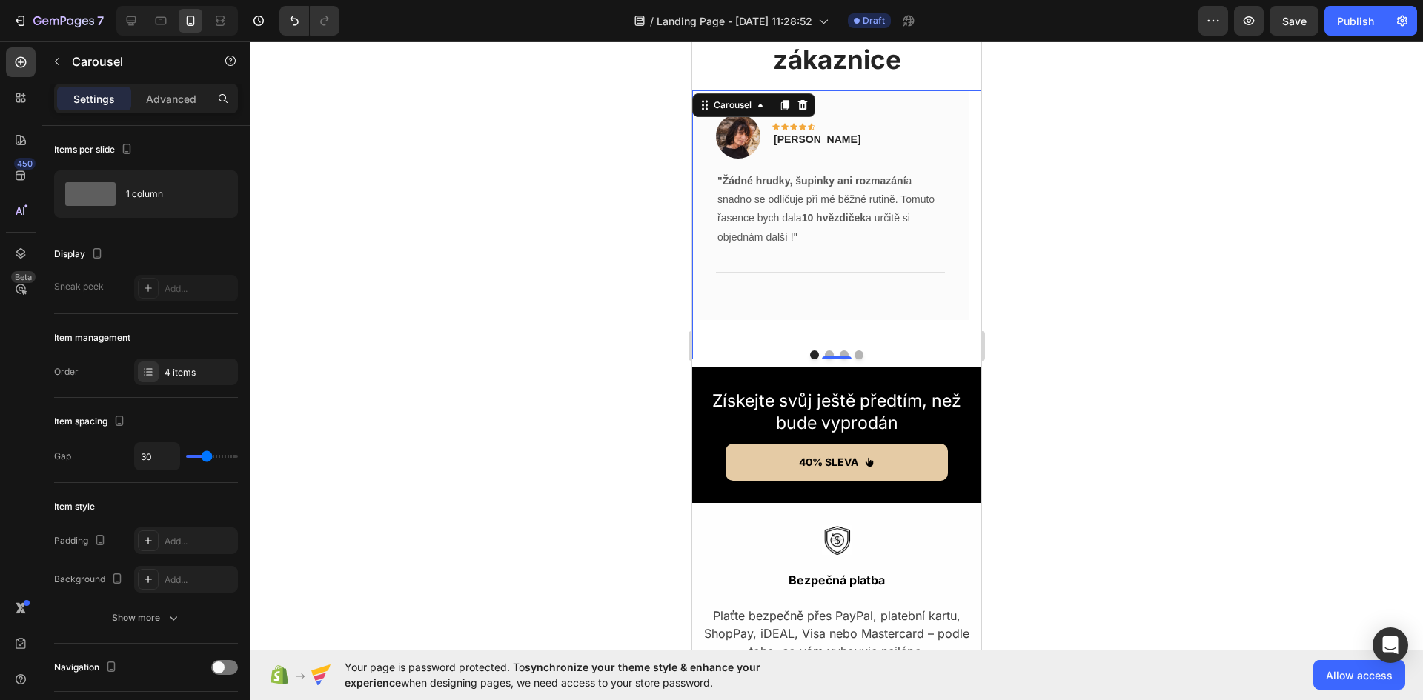
click at [840, 331] on div "Image Icon Icon Icon Icon Icon Row Lenka C. Text block Row "Žádné hrudky, šupin…" at bounding box center [835, 224] width 289 height 269
drag, startPoint x: 838, startPoint y: 336, endPoint x: 843, endPoint y: 302, distance: 35.2
click at [843, 302] on div "Image Icon Icon Icon Icon Icon Row Lenka C. Text block Row "Žádné hrudky, šupin…" at bounding box center [835, 224] width 289 height 269
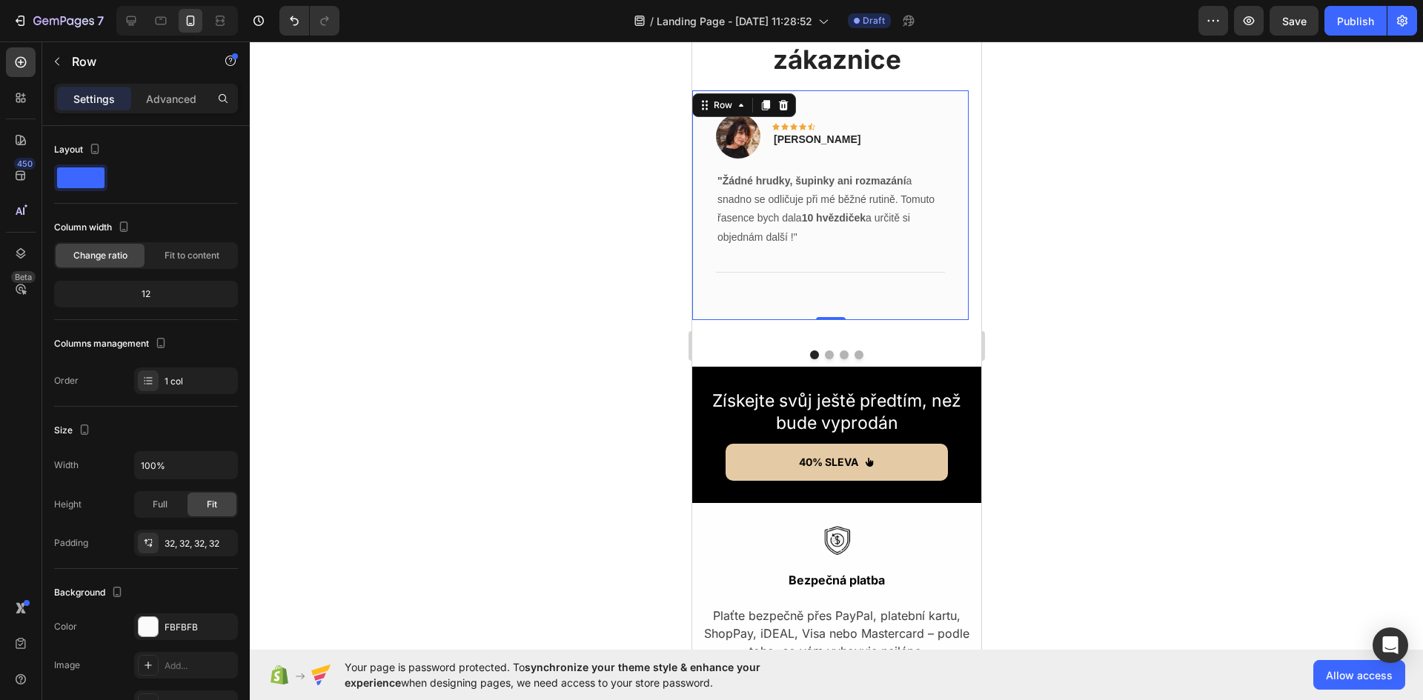
click at [916, 296] on div "Image Icon Icon Icon Icon Icon Row Lenka C. Text block Row "Žádné hrudky, šupin…" at bounding box center [829, 205] width 276 height 230
click at [1156, 302] on div at bounding box center [836, 371] width 1173 height 659
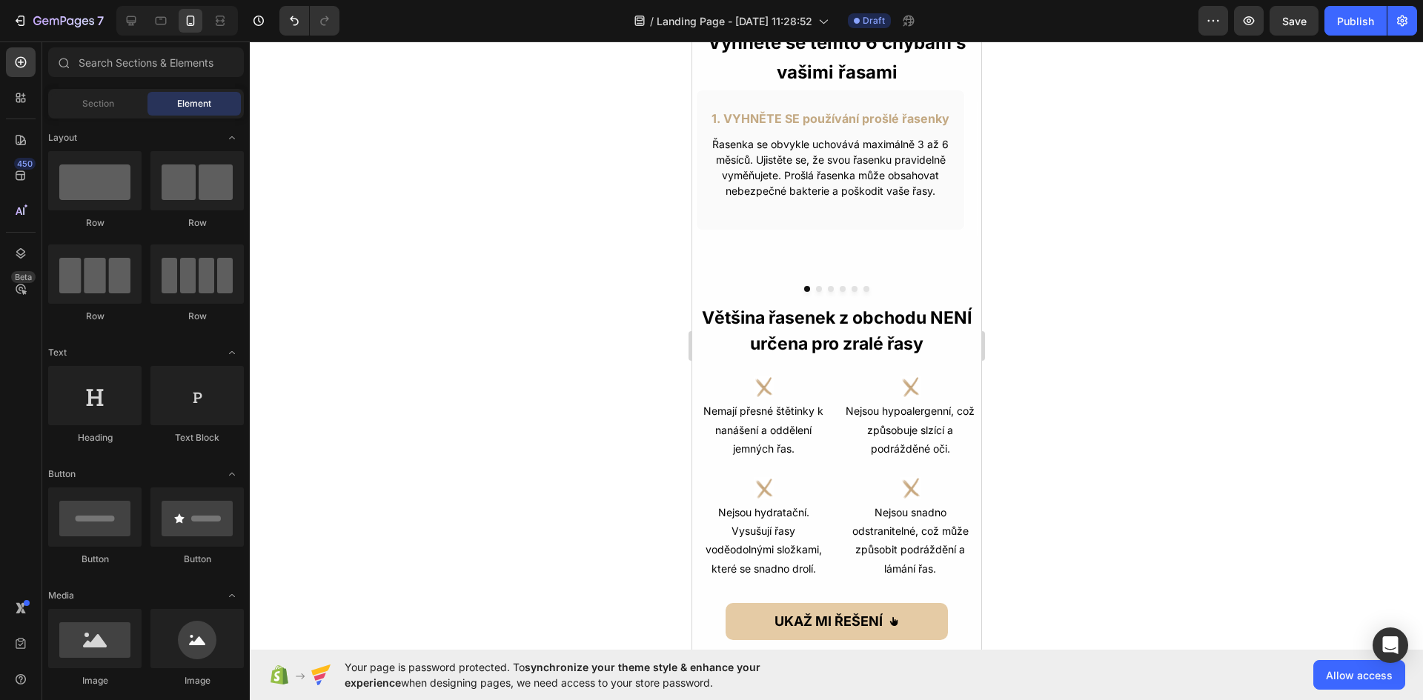
scroll to position [0, 0]
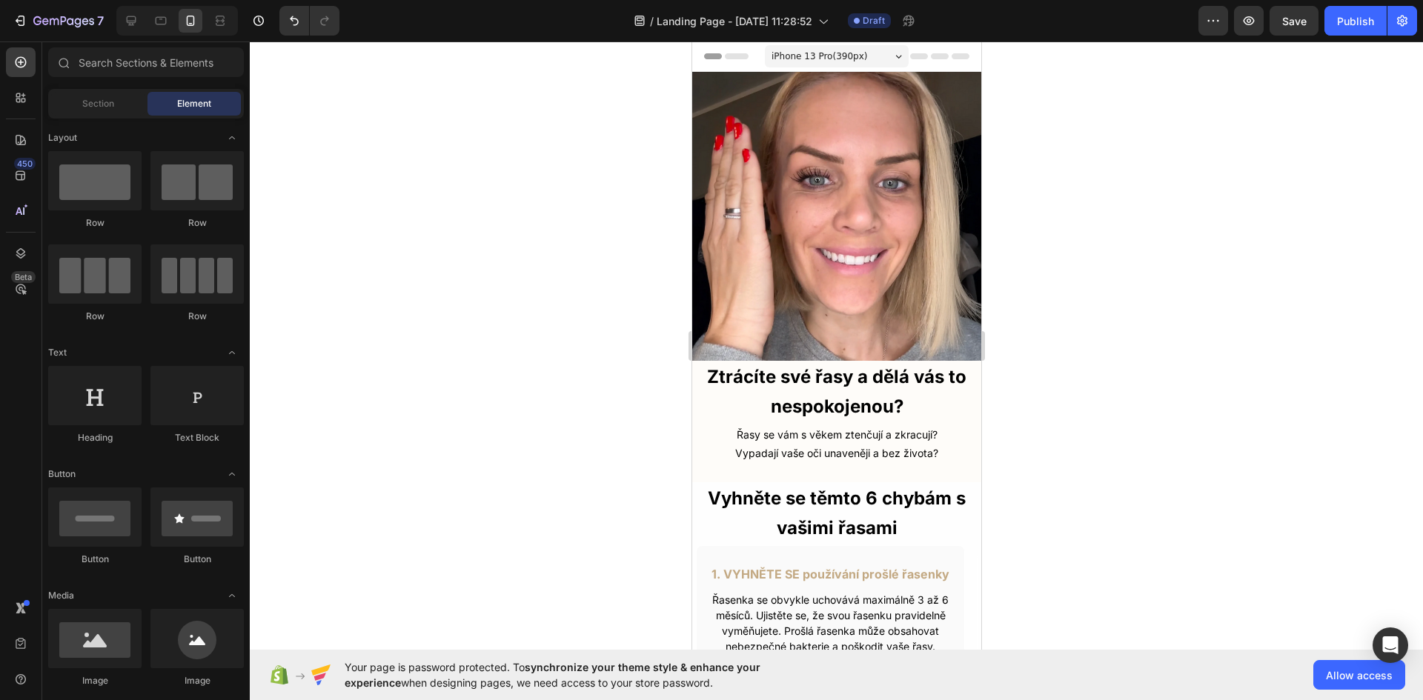
drag, startPoint x: 974, startPoint y: 559, endPoint x: 1682, endPoint y: 148, distance: 818.2
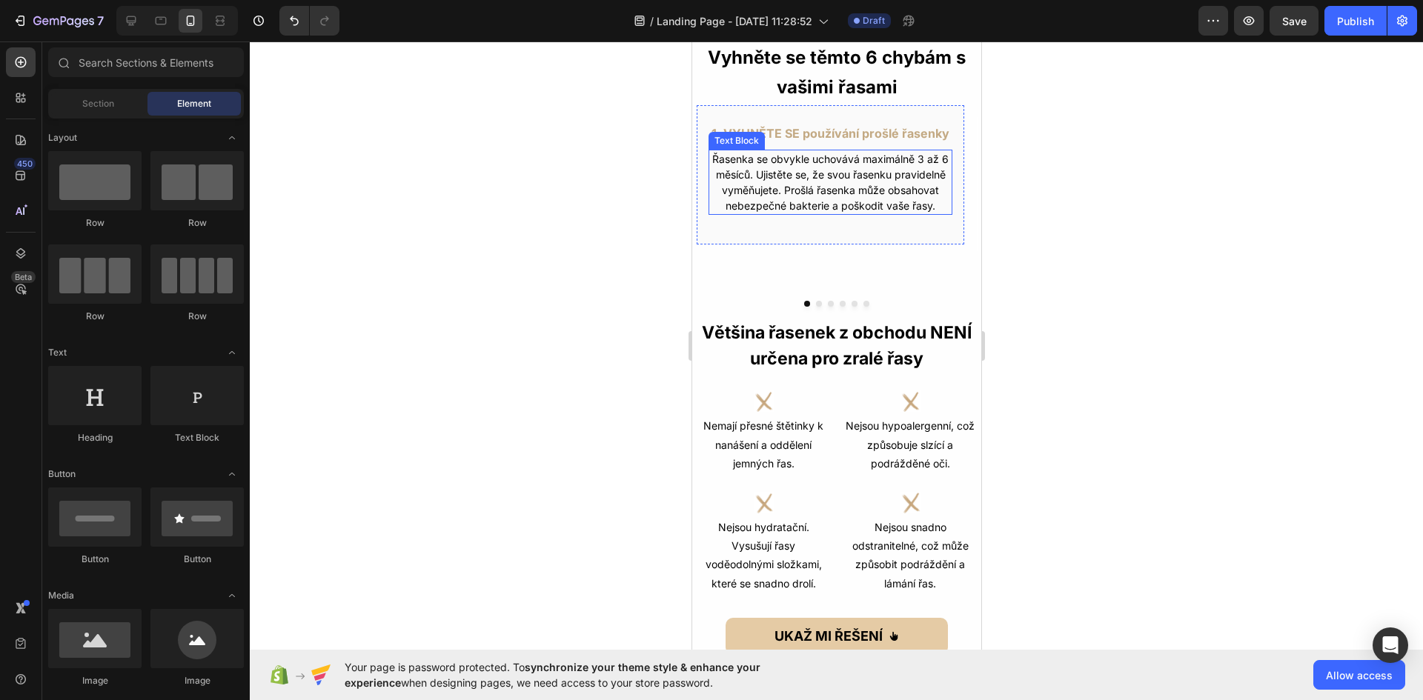
scroll to position [445, 0]
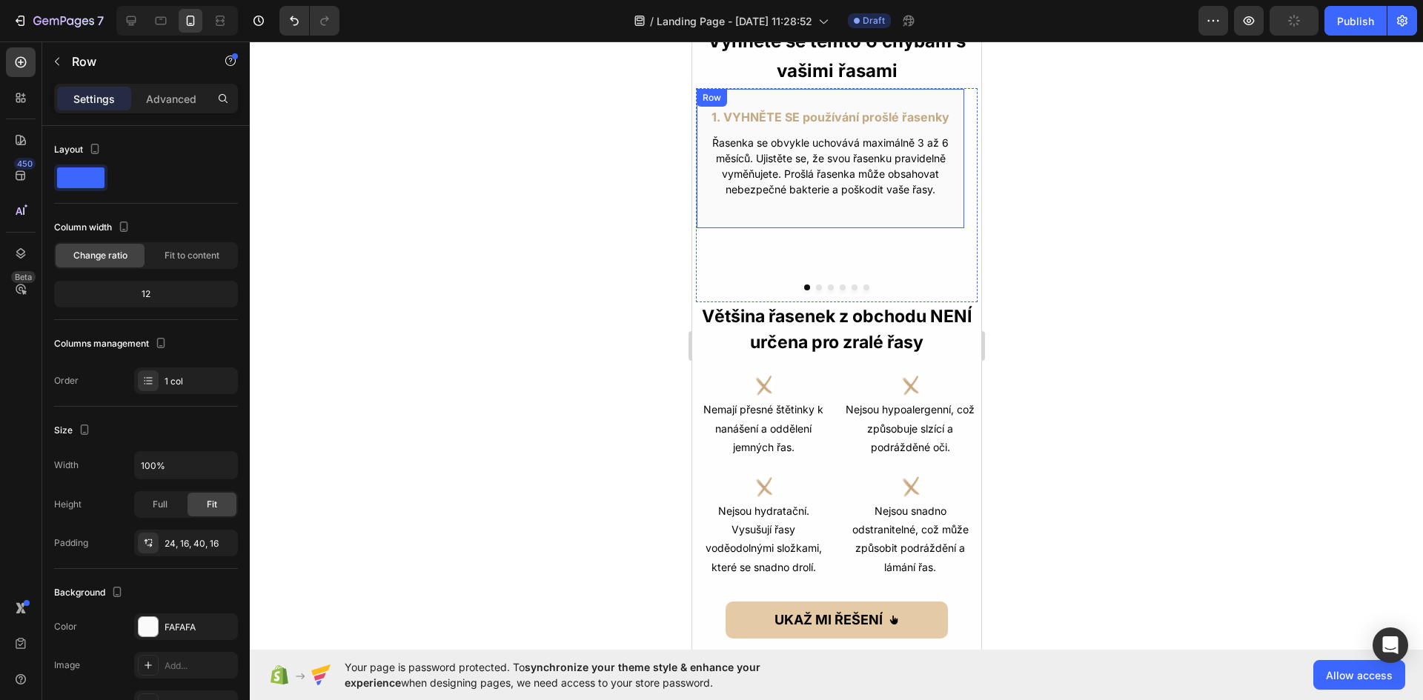
click at [891, 208] on div "1. VYHNĚTE SE používání prošlé řasenky Text Block Řasenka se obvykle uchovává m…" at bounding box center [829, 158] width 269 height 141
click at [180, 93] on p "Advanced" at bounding box center [171, 99] width 50 height 16
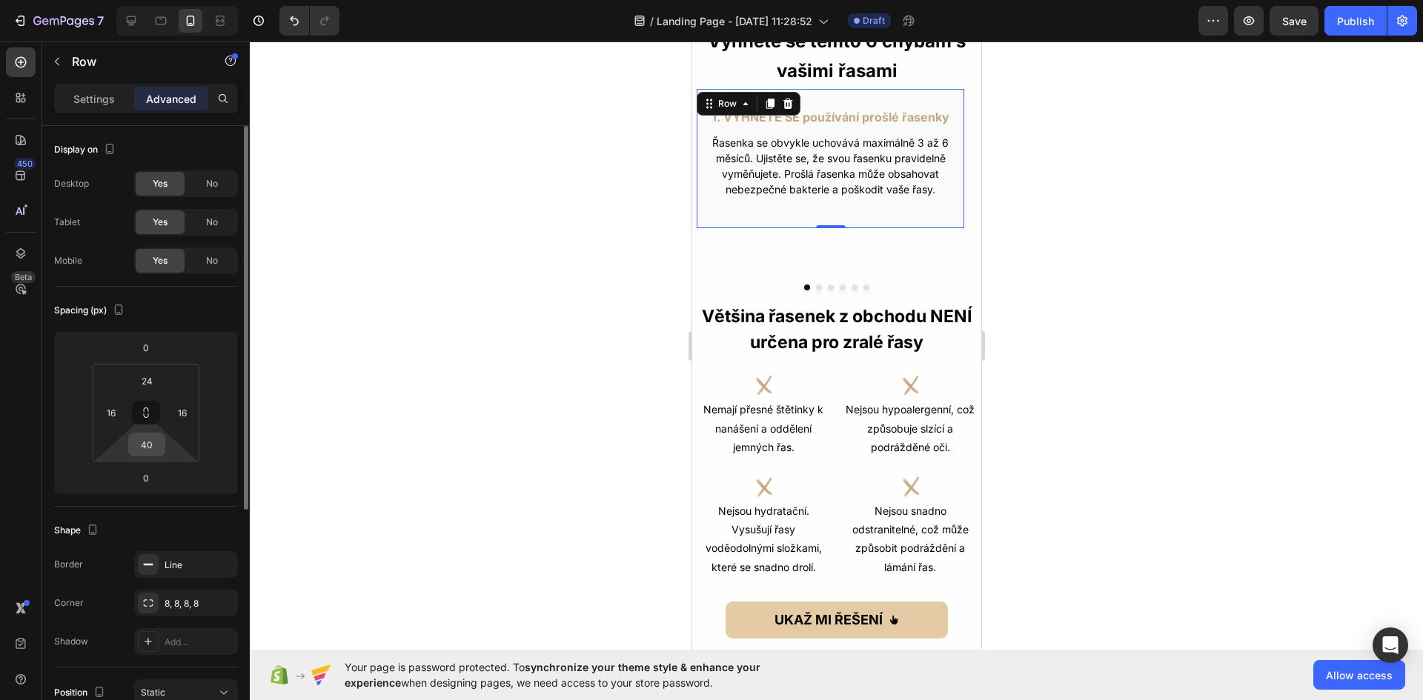
click at [164, 448] on div "40" at bounding box center [146, 445] width 37 height 24
click at [151, 452] on input "40" at bounding box center [147, 445] width 30 height 22
type input "0"
type input "90"
click at [1033, 304] on div at bounding box center [836, 371] width 1173 height 659
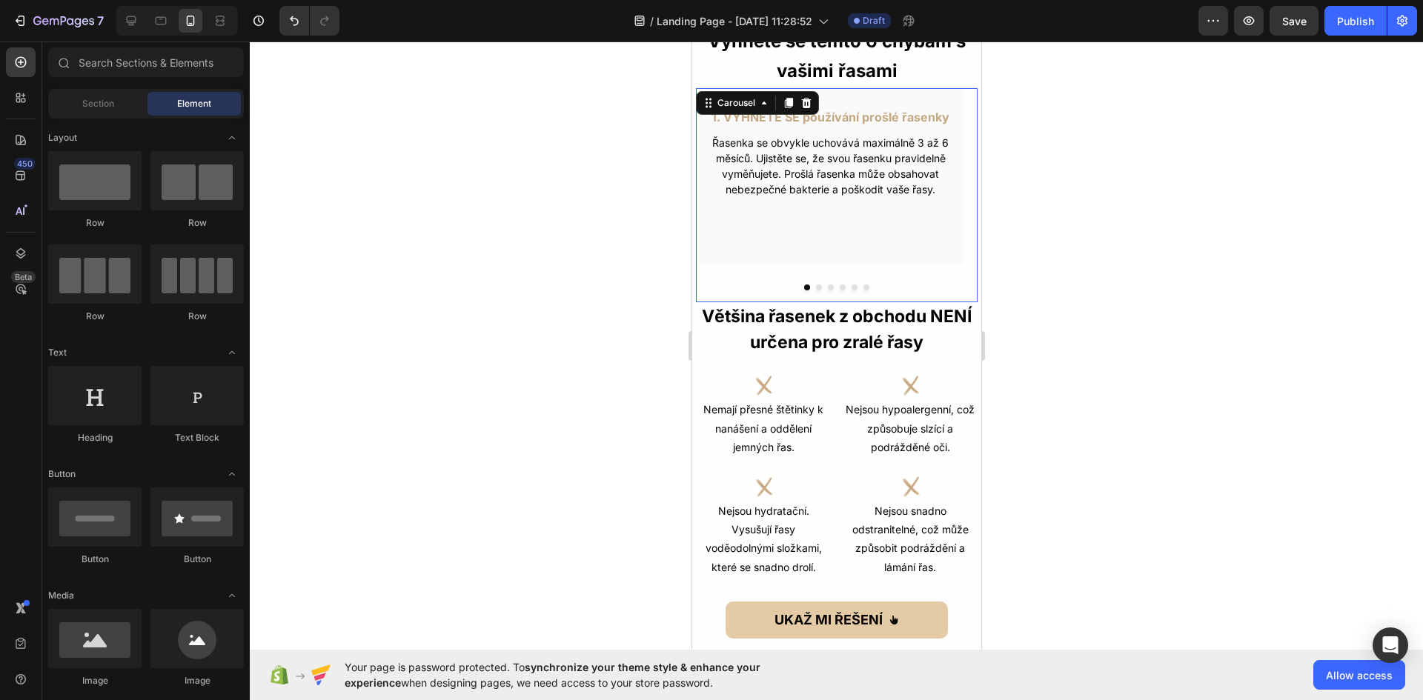
click at [815, 286] on button "Dot" at bounding box center [818, 288] width 6 height 6
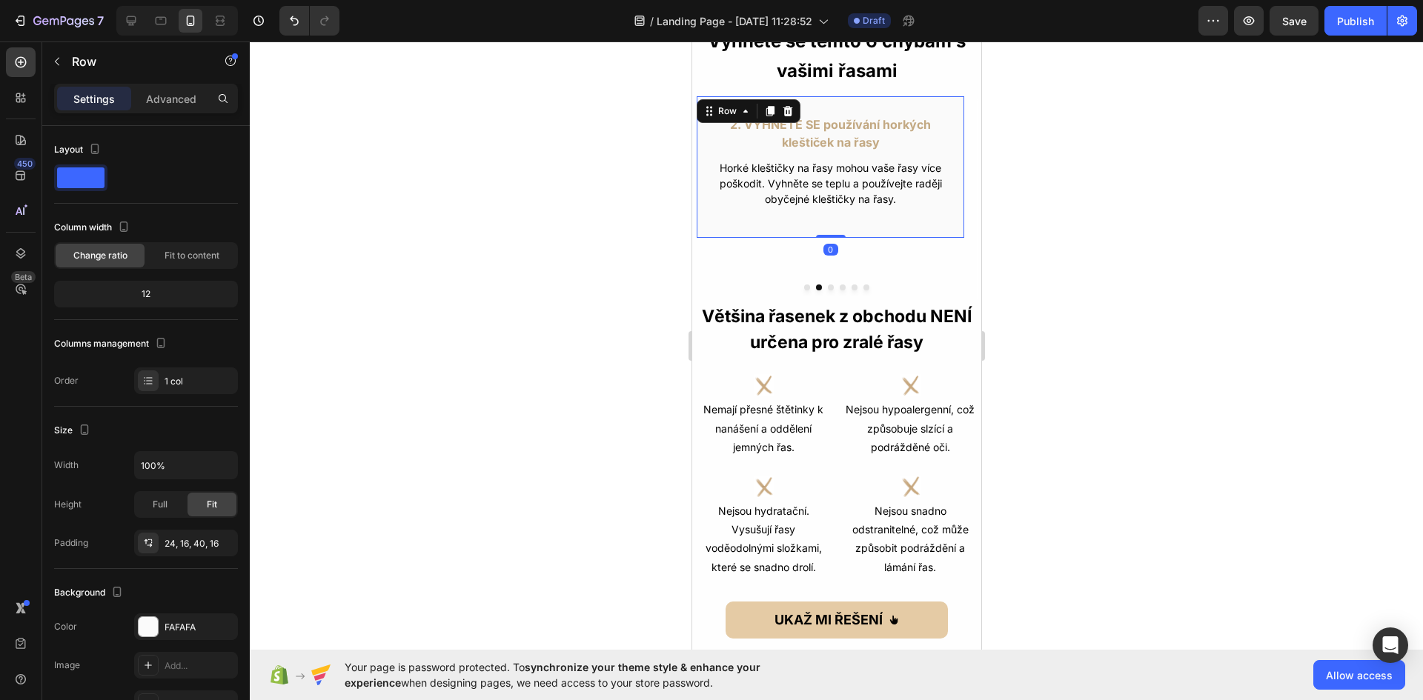
click at [840, 225] on div "2. VYHNĚTE SE používání horkých kleštiček na řasy Text Block Horké kleštičky na…" at bounding box center [829, 167] width 269 height 143
click at [163, 86] on div "Settings Advanced" at bounding box center [146, 99] width 184 height 30
click at [167, 109] on div "Advanced" at bounding box center [171, 99] width 74 height 24
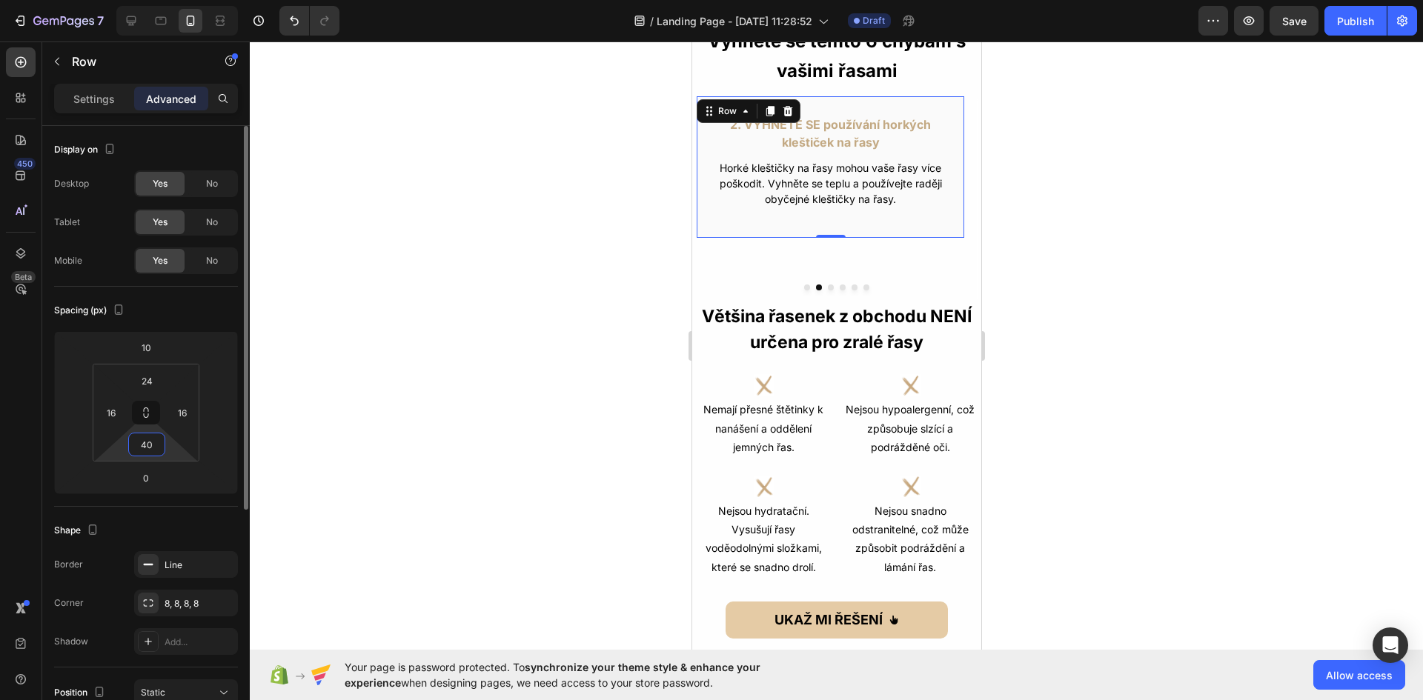
click at [156, 449] on input "40" at bounding box center [147, 445] width 30 height 22
type input "90"
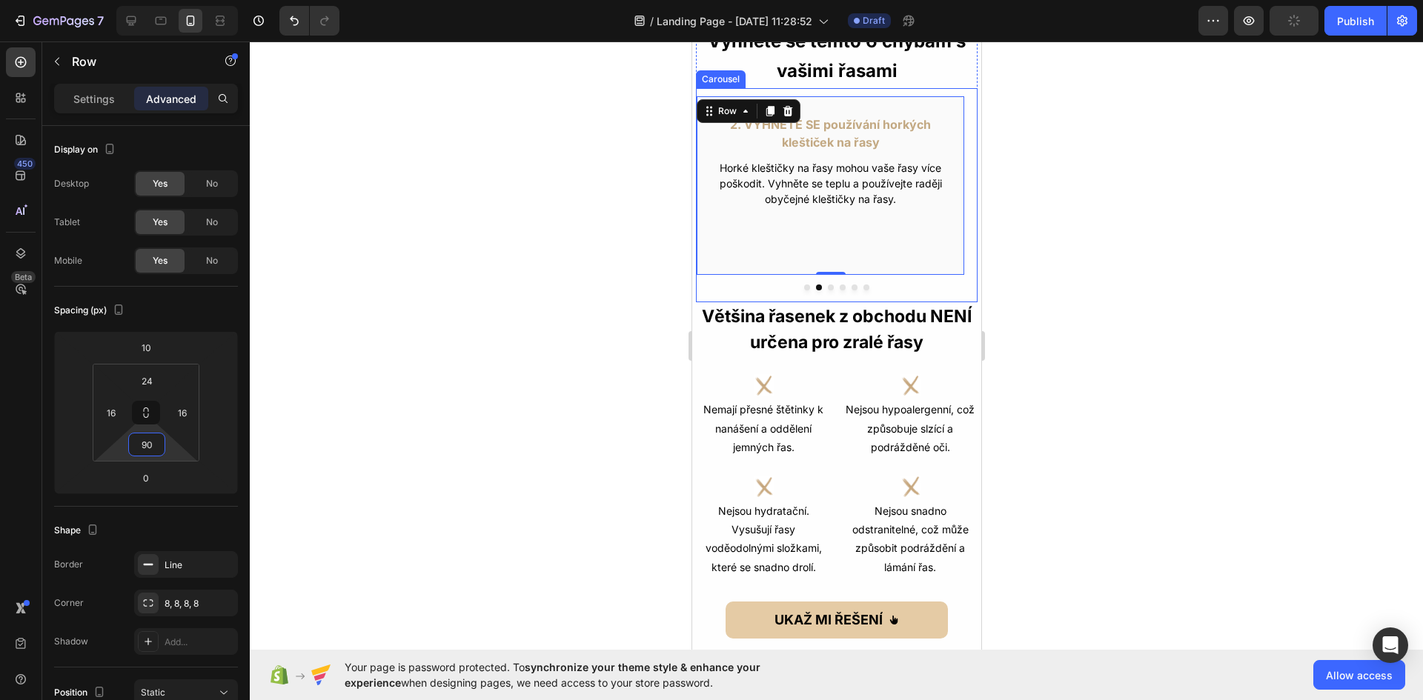
click at [803, 288] on button "Dot" at bounding box center [806, 288] width 6 height 6
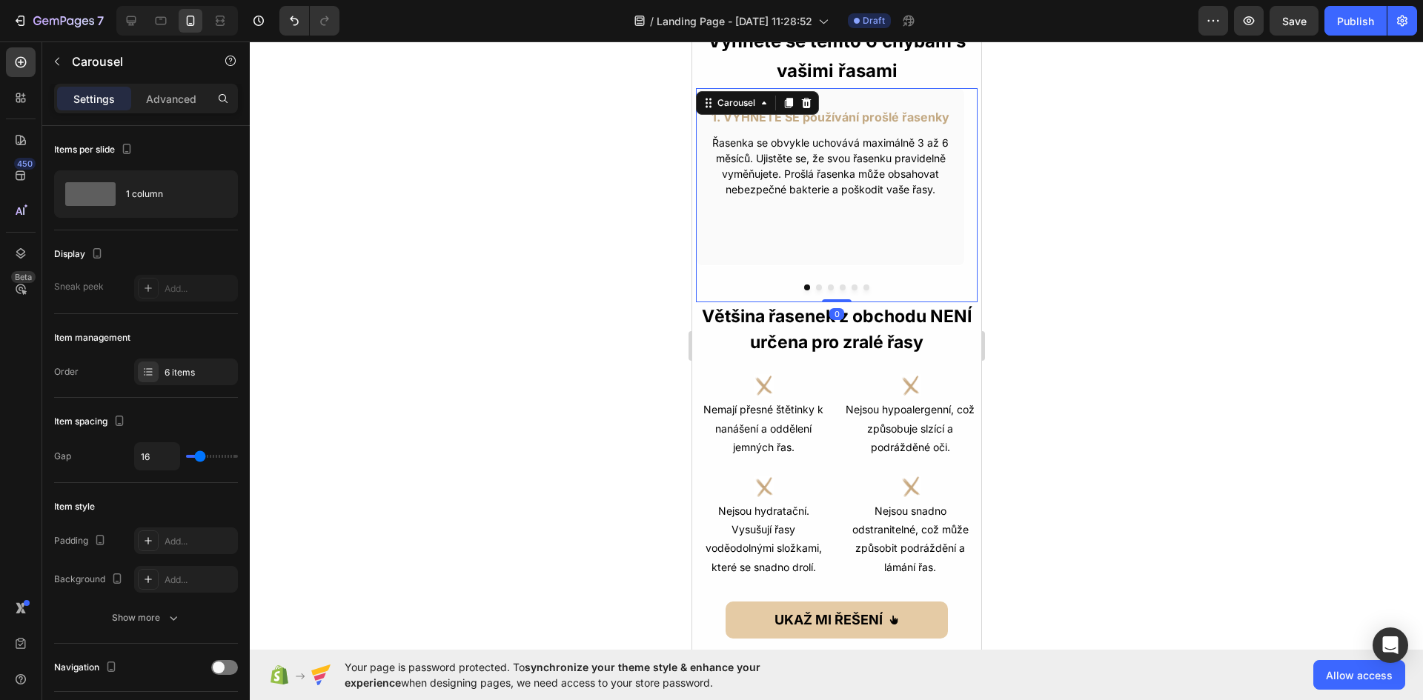
click at [827, 288] on button "Dot" at bounding box center [830, 288] width 6 height 6
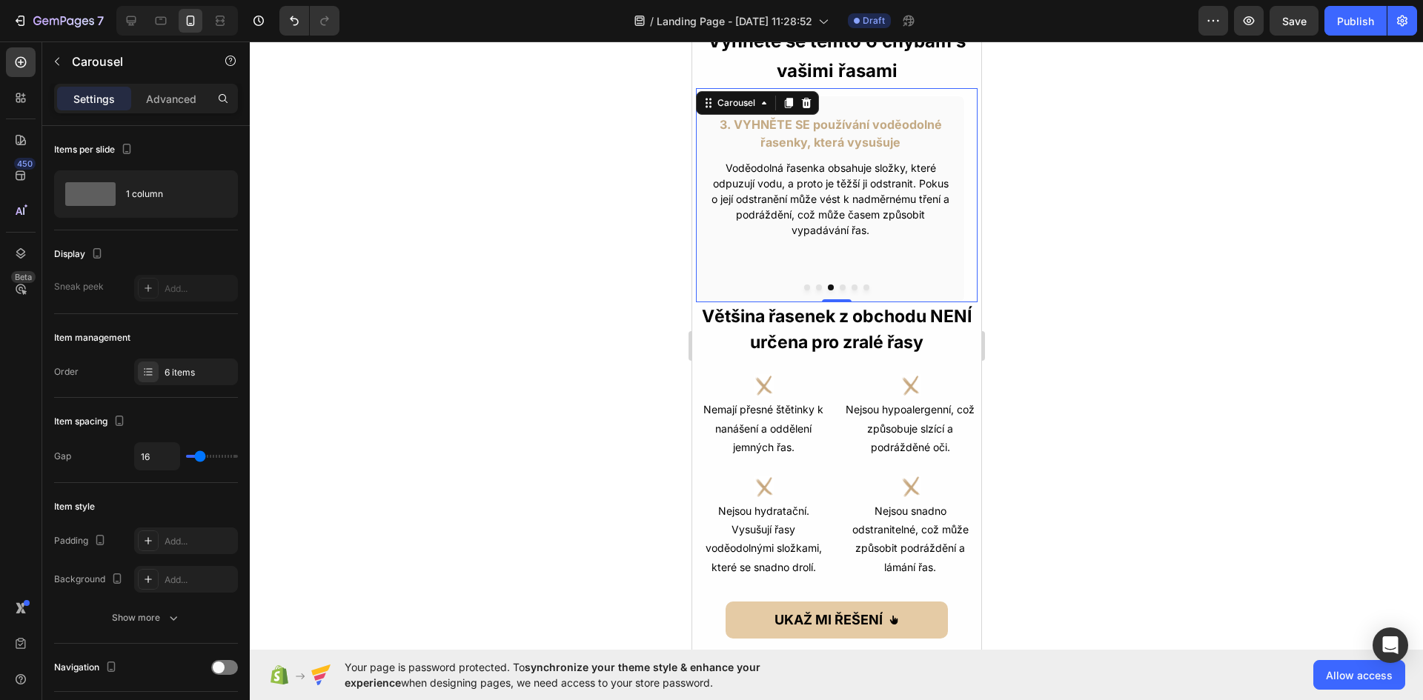
click at [839, 290] on button "Dot" at bounding box center [842, 288] width 6 height 6
click at [854, 236] on div "4. VYHNĚTE SE používání umělých řas Text Block I když vypadají dočasně hezky, u…" at bounding box center [829, 174] width 269 height 156
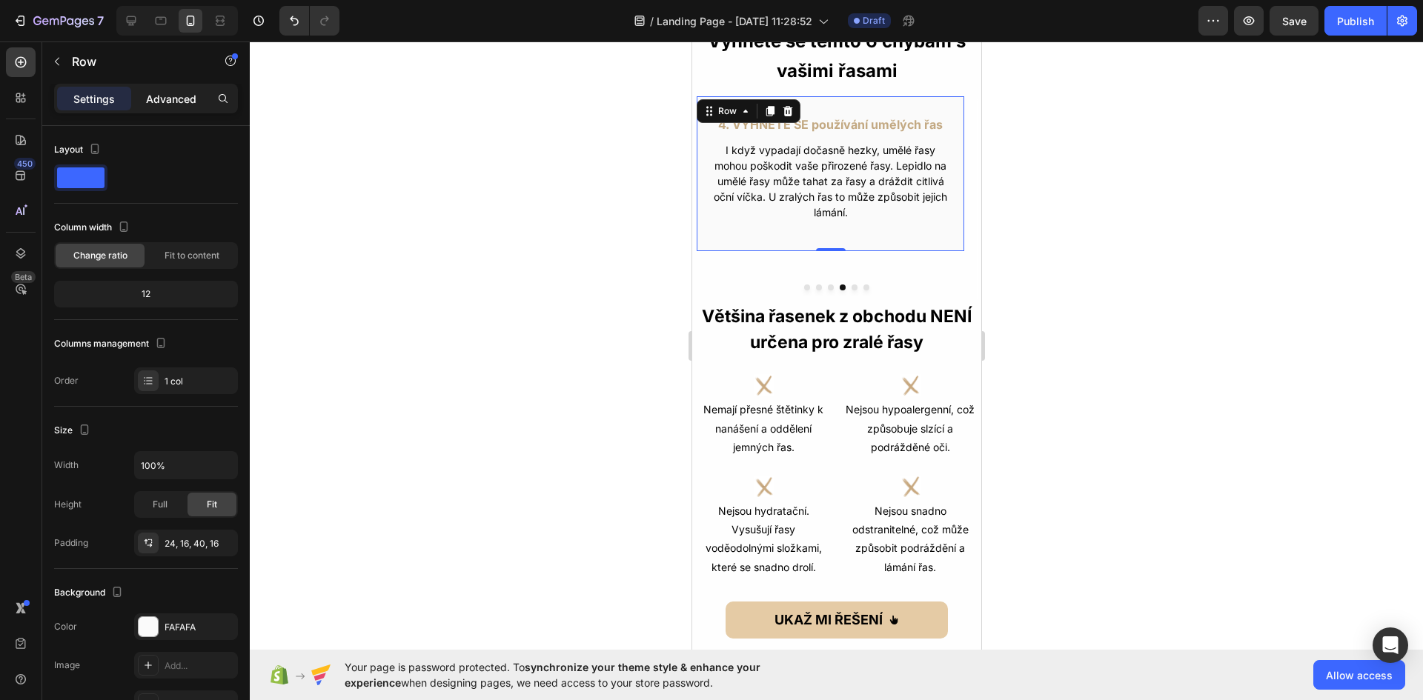
click at [159, 95] on p "Advanced" at bounding box center [171, 99] width 50 height 16
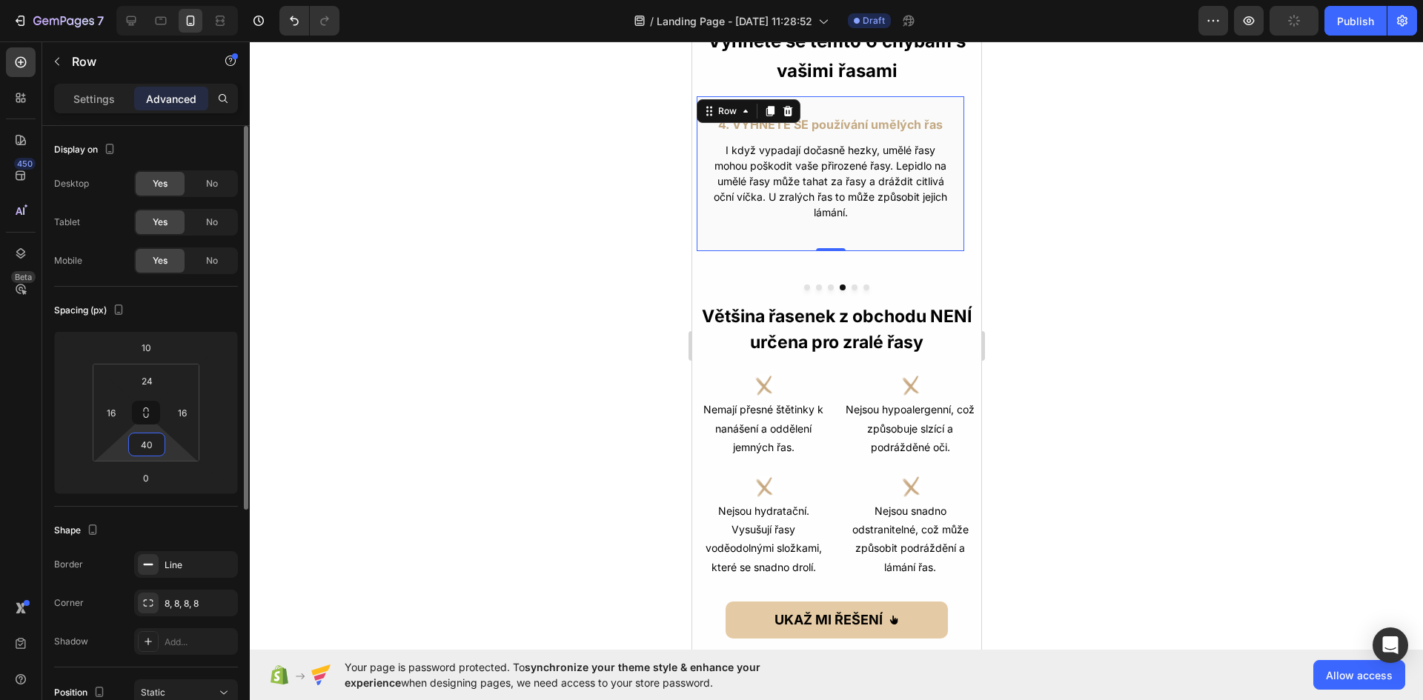
click at [157, 450] on input "40" at bounding box center [147, 445] width 30 height 22
type input "9"
type input "70"
click at [827, 290] on button "Dot" at bounding box center [830, 288] width 6 height 6
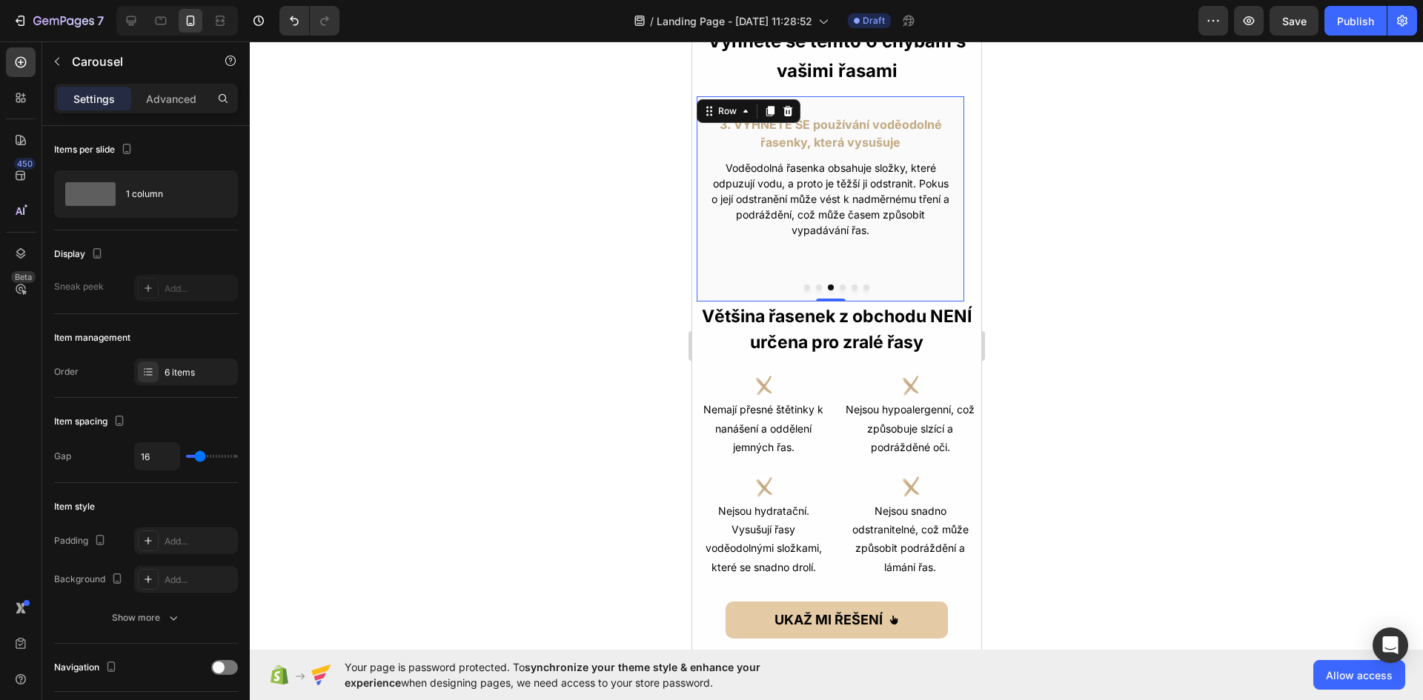
click at [865, 255] on div "3. VYHNĚTE SE používání voděodolné řasenky, která vysušuje Text Block Voděodoln…" at bounding box center [829, 199] width 269 height 207
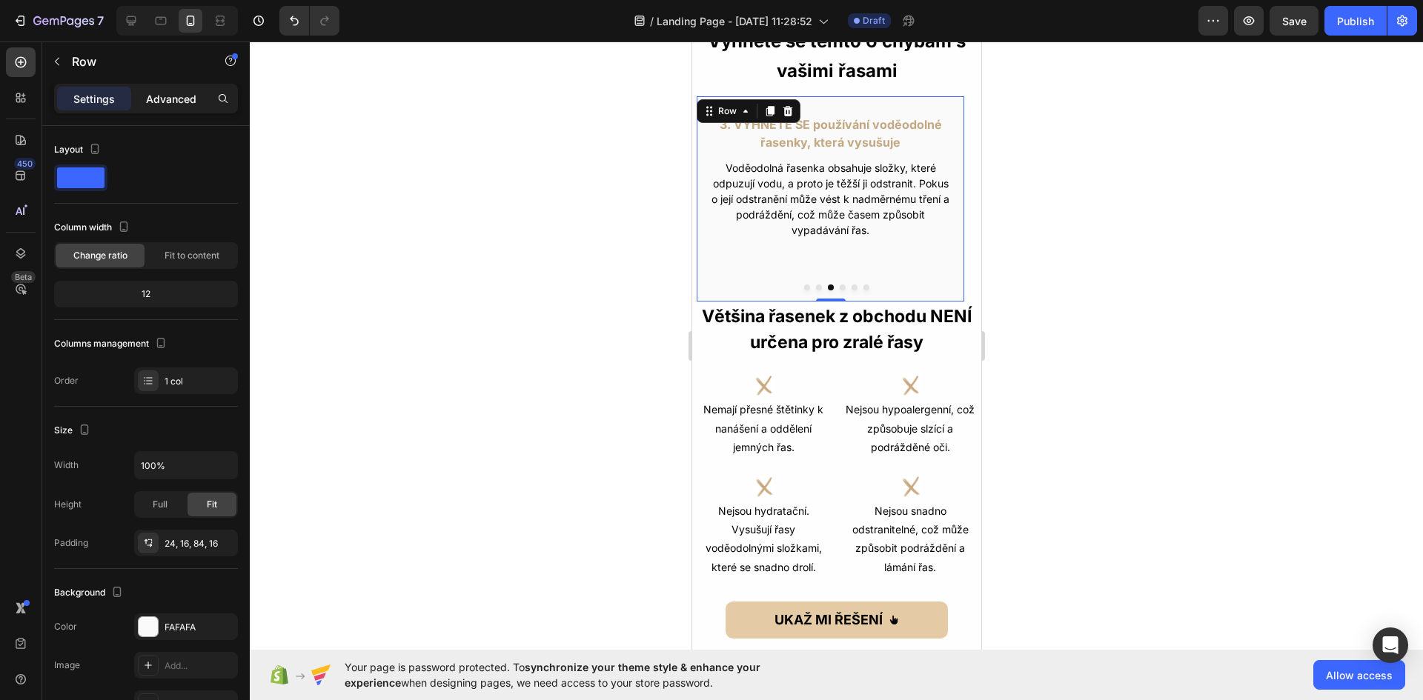
click at [147, 93] on p "Advanced" at bounding box center [171, 99] width 50 height 16
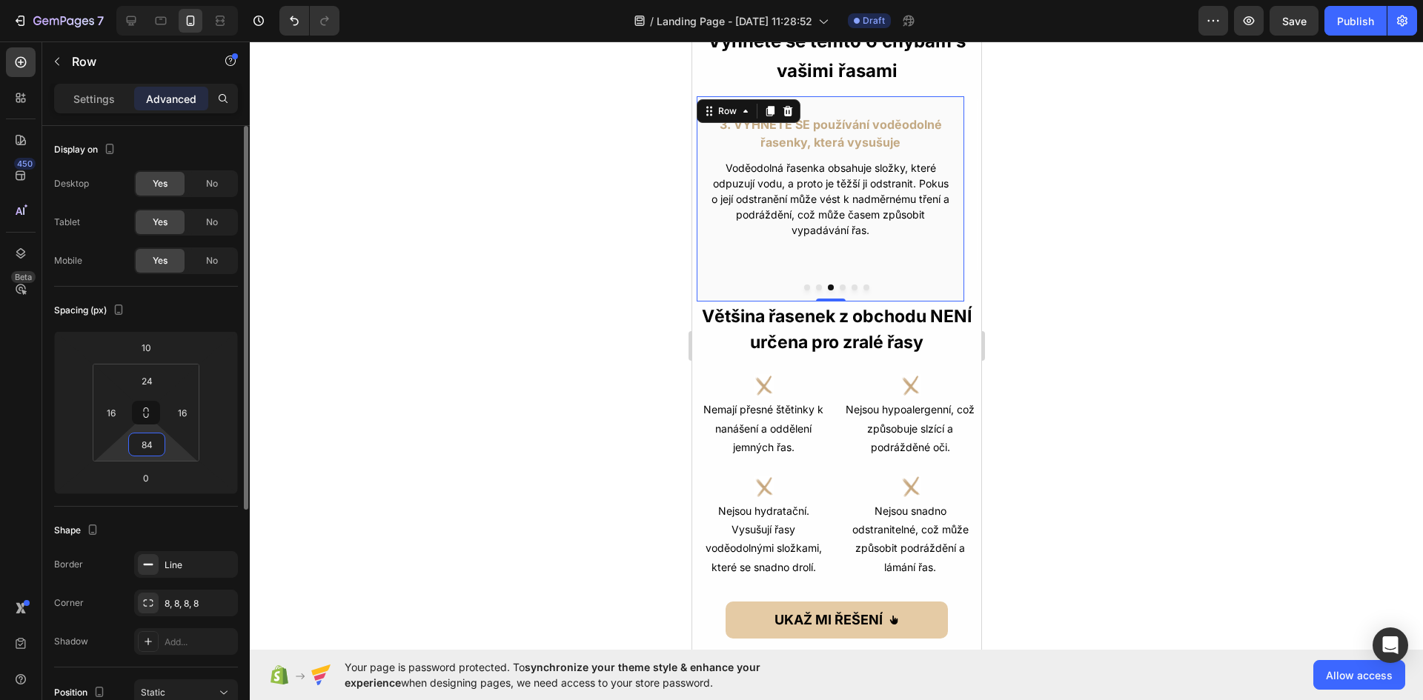
click at [144, 449] on input "84" at bounding box center [147, 445] width 30 height 22
type input "60"
click at [1047, 265] on div at bounding box center [836, 371] width 1173 height 659
click at [932, 259] on div "3. VYHNĚTE SE používání voděodolné řasenky, která vysušuje Text Block Voděodoln…" at bounding box center [829, 190] width 269 height 189
click at [143, 448] on input "60" at bounding box center [147, 445] width 30 height 22
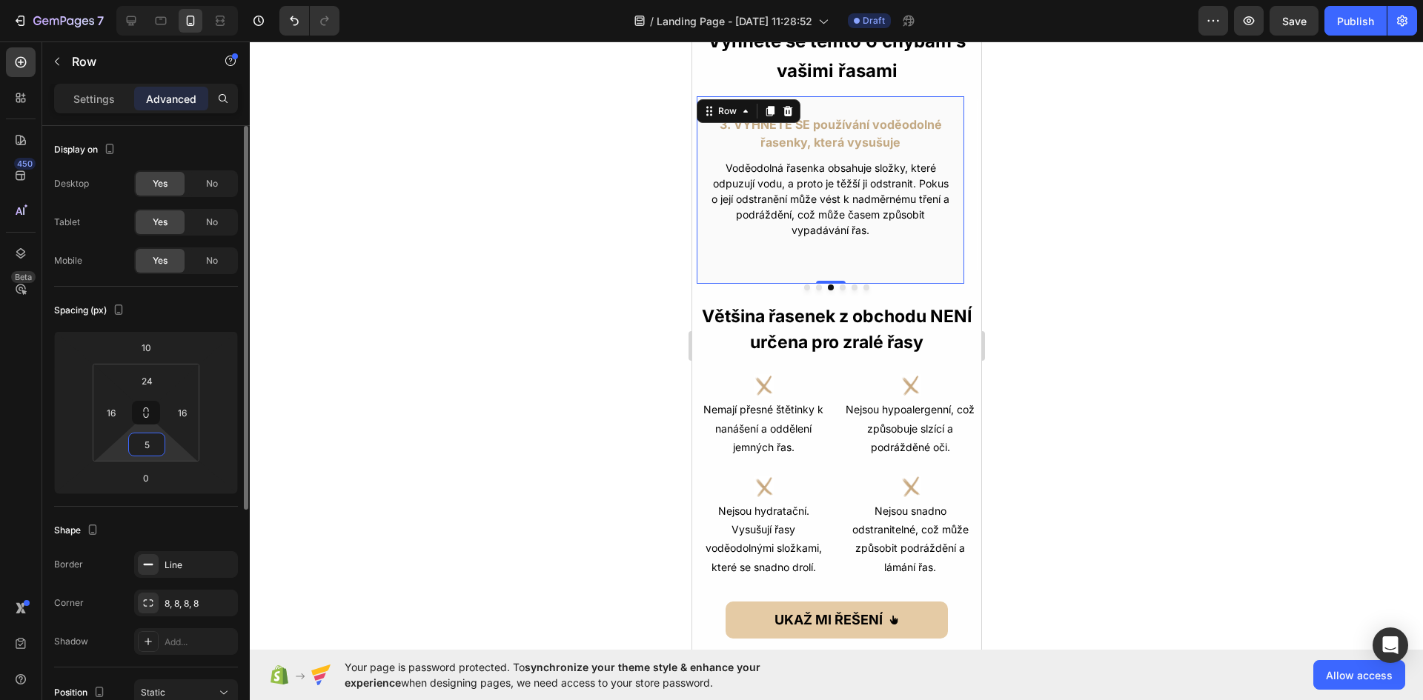
type input "50"
click at [815, 288] on button "Dot" at bounding box center [818, 288] width 6 height 6
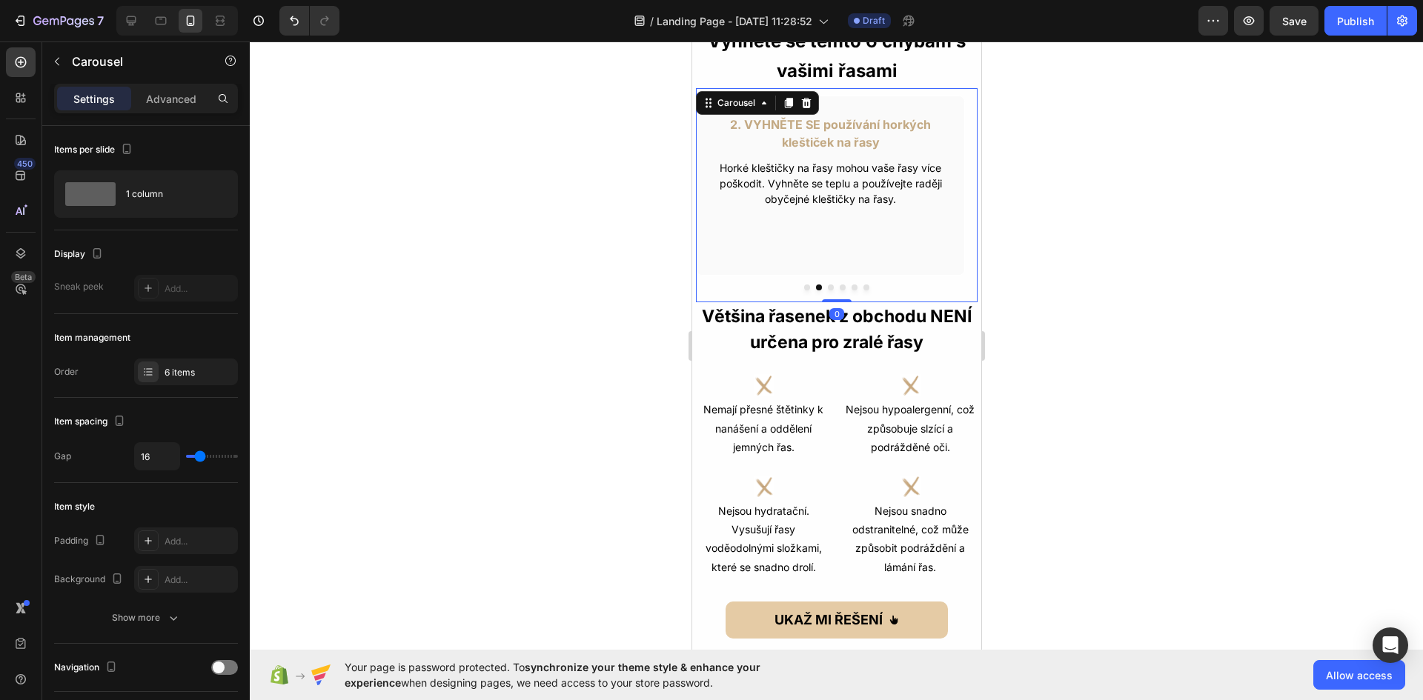
click at [803, 286] on button "Dot" at bounding box center [806, 288] width 6 height 6
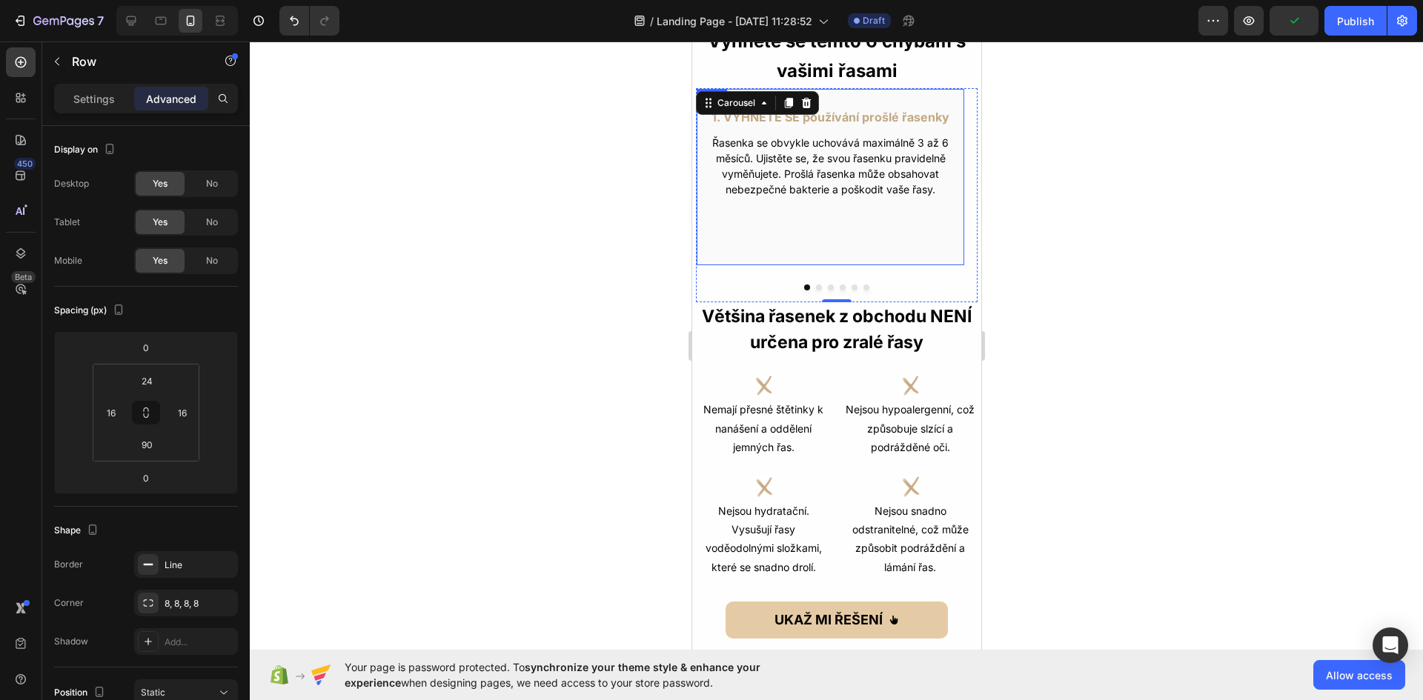
click at [826, 251] on div "1. VYHNĚTE SE používání prošlé řasenky Text Block Řasenka se obvykle uchovává m…" at bounding box center [829, 177] width 269 height 178
click at [153, 442] on input "90" at bounding box center [147, 445] width 30 height 22
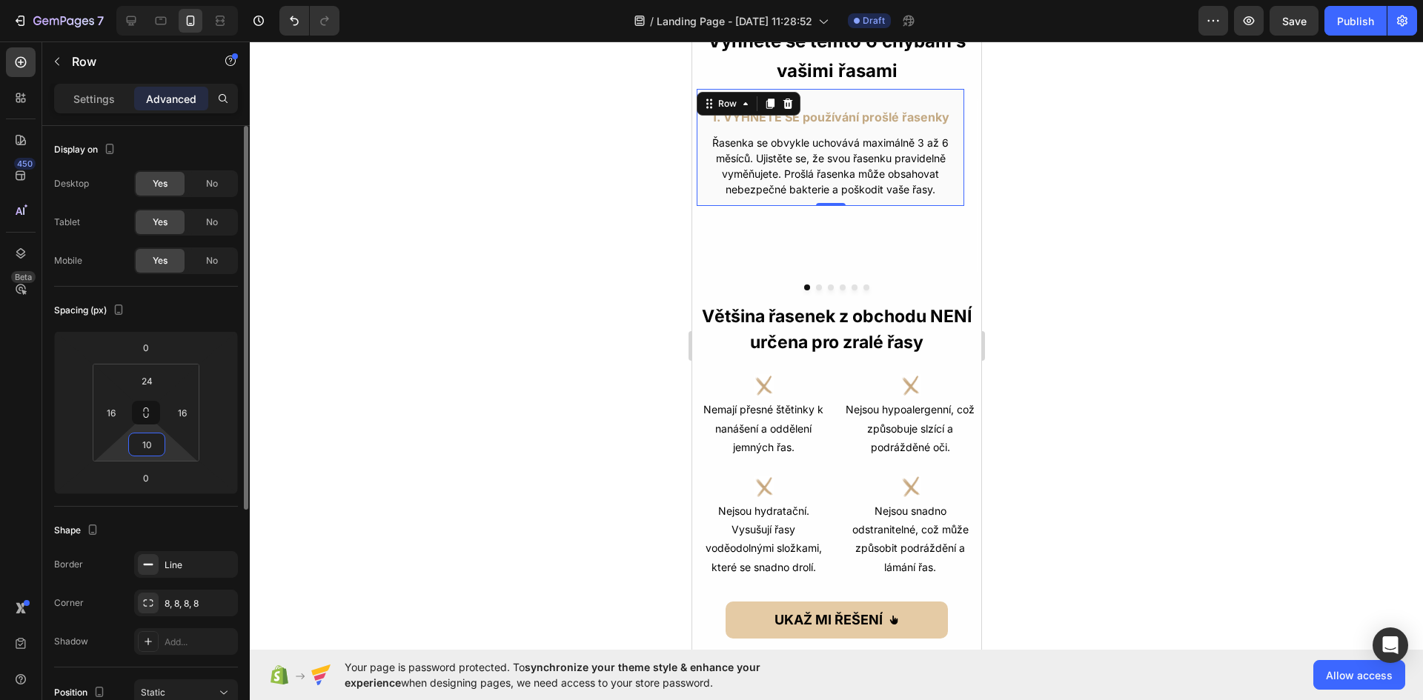
type input "100"
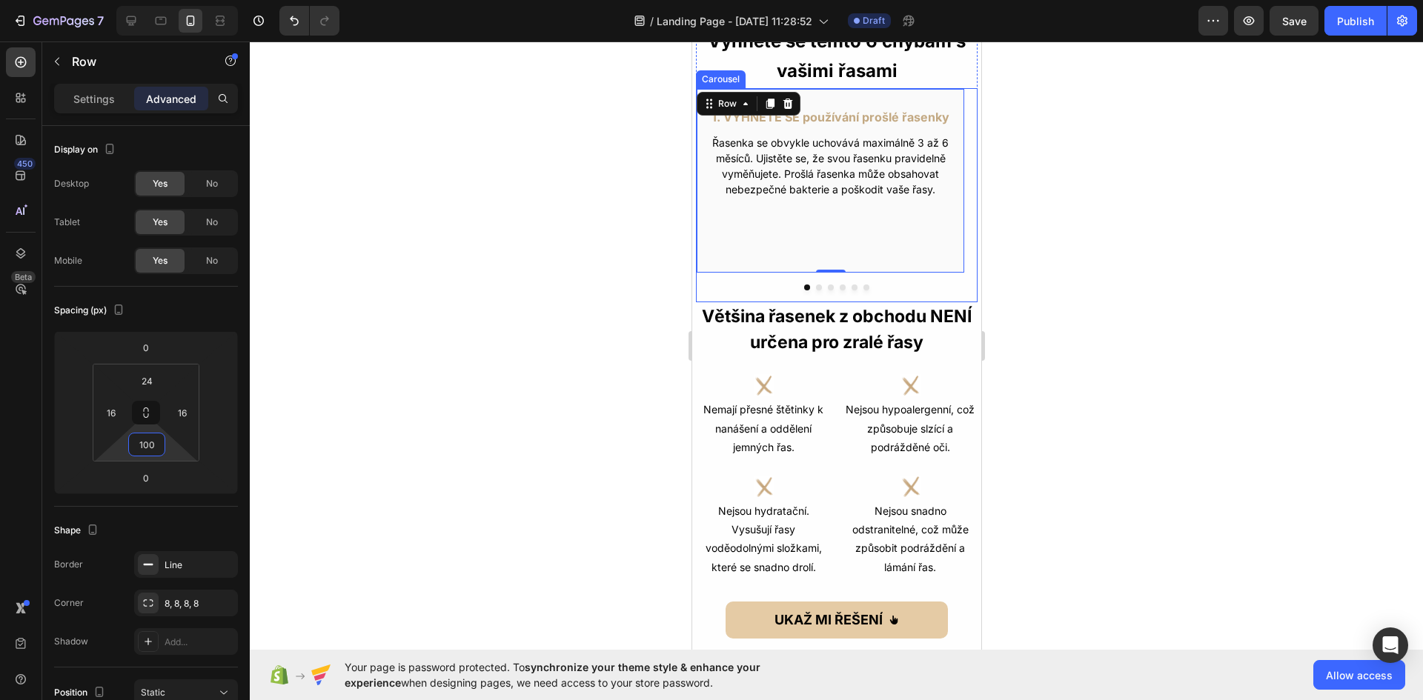
click at [815, 288] on button "Dot" at bounding box center [818, 288] width 6 height 6
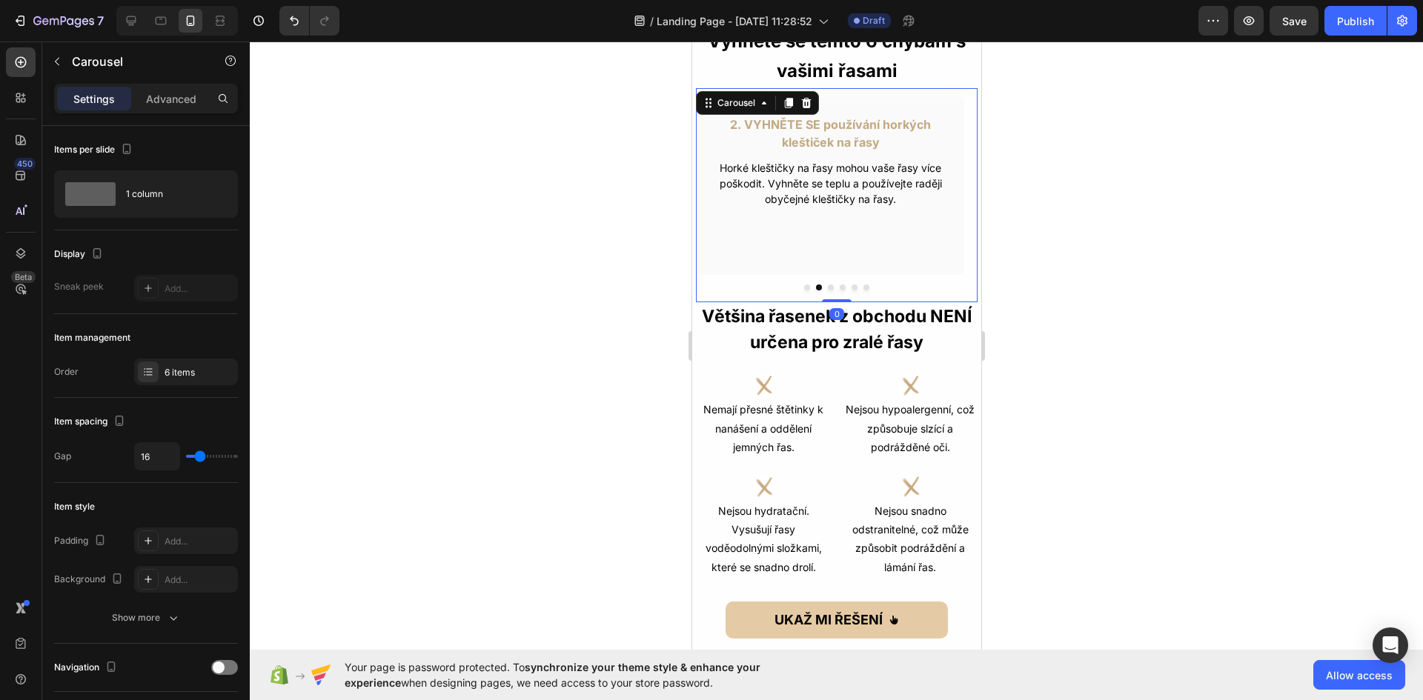
click at [803, 287] on button "Dot" at bounding box center [806, 288] width 6 height 6
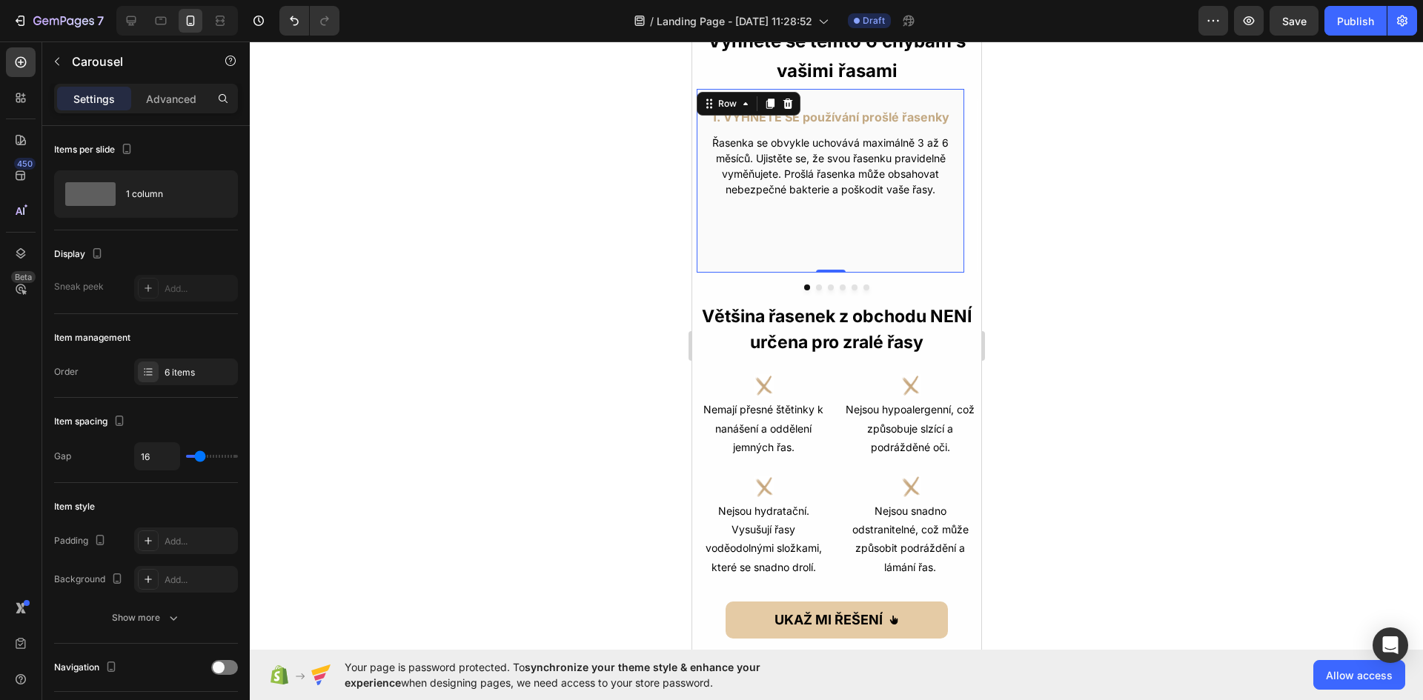
click at [804, 250] on div "1. VYHNĚTE SE používání prošlé řasenky Text Block Řasenka se obvykle uchovává m…" at bounding box center [829, 180] width 269 height 185
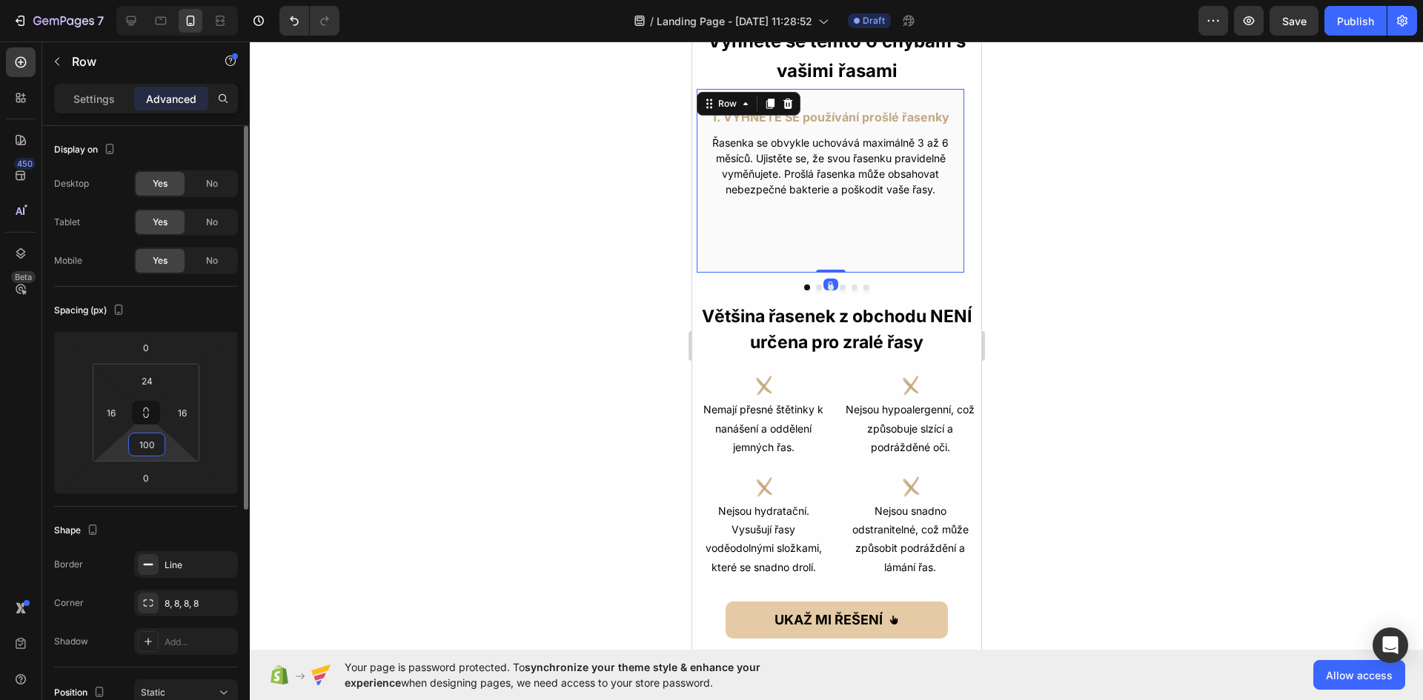
click at [150, 442] on input "100" at bounding box center [147, 445] width 30 height 22
type input "110"
click at [1204, 388] on div at bounding box center [836, 371] width 1173 height 659
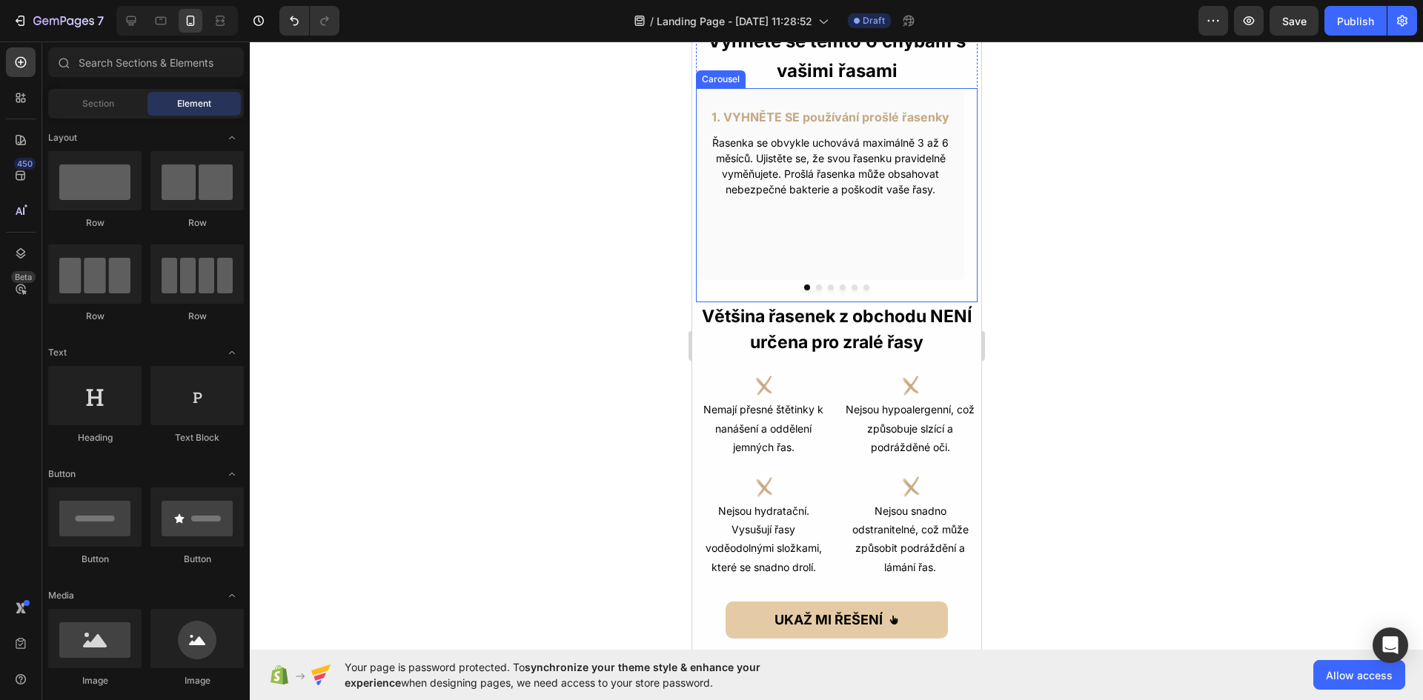
click at [823, 291] on div "1. VYHNĚTE SE používání prošlé řasenky Text Block Řasenka se obvykle uchovává m…" at bounding box center [829, 195] width 269 height 214
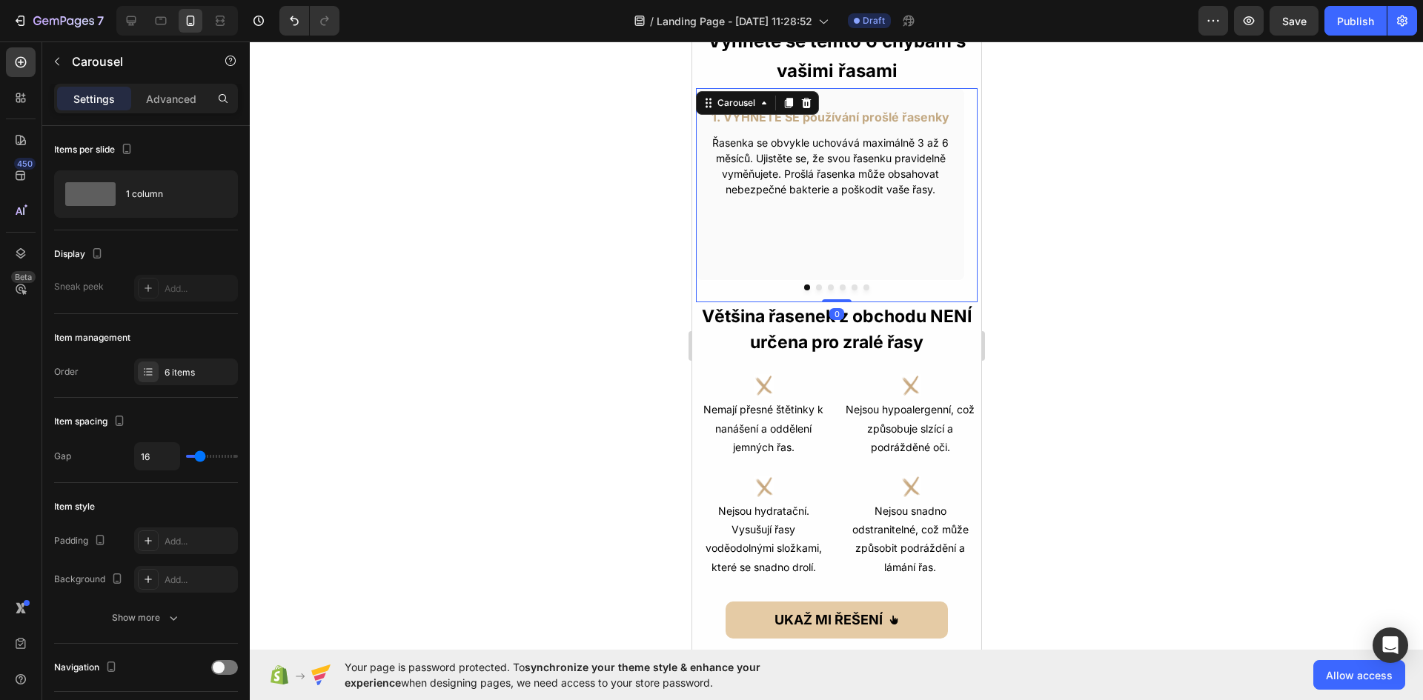
click at [815, 285] on button "Dot" at bounding box center [818, 288] width 6 height 6
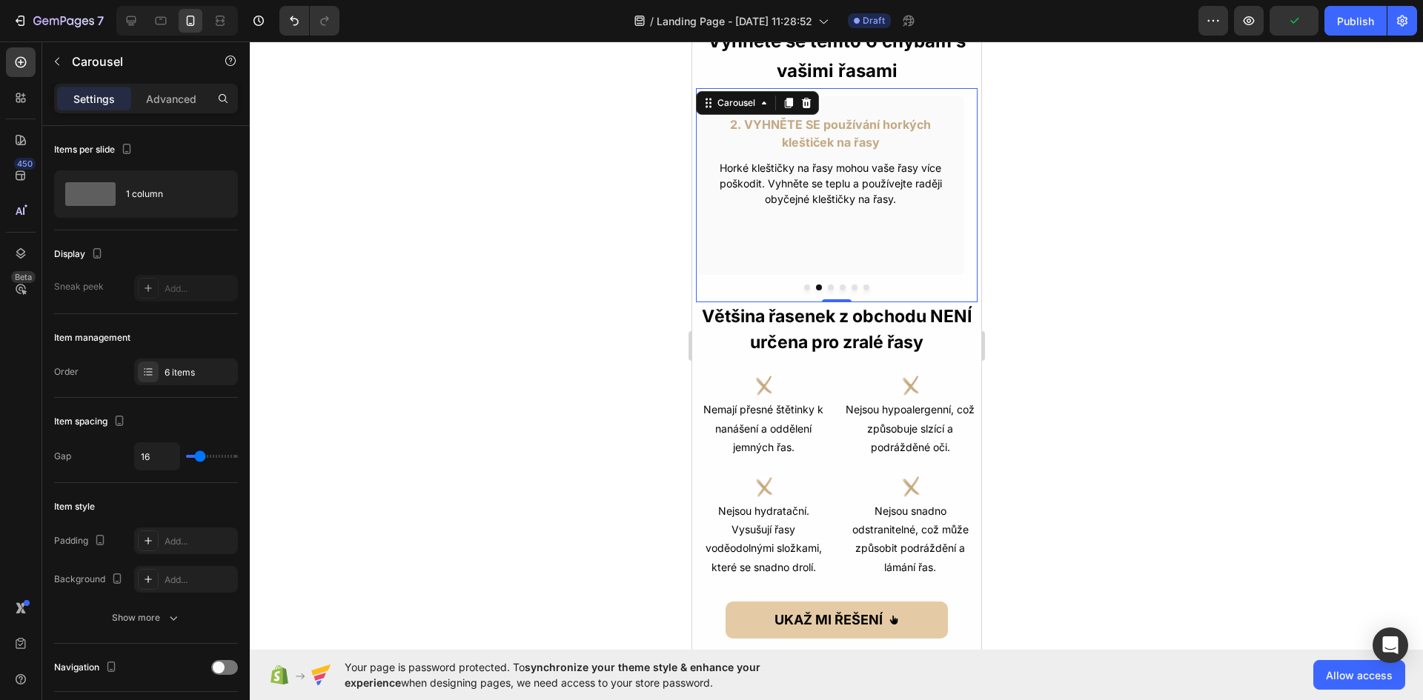
click at [827, 288] on button "Dot" at bounding box center [830, 288] width 6 height 6
click at [839, 288] on button "Dot" at bounding box center [842, 288] width 6 height 6
click at [851, 288] on button "Dot" at bounding box center [854, 288] width 6 height 6
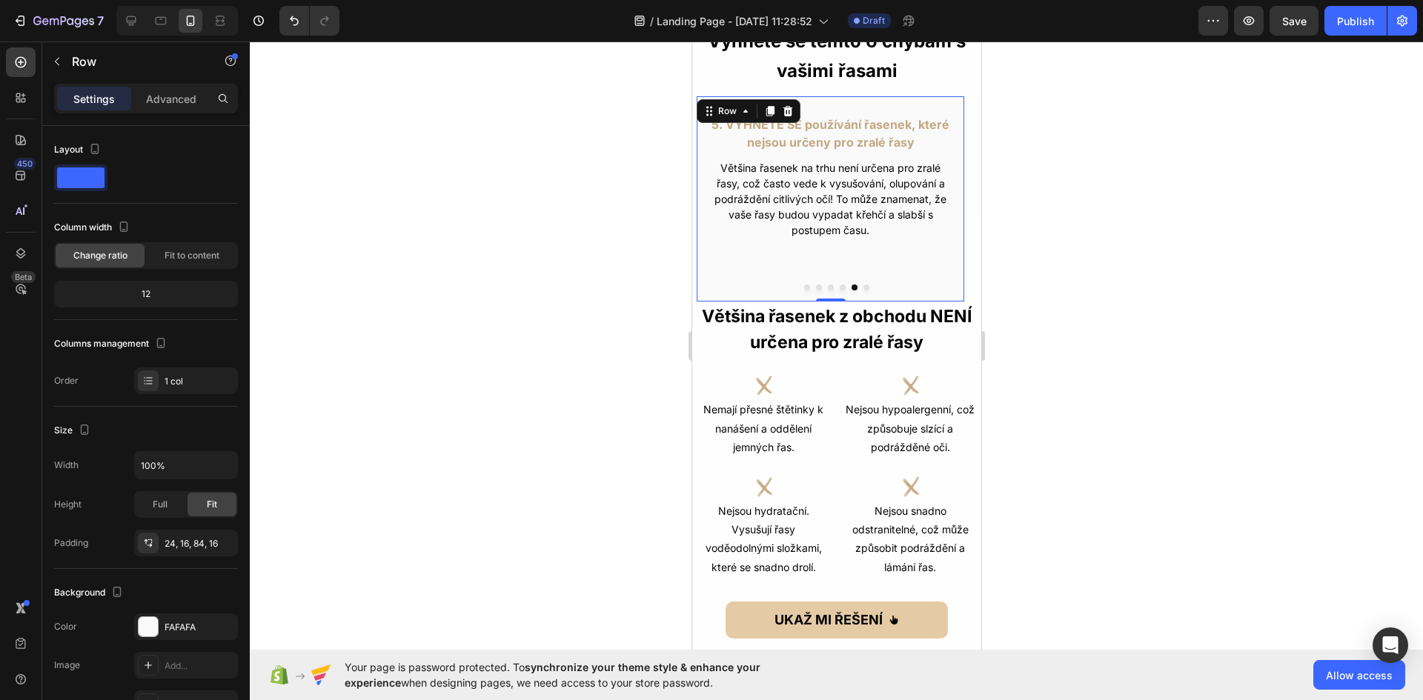
click at [873, 264] on div "5. VYHNĚTE SE používání řasenek, které nejsou určeny pro zralé řasy Text Block …" at bounding box center [829, 199] width 269 height 207
click at [182, 92] on p "Advanced" at bounding box center [171, 99] width 50 height 16
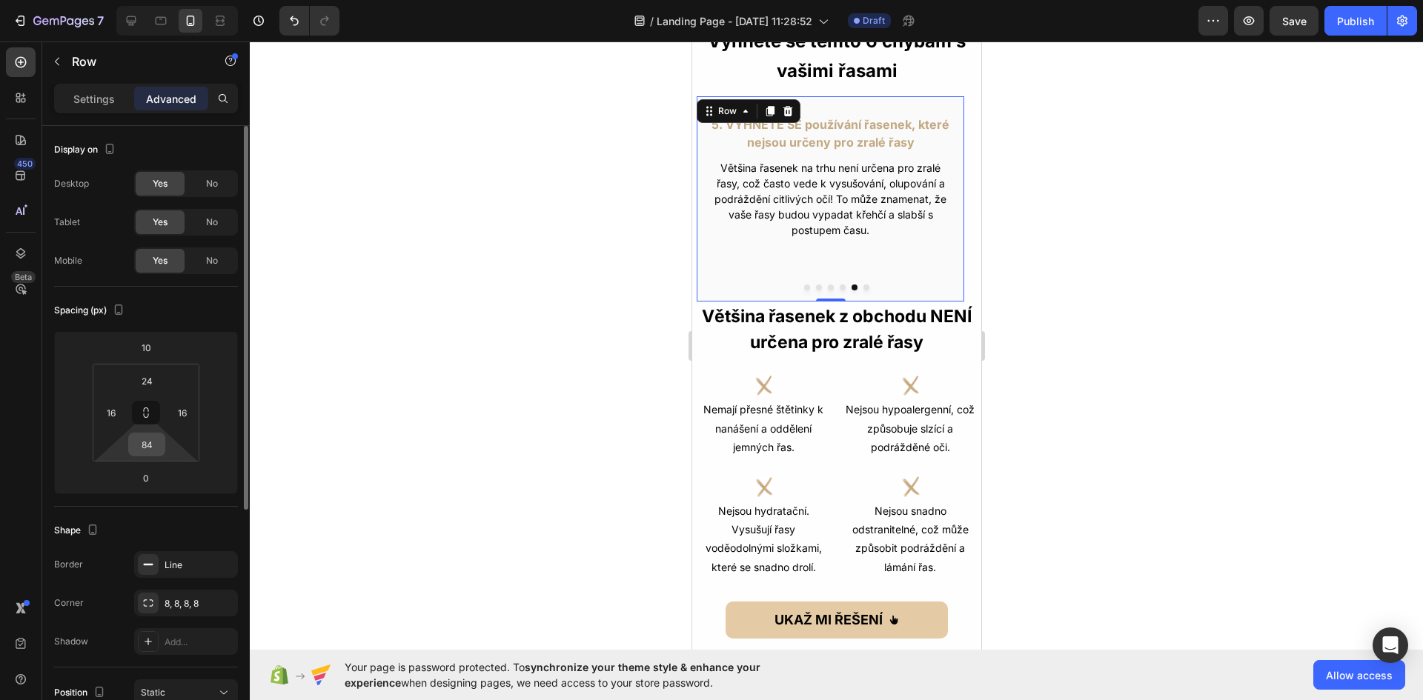
click at [150, 442] on input "84" at bounding box center [147, 445] width 30 height 22
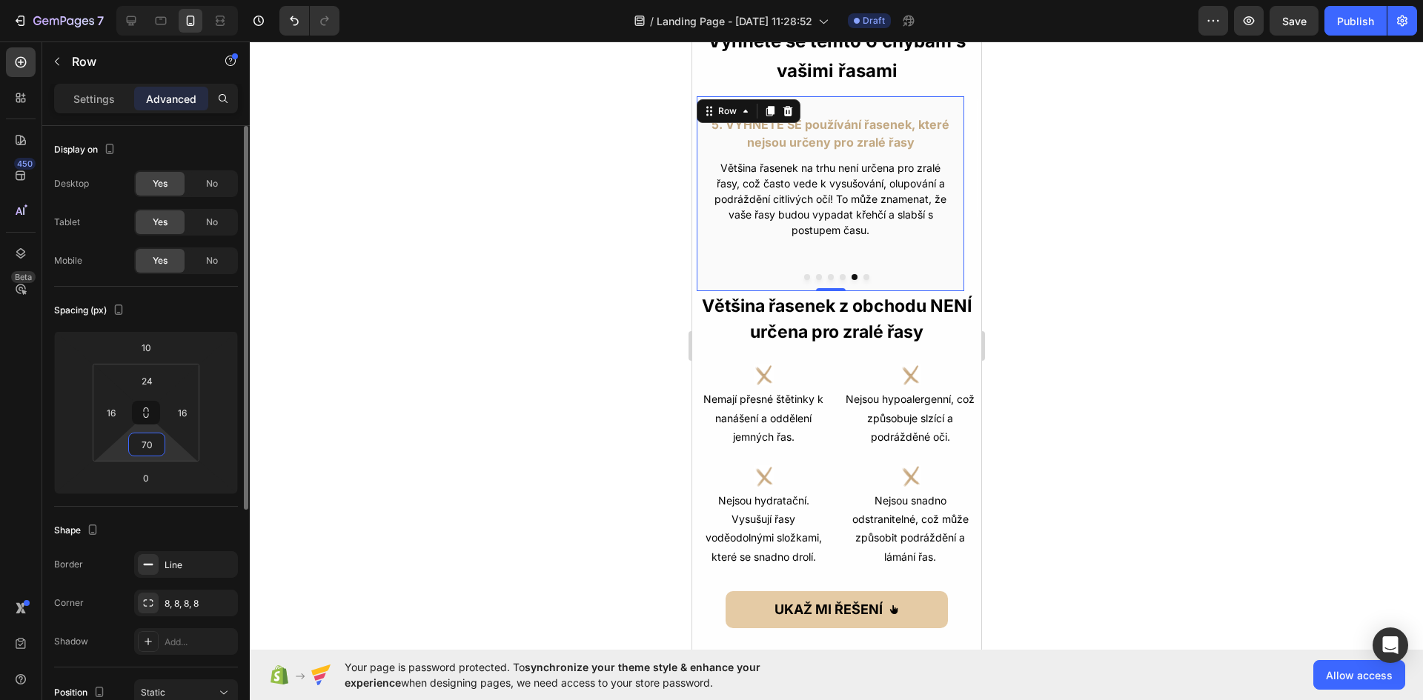
type input "7"
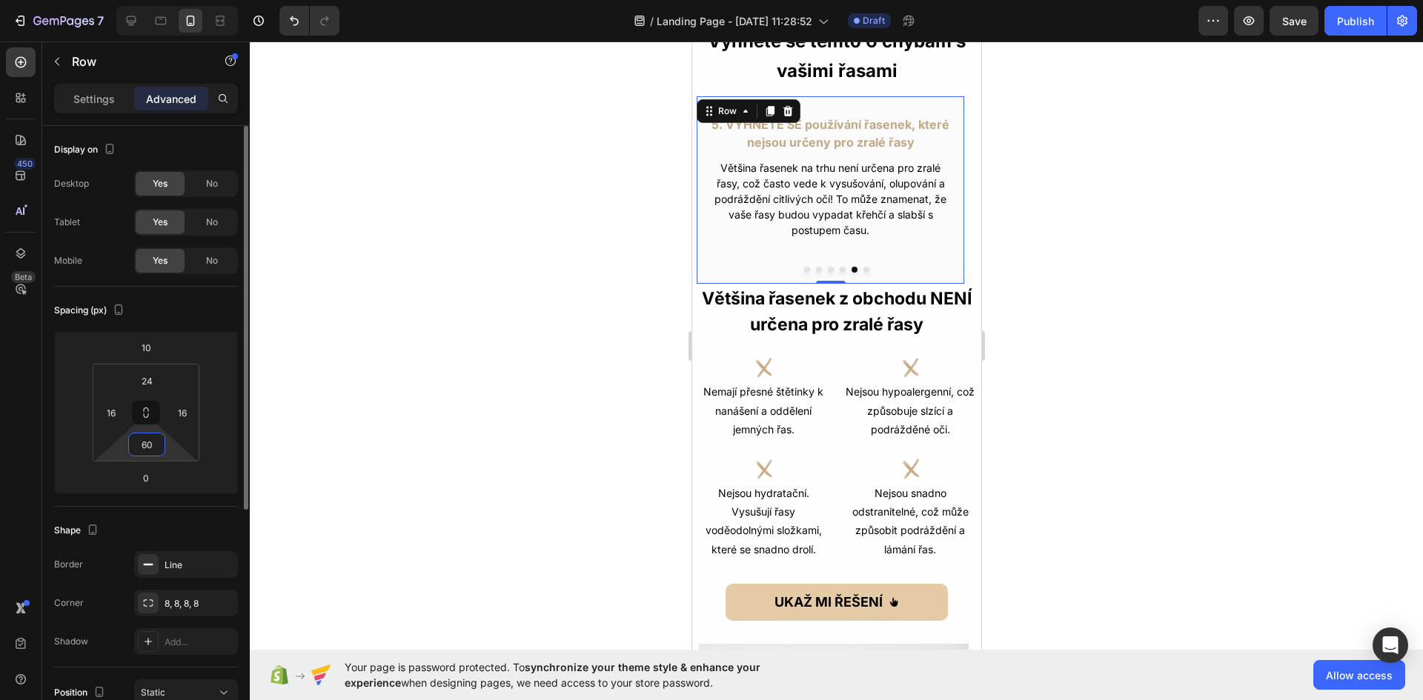
type input "6"
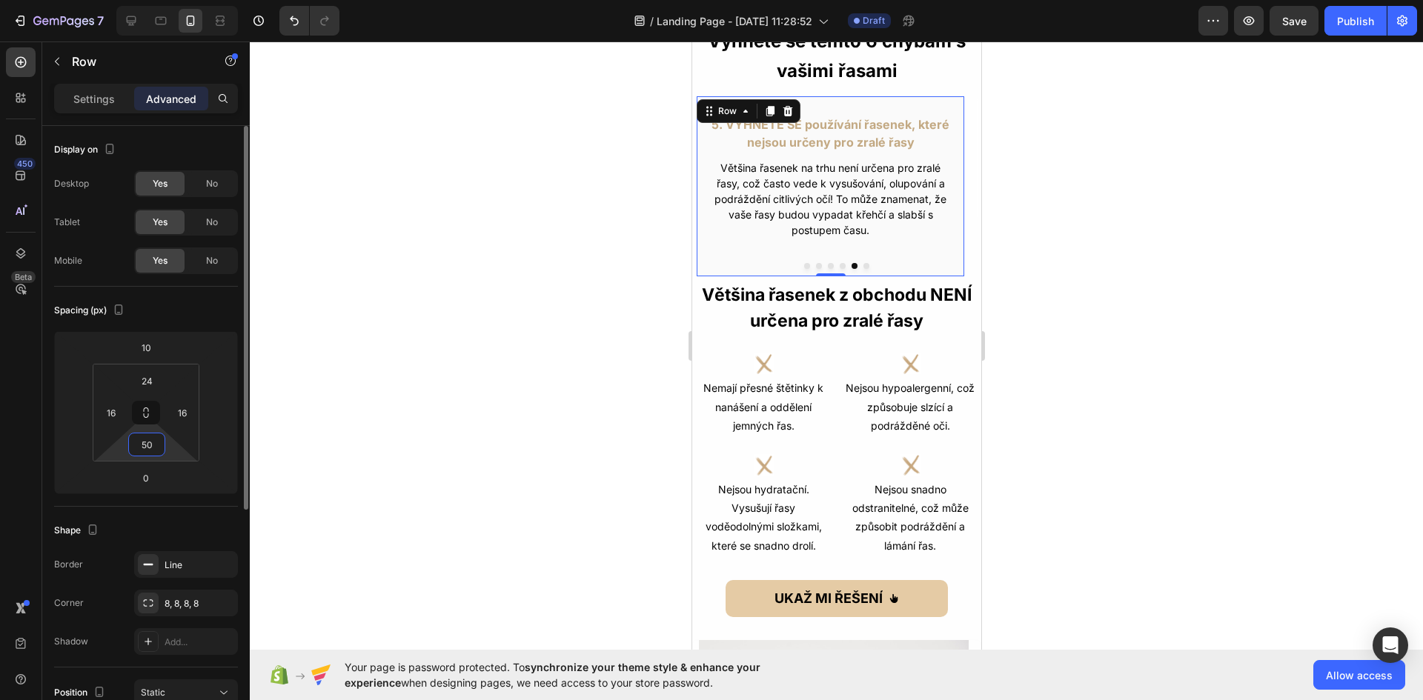
type input "5"
type input "3"
type input "25"
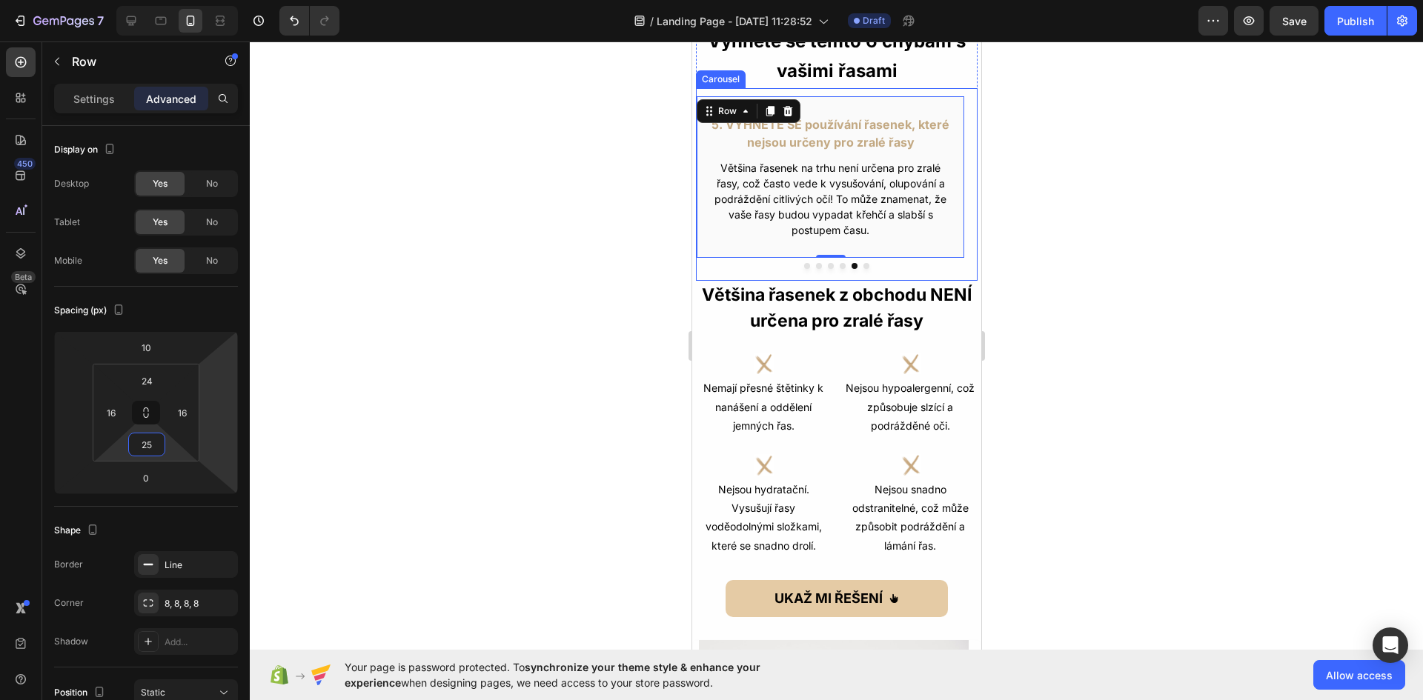
click at [839, 264] on button "Dot" at bounding box center [842, 266] width 6 height 6
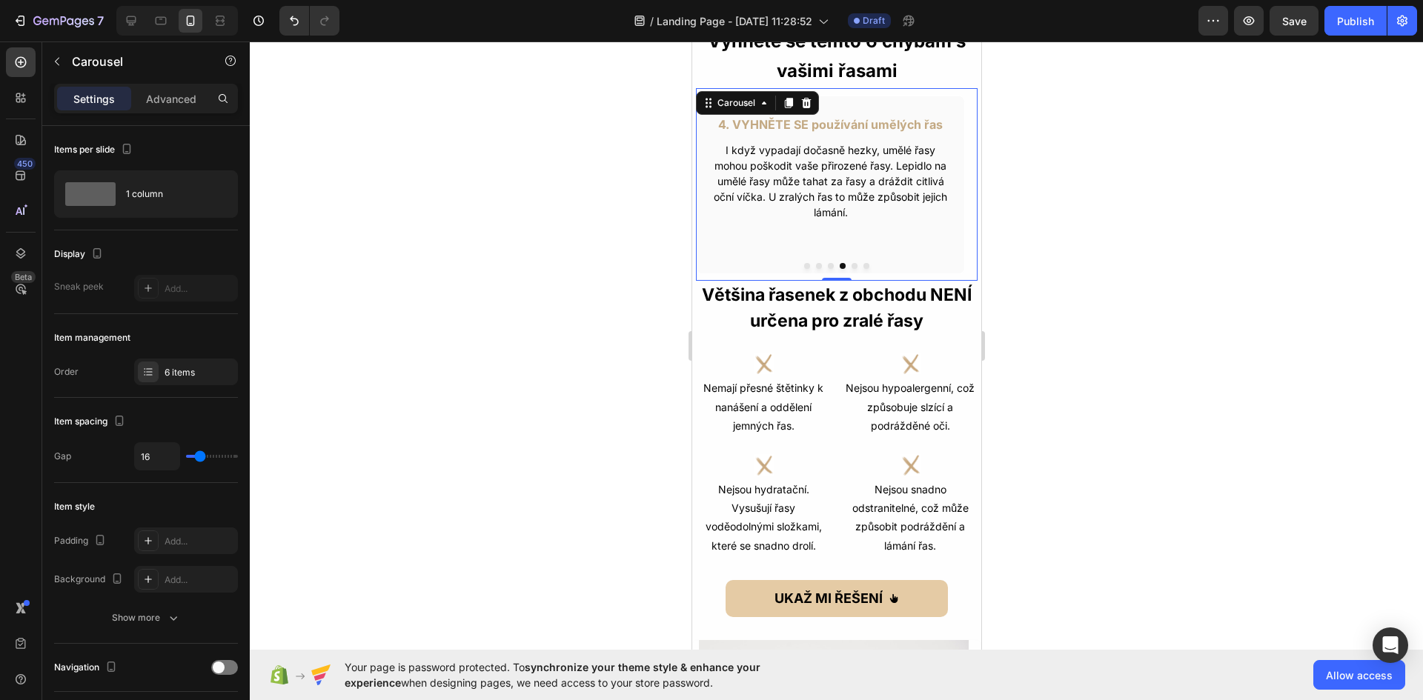
click at [827, 265] on button "Dot" at bounding box center [830, 266] width 6 height 6
click at [815, 265] on button "Dot" at bounding box center [818, 266] width 6 height 6
click at [803, 268] on button "Dot" at bounding box center [806, 266] width 6 height 6
click at [851, 267] on button "Dot" at bounding box center [854, 266] width 6 height 6
click at [803, 267] on button "Dot" at bounding box center [806, 266] width 6 height 6
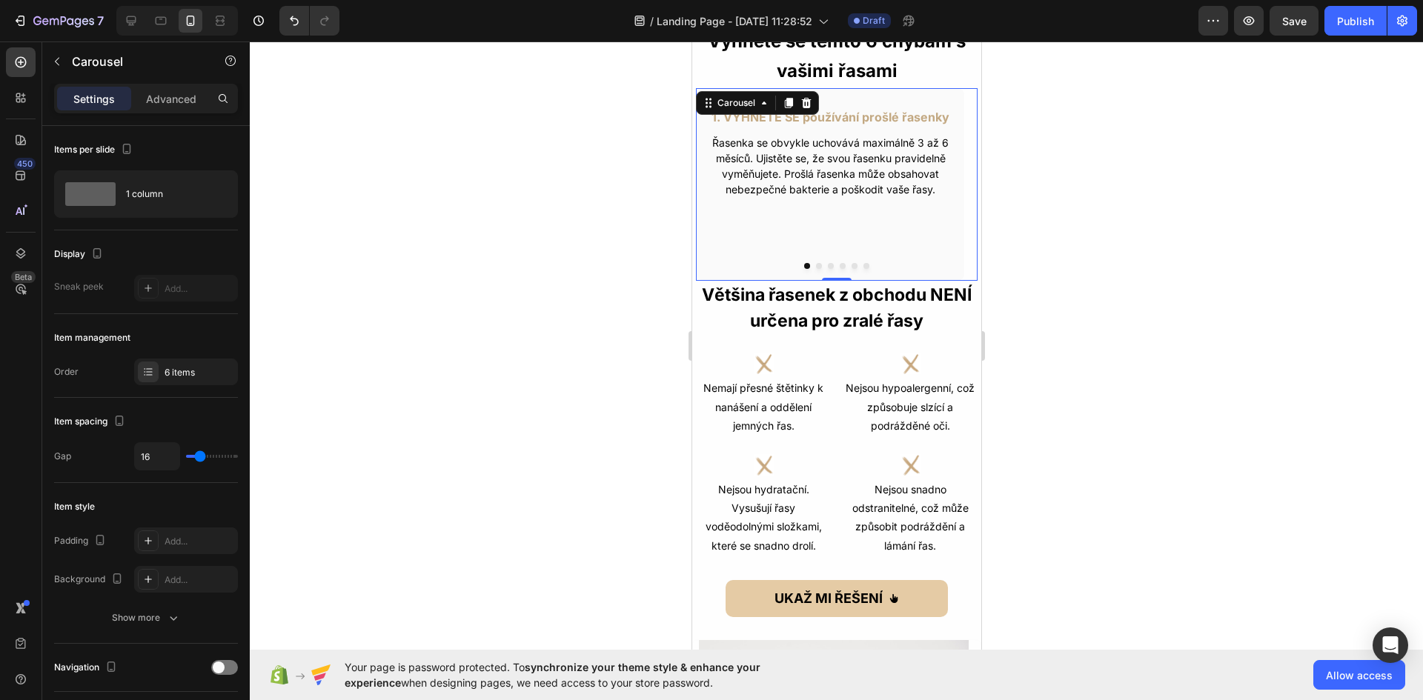
click at [815, 265] on button "Dot" at bounding box center [818, 266] width 6 height 6
click at [827, 267] on button "Dot" at bounding box center [830, 266] width 6 height 6
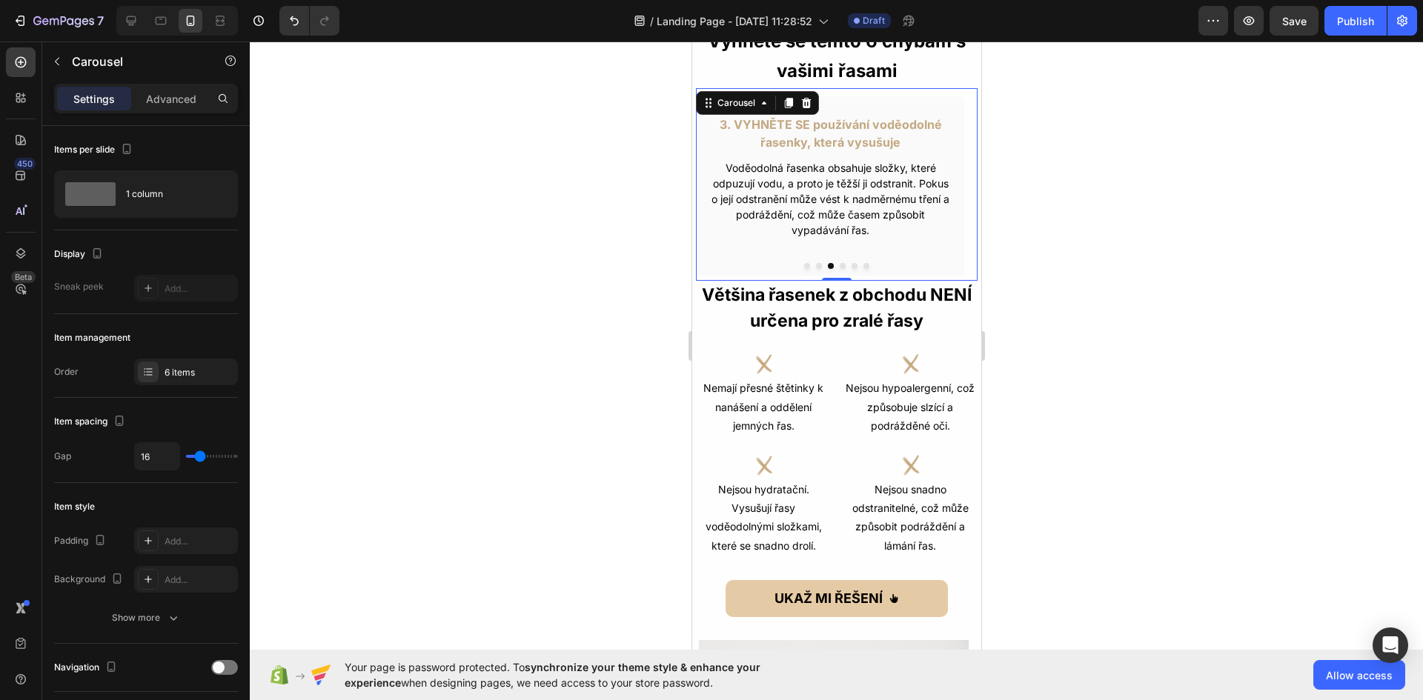
click at [839, 265] on button "Dot" at bounding box center [842, 266] width 6 height 6
click at [851, 266] on div at bounding box center [836, 266] width 282 height 6
click at [851, 266] on button "Dot" at bounding box center [854, 266] width 6 height 6
click at [162, 94] on p "Advanced" at bounding box center [171, 99] width 50 height 16
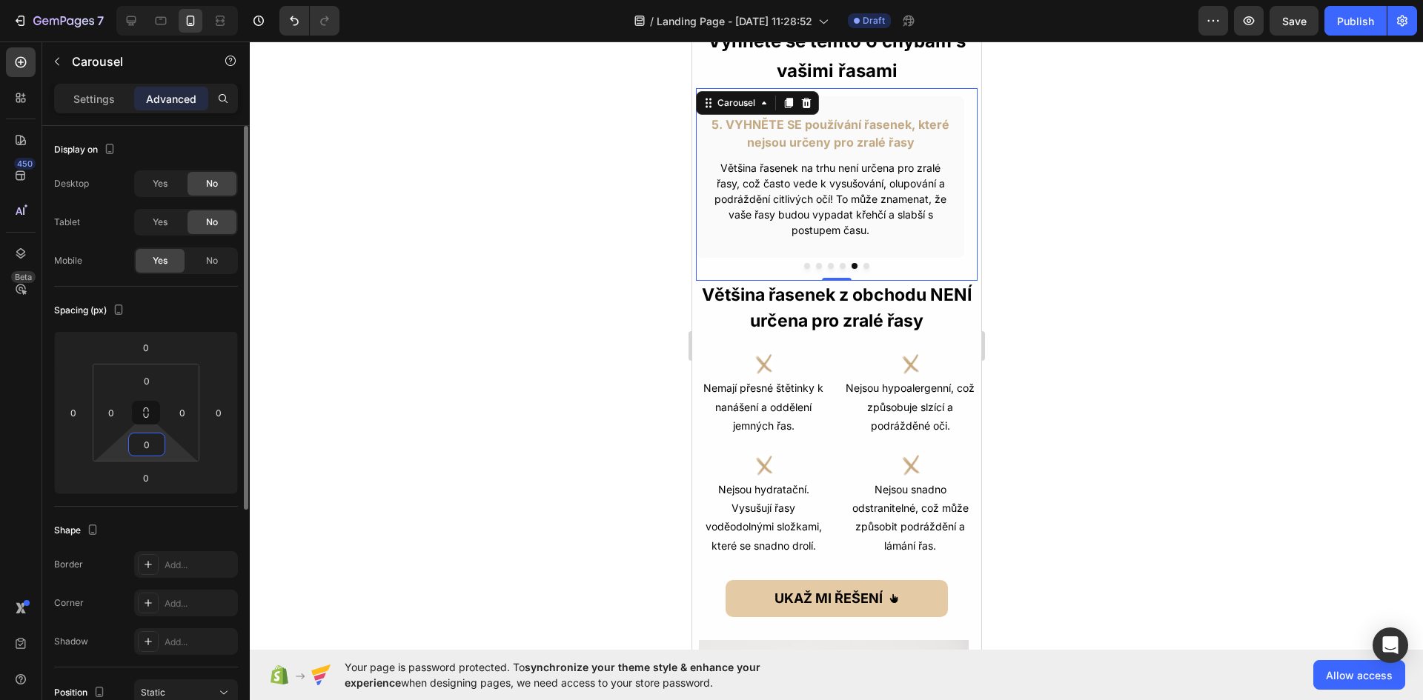
click at [151, 447] on input "0" at bounding box center [147, 445] width 30 height 22
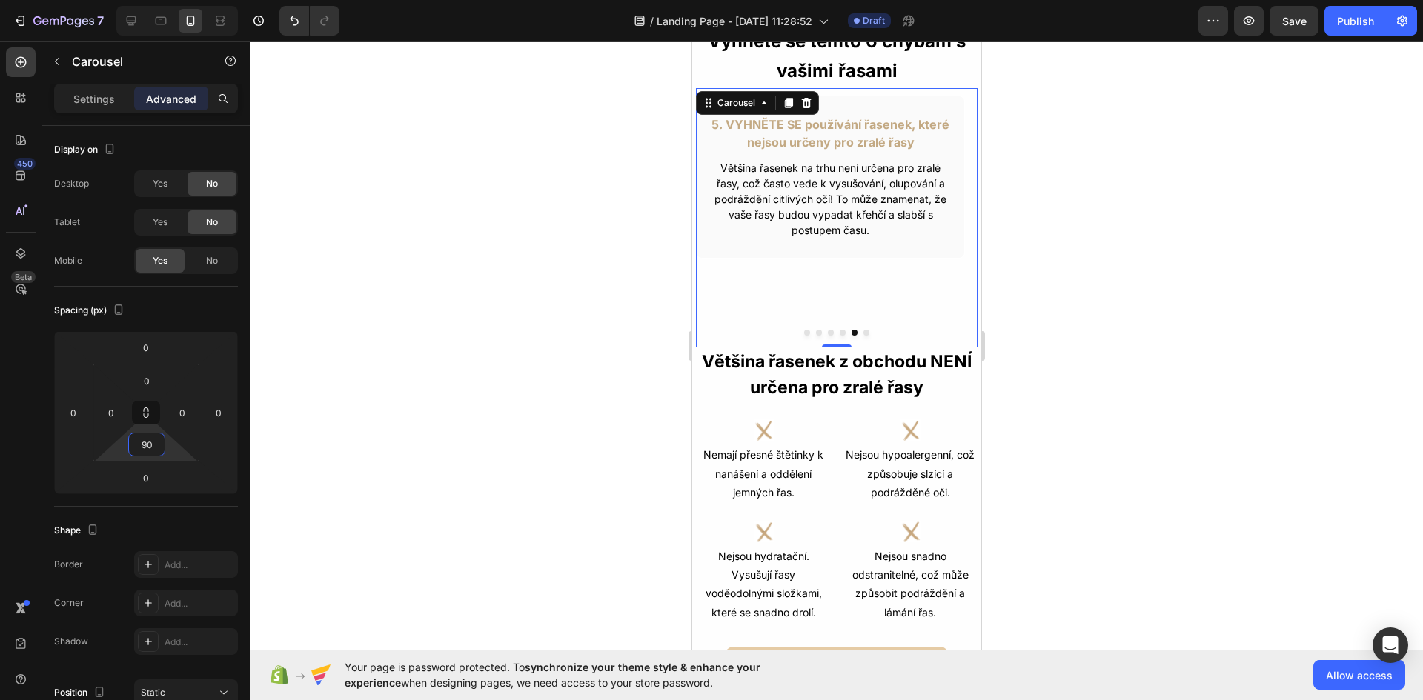
type input "0"
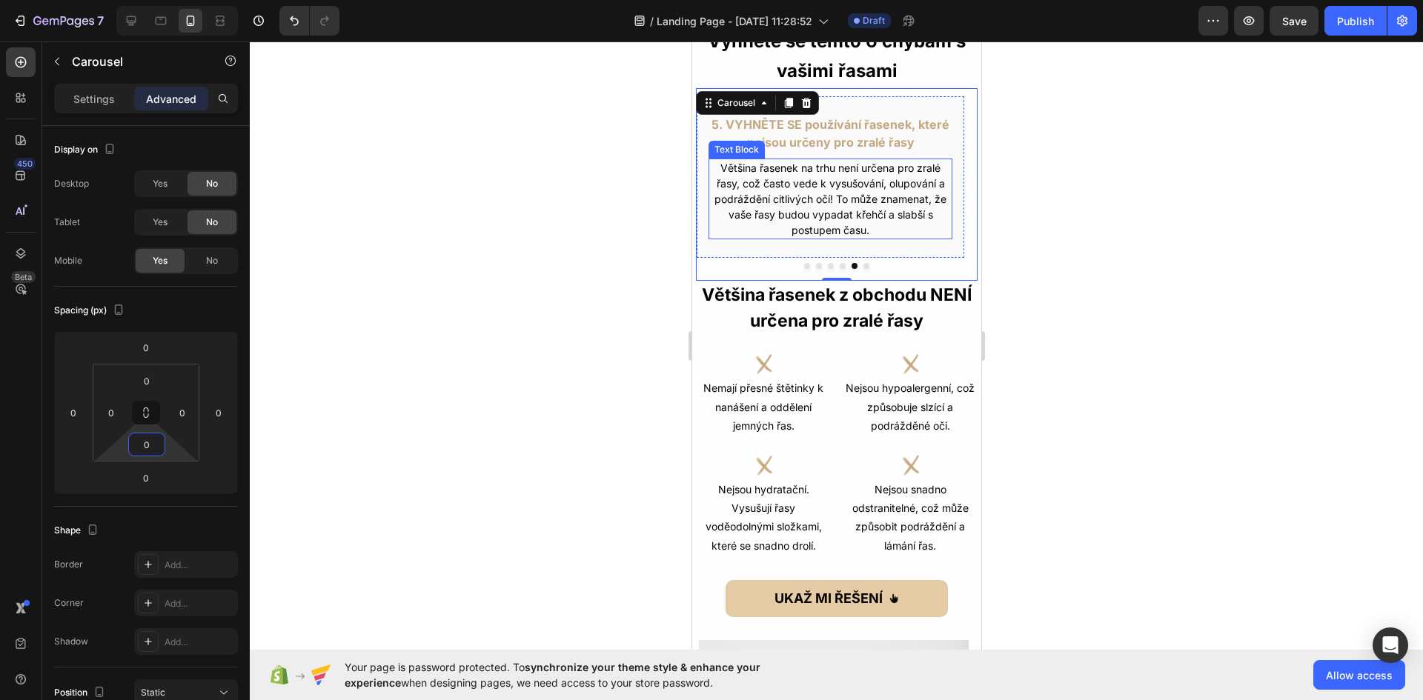
click at [882, 213] on div "1. VYHNĚTE SE používání prošlé řasenky Text Block Řasenka se obvykle uchovává m…" at bounding box center [836, 184] width 282 height 193
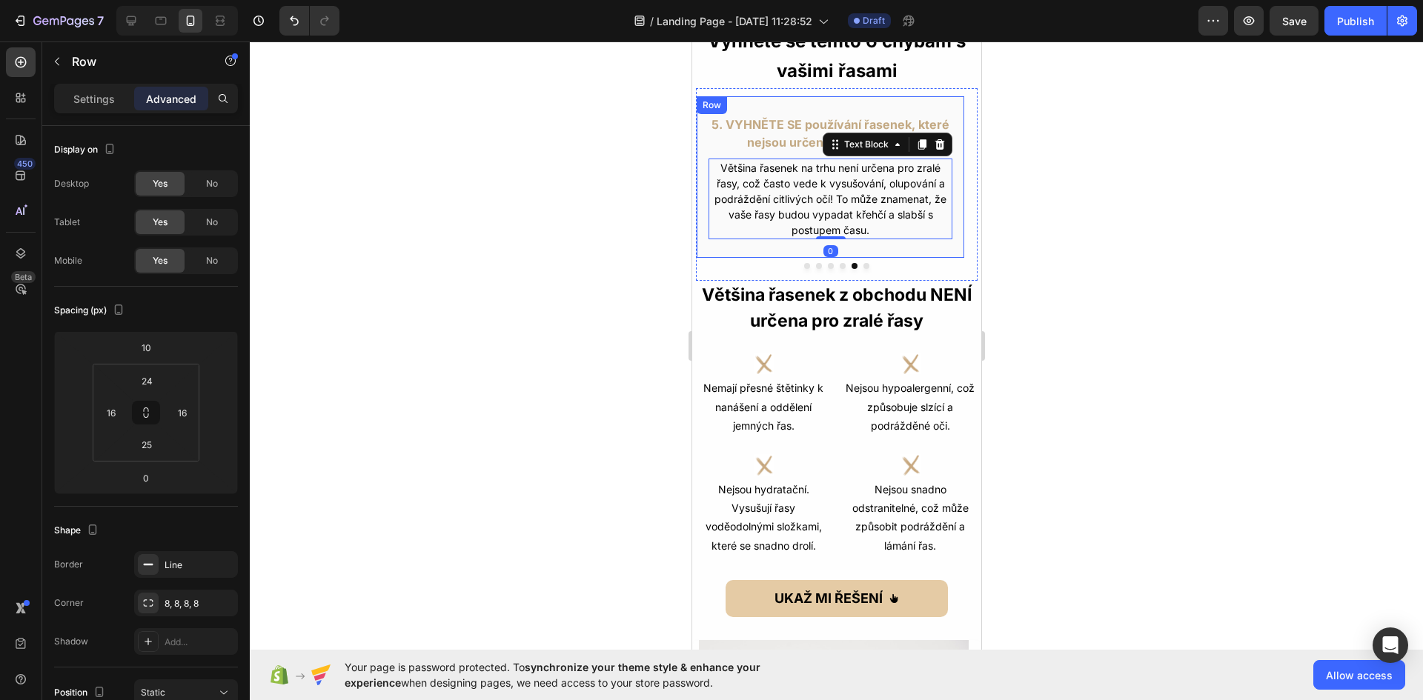
click at [943, 250] on div "5. VYHNĚTE SE používání řasenek, které nejsou určeny pro zralé řasy Text Block …" at bounding box center [829, 177] width 269 height 163
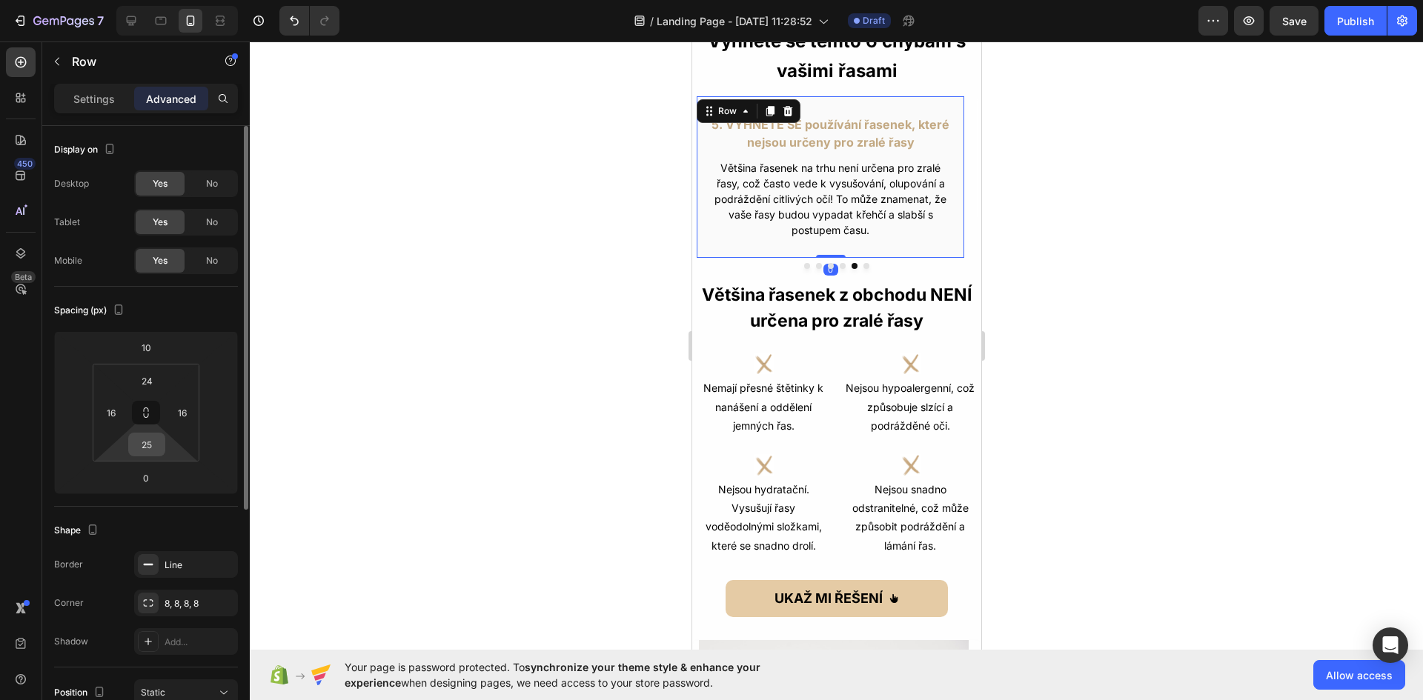
click at [154, 448] on input "25" at bounding box center [147, 445] width 30 height 22
type input "70"
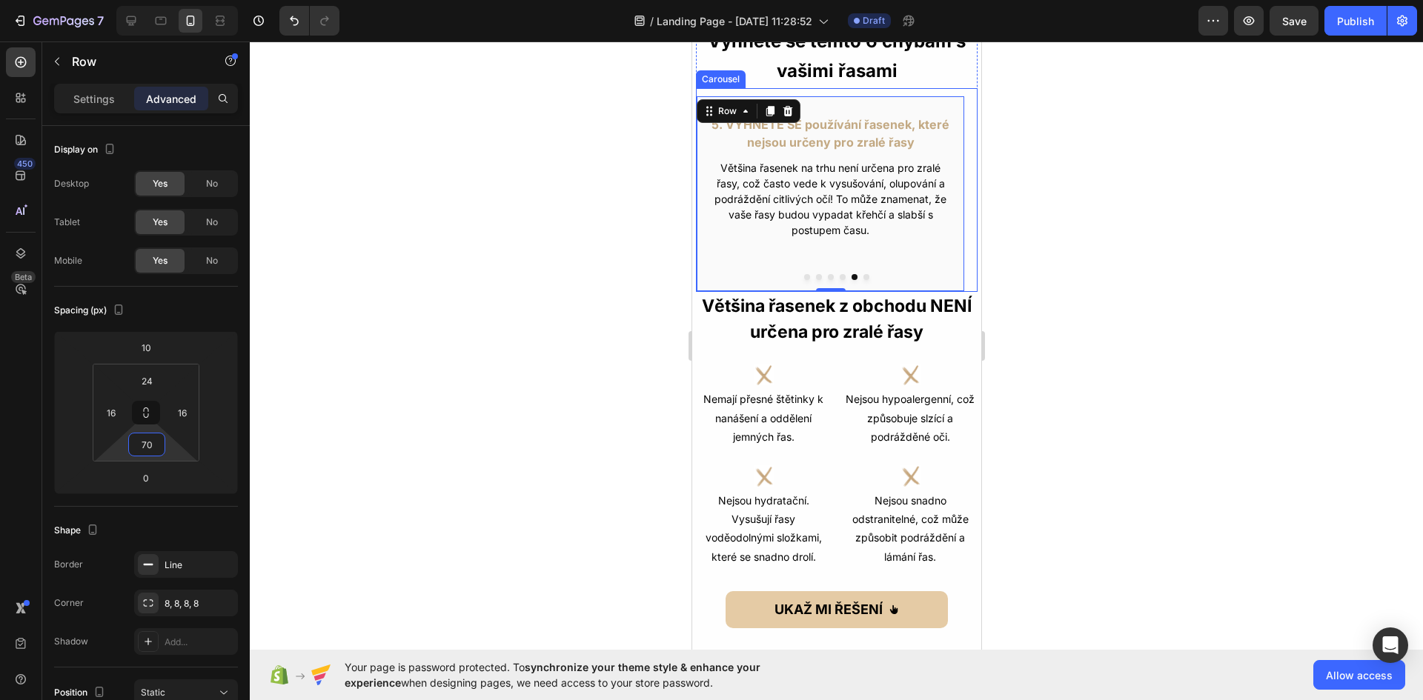
click at [839, 279] on button "Dot" at bounding box center [842, 277] width 6 height 6
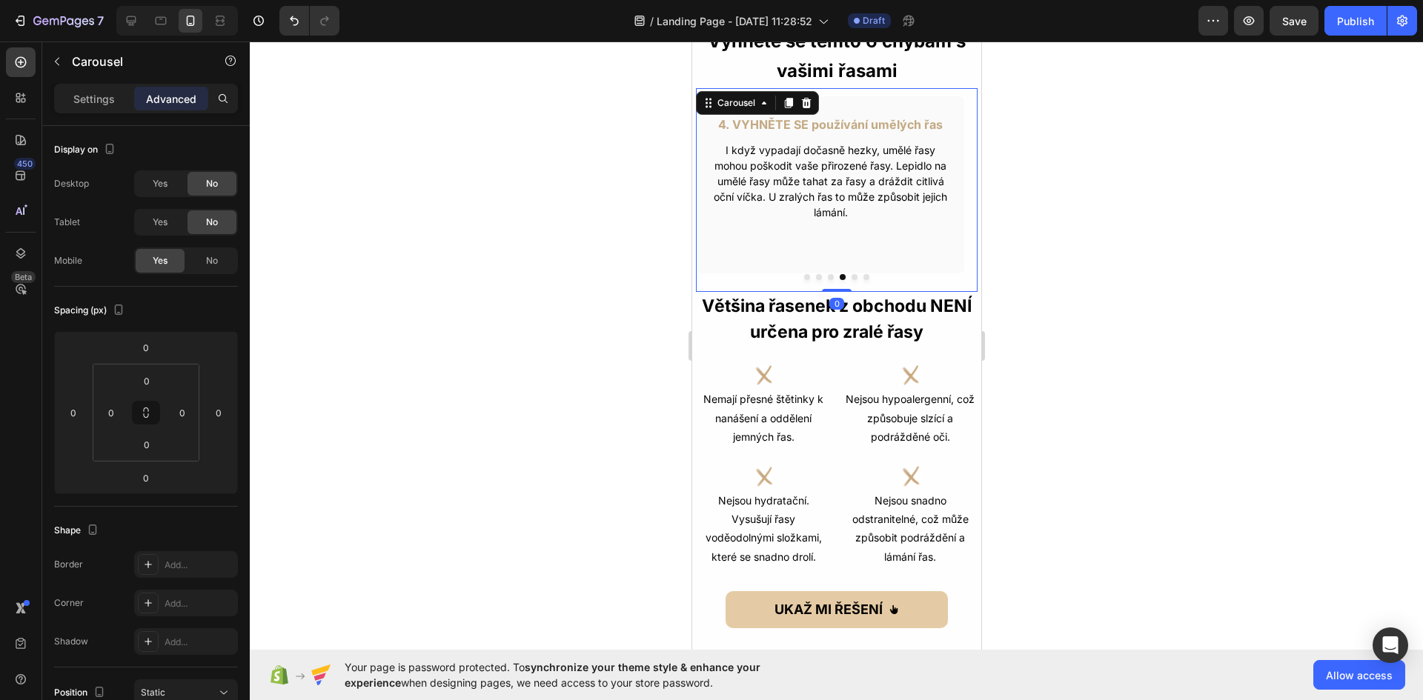
click at [851, 276] on button "Dot" at bounding box center [854, 277] width 6 height 6
click at [839, 276] on button "Dot" at bounding box center [842, 277] width 6 height 6
click at [827, 278] on button "Dot" at bounding box center [830, 277] width 6 height 6
click at [815, 276] on button "Dot" at bounding box center [818, 277] width 6 height 6
click at [863, 276] on button "Dot" at bounding box center [866, 277] width 6 height 6
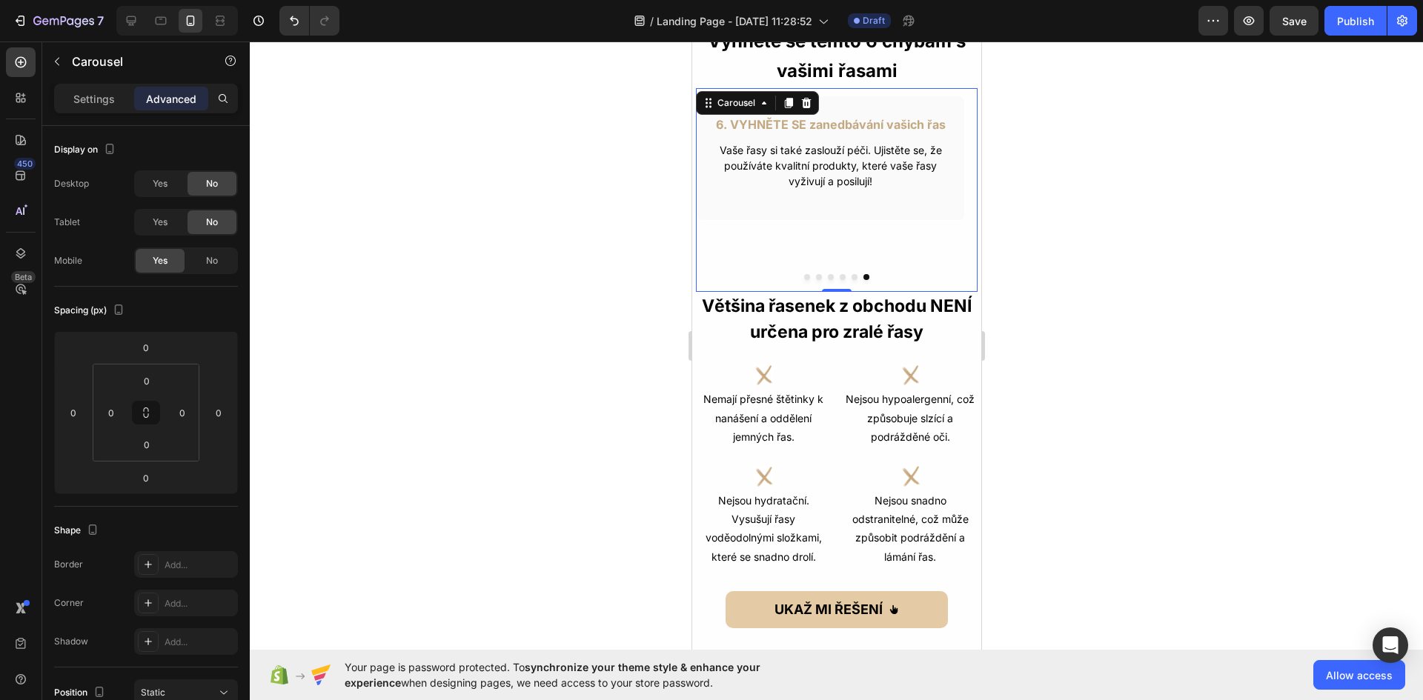
click at [860, 262] on div "6. VYHNĚTE SE zanedbávání vašich řas Text Block Vaše řasy si také zaslouží péči…" at bounding box center [829, 198] width 269 height 204
click at [102, 104] on p "Settings" at bounding box center [94, 99] width 42 height 16
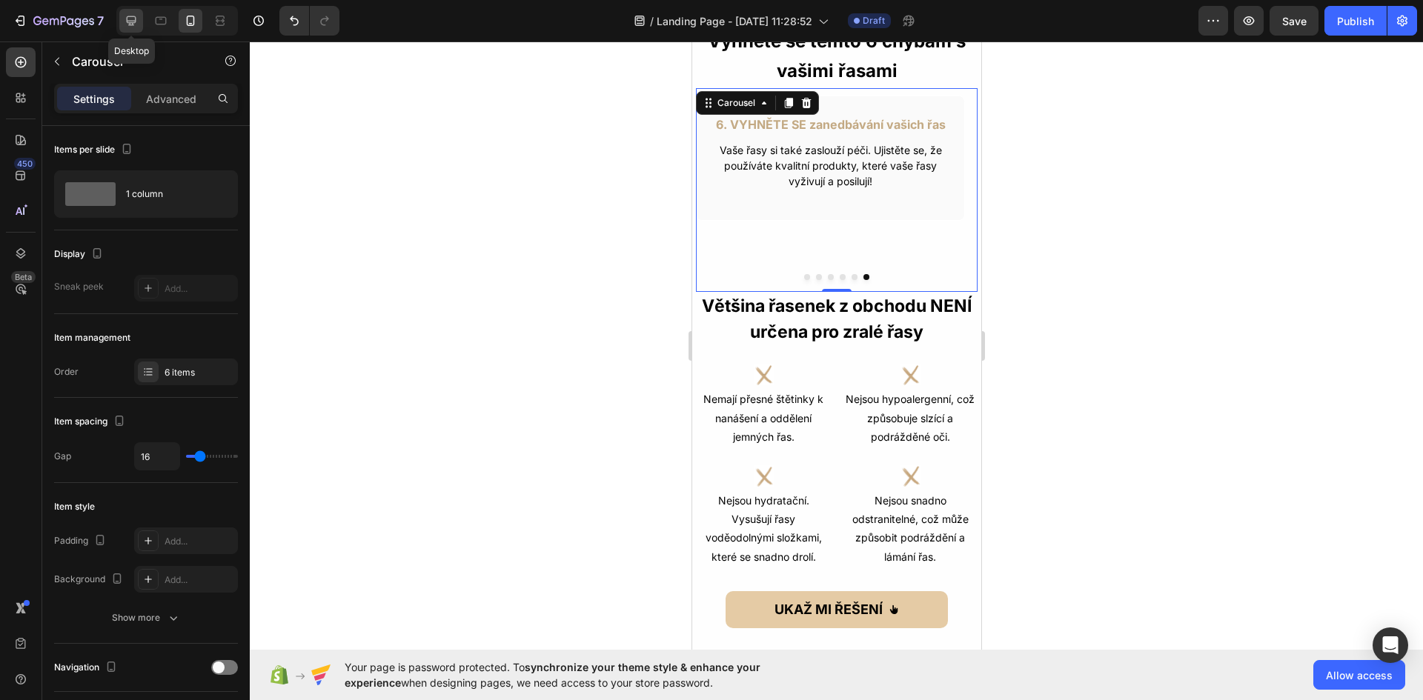
click at [140, 24] on div at bounding box center [131, 21] width 24 height 24
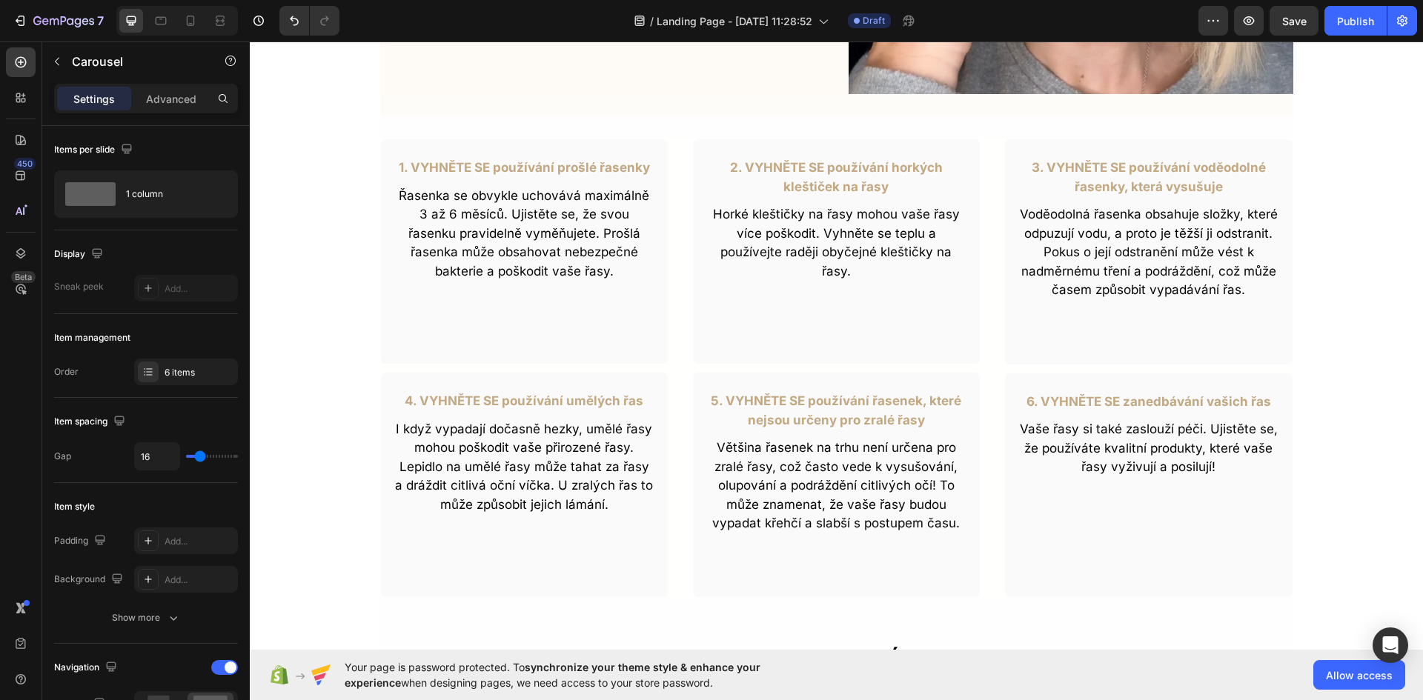
scroll to position [393, 0]
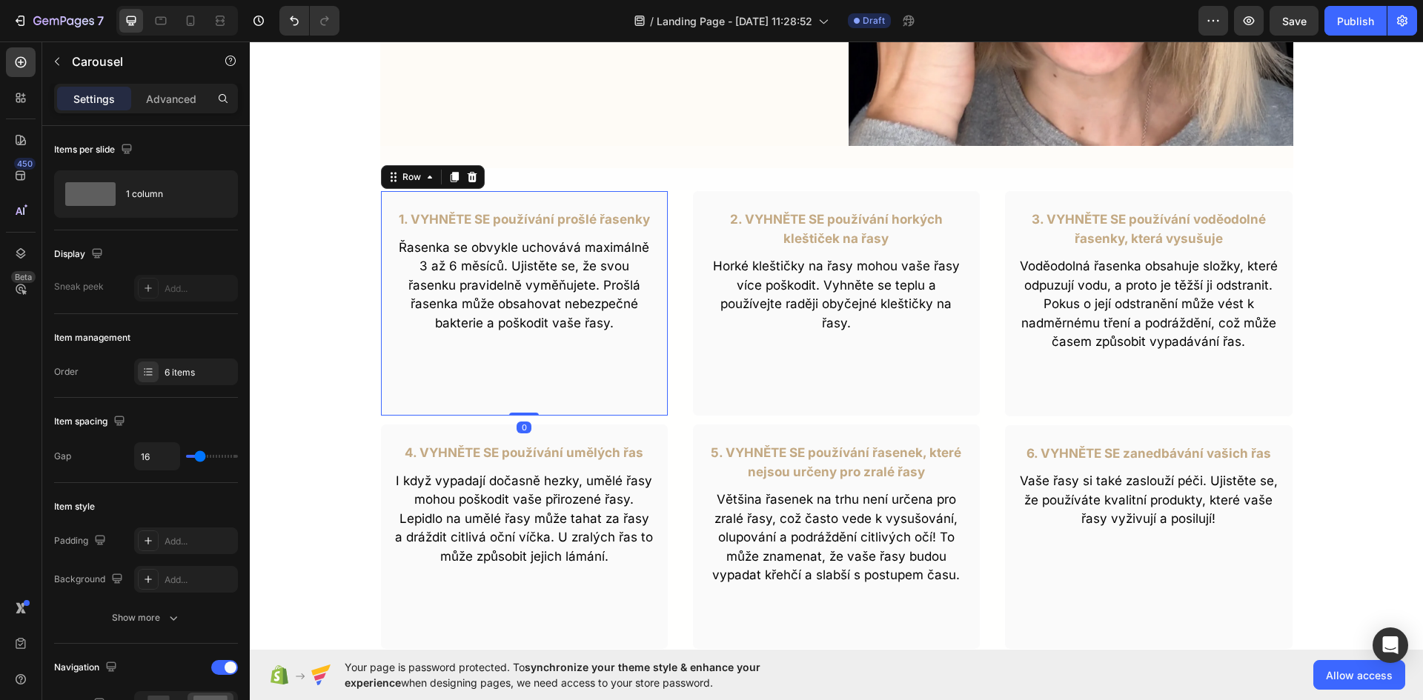
click at [437, 375] on div "1. VYHNĚTE SE používání prošlé řasenky Text Block Řasenka se obvykle uchovává m…" at bounding box center [524, 303] width 288 height 226
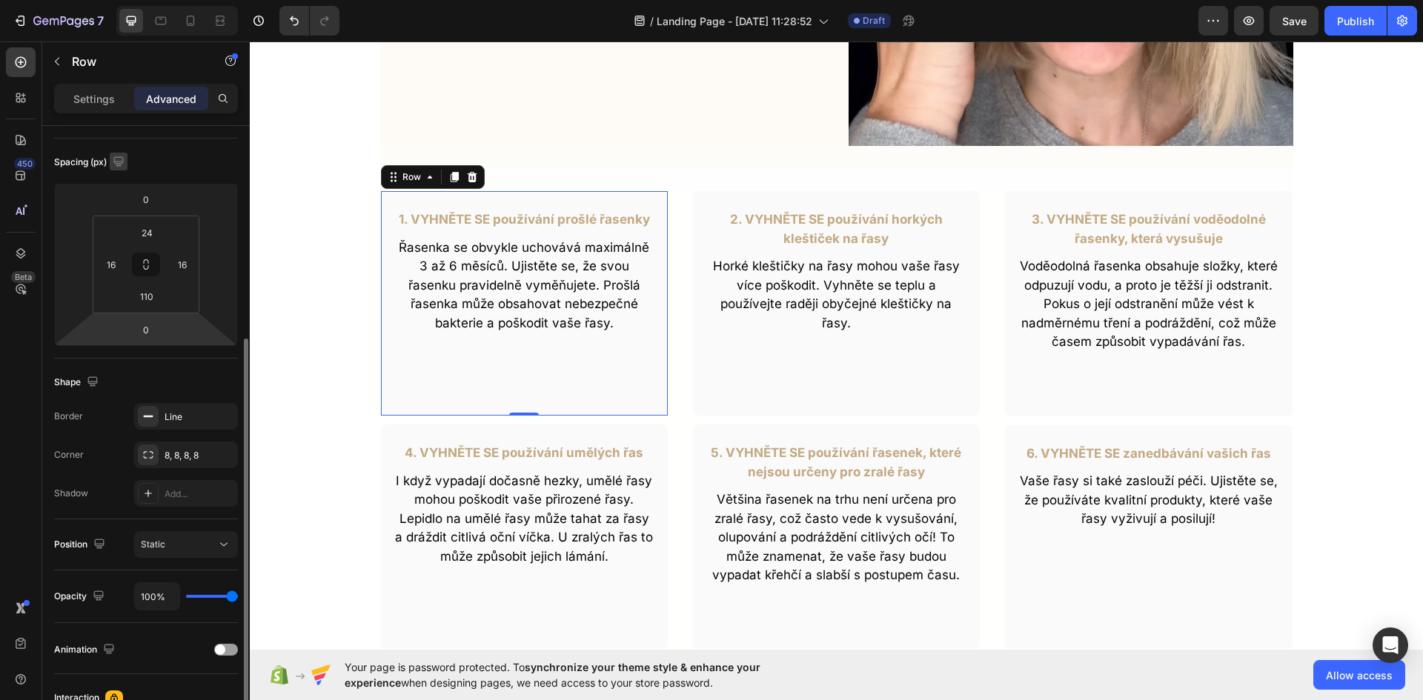
scroll to position [74, 0]
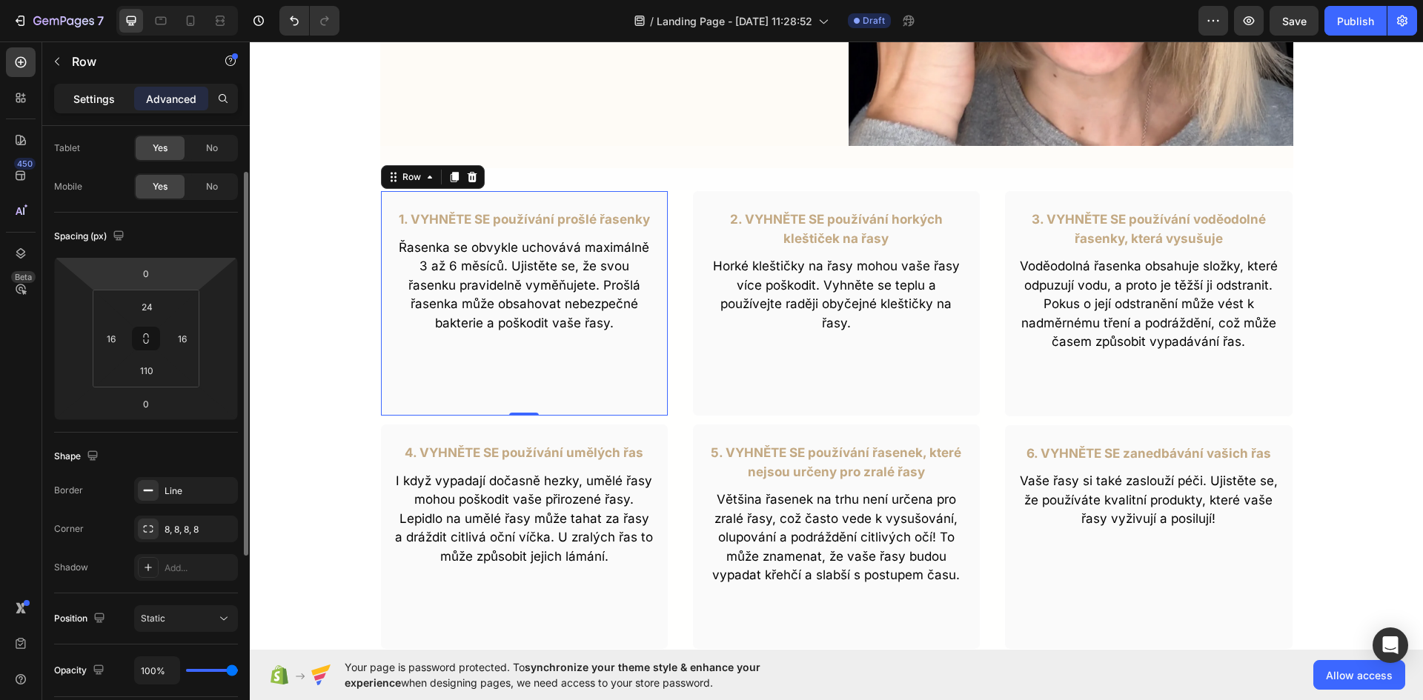
click at [82, 104] on p "Settings" at bounding box center [94, 99] width 42 height 16
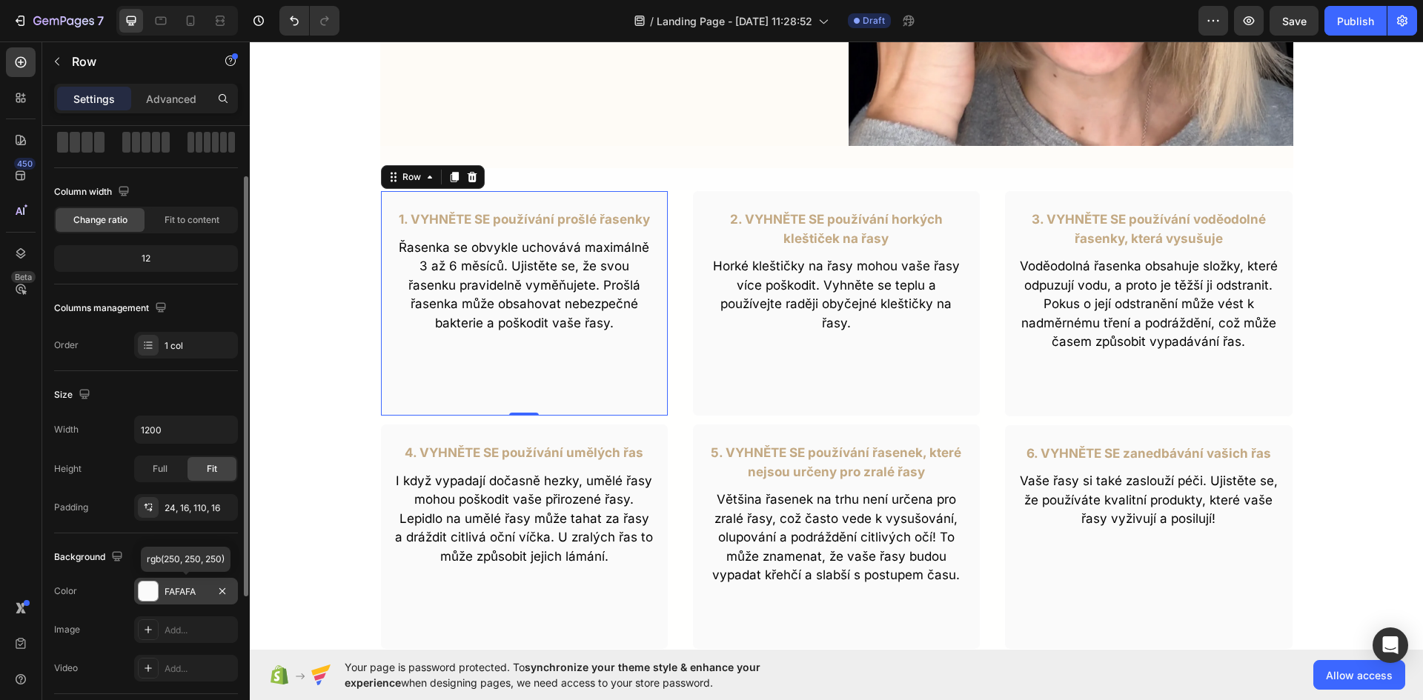
click at [174, 595] on div "FAFAFA" at bounding box center [186, 591] width 43 height 13
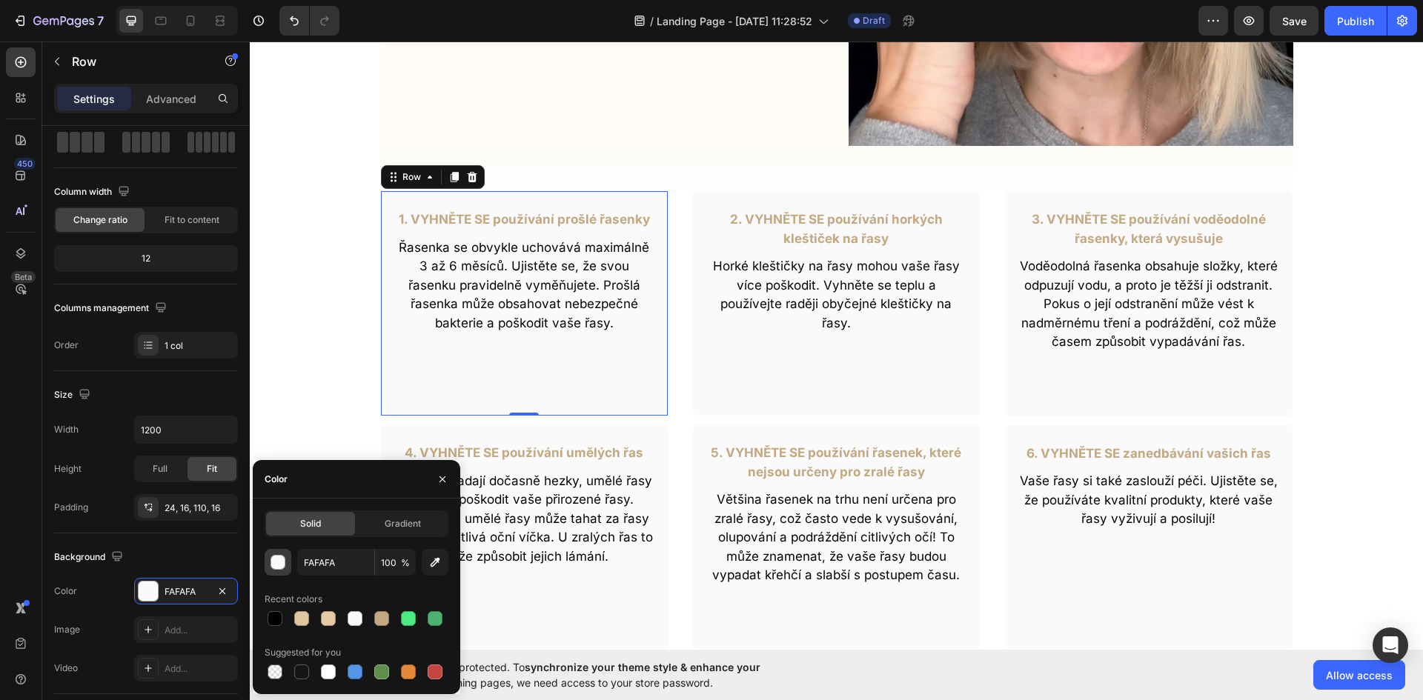
click at [278, 561] on div "button" at bounding box center [278, 563] width 15 height 15
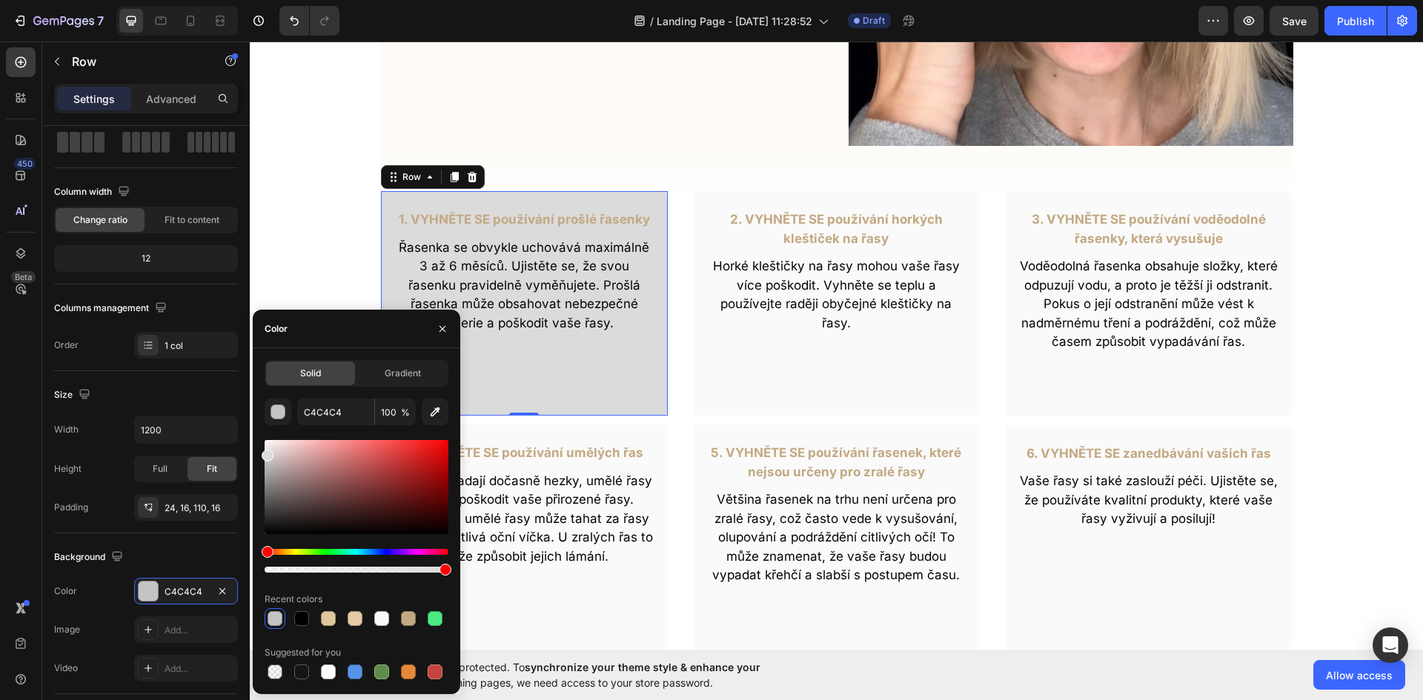
type input "DBDBDB"
drag, startPoint x: 270, startPoint y: 445, endPoint x: 253, endPoint y: 453, distance: 18.2
click at [253, 453] on div "Solid Gradient DBDBDB 100 % Recent colors Suggested for you" at bounding box center [357, 521] width 208 height 322
click at [315, 409] on input "DBDBDB" at bounding box center [335, 412] width 77 height 27
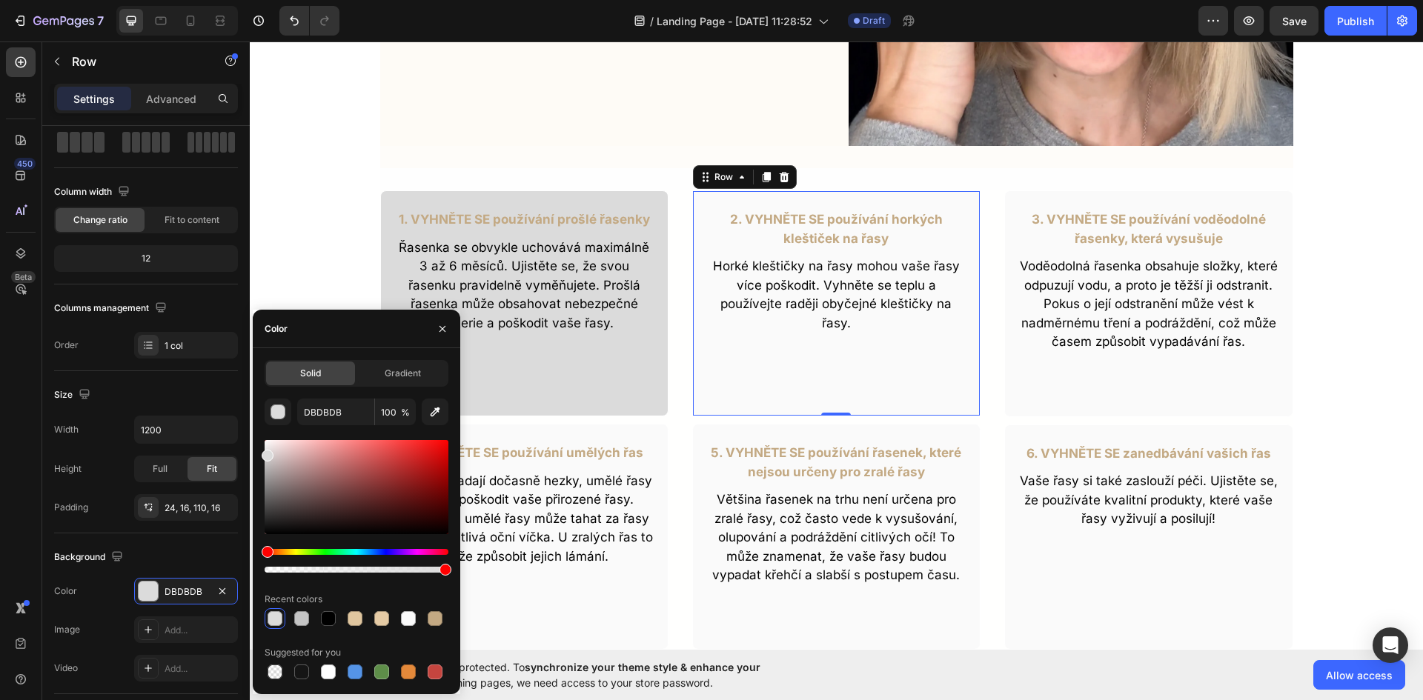
click at [830, 391] on div "2. VYHNĚTE SE používání horkých kleštiček na řasy Text Block Horké kleštičky na…" at bounding box center [836, 303] width 288 height 226
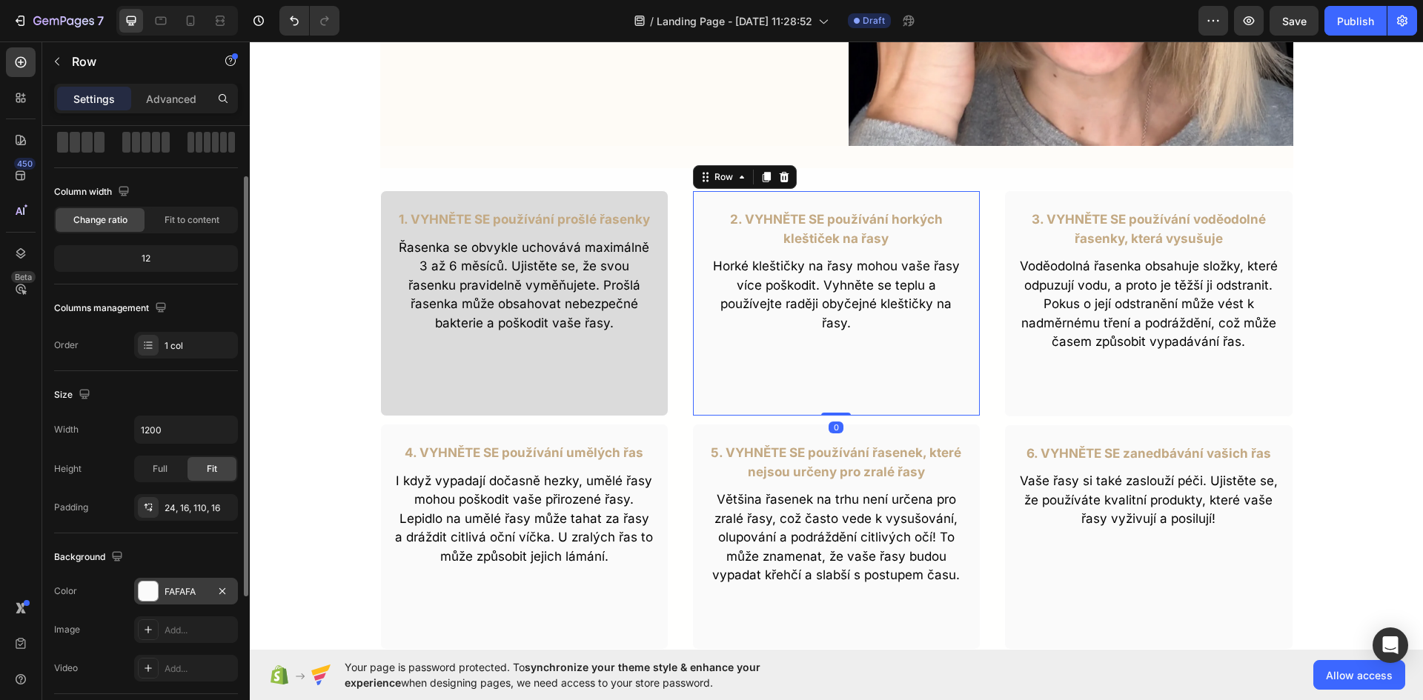
click at [167, 585] on div "FAFAFA" at bounding box center [186, 591] width 43 height 13
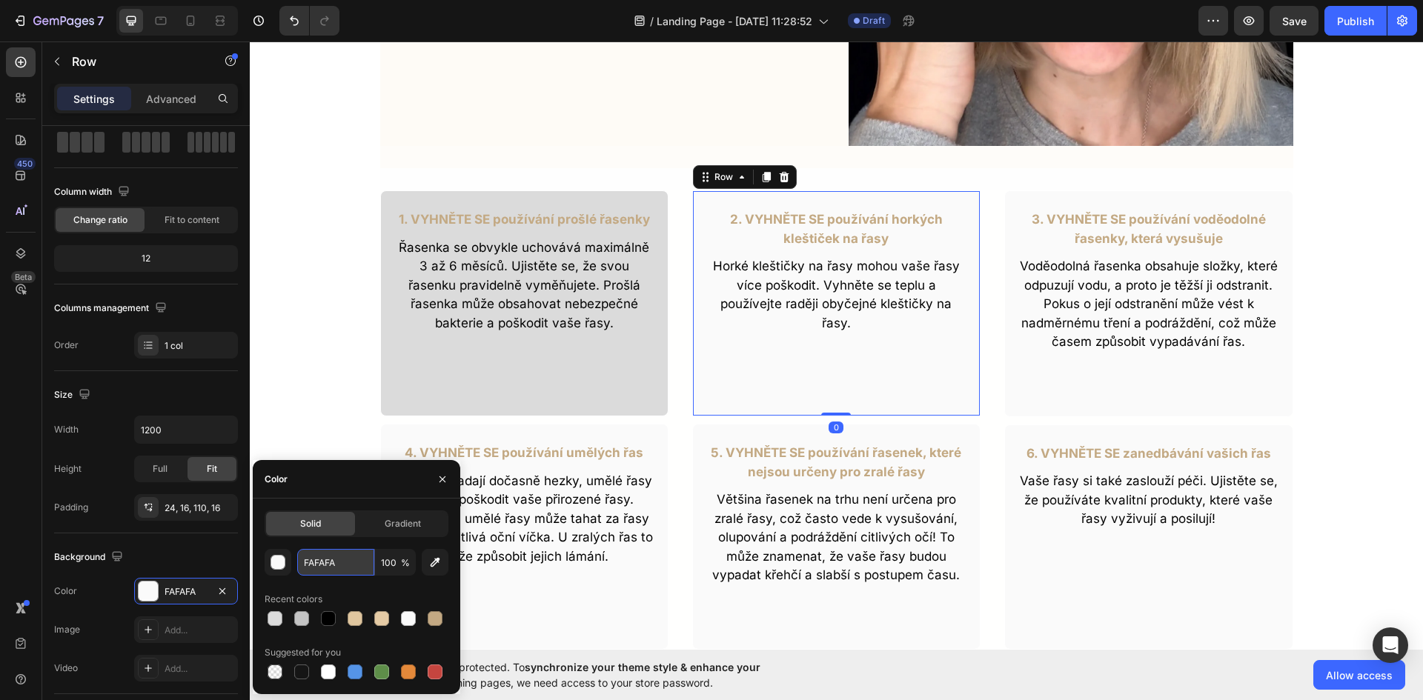
click at [324, 563] on input "FAFAFA" at bounding box center [335, 562] width 77 height 27
paste input "DBDBDB"
type input "DBDBDB"
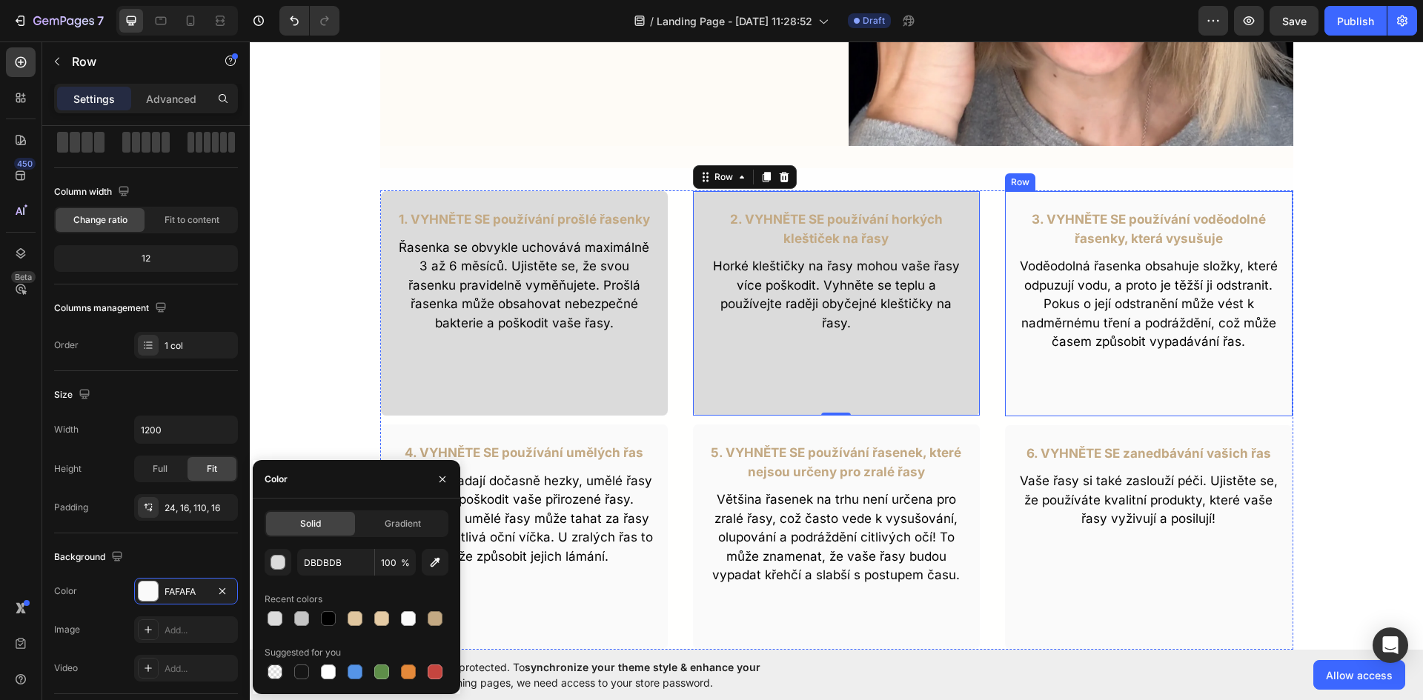
click at [1088, 402] on div "3. VYHNĚTE SE používání voděodolné řasenky, která vysušuje Text Block Voděodoln…" at bounding box center [1148, 303] width 288 height 227
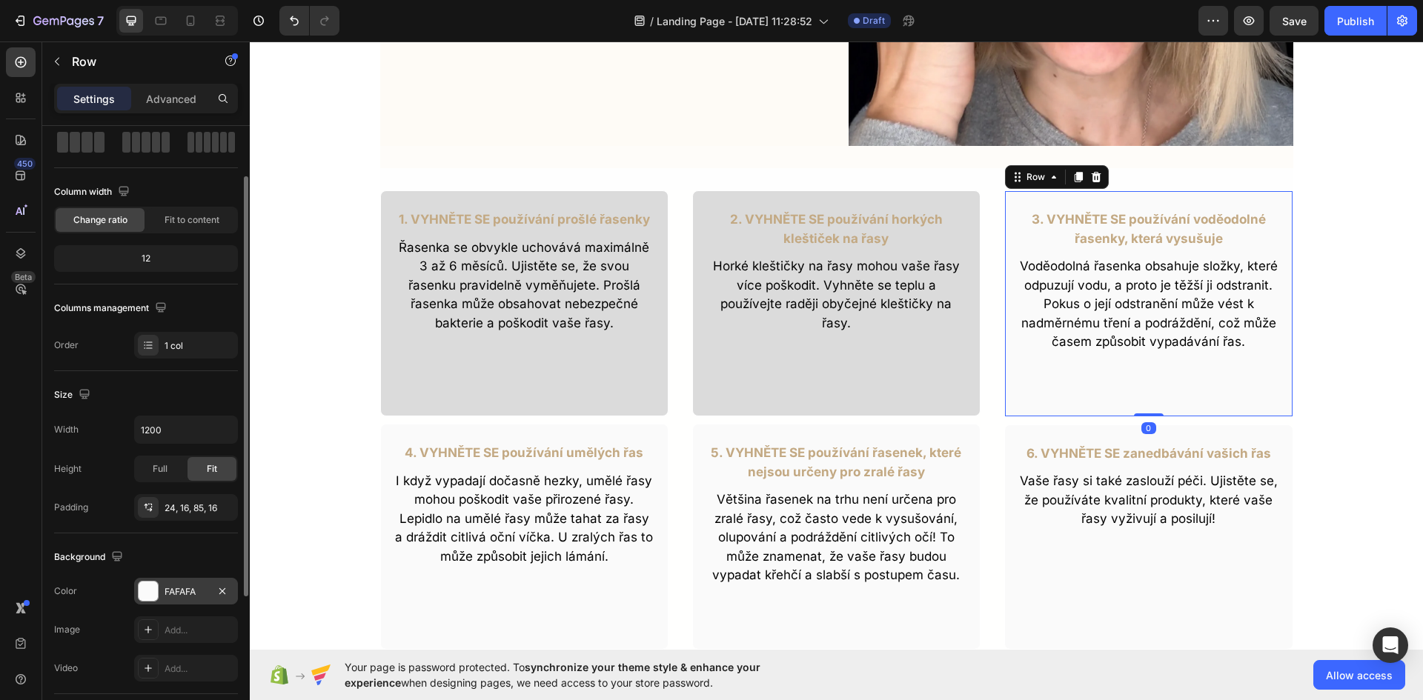
click at [188, 585] on div "FAFAFA" at bounding box center [186, 591] width 43 height 13
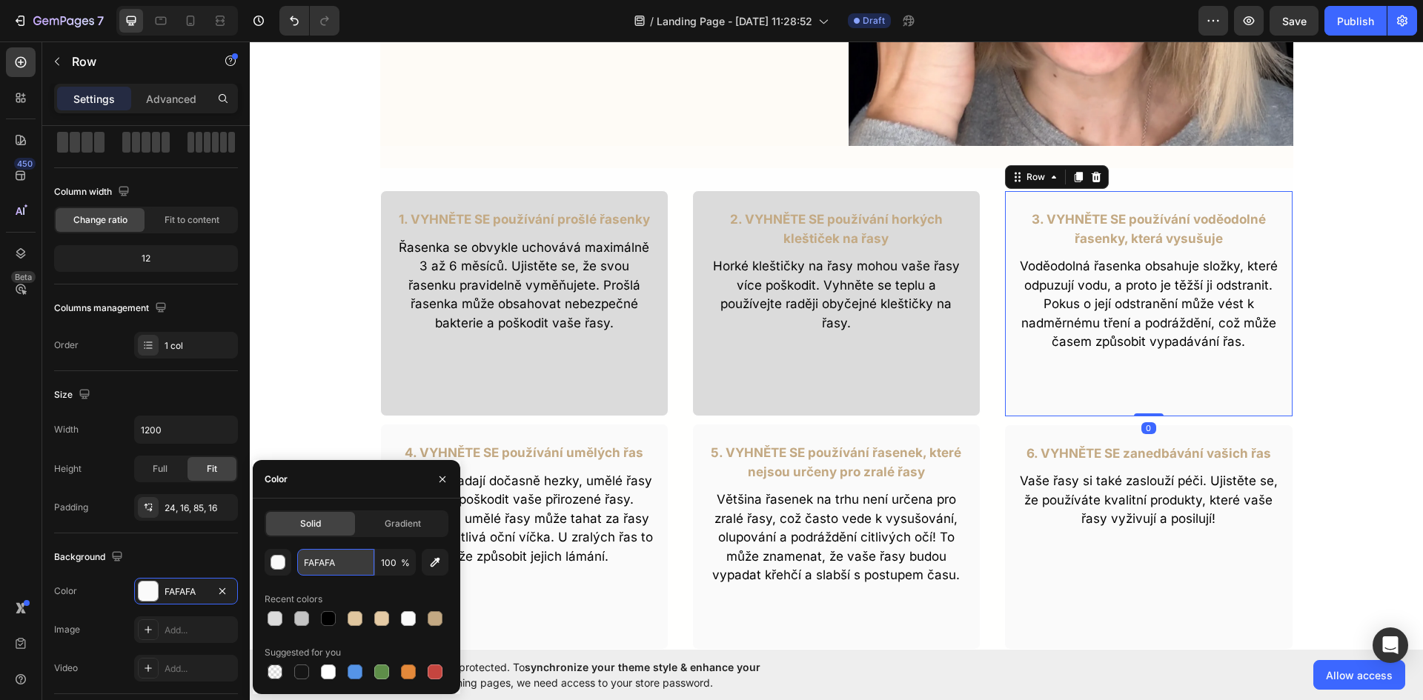
click at [315, 560] on input "FAFAFA" at bounding box center [335, 562] width 77 height 27
paste input "DBDBDB"
type input "DBDBDB"
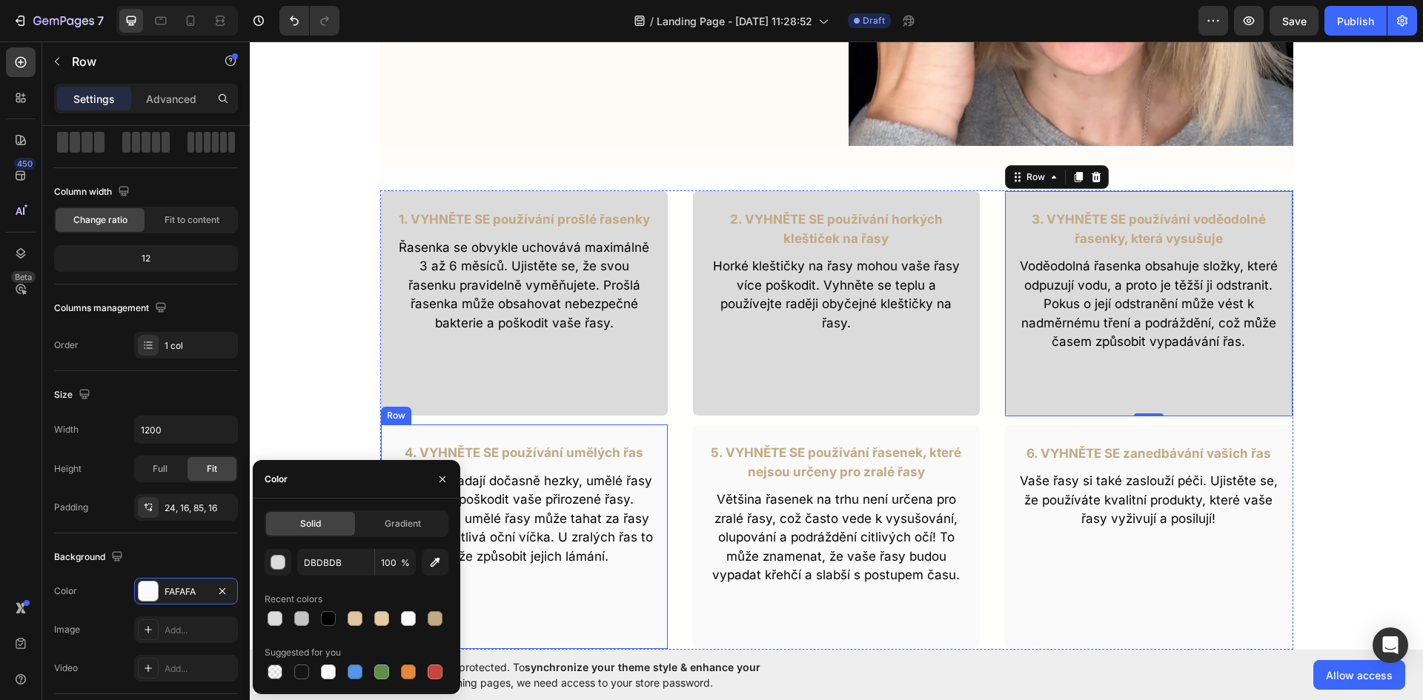
click at [557, 587] on div "4. VYHNĚTE SE používání umělých řas Text Block I když vypadají dočasně hezky, u…" at bounding box center [524, 537] width 288 height 226
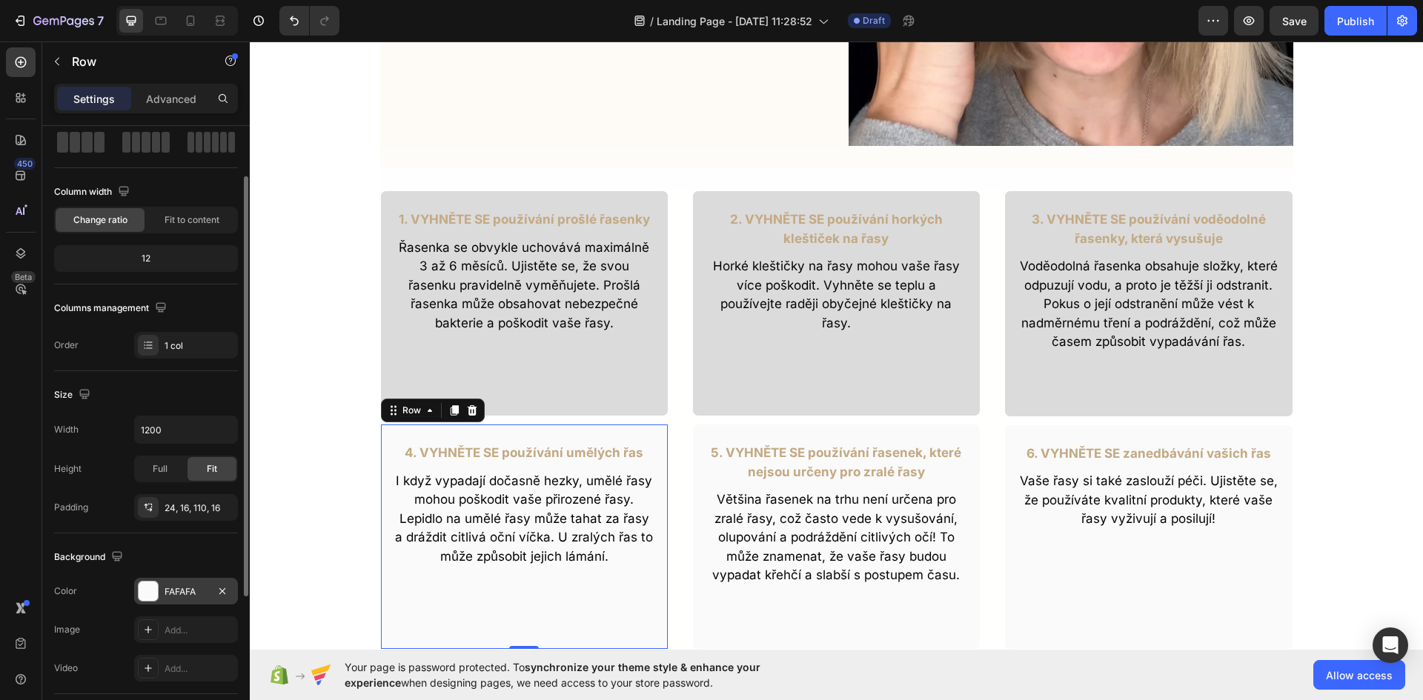
click at [174, 597] on div "FAFAFA" at bounding box center [186, 591] width 43 height 13
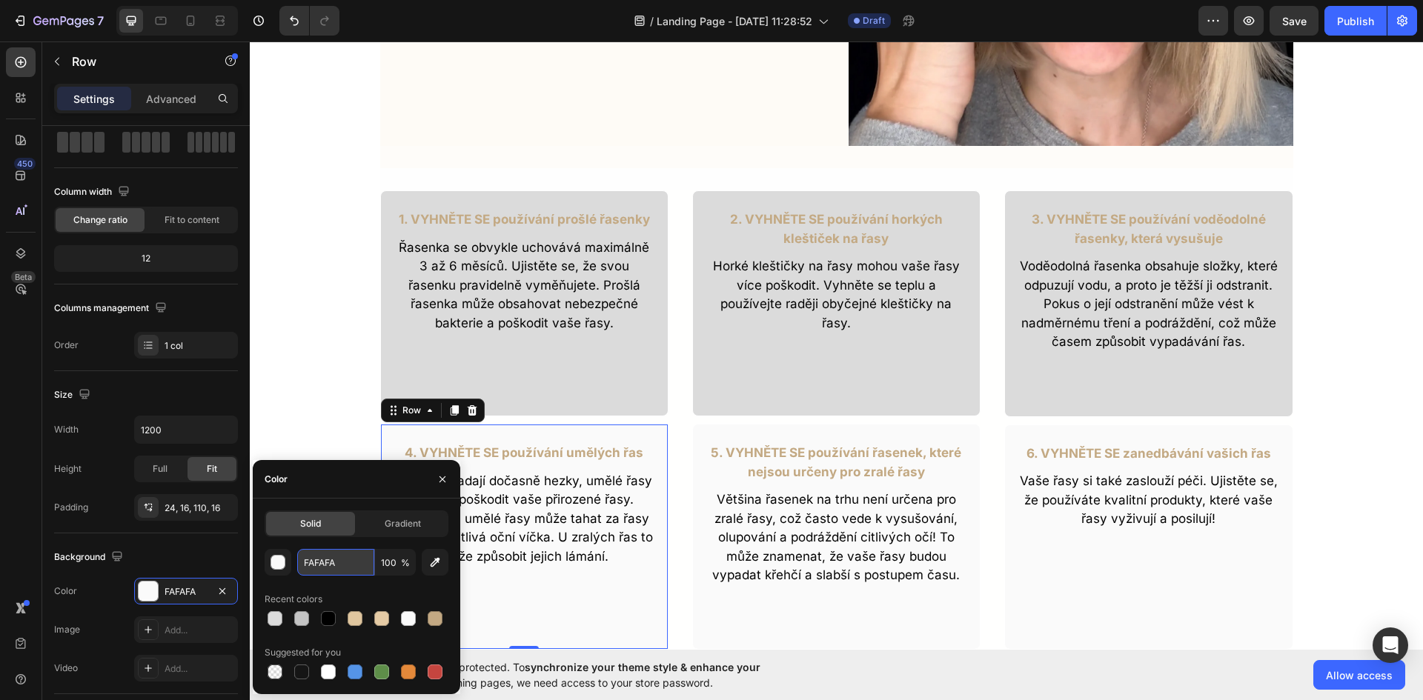
click at [314, 560] on input "FAFAFA" at bounding box center [335, 562] width 77 height 27
paste input "DBDBDB"
type input "DBDBDB"
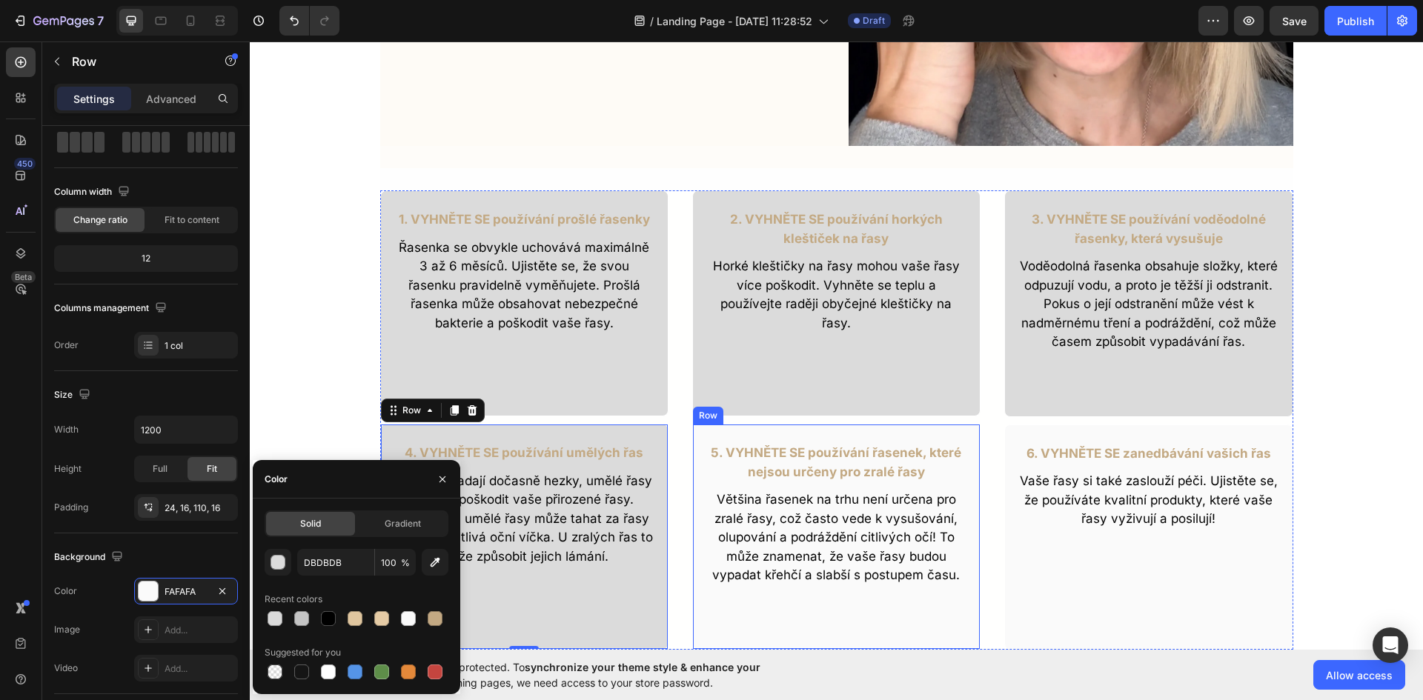
click at [763, 612] on div "5. VYHNĚTE SE používání řasenek, které nejsou určeny pro zralé řasy Text Block …" at bounding box center [836, 537] width 288 height 226
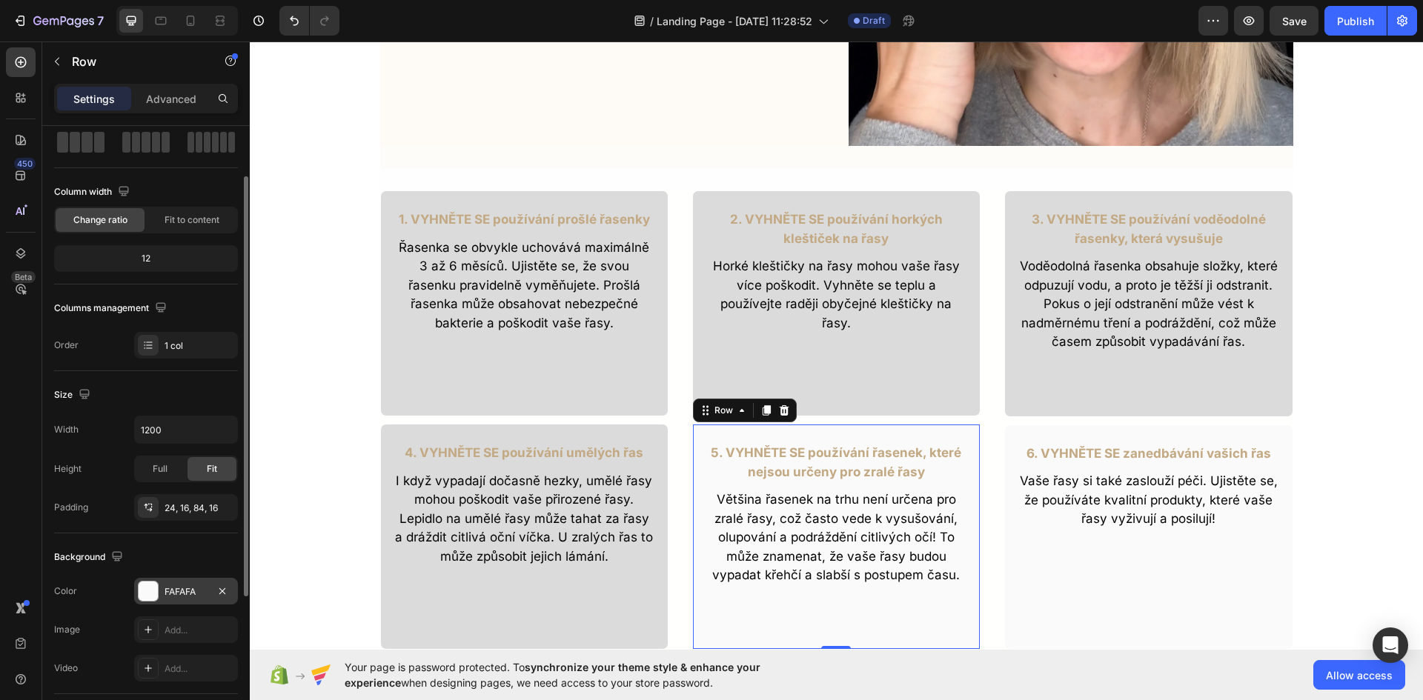
click at [186, 582] on div "FAFAFA" at bounding box center [186, 591] width 104 height 27
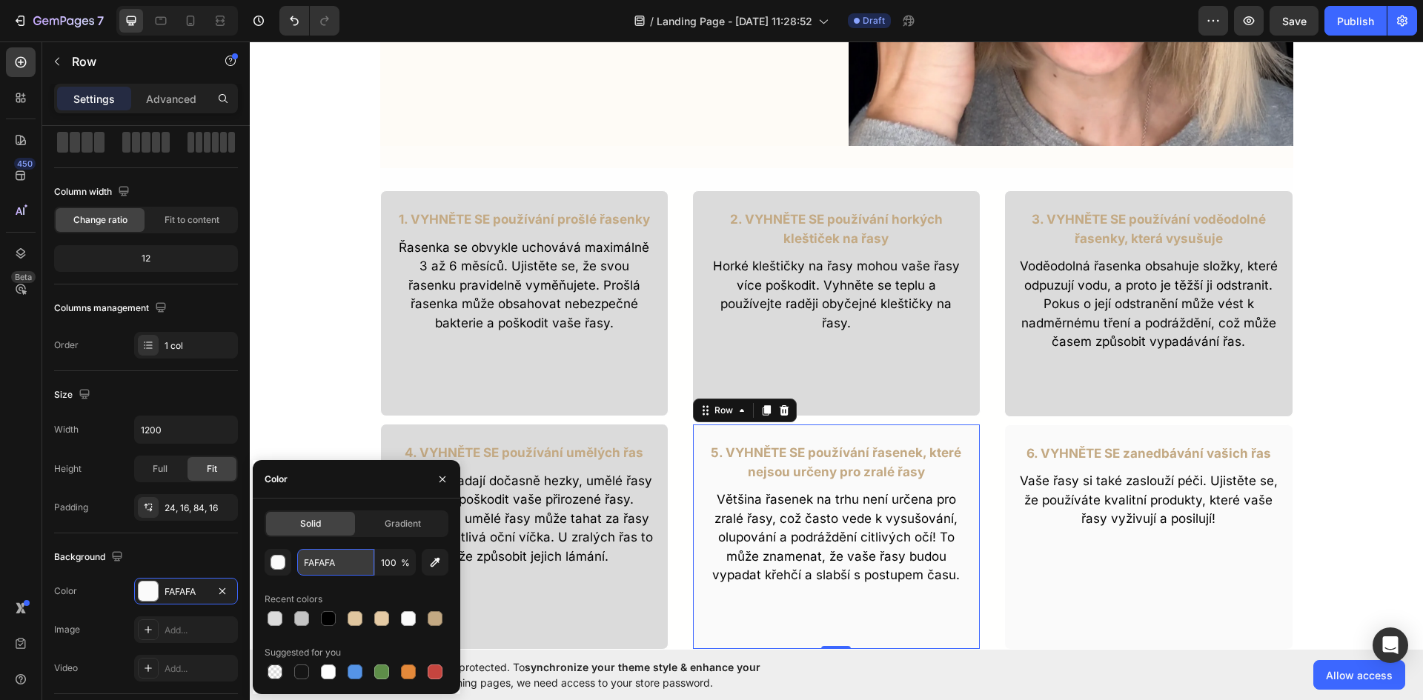
click at [297, 566] on input "FAFAFA" at bounding box center [335, 562] width 77 height 27
paste input "DBDBDB"
type input "DBDBDB"
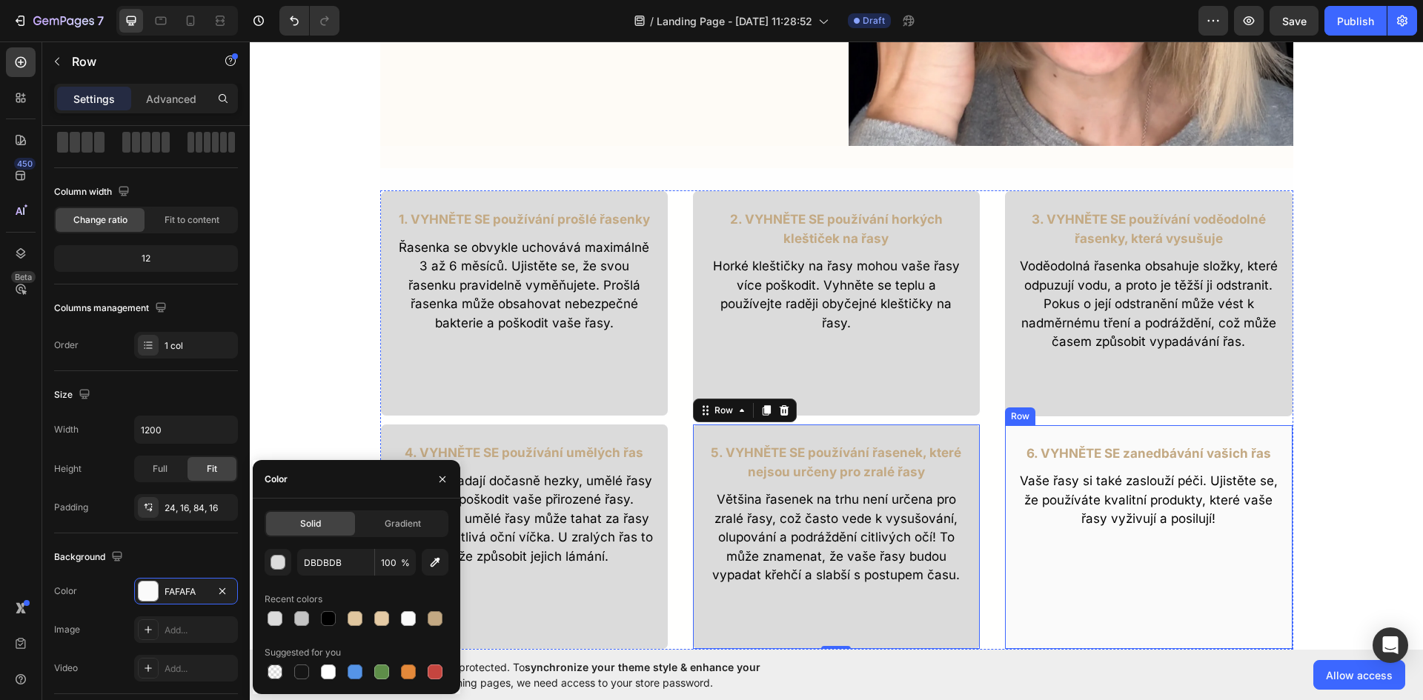
click at [1106, 636] on div "6. VYHNĚTE SE zanedbávání vašich řas Text Block Vaše řasy si také zaslouží péči…" at bounding box center [1148, 537] width 288 height 225
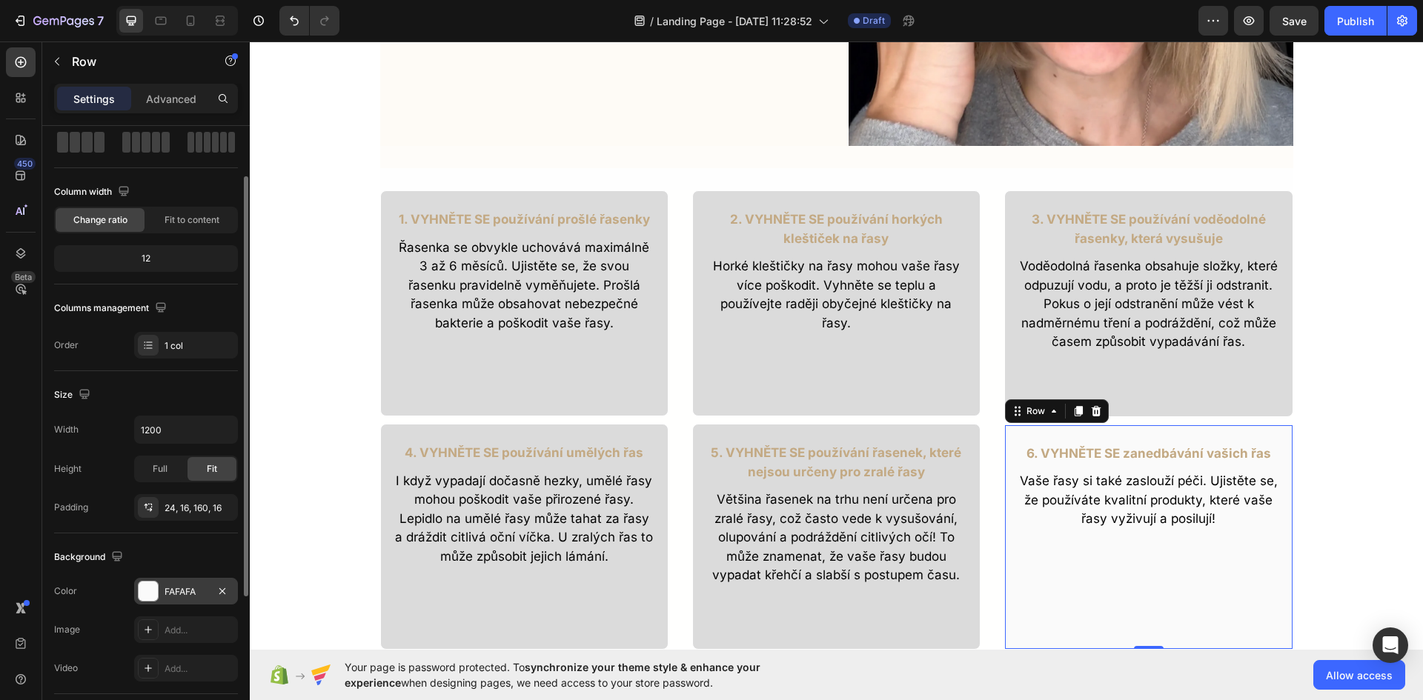
click at [193, 590] on div "FAFAFA" at bounding box center [186, 591] width 43 height 13
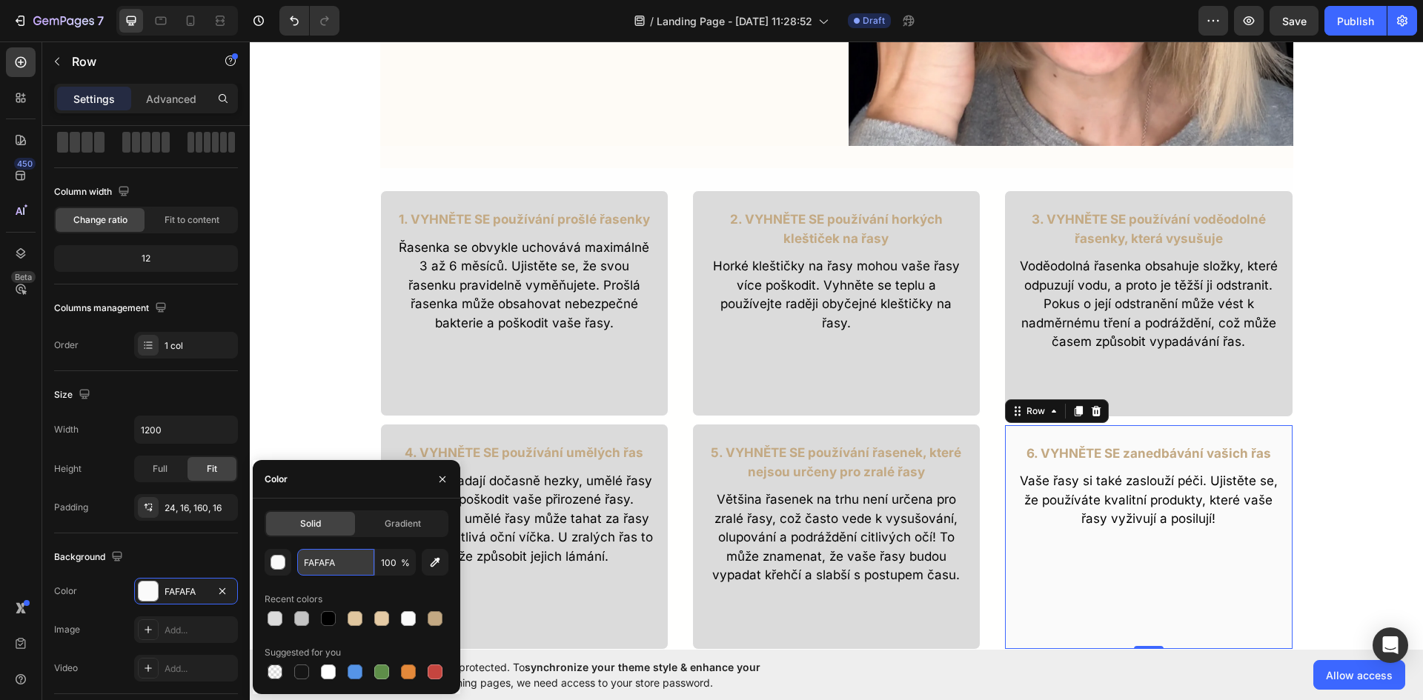
click at [314, 563] on input "FAFAFA" at bounding box center [335, 562] width 77 height 27
paste input "DBDBDB"
type input "DBDBDB"
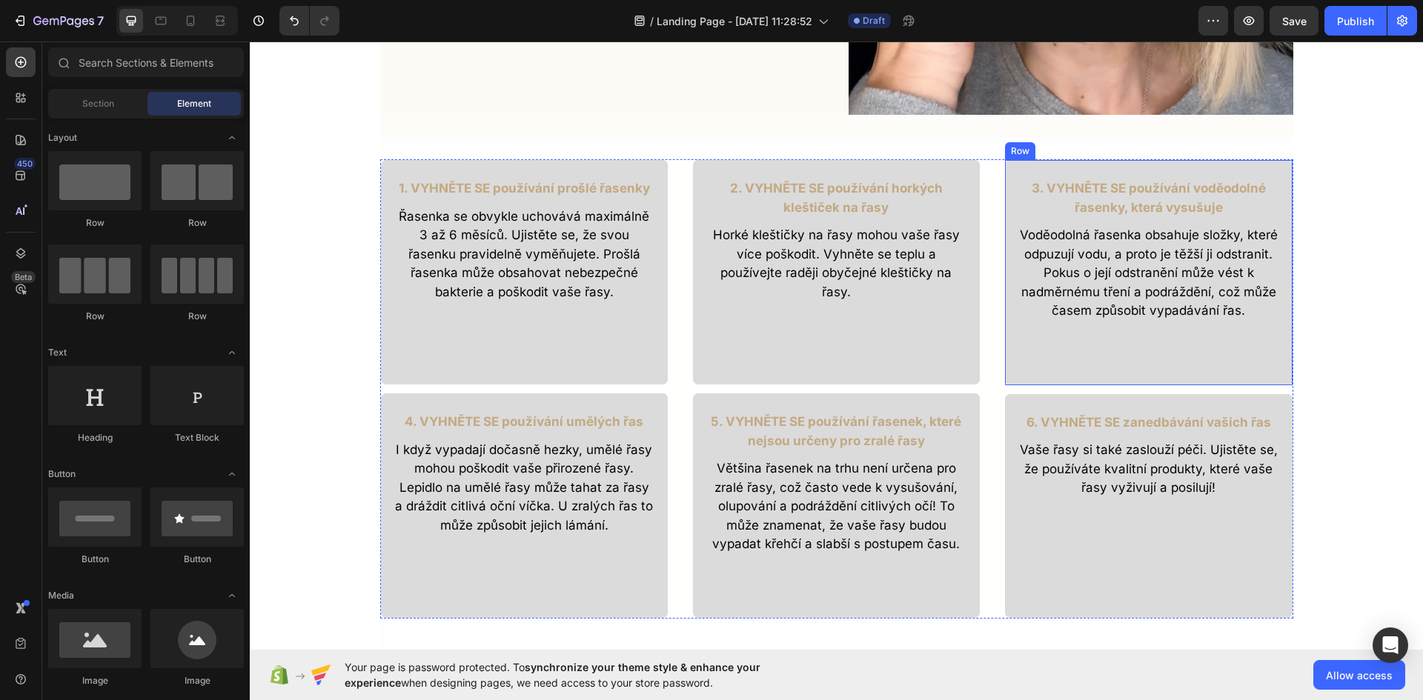
scroll to position [467, 0]
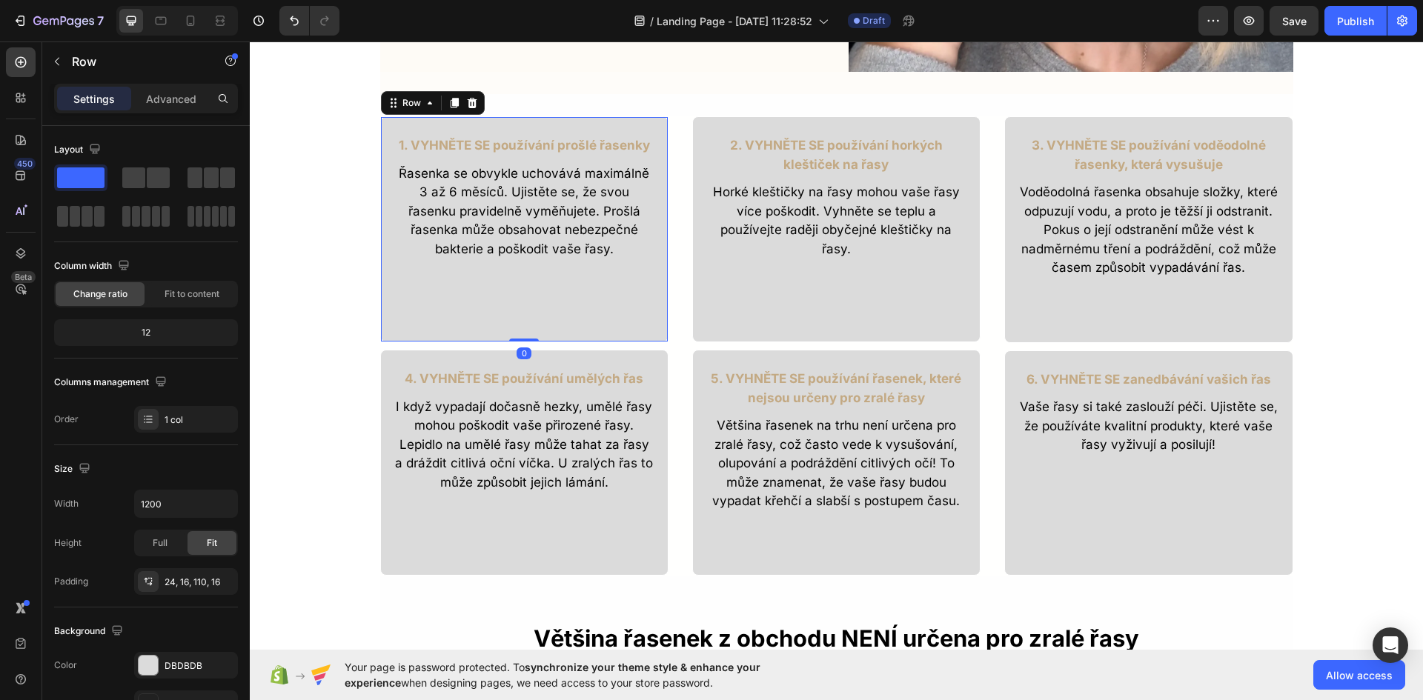
click at [527, 320] on div "1. VYHNĚTE SE používání prošlé řasenky Text Block Řasenka se obvykle uchovává m…" at bounding box center [524, 229] width 288 height 226
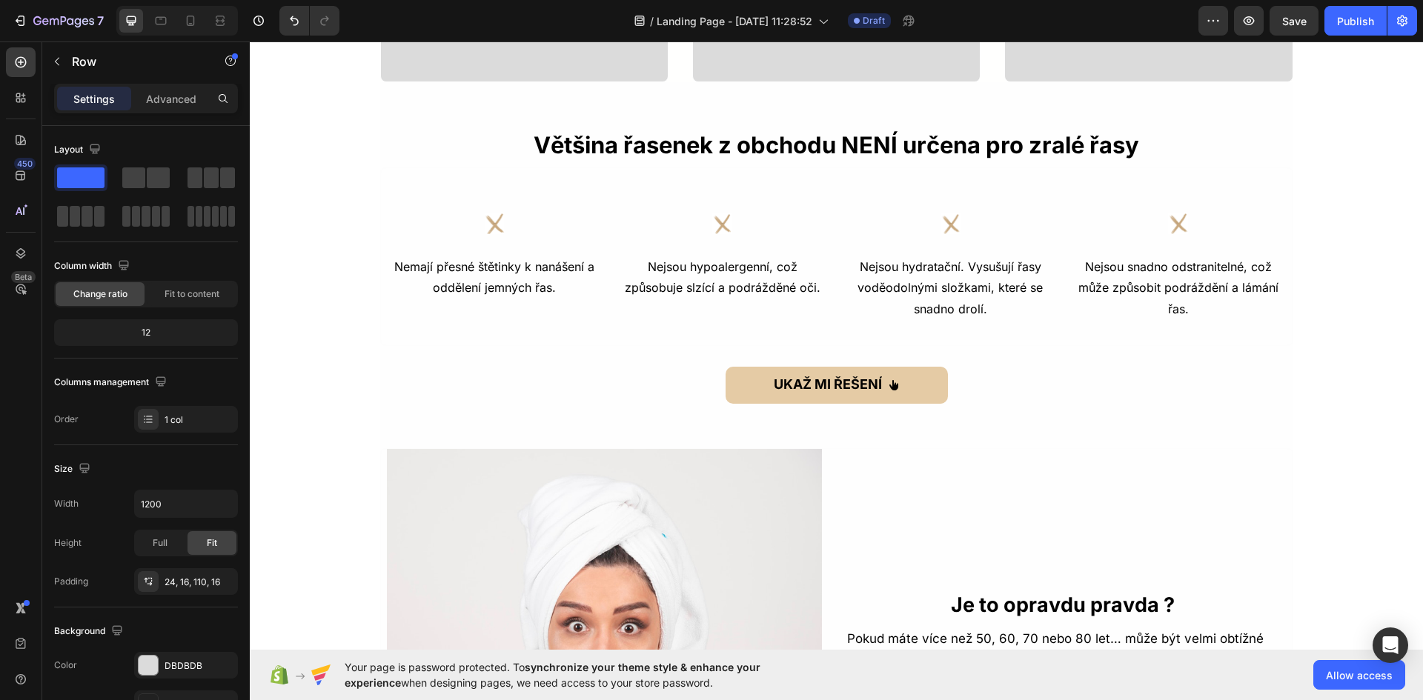
scroll to position [963, 0]
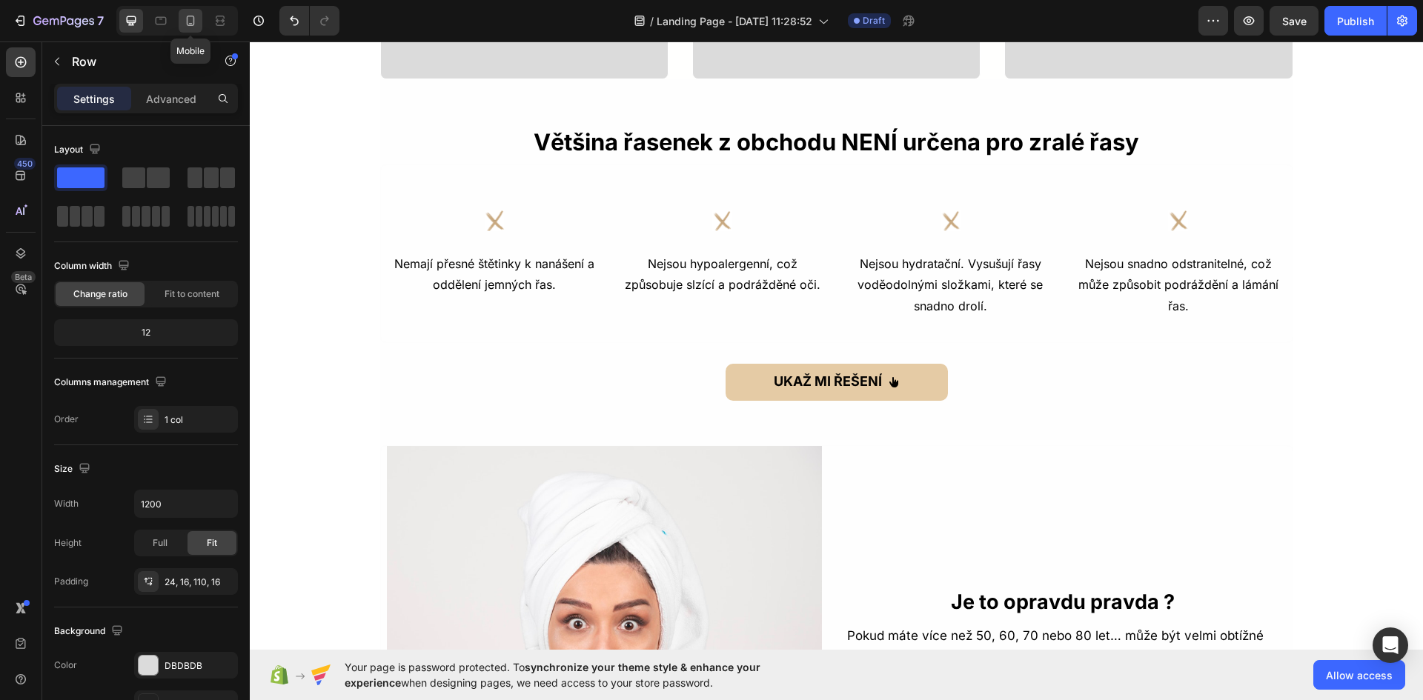
click at [193, 24] on icon at bounding box center [190, 20] width 15 height 15
type input "100%"
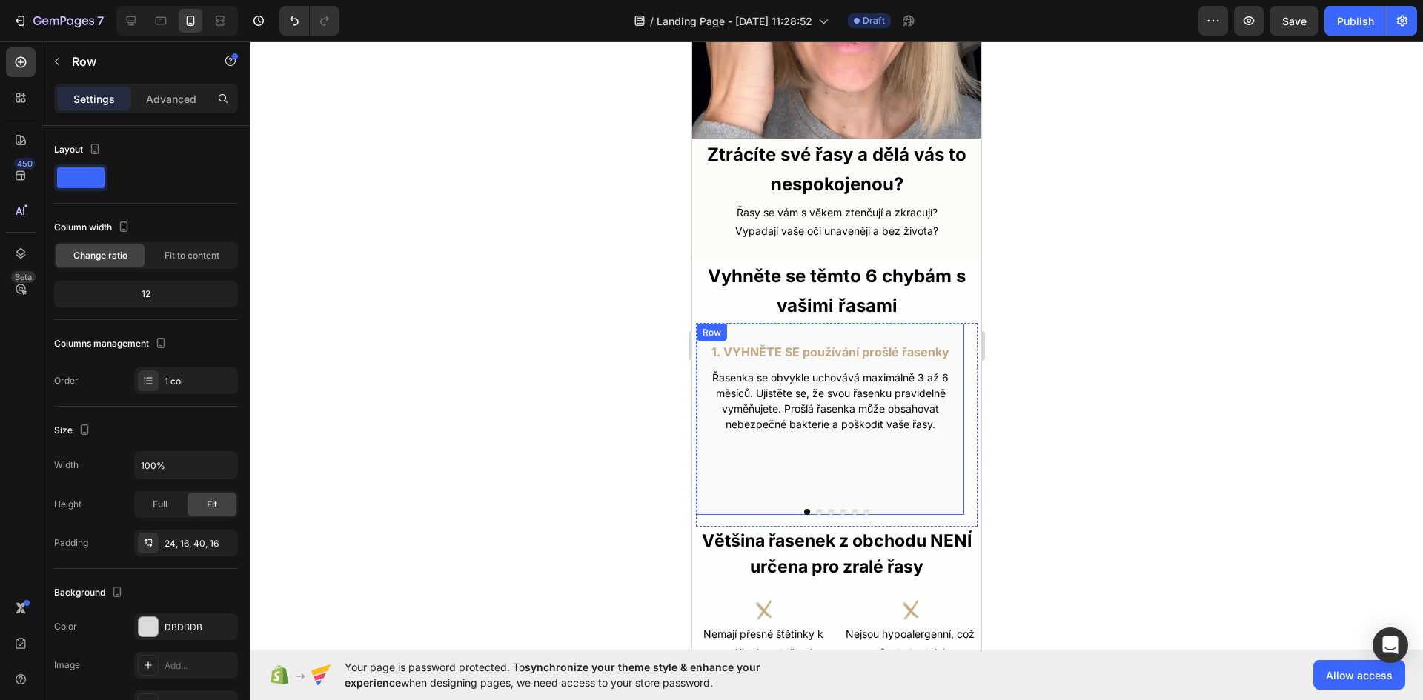
scroll to position [74, 0]
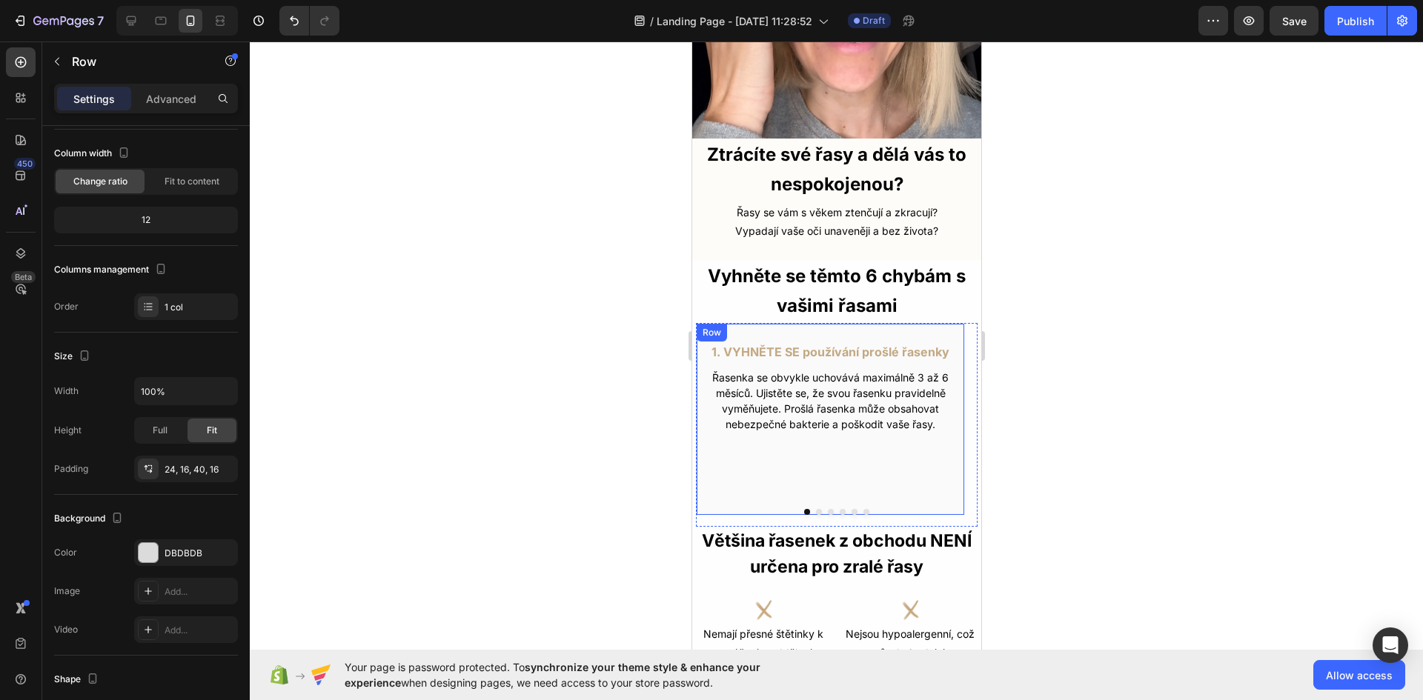
click at [718, 470] on div "1. VYHNĚTE SE používání prošlé řasenky Text Block Řasenka se obvykle uchovává m…" at bounding box center [829, 419] width 269 height 193
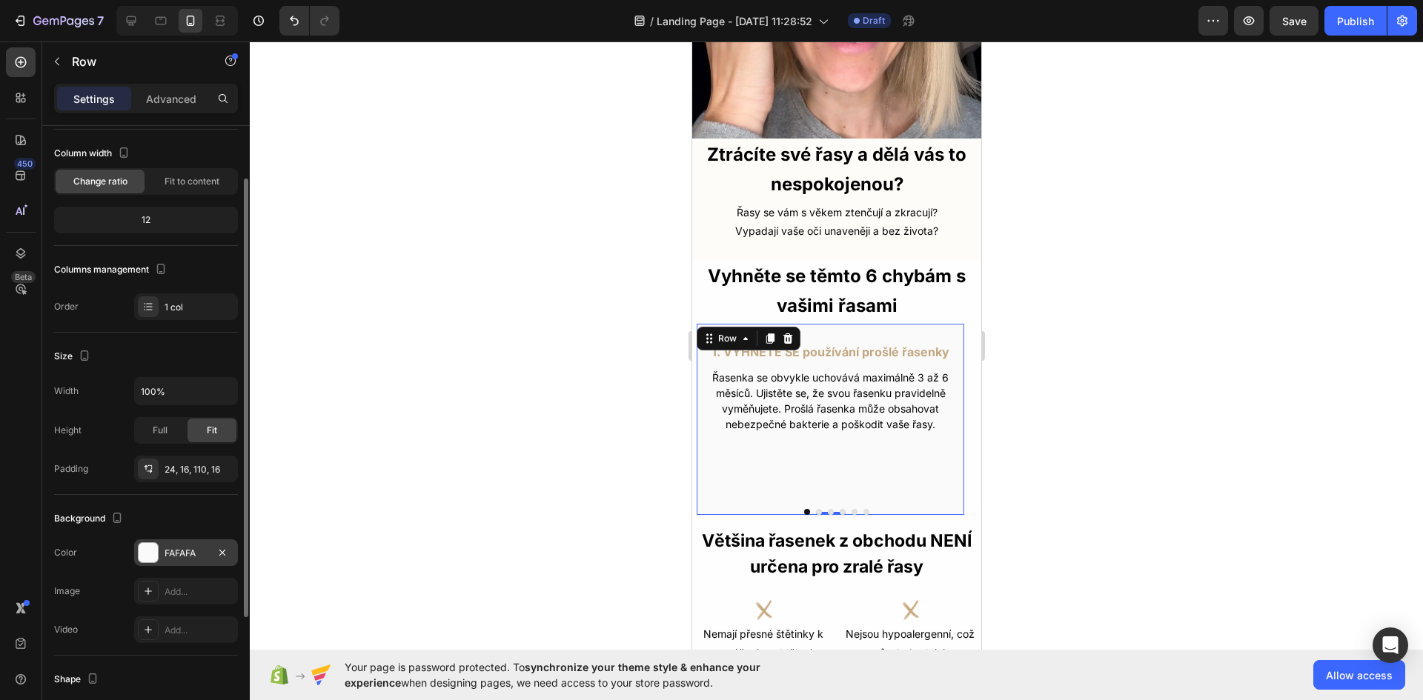
click at [184, 554] on div "FAFAFA" at bounding box center [186, 553] width 43 height 13
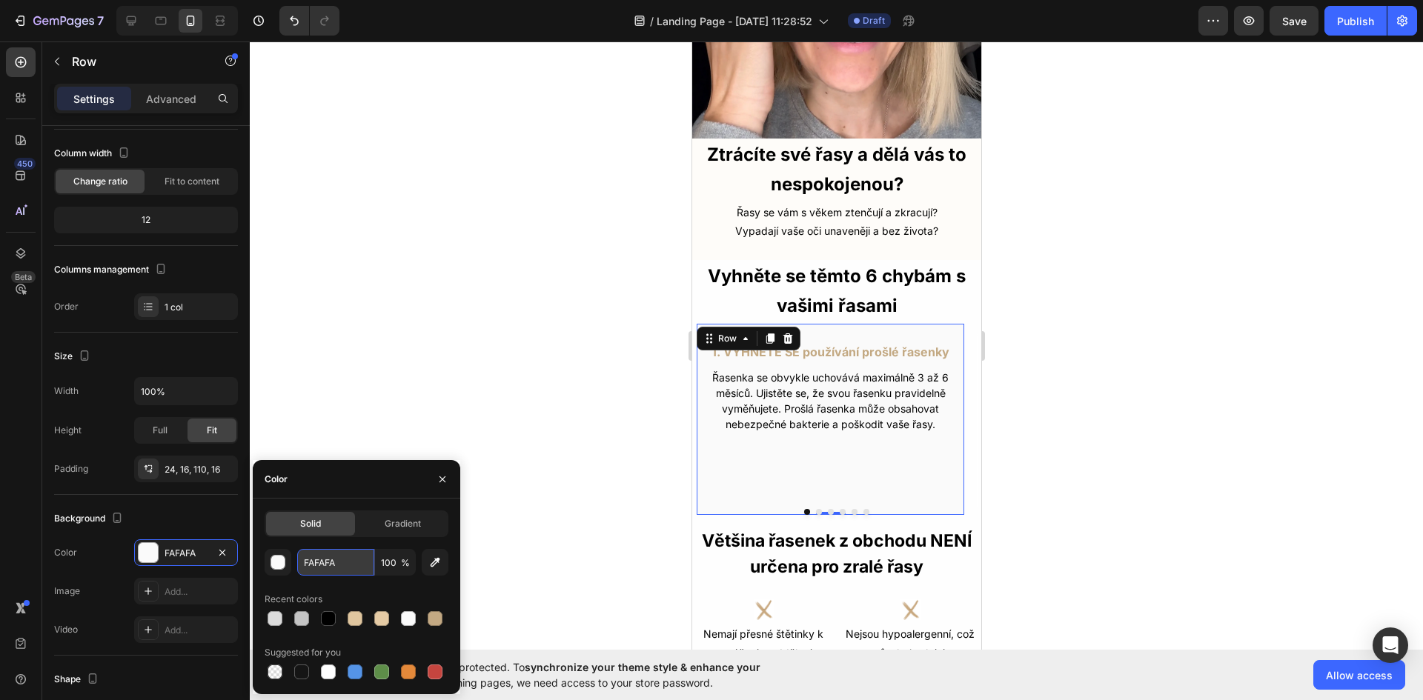
click at [335, 560] on input "FAFAFA" at bounding box center [335, 562] width 77 height 27
paste input "DBDBDB"
type input "DBDBDB"
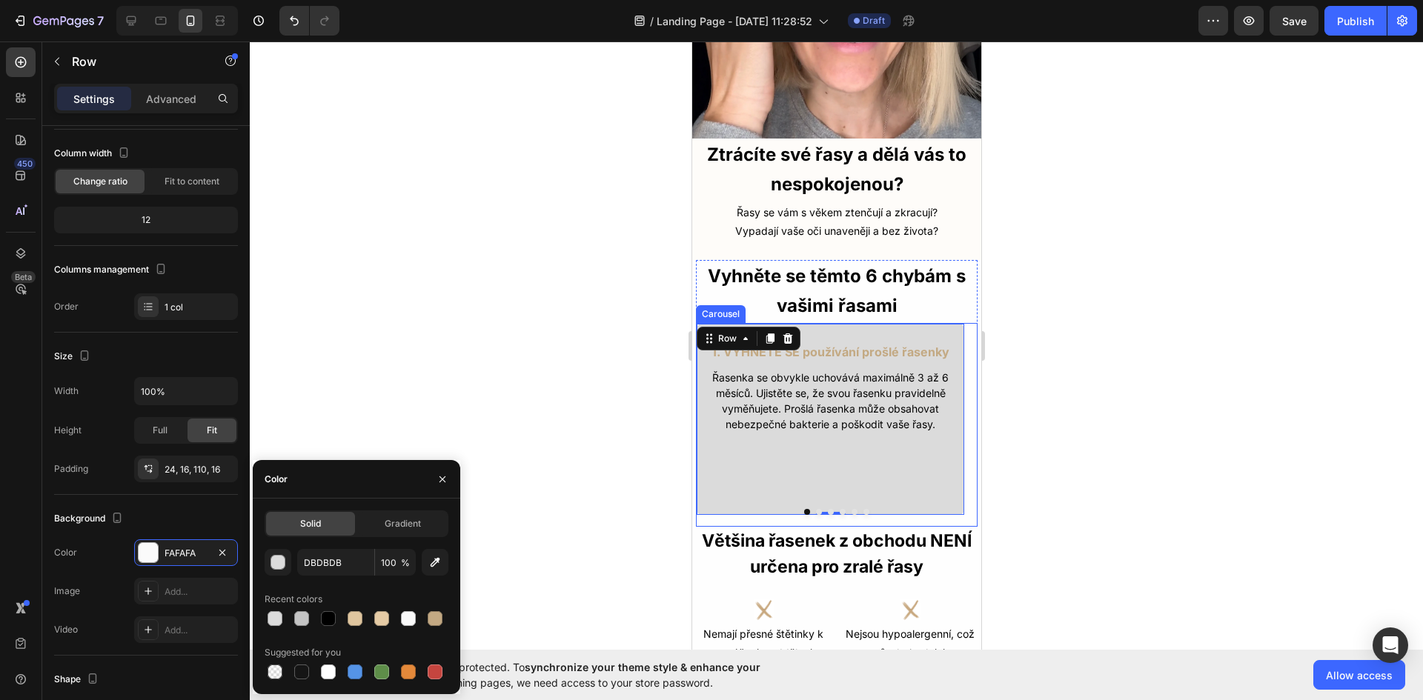
click at [815, 509] on button "Dot" at bounding box center [818, 512] width 6 height 6
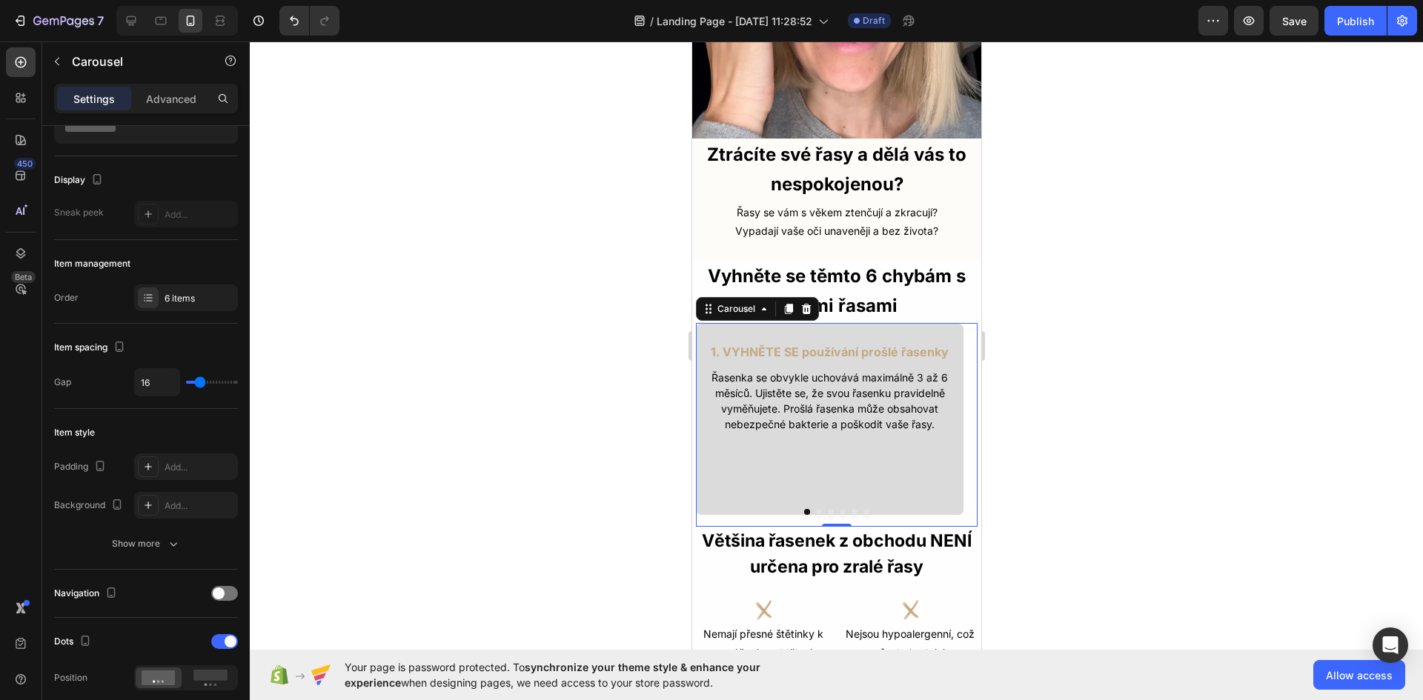
scroll to position [0, 0]
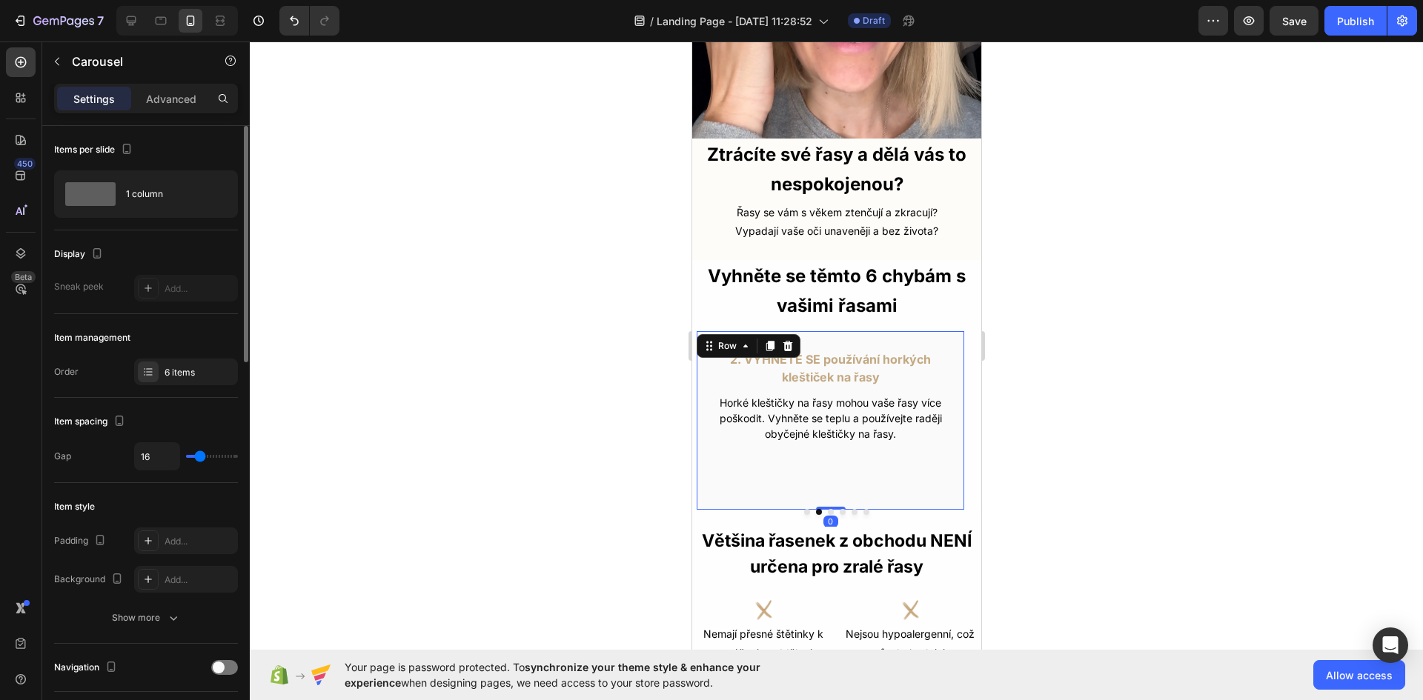
click at [824, 455] on div "2. VYHNĚTE SE používání horkých kleštiček na řasy Text Block Horké kleštičky na…" at bounding box center [829, 421] width 269 height 180
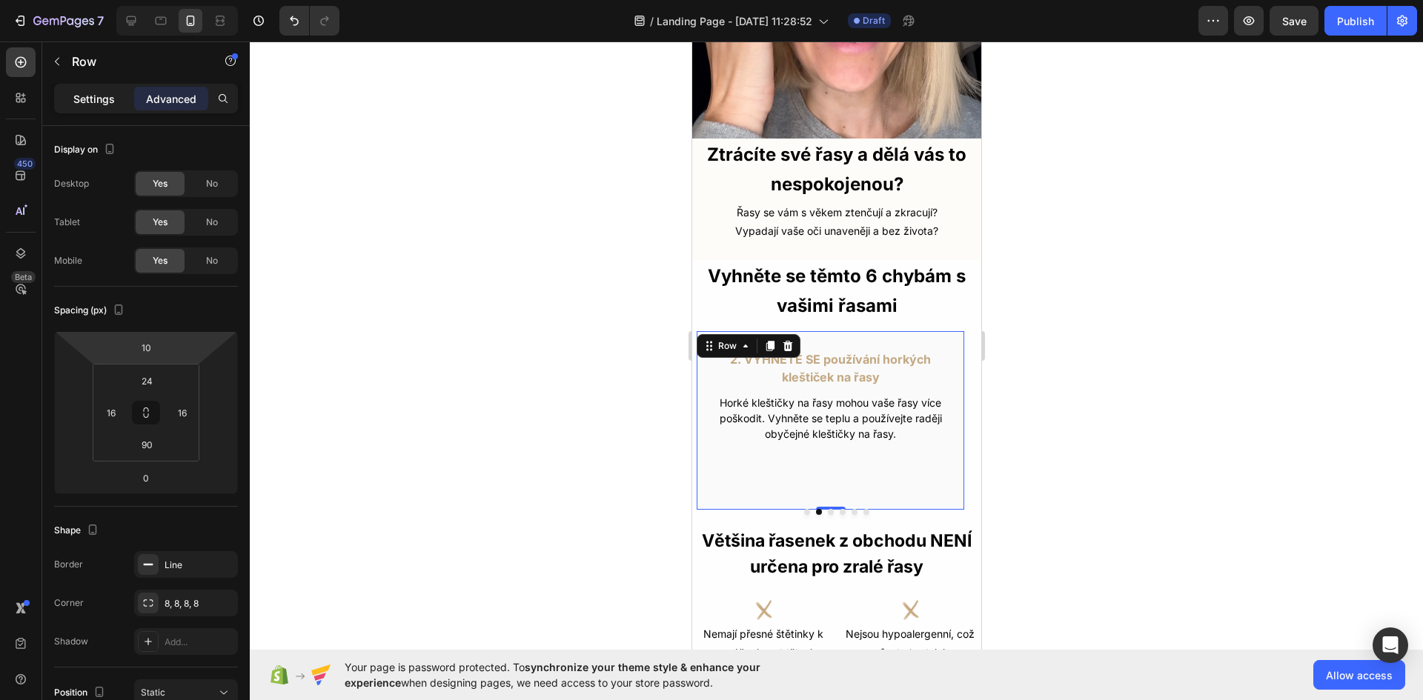
click at [95, 92] on p "Settings" at bounding box center [94, 99] width 42 height 16
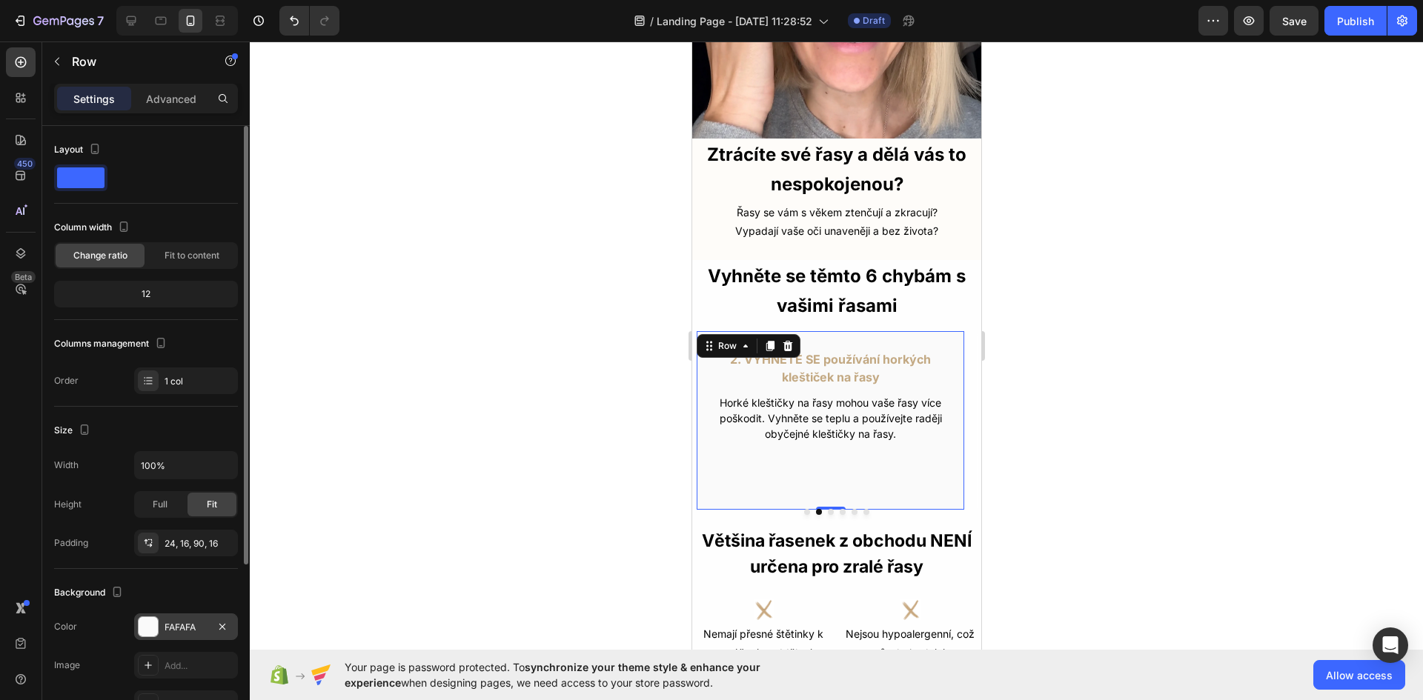
click at [175, 624] on div "FAFAFA" at bounding box center [186, 627] width 43 height 13
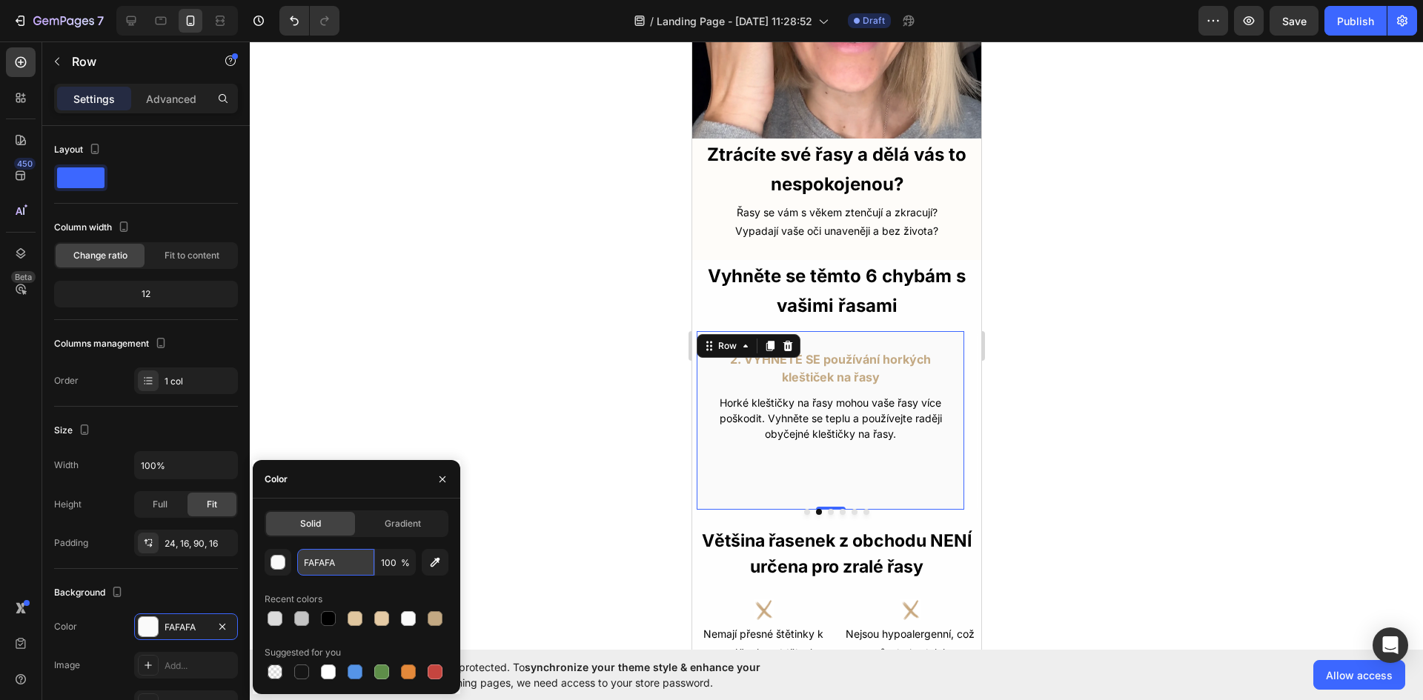
click at [335, 558] on input "FAFAFA" at bounding box center [335, 562] width 77 height 27
paste input "DBDBDB"
type input "DBDBDB"
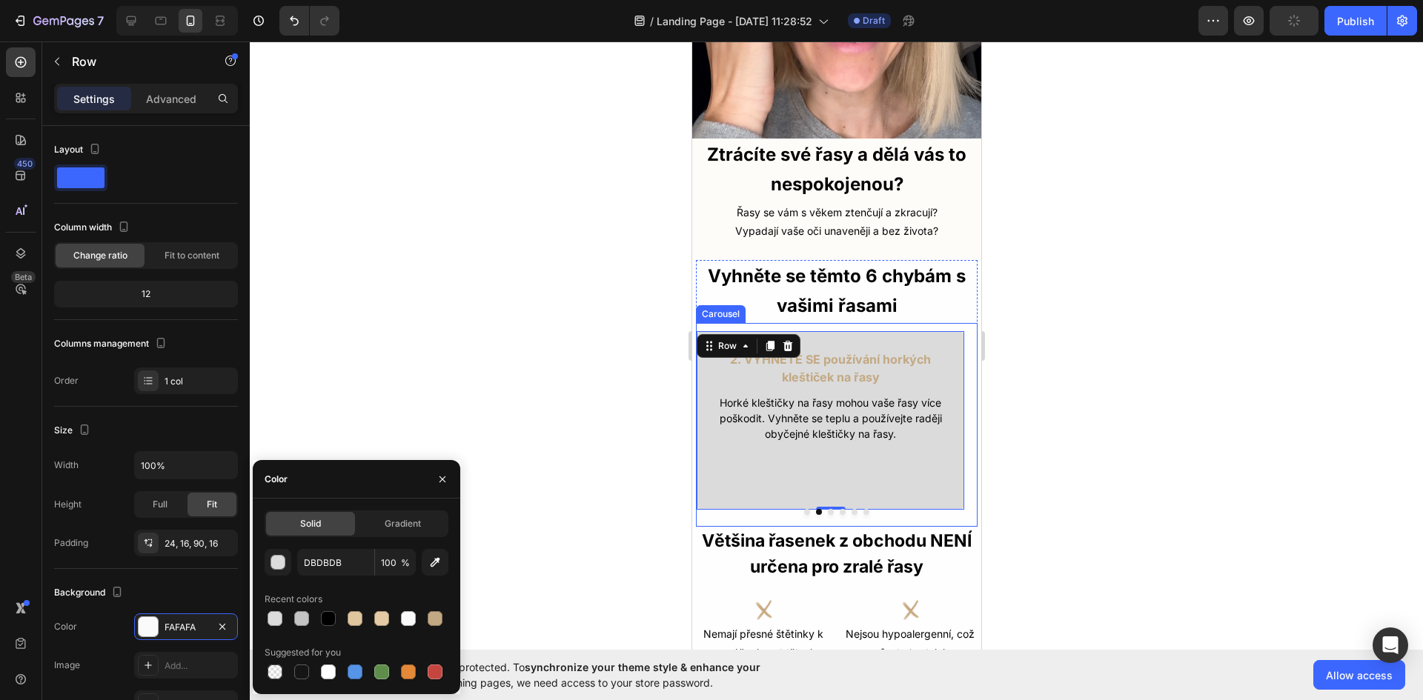
click at [827, 509] on button "Dot" at bounding box center [830, 512] width 6 height 6
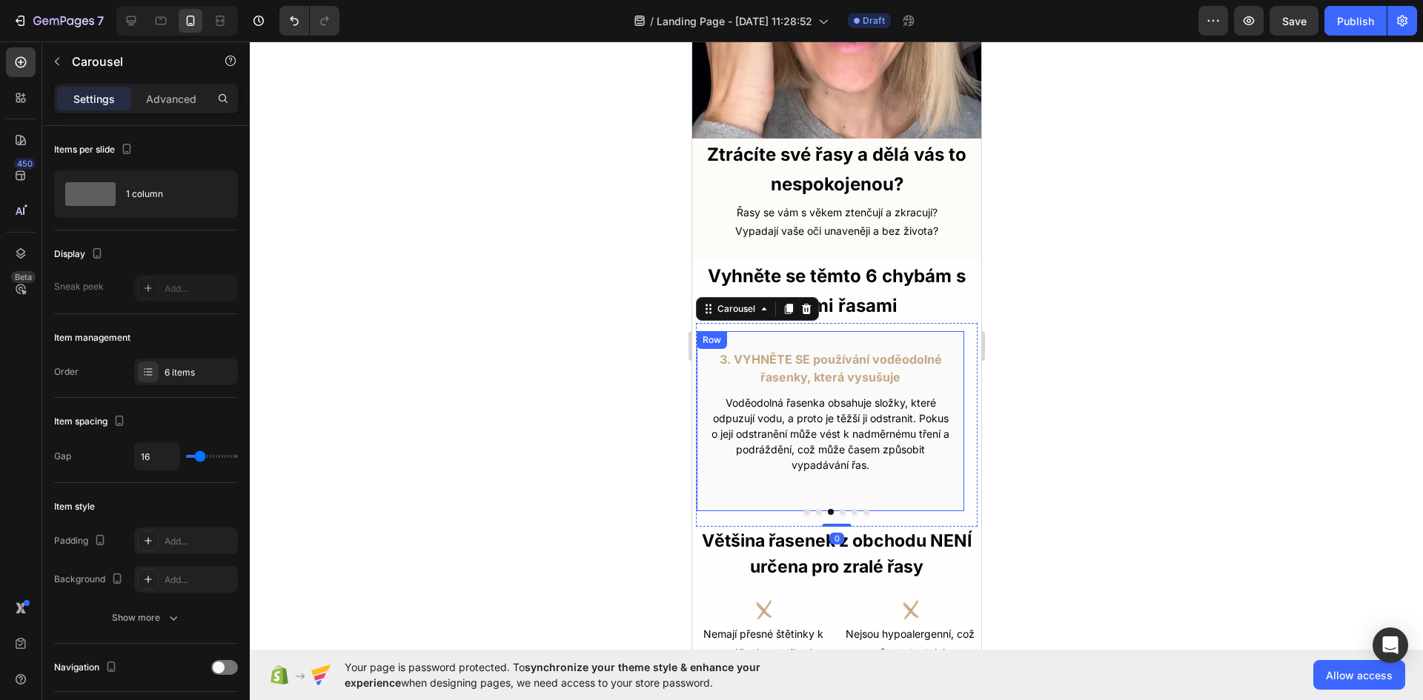
click at [726, 491] on div "3. VYHNĚTE SE používání voděodolné řasenky, která vysušuje Text Block Voděodoln…" at bounding box center [829, 422] width 269 height 182
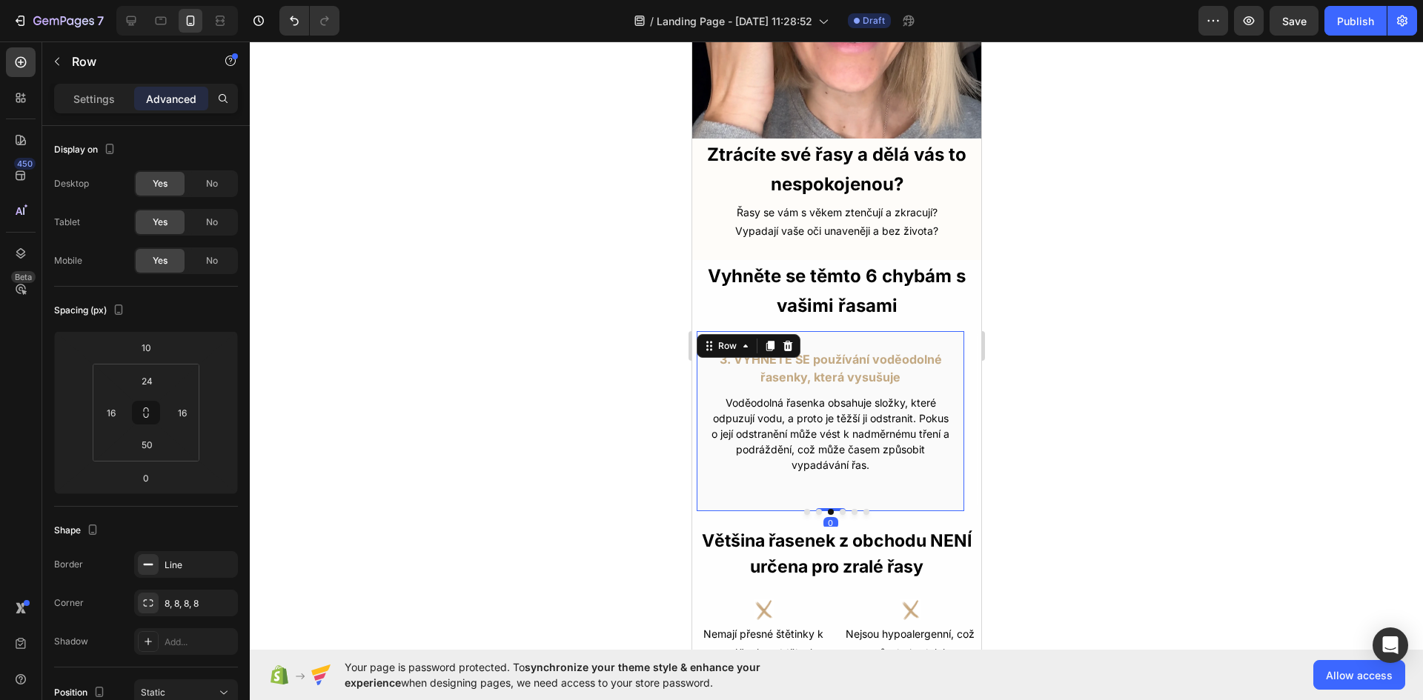
click at [90, 113] on div "Settings Advanced" at bounding box center [146, 99] width 184 height 30
drag, startPoint x: 90, startPoint y: 104, endPoint x: 80, endPoint y: 129, distance: 26.3
click at [88, 104] on p "Settings" at bounding box center [94, 99] width 42 height 16
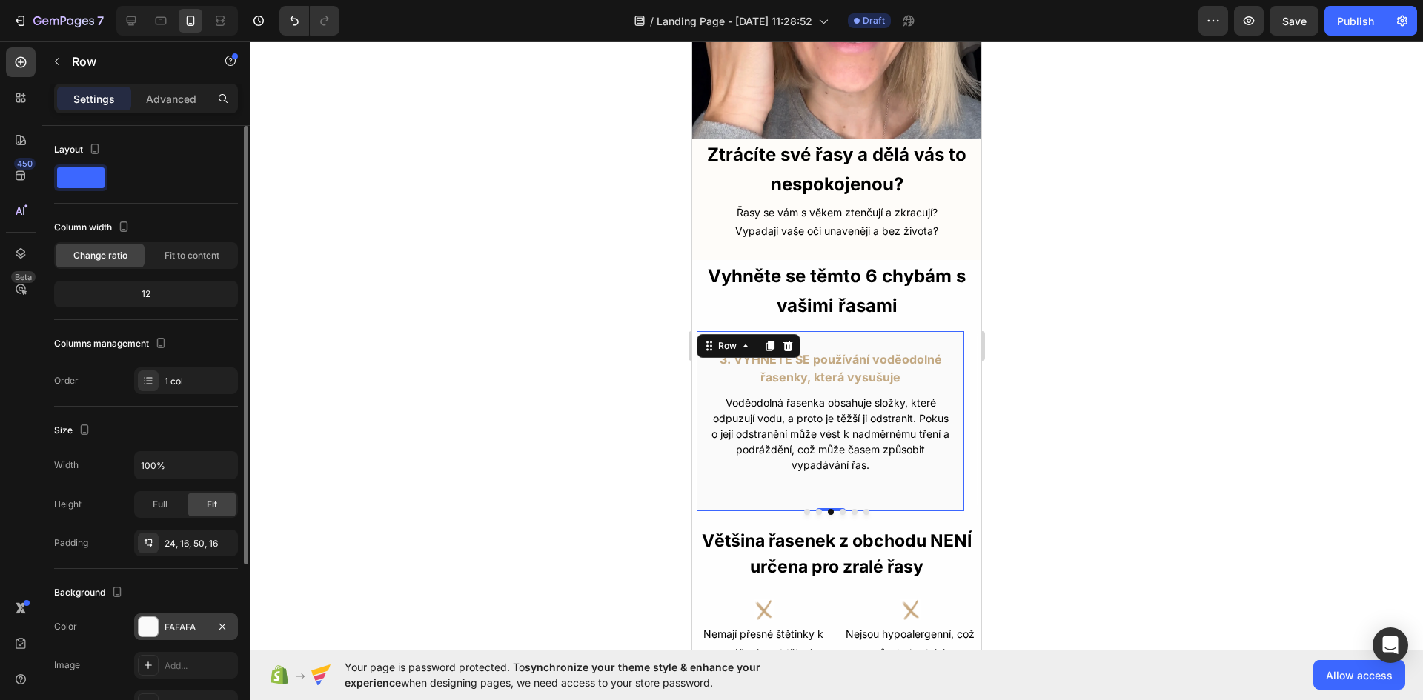
click at [193, 621] on div "FAFAFA" at bounding box center [186, 627] width 43 height 13
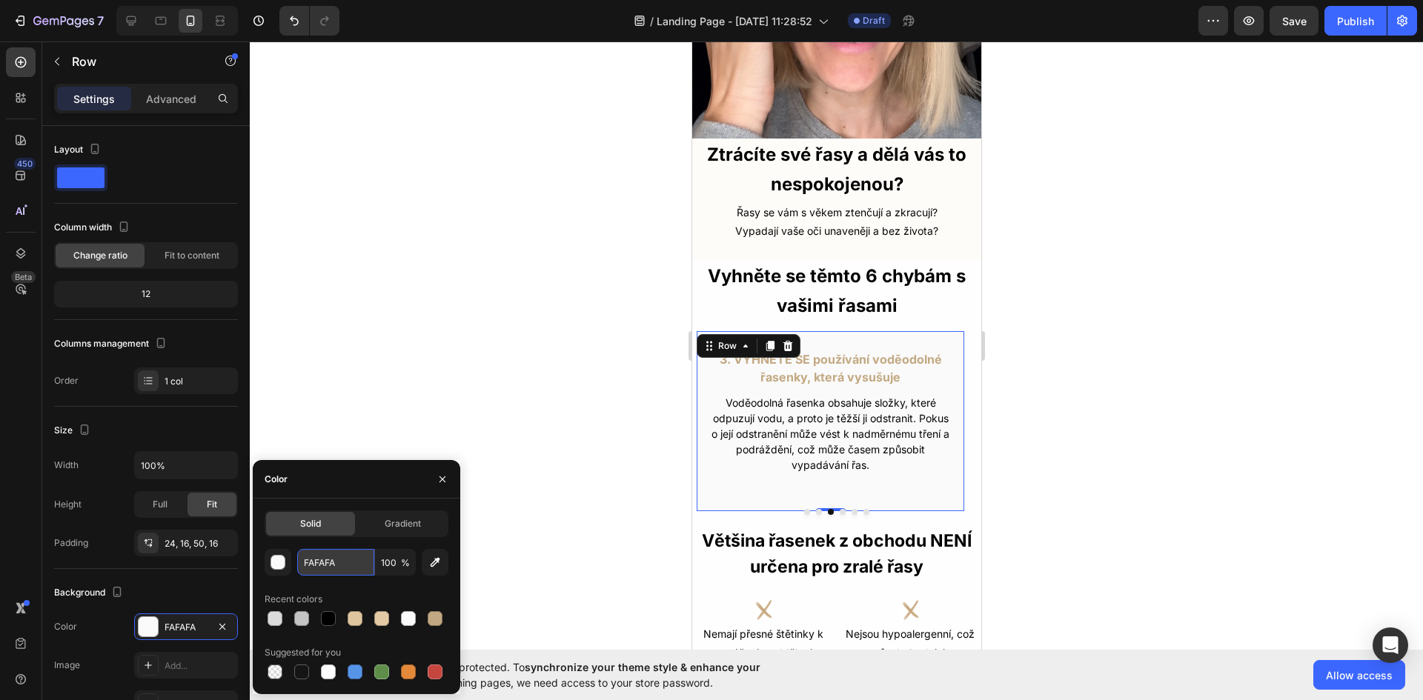
click at [346, 560] on input "FAFAFA" at bounding box center [335, 562] width 77 height 27
paste input "DBDBDB"
type input "DBDBDB"
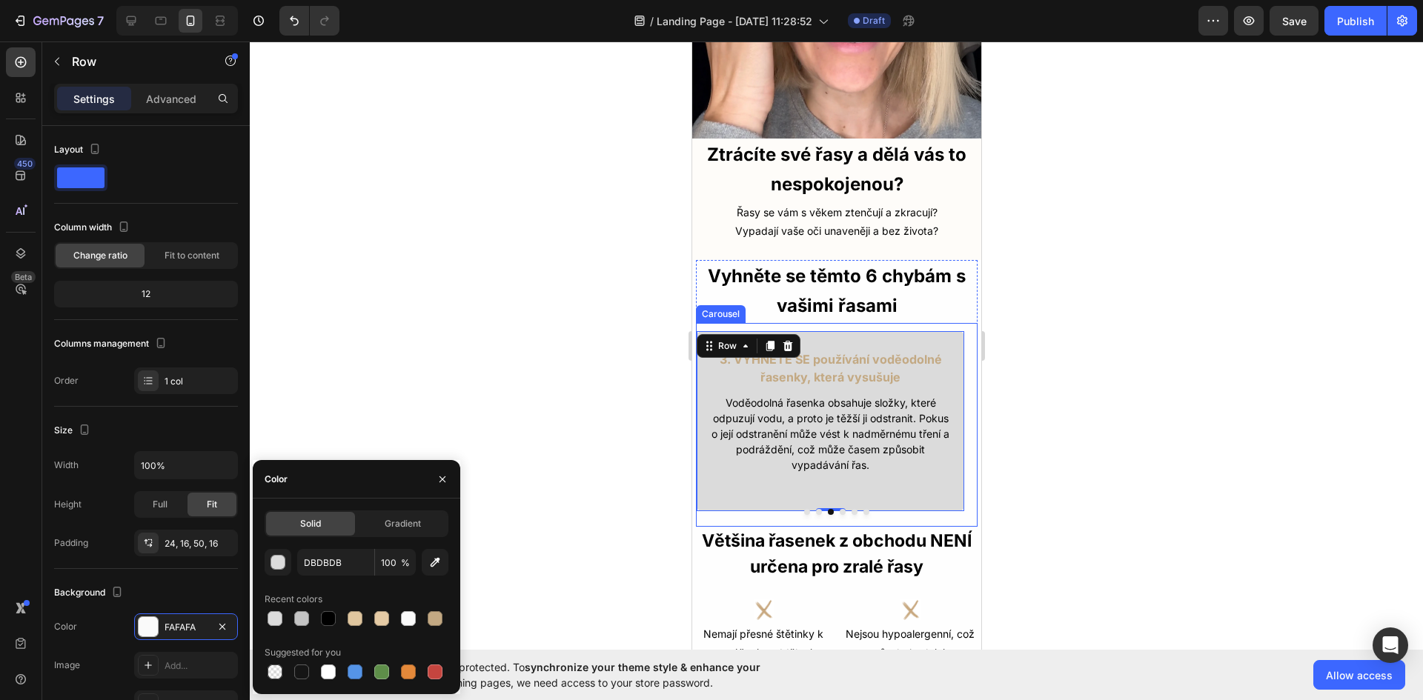
click at [839, 509] on button "Dot" at bounding box center [842, 512] width 6 height 6
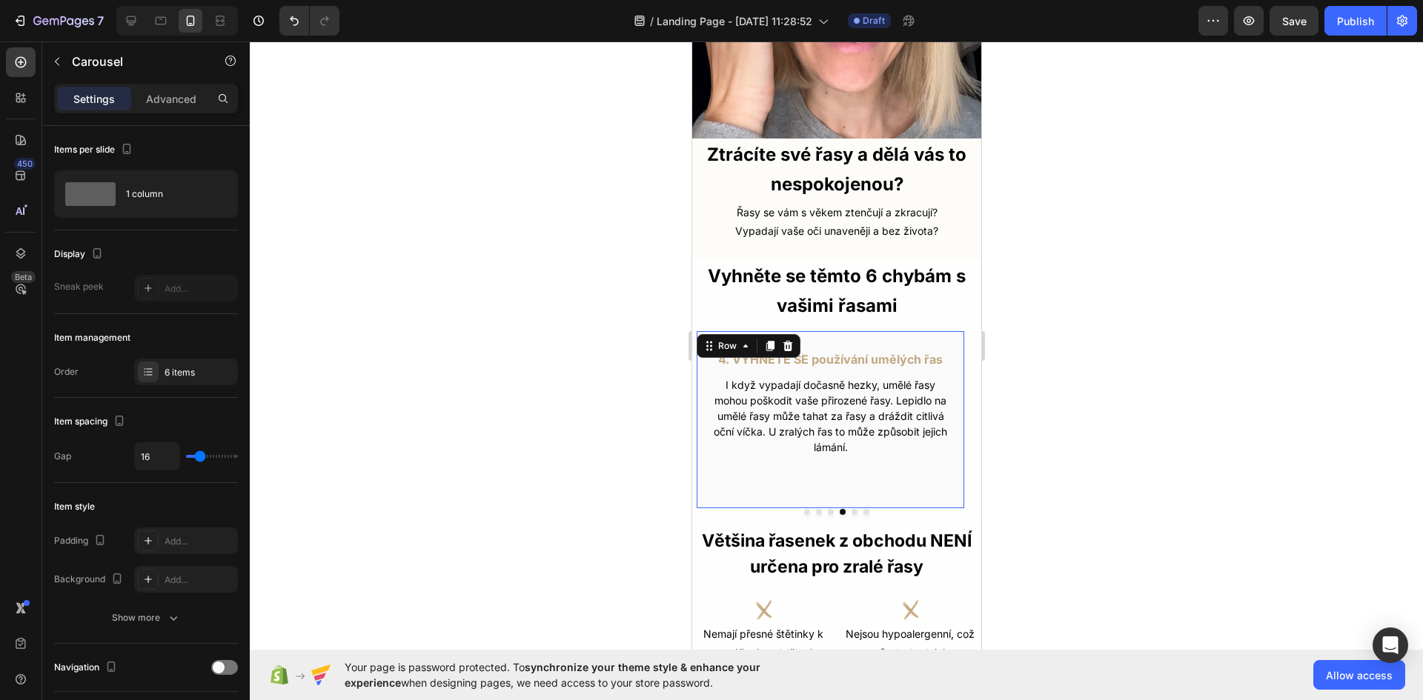
click at [800, 455] on div "4. VYHNĚTE SE používání umělých řas Text Block I když vypadají dočasně hezky, u…" at bounding box center [829, 420] width 269 height 179
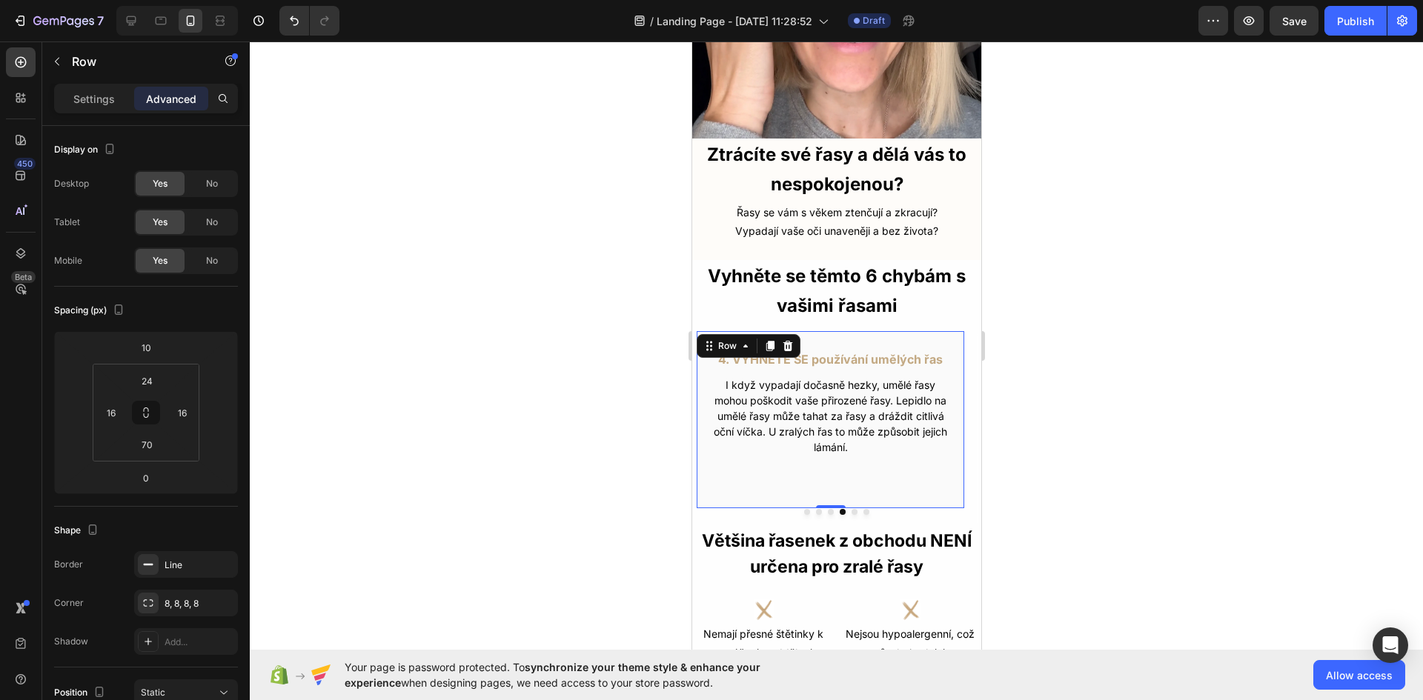
click at [824, 468] on div "4. VYHNĚTE SE používání umělých řas Text Block I když vypadají dočasně hezky, u…" at bounding box center [829, 420] width 269 height 179
click at [128, 18] on icon at bounding box center [131, 20] width 15 height 15
type input "110"
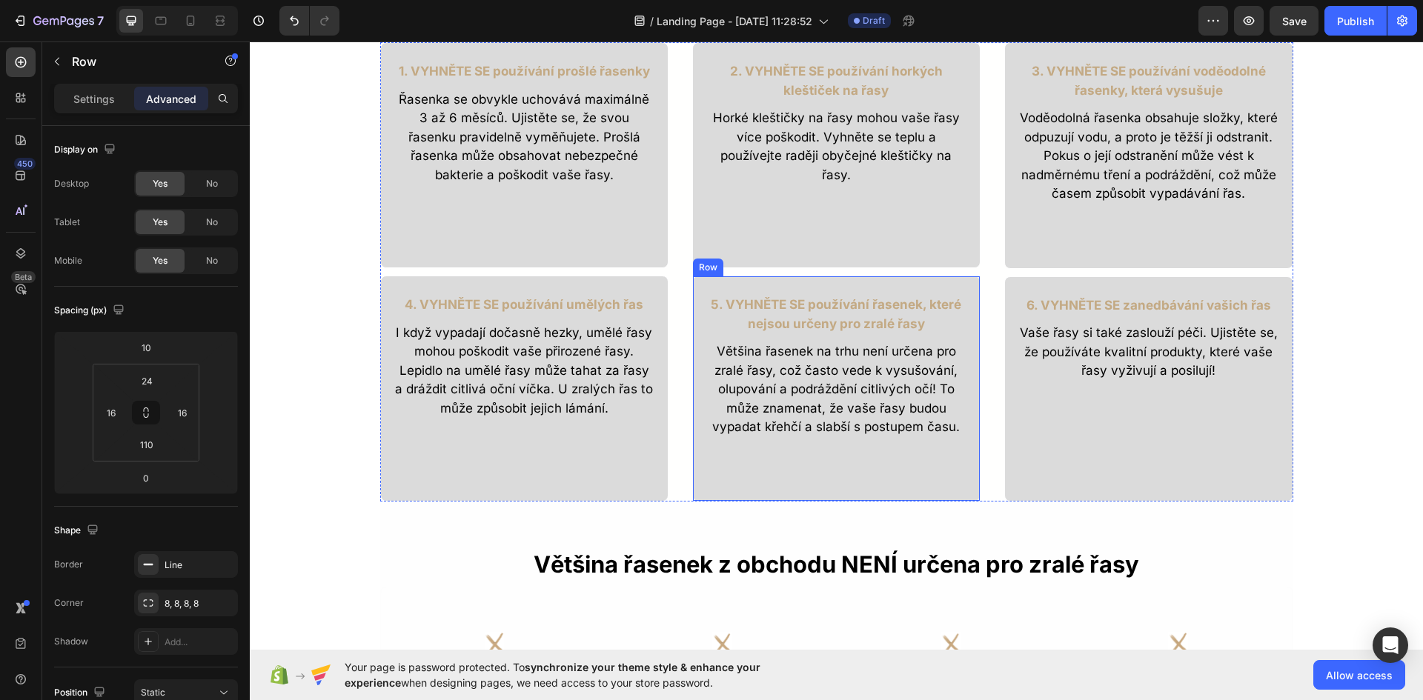
scroll to position [319, 0]
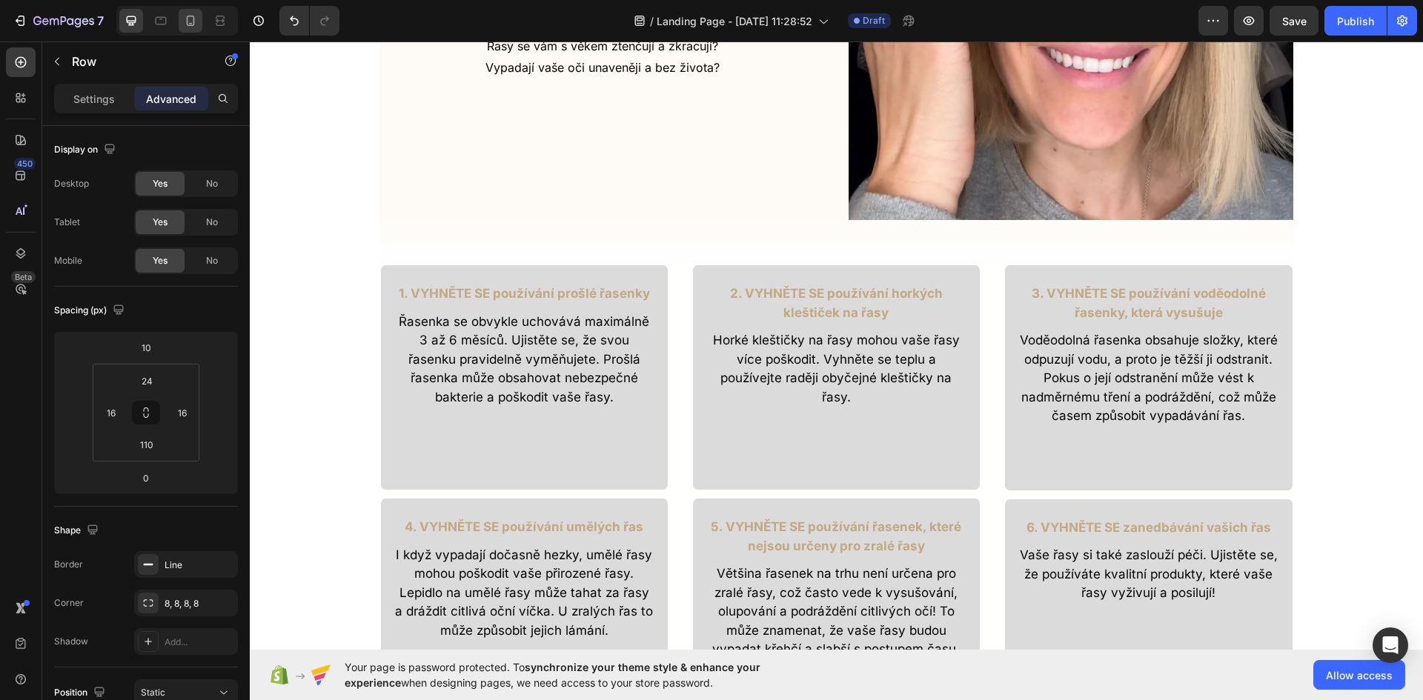
click at [195, 31] on div at bounding box center [191, 21] width 24 height 24
type input "70"
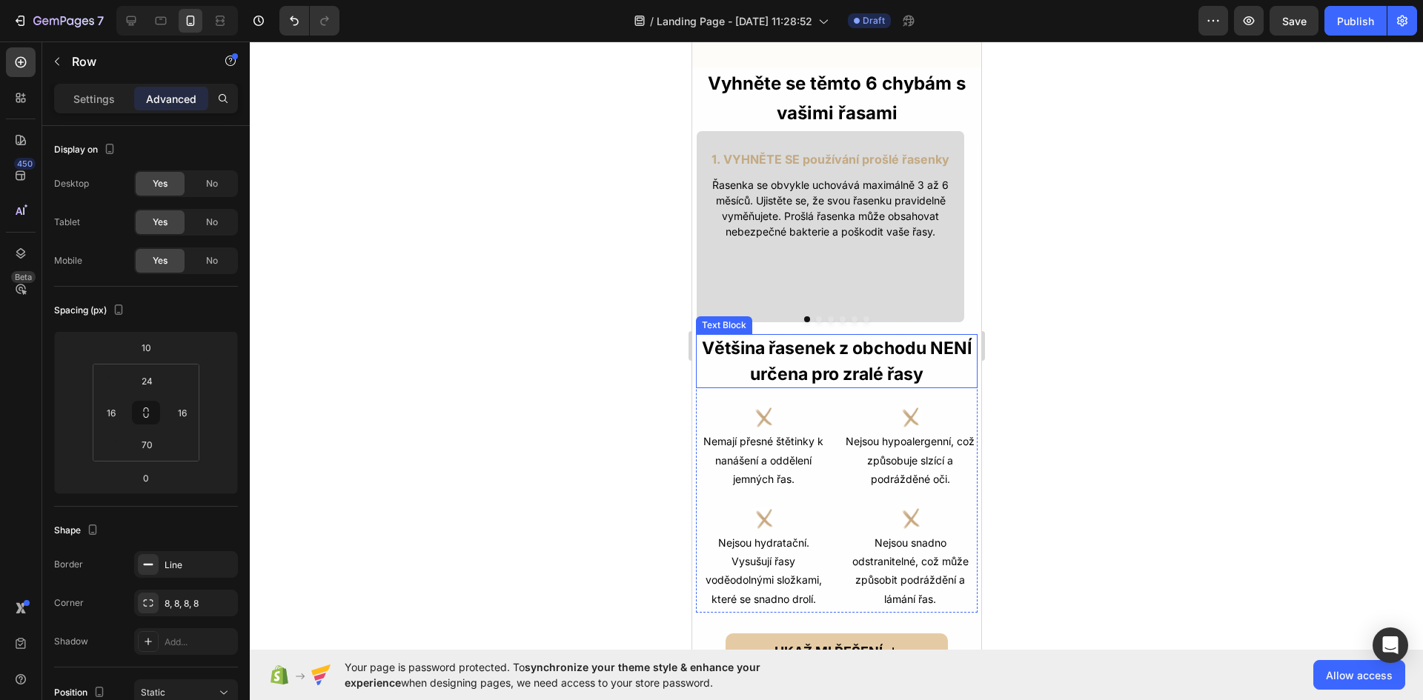
scroll to position [299, 0]
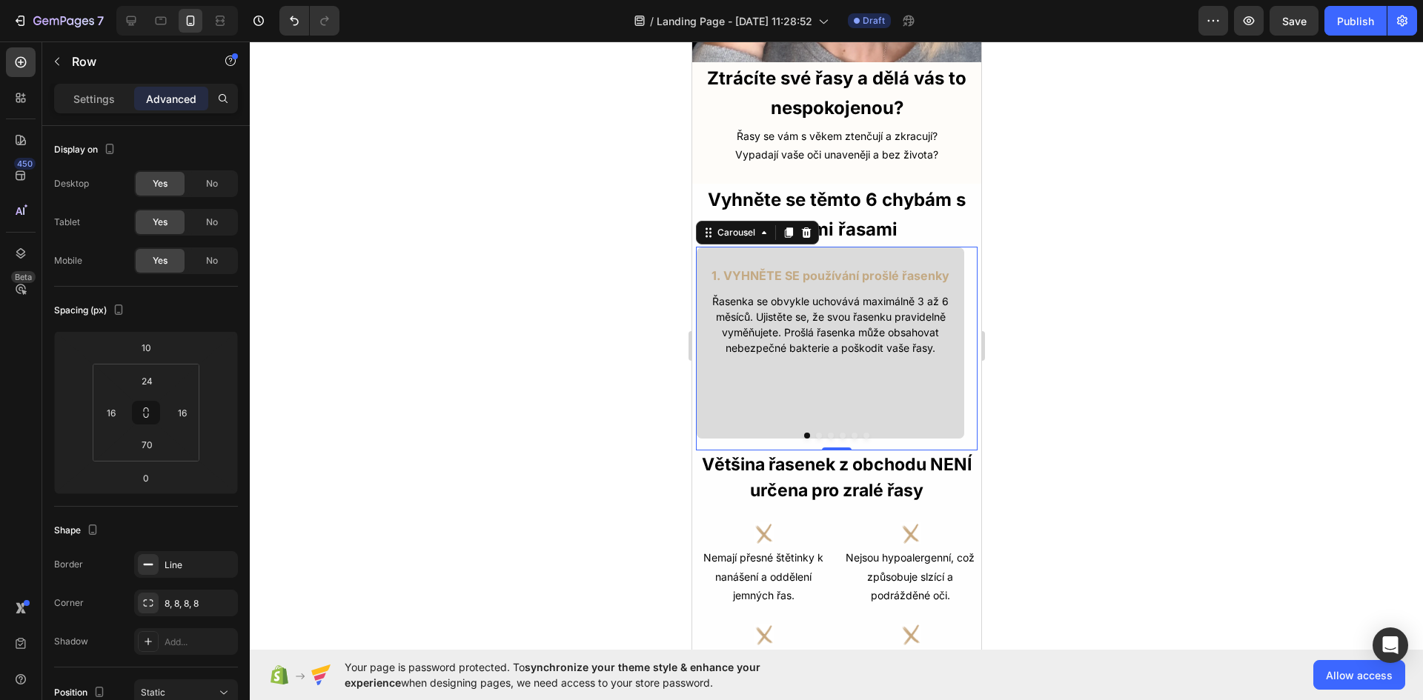
click at [839, 433] on button "Dot" at bounding box center [842, 436] width 6 height 6
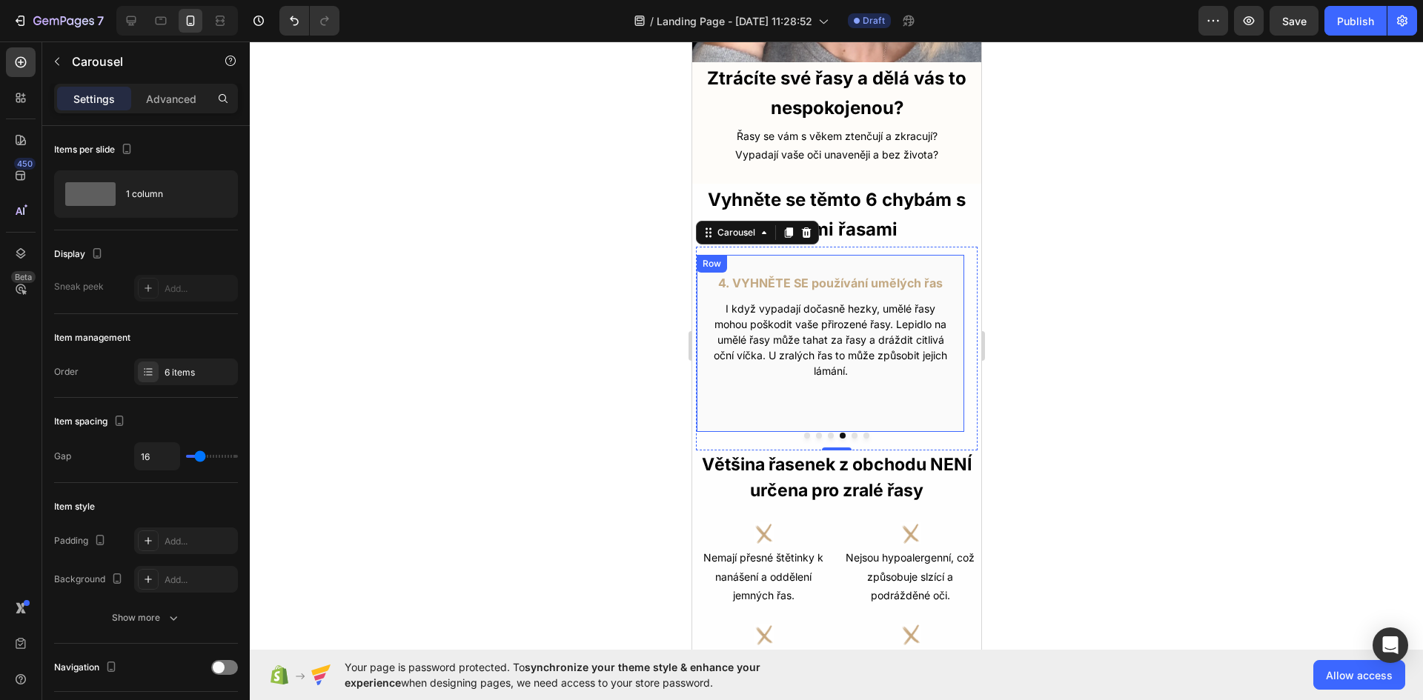
click at [853, 379] on div "4. VYHNĚTE SE používání umělých řas Text Block I když vypadají dočasně hezky, u…" at bounding box center [829, 343] width 269 height 179
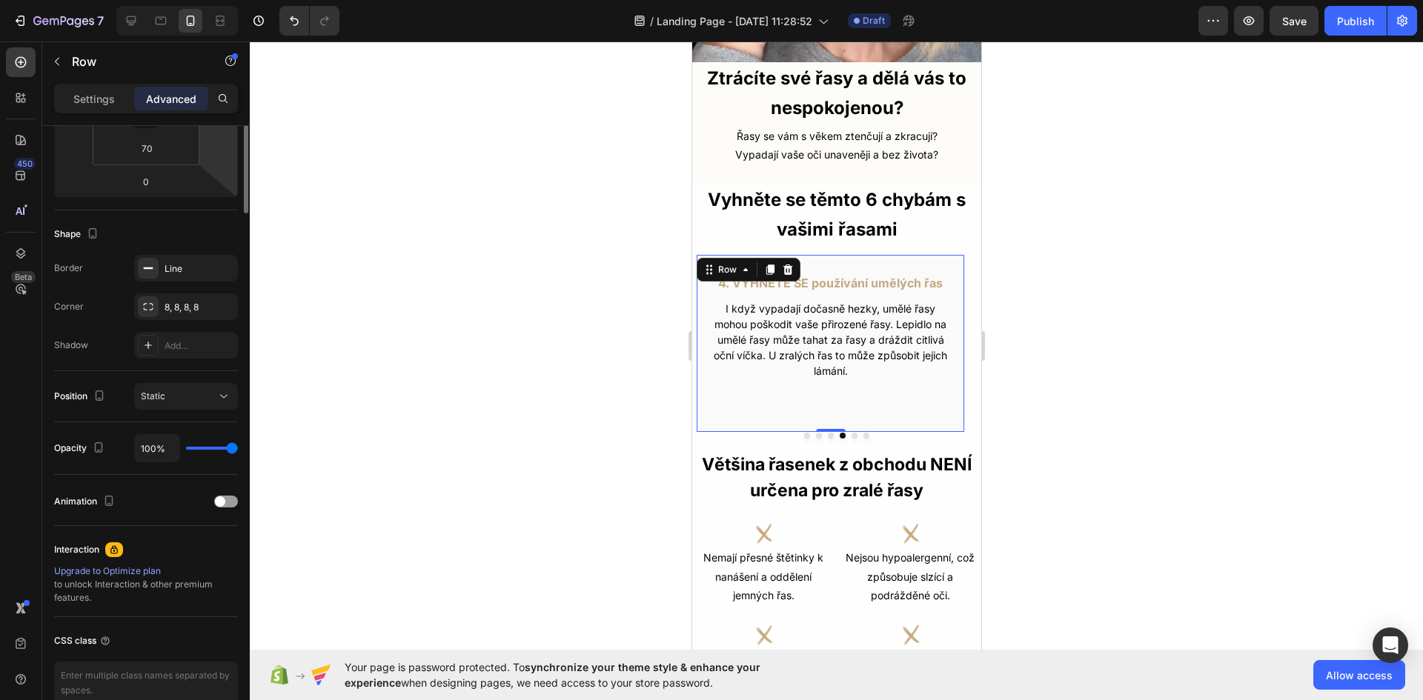
scroll to position [0, 0]
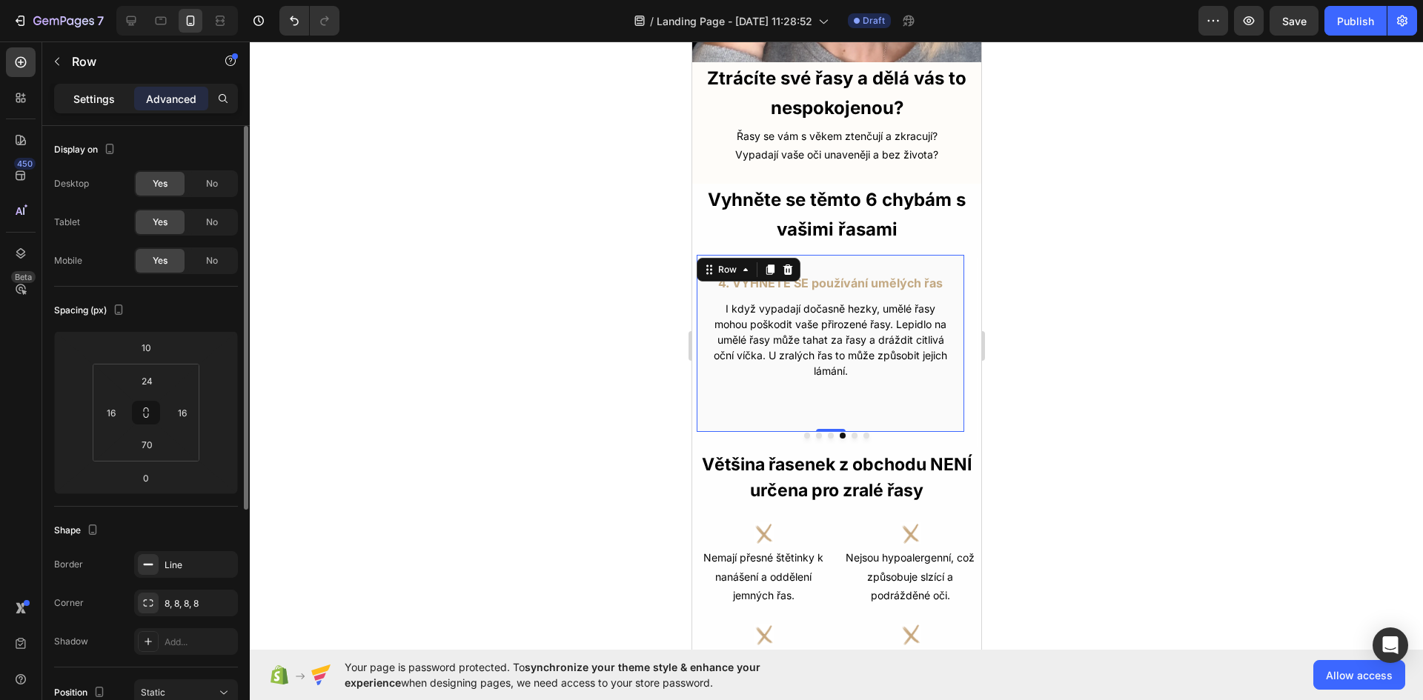
click at [82, 93] on p "Settings" at bounding box center [94, 99] width 42 height 16
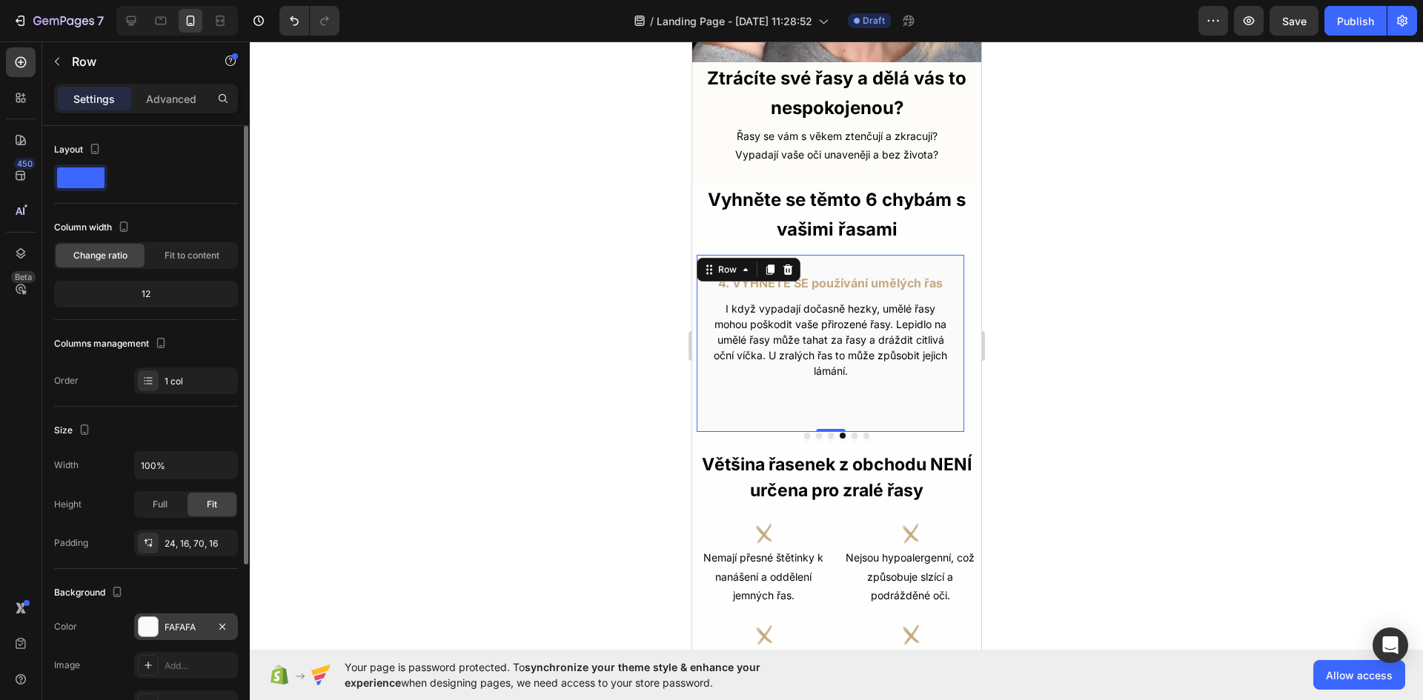
click at [157, 635] on div "FAFAFA" at bounding box center [186, 627] width 104 height 27
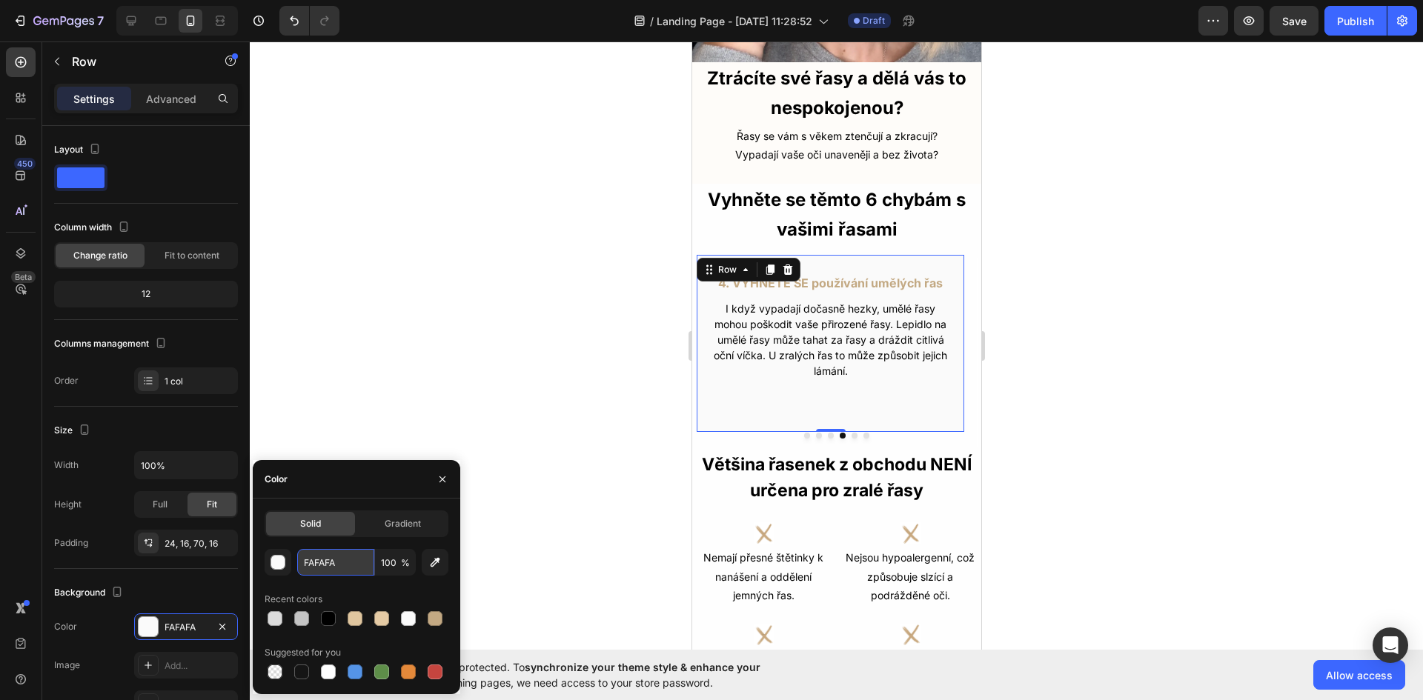
click at [320, 559] on input "FAFAFA" at bounding box center [335, 562] width 77 height 27
paste input "DBDBDB"
type input "DBDBDB"
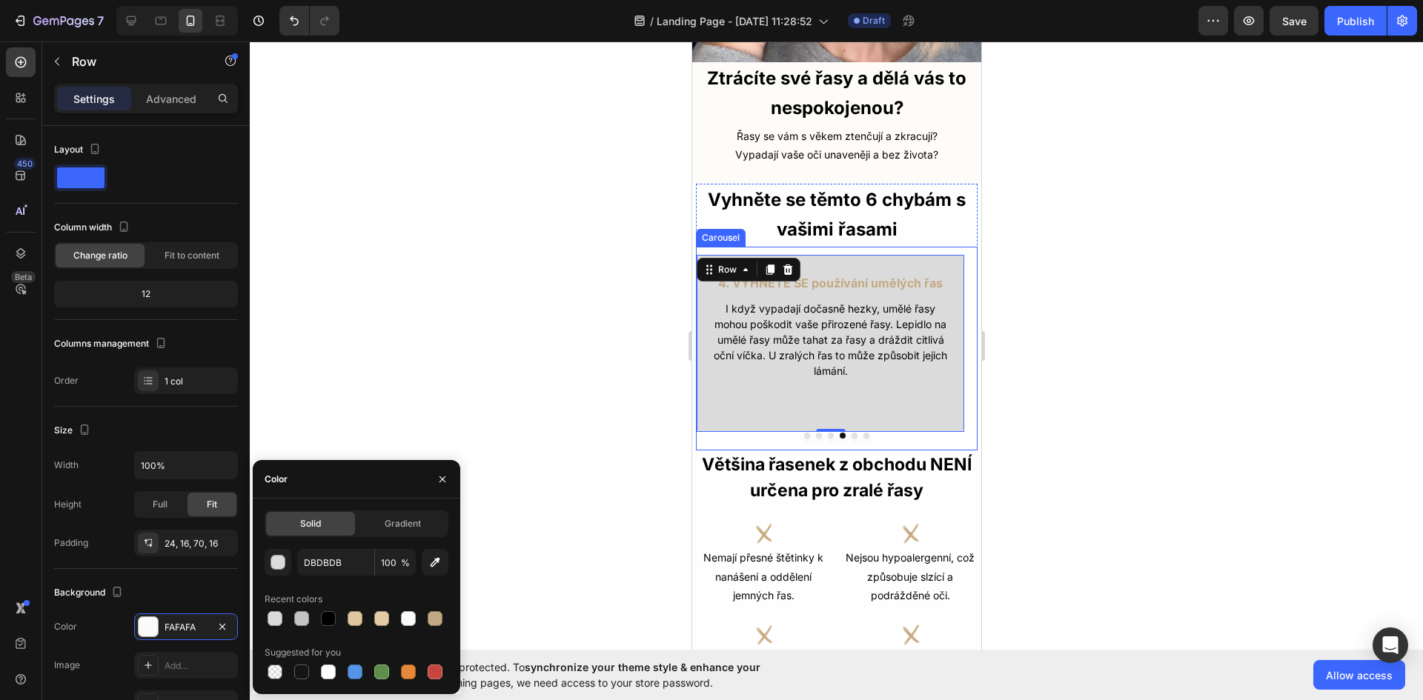
click at [851, 433] on button "Dot" at bounding box center [854, 436] width 6 height 6
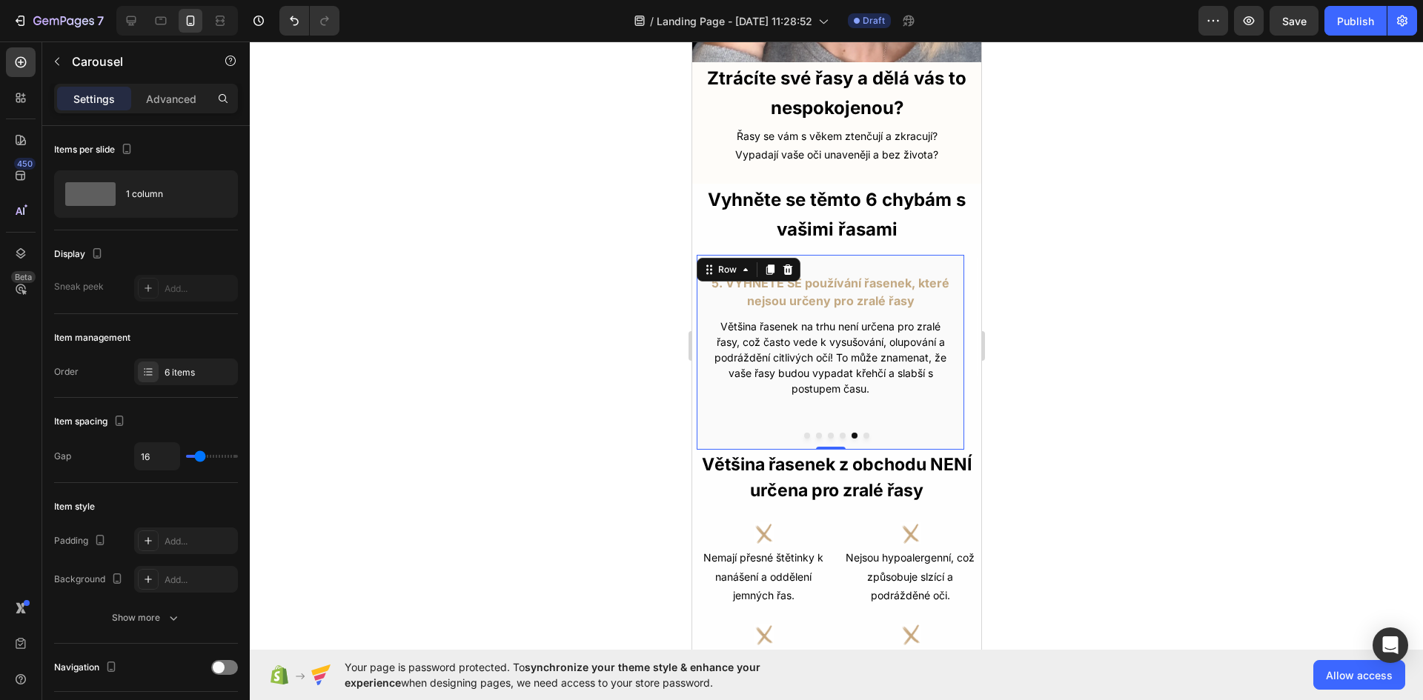
click at [843, 396] on div "5. VYHNĚTE SE používání řasenek, které nejsou určeny pro zralé řasy Text Block …" at bounding box center [829, 352] width 269 height 196
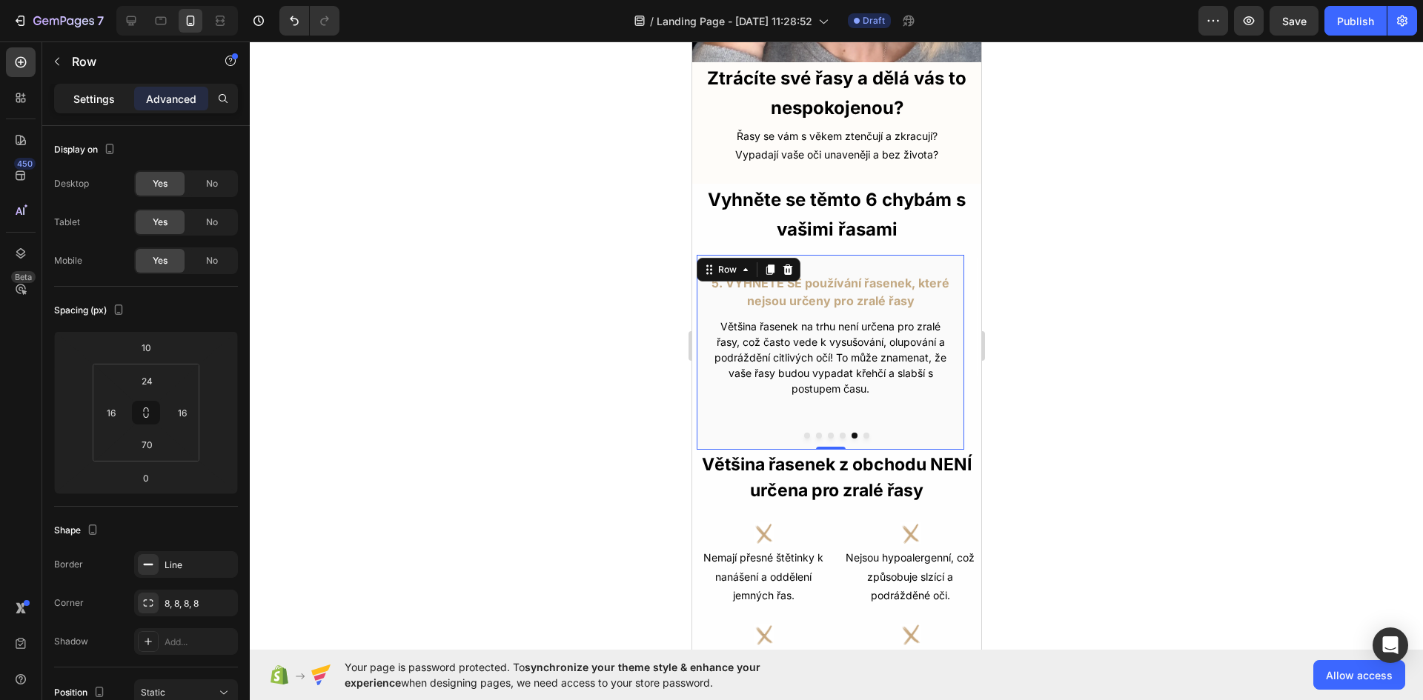
click at [62, 92] on div "Settings" at bounding box center [94, 99] width 74 height 24
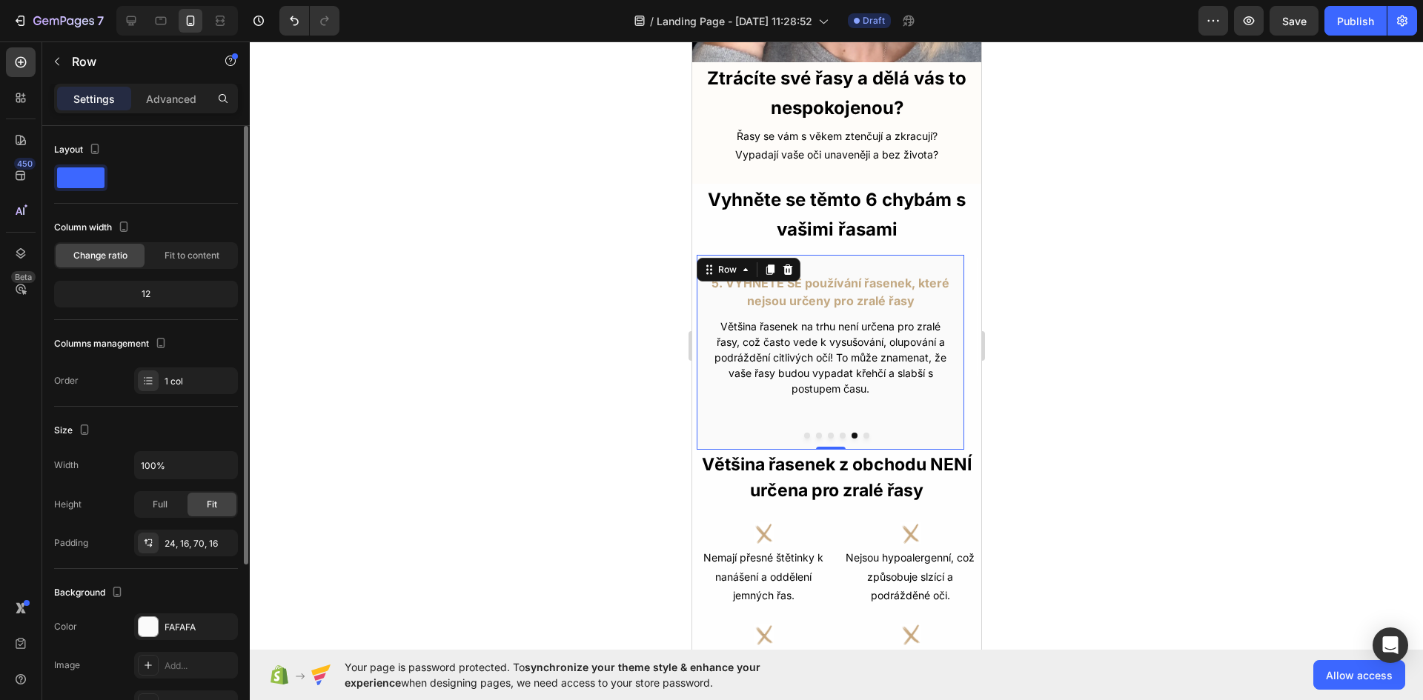
click at [175, 640] on div "The changes might be hidden by the video. Color FAFAFA Image Add... Video Add..." at bounding box center [146, 666] width 184 height 104
click at [180, 628] on div "FAFAFA" at bounding box center [186, 627] width 43 height 13
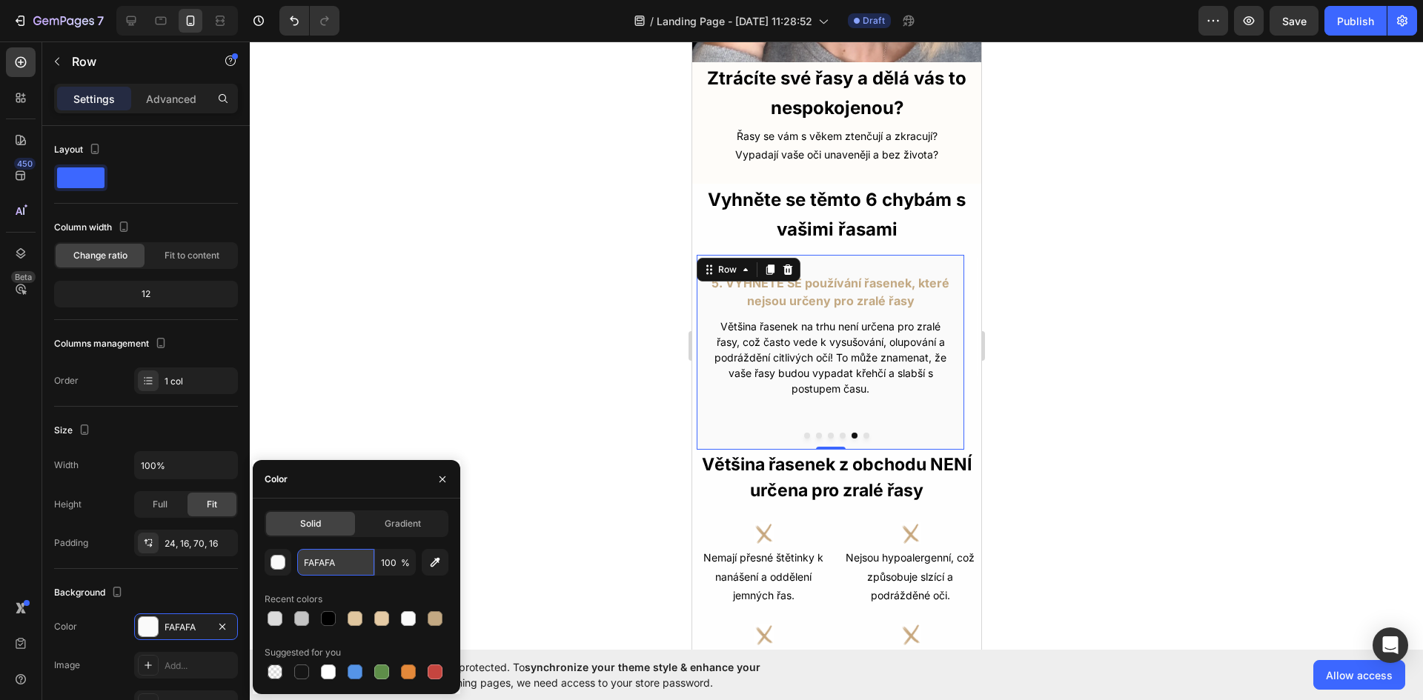
click at [331, 556] on input "FAFAFA" at bounding box center [335, 562] width 77 height 27
paste input "DBDBDB"
type input "DBDBDB"
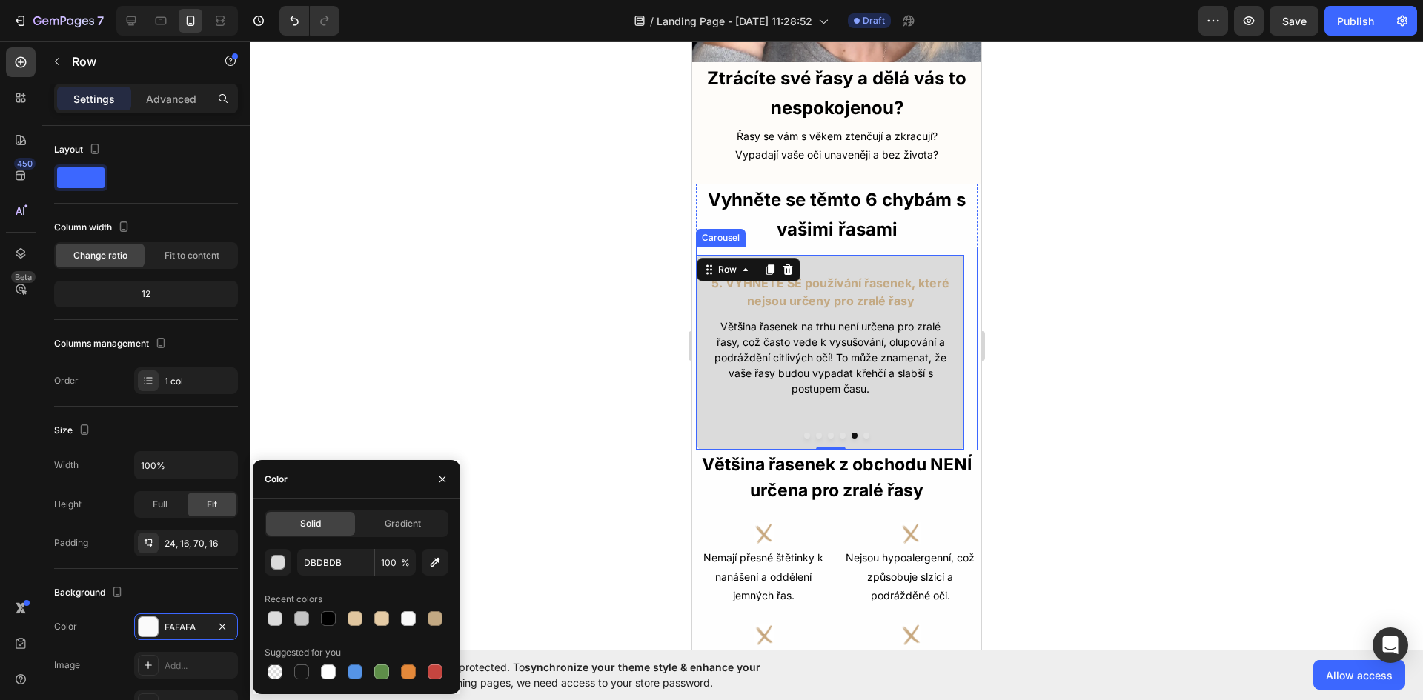
click at [862, 433] on div at bounding box center [836, 436] width 282 height 6
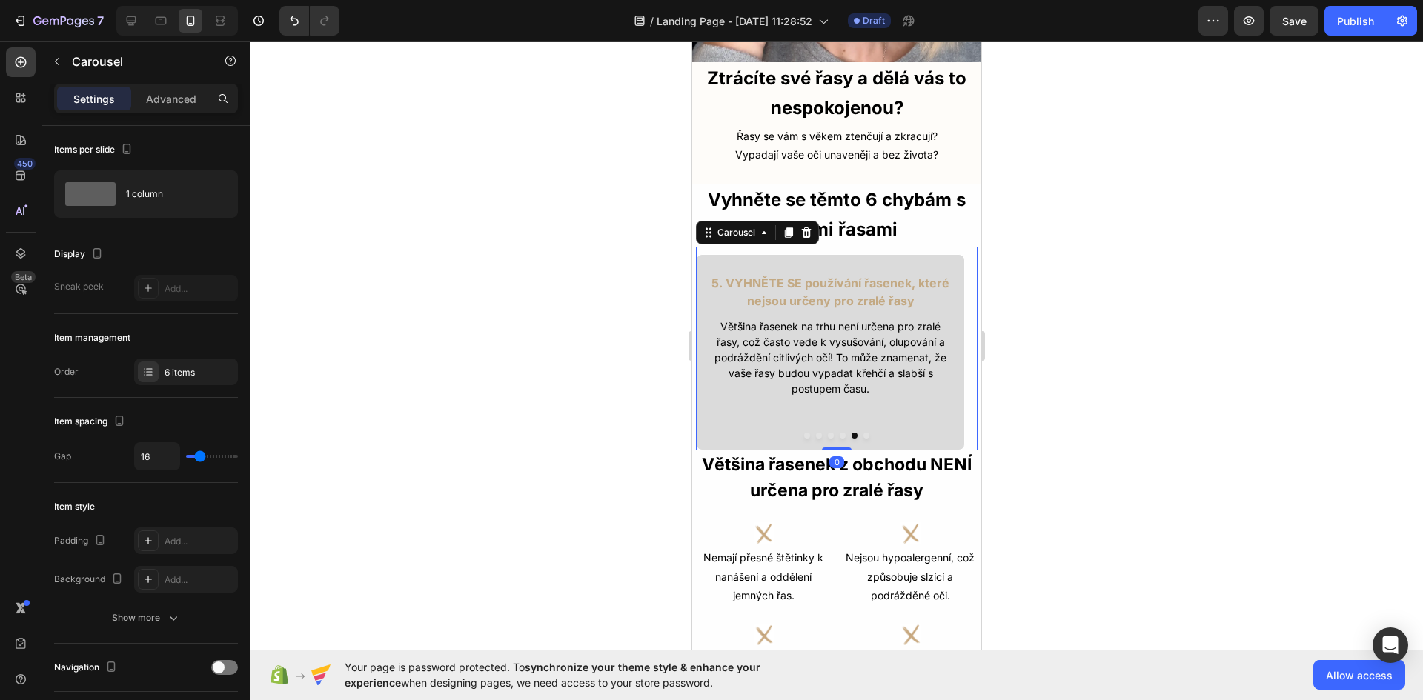
click at [863, 433] on button "Dot" at bounding box center [866, 436] width 6 height 6
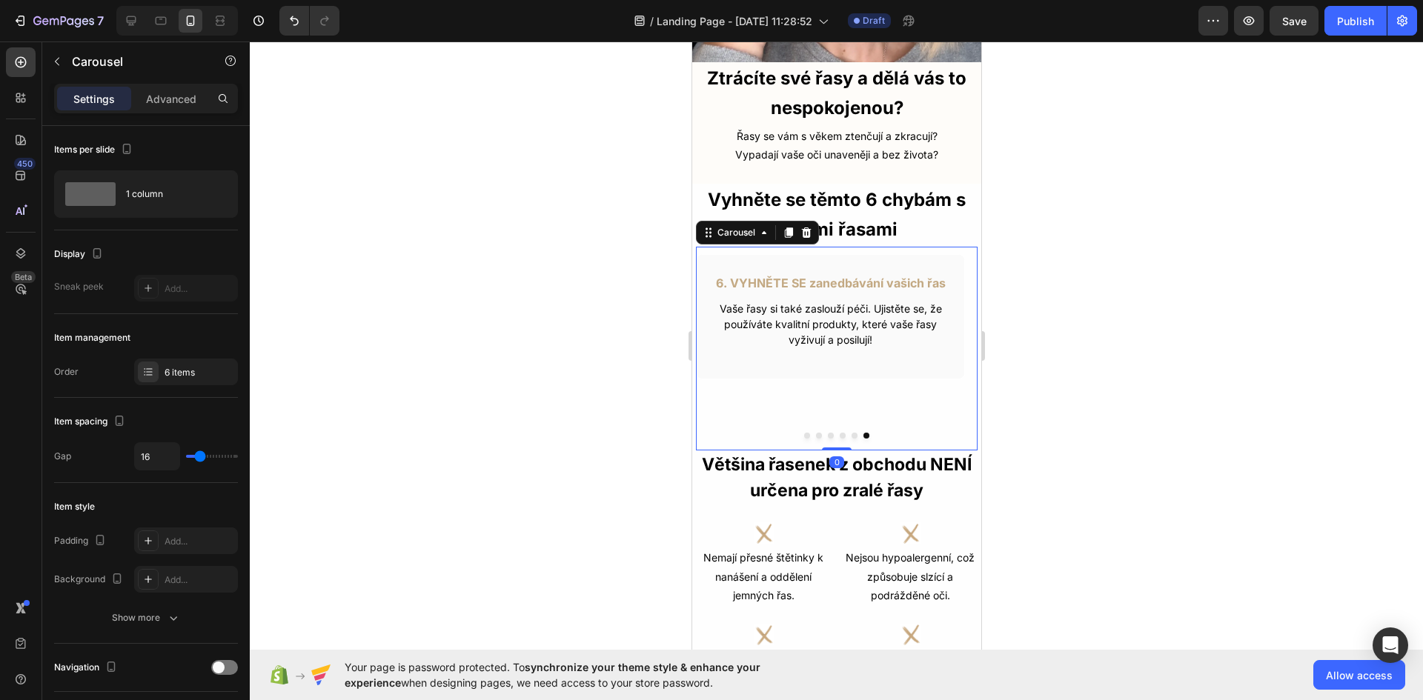
click at [868, 382] on div "6. VYHNĚTE SE zanedbávání vašich řas Text Block Vaše řasy si také zaslouží péči…" at bounding box center [829, 356] width 269 height 204
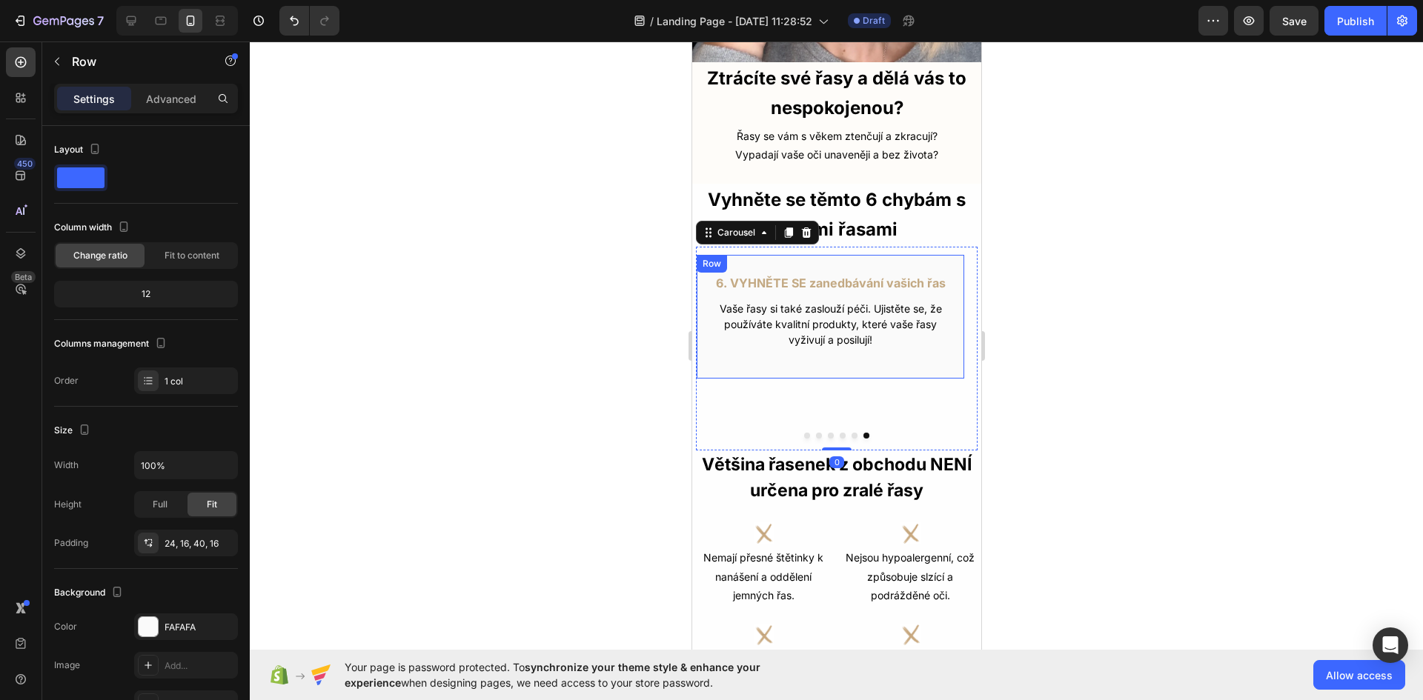
click at [877, 352] on div "6. VYHNĚTE SE zanedbávání vašich řas Text Block Vaše řasy si také zaslouží péči…" at bounding box center [829, 316] width 269 height 125
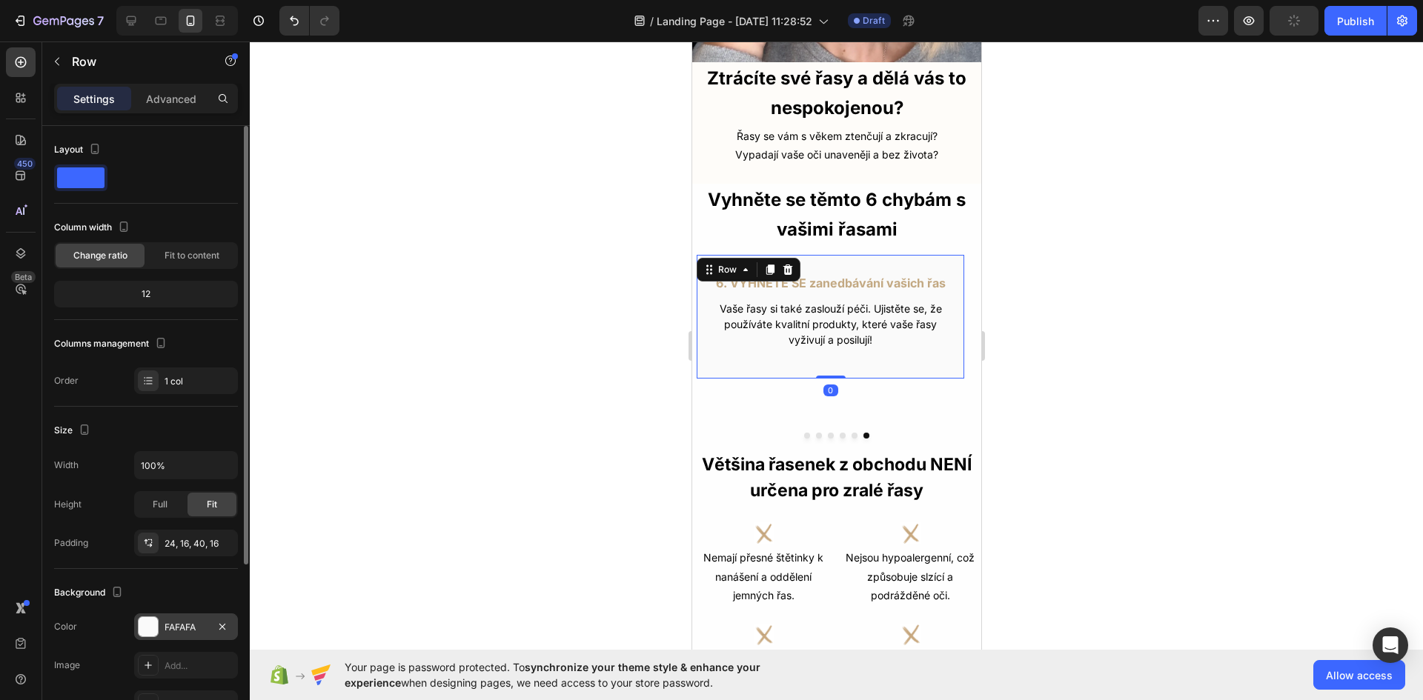
click at [183, 617] on div "FAFAFA" at bounding box center [186, 627] width 104 height 27
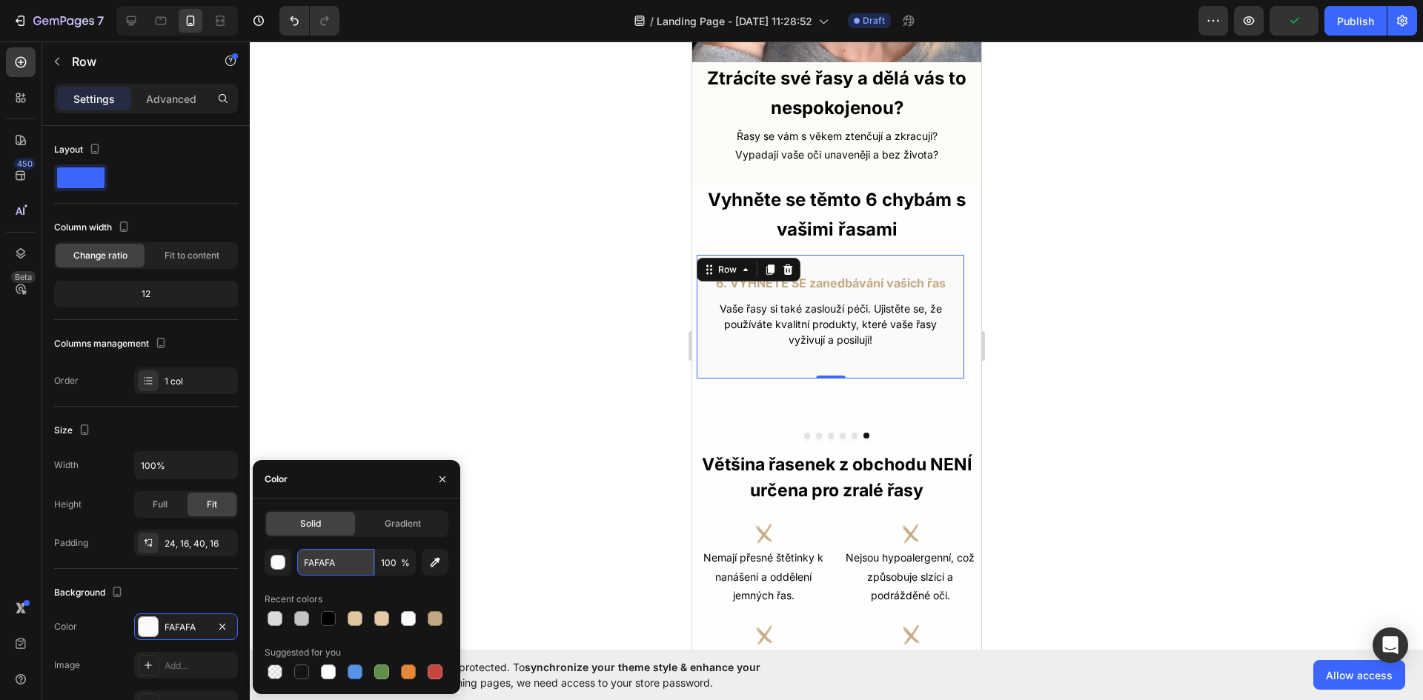
click at [346, 564] on input "FAFAFA" at bounding box center [335, 562] width 77 height 27
paste input "DBDBDB"
type input "DBDBDB"
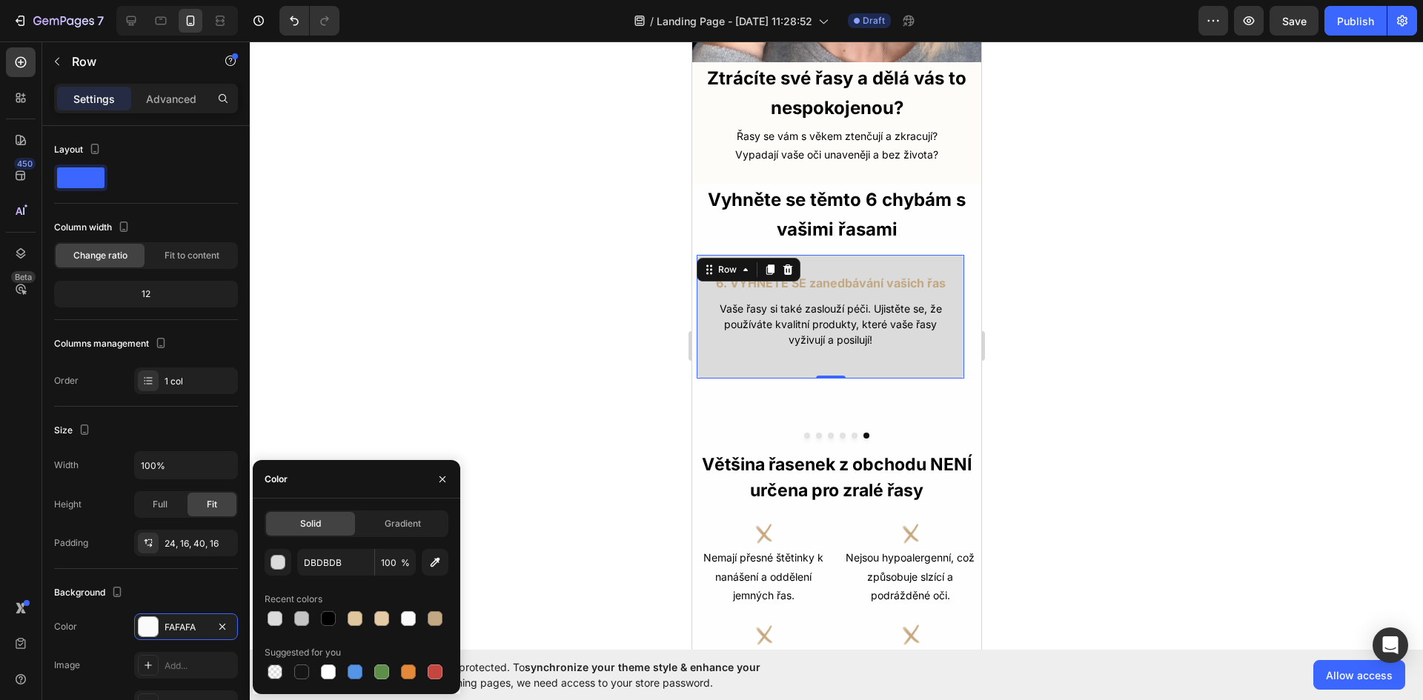
click at [1196, 382] on div at bounding box center [836, 371] width 1173 height 659
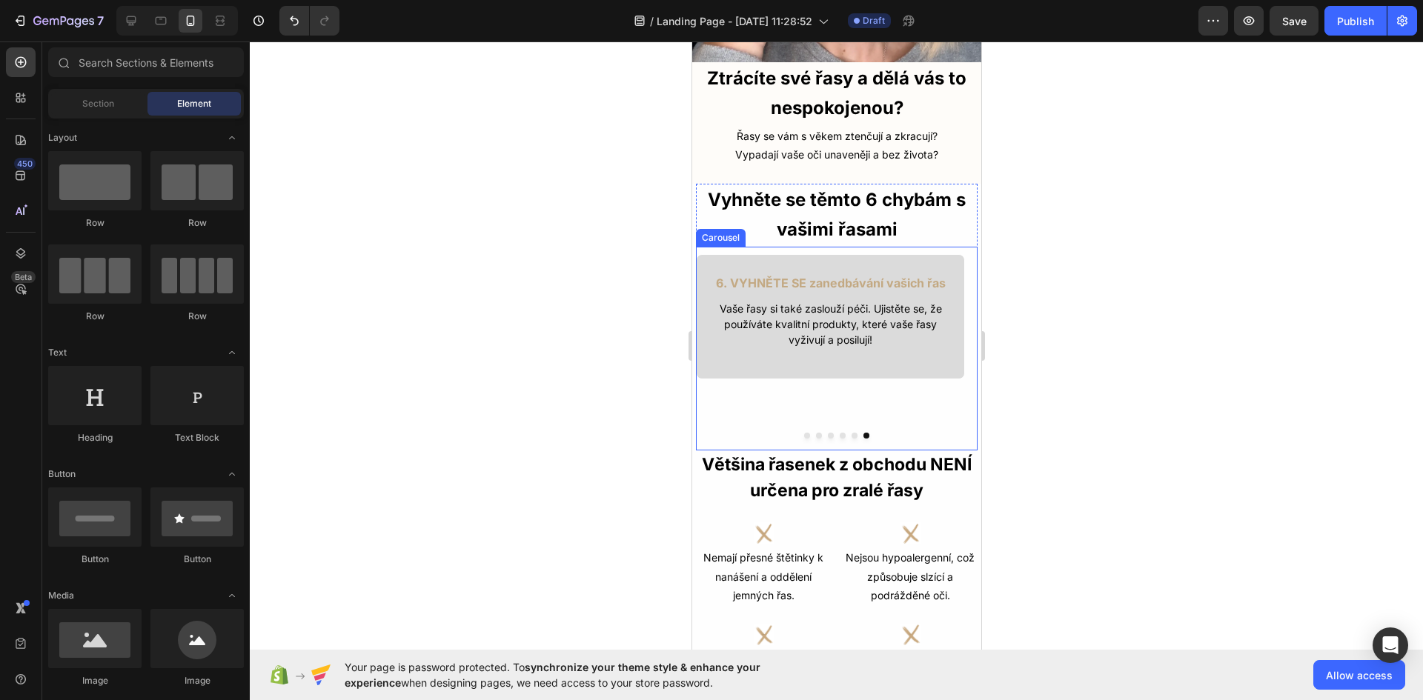
click at [851, 433] on button "Dot" at bounding box center [854, 436] width 6 height 6
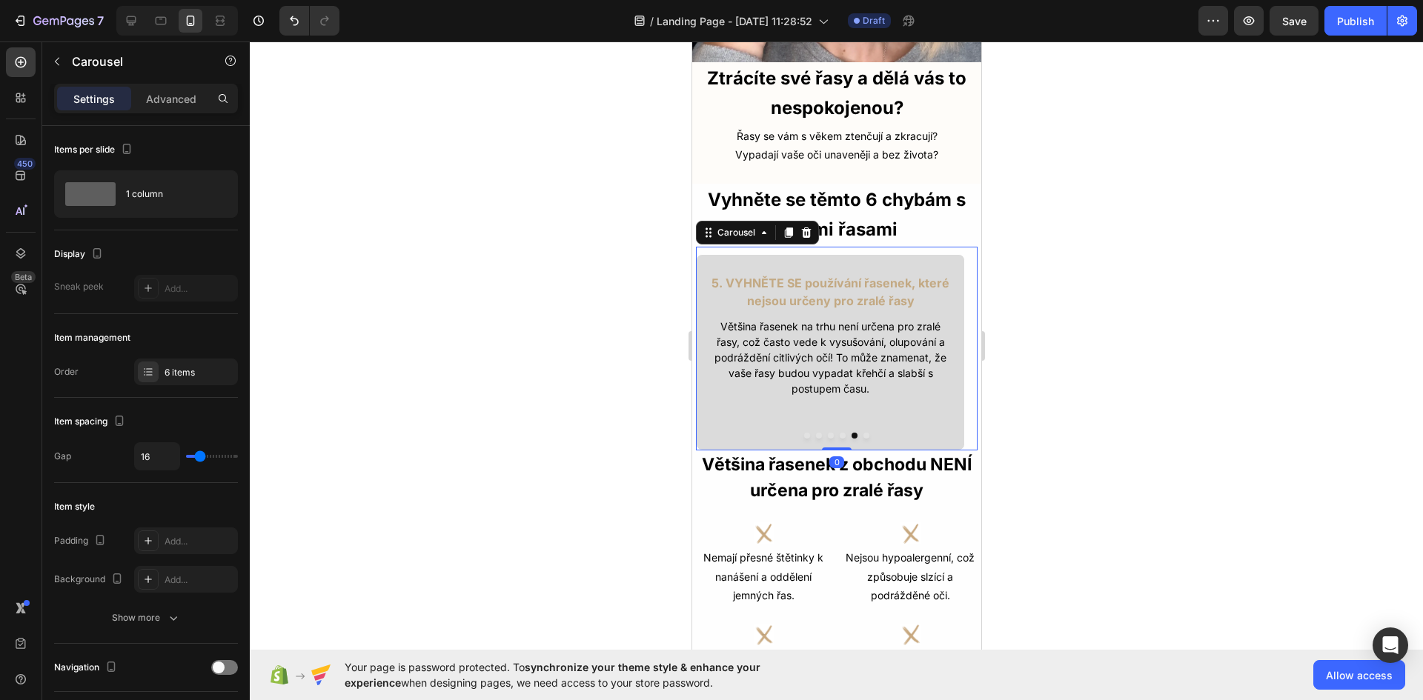
click at [839, 433] on button "Dot" at bounding box center [842, 436] width 6 height 6
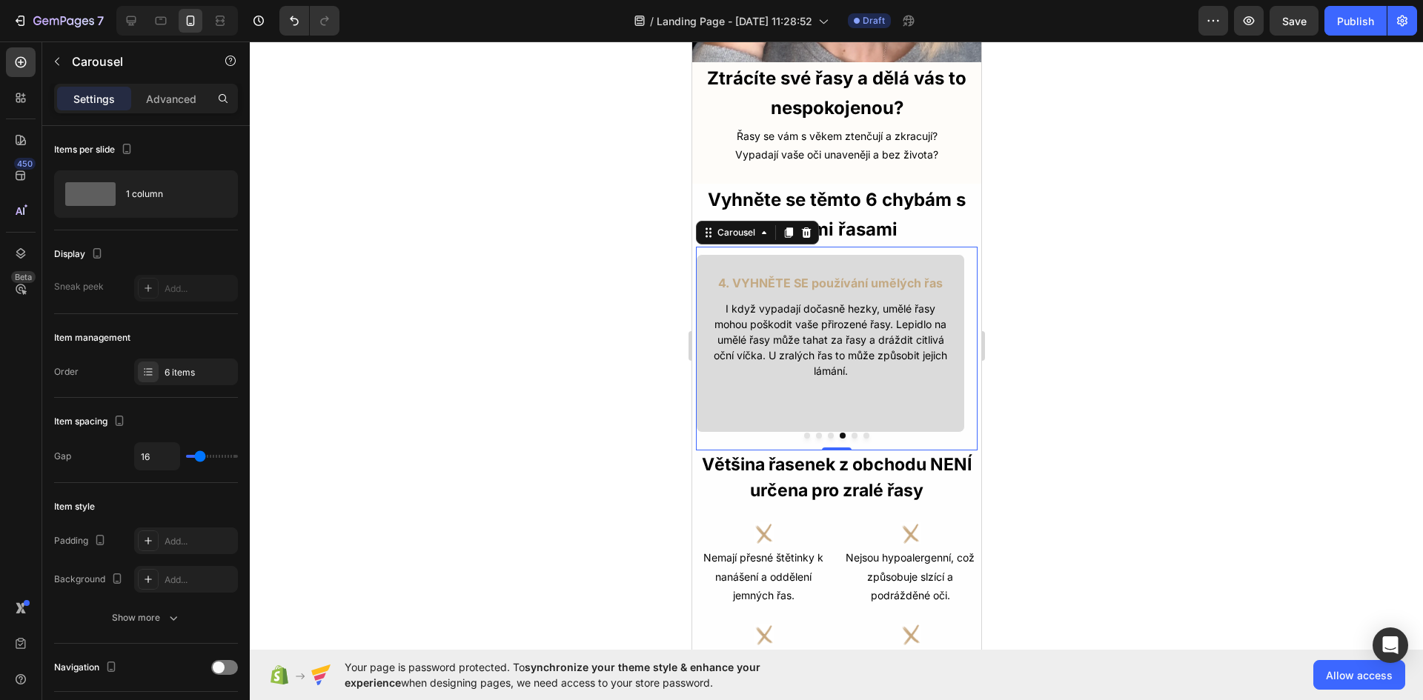
click at [803, 433] on button "Dot" at bounding box center [806, 436] width 6 height 6
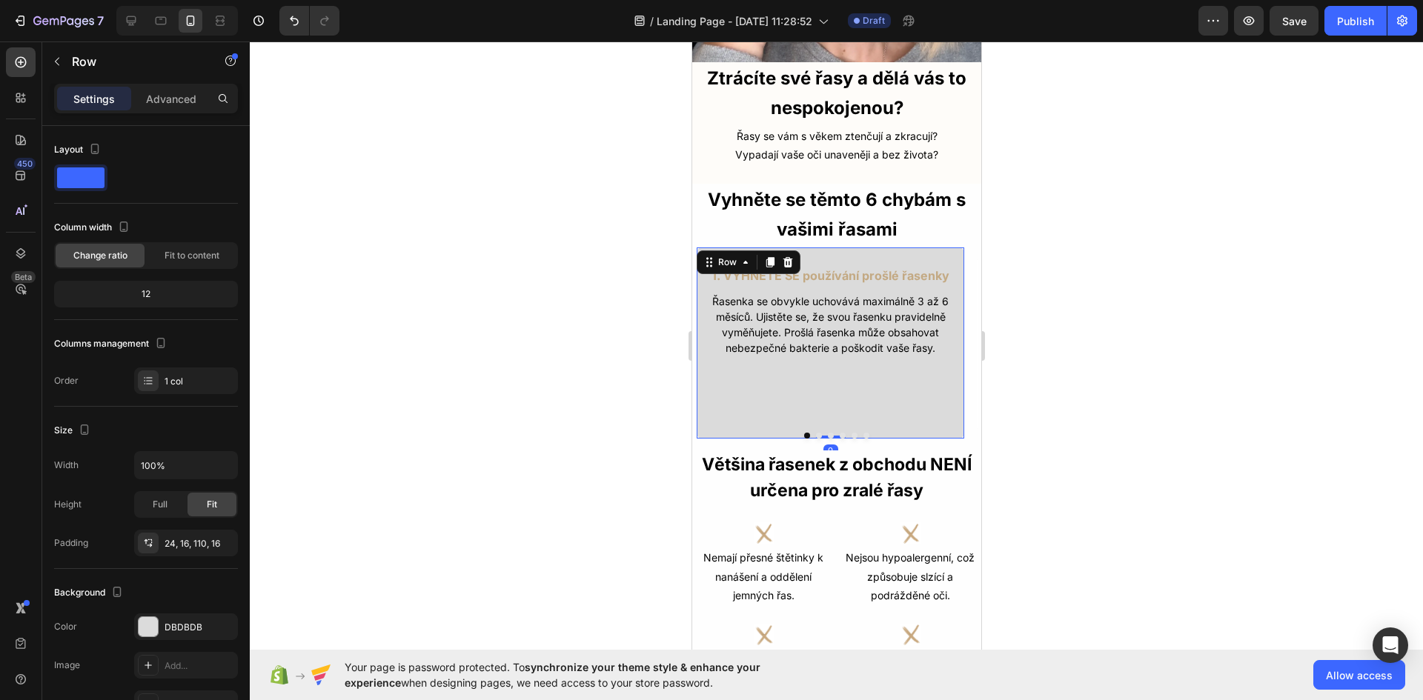
click at [824, 354] on div "1. VYHNĚTE SE používání prošlé řasenky Text Block Řasenka se obvykle uchovává m…" at bounding box center [829, 343] width 269 height 193
click at [185, 105] on p "Advanced" at bounding box center [171, 99] width 50 height 16
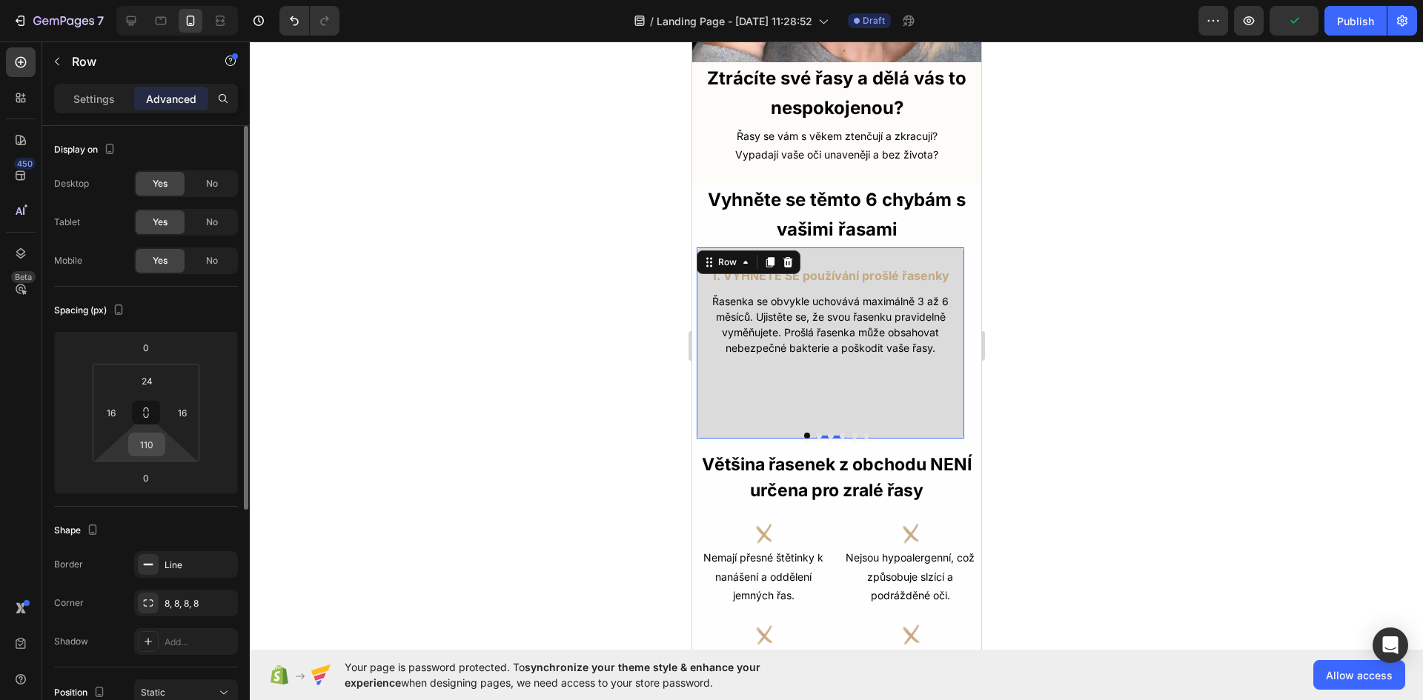
click at [160, 444] on input "110" at bounding box center [147, 445] width 30 height 22
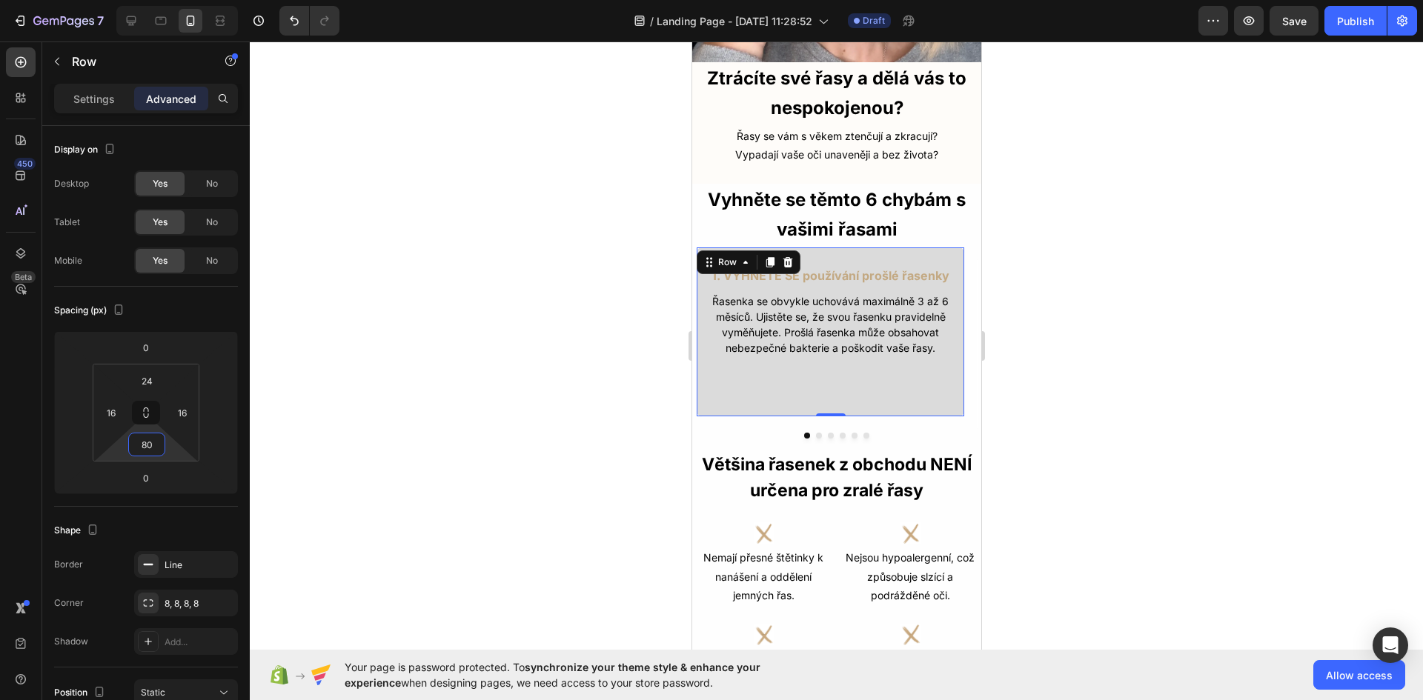
type input "80"
click at [386, 431] on div at bounding box center [836, 371] width 1173 height 659
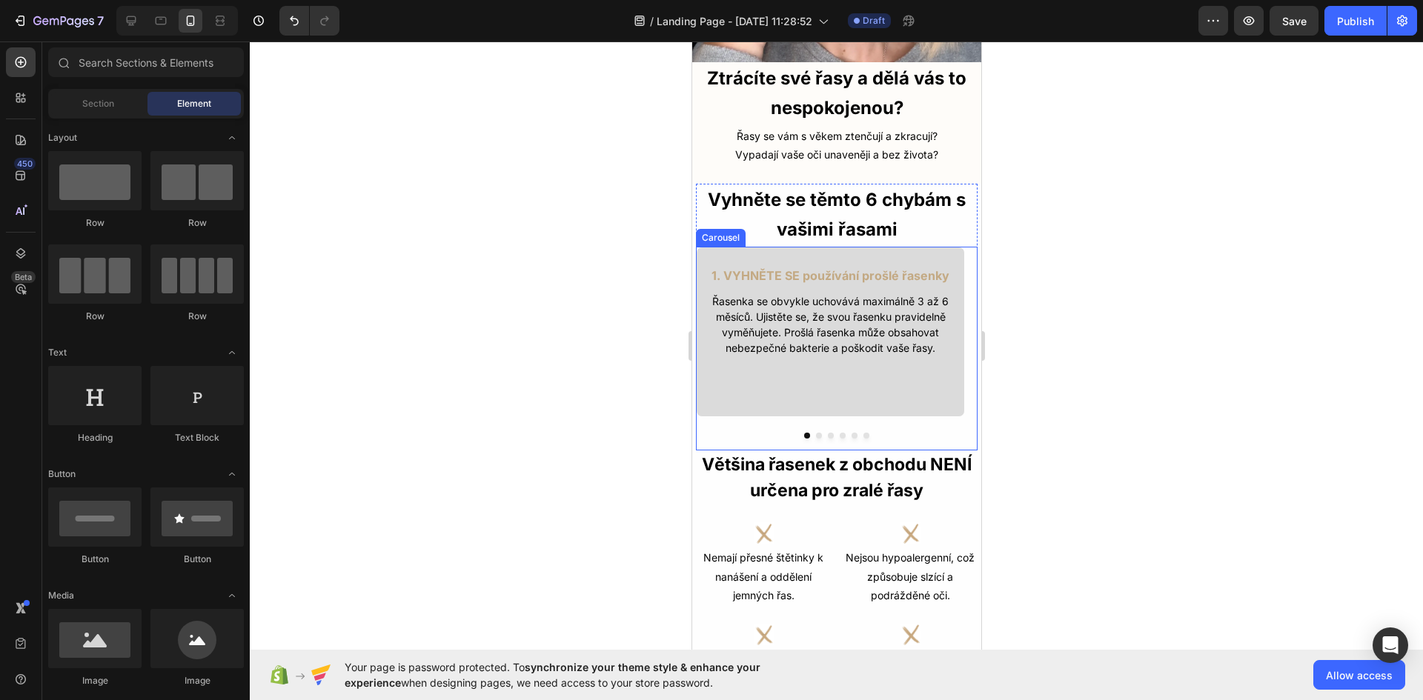
click at [815, 433] on button "Dot" at bounding box center [818, 436] width 6 height 6
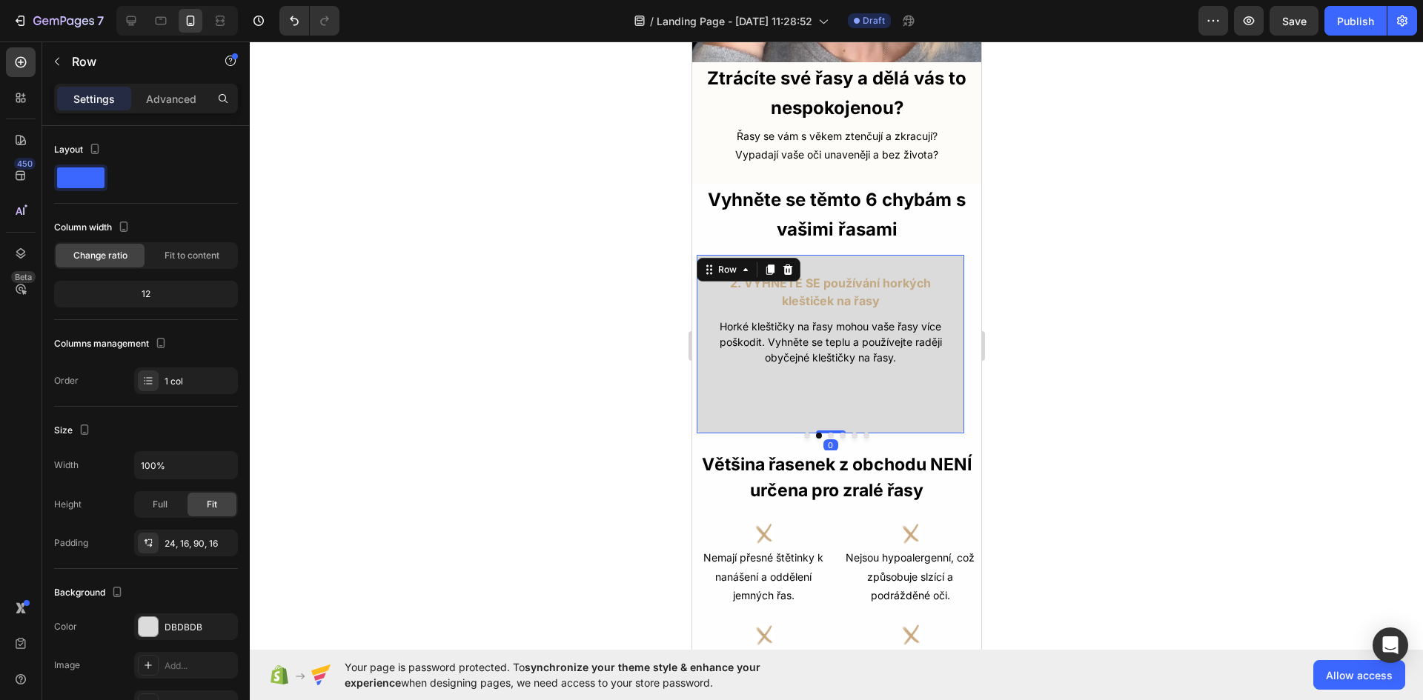
click at [832, 386] on div "2. VYHNĚTE SE používání horkých kleštiček na řasy Text Block Horké kleštičky na…" at bounding box center [829, 344] width 269 height 180
click at [187, 108] on div "Advanced" at bounding box center [171, 99] width 74 height 24
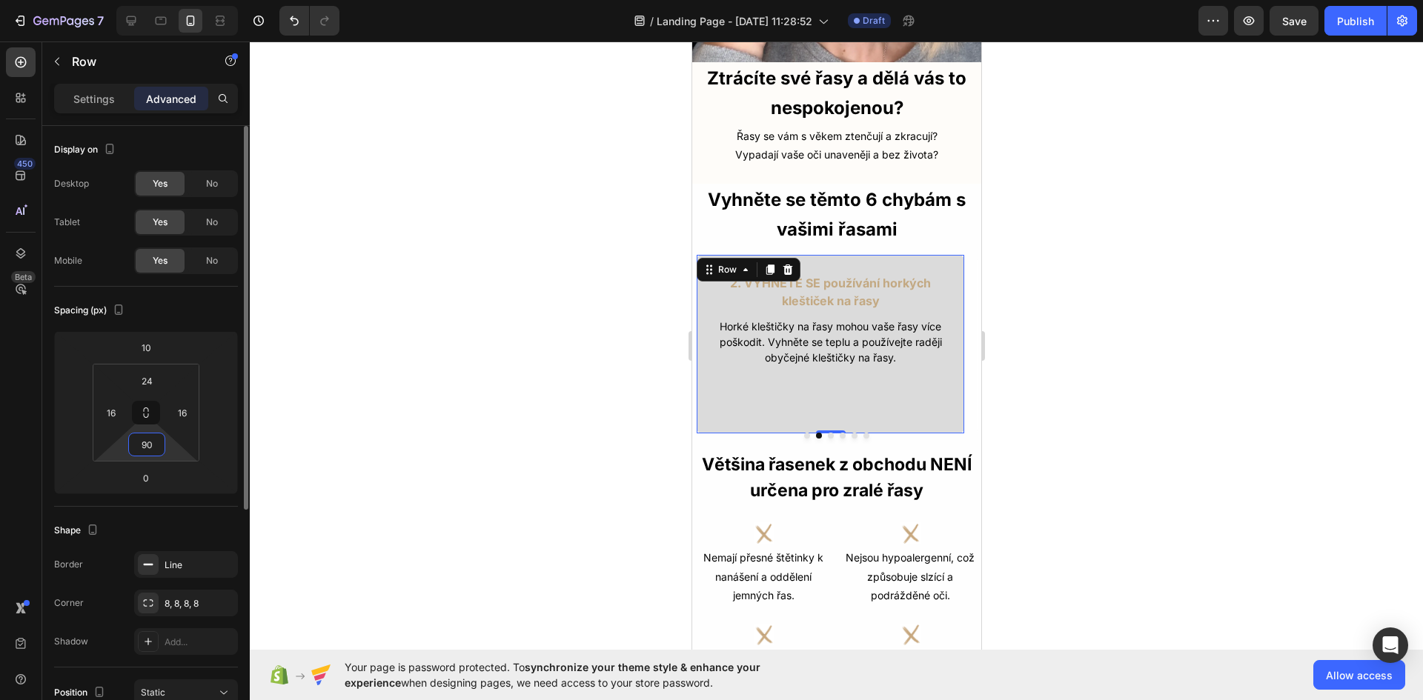
click at [151, 448] on input "90" at bounding box center [147, 445] width 30 height 22
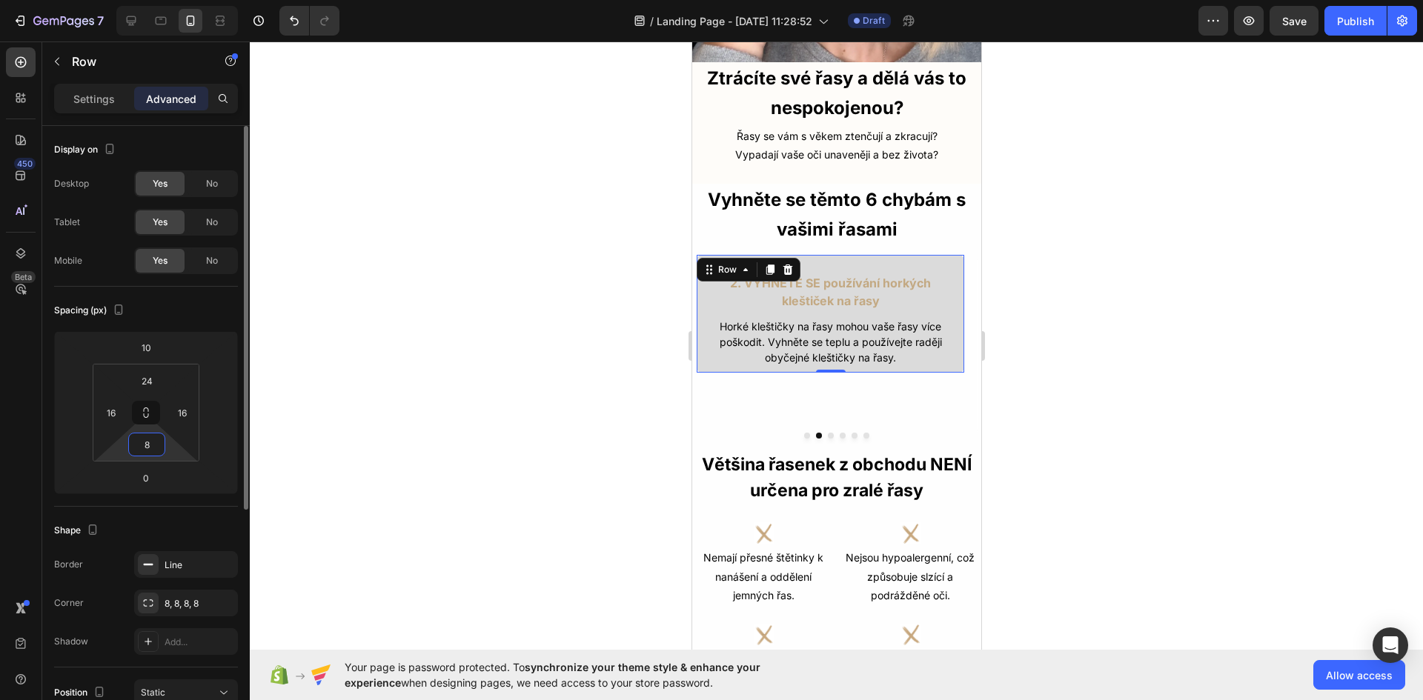
type input "80"
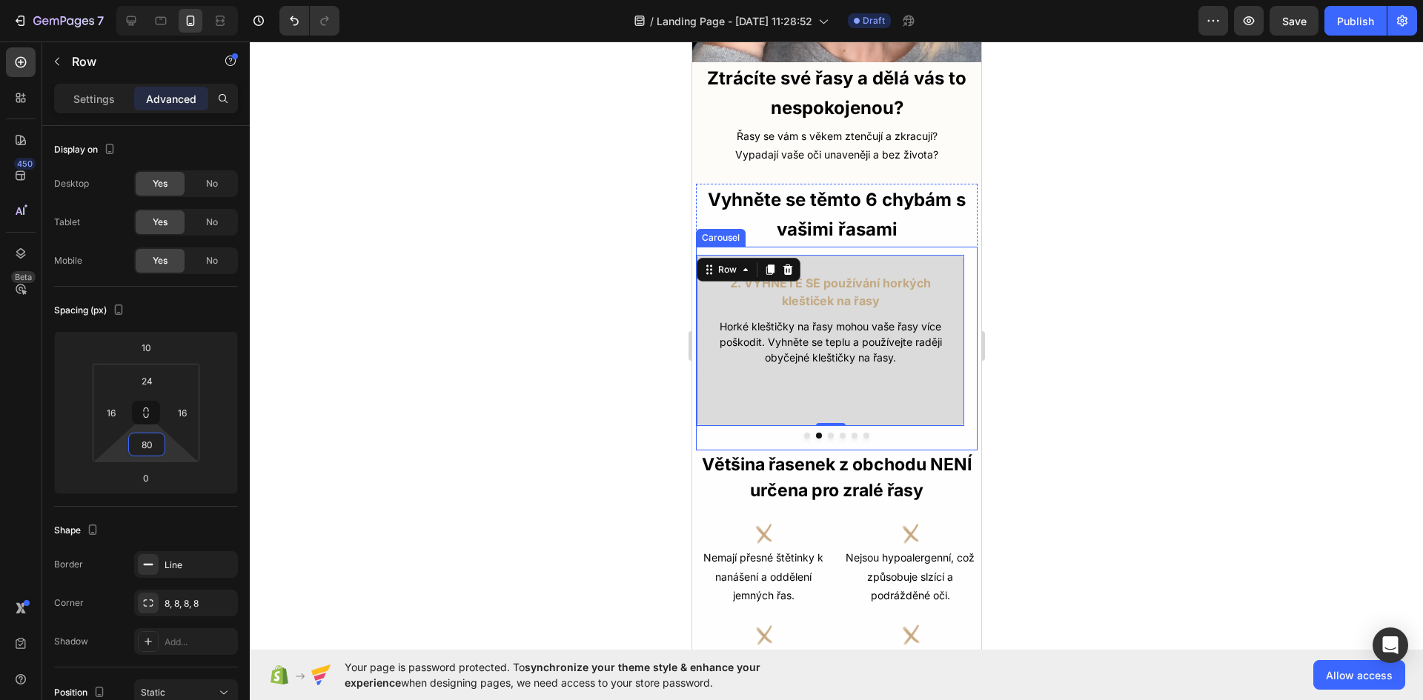
click at [803, 433] on button "Dot" at bounding box center [806, 436] width 6 height 6
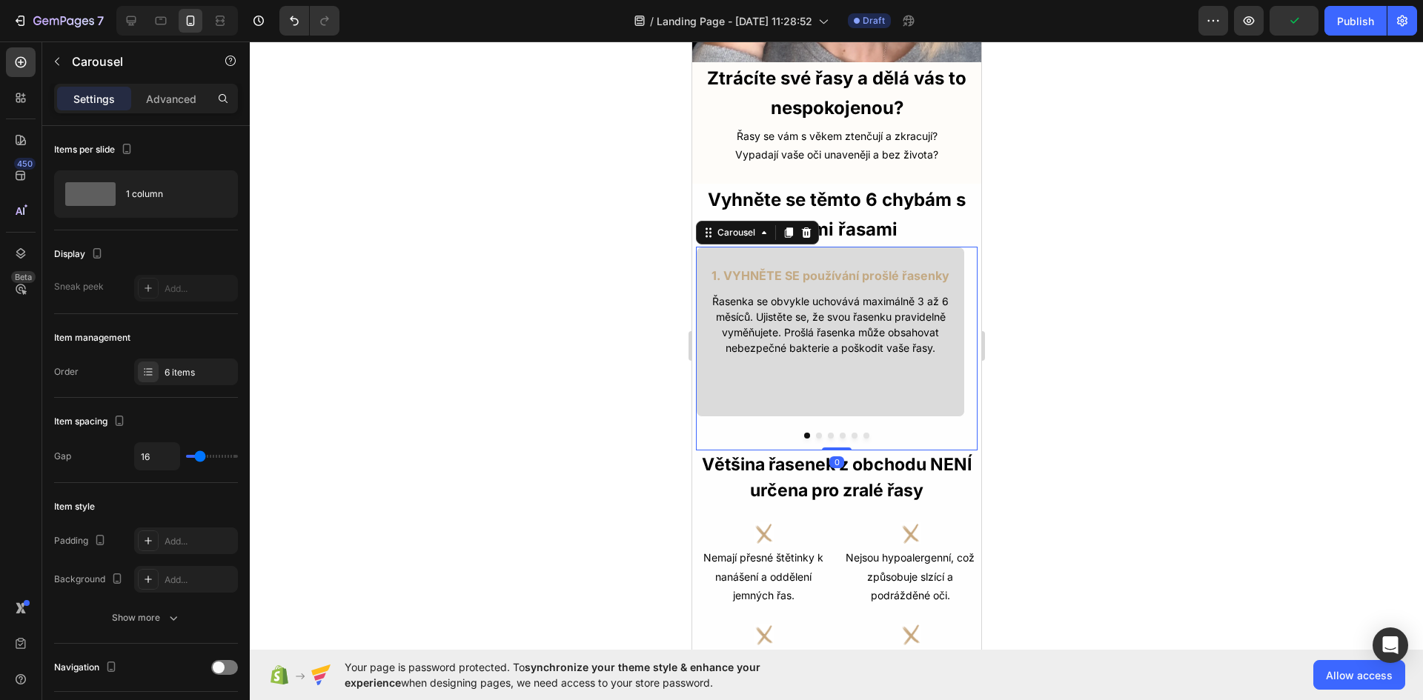
click at [815, 433] on div at bounding box center [836, 436] width 282 height 6
click at [813, 427] on div "1. VYHNĚTE SE používání prošlé řasenky Text Block Řasenka se obvykle uchovává m…" at bounding box center [836, 349] width 282 height 204
click at [815, 433] on button "Dot" at bounding box center [818, 436] width 6 height 6
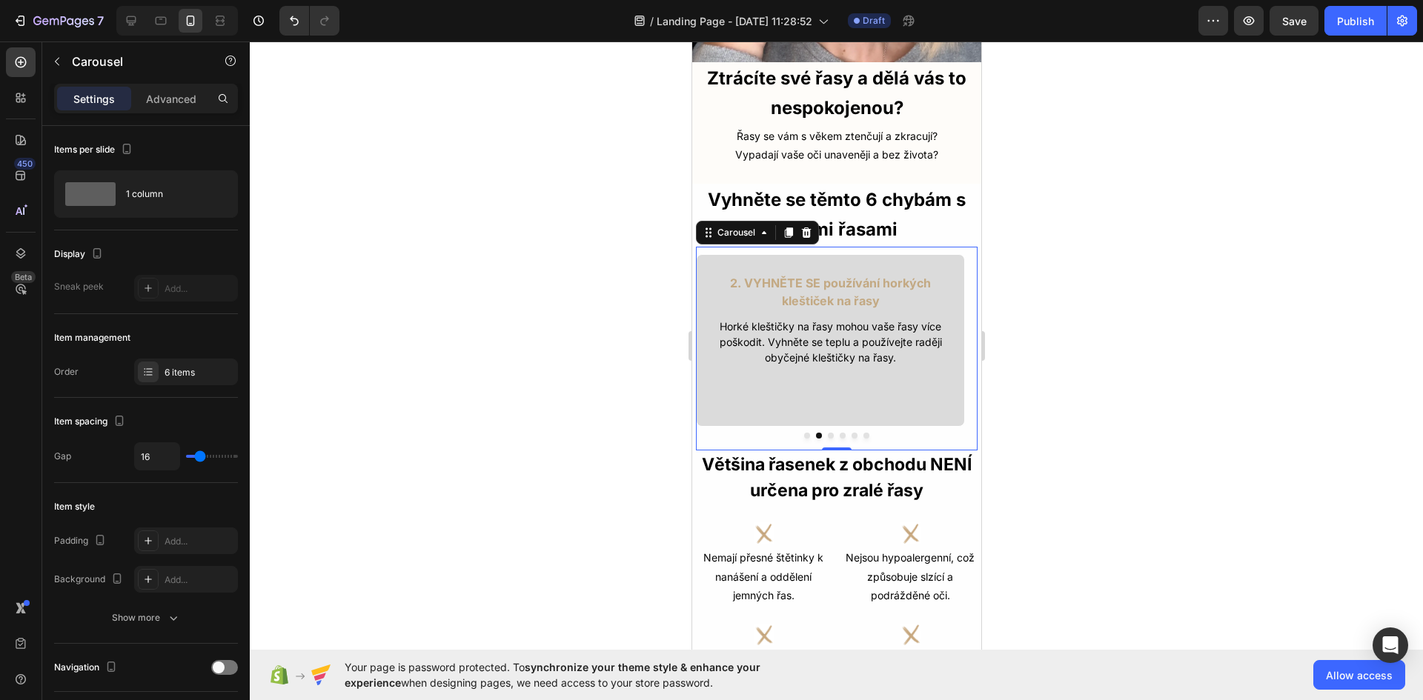
click at [803, 433] on button "Dot" at bounding box center [806, 436] width 6 height 6
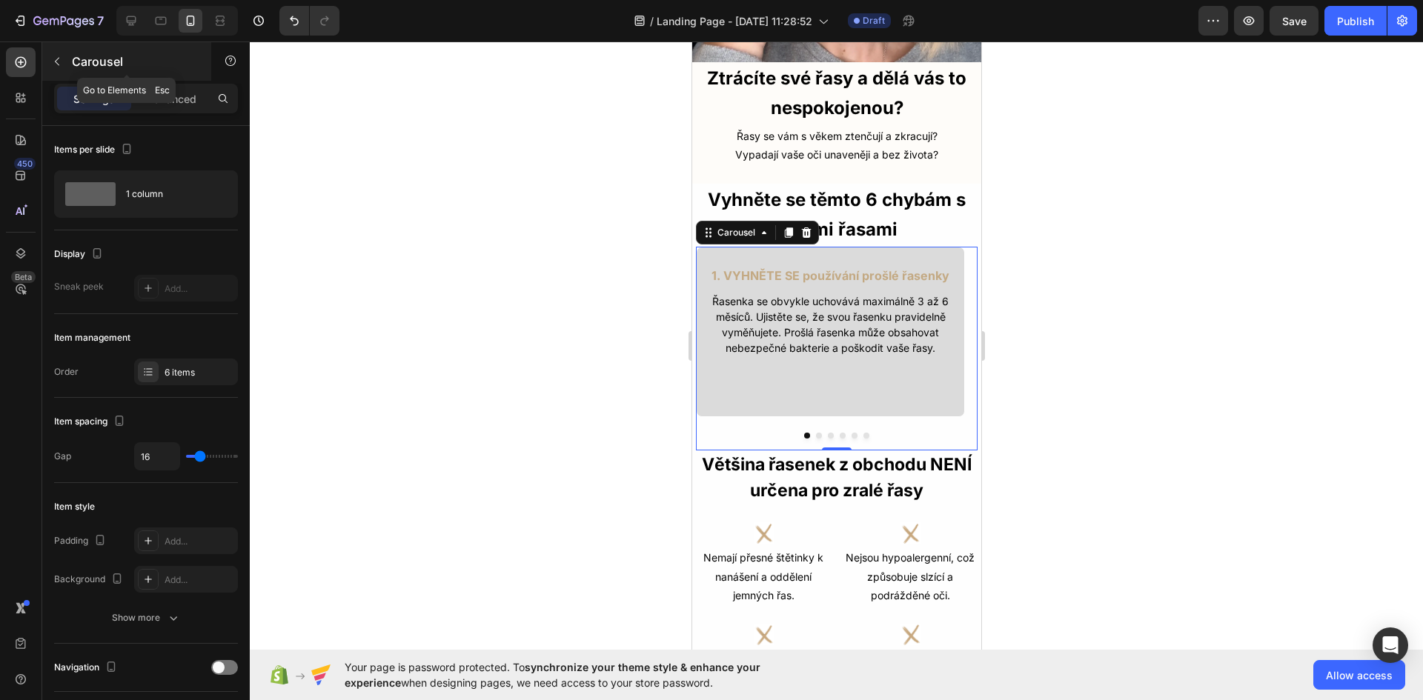
click at [174, 80] on div "Carousel" at bounding box center [126, 61] width 169 height 39
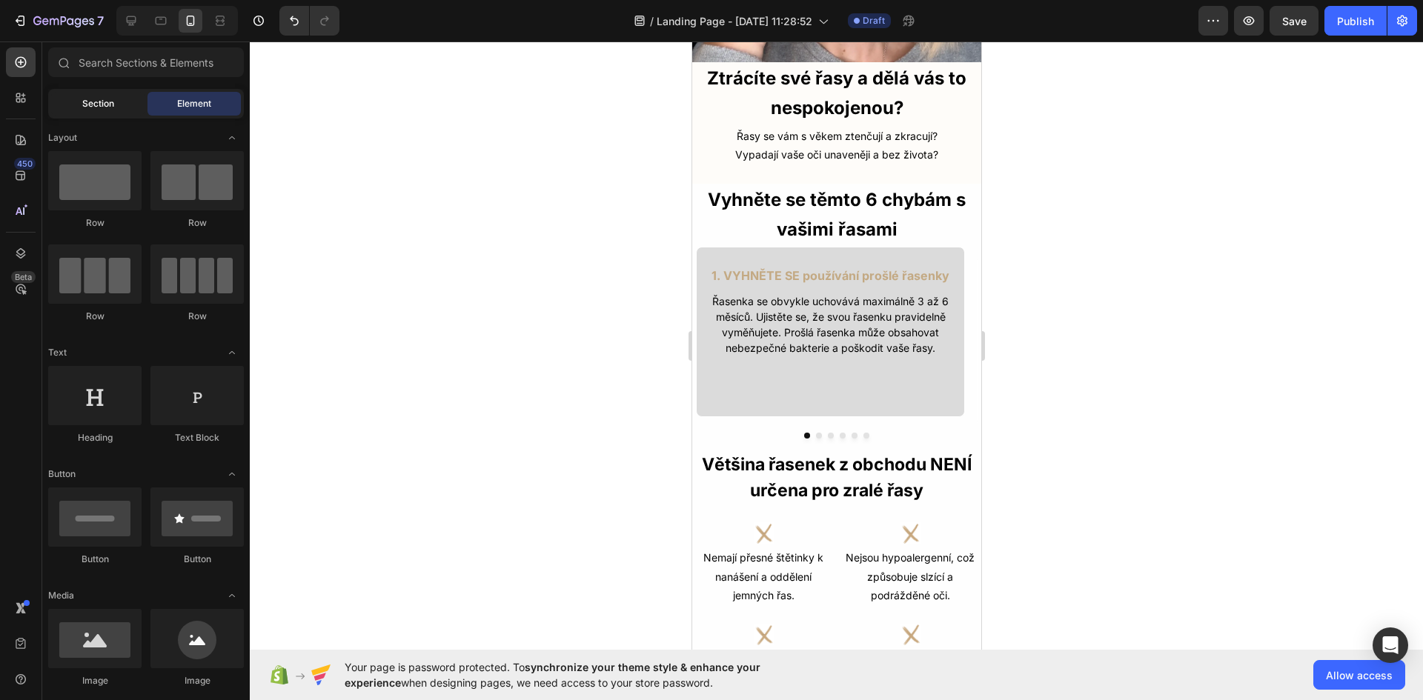
click at [90, 102] on span "Section" at bounding box center [98, 103] width 32 height 13
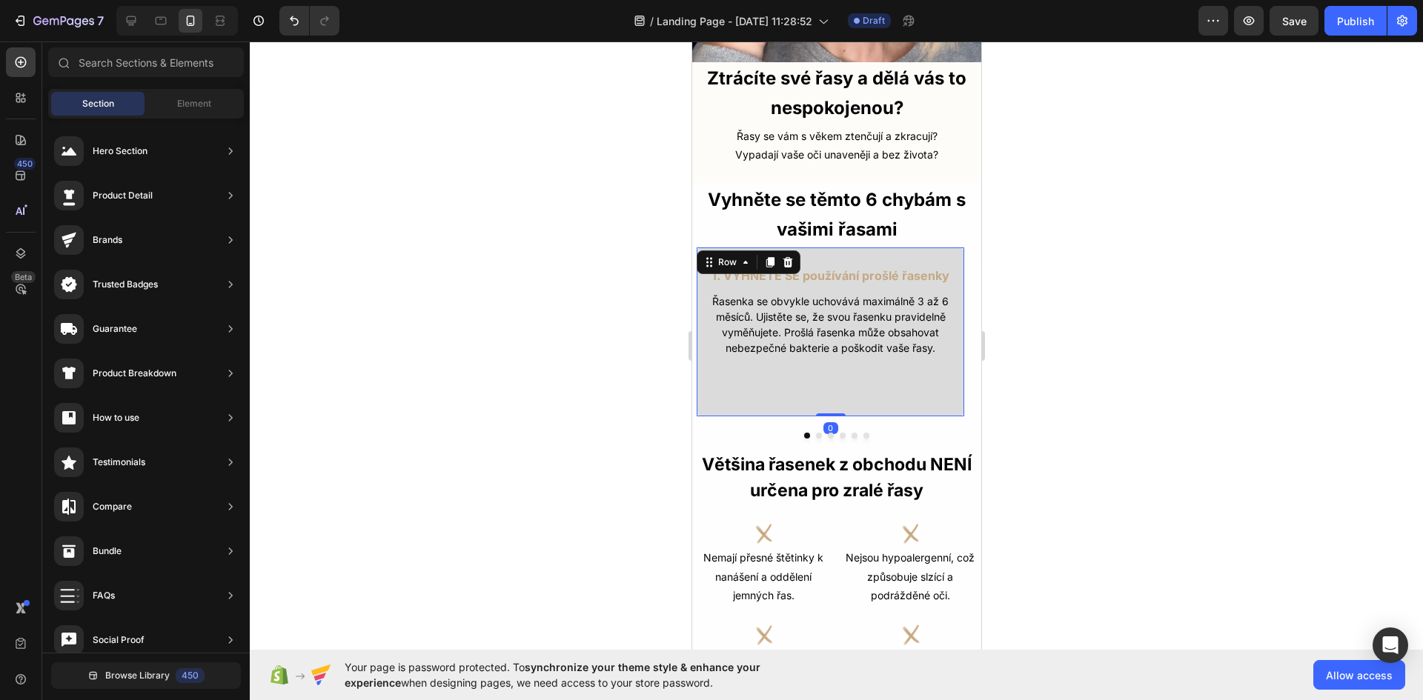
click at [785, 378] on div "1. VYHNĚTE SE používání prošlé řasenky Text Block Řasenka se obvykle uchovává m…" at bounding box center [829, 332] width 269 height 170
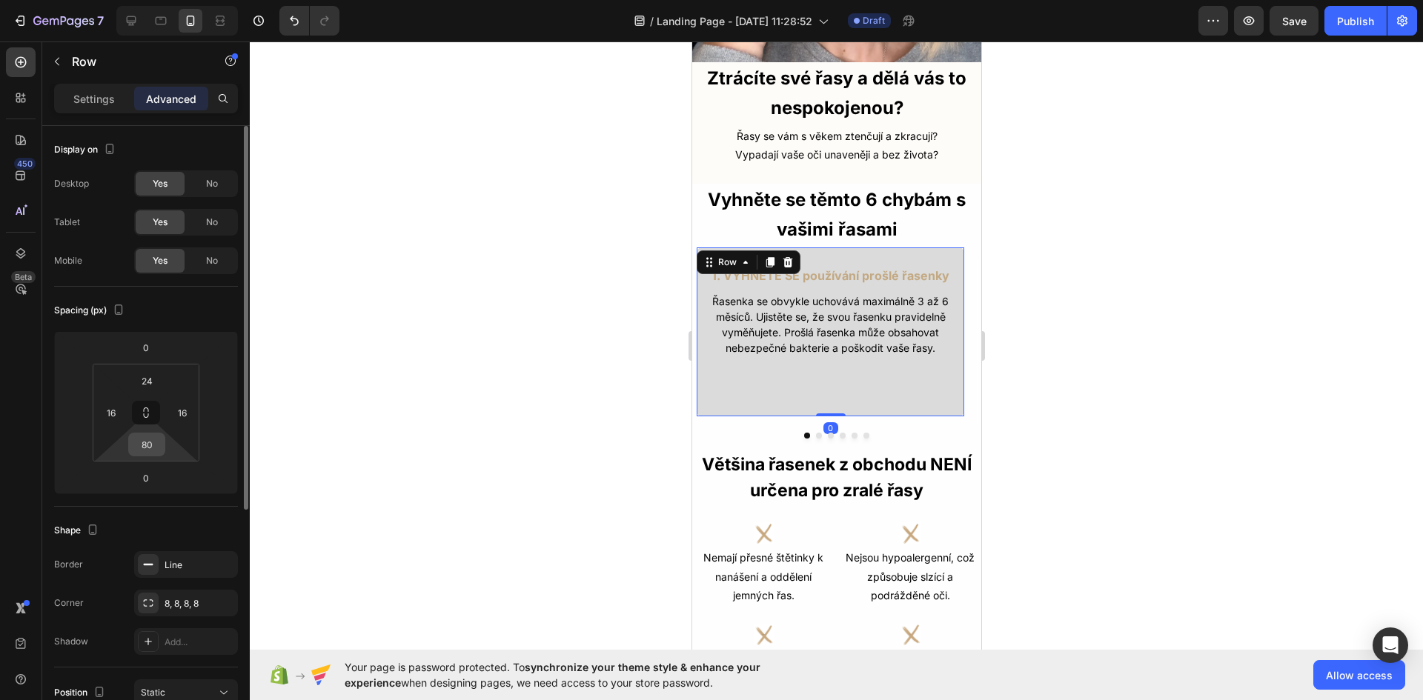
click at [149, 445] on input "80" at bounding box center [147, 445] width 30 height 22
type input "90"
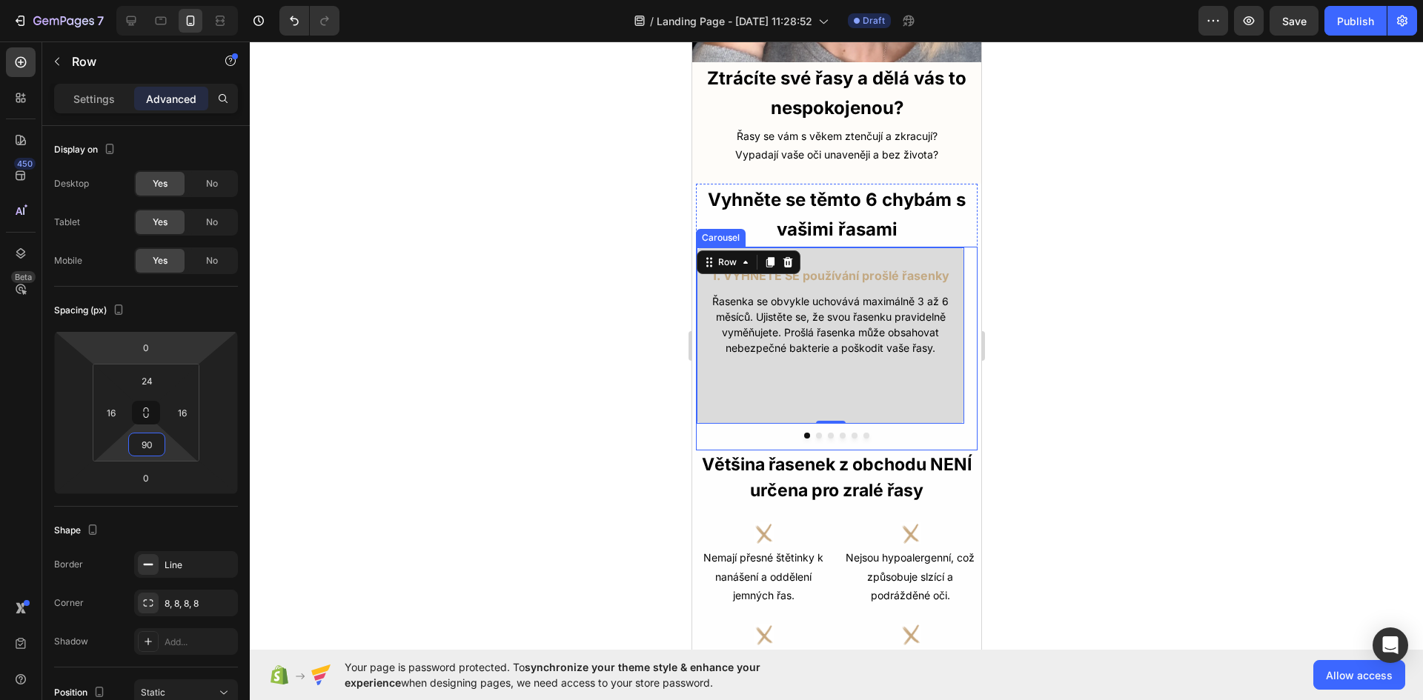
click at [815, 433] on button "Dot" at bounding box center [818, 436] width 6 height 6
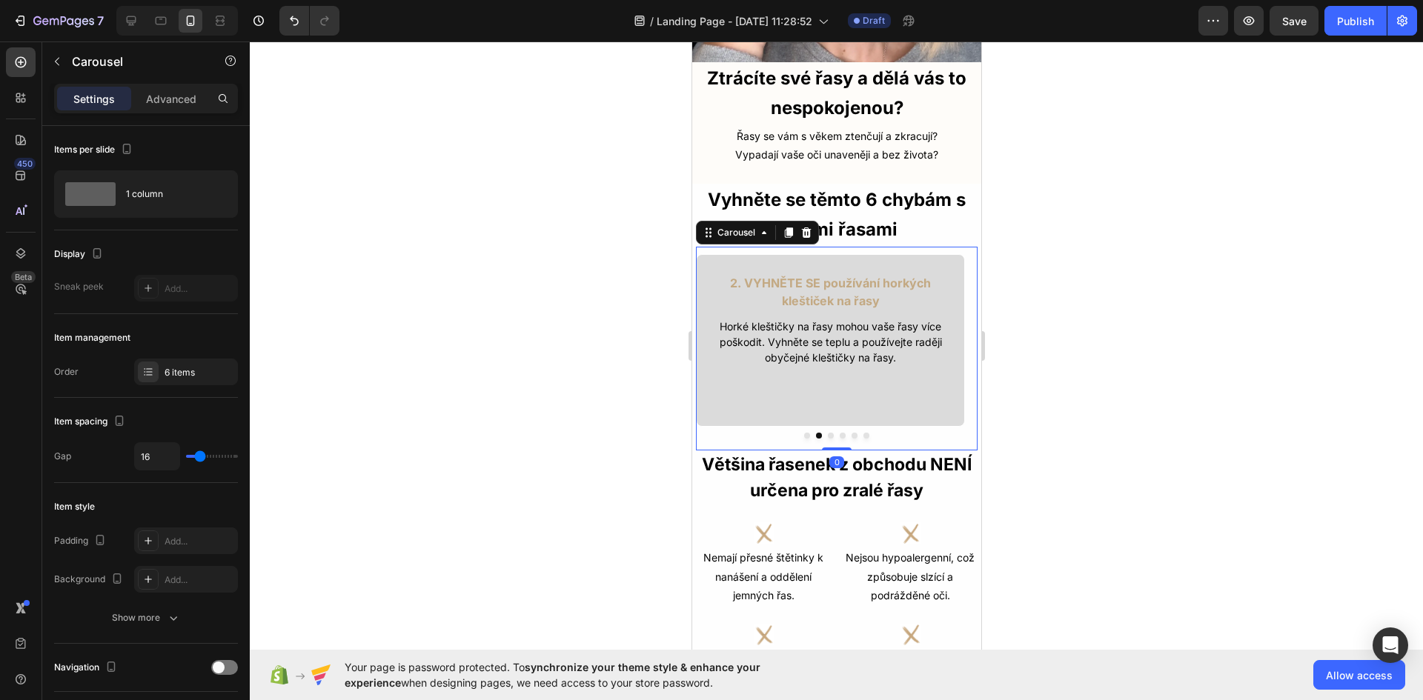
click at [827, 433] on button "Dot" at bounding box center [830, 436] width 6 height 6
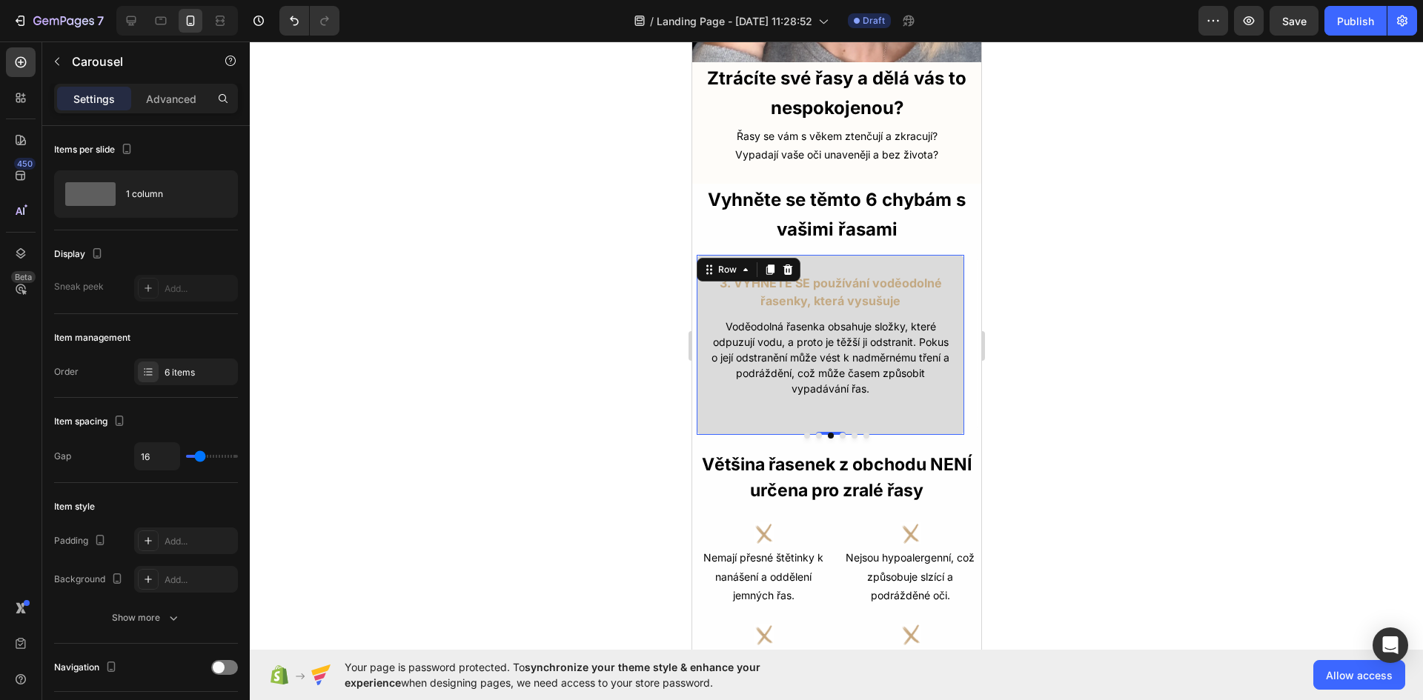
click at [825, 402] on div "3. VYHNĚTE SE používání voděodolné řasenky, která vysušuje Text Block Voděodoln…" at bounding box center [829, 345] width 269 height 182
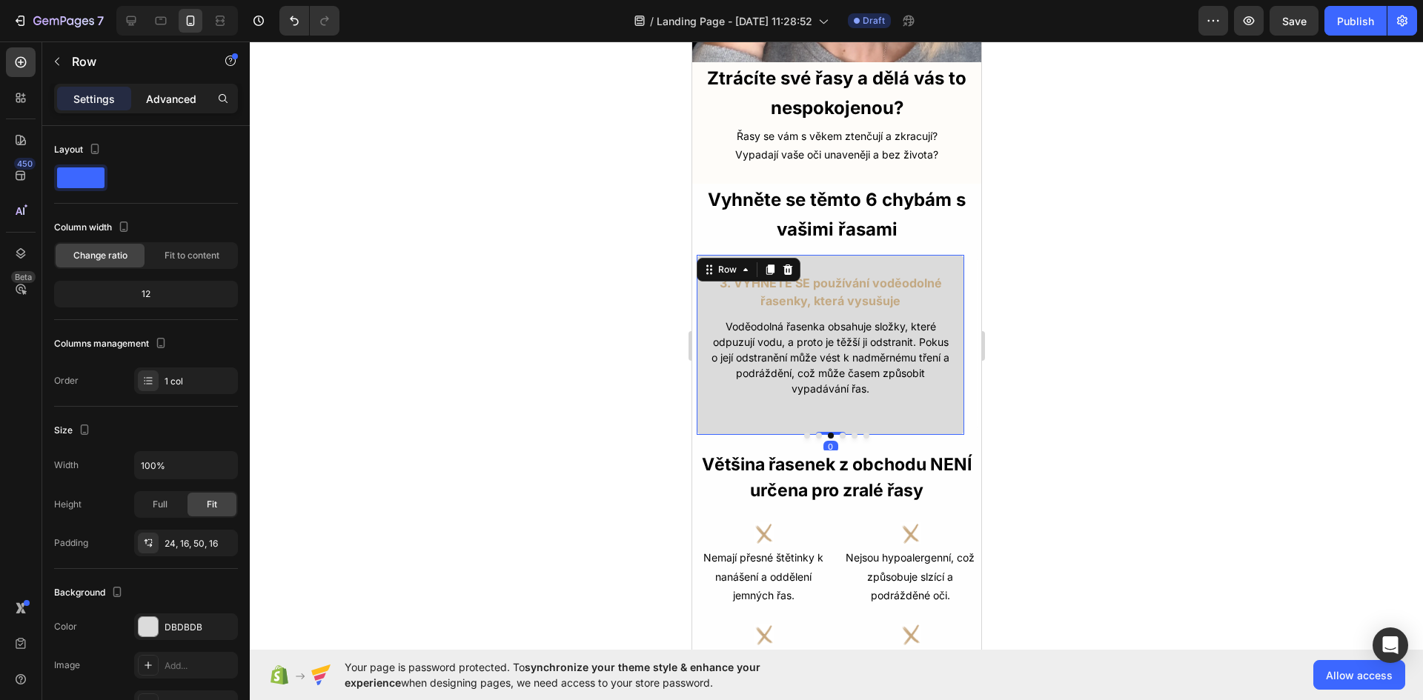
click at [177, 97] on p "Advanced" at bounding box center [171, 99] width 50 height 16
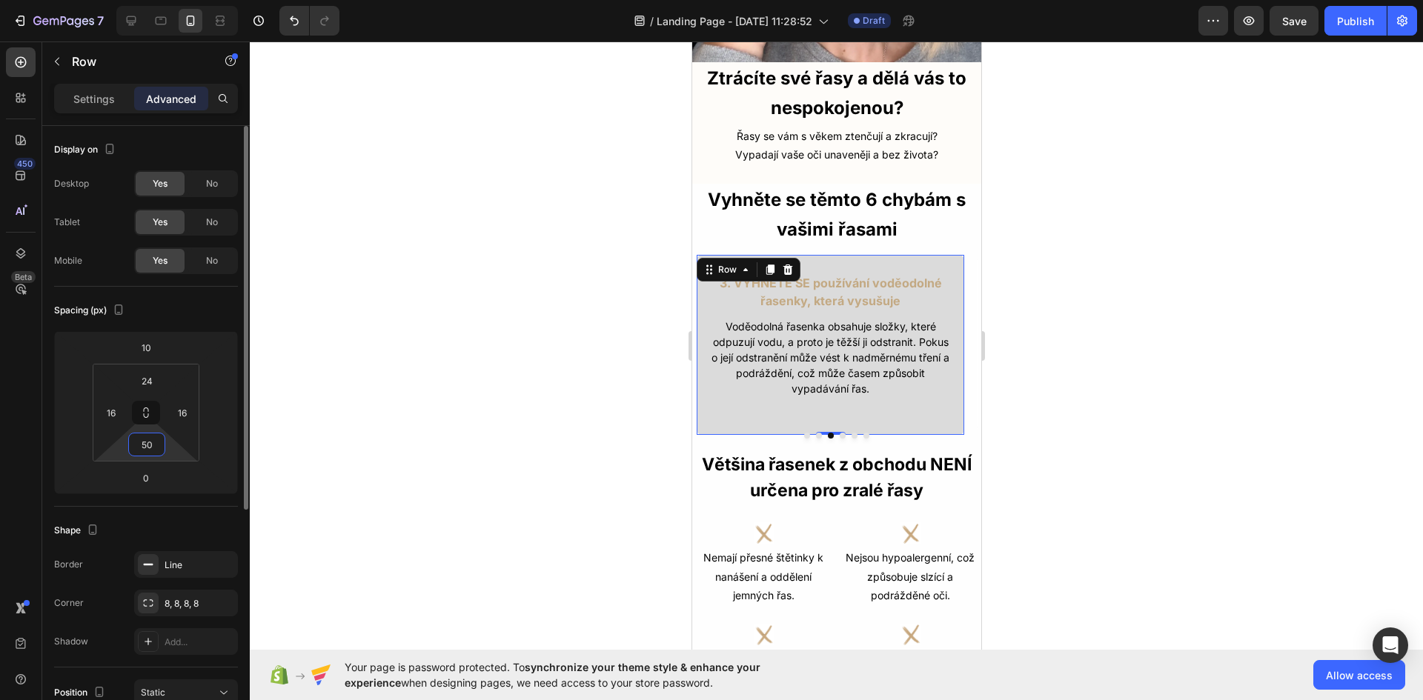
click at [153, 448] on input "50" at bounding box center [147, 445] width 30 height 22
type input "40"
click at [815, 433] on button "Dot" at bounding box center [818, 436] width 6 height 6
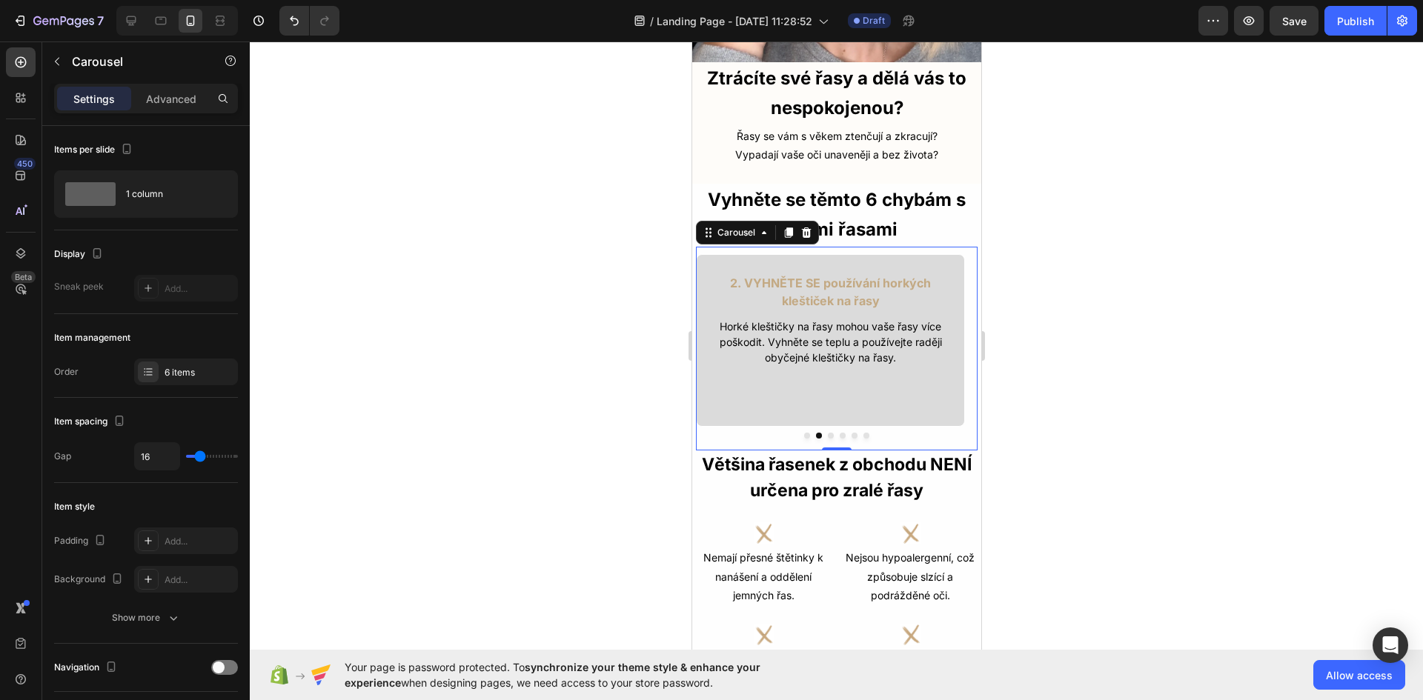
click at [827, 433] on button "Dot" at bounding box center [830, 436] width 6 height 6
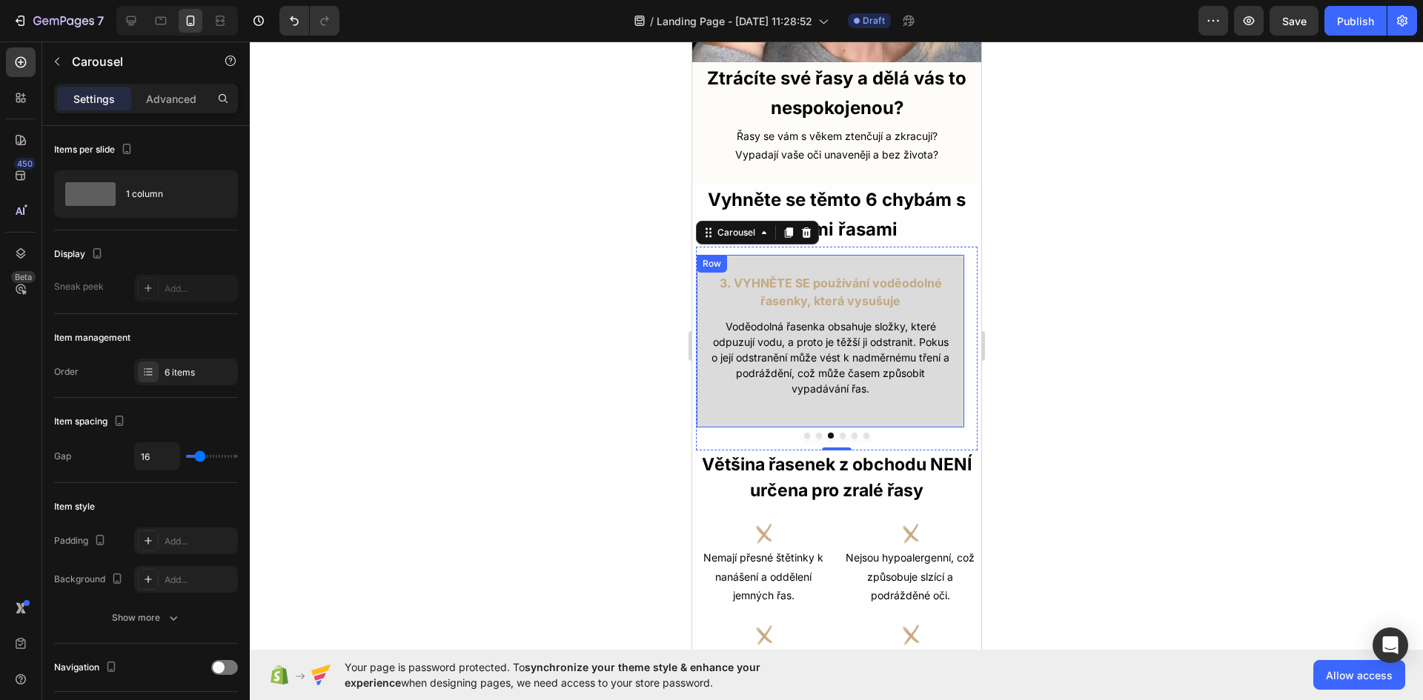
click at [814, 396] on div "3. VYHNĚTE SE používání voděodolné řasenky, která vysušuje Text Block Voděodoln…" at bounding box center [829, 341] width 269 height 174
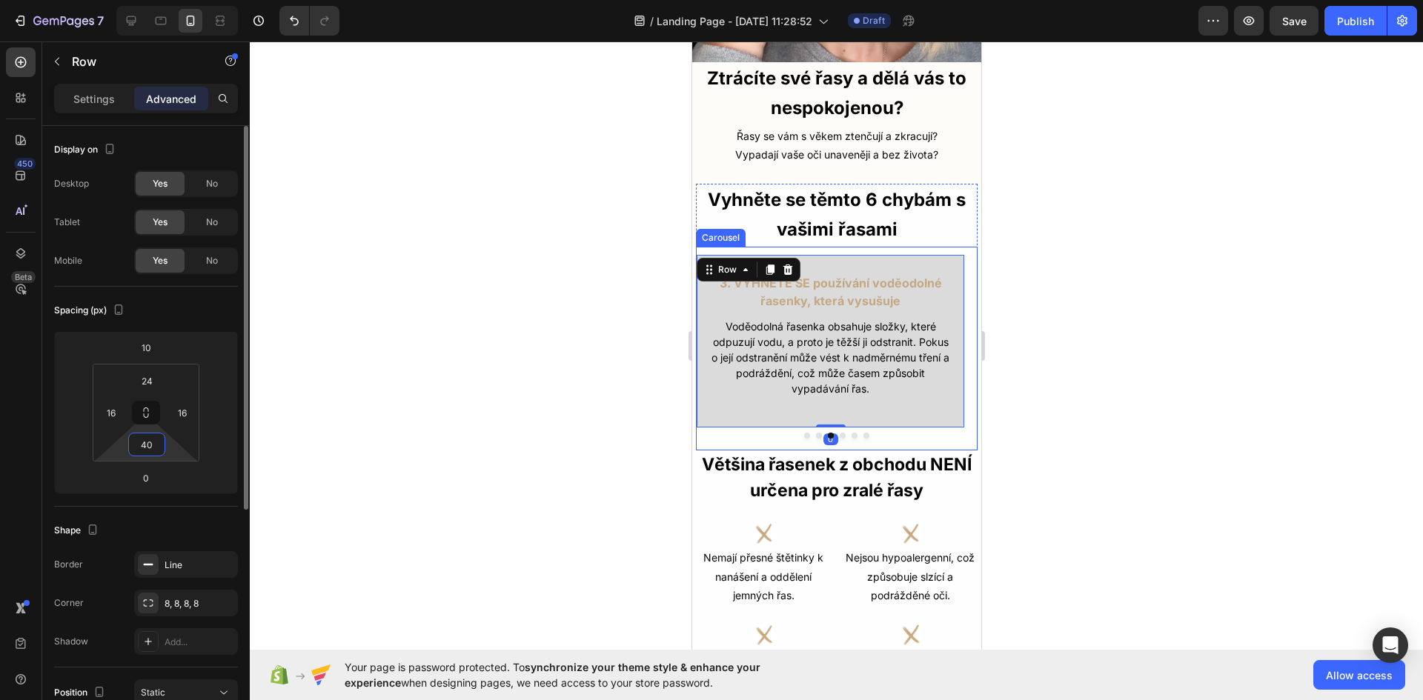
click at [153, 442] on input "40" at bounding box center [147, 445] width 30 height 22
type input "38"
click at [815, 433] on button "Dot" at bounding box center [818, 436] width 6 height 6
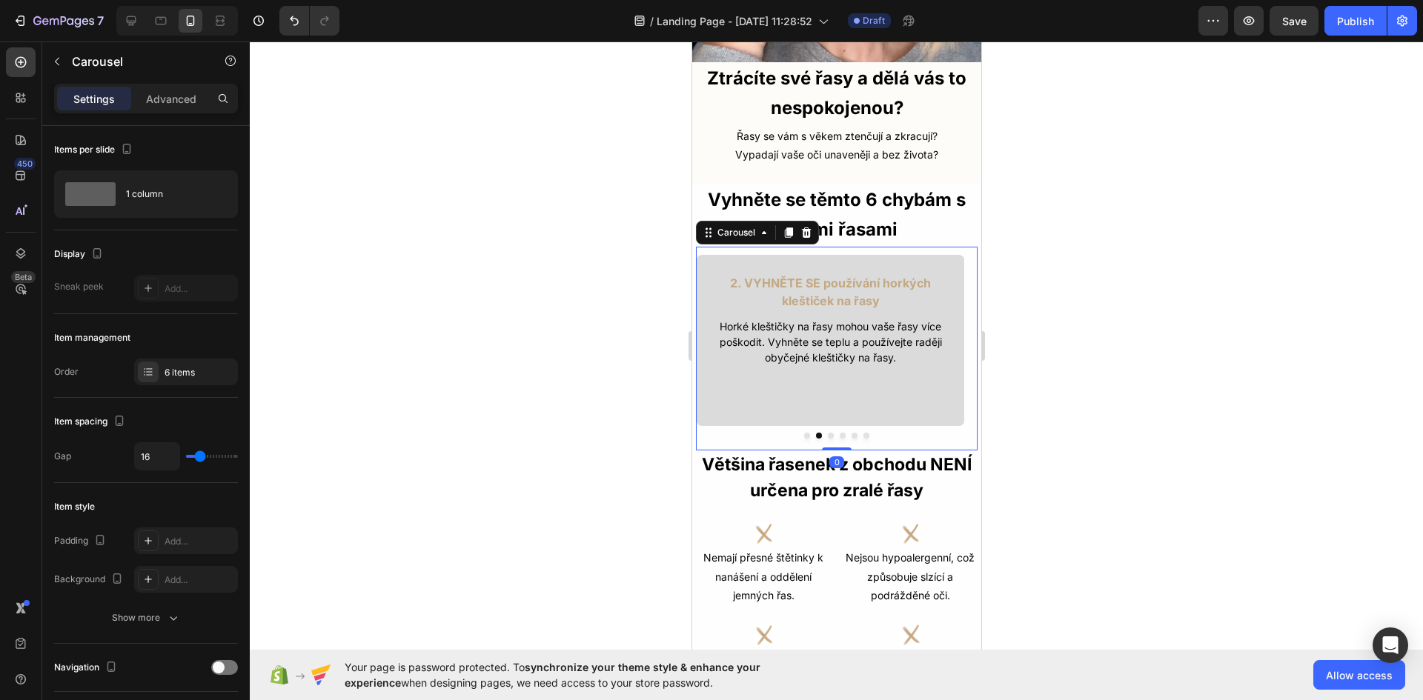
click at [839, 433] on button "Dot" at bounding box center [842, 436] width 6 height 6
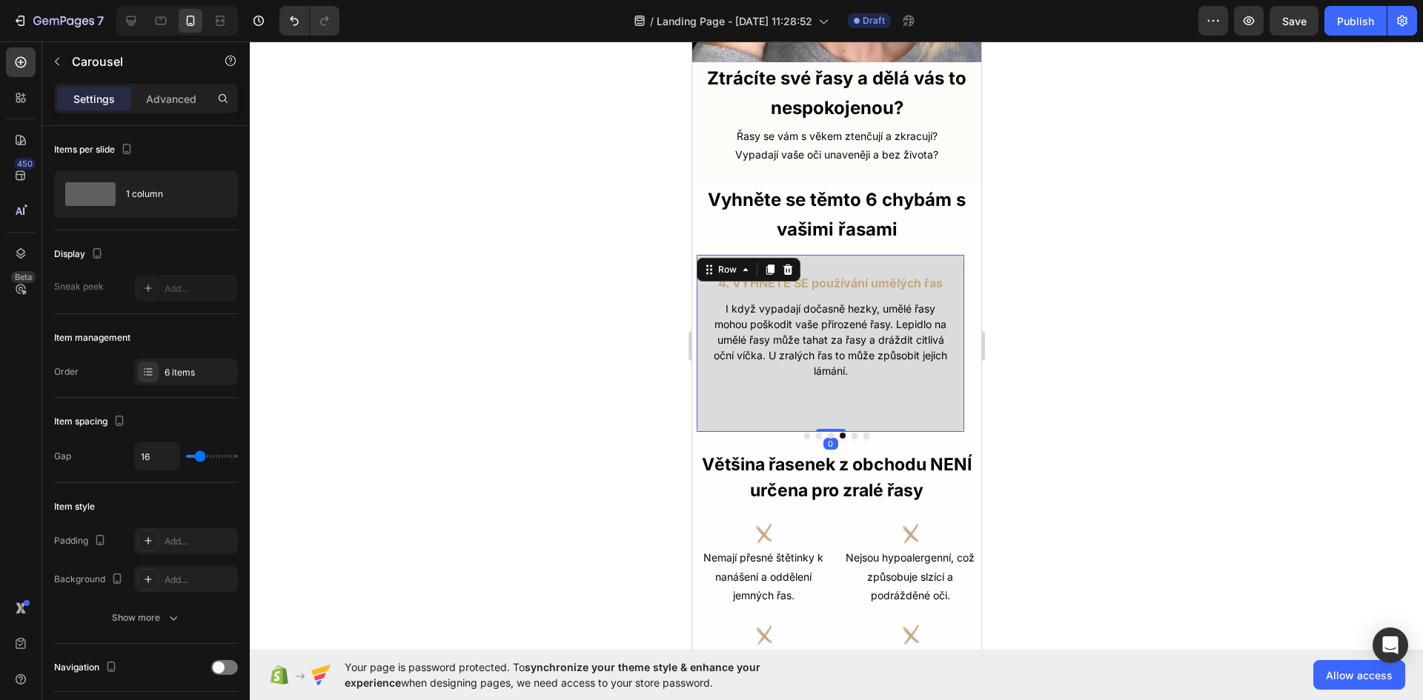
click at [857, 388] on div "4. VYHNĚTE SE používání umělých řas Text Block I když vypadají dočasně hezky, u…" at bounding box center [829, 343] width 269 height 179
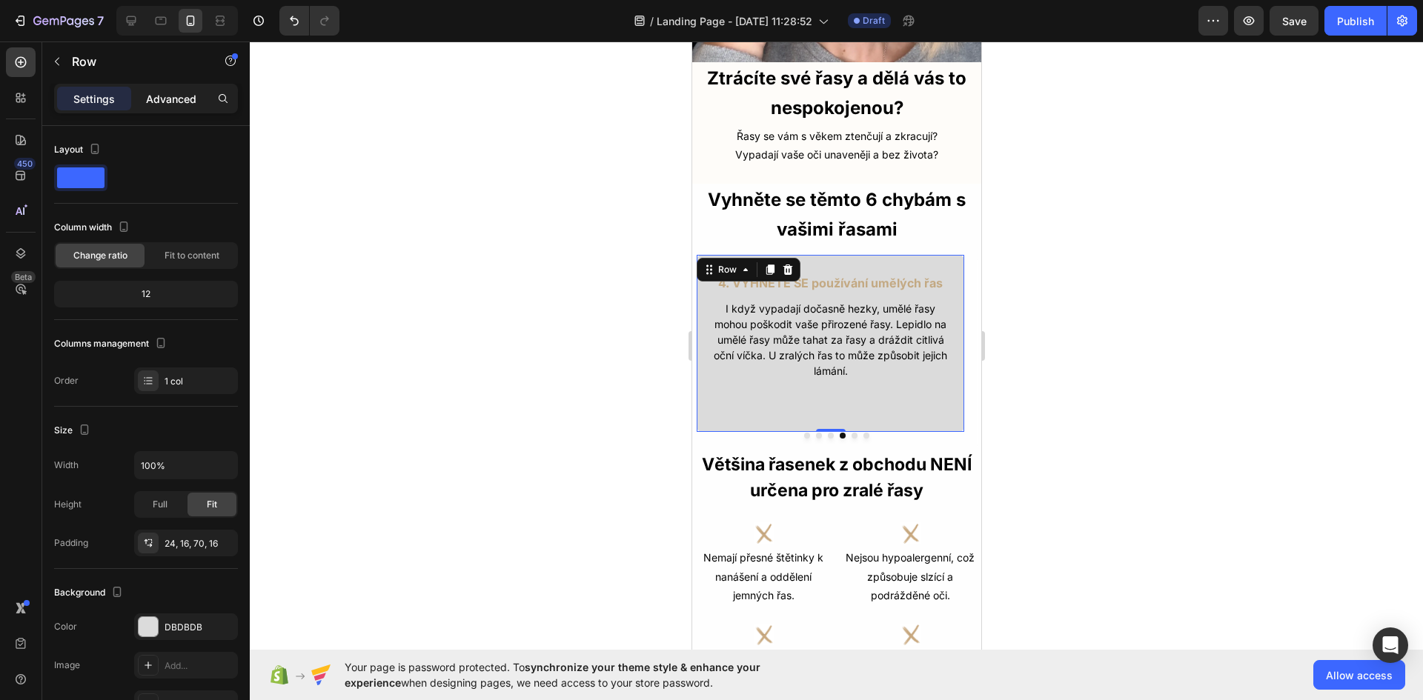
click at [161, 91] on p "Advanced" at bounding box center [171, 99] width 50 height 16
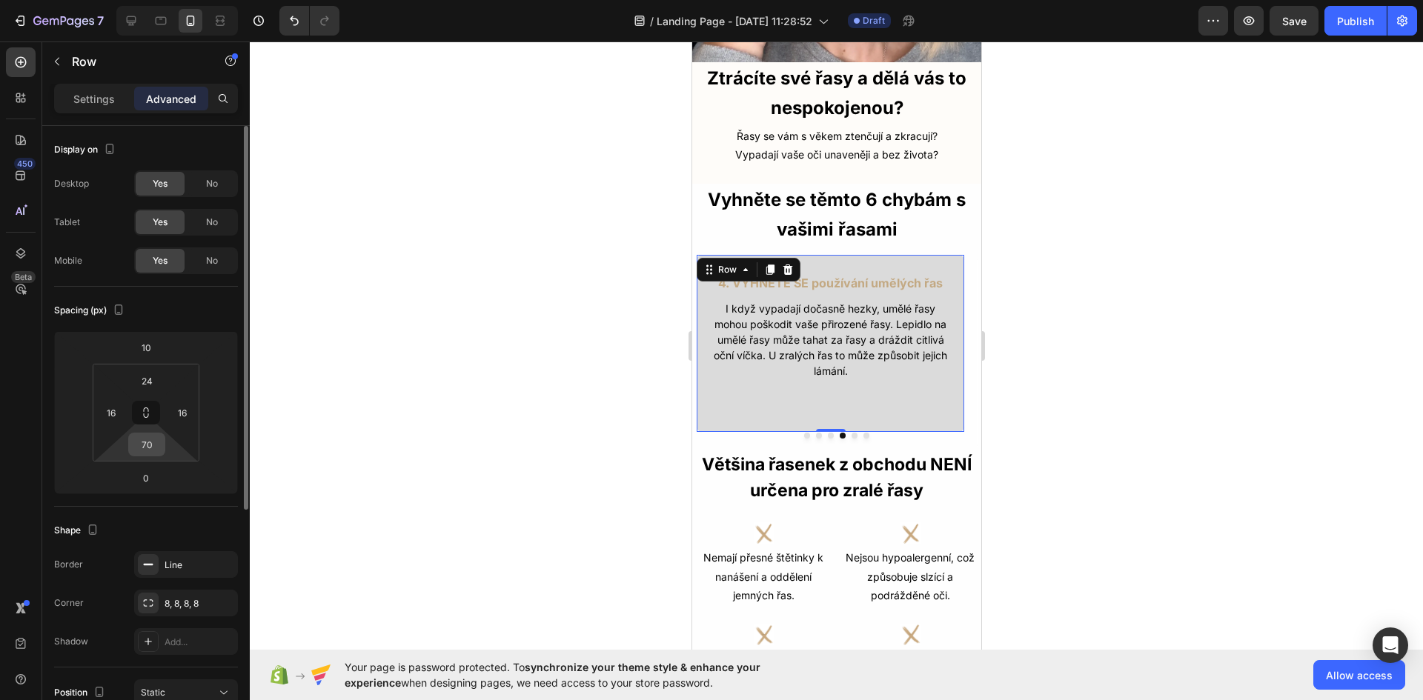
click at [147, 451] on input "70" at bounding box center [147, 445] width 30 height 22
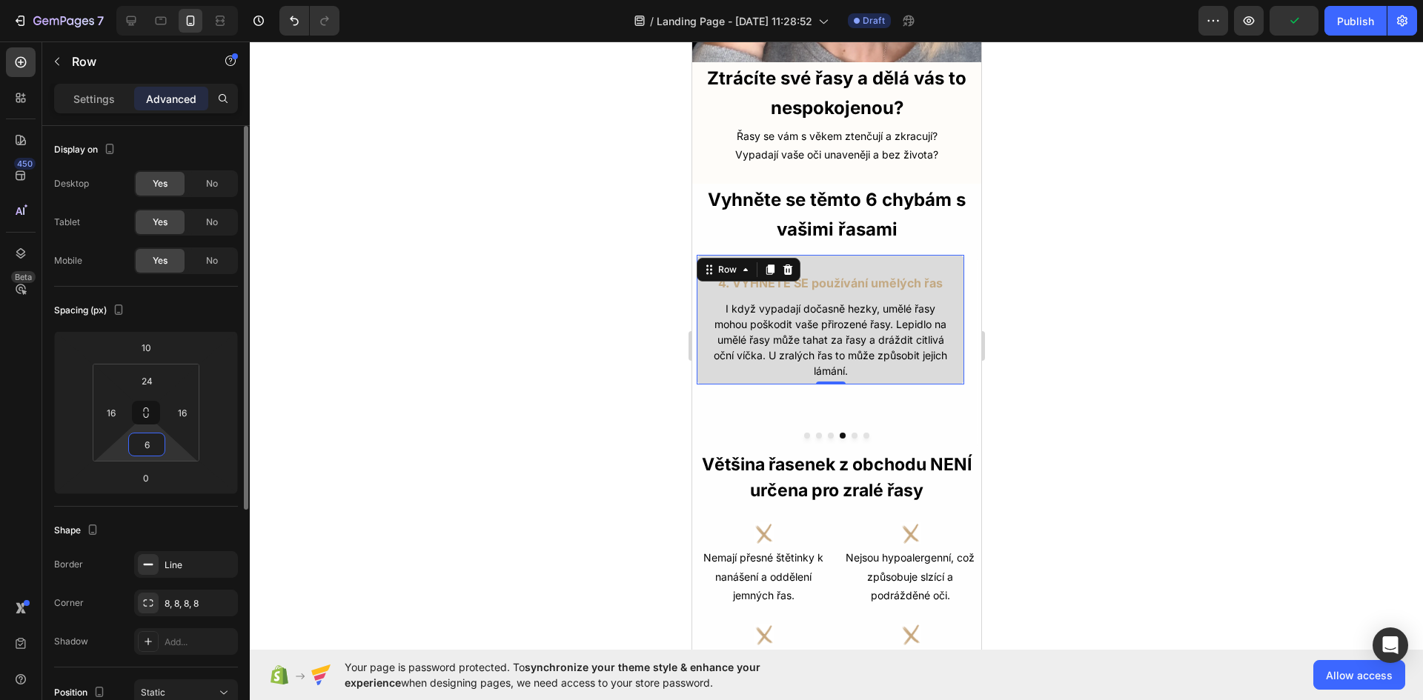
type input "60"
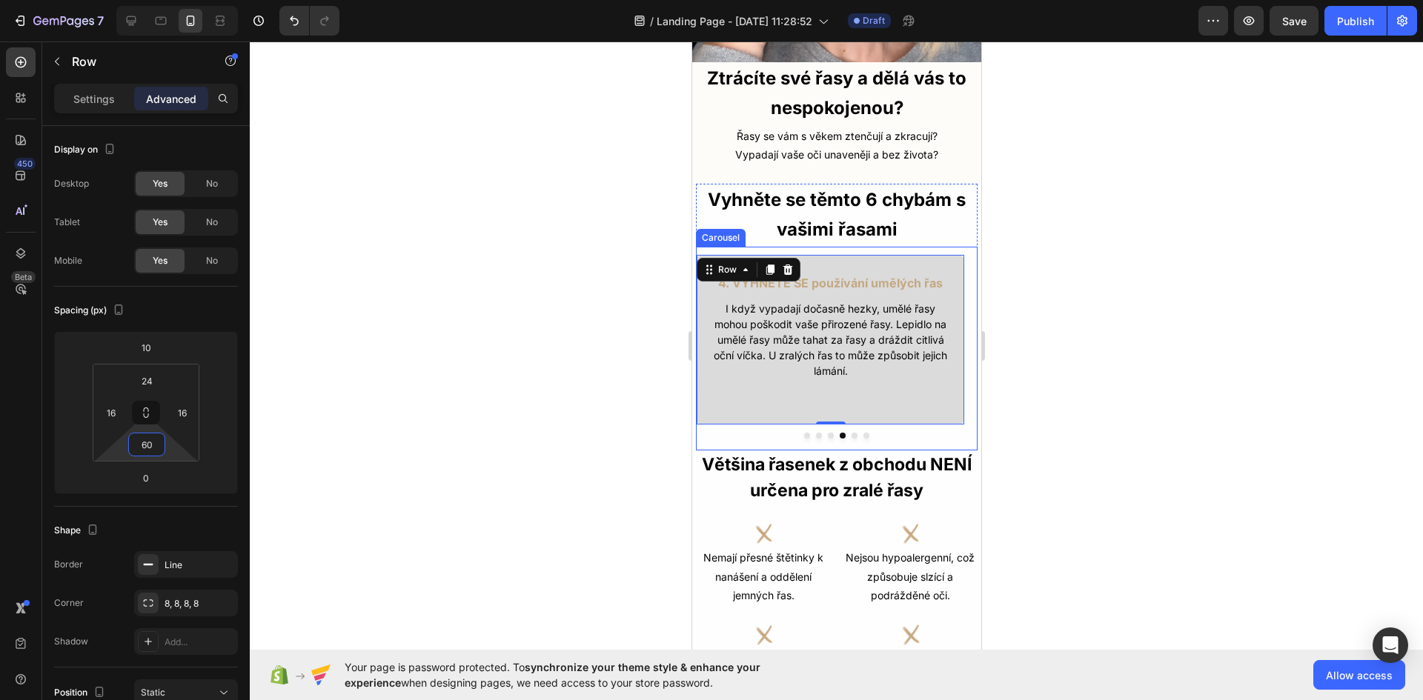
click at [827, 433] on button "Dot" at bounding box center [830, 436] width 6 height 6
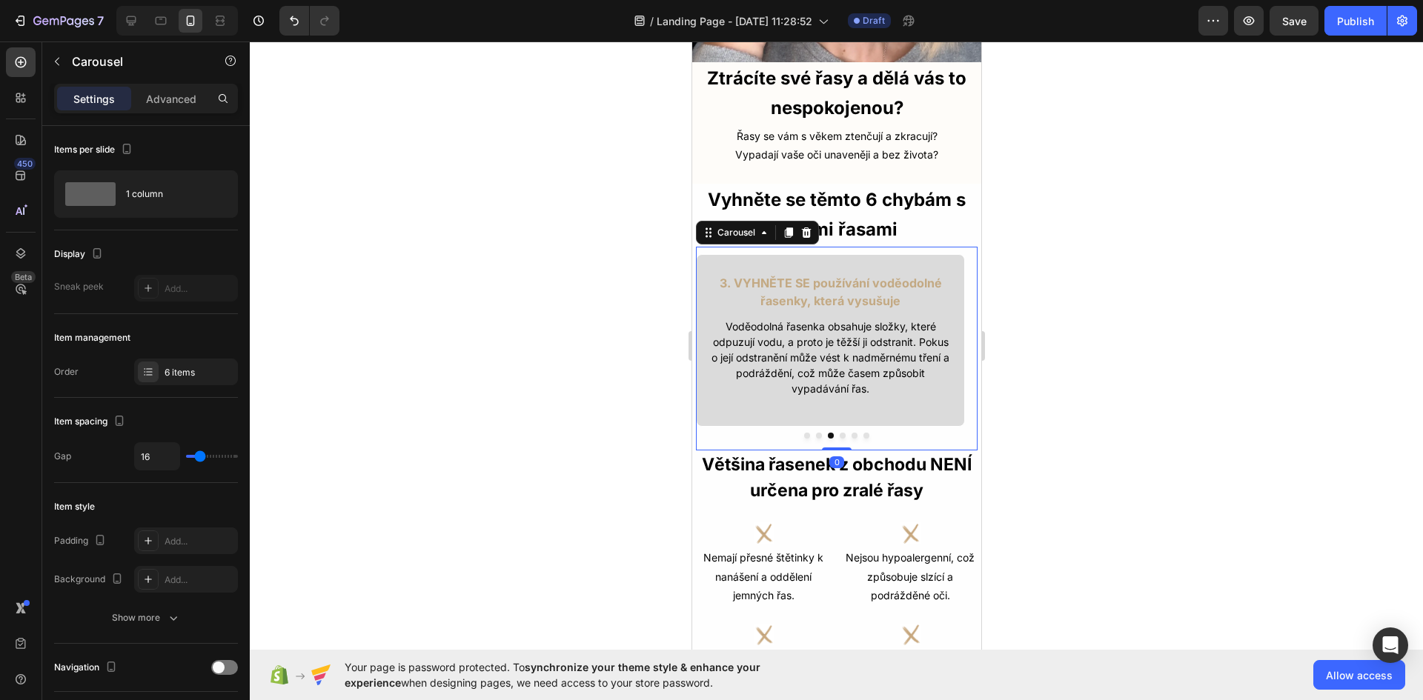
click at [851, 433] on button "Dot" at bounding box center [854, 436] width 6 height 6
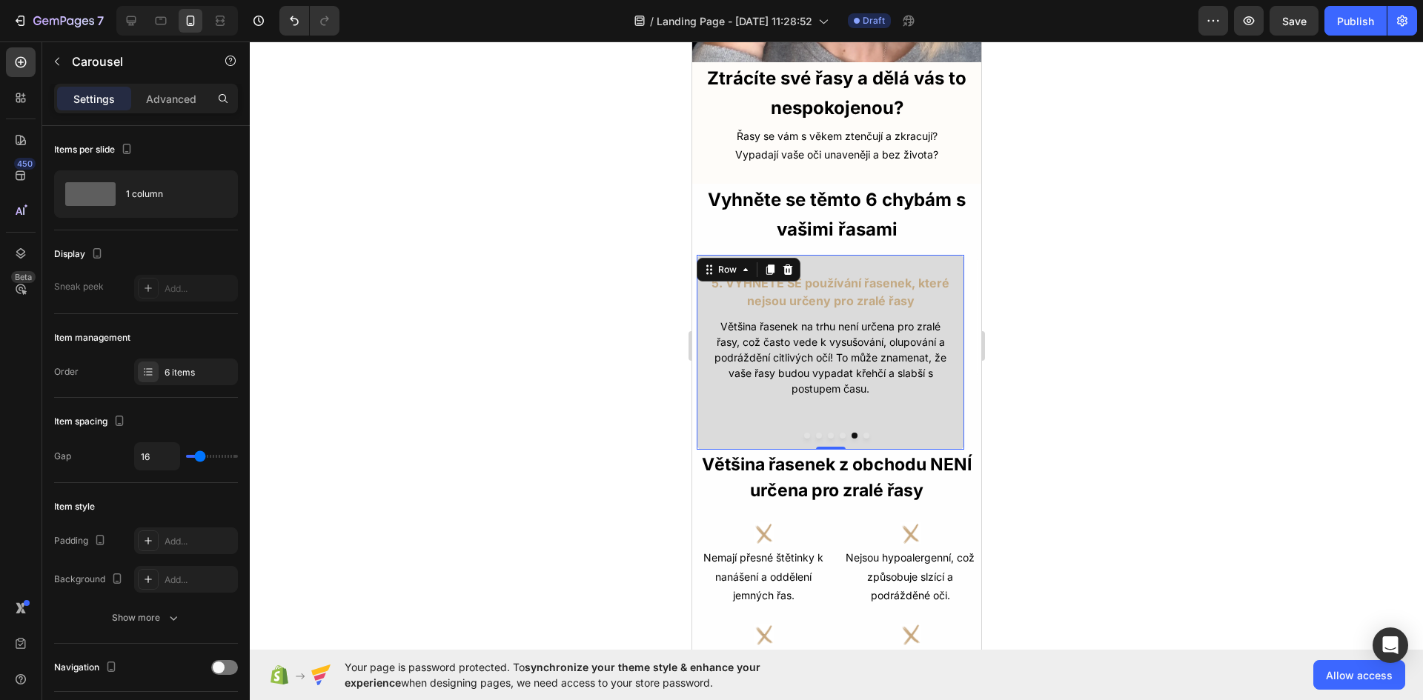
click at [864, 397] on div "5. VYHNĚTE SE používání řasenek, které nejsou určeny pro zralé řasy Text Block …" at bounding box center [829, 352] width 269 height 196
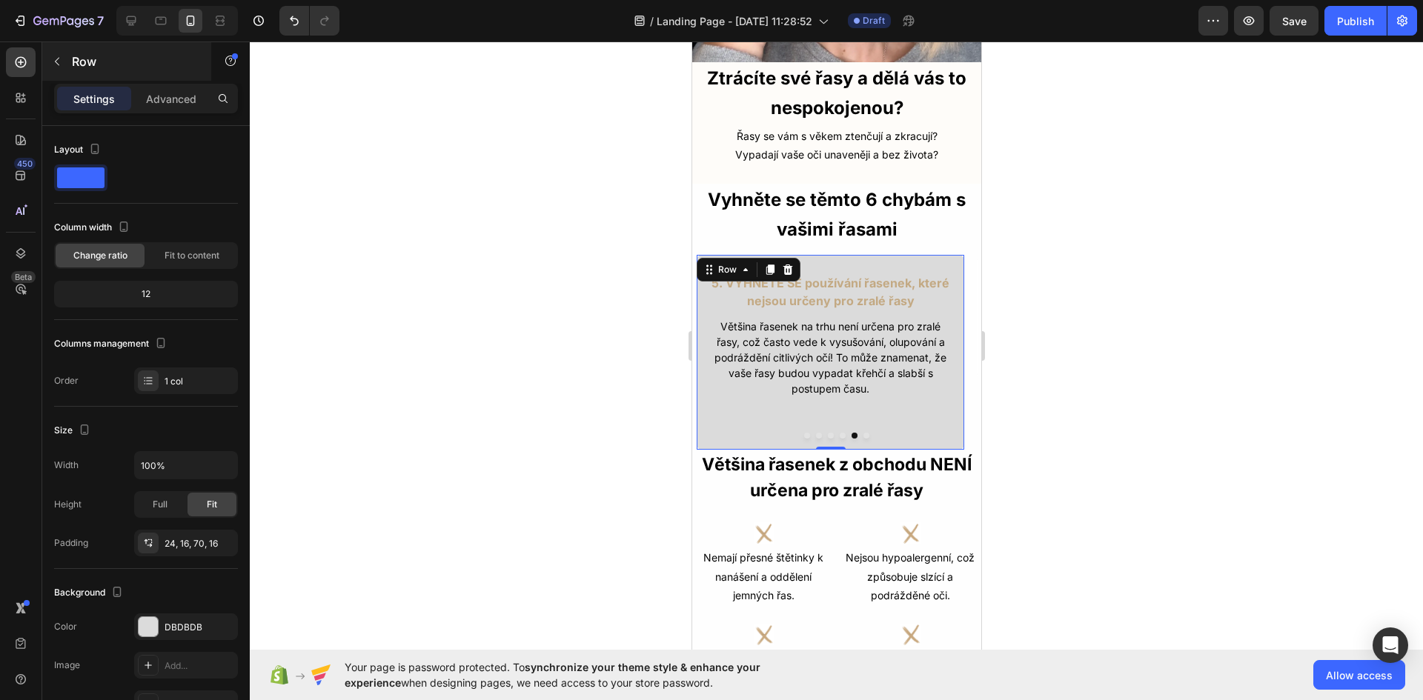
click at [167, 80] on div "Row" at bounding box center [126, 61] width 169 height 39
click at [731, 400] on div "5. VYHNĚTE SE používání řasenek, které nejsou určeny pro zralé řasy Text Block …" at bounding box center [829, 352] width 269 height 196
click at [179, 92] on p "Advanced" at bounding box center [171, 99] width 50 height 16
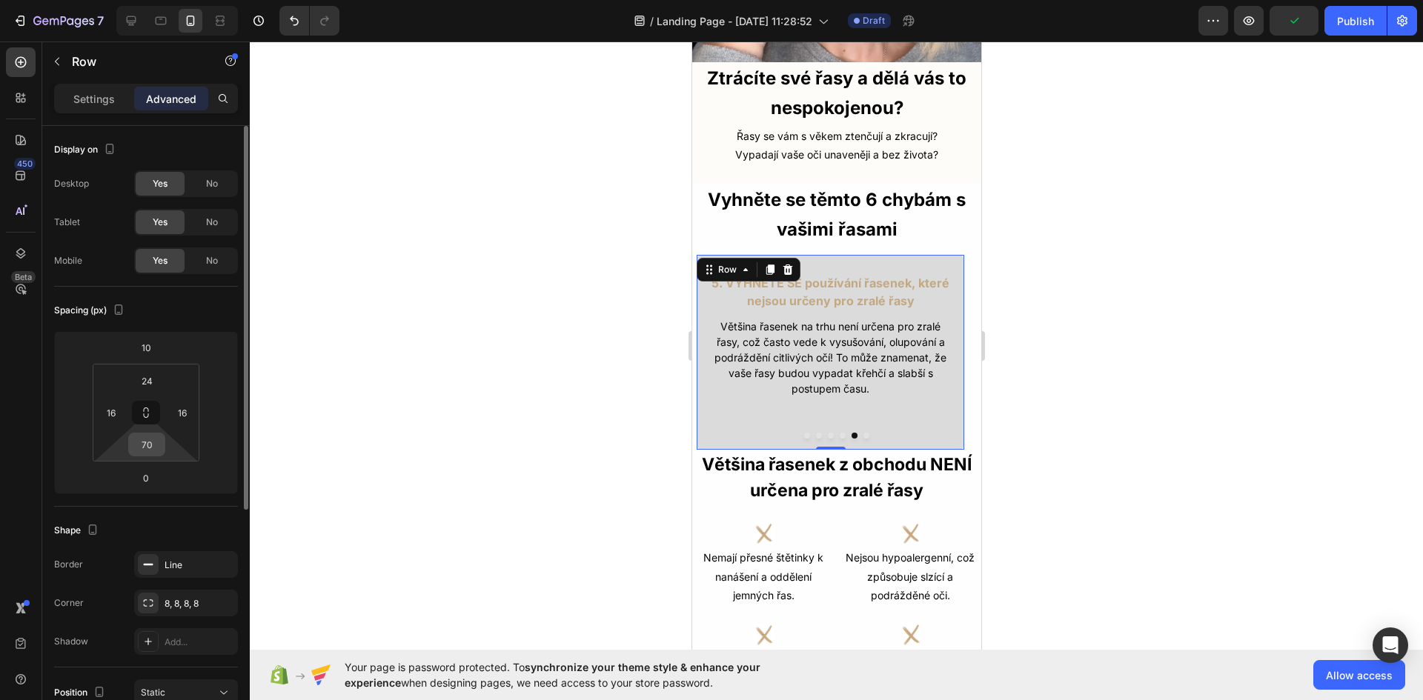
click at [155, 448] on input "70" at bounding box center [147, 445] width 30 height 22
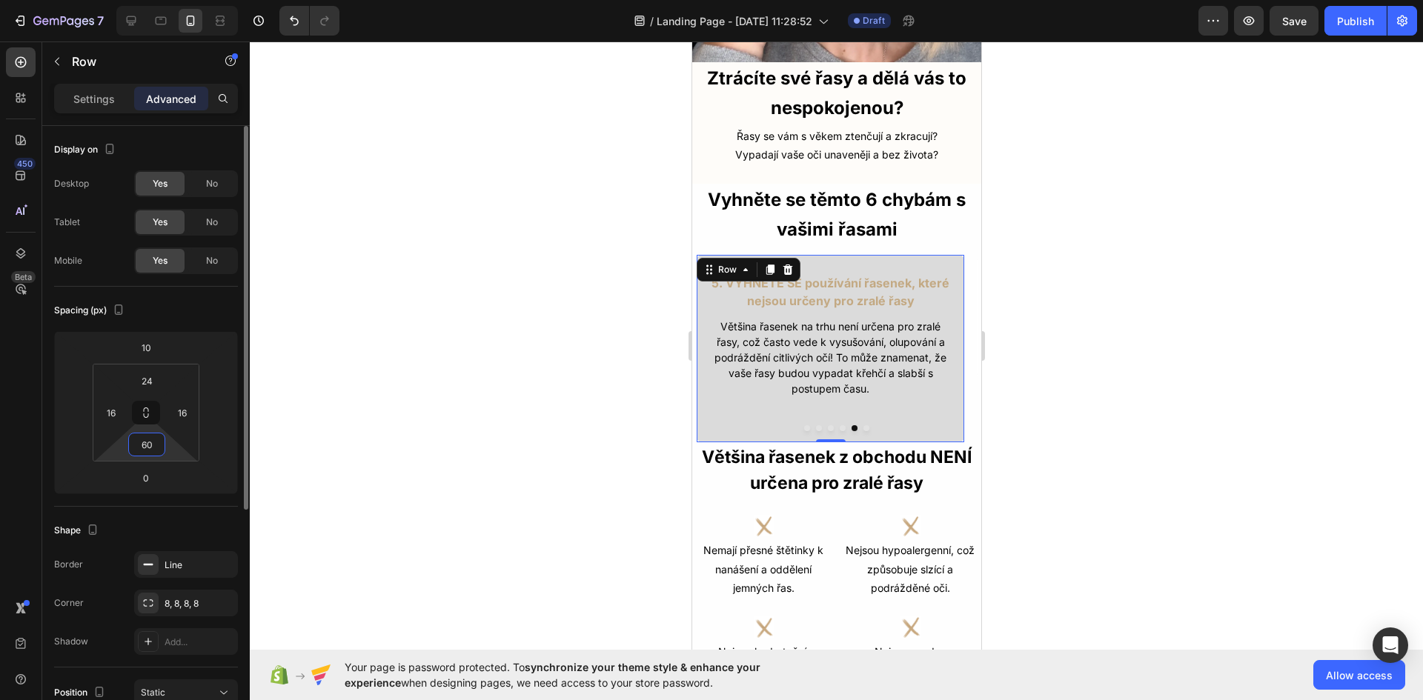
type input "6"
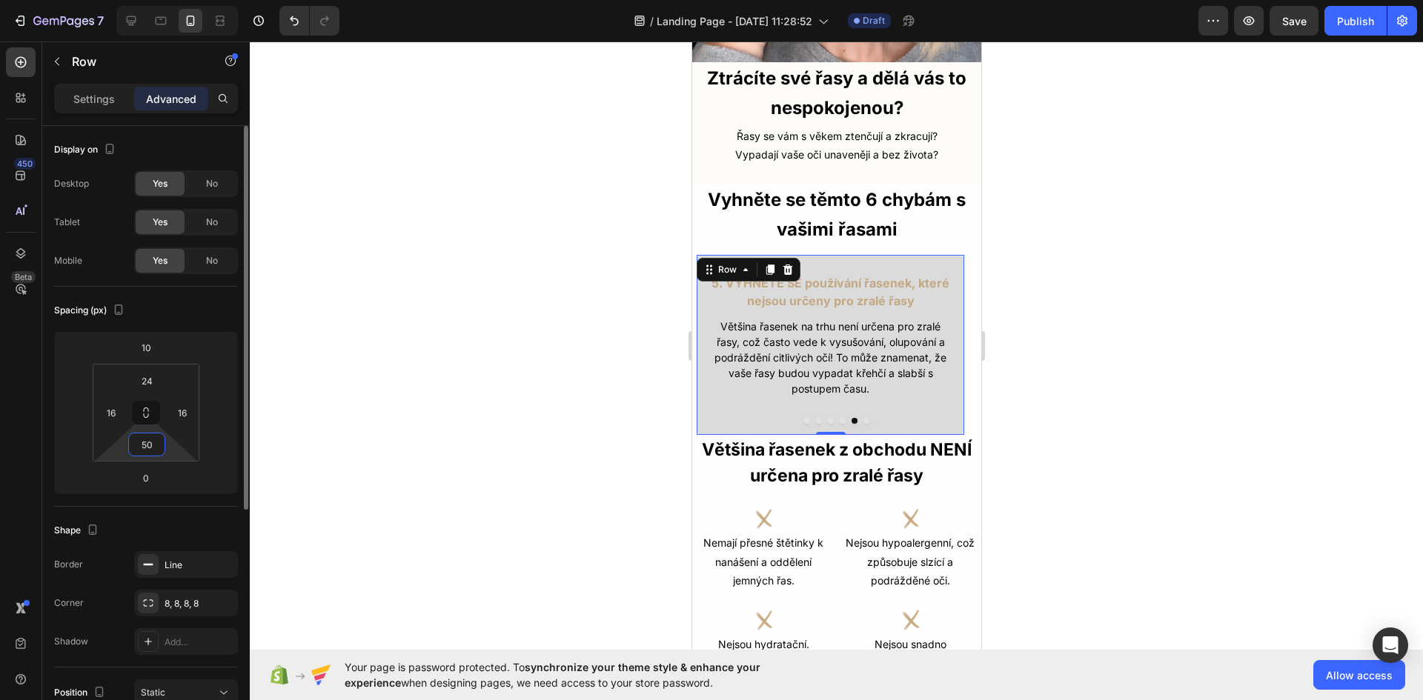
type input "5"
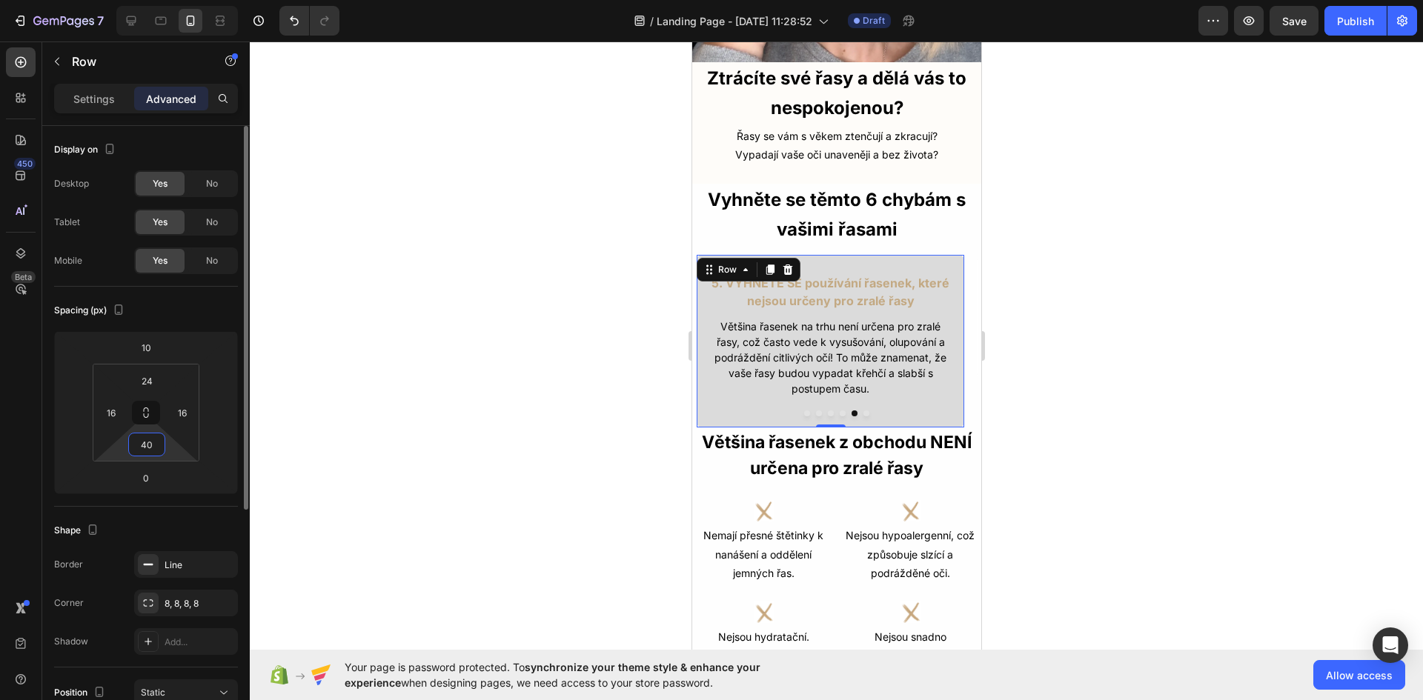
type input "4"
type input "2"
type input "1"
type input "8"
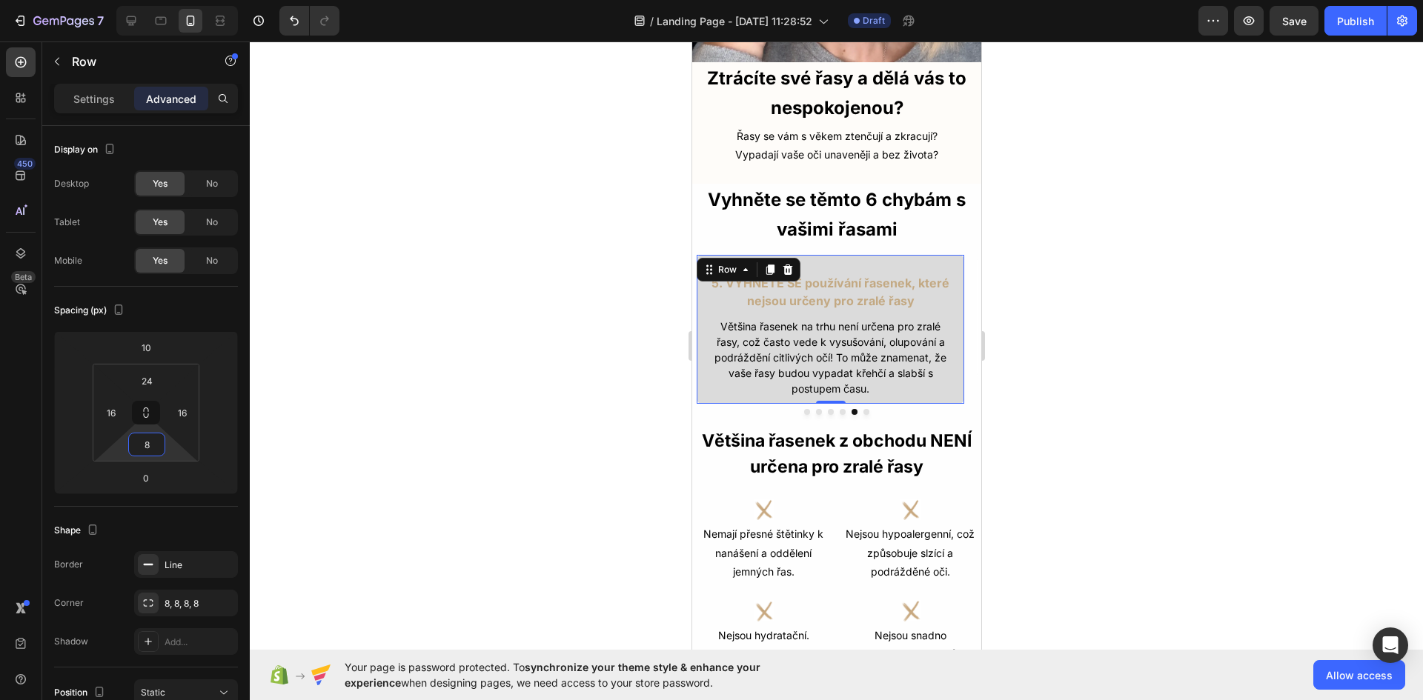
click at [562, 417] on div at bounding box center [836, 371] width 1173 height 659
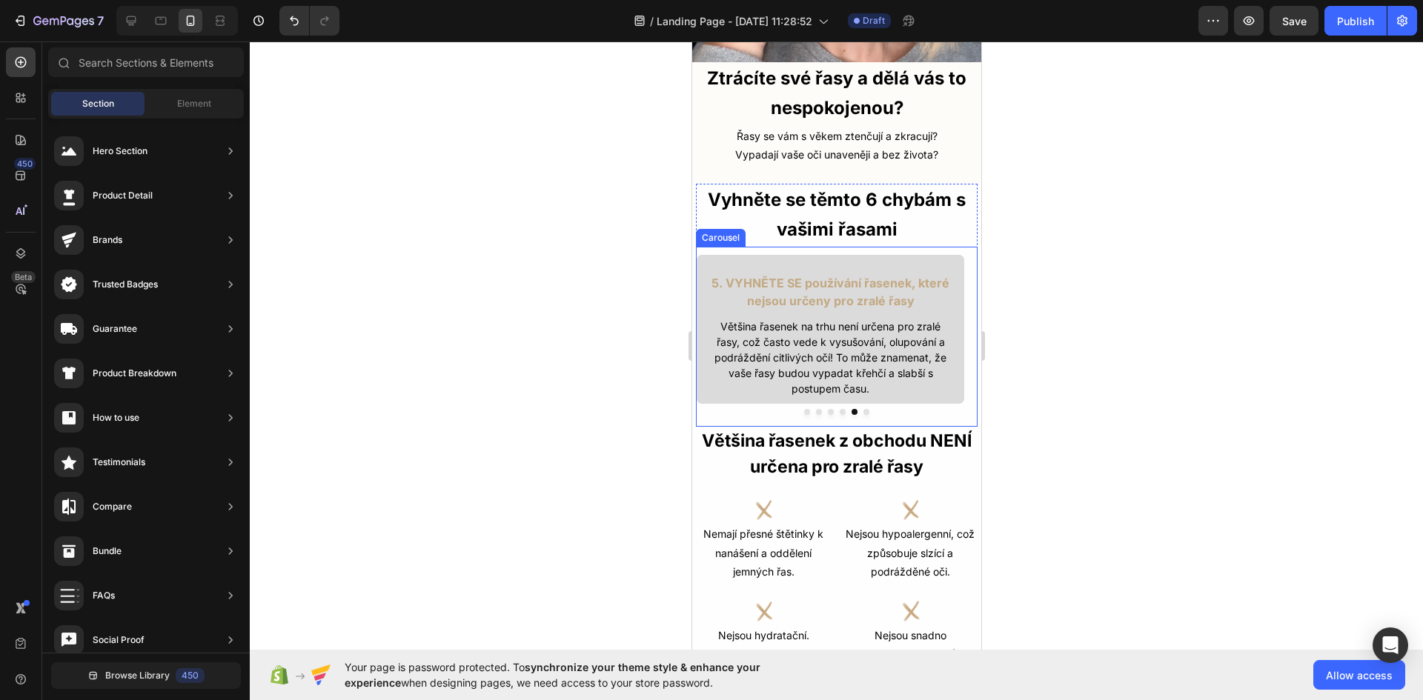
click at [839, 409] on button "Dot" at bounding box center [842, 412] width 6 height 6
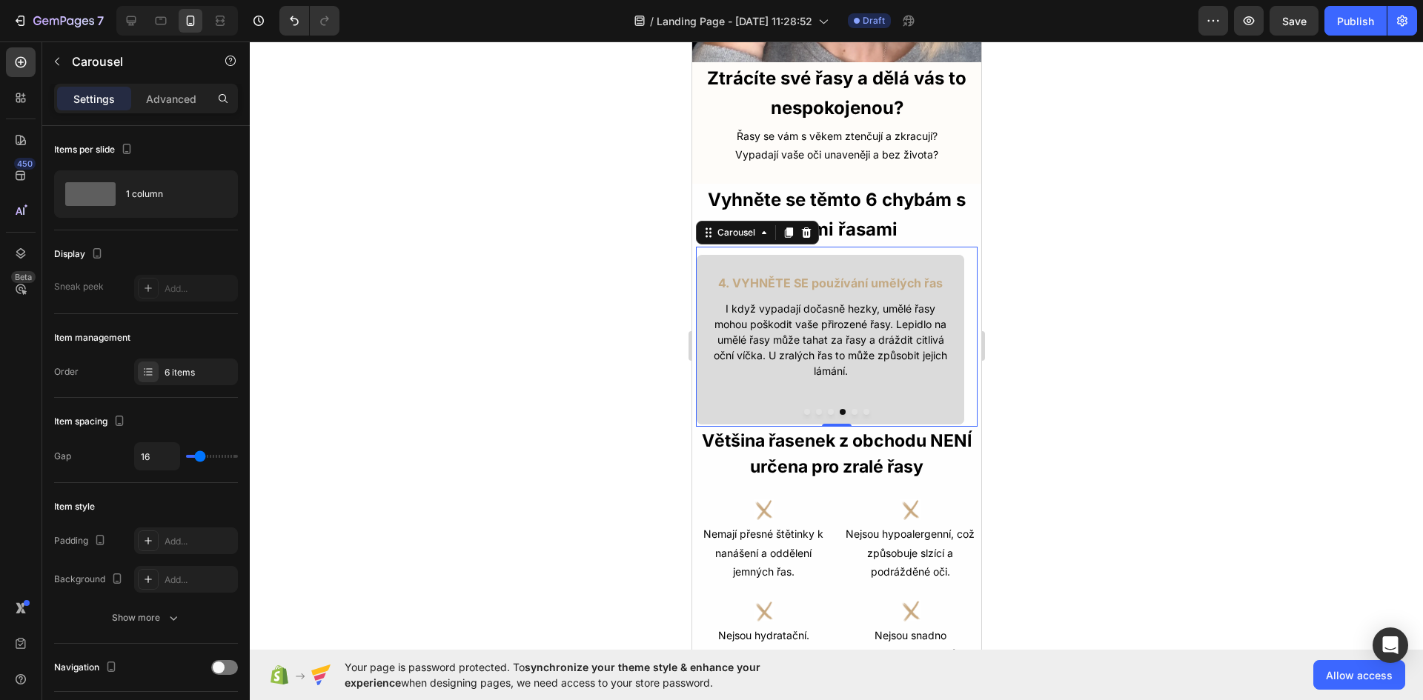
click at [827, 409] on button "Dot" at bounding box center [830, 412] width 6 height 6
click at [851, 409] on button "Dot" at bounding box center [854, 412] width 6 height 6
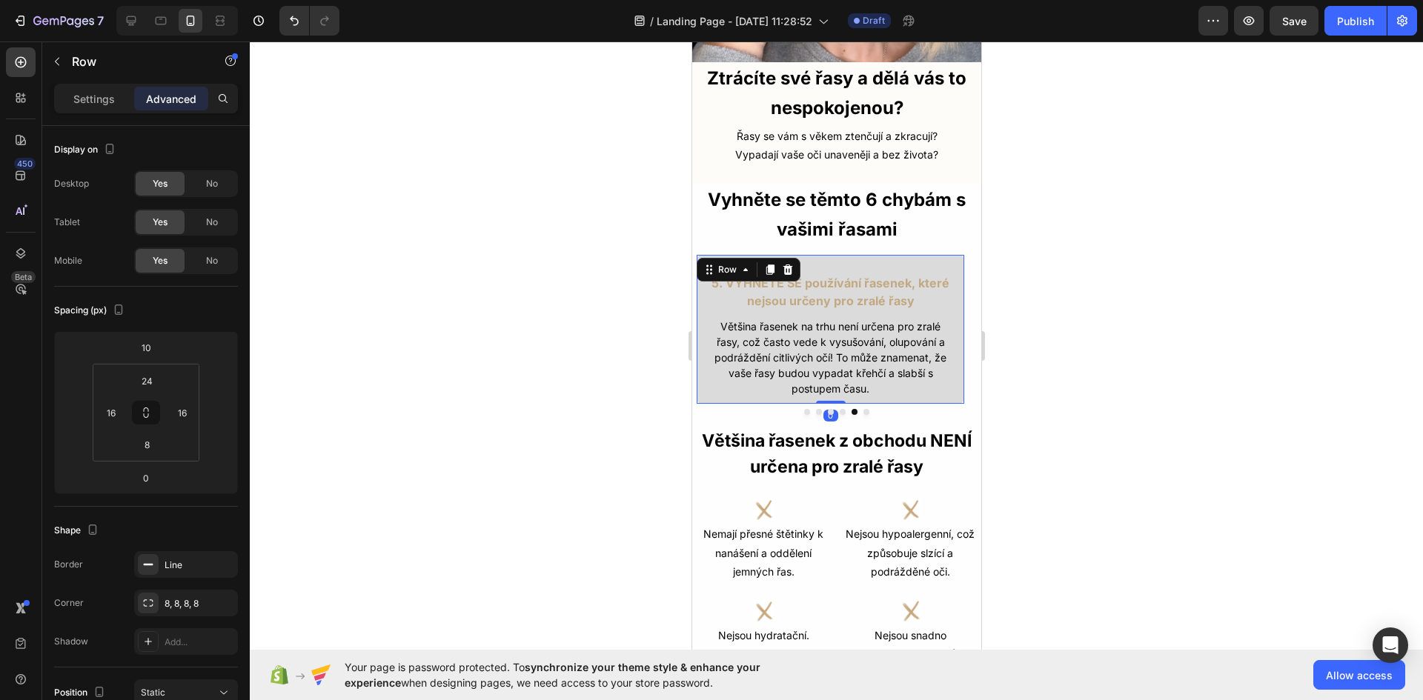
click at [955, 384] on div "5. VYHNĚTE SE používání řasenek, které nejsou určeny pro zralé řasy Text Block …" at bounding box center [829, 329] width 269 height 150
click at [296, 27] on icon "Undo/Redo" at bounding box center [294, 20] width 15 height 15
click at [1193, 385] on div at bounding box center [836, 371] width 1173 height 659
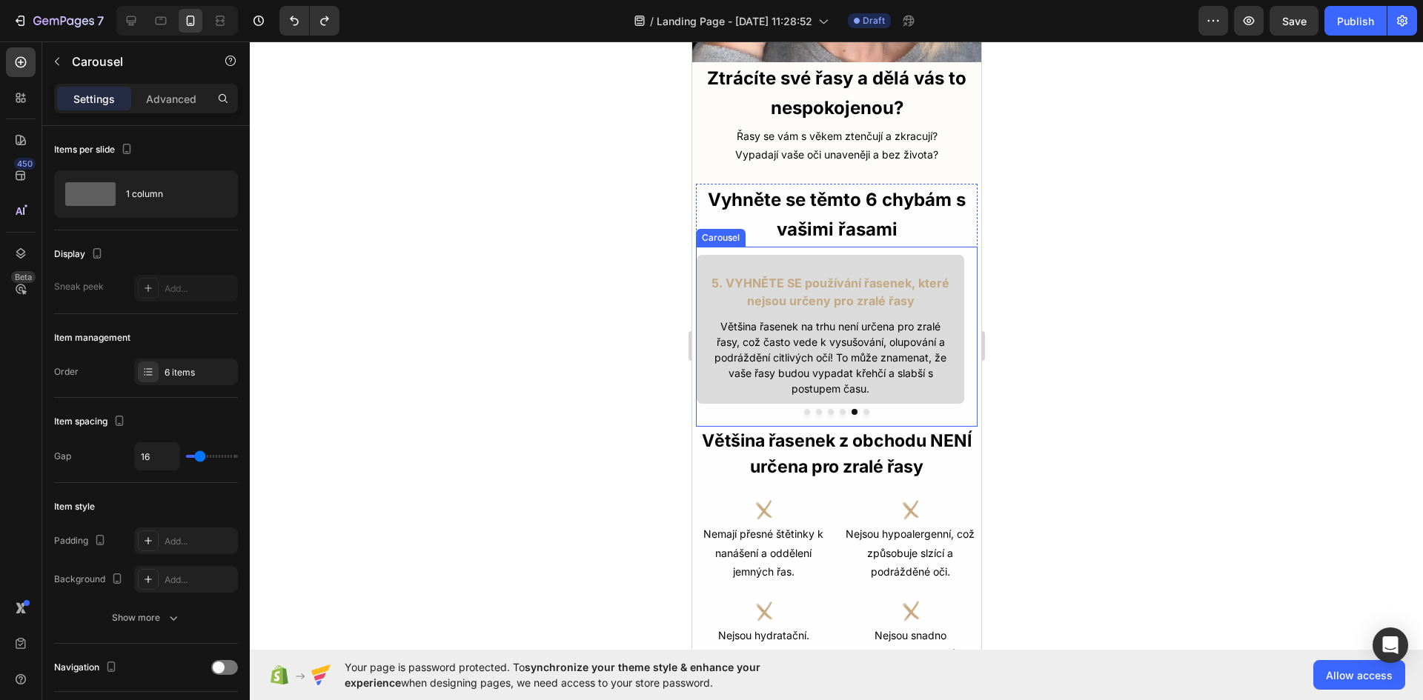
click at [839, 409] on button "Dot" at bounding box center [842, 412] width 6 height 6
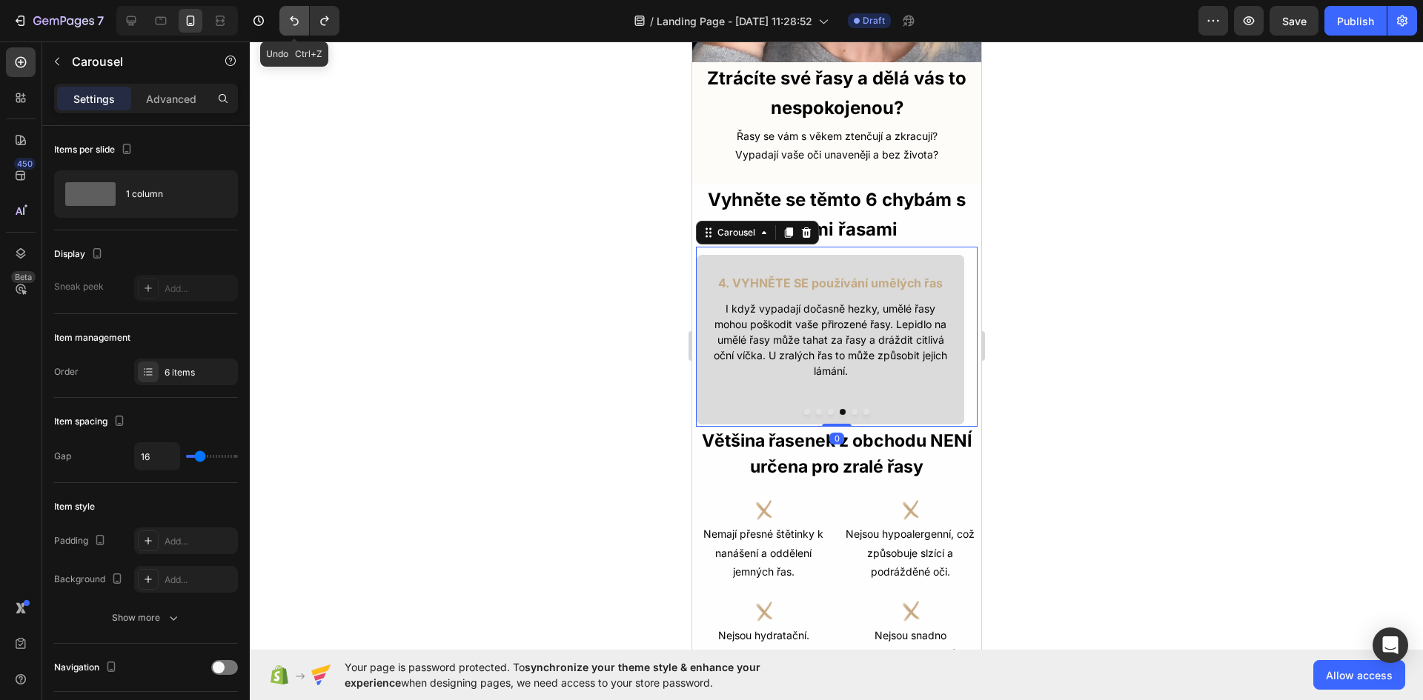
click at [297, 19] on icon "Undo/Redo" at bounding box center [294, 20] width 15 height 15
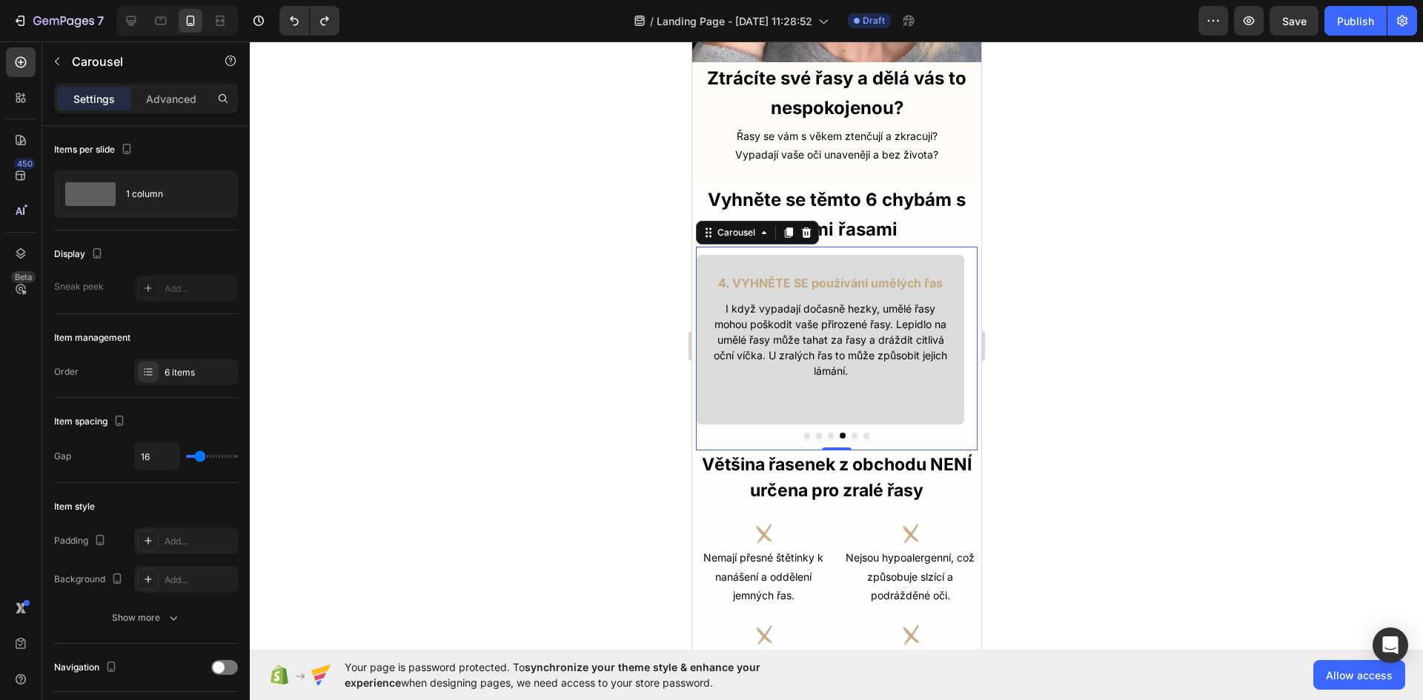
click at [851, 433] on button "Dot" at bounding box center [854, 436] width 6 height 6
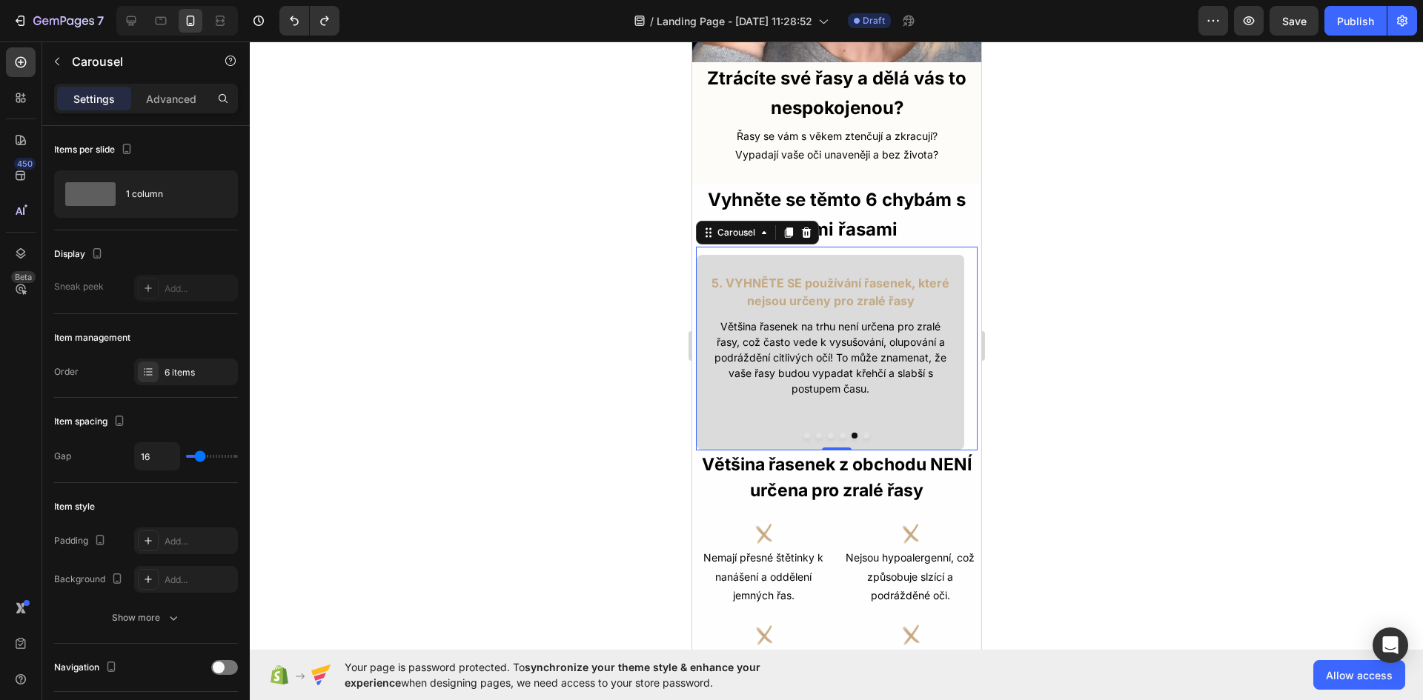
click at [839, 433] on button "Dot" at bounding box center [842, 436] width 6 height 6
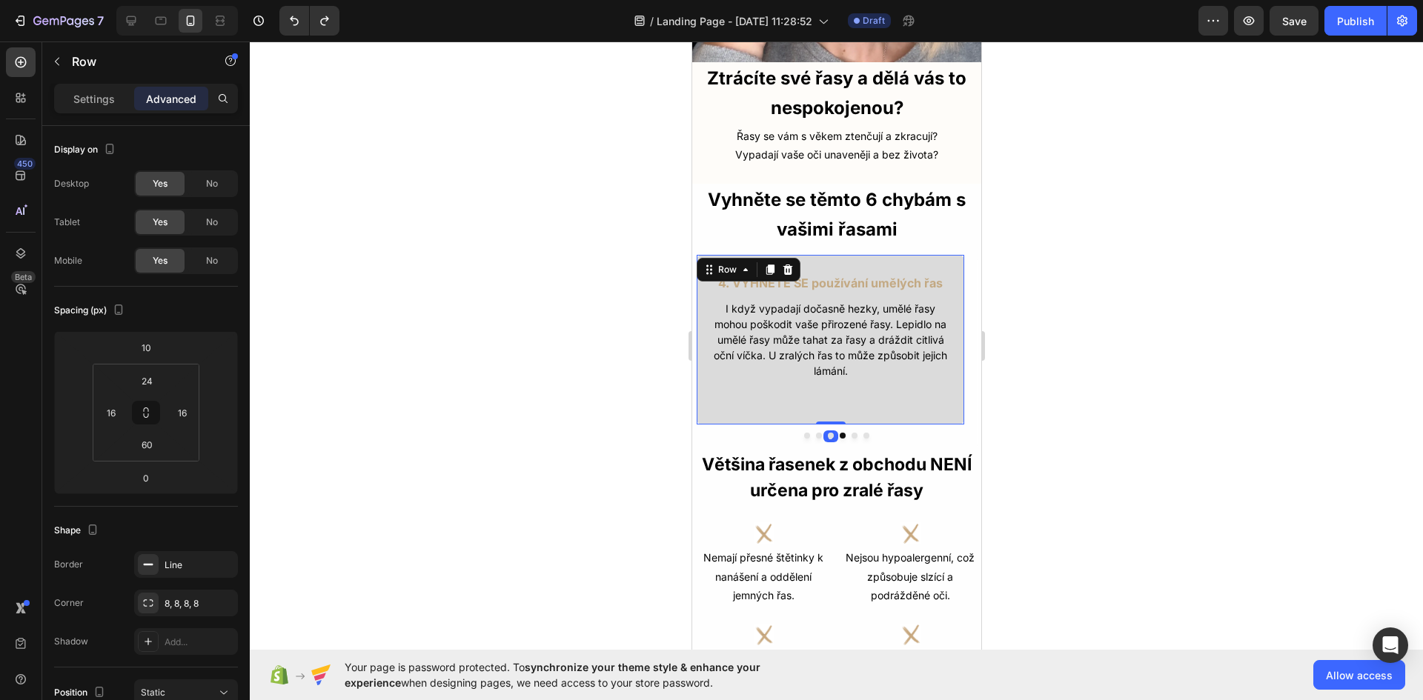
click at [884, 388] on div "4. VYHNĚTE SE používání umělých řas Text Block I když vypadají dočasně hezky, u…" at bounding box center [829, 339] width 269 height 171
click at [827, 433] on button "Dot" at bounding box center [830, 436] width 6 height 6
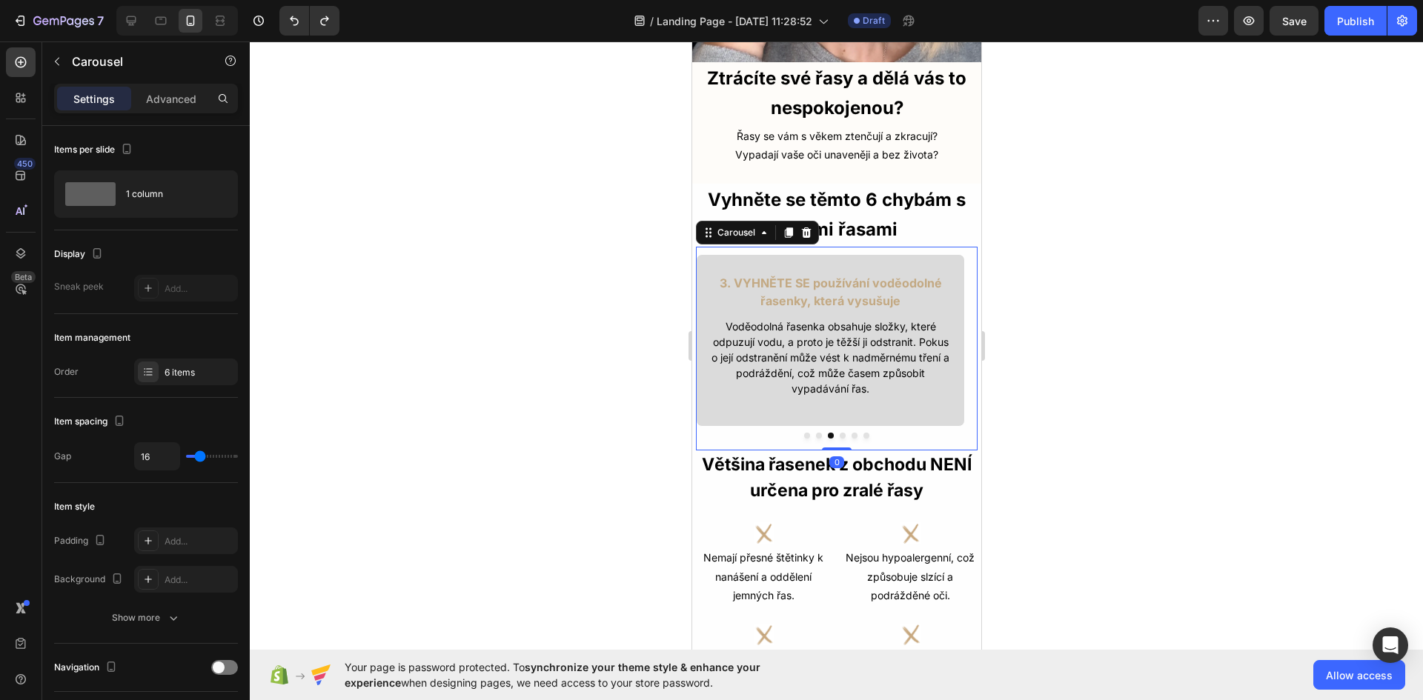
click at [815, 433] on button "Dot" at bounding box center [818, 436] width 6 height 6
click at [851, 433] on button "Dot" at bounding box center [854, 436] width 6 height 6
click at [863, 433] on button "Dot" at bounding box center [866, 436] width 6 height 6
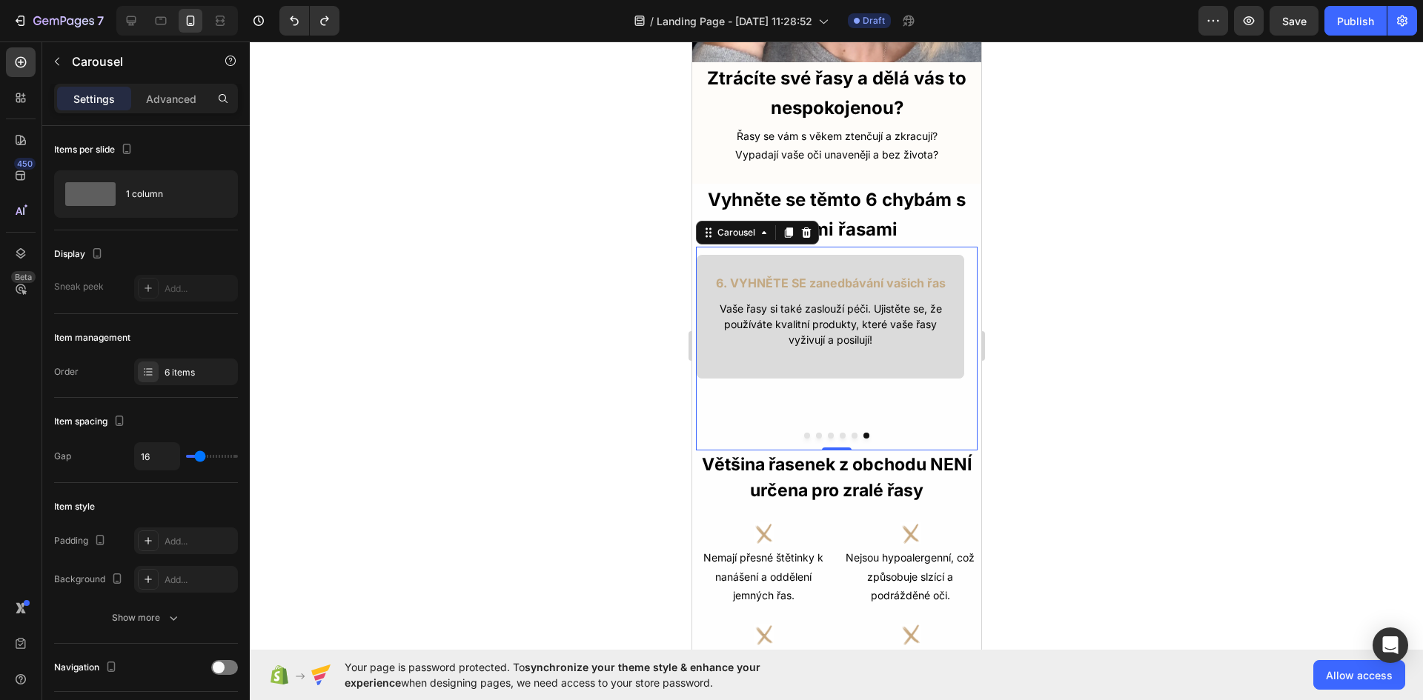
click at [851, 433] on button "Dot" at bounding box center [854, 436] width 6 height 6
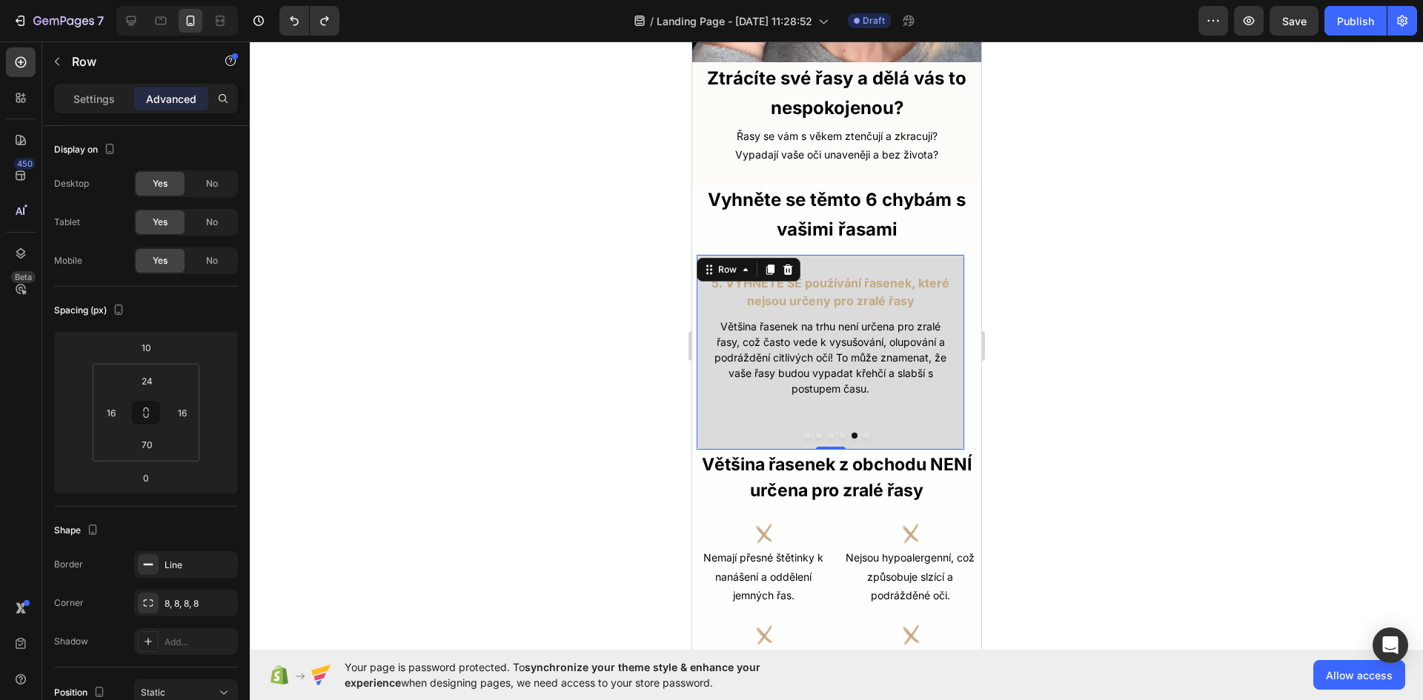
click at [945, 403] on div "5. VYHNĚTE SE používání řasenek, které nejsou určeny pro zralé řasy Text Block …" at bounding box center [829, 352] width 269 height 196
click at [122, 18] on div at bounding box center [131, 21] width 24 height 24
type input "84"
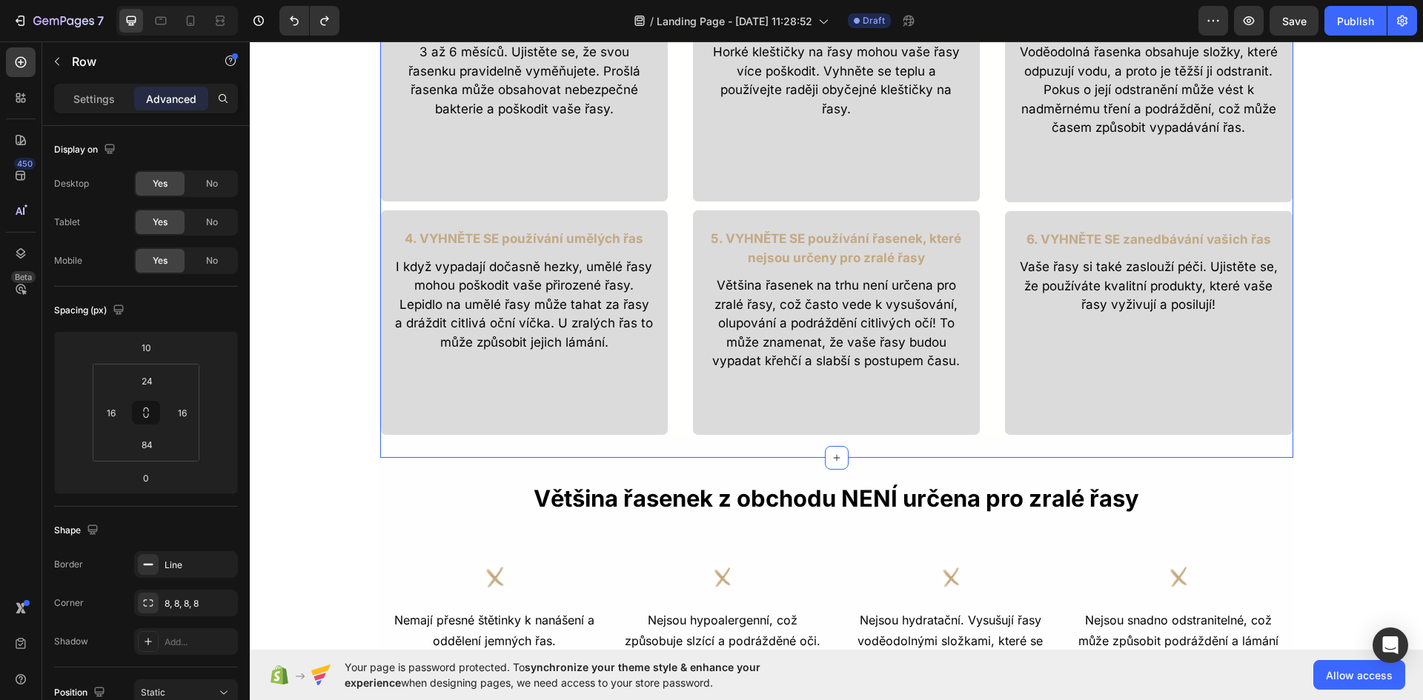
scroll to position [617, 0]
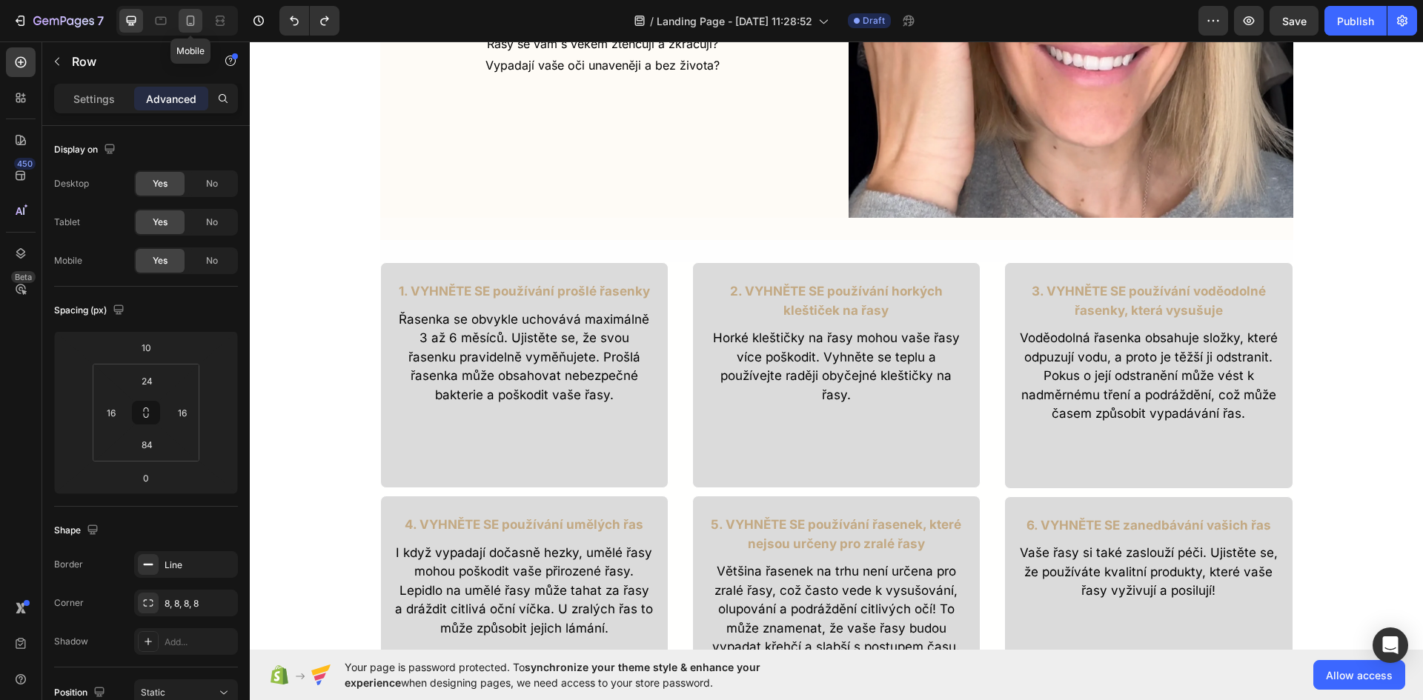
click at [201, 24] on div at bounding box center [191, 21] width 24 height 24
type input "70"
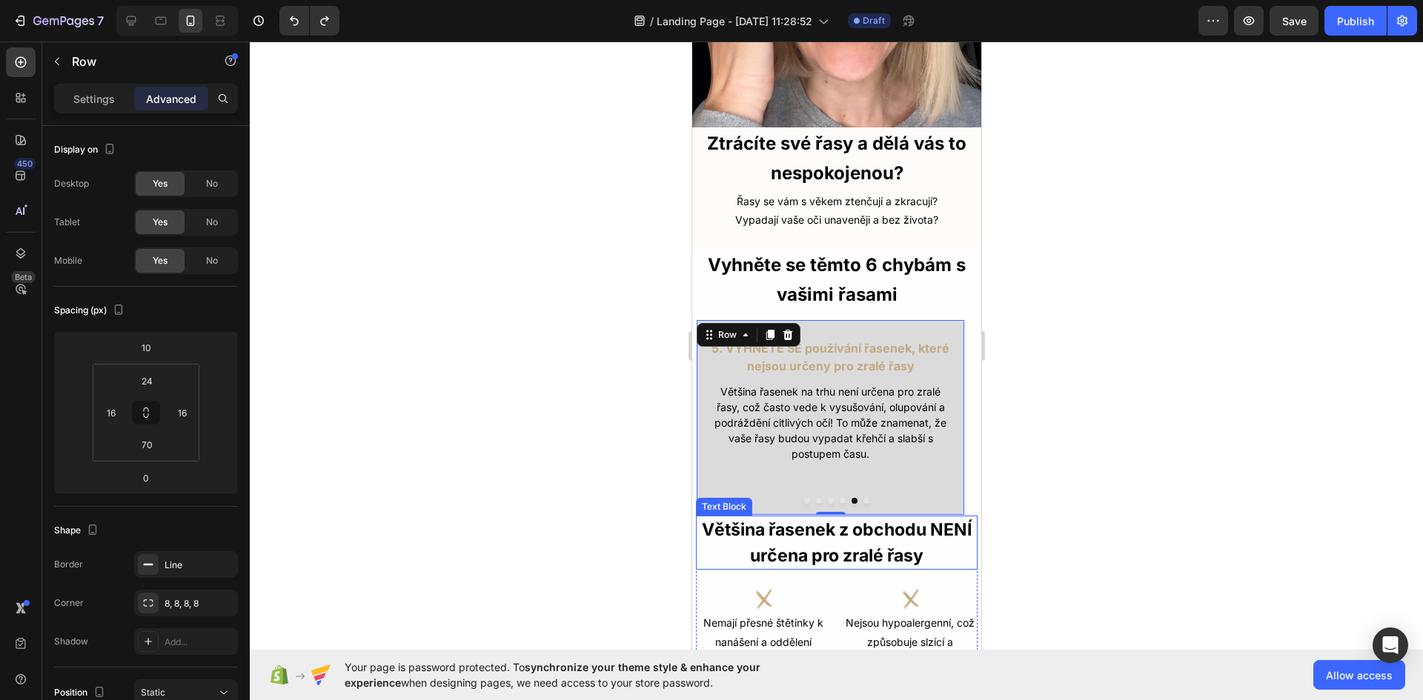
scroll to position [225, 0]
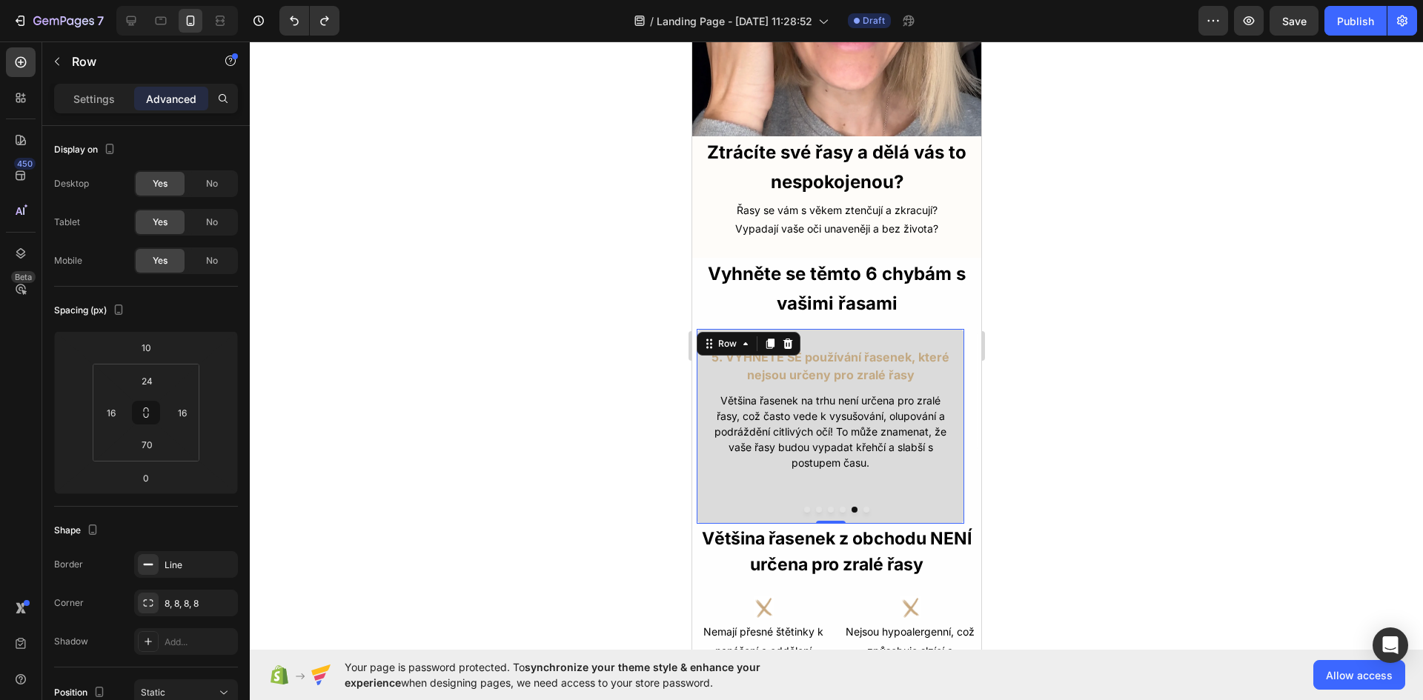
click at [914, 494] on div "5. VYHNĚTE SE používání řasenek, které nejsou určeny pro zralé řasy Text Block …" at bounding box center [829, 426] width 269 height 196
click at [147, 442] on input "70" at bounding box center [147, 445] width 30 height 22
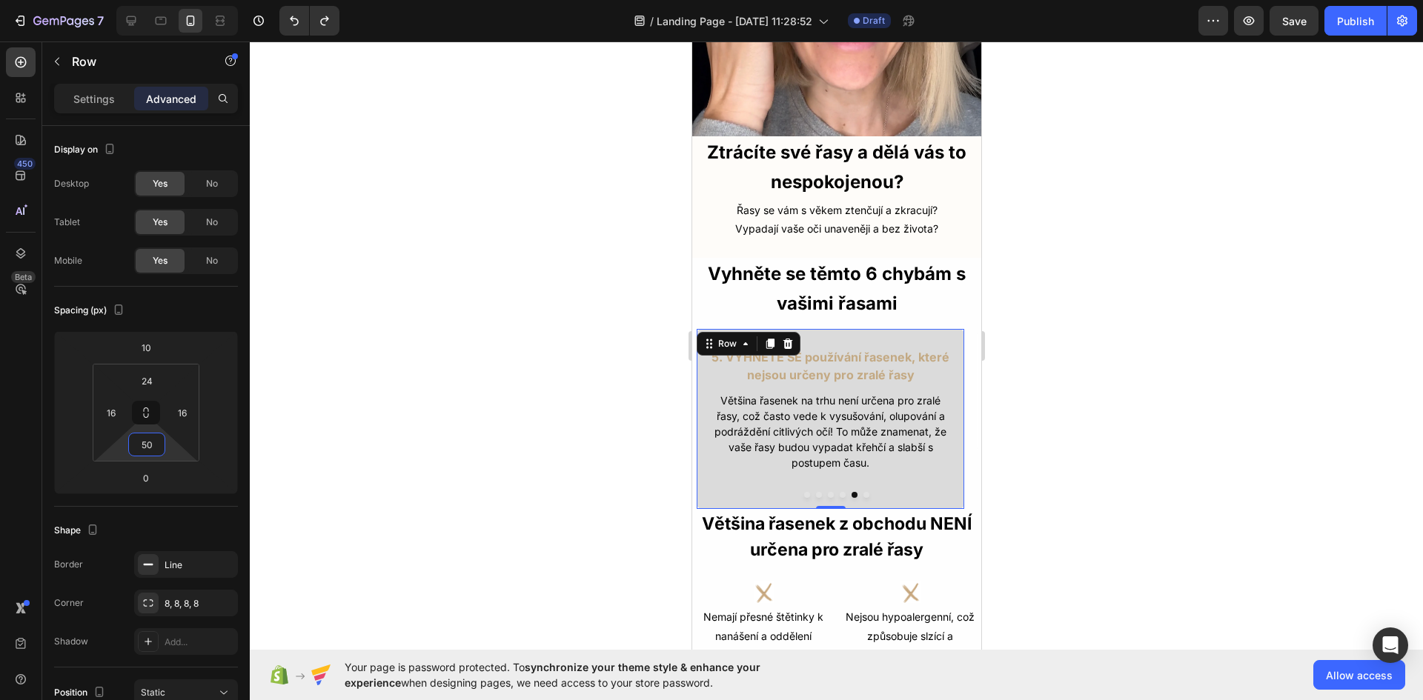
type input "5"
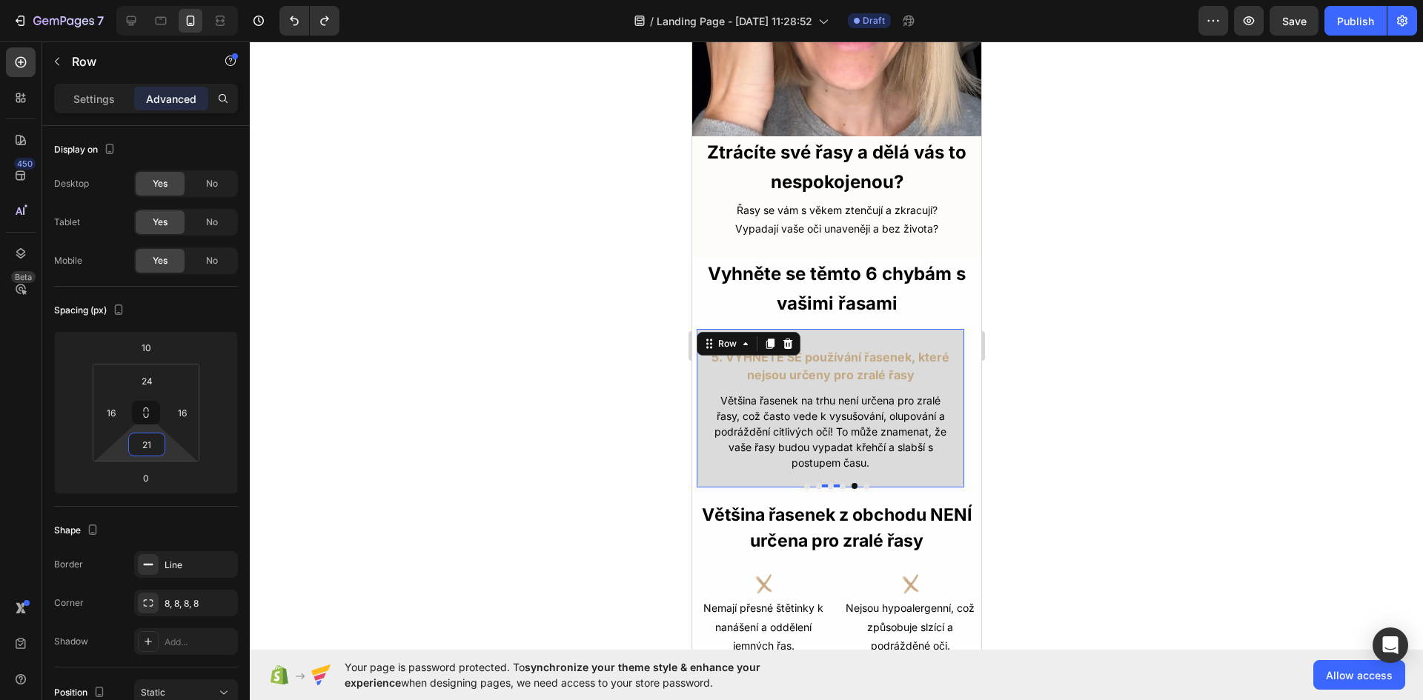
type input "2"
type input "10"
click at [839, 483] on button "Dot" at bounding box center [842, 486] width 6 height 6
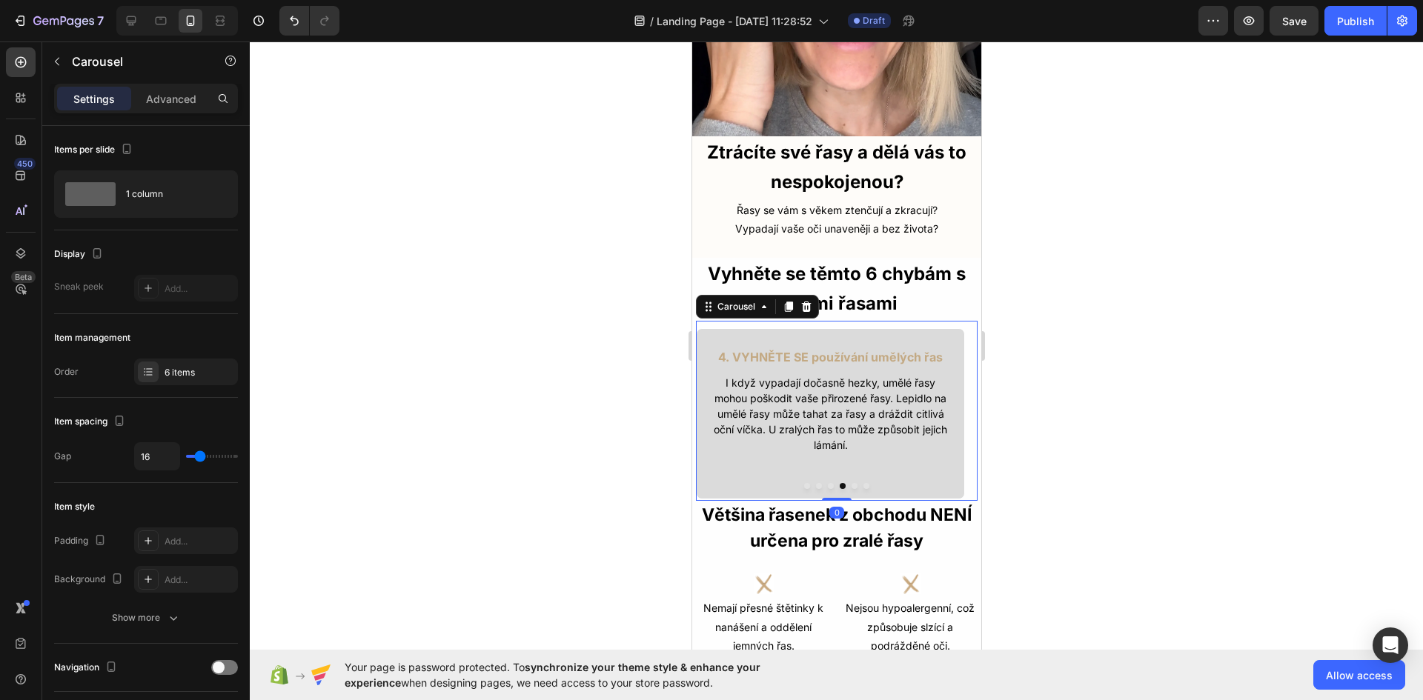
click at [851, 483] on button "Dot" at bounding box center [854, 486] width 6 height 6
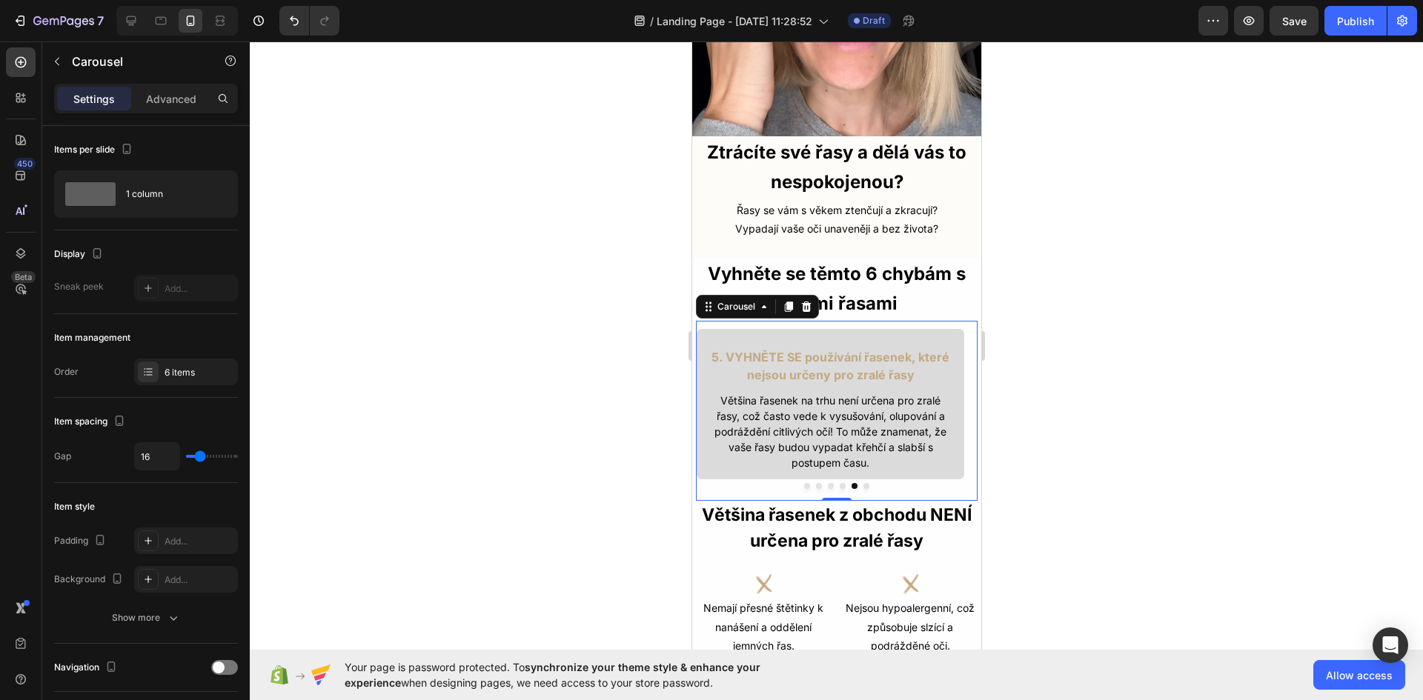
click at [863, 483] on button "Dot" at bounding box center [866, 486] width 6 height 6
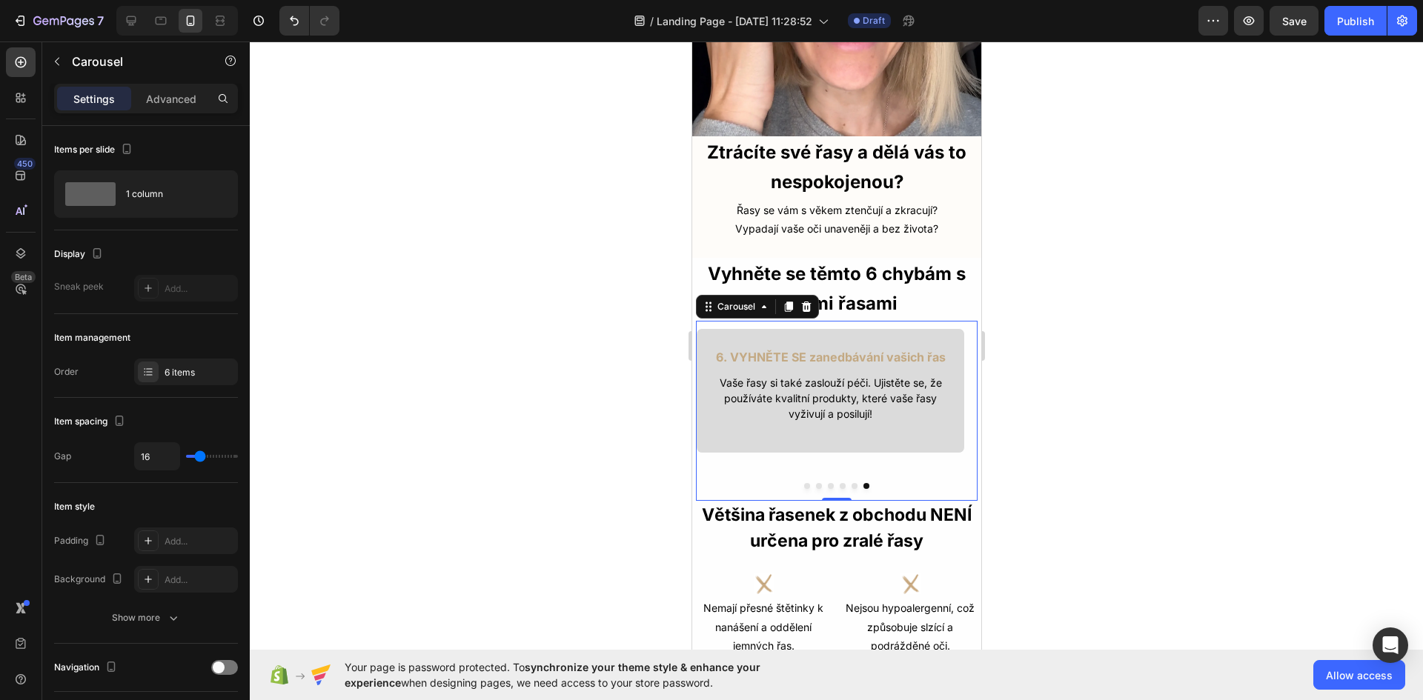
click at [851, 483] on button "Dot" at bounding box center [854, 486] width 6 height 6
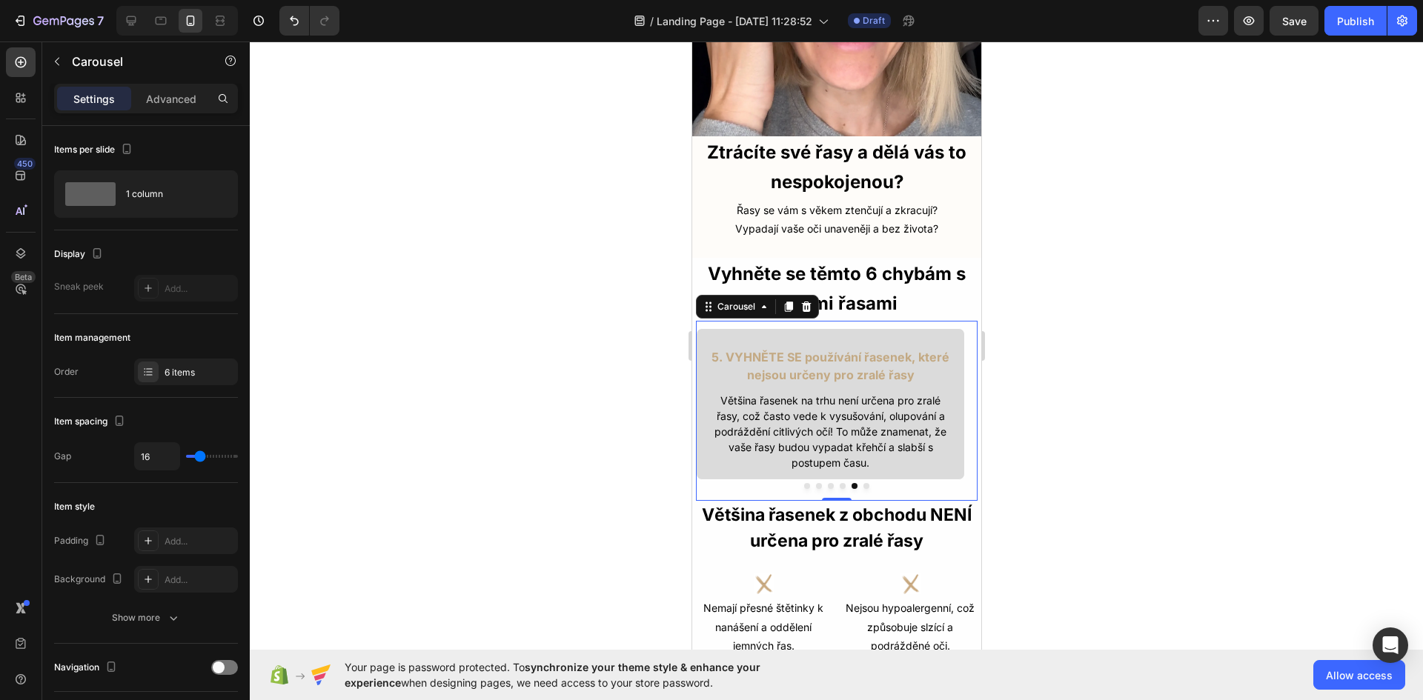
click at [839, 483] on button "Dot" at bounding box center [842, 486] width 6 height 6
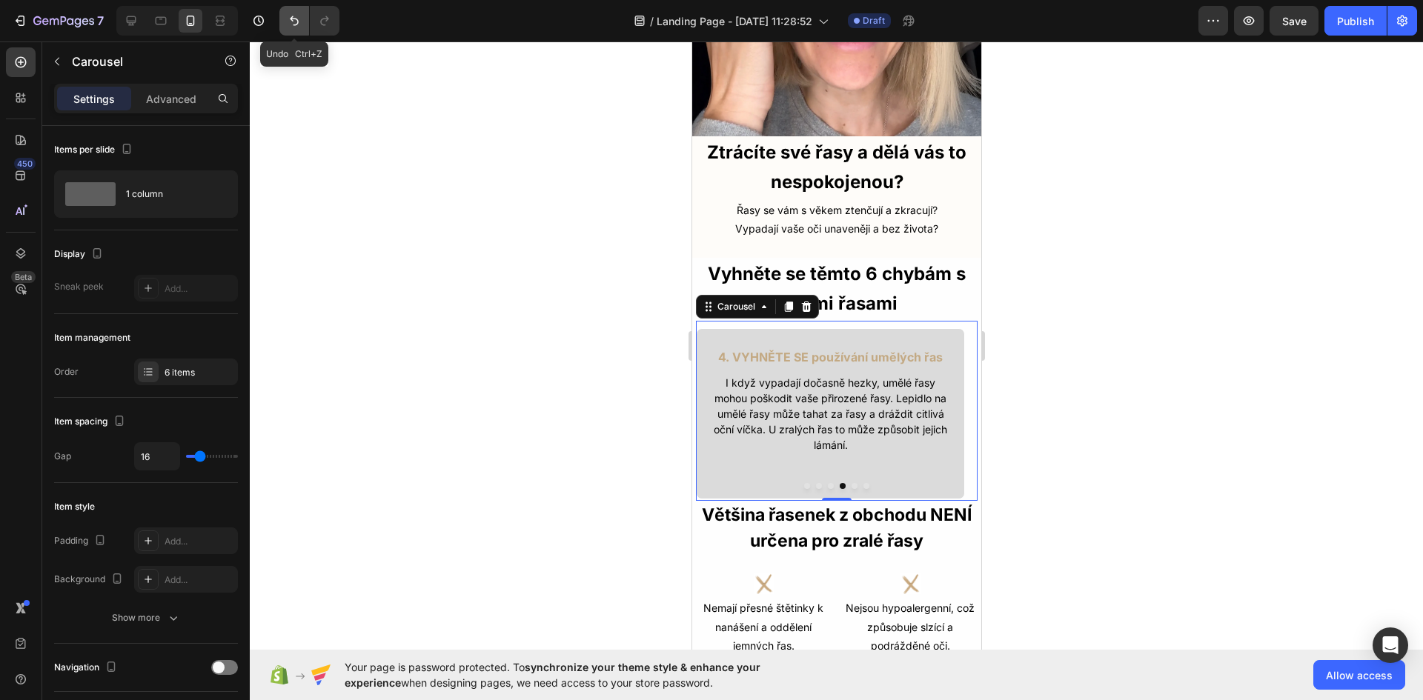
click at [298, 22] on icon "Undo/Redo" at bounding box center [294, 21] width 9 height 10
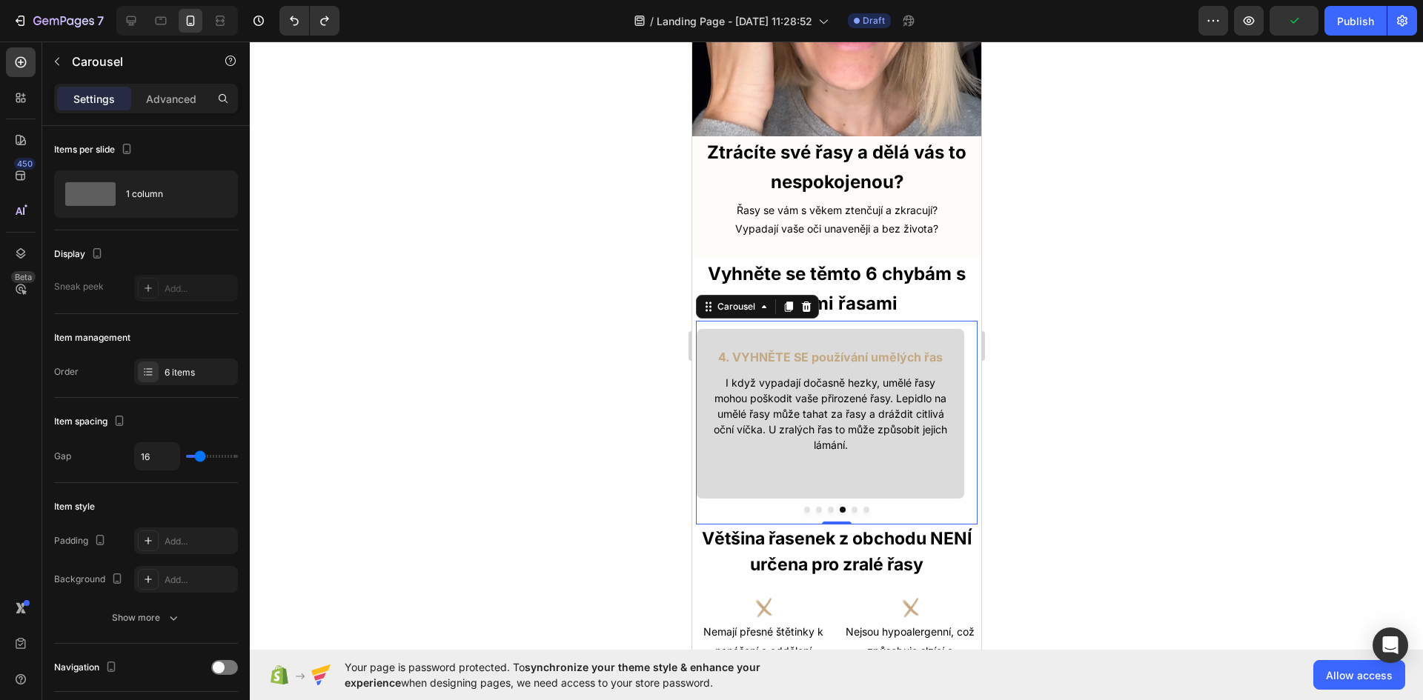
click at [827, 507] on button "Dot" at bounding box center [830, 510] width 6 height 6
click at [815, 507] on button "Dot" at bounding box center [818, 510] width 6 height 6
click at [796, 507] on div at bounding box center [836, 510] width 282 height 6
click at [803, 507] on button "Dot" at bounding box center [806, 510] width 6 height 6
click at [851, 507] on button "Dot" at bounding box center [854, 510] width 6 height 6
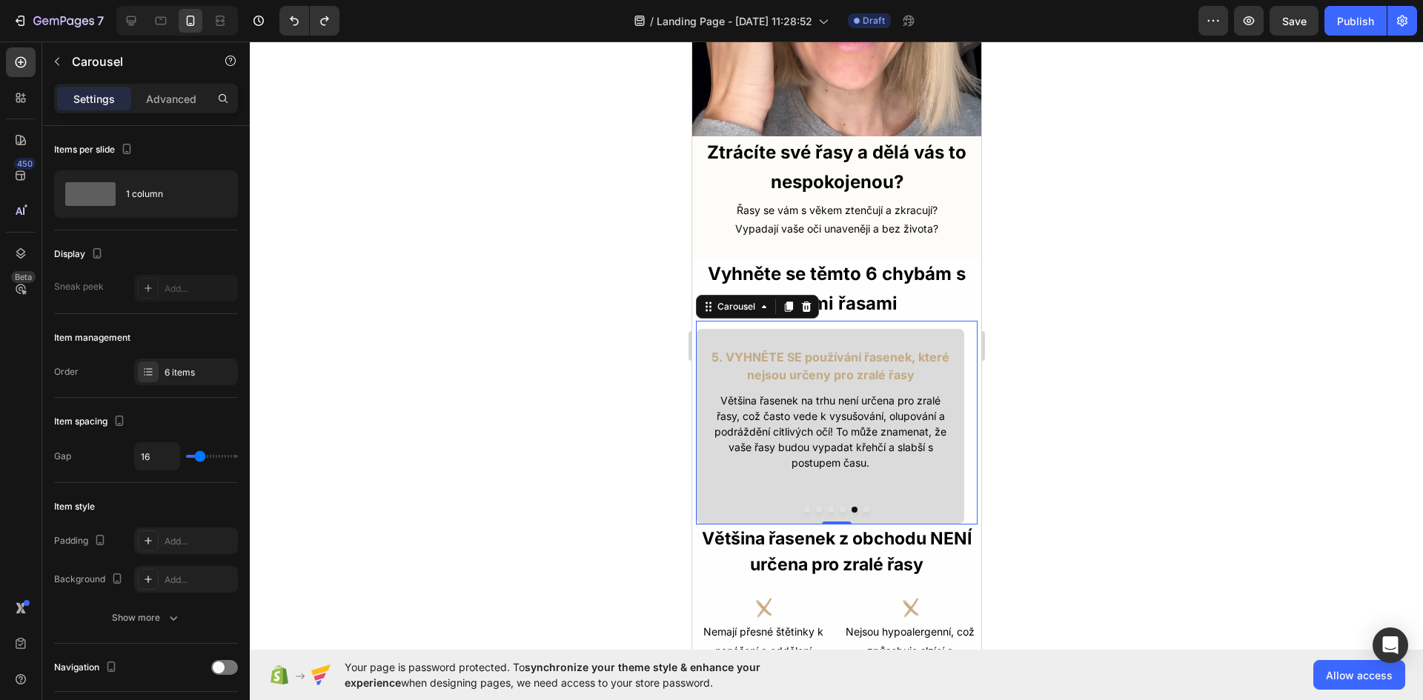
click at [863, 507] on button "Dot" at bounding box center [866, 510] width 6 height 6
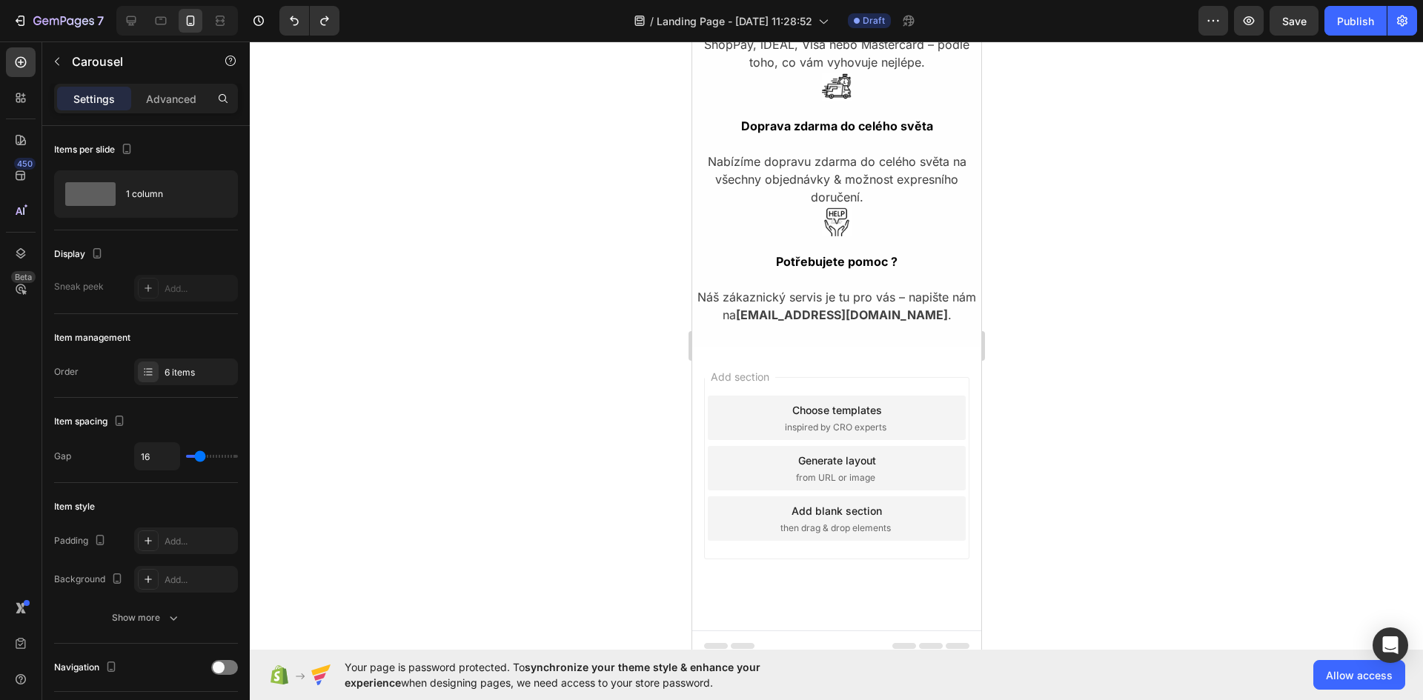
scroll to position [3981, 0]
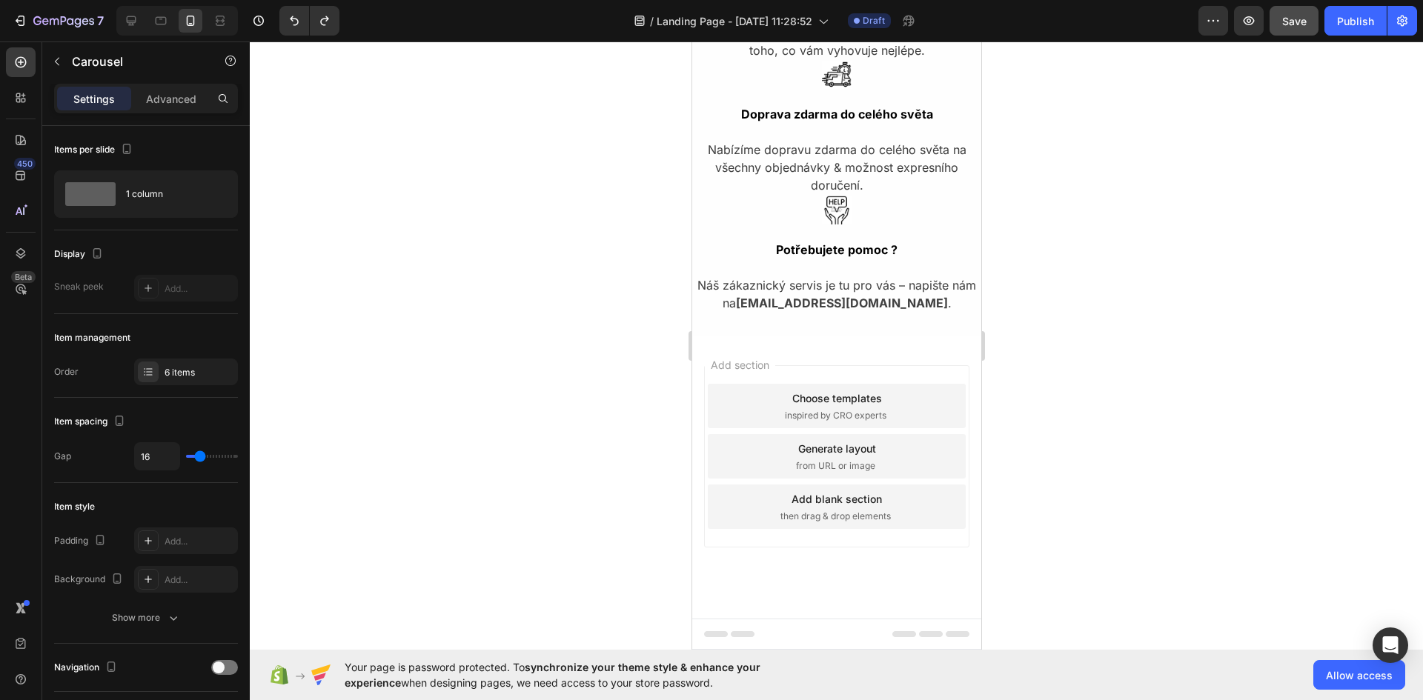
click at [1284, 30] on button "Save" at bounding box center [1293, 21] width 49 height 30
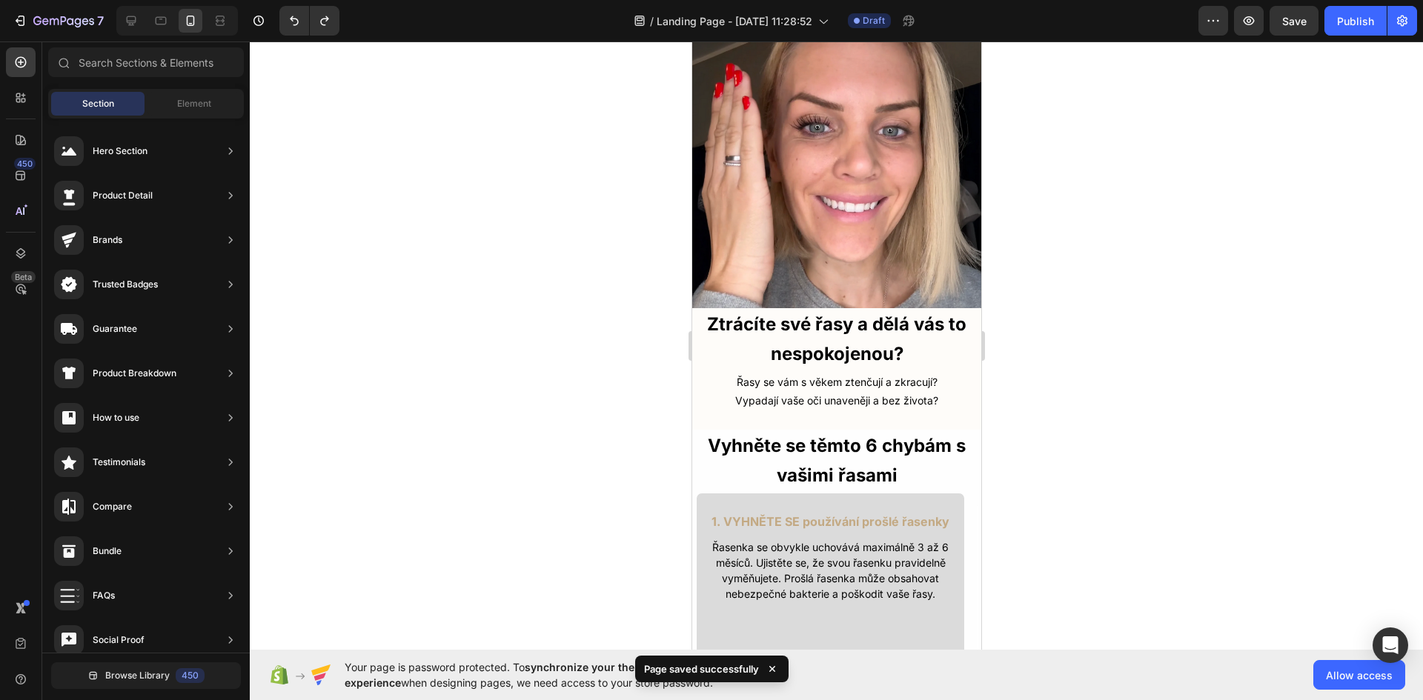
scroll to position [0, 0]
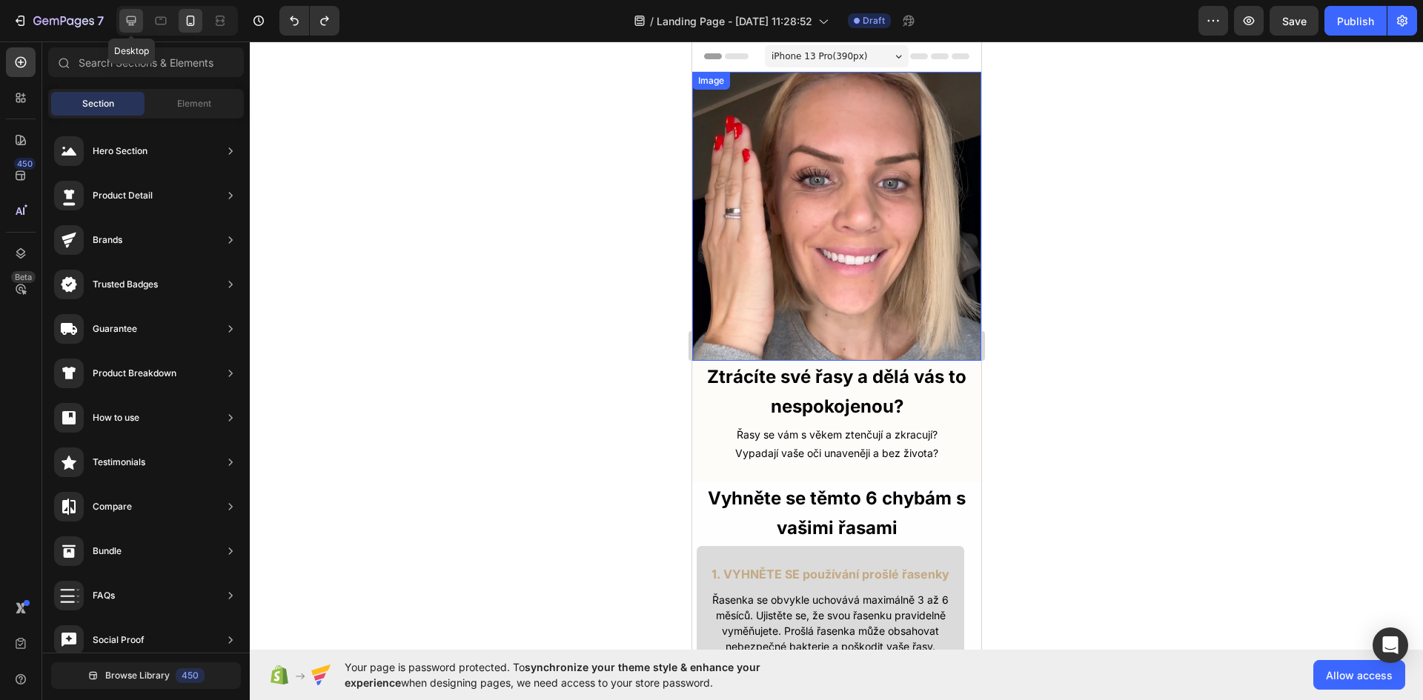
click at [132, 24] on icon at bounding box center [131, 20] width 15 height 15
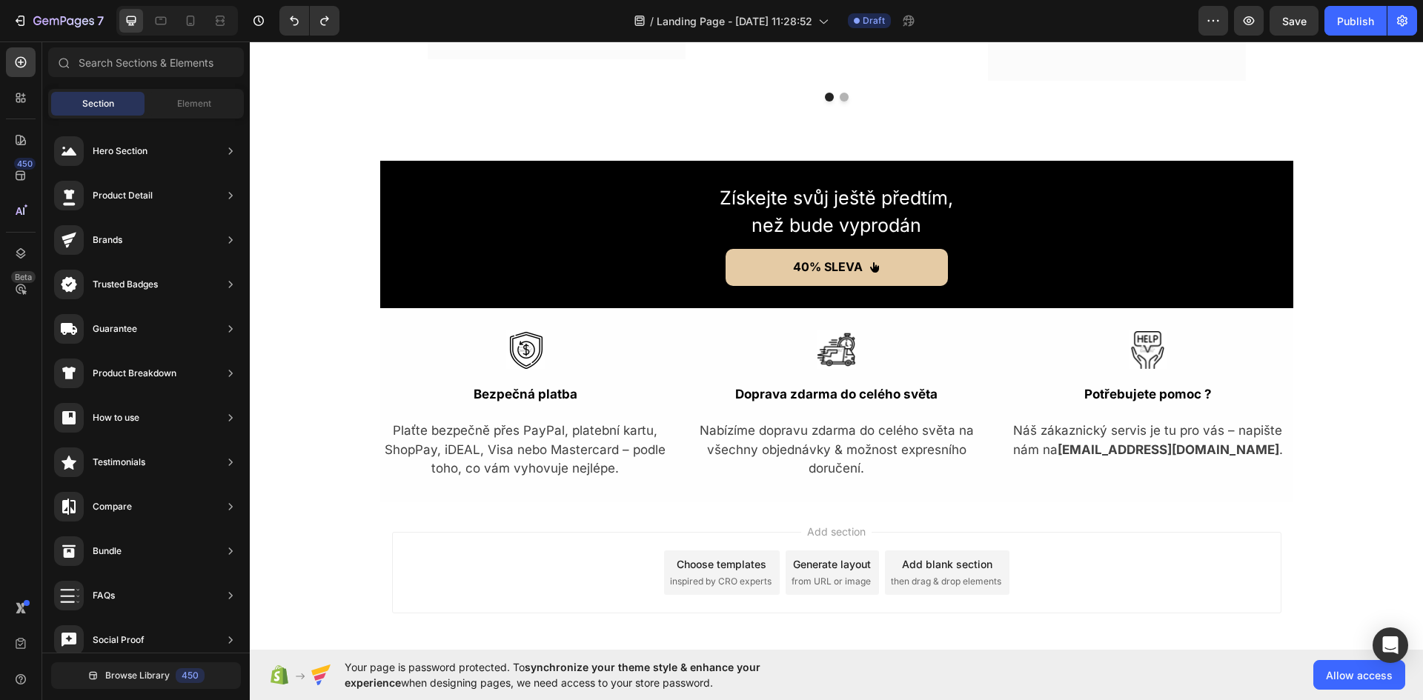
scroll to position [4118, 0]
